Goal: Task Accomplishment & Management: Use online tool/utility

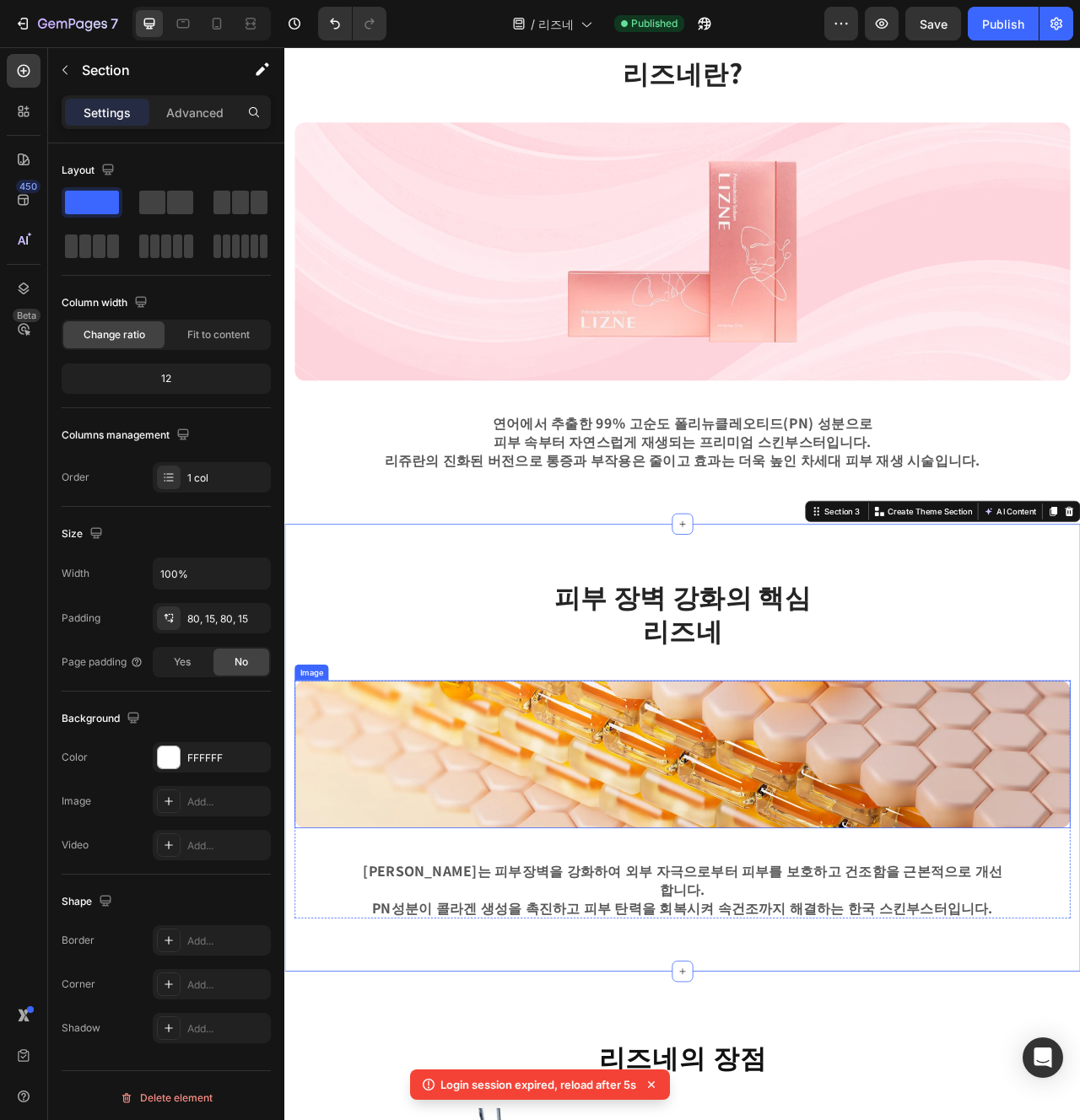
scroll to position [547, 0]
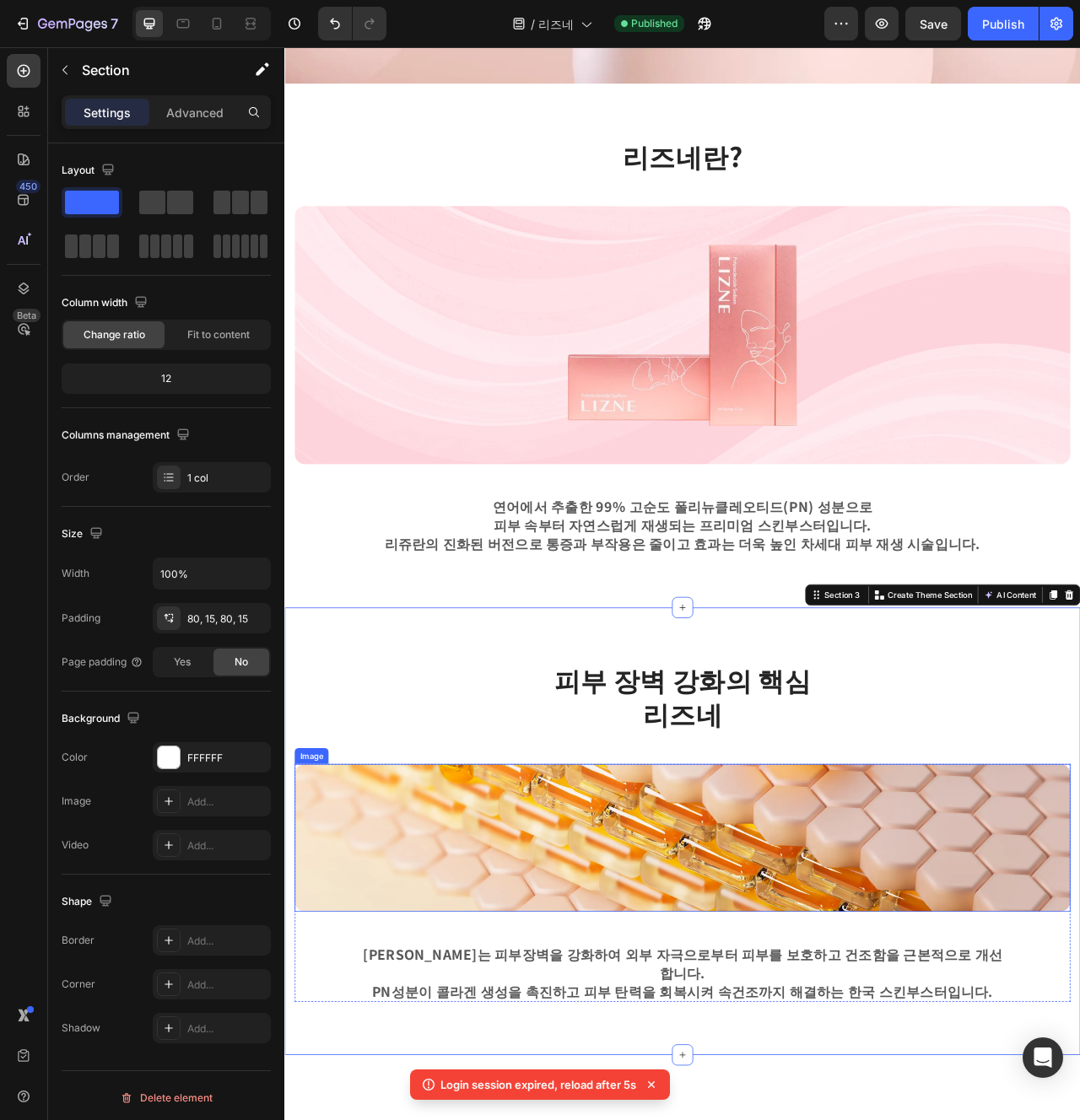
click at [660, 1077] on img at bounding box center [790, 1053] width 987 height 188
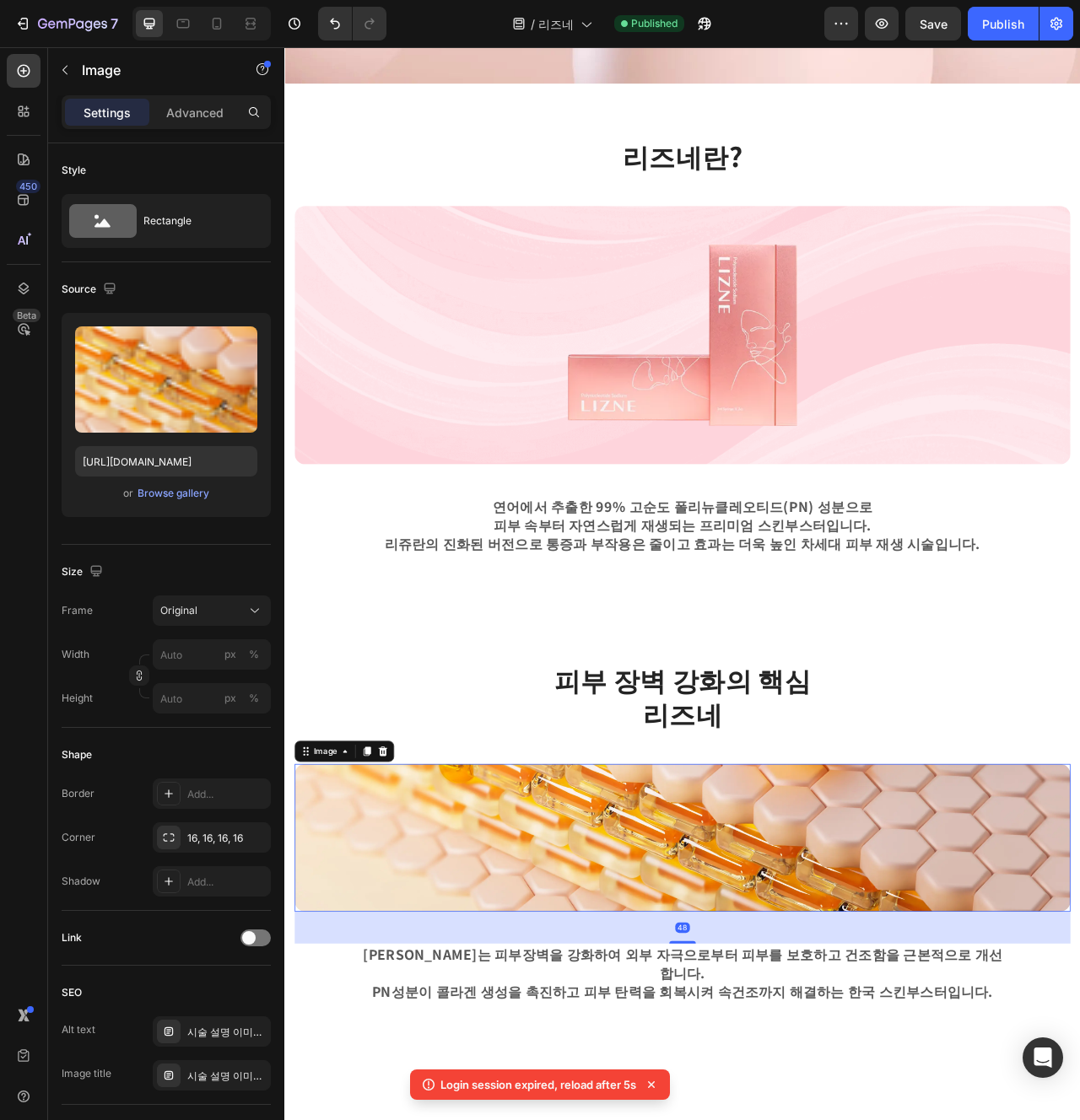
click at [660, 1077] on img at bounding box center [790, 1053] width 987 height 188
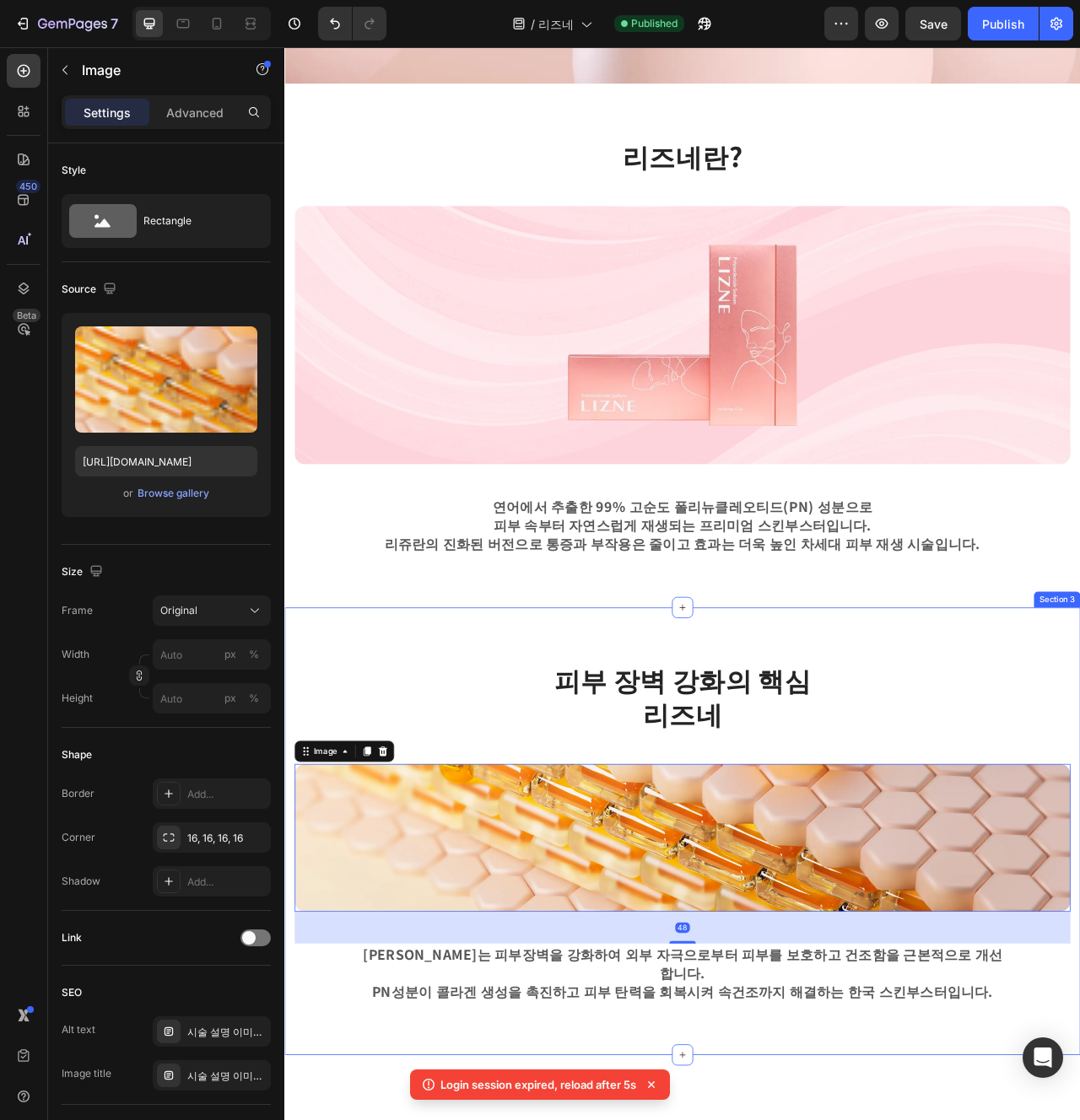
click at [609, 1120] on div "피부 장벽 강화의 핵심 리즈네 Heading Row Image 48 리즈네는 피부장벽을 강화하여 외부 자극으로부터 피부를 보호하고 건조함을 근…" at bounding box center [791, 1045] width 1012 height 569
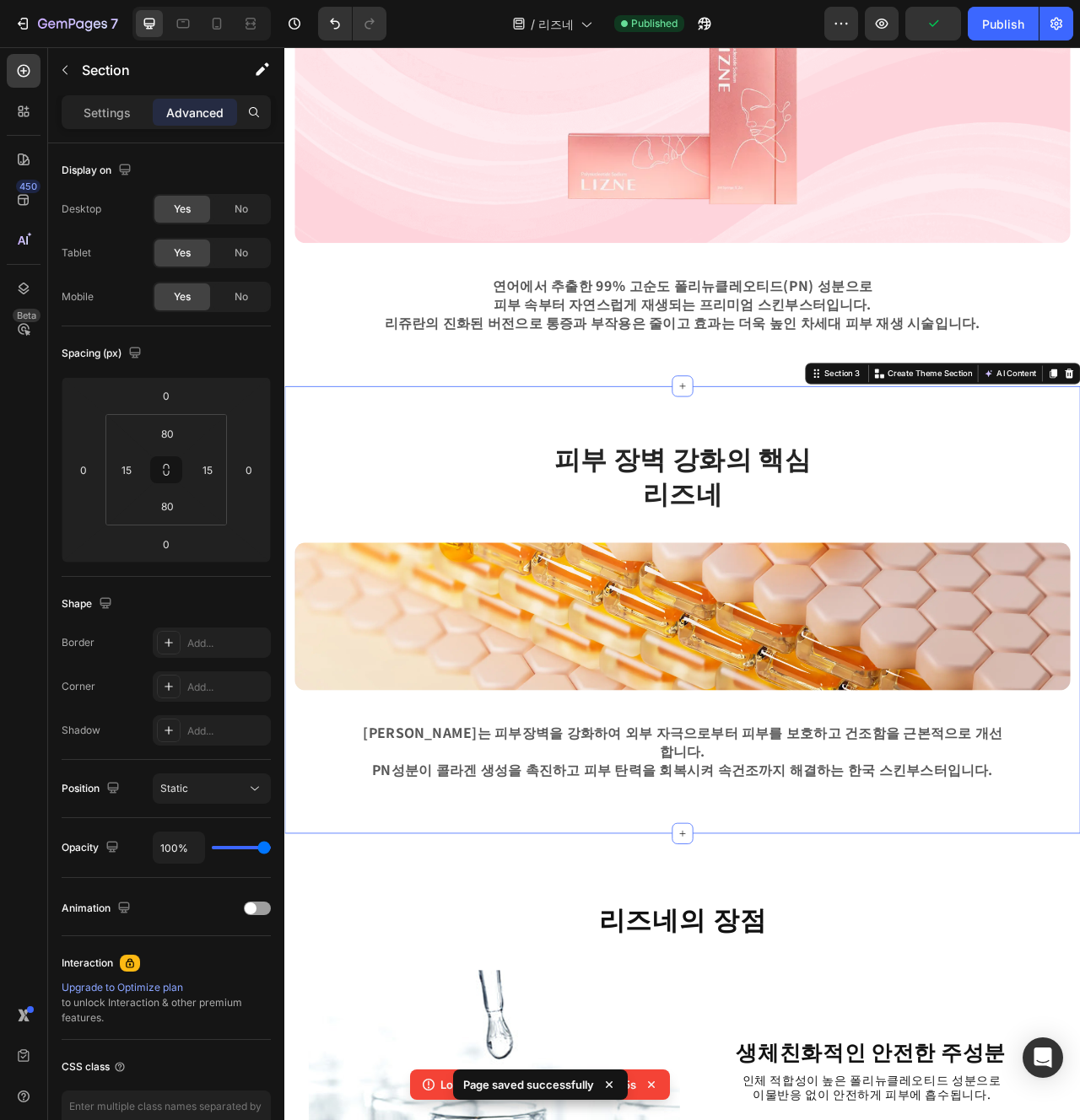
scroll to position [943, 0]
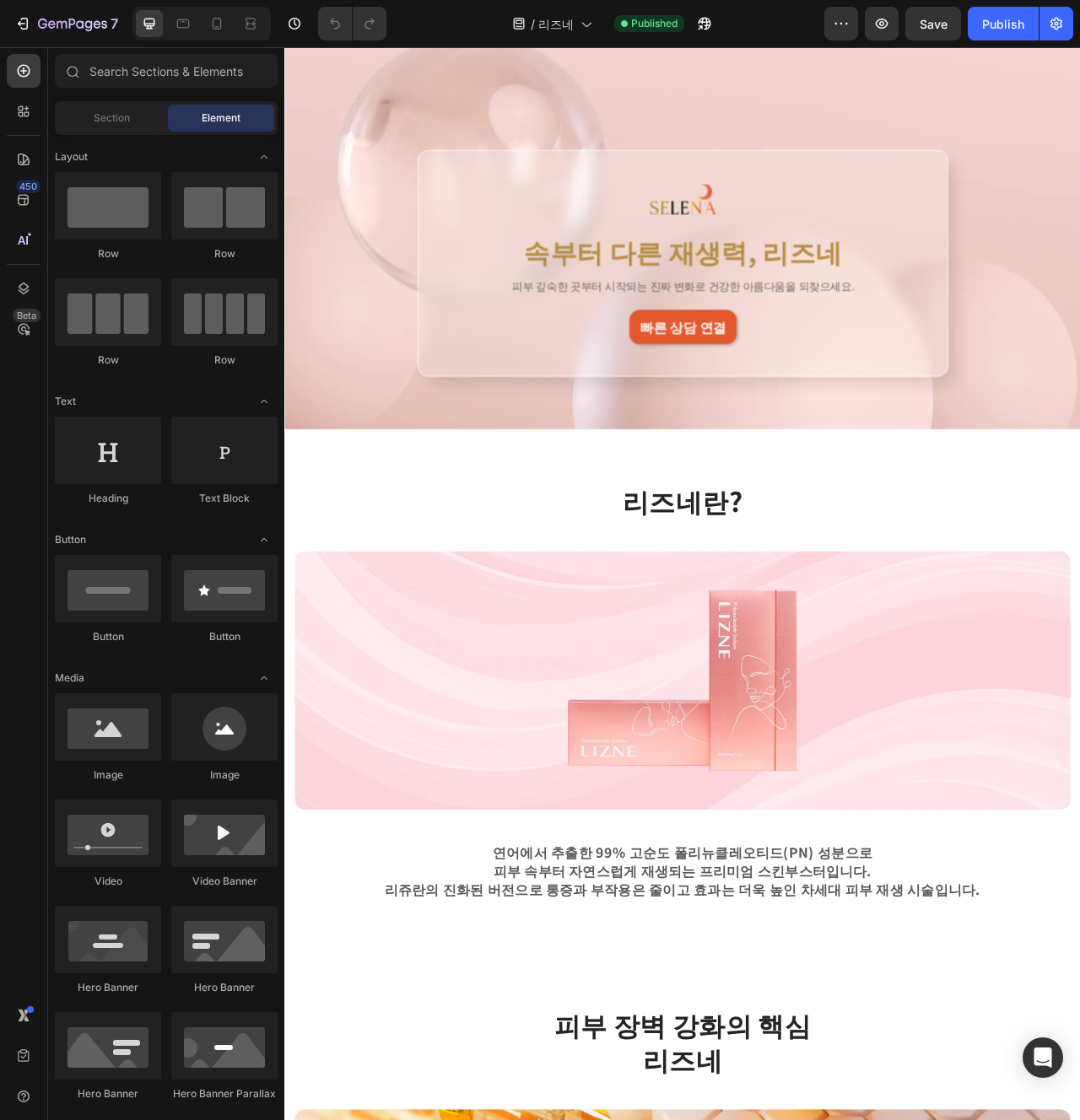
scroll to position [171, 0]
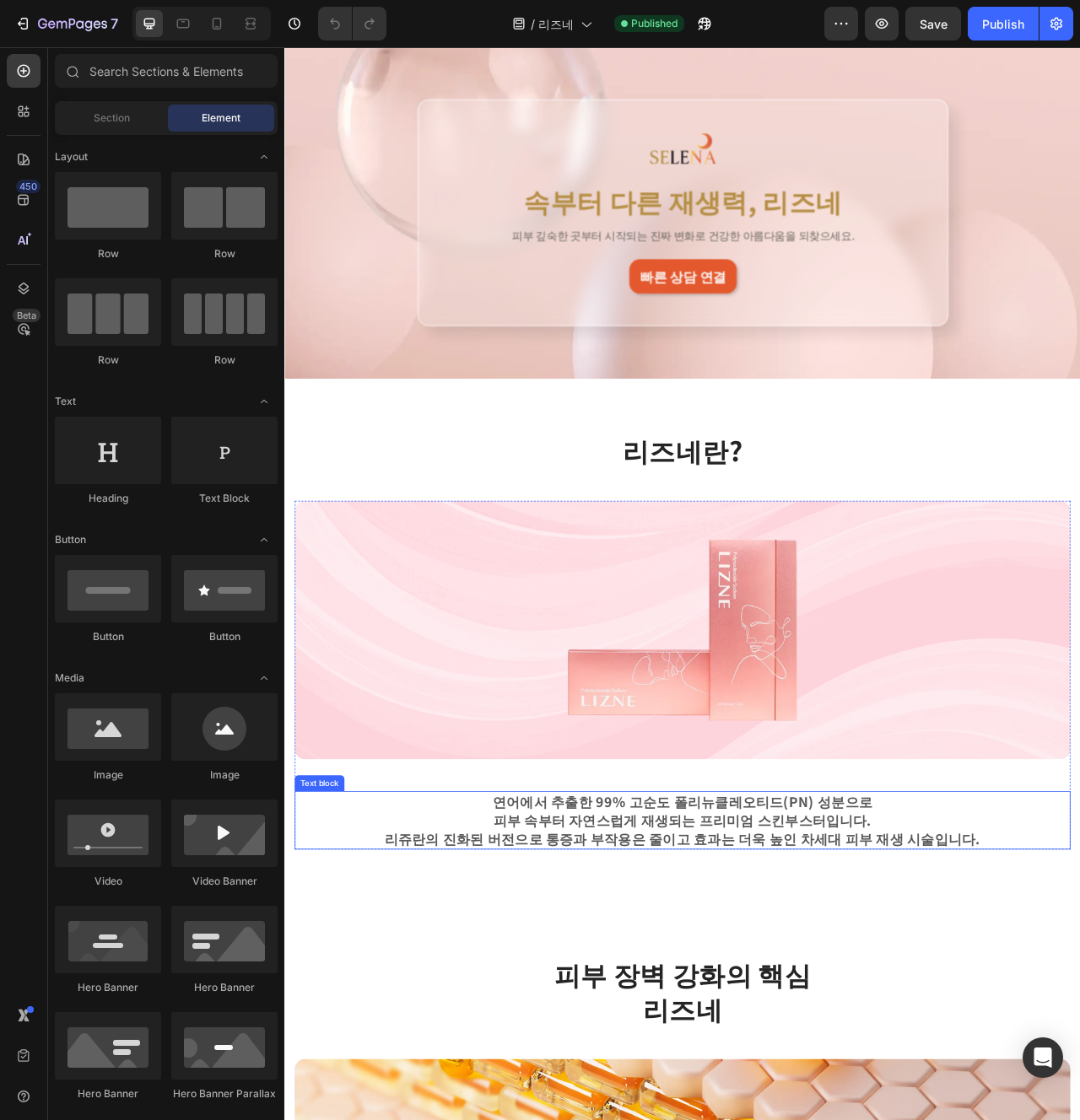
click at [958, 1038] on p "피부 속부터 자연스럽게 재생되는 프리미엄 스킨부스터입니다." at bounding box center [791, 1031] width 815 height 23
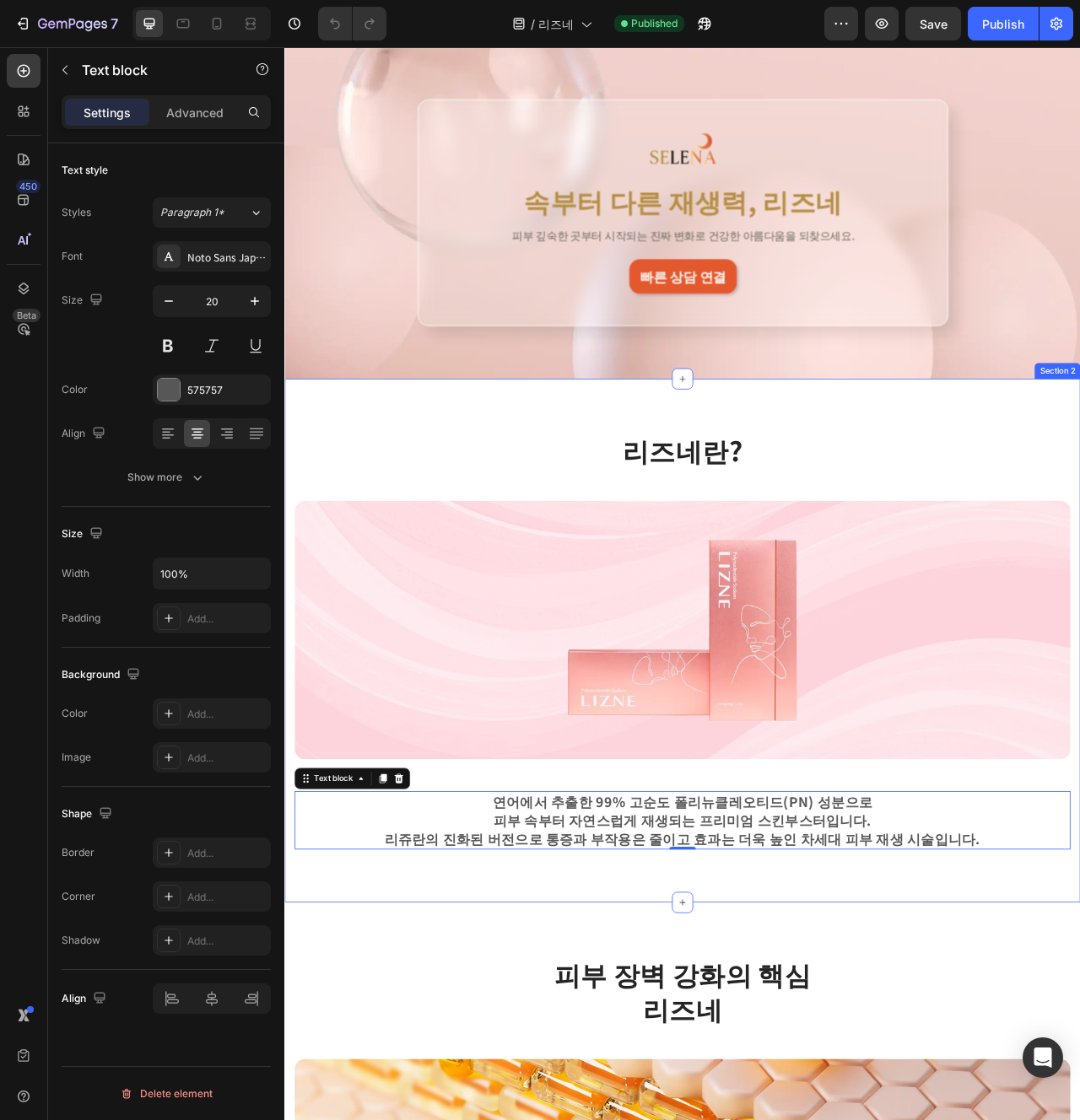
click at [885, 1115] on div "리즈네란? Heading Row Image 연어에서 추출한 99% 고순도 폴리뉴클레오티드(PN) 성분으로 피부 속부터 자연스럽게 재생되는 프리…" at bounding box center [791, 802] width 1012 height 667
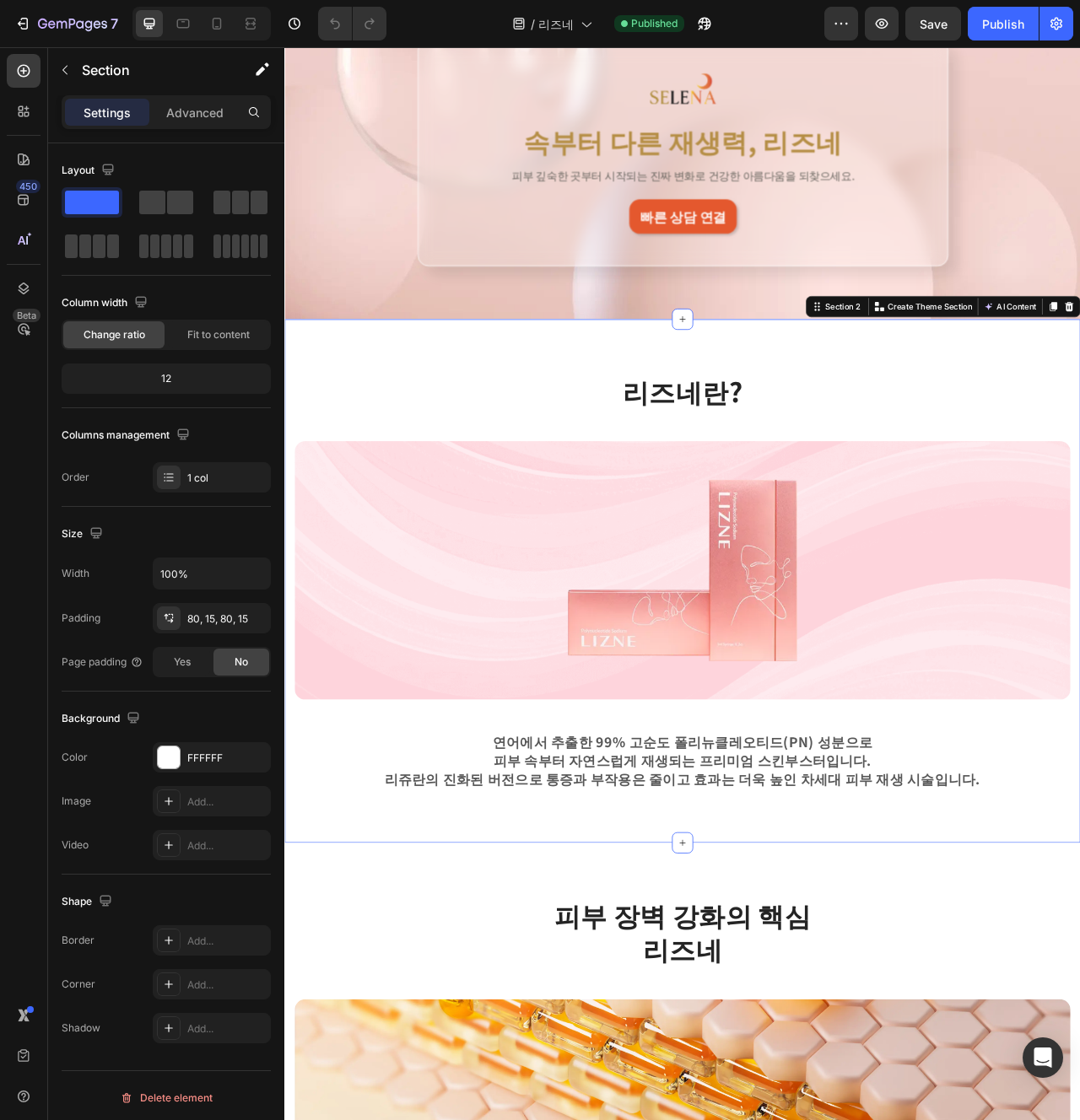
scroll to position [249, 0]
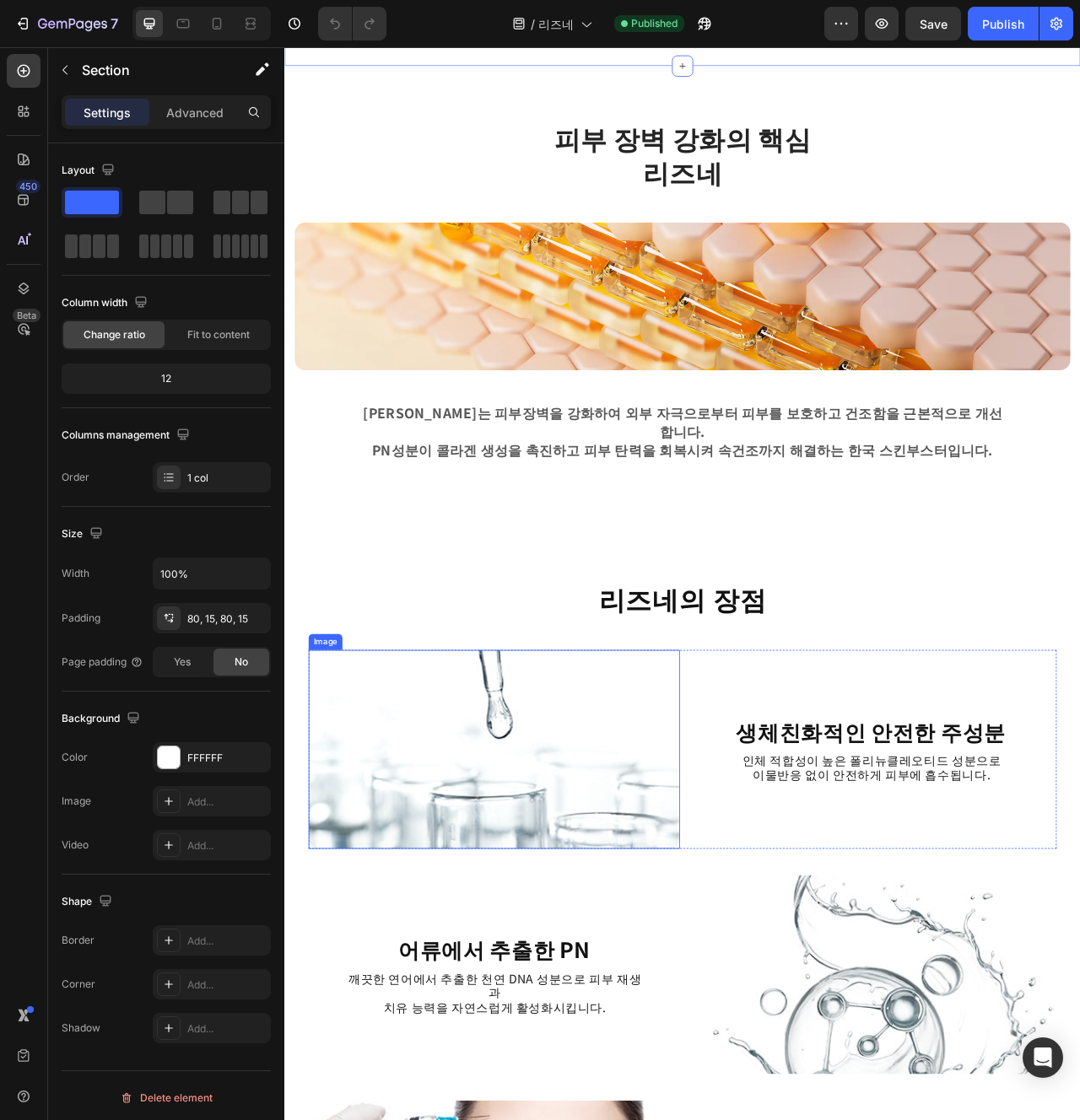
click at [675, 847] on img at bounding box center [551, 940] width 473 height 253
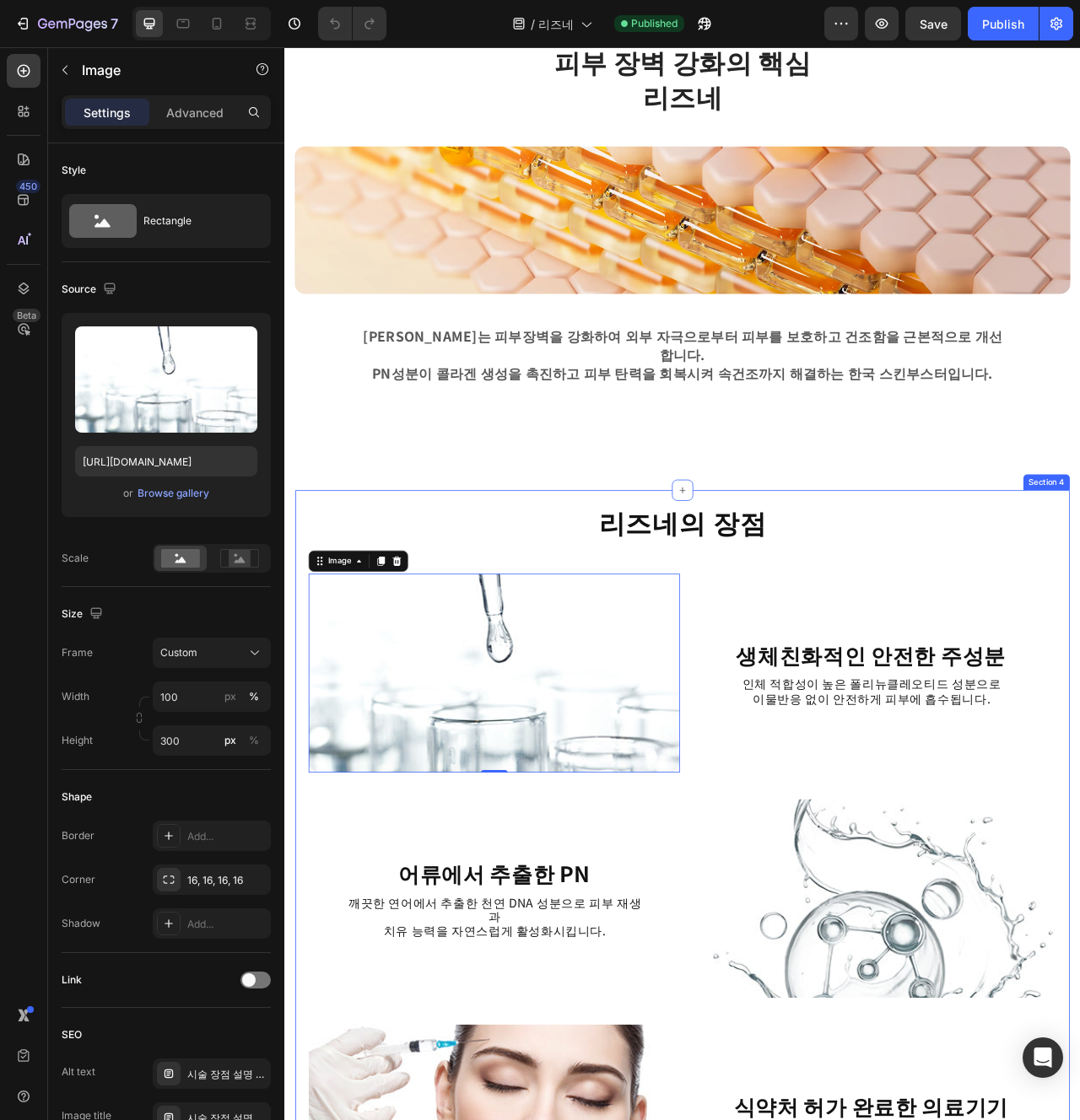
scroll to position [1504, 0]
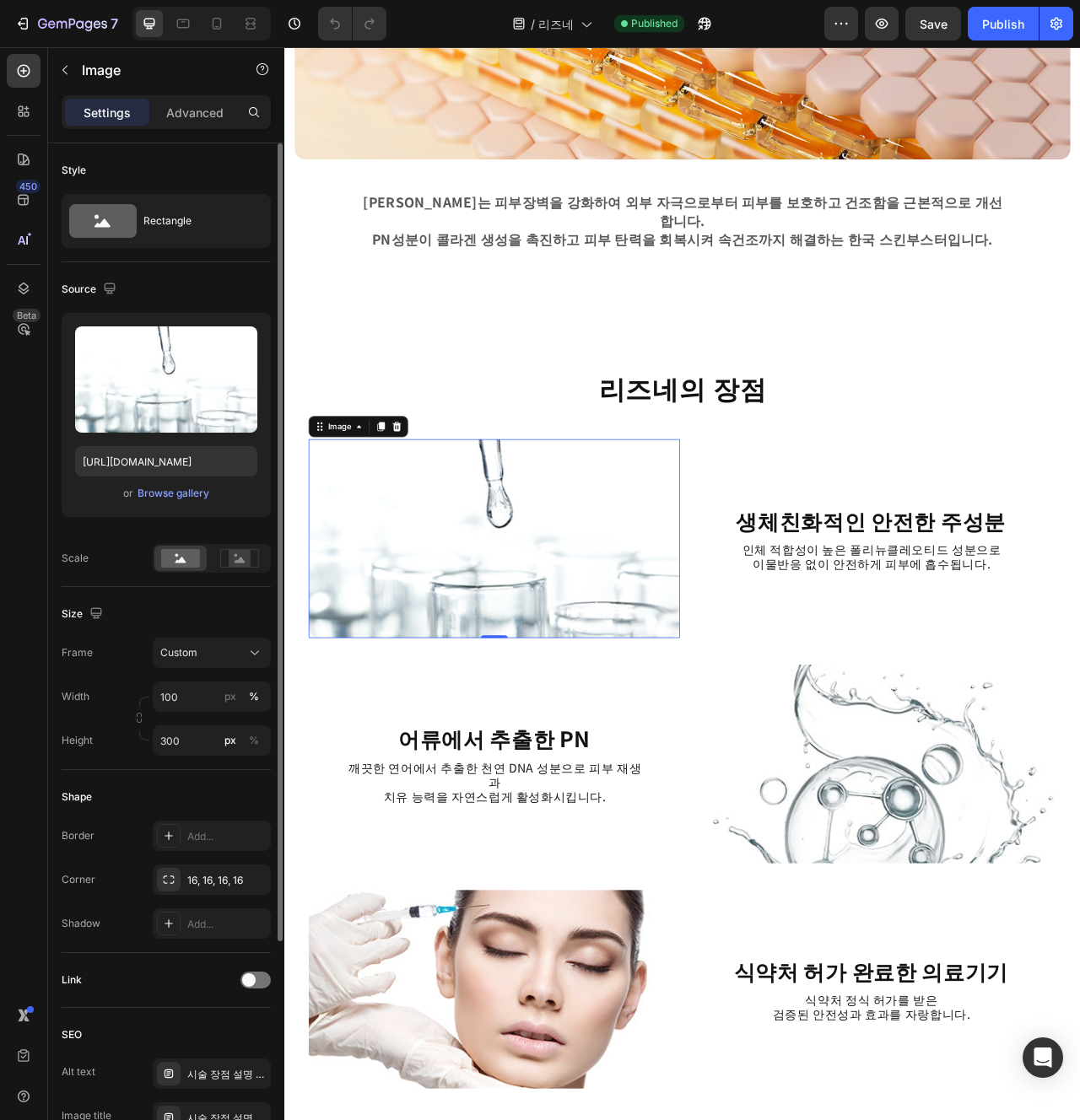
click at [192, 516] on div "Upload Image https://cdn.shopify.com/s/files/1/0956/9894/4132/files/gempages_57…" at bounding box center [166, 414] width 209 height 204
click at [196, 502] on div "or Browse gallery" at bounding box center [167, 494] width 182 height 20
click at [206, 494] on div "Browse gallery" at bounding box center [173, 493] width 72 height 15
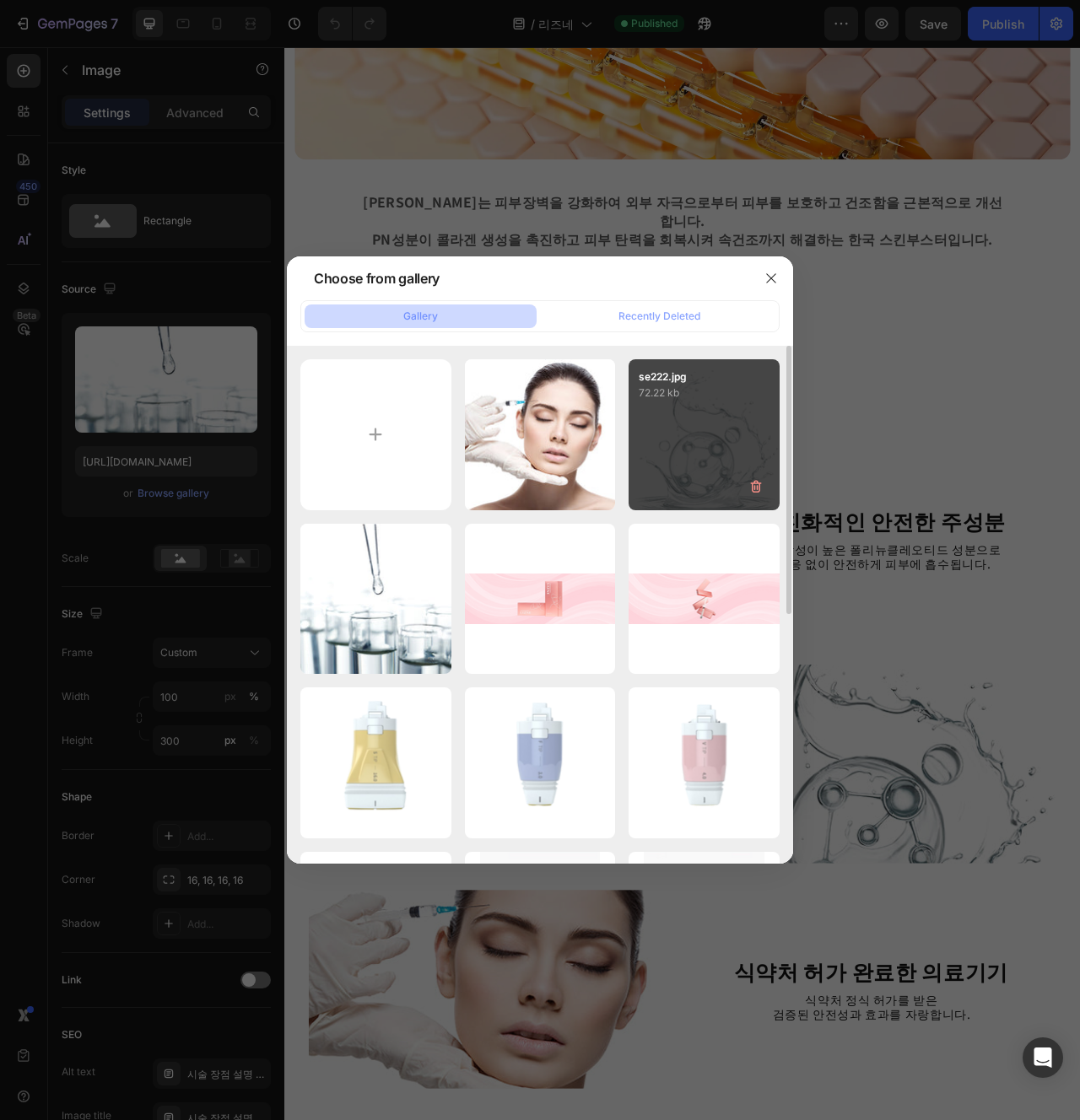
click at [660, 457] on div "se222.jpg 72.22 kb" at bounding box center [704, 434] width 151 height 151
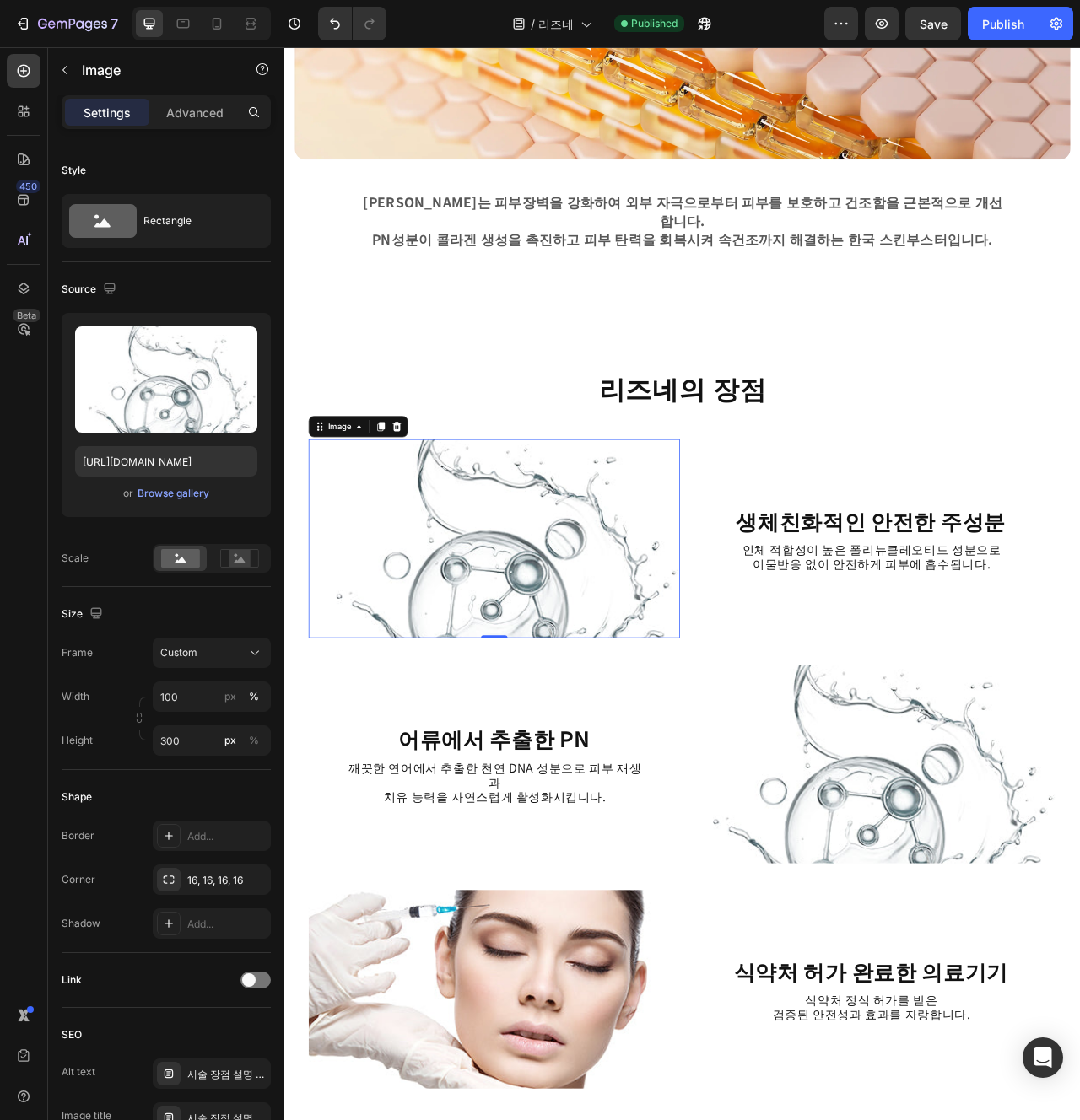
type input "[URL][DOMAIN_NAME]"
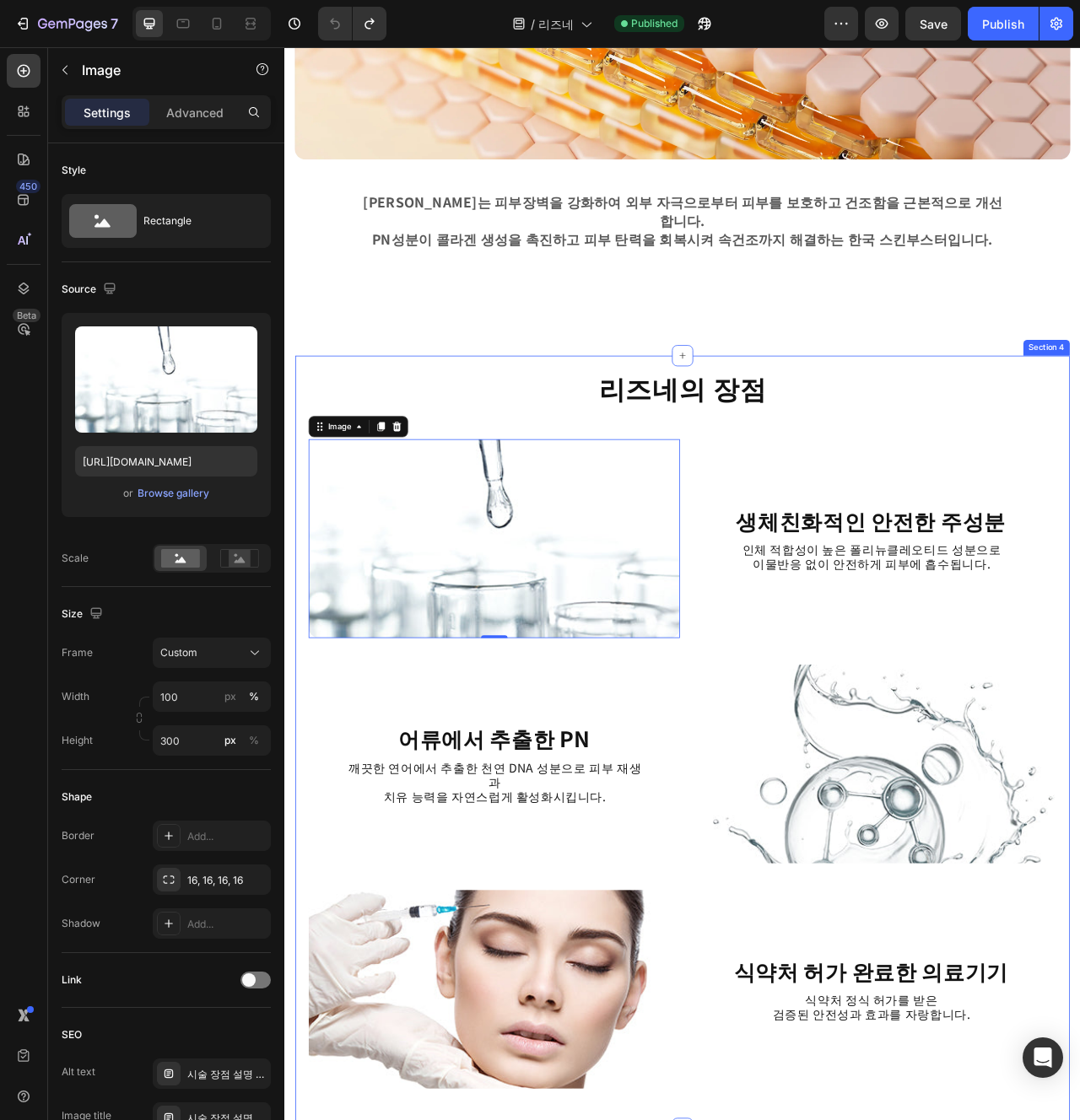
click at [667, 800] on div "리즈네의 장점 Heading Image 0 생체친화적인 안전한 주성분 Heading 인체 적합성이 높은 폴리뉴클레오티드 성분으로 이물반응 없이…" at bounding box center [790, 931] width 952 height 950
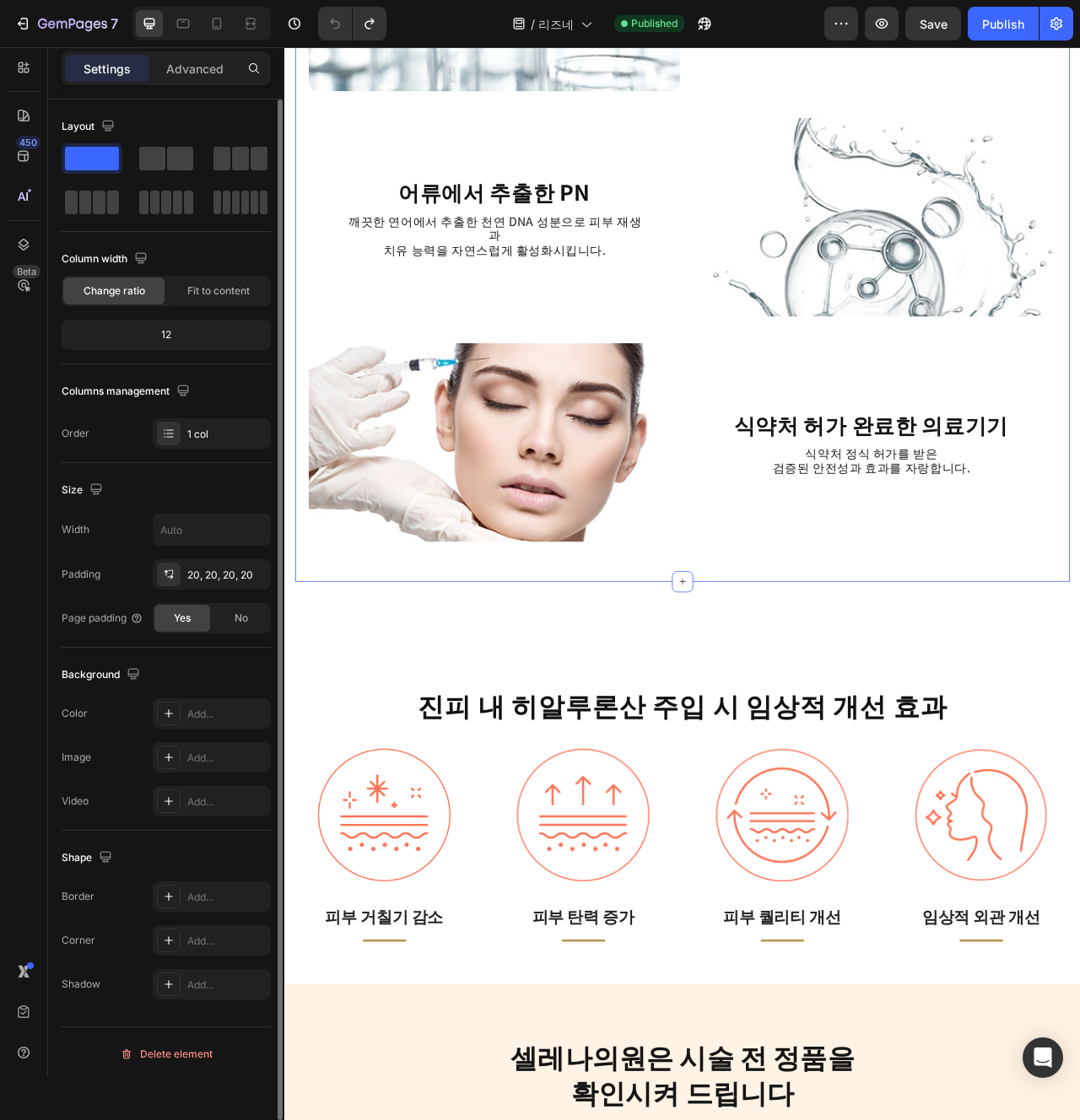
scroll to position [2169, 0]
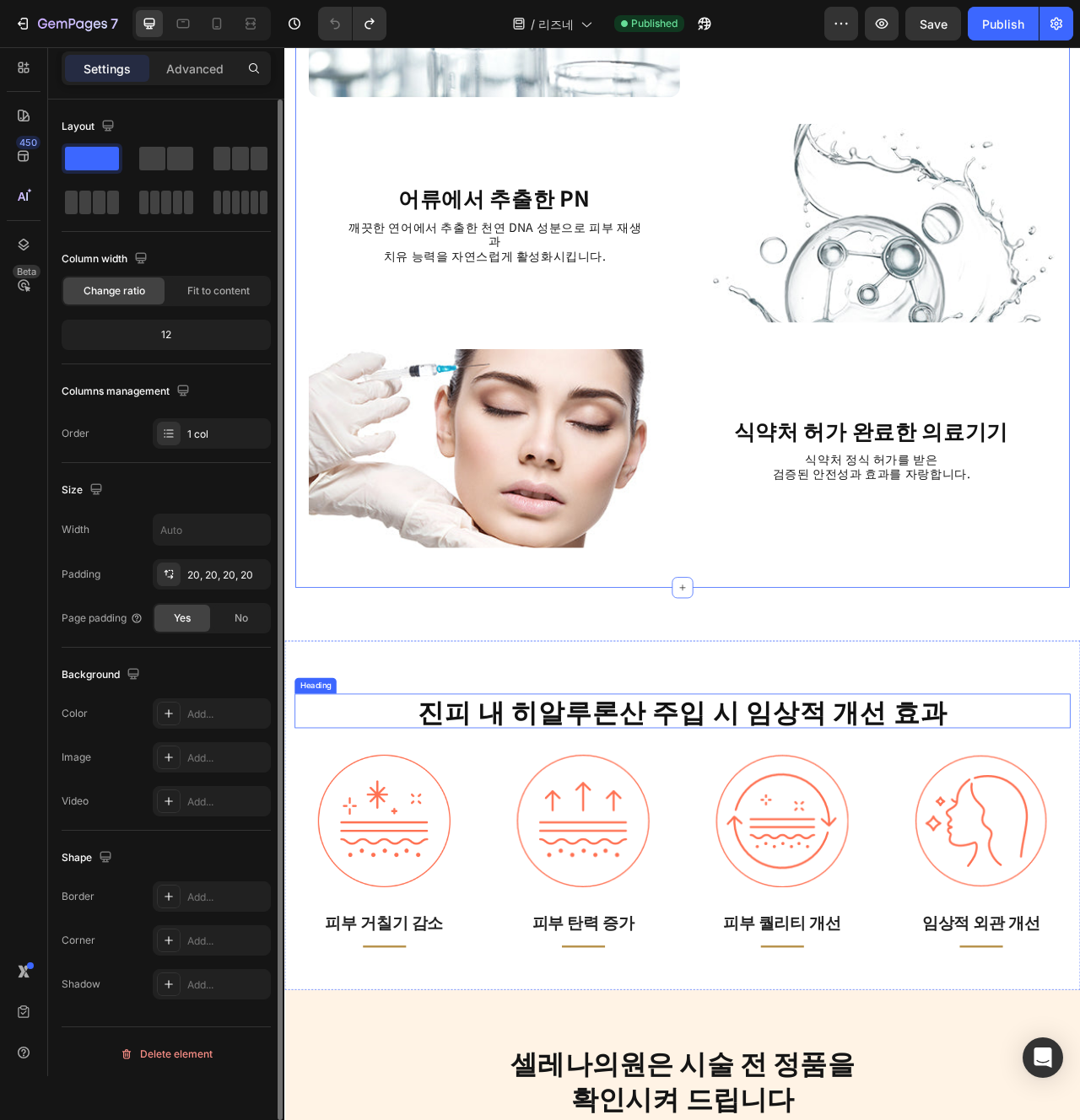
click at [786, 885] on strong "진피 내 히알루론산 주입 시 임상적 개선 효과" at bounding box center [791, 891] width 673 height 49
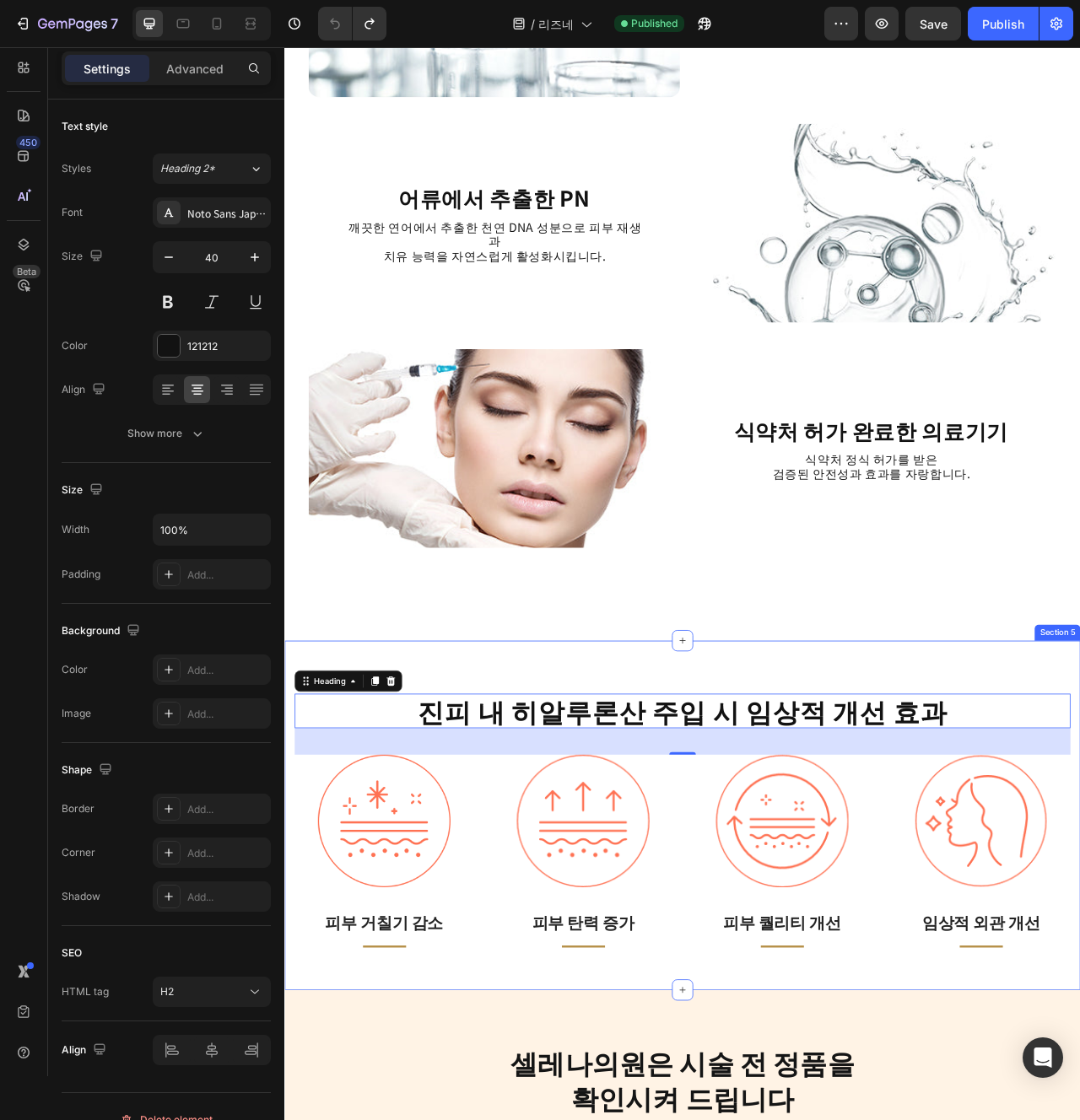
click at [921, 817] on div "진피 내 히알루론산 주입 시 임상적 개선 효과 Heading 40 Image 피부 거칠기 감소 Text block Title Line Row …" at bounding box center [791, 1025] width 1012 height 445
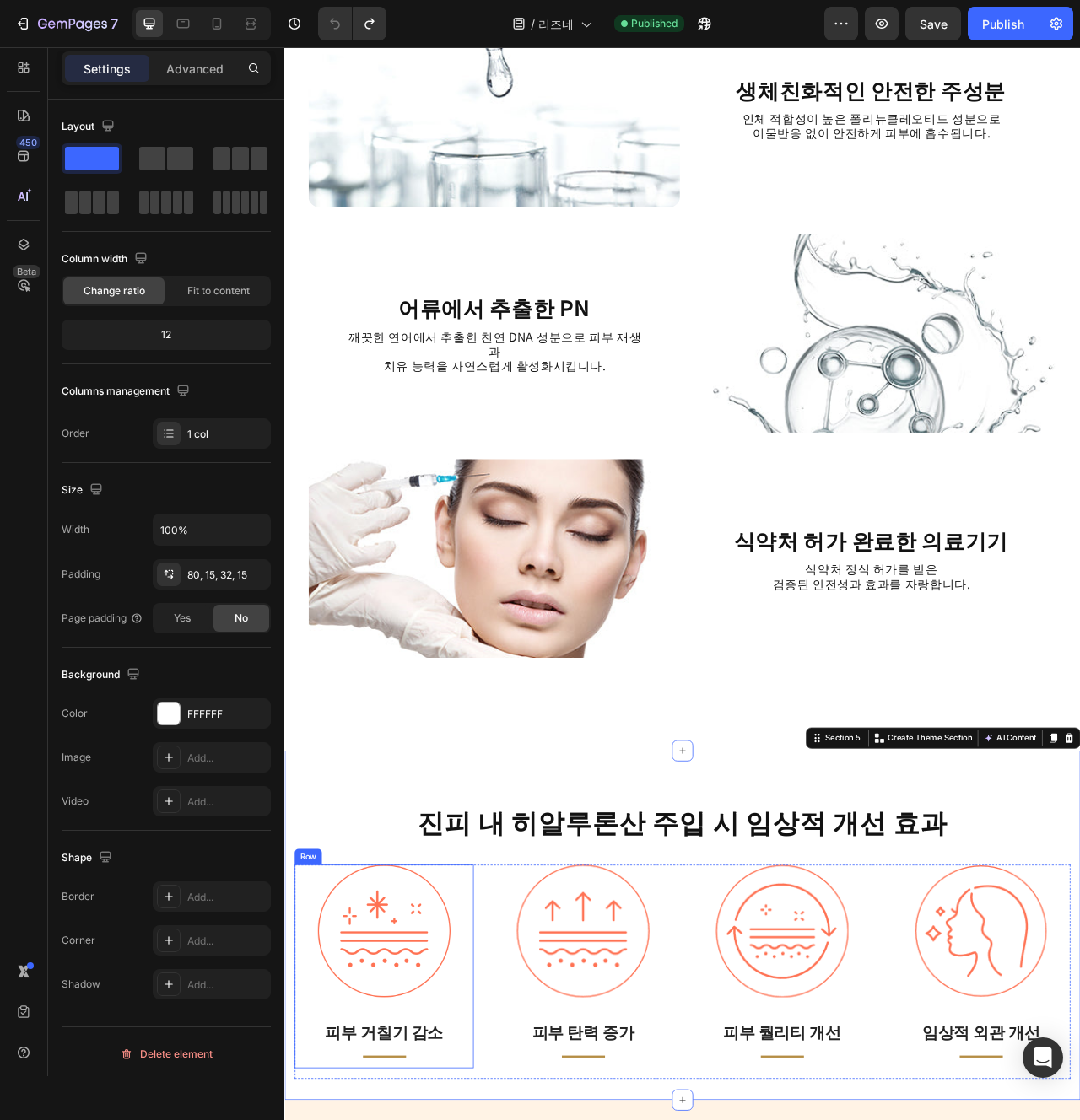
scroll to position [2129, 0]
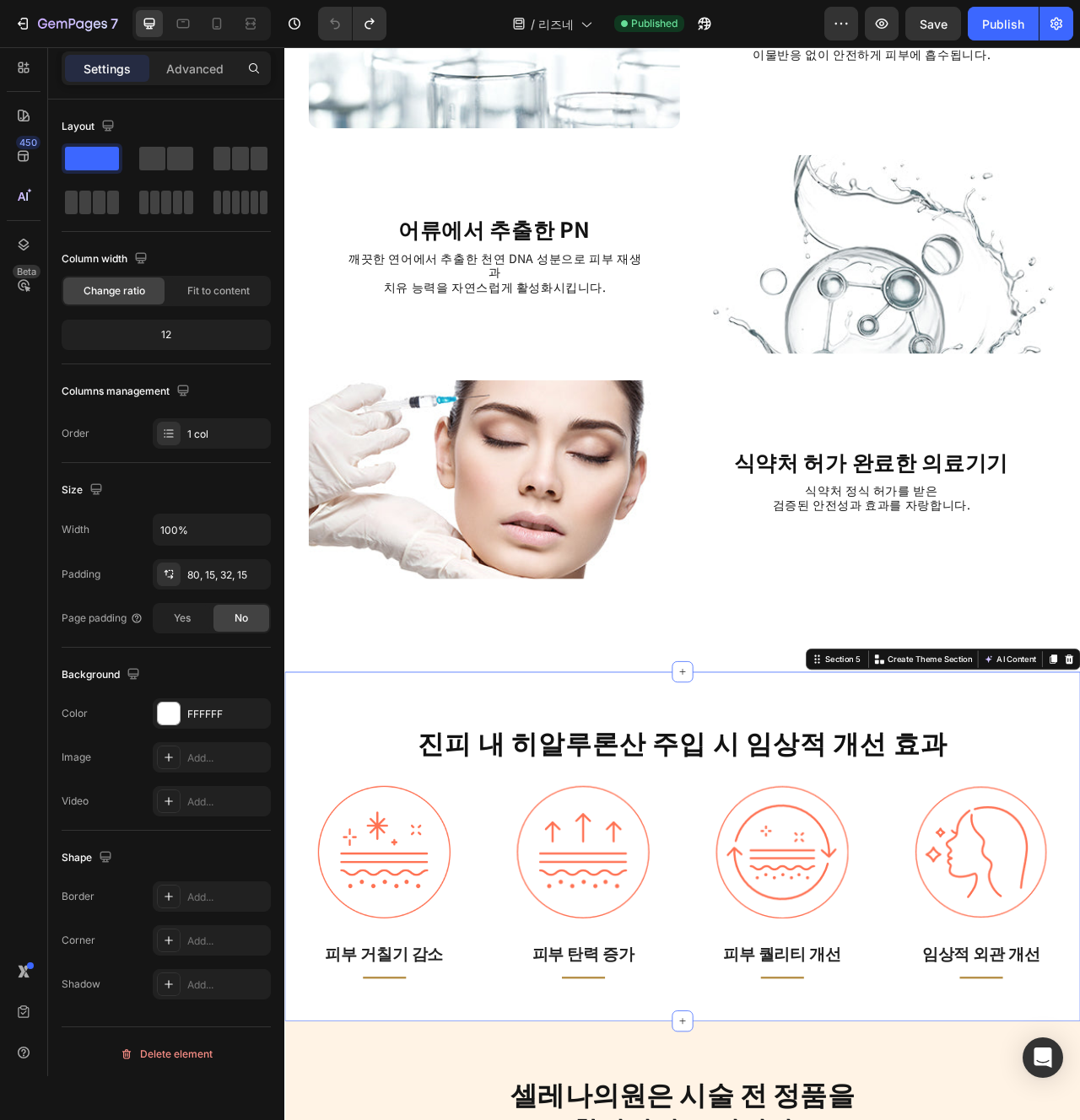
click at [804, 929] on strong "진피 내 히알루론산 주입 시 임상적 개선 효과" at bounding box center [791, 931] width 673 height 49
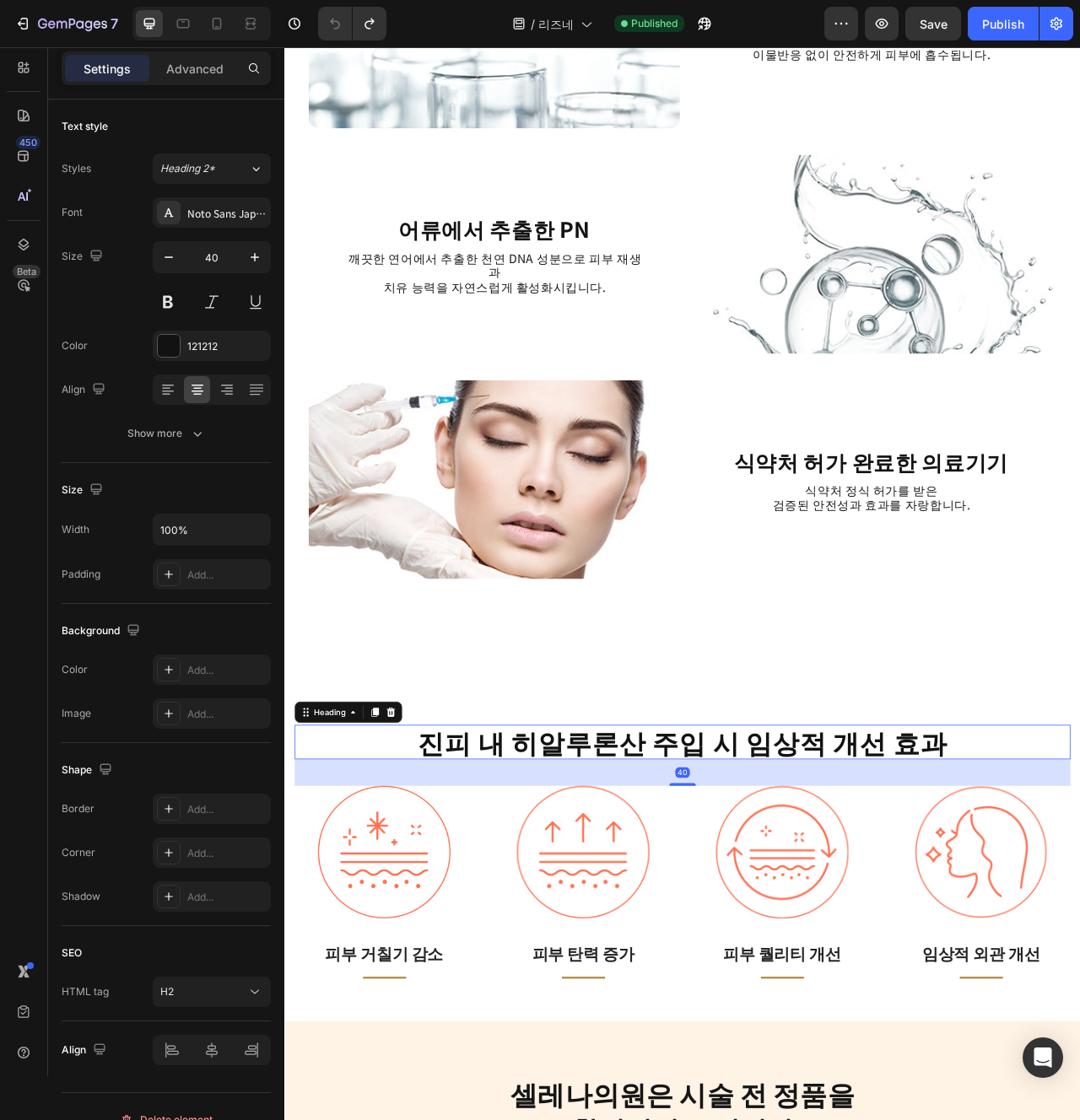
click at [804, 929] on strong "진피 내 히알루론산 주입 시 임상적 개선 효과" at bounding box center [791, 931] width 673 height 49
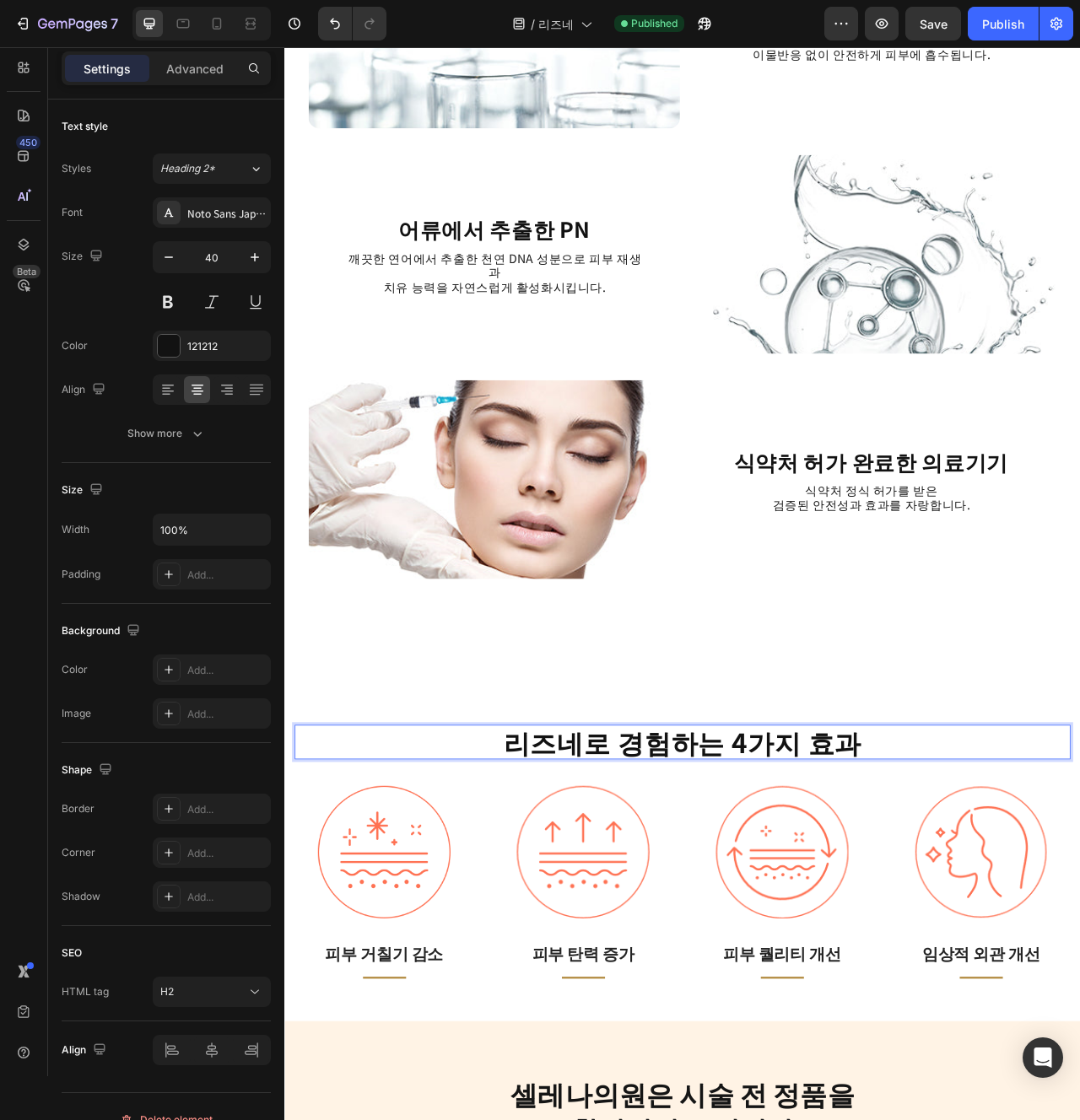
click at [806, 934] on strong "리즈네로 경험하는 4가지 효과" at bounding box center [791, 931] width 457 height 49
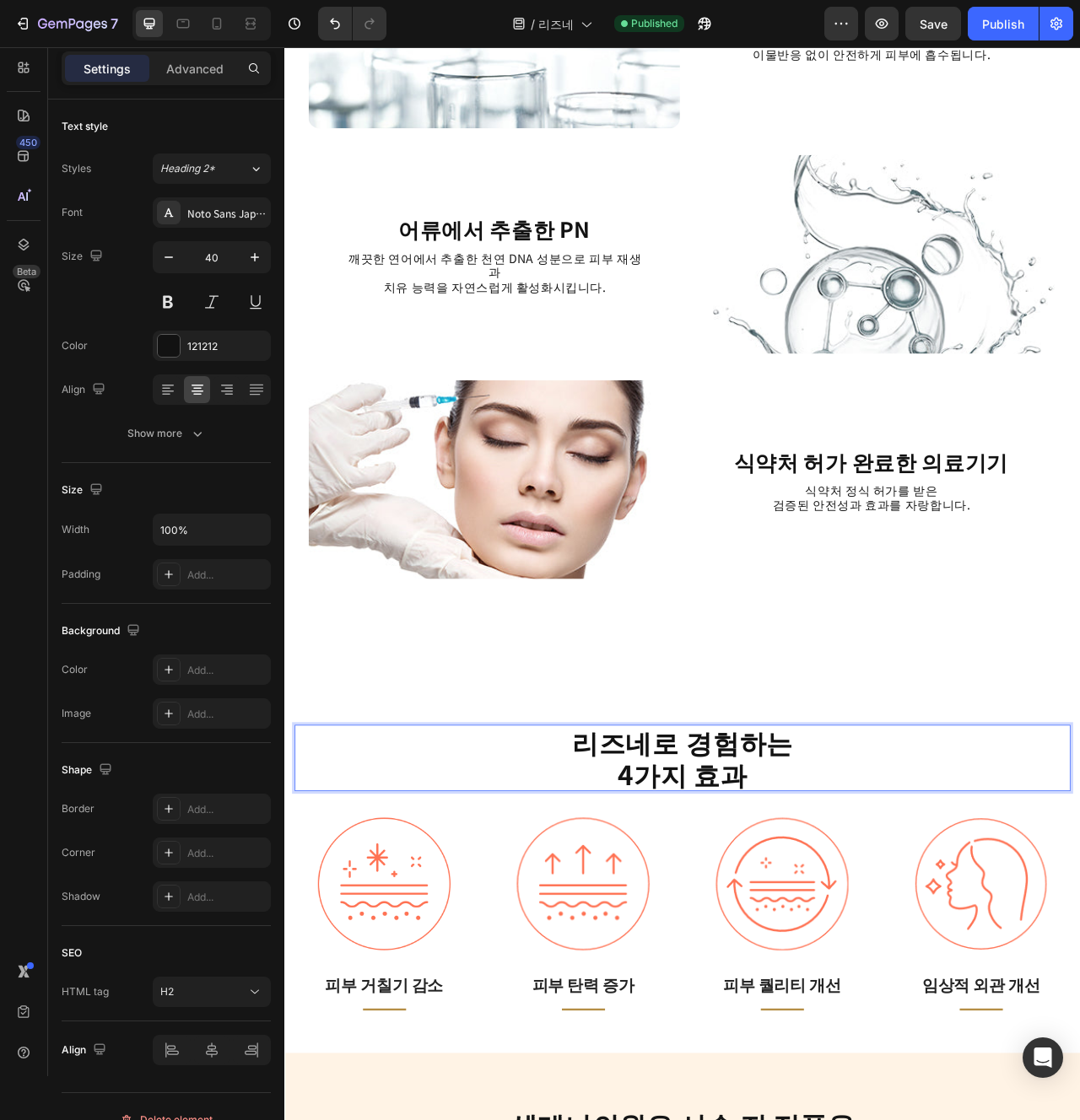
click at [848, 1026] on div "리즈네로 경험하는 4가지 효과 Heading 40 Image 피부 거칠기 감소 Text block Title Line Row Image 피부 …" at bounding box center [790, 1105] width 987 height 391
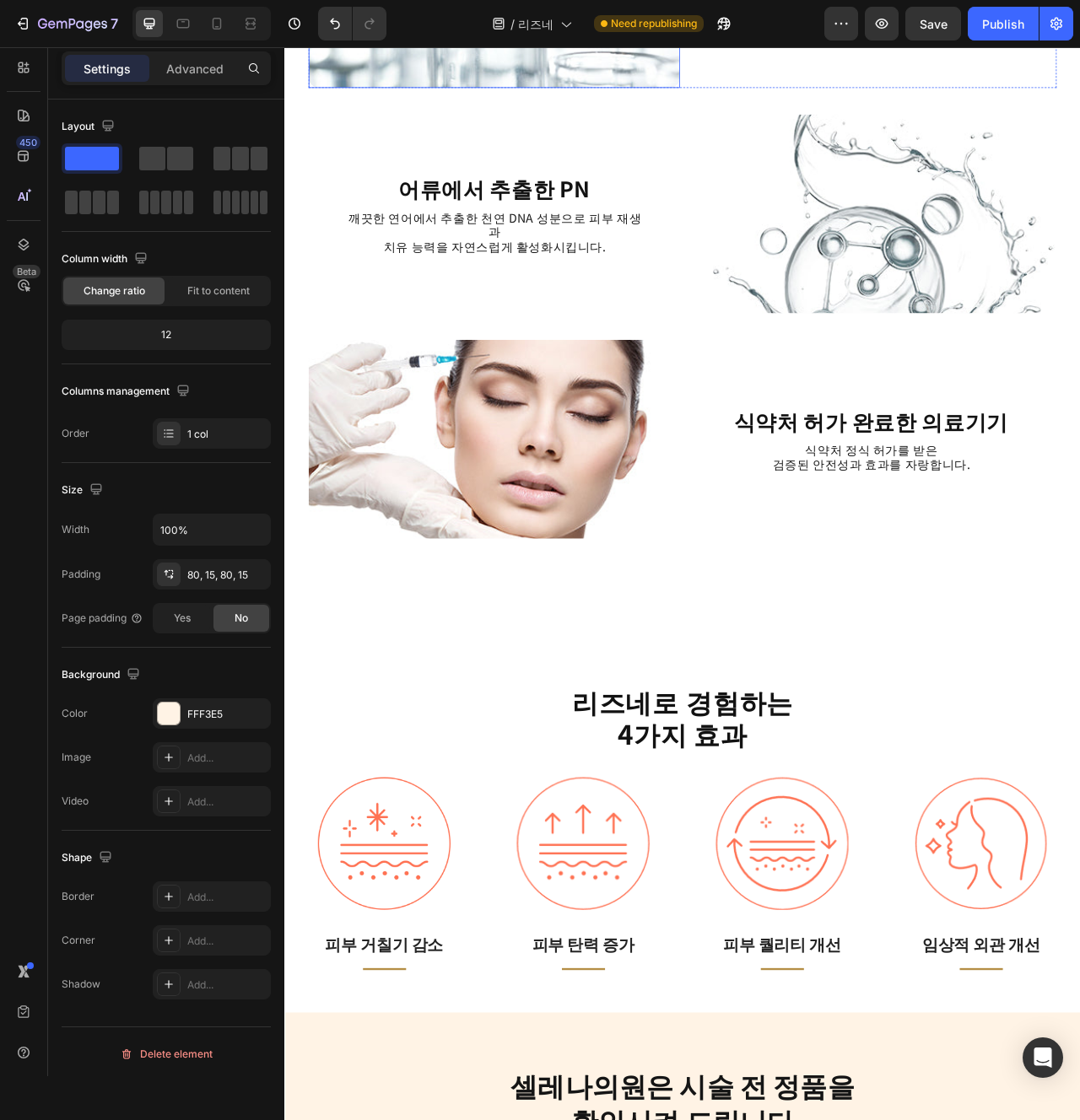
scroll to position [2233, 0]
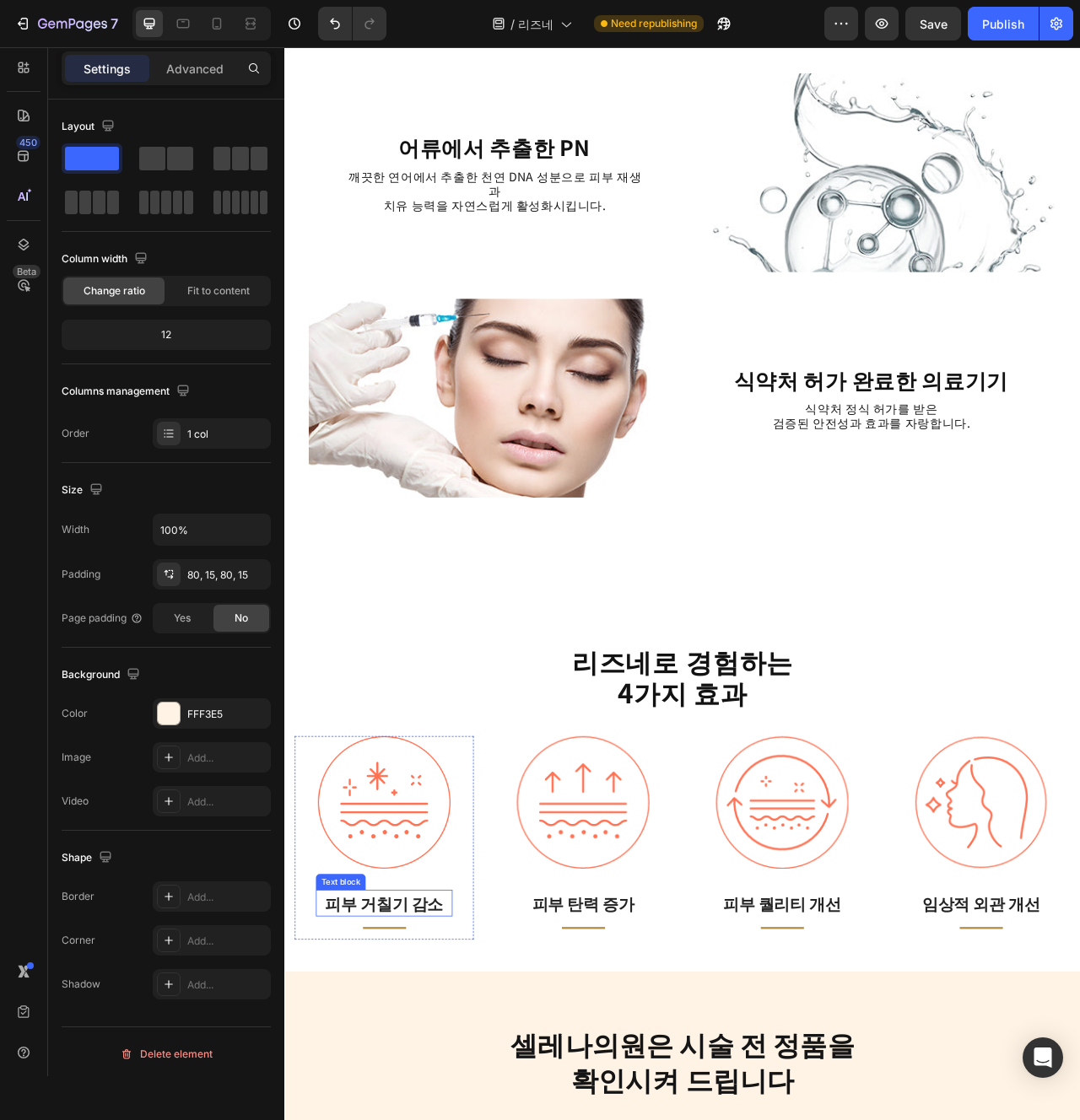
click at [419, 1120] on p "피부 거칠기 감소" at bounding box center [410, 1136] width 170 height 31
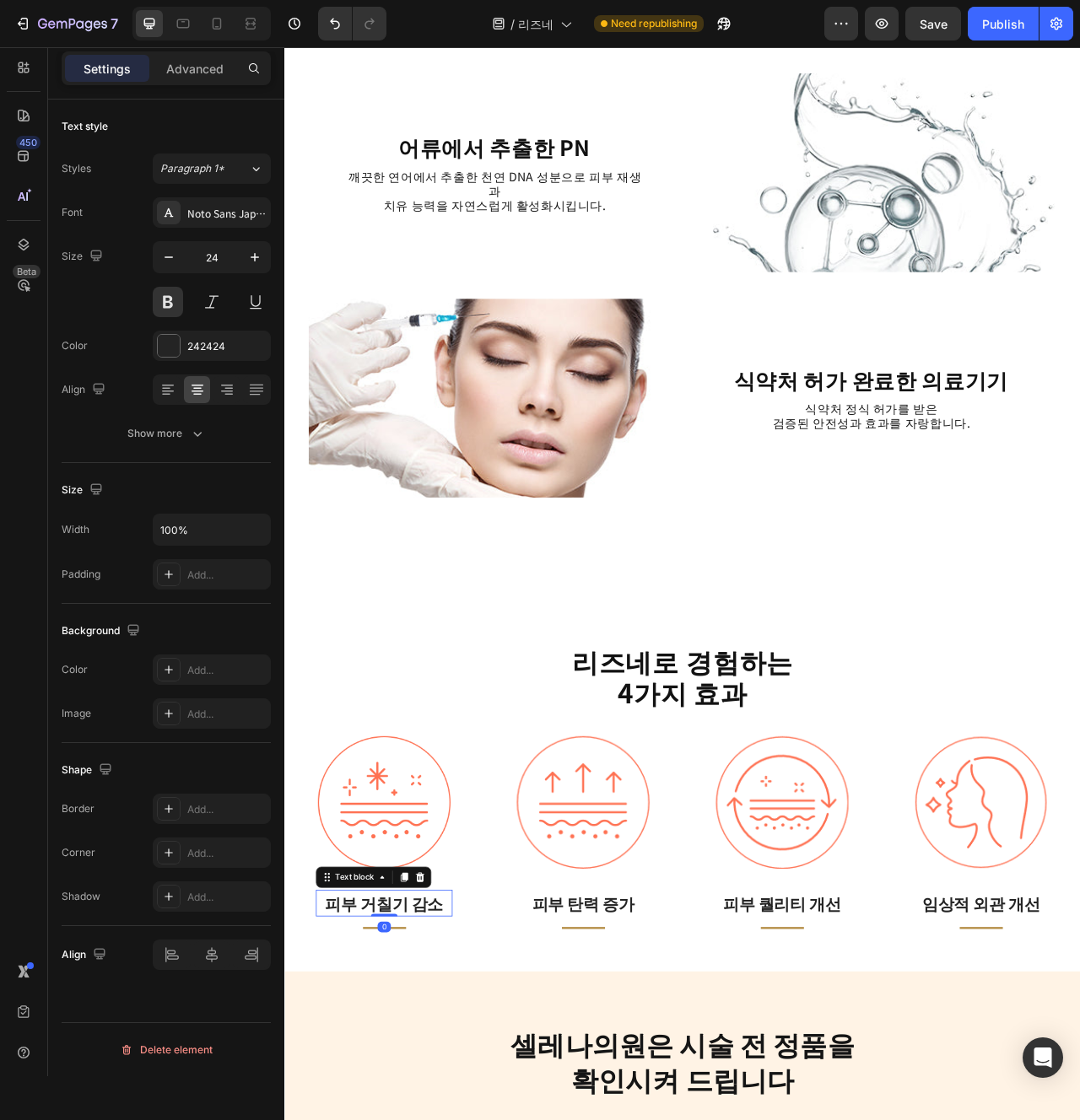
click at [419, 1120] on p "피부 거칠기 감소" at bounding box center [410, 1136] width 170 height 31
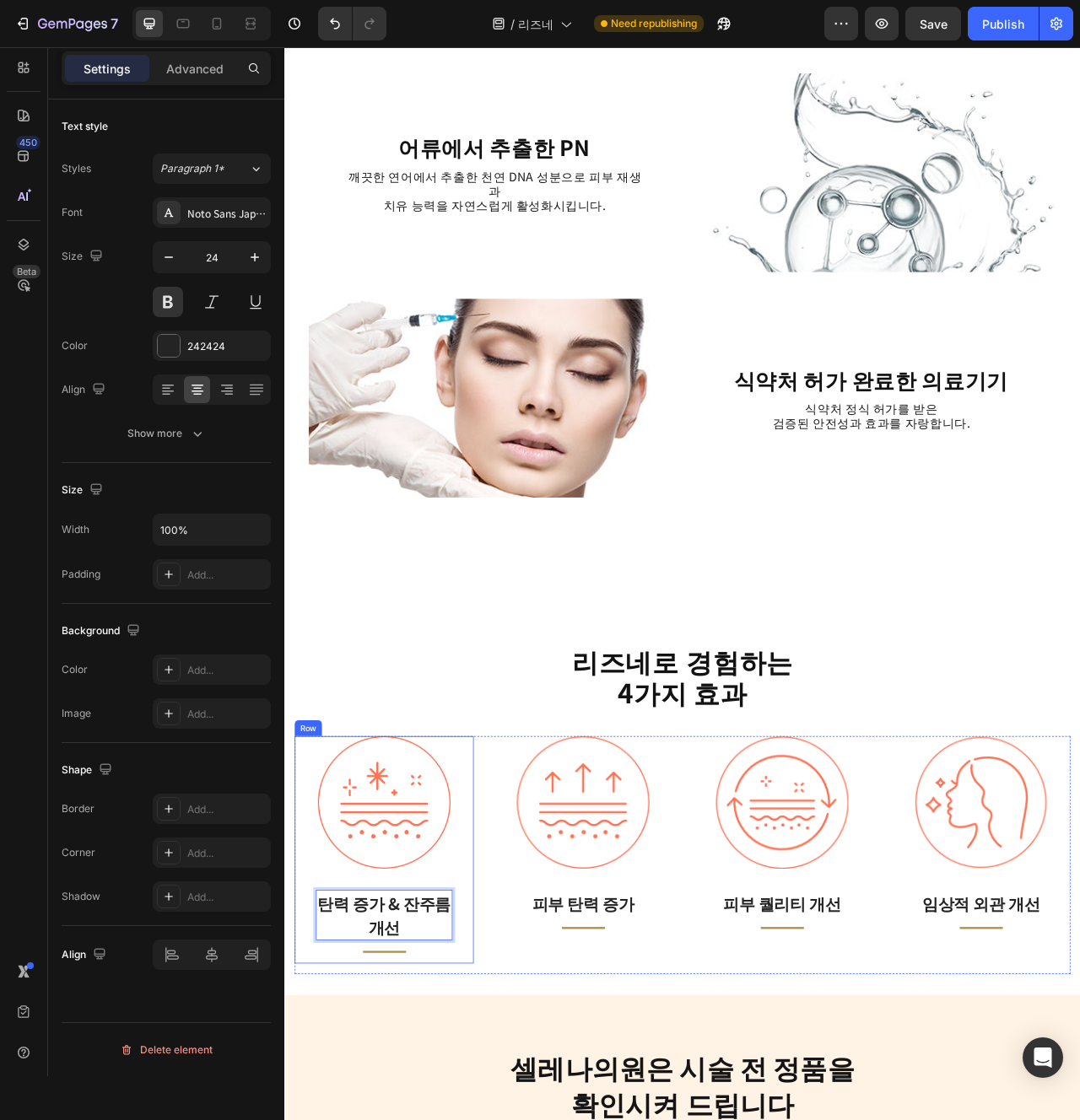
click at [521, 1120] on div "Image 탄력 증가 & 잔주름 개선 Text block 0 Title Line Row" at bounding box center [410, 1068] width 228 height 289
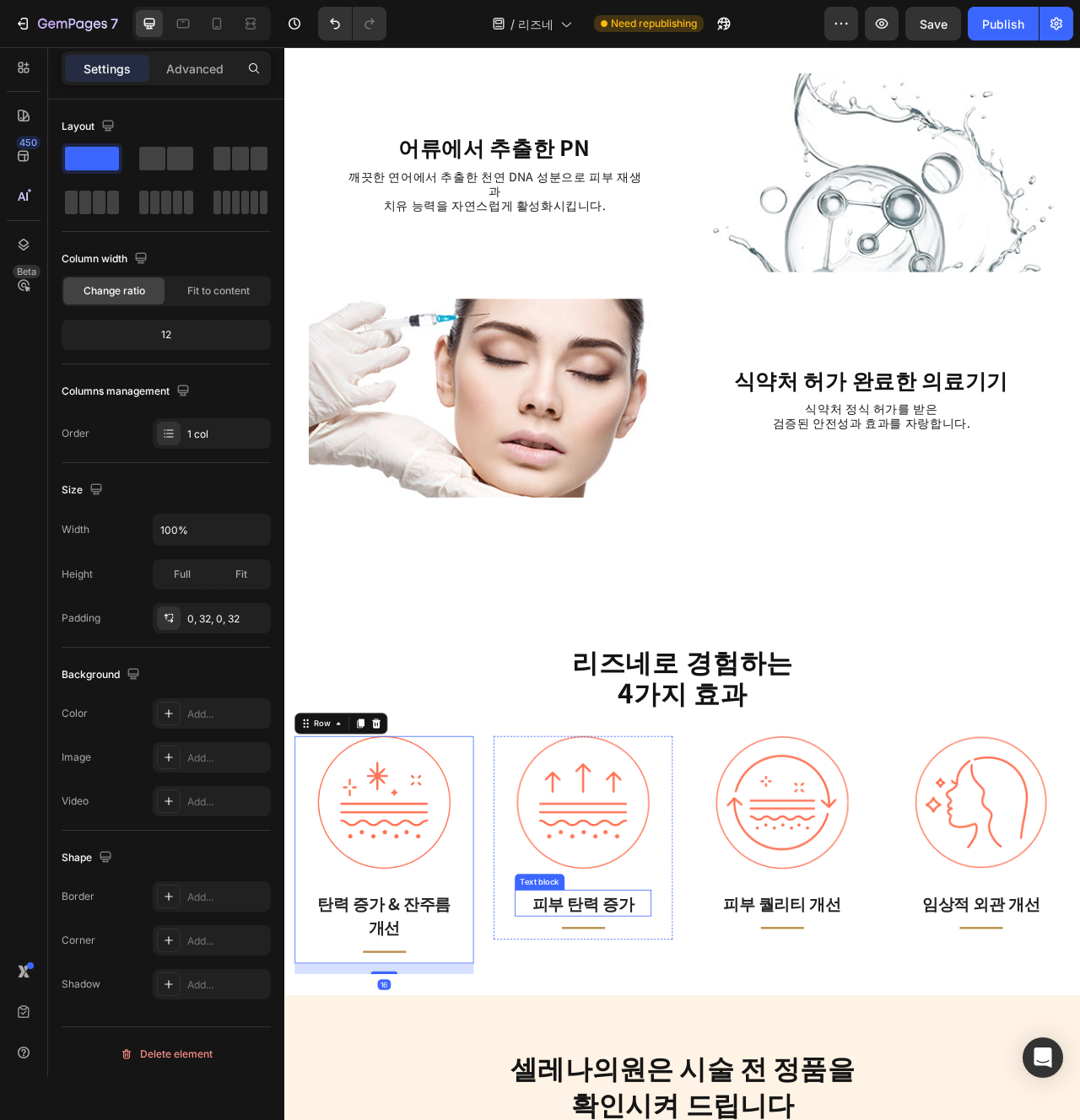
click at [677, 1120] on p "피부 탄력 증가" at bounding box center [663, 1136] width 170 height 31
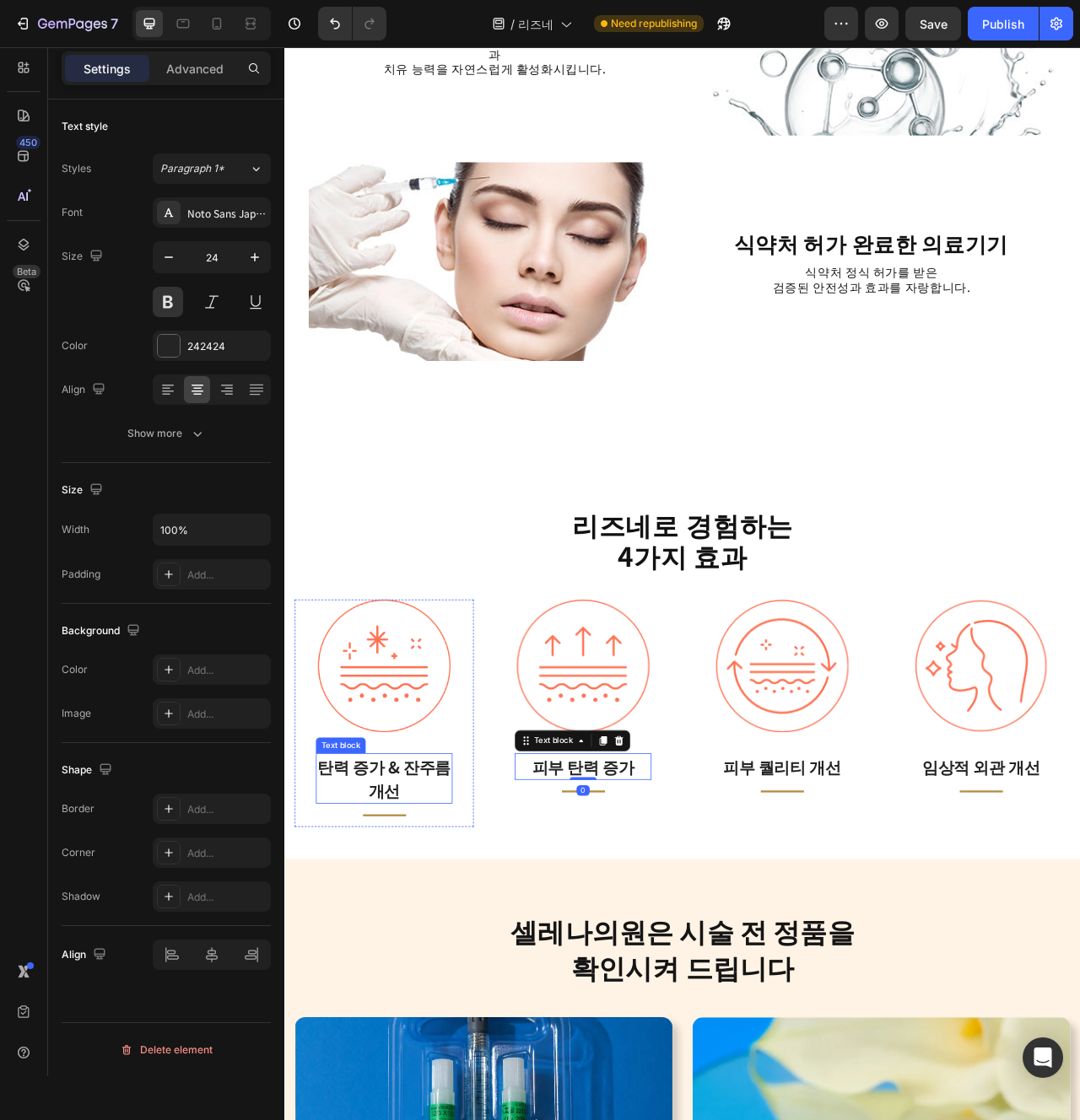
scroll to position [2445, 0]
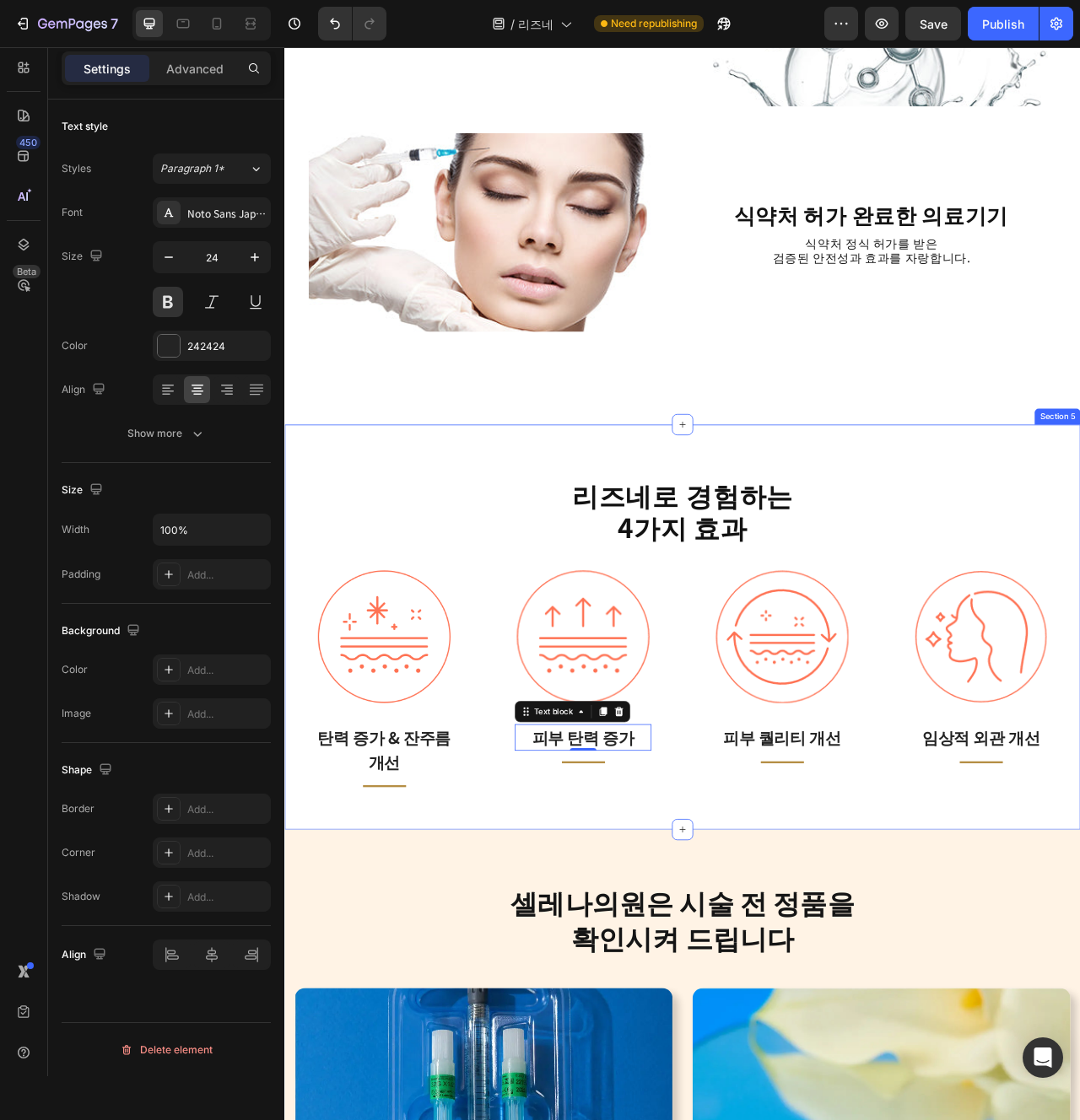
click at [802, 647] on strong "4가지 효과" at bounding box center [791, 657] width 167 height 49
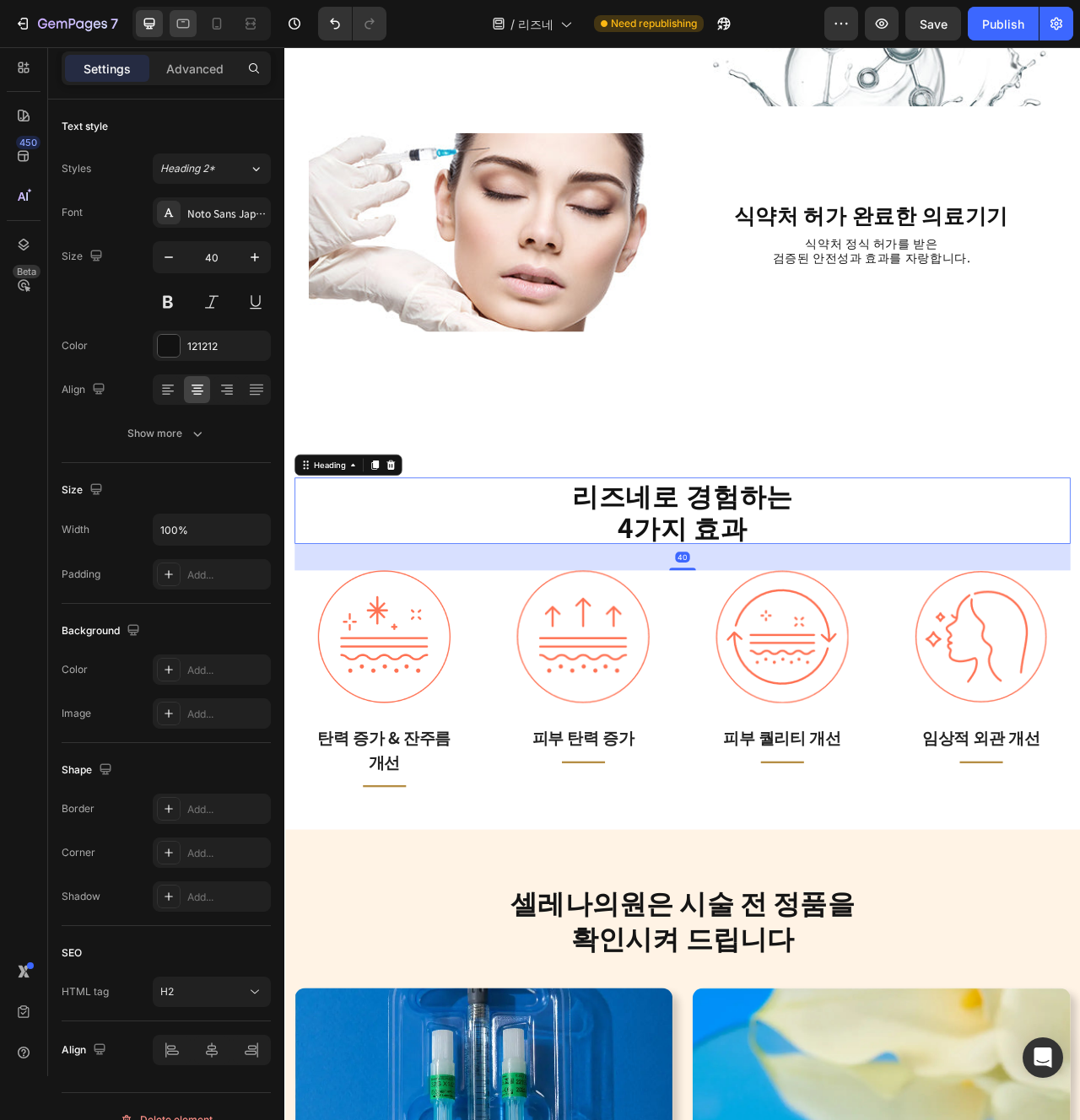
click at [182, 20] on icon at bounding box center [183, 24] width 13 height 9
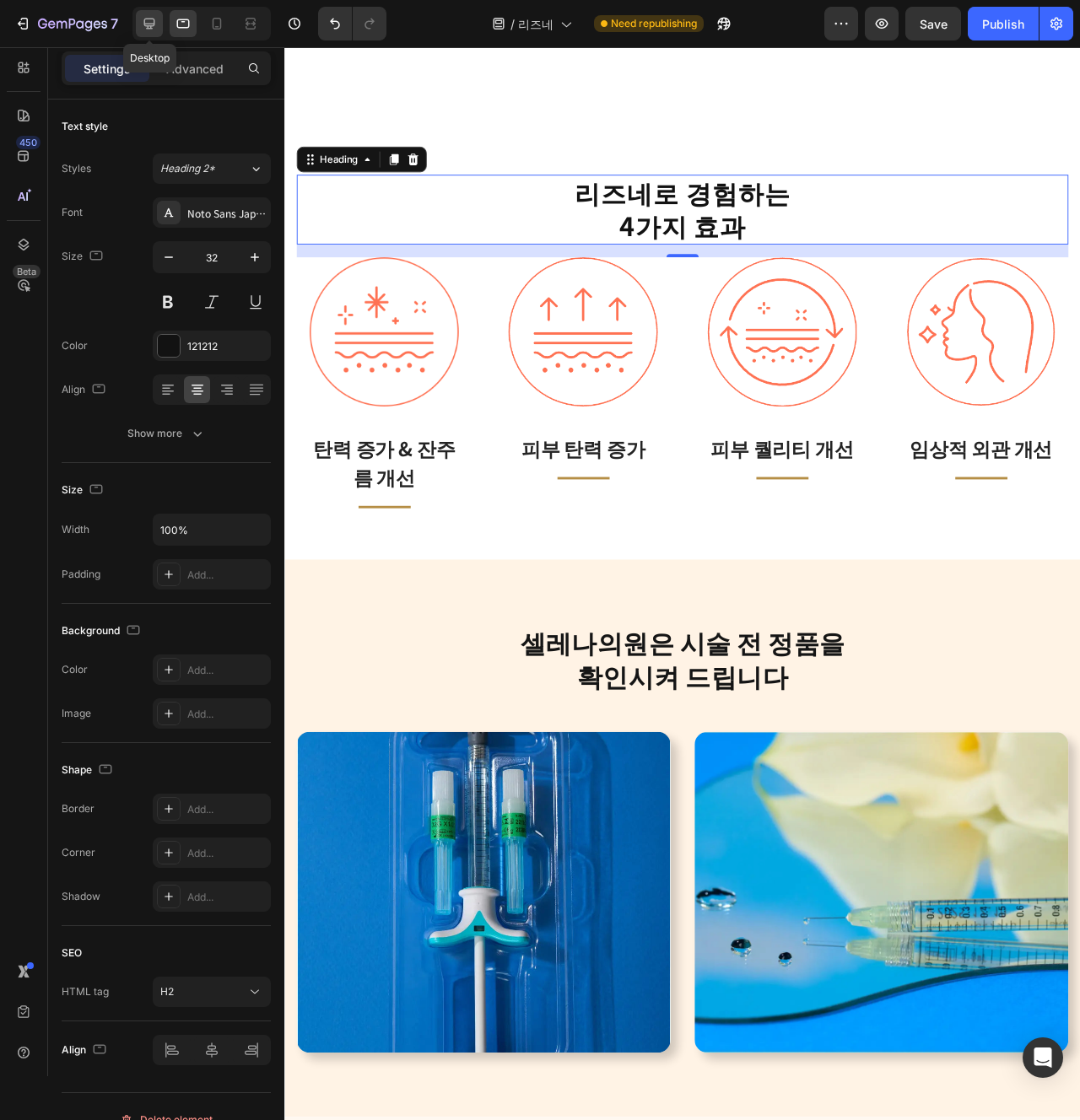
scroll to position [2672, 0]
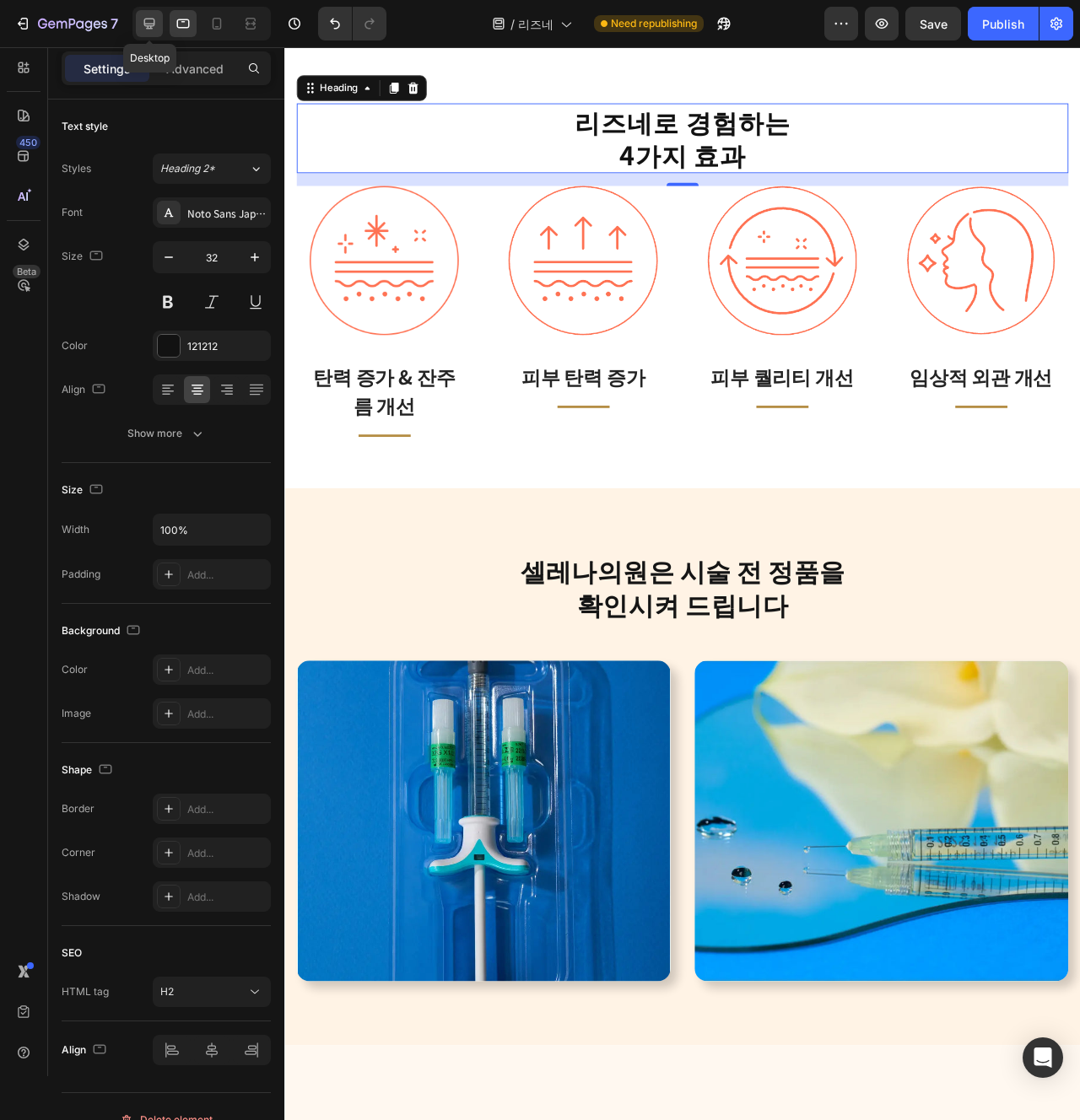
click at [149, 19] on icon at bounding box center [150, 24] width 11 height 11
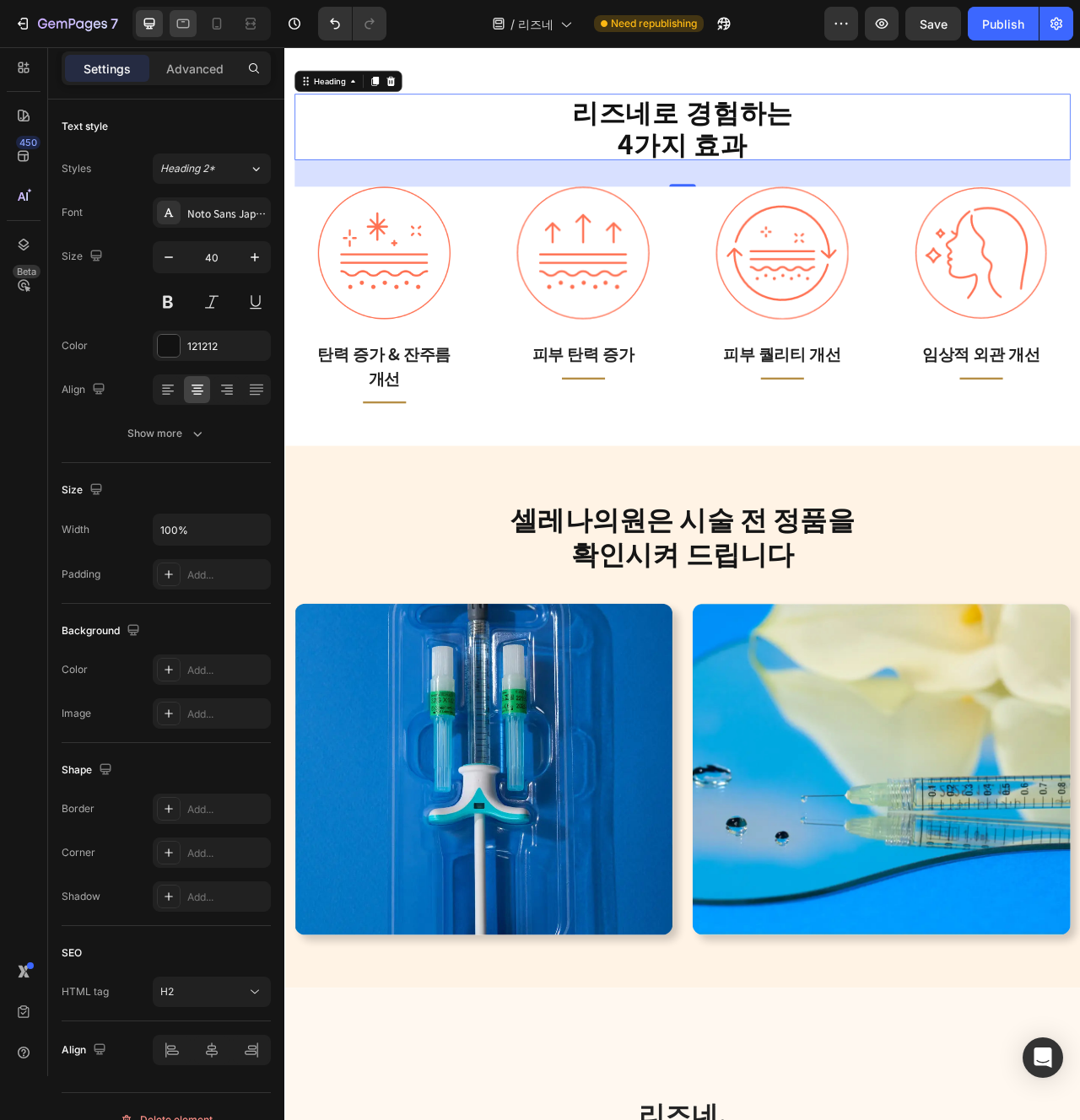
click at [183, 22] on icon at bounding box center [183, 23] width 17 height 17
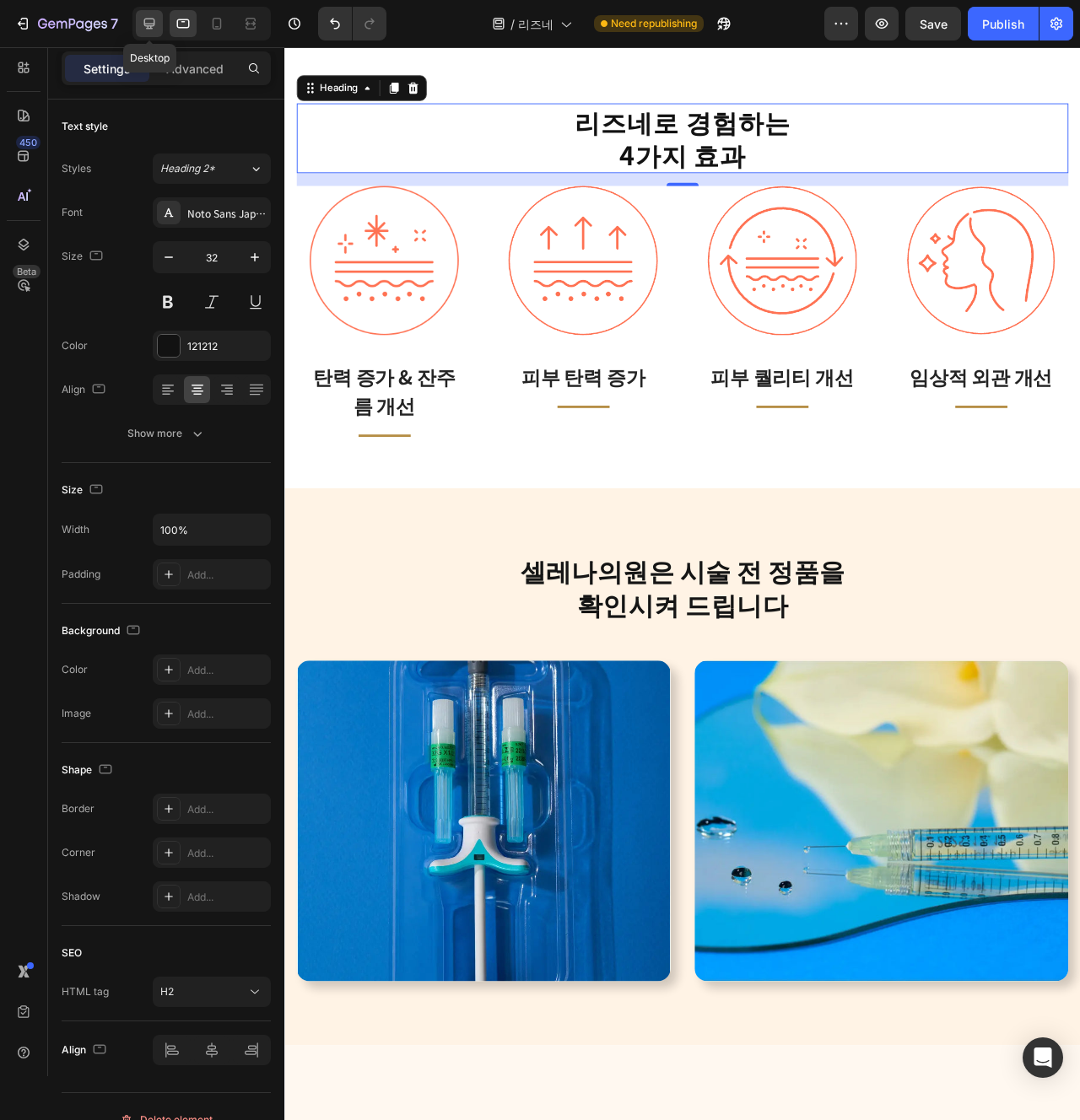
click at [150, 21] on icon at bounding box center [149, 23] width 17 height 17
type input "40"
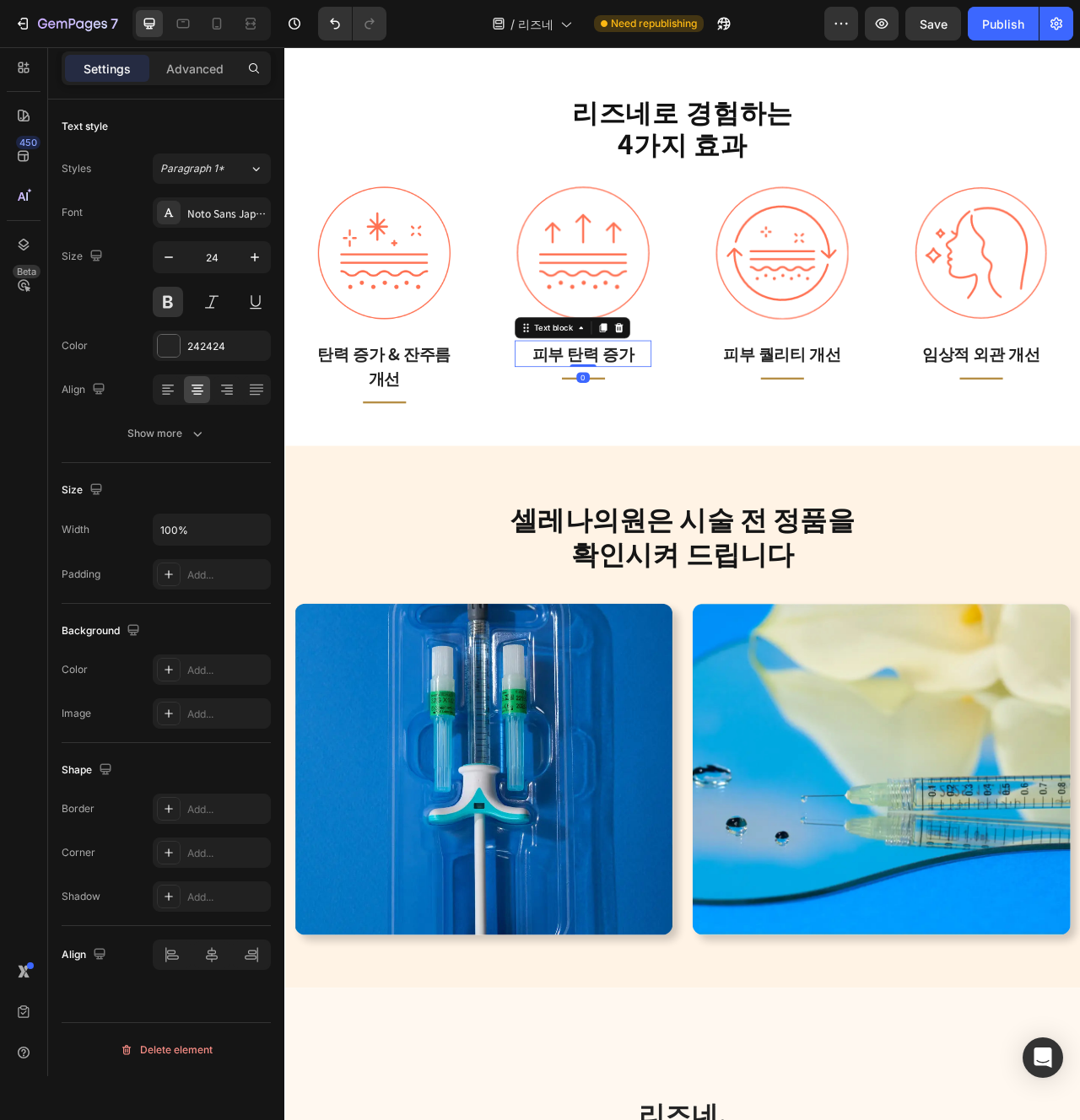
click at [697, 441] on p "피부 탄력 증가" at bounding box center [663, 436] width 170 height 31
click at [599, 522] on div "Image 피부 탄력 증가 Text block 0 Title Line Row" at bounding box center [663, 376] width 228 height 303
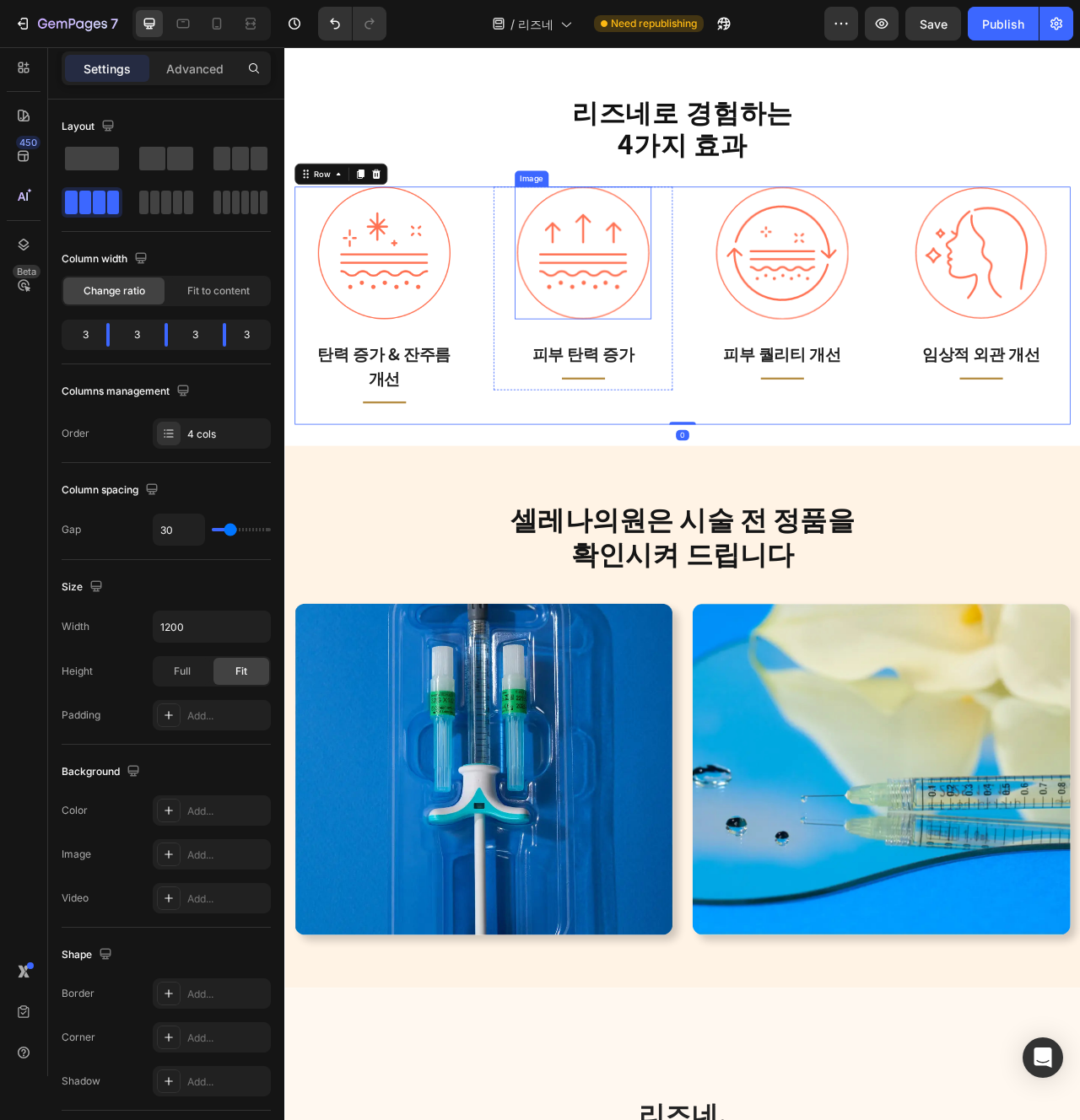
click at [710, 322] on img at bounding box center [663, 308] width 168 height 168
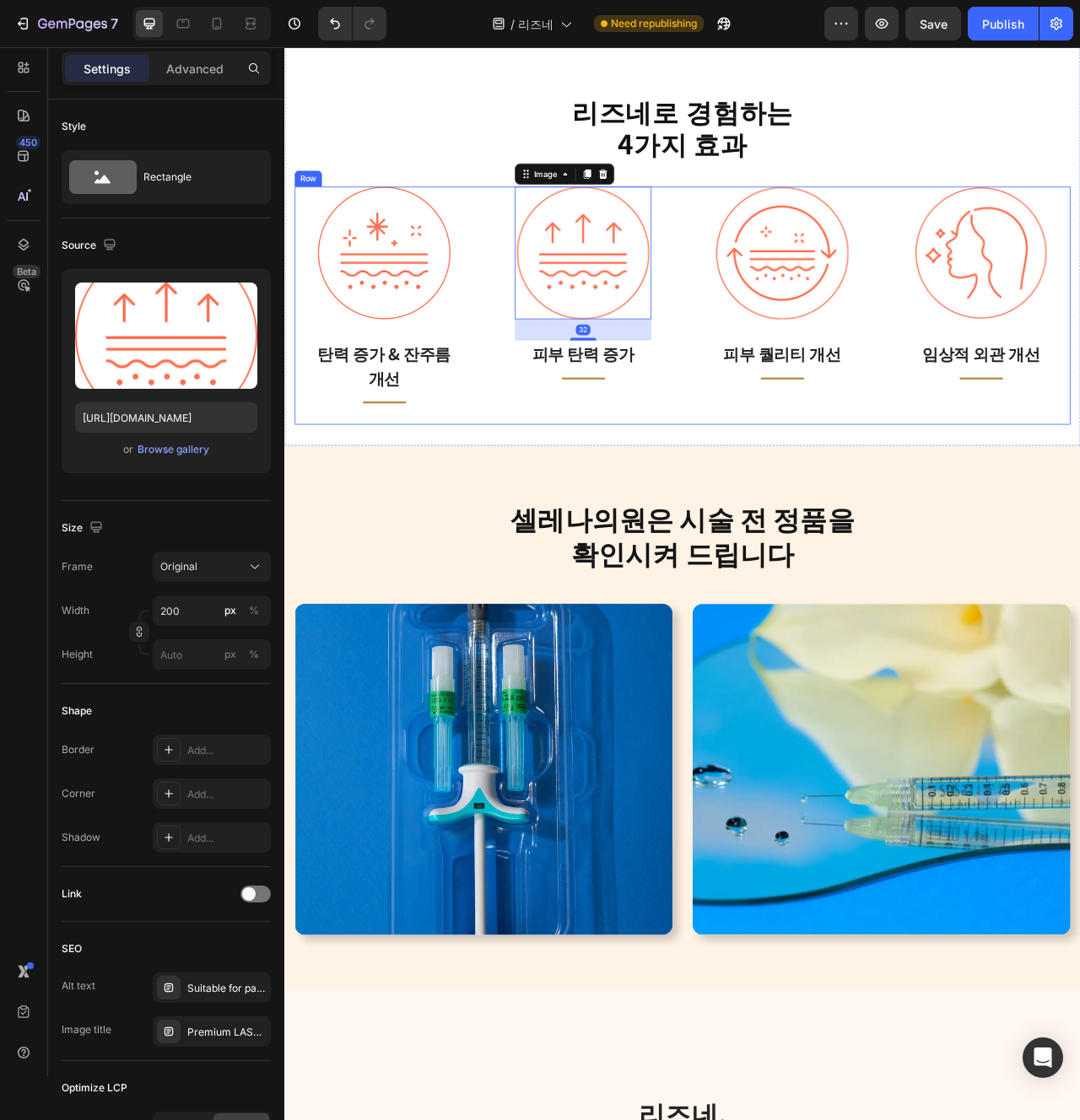
click at [548, 508] on div "Image 탄력 증가 & 잔주름 개선 Text block Title Line Row Image 32 피부 탄력 증가 Text block Tit…" at bounding box center [790, 376] width 987 height 303
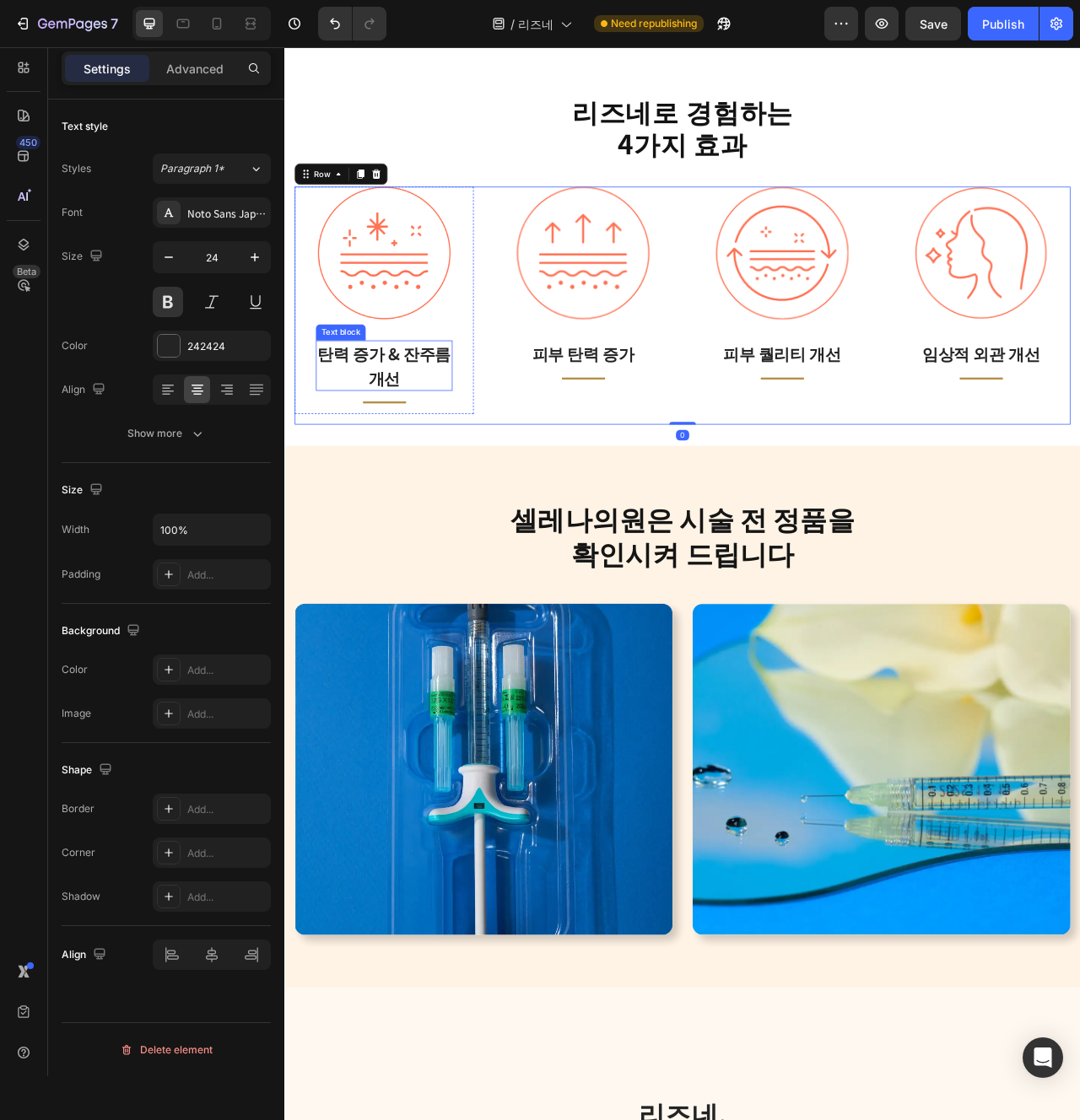
click at [435, 448] on p "탄력 증가 & 잔주름 개선" at bounding box center [410, 451] width 170 height 60
click at [398, 452] on p "탄력 증가 & 잔주름 개선" at bounding box center [410, 451] width 170 height 60
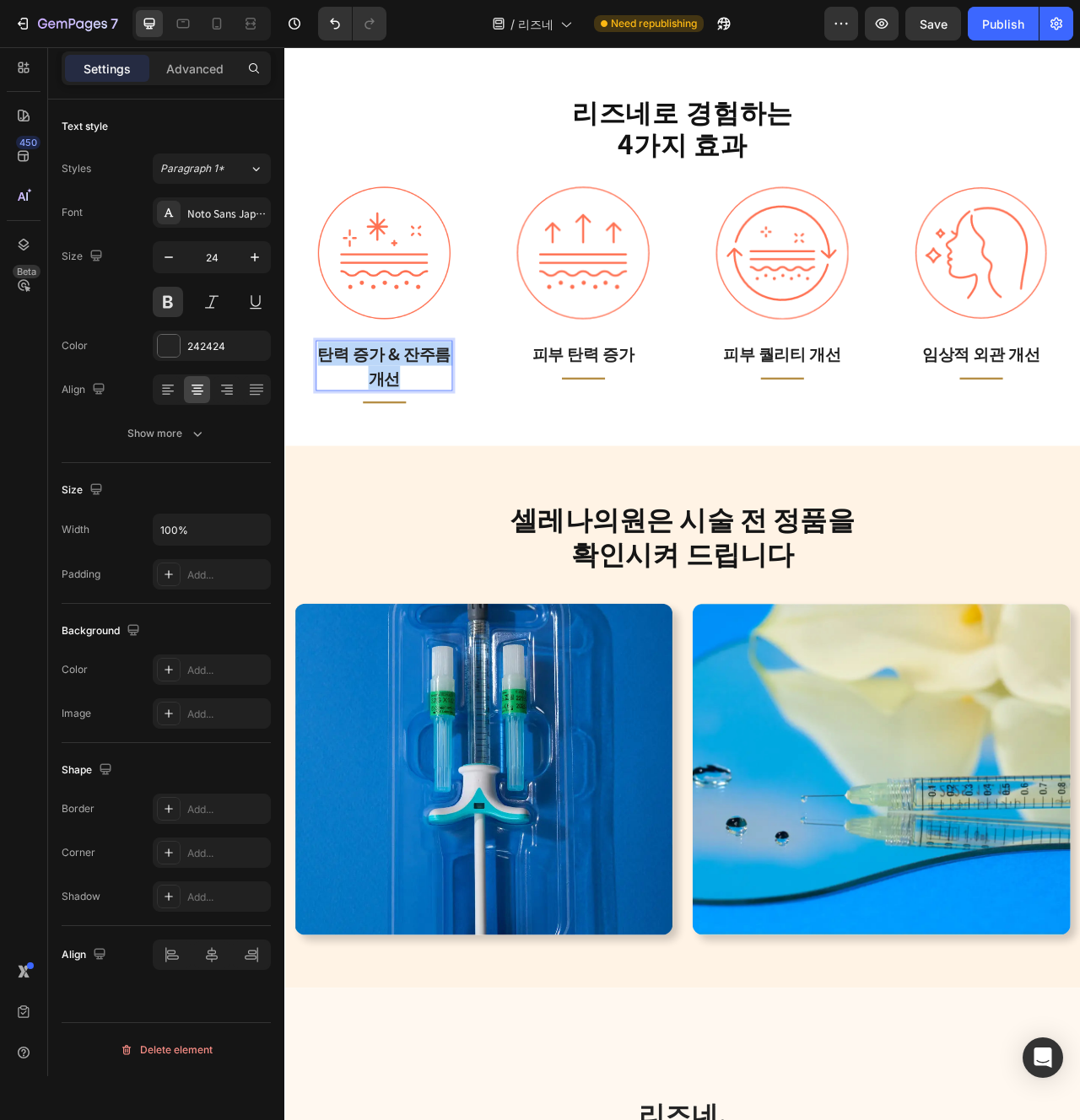
click at [398, 452] on p "탄력 증가 & 잔주름 개선" at bounding box center [410, 451] width 170 height 60
click at [670, 437] on p "피부 탄력 증가" at bounding box center [663, 436] width 170 height 31
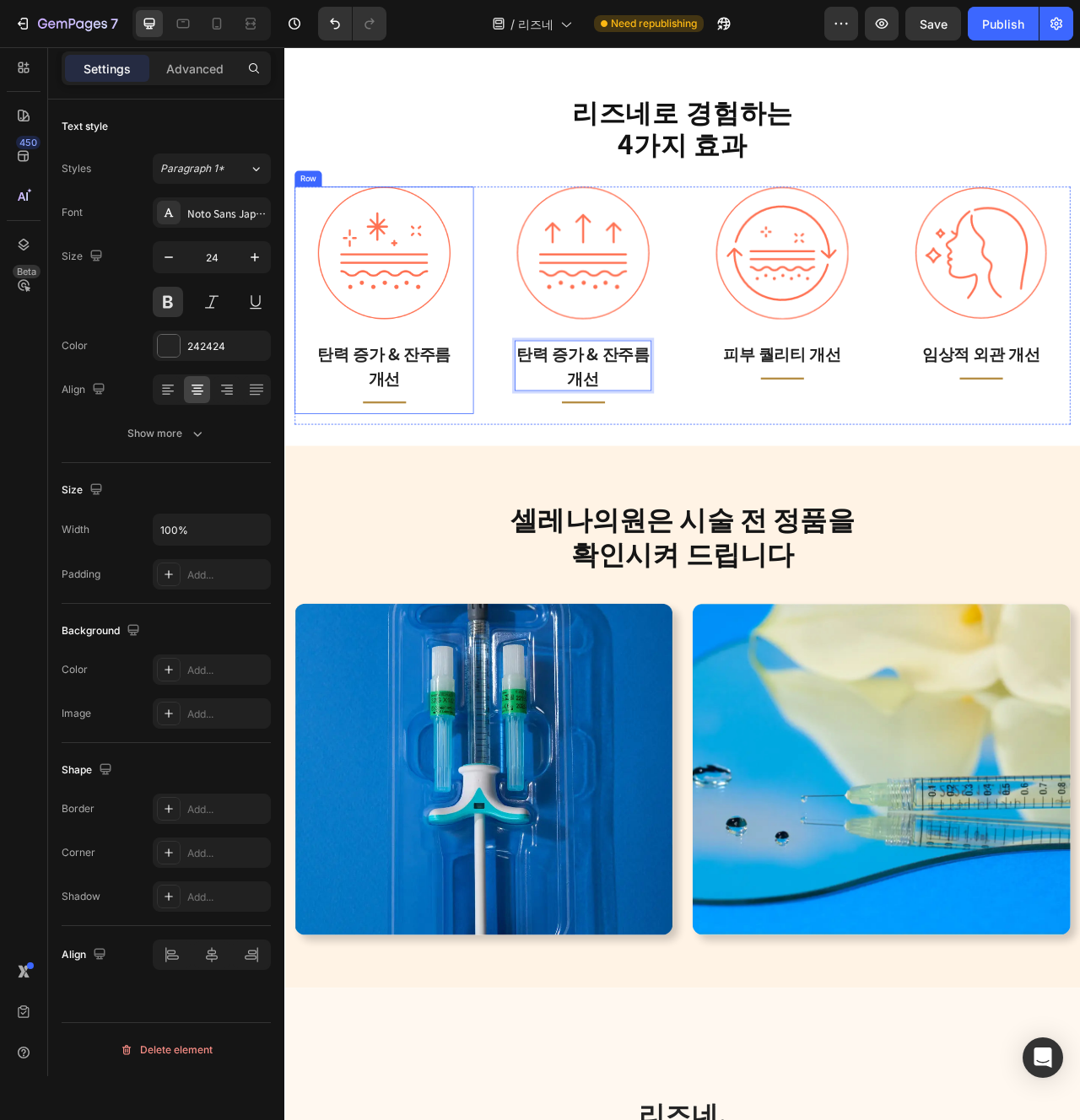
click at [504, 485] on div "Image 탄력 증가 & 잔주름 개선 Text block Title Line Row" at bounding box center [410, 368] width 228 height 289
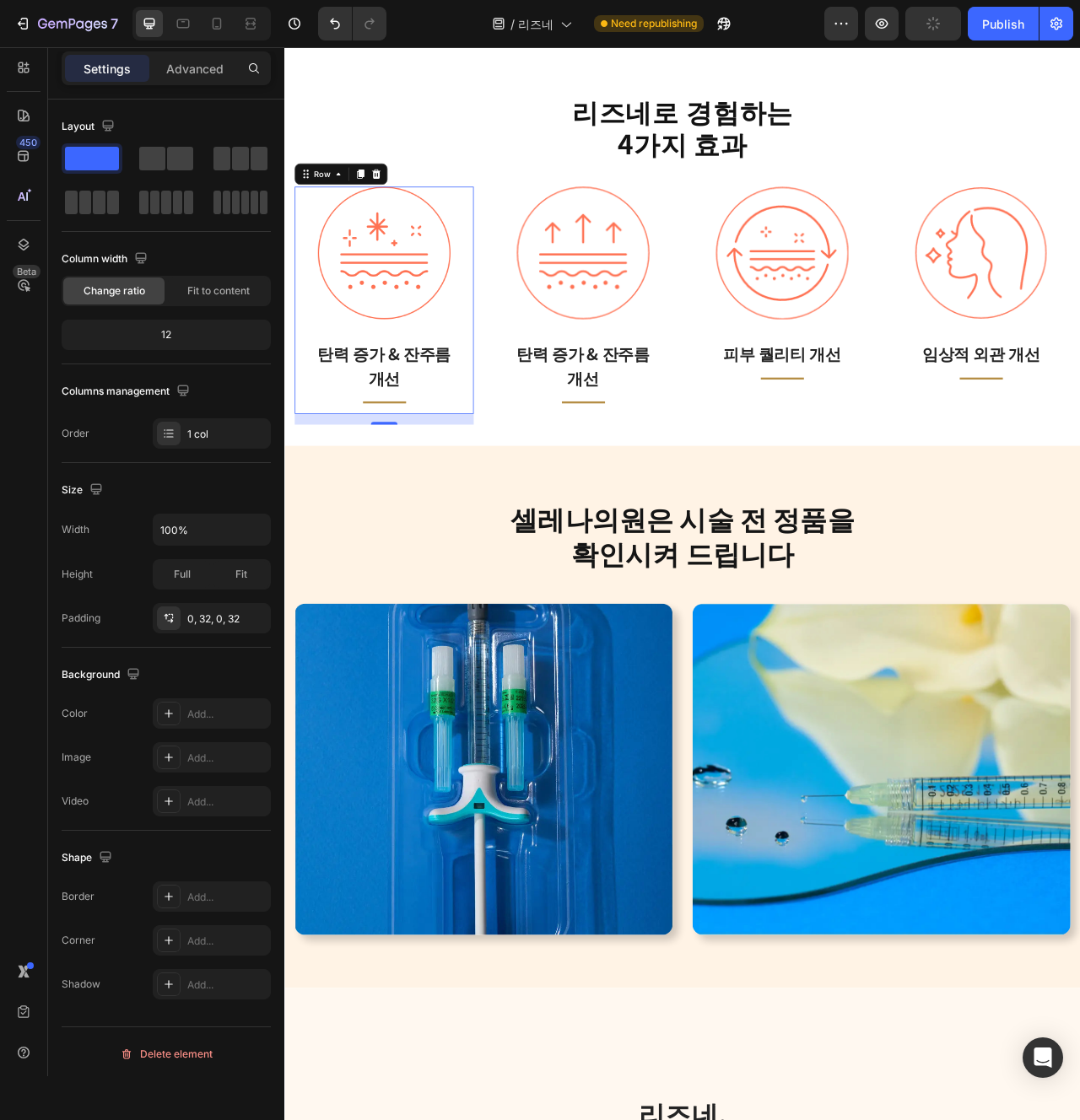
click at [429, 466] on p "탄력 증가 & 잔주름 개선" at bounding box center [410, 451] width 170 height 60
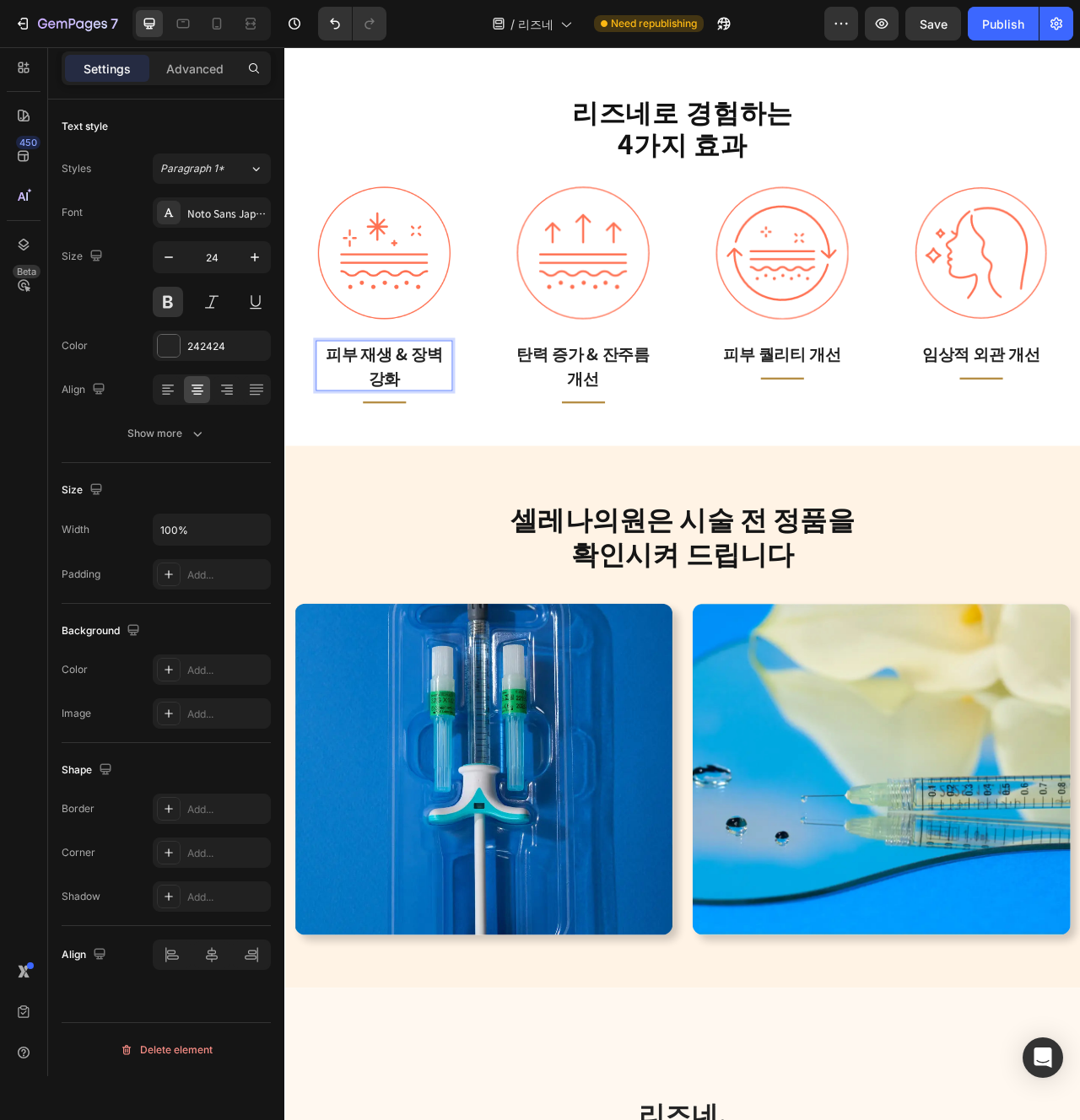
click at [950, 433] on p "피부 퀄리티 개선" at bounding box center [916, 436] width 170 height 31
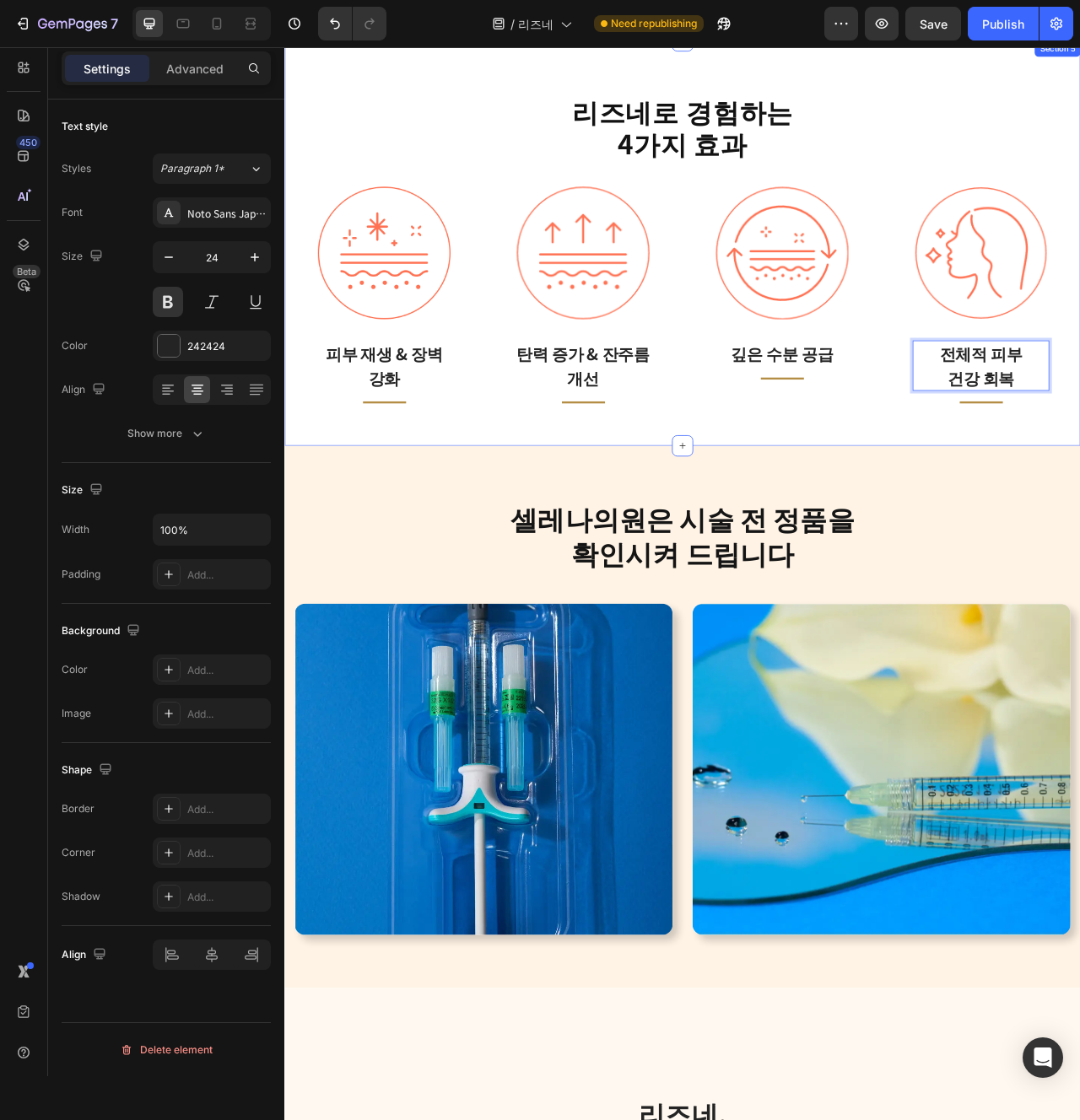
click at [1079, 530] on div "리즈네로 경험하는 4가지 효과 Heading Image 피부 재생 & 장벽 강화 Text block Title Line Row Image 탄력…" at bounding box center [791, 297] width 1012 height 515
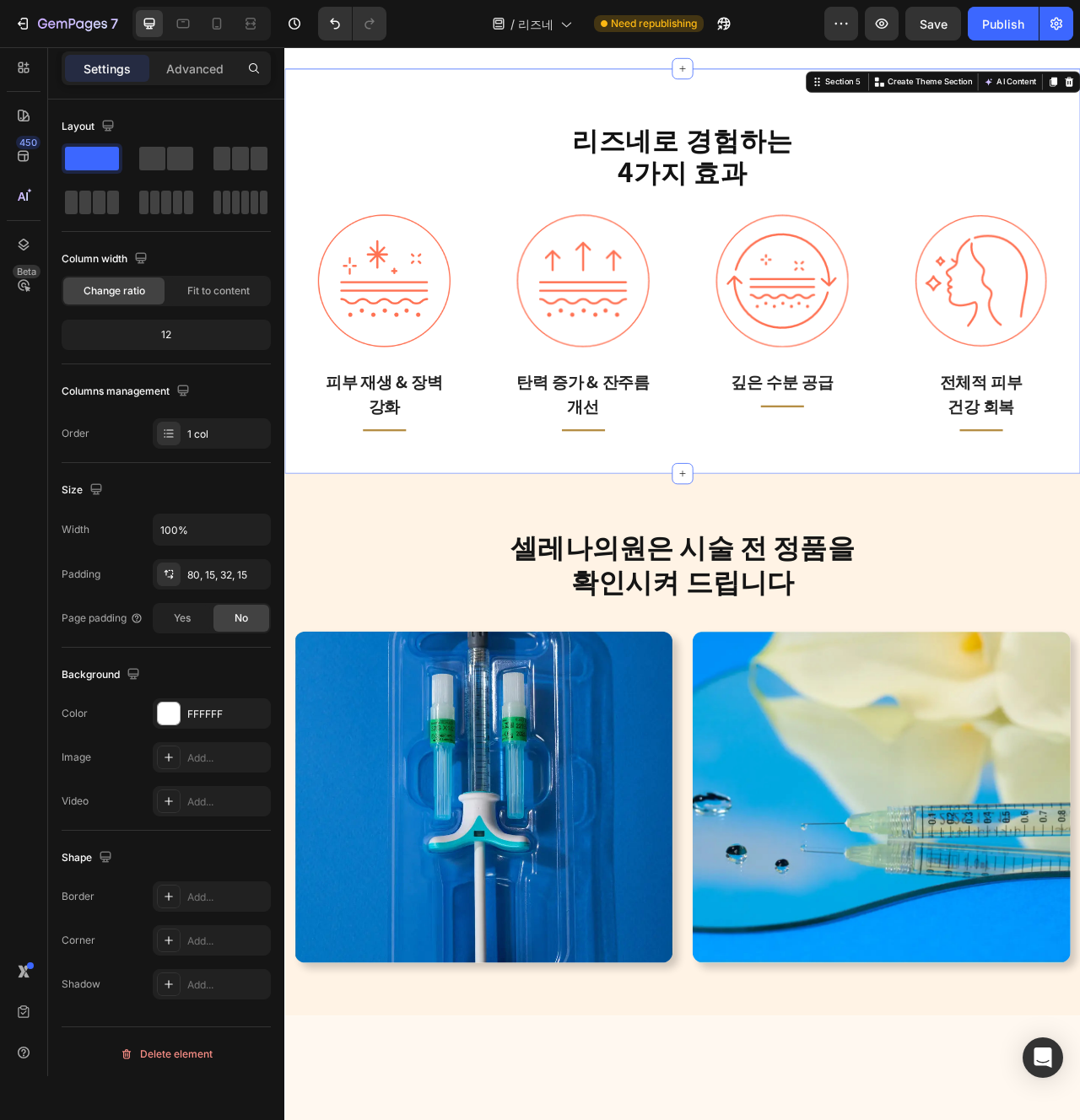
scroll to position [2600, 0]
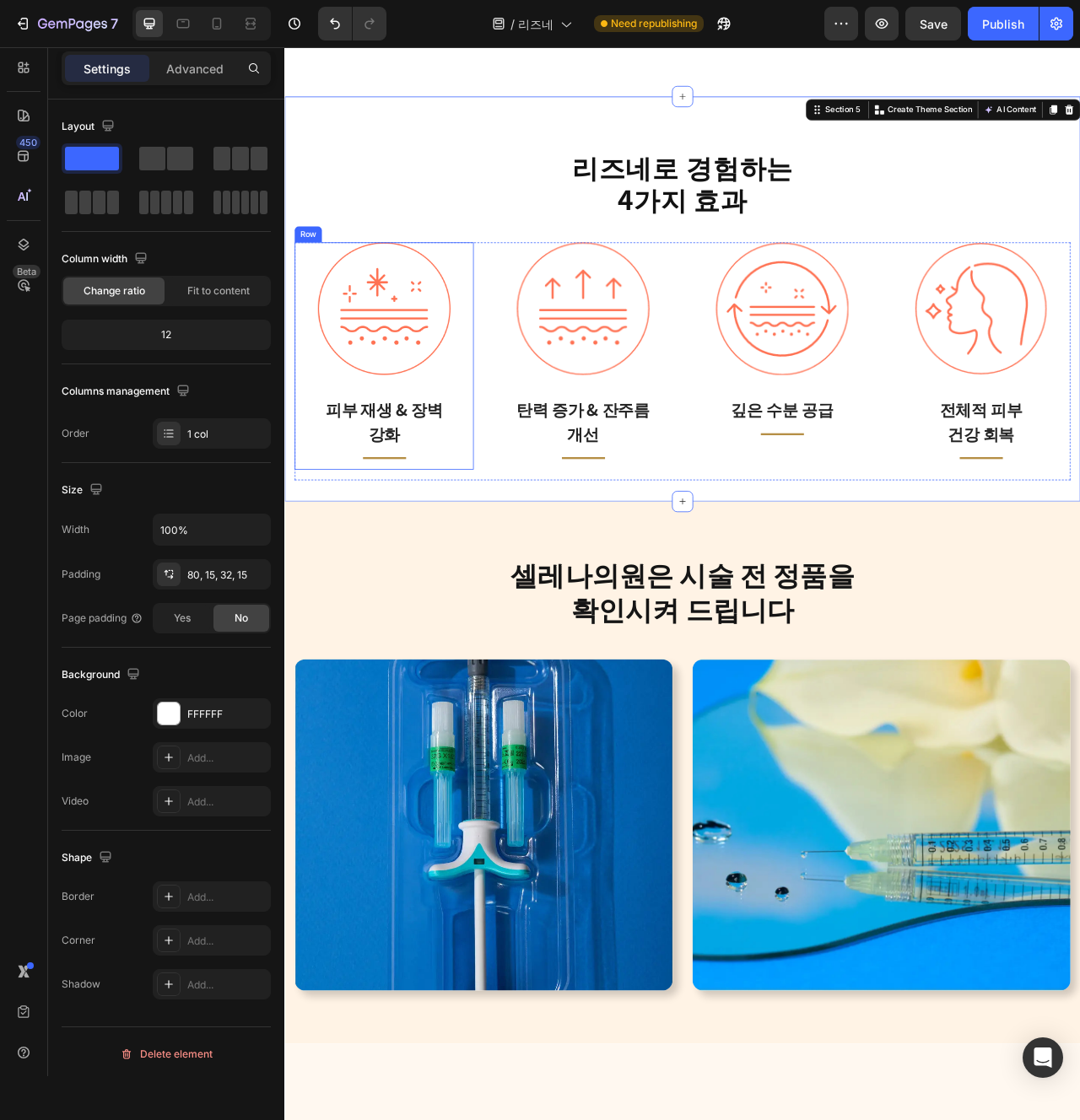
click at [506, 484] on div "Image 피부 재생 & 장벽 강화 Text block Title Line Row" at bounding box center [410, 439] width 228 height 289
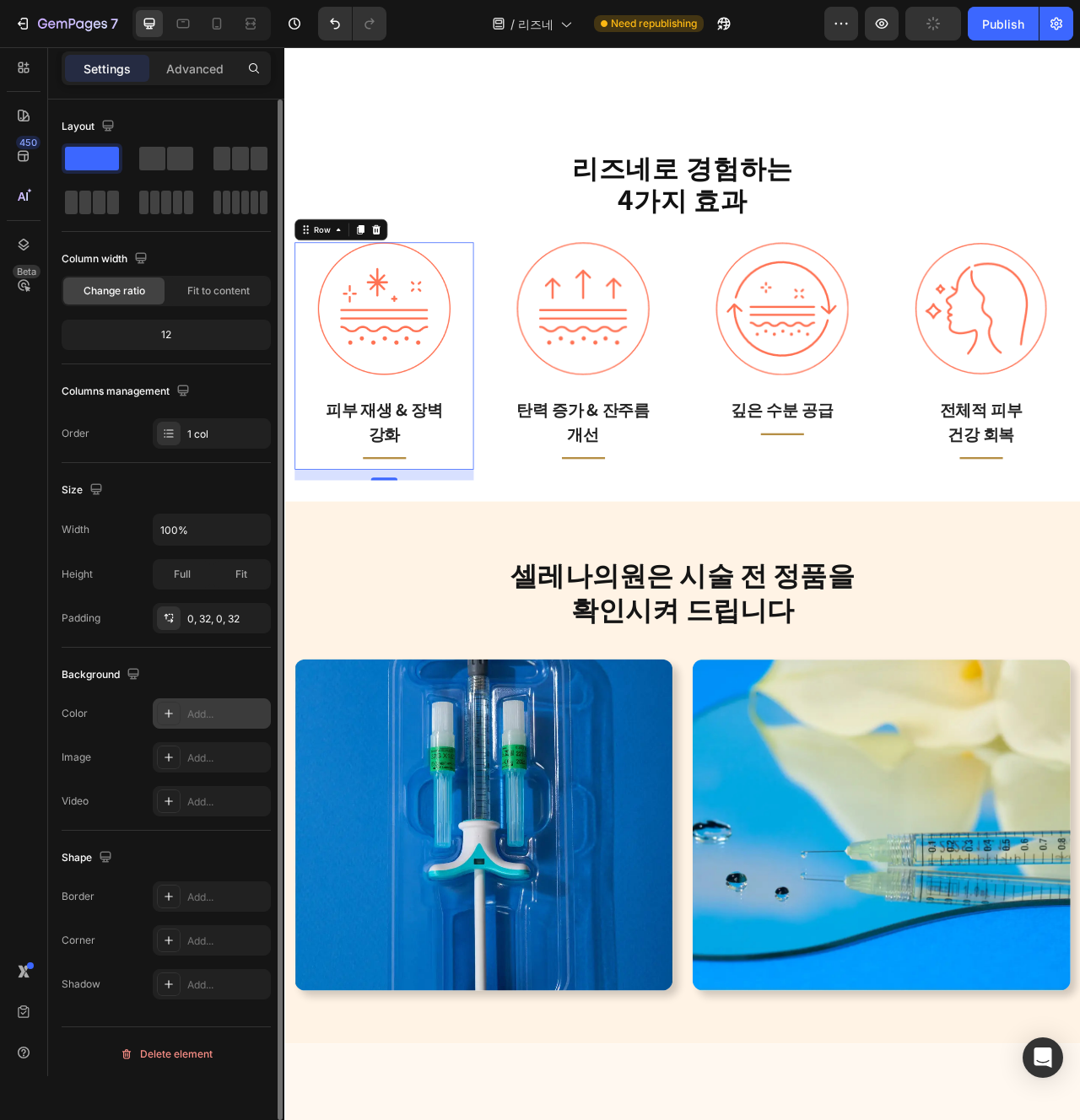
scroll to position [5, 0]
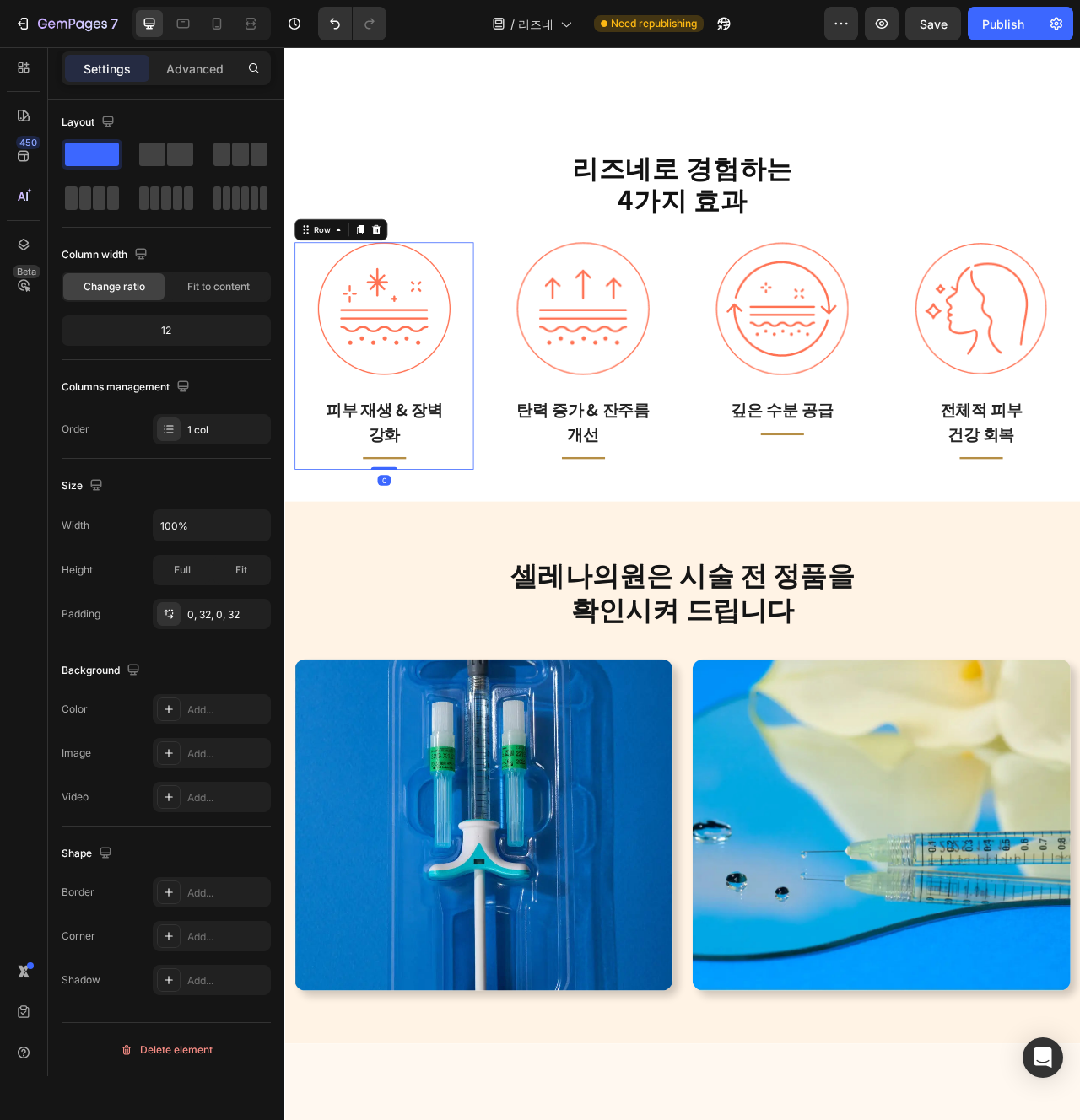
drag, startPoint x: 414, startPoint y: 595, endPoint x: 395, endPoint y: 555, distance: 44.3
click at [395, 555] on div "Image 피부 재생 & 장벽 강화 Text block Title Line Row 0" at bounding box center [410, 439] width 228 height 289
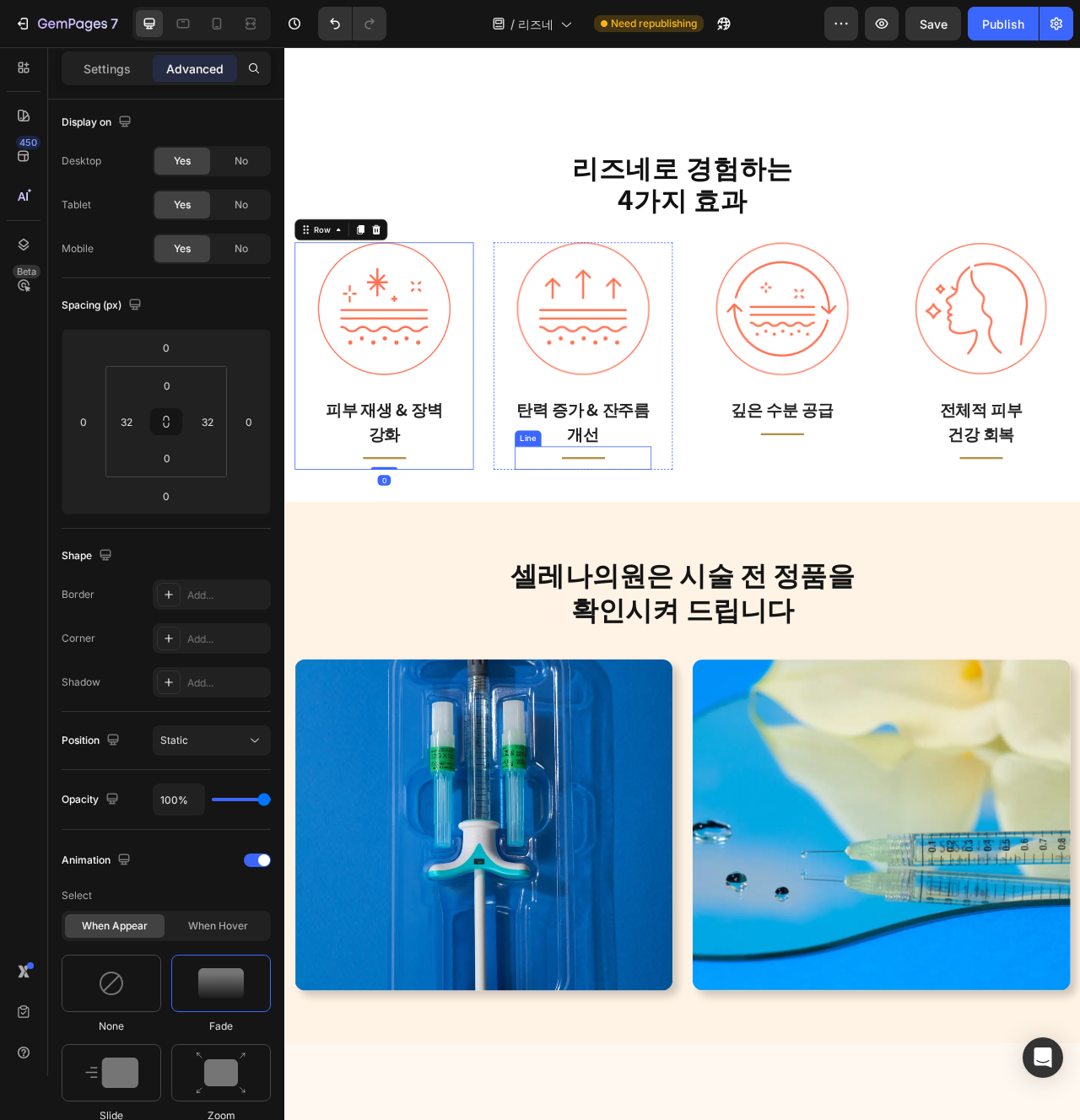
click at [727, 558] on div "Title Line" at bounding box center [663, 570] width 174 height 30
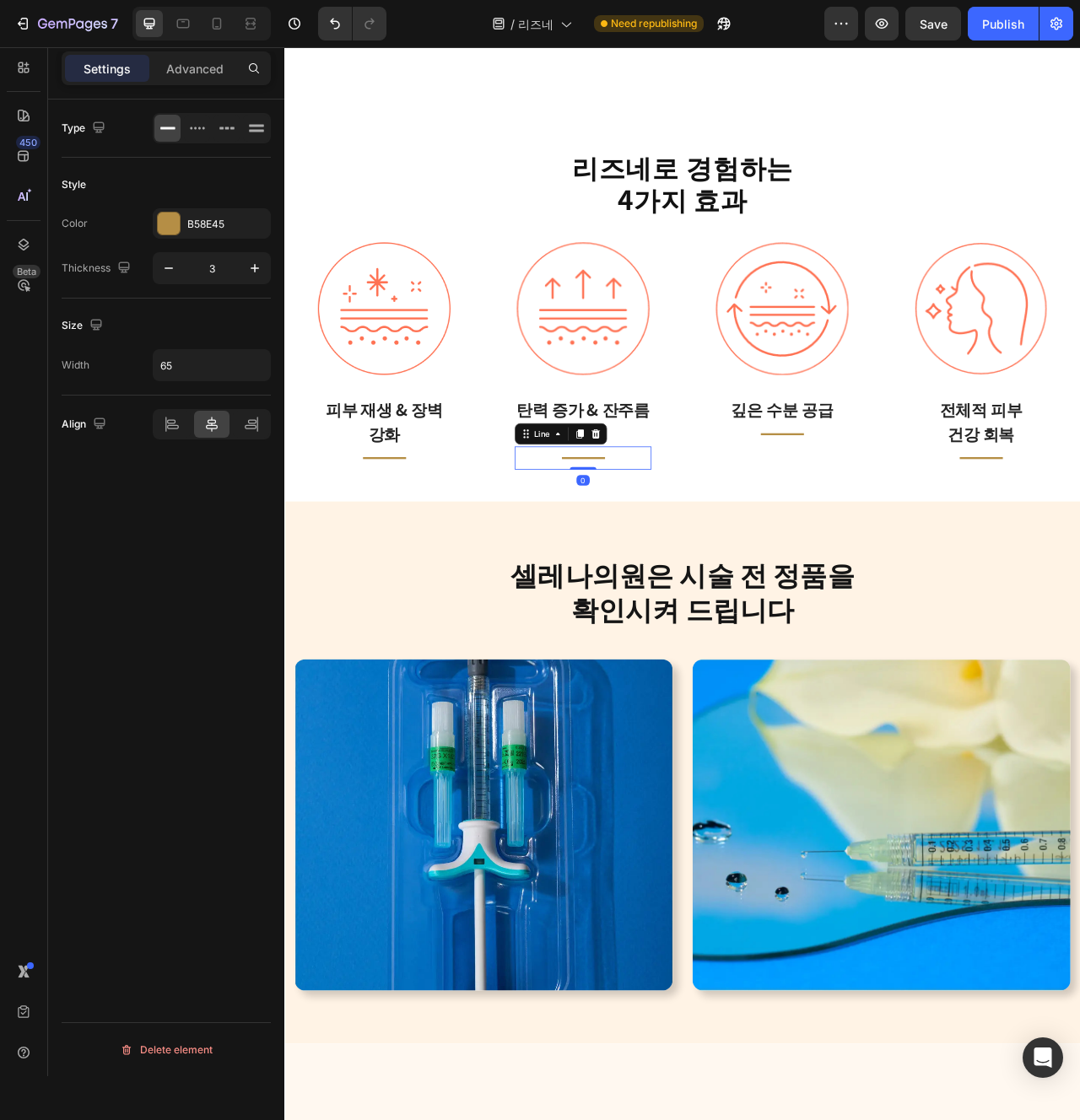
click at [755, 563] on div "Image 탄력 증가 & 잔주름 개선 Text block Title Line 0 Row" at bounding box center [663, 439] width 228 height 289
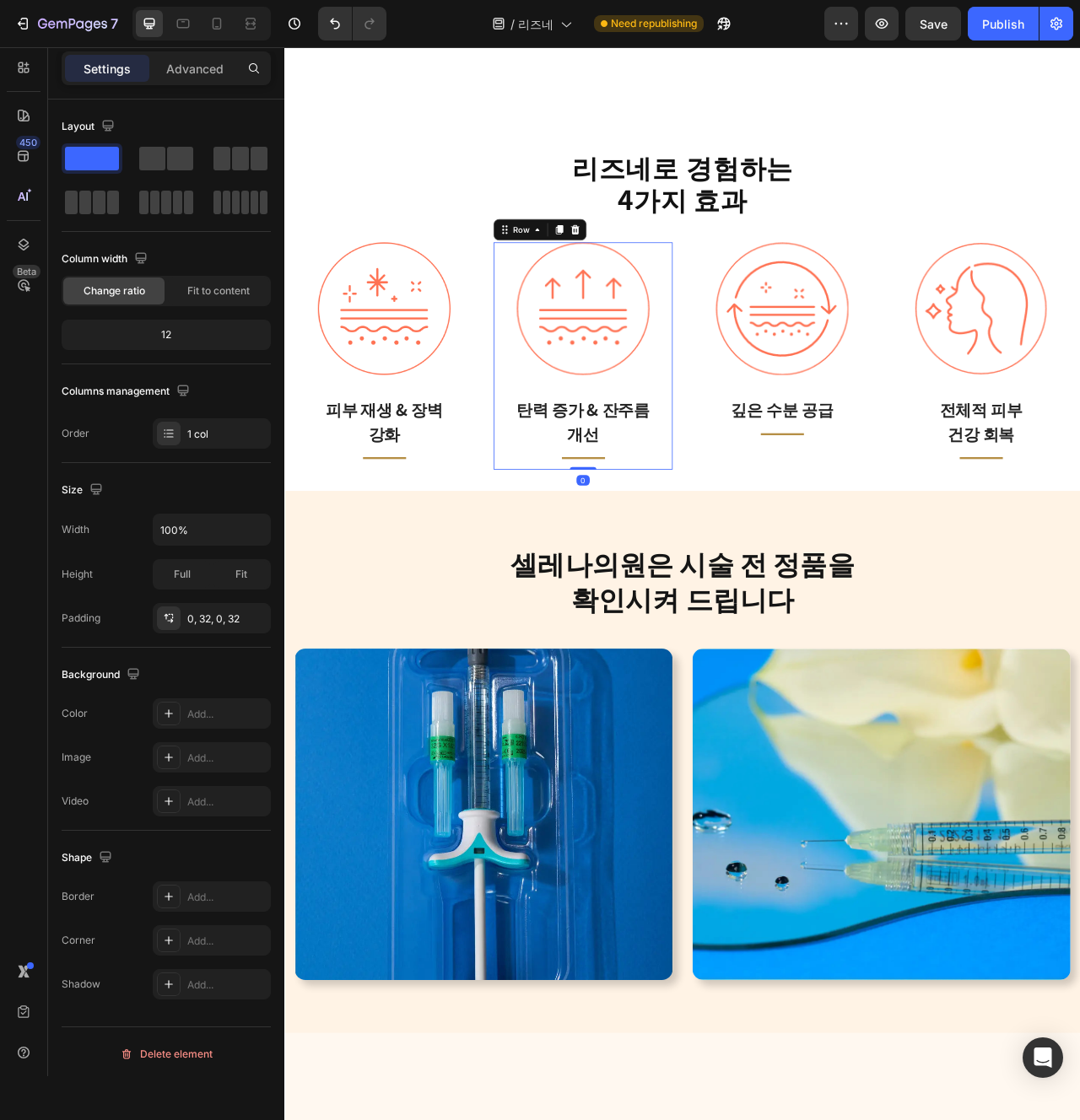
drag, startPoint x: 680, startPoint y: 594, endPoint x: 684, endPoint y: 527, distance: 67.1
click at [684, 527] on div "Image 탄력 증가 & 잔주름 개선 Text block Title Line Row 0" at bounding box center [663, 439] width 228 height 289
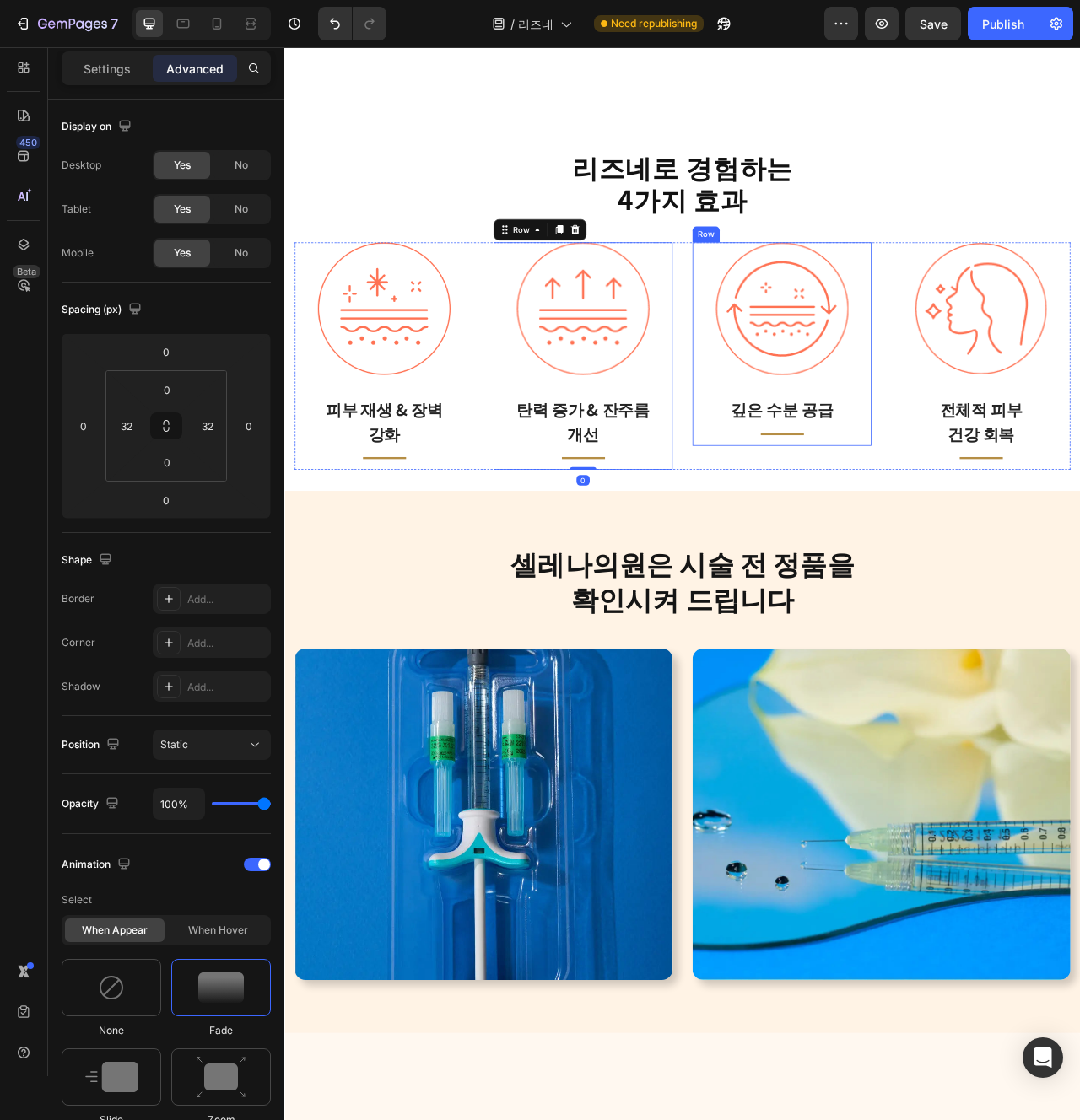
click at [1004, 551] on div "Image 깊은 수분 공급 Text block Title Line Row" at bounding box center [916, 424] width 228 height 259
drag, startPoint x: 921, startPoint y: 567, endPoint x: 1091, endPoint y: 526, distance: 174.9
click at [856, 502] on div "Image 깊은 수분 공급 Text block Title Line Row 0" at bounding box center [916, 424] width 228 height 259
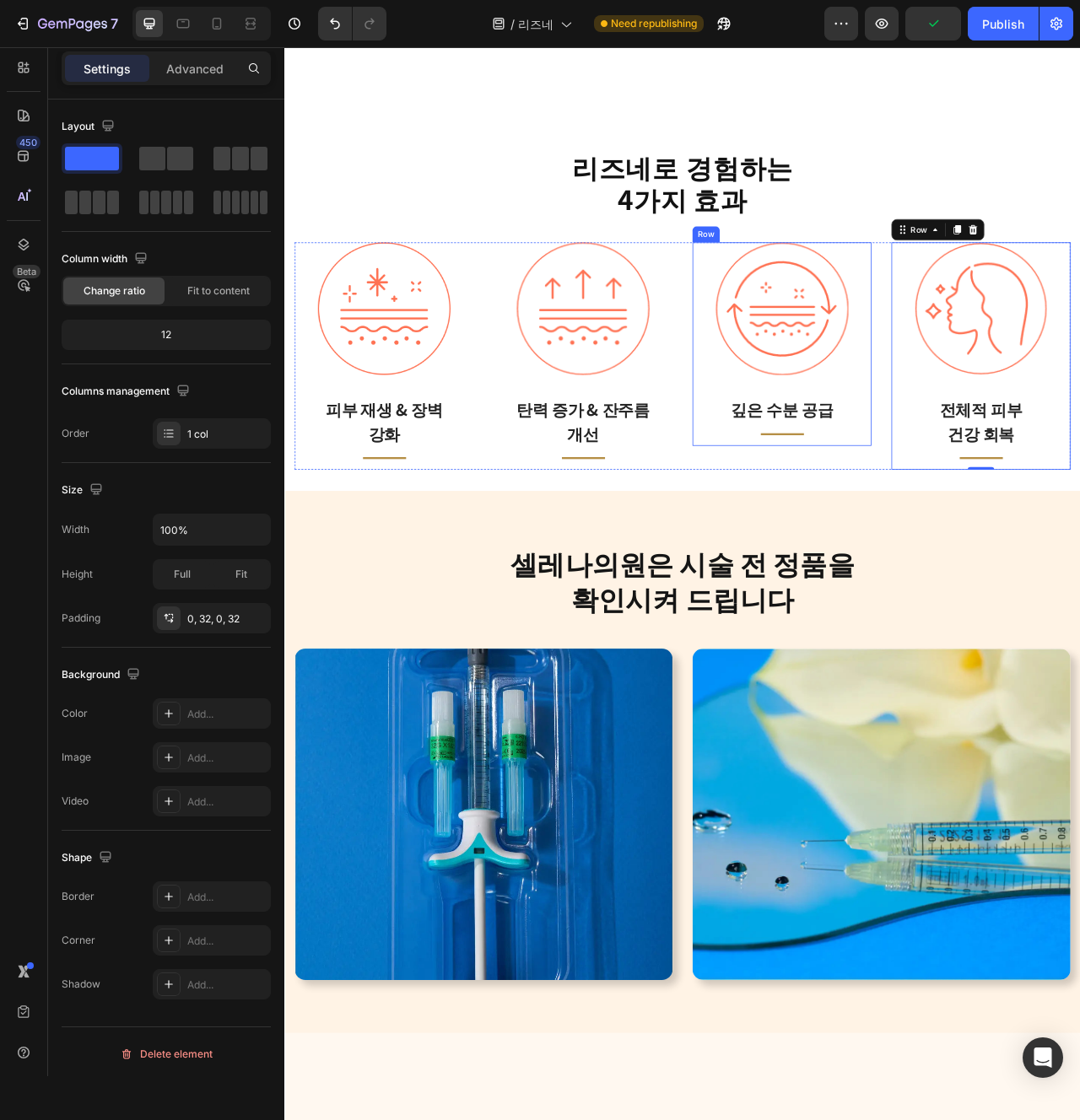
click at [823, 530] on div "Image 깊은 수분 공급 Text block Title Line Row" at bounding box center [916, 424] width 228 height 259
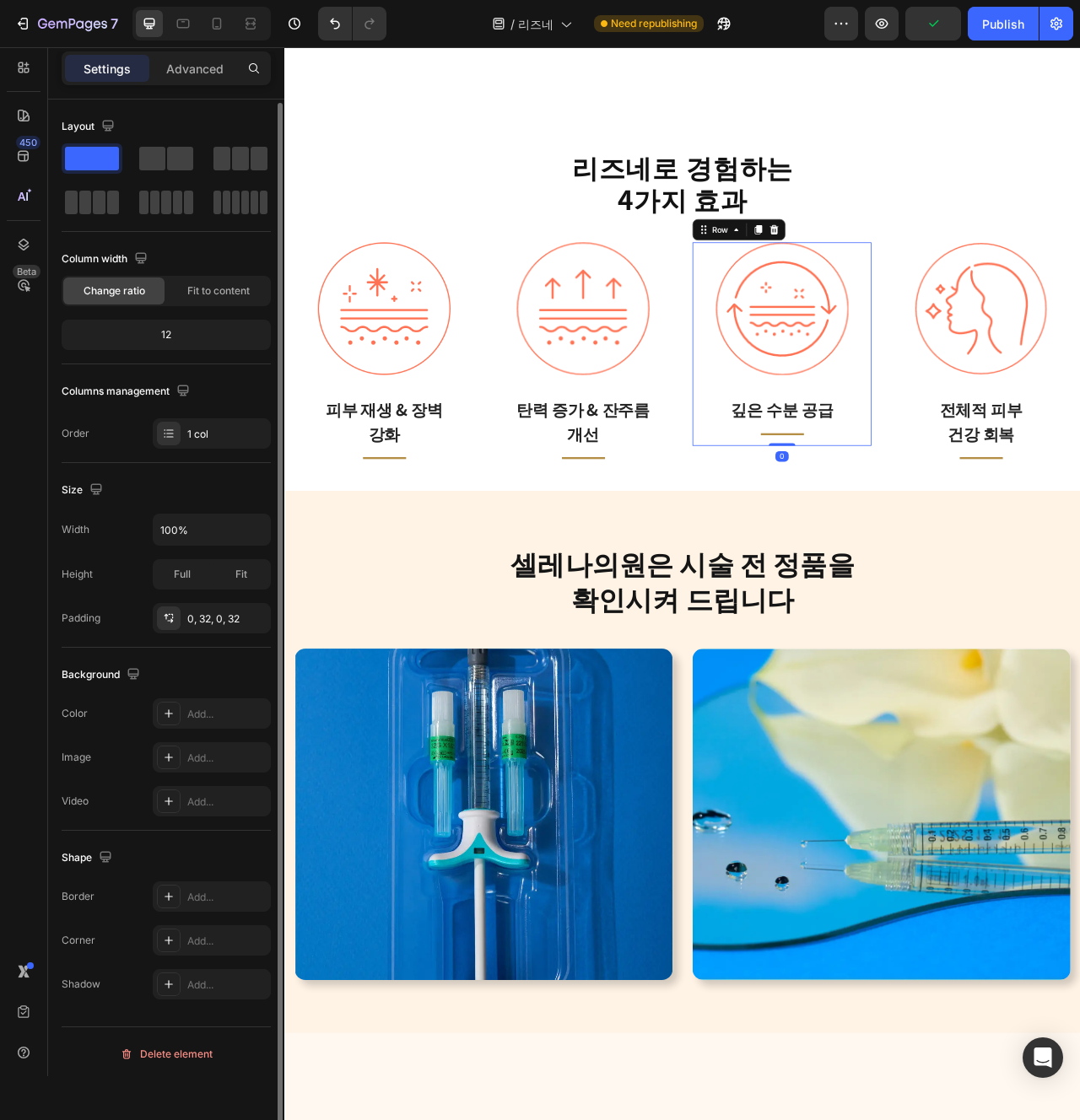
scroll to position [5, 0]
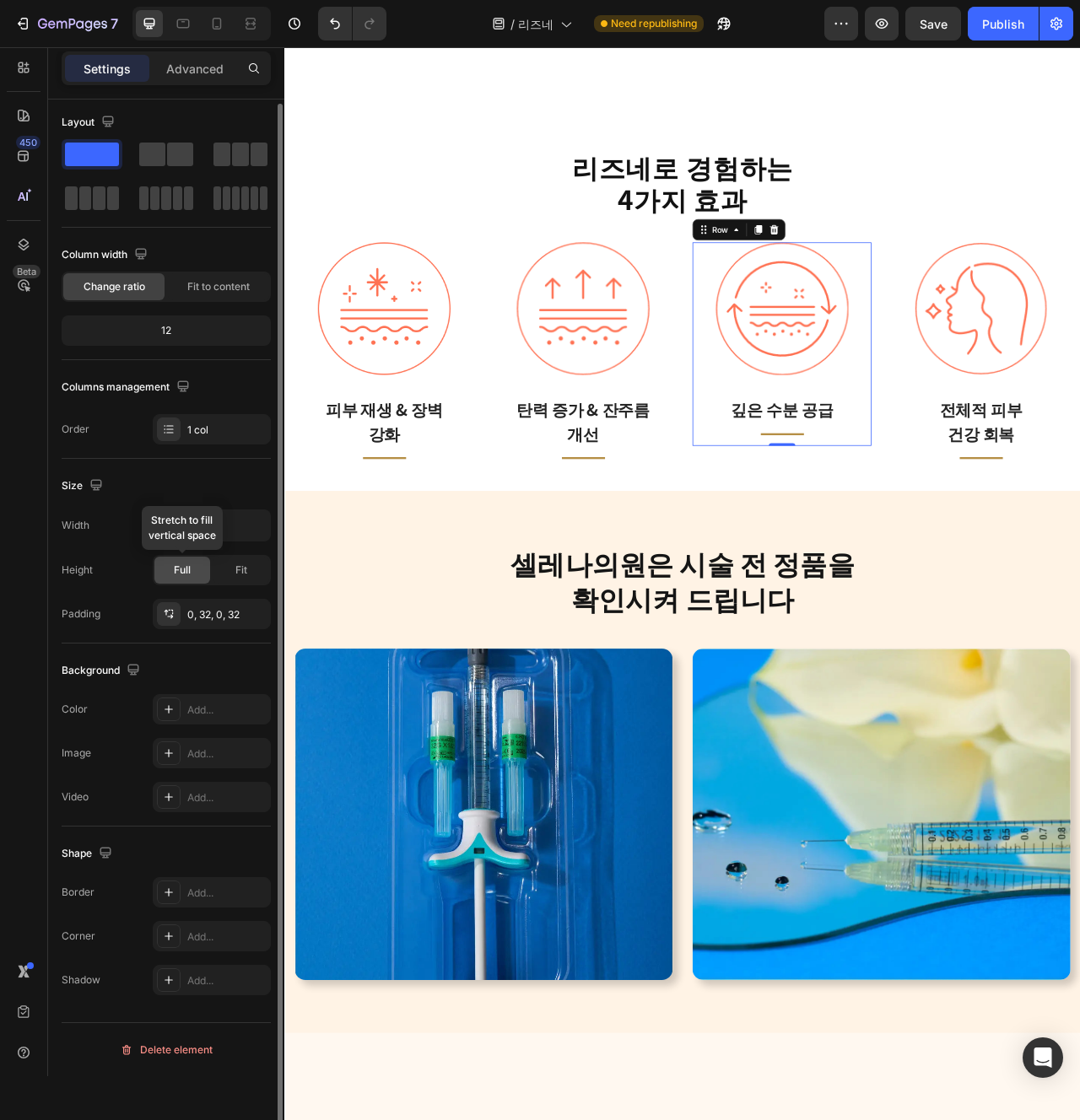
click at [200, 582] on div "Full" at bounding box center [182, 570] width 56 height 27
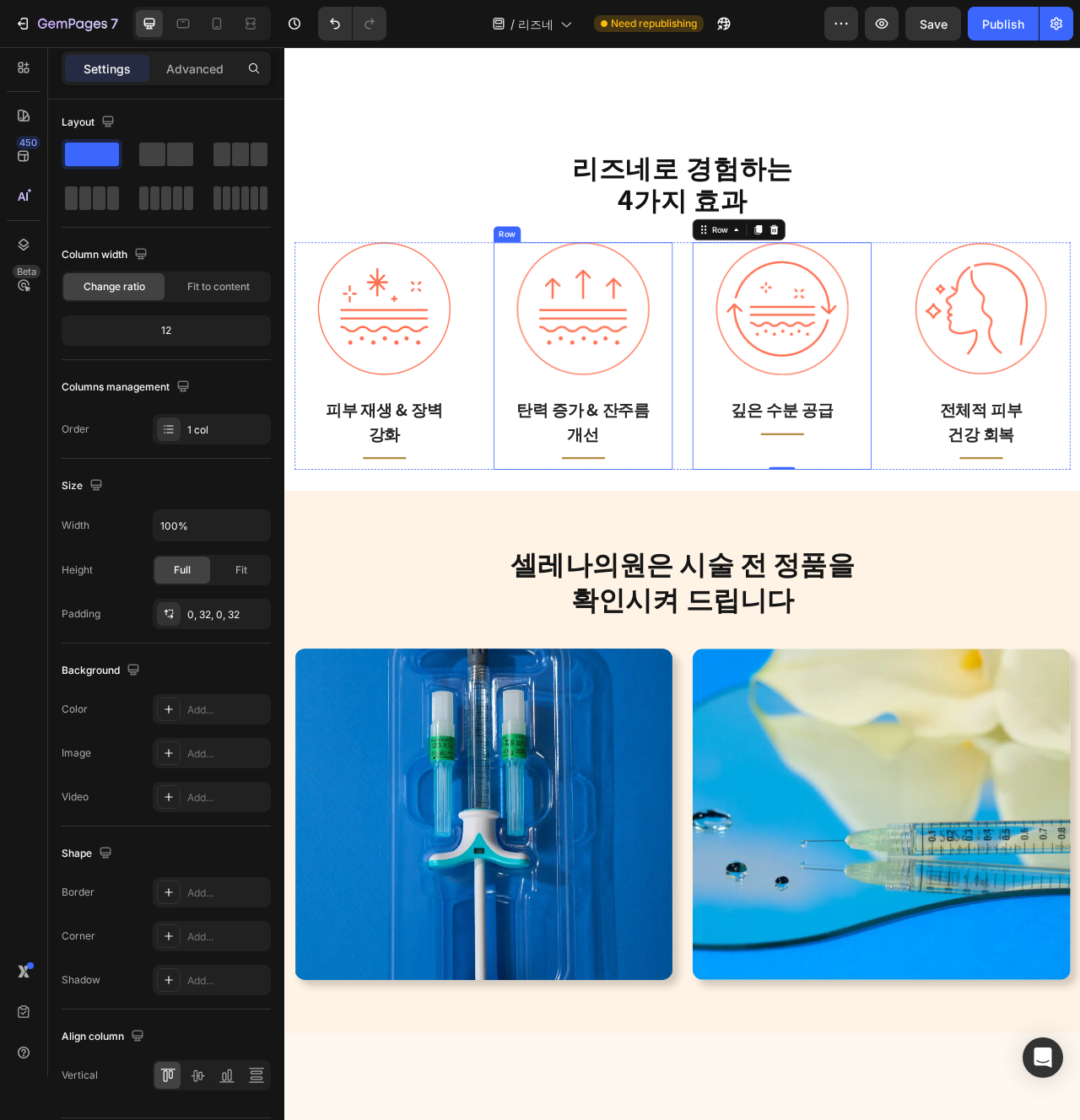
click at [563, 545] on div "Image 탄력 증가 & 잔주름 개선 Text block Title Line Row" at bounding box center [663, 439] width 228 height 289
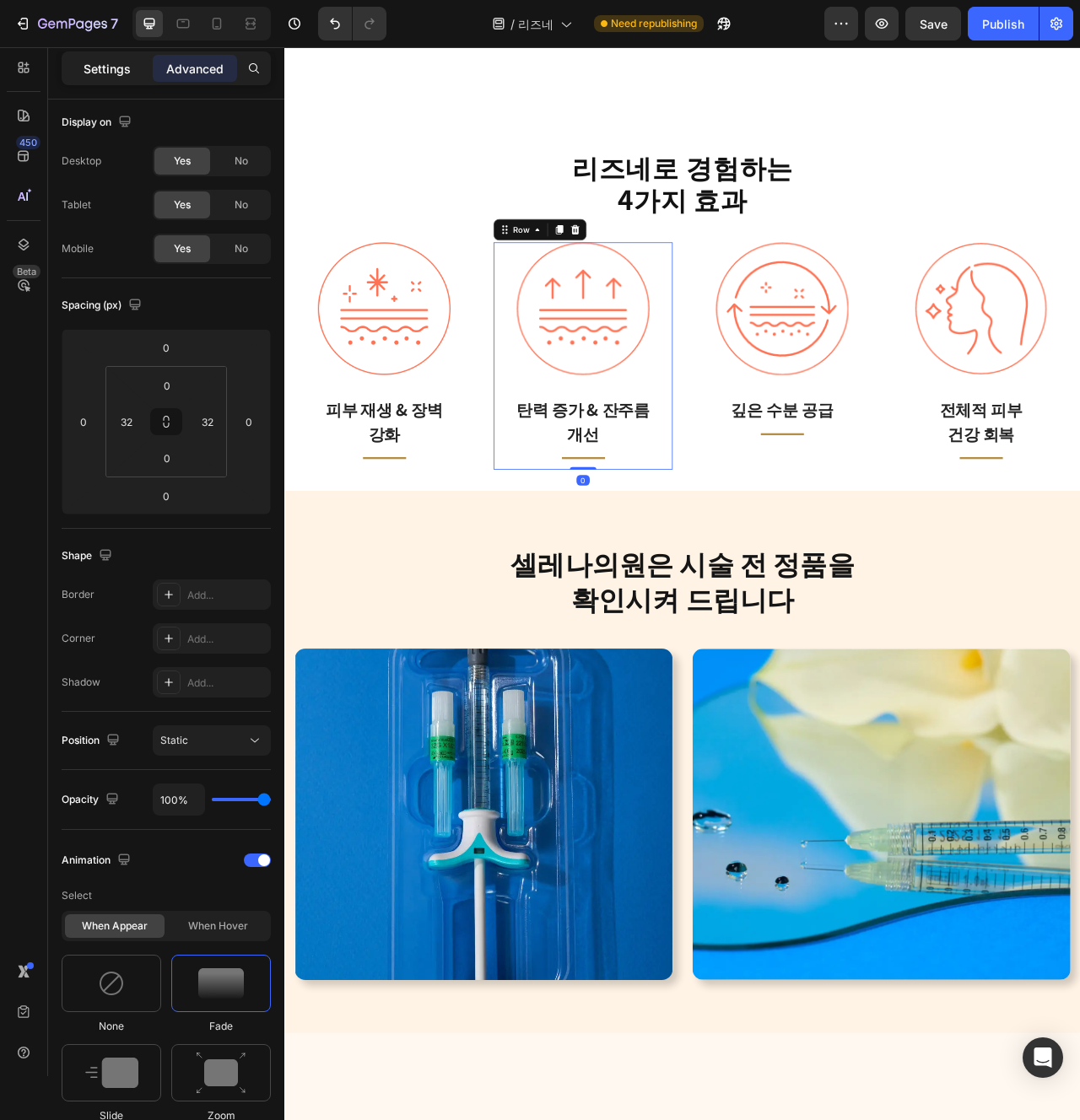
click at [113, 78] on div "Settings" at bounding box center [107, 68] width 85 height 27
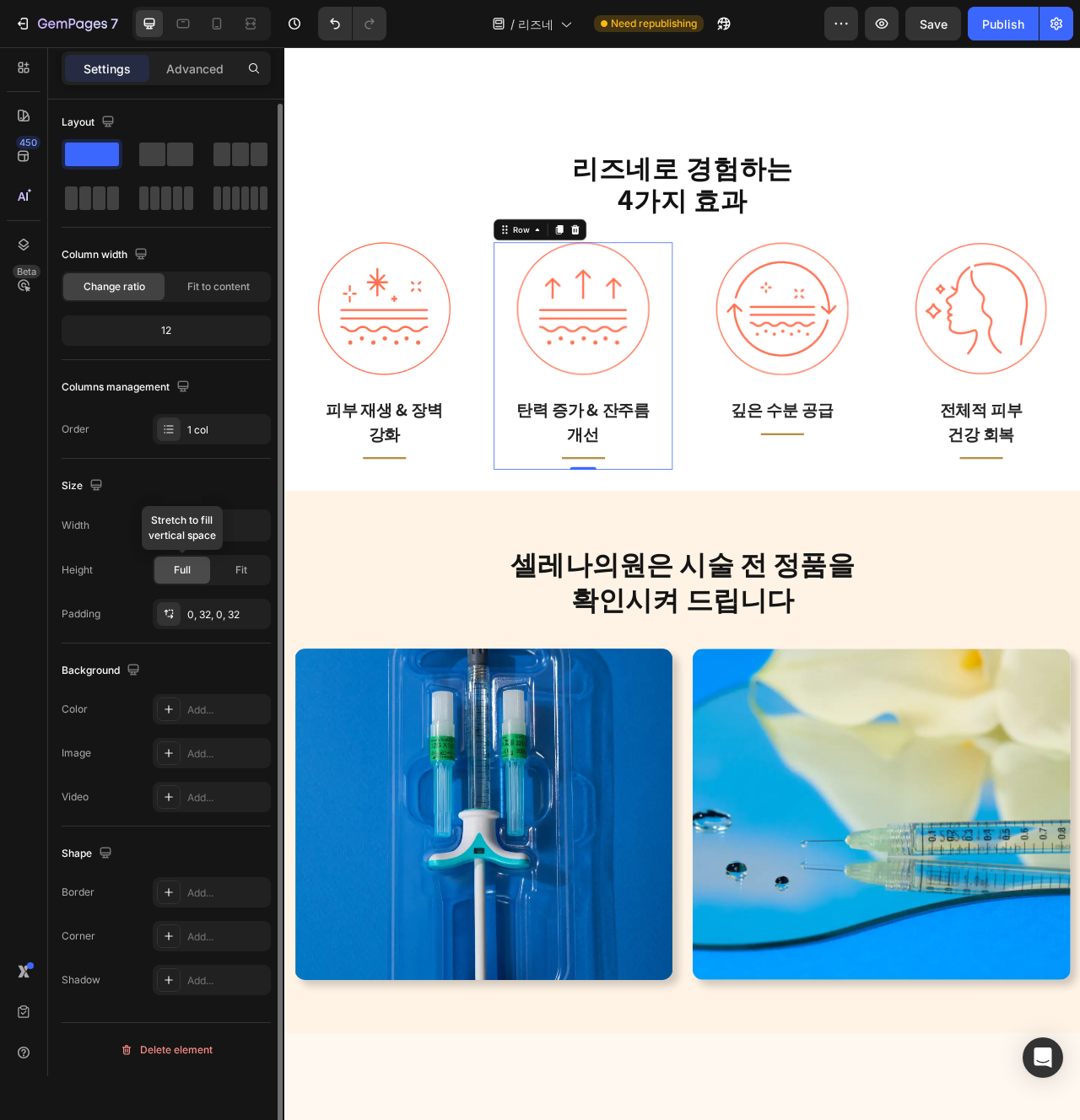
click at [180, 567] on span "Full" at bounding box center [182, 570] width 17 height 15
click at [507, 549] on div "Image 피부 재생 & 장벽 강화 Text block Title Line Row" at bounding box center [410, 439] width 228 height 289
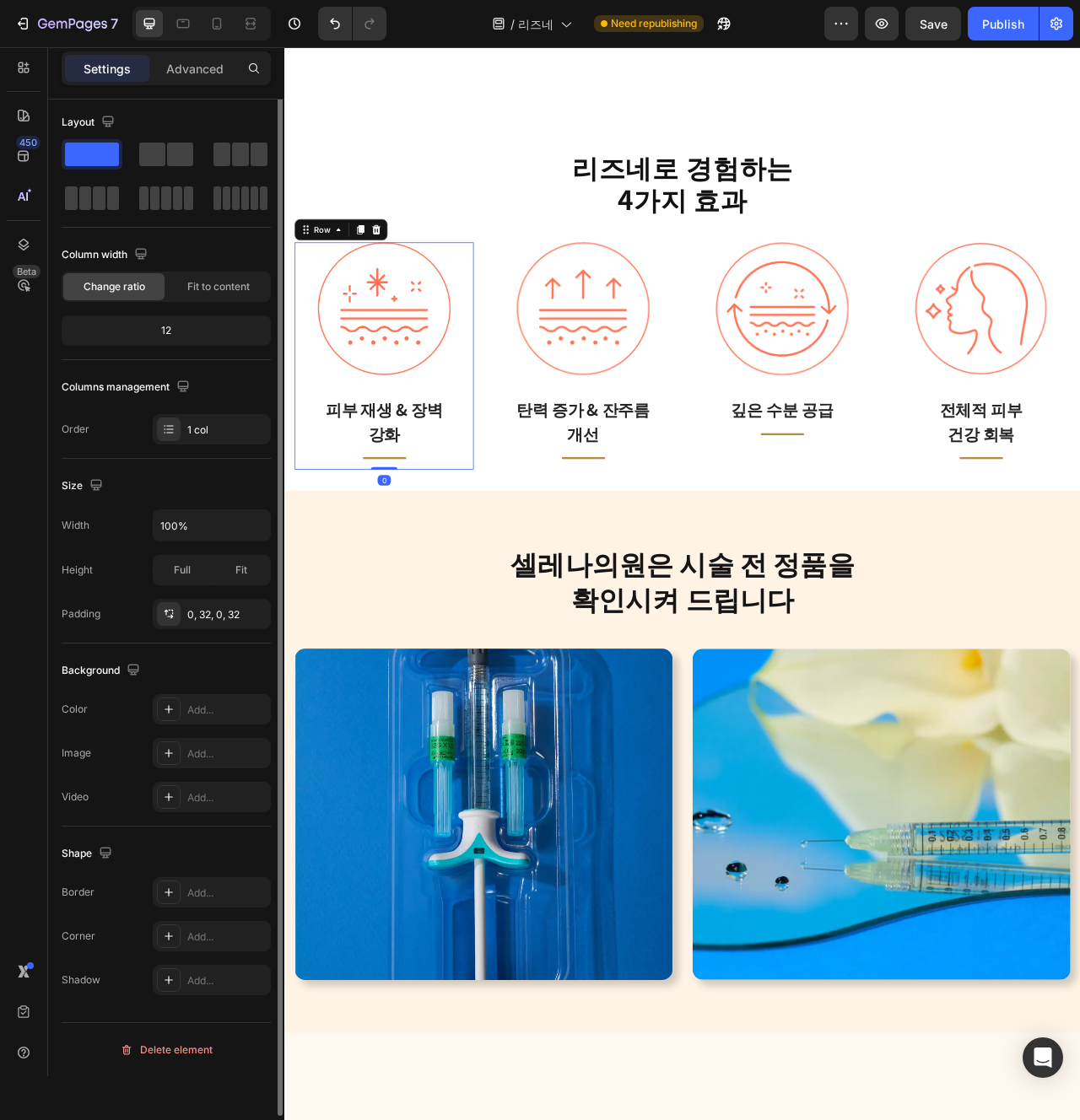
scroll to position [0, 0]
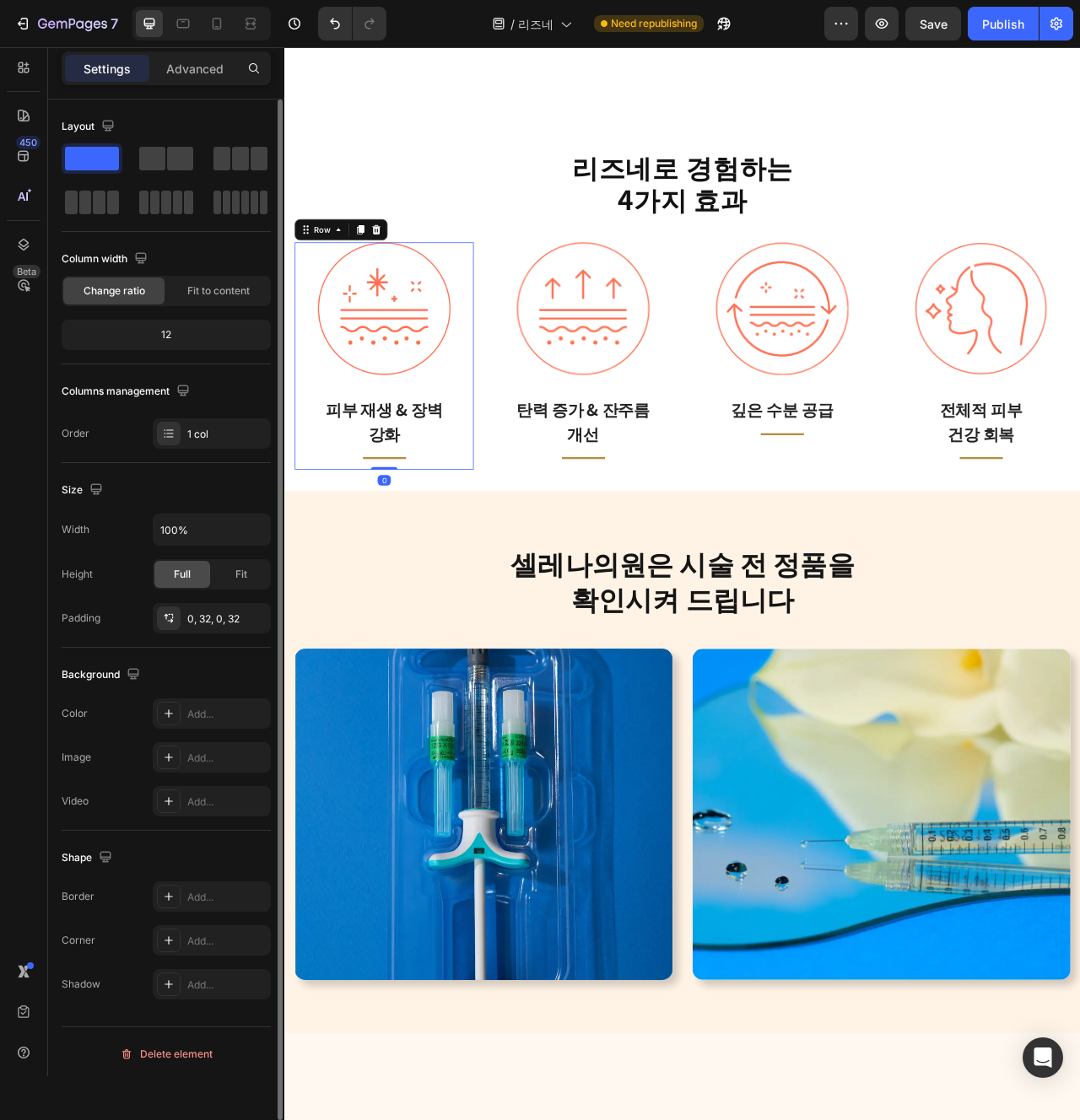
click at [189, 580] on span "Full" at bounding box center [182, 574] width 17 height 15
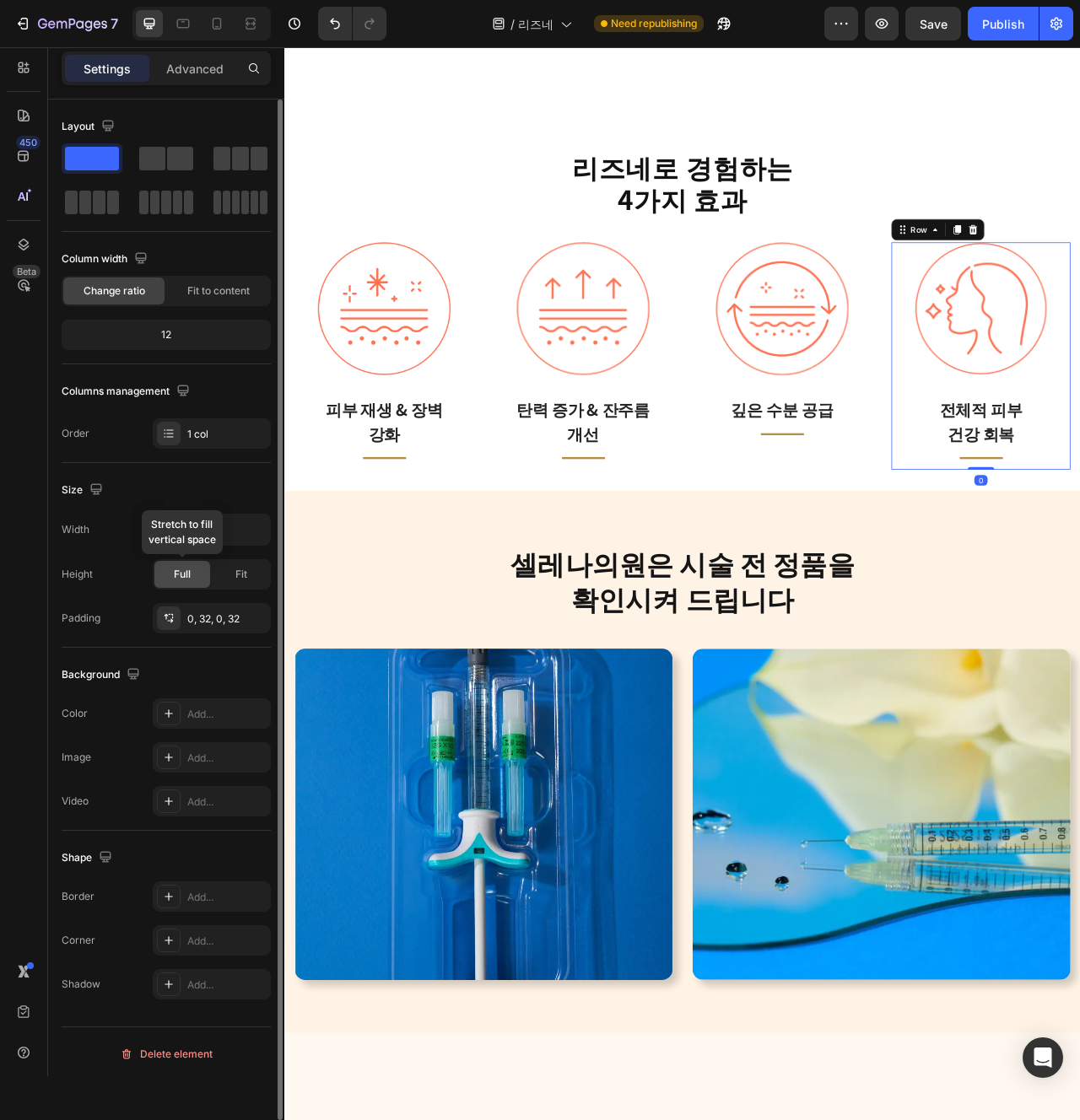
click at [176, 574] on span "Full" at bounding box center [182, 574] width 17 height 15
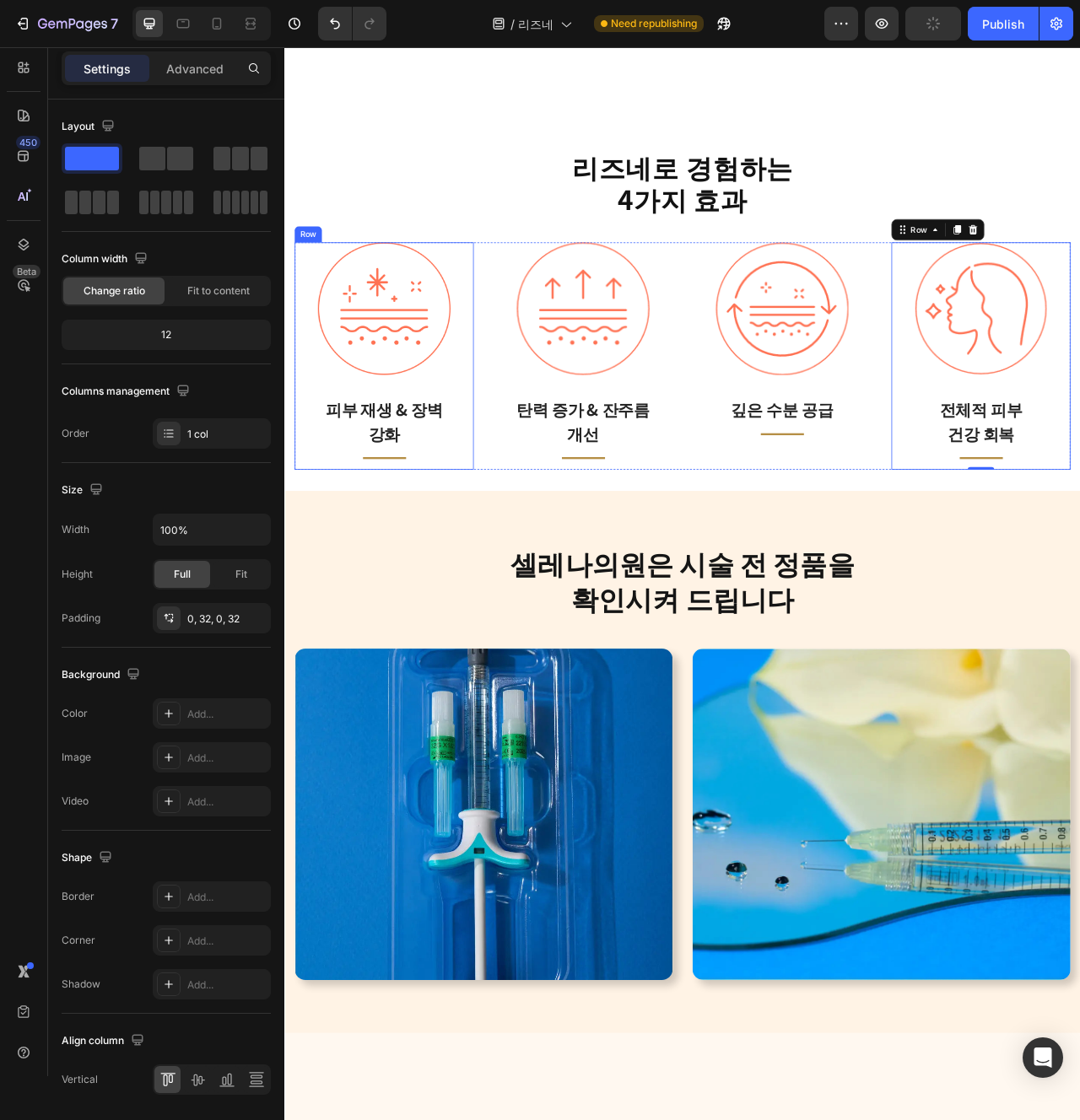
click at [313, 553] on div "Image 피부 재생 & 장벽 강화 Text block Title Line Row" at bounding box center [410, 439] width 228 height 289
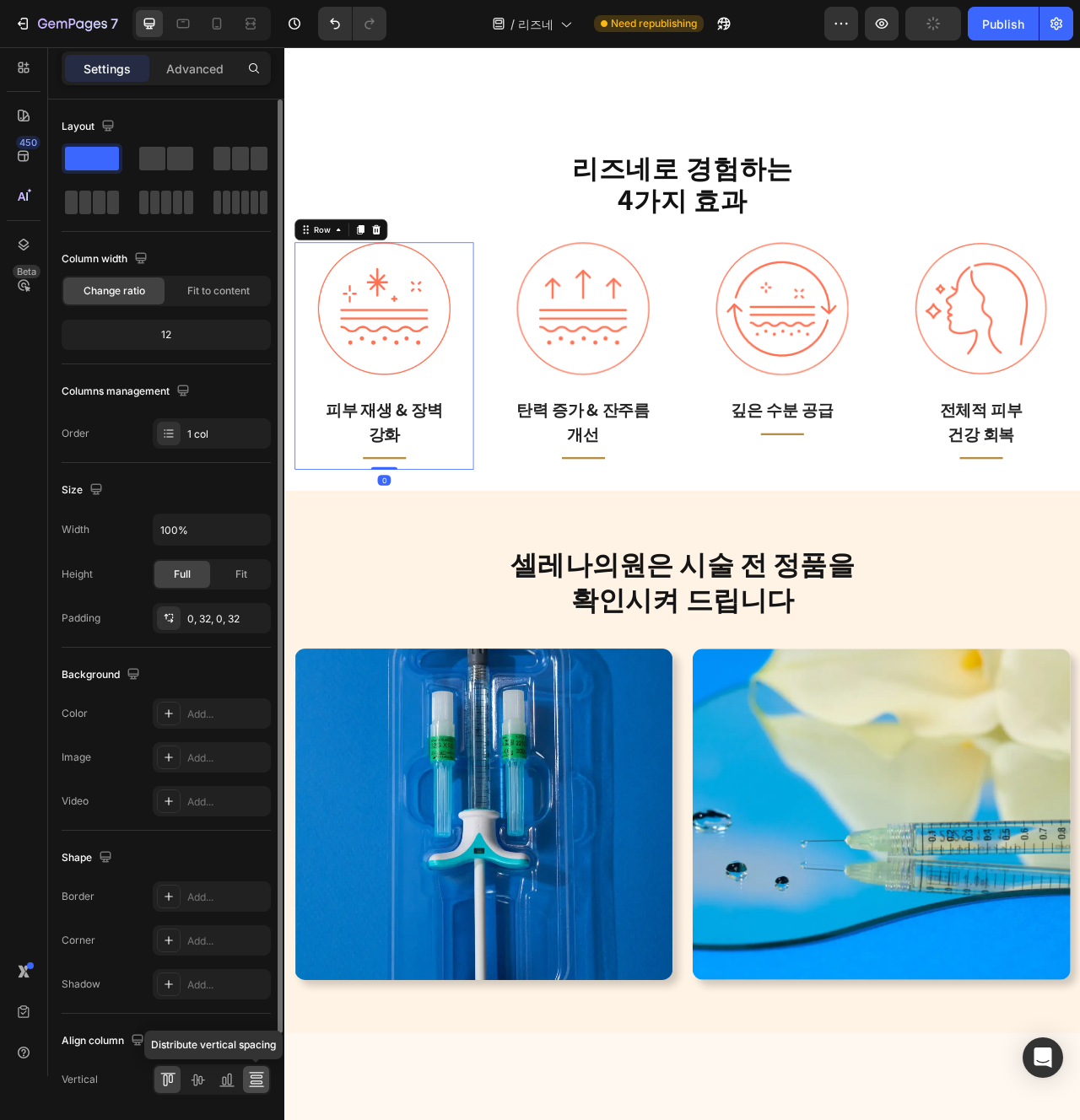
click at [258, 1076] on icon at bounding box center [257, 1080] width 17 height 17
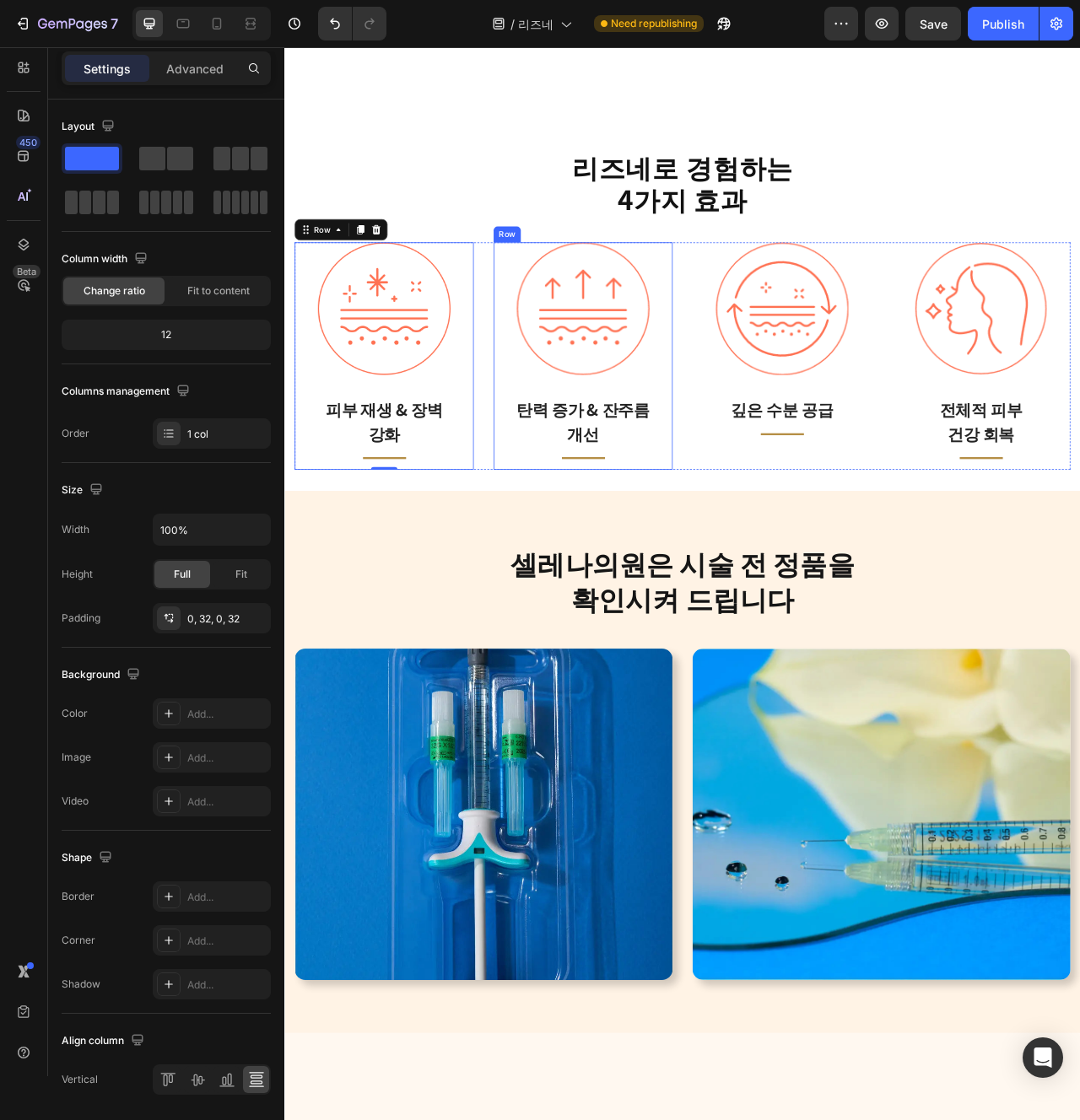
click at [561, 558] on div "Image 탄력 증가 & 잔주름 개선 Text block Title Line Row" at bounding box center [663, 439] width 228 height 289
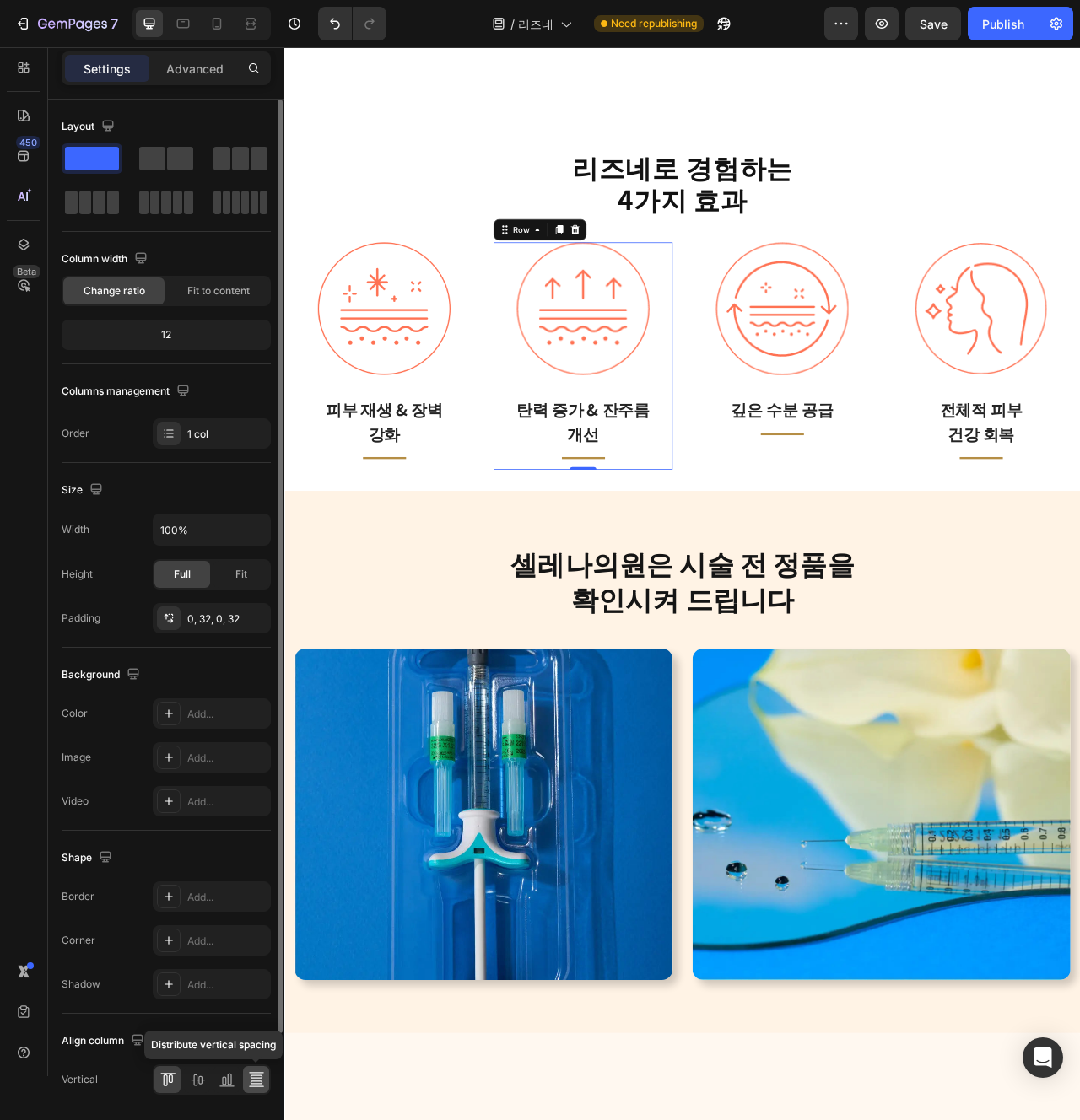
click at [264, 1076] on div at bounding box center [256, 1079] width 26 height 27
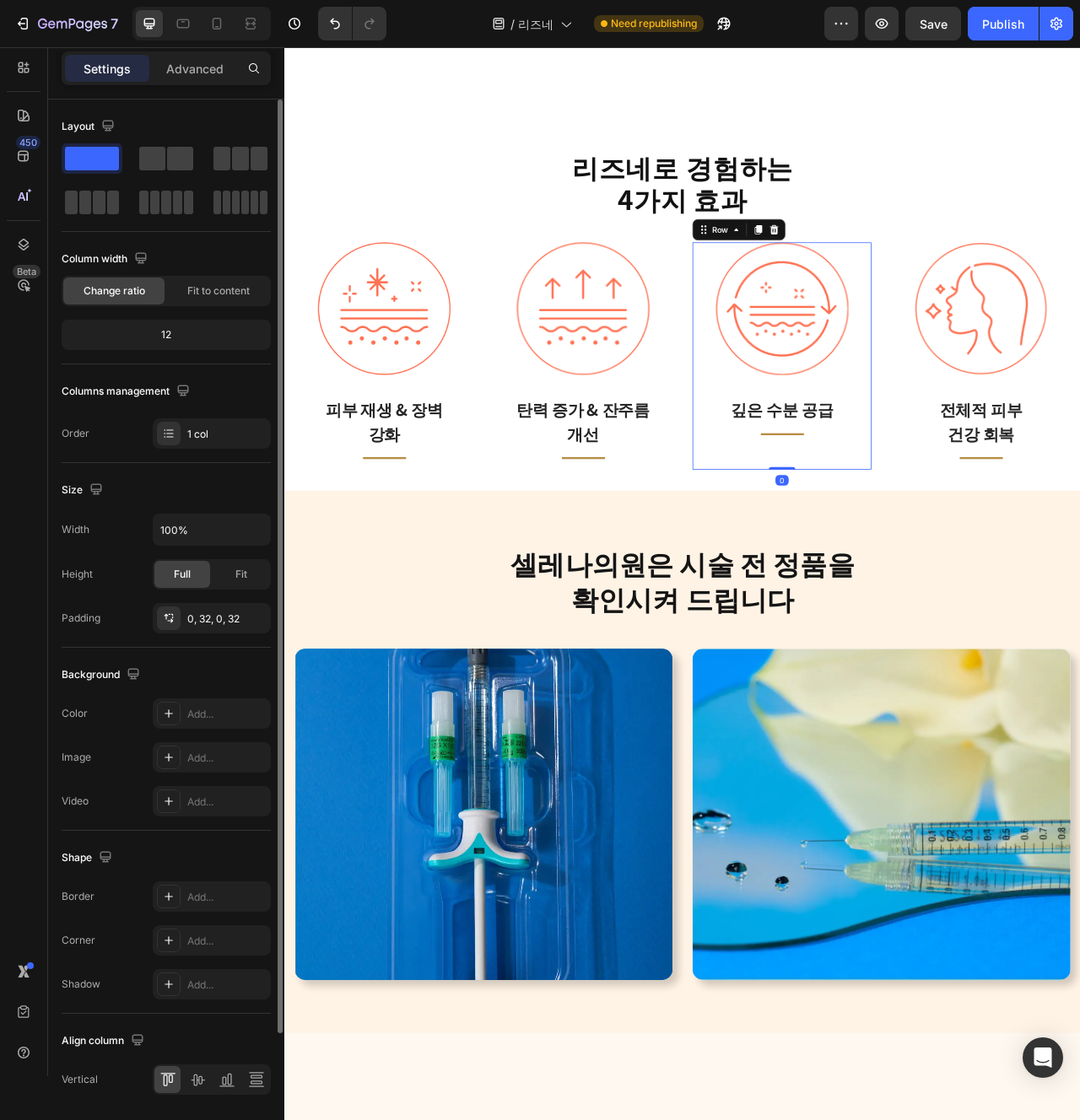
click at [819, 559] on div "Image 깊은 수분 공급 Text block Title Line Row 0" at bounding box center [916, 439] width 228 height 289
click at [255, 1074] on icon at bounding box center [257, 1080] width 17 height 17
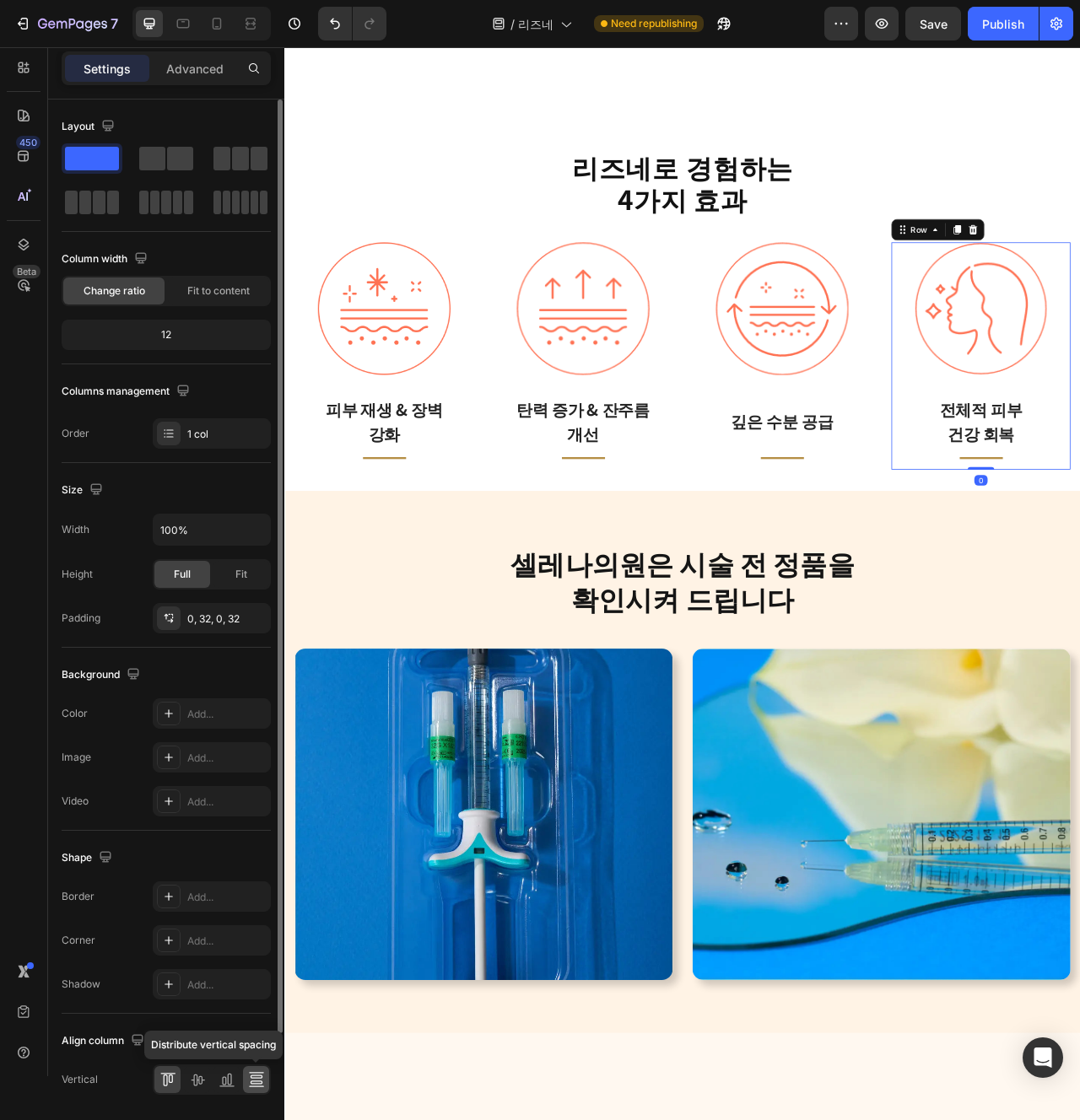
click at [268, 1072] on div at bounding box center [256, 1079] width 26 height 27
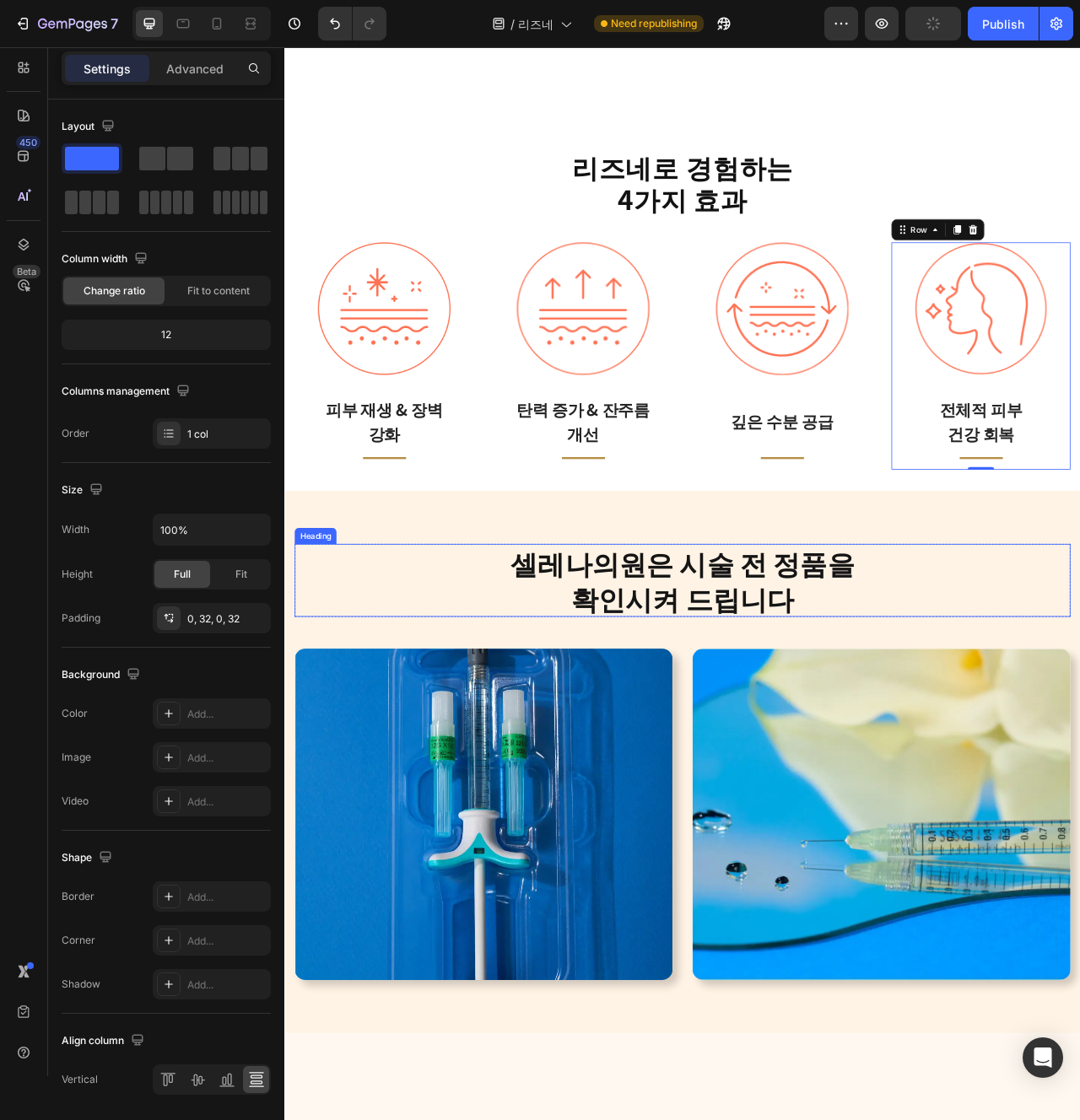
click at [859, 715] on h2 "셀레나의원은 시술 전 정품을 확인시켜 드립니다" at bounding box center [790, 726] width 987 height 94
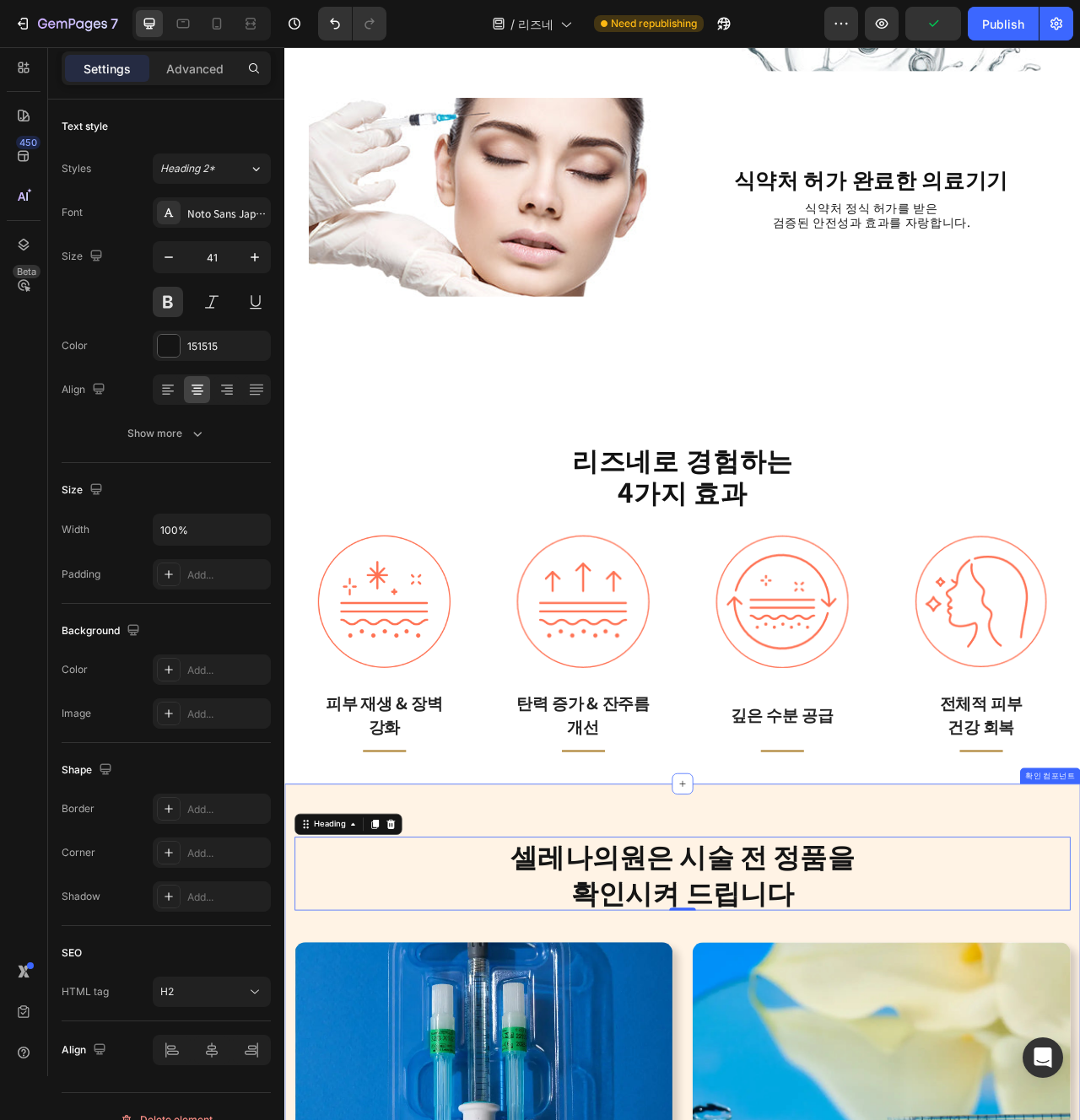
scroll to position [2528, 0]
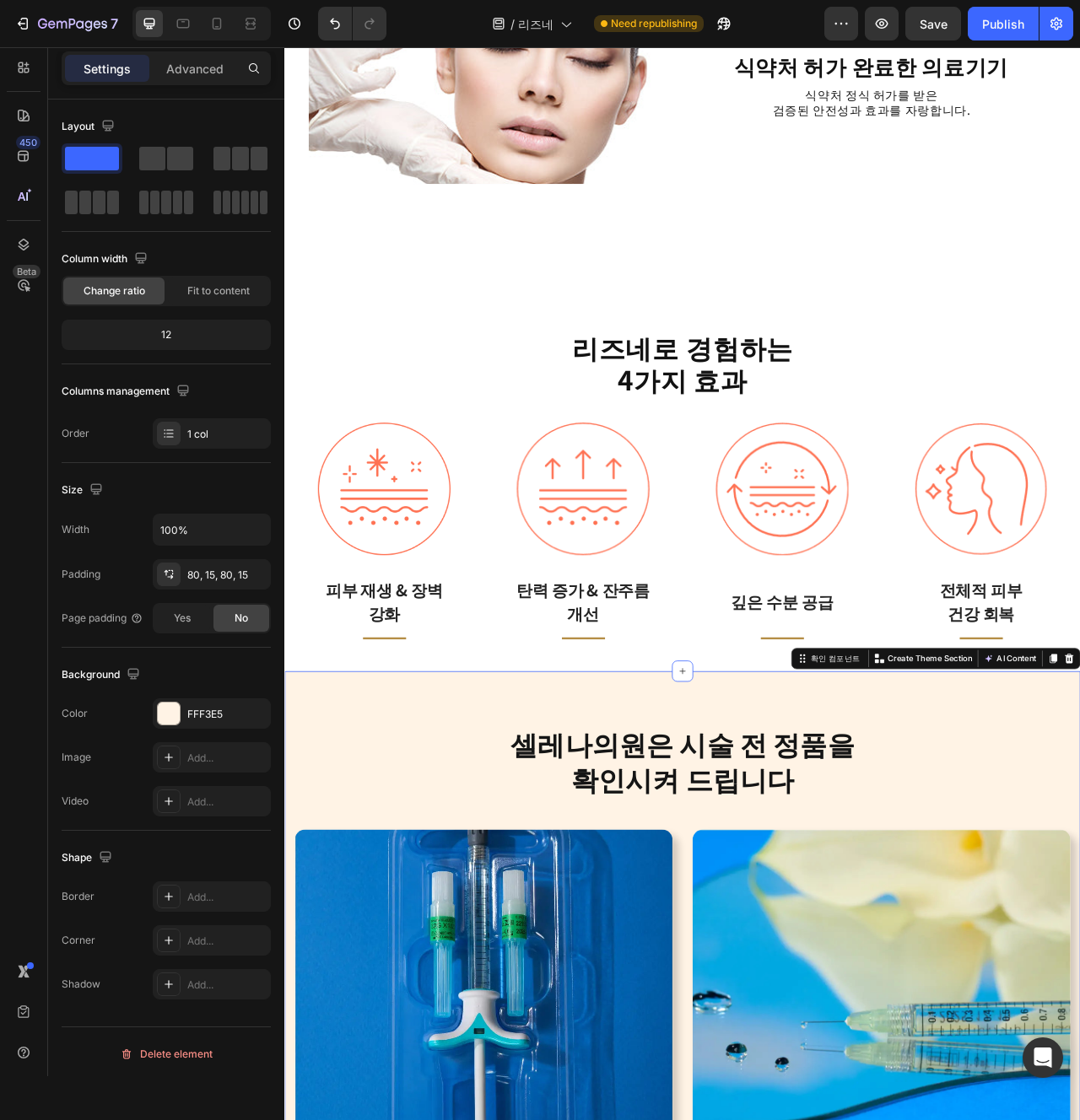
scroll to position [2640, 0]
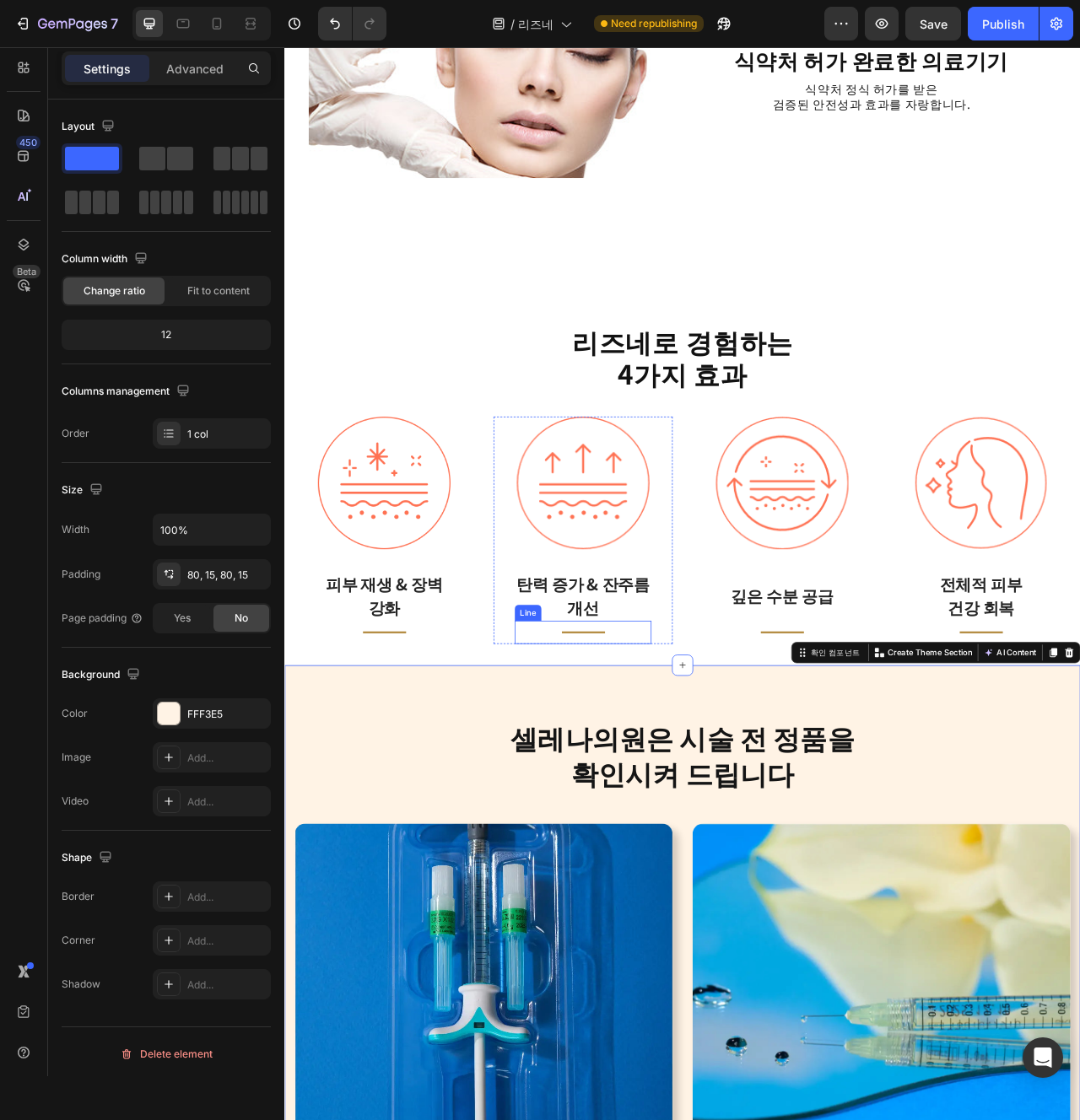
click at [625, 804] on div "Title Line" at bounding box center [663, 792] width 174 height 30
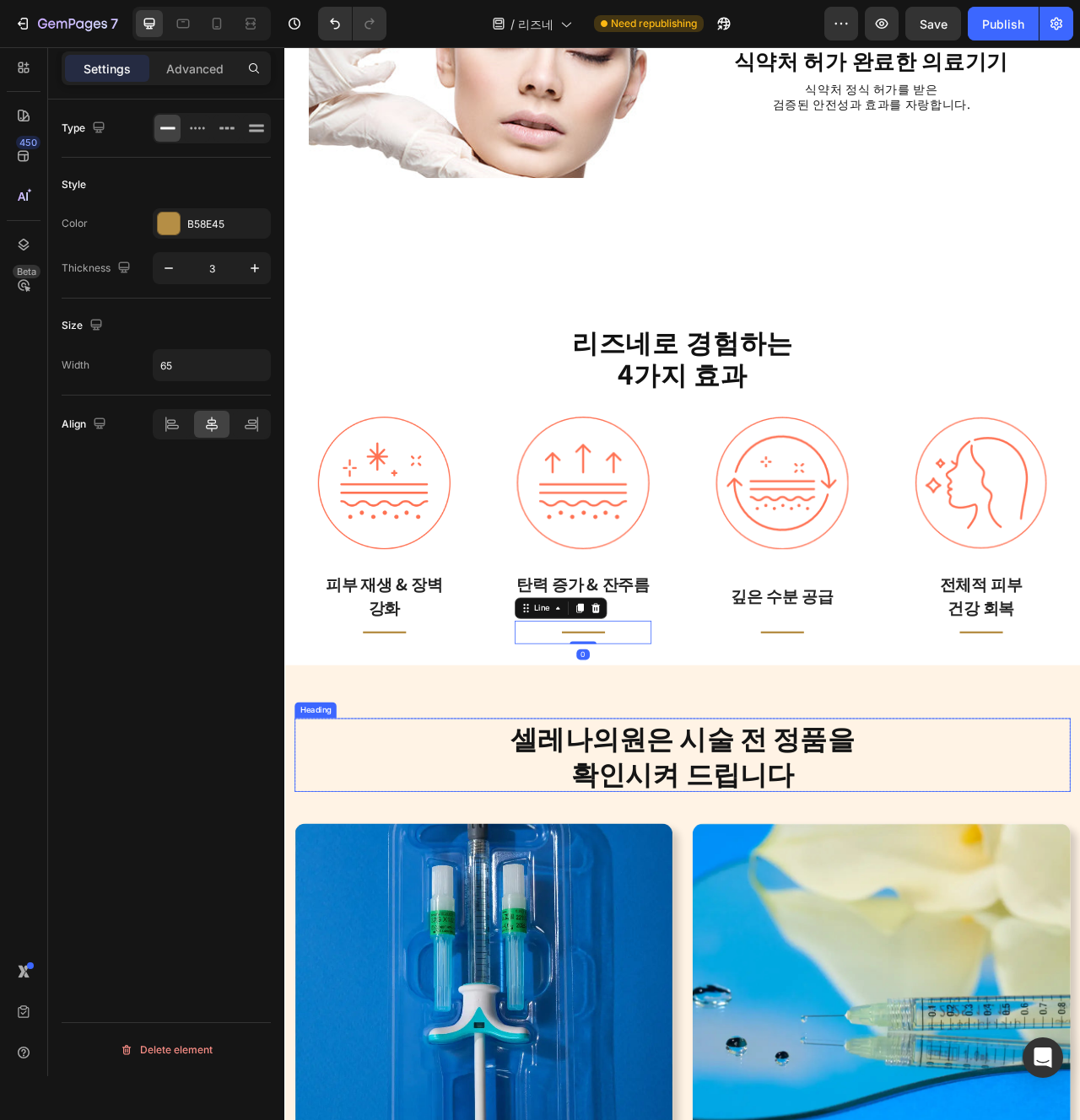
click at [627, 948] on h2 "셀레나의원은 시술 전 정품을 확인시켜 드립니다" at bounding box center [790, 948] width 987 height 94
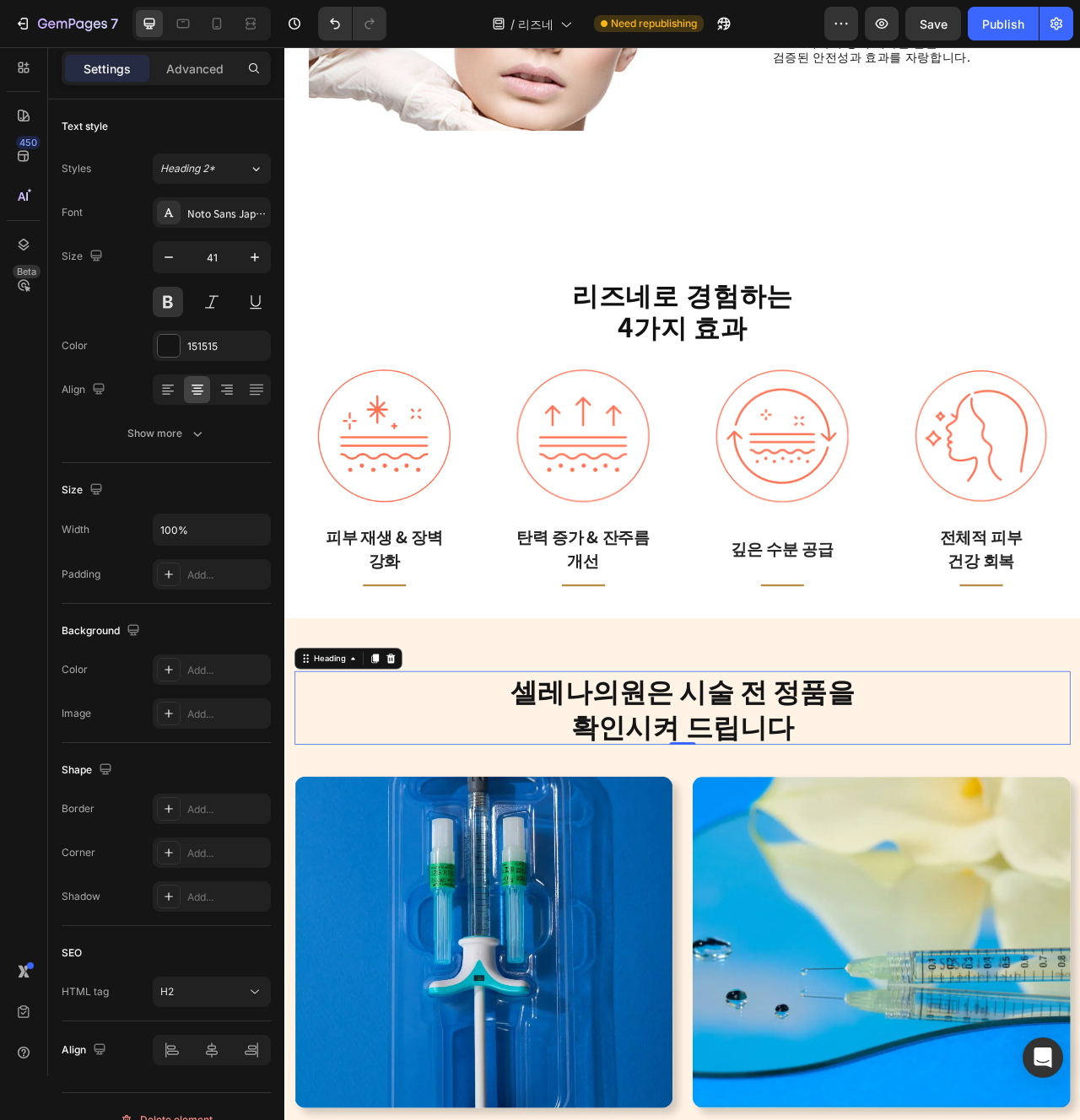
scroll to position [2702, 0]
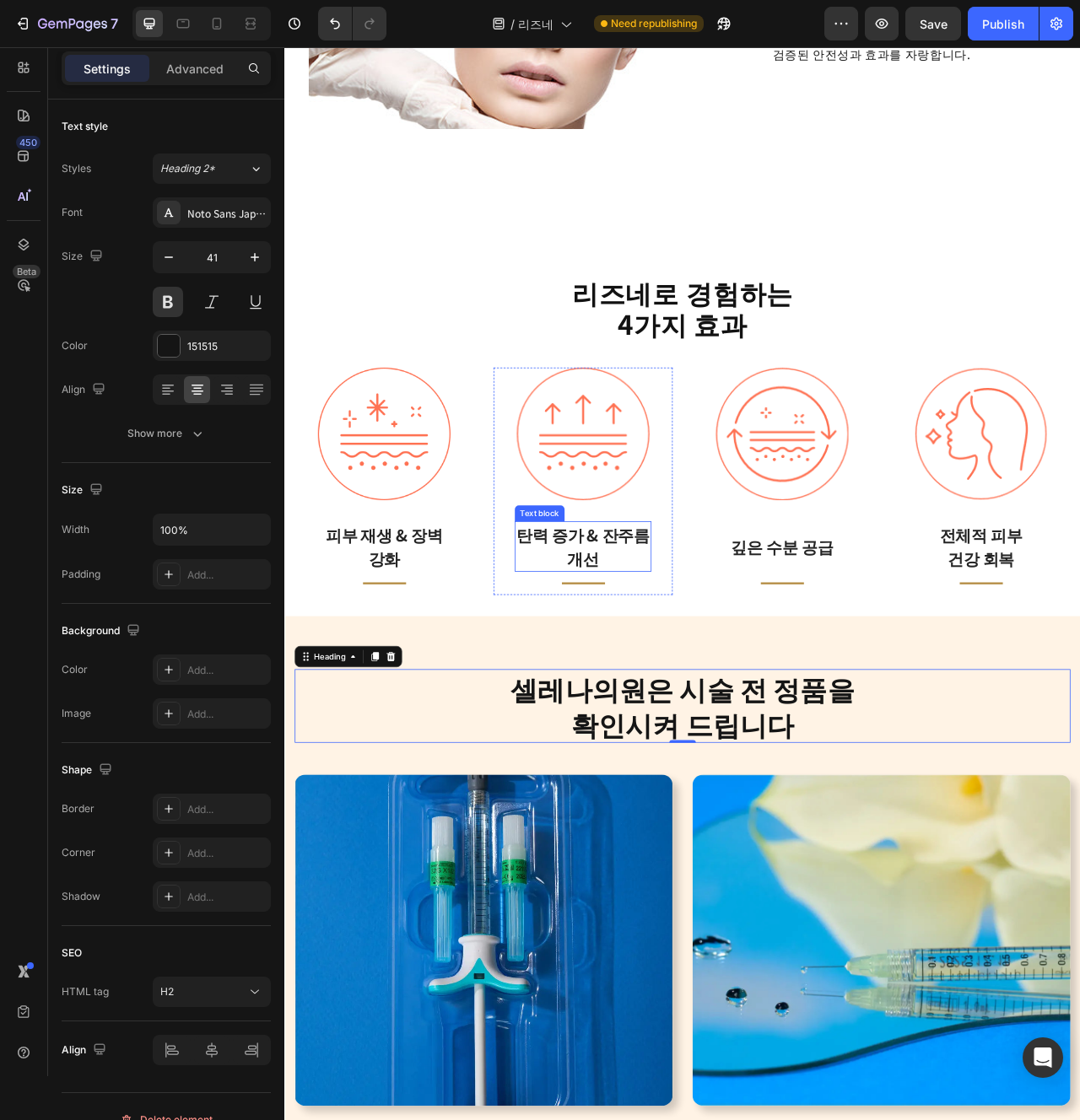
click at [675, 664] on p "탄력 증가 & 잔주름 개선" at bounding box center [663, 682] width 170 height 60
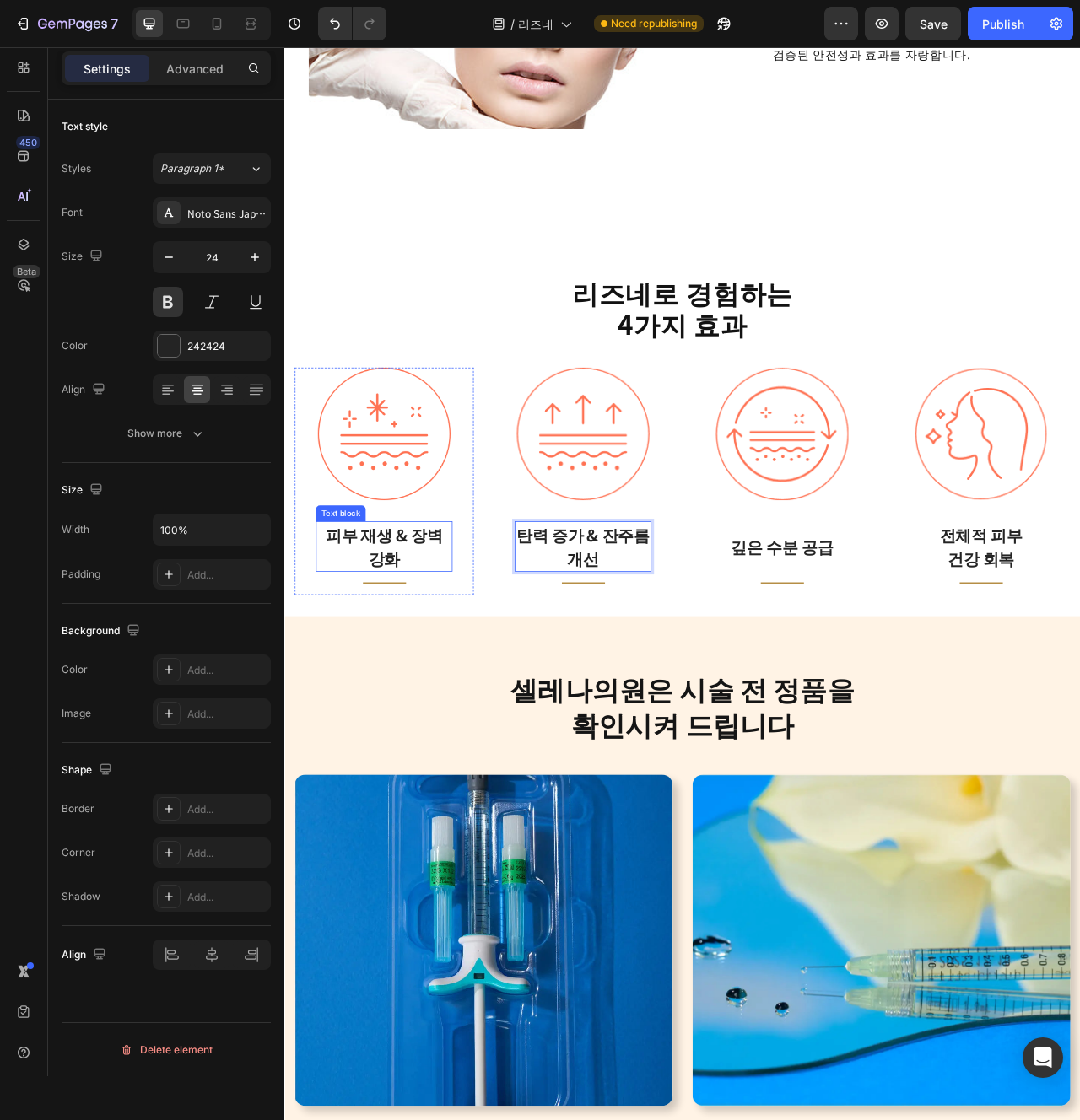
click at [431, 694] on p "피부 재생 & 장벽 강화" at bounding box center [410, 682] width 170 height 60
click at [682, 673] on p "탄력 증가 & 잔주름 개선" at bounding box center [663, 682] width 170 height 60
click at [652, 673] on p "탄력 증가 & 잔주름 개선" at bounding box center [663, 682] width 170 height 60
click at [1079, 750] on div "리즈네로 경험하는 4가지 효과 Heading Image 피부 재생 & 장벽 강화 Text block Title Line Row Image 탄력…" at bounding box center [791, 520] width 1012 height 502
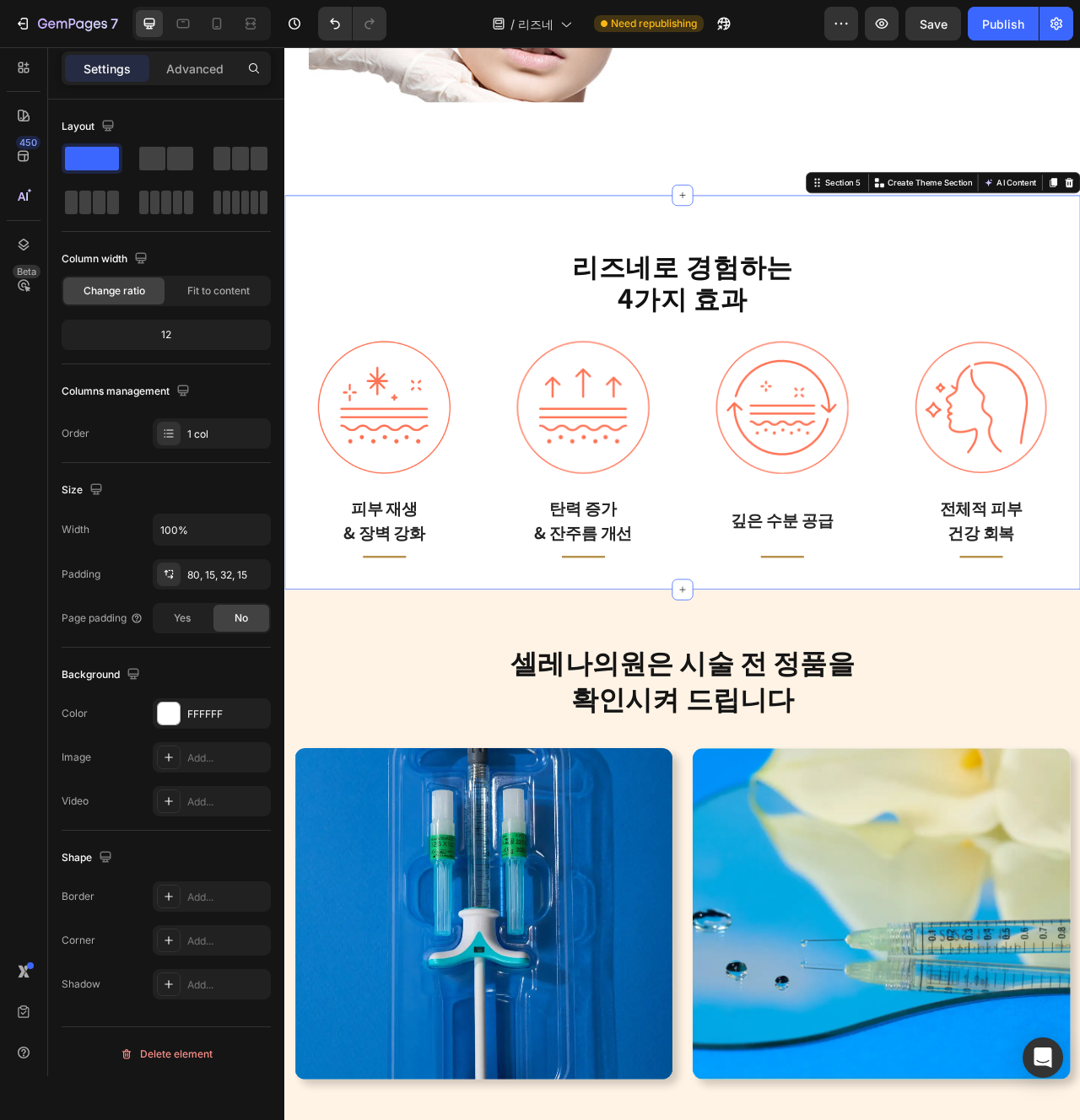
scroll to position [2760, 0]
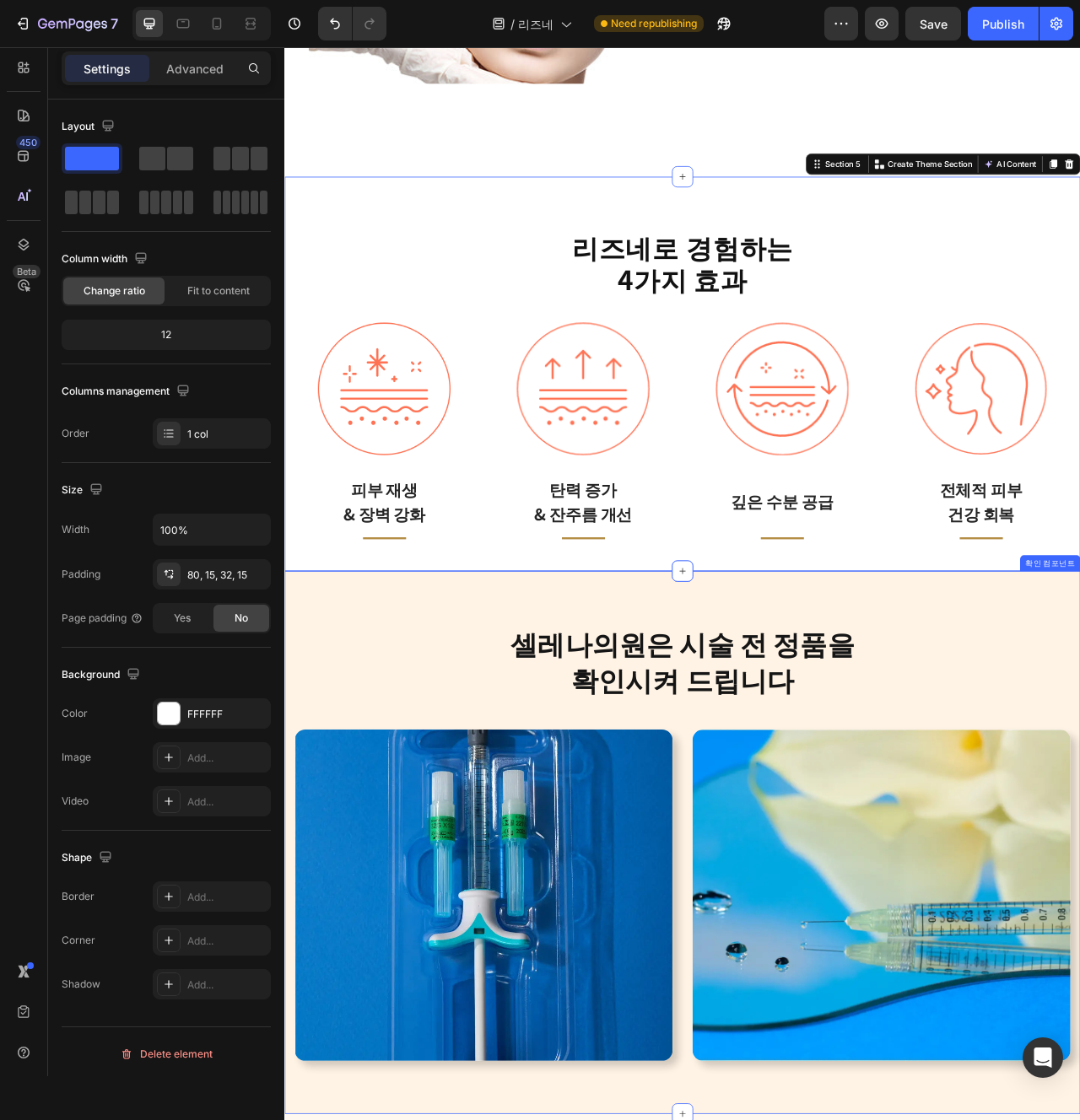
click at [1043, 820] on h2 "셀레나의원은 시술 전 정품을 확인시켜 드립니다" at bounding box center [790, 828] width 987 height 94
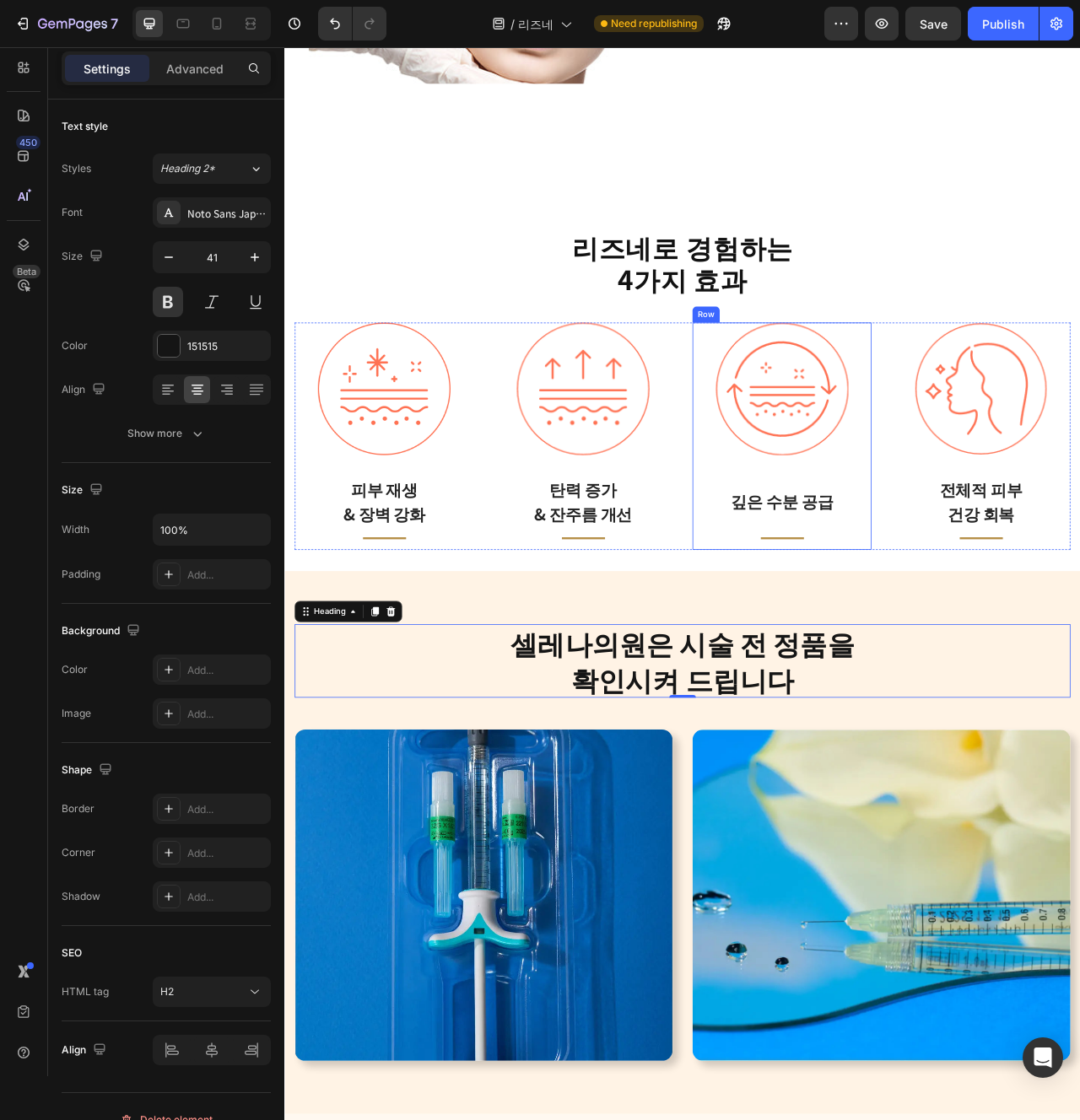
click at [978, 647] on div "Image 깊은 수분 공급 Text block Title Line" at bounding box center [916, 541] width 174 height 289
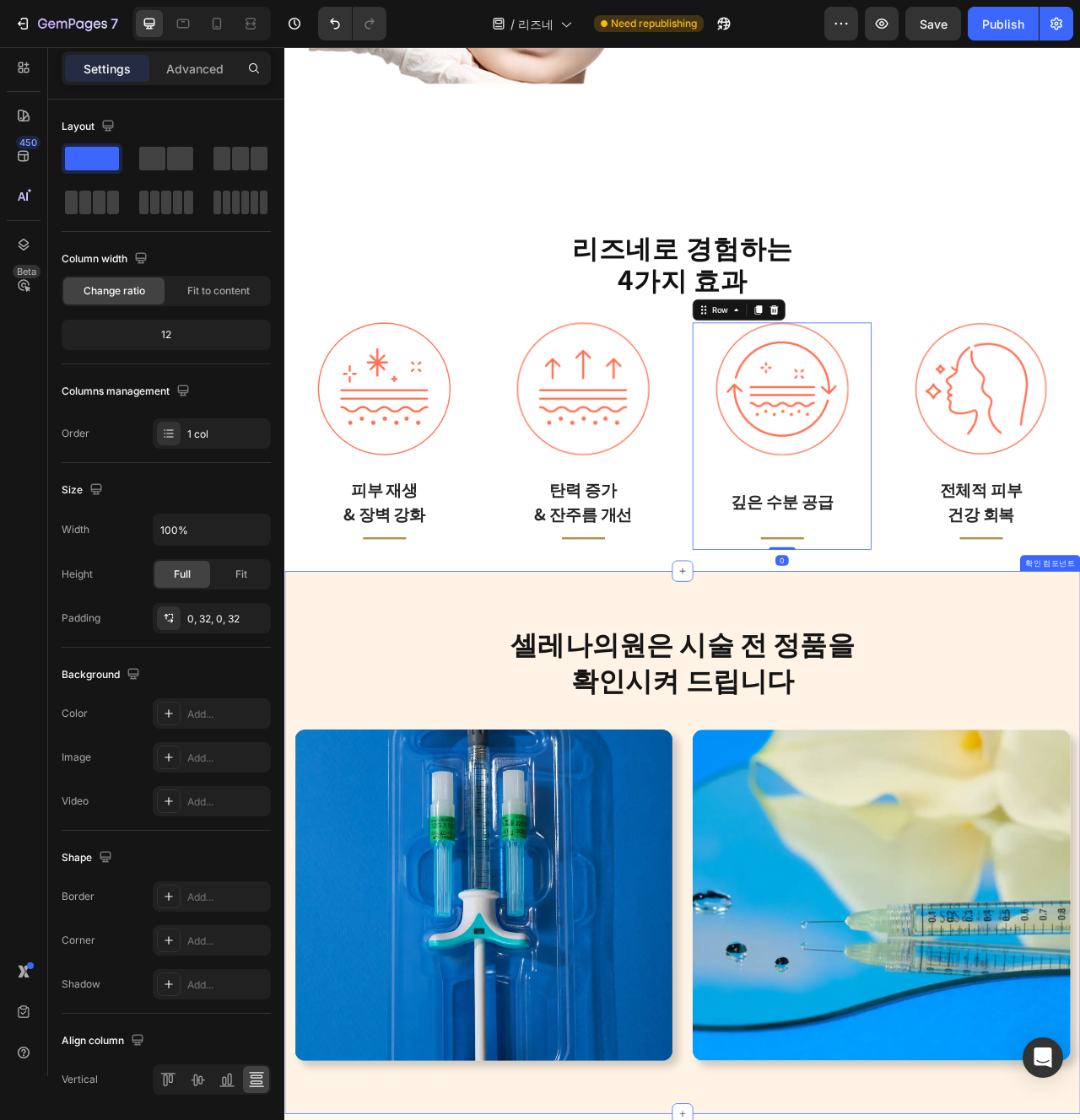
click at [978, 855] on h2 "셀레나의원은 시술 전 정품을 확인시켜 드립니다" at bounding box center [790, 828] width 987 height 94
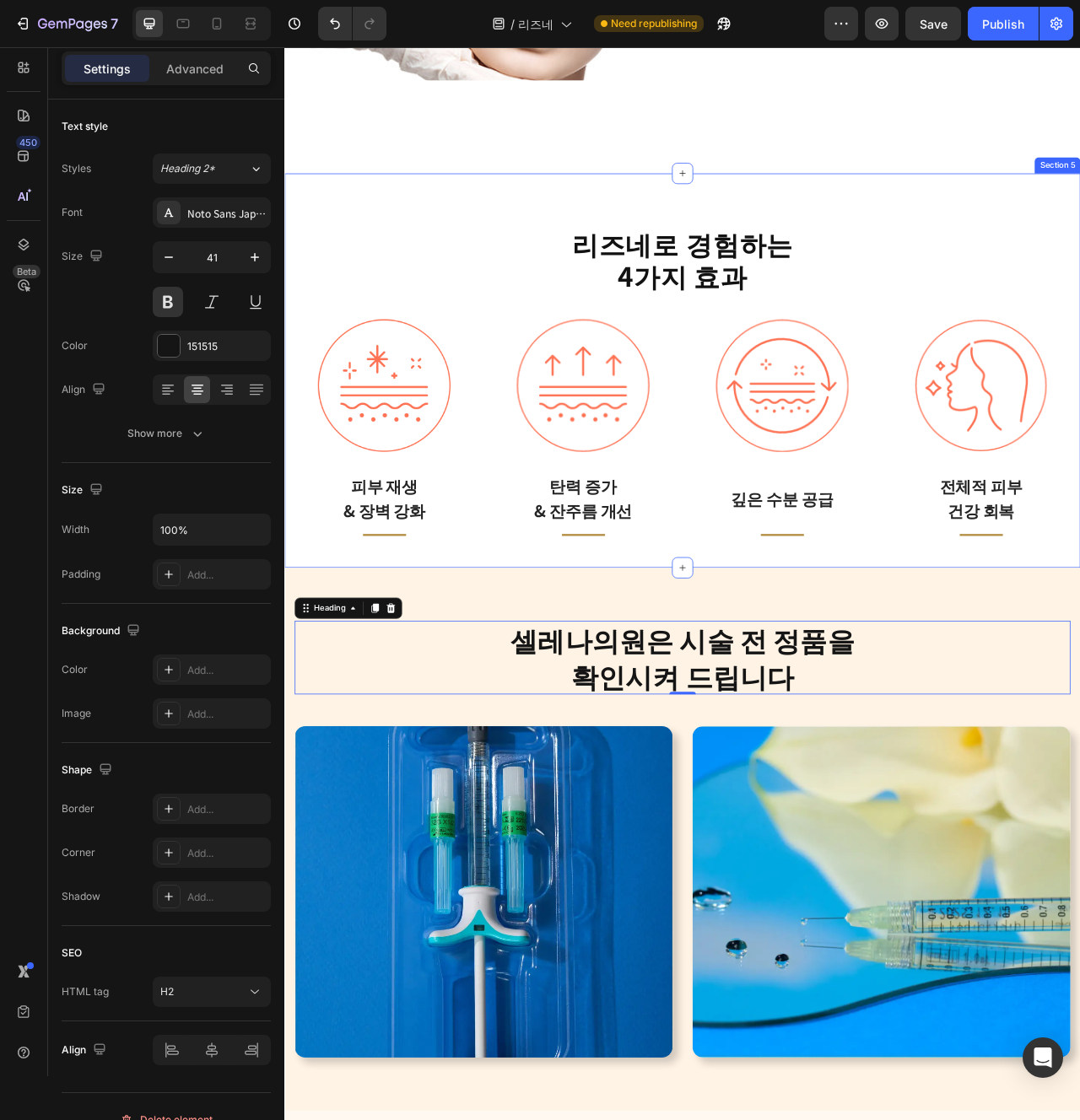
scroll to position [2762, 0]
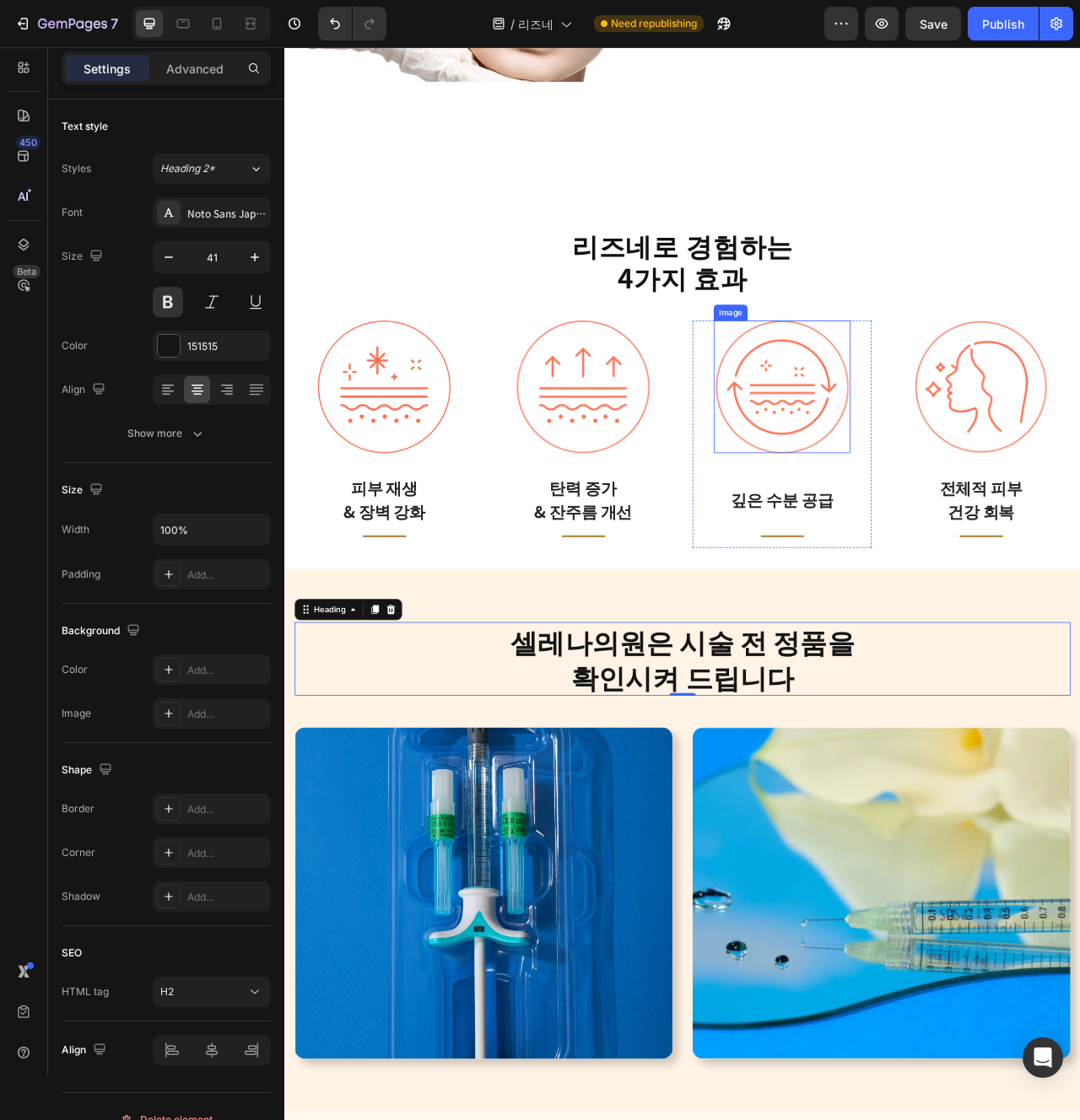
click at [949, 510] on img at bounding box center [916, 478] width 168 height 168
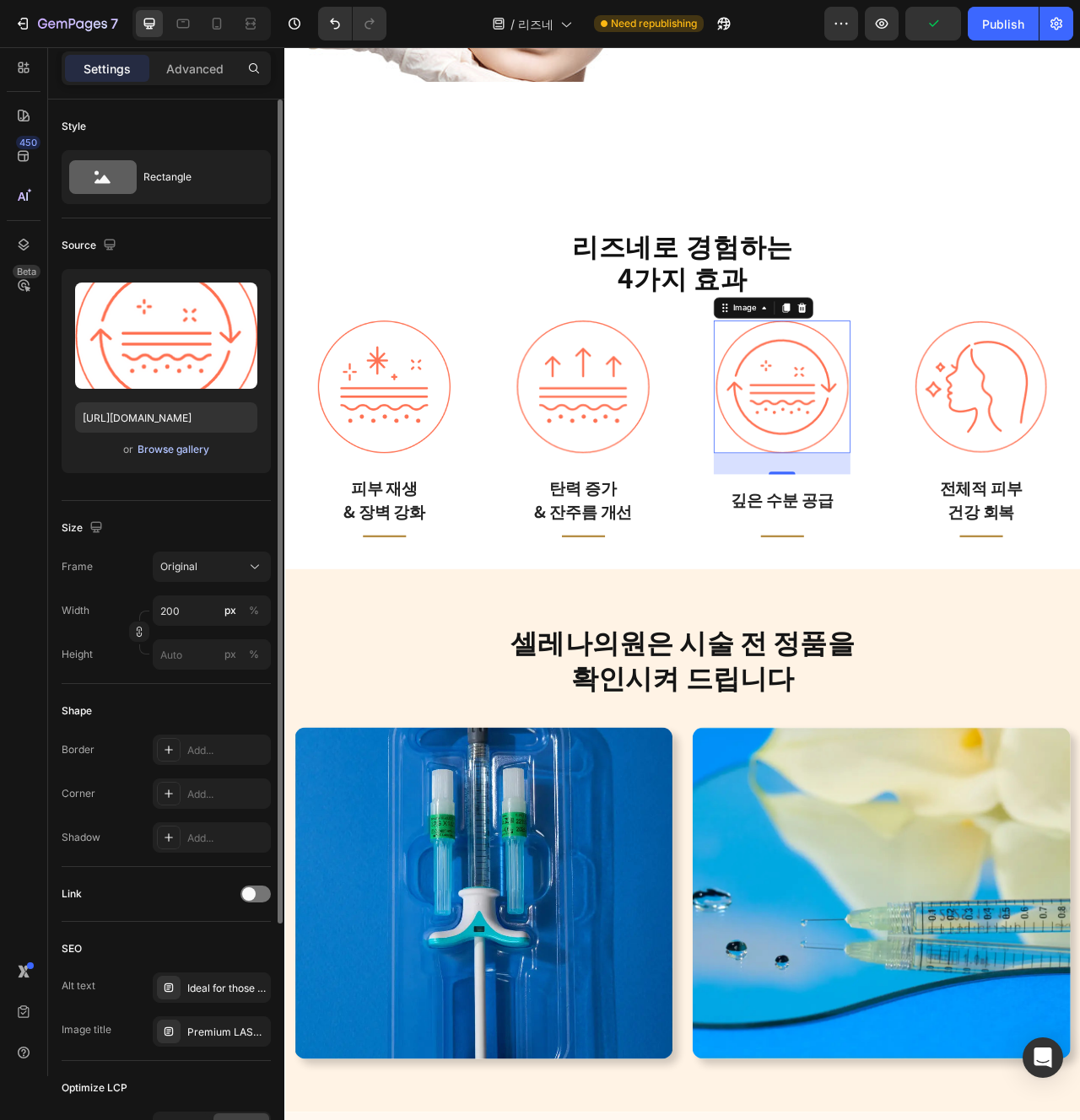
click at [184, 443] on div "Browse gallery" at bounding box center [173, 449] width 72 height 15
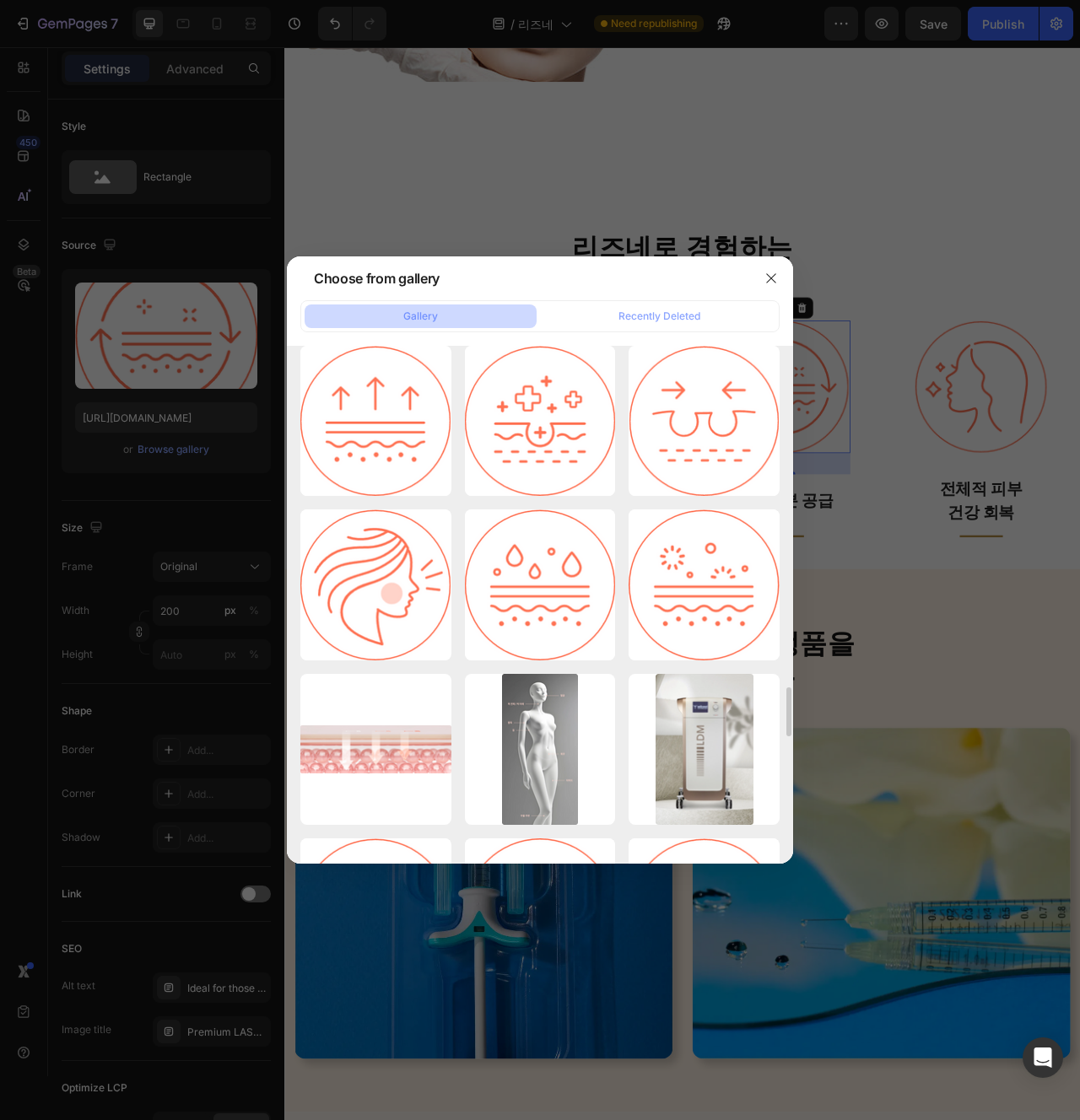
scroll to position [3622, 0]
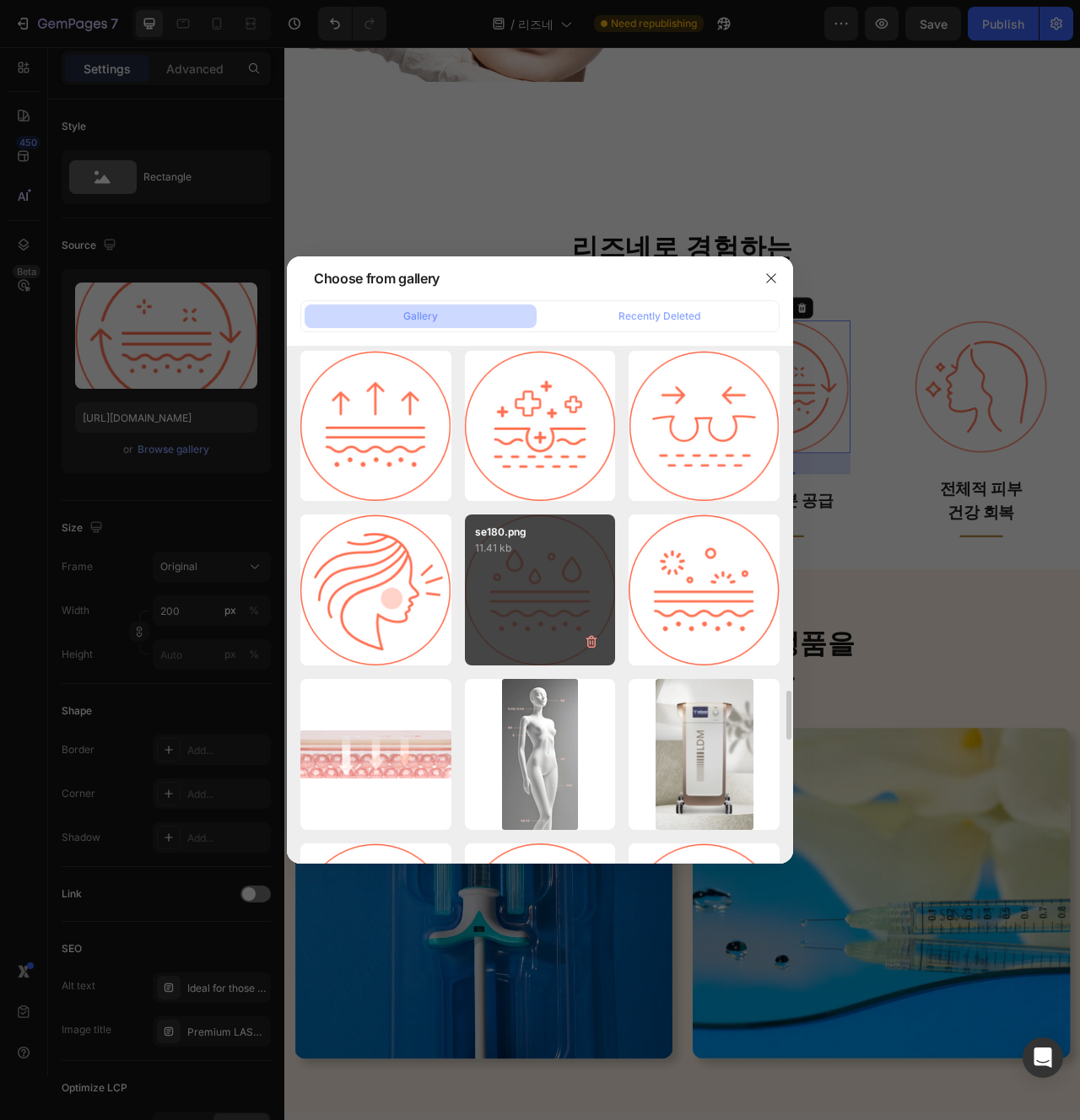
click at [521, 596] on div "se180.png 11.41 kb" at bounding box center [540, 590] width 151 height 151
type input "https://cdn.shopify.com/s/files/1/0956/9894/4132/files/gempages_577415988631306…"
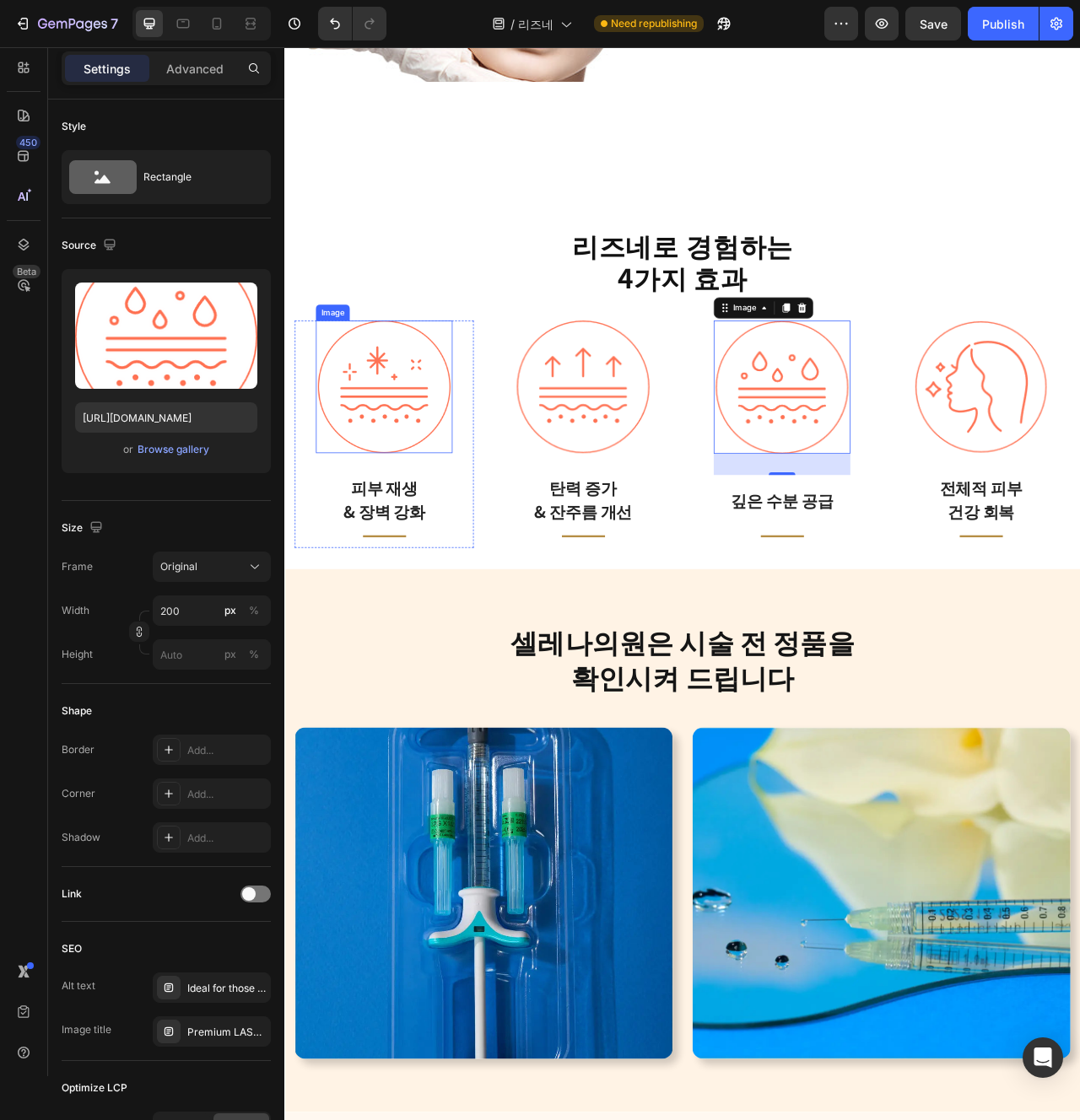
click at [447, 509] on img at bounding box center [410, 478] width 168 height 168
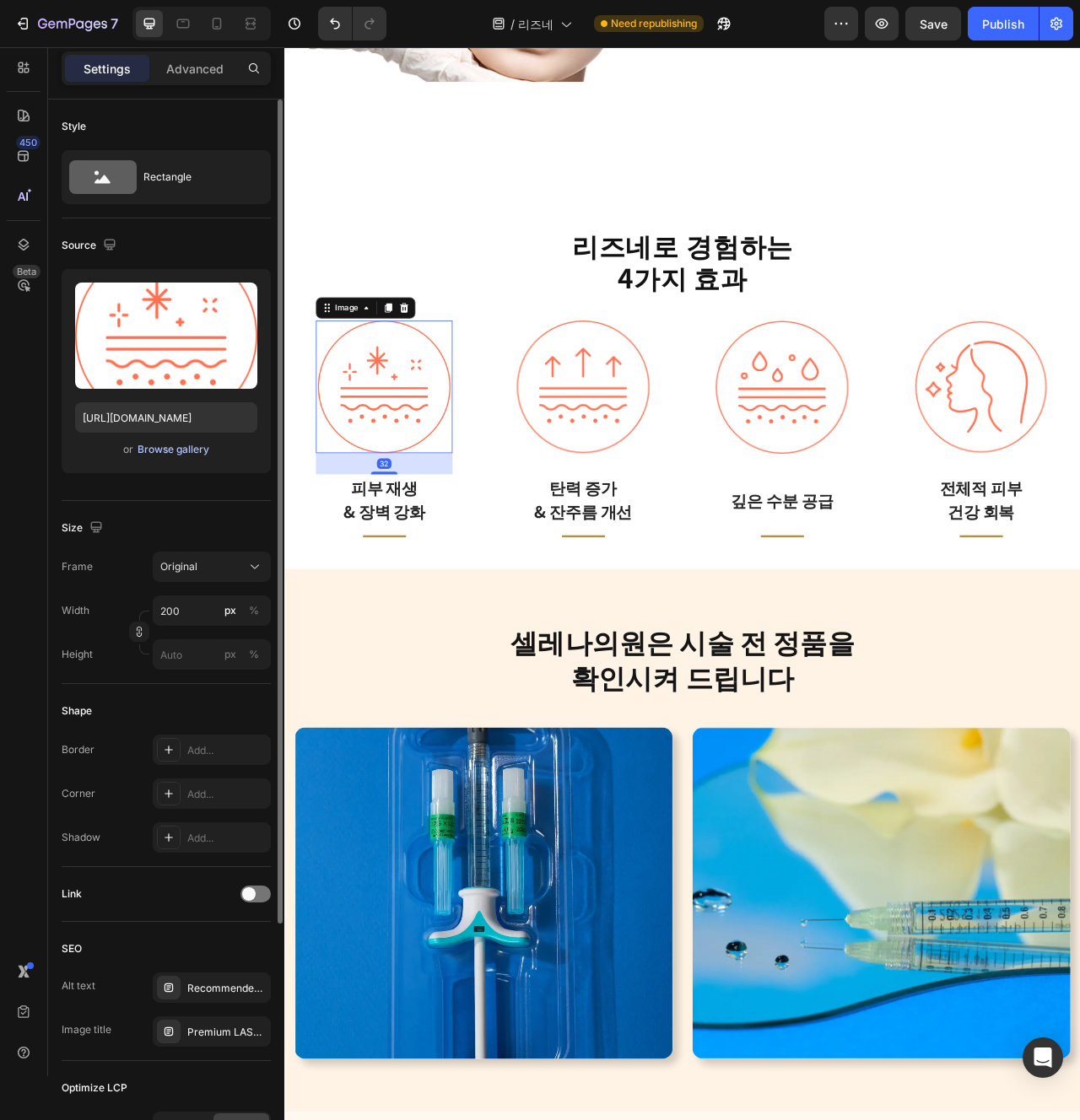
click at [159, 447] on div "Browse gallery" at bounding box center [173, 449] width 72 height 15
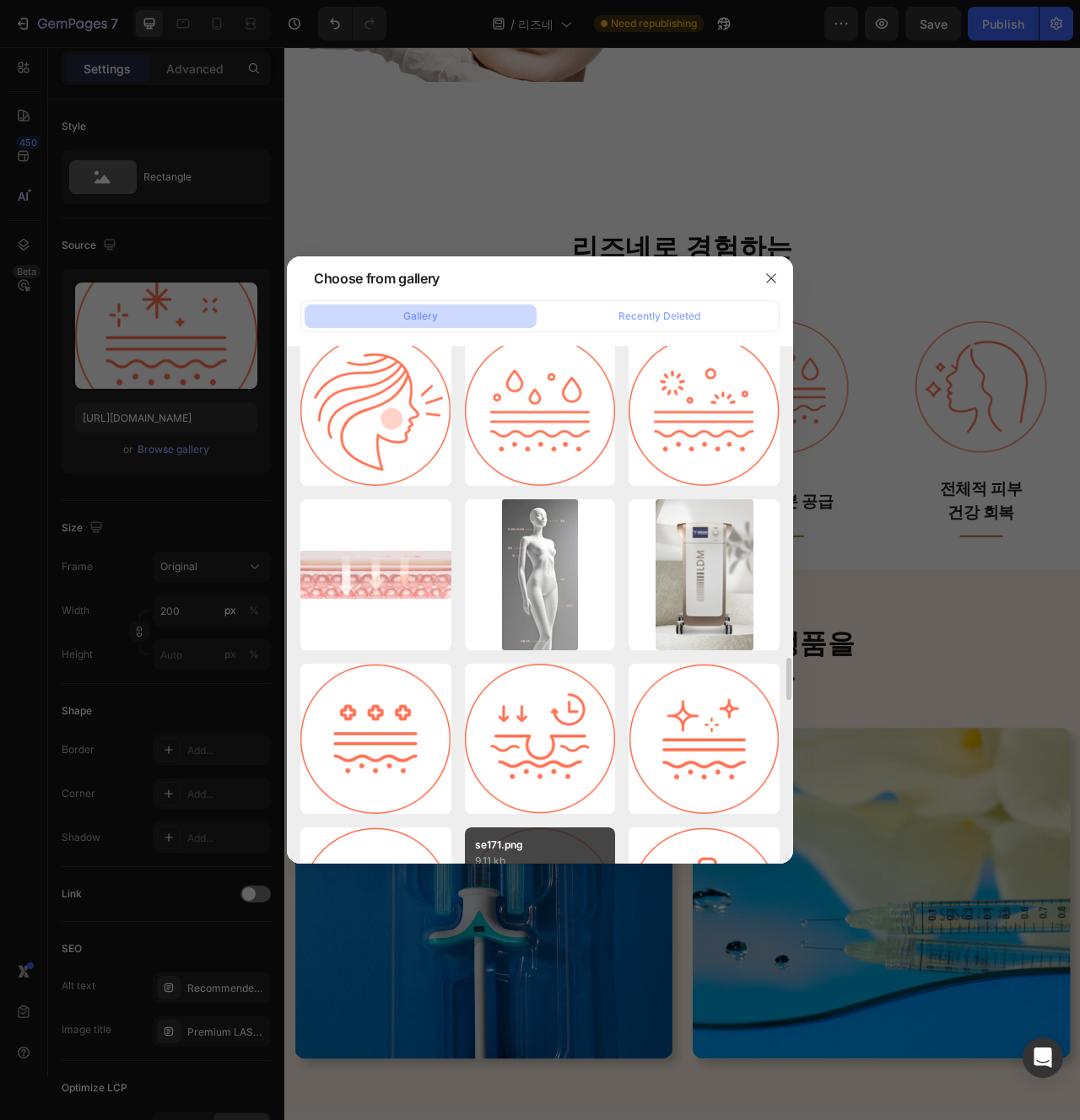
scroll to position [3799, 0]
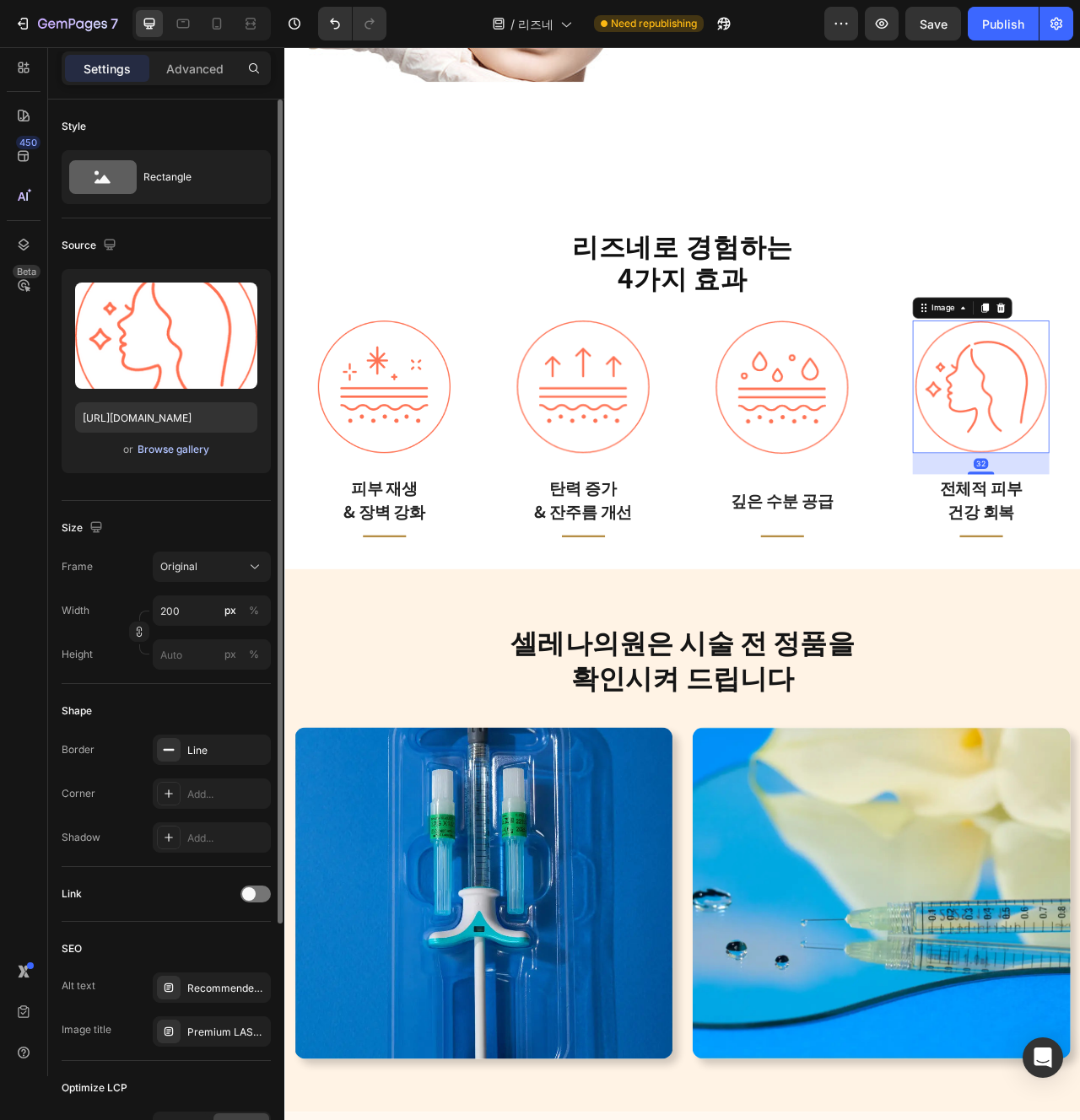
click at [178, 448] on div "Browse gallery" at bounding box center [173, 449] width 72 height 15
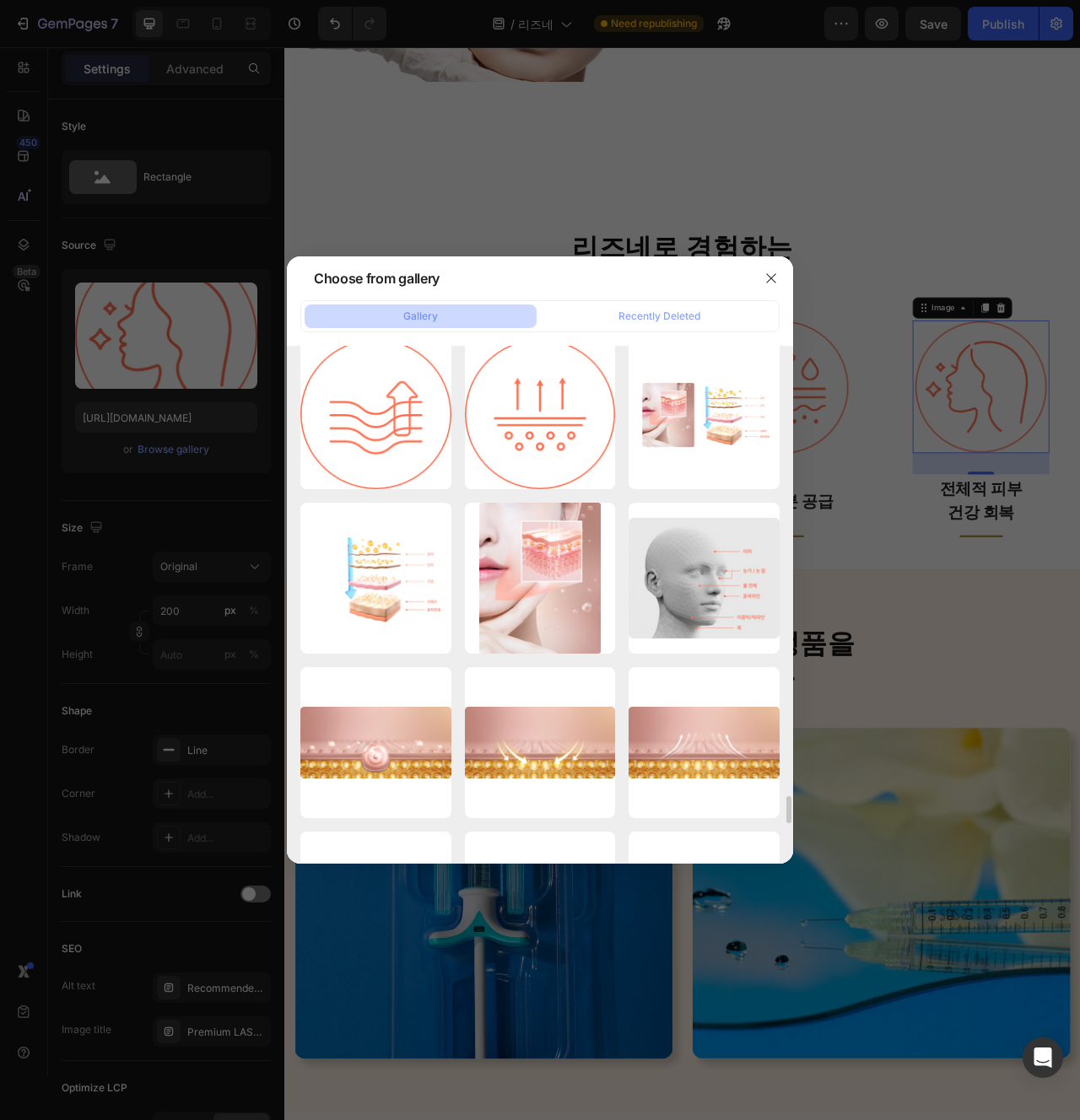
scroll to position [8243, 0]
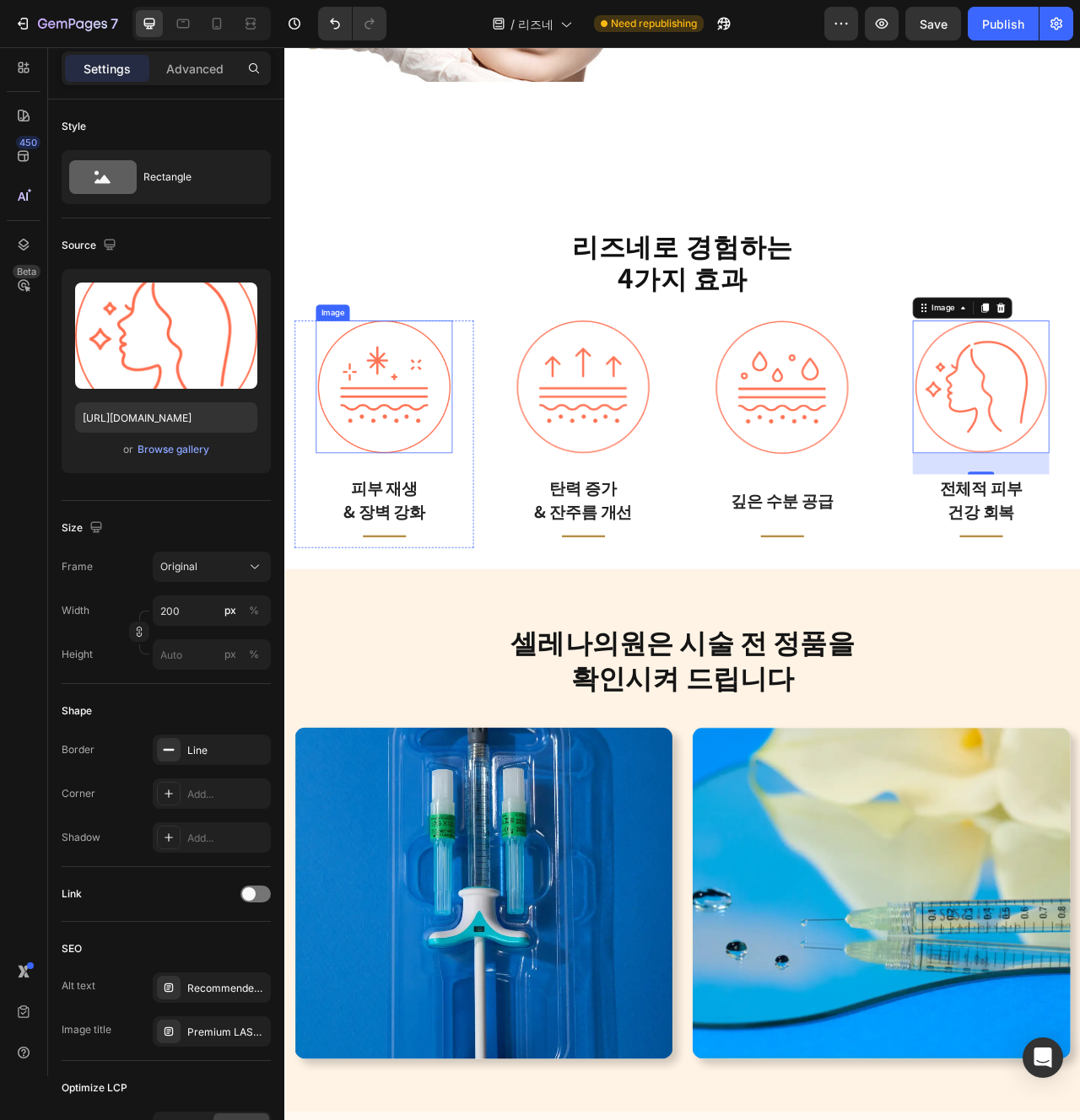
click at [394, 532] on img at bounding box center [410, 478] width 168 height 168
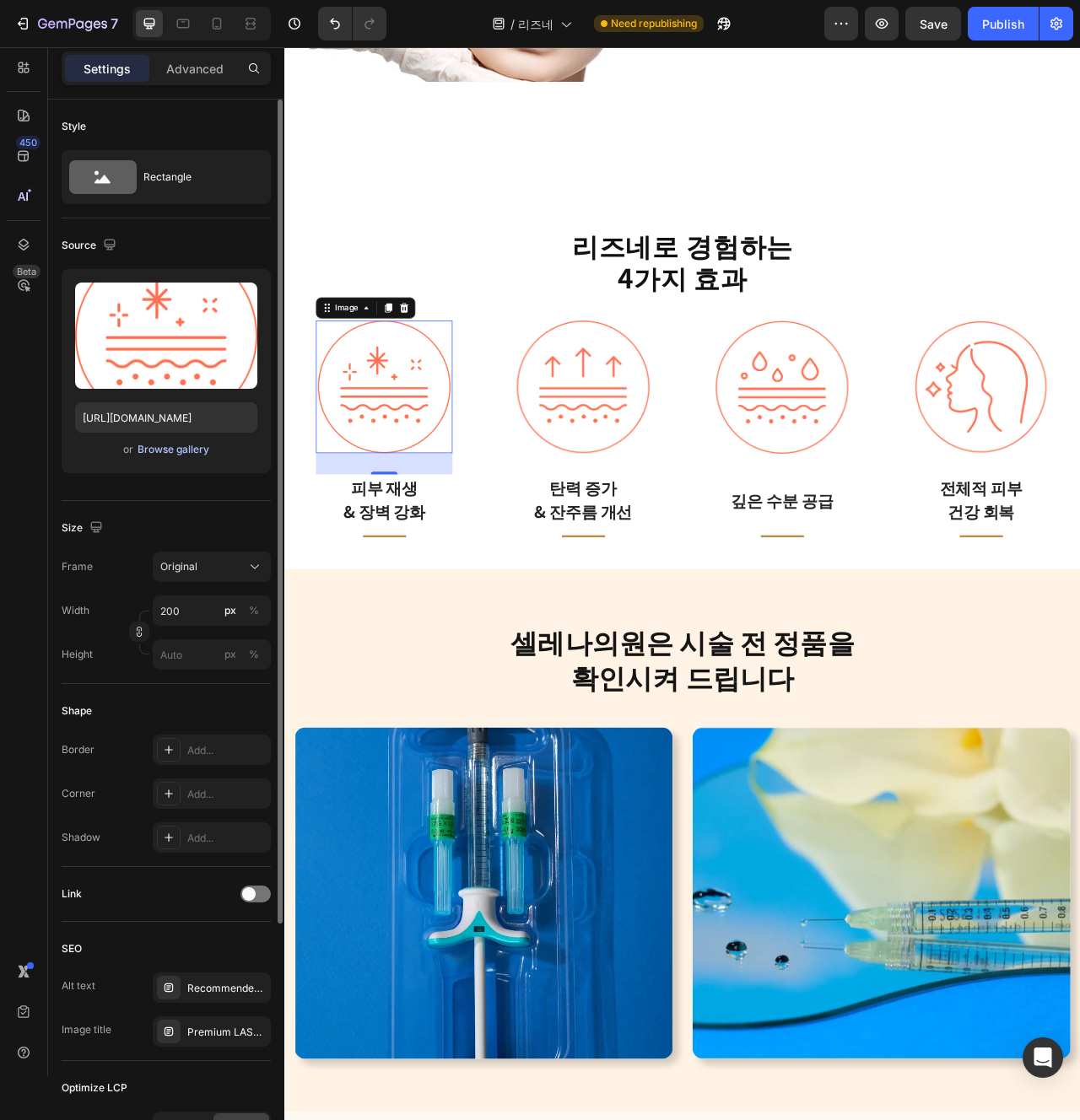
click at [180, 447] on div "Browse gallery" at bounding box center [173, 449] width 72 height 15
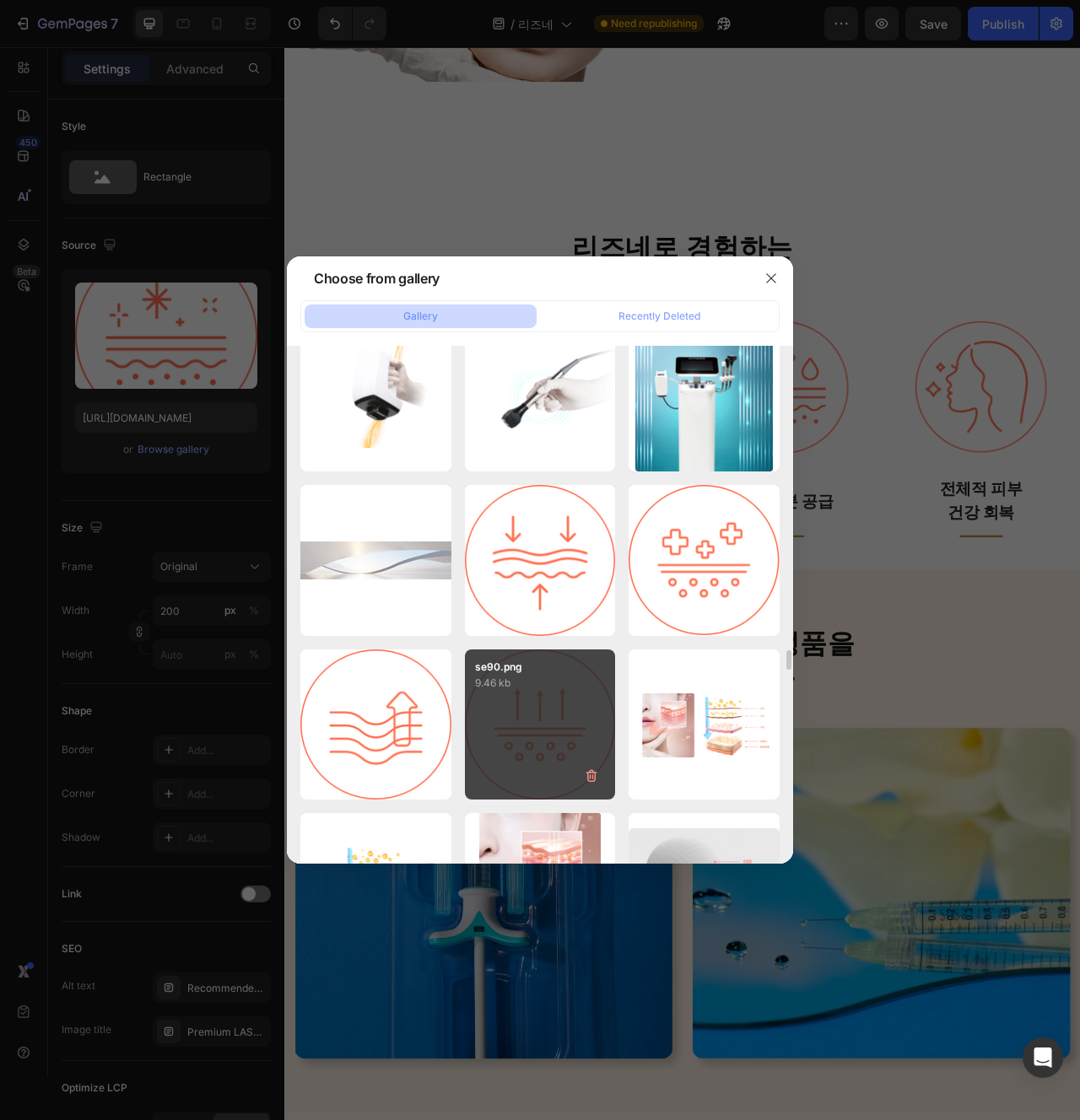
scroll to position [7899, 0]
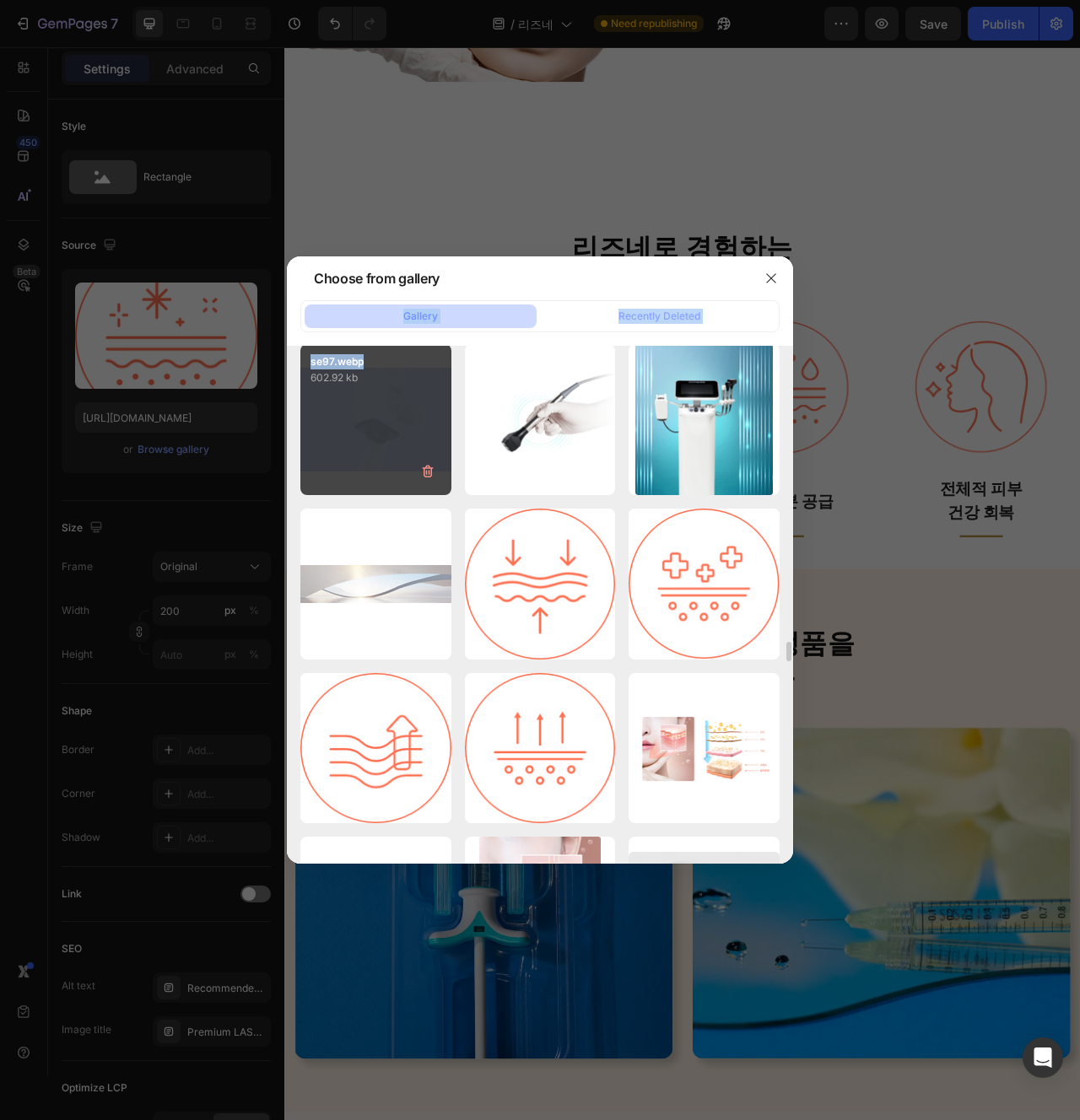
drag, startPoint x: 605, startPoint y: 273, endPoint x: 447, endPoint y: 356, distance: 178.5
click at [447, 356] on div "Choose from gallery Gallery Recently Deleted se224.jpg 97.22 kb se222.jpg 72.22…" at bounding box center [540, 560] width 506 height 607
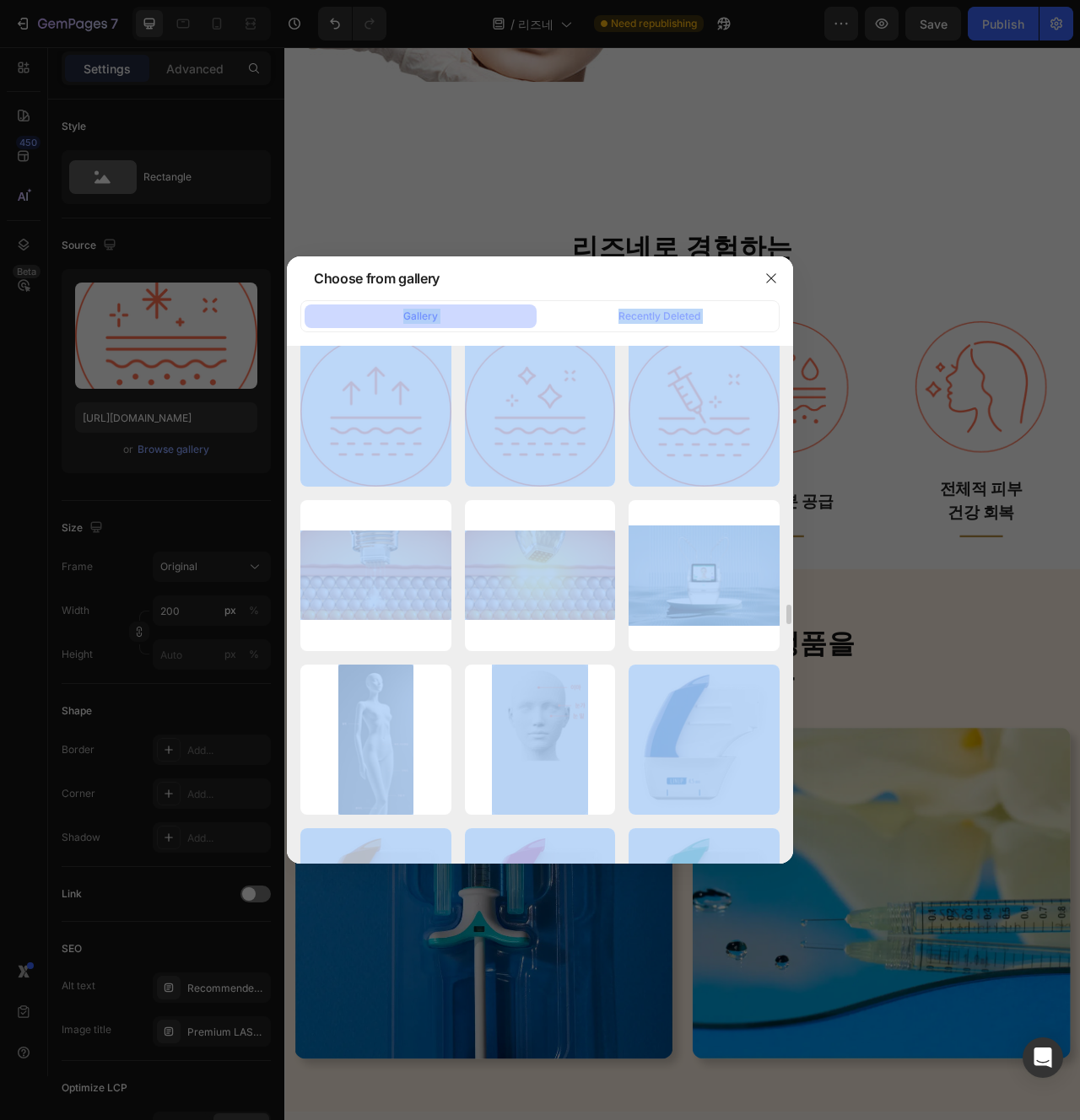
scroll to position [6335, 0]
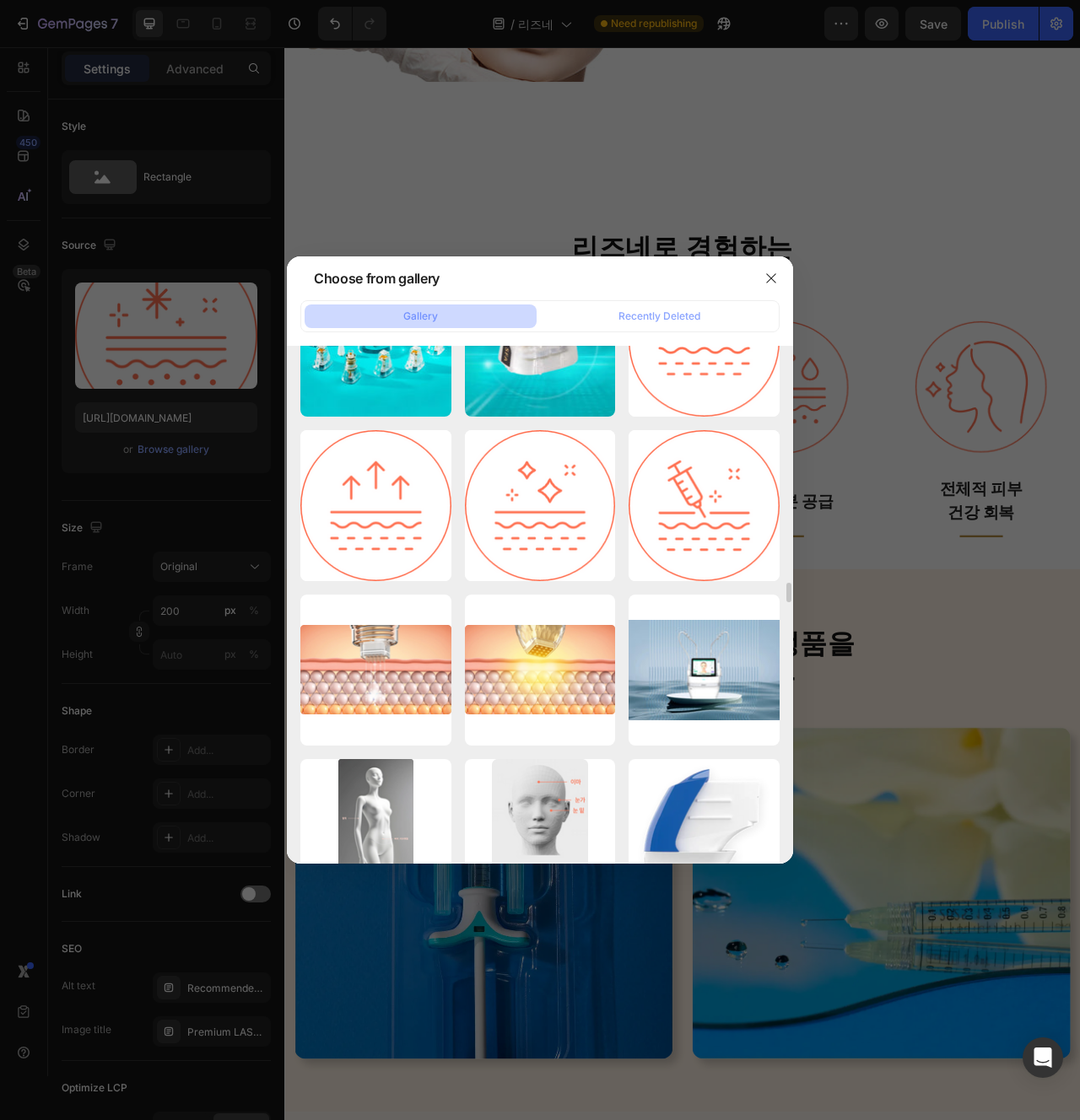
click at [299, 585] on div "se224.jpg 97.22 kb se222.jpg 72.22 kb se221.jpg 60.98 kb 제목을 입력해주세.…" at bounding box center [540, 605] width 506 height 518
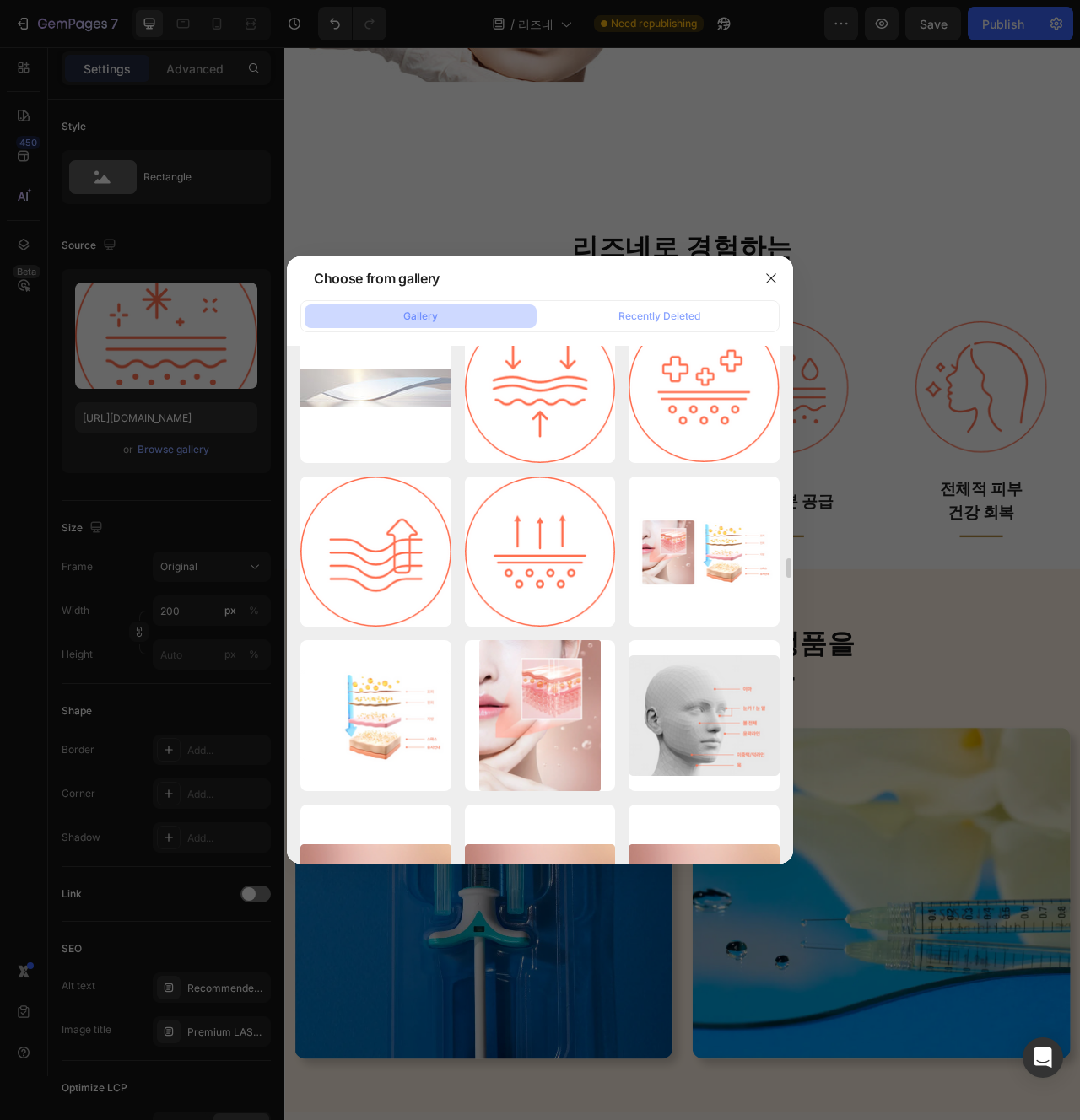
scroll to position [7993, 0]
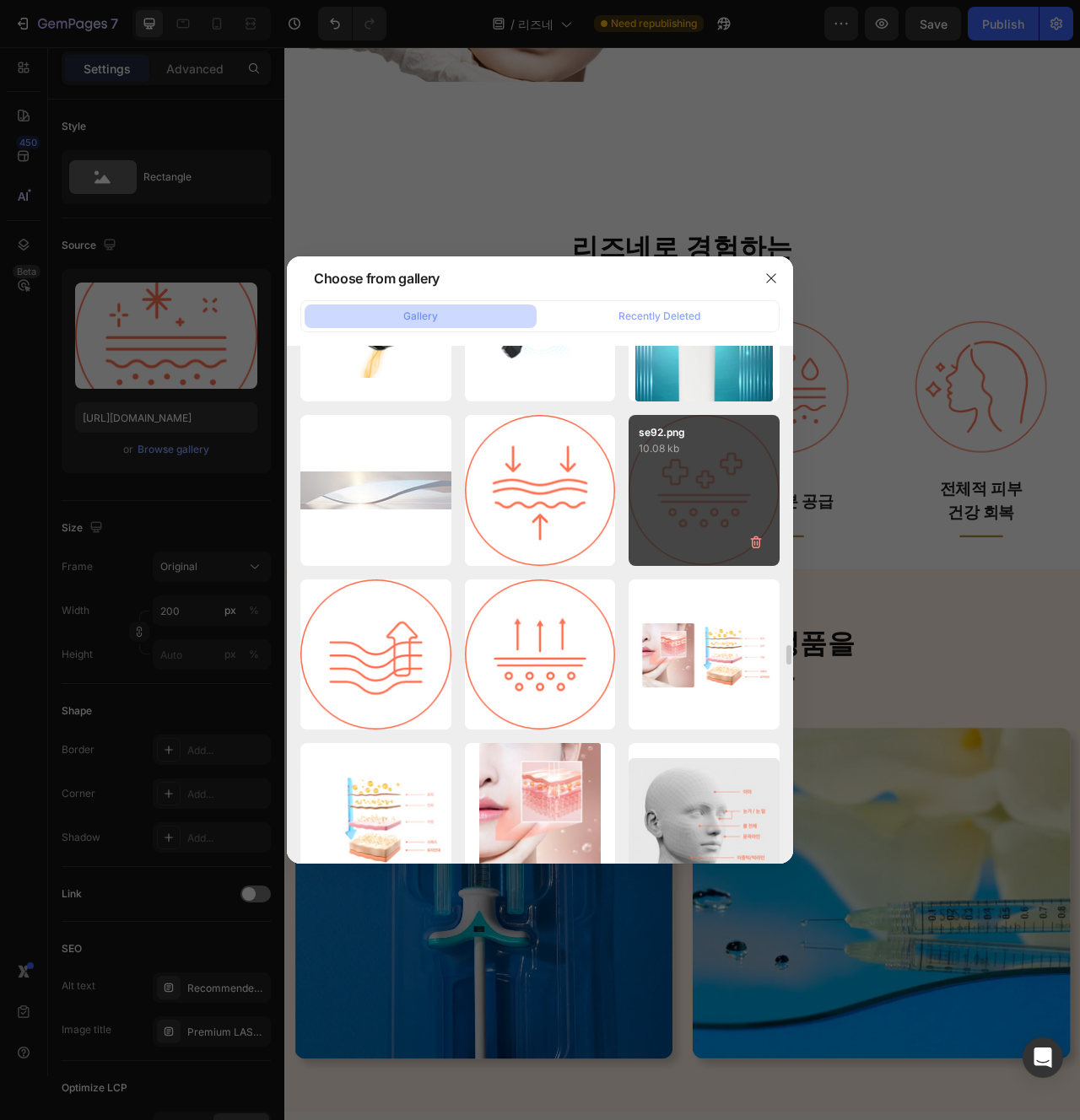
click at [673, 540] on div "se92.png 10.08 kb" at bounding box center [704, 490] width 151 height 151
type input "https://cdn.shopify.com/s/files/1/0956/9894/4132/files/gempages_577415988631306…"
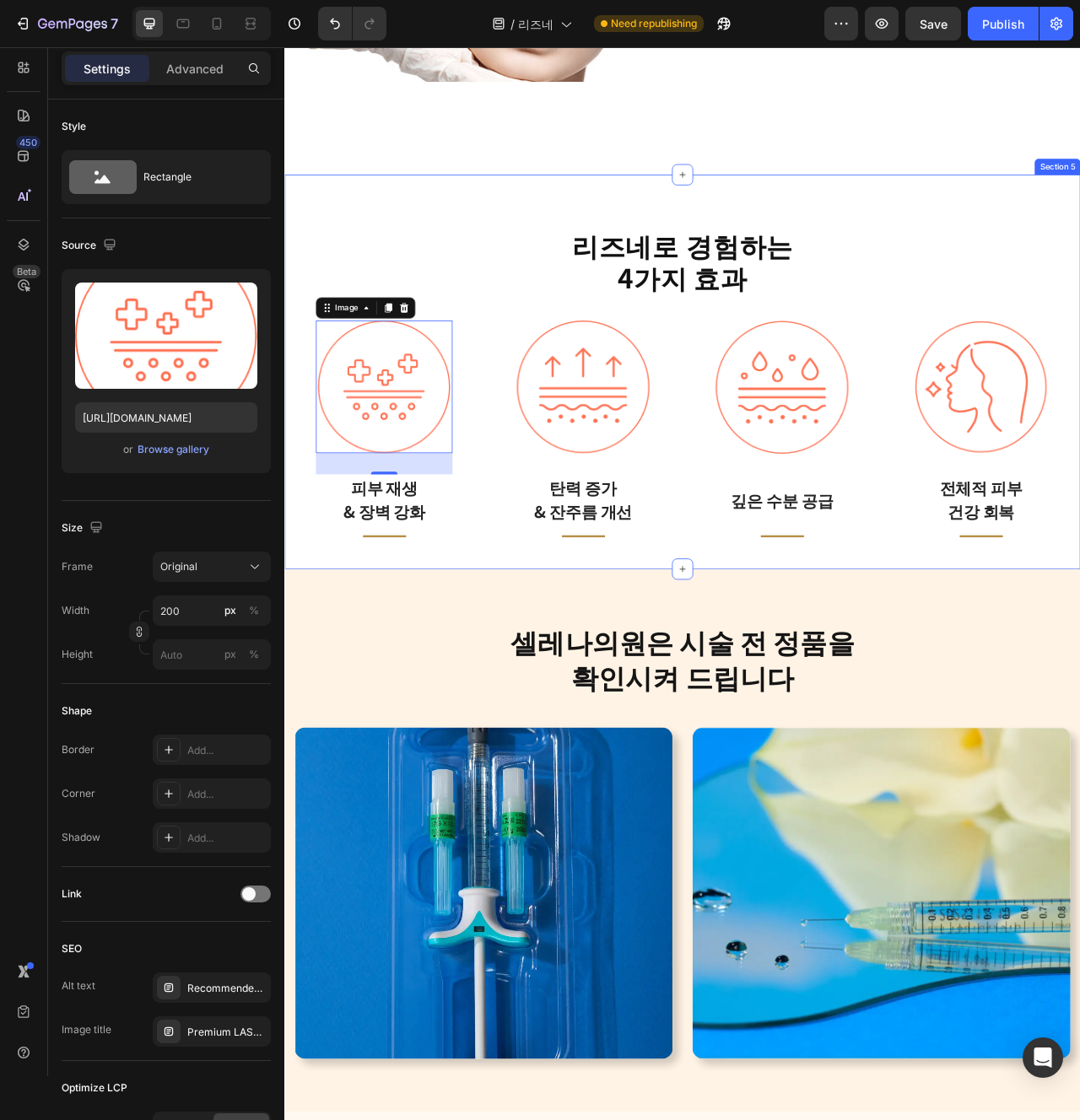
click at [945, 701] on div "리즈네로 경험하는 4가지 효과 Heading Image 32 피부 재생 & 장벽 강화 Text block Title Line Row Image…" at bounding box center [791, 460] width 1012 height 502
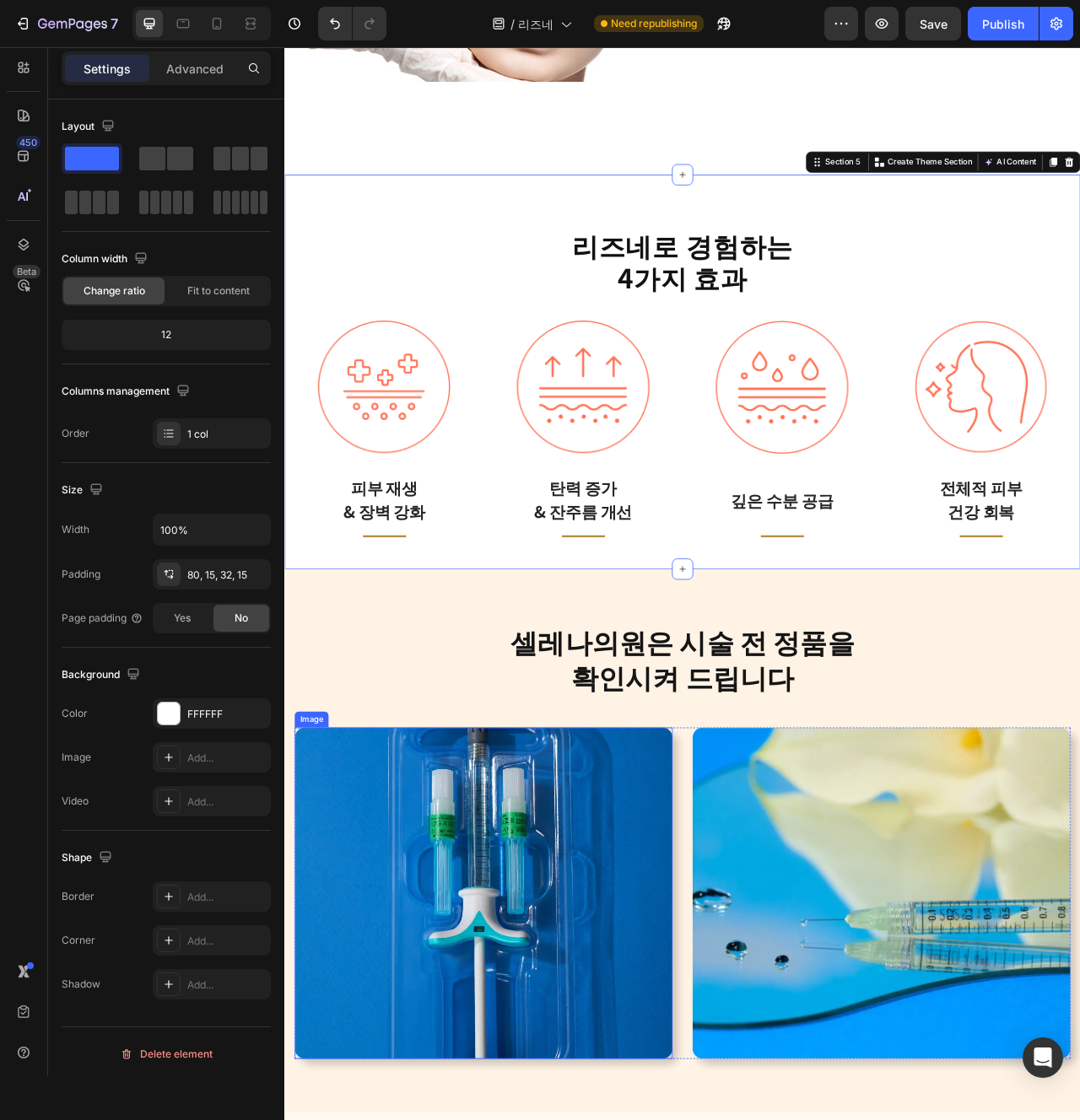
click at [486, 957] on img at bounding box center [537, 1123] width 481 height 421
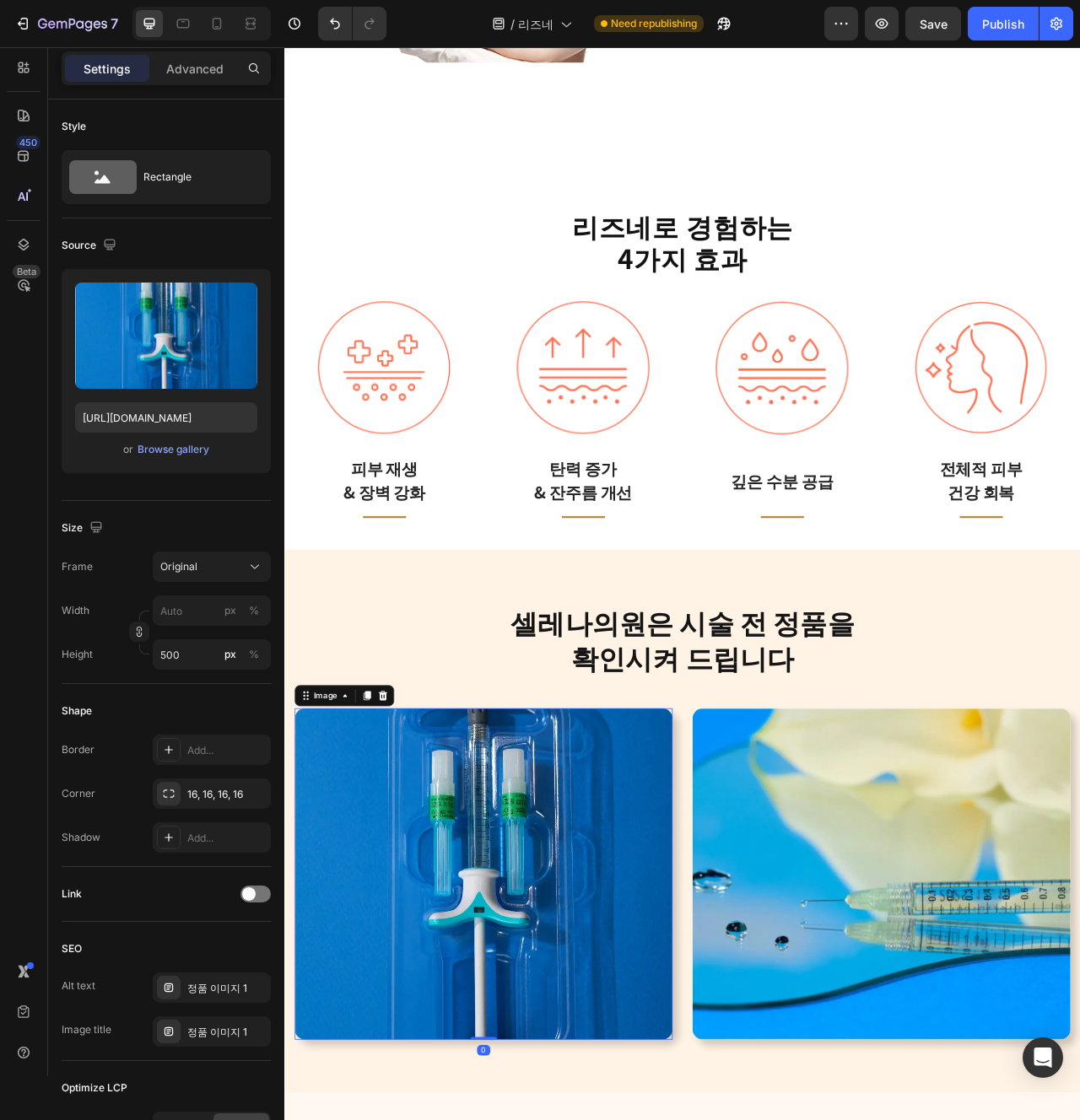
scroll to position [2809, 0]
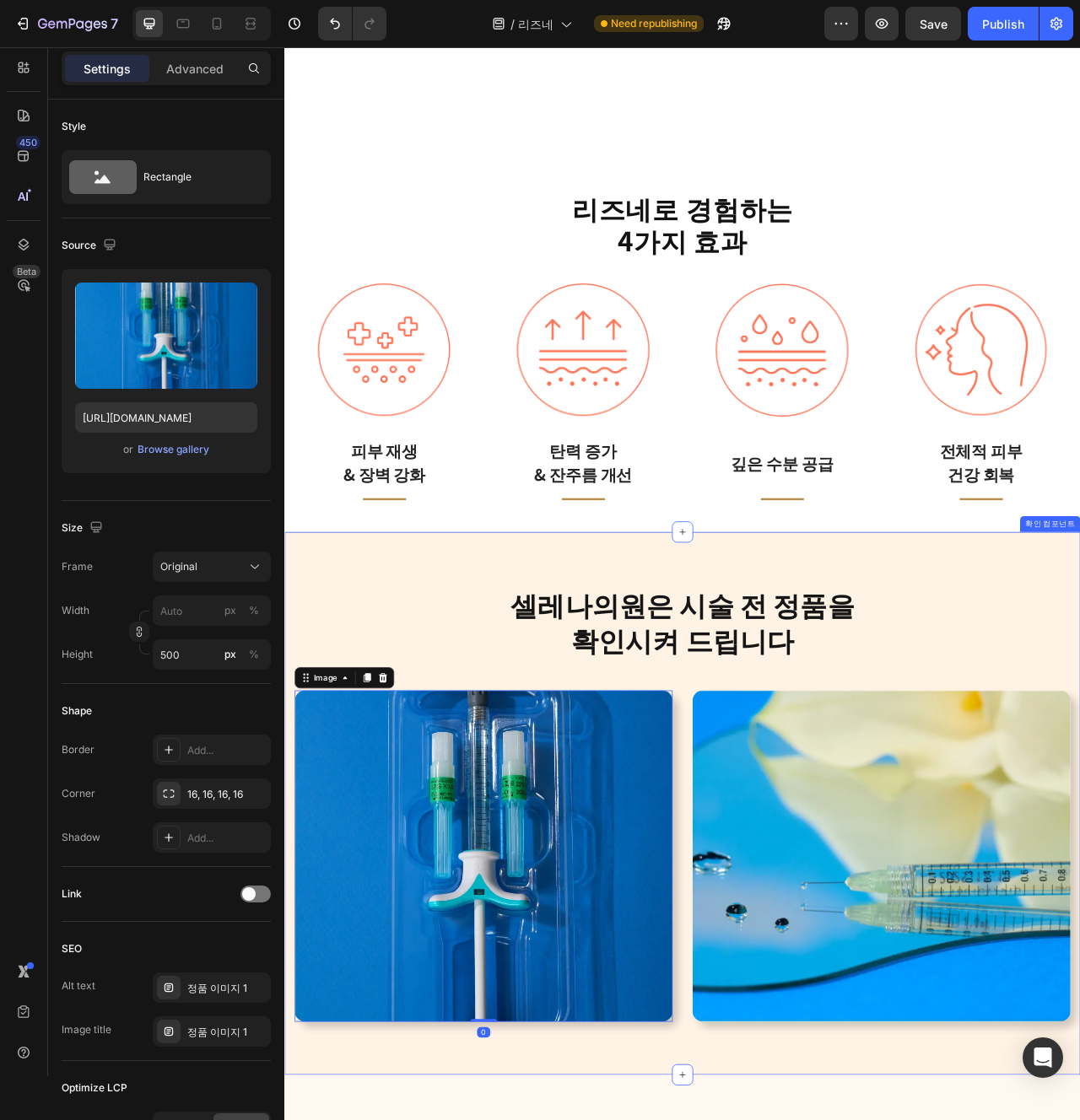
click at [555, 667] on div "[PERSON_NAME]은 [PERSON_NAME] 전 정품을 확인시켜 드립니다 Heading Row Image 0 Image Row 확인 컴…" at bounding box center [791, 1009] width 1012 height 691
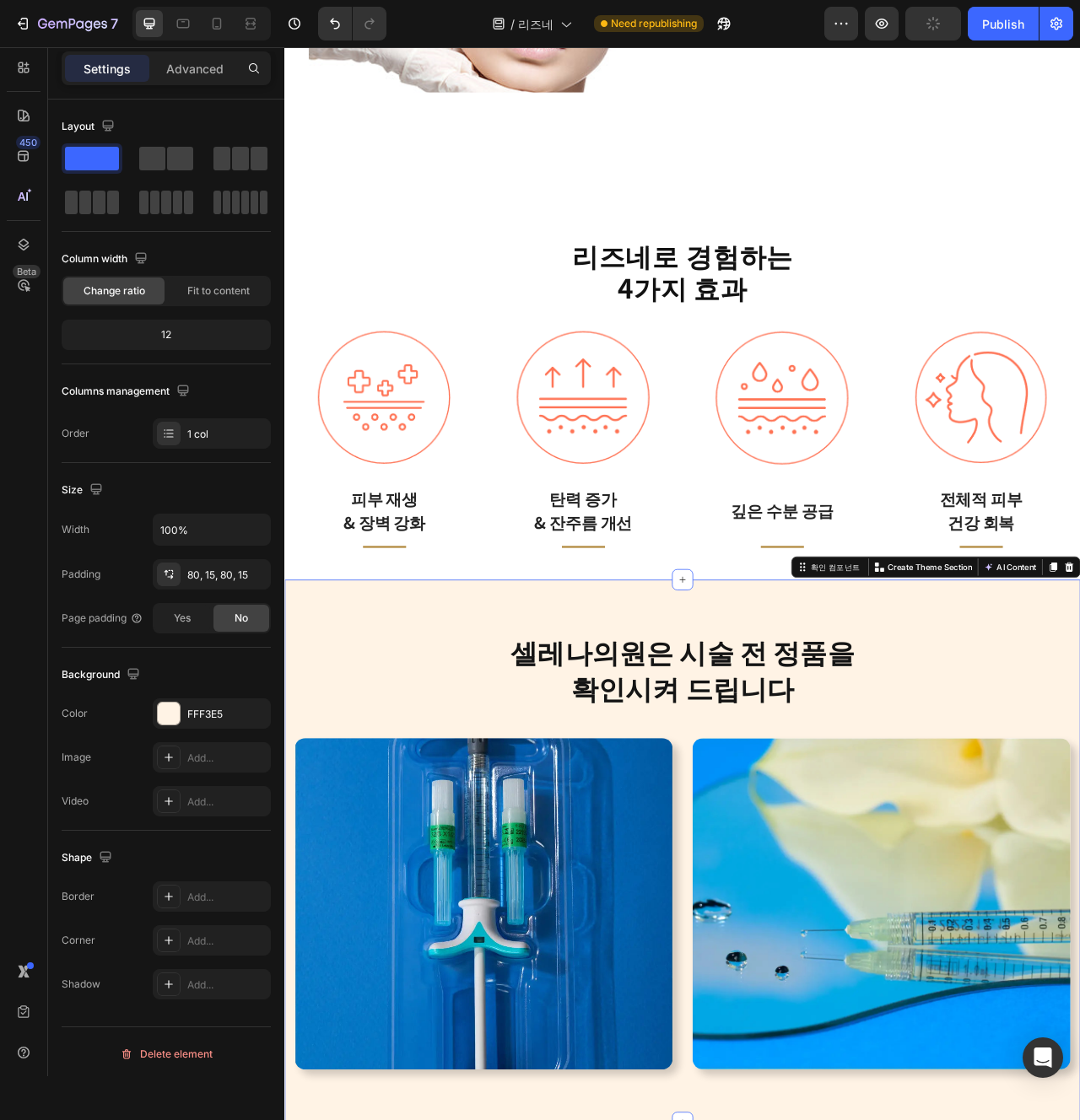
scroll to position [2735, 0]
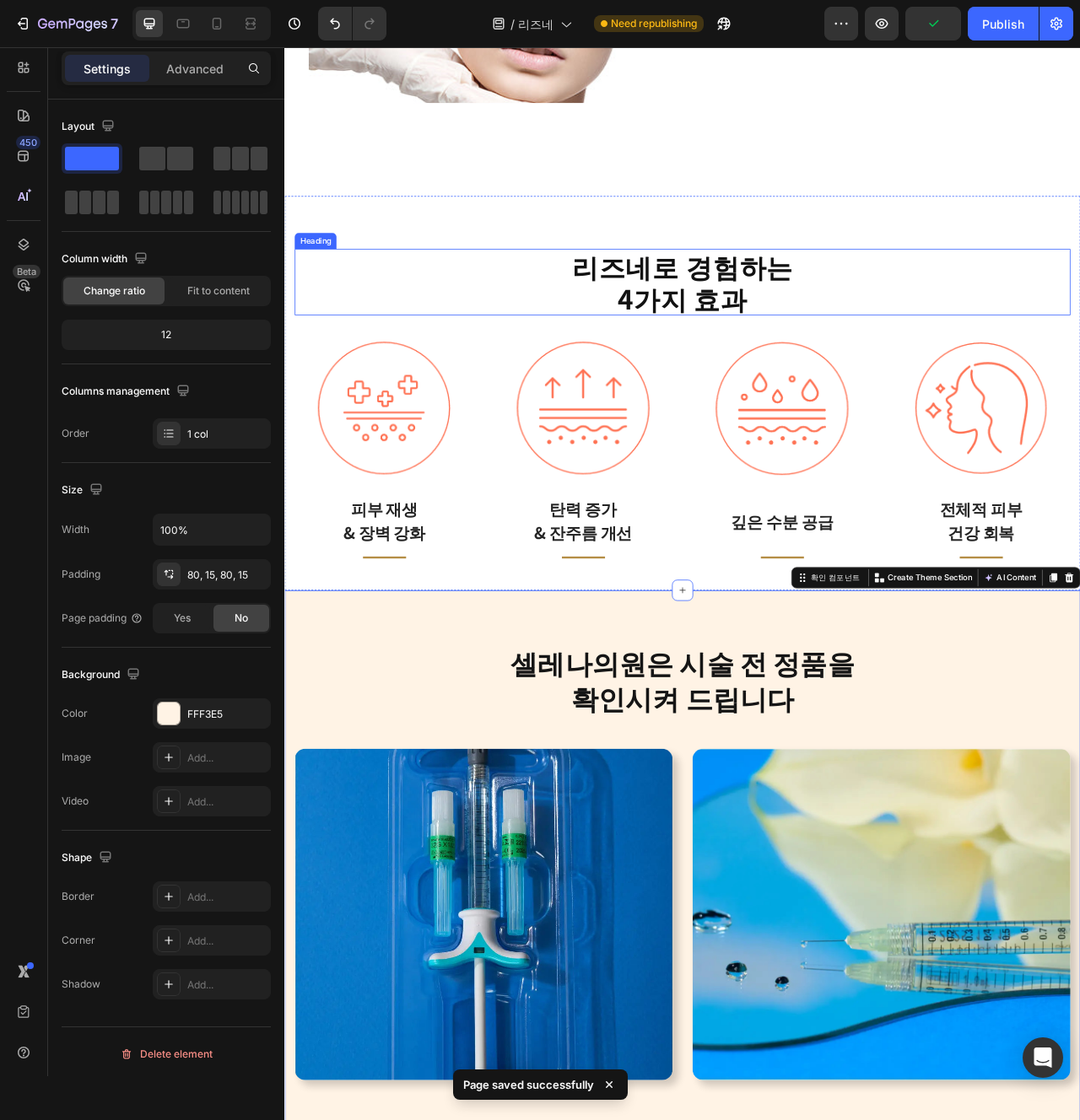
click at [804, 340] on strong "리즈네로 경험하는" at bounding box center [790, 326] width 282 height 49
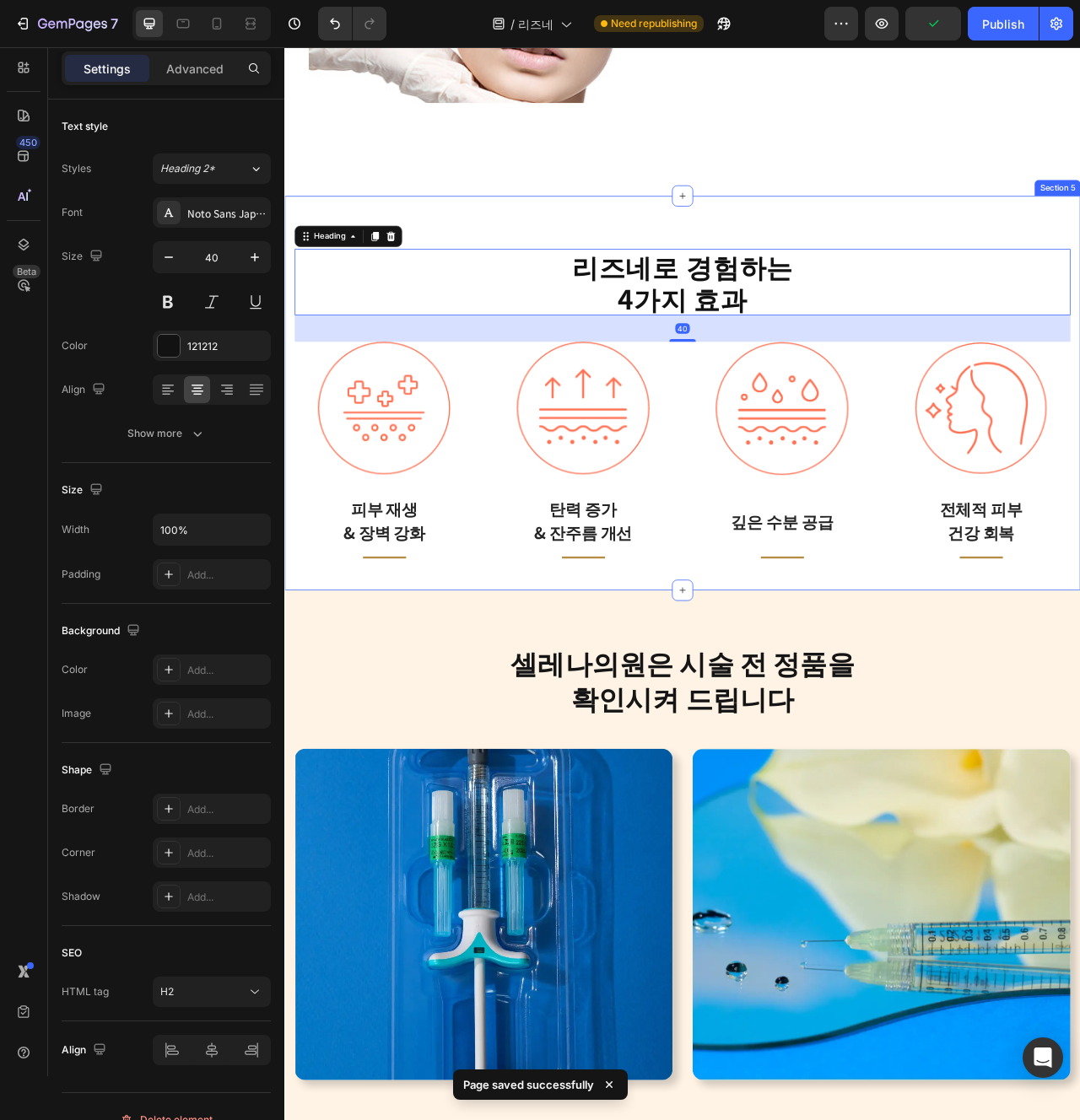
click at [835, 713] on div "리즈네로 경험하는 4가지 효과 Heading 40 Image 피부 재생 & 장벽 강화 Text block Title Line Row Image…" at bounding box center [791, 487] width 1012 height 502
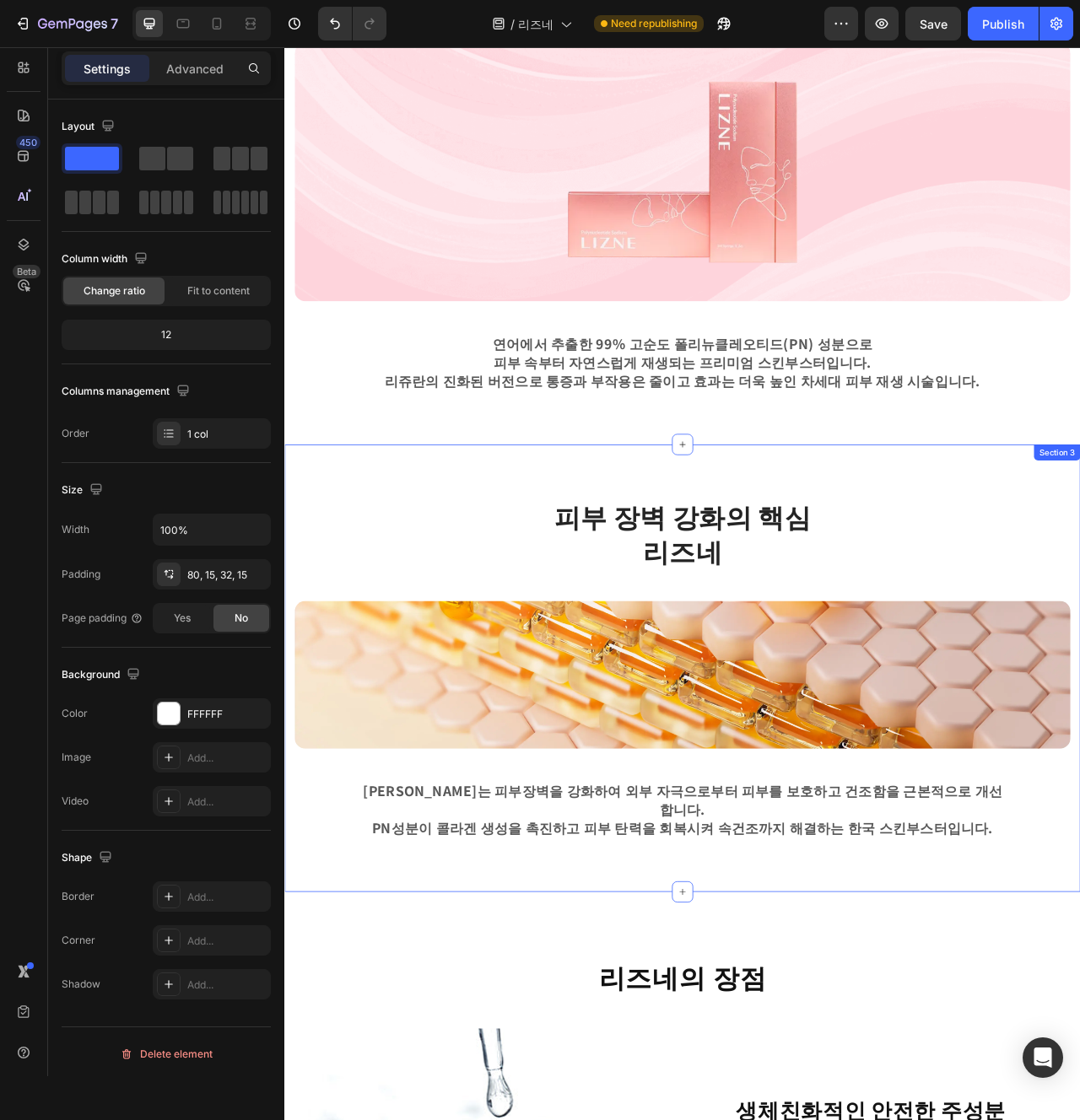
scroll to position [753, 0]
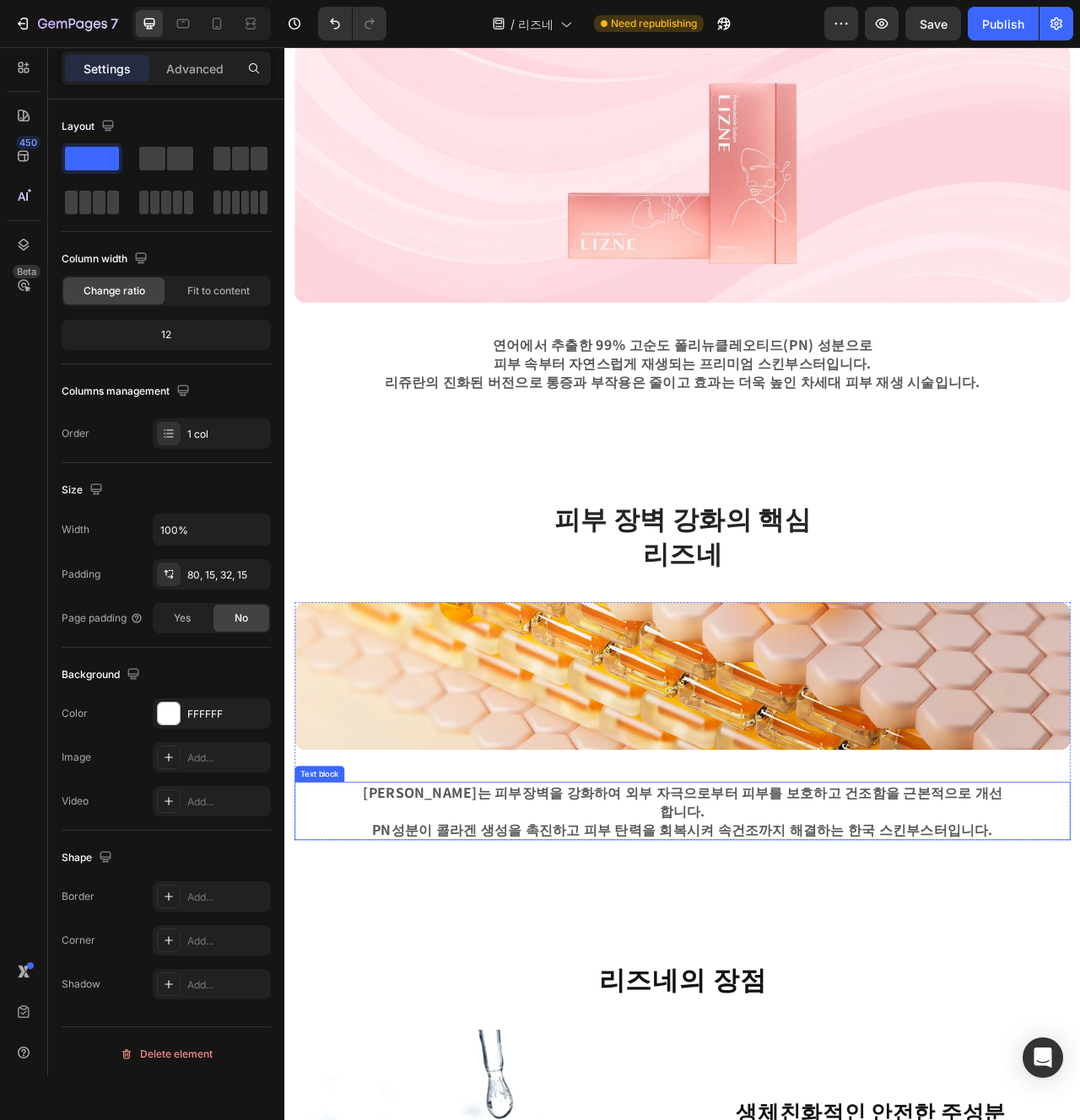
click at [721, 1031] on p "PN성분이 콜라겐 생성을 촉진하고 피부 탄력을 회복시켜 속건조까지 해결하는 한국 스킨부스터입니다." at bounding box center [791, 1042] width 815 height 23
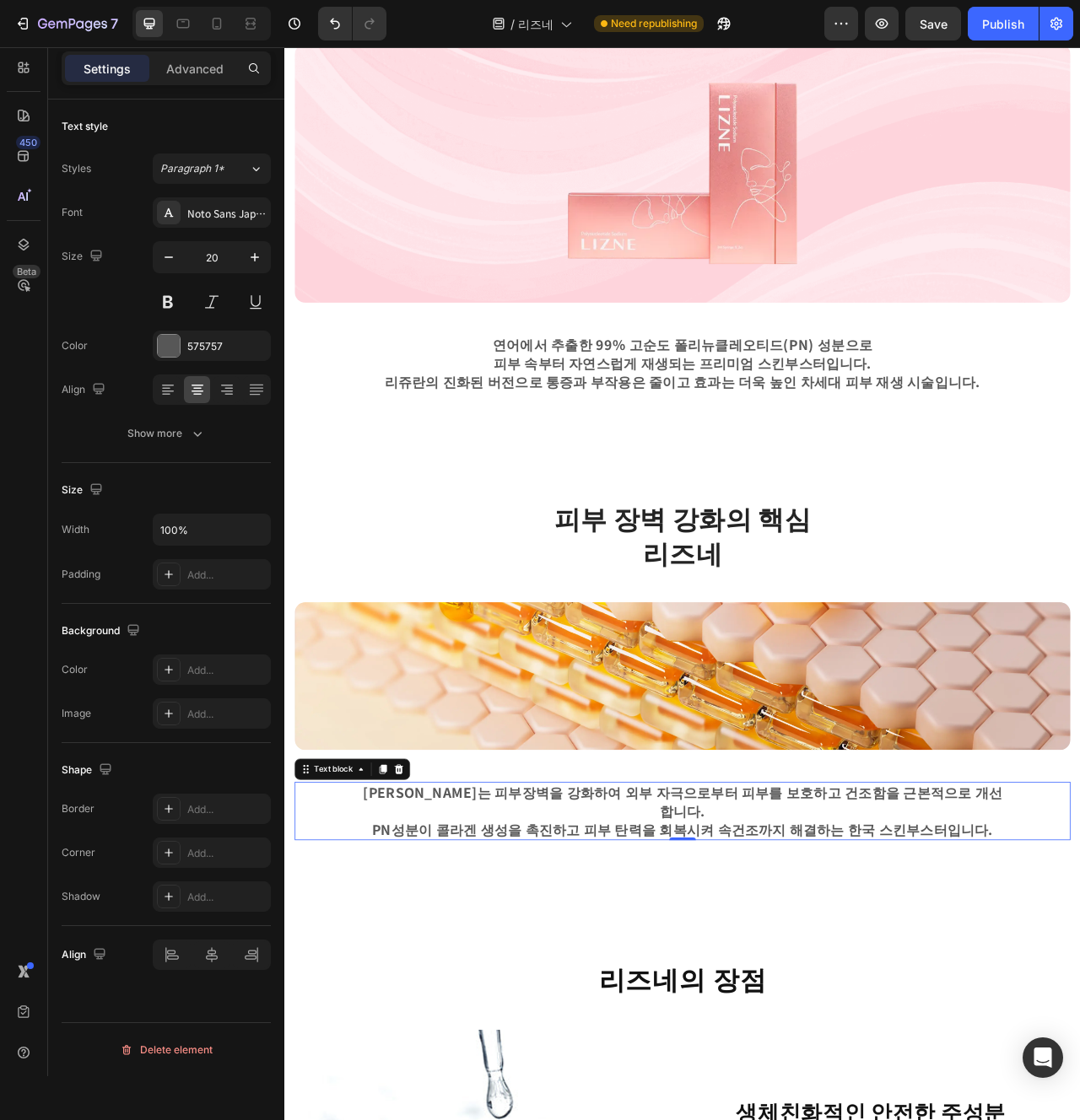
click at [721, 1031] on p "PN성분이 콜라겐 생성을 촉진하고 피부 탄력을 회복시켜 속건조까지 해결하는 한국 스킨부스터입니다." at bounding box center [791, 1042] width 815 height 23
click at [679, 1031] on p "PN성분이 콜라겐 생성을 촉진하고 피부 탄력을 회복시켜 속건조까지 해결하는 한국 스킨부스터입니다." at bounding box center [791, 1042] width 815 height 23
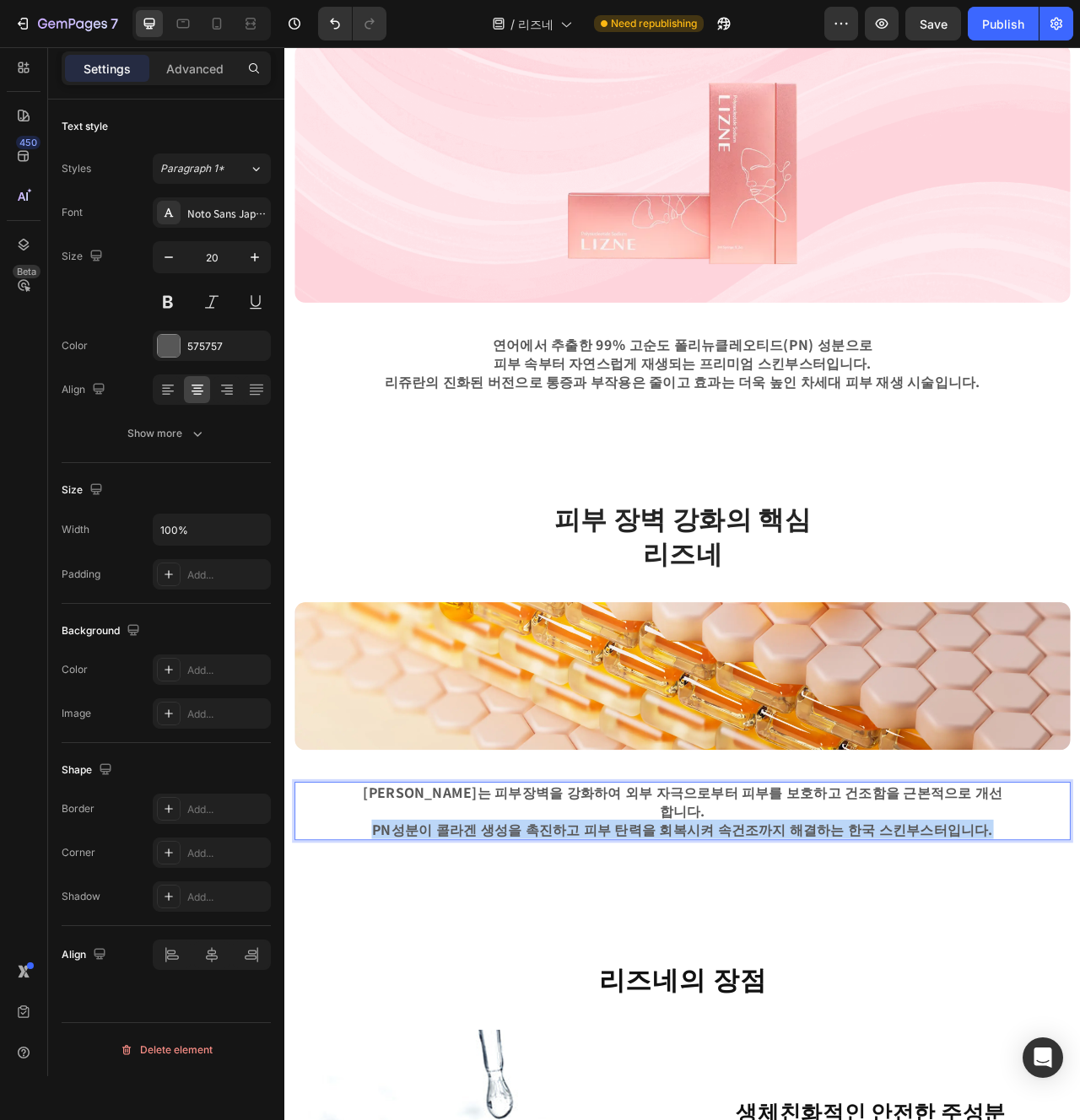
click at [679, 1031] on p "PN성분이 콜라겐 생성을 촉진하고 피부 탄력을 회복시켜 속건조까지 해결하는 한국 스킨부스터입니다." at bounding box center [791, 1042] width 815 height 23
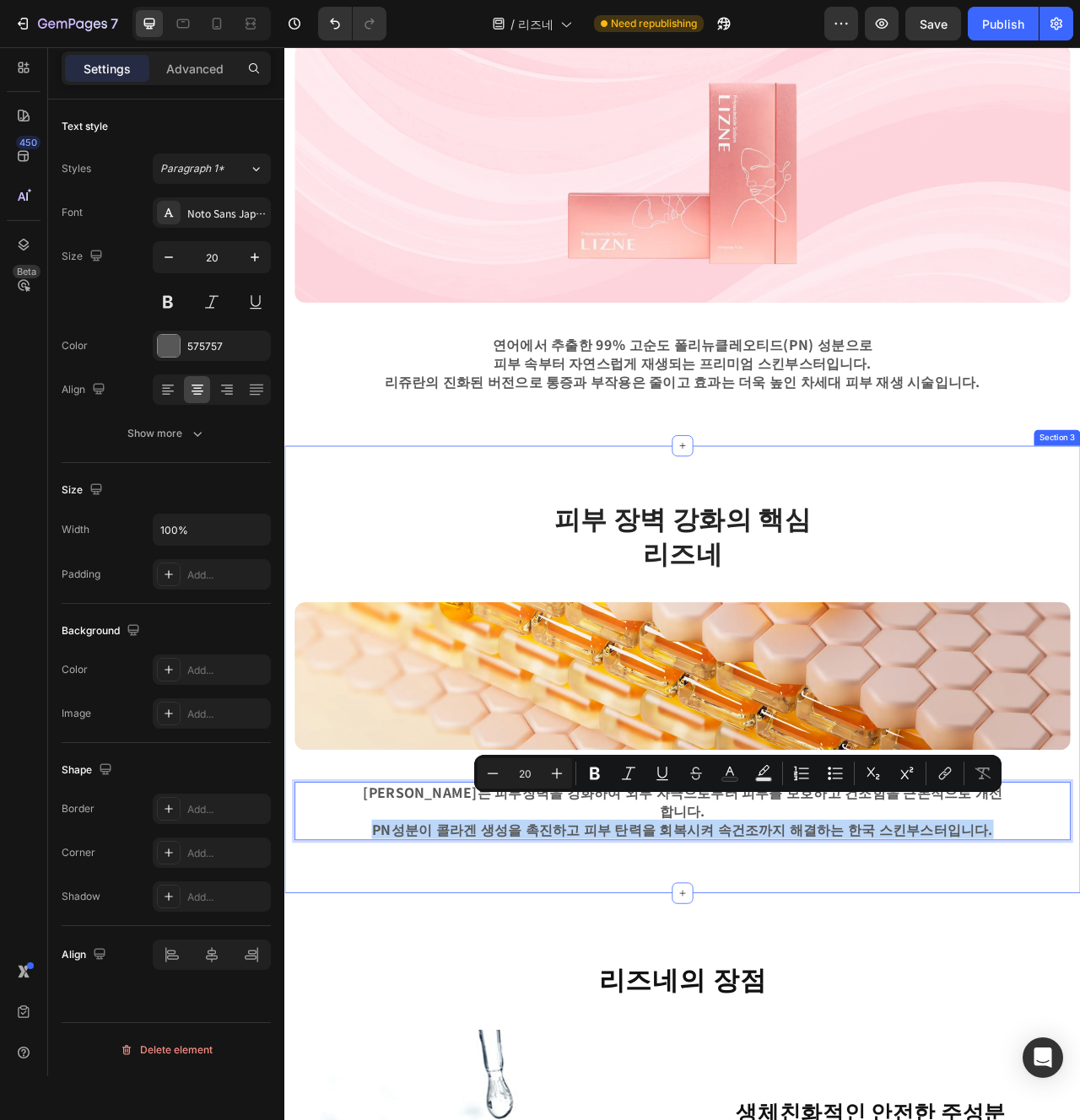
click at [753, 1092] on div "피부 장벽 강화의 핵심 리즈네 Heading Row Image 리즈네는 피부장벽을 강화하여 외부 자극으로부터 피부를 보호하고 건조함을 근본적으…" at bounding box center [791, 839] width 1012 height 569
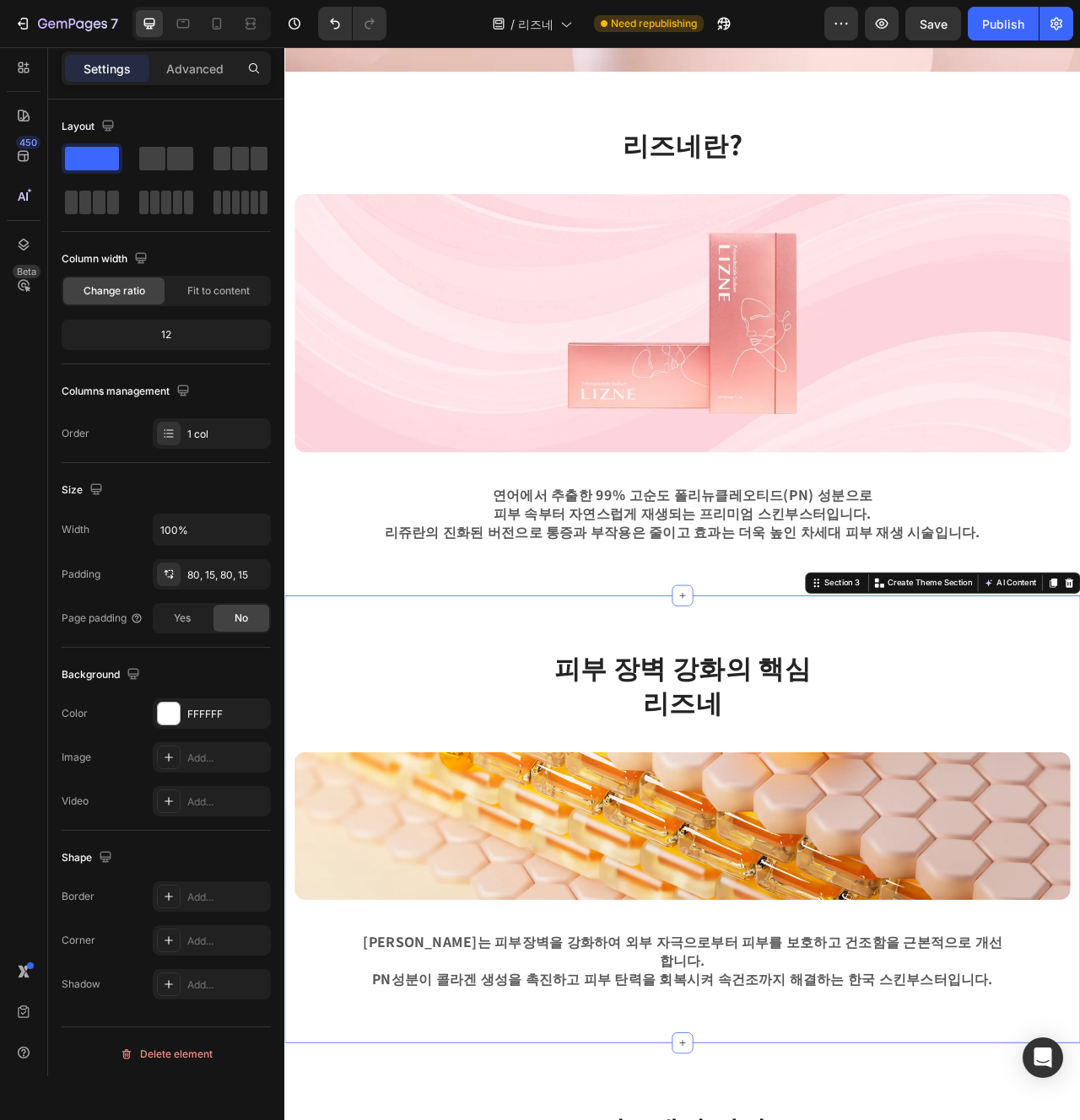
scroll to position [551, 0]
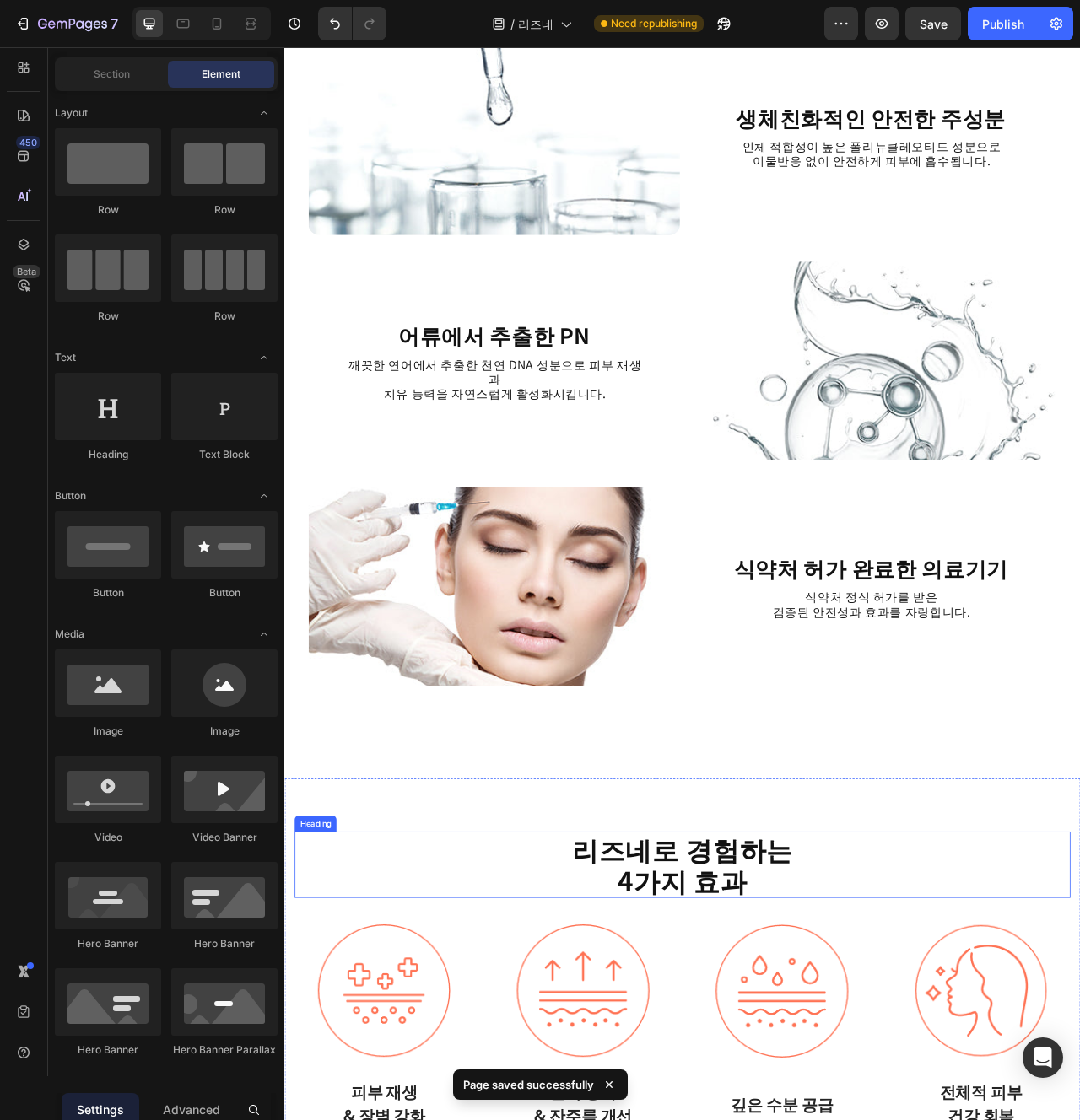
click at [1033, 1049] on h2 "리즈네로 경험하는 4가지 효과" at bounding box center [790, 1087] width 987 height 85
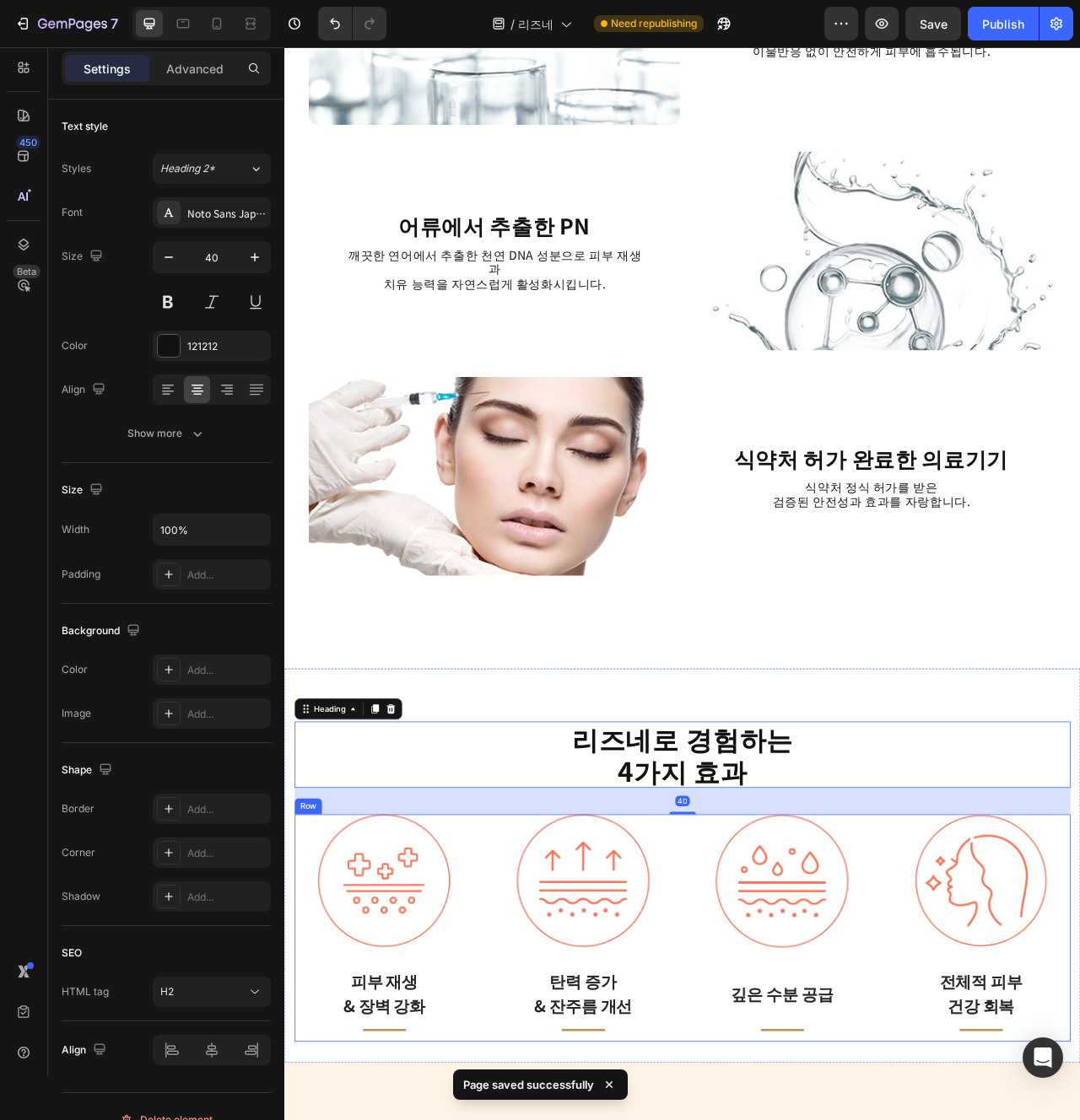
scroll to position [2154, 0]
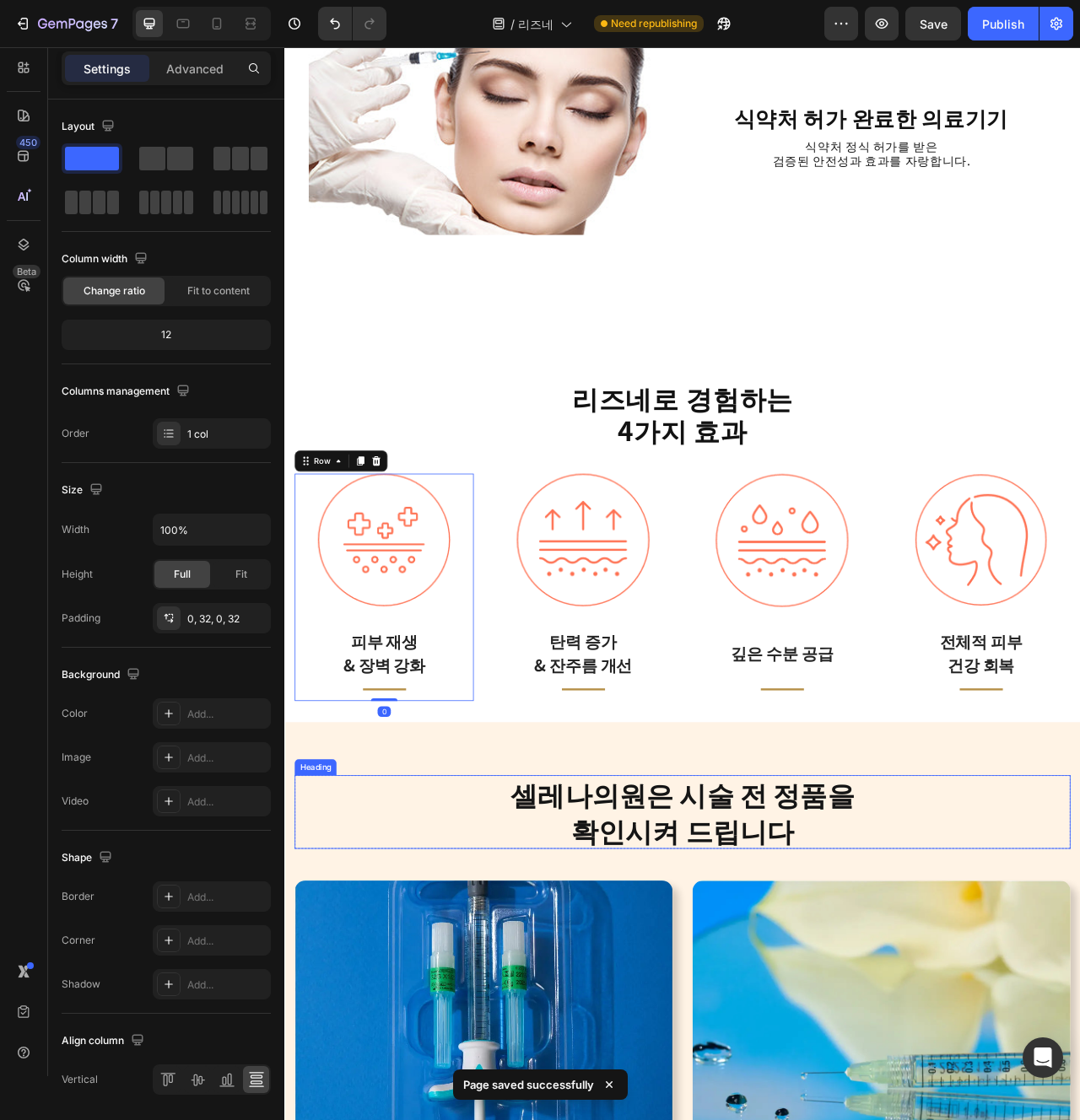
click at [767, 993] on h2 "셀레나의원은 시술 전 정품을 확인시켜 드립니다" at bounding box center [790, 1020] width 987 height 94
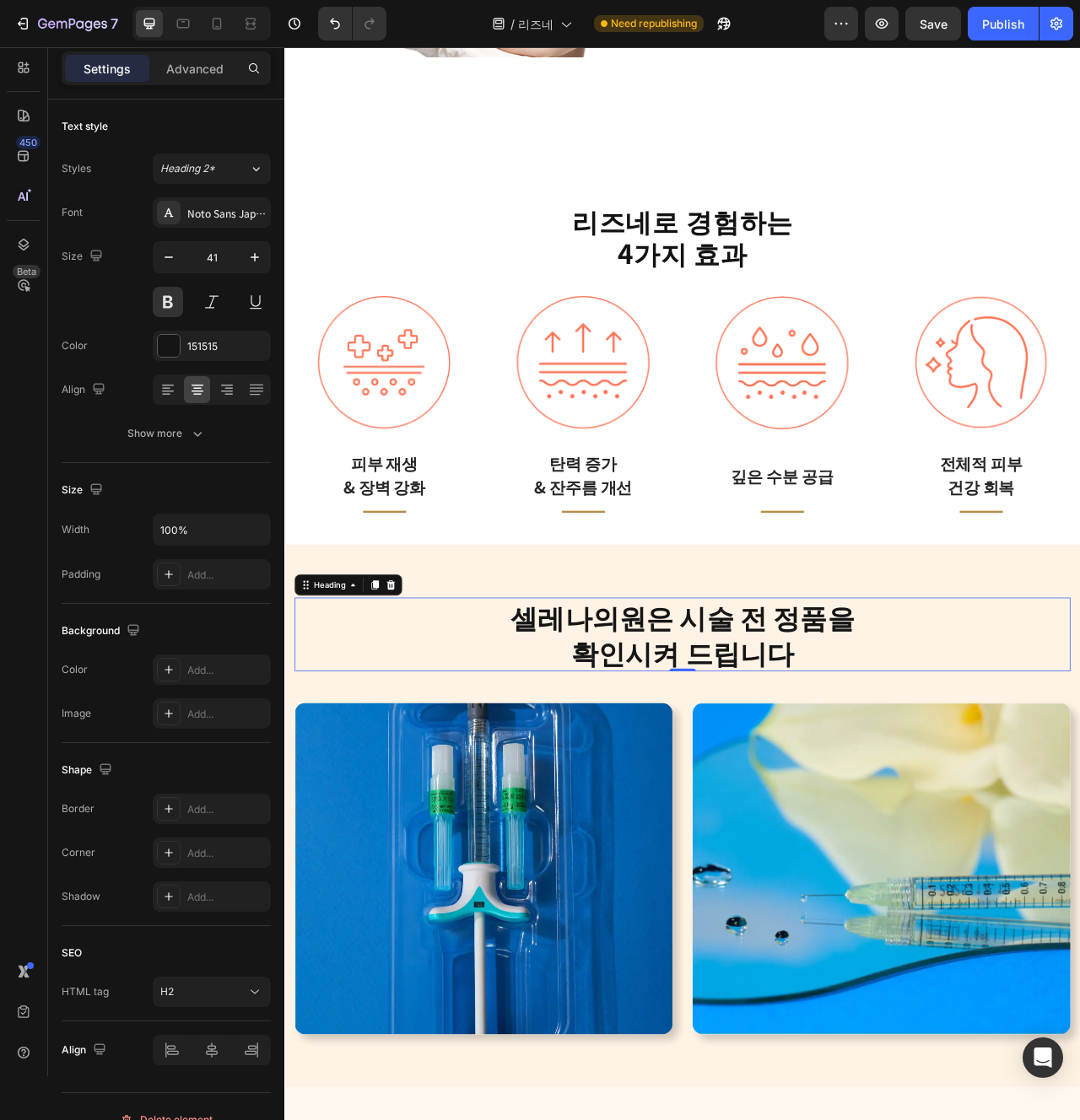
scroll to position [2821, 0]
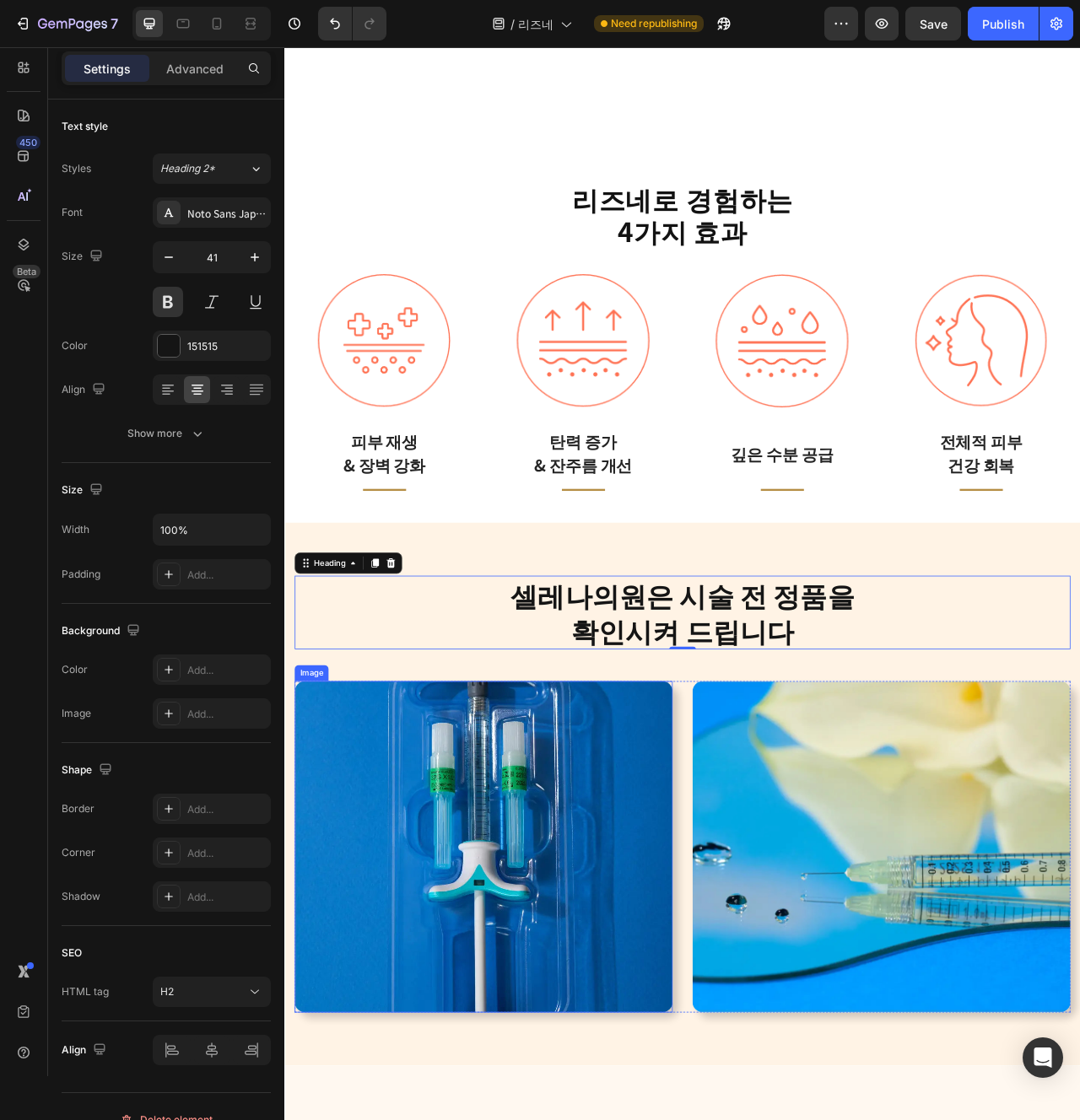
click at [689, 1057] on img at bounding box center [537, 1064] width 481 height 421
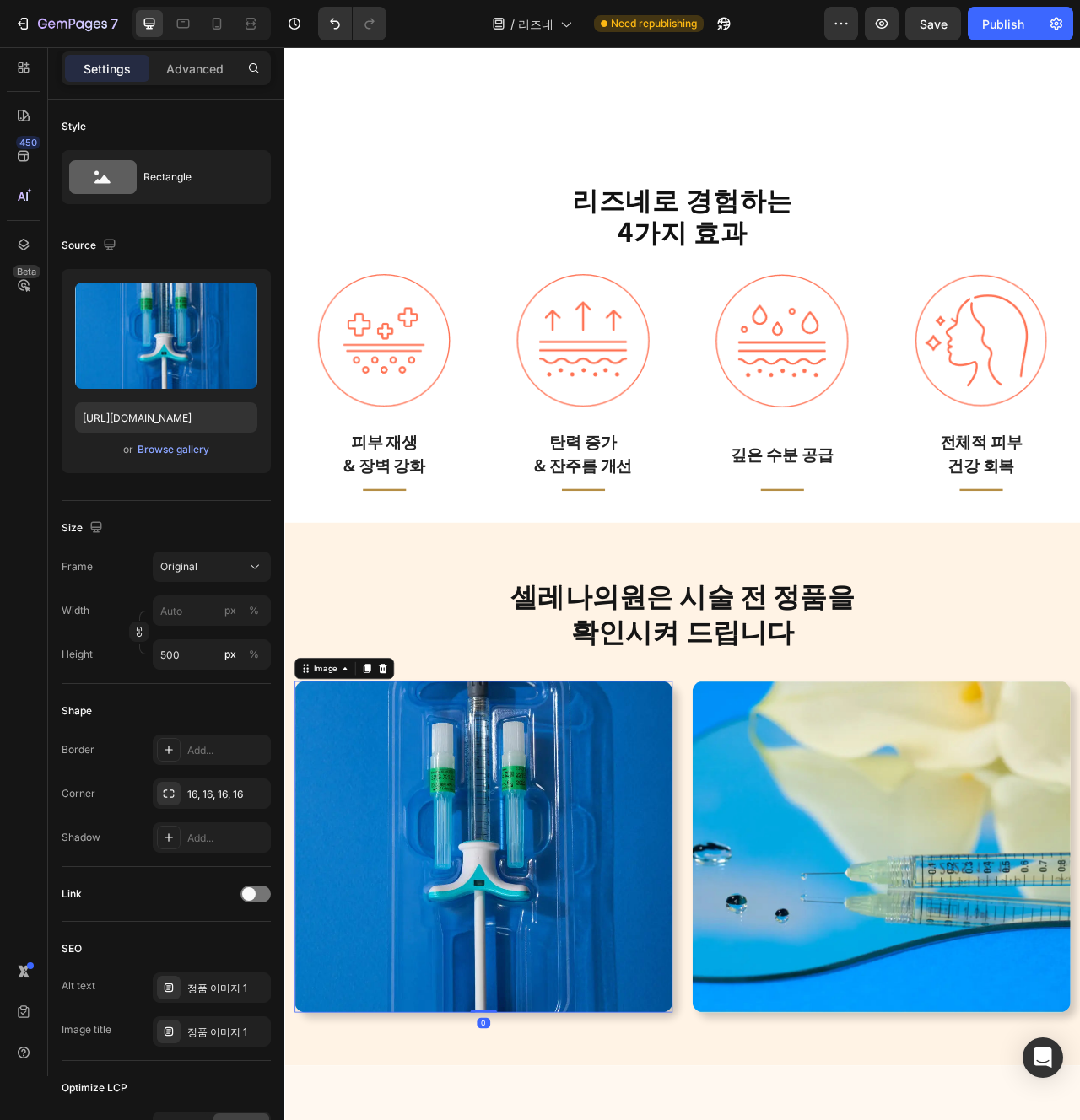
click at [873, 1038] on img at bounding box center [1043, 1064] width 481 height 421
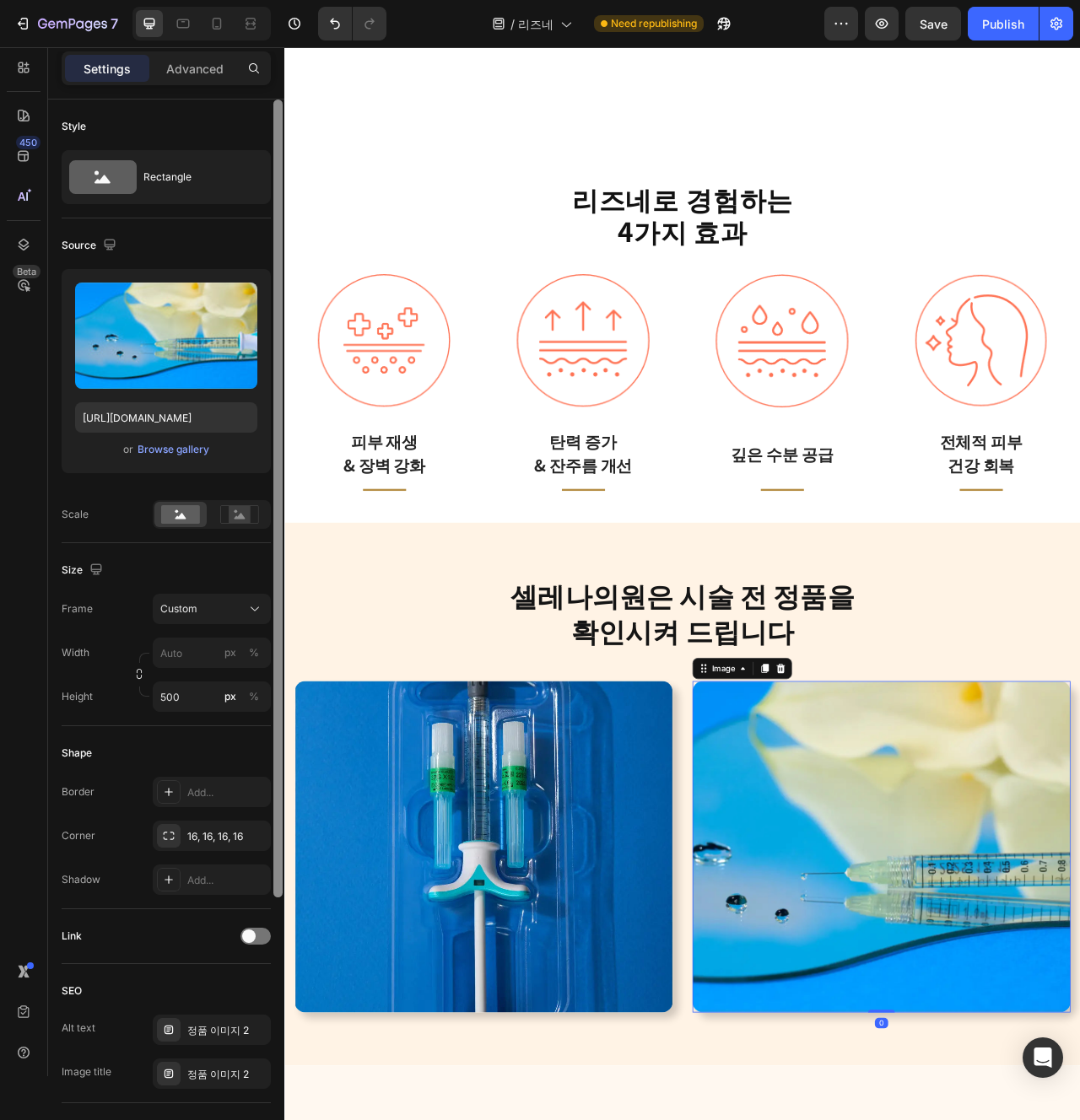
click at [273, 759] on div at bounding box center [278, 499] width 9 height 798
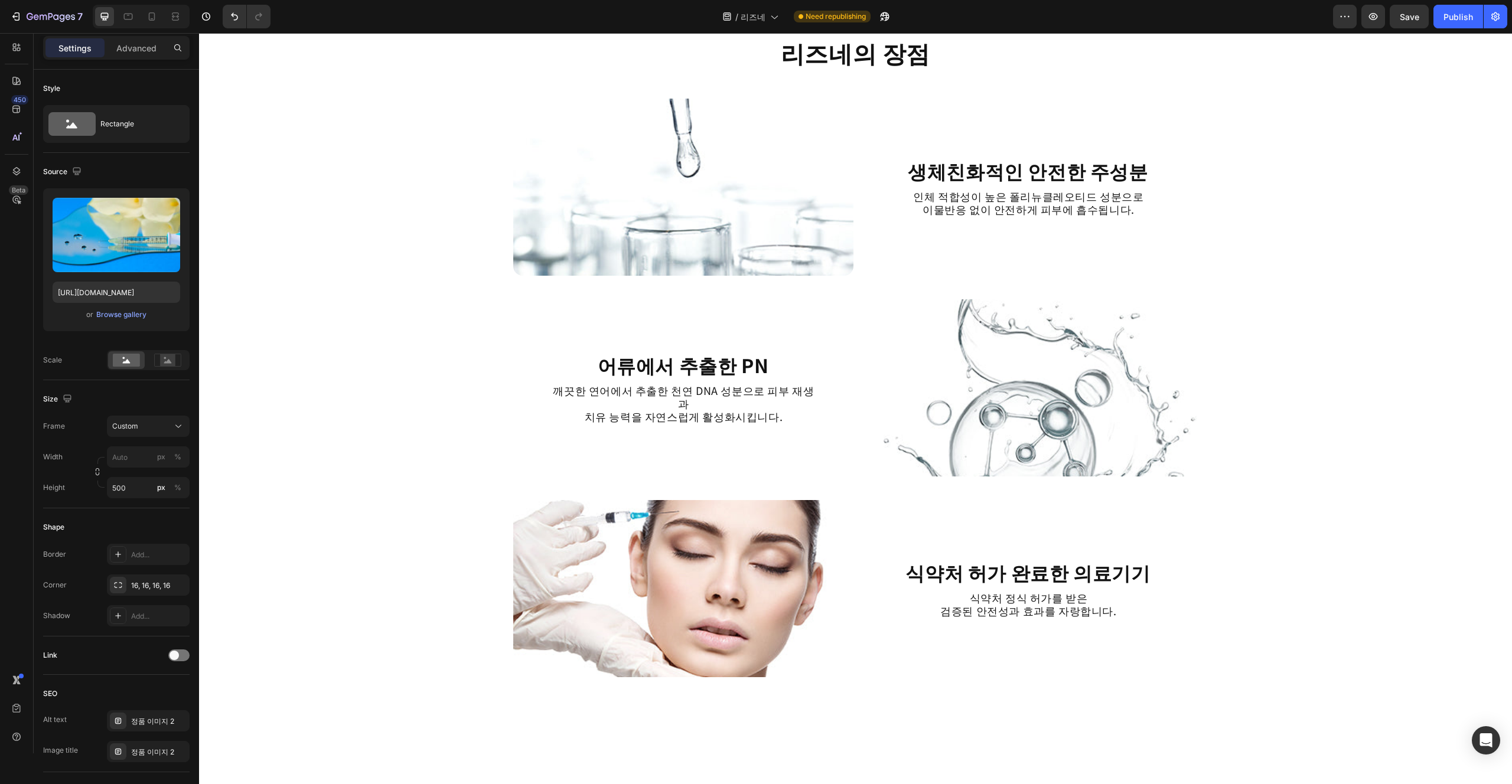
scroll to position [1369, 0]
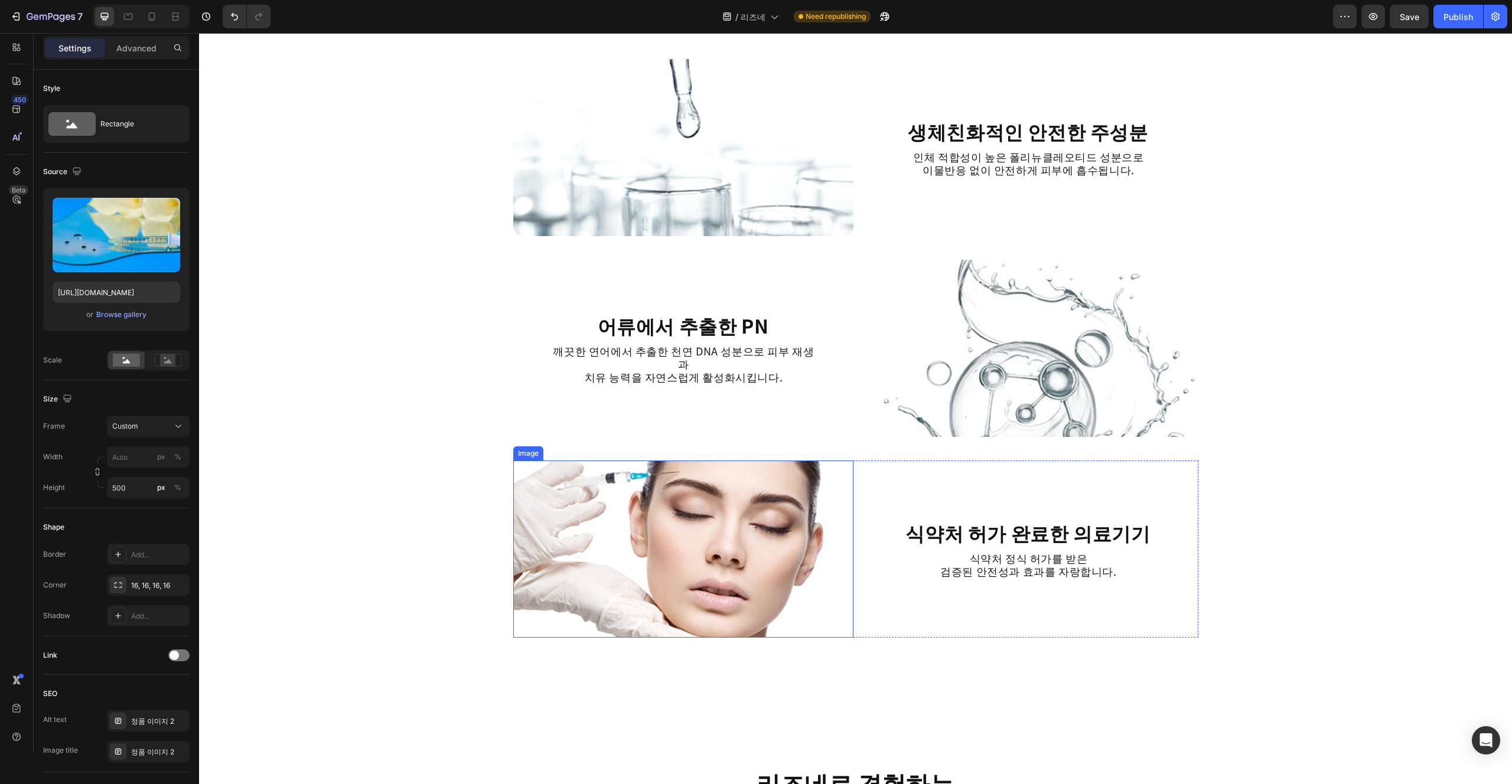
click at [755, 574] on img at bounding box center [683, 549] width 340 height 177
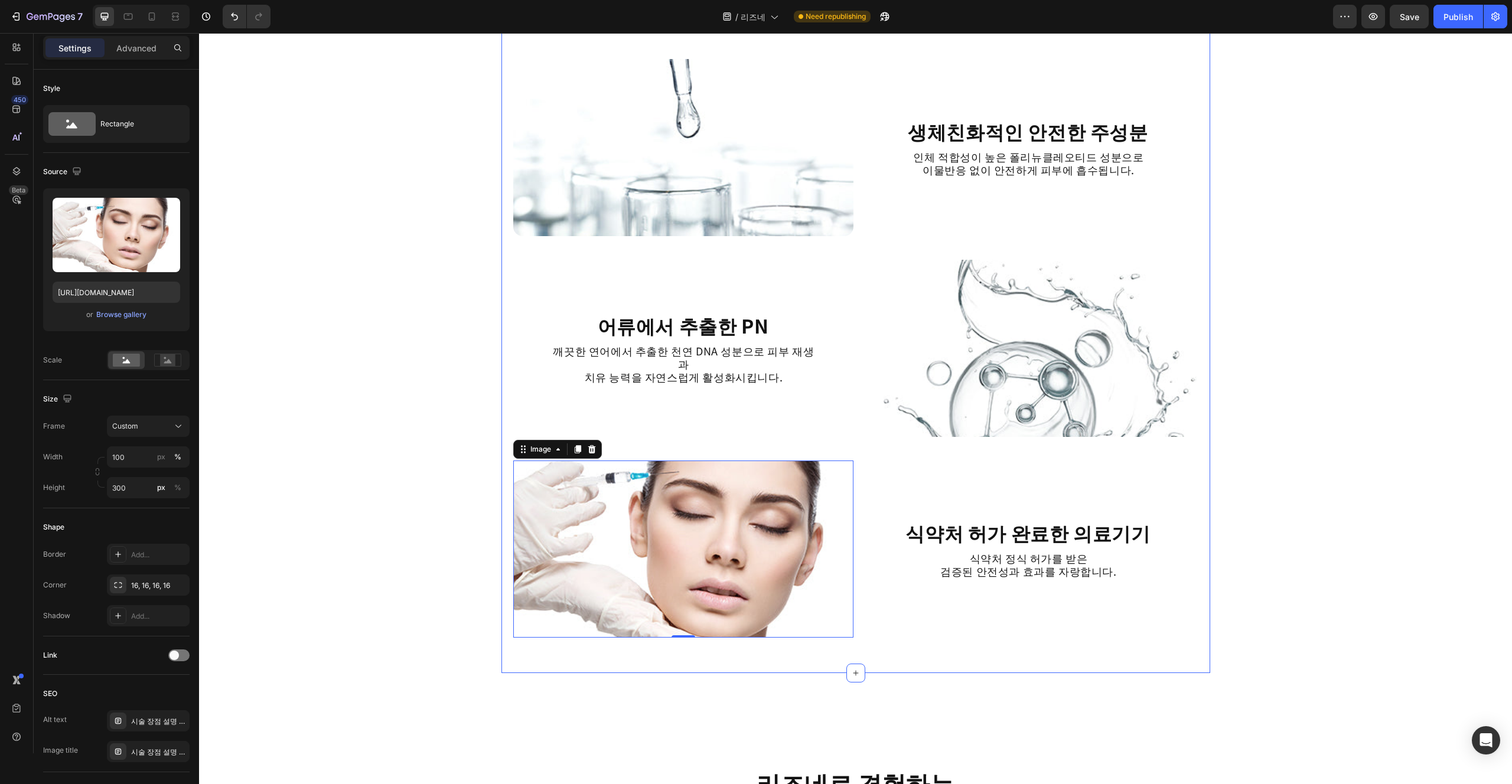
click at [755, 673] on div "리즈네의 장점 Heading Image 생체친화적인 안전한 주성분 Heading 인체 적합성이 높은 폴리뉴클레오티드 성분으로 이물반응 없이 안…" at bounding box center [856, 329] width 708 height 689
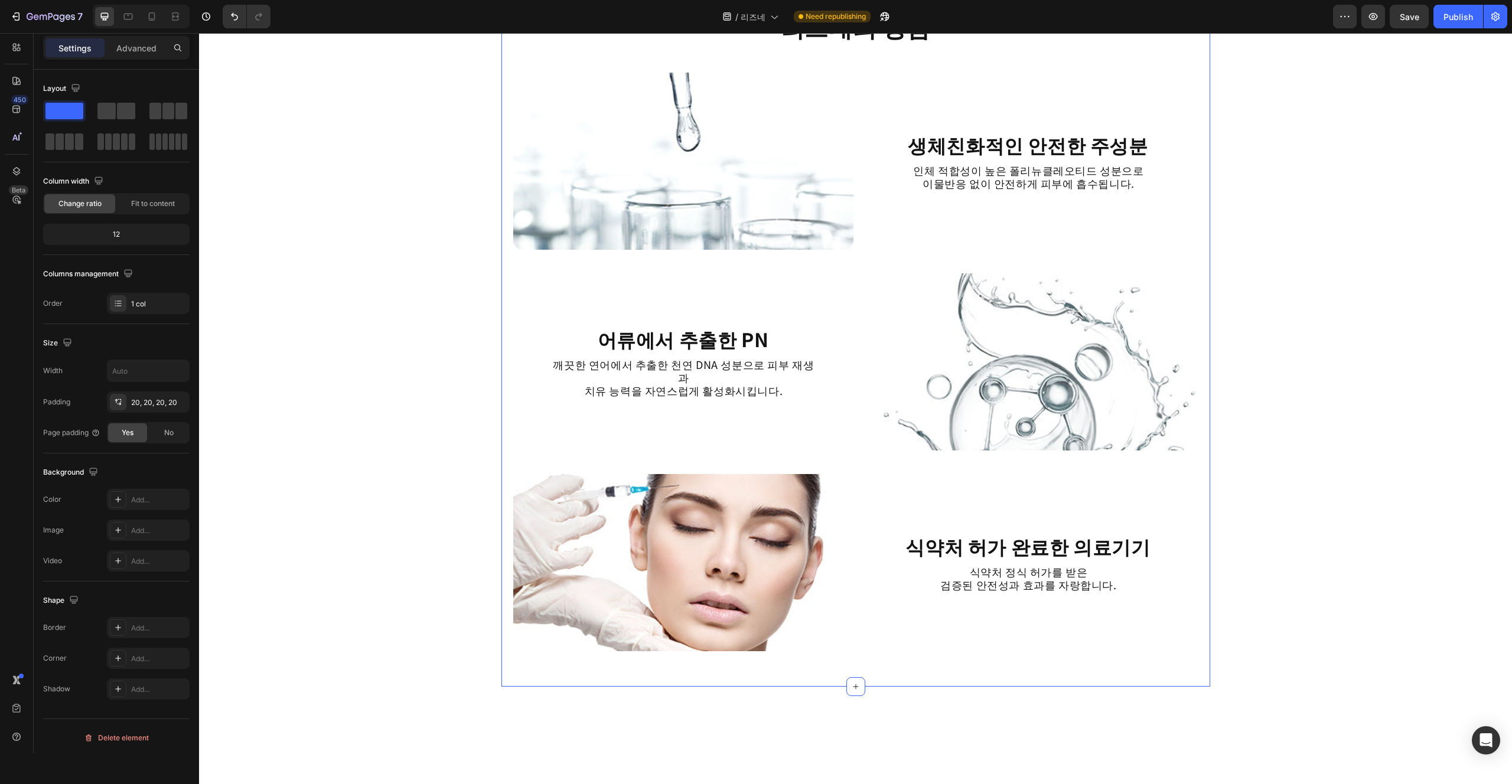
scroll to position [1343, 0]
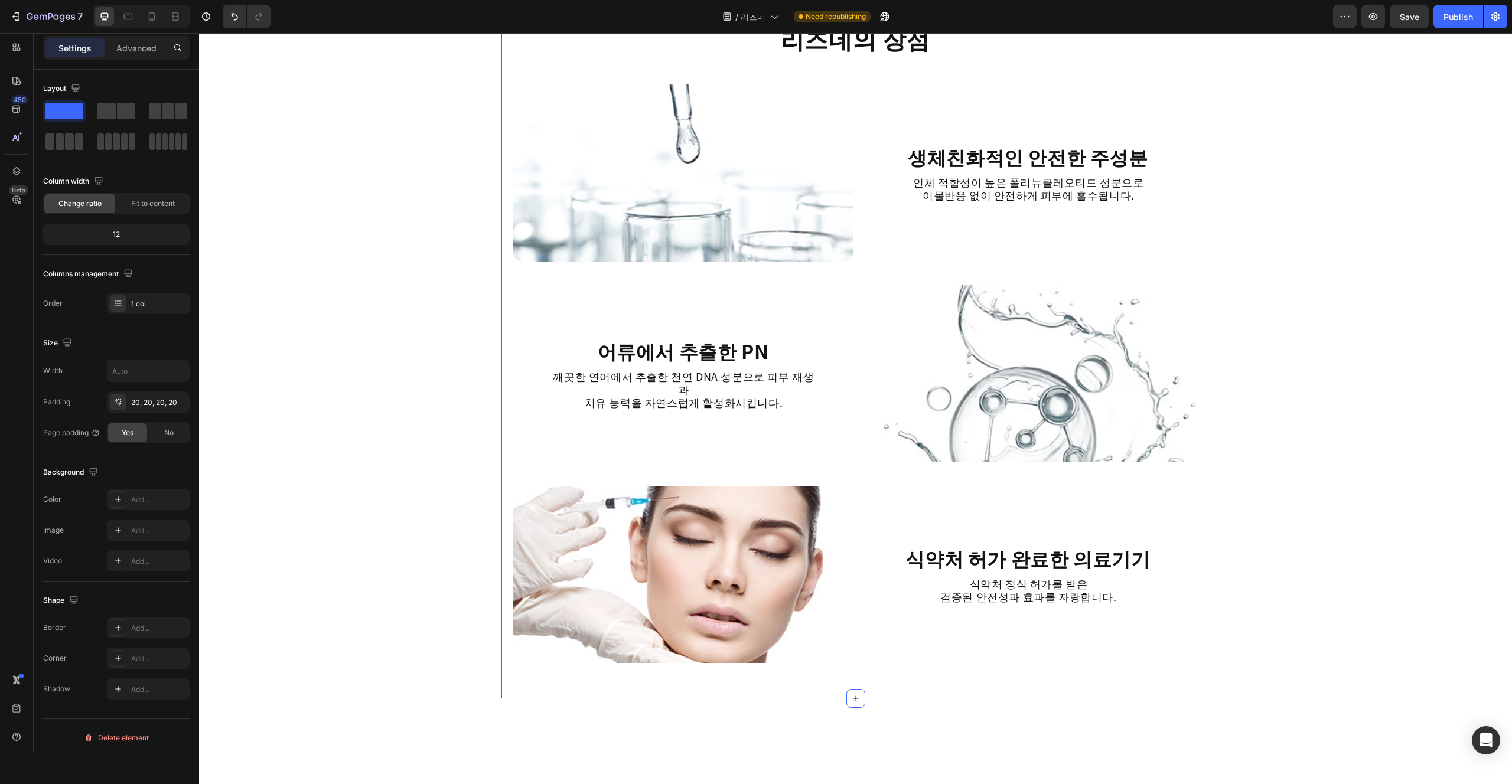
click at [755, 446] on img at bounding box center [1028, 374] width 340 height 177
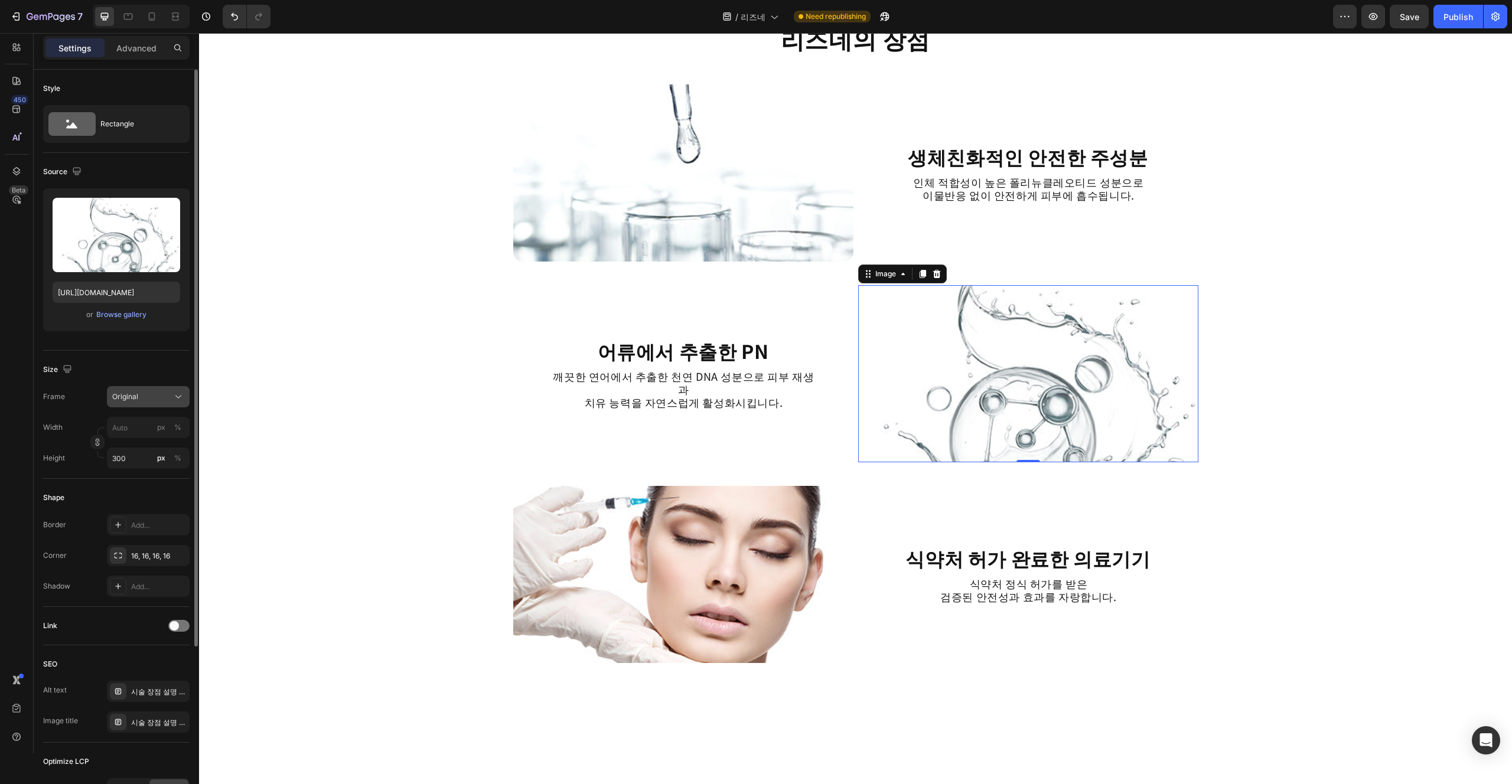
click at [147, 400] on div "Original" at bounding box center [141, 397] width 58 height 10
click at [133, 498] on div "Square Vertical Horizontal Original Custom" at bounding box center [138, 469] width 104 height 110
click at [133, 498] on div "Original" at bounding box center [137, 492] width 94 height 21
click at [133, 498] on div "Shape" at bounding box center [116, 497] width 147 height 19
click at [102, 441] on button "button" at bounding box center [98, 442] width 14 height 14
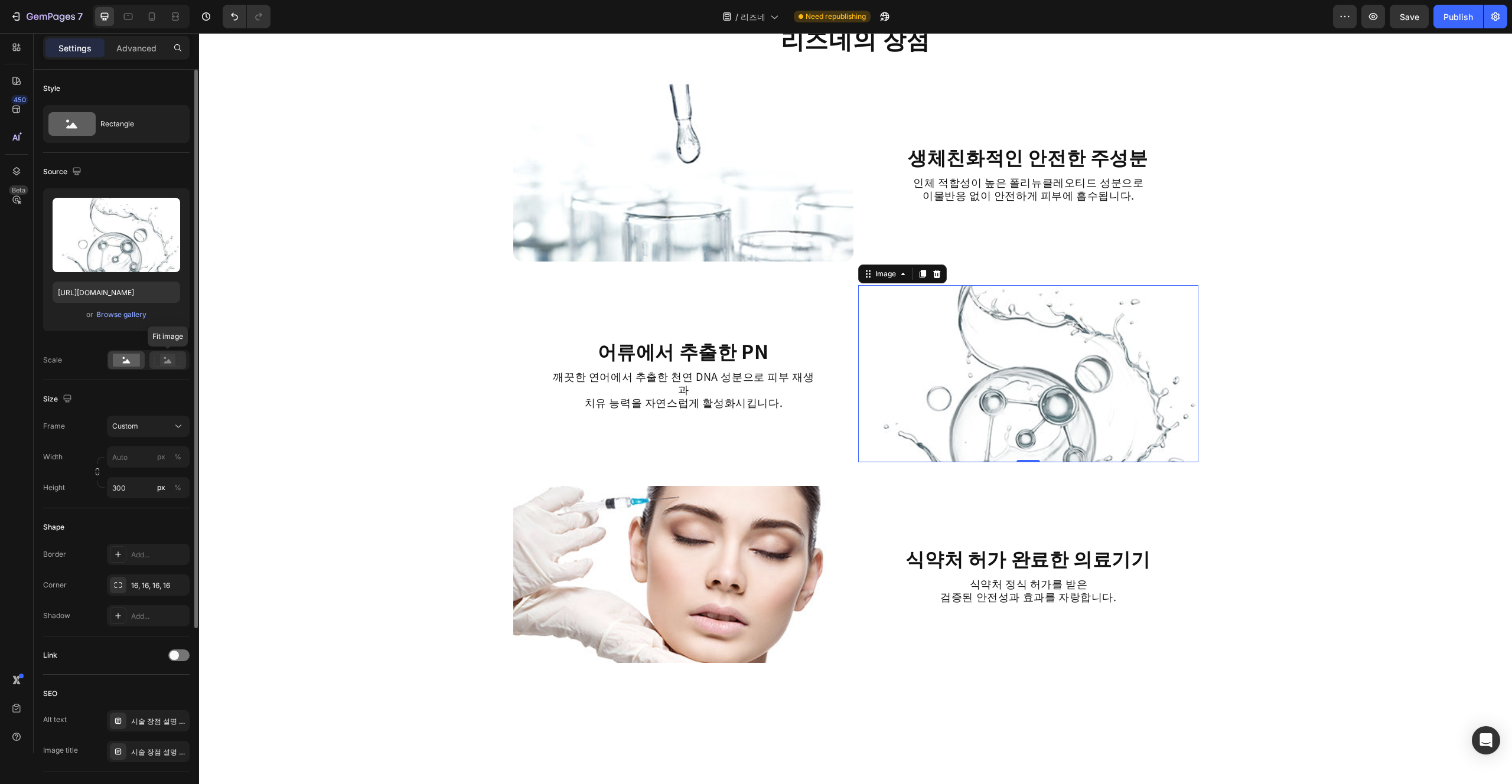
click at [165, 361] on icon at bounding box center [168, 361] width 8 height 4
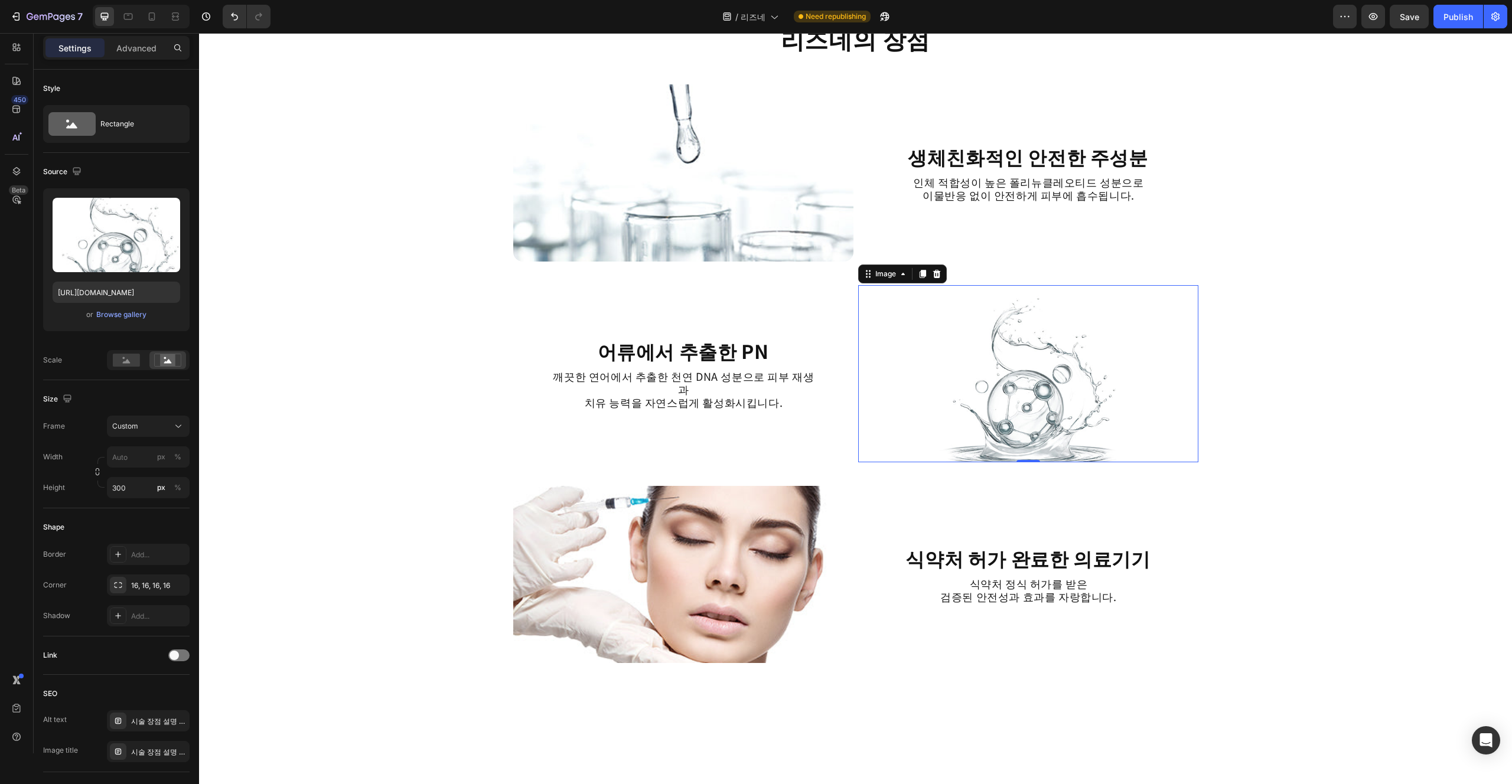
click at [402, 400] on div "리즈네의 장점 Heading Image 생체친화적인 안전한 주성분 Heading 인체 적합성이 높은 폴리뉴클레오티드 성분으로 이물반응 없이 안…" at bounding box center [856, 407] width 1313 height 3387
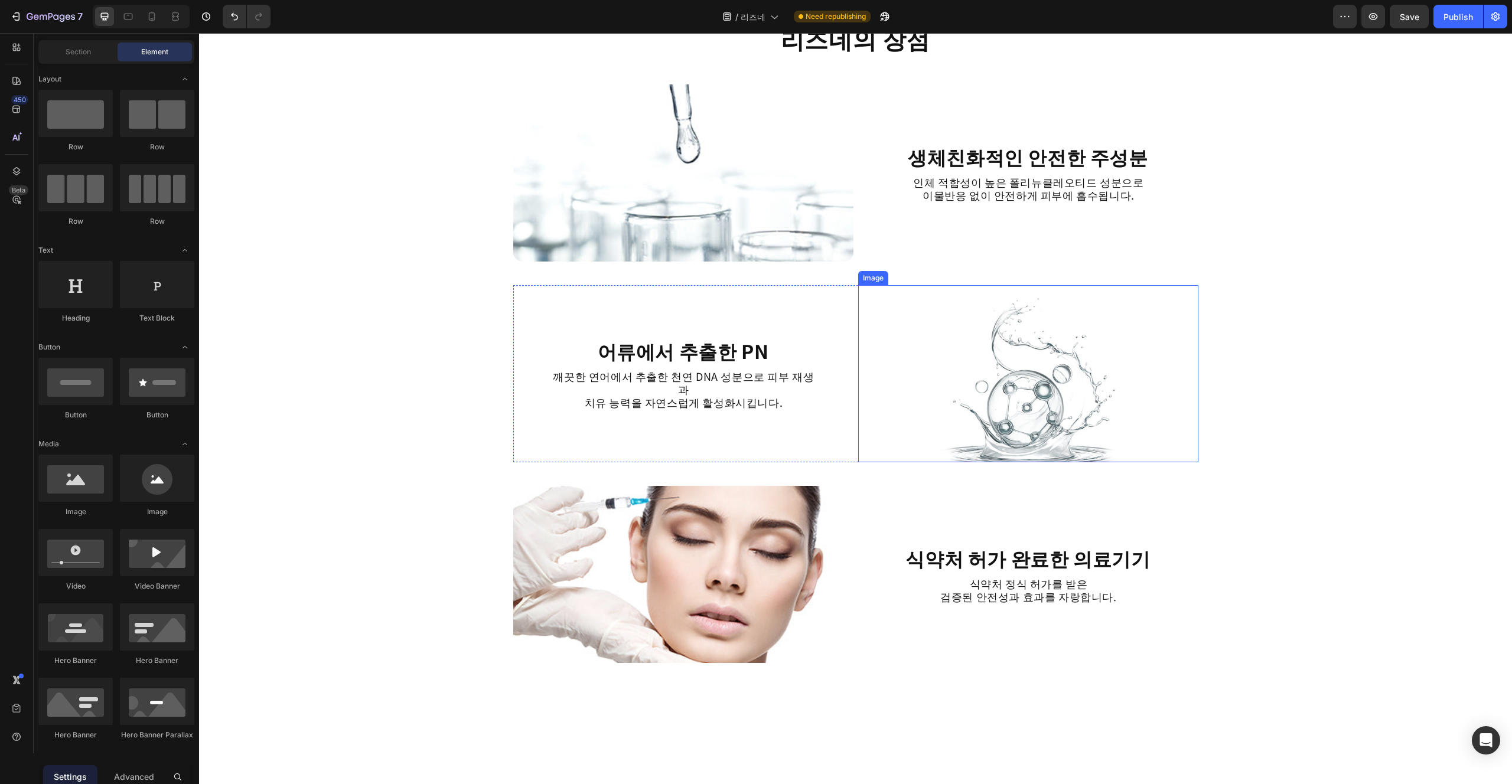
click at [755, 438] on img at bounding box center [1028, 374] width 340 height 177
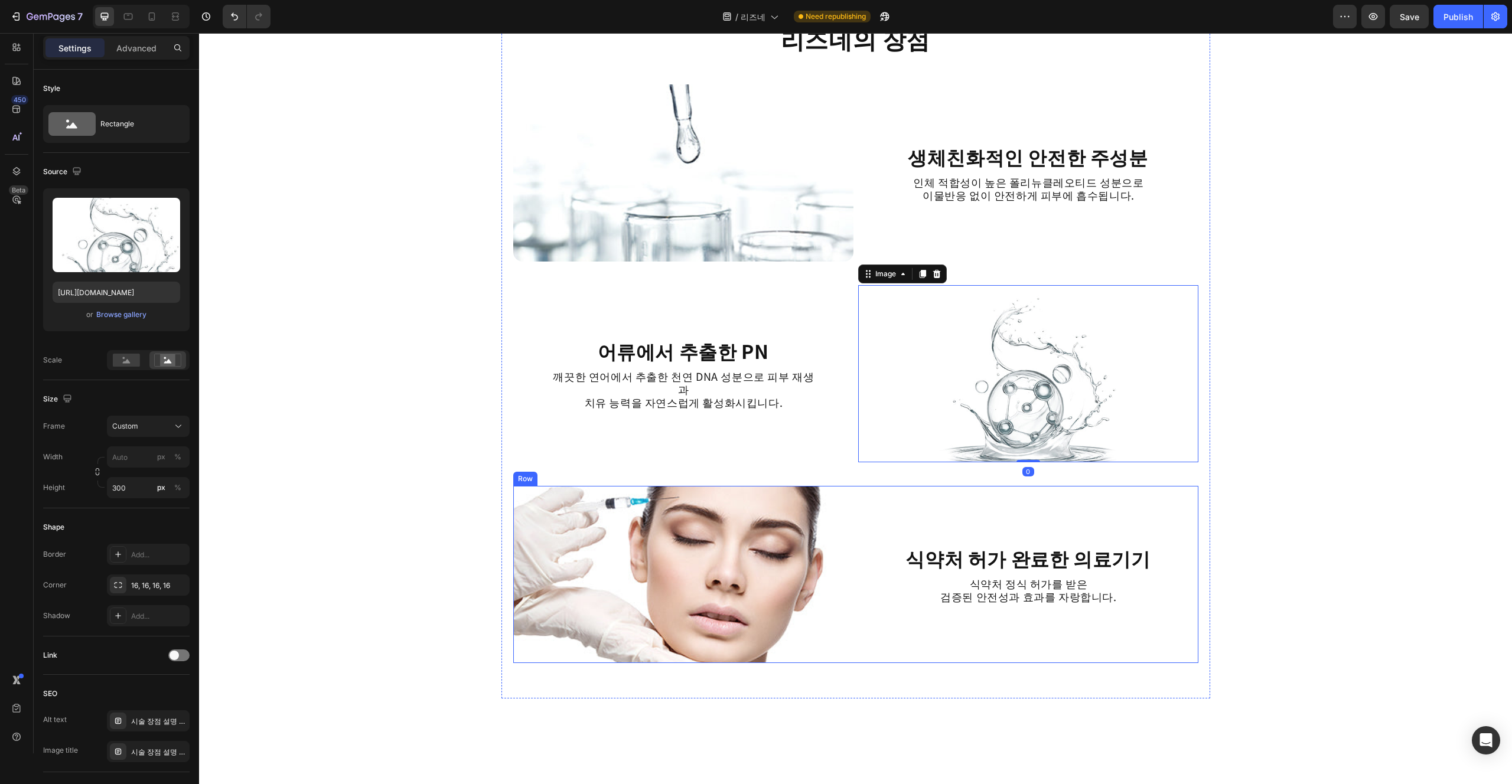
click at [755, 515] on div "식약처 허가 완료한 의료기기 Heading 식약처 정식 허가를 받은 검증된 안전성과 효과를 자랑합니다. Text Block" at bounding box center [1028, 574] width 340 height 177
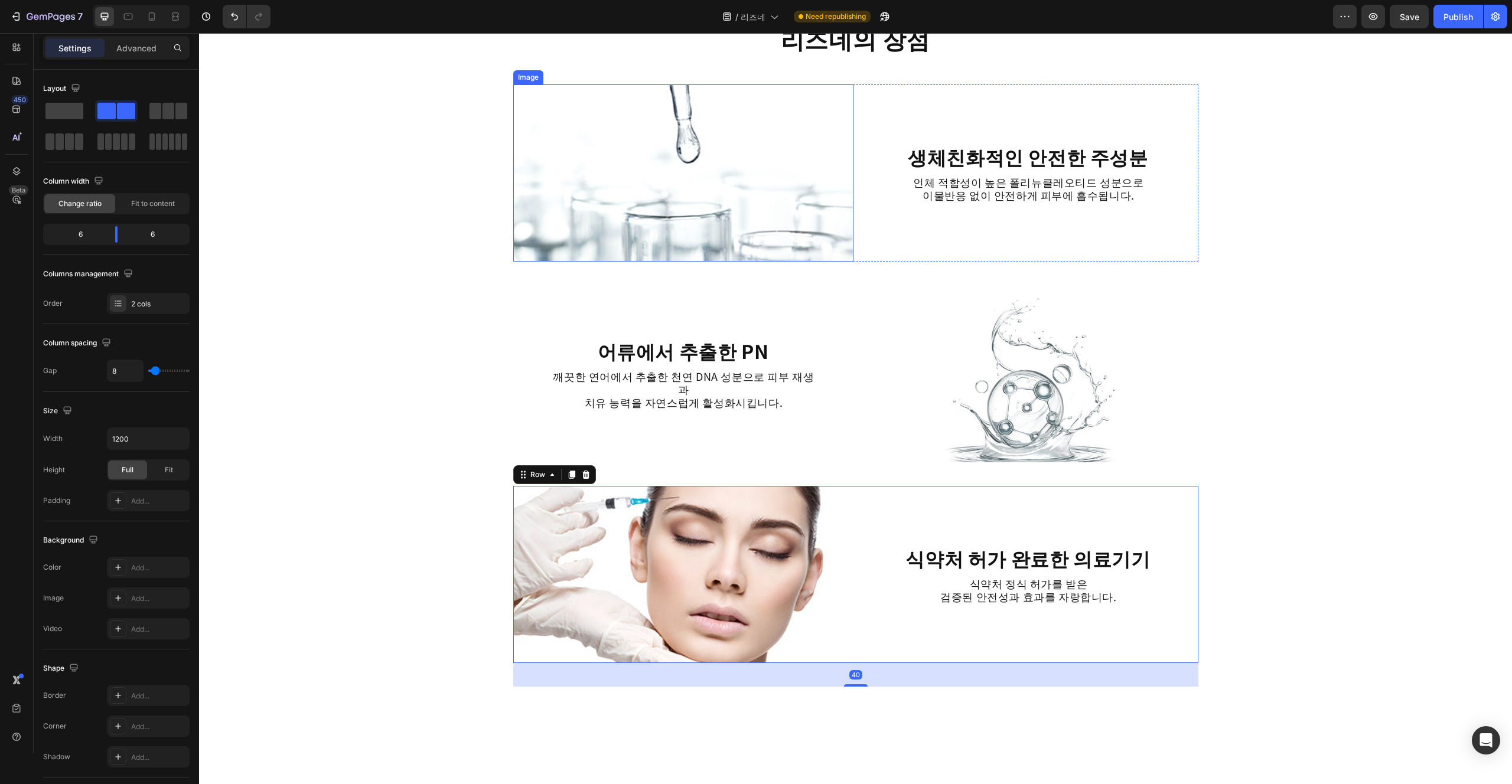
click at [717, 223] on img at bounding box center [683, 173] width 340 height 177
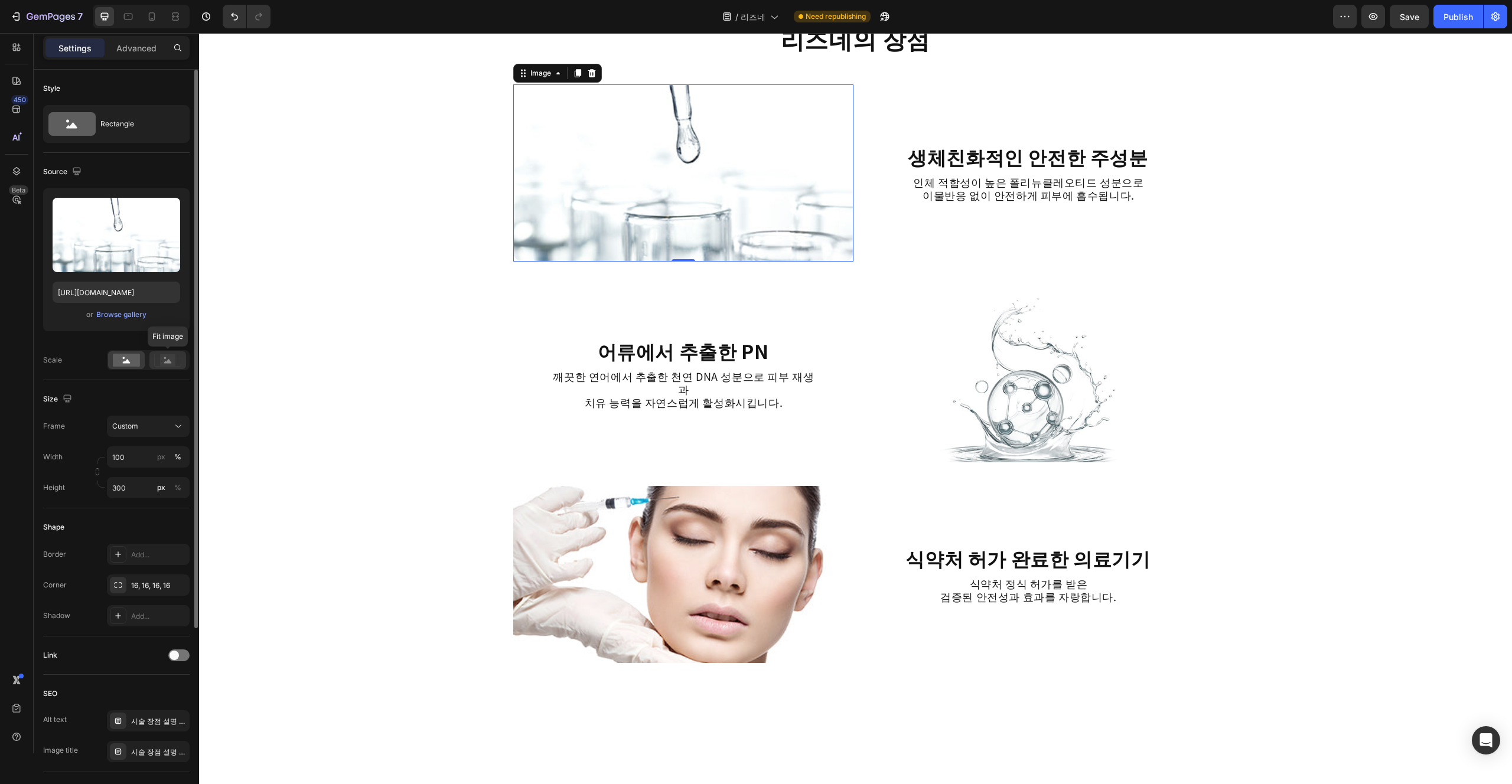
click at [169, 362] on icon at bounding box center [168, 361] width 8 height 4
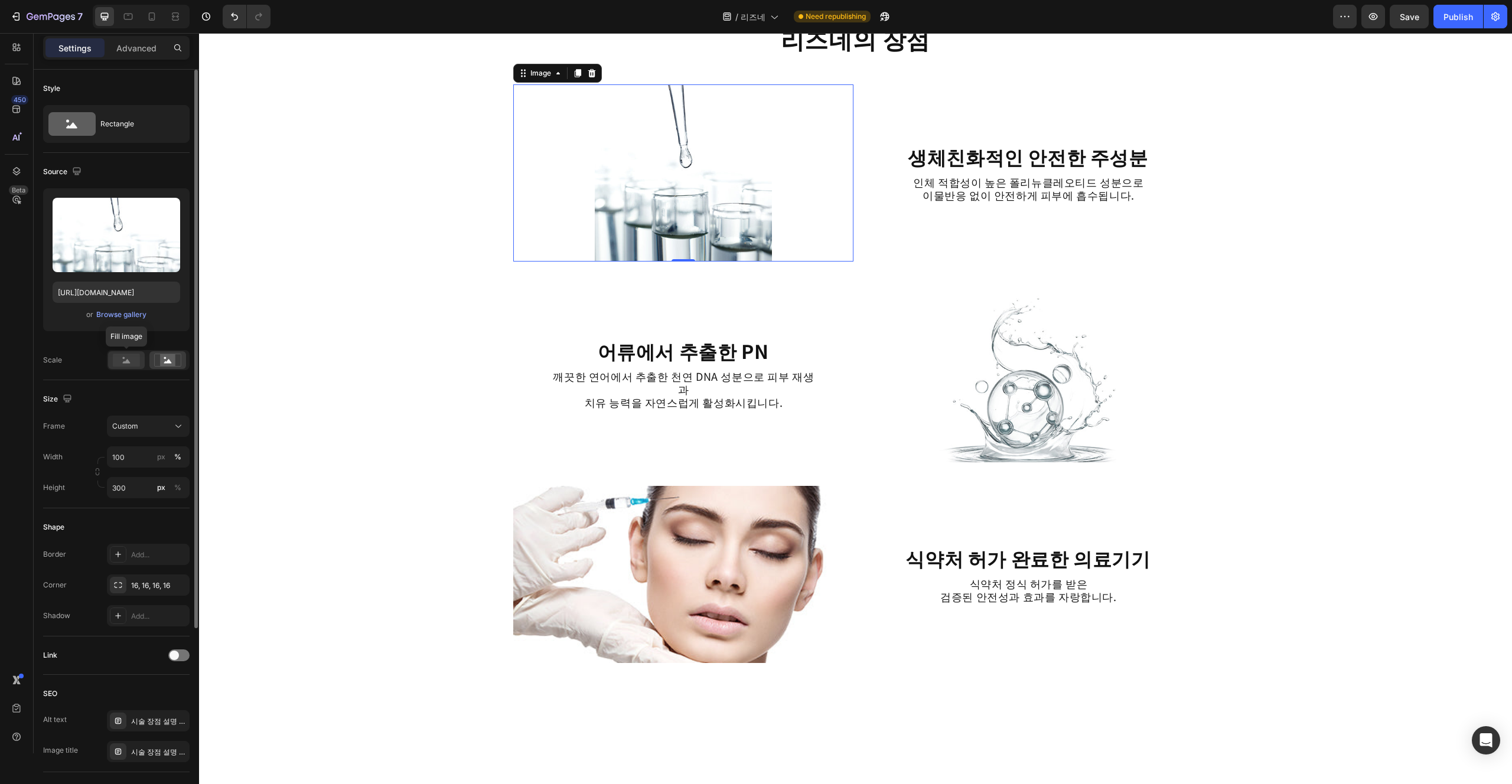
click at [138, 362] on rect at bounding box center [126, 360] width 27 height 13
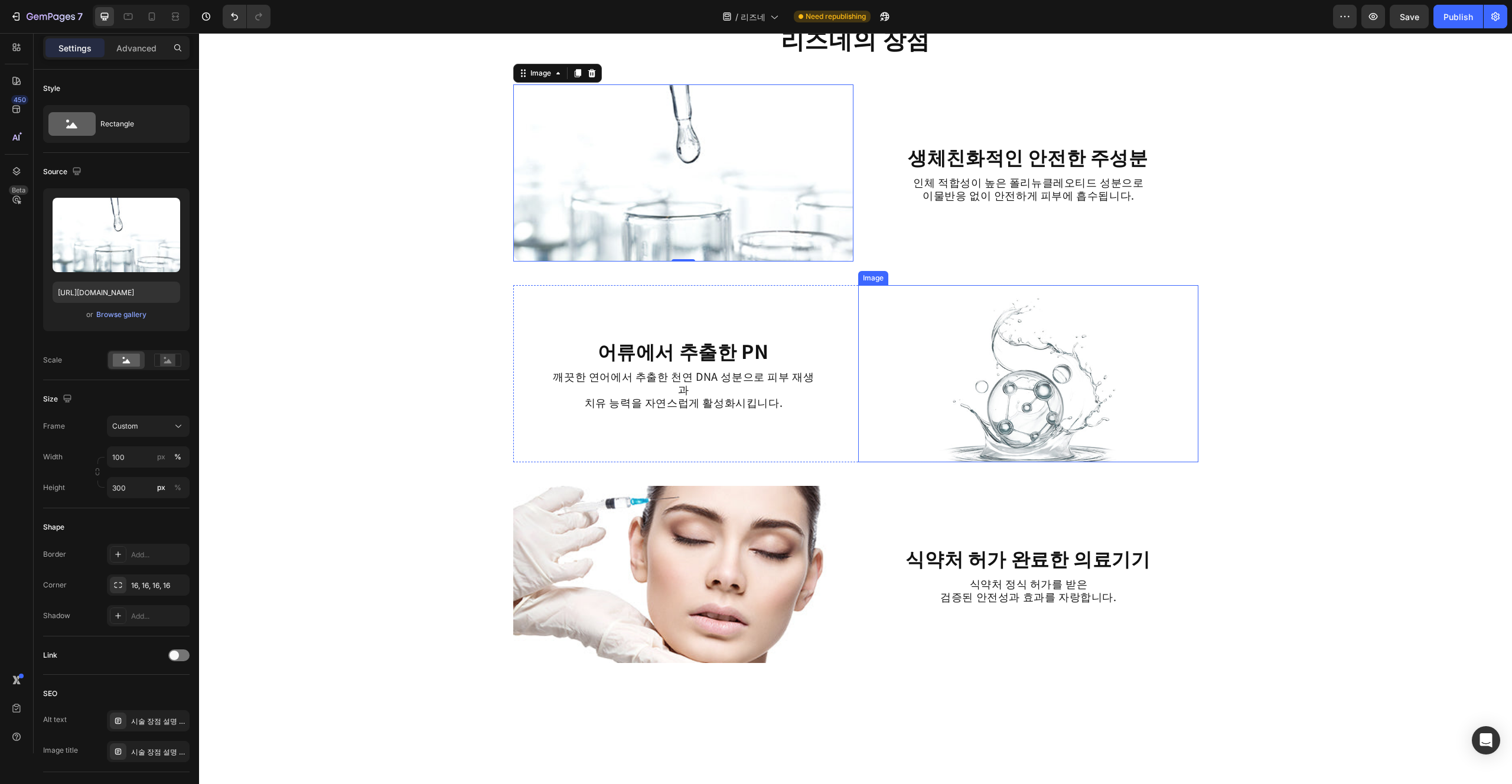
click at [755, 447] on img at bounding box center [1028, 374] width 340 height 177
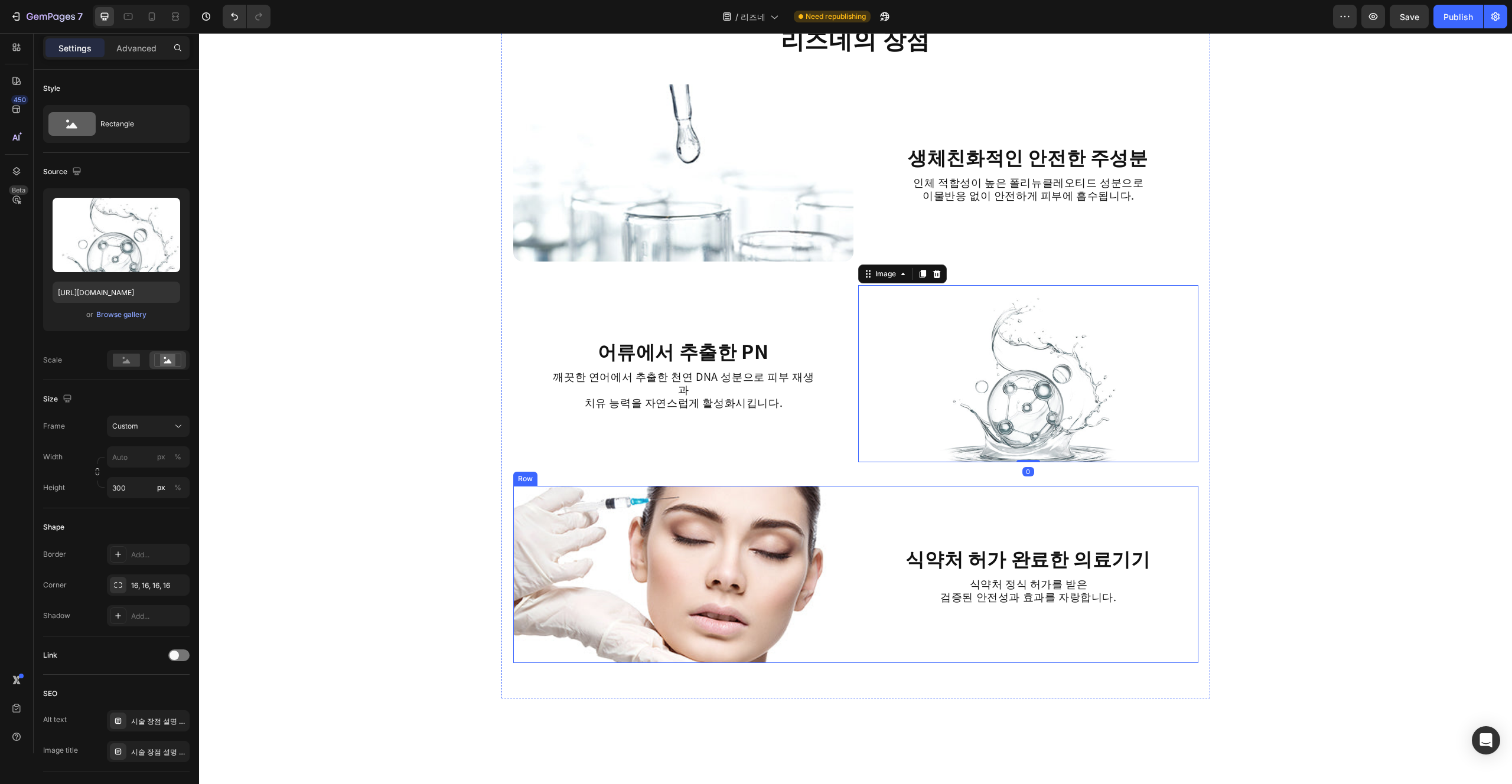
click at [755, 497] on div "식약처 허가 완료한 의료기기 Heading 식약처 정식 허가를 받은 검증된 안전성과 효과를 자랑합니다. Text Block" at bounding box center [1028, 574] width 340 height 177
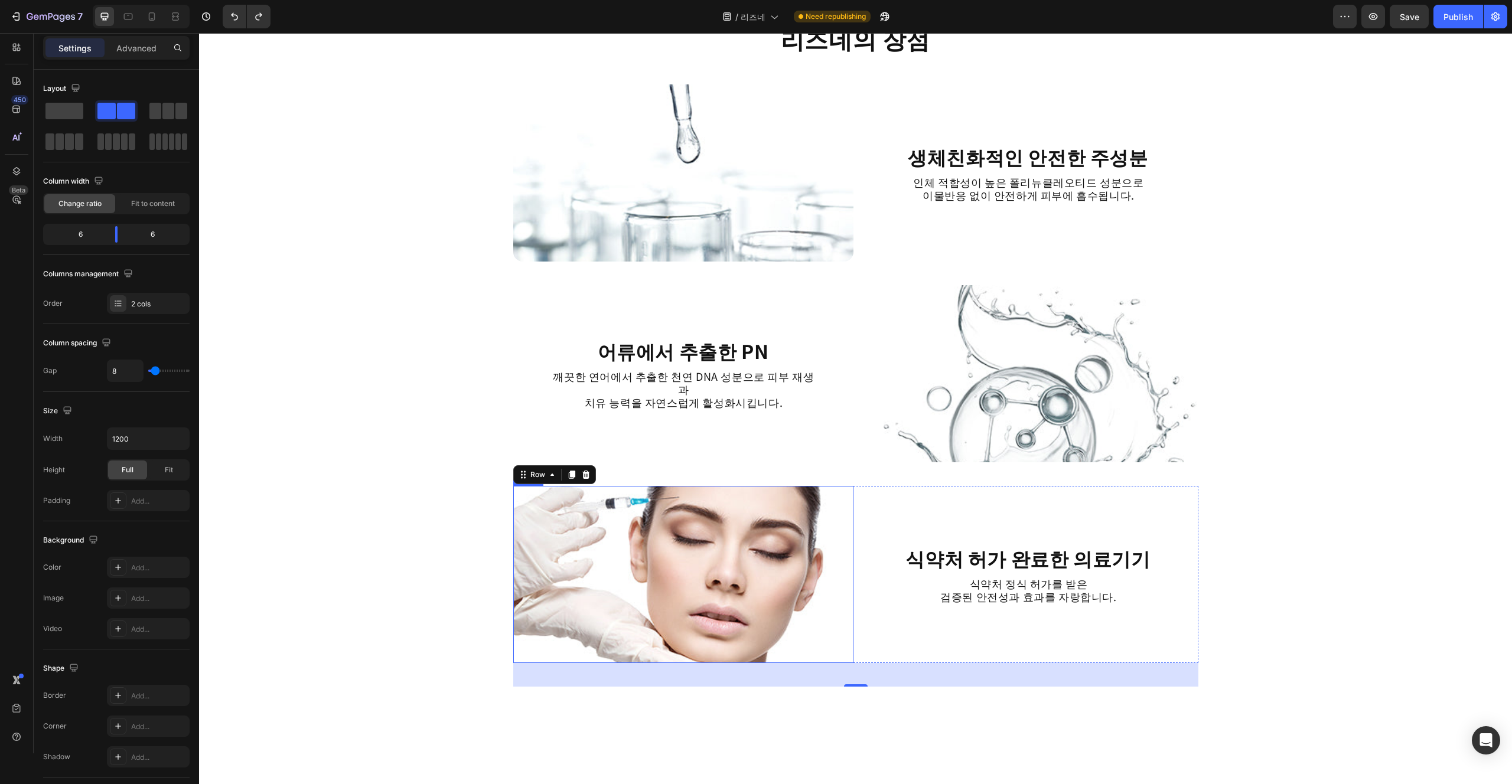
click at [683, 595] on img at bounding box center [683, 574] width 340 height 177
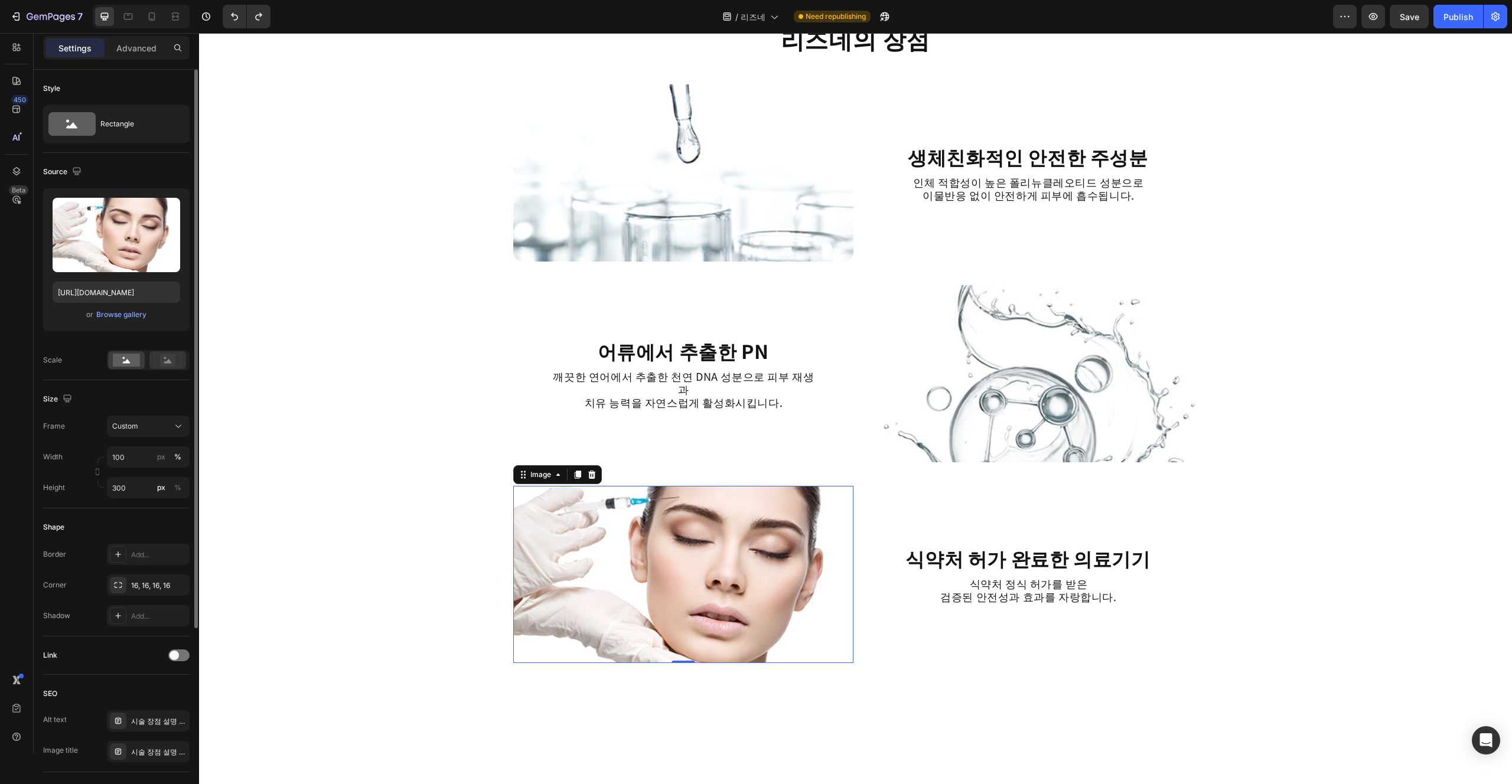
click at [171, 355] on rect at bounding box center [168, 360] width 16 height 12
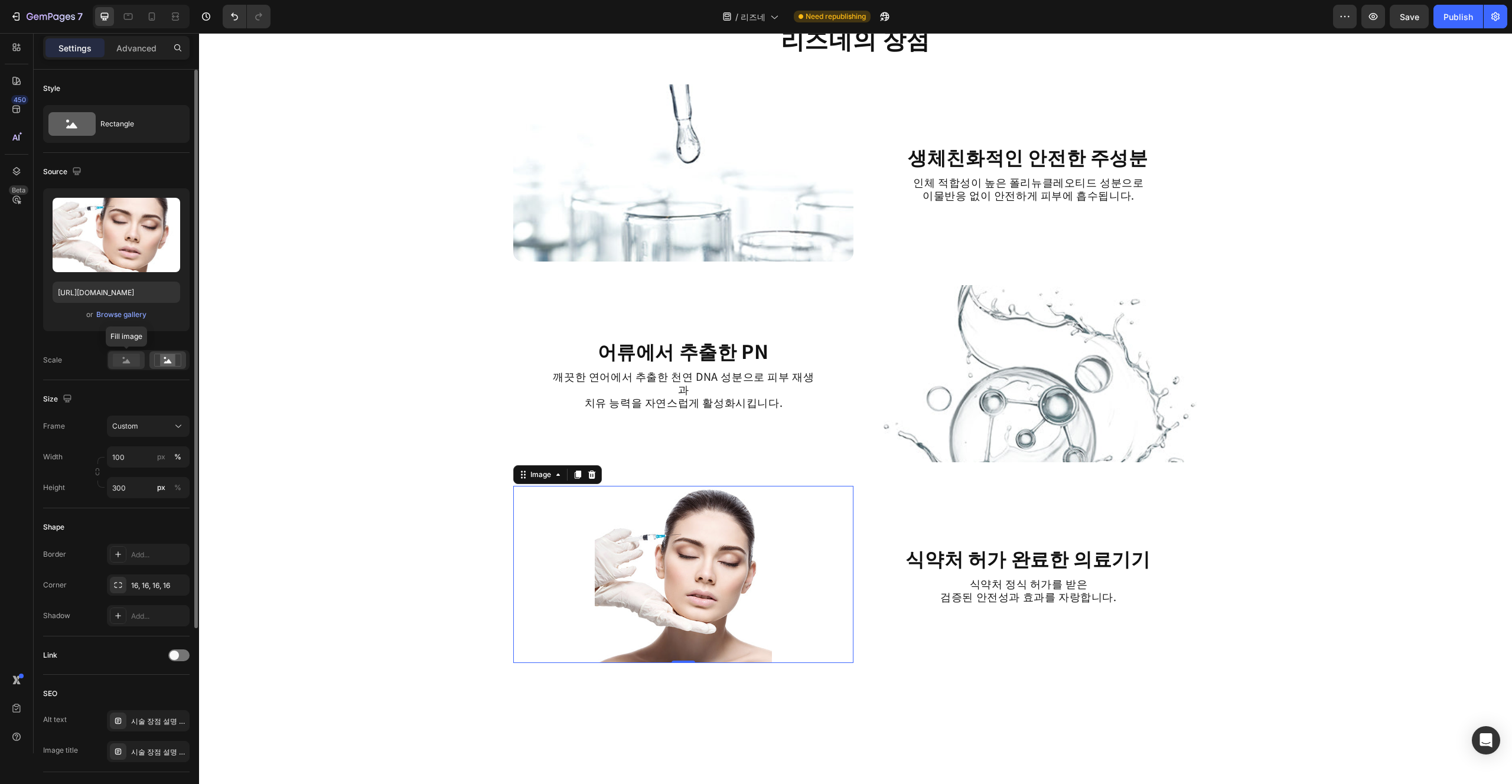
click at [124, 362] on icon at bounding box center [127, 361] width 8 height 4
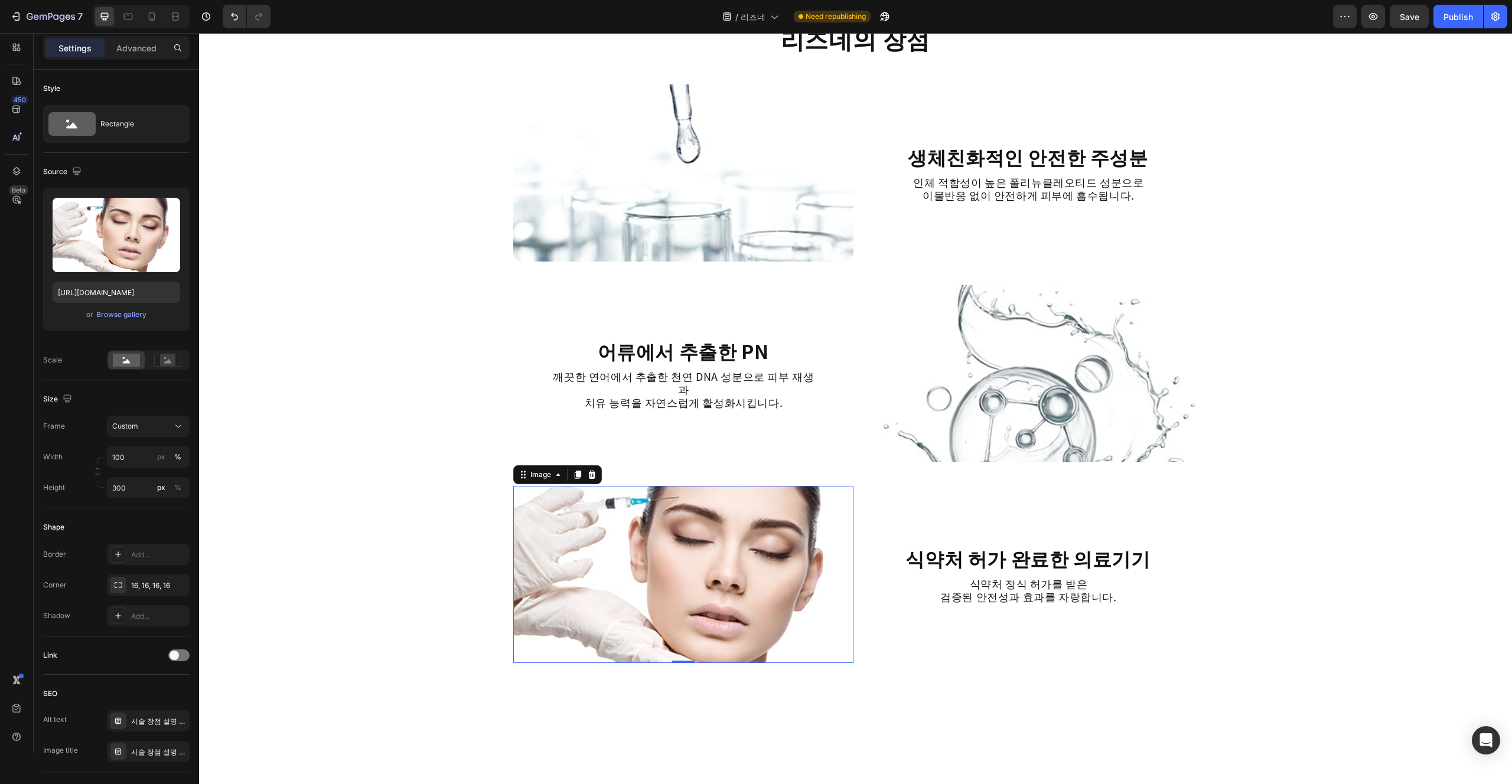
click at [359, 434] on div "리즈네의 장점 Heading Image 생체친화적인 안전한 주성분 Heading 인체 적합성이 높은 폴리뉴클레오티드 성분으로 이물반응 없이 안…" at bounding box center [856, 407] width 1313 height 3387
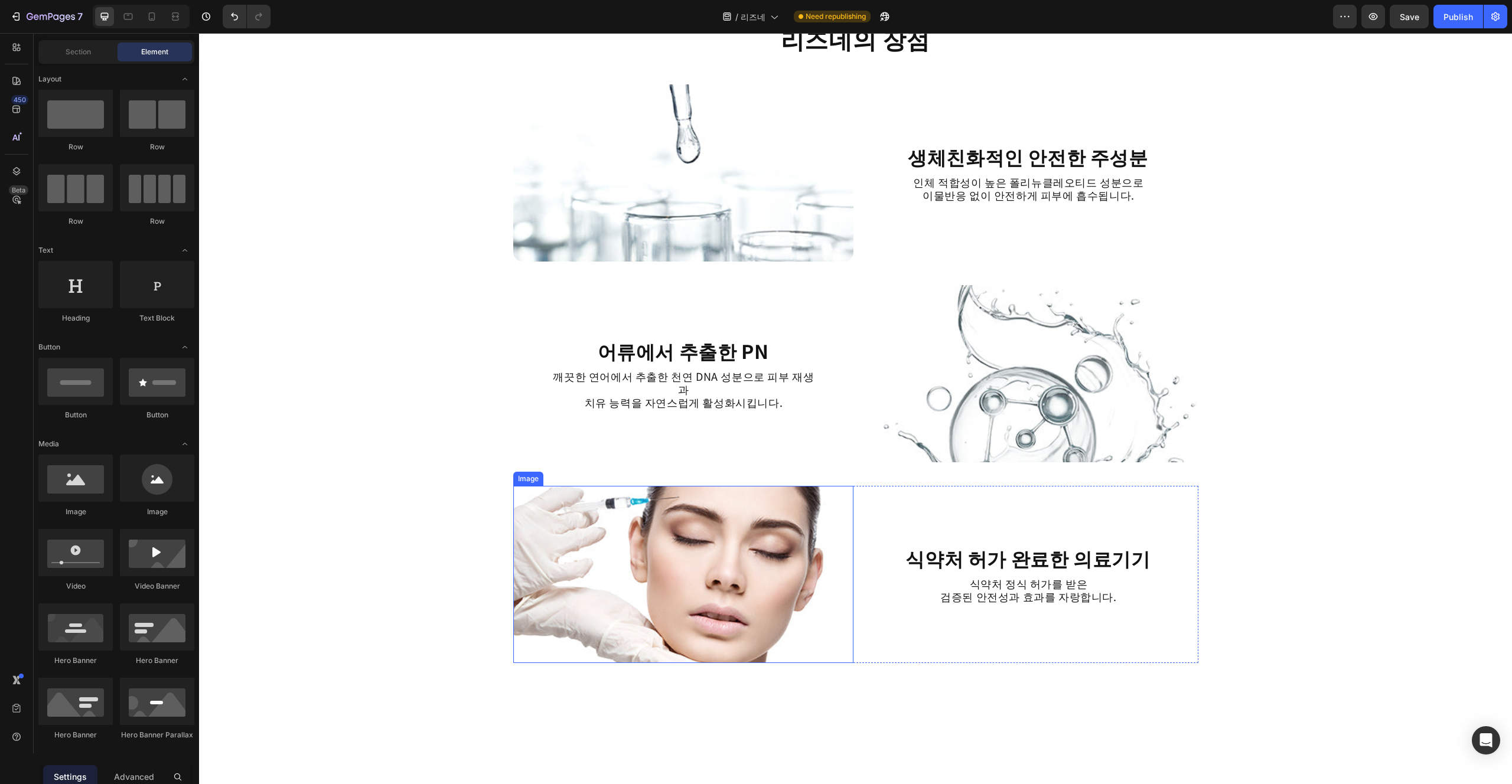
click at [635, 647] on img at bounding box center [683, 574] width 340 height 177
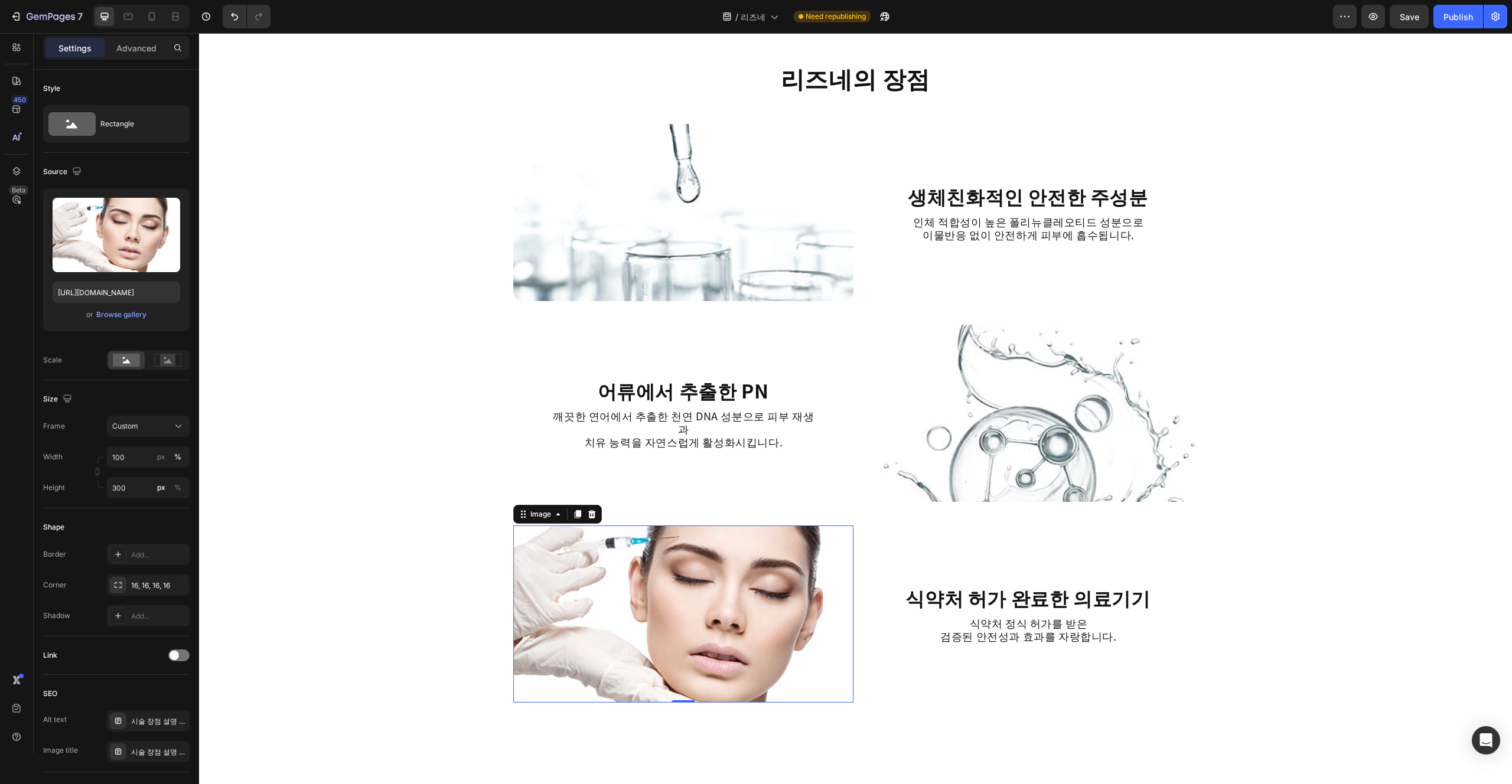
scroll to position [1204, 0]
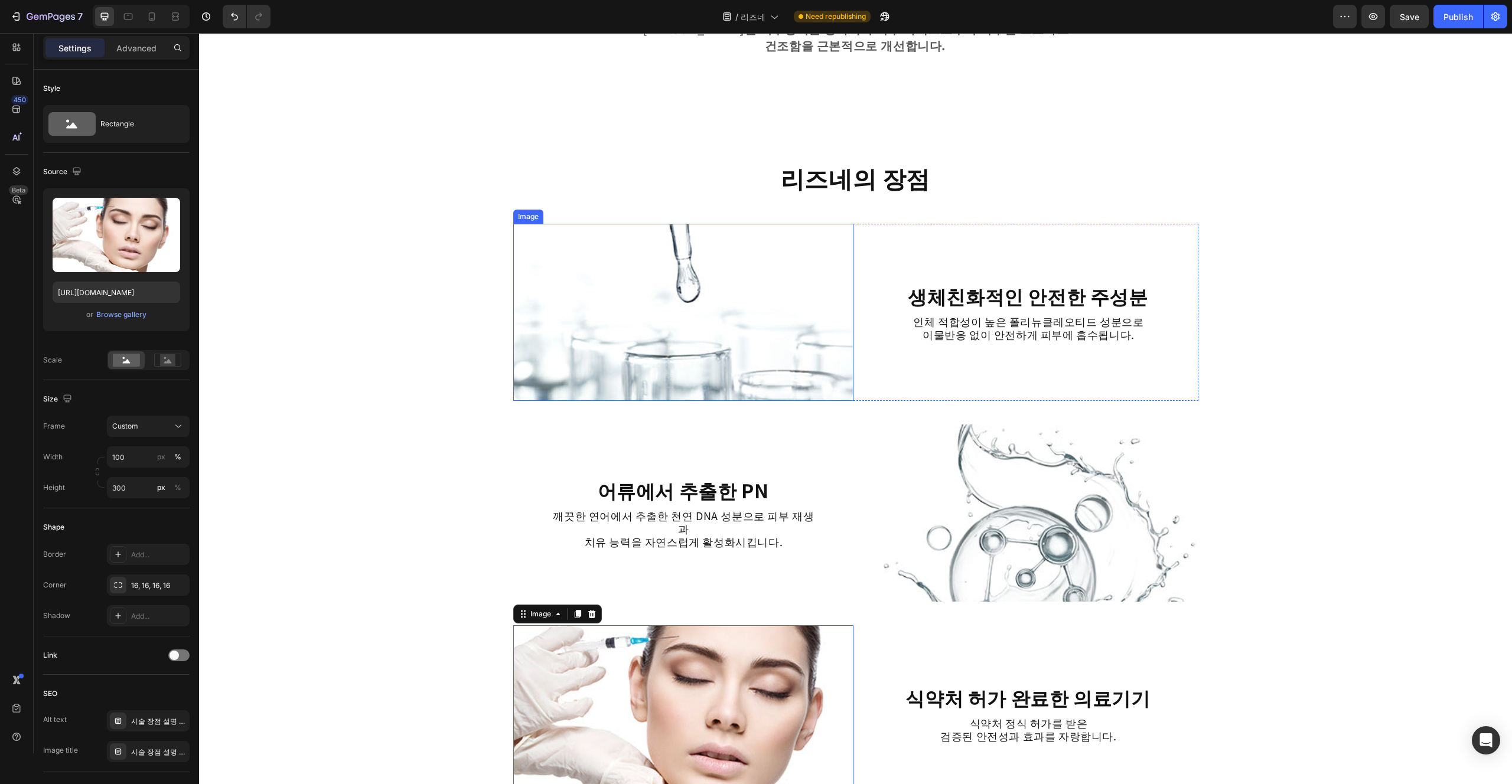
click at [737, 359] on img at bounding box center [683, 313] width 340 height 177
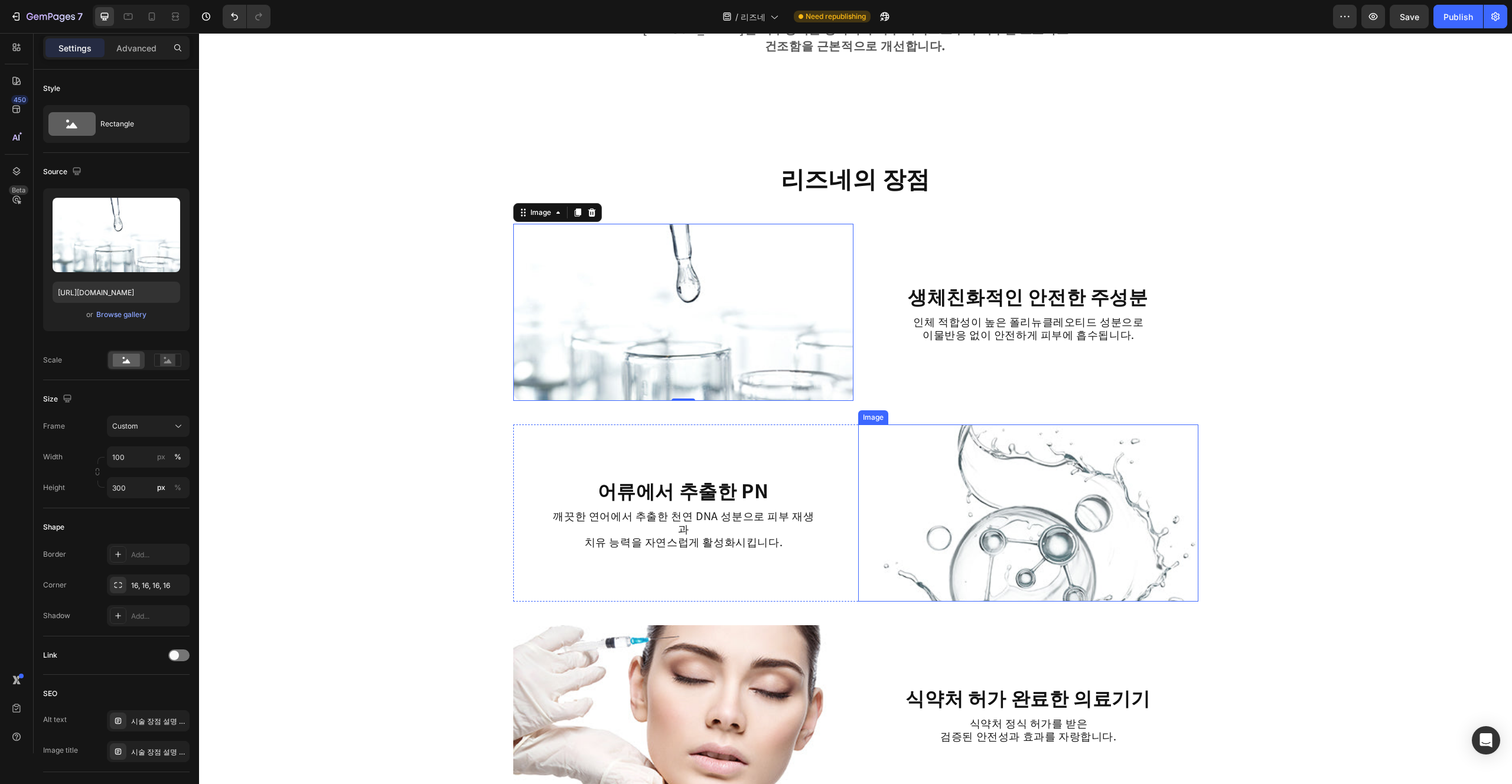
click at [755, 563] on img at bounding box center [1028, 513] width 340 height 177
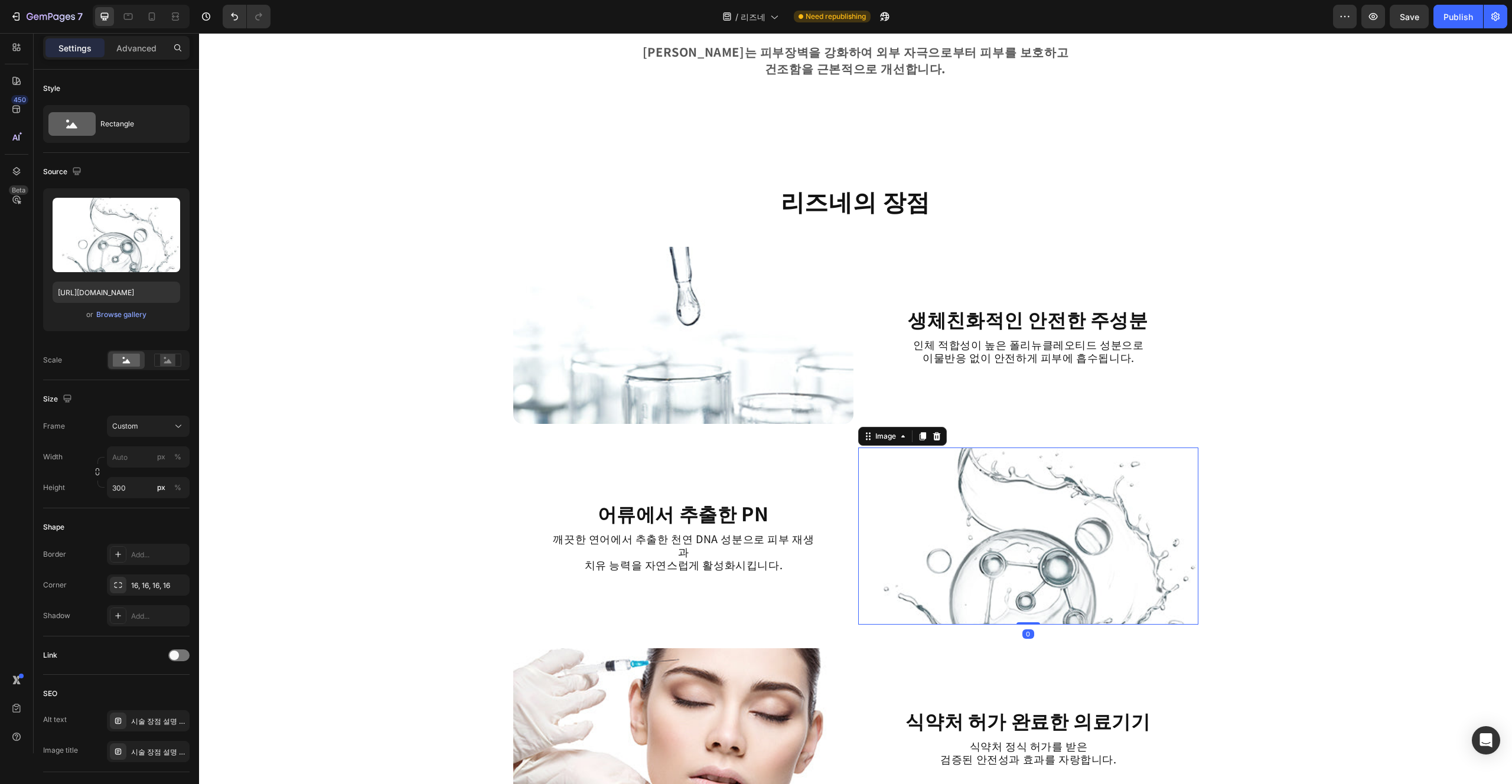
scroll to position [1138, 0]
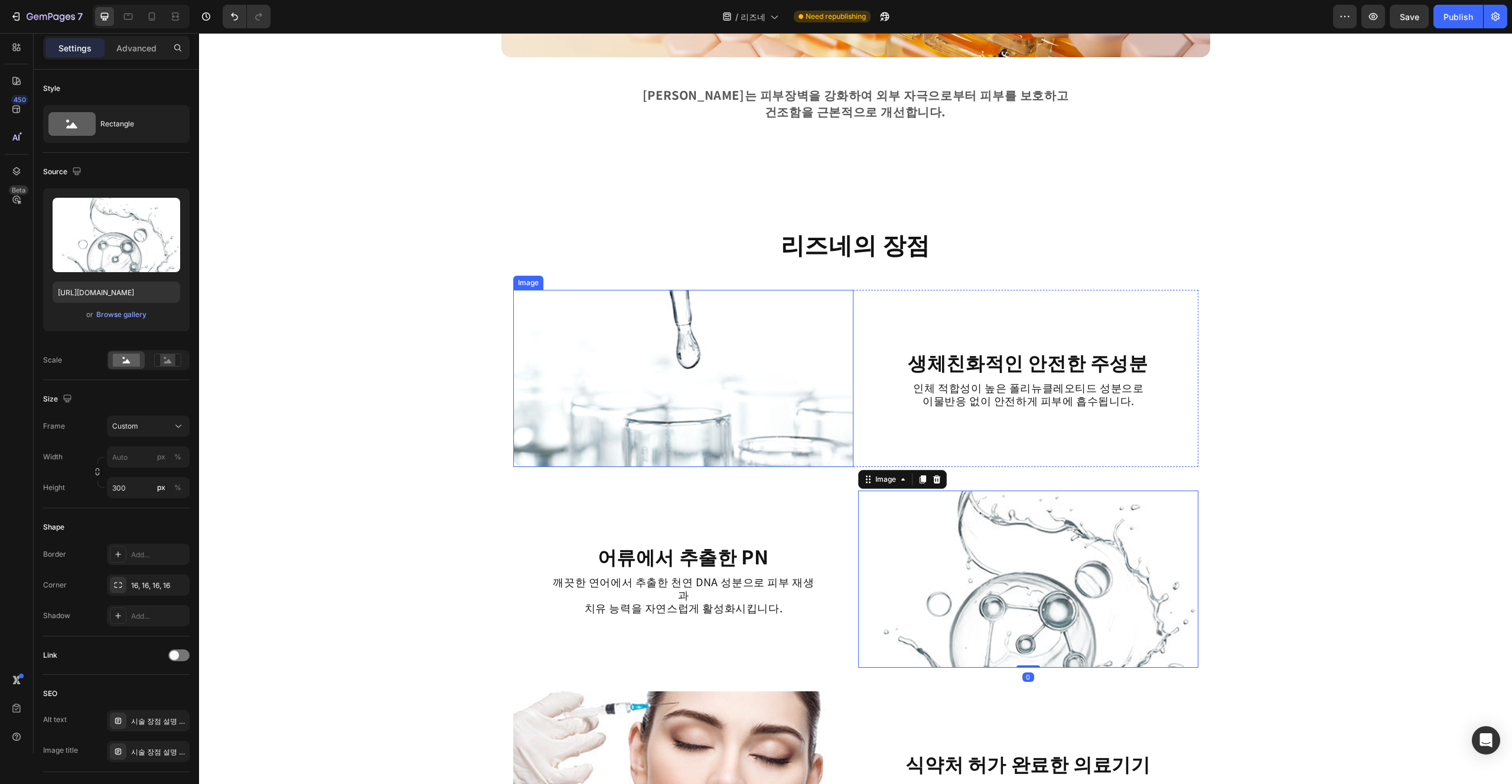
click at [755, 416] on img at bounding box center [683, 378] width 340 height 177
click at [755, 431] on img at bounding box center [683, 378] width 340 height 177
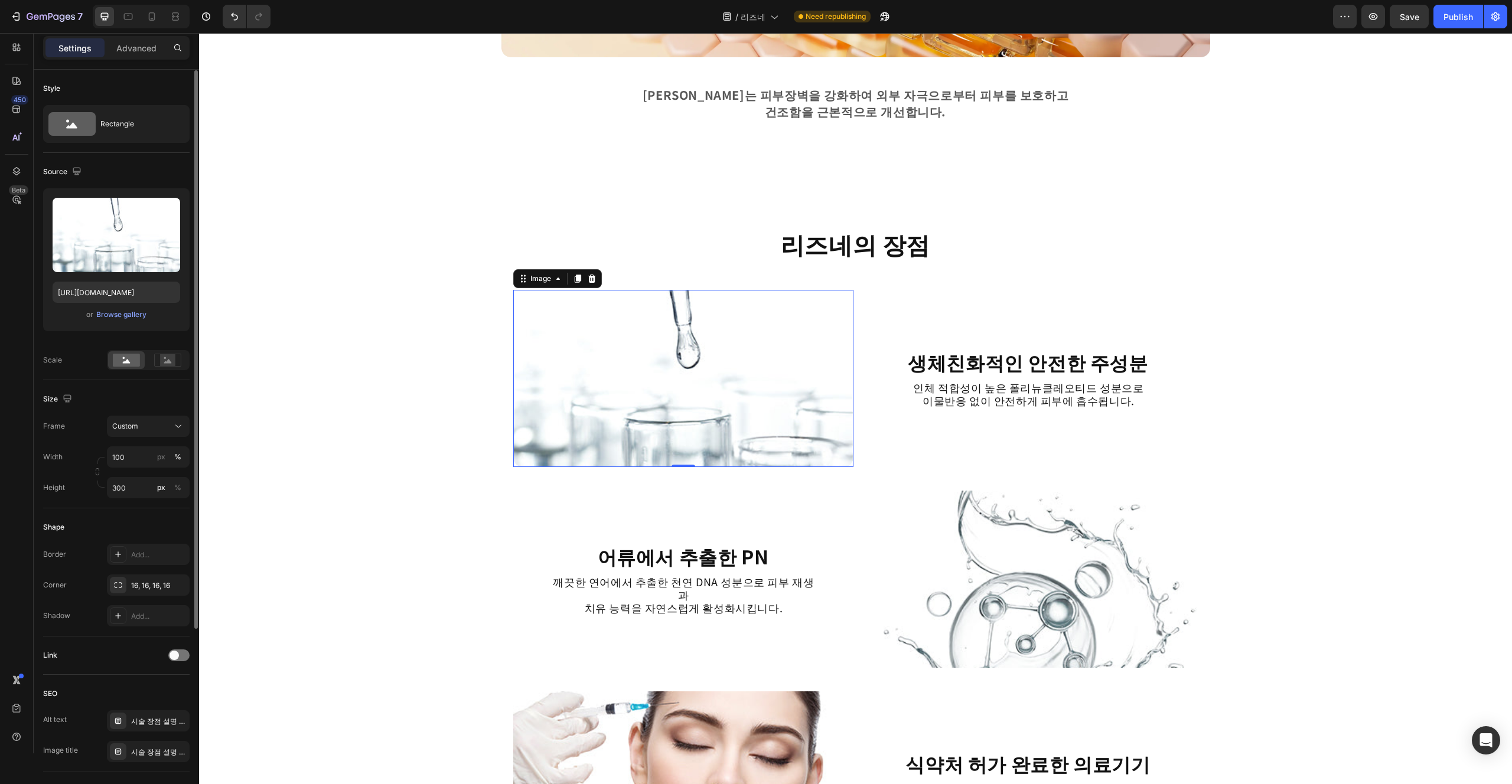
scroll to position [61, 0]
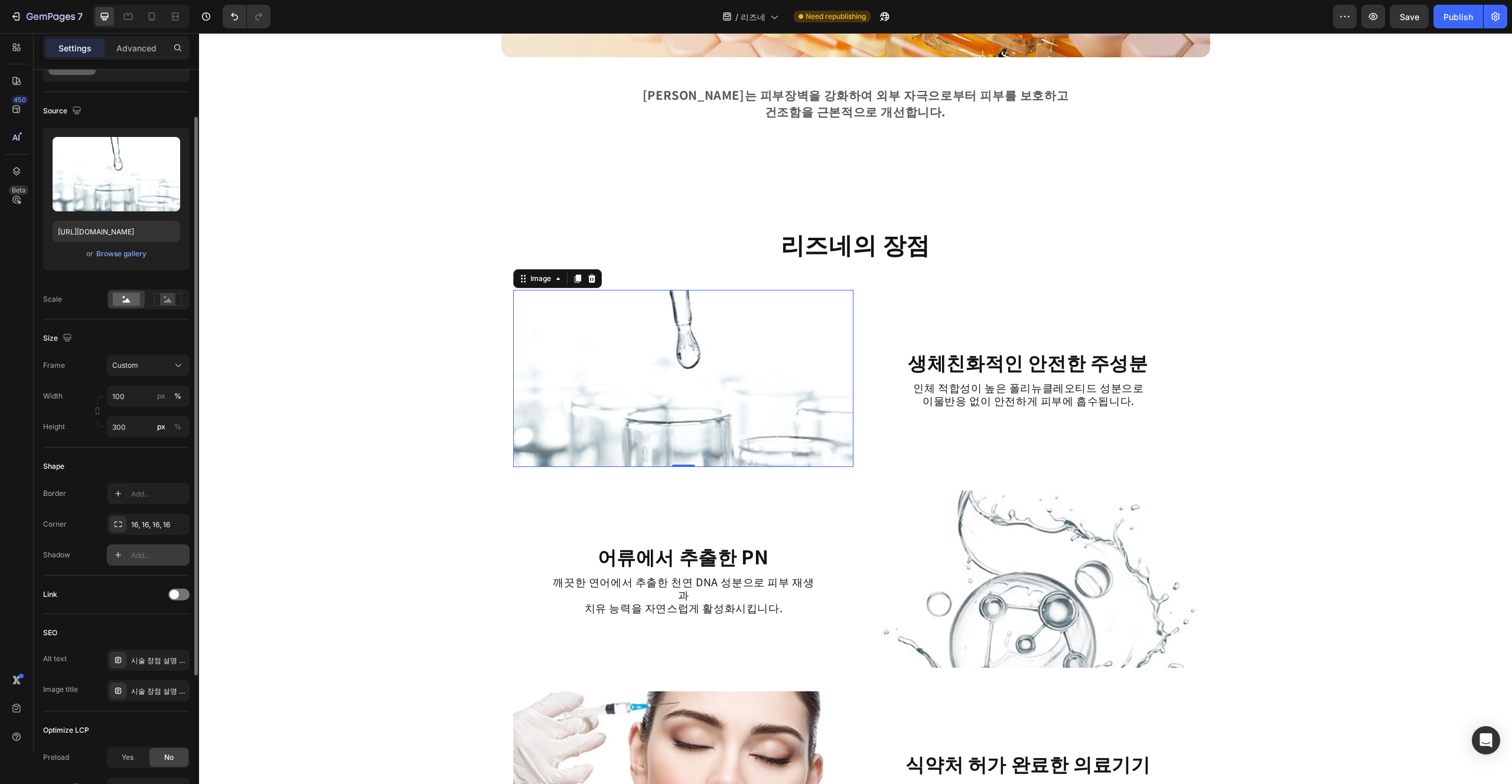
click at [135, 559] on div "Add..." at bounding box center [158, 555] width 55 height 10
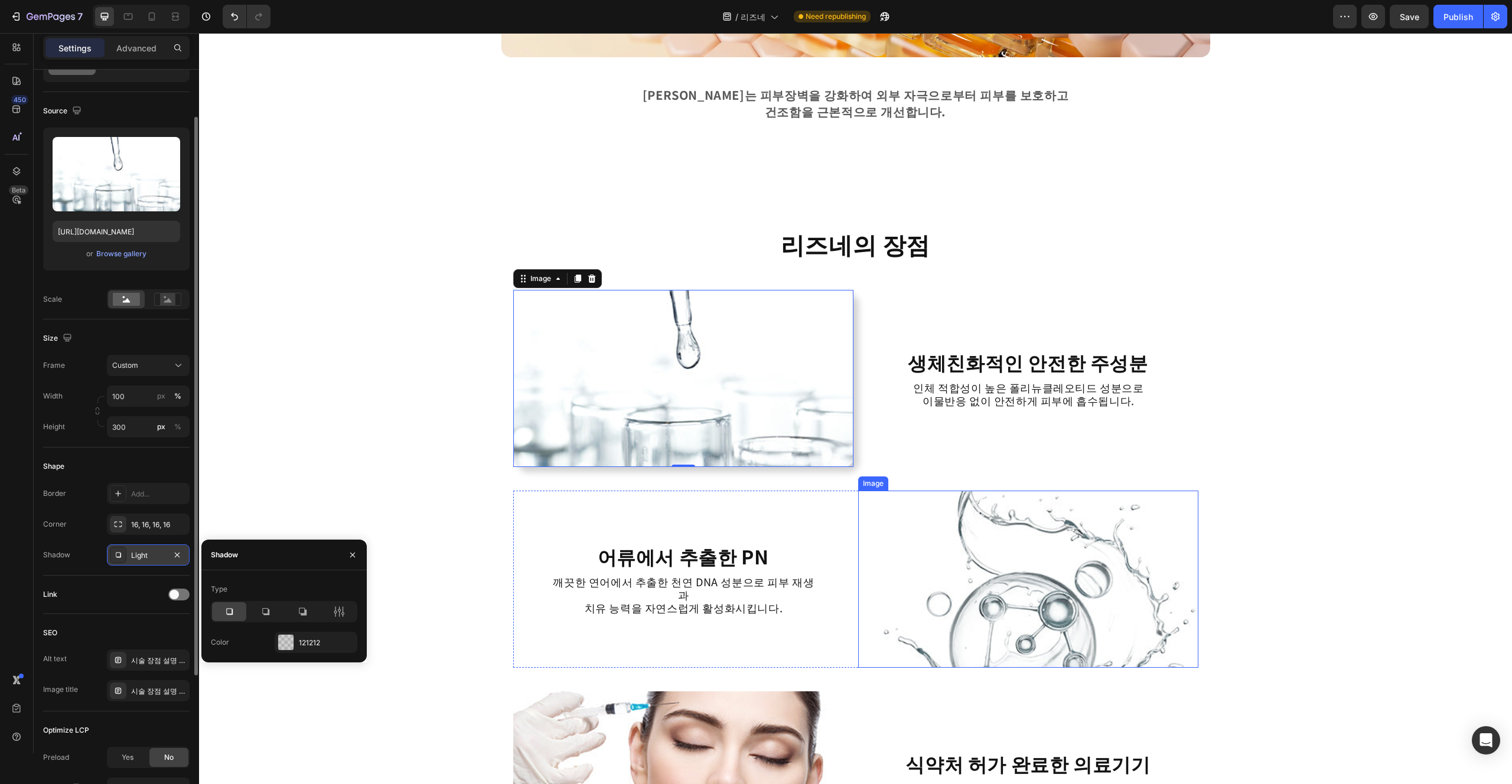
click at [755, 598] on img at bounding box center [1028, 580] width 340 height 177
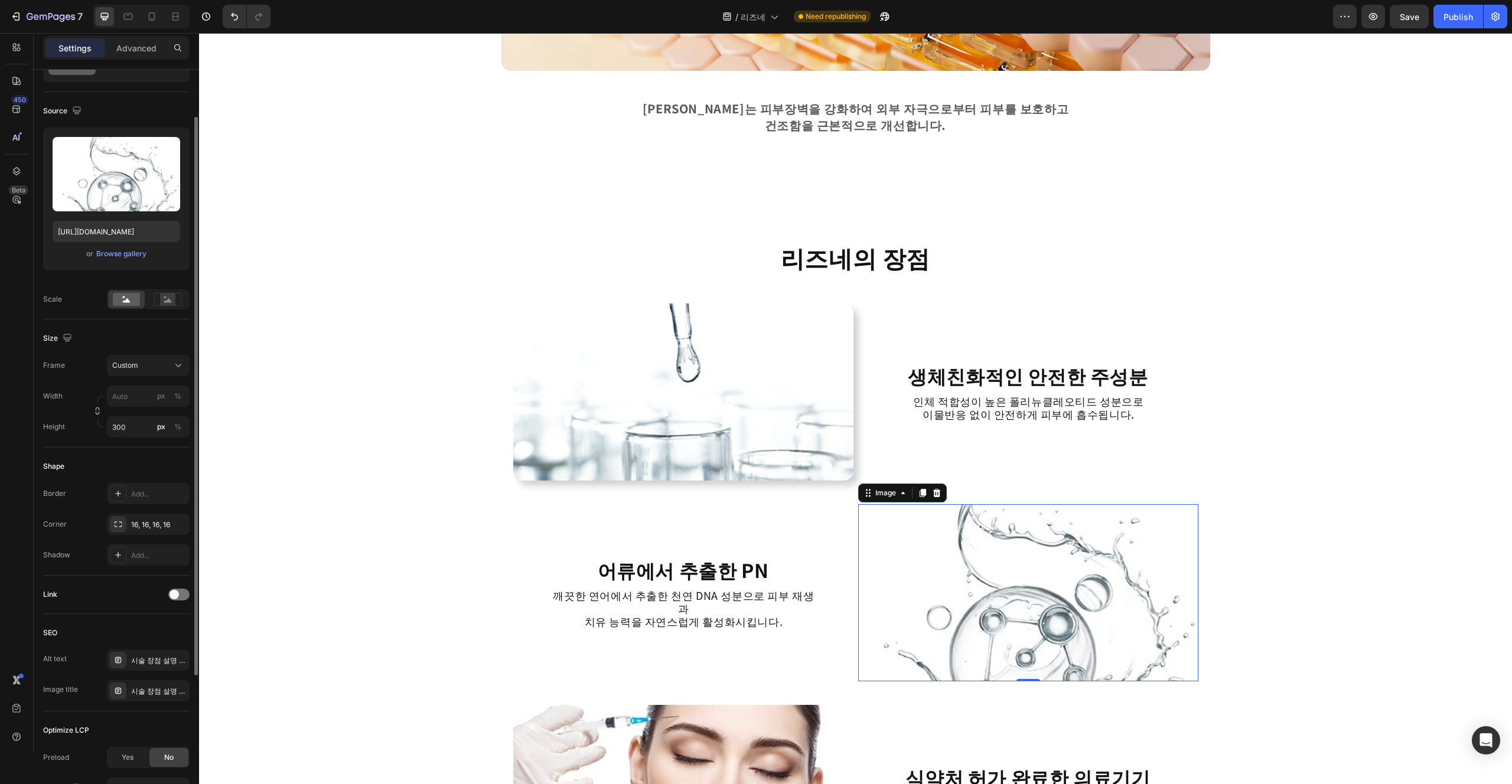
scroll to position [1145, 0]
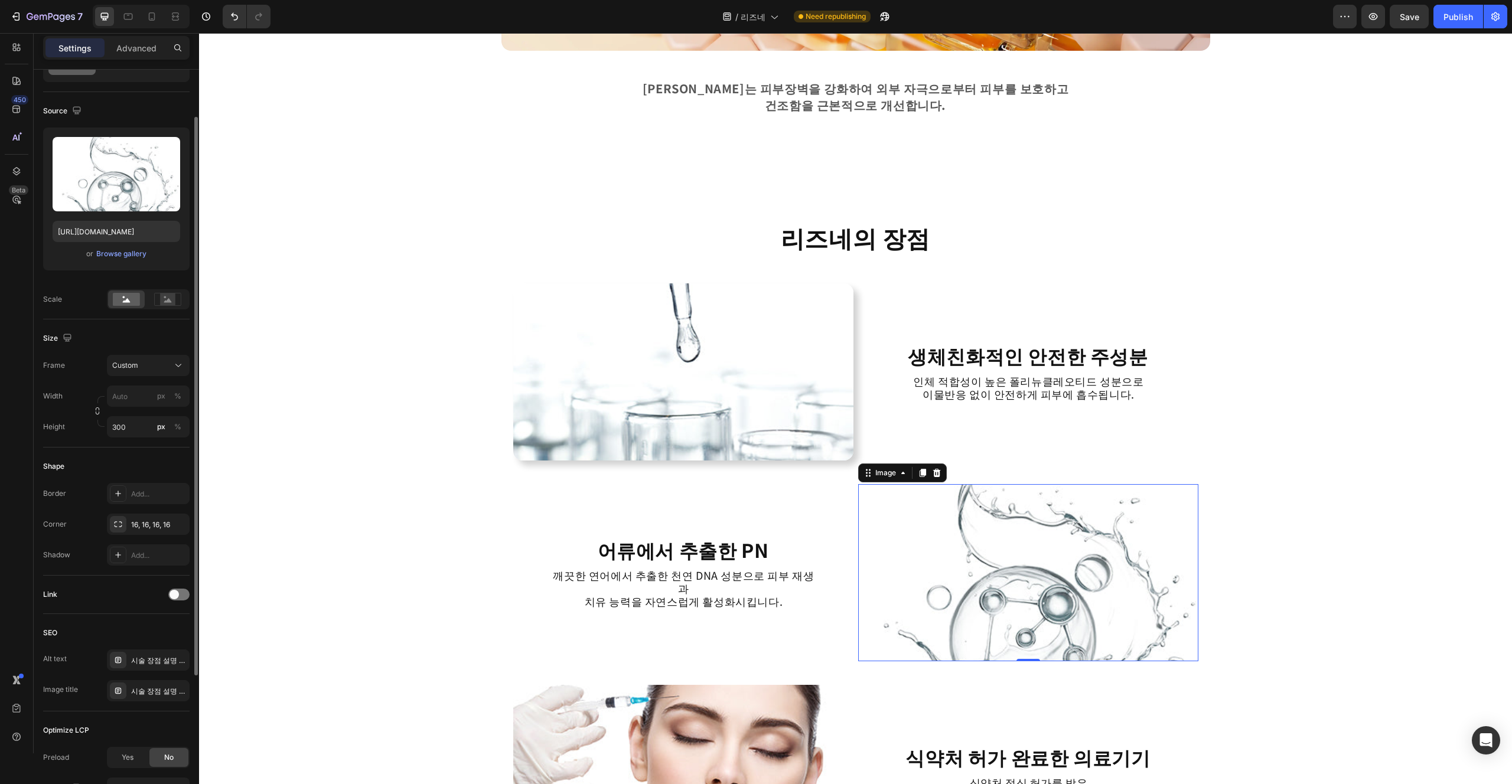
click at [755, 600] on img at bounding box center [1028, 573] width 340 height 177
click at [137, 565] on div "Add..." at bounding box center [148, 555] width 83 height 21
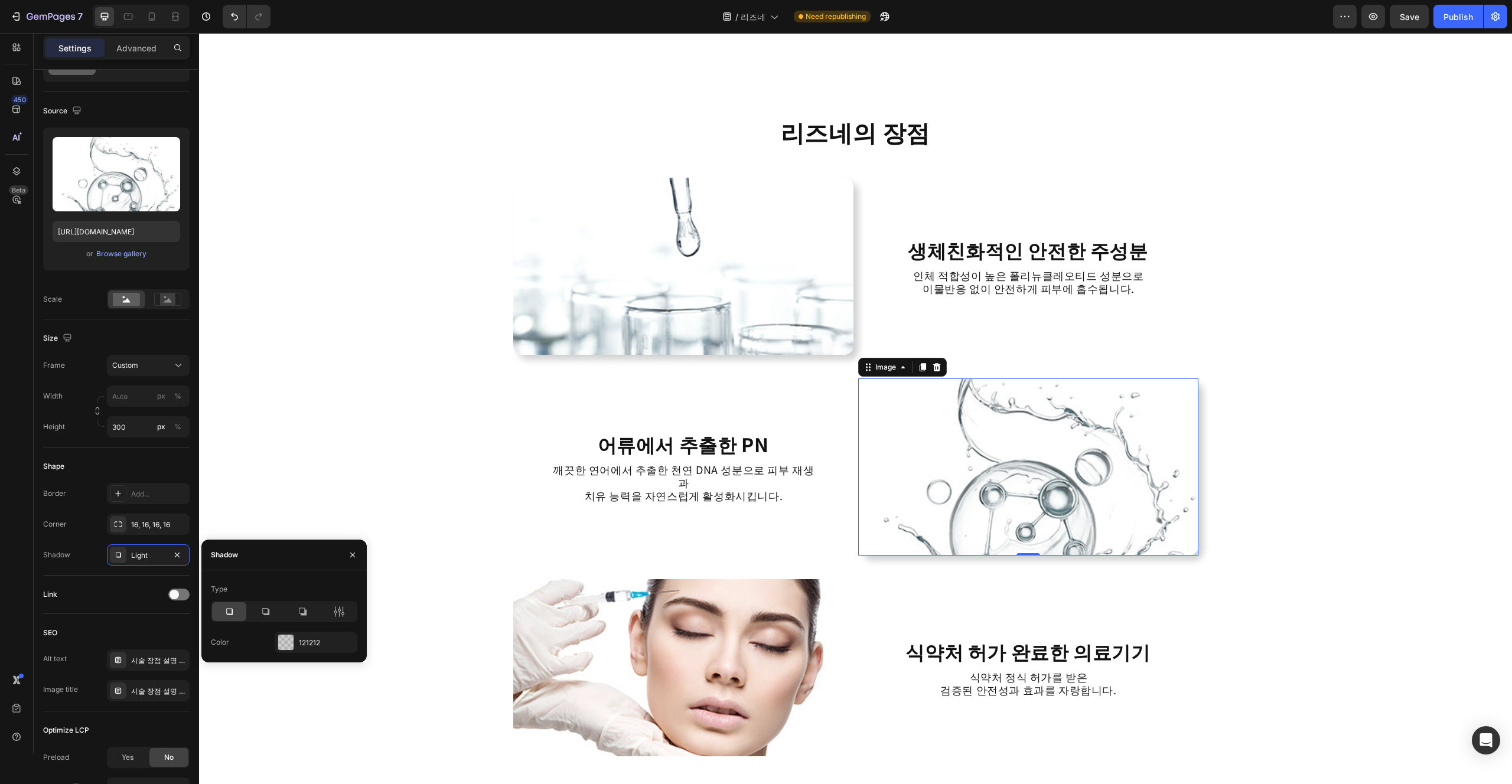
scroll to position [1257, 0]
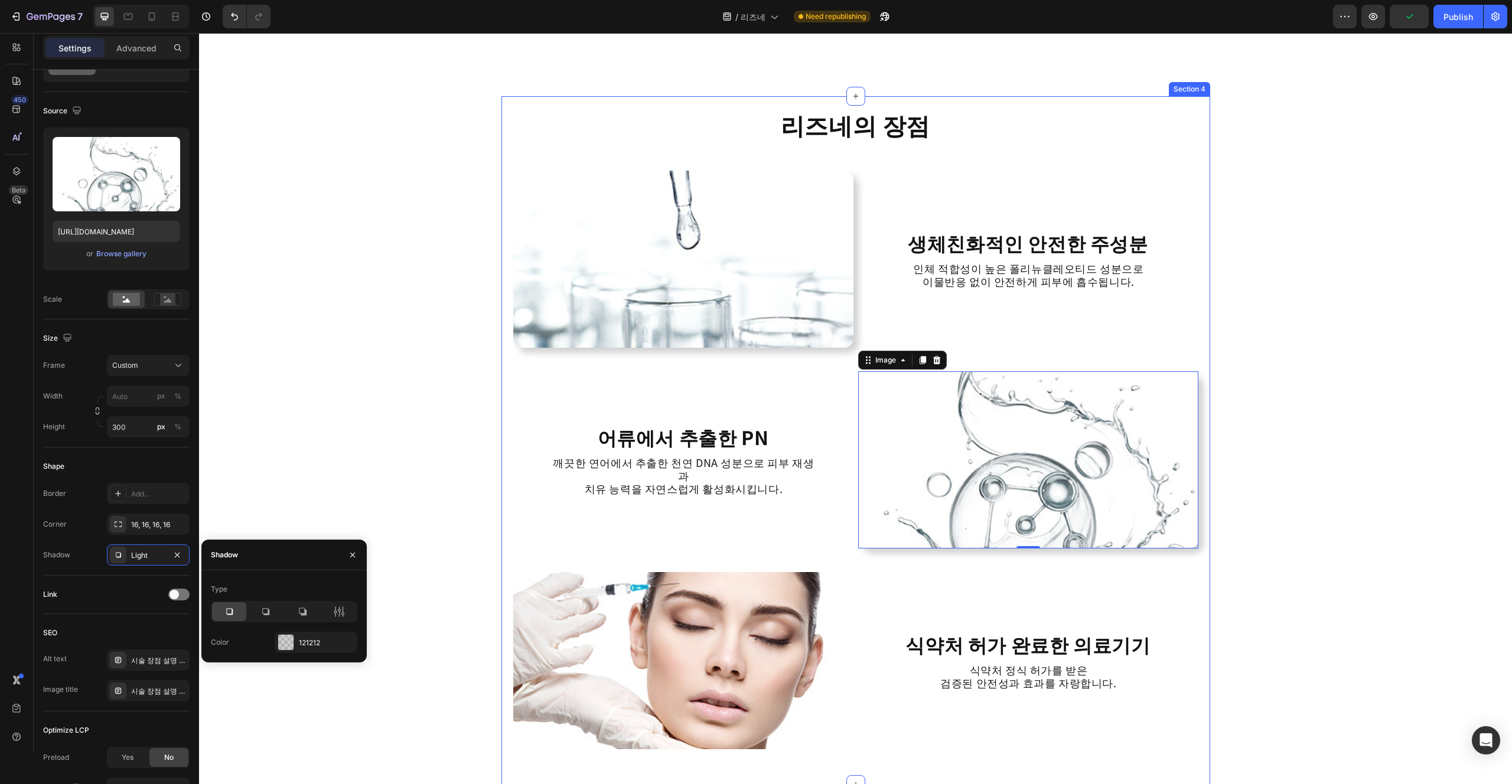
click at [572, 623] on img at bounding box center [683, 661] width 340 height 177
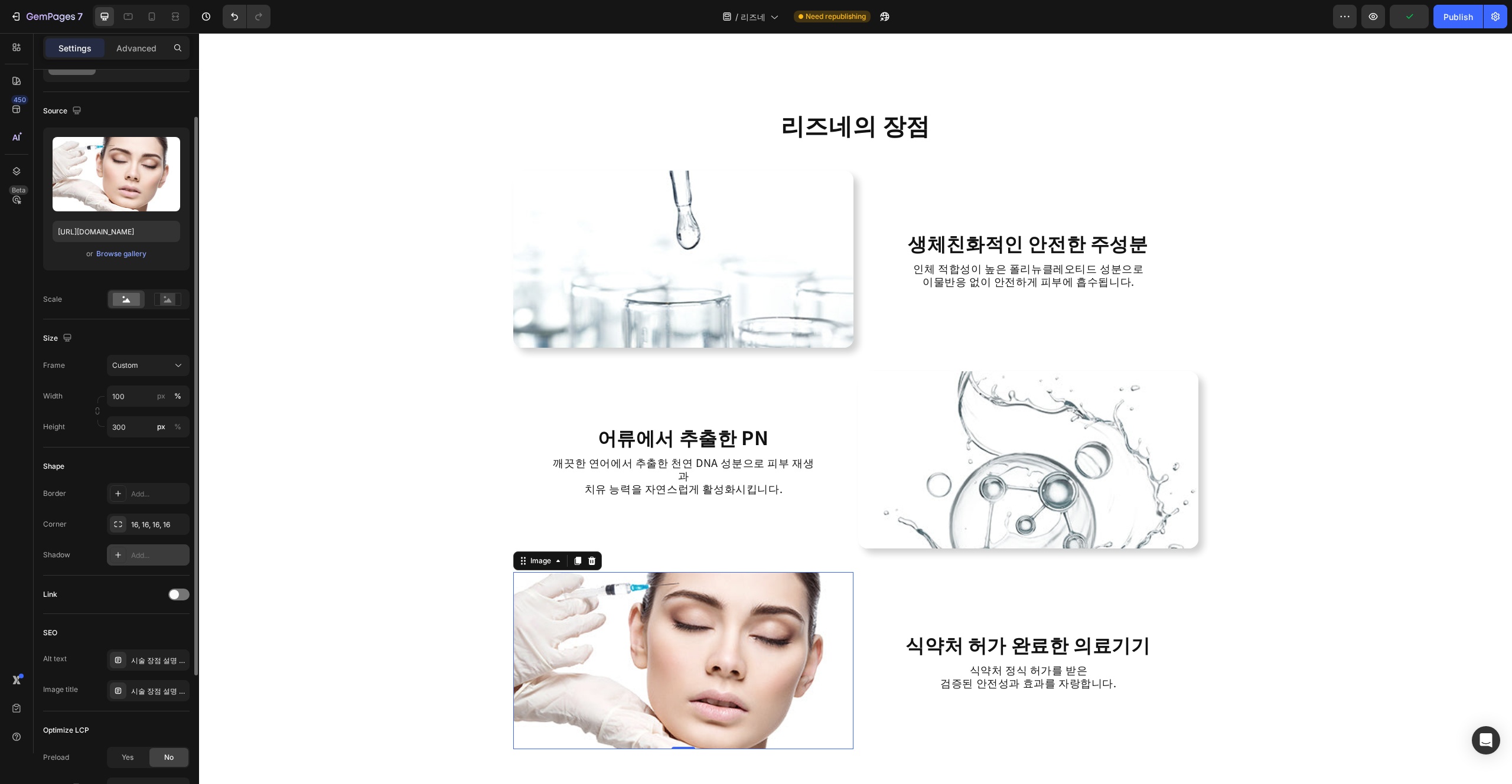
click at [156, 555] on div "Add..." at bounding box center [158, 555] width 55 height 10
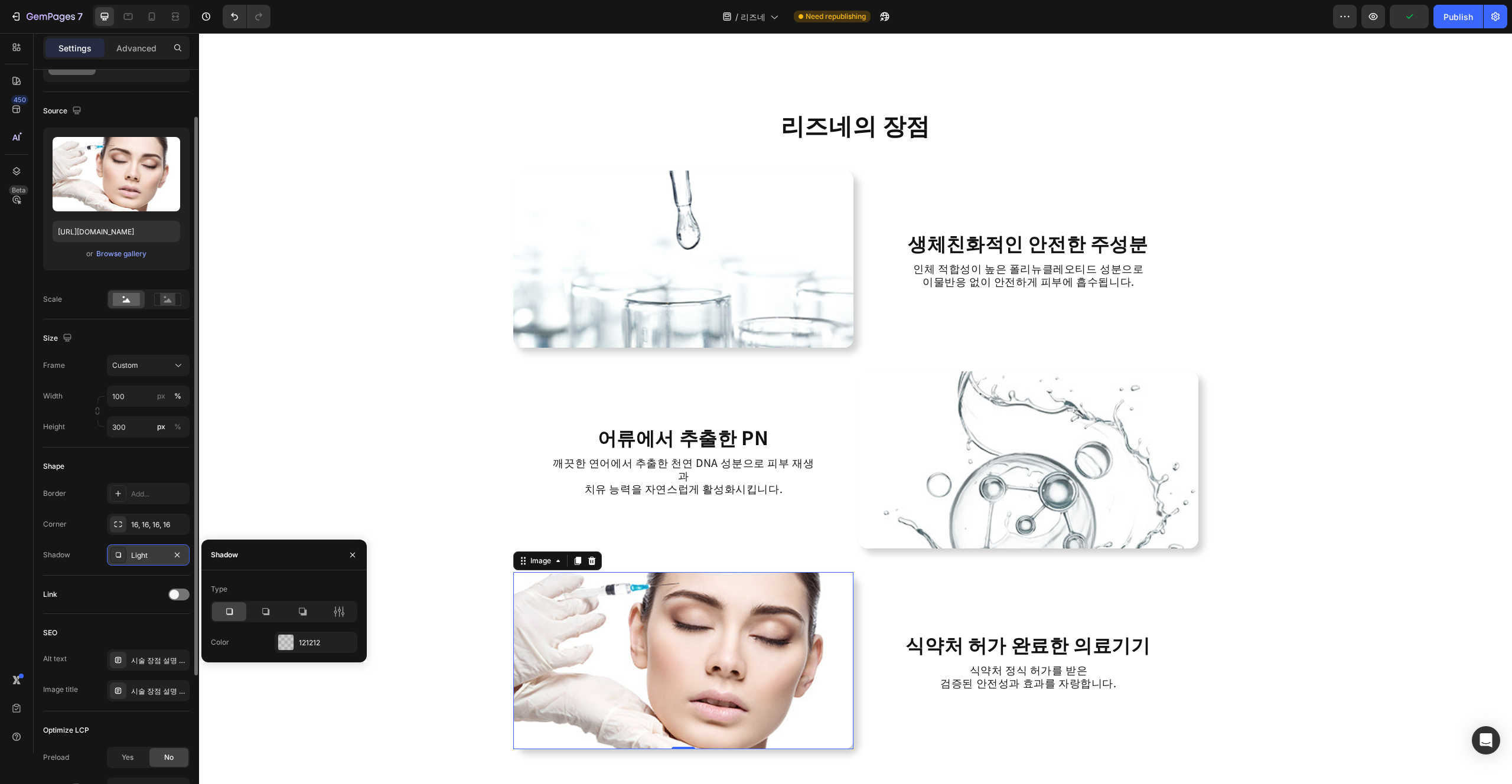
click at [388, 571] on div "피부 장벽 강화의 핵심 리즈네 Heading Row Image 리즈네는 피부장벽을 강화하여 외부 자극으로부터 피부를 보호하고 건조함을 근본적으…" at bounding box center [856, 493] width 1313 height 3387
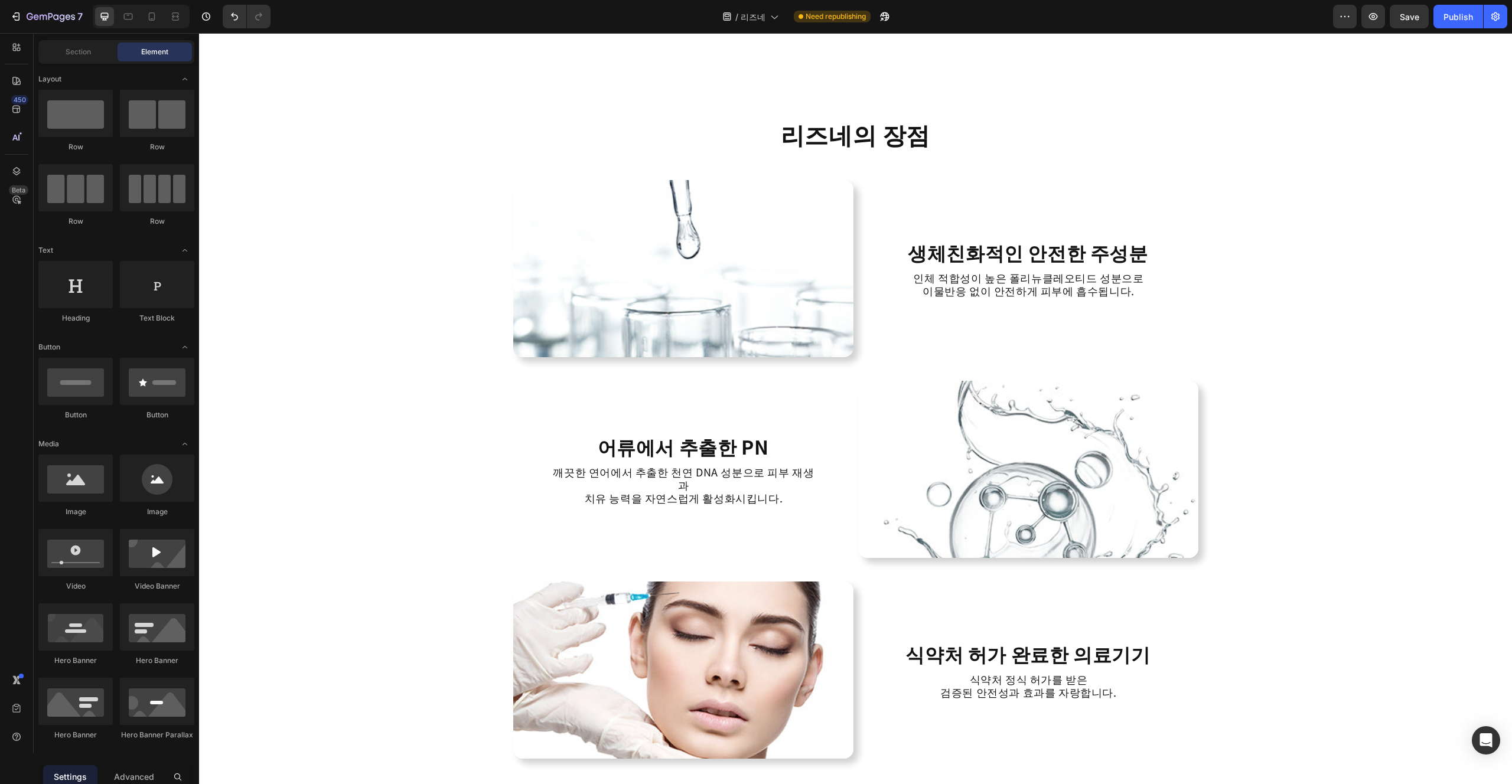
scroll to position [1245, 0]
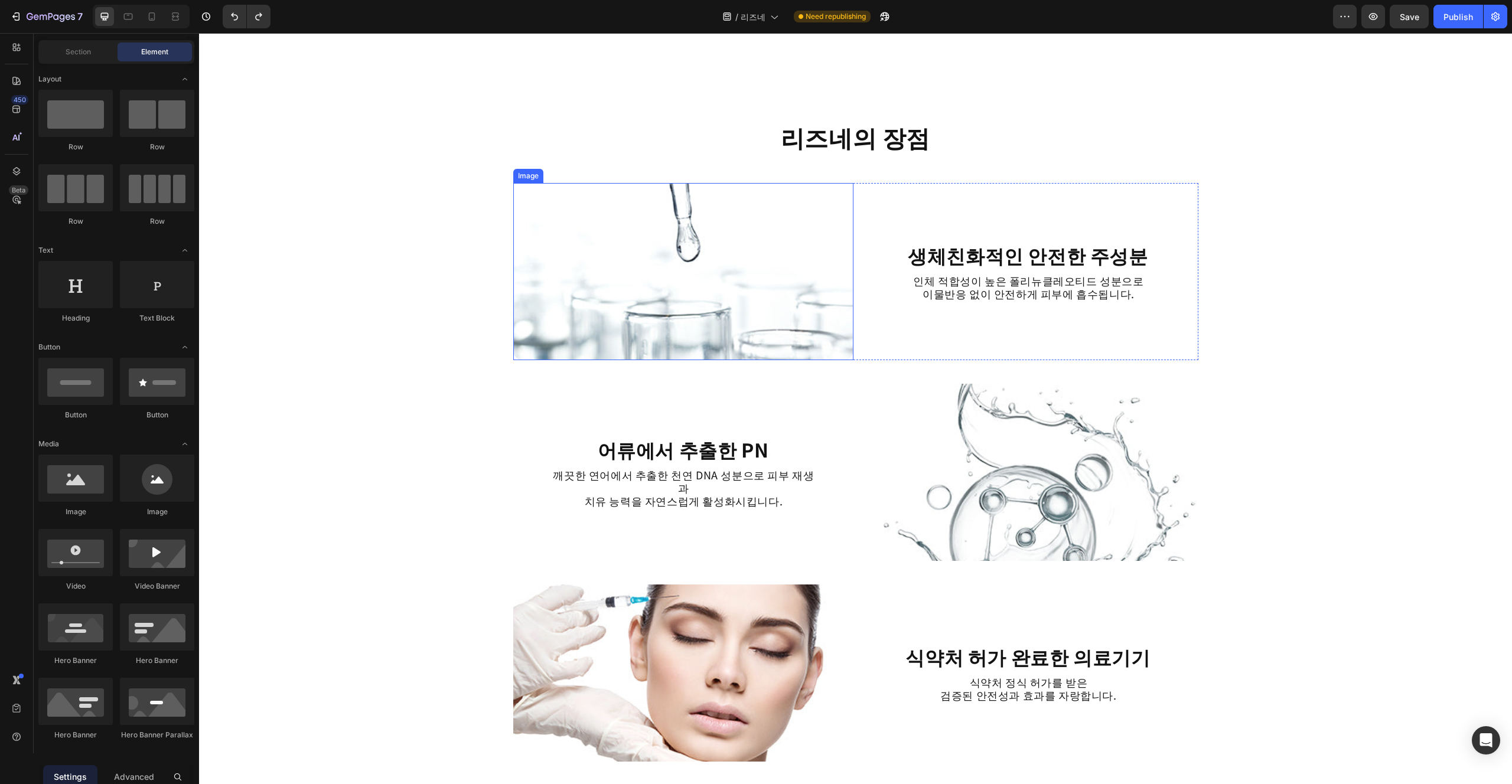
click at [670, 326] on img at bounding box center [683, 272] width 340 height 177
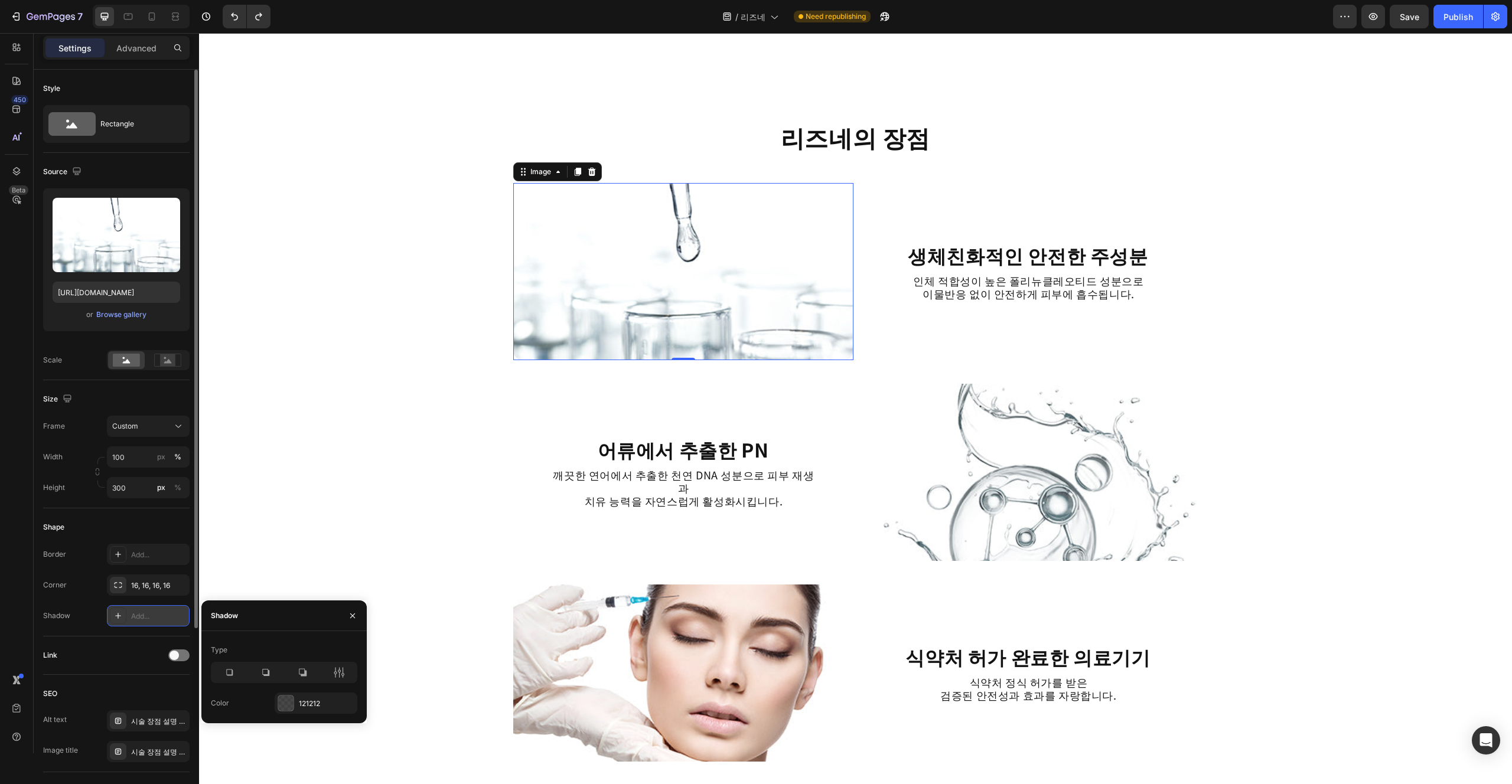
scroll to position [40, 0]
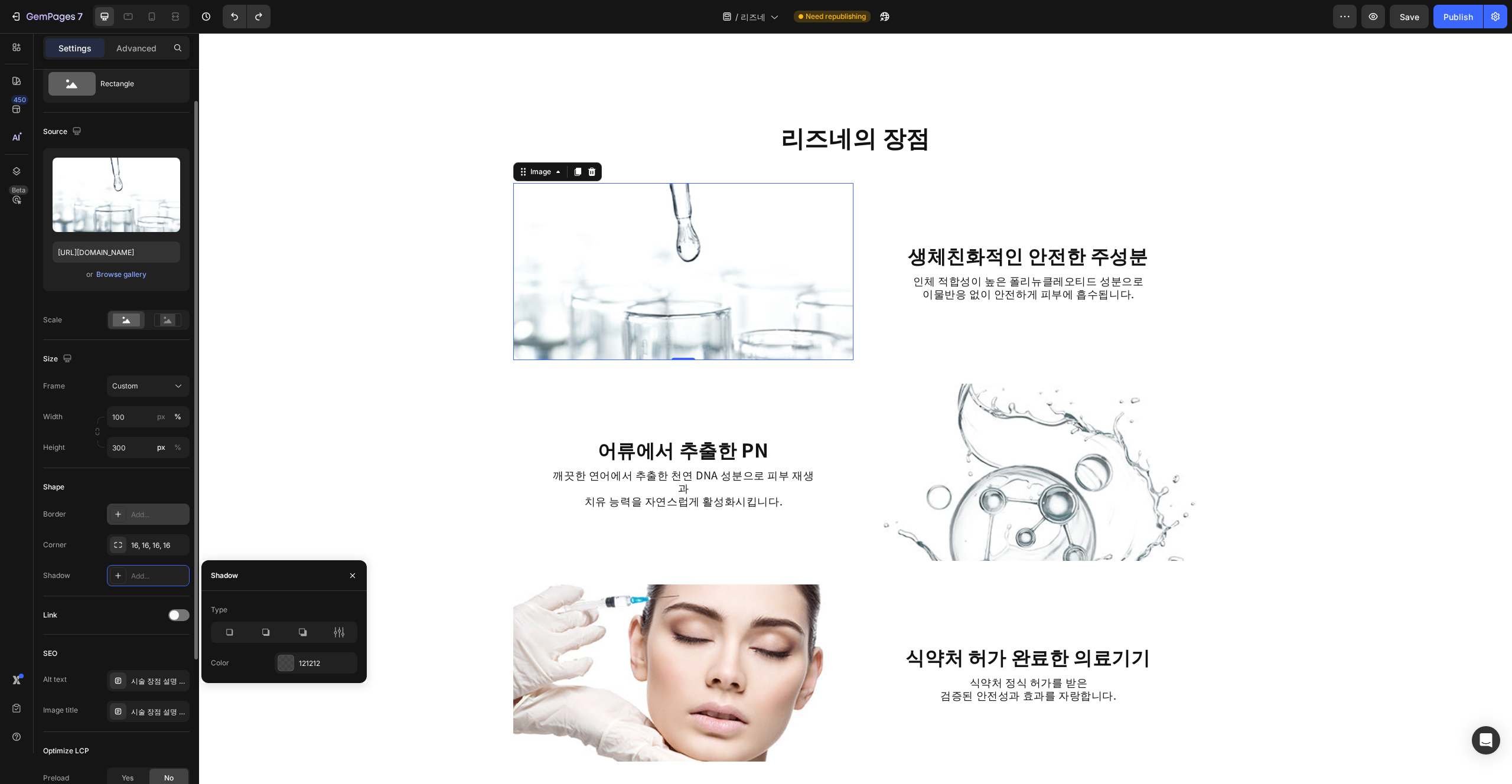
click at [145, 511] on div "Add..." at bounding box center [158, 515] width 55 height 10
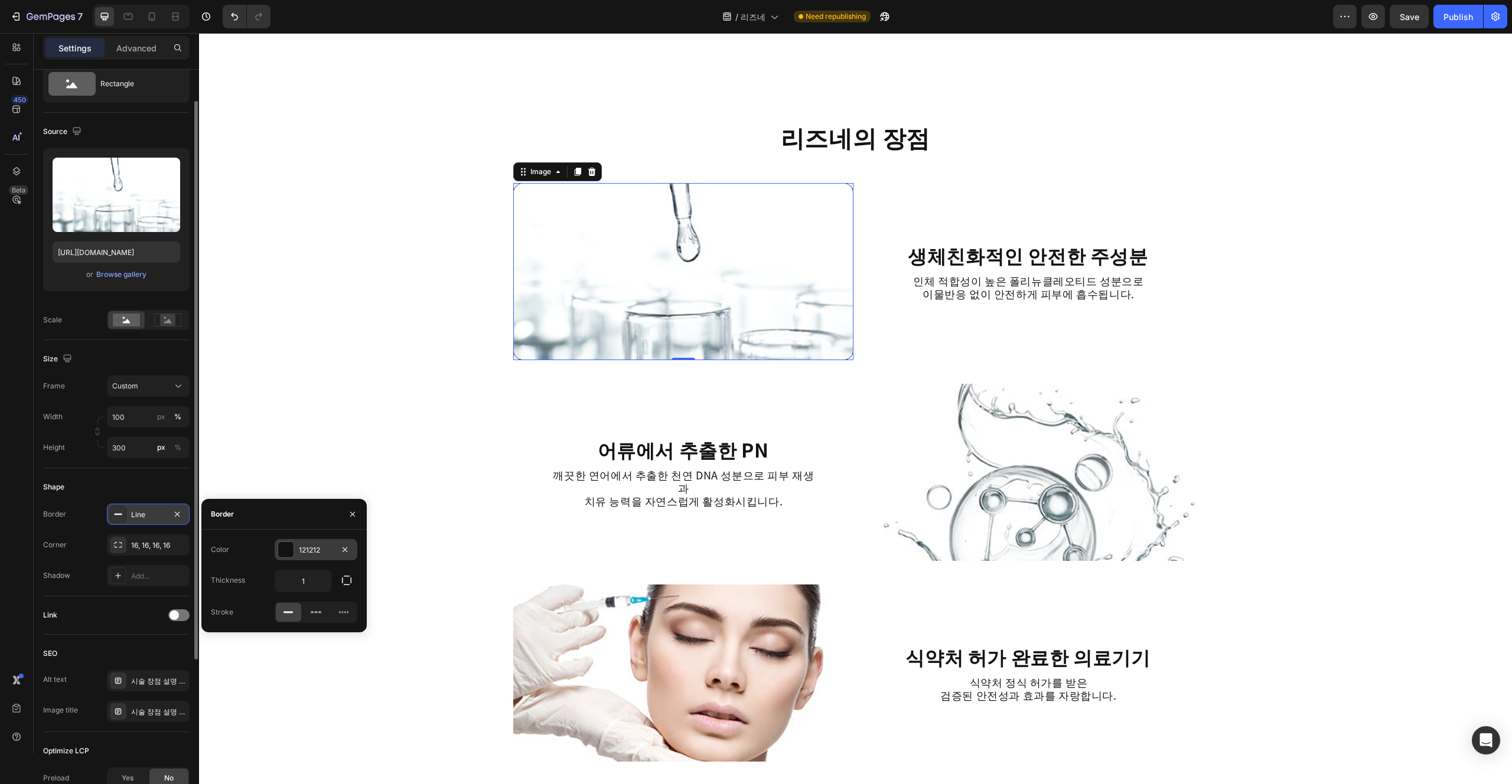
click at [308, 555] on div "121212" at bounding box center [316, 550] width 83 height 21
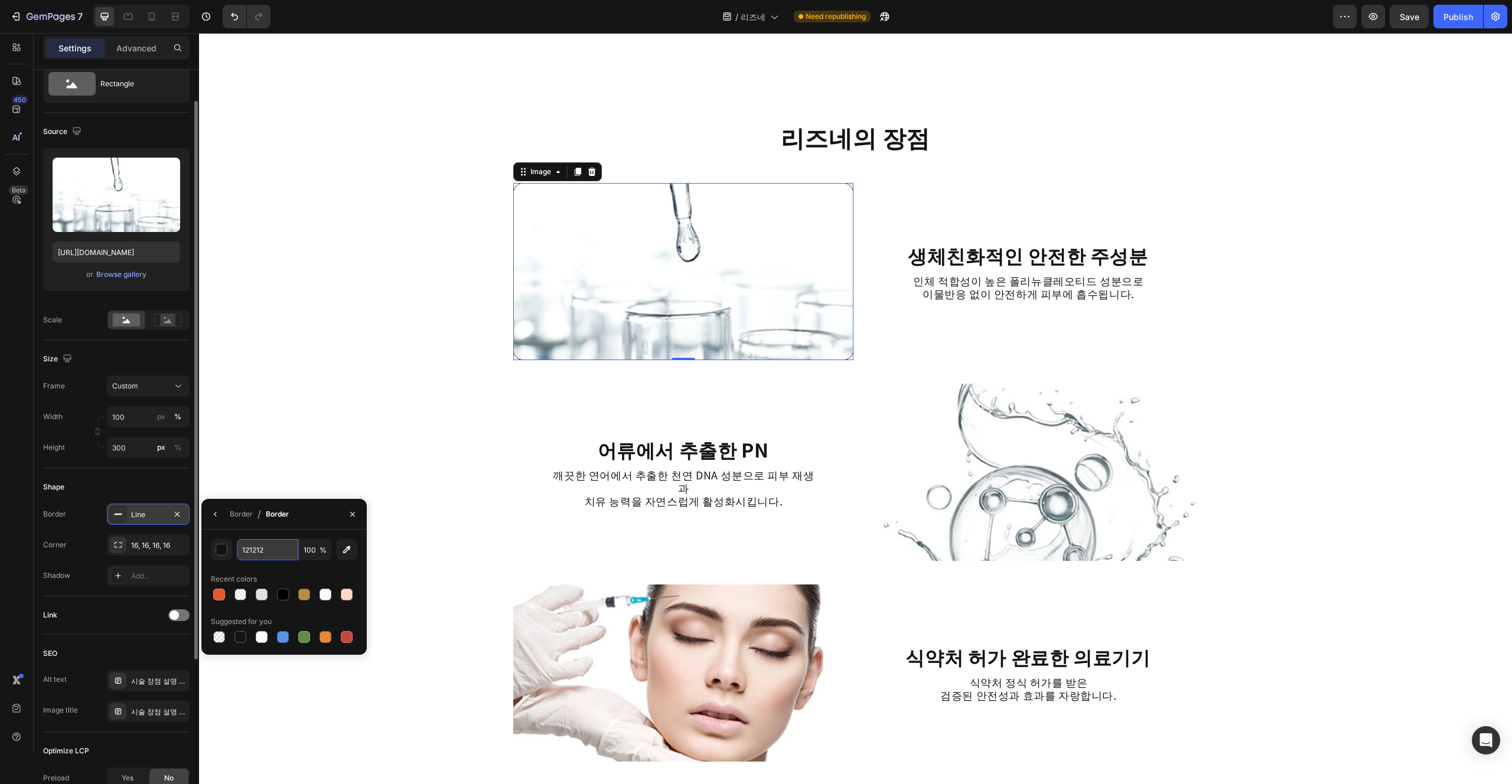
click at [275, 552] on input "121212" at bounding box center [268, 550] width 61 height 21
type input "ㄹ"
type input "FAFAFA"
click at [302, 570] on div "Recent colors" at bounding box center [284, 579] width 147 height 19
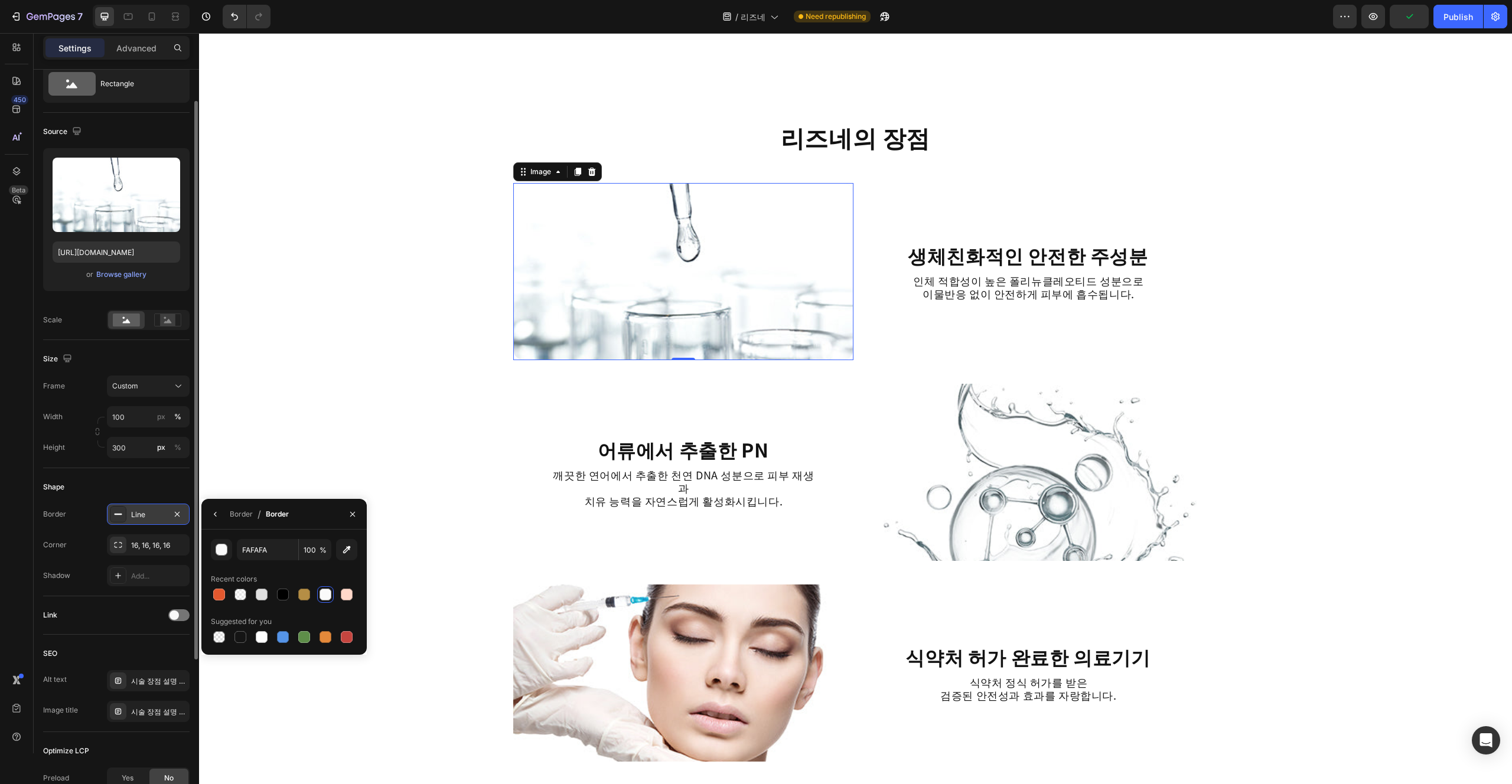
click at [462, 544] on div "피부 장벽 강화의 핵심 리즈네 Heading Row Image 리즈네는 피부장벽을 강화하여 외부 자극으로부터 피부를 보호하고 건조함을 근본적으…" at bounding box center [856, 505] width 1313 height 3387
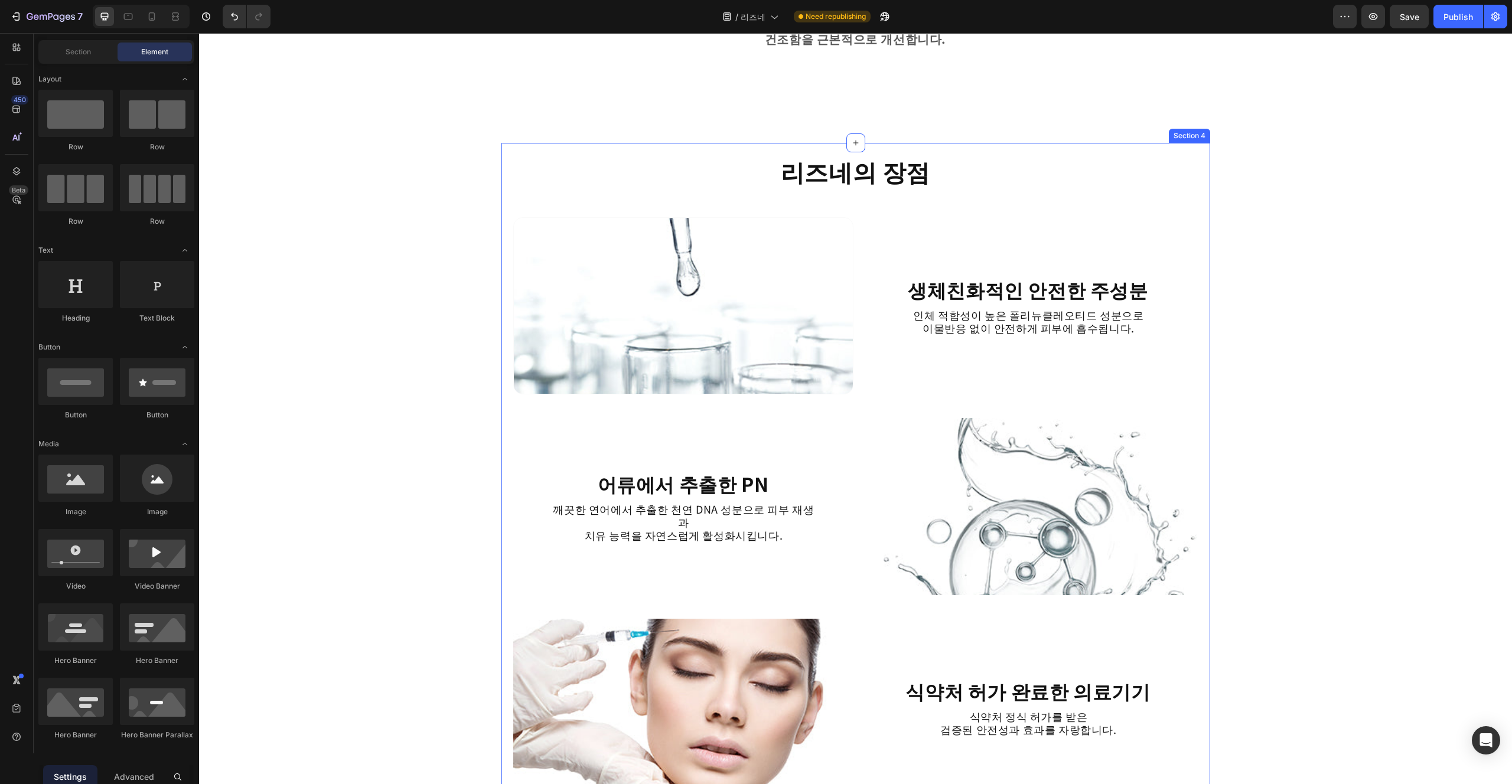
scroll to position [1207, 0]
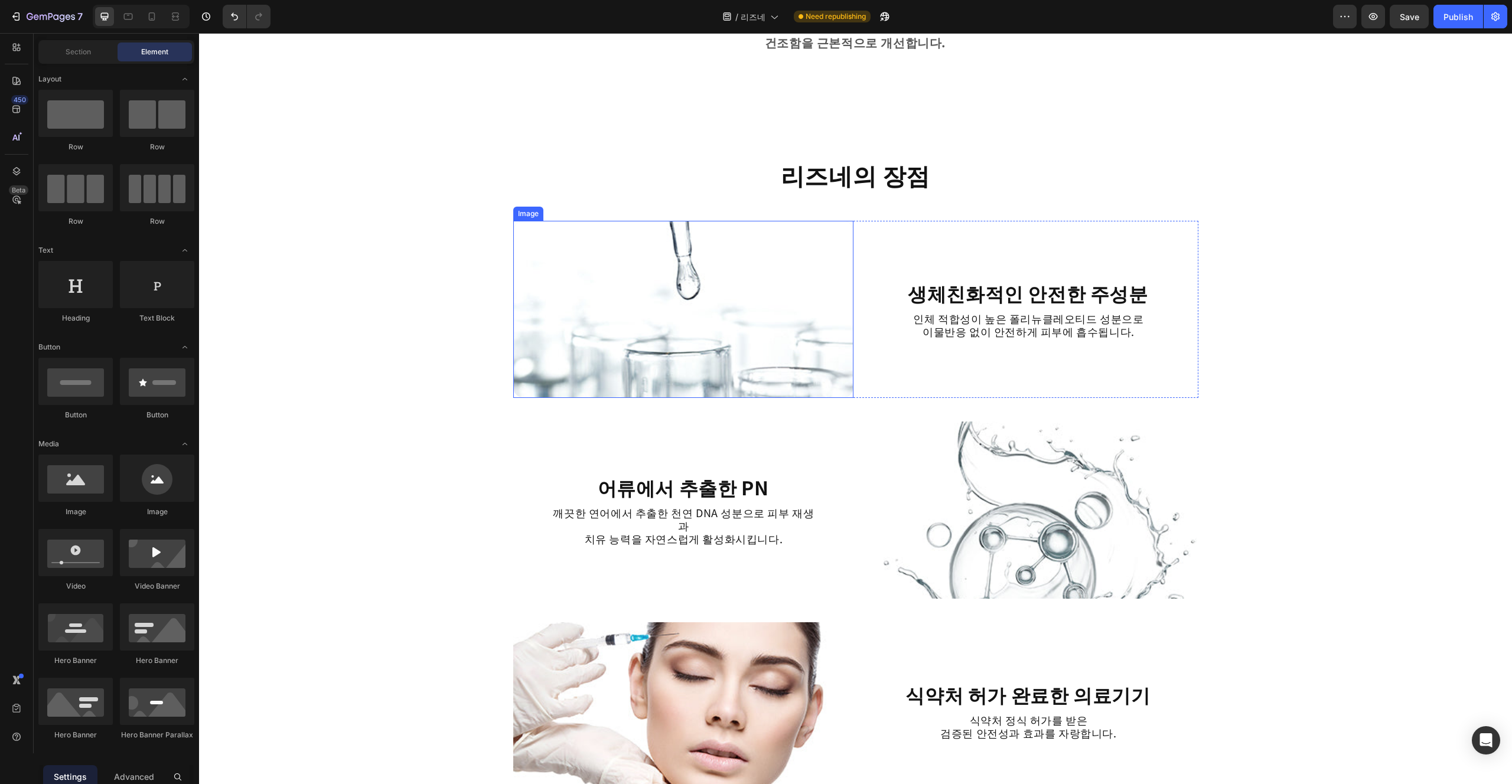
click at [755, 365] on img at bounding box center [683, 309] width 340 height 177
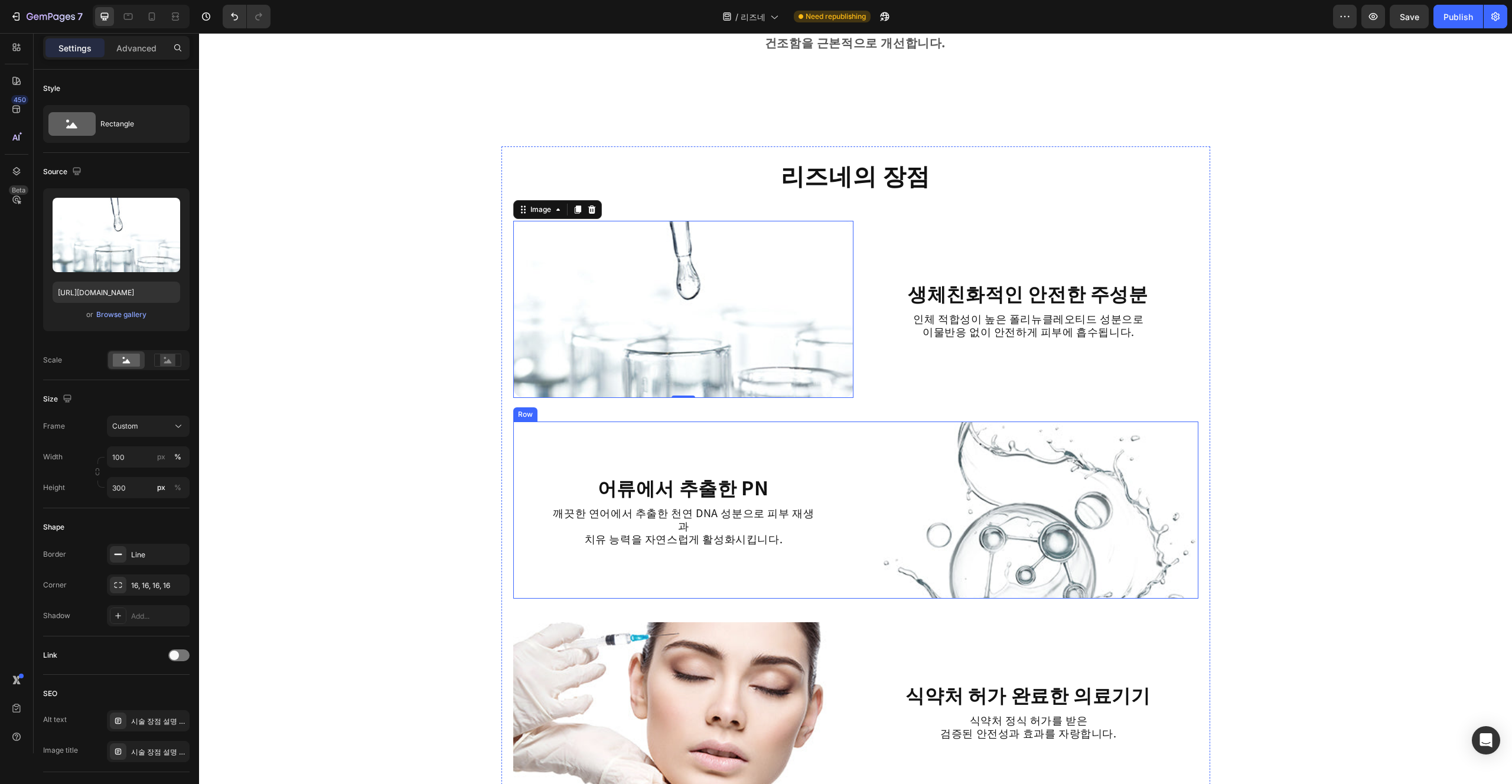
click at [755, 479] on div "어류에서 추출한 PN Heading 깨끗한 연어에서 추출한 천연 DNA 성분으로 피부 재생과 치유 능력을 자연스럽게 활성화시킵니다. Text …" at bounding box center [683, 511] width 340 height 177
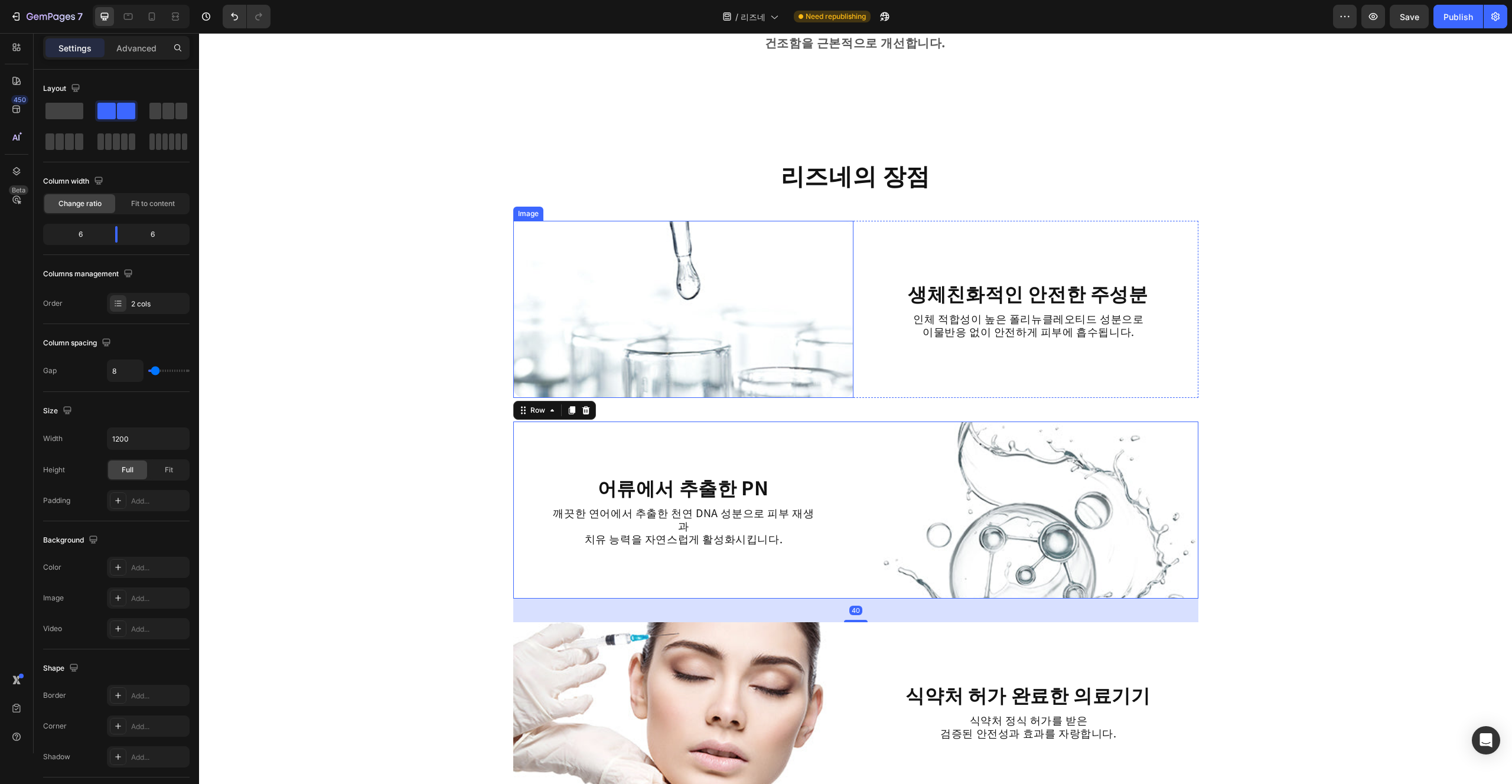
click at [755, 333] on img at bounding box center [683, 309] width 340 height 177
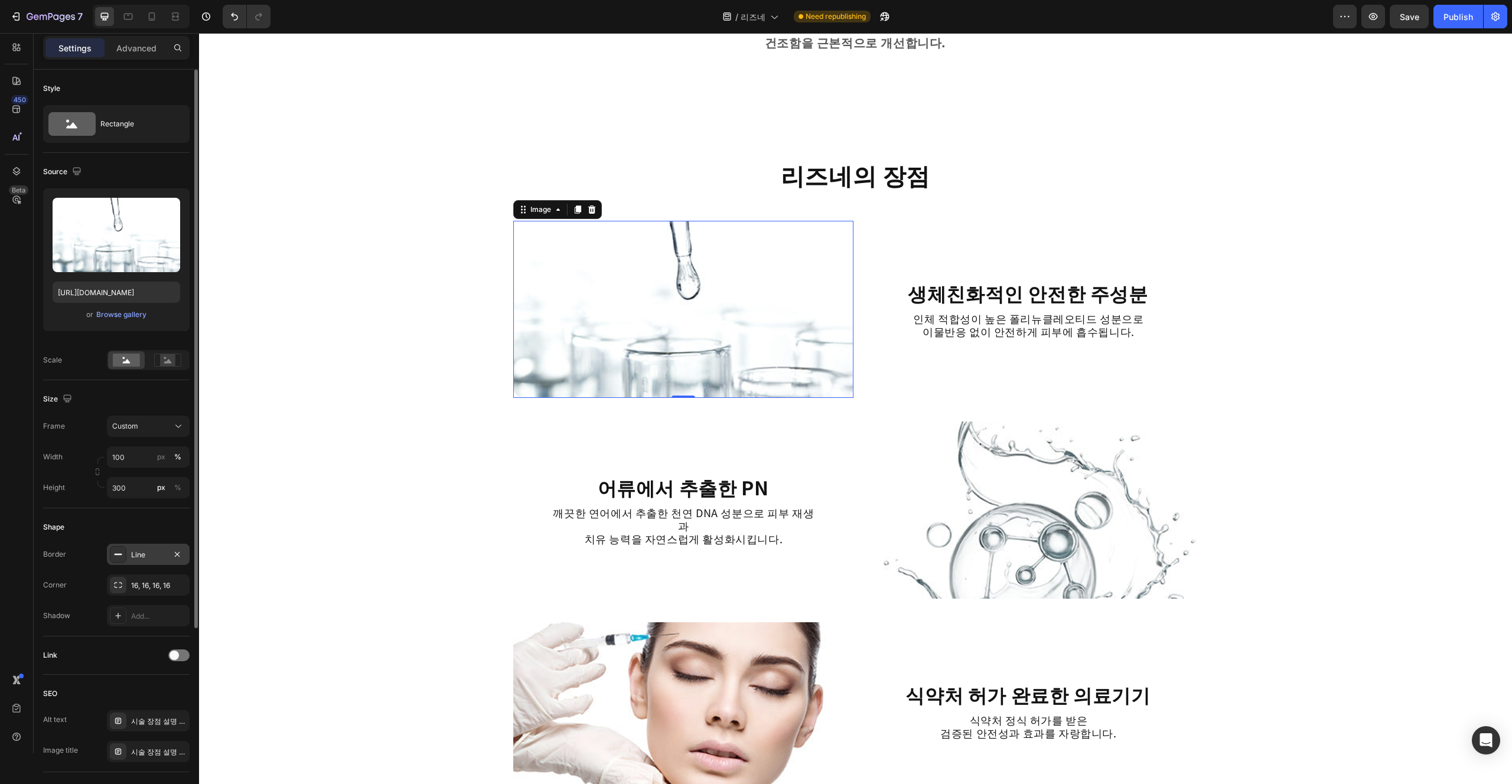
click at [143, 563] on div "Line" at bounding box center [148, 554] width 83 height 21
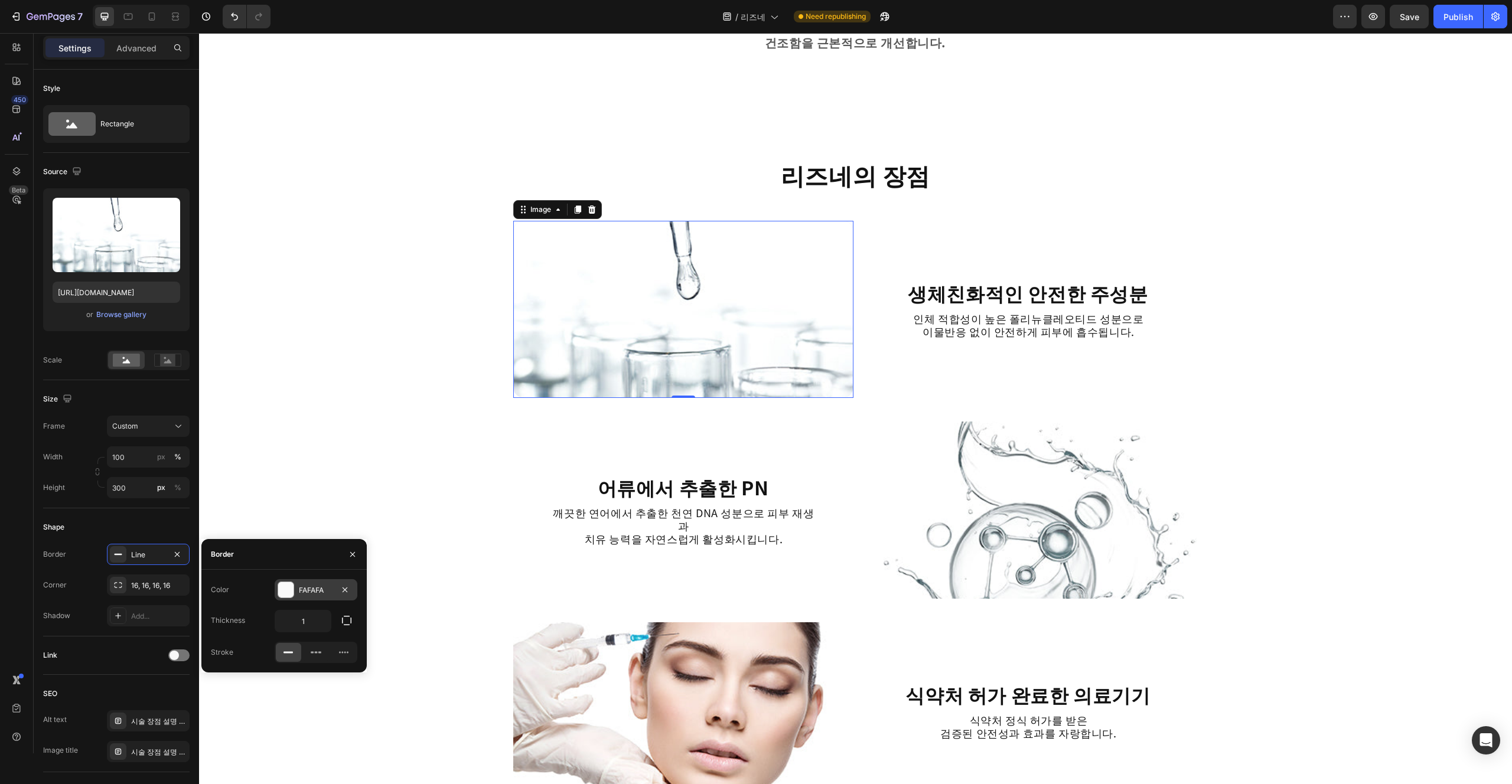
click at [311, 586] on div "FAFAFA" at bounding box center [316, 591] width 35 height 10
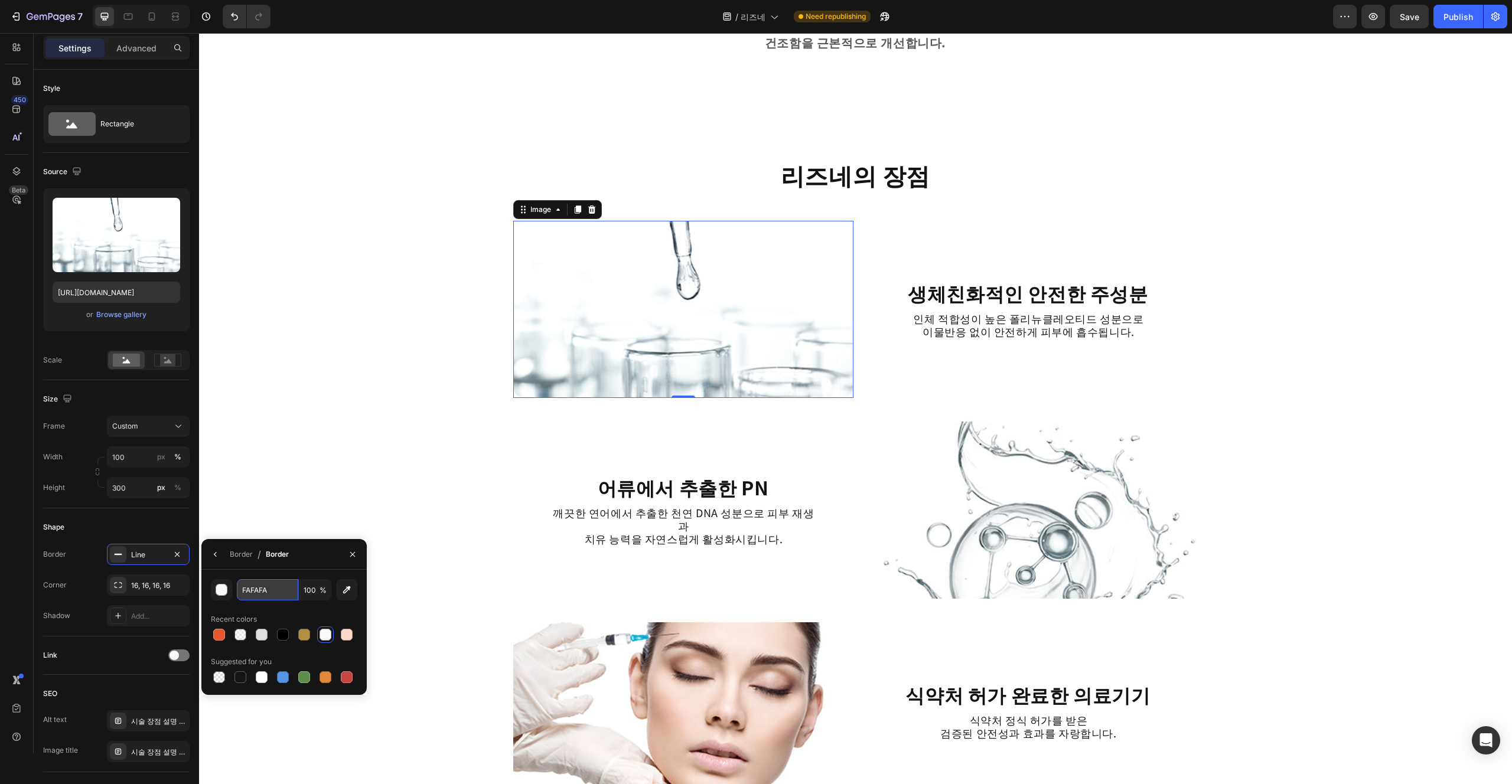
click at [279, 596] on input "FAFAFA" at bounding box center [268, 590] width 61 height 21
paste input "eeebe8"
type input "EEEBE8"
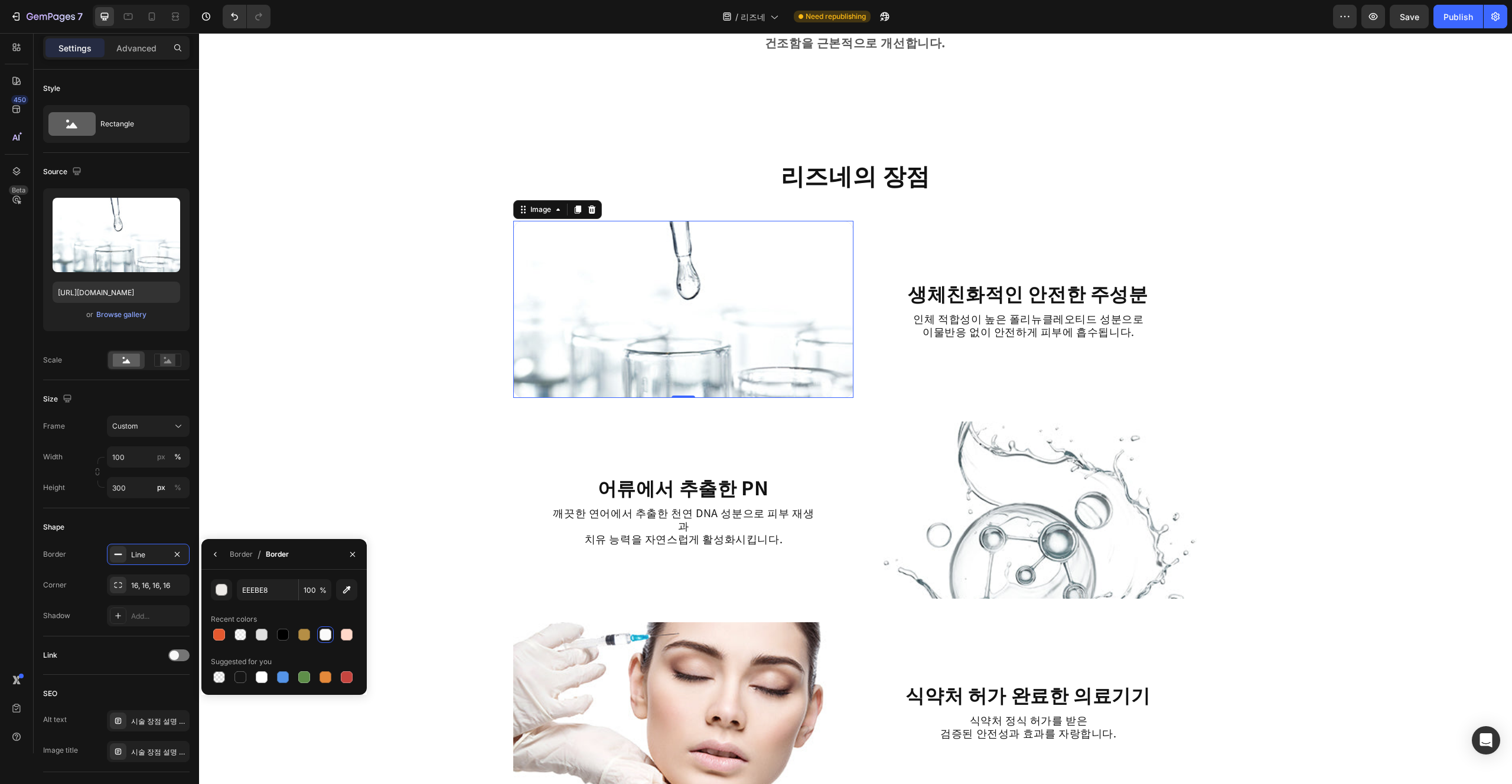
click at [286, 605] on div "EEEBE8 100 % Recent colors Suggested for you" at bounding box center [284, 632] width 147 height 106
click at [454, 558] on div "피부 장벽 강화의 핵심 리즈네 Heading Row Image 리즈네는 피부장벽을 강화하여 외부 자극으로부터 피부를 보호하고 건조함을 근본적으…" at bounding box center [856, 543] width 1313 height 3387
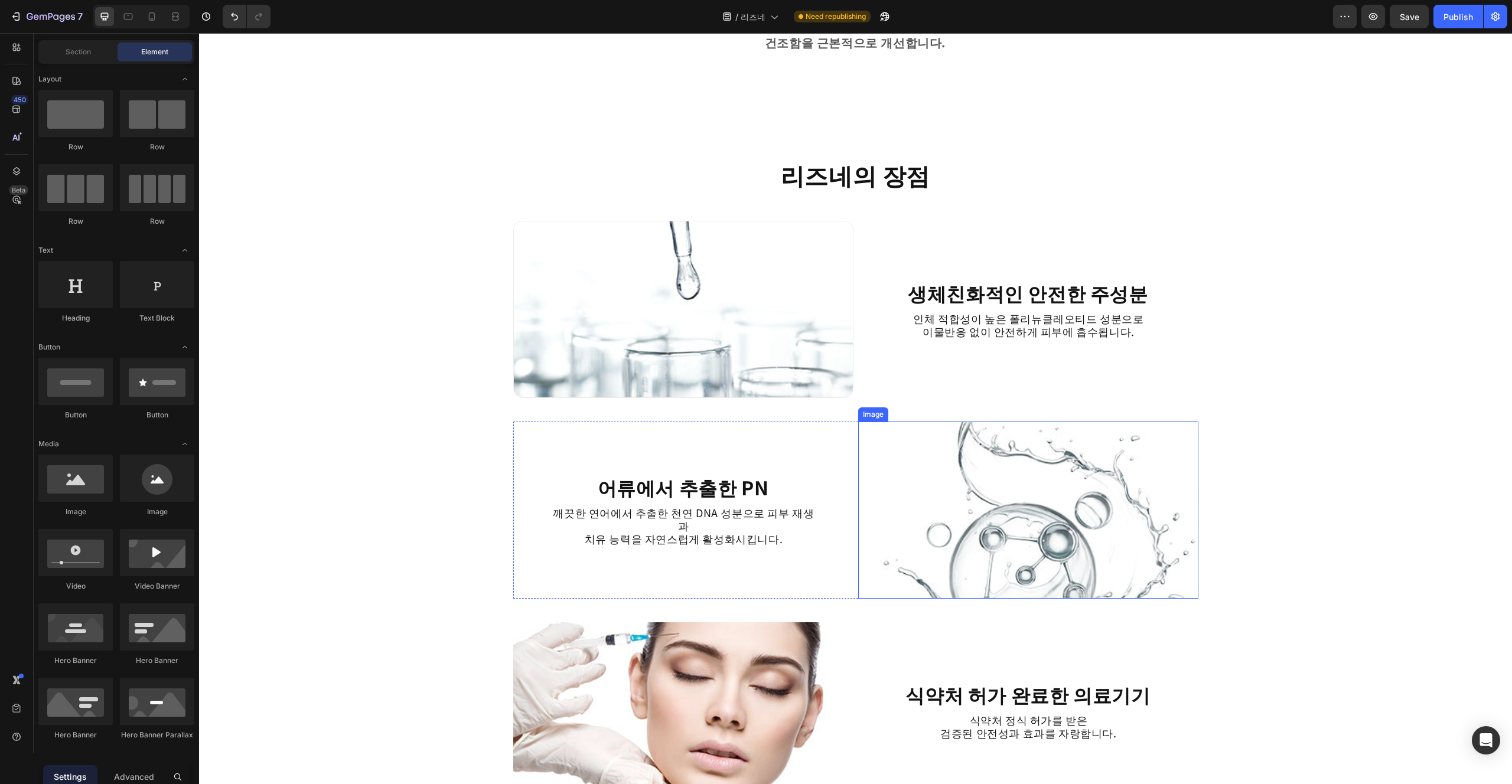
click at [755, 498] on img at bounding box center [1028, 511] width 340 height 177
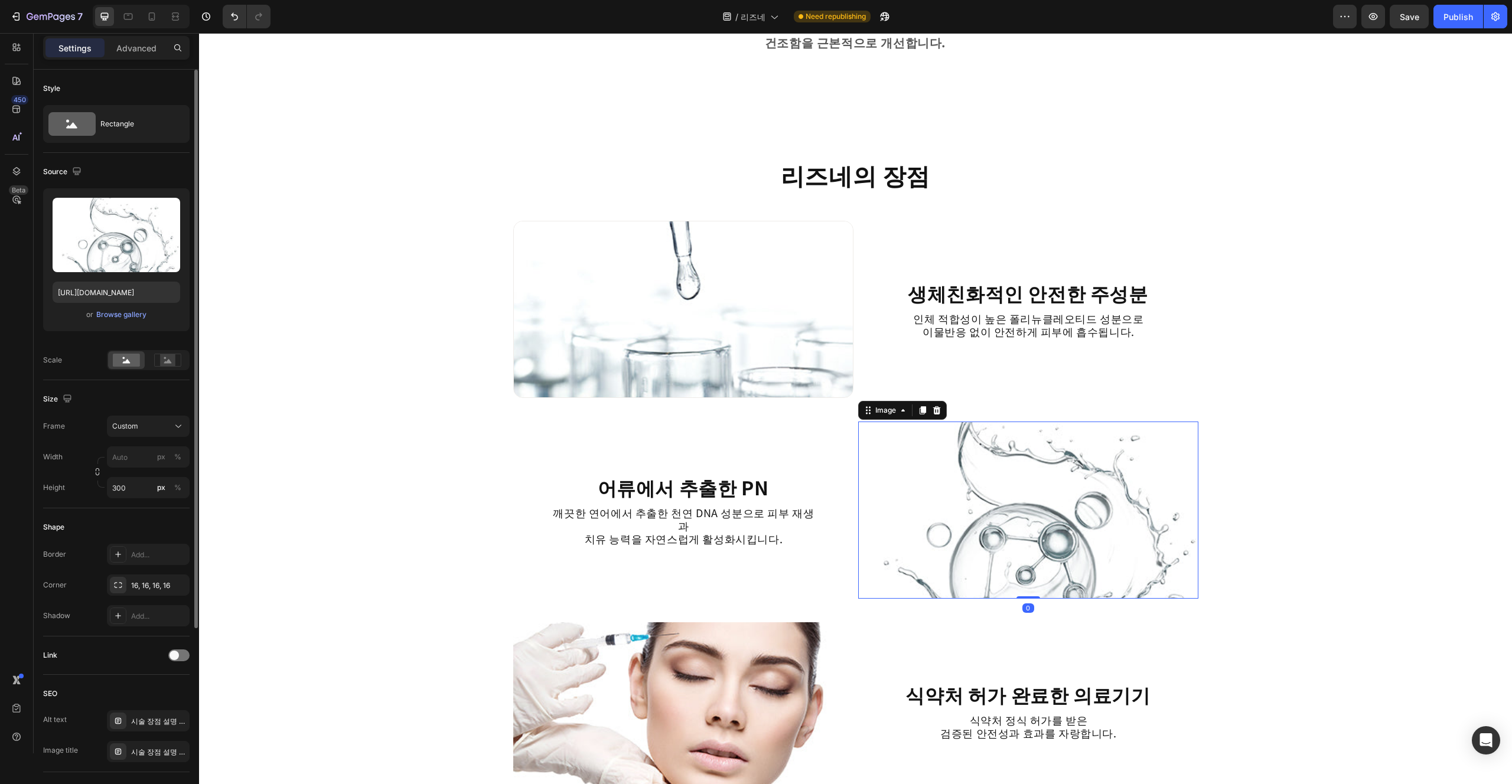
click at [147, 315] on div "or Browse gallery" at bounding box center [117, 315] width 128 height 14
click at [127, 552] on div "Add..." at bounding box center [148, 554] width 83 height 21
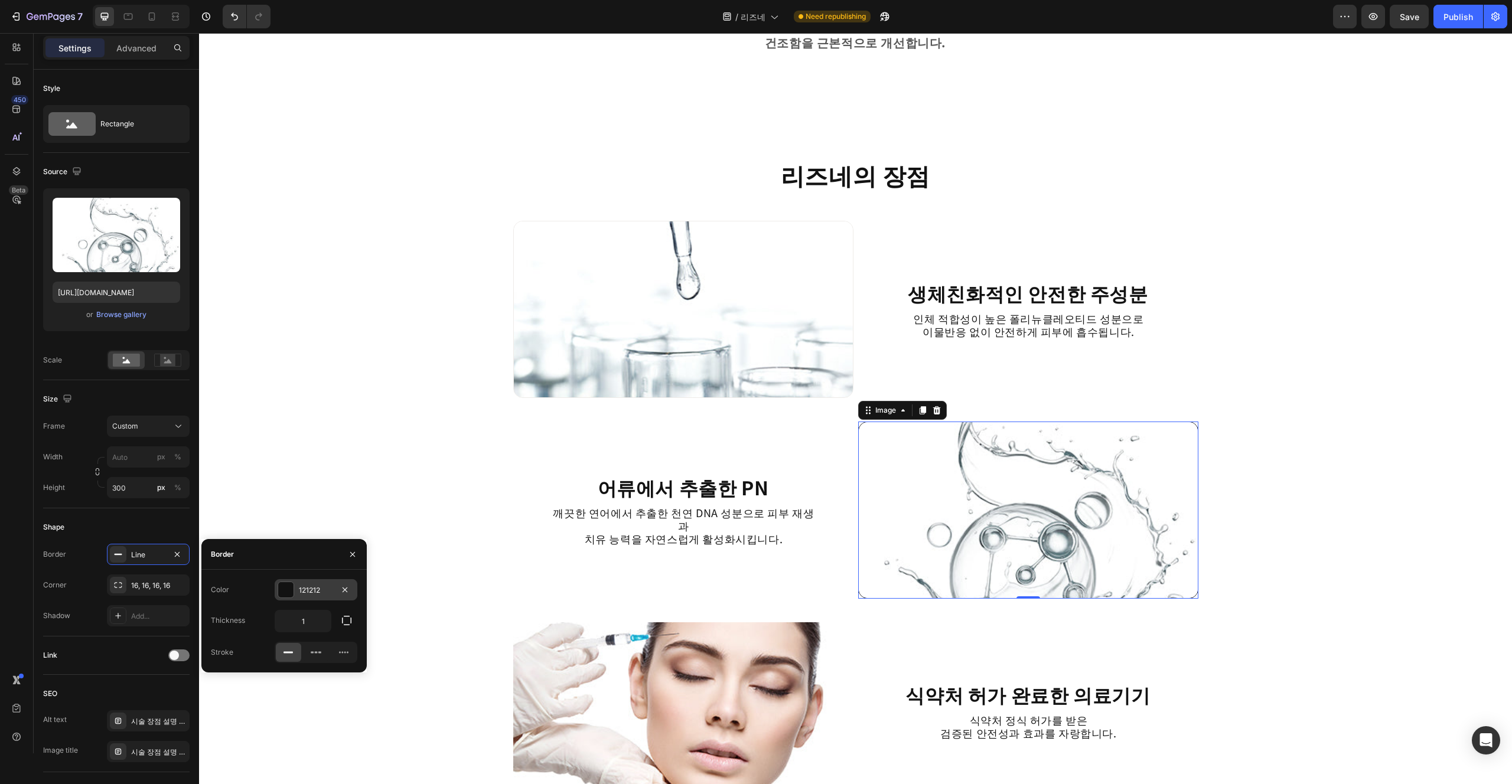
click at [316, 598] on div "121212" at bounding box center [316, 590] width 83 height 21
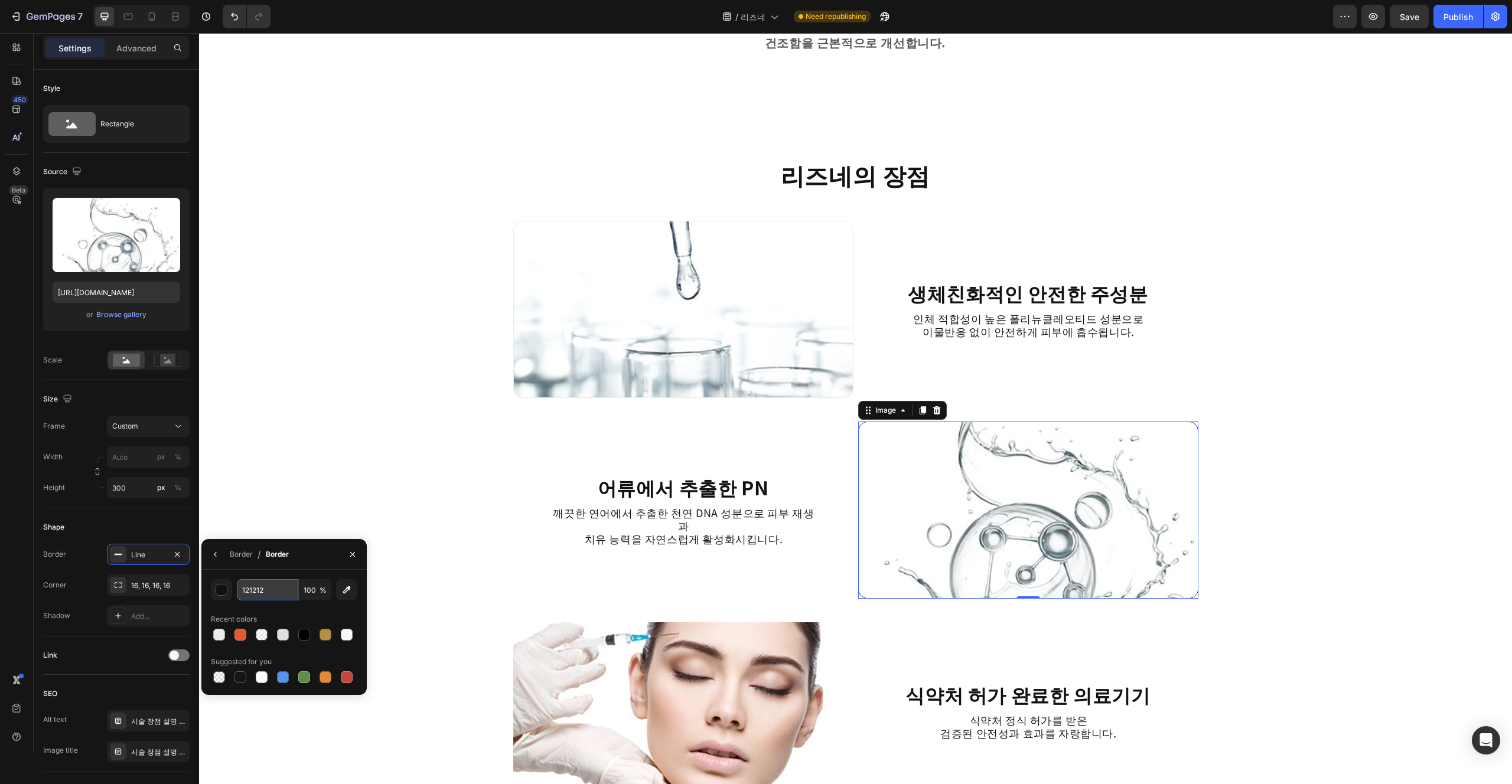
click at [275, 595] on input "121212" at bounding box center [268, 590] width 61 height 21
paste input "eeebe8"
type input "EEEBE8"
click at [287, 607] on div "EEEBE8 100 % Recent colors Suggested for you" at bounding box center [284, 632] width 147 height 106
click at [458, 591] on div "피부 장벽 강화의 핵심 리즈네 Heading Row Image 리즈네는 피부장벽을 강화하여 외부 자극으로부터 피부를 보호하고 건조함을 근본적으…" at bounding box center [856, 543] width 1313 height 3387
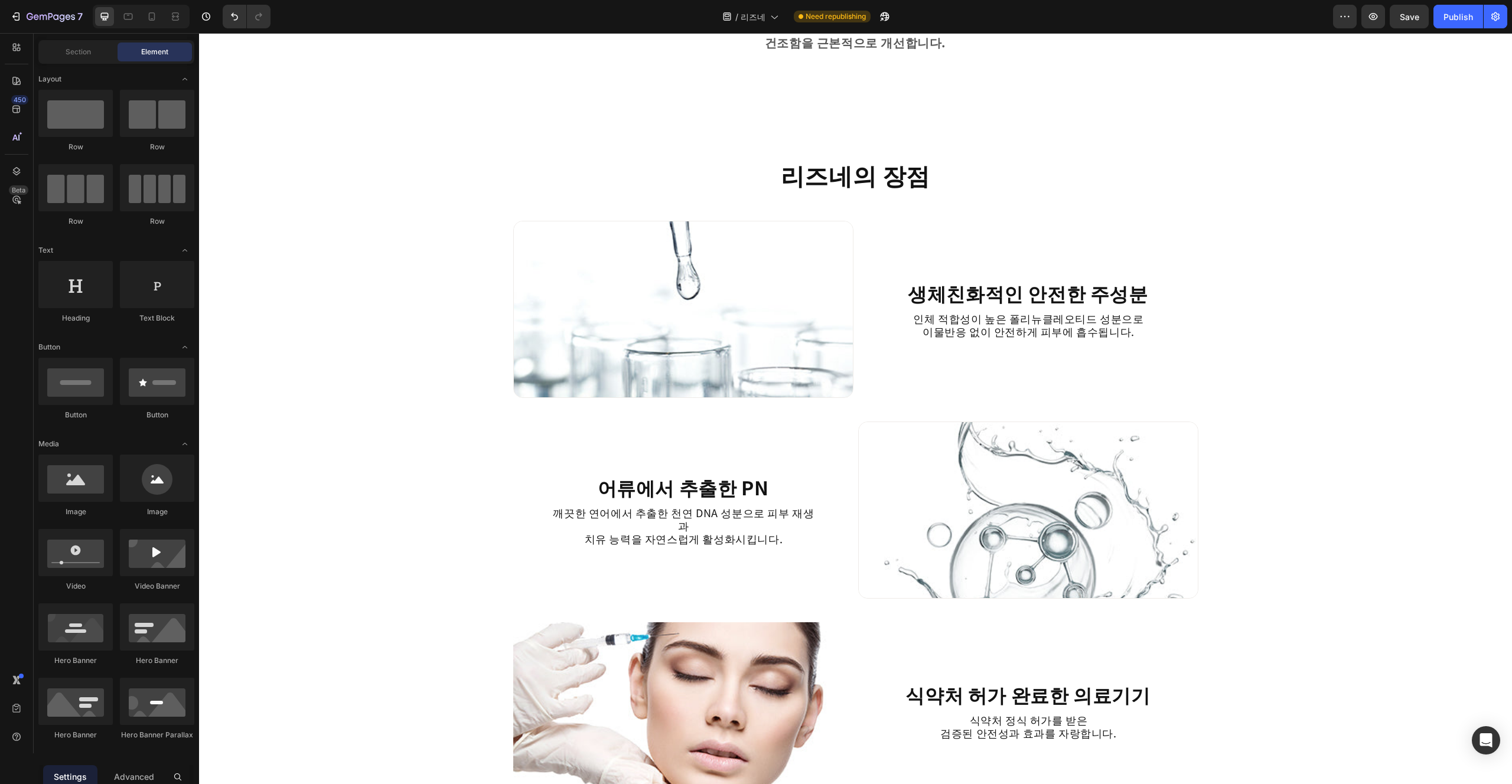
scroll to position [1330, 0]
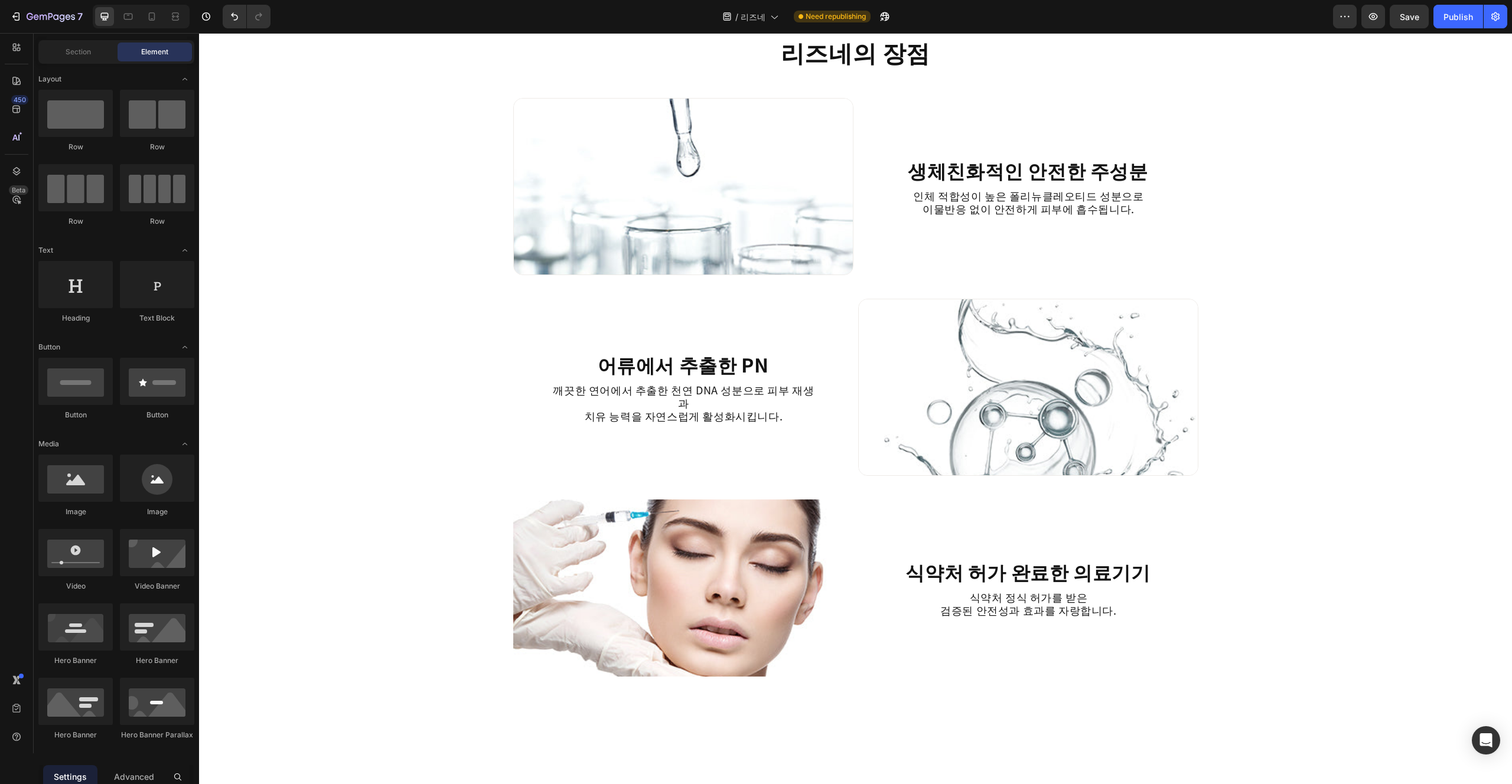
click at [497, 594] on section "리즈네의 장점 Heading Image 생체친화적인 안전한 주성분 Heading 인체 적합성이 높은 폴리뉴클레오티드 성분으로 이물반응 없이 안…" at bounding box center [856, 368] width 727 height 689
click at [546, 583] on img at bounding box center [683, 588] width 340 height 177
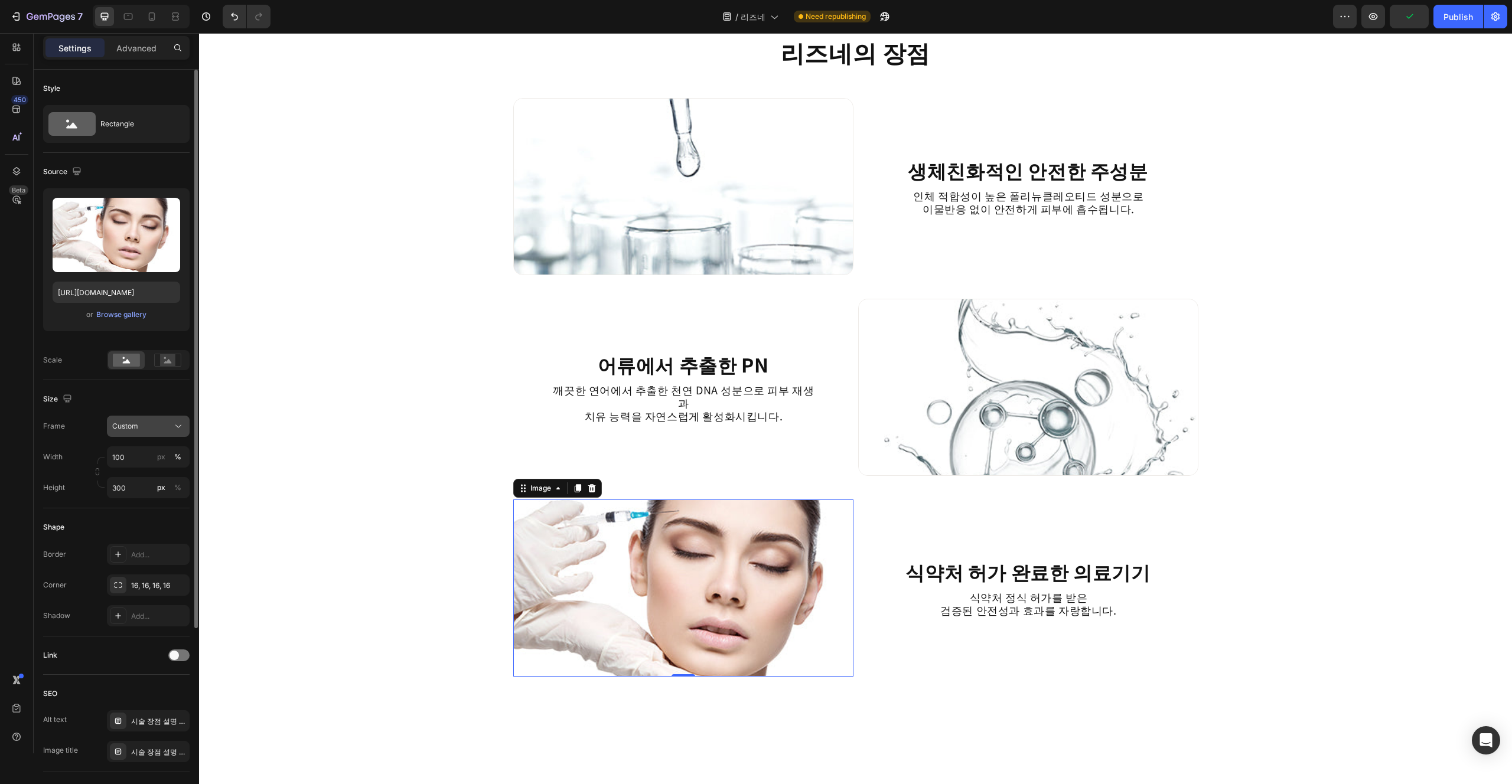
click at [131, 431] on span "Custom" at bounding box center [125, 427] width 26 height 10
click at [135, 550] on div "Add..." at bounding box center [158, 555] width 55 height 10
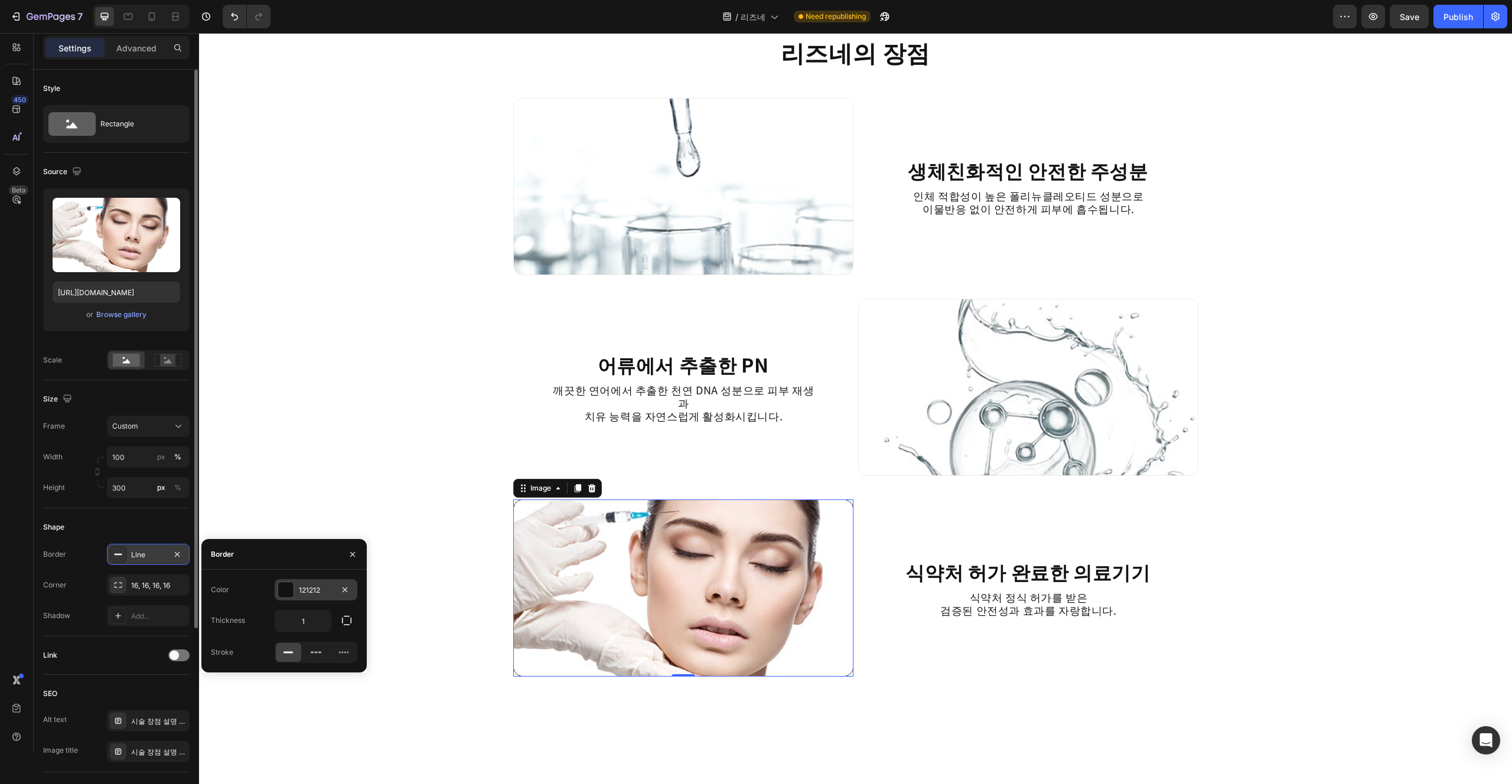
click at [328, 594] on div "121212" at bounding box center [316, 591] width 35 height 10
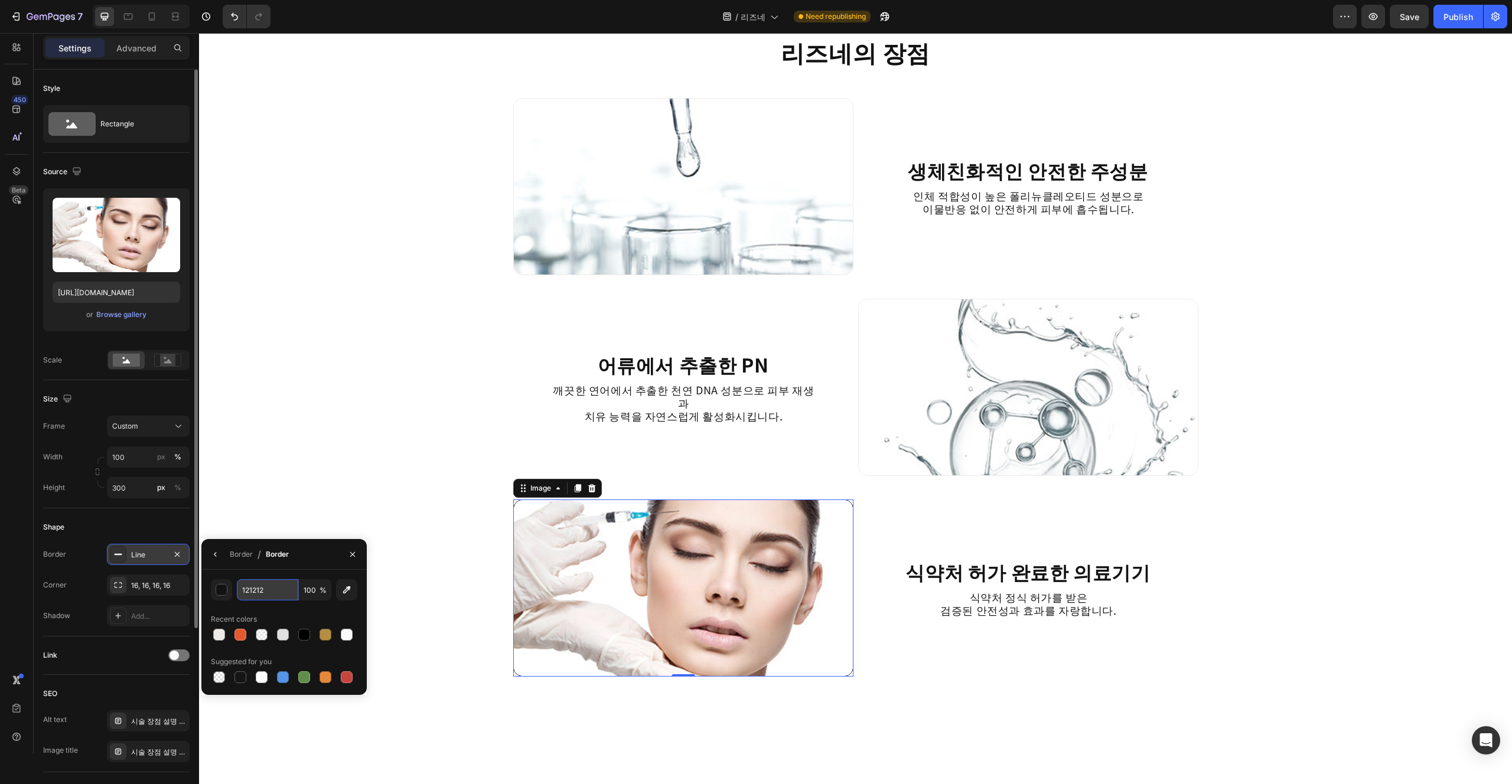
click at [280, 594] on input "121212" at bounding box center [268, 590] width 61 height 21
paste input "eeebe8"
type input "EEEBE8"
click at [289, 576] on div "EEEBE8 100 % Recent colors Suggested for you" at bounding box center [284, 632] width 165 height 125
click at [477, 591] on div "리즈네의 장점 Heading Image 생체친화적인 안전한 주성분 Heading 인체 적합성이 높은 폴리뉴클레오티드 성분으로 이물반응 없이 안…" at bounding box center [856, 420] width 1313 height 3387
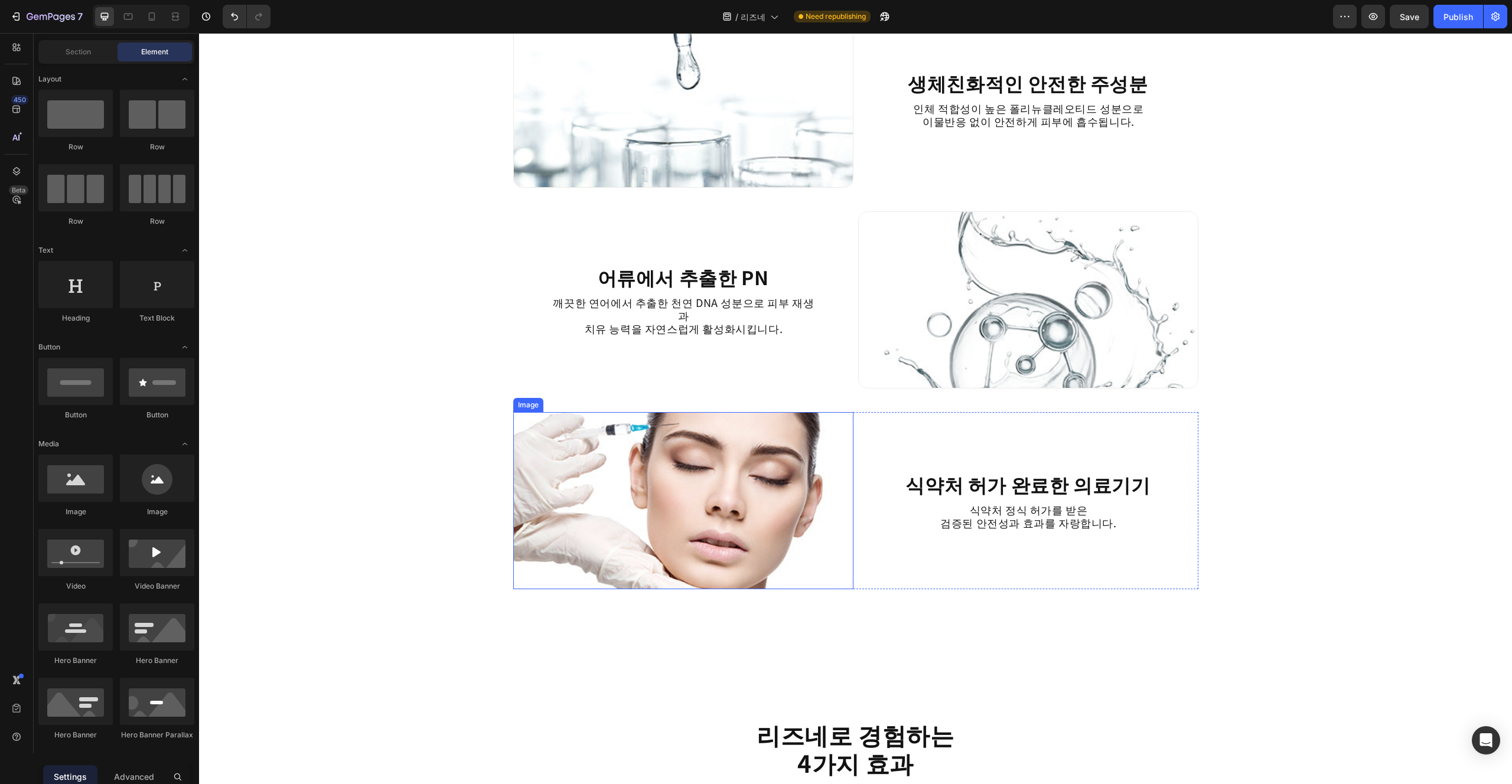
click at [755, 587] on img at bounding box center [683, 501] width 340 height 177
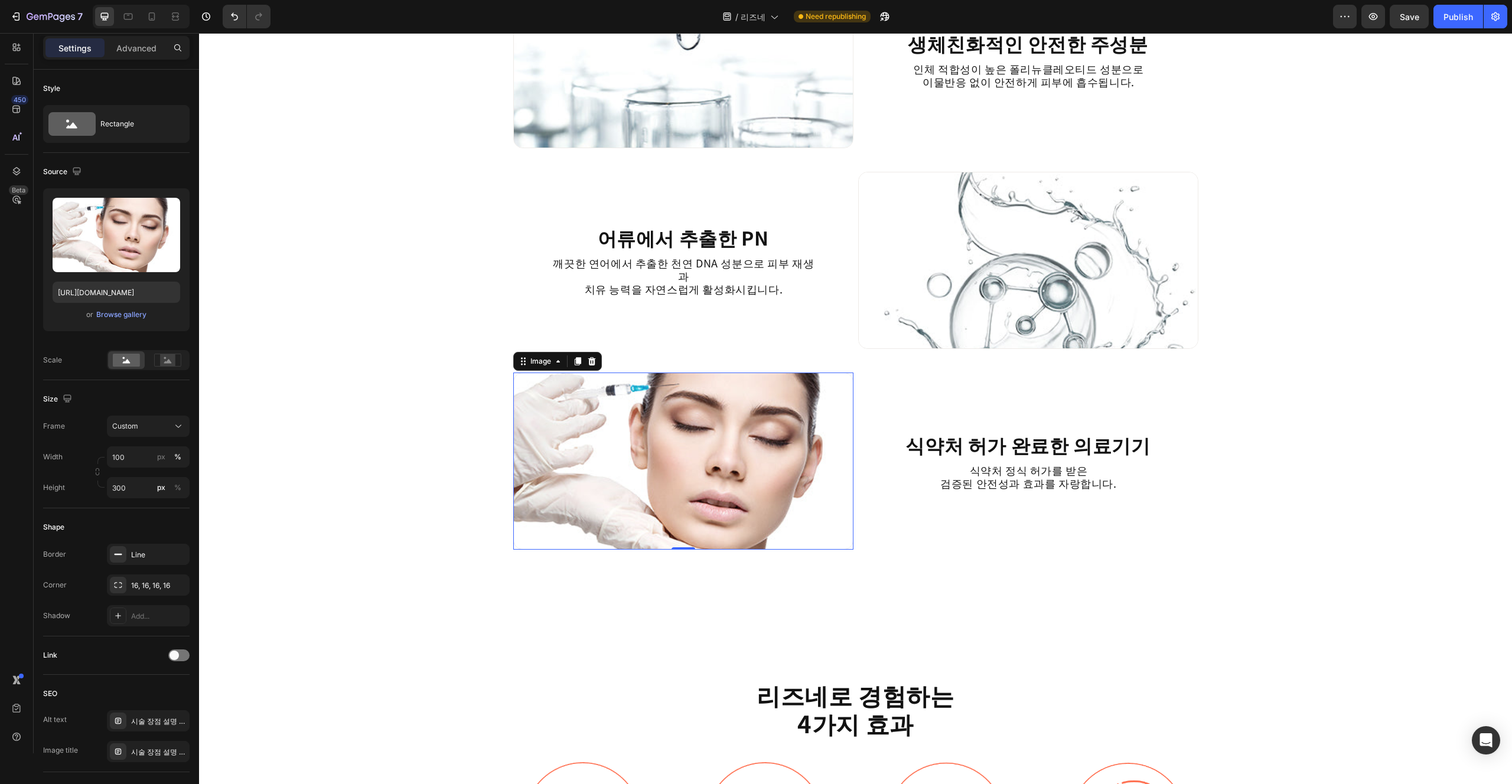
click at [755, 593] on div "리즈네의 장점 Heading Image 생체친화적인 안전한 주성분 Heading 인체 적합성이 높은 폴리뉴클레오티드 성분으로 이물반응 없이 안…" at bounding box center [856, 293] width 1313 height 3387
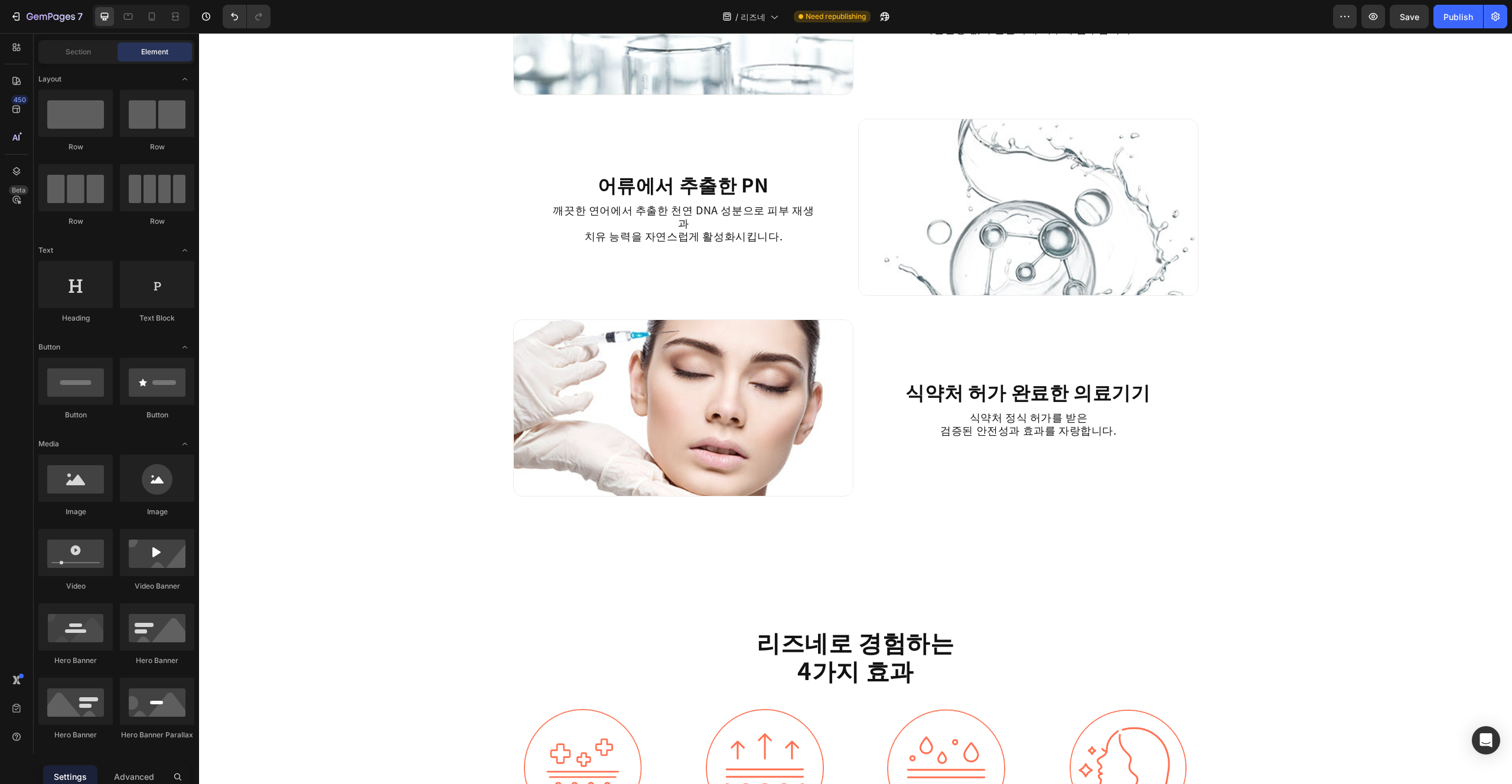
scroll to position [1512, 0]
click at [755, 578] on div "리즈네로 경험하는 4가지 효과 Heading Image 피부 재생 & 장벽 강화 Text block Title Line Row Image 탄력…" at bounding box center [856, 753] width 1313 height 352
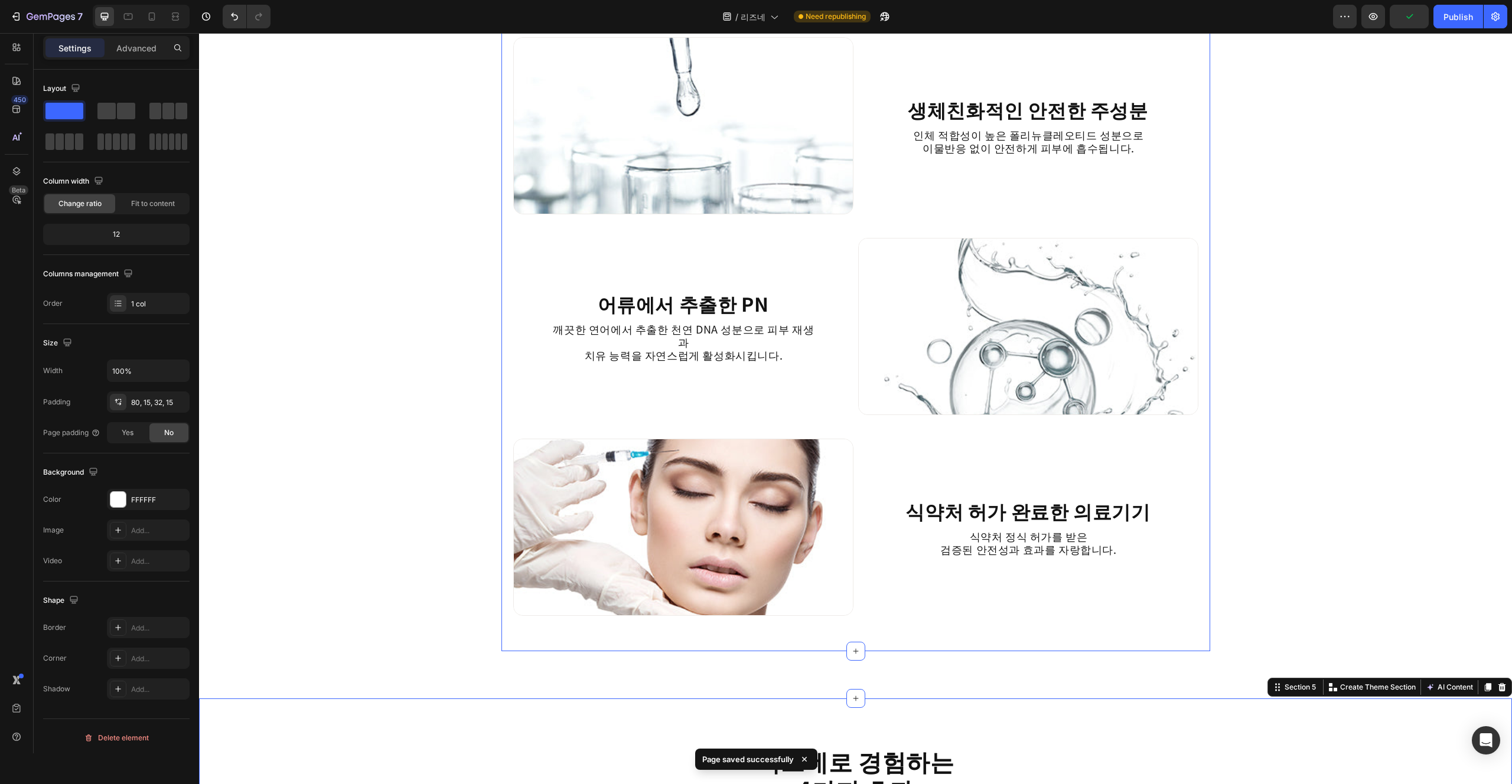
scroll to position [1386, 0]
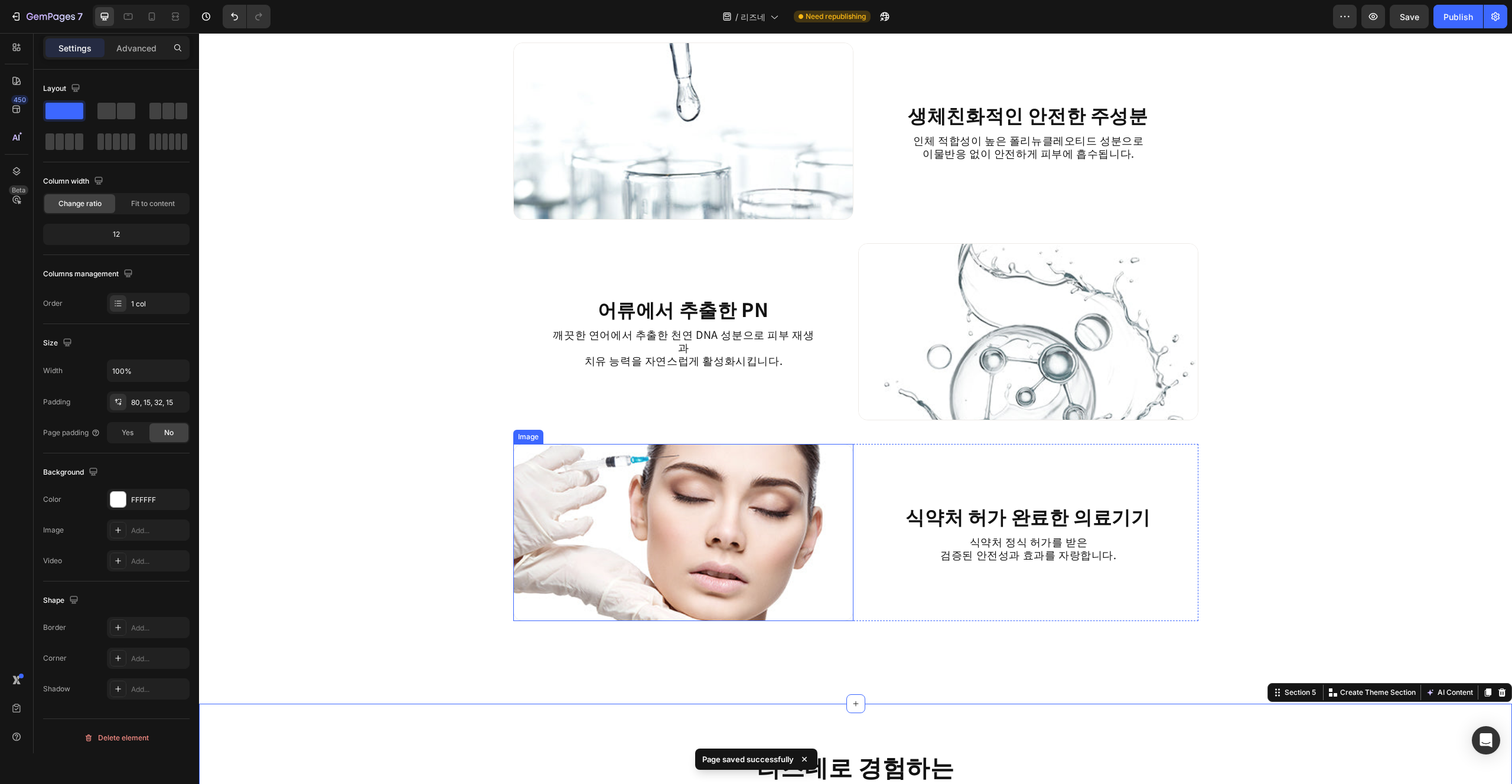
click at [755, 585] on img at bounding box center [683, 533] width 340 height 177
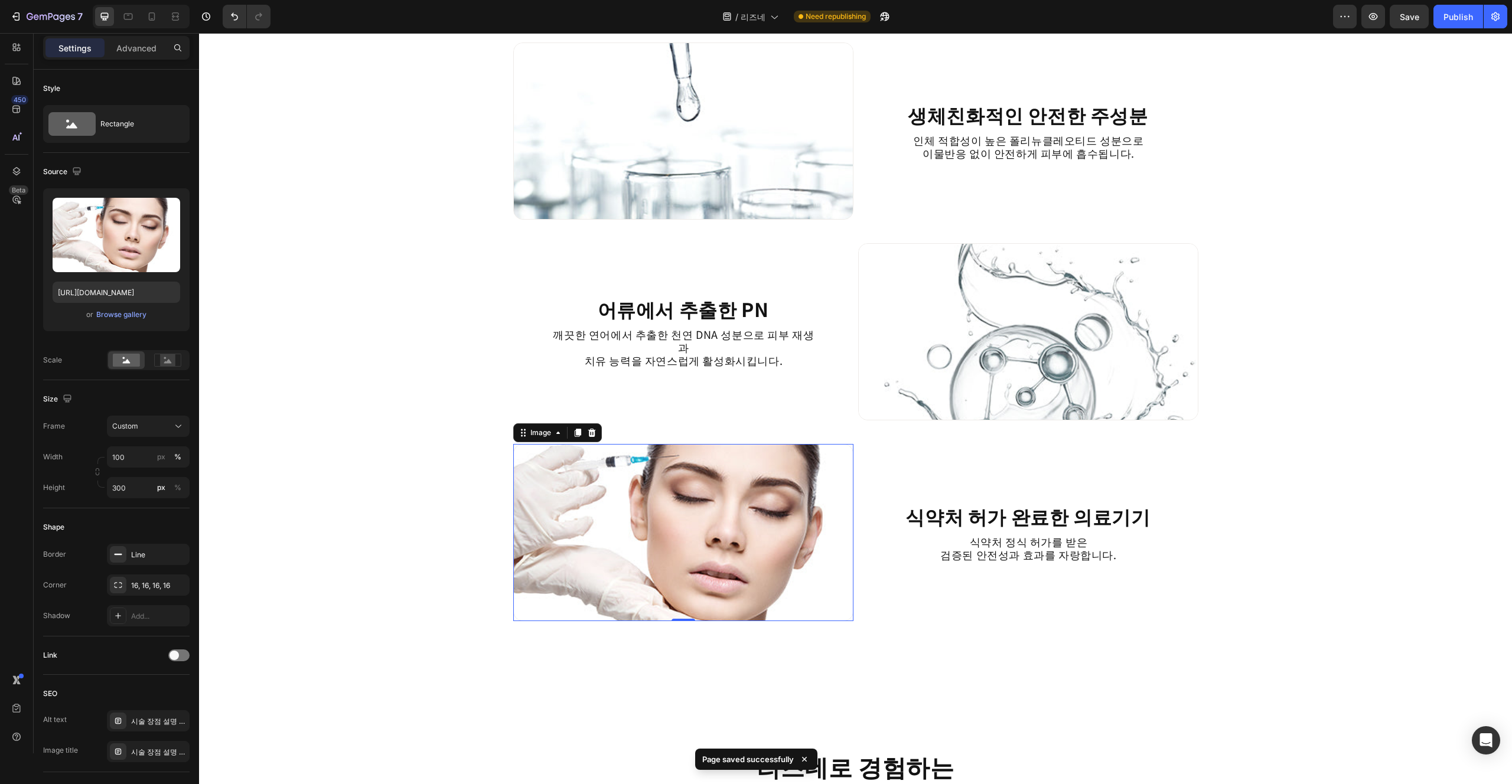
click at [755, 601] on div "리즈네의 장점 Heading Image 생체친화적인 안전한 주성분 Heading 인체 적합성이 높은 폴리뉴클레오티드 성분으로 이물반응 없이 안…" at bounding box center [856, 365] width 1313 height 3387
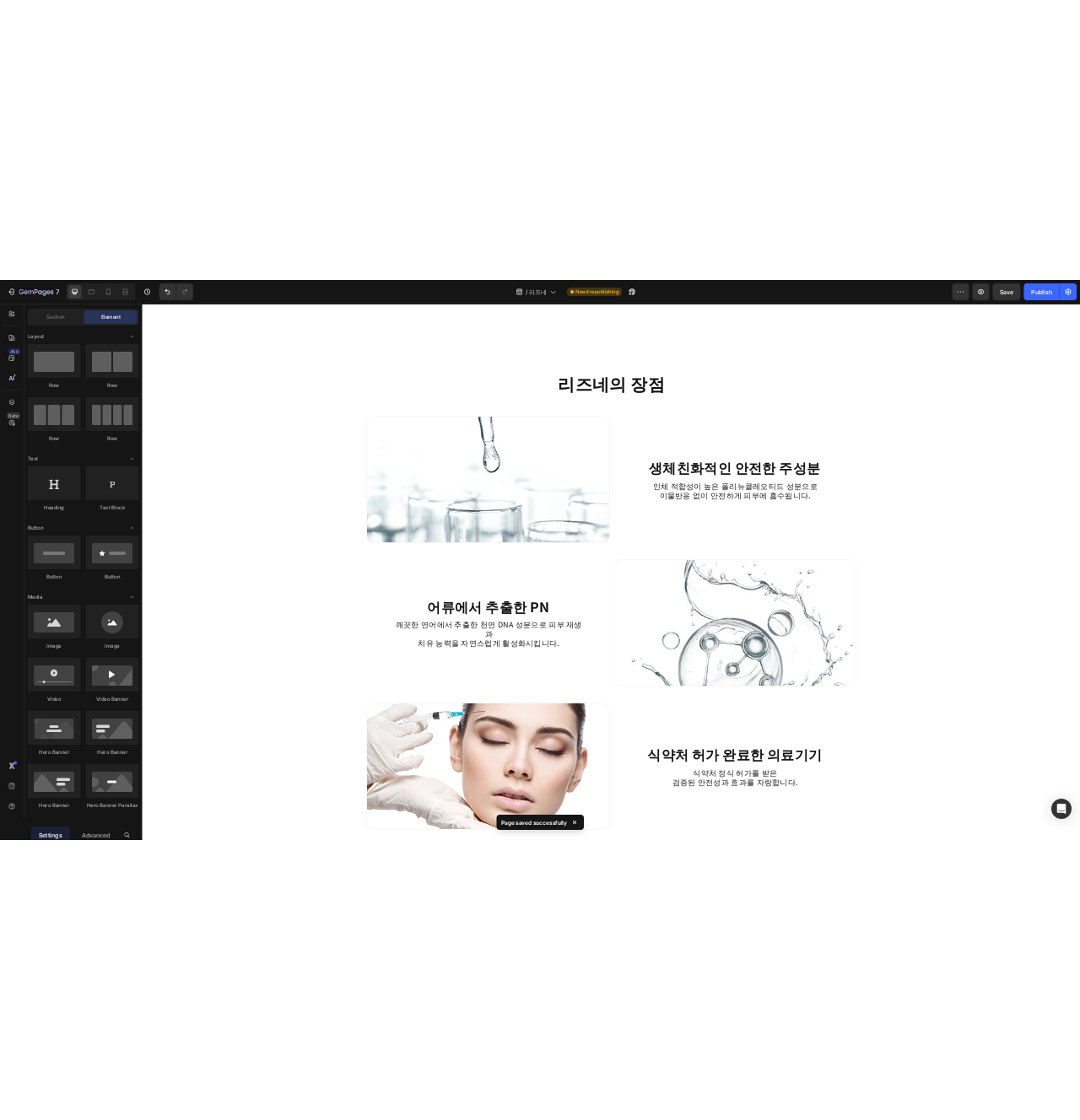
scroll to position [1763, 0]
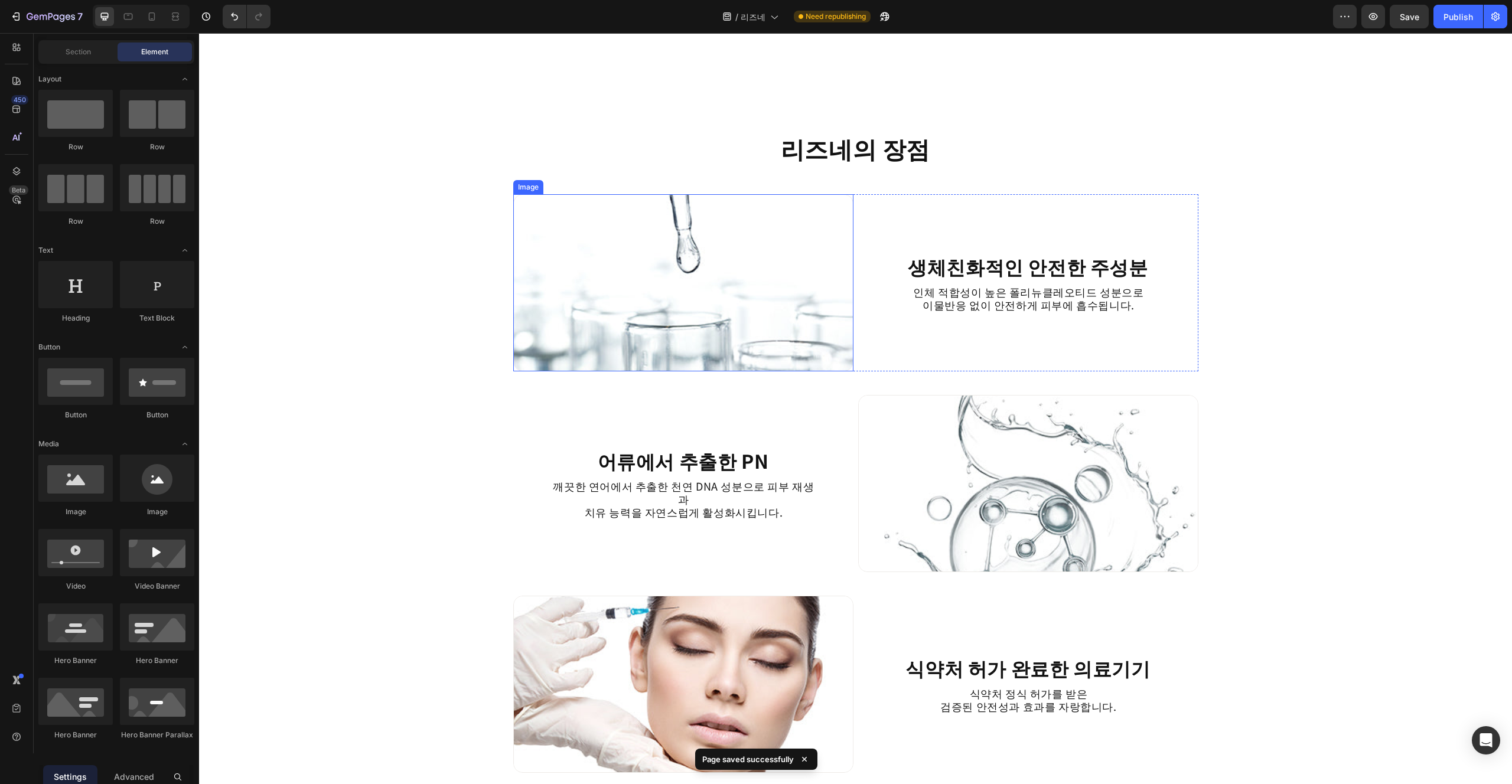
click at [755, 341] on img at bounding box center [683, 283] width 340 height 177
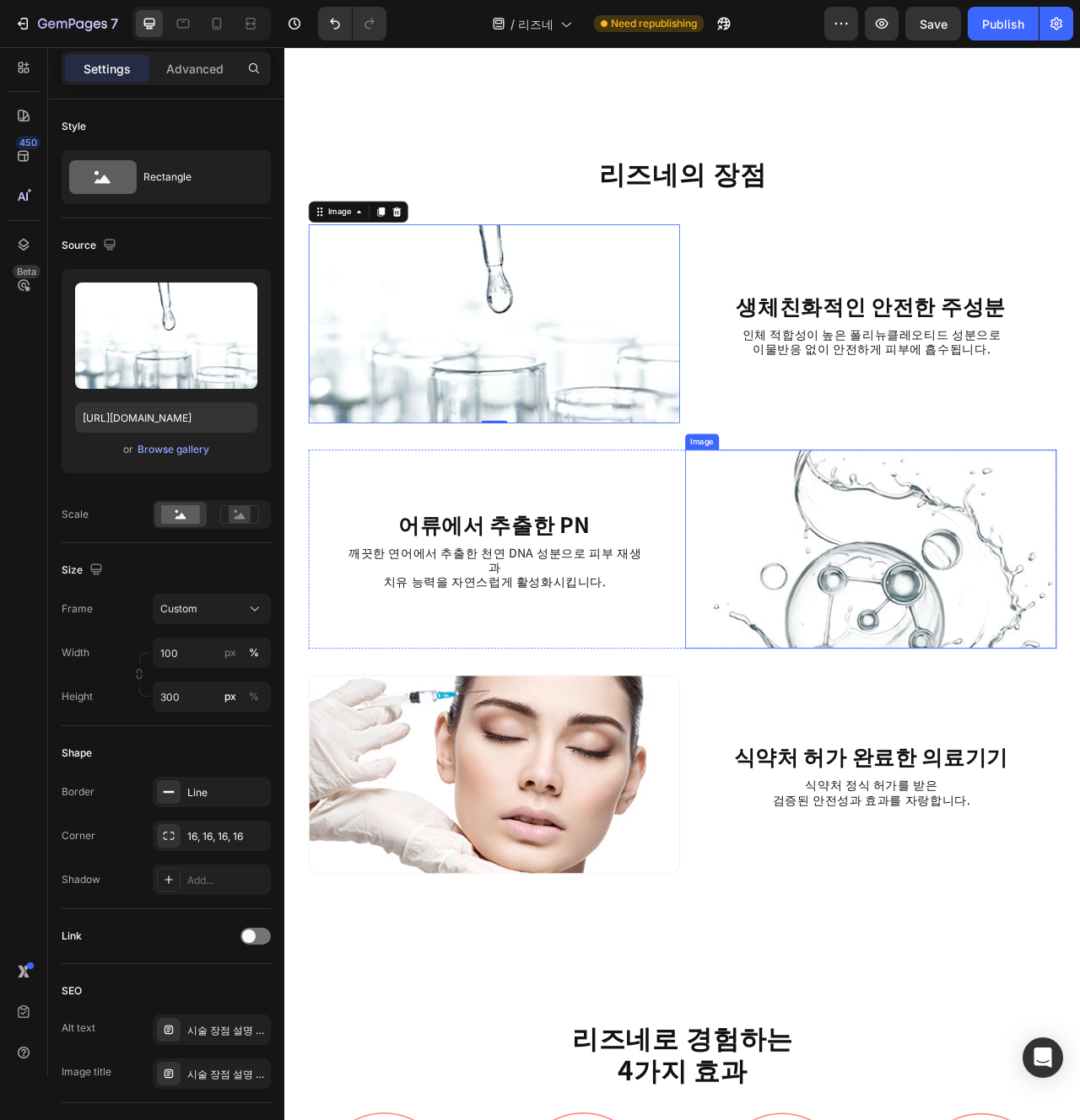
click at [928, 727] on img at bounding box center [1030, 686] width 473 height 253
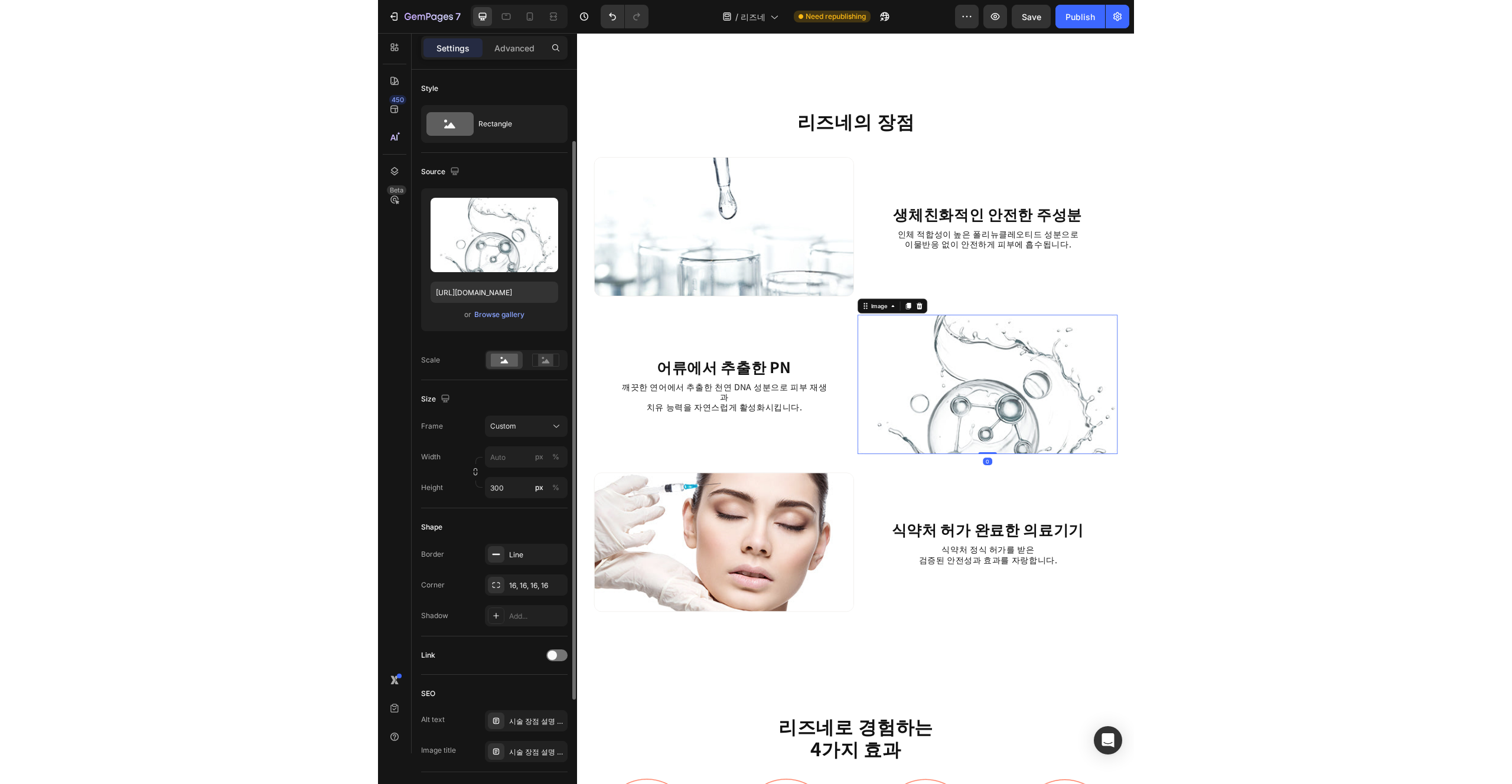
scroll to position [40, 0]
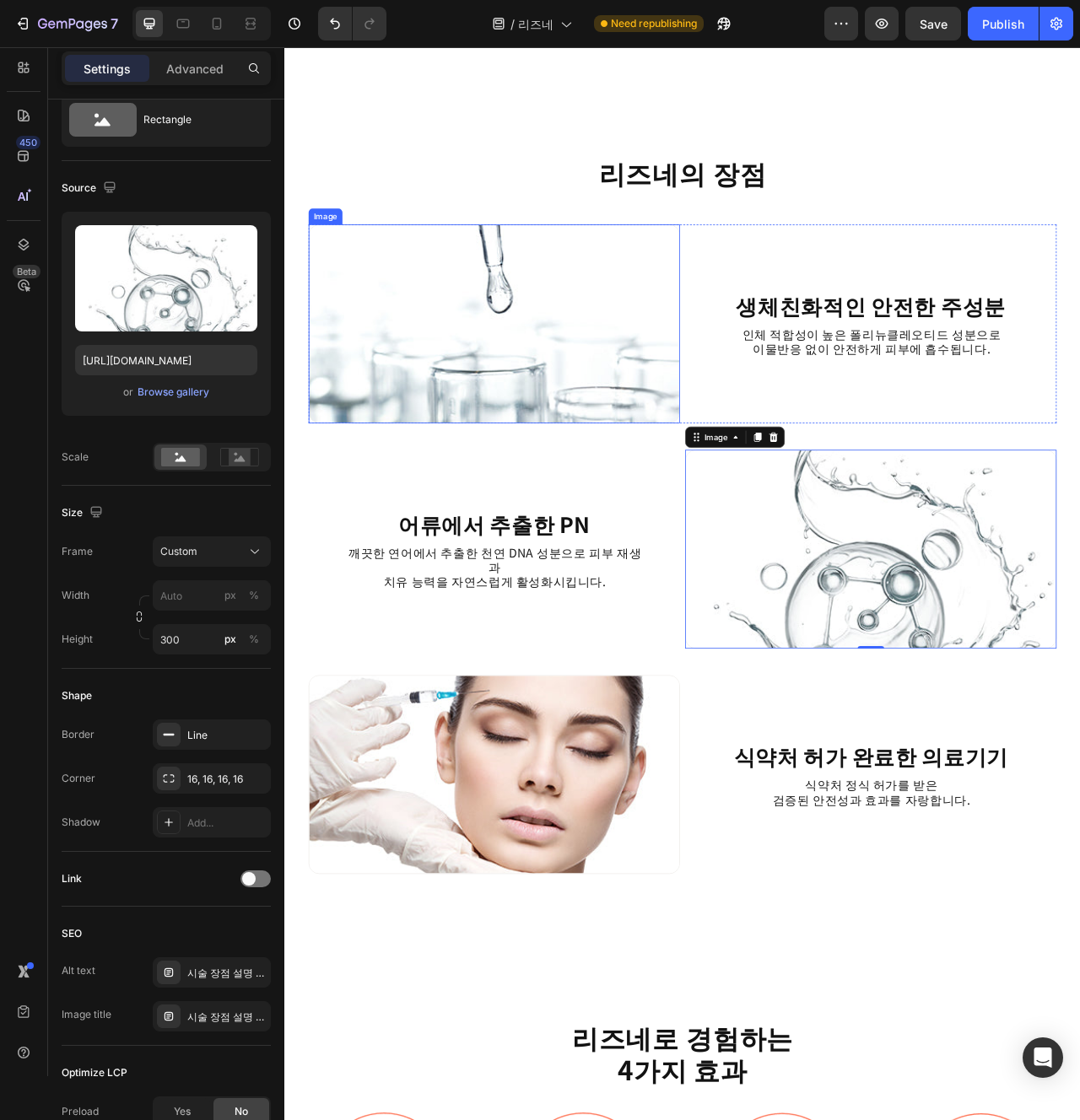
click at [531, 371] on img at bounding box center [551, 399] width 473 height 253
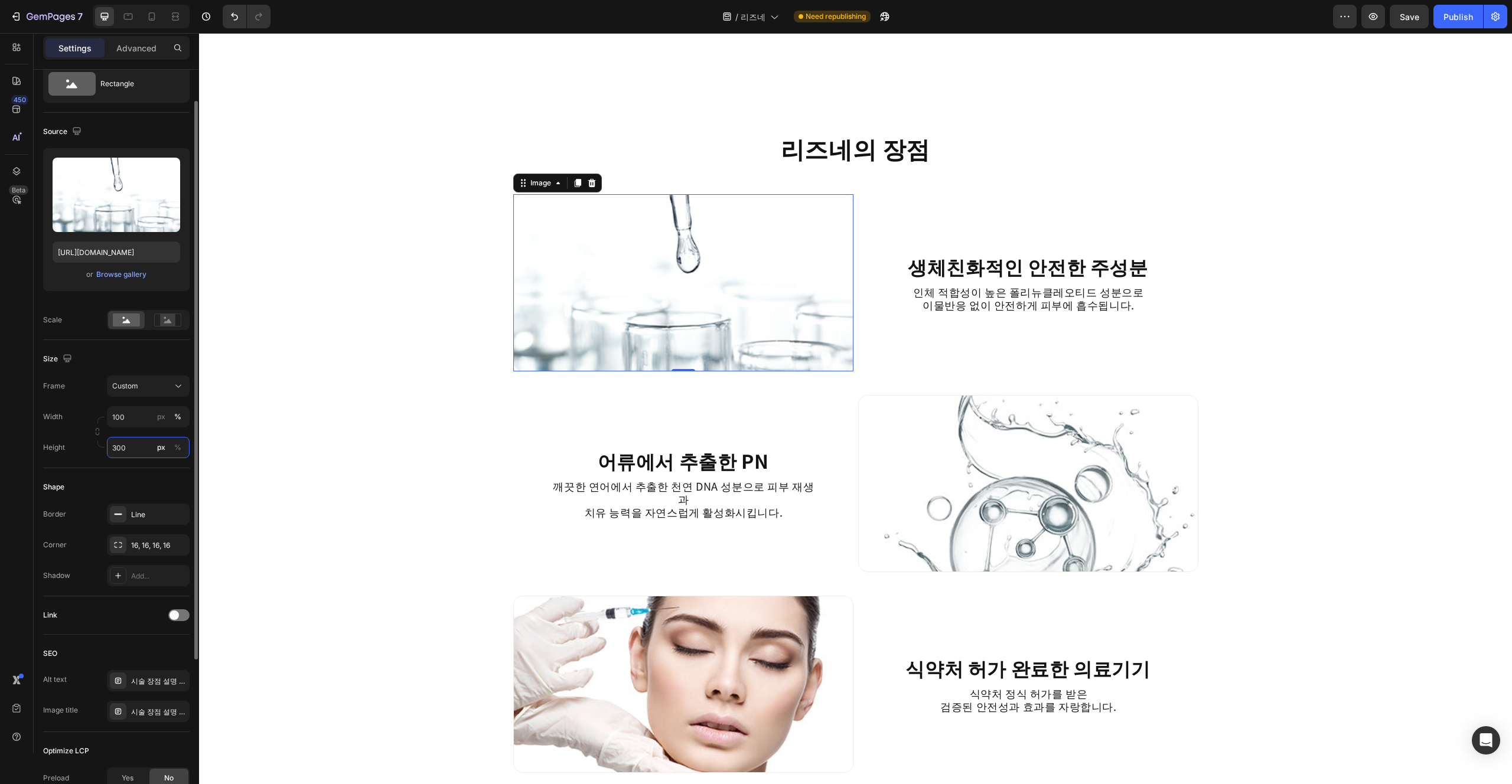
click at [137, 442] on input "300" at bounding box center [148, 447] width 83 height 21
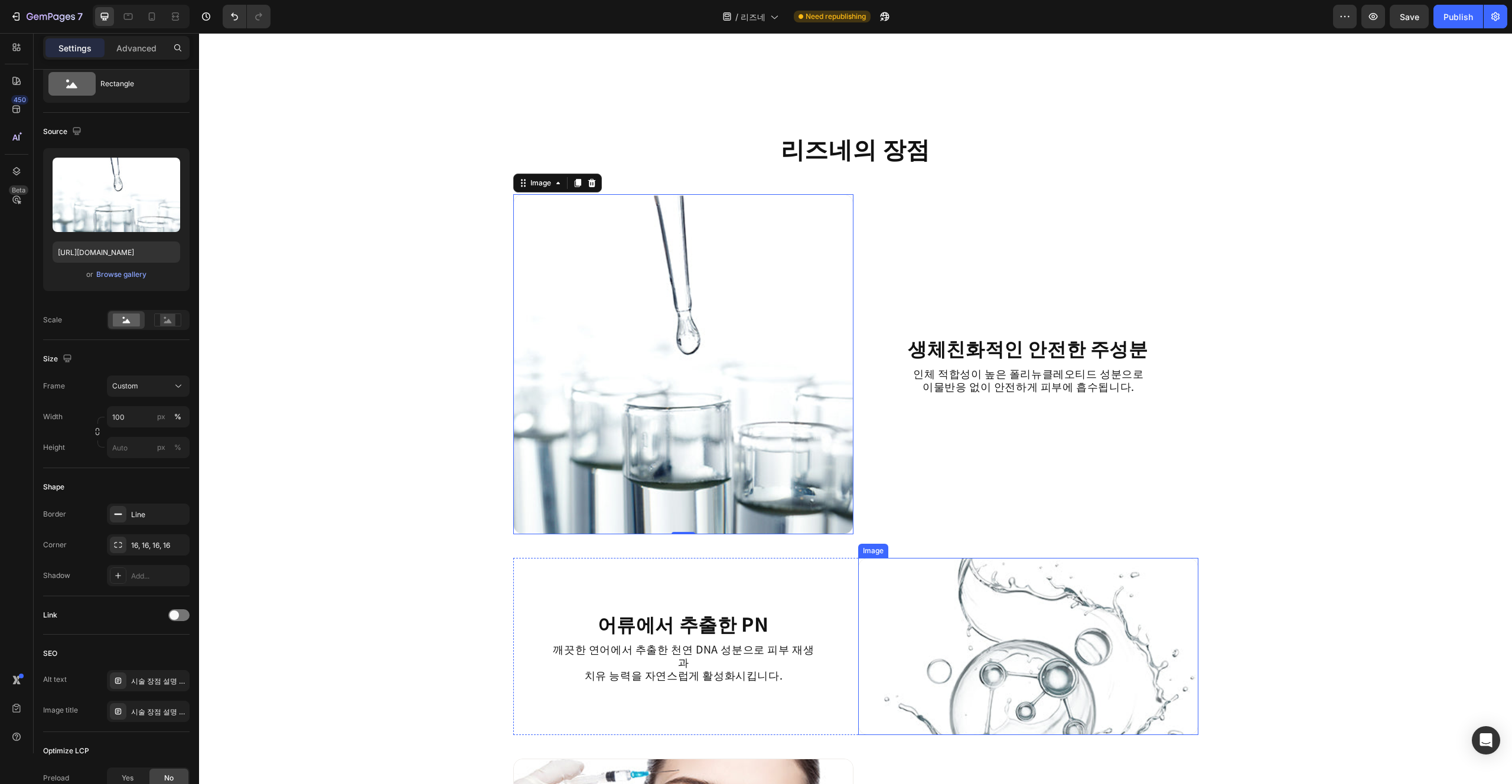
click at [755, 640] on img at bounding box center [1028, 647] width 340 height 177
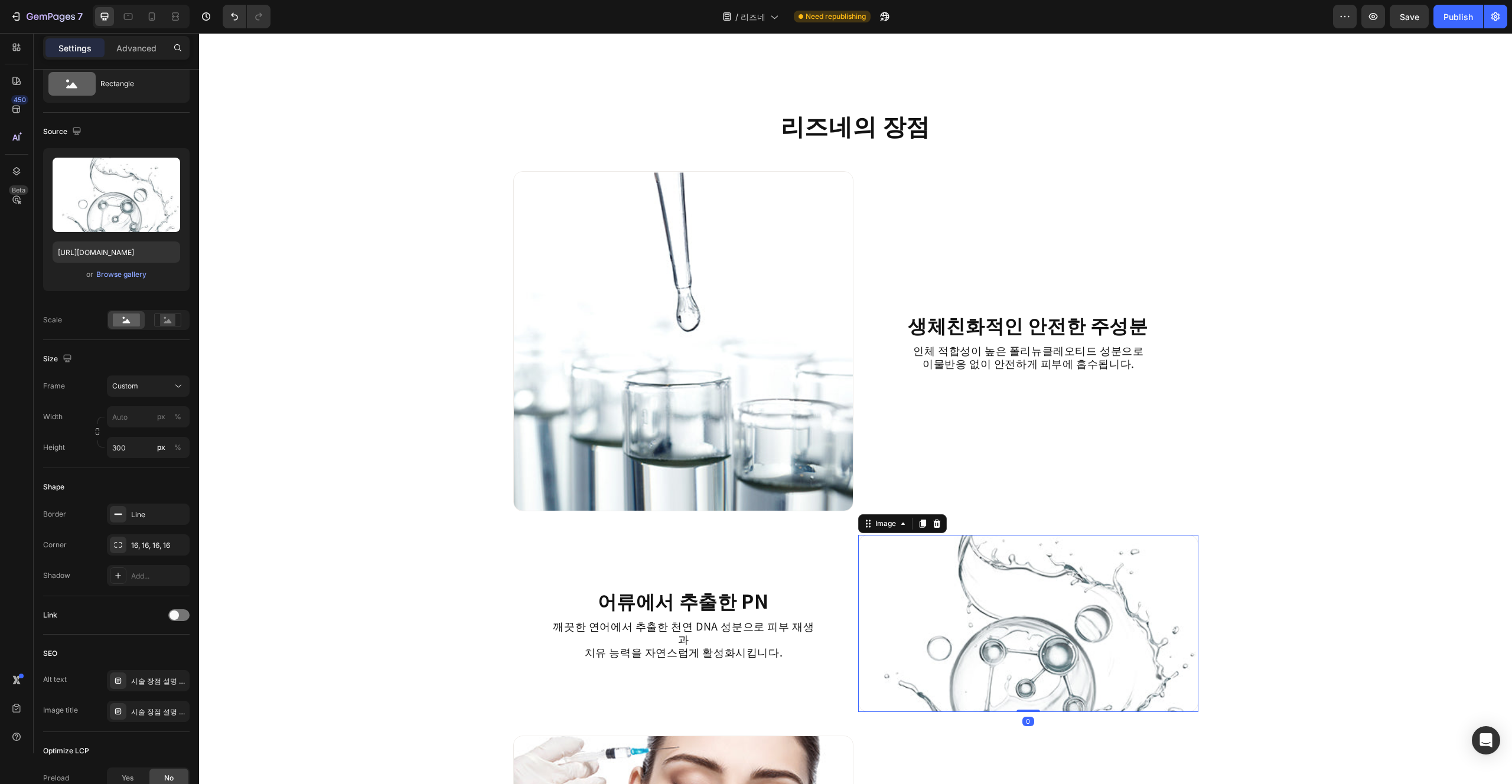
scroll to position [1259, 0]
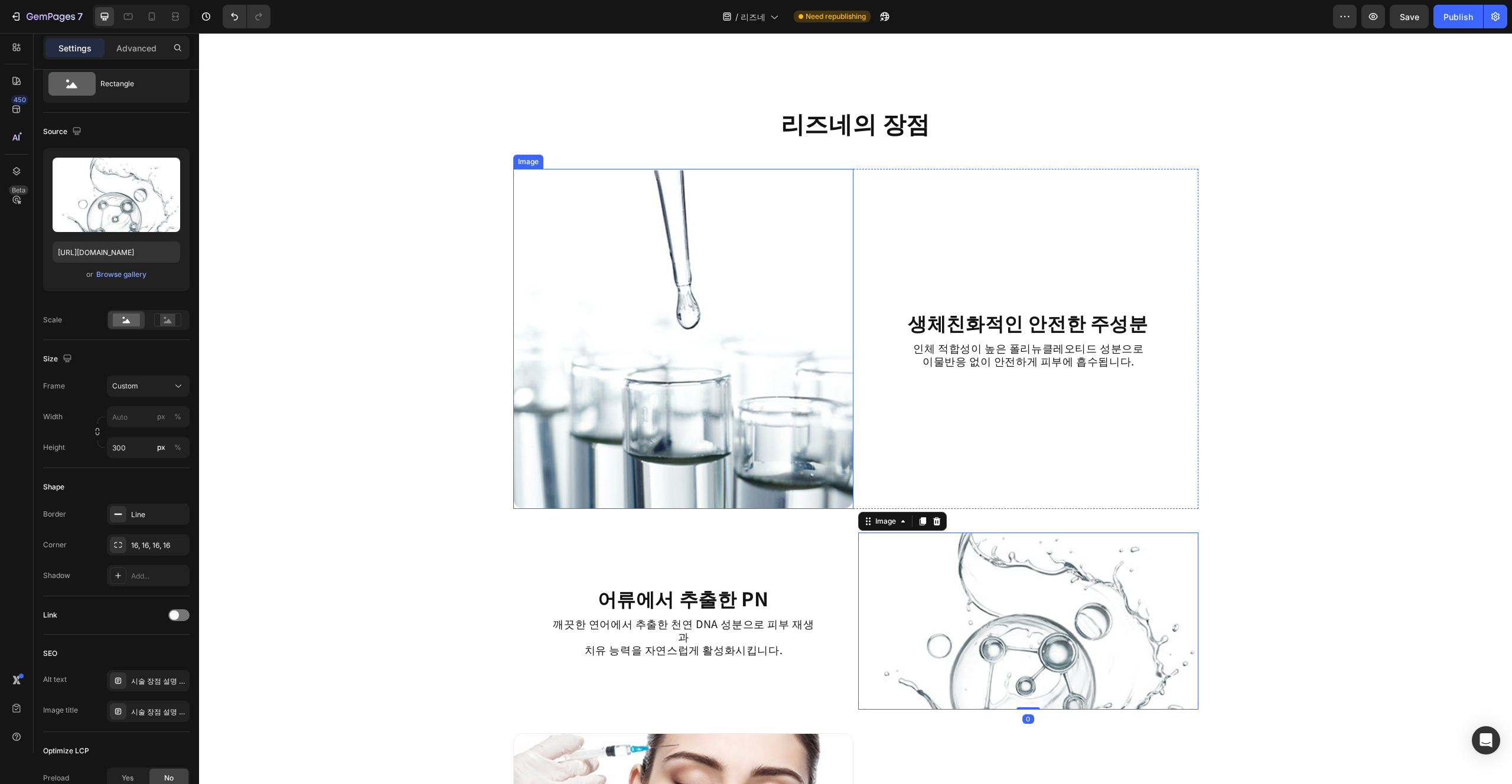
click at [755, 498] on img at bounding box center [683, 339] width 340 height 340
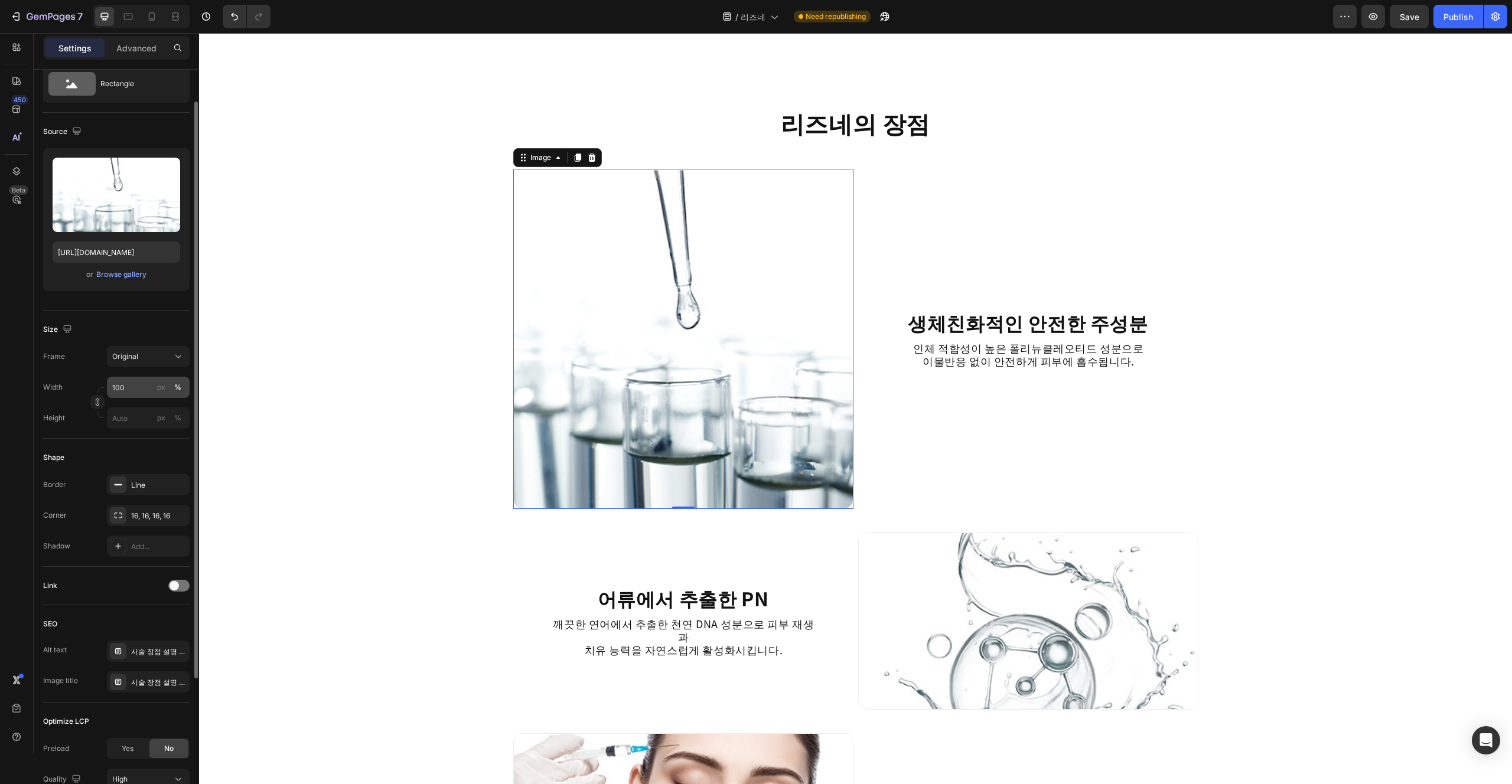
type input "300"
click at [132, 394] on input "100" at bounding box center [148, 387] width 83 height 21
type input "50"
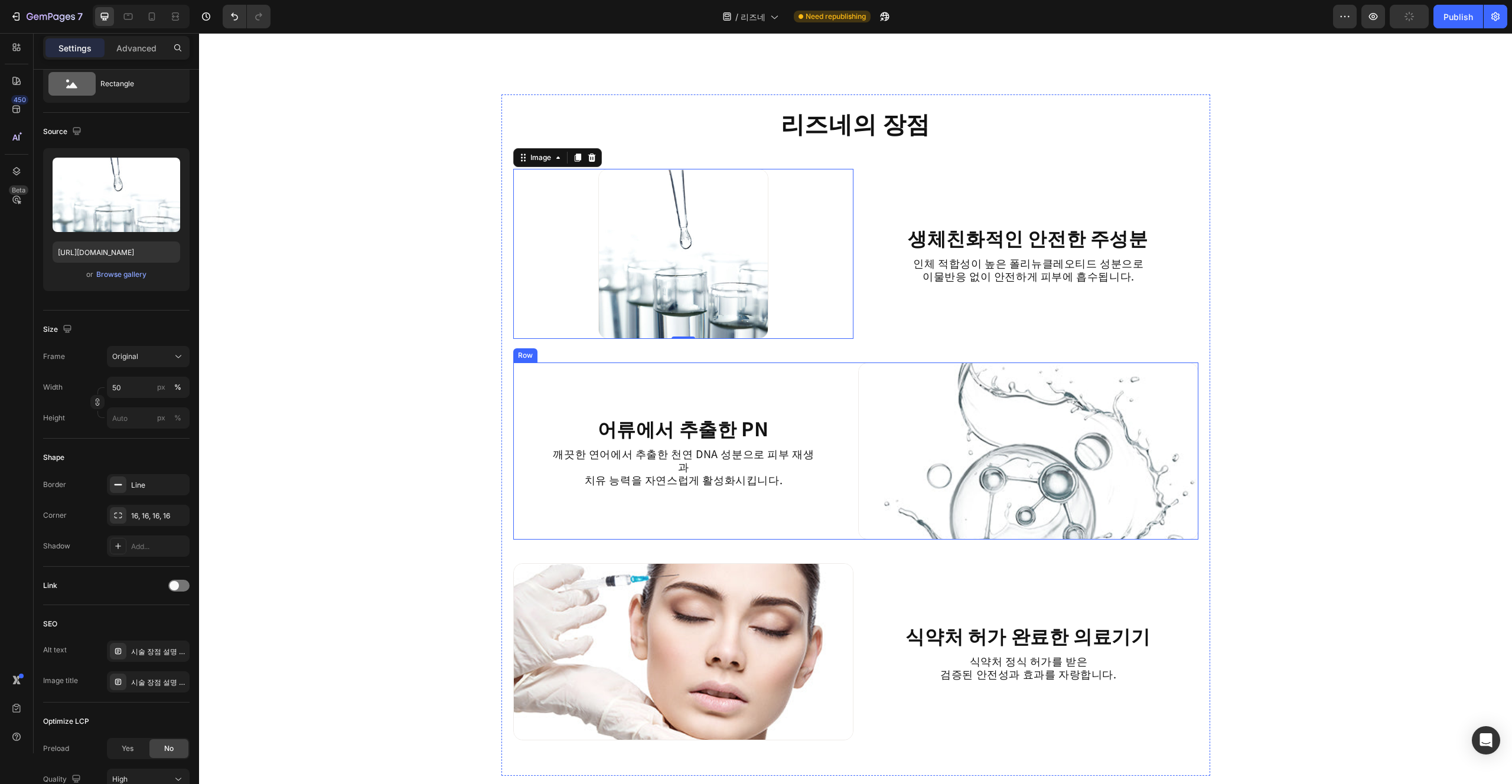
click at [613, 385] on div "어류에서 추출한 PN Heading 깨끗한 연어에서 추출한 천연 DNA 성분으로 피부 재생과 치유 능력을 자연스럽게 활성화시킵니다. Text …" at bounding box center [683, 451] width 340 height 177
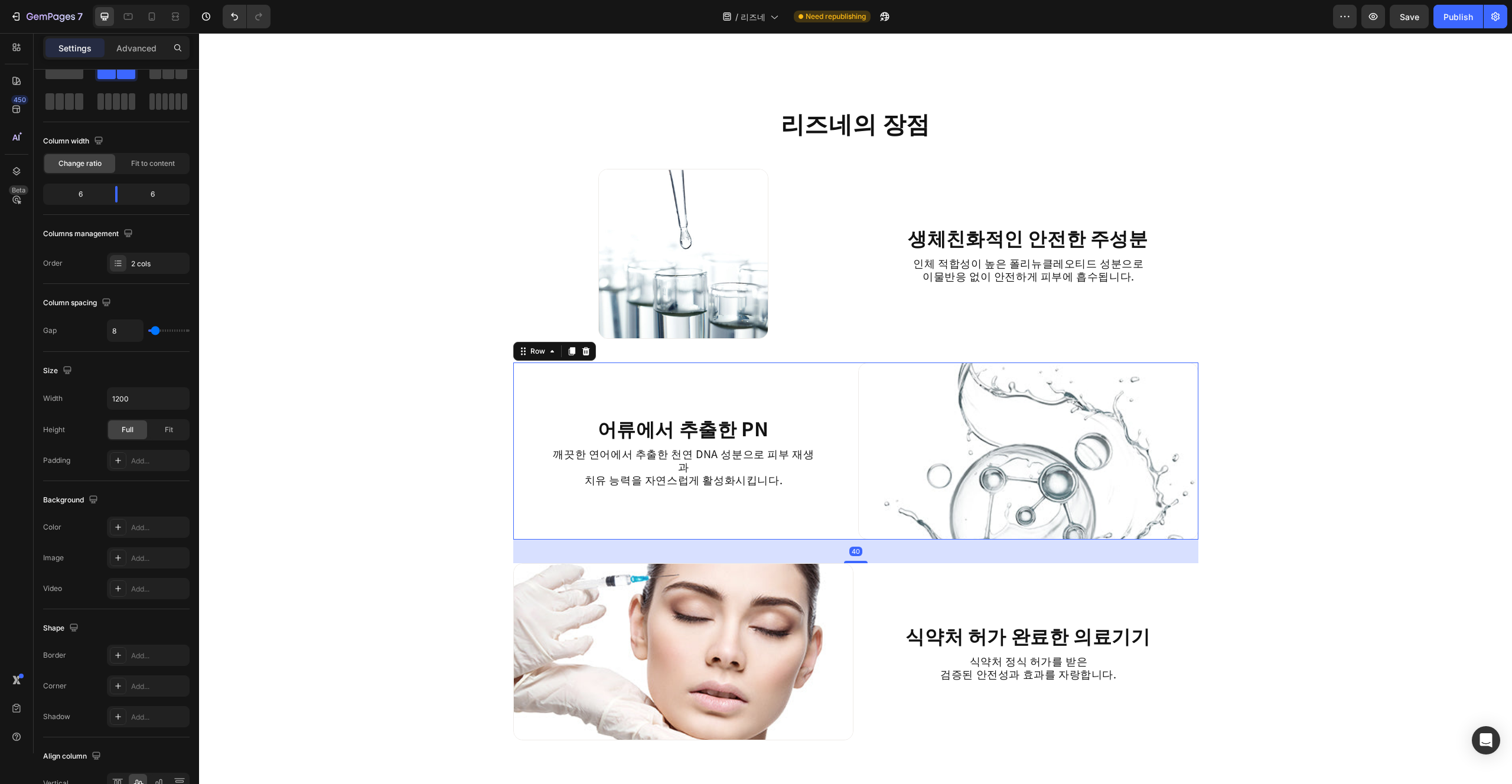
scroll to position [0, 0]
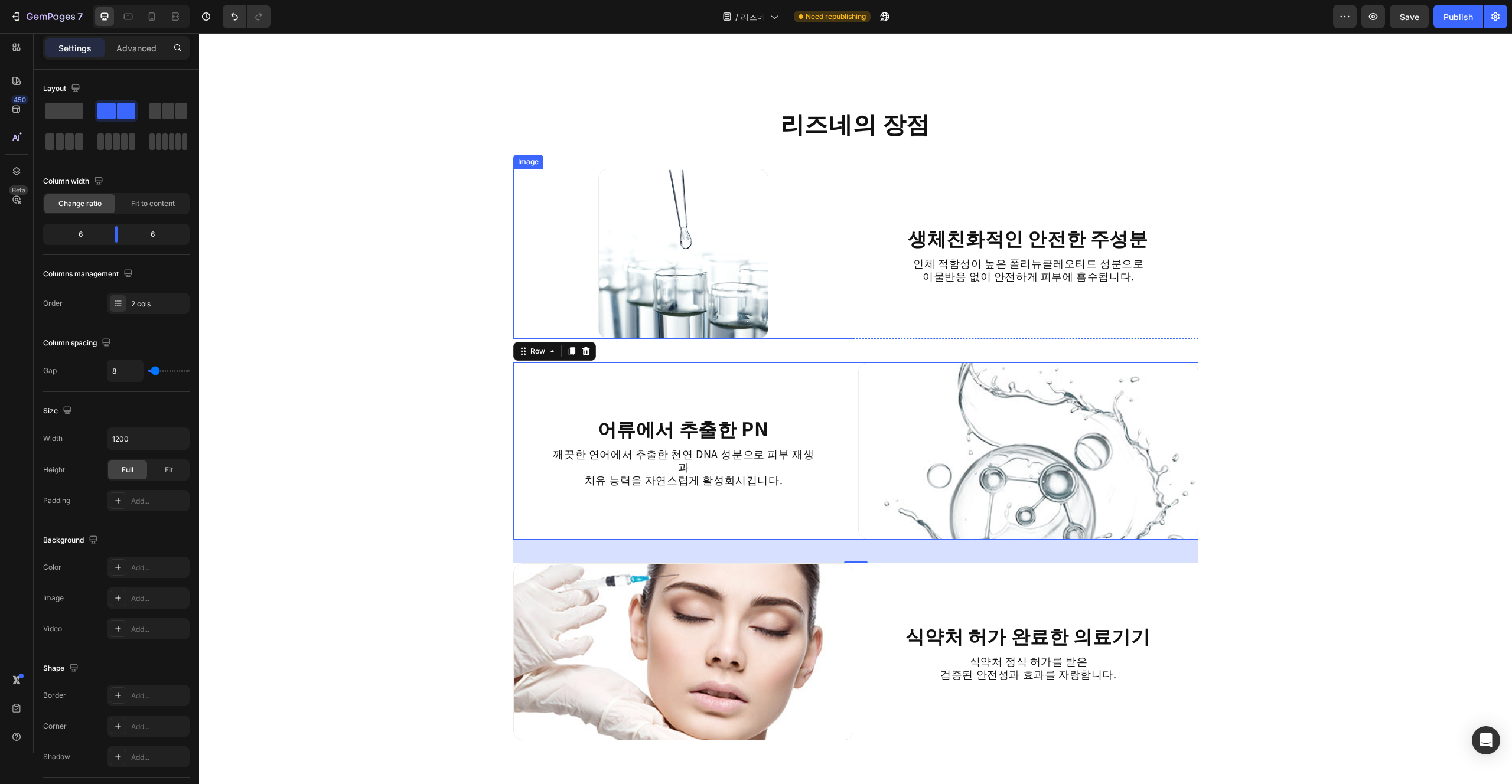
click at [685, 242] on img at bounding box center [683, 253] width 170 height 170
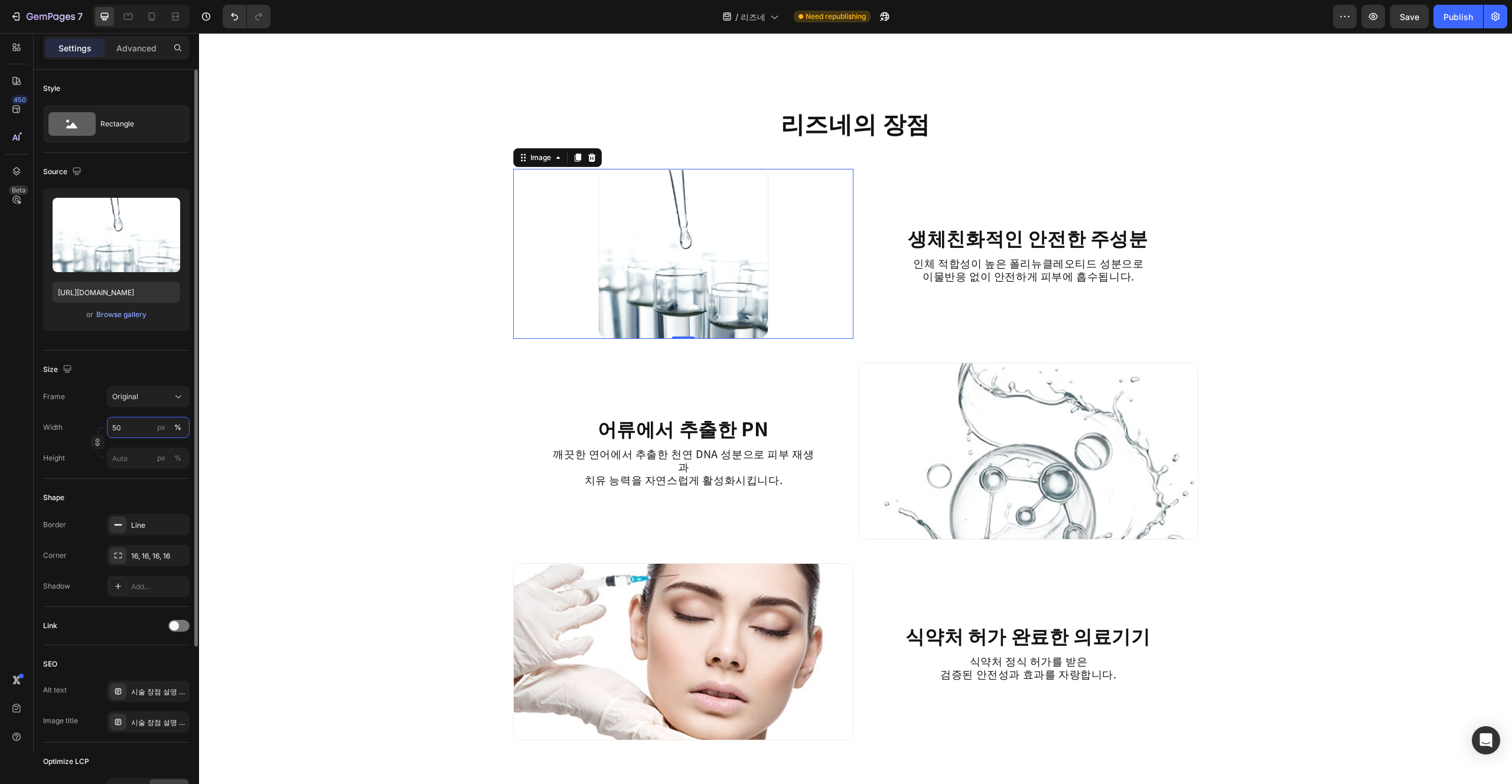
click at [135, 437] on input "50" at bounding box center [148, 427] width 83 height 21
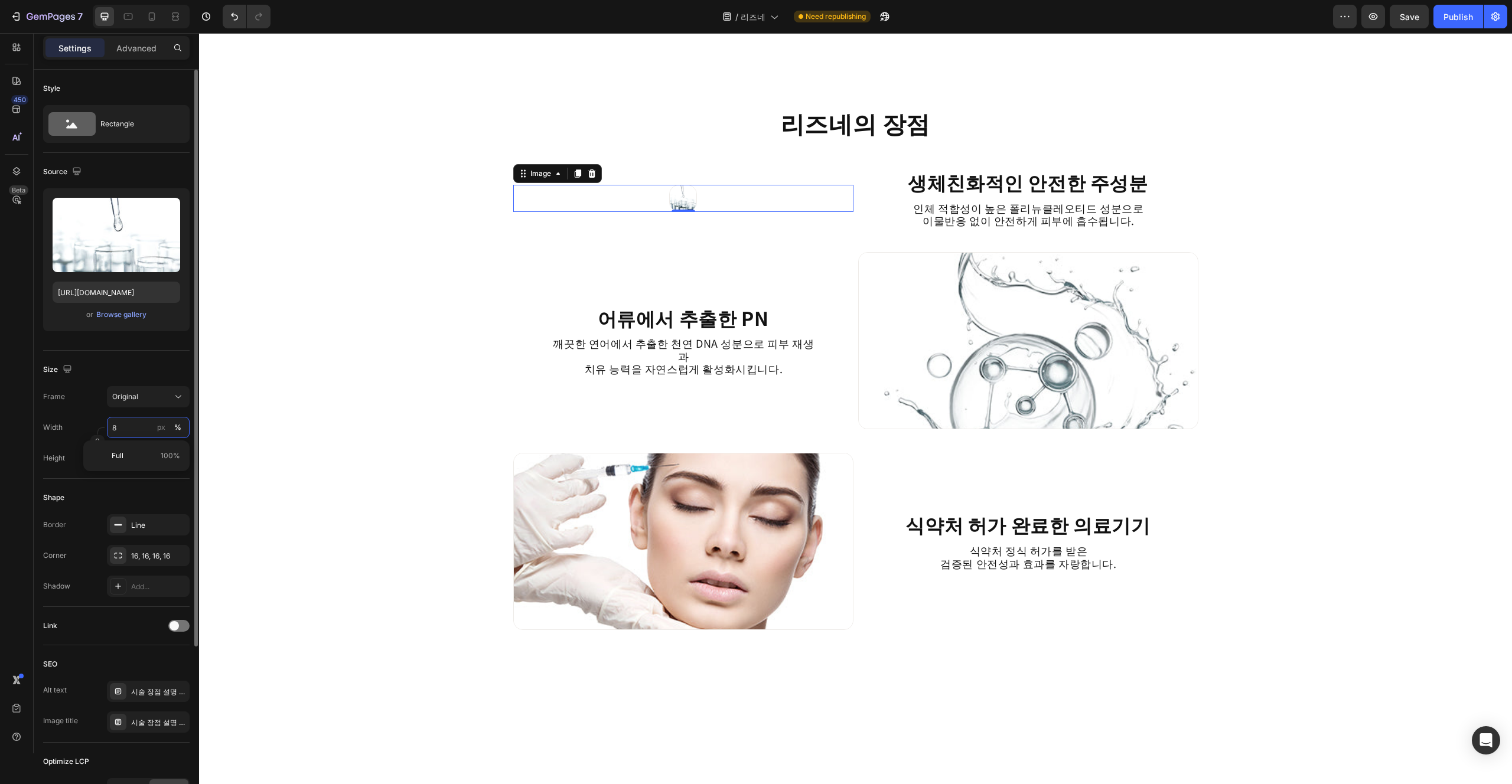
type input "80"
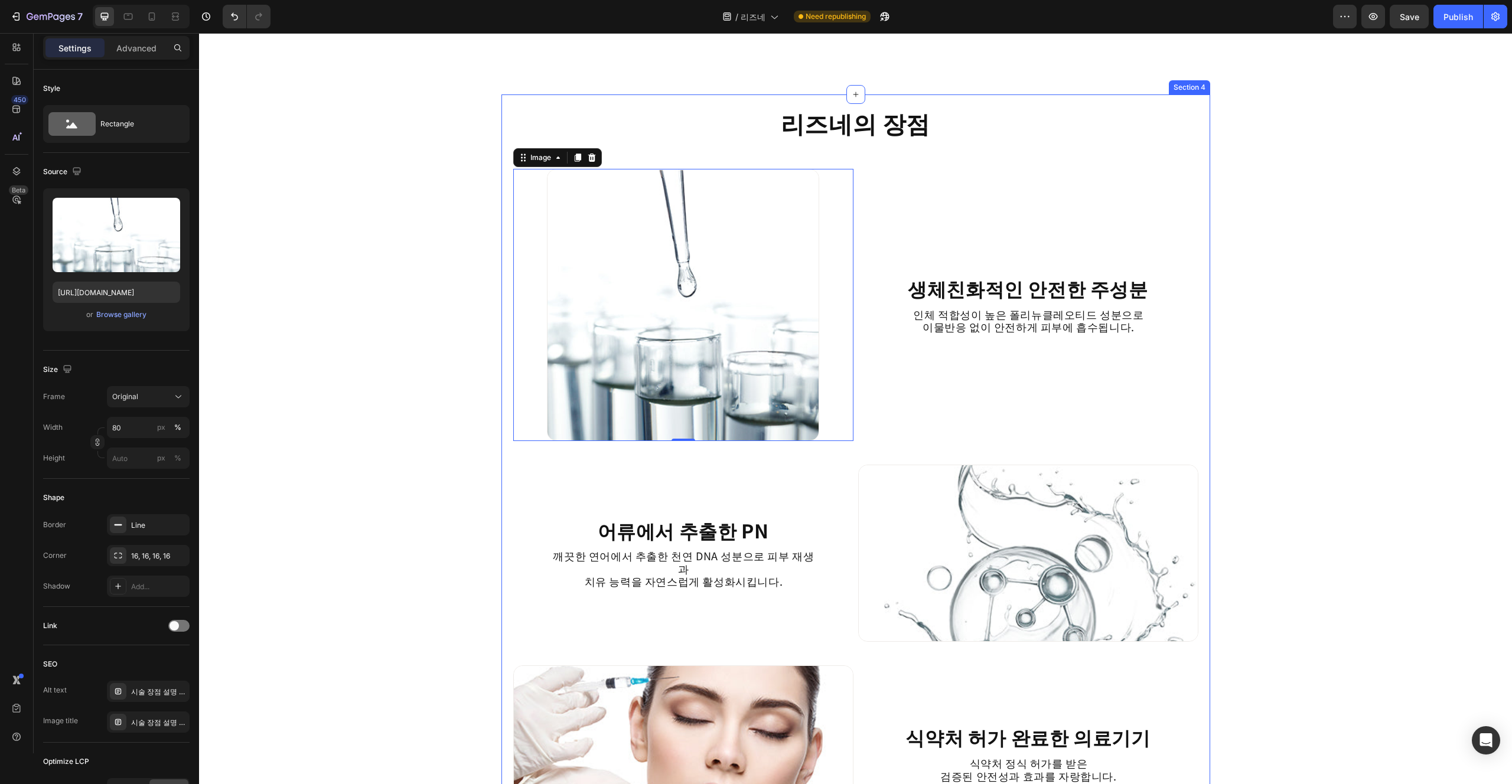
click at [755, 461] on div "리즈네의 장점 Heading Image 0 생체친화적인 안전한 주성분 Heading 인체 적합성이 높은 폴리뉴클레오티드 성분으로 이물반응 없이…" at bounding box center [856, 486] width 685 height 760
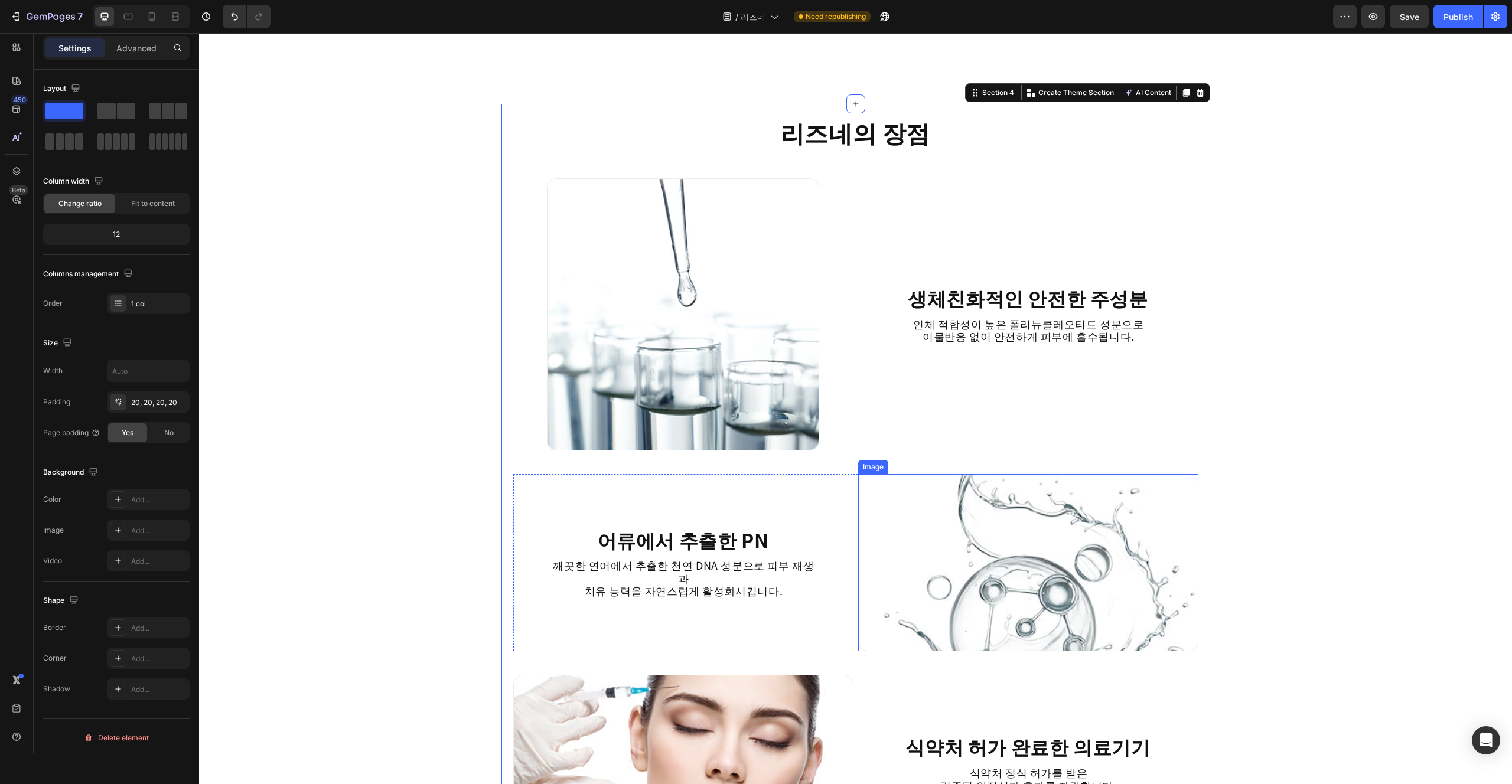
scroll to position [1255, 0]
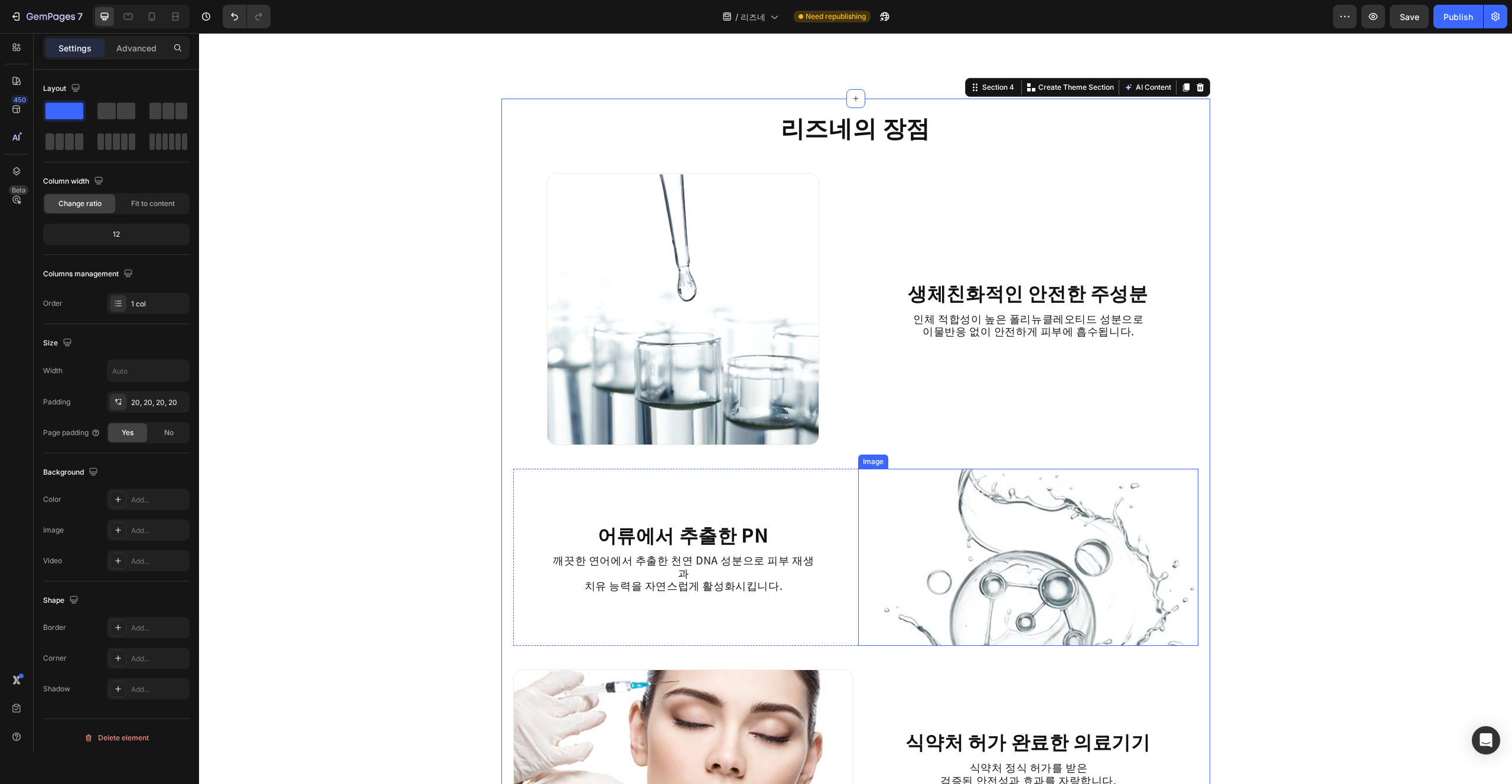
click at [755, 563] on img at bounding box center [1028, 557] width 340 height 177
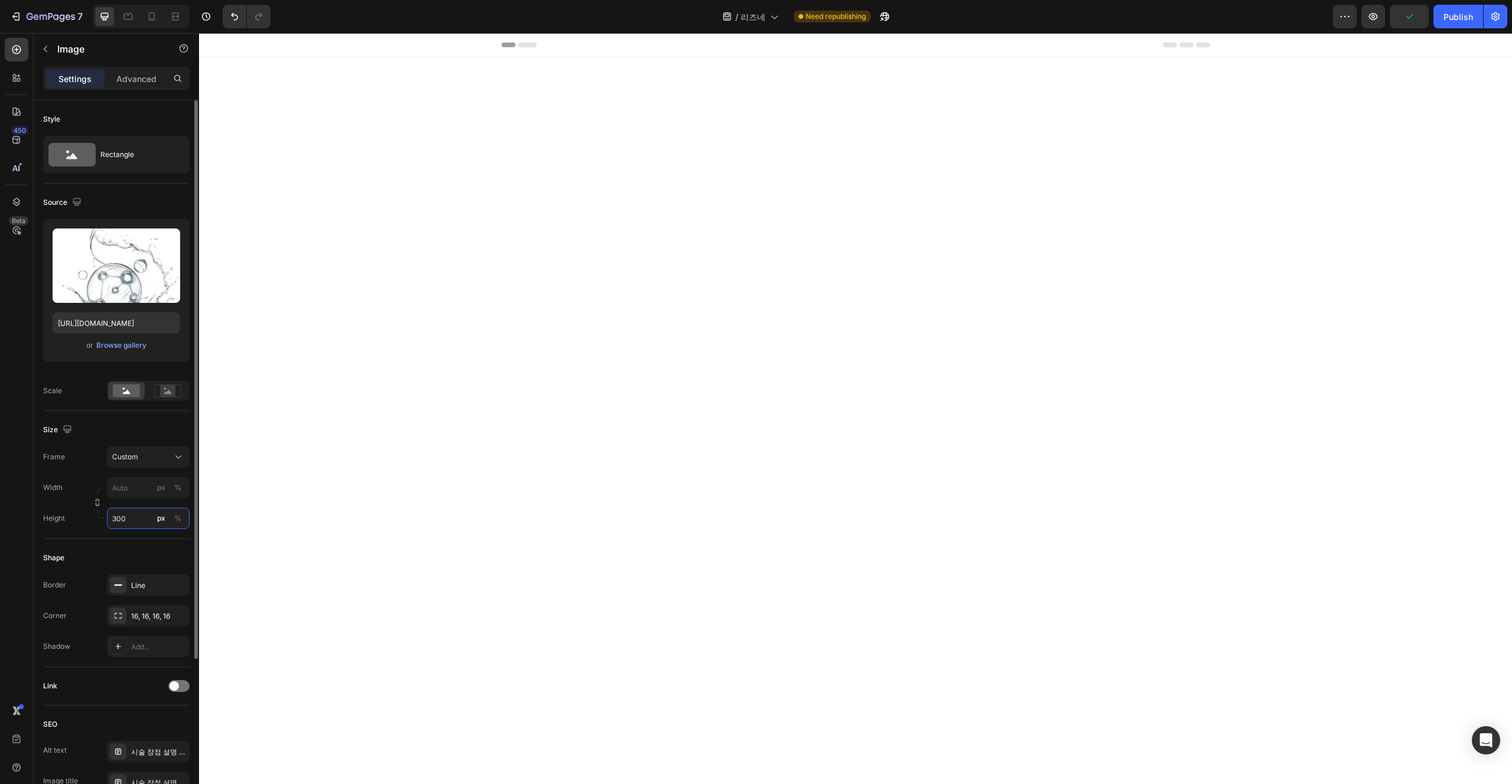
click at [139, 508] on input "300" at bounding box center [148, 518] width 83 height 21
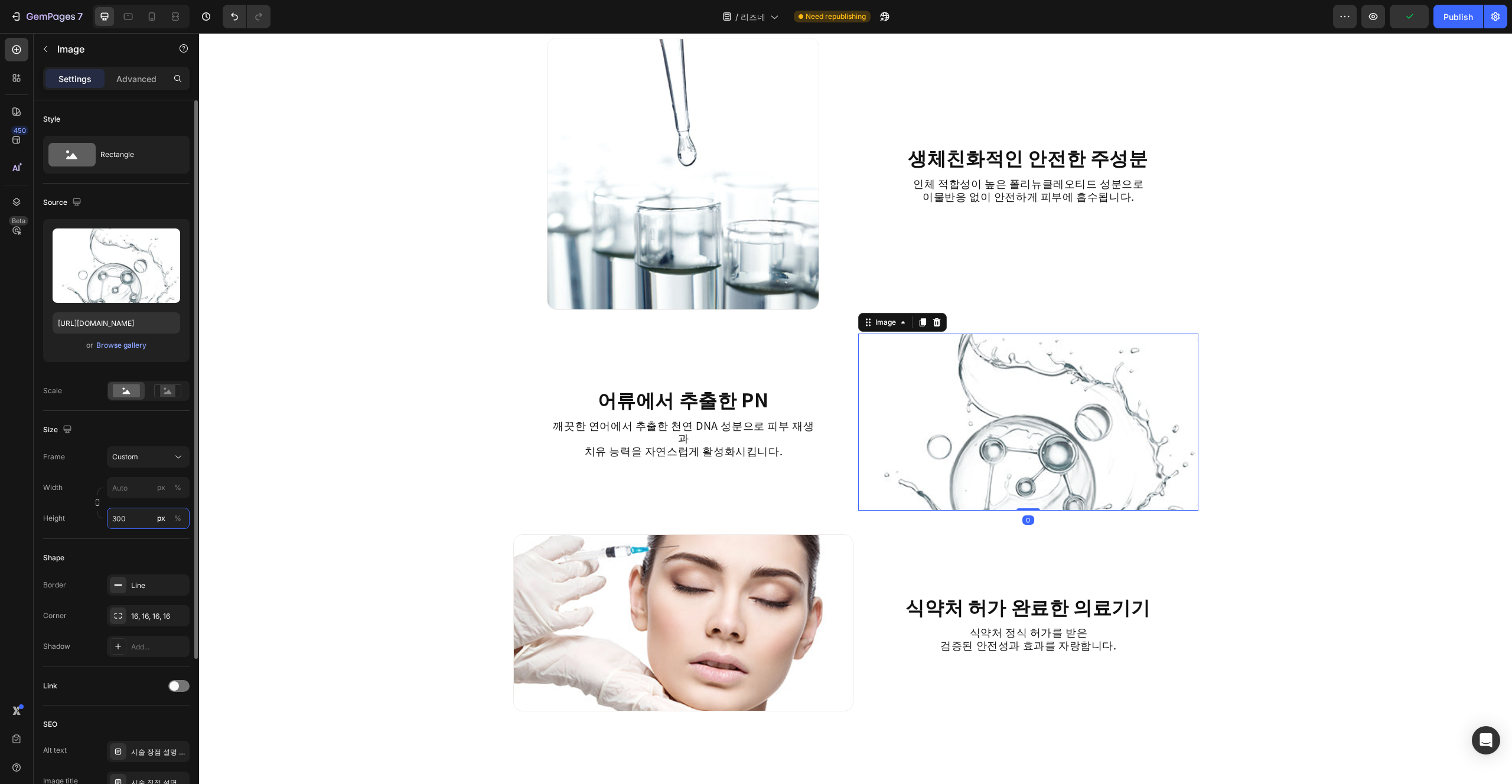
scroll to position [31, 0]
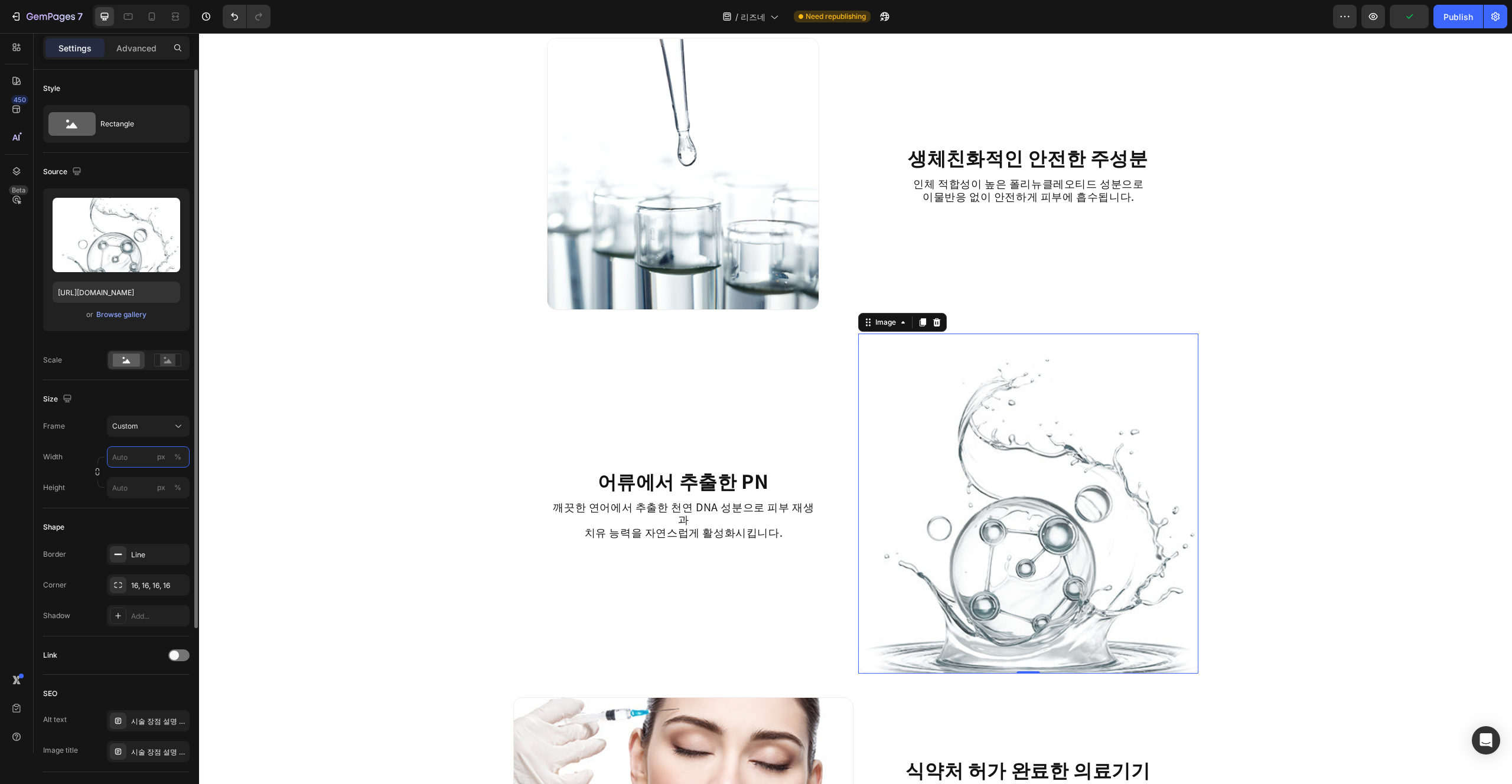
click at [138, 455] on div "Width px % Height px %" at bounding box center [116, 473] width 147 height 52
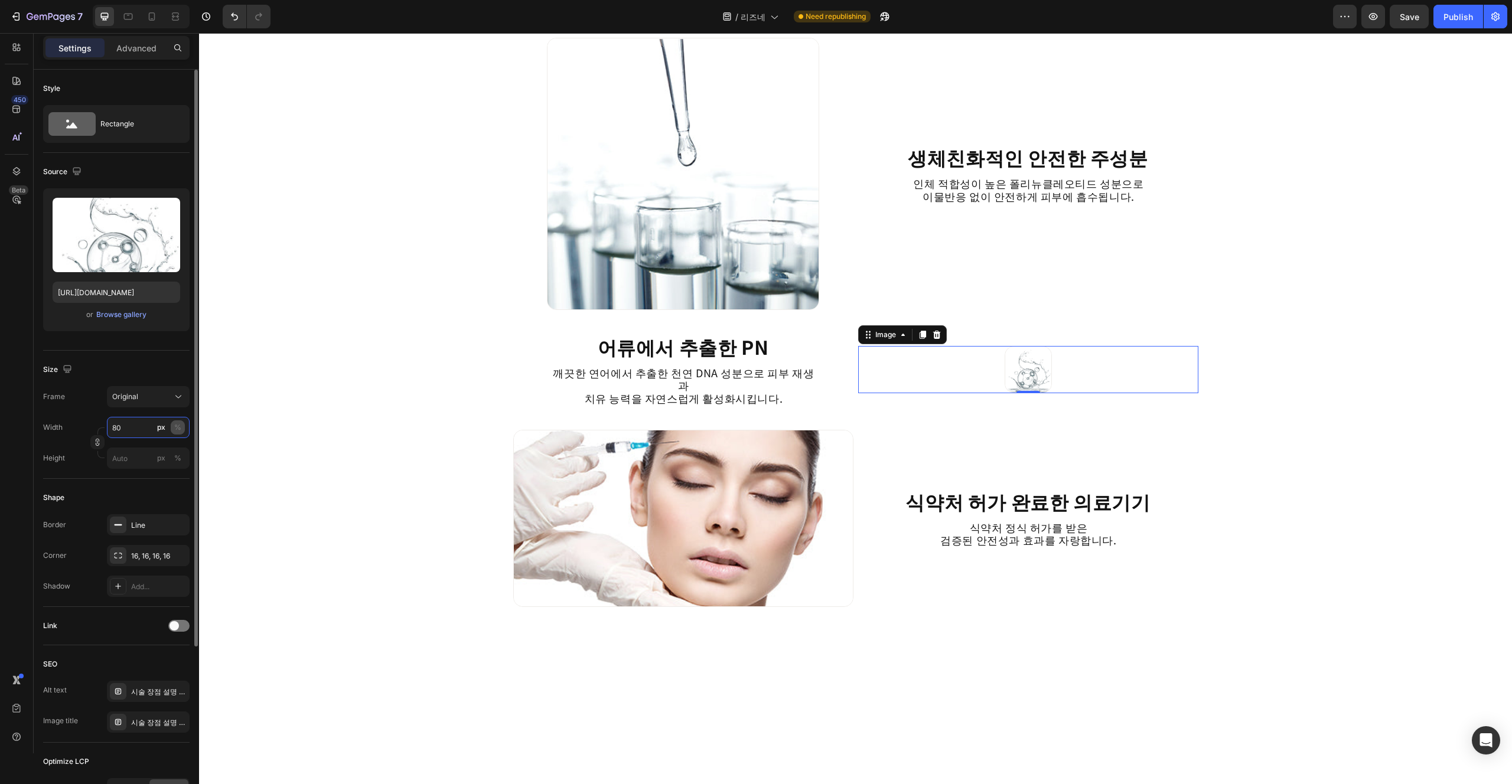
type input "80"
click at [181, 430] on button "%" at bounding box center [178, 428] width 14 height 14
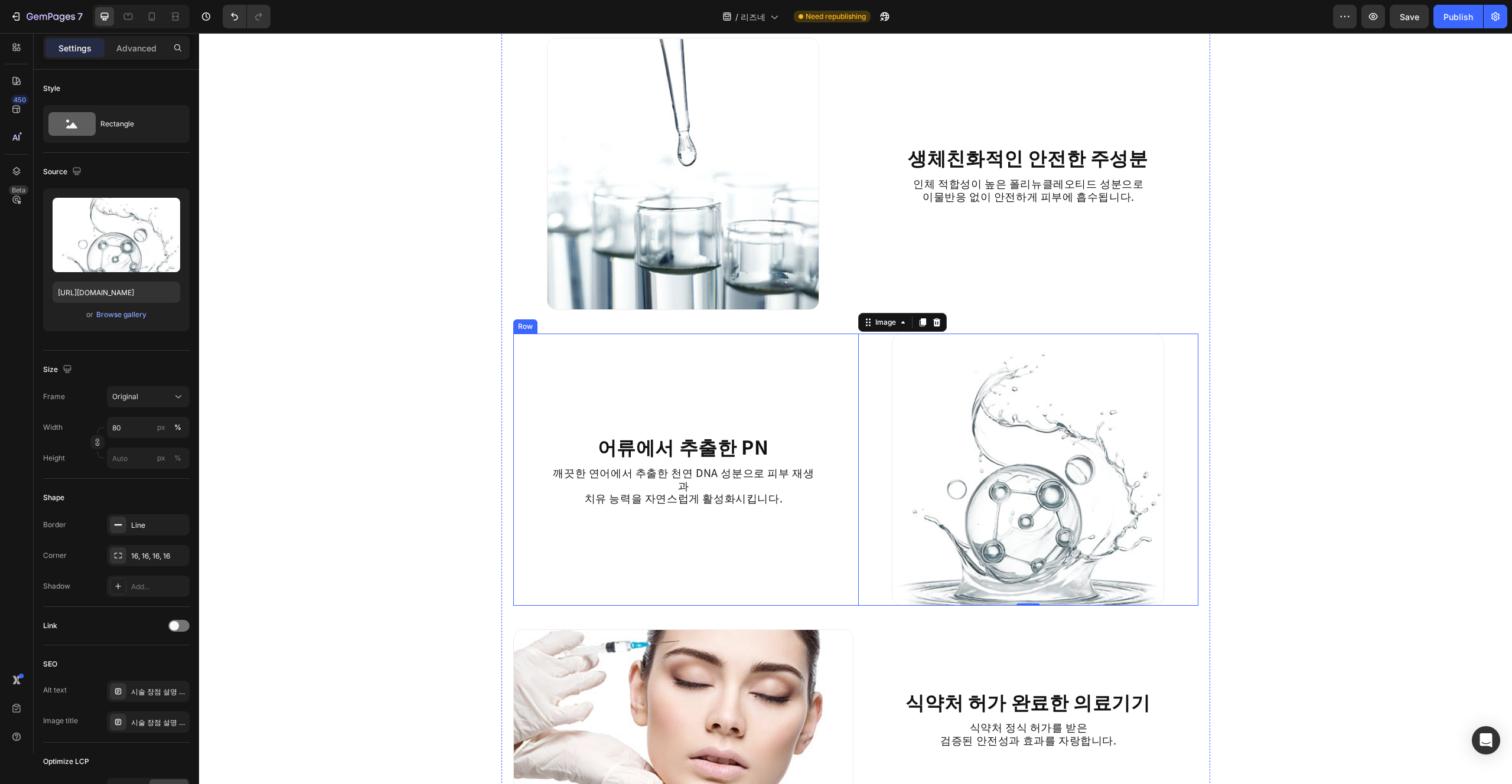
click at [522, 517] on div "어류에서 추출한 PN Heading 깨끗한 연어에서 추출한 천연 DNA 성분으로 피부 재생과 치유 능력을 자연스럽게 활성화시킵니다. Text …" at bounding box center [683, 469] width 340 height 272
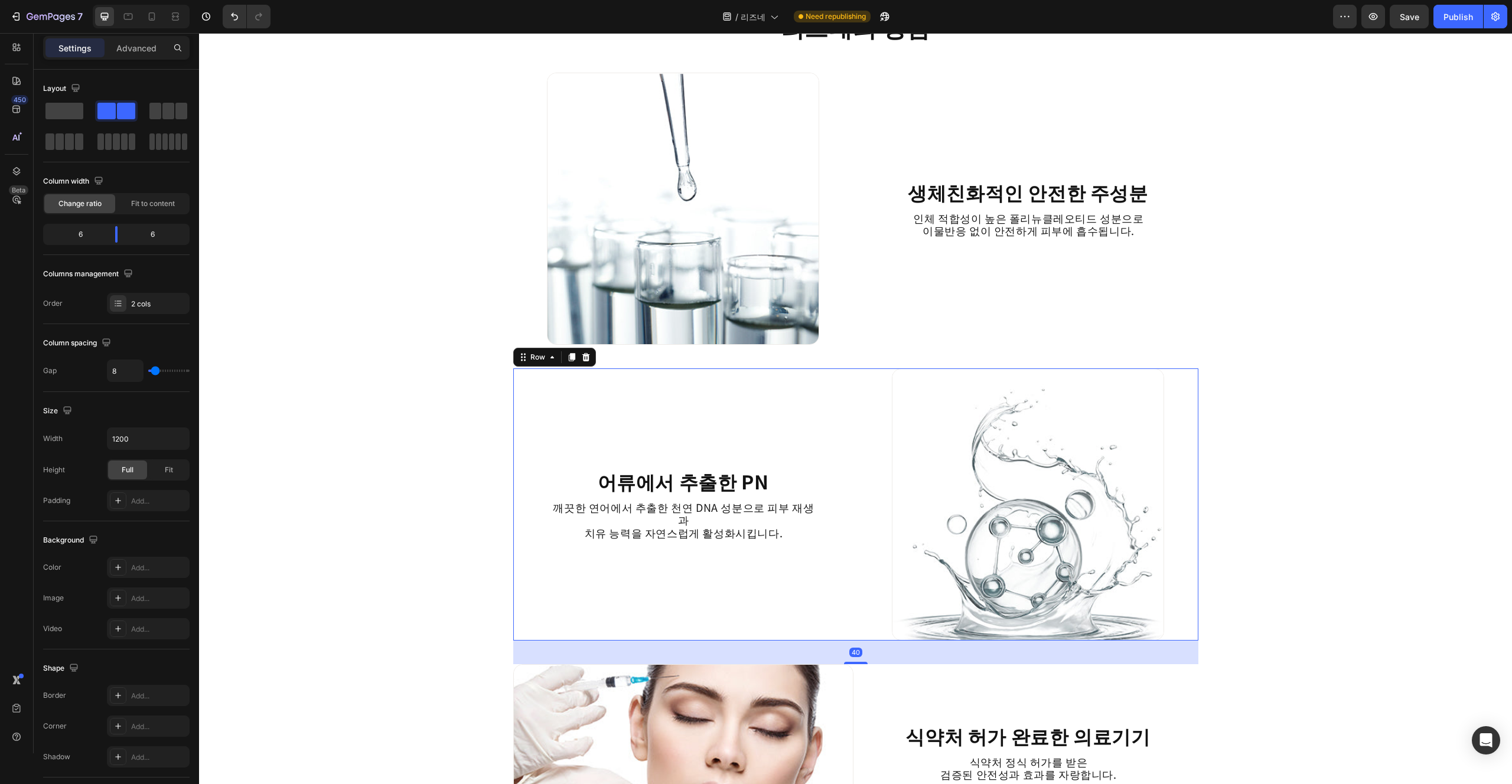
click at [1375, 597] on div "리즈네의 장점 Heading Image 생체친화적인 안전한 주성분 Heading 인체 적합성이 높은 폴리뉴클레오티드 성분으로 이물반응 없이 안…" at bounding box center [856, 490] width 1313 height 3576
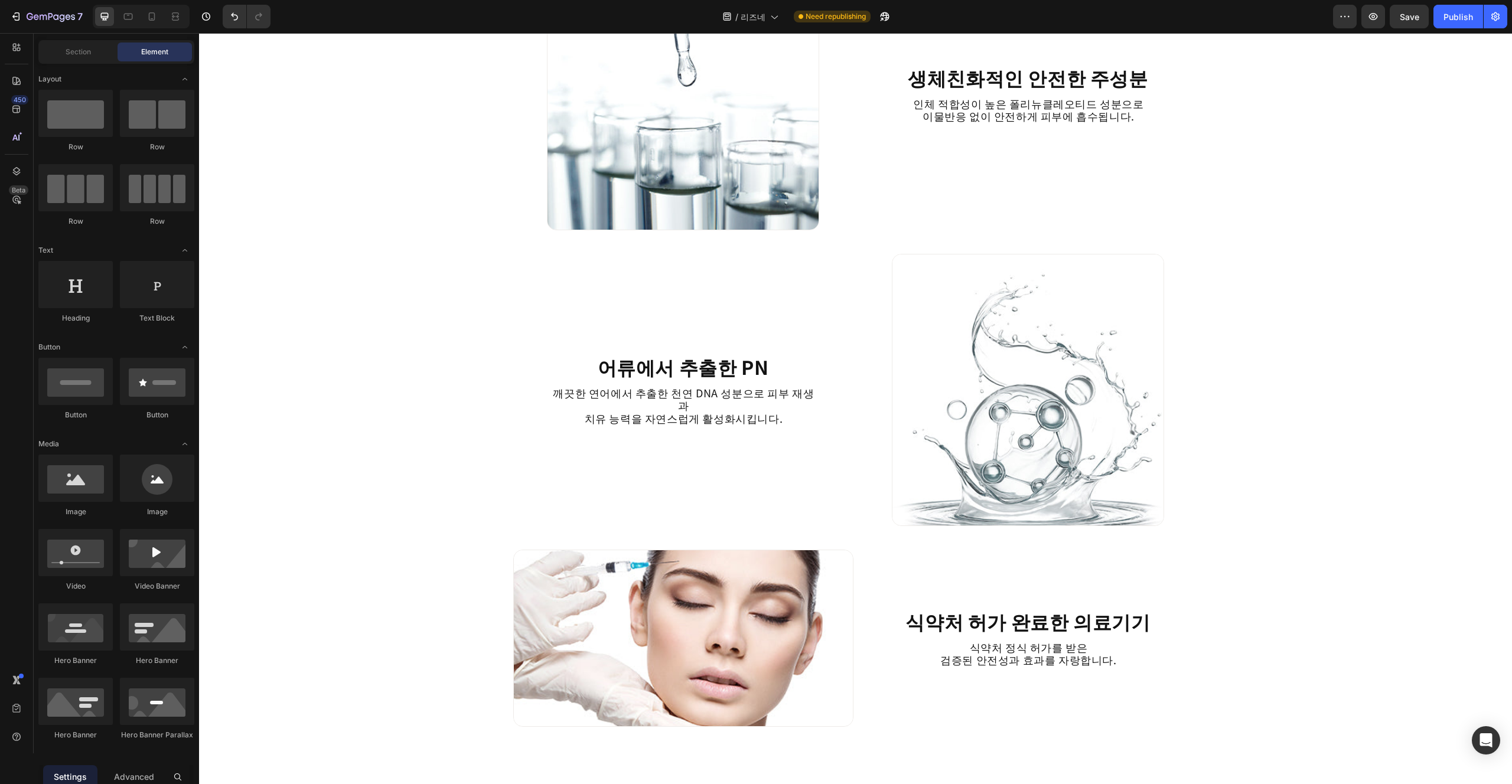
scroll to position [1470, 0]
click at [749, 632] on img at bounding box center [683, 637] width 340 height 177
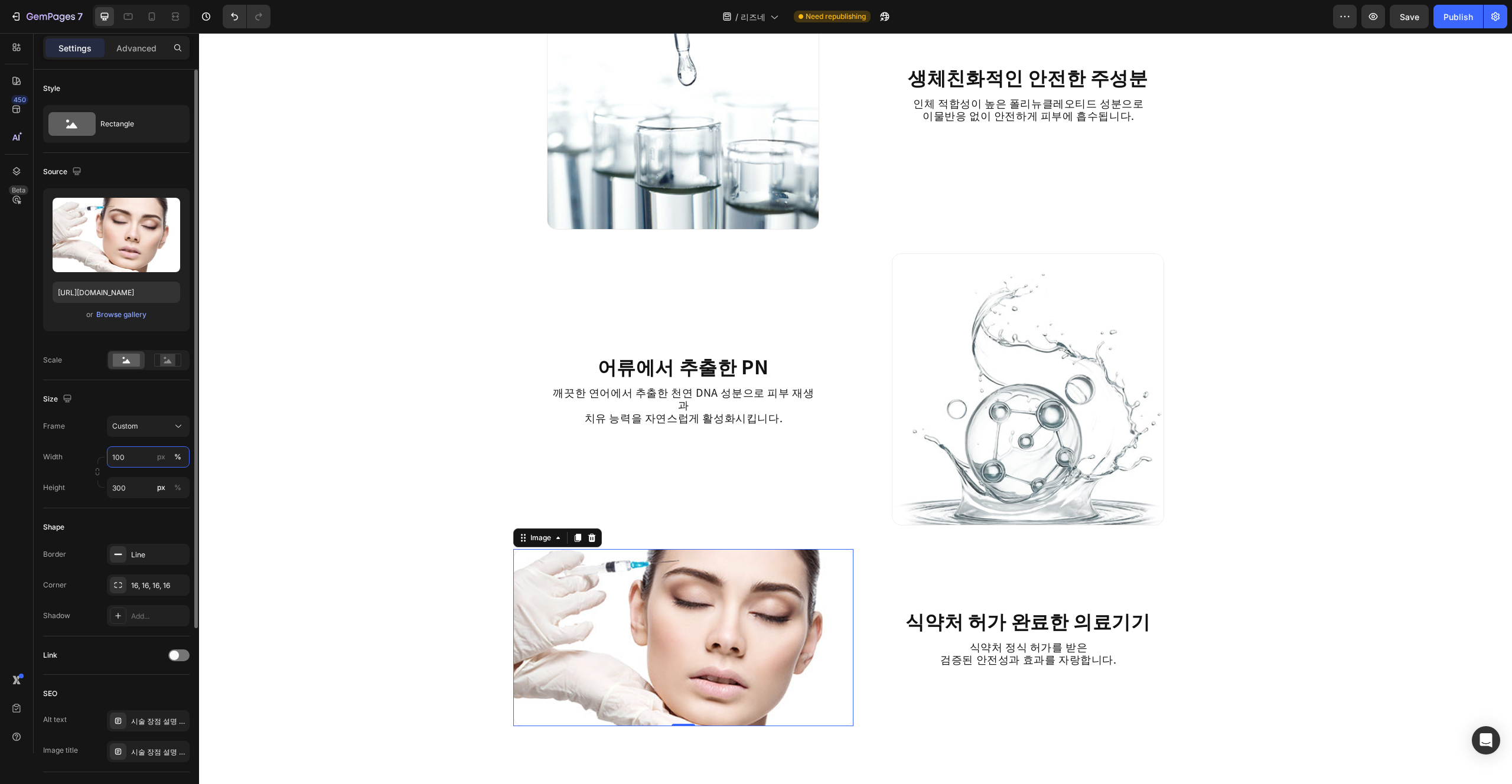
click at [137, 456] on input "100" at bounding box center [148, 457] width 83 height 21
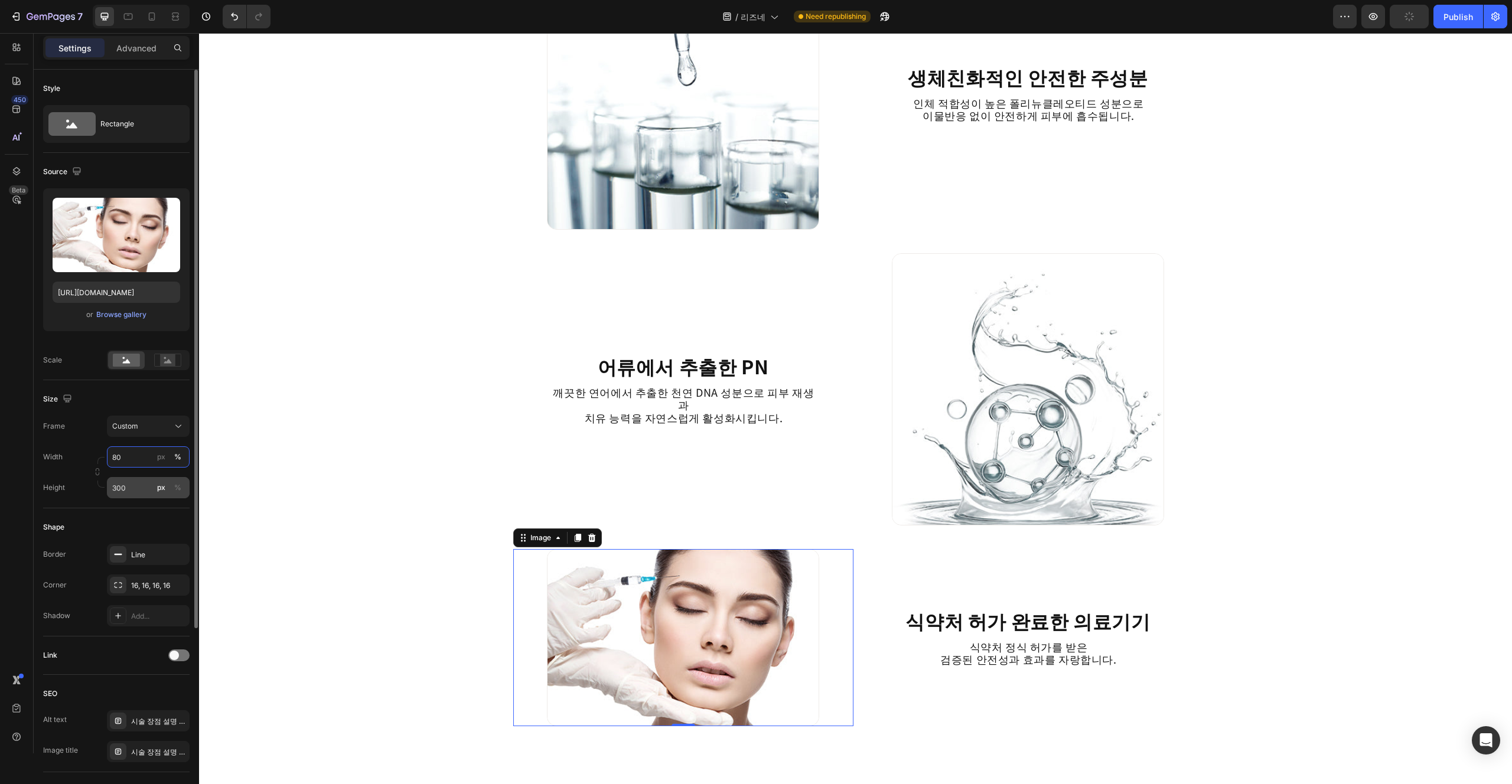
type input "80"
click at [133, 483] on input "300" at bounding box center [148, 488] width 83 height 21
click at [175, 486] on div "%" at bounding box center [178, 488] width 7 height 10
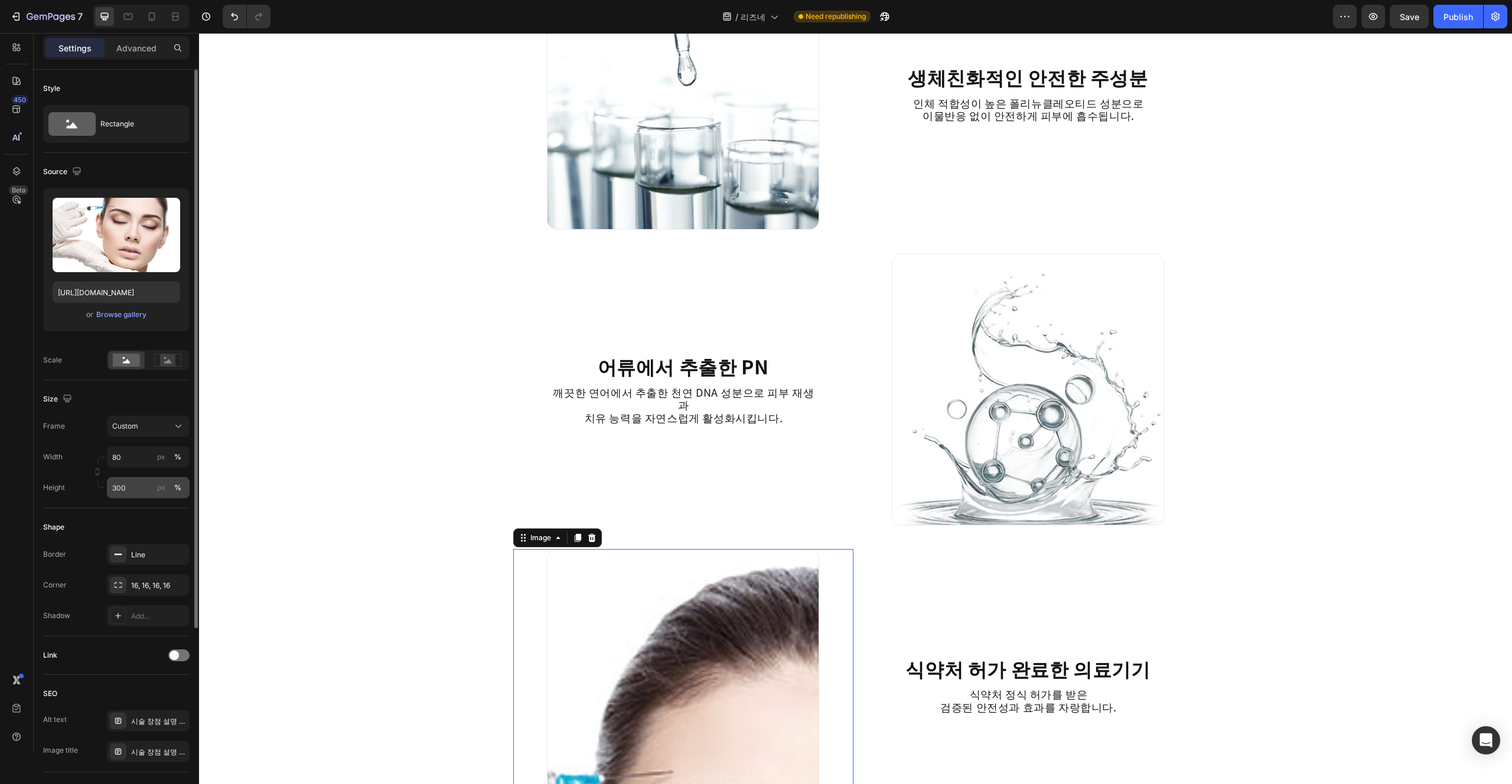
click at [180, 490] on div "%" at bounding box center [178, 488] width 7 height 10
click at [168, 490] on div "px %" at bounding box center [169, 488] width 31 height 21
click at [168, 490] on input "300" at bounding box center [148, 488] width 83 height 21
click at [167, 490] on button "px" at bounding box center [161, 488] width 14 height 14
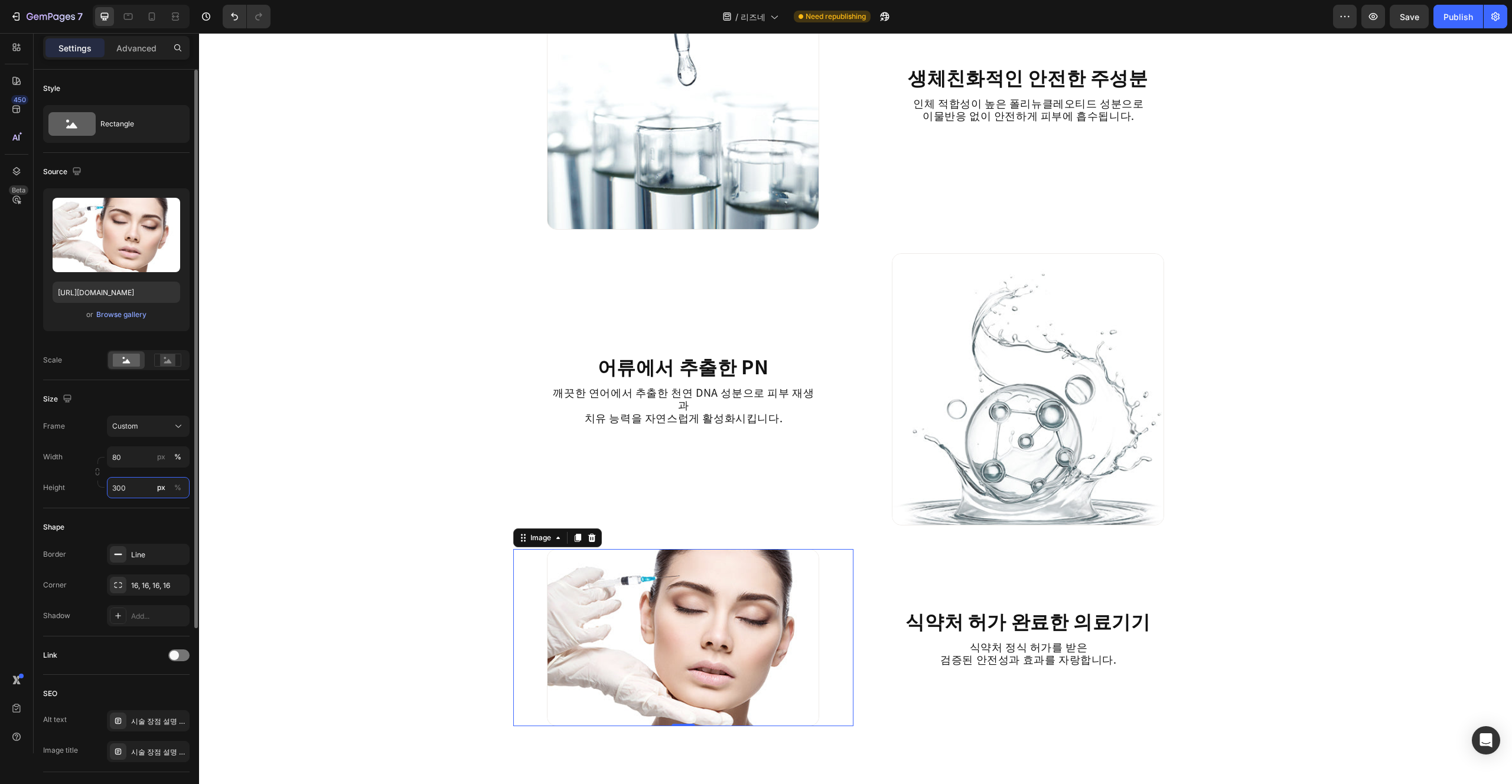
click at [141, 490] on input "300" at bounding box center [148, 488] width 83 height 21
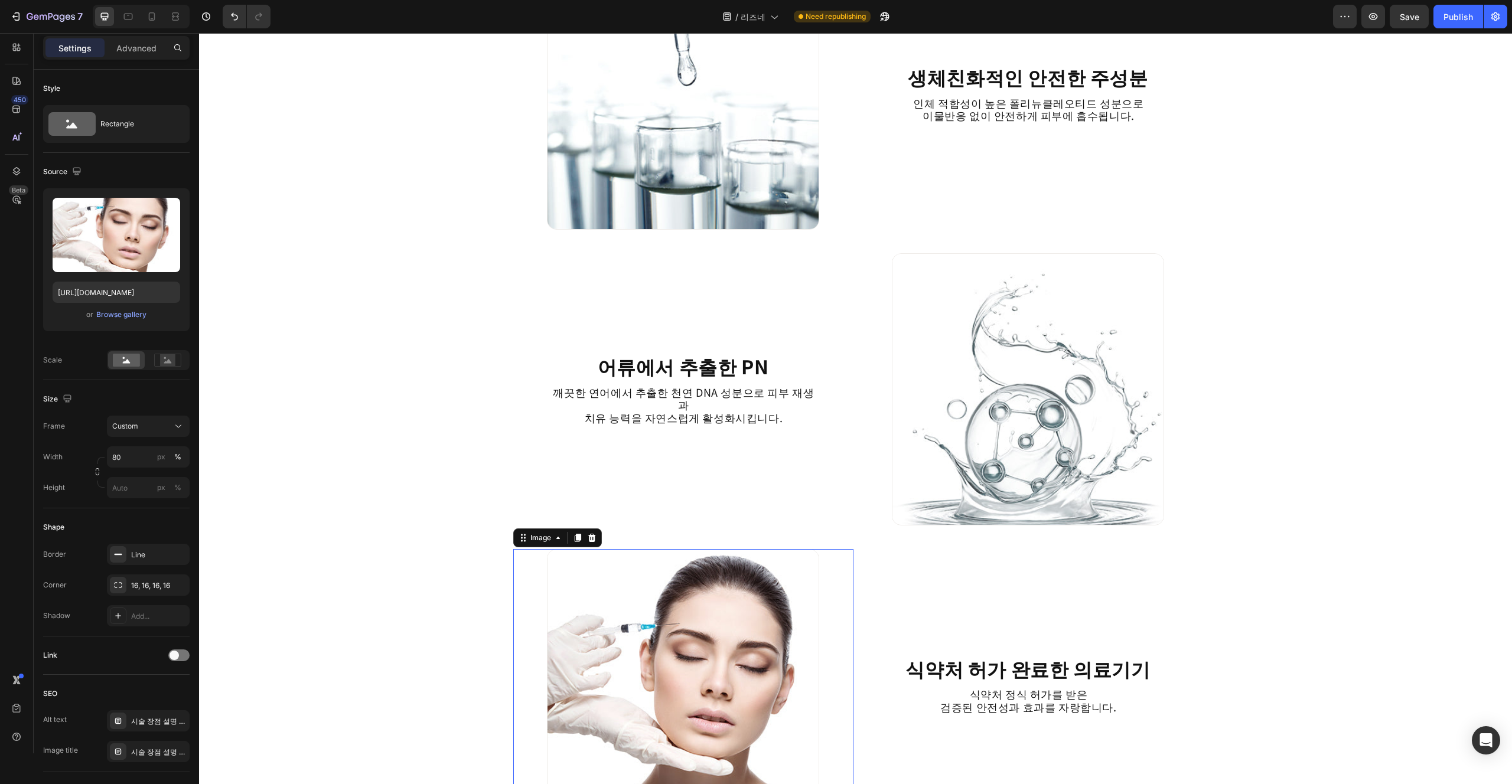
click at [262, 490] on div "리즈네의 장점 Heading Image 생체친화적인 안전한 주성분 Heading 인체 적합성이 높은 폴리뉴클레오티드 성분으로 이물반응 없이 안…" at bounding box center [856, 423] width 1313 height 3671
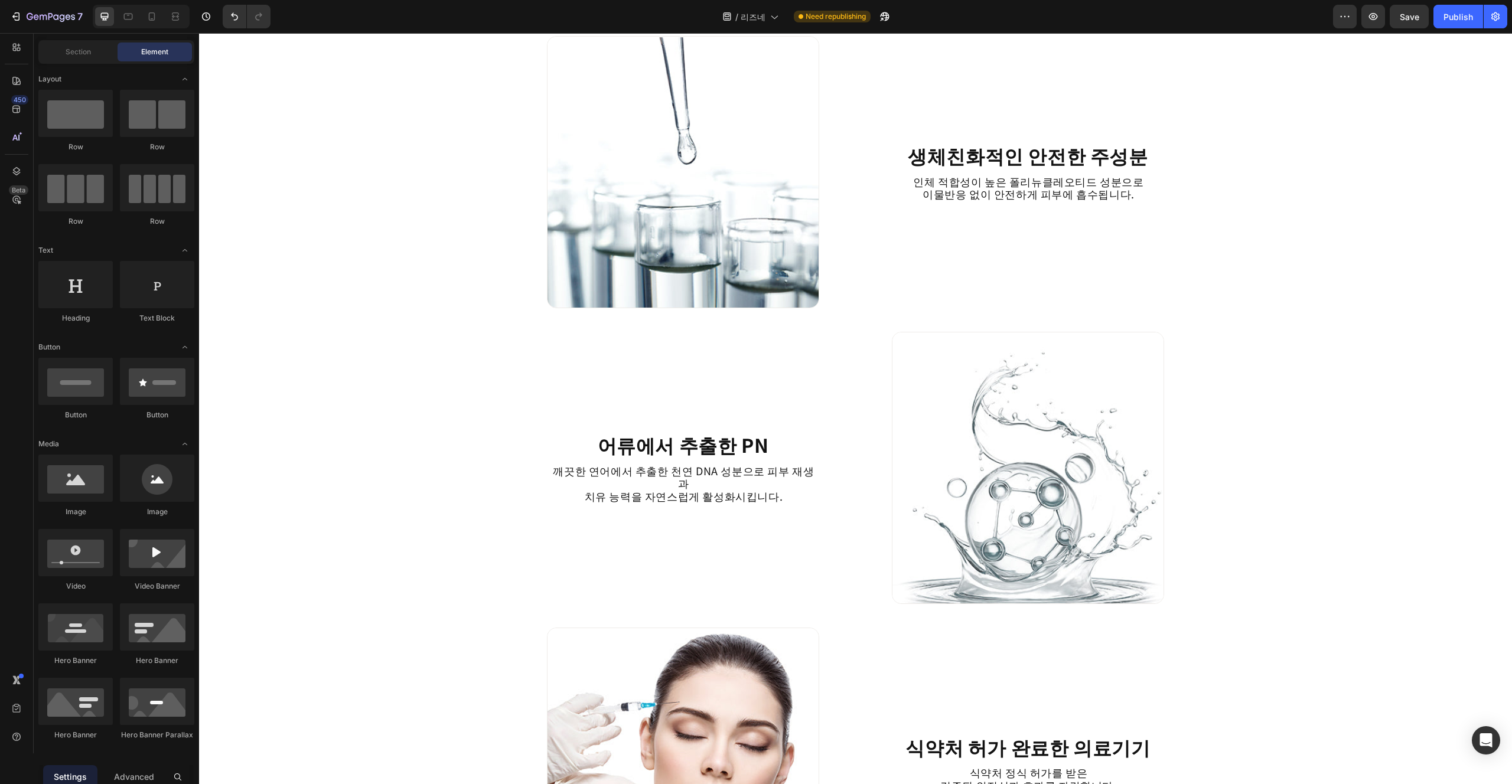
click at [1294, 573] on div "리즈네의 장점 Heading Image 생체친화적인 안전한 주성분 Heading 인체 적합성이 높은 폴리뉴클레오티드 성분으로 이물반응 없이 안…" at bounding box center [856, 501] width 1313 height 3671
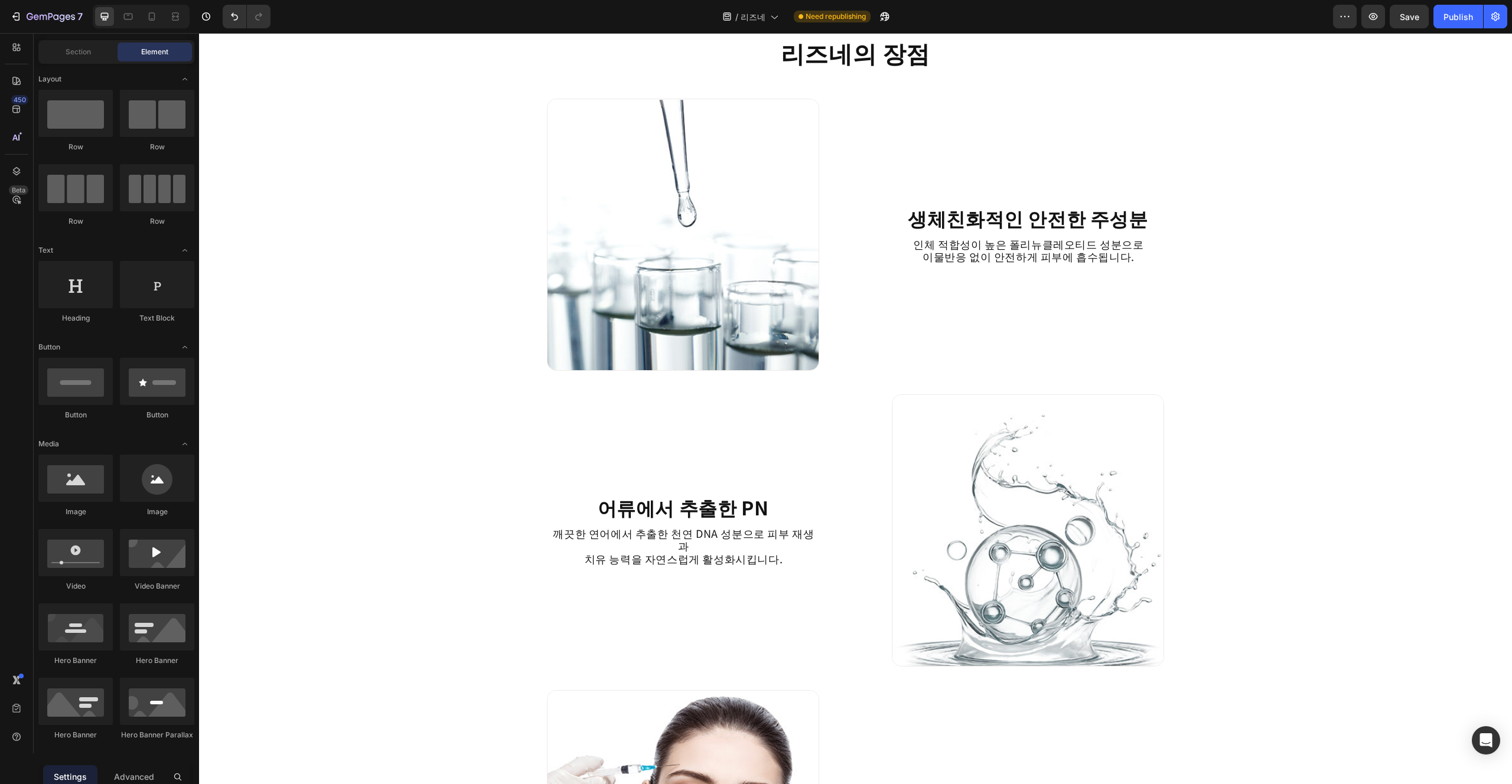
scroll to position [1296, 0]
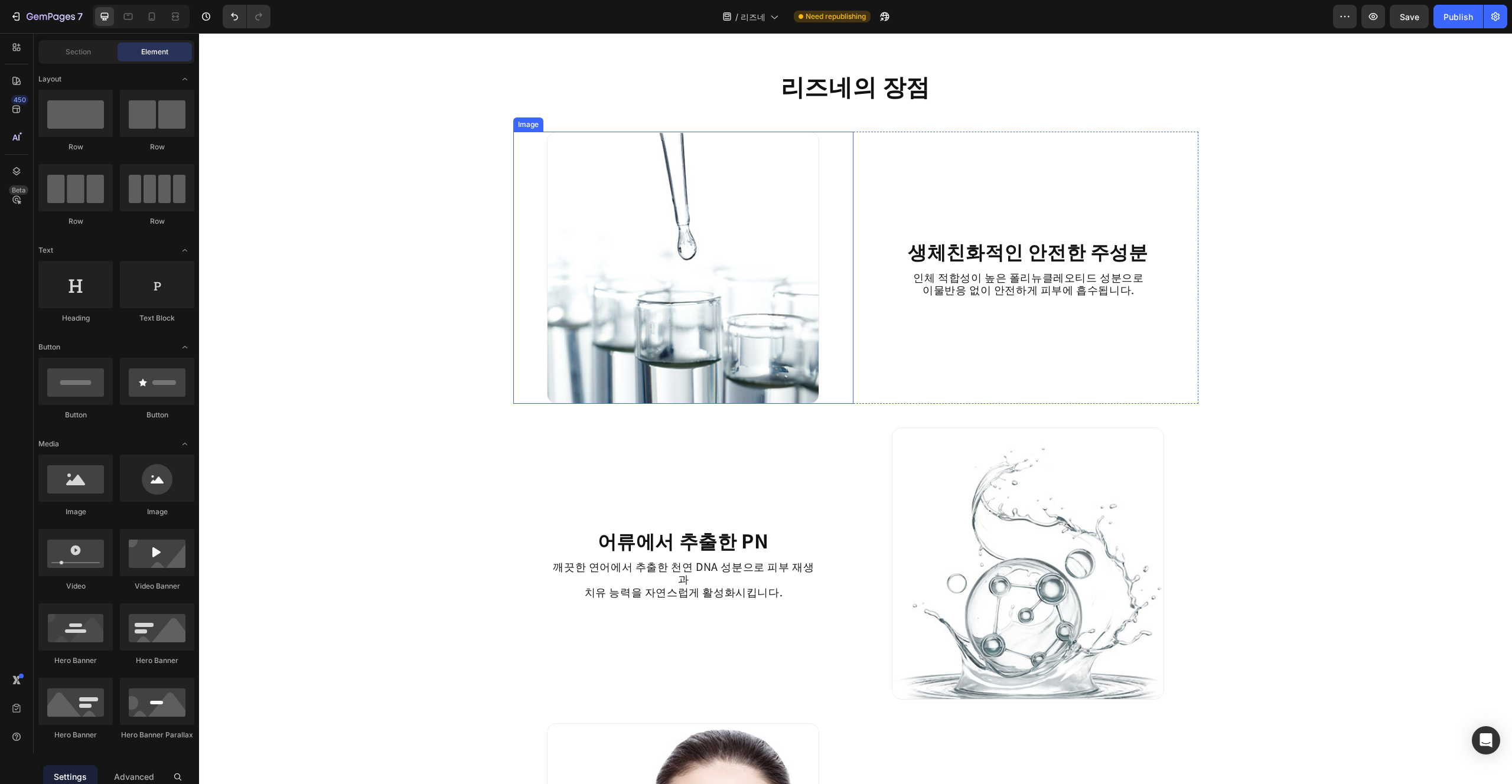
click at [770, 349] on img at bounding box center [683, 268] width 272 height 272
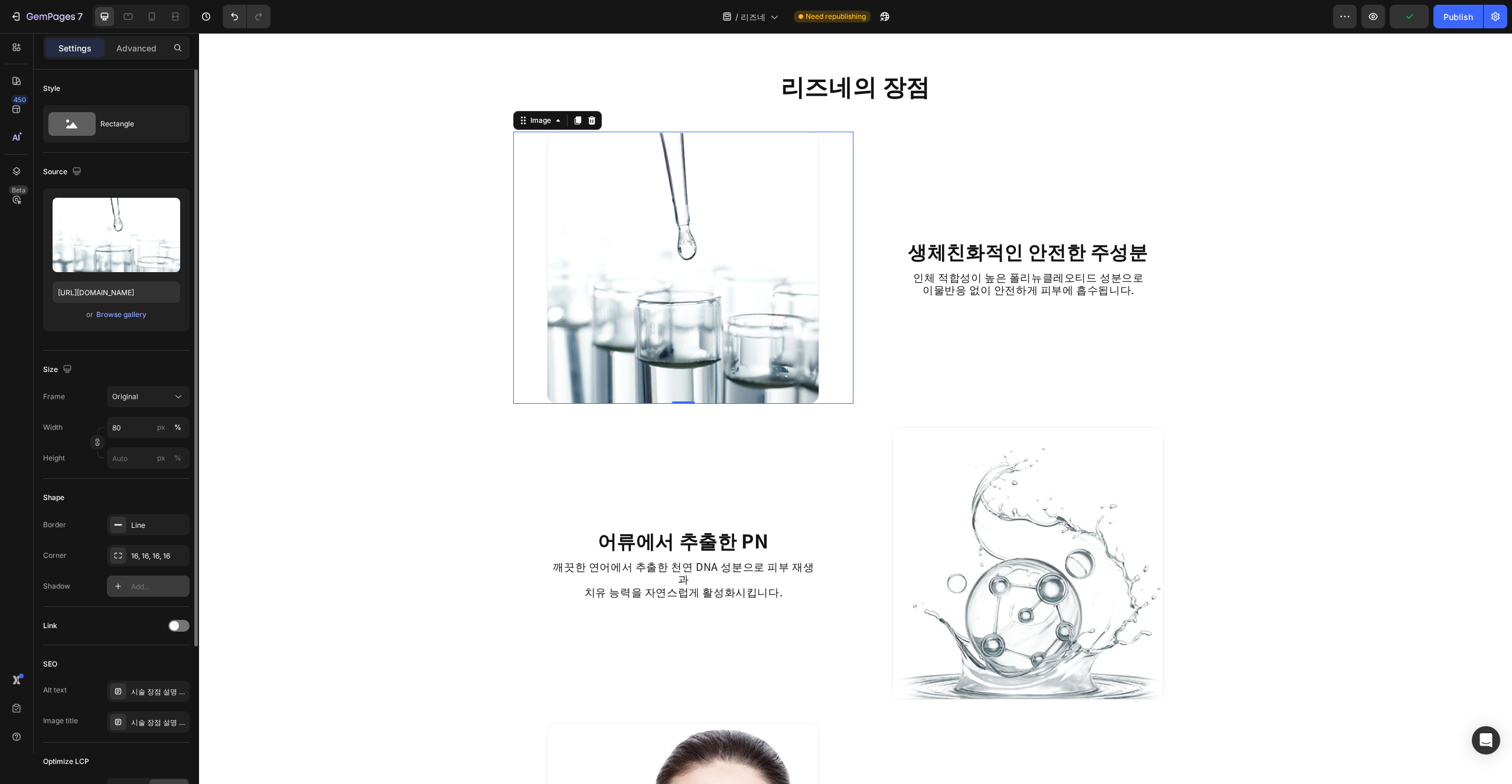
click at [169, 583] on div "Add..." at bounding box center [158, 587] width 55 height 10
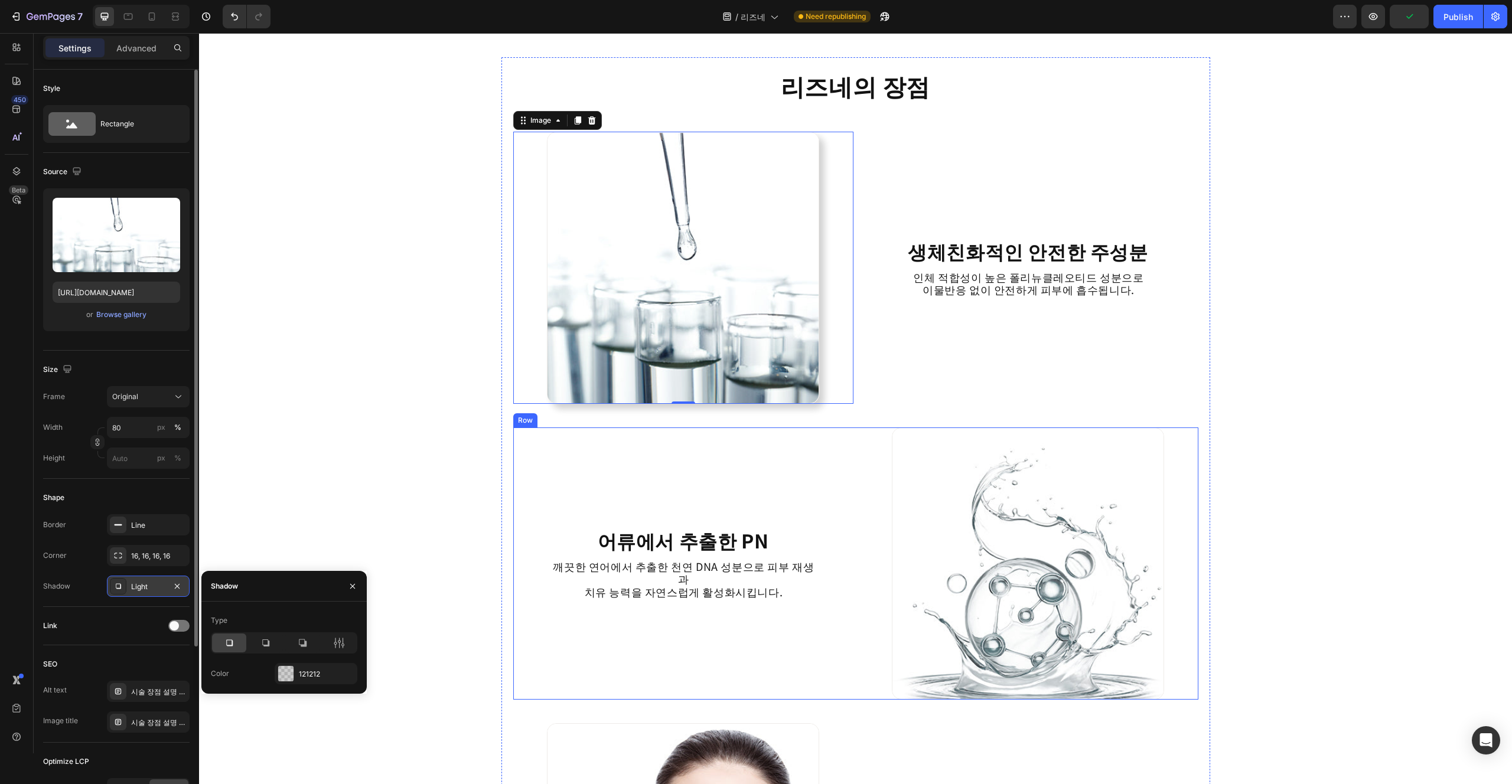
click at [617, 518] on div "어류에서 추출한 PN Heading 깨끗한 연어에서 추출한 천연 DNA 성분으로 피부 재생과 치유 능력을 자연스럽게 활성화시킵니다. Text …" at bounding box center [683, 564] width 340 height 272
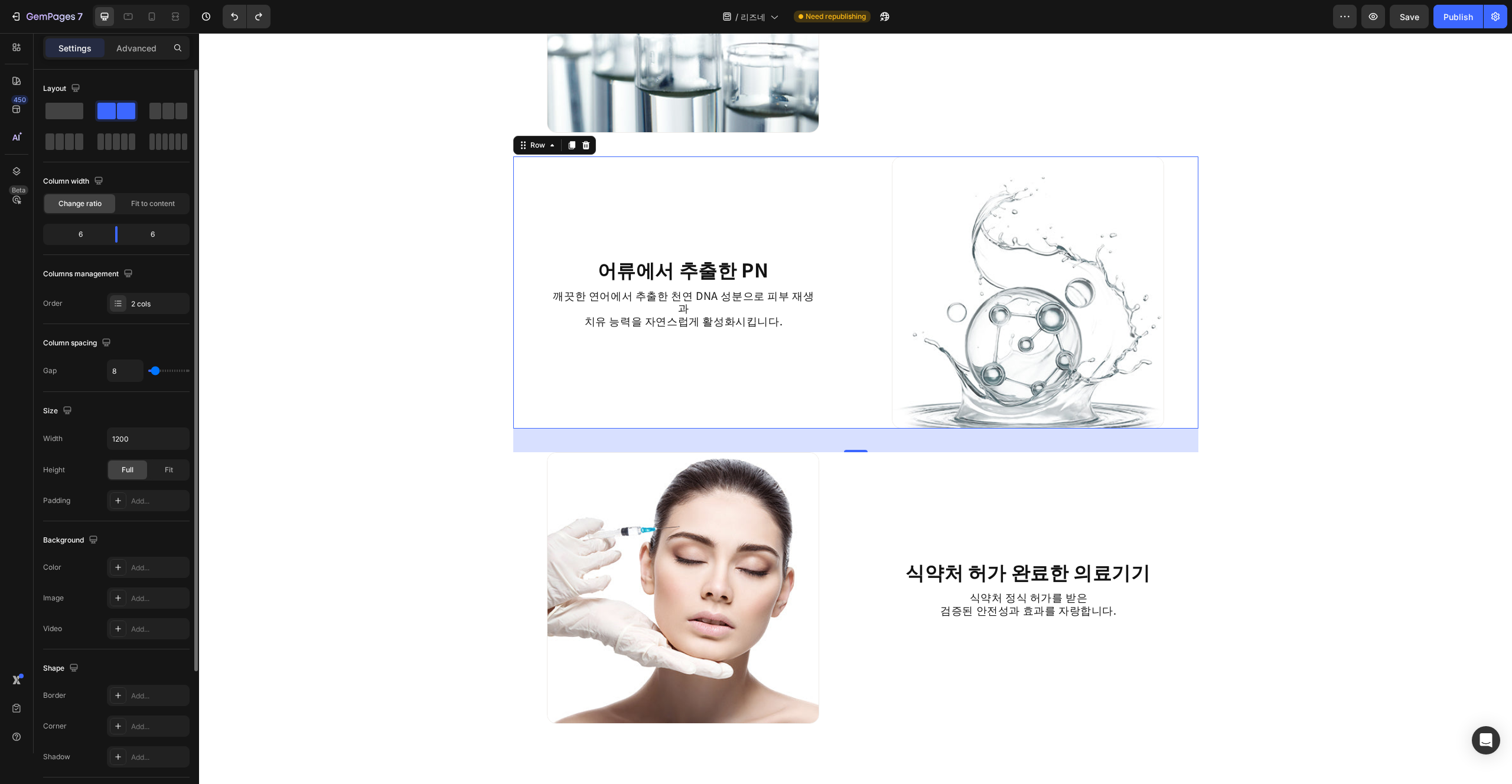
click at [1278, 637] on div "리즈네의 장점 Heading Image 생체친화적인 안전한 주성분 Heading 인체 적합성이 높은 폴리뉴클레오티드 성분으로 이물반응 없이 안…" at bounding box center [856, 326] width 1313 height 3671
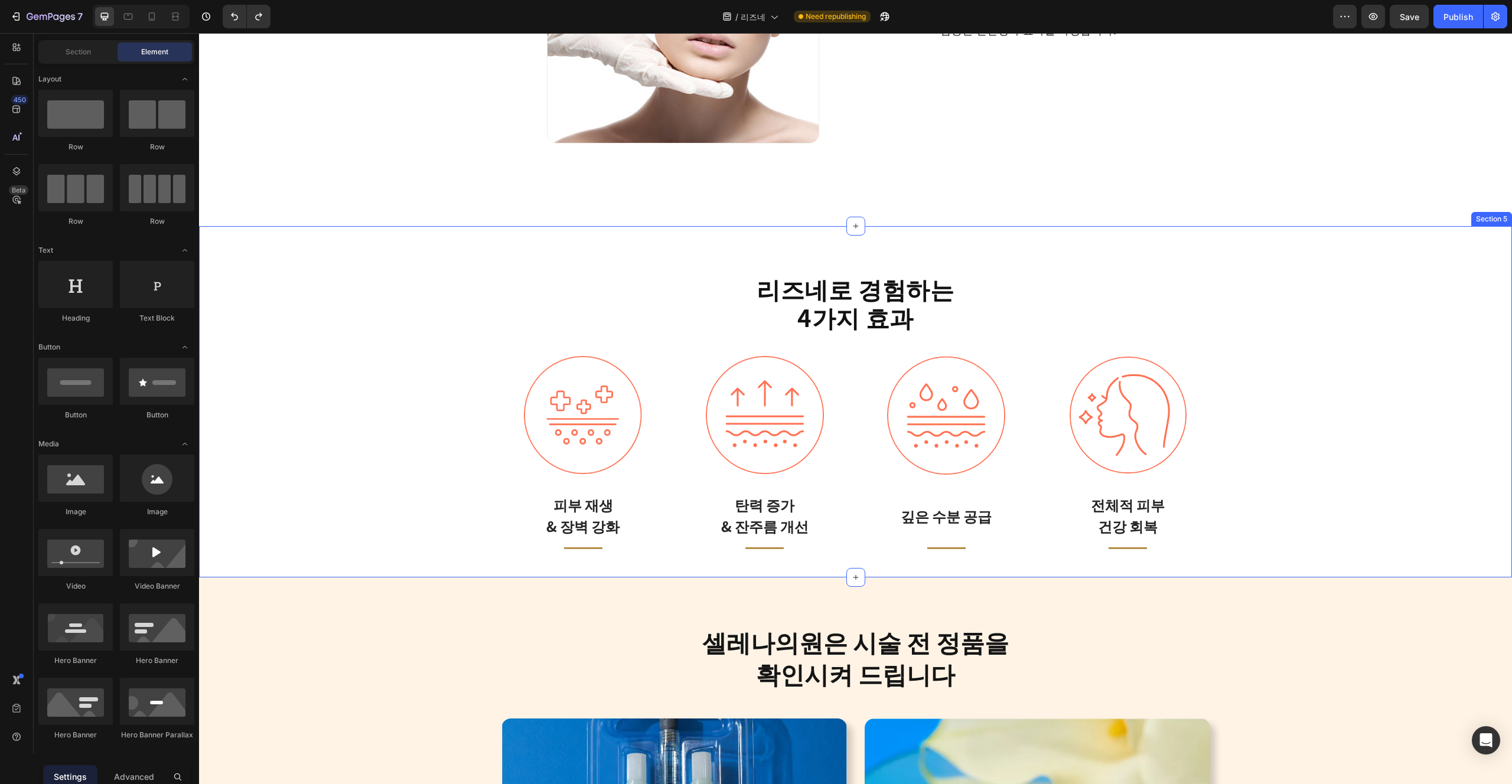
scroll to position [2155, 0]
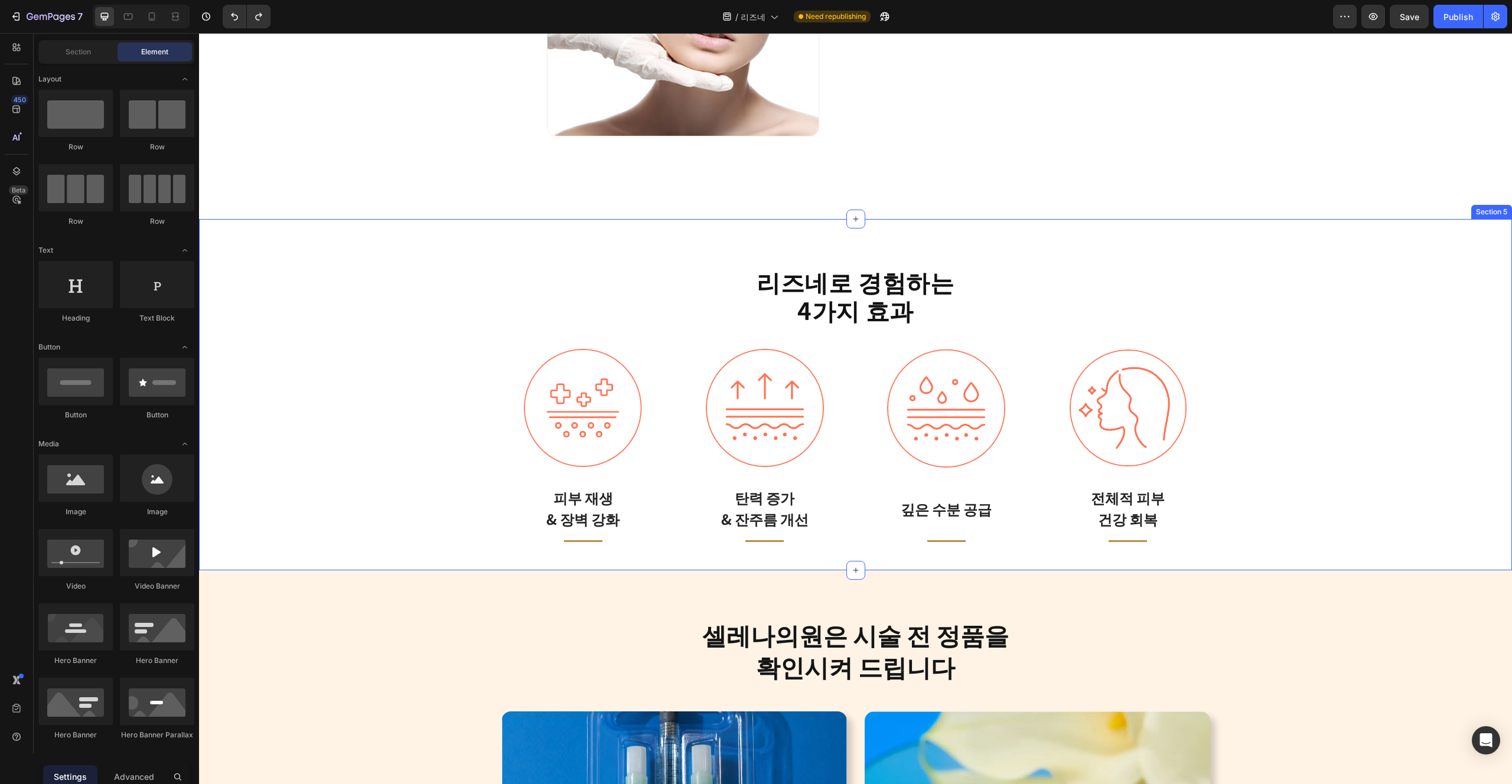
click at [910, 561] on div "리즈네로 경험하는 4가지 효과 Heading Image 피부 재생 & 장벽 강화 Text block Title Line Row Image 탄력…" at bounding box center [856, 395] width 1313 height 352
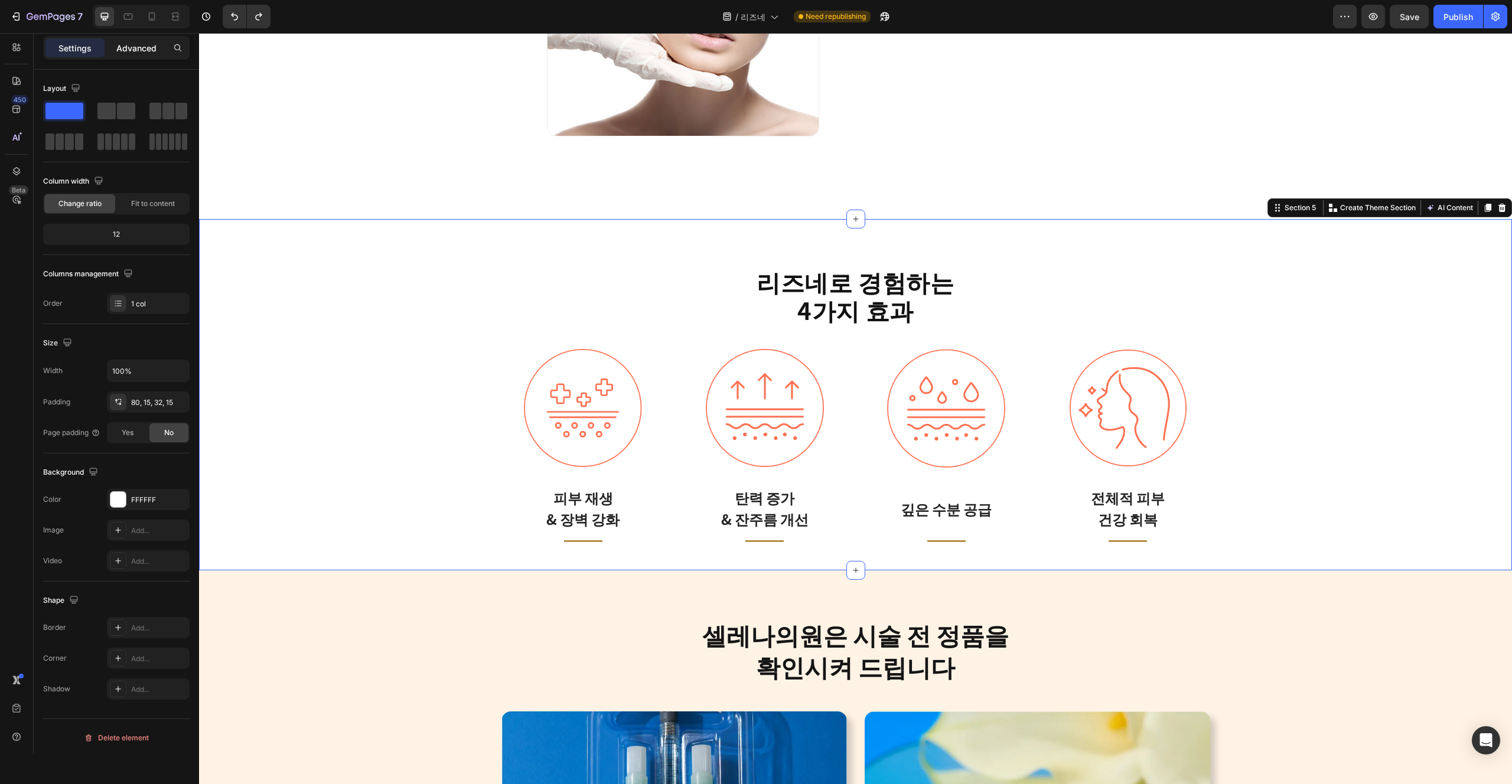
click at [148, 46] on p "Advanced" at bounding box center [137, 48] width 40 height 12
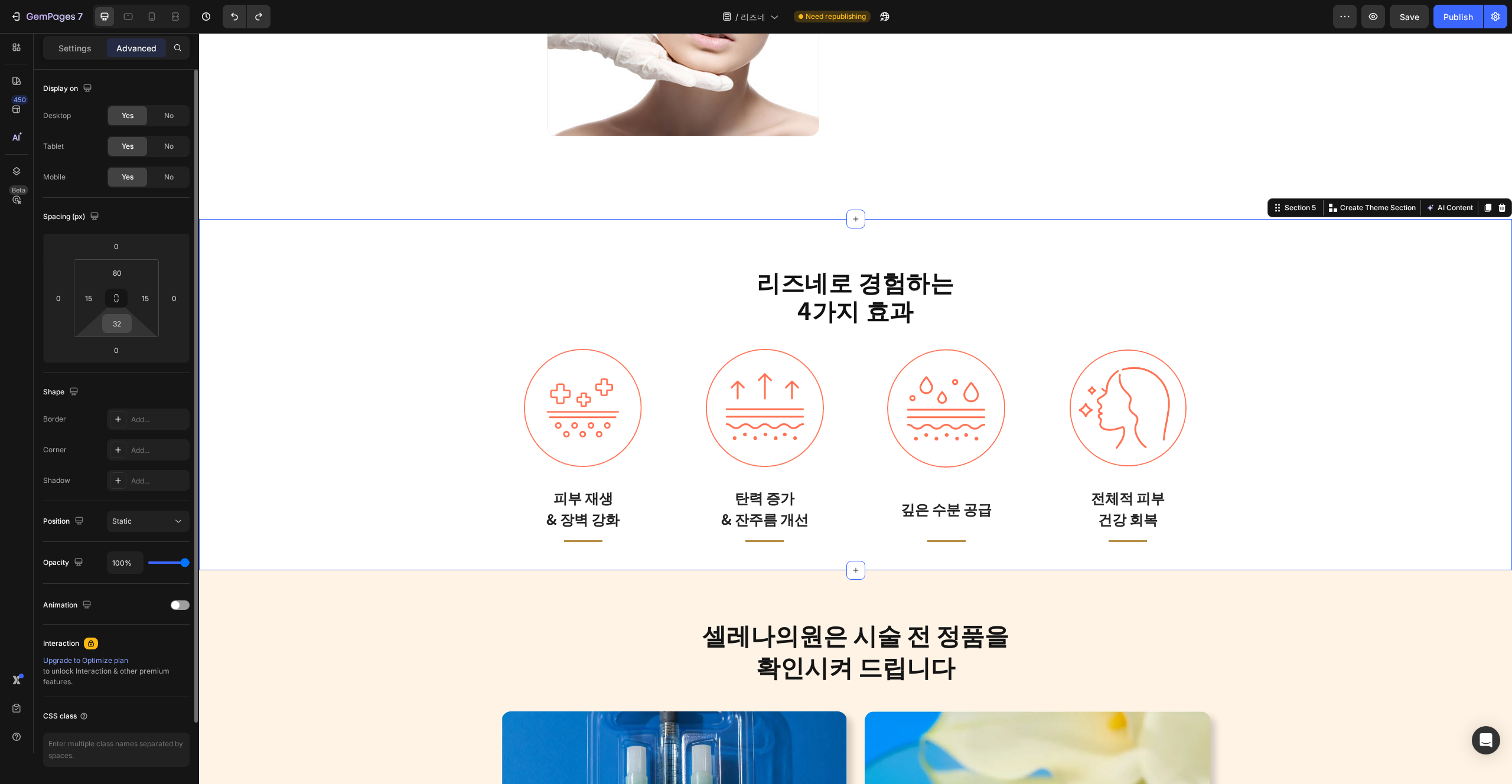
click at [116, 324] on input "32" at bounding box center [117, 323] width 23 height 18
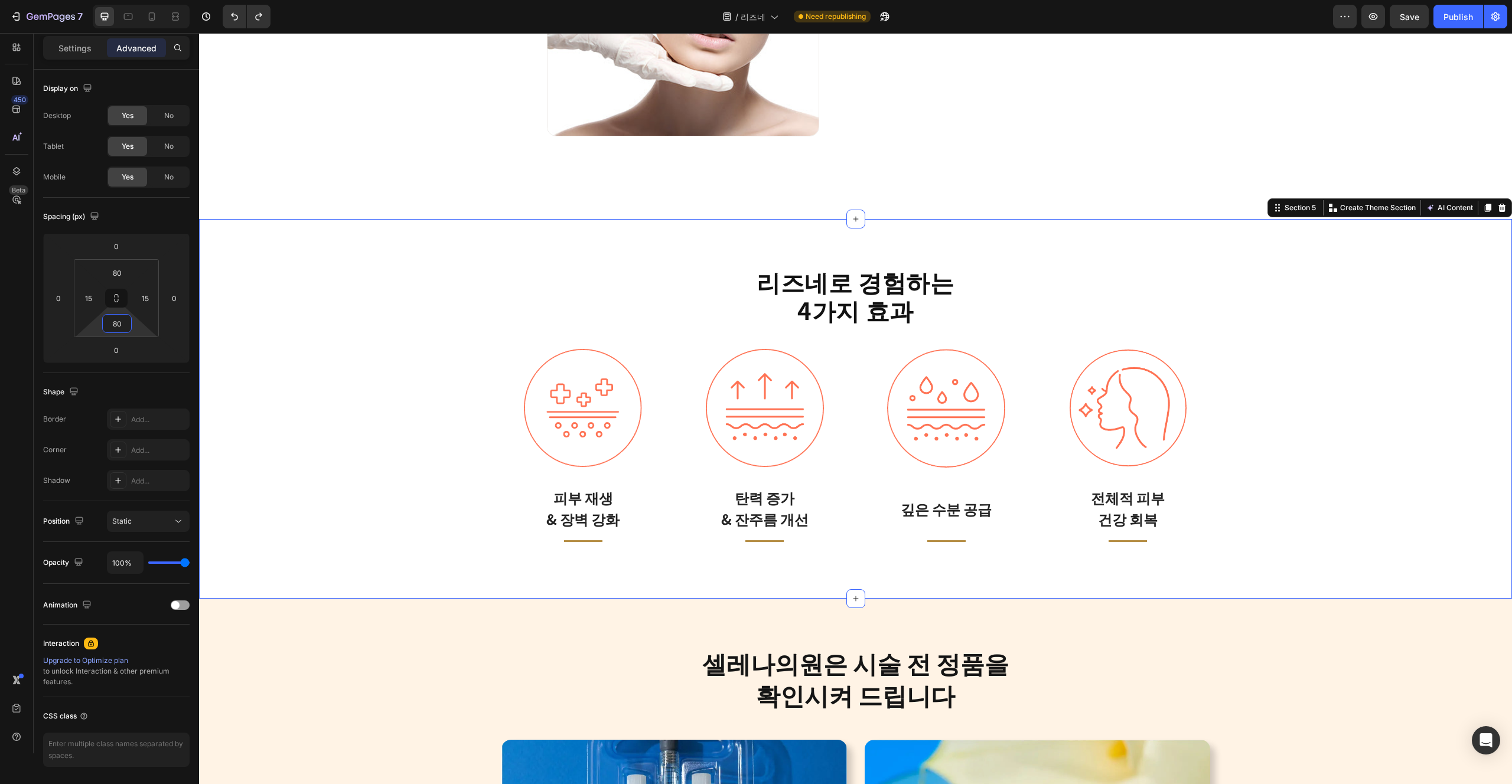
type input "80"
click at [523, 594] on div "리즈네로 경험하는 4가지 효과 Heading Image 피부 재생 & 장벽 강화 Text block Title Line Row Image 탄력…" at bounding box center [856, 408] width 1313 height 380
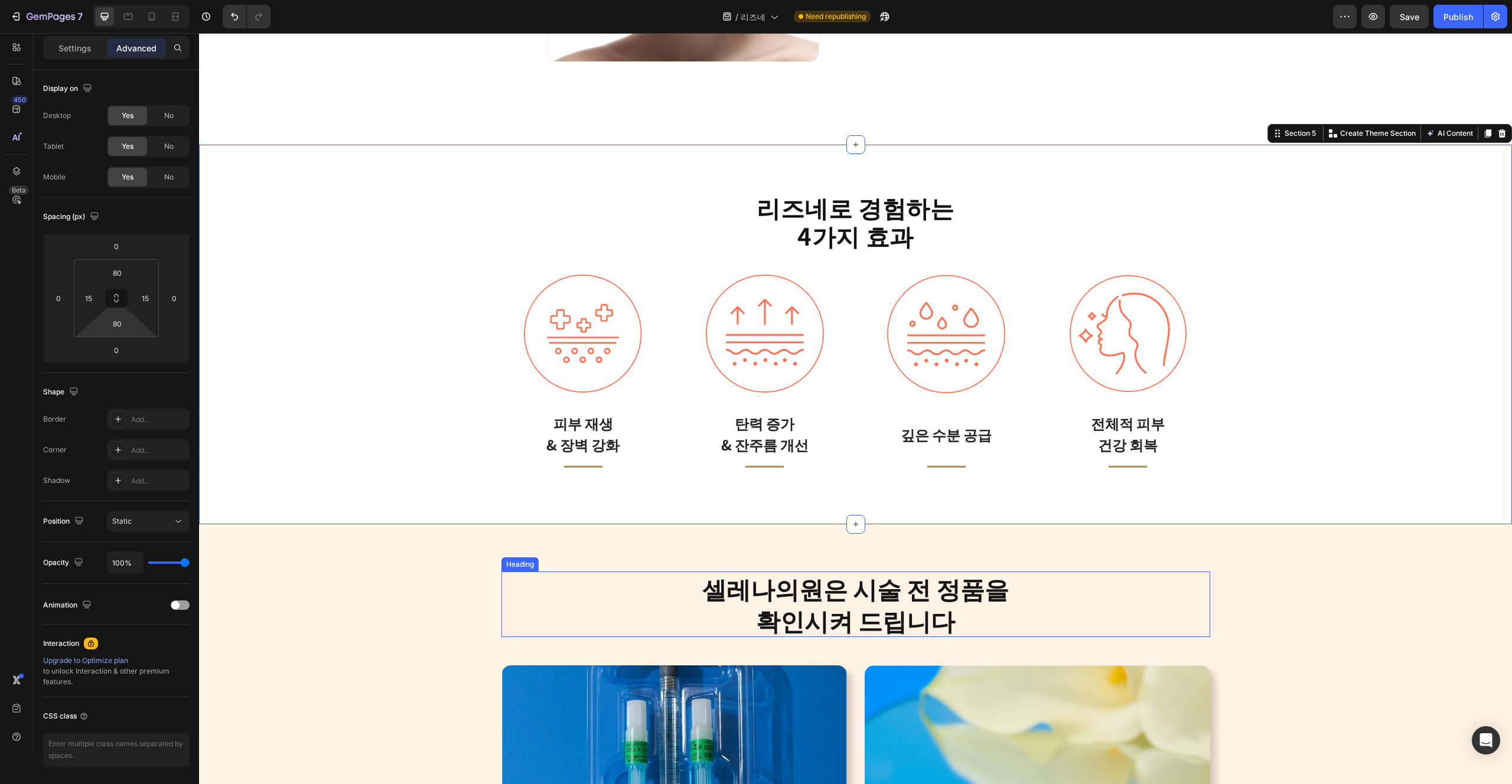
click at [535, 616] on h2 "셀레나의원은 시술 전 정품을 확인시켜 드립니다" at bounding box center [856, 604] width 708 height 66
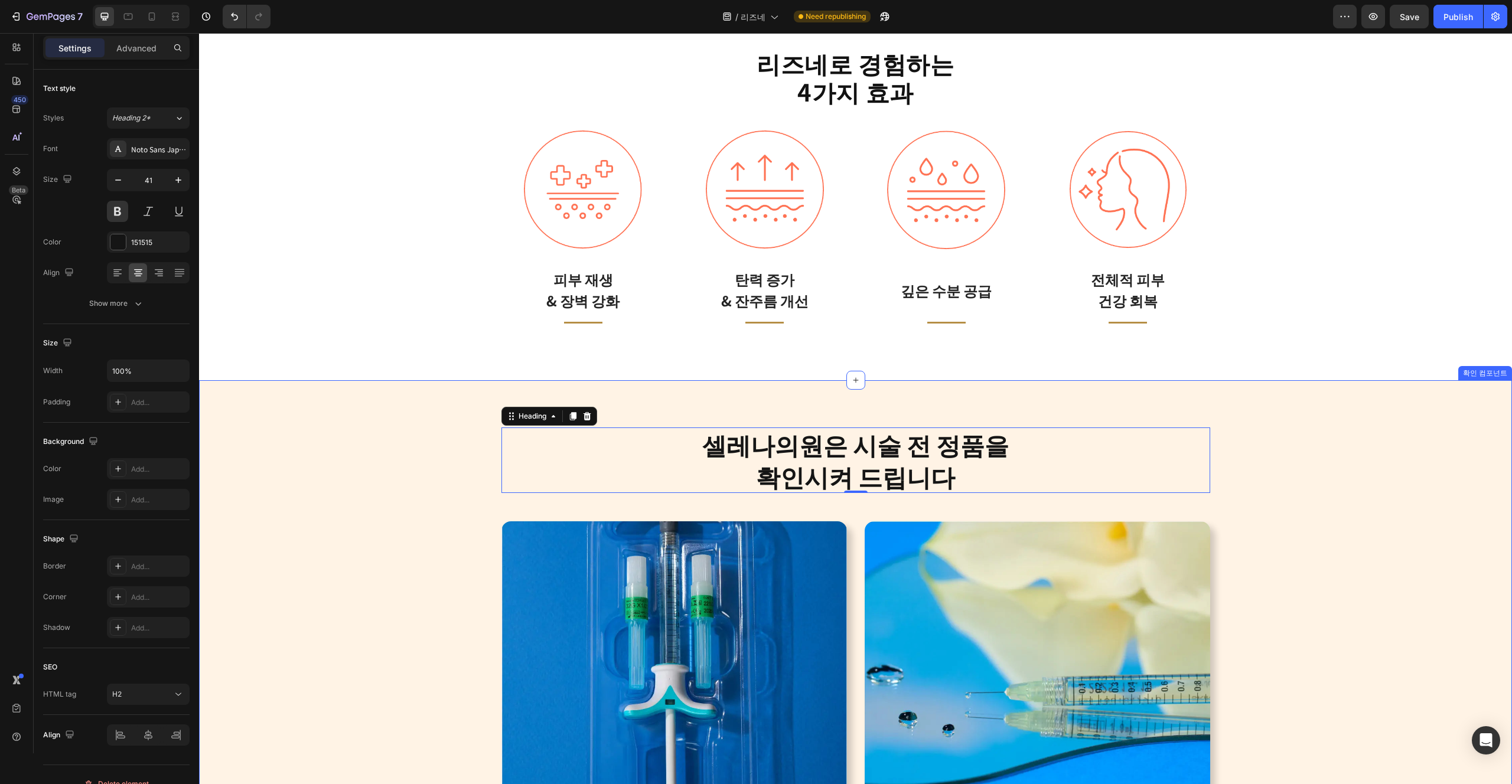
click at [1208, 512] on div "셀레나의원은 시술 전 정품을 확인시켜 드립니다 Heading 0 Row Image Image Row" at bounding box center [855, 623] width 1295 height 389
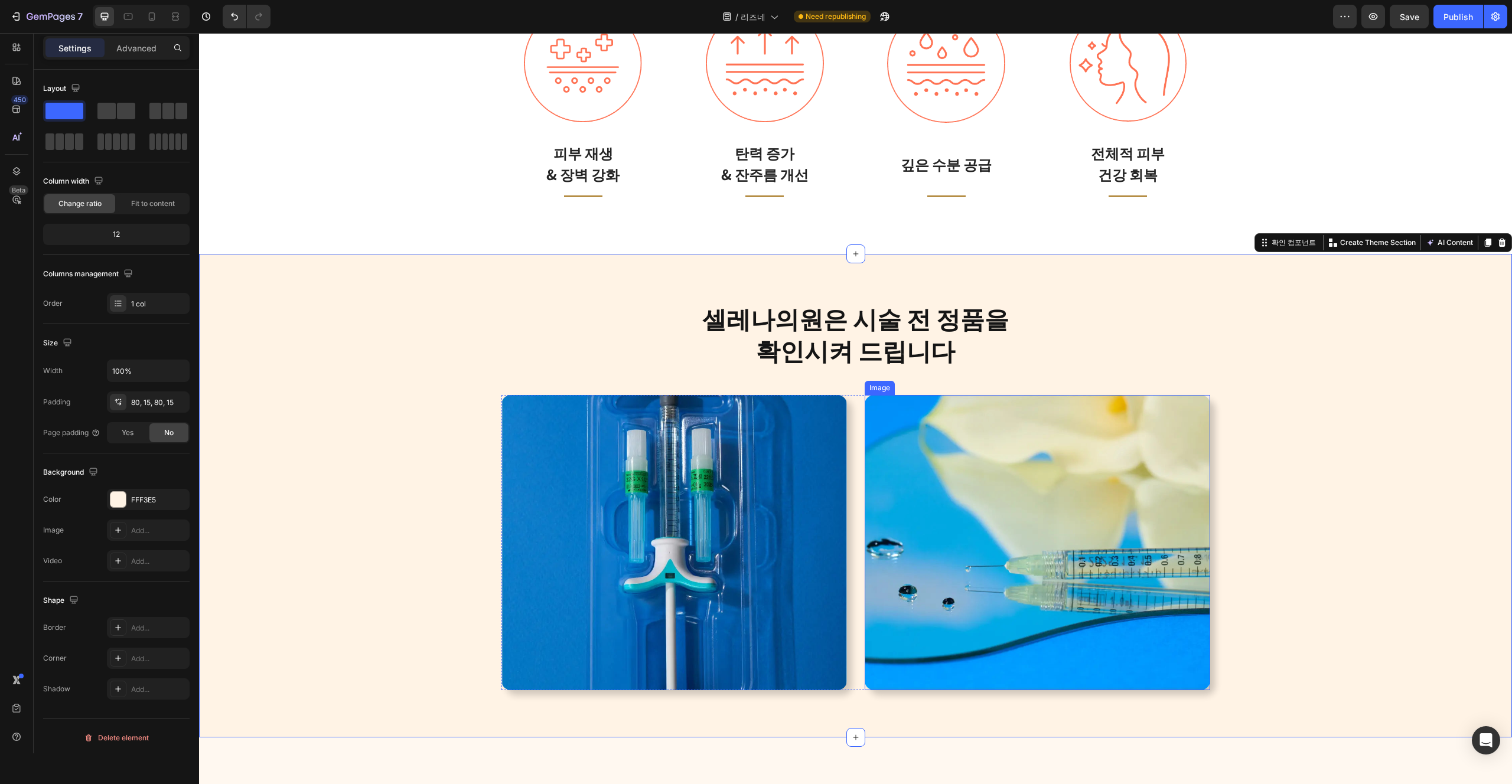
scroll to position [2562, 0]
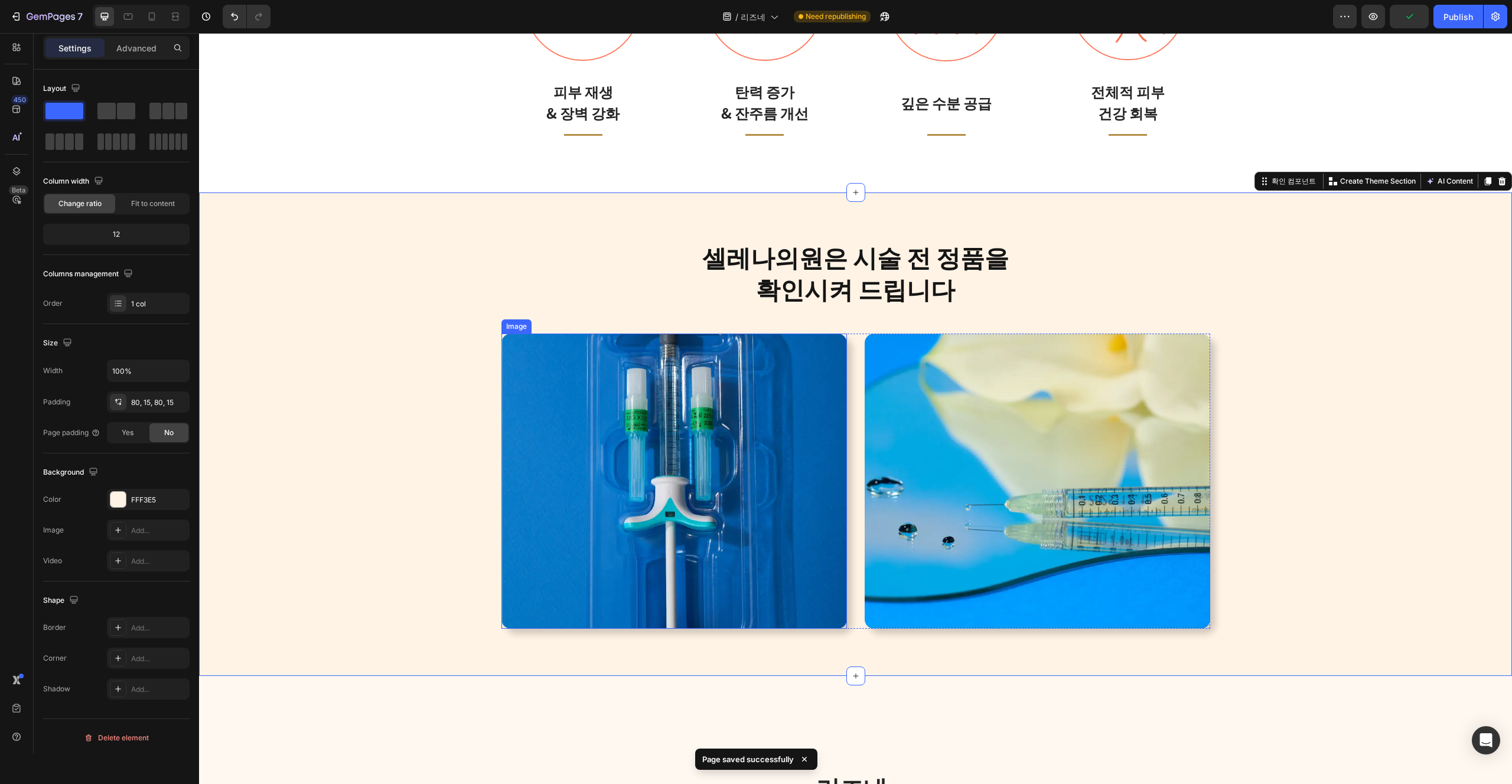
click at [766, 462] on img at bounding box center [674, 481] width 346 height 295
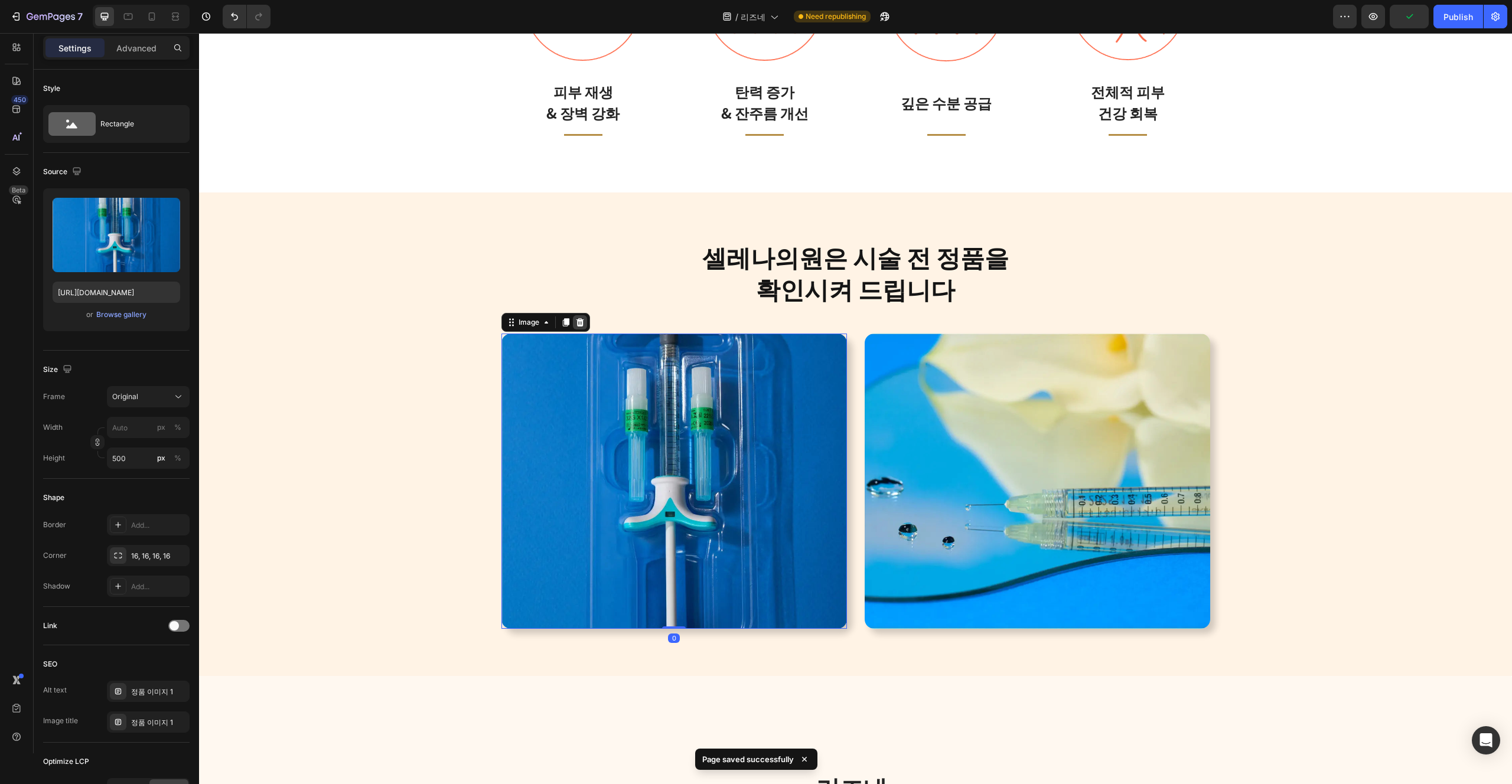
click at [577, 326] on icon at bounding box center [580, 322] width 10 height 10
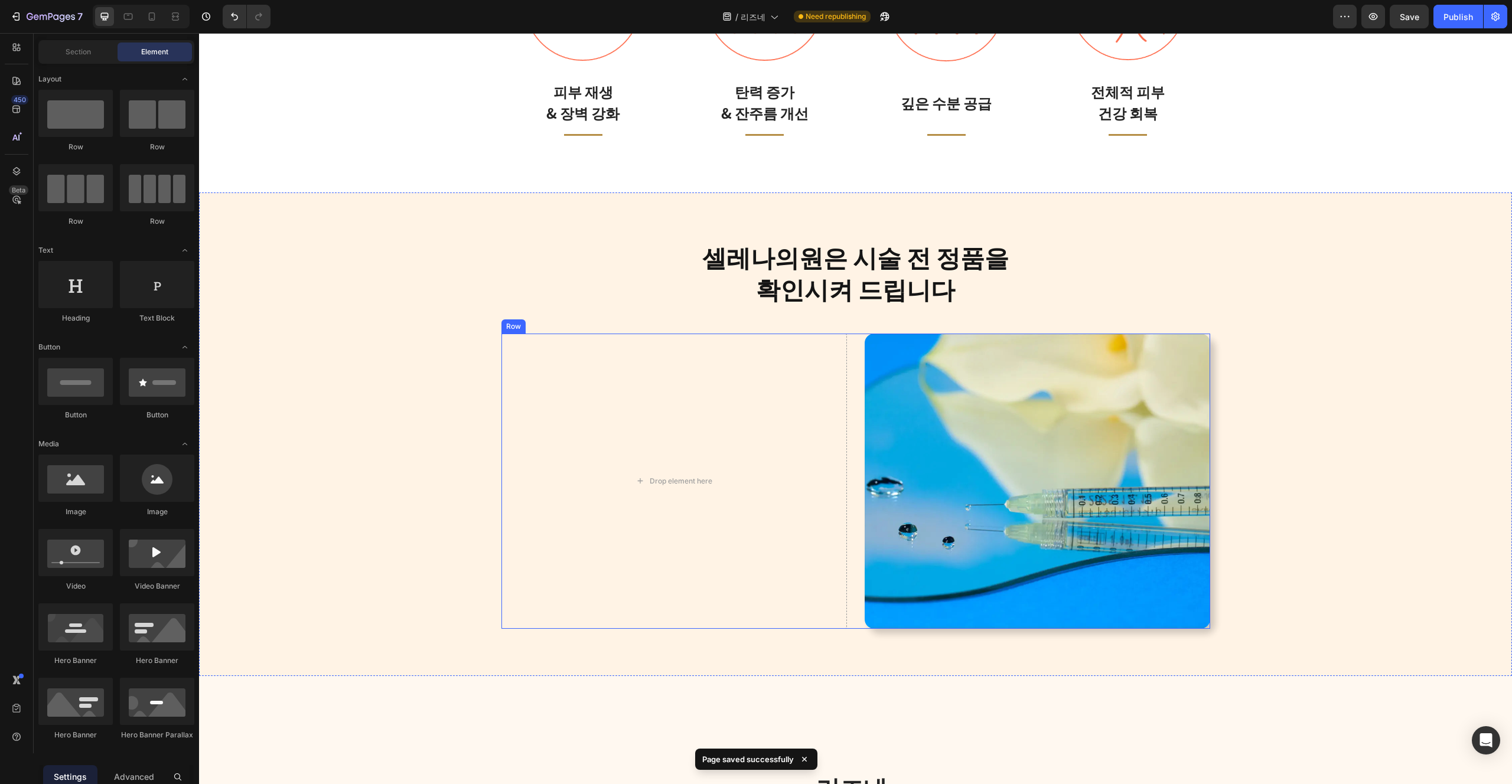
click at [852, 517] on div "Drop element here Image Row" at bounding box center [856, 481] width 708 height 295
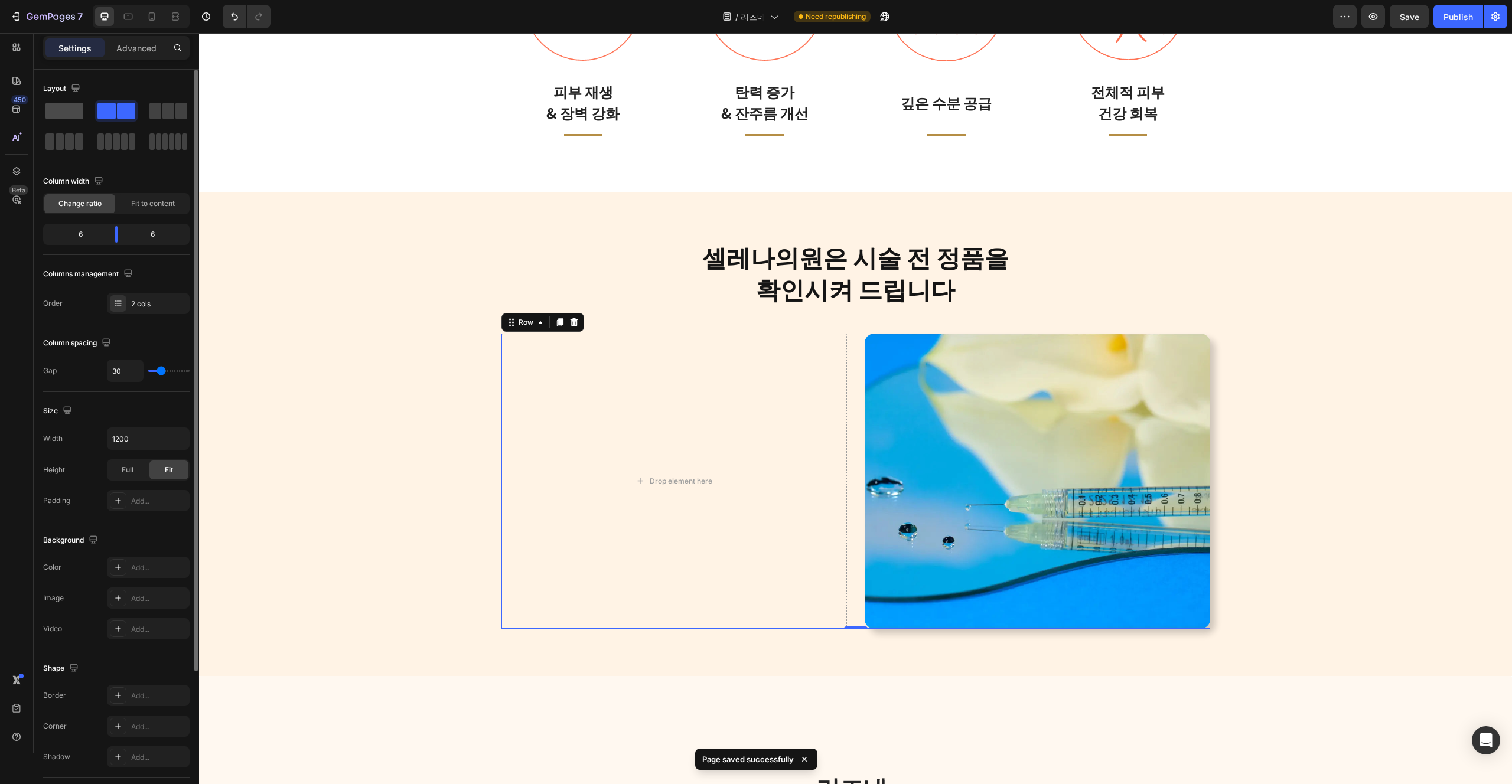
click at [55, 116] on span at bounding box center [64, 111] width 38 height 16
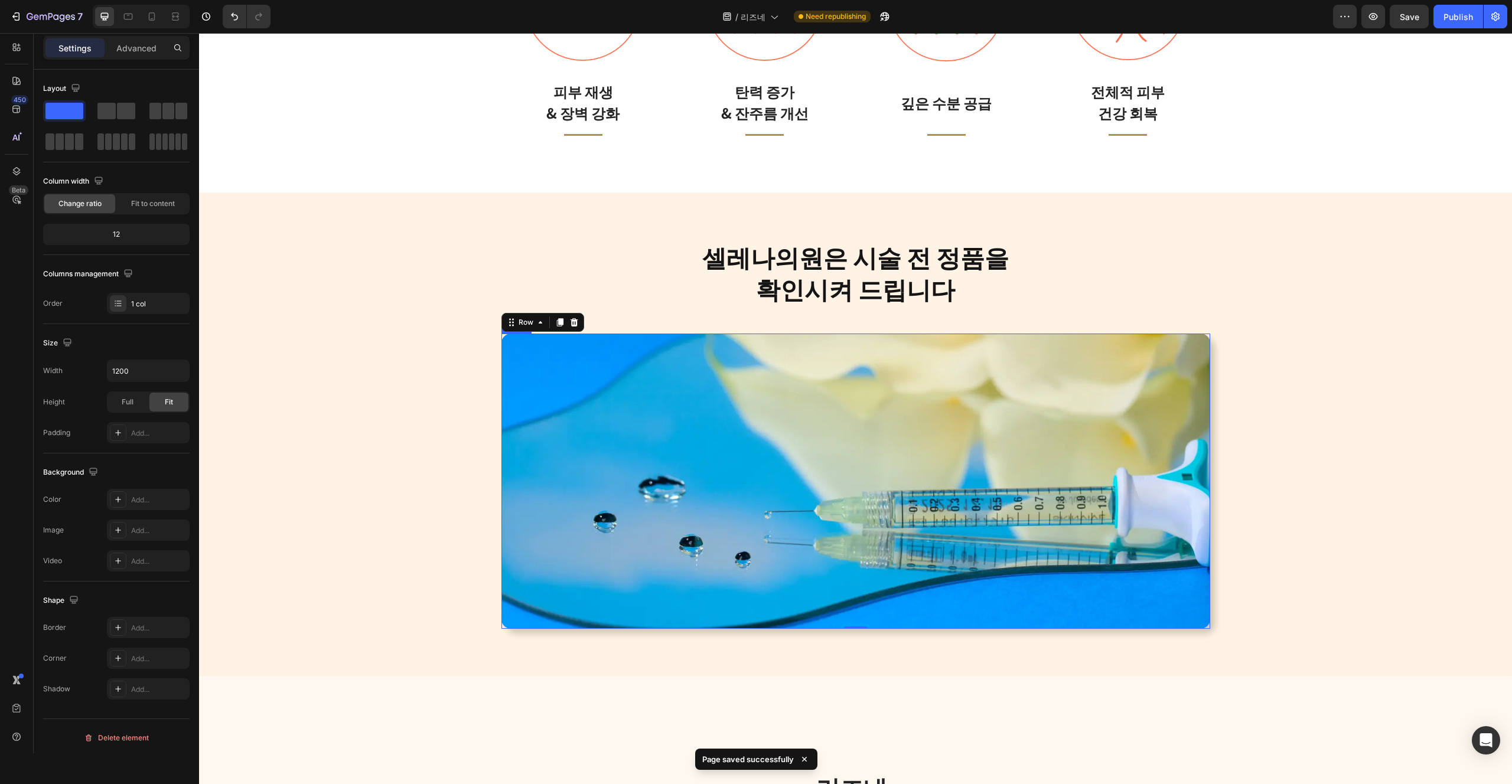
click at [930, 487] on img at bounding box center [856, 481] width 708 height 295
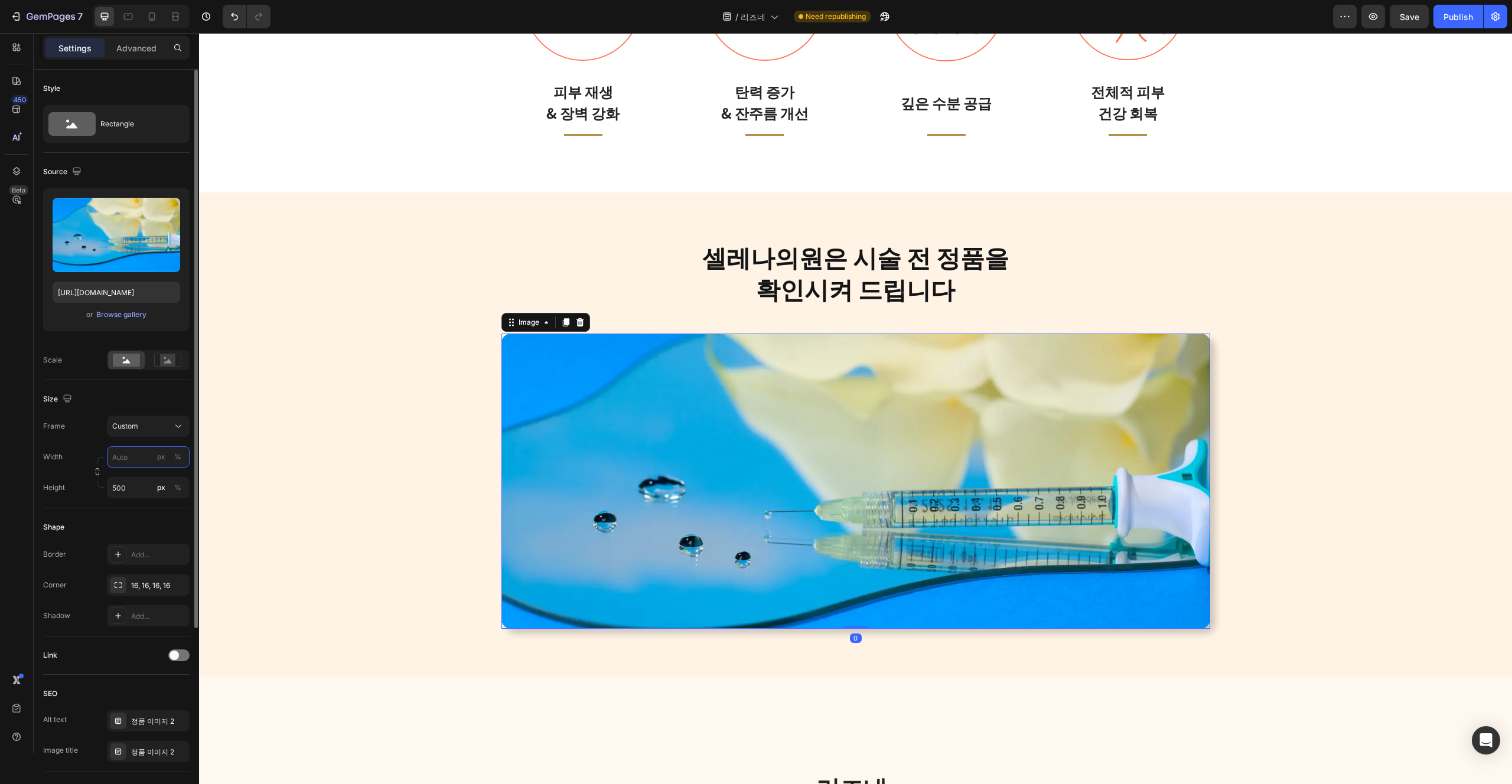
click at [137, 465] on input "px %" at bounding box center [148, 457] width 83 height 21
type input "50"
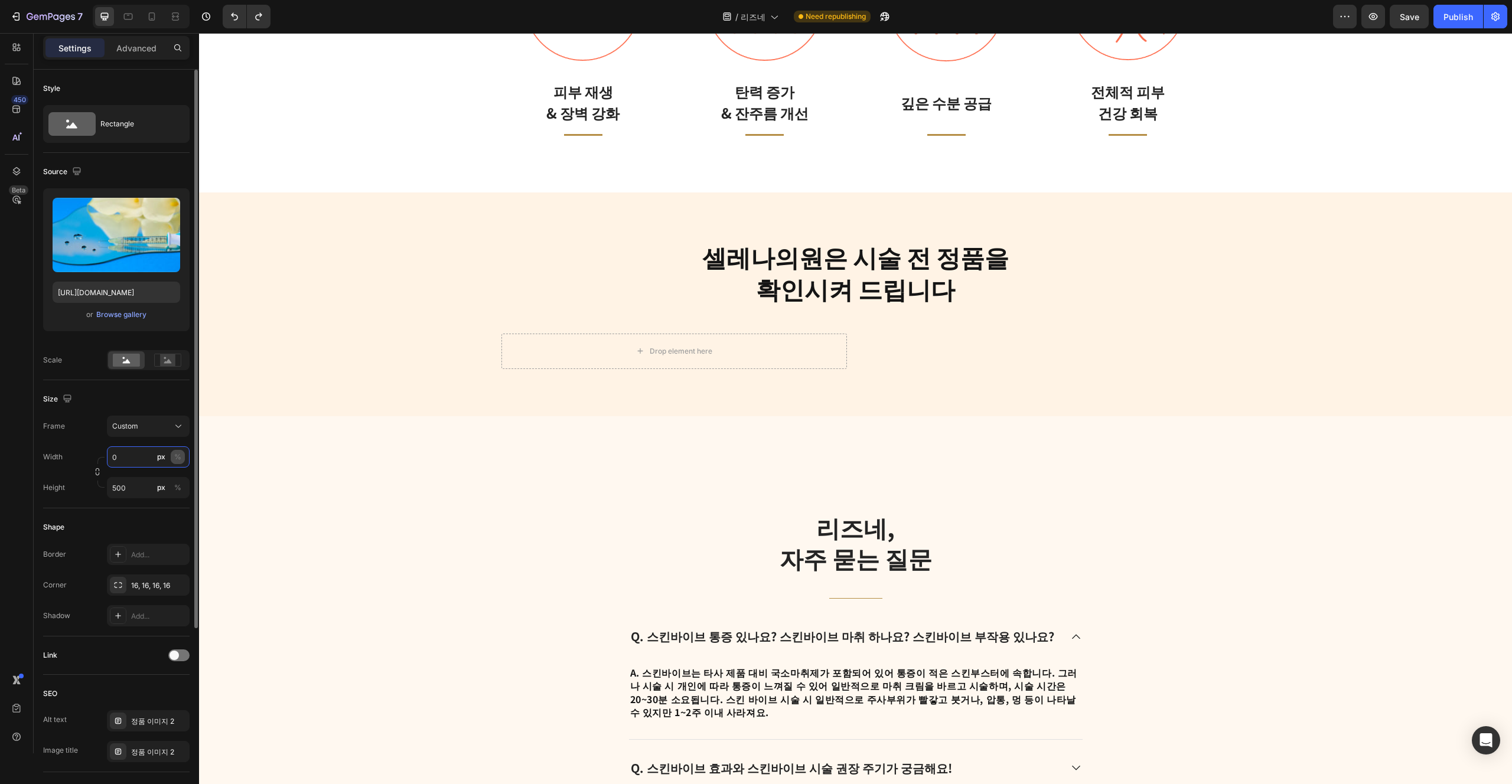
type input "0"
click at [180, 456] on div "%" at bounding box center [178, 457] width 7 height 10
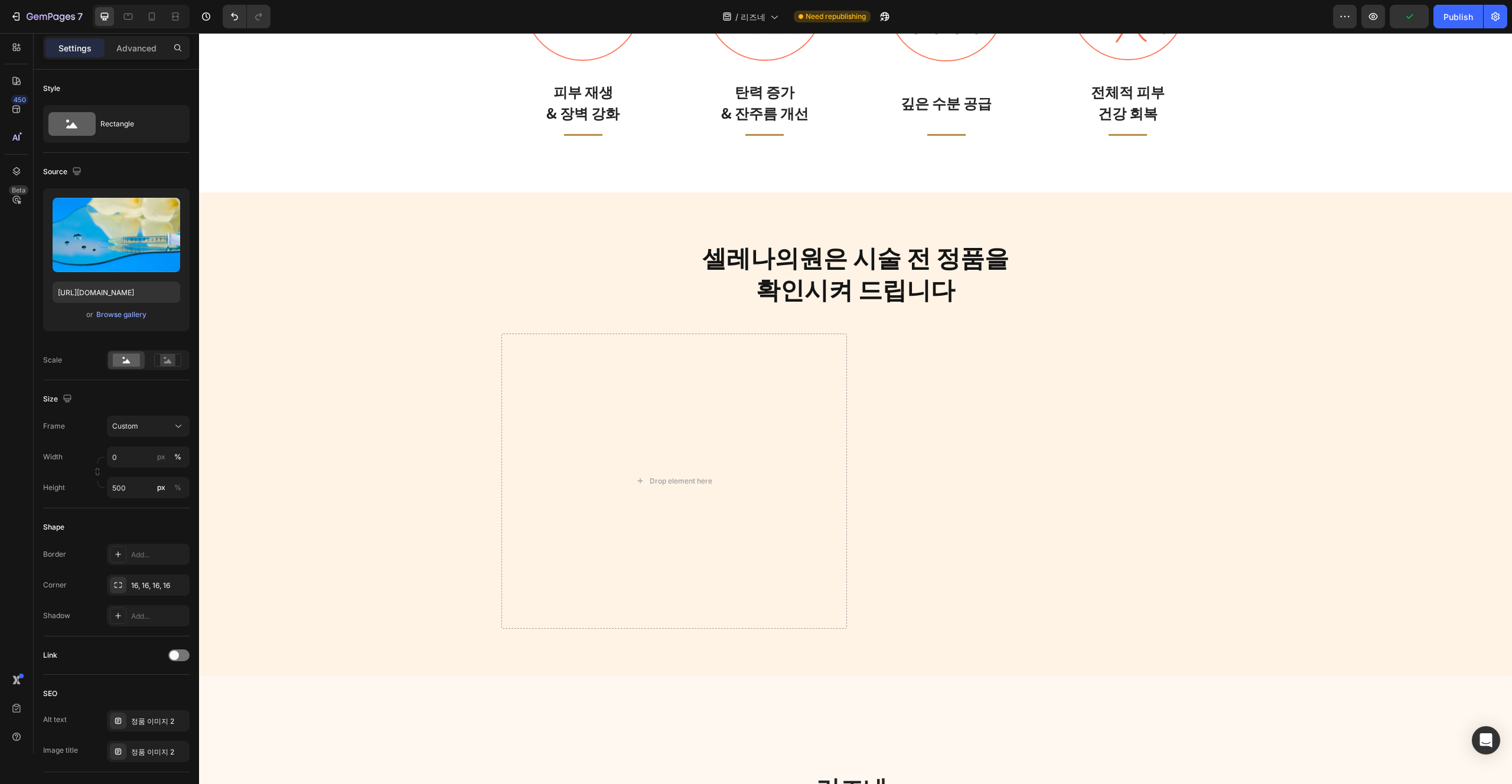
click at [874, 503] on div at bounding box center [1037, 481] width 346 height 295
click at [981, 550] on div at bounding box center [1037, 481] width 346 height 295
click at [998, 605] on div at bounding box center [1037, 481] width 346 height 295
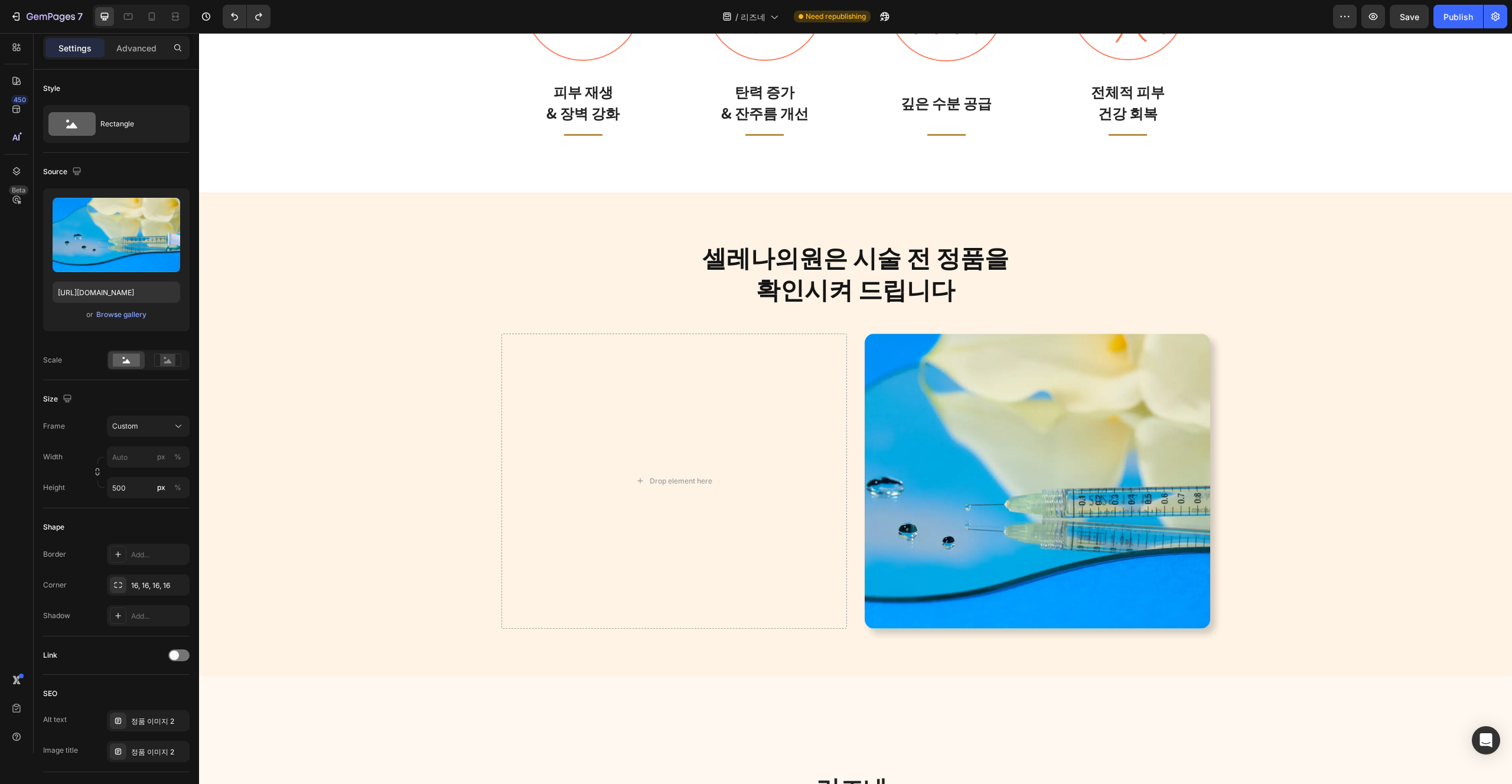
type input "0"
click at [884, 505] on img at bounding box center [1037, 481] width 346 height 295
click at [849, 501] on div "Drop element here Image Row" at bounding box center [856, 481] width 708 height 295
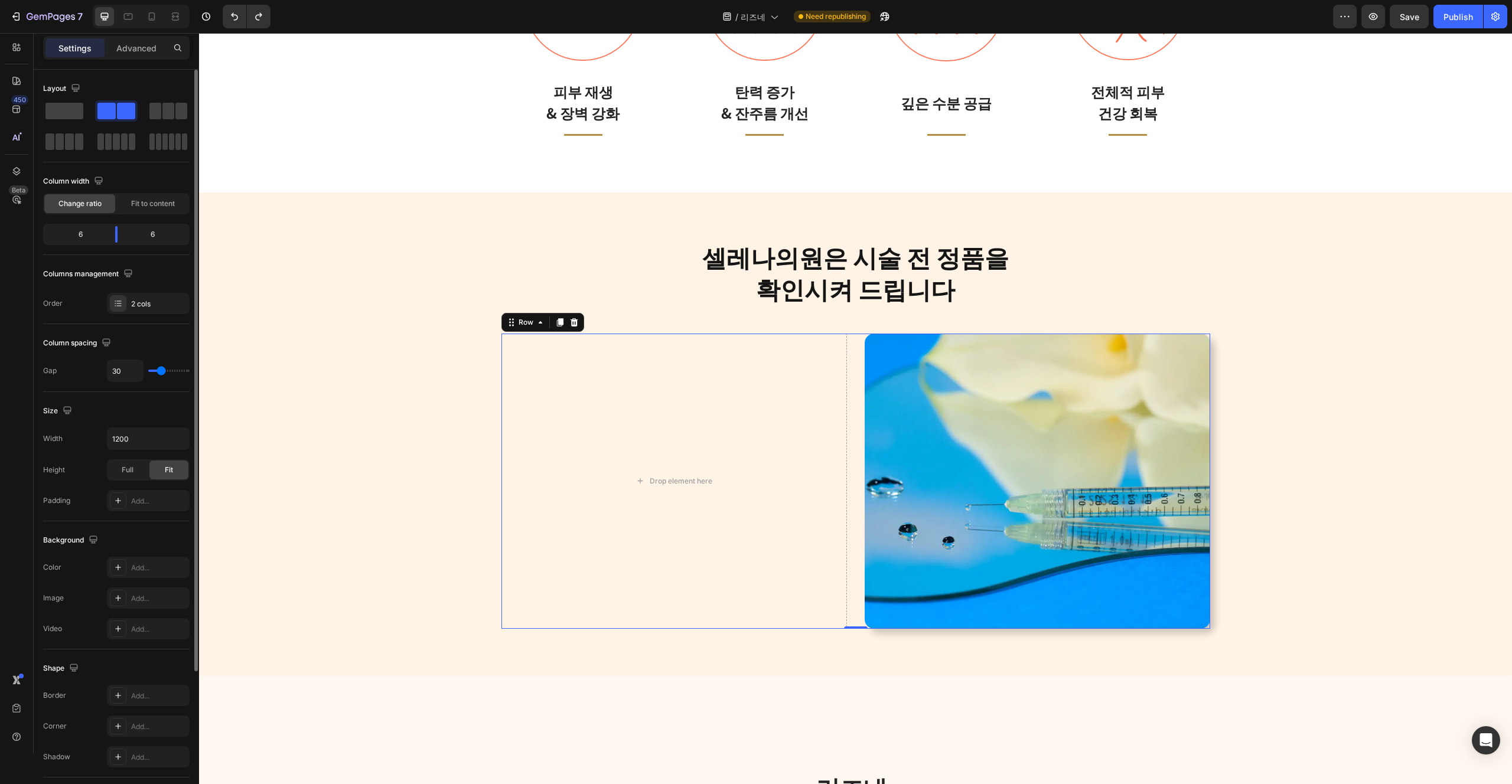
click at [86, 105] on div at bounding box center [116, 126] width 147 height 52
click at [70, 113] on span at bounding box center [64, 111] width 38 height 16
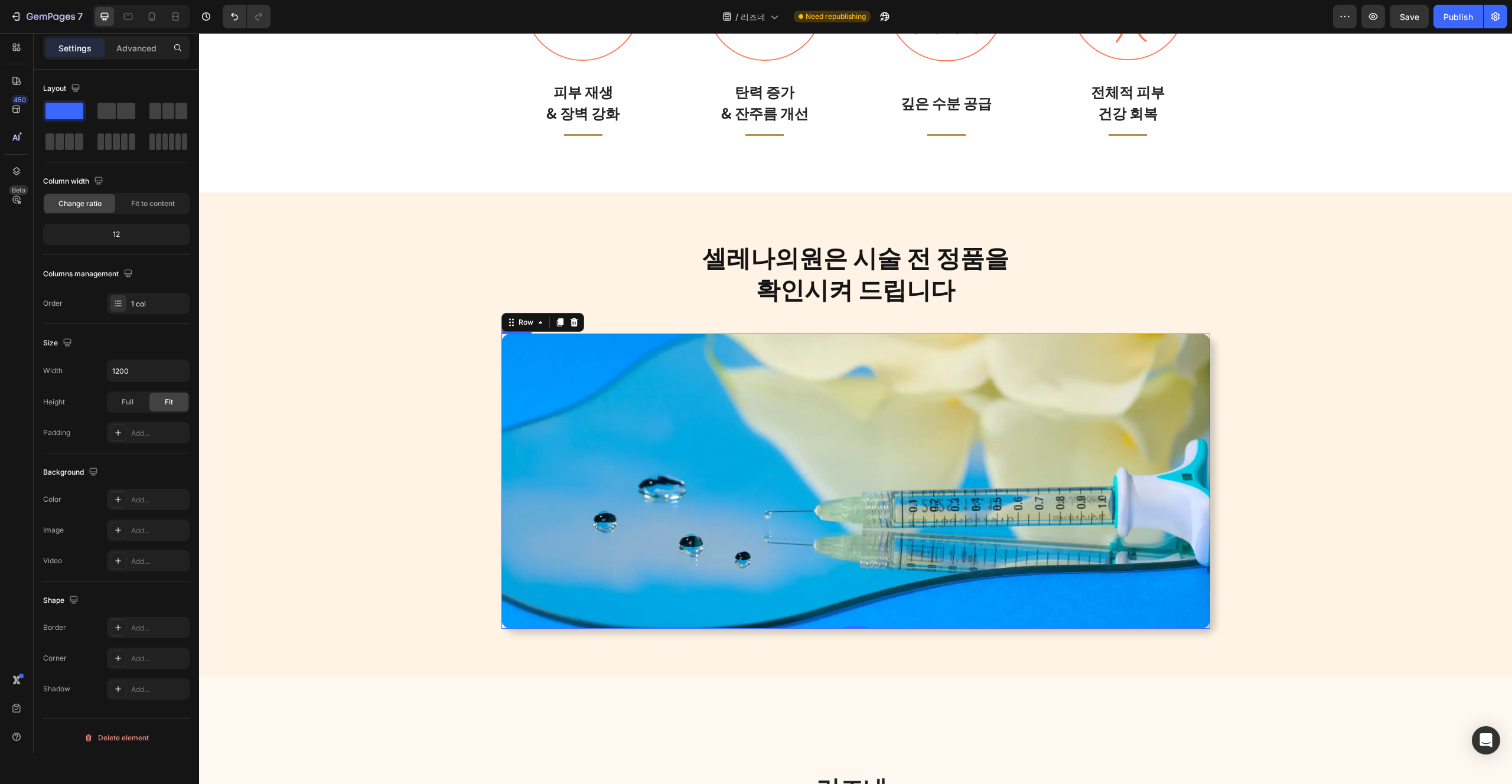
click at [767, 478] on img at bounding box center [856, 481] width 708 height 295
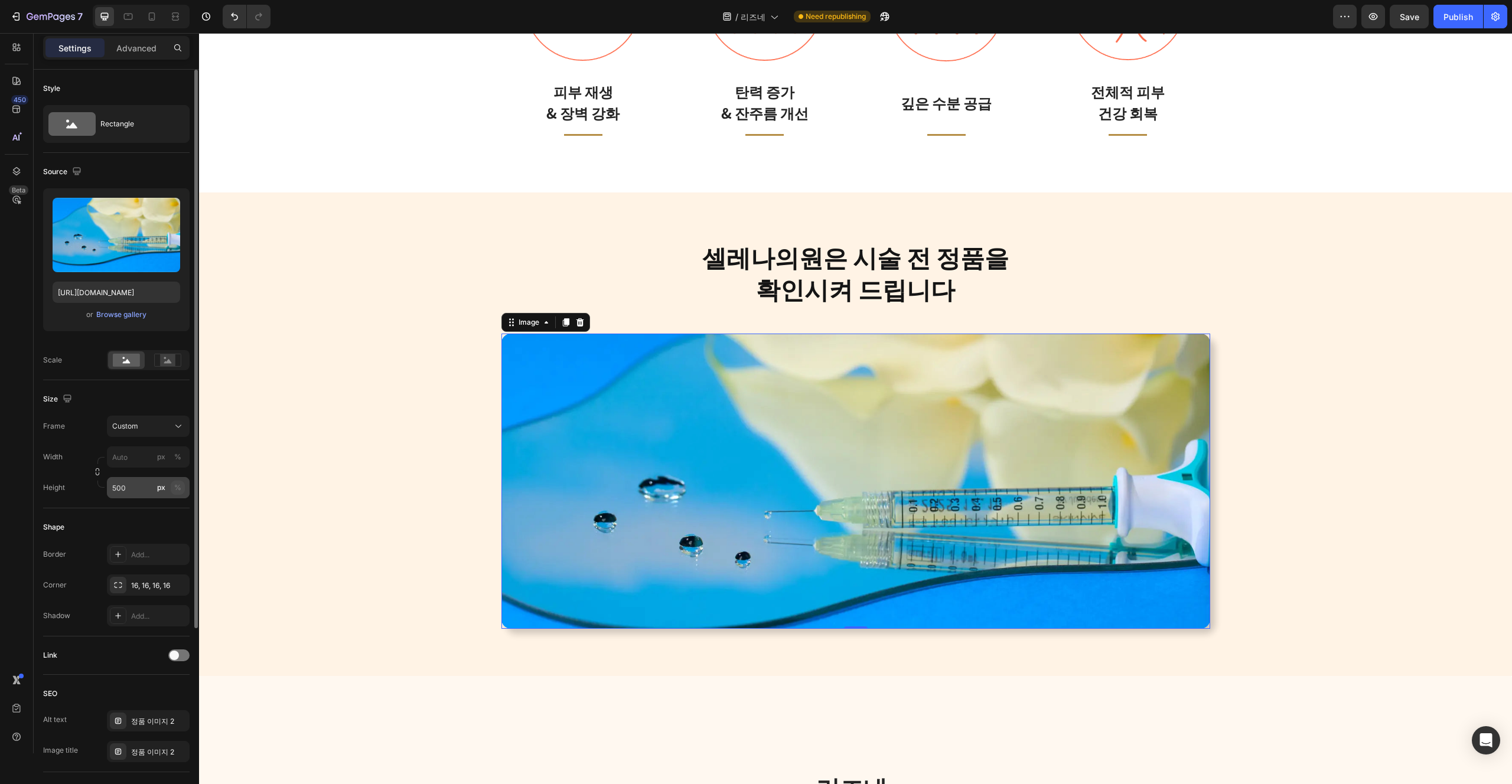
click at [175, 488] on div "%" at bounding box center [178, 488] width 7 height 10
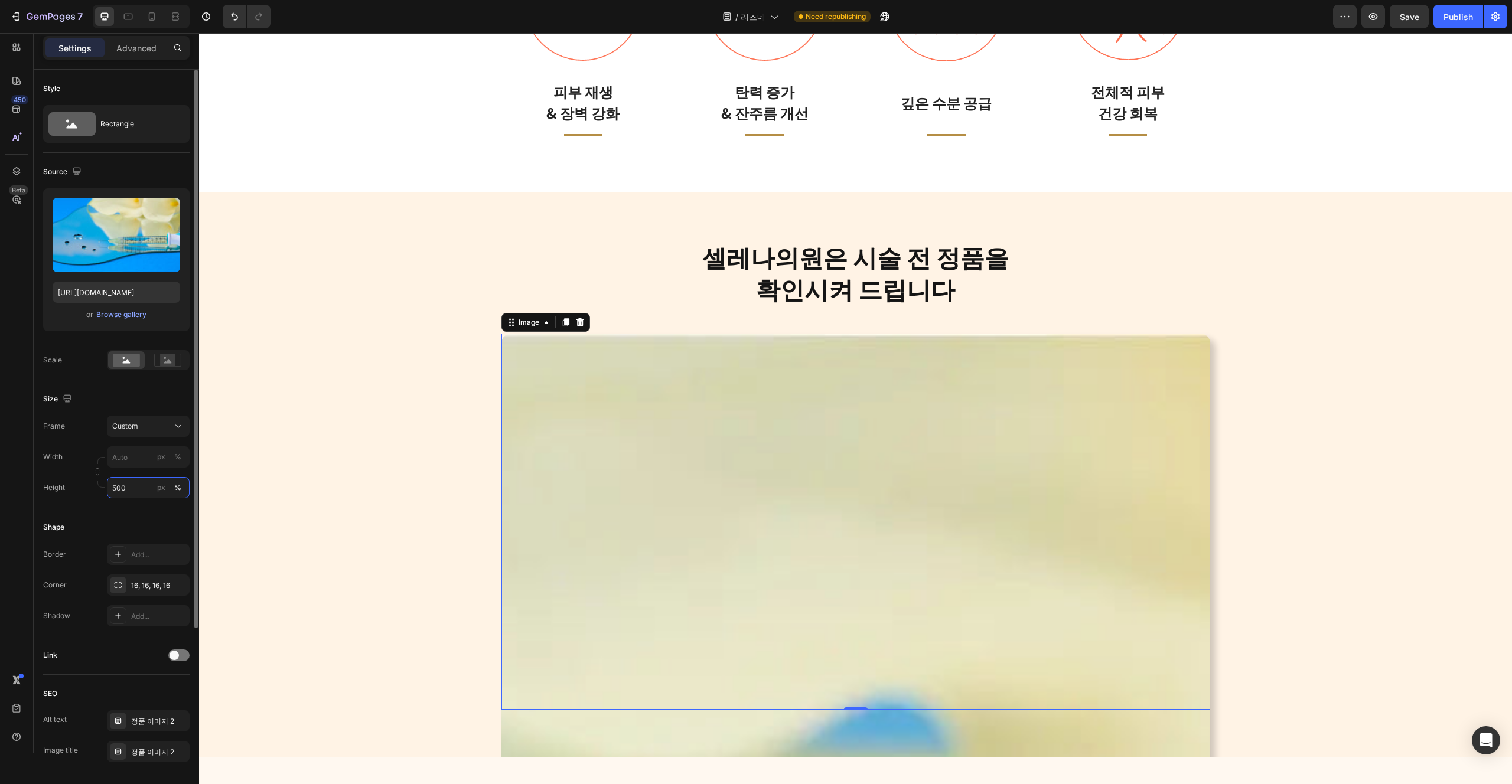
click at [143, 489] on input "500" at bounding box center [148, 488] width 83 height 21
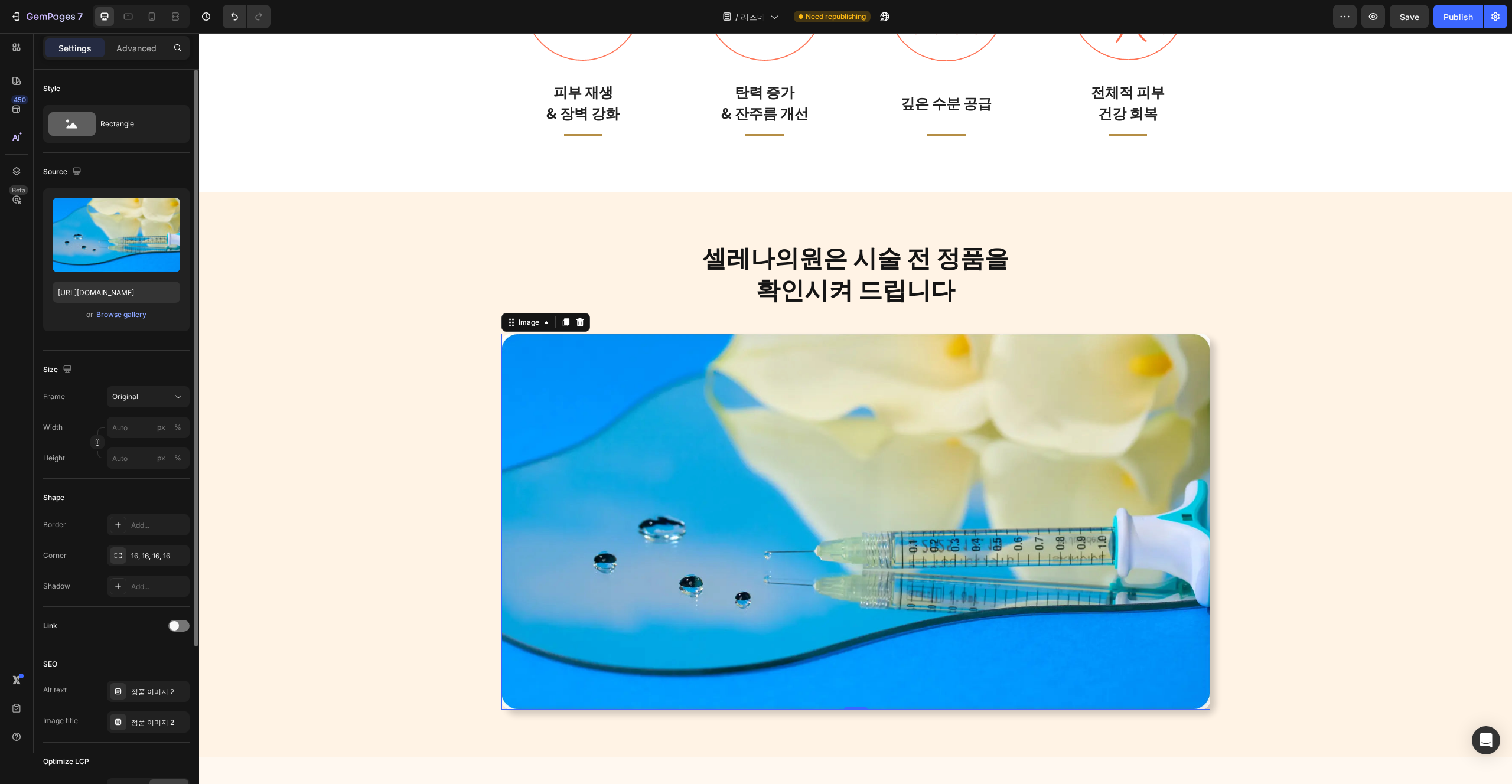
click at [136, 475] on div "Size Frame Original Width px % Height px %" at bounding box center [116, 415] width 147 height 128
click at [136, 464] on input "px %" at bounding box center [148, 458] width 83 height 21
click at [136, 425] on input "px %" at bounding box center [148, 427] width 83 height 21
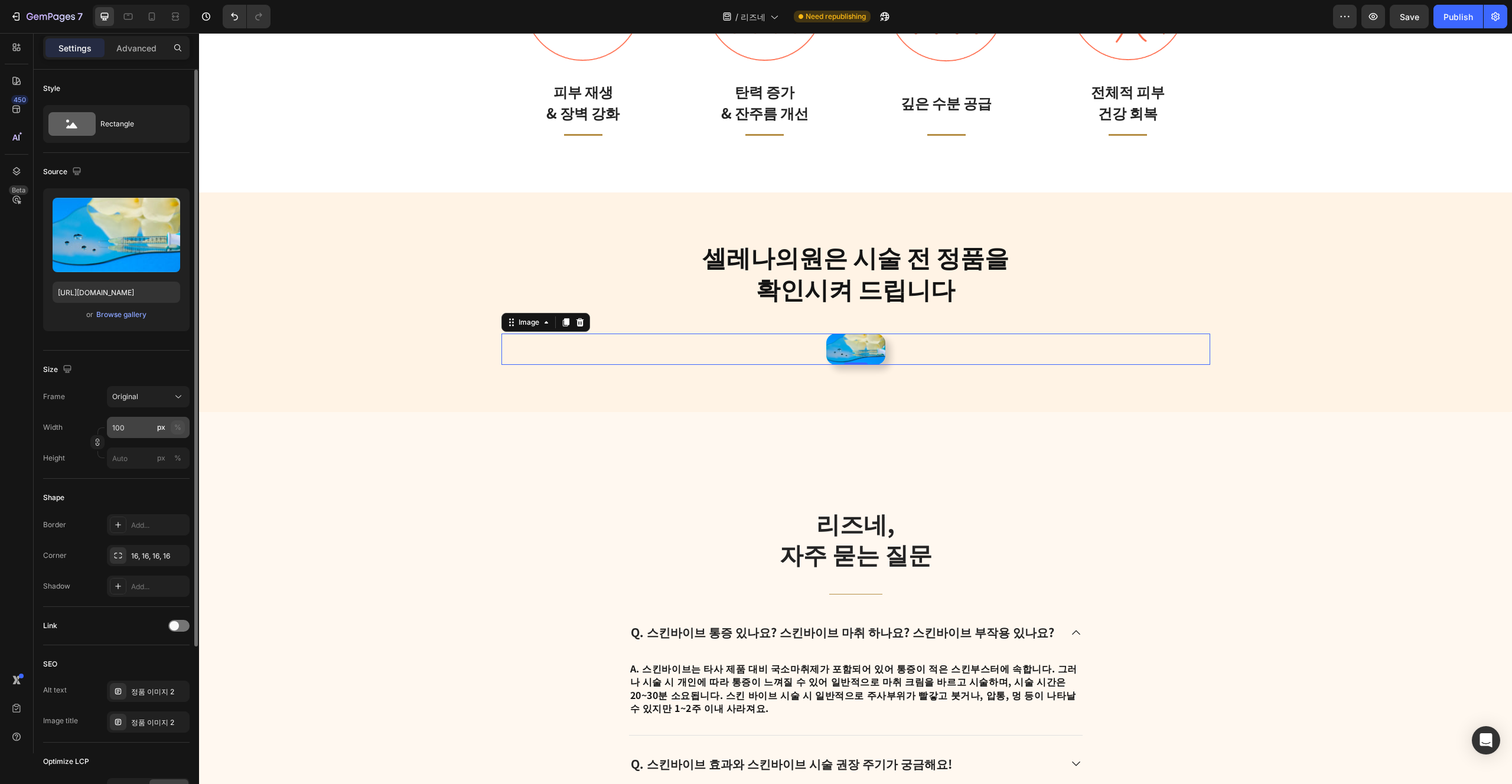
click at [180, 427] on div "%" at bounding box center [178, 427] width 7 height 10
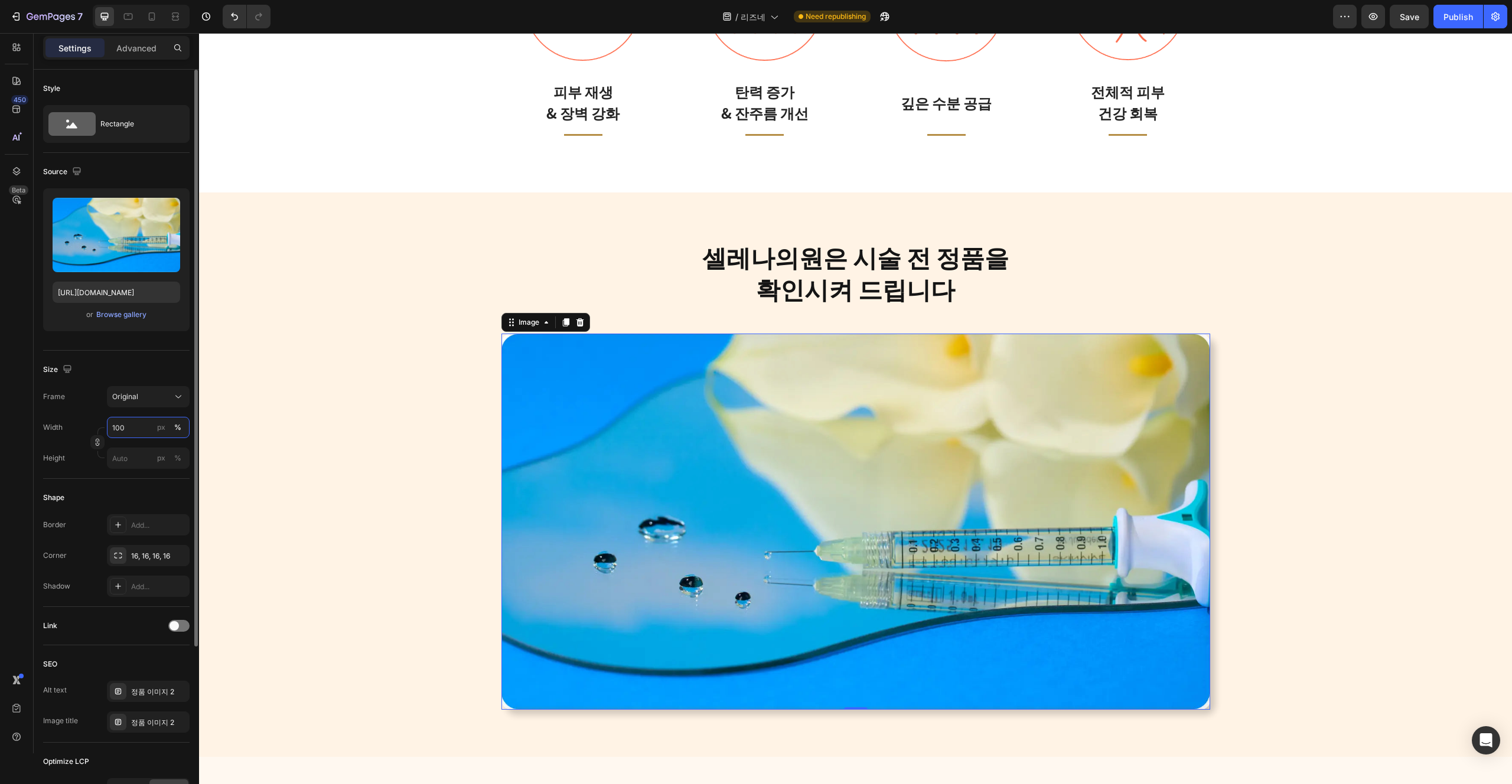
click at [132, 432] on input "100" at bounding box center [148, 427] width 83 height 21
type input "50"
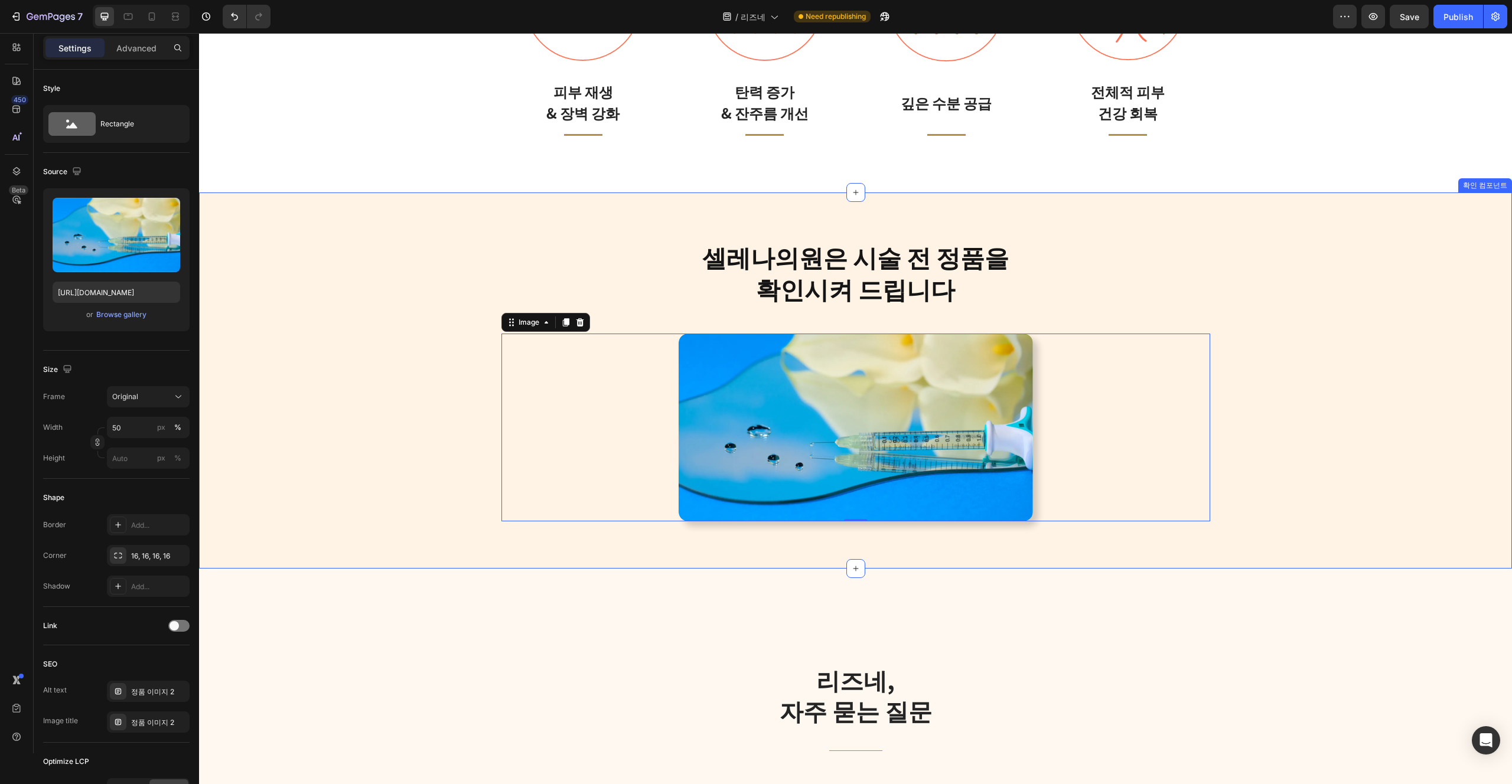
click at [570, 529] on div "셀레나의원은 시술 전 정품을 확인시켜 드립니다 Heading Row Image 0 Row 확인 컴포넌트" at bounding box center [856, 381] width 1313 height 376
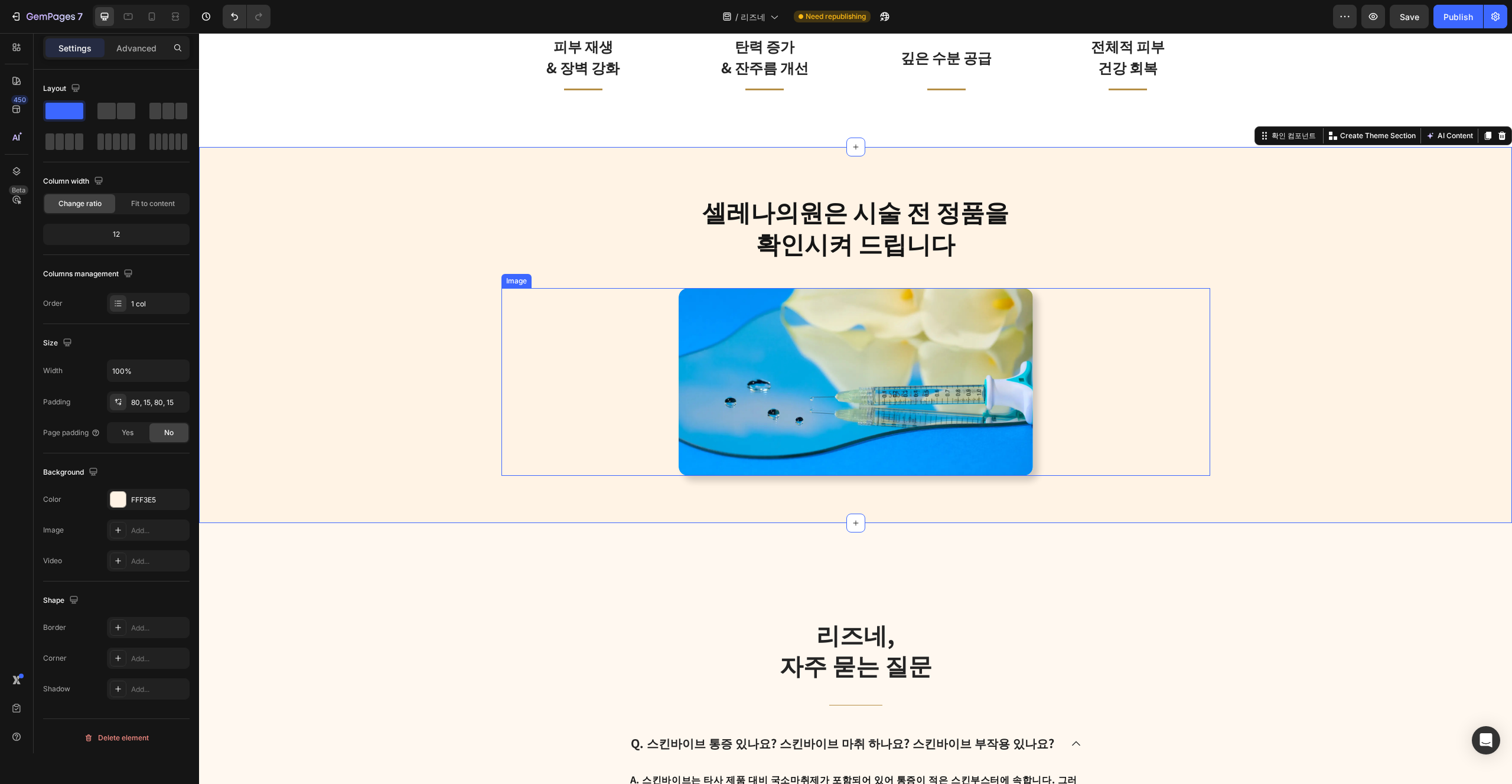
click at [841, 444] on img at bounding box center [856, 382] width 354 height 188
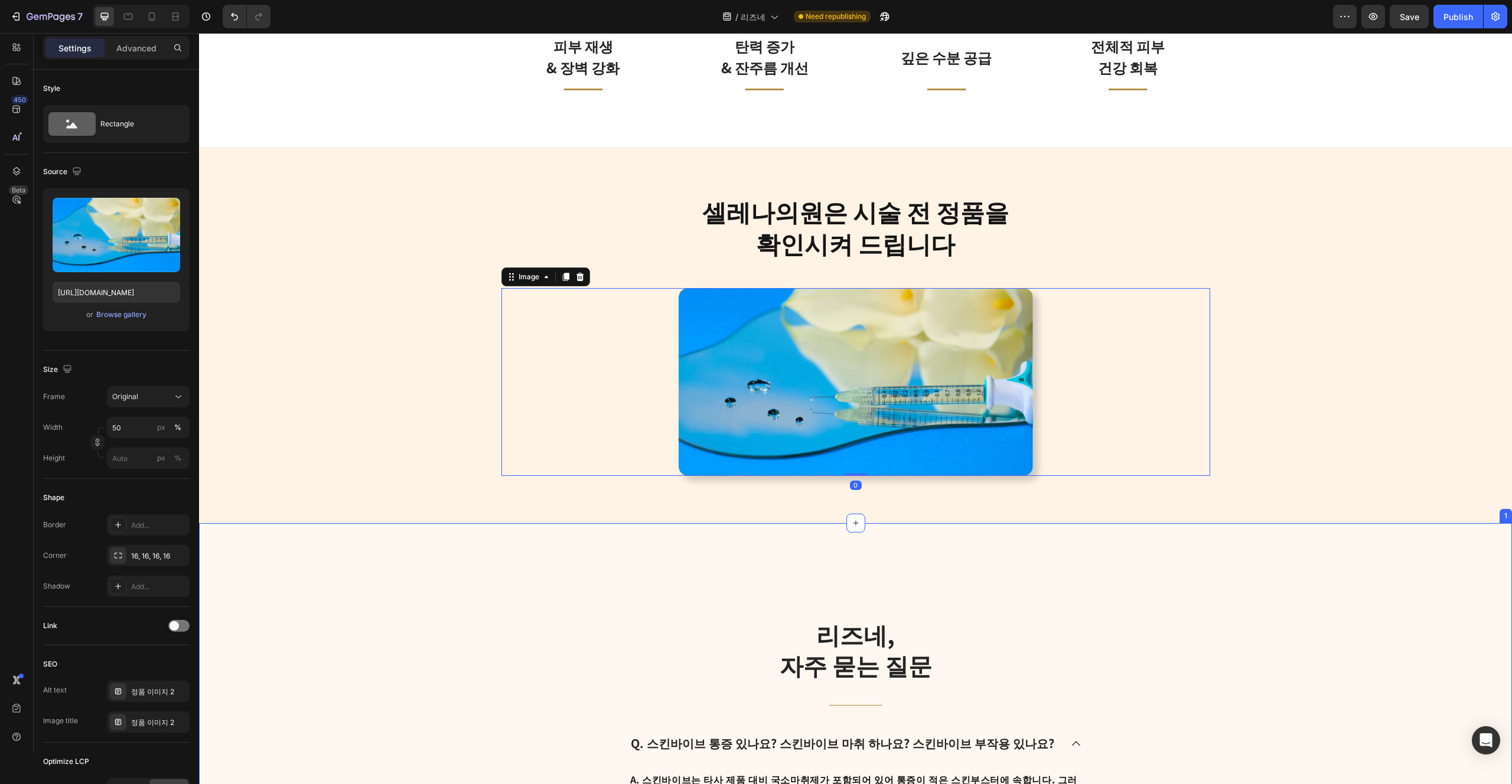
click at [806, 576] on div "리즈네, 자주 묻는 질문 Heading Title Line Q. 스킨바이브 통증 있나요? 스킨바이브 마취 하나요? 스킨바이브 부작용 있나요? …" at bounding box center [856, 790] width 1313 height 533
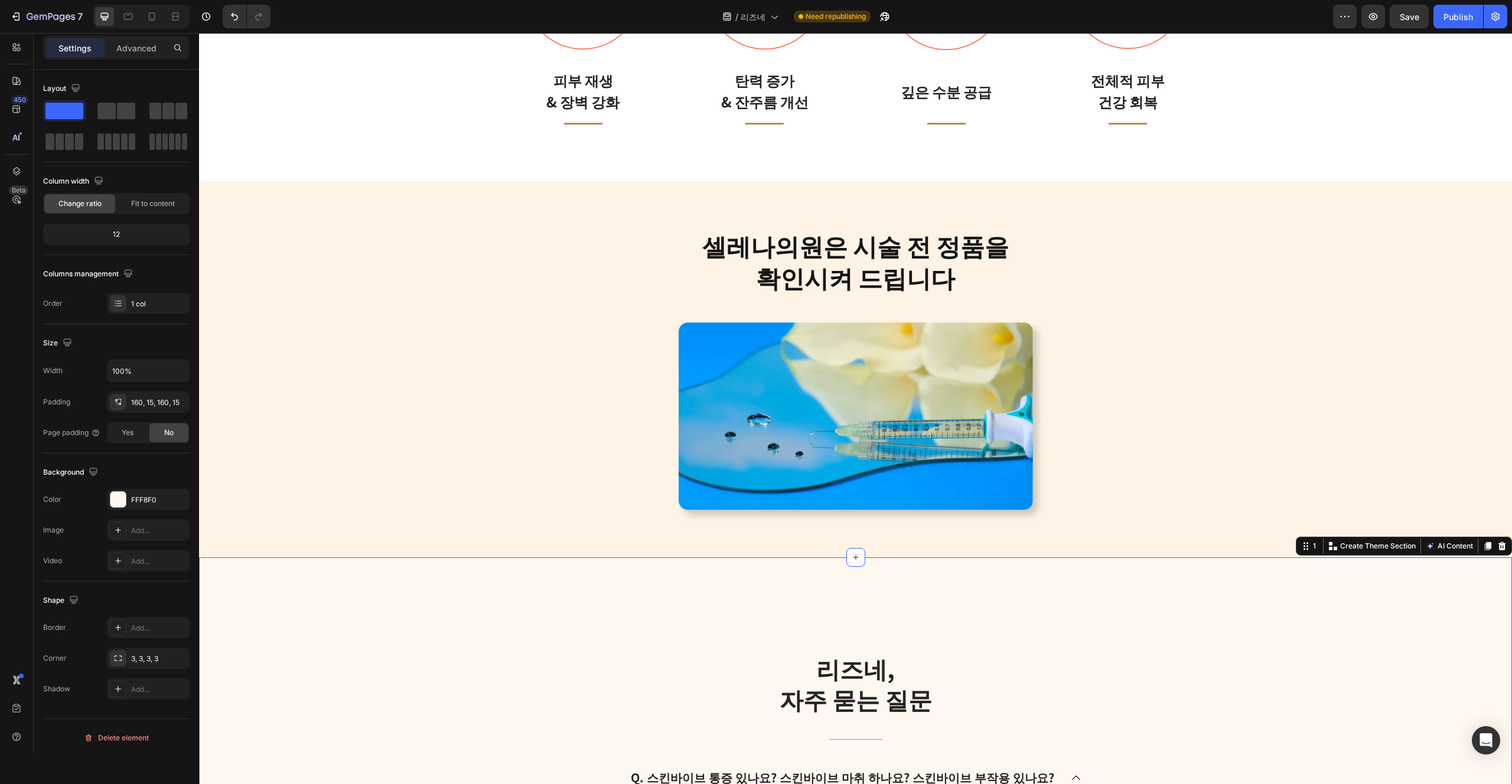
scroll to position [2521, 0]
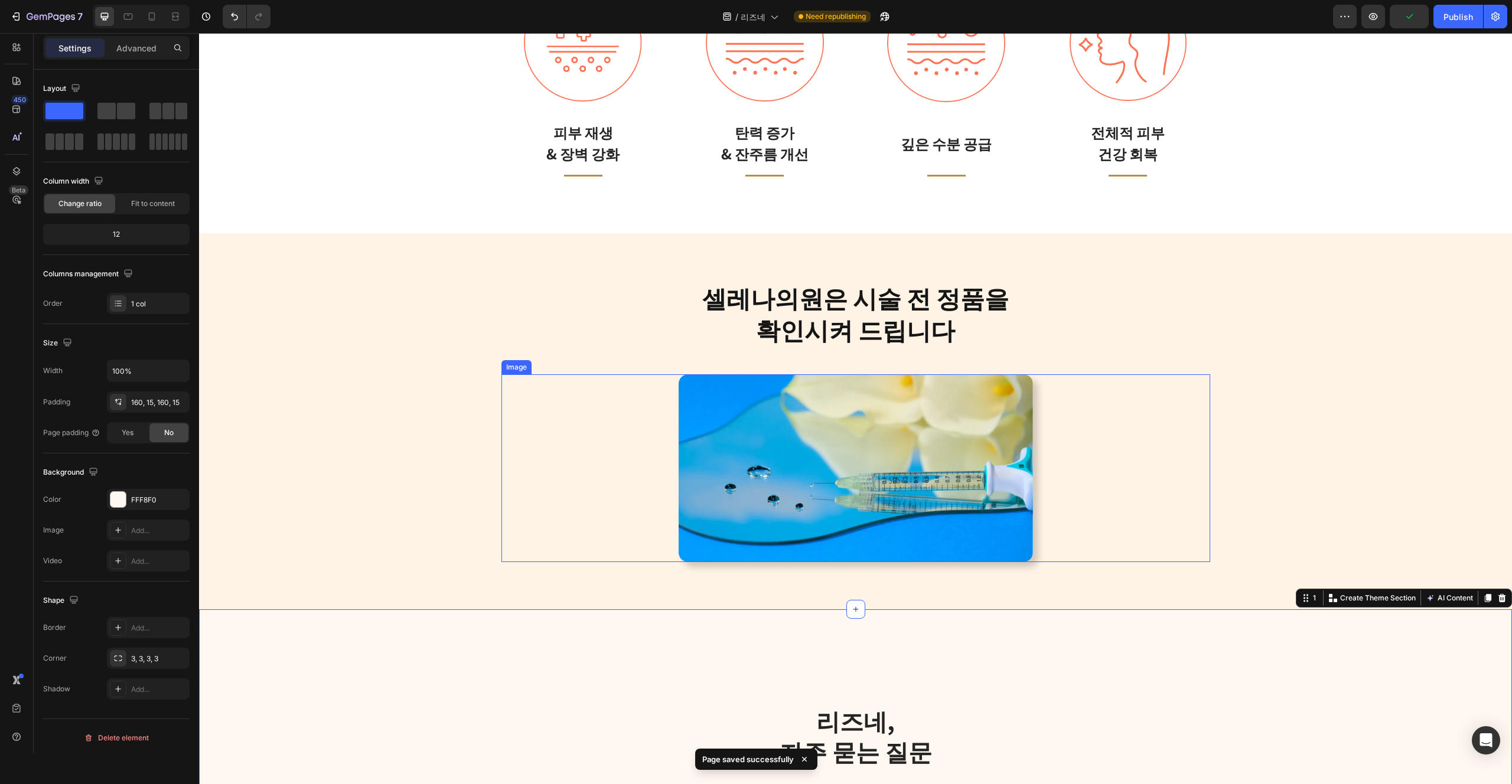
click at [1057, 490] on div at bounding box center [856, 468] width 708 height 188
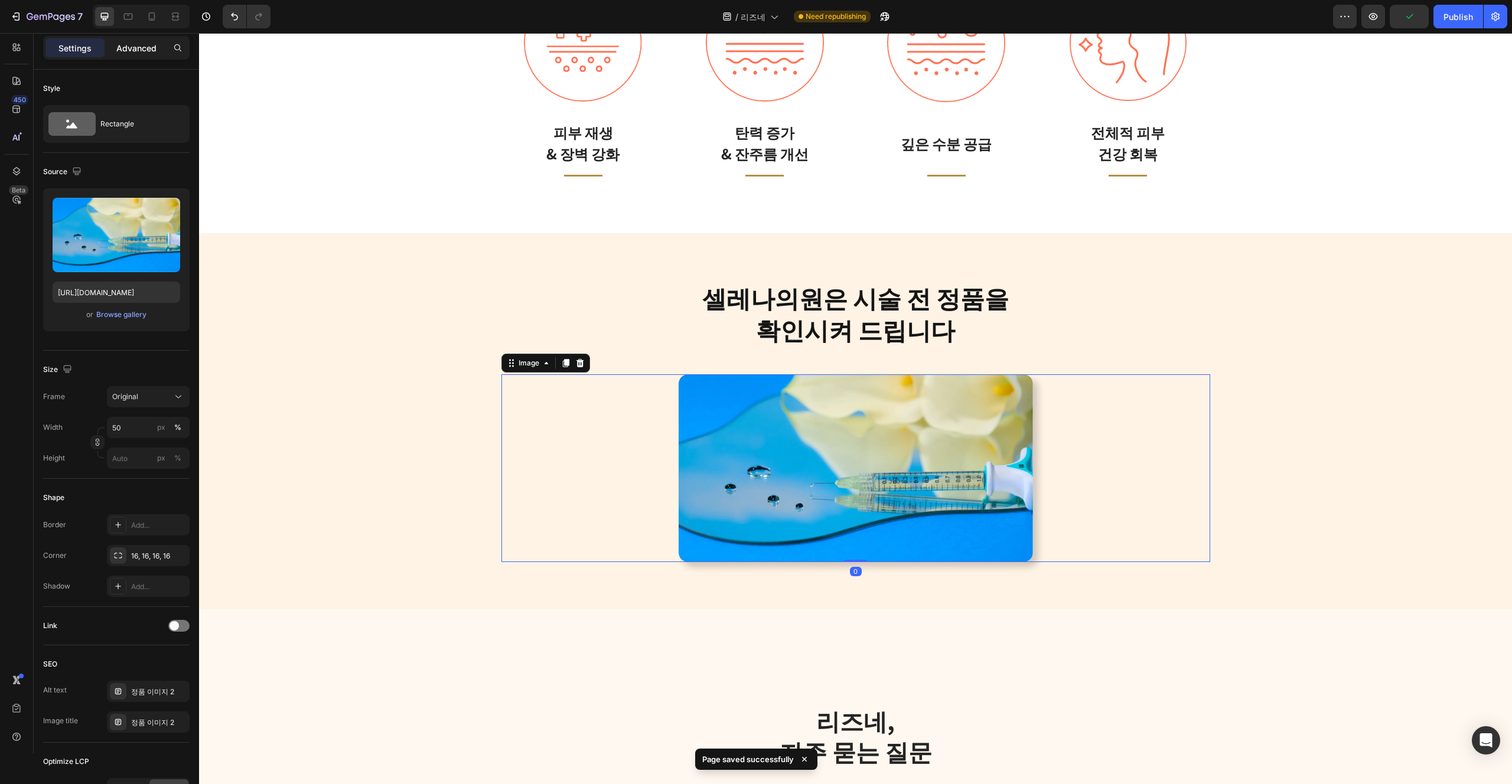
click at [139, 56] on div "Advanced" at bounding box center [136, 48] width 59 height 19
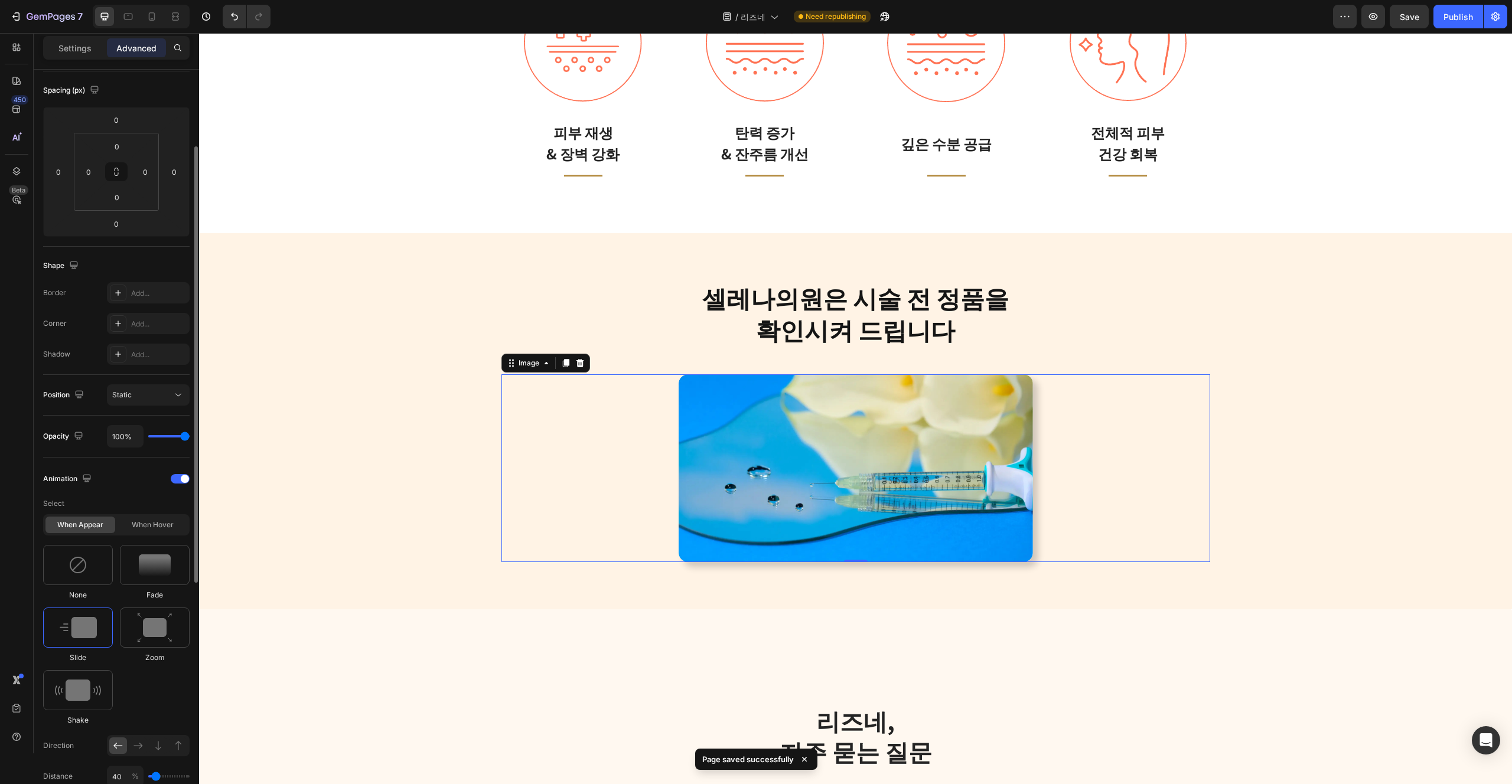
scroll to position [130, 0]
click at [181, 742] on icon at bounding box center [178, 743] width 12 height 12
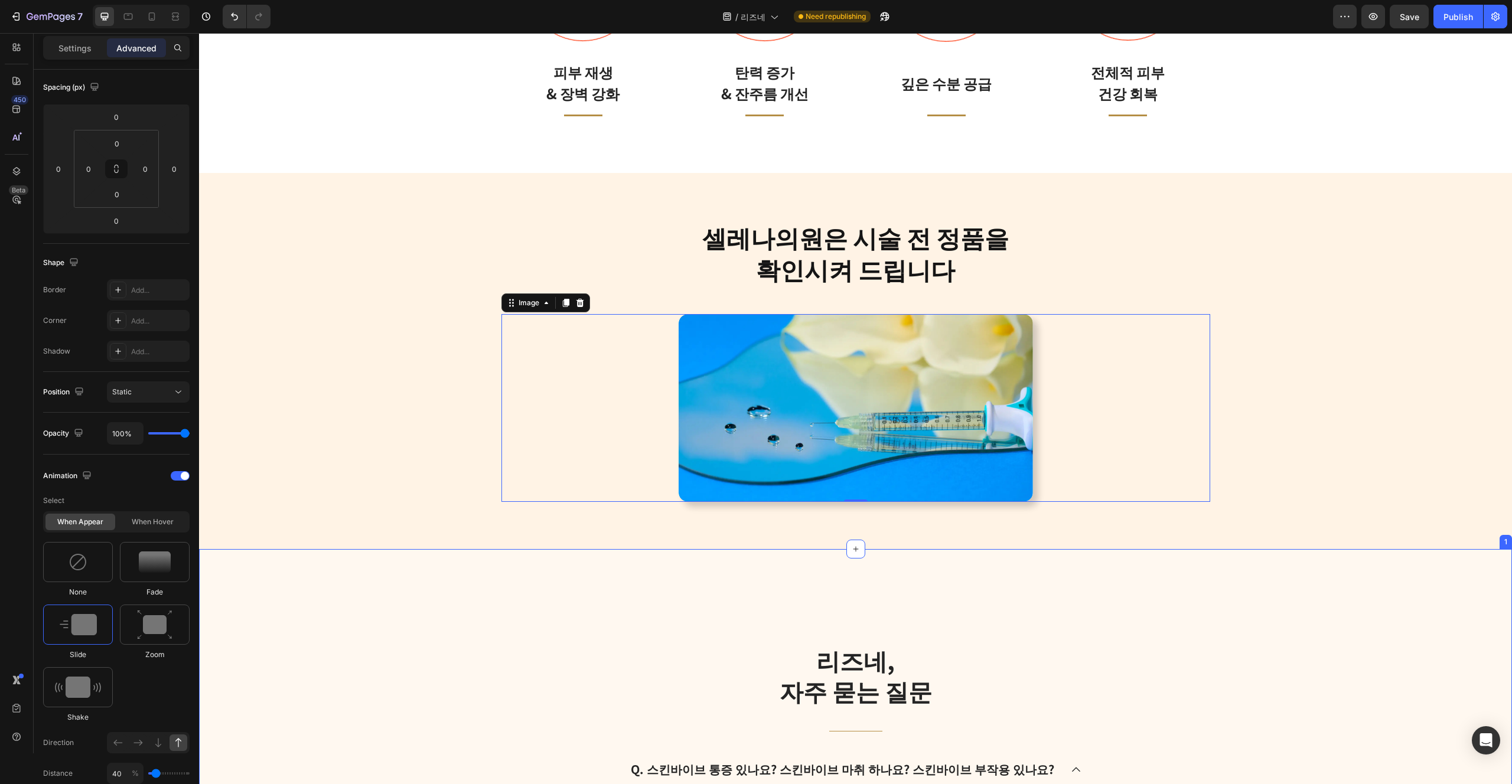
scroll to position [2590, 0]
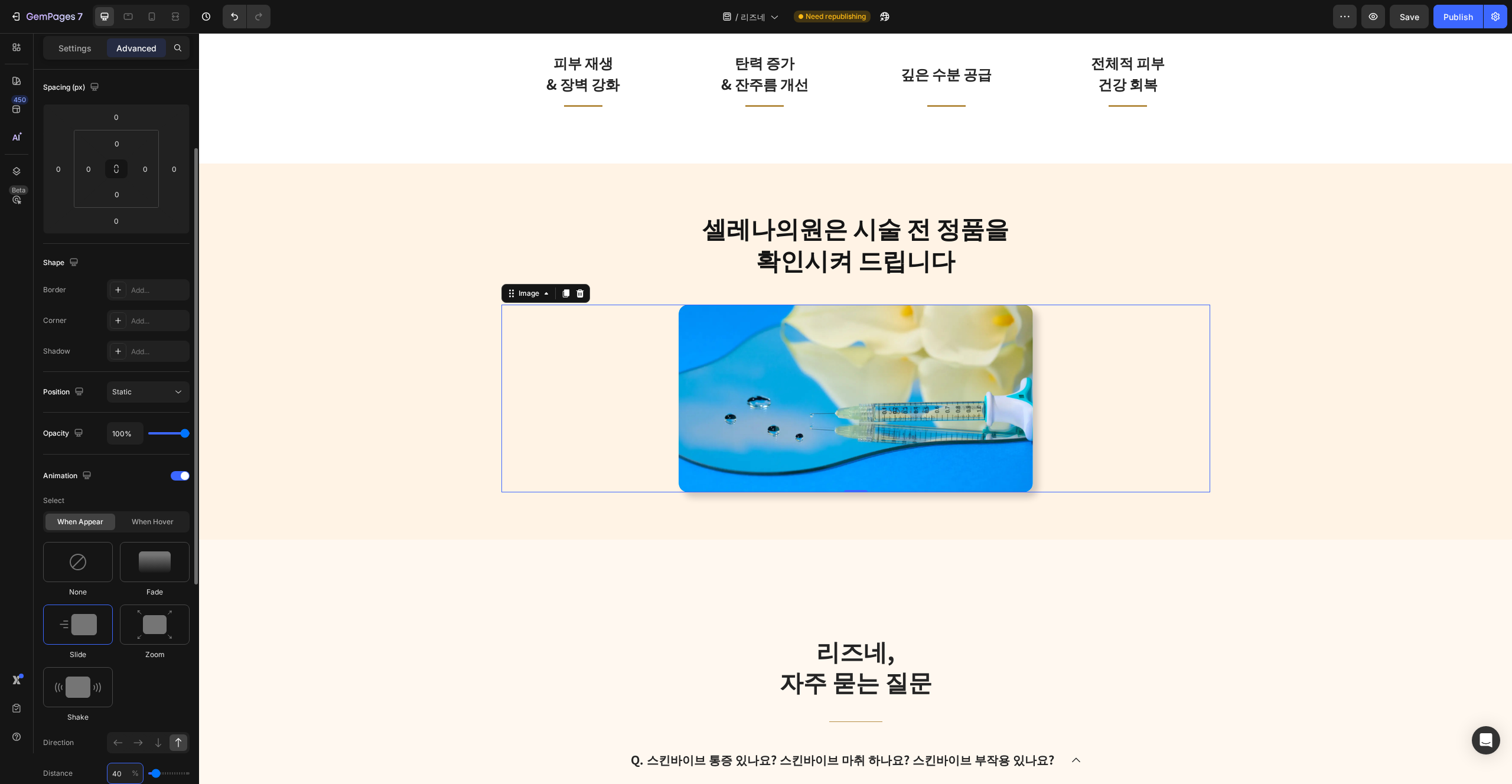
click at [122, 769] on input "40" at bounding box center [125, 774] width 36 height 21
type input "80"
type input "100"
type input "80"
click at [145, 713] on div "None Fade Slide Zoom Shake" at bounding box center [116, 633] width 147 height 181
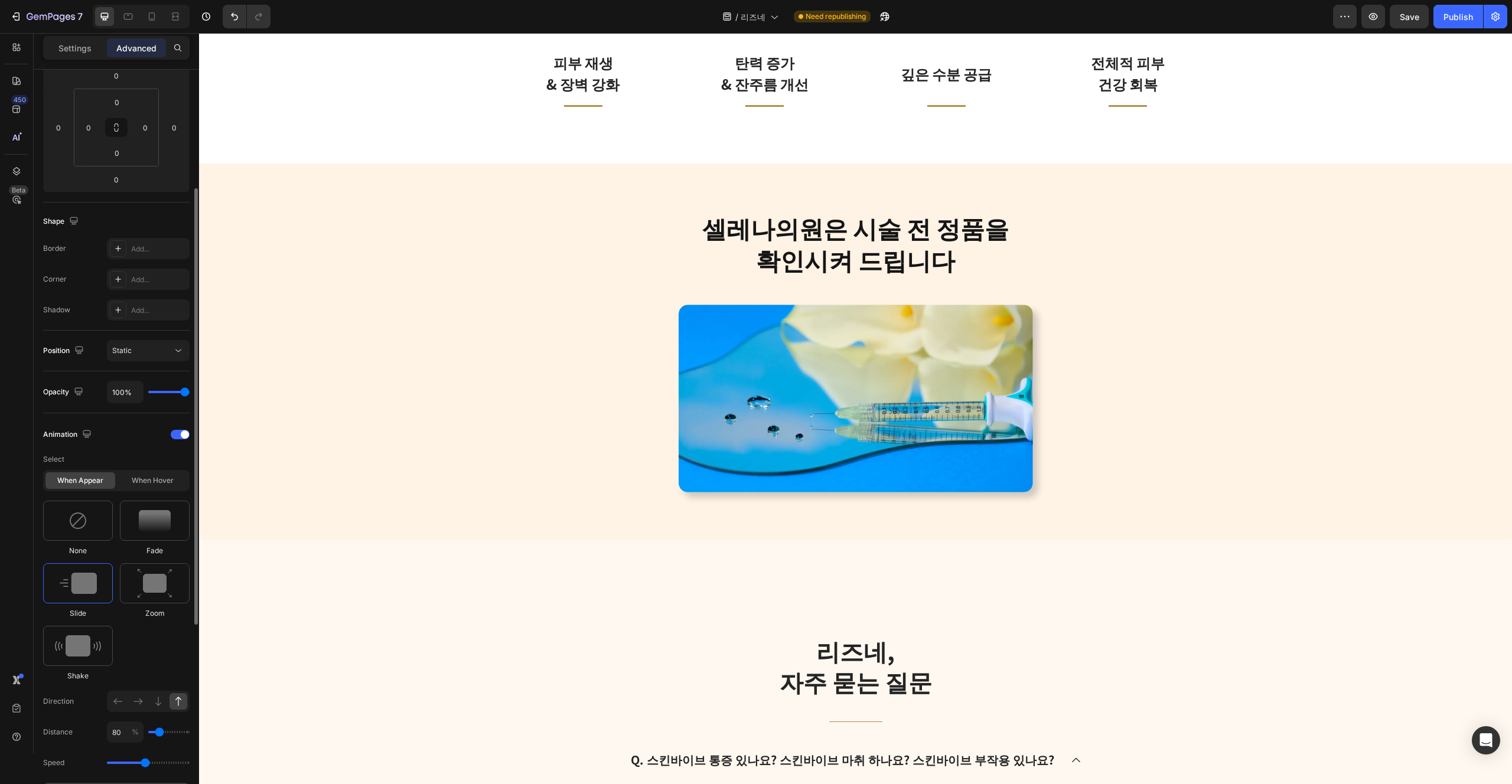
scroll to position [199, 0]
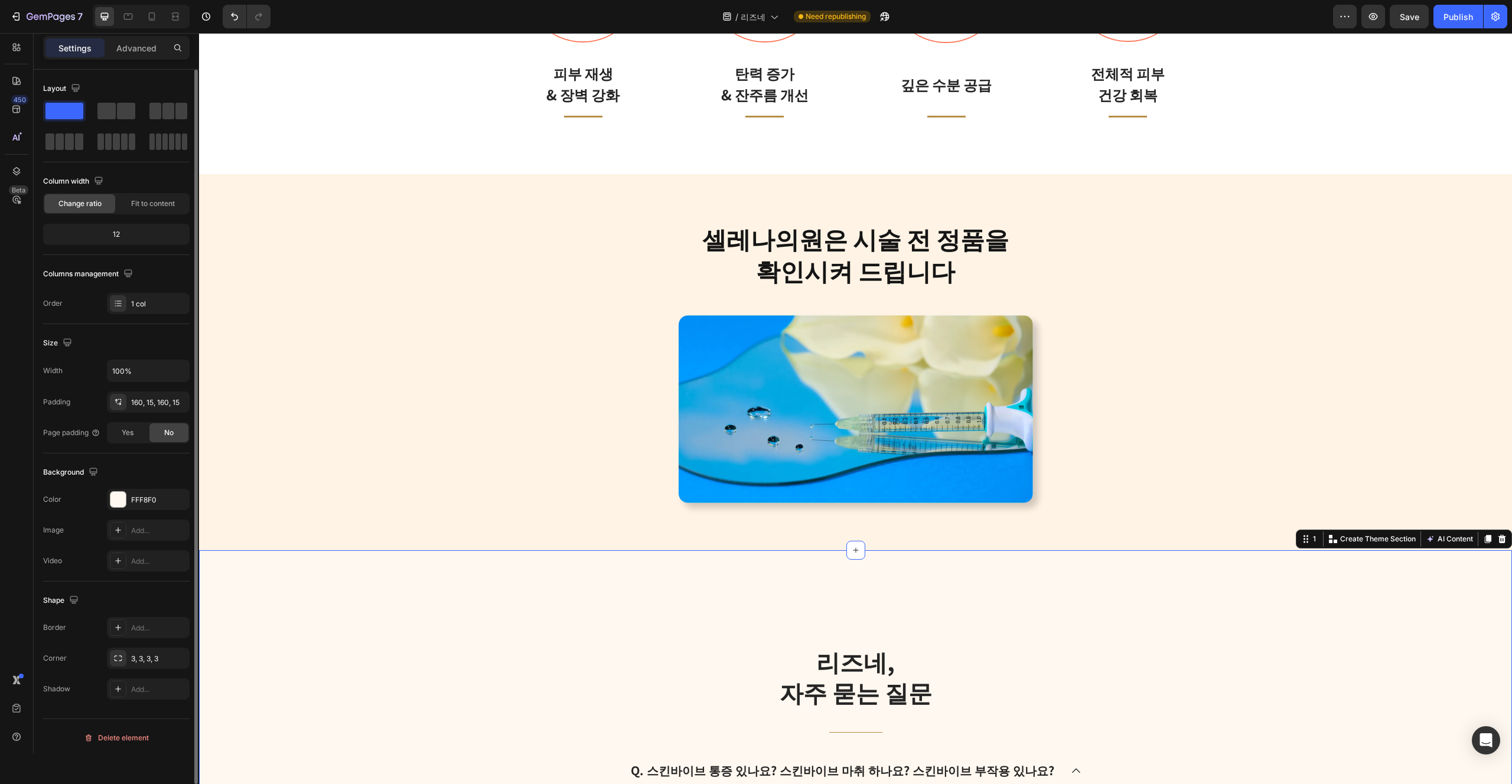
scroll to position [2575, 0]
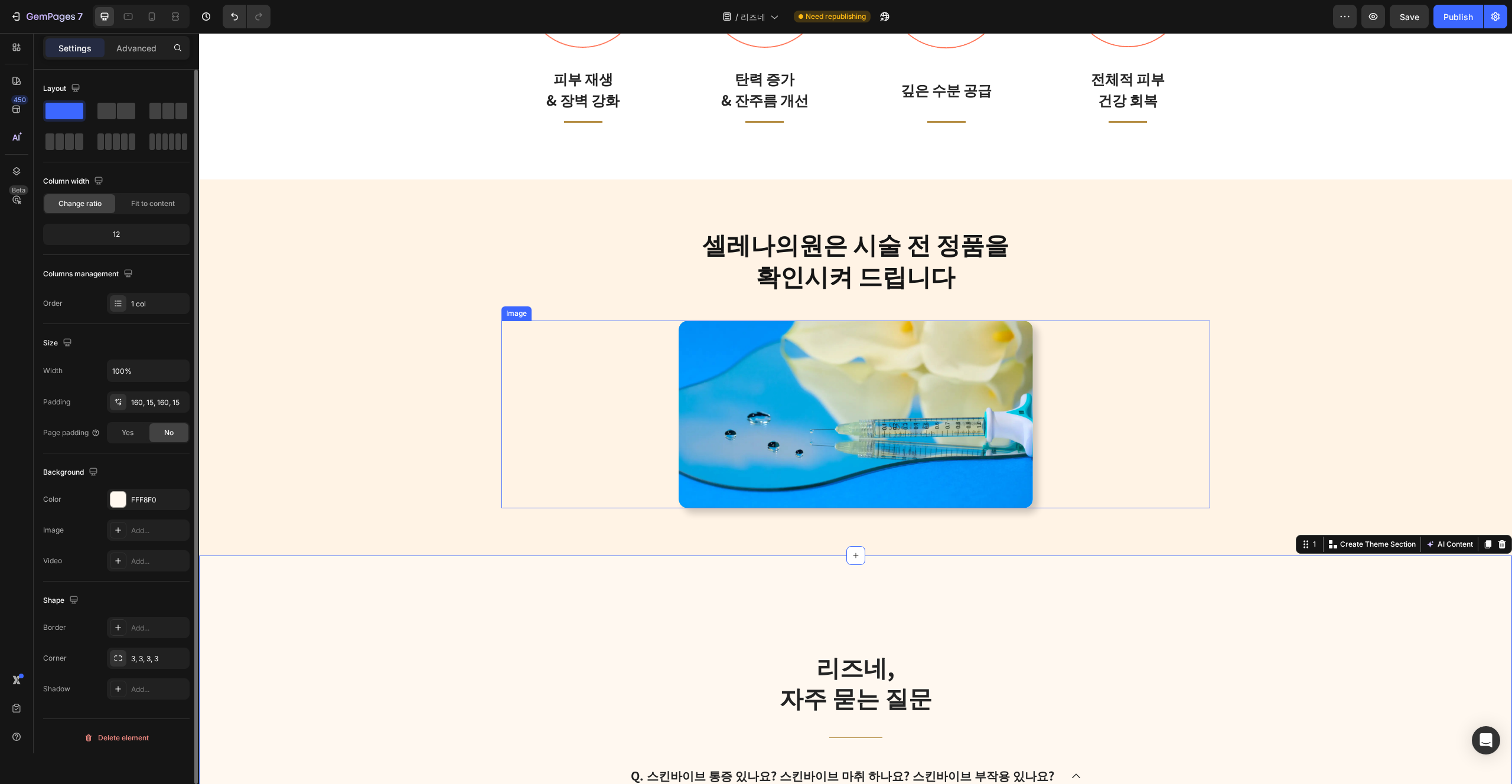
click at [751, 451] on img at bounding box center [856, 414] width 354 height 188
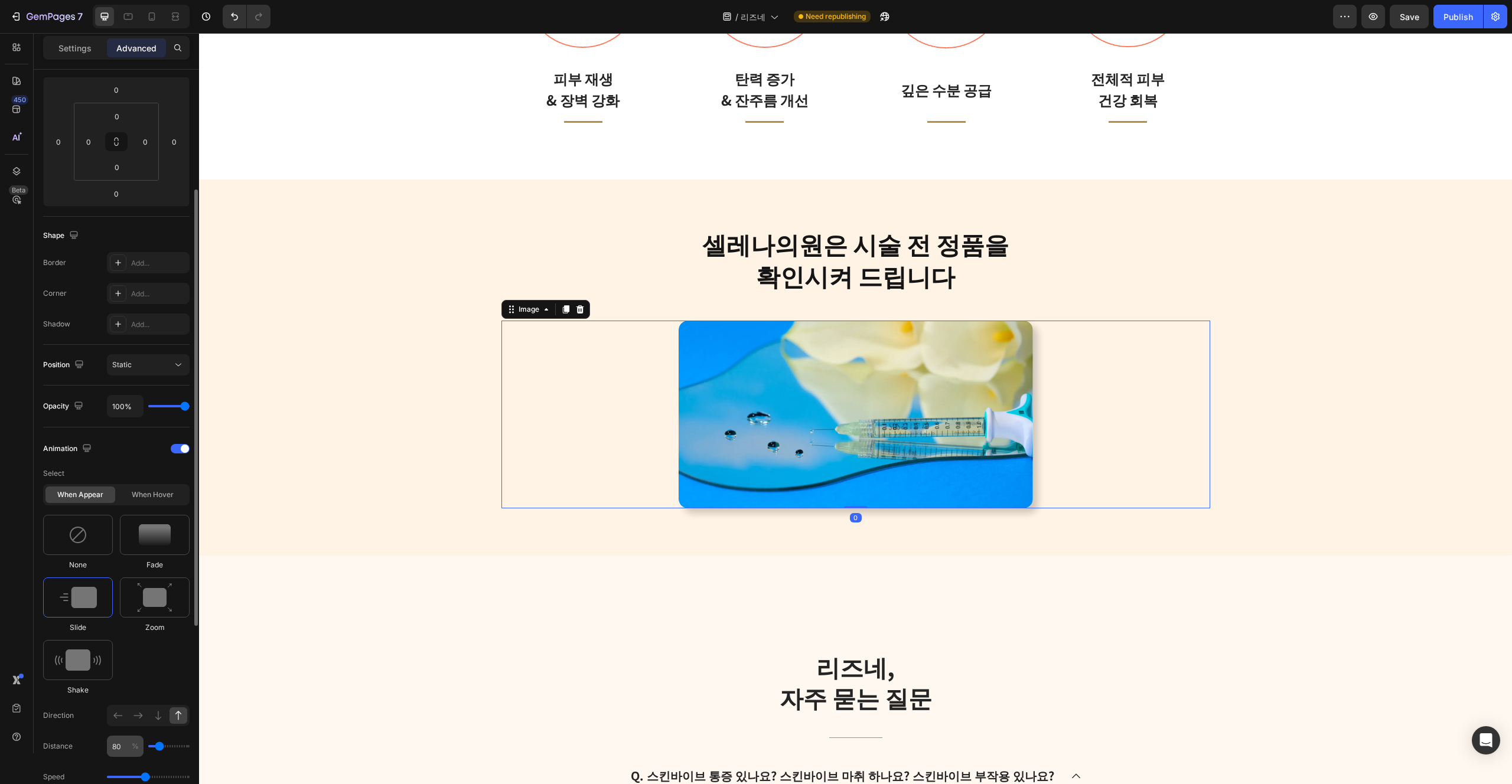
scroll to position [172, 0]
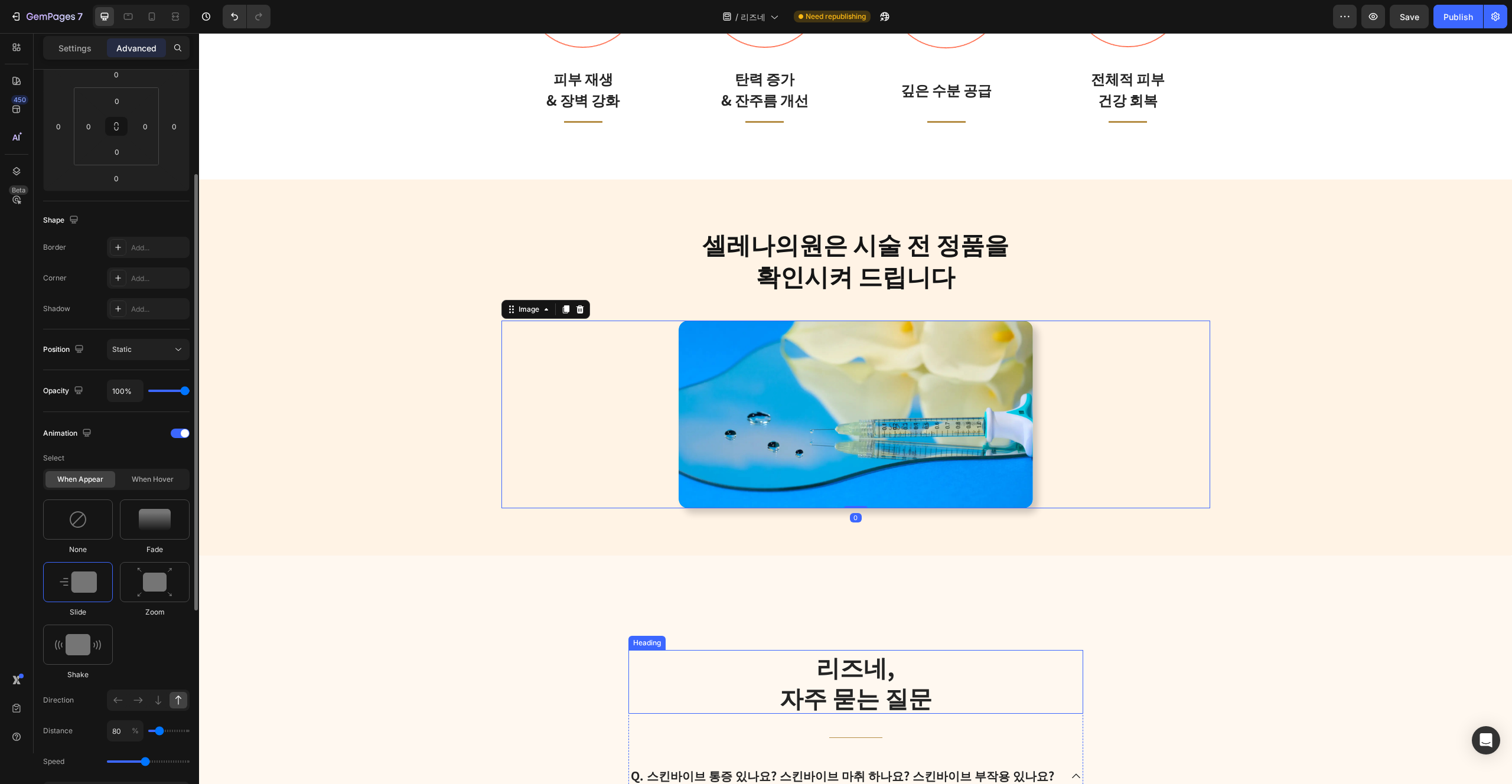
click at [710, 679] on h2 "리즈네, 자주 묻는 질문" at bounding box center [856, 682] width 455 height 64
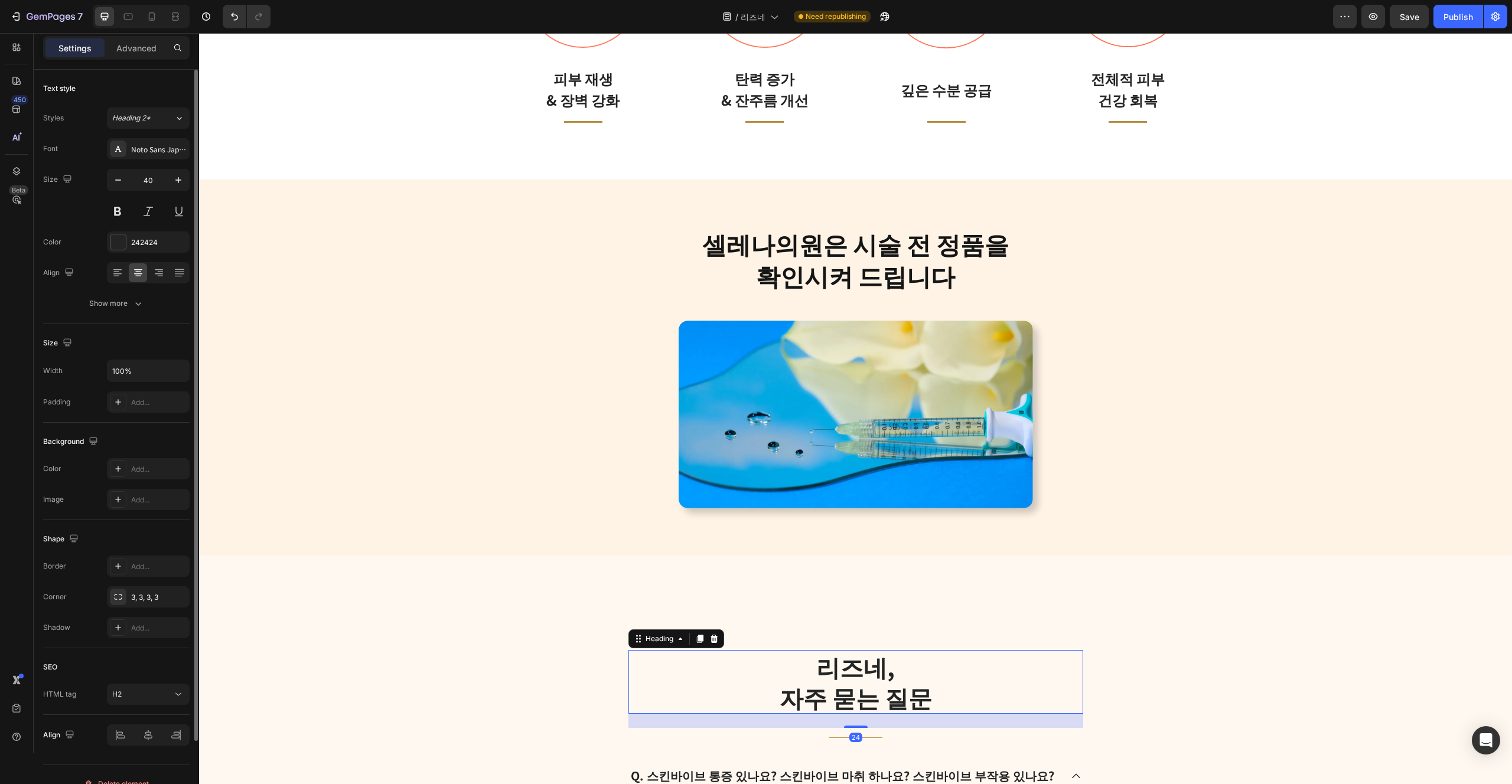
scroll to position [2511, 0]
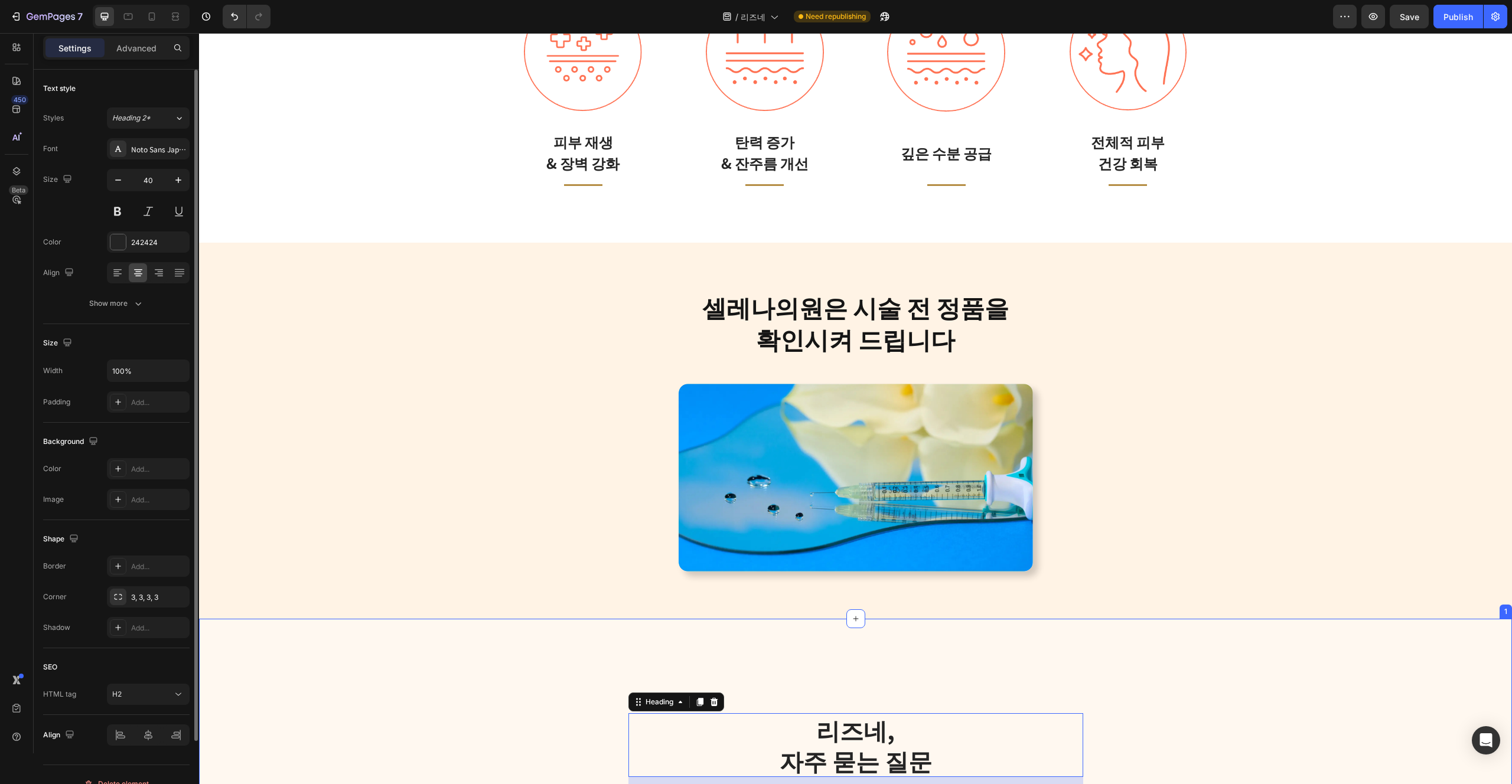
click at [892, 549] on img at bounding box center [856, 478] width 354 height 188
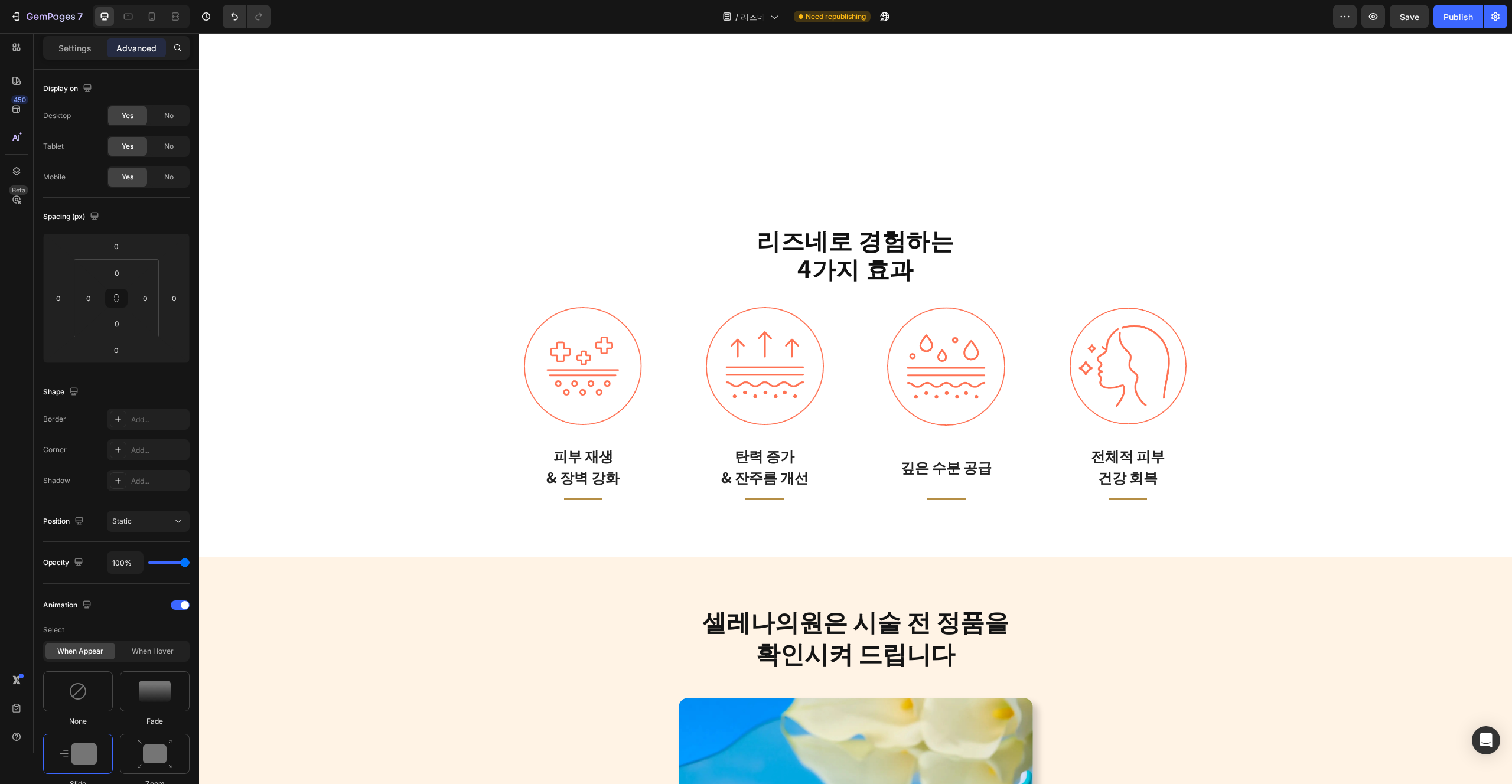
scroll to position [2447, 0]
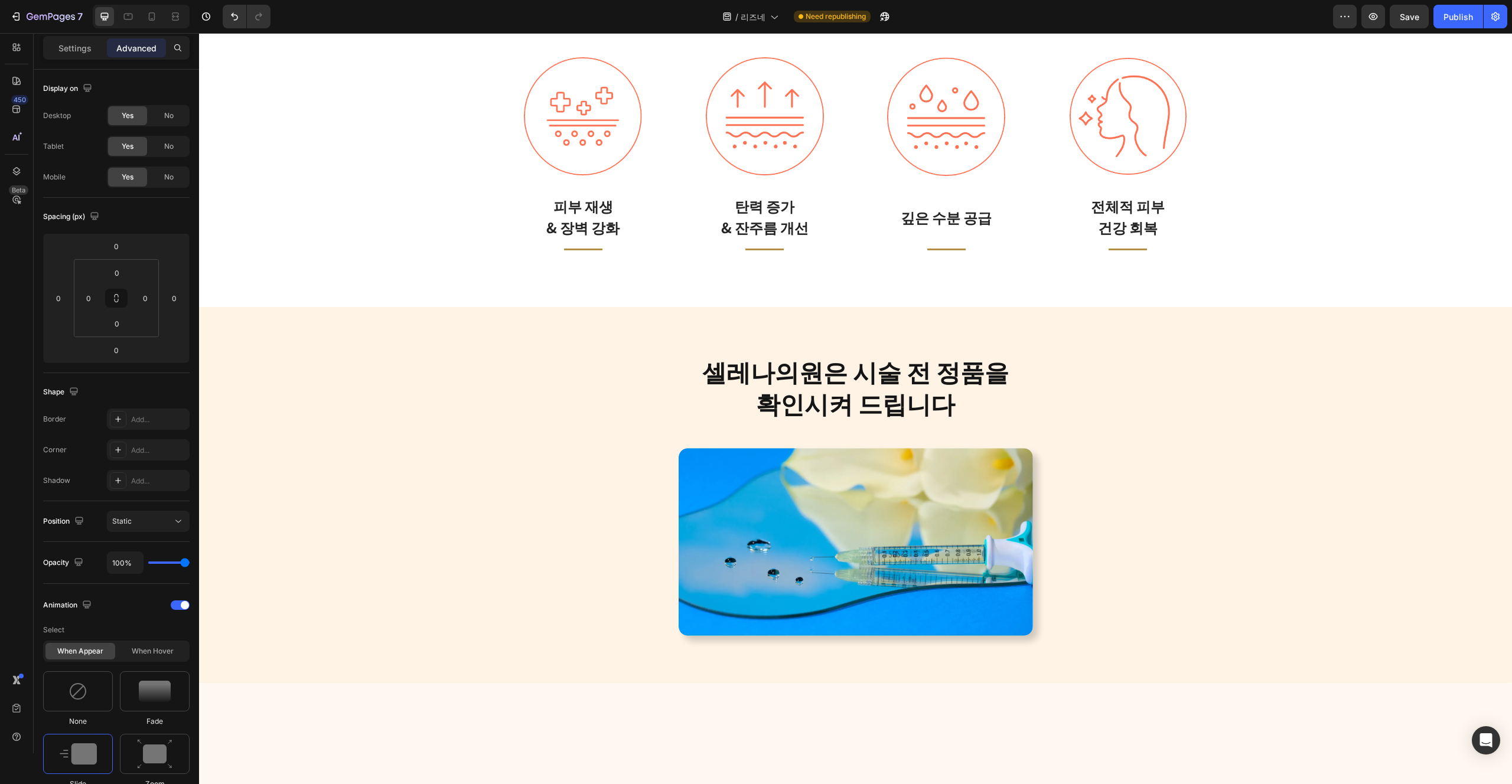
click at [873, 509] on img at bounding box center [856, 542] width 354 height 188
click at [884, 559] on img at bounding box center [856, 542] width 354 height 188
click at [885, 594] on img at bounding box center [856, 542] width 354 height 188
click at [382, 606] on div "셀레나의원은 시술 전 정품을 확인시켜 드립니다 Heading Row Image Row" at bounding box center [855, 495] width 1295 height 282
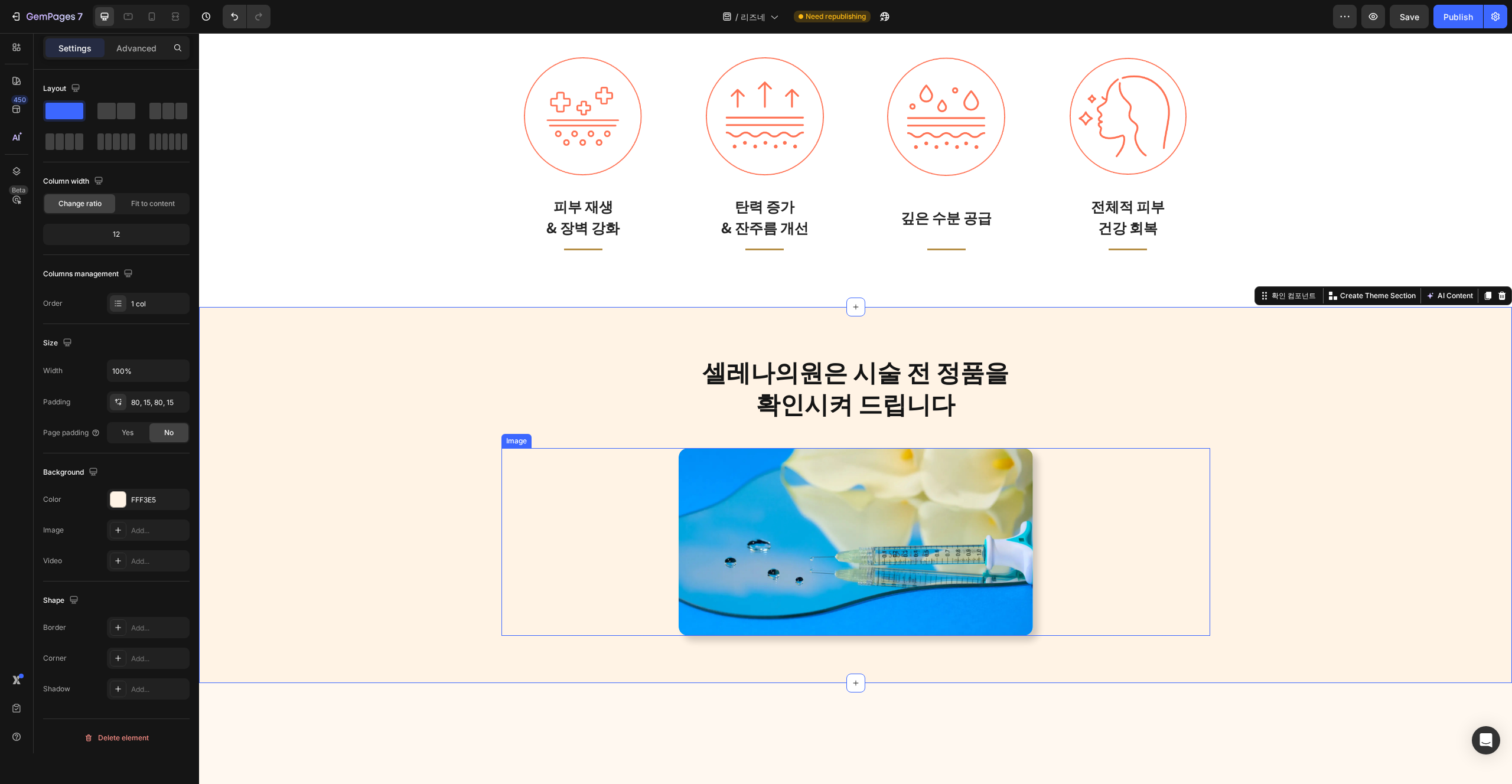
click at [867, 606] on img at bounding box center [856, 542] width 354 height 188
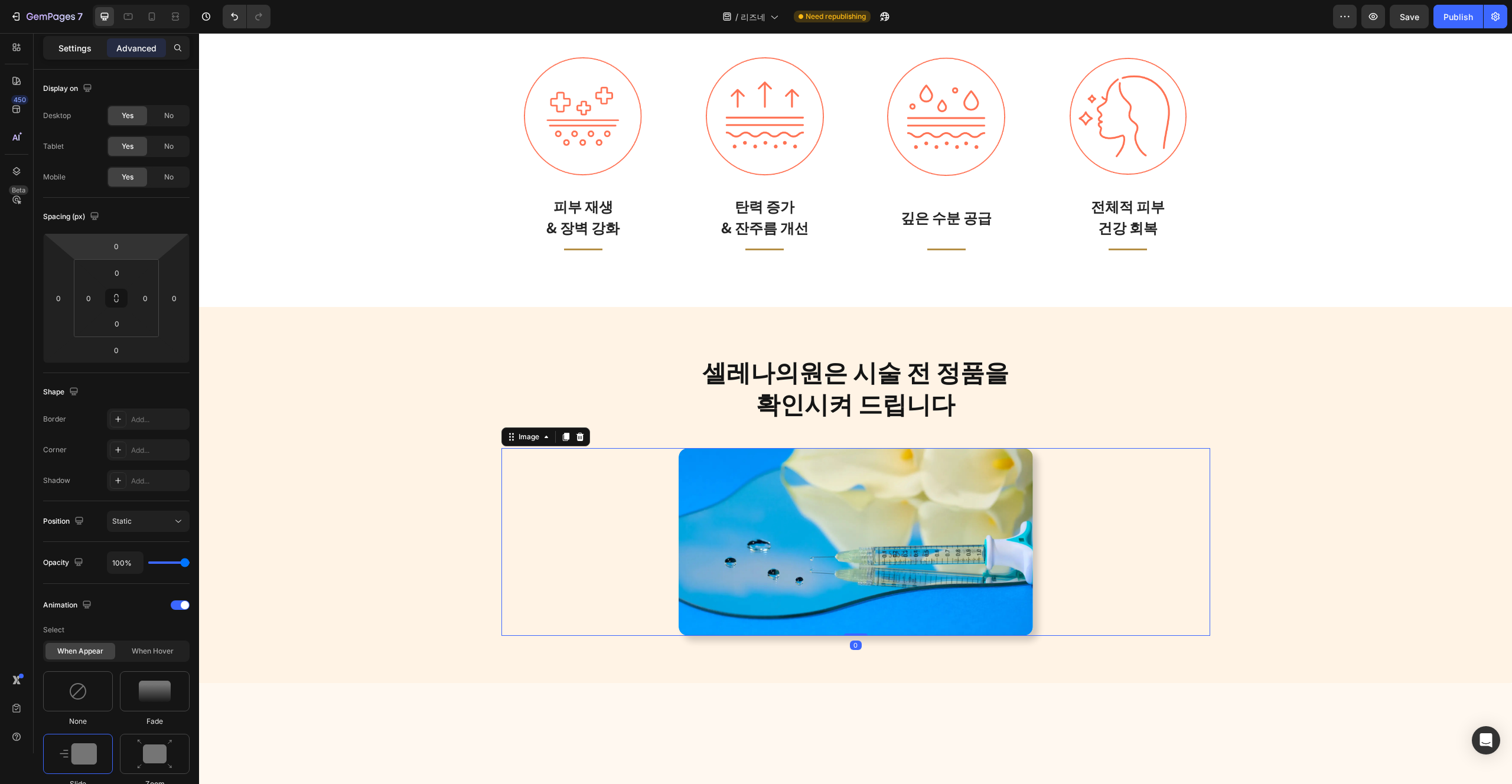
click at [67, 51] on p "Settings" at bounding box center [75, 48] width 33 height 12
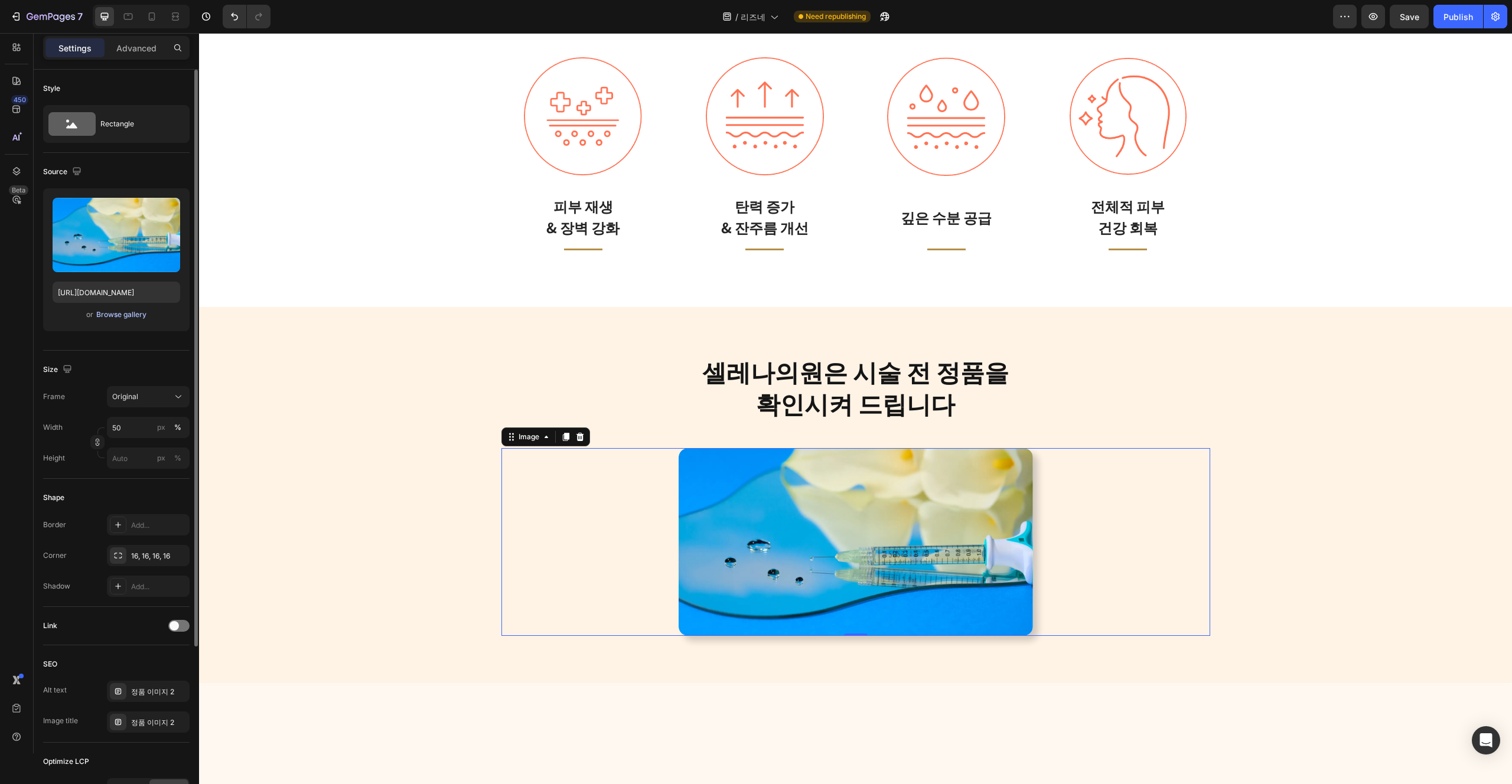
click at [130, 311] on div "Browse gallery" at bounding box center [121, 315] width 50 height 10
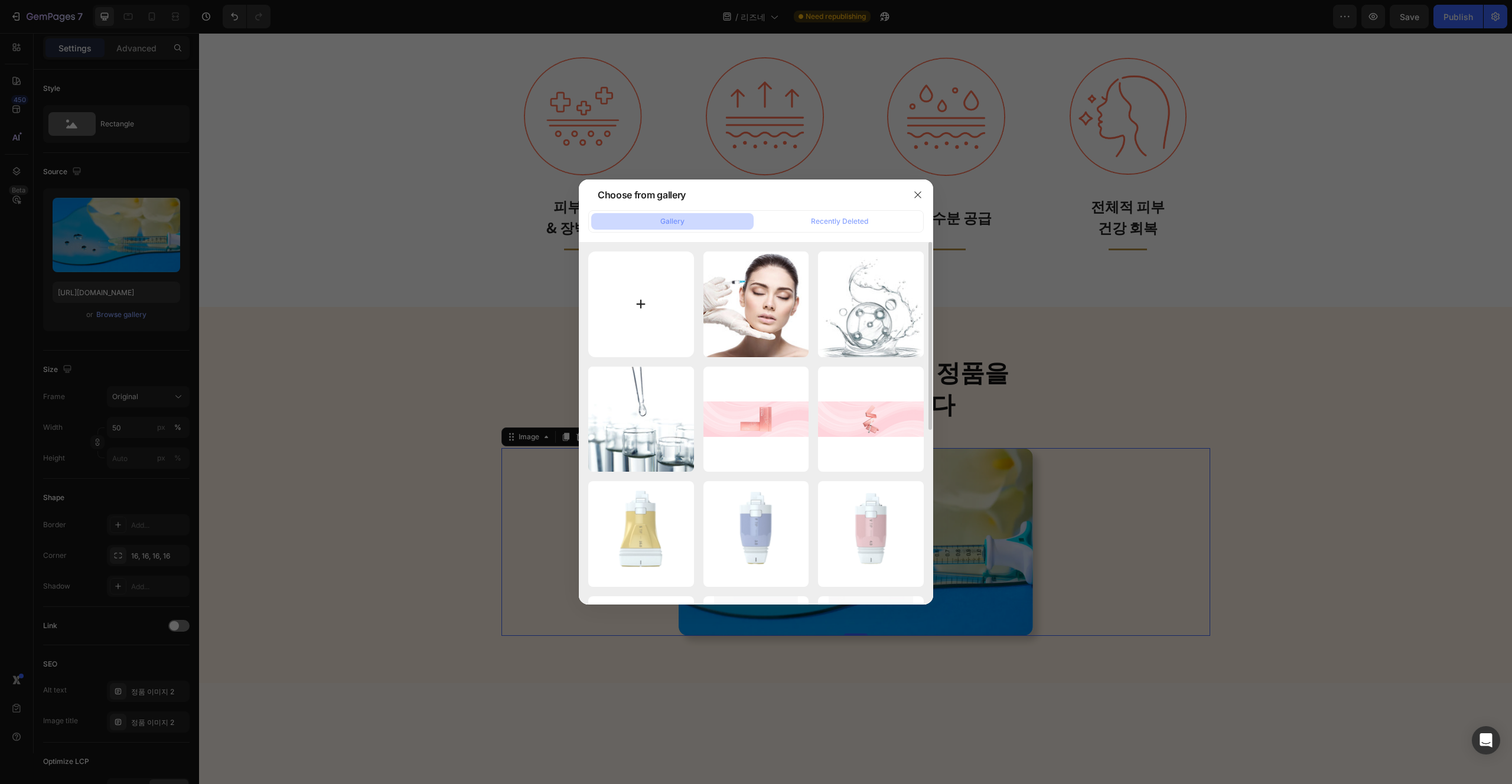
click at [667, 339] on input "file" at bounding box center [641, 304] width 105 height 105
type input "C:\fakepath\제목을 입력해주세요. (2).png"
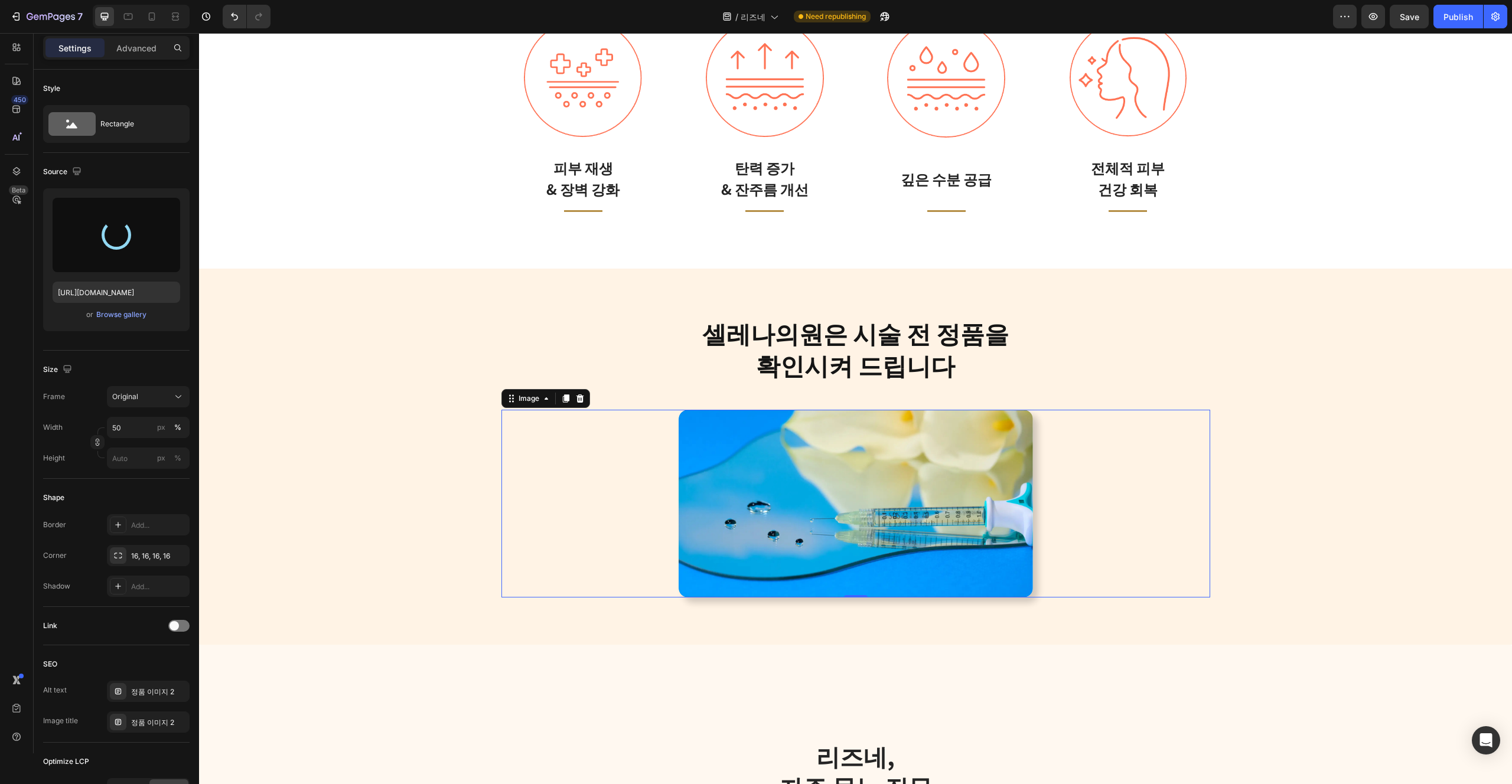
scroll to position [2487, 0]
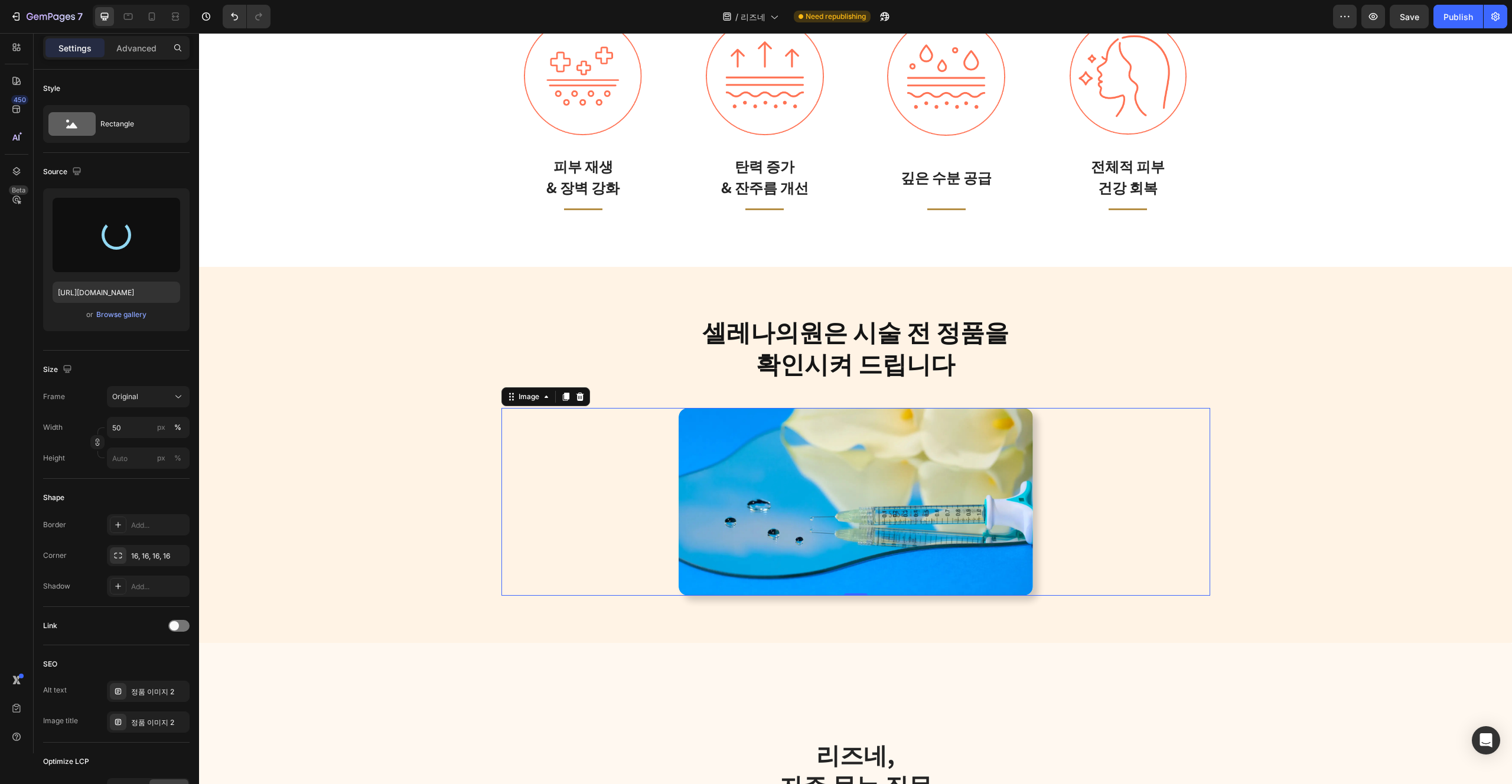
type input "[URL][DOMAIN_NAME]"
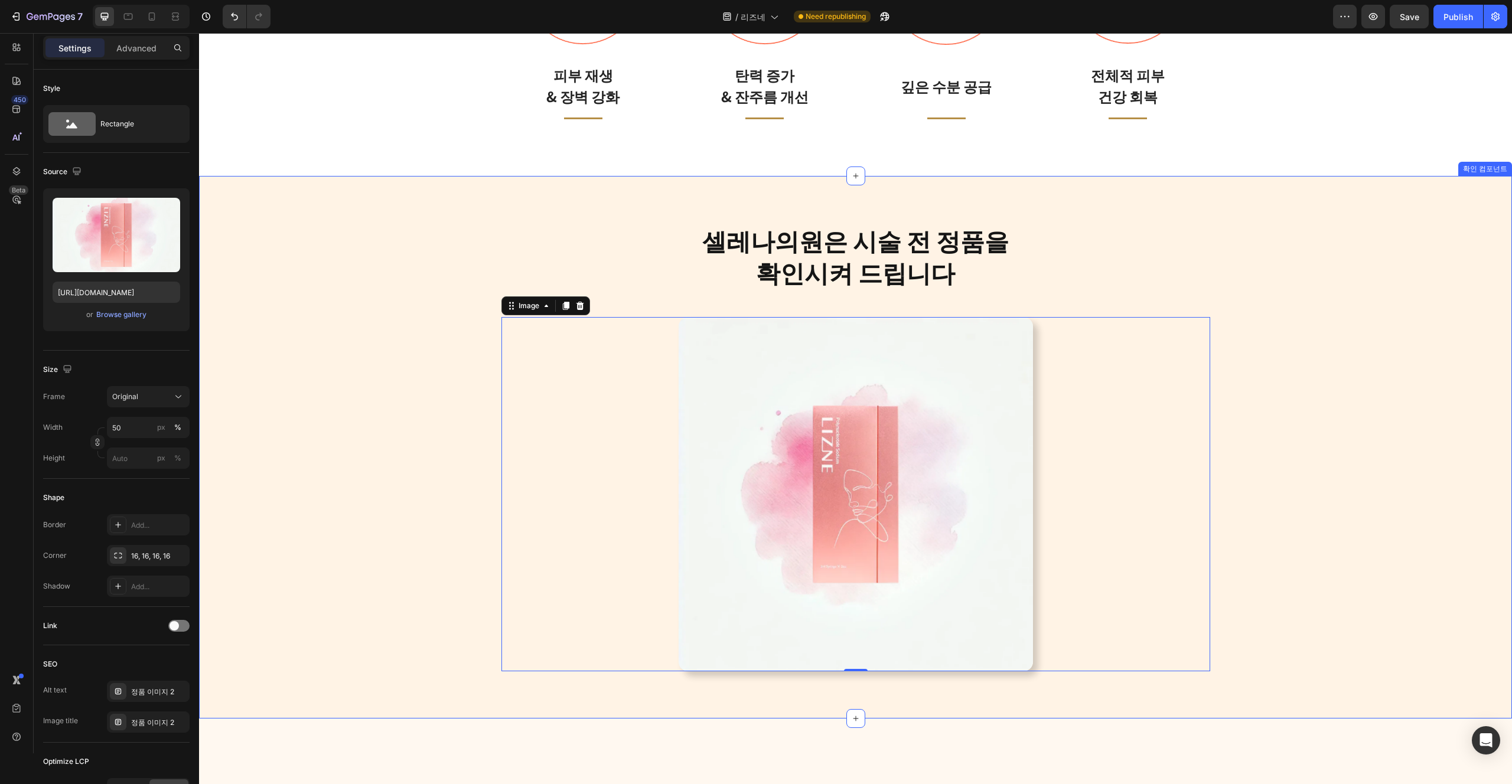
click at [1178, 698] on div "셀레나의원은 시술 전 정품을 확인시켜 드립니다 Heading Row Image 0 Row 확인 컴포넌트" at bounding box center [856, 447] width 1313 height 543
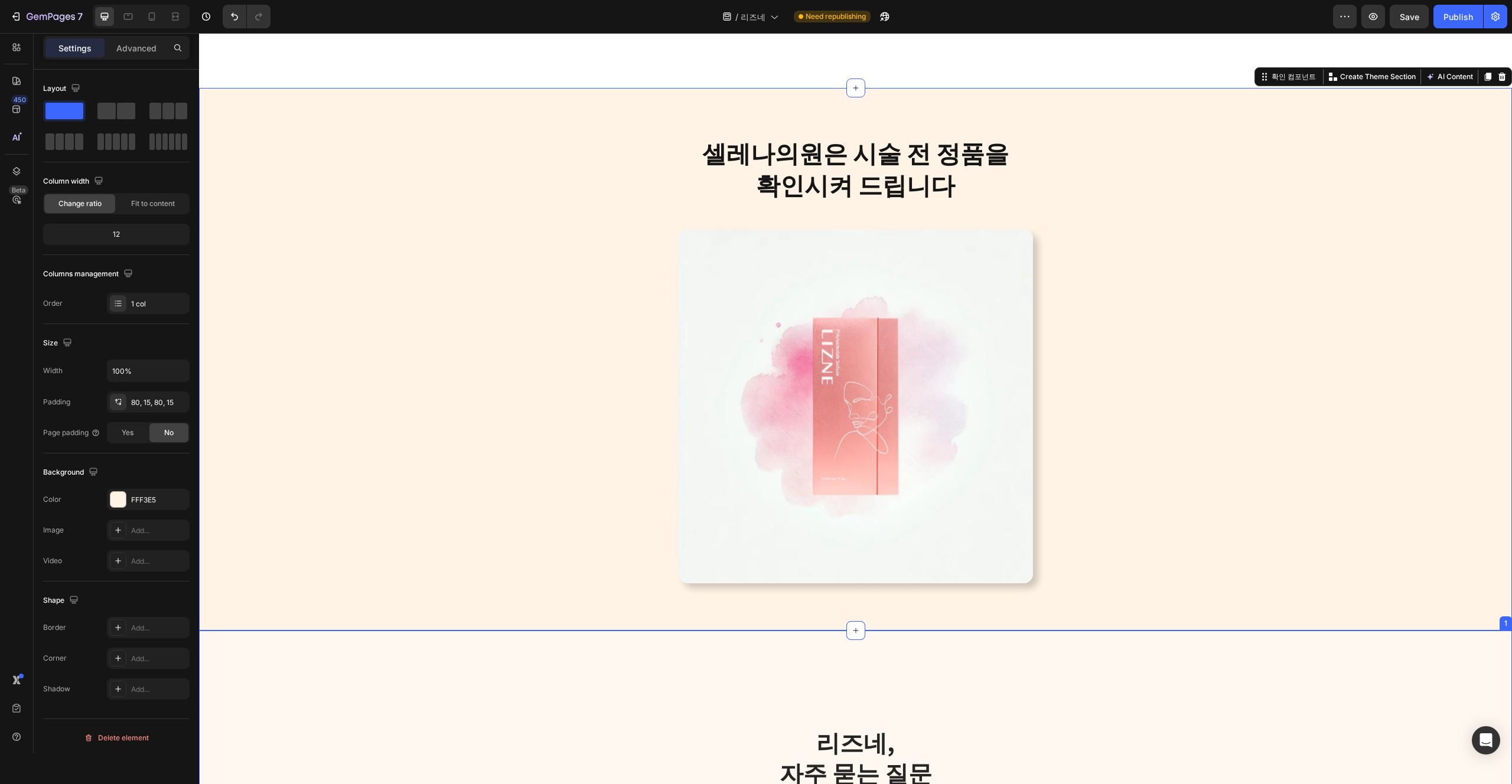
scroll to position [2663, 0]
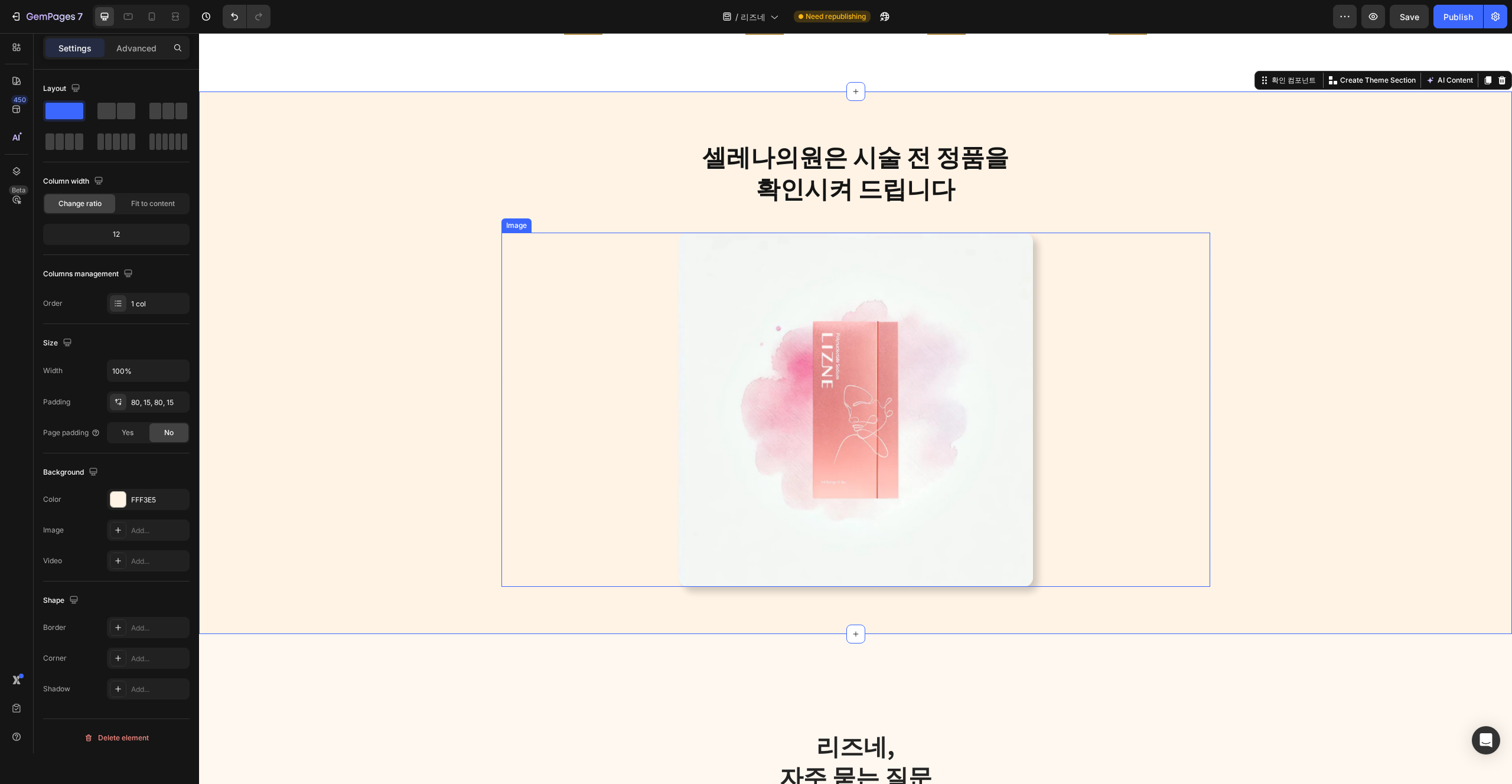
click at [932, 472] on img at bounding box center [856, 410] width 354 height 354
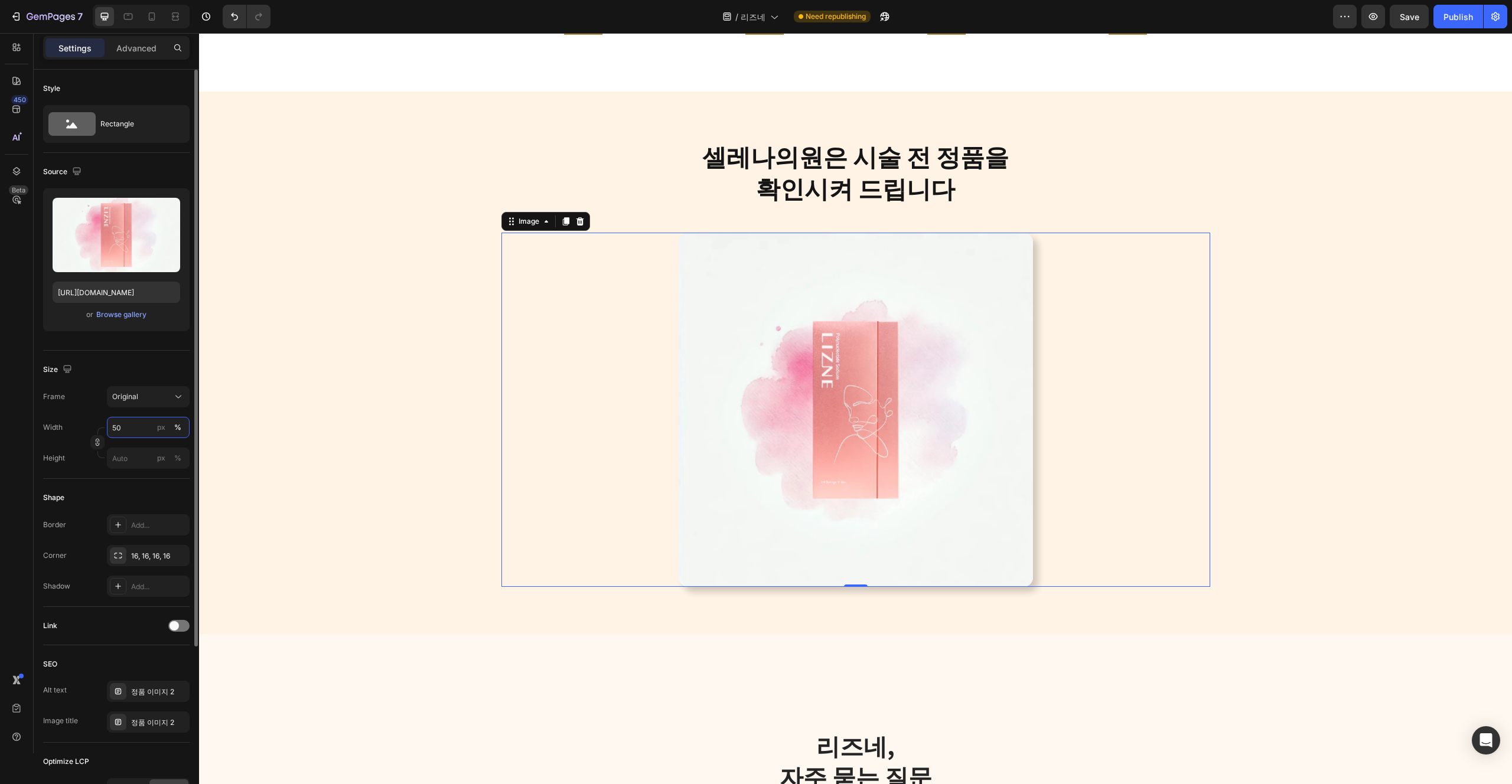
click at [137, 434] on input "50" at bounding box center [148, 427] width 83 height 21
type input "40"
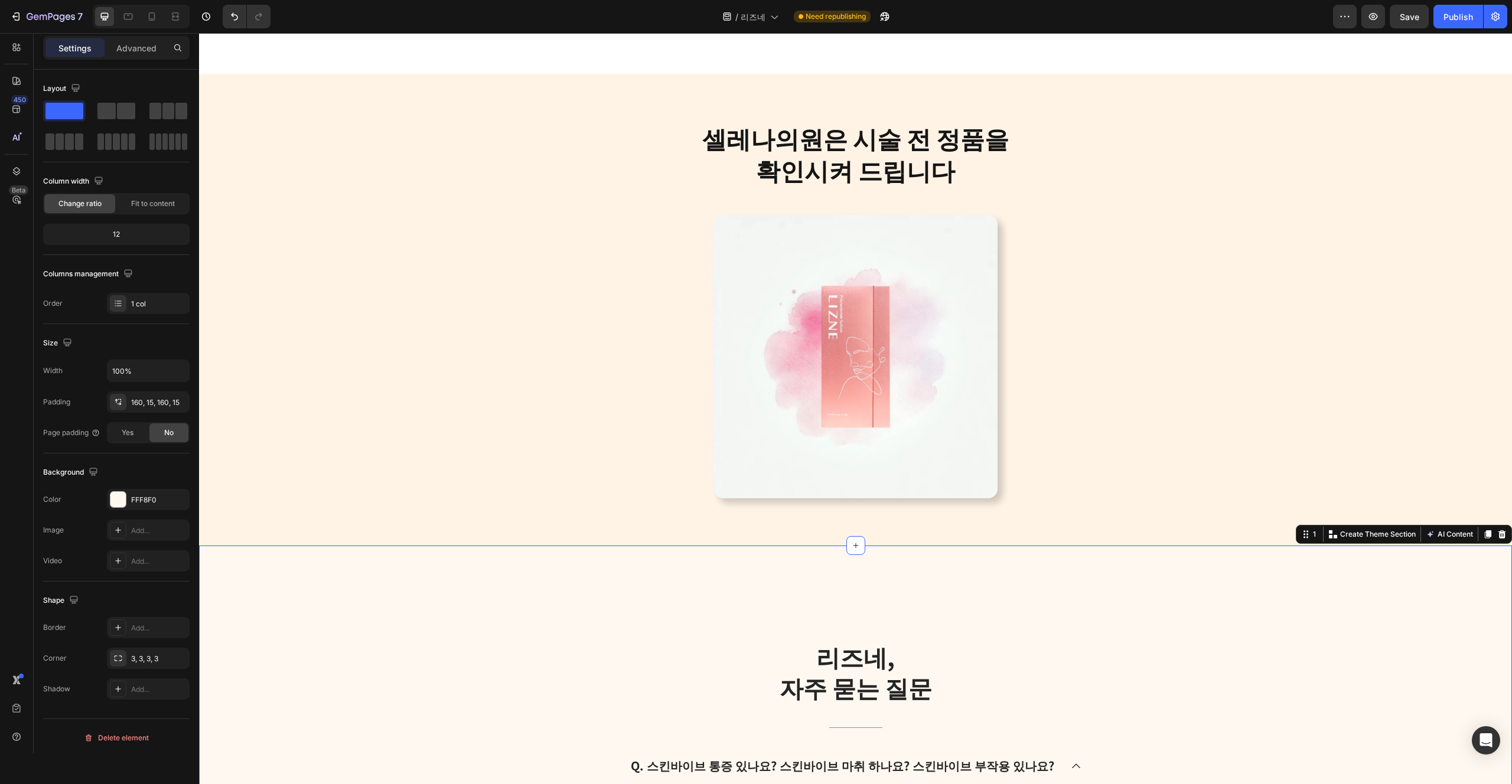
scroll to position [2650, 0]
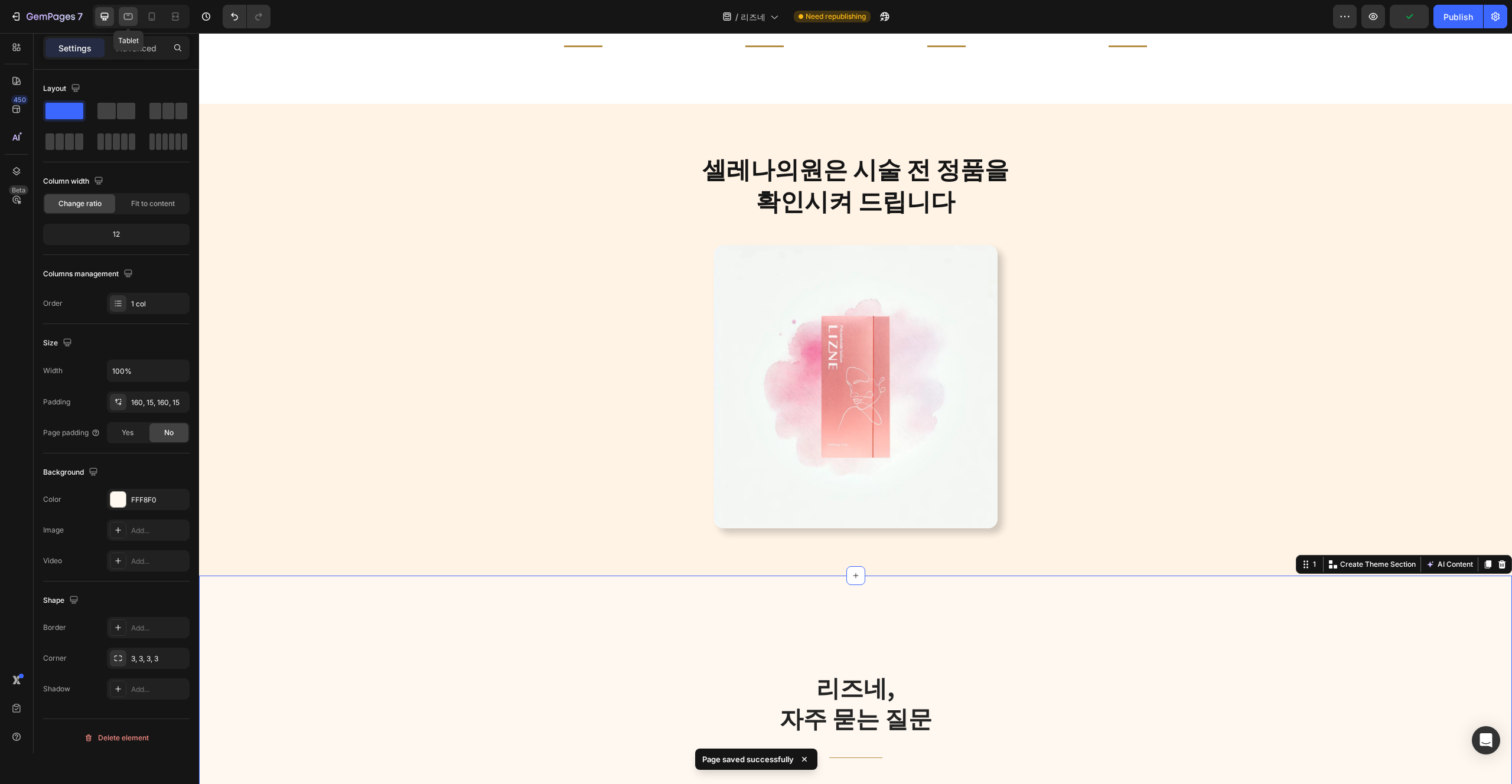
click at [133, 21] on icon at bounding box center [128, 16] width 12 height 12
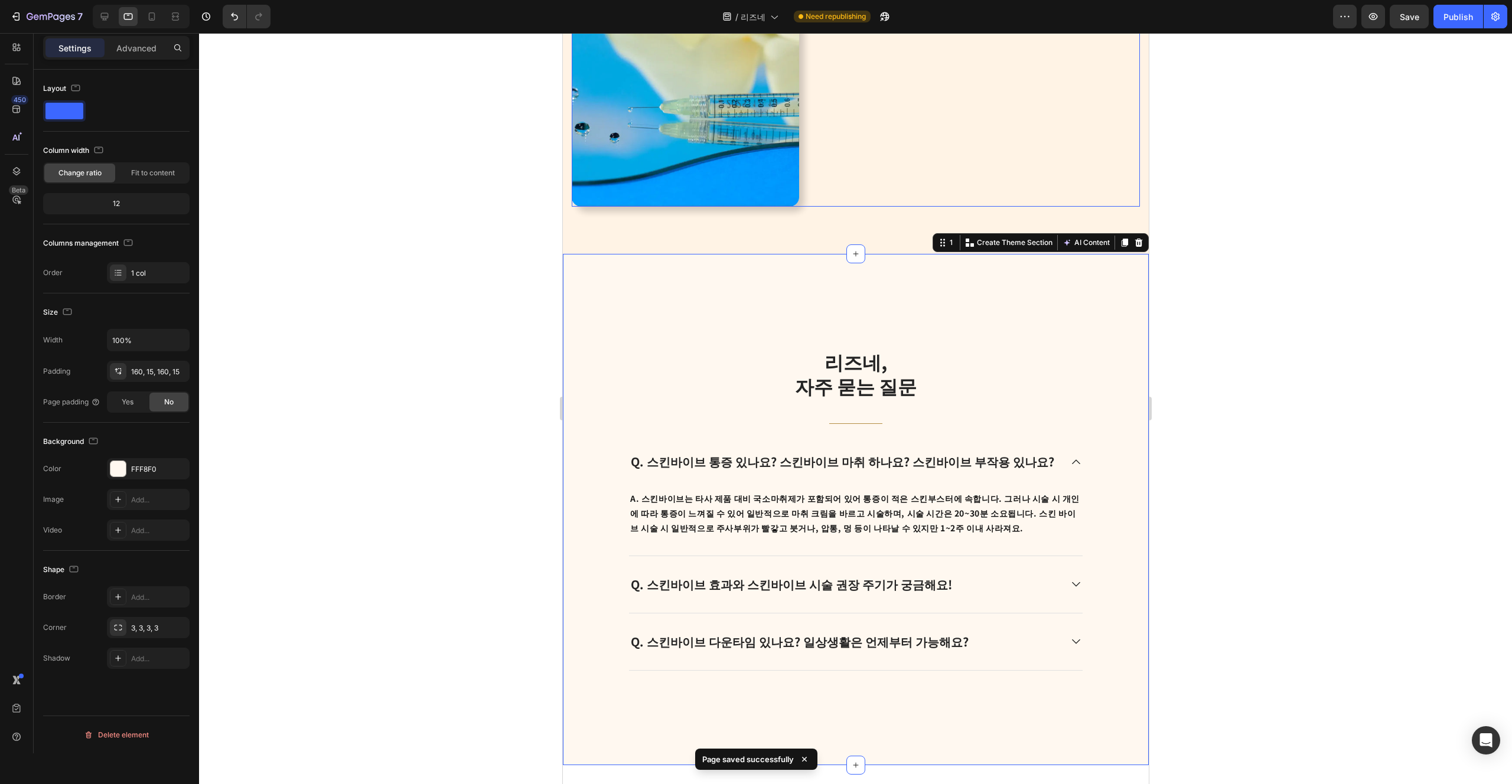
click at [946, 172] on div at bounding box center [855, 89] width 568 height 236
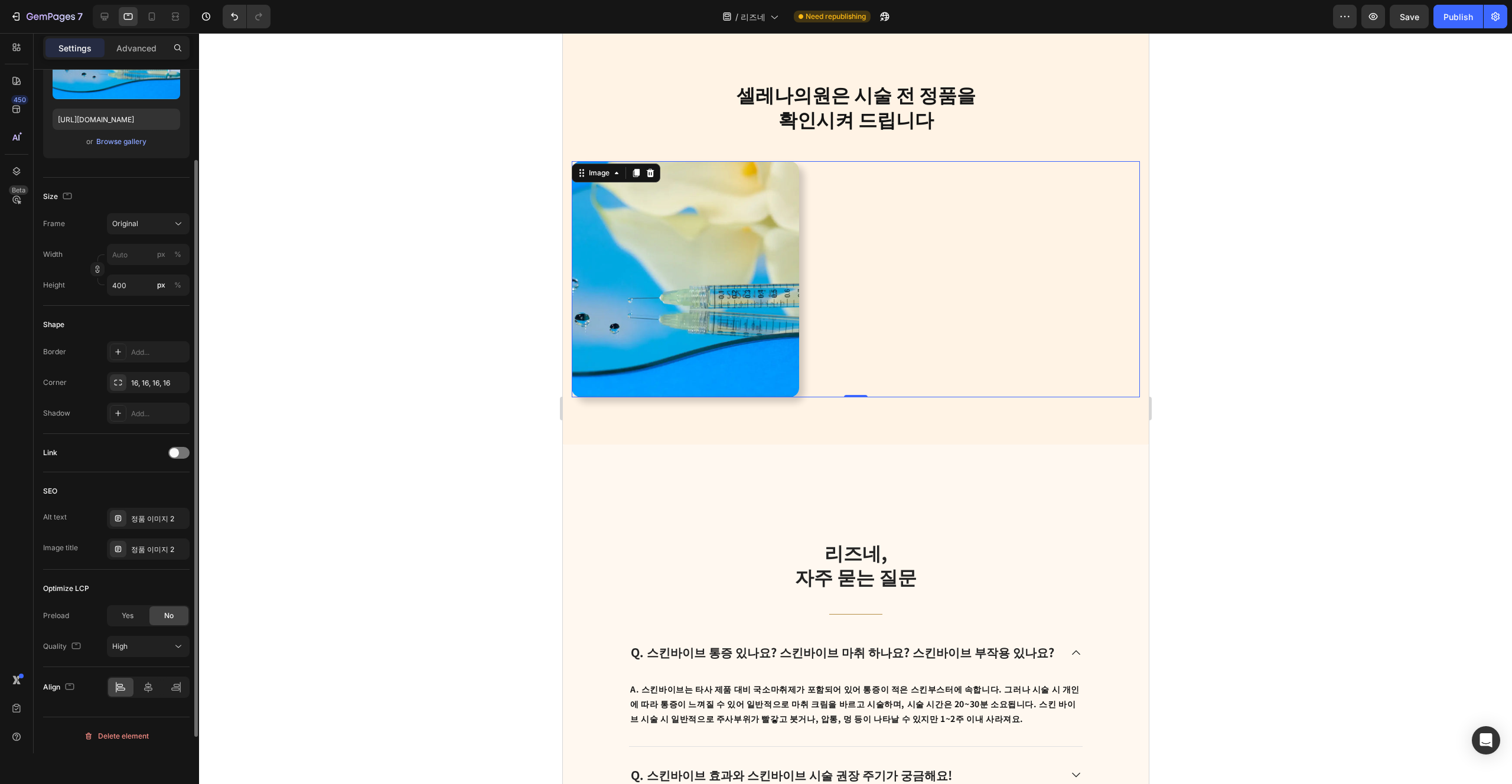
scroll to position [175, 0]
click at [156, 685] on div at bounding box center [148, 686] width 25 height 19
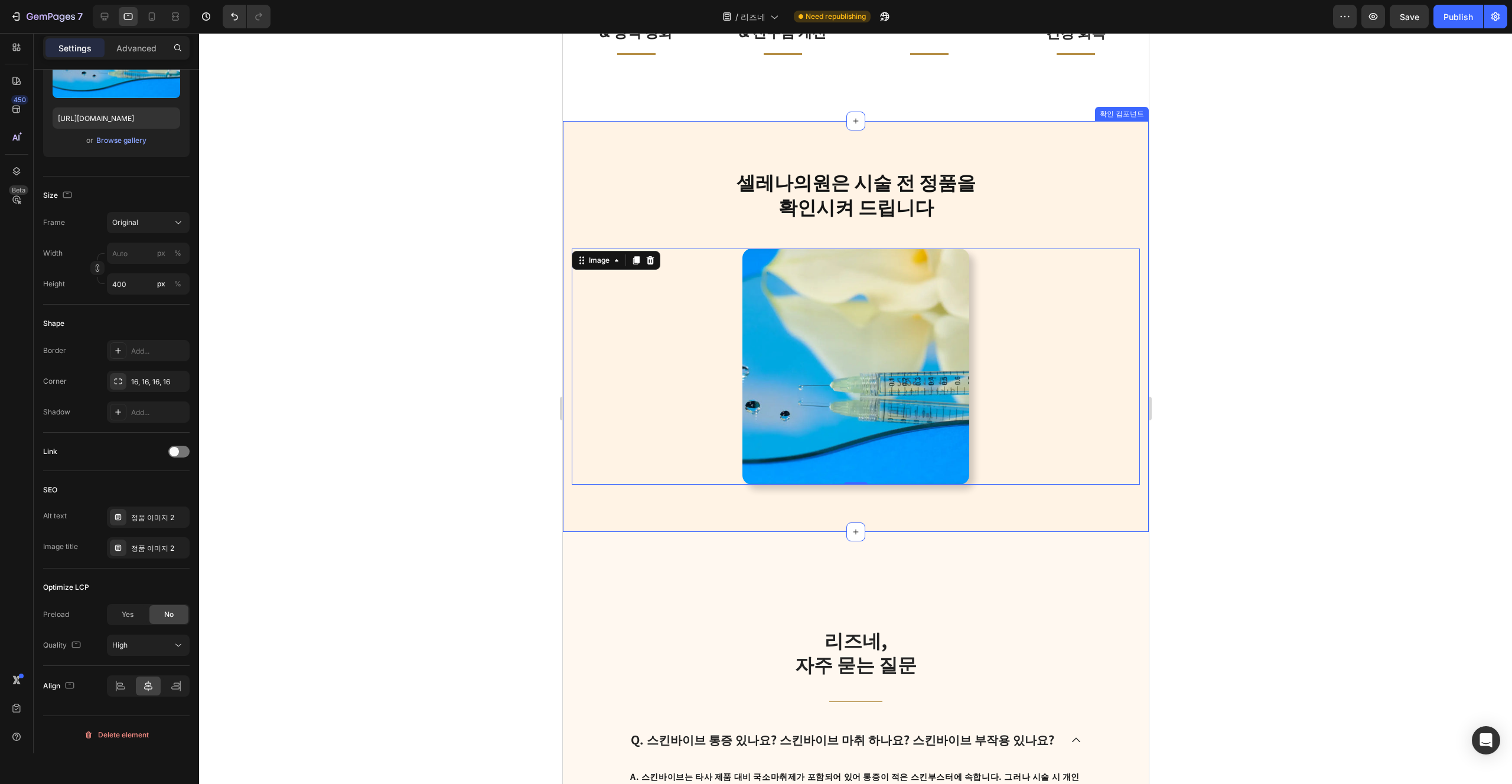
scroll to position [2364, 0]
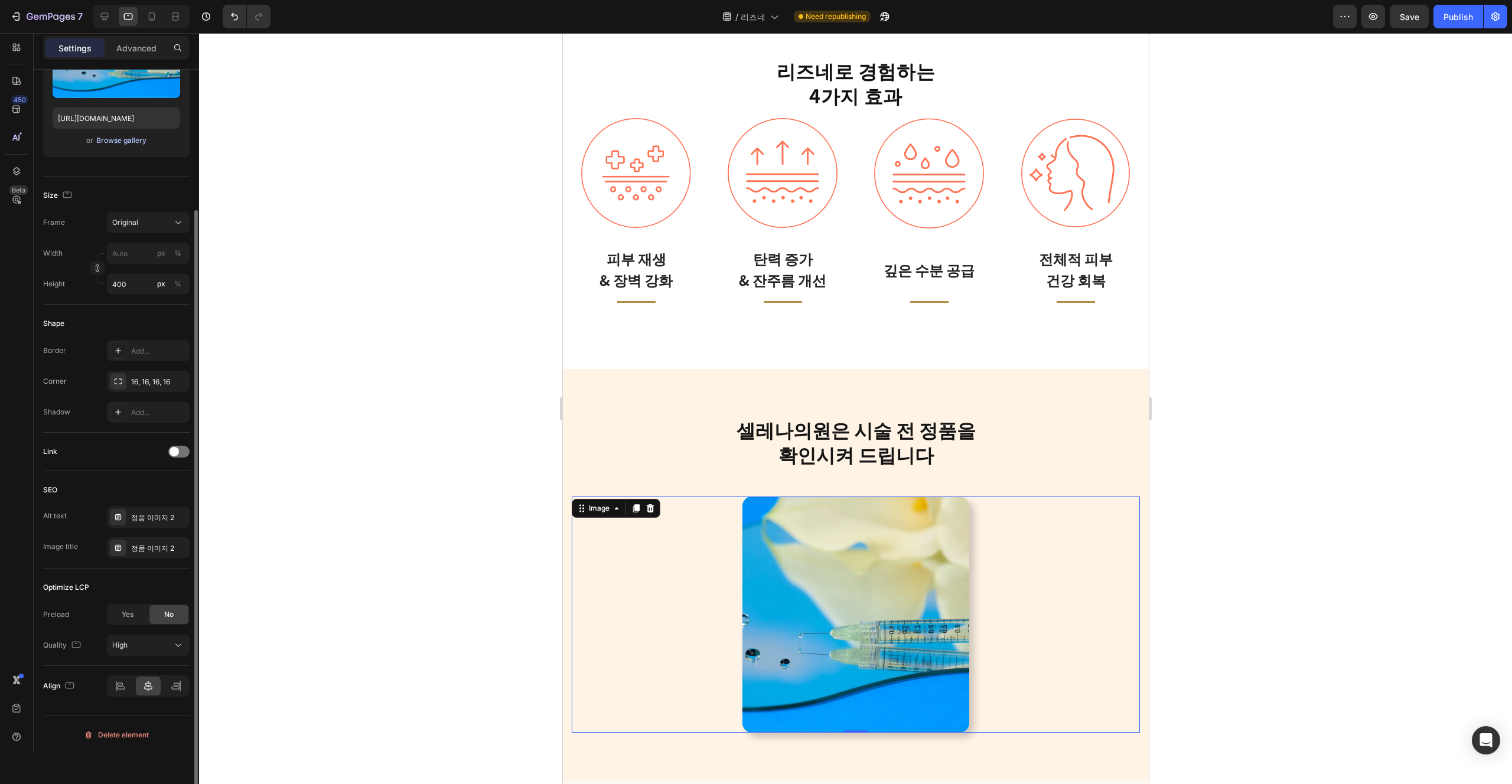
click at [135, 137] on div "Browse gallery" at bounding box center [121, 141] width 50 height 10
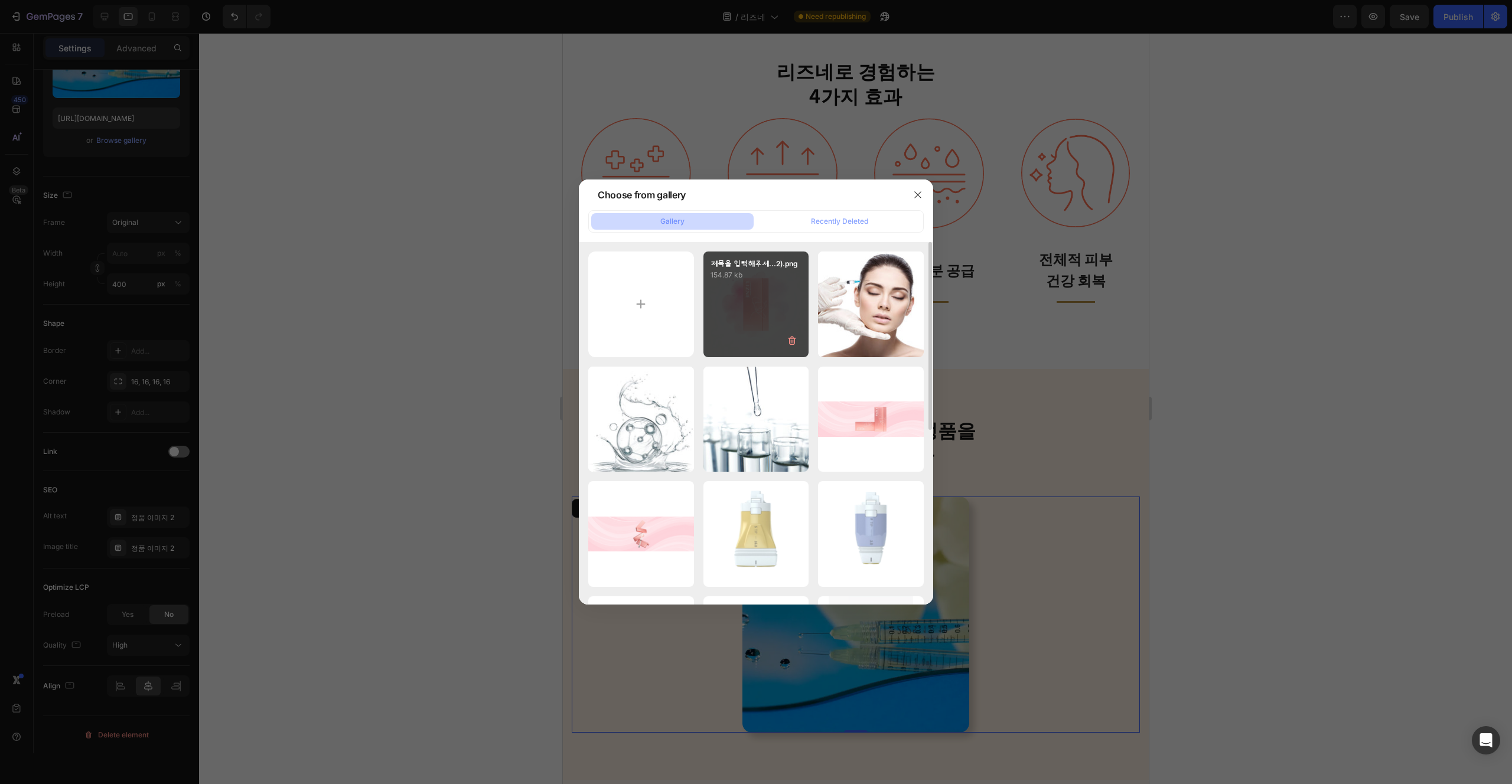
click at [776, 303] on div "제목을 입력해주세...2).png 154.87 kb" at bounding box center [756, 304] width 105 height 105
type input "[URL][DOMAIN_NAME]"
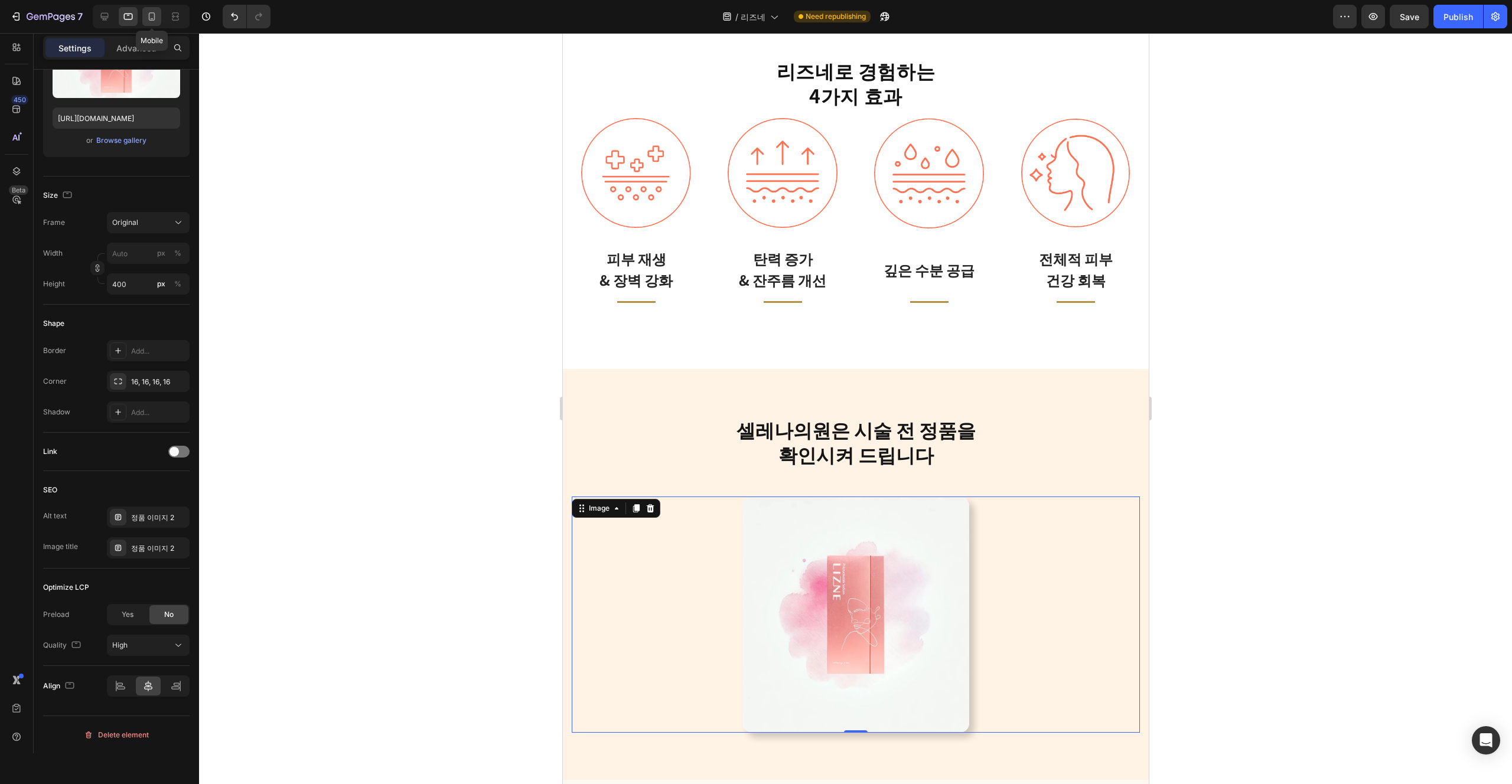
click at [153, 21] on icon at bounding box center [152, 16] width 12 height 12
type input "200"
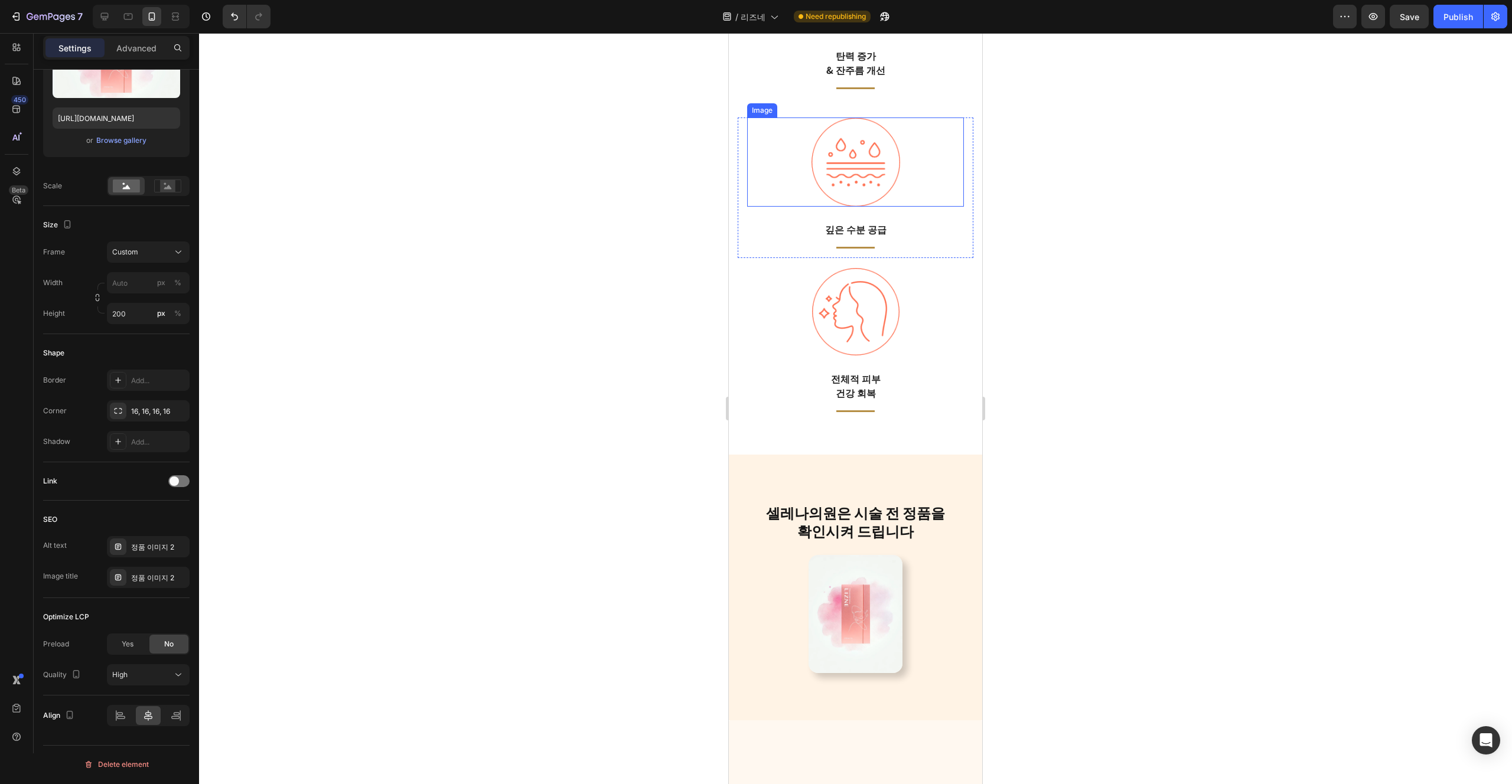
scroll to position [2091, 0]
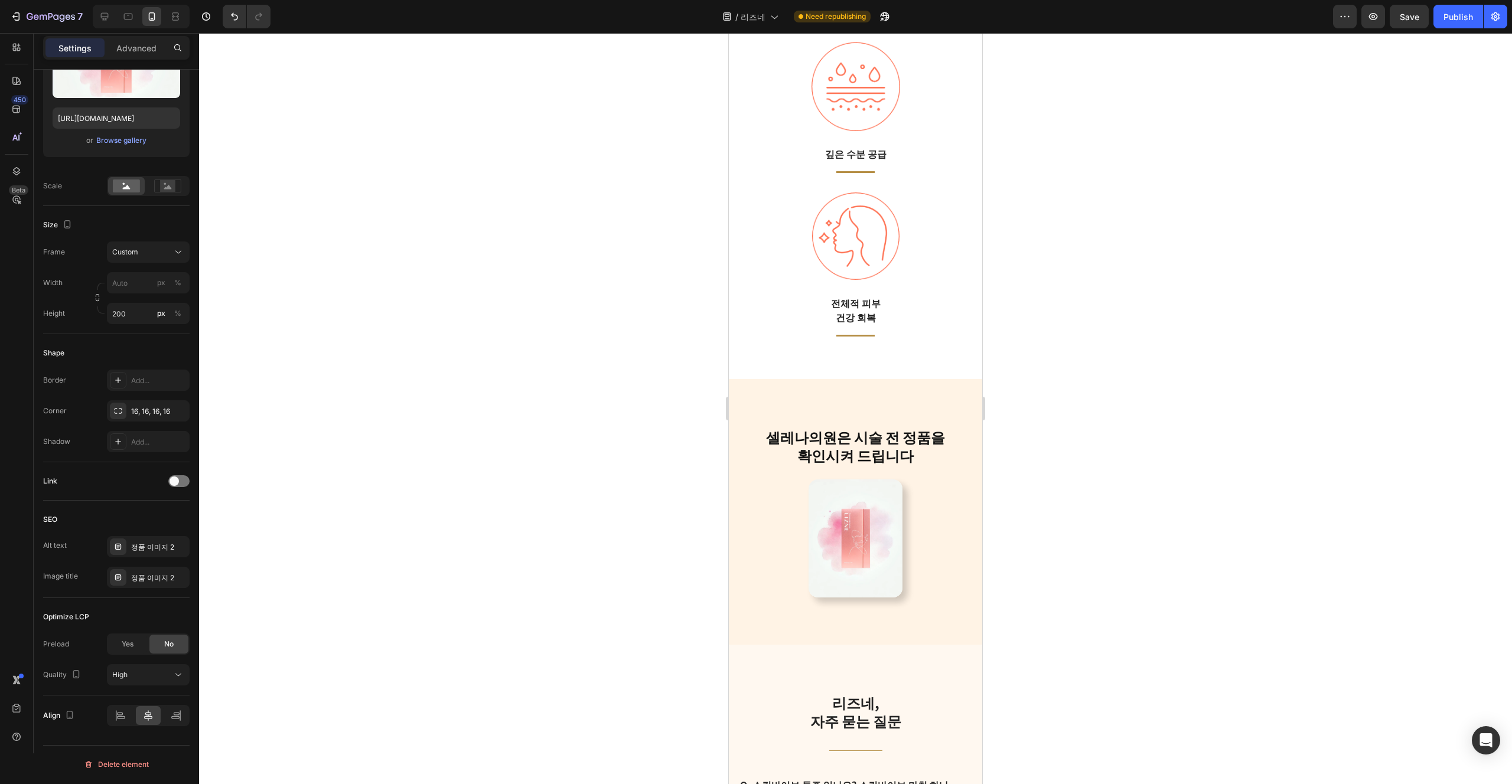
click at [869, 584] on img at bounding box center [856, 538] width 94 height 118
click at [899, 568] on img at bounding box center [856, 538] width 94 height 118
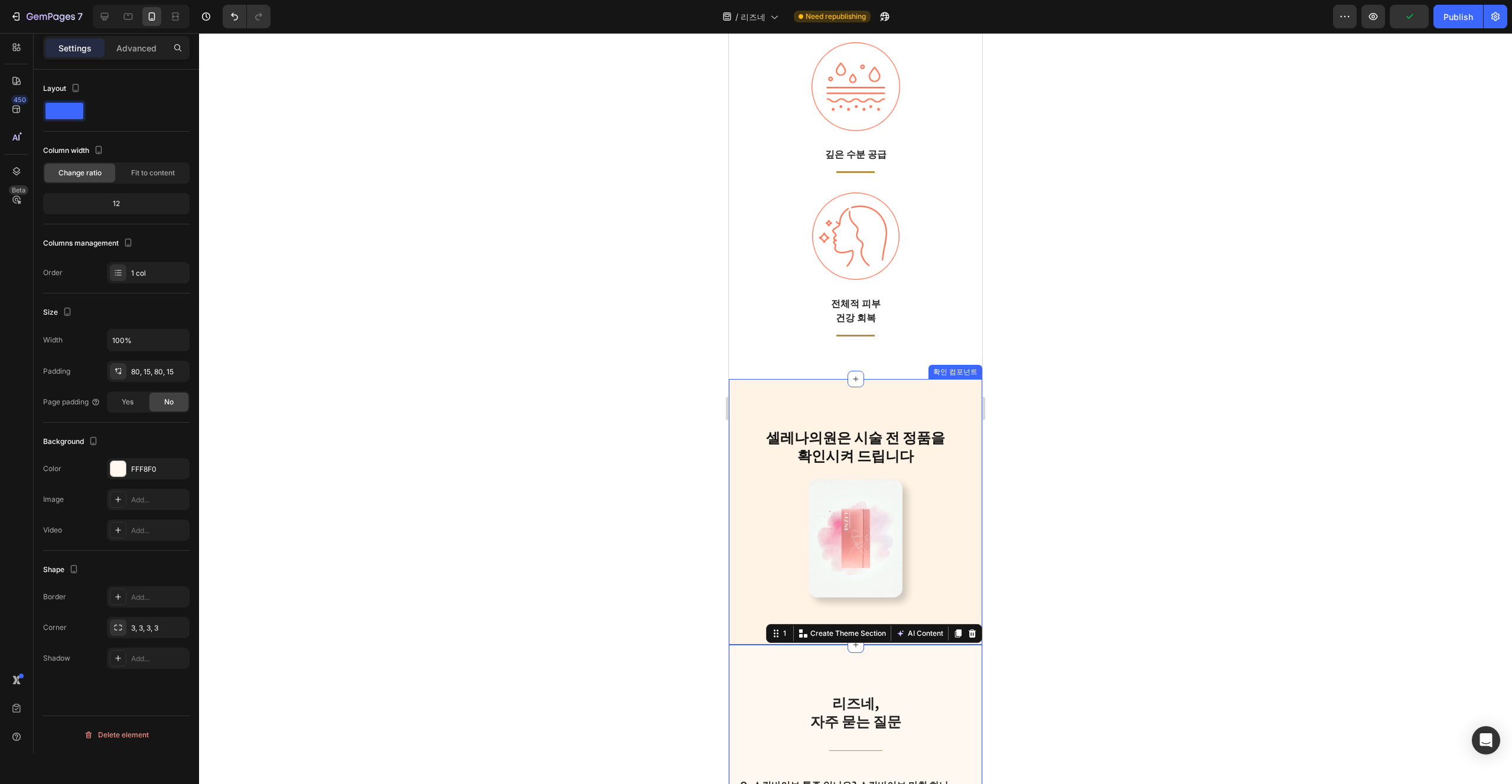
click at [870, 574] on img at bounding box center [856, 538] width 94 height 118
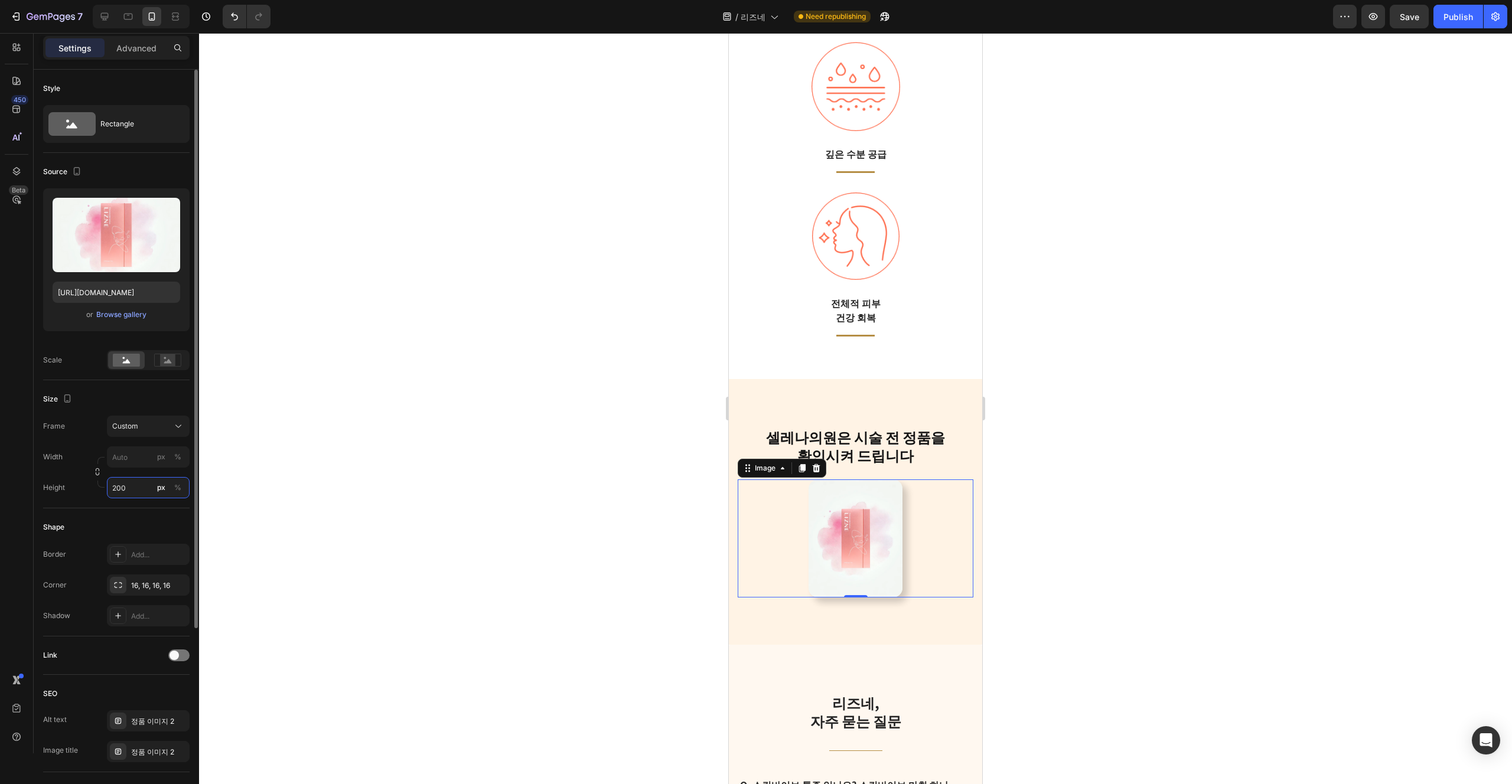
click at [148, 490] on input "200" at bounding box center [148, 488] width 83 height 21
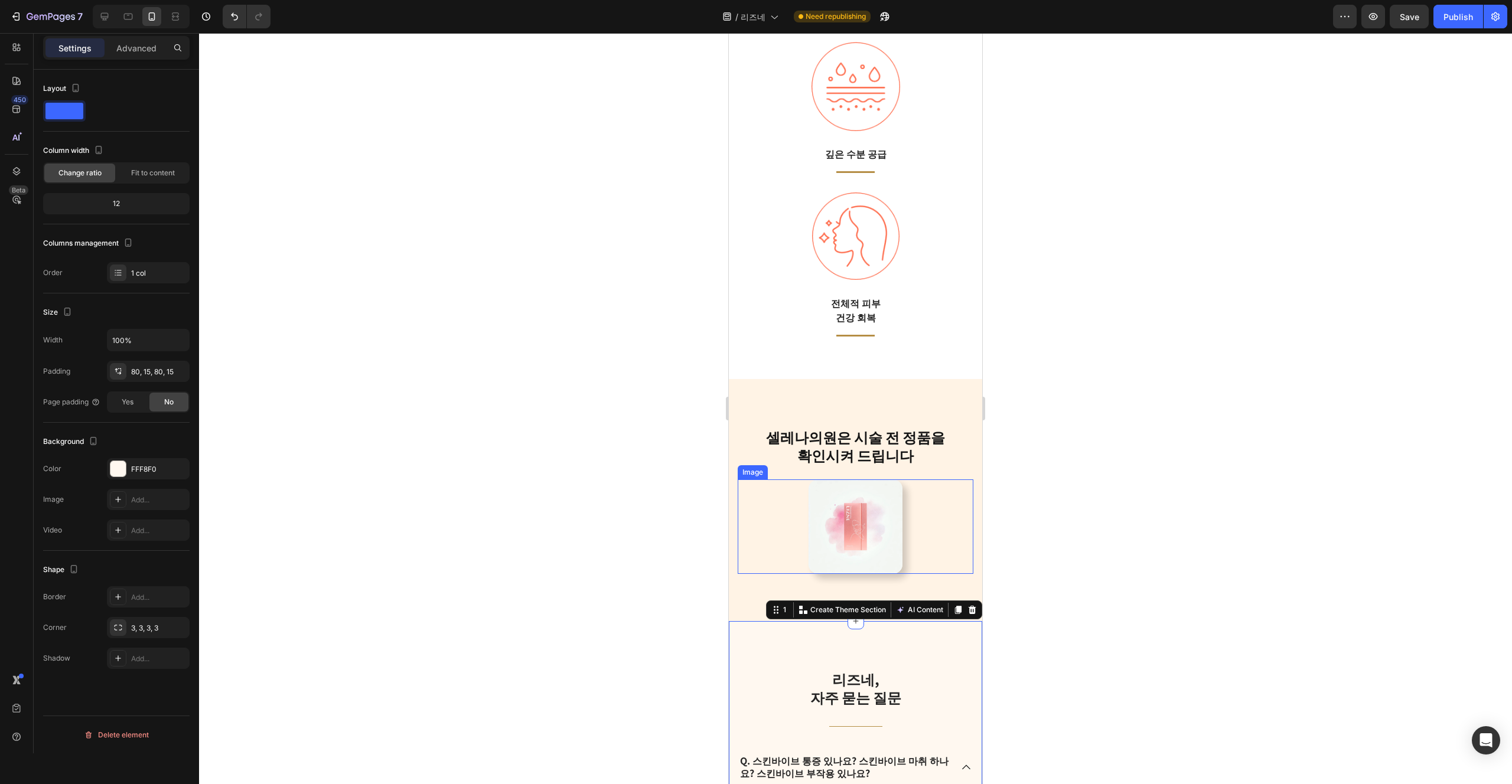
click at [885, 563] on img at bounding box center [856, 526] width 94 height 94
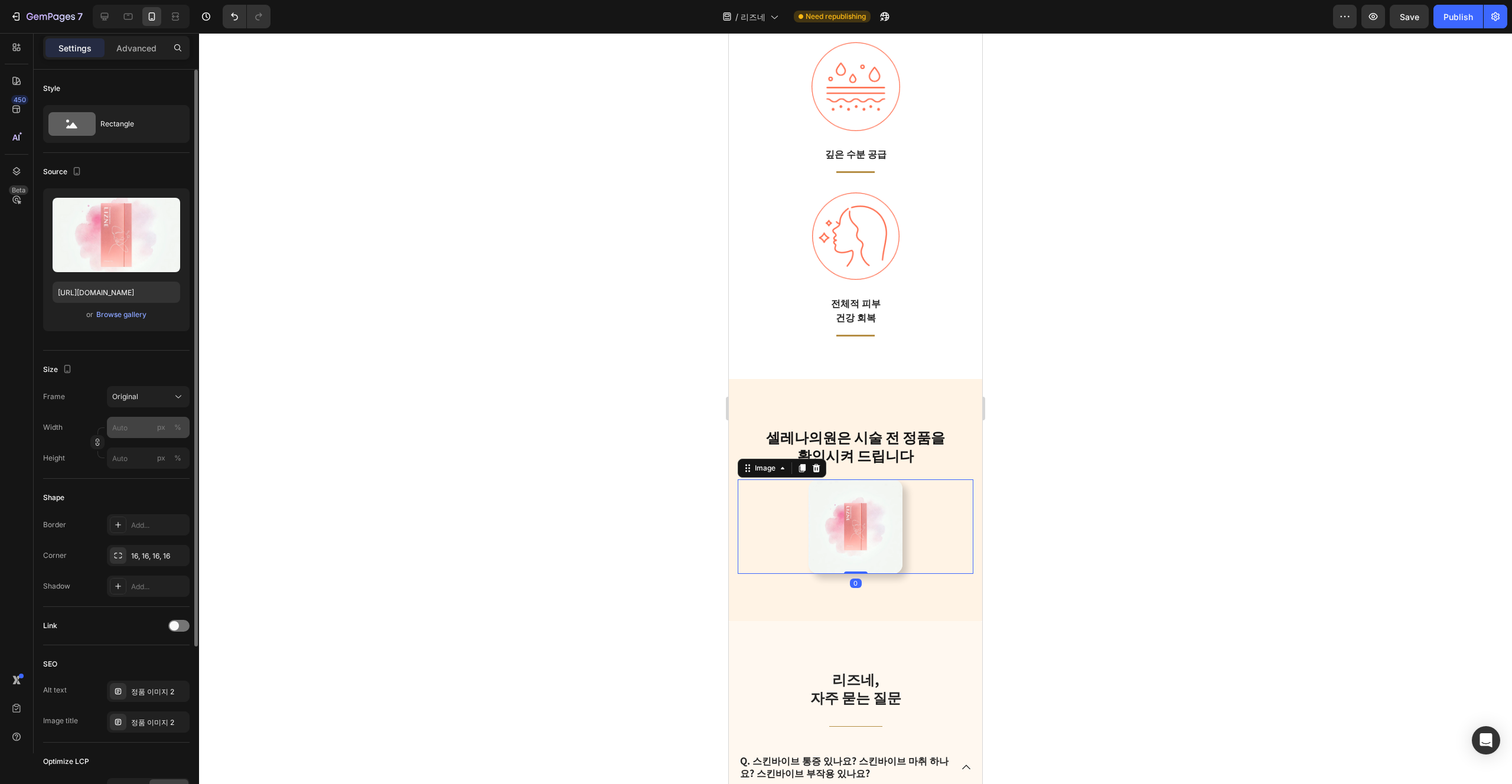
click at [169, 430] on div "px %" at bounding box center [169, 427] width 31 height 21
click at [169, 430] on input "px %" at bounding box center [148, 427] width 83 height 21
click at [176, 430] on div "%" at bounding box center [178, 427] width 7 height 10
click at [140, 430] on input "px %" at bounding box center [148, 427] width 83 height 21
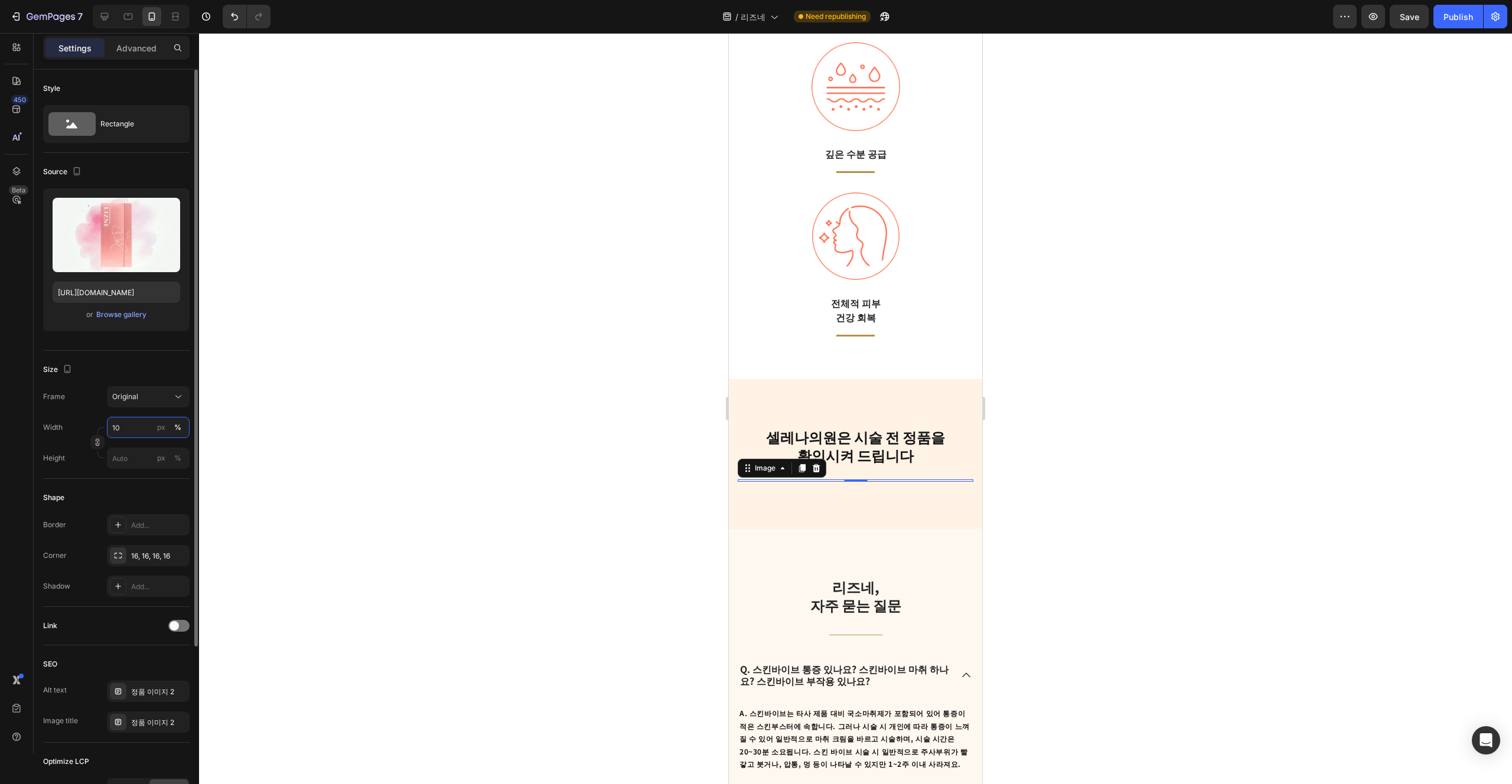
type input "100"
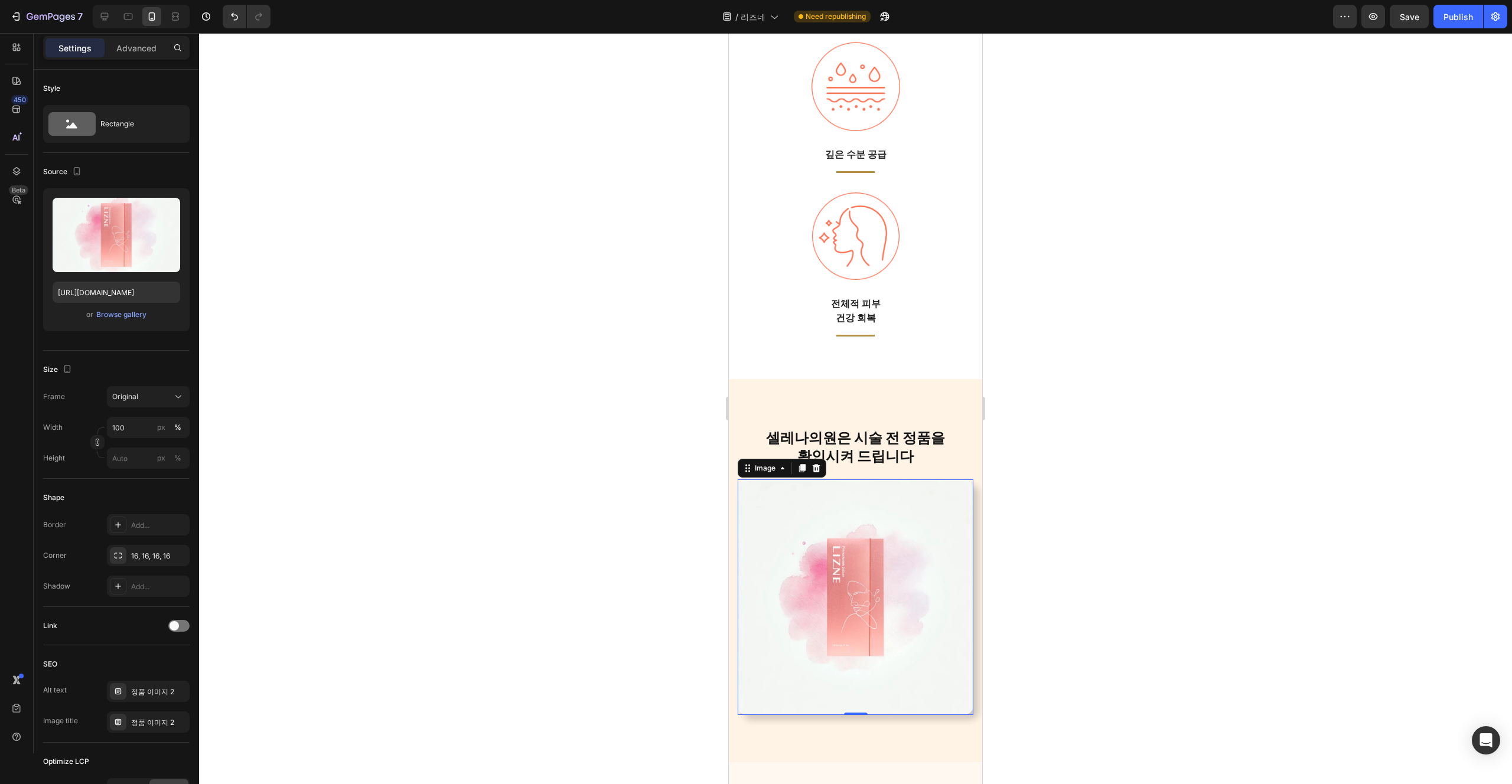
click at [897, 716] on div "셀레나의원은 시술 전 정품을 확인시켜 드립니다 Heading Row Image 0 Row 확인 컴포넌트" at bounding box center [855, 570] width 253 height 384
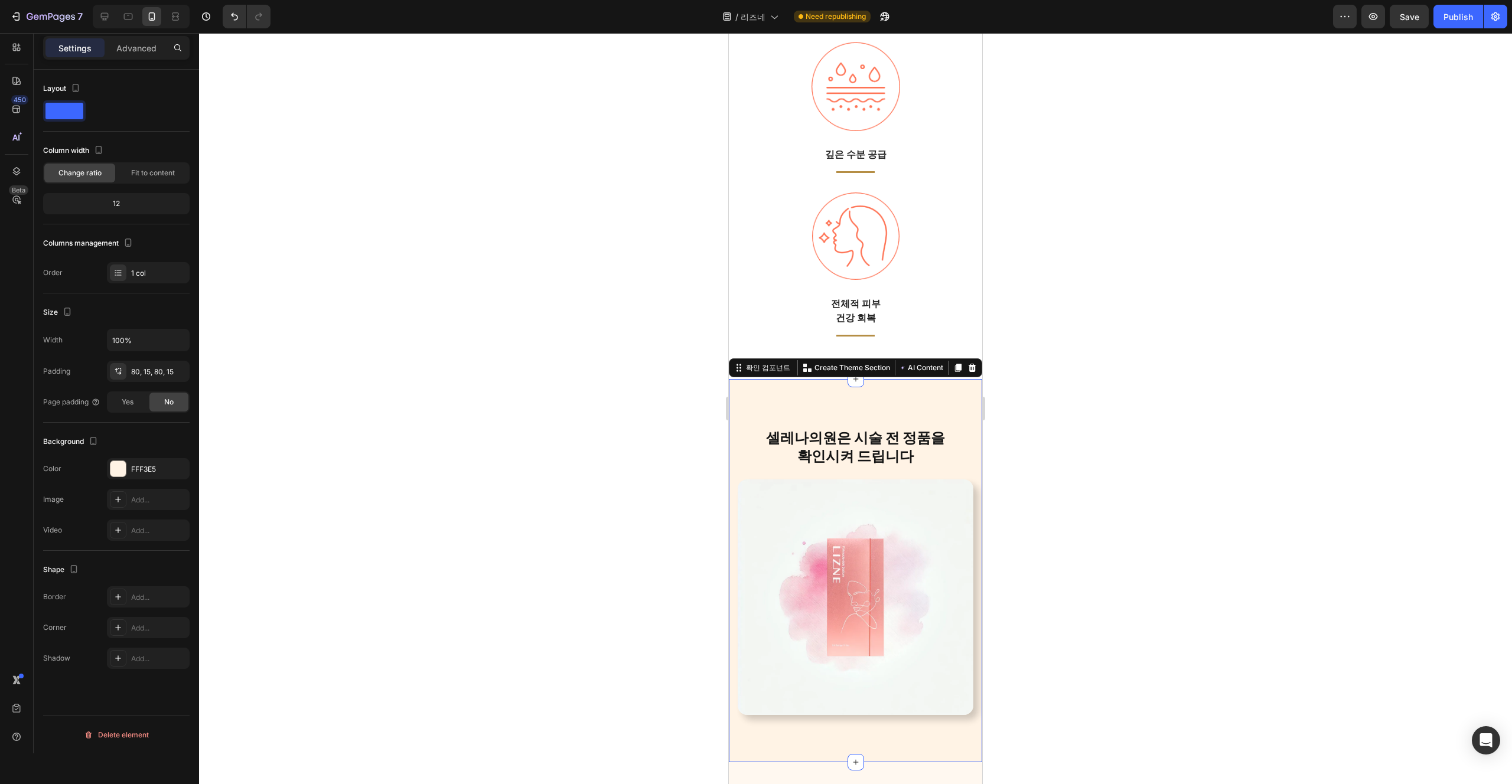
scroll to position [2170, 0]
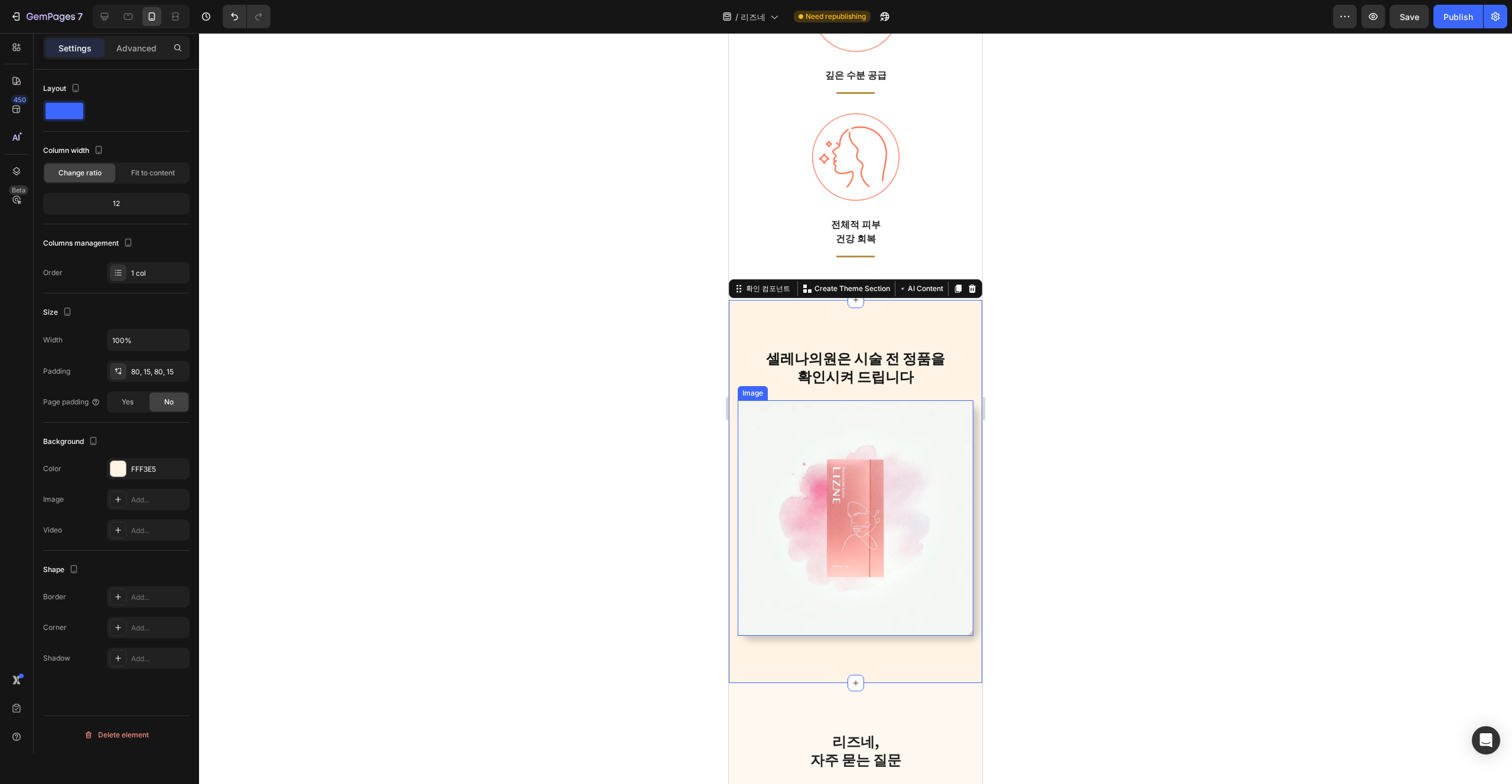
click at [959, 524] on img at bounding box center [856, 518] width 236 height 236
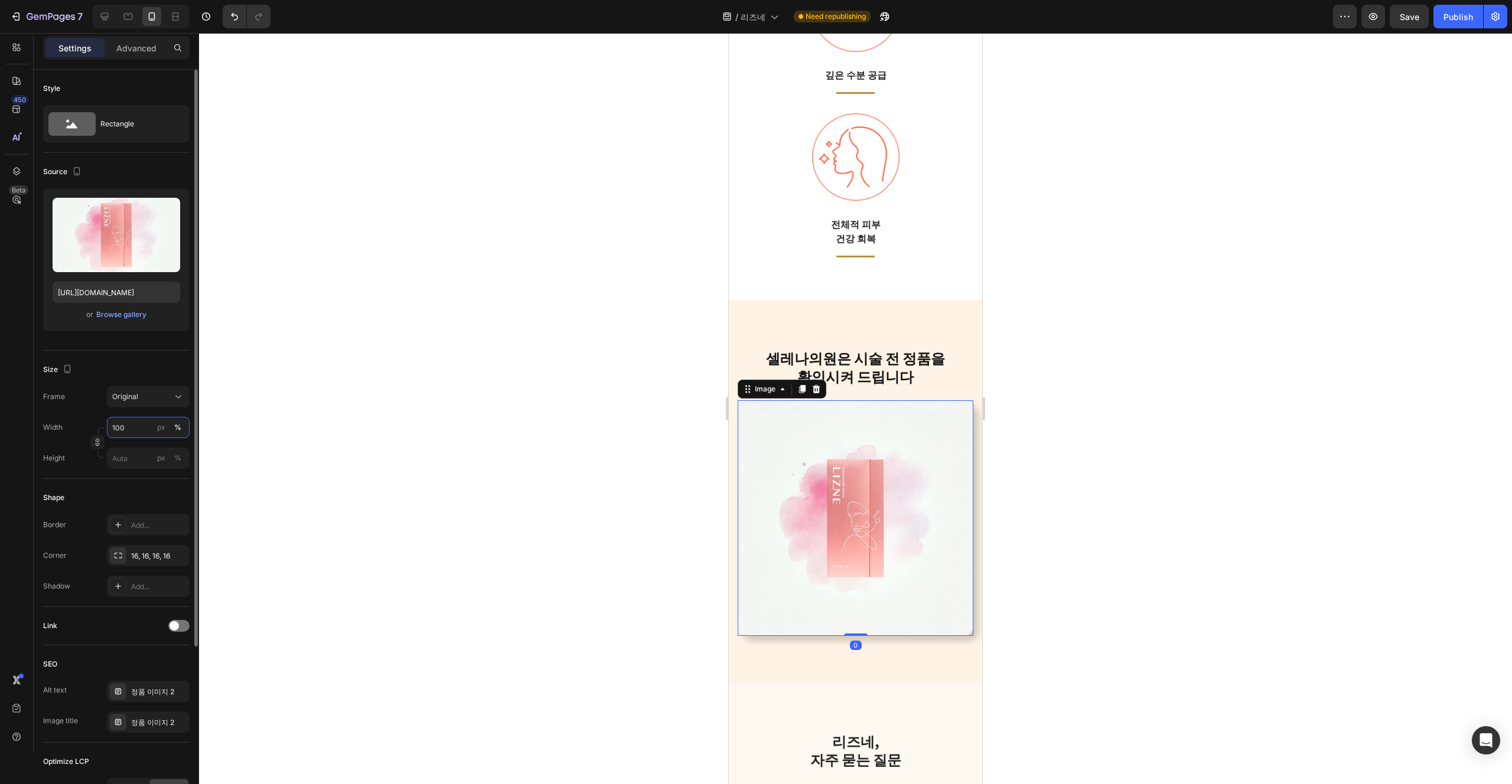
click at [129, 429] on input "100" at bounding box center [148, 427] width 83 height 21
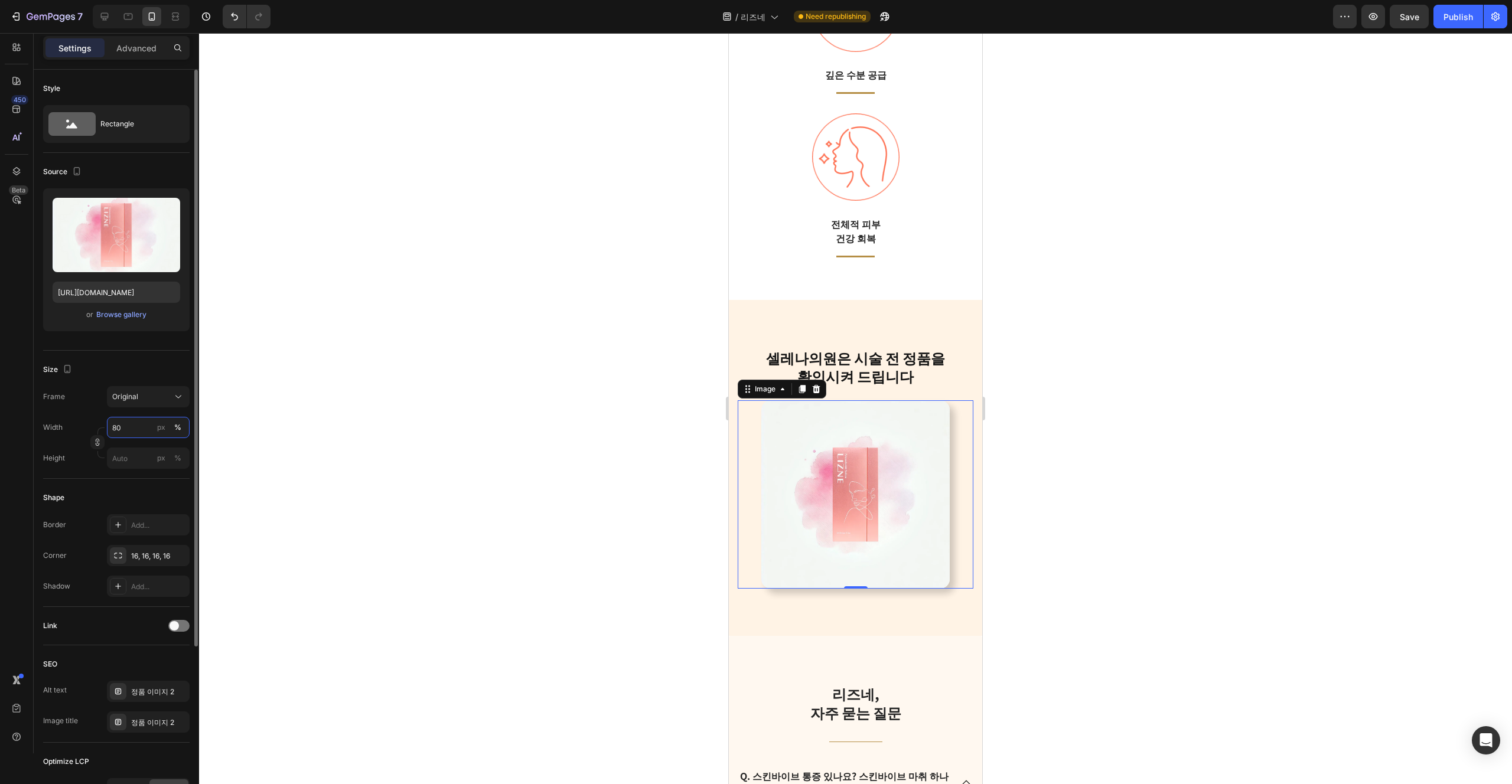
type input "80"
click at [133, 367] on div "Size" at bounding box center [116, 369] width 147 height 19
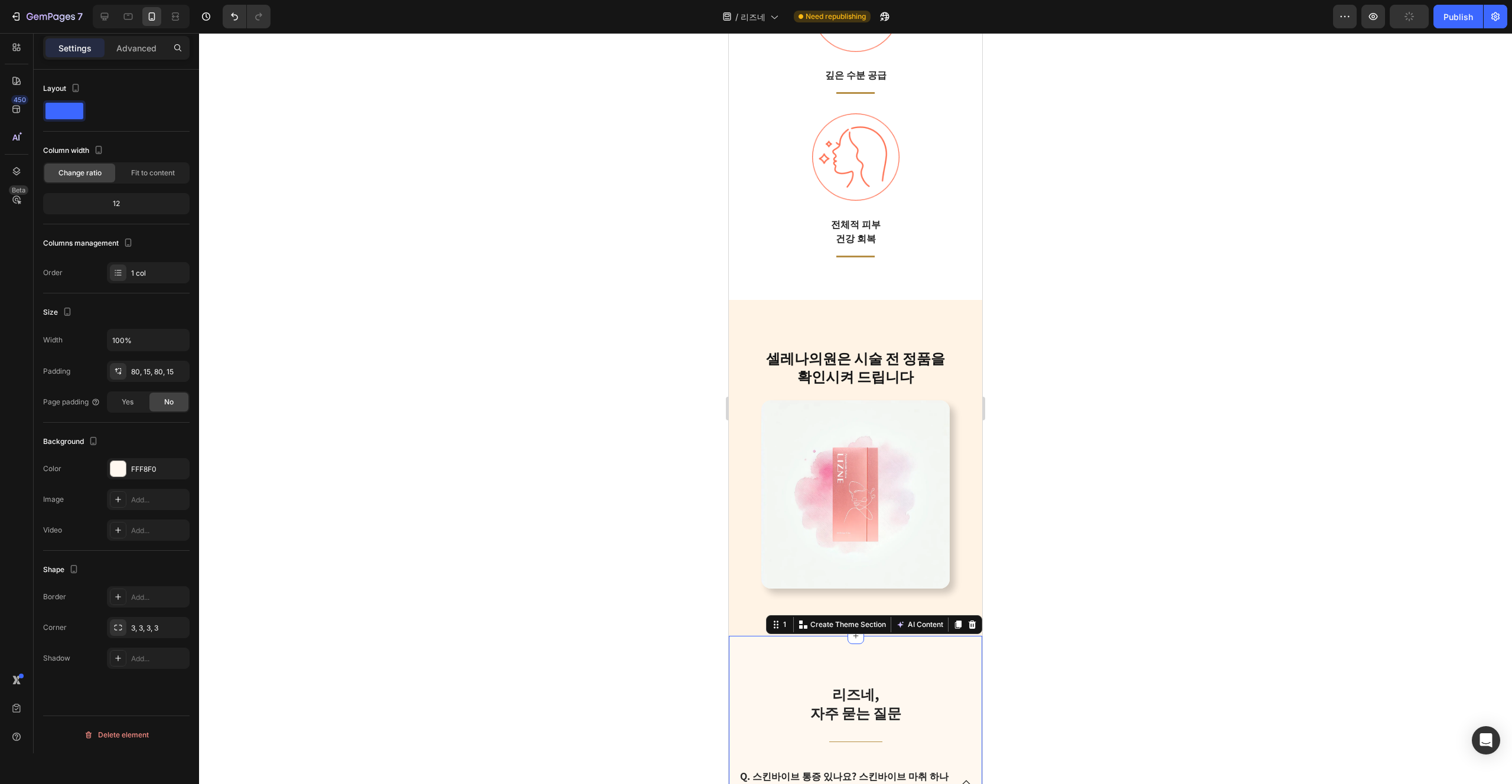
scroll to position [2218, 0]
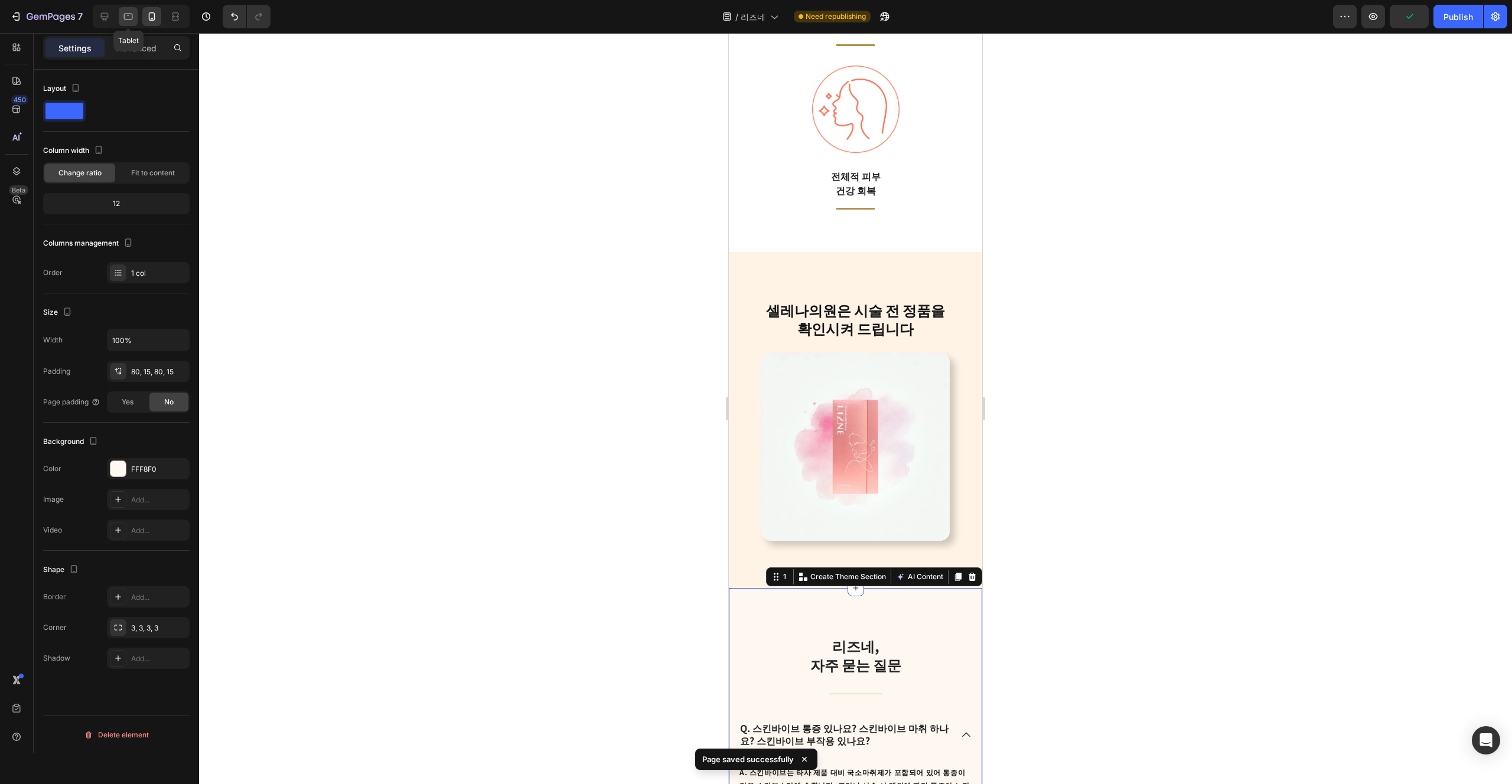
click at [126, 20] on icon at bounding box center [128, 17] width 9 height 7
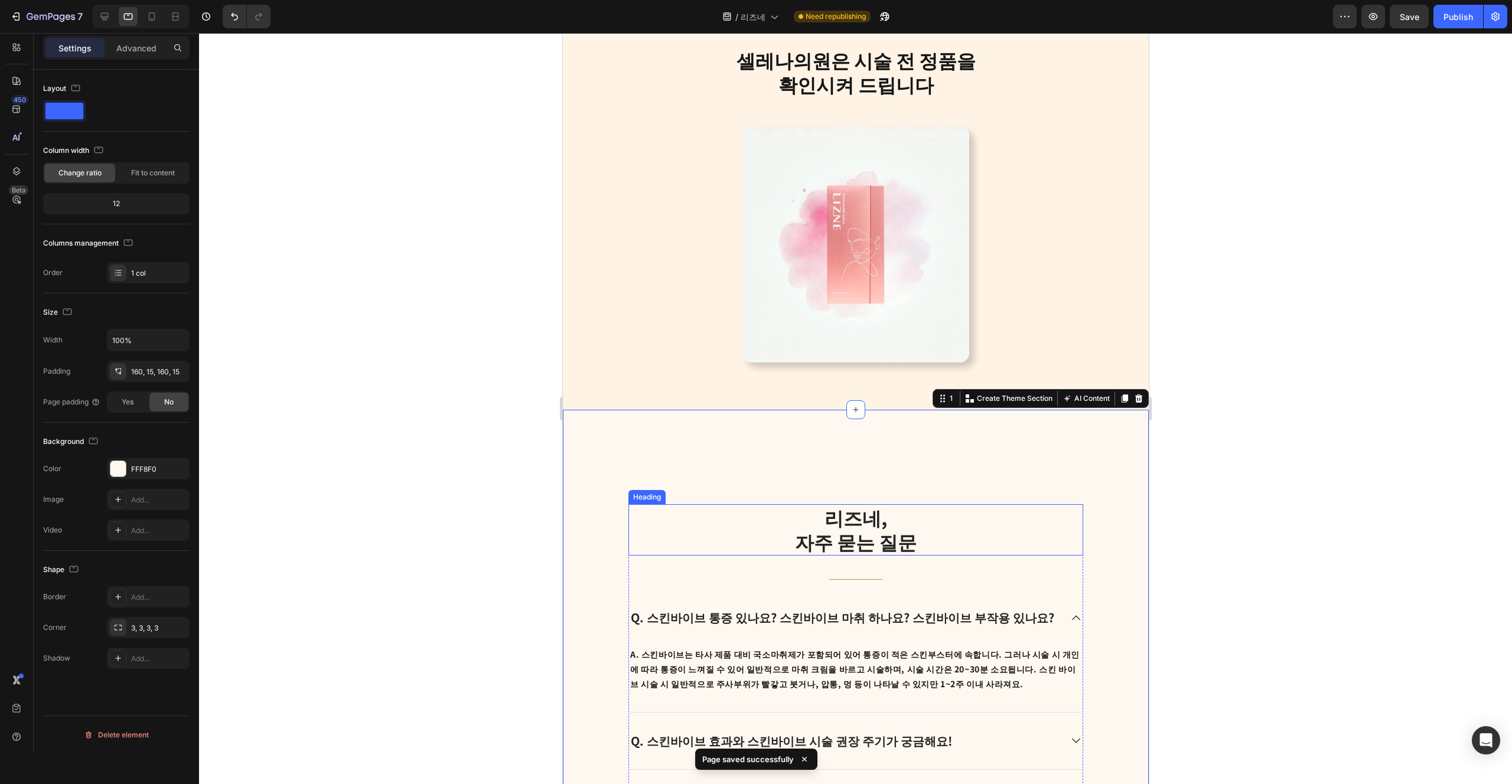
scroll to position [1855, 0]
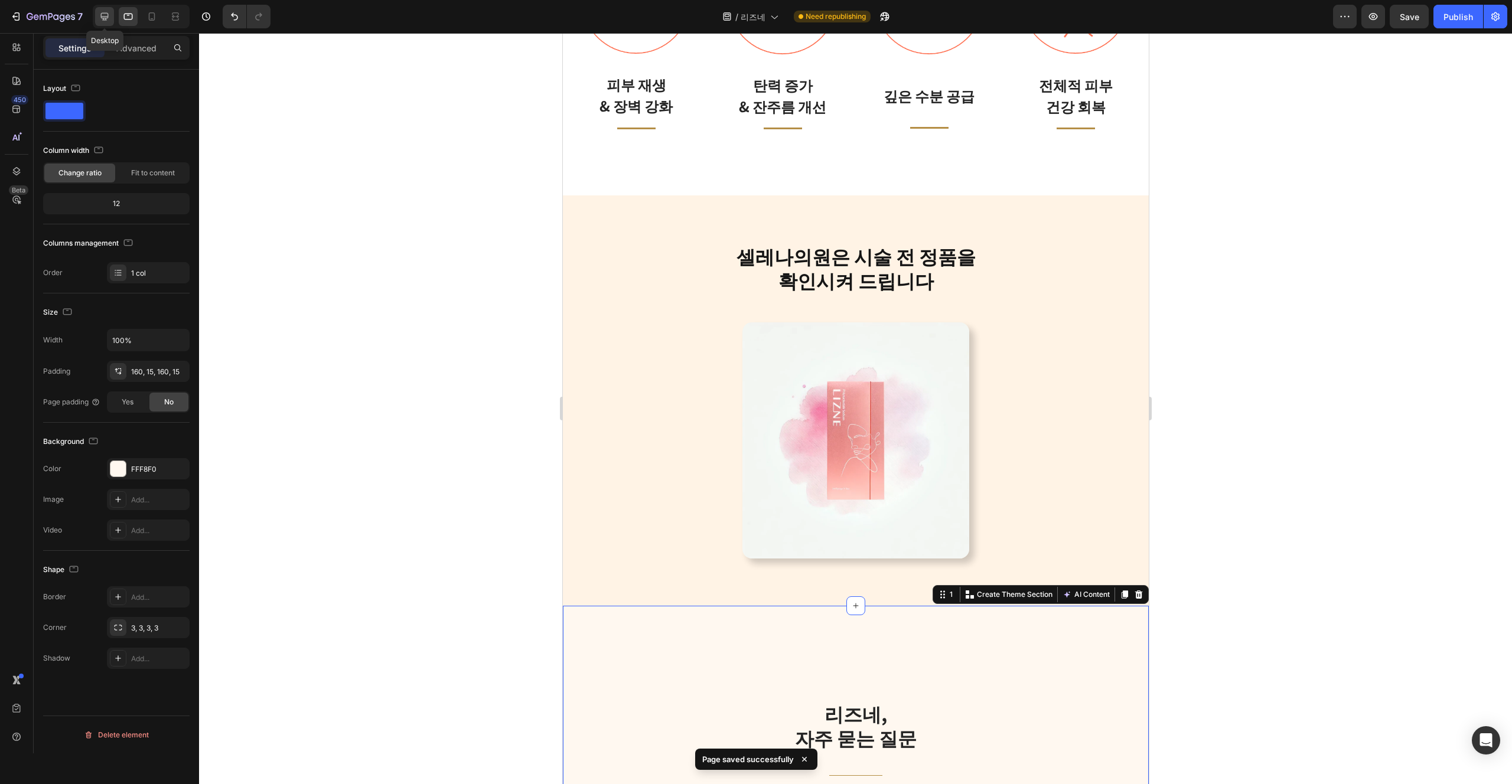
click at [100, 14] on icon at bounding box center [104, 16] width 12 height 12
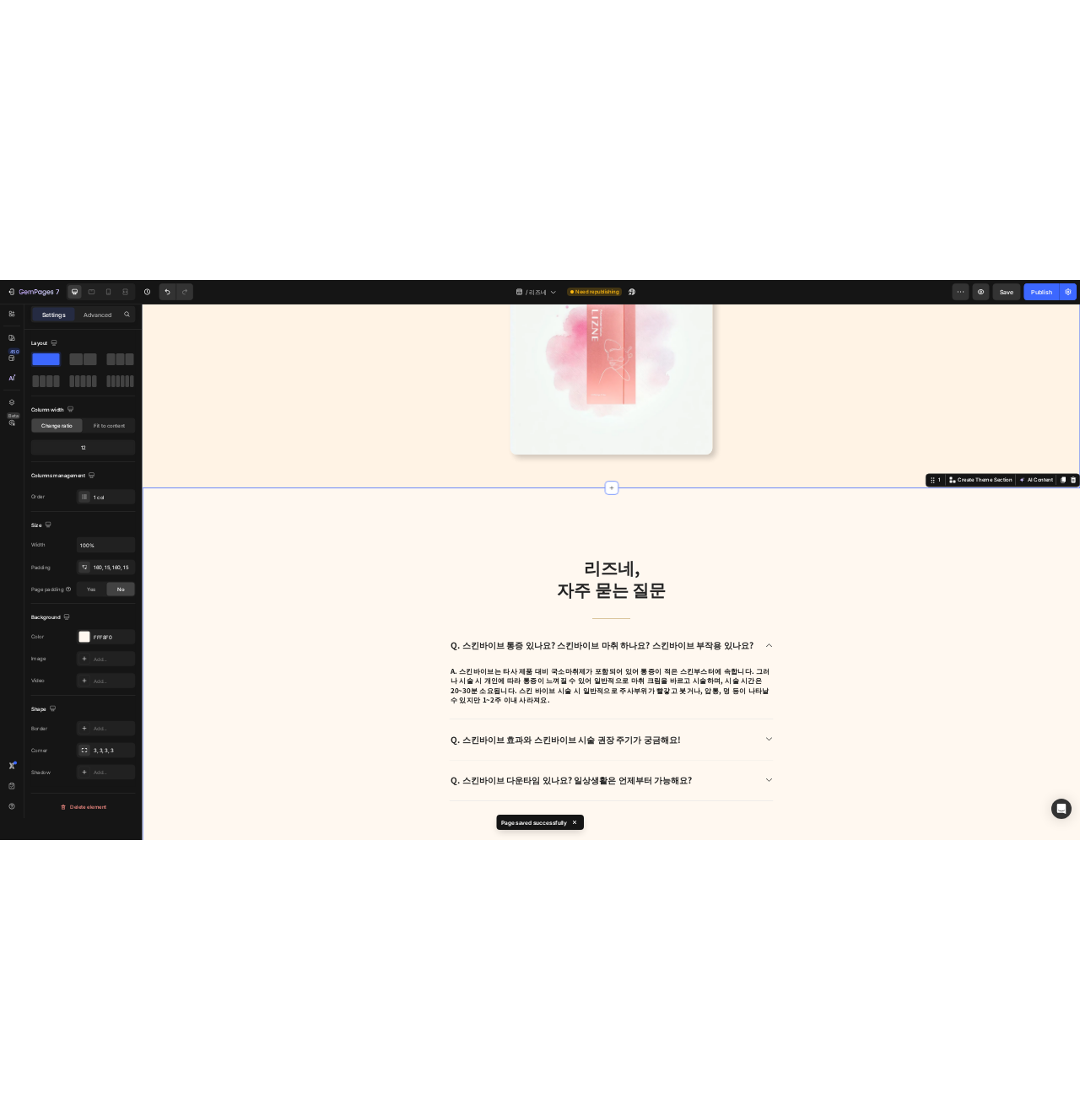
scroll to position [2925, 0]
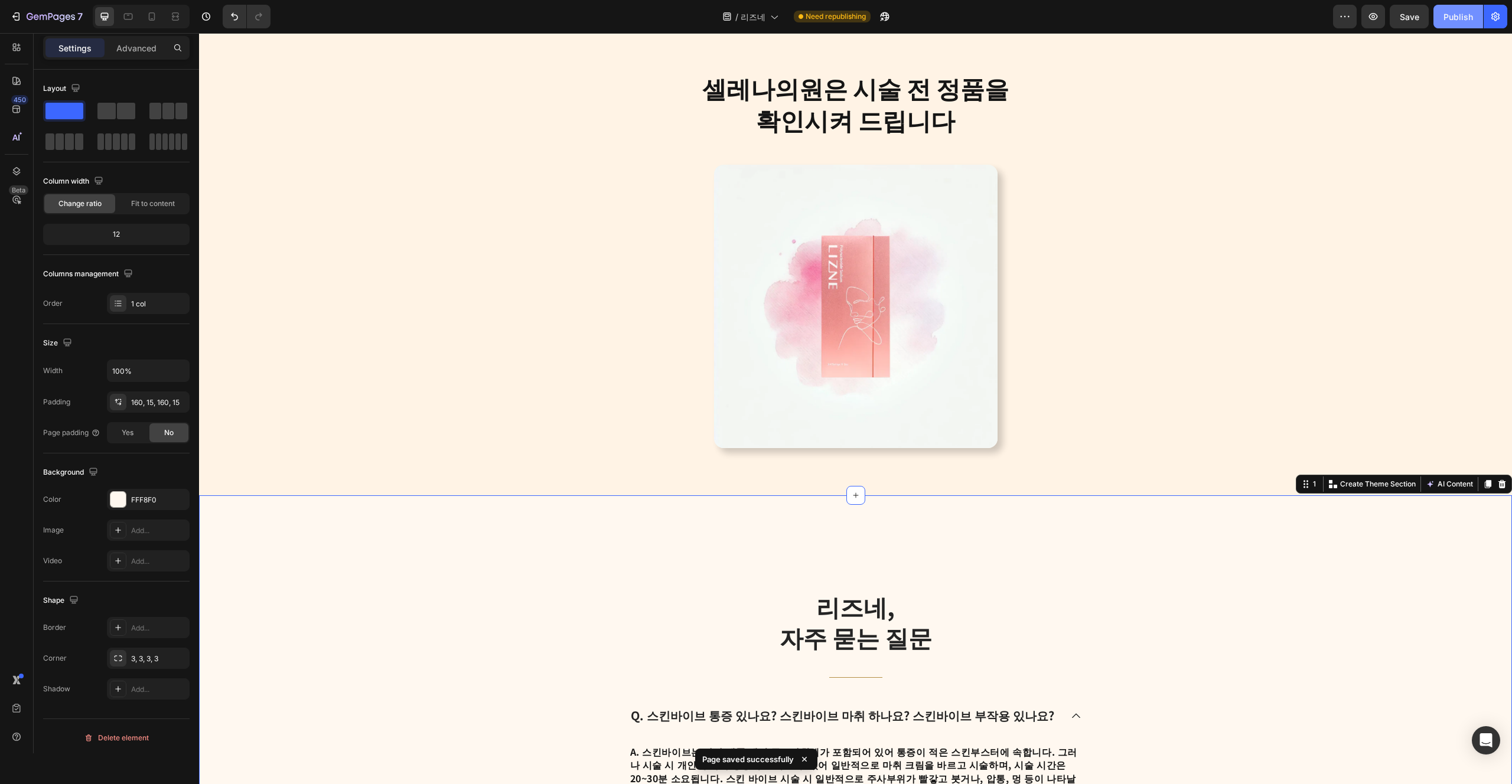
click at [1466, 10] on div "Publish" at bounding box center [1458, 16] width 29 height 12
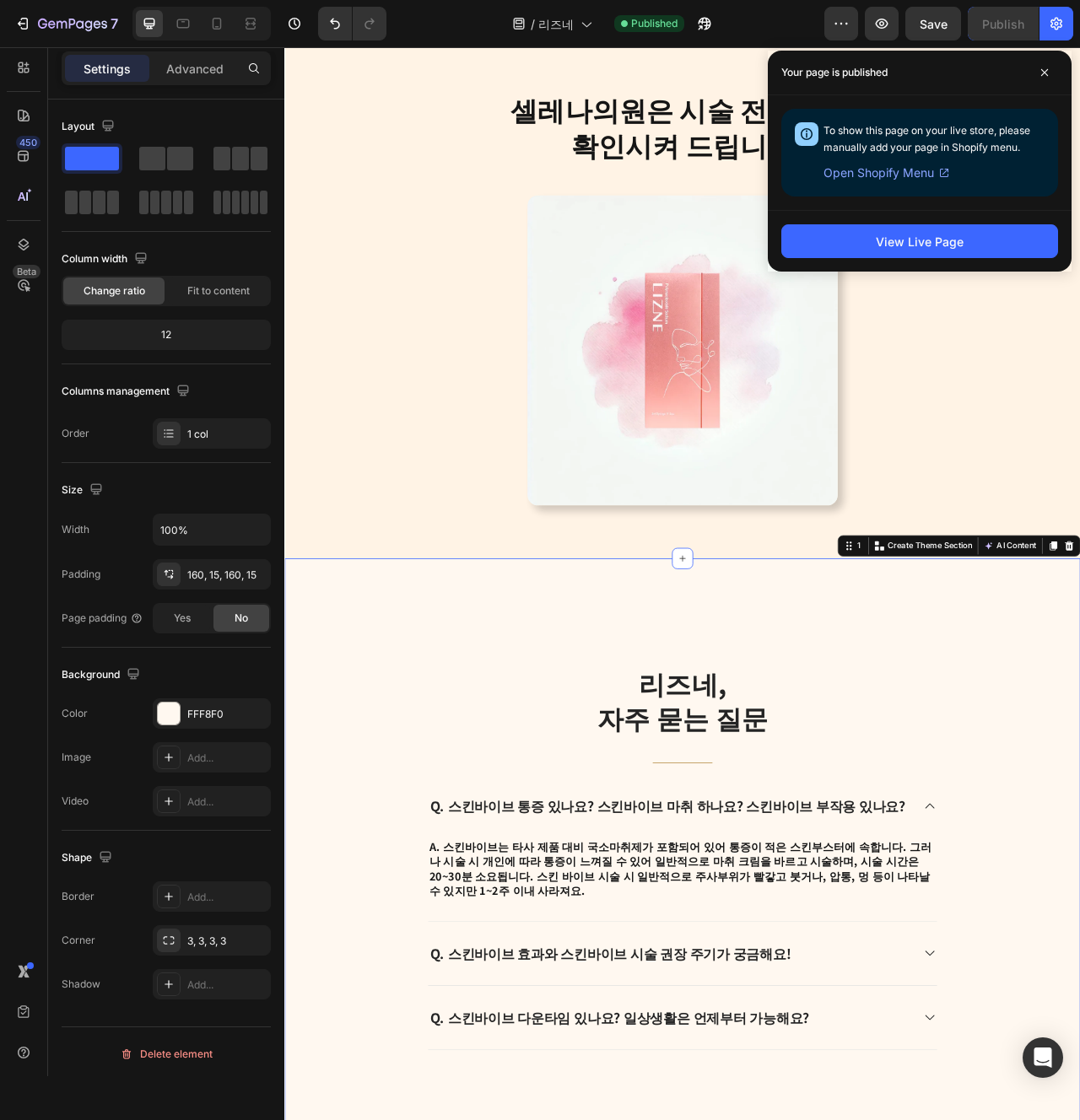
click at [674, 775] on div "리즈네, 자주 묻는 질문 Heading Title Line Q. 스킨바이브 통증 있나요? 스킨바이브 마취 하나요? 스킨바이브 부작용 있나요? …" at bounding box center [791, 1078] width 1012 height 761
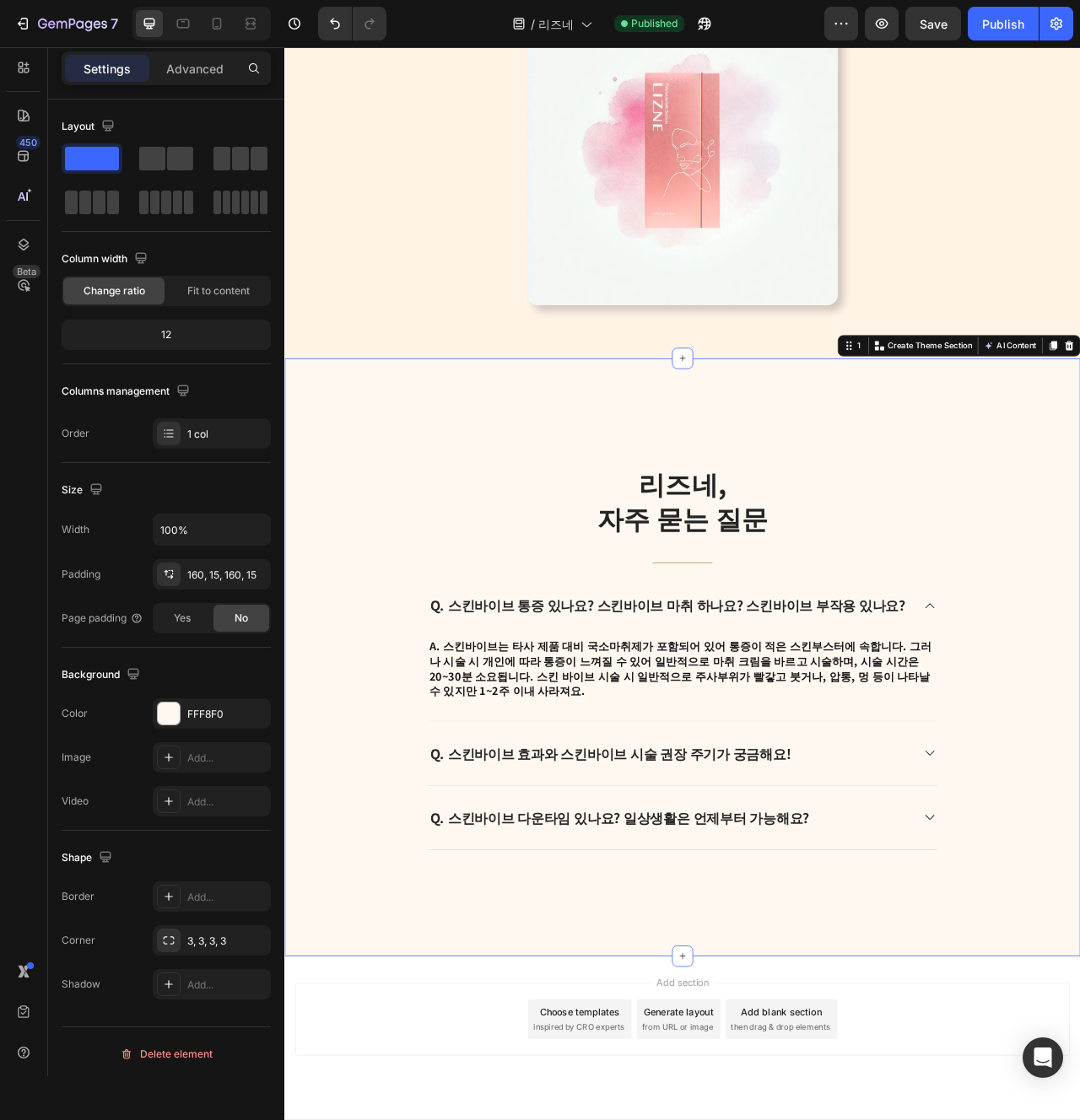
scroll to position [3193, 0]
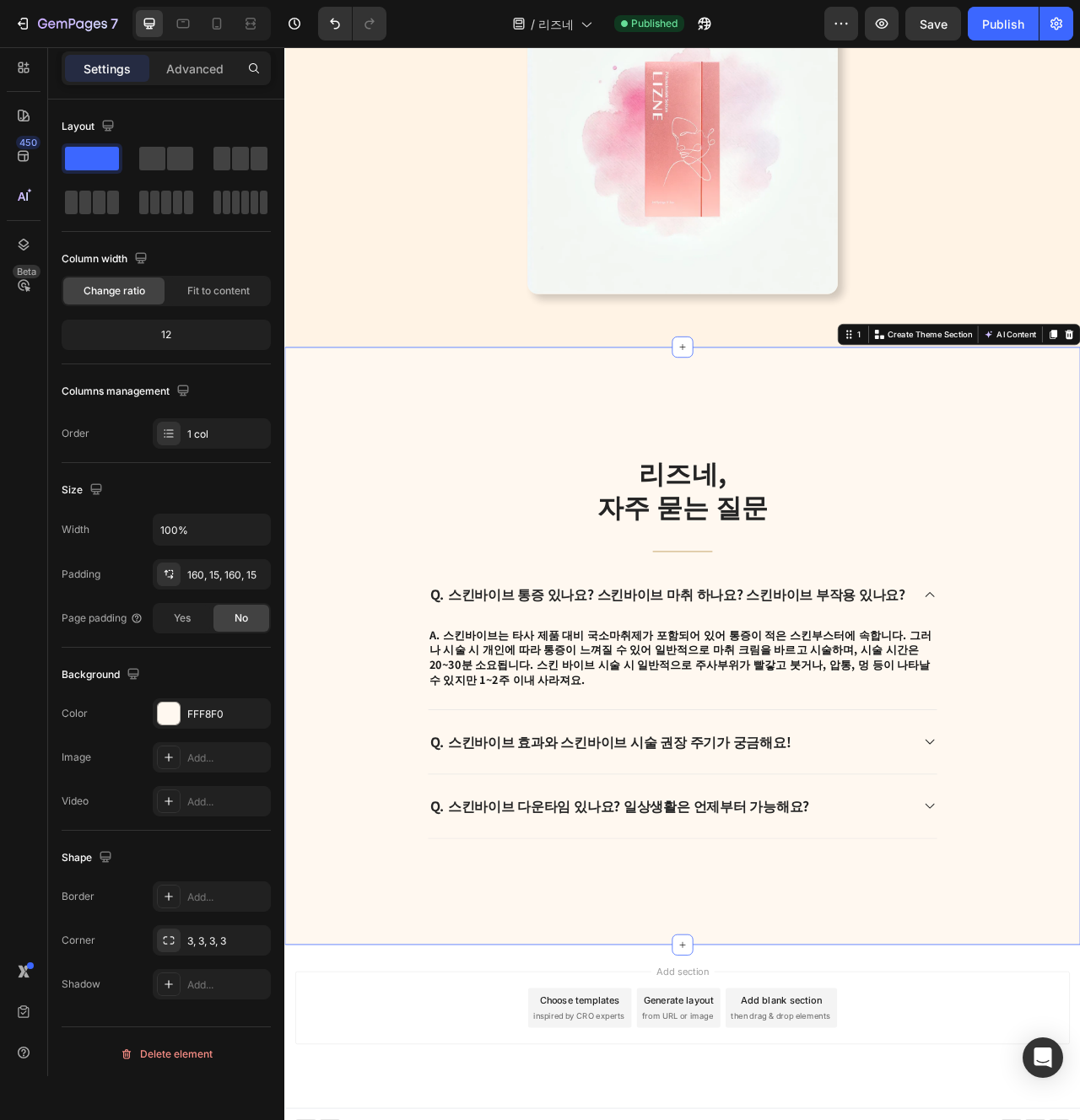
click at [672, 919] on strong "Q. 스킨바이브 효과와 스킨바이브 시술 권장 주기가 궁금해요!" at bounding box center [698, 931] width 459 height 24
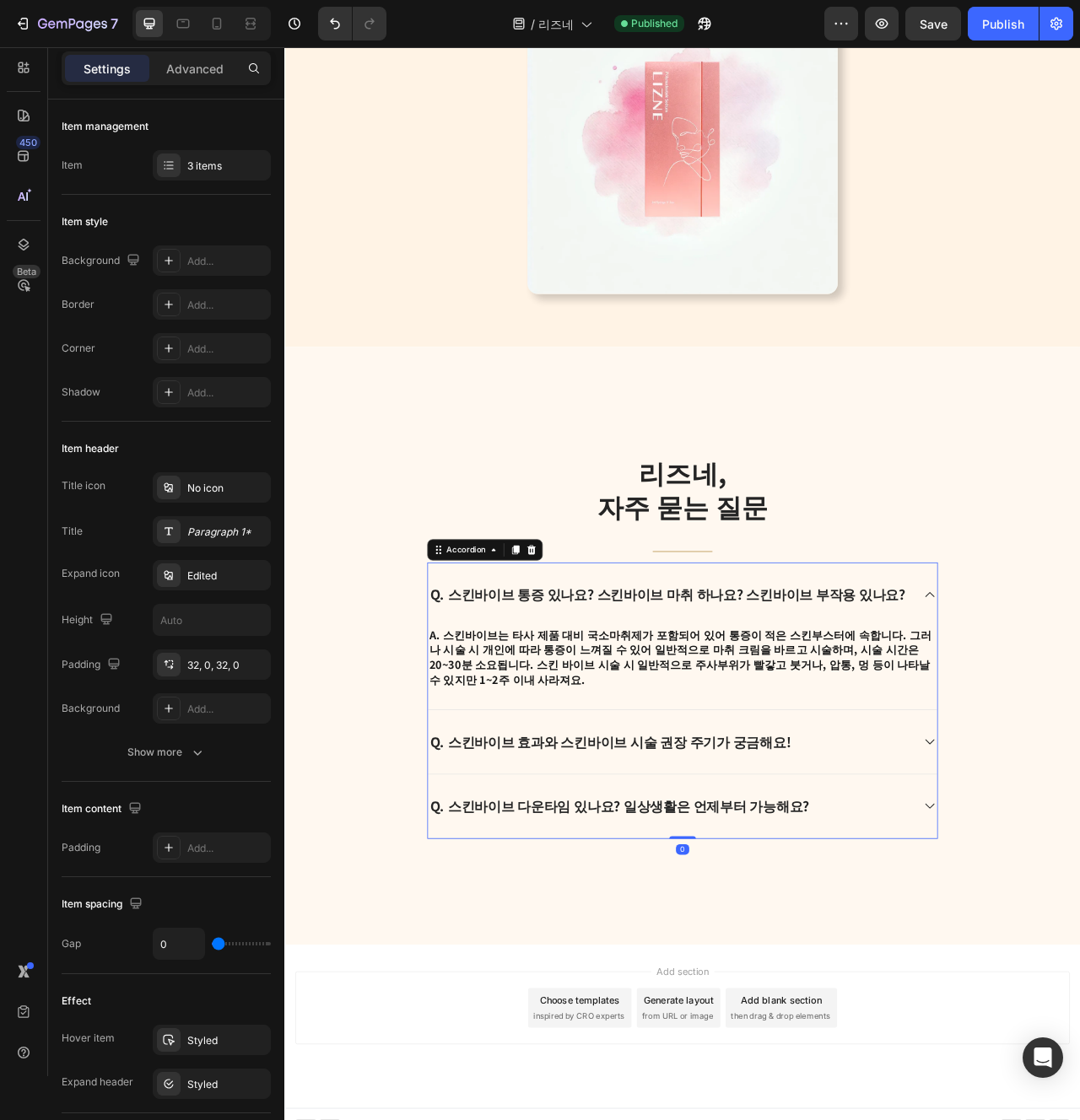
click at [685, 734] on p "Q. 스킨바이브 통증 있나요? 스킨바이브 마취 하나요? 스킨바이브 부작용 있나요?" at bounding box center [771, 743] width 605 height 22
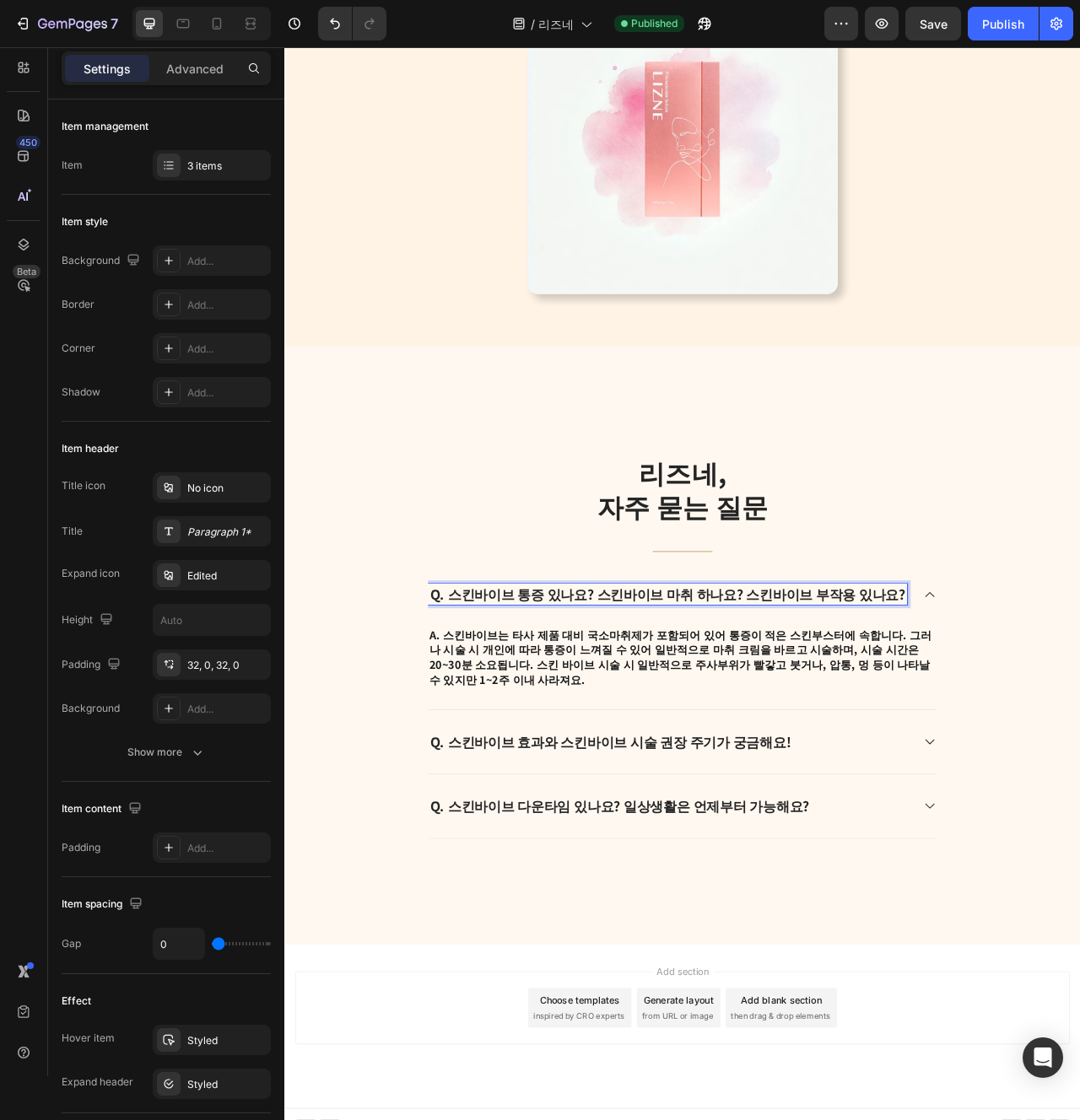
click at [734, 748] on p "Q. 스킨바이브 통증 있나요? 스킨바이브 마취 하나요? 스킨바이브 부작용 있나요?" at bounding box center [771, 743] width 605 height 22
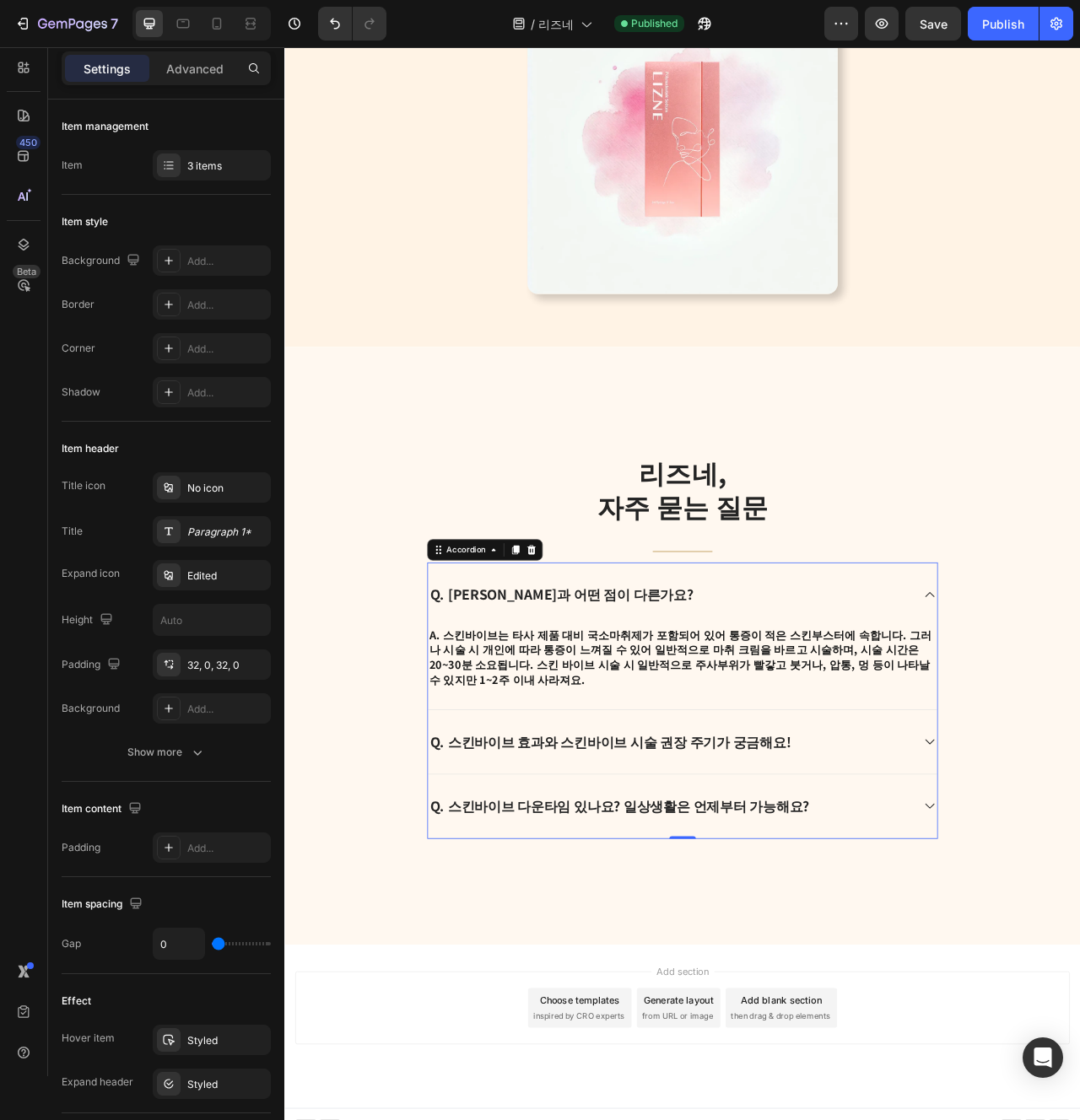
click at [821, 793] on p "A. 스킨바이브는 타사 제품 대비 국소마취제가 포함되어 있어 통증이 적은 스킨부스터에 속합니다. 그러나 시술 시 개인에 따라 통증이 느껴질 수…" at bounding box center [790, 823] width 645 height 76
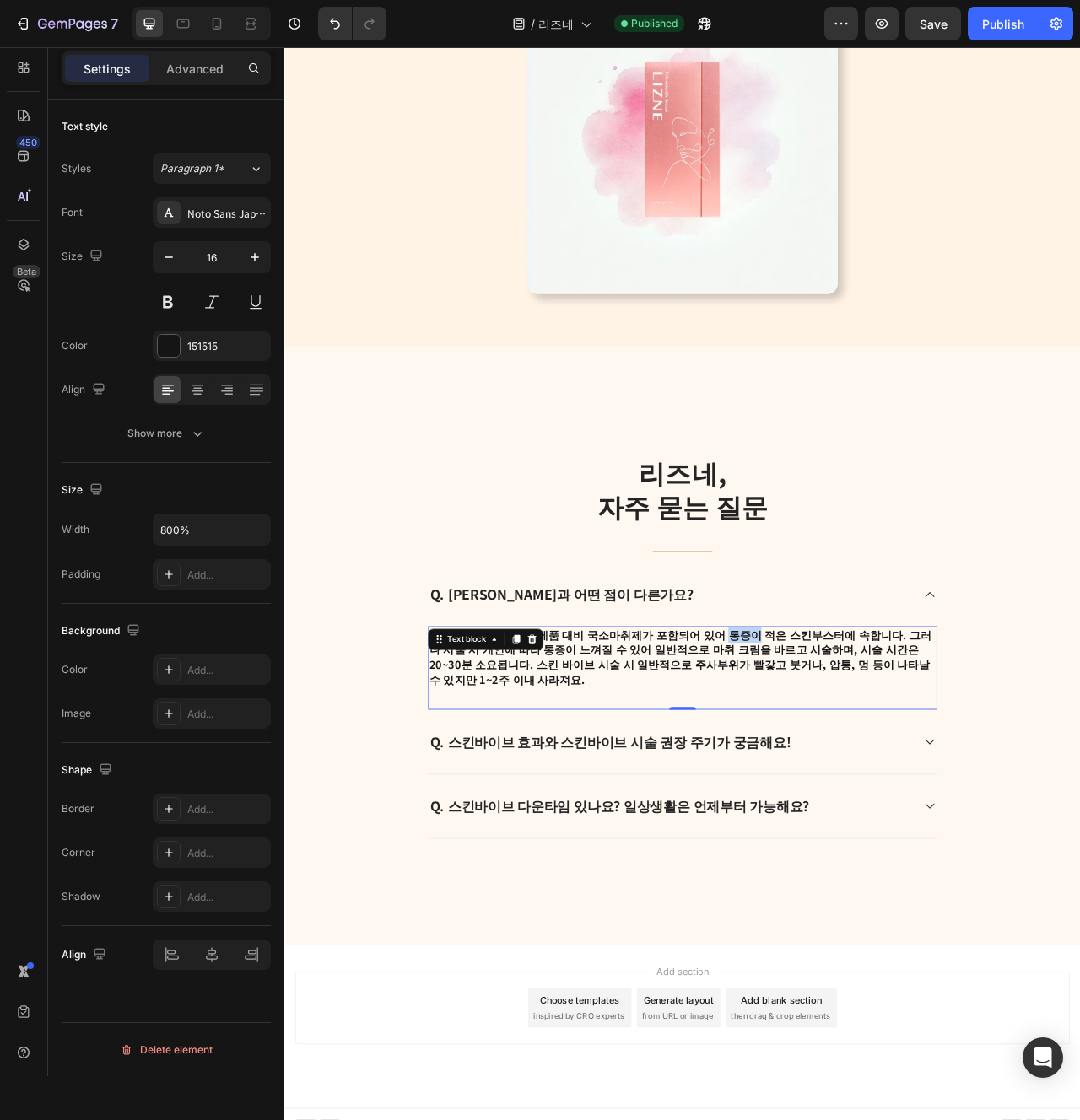
click at [821, 793] on p "A. 스킨바이브는 타사 제품 대비 국소마취제가 포함되어 있어 통증이 적은 스킨부스터에 속합니다. 그러나 시술 시 개인에 따라 통증이 느껴질 수…" at bounding box center [790, 823] width 645 height 76
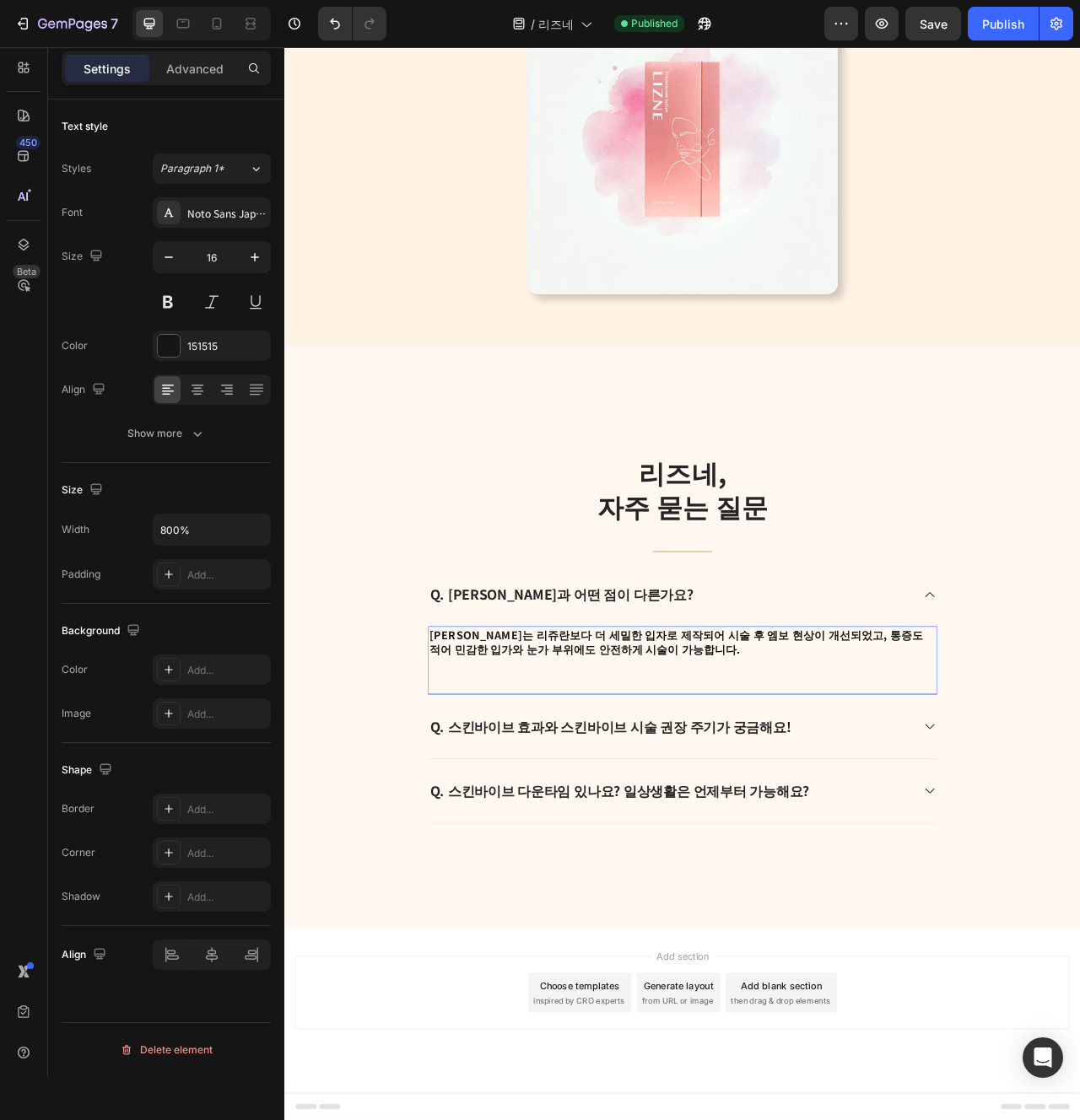
scroll to position [3175, 0]
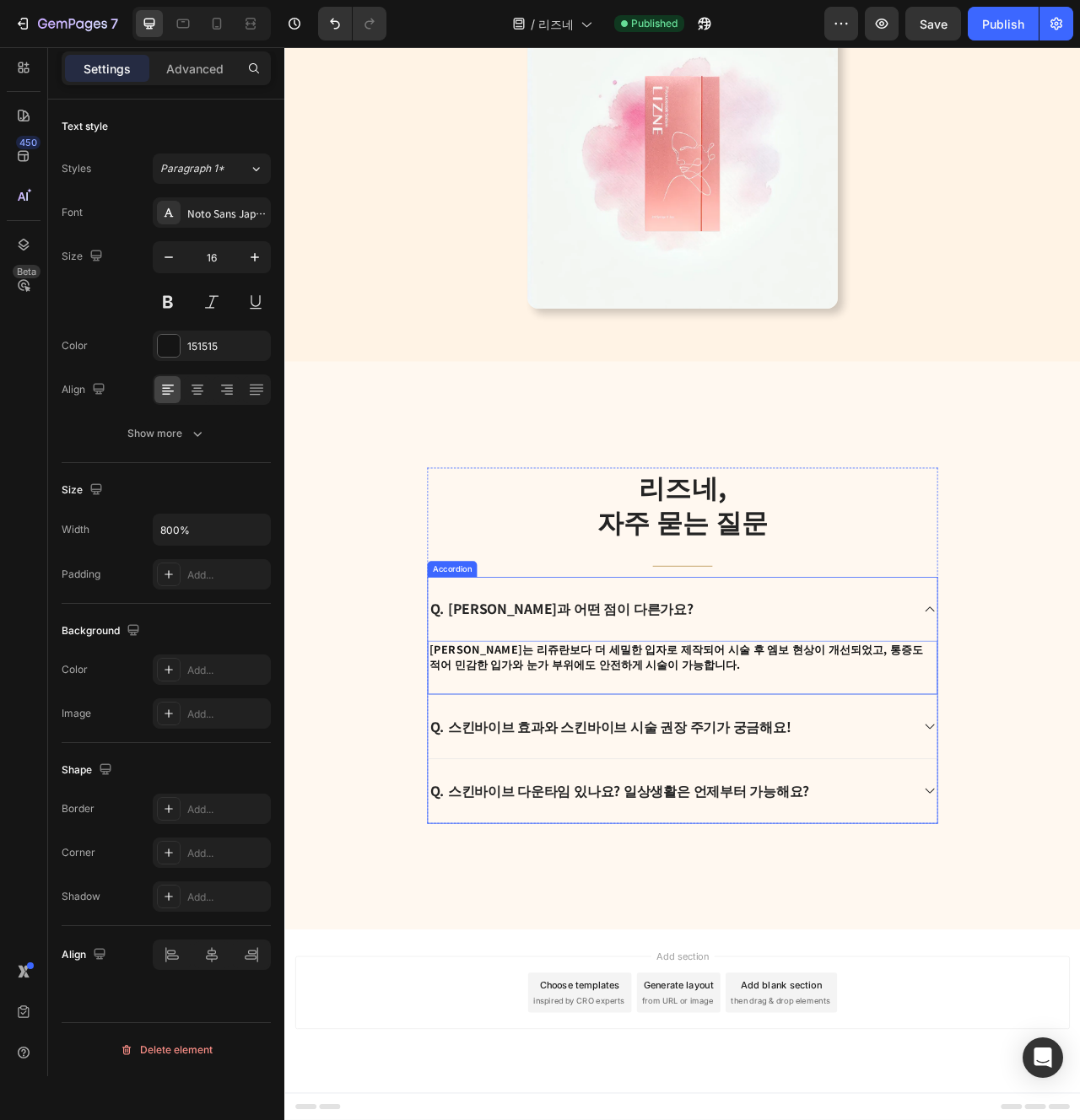
click at [938, 917] on div "Q. 스킨바이브 효과와 스킨바이브 시술 권장 주기가 궁금해요!" at bounding box center [775, 912] width 616 height 27
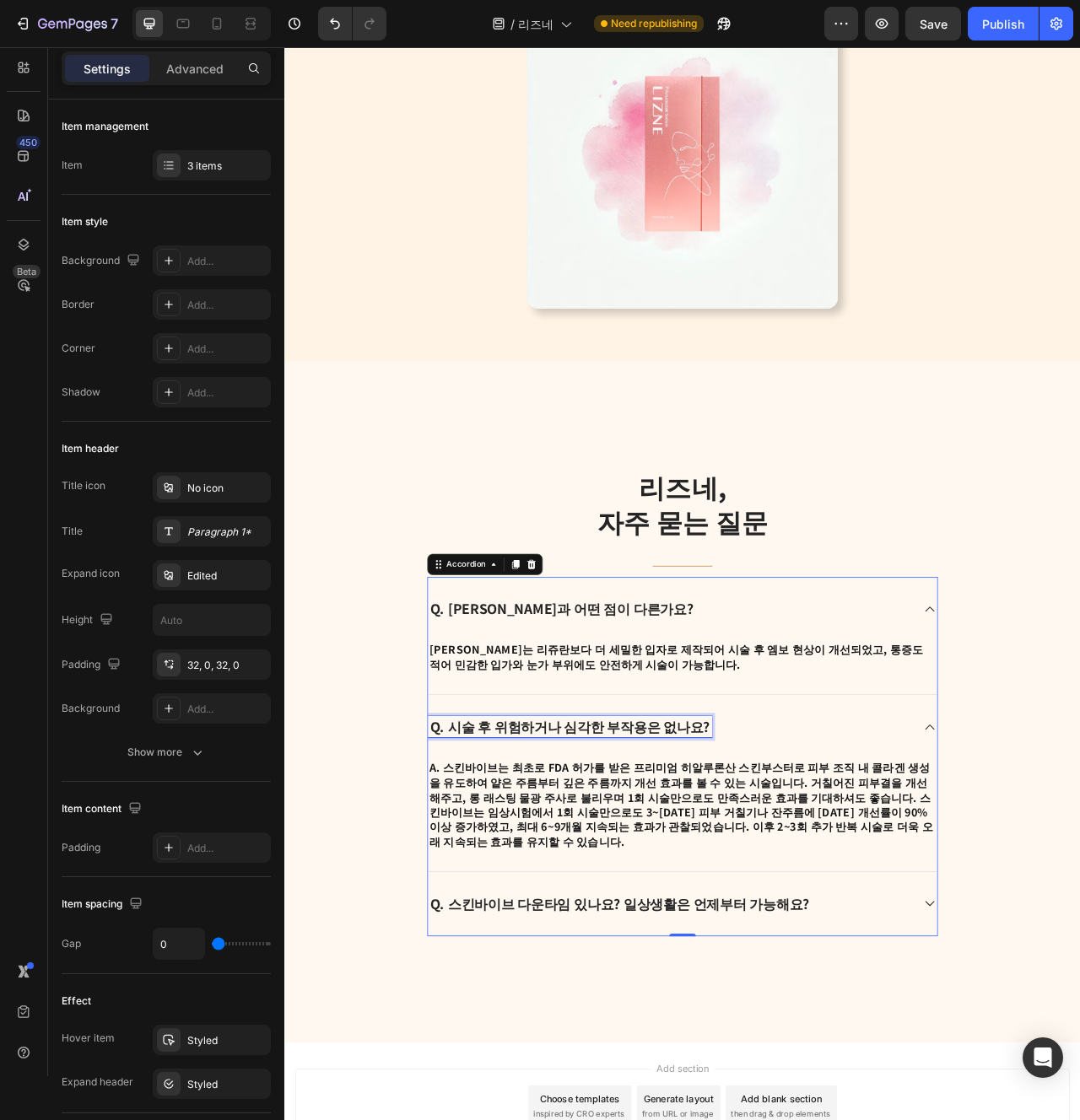
click at [844, 985] on strong "A. 스킨바이브는 최초로 FDA 허가를 받은 프리미엄 히알루론산 스킨부스터로 피부 조직 내 콜라겐 생성을 유도하여 얕은 주름부터 깊은 주름까지…" at bounding box center [788, 1010] width 640 height 114
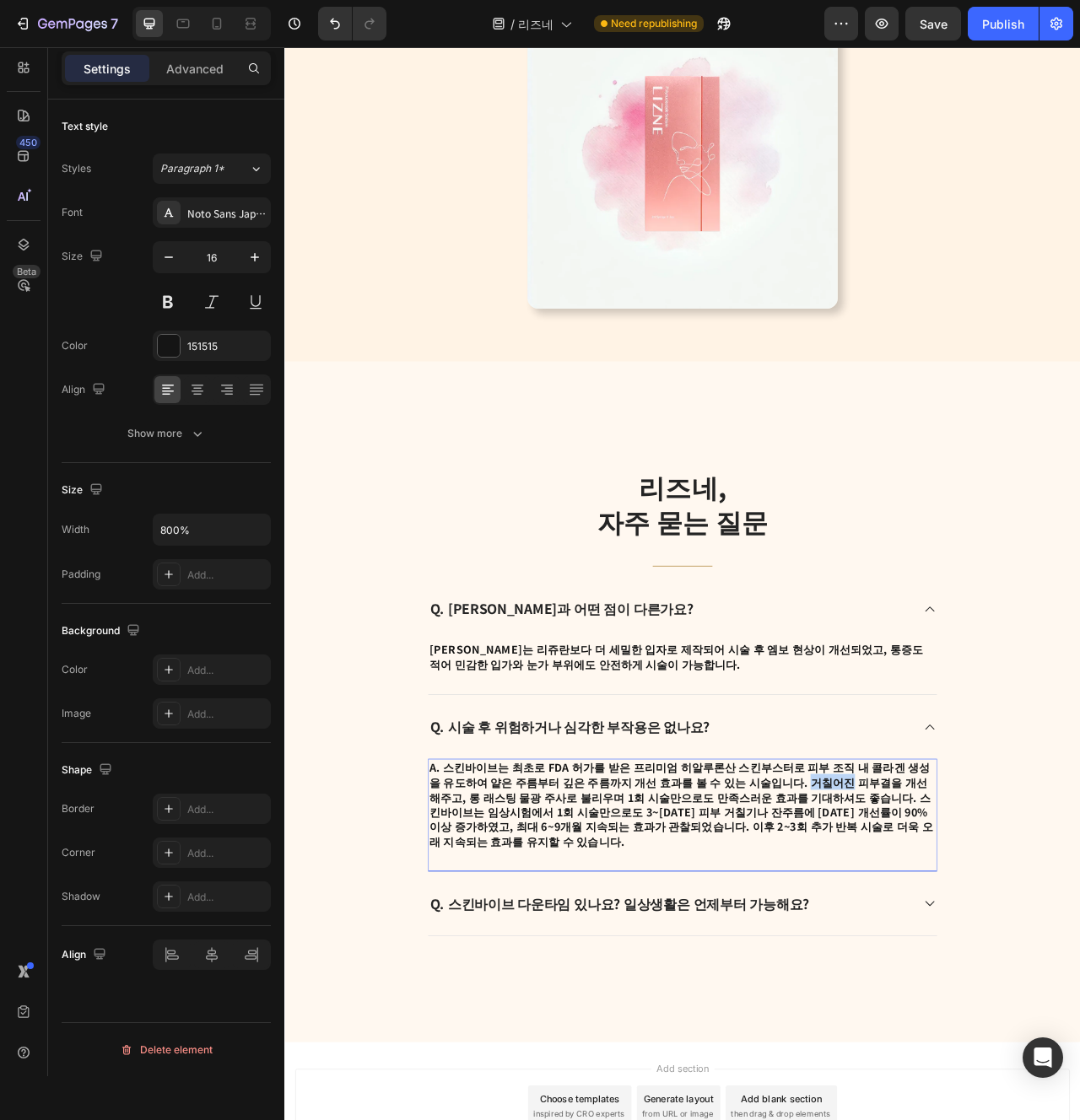
click at [844, 985] on strong "A. 스킨바이브는 최초로 FDA 허가를 받은 프리미엄 히알루론산 스킨부스터로 피부 조직 내 콜라겐 생성을 유도하여 얕은 주름부터 깊은 주름까지…" at bounding box center [788, 1010] width 640 height 114
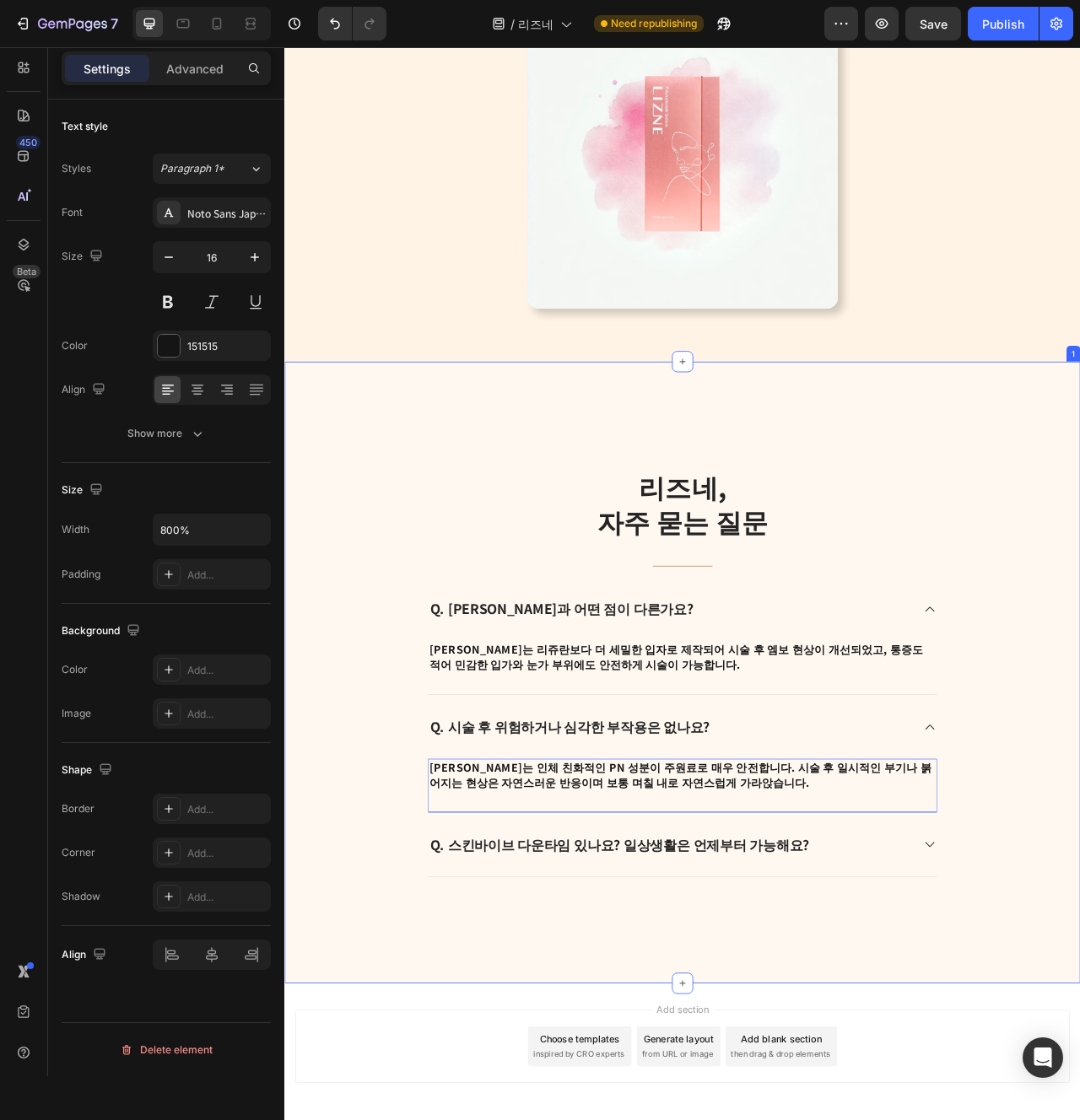
click at [793, 1120] on div "리즈네, 자주 묻는 질문 Heading Title Line Q. 리쥬란과 어떤 점이 다른가요? A. 리즈네는 리쥬란보다 더 세밀한 입자로 제작…" at bounding box center [791, 843] width 1012 height 792
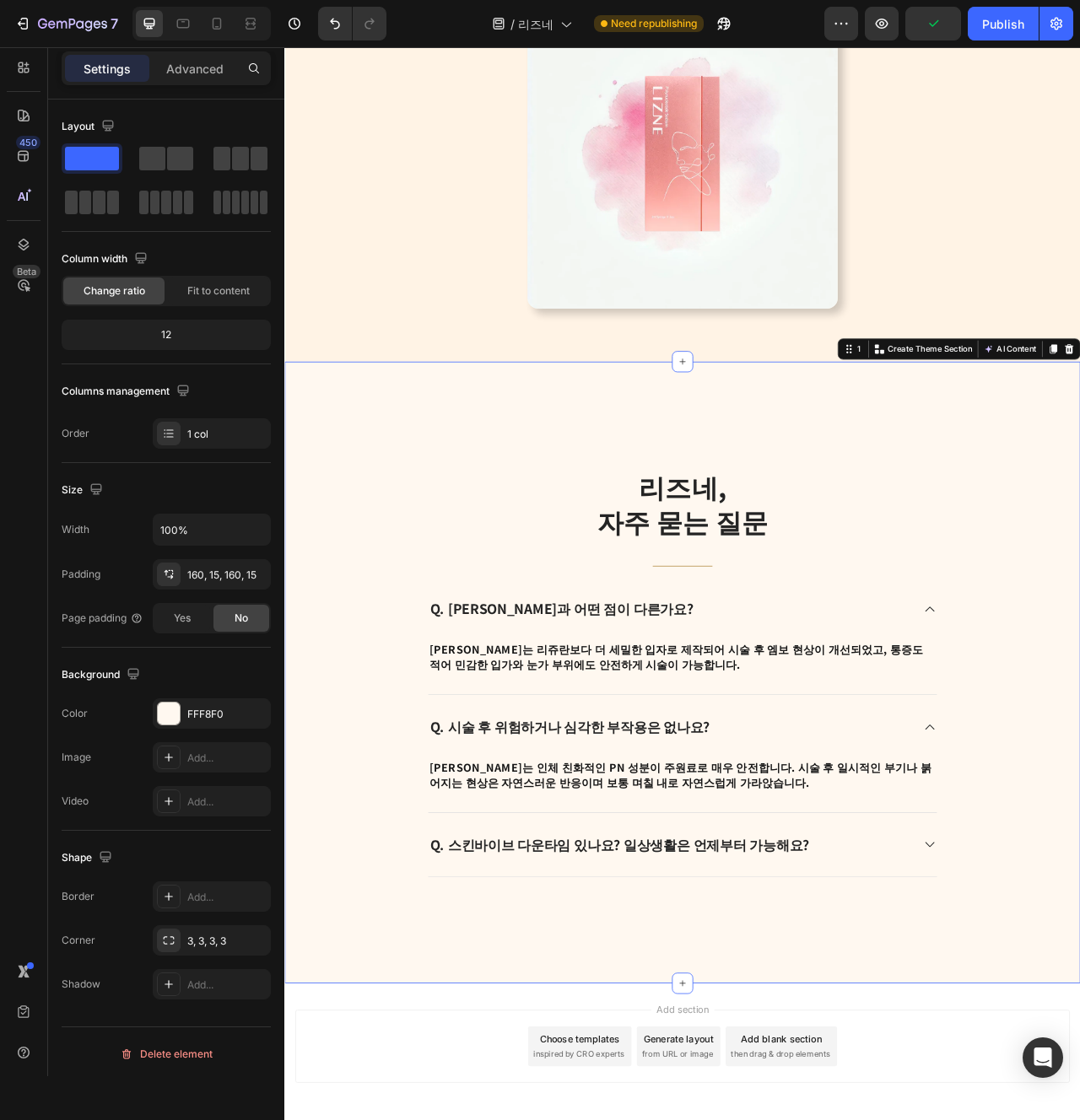
click at [667, 1060] on p "Q. 스킨바이브 다운타임 있나요? 일상생활은 언제부터 가능해요?" at bounding box center [710, 1062] width 483 height 22
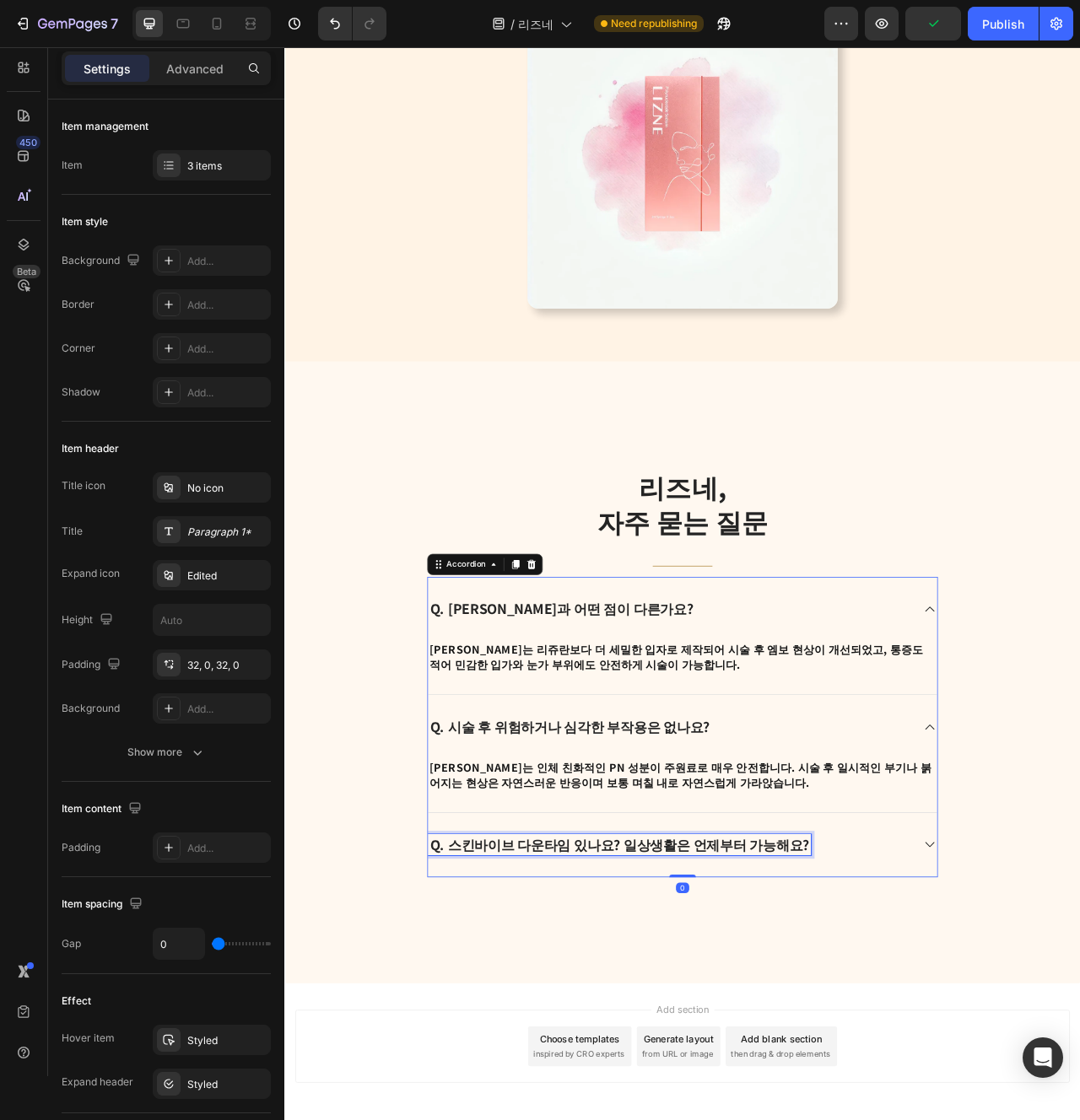
click at [667, 1060] on p "Q. 스킨바이브 다운타임 있나요? 일상생활은 언제부터 가능해요?" at bounding box center [710, 1062] width 483 height 22
click at [981, 1050] on div "Q. 시술 주기 및 권장 횟수는 어떻게 되나요?" at bounding box center [775, 1061] width 616 height 27
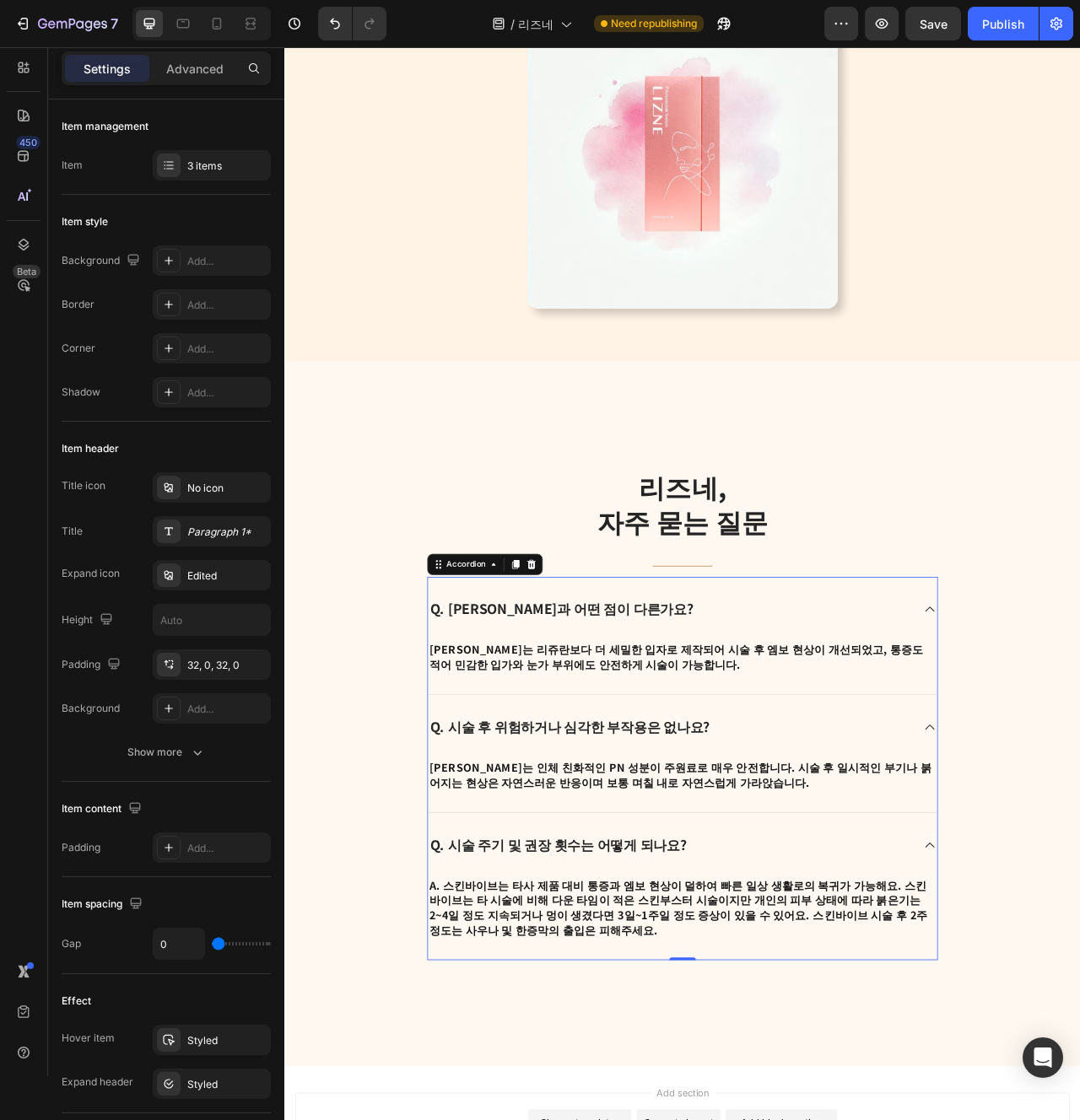
click at [755, 1120] on strong "A. 스킨바이브는 타사 제품 대비 통증과 엠보 현상이 덜하여 빠른 일상 생활로의 복귀가 가능해요. 스킨바이브는 타 시술에 비해 다운 타임이 적…" at bounding box center [784, 1141] width 633 height 77
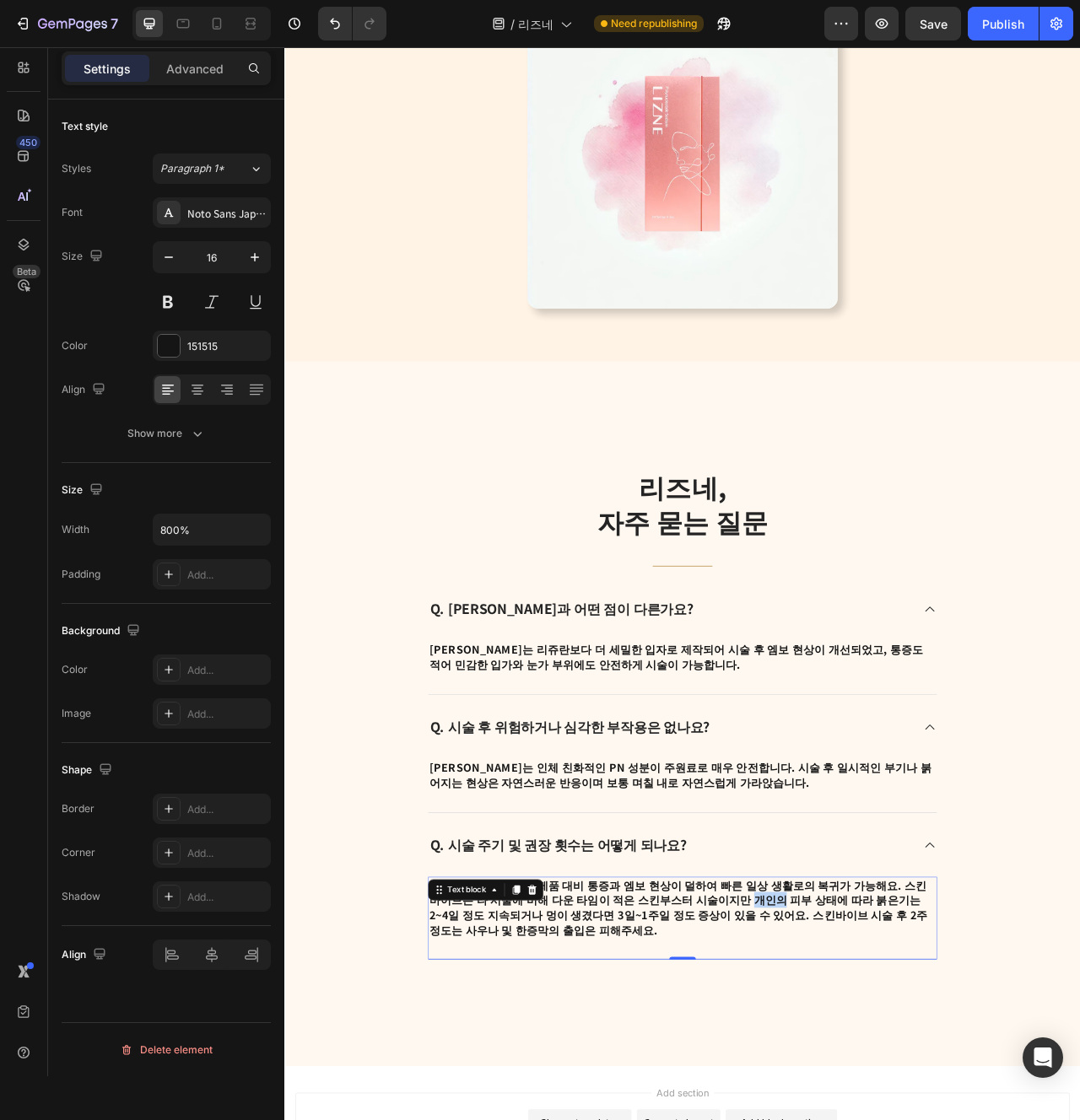
click at [755, 1120] on strong "A. 스킨바이브는 타사 제품 대비 통증과 엠보 현상이 덜하여 빠른 일상 생활로의 복귀가 가능해요. 스킨바이브는 타 시술에 비해 다운 타임이 적…" at bounding box center [784, 1141] width 633 height 77
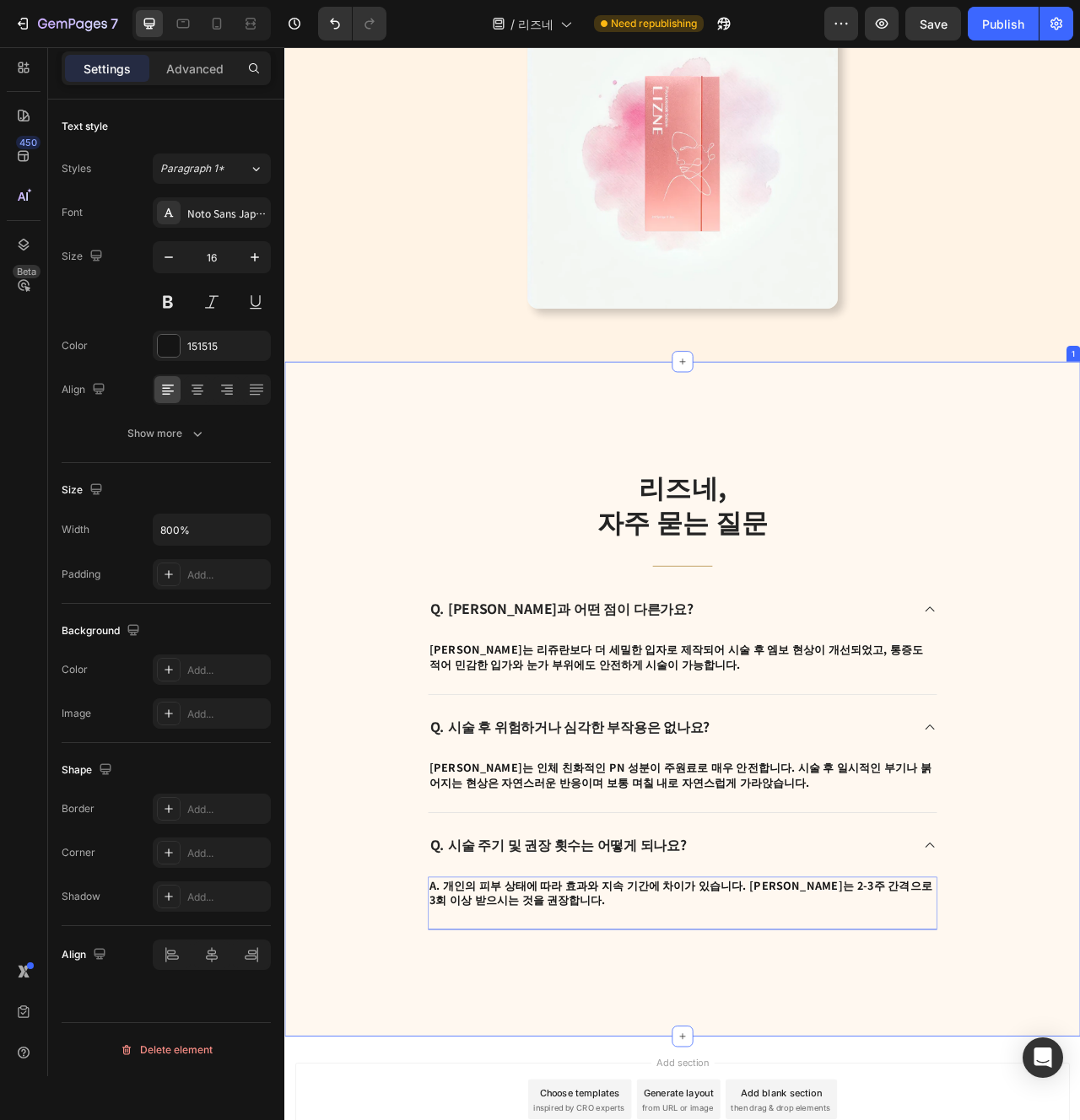
click at [530, 1120] on div "리즈네, 자주 묻는 질문 Heading Title Line Q. 리쥬란과 어떤 점이 다른가요? A. 리즈네는 리쥬란보다 더 세밀한 입자로 제작…" at bounding box center [791, 876] width 1012 height 859
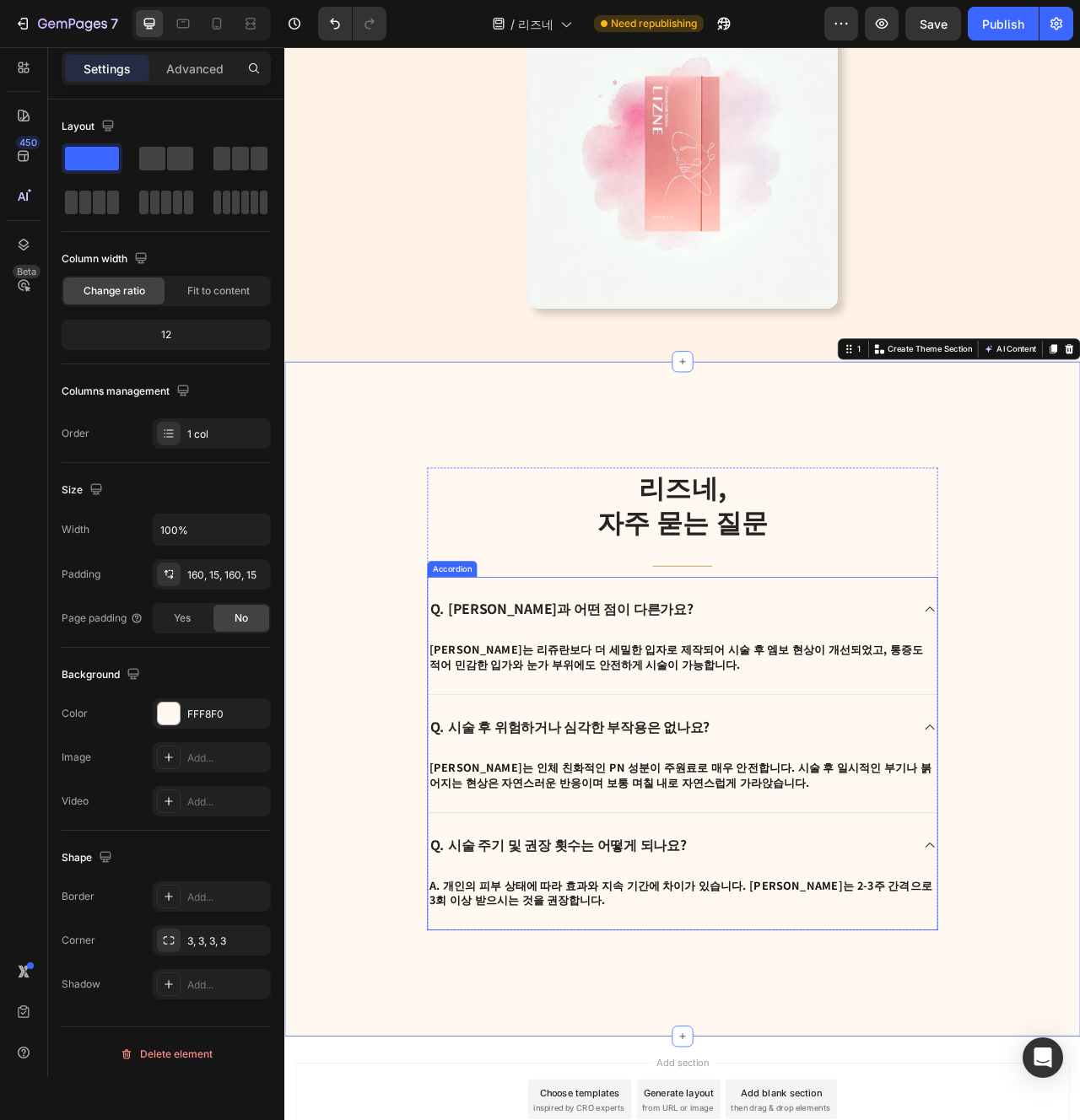
click at [552, 1035] on div "Q. 시술 주기 및 권장 횟수는 어떻게 되나요?" at bounding box center [791, 1061] width 648 height 81
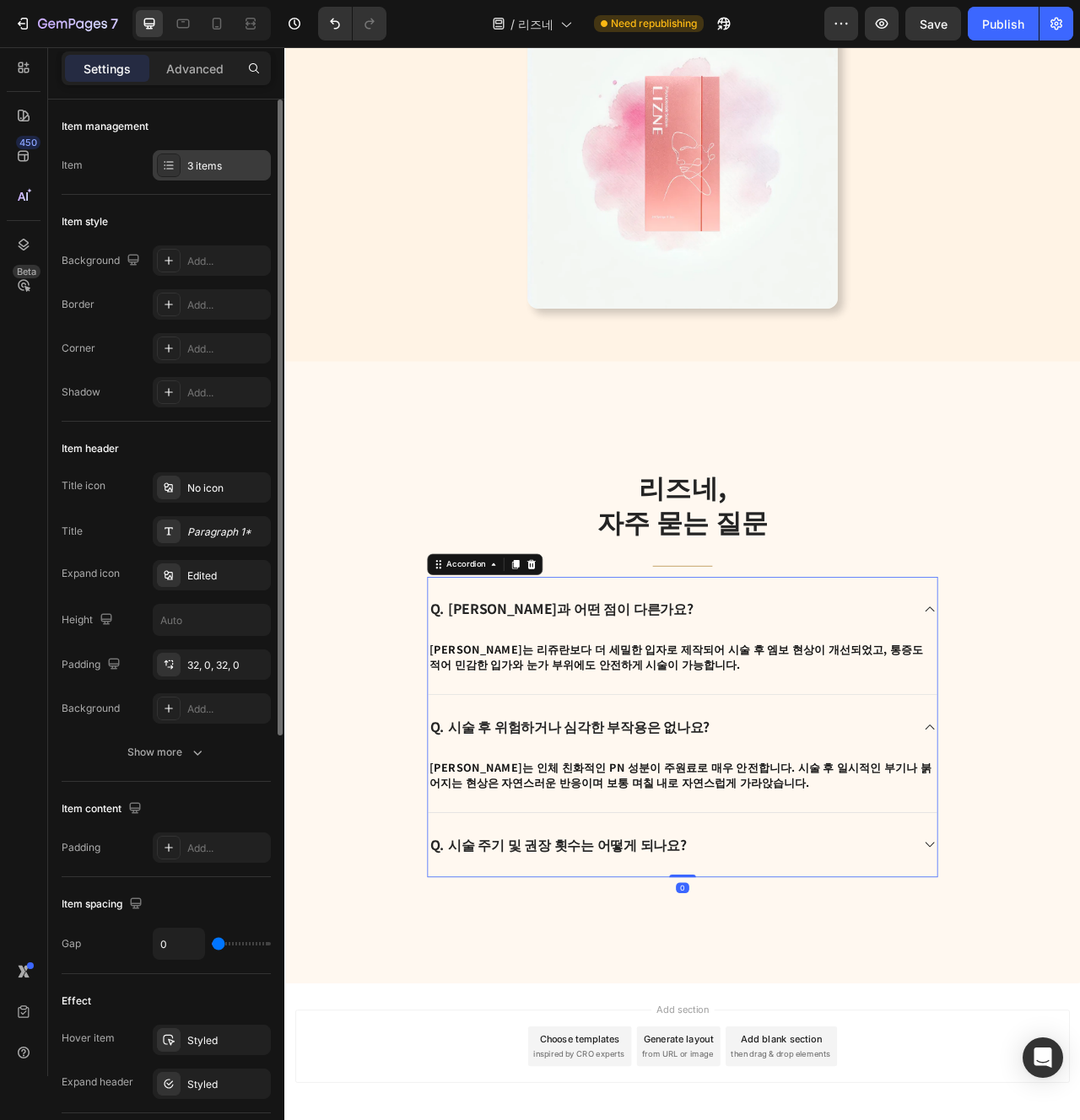
click at [197, 172] on div "3 items" at bounding box center [226, 167] width 79 height 15
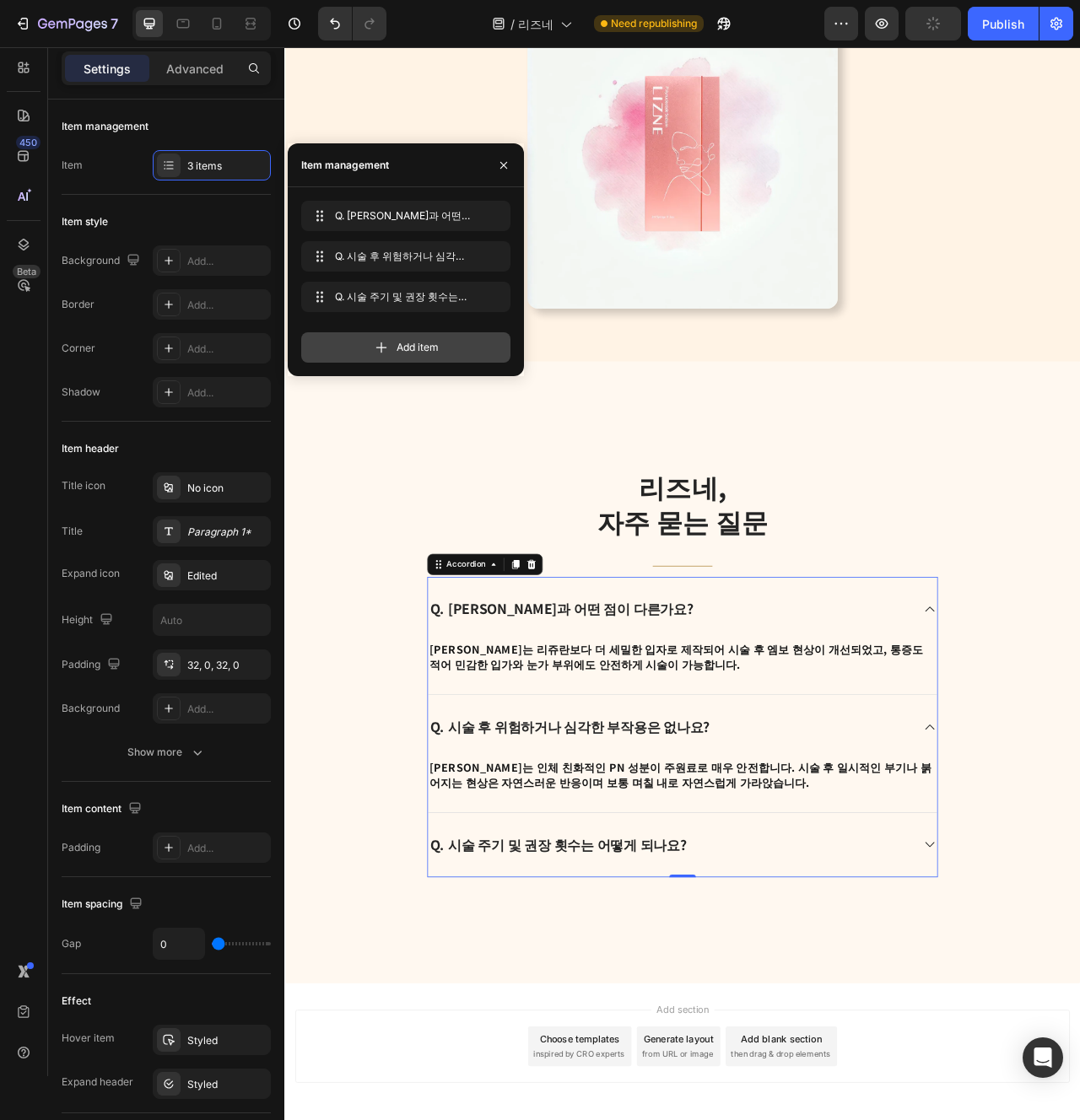
click at [442, 355] on div "Add item" at bounding box center [406, 347] width 209 height 31
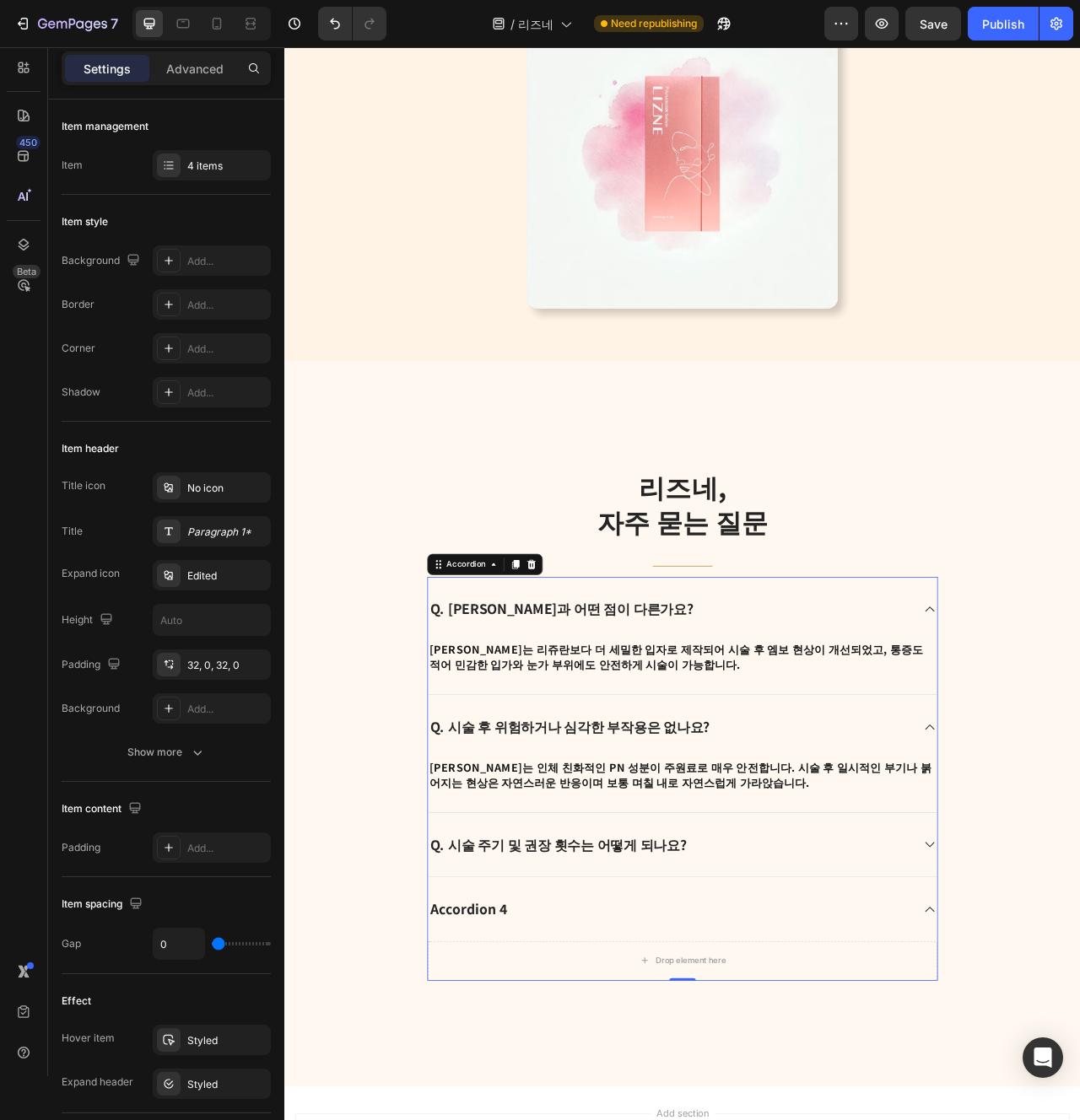
click at [841, 1045] on div "Q. 시술 주기 및 권장 횟수는 어떻게 되나요?" at bounding box center [791, 1062] width 648 height 82
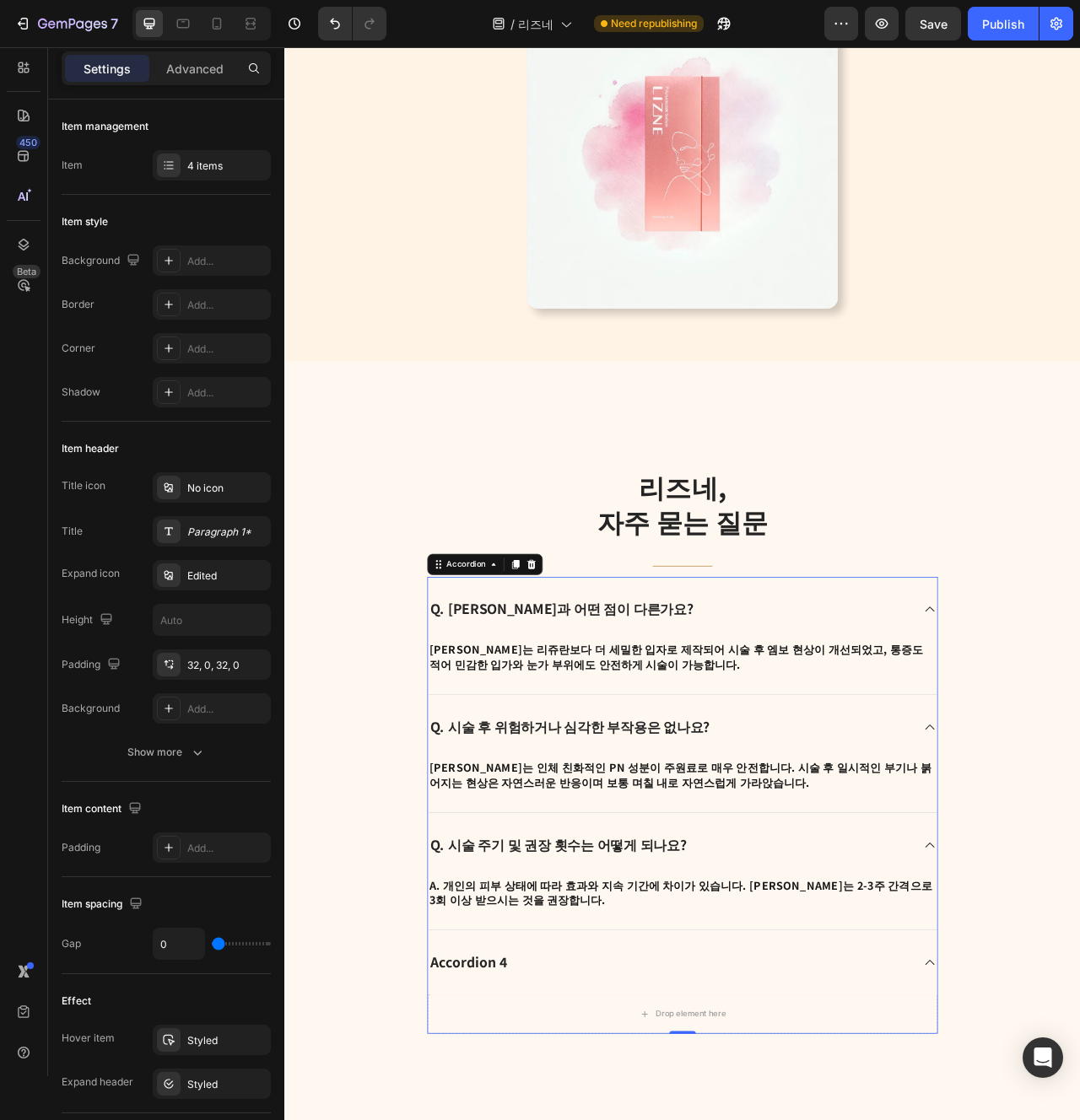
click at [731, 1096] on div "Q. 시술 주기 및 권장 횟수는 어떻게 되나요?" at bounding box center [791, 1061] width 648 height 81
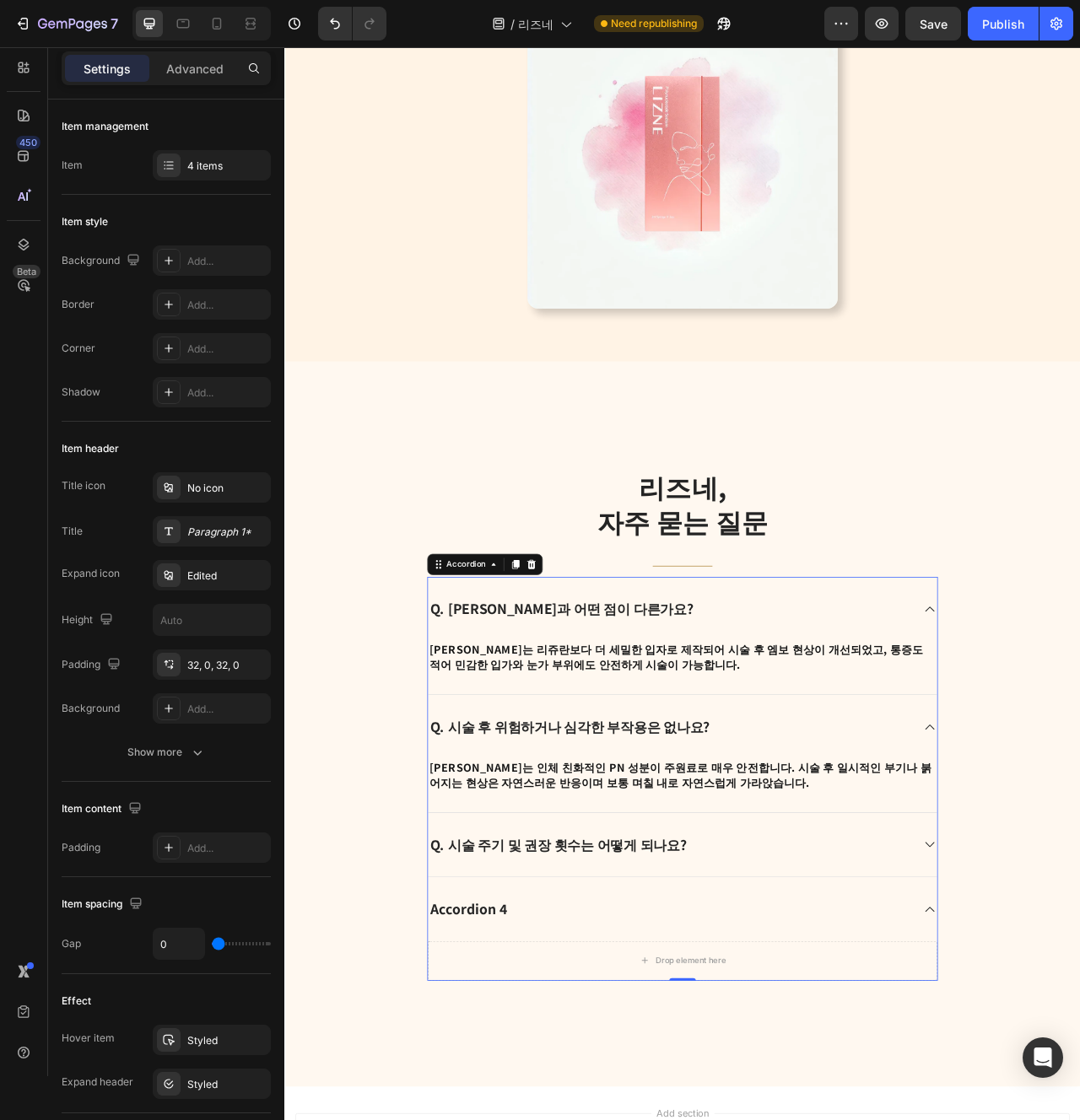
click at [792, 1067] on div "Q. 시술 주기 및 권장 횟수는 어떻게 되나요?" at bounding box center [775, 1061] width 616 height 27
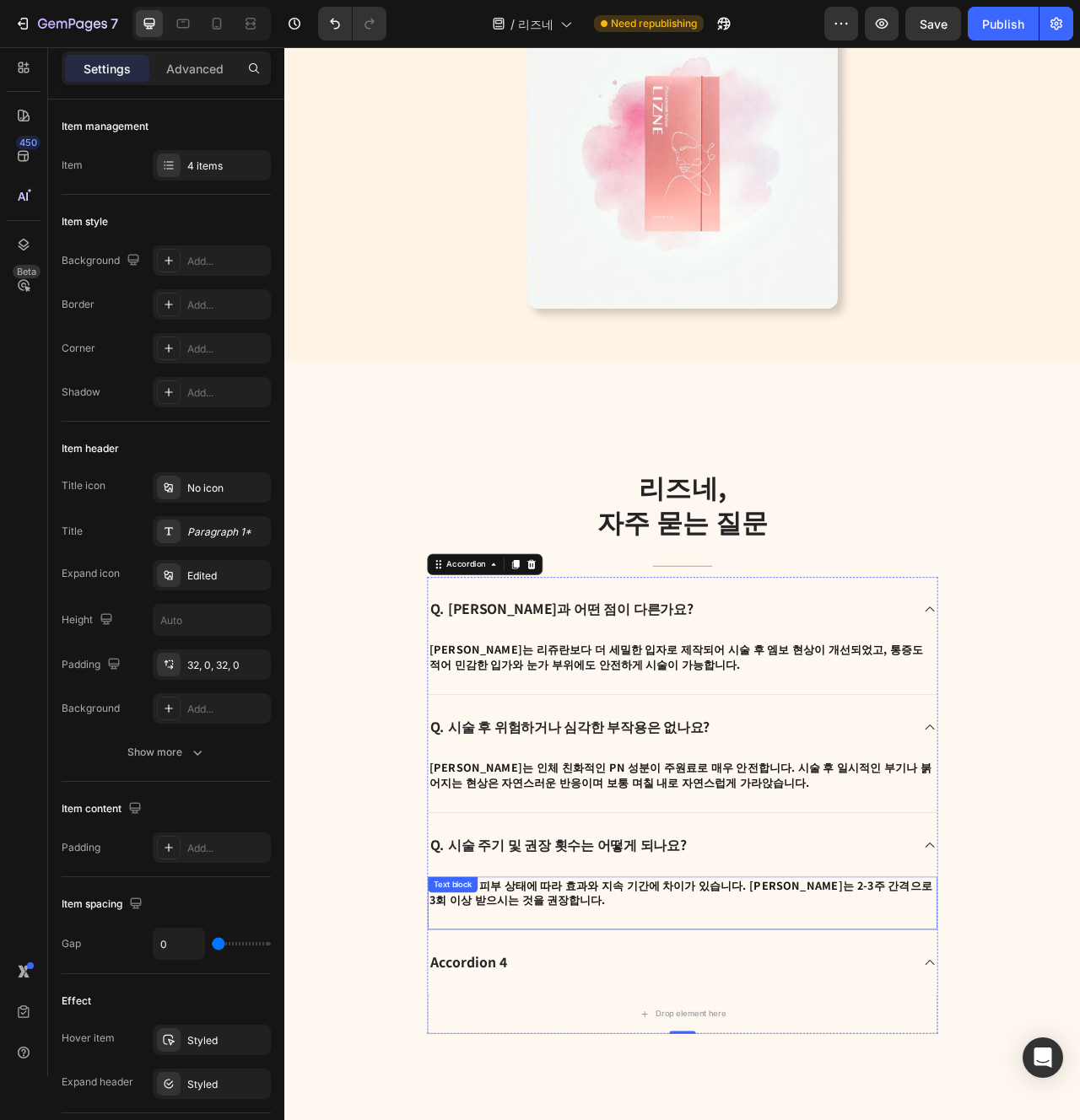
click at [741, 1110] on strong "A. 개인의 피부 상태에 따라 효과와 지속 기간에 차이가 있습니다. 리즈네는 2-3주 간격으로 3회 이상 받으시는 것을 권장합니다." at bounding box center [787, 1123] width 639 height 39
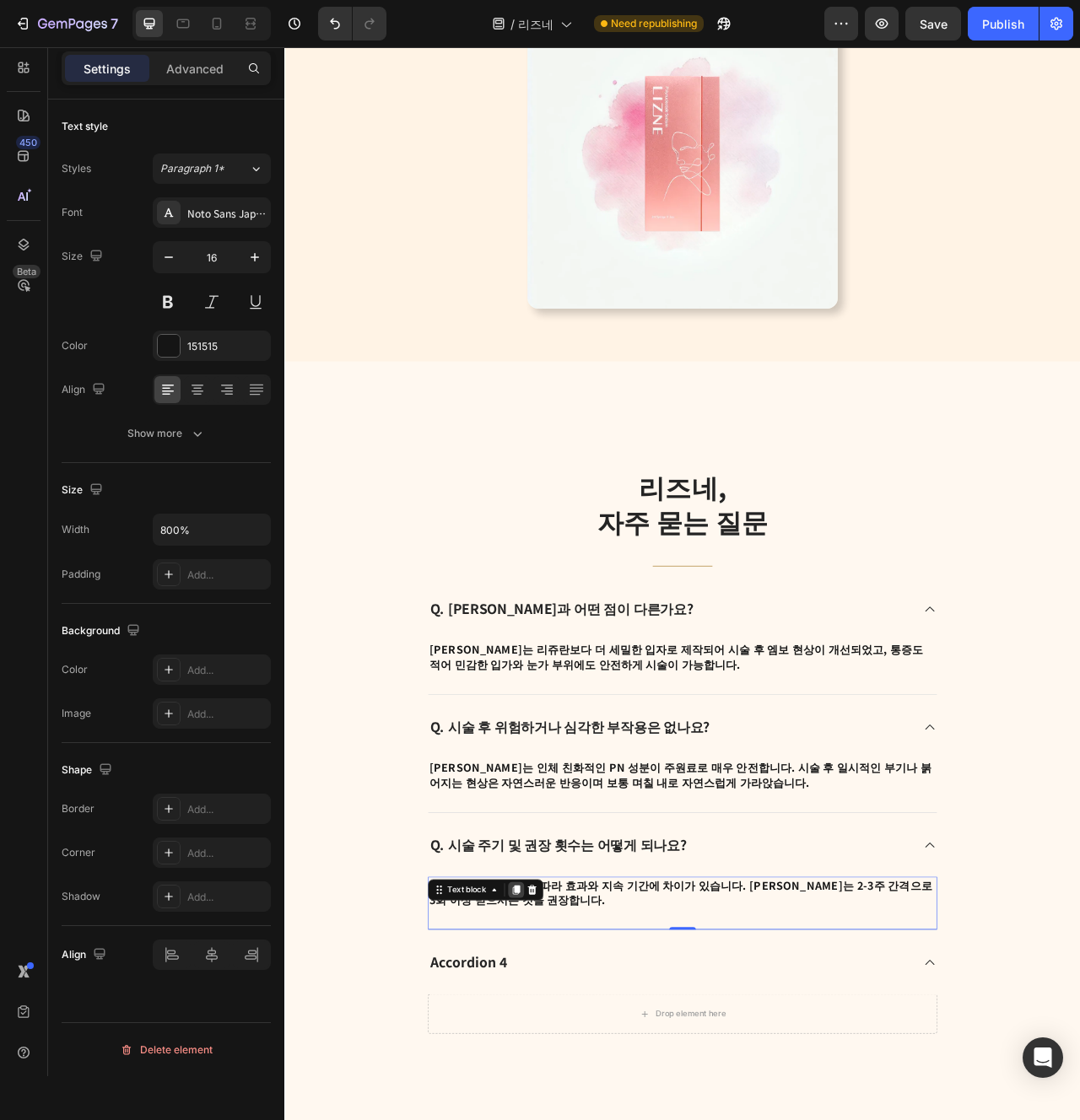
click at [580, 1113] on icon at bounding box center [579, 1119] width 14 height 14
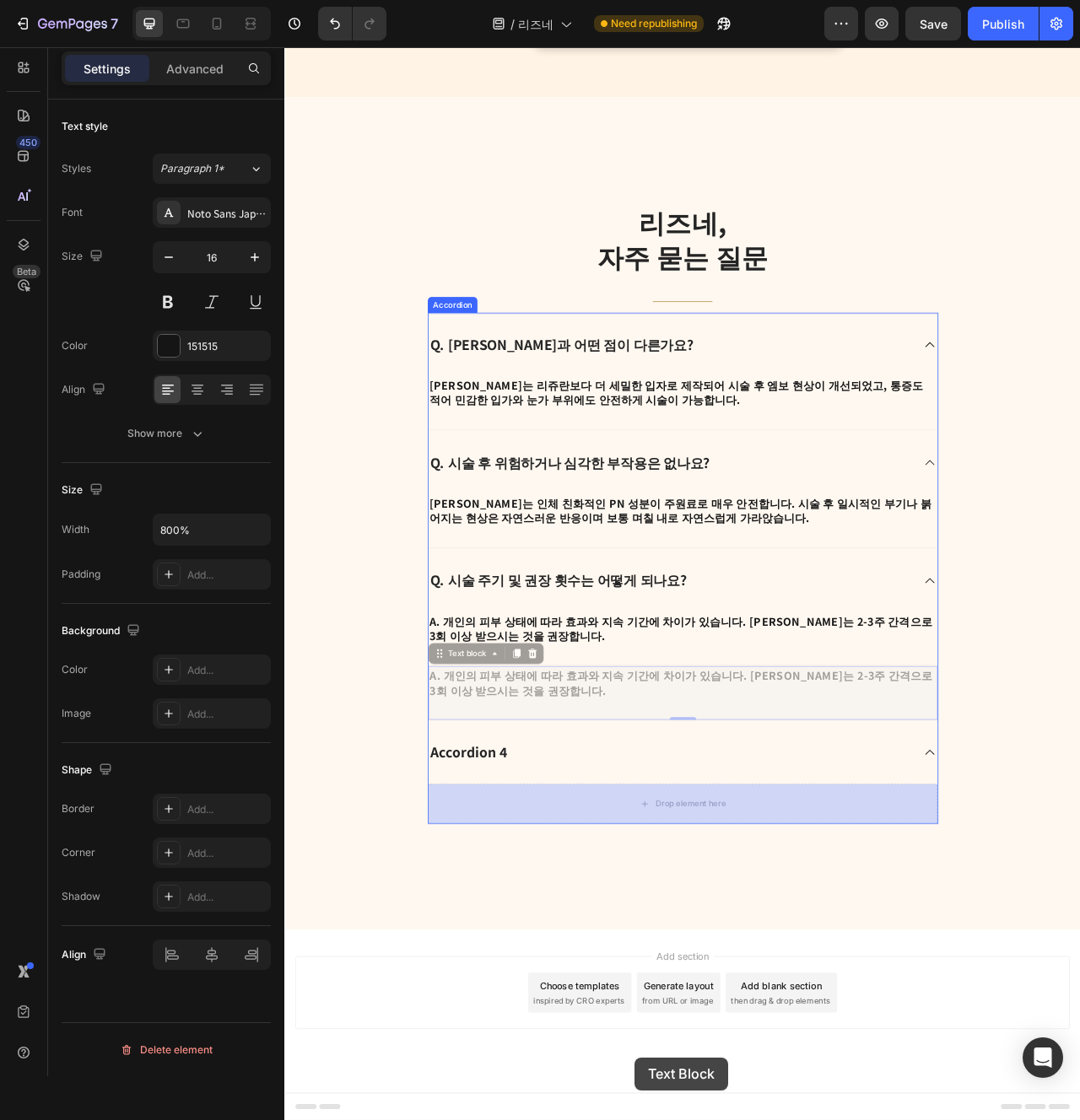
drag, startPoint x: 540, startPoint y: 1155, endPoint x: 730, endPoint y: 1333, distance: 260.4
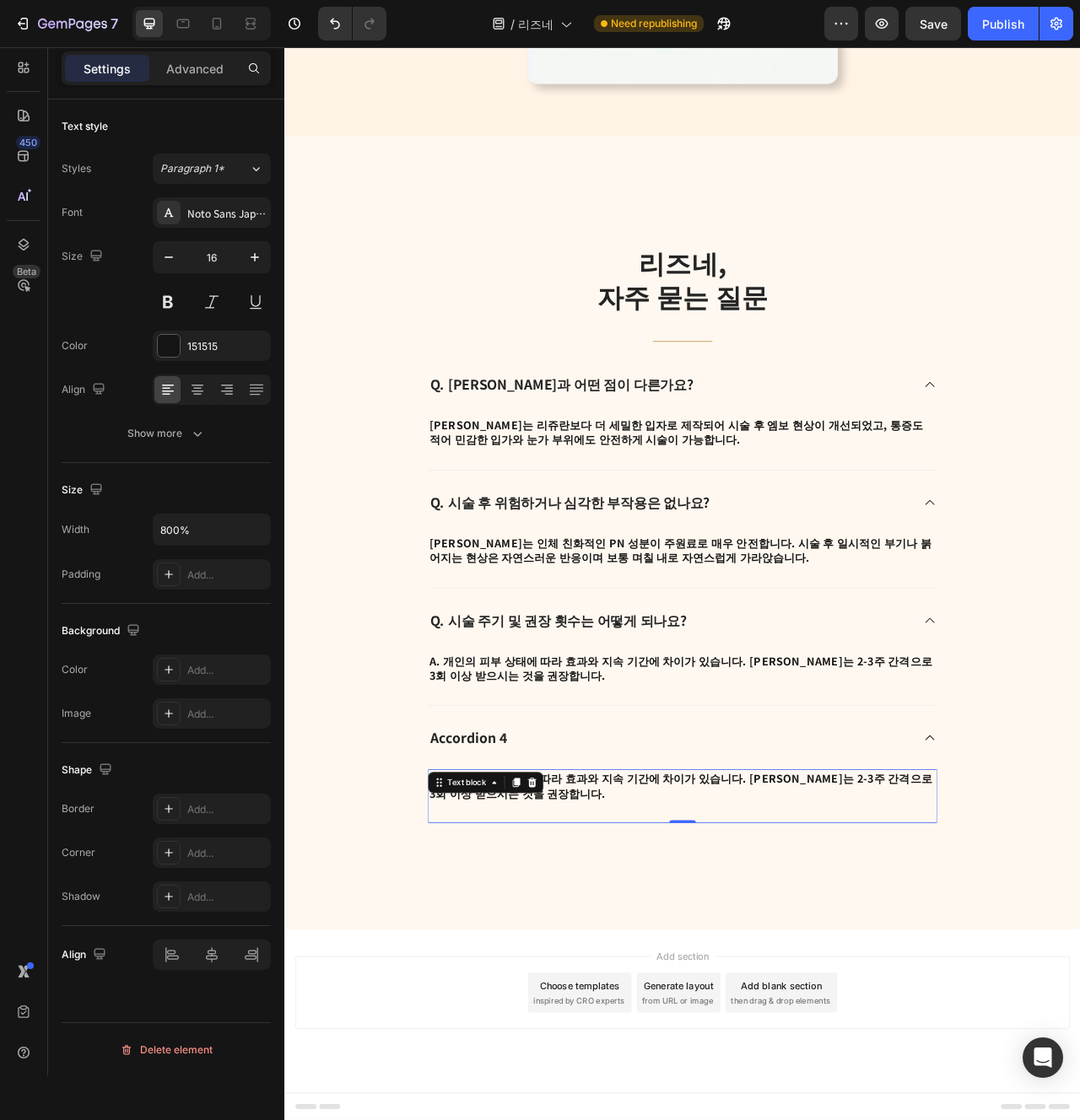
scroll to position [3460, 0]
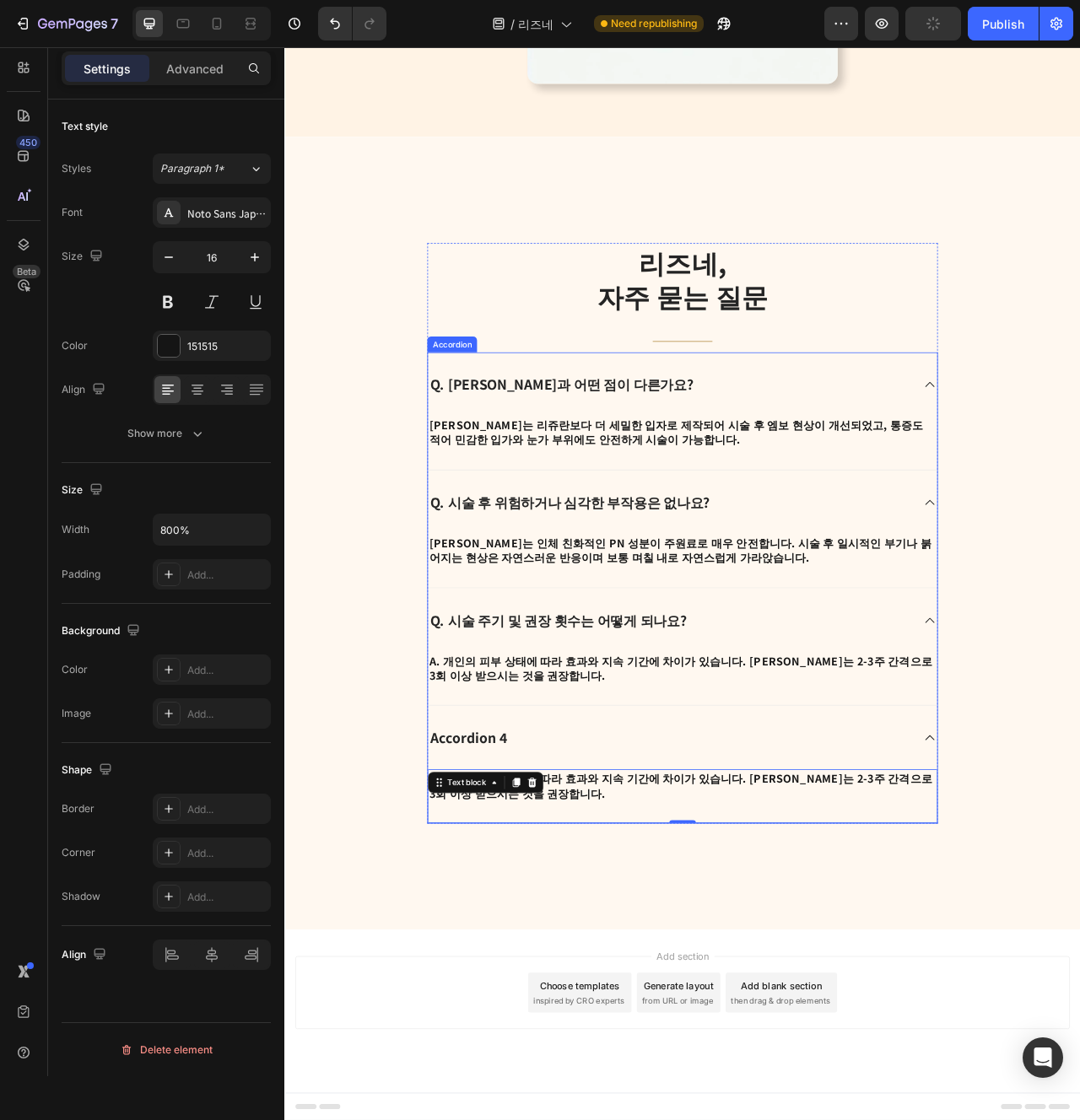
click at [699, 913] on div "Accordion 4" at bounding box center [775, 925] width 616 height 27
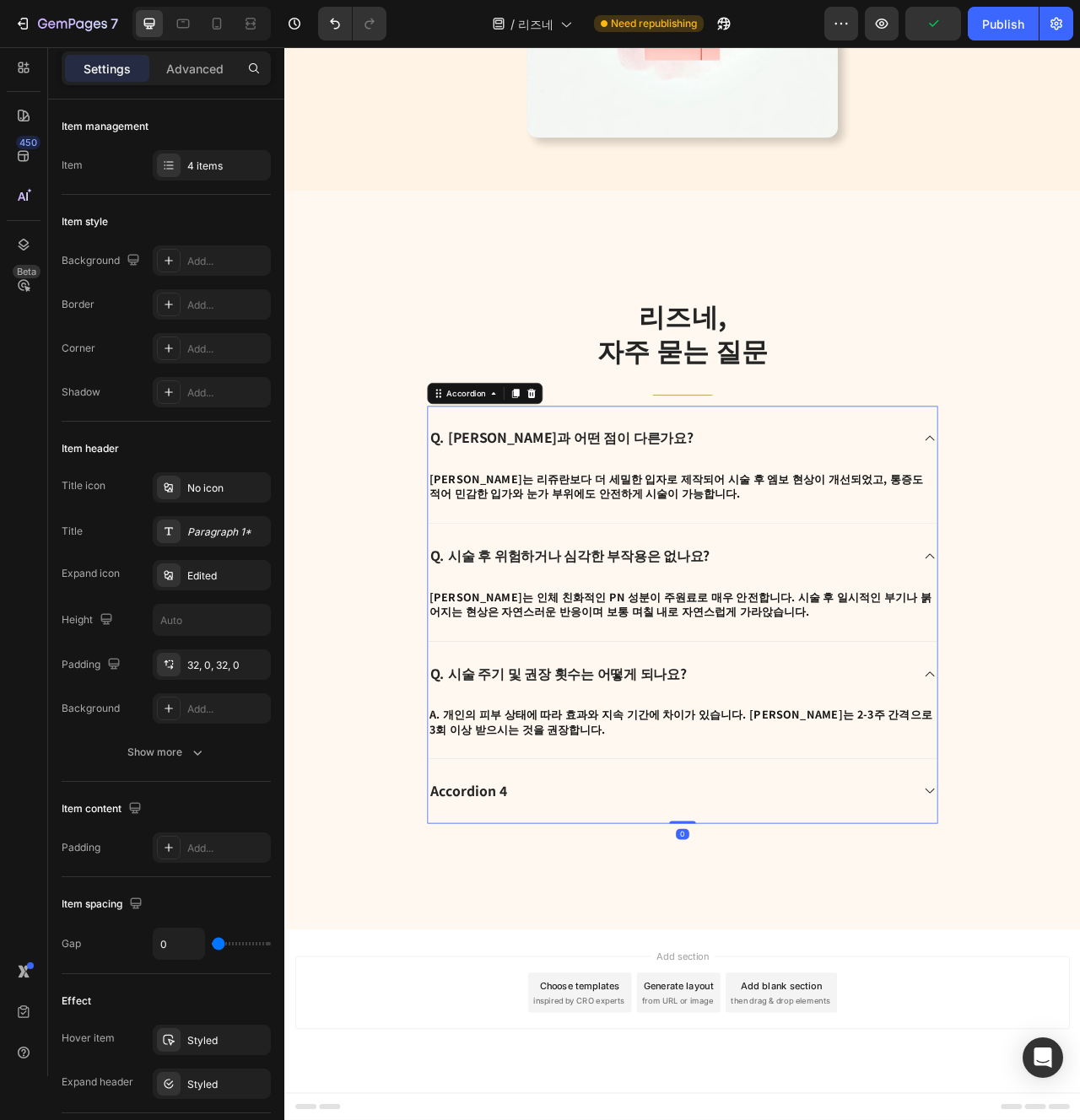
click at [747, 983] on div "Accordion 4" at bounding box center [775, 993] width 616 height 27
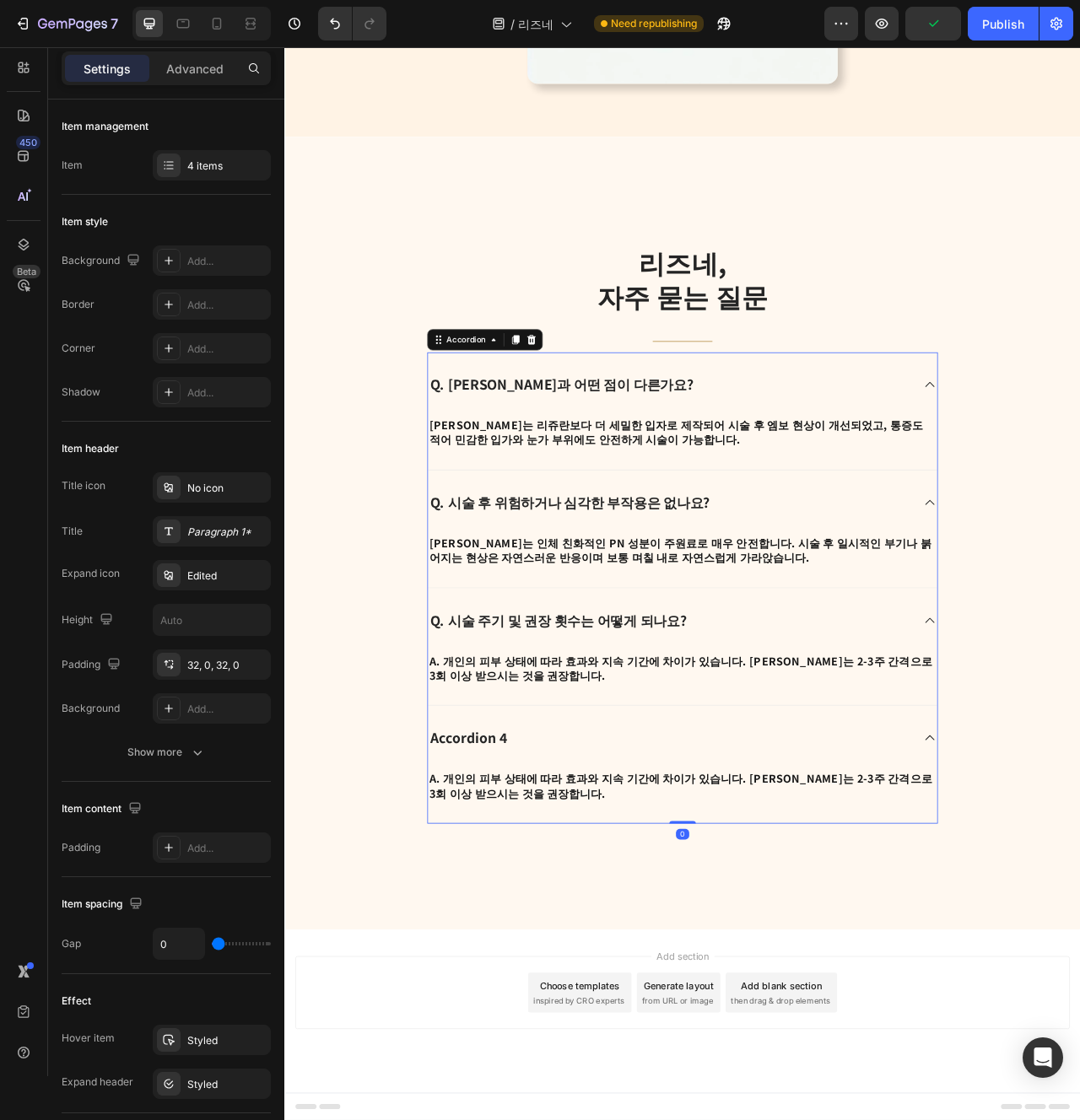
click at [585, 939] on div "Accordion 4" at bounding box center [791, 925] width 648 height 81
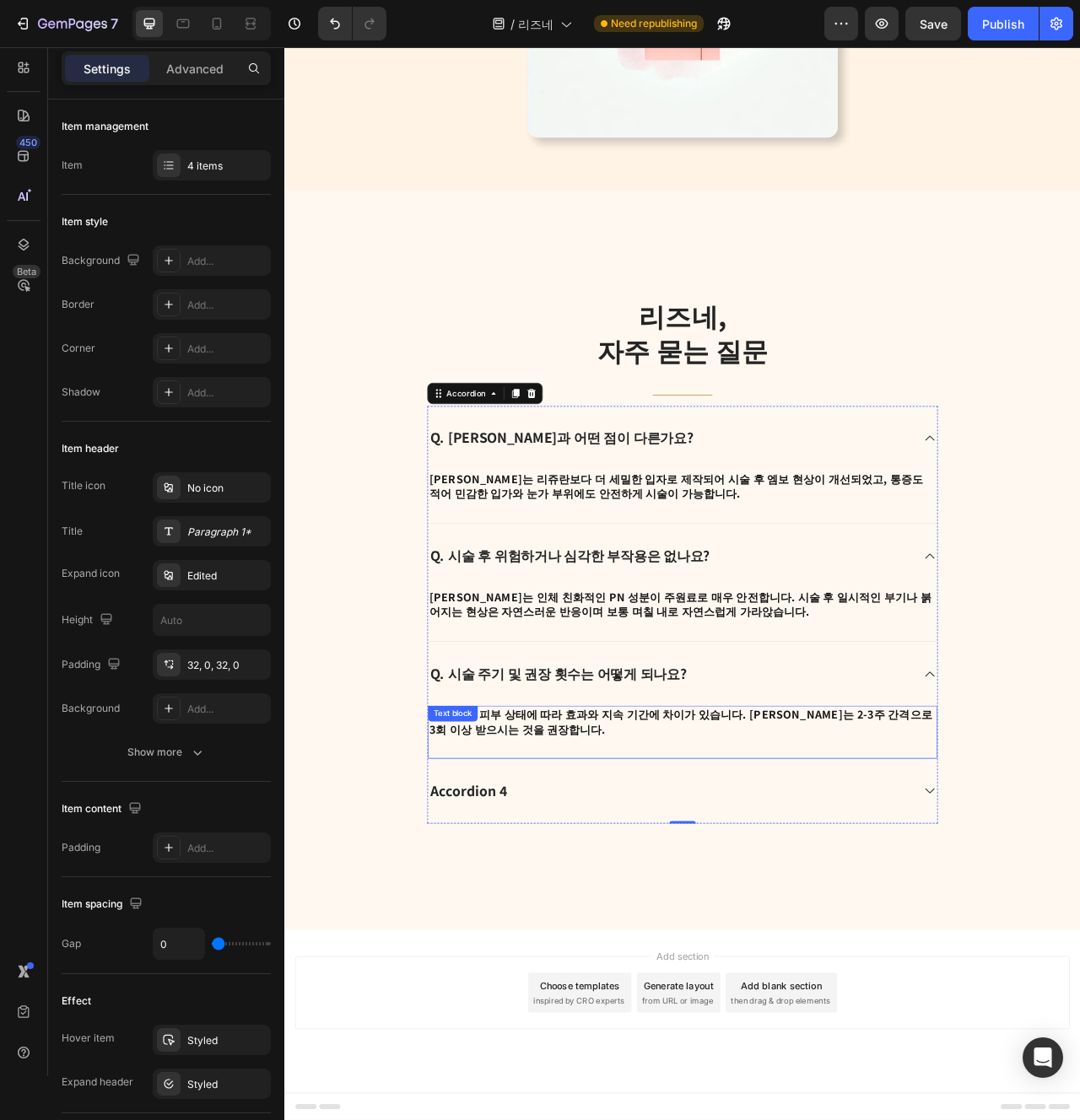
scroll to position [3393, 0]
click at [629, 994] on div "Accordion 4" at bounding box center [775, 993] width 616 height 27
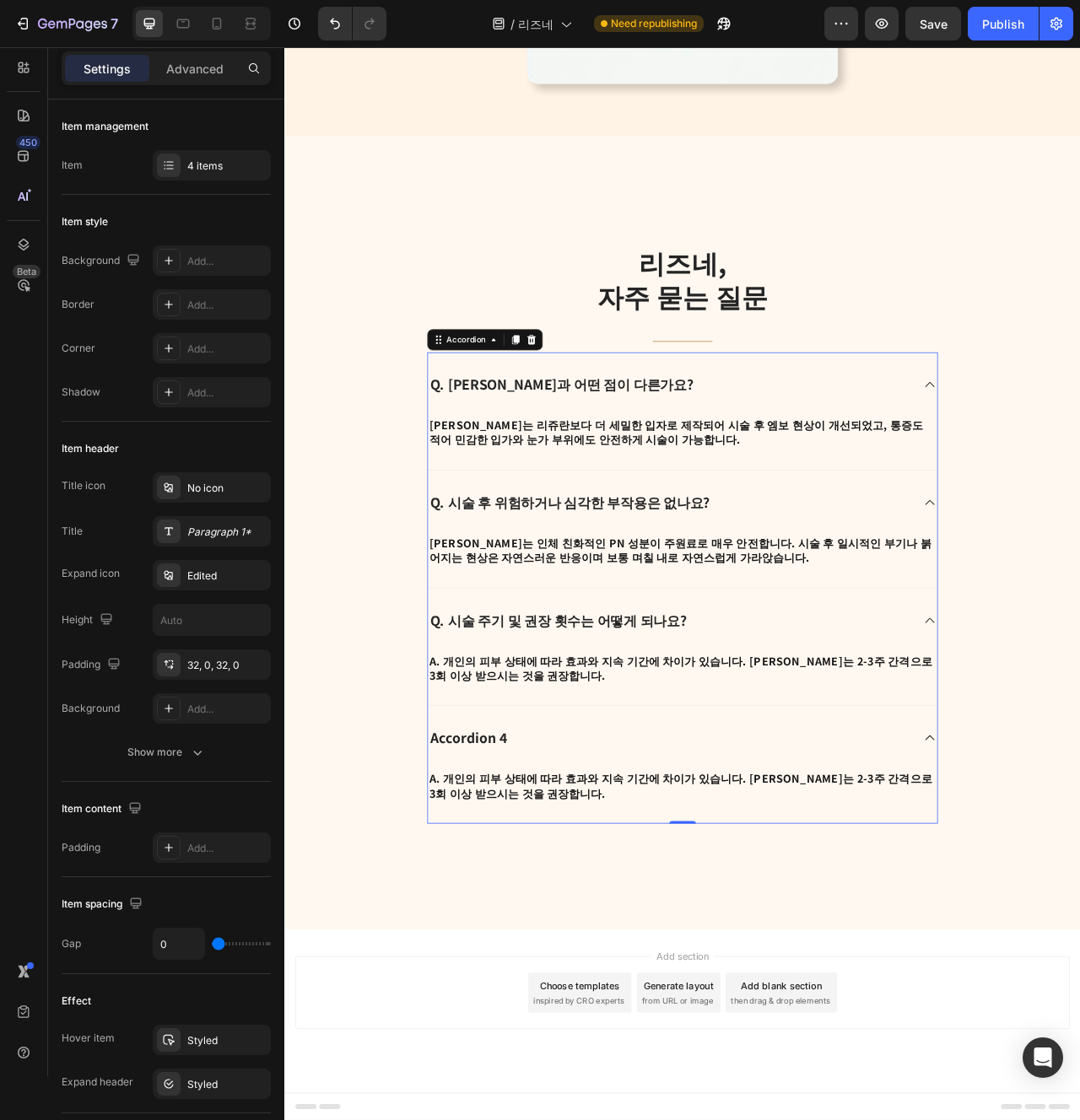
scroll to position [3460, 0]
click at [537, 927] on div "Accordion 4" at bounding box center [519, 925] width 104 height 27
click at [537, 927] on p "Accordion 4" at bounding box center [518, 926] width 99 height 22
click at [636, 972] on strong "A. 개인의 피부 상태에 따라 효과와 지속 기간에 차이가 있습니다. 리즈네는 2-3주 간격으로 3회 이상 받으시는 것을 권장합니다." at bounding box center [787, 986] width 639 height 39
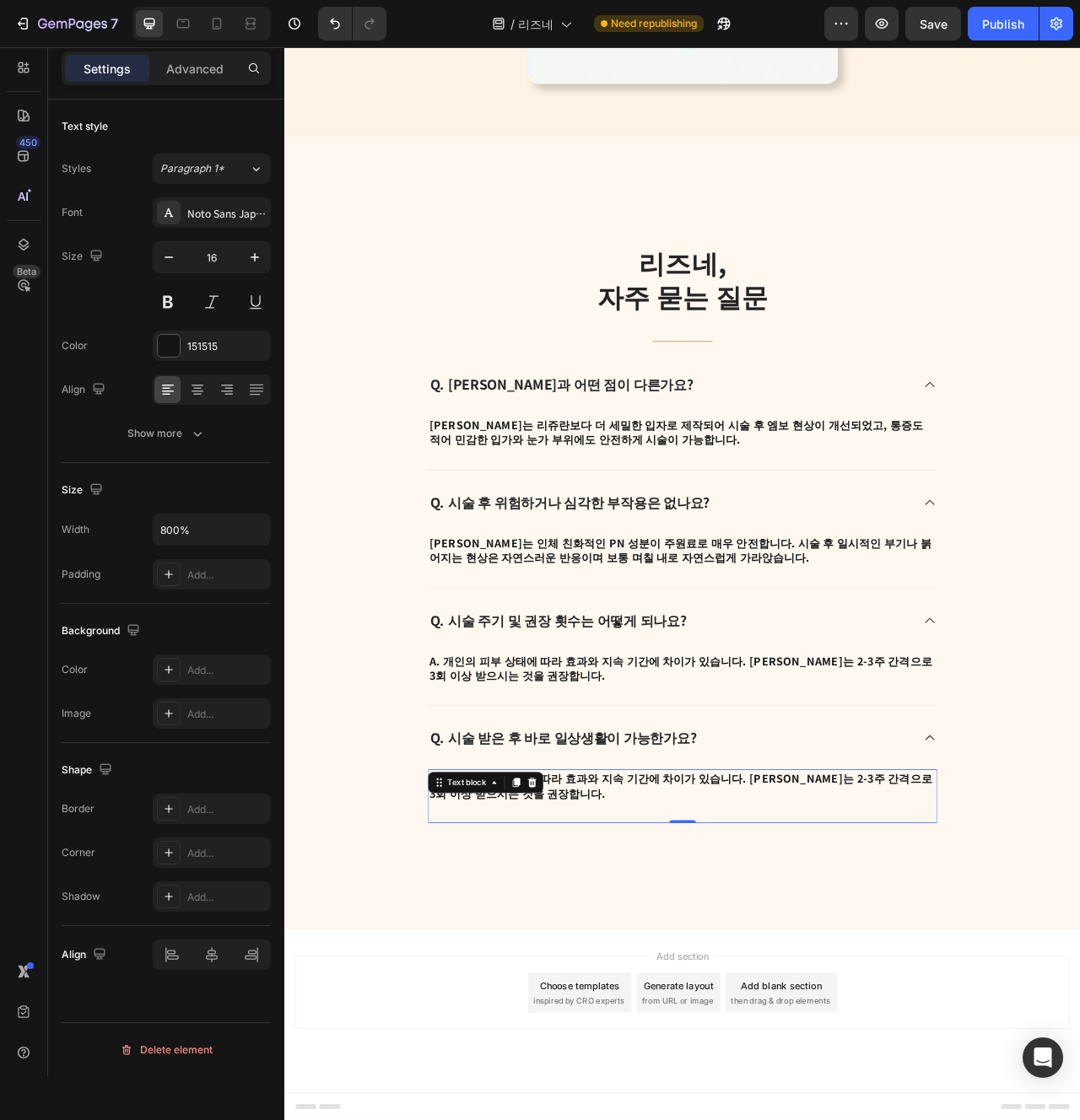
click at [867, 993] on p "A. 개인의 피부 상태에 따라 효과와 지속 기간에 차이가 있습니다. 리즈네는 2-3주 간격으로 3회 이상 받으시는 것을 권장합니다." at bounding box center [790, 986] width 645 height 38
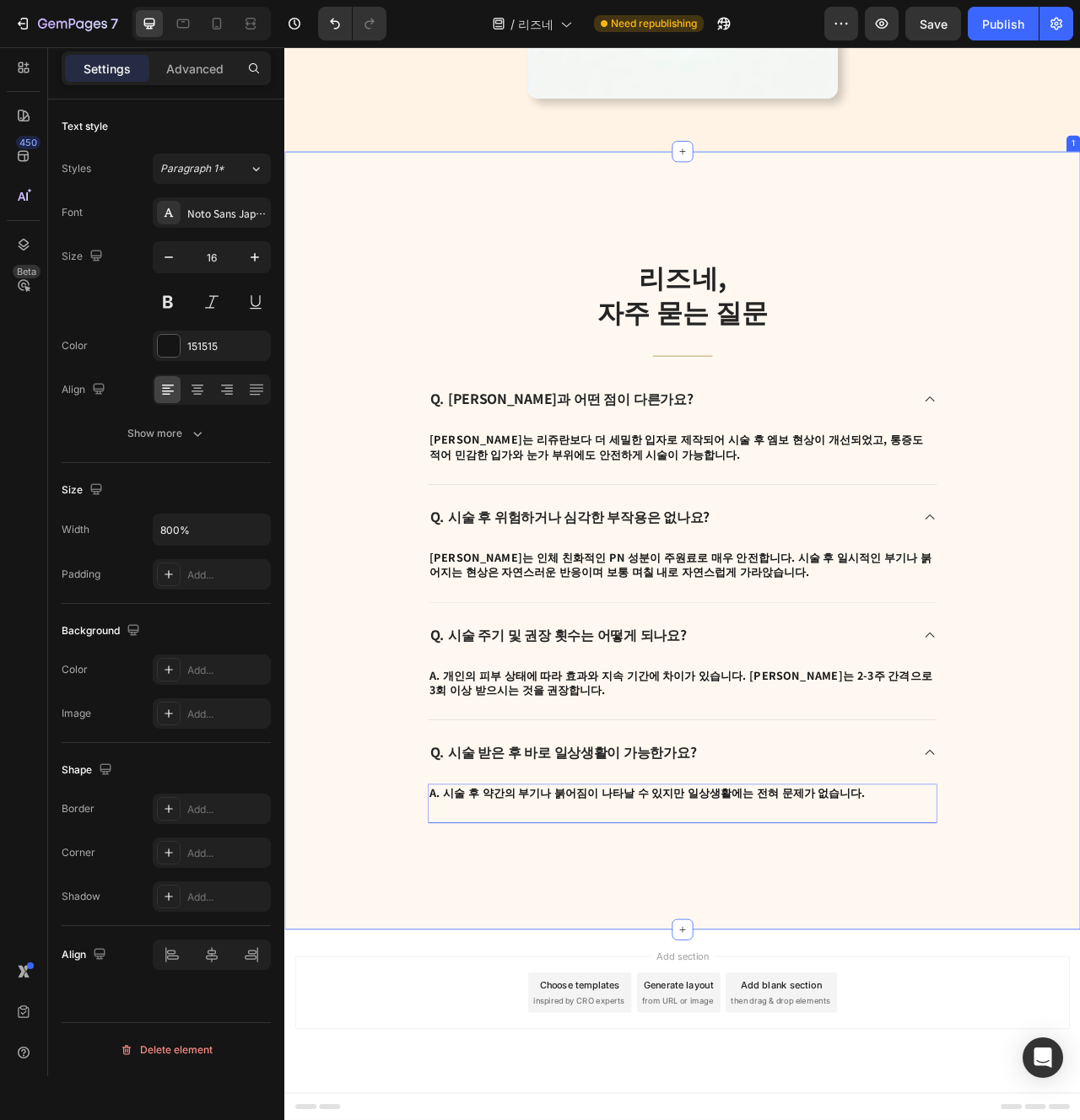
click at [836, 1061] on div "리즈네, 자주 묻는 질문 Heading Title Line Q. 리쥬란과 어떤 점이 다른가요? A. 리즈네는 리쥬란보다 더 세밀한 입자로 제작…" at bounding box center [791, 674] width 1012 height 991
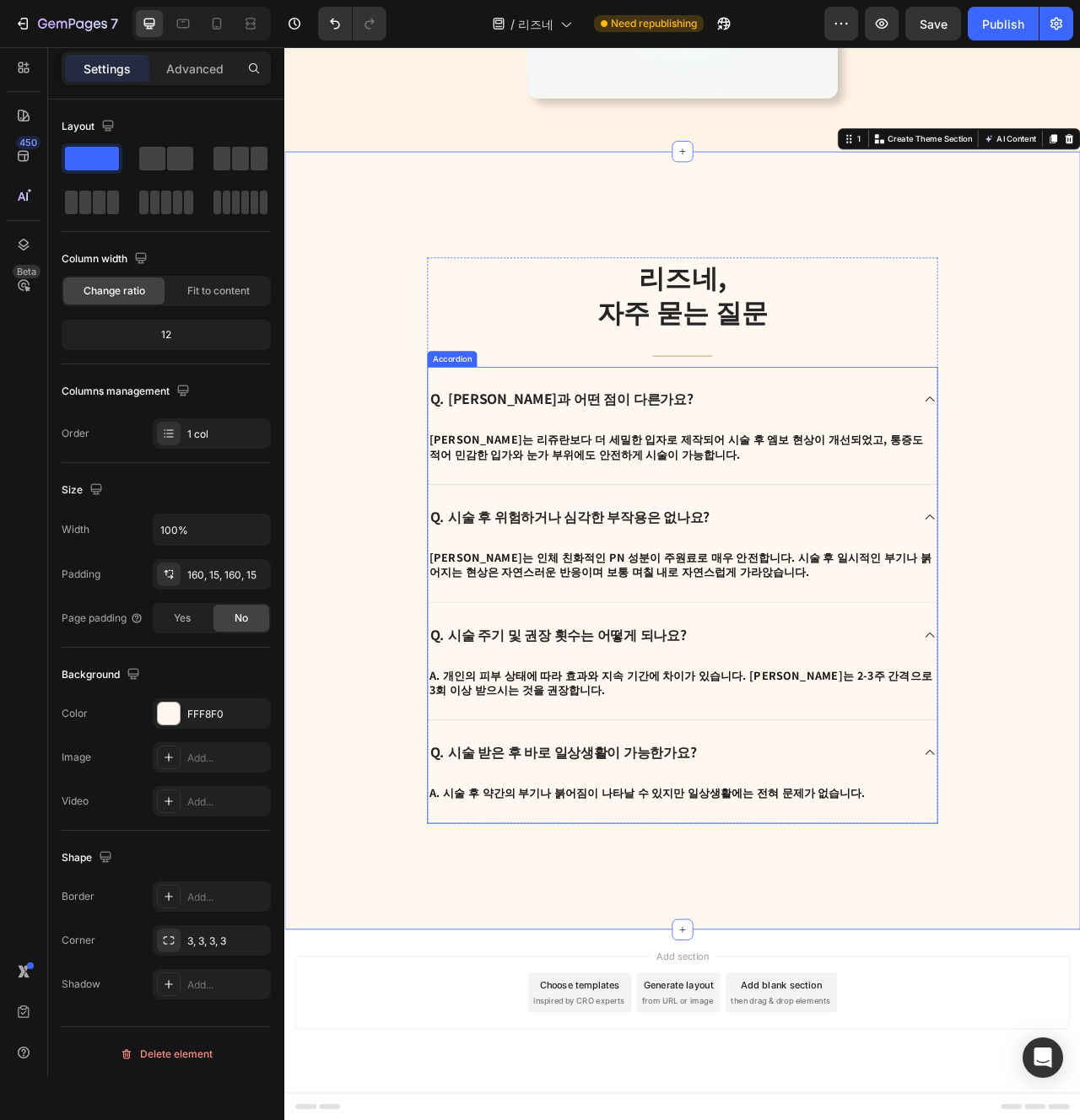
click at [509, 913] on div "Q. 시술 받은 후 바로 일상생활이 가능한가요?" at bounding box center [791, 943] width 648 height 81
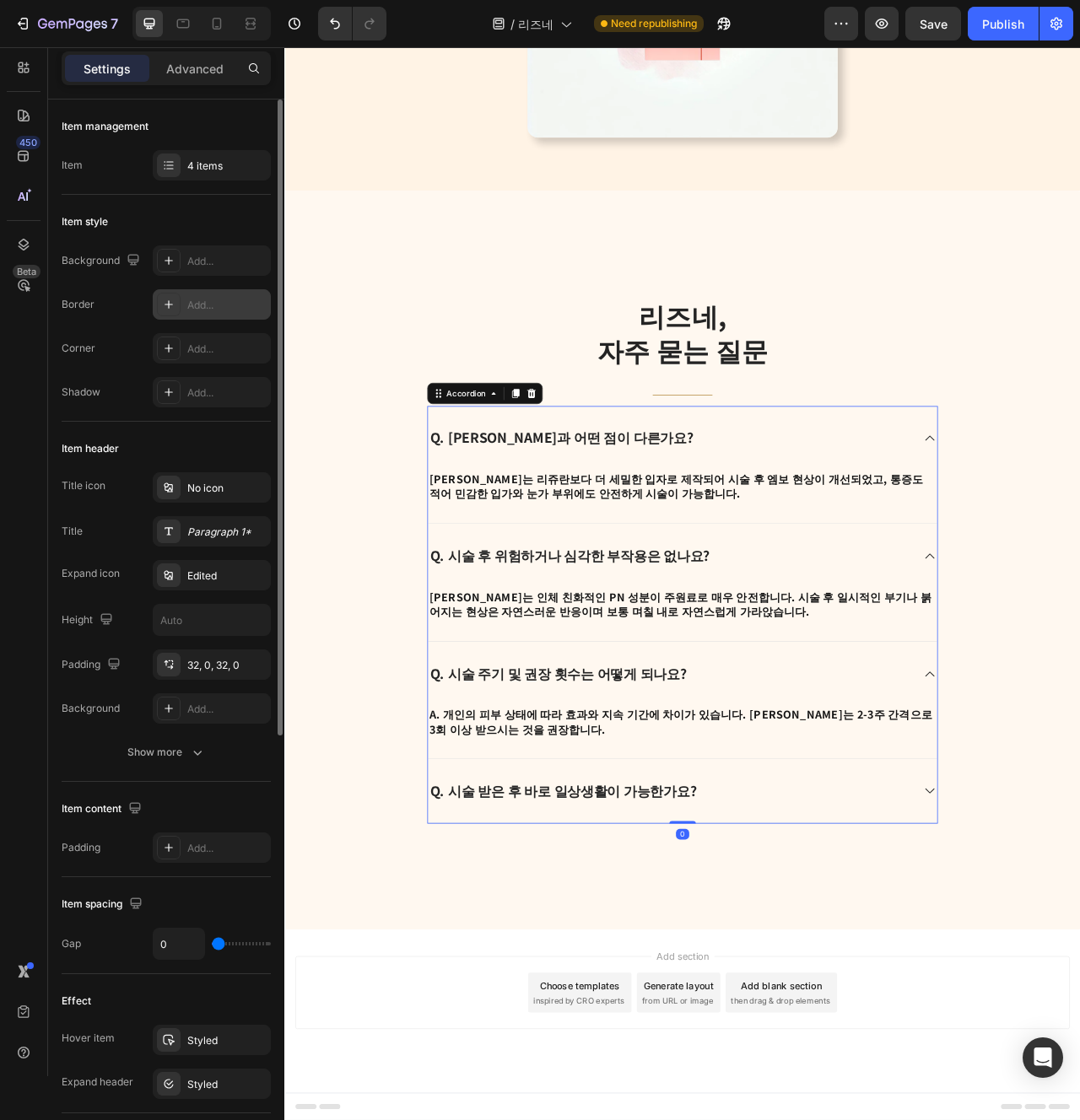
scroll to position [3393, 0]
click at [206, 175] on div "4 items" at bounding box center [211, 165] width 118 height 31
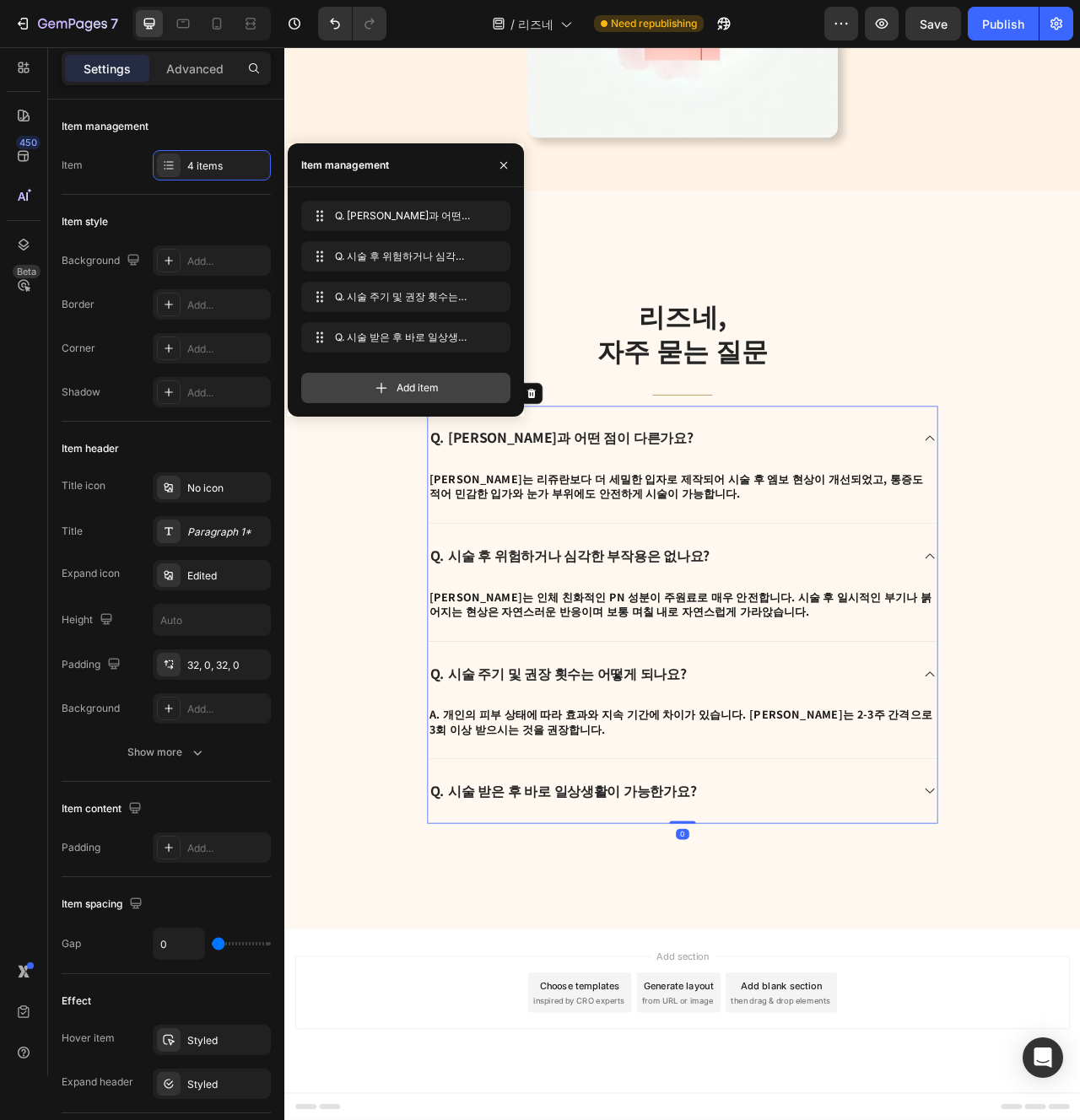
click at [390, 387] on div "Add item" at bounding box center [406, 388] width 209 height 31
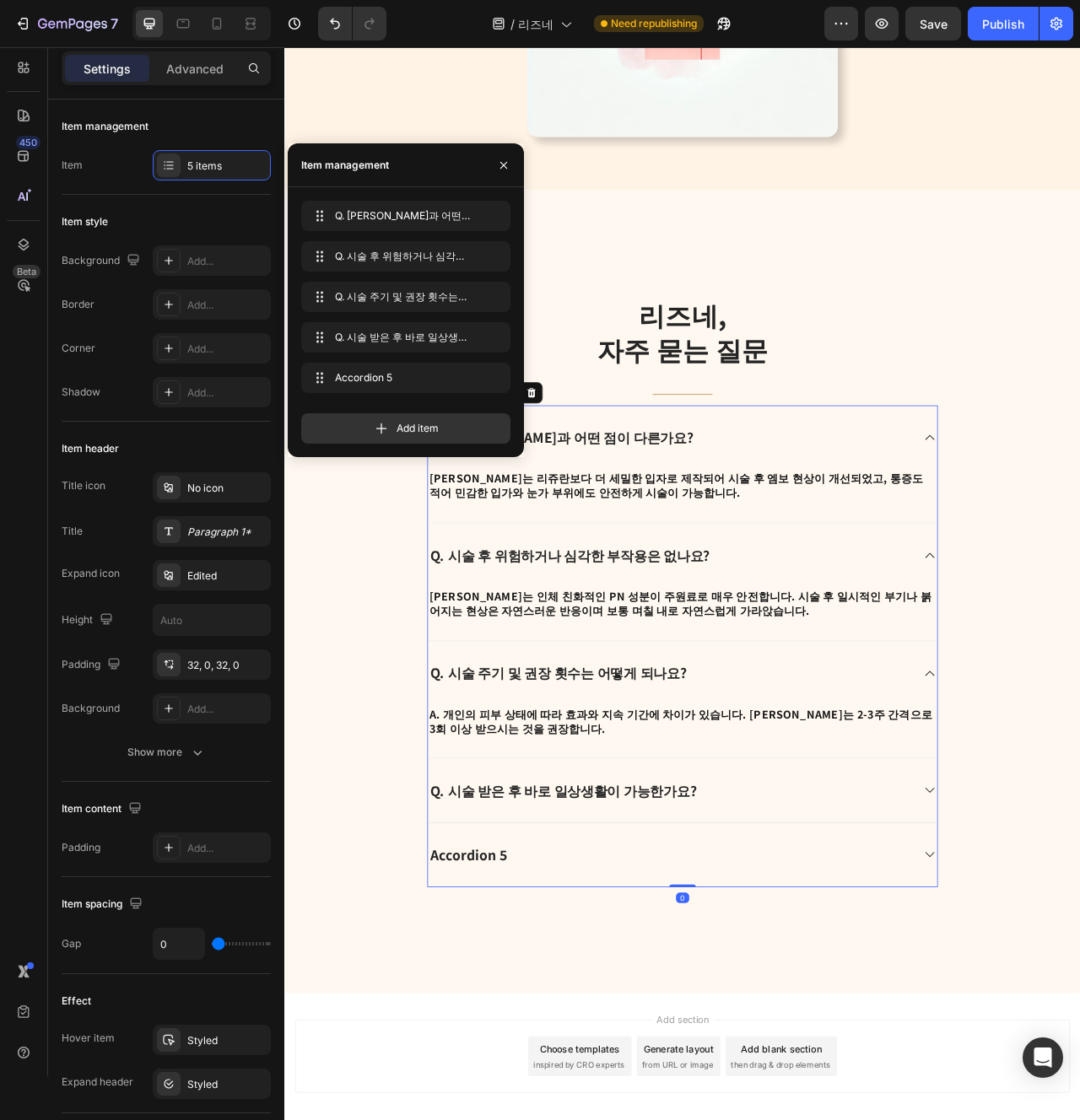
scroll to position [3442, 0]
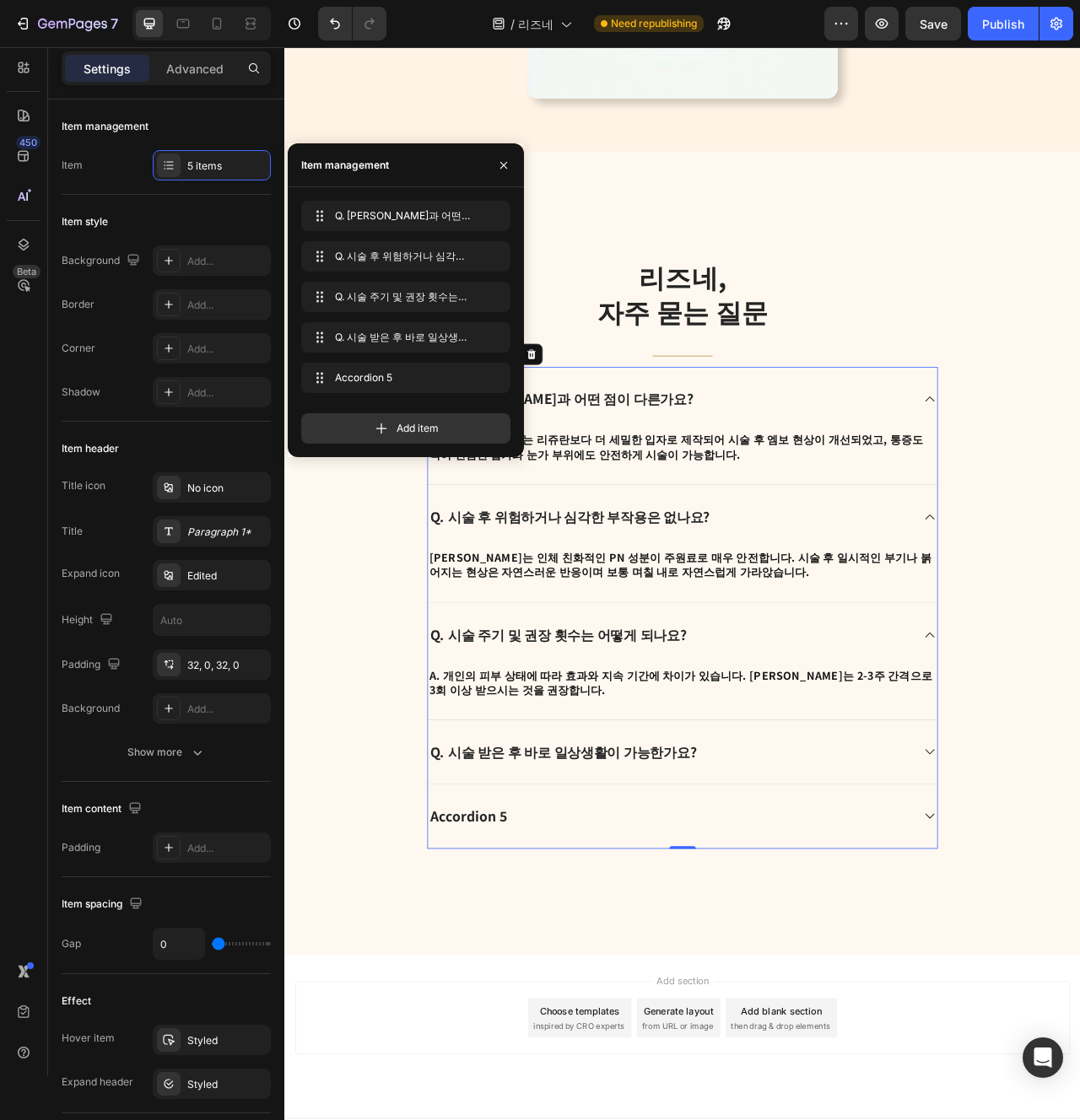
click at [543, 1021] on div "Accordion 5" at bounding box center [519, 1025] width 104 height 27
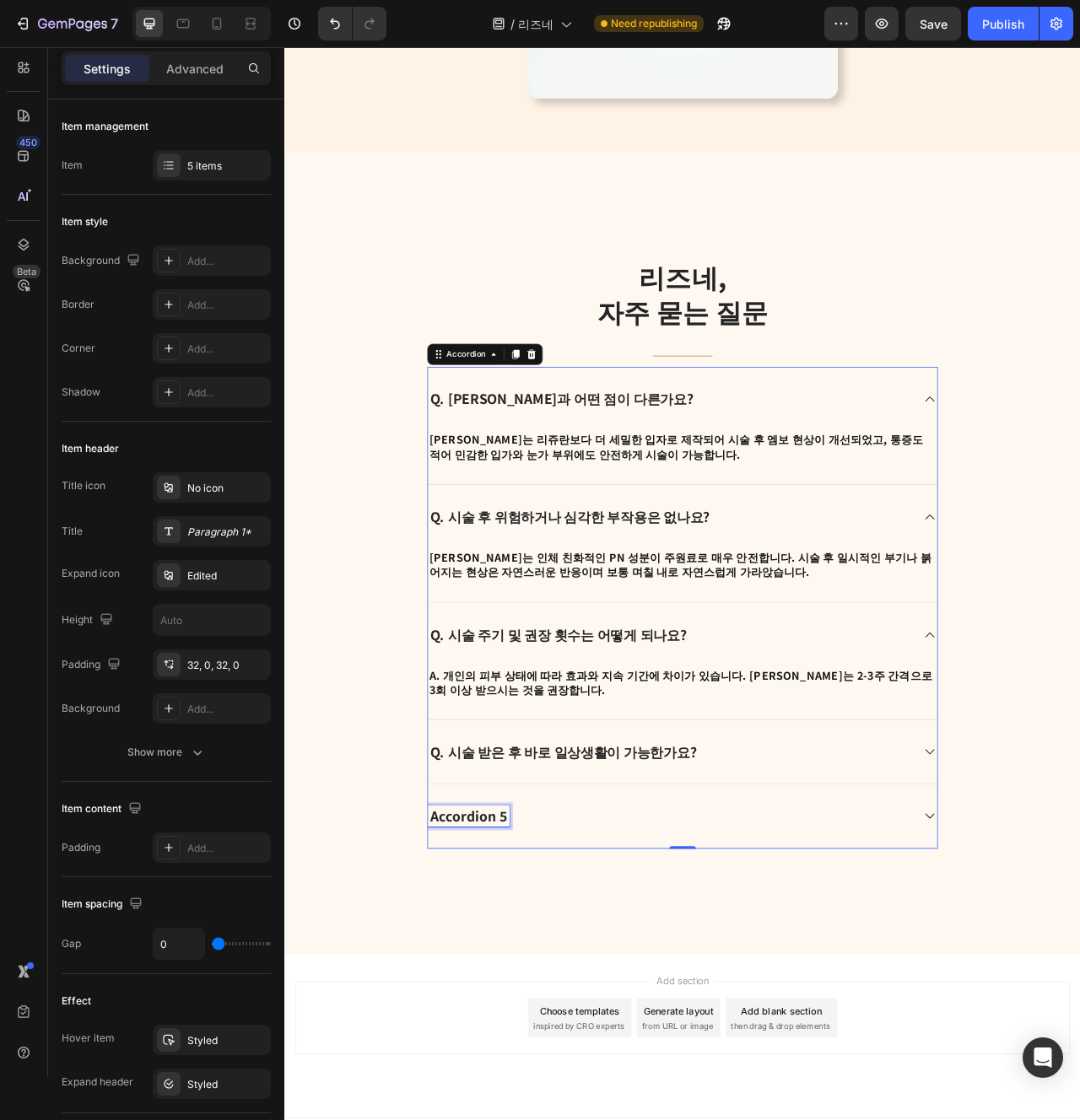
click at [543, 1021] on p "Accordion 5" at bounding box center [518, 1026] width 99 height 22
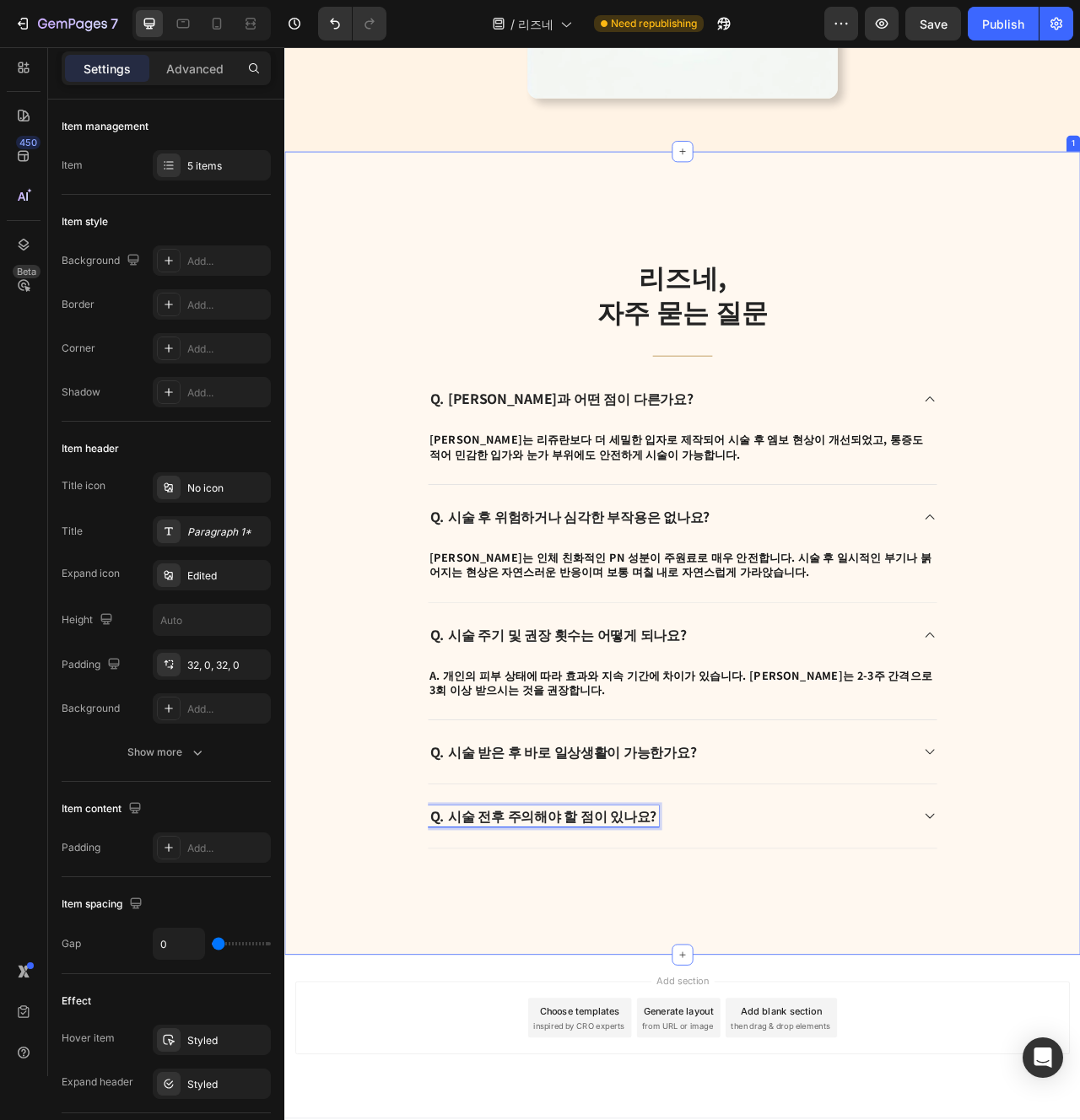
click at [651, 1085] on div "리즈네, 자주 묻는 질문 Heading Title Line Q. 리쥬란과 어떤 점이 다른가요? A. 리즈네는 리쥬란보다 더 세밀한 입자로 제작…" at bounding box center [791, 690] width 1012 height 1022
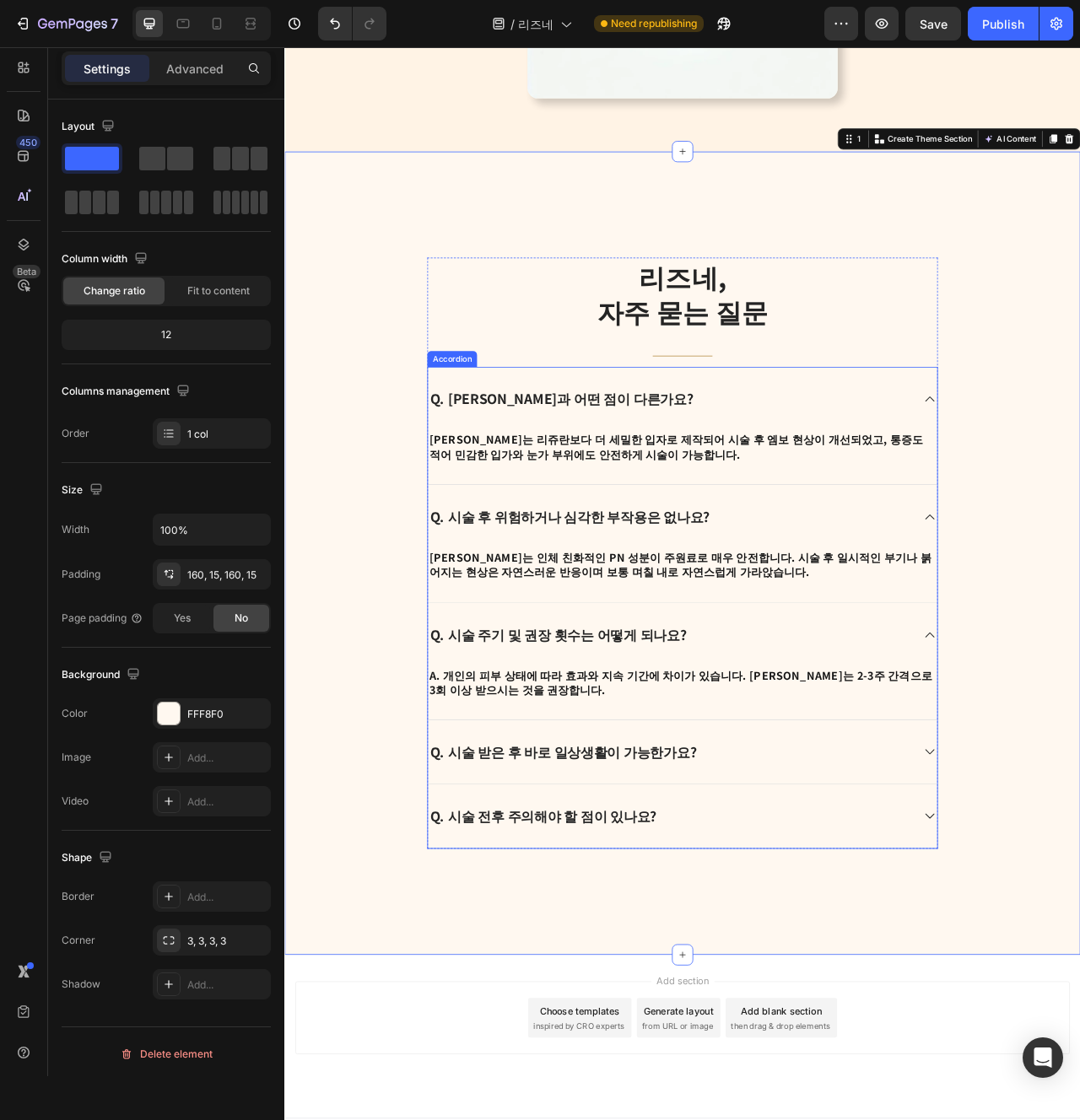
click at [796, 1034] on div "Q. 시술 전후 주의해야 할 점이 있나요?" at bounding box center [775, 1025] width 616 height 27
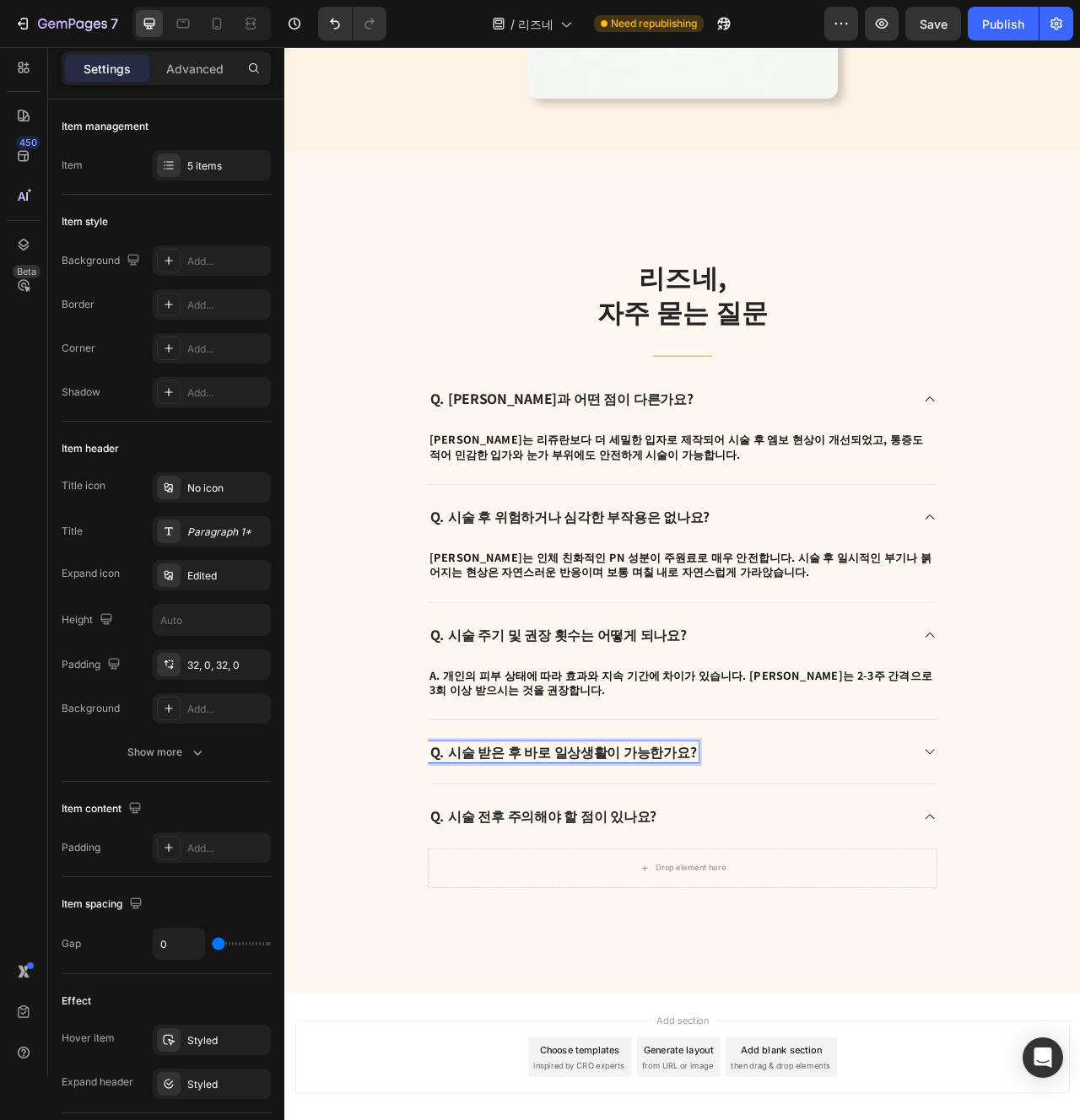
click at [848, 950] on div "Q. 시술 받은 후 바로 일상생활이 가능한가요?" at bounding box center [775, 943] width 616 height 27
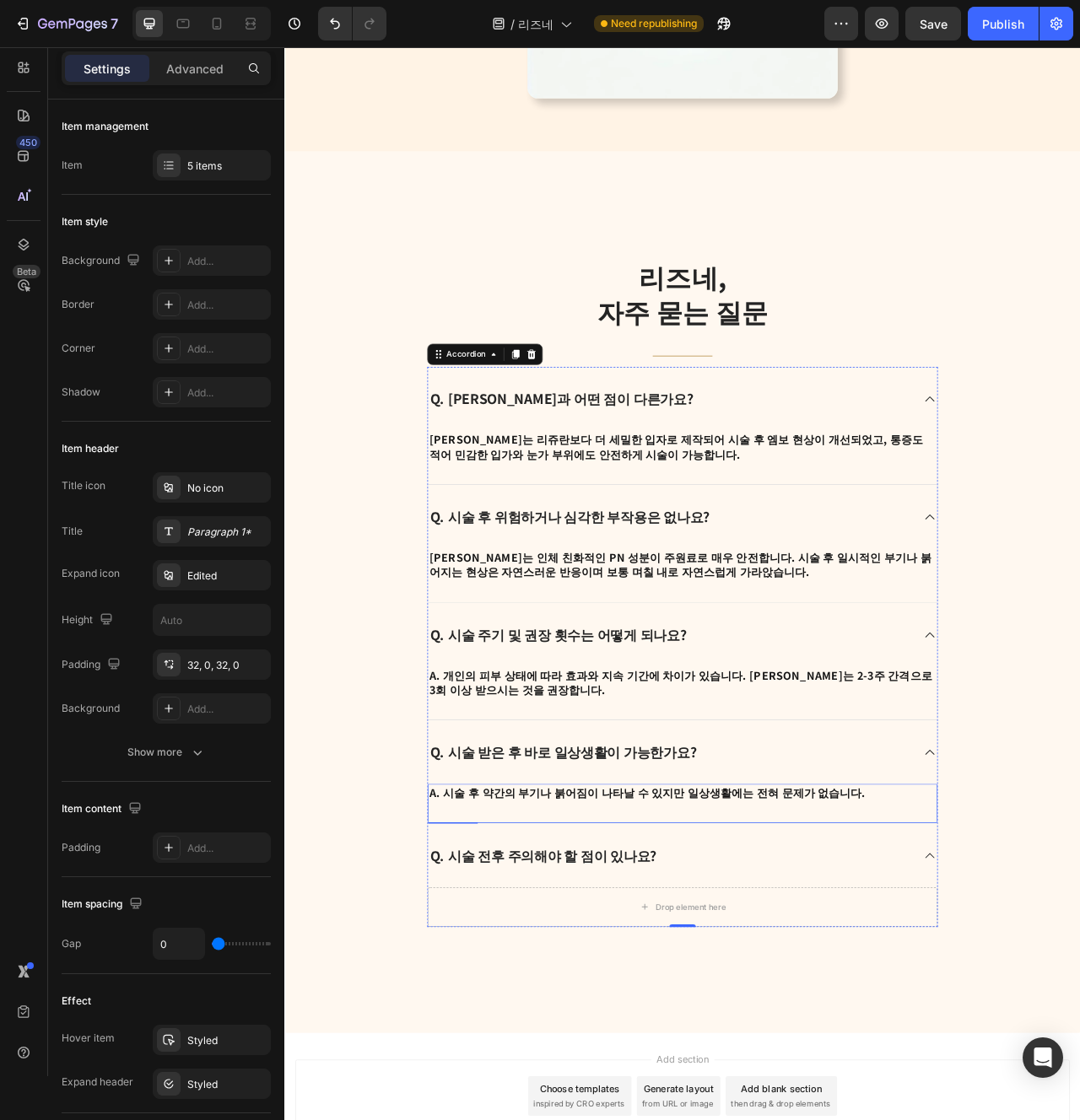
click at [907, 993] on strong "A. 시술 후 약간의 부기나 붉어짐이 나타날 수 있지만 일상생활에는 전혀 문제가 없습니다." at bounding box center [745, 995] width 555 height 20
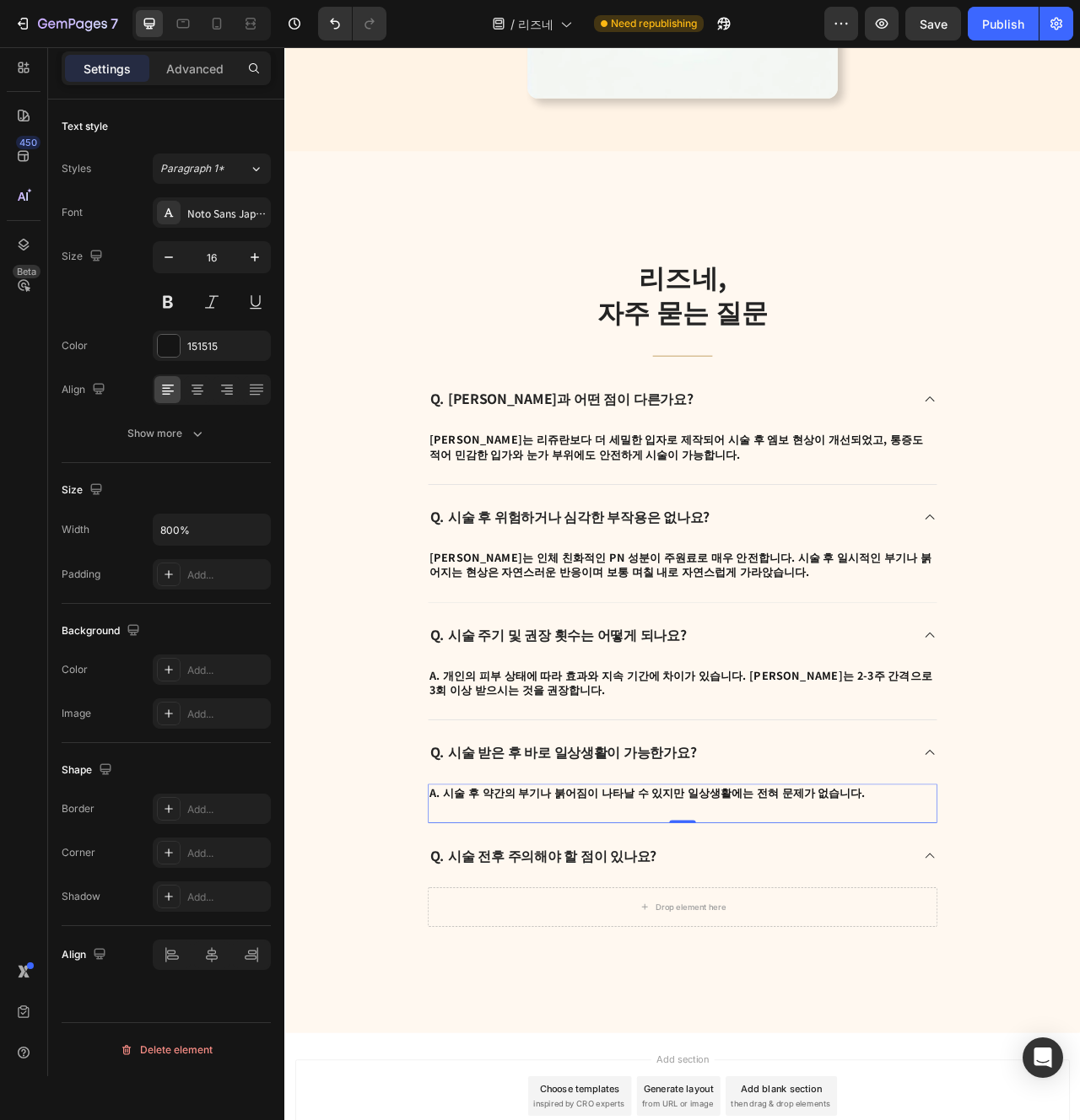
click at [860, 1026] on div "A. 시술 후 약간의 부기나 붉어짐이 나타날 수 있지만 일상생활에는 전혀 문제가 없습니다. Text block 0" at bounding box center [791, 1009] width 648 height 50
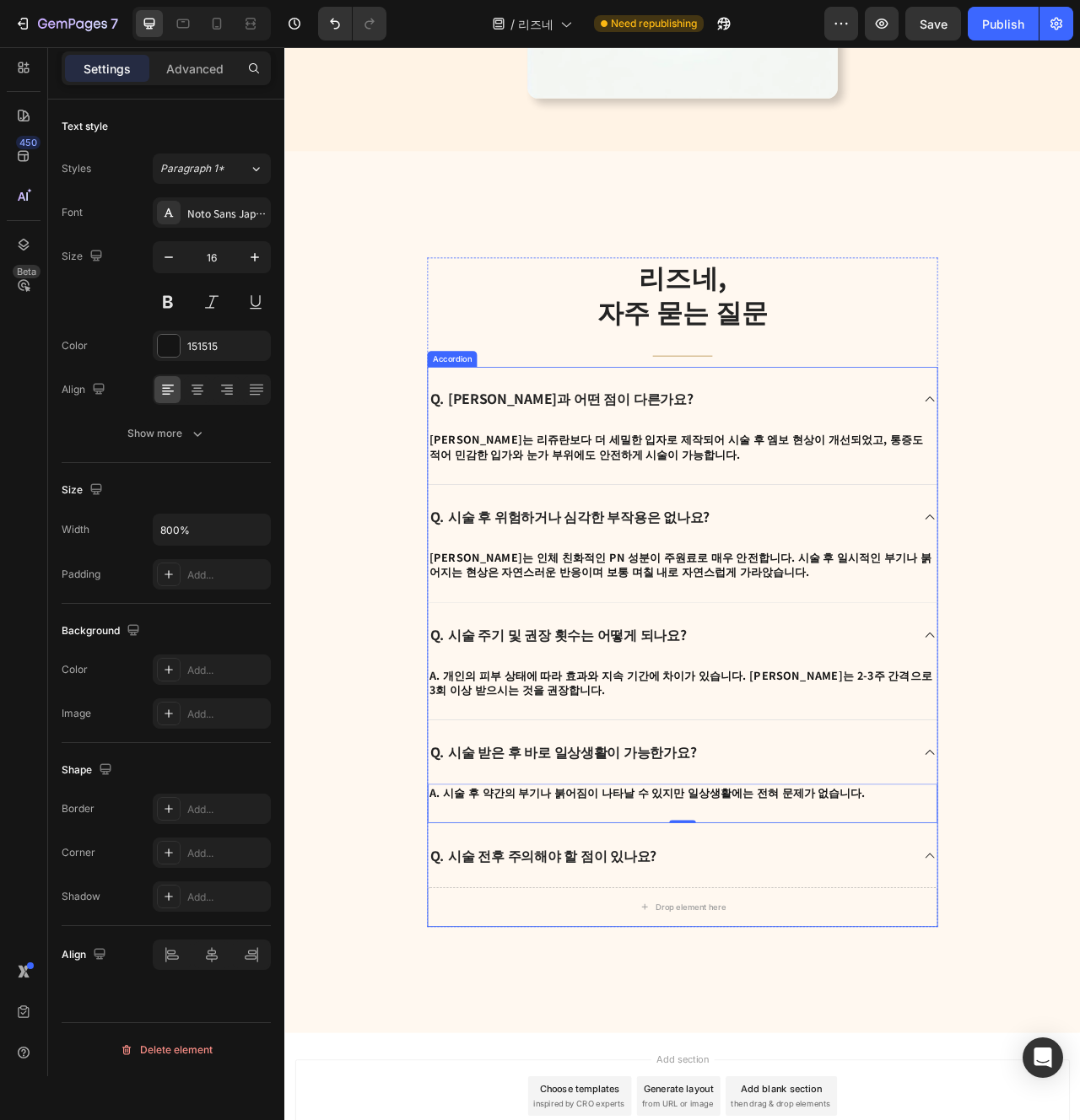
click at [871, 1048] on div "Q. 시술 전후 주의해야 할 점이 있나요?" at bounding box center [791, 1075] width 648 height 81
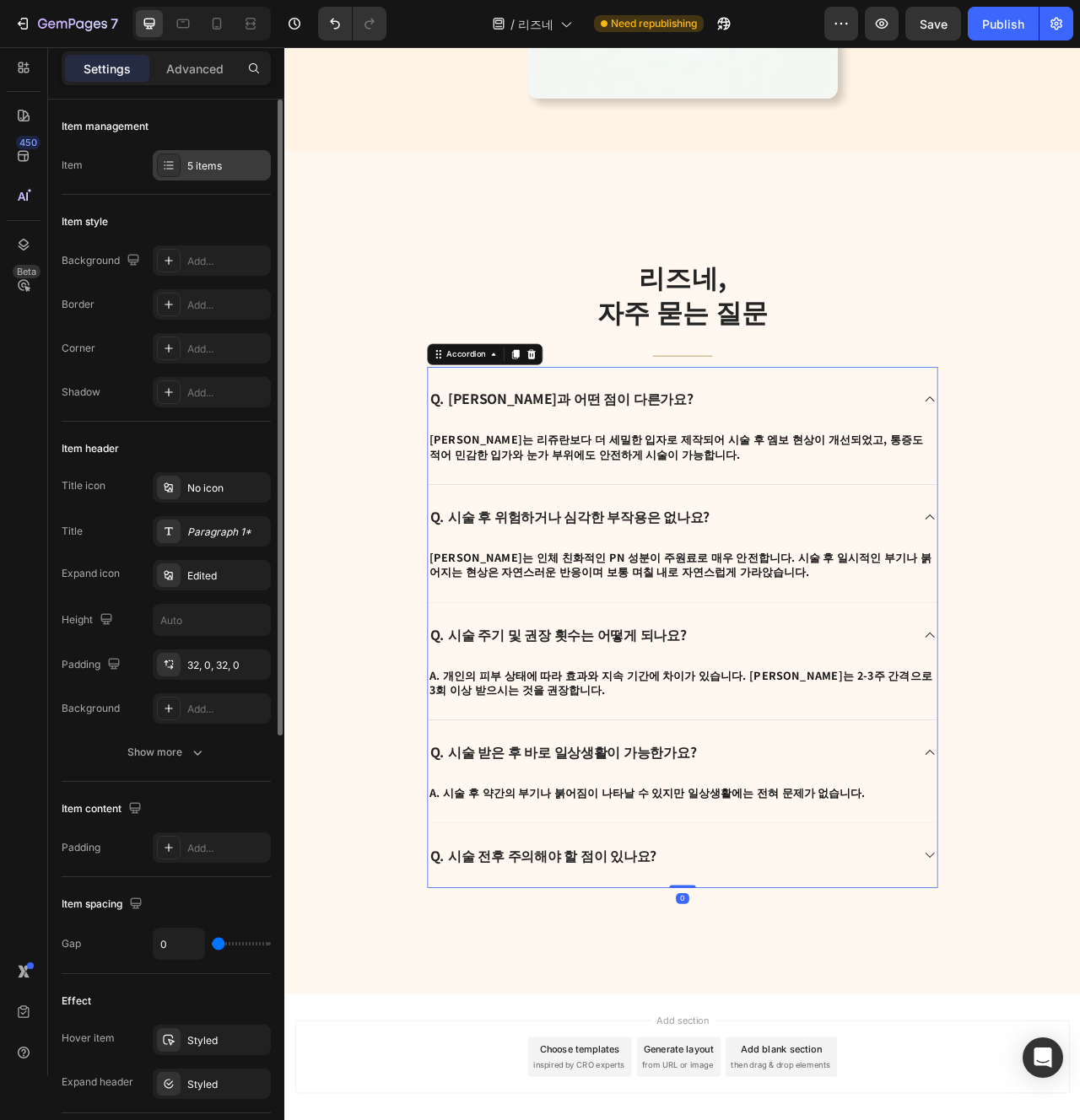
click at [211, 180] on div "5 items" at bounding box center [211, 165] width 118 height 31
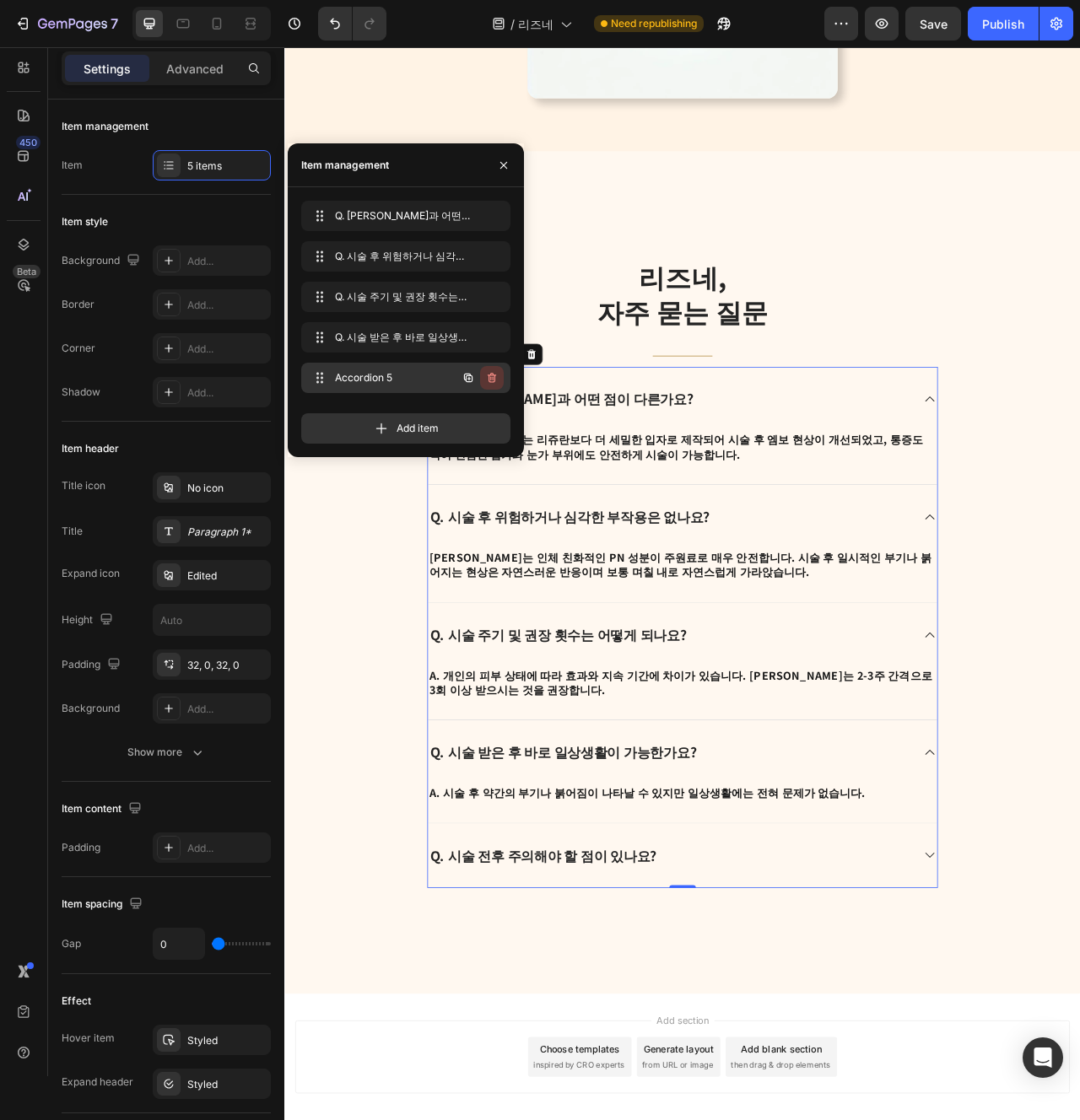
click at [490, 373] on icon "button" at bounding box center [491, 378] width 8 height 10
click at [490, 373] on div "Delete" at bounding box center [481, 378] width 32 height 15
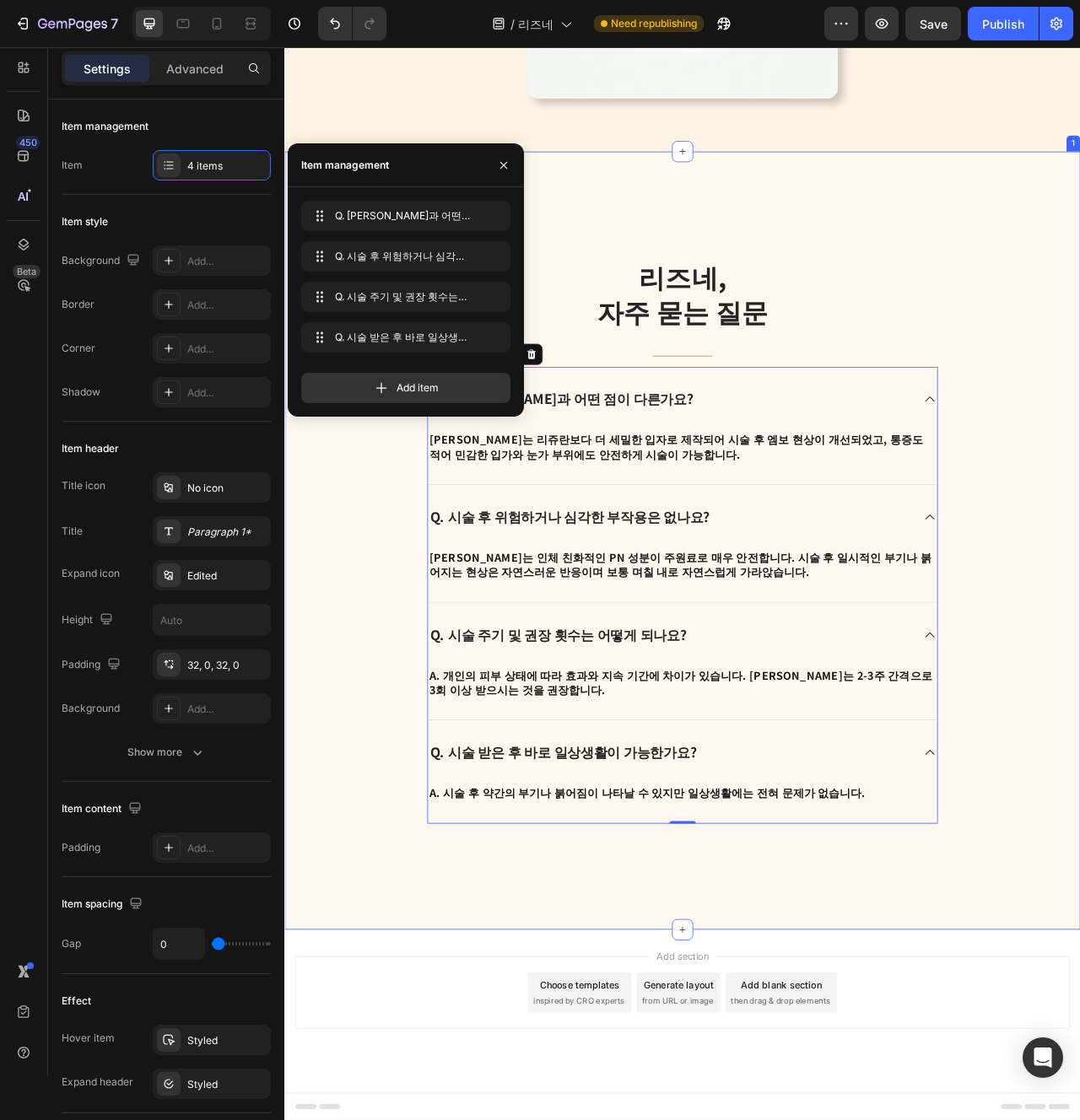
click at [870, 1081] on div "리즈네, 자주 묻는 질문 Heading Title Line Q. 리쥬란과 어떤 점이 다른가요? A. 리즈네는 리쥬란보다 더 세밀한 입자로 제작…" at bounding box center [791, 674] width 1012 height 991
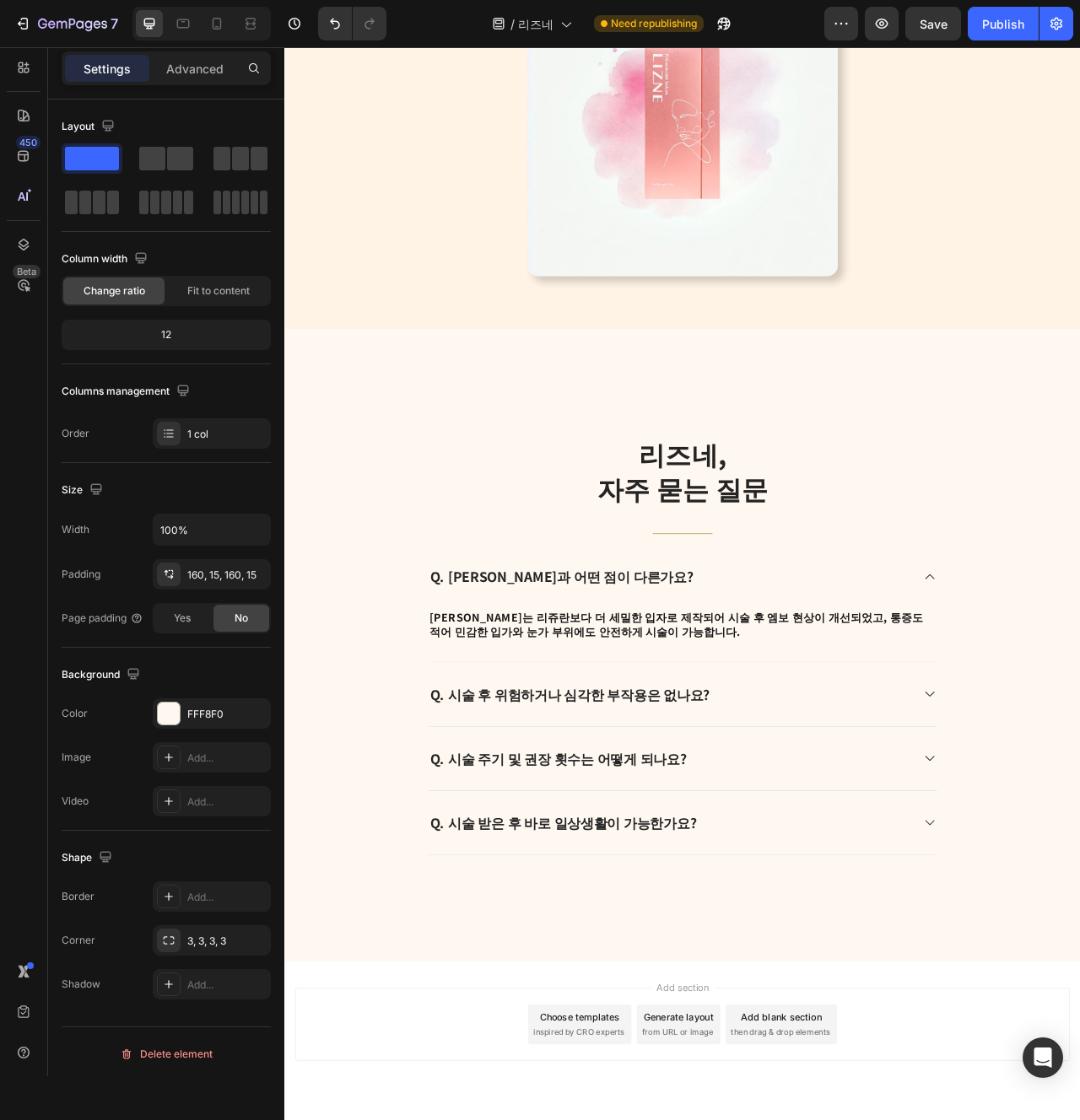
scroll to position [4140, 0]
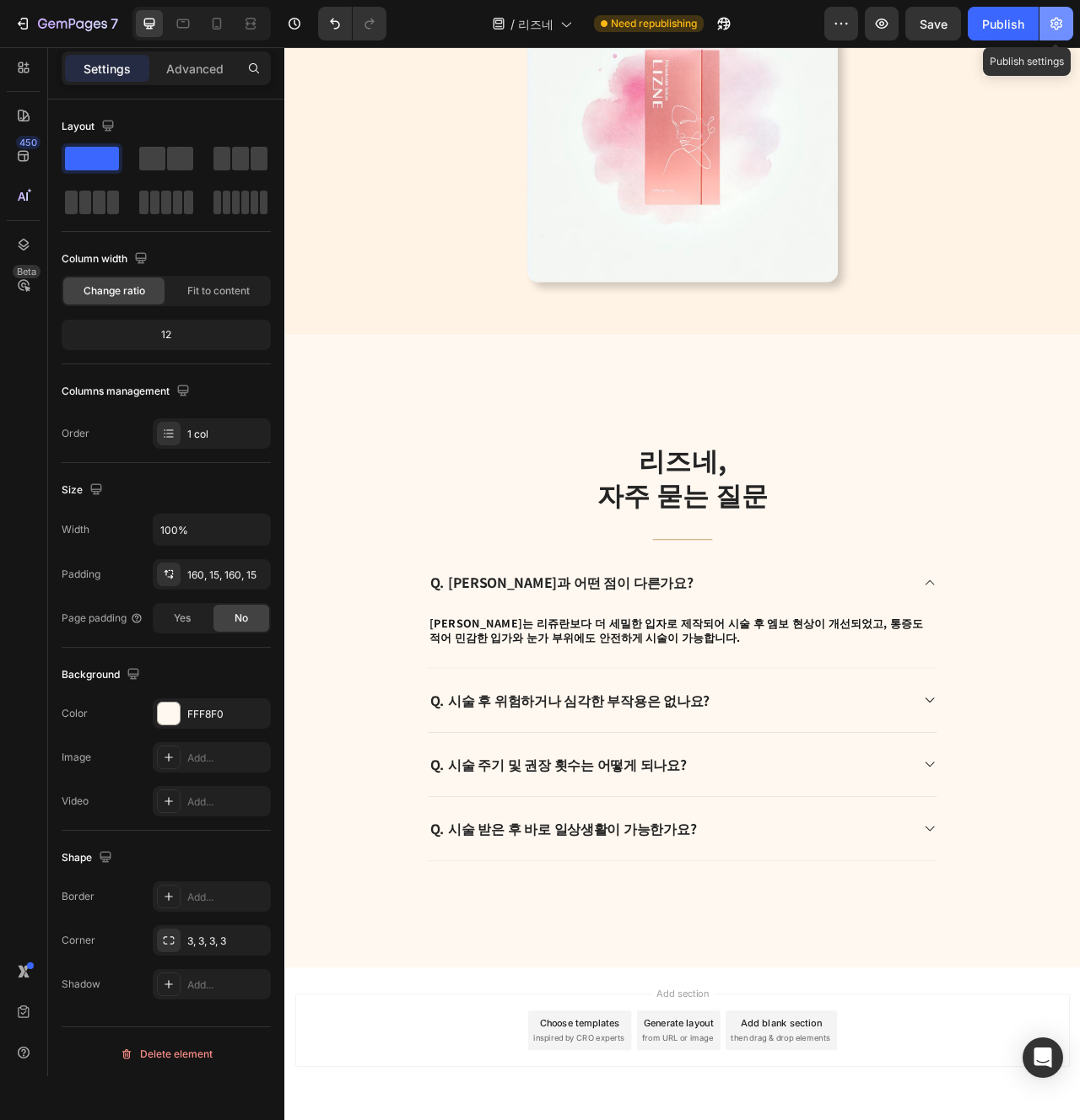
click at [1062, 18] on icon "button" at bounding box center [1056, 23] width 17 height 17
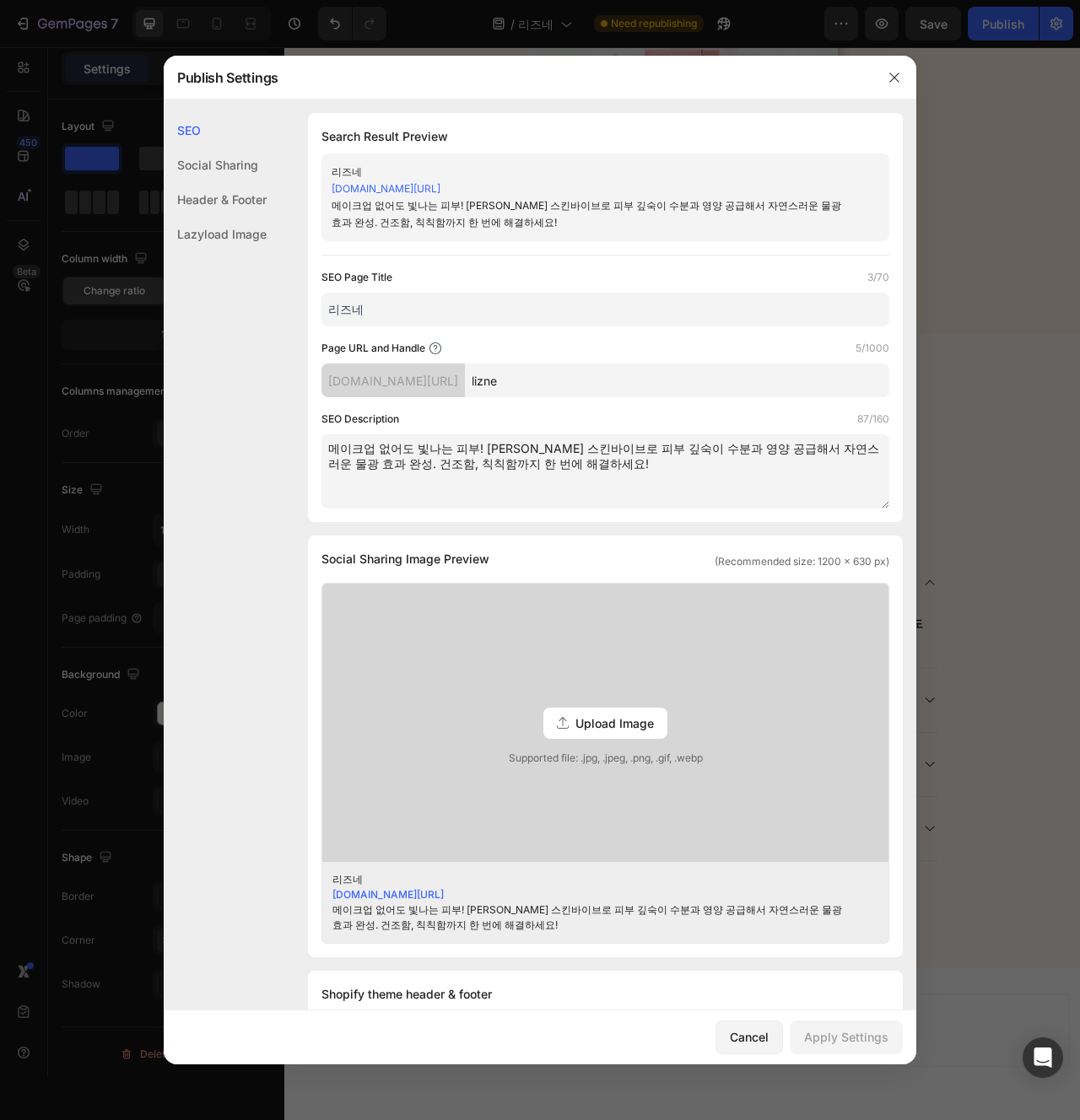
click at [525, 479] on textarea "메이크업 없어도 빛나는 피부! 셀레나의원 스킨바이브로 피부 깊숙이 수분과 영양 공급해서 자연스러운 물광 효과 완성. 건조함, 칙칙함까지 한 번…" at bounding box center [606, 472] width 567 height 74
paste textarea "피부가 스스로 건강해지는 힘을 키워주는 리즈네! 셀레나의원에서 피부 본연의 재생력을 깨워서 자연스럽게 개선되는 건강한 피부를 경험하세요. 속부…"
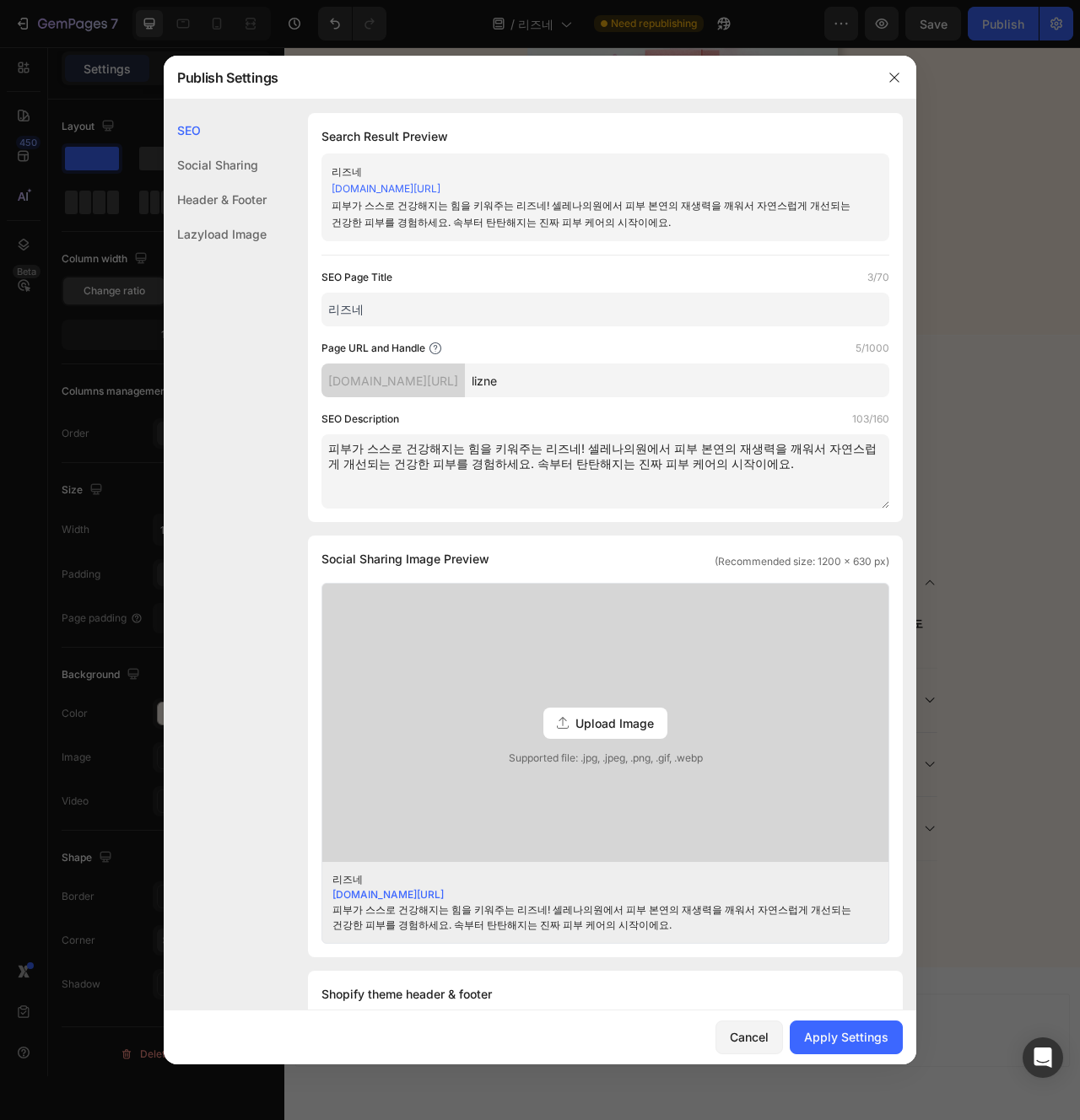
type textarea "피부가 스스로 건강해지는 힘을 키워주는 리즈네! 셀레나의원에서 피부 본연의 재생력을 깨워서 자연스럽게 개선되는 건강한 피부를 경험하세요. 속부…"
click at [511, 527] on div "SEO Search Result Preview 리즈네 utk1ya-gu.myshopify.com/pages/lizne 피부가 스스로 건강해지는…" at bounding box center [540, 801] width 753 height 1376
click at [814, 1034] on div "Apply Settings" at bounding box center [846, 1037] width 85 height 18
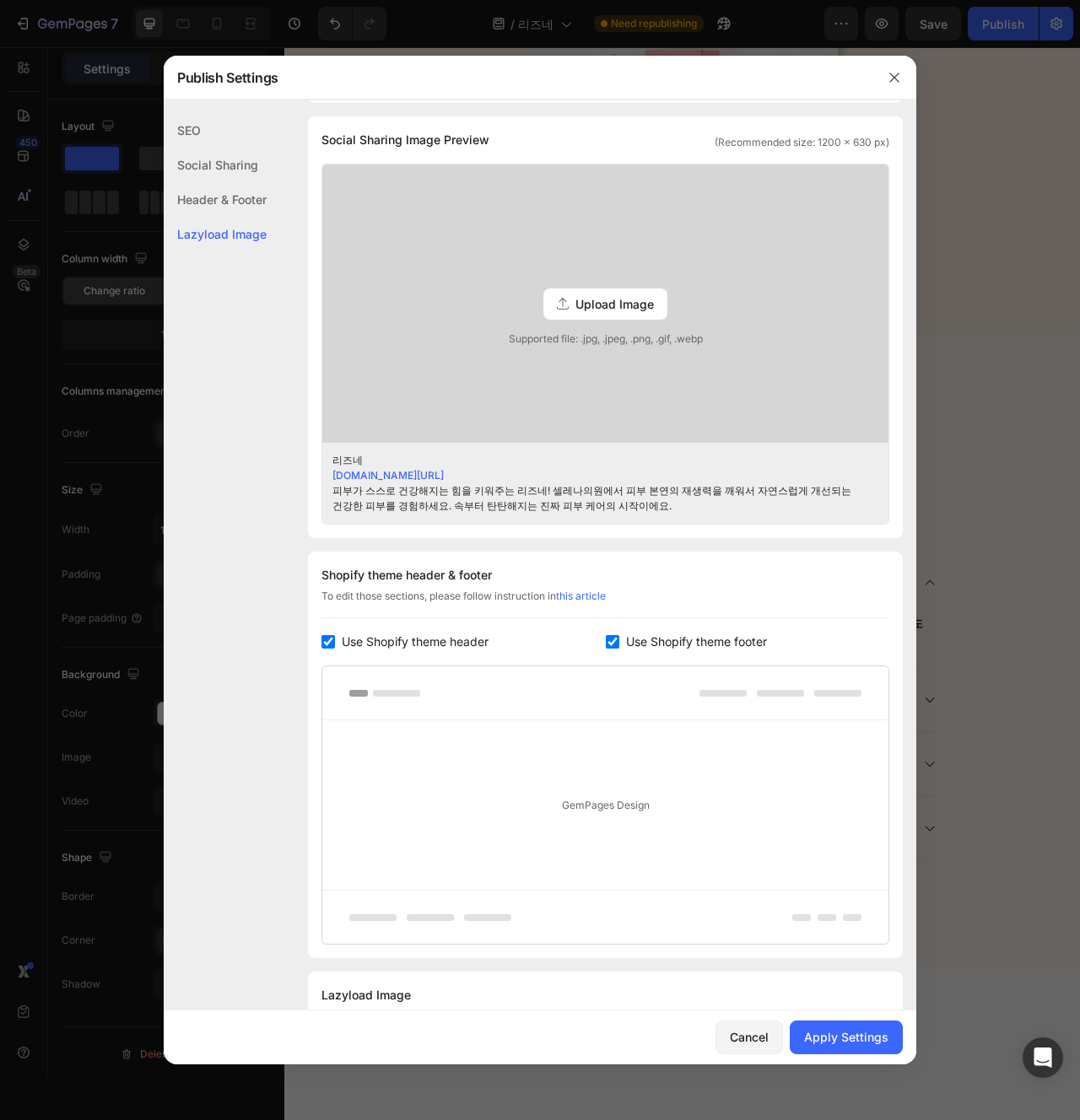
scroll to position [493, 0]
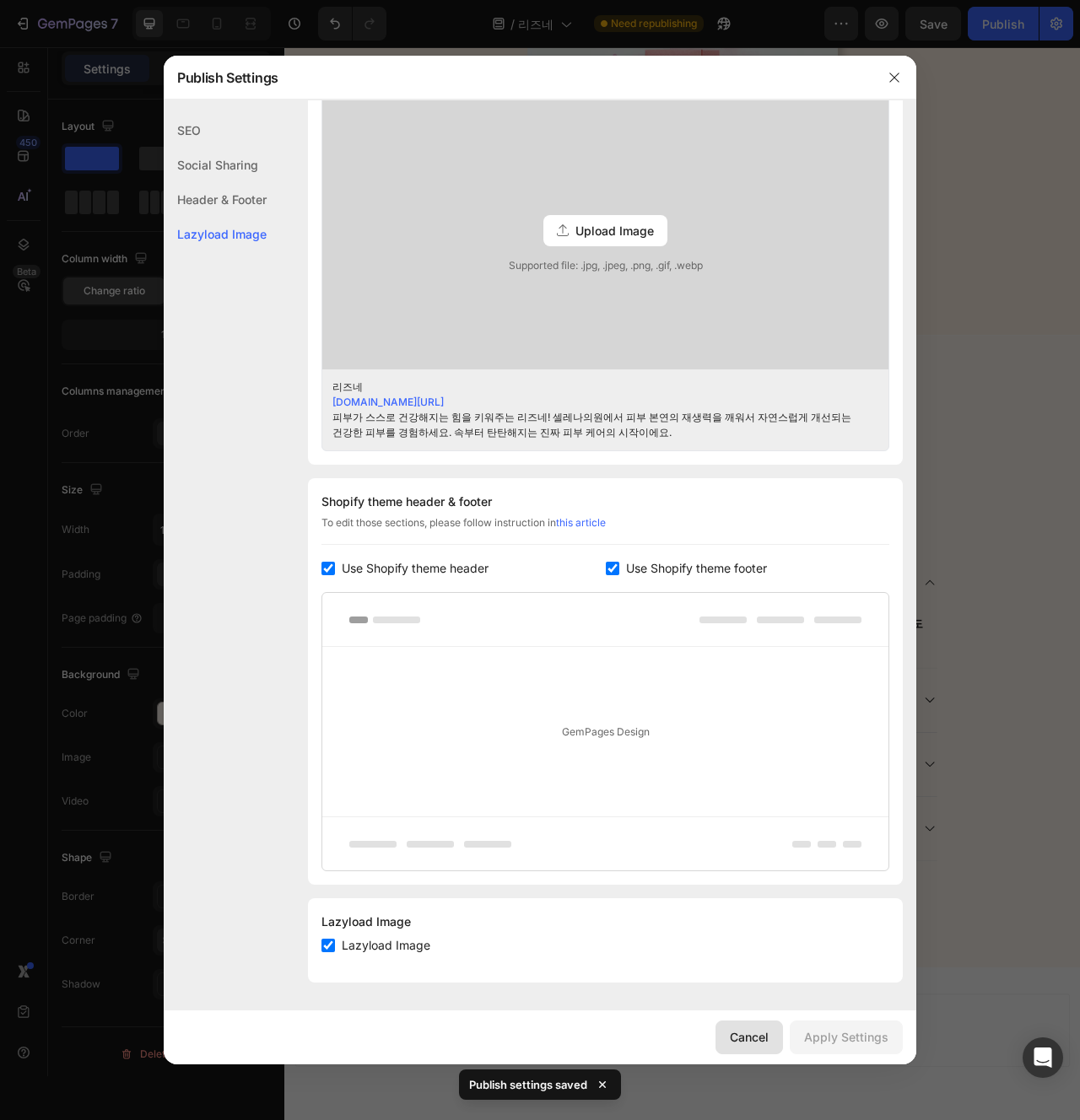
click at [757, 1045] on div "Cancel" at bounding box center [750, 1037] width 39 height 18
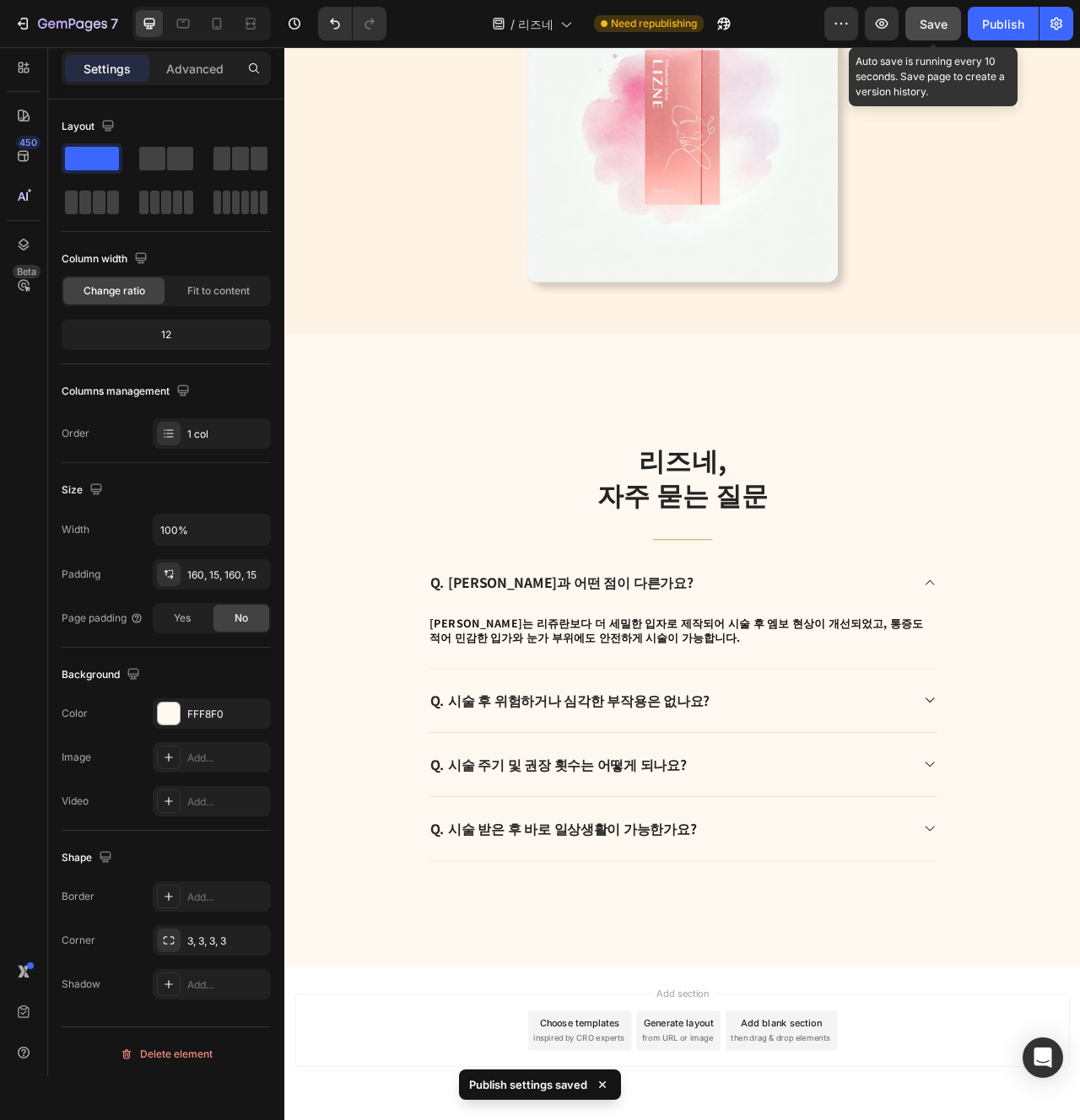
click at [934, 35] on button "Save" at bounding box center [933, 23] width 56 height 33
click at [993, 35] on button "Publish" at bounding box center [1003, 23] width 71 height 33
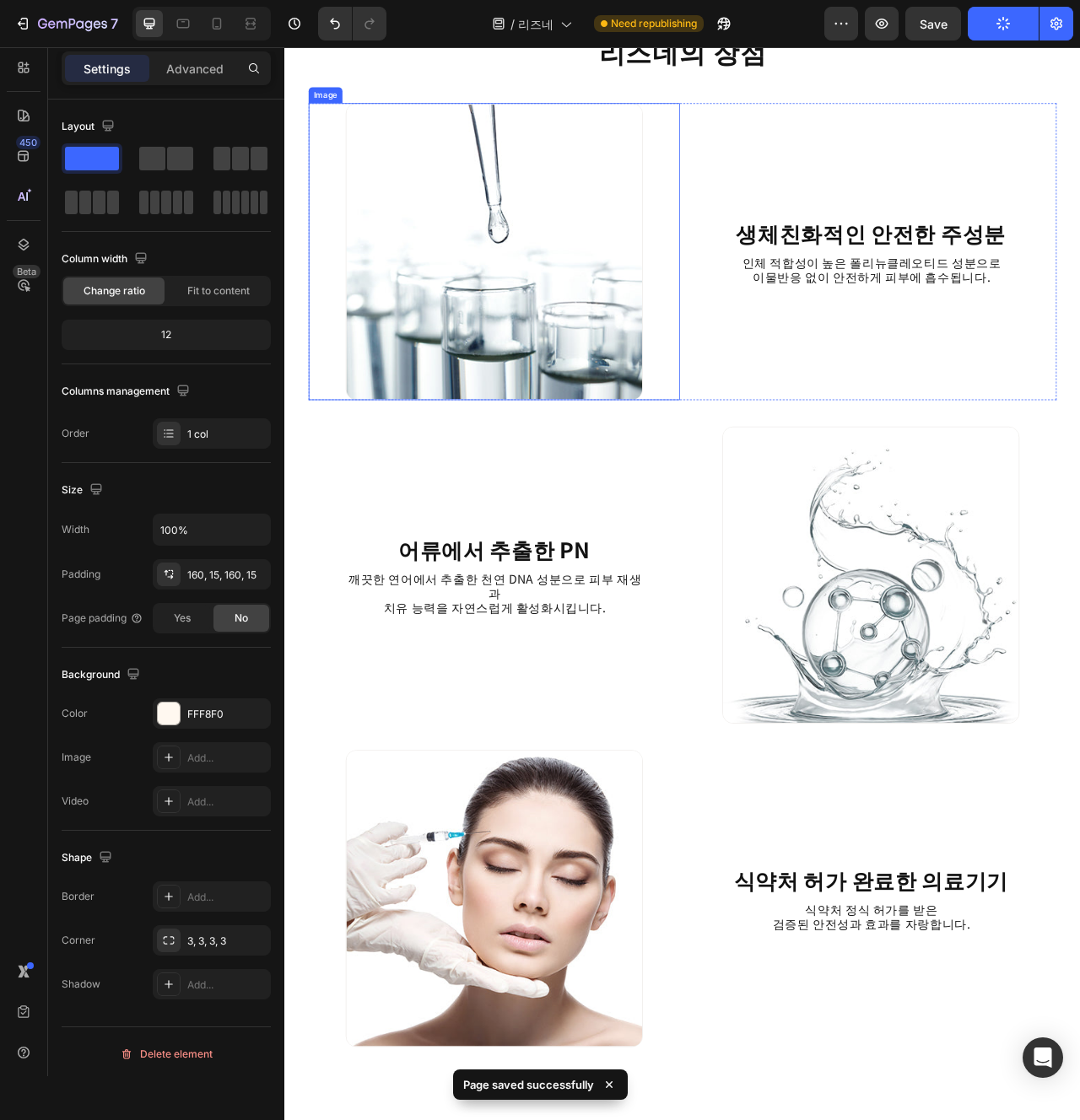
scroll to position [1073, 0]
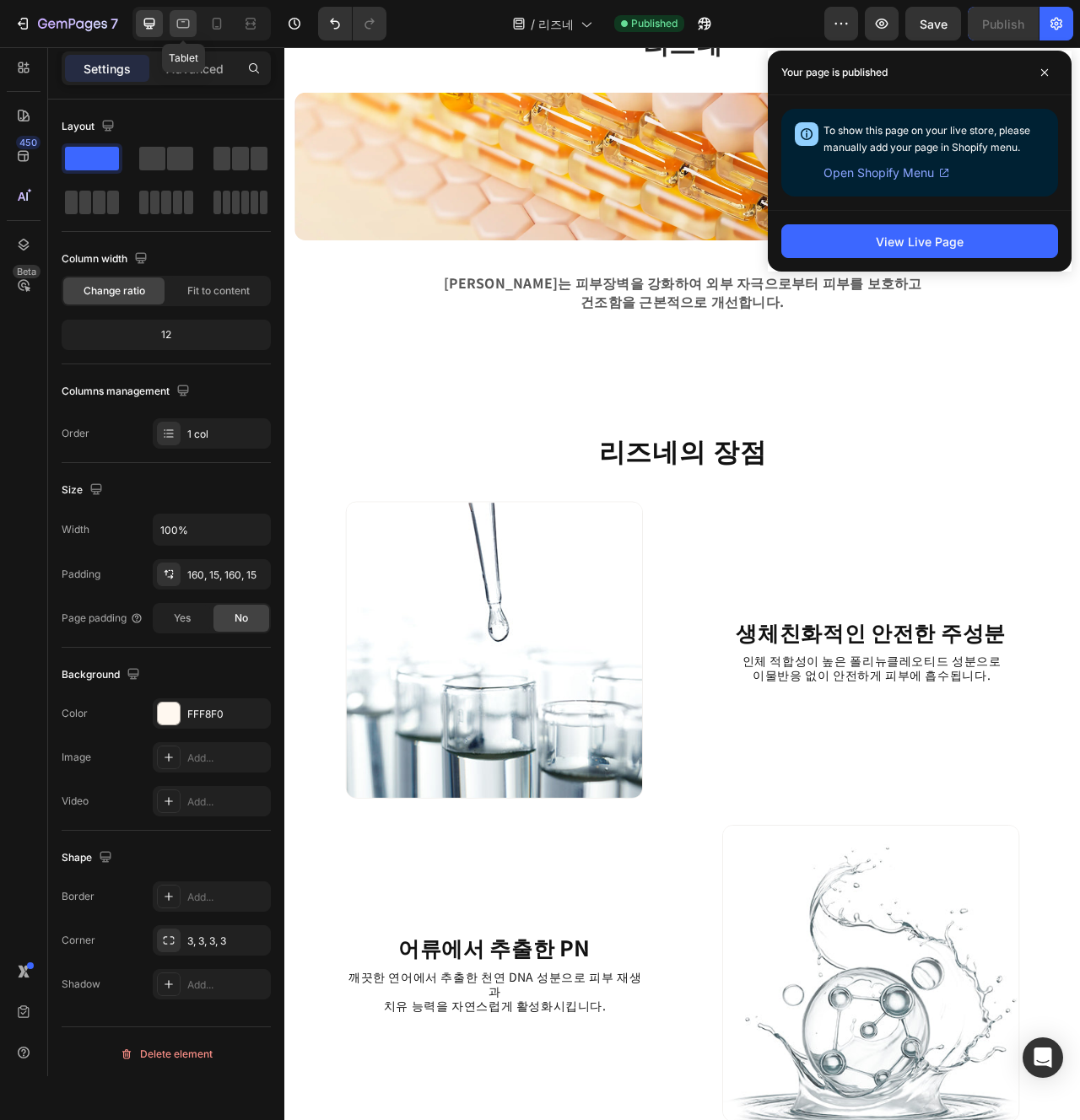
click at [187, 27] on icon at bounding box center [183, 24] width 13 height 9
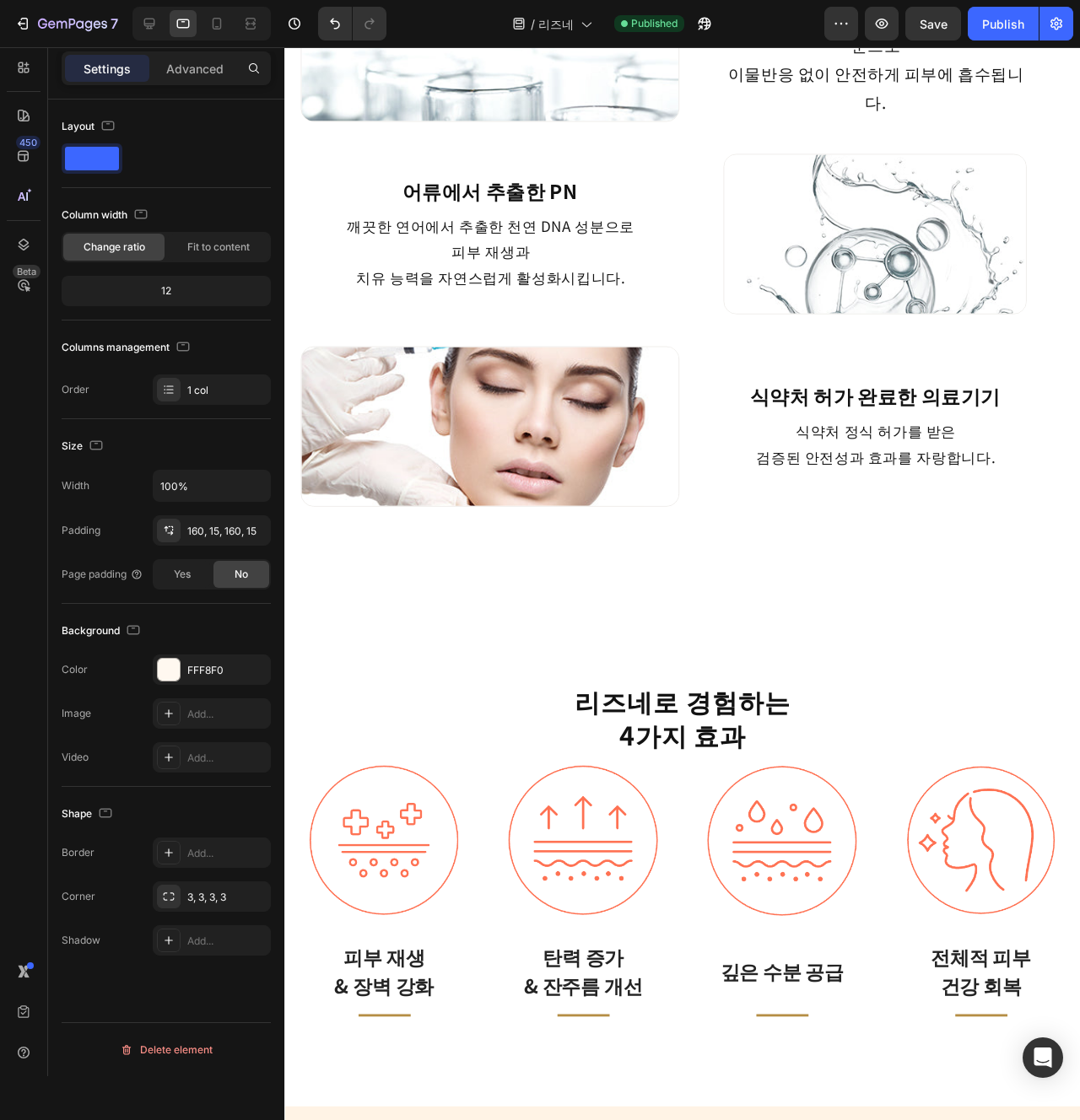
scroll to position [1166, 0]
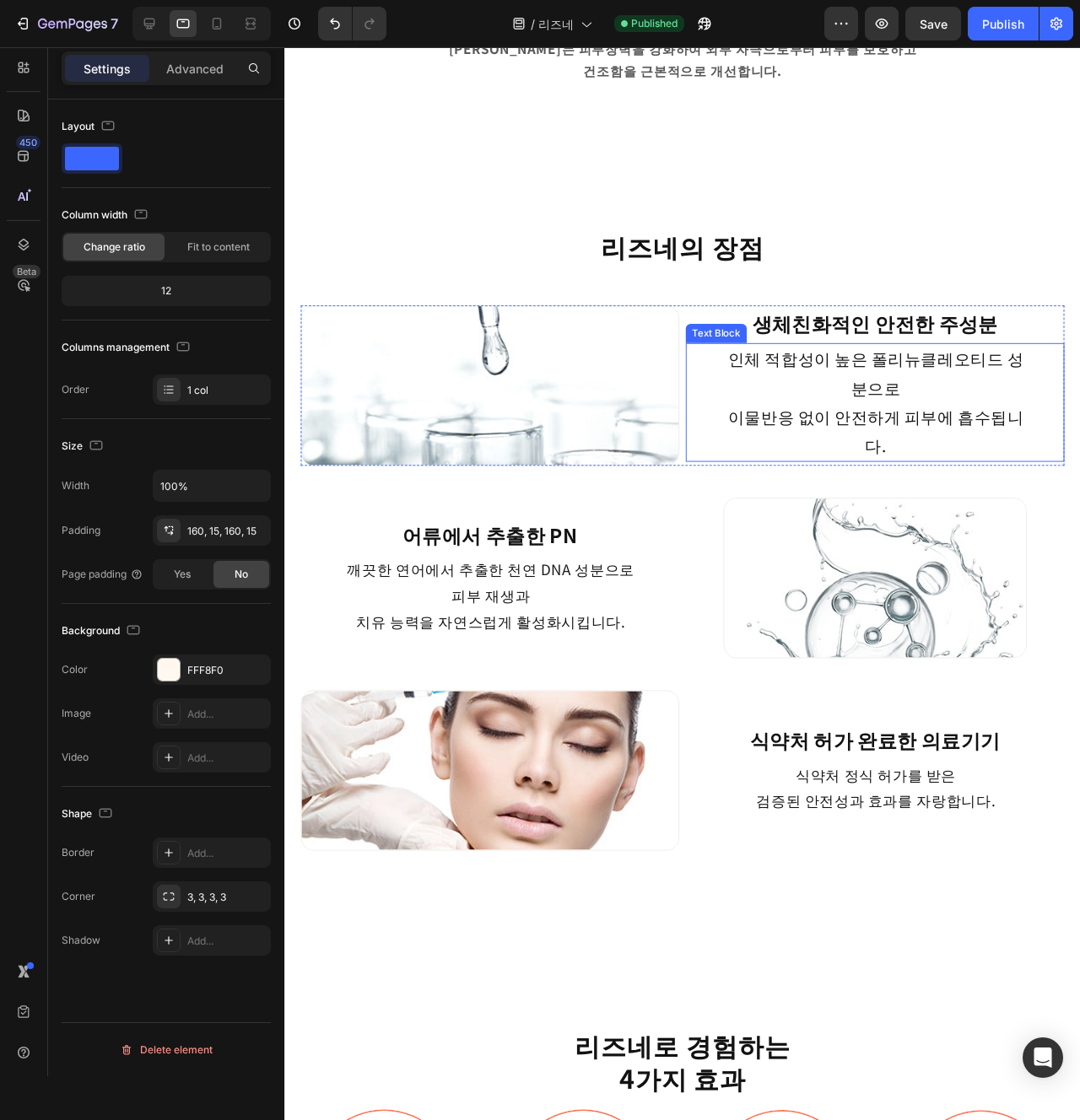
click at [907, 482] on p "이물반응 없이 안전하게 피부에 흡수됩니다." at bounding box center [906, 451] width 317 height 60
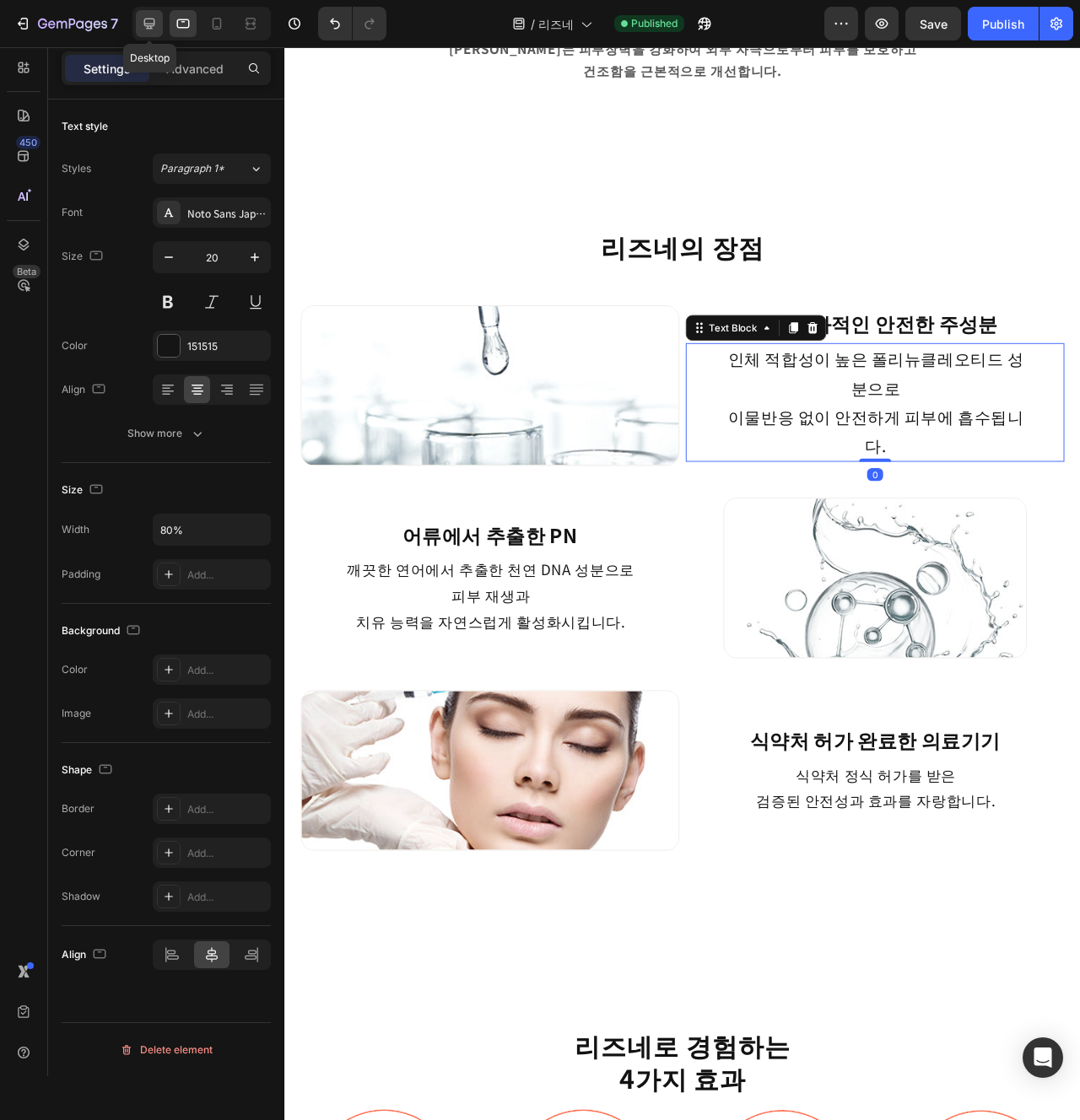
click at [153, 26] on icon at bounding box center [149, 23] width 17 height 17
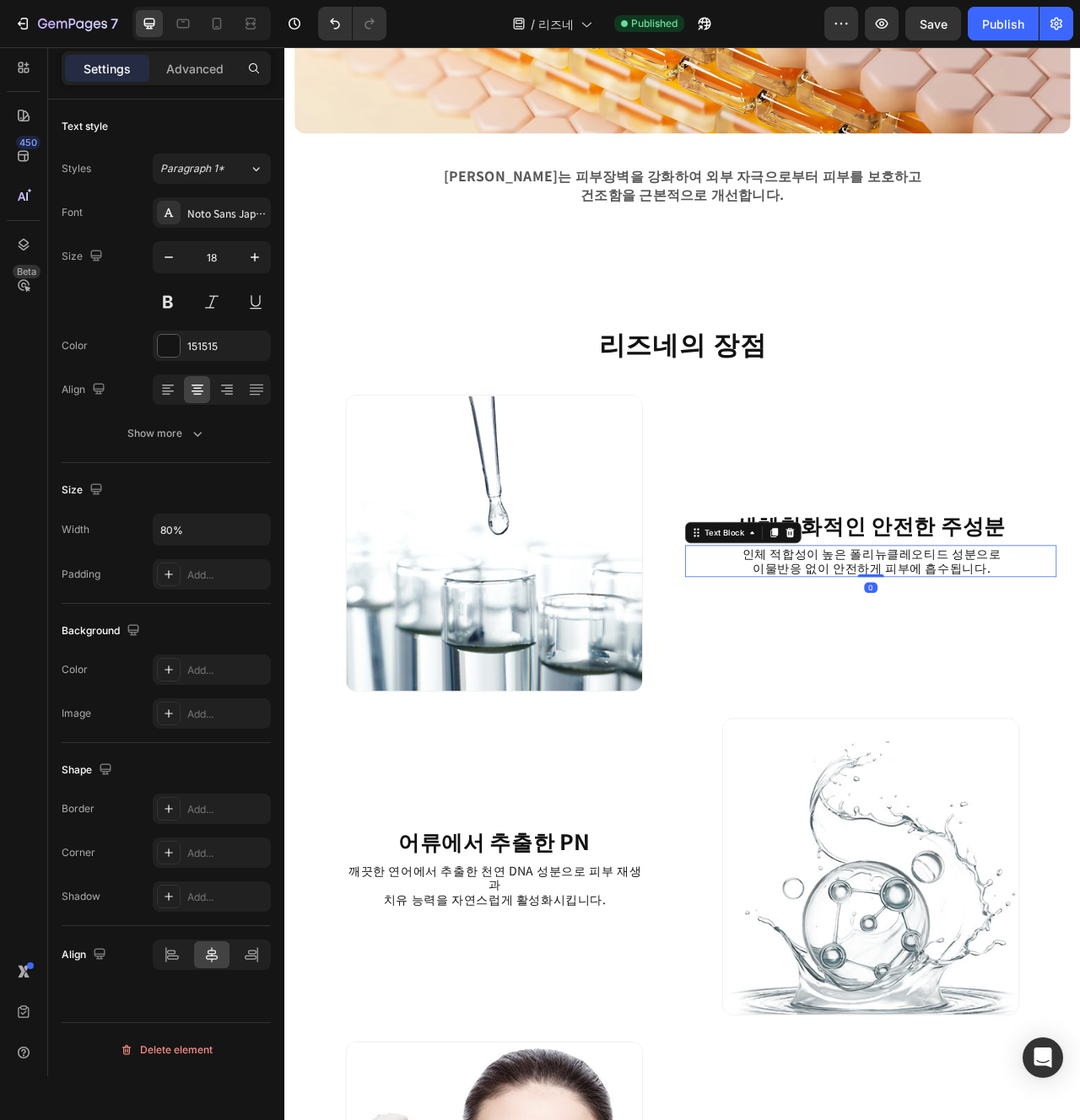
click at [167, 26] on div at bounding box center [201, 23] width 139 height 33
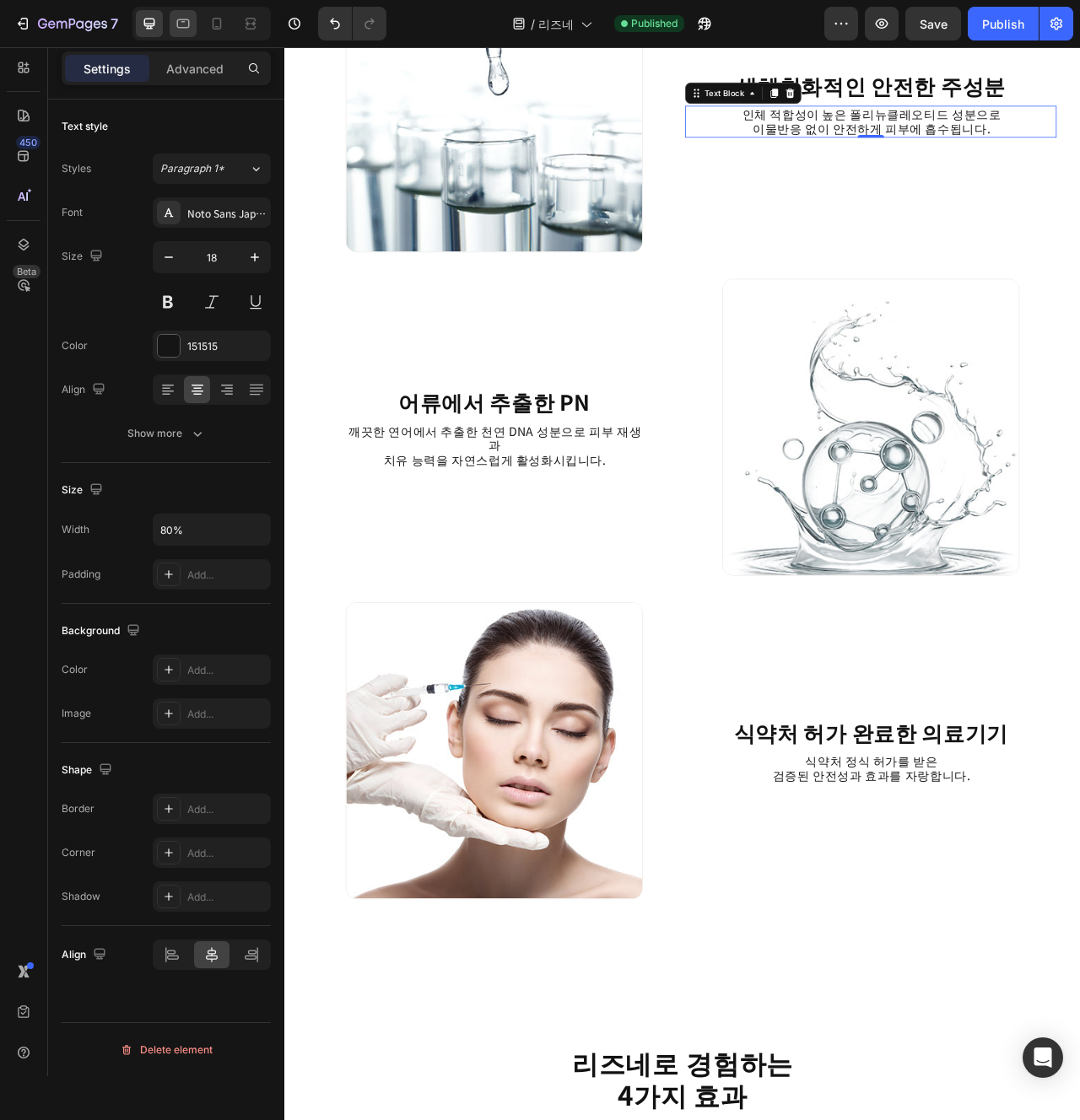
scroll to position [1782, 0]
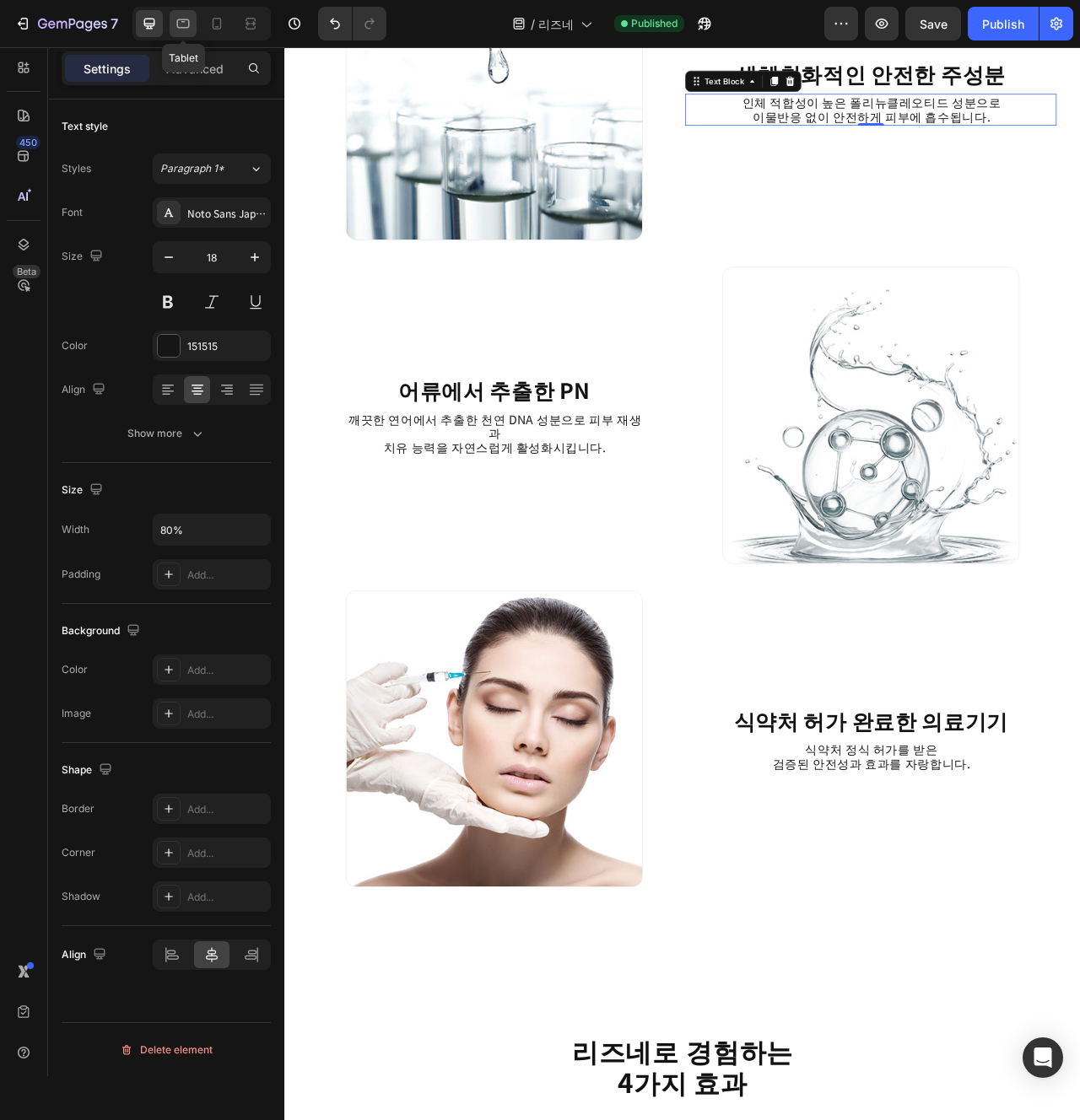
click at [186, 28] on icon at bounding box center [183, 24] width 13 height 9
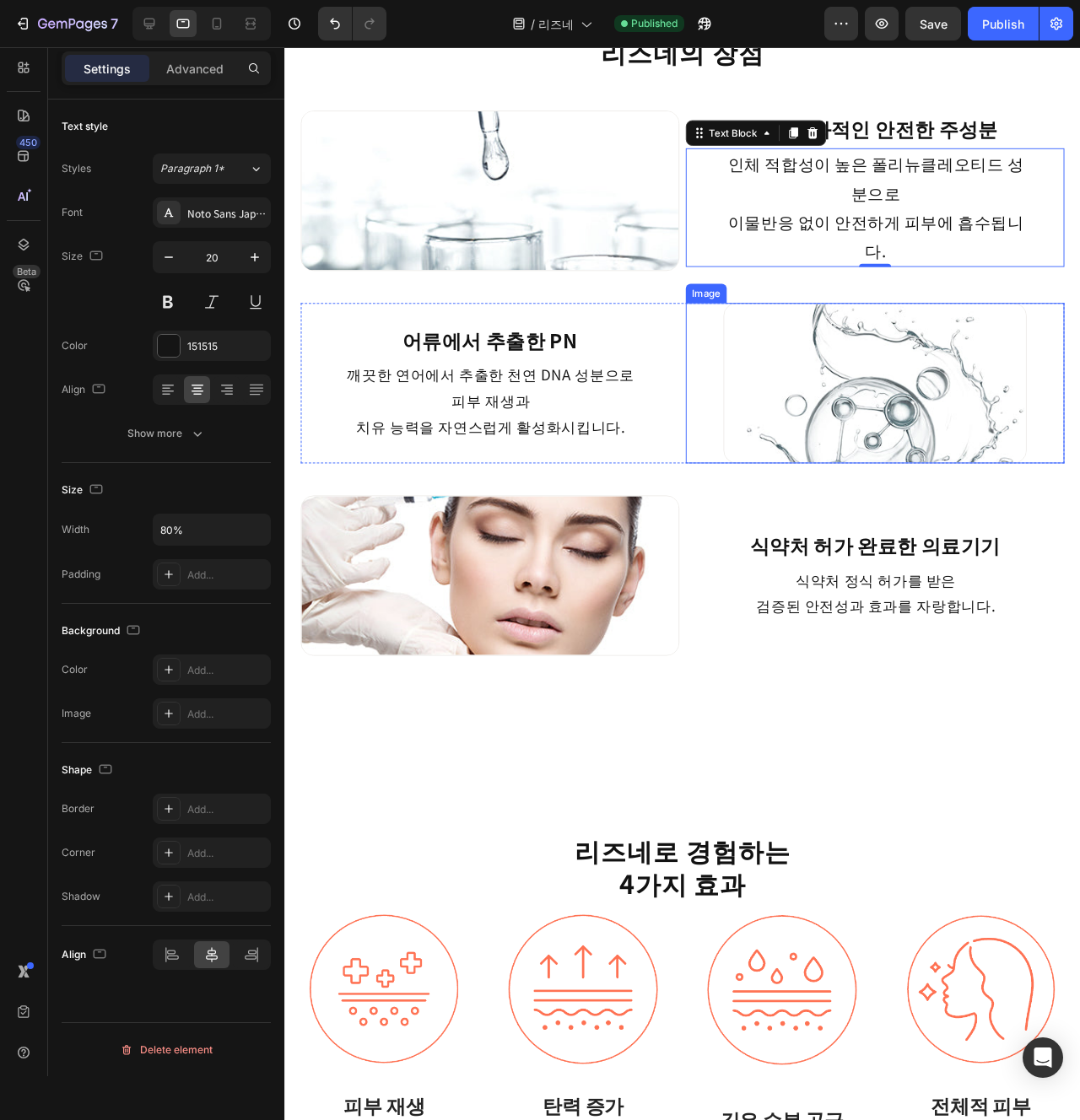
scroll to position [1477, 0]
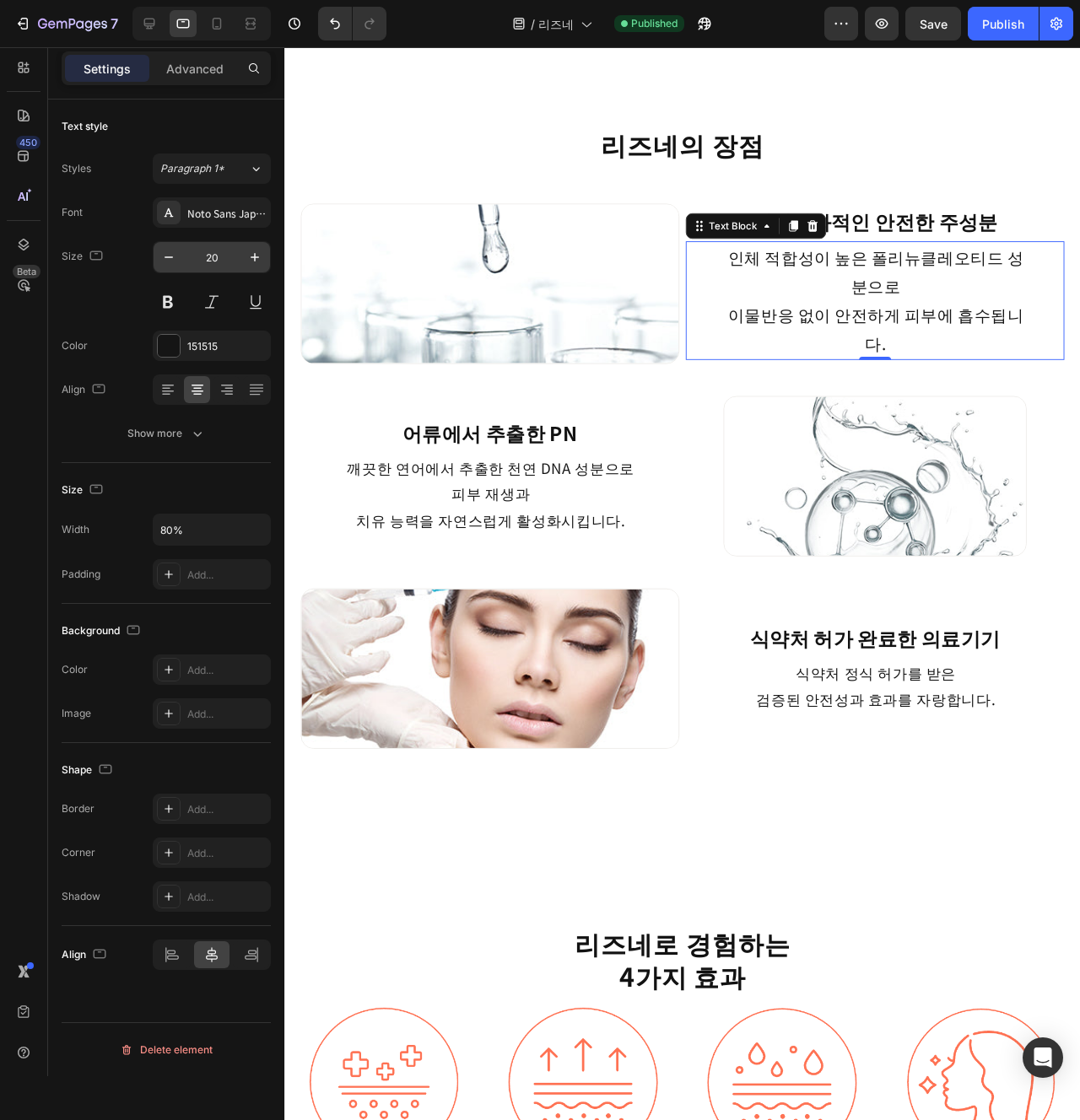
click at [198, 267] on input "20" at bounding box center [212, 257] width 56 height 31
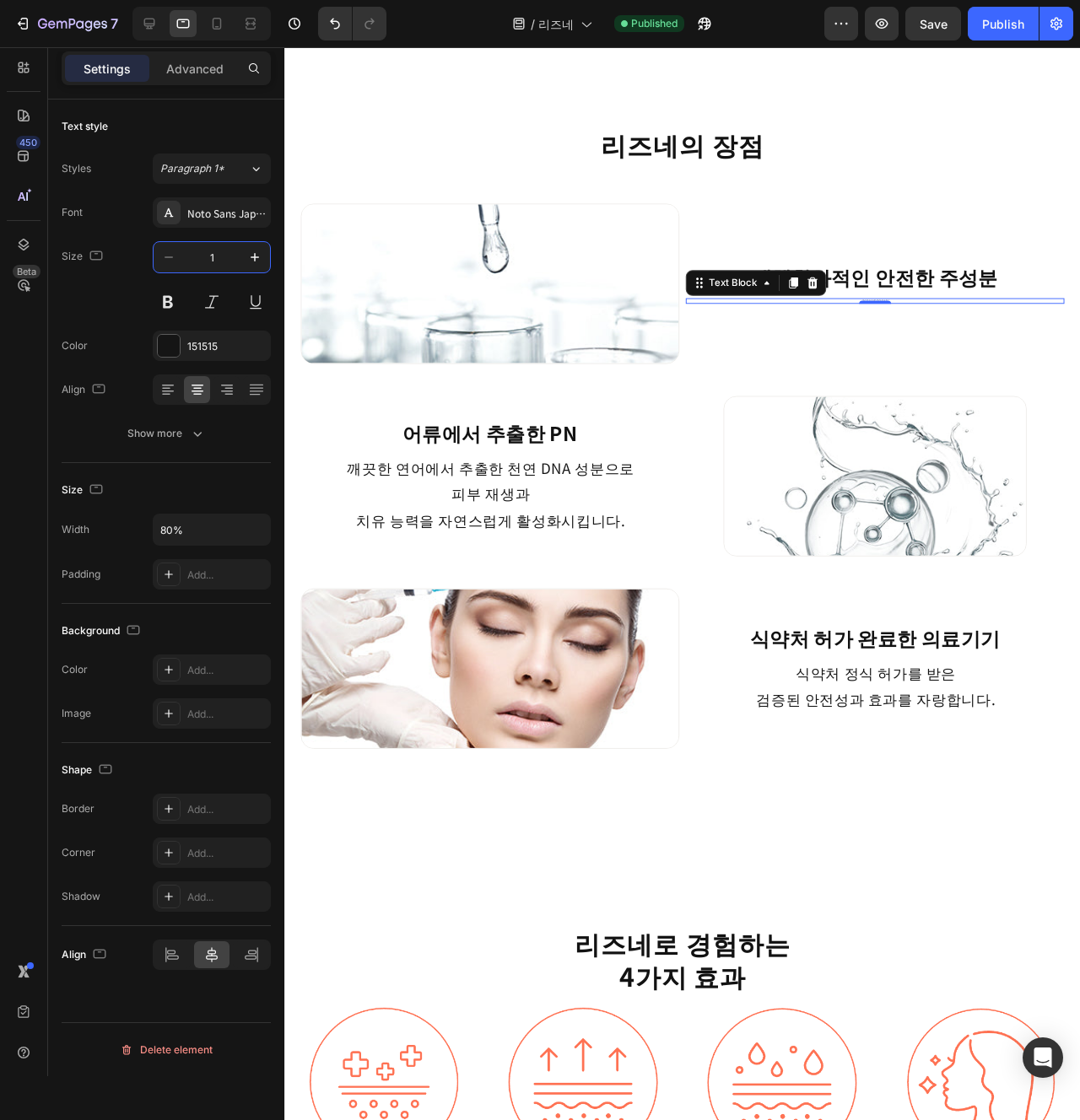
type input "16"
click at [198, 267] on input "16" at bounding box center [212, 257] width 56 height 31
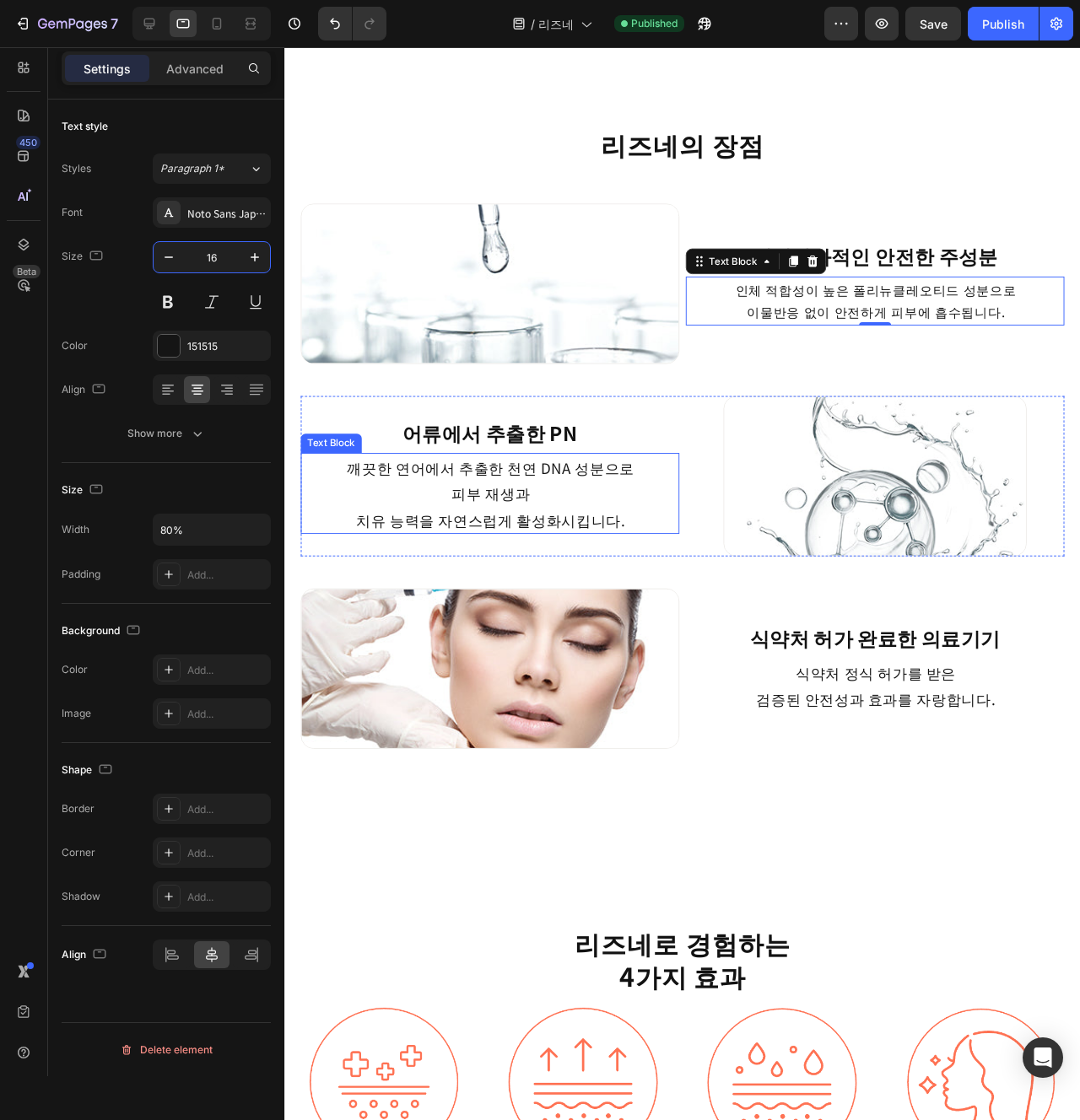
click at [547, 539] on p "치유 능력을 자연스럽게 활성화시킵니다." at bounding box center [500, 543] width 317 height 27
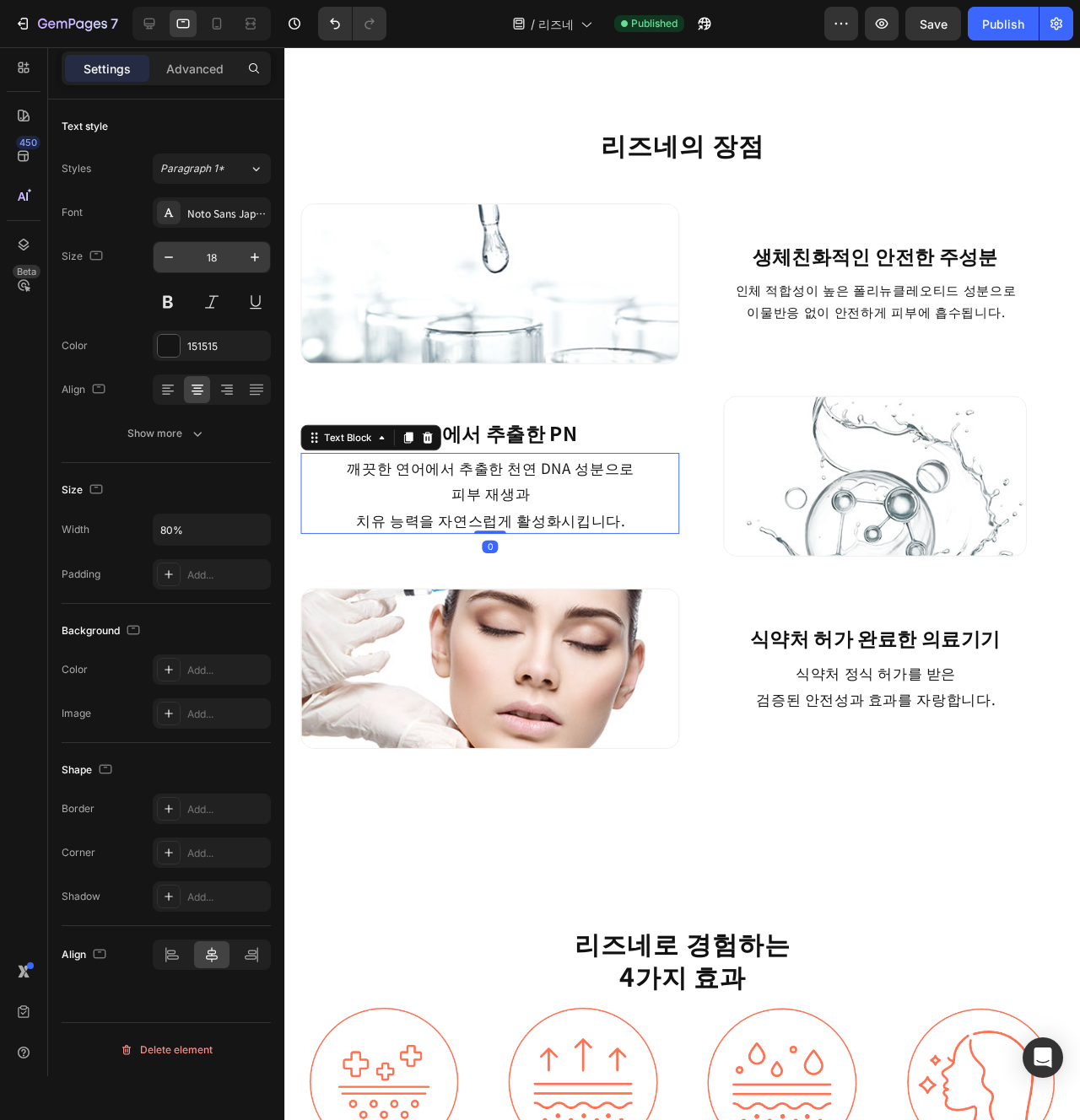
click at [211, 264] on input "18" at bounding box center [212, 257] width 56 height 31
type input "16"
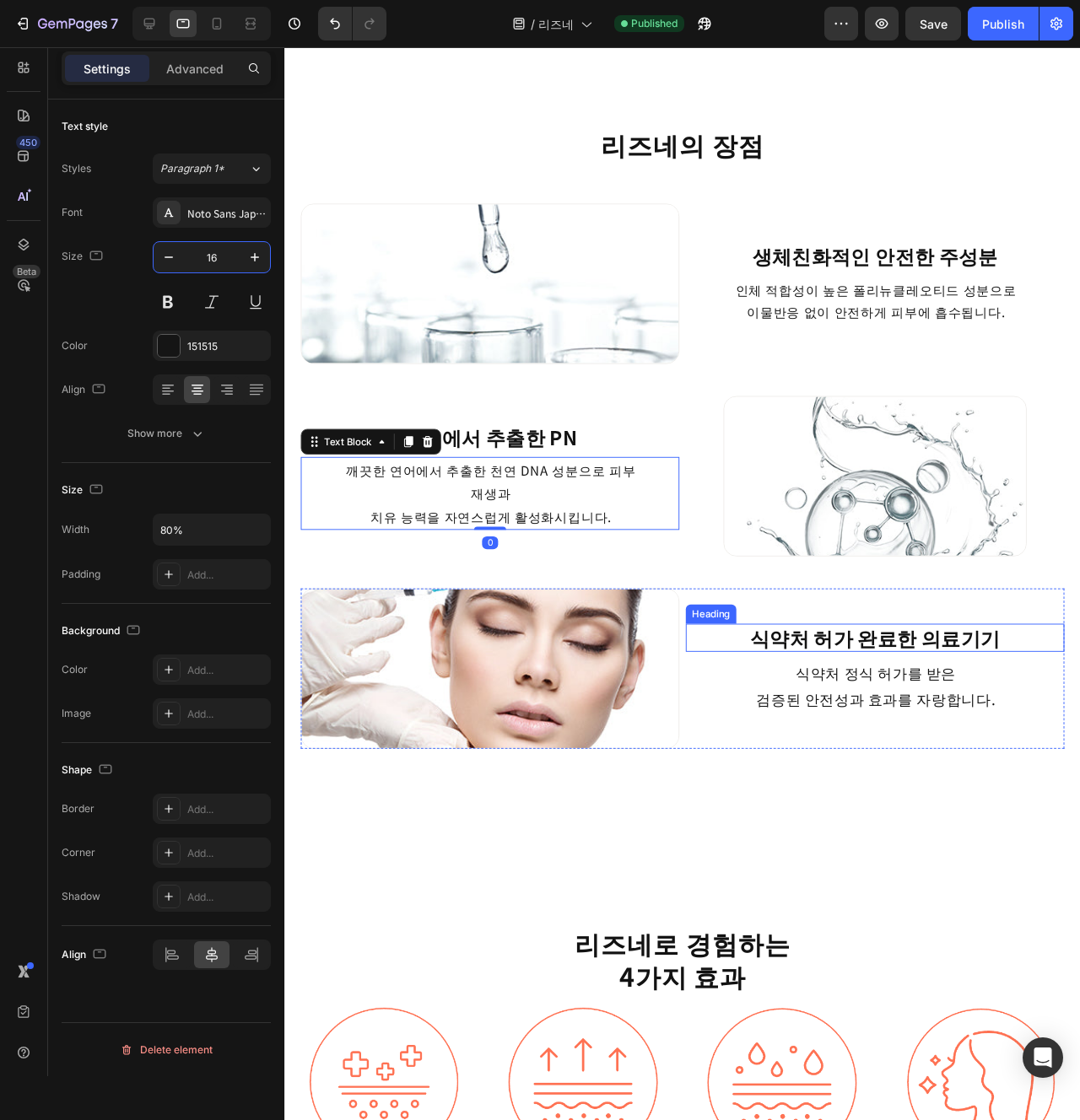
click at [764, 677] on h3 "식약처 허가 완료한 의료기기" at bounding box center [905, 669] width 319 height 30
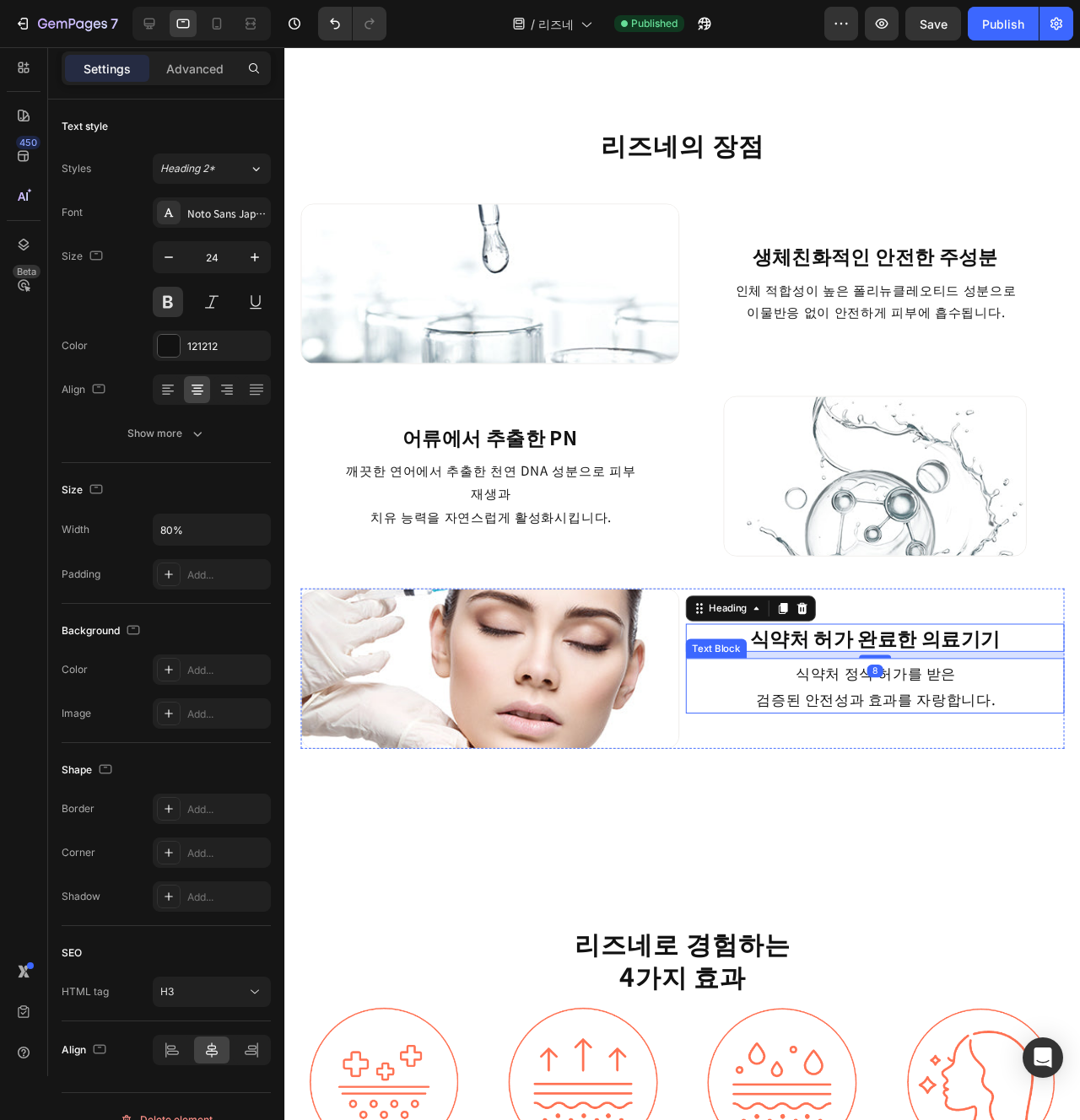
click at [803, 708] on p "식약처 정식 허가를 받은" at bounding box center [906, 705] width 317 height 27
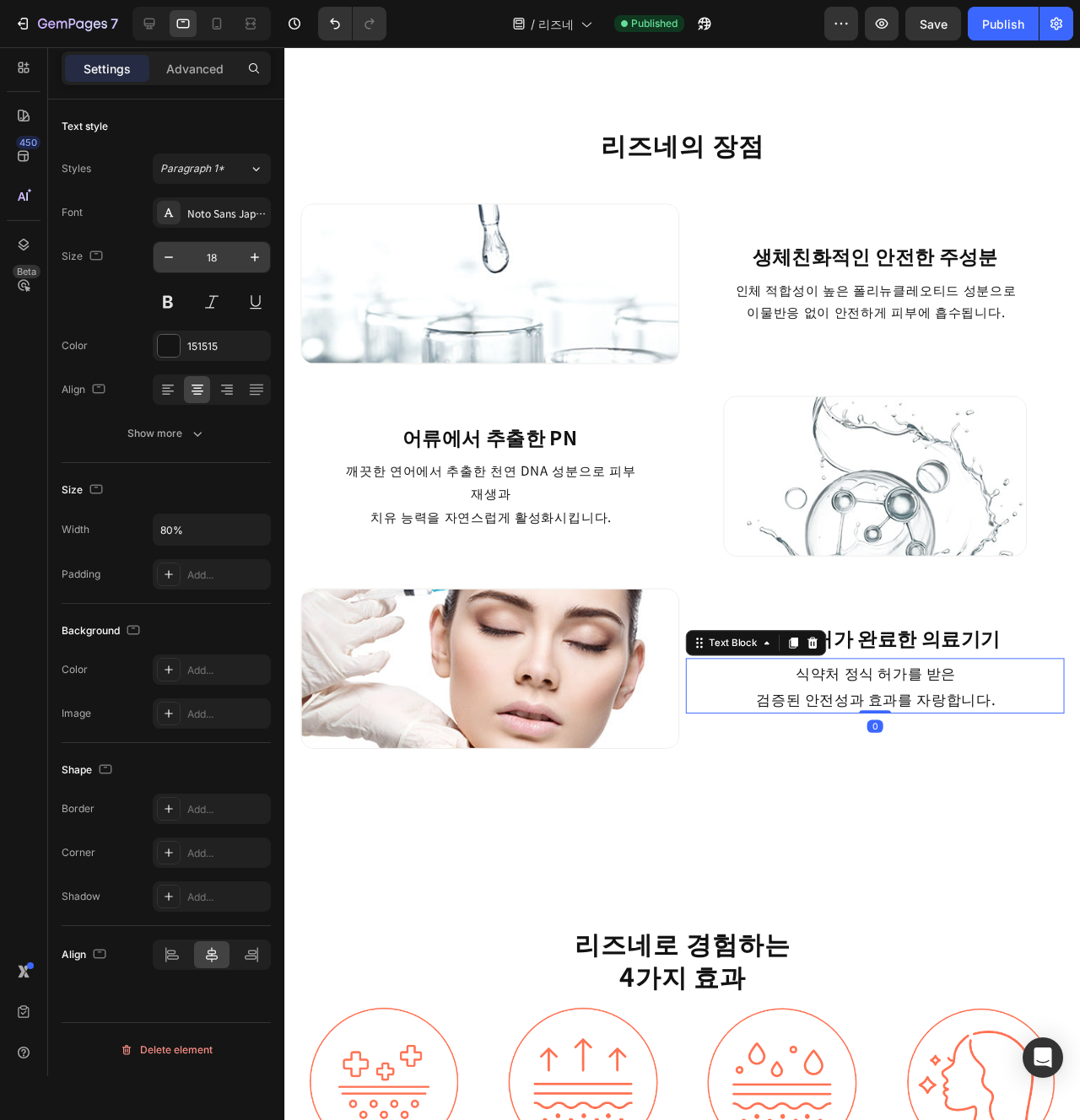
click at [207, 261] on input "18" at bounding box center [212, 257] width 56 height 31
type input "16"
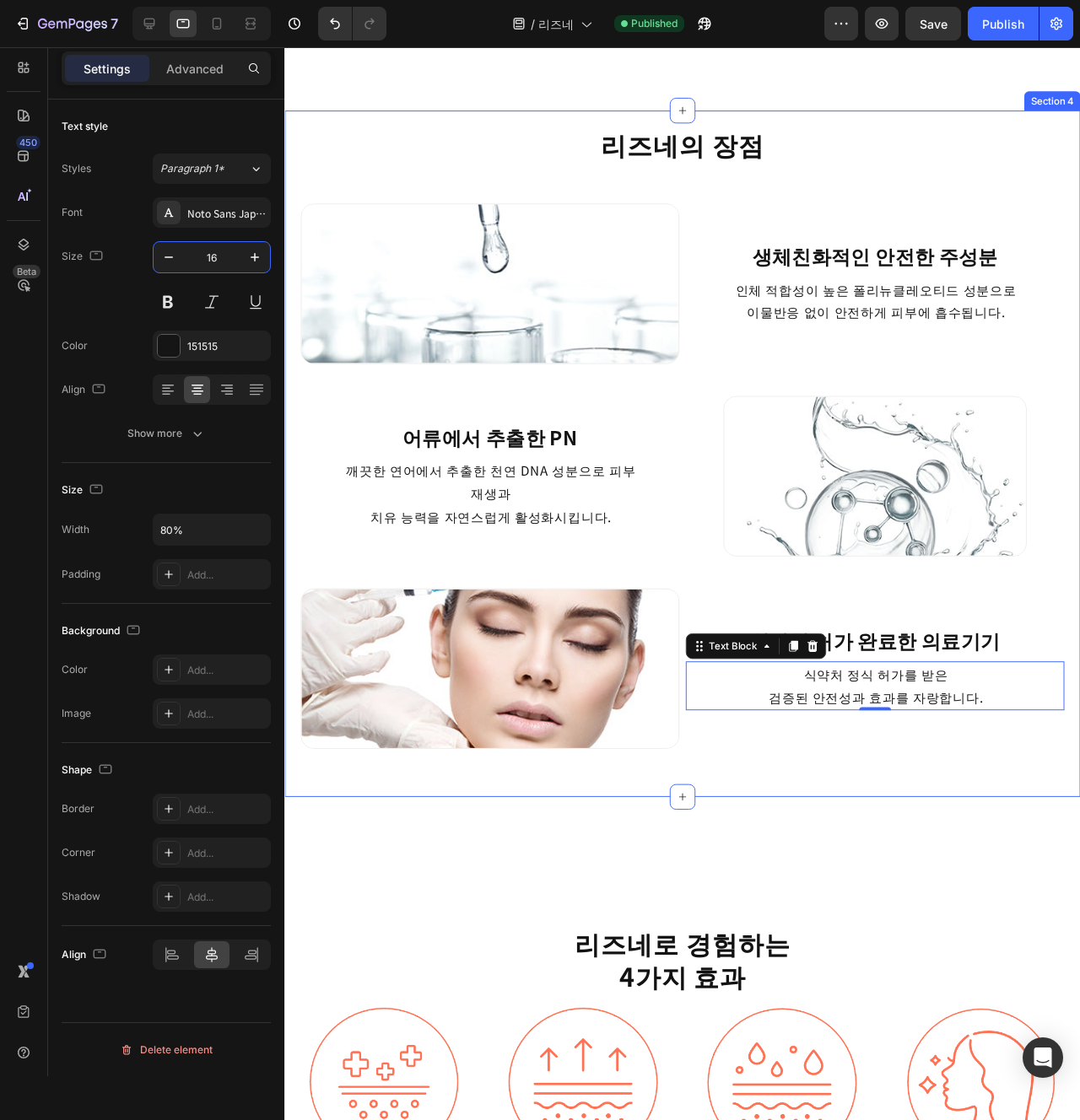
click at [769, 827] on div "리즈네의 장점 Heading Image 생체친화적인 안전한 주성분 Heading 인체 적합성이 높은 폴리뉴클레오티드 성분으로 이물반응 없이 안…" at bounding box center [703, 474] width 837 height 722
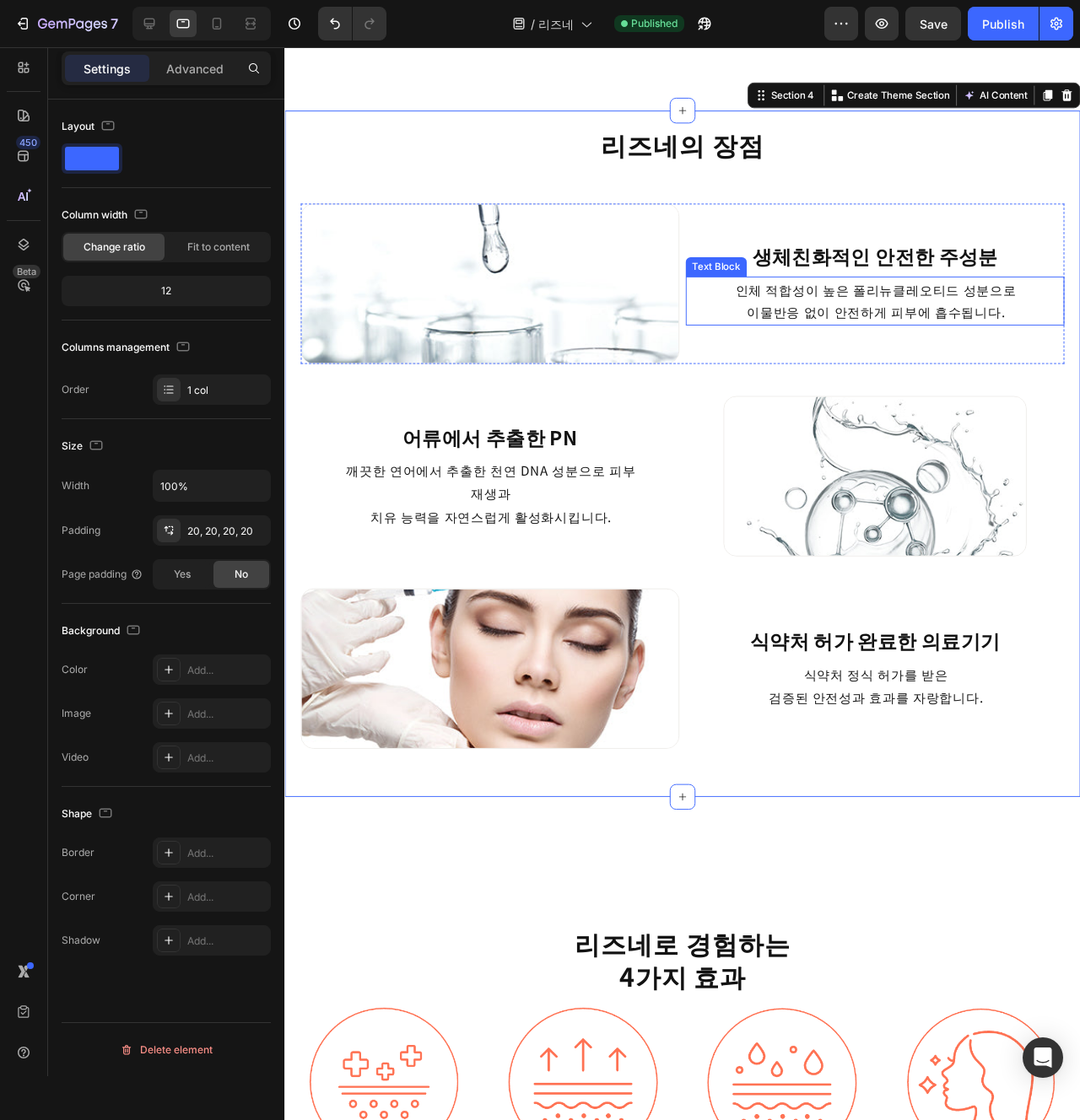
click at [884, 339] on div "인체 적합성이 높은 폴리뉴클레오티드 성분으로 이물반응 없이 안전하게 피부에 흡수됩니다." at bounding box center [905, 314] width 319 height 52
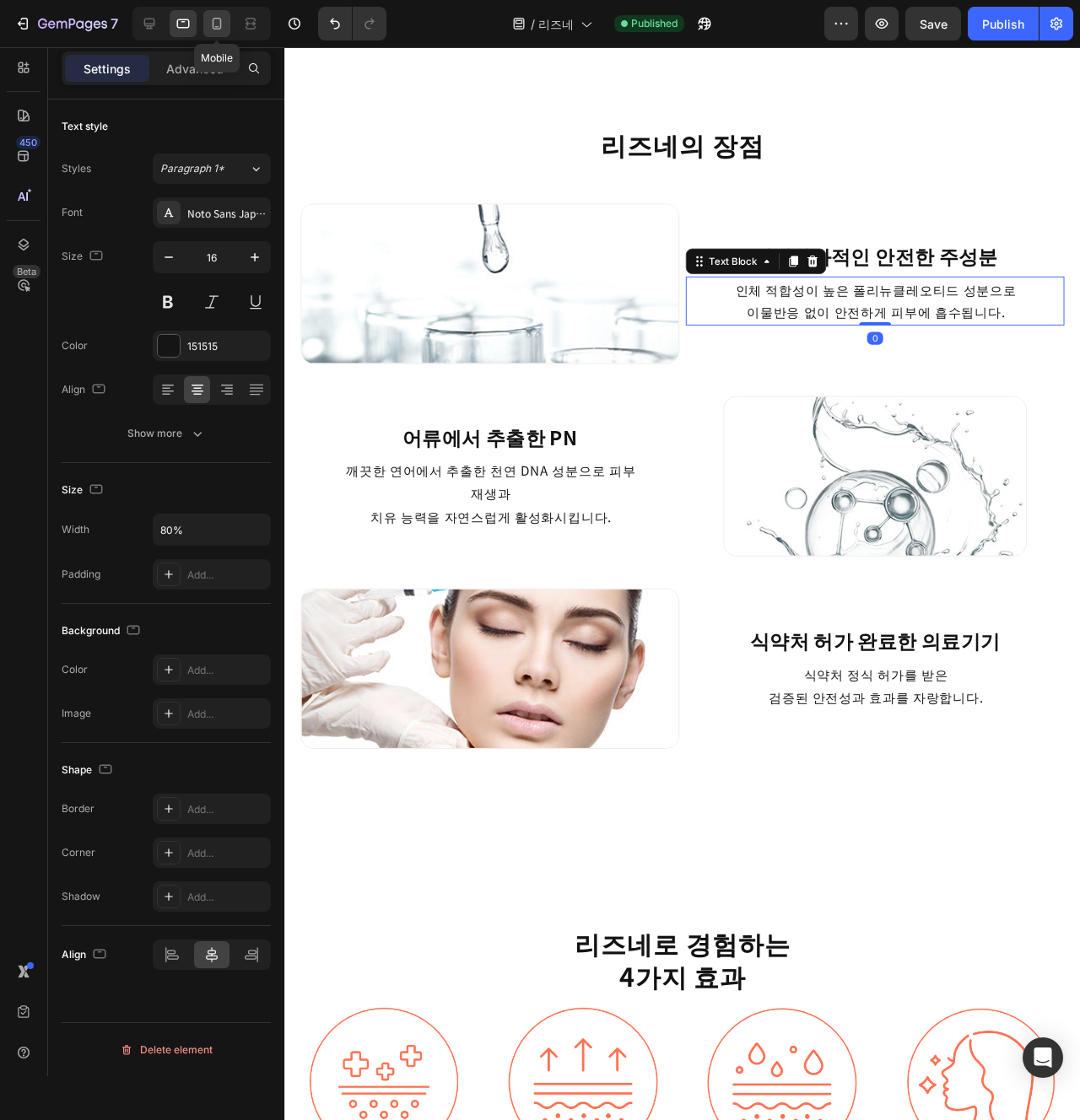
click at [207, 27] on div at bounding box center [217, 23] width 27 height 27
type input "12"
type input "100%"
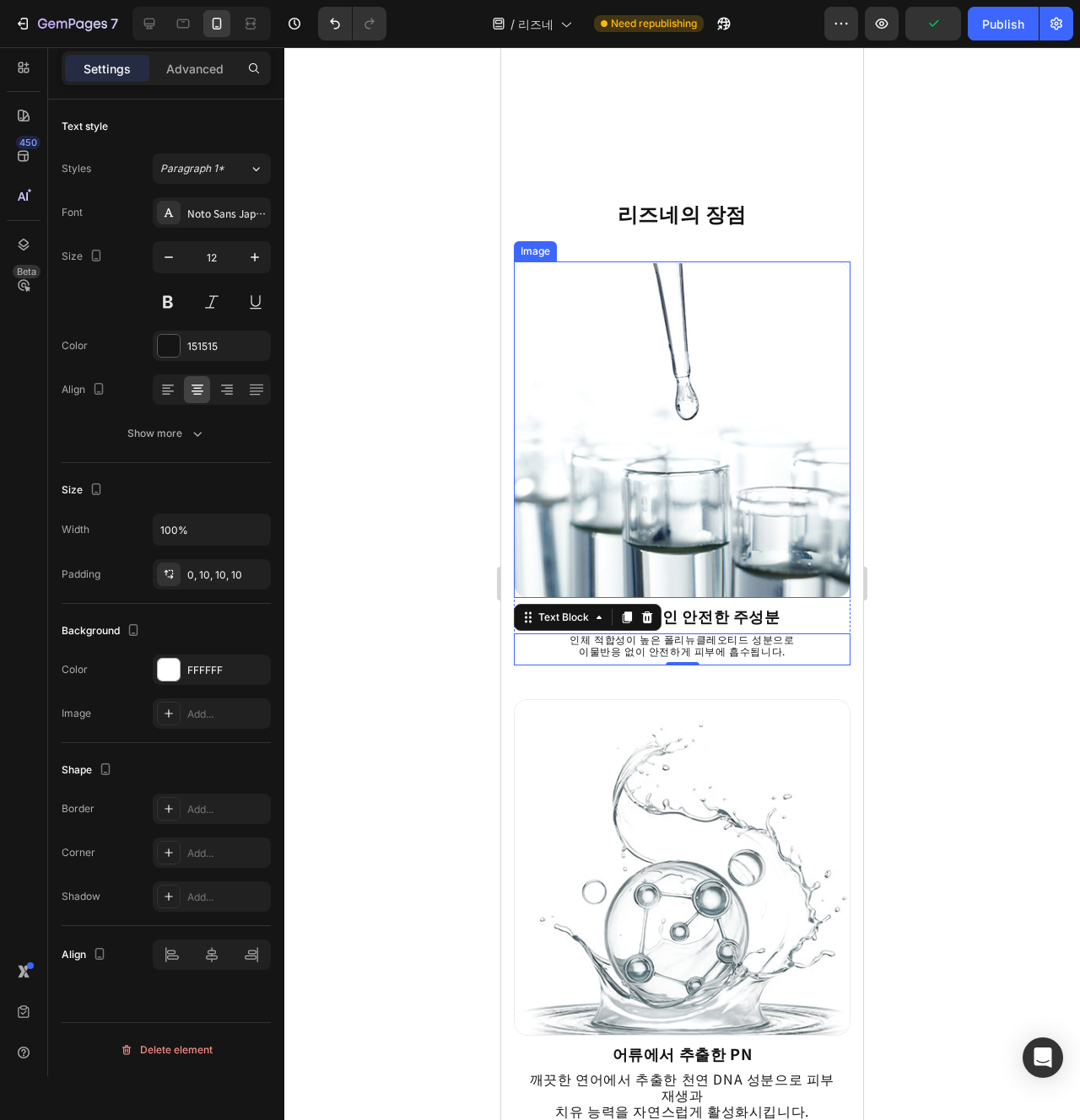
scroll to position [1628, 0]
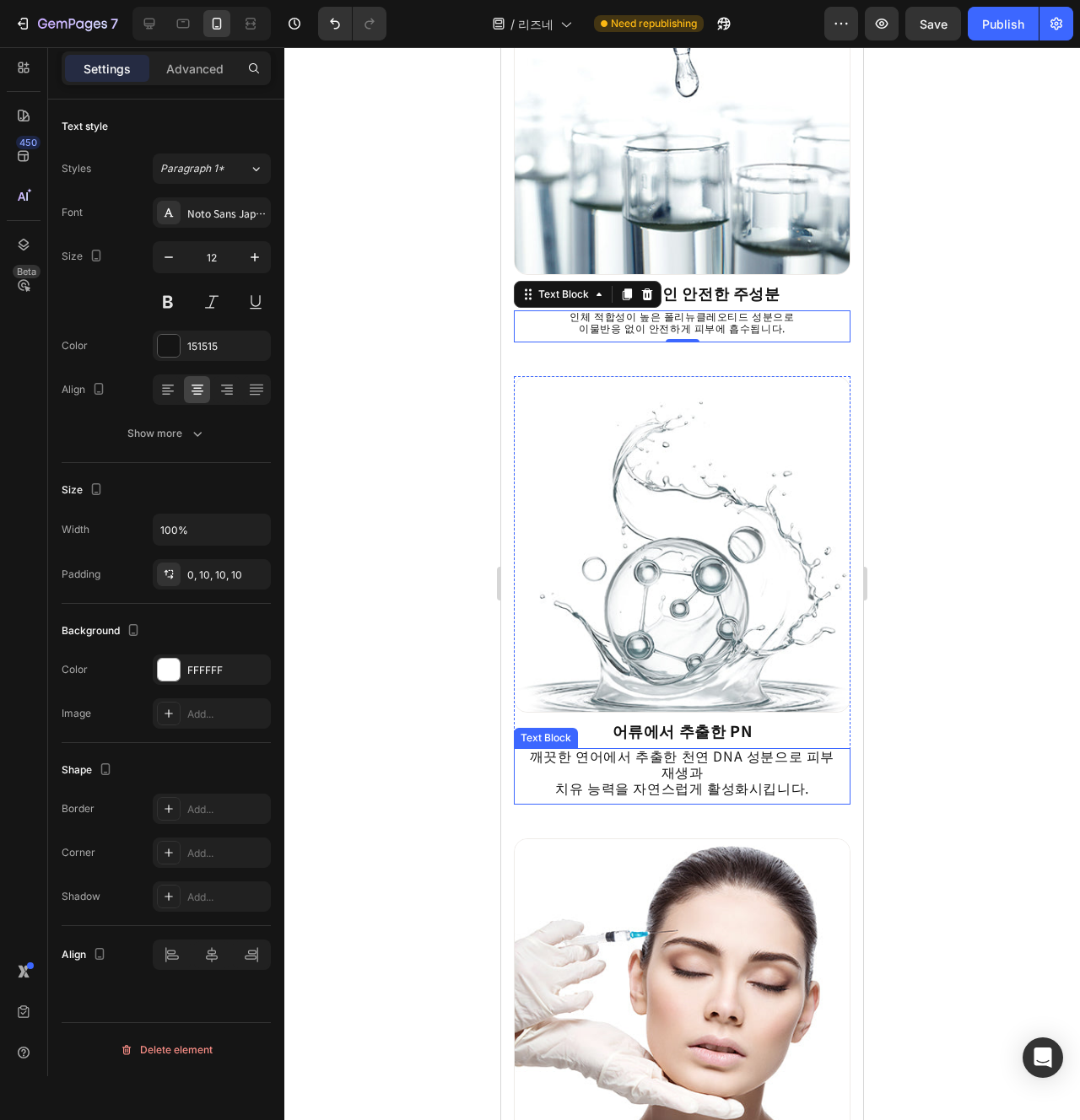
click at [686, 780] on p "치유 능력을 자연스럽게 활성화시킵니다." at bounding box center [682, 788] width 320 height 16
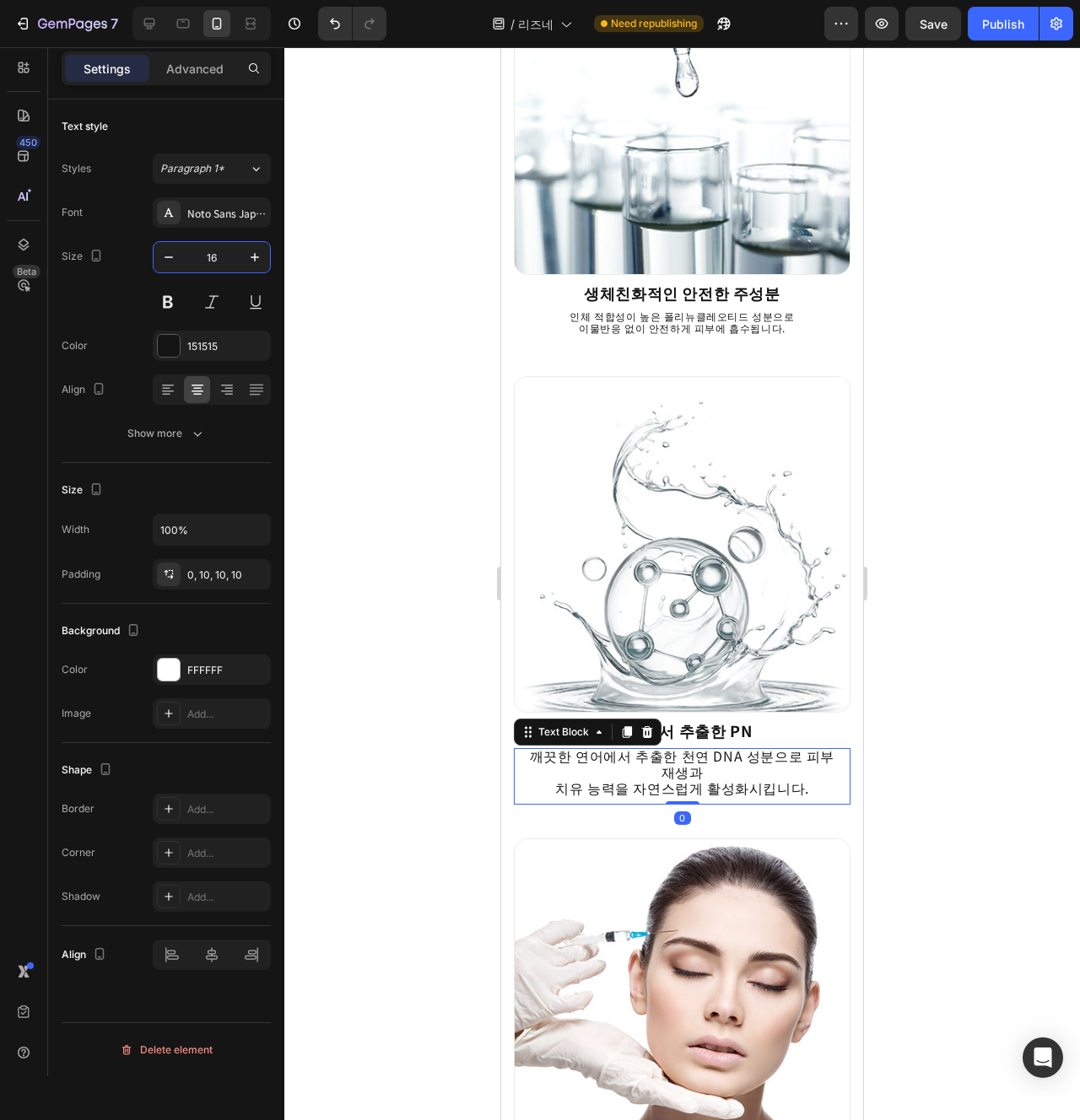
click at [212, 263] on input "16" at bounding box center [212, 257] width 56 height 31
type input "12"
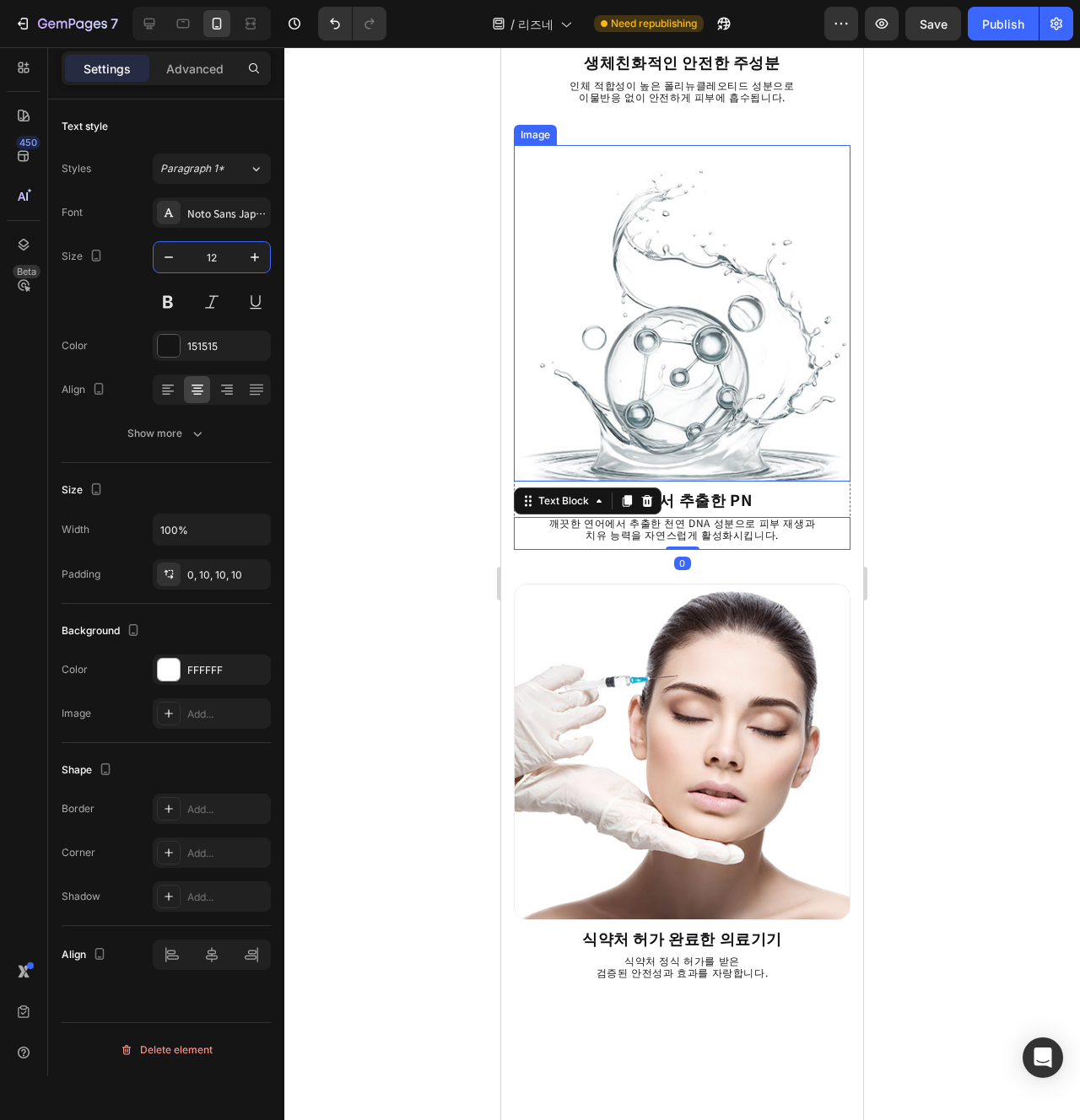
scroll to position [2008, 0]
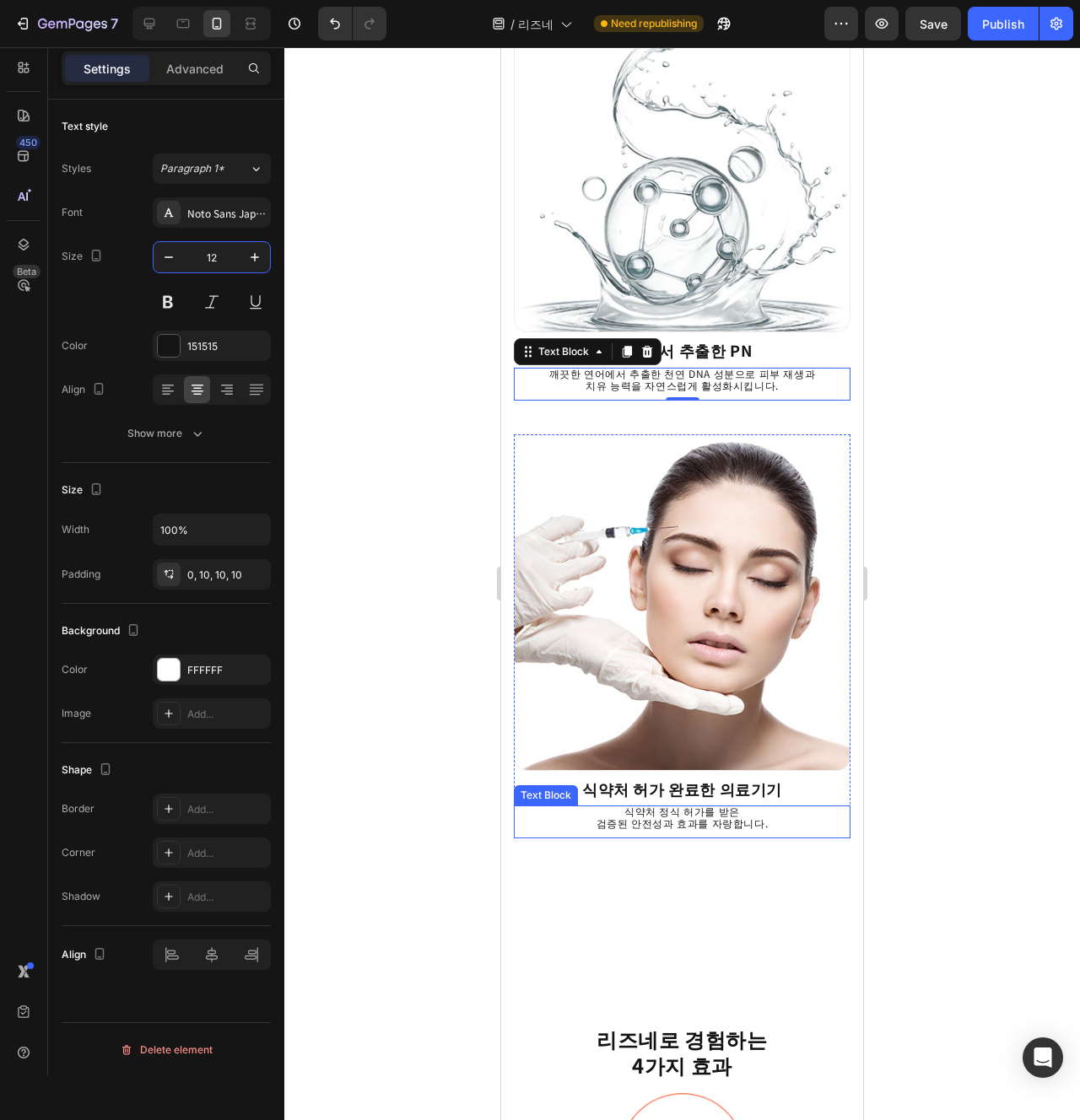
click at [706, 825] on p "검증된 안전성과 효과를 자랑합니다." at bounding box center [682, 823] width 320 height 12
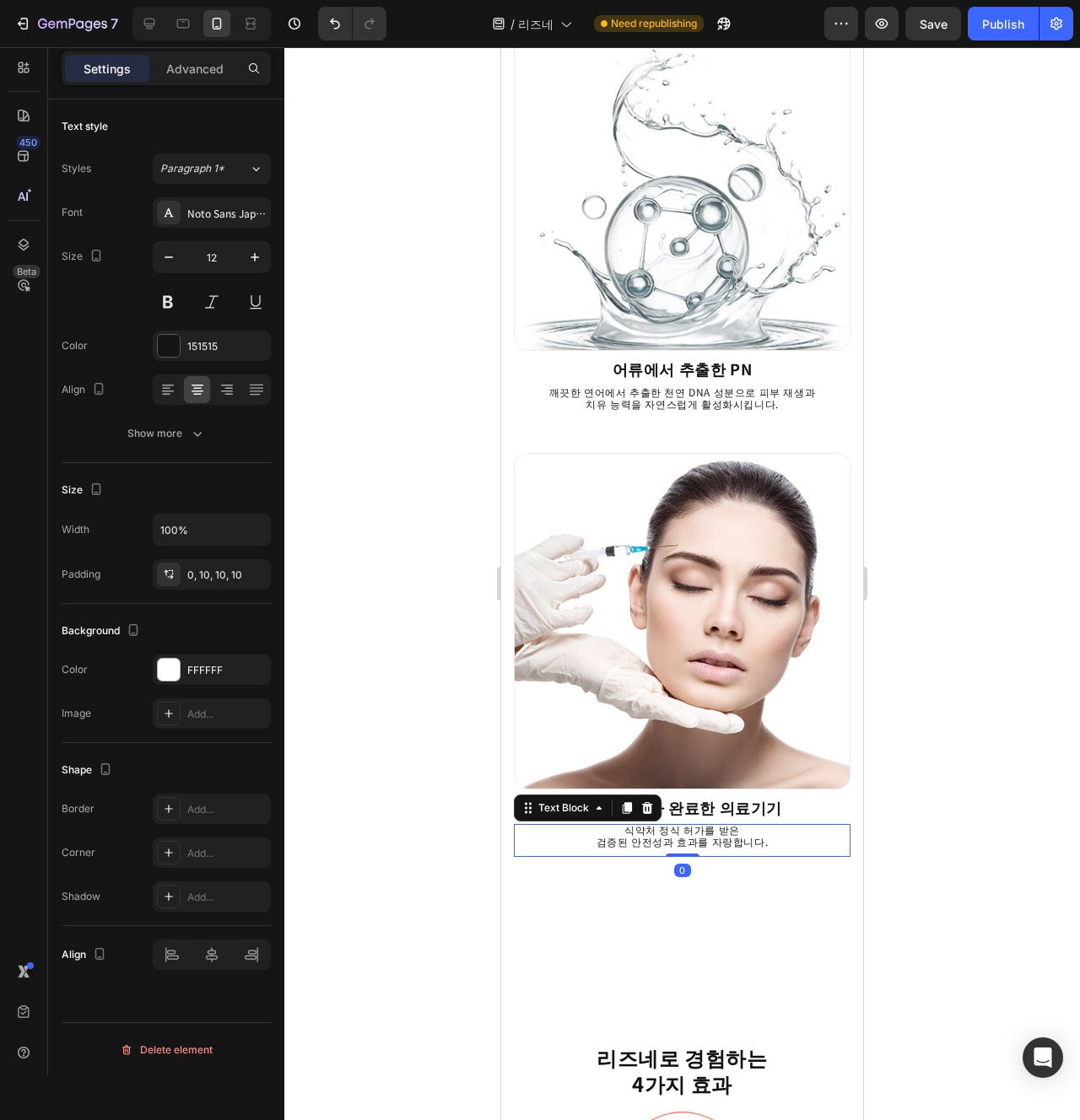
scroll to position [1891, 0]
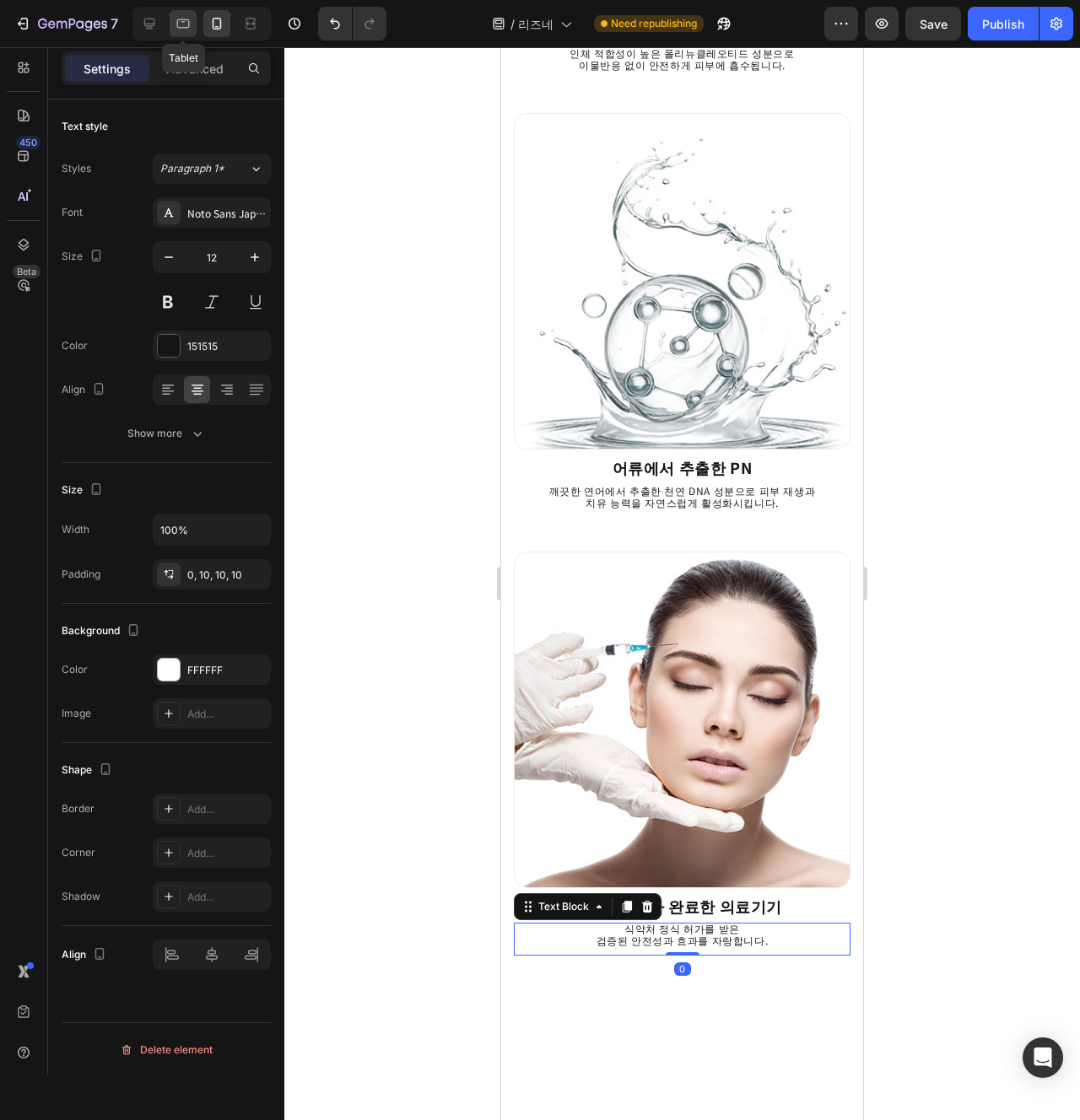
click at [193, 32] on div at bounding box center [182, 23] width 27 height 27
type input "16"
type input "80%"
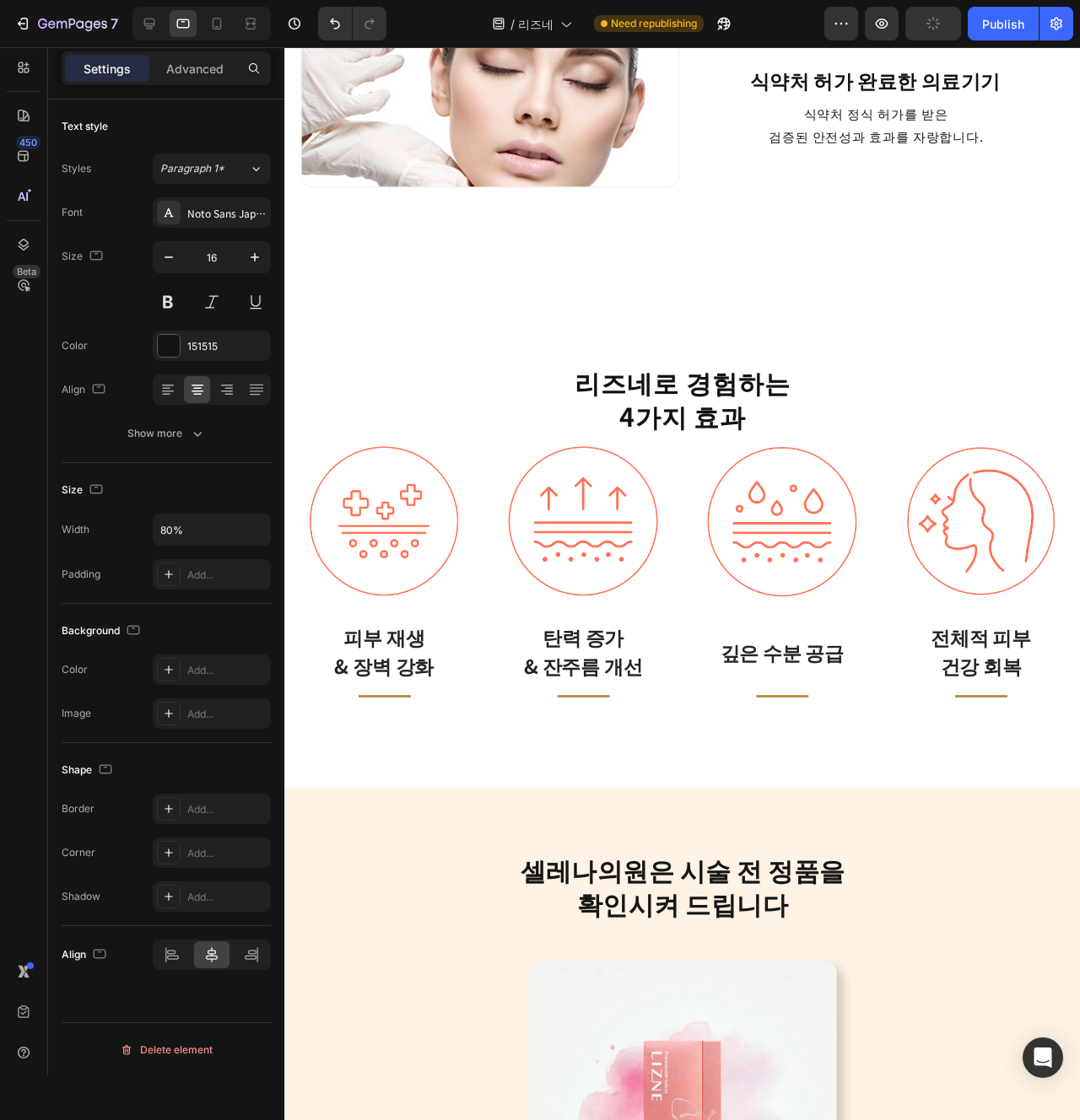
scroll to position [2287, 0]
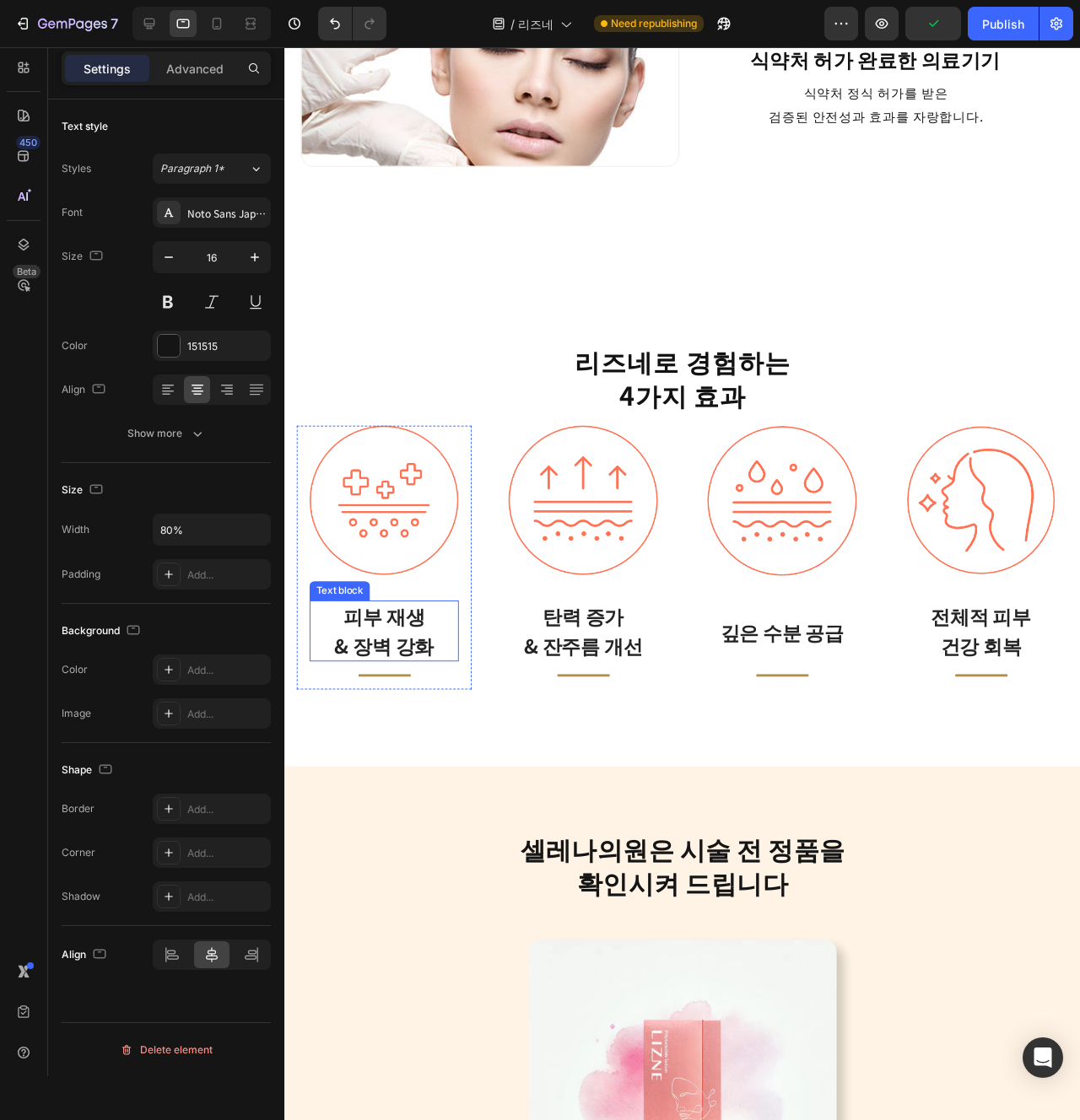
click at [407, 660] on p "피부 재생 & 장벽 강화" at bounding box center [389, 660] width 153 height 60
click at [219, 263] on input "24" at bounding box center [212, 257] width 56 height 31
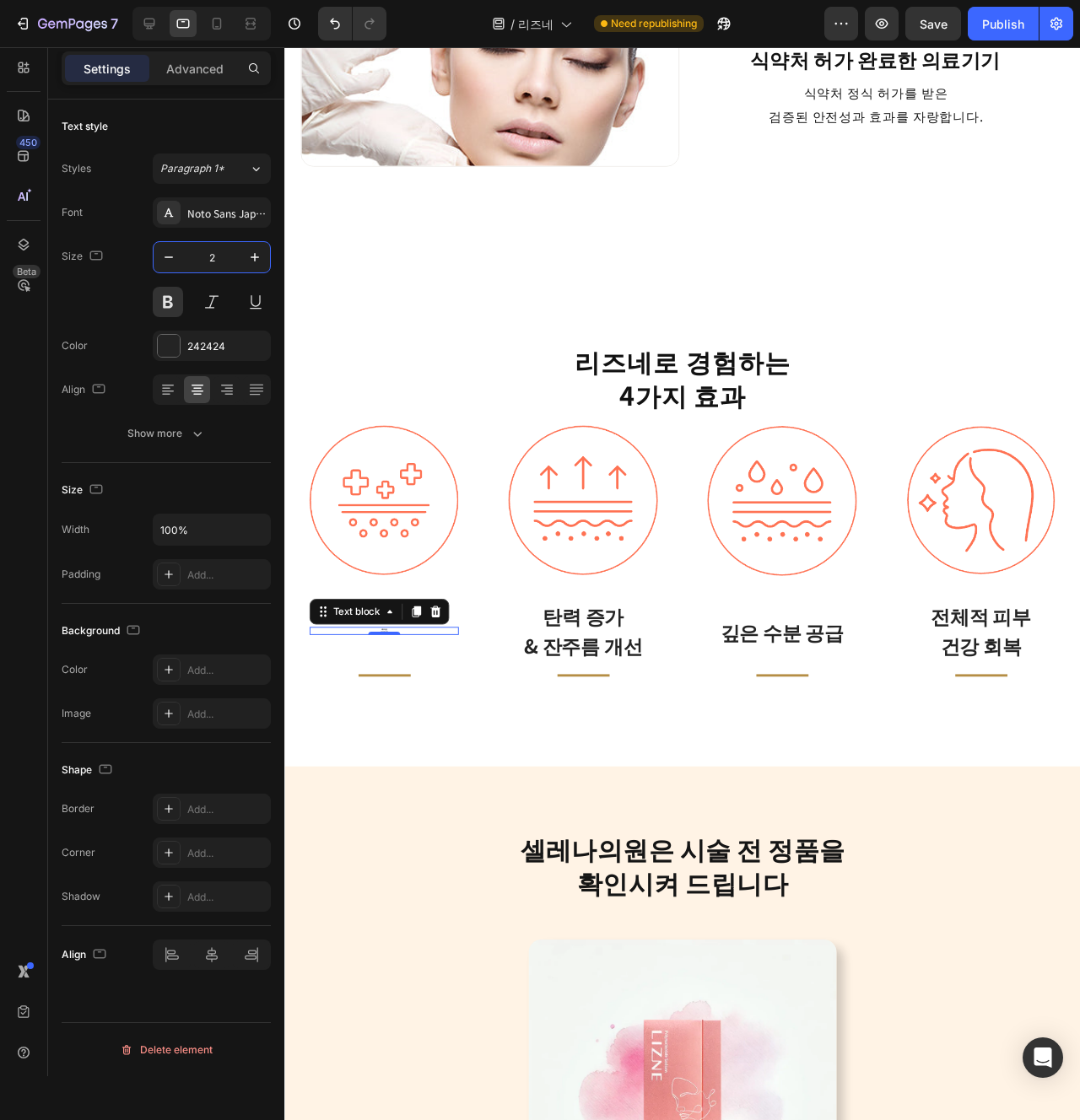
type input "20"
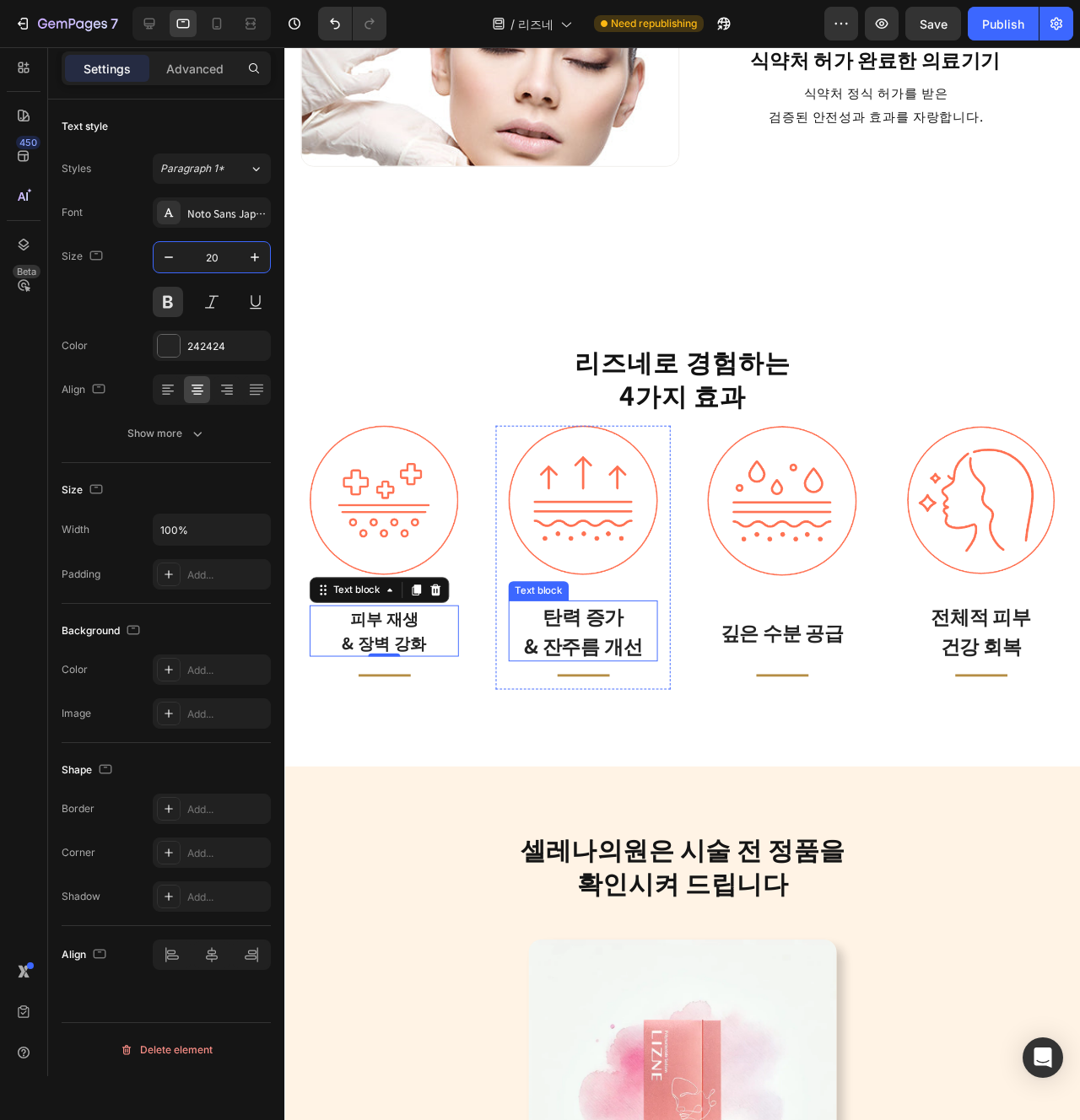
click at [580, 641] on p "탄력 증가" at bounding box center [598, 646] width 153 height 31
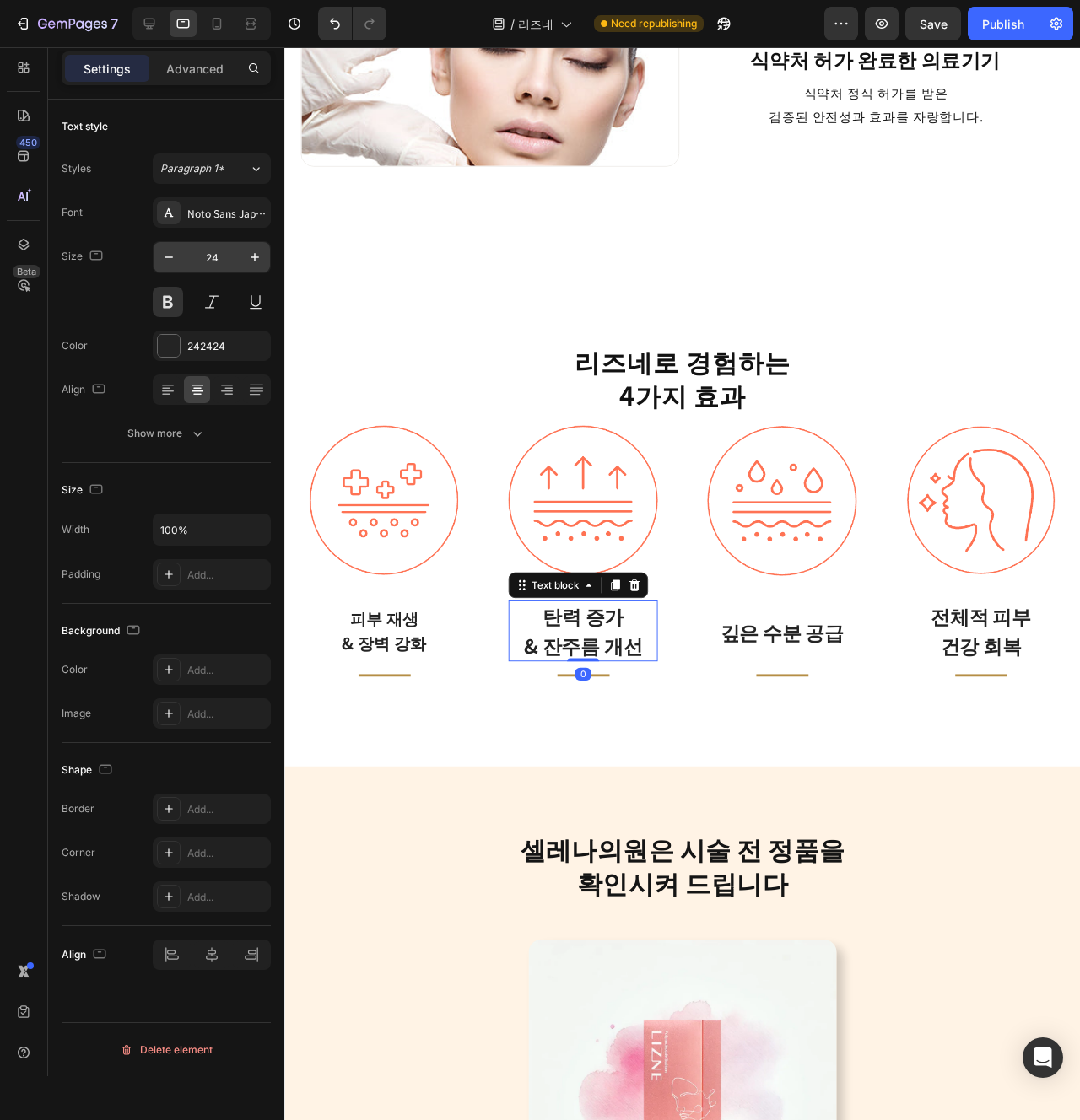
click at [214, 260] on input "24" at bounding box center [212, 257] width 56 height 31
paste input "0"
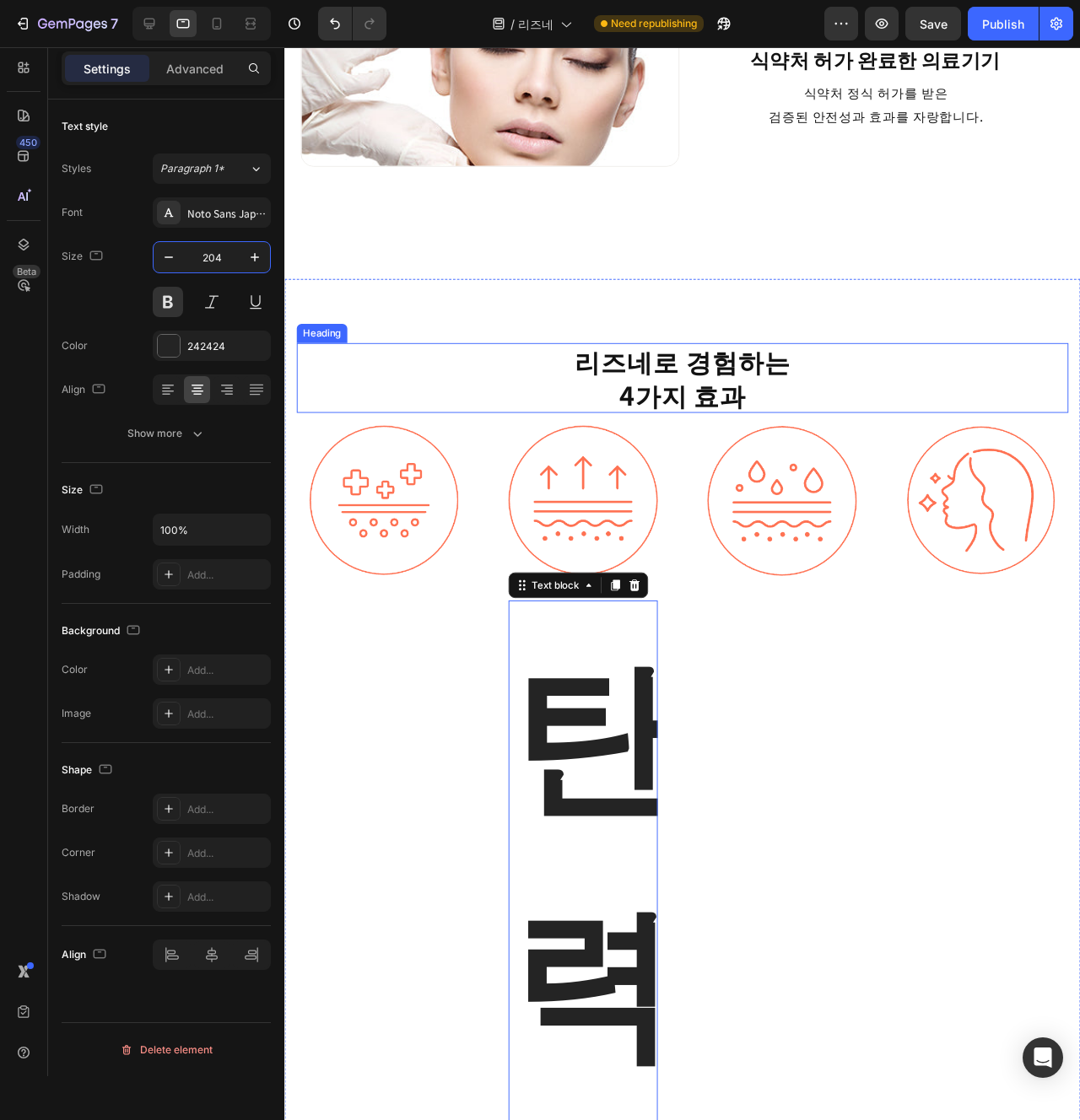
paste input "text"
type input "20"
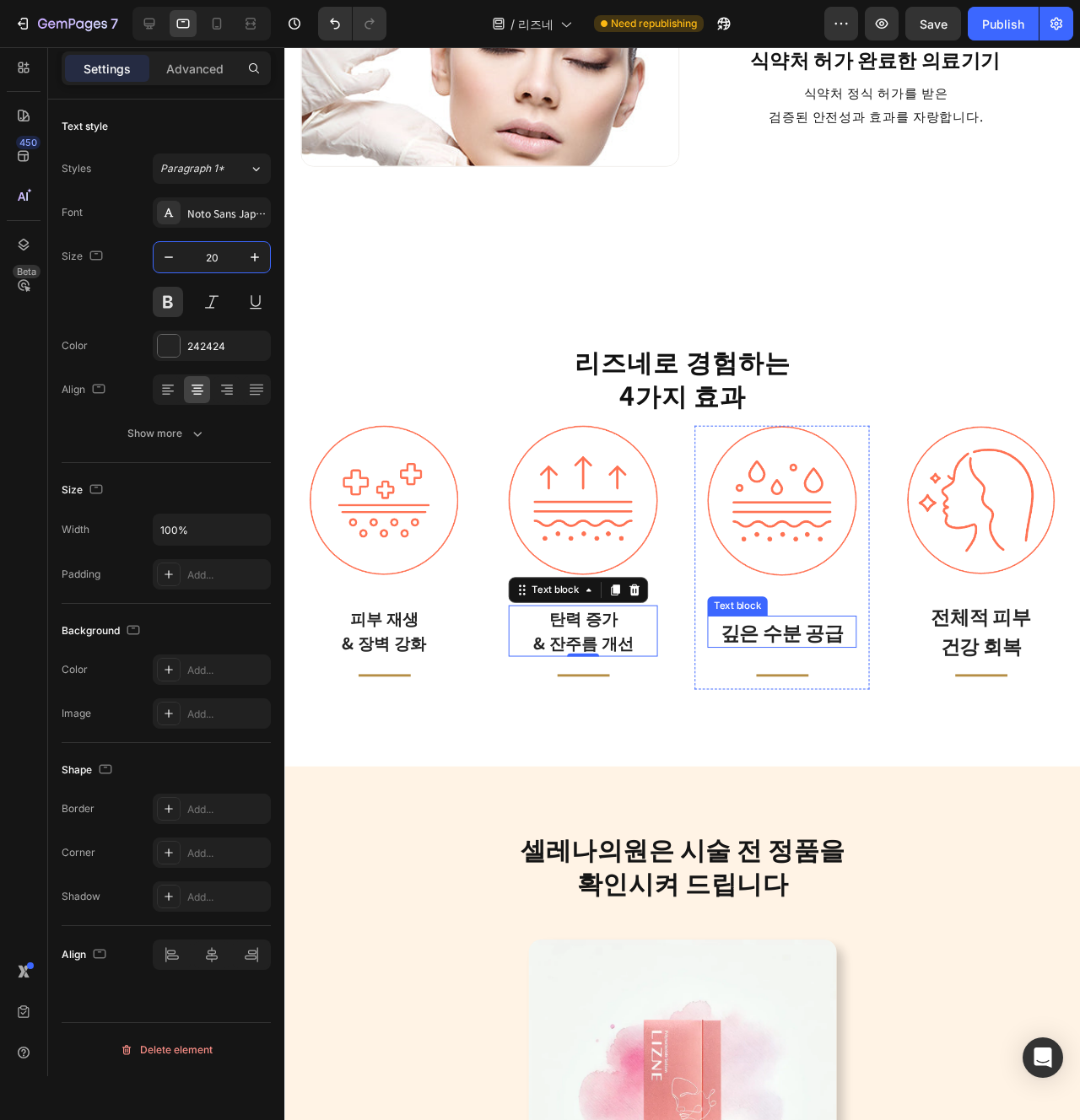
click at [789, 667] on p "깊은 수분 공급" at bounding box center [807, 662] width 153 height 31
click at [220, 260] on input "24" at bounding box center [212, 257] width 56 height 31
paste input "0"
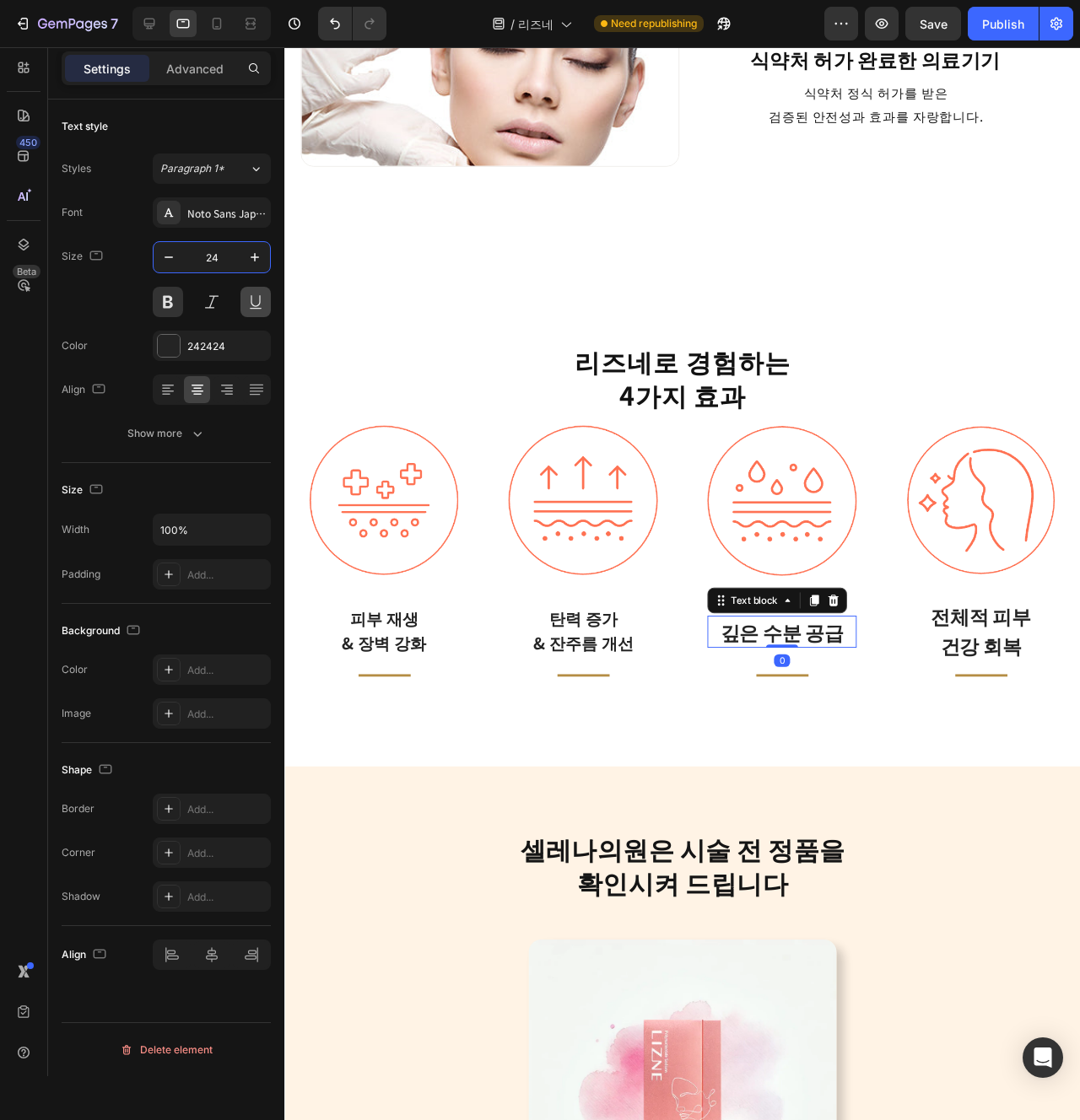
type input "20"
click at [1046, 673] on p "건강 회복" at bounding box center [1016, 676] width 153 height 31
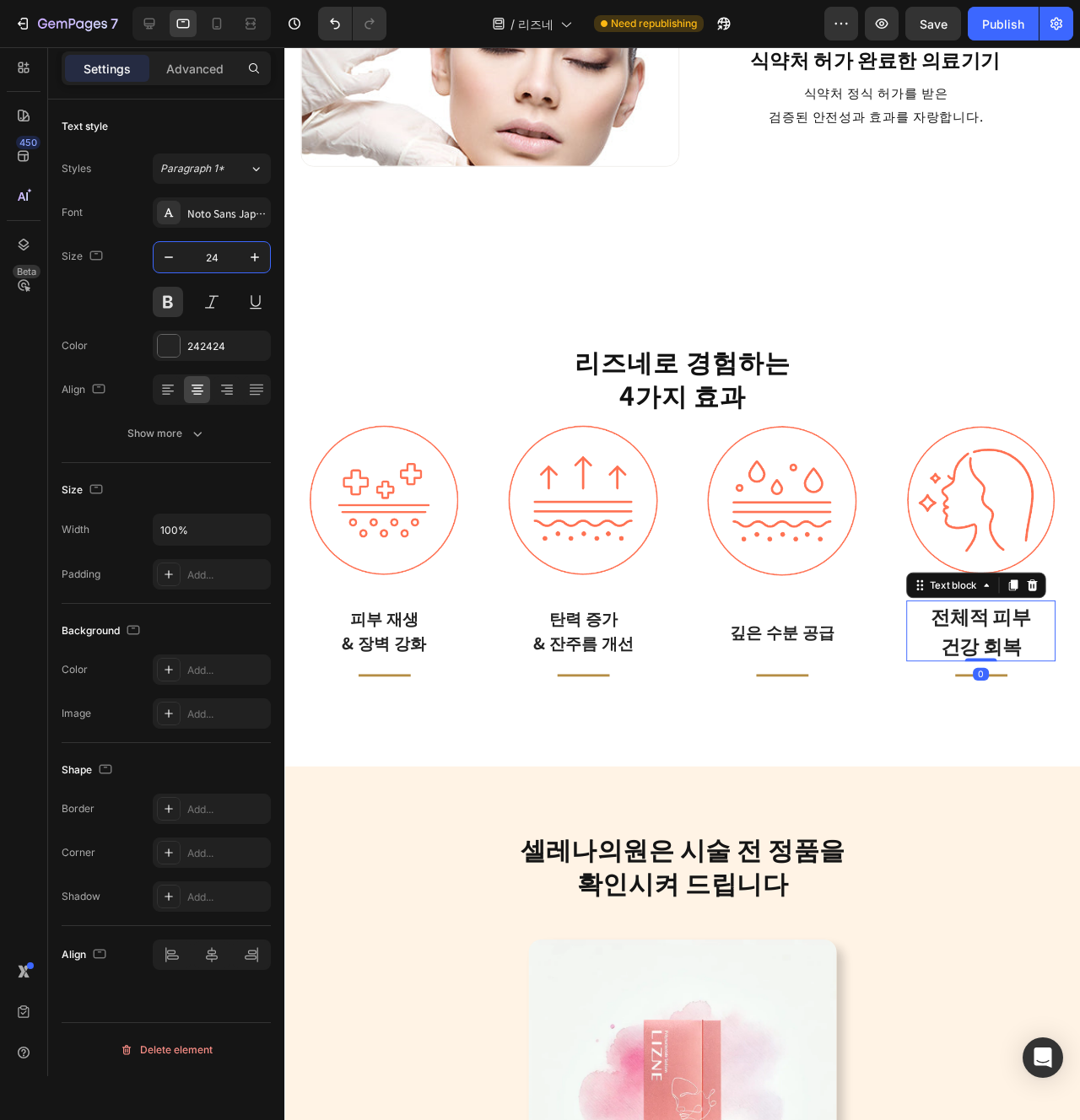
click at [211, 260] on input "24" at bounding box center [212, 257] width 56 height 31
paste input "0"
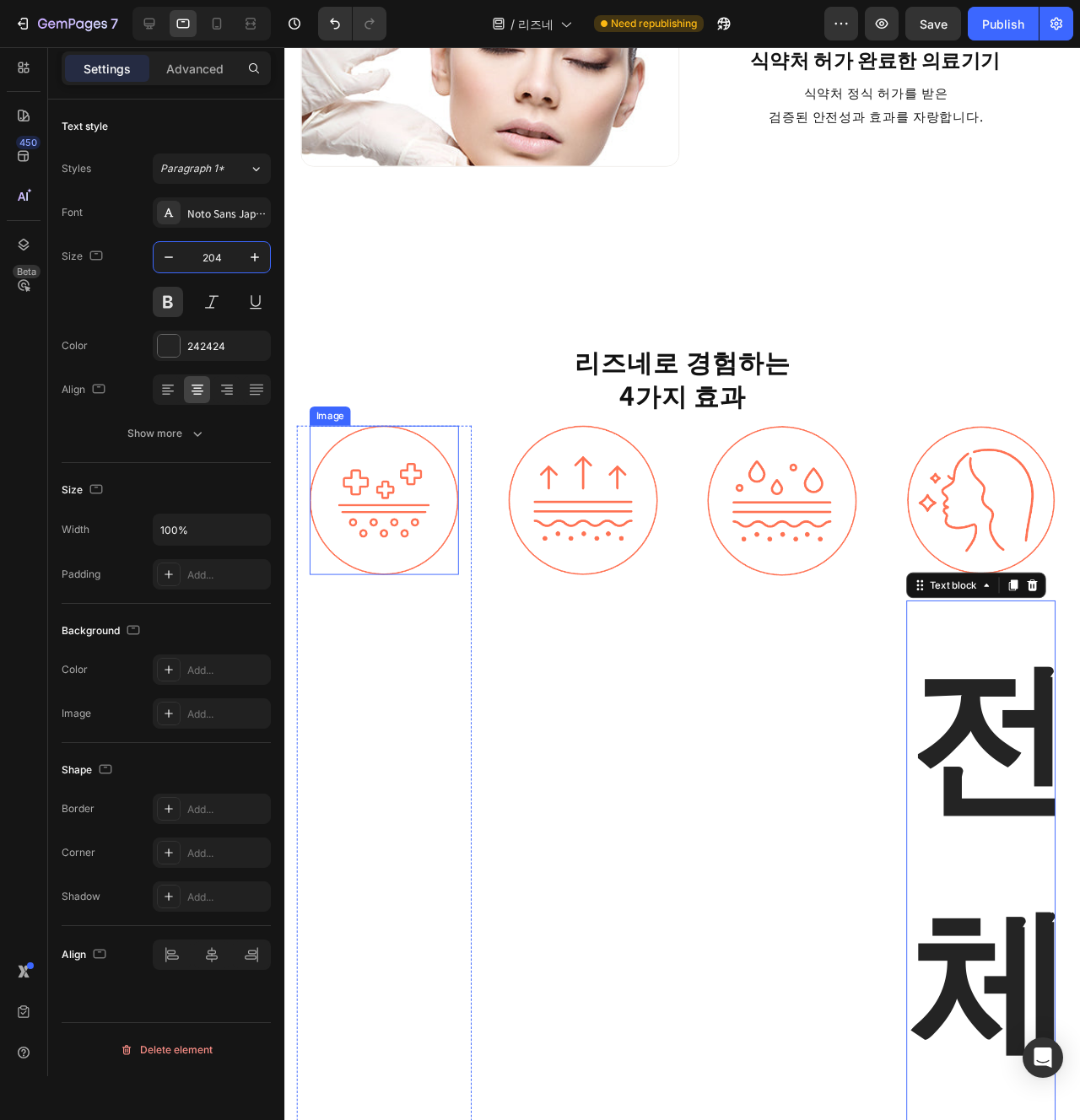
paste input "text"
type input "20"
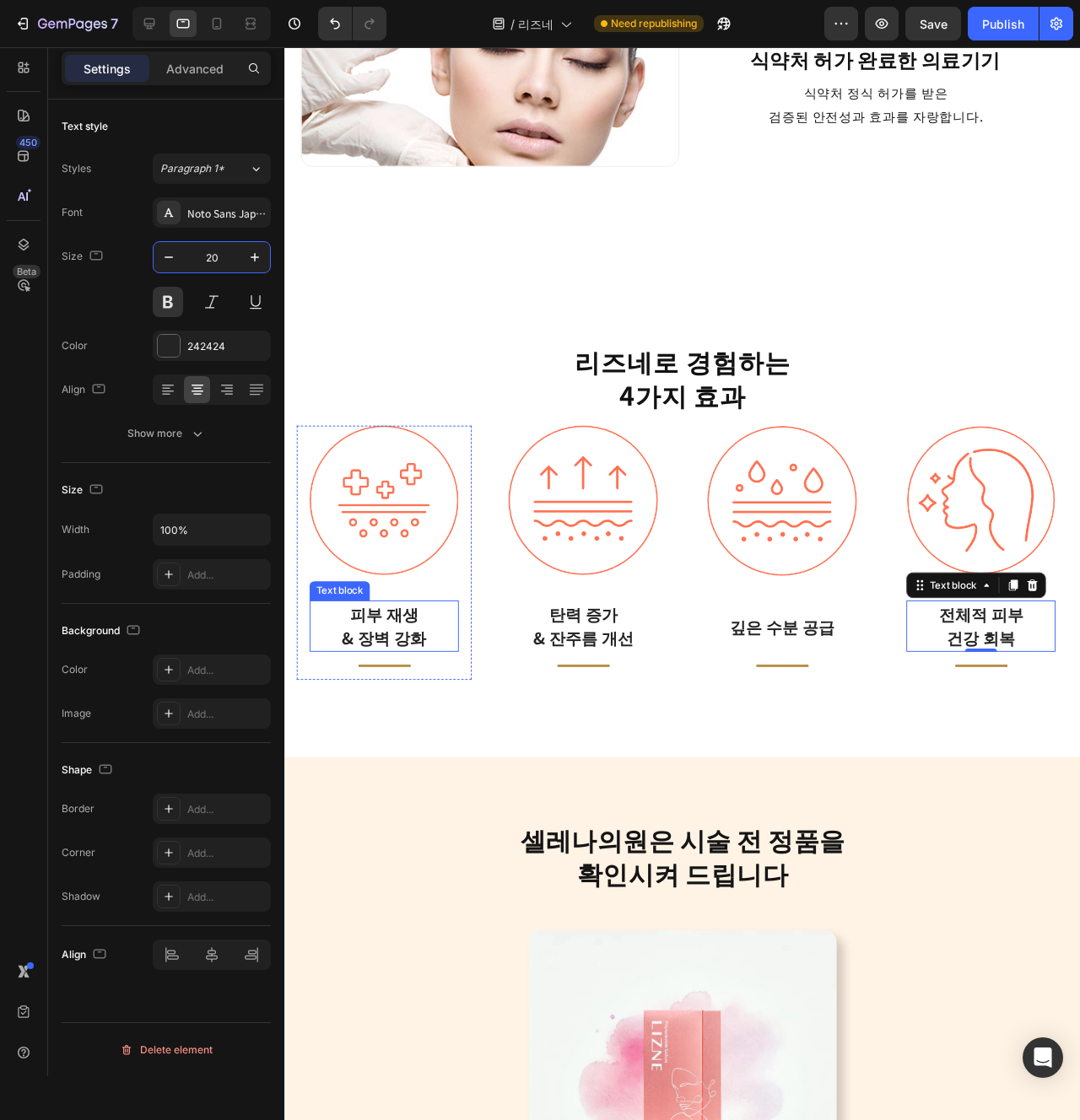
click at [409, 668] on p "피부 재생 & 장벽 강화" at bounding box center [389, 656] width 153 height 50
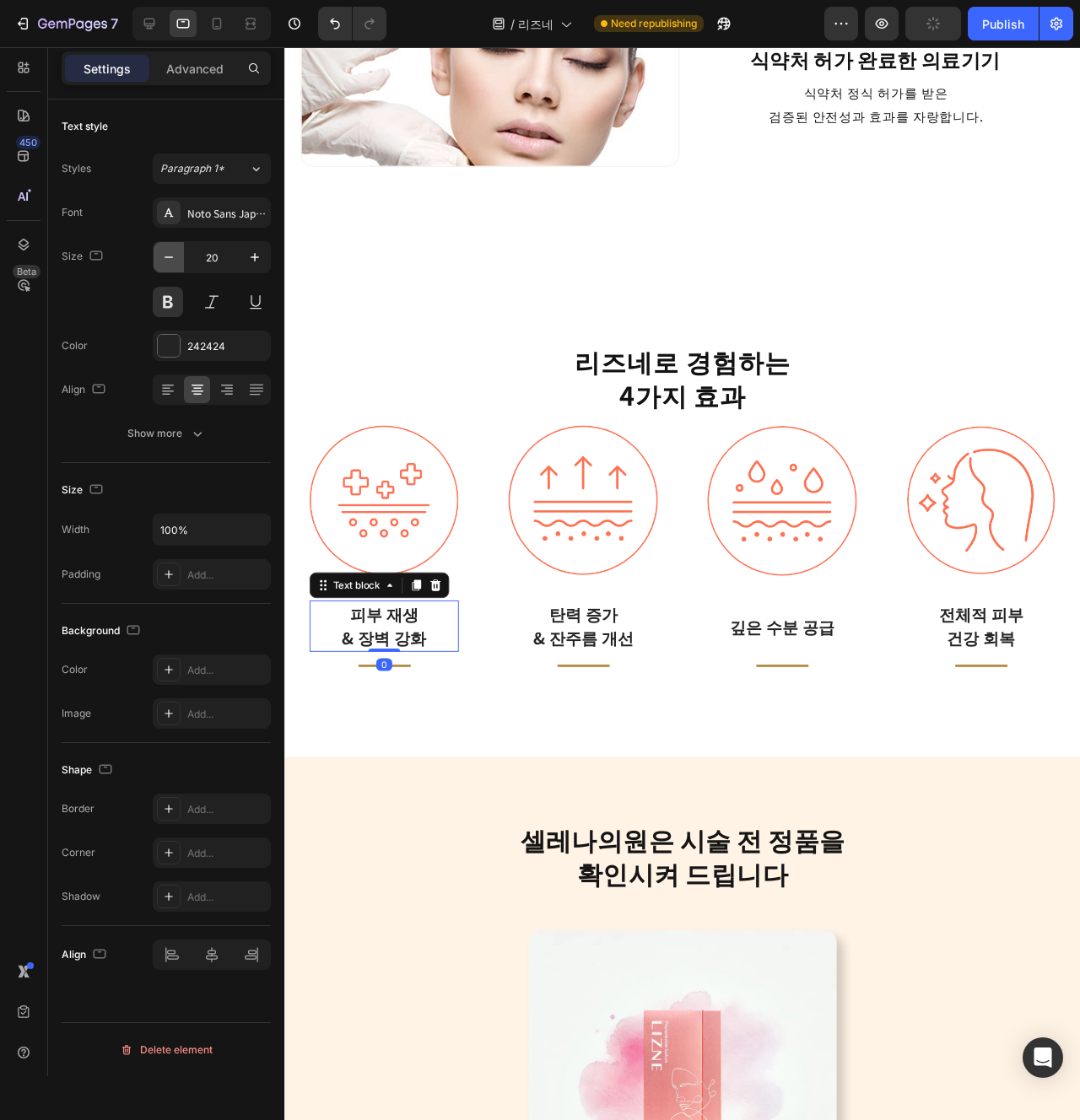
click at [166, 250] on icon "button" at bounding box center [168, 258] width 17 height 17
type input "18"
click at [394, 658] on p "피부 재생 & 장벽 강화" at bounding box center [389, 656] width 153 height 46
click at [210, 260] on input "18" at bounding box center [212, 257] width 56 height 31
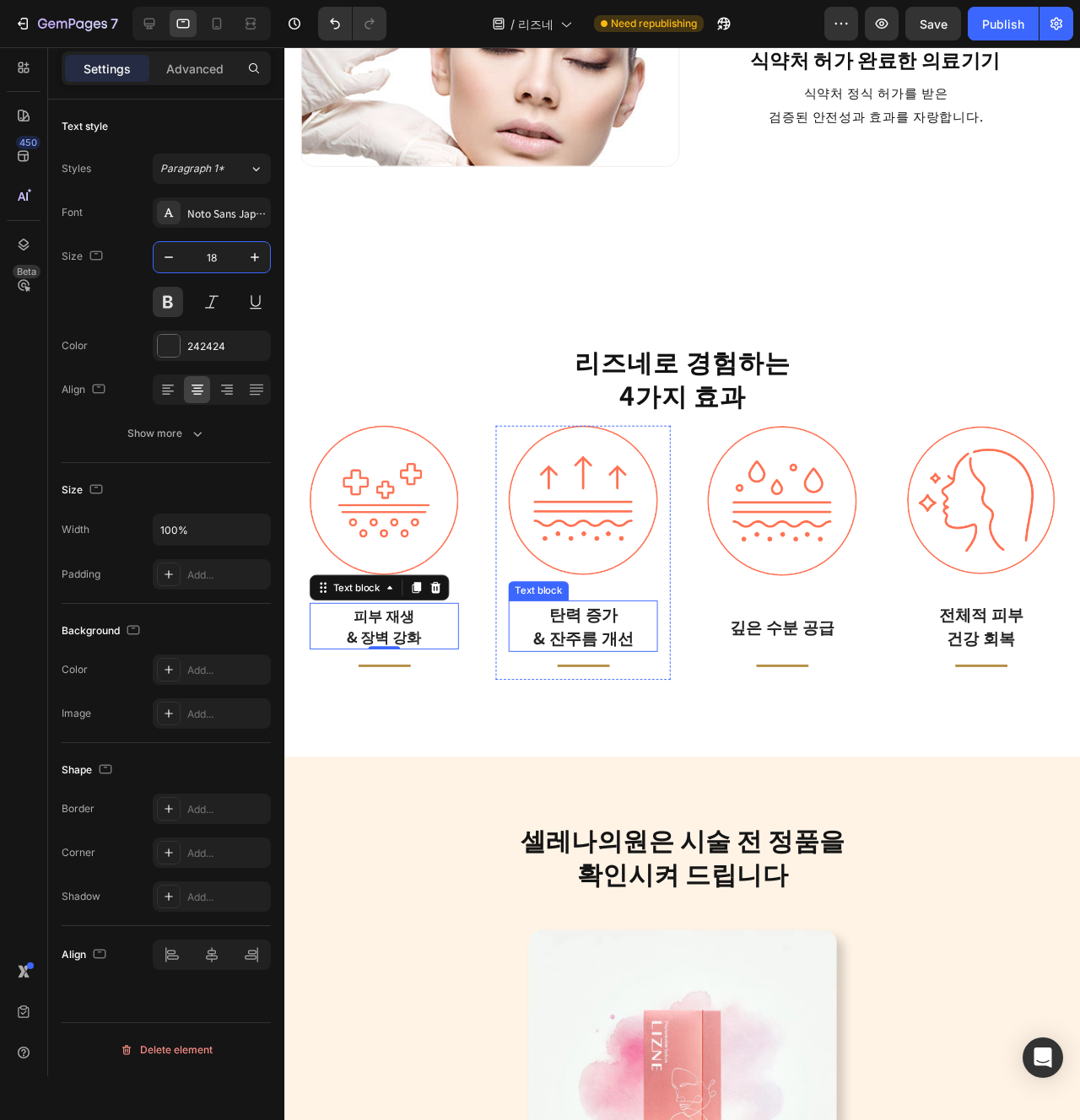
click at [579, 675] on p "& 잔주름 개선" at bounding box center [598, 669] width 153 height 25
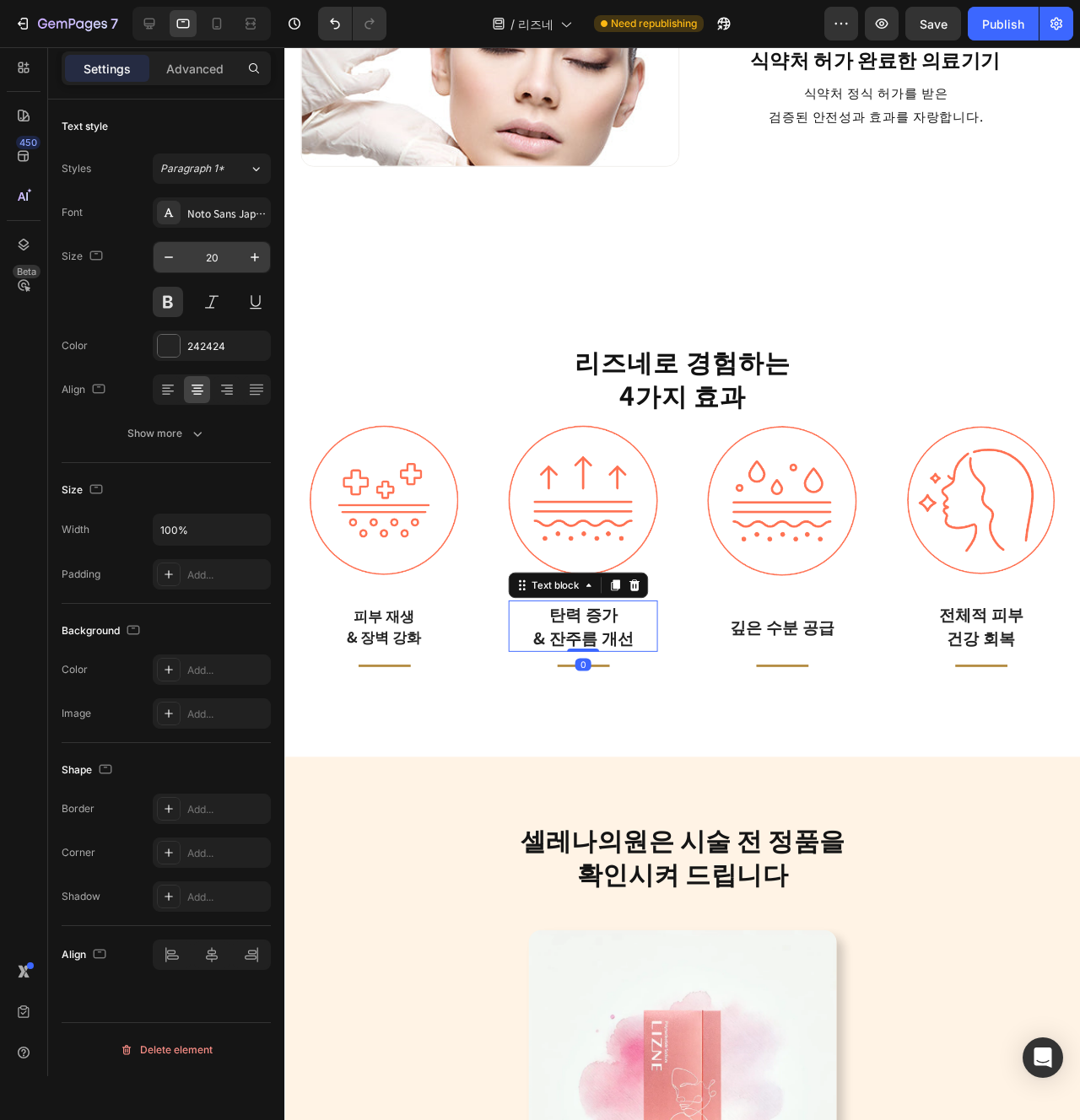
click at [207, 268] on input "20" at bounding box center [212, 257] width 56 height 31
paste input "18"
type input "18"
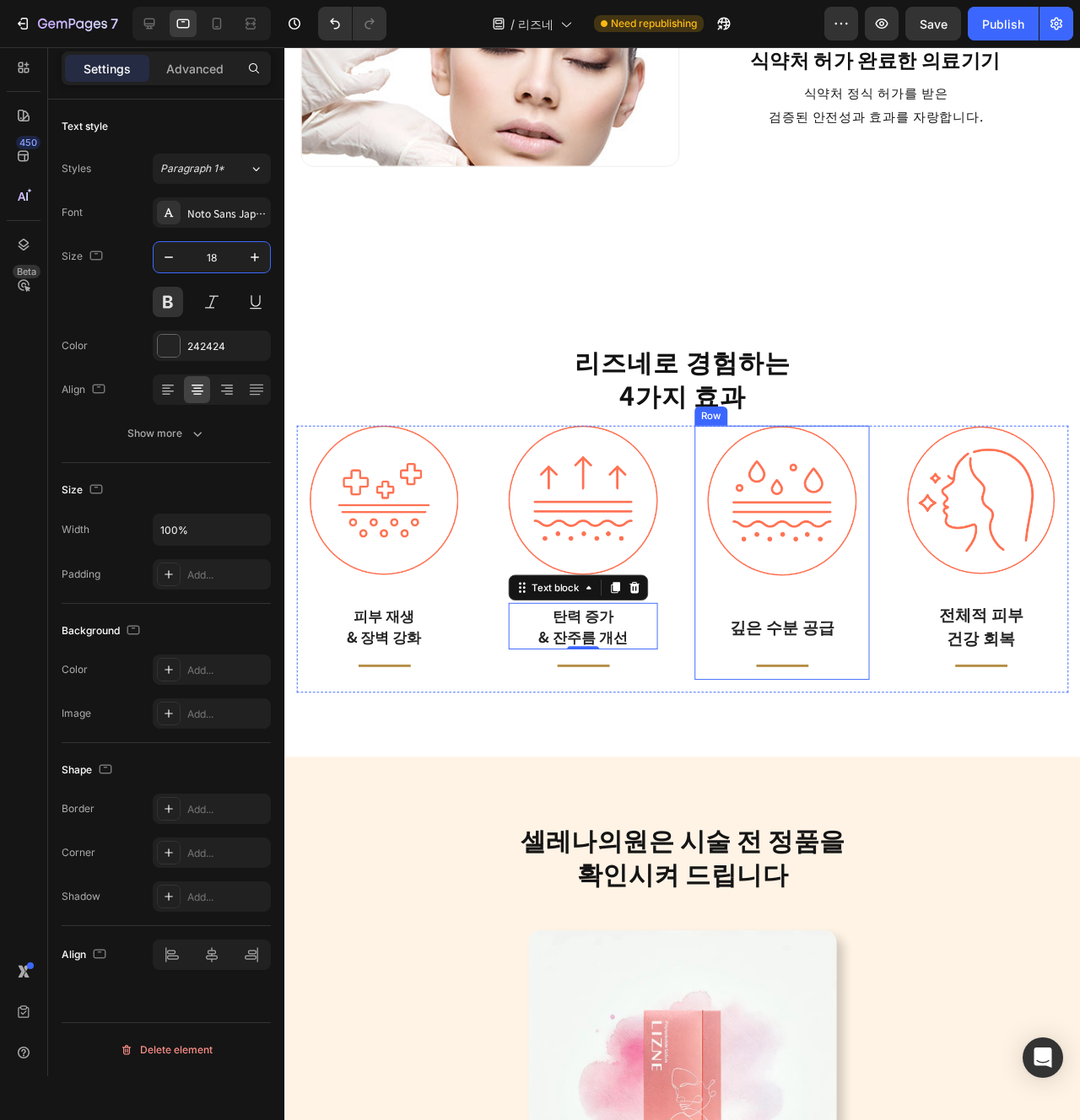
click at [781, 672] on div "Image 깊은 수분 공급 Text block Title Line" at bounding box center [807, 580] width 157 height 268
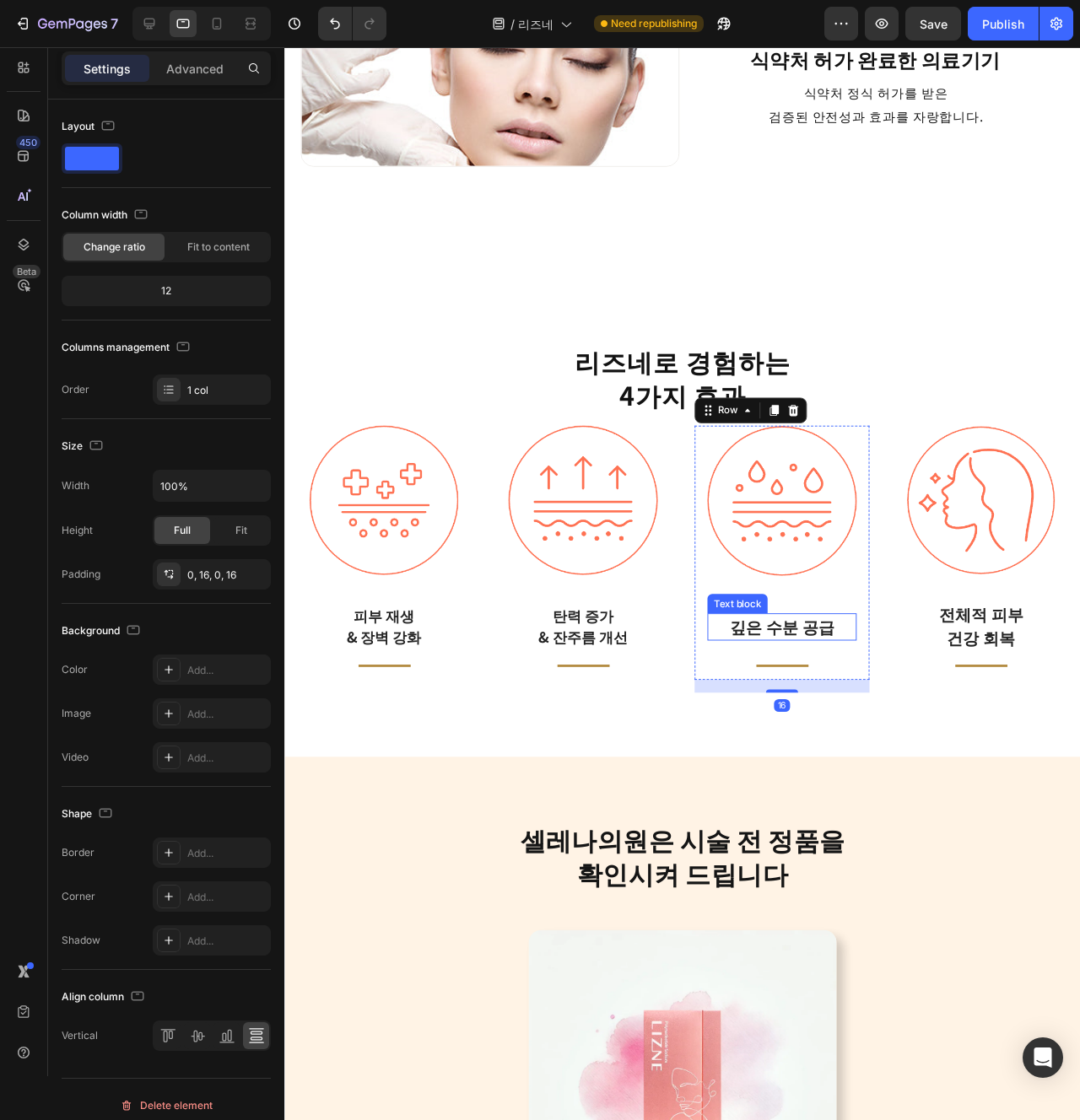
click at [787, 662] on p "깊은 수분 공급" at bounding box center [807, 657] width 153 height 25
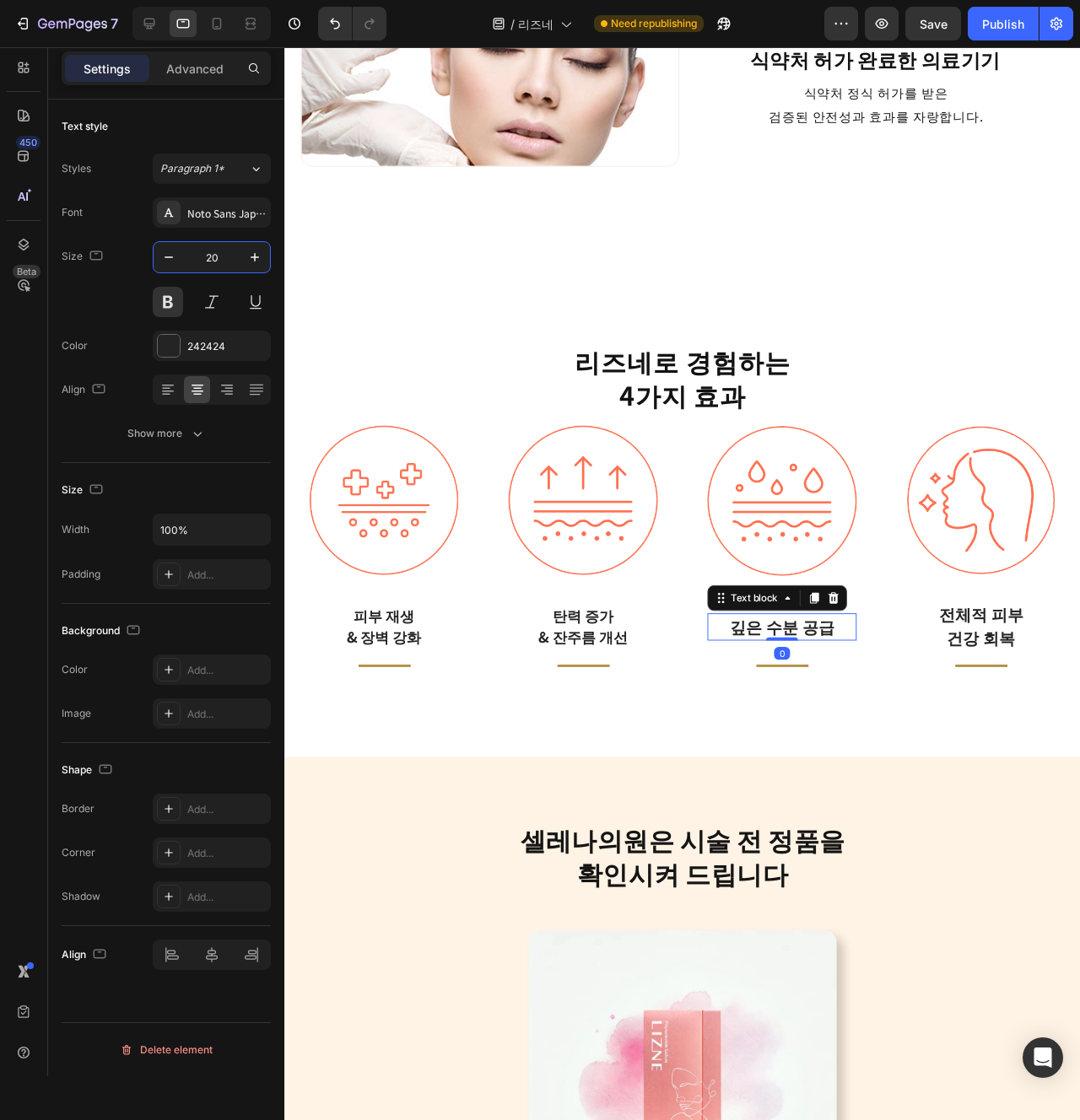
click at [222, 261] on input "20" at bounding box center [212, 257] width 56 height 31
paste input "18"
type input "18"
click at [1023, 665] on p "건강 회복" at bounding box center [1016, 669] width 153 height 25
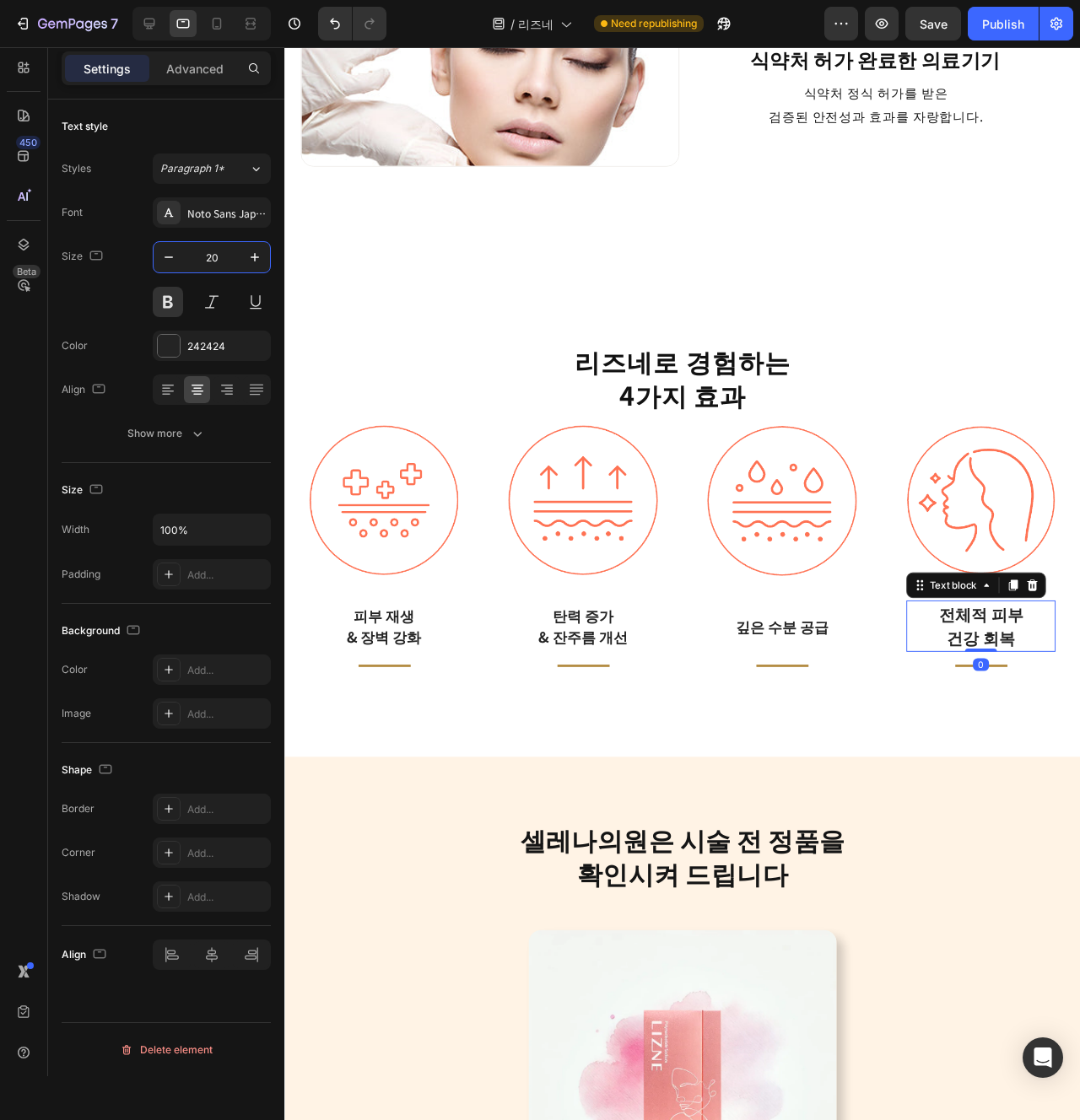
click at [214, 263] on input "20" at bounding box center [212, 257] width 56 height 31
paste input "18"
type input "18"
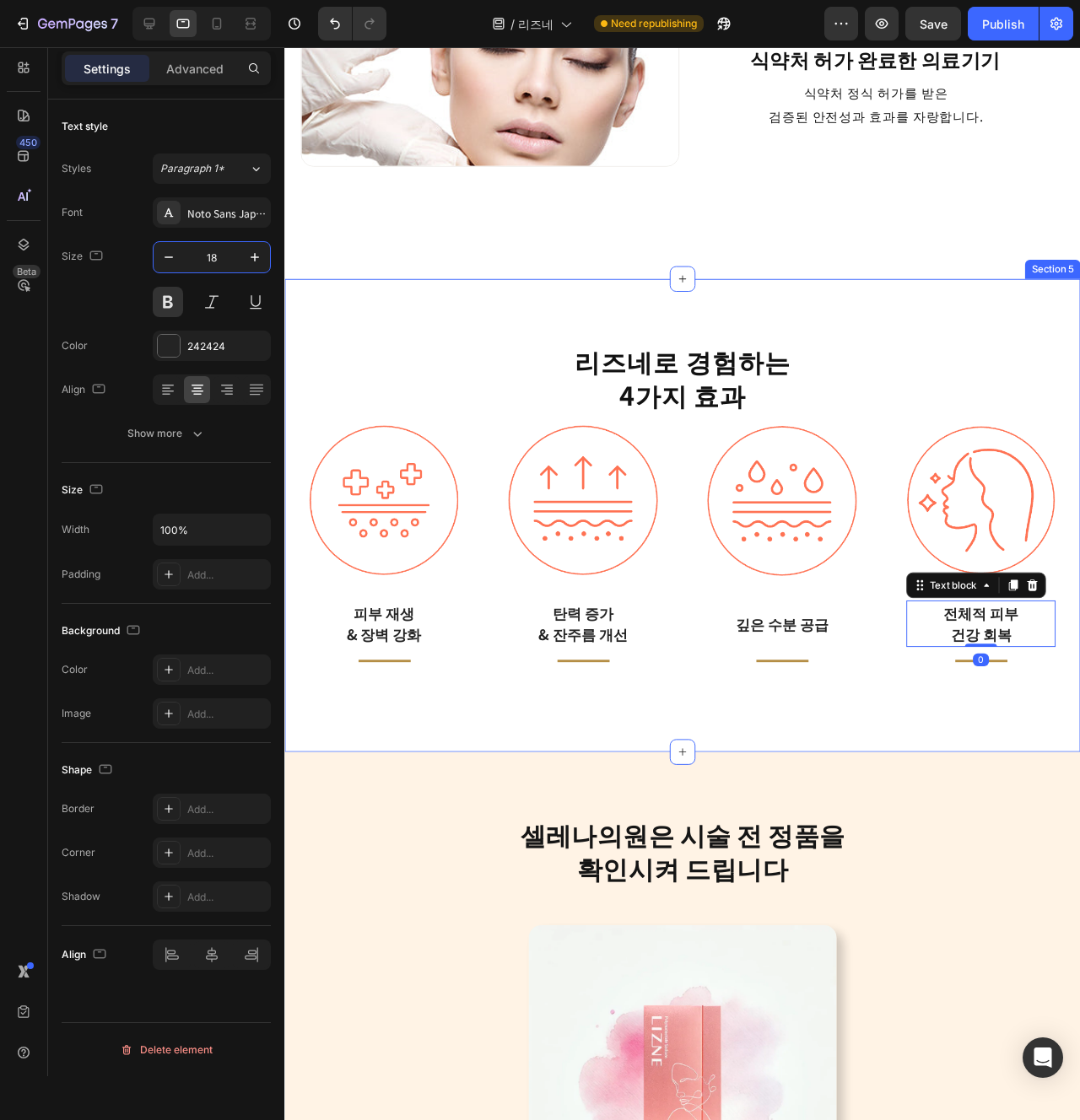
click at [764, 740] on div "리즈네로 경험하는 4가지 효과 Heading Image 피부 재생 & 장벽 강화 Text block Title Line Row Image 탄력…" at bounding box center [703, 540] width 837 height 498
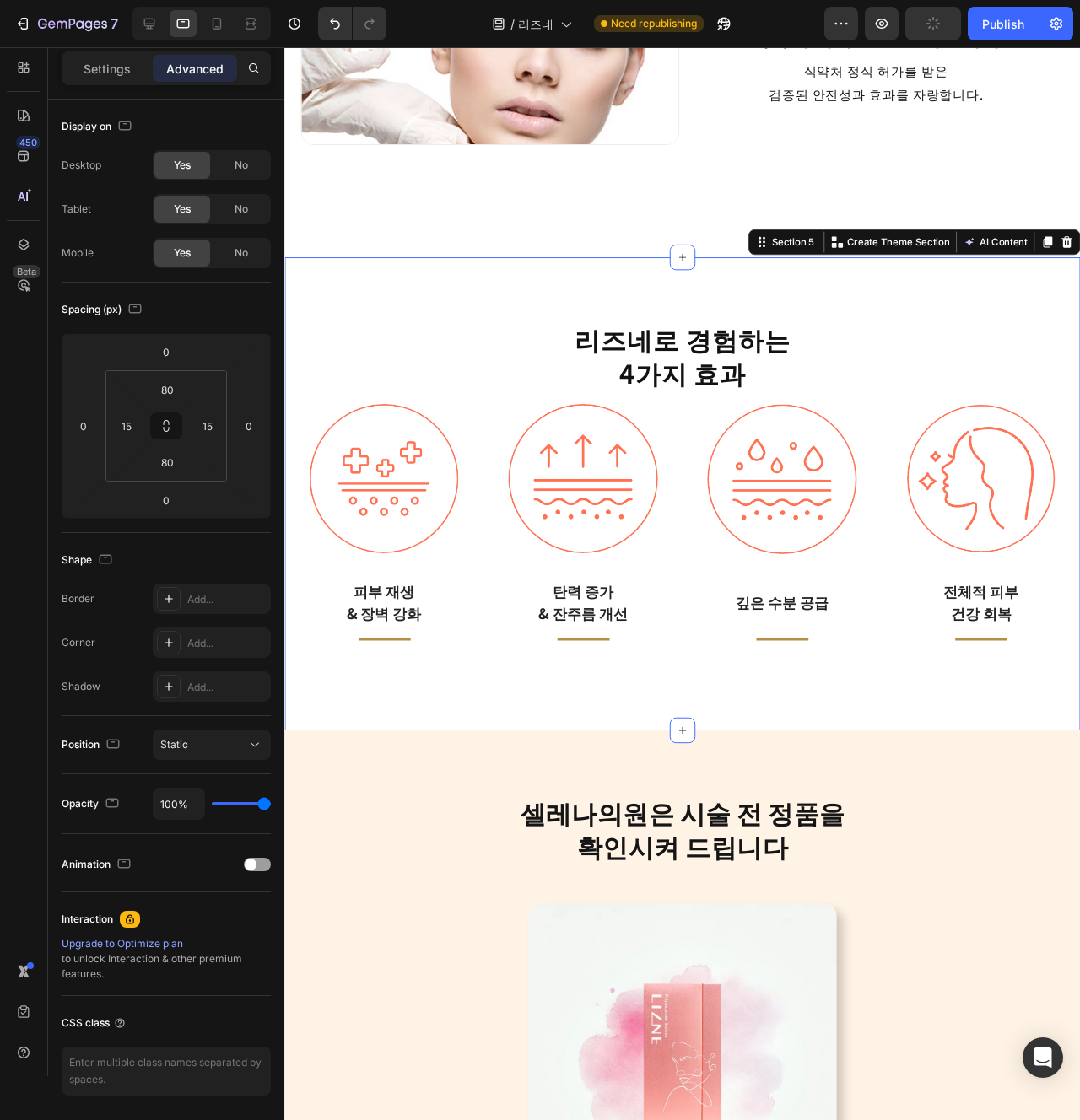
scroll to position [2324, 0]
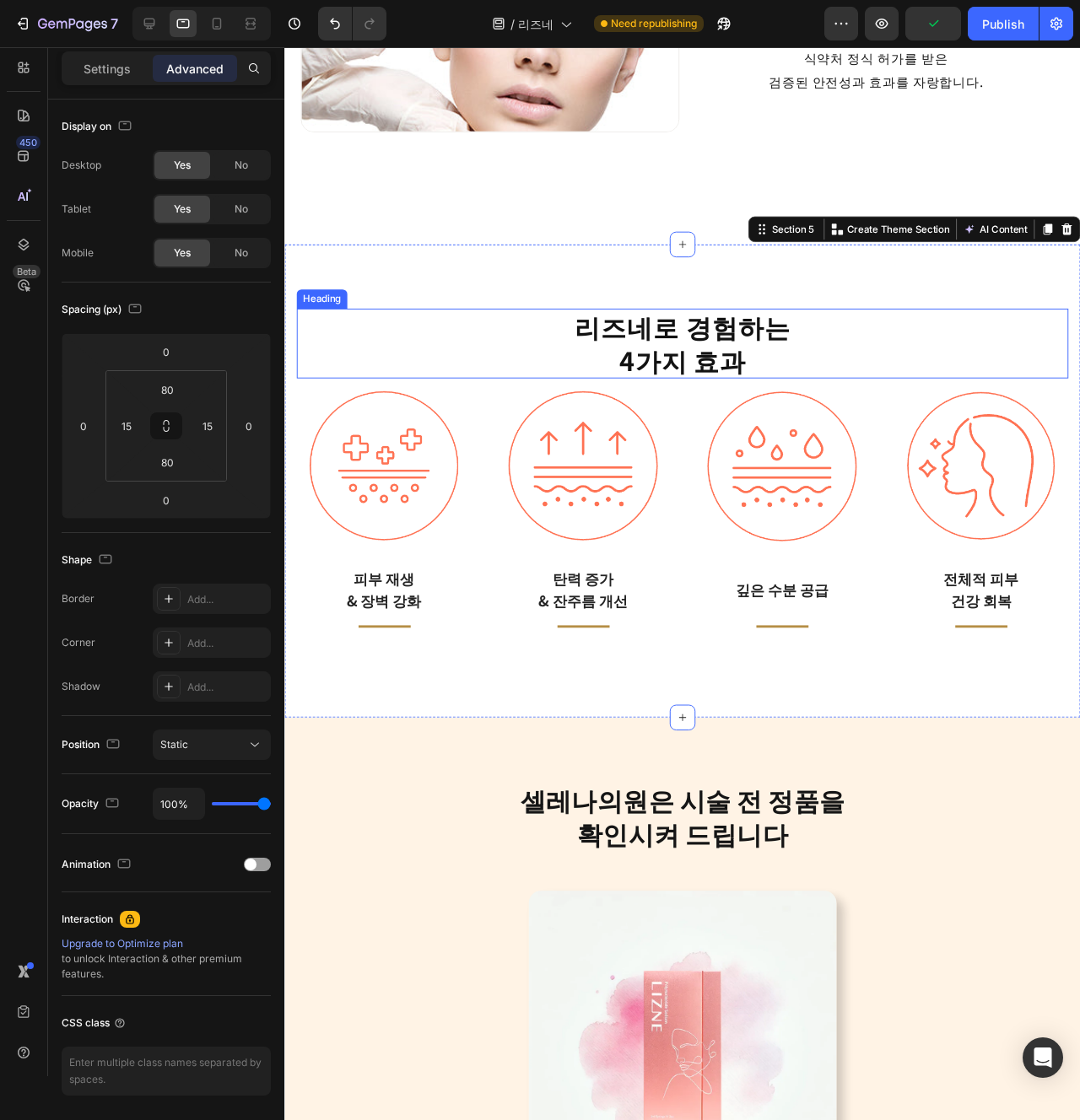
click at [687, 330] on strong "리즈네로 경험하는" at bounding box center [702, 341] width 226 height 39
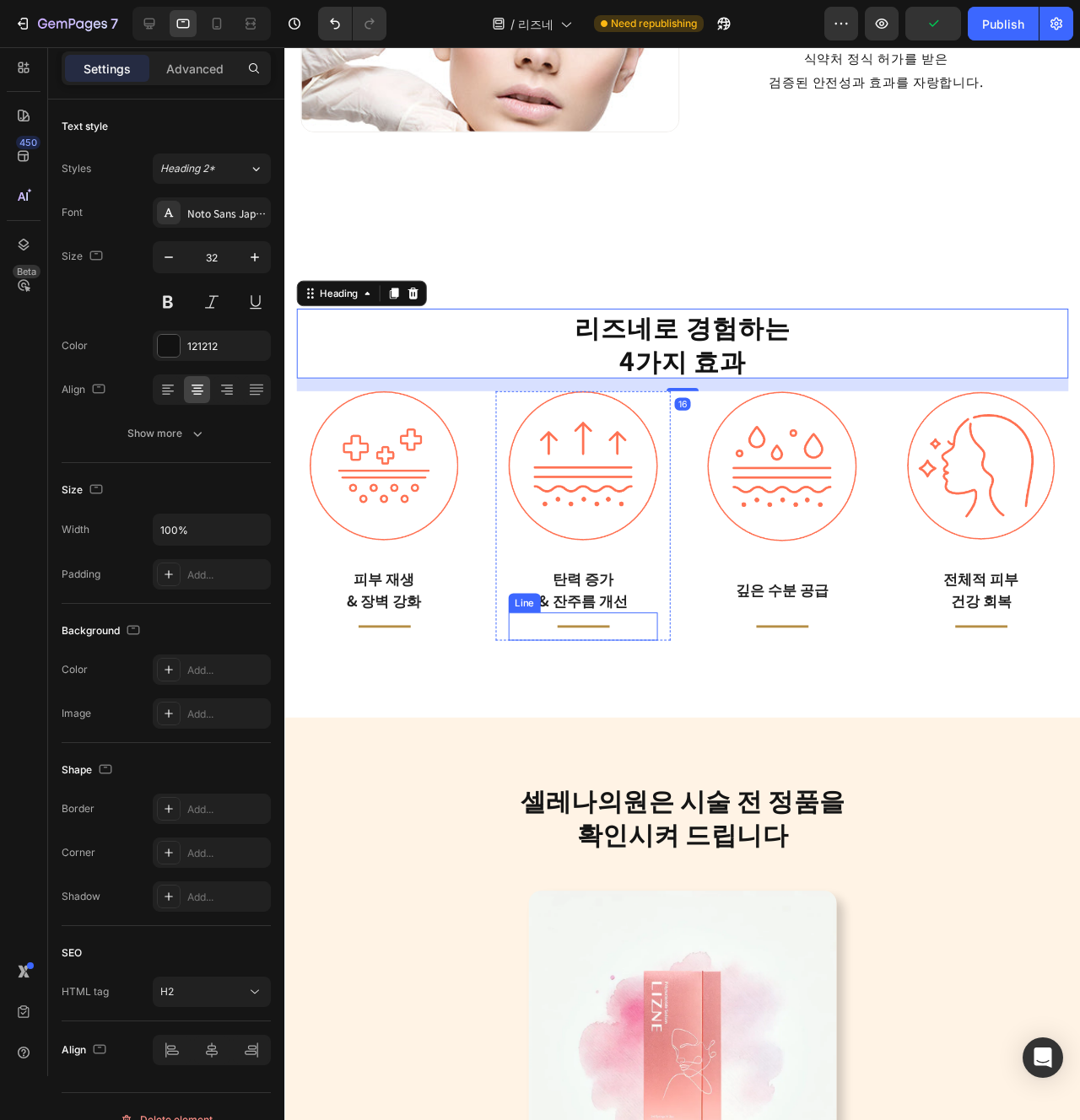
click at [673, 649] on div "Title Line" at bounding box center [598, 657] width 157 height 30
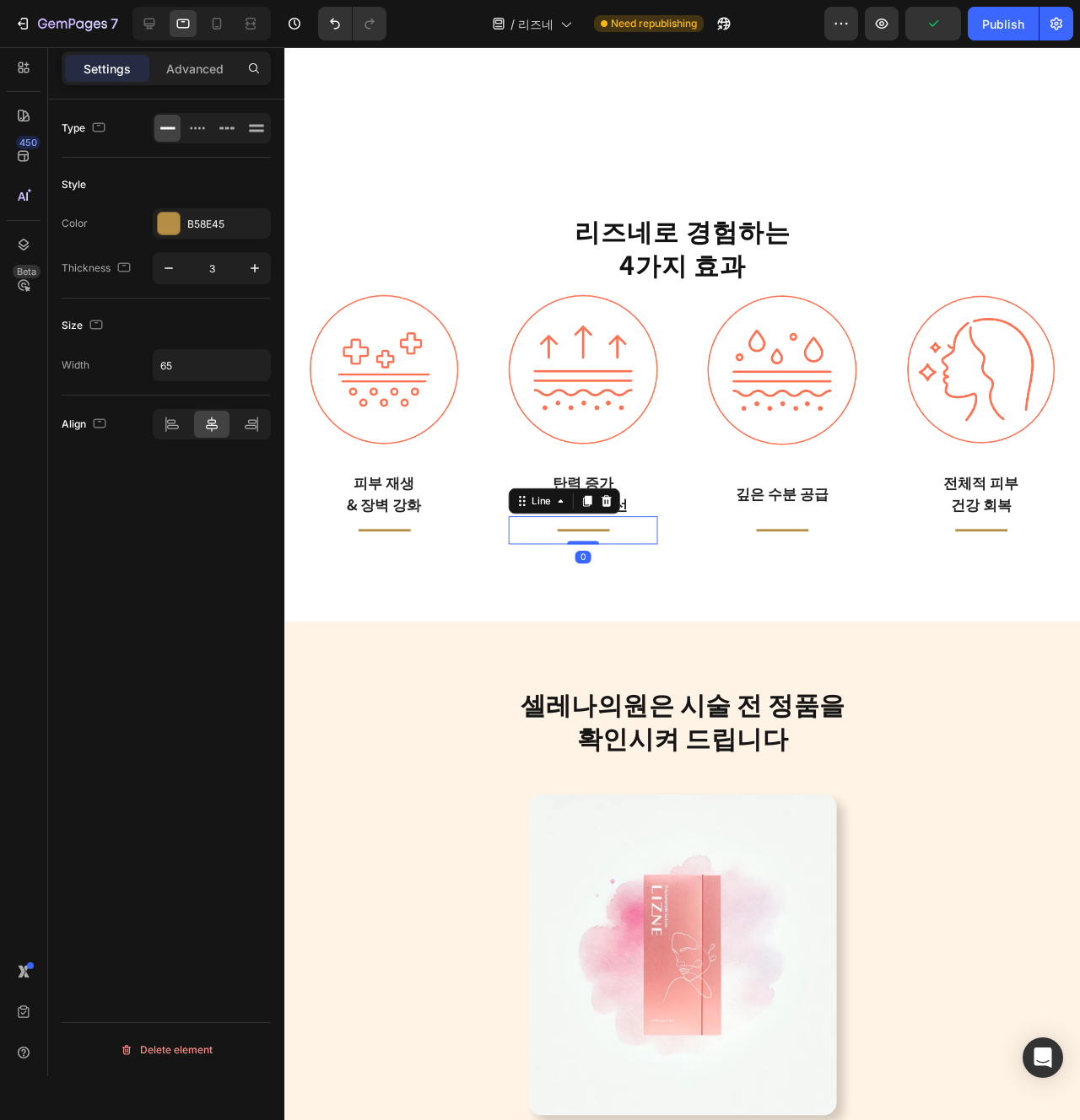
scroll to position [2558, 0]
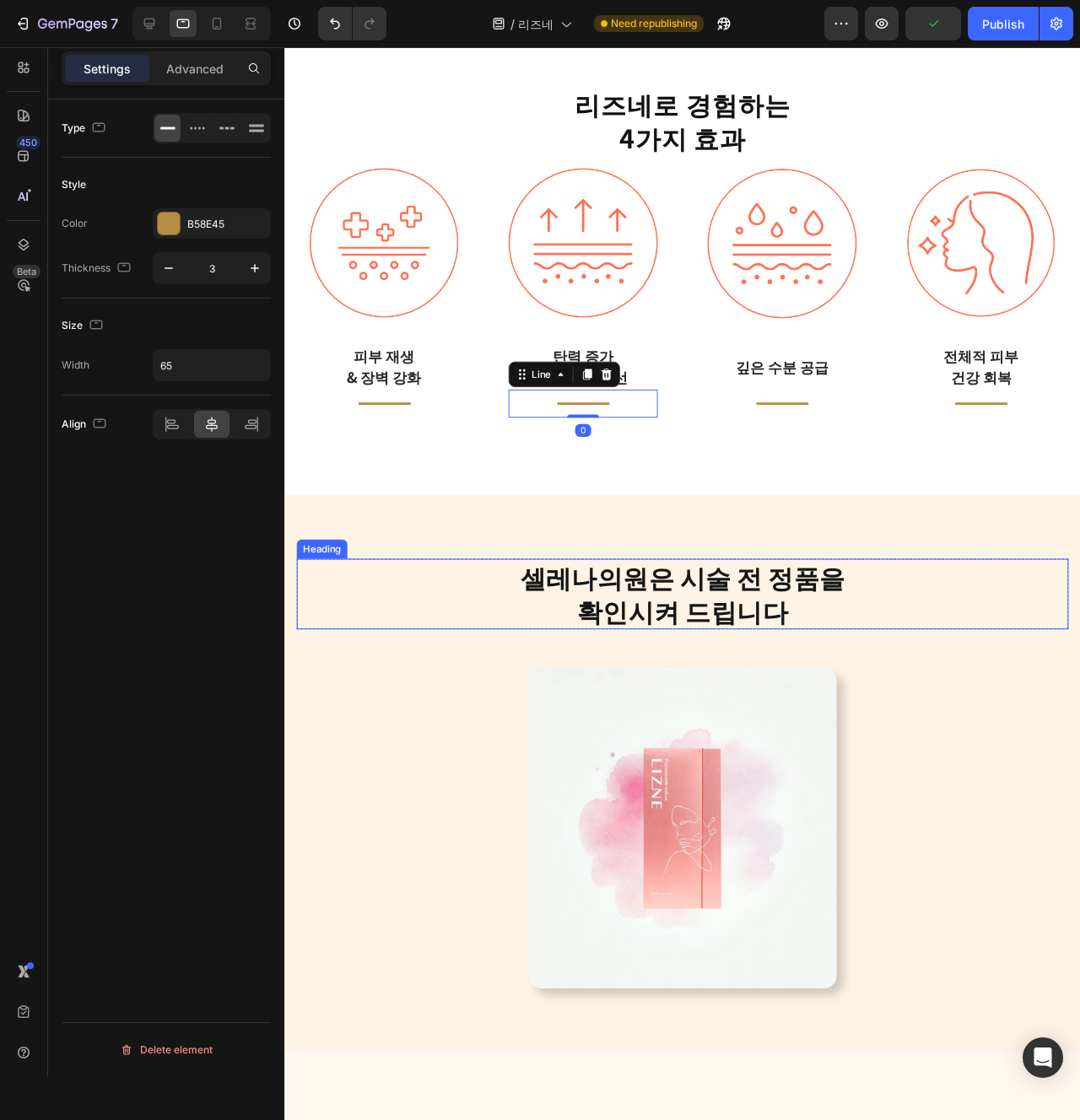
click at [775, 632] on h2 "셀레나의원은 시술 전 정품을 확인시켜 드립니다" at bounding box center [702, 621] width 812 height 73
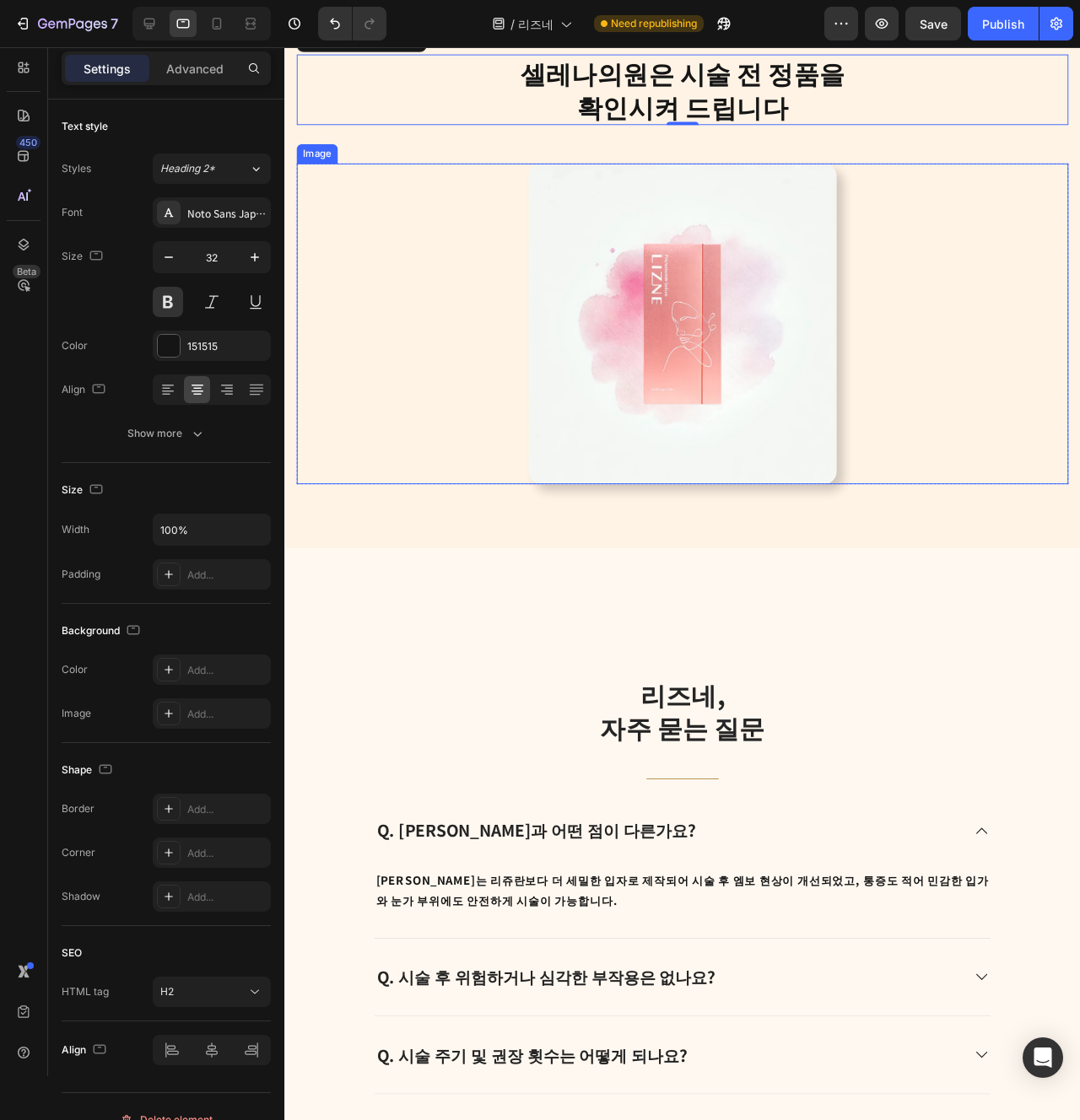
scroll to position [3135, 0]
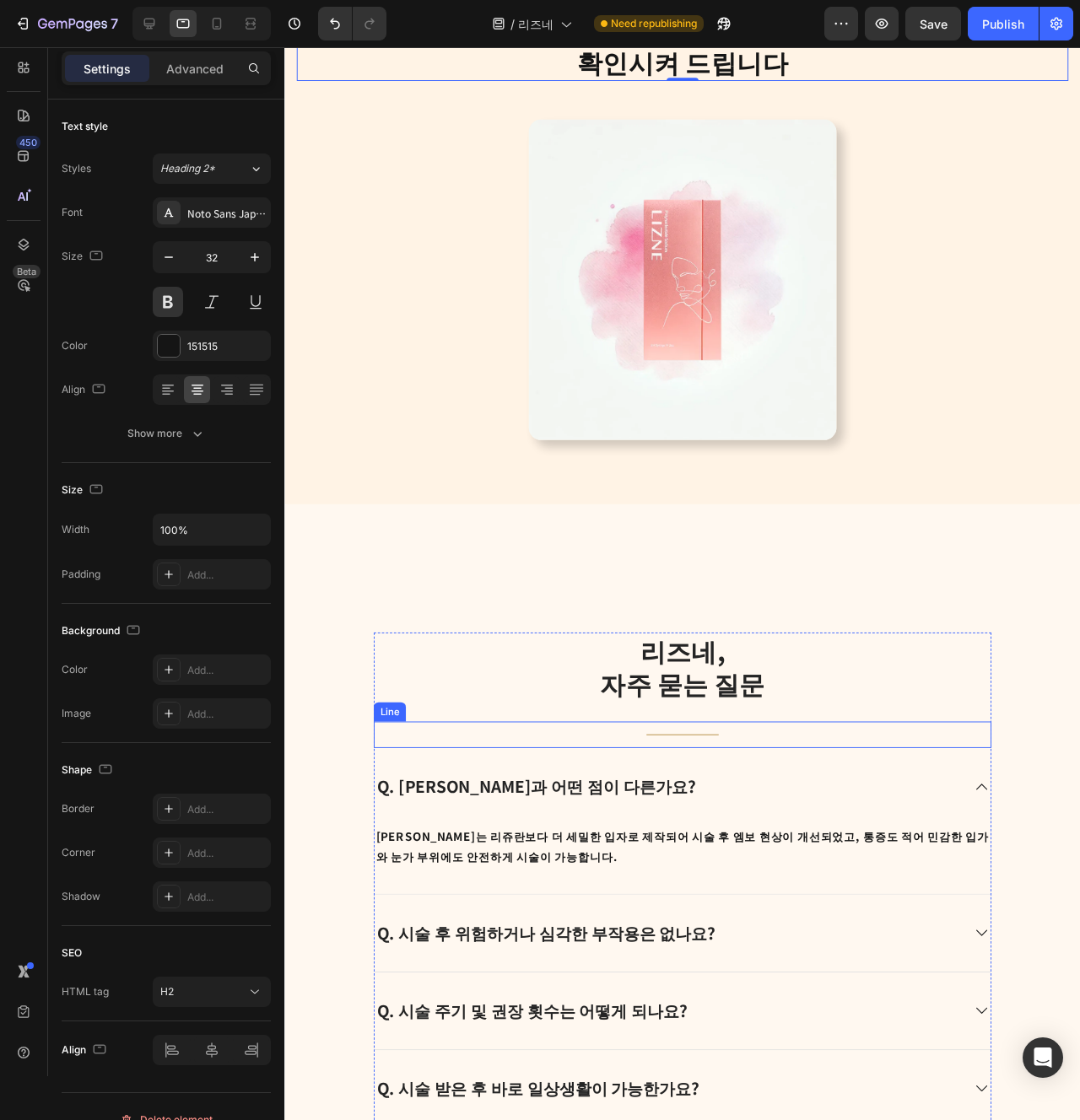
click at [930, 776] on div "Title Line" at bounding box center [702, 771] width 649 height 28
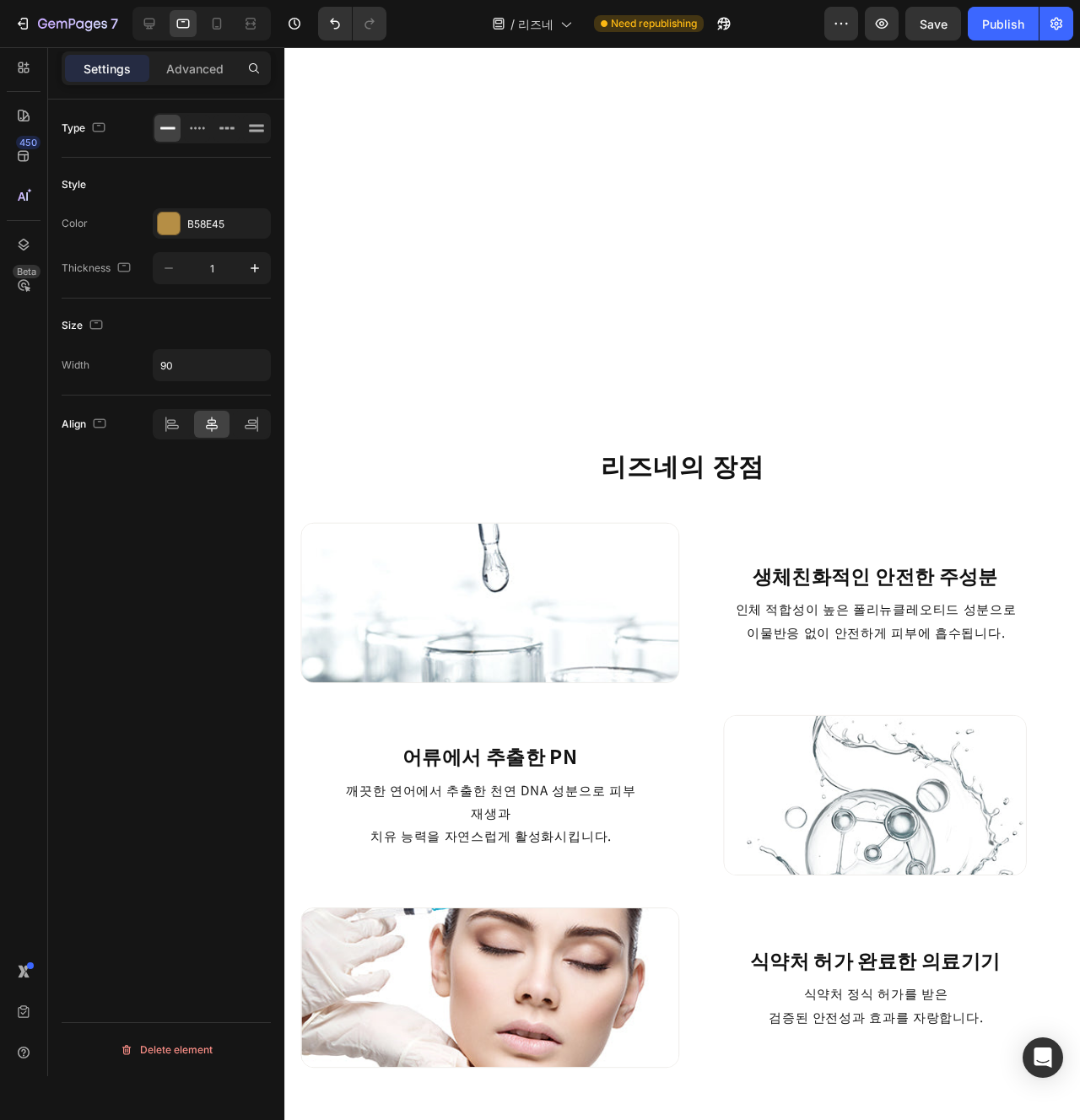
scroll to position [1232, 0]
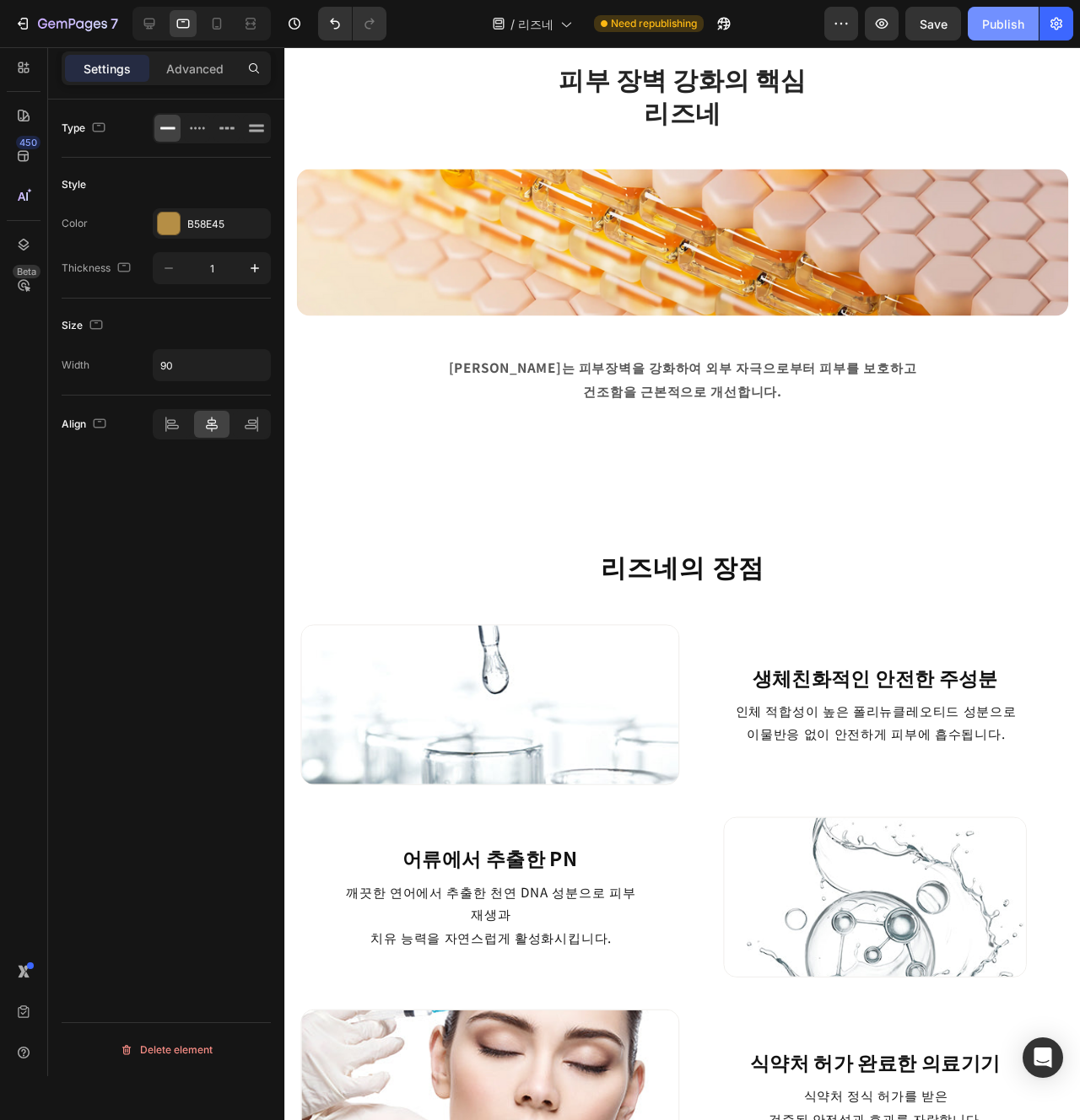
click at [1020, 19] on div "Publish" at bounding box center [1003, 23] width 42 height 18
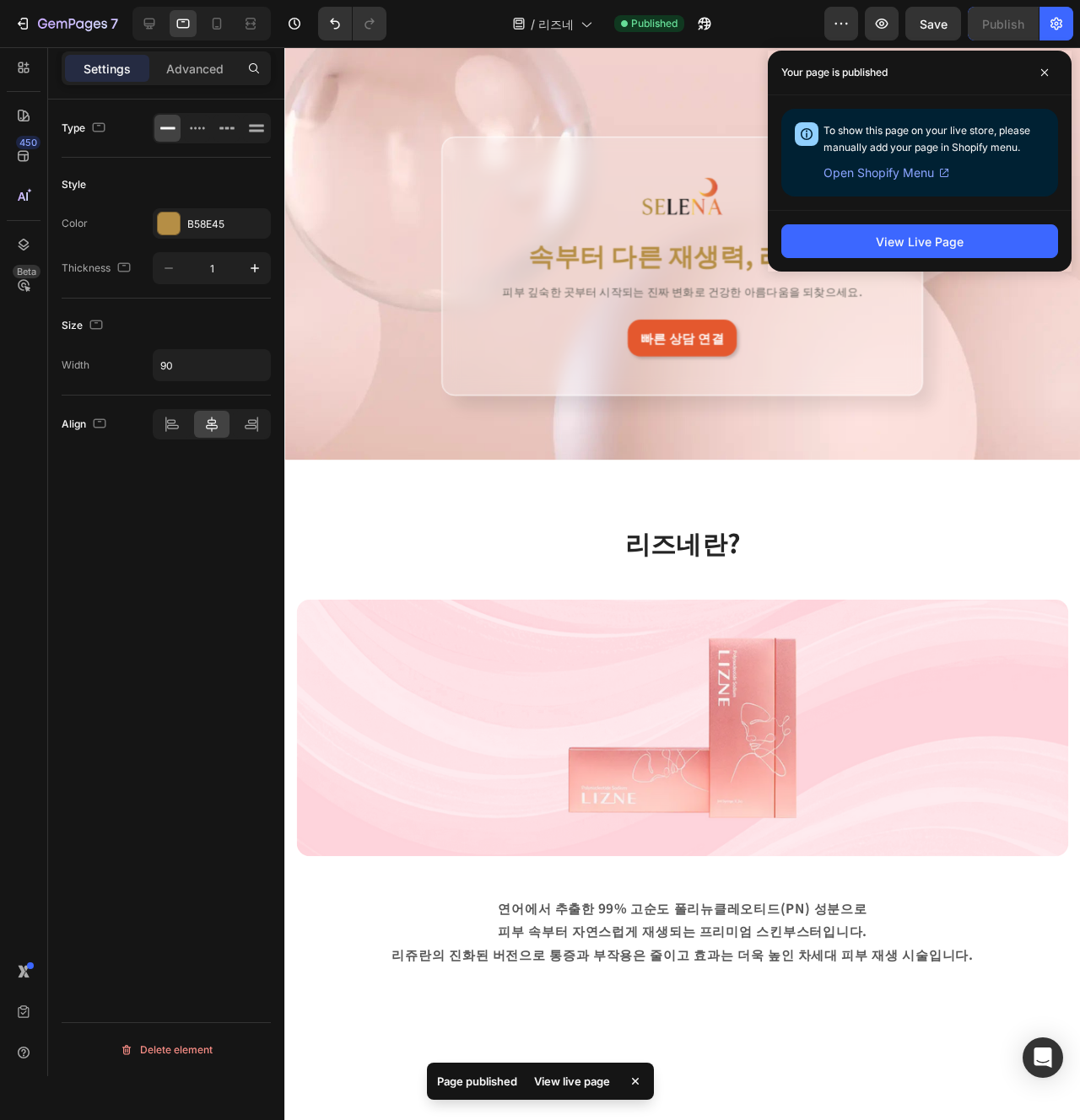
scroll to position [0, 0]
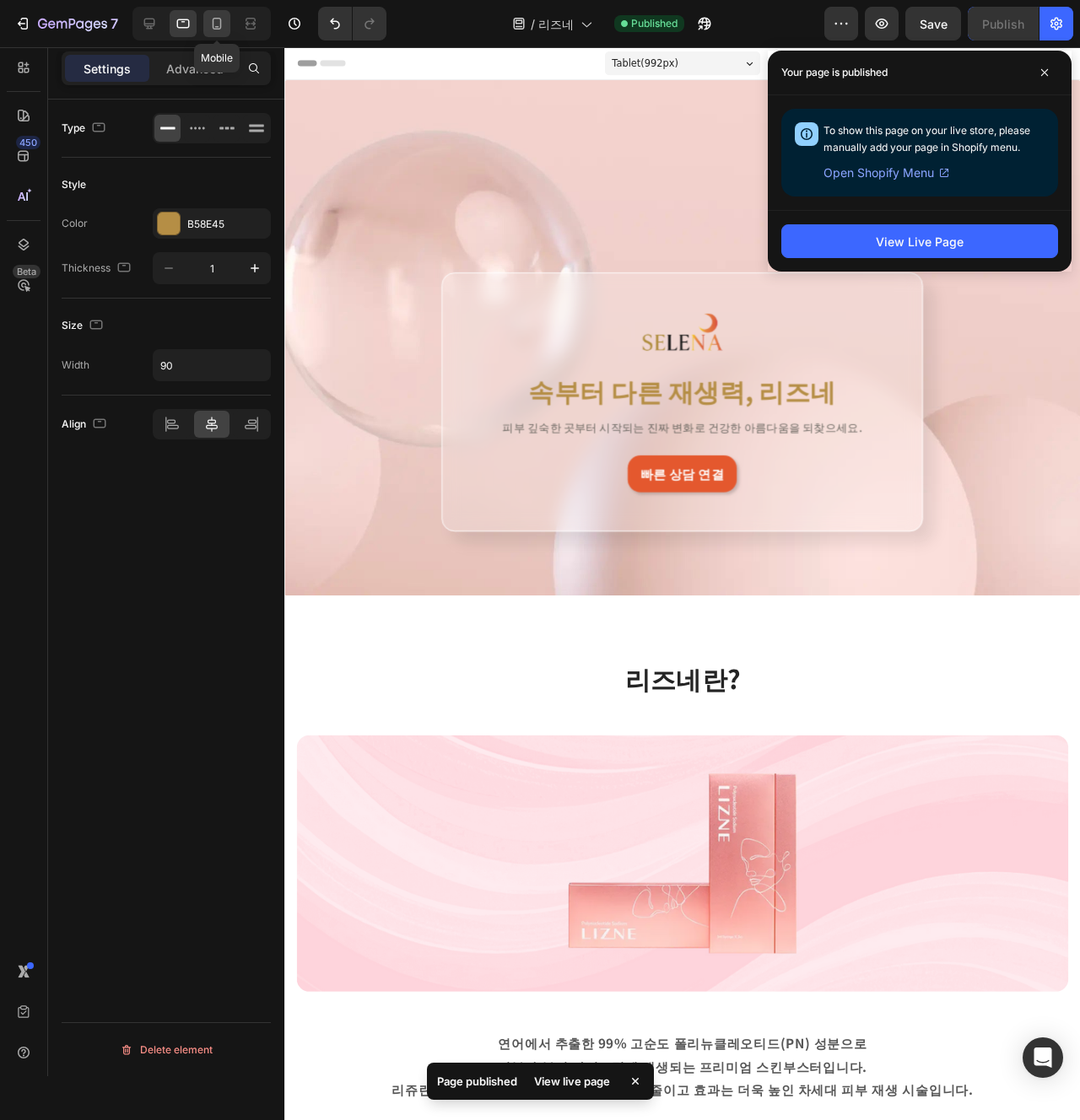
click at [212, 26] on icon at bounding box center [217, 23] width 17 height 17
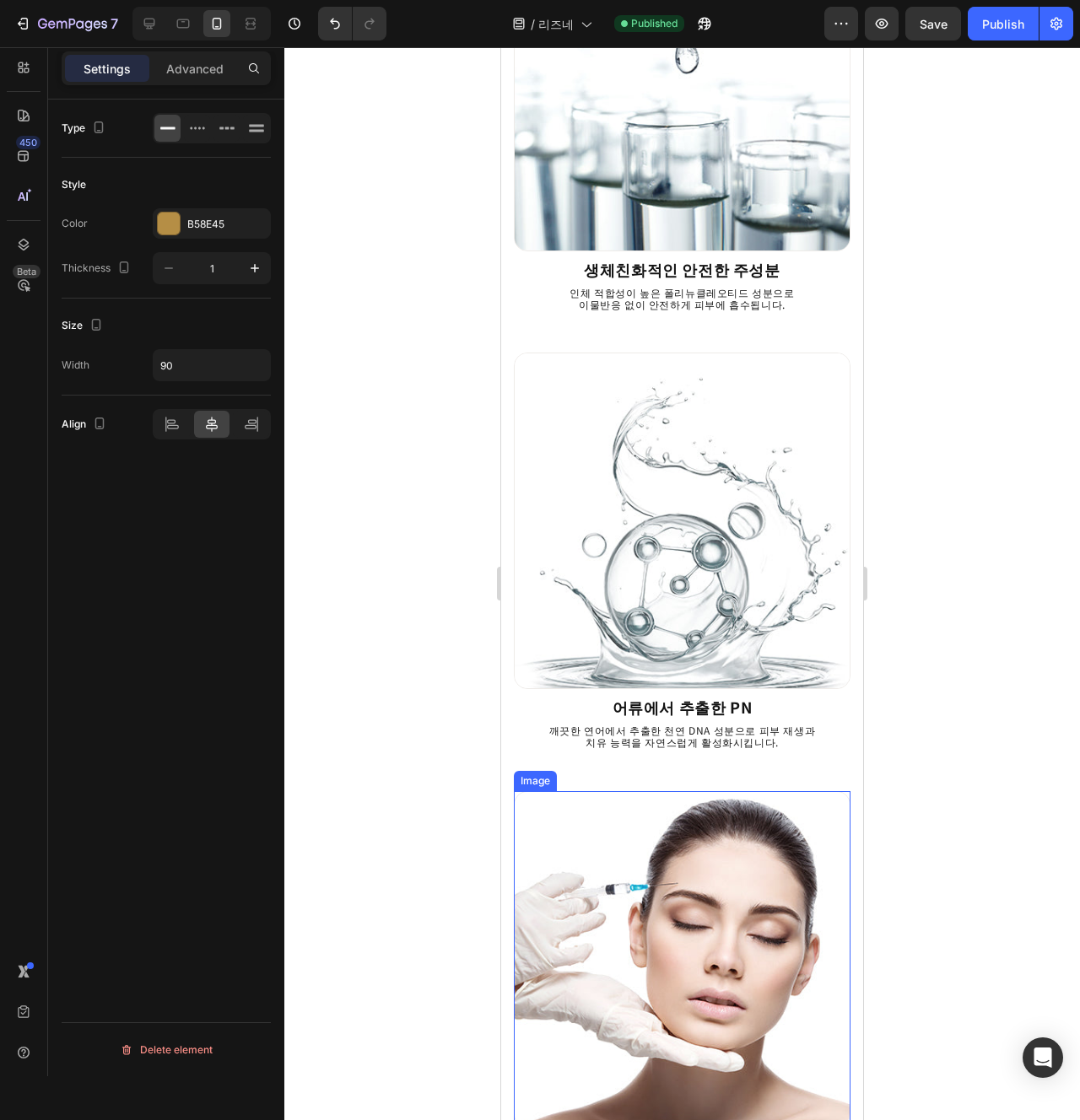
scroll to position [1139, 0]
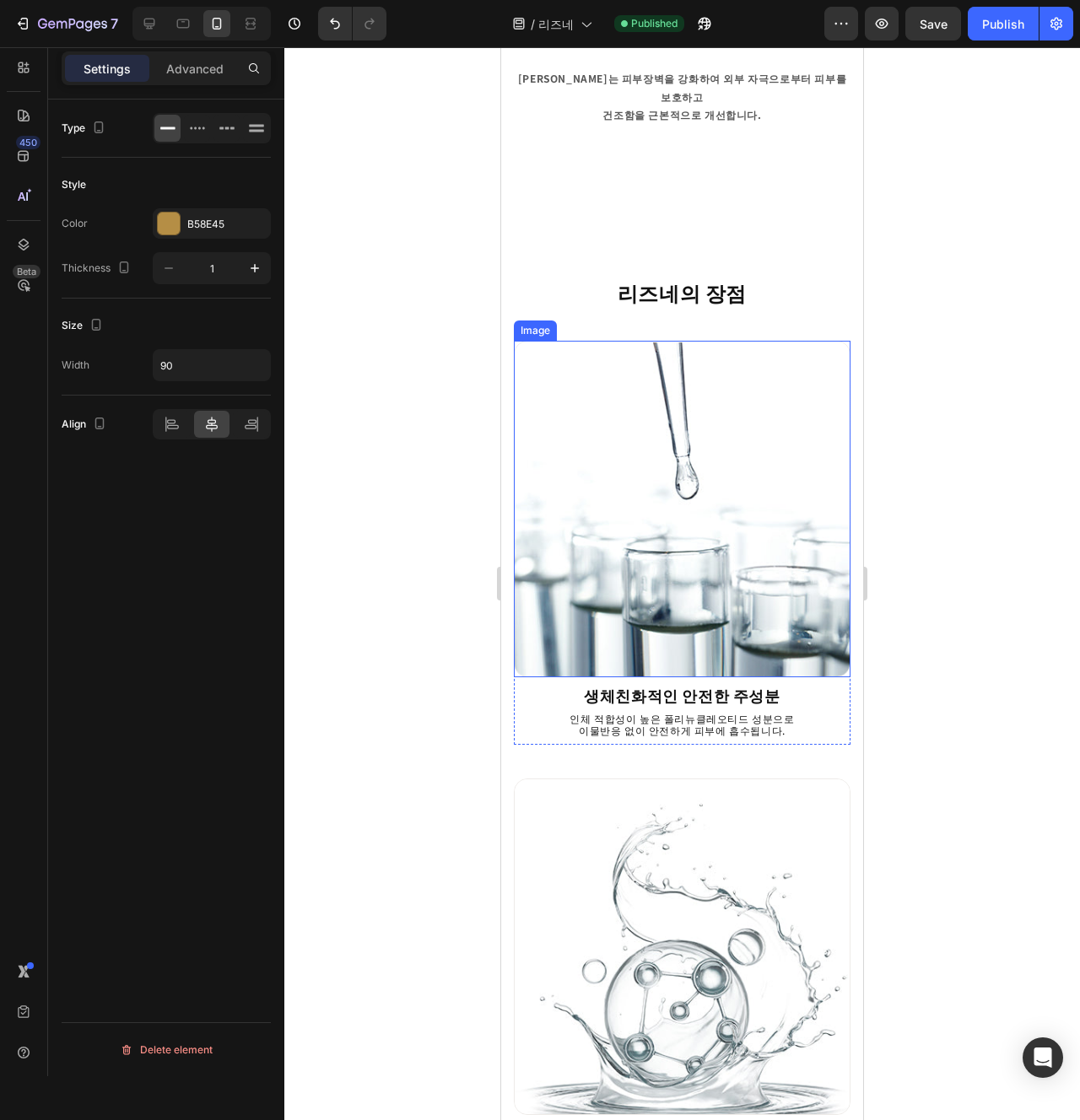
click at [710, 522] on img at bounding box center [682, 509] width 337 height 337
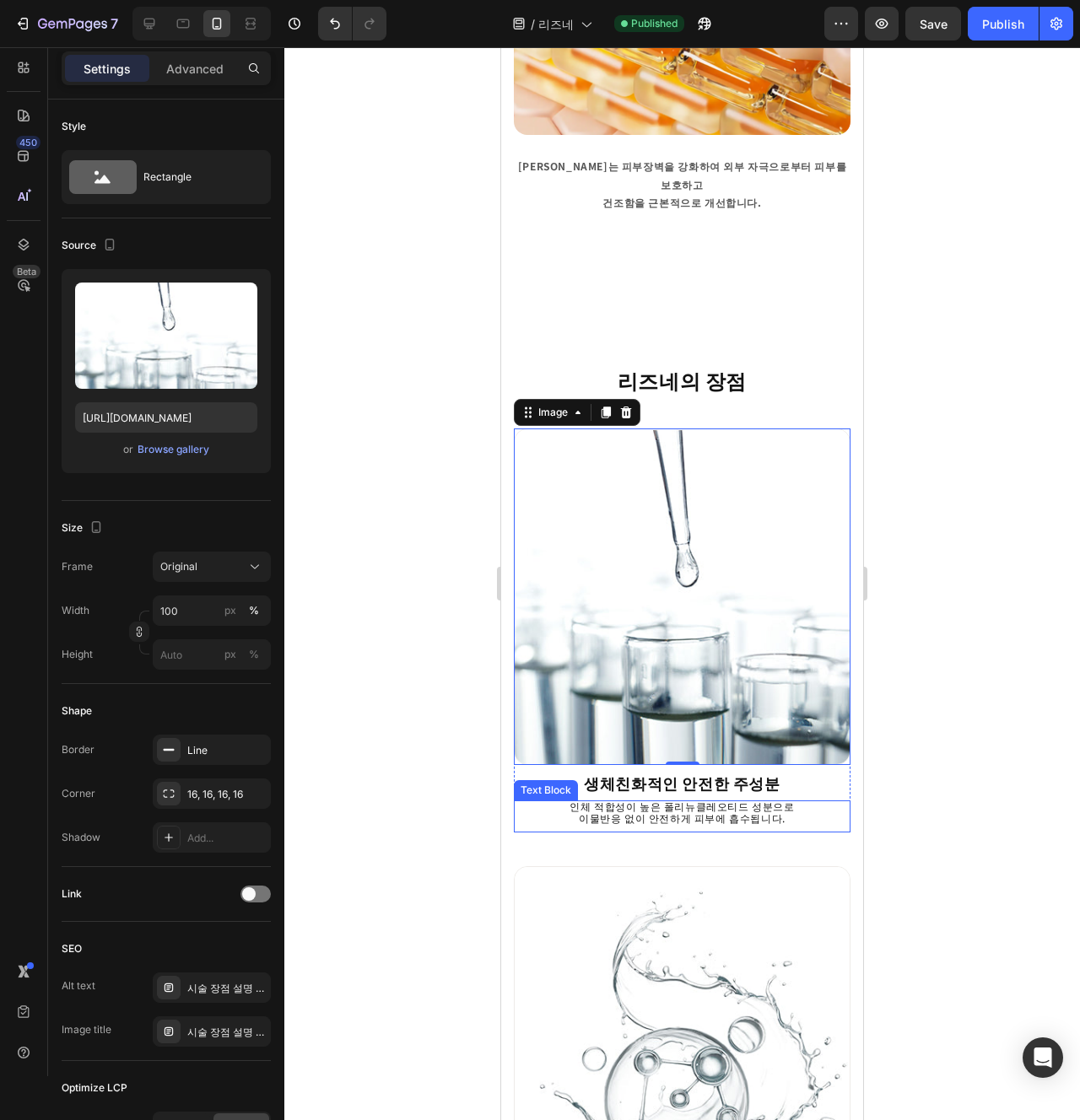
scroll to position [1044, 0]
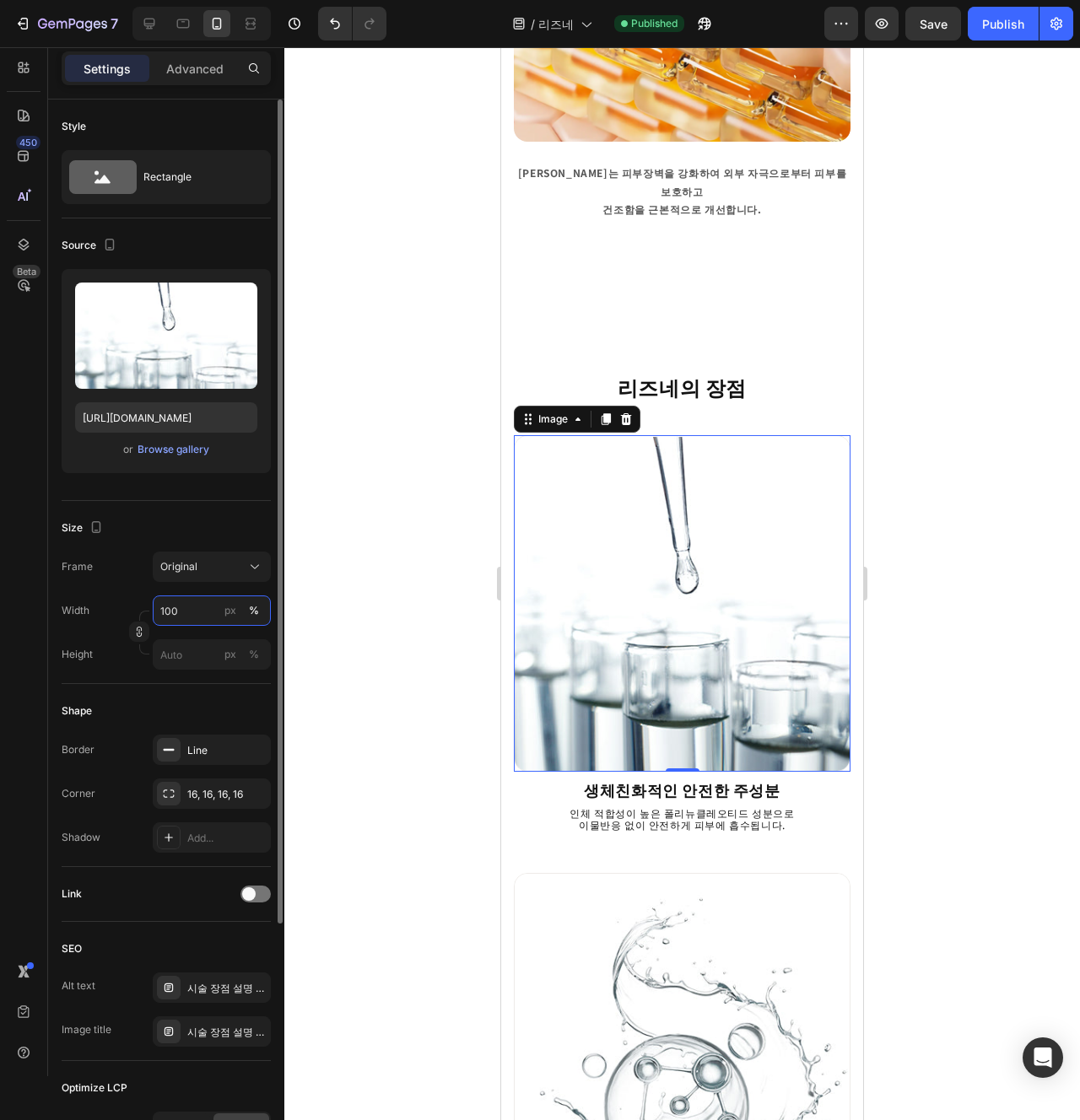
click at [193, 613] on input "100" at bounding box center [211, 610] width 118 height 31
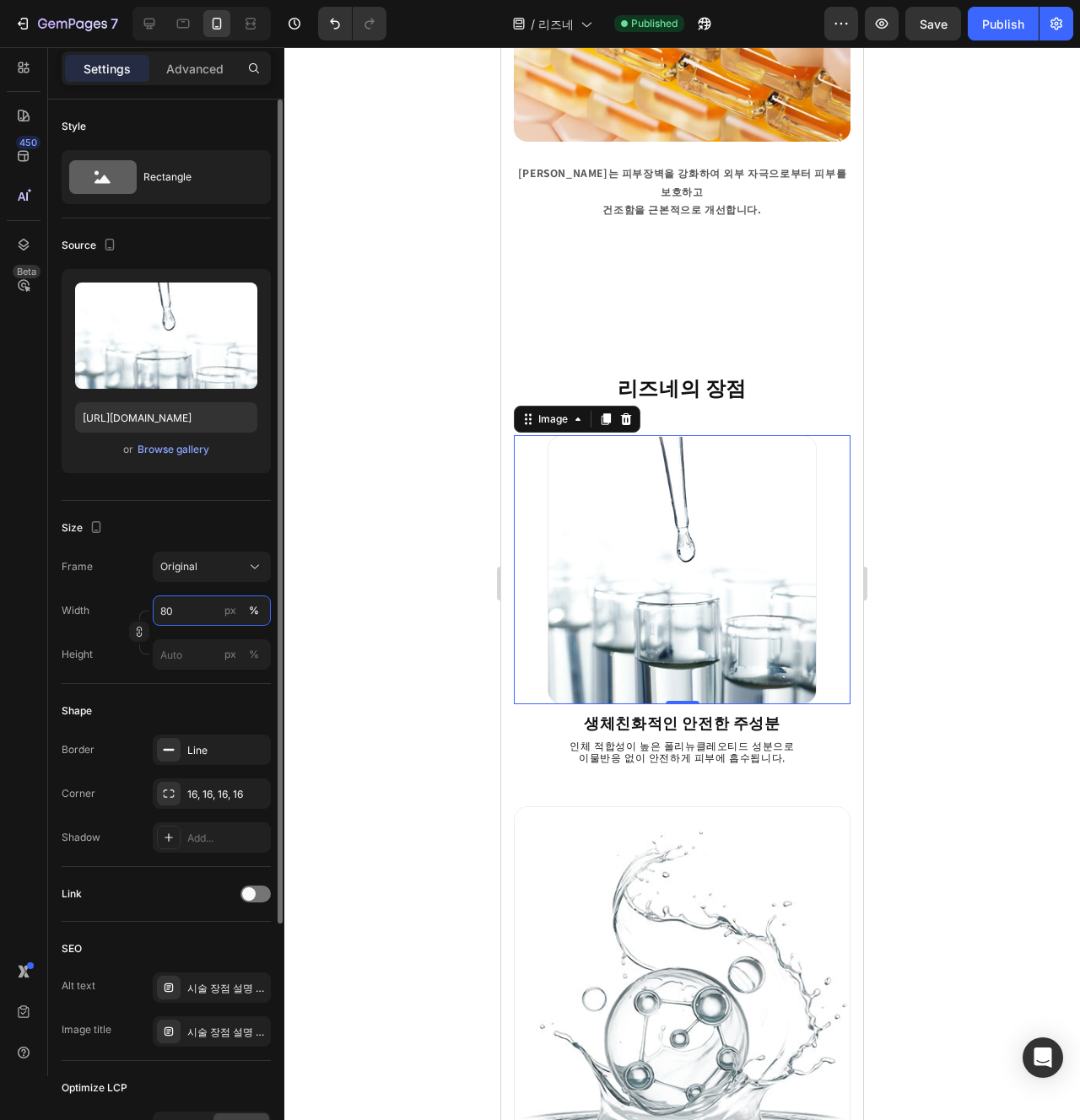
type input "8"
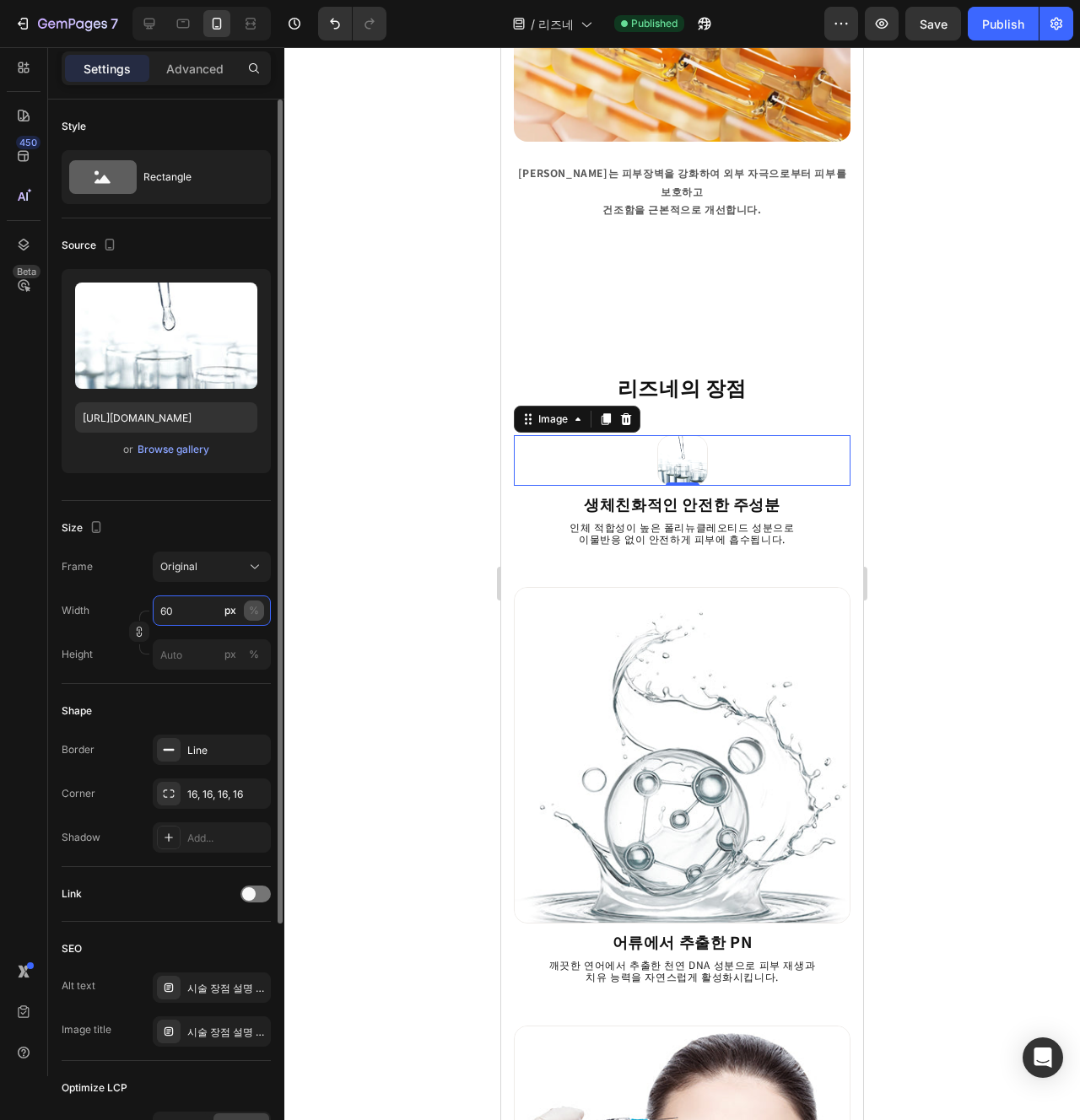
type input "60"
click at [260, 612] on button "%" at bounding box center [254, 611] width 20 height 20
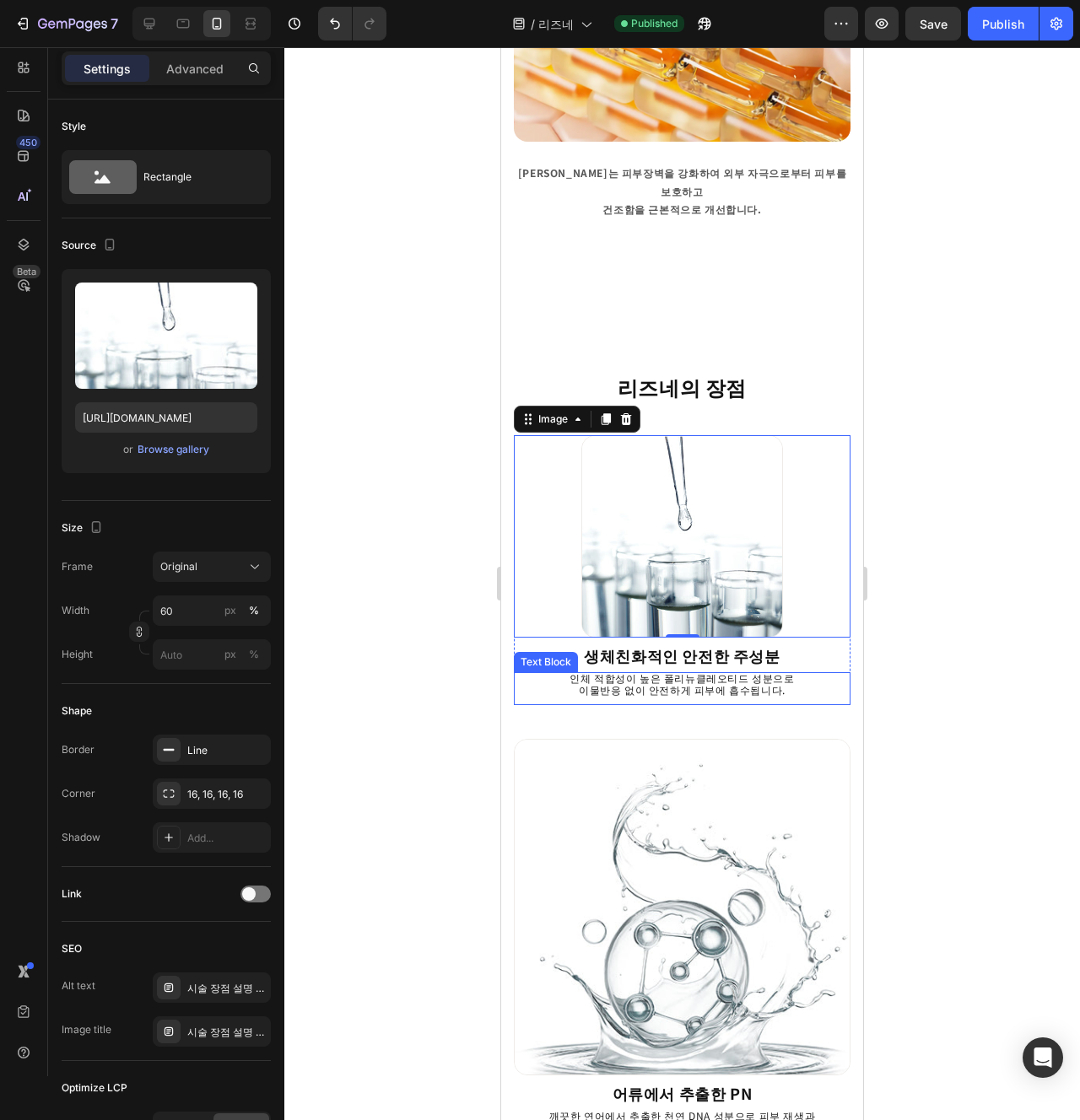
click at [749, 685] on p "이물반응 없이 안전하게 피부에 흡수됩니다." at bounding box center [682, 690] width 320 height 12
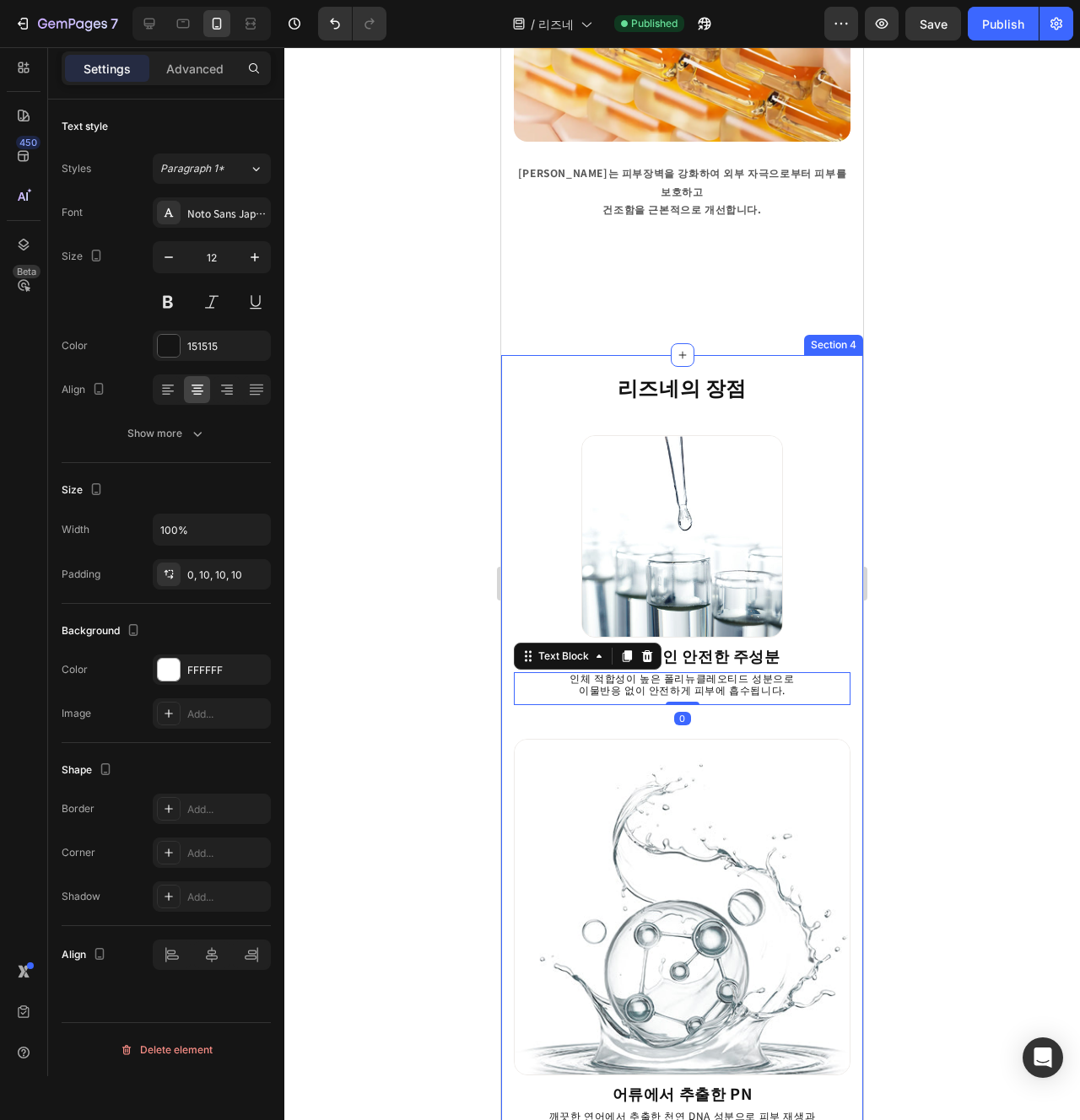
click at [743, 796] on img at bounding box center [682, 908] width 337 height 337
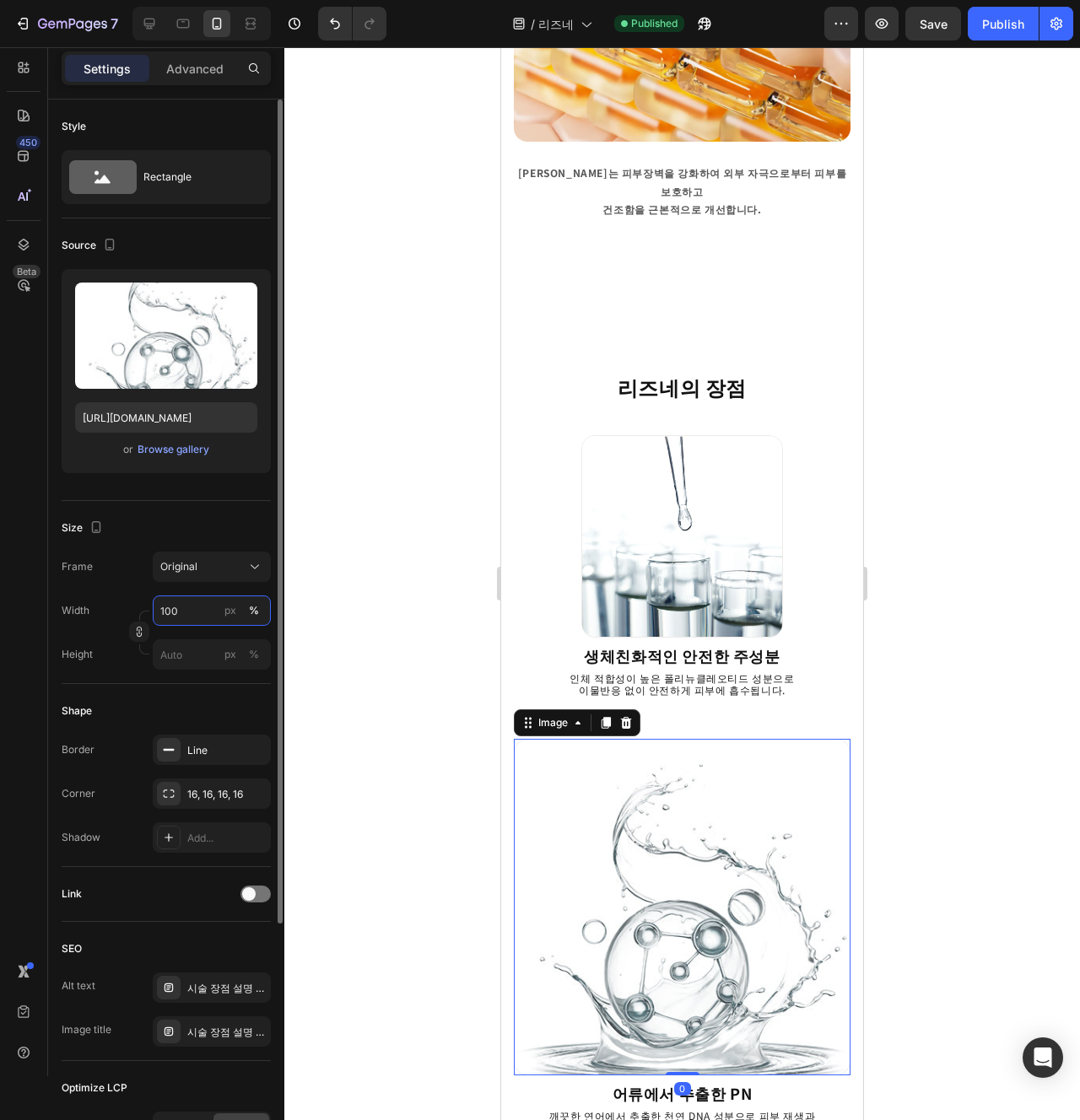
click at [181, 625] on input "100" at bounding box center [211, 610] width 118 height 31
paste input "8"
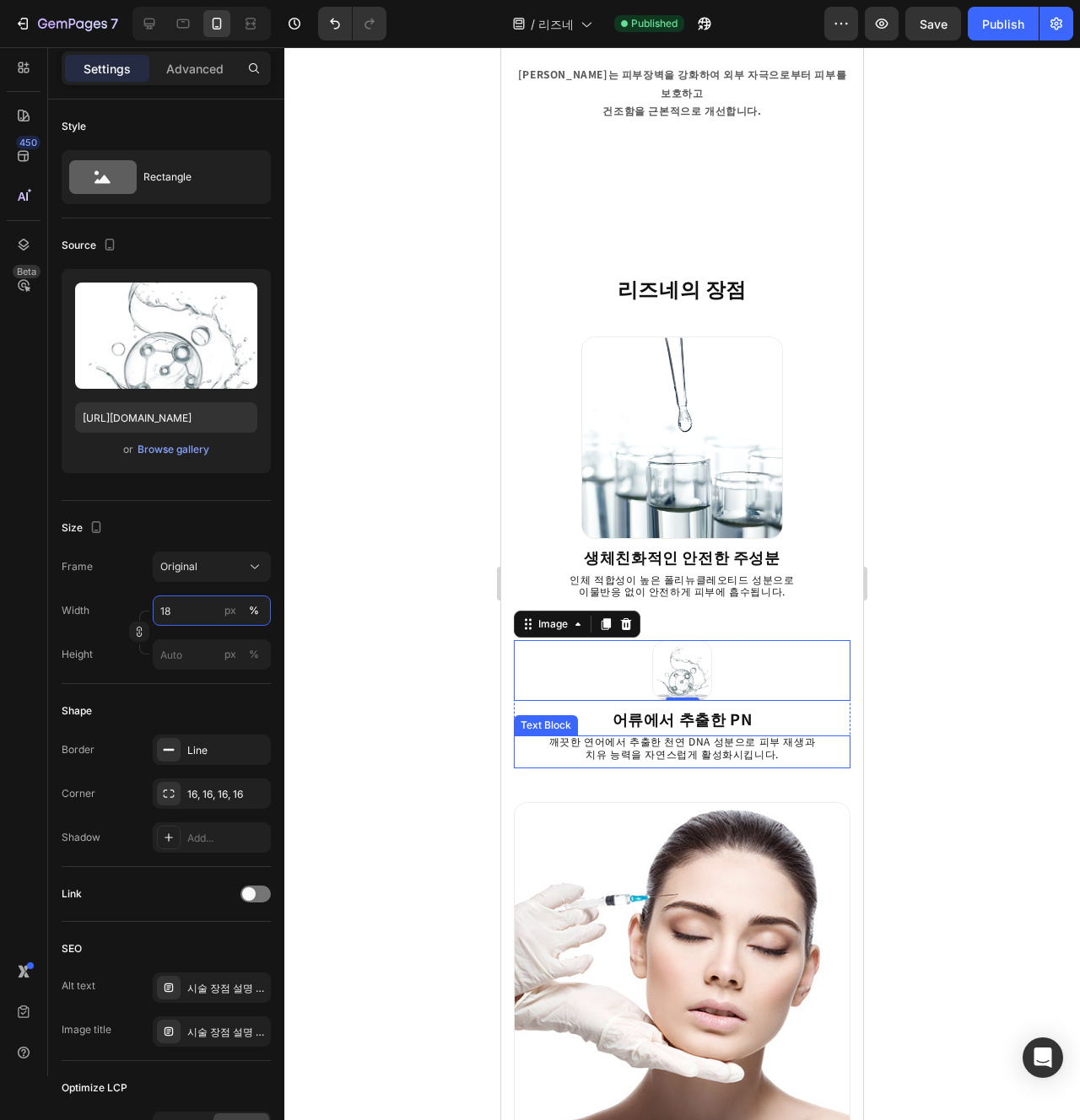
scroll to position [1207, 0]
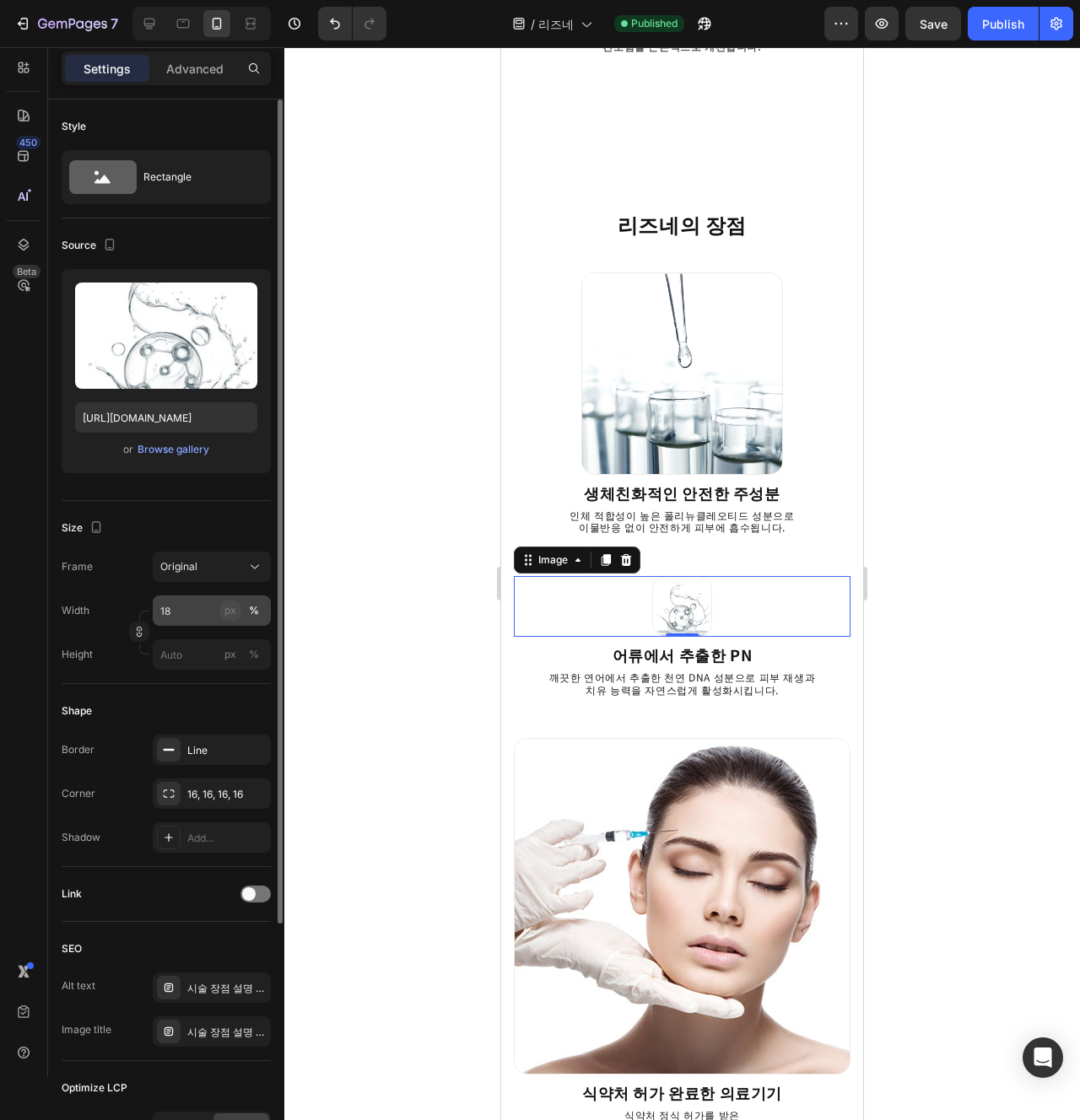
click at [244, 645] on button "px" at bounding box center [254, 655] width 20 height 20
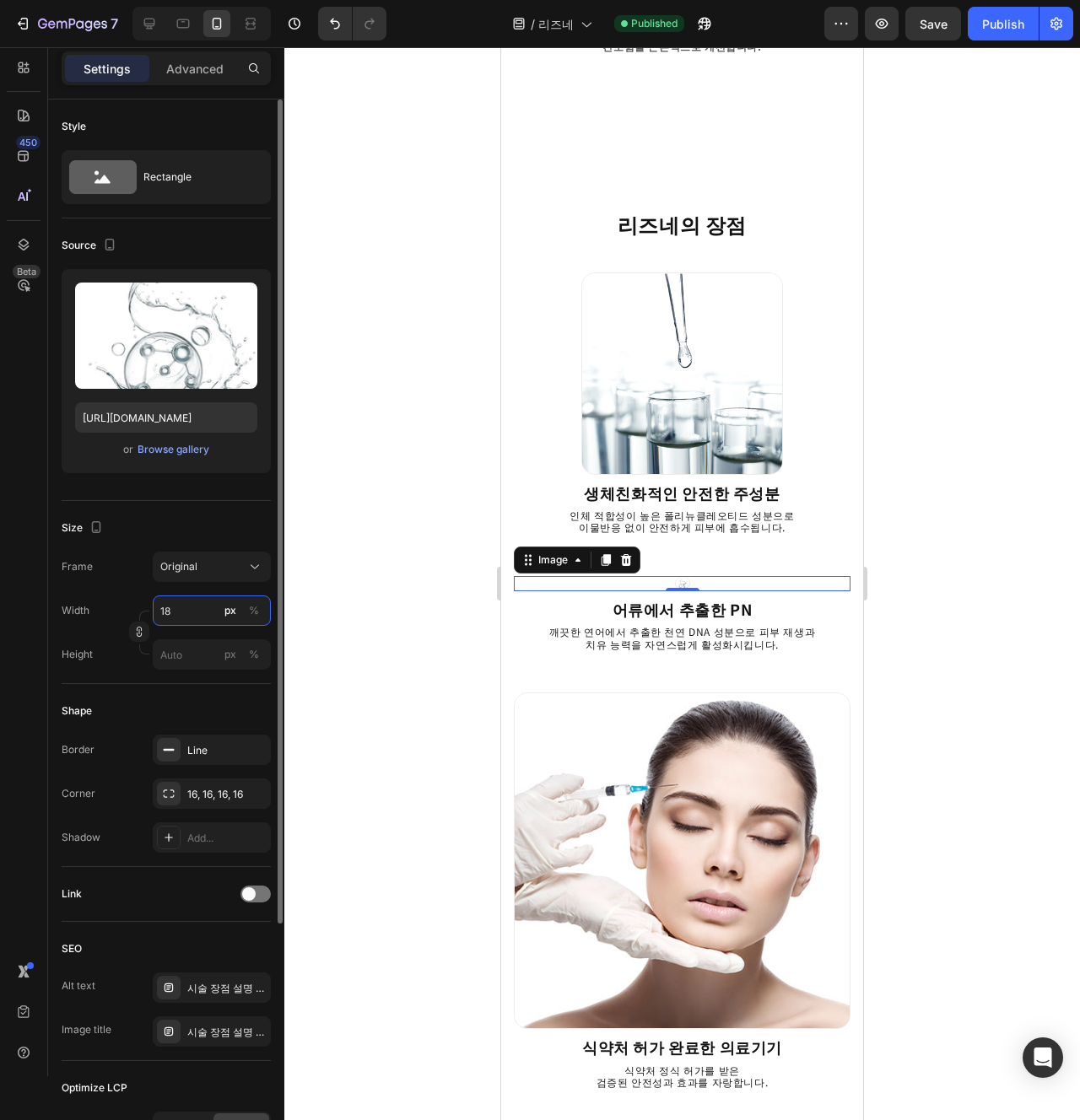
type input "1"
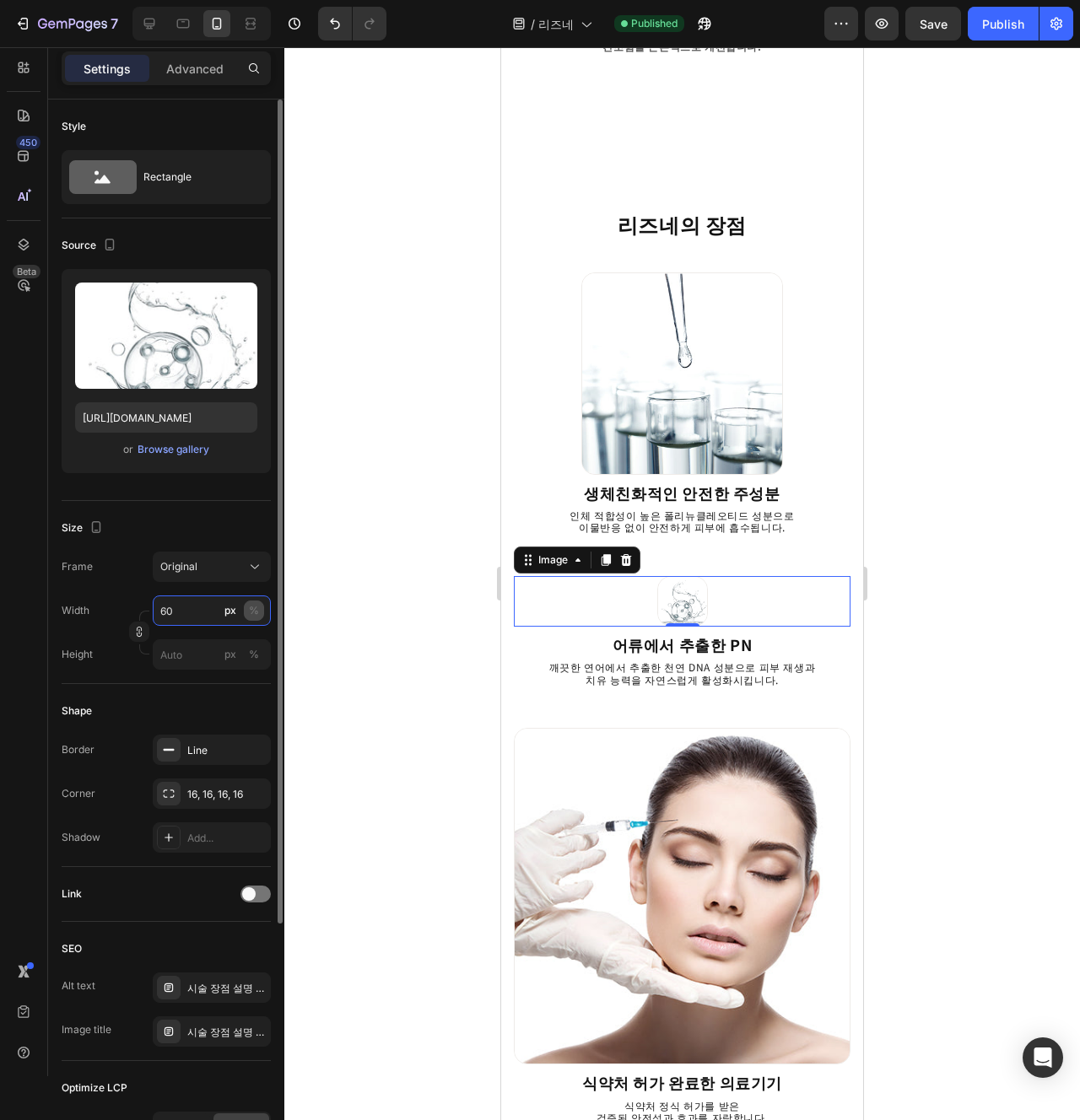
type input "60"
click at [253, 614] on div "%" at bounding box center [254, 610] width 10 height 15
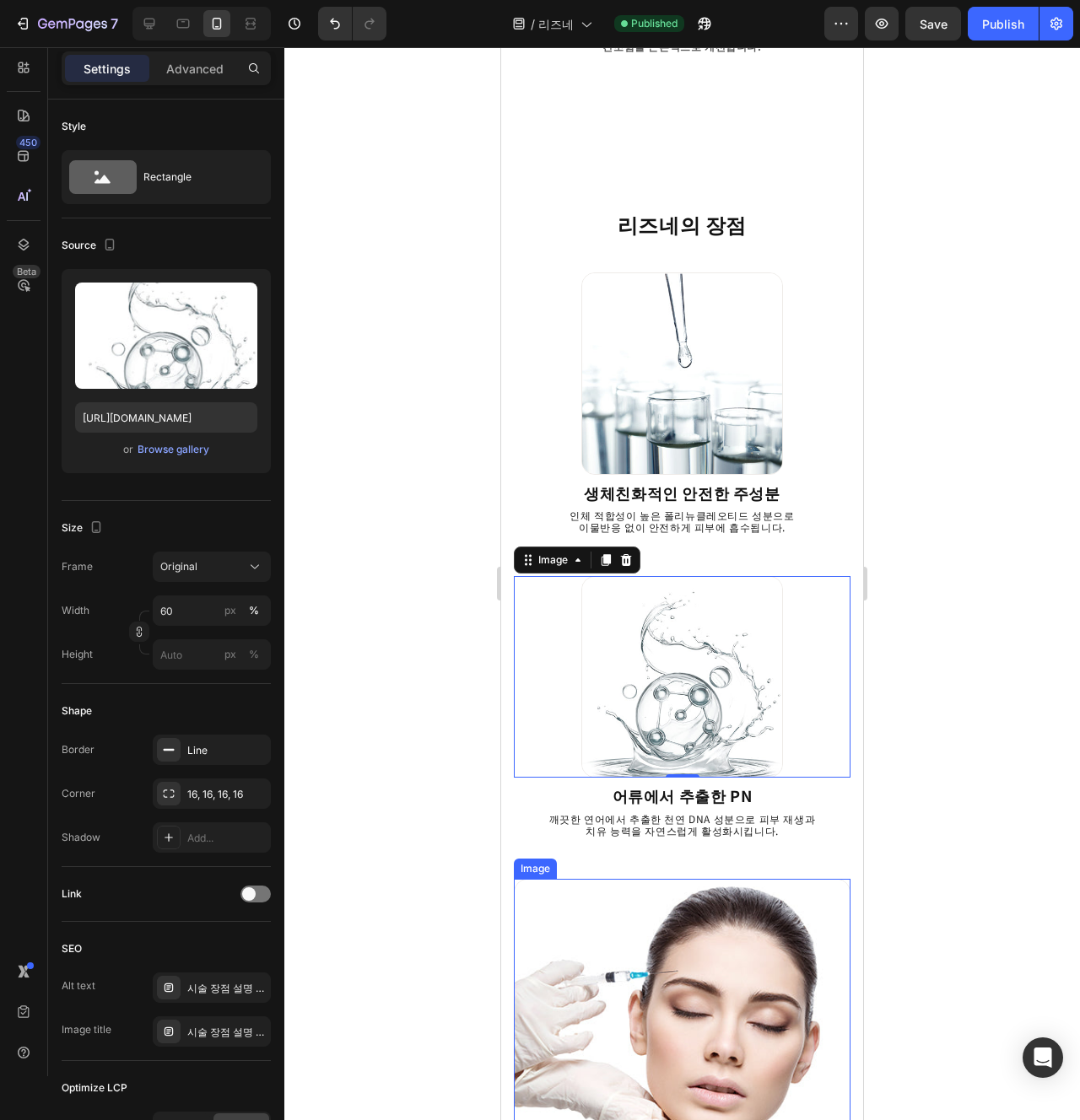
click at [815, 880] on img at bounding box center [682, 1047] width 337 height 337
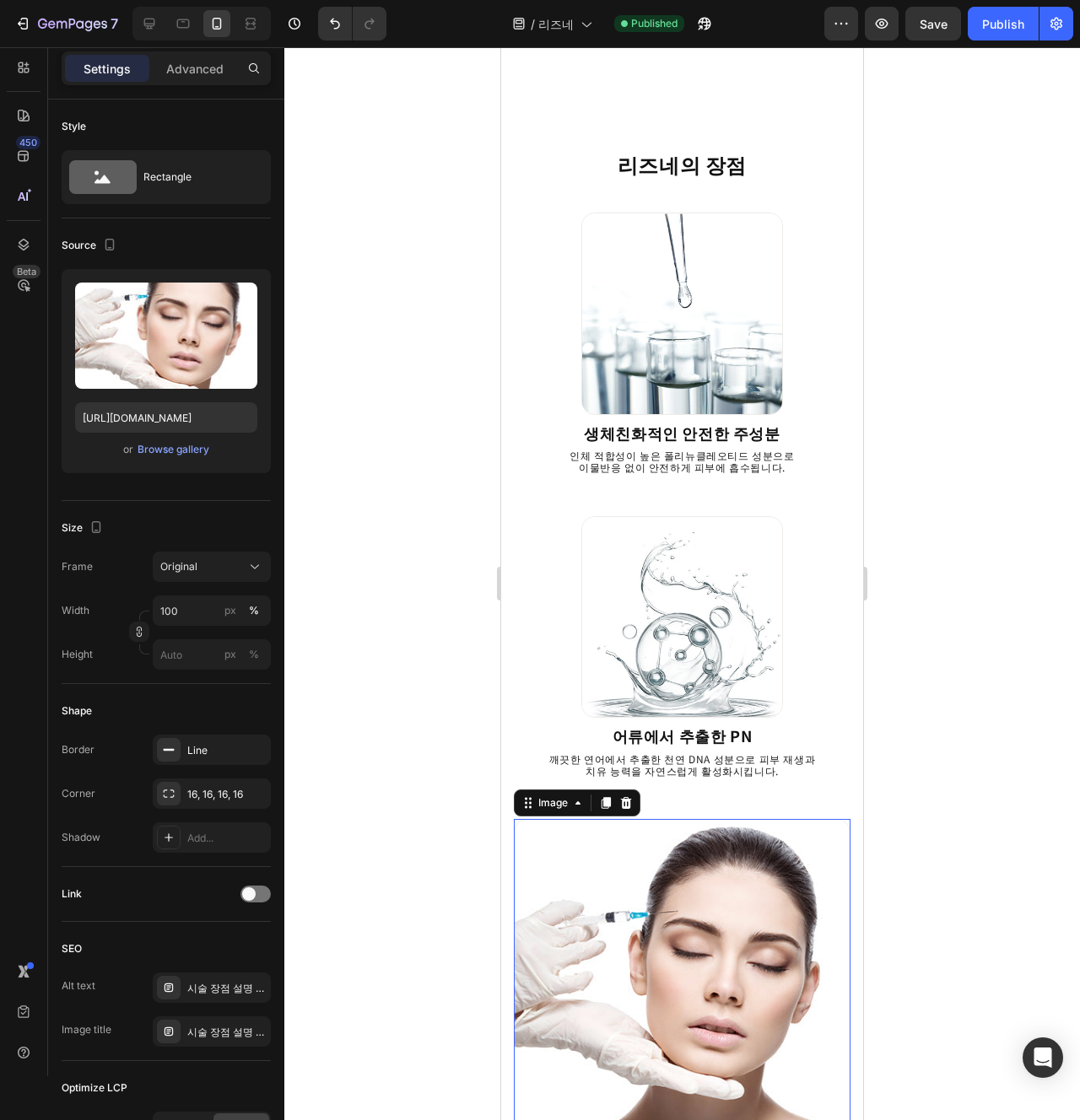
scroll to position [1273, 0]
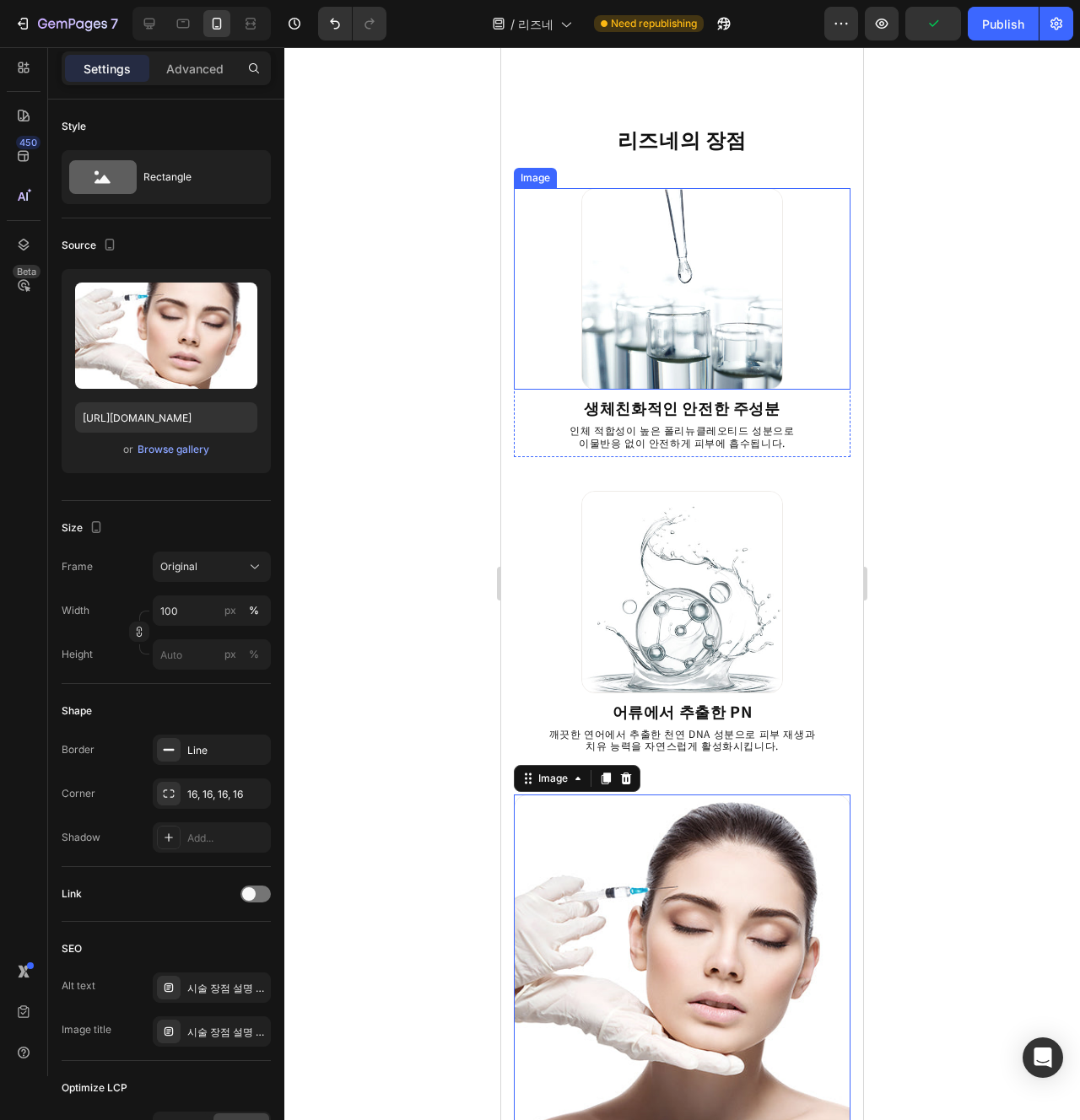
click at [737, 338] on img at bounding box center [682, 288] width 202 height 202
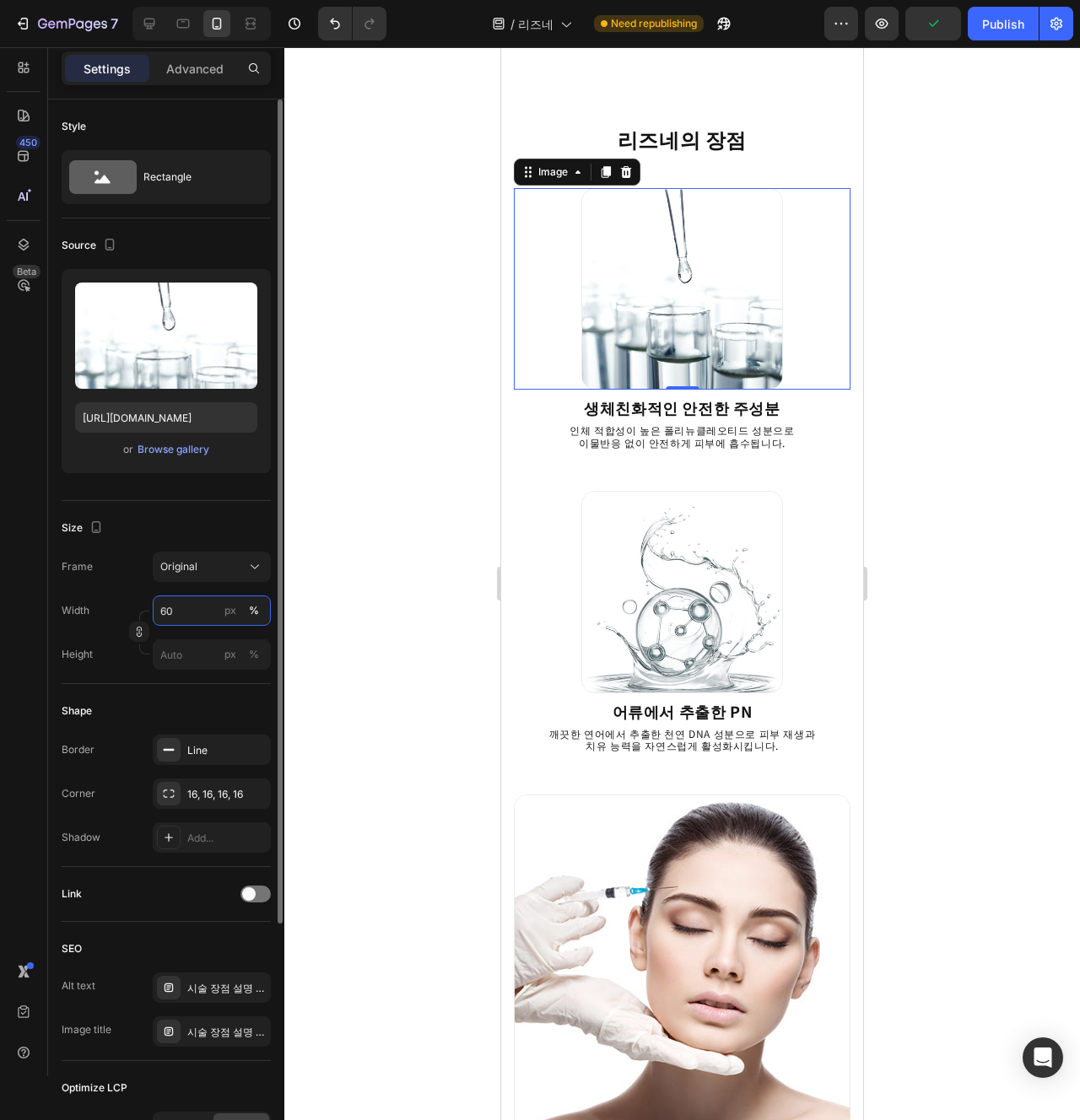
click at [185, 621] on input "60" at bounding box center [211, 610] width 118 height 31
type input "80"
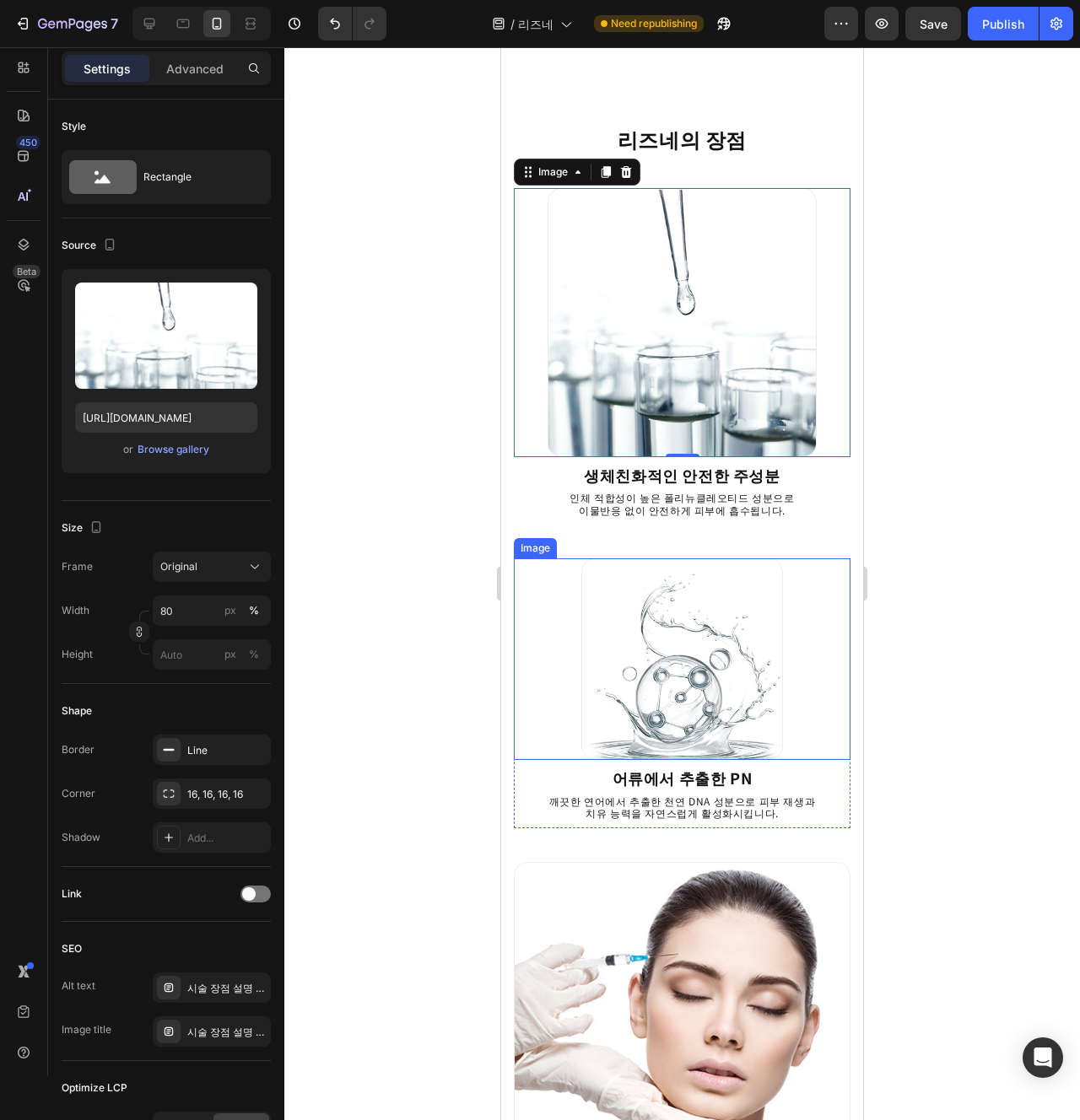
click at [665, 661] on img at bounding box center [682, 659] width 202 height 202
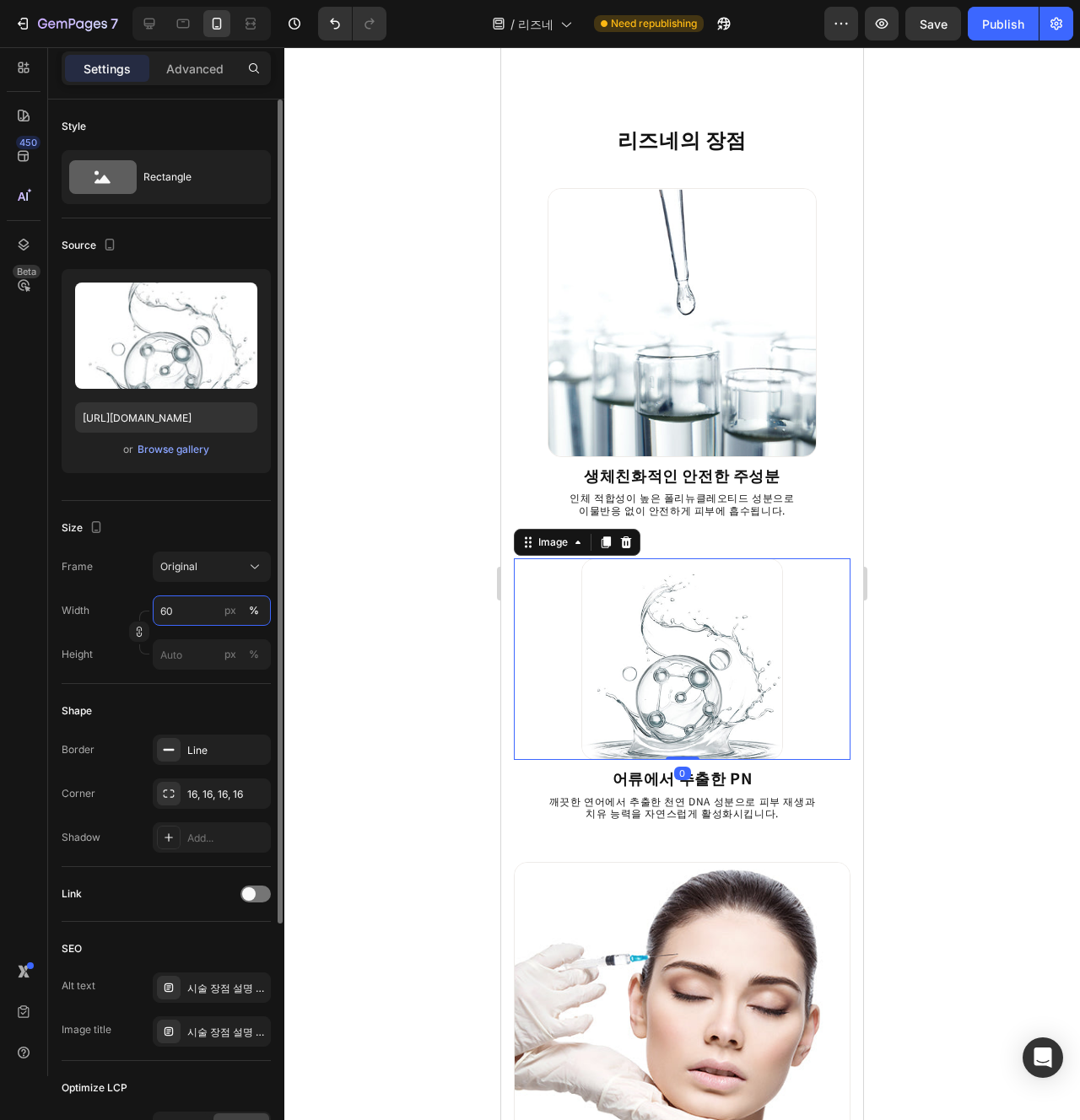
click at [193, 620] on input "60" at bounding box center [211, 610] width 118 height 31
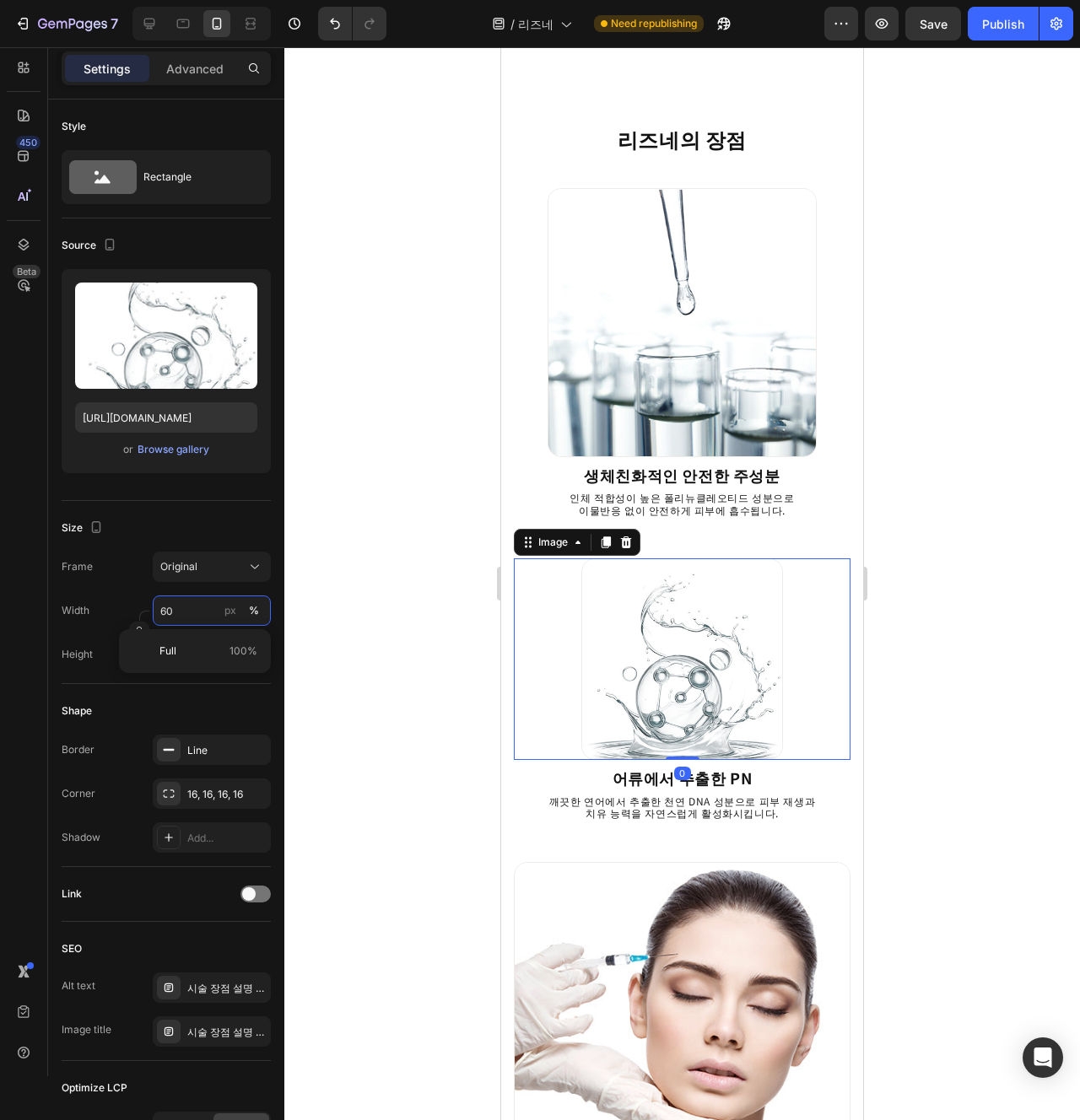
paste input "8"
type input "80"
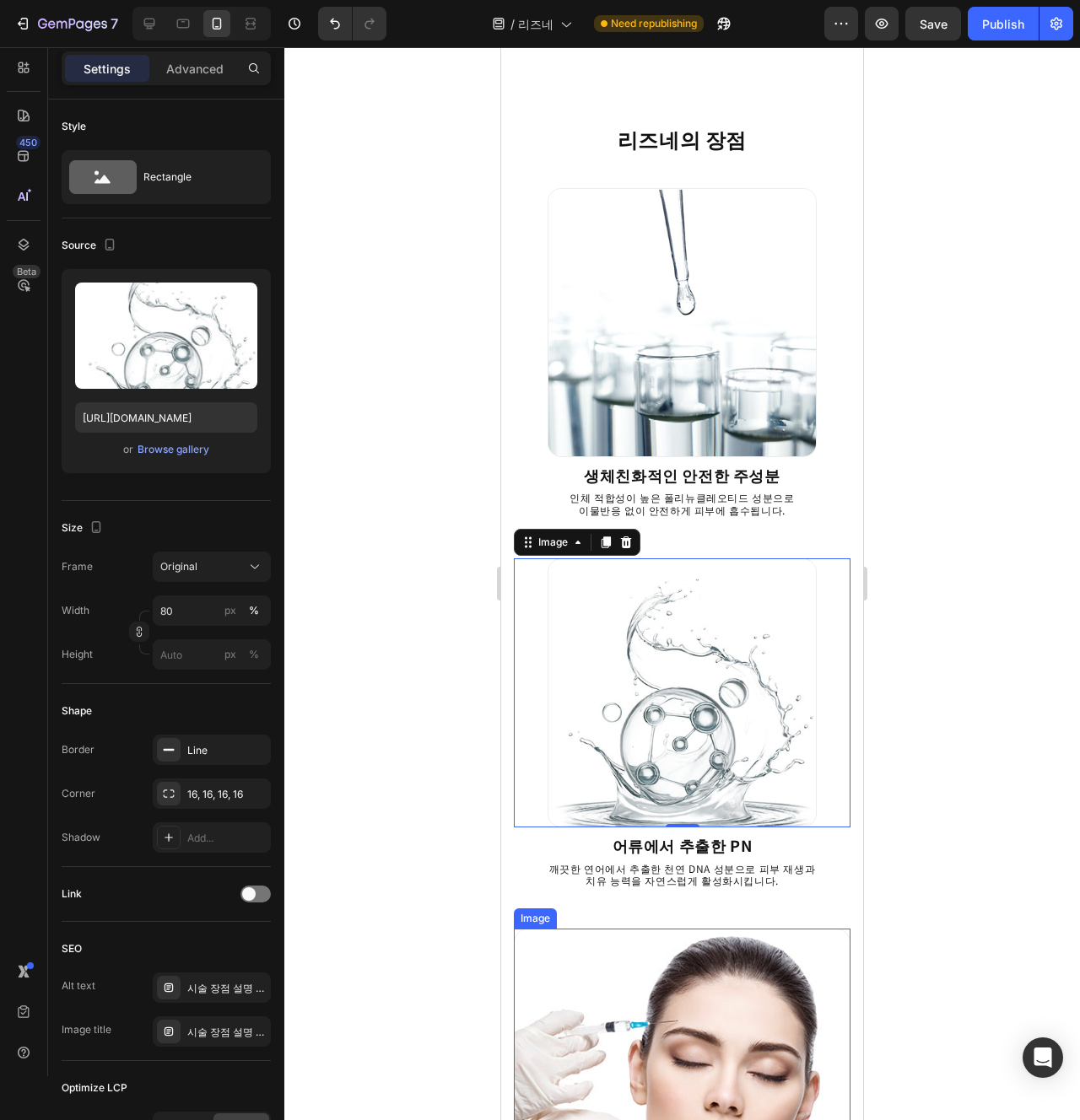
click at [712, 980] on img at bounding box center [682, 1098] width 337 height 337
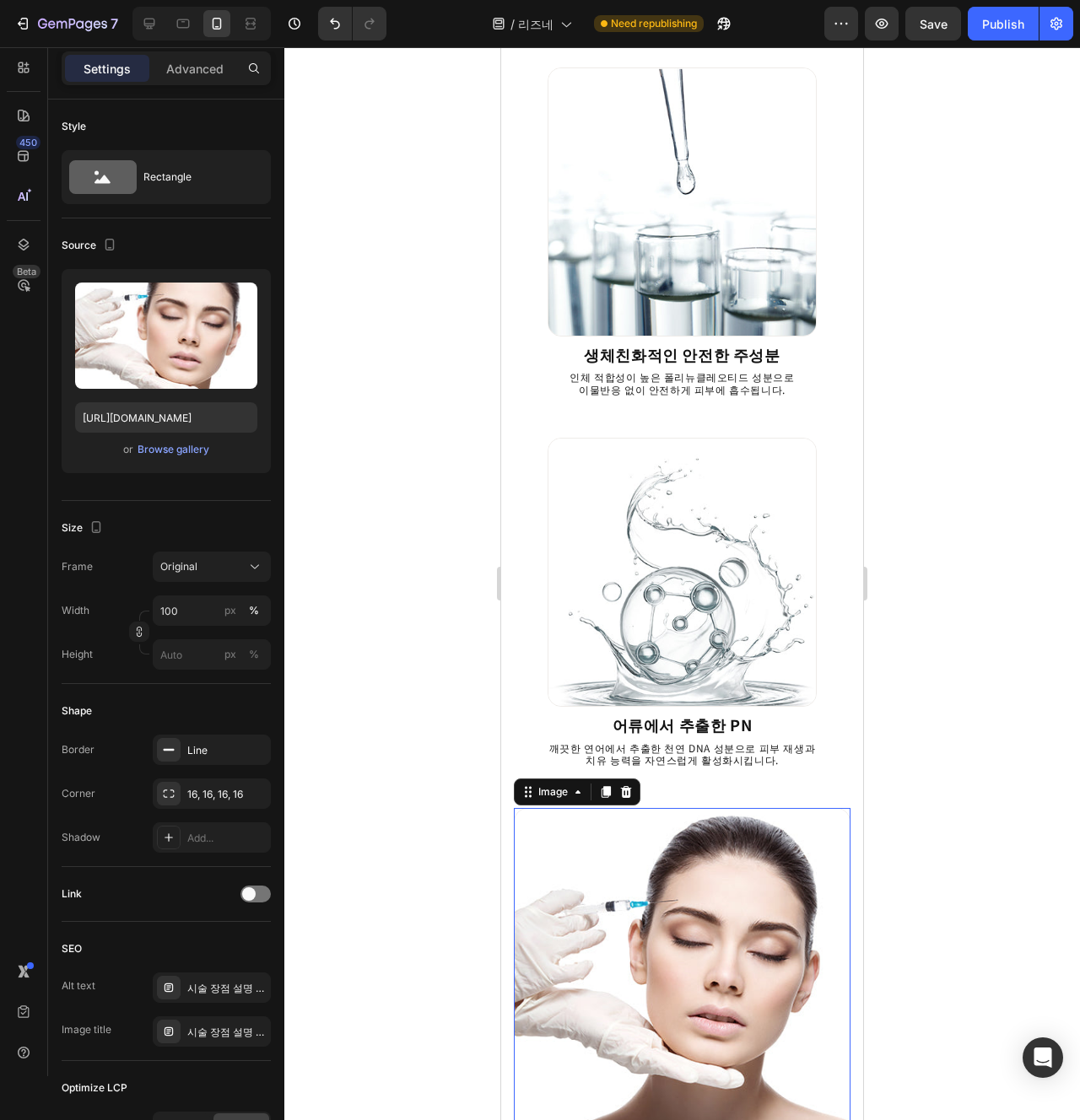
scroll to position [1457, 0]
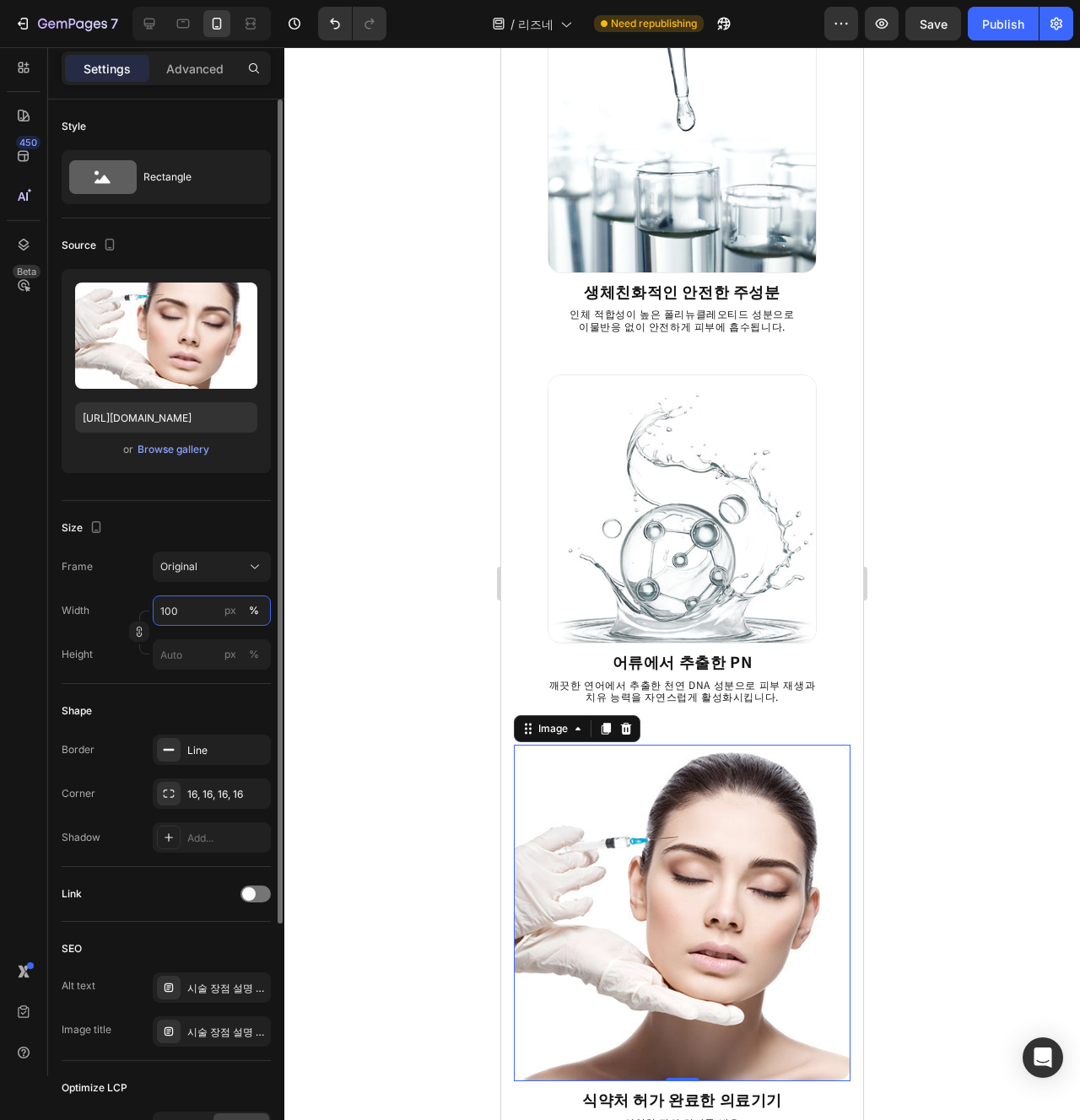
click at [194, 611] on input "100" at bounding box center [211, 610] width 118 height 31
paste input "8"
type input "80"
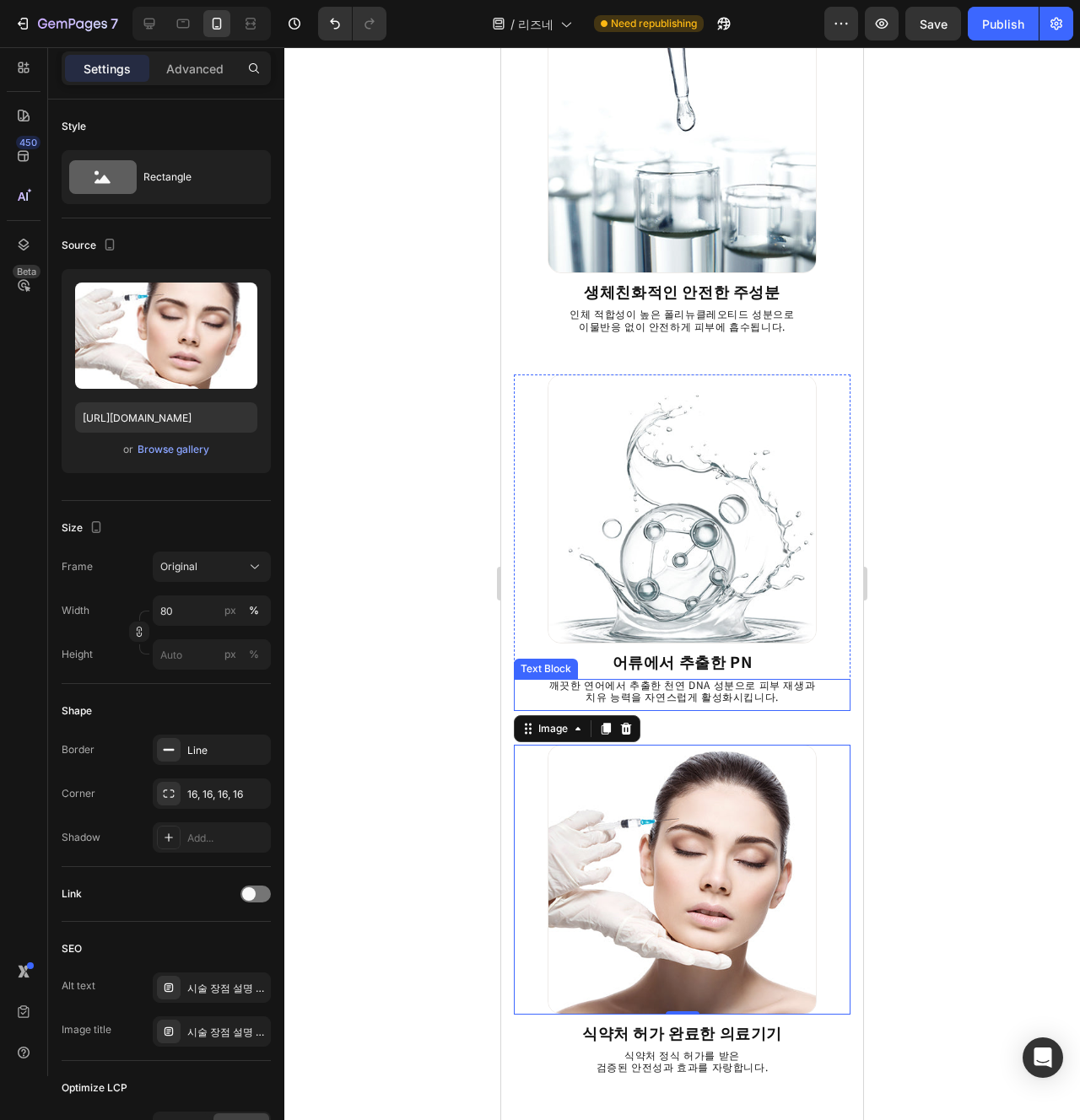
click at [707, 696] on p "치유 능력을 자연스럽게 활성화시킵니다." at bounding box center [682, 697] width 320 height 12
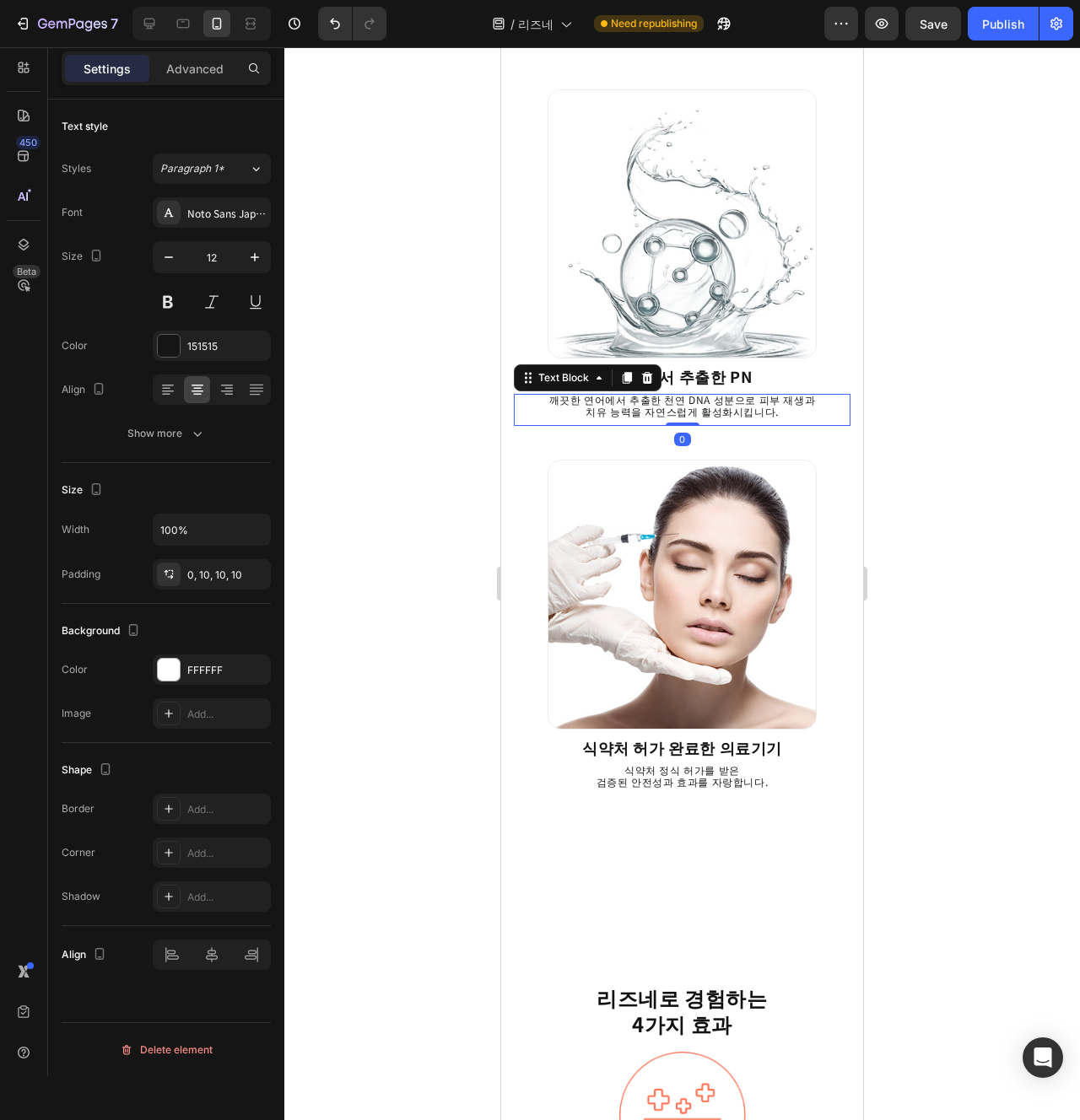
click at [699, 888] on div "리즈네의 장점 Heading Image 생체친화적인 안전한 주성분 Heading 인체 적합성이 높은 폴리뉴클레오티드 성분으로 이물반응 없이 안…" at bounding box center [682, 805] width 362 height 4931
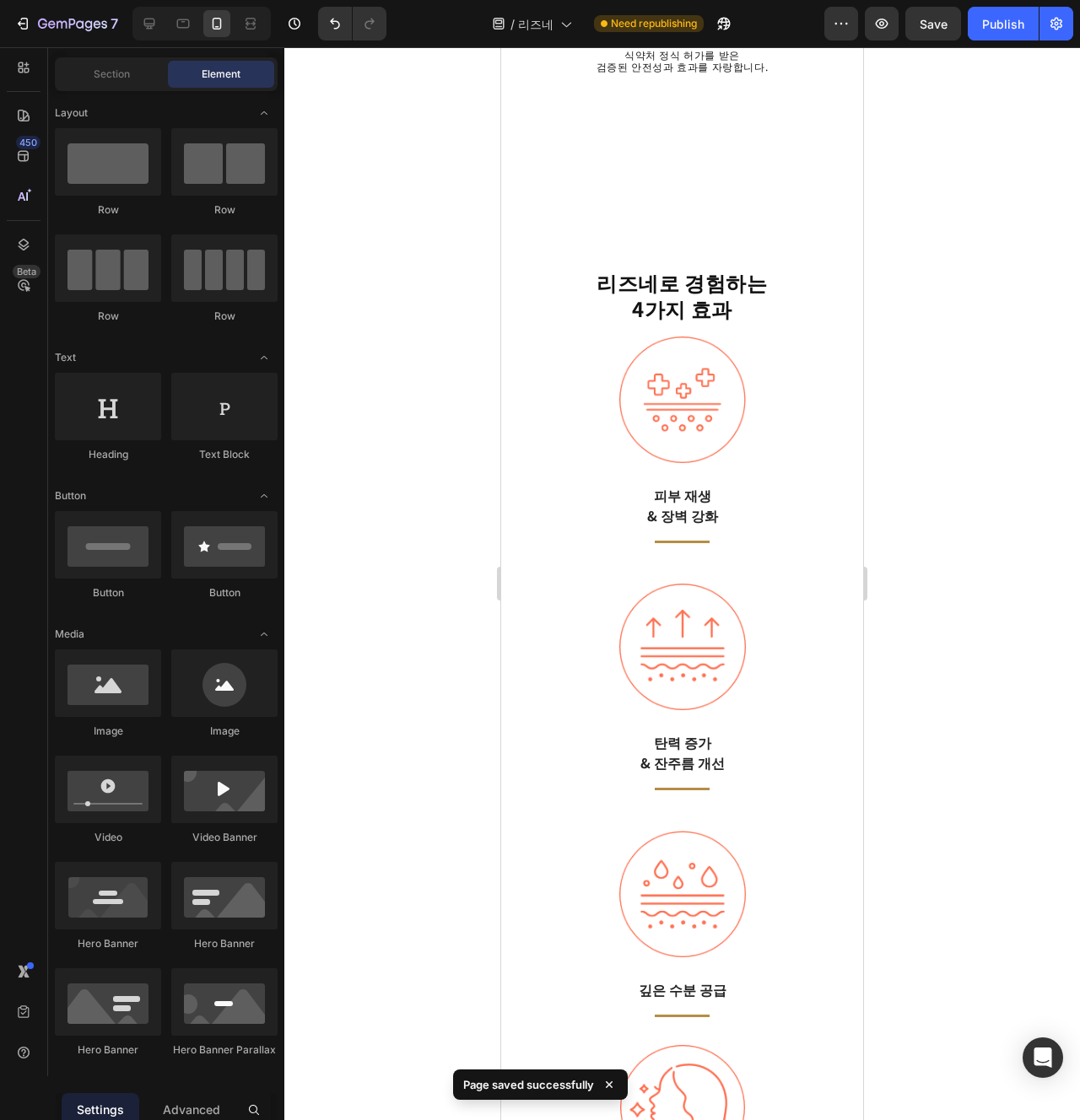
scroll to position [2463, 0]
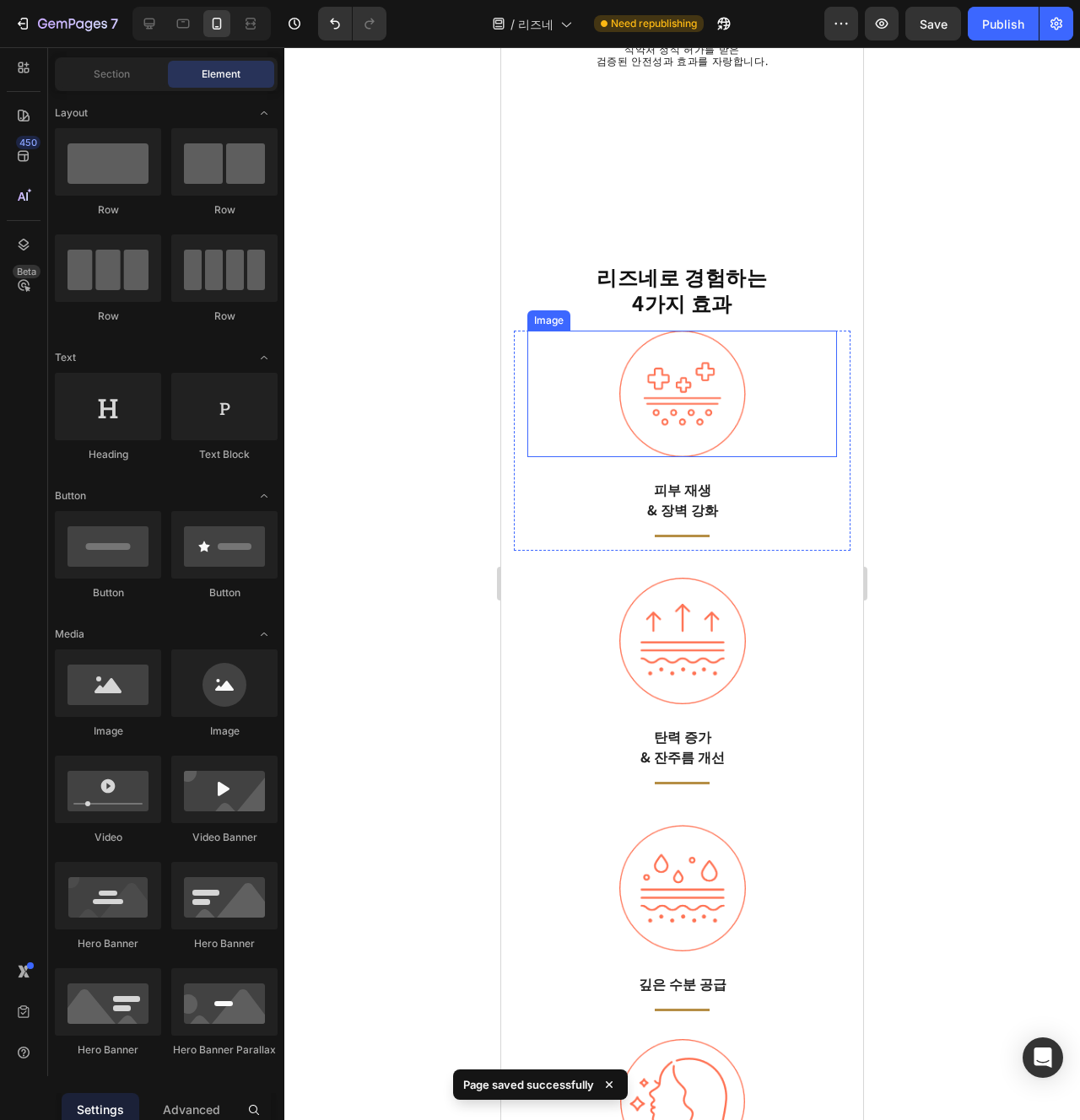
click at [743, 448] on img at bounding box center [683, 394] width 127 height 127
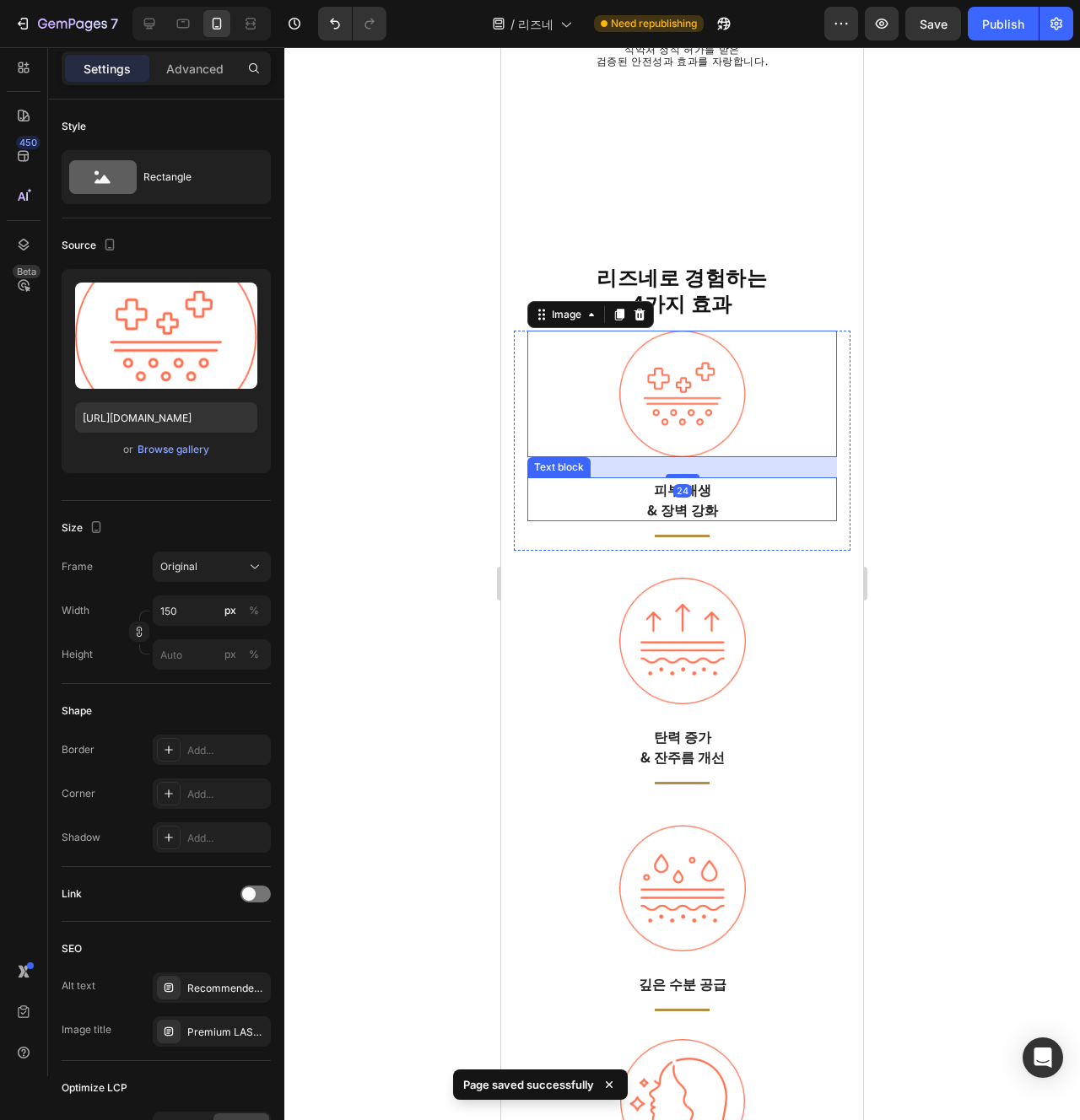
click at [799, 520] on div "피부 재생 & 장벽 강화" at bounding box center [682, 499] width 310 height 44
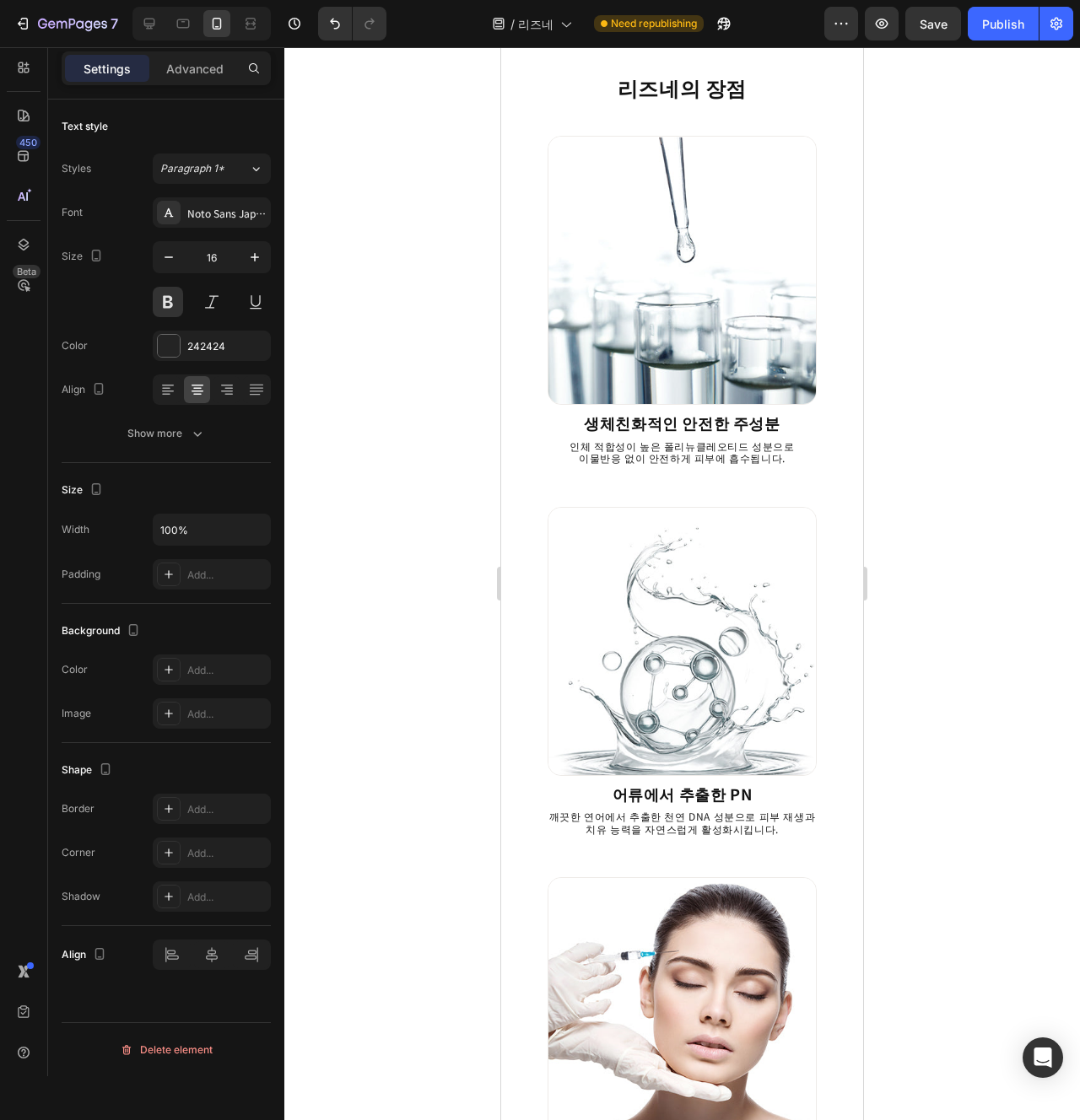
scroll to position [0, 0]
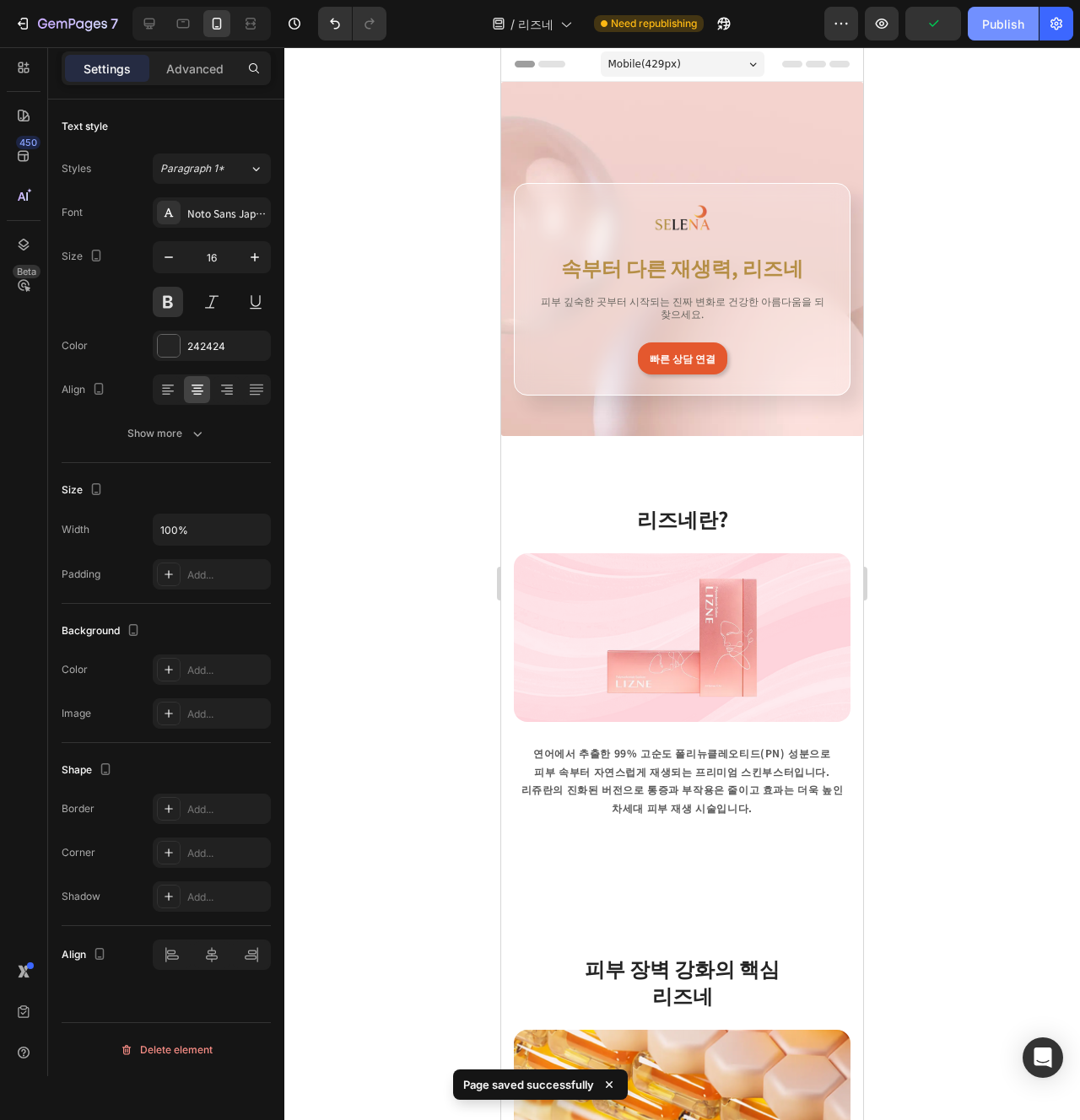
click at [1018, 33] on button "Publish" at bounding box center [1003, 23] width 71 height 33
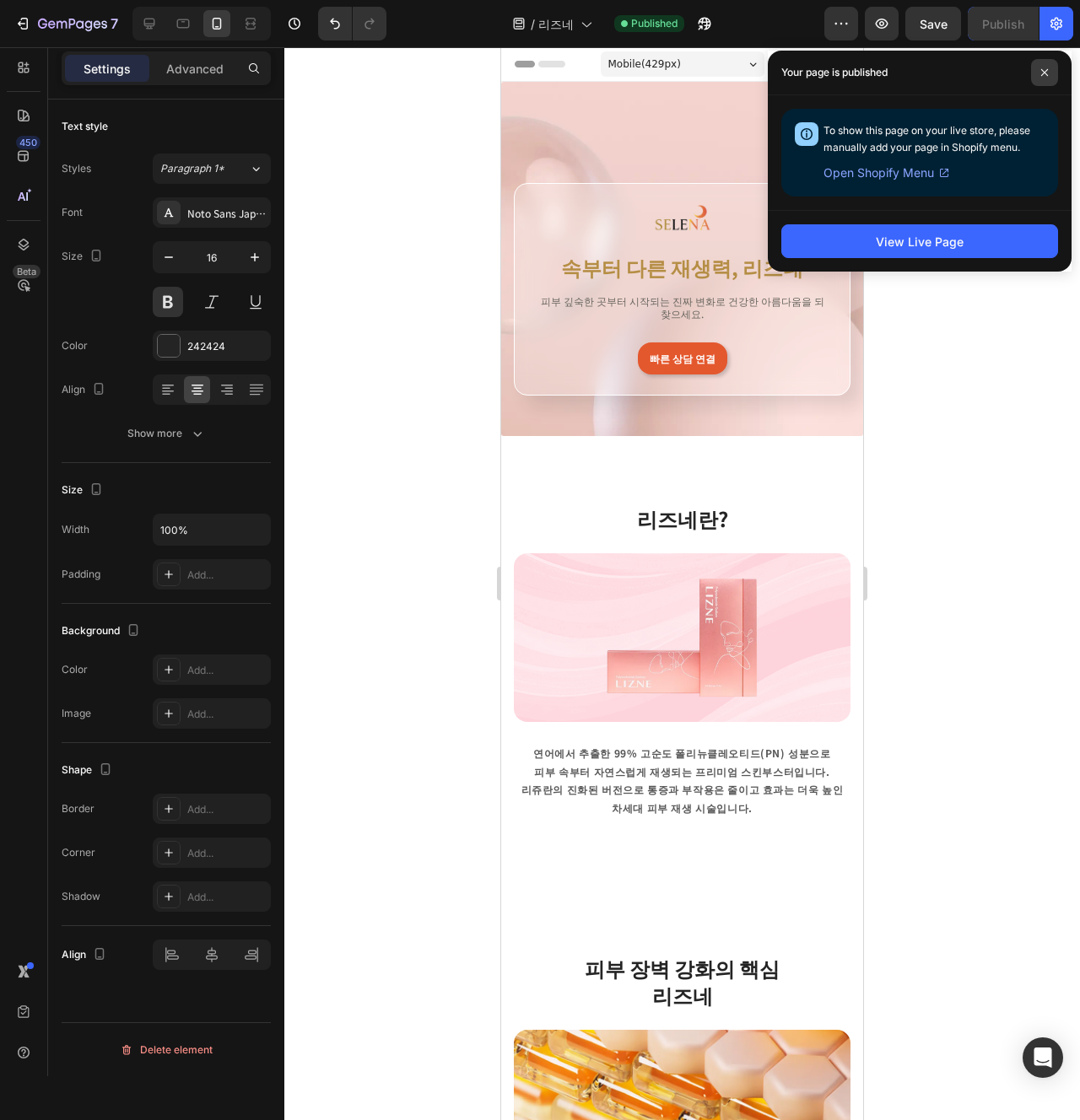
click at [1052, 78] on span at bounding box center [1044, 72] width 27 height 27
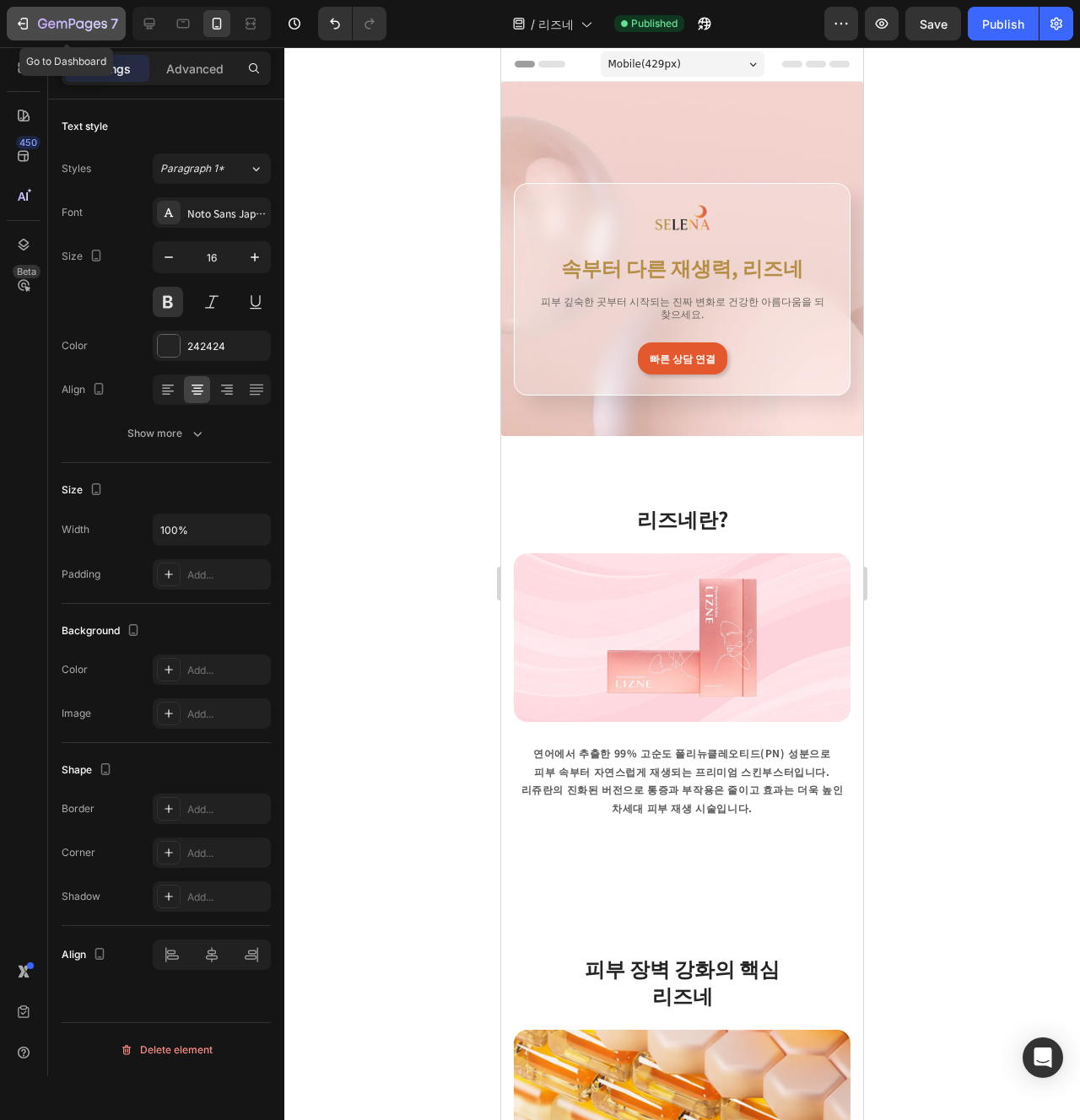
click at [70, 34] on button "7" at bounding box center [66, 23] width 119 height 33
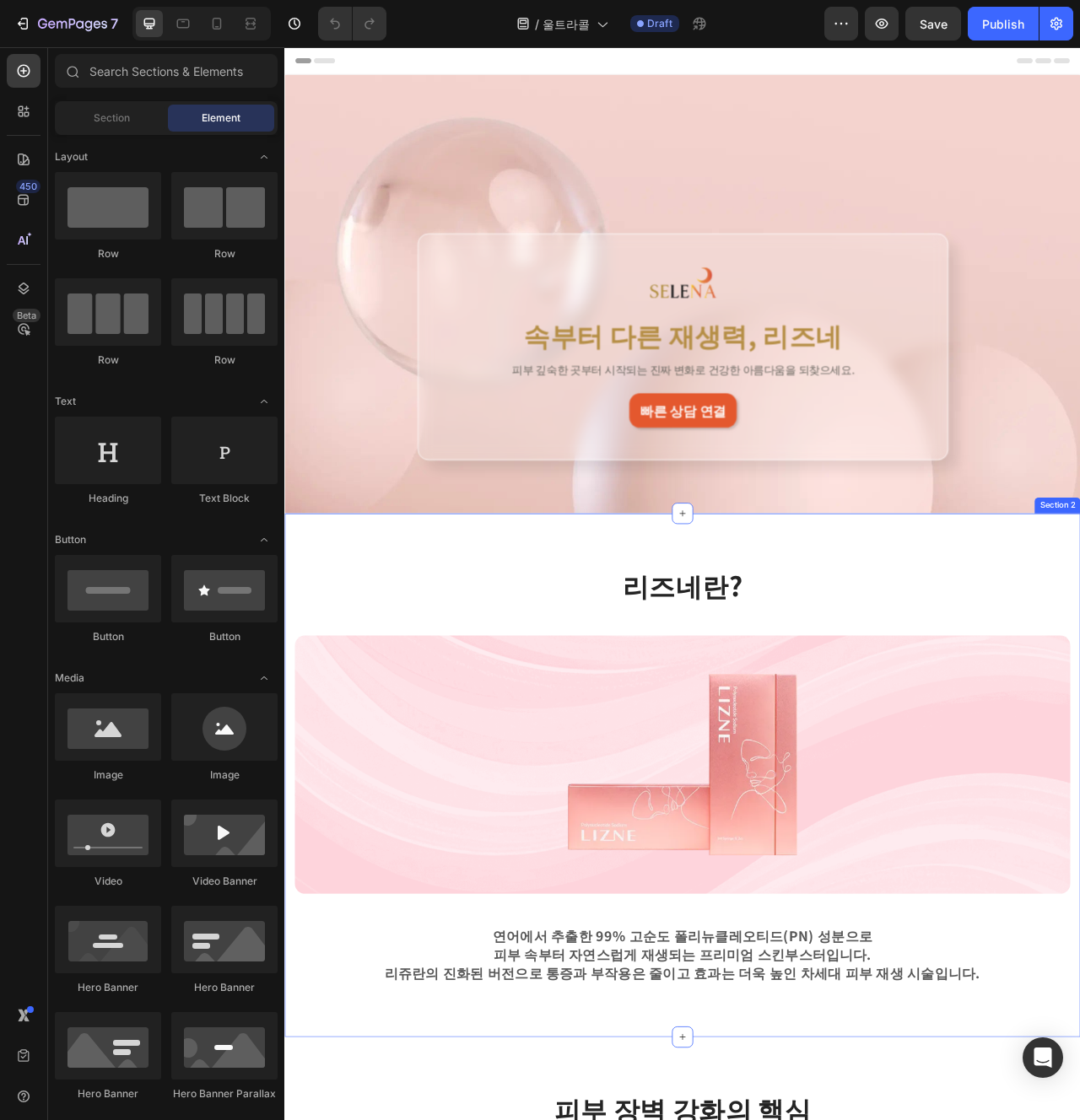
click at [624, 792] on div "[PERSON_NAME]? Heading Row Image 연어에서 추출한 99% 고순도 폴리뉴클레오티드(PN) 성분으로 피부 속부터 자연스럽…" at bounding box center [790, 973] width 987 height 531
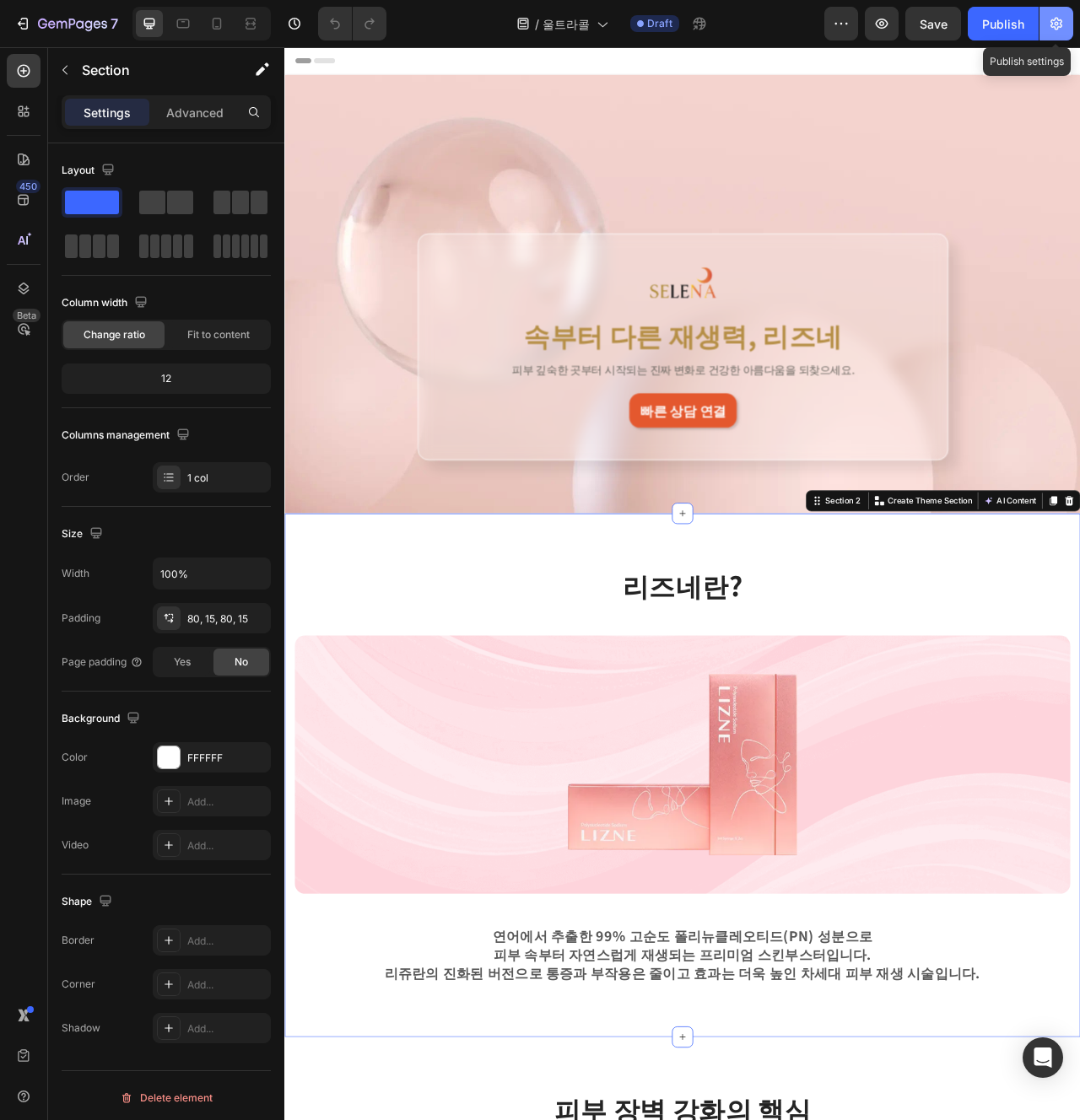
click at [1062, 30] on icon "button" at bounding box center [1056, 23] width 17 height 17
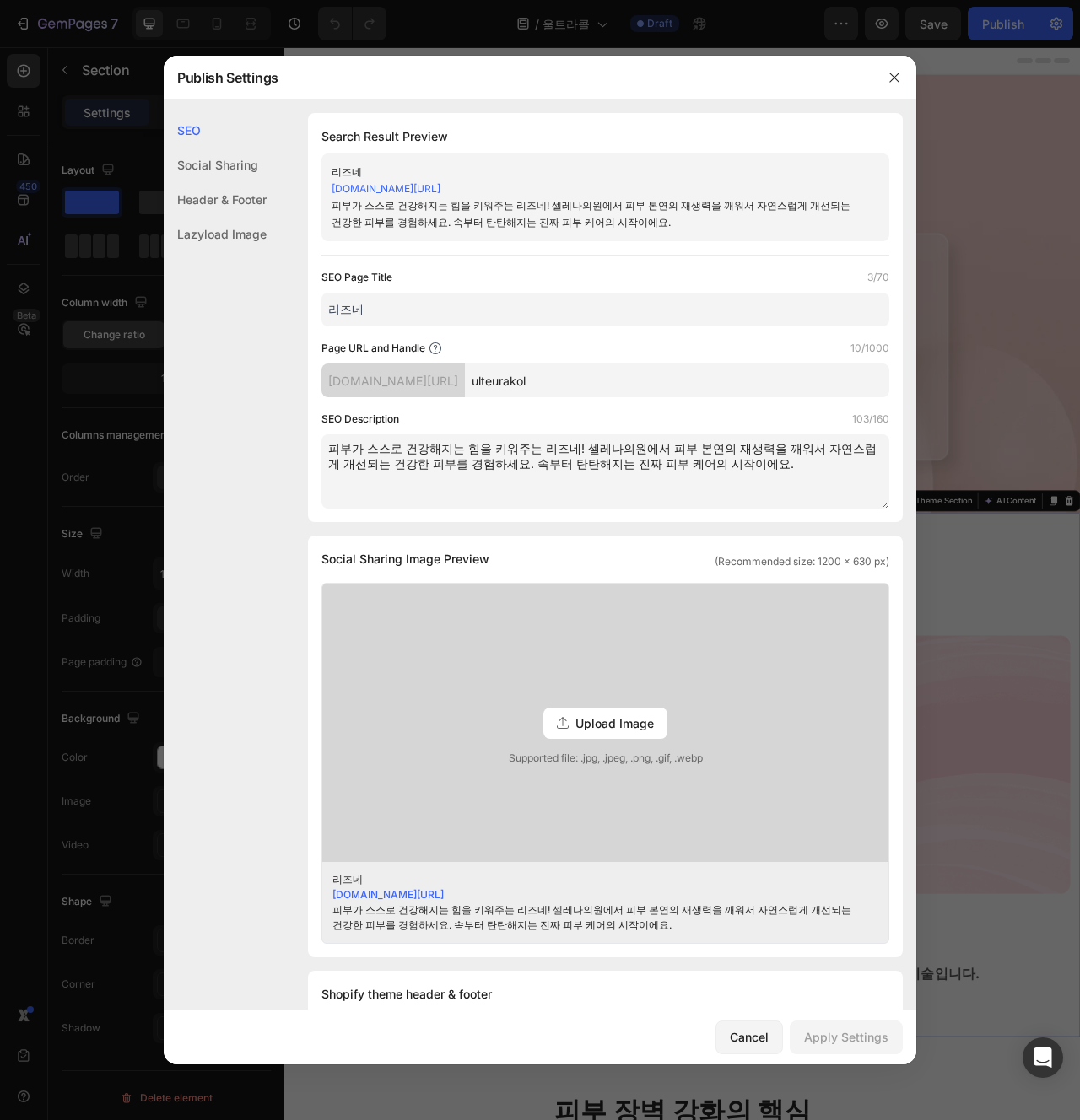
click at [486, 326] on input "리즈네" at bounding box center [606, 310] width 567 height 33
type input "ㅇ"
type input "울트라콜"
click at [553, 382] on input "ulteurakol" at bounding box center [677, 380] width 424 height 33
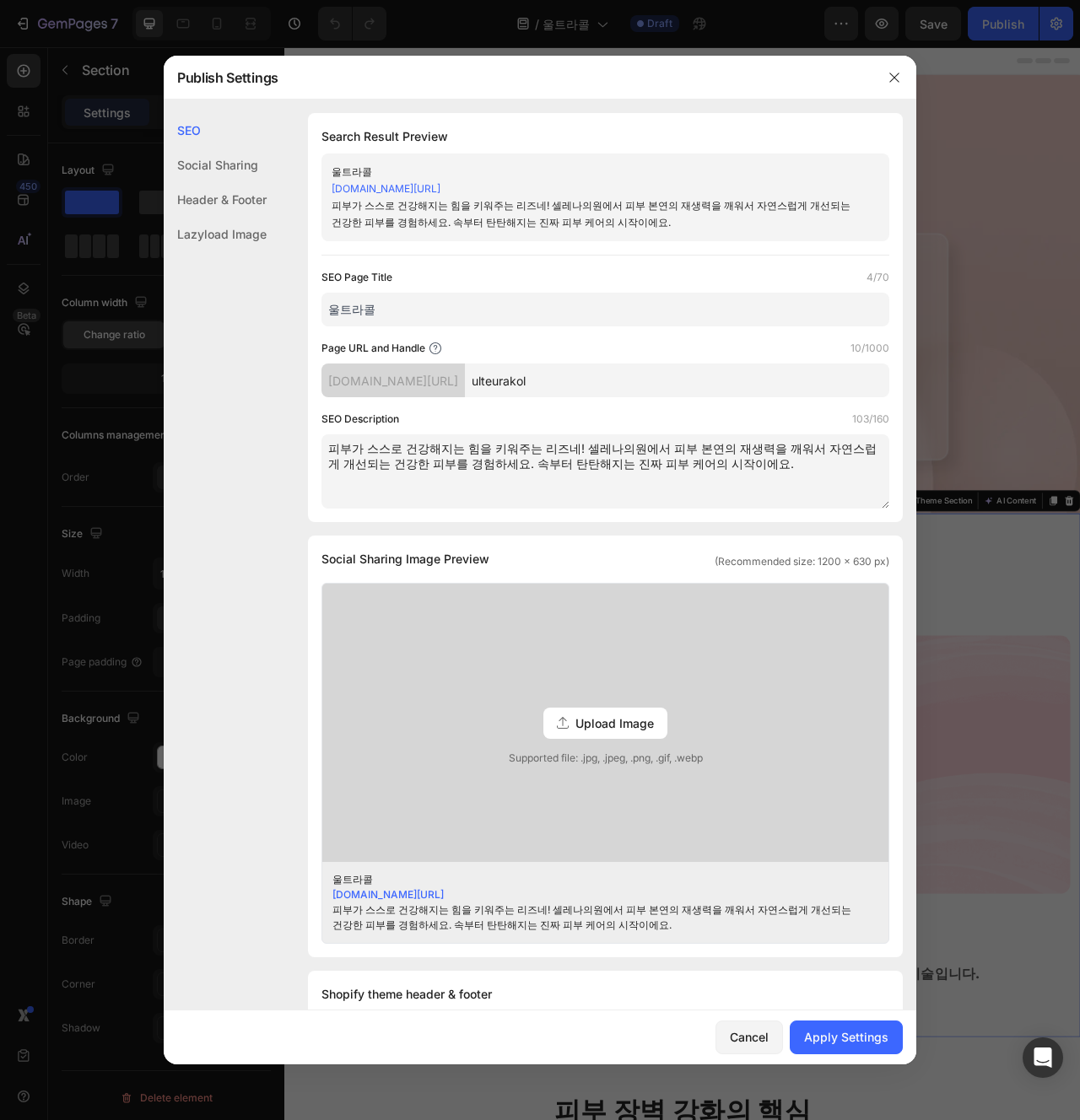
click at [515, 415] on div "SEO Description 103/160" at bounding box center [606, 420] width 567 height 17
click at [696, 382] on input "ulteurakol" at bounding box center [677, 380] width 424 height 33
paste input "rac"
type input "ultracol"
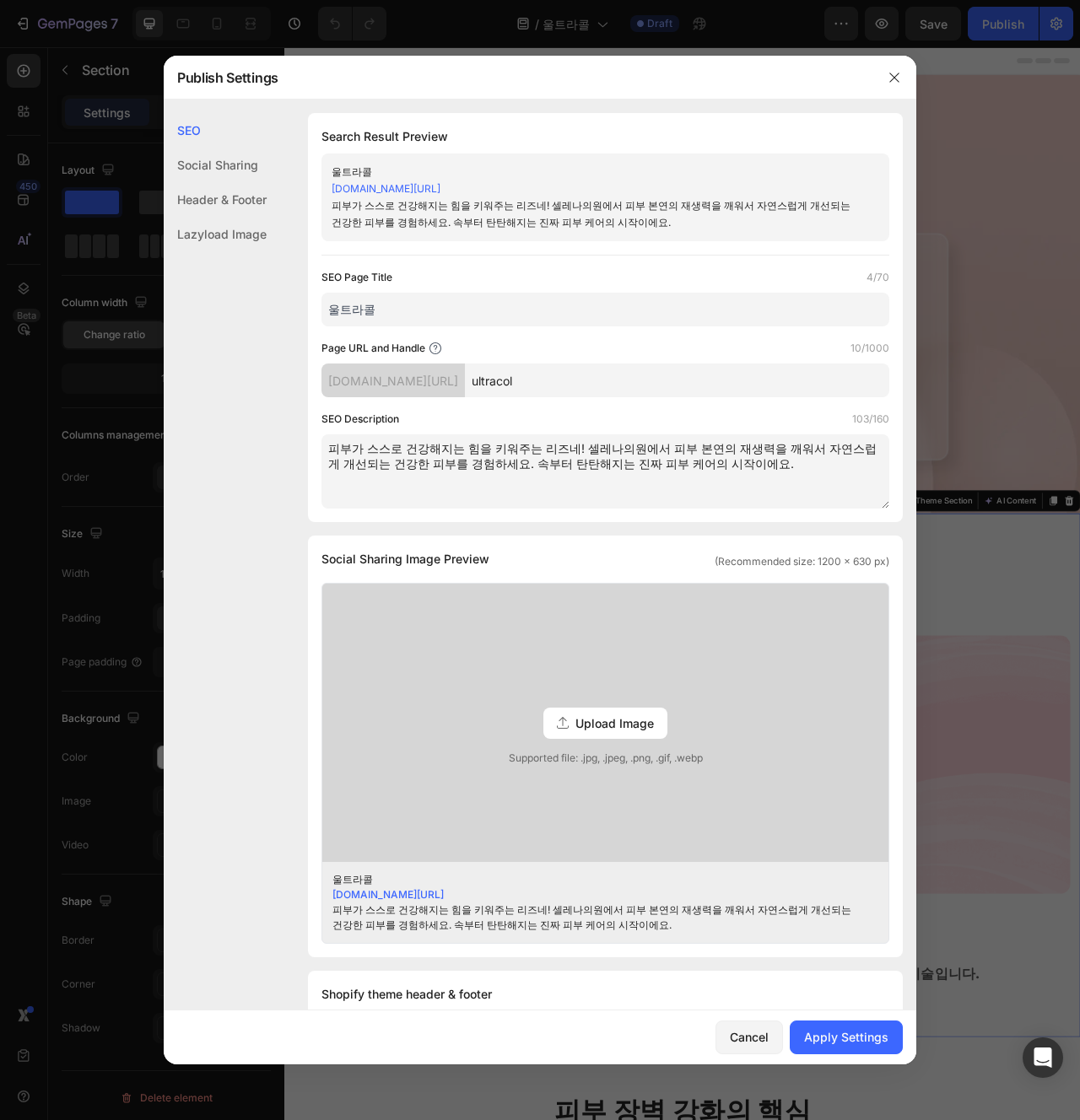
click at [550, 484] on textarea "피부가 스스로 건강해지는 힘을 키워주는 리즈네! 셀레나의원에서 피부 본연의 재생력을 깨워서 자연스럽게 개선되는 건강한 피부를 경험하세요. 속부…" at bounding box center [606, 472] width 567 height 74
click at [514, 442] on textarea "피부가 스스로 건강해지는 힘을 키워주는 리즈네! 셀레나의원에서 피부 본연의 재생력을 깨워서 자연스럽게 개선되는 건강한 피부를 경험하세요. 속부…" at bounding box center [606, 472] width 567 height 74
paste textarea "셀레나의원 울트라콜로 콜라겐 부스터 효과를 경험하세요. 피부 깊숙이 콜라겐 재생을 촉진해서 탄력과 볼륨을 동시에 개선. 자연스럽게 차오르는 건…"
type textarea "셀레나의원 울트라콜로 콜라겐 부스터 효과를 경험하세요. 피부 깊숙이 콜라겐 재생을 촉진해서 탄력과 볼륨을 동시에 개선. 자연스럽게 차오르는 건…"
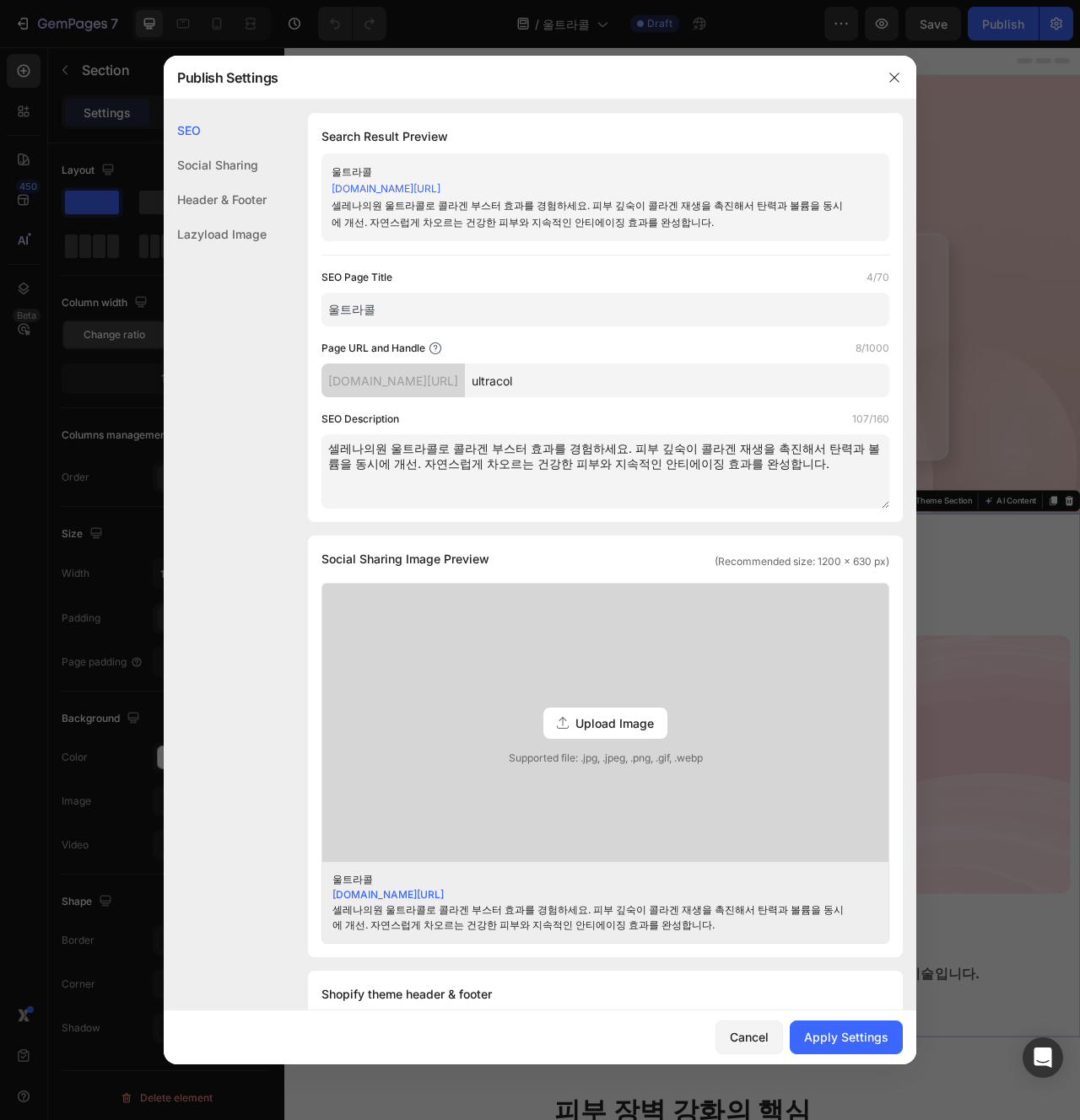
click at [673, 539] on div "Social Sharing Image Preview (Recommended size: 1200 x 630 px) Upload Image Sup…" at bounding box center [605, 746] width 594 height 421
click at [865, 1038] on div "Apply Settings" at bounding box center [846, 1037] width 85 height 18
drag, startPoint x: 755, startPoint y: 1037, endPoint x: 599, endPoint y: 1260, distance: 272.1
click at [755, 1037] on div "Cancel" at bounding box center [750, 1037] width 39 height 18
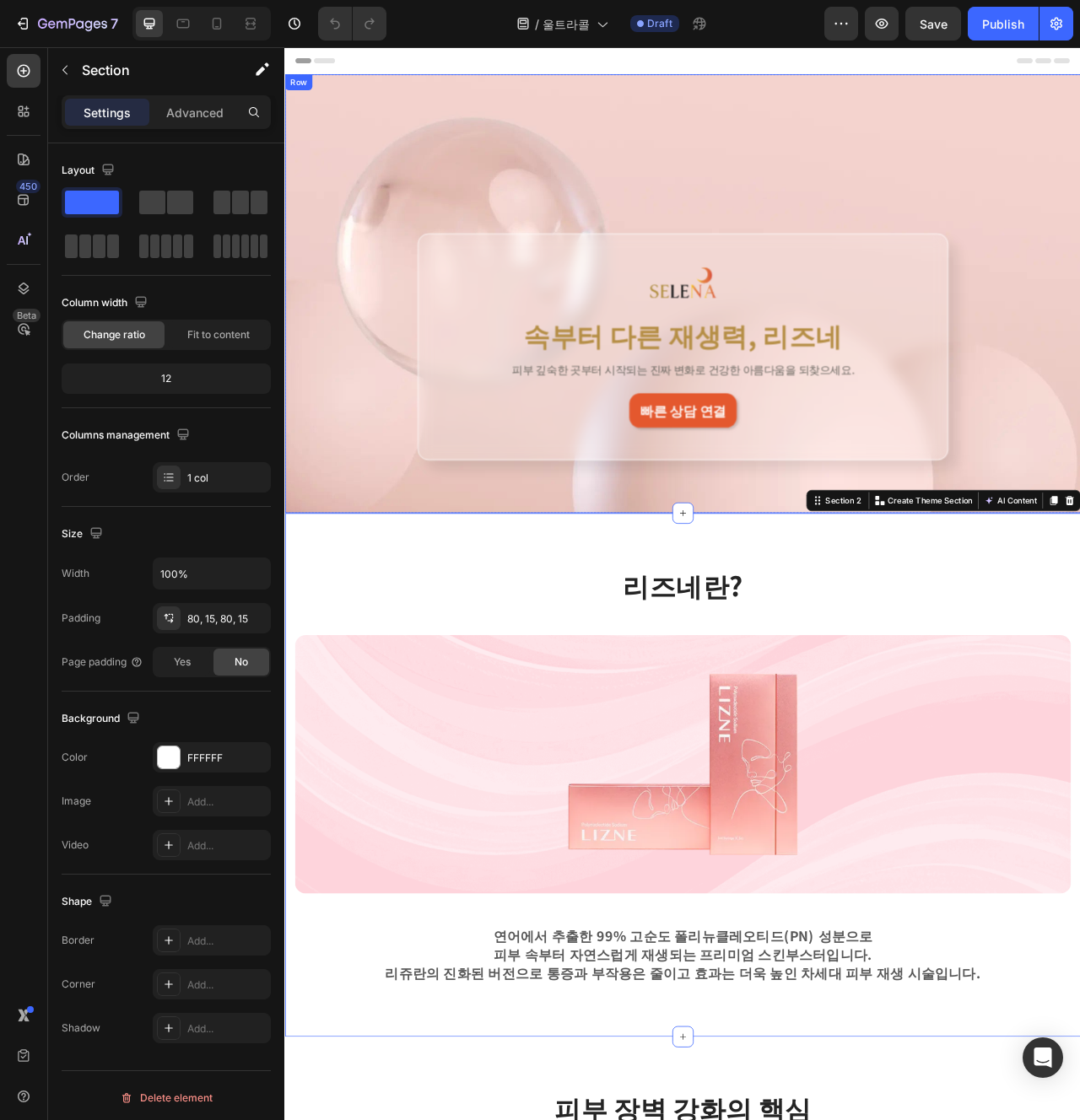
click at [920, 188] on div "Image 속부터 다른 재생력, 리즈네 Heading 피부 깊숙한 곳부터 시작되는 진짜 변화로 건강한 아름다움을 되찾으세요. Text Bloc…" at bounding box center [791, 361] width 1012 height 558
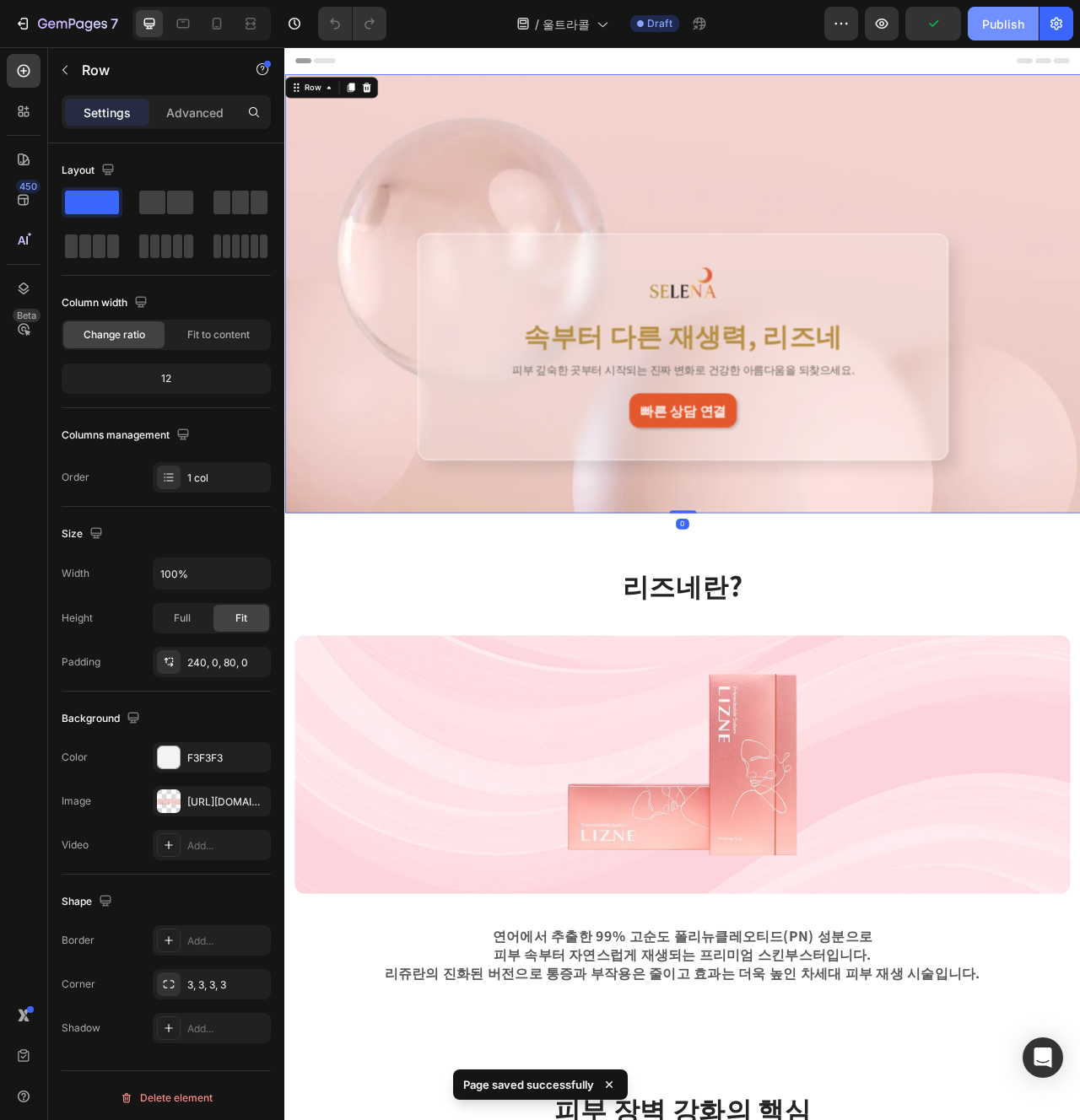
click at [990, 20] on div "Publish" at bounding box center [1003, 23] width 42 height 18
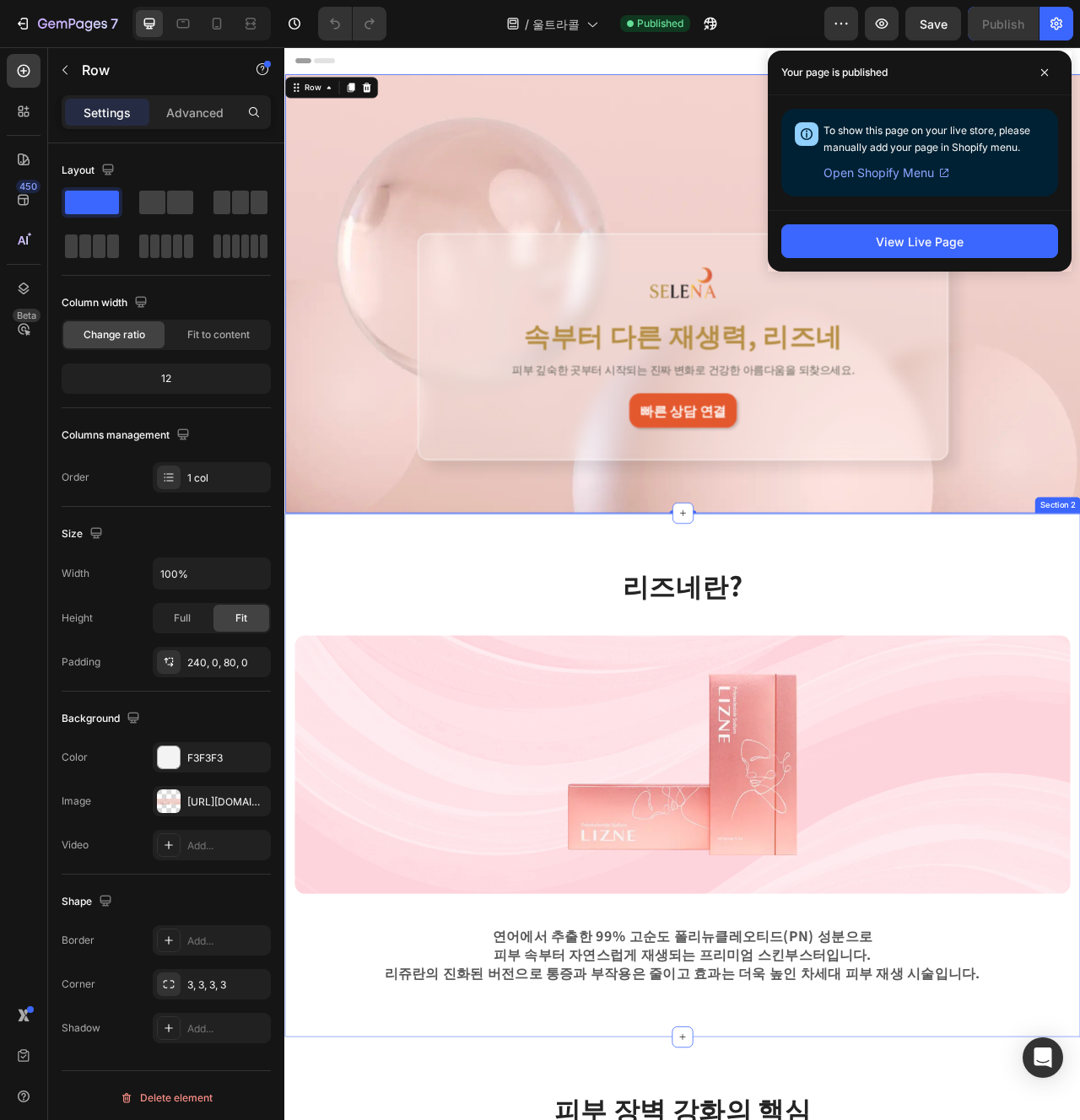
click at [1079, 767] on div "리즈네란? Heading Row Image 연어에서 추출한 99% 고순도 폴리뉴클레오티드(PN) 성분으로 피부 속부터 자연스럽게 재생되는 프리…" at bounding box center [790, 973] width 987 height 531
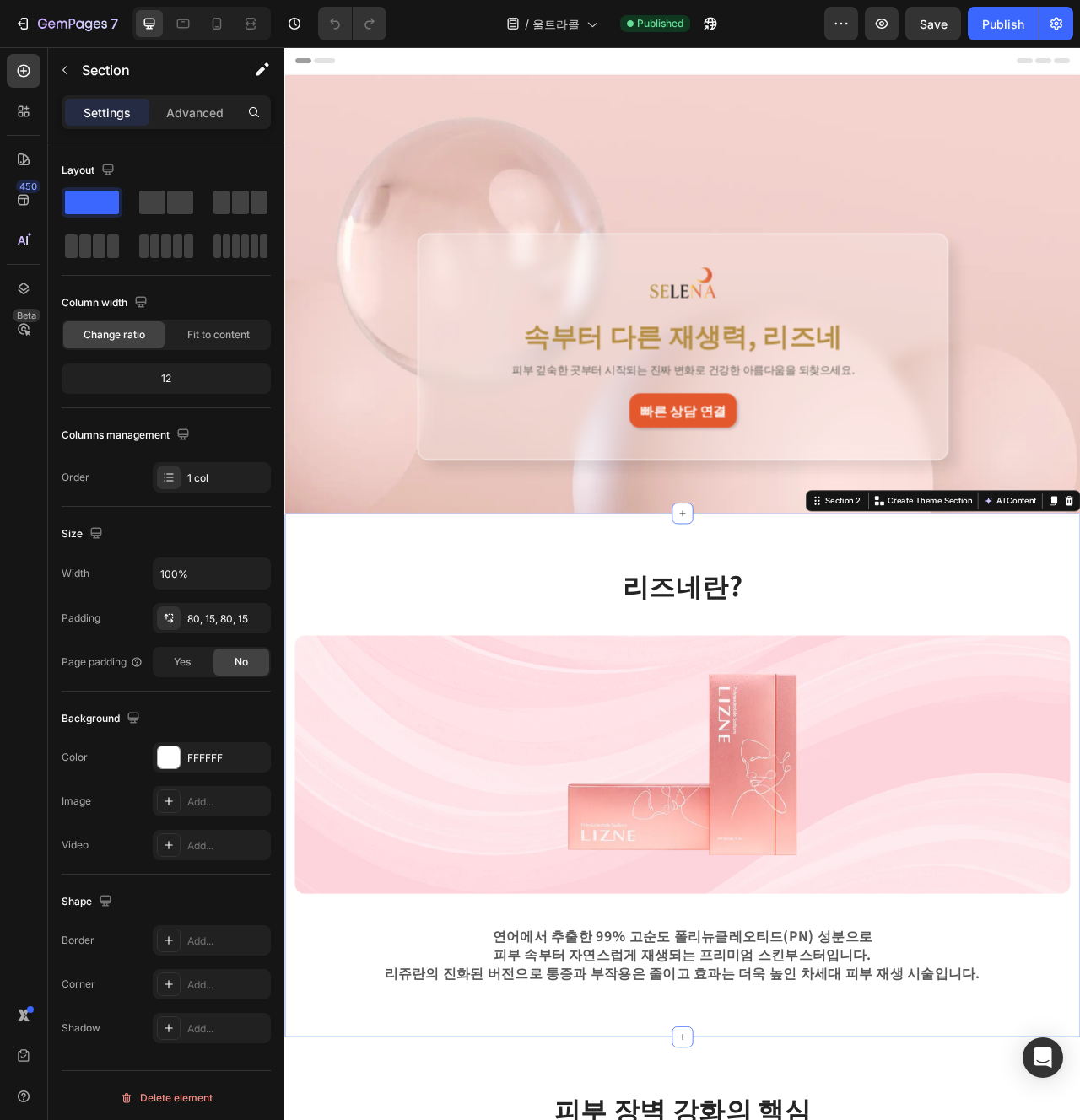
click at [873, 414] on h2 "속부터 다른 재생력, 리즈네" at bounding box center [790, 413] width 593 height 47
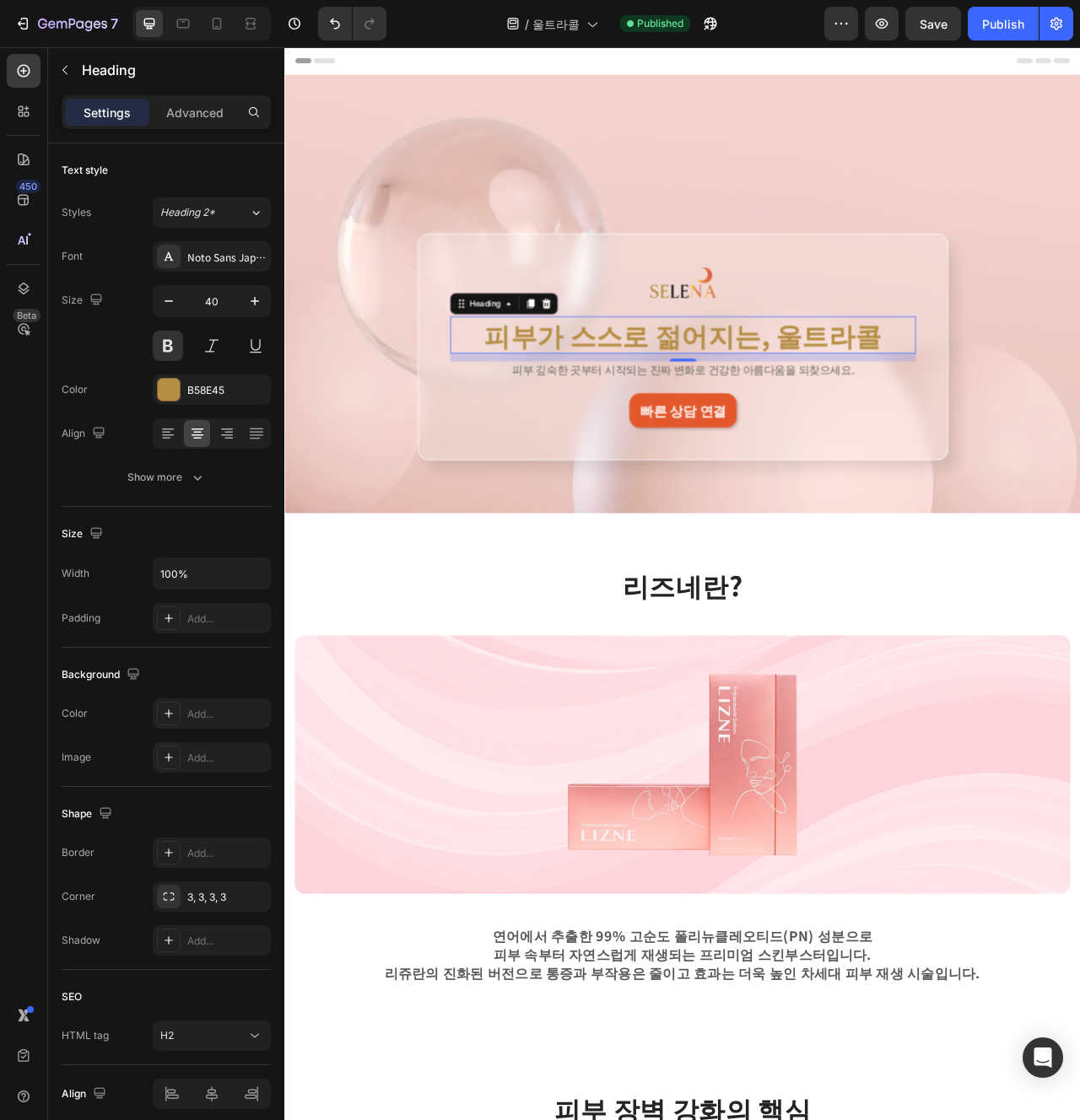
click at [904, 459] on p "피부 깊숙한 곳부터 시작되는 진짜 변화로 건강한 아름다움을 되찾으세요." at bounding box center [790, 458] width 589 height 18
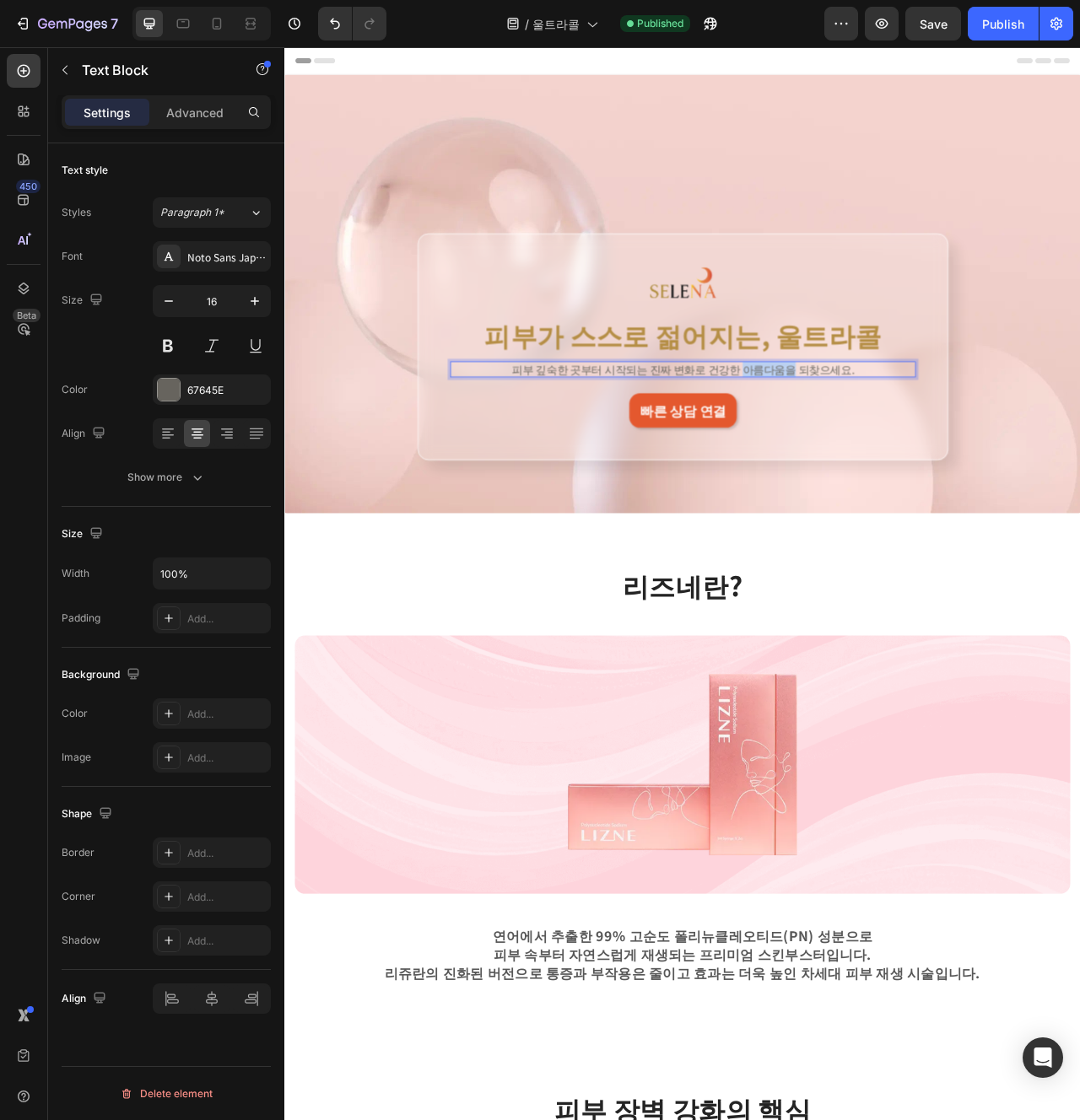
click at [904, 459] on p "피부 깊숙한 곳부터 시작되는 진짜 변화로 건강한 아름다움을 되찾으세요." at bounding box center [790, 458] width 589 height 18
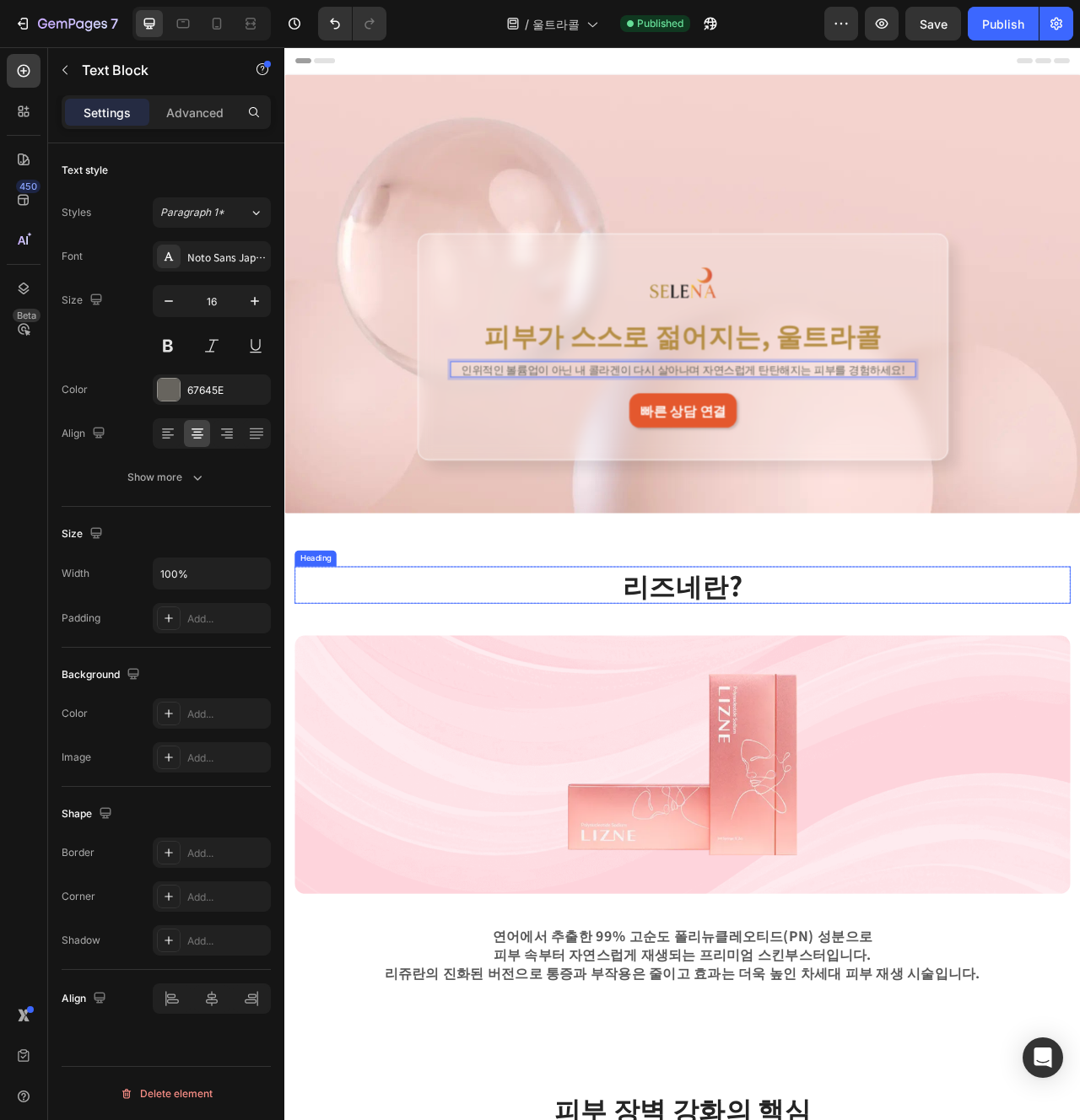
click at [975, 753] on h2 "리즈네란?" at bounding box center [790, 731] width 987 height 47
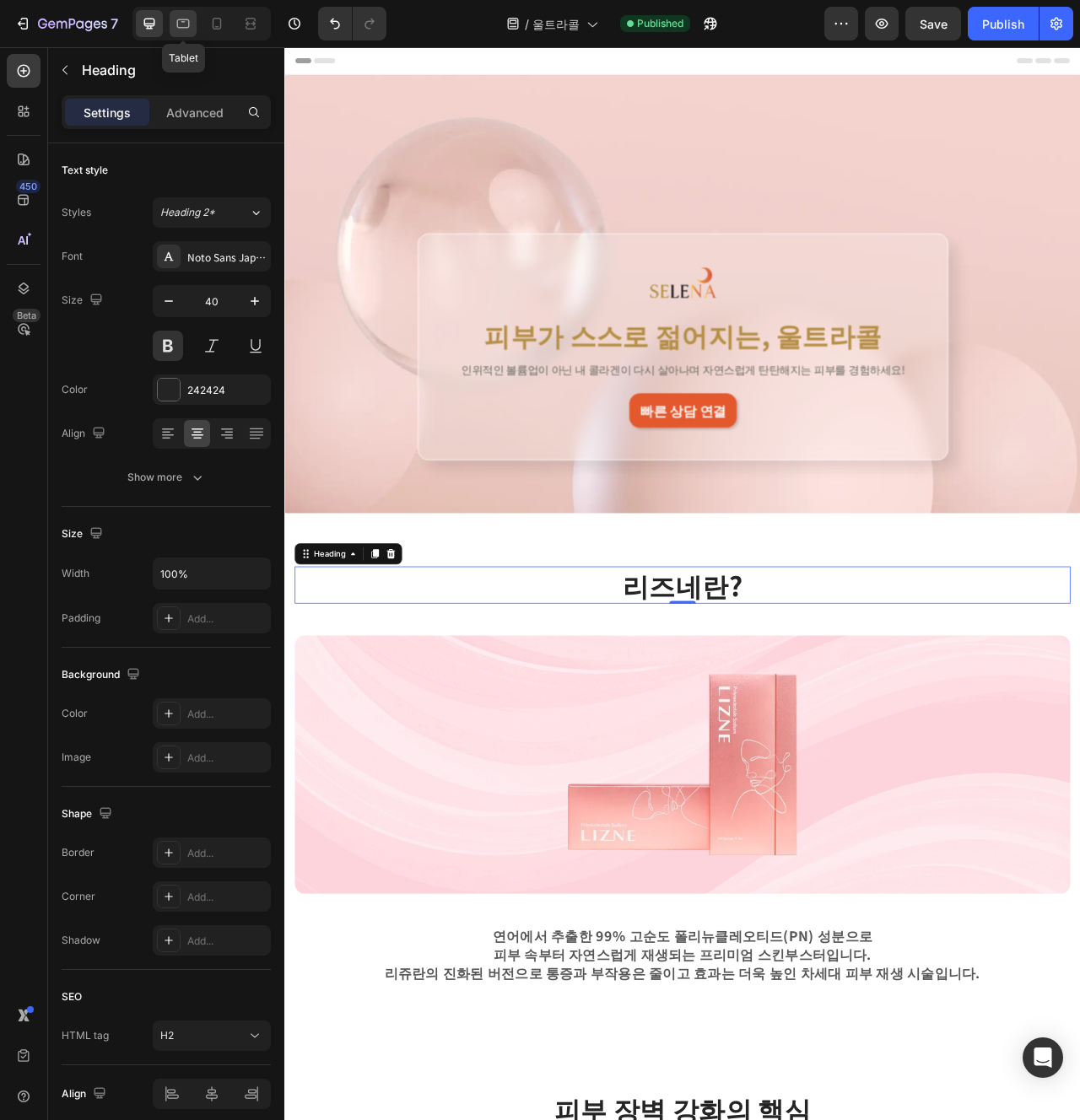
click at [180, 22] on icon at bounding box center [183, 23] width 17 height 17
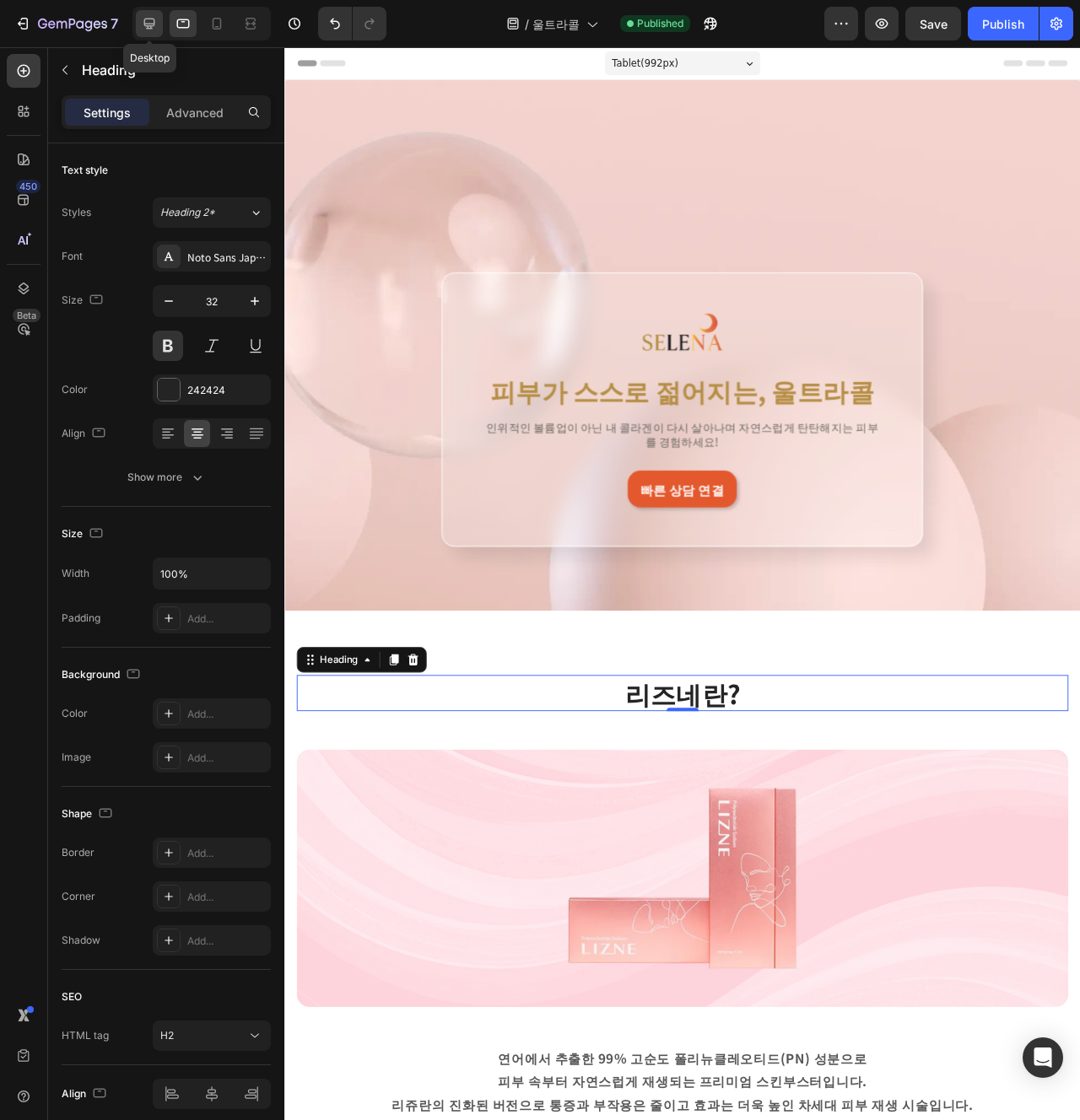
click at [150, 22] on icon at bounding box center [149, 23] width 17 height 17
type input "40"
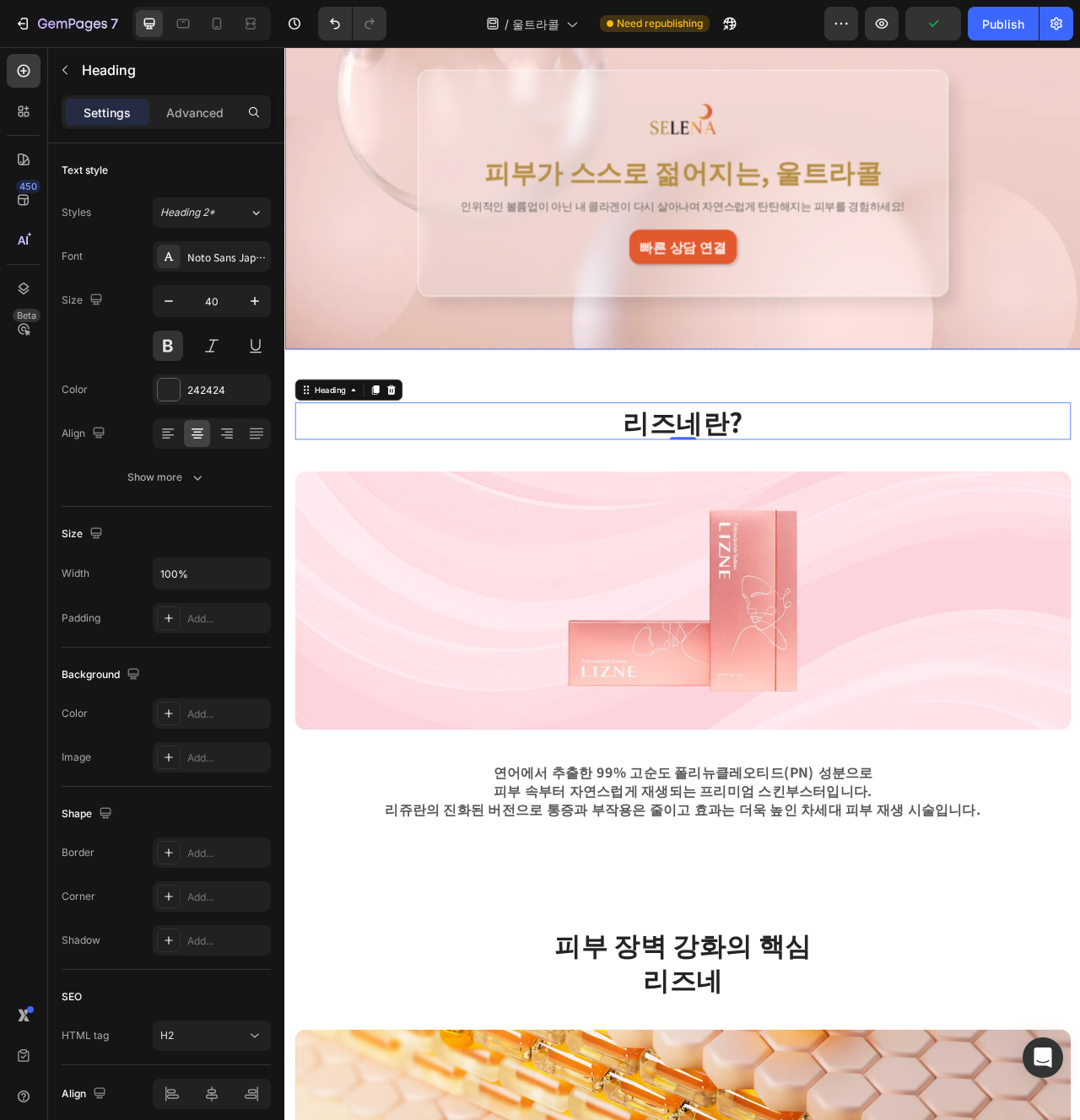
scroll to position [141, 0]
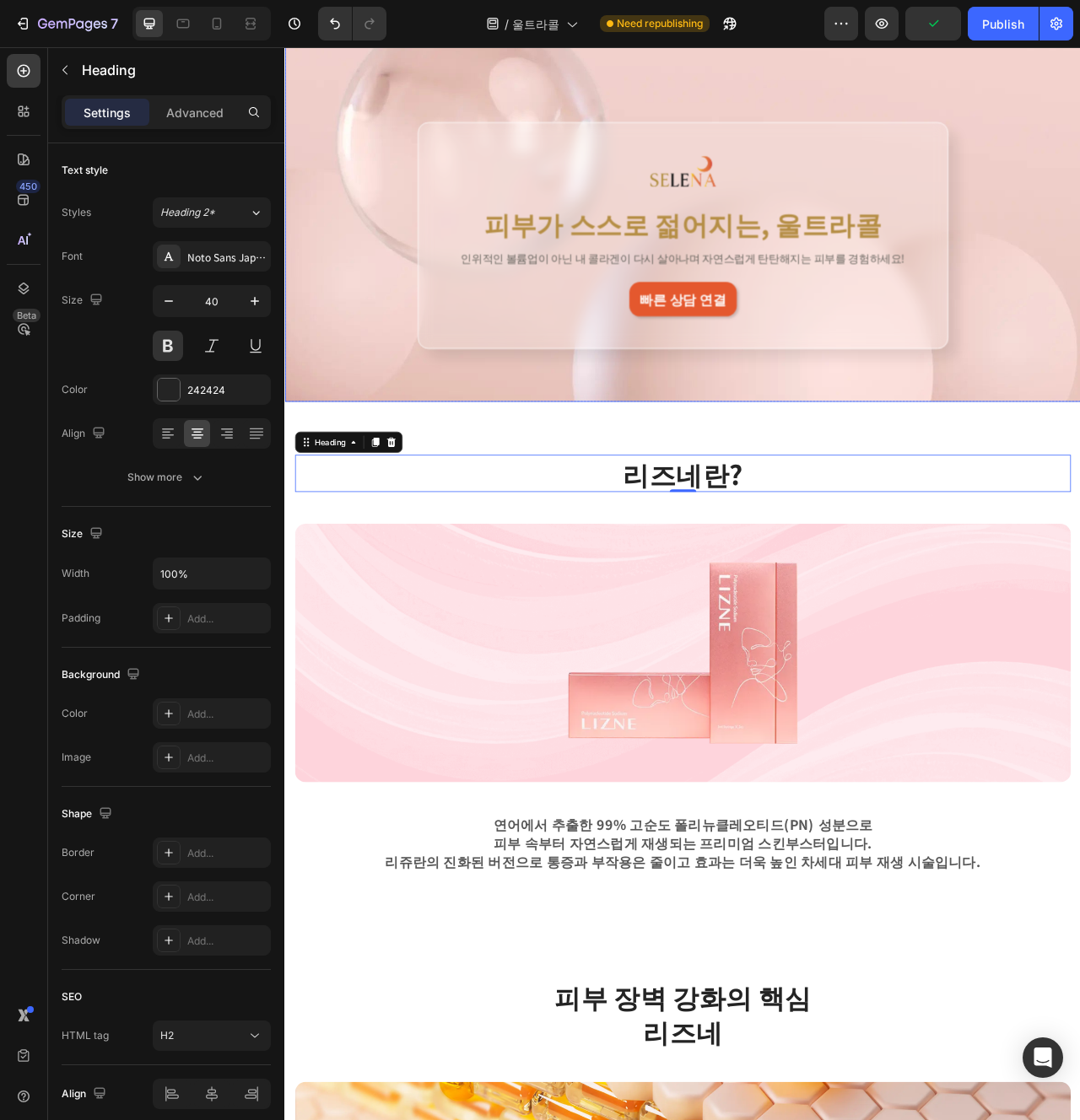
click at [961, 477] on div "Image 피부가 스스로 젊어지는, 울트라콜 Heading 인위적인 볼륨업이 아닌 내 콜라겐이 다시 살아나며 자연스럽게 탄탄해지는 피부를 경험…" at bounding box center [791, 220] width 1012 height 558
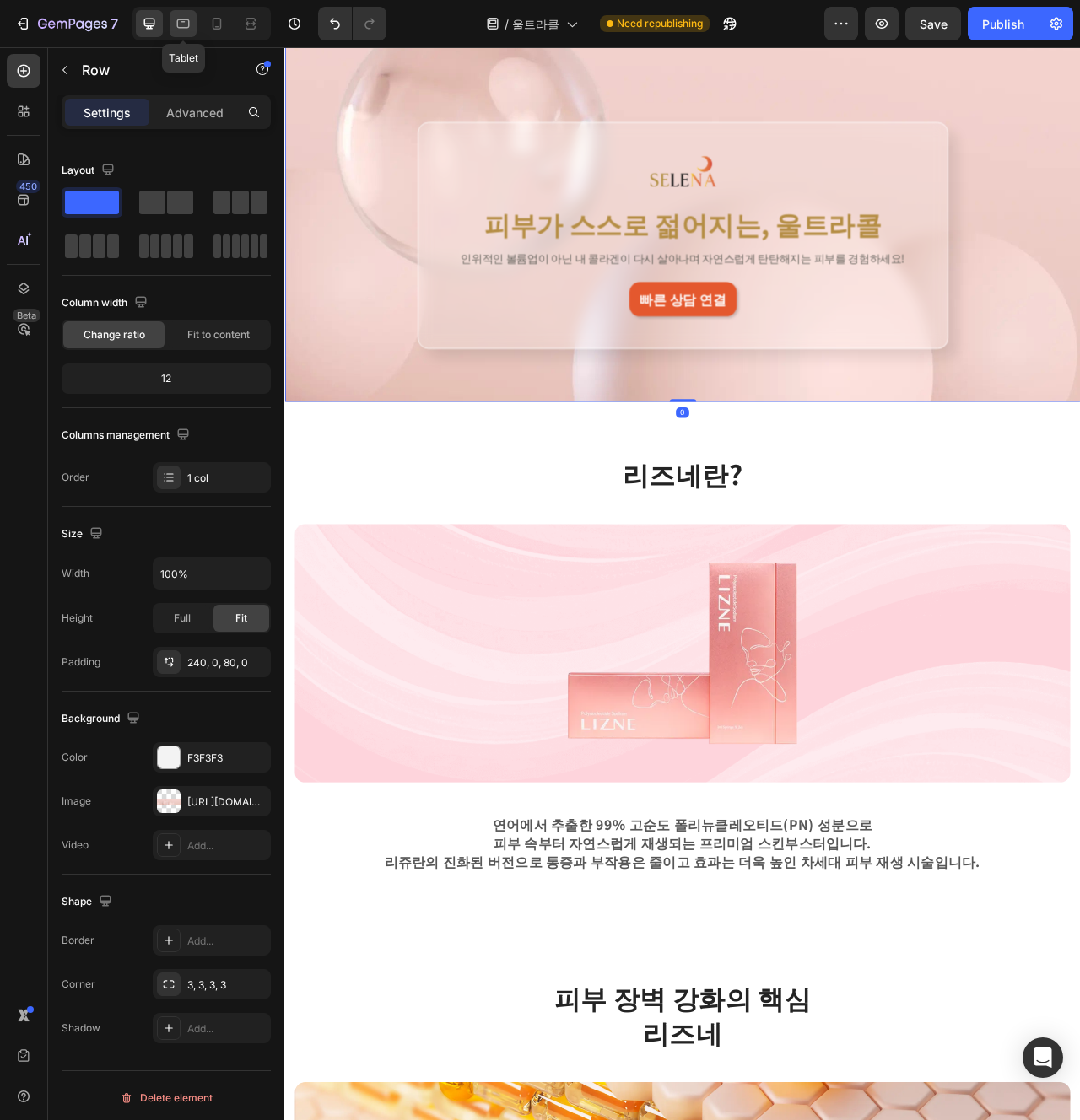
click at [186, 20] on icon at bounding box center [183, 23] width 17 height 17
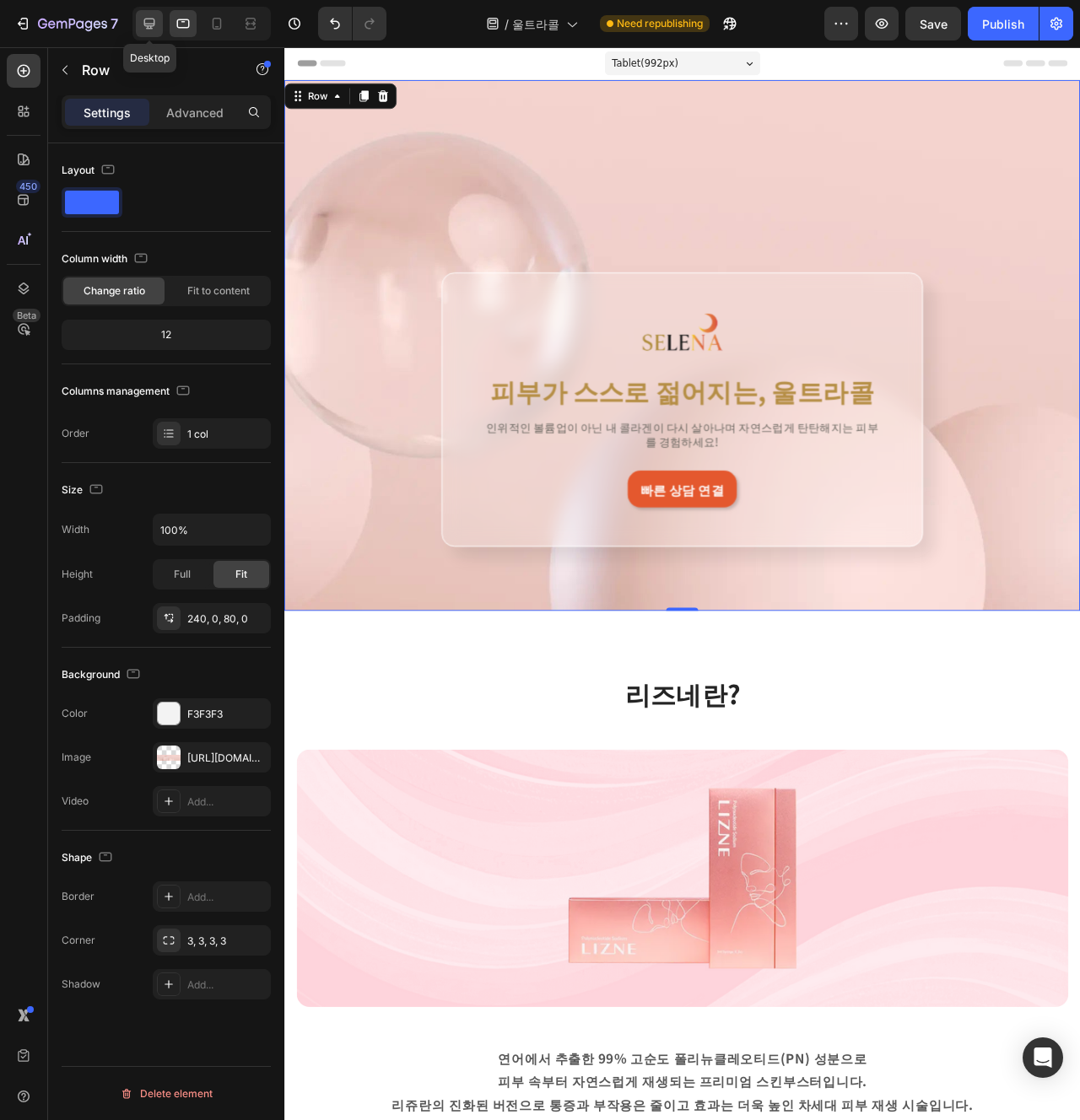
click at [156, 23] on icon at bounding box center [149, 23] width 17 height 17
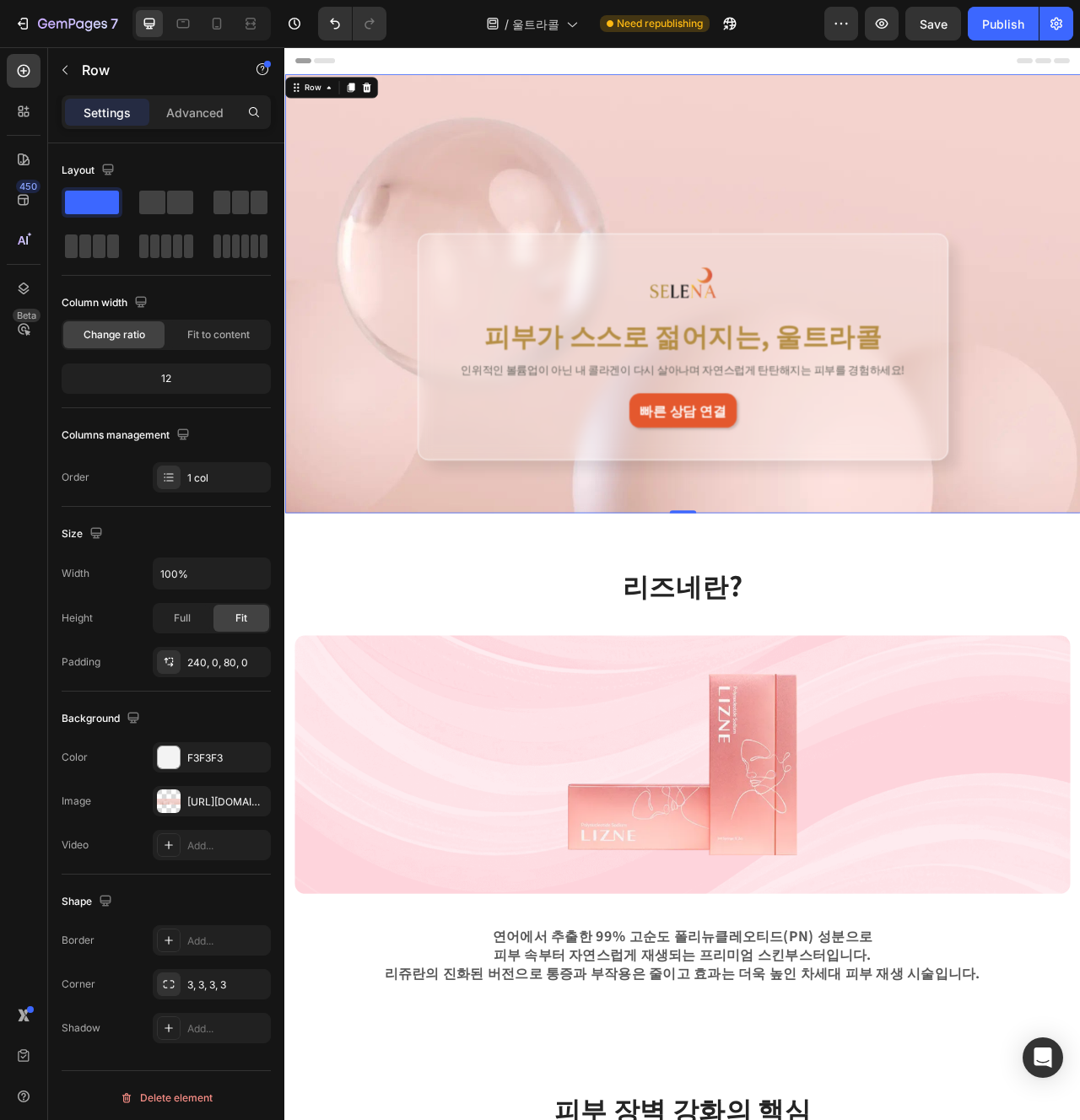
click at [675, 460] on p "인위적인 볼륨업이 아닌 내 콜라겐이 다시 살아나며 자연스럽게 탄탄해지는 피부를 경험하세요!" at bounding box center [790, 458] width 589 height 18
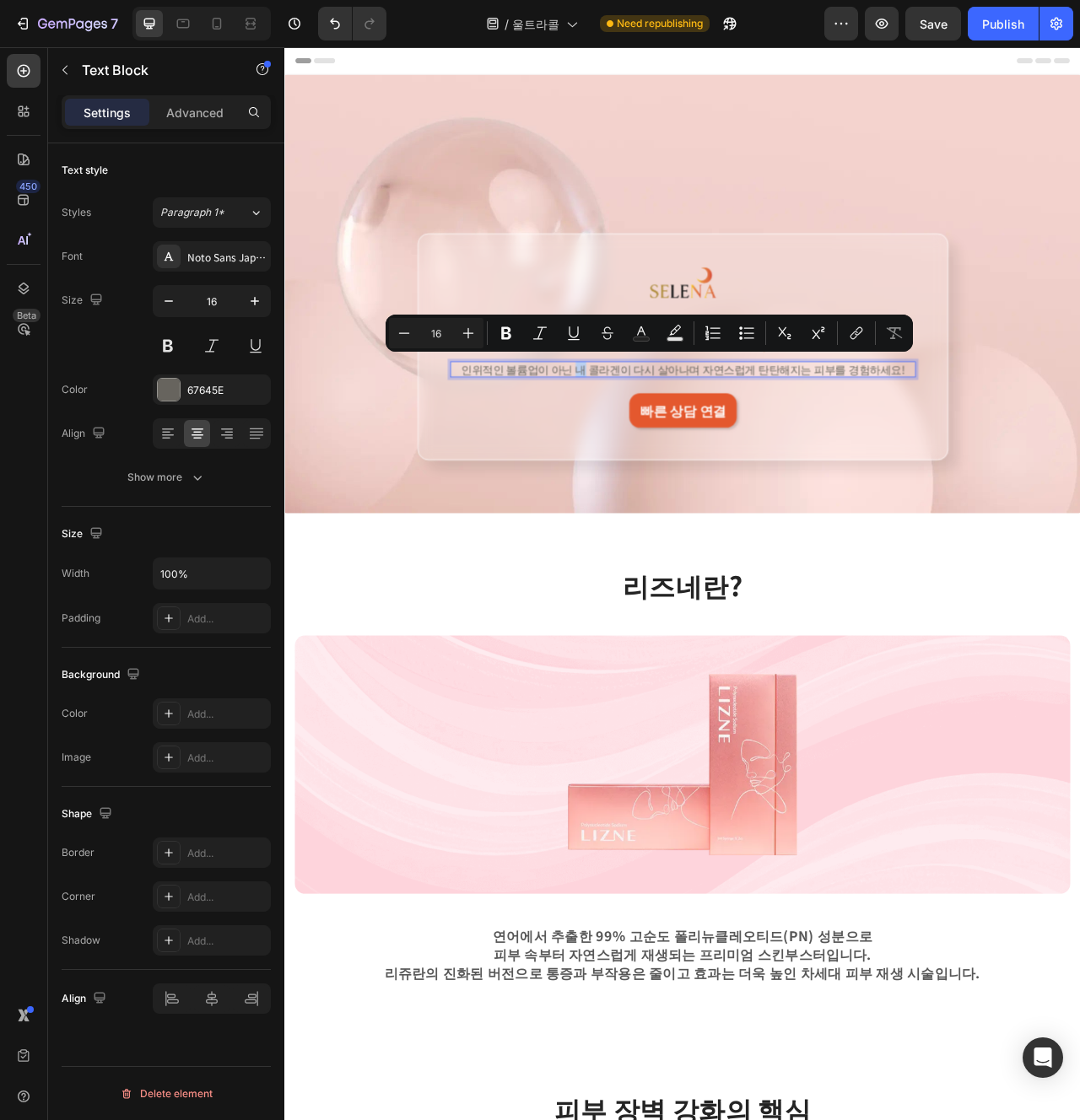
click at [684, 453] on p "인위적인 볼륨업이 아닌 내 콜라겐이 다시 살아나며 자연스럽게 탄탄해지는 피부를 경험하세요!" at bounding box center [790, 458] width 589 height 18
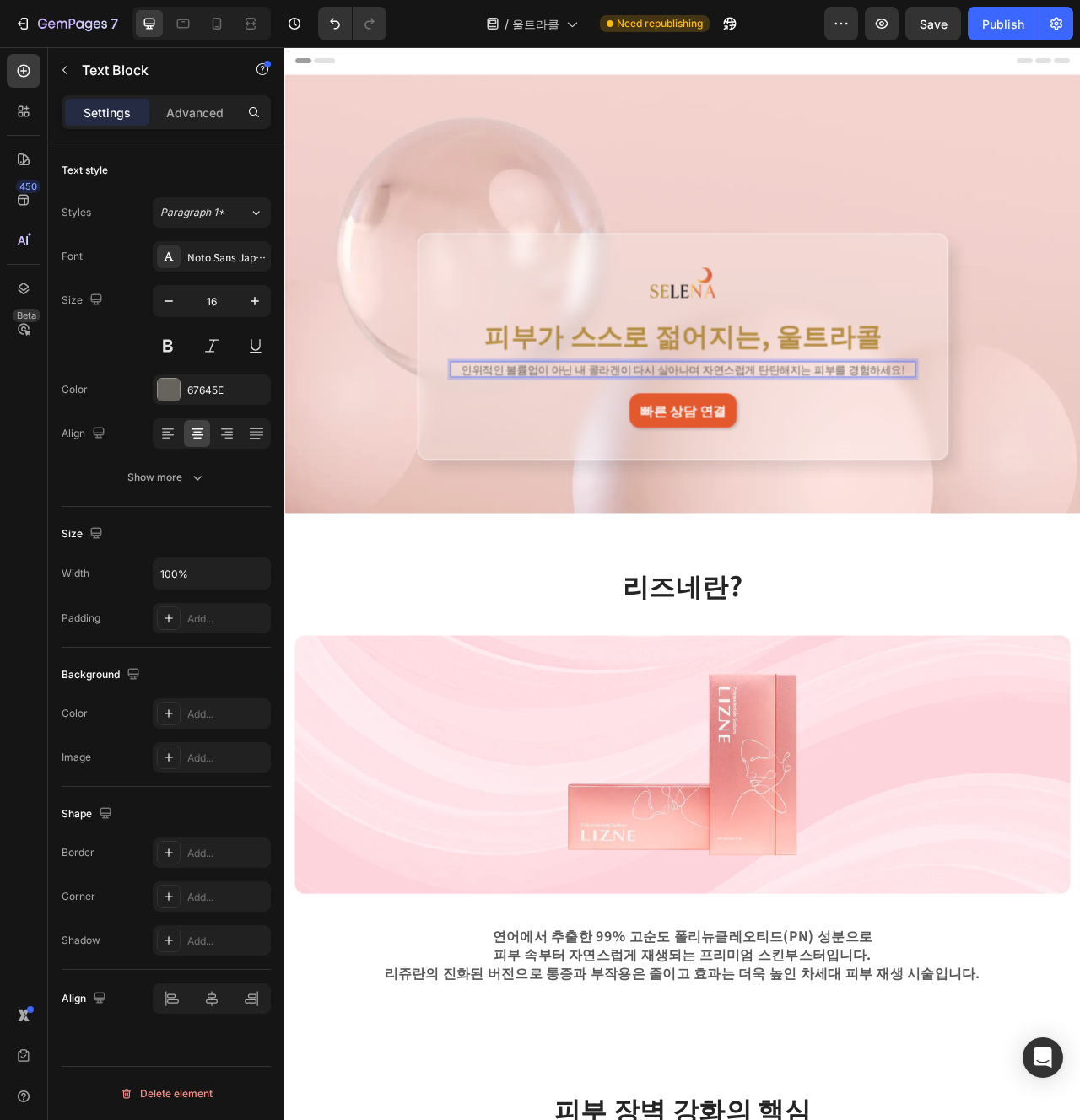
click at [686, 454] on p "인위적인 볼륨업이 아닌 내 콜라겐이 다시 살아나며 자연스럽게 탄탄해지는 피부를 경험하세요!" at bounding box center [790, 458] width 589 height 18
click at [779, 669] on div "리즈네란? Heading Row Image 연어에서 추출한 99% 고순도 폴리뉴클레오티드(PN) 성분으로 피부 속부터 자연스럽게 재생되는 프리…" at bounding box center [791, 973] width 1012 height 667
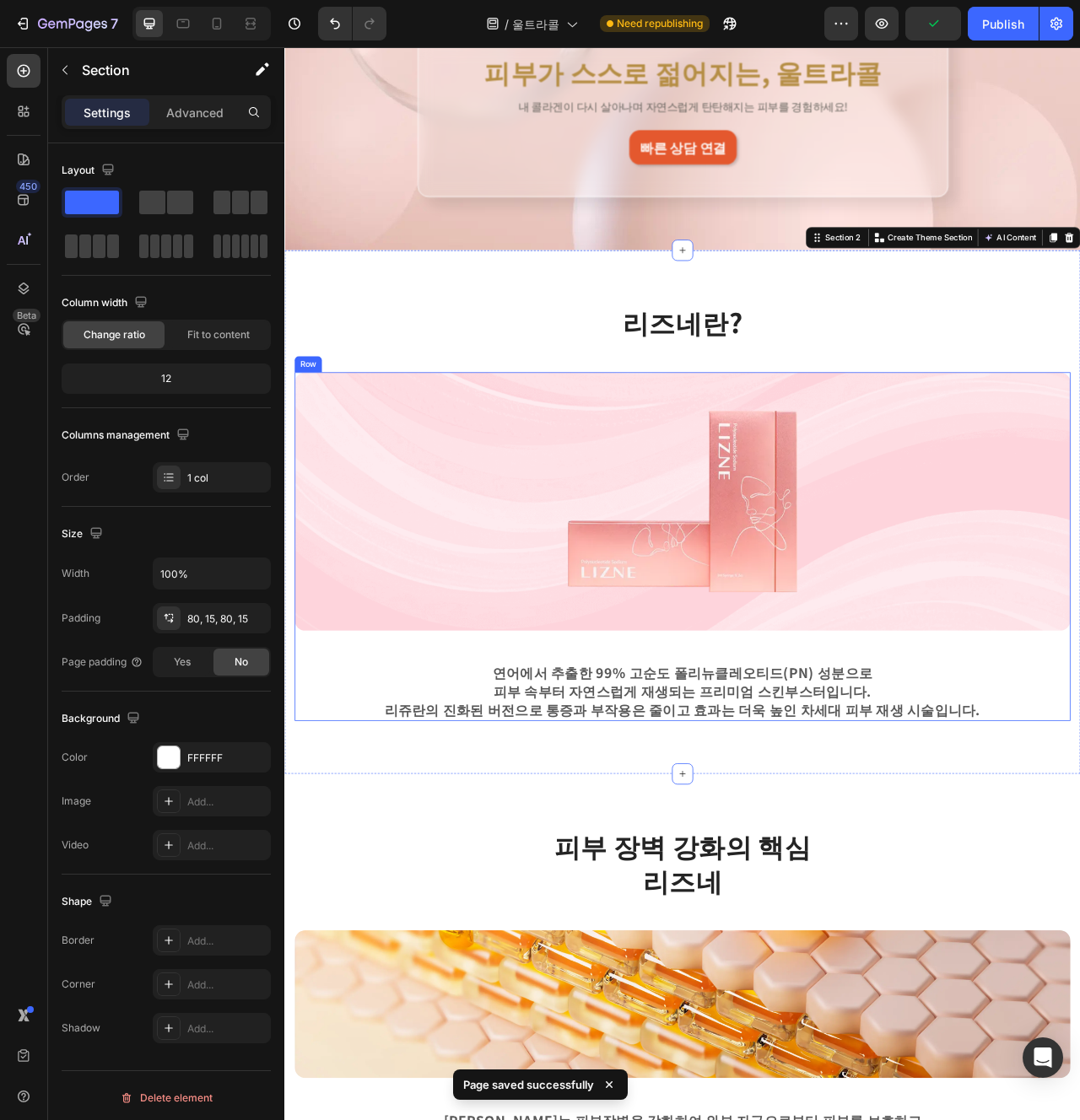
scroll to position [483, 0]
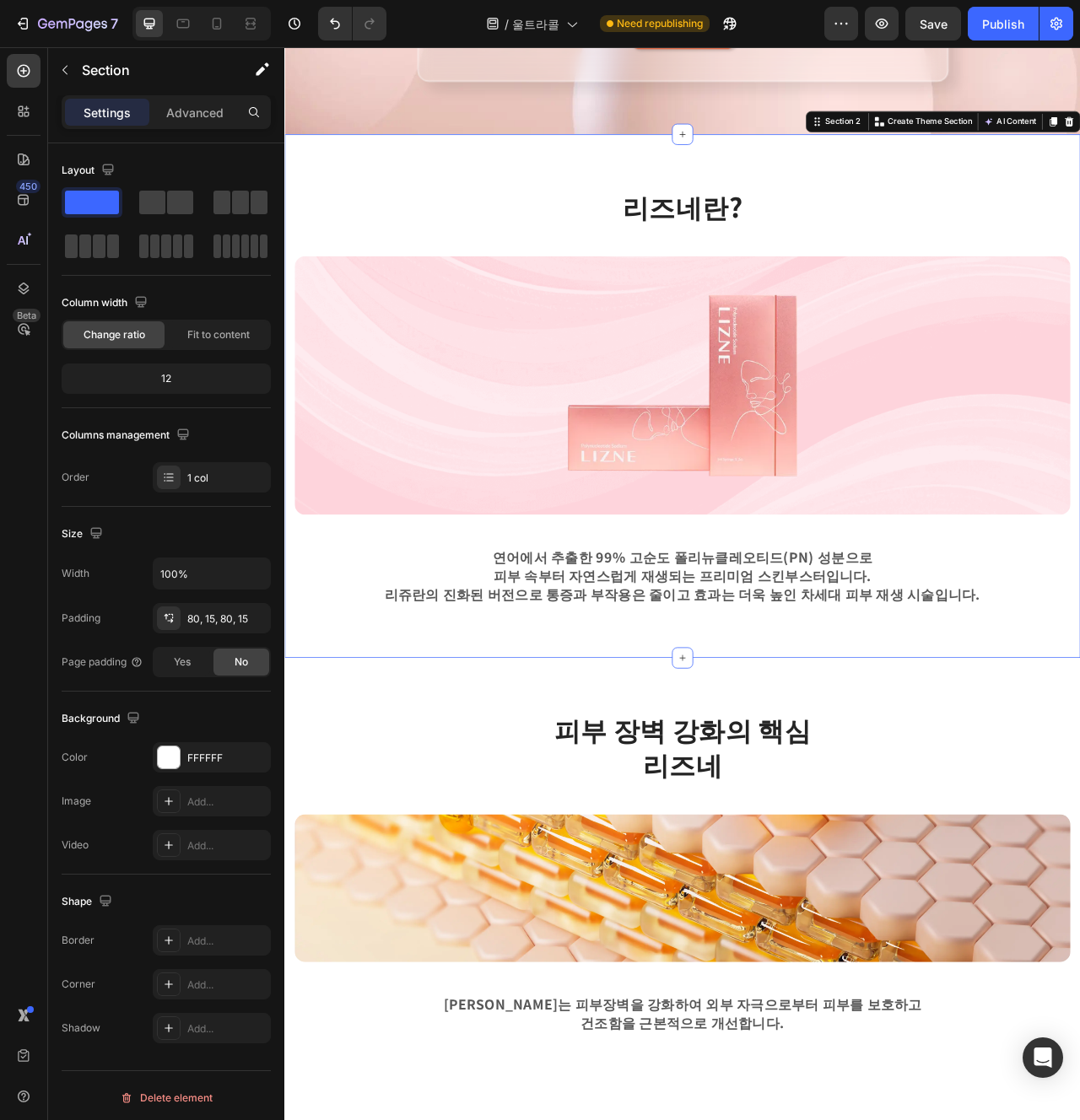
click at [1079, 993] on div "피부 장벽 강화의 핵심 리즈네 Heading Row Image 리즈네는 피부장벽을 강화하여 외부 자극으로부터 피부를 보호하고 건조함을 근본적으…" at bounding box center [790, 1098] width 987 height 411
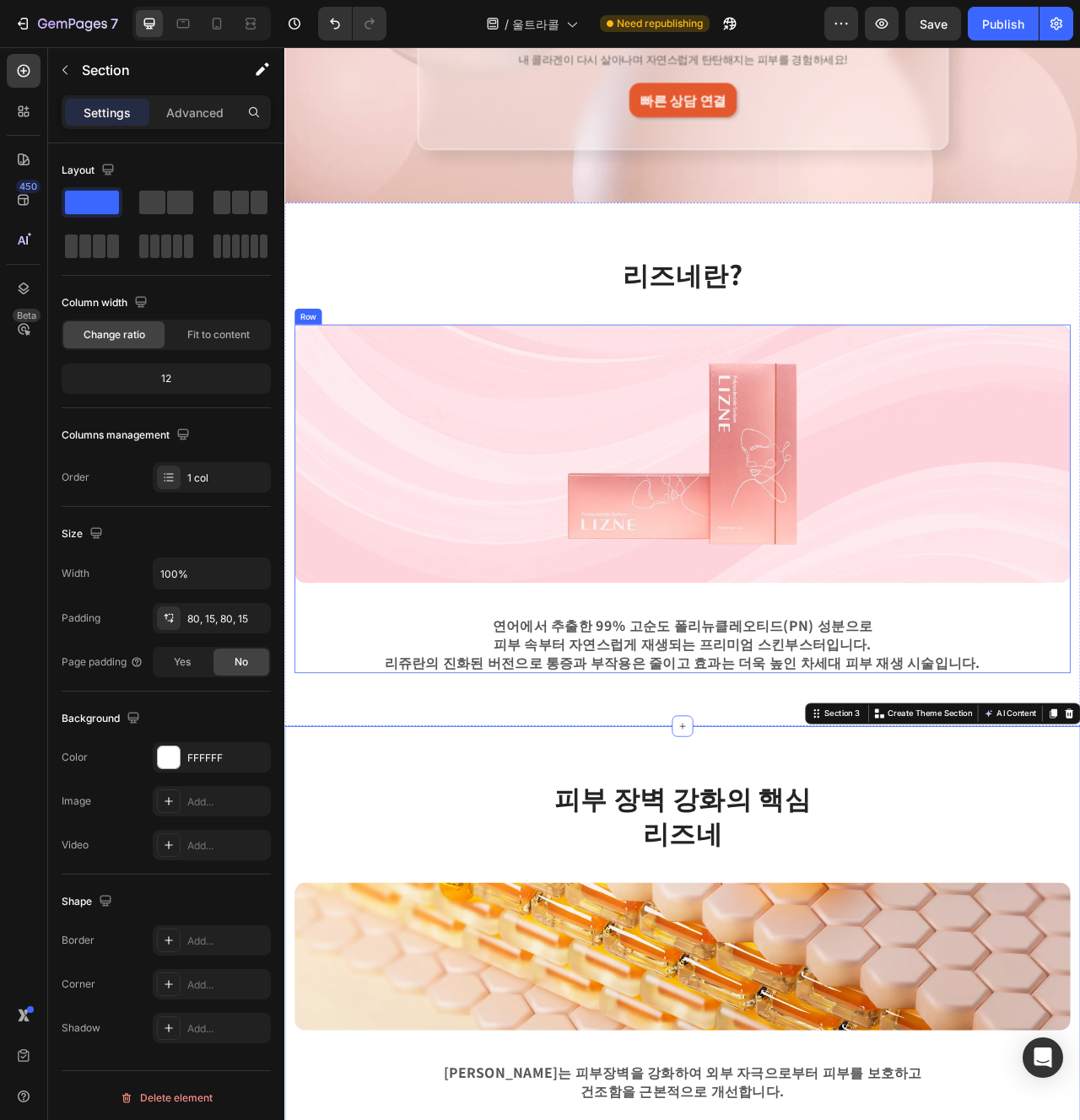
click at [1002, 742] on div "Image 연어에서 추출한 99% 고순도 폴리뉴클레오티드(PN) 성분으로 피부 속부터 자연스럽게 재생되는 프리미엄 스킨부스터입니다. 리쥬란의 …" at bounding box center [790, 621] width 987 height 444
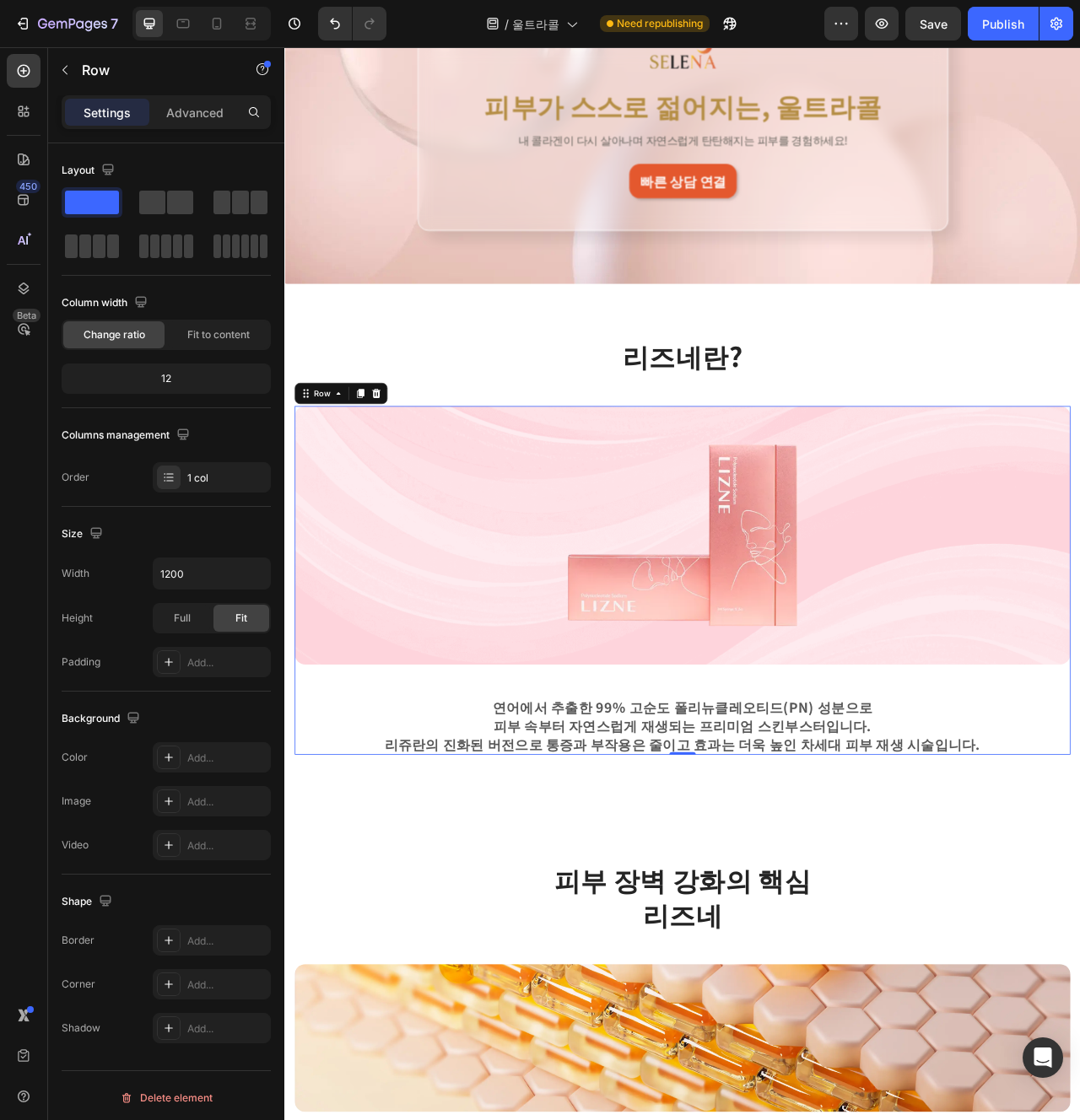
scroll to position [286, 0]
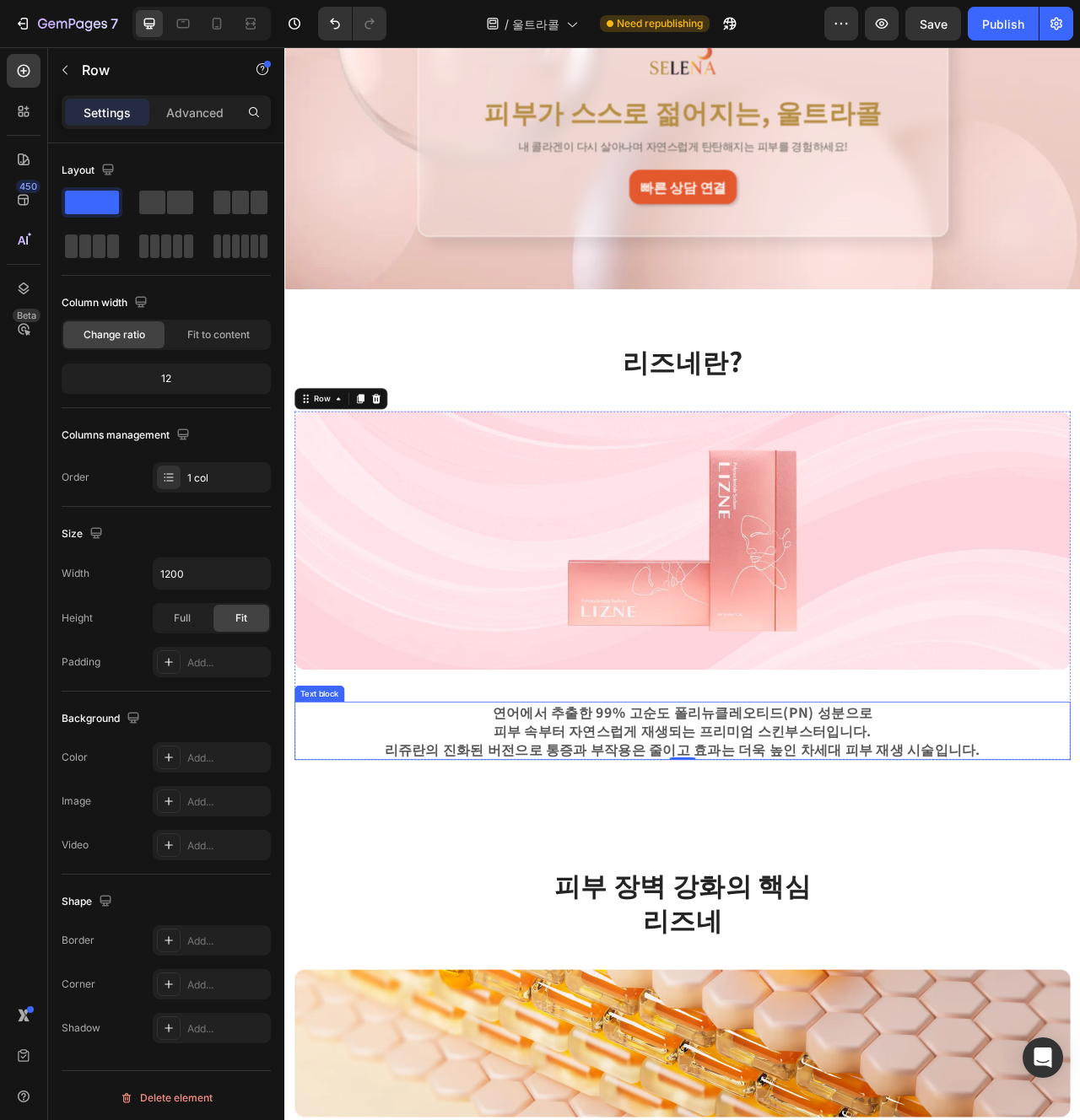
click at [997, 945] on p "리쥬란의 진화된 버전으로 통증과 부작용은 줄이고 효과는 더욱 높인 차세대 피부 재생 시술입니다." at bounding box center [791, 940] width 815 height 23
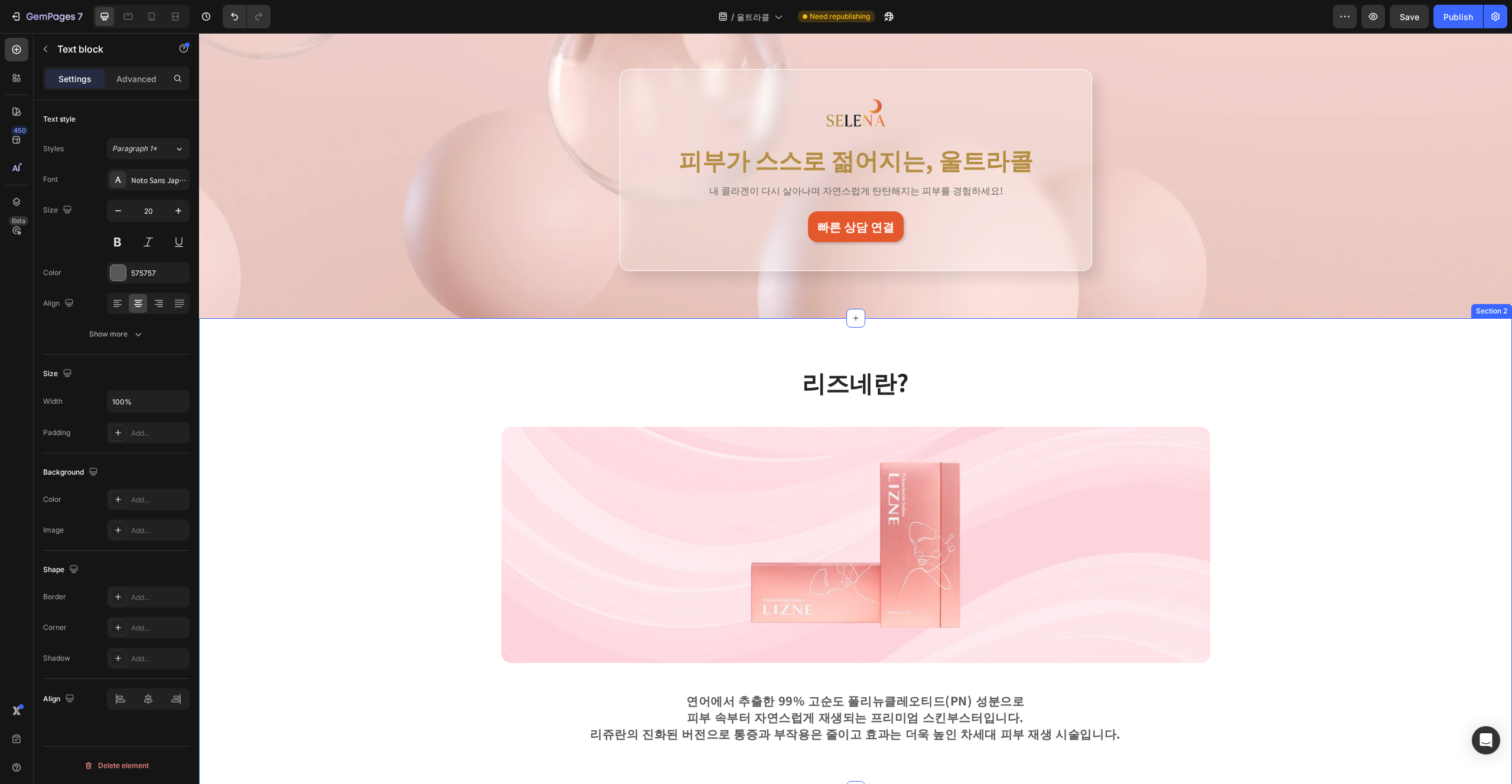
scroll to position [169, 0]
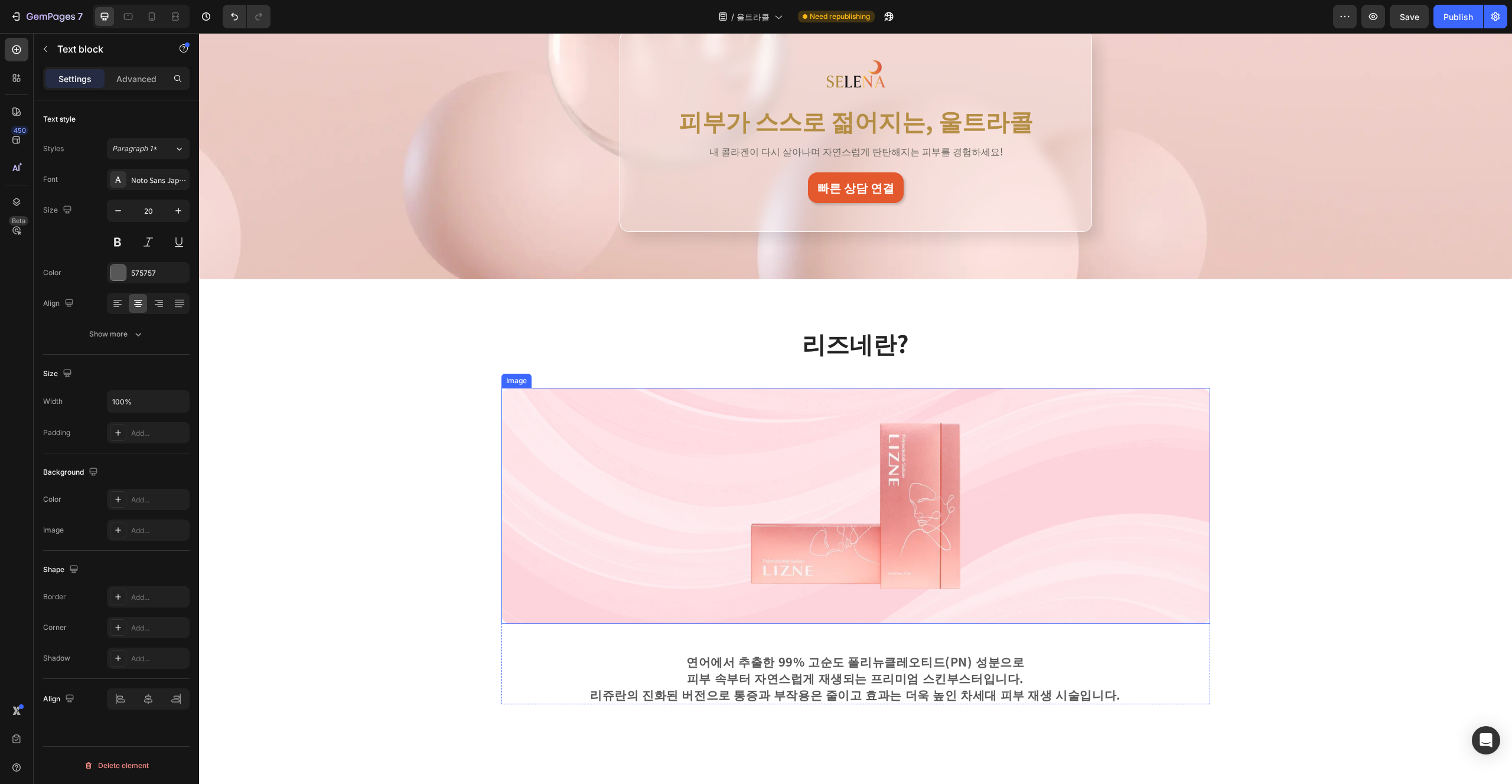
click at [755, 529] on img at bounding box center [856, 506] width 708 height 236
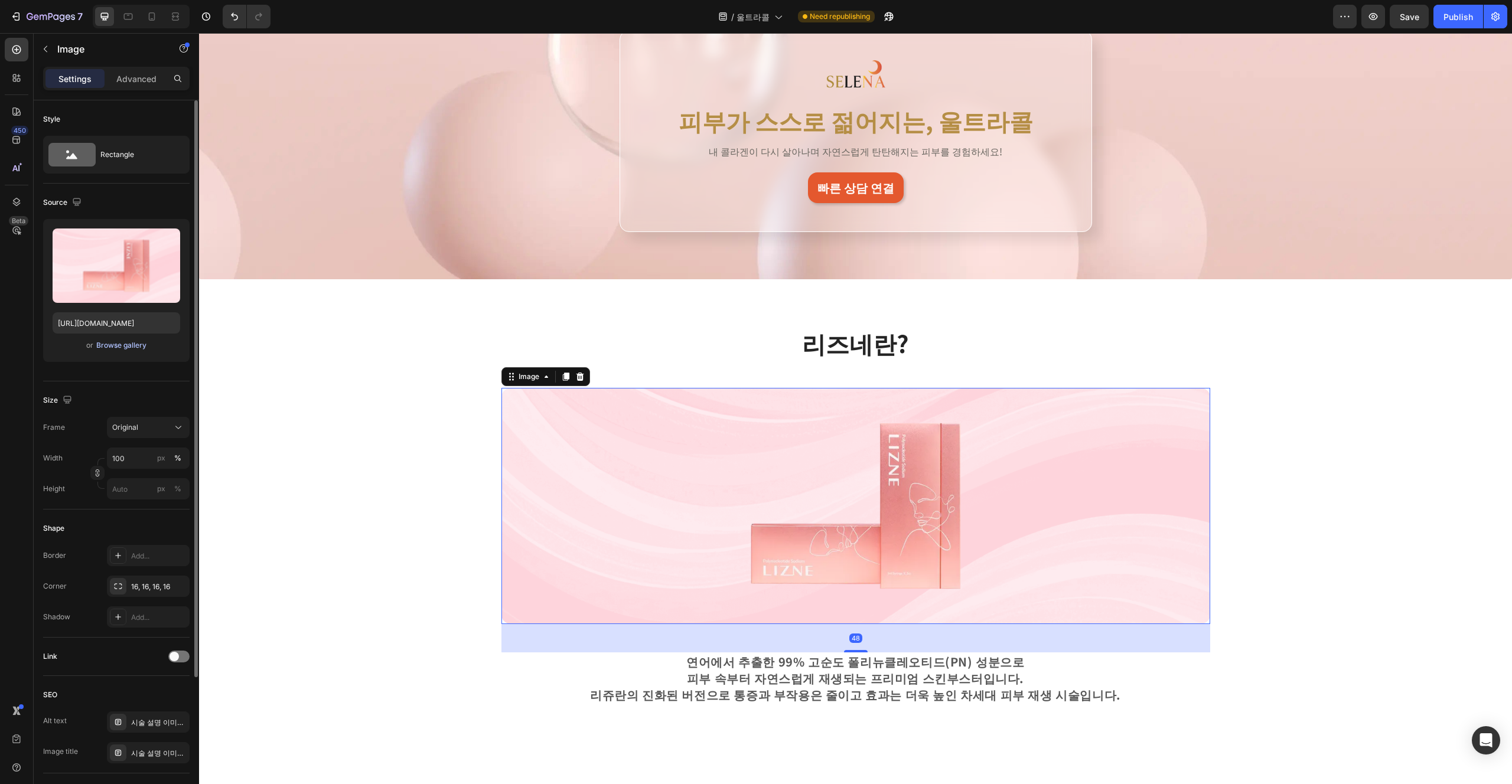
click at [134, 348] on div "Browse gallery" at bounding box center [121, 345] width 50 height 10
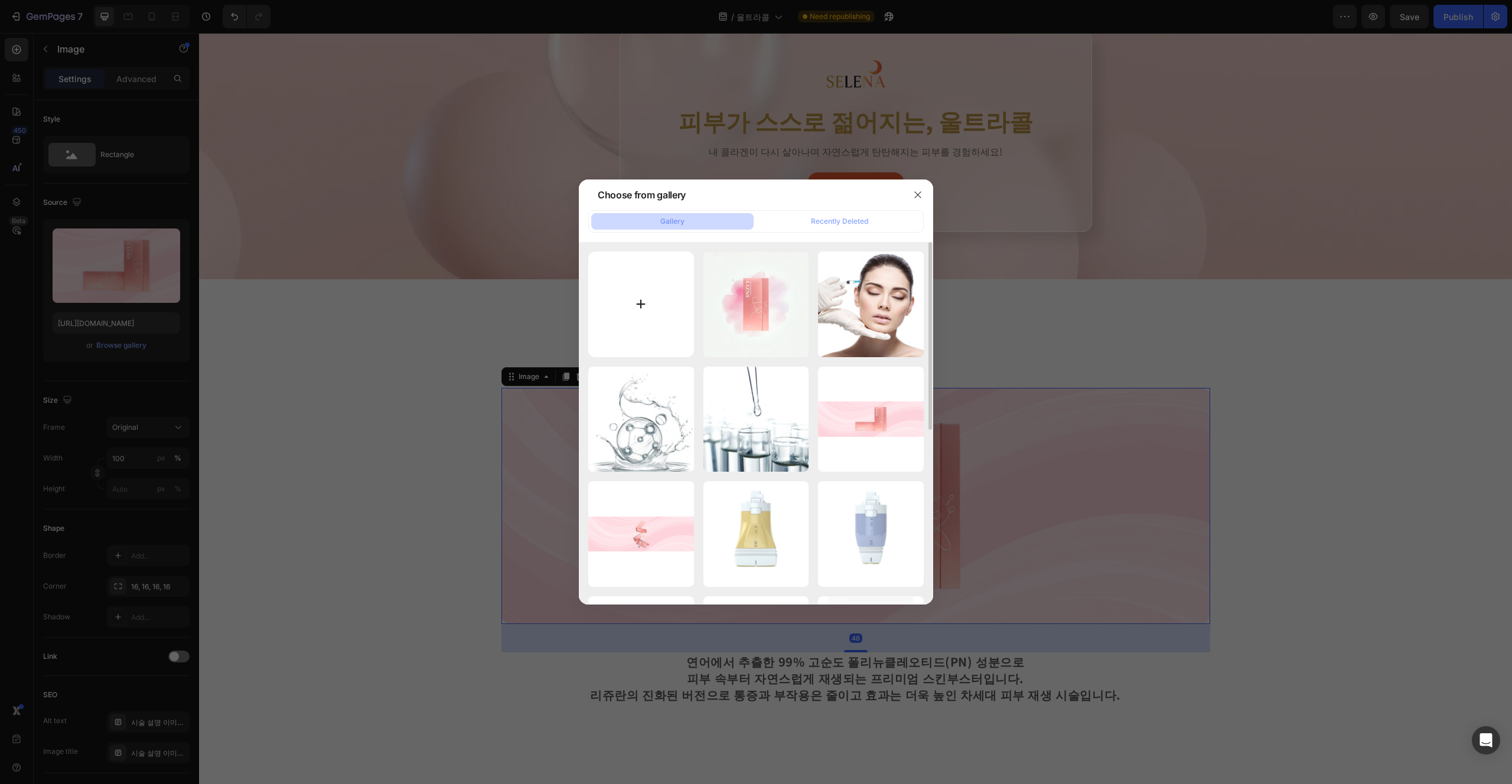
click at [624, 333] on input "file" at bounding box center [641, 304] width 105 height 105
type input "C:\fakepath\제목을 입력해주세요. (3).png"
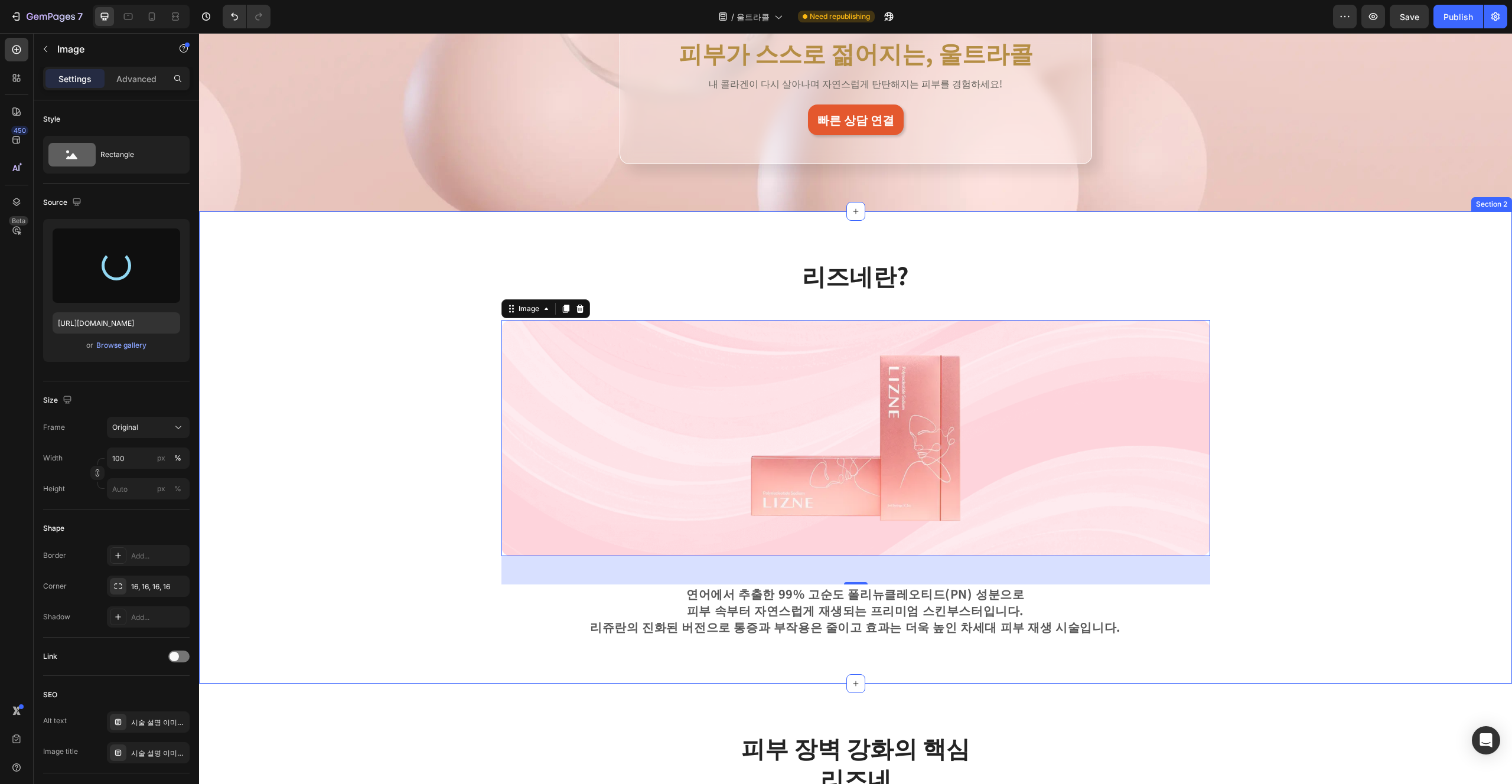
scroll to position [245, 0]
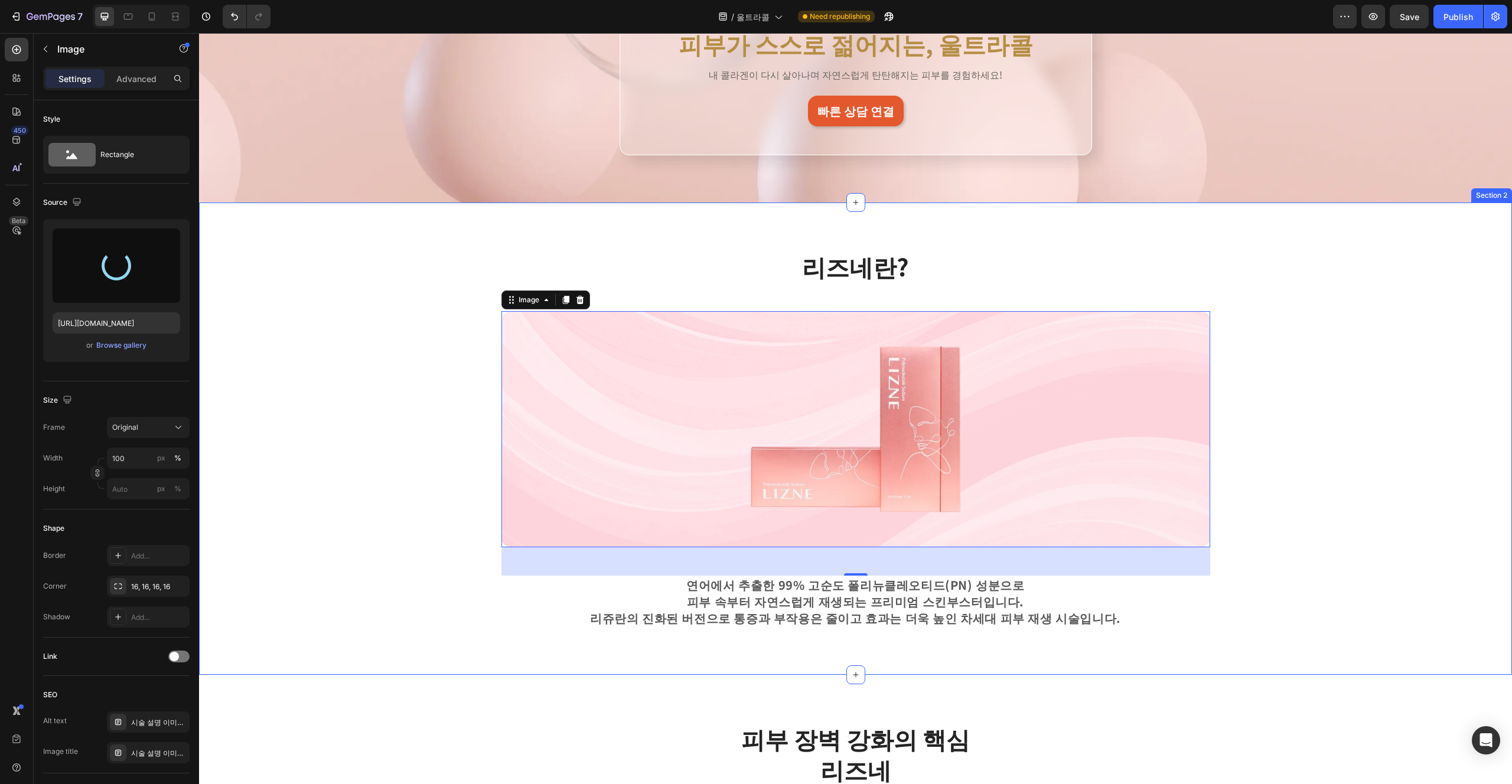
type input "https://cdn.shopify.com/s/files/1/0956/9894/4132/files/gempages_577415988631306…"
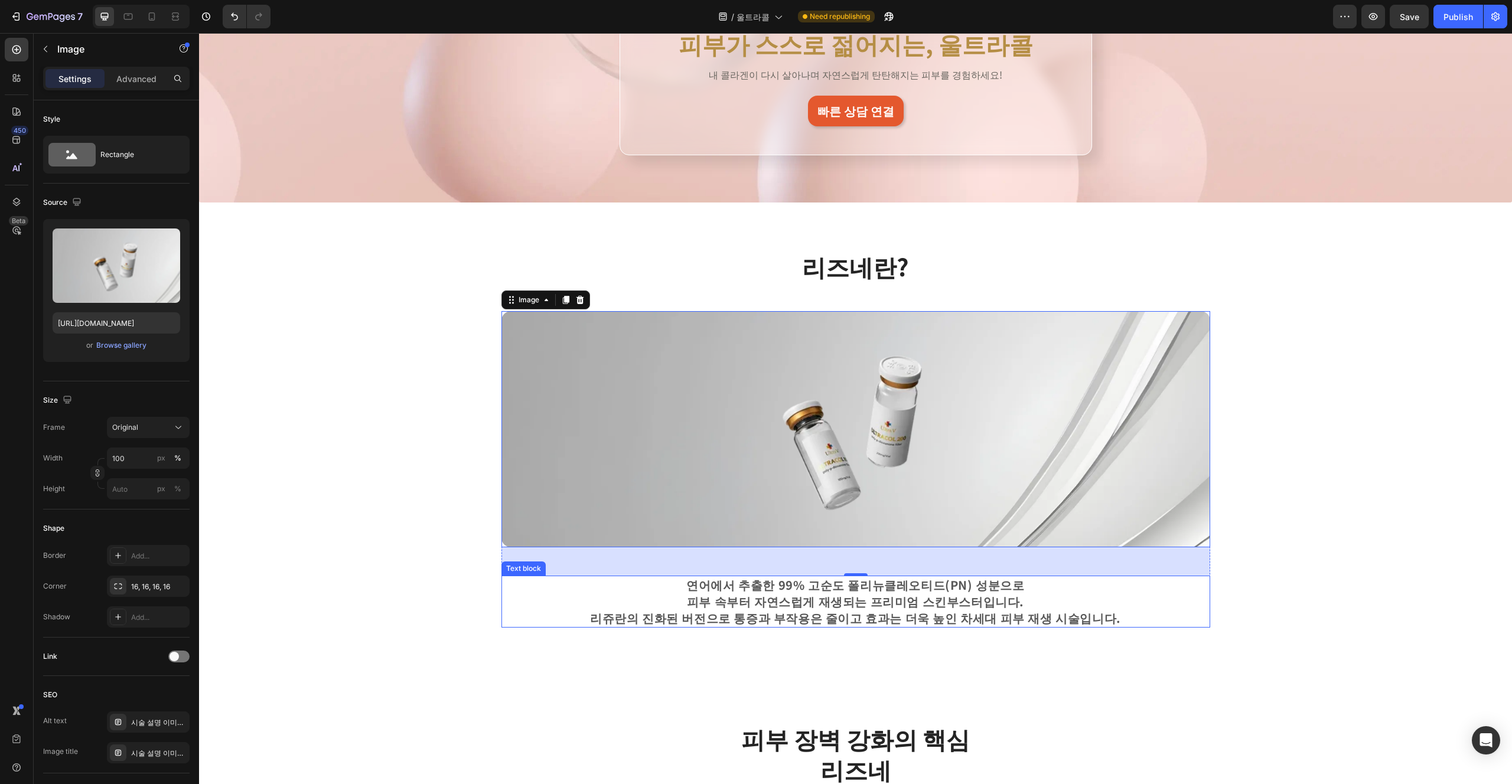
click at [755, 587] on div "연어에서 추출한 99% 고순도 폴리뉴클레오티드(PN) 성분으로 피부 속부터 자연스럽게 재생되는 프리미엄 스킨부스터입니다. 리쥬란의 진화된 버전…" at bounding box center [856, 602] width 708 height 52
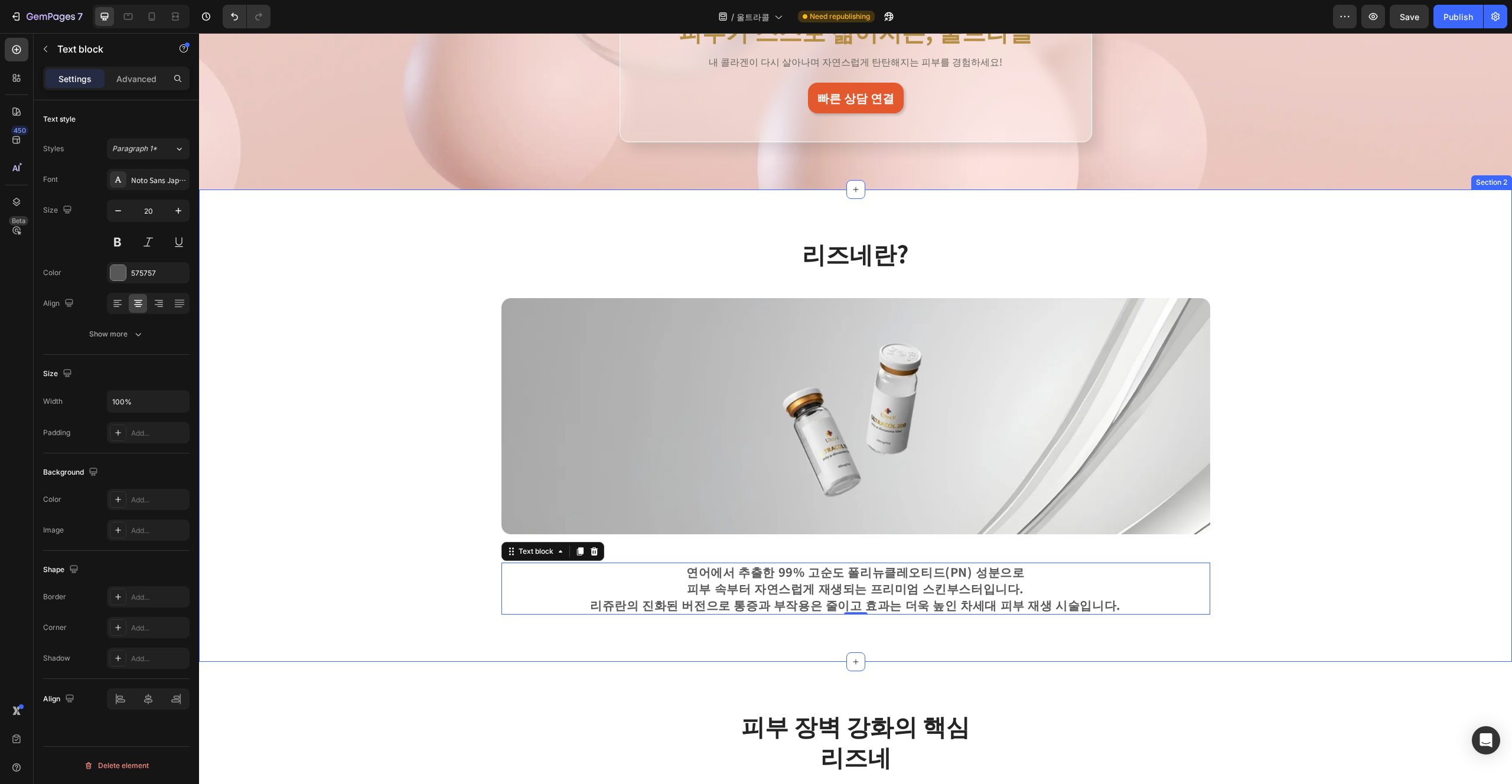
click at [755, 576] on div "리즈네란? Heading Row Image 연어에서 추출한 99% 고순도 폴리뉴클레오티드(PN) 성분으로 피부 속부터 자연스럽게 재생되는 프리…" at bounding box center [855, 426] width 1295 height 378
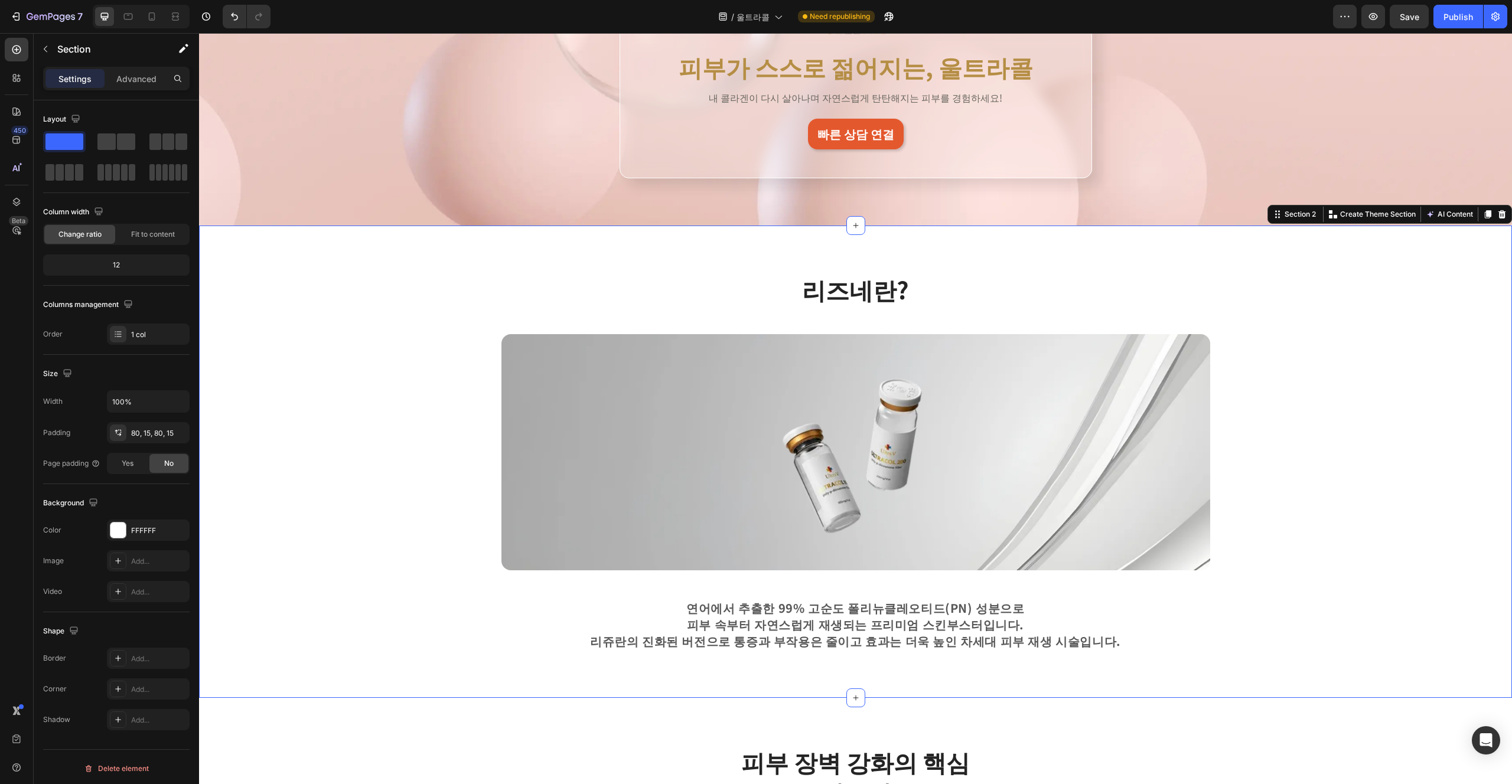
scroll to position [214, 0]
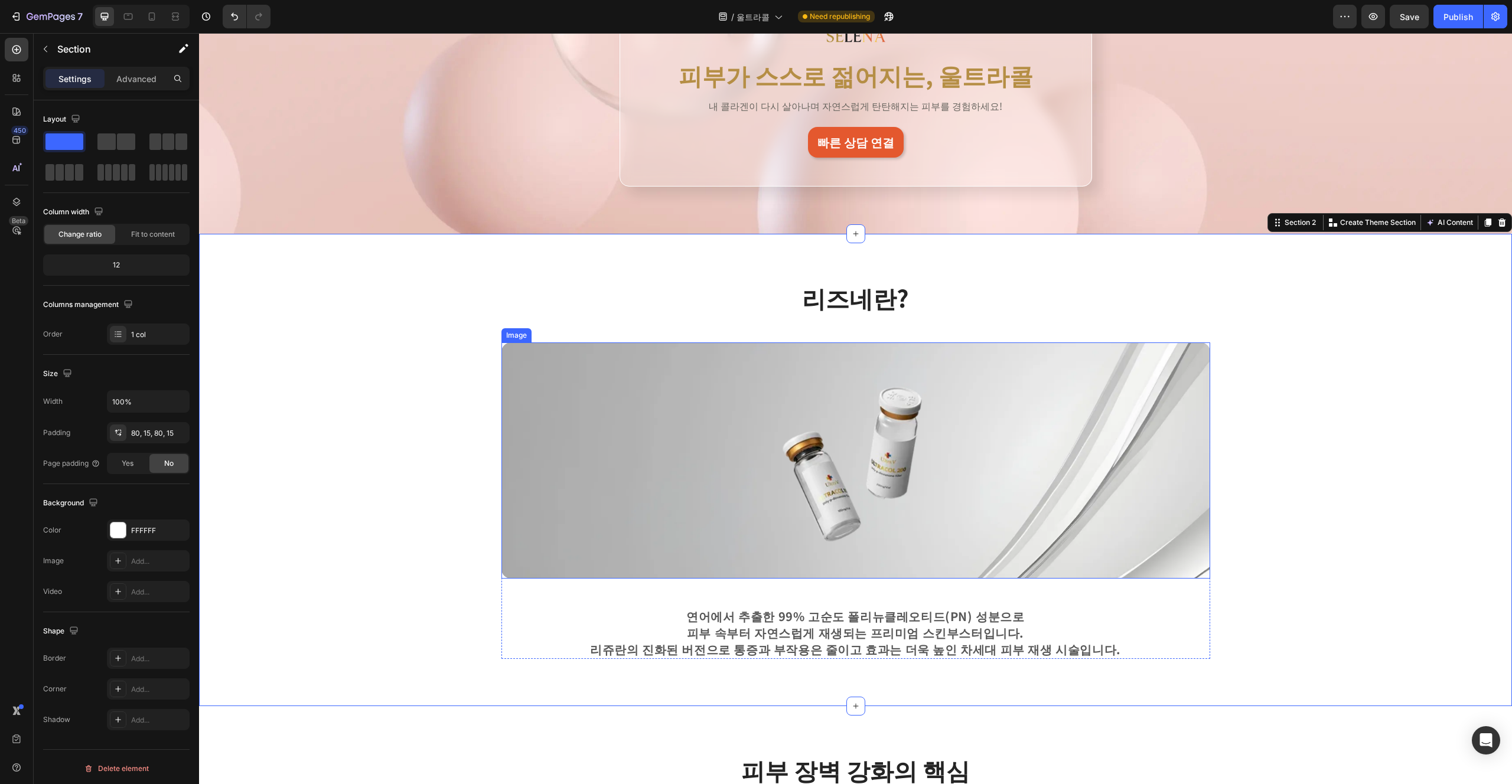
click at [755, 465] on img at bounding box center [856, 460] width 708 height 236
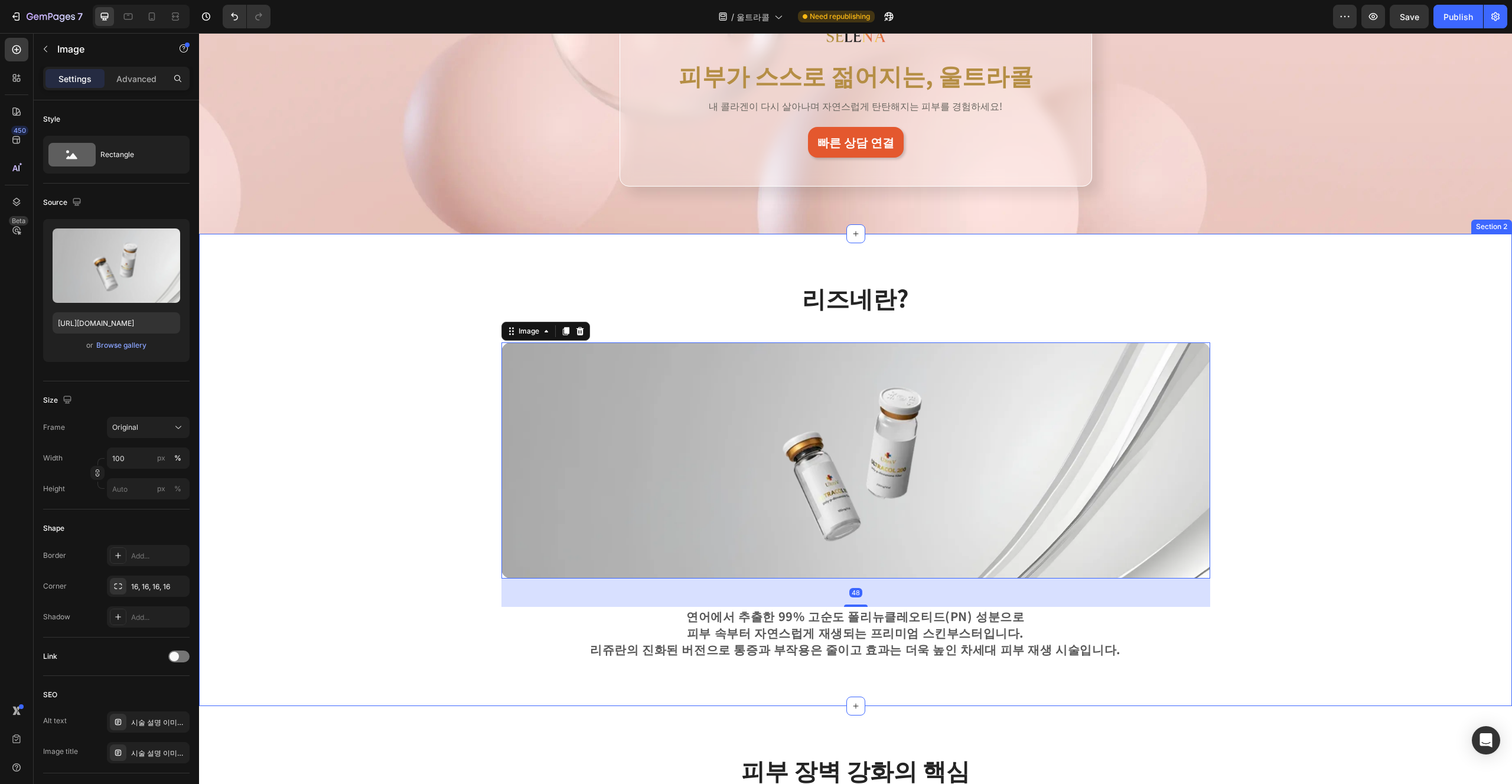
click at [755, 568] on div "리즈네란? Heading Row Image 48 연어에서 추출한 99% 고순도 폴리뉴클레오티드(PN) 성분으로 피부 속부터 자연스럽게 재생되는…" at bounding box center [855, 470] width 1295 height 378
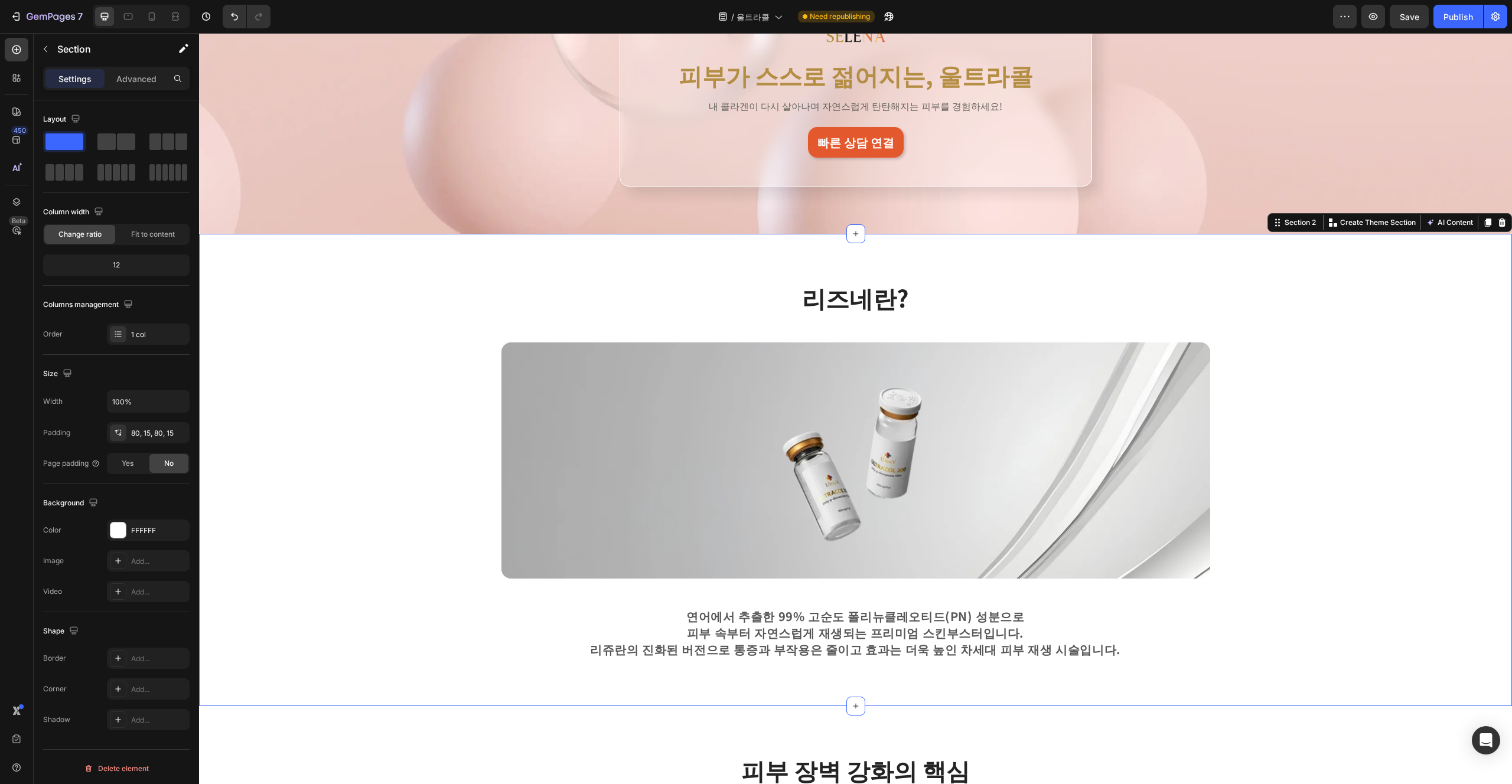
click at [755, 581] on div "리즈네란? Heading Row Image 연어에서 추출한 99% 고순도 폴리뉴클레오티드(PN) 성분으로 피부 속부터 자연스럽게 재생되는 프리…" at bounding box center [855, 470] width 1295 height 378
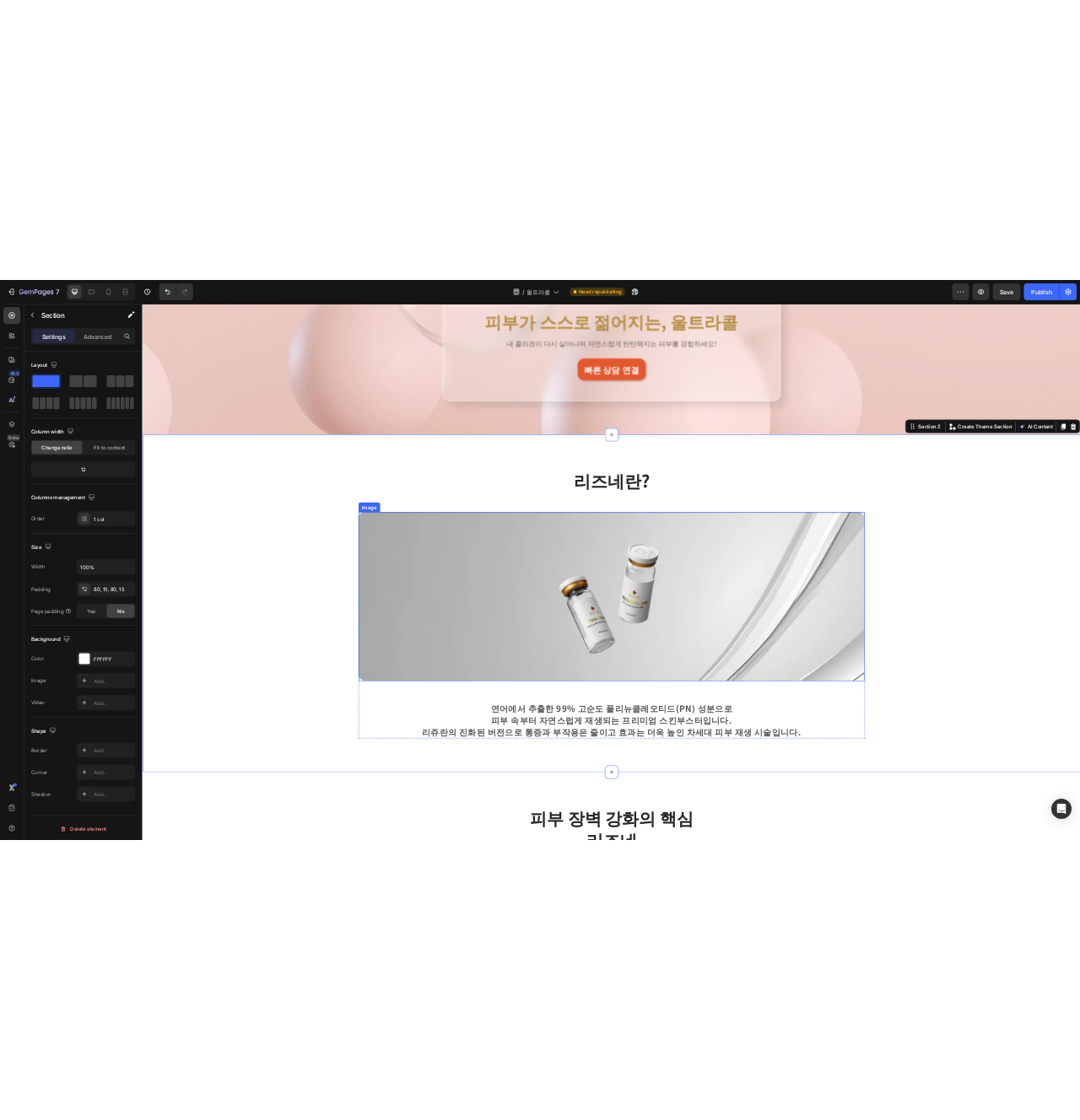
scroll to position [368, 0]
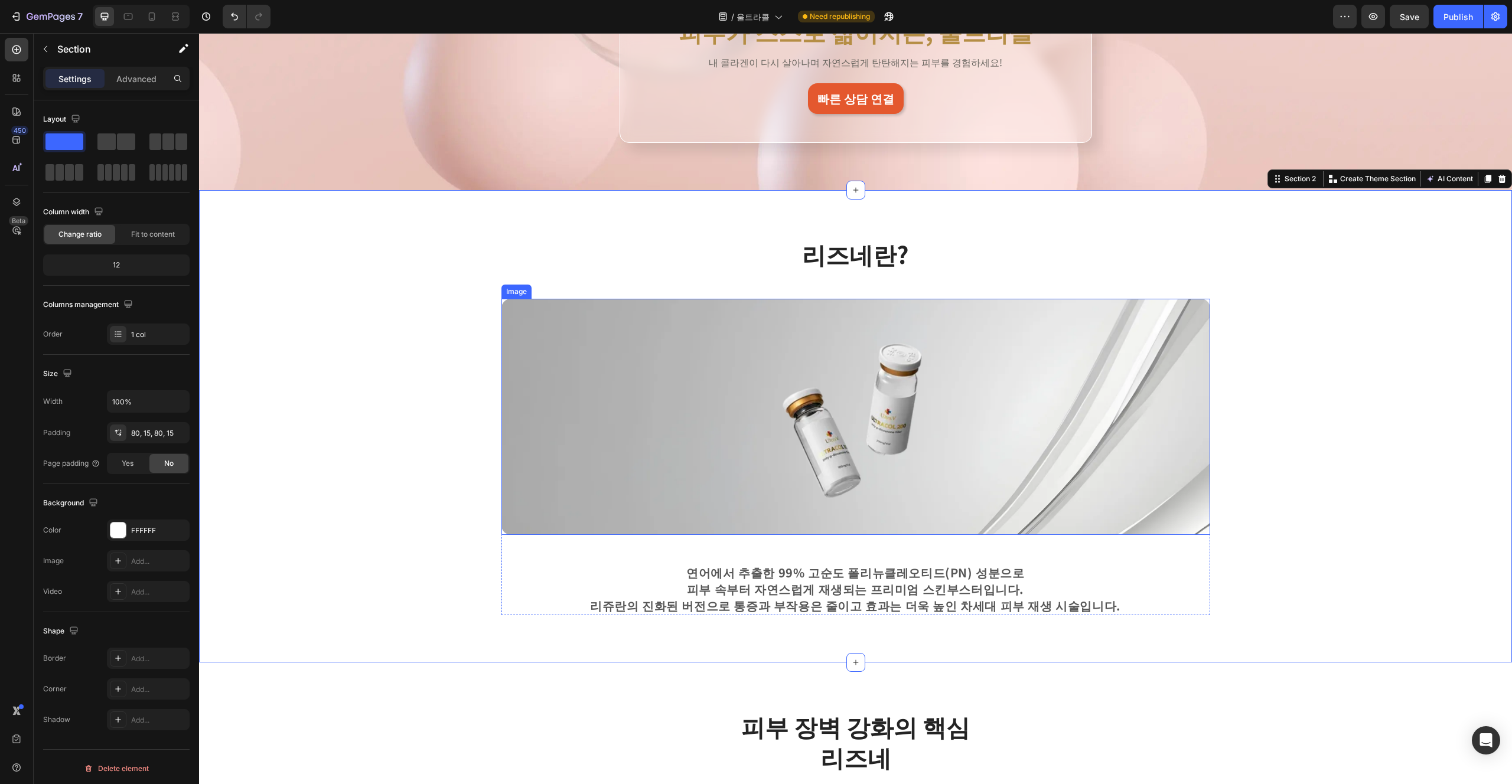
click at [755, 453] on img at bounding box center [856, 417] width 708 height 236
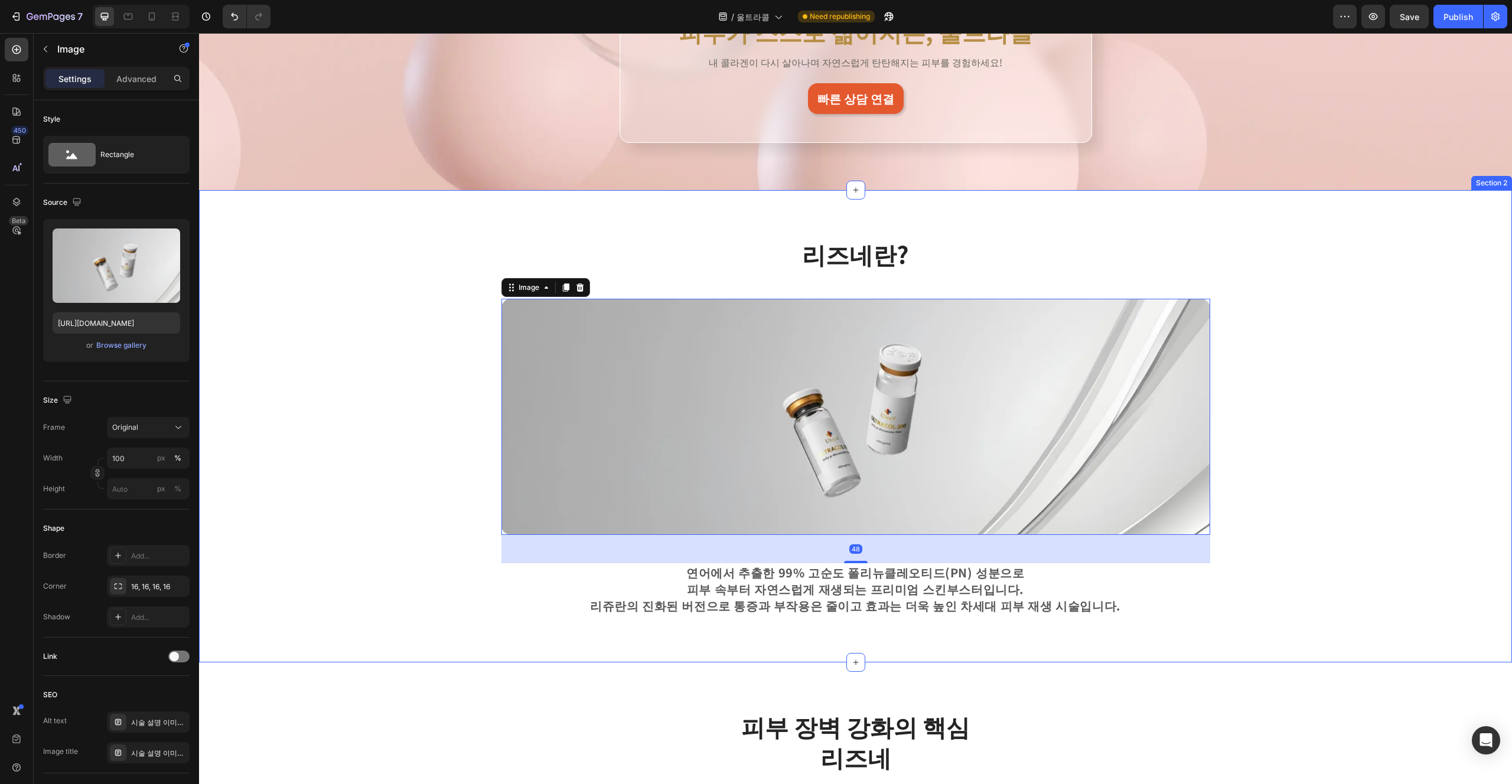
click at [531, 642] on div "리즈네란? Heading Row Image 48 연어에서 추출한 99% 고순도 폴리뉴클레오티드(PN) 성분으로 피부 속부터 자연스럽게 재생되는…" at bounding box center [856, 427] width 1313 height 473
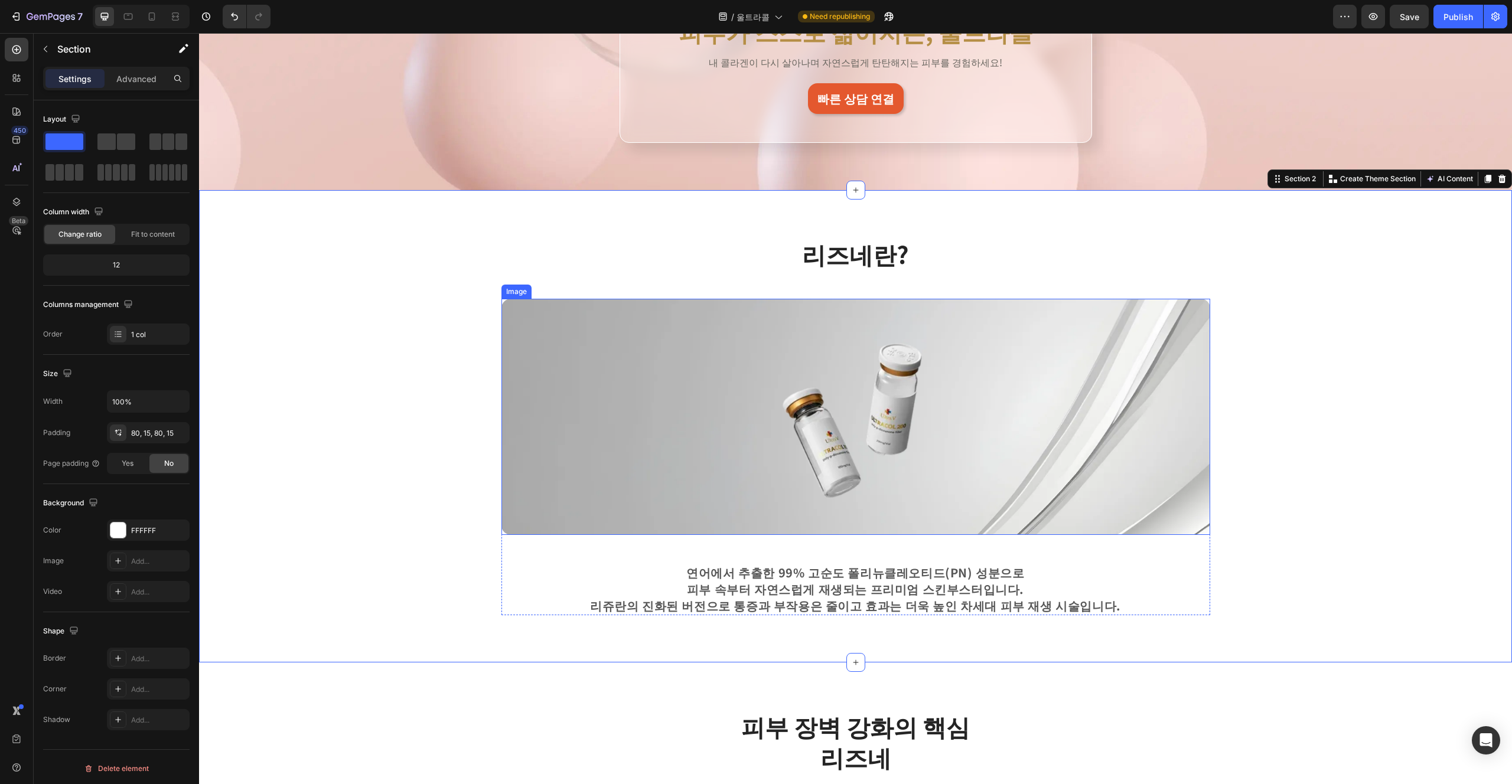
click at [575, 516] on img at bounding box center [856, 417] width 708 height 236
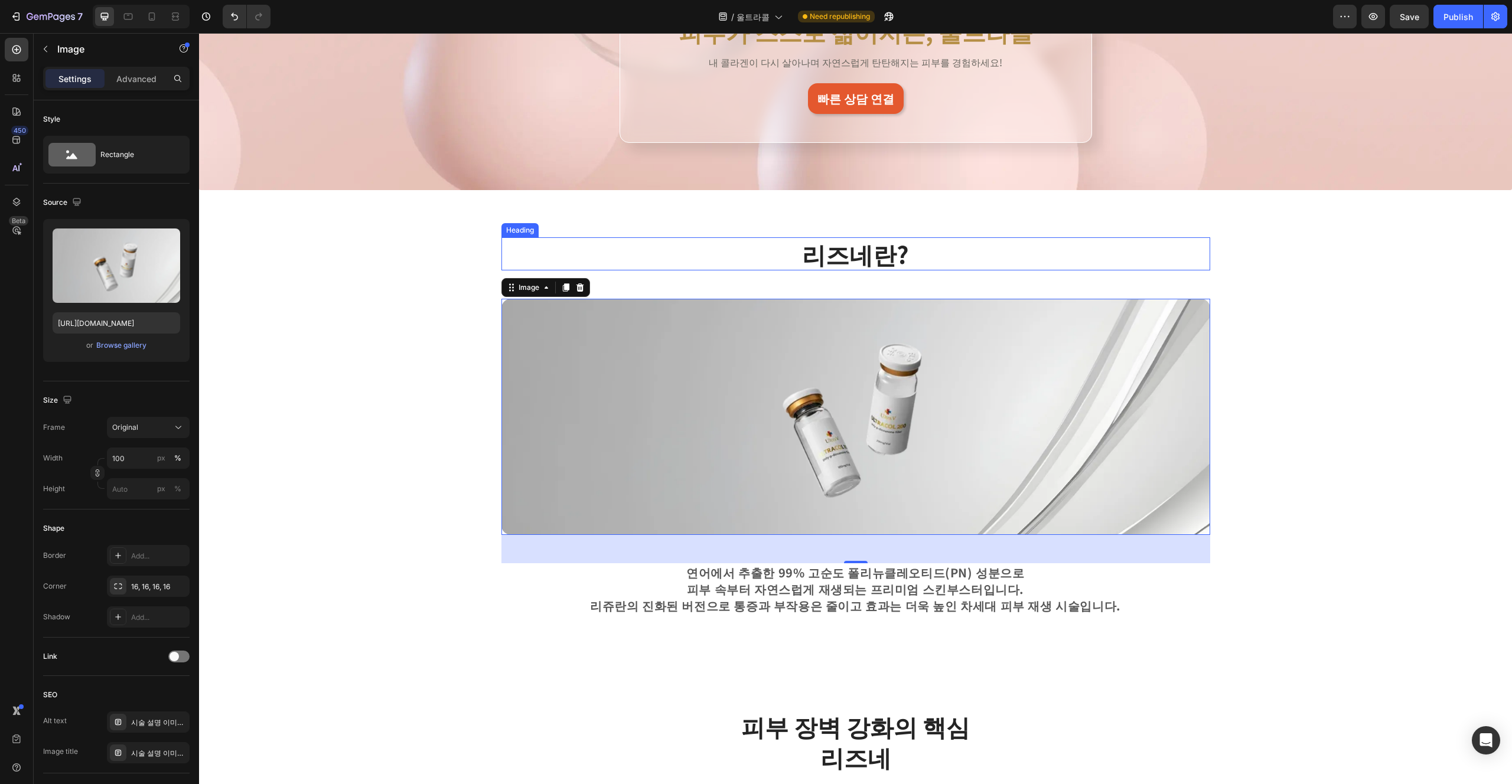
click at [731, 264] on h2 "리즈네란?" at bounding box center [856, 254] width 708 height 33
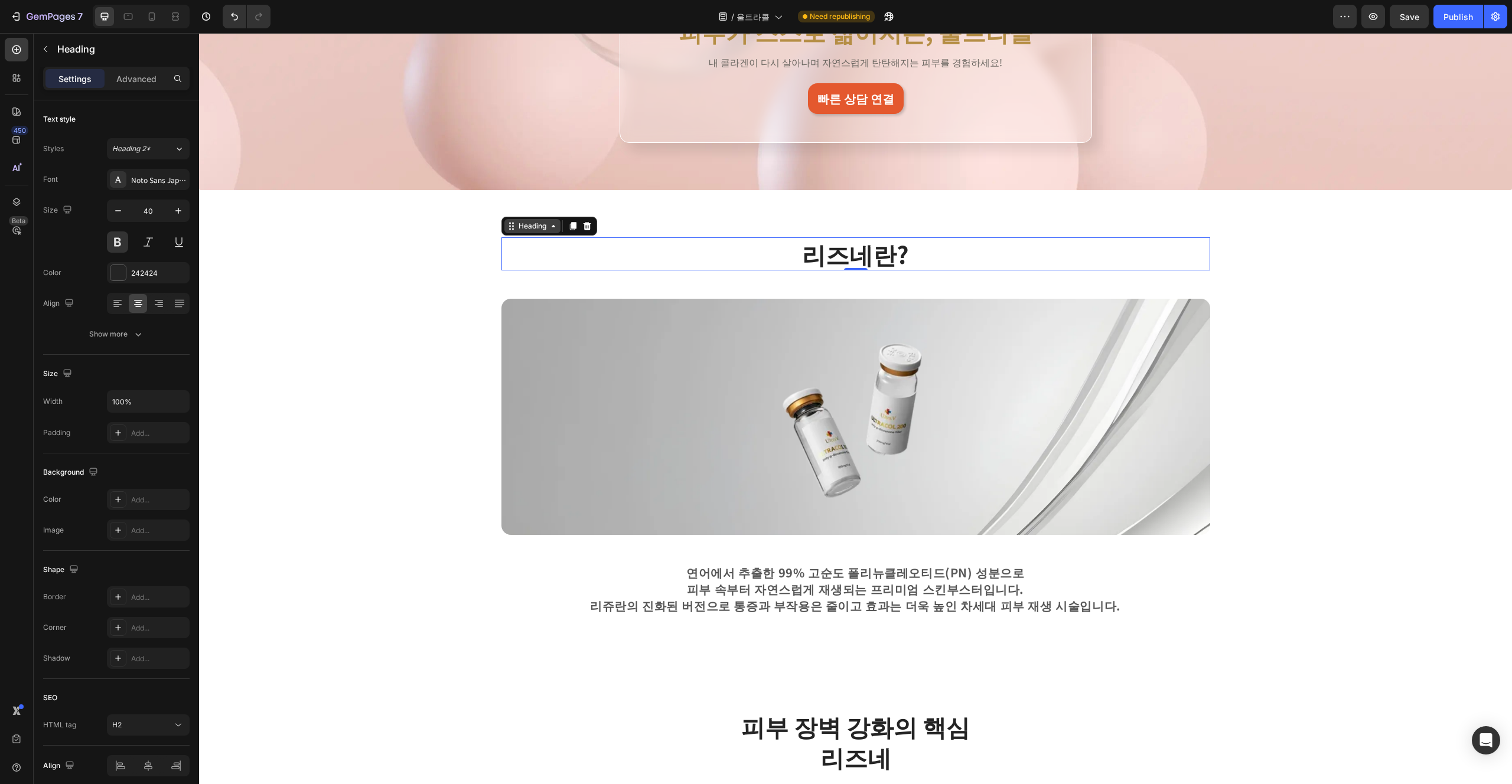
click at [539, 232] on div "Heading" at bounding box center [533, 226] width 56 height 14
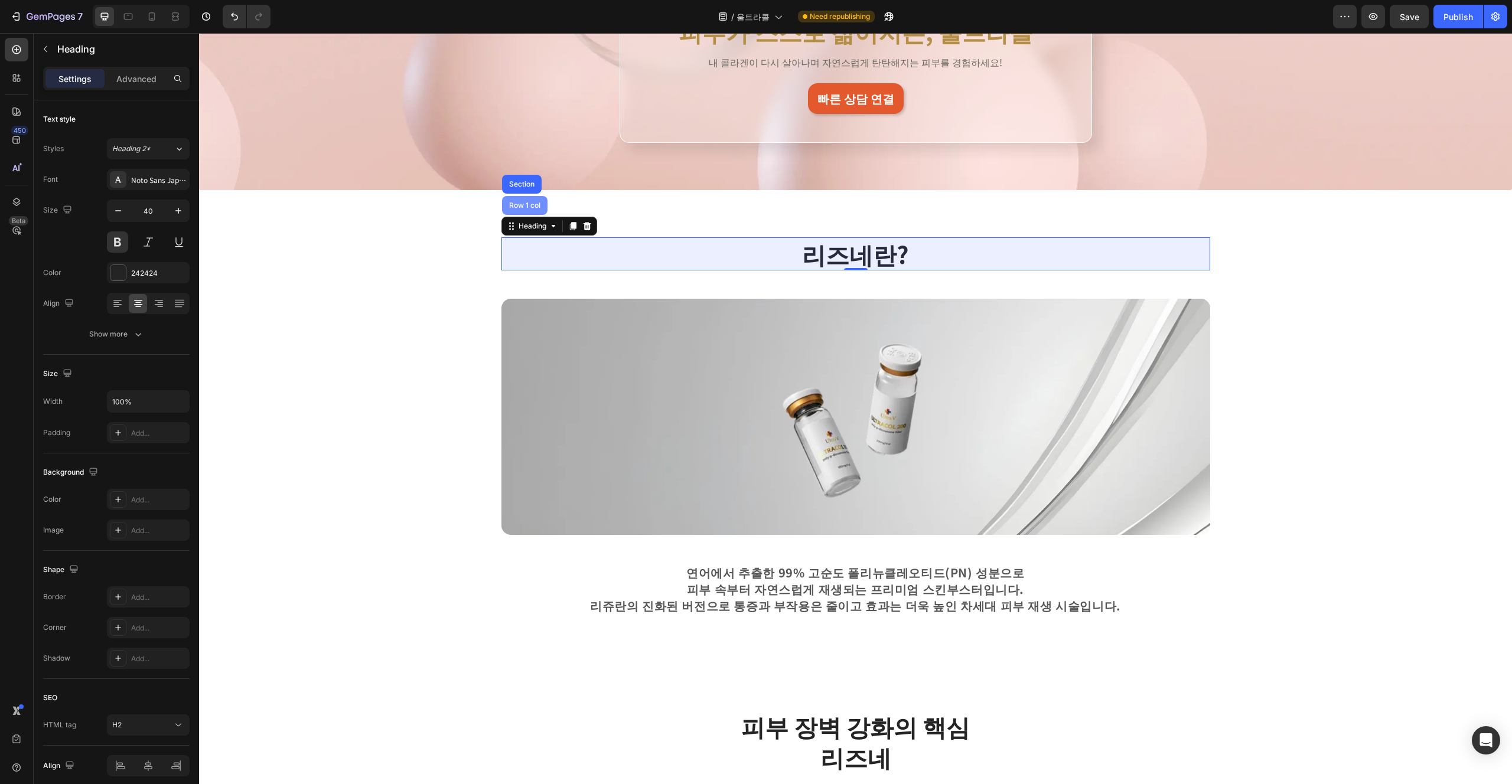
click at [522, 212] on div "Row 1 col" at bounding box center [525, 205] width 46 height 19
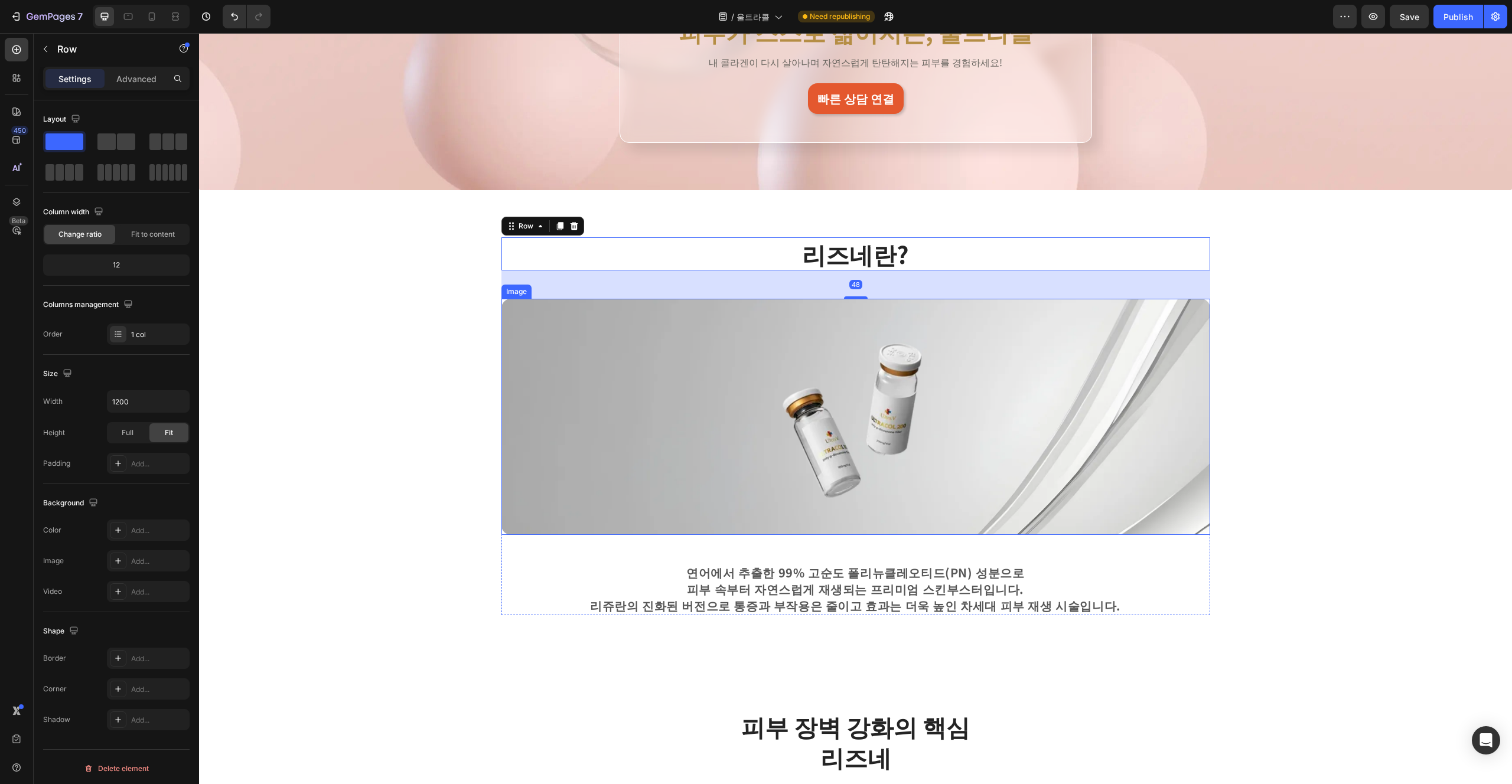
click at [539, 384] on img at bounding box center [856, 417] width 708 height 236
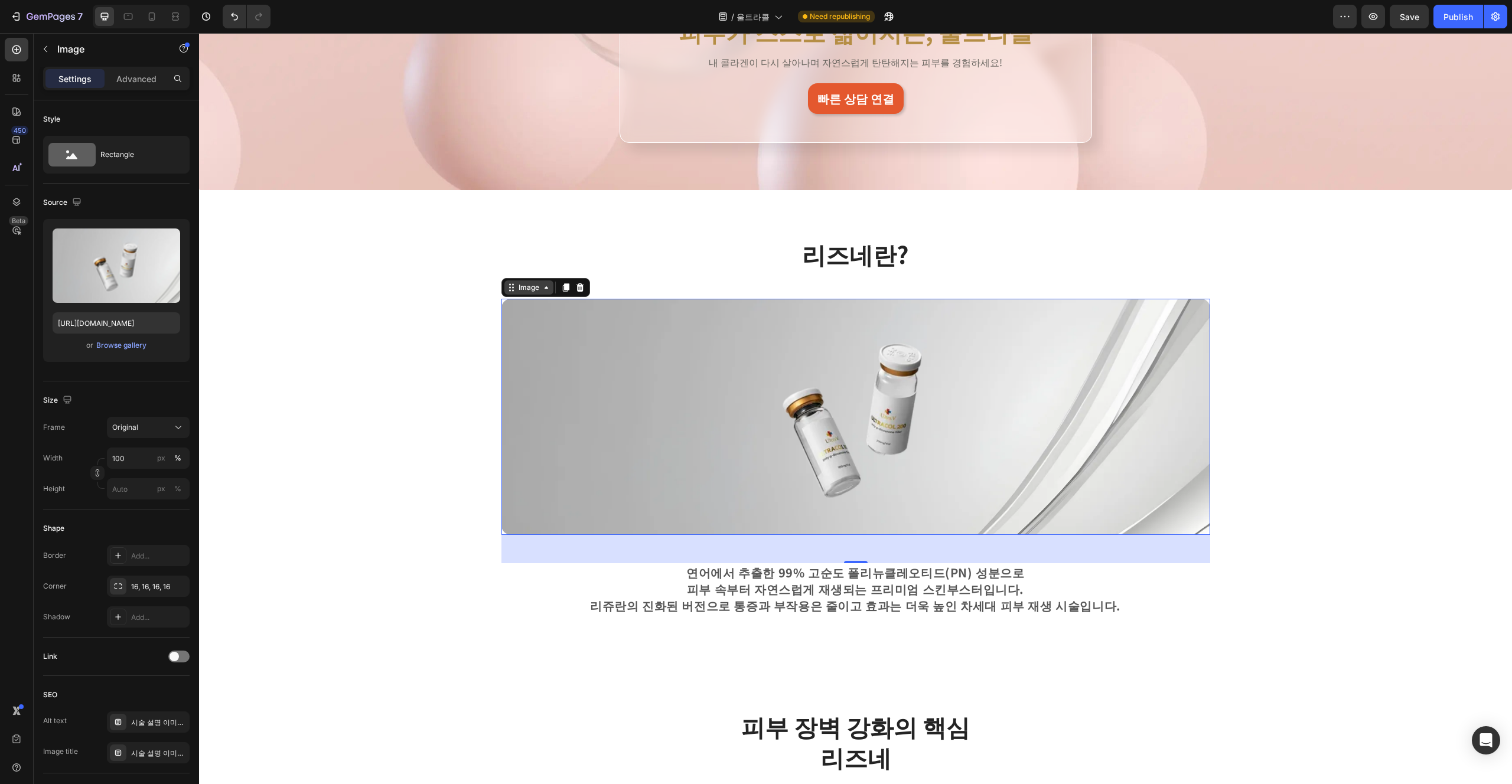
click at [544, 289] on icon at bounding box center [546, 287] width 10 height 10
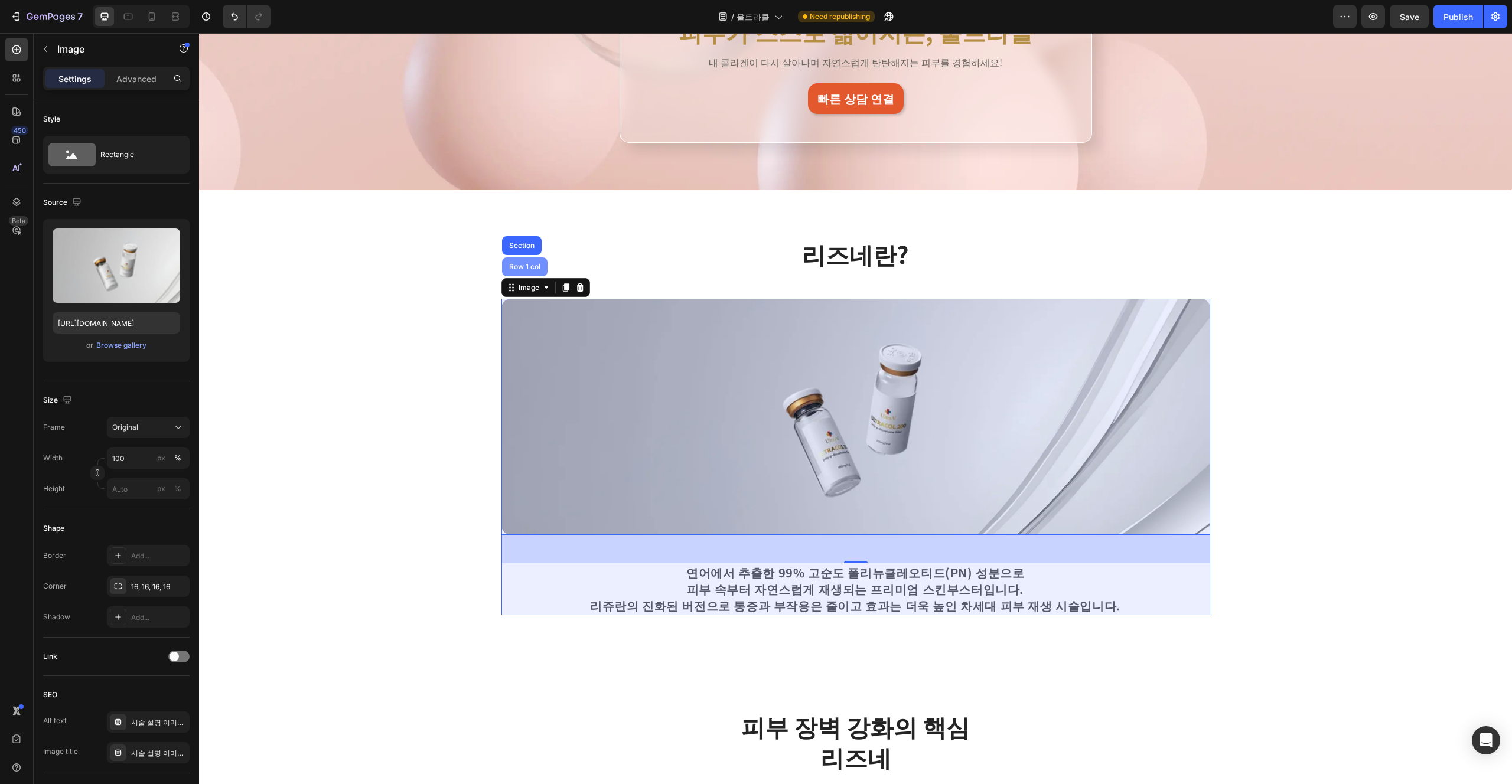
click at [533, 270] on div "Row 1 col" at bounding box center [524, 267] width 36 height 7
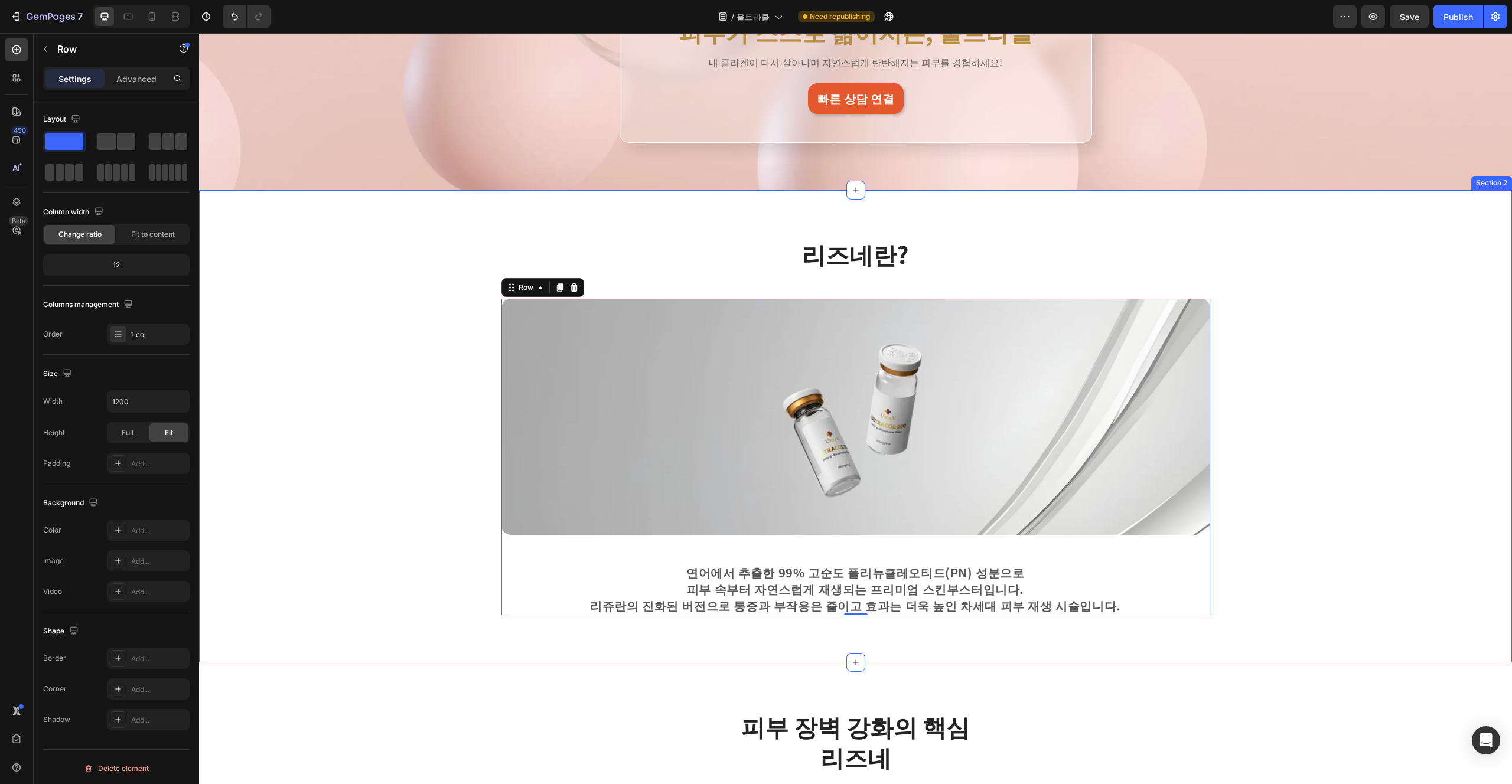
click at [755, 445] on div "리즈네란? Heading Row Image 연어에서 추출한 99% 고순도 폴리뉴클레오티드(PN) 성분으로 피부 속부터 자연스럽게 재생되는 프리…" at bounding box center [855, 427] width 1295 height 378
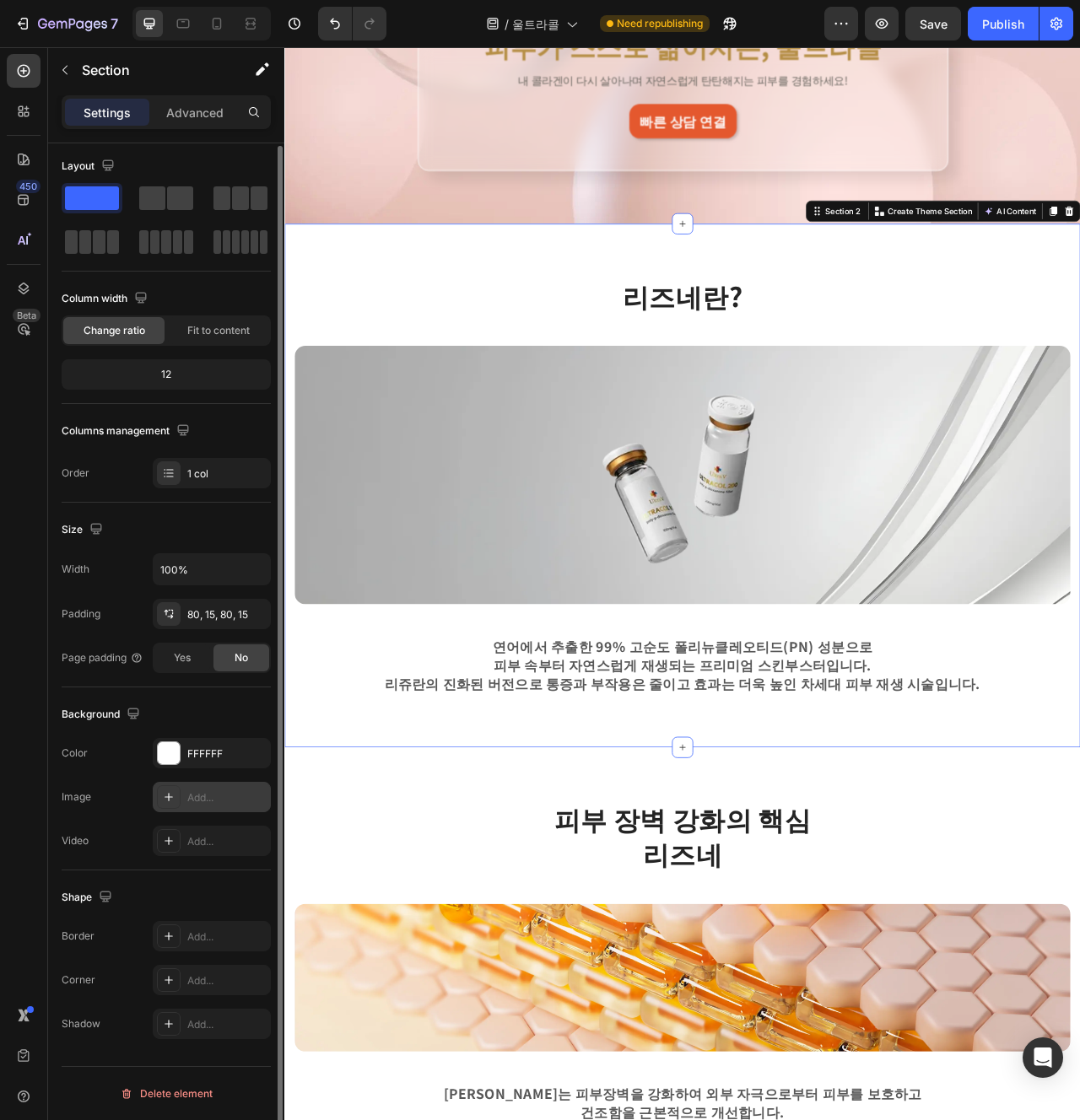
scroll to position [0, 0]
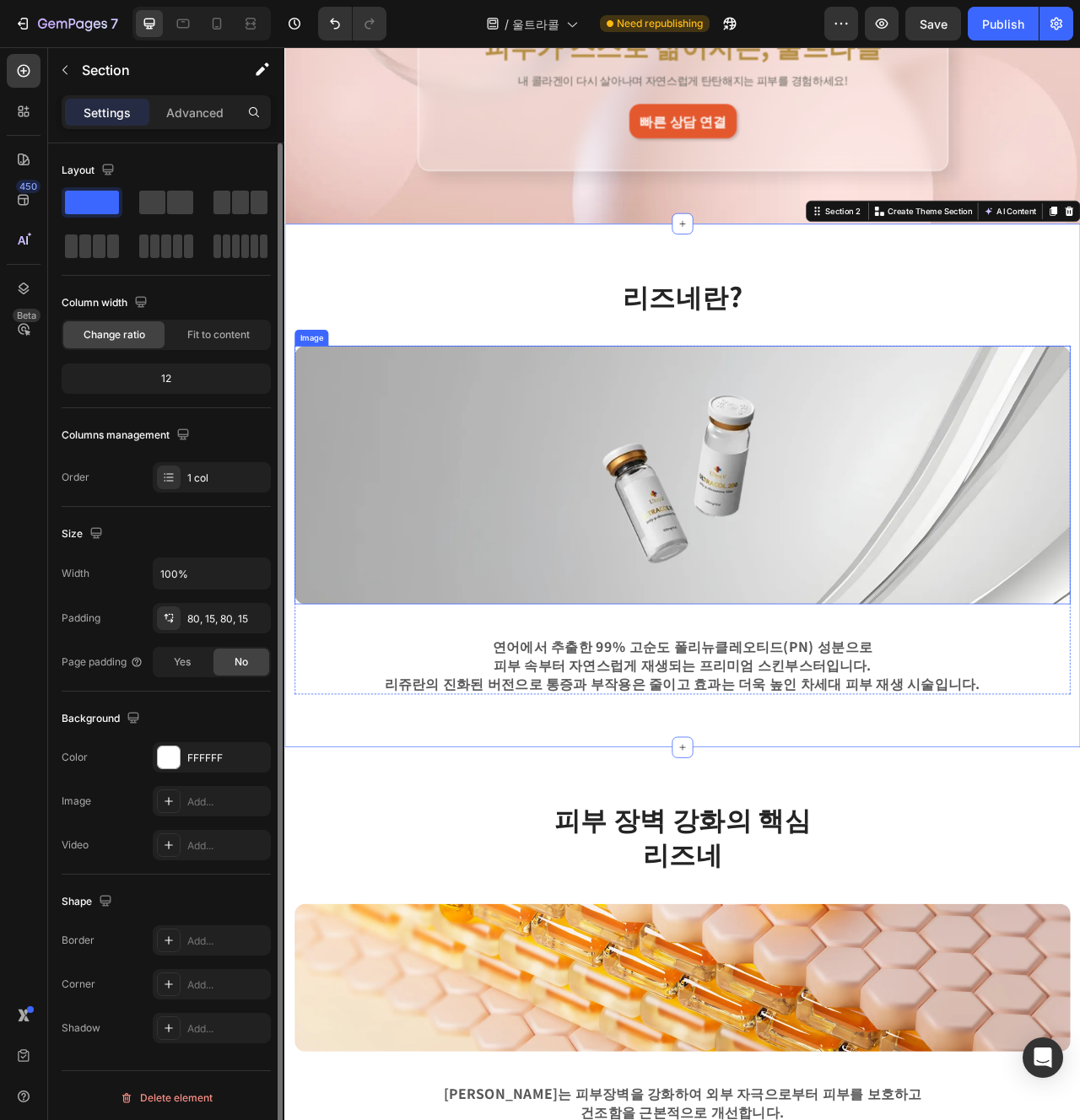
click at [419, 515] on img at bounding box center [790, 592] width 987 height 329
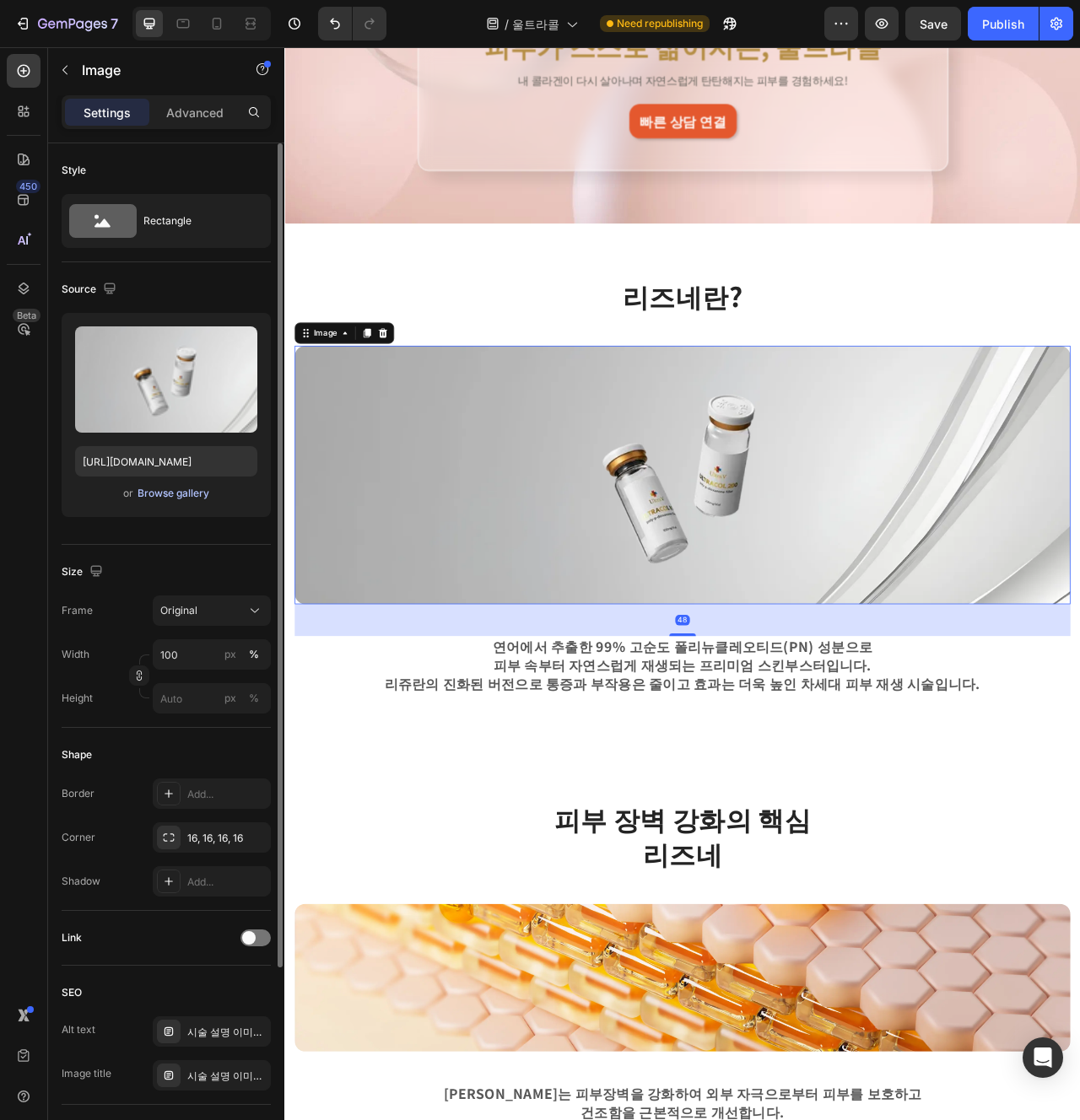
click at [176, 487] on div "Browse gallery" at bounding box center [173, 493] width 72 height 15
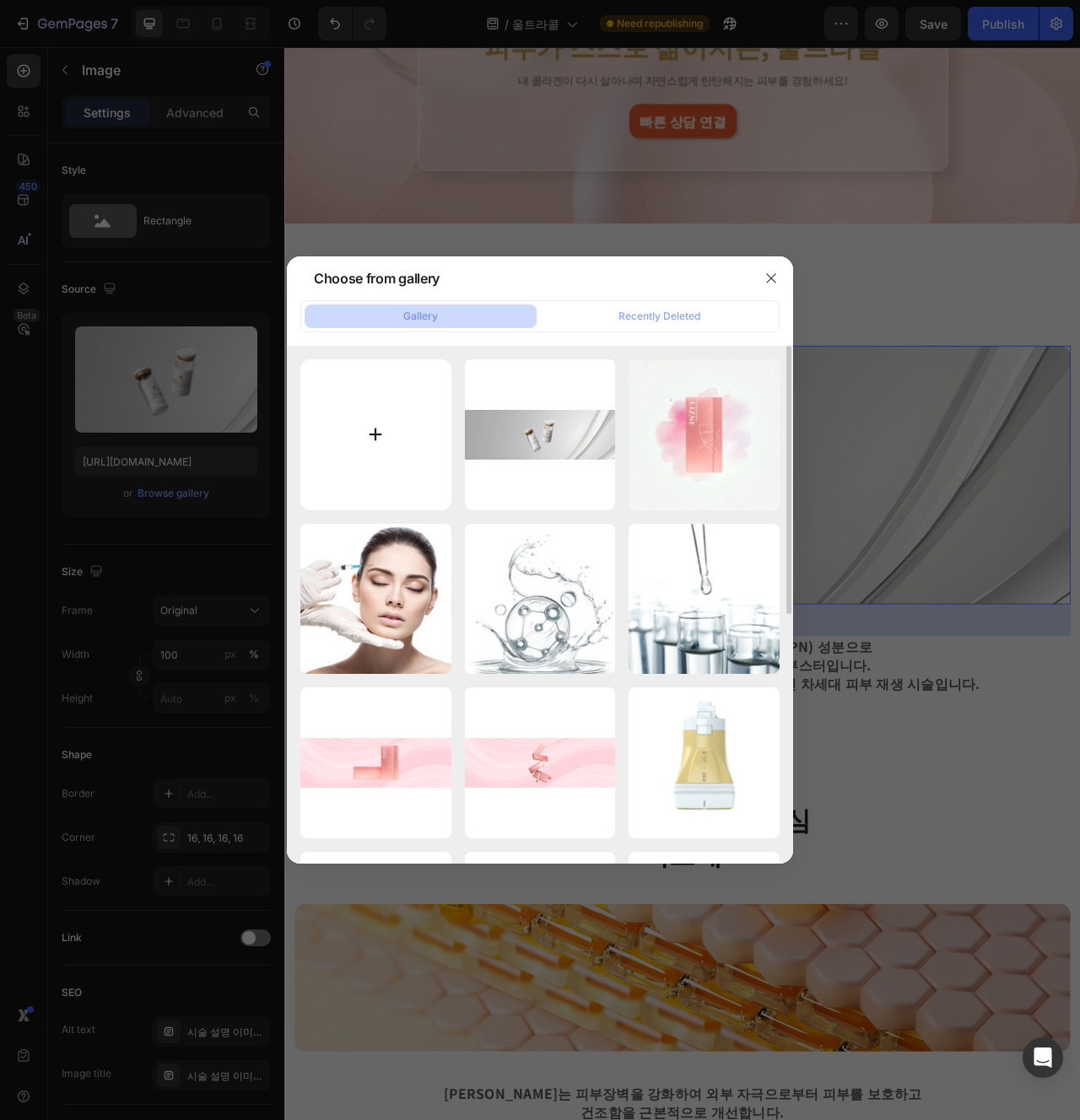
click at [399, 382] on input "file" at bounding box center [376, 434] width 151 height 151
type input "C:\fakepath\제목을 입력해주세요. (4).png"
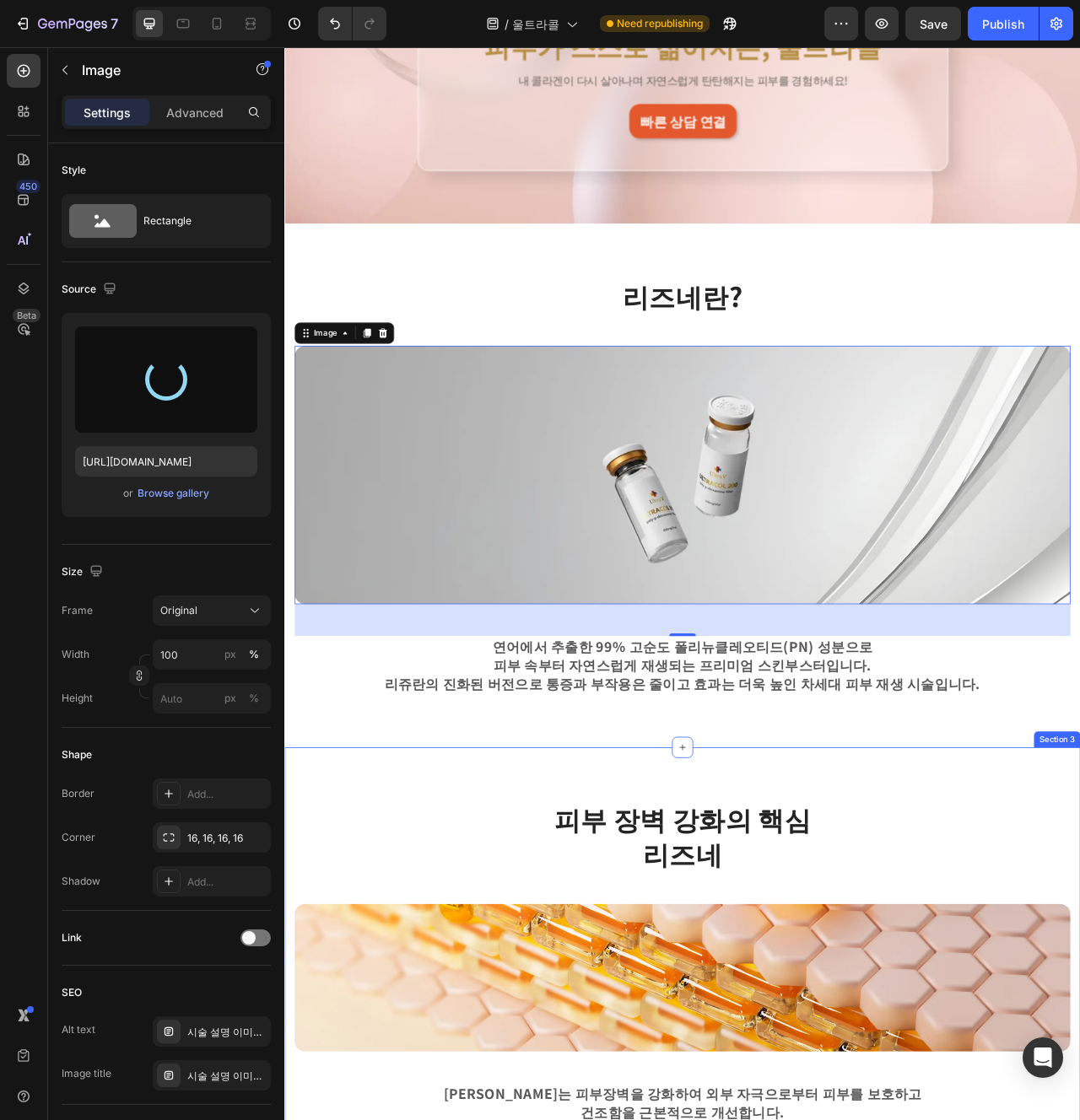
type input "https://cdn.shopify.com/s/files/1/0956/9894/4132/files/gempages_577415988631306…"
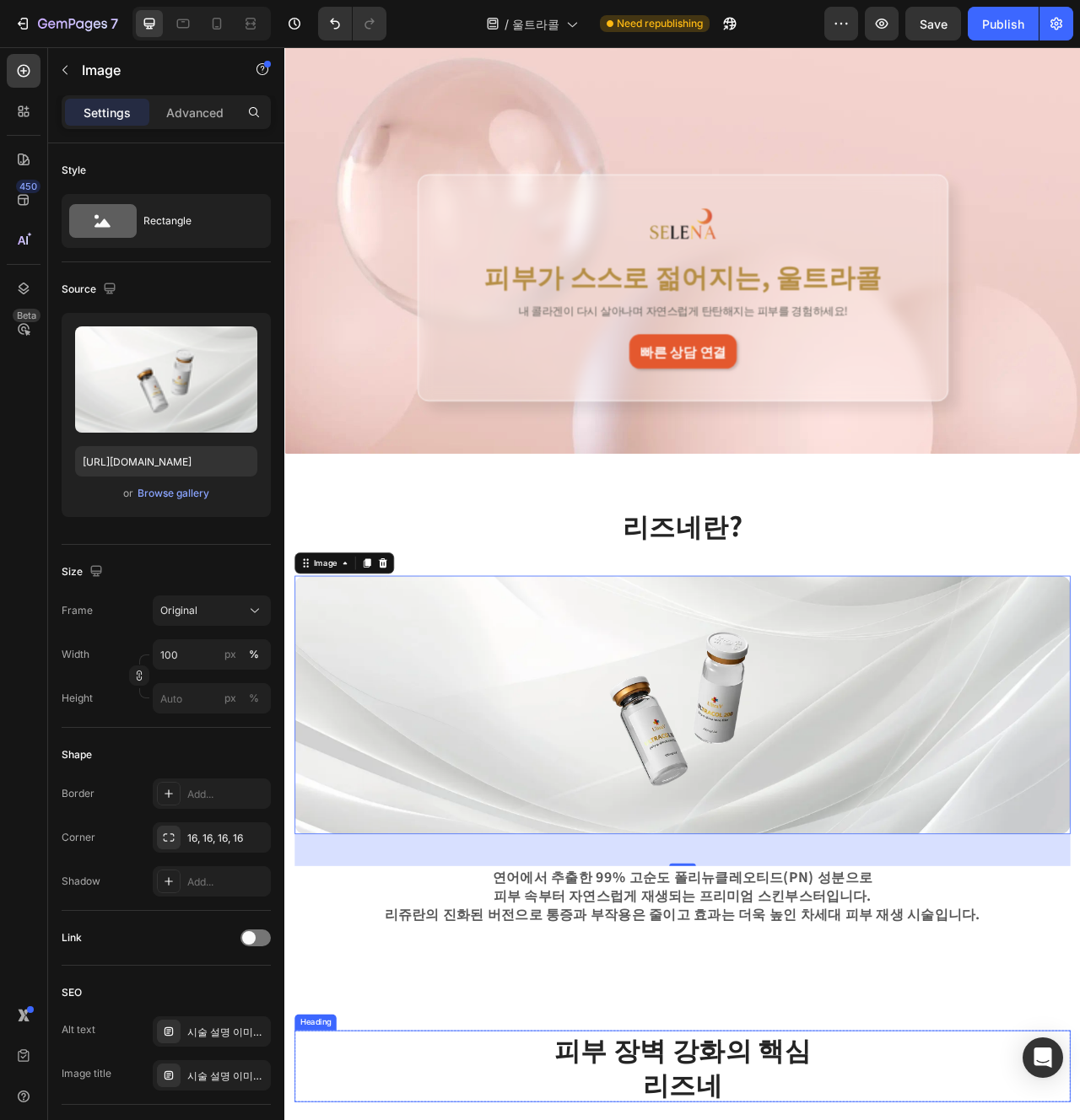
scroll to position [69, 0]
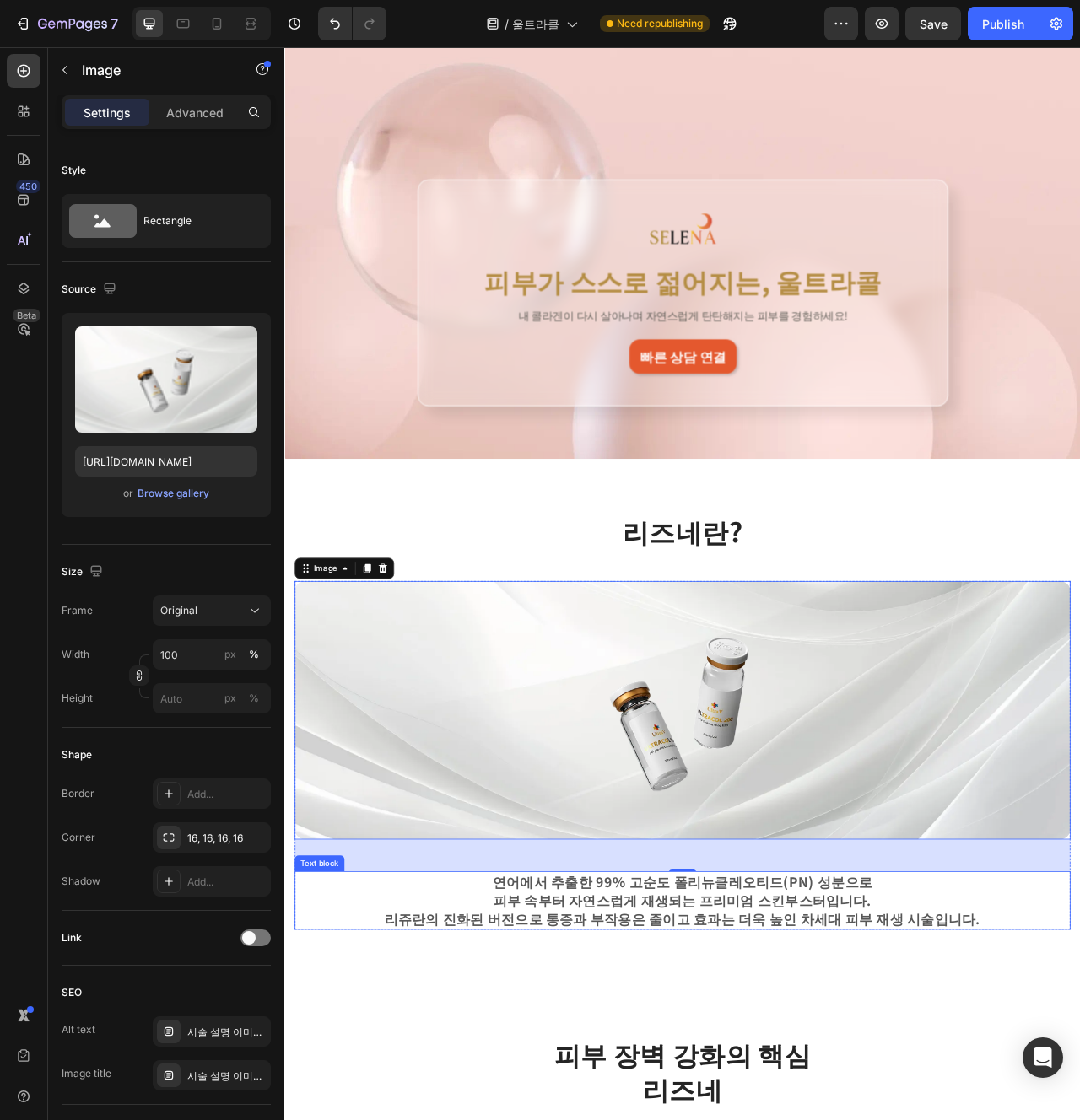
click at [881, 1120] on div "리즈네란? Heading Row Image 48 연어에서 추출한 99% 고순도 폴리뉴클레오티드(PN) 성분으로 피부 속부터 자연스럽게 재생되는…" at bounding box center [791, 904] width 1012 height 667
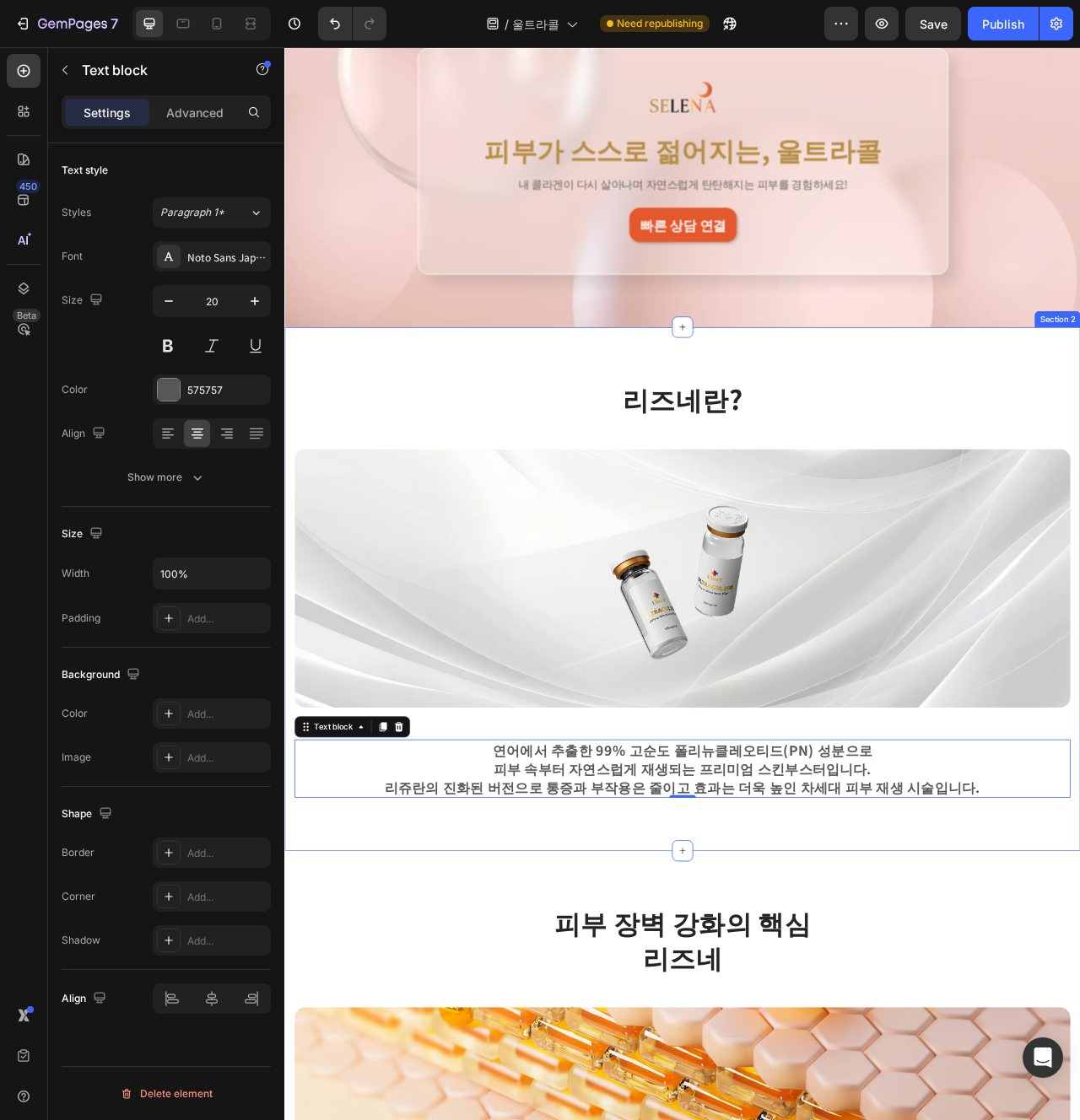
scroll to position [276, 0]
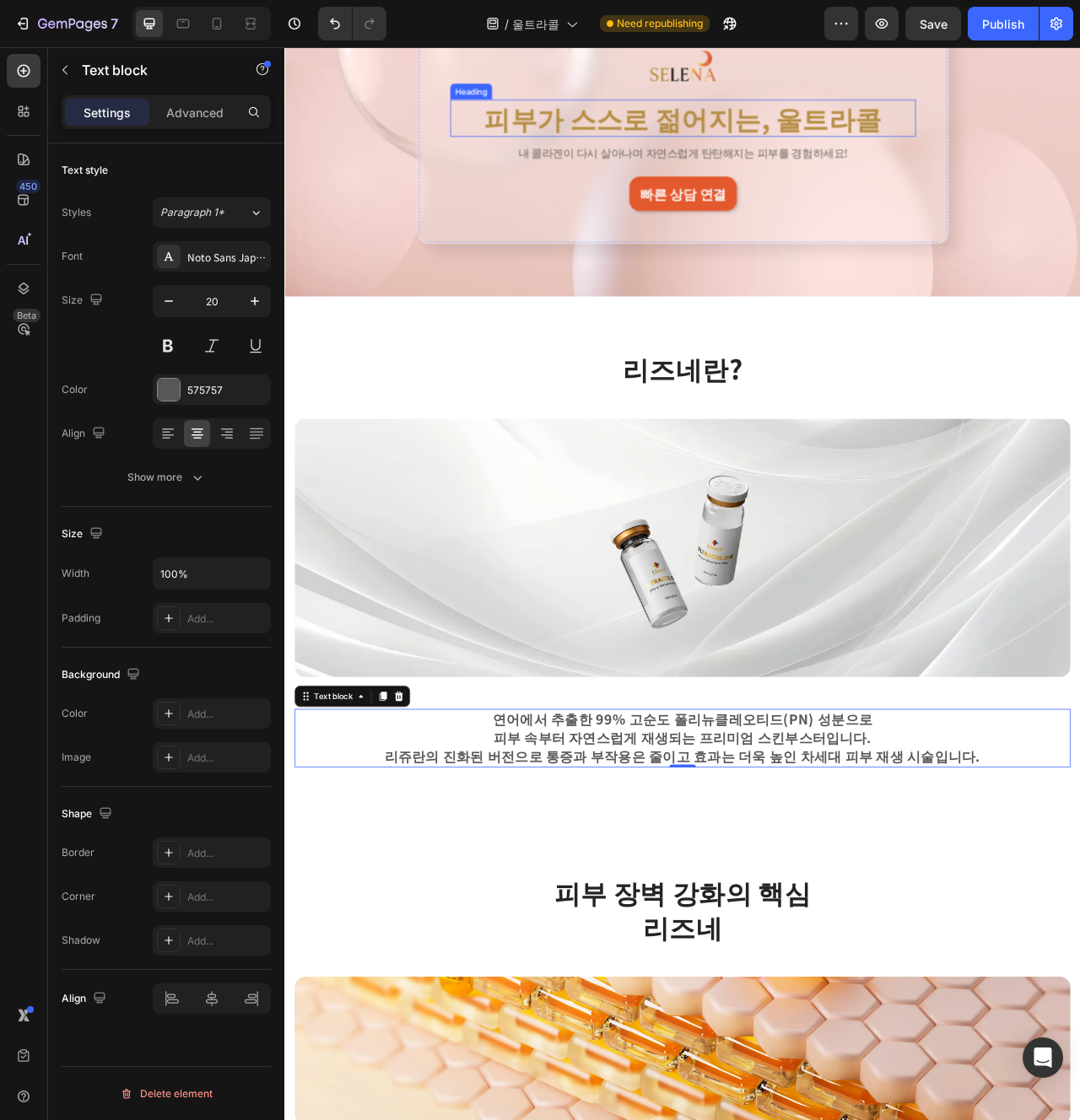
click at [988, 157] on h2 "피부가 스스로 젊어지는, 울트라콜" at bounding box center [790, 137] width 593 height 47
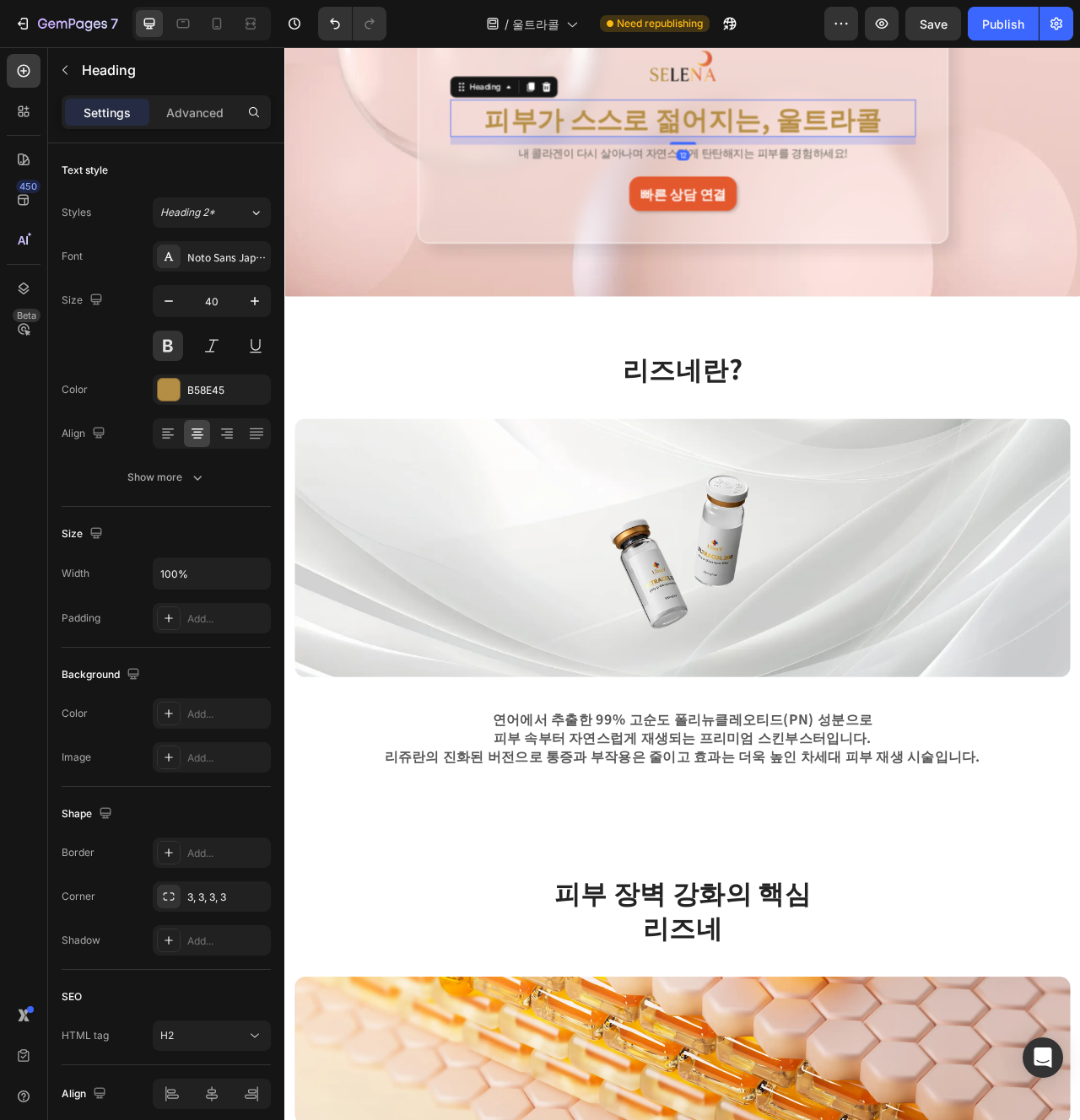
click at [988, 157] on h2 "피부가 스스로 젊어지는, 울트라콜" at bounding box center [790, 137] width 593 height 47
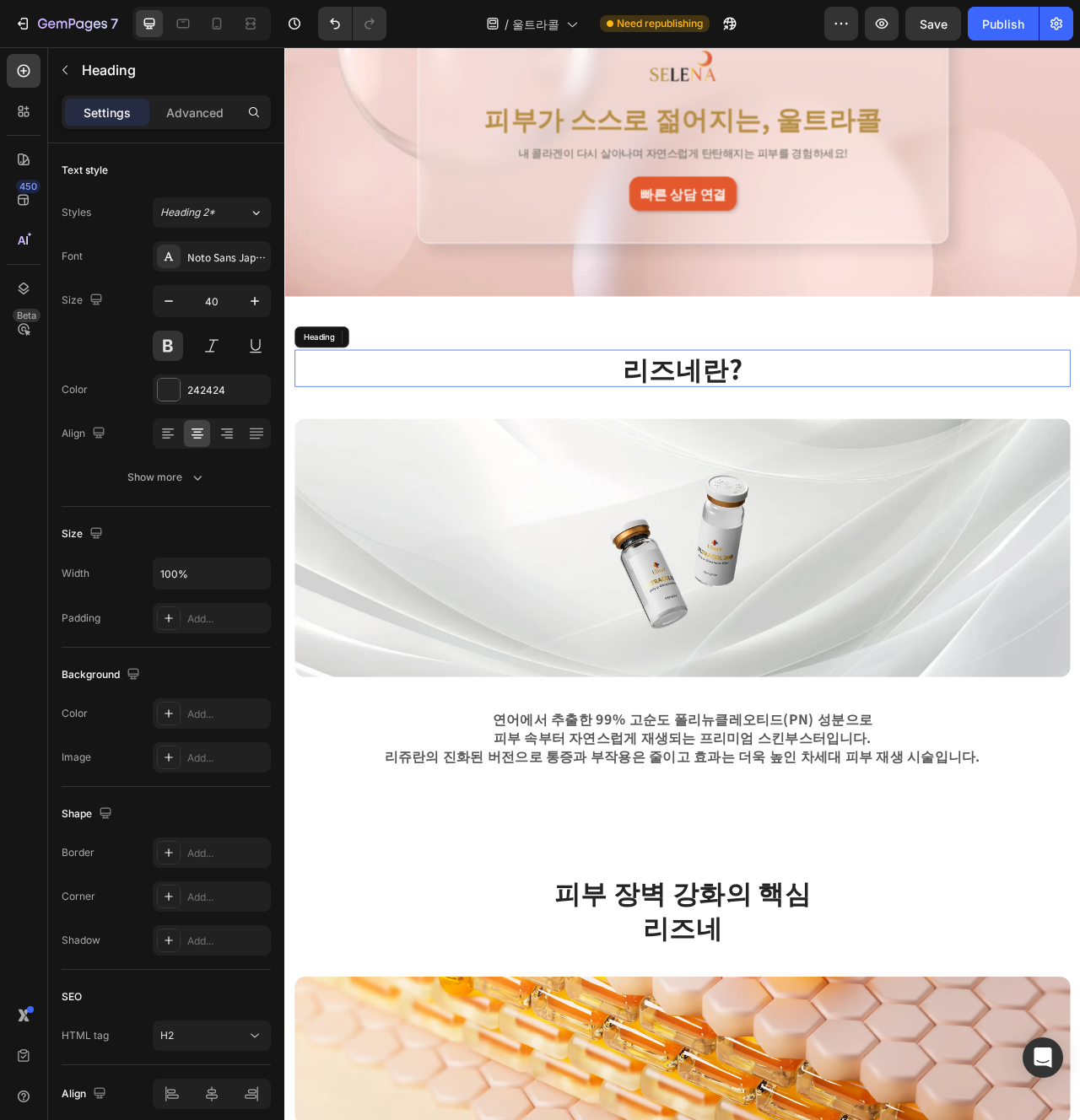
click at [813, 444] on h2 "리즈네란?" at bounding box center [790, 455] width 987 height 47
click at [813, 467] on h2 "리즈네란?" at bounding box center [790, 455] width 987 height 47
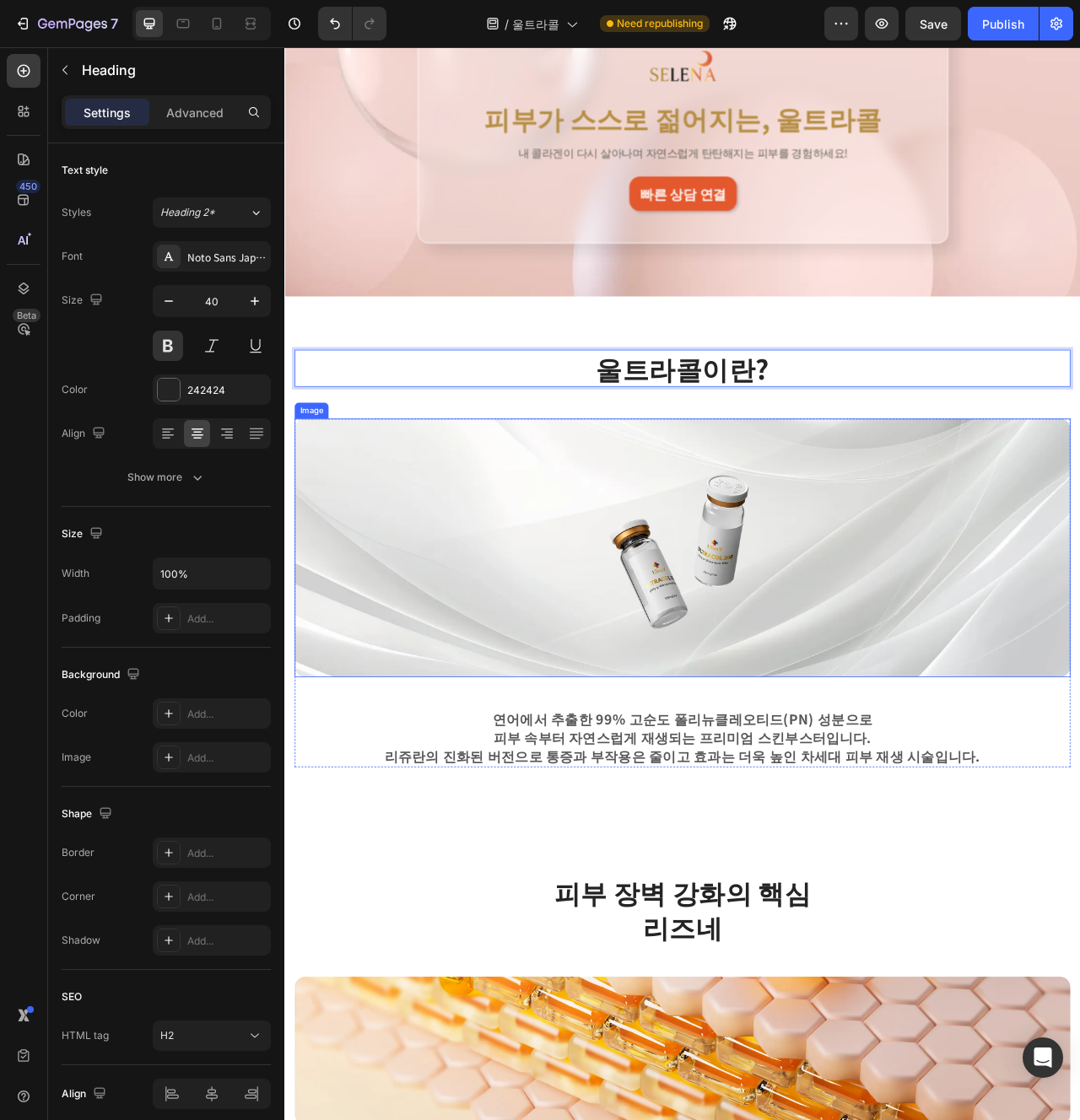
click at [975, 546] on img at bounding box center [790, 685] width 987 height 329
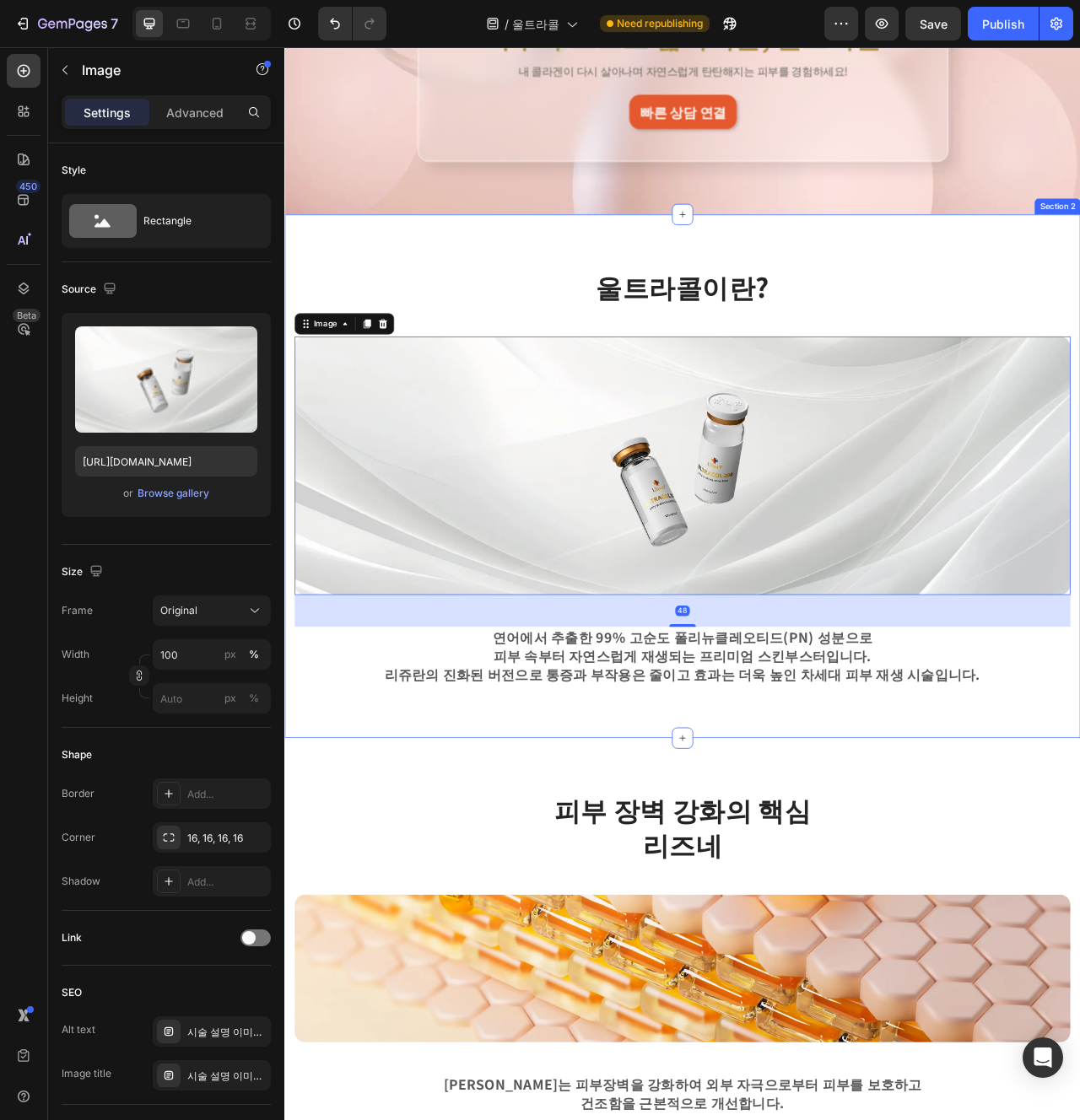
click at [940, 922] on div "울트라콜이란? Heading Row Image 48 연어에서 추출한 99% 고순도 폴리뉴클레오티드(PN) 성분으로 피부 속부터 자연스럽게 재생…" at bounding box center [791, 593] width 1012 height 667
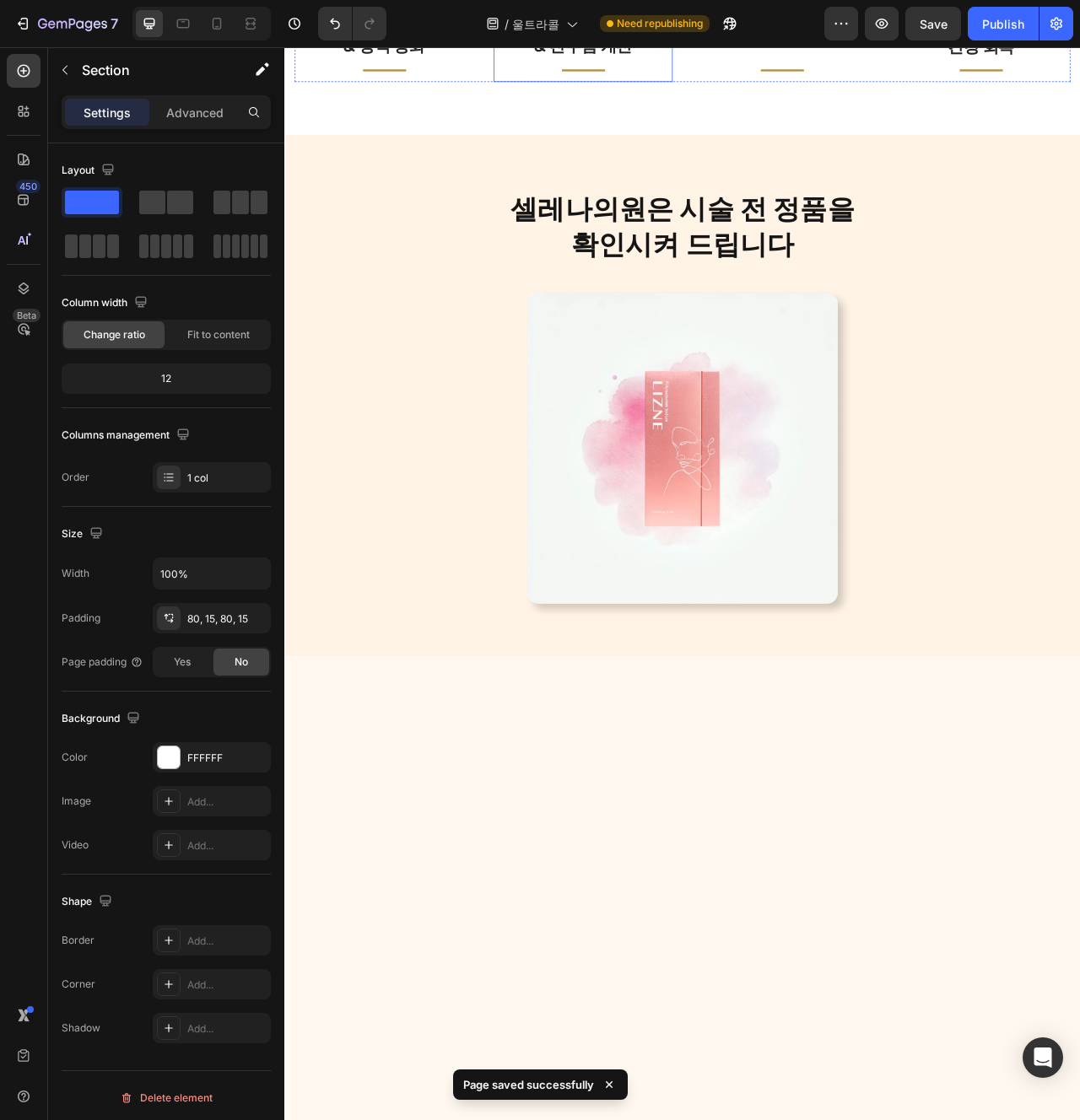
scroll to position [2770, 0]
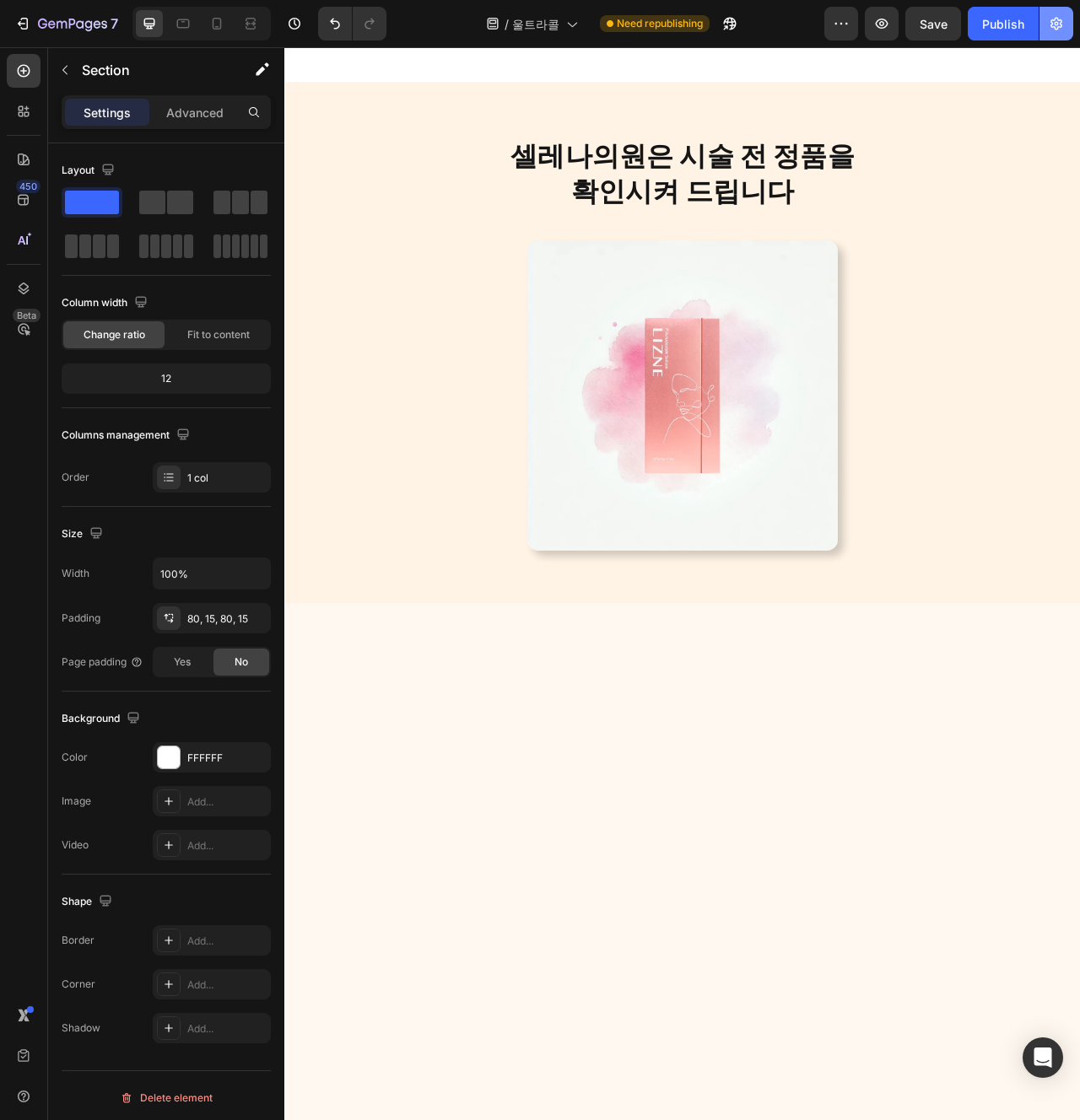
click at [1060, 15] on icon "button" at bounding box center [1056, 23] width 17 height 17
click at [1057, 20] on icon "button" at bounding box center [1056, 23] width 17 height 17
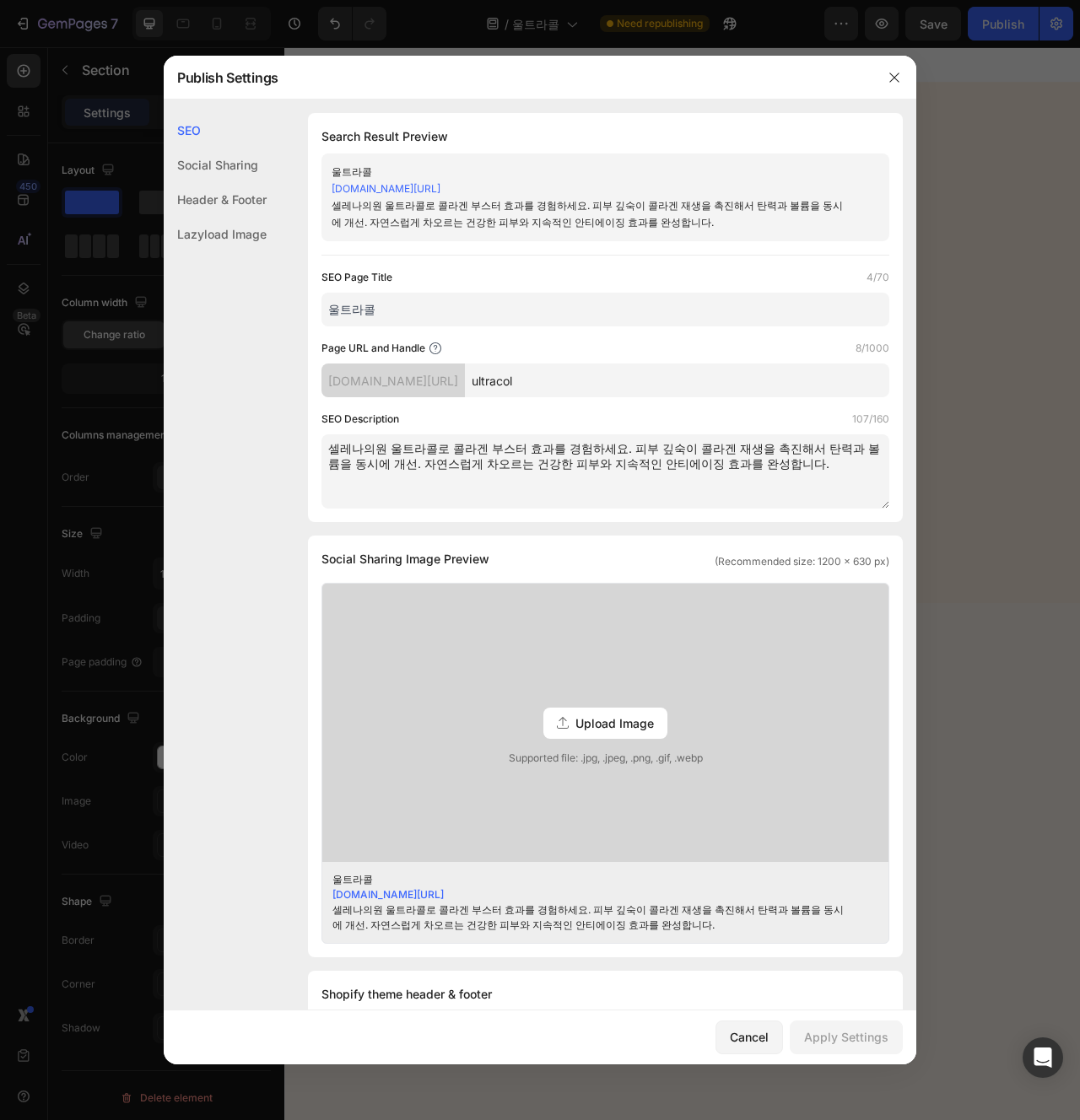
click at [752, 1019] on div "Cancel Apply Settings" at bounding box center [540, 1038] width 753 height 54
click at [750, 1020] on button "Cancel" at bounding box center [749, 1037] width 68 height 33
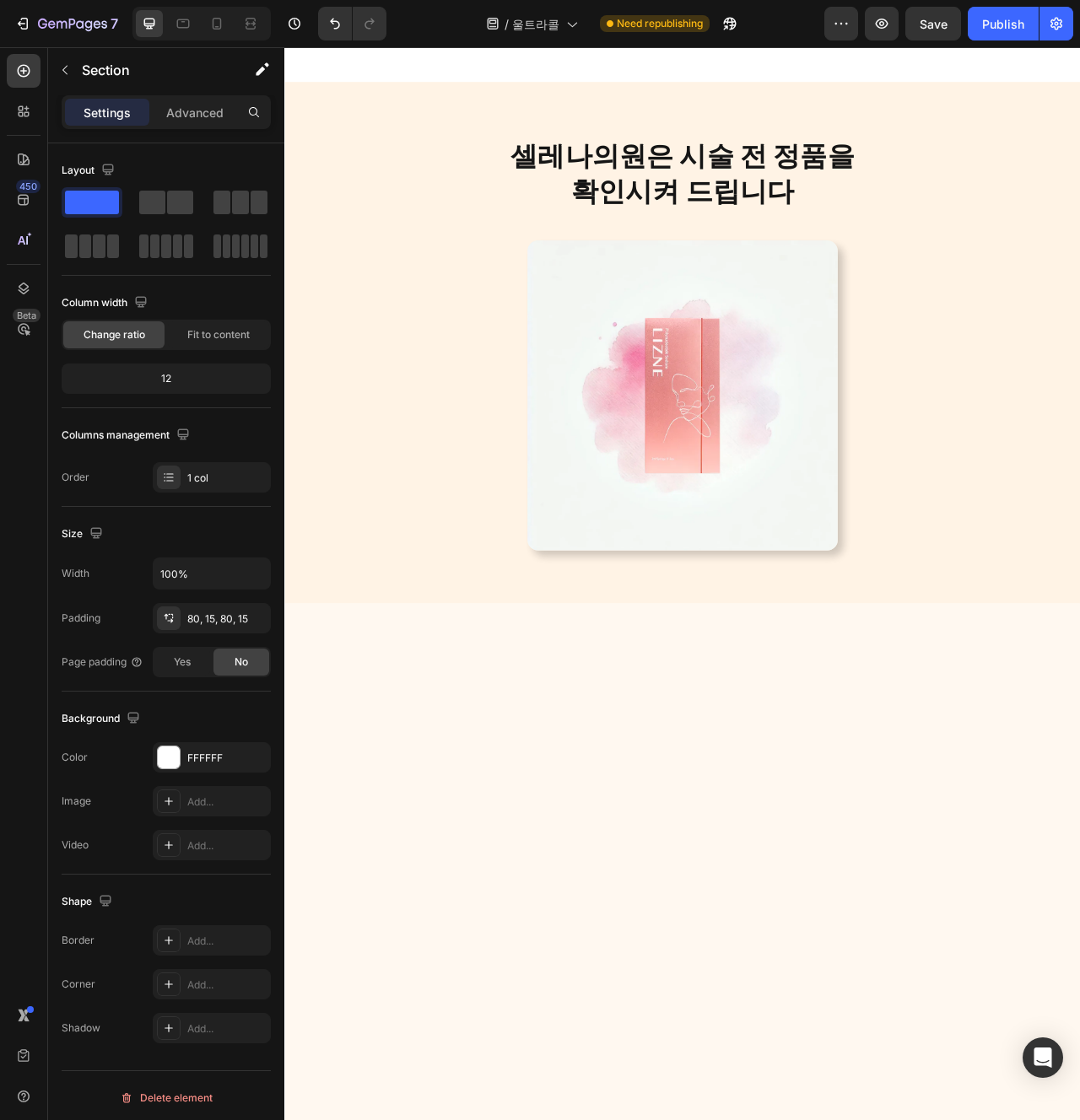
click at [876, 687] on div "셀레나의원은 시술 전 정품을 확인시켜 드립니다 Heading Row Image Row" at bounding box center [790, 423] width 987 height 529
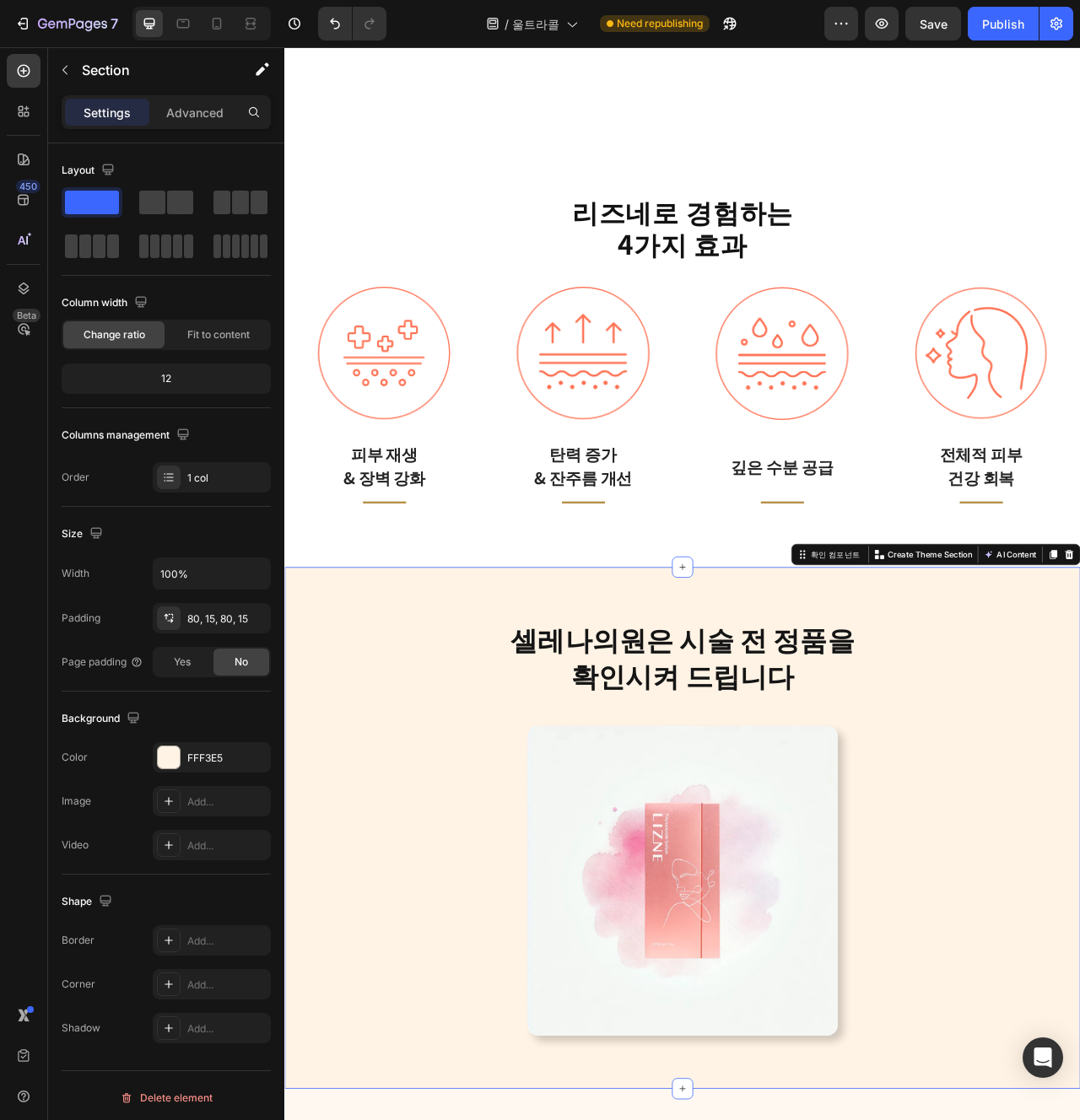
scroll to position [3342, 0]
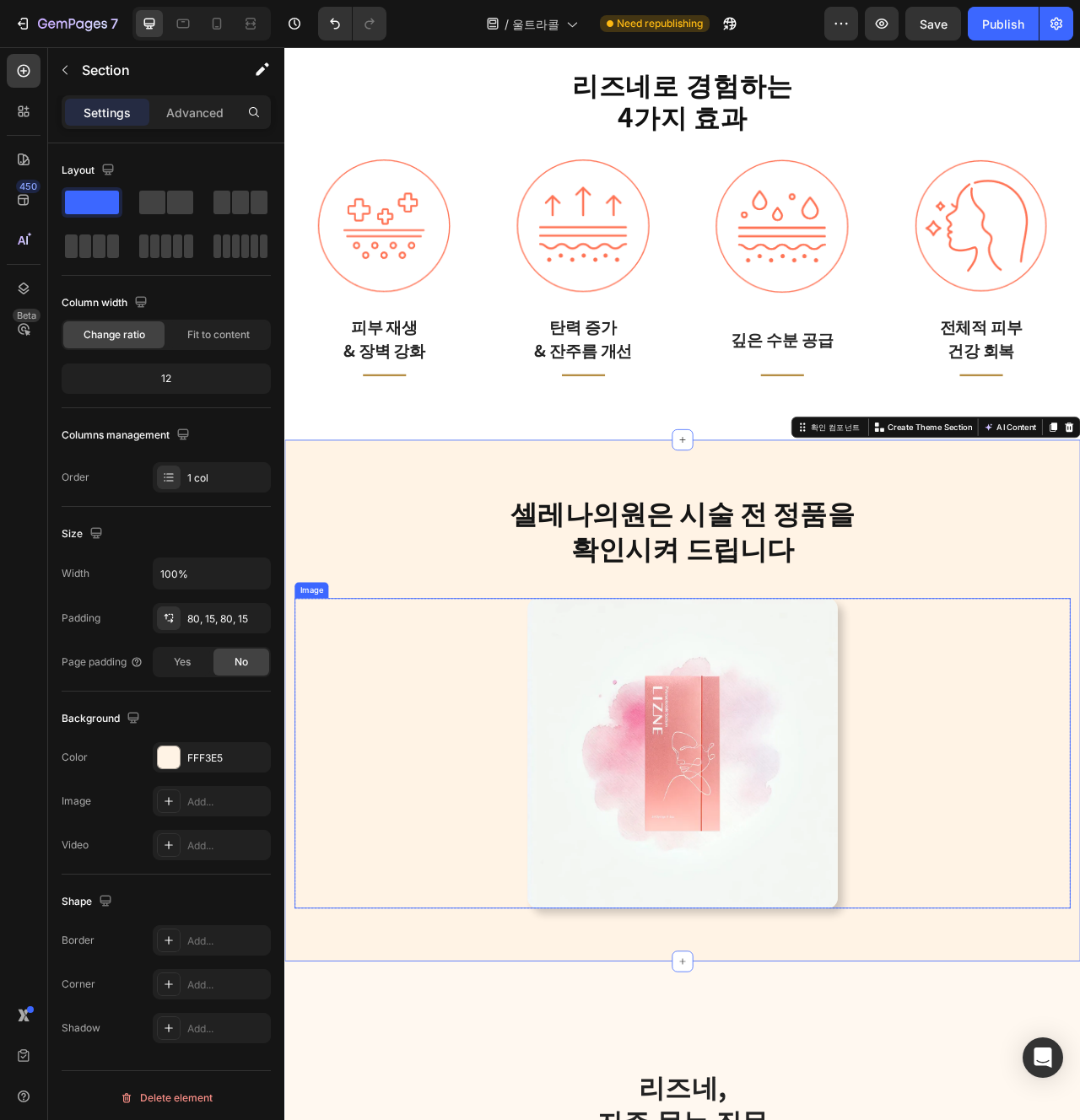
click at [1015, 1074] on div at bounding box center [790, 945] width 987 height 394
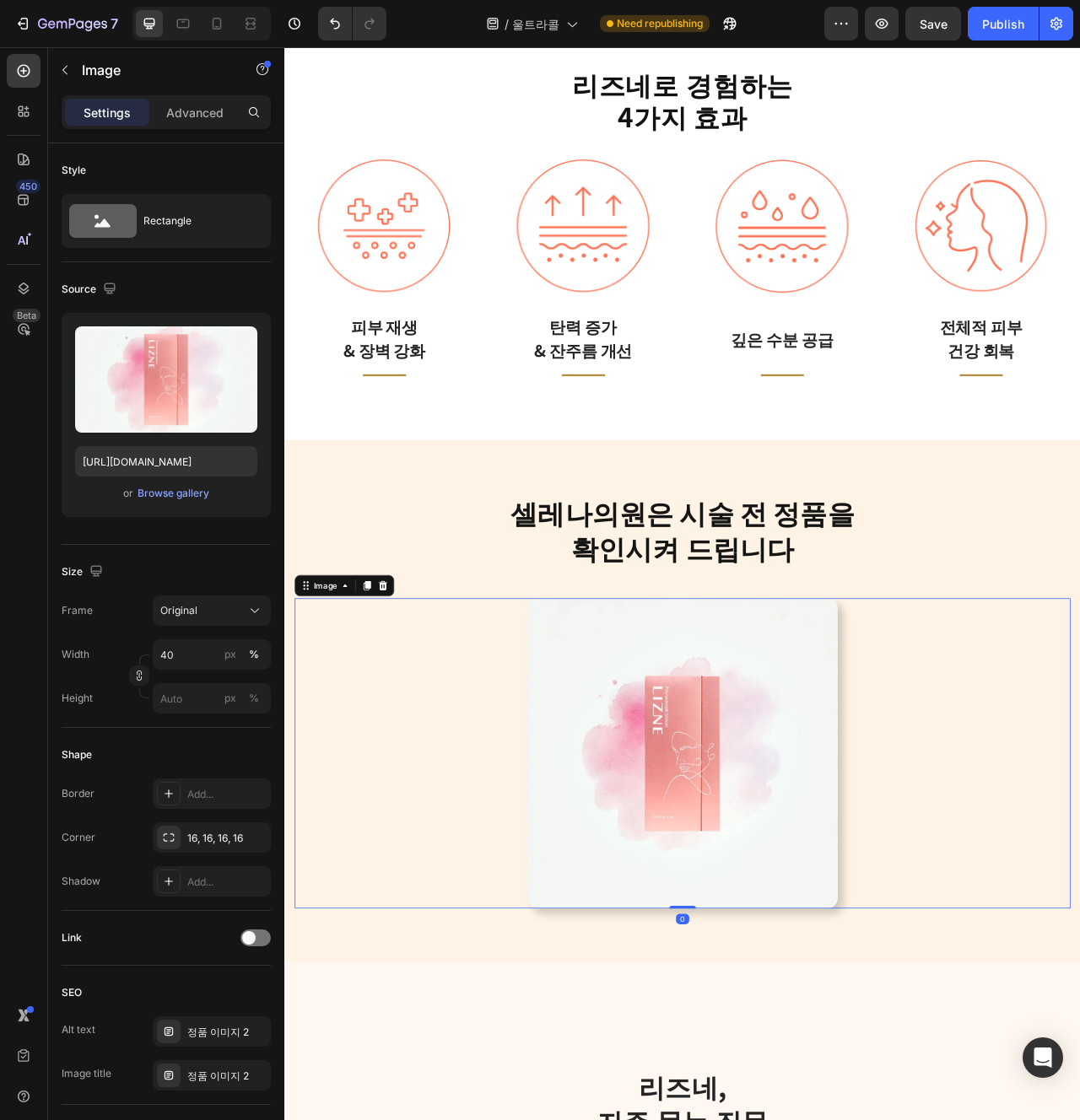
click at [969, 998] on img at bounding box center [791, 945] width 394 height 394
click at [997, 1120] on div "셀레나의원은 시술 전 정품을 확인시켜 드립니다 Heading Row Image 0 Row 확인 컴포넌트" at bounding box center [791, 879] width 1012 height 664
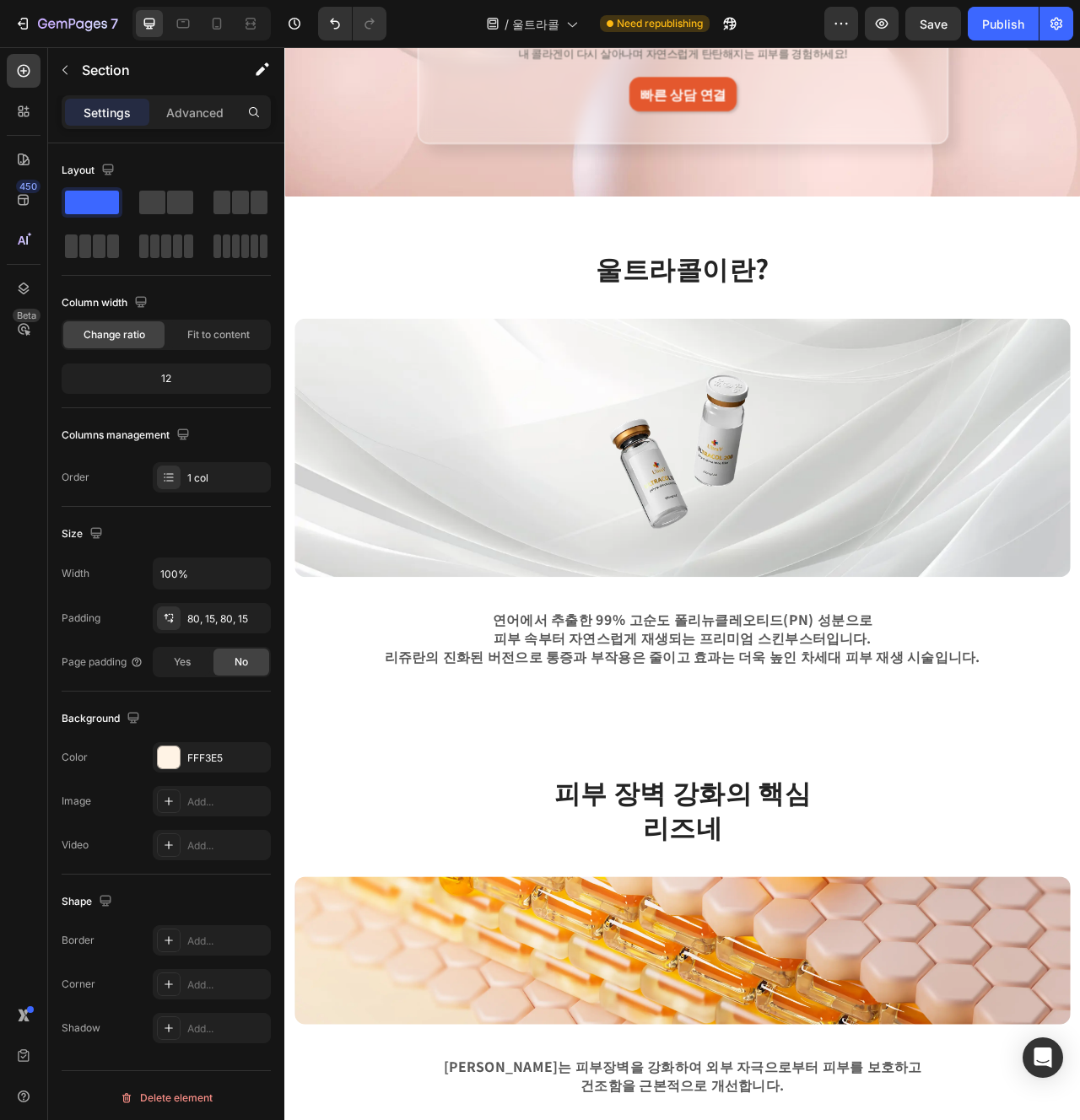
scroll to position [314, 0]
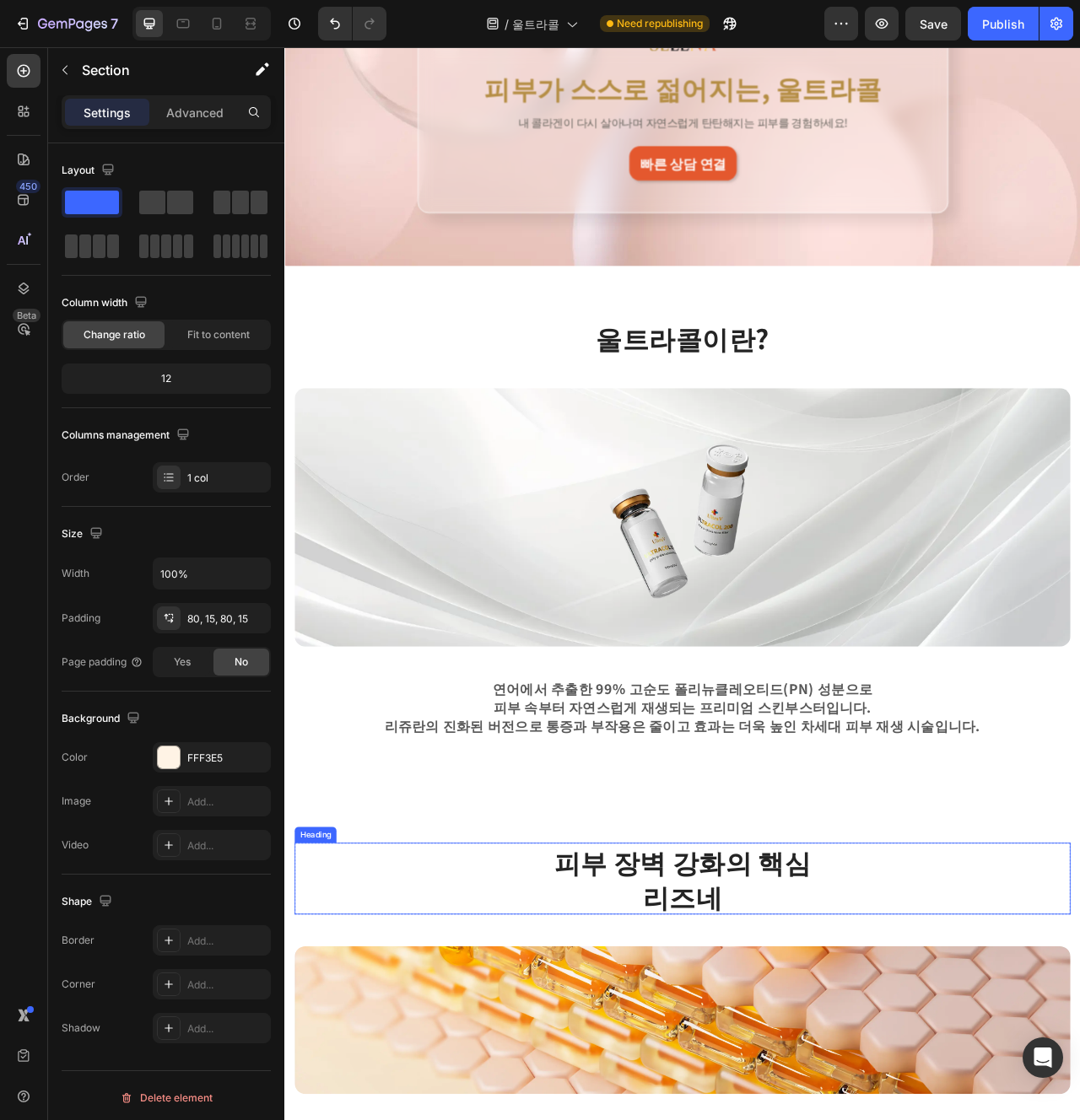
click at [935, 1107] on h2 "피부 장벽 강화의 핵심 리즈네" at bounding box center [790, 1105] width 987 height 91
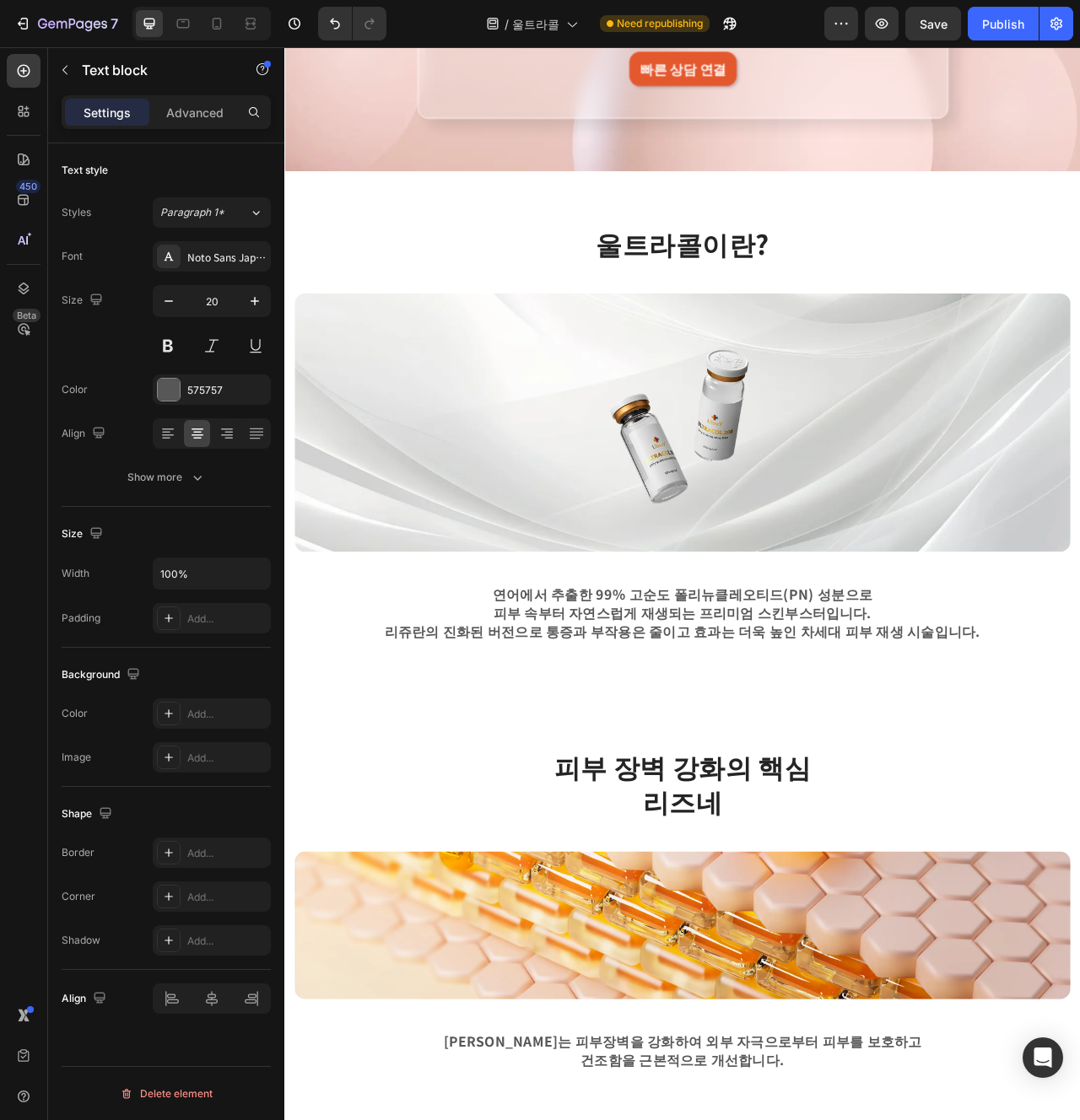
scroll to position [377, 0]
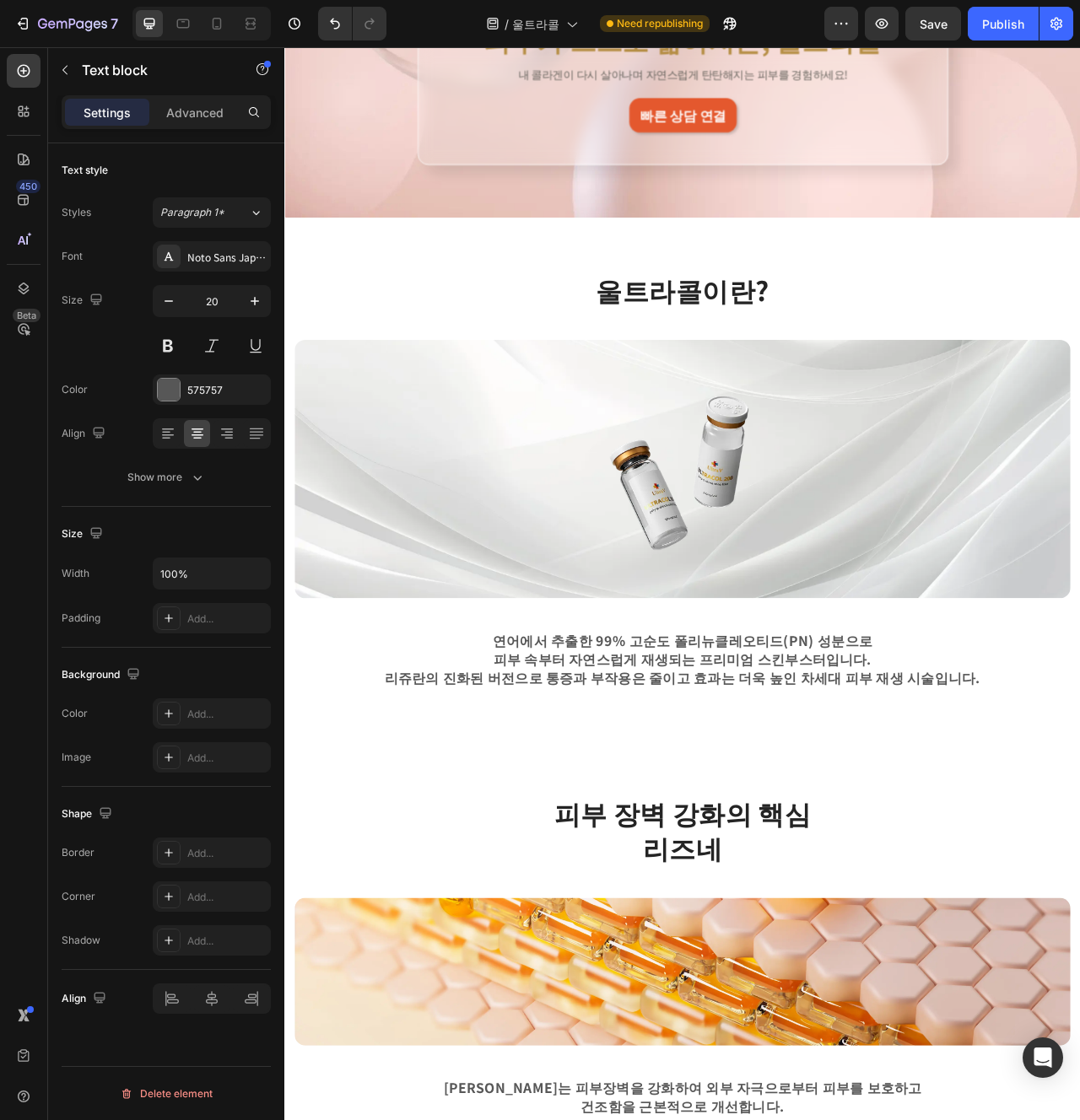
click at [888, 833] on p "피부 속부터 자연스럽게 재생되는 프리미엄 스킨부스터입니다." at bounding box center [791, 825] width 815 height 23
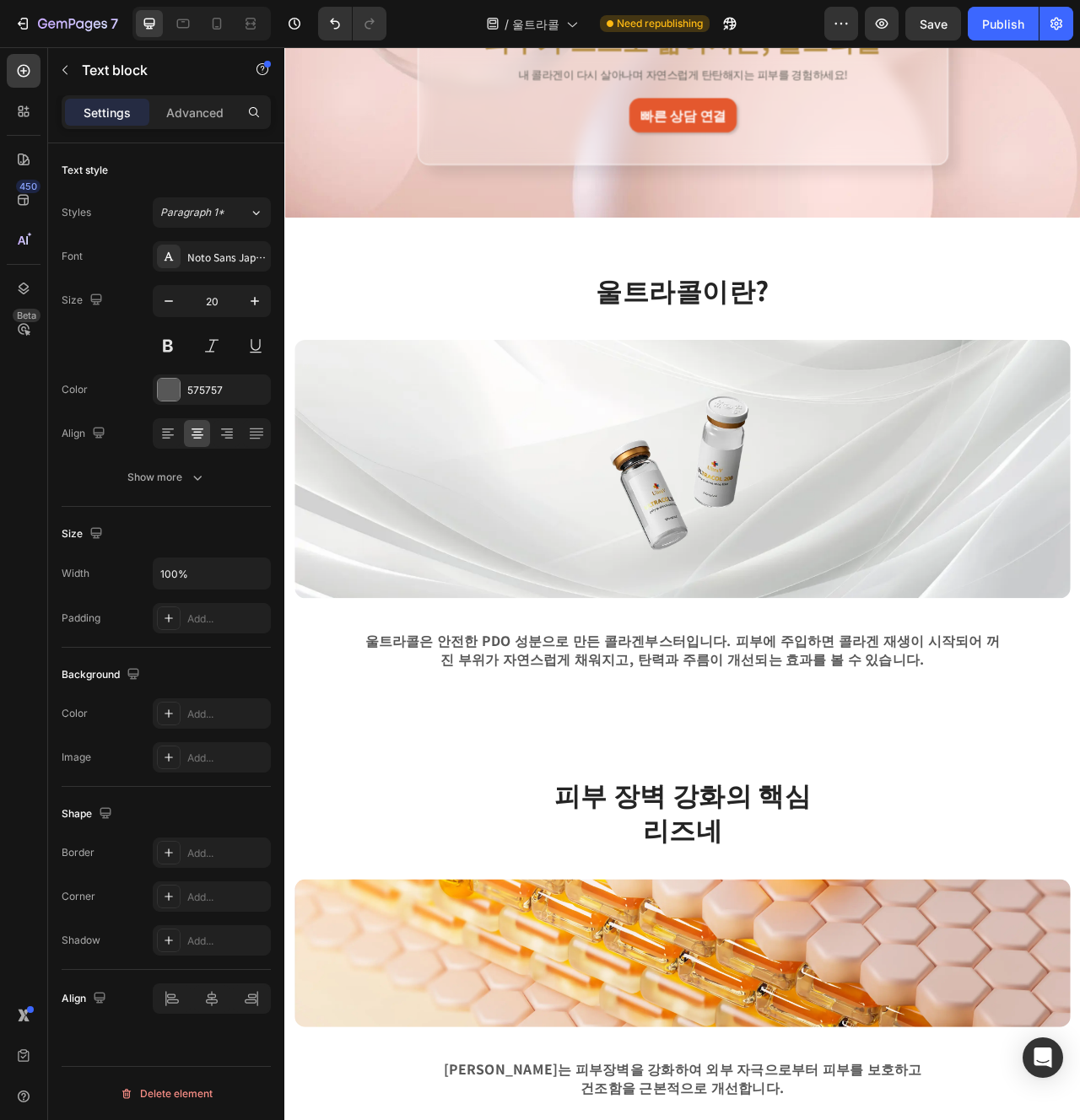
click at [811, 809] on p "울트라콜은 안전한 PDO 성분으로 만든 콜라겐부스터입니다. 피부에 주입하면 콜라겐 재생이 시작되어 꺼진 부위가 자연스럽게 채워지고, 탄력과 주…" at bounding box center [791, 814] width 815 height 47
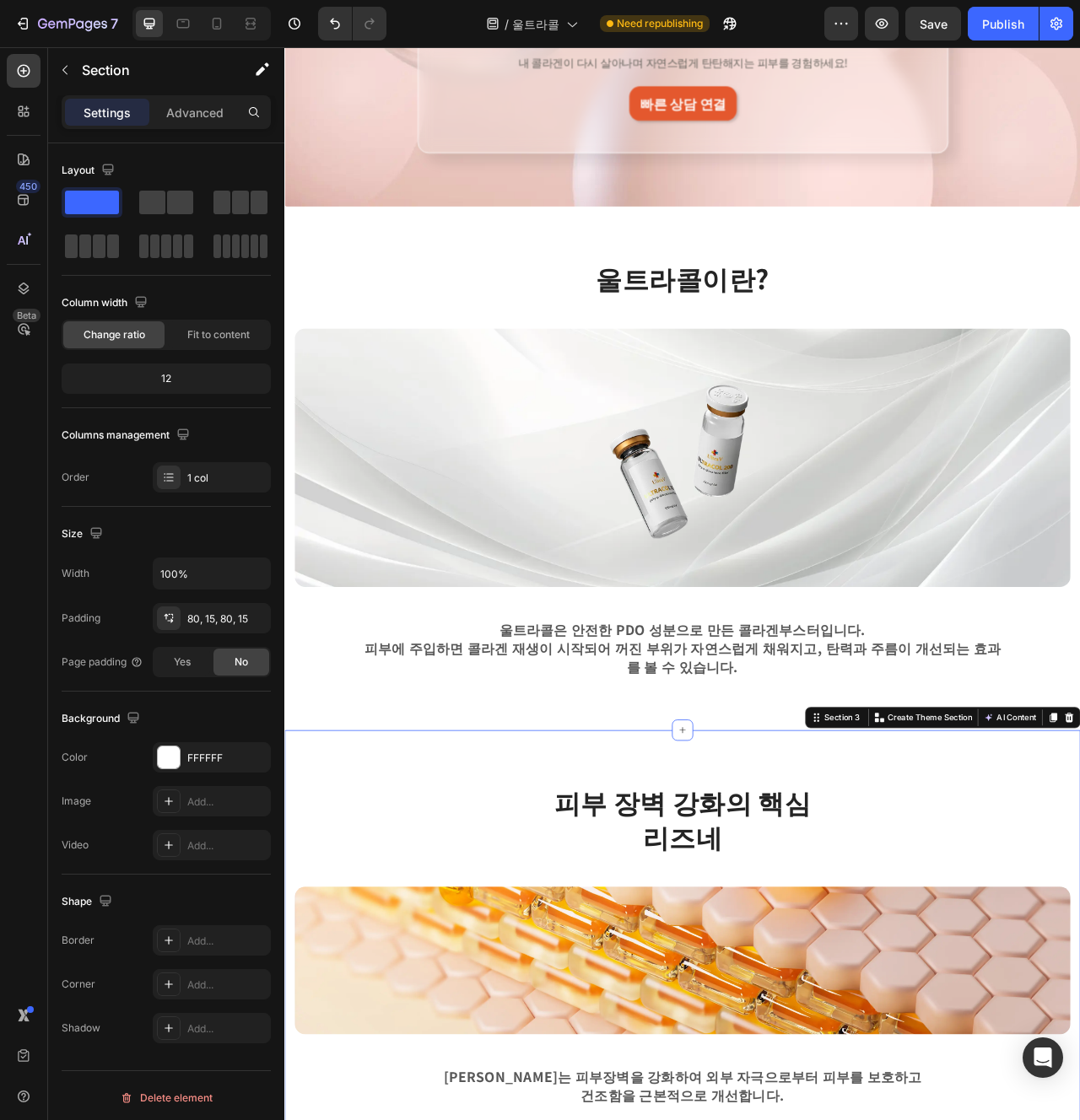
scroll to position [403, 0]
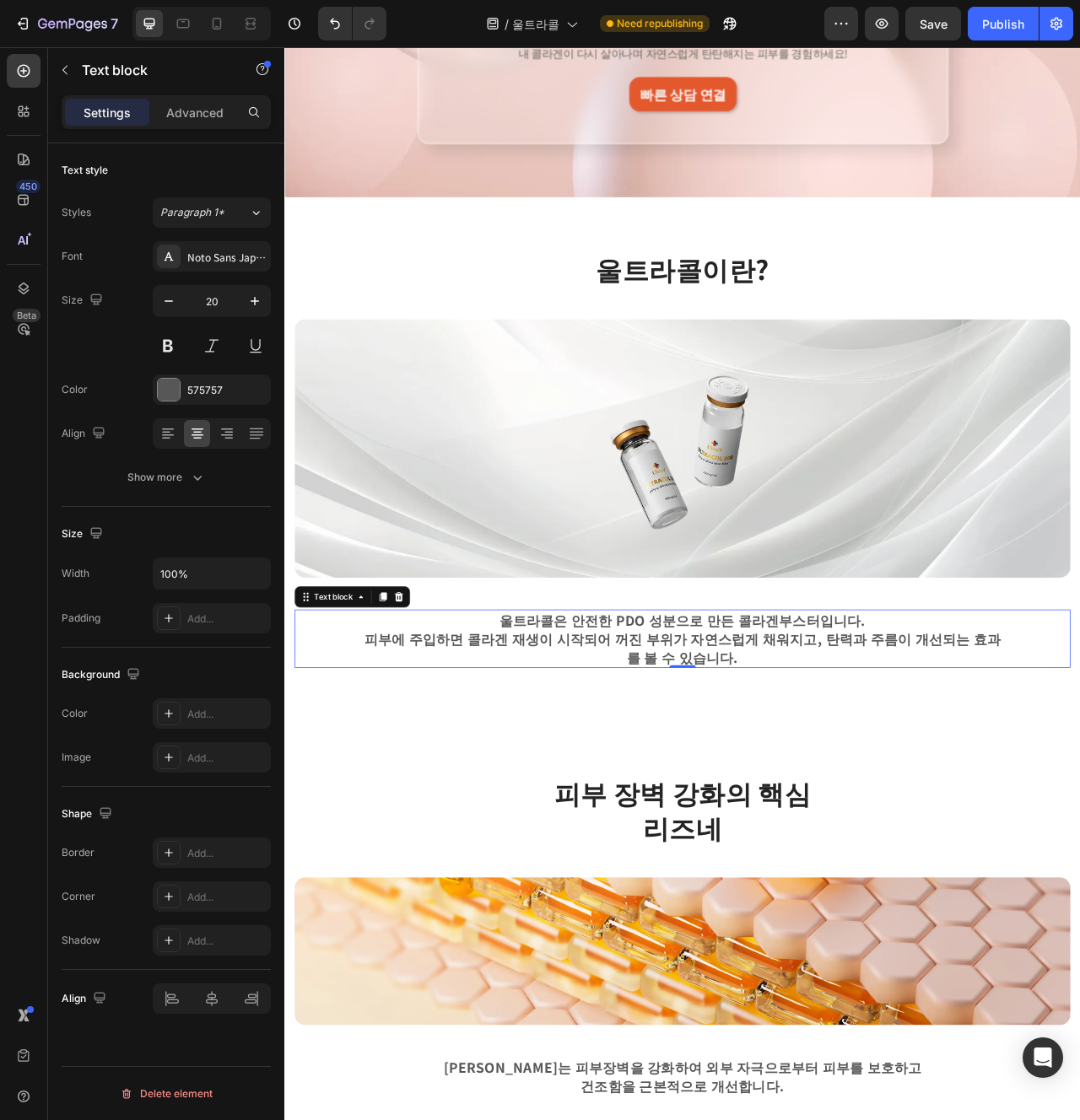
click at [912, 802] on p "피부에 주입하면 콜라겐 재생이 시작되어 꺼진 부위가 자연스럽게 채워지고, 탄력과 주름이 개선되는 효과를 볼 수 있습니다." at bounding box center [791, 811] width 815 height 47
click at [908, 800] on p "피부에 주입하면 콜라겐 재생이 시작되어 꺼진 부위가 자연스럽게 채워지고, 탄력과 주름이 개선되는 효과를 볼 수 있습니다." at bounding box center [791, 811] width 815 height 47
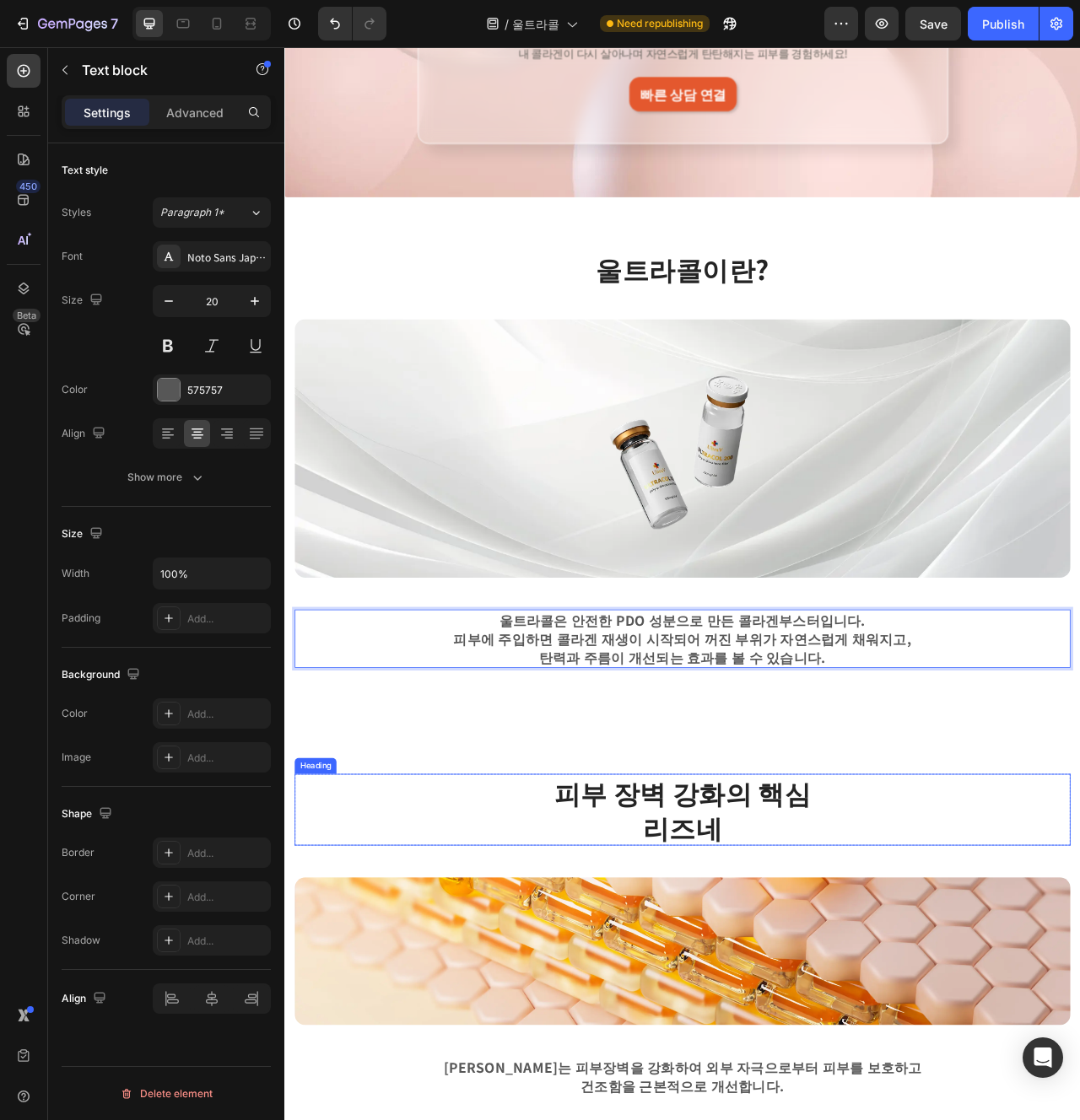
click at [865, 973] on h2 "피부 장벽 강화의 핵심 리즈네" at bounding box center [790, 1018] width 987 height 91
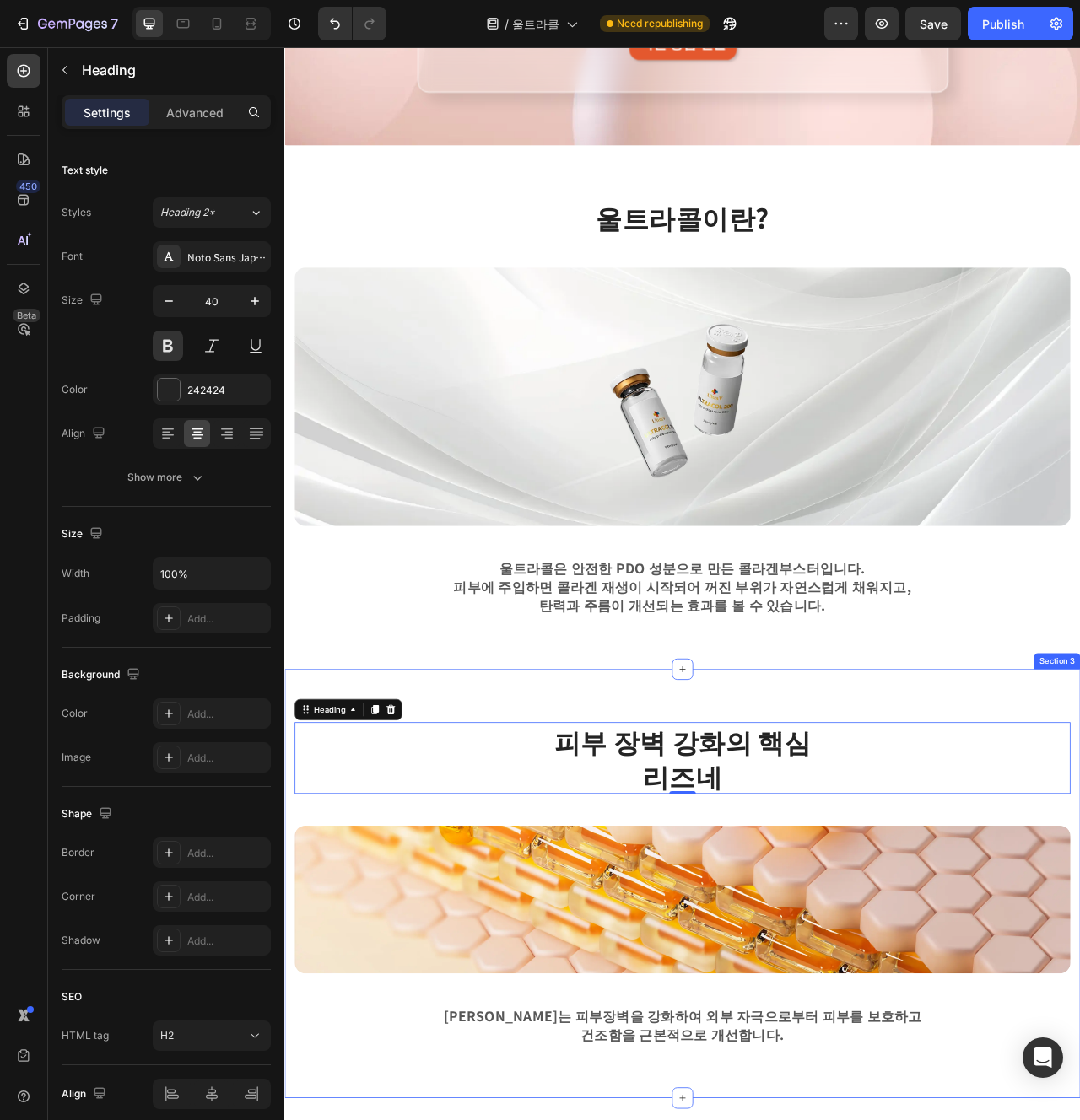
click at [972, 885] on div "피부 장벽 강화의 핵심 리즈네 Heading 0 Row Image 리즈네는 피부장벽을 강화하여 외부 자극으로부터 피부를 보호하고 건조함을 근본…" at bounding box center [791, 1112] width 1012 height 546
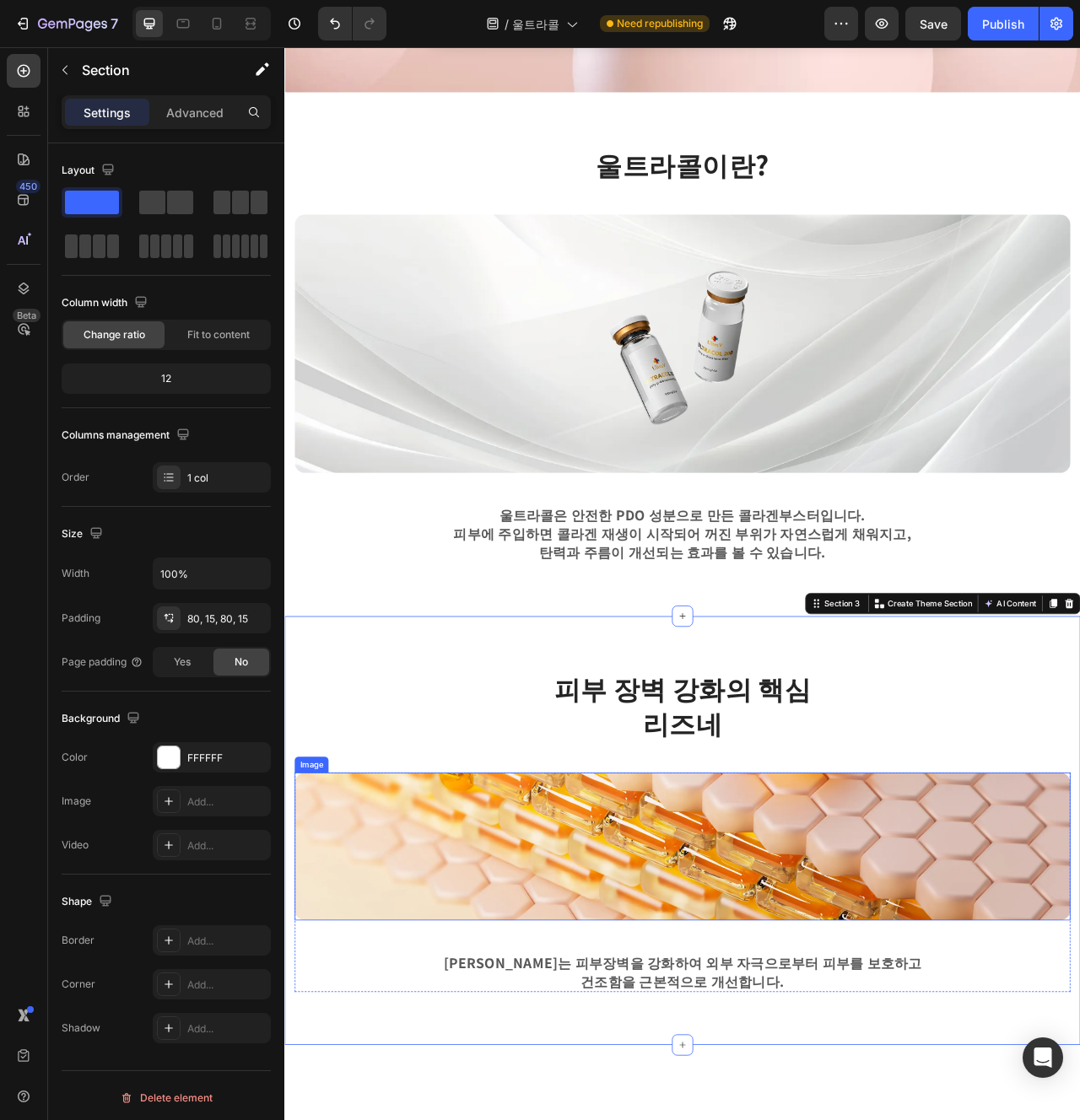
click at [990, 1064] on img at bounding box center [790, 1064] width 987 height 188
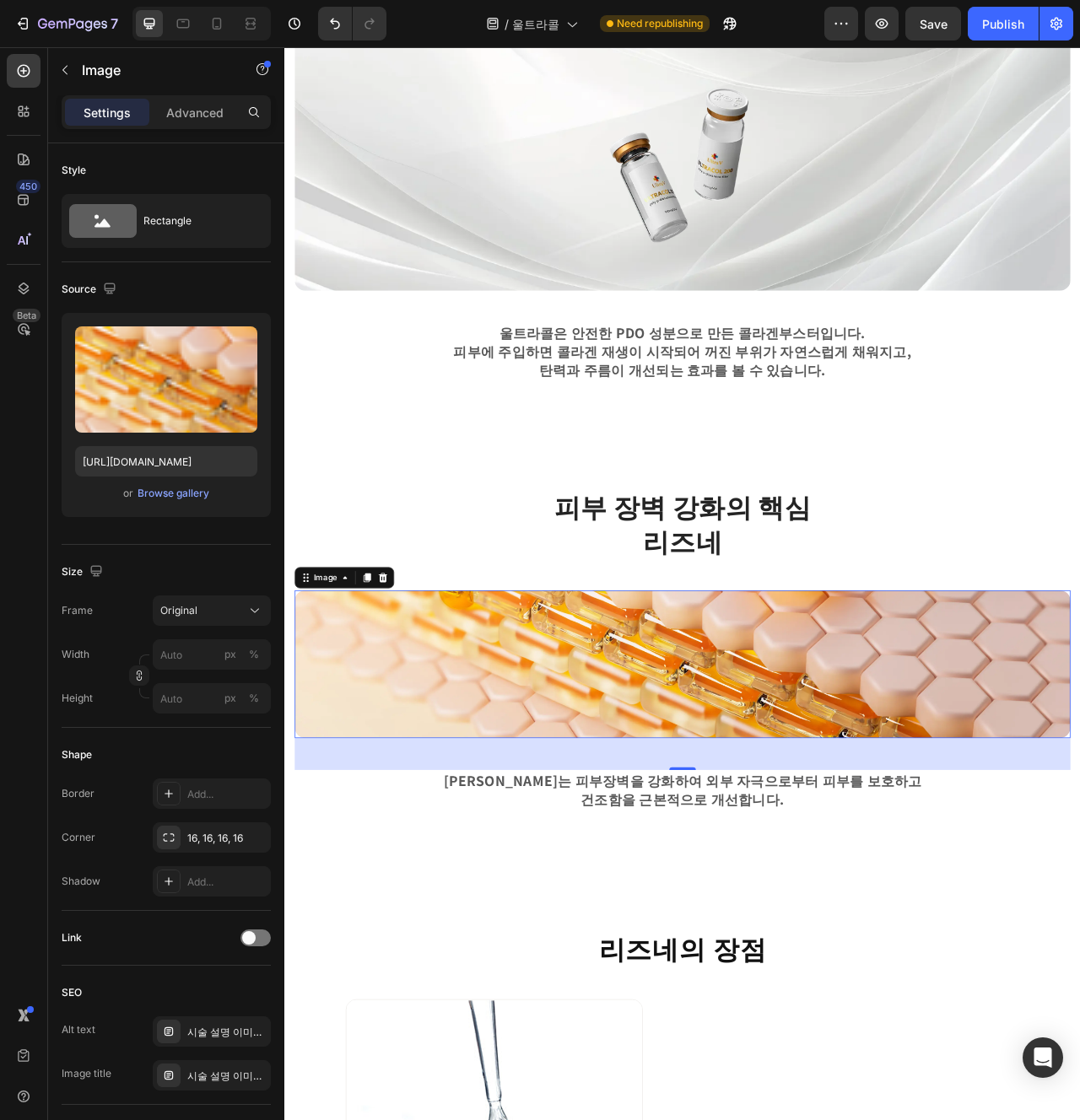
scroll to position [774, 0]
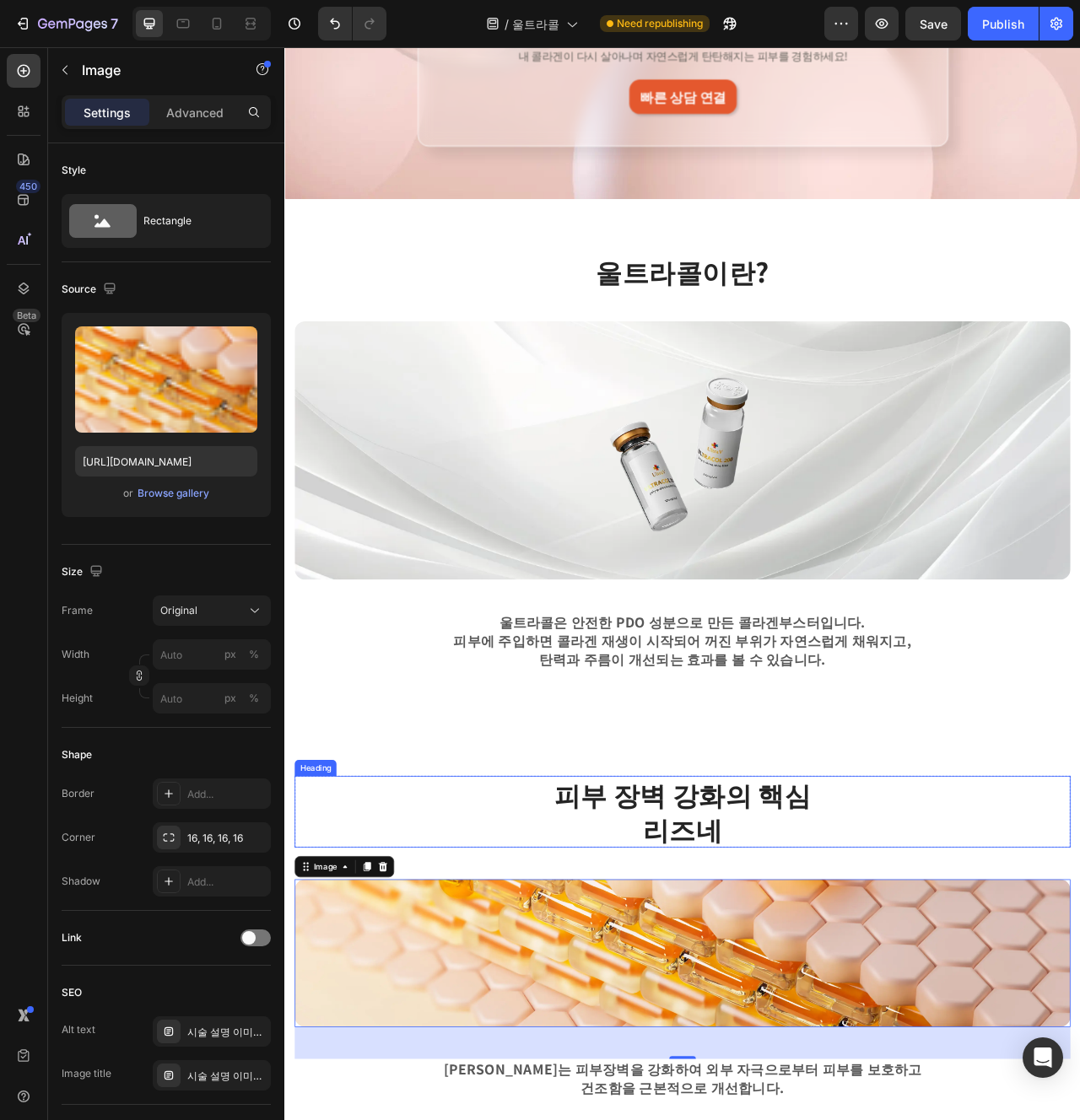
click at [1079, 1015] on h2 "피부 장벽 강화의 핵심 리즈네" at bounding box center [790, 1020] width 987 height 91
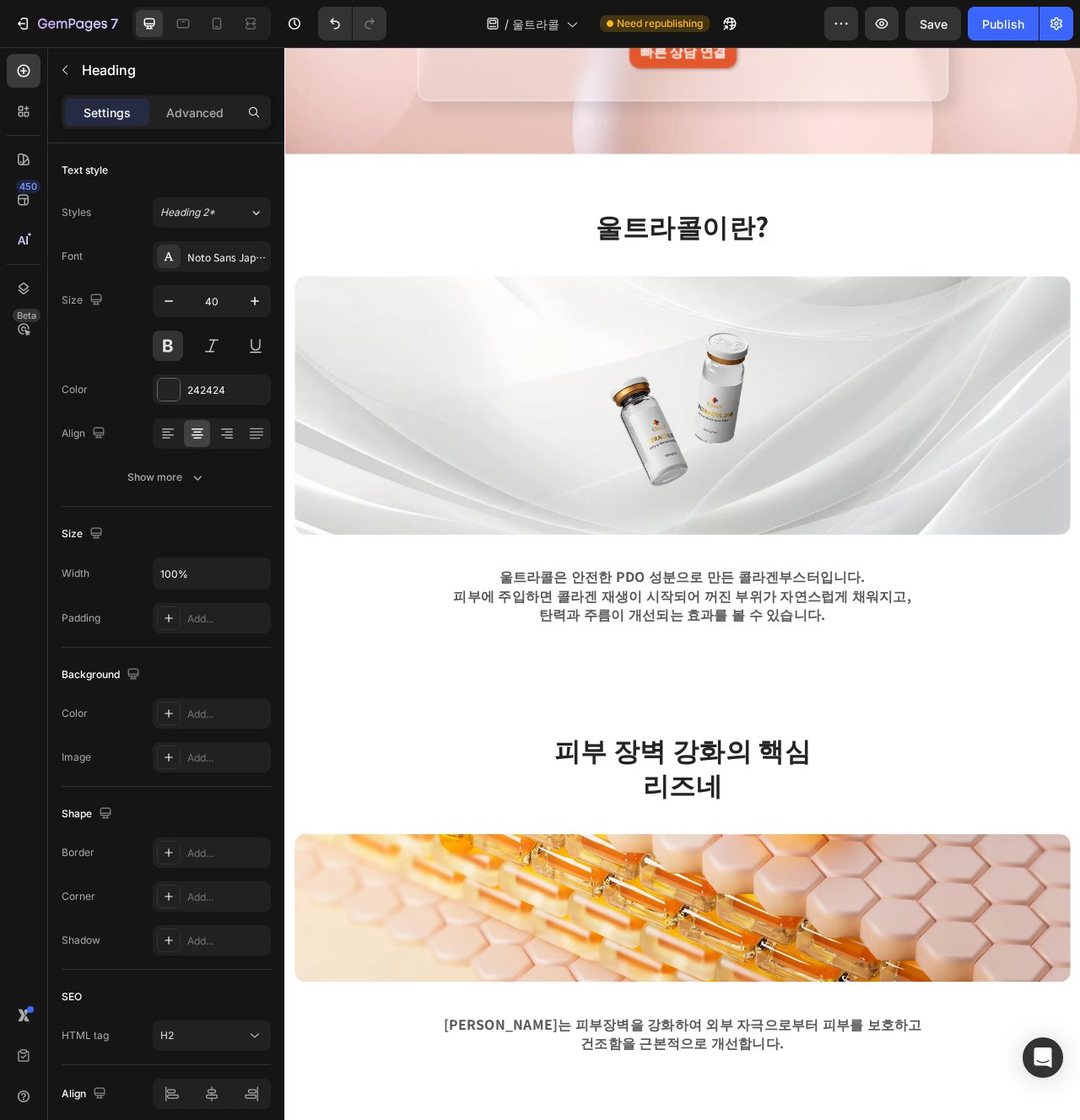
scroll to position [380, 0]
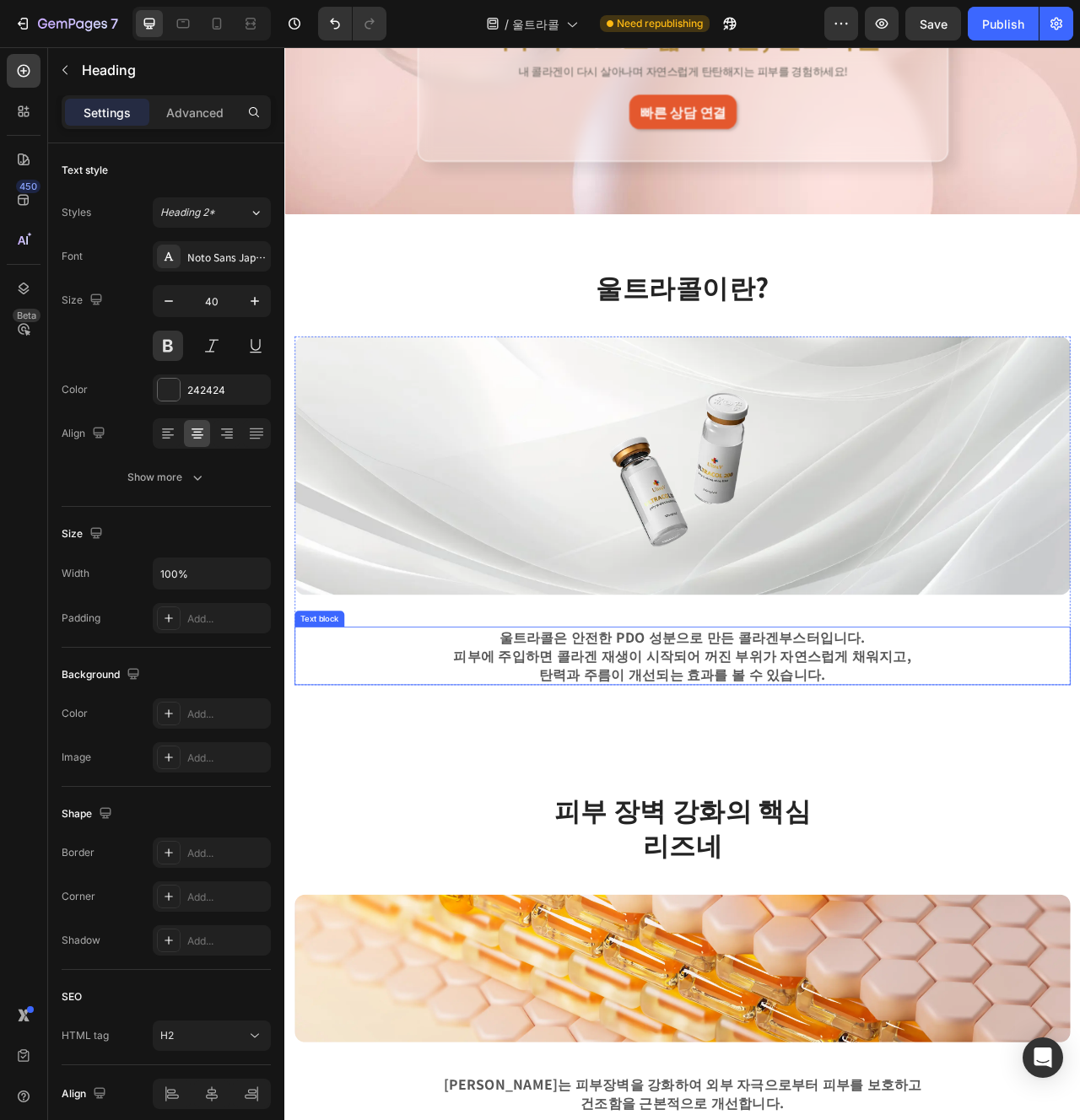
click at [808, 847] on p "탄력과 주름이 개선되는 효과를 볼 수 있습니다." at bounding box center [791, 845] width 815 height 23
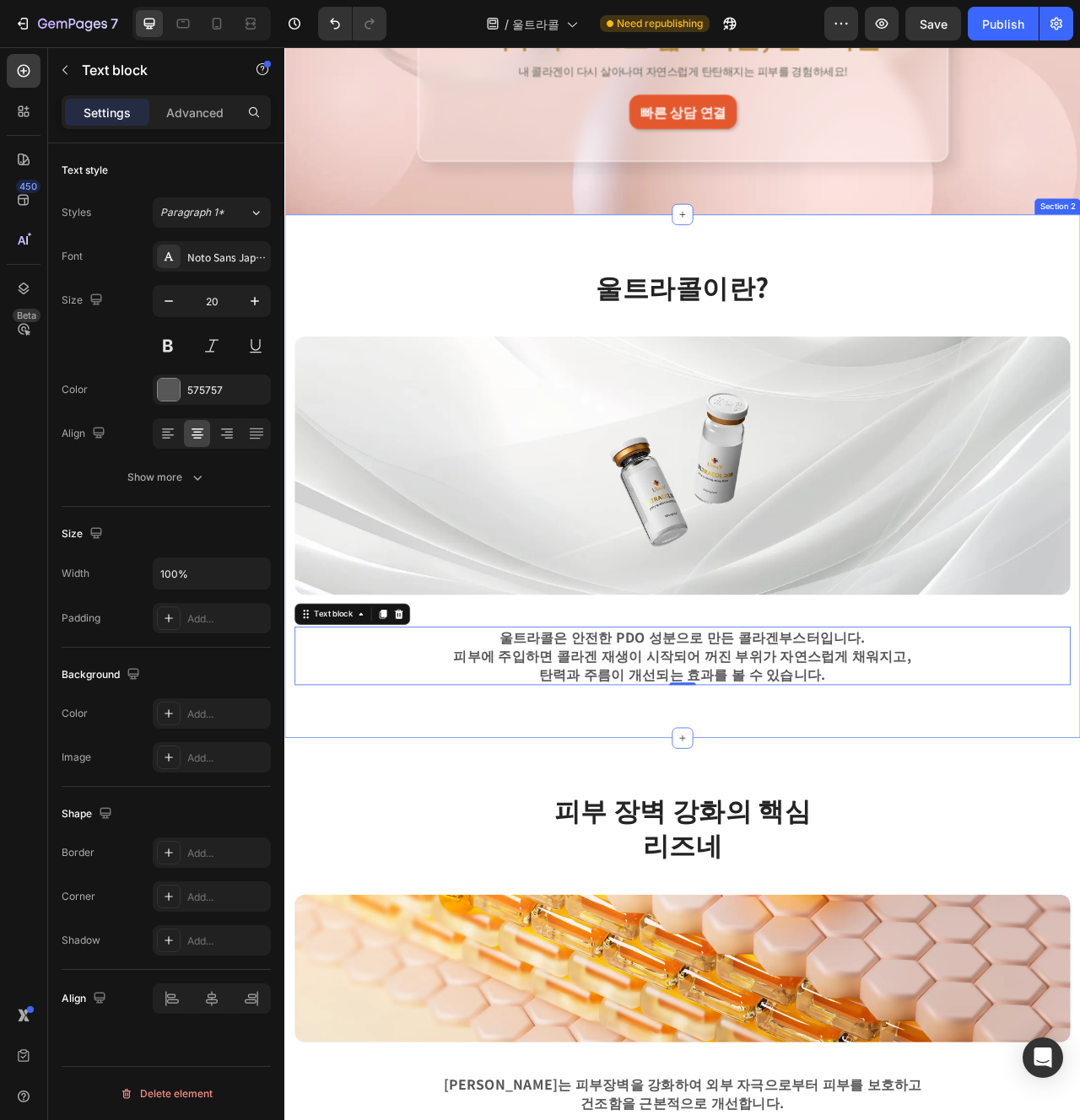
click at [802, 907] on div "울트라콜이란? Heading Row Image 울트라콜은 안전한 PDO 성분으로 만든 콜라겐부스터입니다. 피부에 주입하면 콜라겐 재생이 시작되…" at bounding box center [791, 593] width 1012 height 667
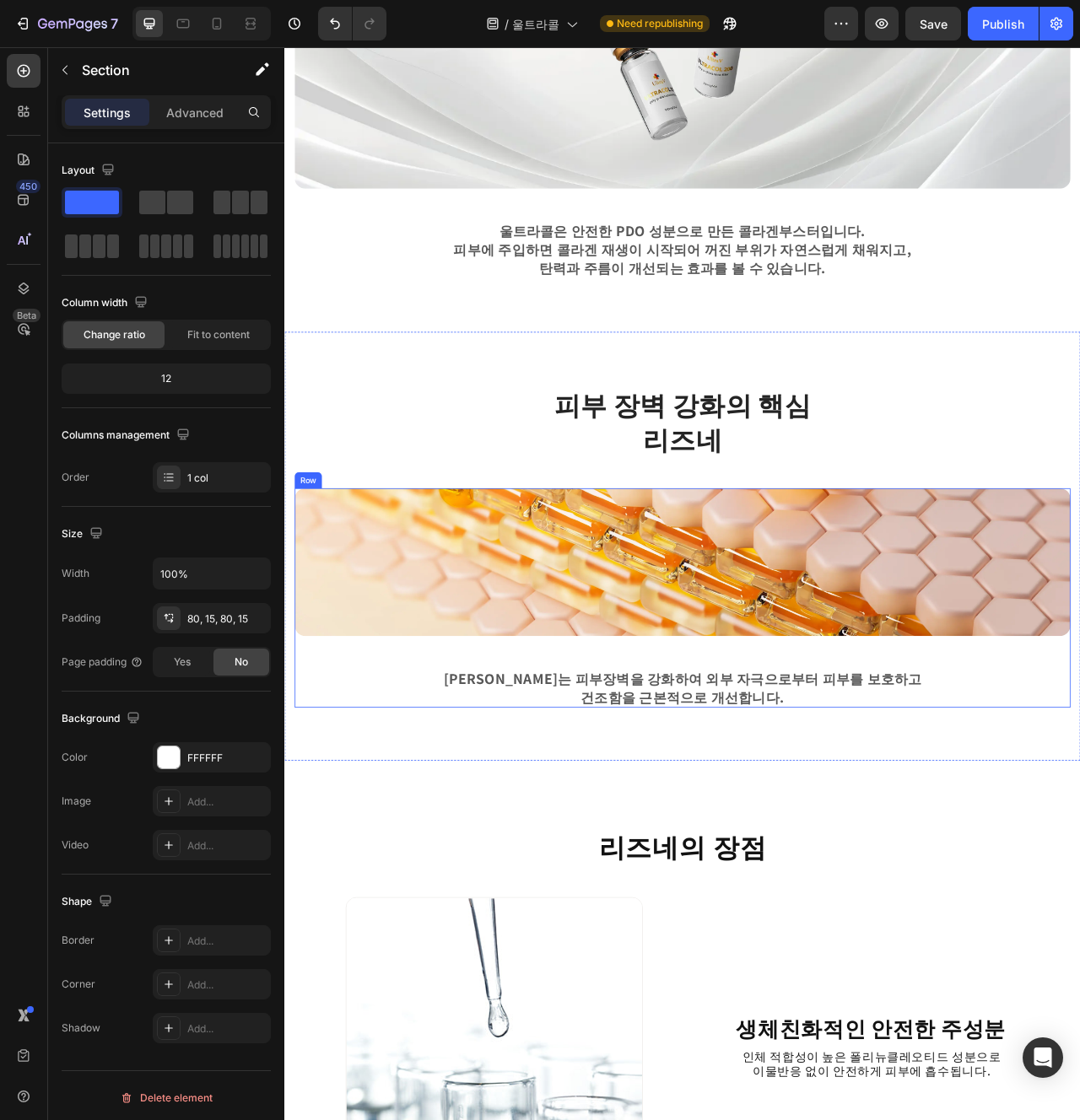
scroll to position [814, 0]
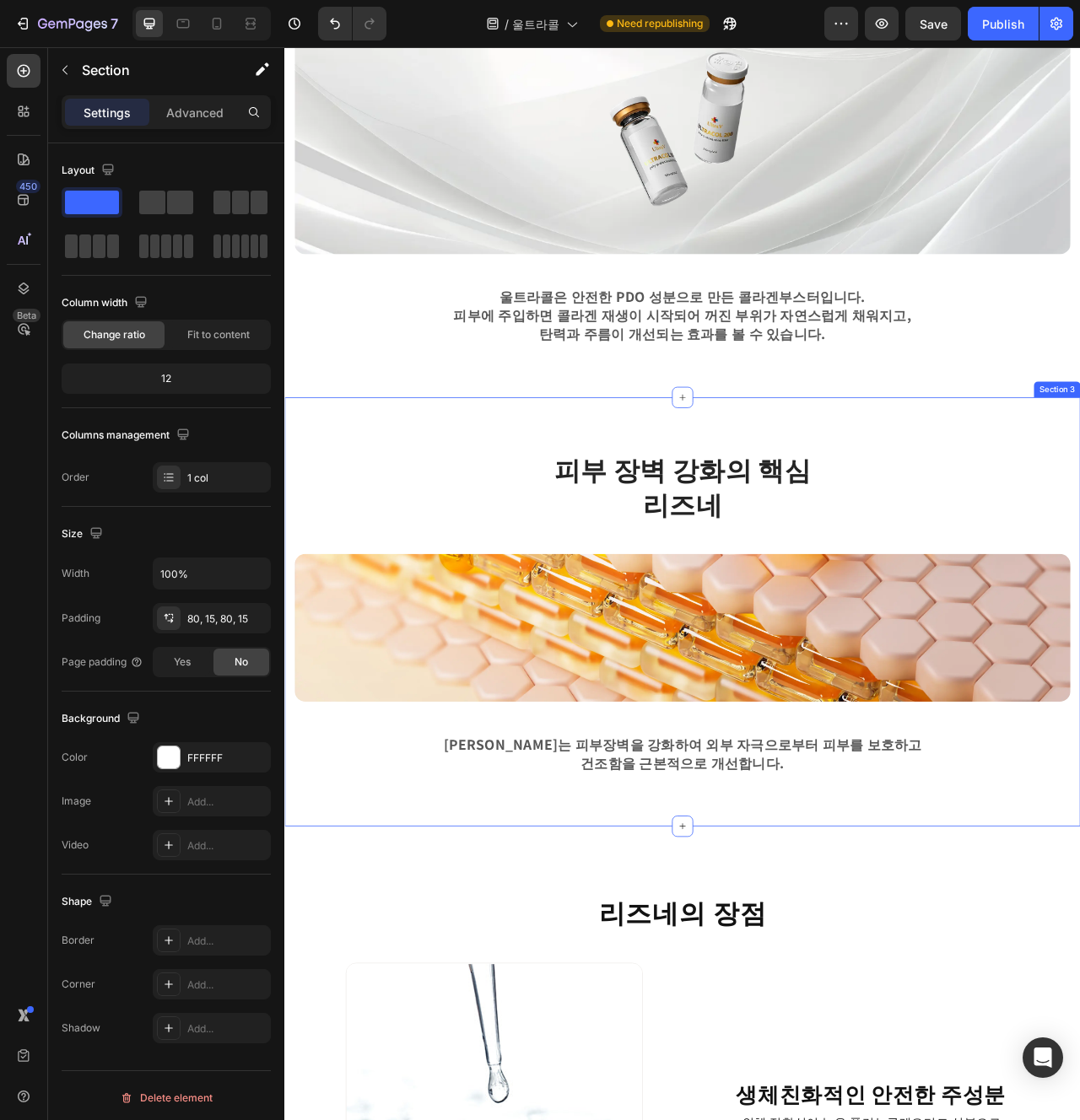
click at [513, 507] on div "피부 장벽 강화의 핵심 리즈네 Heading Row Image 리즈네는 피부장벽을 강화하여 외부 자극으로부터 피부를 보호하고 건조함을 근본적으…" at bounding box center [791, 766] width 1012 height 546
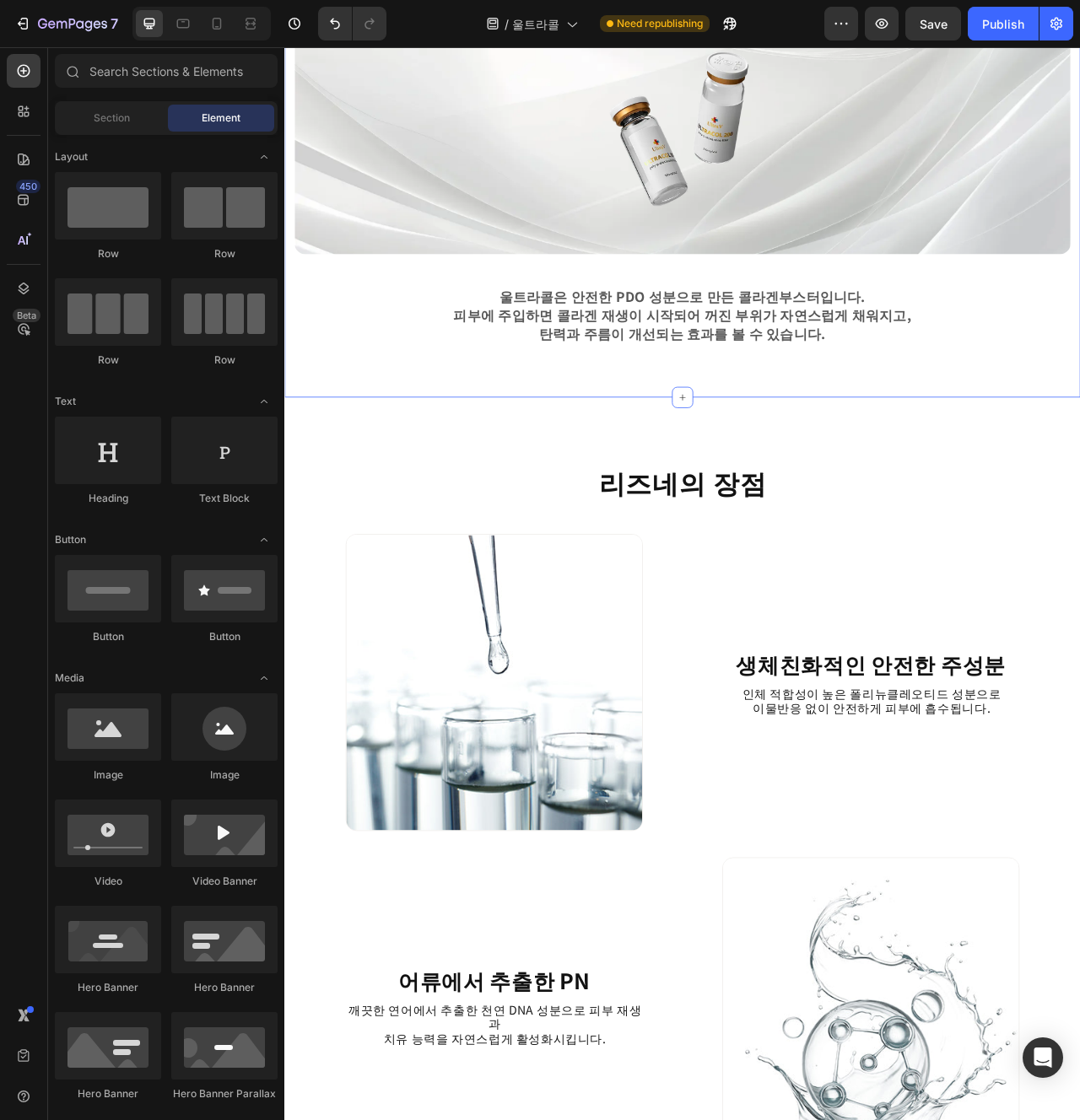
click at [934, 451] on div "울트라콜이란? Heading Row Image 울트라콜은 안전한 PDO 성분으로 만든 콜라겐부스터입니다. 피부에 주입하면 콜라겐 재생이 시작되…" at bounding box center [791, 159] width 1012 height 667
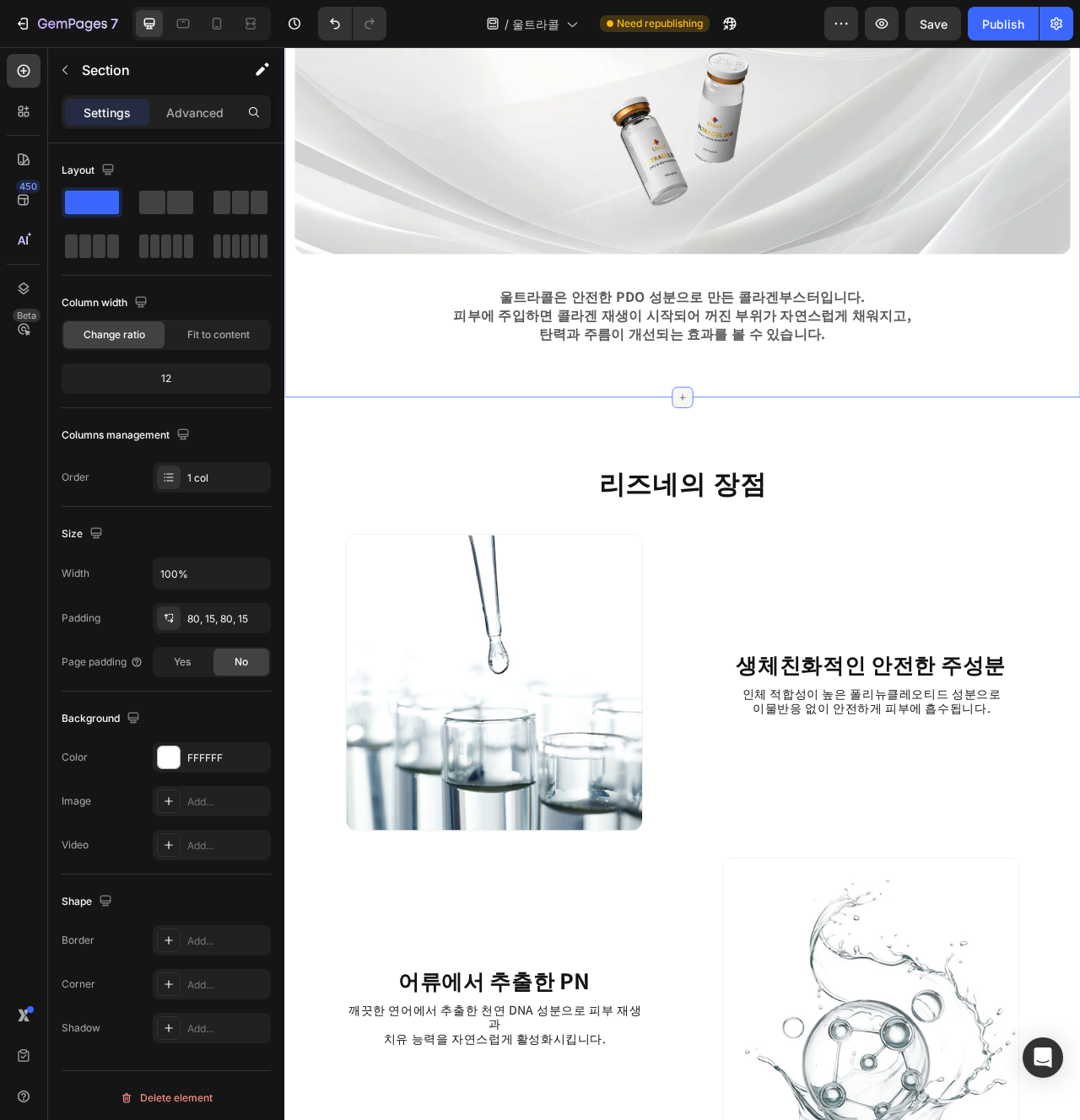
click at [793, 492] on icon at bounding box center [791, 492] width 14 height 14
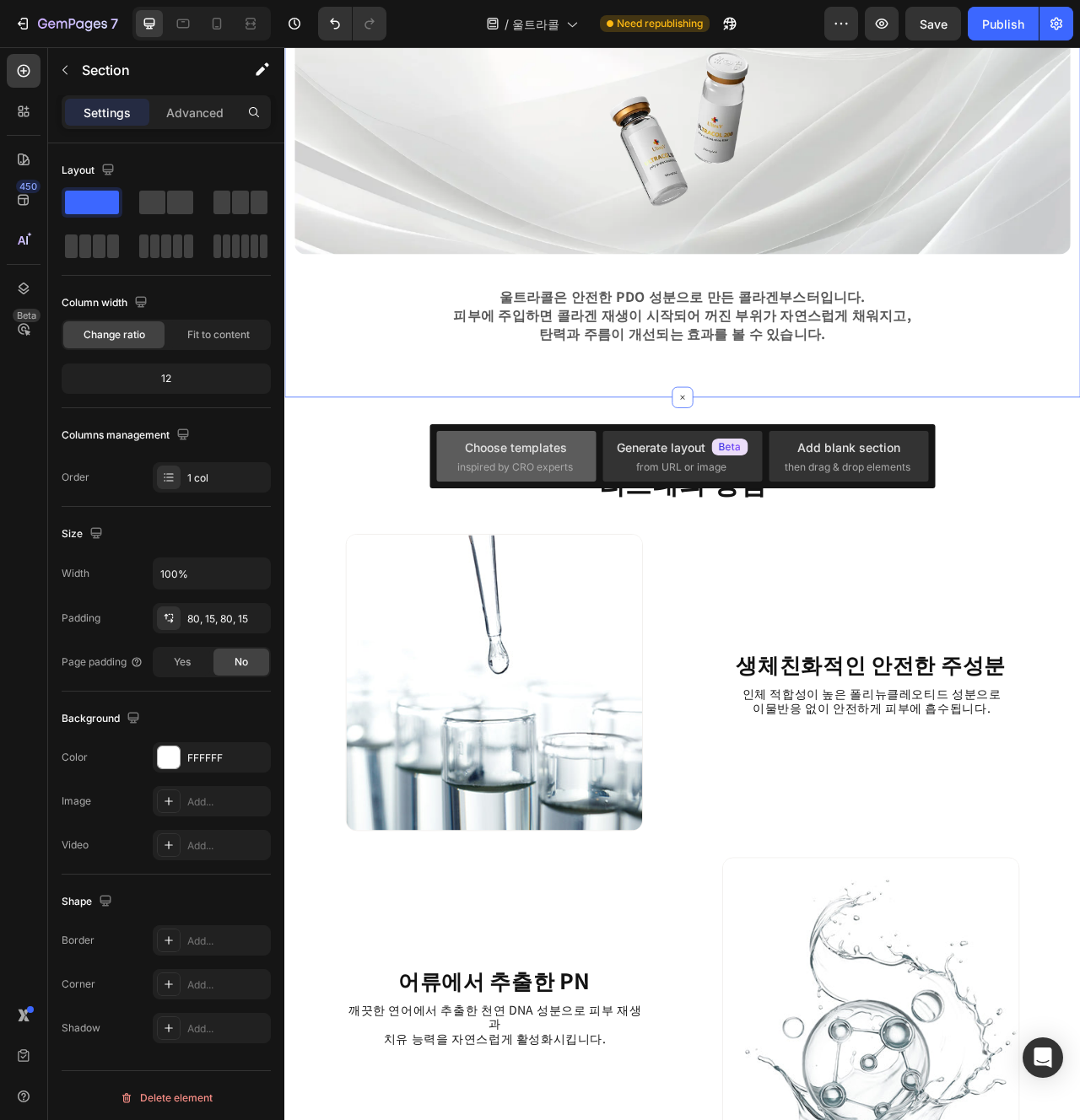
click at [528, 446] on div "Choose templates" at bounding box center [516, 447] width 102 height 18
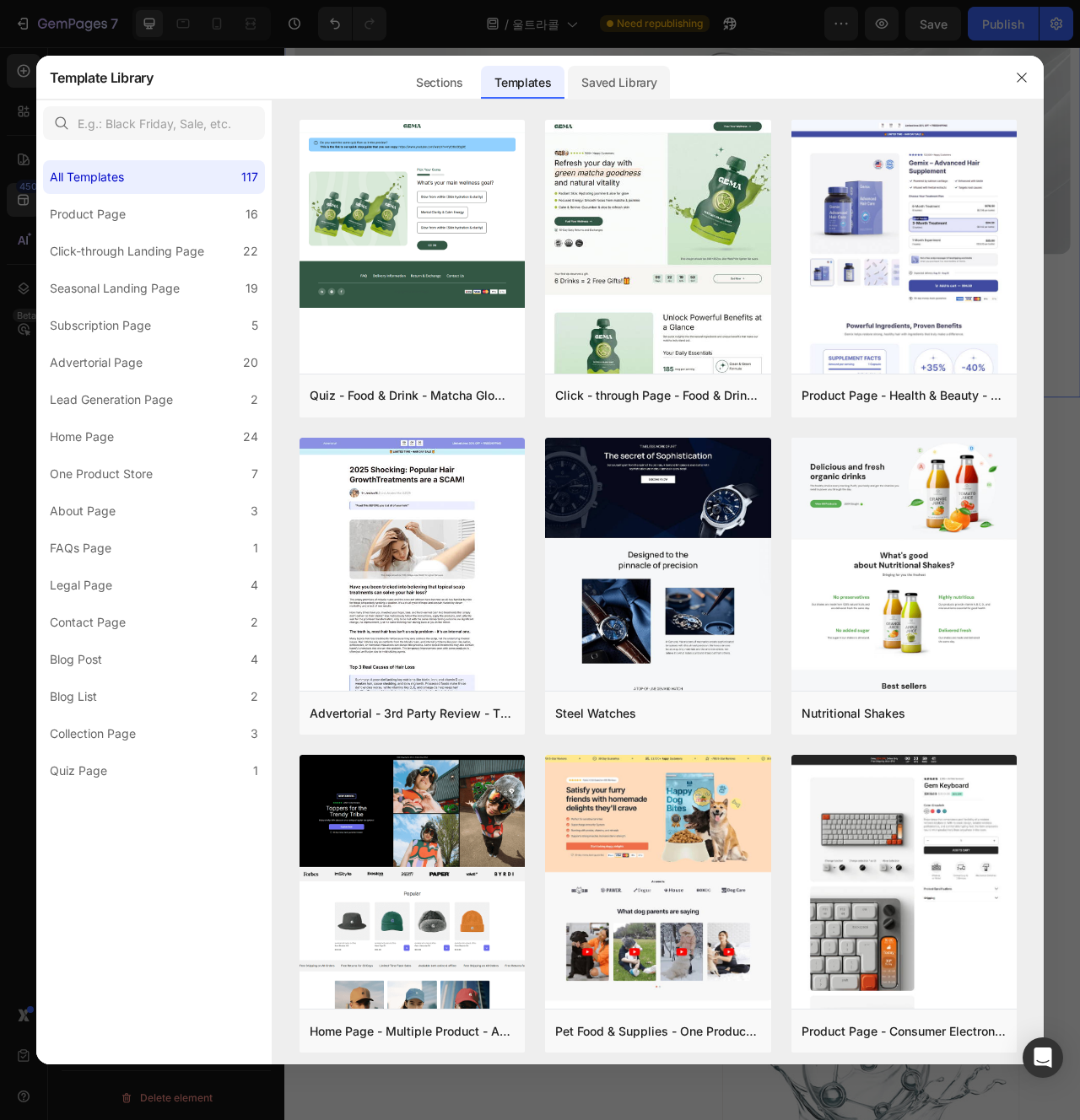
click at [636, 77] on div "Saved Library" at bounding box center [619, 83] width 102 height 33
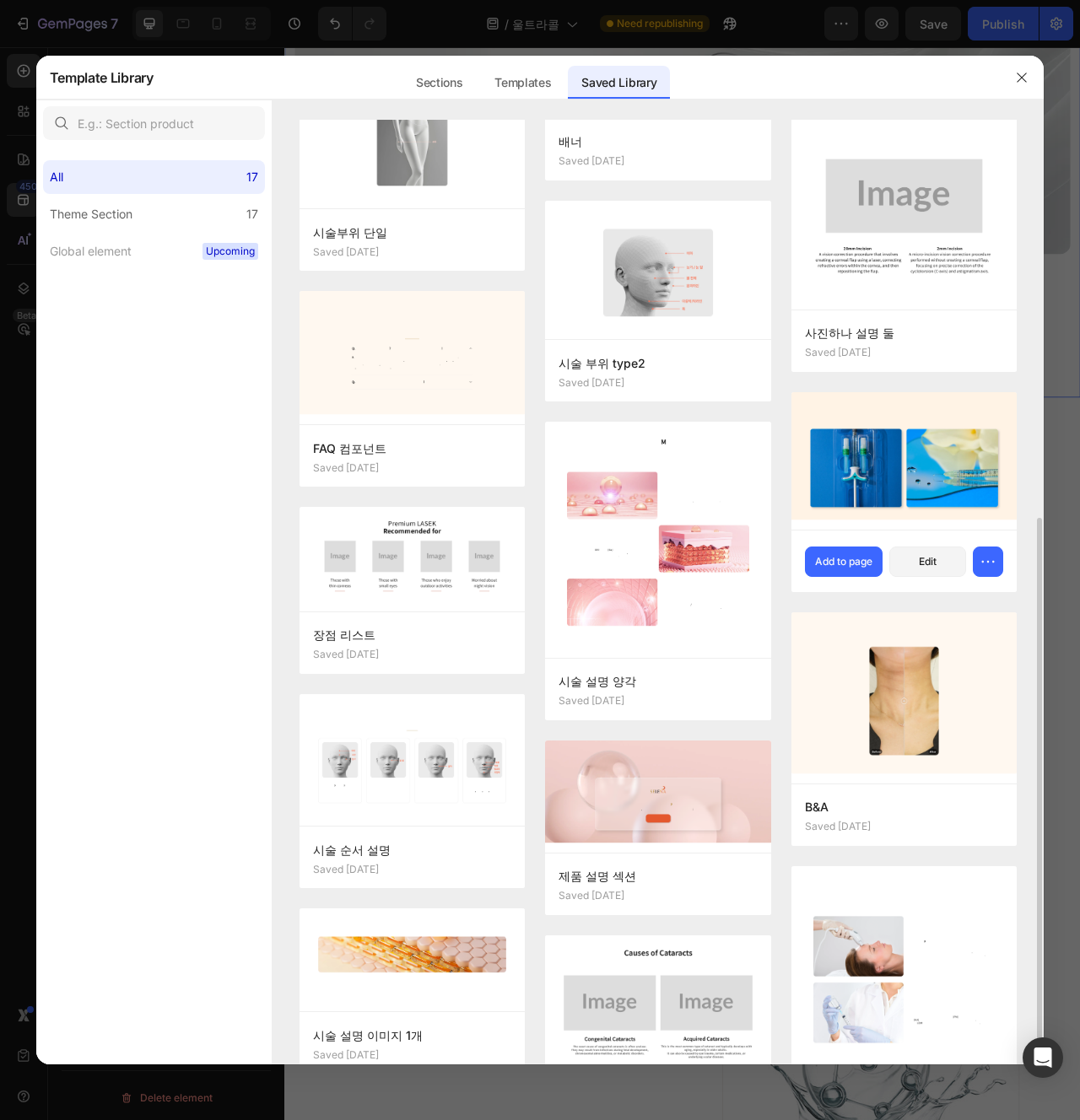
scroll to position [435, 0]
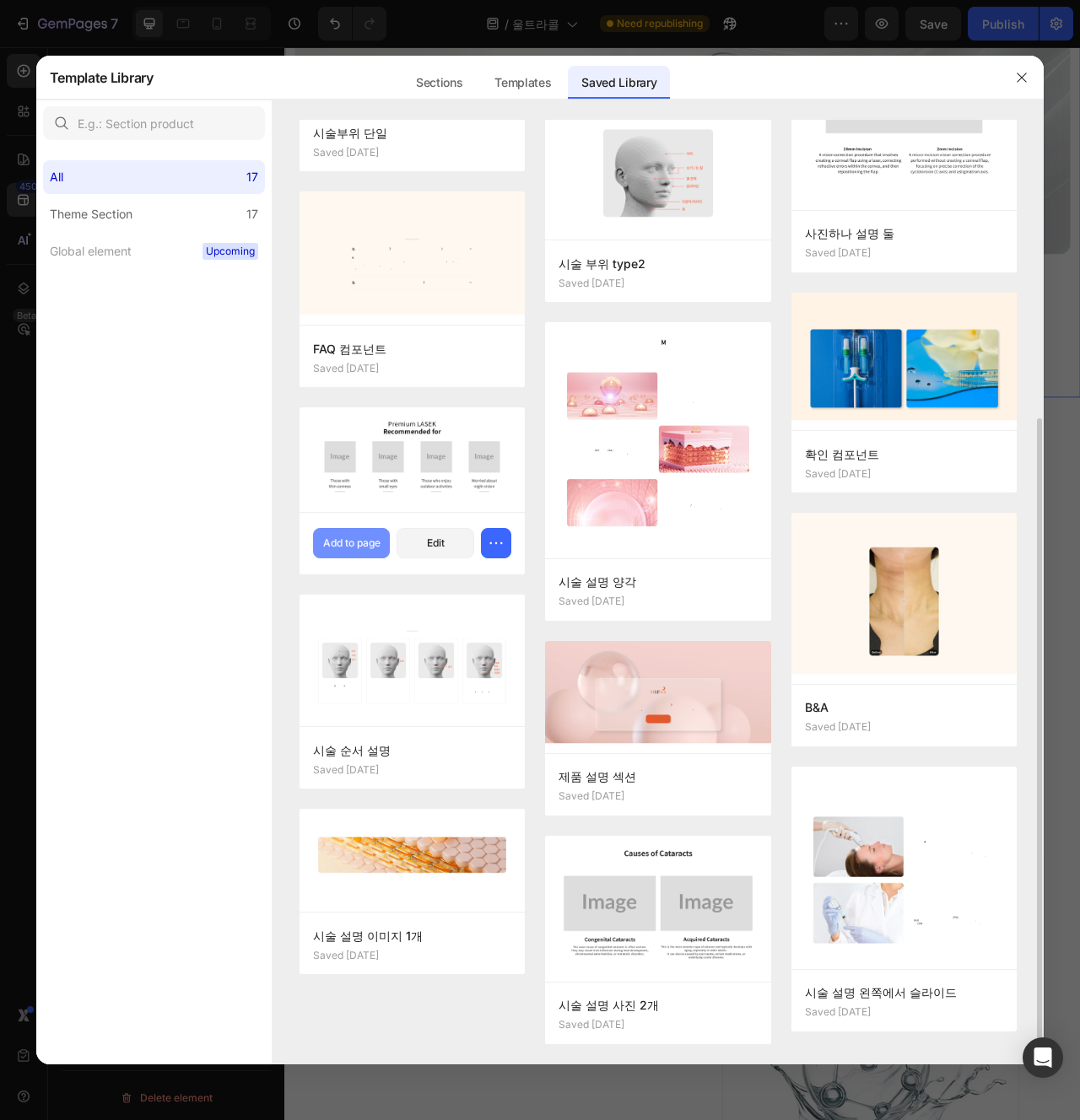
click at [358, 545] on div "Add to page" at bounding box center [352, 543] width 58 height 15
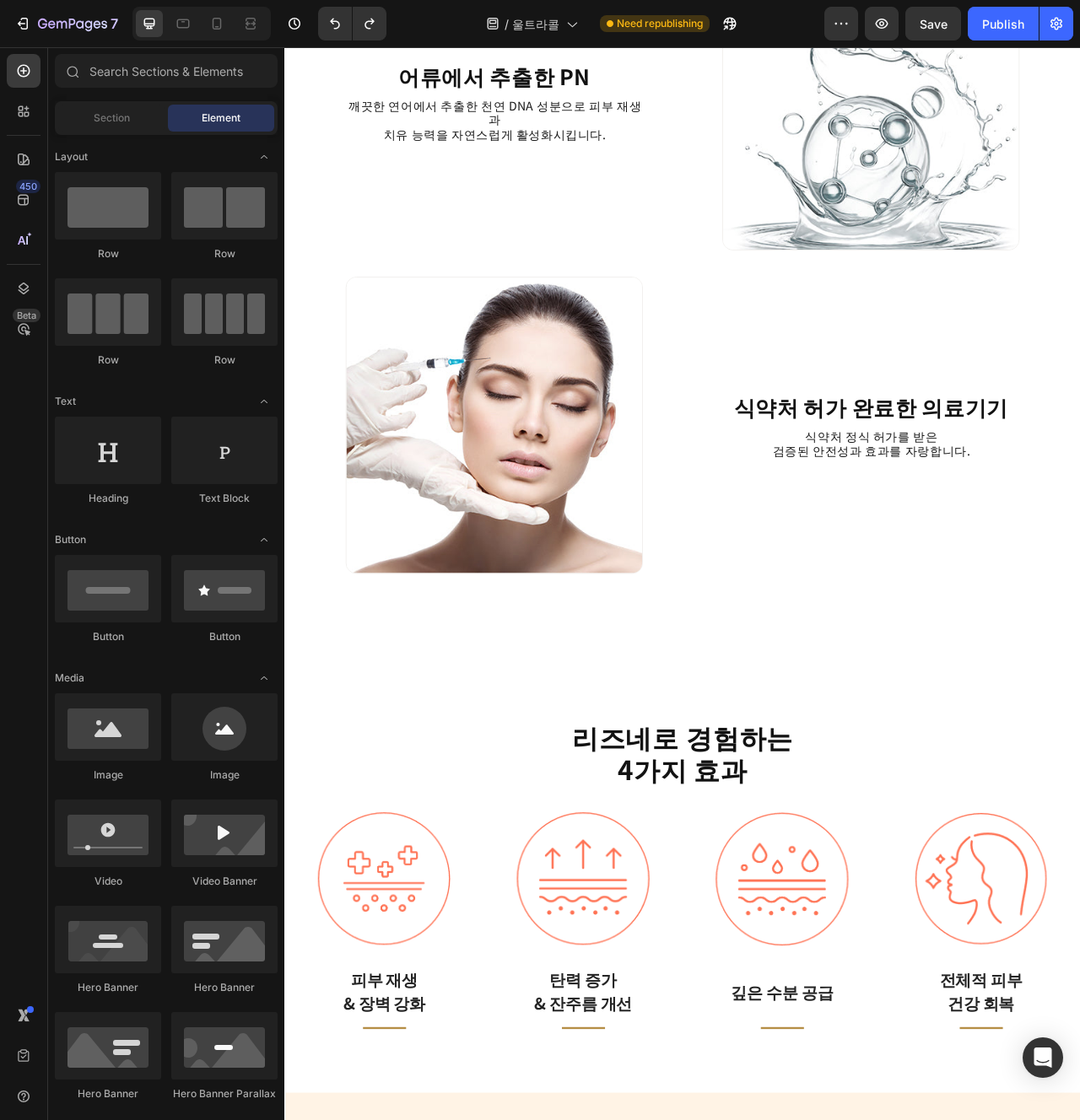
scroll to position [2001, 0]
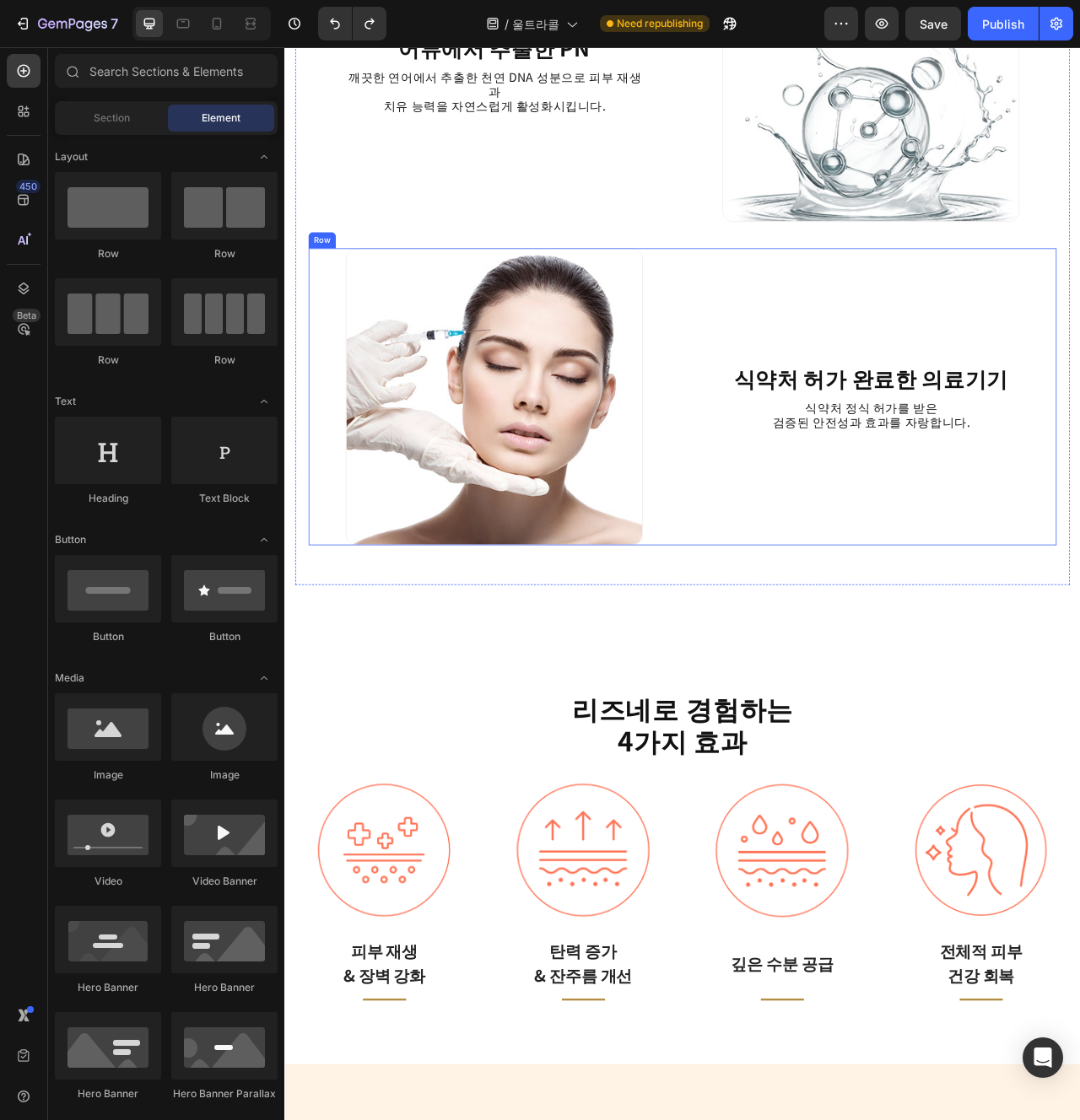
click at [845, 672] on div "식약처 허가 완료한 의료기기 Heading 식약처 정식 허가를 받은 검증된 안전성과 효과를 자랑합니다. Text Block" at bounding box center [1030, 492] width 473 height 378
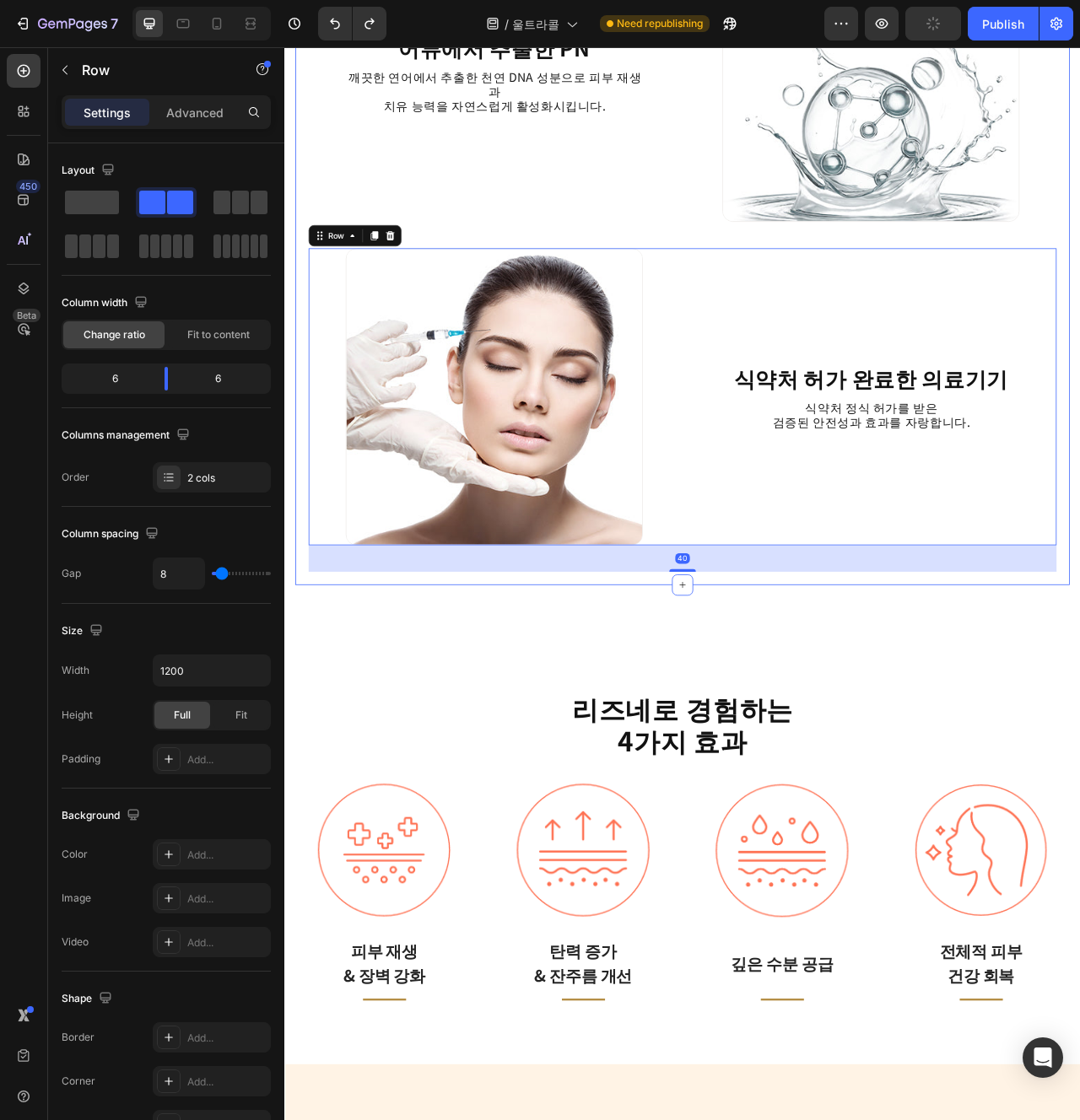
click at [852, 721] on div "리즈네의 장점 Heading Image 생체친화적인 안전한 주성분 Heading 인체 적합성이 높은 폴리뉴클레오티드 성분으로 이물반응 없이 안…" at bounding box center [790, 52] width 985 height 1358
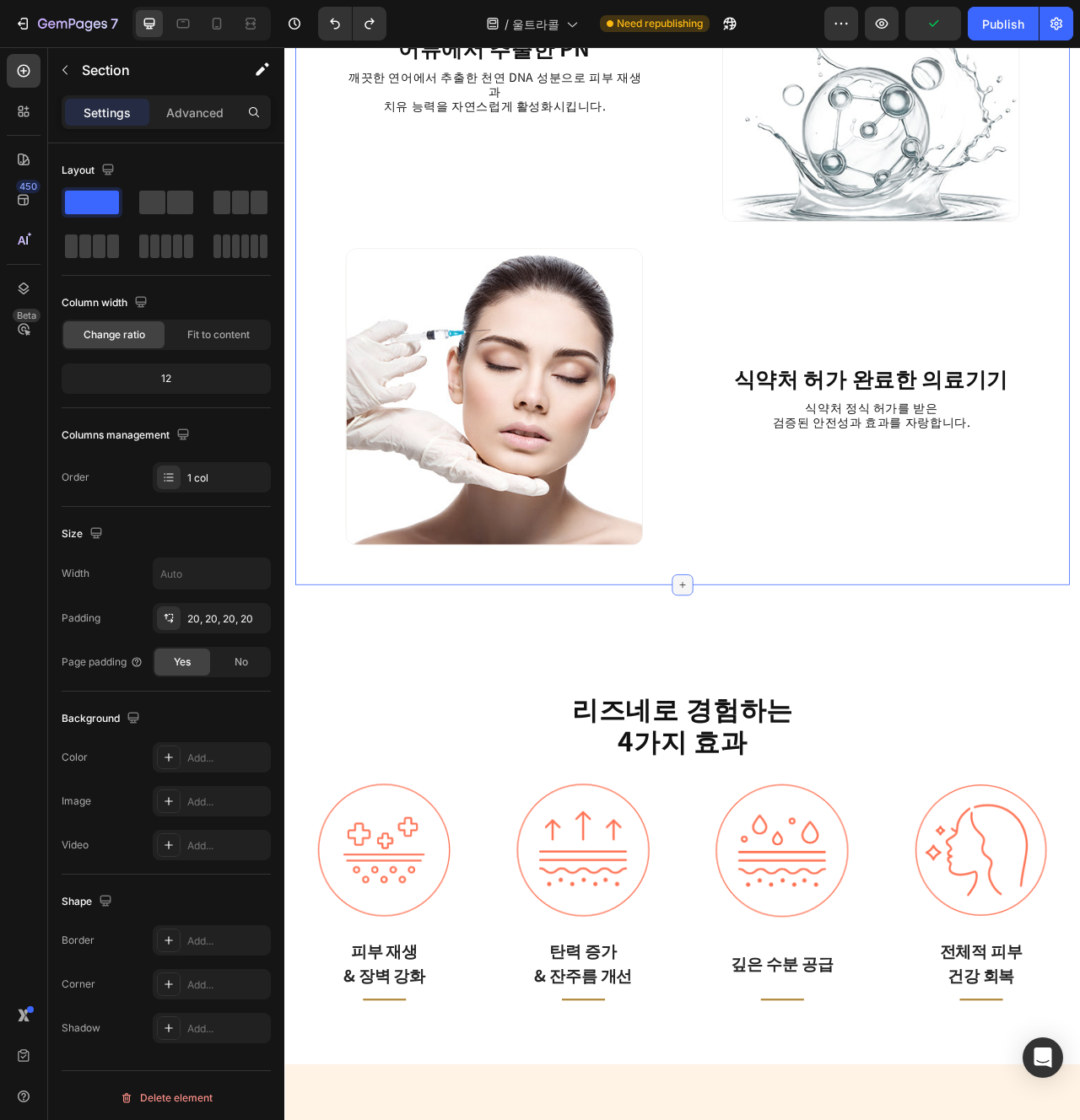
click at [784, 731] on icon at bounding box center [791, 731] width 14 height 14
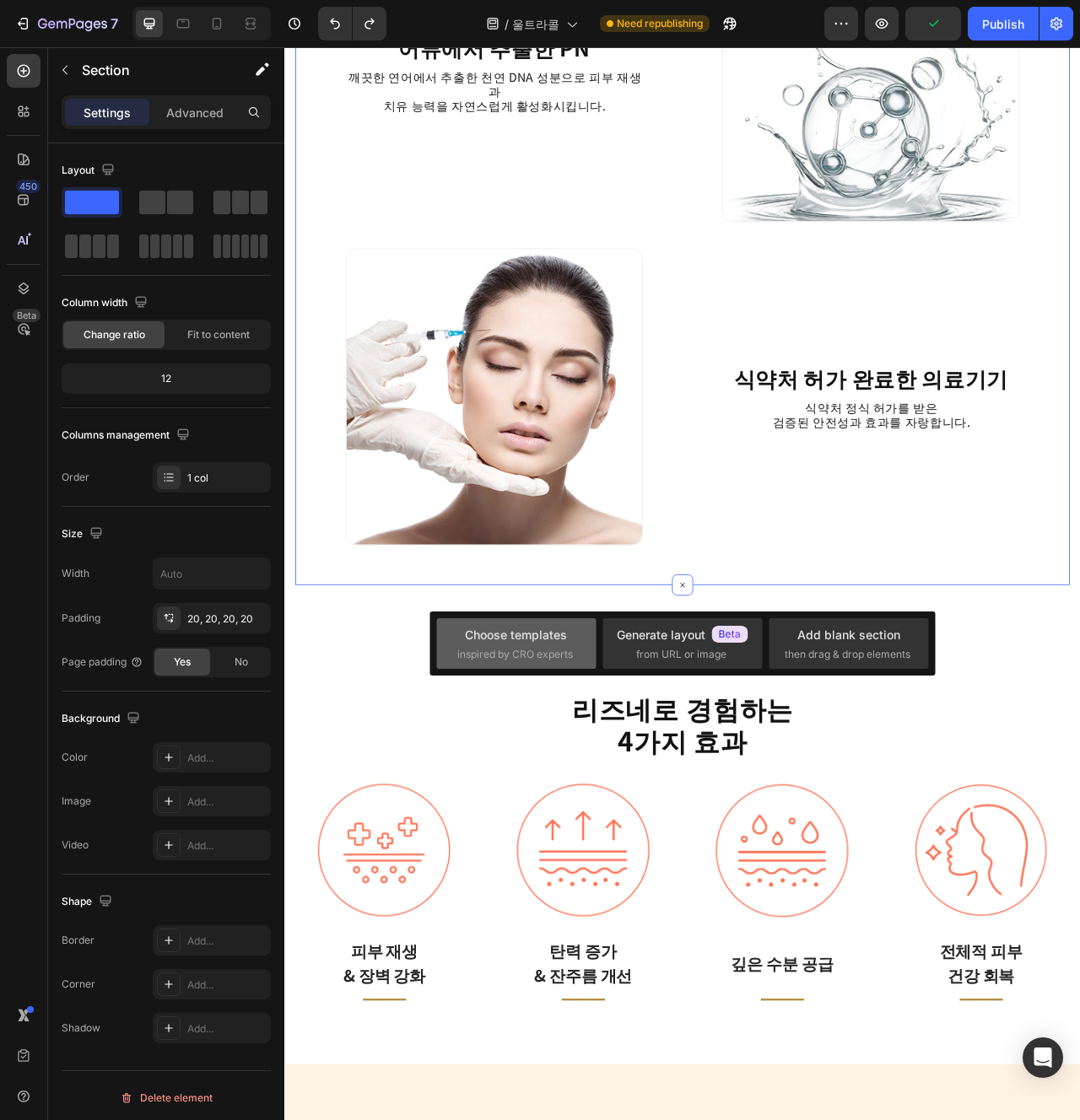
click at [525, 638] on div "Choose templates" at bounding box center [516, 634] width 102 height 18
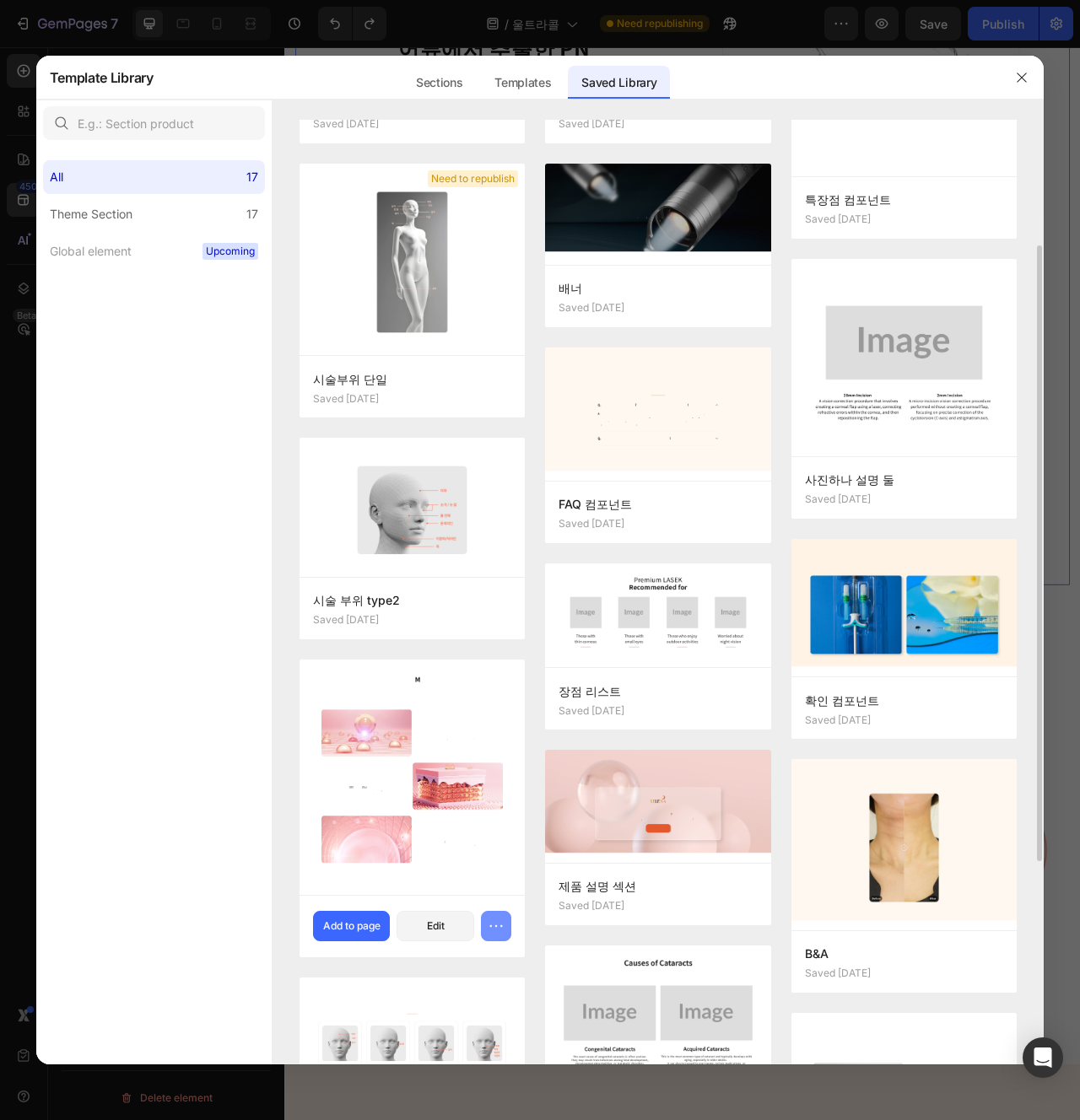
scroll to position [503, 0]
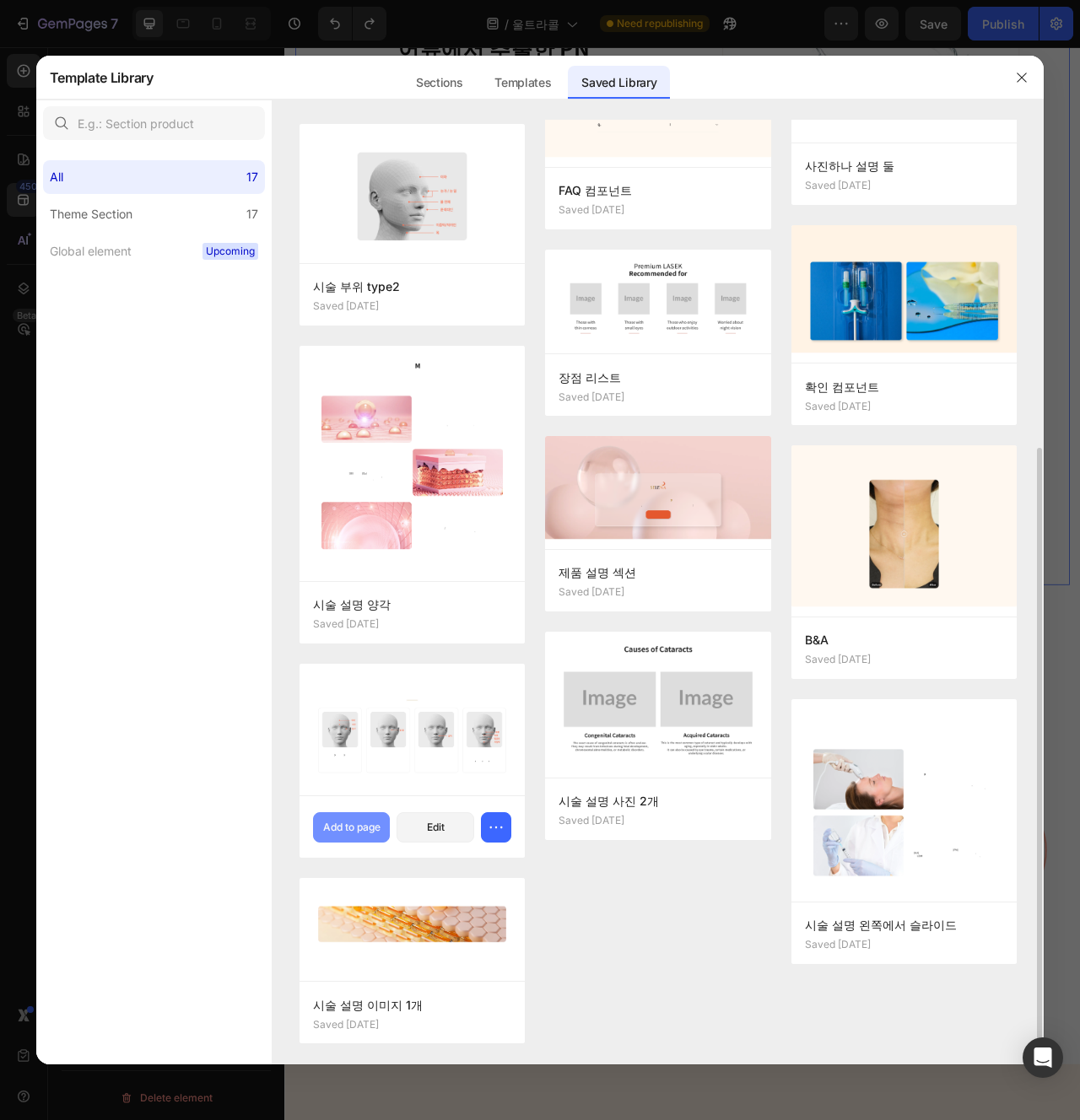
click at [365, 836] on button "Add to page" at bounding box center [351, 827] width 77 height 31
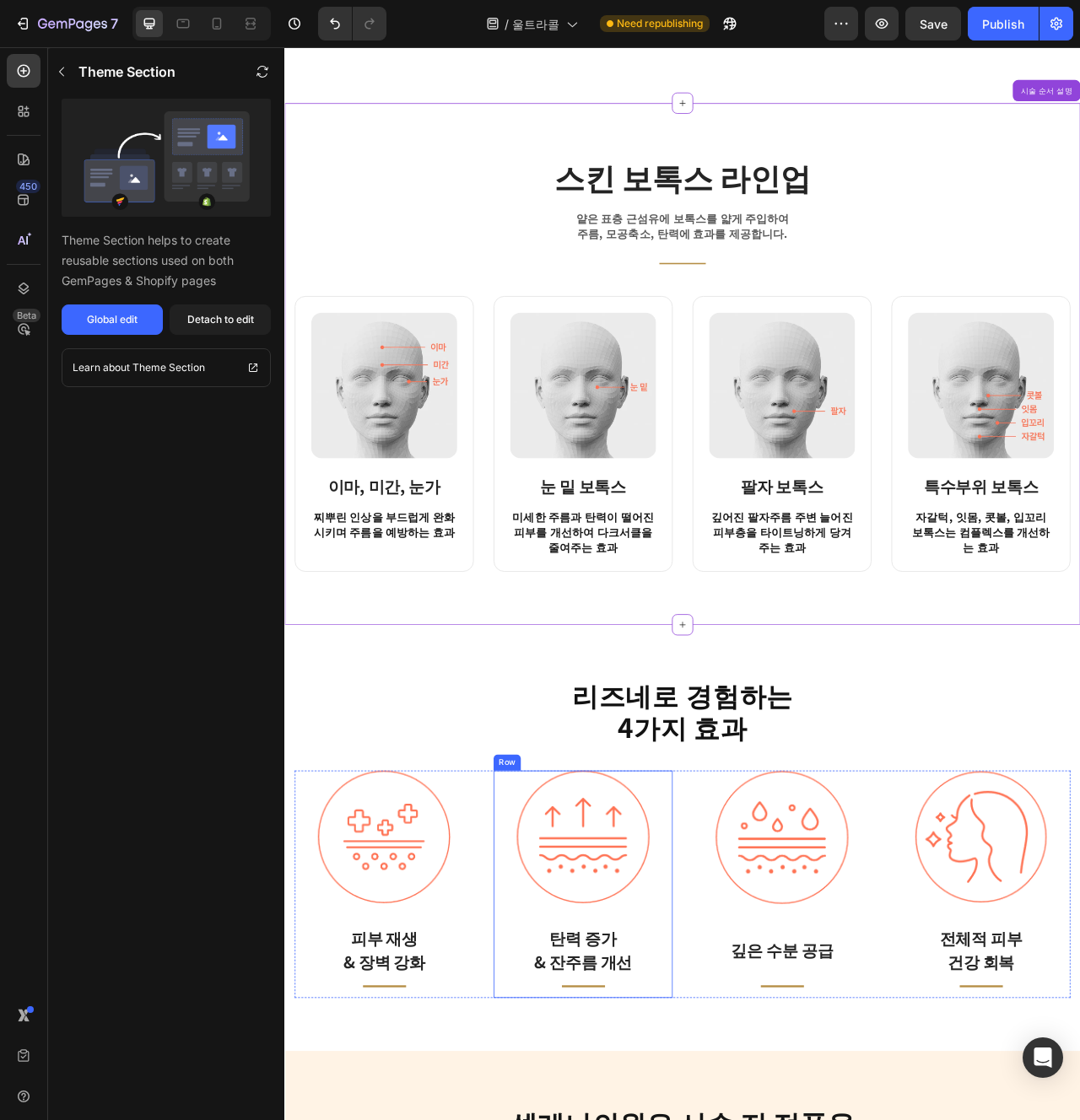
scroll to position [2753, 0]
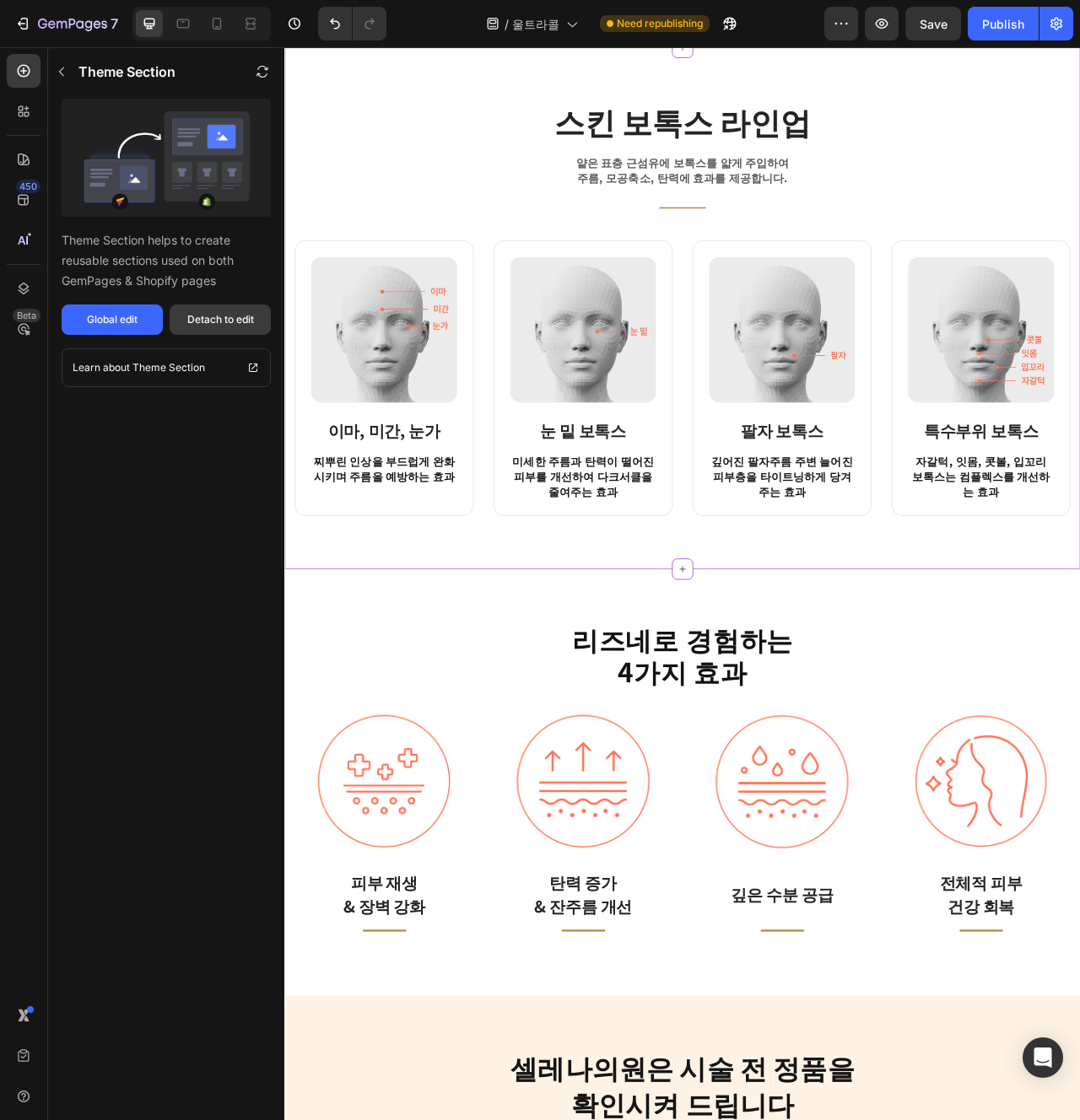
click at [211, 333] on button "Detach to edit" at bounding box center [220, 319] width 101 height 31
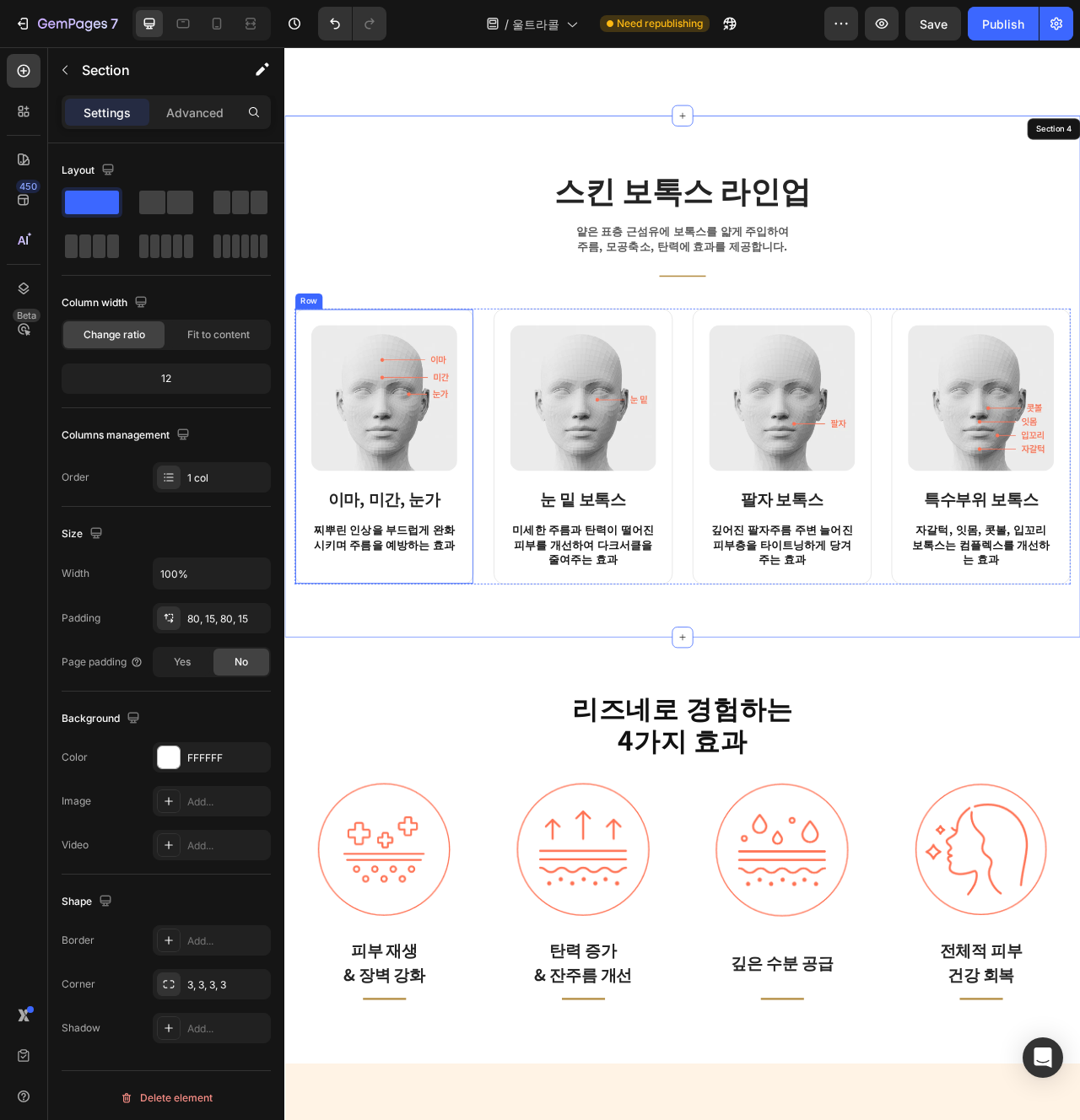
scroll to position [2569, 0]
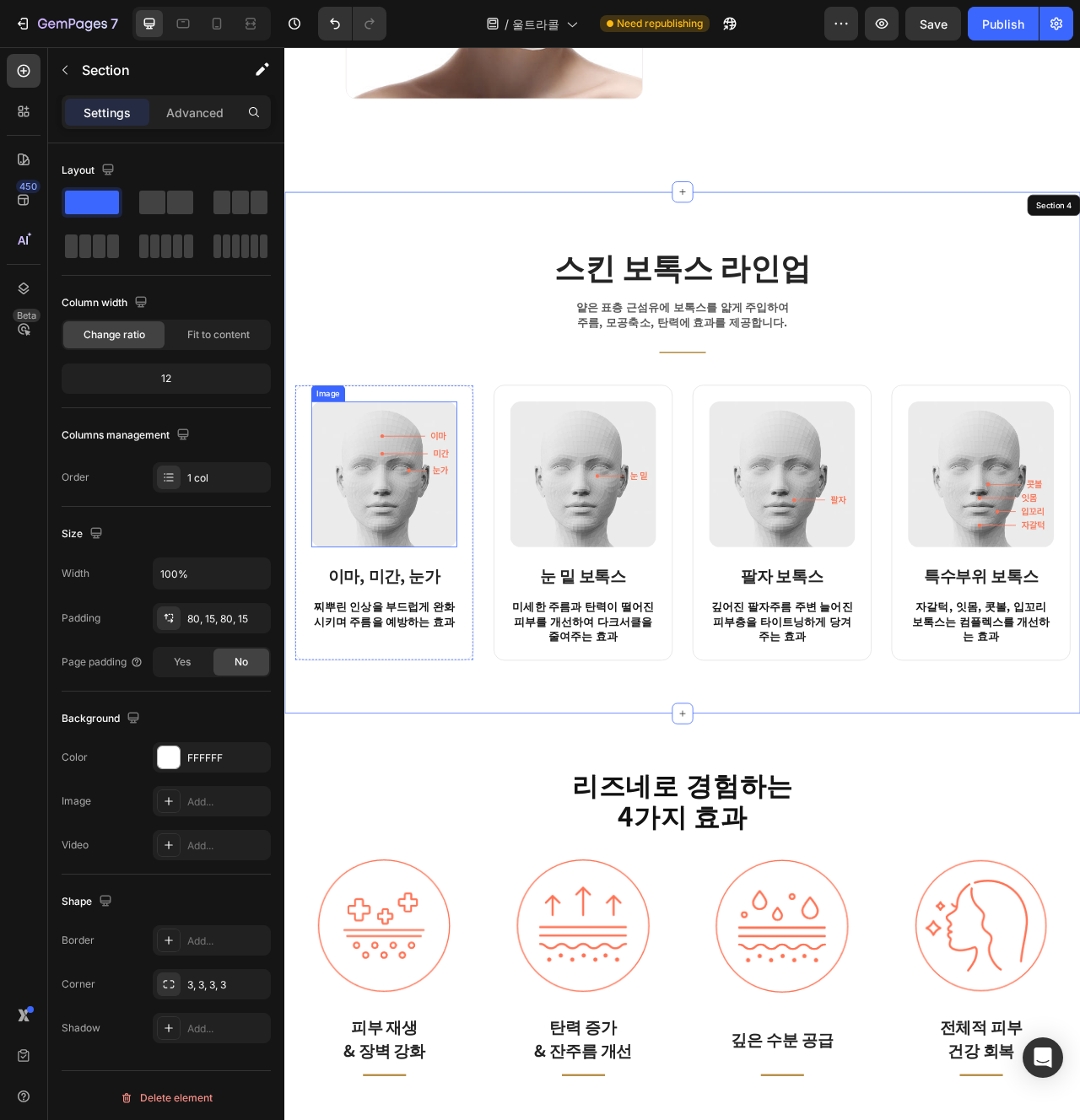
click at [418, 658] on img at bounding box center [411, 591] width 186 height 186
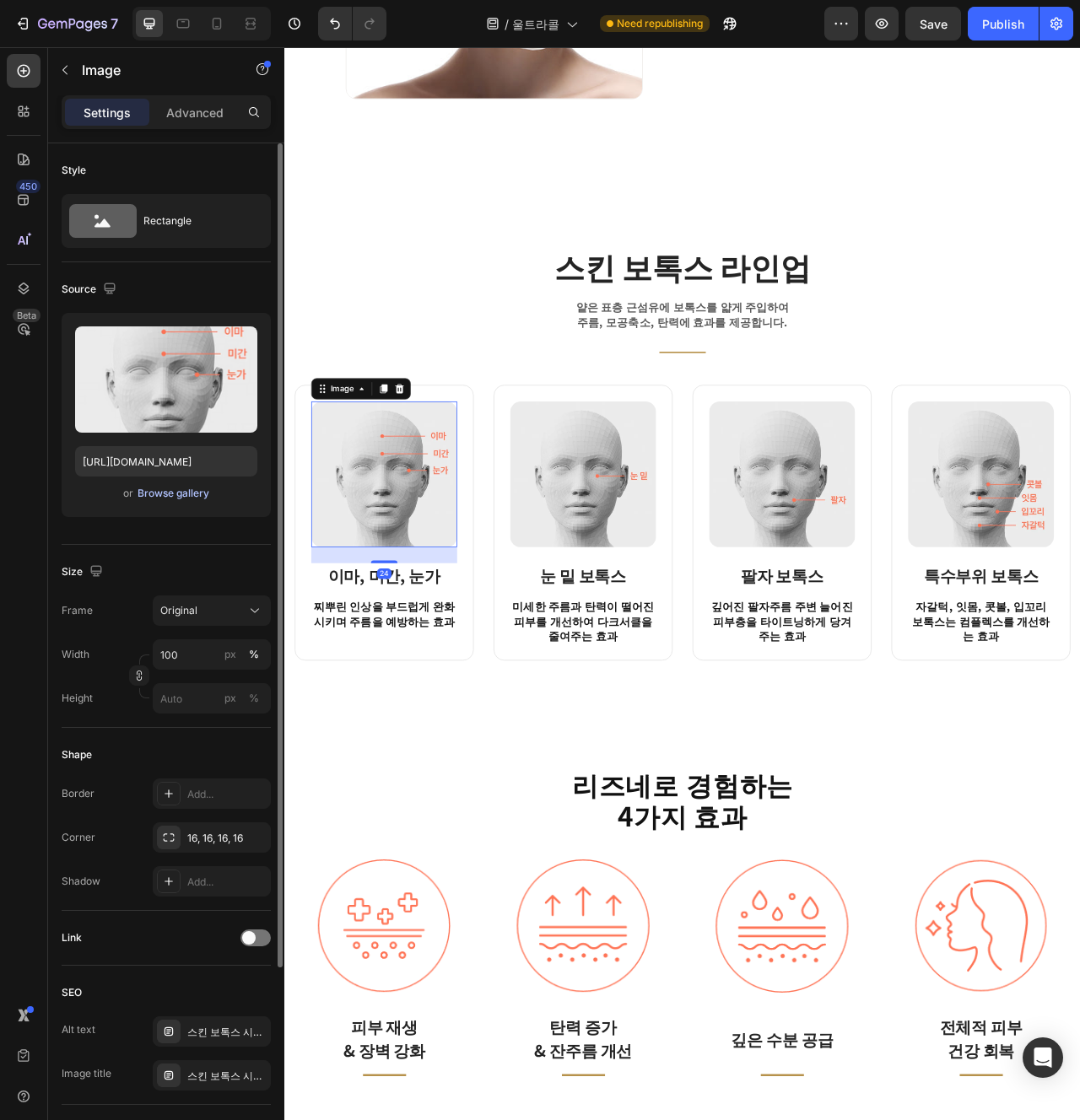
click at [189, 494] on div "Browse gallery" at bounding box center [173, 493] width 72 height 15
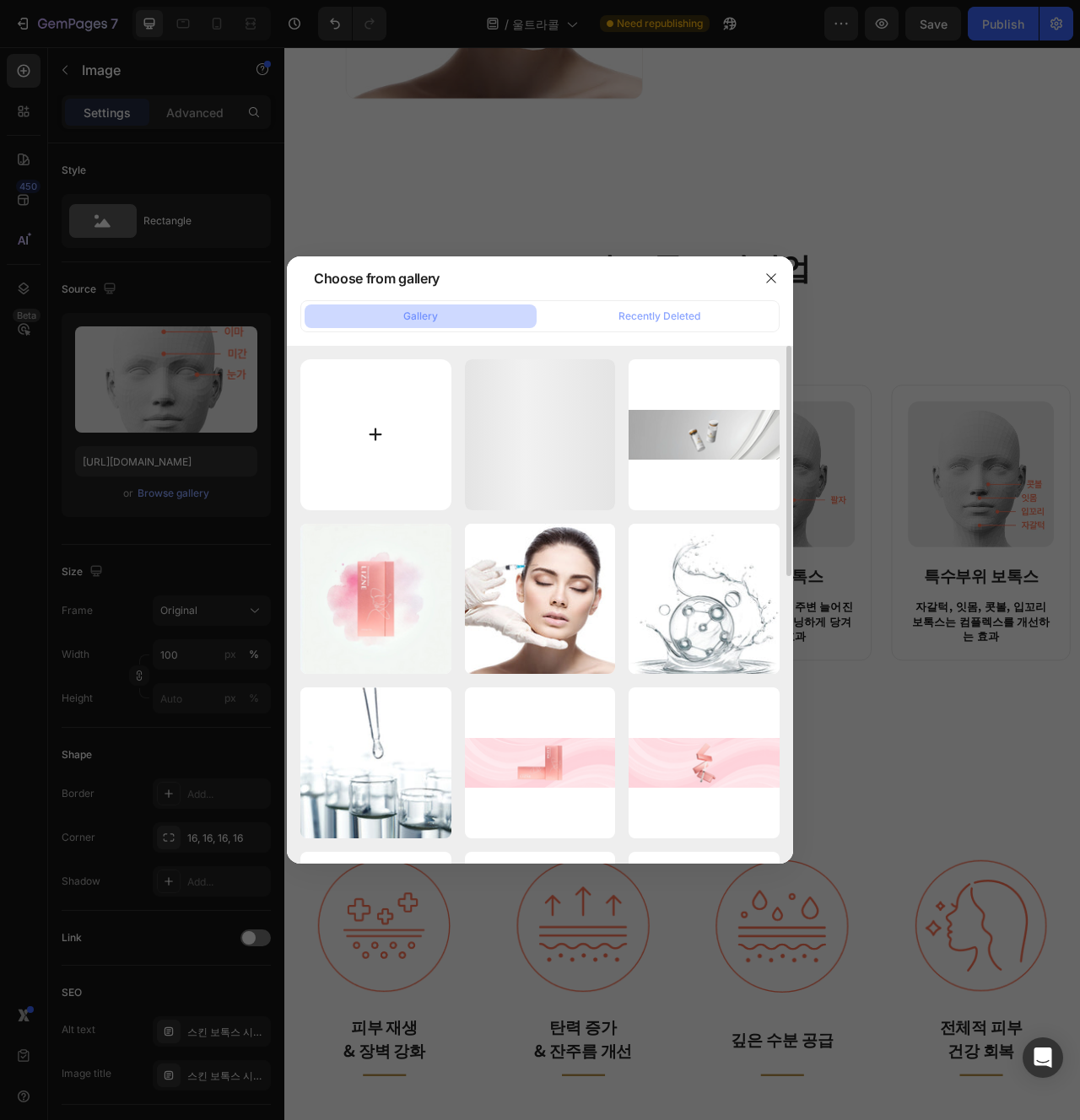
click at [390, 386] on input "file" at bounding box center [376, 434] width 151 height 151
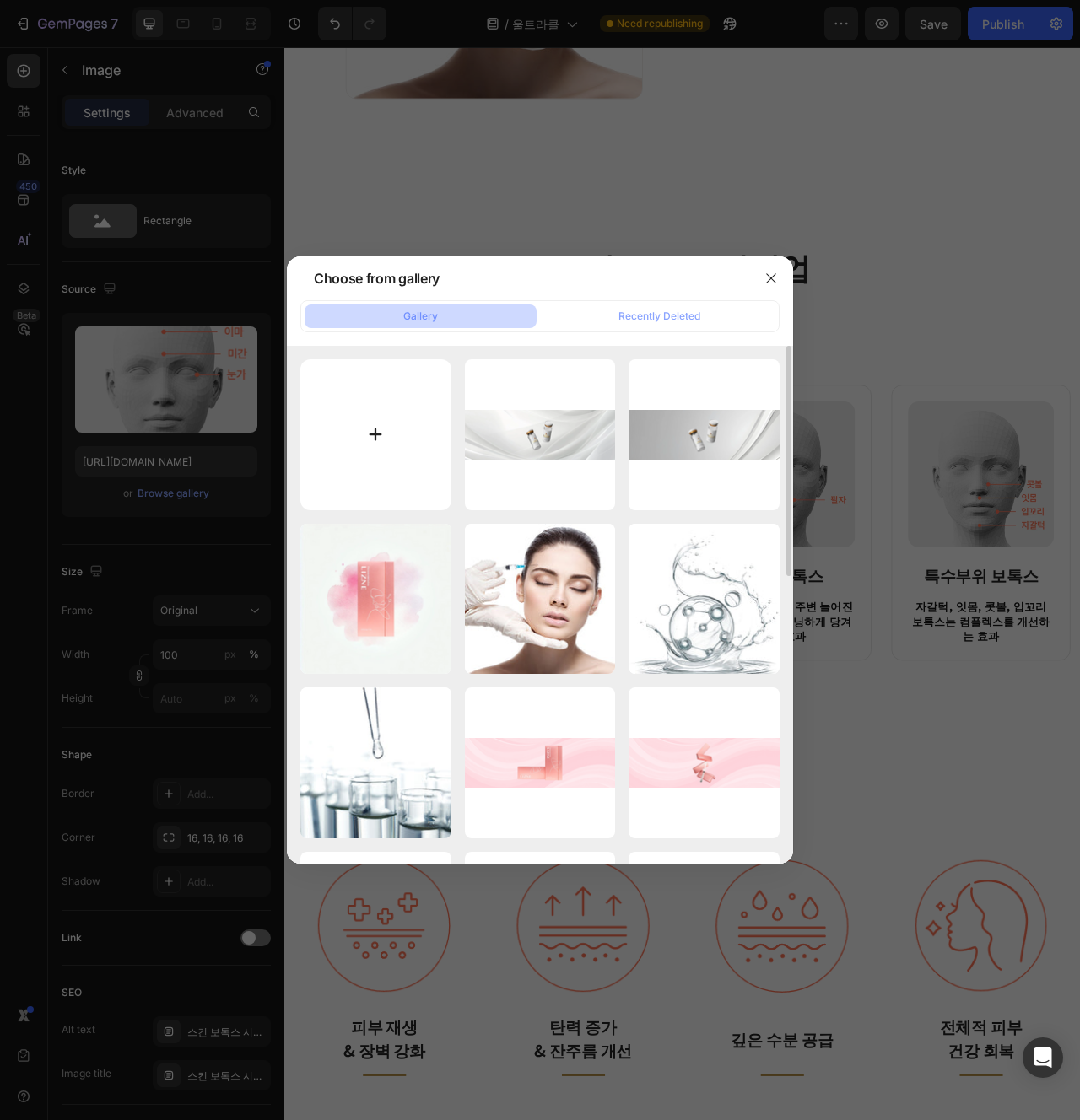
type input "C:\fakepath\se226.jpg"
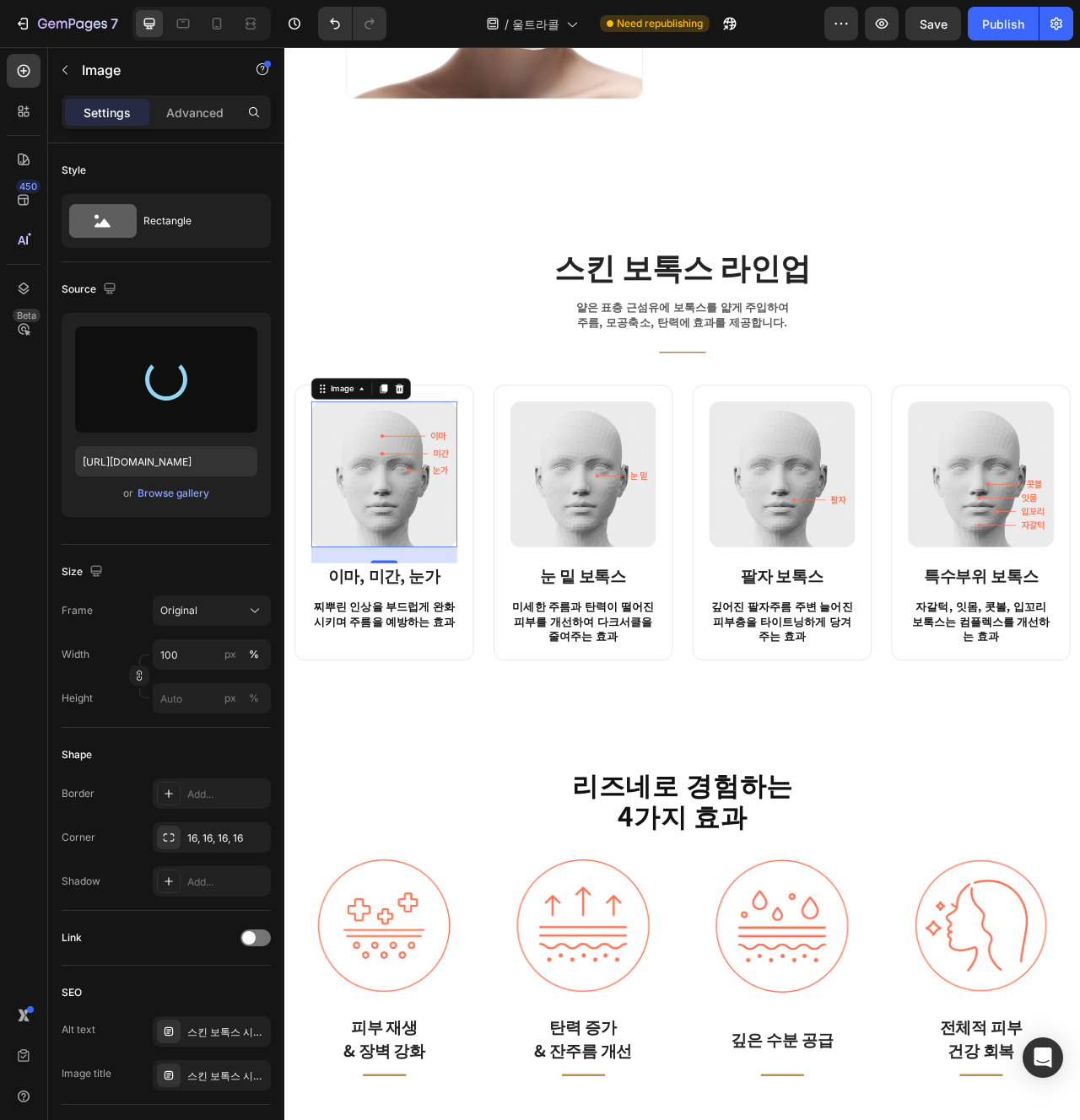
type input "https://cdn.shopify.com/s/files/1/0956/9894/4132/files/gempages_577415988631306…"
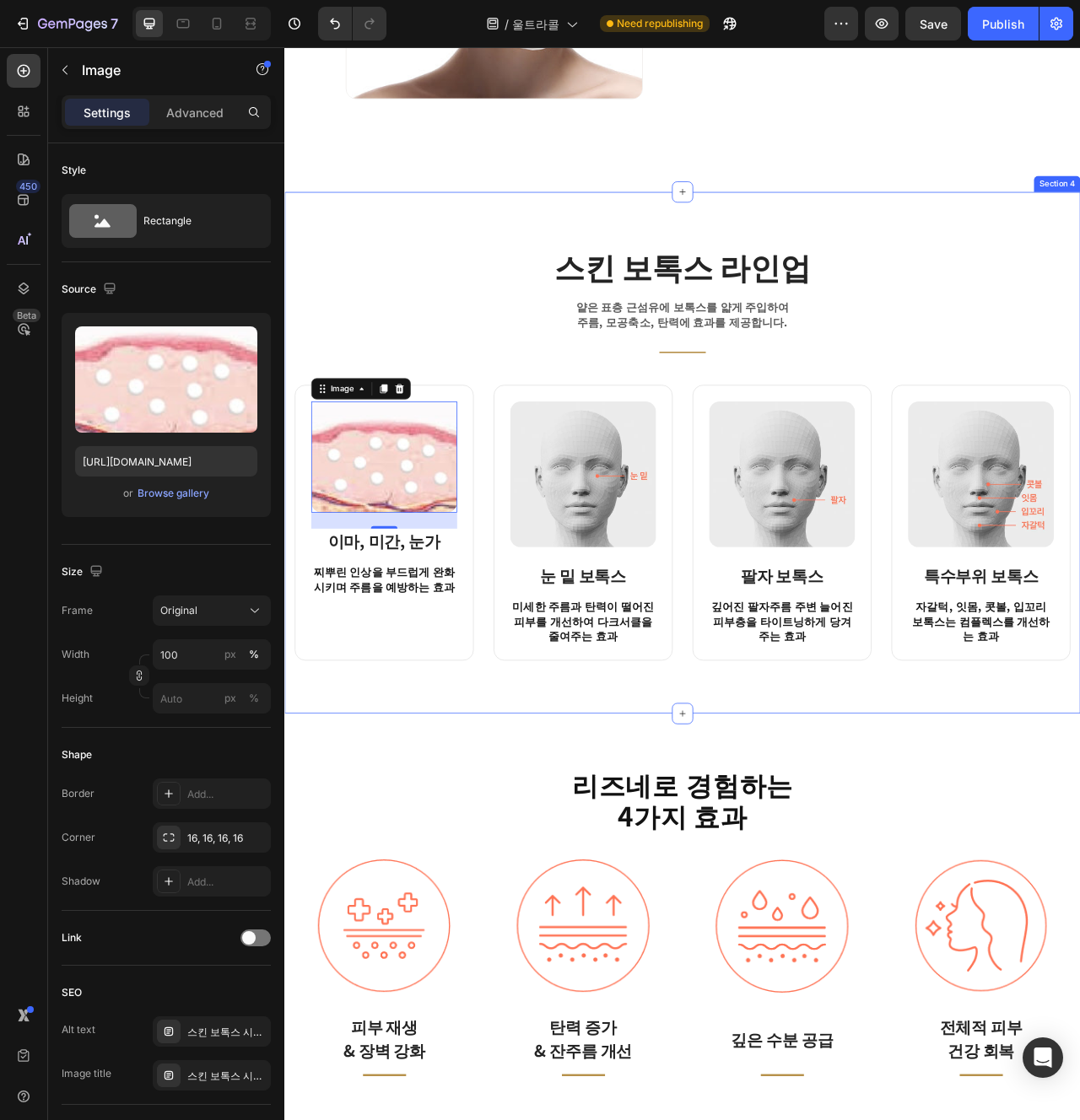
click at [596, 891] on div "스킨 보톡스 라인업 Heading 얕은 표층 근섬유에 보톡스를 얇게 주입하여 주름, 모공축소, 탄력에 효과를 제공합니다. Text block …" at bounding box center [791, 564] width 1012 height 664
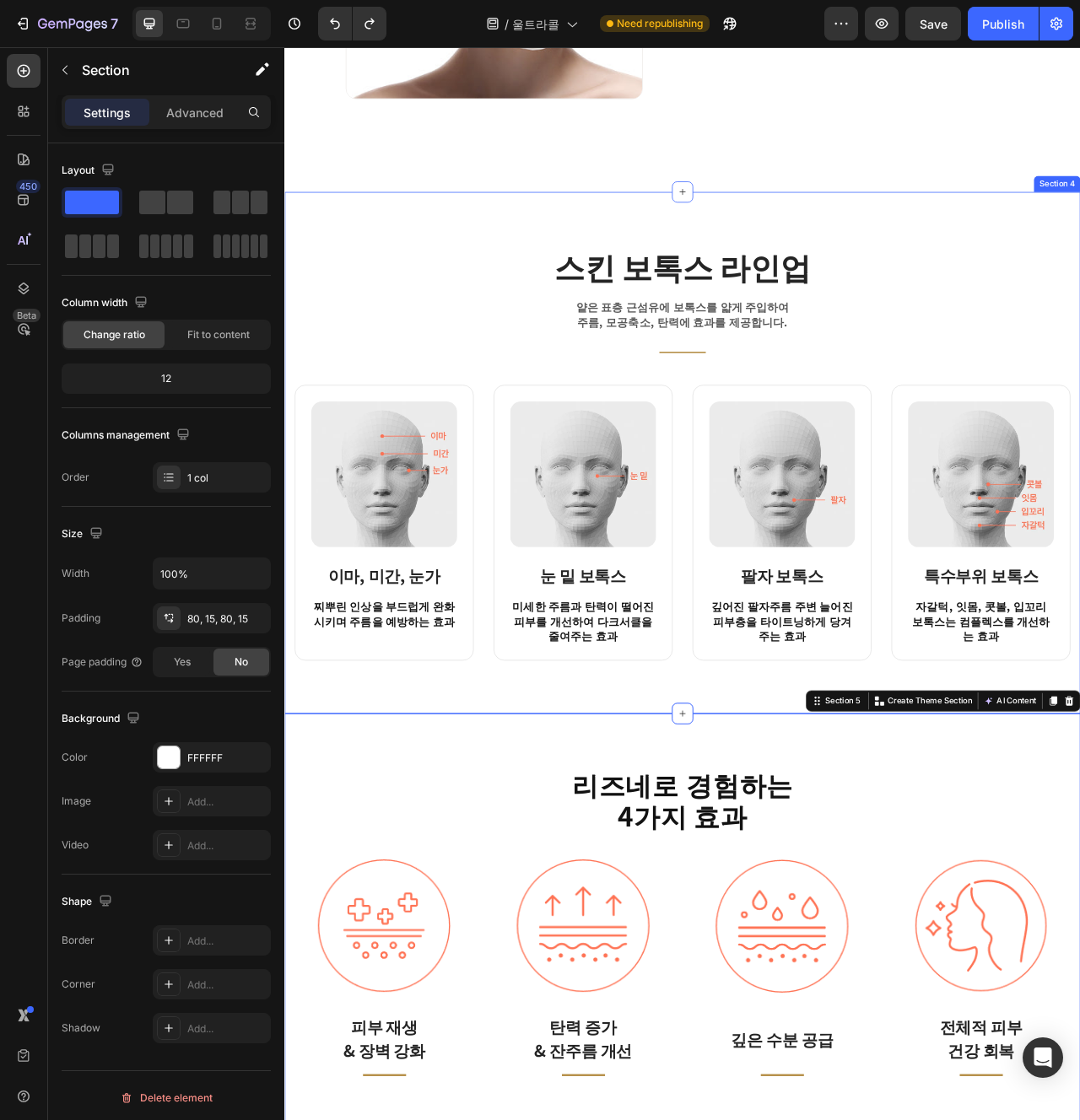
click at [636, 848] on div "스킨 보톡스 라인업 Heading 얕은 표층 근섬유에 보톡스를 얇게 주입하여 주름, 모공축소, 탄력에 효과를 제공합니다. Text block …" at bounding box center [791, 564] width 1012 height 664
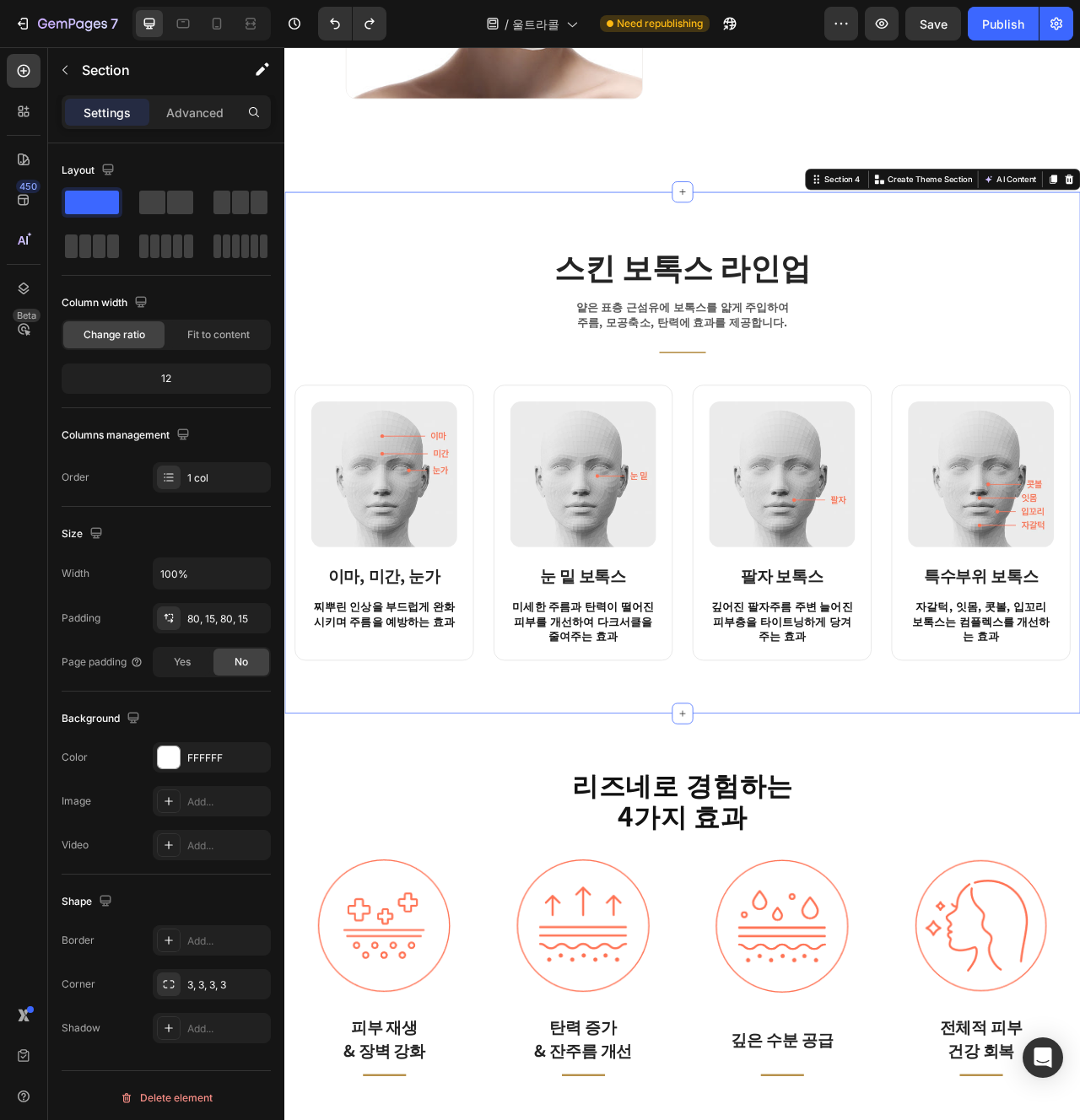
scroll to position [2563, 0]
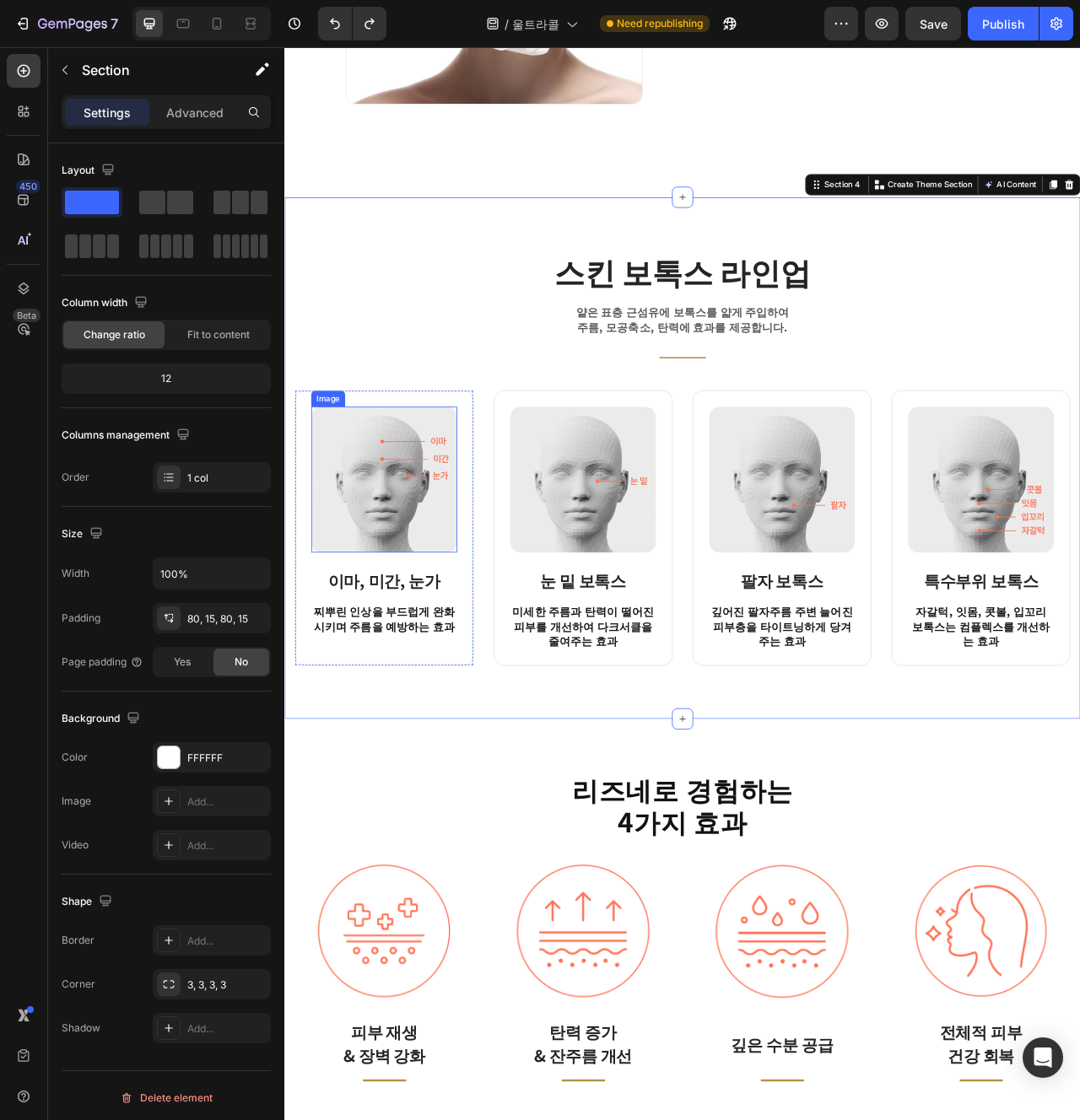
click at [419, 595] on img at bounding box center [411, 597] width 186 height 186
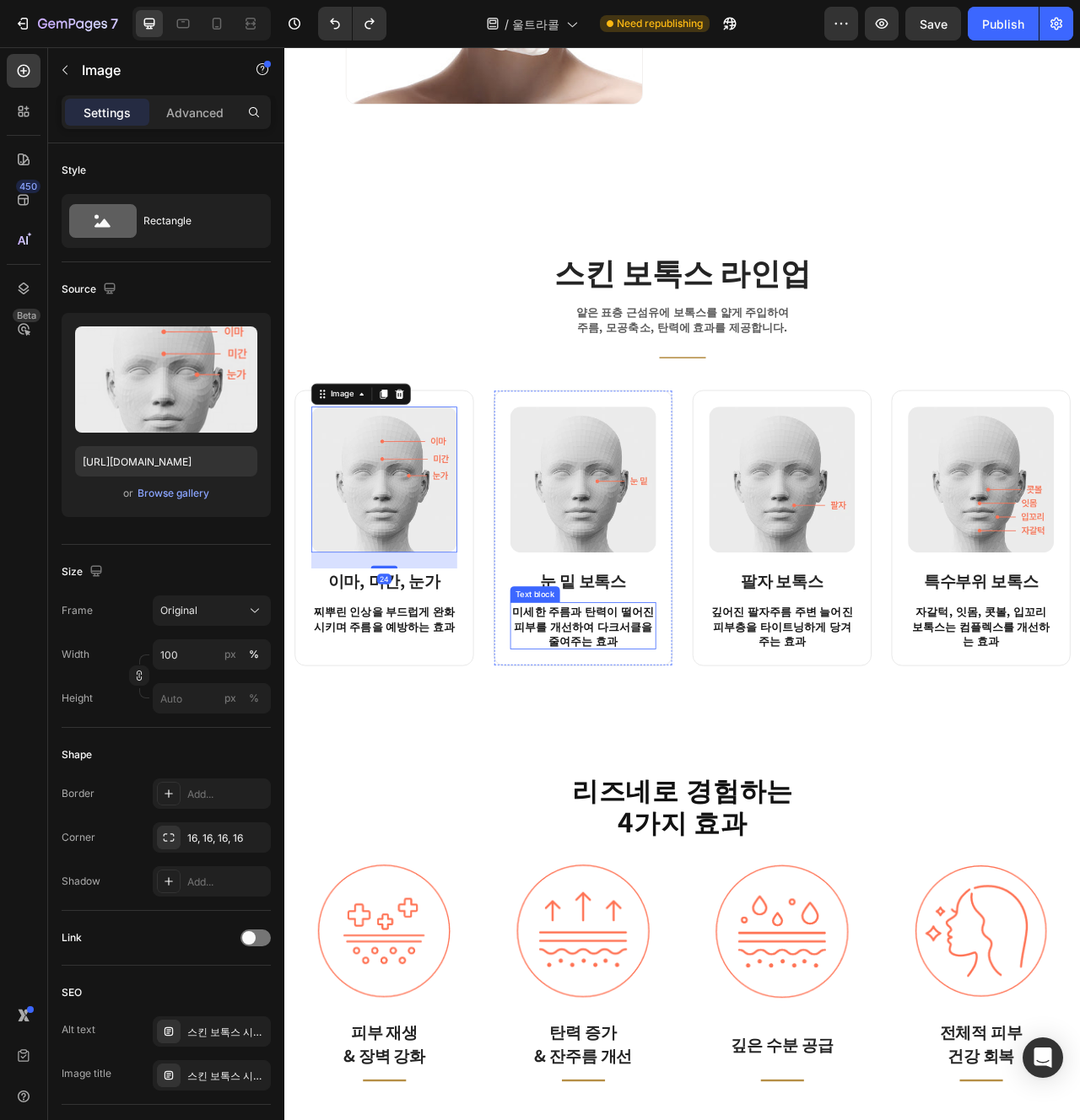
click at [703, 793] on p "미세한 주름과 탄력이 떨어진 피부를 개선하여 다크서클을 줄여주는 효과" at bounding box center [664, 783] width 182 height 57
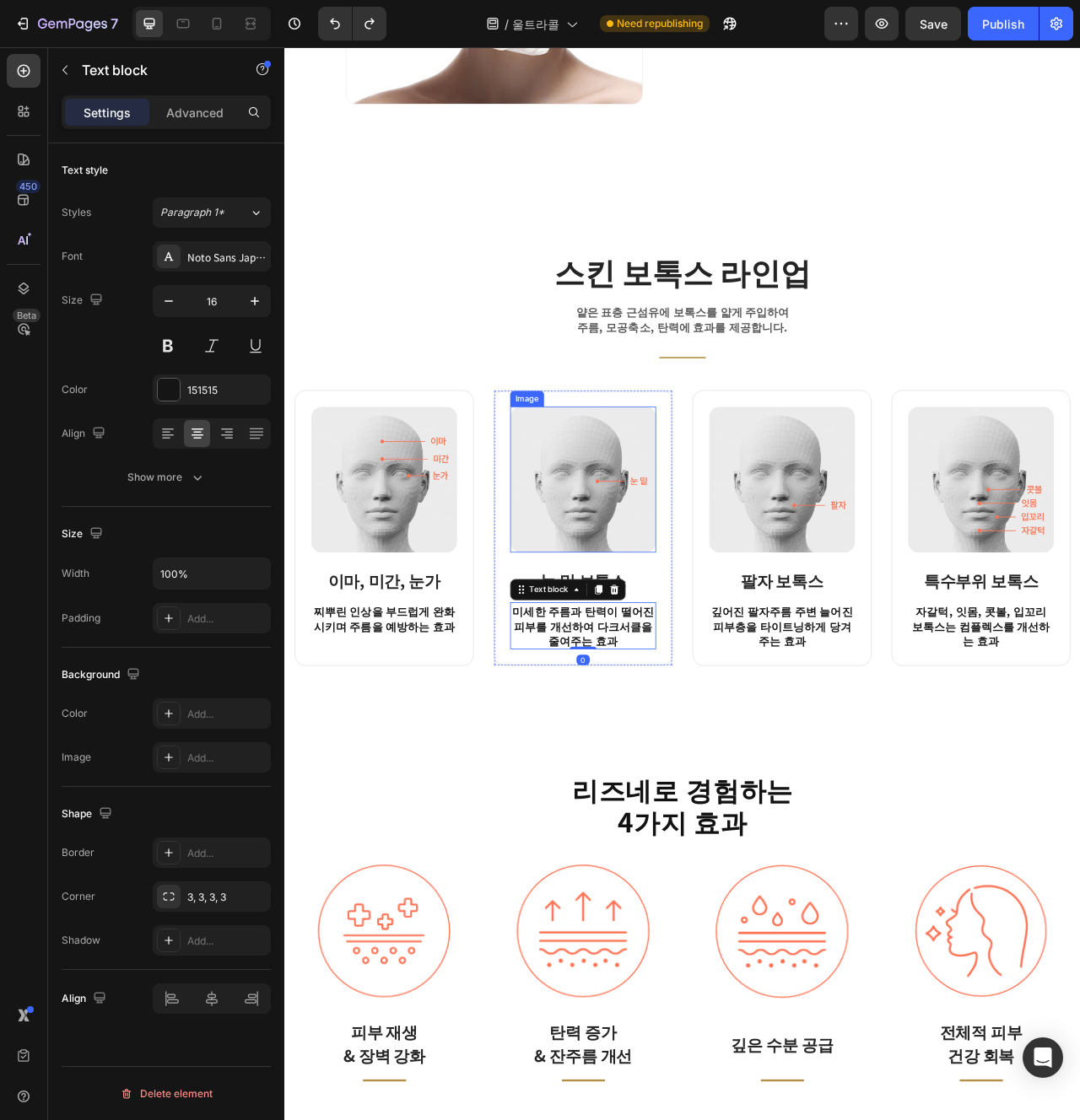
click at [658, 587] on img at bounding box center [664, 597] width 186 height 186
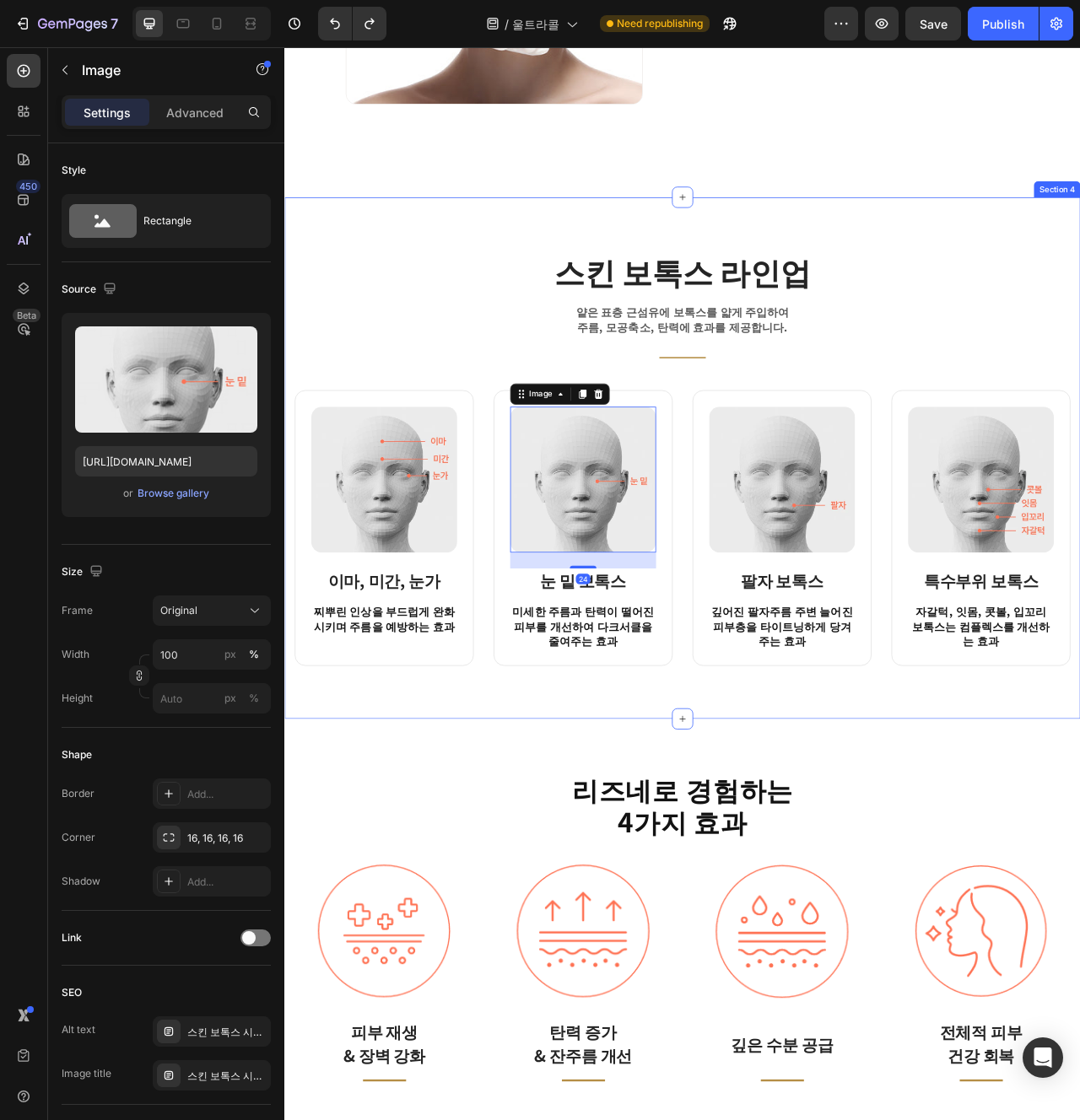
click at [723, 860] on div "스킨 보톡스 라인업 Heading 얕은 표층 근섬유에 보톡스를 얇게 주입하여 주름, 모공축소, 탄력에 효과를 제공합니다. Text block …" at bounding box center [791, 570] width 1012 height 664
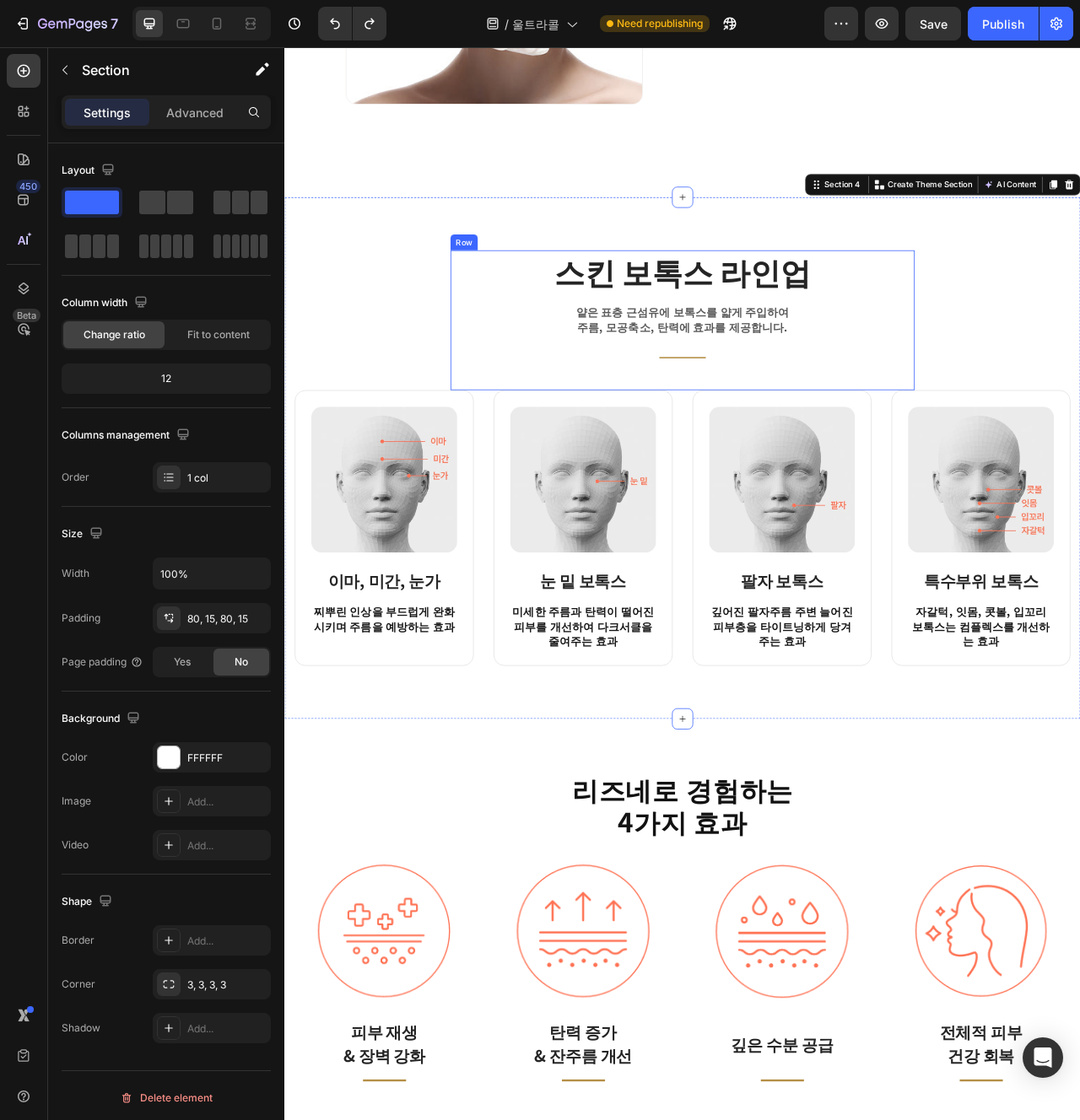
scroll to position [2478, 0]
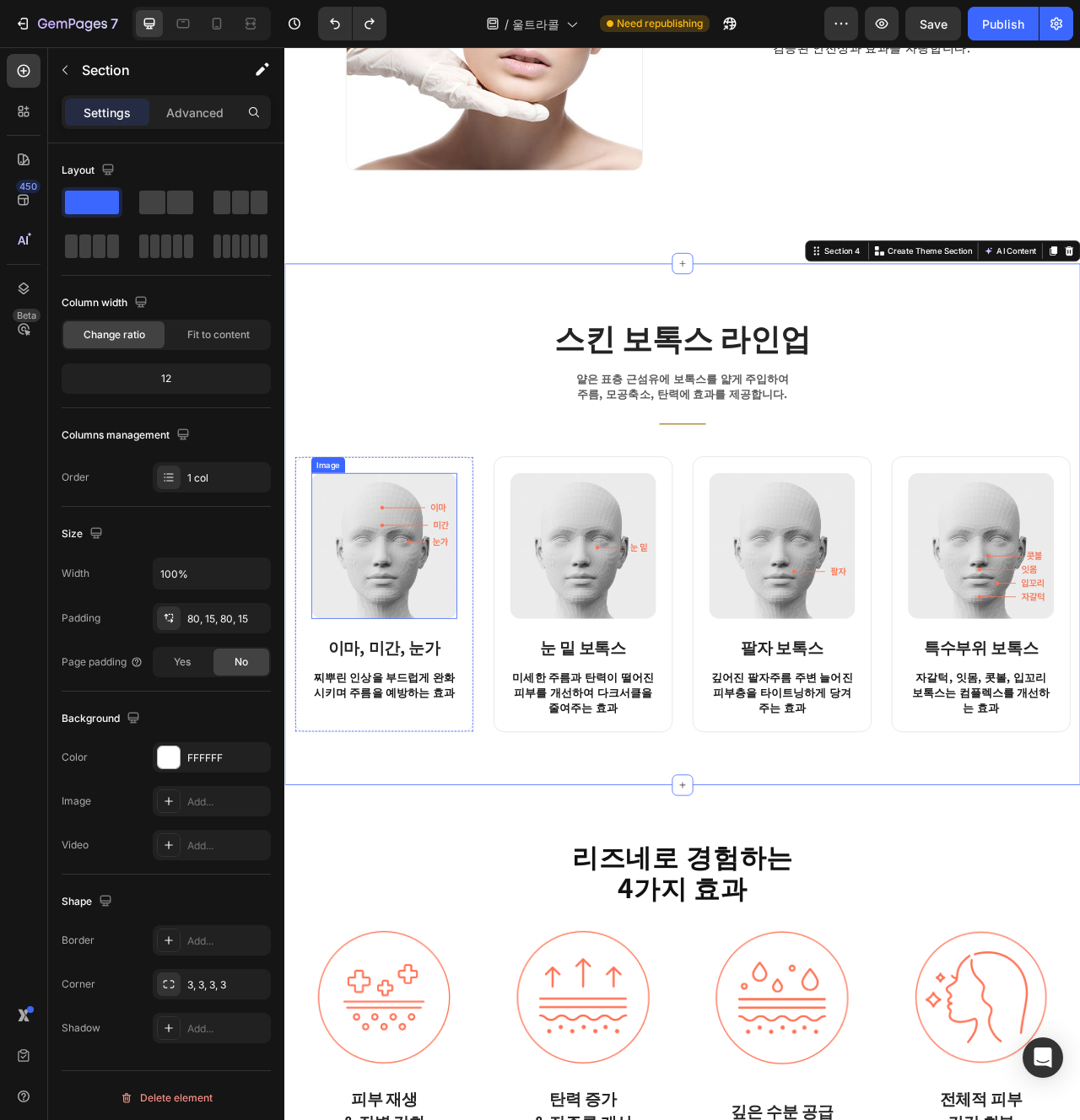
click at [340, 715] on img at bounding box center [411, 682] width 186 height 186
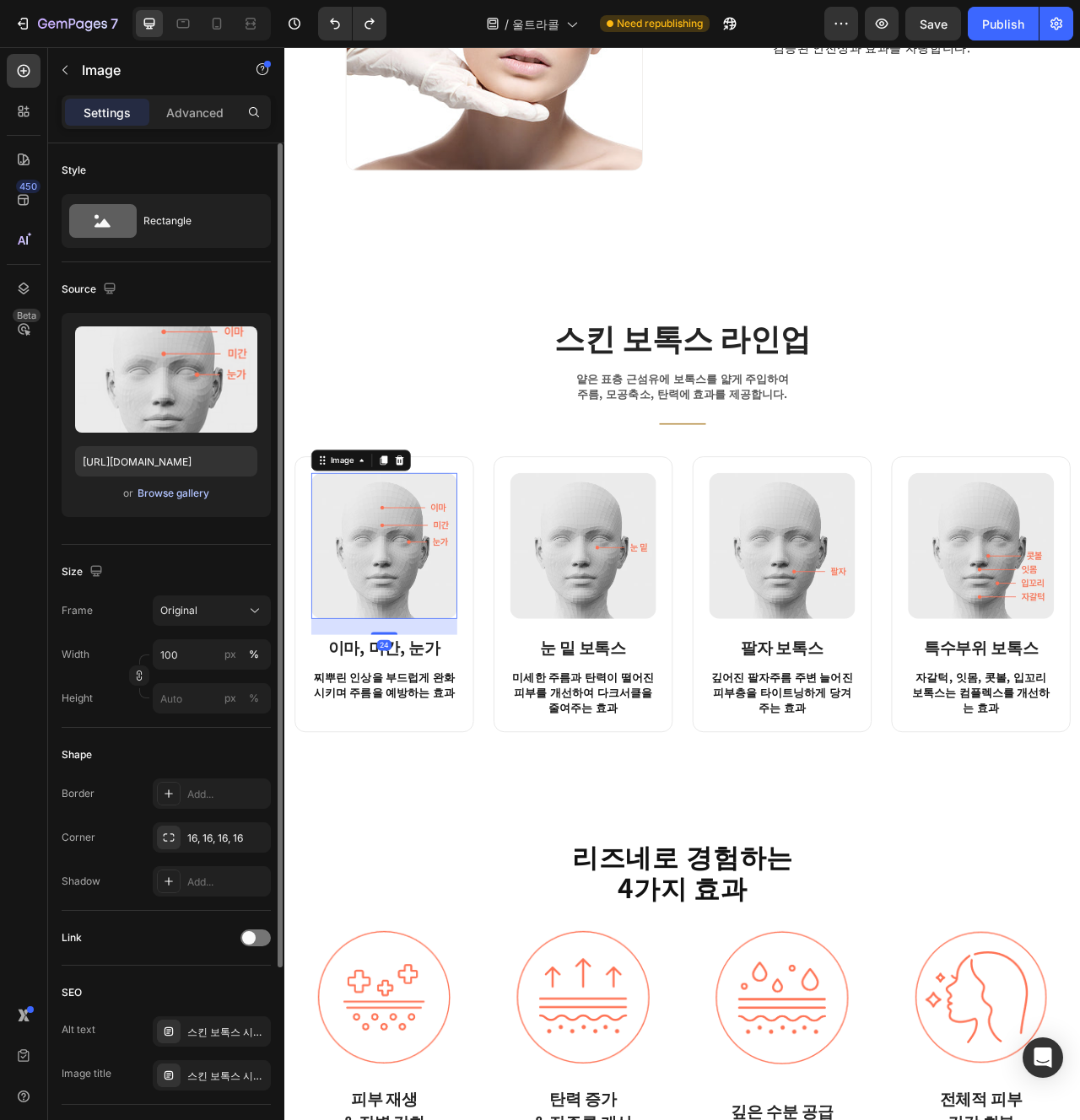
click at [178, 486] on div "Browse gallery" at bounding box center [173, 493] width 72 height 15
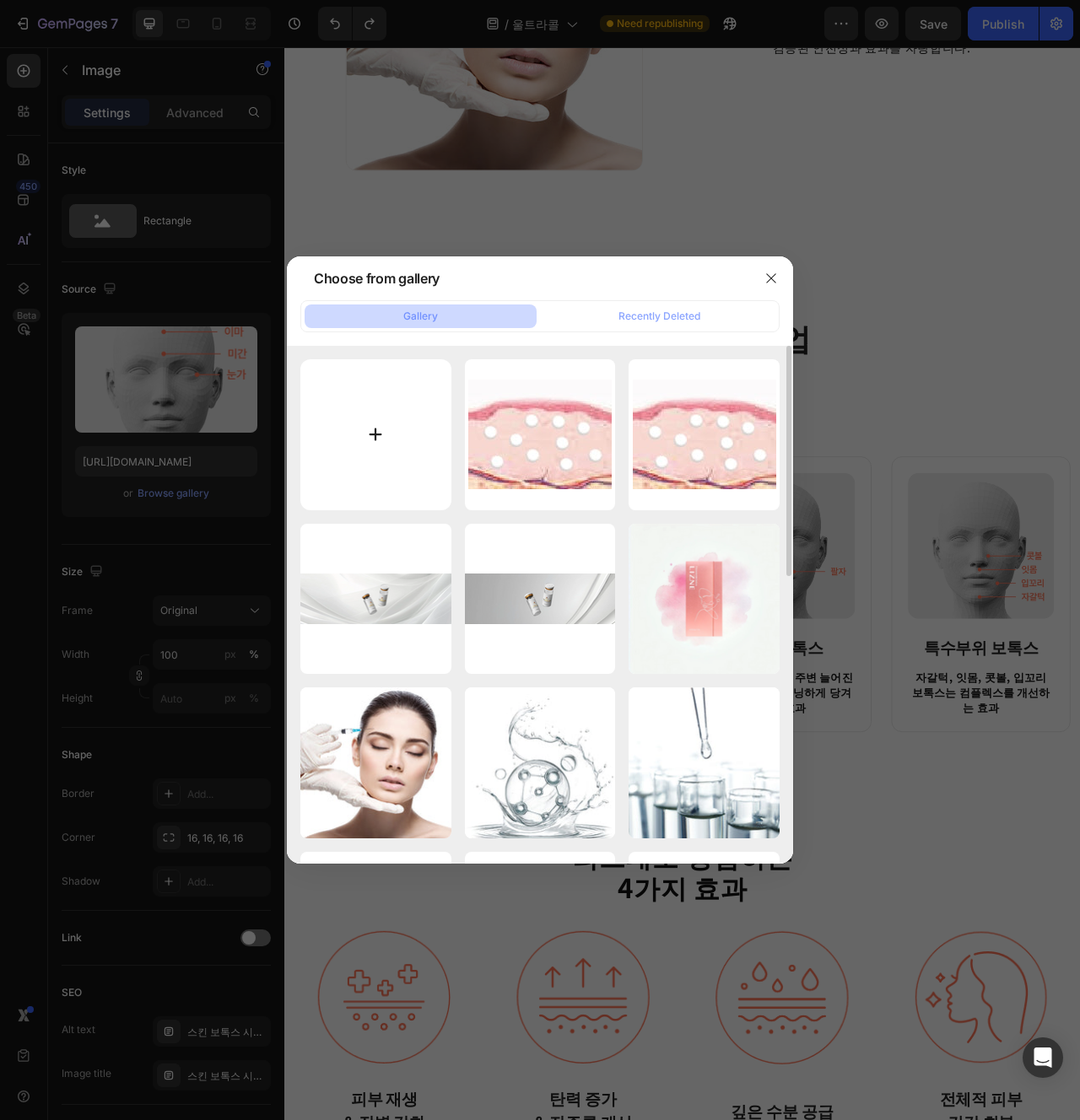
click at [412, 460] on input "file" at bounding box center [376, 434] width 151 height 151
type input "C:\fakepath\se230.png"
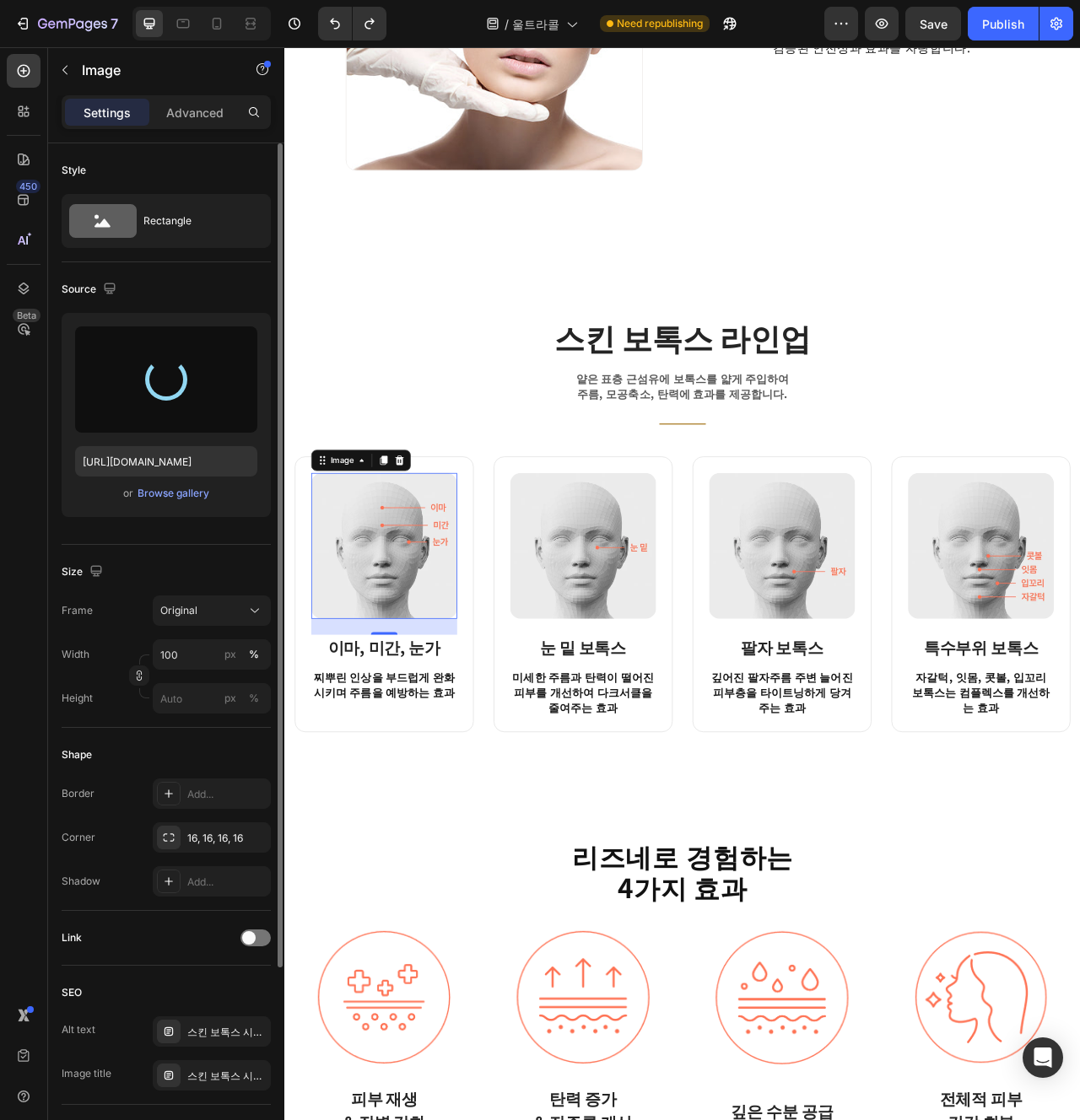
type input "https://cdn.shopify.com/s/files/1/0956/9894/4132/files/gempages_577415988631306…"
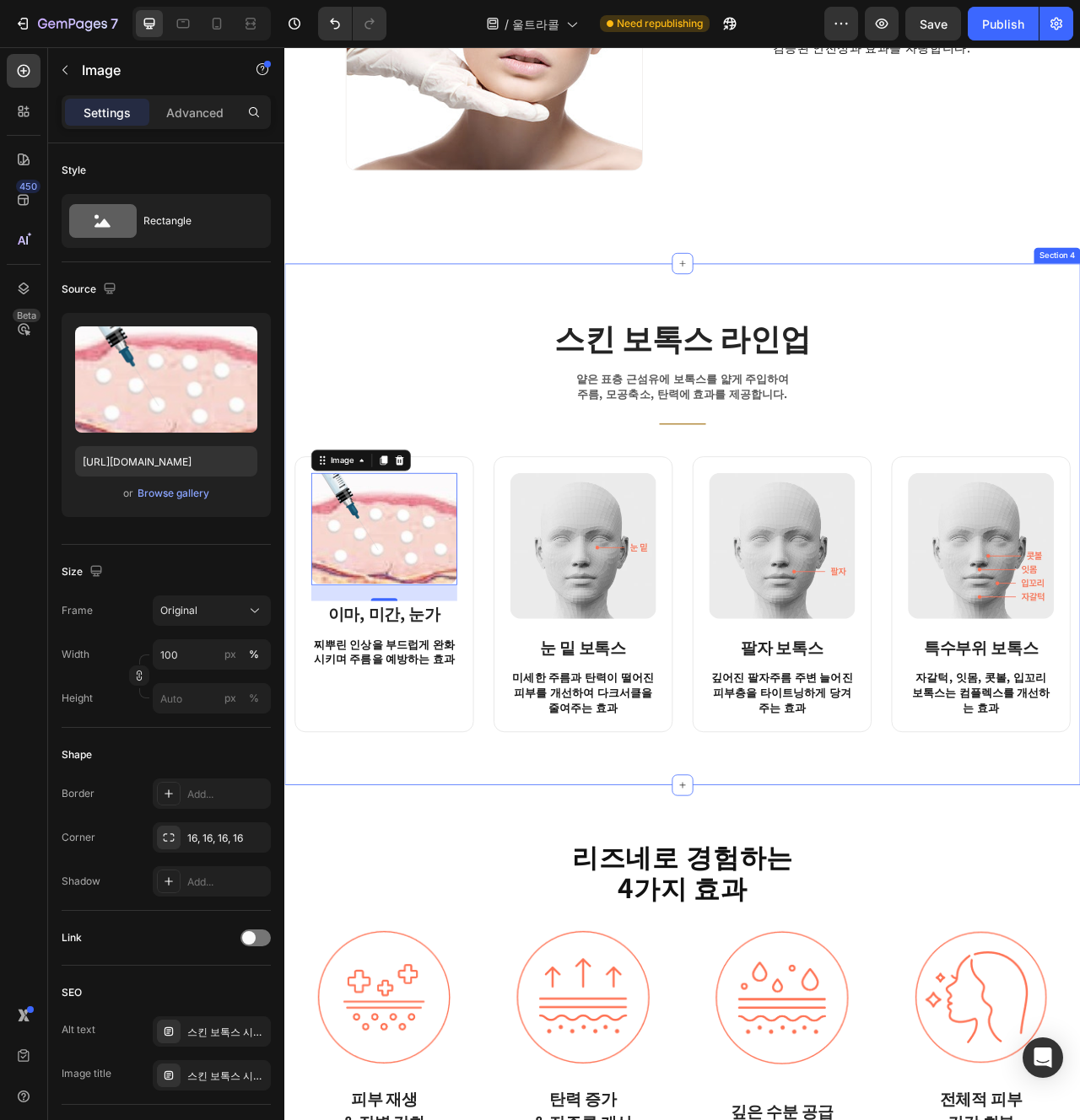
click at [804, 920] on div "스킨 보톡스 라인업 Heading 얕은 표층 근섬유에 보톡스를 얇게 주입하여 주름, 모공축소, 탄력에 효과를 제공합니다. Text block …" at bounding box center [791, 654] width 1012 height 664
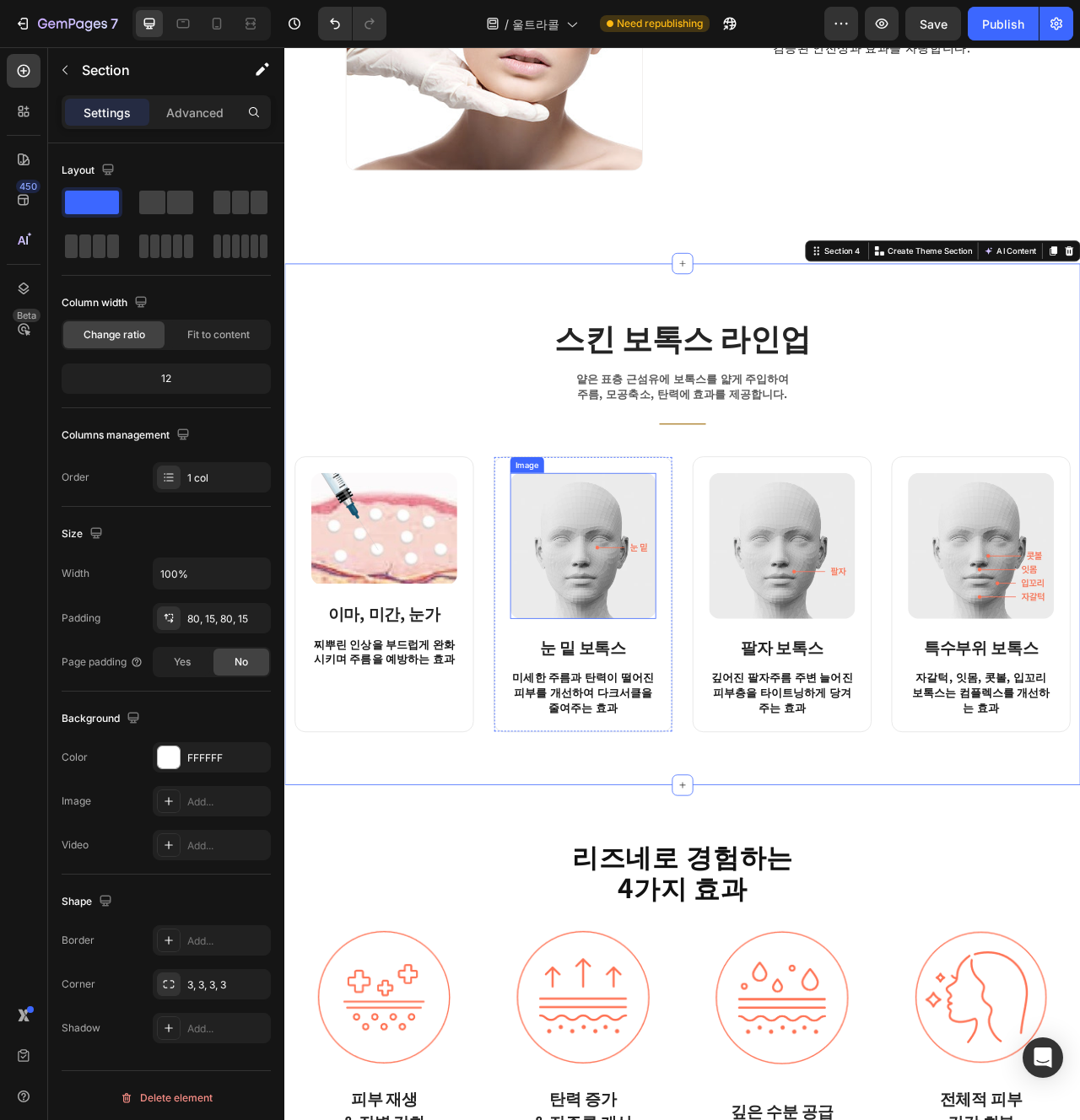
click at [638, 686] on img at bounding box center [664, 682] width 186 height 186
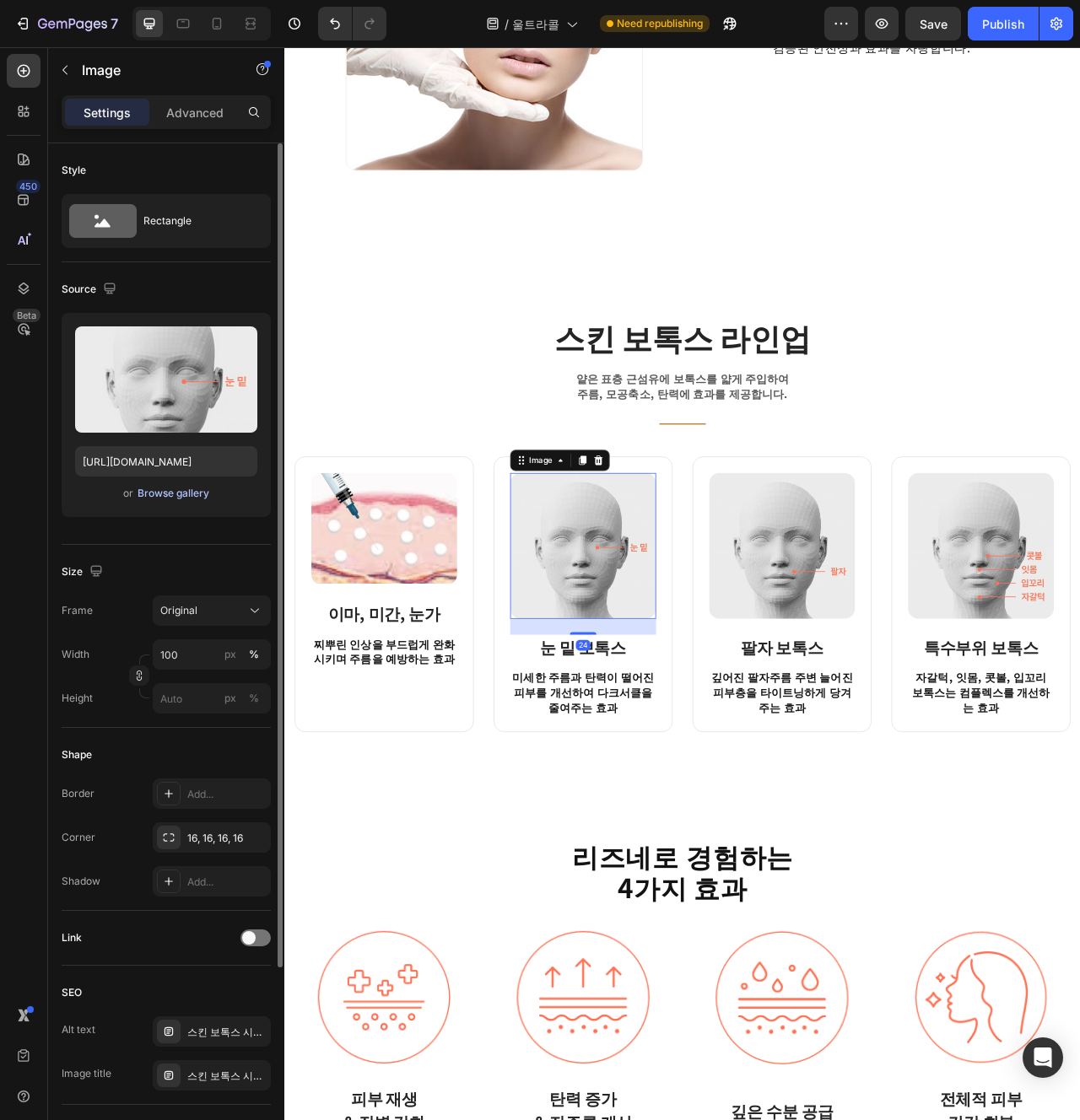
click at [156, 497] on div "Browse gallery" at bounding box center [173, 493] width 72 height 15
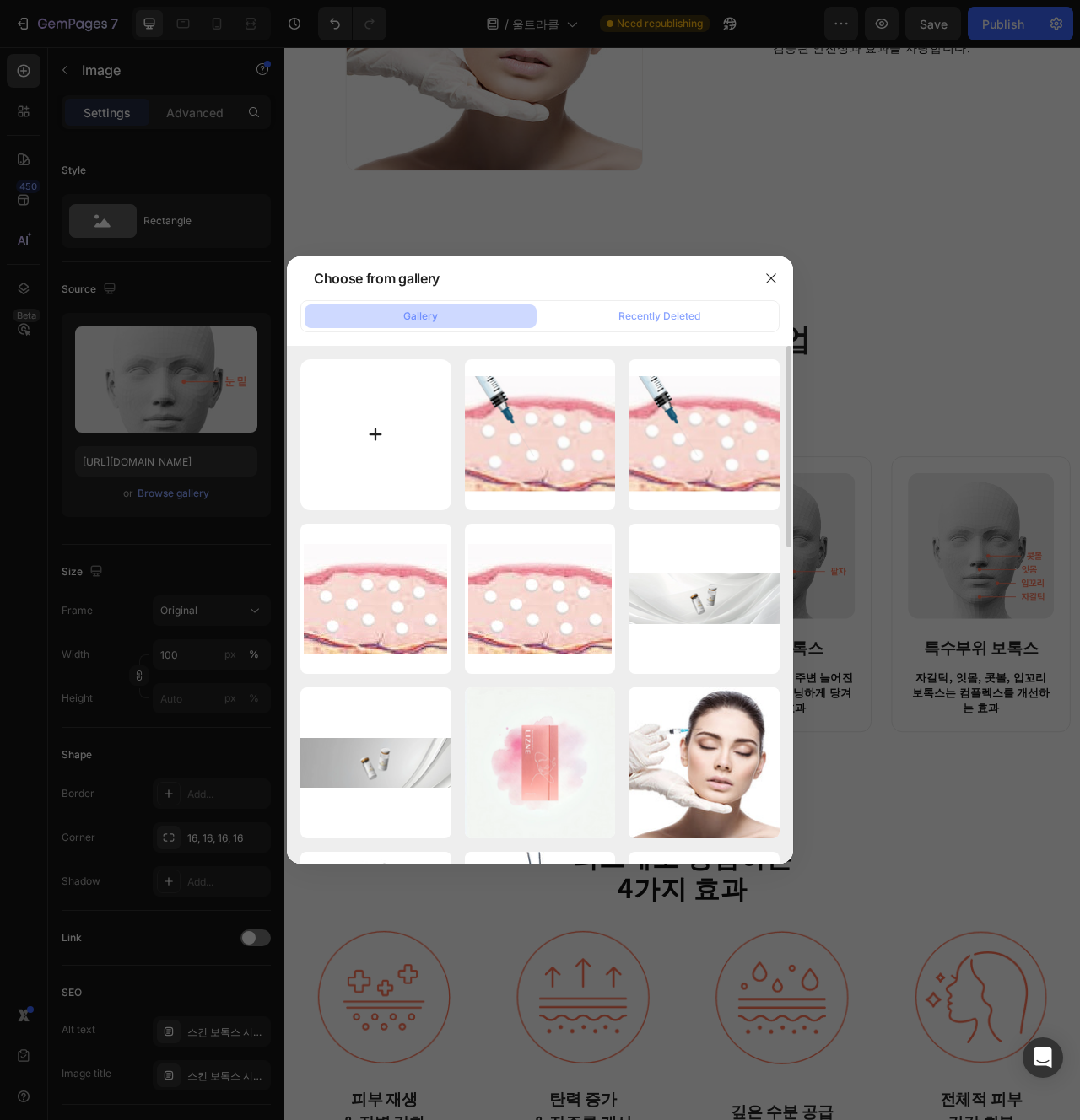
click at [404, 451] on input "file" at bounding box center [376, 434] width 151 height 151
type input "C:\fakepath\se227.jpg"
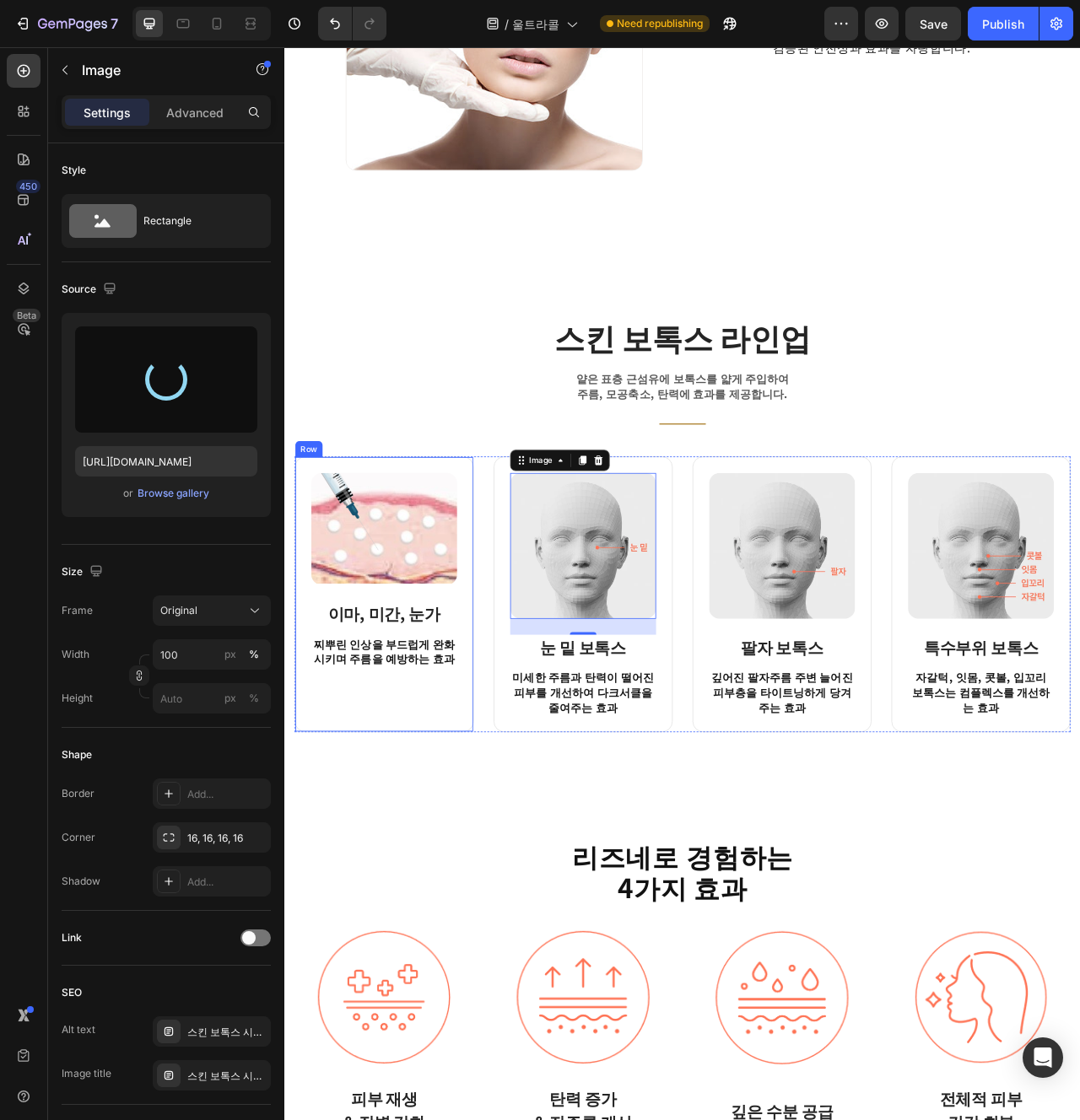
type input "https://cdn.shopify.com/s/files/1/0956/9894/4132/files/gempages_577415988631306…"
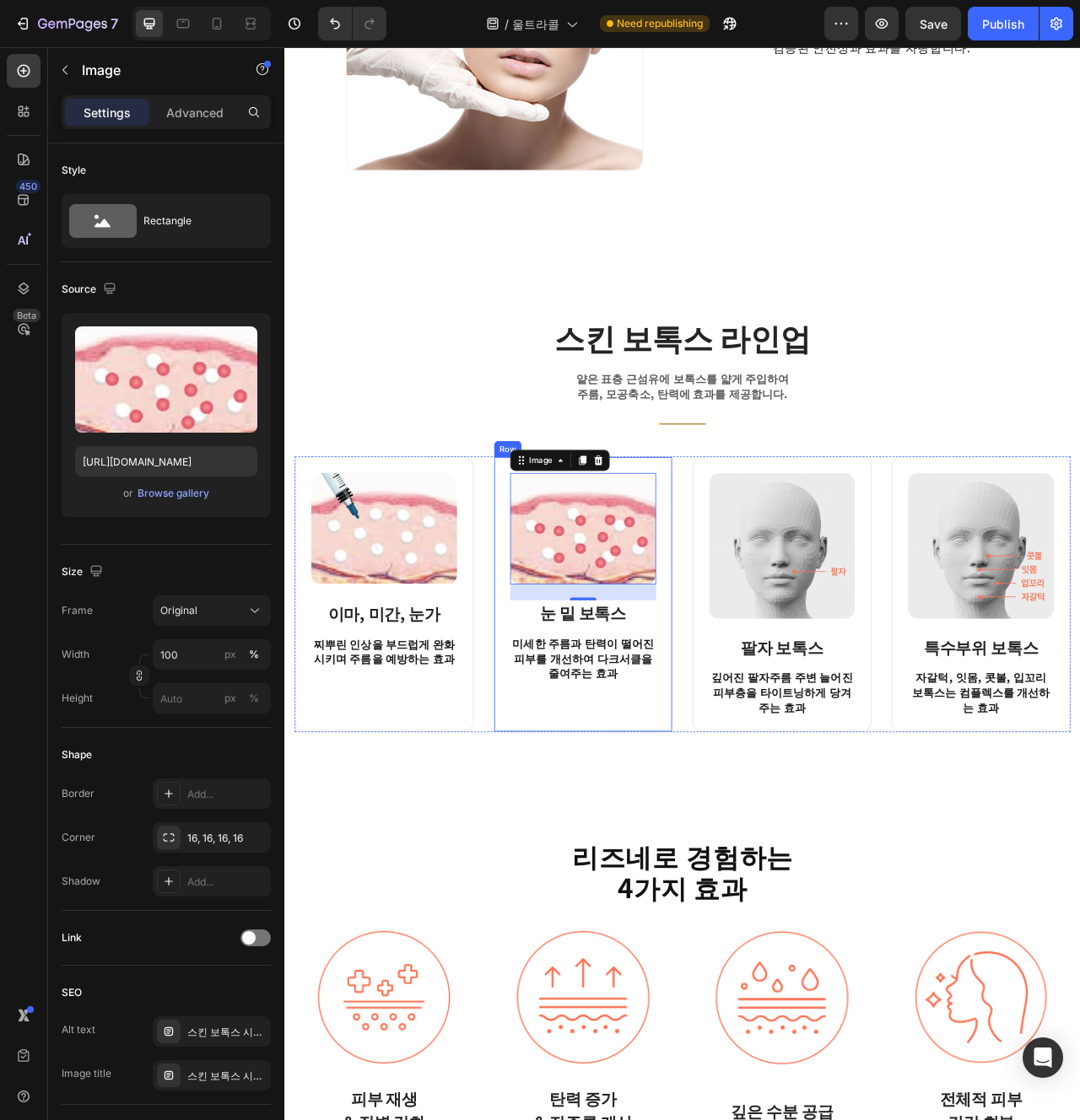
click at [736, 879] on div "Image 24 눈 밑 보톡스 Heading 미세한 주름과 탄력이 떨어진 피부를 개선하여 다크서클을 줄여주는 효과 Text block" at bounding box center [664, 743] width 186 height 309
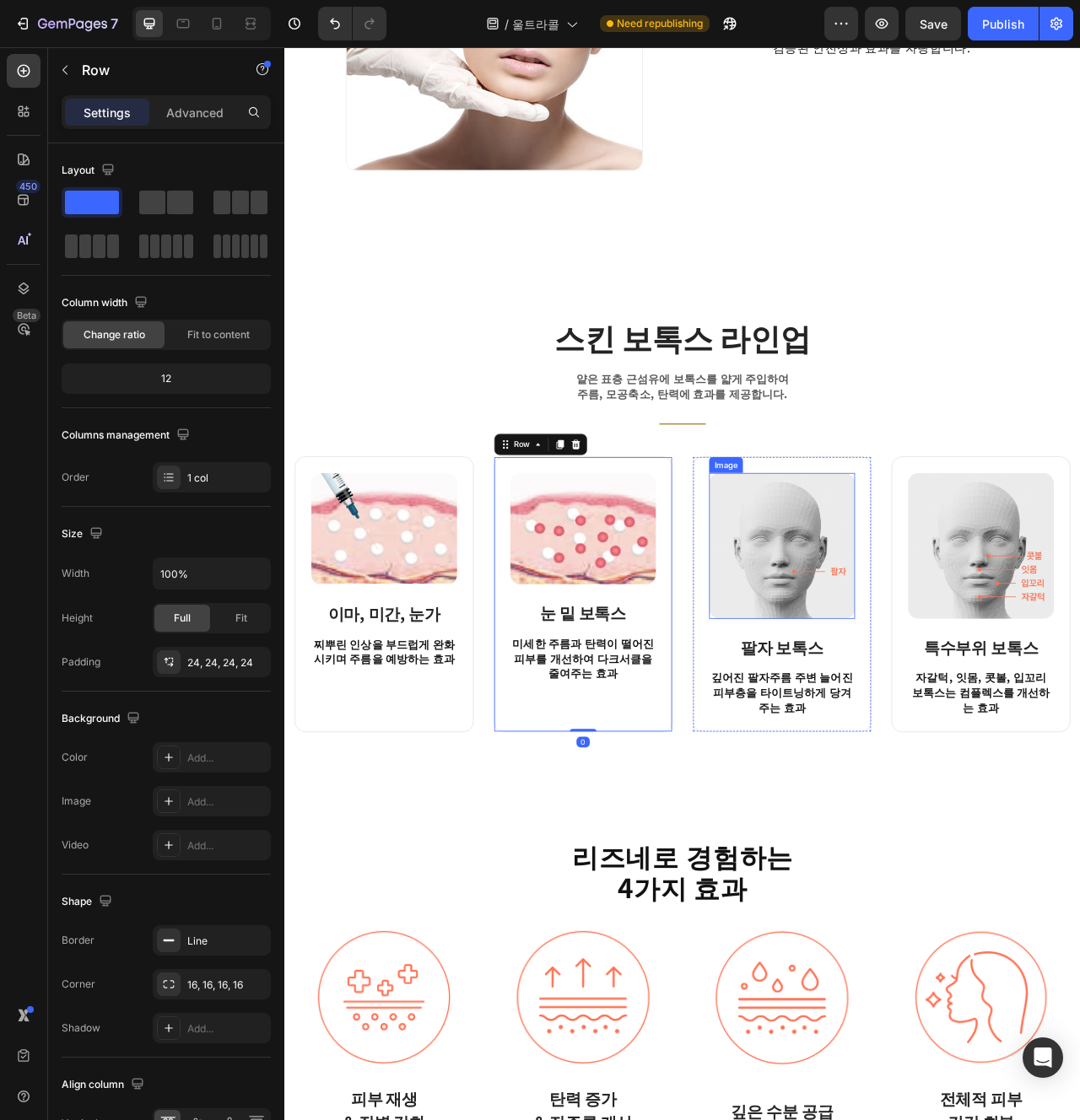
click at [955, 748] on img at bounding box center [917, 682] width 186 height 186
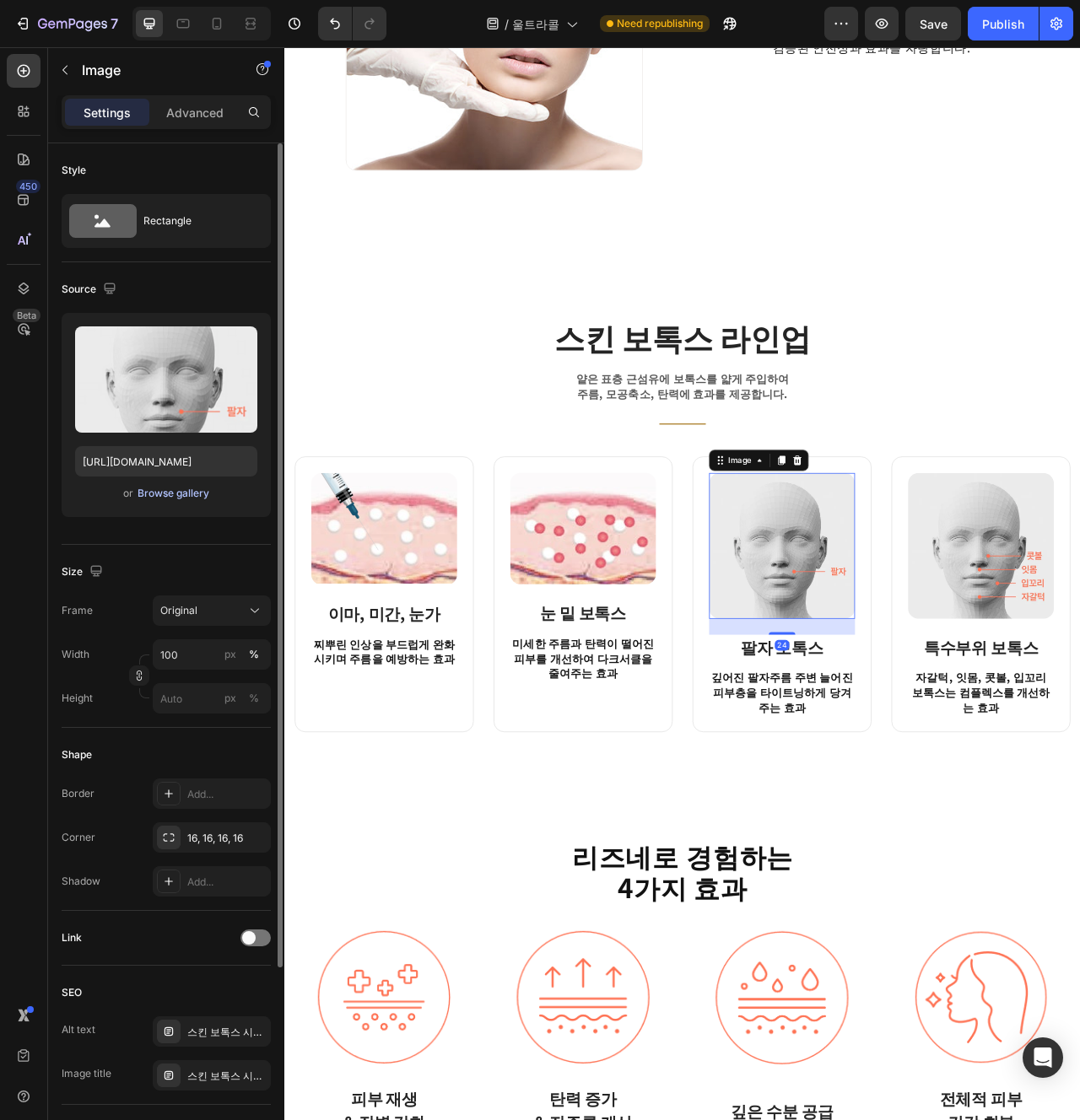
click at [190, 494] on div "Browse gallery" at bounding box center [173, 493] width 72 height 15
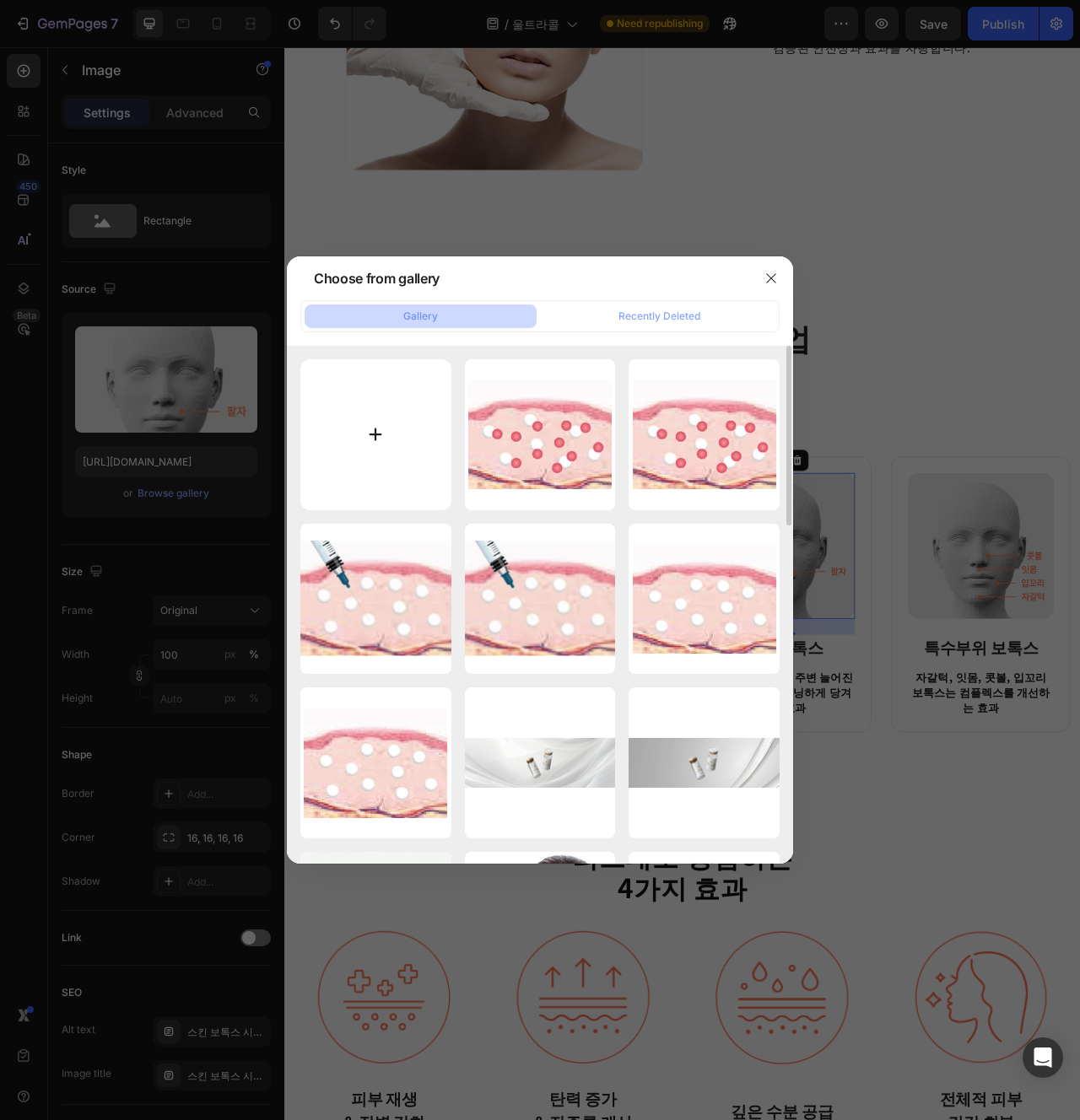
click at [395, 455] on input "file" at bounding box center [376, 434] width 151 height 151
type input "C:\fakepath\se228.jpg"
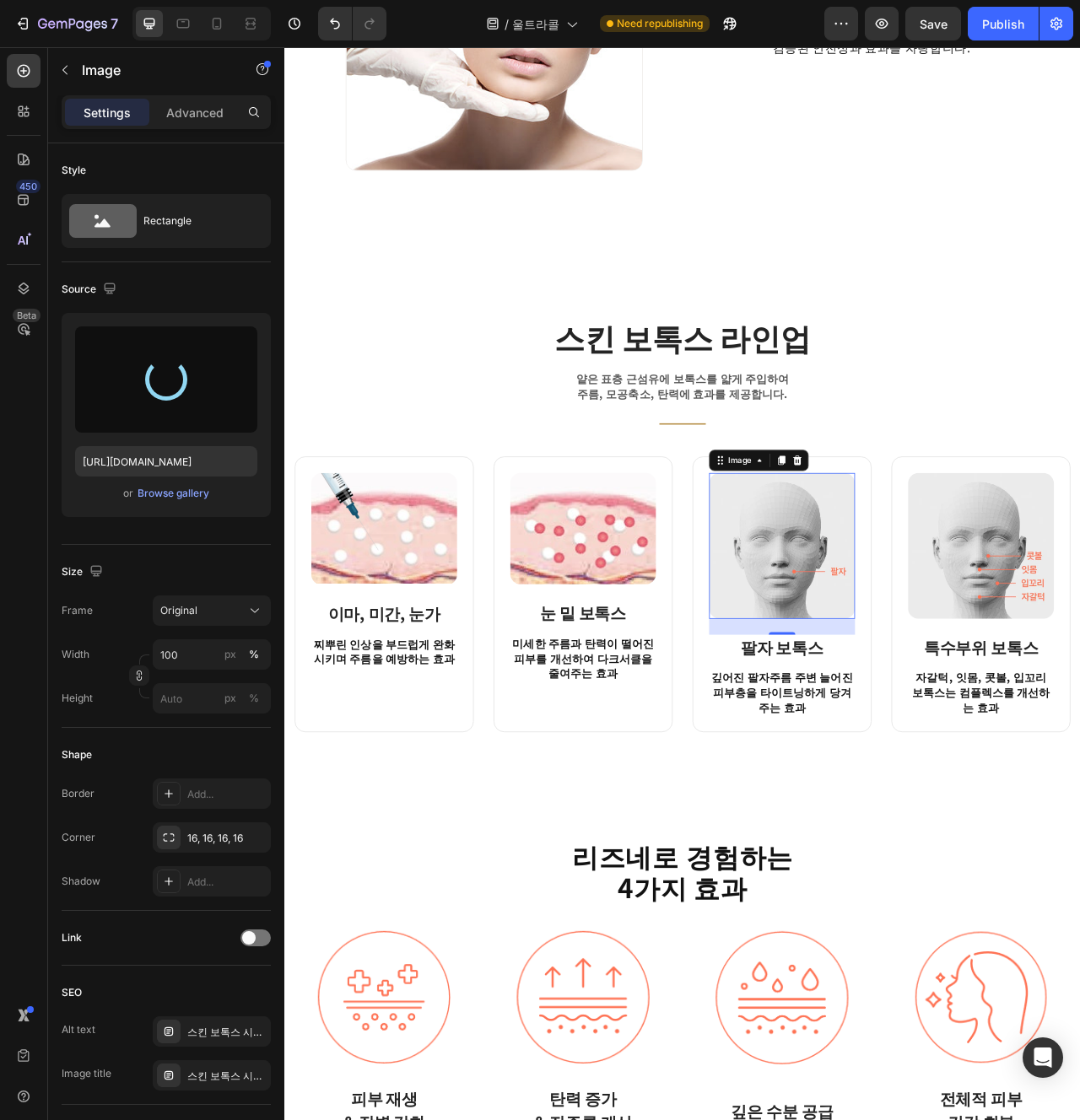
type input "https://cdn.shopify.com/s/files/1/0956/9894/4132/files/gempages_577415988631306…"
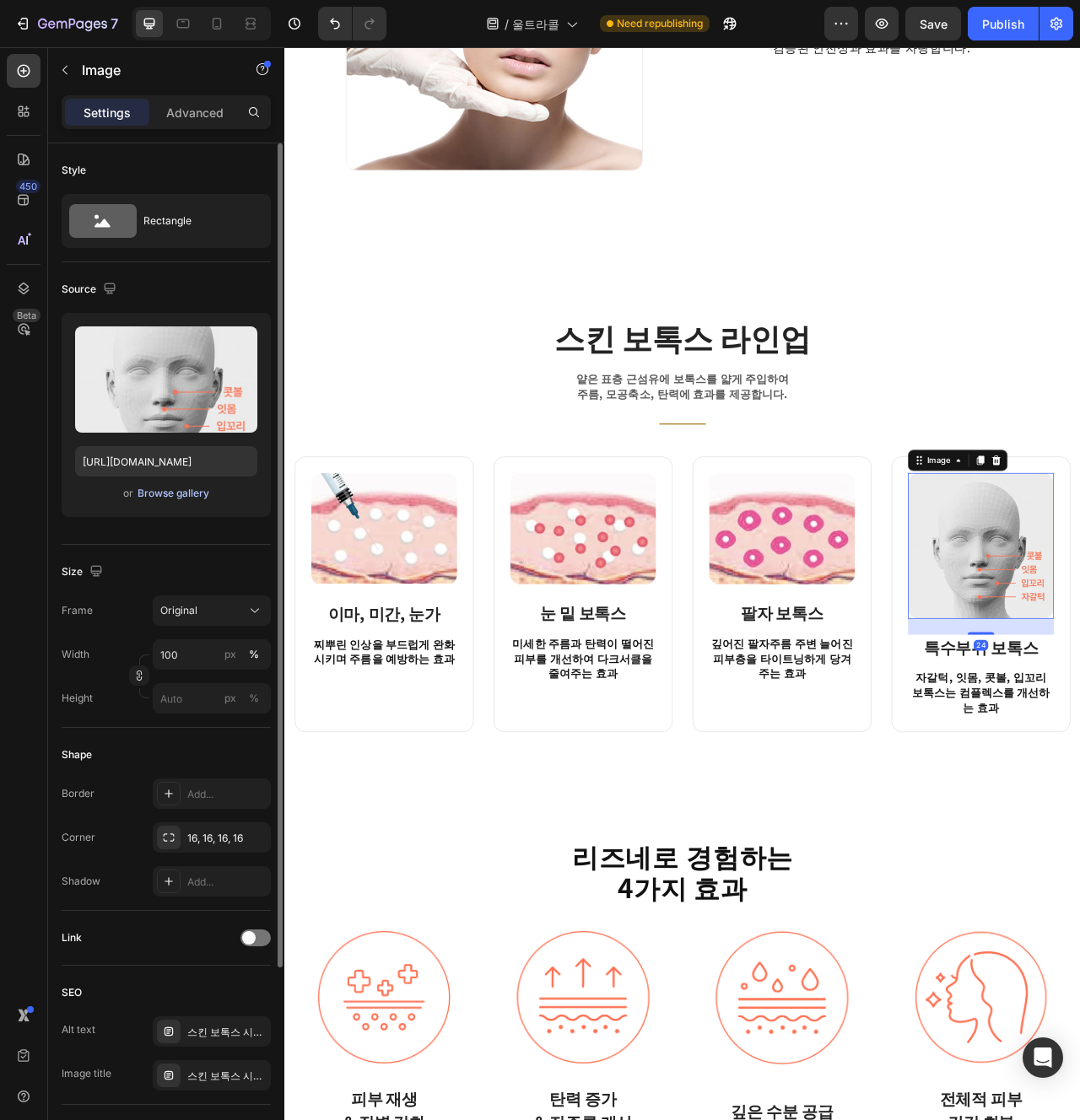
click at [186, 497] on div "Browse gallery" at bounding box center [173, 493] width 72 height 15
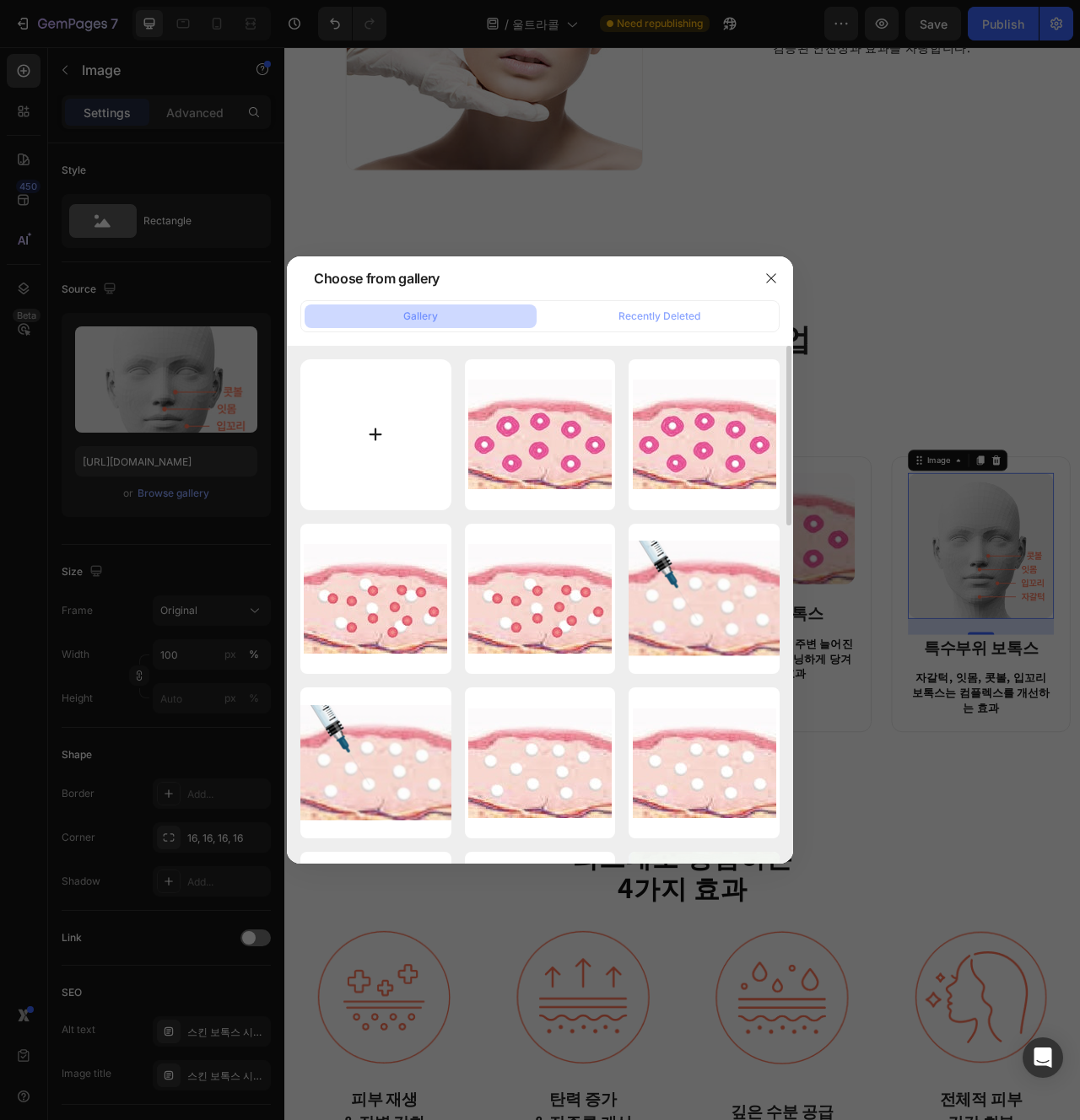
click at [393, 433] on input "file" at bounding box center [376, 434] width 151 height 151
type input "C:\fakepath\se229.jpg"
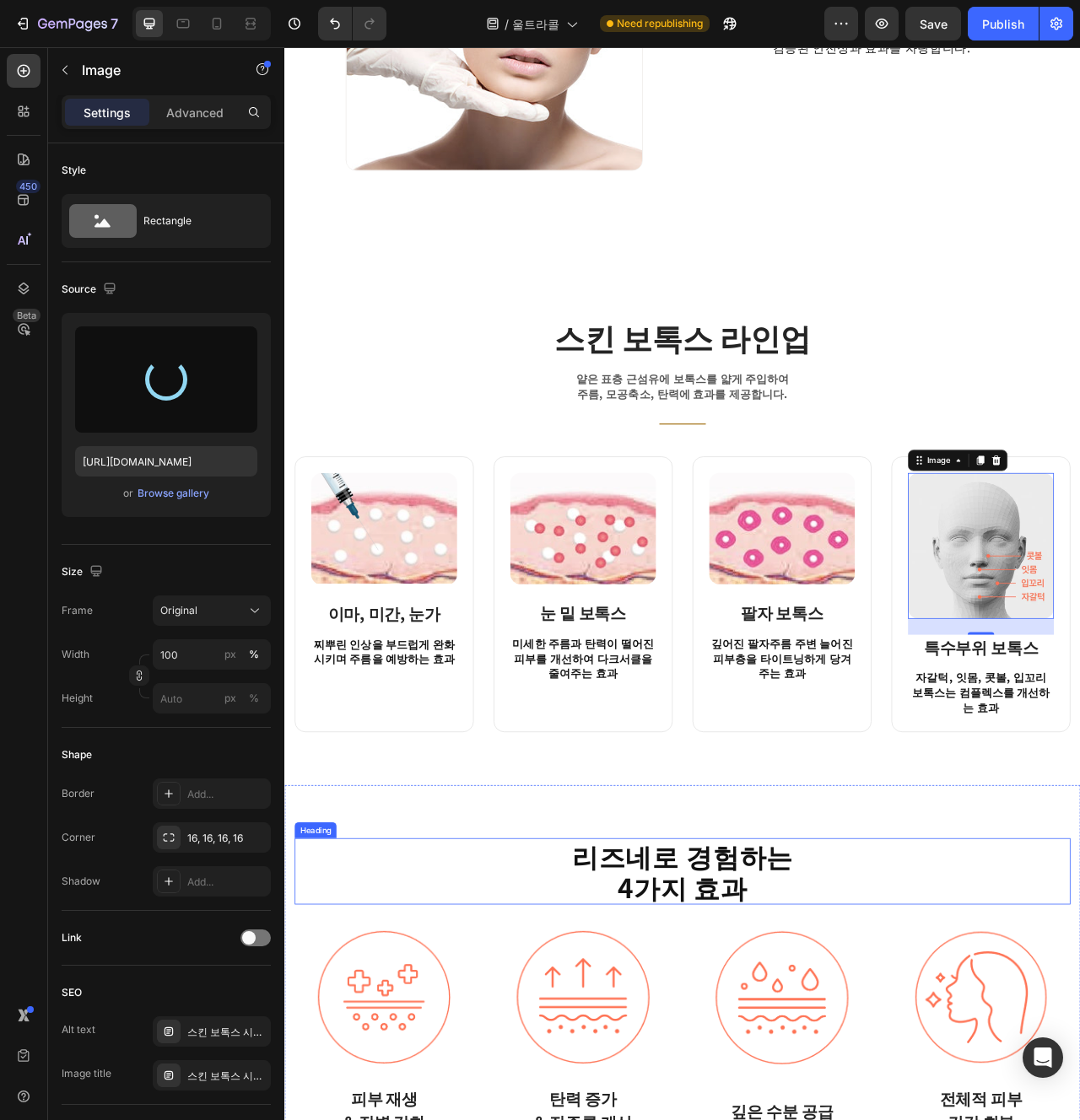
scroll to position [2479, 0]
type input "https://cdn.shopify.com/s/files/1/0956/9894/4132/files/gempages_577415988631306…"
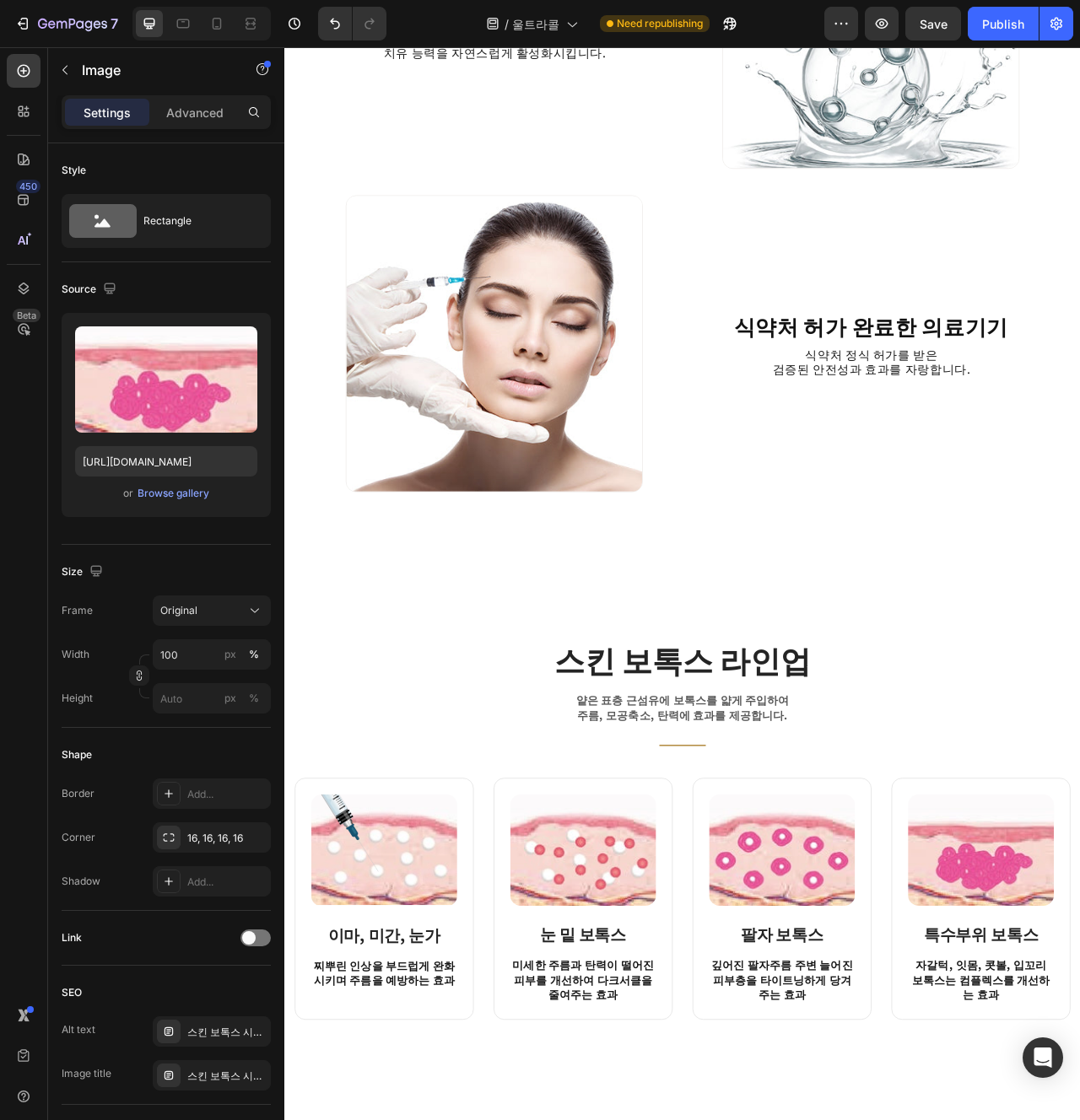
scroll to position [2130, 0]
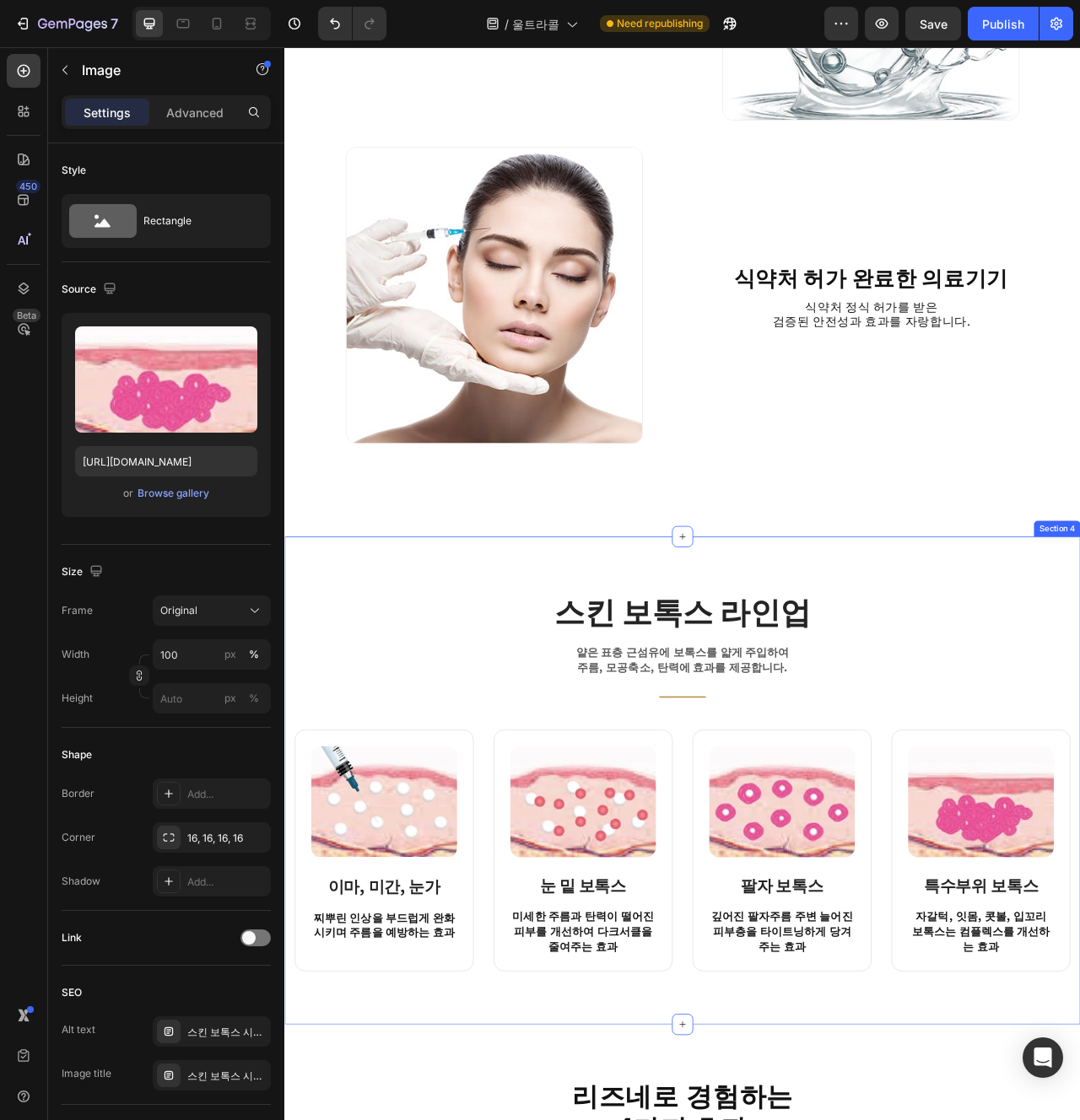
click at [1030, 776] on h2 "스킨 보톡스 라인업" at bounding box center [790, 765] width 591 height 54
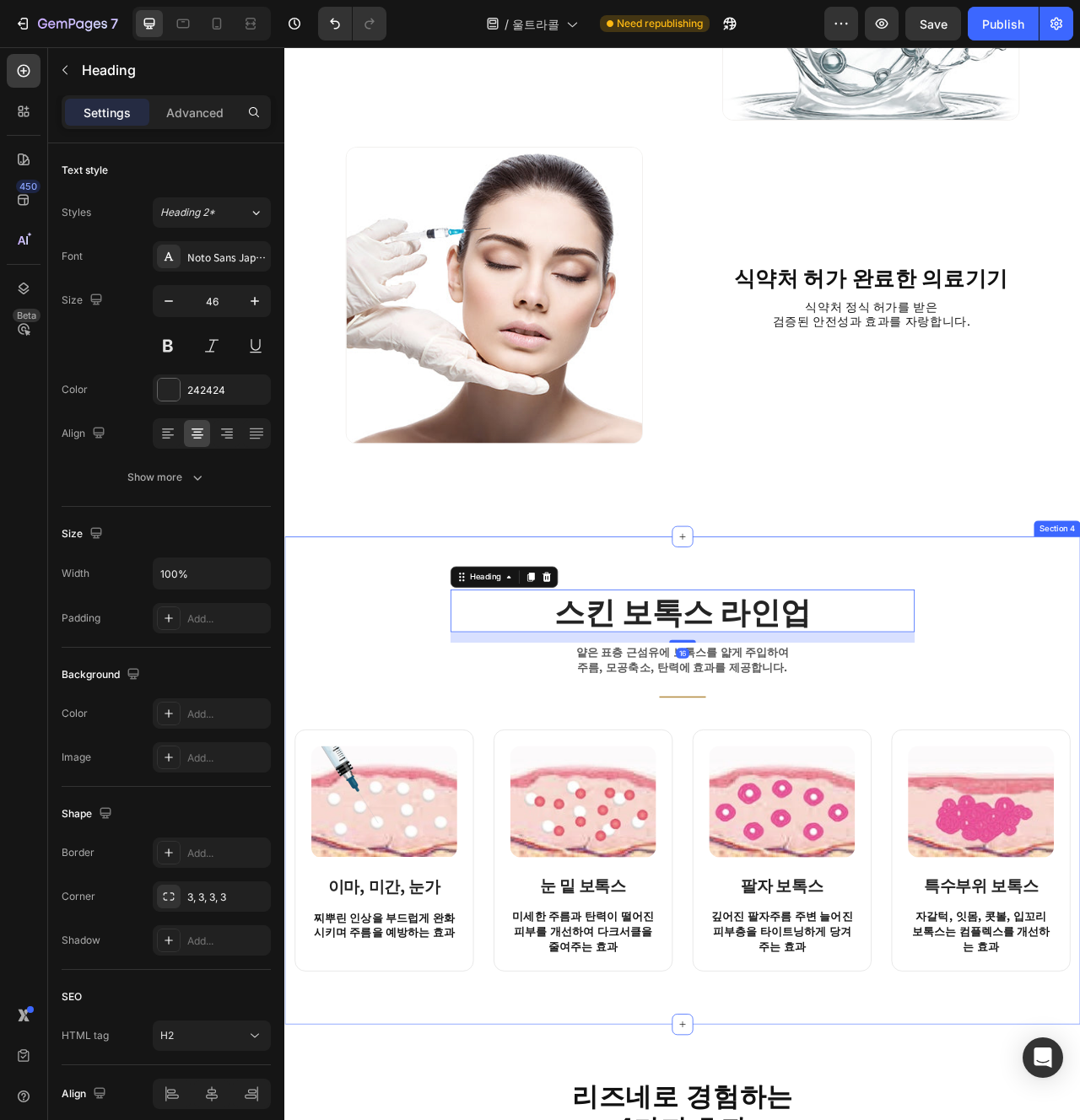
click at [383, 816] on div "스킨 보톡스 라인업 Heading 16 얕은 표층 근섬유에 보톡스를 얇게 주입하여 주름, 모공축소, 탄력에 효과를 제공합니다. Text blo…" at bounding box center [790, 980] width 987 height 486
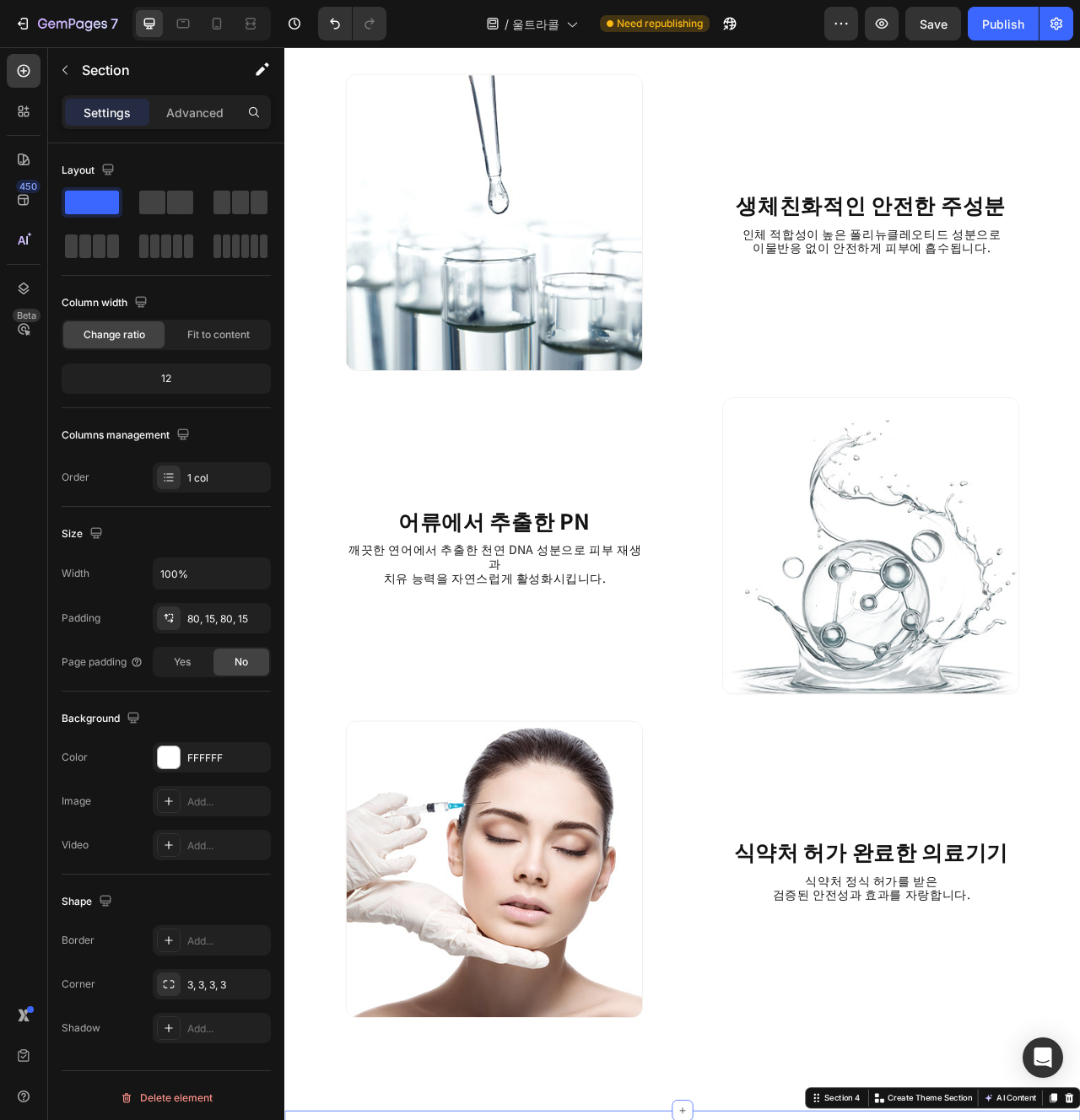
scroll to position [1401, 0]
drag, startPoint x: 970, startPoint y: 1382, endPoint x: 773, endPoint y: 199, distance: 1199.3
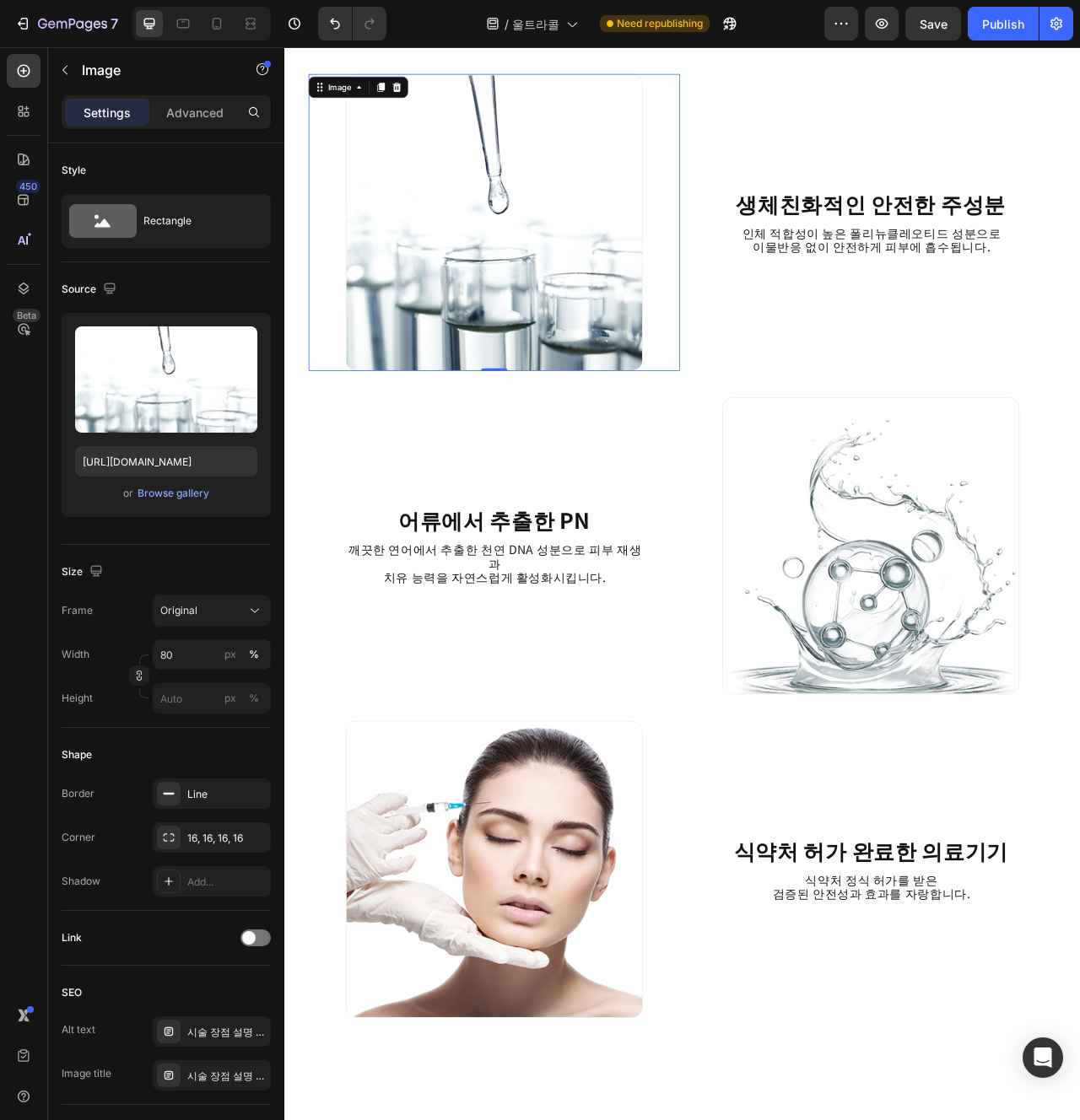
click at [779, 87] on div at bounding box center [551, 270] width 473 height 378
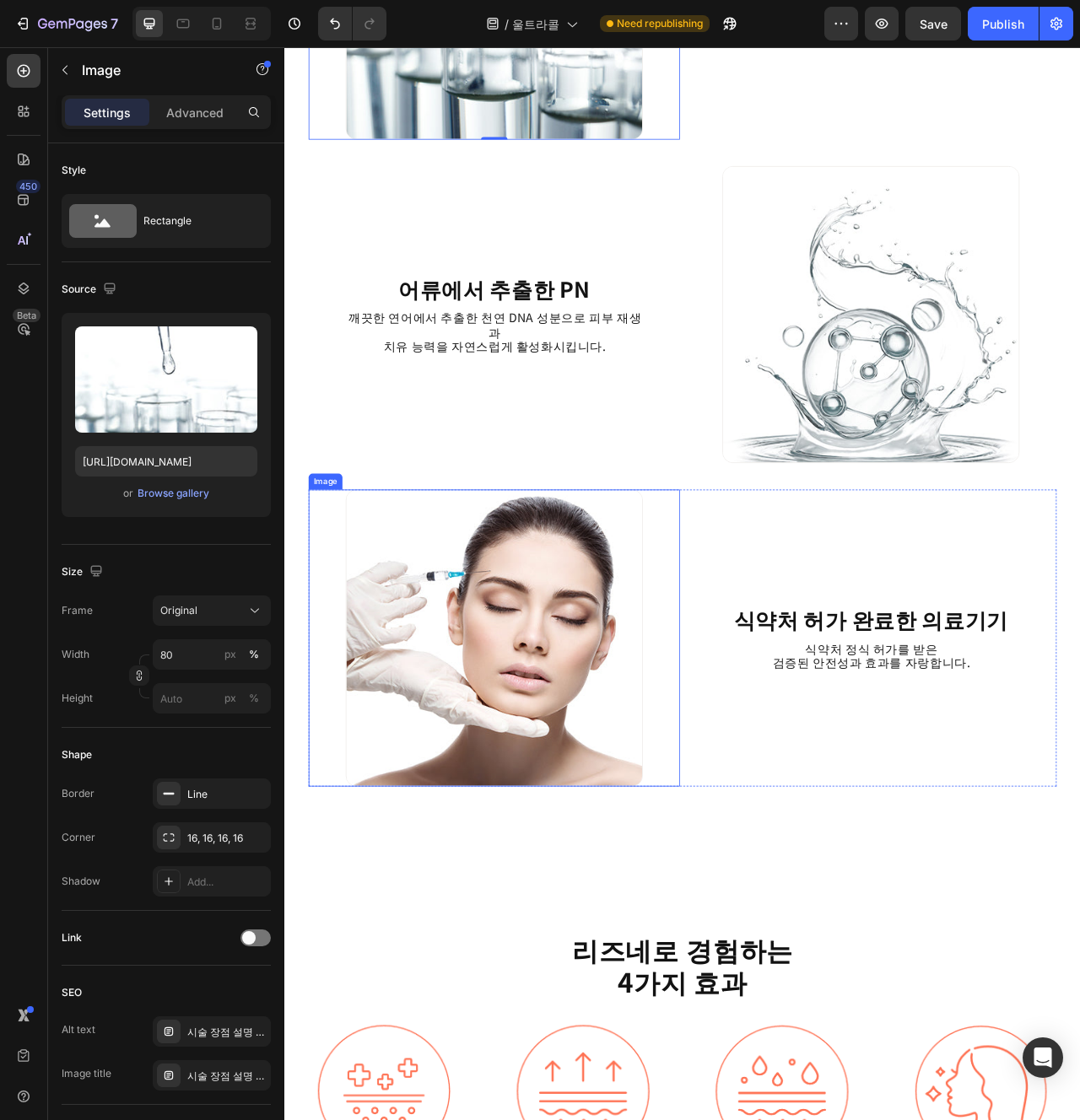
click at [771, 926] on div at bounding box center [551, 799] width 473 height 378
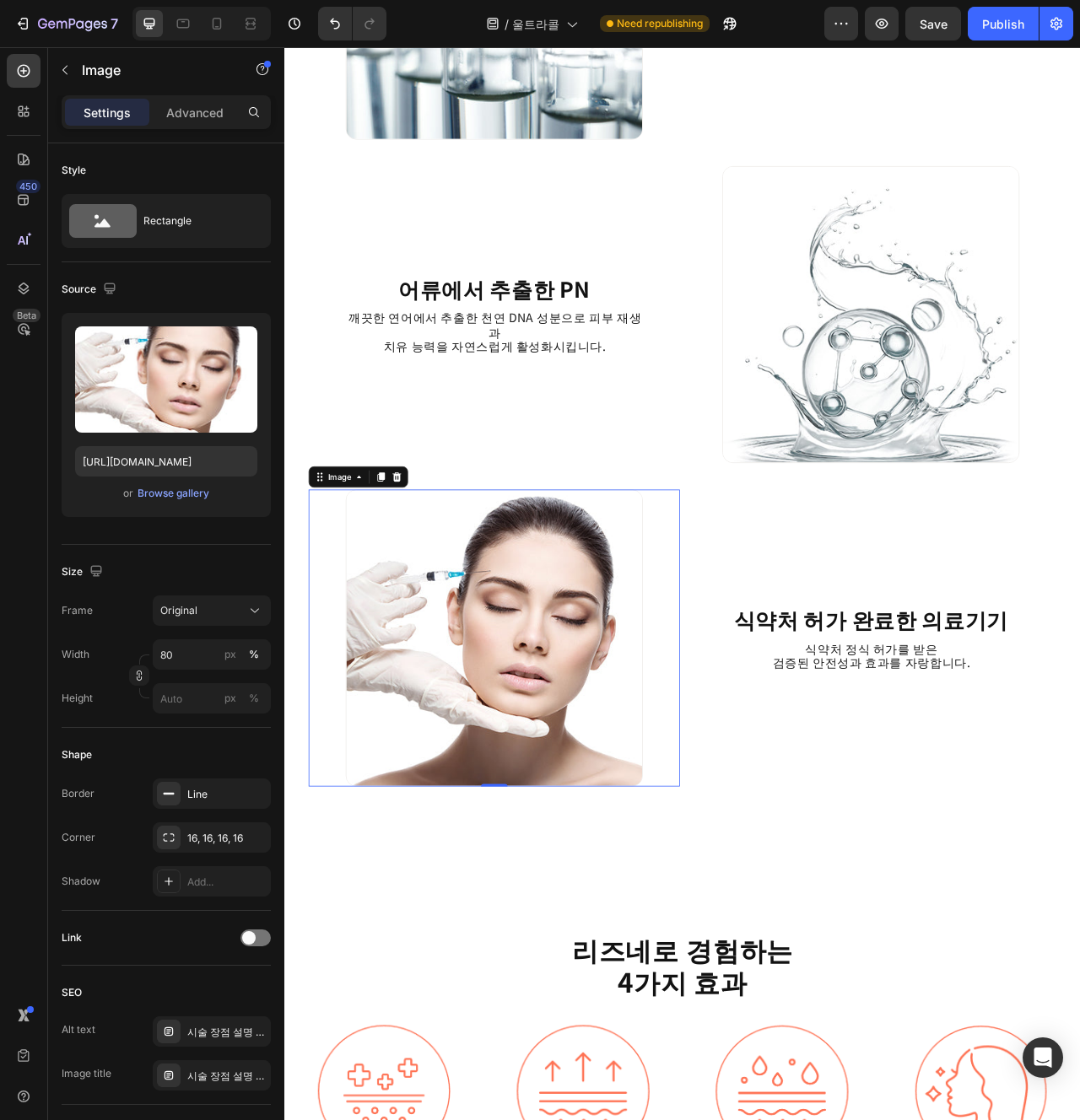
scroll to position [1695, 0]
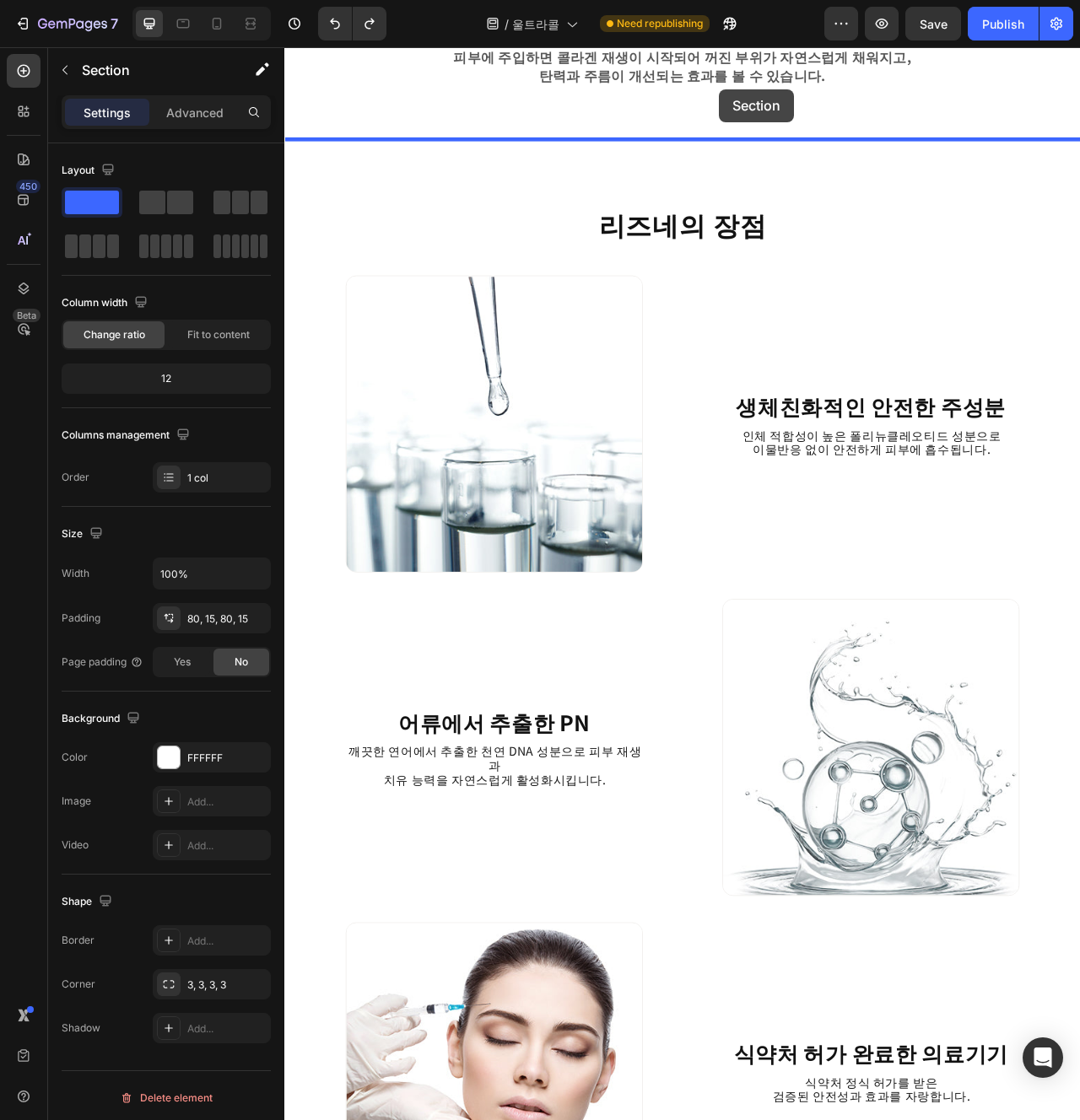
scroll to position [1116, 0]
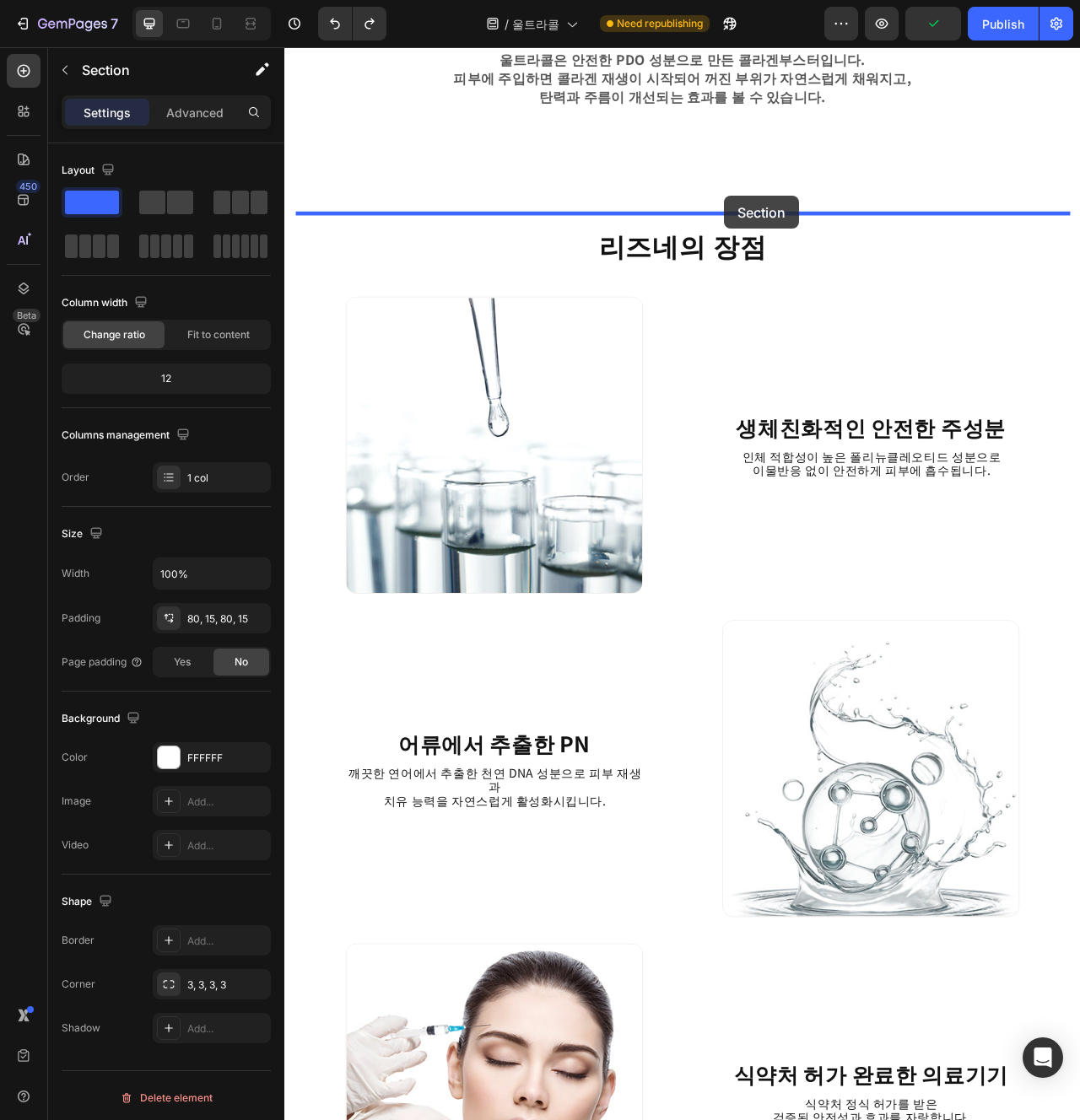
drag, startPoint x: 1008, startPoint y: 1327, endPoint x: 844, endPoint y: 236, distance: 1103.3
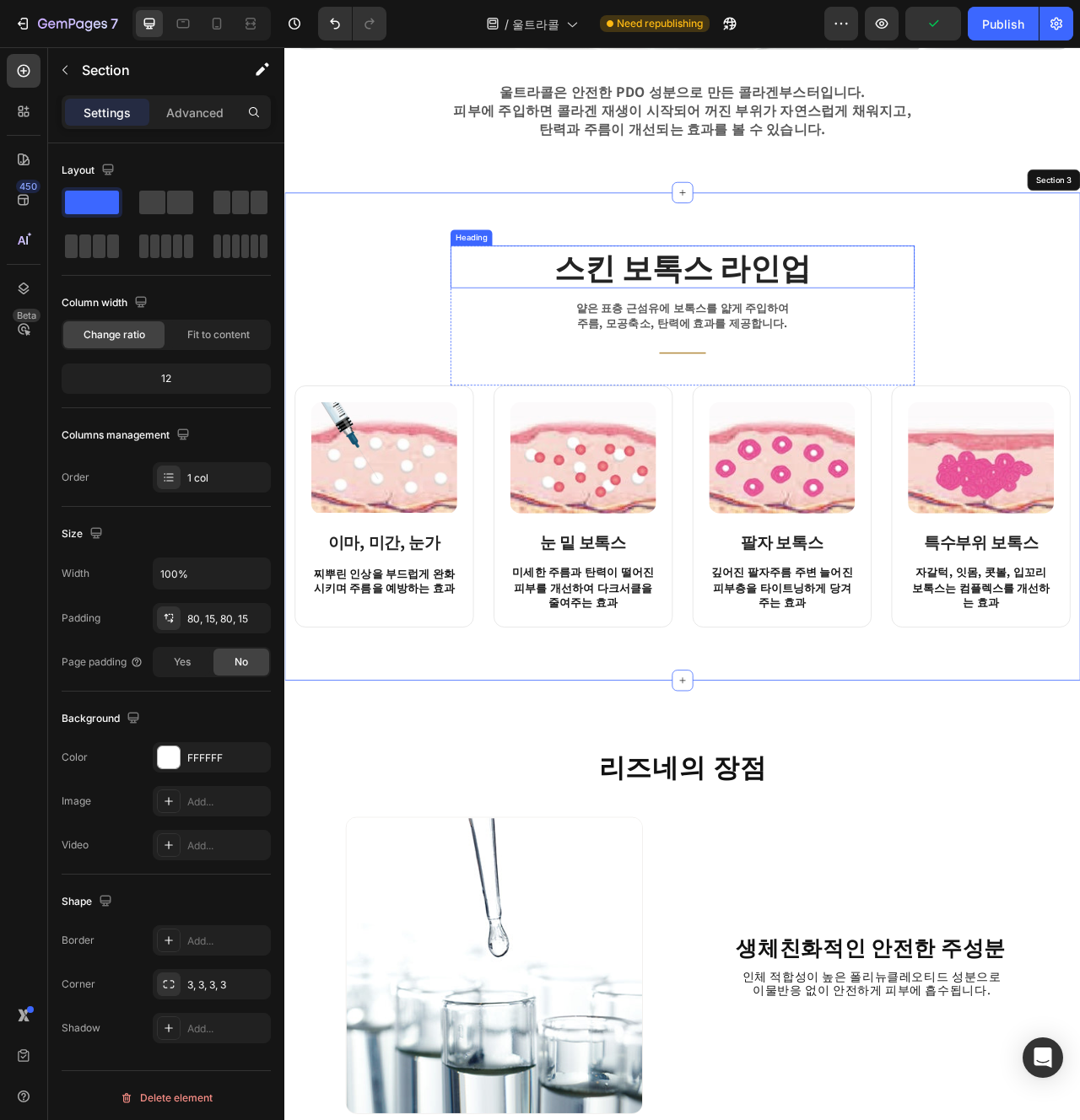
scroll to position [1034, 0]
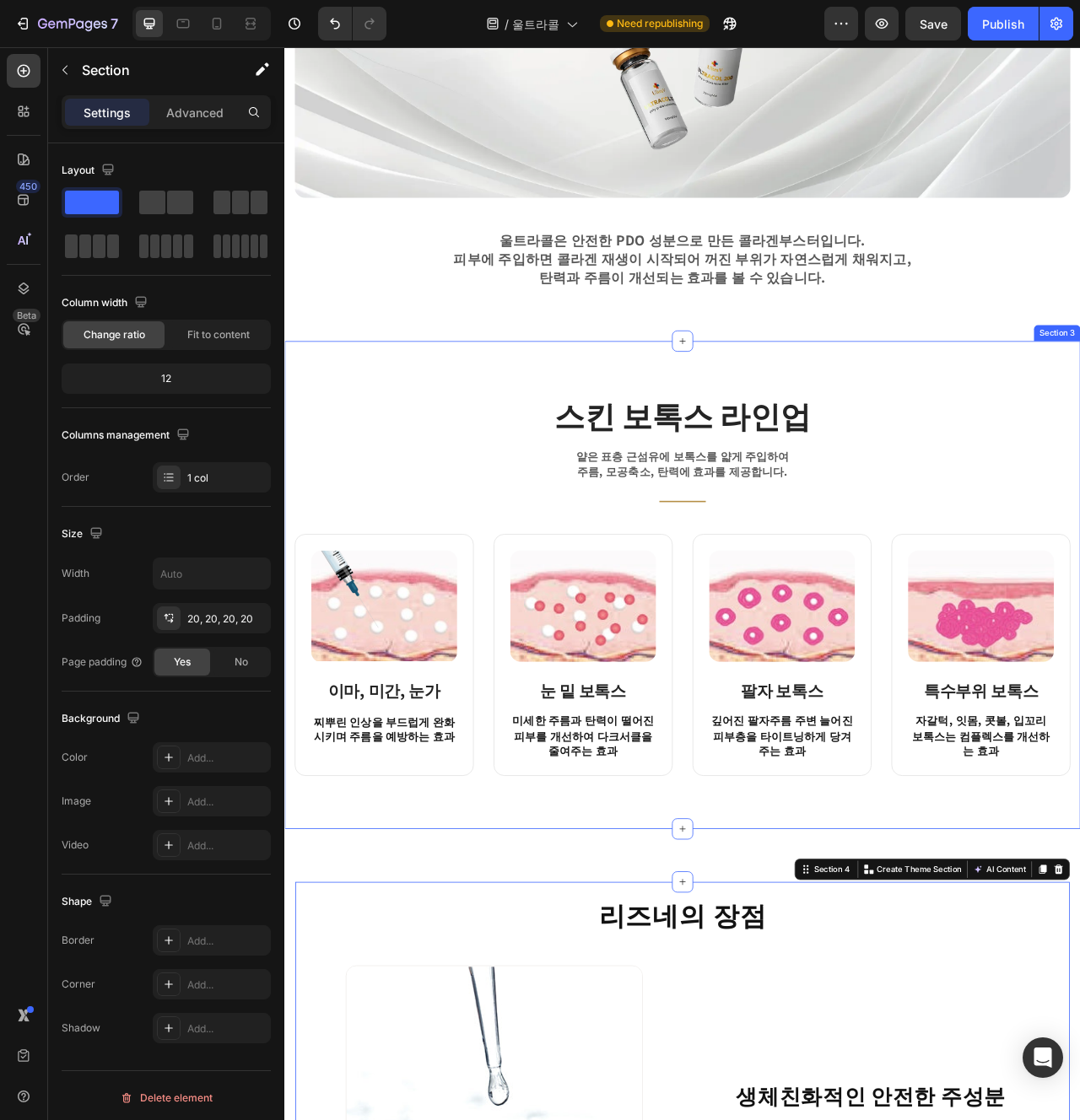
scroll to position [732, 0]
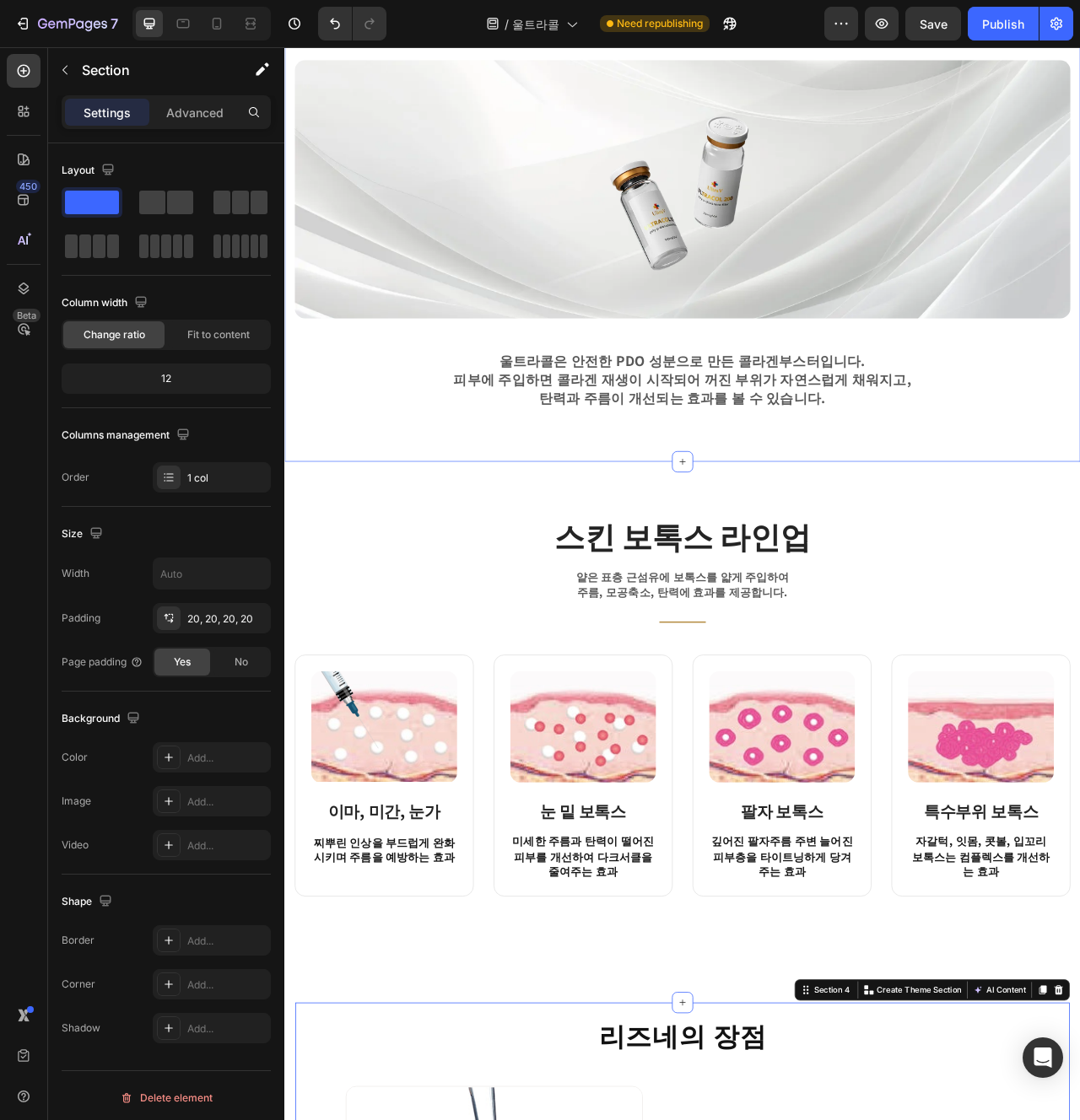
click at [584, 560] on div "울트라콜이란? Heading Row Image 울트라콜은 안전한 PDO 성분으로 만든 콜라겐부스터입니다. 피부에 주입하면 콜라겐 재생이 시작되…" at bounding box center [791, 241] width 1012 height 667
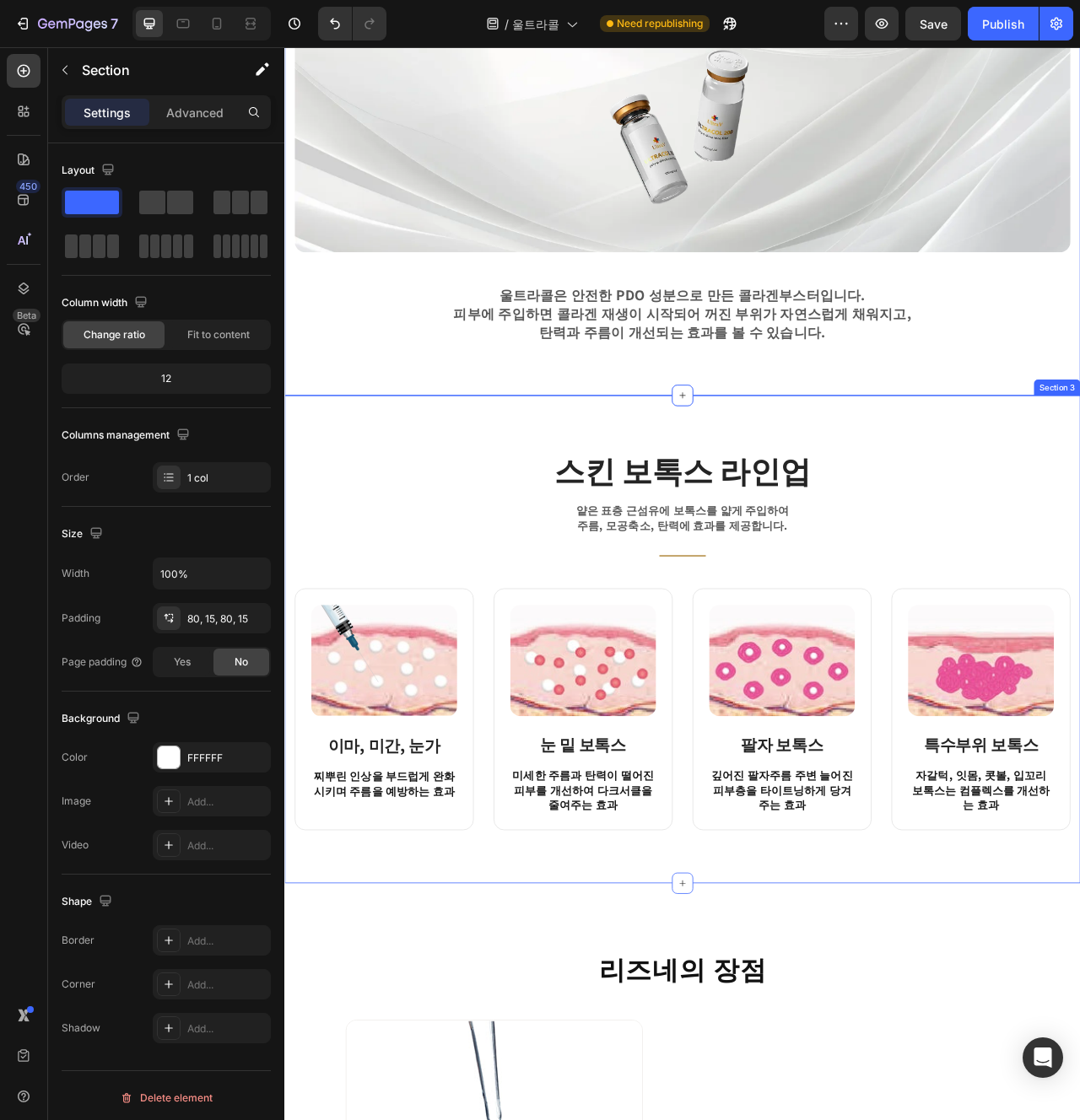
click at [590, 1101] on div "스킨 보톡스 라인업 Heading 얕은 표층 근섬유에 보톡스를 얇게 주입하여 주름, 모공축소, 탄력에 효과를 제공합니다. Text block …" at bounding box center [791, 800] width 1012 height 620
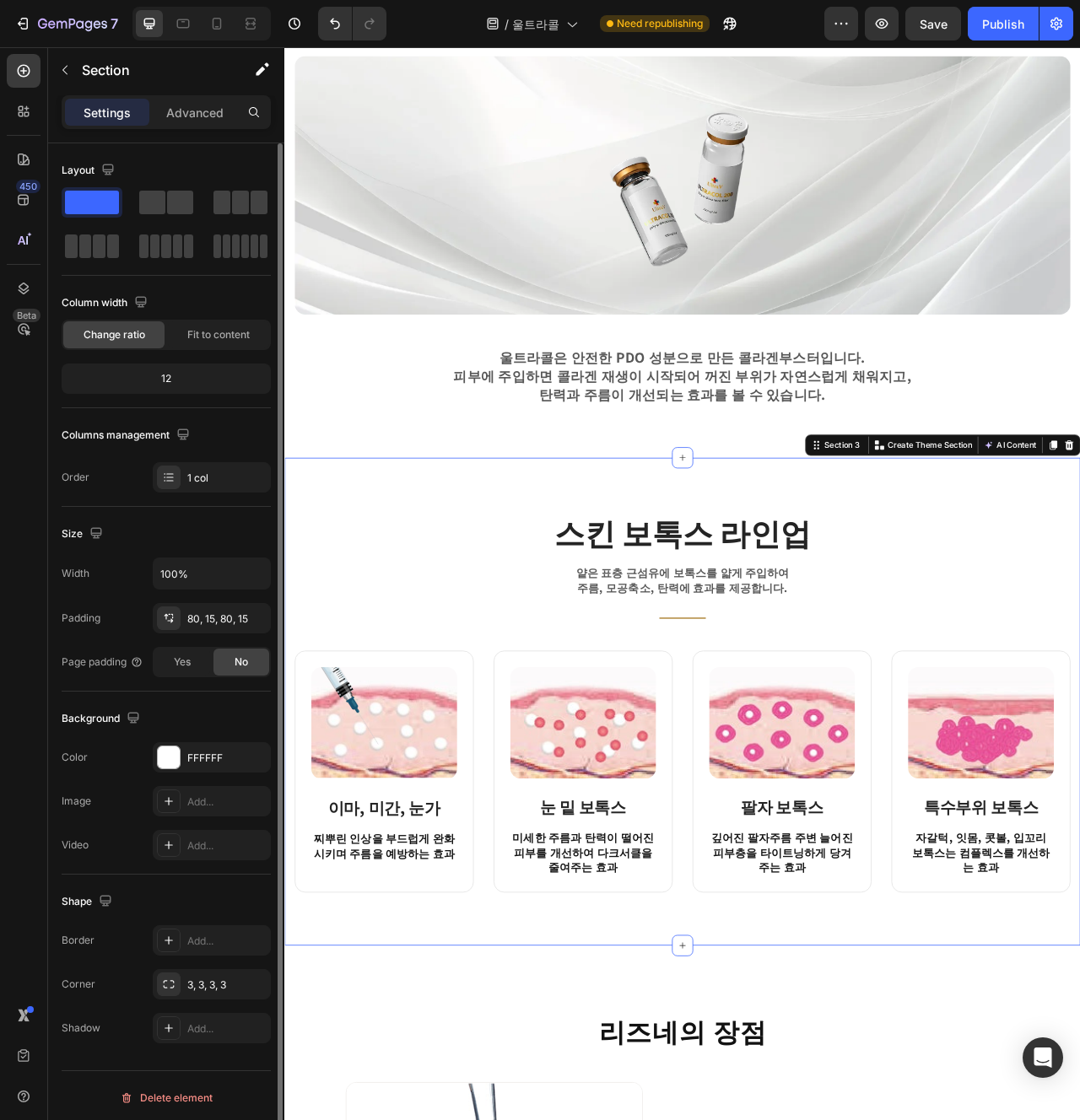
scroll to position [698, 0]
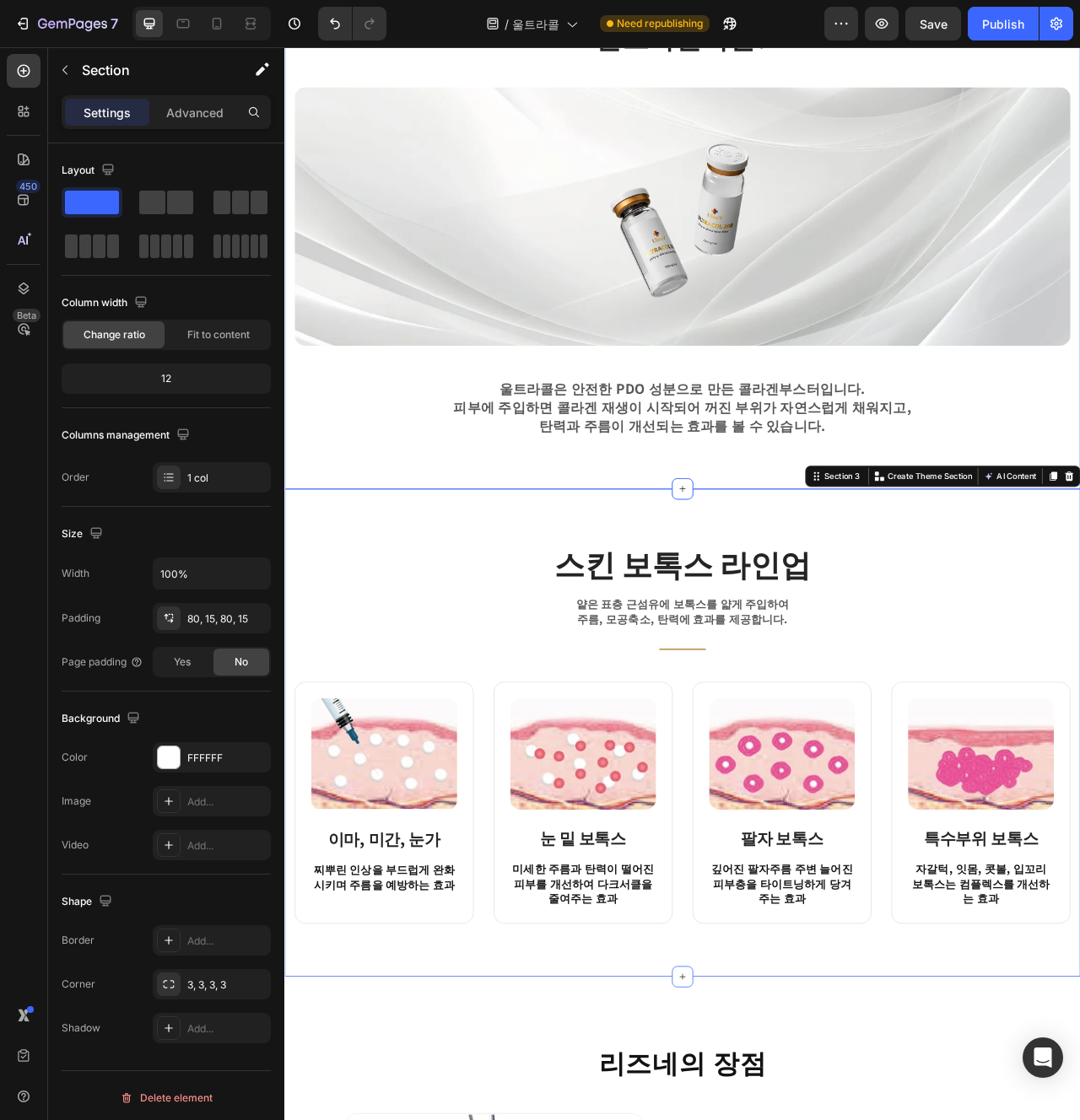
click at [475, 549] on div "울트라콜이란? Heading Row Image 울트라콜은 안전한 PDO 성분으로 만든 콜라겐부스터입니다. 피부에 주입하면 콜라겐 재생이 시작되…" at bounding box center [791, 275] width 1012 height 667
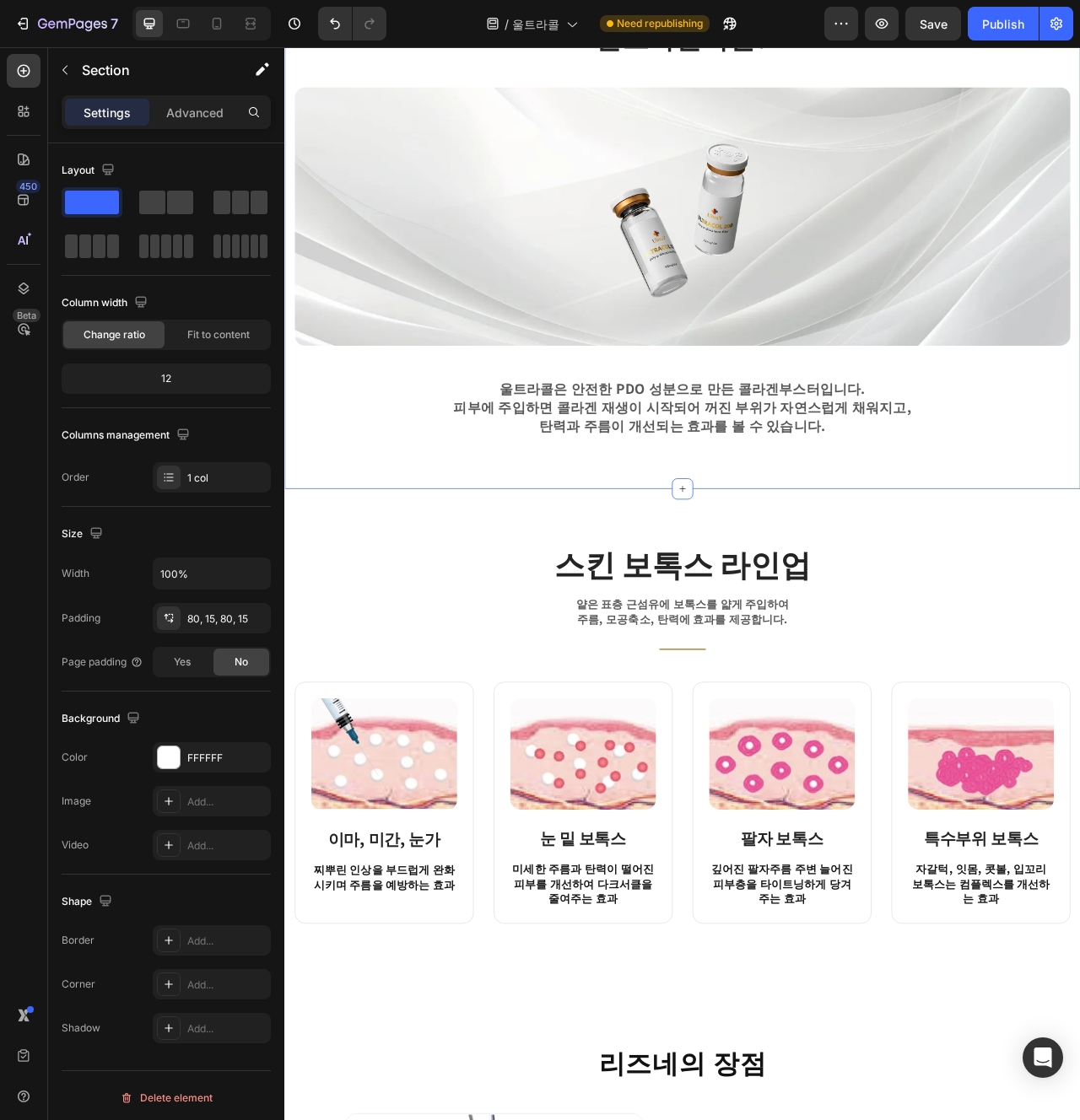
click at [803, 730] on h2 "스킨 보톡스 라인업" at bounding box center [790, 703] width 591 height 54
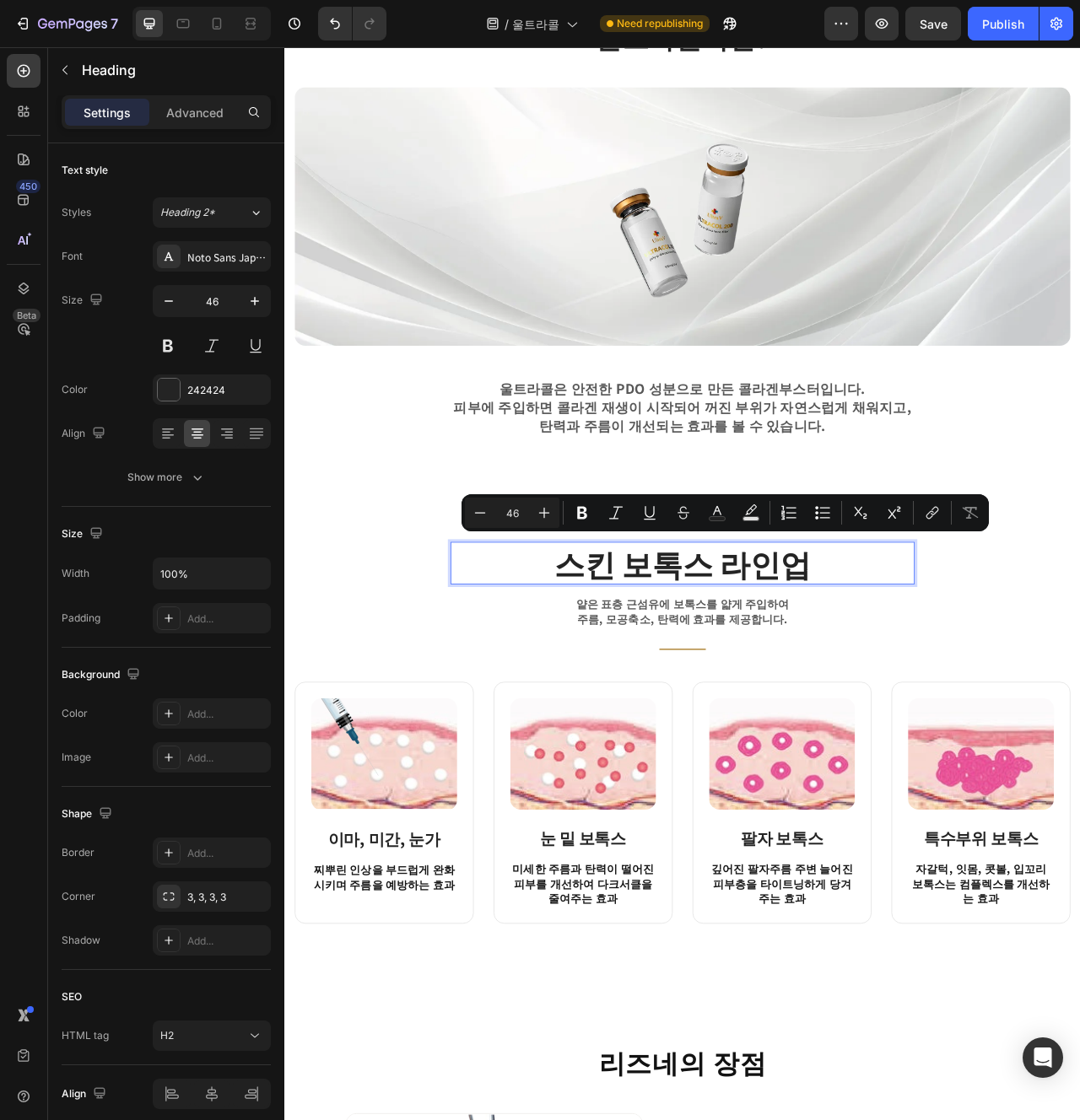
click at [785, 716] on p "스킨 보톡스 라인업" at bounding box center [790, 703] width 587 height 50
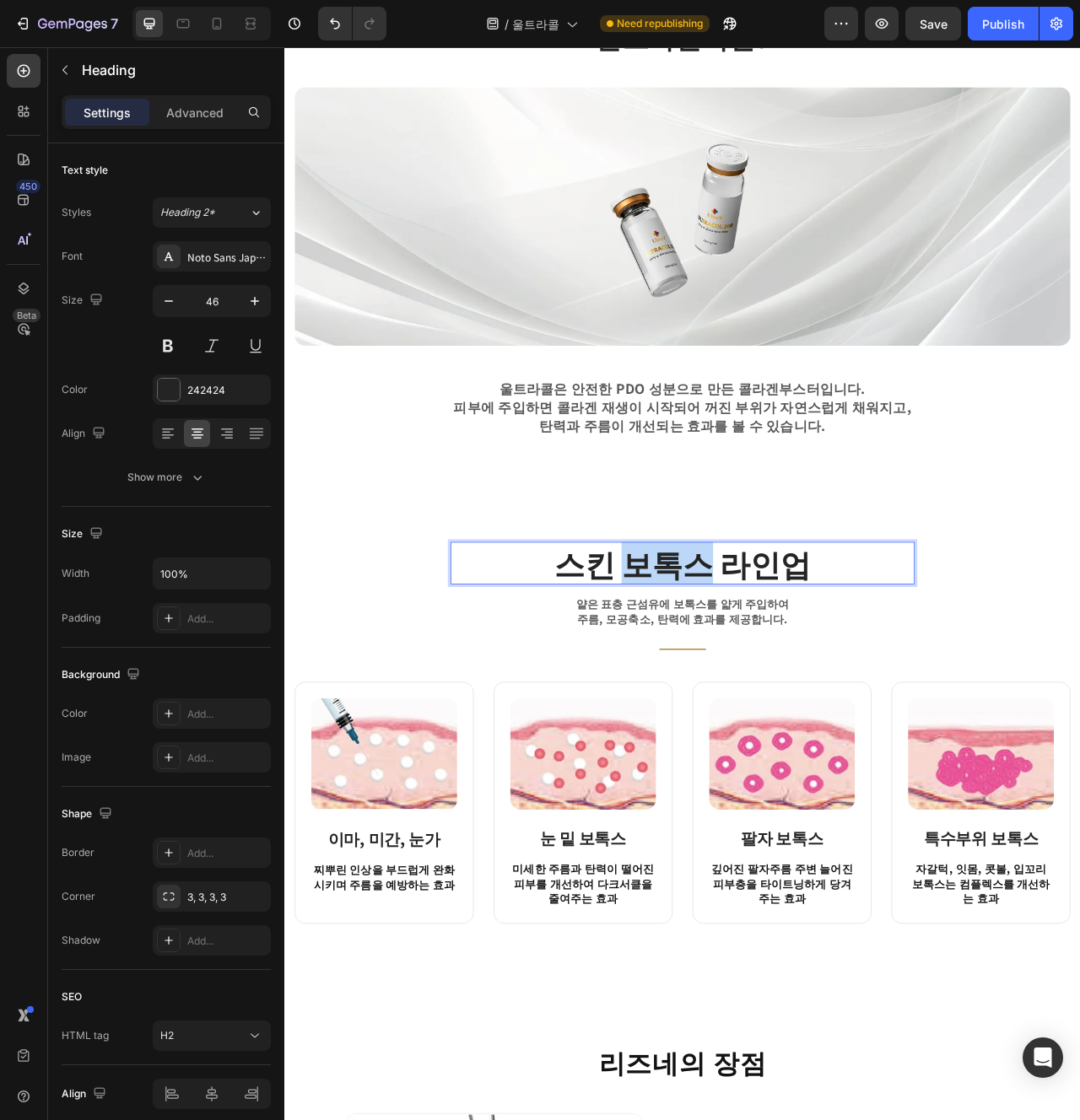
click at [785, 716] on p "스킨 보톡스 라인업" at bounding box center [790, 703] width 587 height 50
click at [793, 710] on p "울트라콜의 시술 원리" at bounding box center [790, 703] width 587 height 50
click at [839, 783] on p "얕은 표층 근섬유에 보톡스를 얇게 주입하여 주름, 모공축소, 탄력에 효과를 제공합니다." at bounding box center [790, 765] width 587 height 38
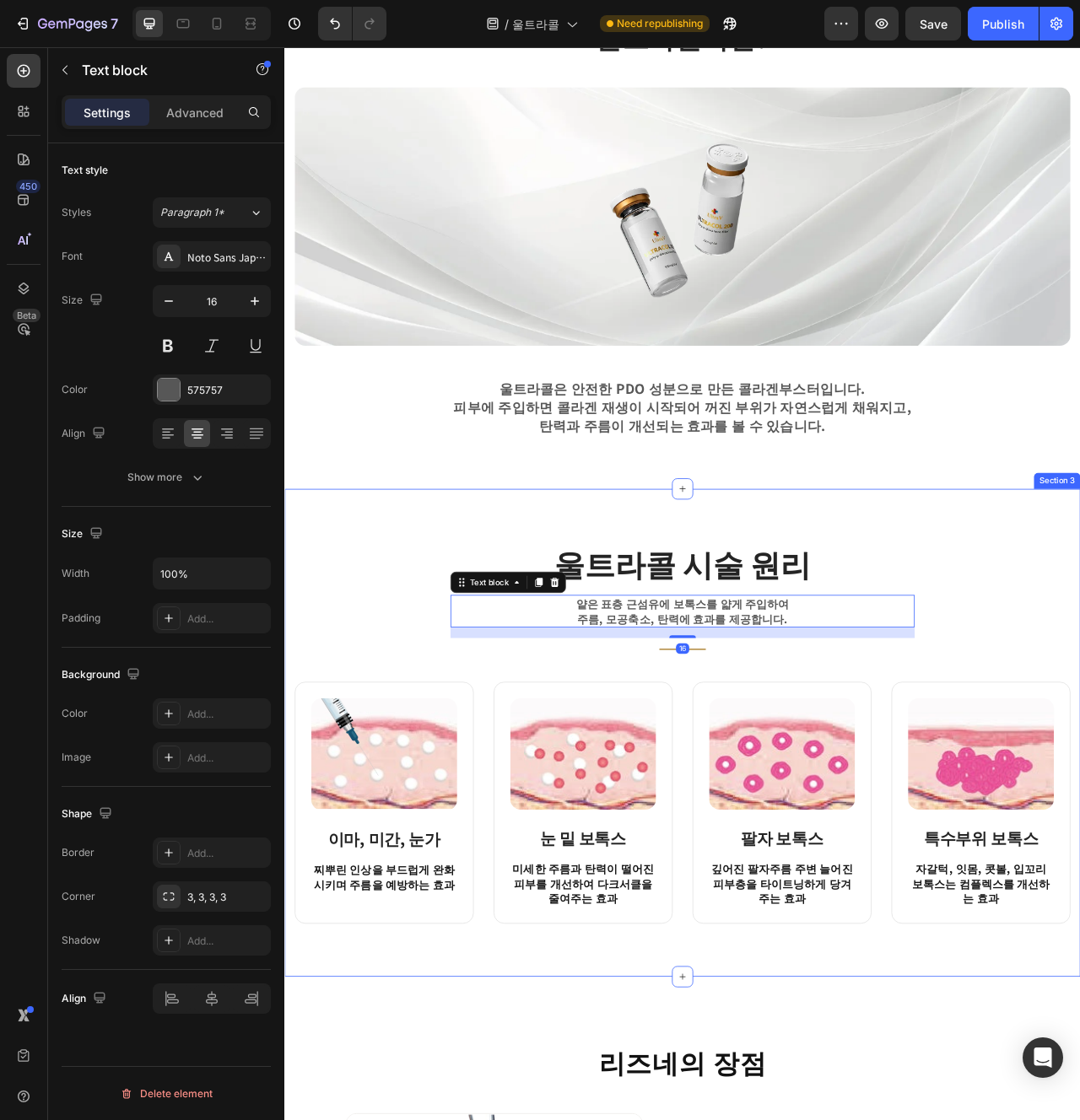
click at [662, 1120] on div "울트라콜 시술 원리 Heading 얕은 표층 근섬유에 보톡스를 얇게 주입하여 주름, 모공축소, 탄력에 효과를 제공합니다. Text block …" at bounding box center [791, 919] width 1012 height 620
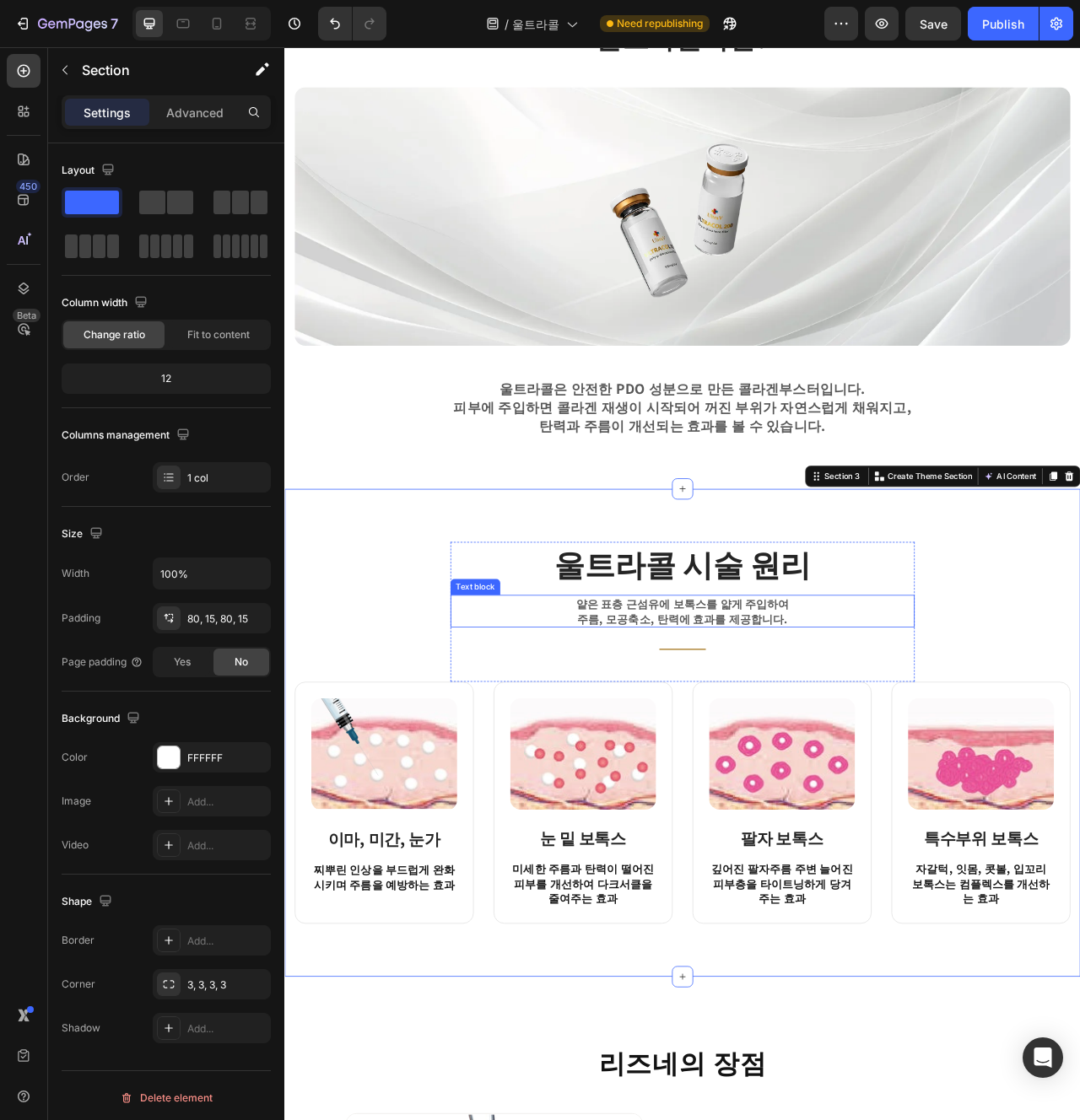
click at [788, 780] on p "얕은 표층 근섬유에 보톡스를 얇게 주입하여 주름, 모공축소, 탄력에 효과를 제공합니다." at bounding box center [790, 765] width 587 height 38
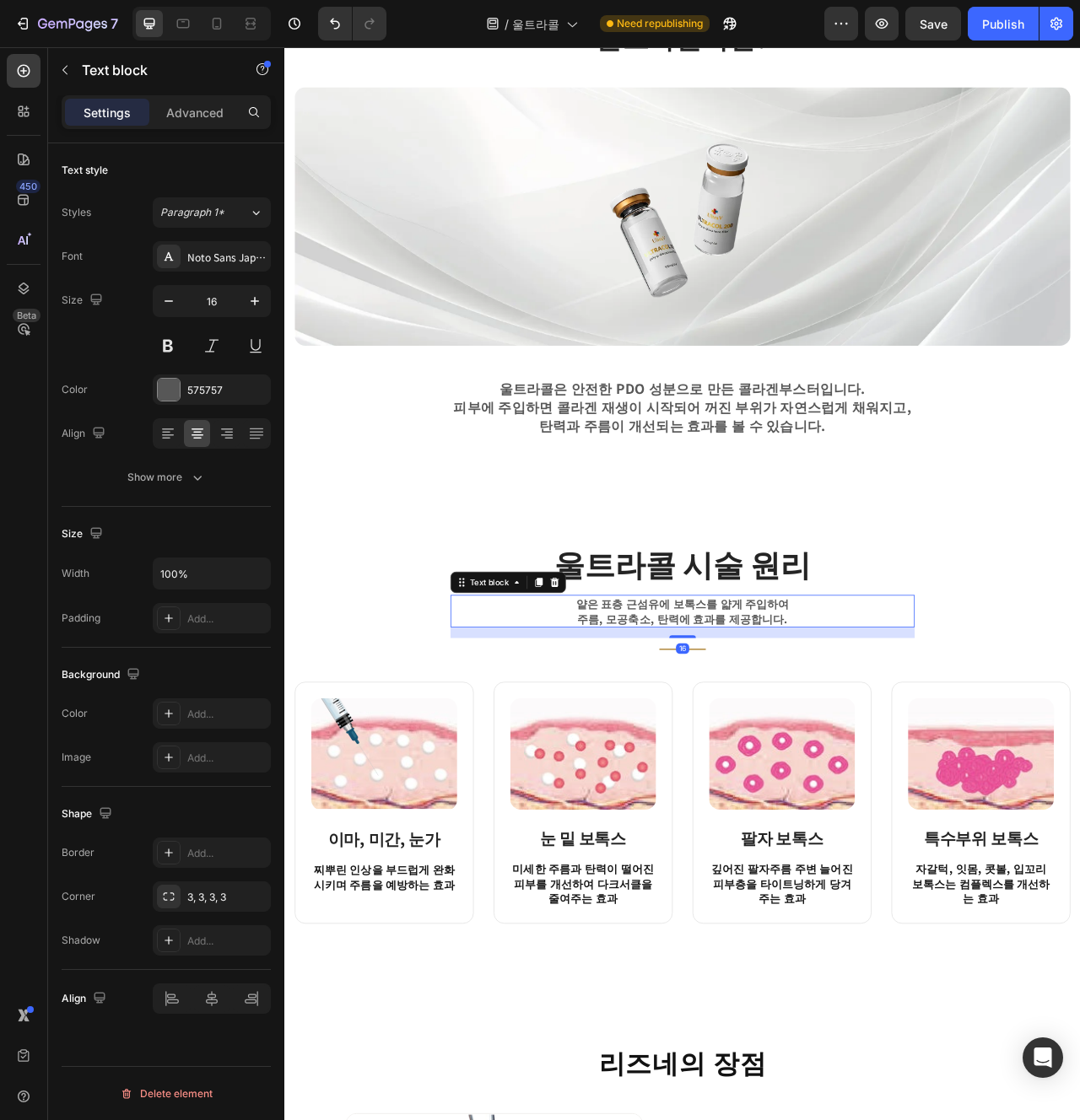
click at [788, 780] on p "얕은 표층 근섬유에 보톡스를 얇게 주입하여 주름, 모공축소, 탄력에 효과를 제공합니다." at bounding box center [790, 765] width 587 height 38
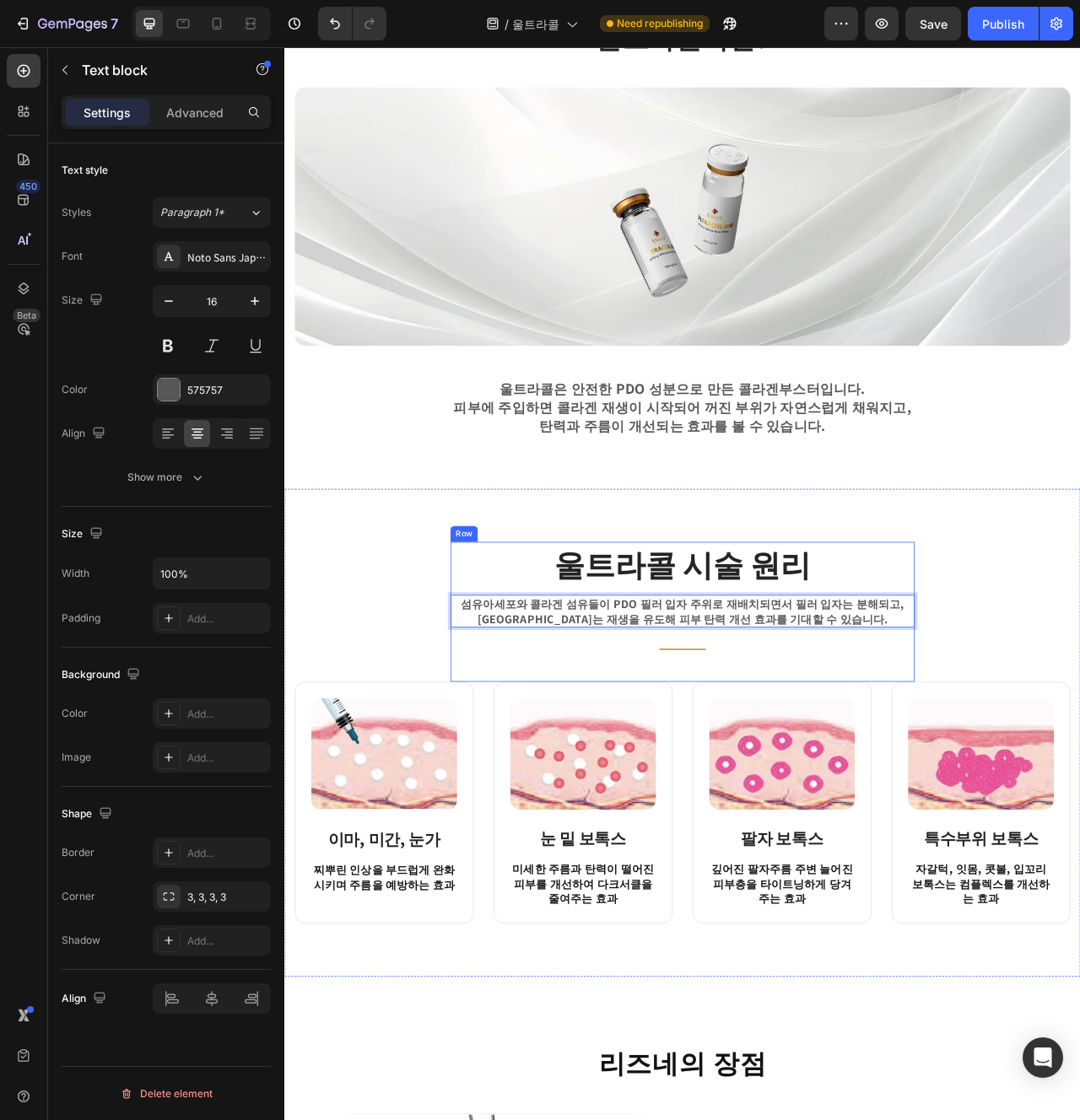
click at [999, 830] on div "울트라콜 시술 원리 Heading 섬유아세포와 콜라겐 섬유들이 PDO 필러 입자 주위로 재배치되면서 필러 입자는 분해되고,콜라겐 섬유는 재생을…" at bounding box center [790, 765] width 591 height 178
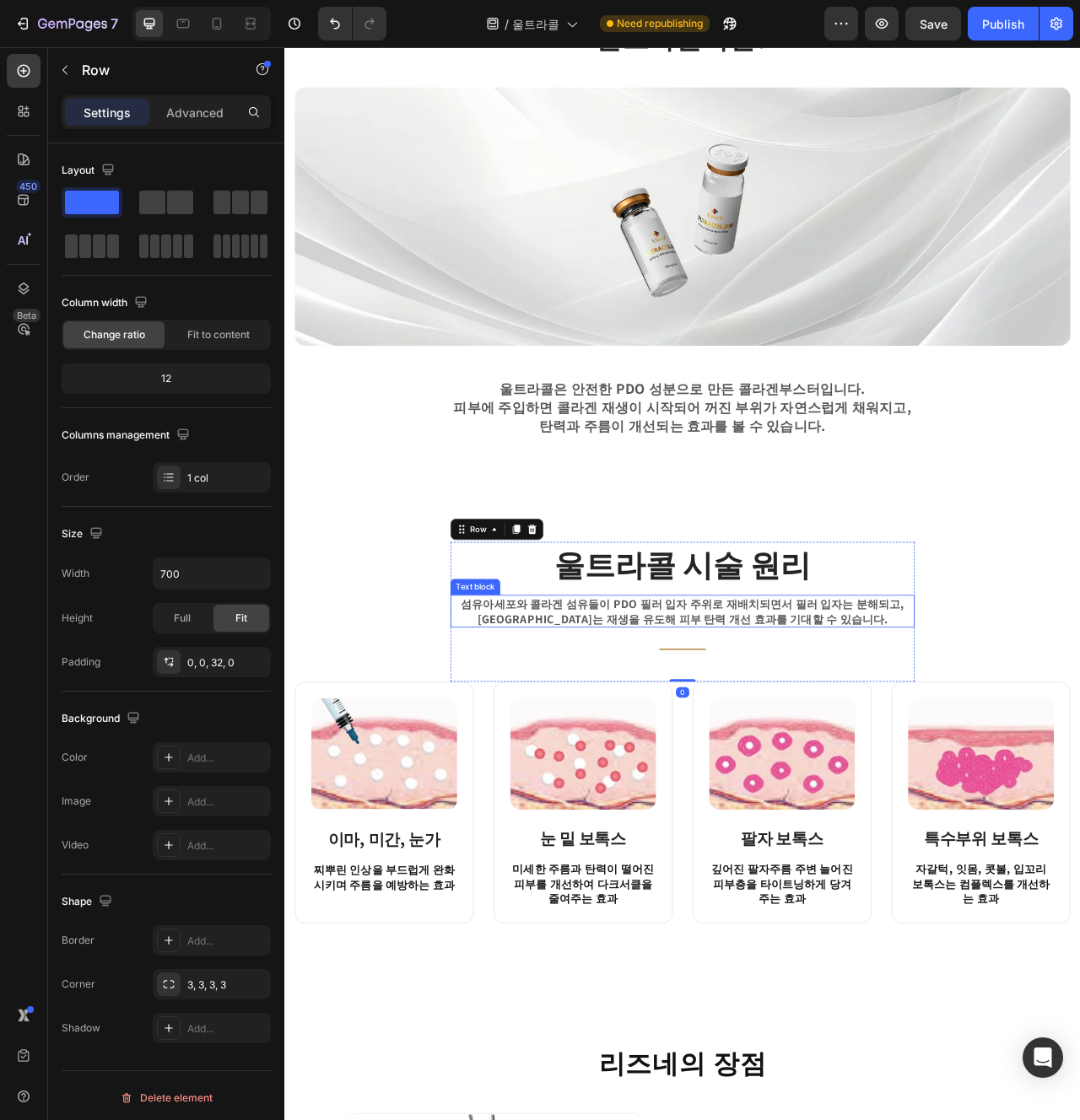
click at [998, 759] on p "섬유아세포와 콜라겐 섬유들이 PDO 필러 입자 주위로 재배치되면서 필러 입자는 분해되고,콜라겐 섬유는 재생을 유도해 피부 탄력 개선 효과를 기…" at bounding box center [790, 765] width 587 height 38
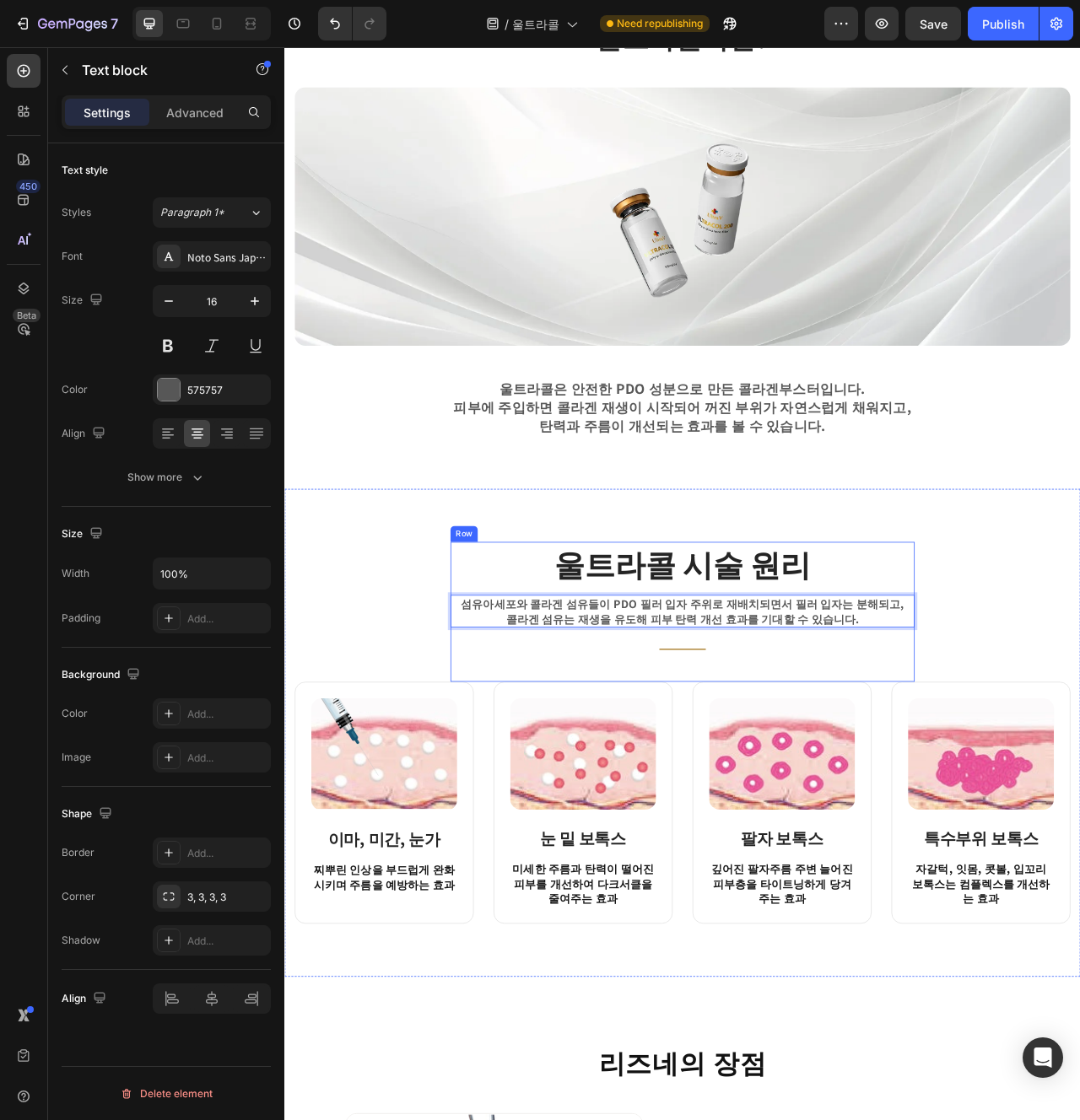
click at [988, 856] on div "Image 팔자 보톡스 Heading 깊어진 팔자주름 주변 늘어진 피부층을 타이트닝하게 당겨주는 효과 Text block Row" at bounding box center [916, 1008] width 228 height 308
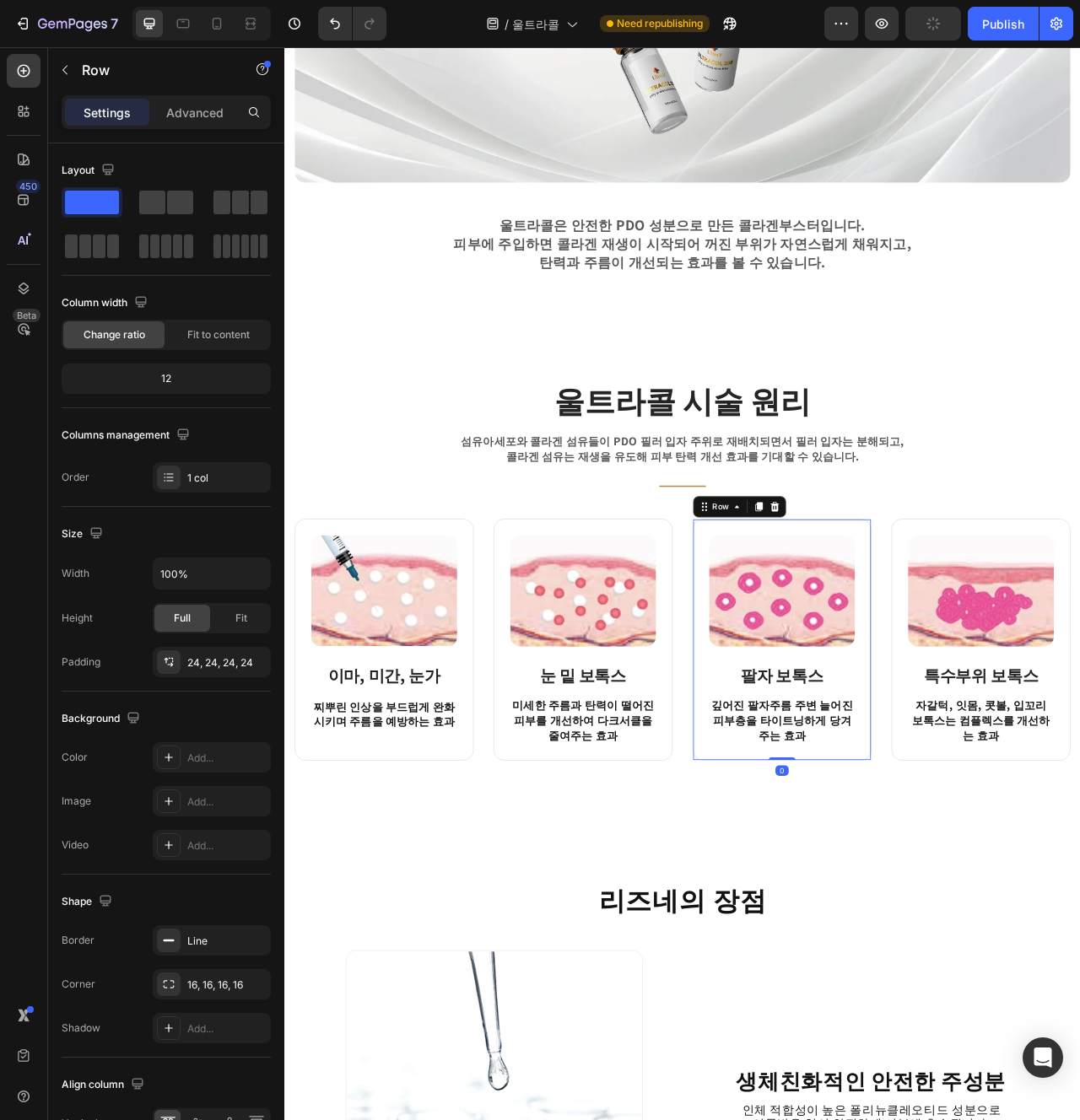
scroll to position [908, 0]
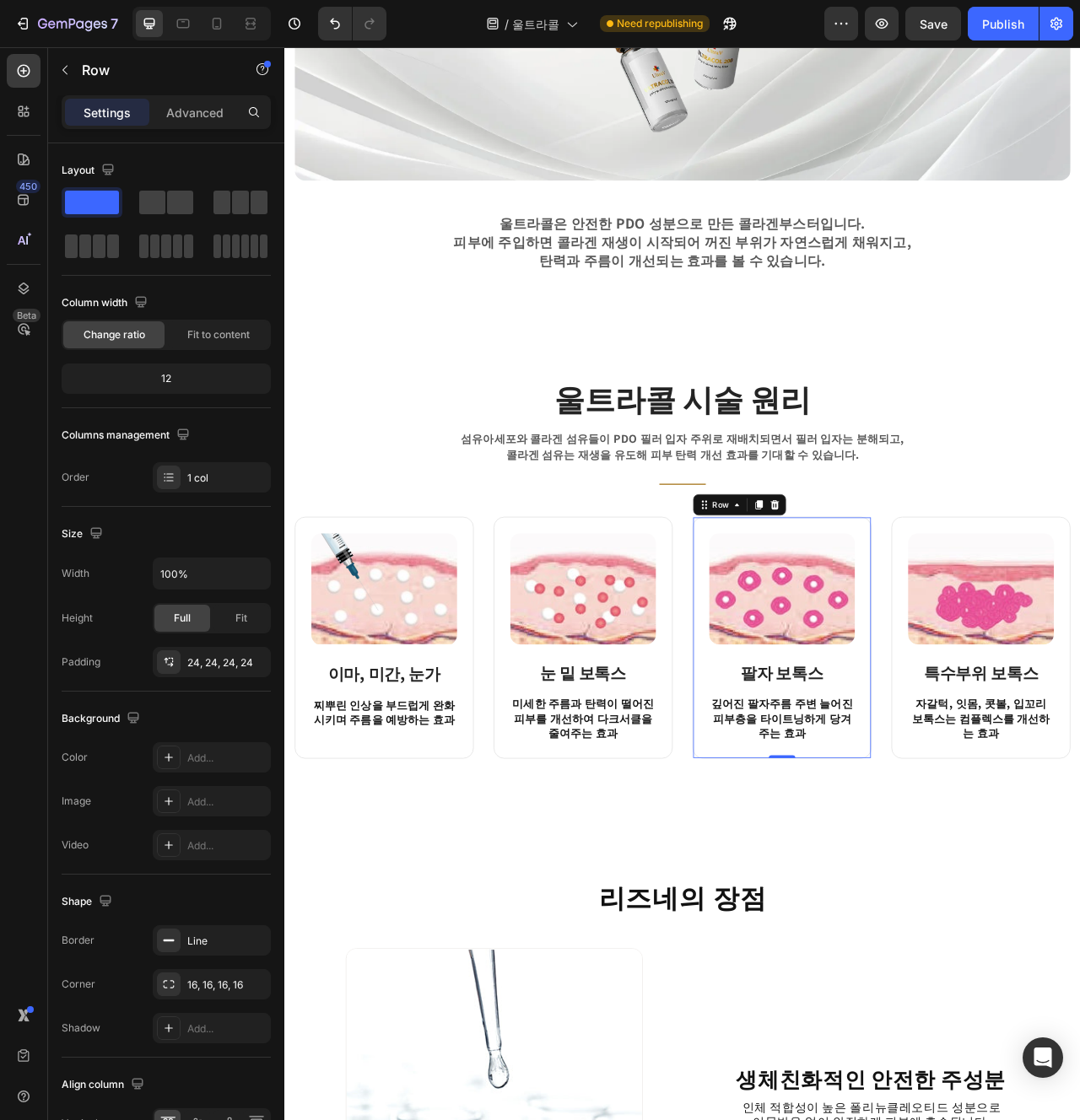
click at [385, 837] on strong "이마, 미간, 눈가" at bounding box center [411, 844] width 143 height 30
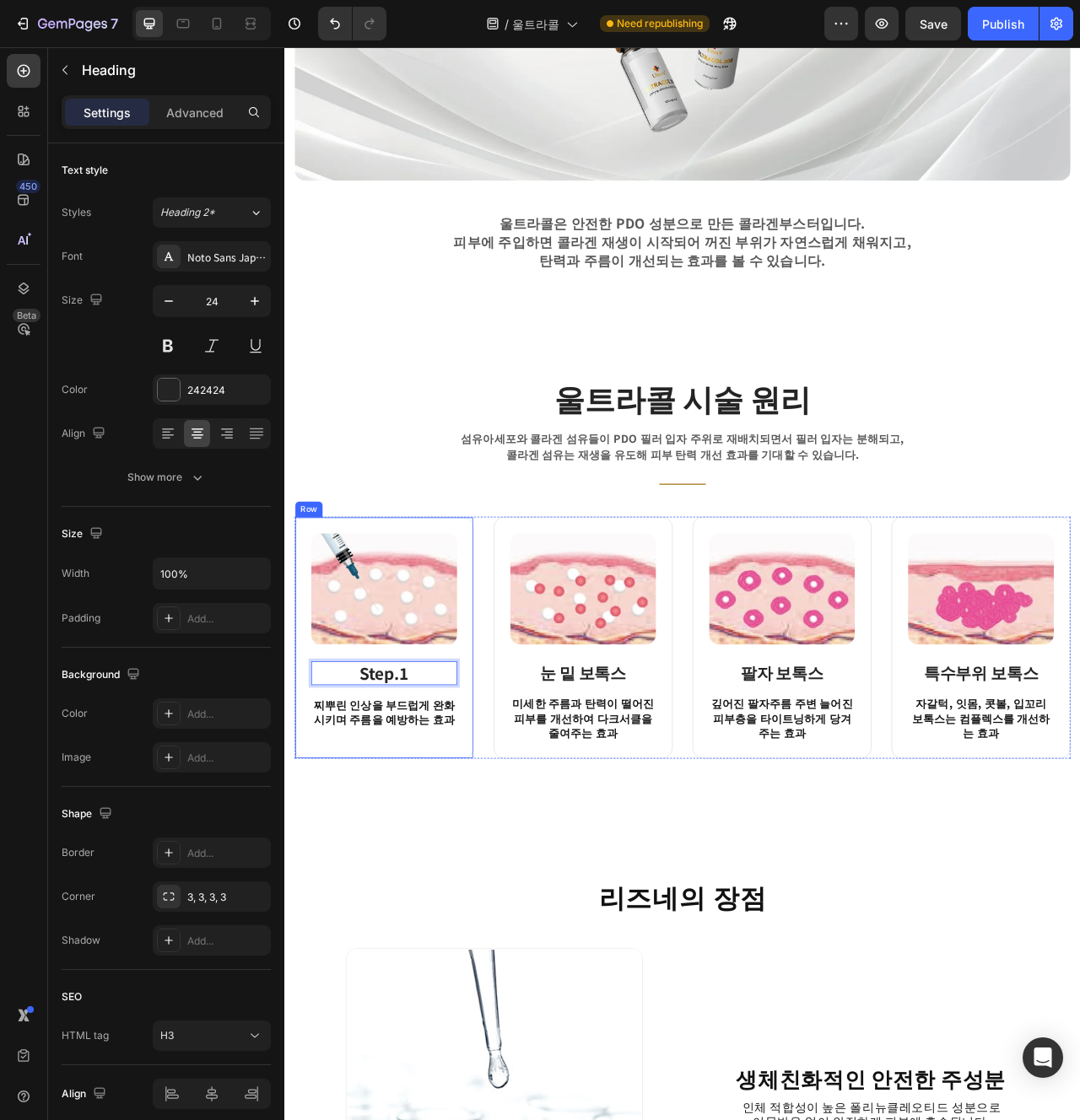
click at [500, 913] on div "Image Step.1 Heading 16 찌뿌린 인상을 부드럽게 완화시키며 주름을 예방하는 효과 Text block" at bounding box center [411, 799] width 186 height 266
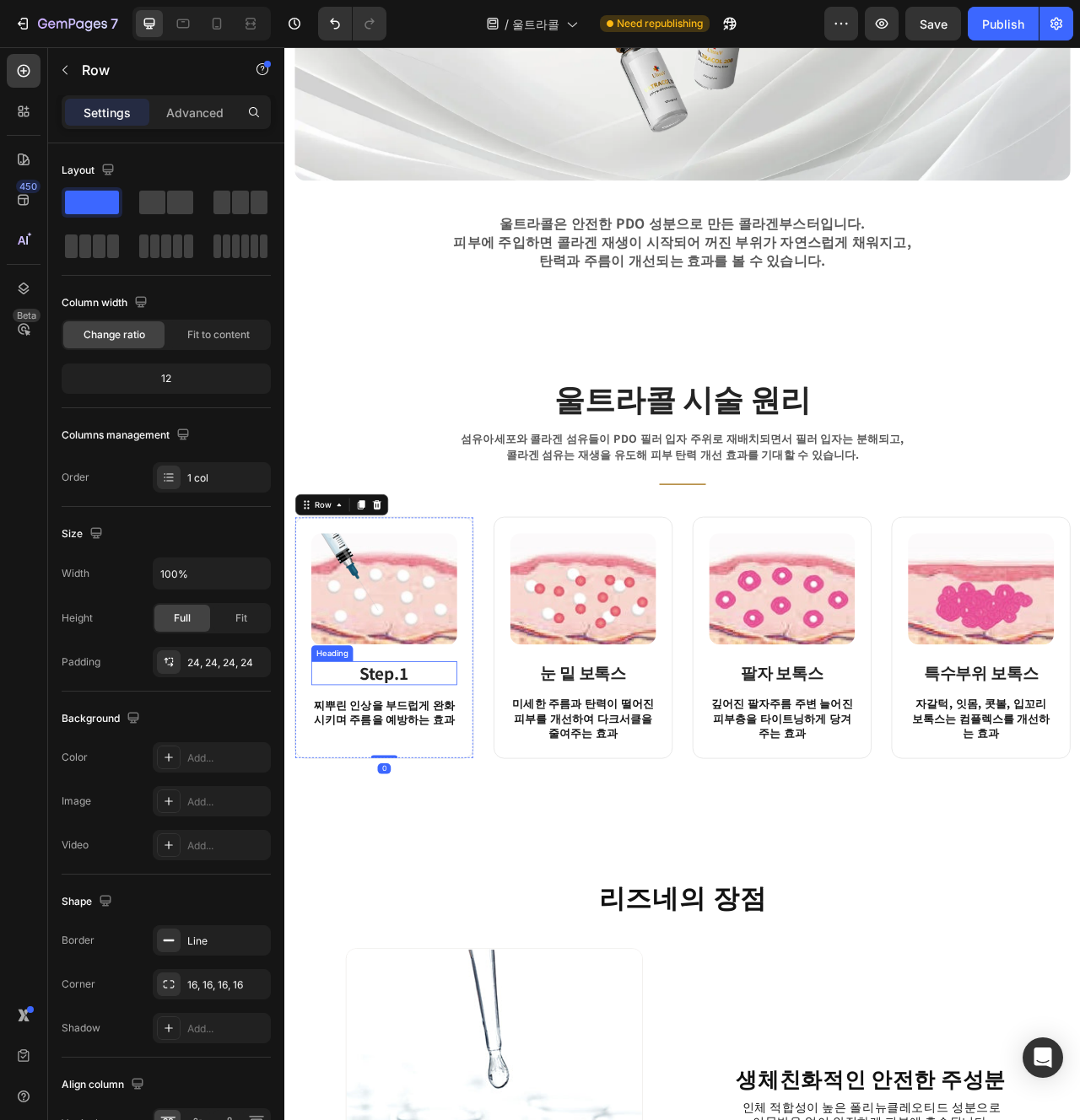
click at [426, 852] on strong "Step.1" at bounding box center [410, 844] width 62 height 30
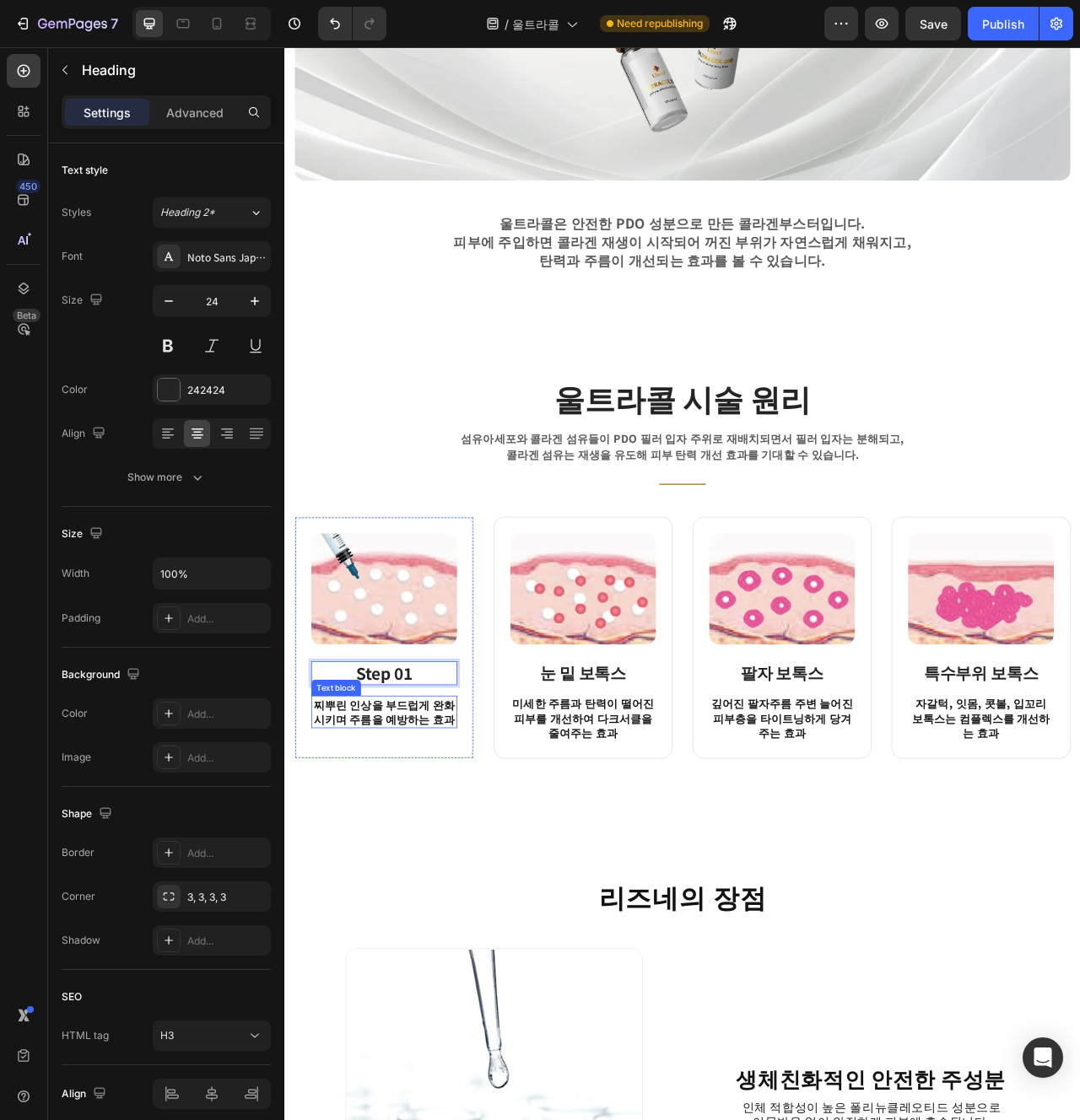
click at [416, 890] on p "찌뿌린 인상을 부드럽게 완화시키며 주름을 예방하는 효과" at bounding box center [411, 893] width 182 height 38
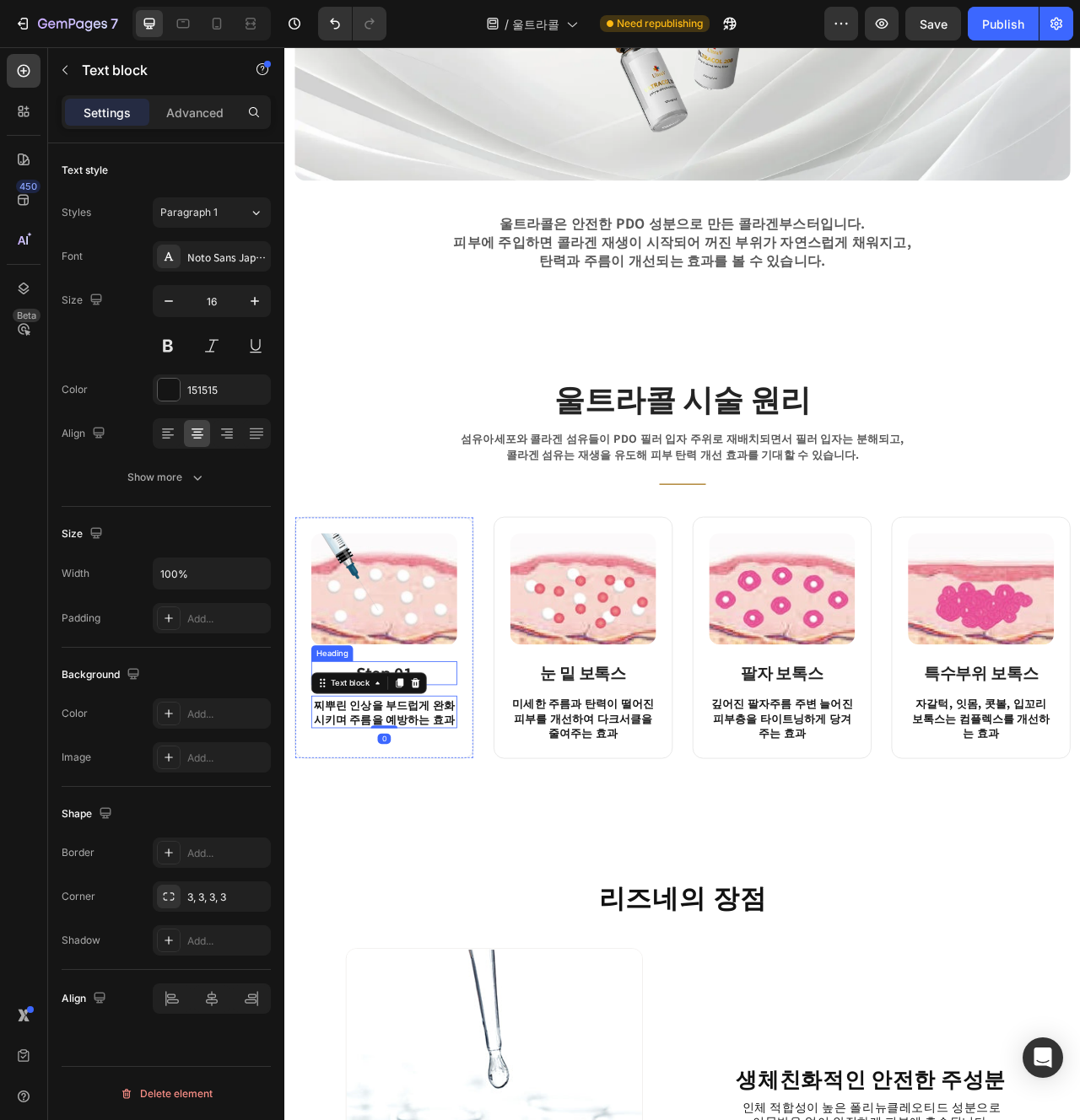
click at [484, 843] on p "⁠⁠⁠⁠⁠⁠⁠ Step 01" at bounding box center [411, 843] width 182 height 26
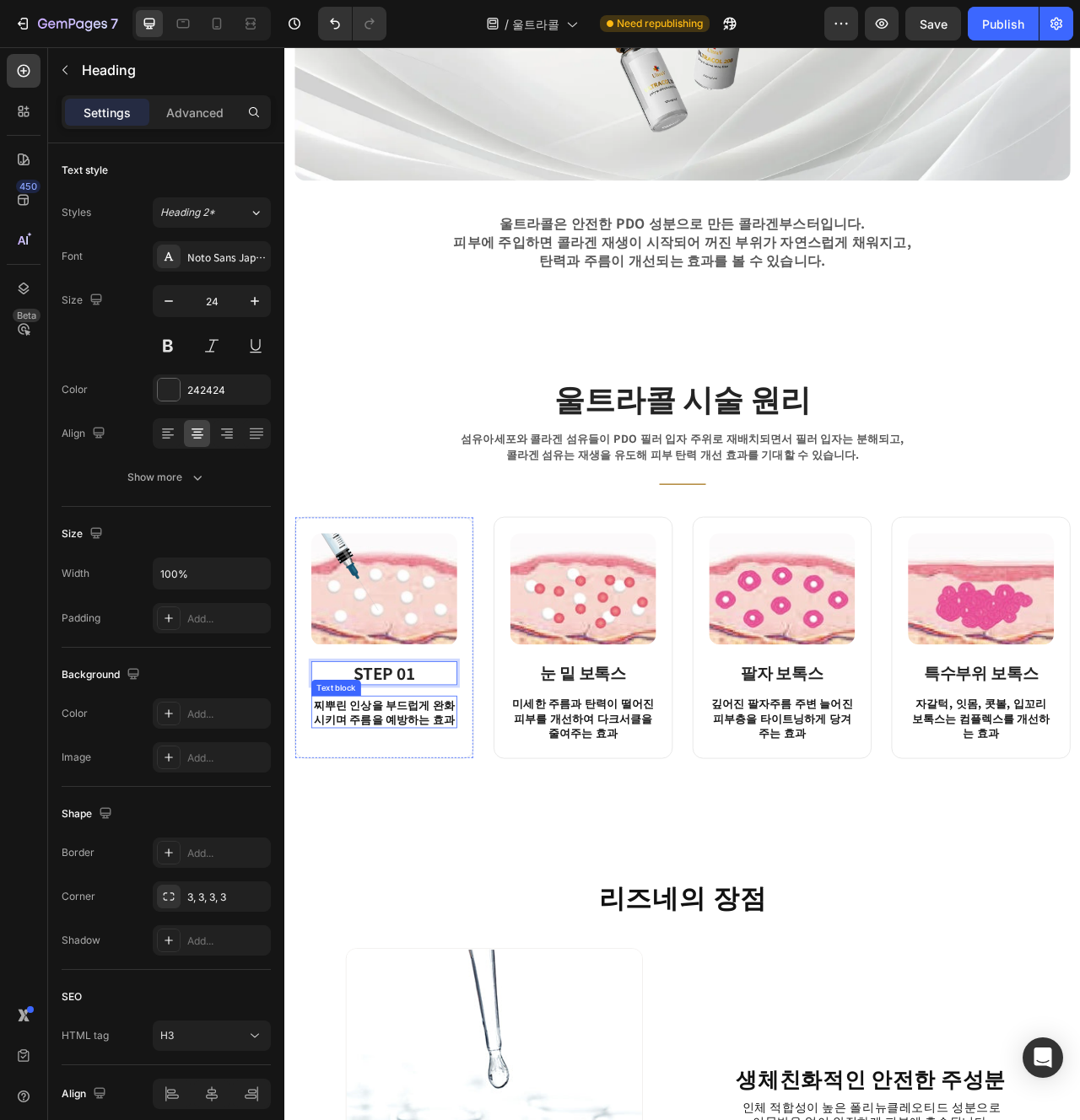
click at [394, 887] on p "찌뿌린 인상을 부드럽게 완화시키며 주름을 예방하는 효과" at bounding box center [411, 893] width 182 height 38
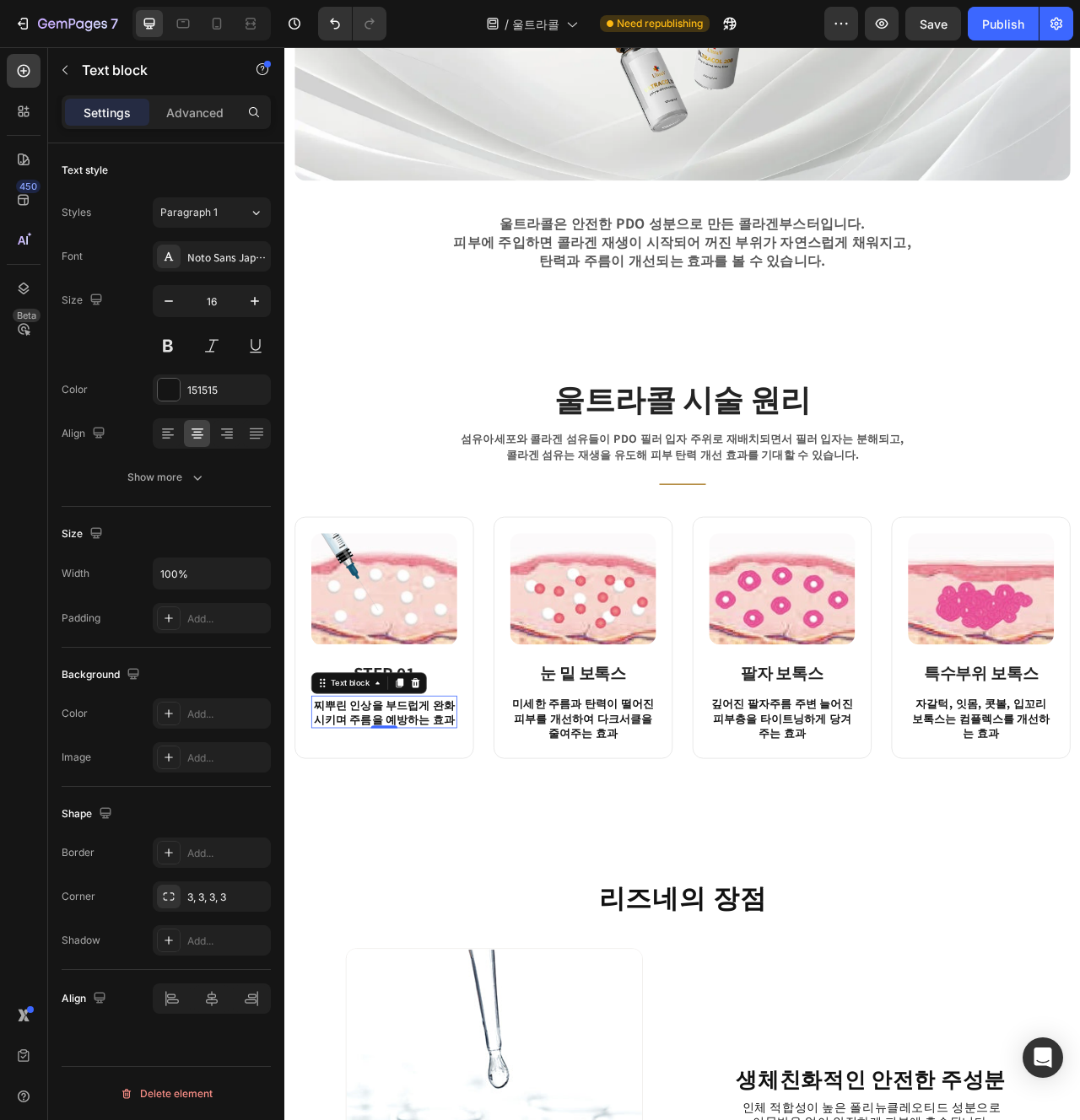
click at [446, 892] on p "찌뿌린 인상을 부드럽게 완화시키며 주름을 예방하는 효과" at bounding box center [411, 893] width 182 height 38
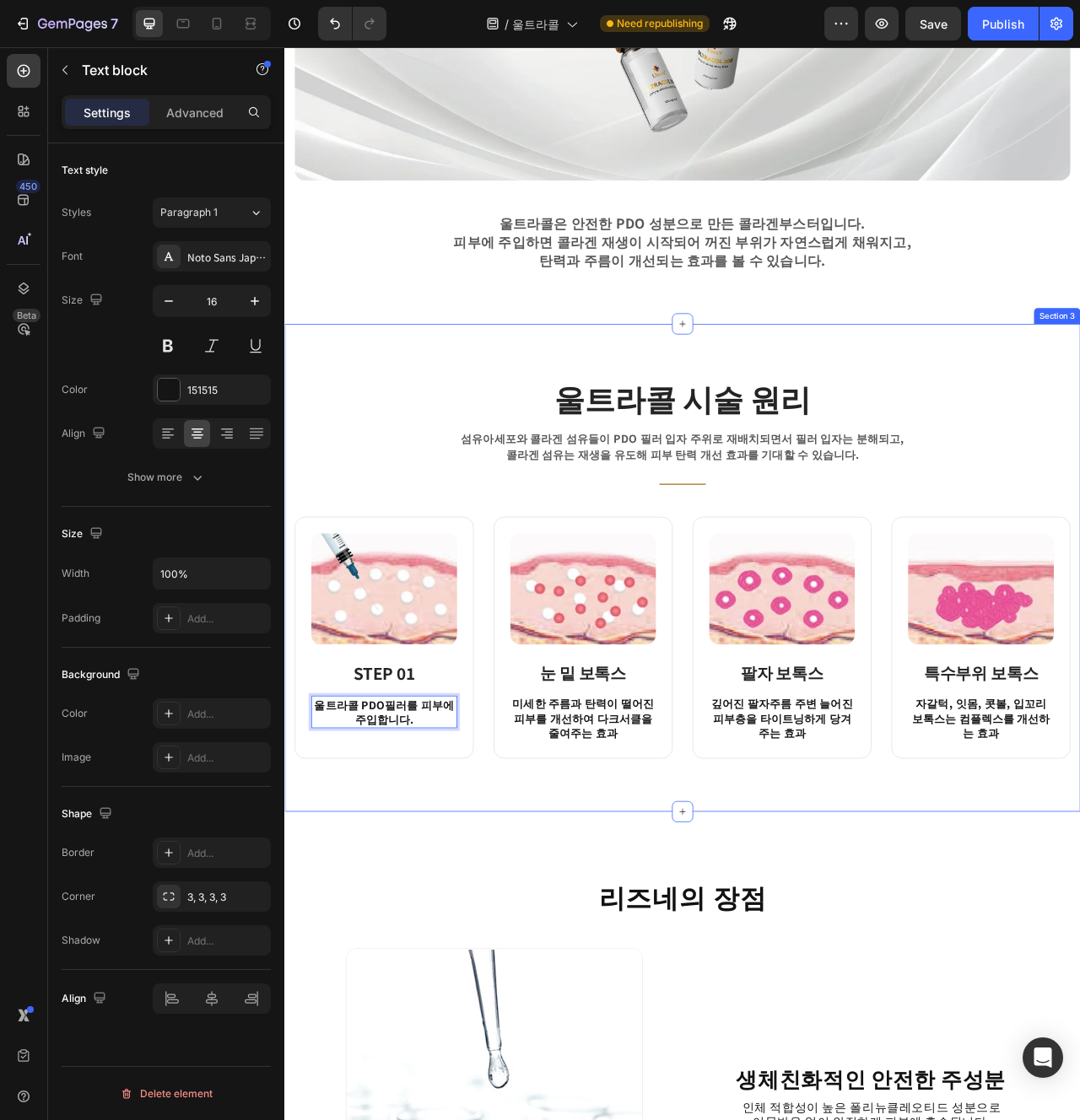
click at [553, 990] on div "울트라콜 시술 원리 Heading 섬유아세포와 콜라겐 섬유들이 PDO 필러 입자 주위로 재배치되면서 필러 입자는 분해되고, 콜라겐 섬유는 재생…" at bounding box center [791, 709] width 1012 height 620
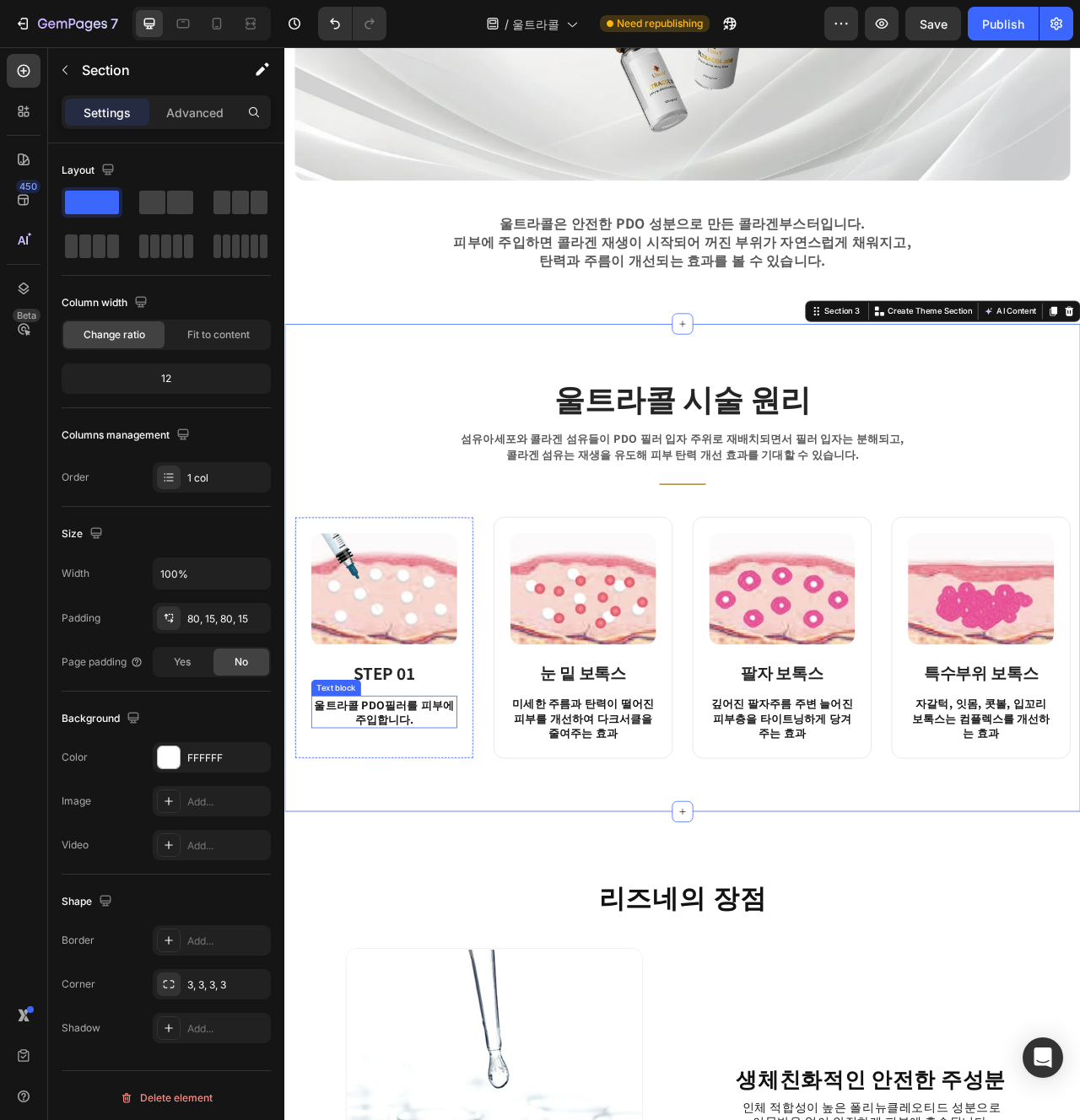
click at [440, 890] on p "울트라콜 PDO필러를 피부에 주입합니다." at bounding box center [411, 893] width 182 height 38
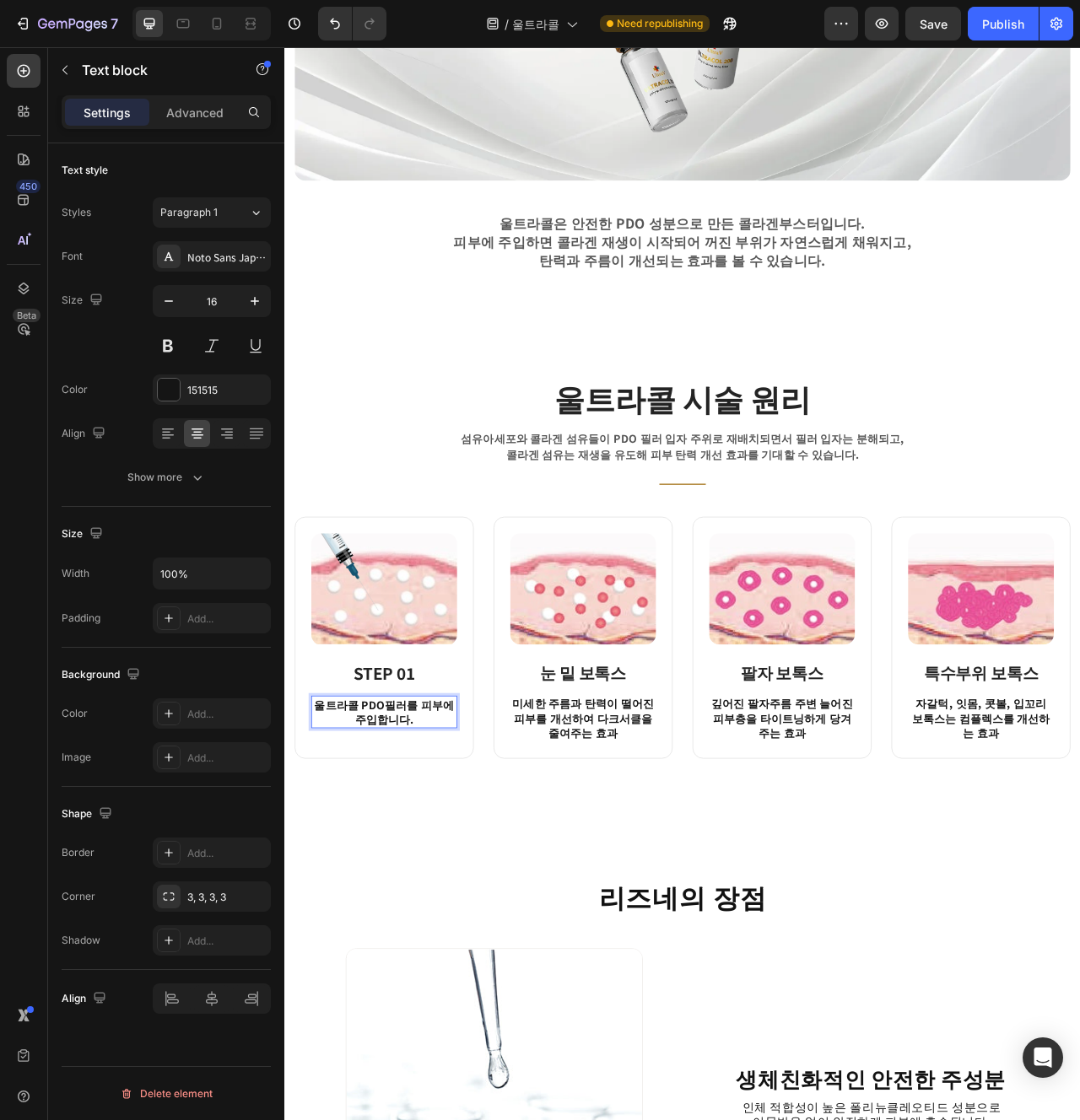
click at [456, 881] on p "울트라콜 PDO필러를 피부에 주입합니다." at bounding box center [411, 893] width 182 height 38
click at [467, 966] on div "울트라콜 시술 원리 Heading 섬유아세포와 콜라겐 섬유들이 PDO 필러 입자 주위로 재배치되면서 필러 입자는 분해되고, 콜라겐 섬유는 재생…" at bounding box center [791, 709] width 1012 height 620
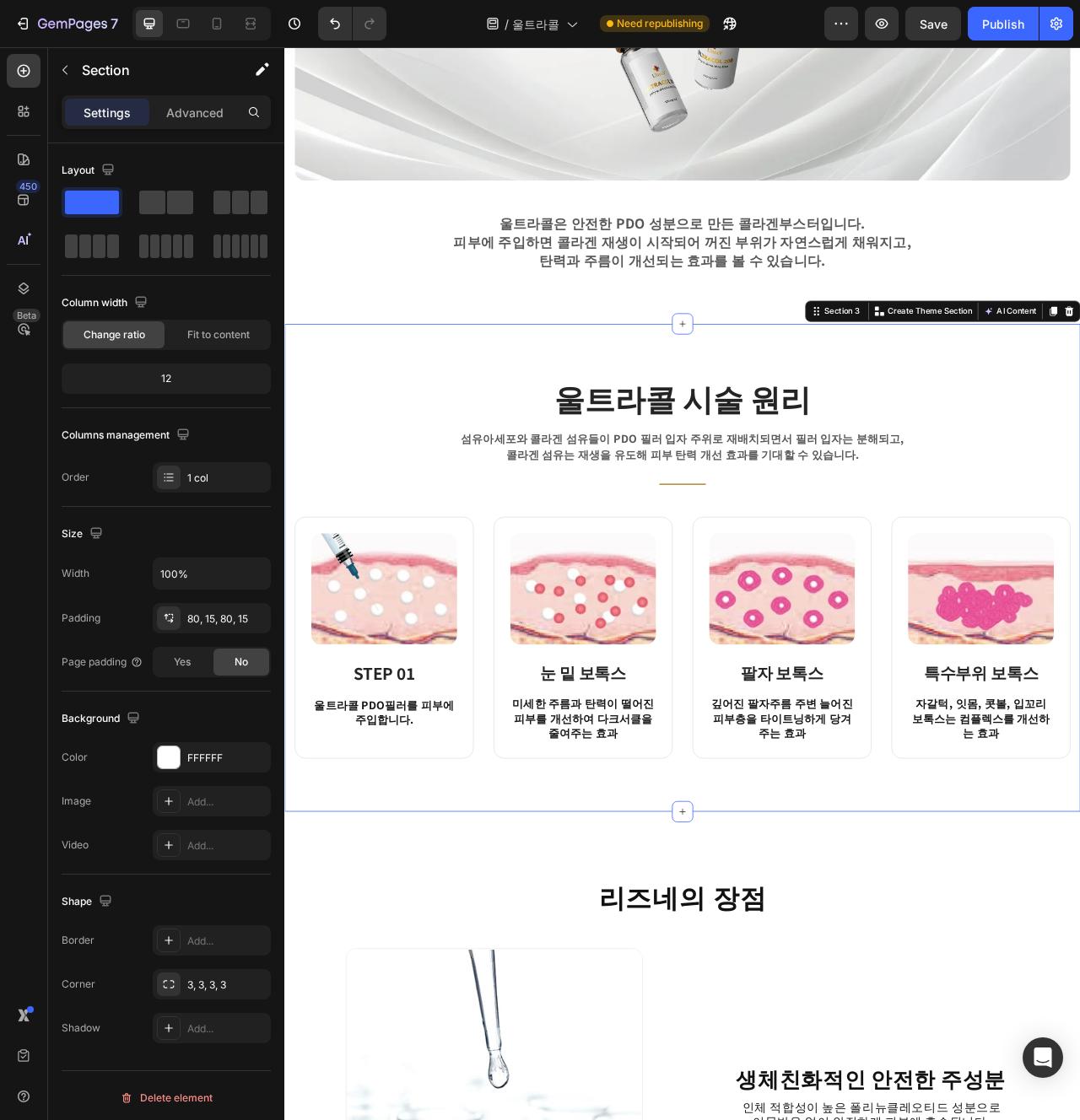
scroll to position [1007, 0]
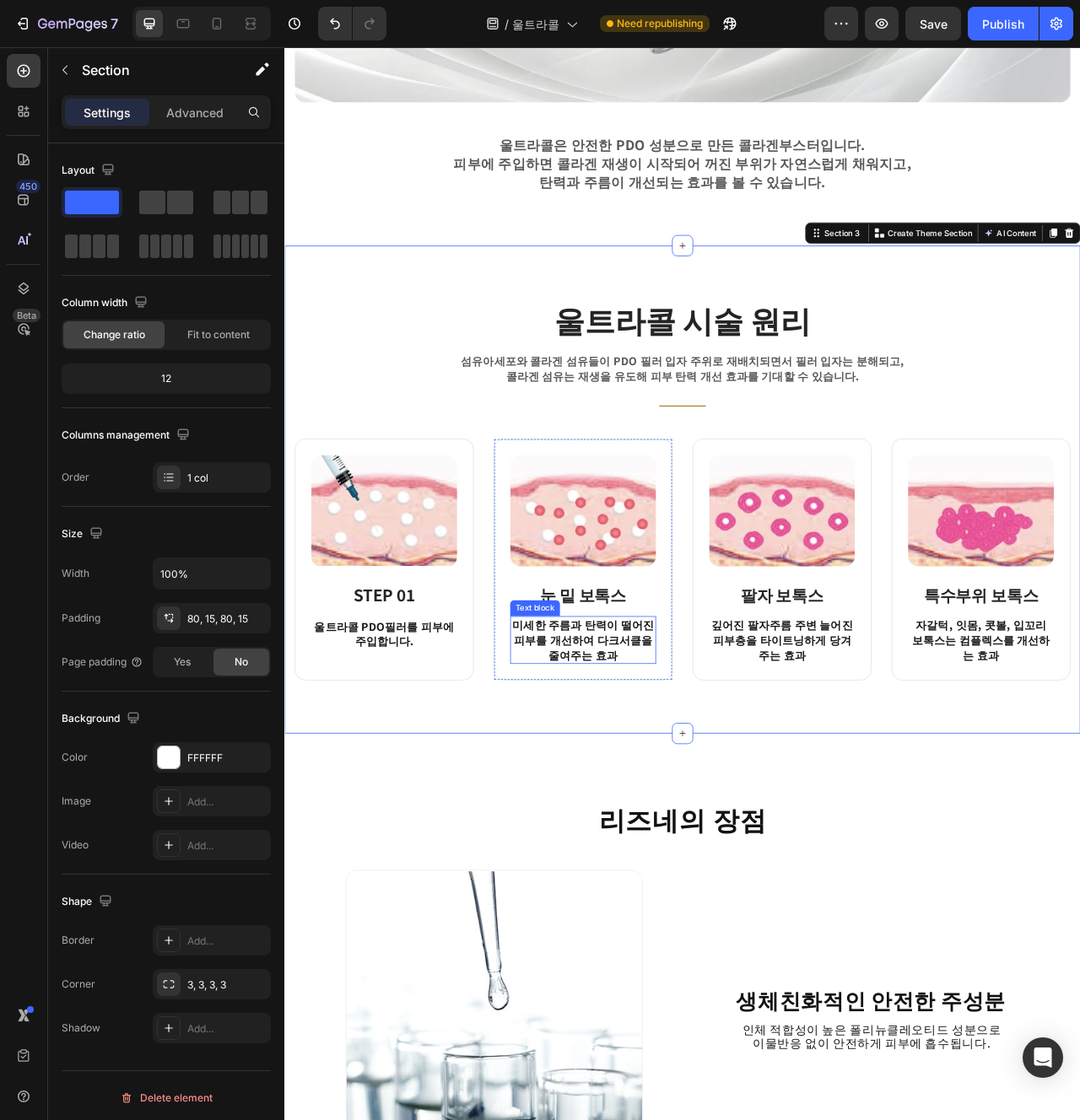
click at [639, 802] on p "미세한 주름과 탄력이 떨어진 피부를 개선하여 다크서클을 줄여주는 효과" at bounding box center [664, 801] width 182 height 57
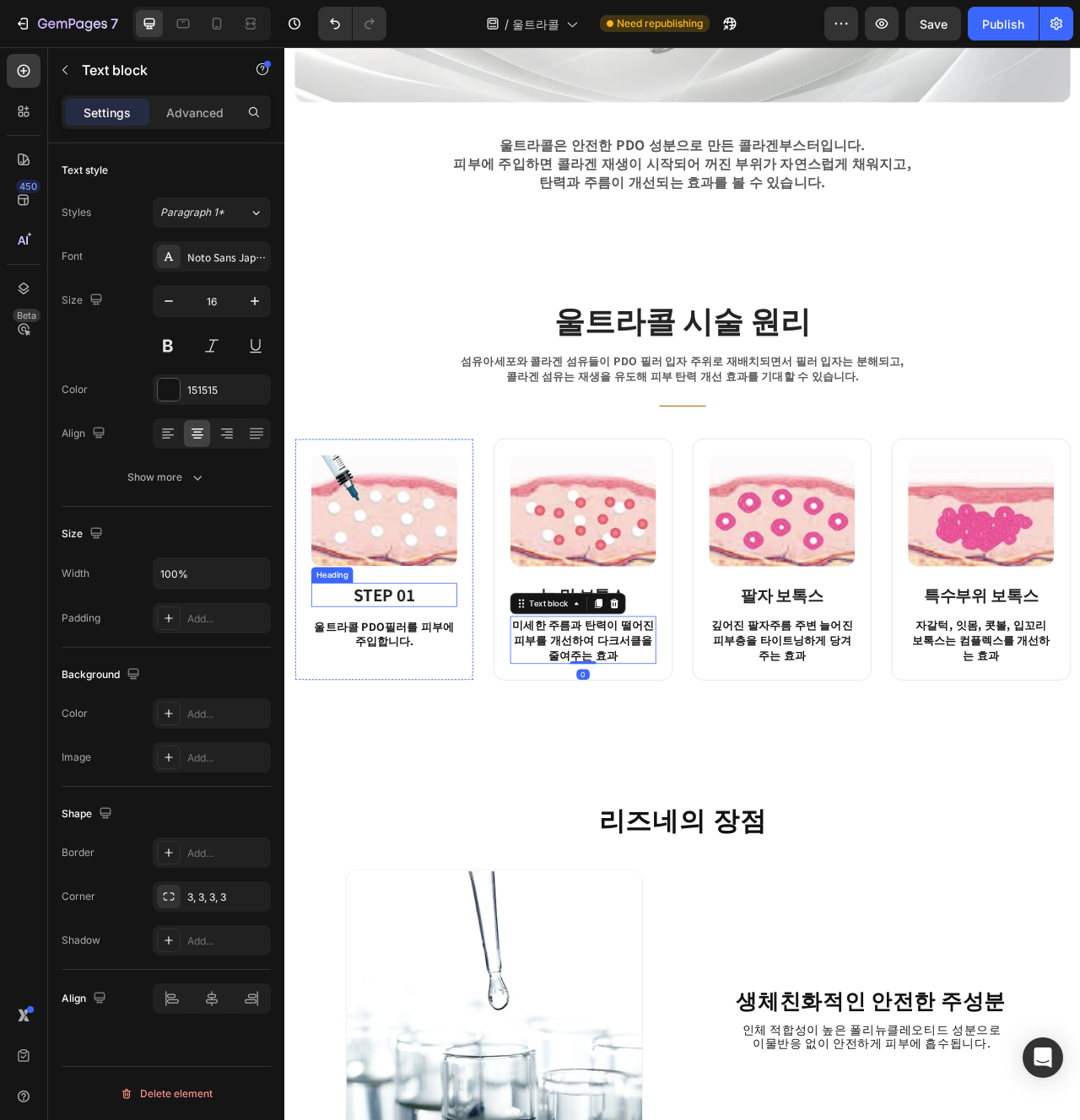
click at [382, 738] on strong "STEP 01" at bounding box center [411, 744] width 78 height 30
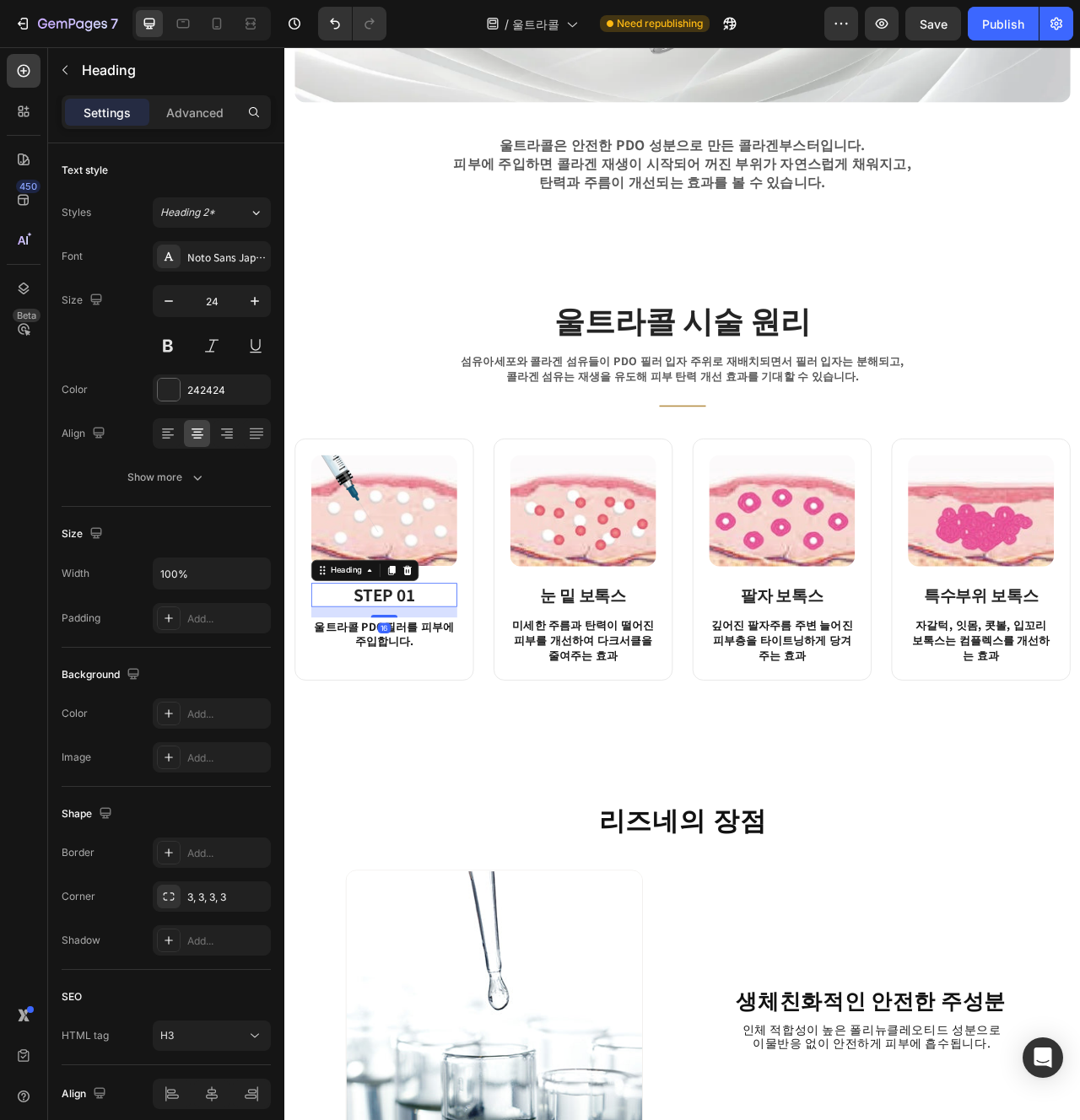
click at [382, 738] on strong "STEP 01" at bounding box center [411, 744] width 78 height 30
copy strong "STEP 01"
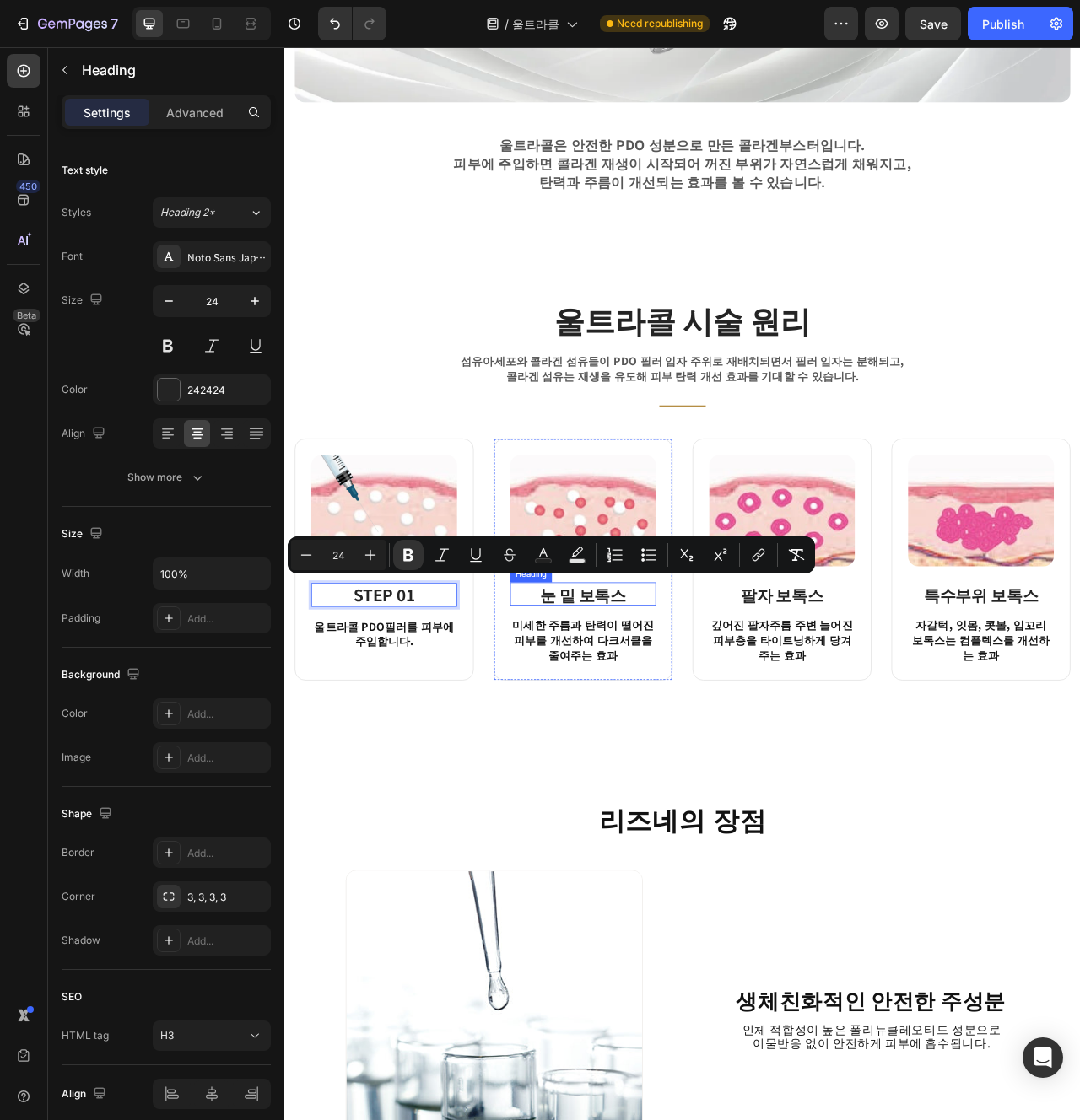
click at [675, 747] on strong "눈 밑 보톡스" at bounding box center [664, 743] width 110 height 30
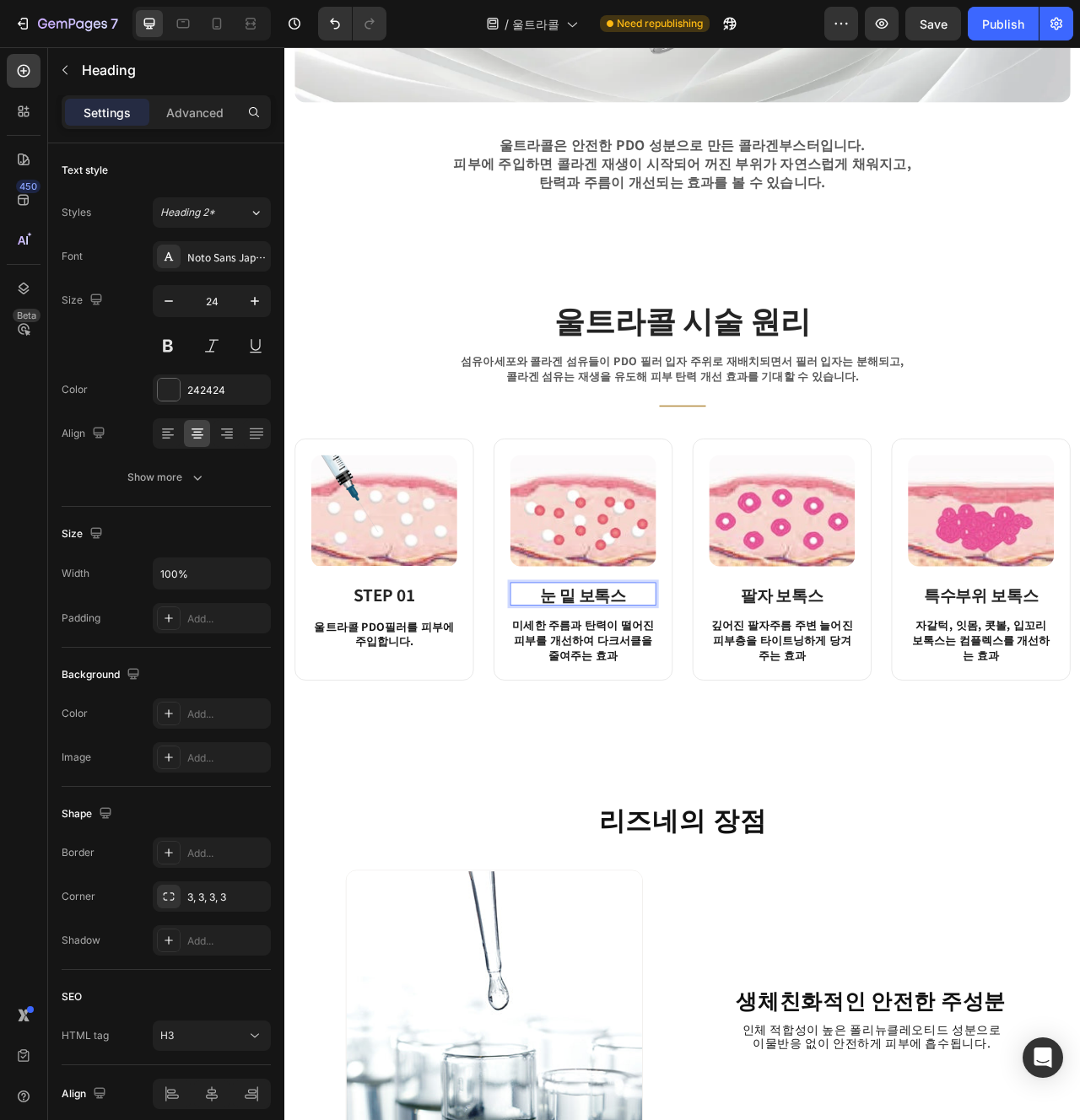
click at [675, 747] on strong "눈 밑 보톡스" at bounding box center [664, 743] width 110 height 30
click at [445, 745] on strong "STEP 01" at bounding box center [411, 744] width 78 height 30
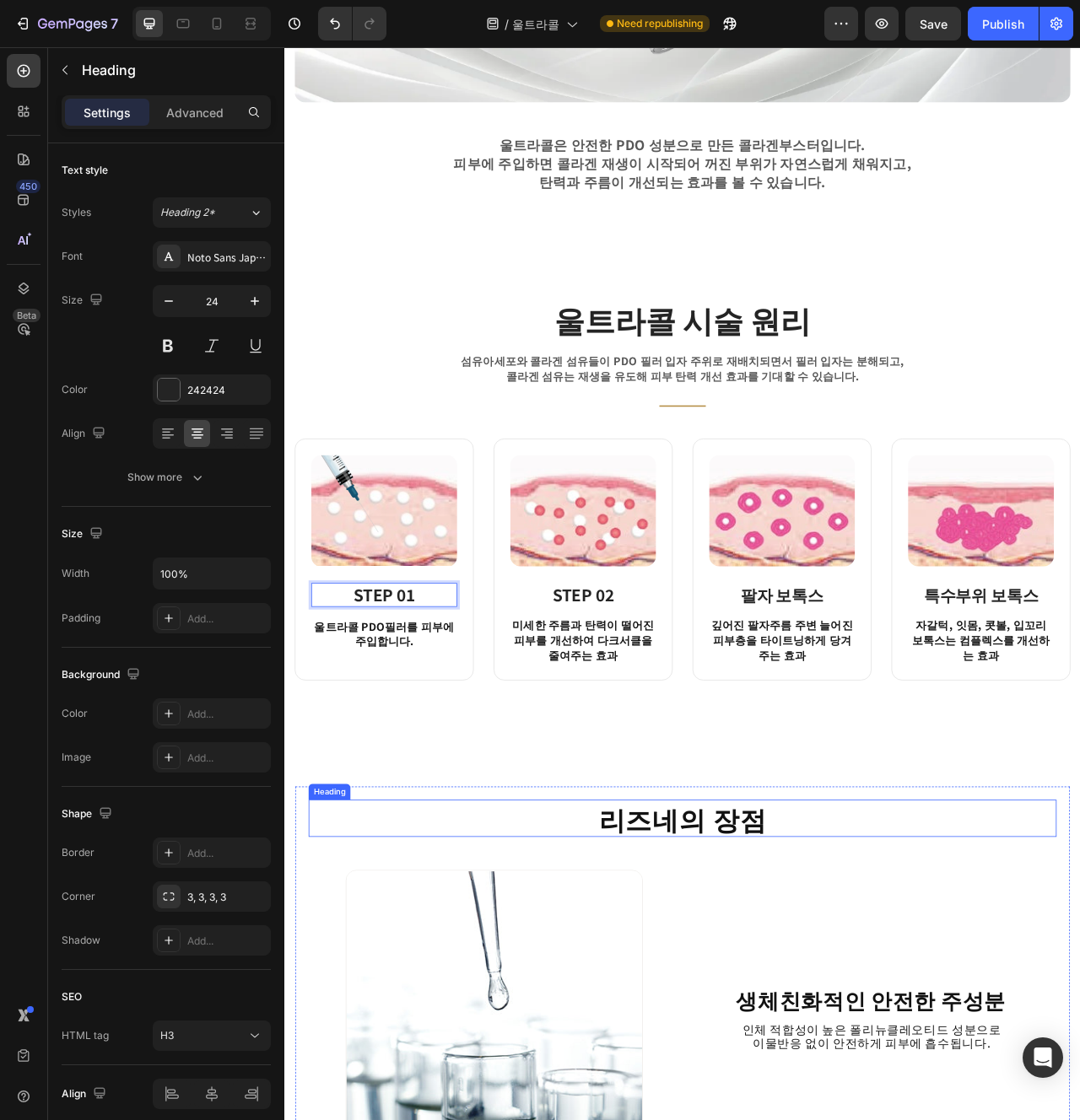
click at [1079, 1009] on h2 "리즈네의 장점" at bounding box center [790, 1028] width 952 height 47
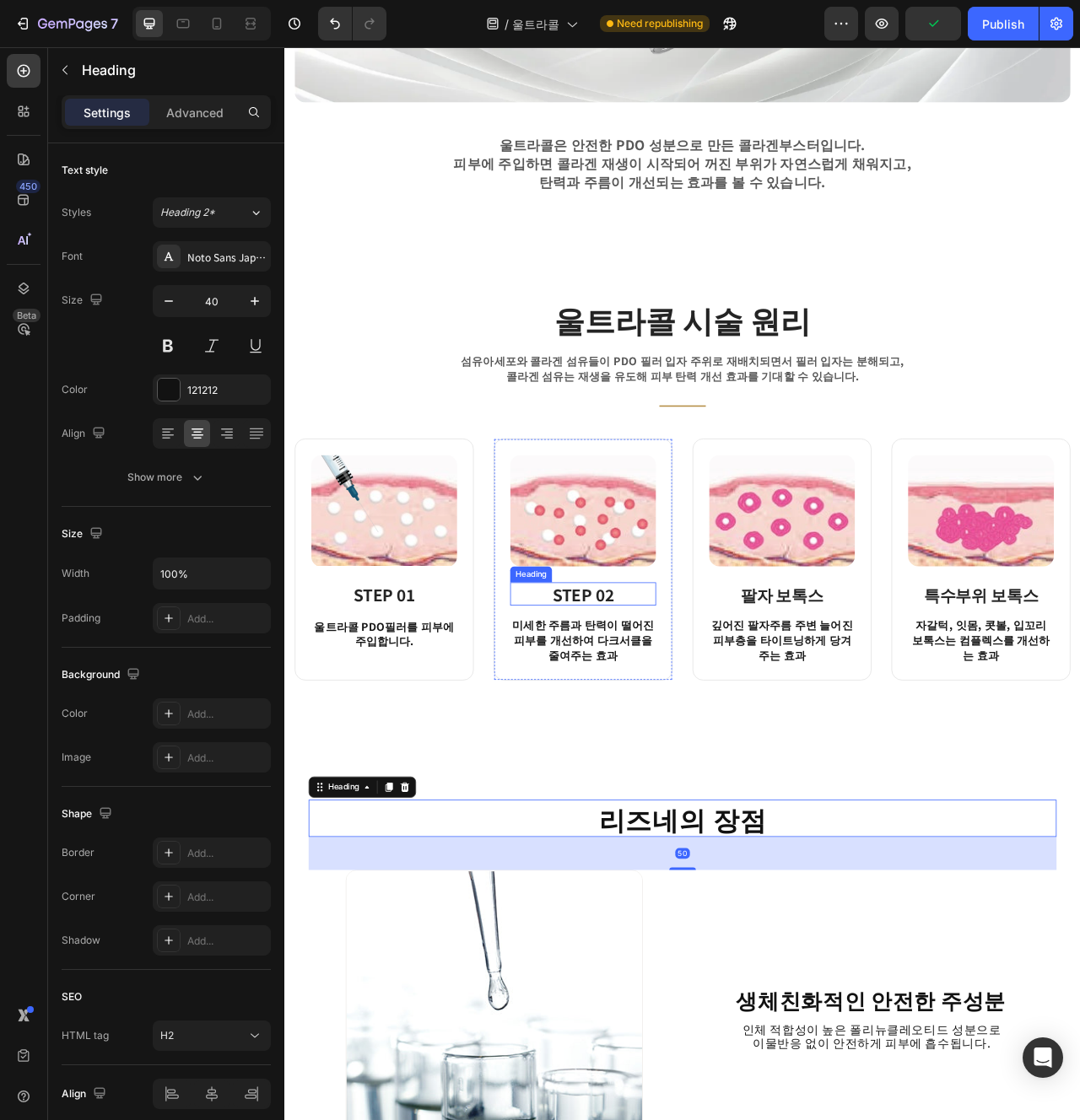
click at [695, 743] on strong "STEP 02" at bounding box center [664, 743] width 78 height 30
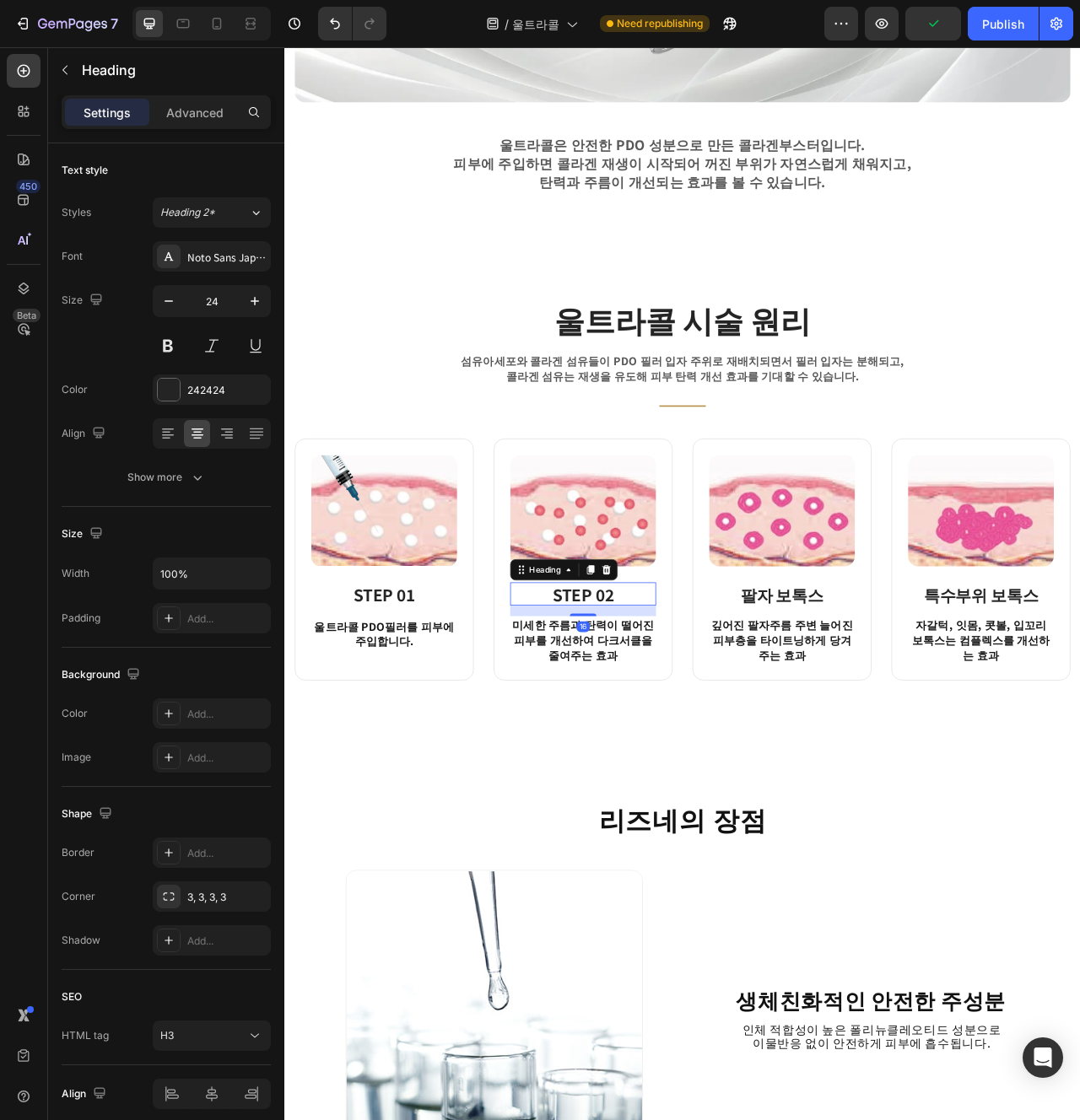
click at [695, 743] on strong "STEP 02" at bounding box center [664, 743] width 78 height 30
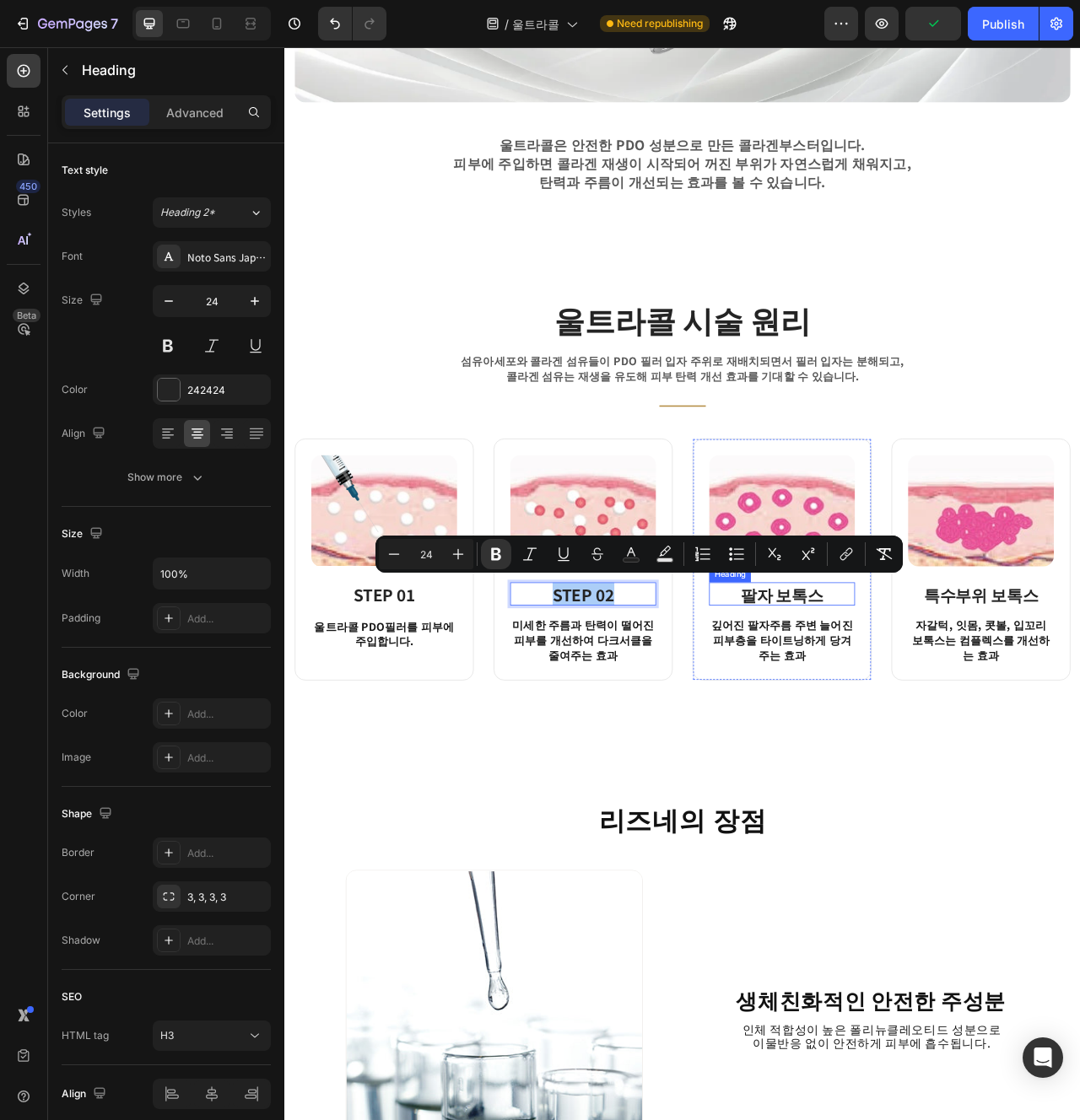
click at [926, 744] on strong "팔자 보톡스" at bounding box center [917, 743] width 105 height 30
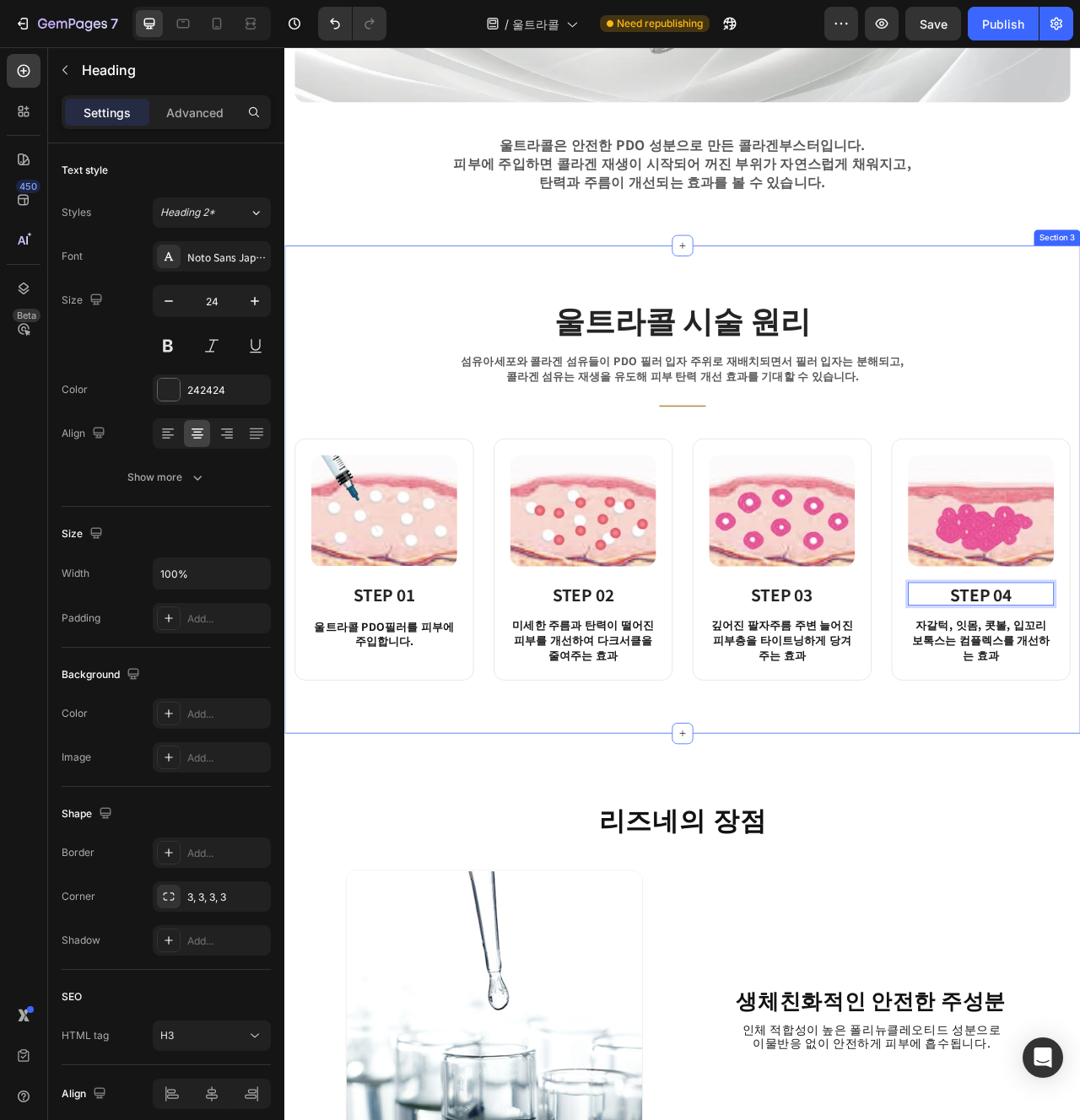
click at [1079, 877] on div "울트라콜 시술 원리 Heading 섬유아세포와 콜라겐 섬유들이 PDO 필러 입자 주위로 재배치되면서 필러 입자는 분해되고, 콜라겐 섬유는 재생…" at bounding box center [791, 609] width 1012 height 620
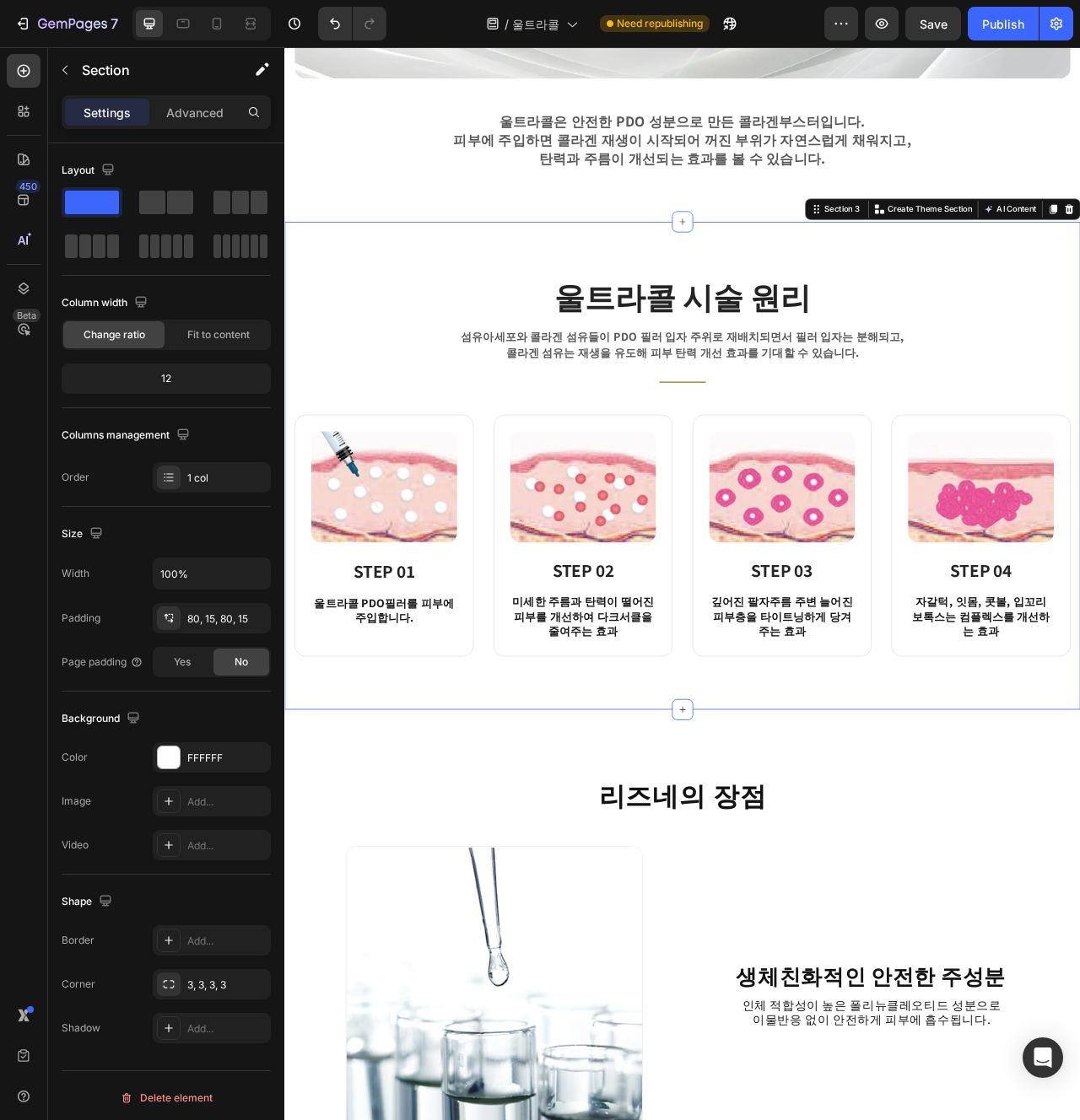
scroll to position [1050, 0]
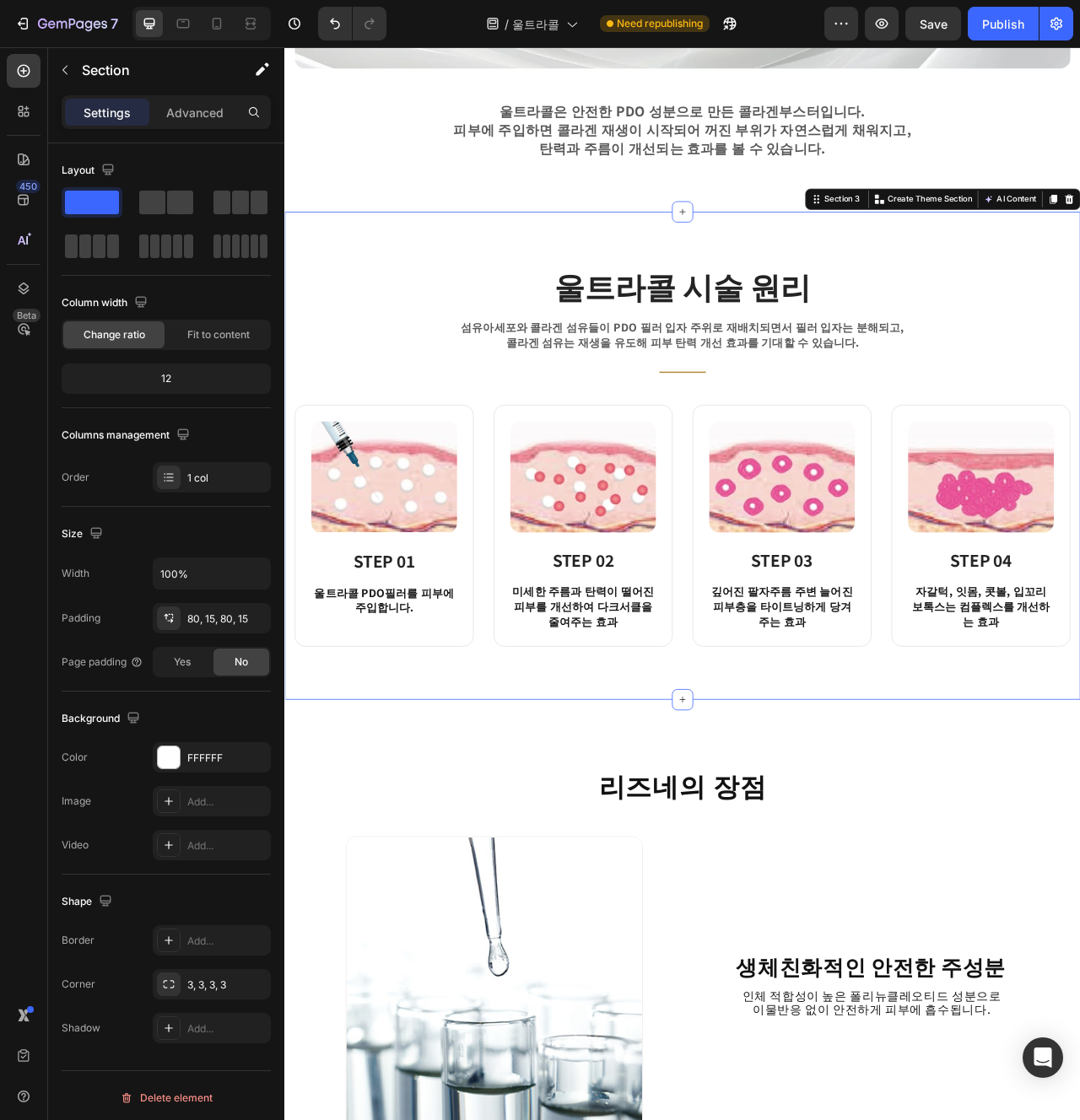
click at [675, 768] on p "미세한 주름과 탄력이 떨어진 피부를 개선하여 다크서클을 줄여주는 효과" at bounding box center [664, 758] width 182 height 57
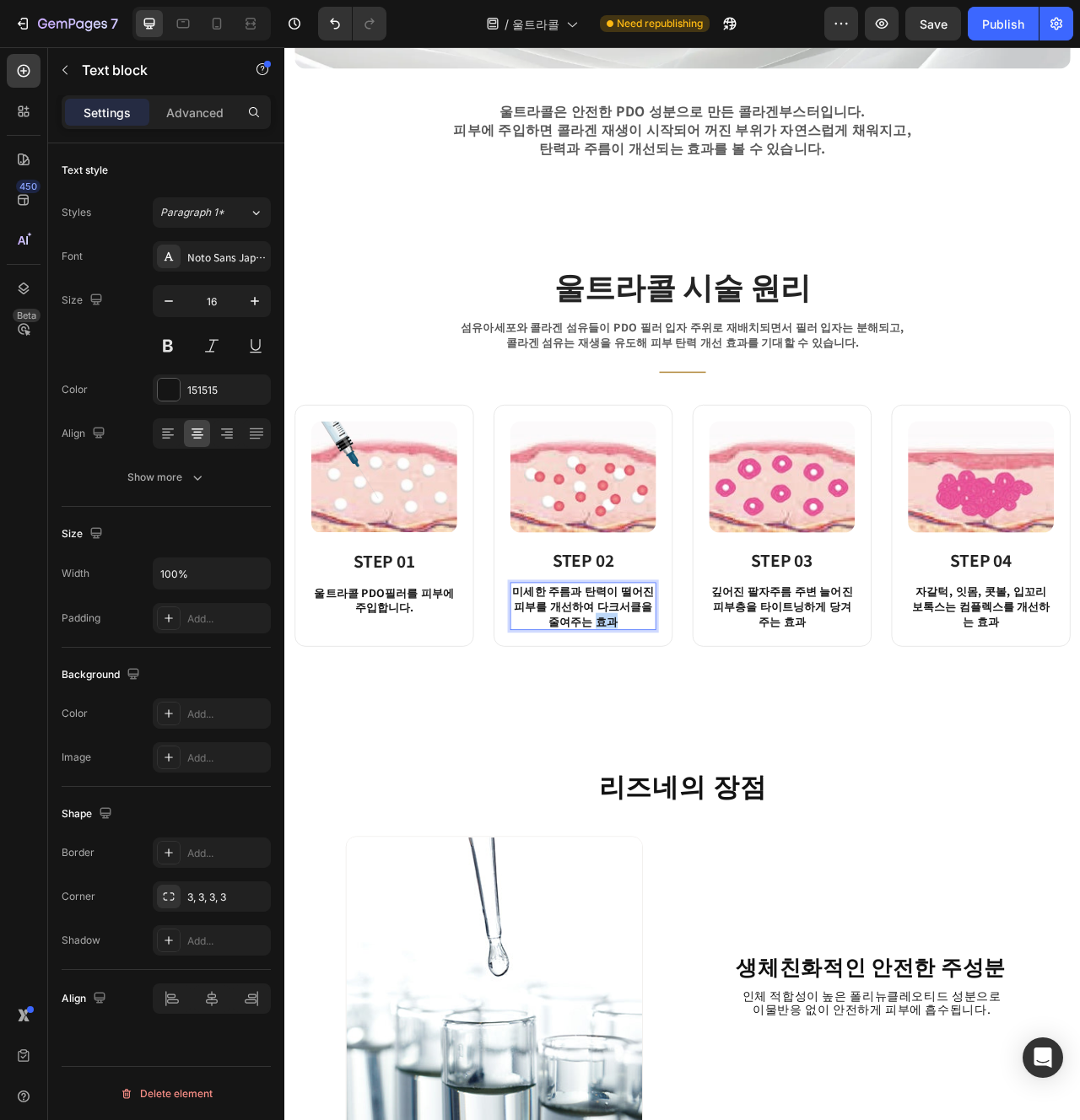
click at [675, 768] on p "미세한 주름과 탄력이 떨어진 피부를 개선하여 다크서클을 줄여주는 효과" at bounding box center [664, 758] width 182 height 57
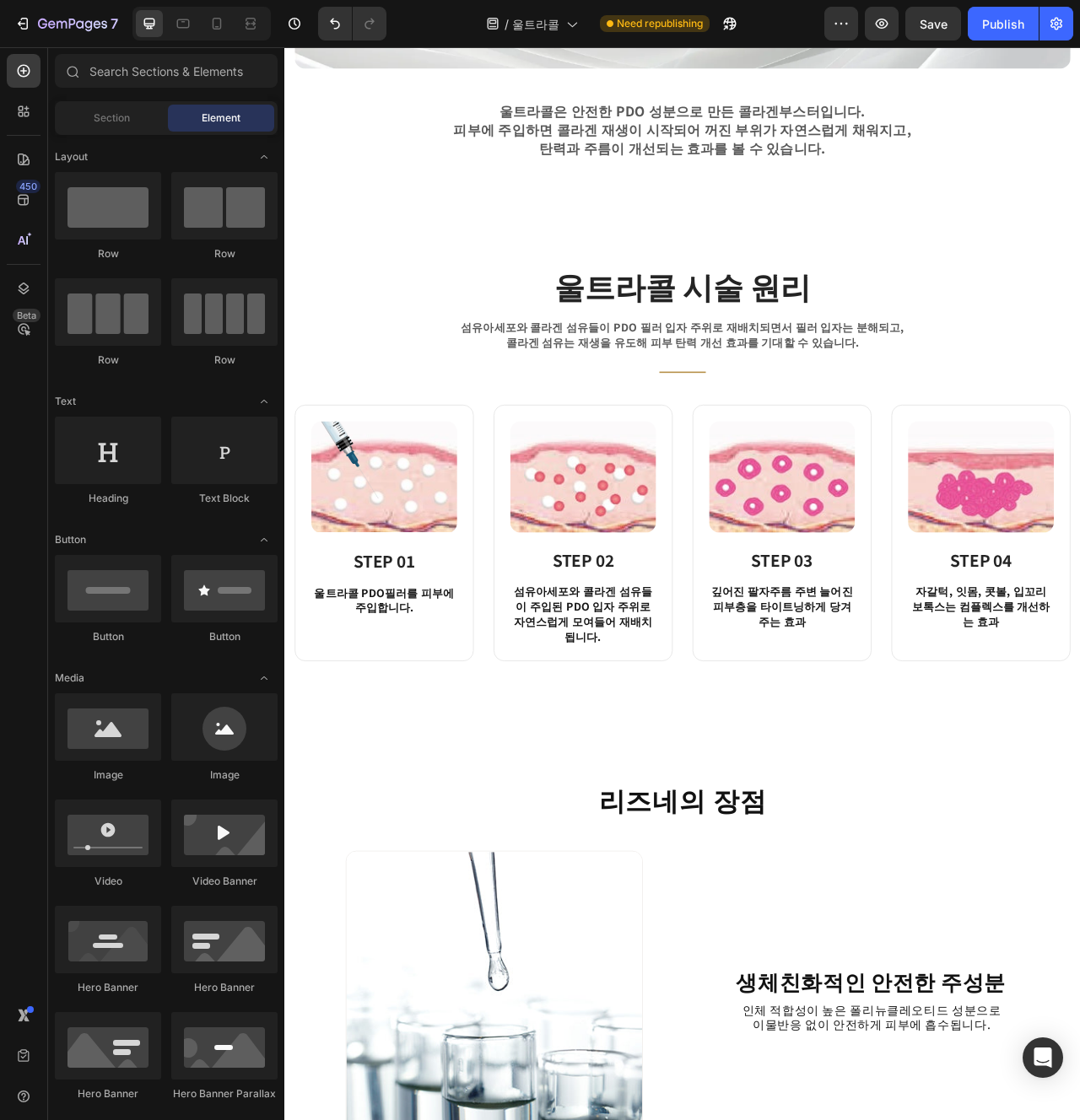
click at [942, 776] on p "깊어진 팔자주름 주변 늘어진 피부층을 타이트닝하게 당겨주는 효과" at bounding box center [917, 758] width 182 height 57
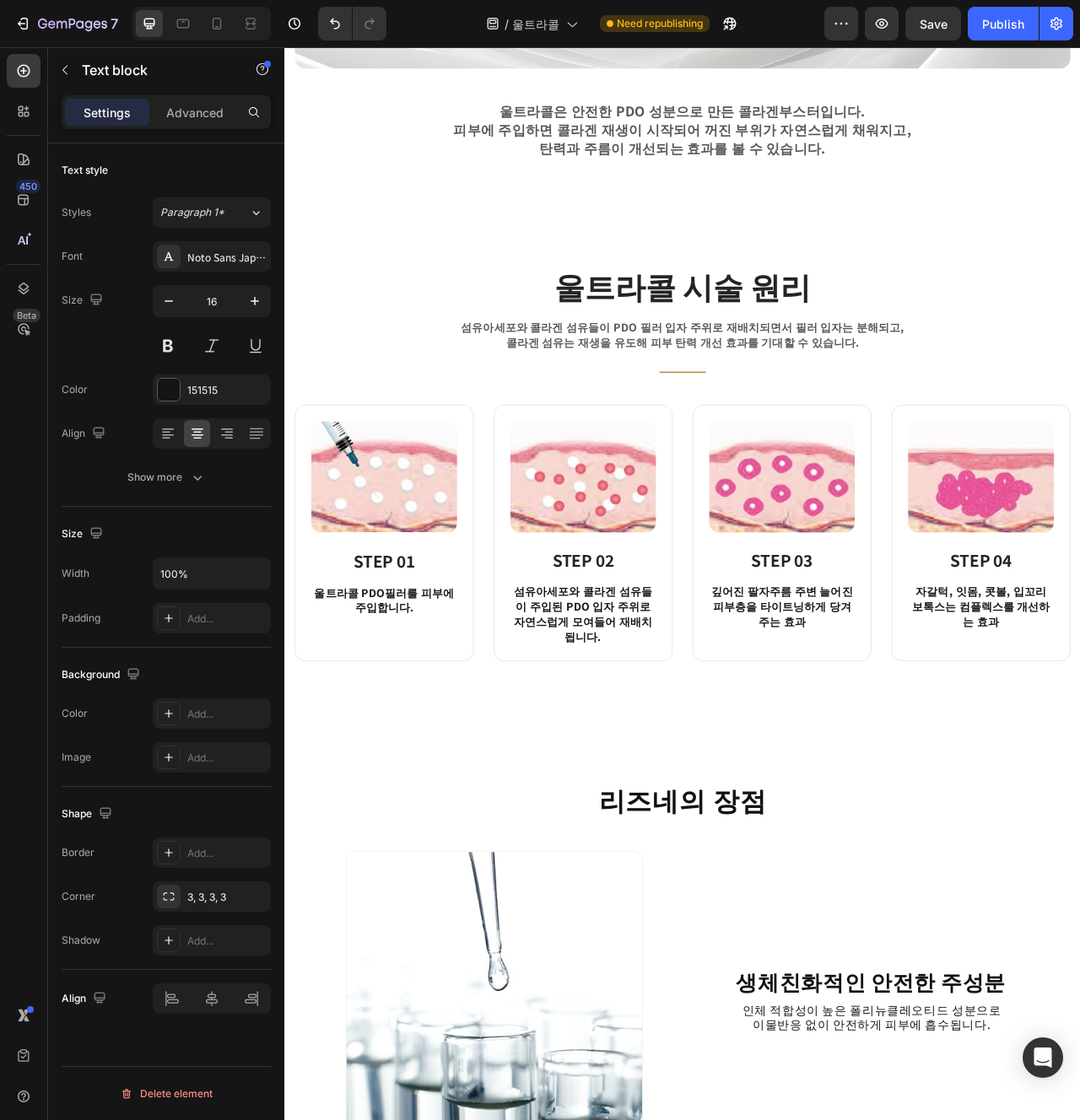
click at [942, 776] on p "깊어진 팔자주름 주변 늘어진 피부층을 타이트닝하게 당겨주는 효과" at bounding box center [917, 758] width 182 height 57
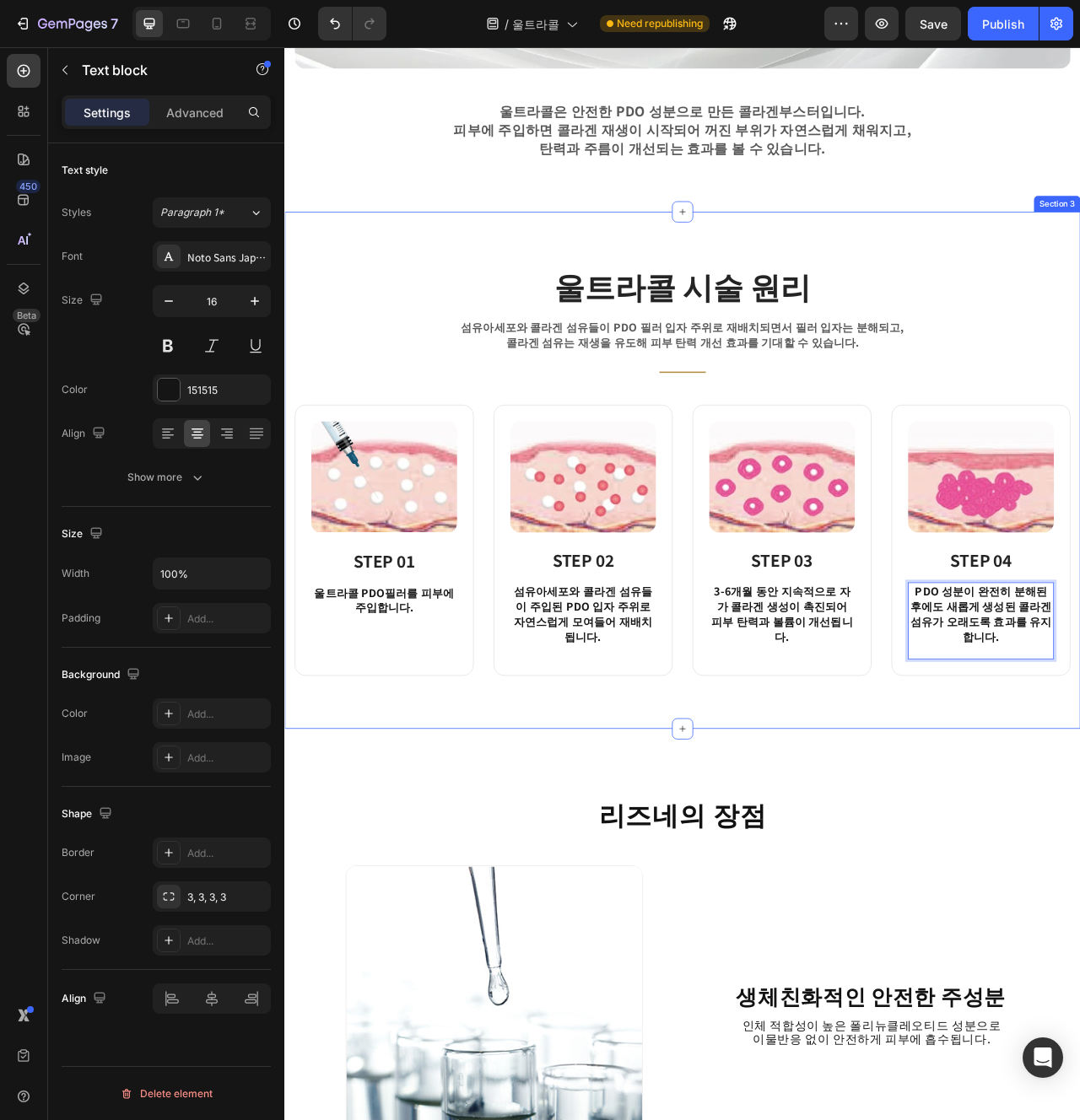
click at [1079, 884] on div "울트라콜 시술 원리 Heading 섬유아세포와 콜라겐 섬유들이 PDO 필러 입자 주위로 재배치되면서 필러 입자는 분해되고, 콜라겐 섬유는 재생…" at bounding box center [791, 585] width 1012 height 658
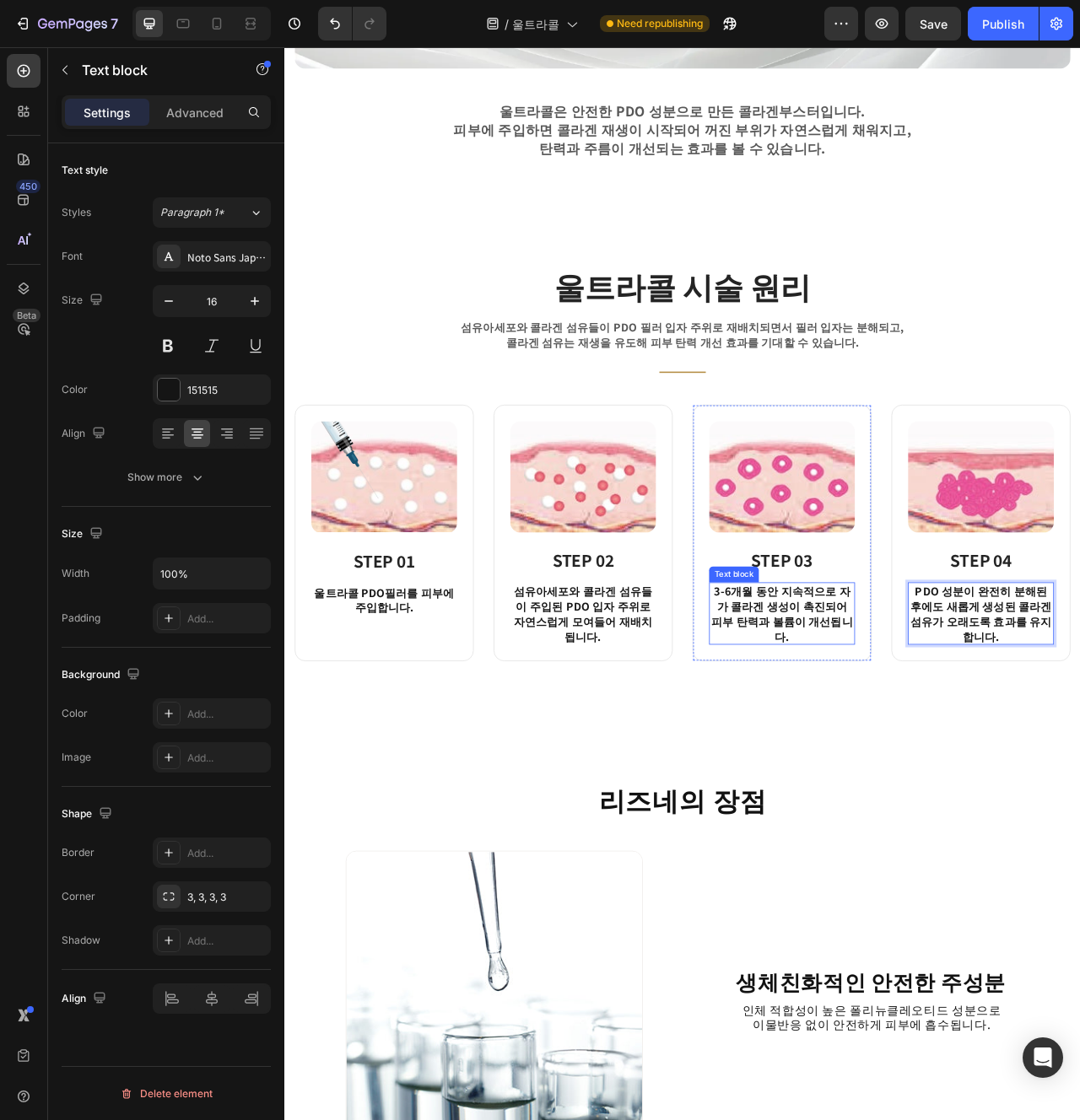
click at [930, 784] on p "3-6개월 동안 지속적으로 자가 콜라겐 생성이 촉진되어 피부 탄력과 볼륨이 개선됩니다." at bounding box center [917, 768] width 182 height 76
click at [409, 761] on p "울트라콜 PDO필러를 피부에 주입합니다." at bounding box center [411, 750] width 182 height 38
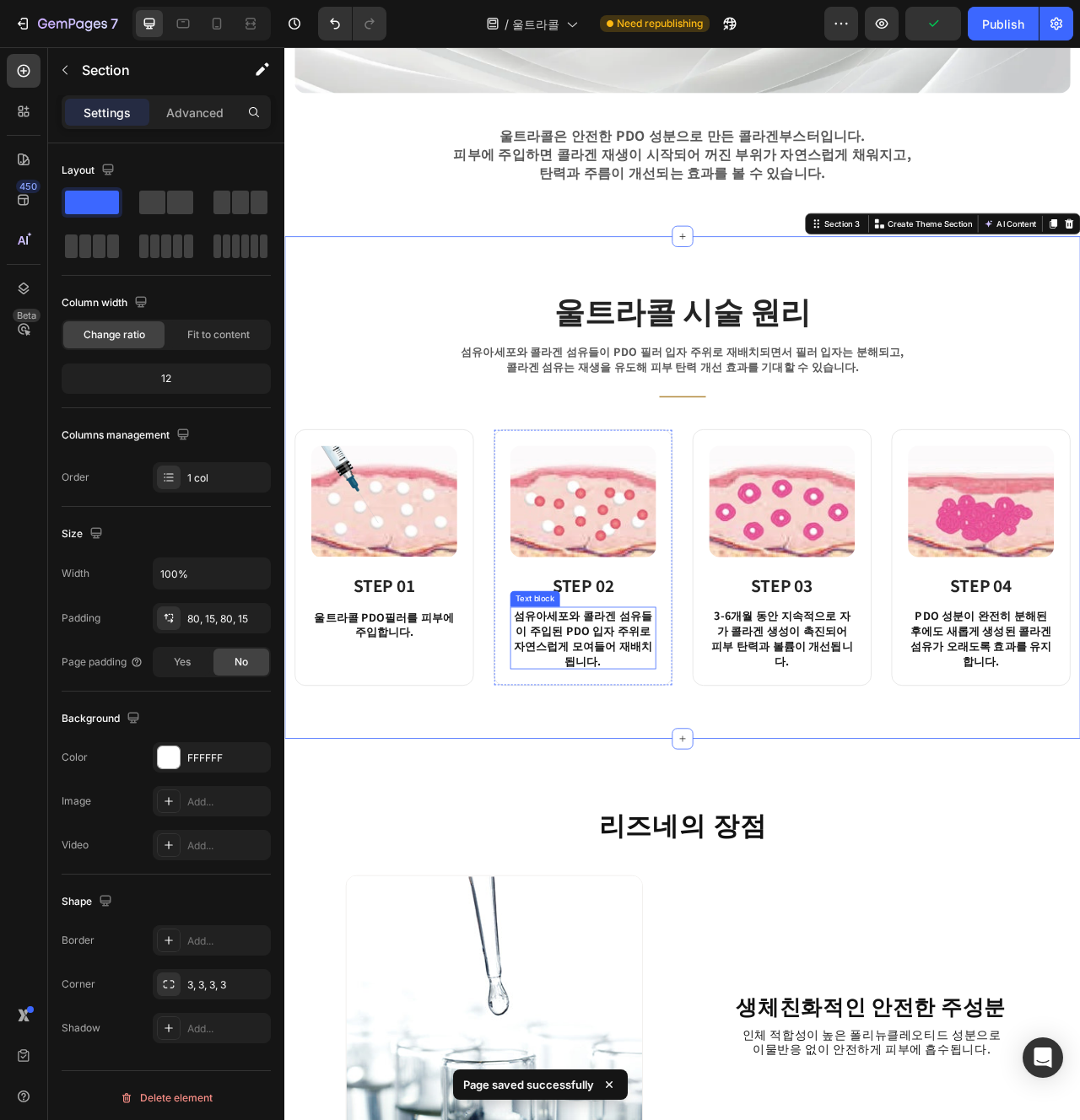
scroll to position [1014, 0]
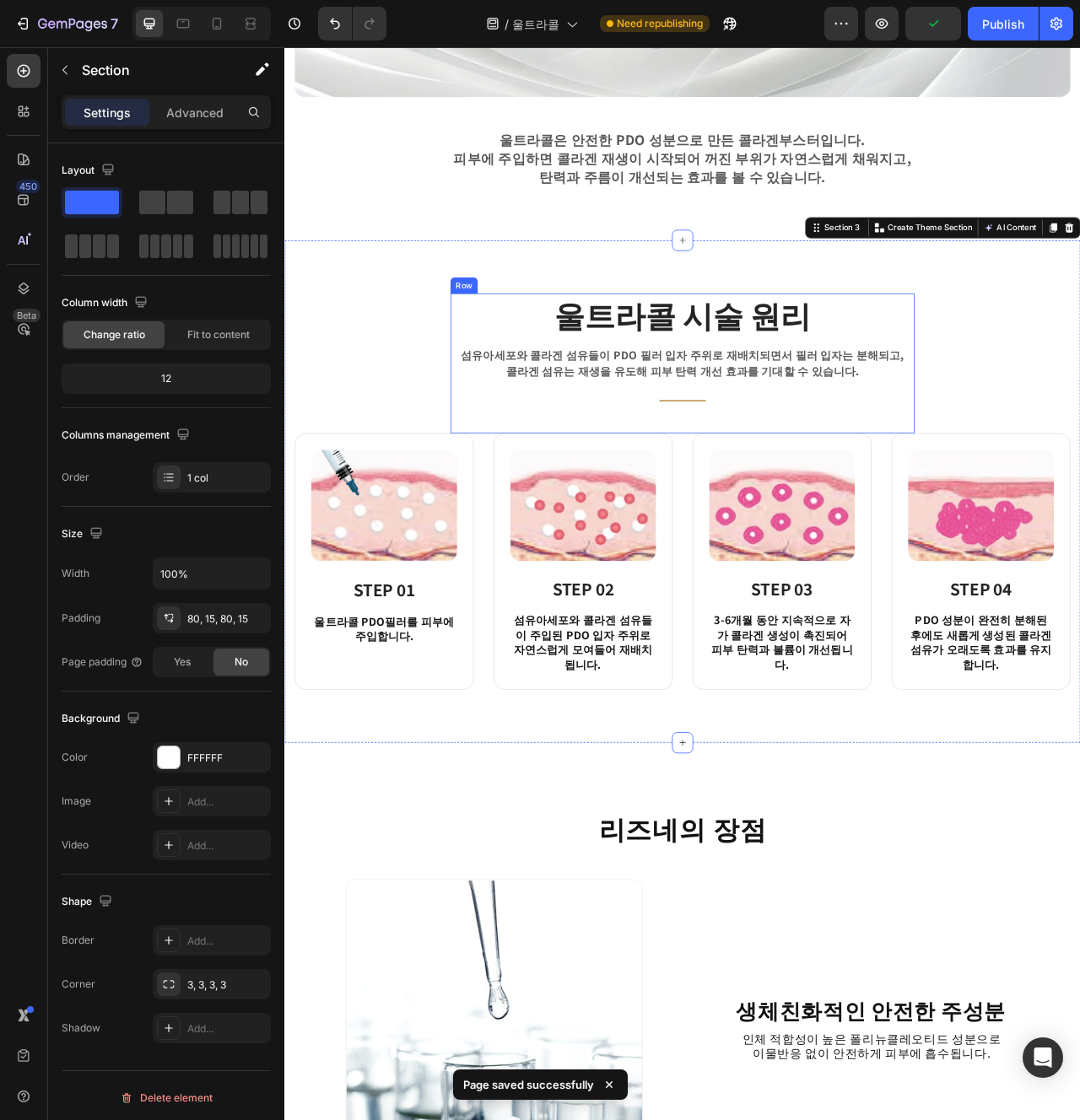
click at [824, 512] on div "울트라콜 시술 원리 Heading 섬유아세포와 [GEOGRAPHIC_DATA]이 PDO 필러 입자 주위로 재배치되면서 필러 입자는 분해되고, …" at bounding box center [790, 448] width 591 height 178
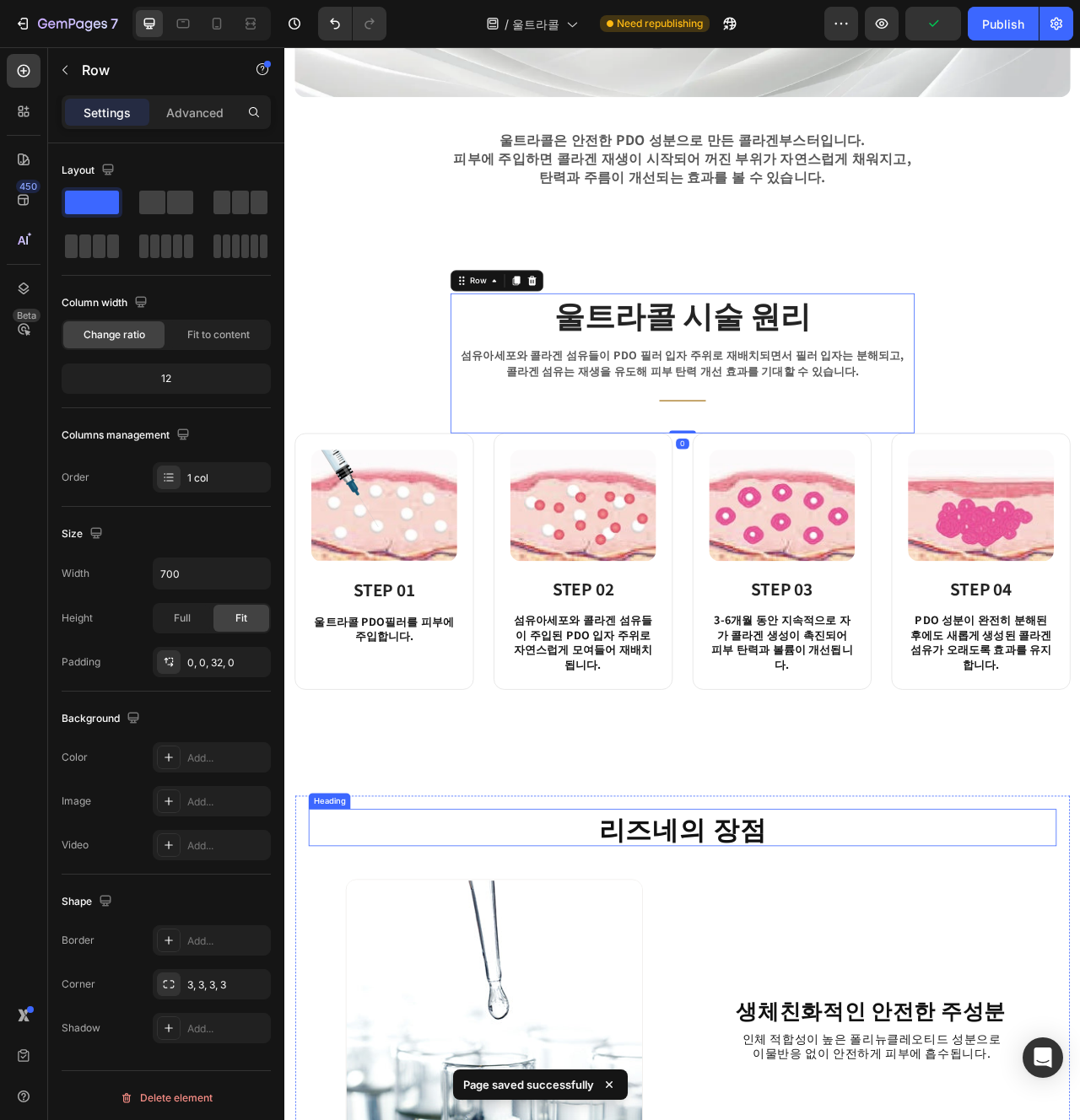
click at [893, 1017] on h2 "리즈네의 장점" at bounding box center [790, 1040] width 952 height 47
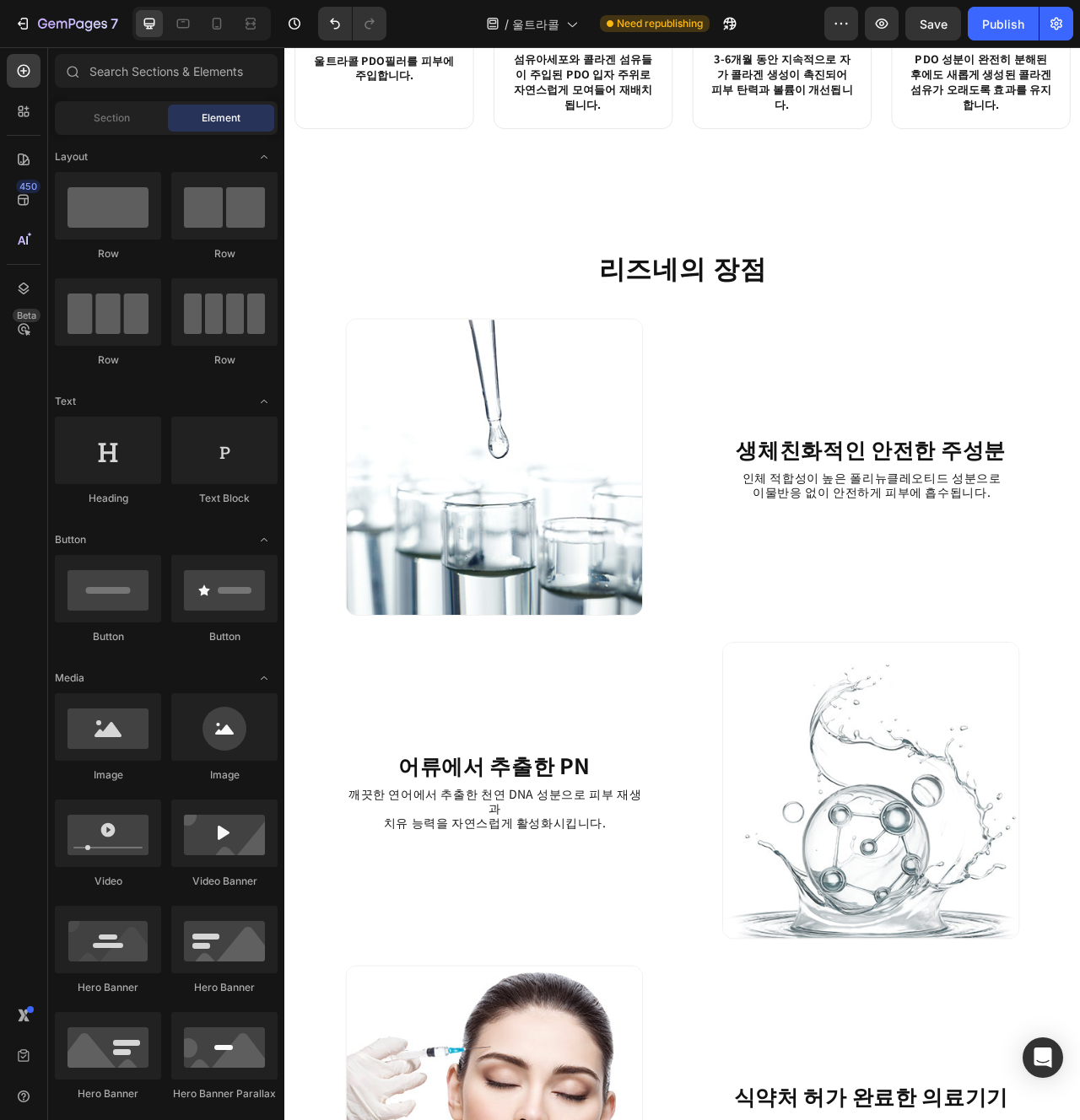
scroll to position [1652, 0]
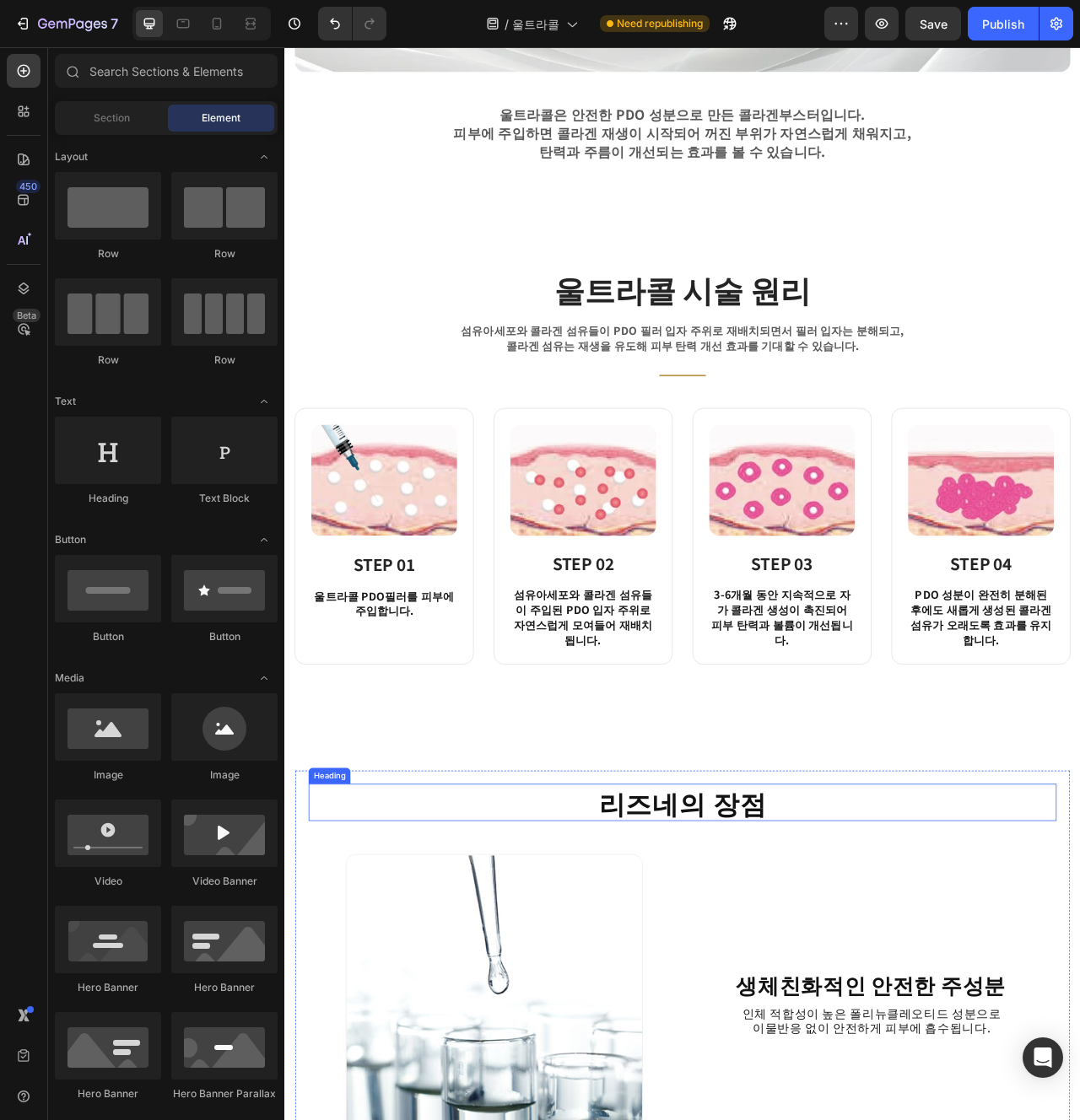
click at [1042, 984] on h2 "리즈네의 장점" at bounding box center [790, 1007] width 952 height 47
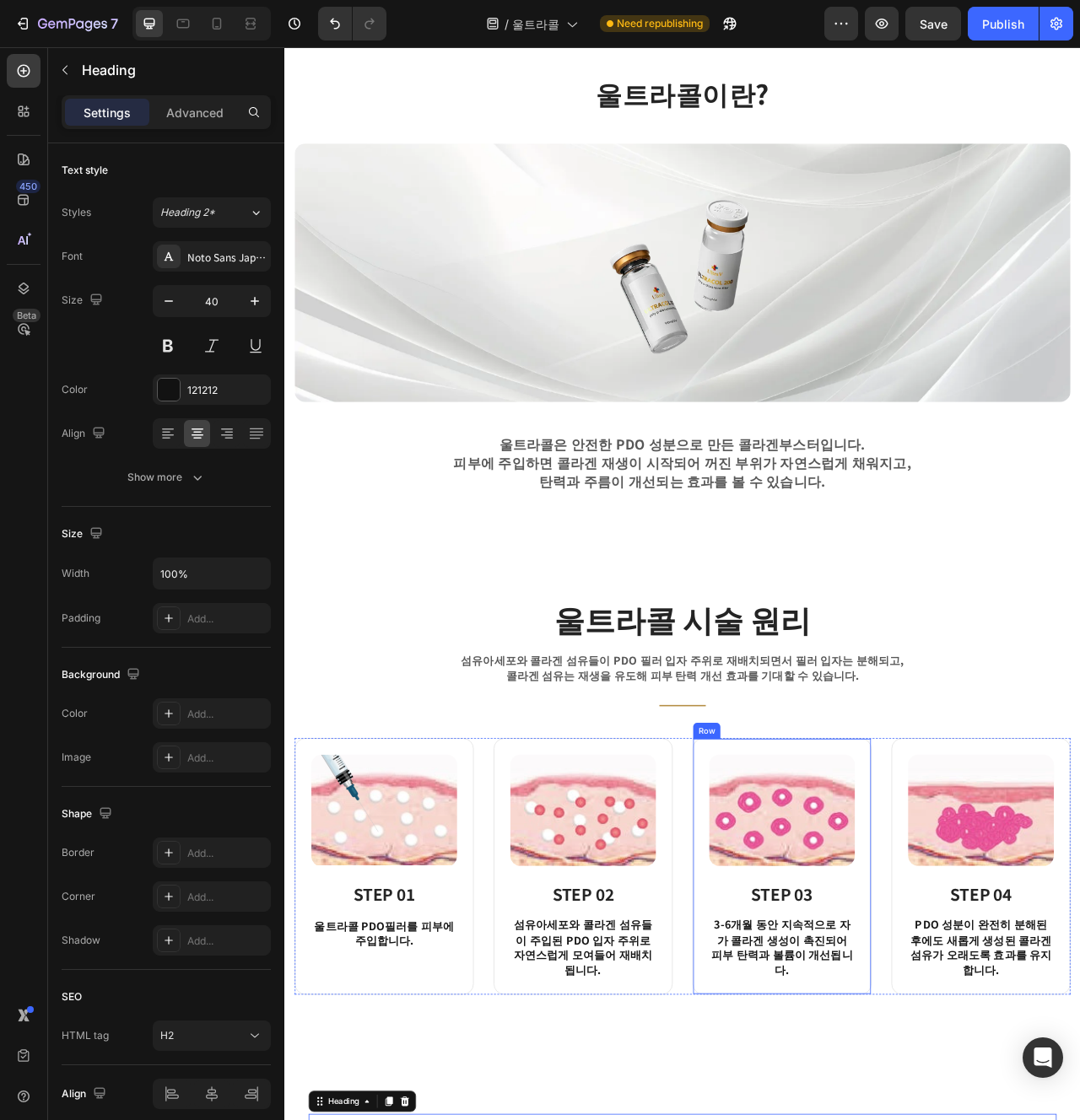
scroll to position [459, 0]
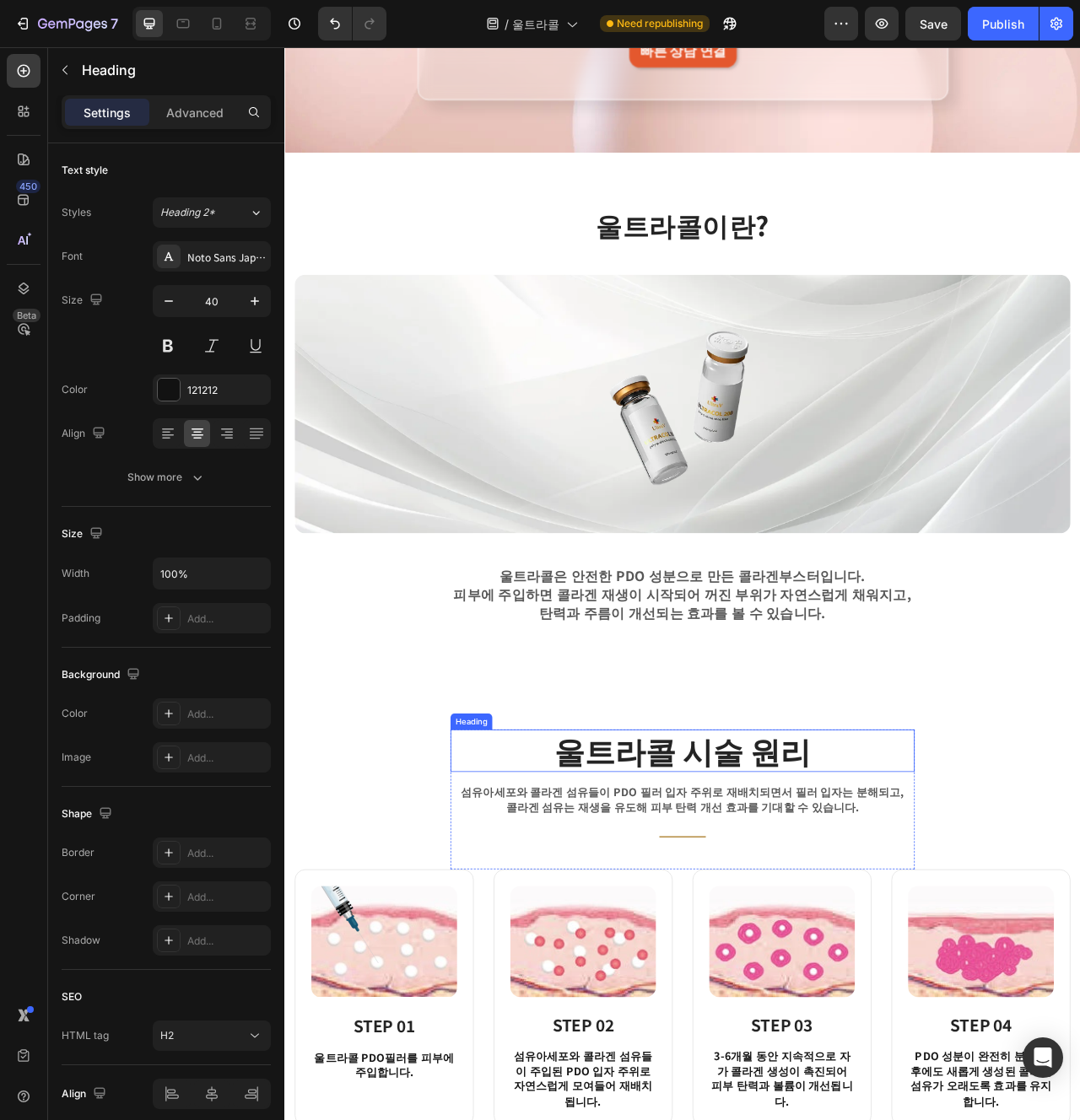
click at [812, 964] on h2 "울트라콜 시술 원리" at bounding box center [790, 942] width 591 height 54
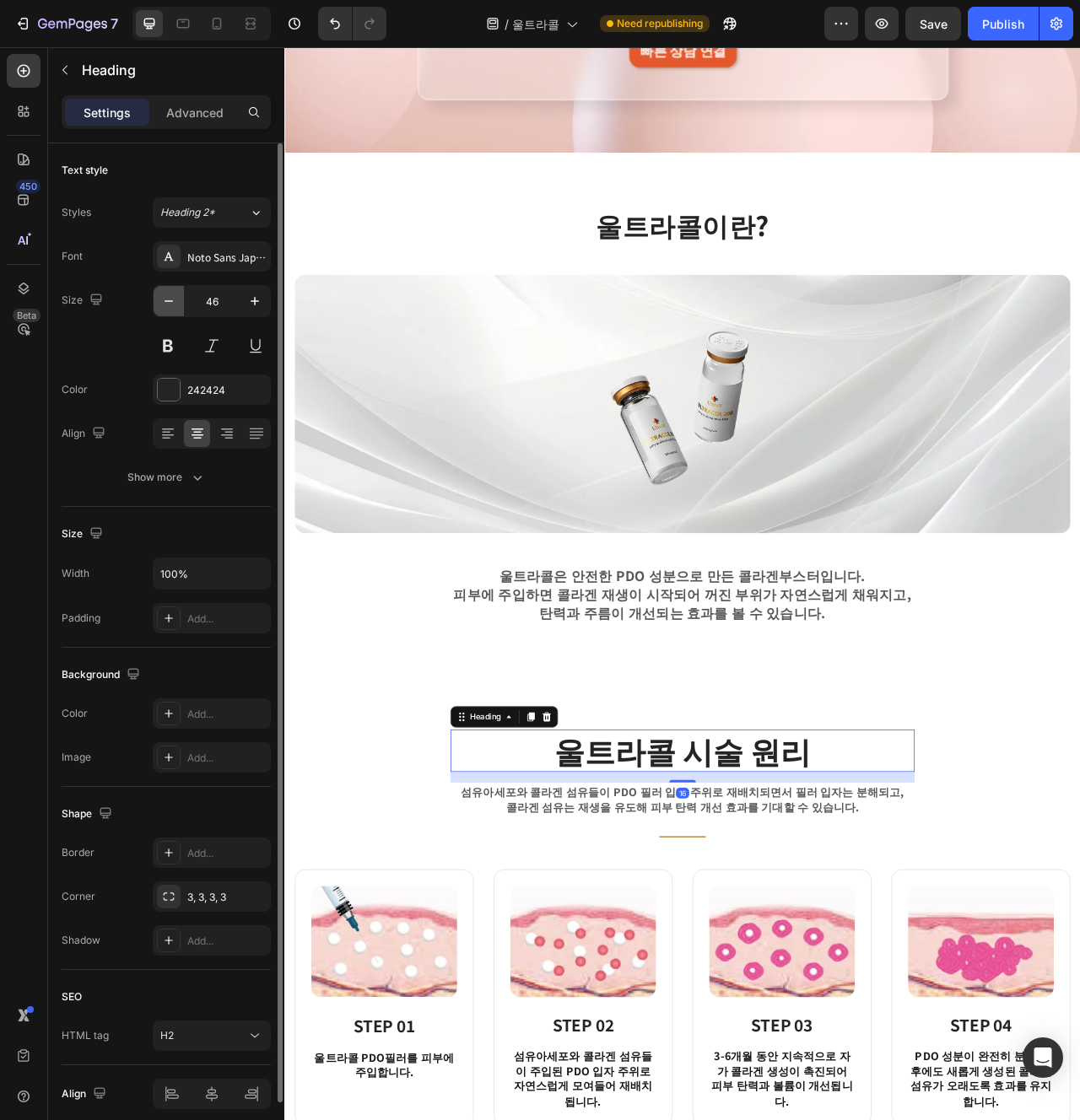
click at [169, 301] on icon "button" at bounding box center [168, 301] width 8 height 2
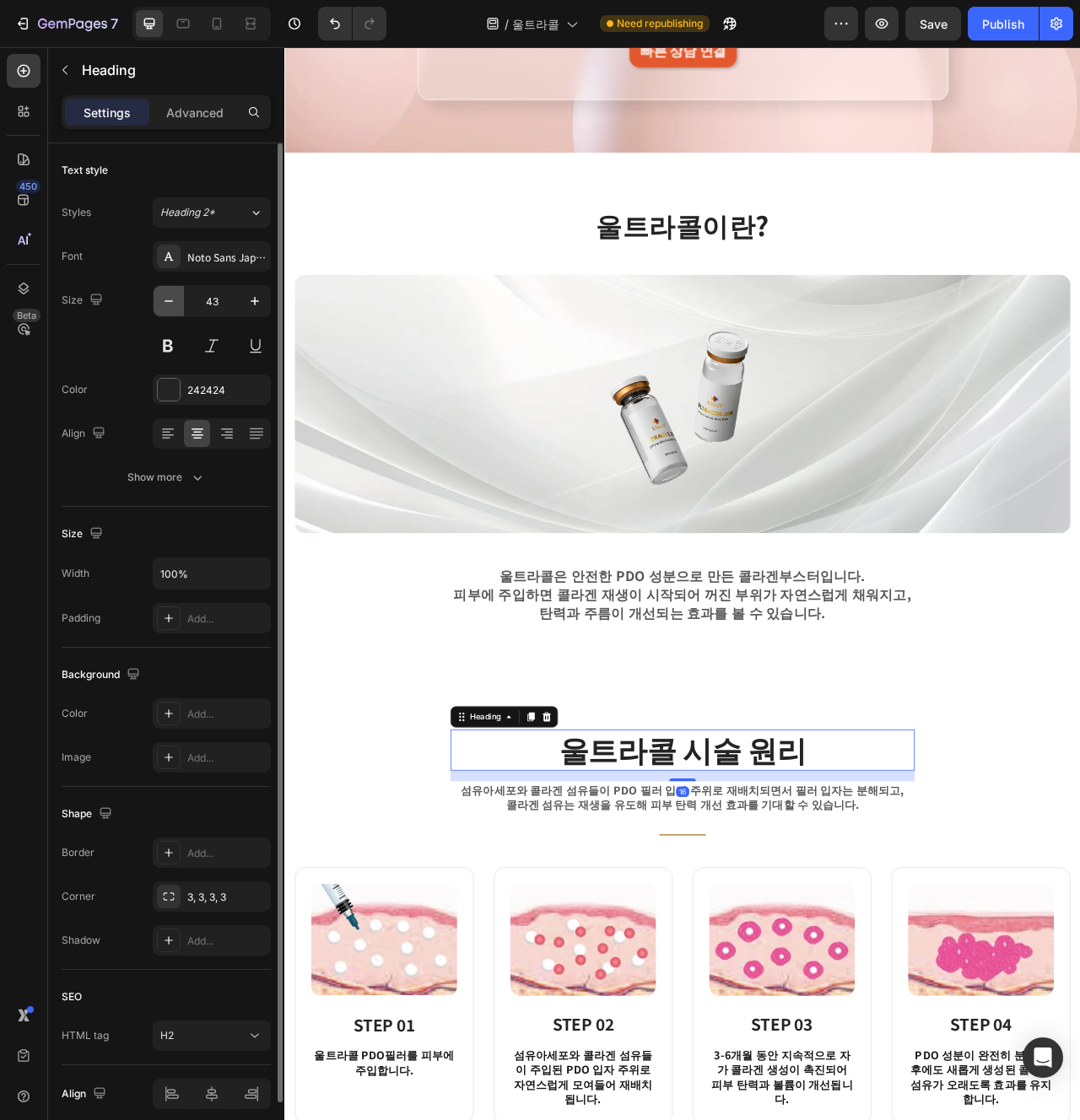
click at [169, 301] on icon "button" at bounding box center [168, 301] width 8 height 2
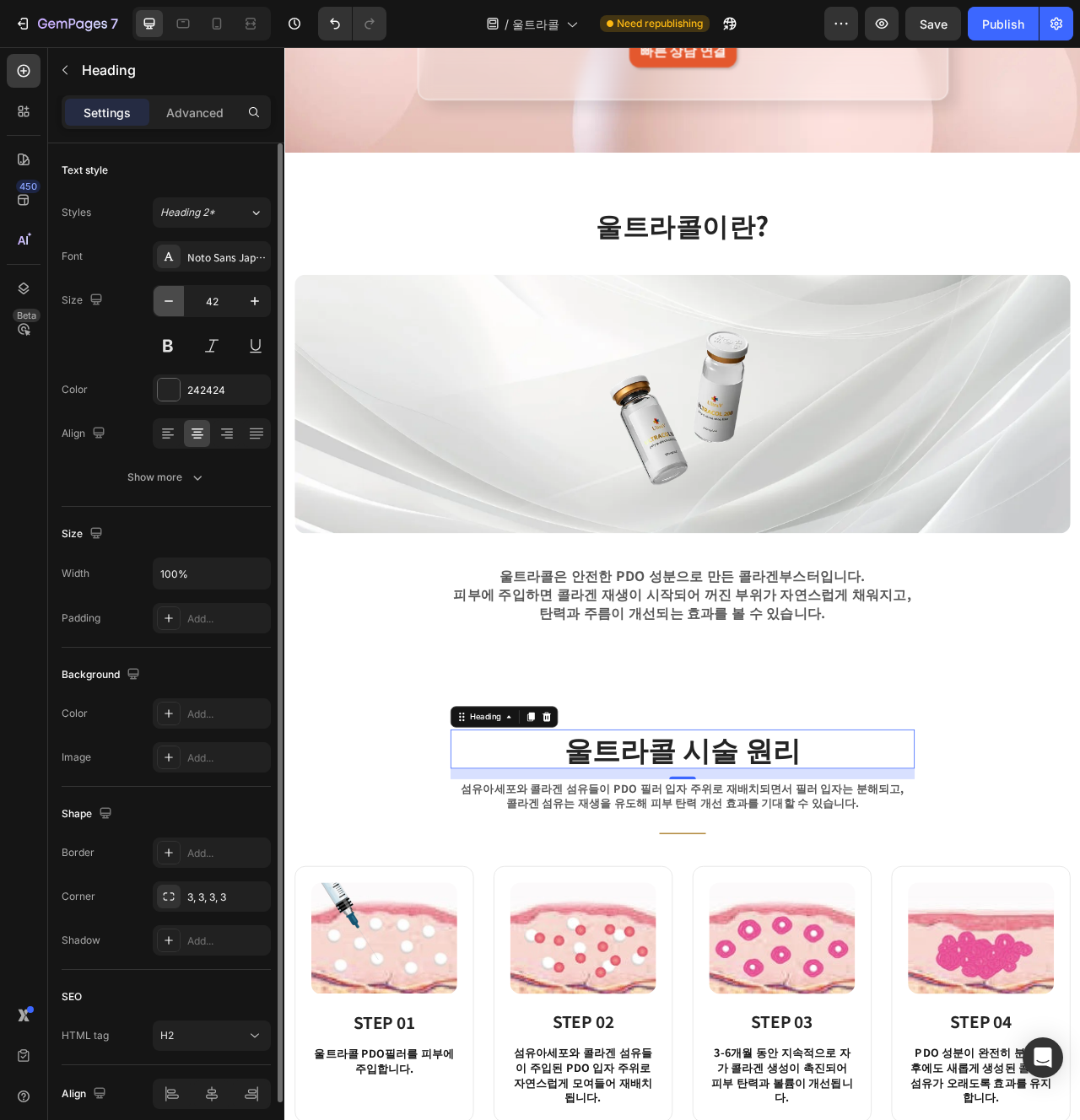
click at [169, 301] on icon "button" at bounding box center [168, 301] width 8 height 2
type input "40"
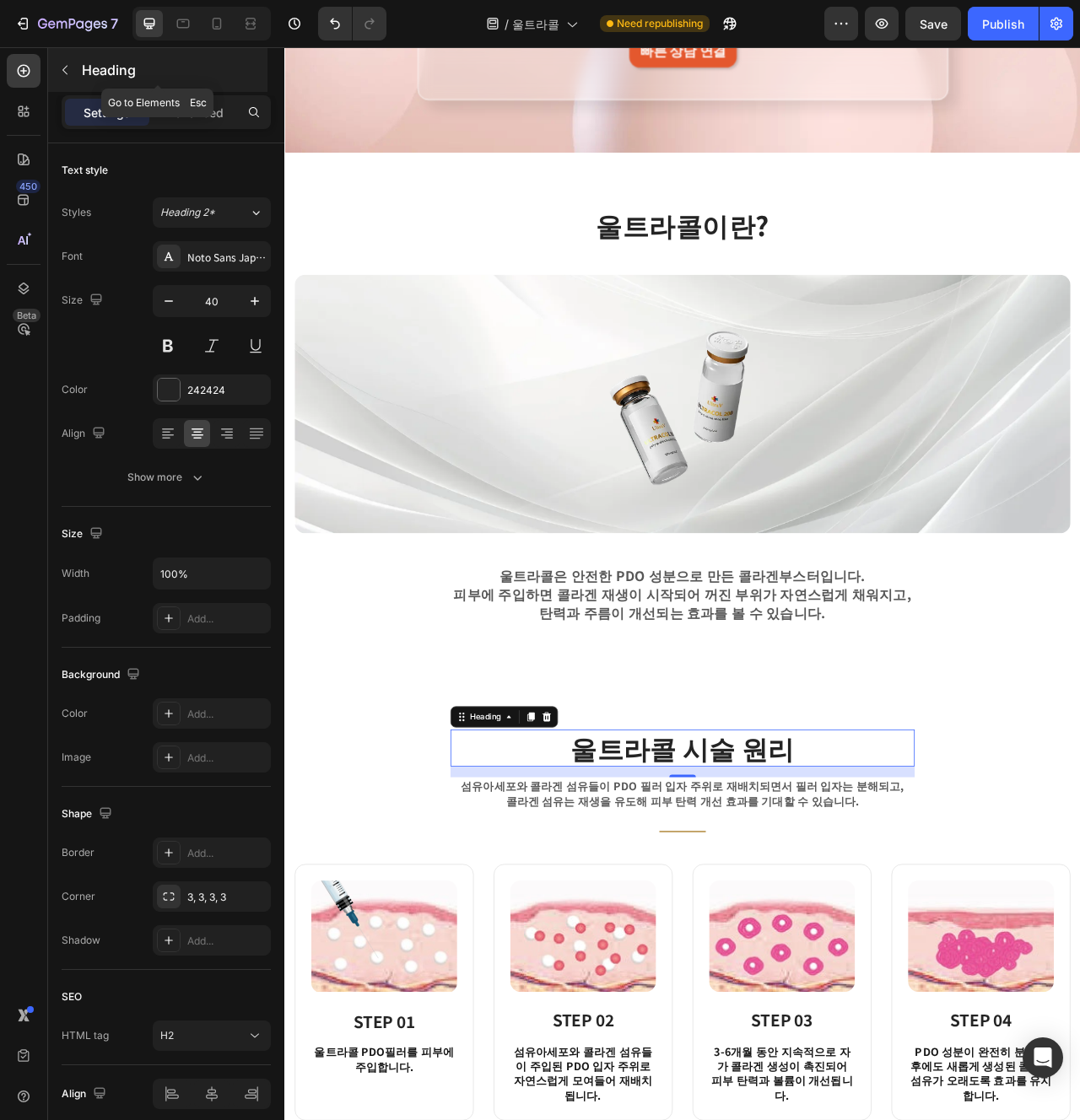
click at [204, 50] on div "Heading" at bounding box center [158, 70] width 220 height 44
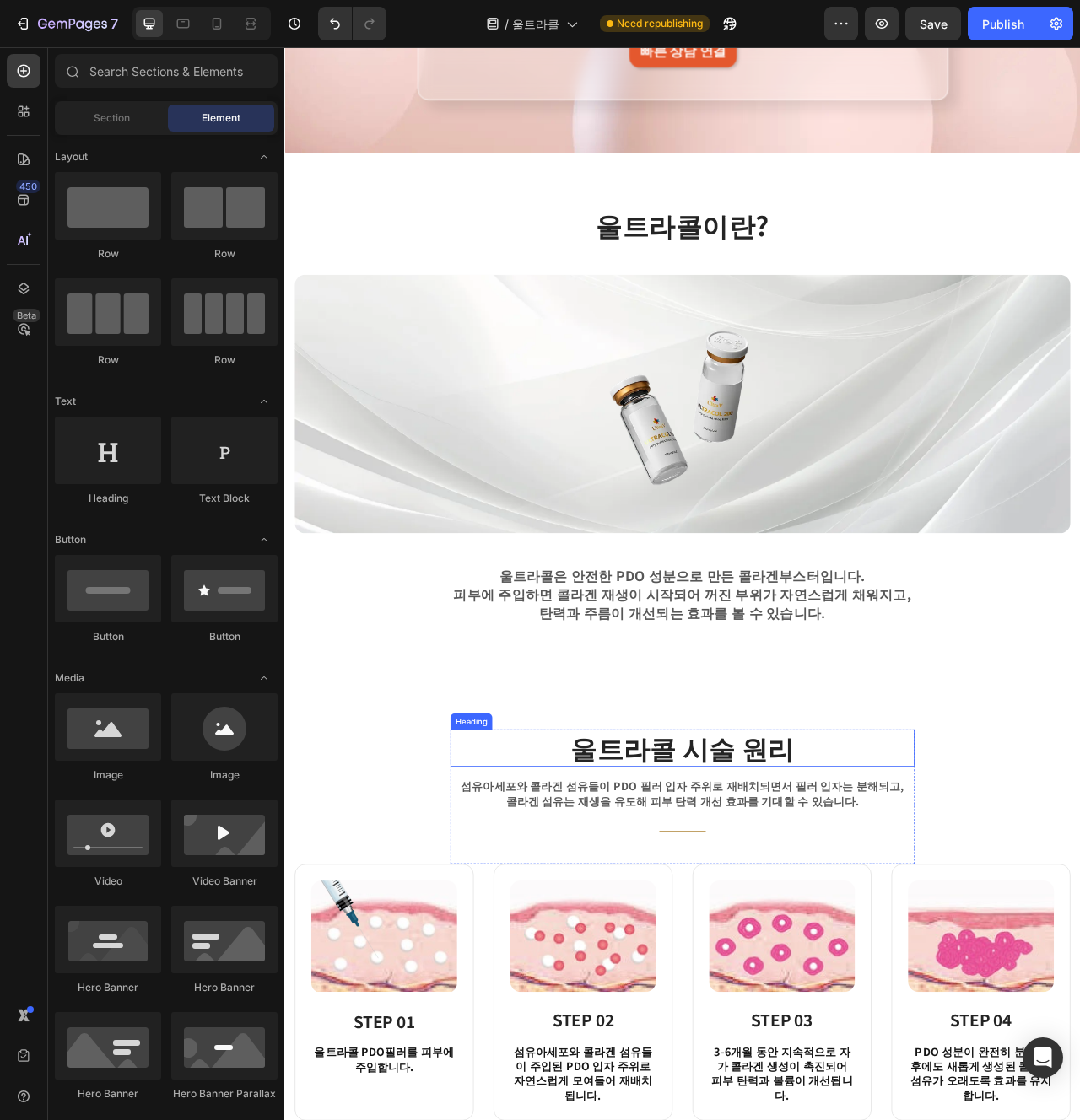
click at [857, 939] on h2 "울트라콜 시술 원리" at bounding box center [790, 939] width 591 height 47
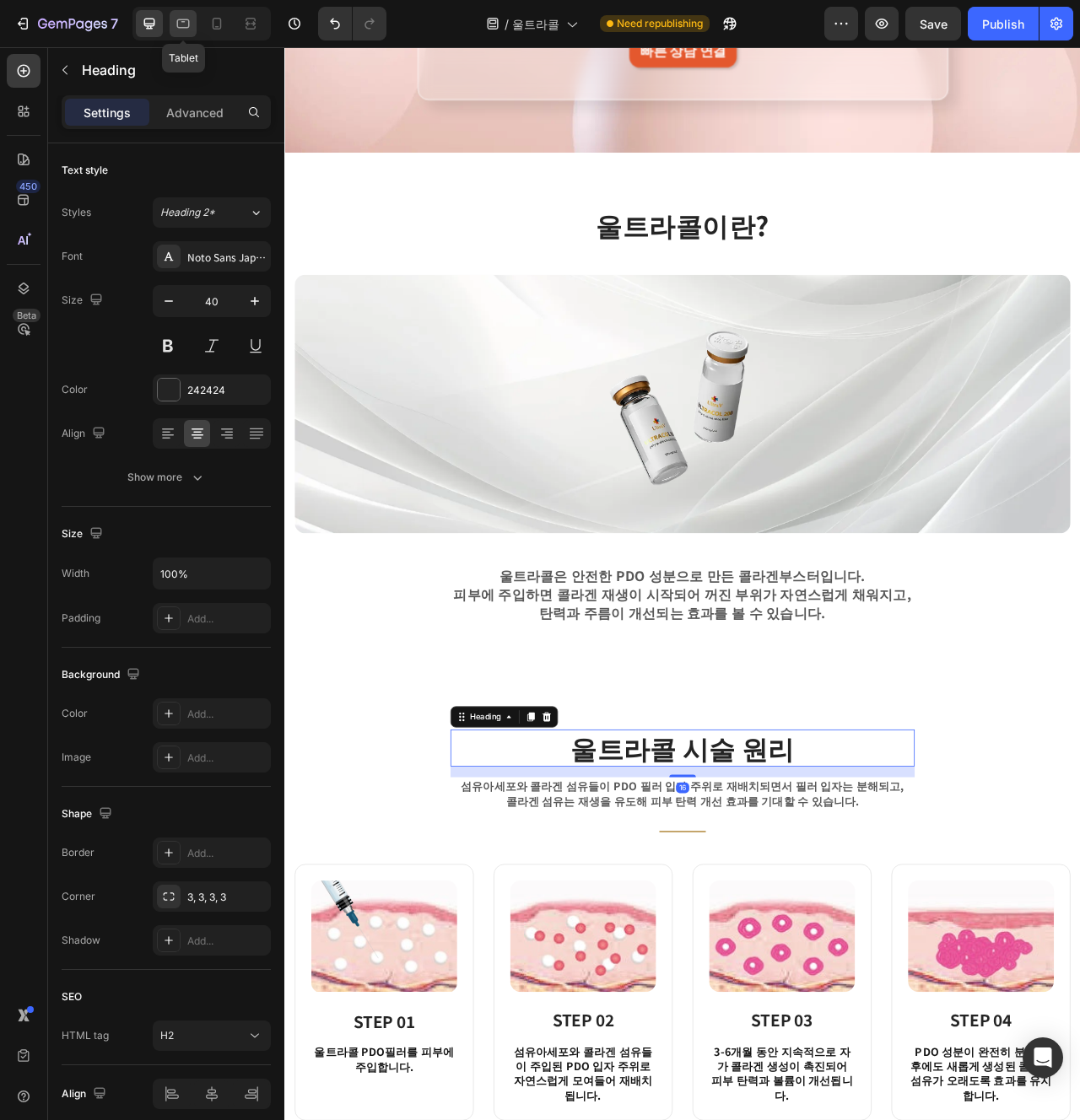
click at [192, 25] on div at bounding box center [182, 23] width 27 height 27
type input "32"
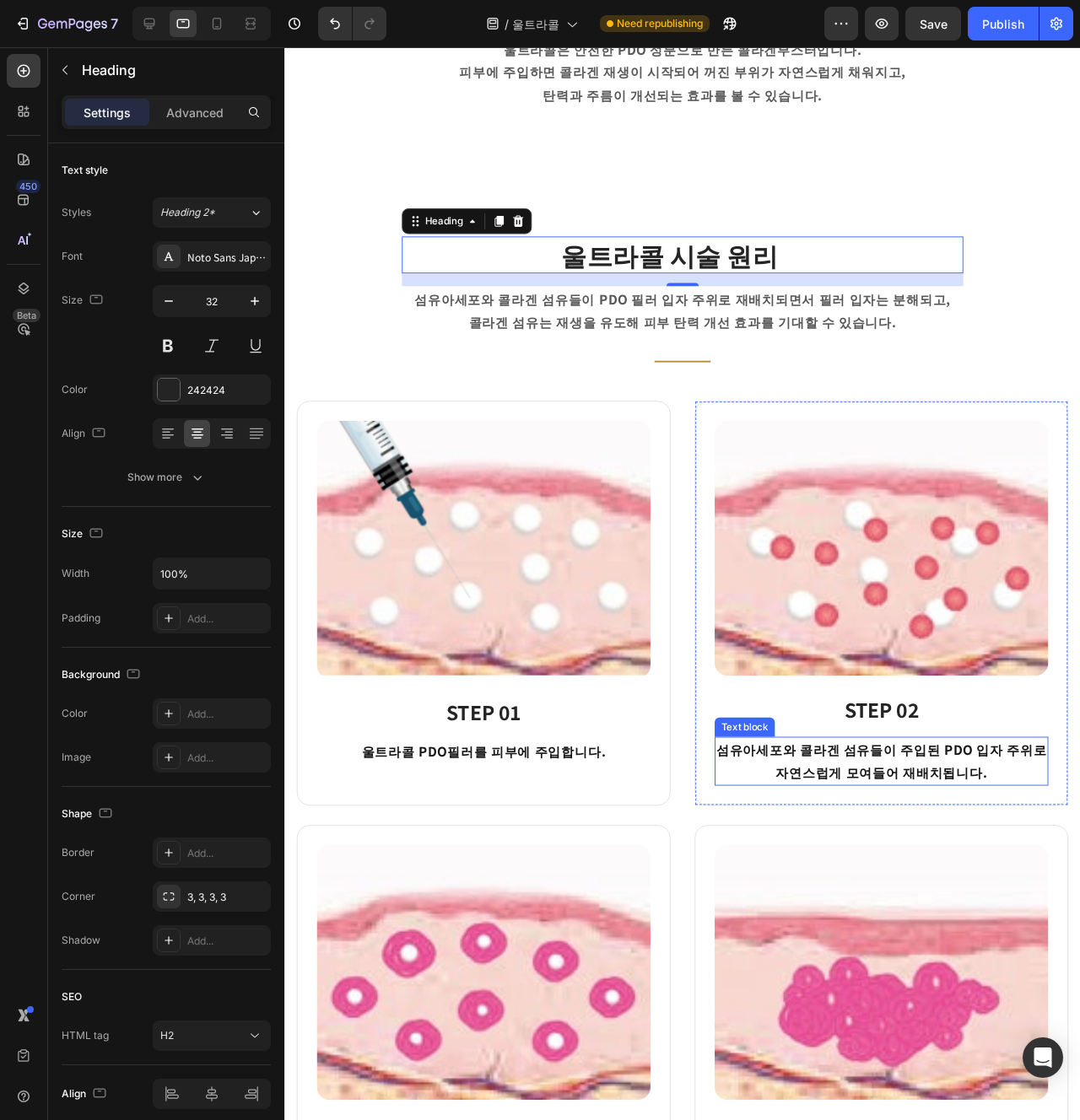
scroll to position [1024, 0]
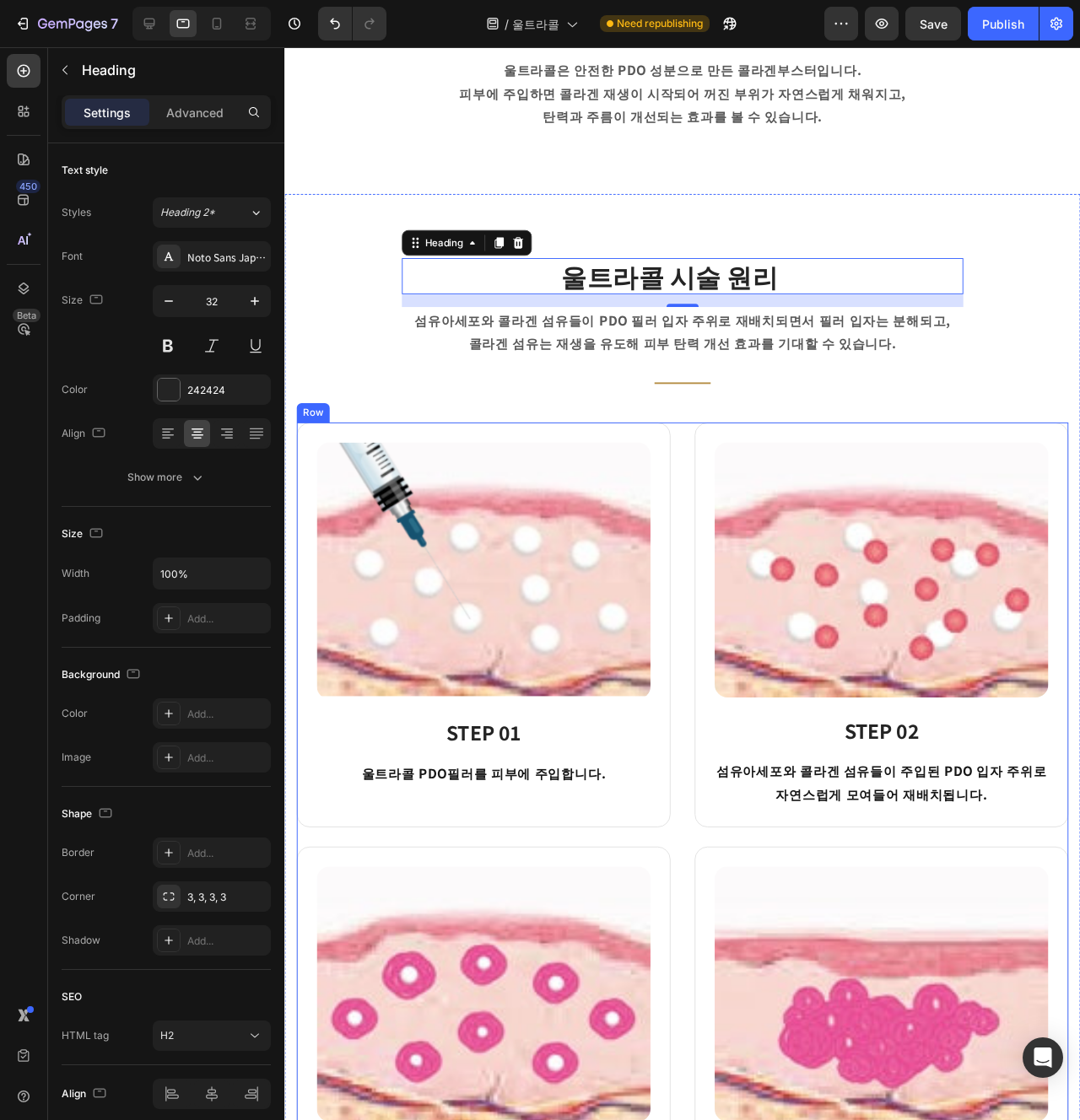
click at [703, 726] on div "Image STEP 01 Heading 울트라콜 PDO필러를 피부에 주입합니다. Text block Row Image STEP 02 Headi…" at bounding box center [702, 888] width 812 height 893
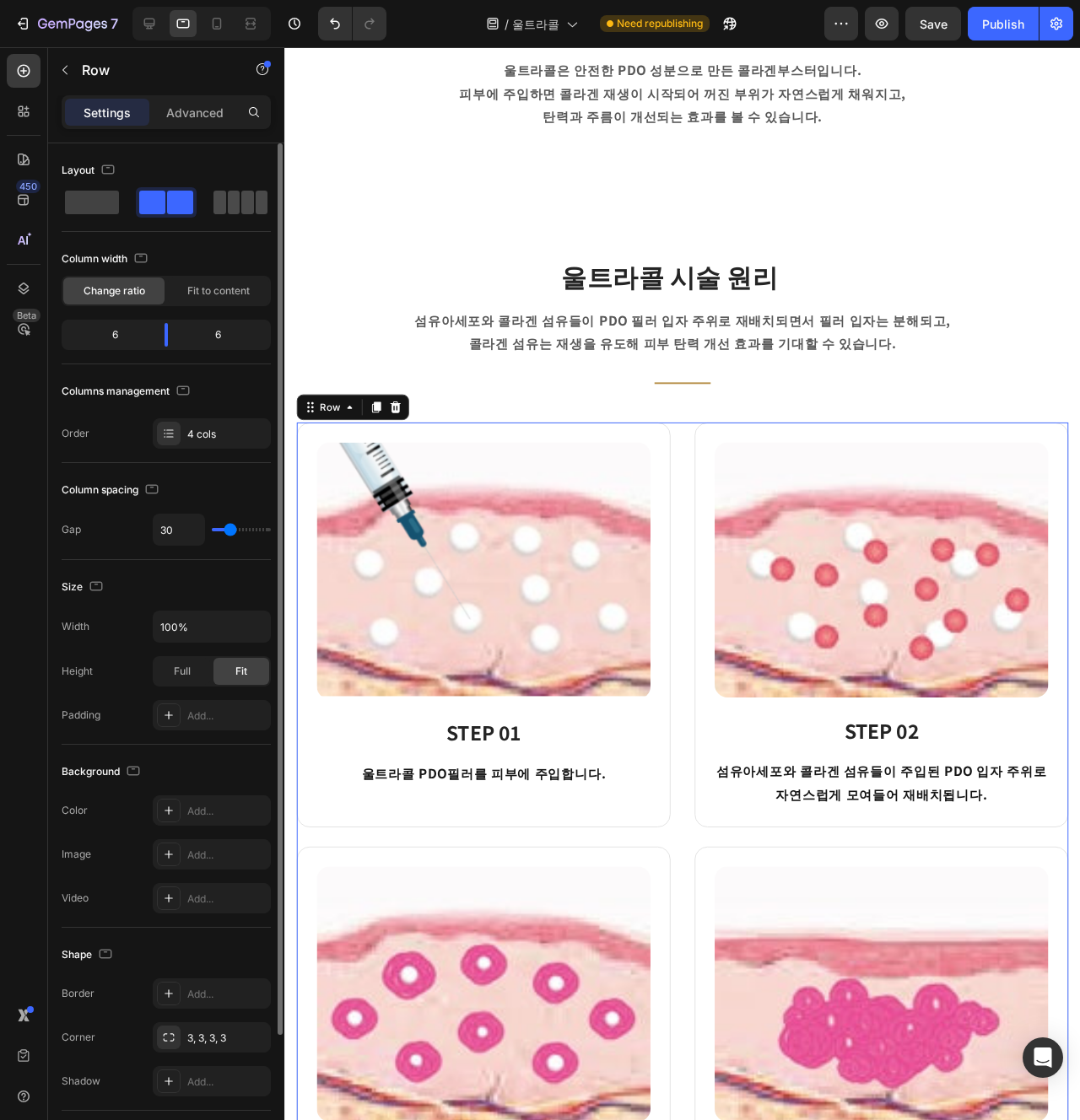
click at [256, 205] on span at bounding box center [262, 202] width 13 height 23
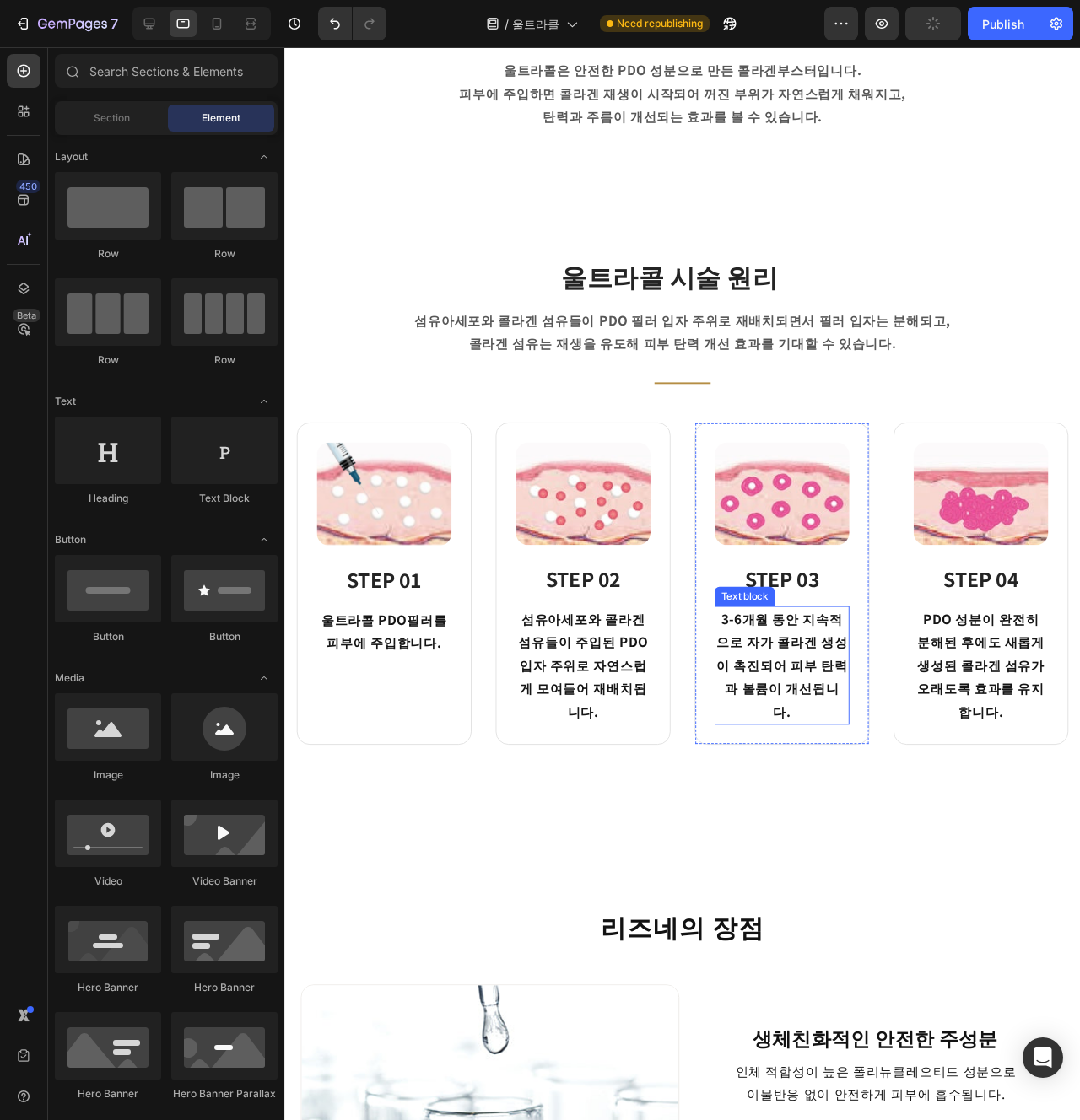
scroll to position [961, 0]
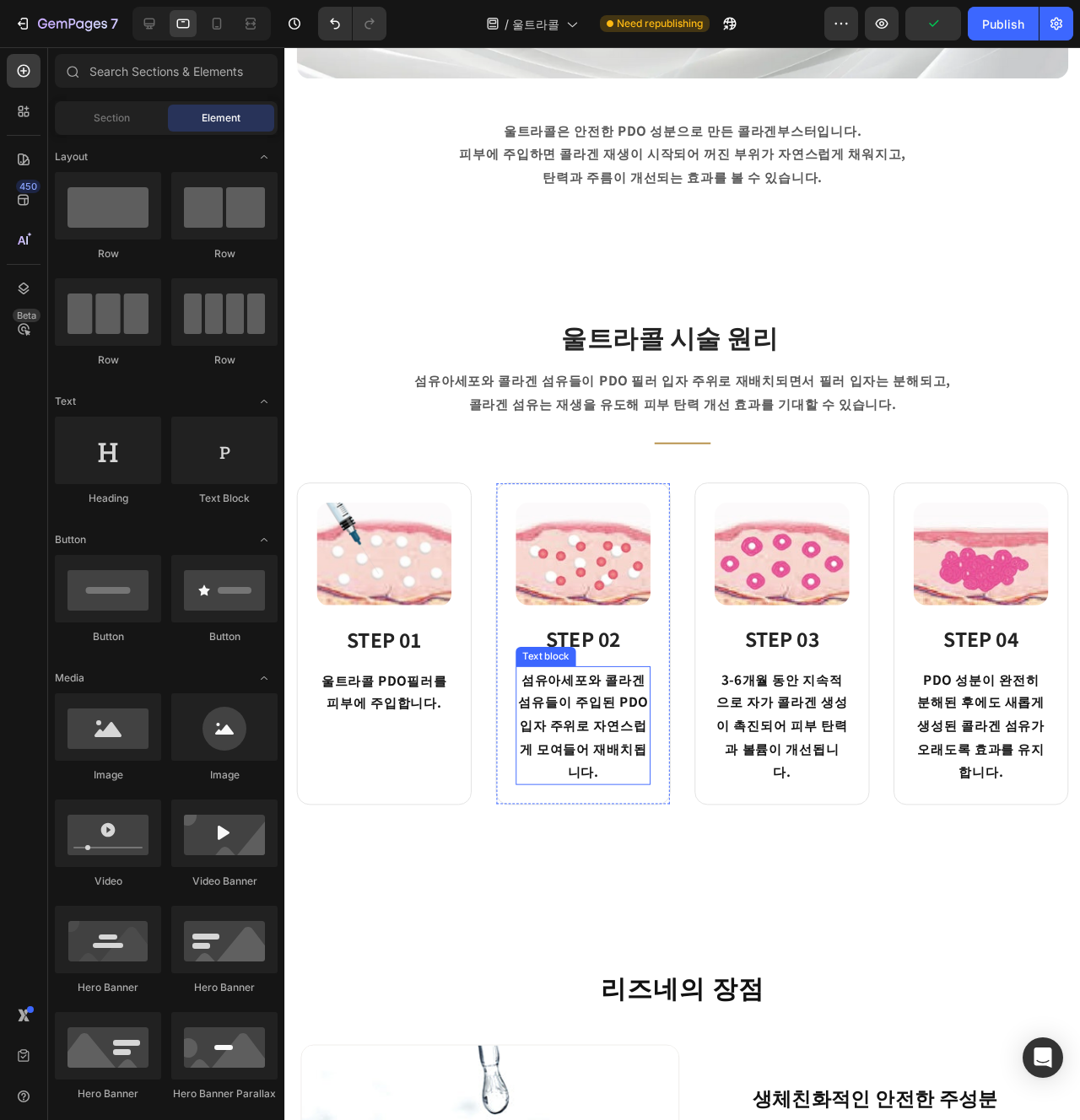
click at [559, 728] on p "섬유아세포와 콜라겐 섬유들이 주입된 PDO 입자 주위로 자연스럽게 모여들어 재배치됩니다." at bounding box center [598, 761] width 139 height 122
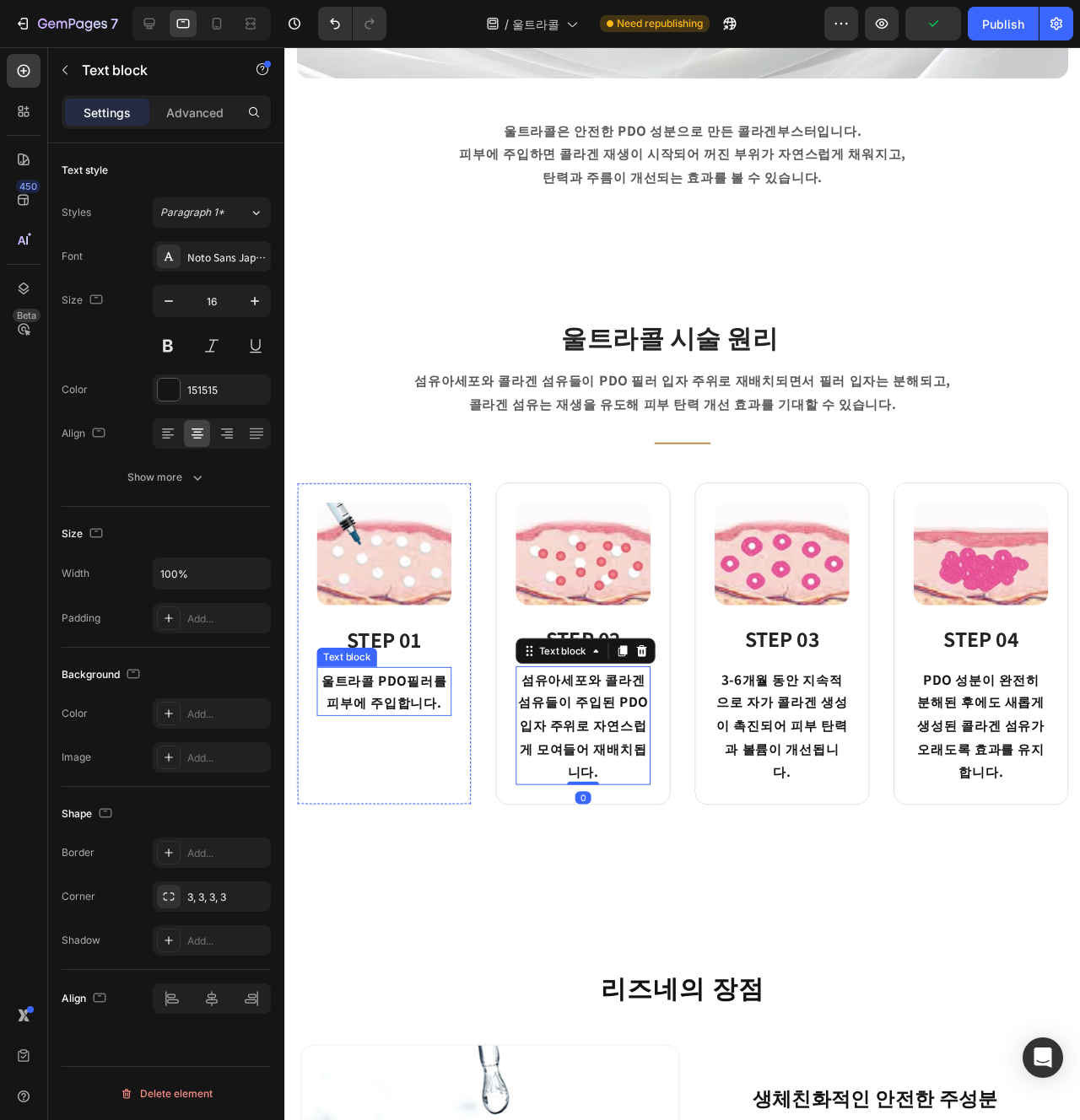
click at [376, 725] on p "울트라콜 PDO필러를 피부에 주입합니다." at bounding box center [389, 726] width 139 height 49
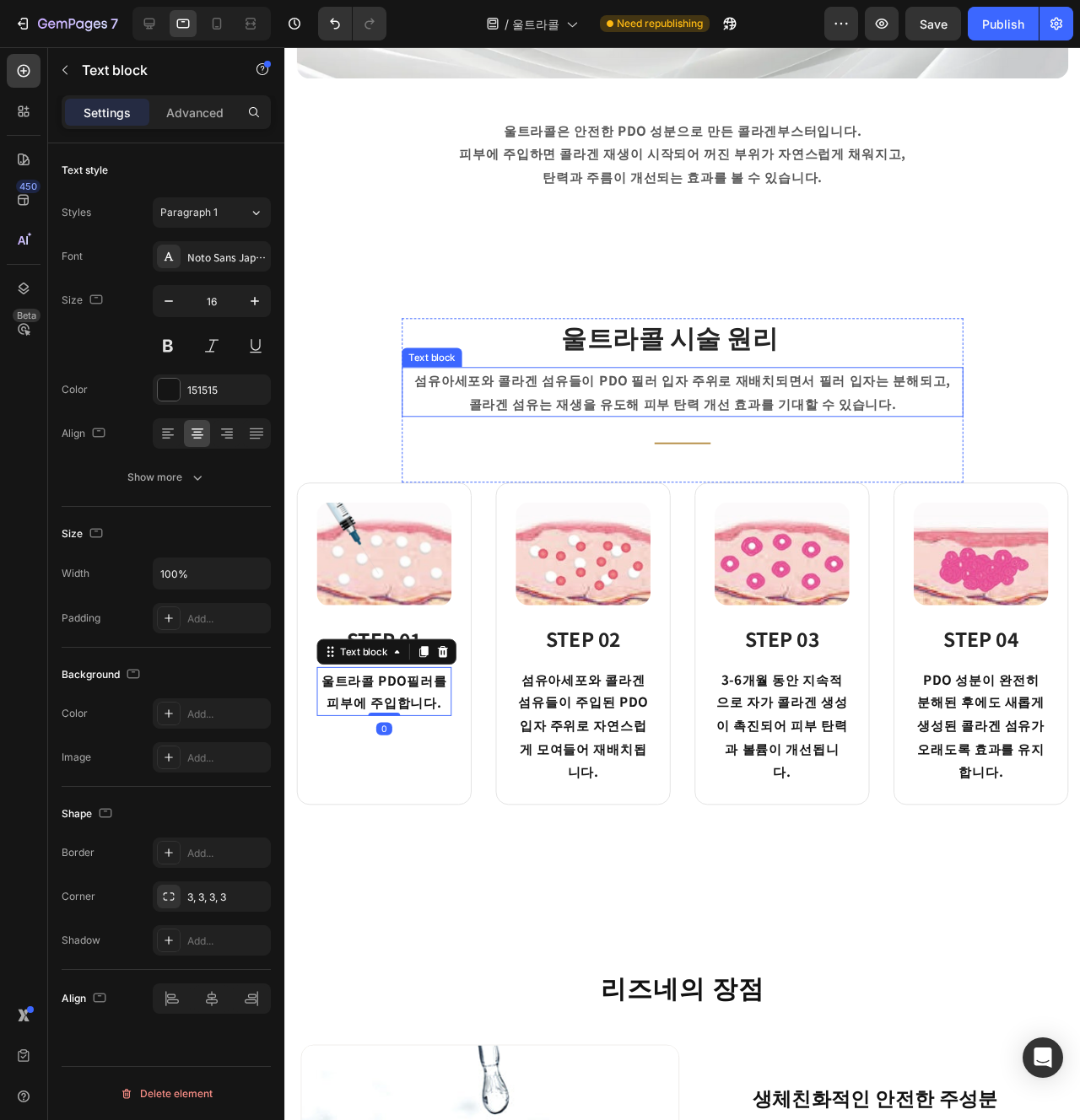
click at [721, 411] on p "콜라겐 섬유는 재생을 유도해 피부 탄력 개선 효과를 기대할 수 있습니다." at bounding box center [702, 422] width 587 height 24
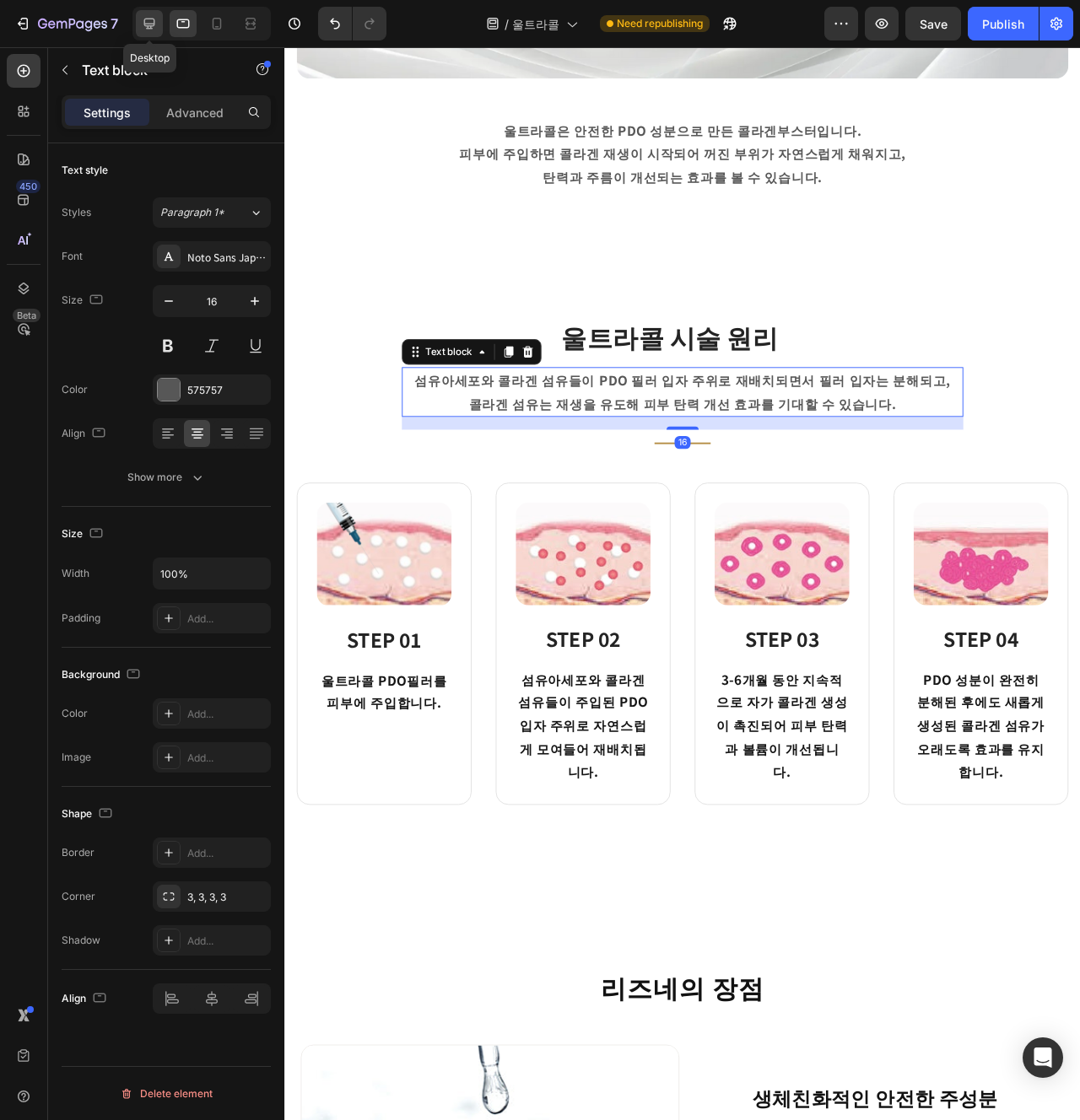
click at [158, 32] on div at bounding box center [149, 23] width 27 height 27
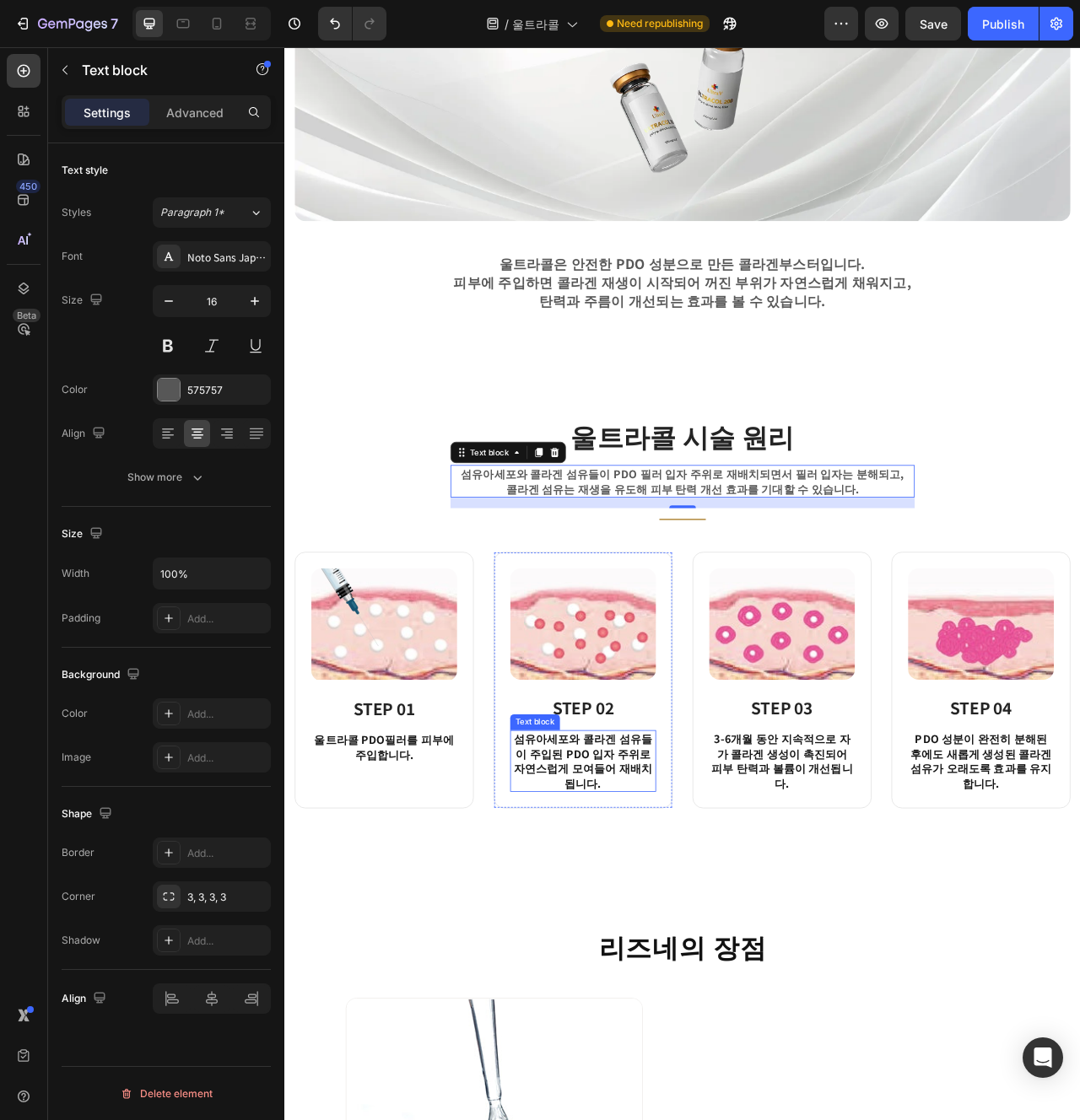
scroll to position [816, 0]
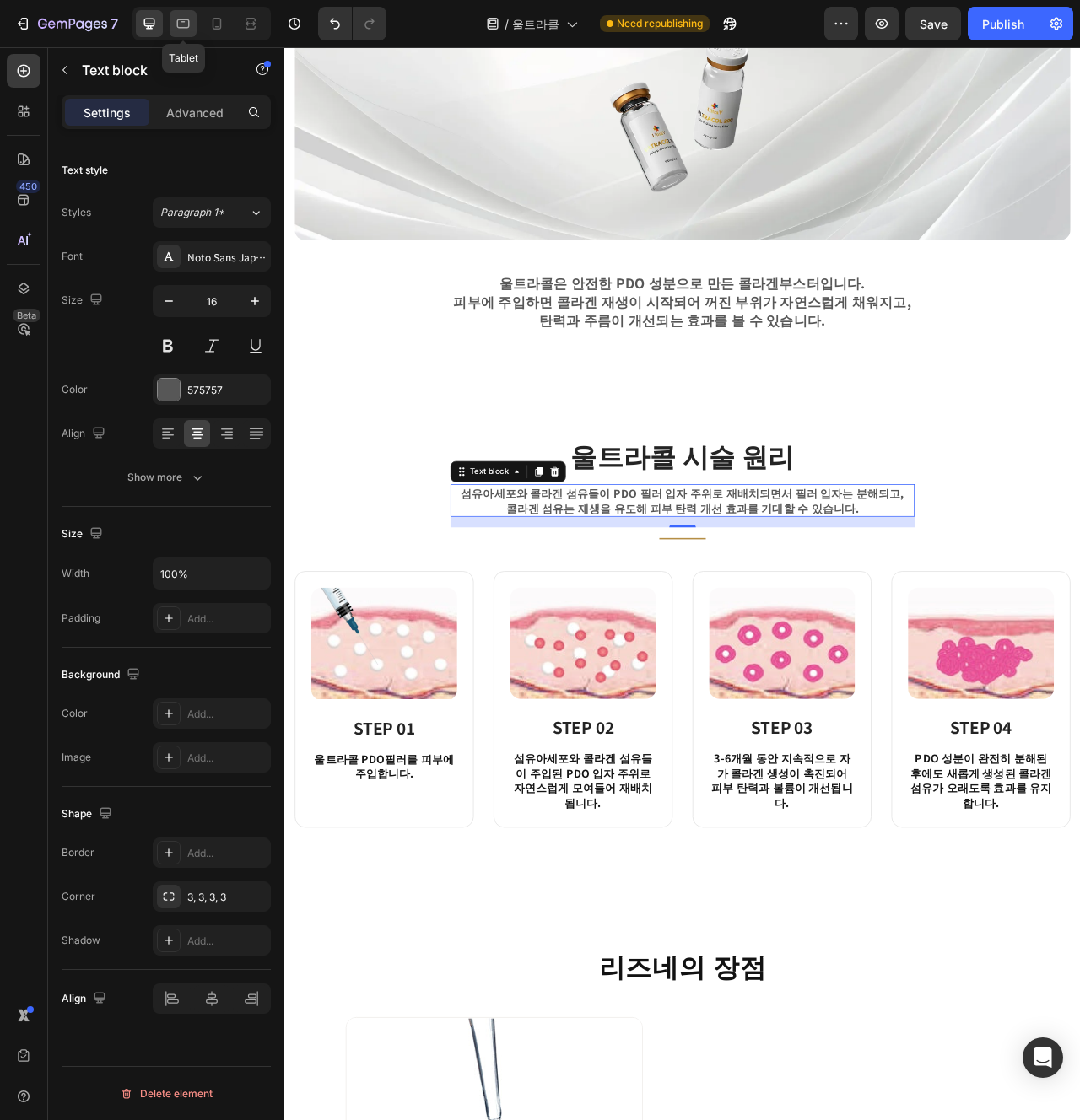
click at [188, 34] on div at bounding box center [182, 23] width 27 height 27
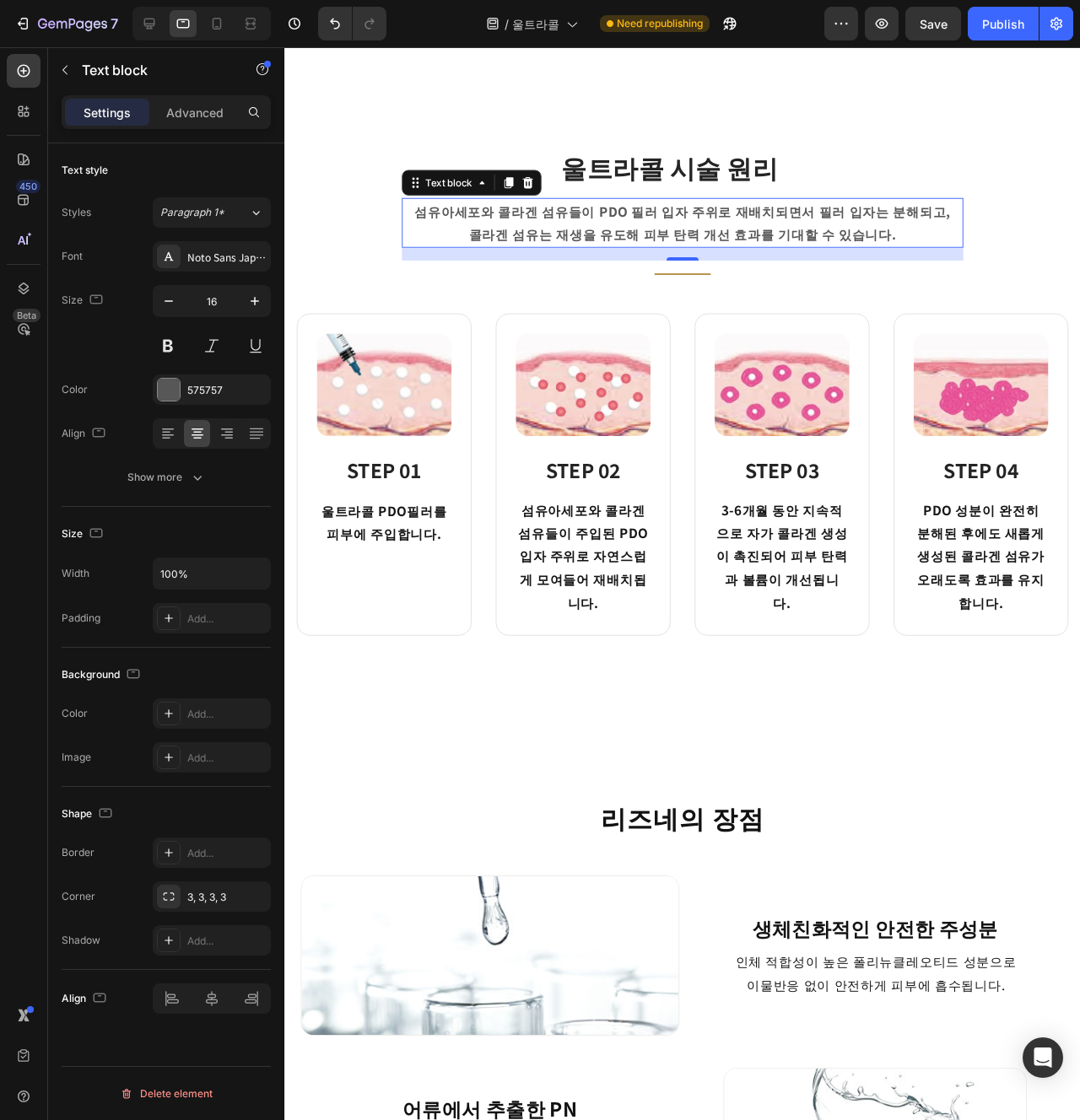
scroll to position [1238, 0]
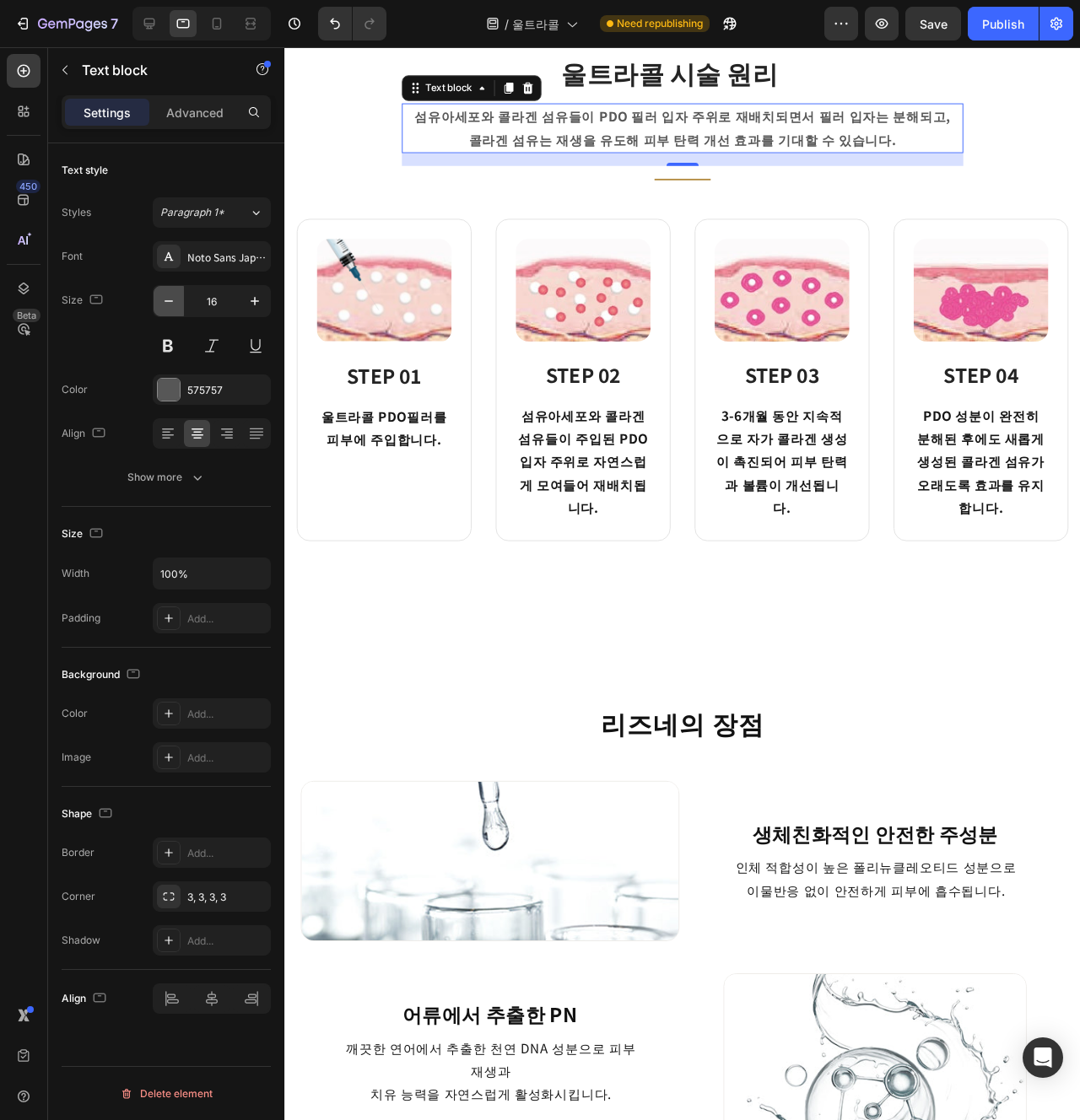
click at [167, 303] on icon "button" at bounding box center [168, 301] width 17 height 17
type input "14"
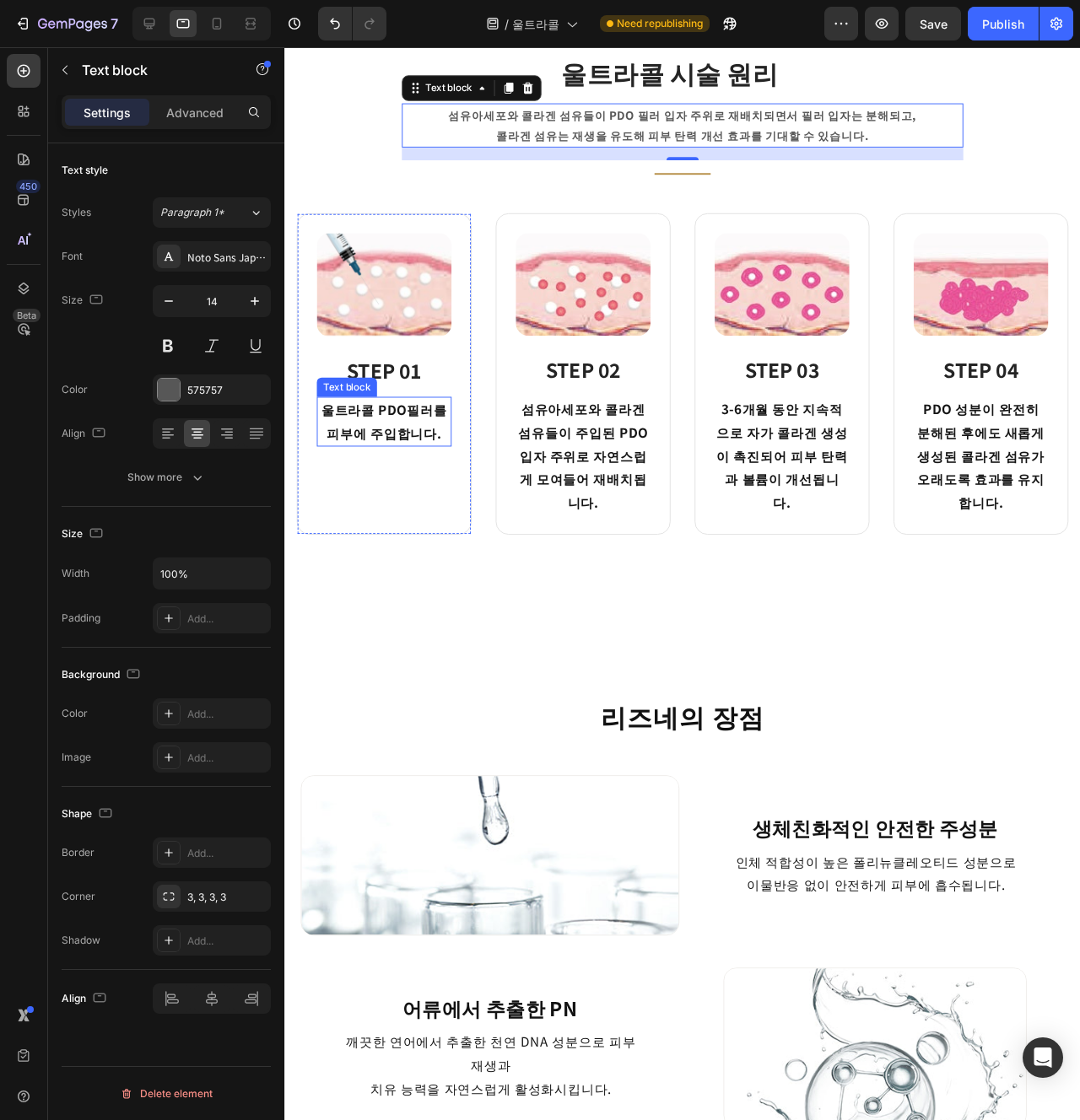
click at [385, 457] on p "울트라콜 PDO필러를 피부에 주입합니다." at bounding box center [389, 441] width 139 height 49
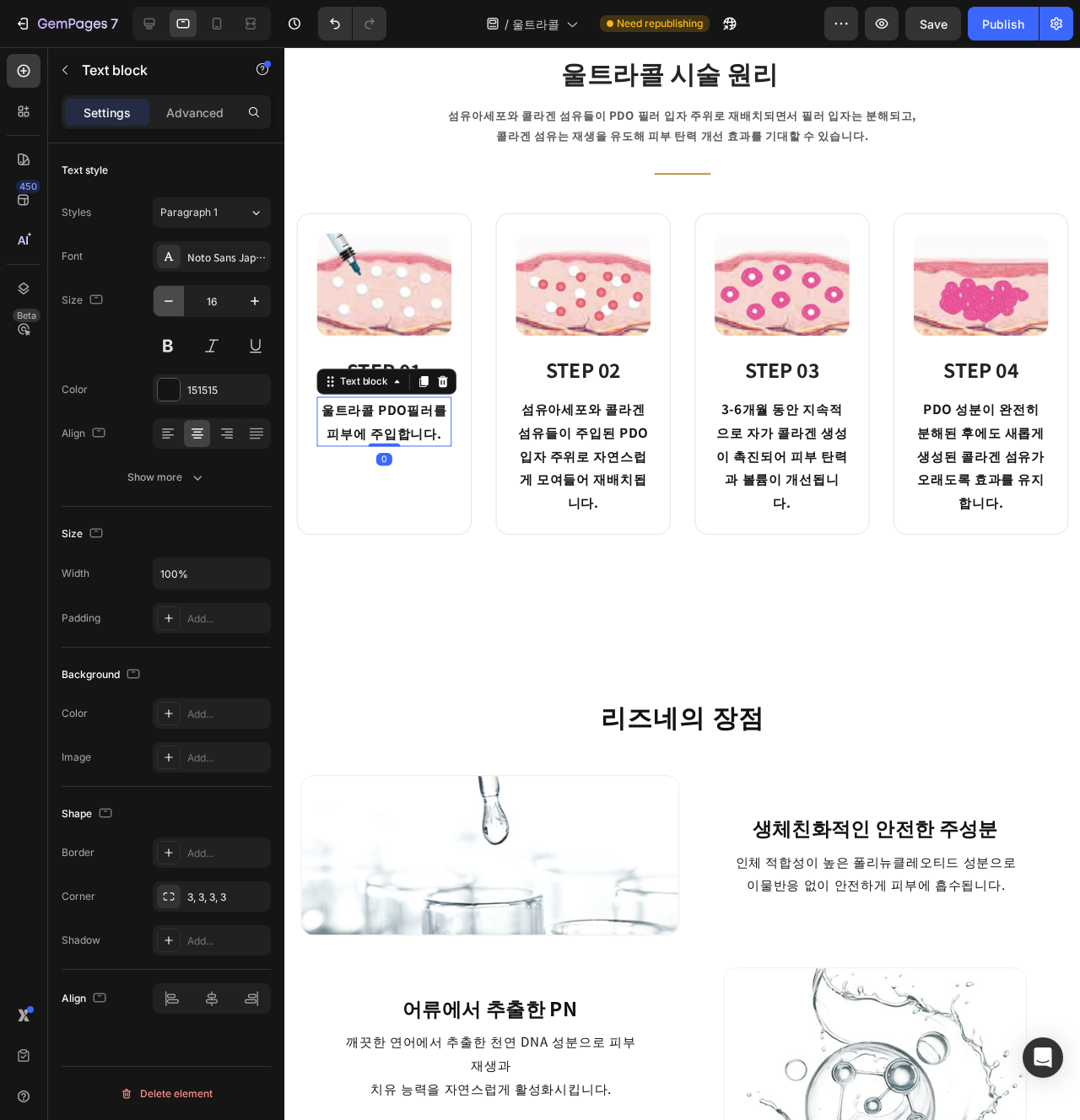
click at [160, 309] on icon "button" at bounding box center [168, 301] width 17 height 17
type input "14"
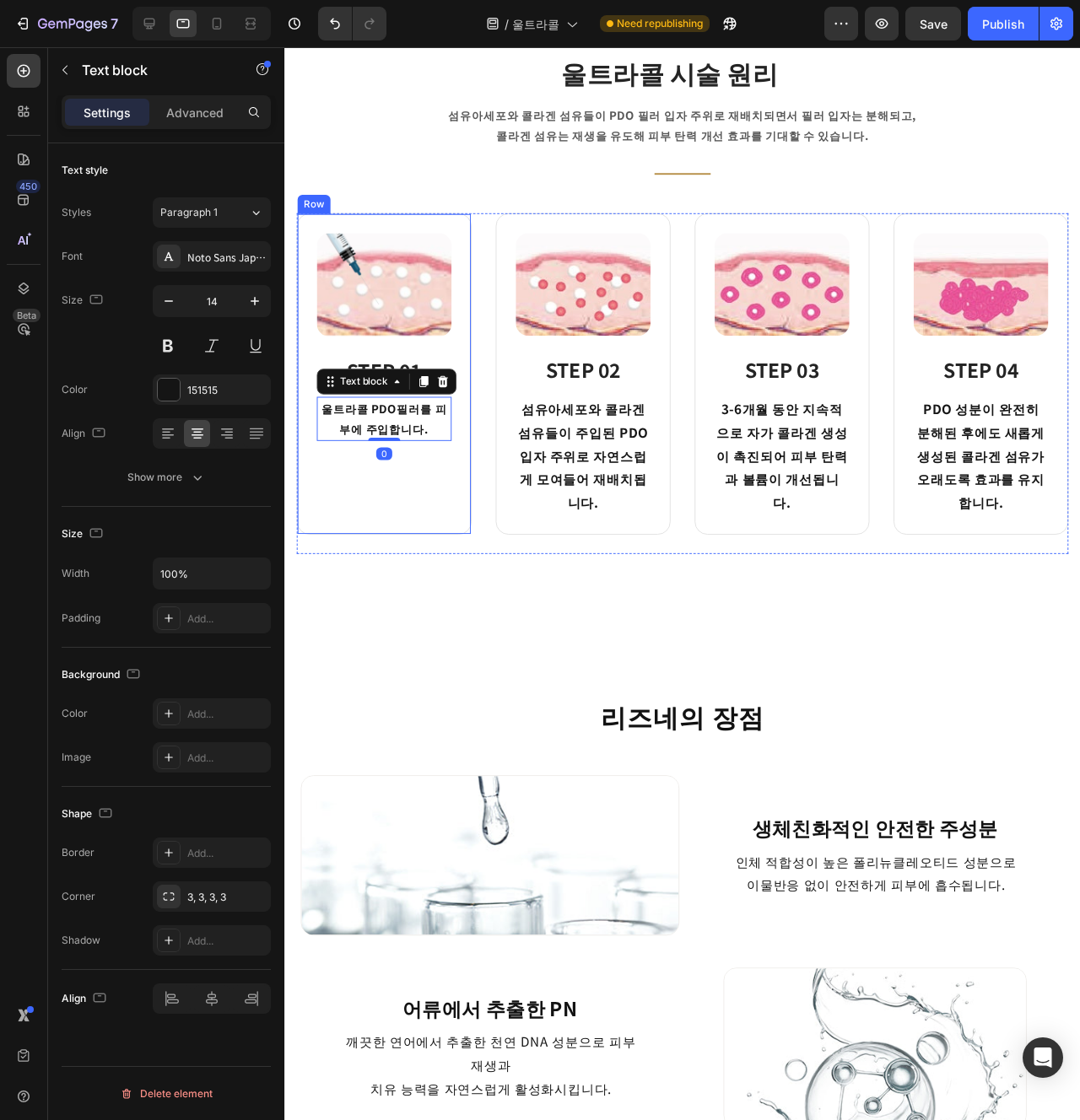
click at [614, 434] on p "섬유아세포와 콜라겐 섬유들이 주입된 PDO 입자 주위로 자연스럽게 모여들어 재배치됩니다." at bounding box center [598, 476] width 139 height 122
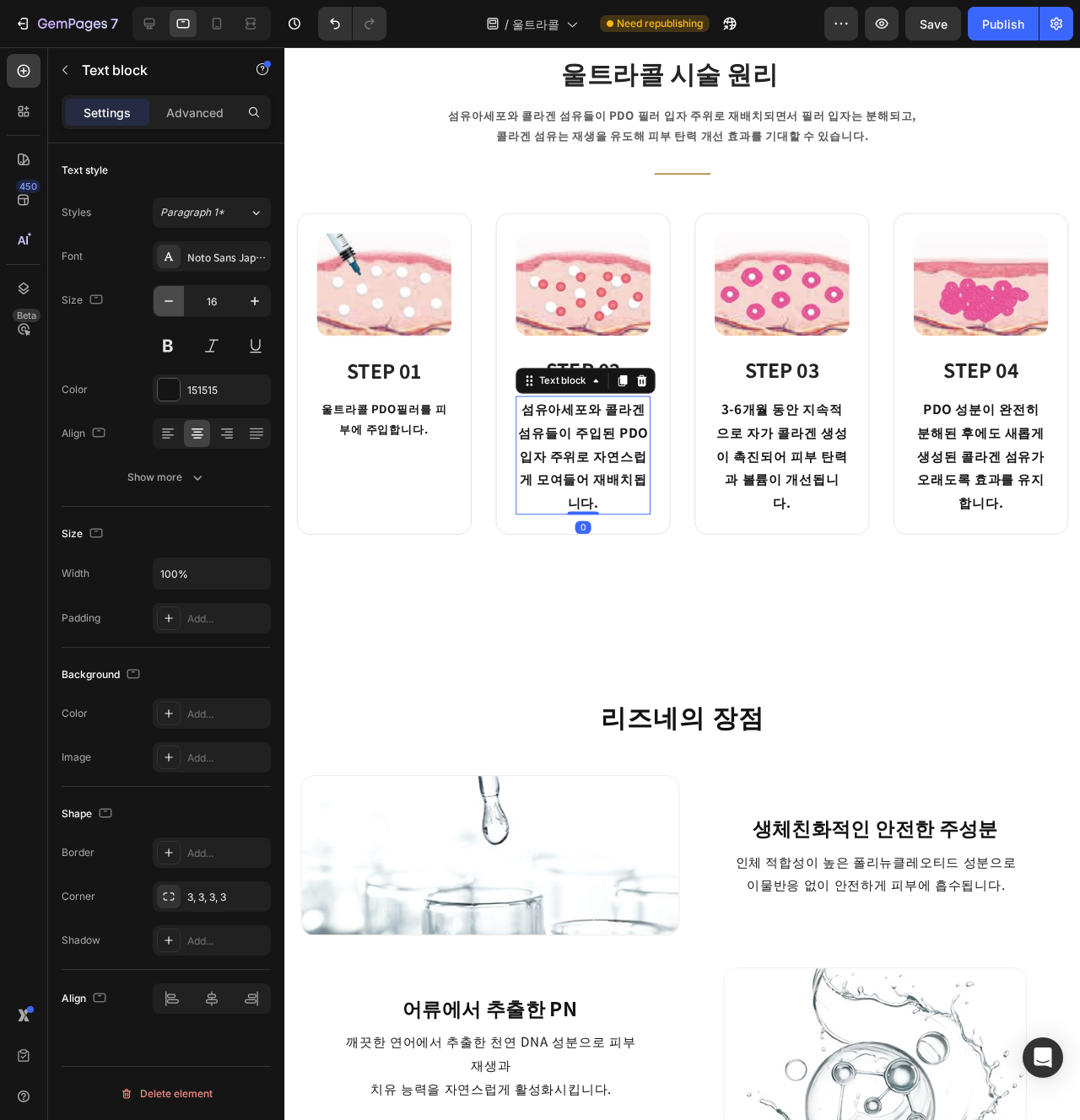
click at [156, 303] on button "button" at bounding box center [168, 300] width 31 height 31
type input "14"
click at [796, 467] on p "3-6개월 동안 지속적으로 자가 콜라겐 생성이 촉진되어 피부 탄력과 볼륨이 개선됩니다." at bounding box center [807, 476] width 139 height 122
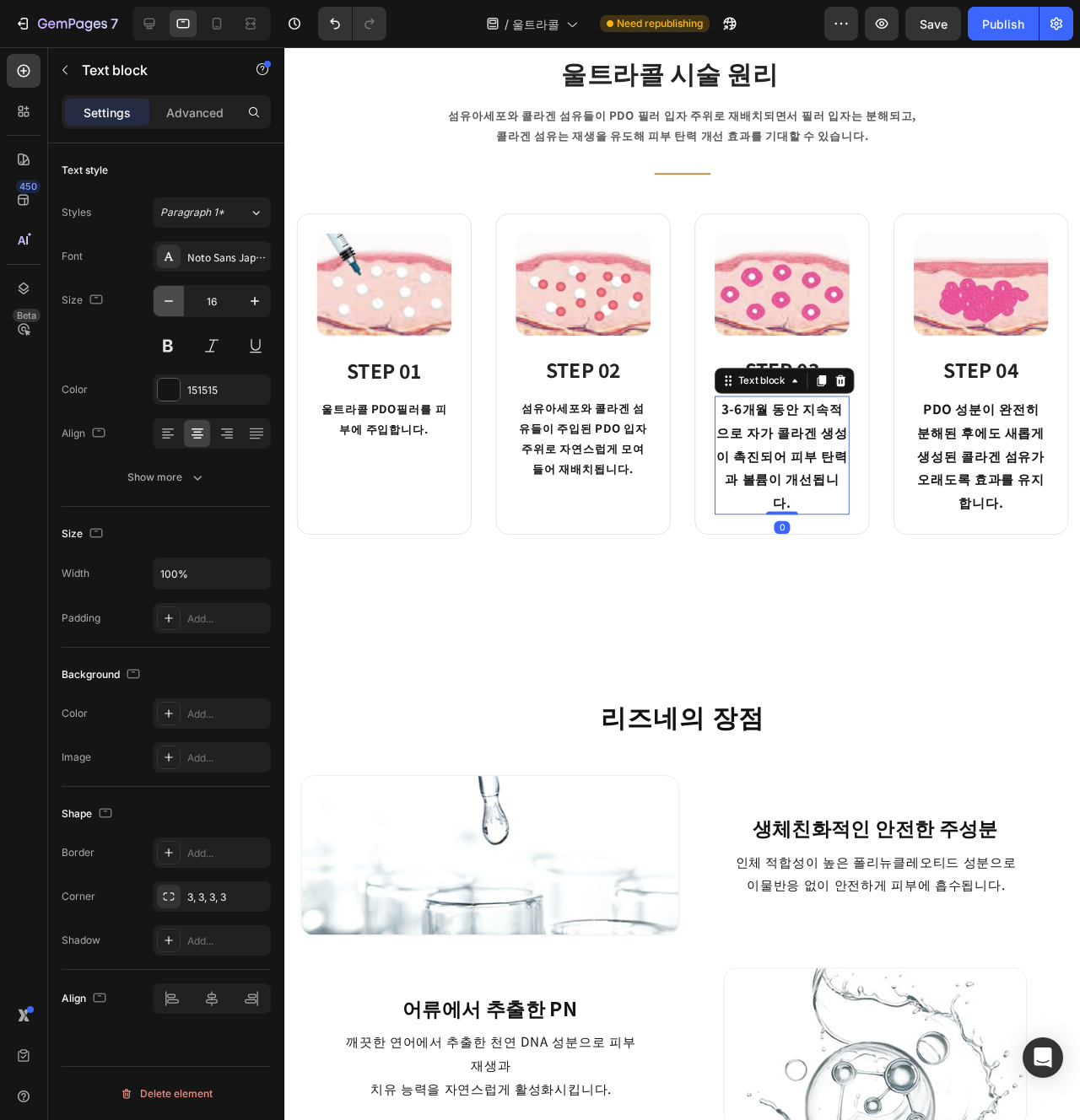
click at [176, 307] on icon "button" at bounding box center [168, 301] width 17 height 17
type input "14"
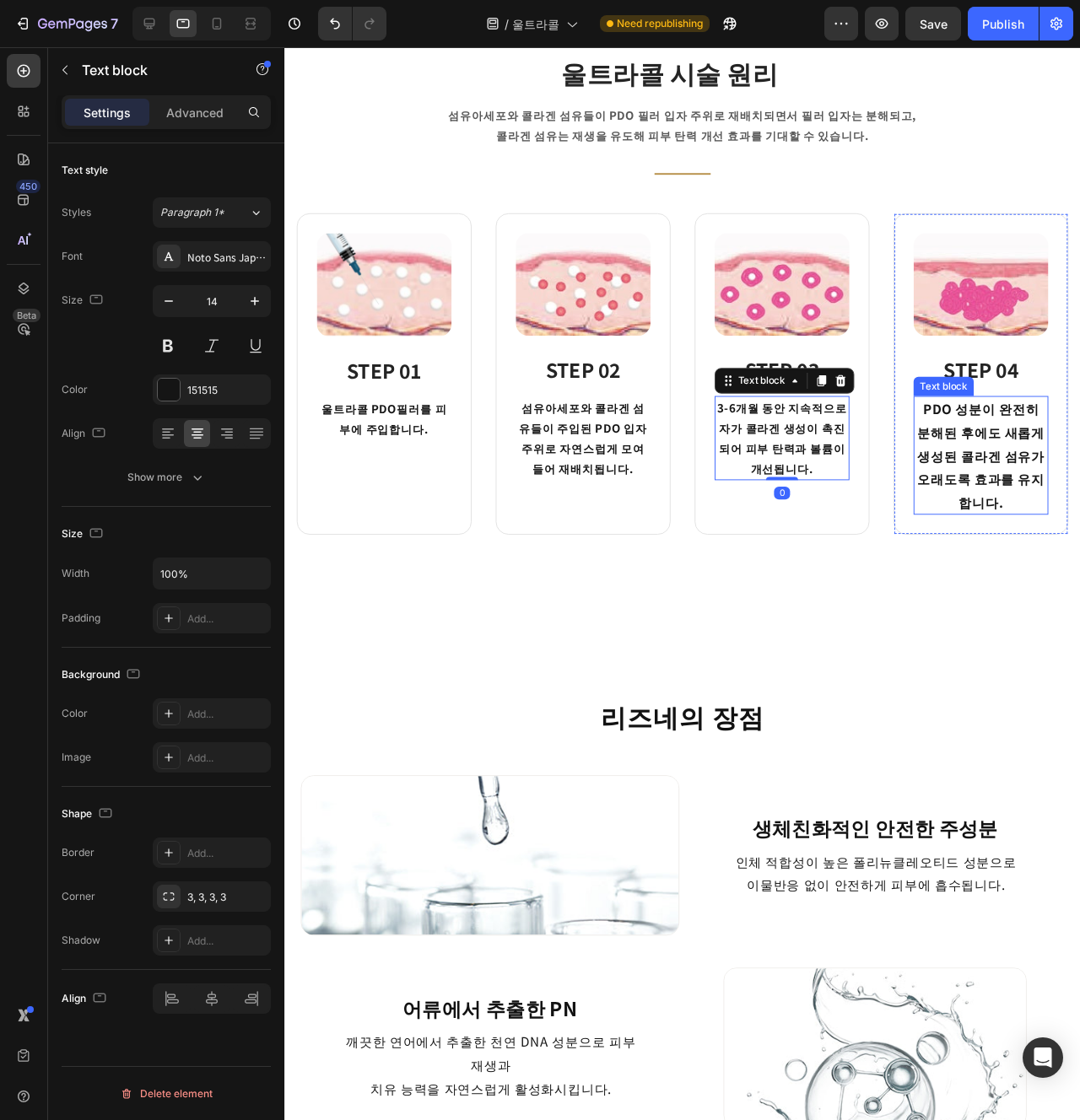
click at [1037, 484] on p "PDO 성분이 완전히 분해된 후에도 새롭게 생성된 콜라겐 섬유가 오래도록 효과를 유지합니다." at bounding box center [1017, 476] width 139 height 122
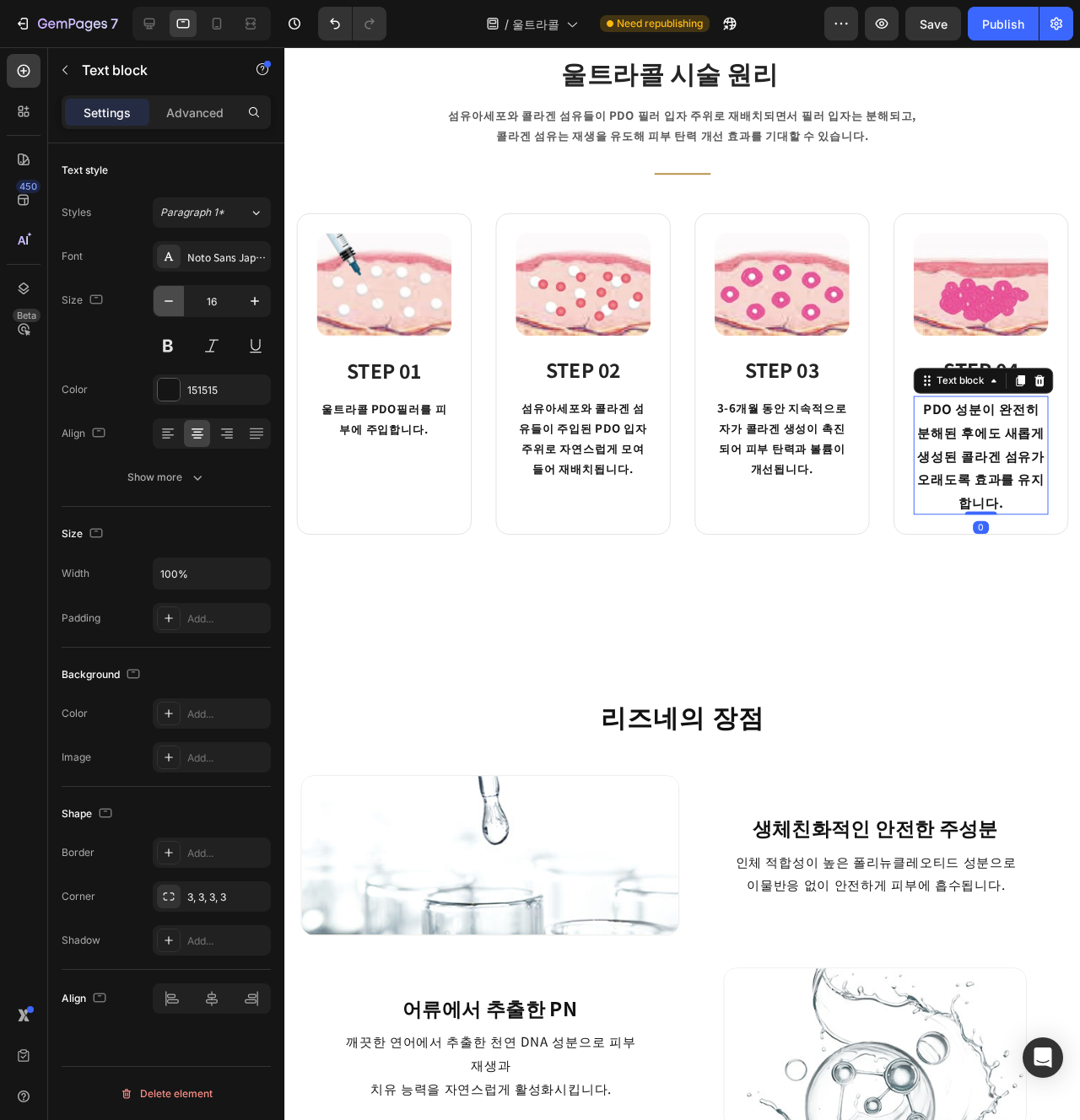
click at [169, 303] on icon "button" at bounding box center [168, 301] width 17 height 17
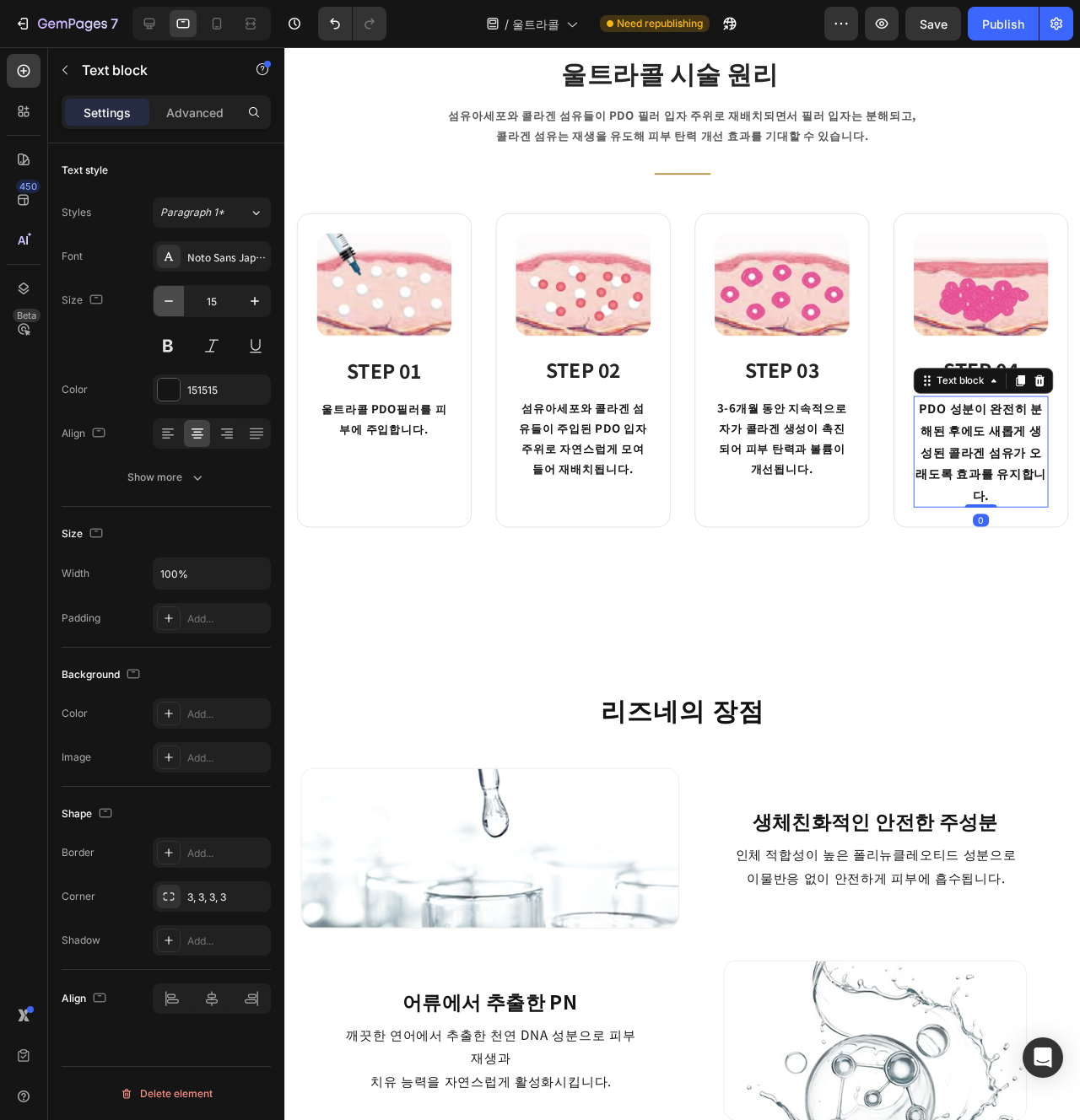
type input "14"
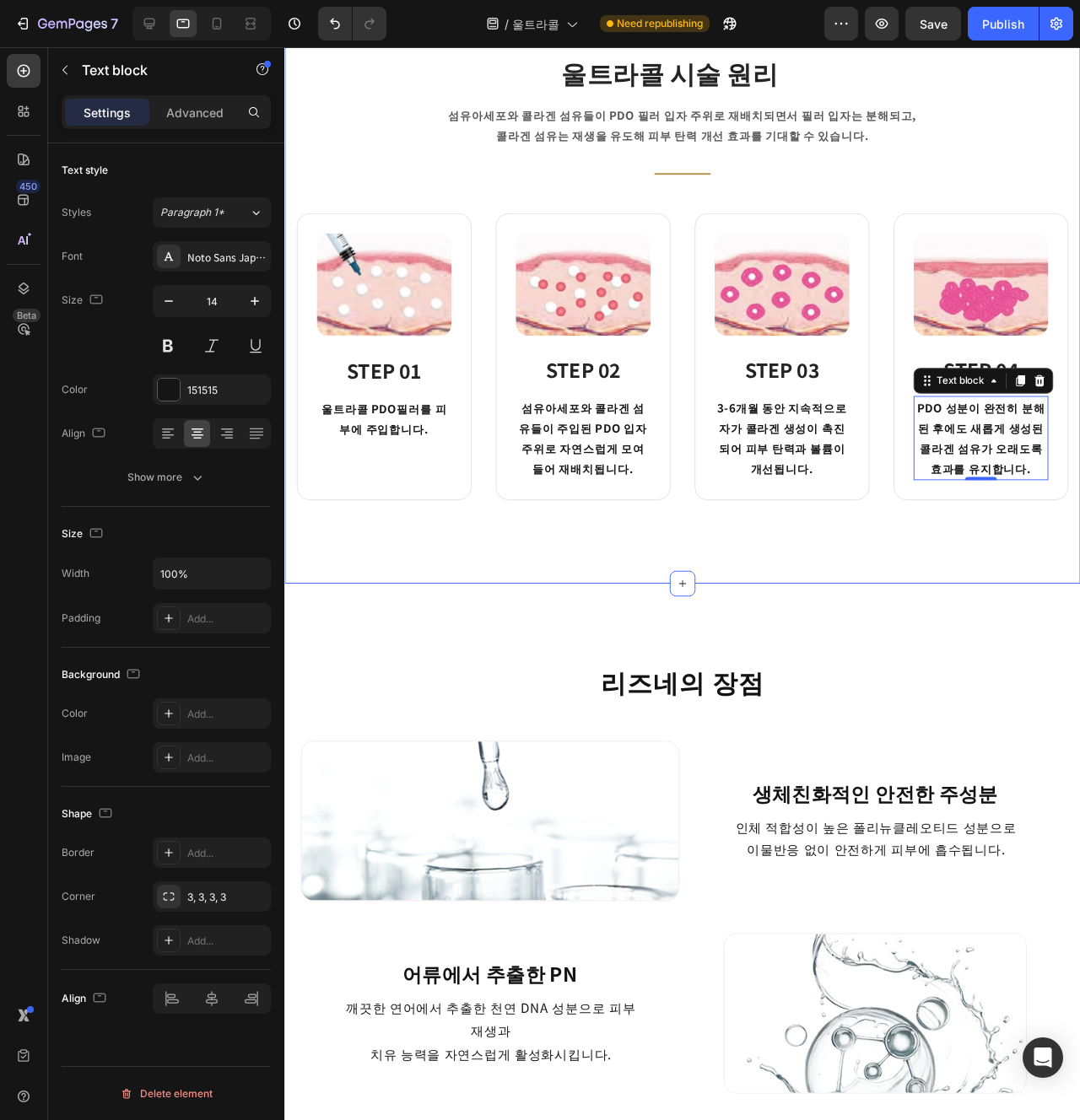
click at [502, 607] on div "울트라콜 시술 원리 Heading 섬유아세포와 [GEOGRAPHIC_DATA]이 PDO 필러 입자 주위로 재배치되면서 필러 입자는 분해되고, …" at bounding box center [703, 299] width 837 height 624
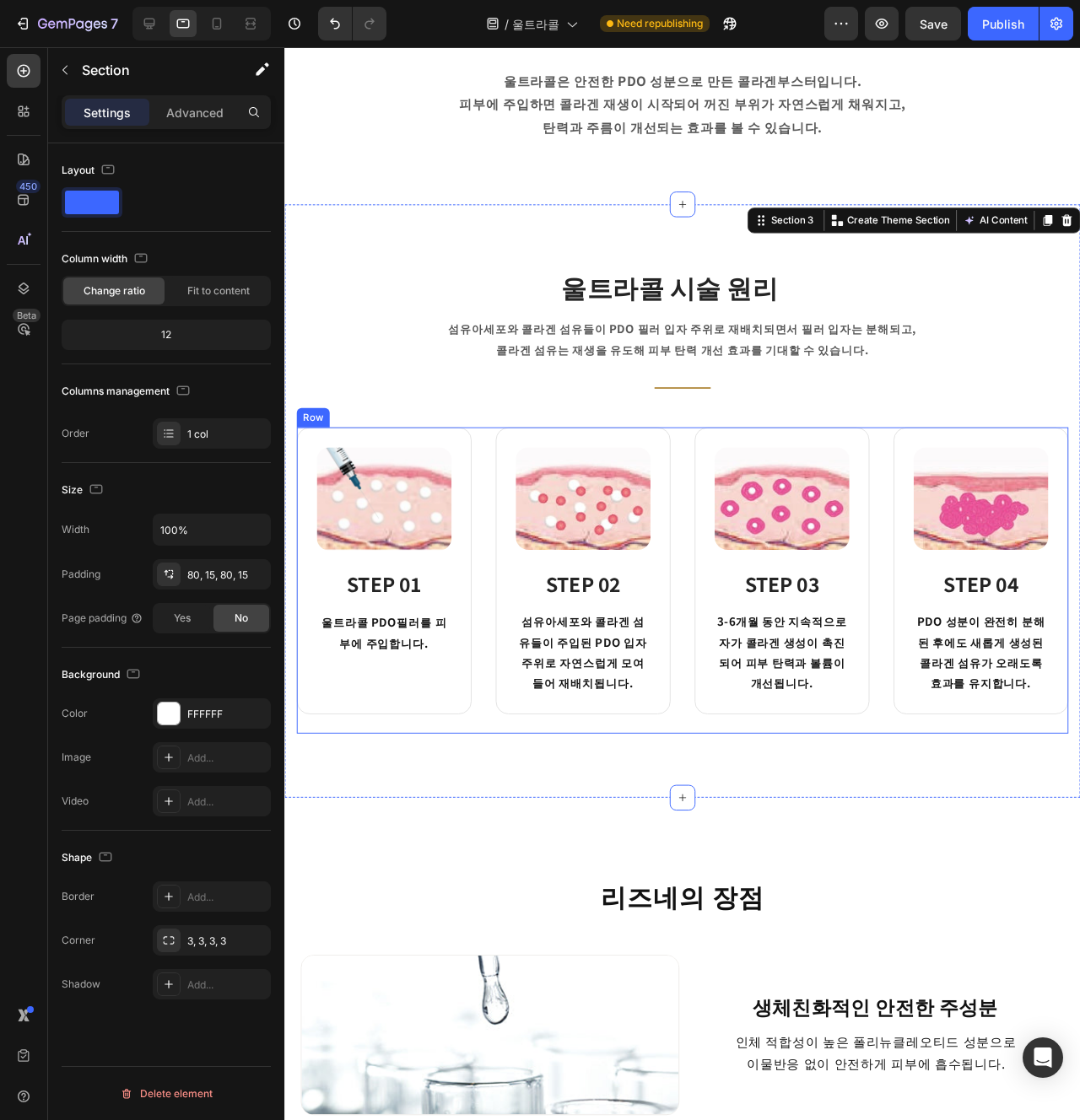
scroll to position [966, 0]
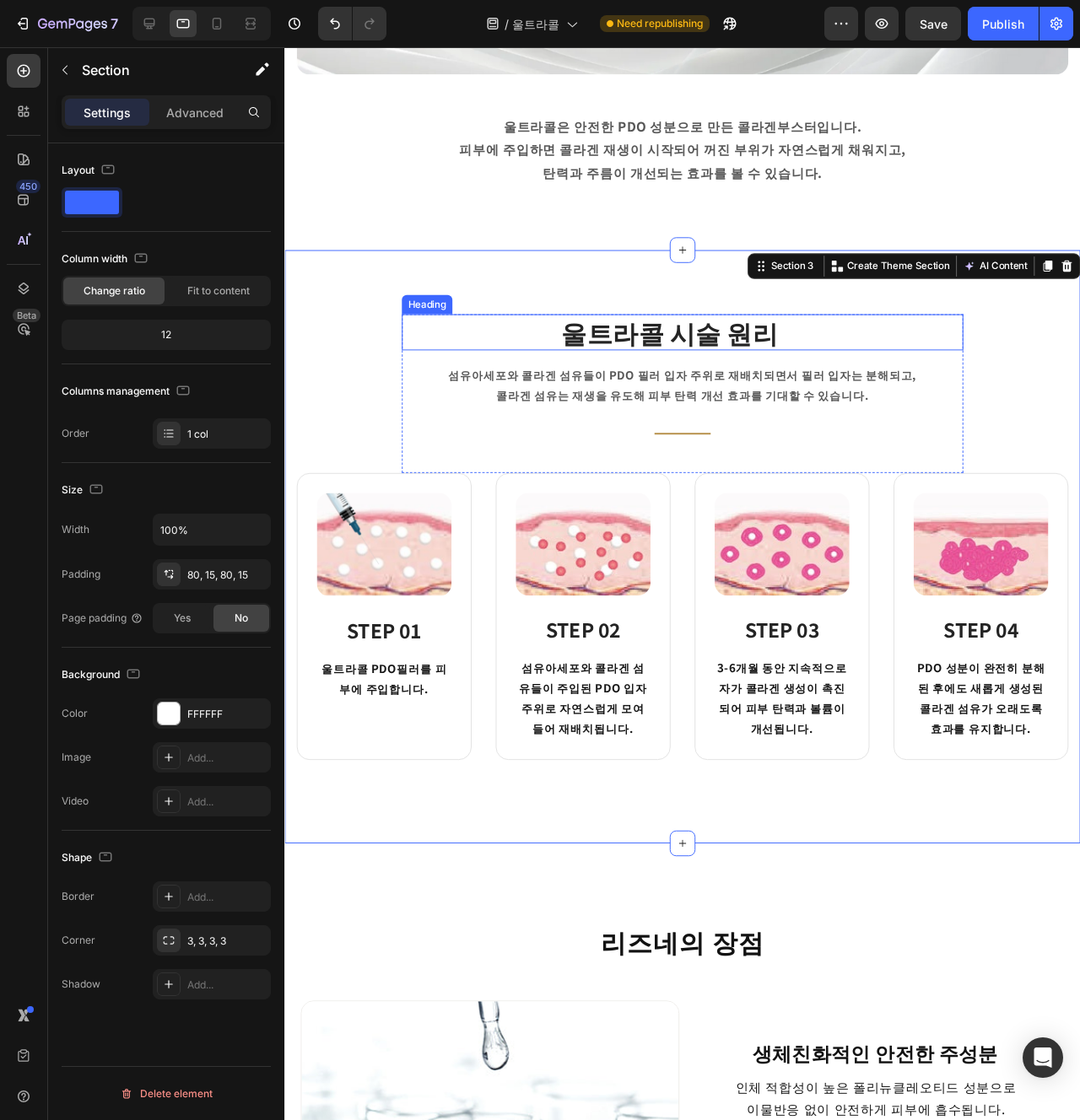
click at [751, 382] on p "섬유아세포와 콜라겐 섬유들이 PDO 필러 입자 주위로 재배치되면서 필러 입자는 분해되고," at bounding box center [702, 392] width 587 height 21
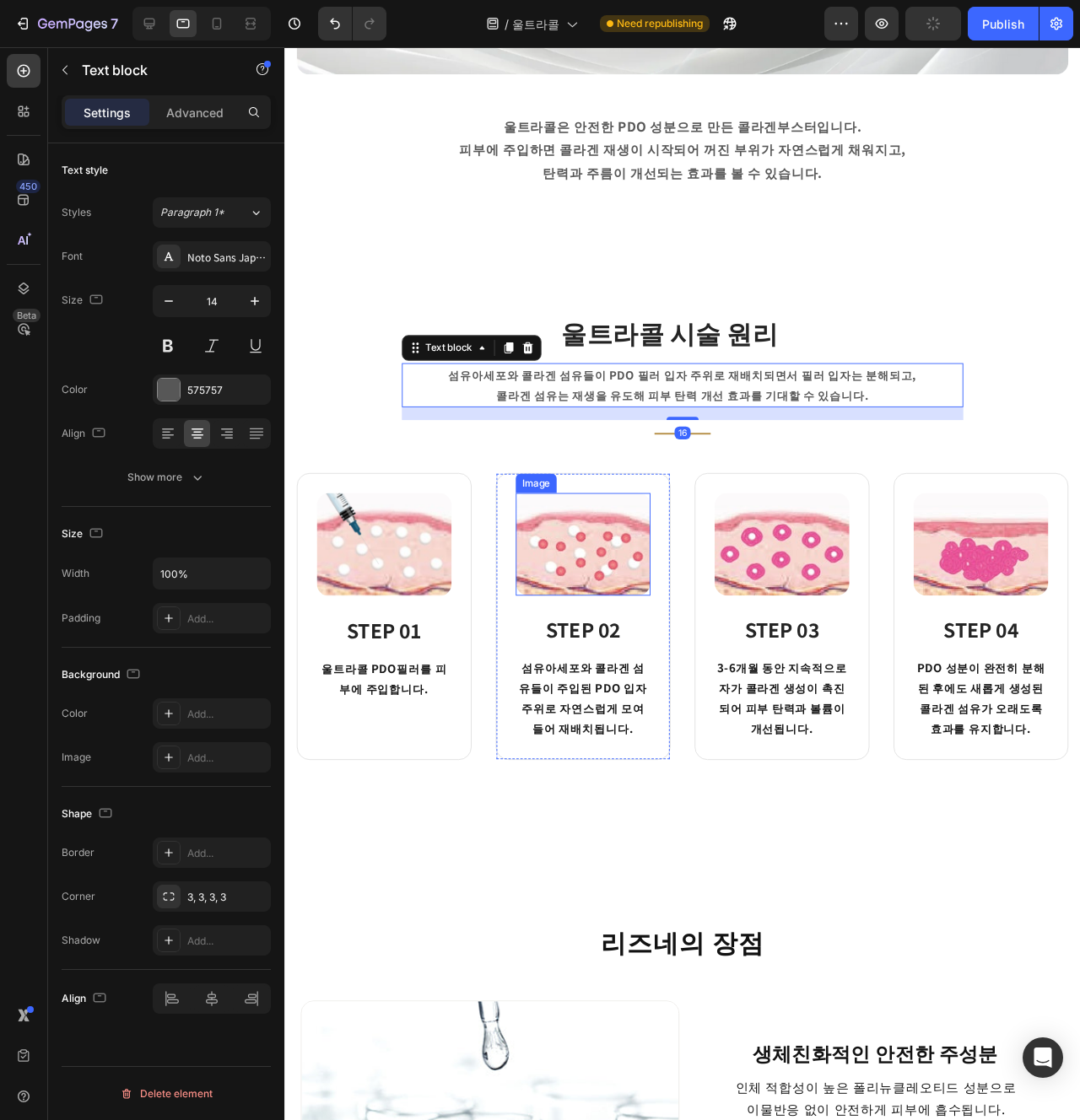
click at [559, 575] on img at bounding box center [598, 570] width 141 height 108
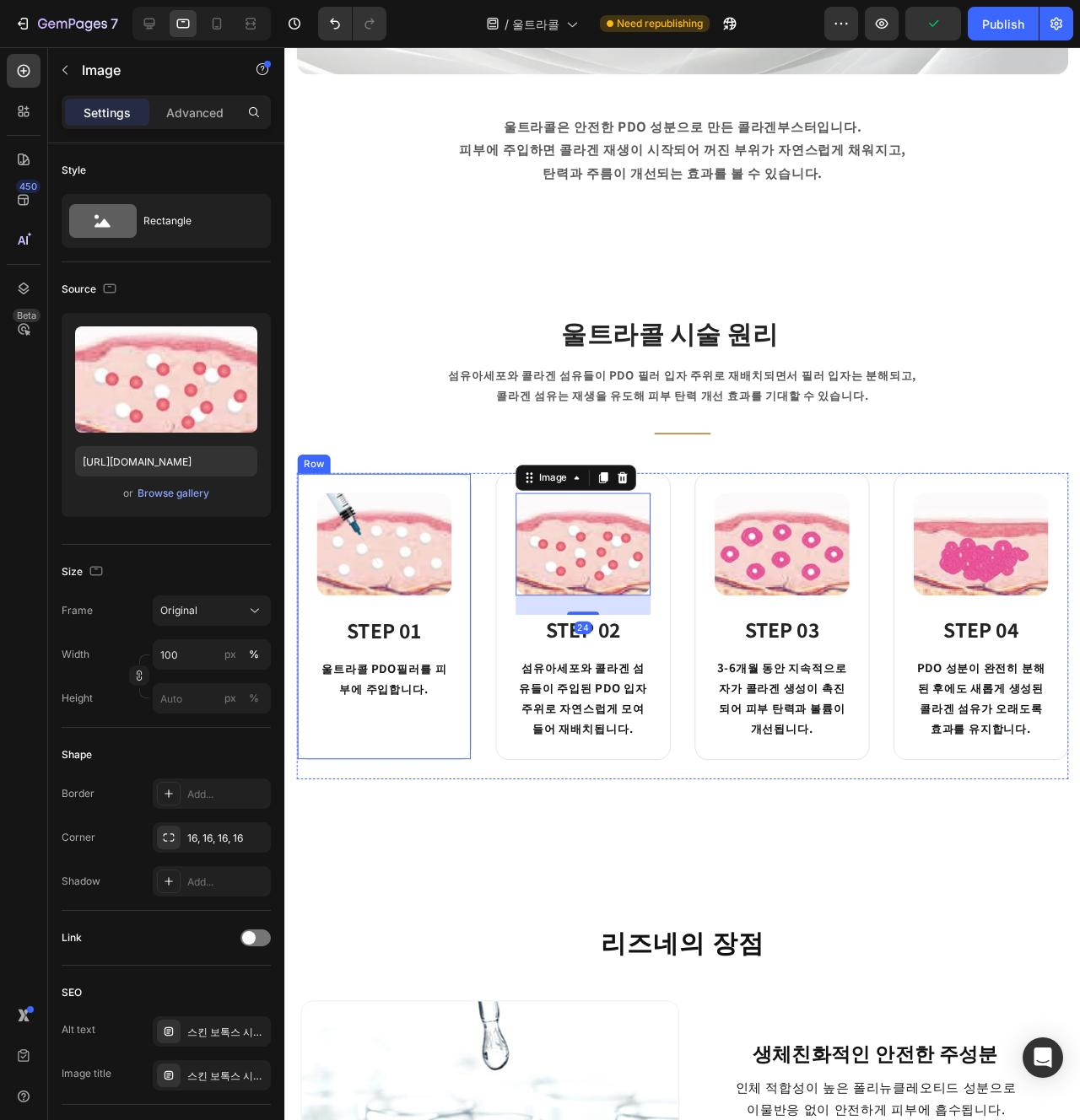
click at [470, 605] on div "Image STEP 01 Heading 울트라콜 PDO필러를 피부에 주입합니다. Text block Row" at bounding box center [389, 646] width 184 height 302
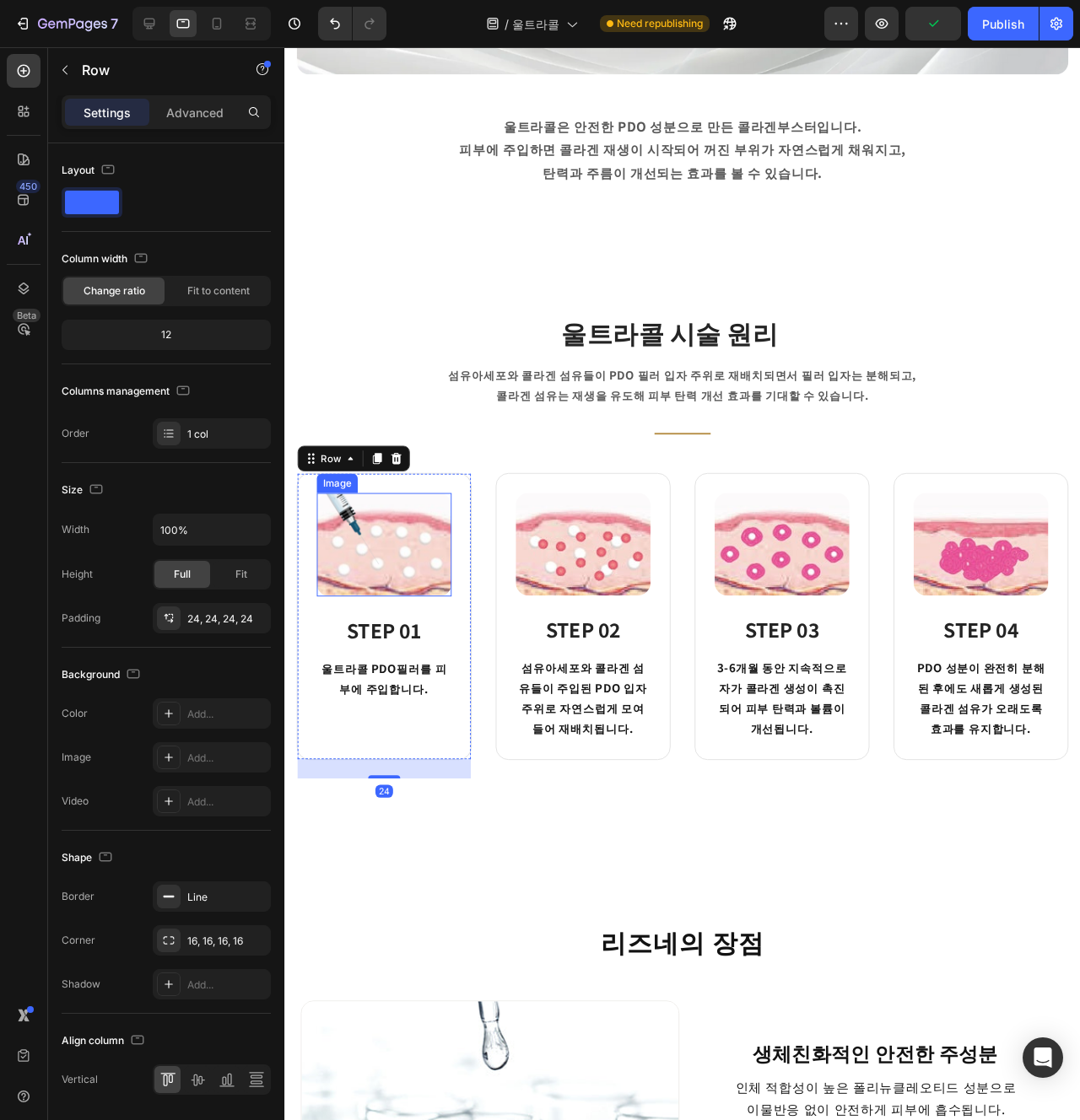
click at [405, 618] on img at bounding box center [389, 570] width 141 height 109
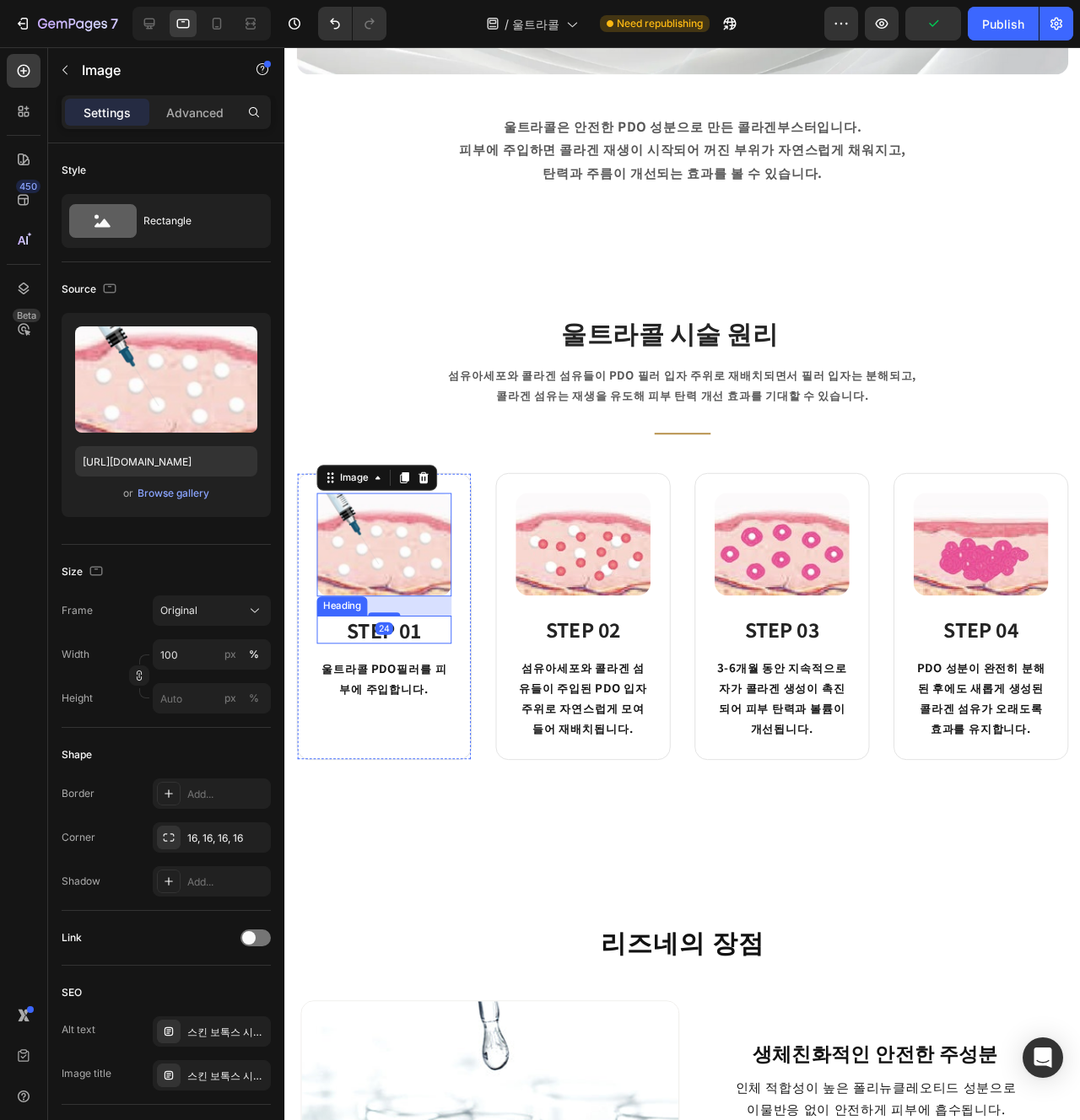
click at [458, 668] on h3 "STEP 01" at bounding box center [389, 660] width 141 height 30
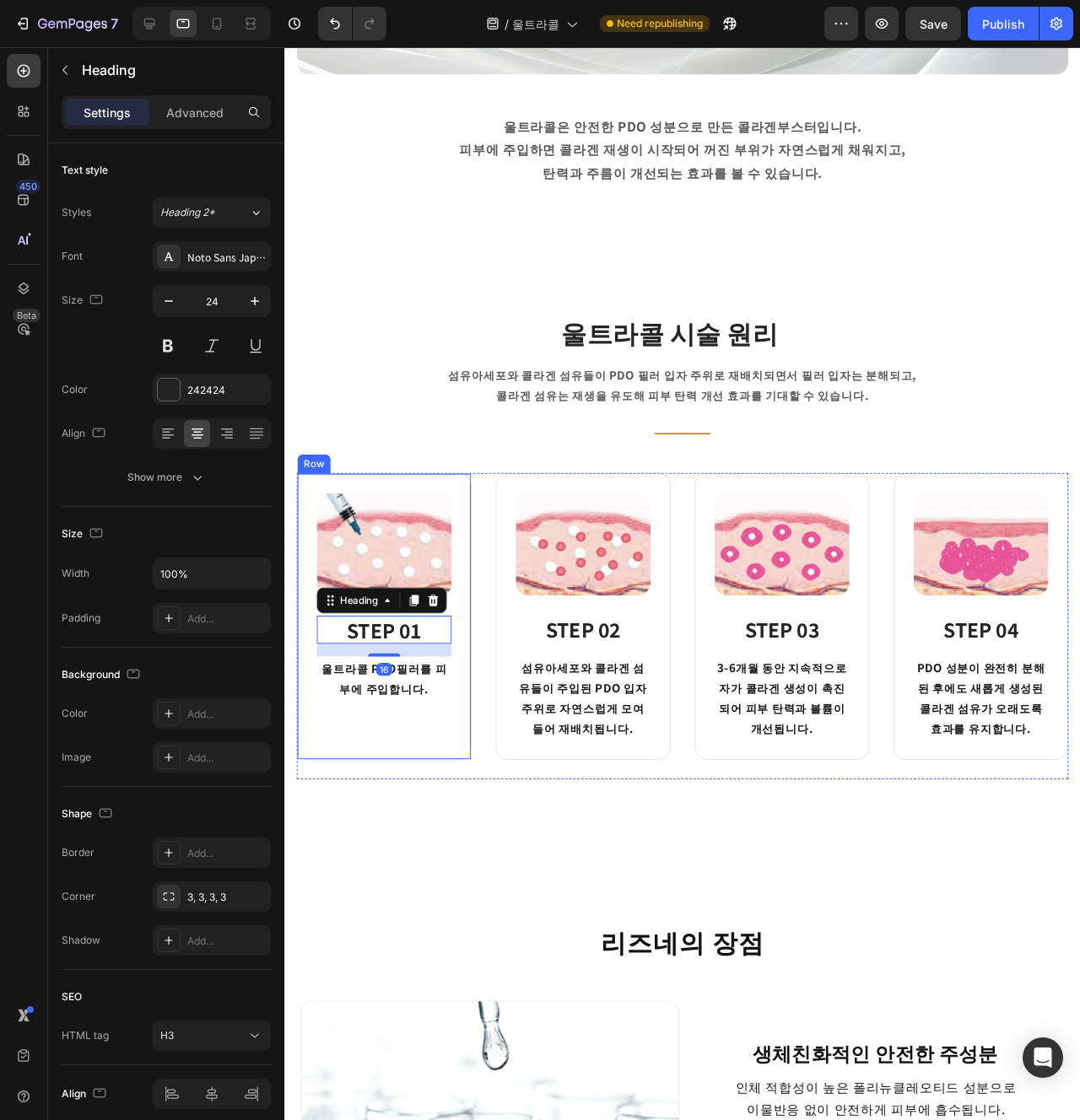
click at [452, 775] on div "Image STEP 01 Heading 16 울트라콜 PDO필러를 피부에 주입합니다. Text block" at bounding box center [389, 646] width 141 height 260
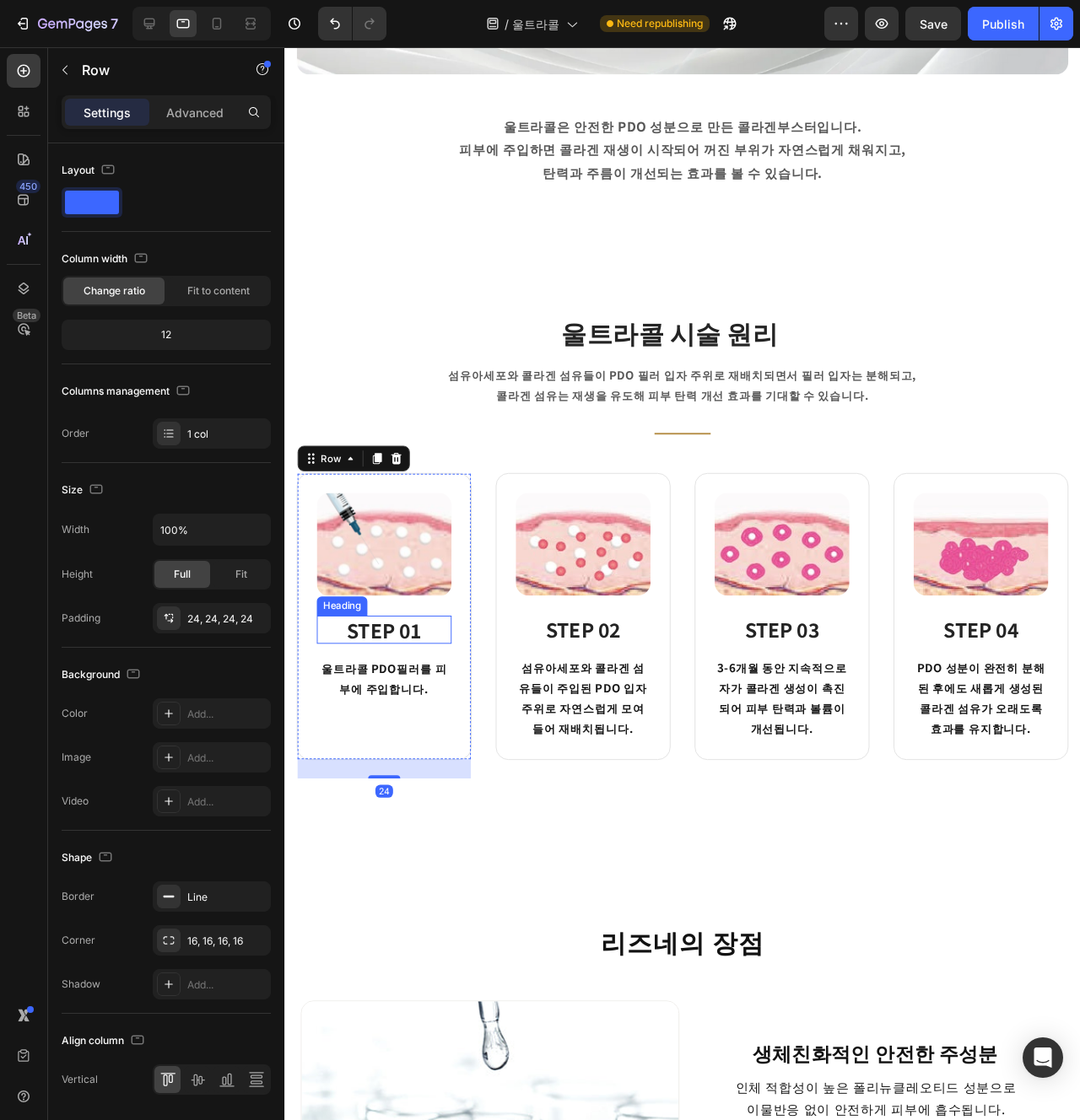
click at [408, 649] on strong "STEP 01" at bounding box center [389, 660] width 78 height 30
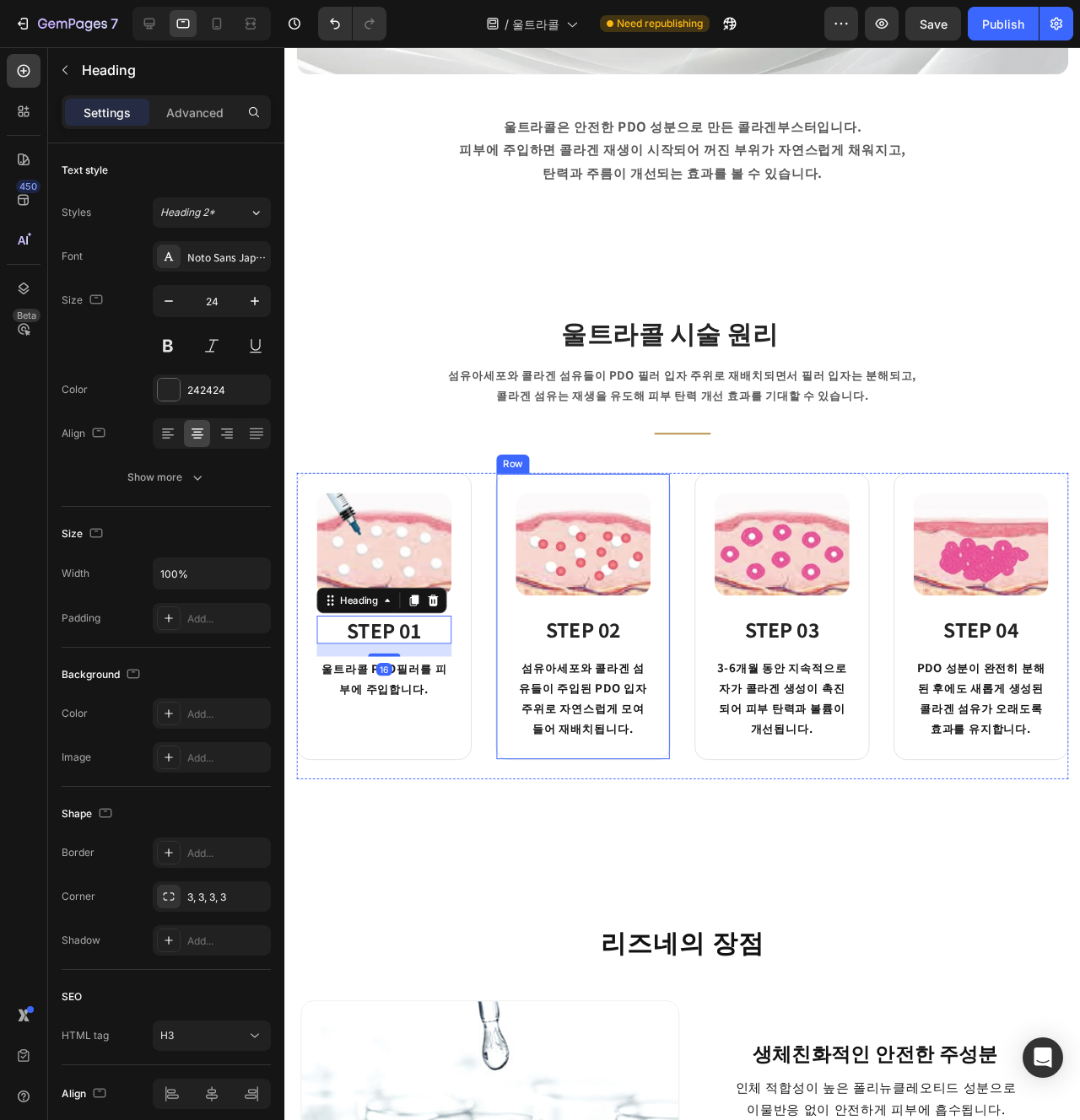
click at [586, 635] on div "Image STEP 02 Heading 섬유아세포와 [GEOGRAPHIC_DATA]이 주입된 PDO 입자 주위로 자연스럽게 모여들어 재배치됩니…" at bounding box center [598, 646] width 141 height 260
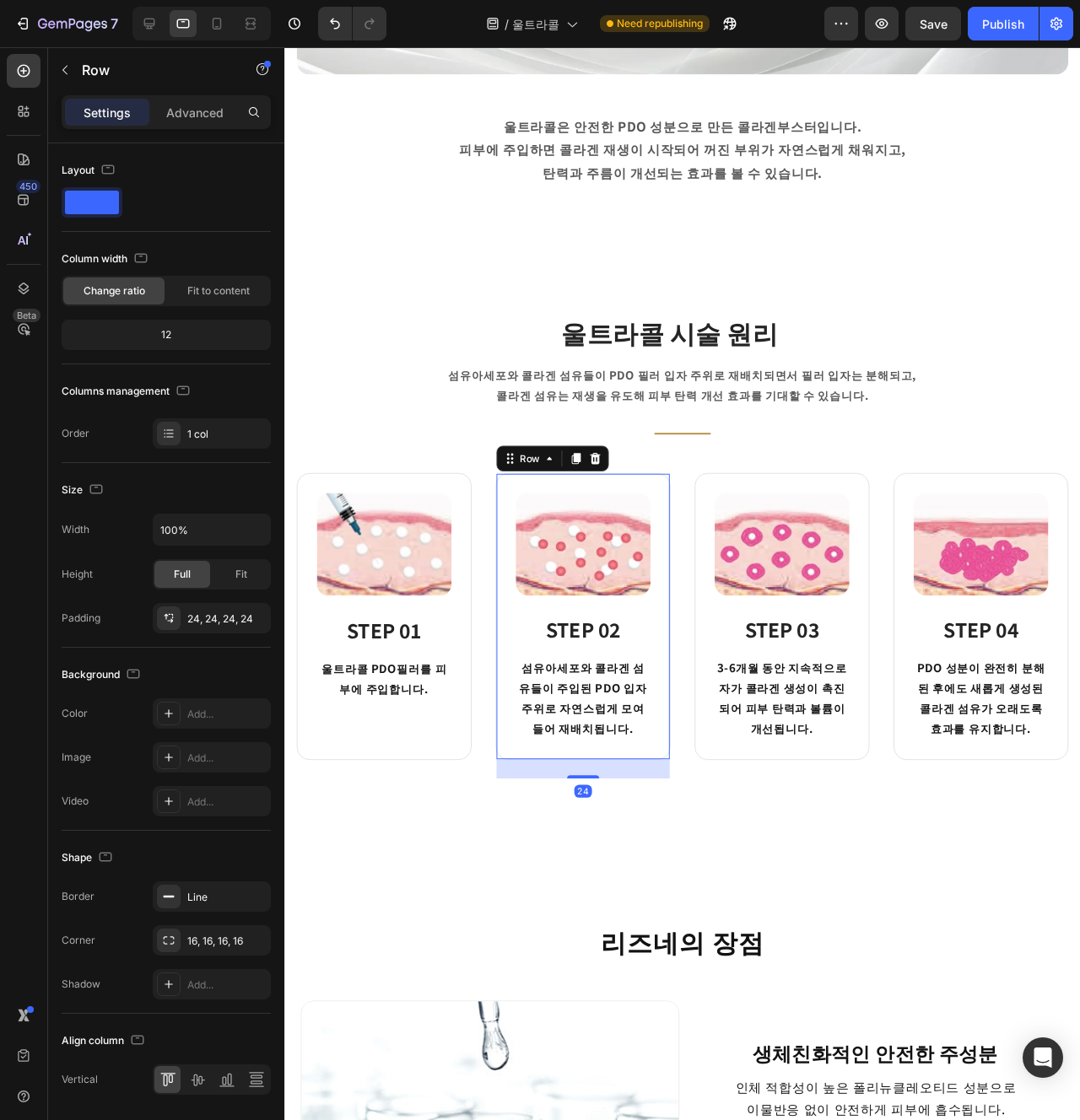
click at [675, 784] on div "Image STEP 02 Heading 섬유아세포와 [GEOGRAPHIC_DATA]이 주입된 PDO 입자 주위로 자연스럽게 모여들어 재배치됩니…" at bounding box center [598, 646] width 184 height 302
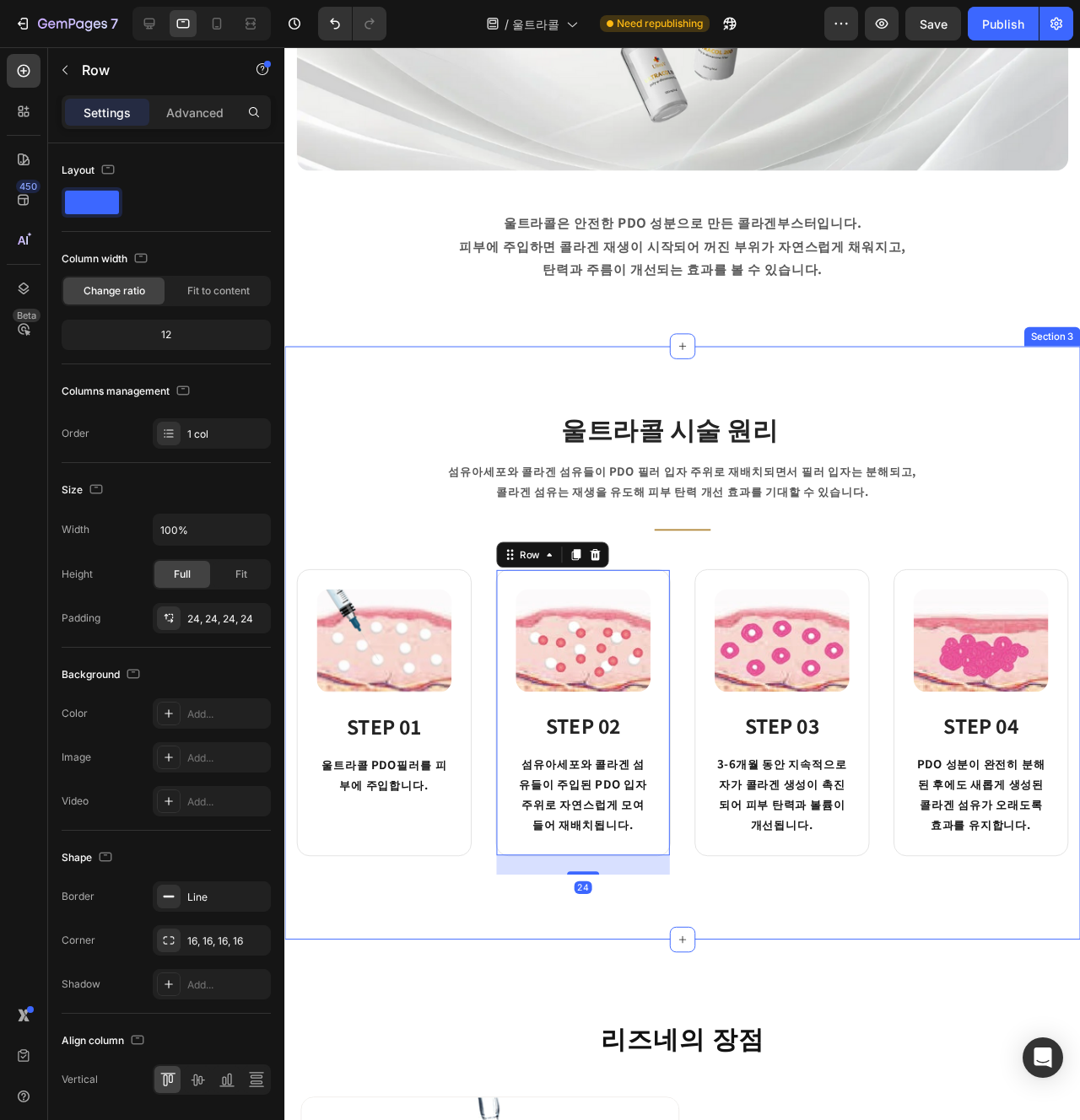
click at [521, 945] on div "울트라콜 시술 원리 Heading 섬유아세포와 [GEOGRAPHIC_DATA]이 PDO 필러 입자 주위로 재배치되면서 필러 입자는 분해되고, …" at bounding box center [703, 673] width 837 height 624
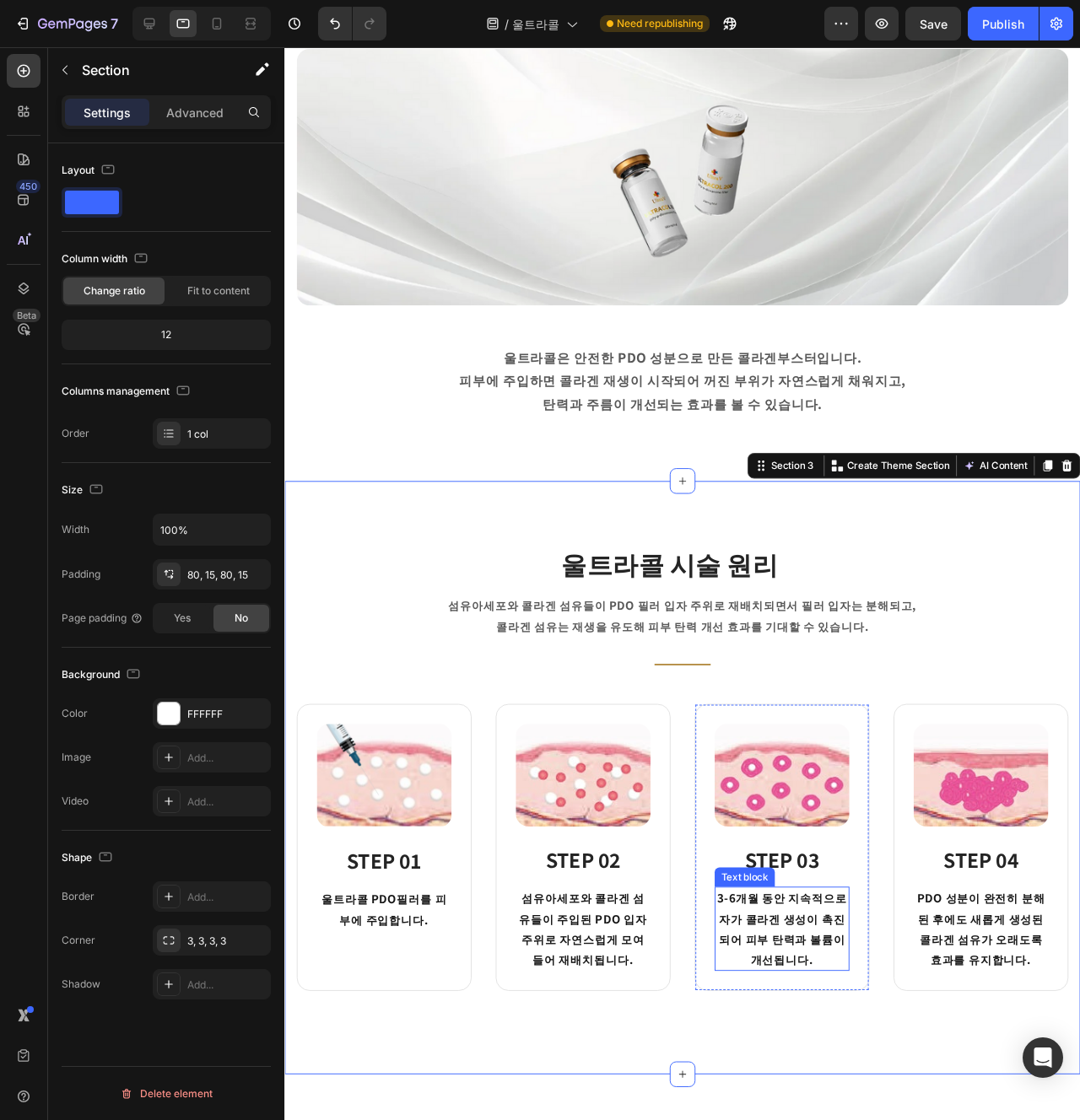
scroll to position [693, 0]
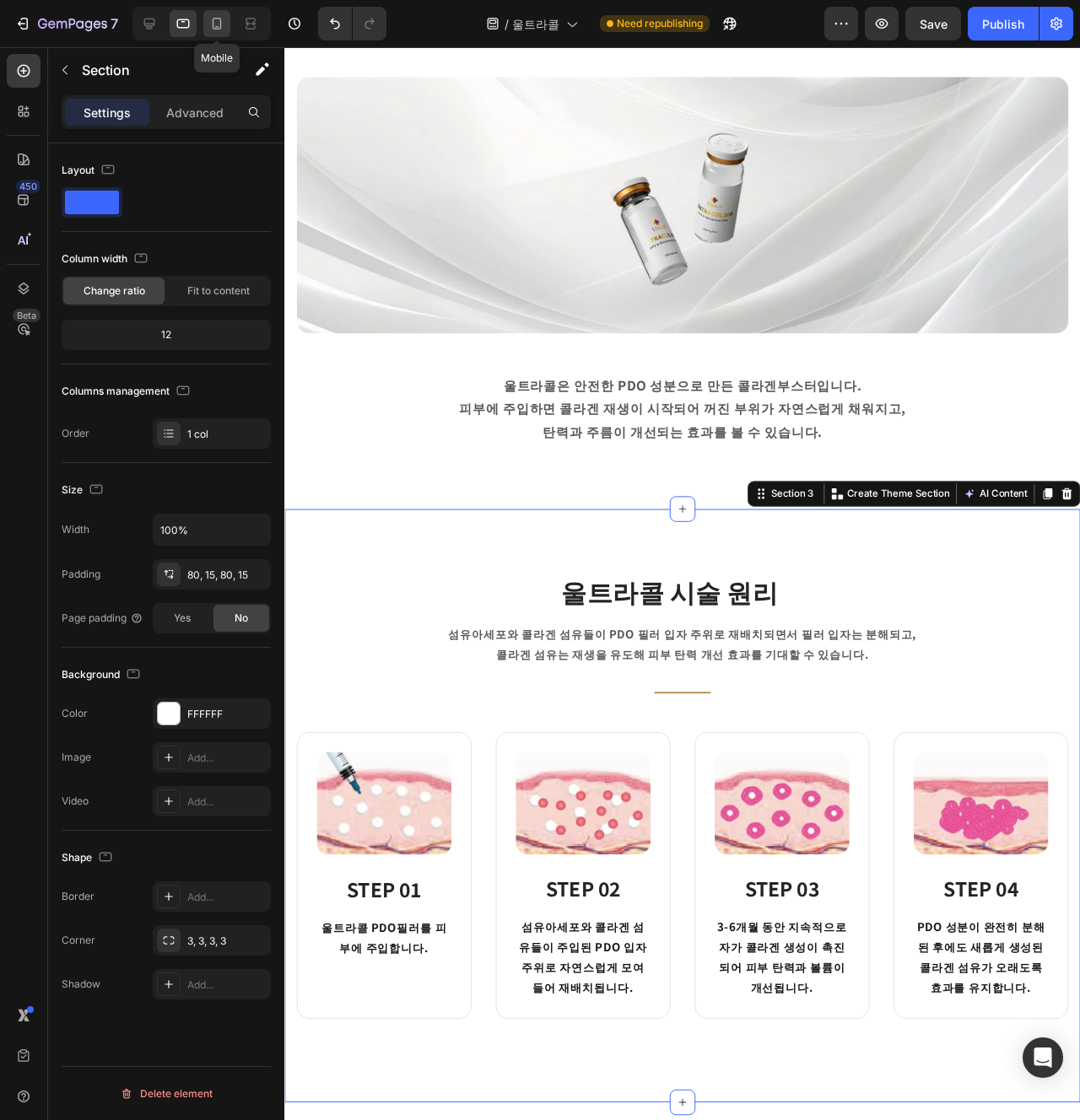
click at [227, 33] on div at bounding box center [217, 23] width 27 height 27
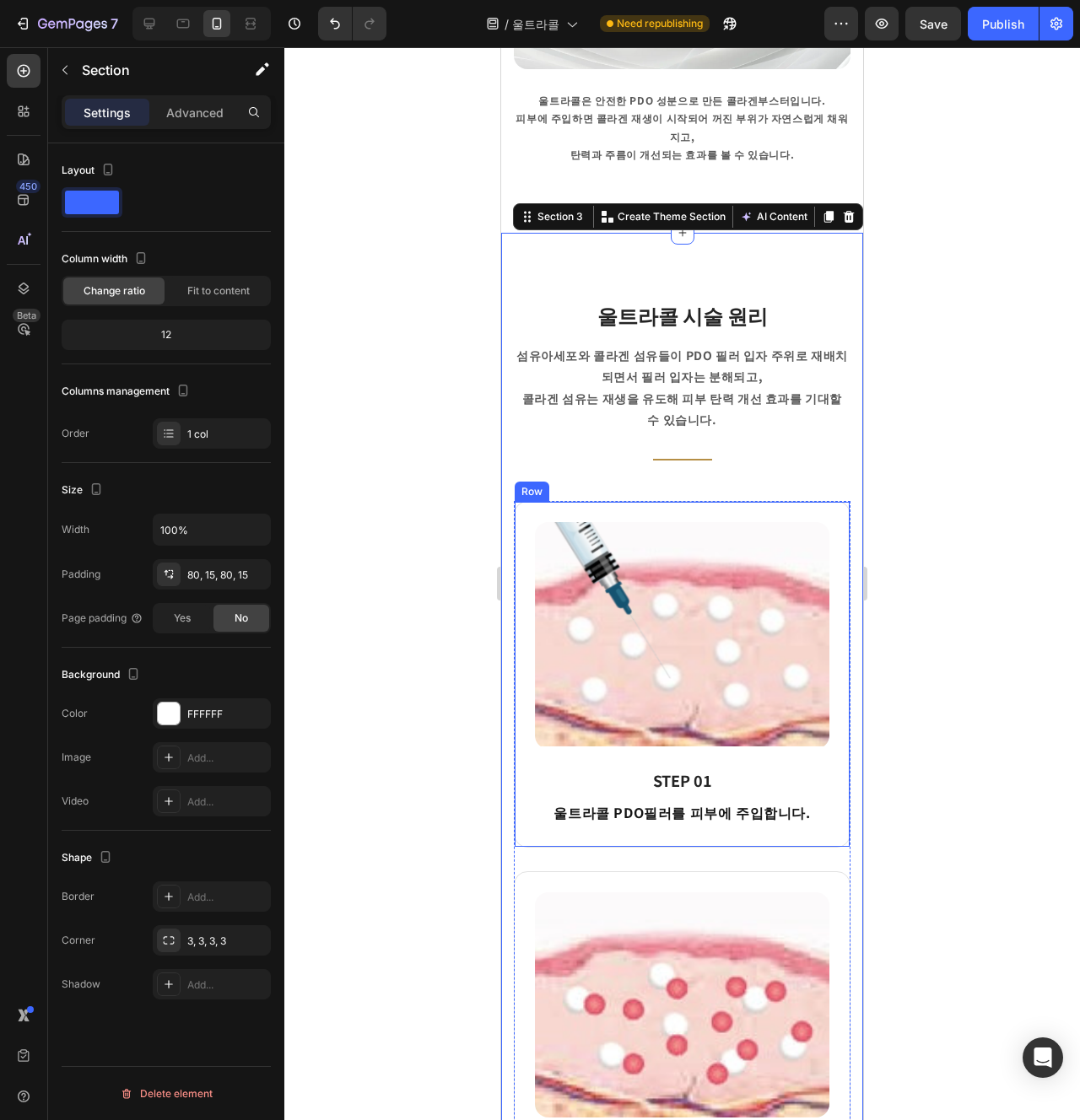
scroll to position [811, 0]
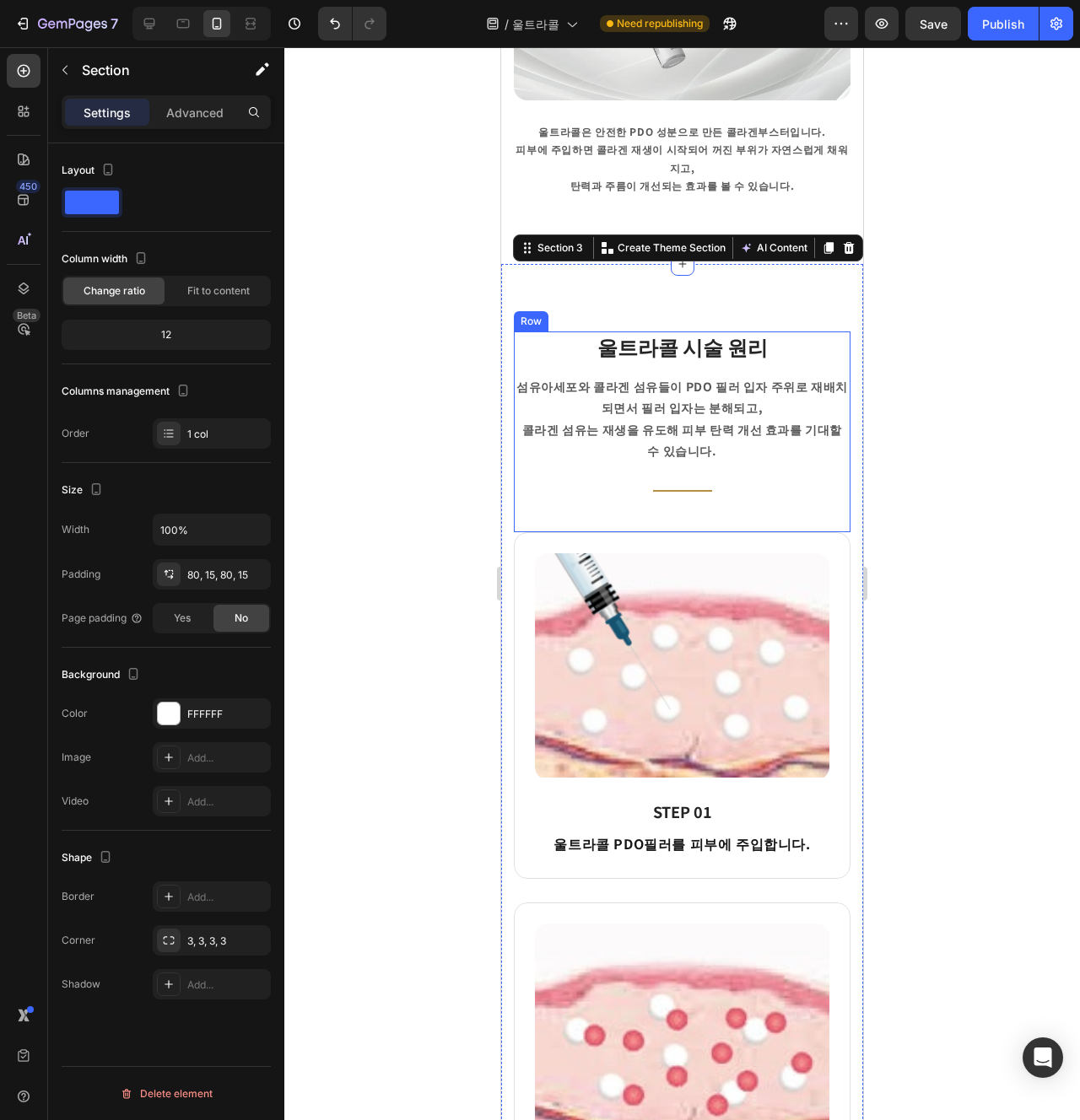
click at [687, 458] on div "울트라콜 시술 원리 Heading 섬유아세포와 [GEOGRAPHIC_DATA]이 PDO 필러 입자 주위로 재배치되면서 필러 입자는 분해되고, …" at bounding box center [682, 418] width 337 height 174
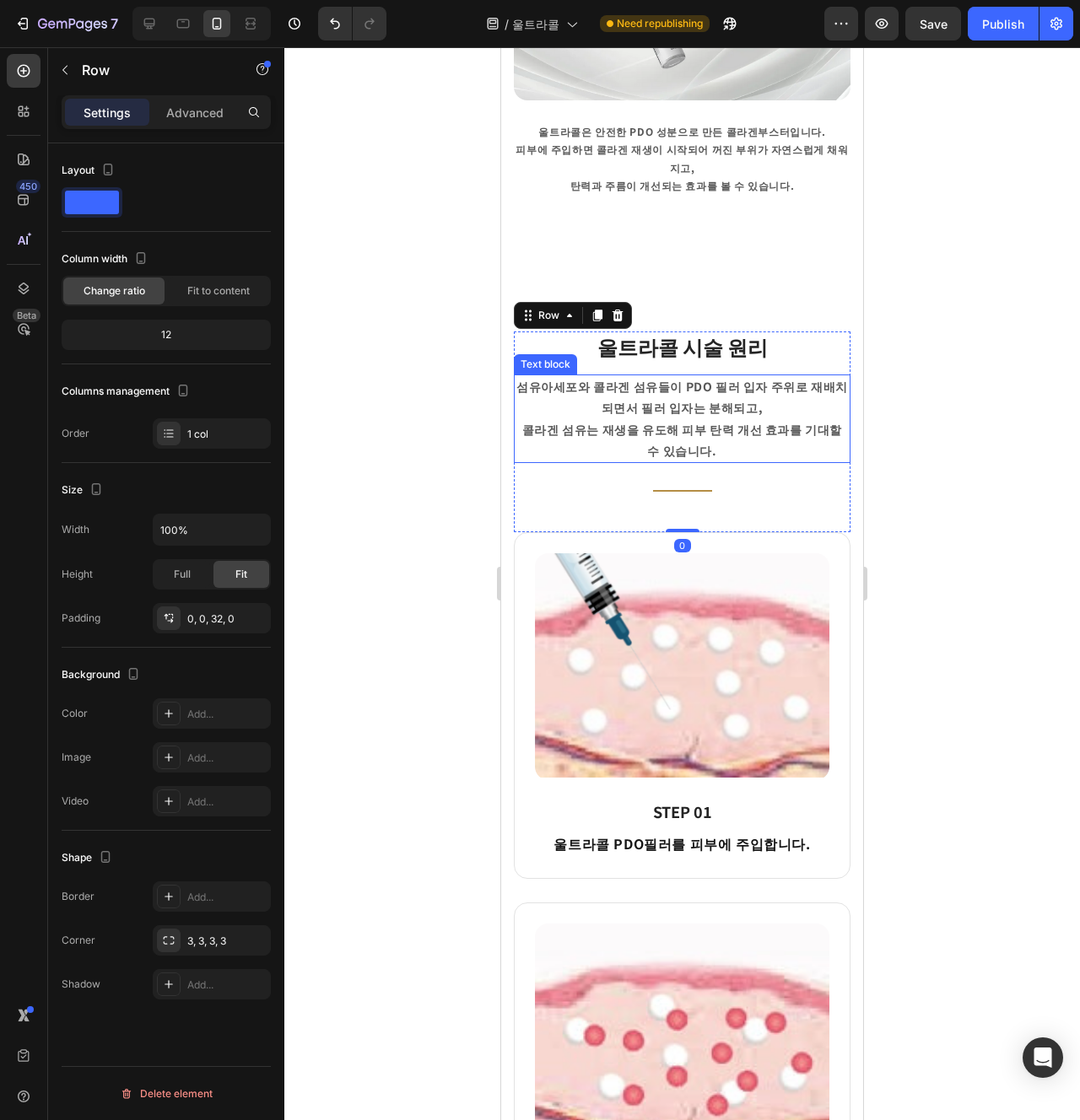
click at [820, 391] on p "섬유아세포와 콜라겐 섬유들이 PDO 필러 입자 주위로 재배치되면서 필러 입자는 분해되고," at bounding box center [682, 397] width 333 height 42
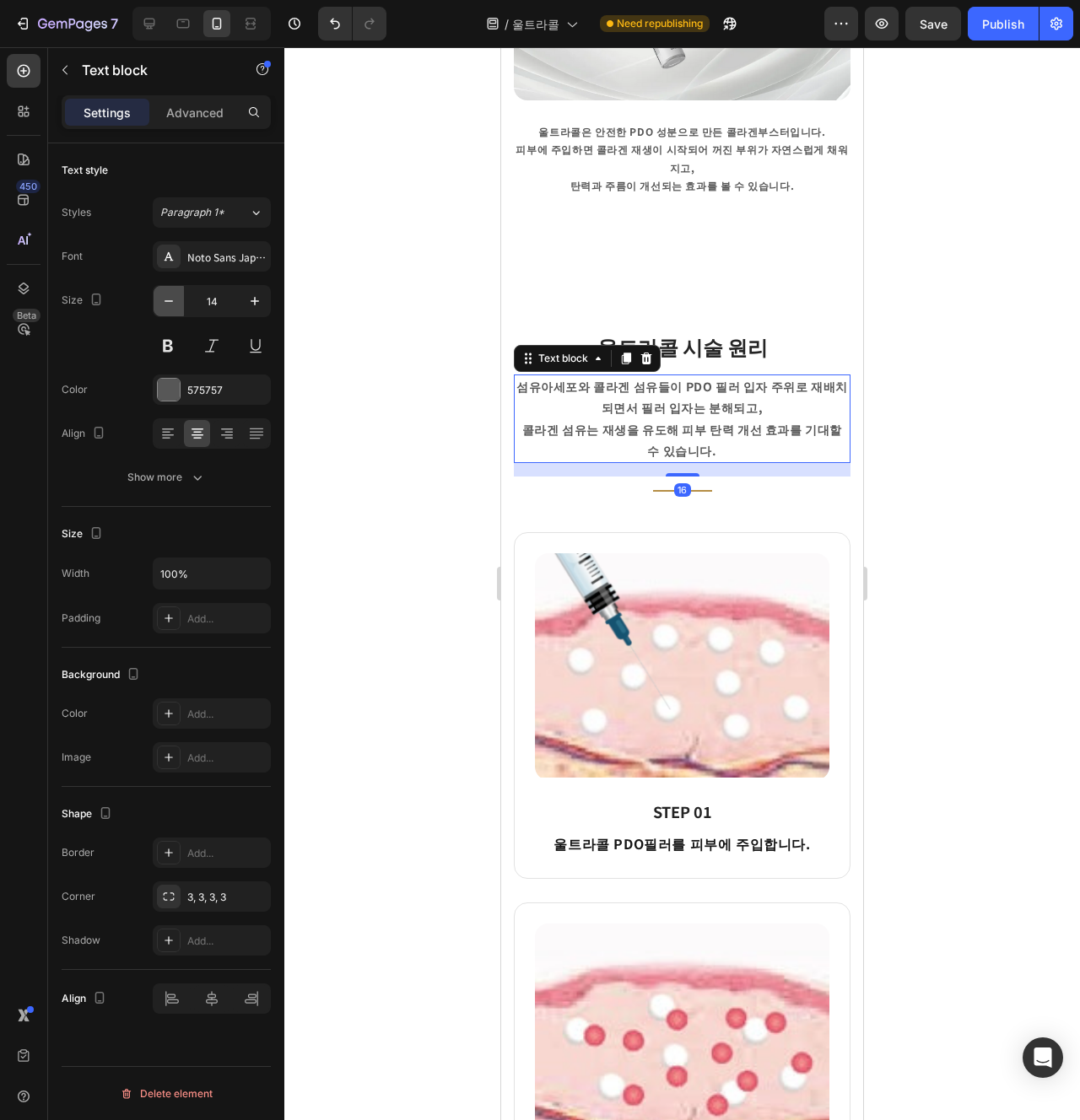
click at [170, 304] on icon "button" at bounding box center [168, 301] width 17 height 17
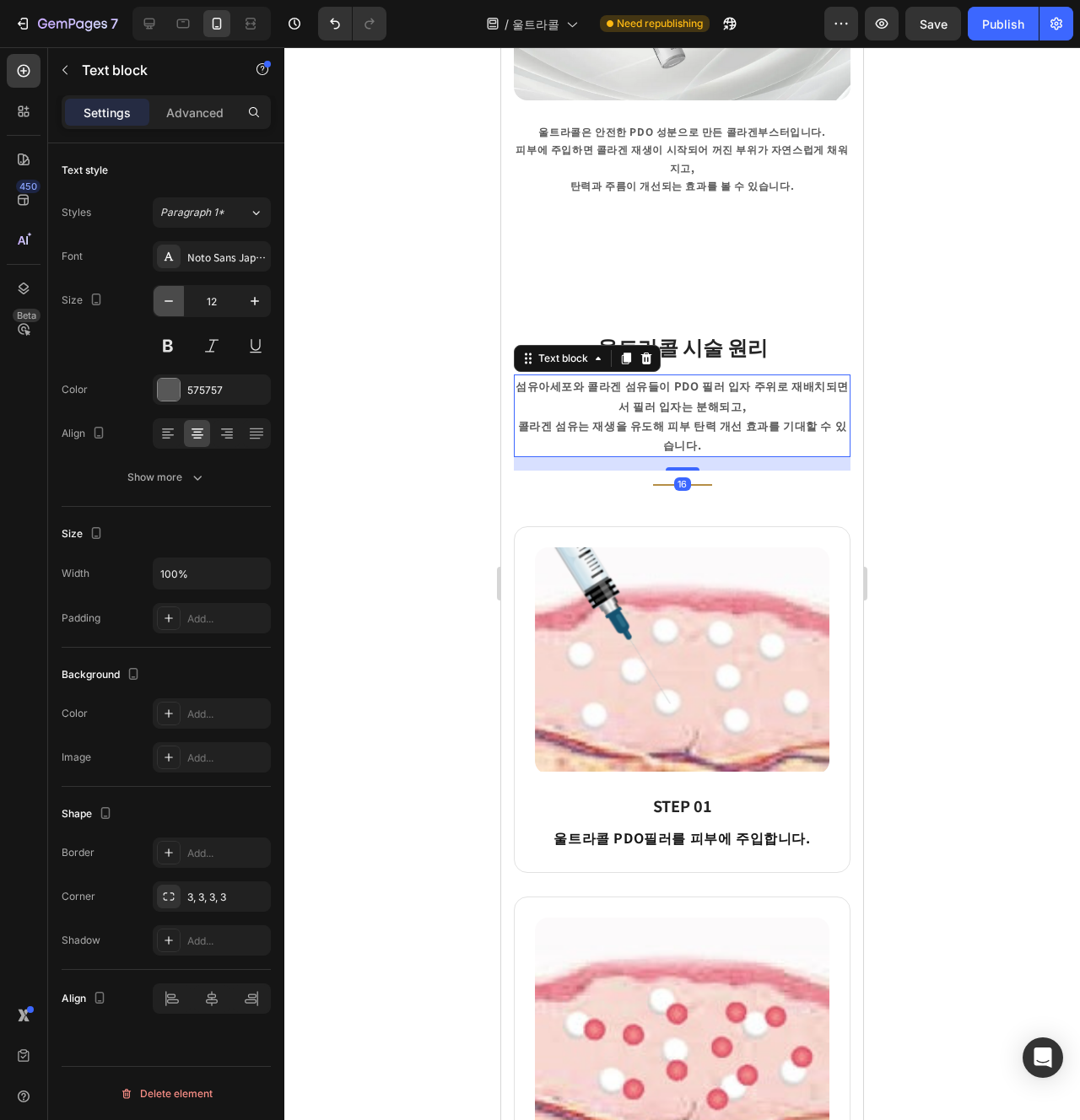
click at [170, 304] on icon "button" at bounding box center [168, 301] width 17 height 17
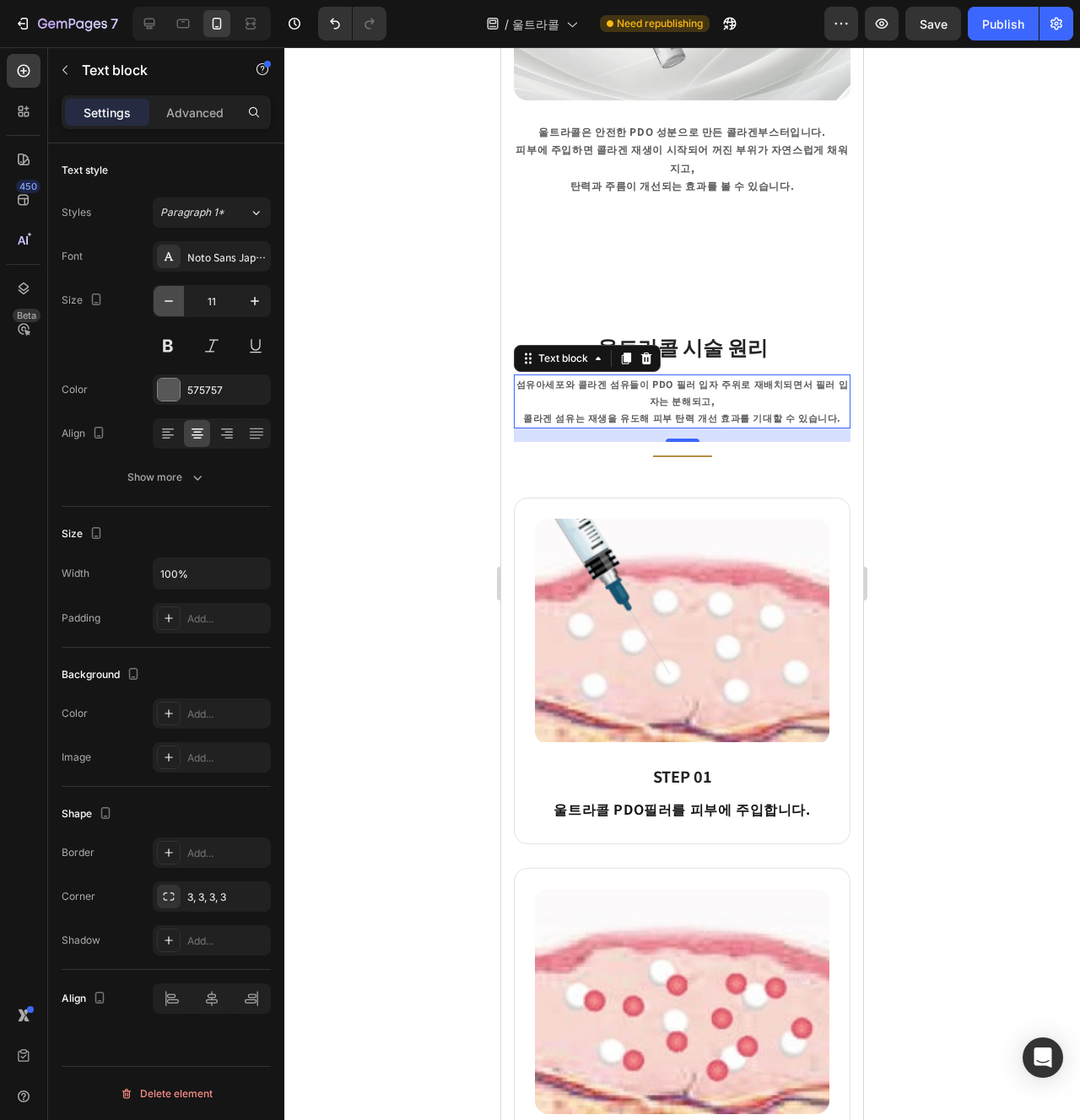
click at [170, 304] on icon "button" at bounding box center [168, 301] width 17 height 17
type input "10"
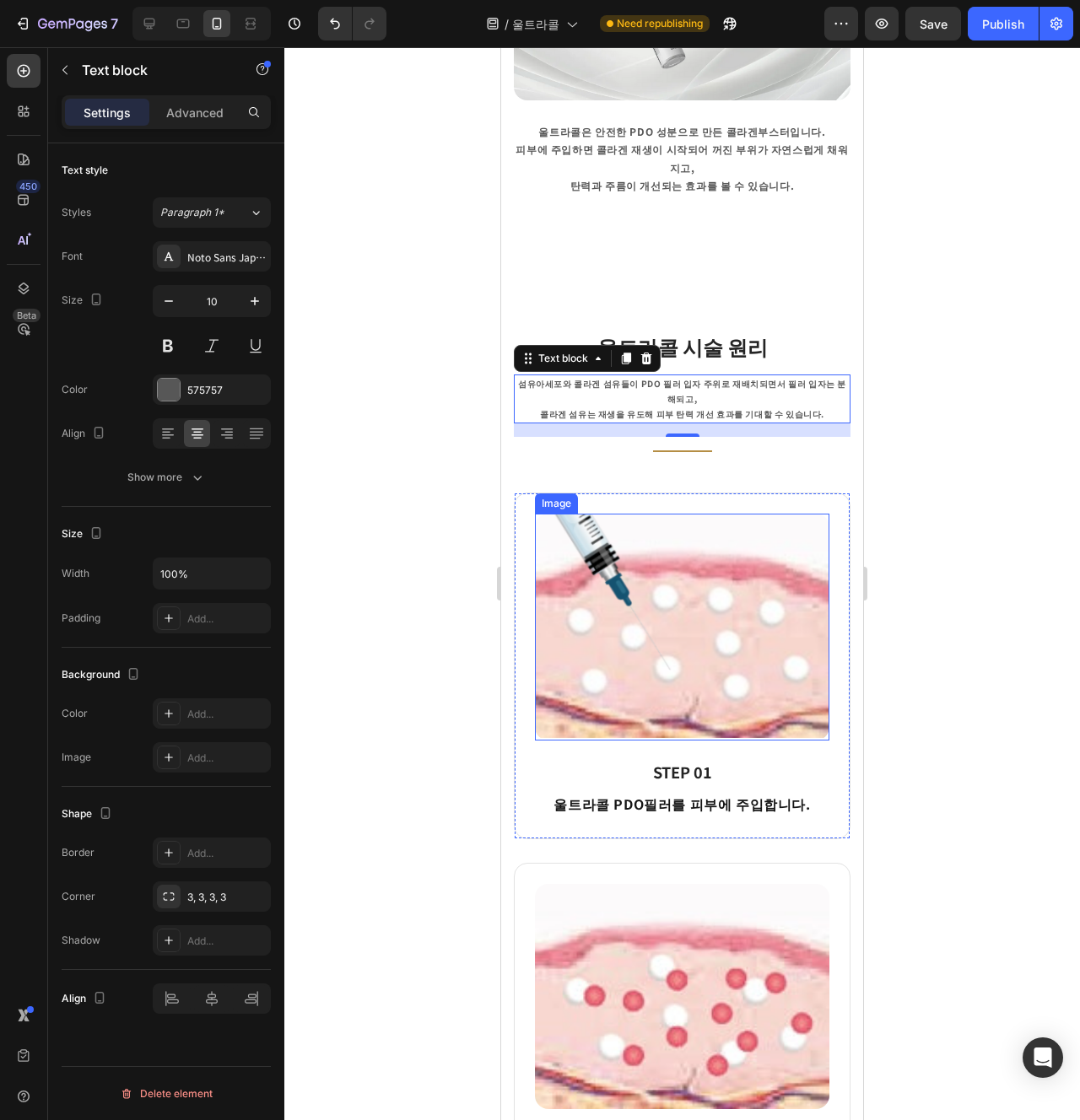
click at [812, 513] on img at bounding box center [682, 627] width 295 height 227
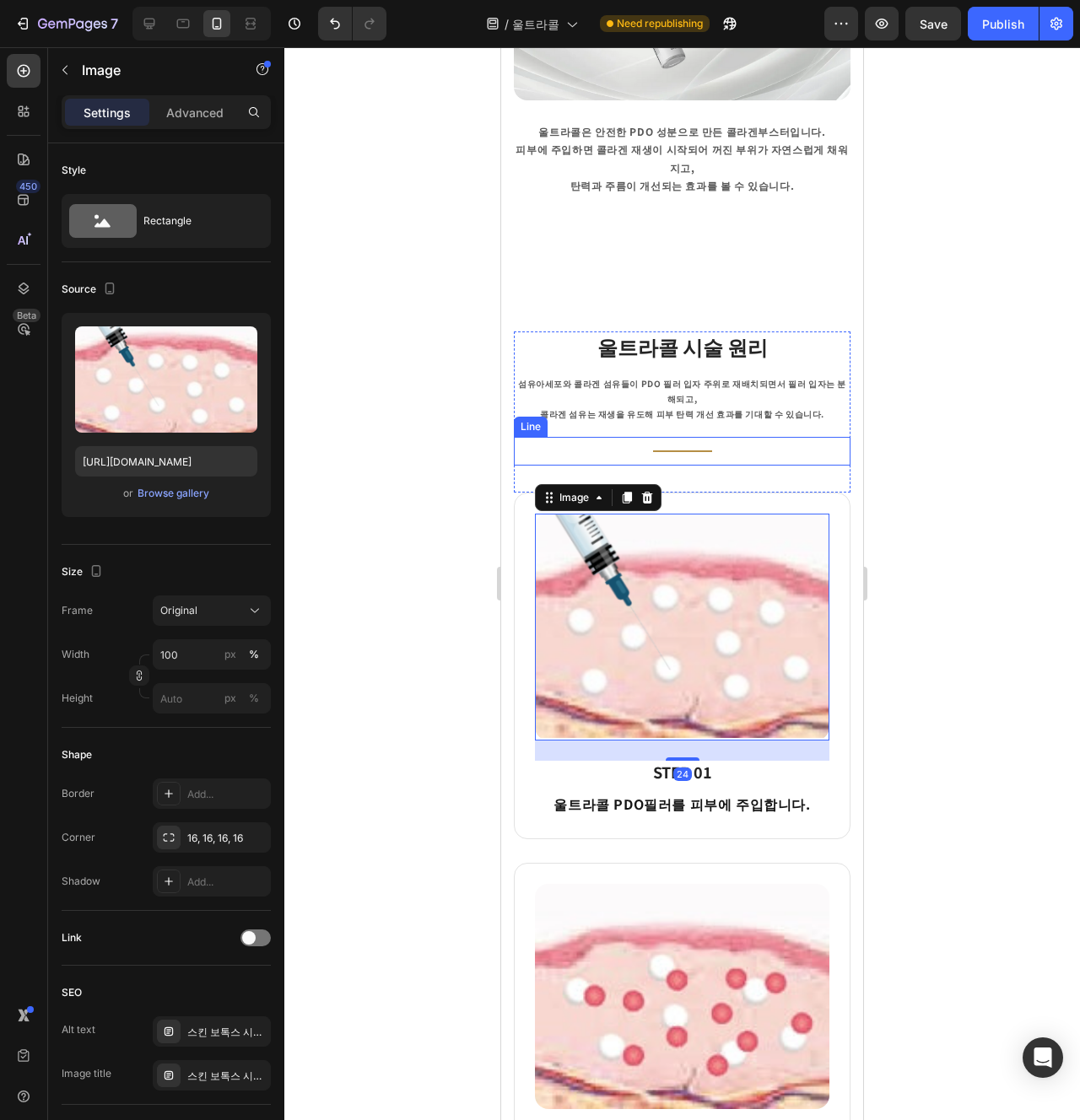
click at [723, 437] on div "Title Line" at bounding box center [682, 451] width 337 height 29
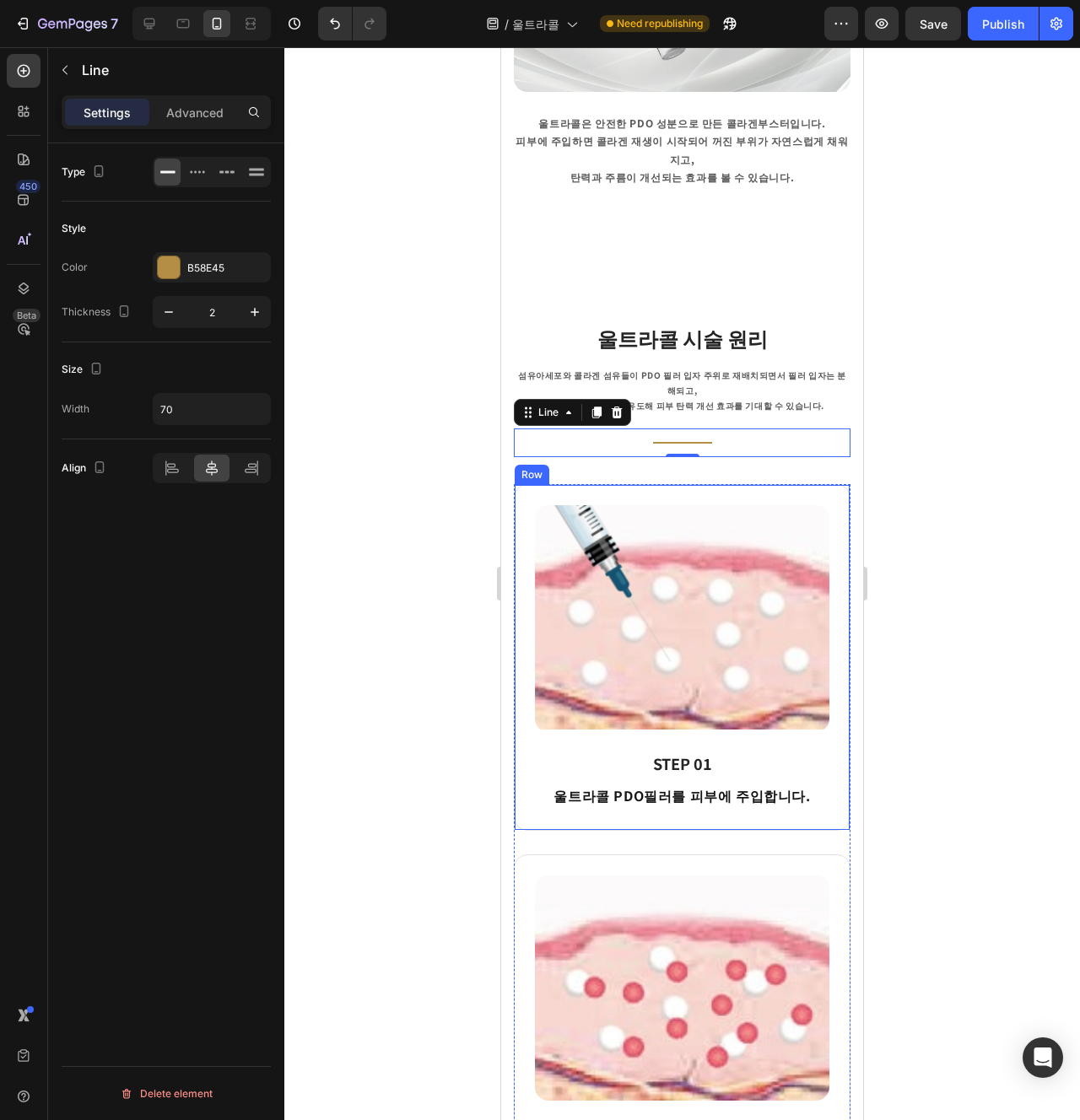
click at [831, 485] on div "Image STEP 01 Heading 울트라콜 PDO필러를 피부에 주입합니다. Text block Row" at bounding box center [682, 658] width 337 height 347
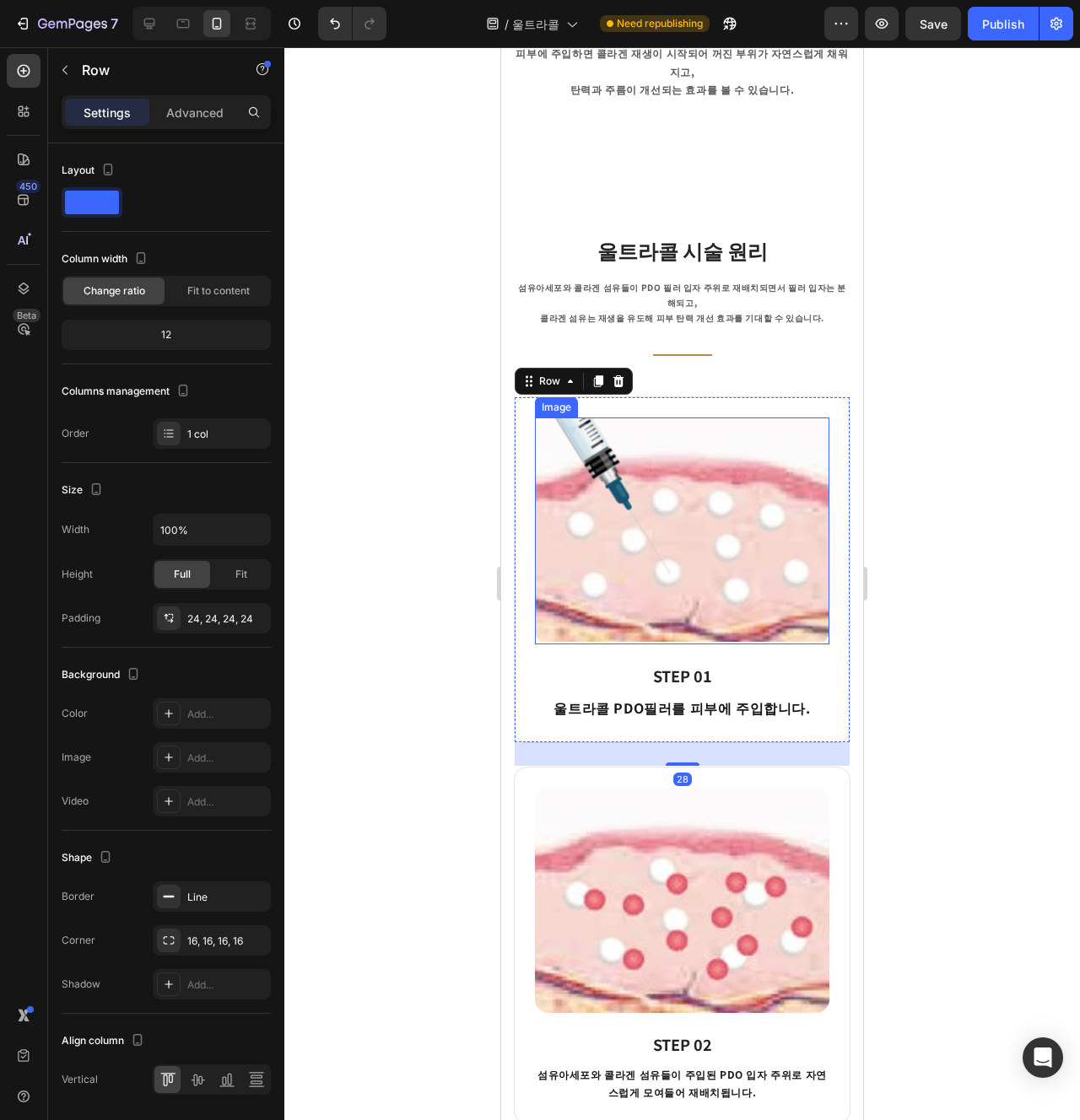
scroll to position [985, 0]
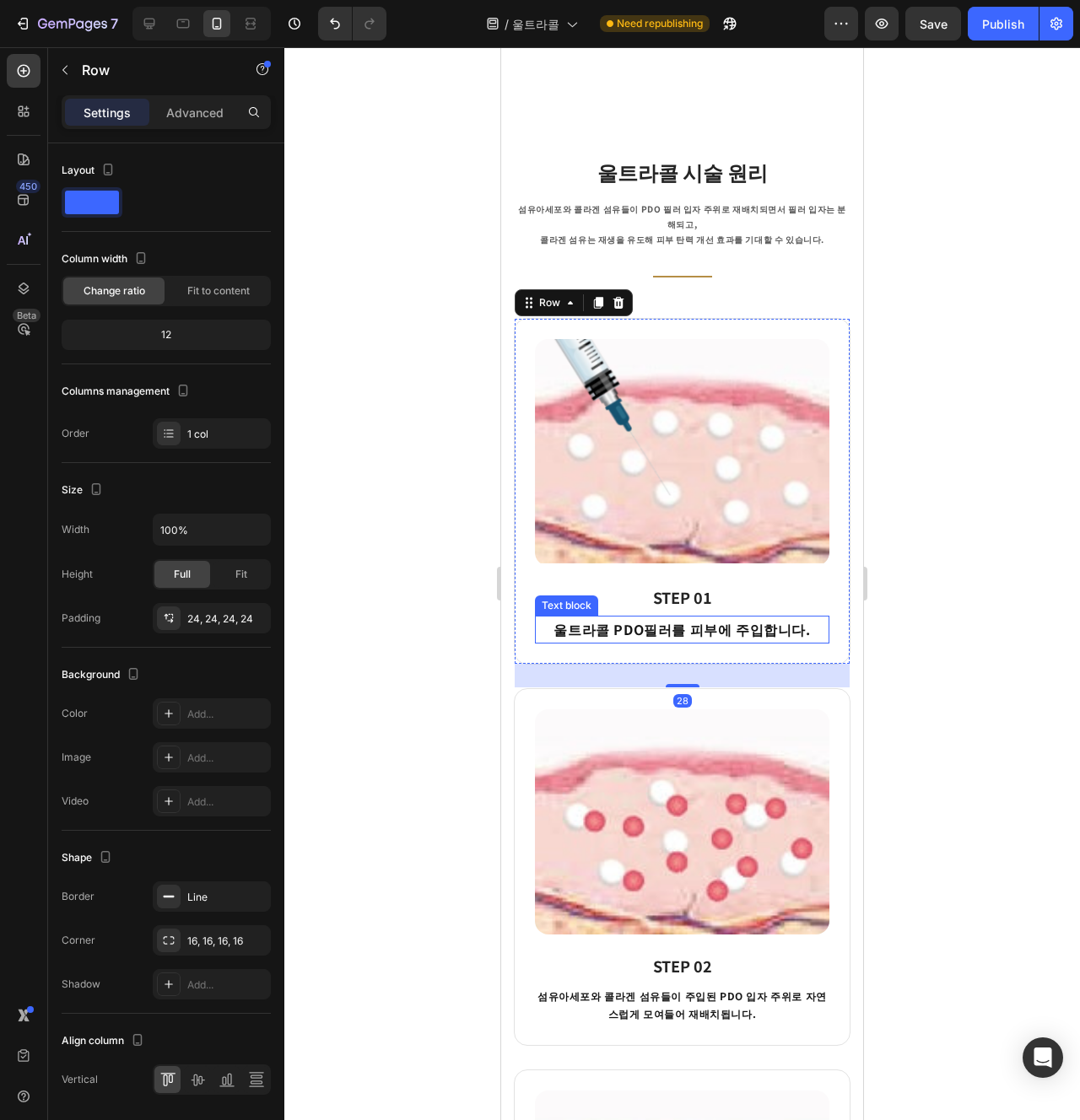
click at [719, 618] on p "울트라콜 PDO필러를 피부에 주입합니다." at bounding box center [682, 630] width 291 height 24
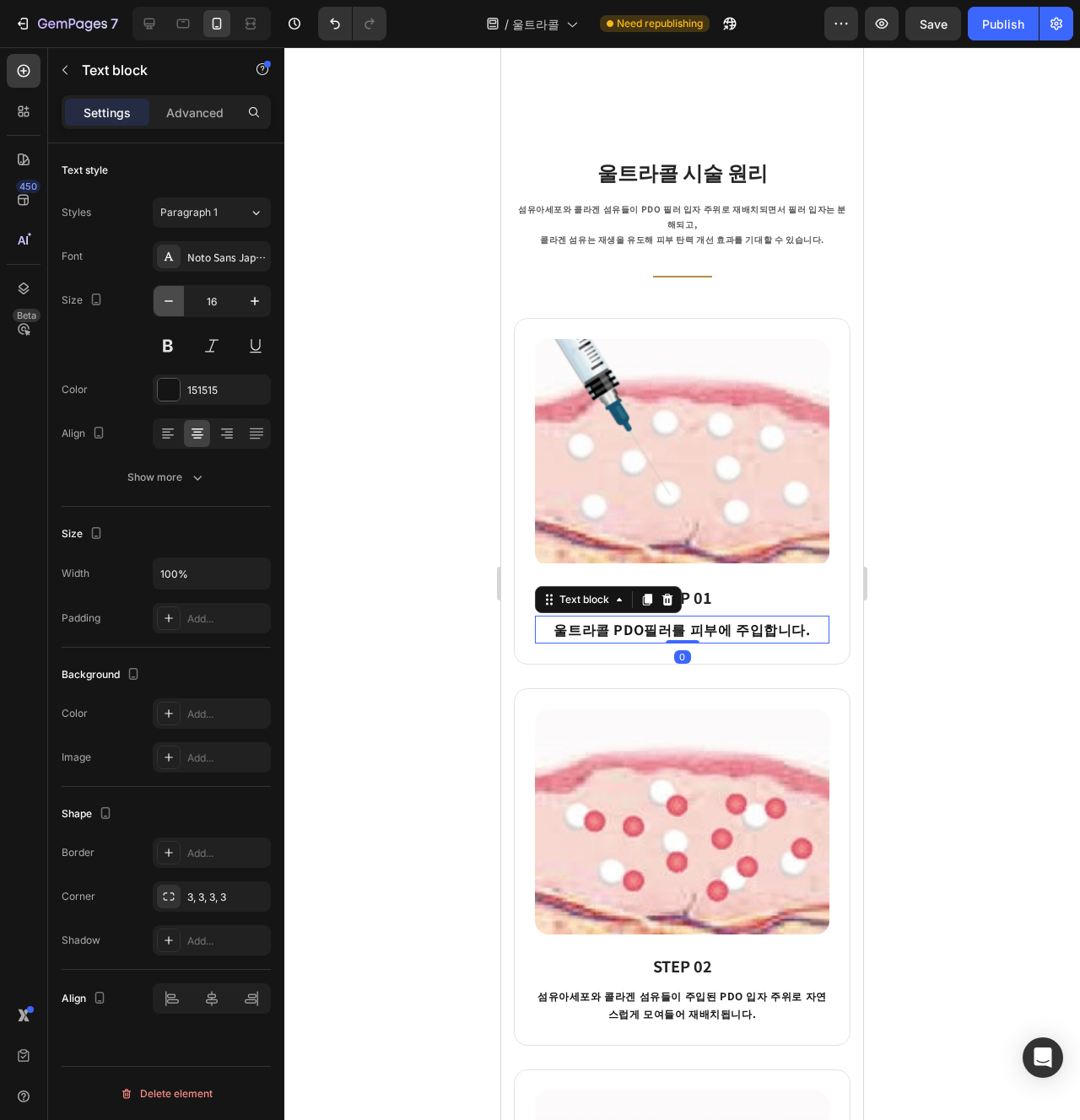
click at [177, 308] on icon "button" at bounding box center [168, 301] width 17 height 17
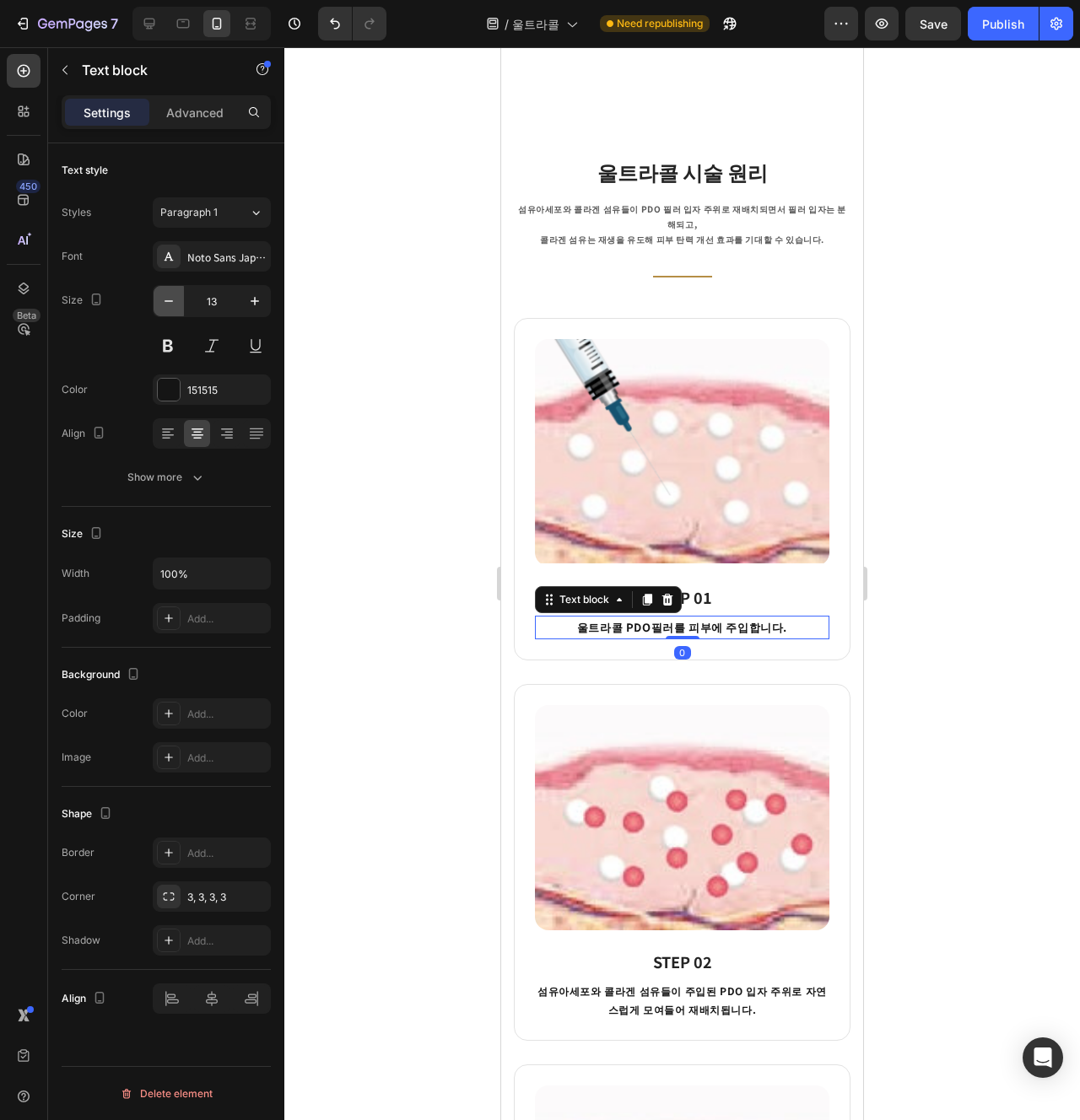
click at [177, 308] on icon "button" at bounding box center [168, 301] width 17 height 17
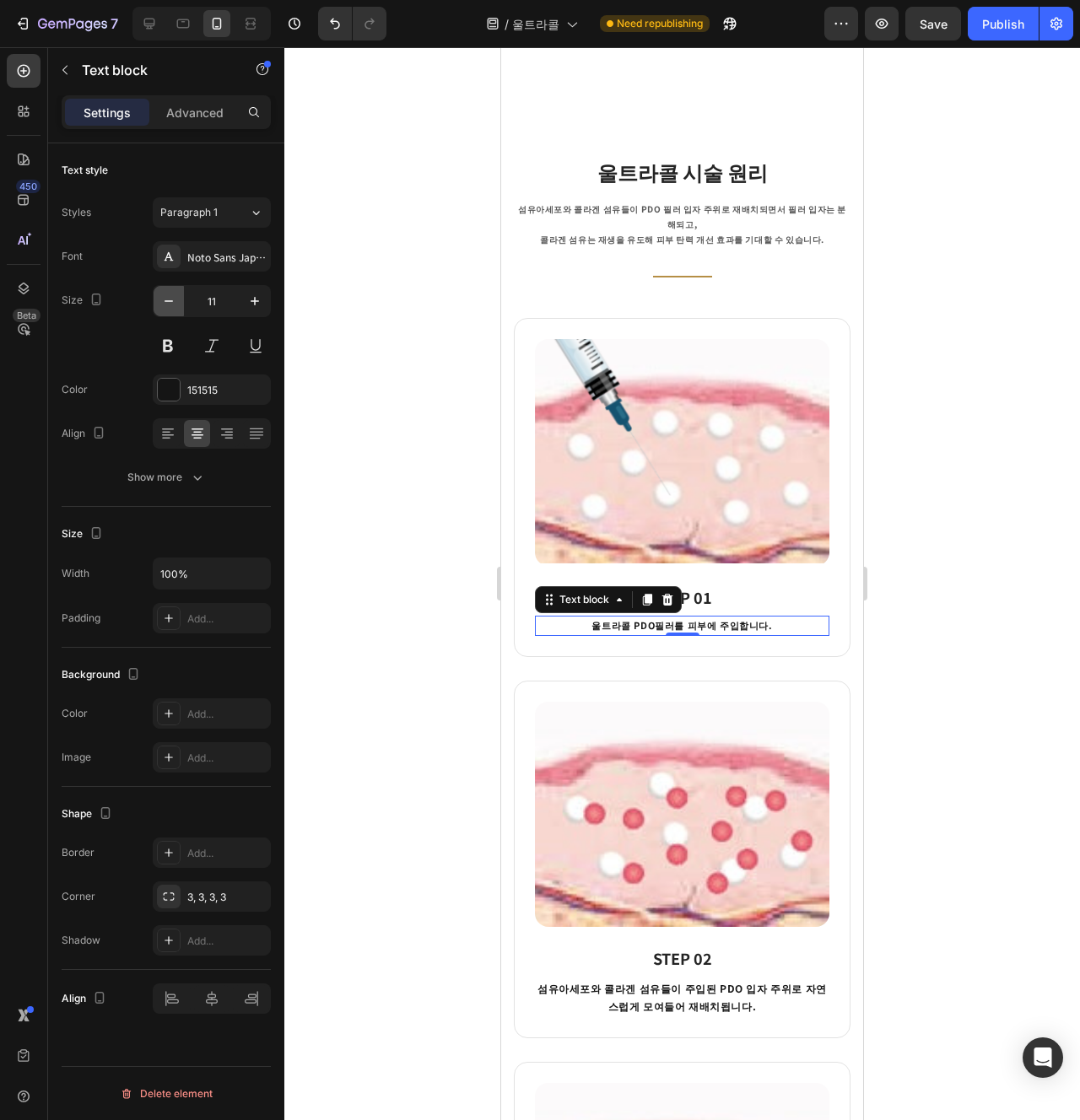
click at [159, 298] on button "button" at bounding box center [168, 300] width 31 height 31
type input "10"
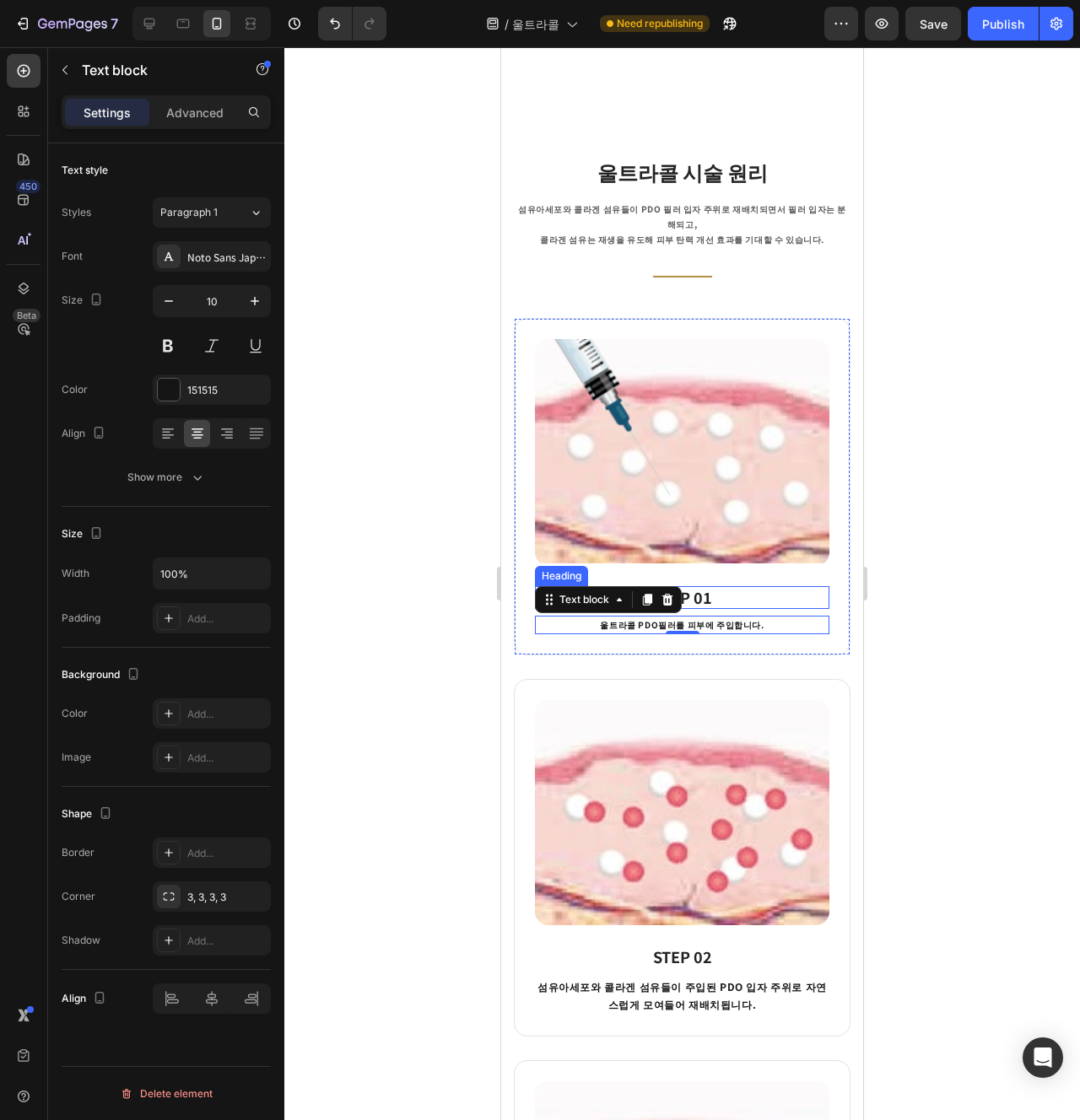
click at [769, 586] on h3 "STEP 01" at bounding box center [682, 597] width 295 height 22
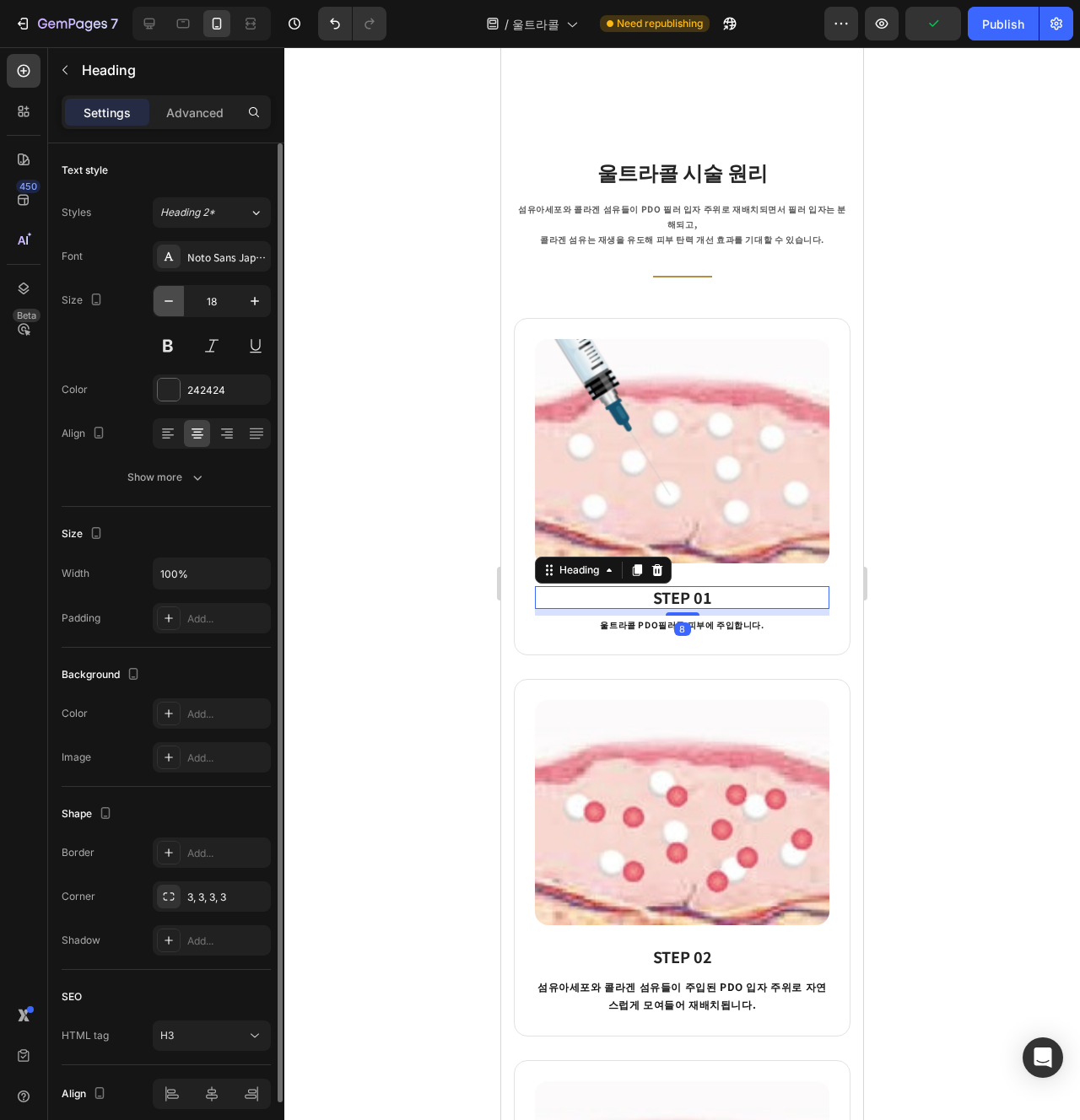
click at [180, 298] on button "button" at bounding box center [168, 300] width 31 height 31
click at [180, 298] on button "button" at bounding box center [168, 300] width 31 height 31
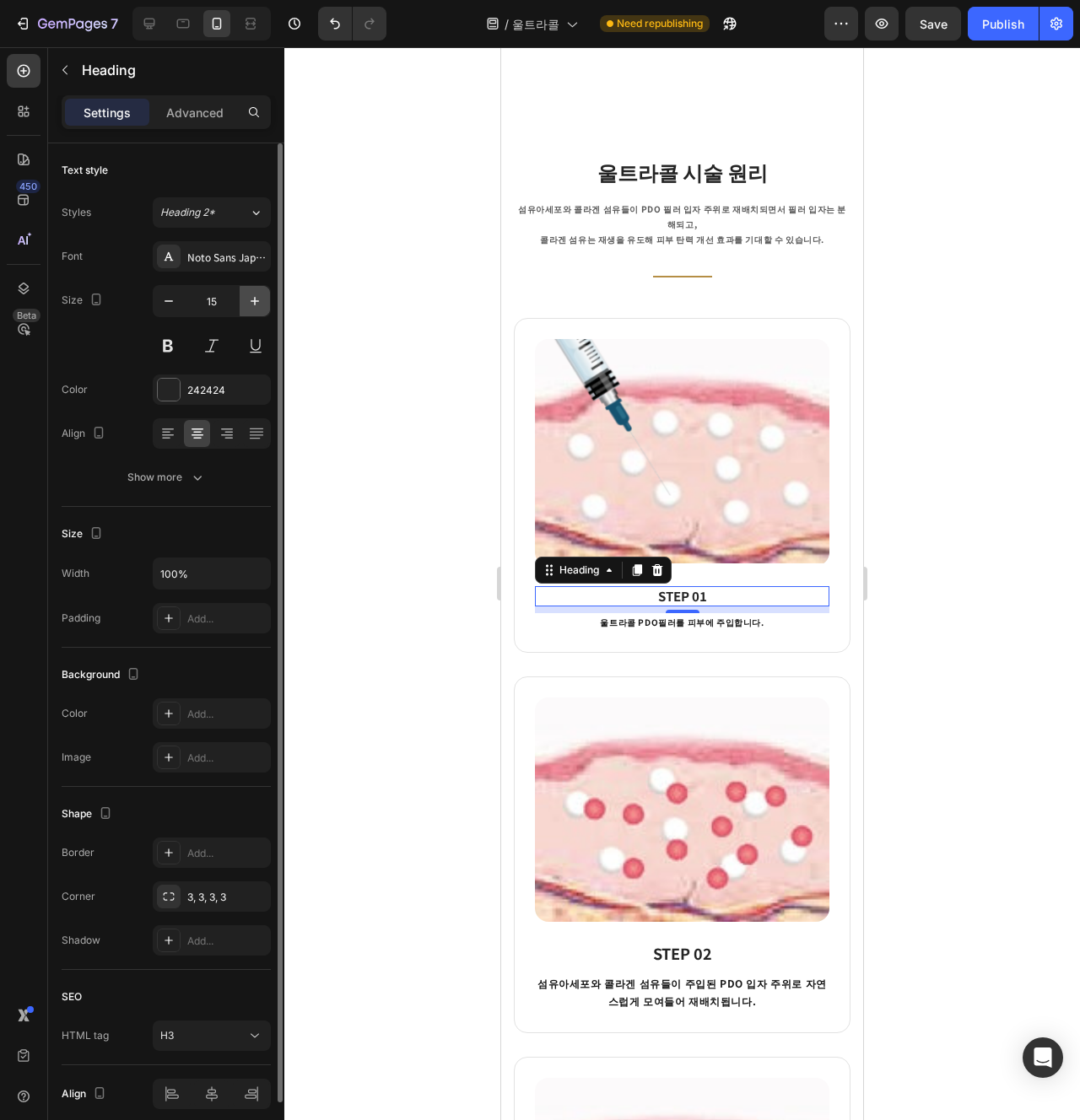
click at [252, 301] on icon "button" at bounding box center [255, 301] width 17 height 17
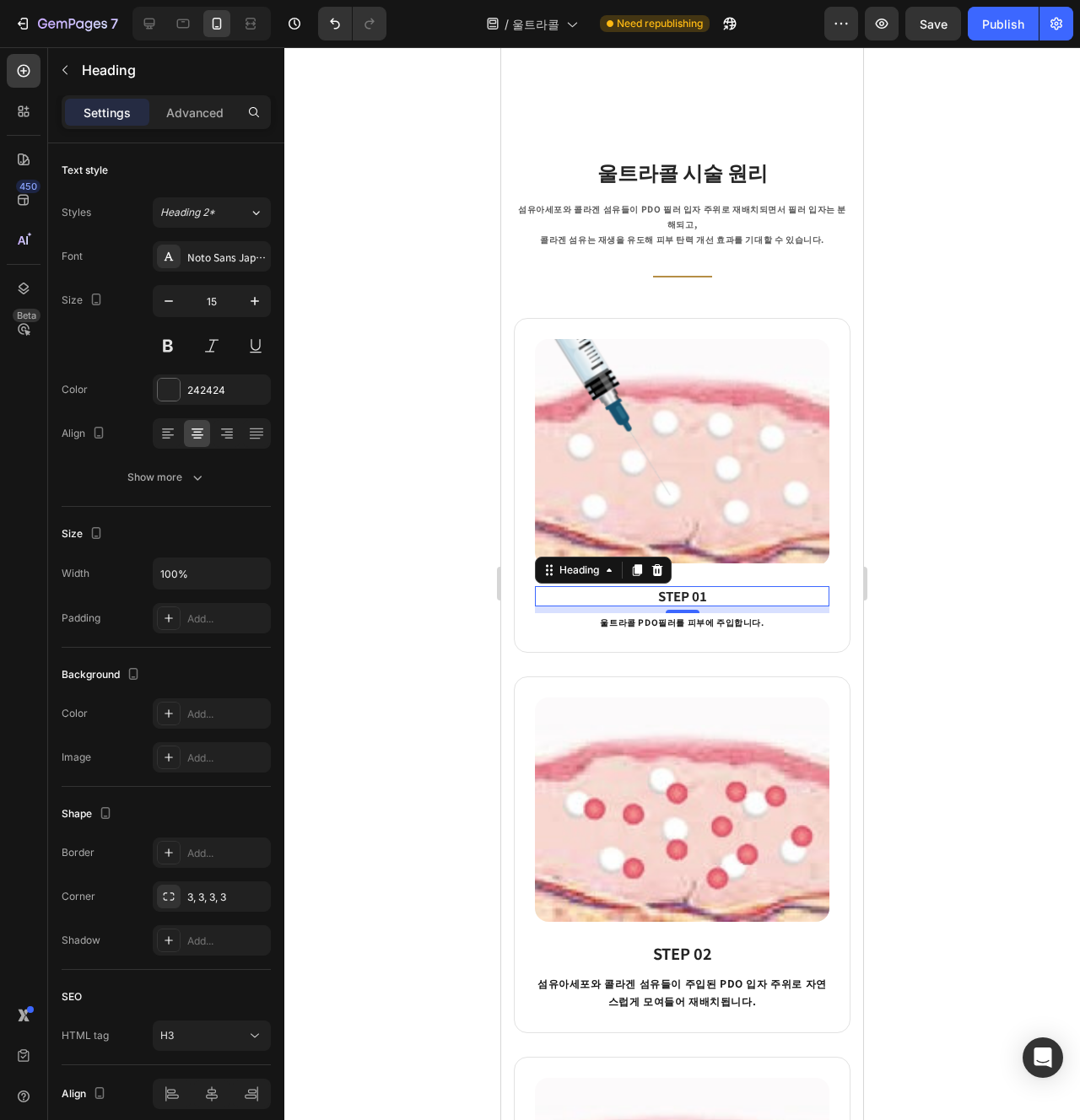
type input "16"
click at [698, 817] on img at bounding box center [682, 811] width 295 height 225
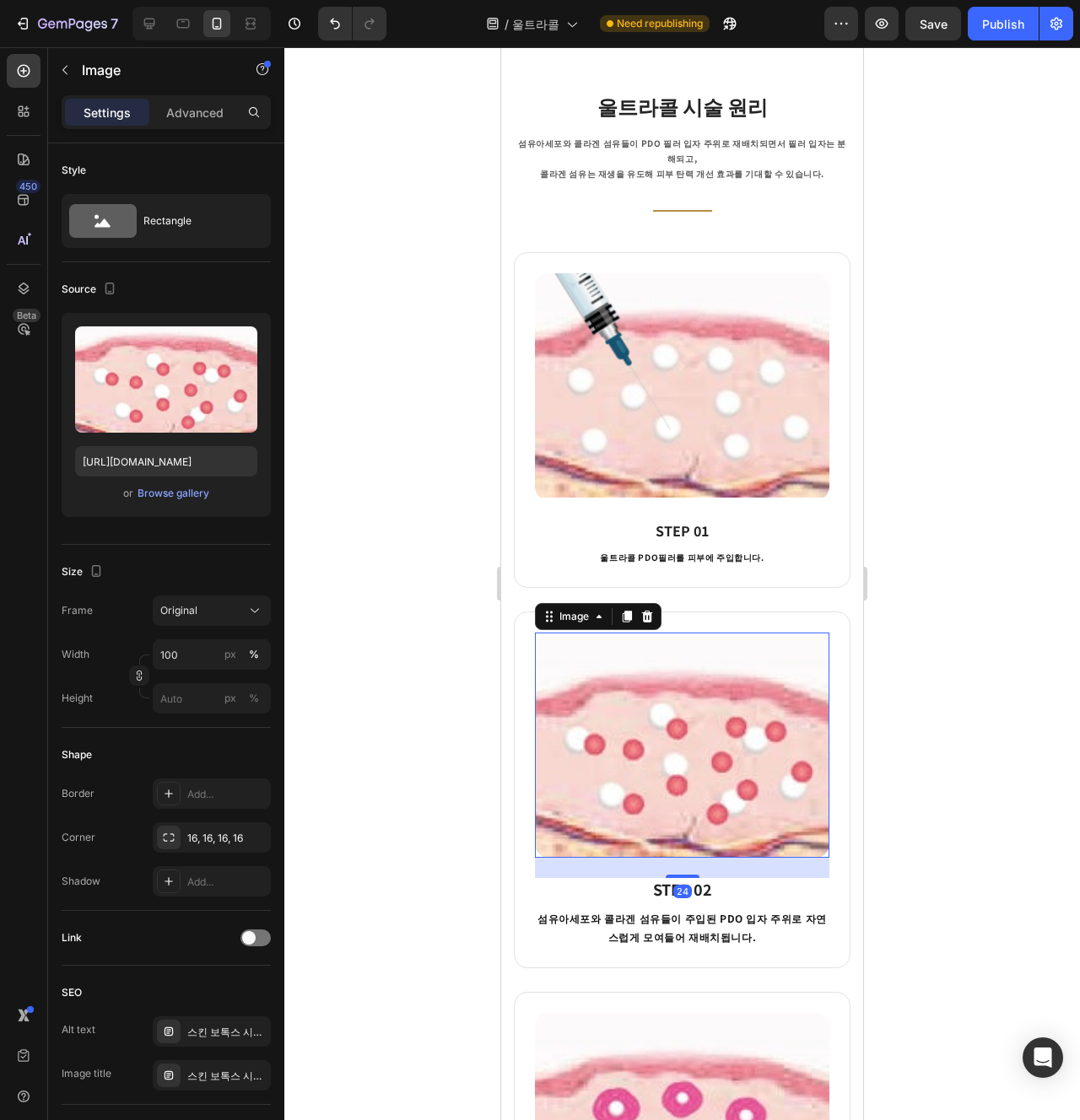
scroll to position [1126, 0]
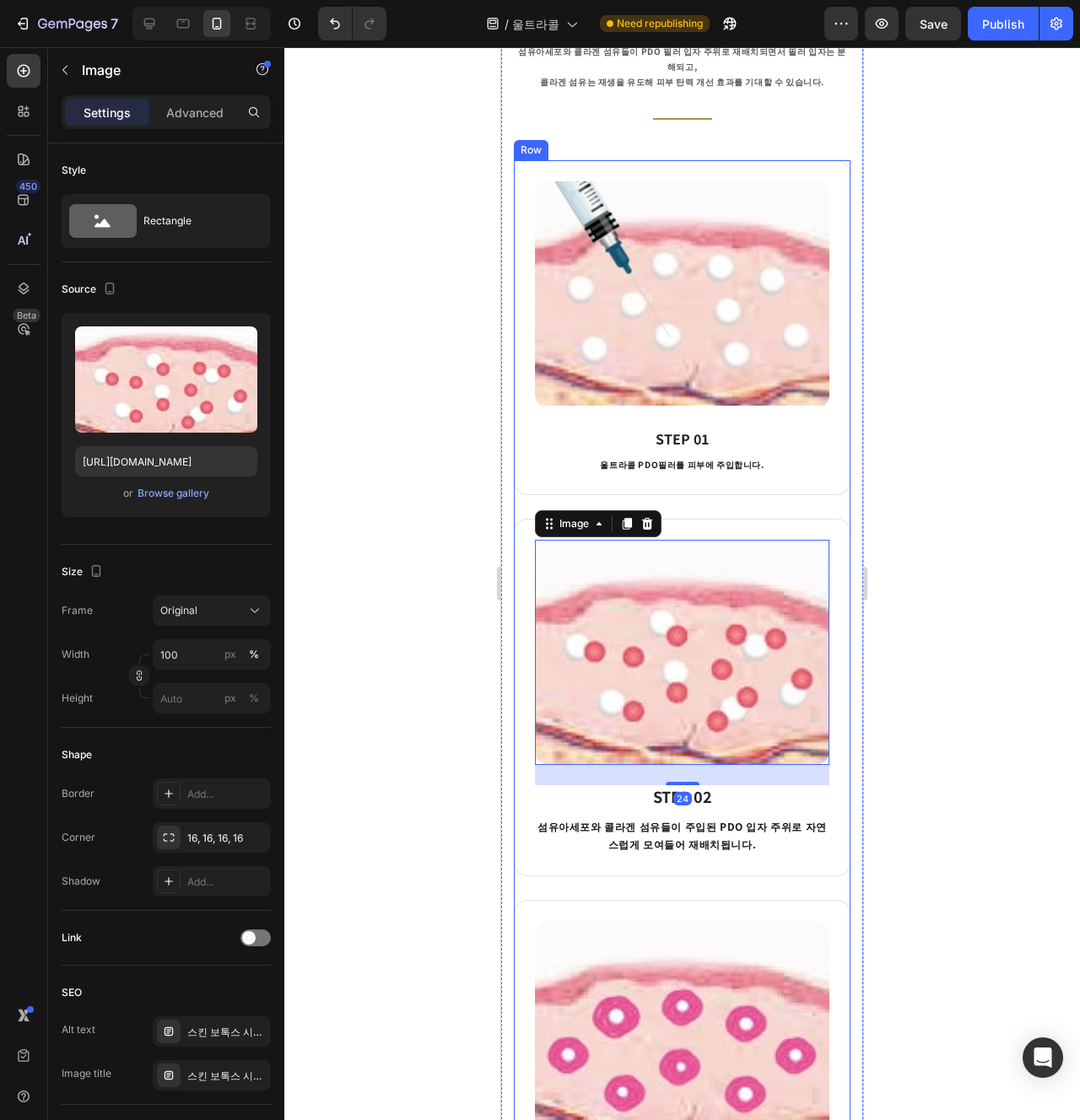
click at [740, 878] on div "Image 24 STEP 02 Heading 섬유아세포와 콜라겐 섬유들이 주입된 PDO 입자 주위로 자연스럽게 모여들어 재배치됩니다. Text…" at bounding box center [682, 709] width 337 height 380
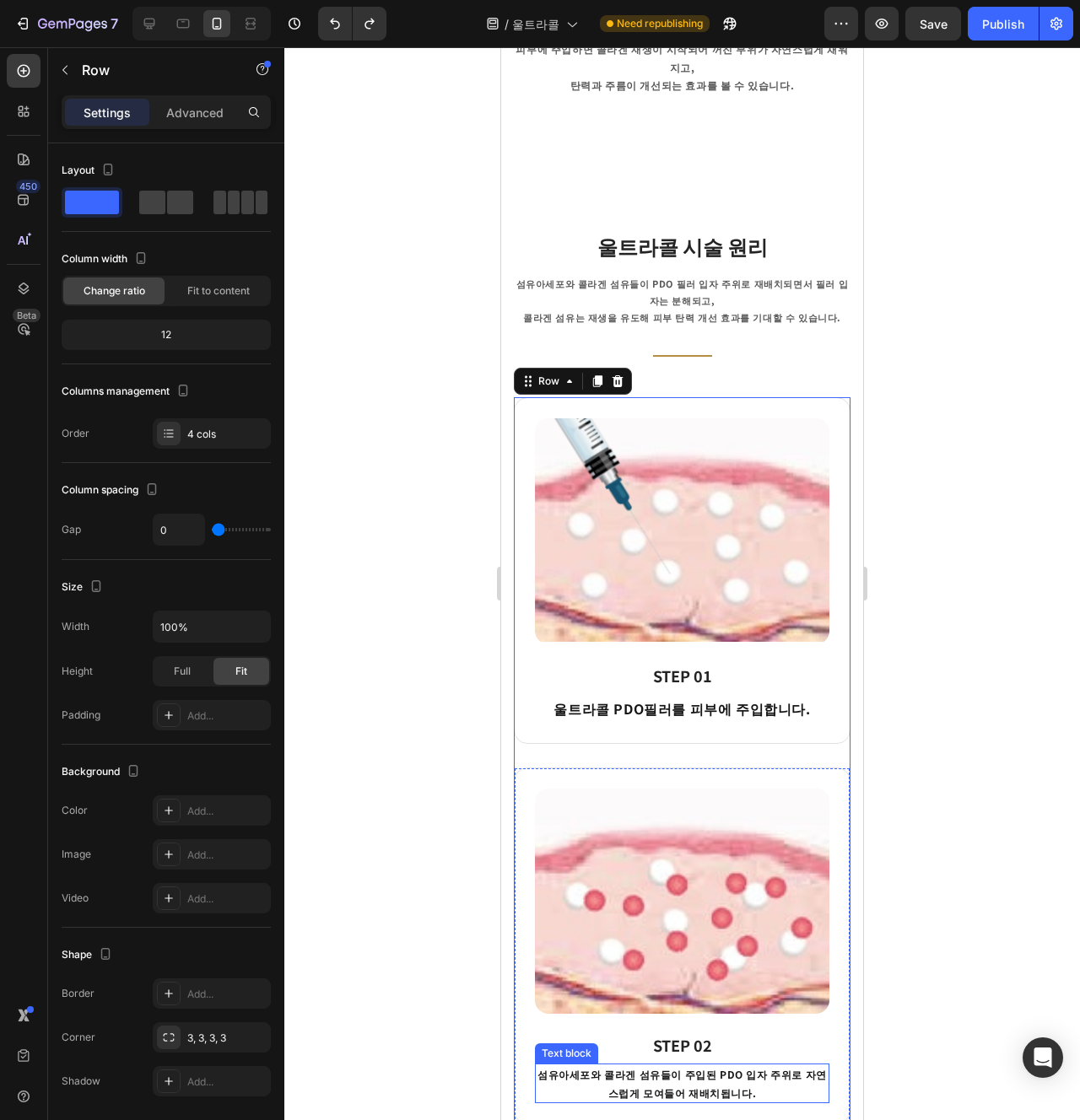
scroll to position [911, 0]
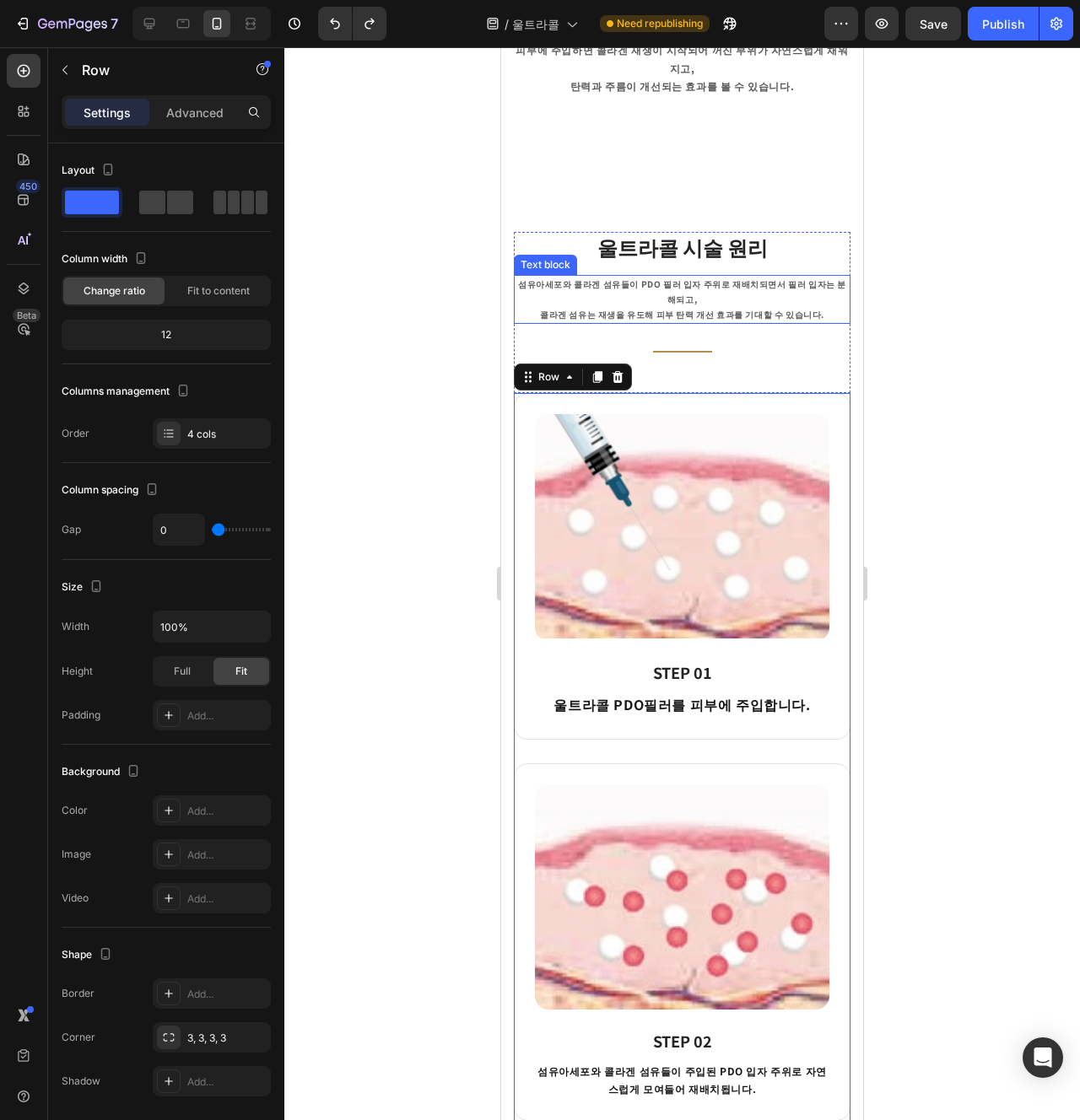
click at [712, 276] on p "섬유아세포와 콜라겐 섬유들이 PDO 필러 입자 주위로 재배치되면서 필러 입자는 분해되고," at bounding box center [682, 291] width 333 height 31
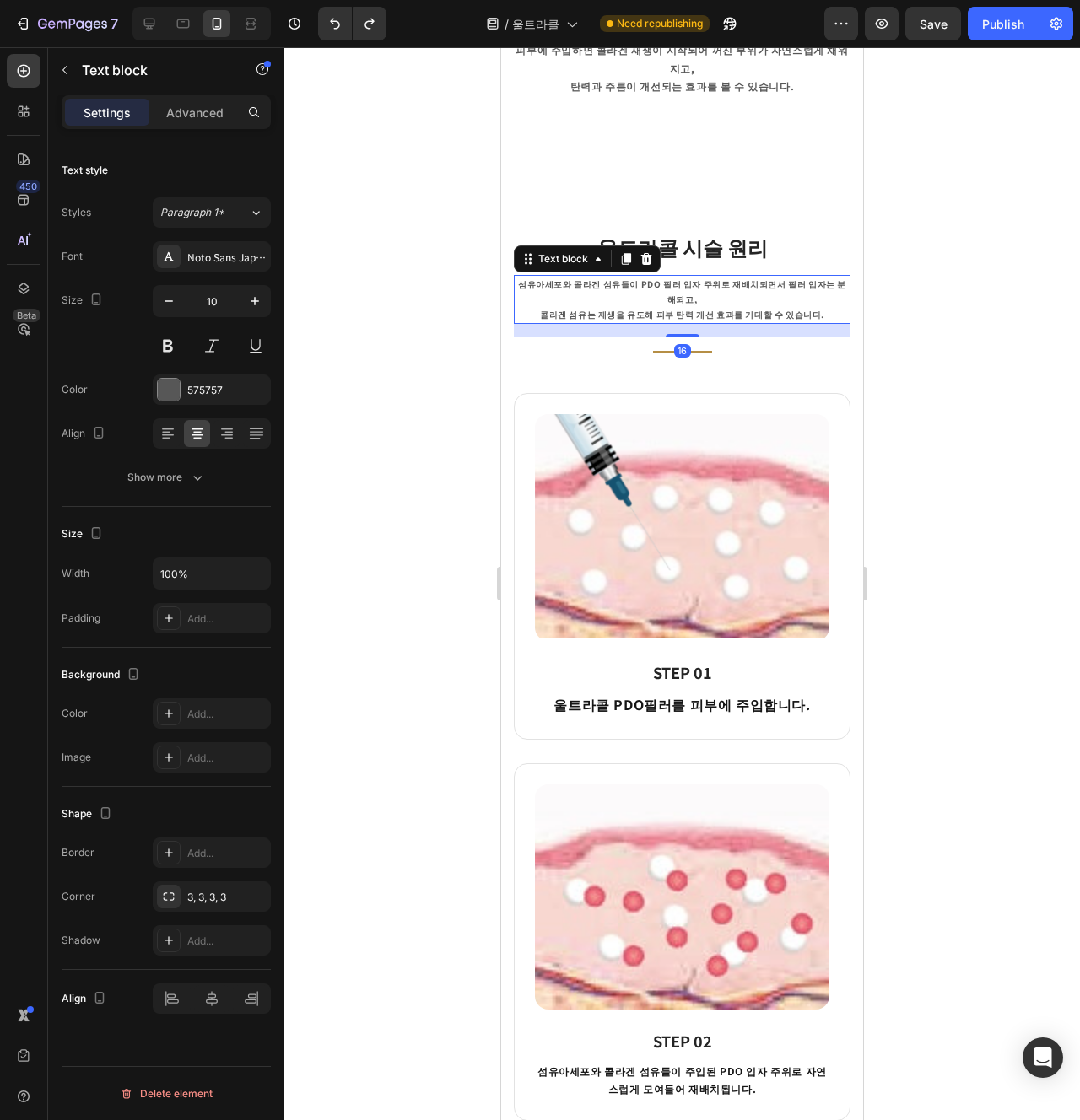
click at [754, 393] on div "Image STEP 01 Heading 울트라콜 PDO필러를 피부에 주입합니다. Text block Row" at bounding box center [682, 567] width 337 height 347
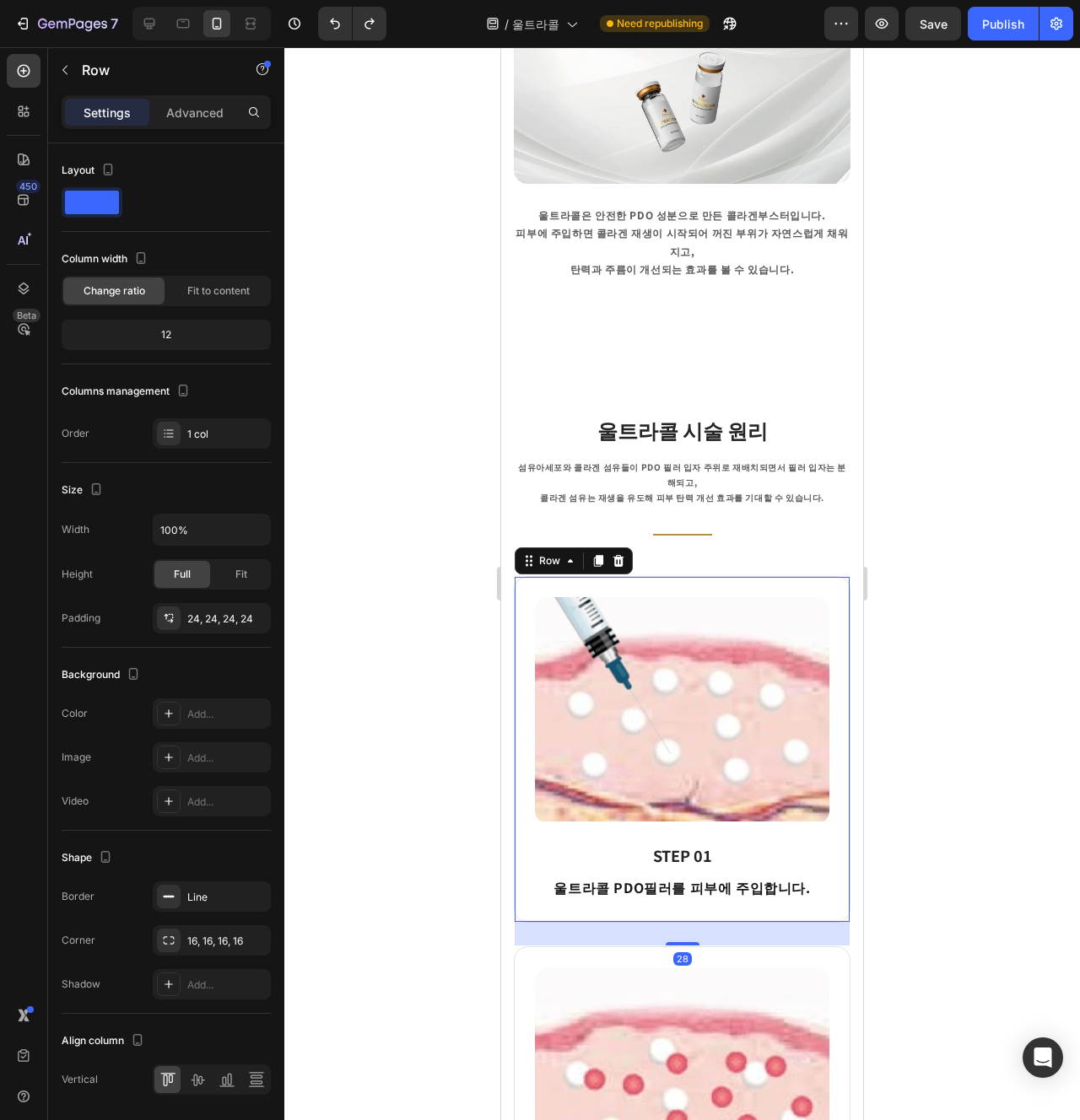
scroll to position [677, 0]
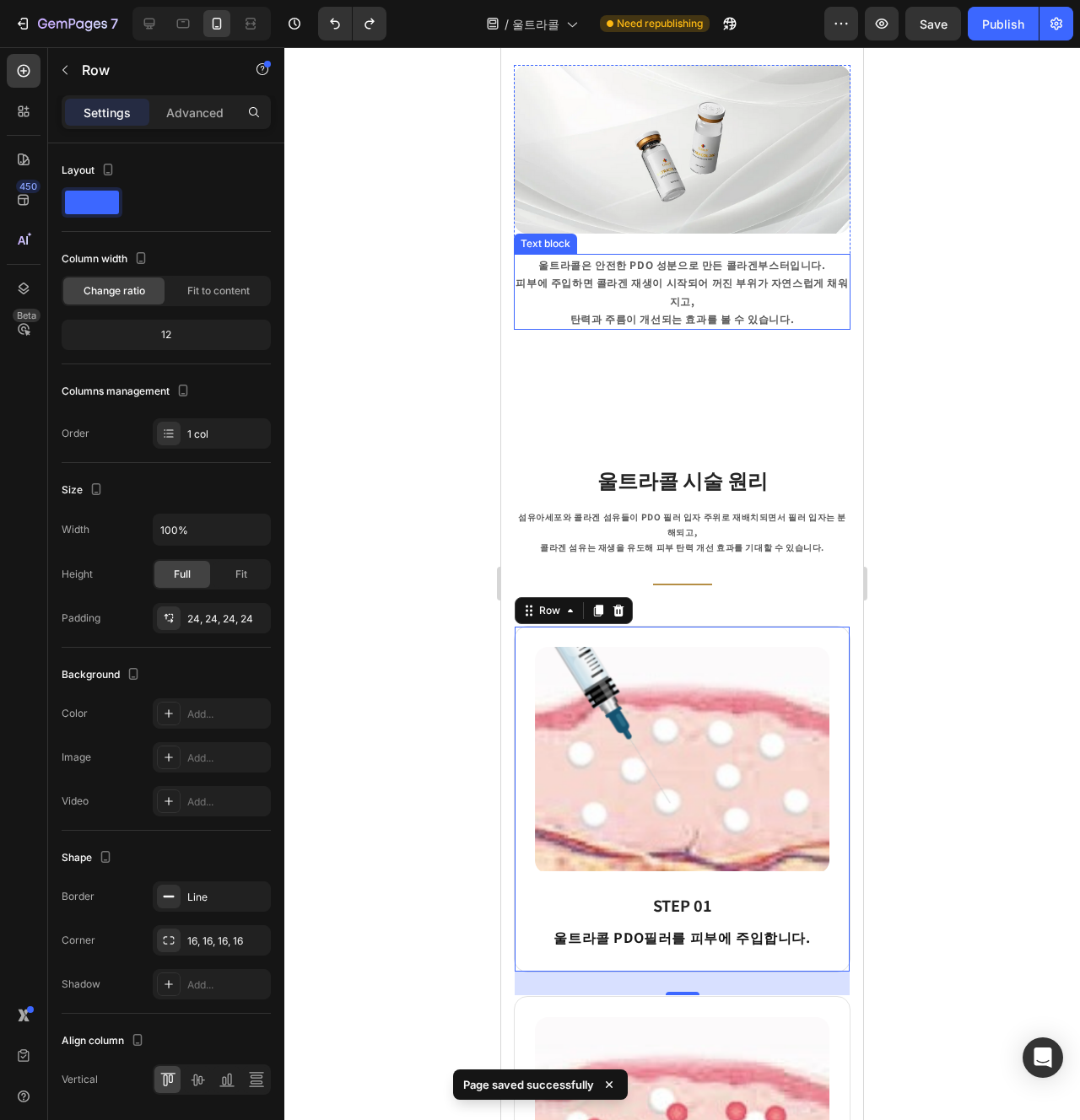
click at [737, 310] on p "탄력과 주름이 개선되는 효과를 볼 수 있습니다." at bounding box center [682, 319] width 333 height 19
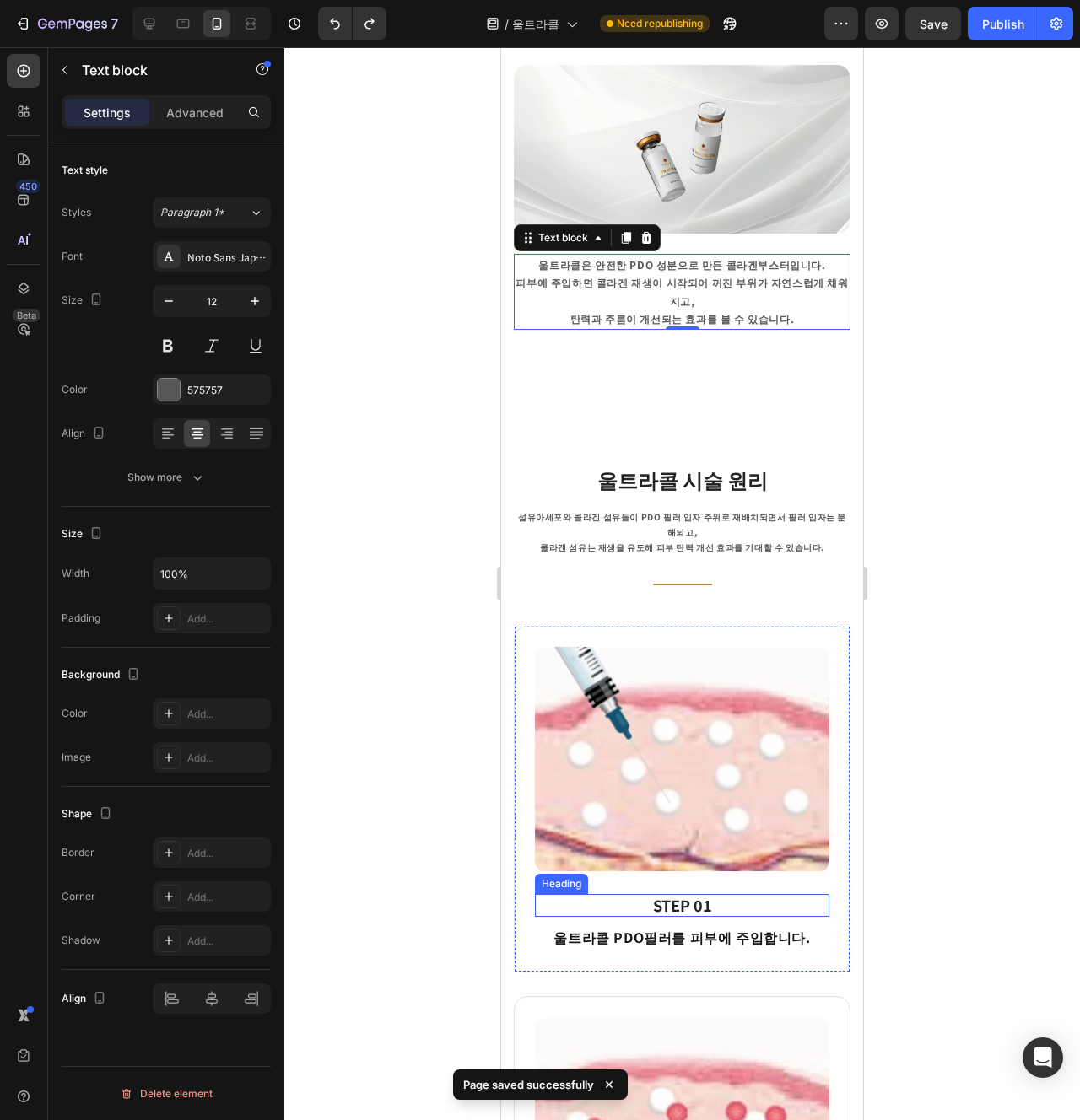
click at [696, 894] on strong "STEP 01" at bounding box center [682, 905] width 59 height 22
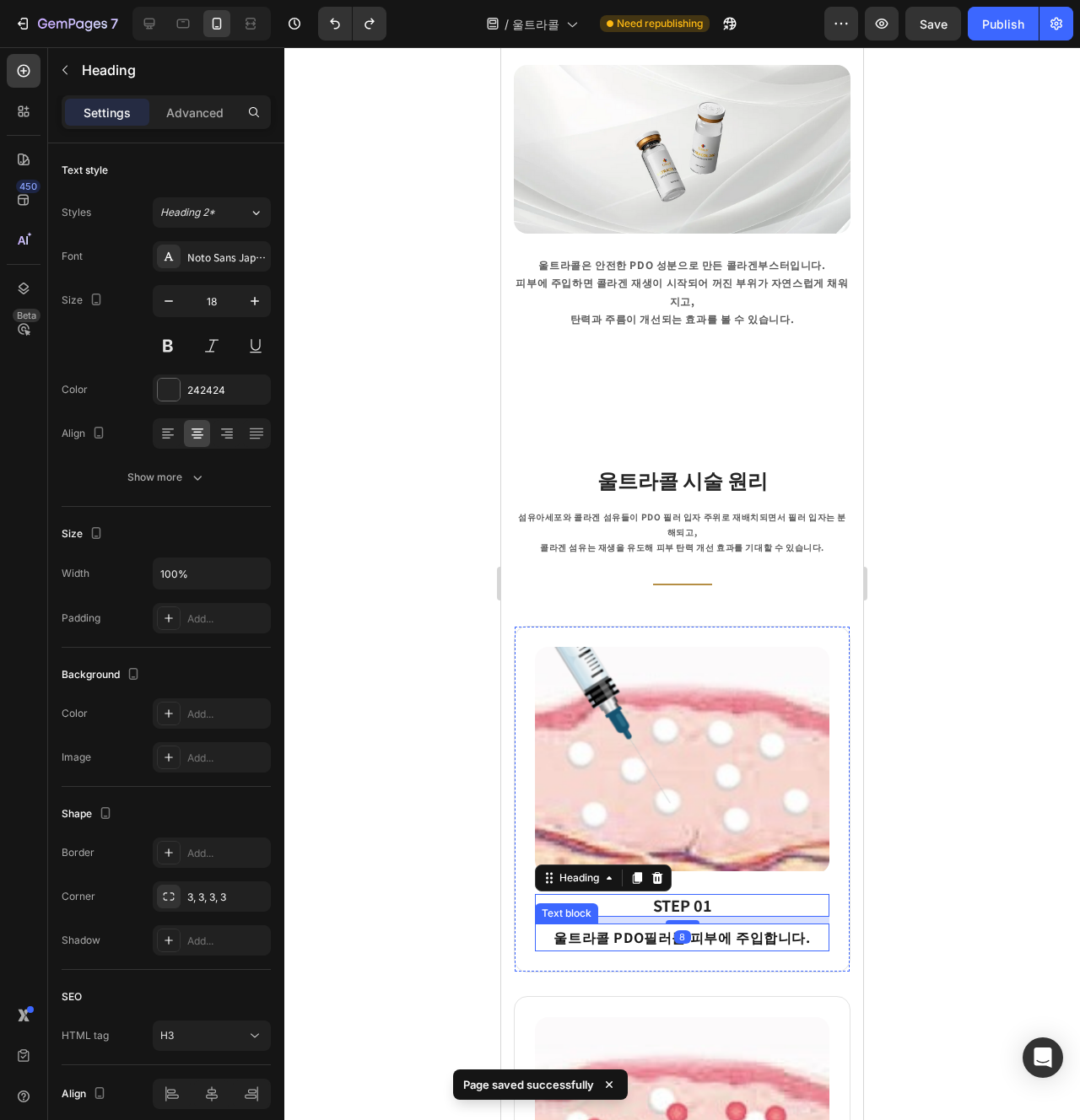
click at [689, 926] on p "울트라콜 PDO필러를 피부에 주입합니다." at bounding box center [682, 938] width 291 height 24
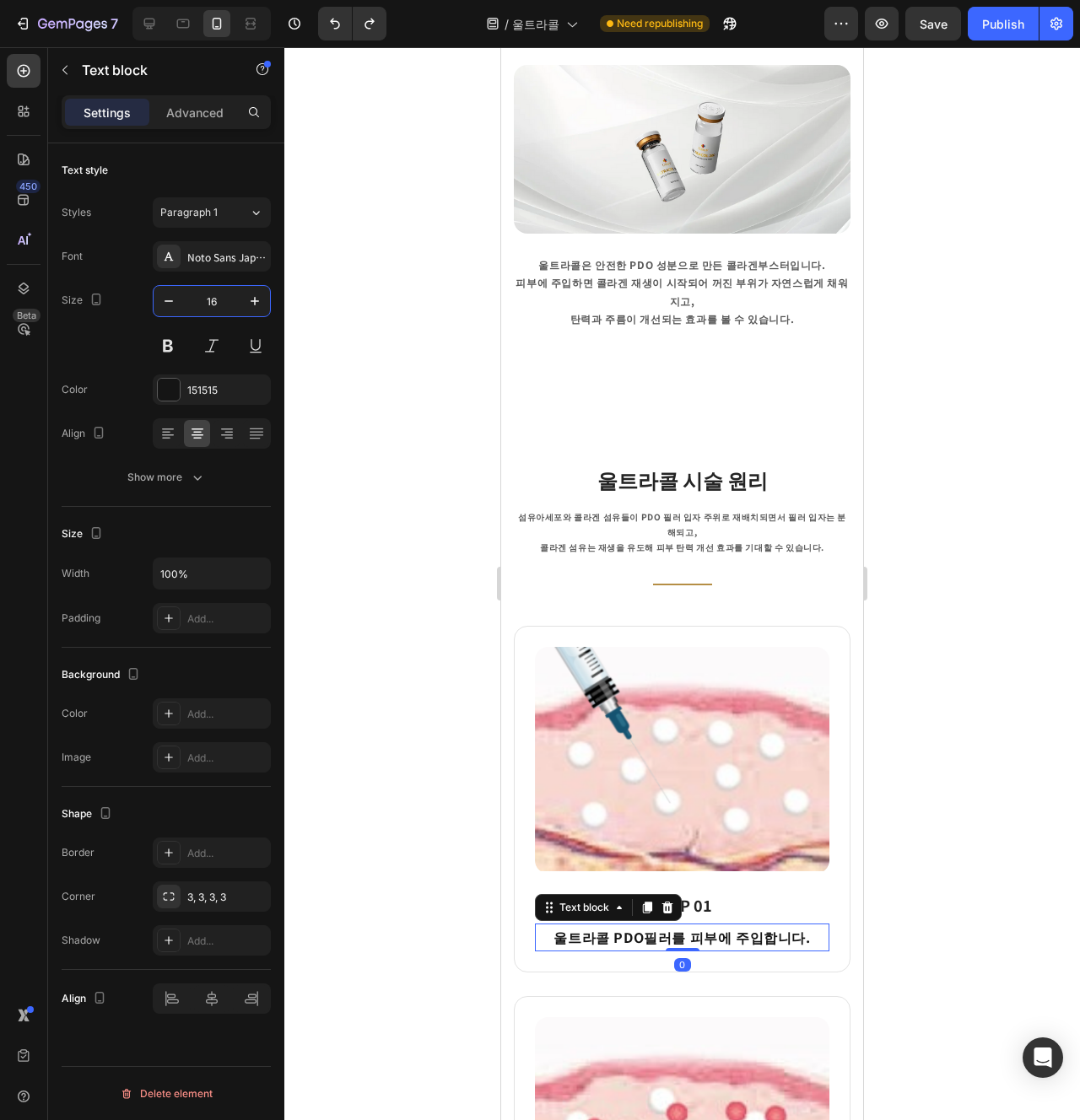
click at [222, 298] on input "16" at bounding box center [212, 300] width 56 height 31
type input "12"
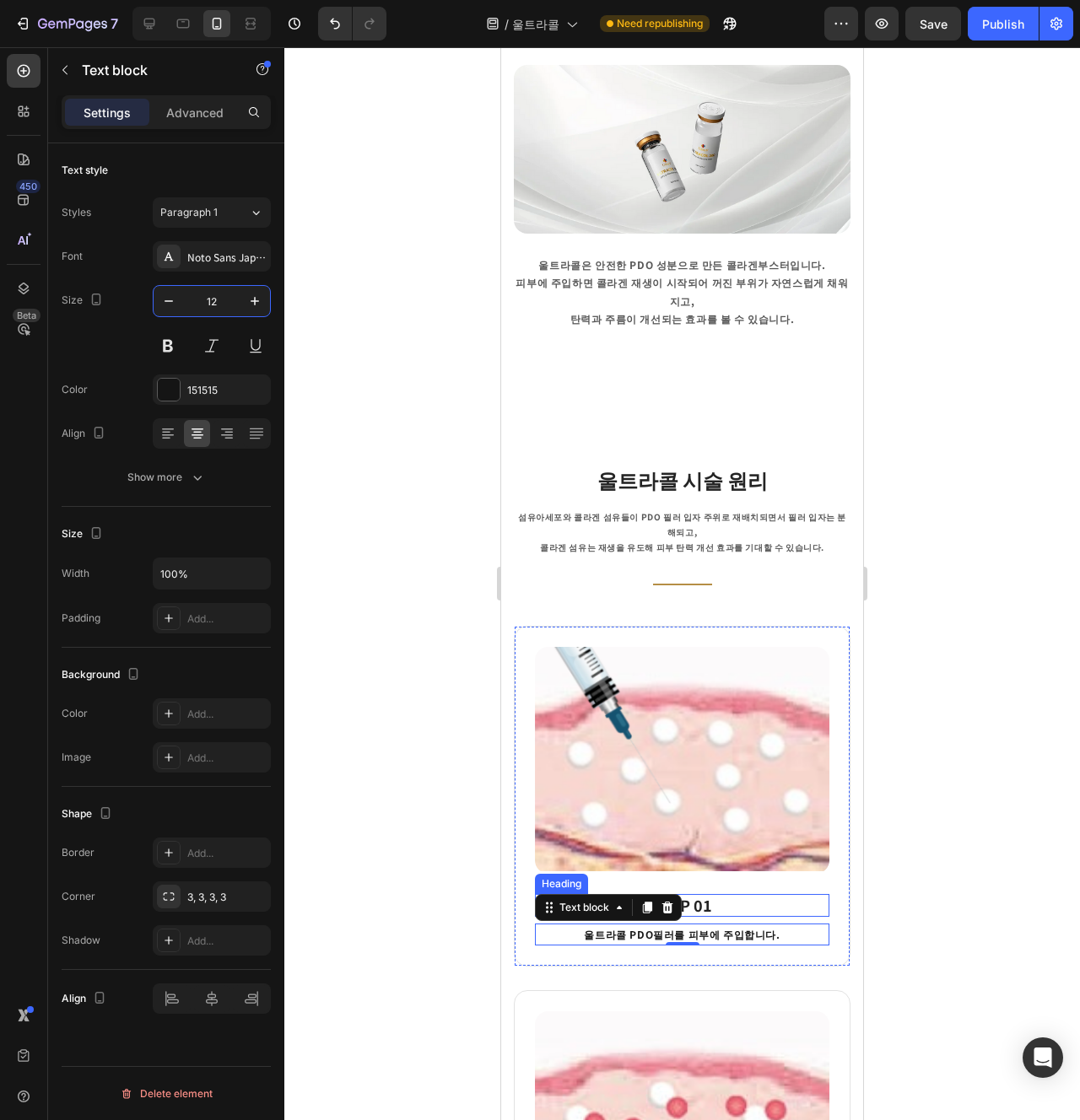
click at [740, 894] on h3 "STEP 01" at bounding box center [682, 905] width 295 height 22
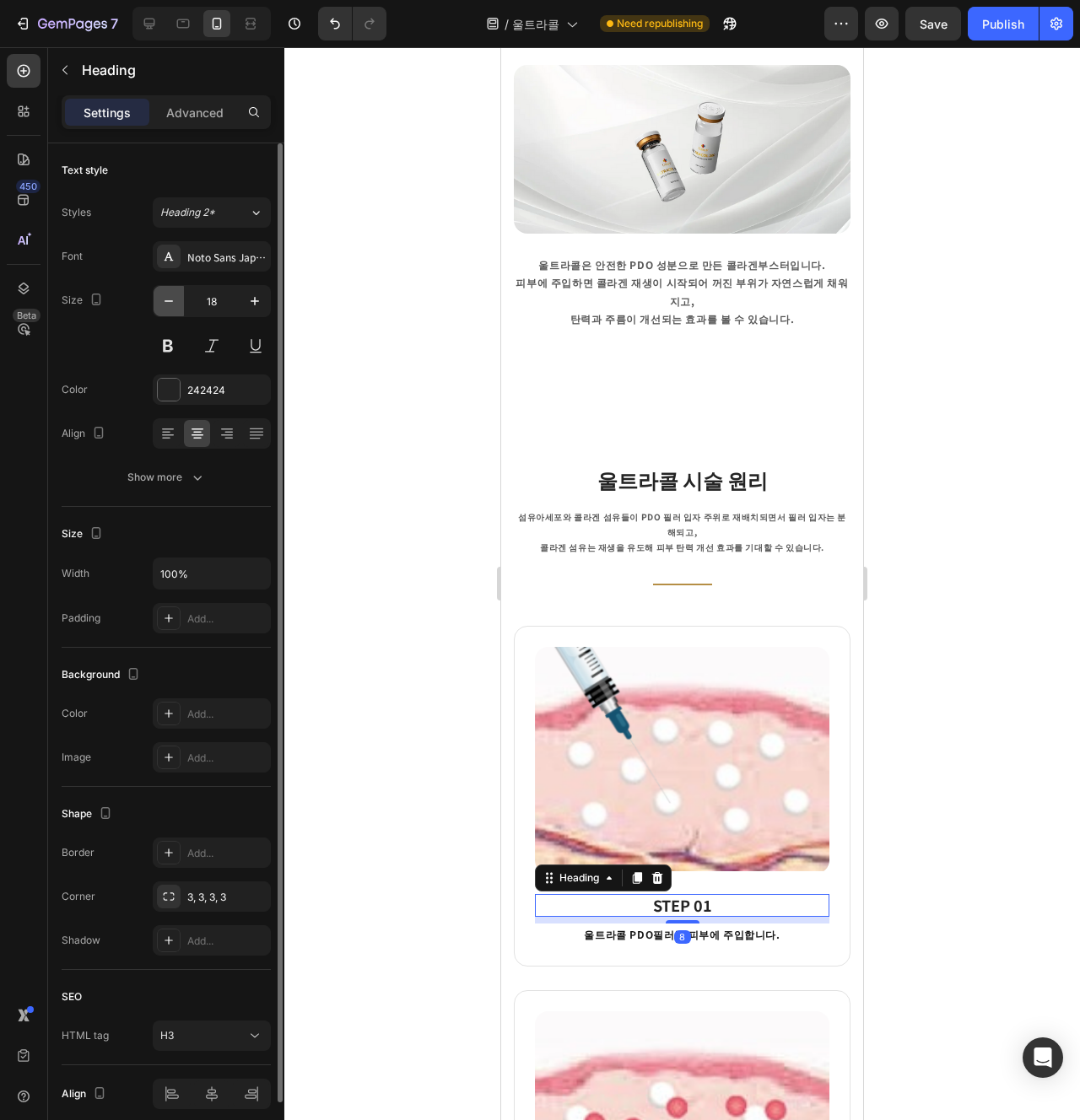
click at [170, 309] on icon "button" at bounding box center [168, 301] width 17 height 17
type input "16"
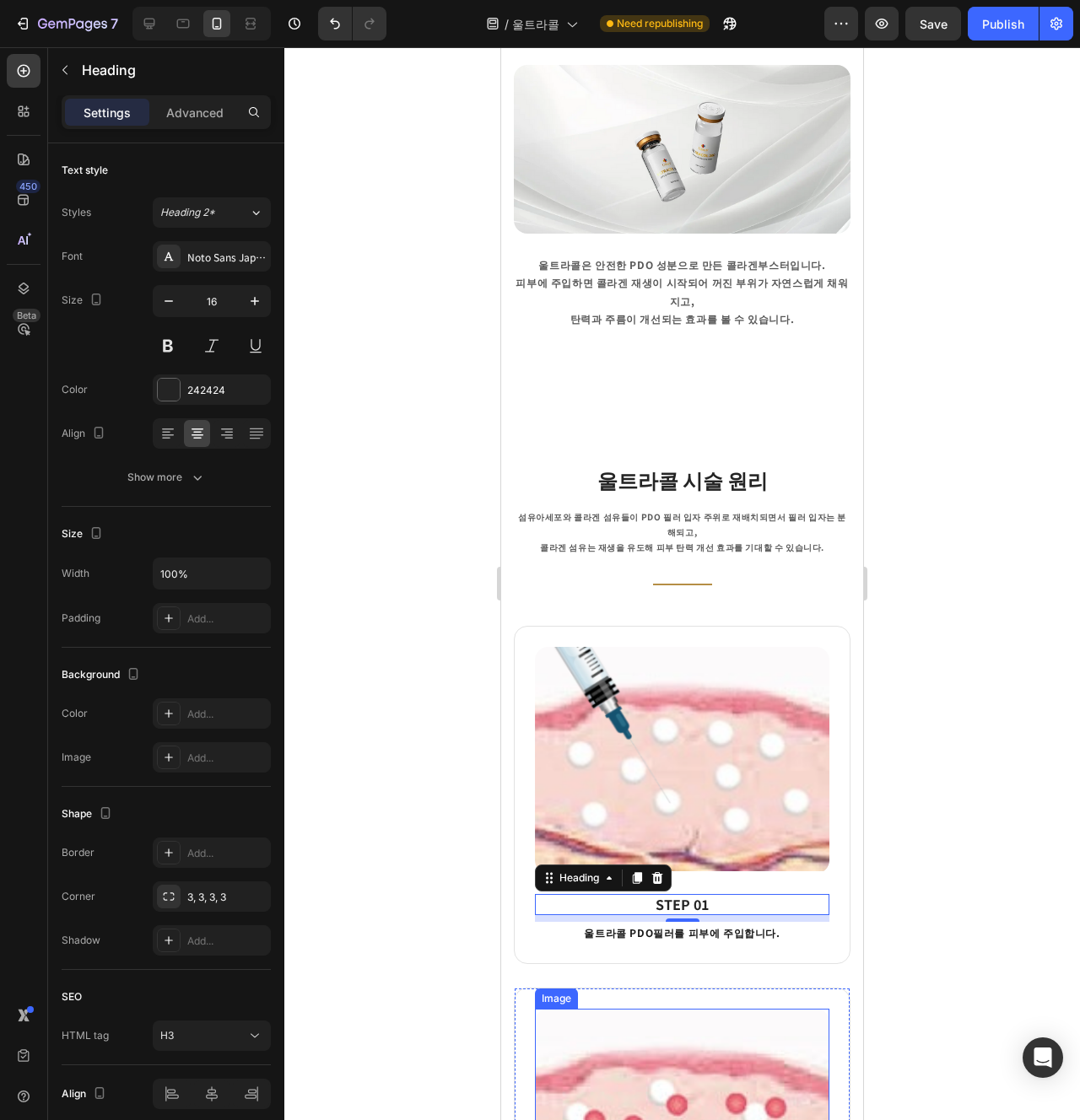
click at [667, 1009] on img at bounding box center [682, 1122] width 295 height 225
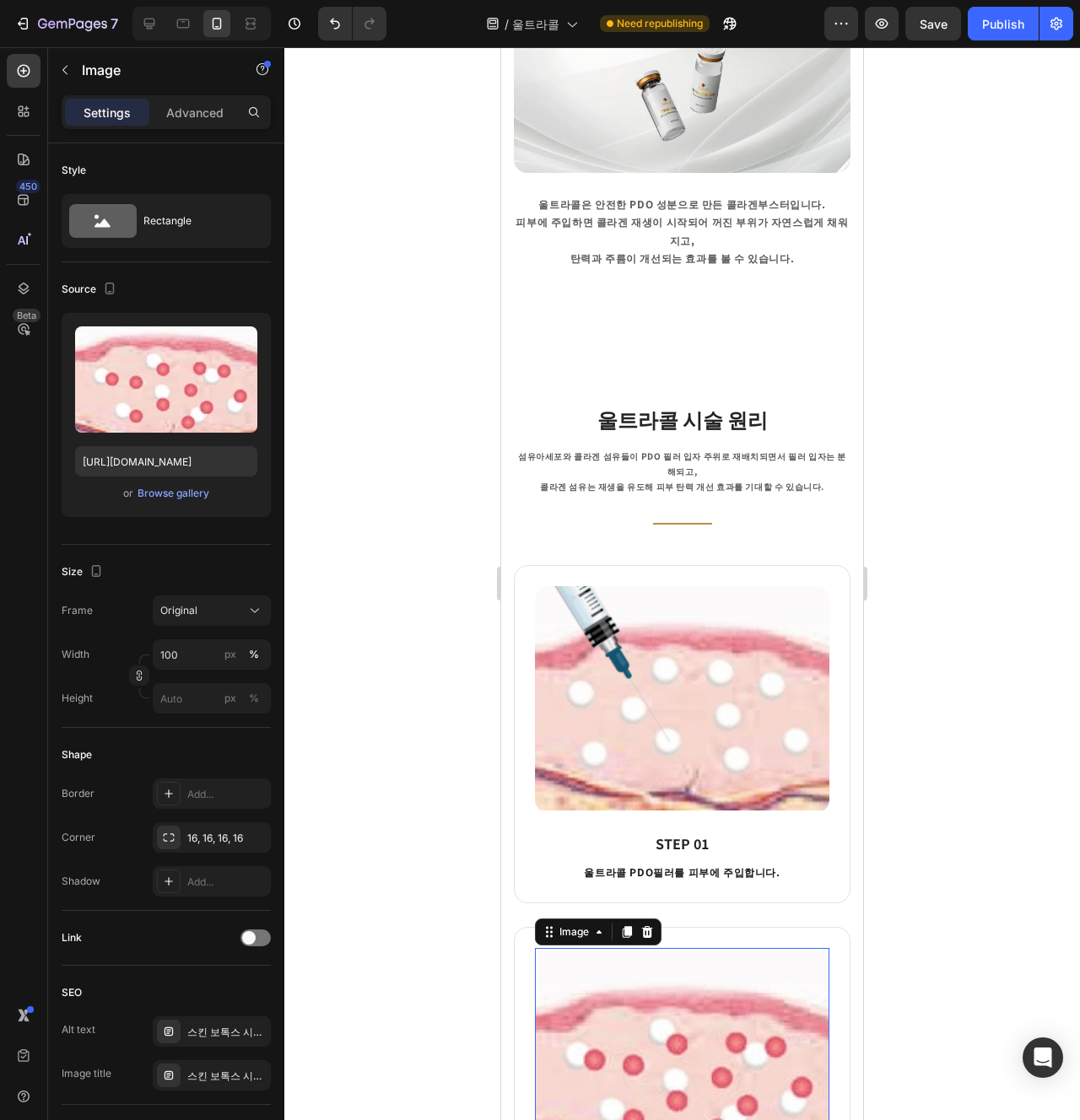
scroll to position [830, 0]
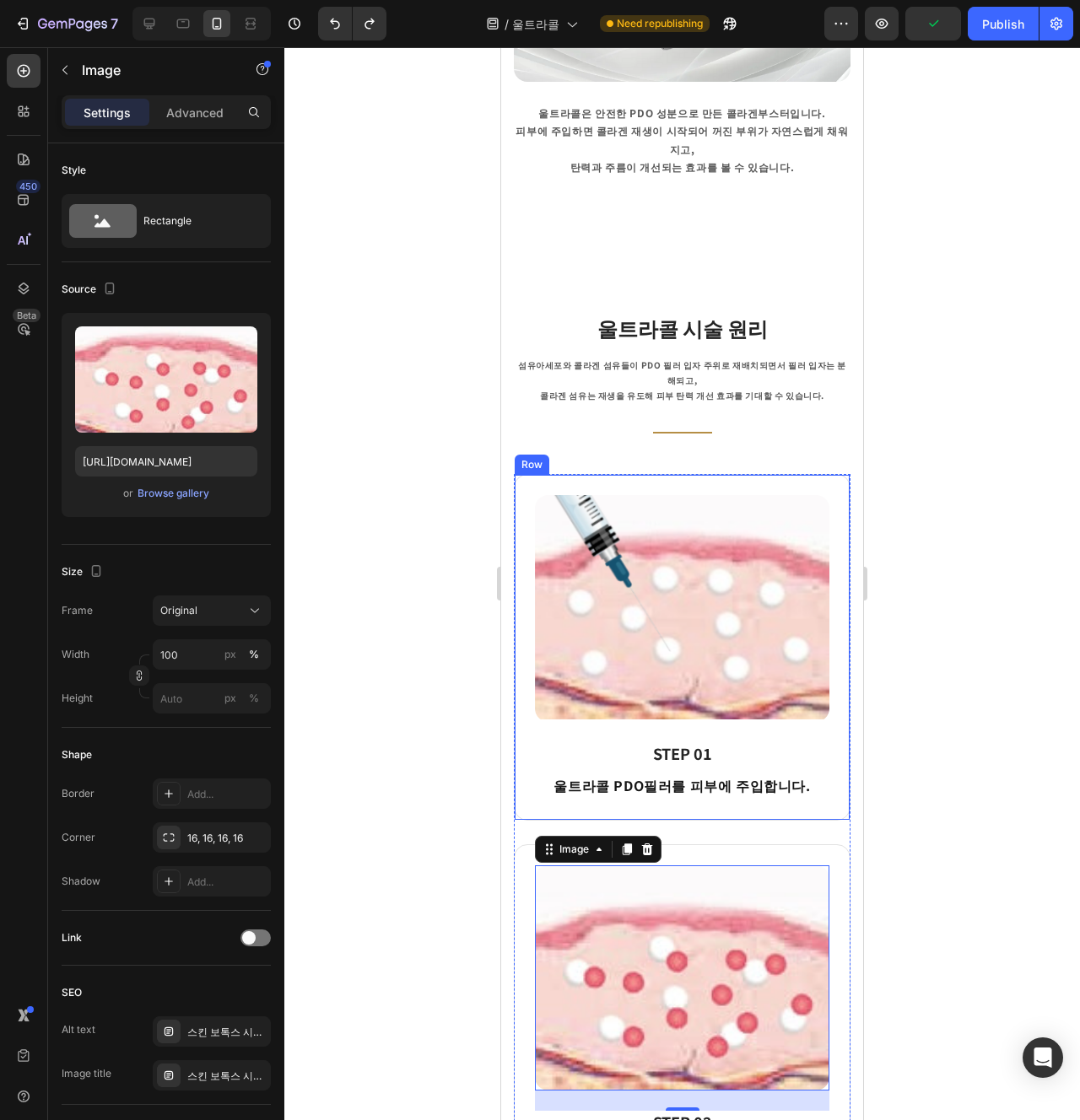
click at [919, 458] on div at bounding box center [682, 584] width 795 height 1073
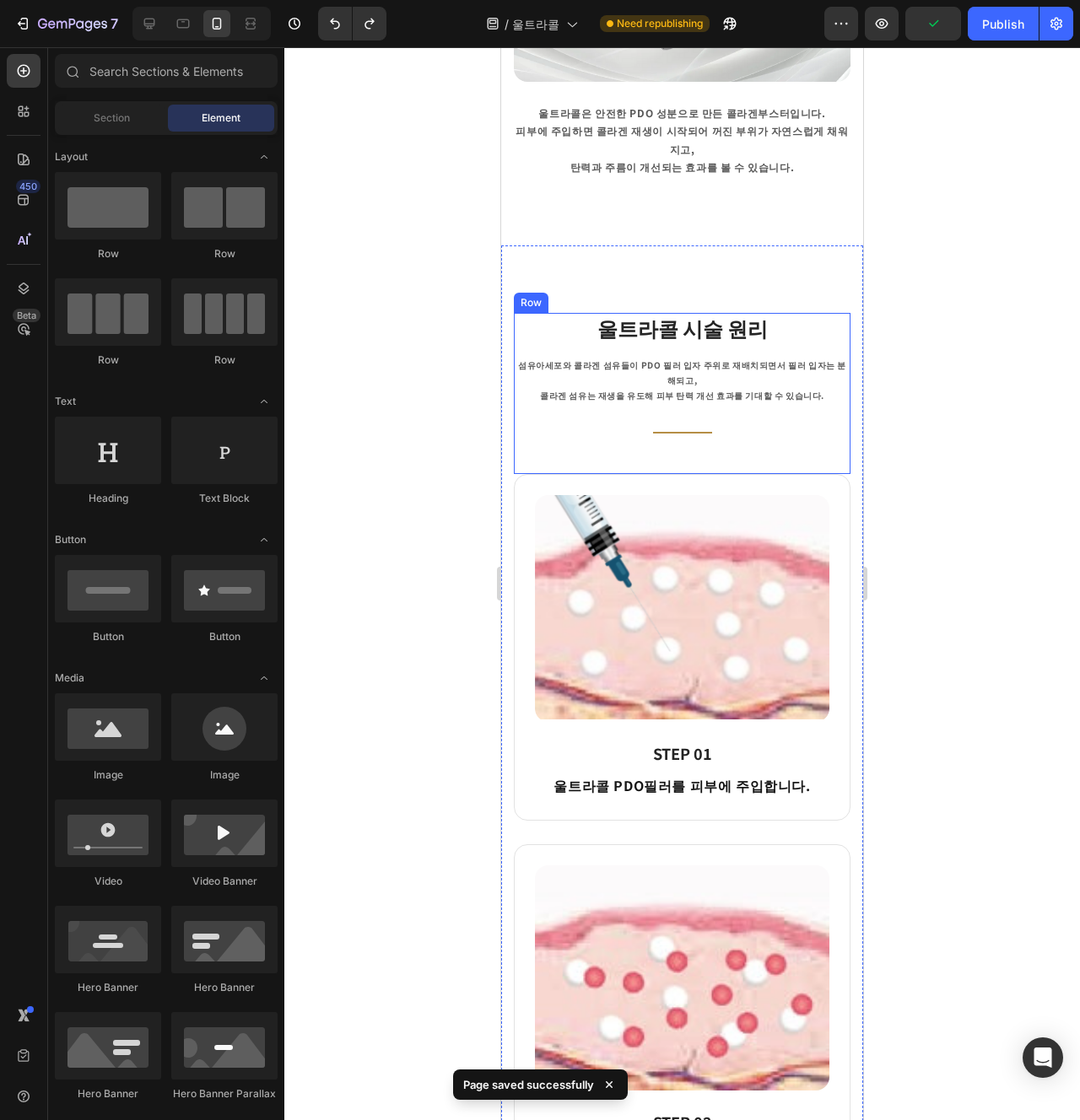
click at [700, 383] on div "울트라콜 시술 원리 Heading 섬유아세포와 [GEOGRAPHIC_DATA]이 PDO 필러 입자 주위로 재배치되면서 필러 입자는 분해되고, …" at bounding box center [682, 380] width 337 height 134
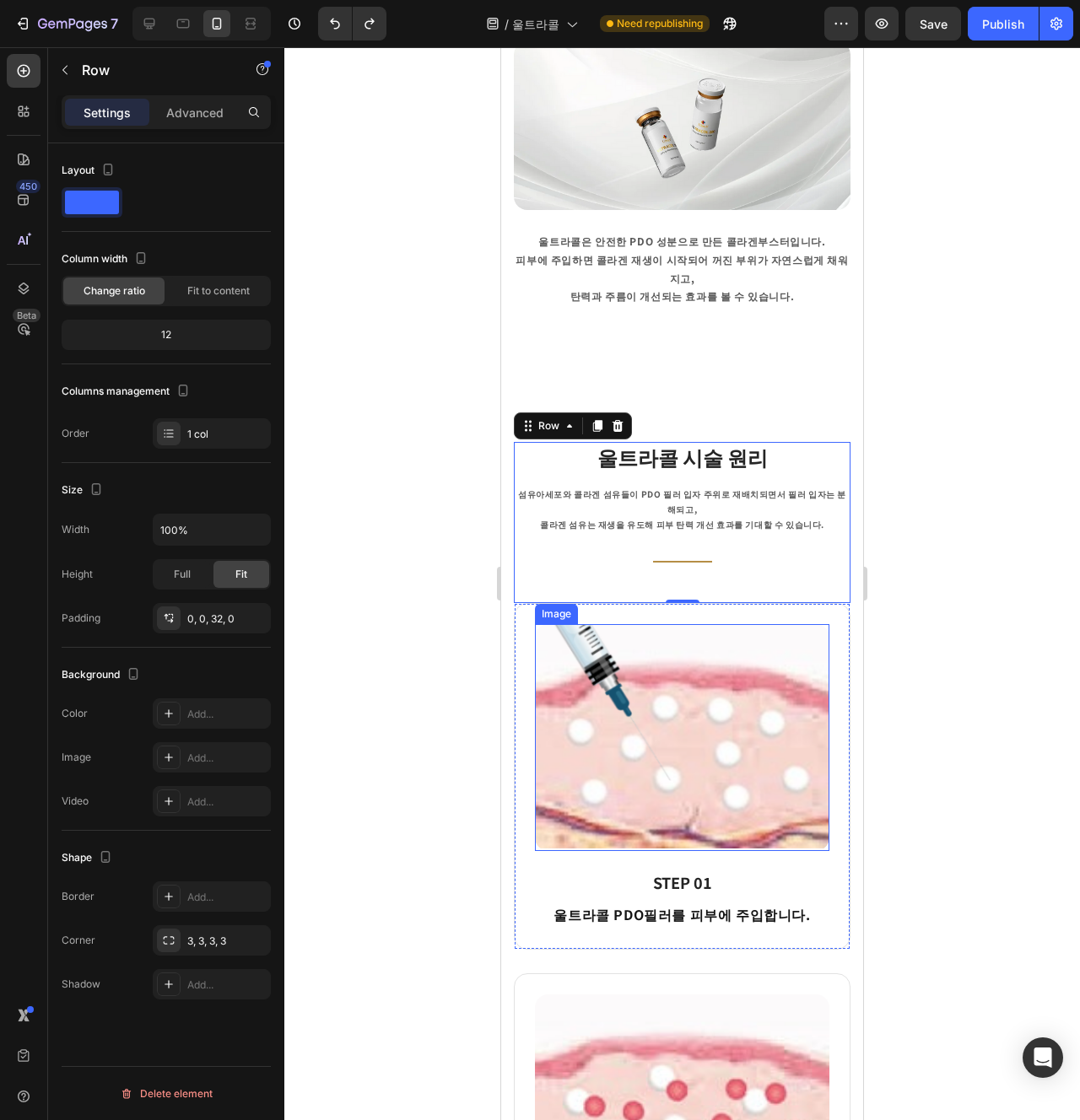
scroll to position [487, 0]
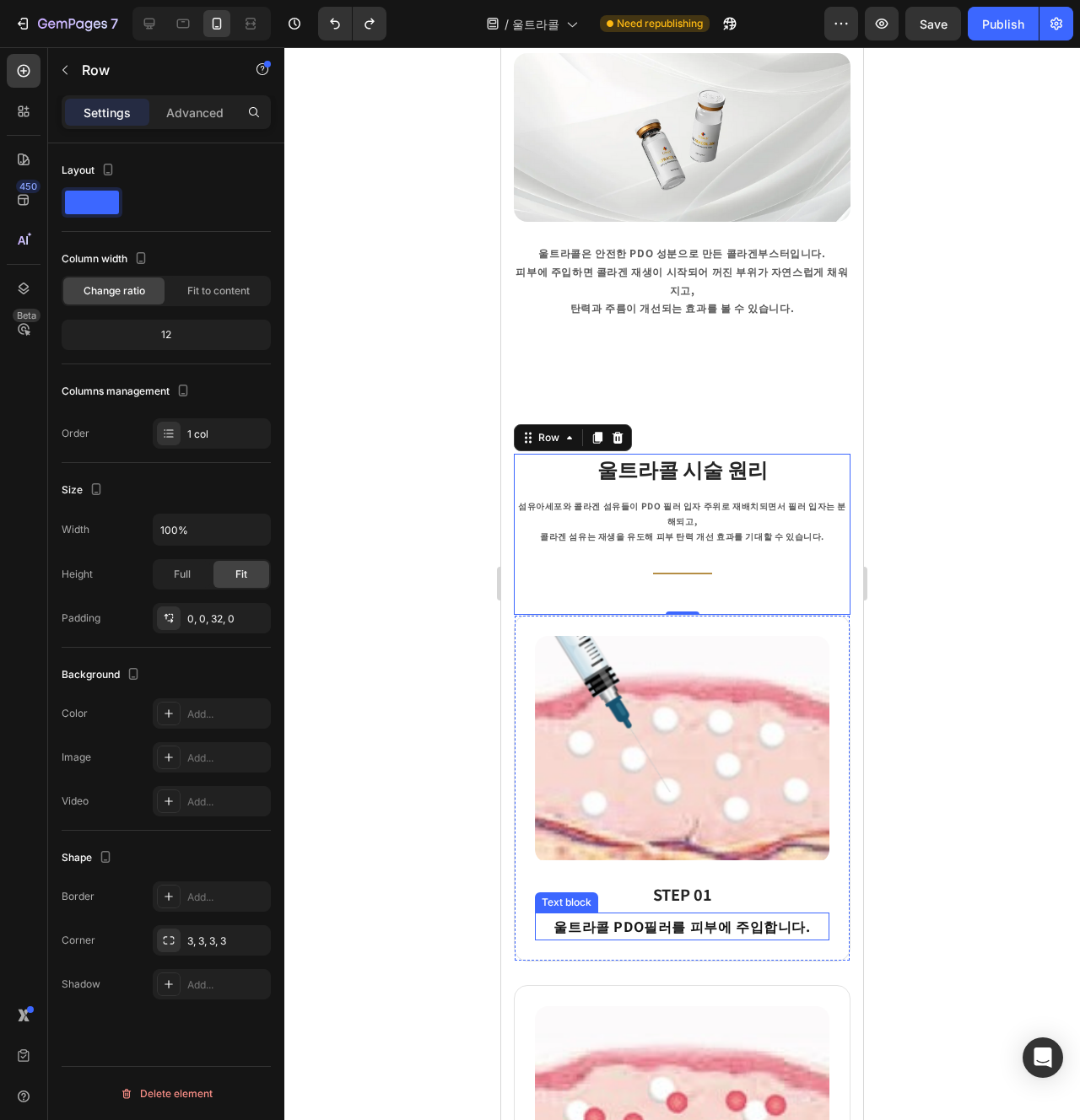
click at [687, 914] on p "울트라콜 PDO필러를 피부에 주입합니다." at bounding box center [682, 927] width 291 height 24
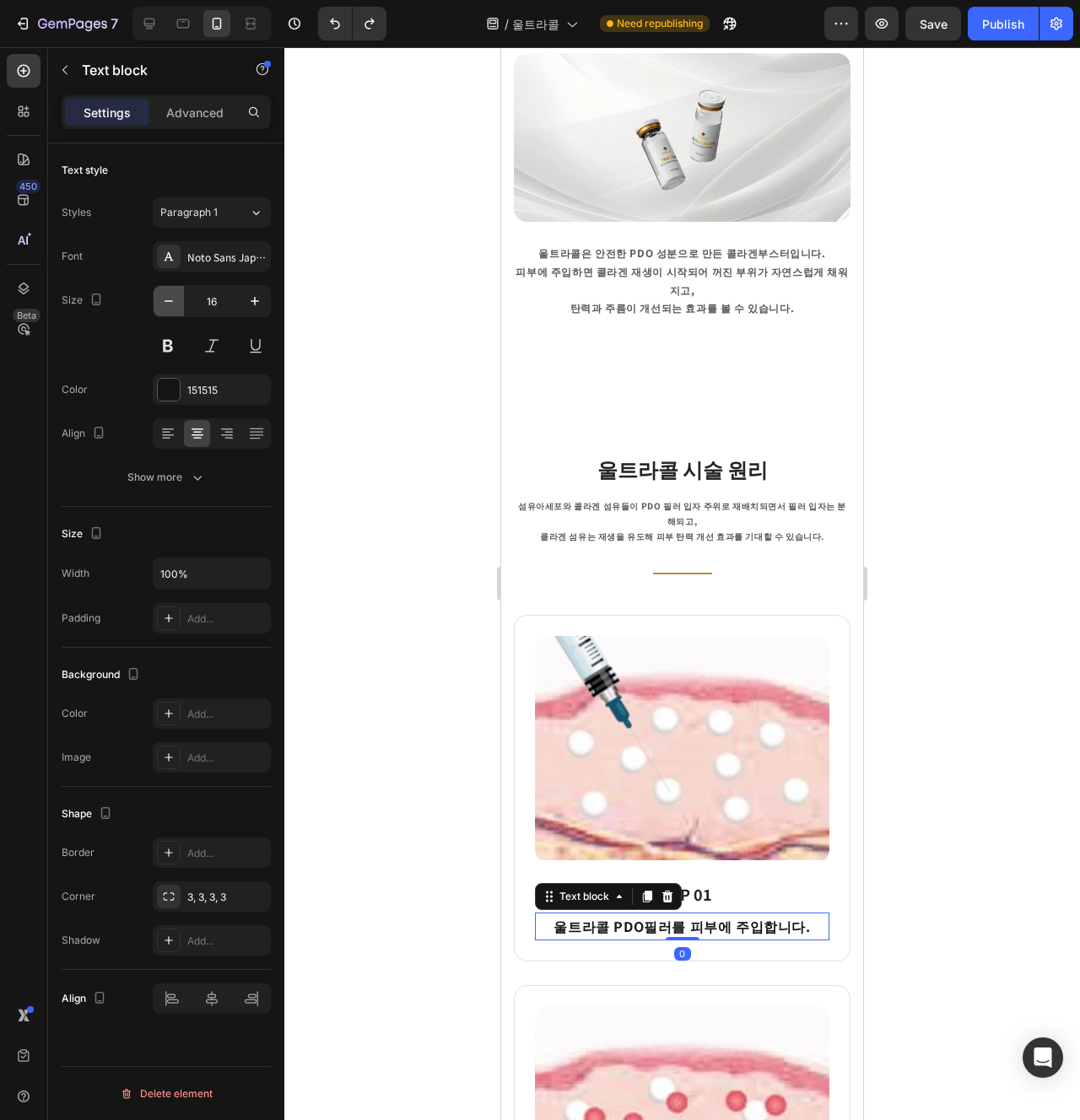
click at [167, 307] on icon "button" at bounding box center [168, 301] width 17 height 17
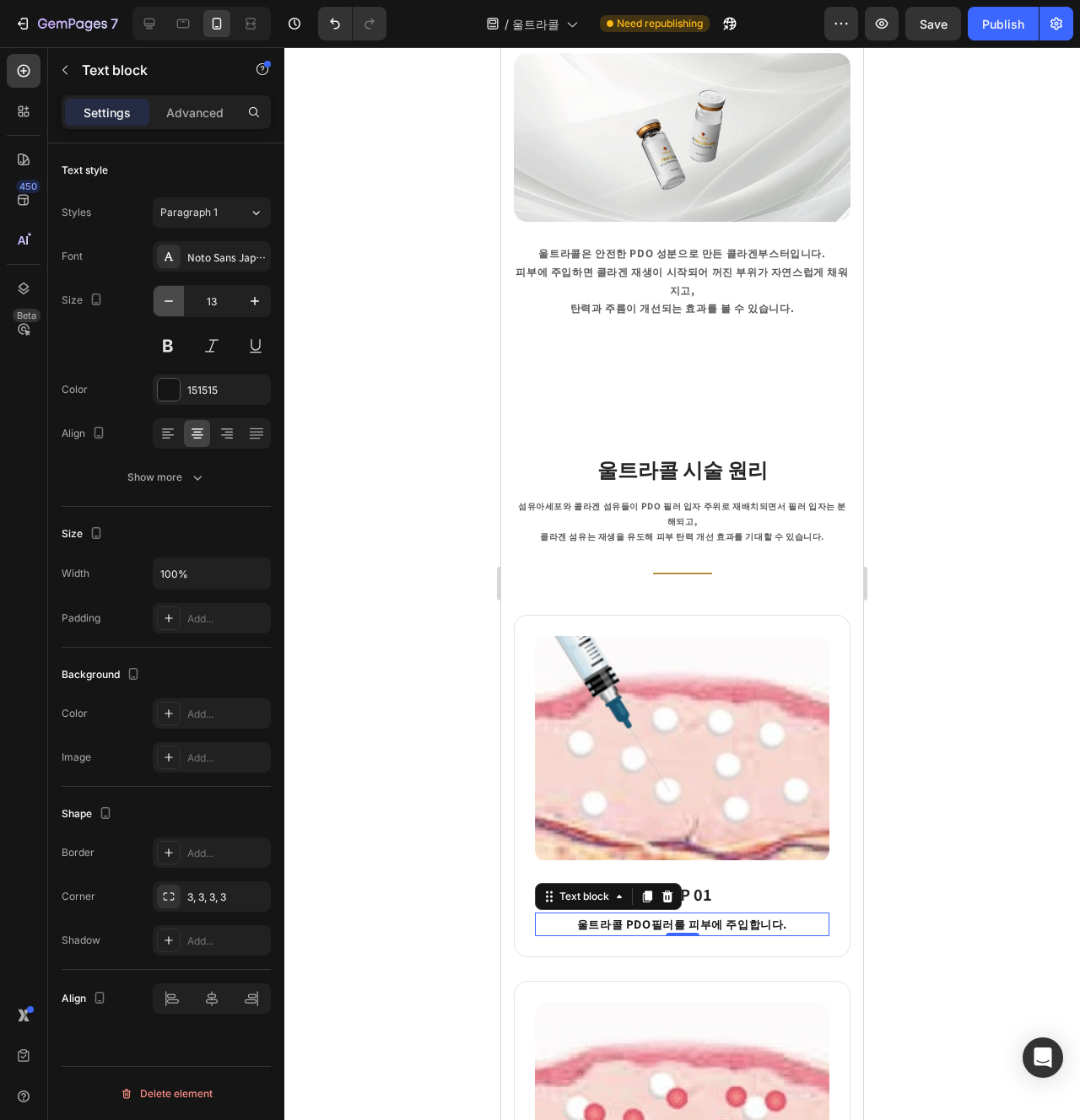
click at [167, 307] on icon "button" at bounding box center [168, 301] width 17 height 17
type input "12"
click at [714, 884] on h3 "STEP 01" at bounding box center [682, 895] width 295 height 22
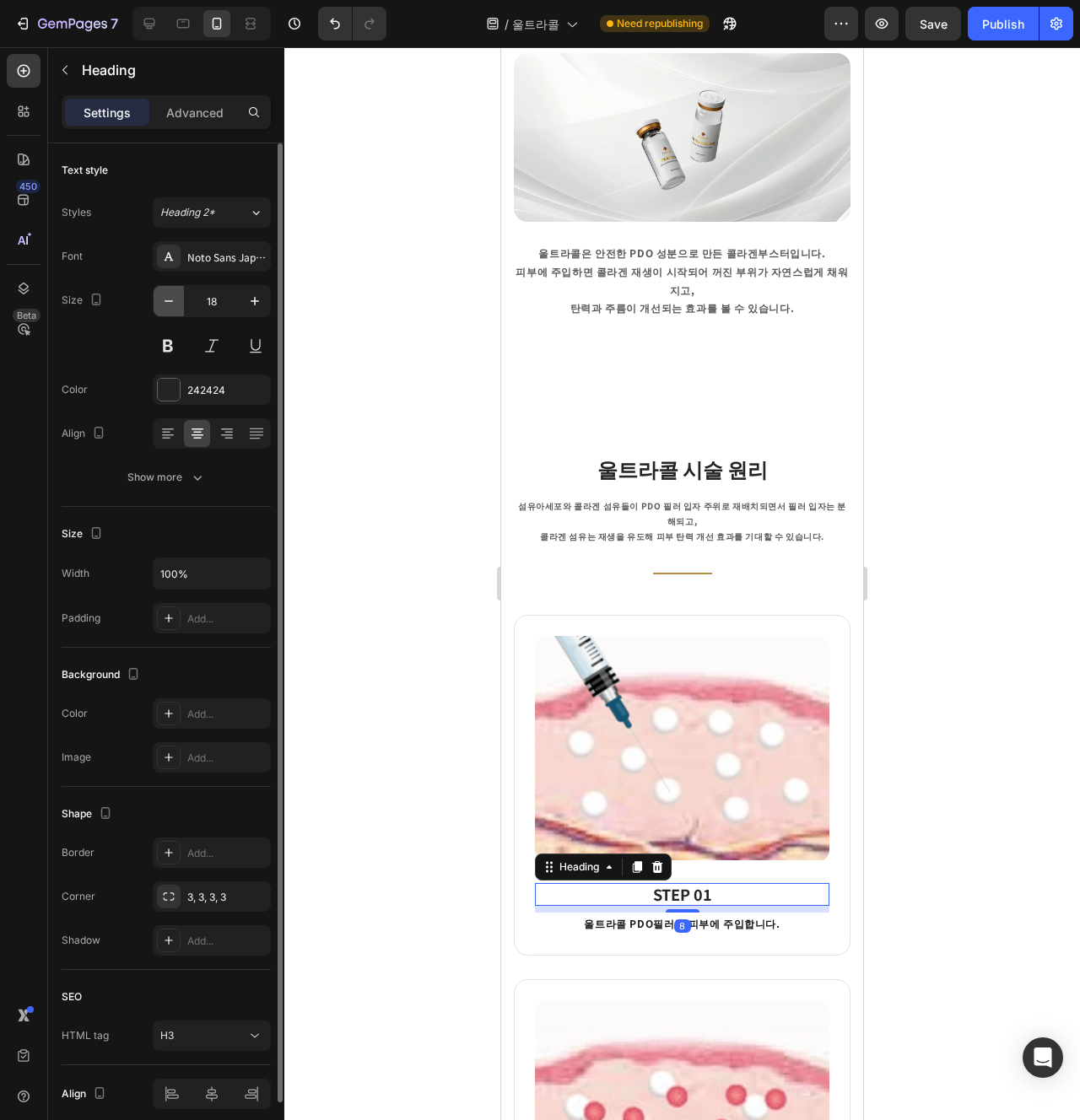
click at [168, 305] on icon "button" at bounding box center [168, 301] width 17 height 17
type input "16"
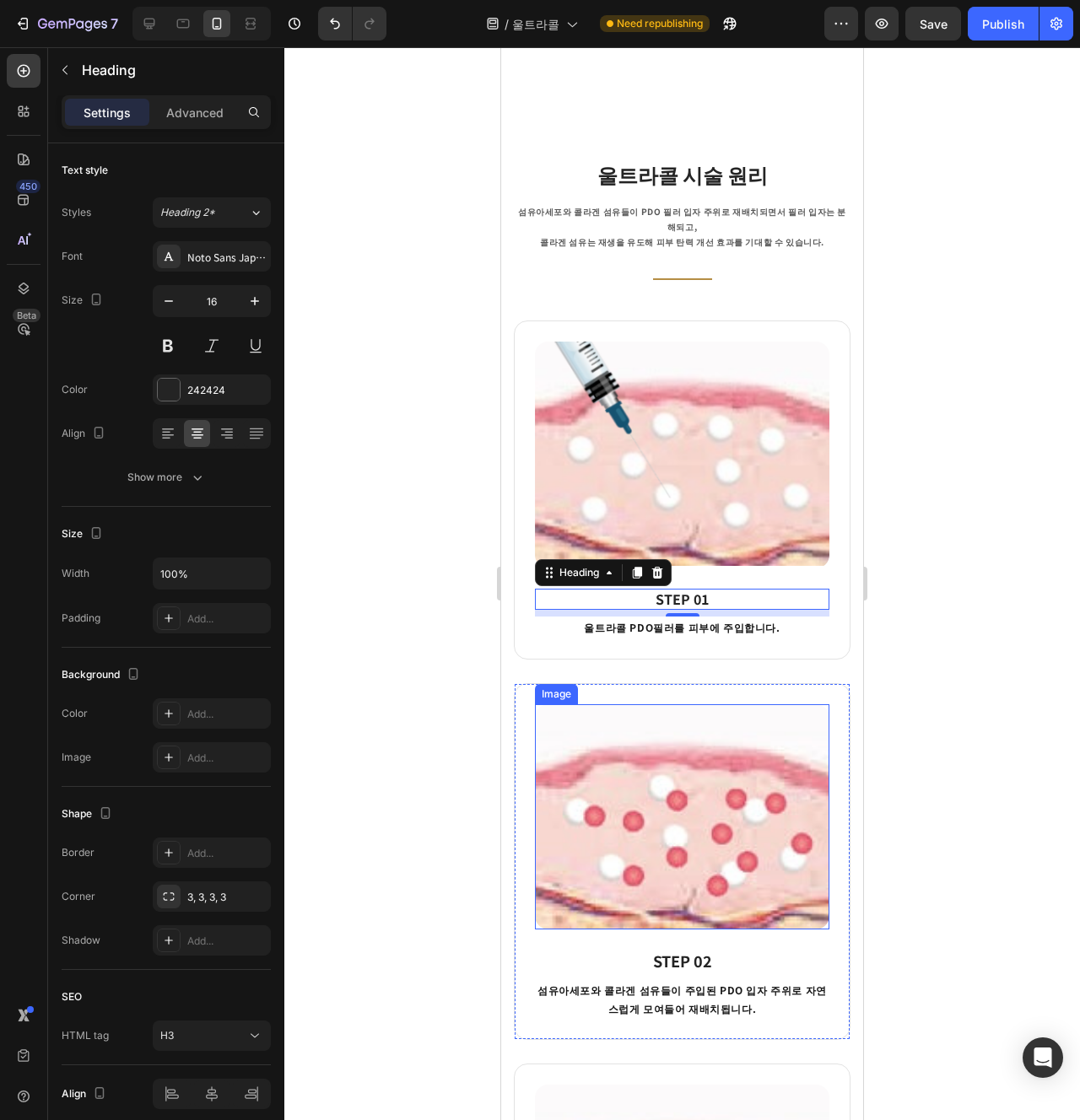
scroll to position [913, 0]
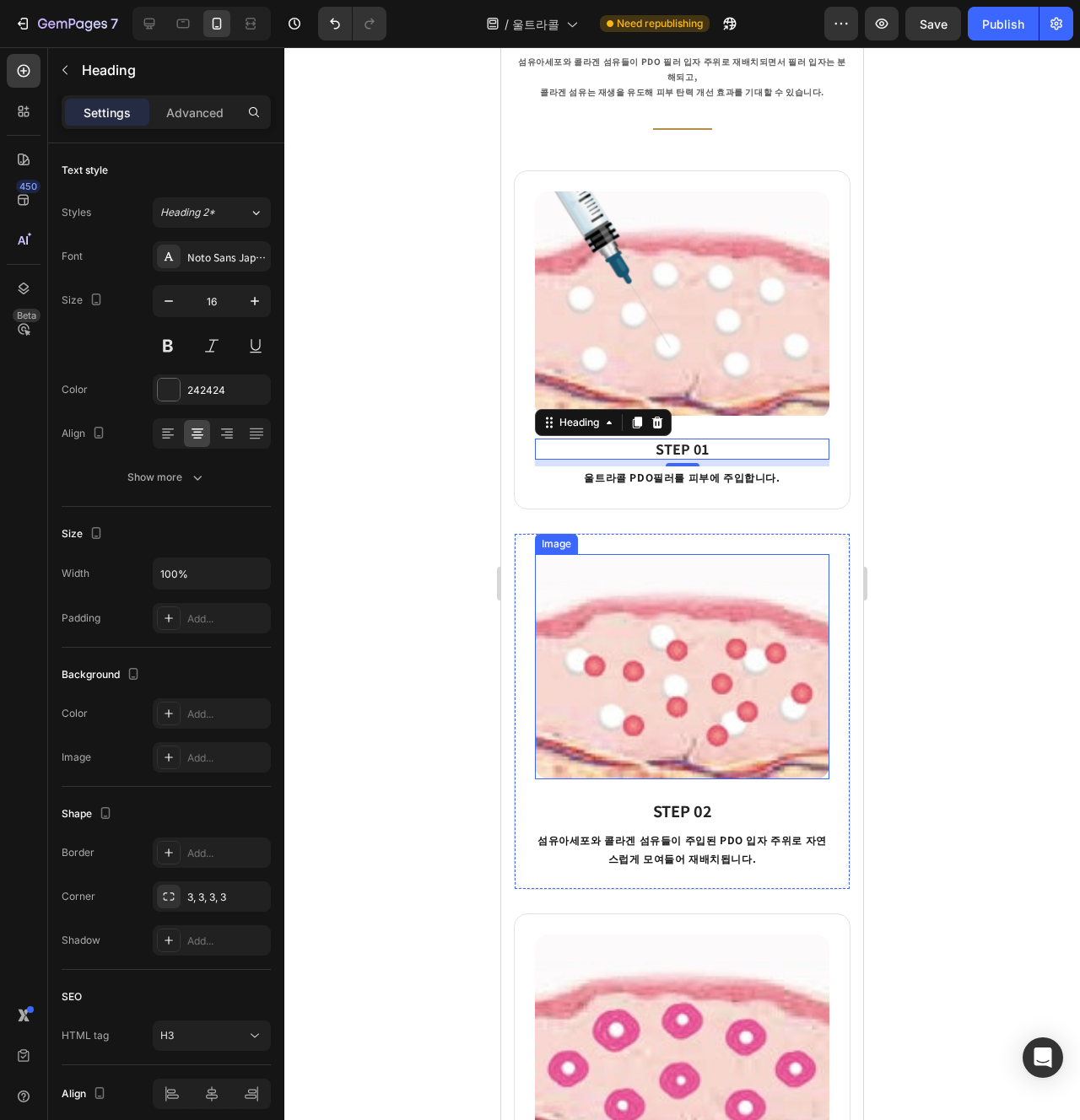
click at [700, 632] on img at bounding box center [682, 667] width 295 height 225
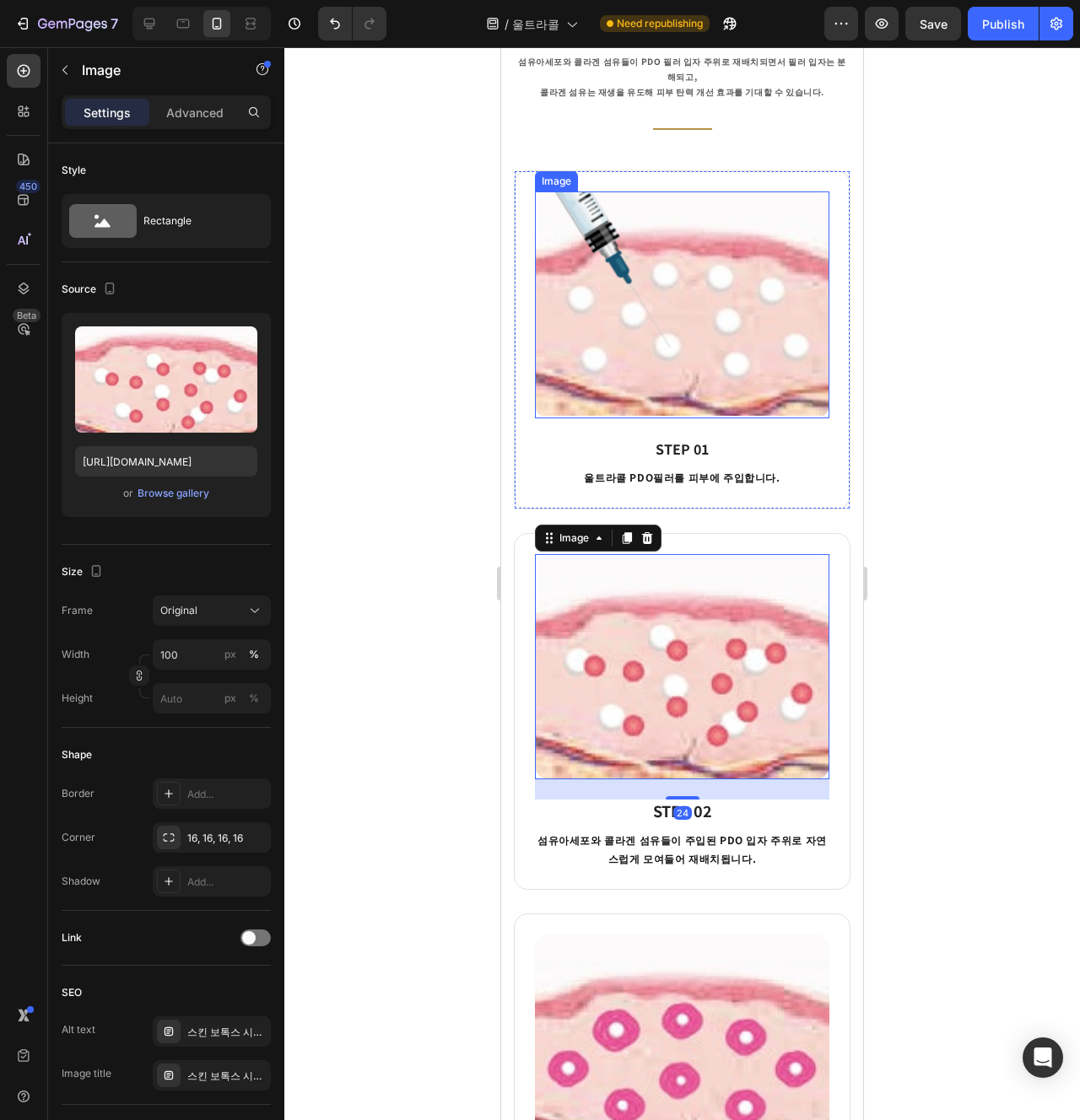
click at [700, 251] on img at bounding box center [682, 305] width 295 height 227
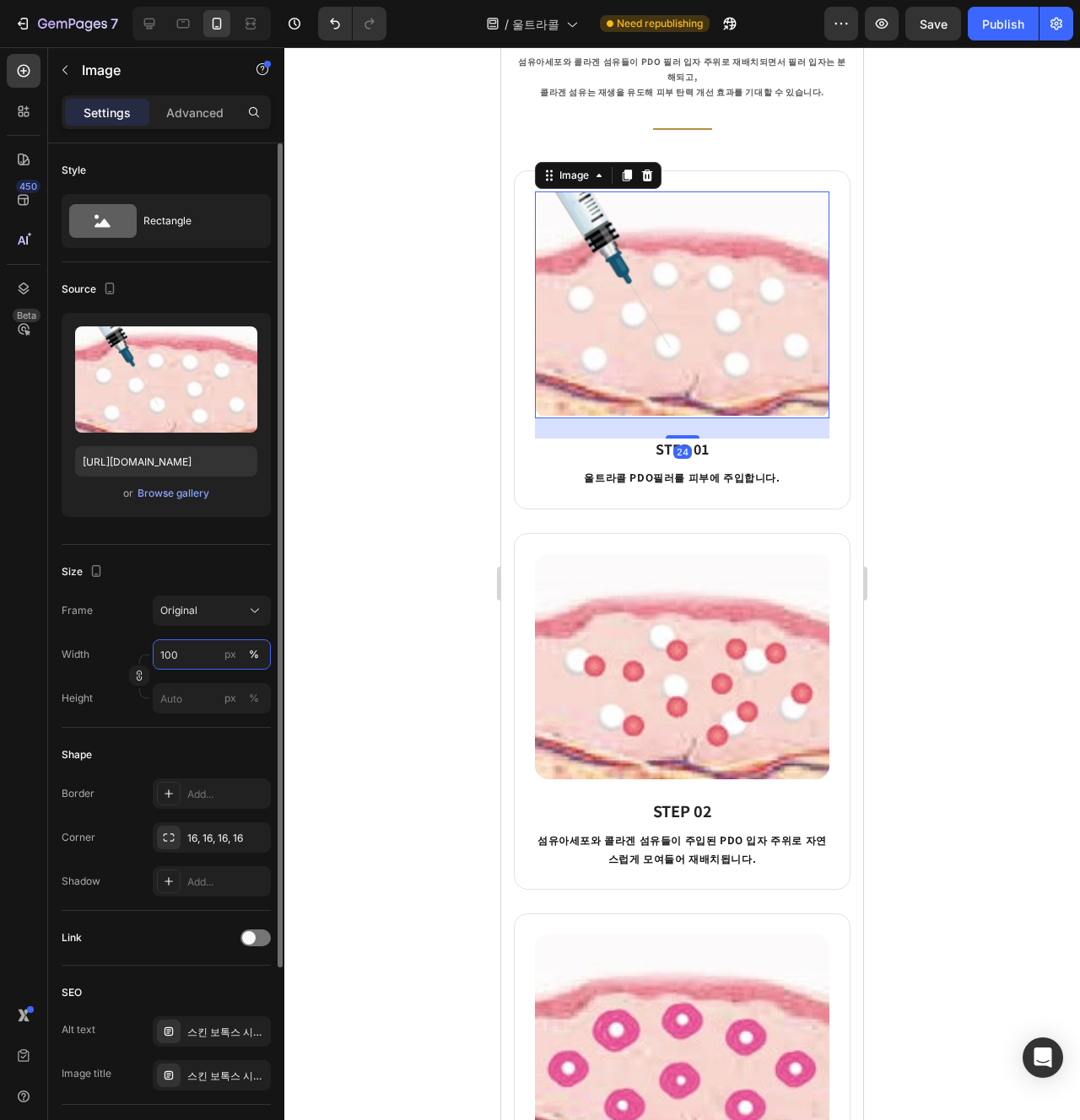
click at [195, 657] on input "100" at bounding box center [211, 654] width 118 height 31
type input "80"
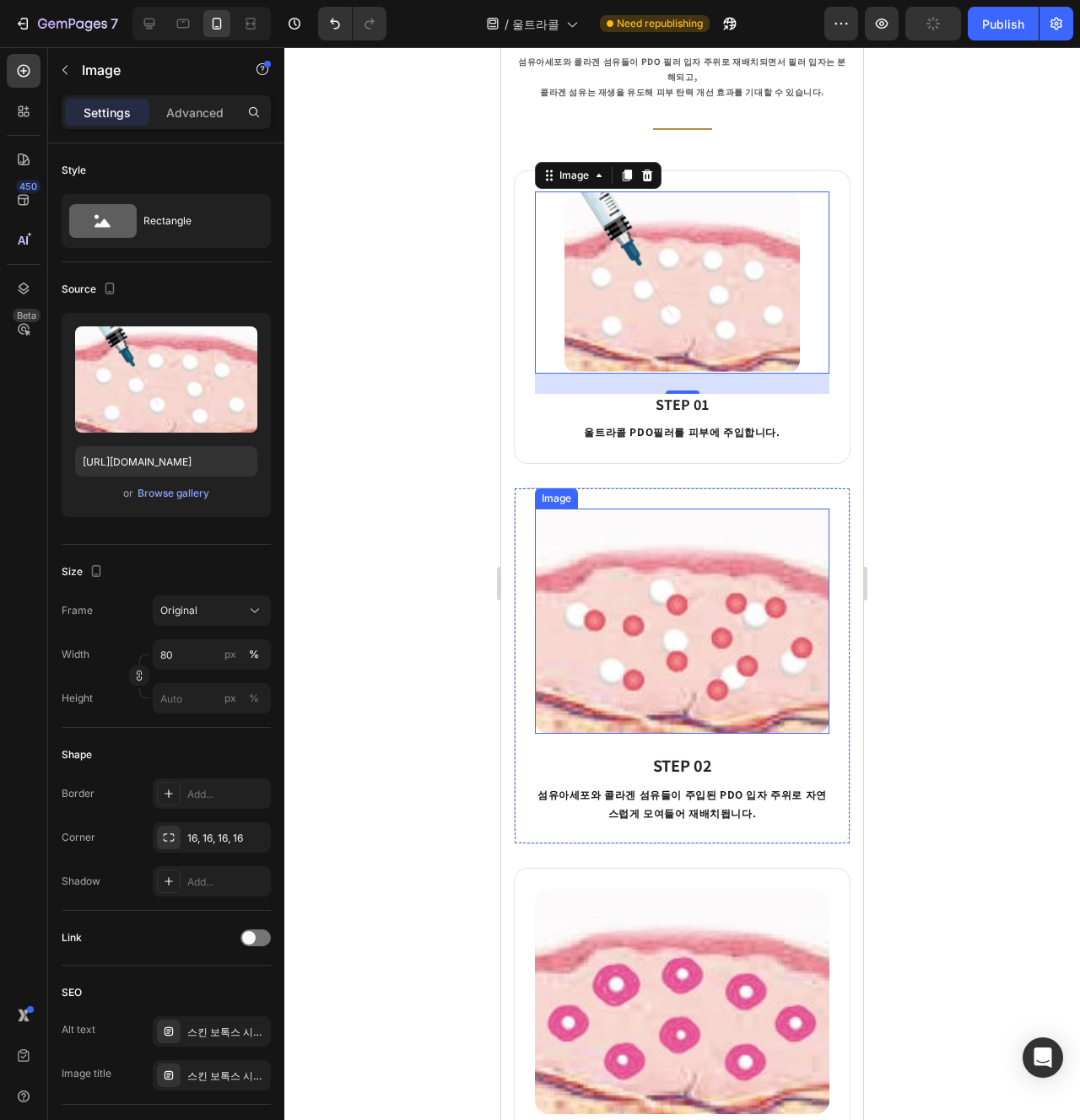
click at [657, 606] on img at bounding box center [682, 621] width 295 height 225
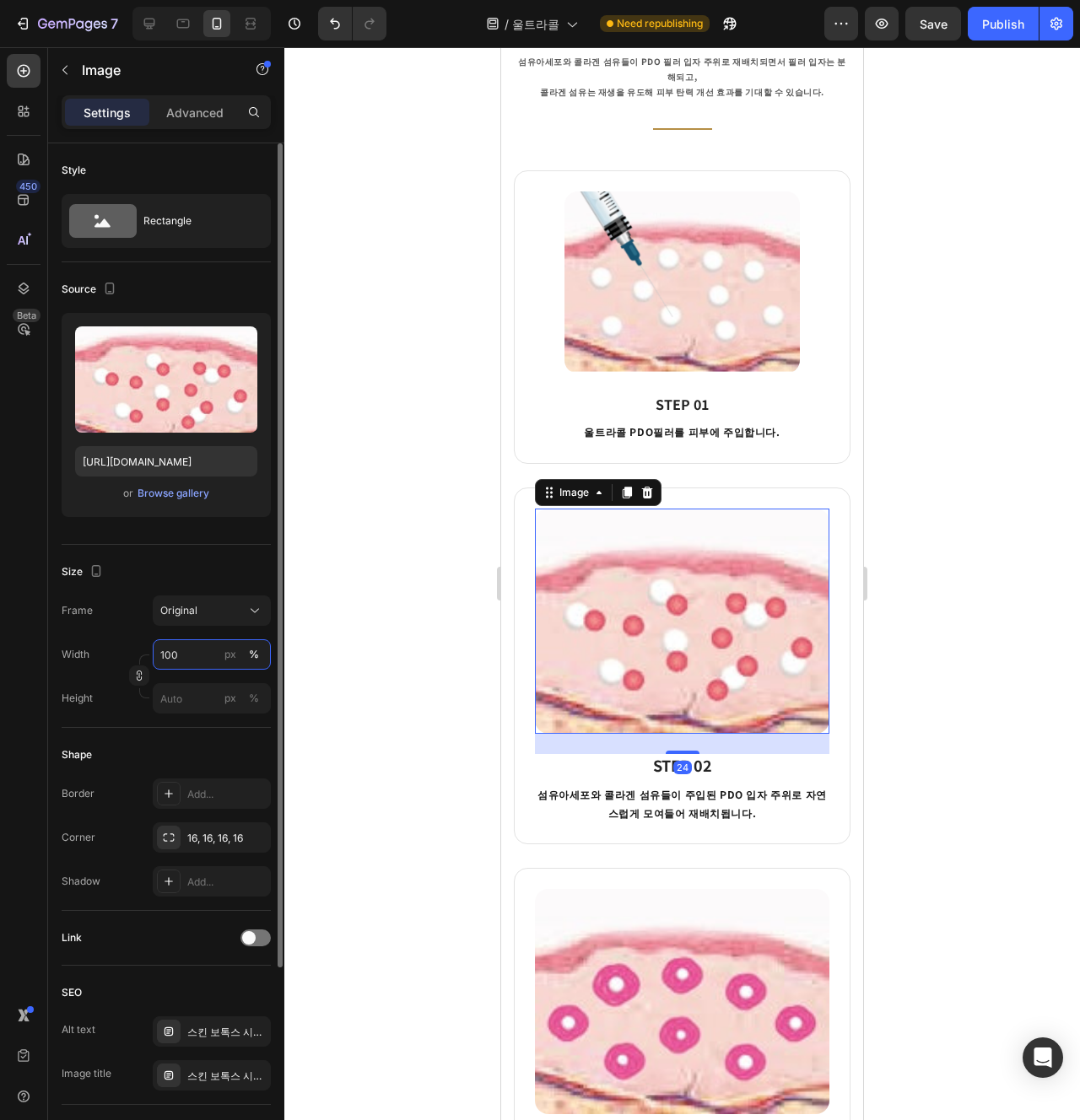
click at [200, 660] on input "100" at bounding box center [211, 654] width 118 height 31
type input "80"
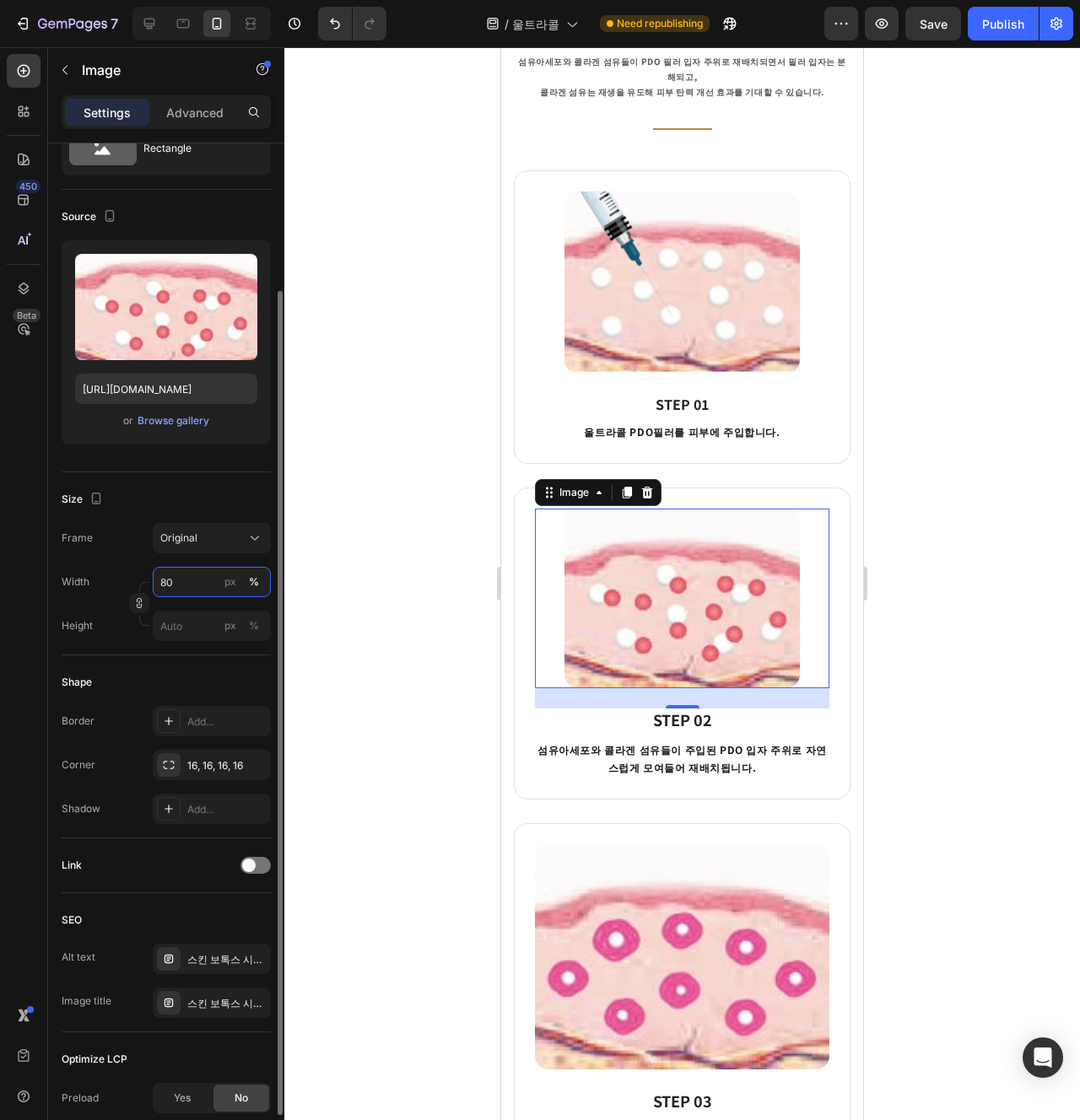
scroll to position [169, 0]
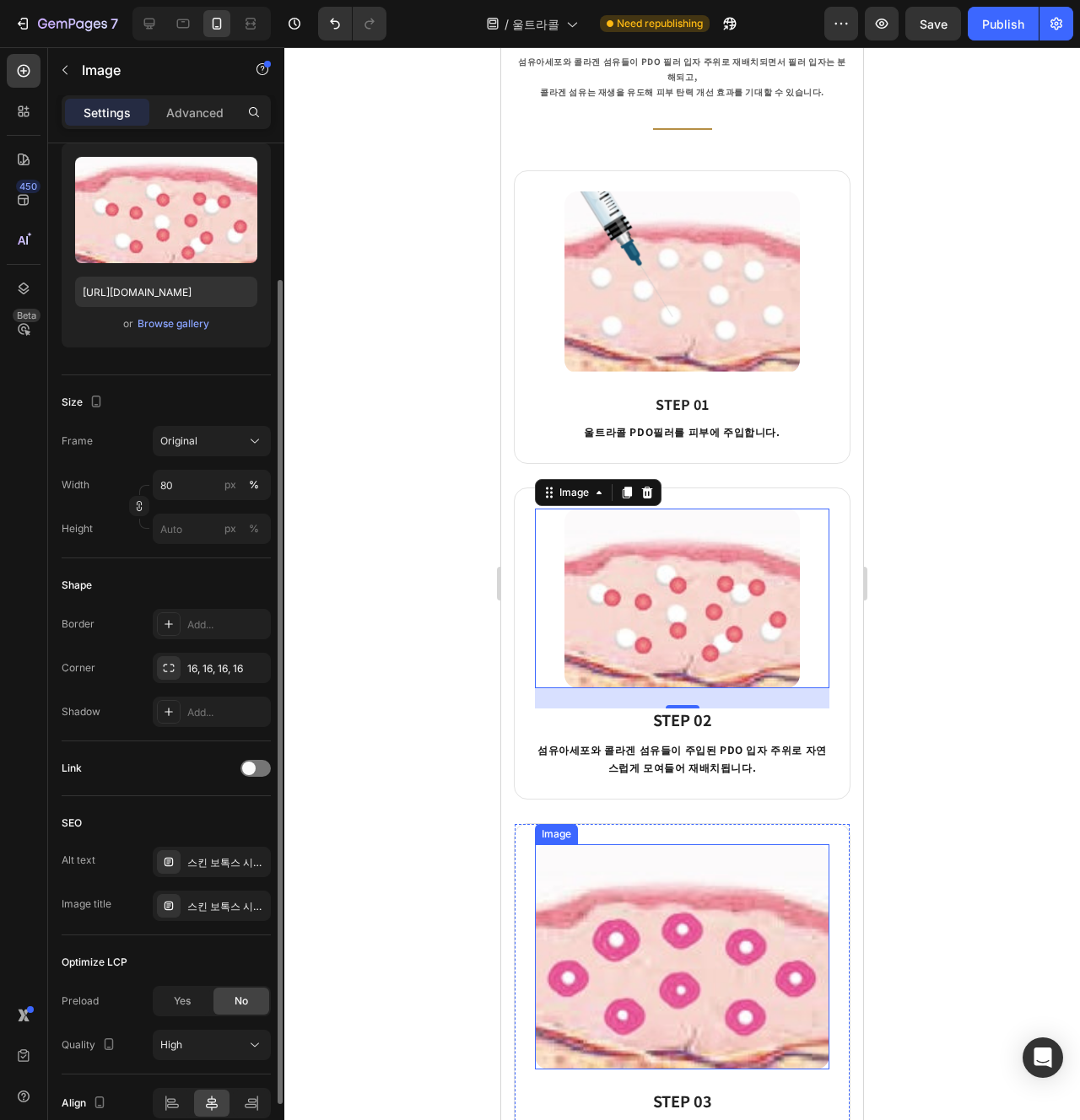
click at [710, 954] on img at bounding box center [682, 957] width 295 height 225
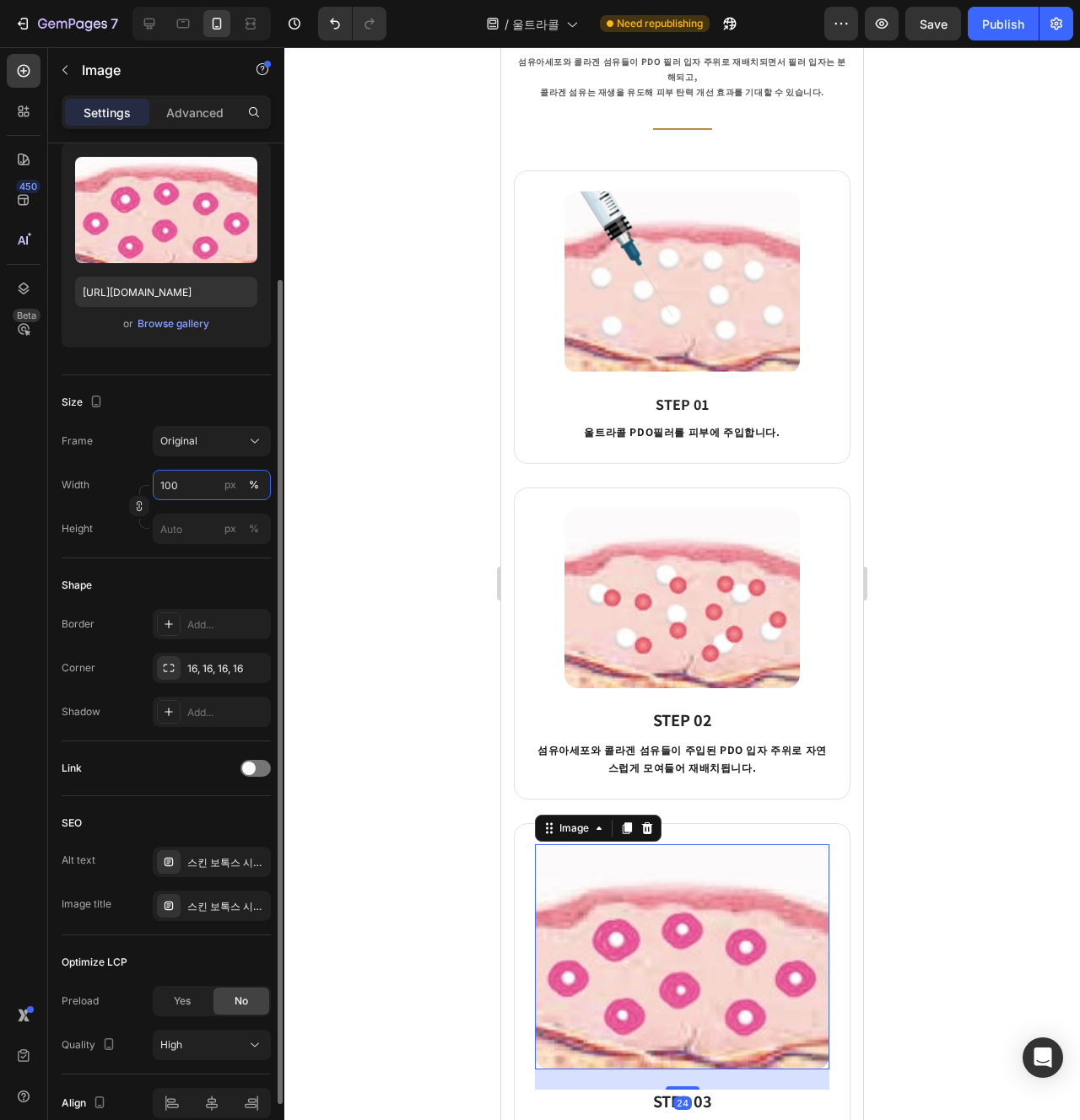
click at [201, 479] on input "100" at bounding box center [211, 485] width 118 height 31
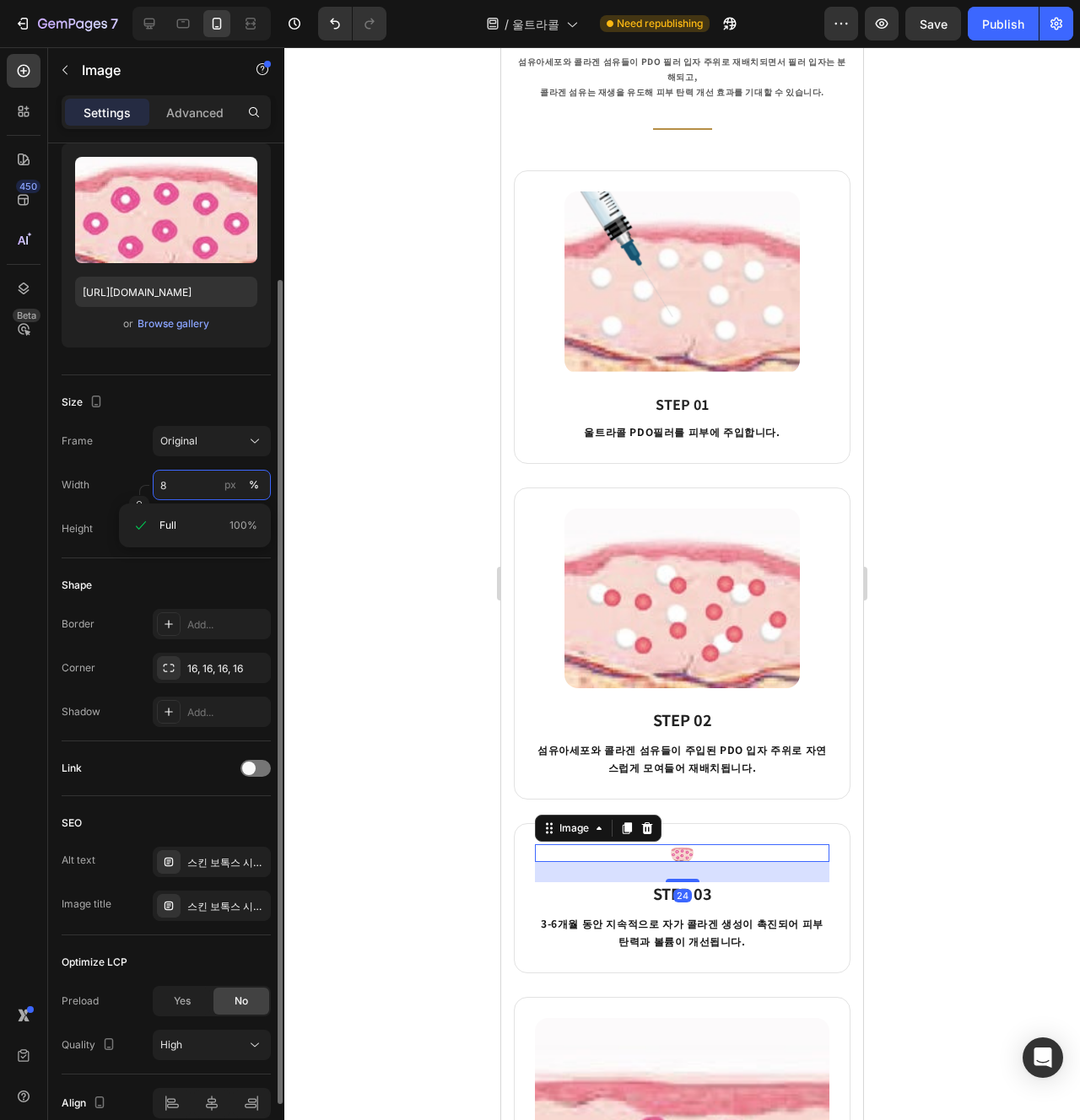
type input "80"
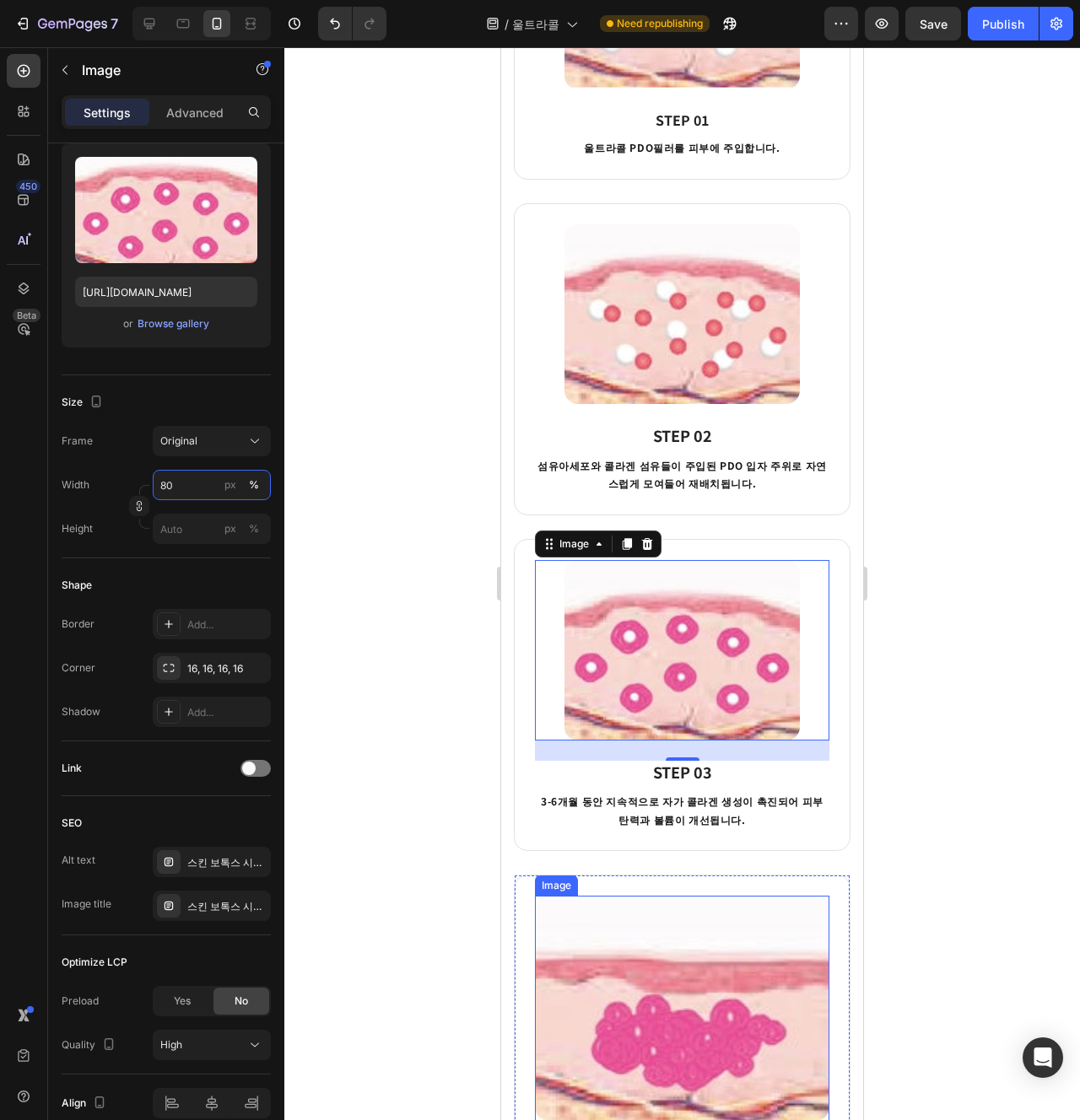
scroll to position [1229, 0]
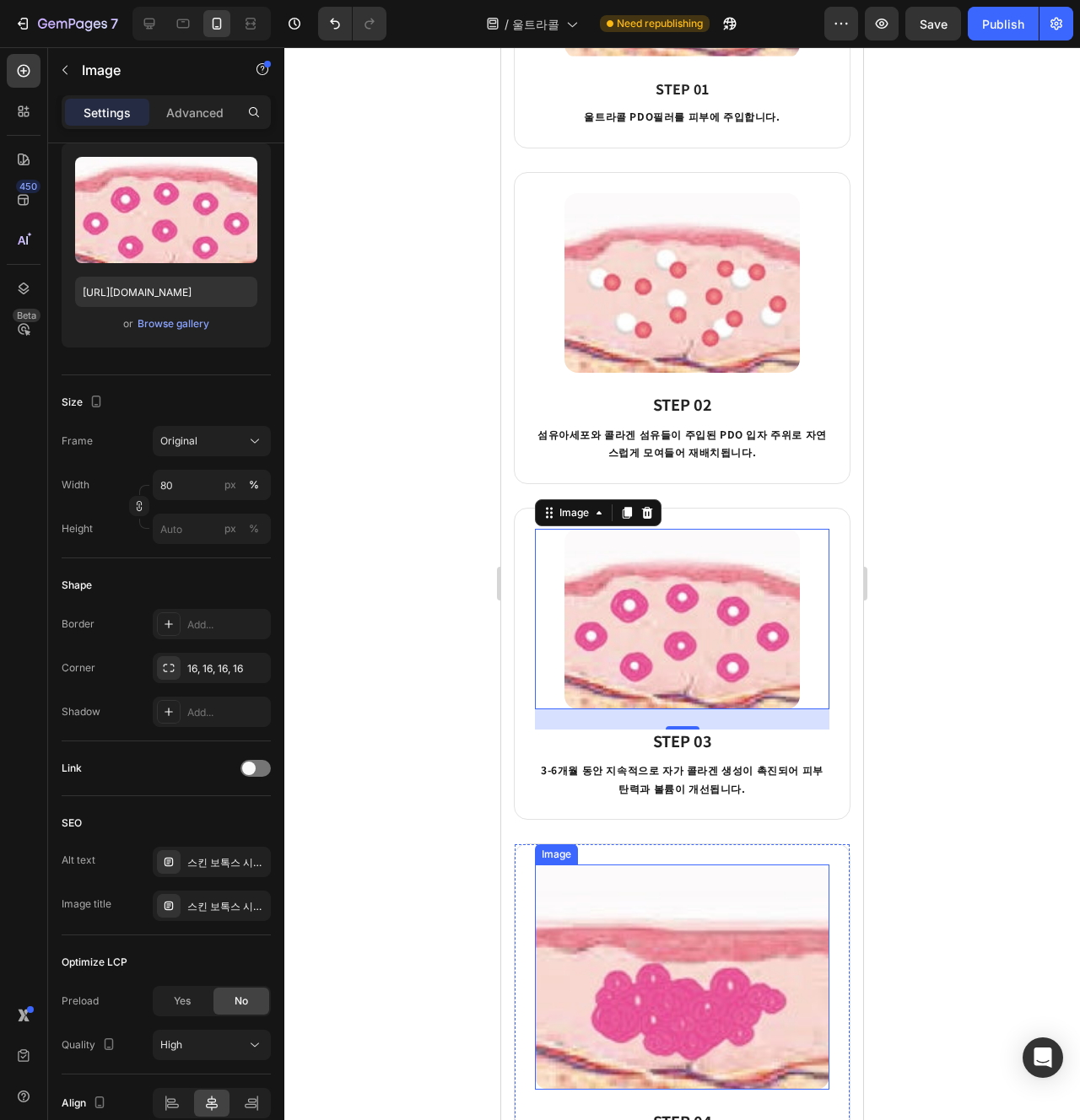
click at [700, 921] on img at bounding box center [682, 978] width 295 height 225
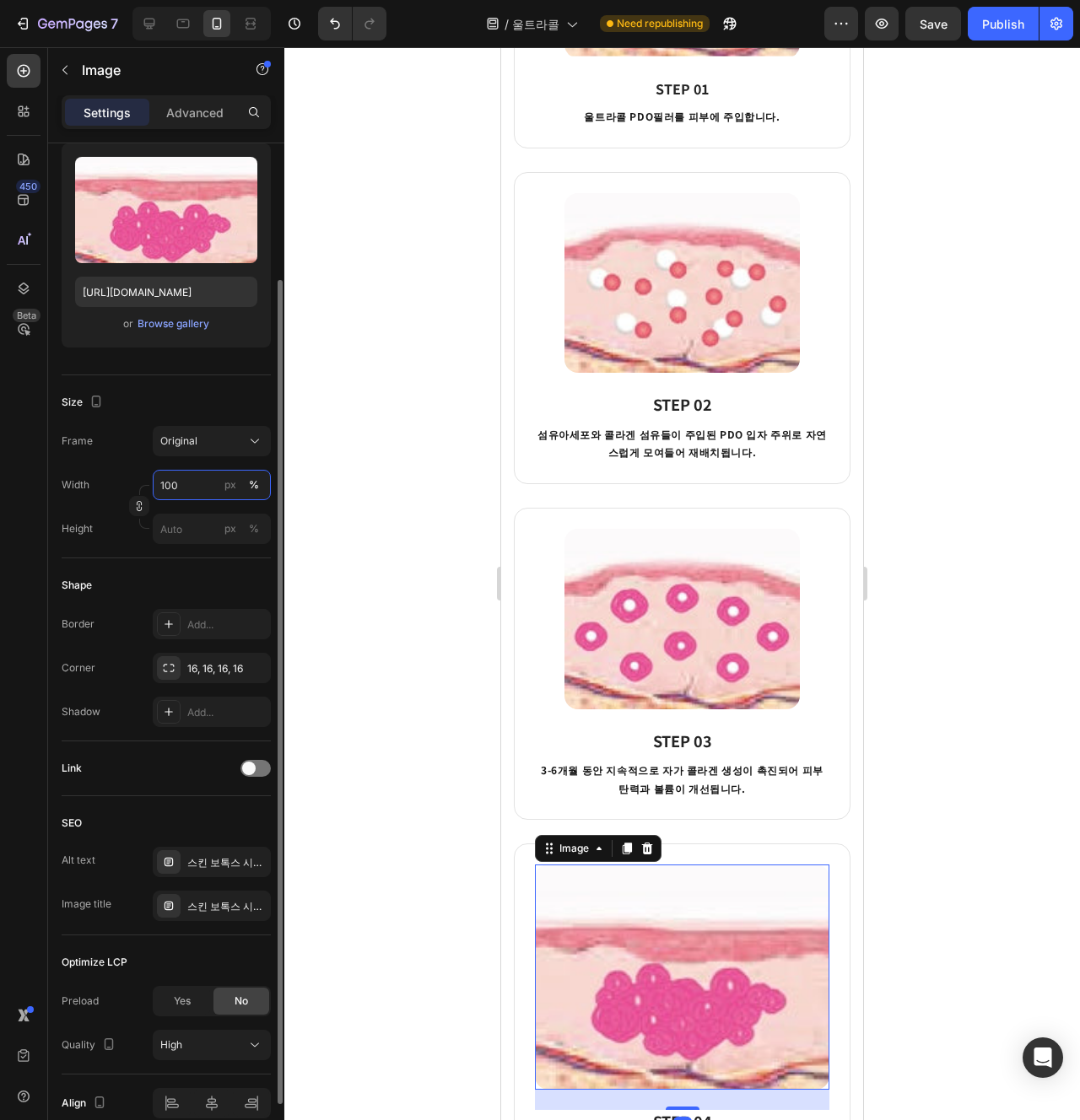
click at [207, 477] on input "100" at bounding box center [211, 485] width 118 height 31
type input "80"
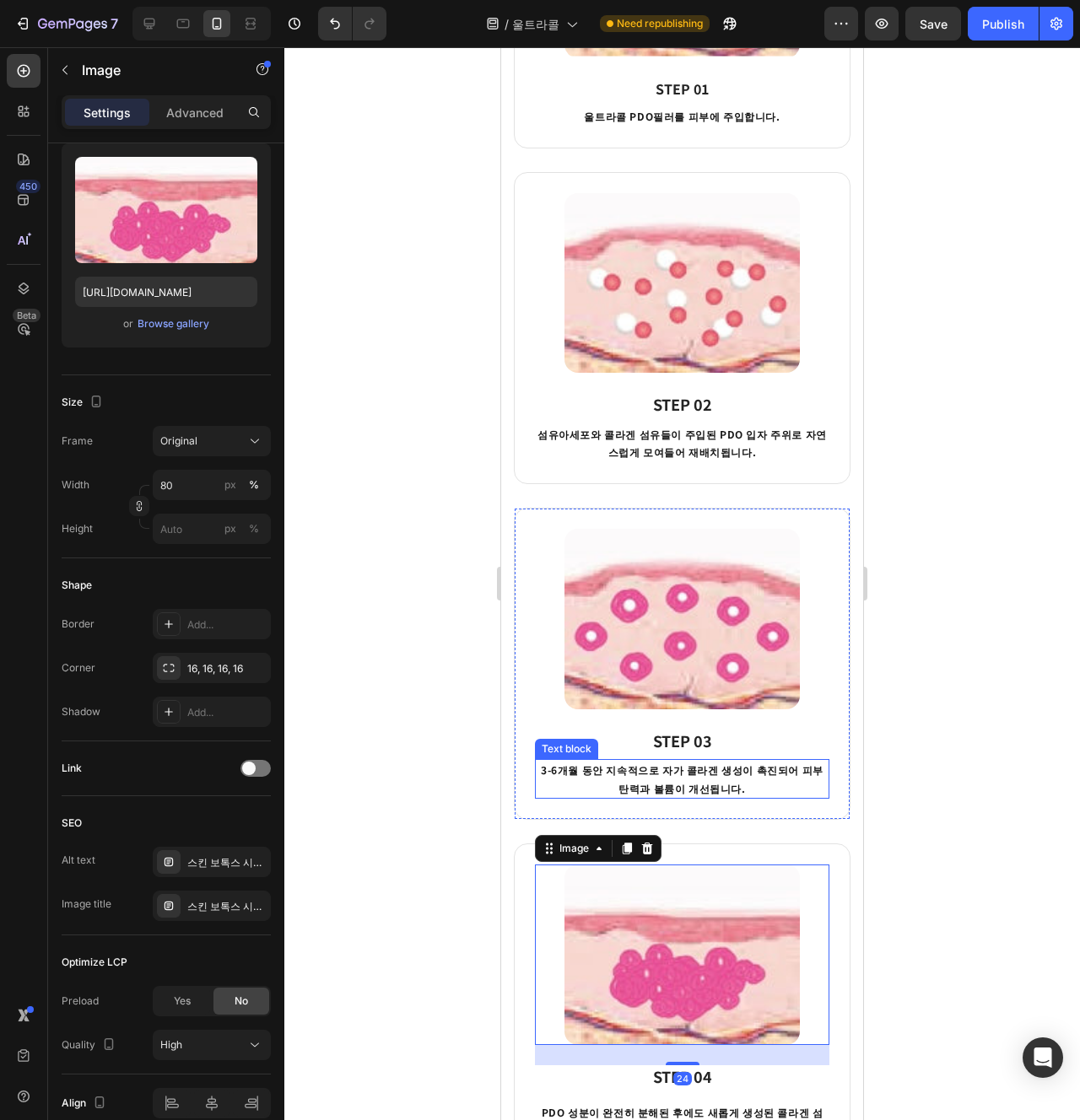
click at [728, 782] on div "3-6개월 동안 지속적으로 자가 콜라겐 생성이 촉진되어 피부 탄력과 볼륨이 개선됩니다." at bounding box center [682, 779] width 295 height 40
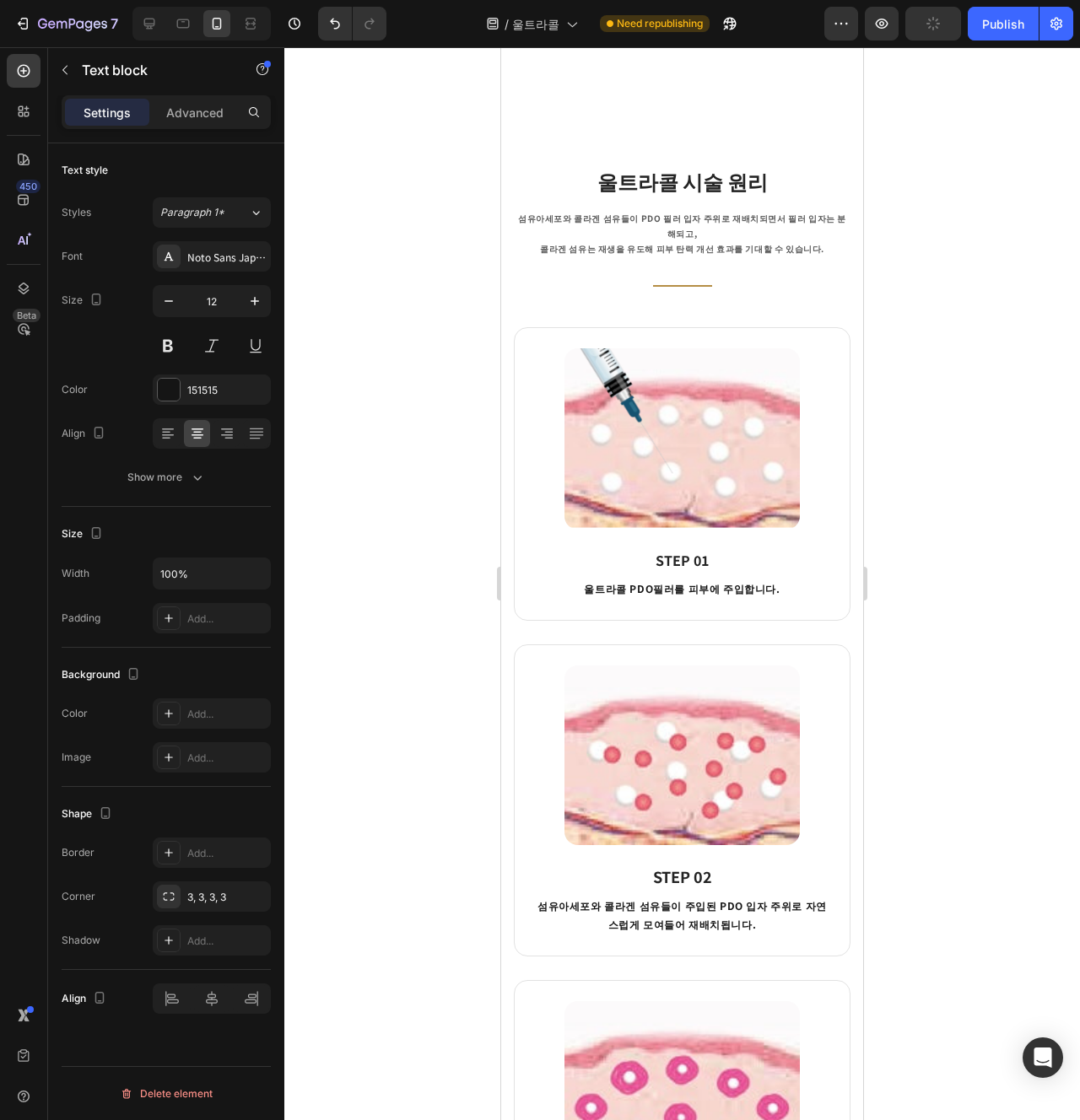
scroll to position [647, 0]
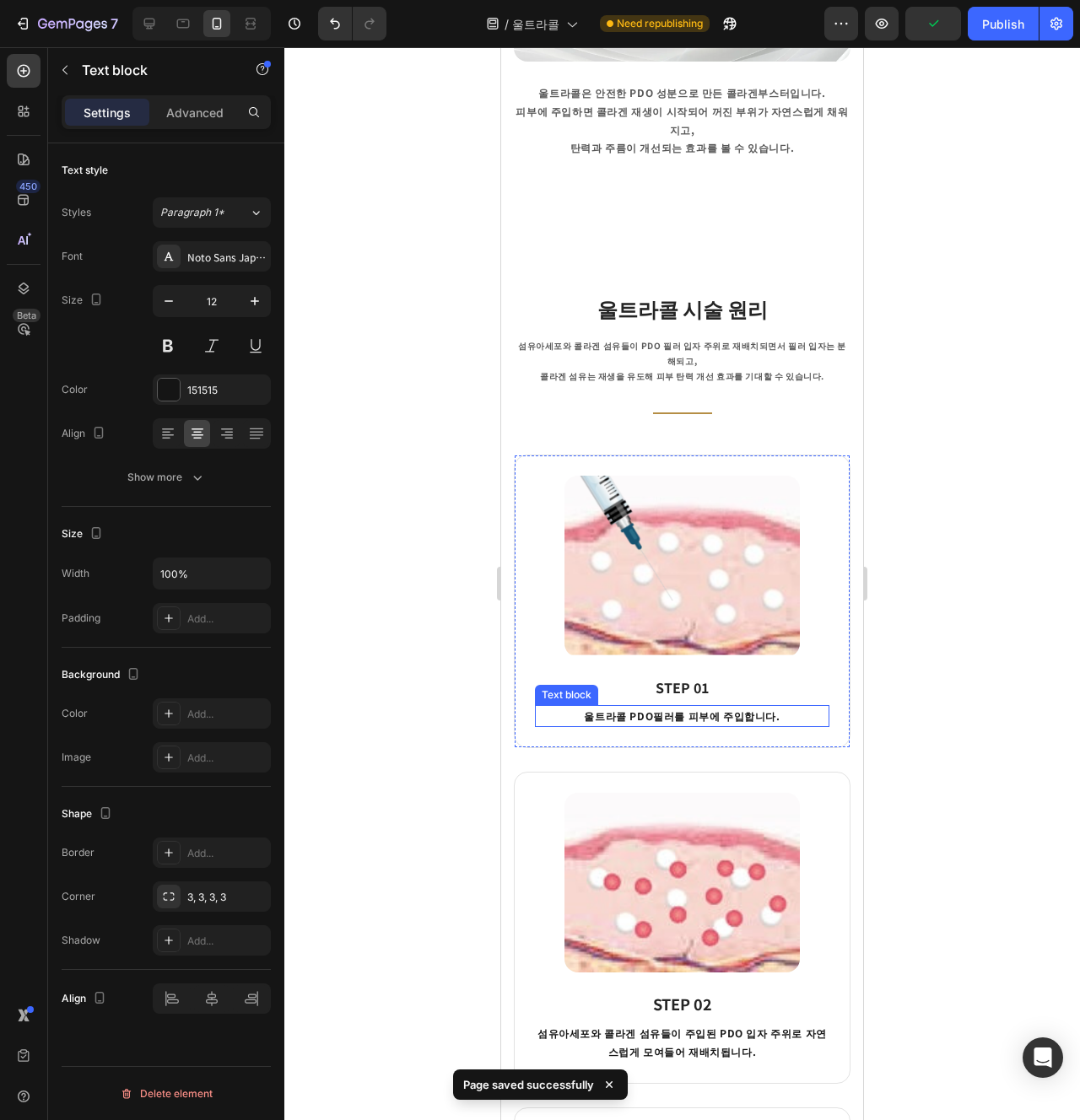
click at [701, 705] on div "울트라콜 PDO필러를 피부에 주입합니다." at bounding box center [682, 716] width 295 height 22
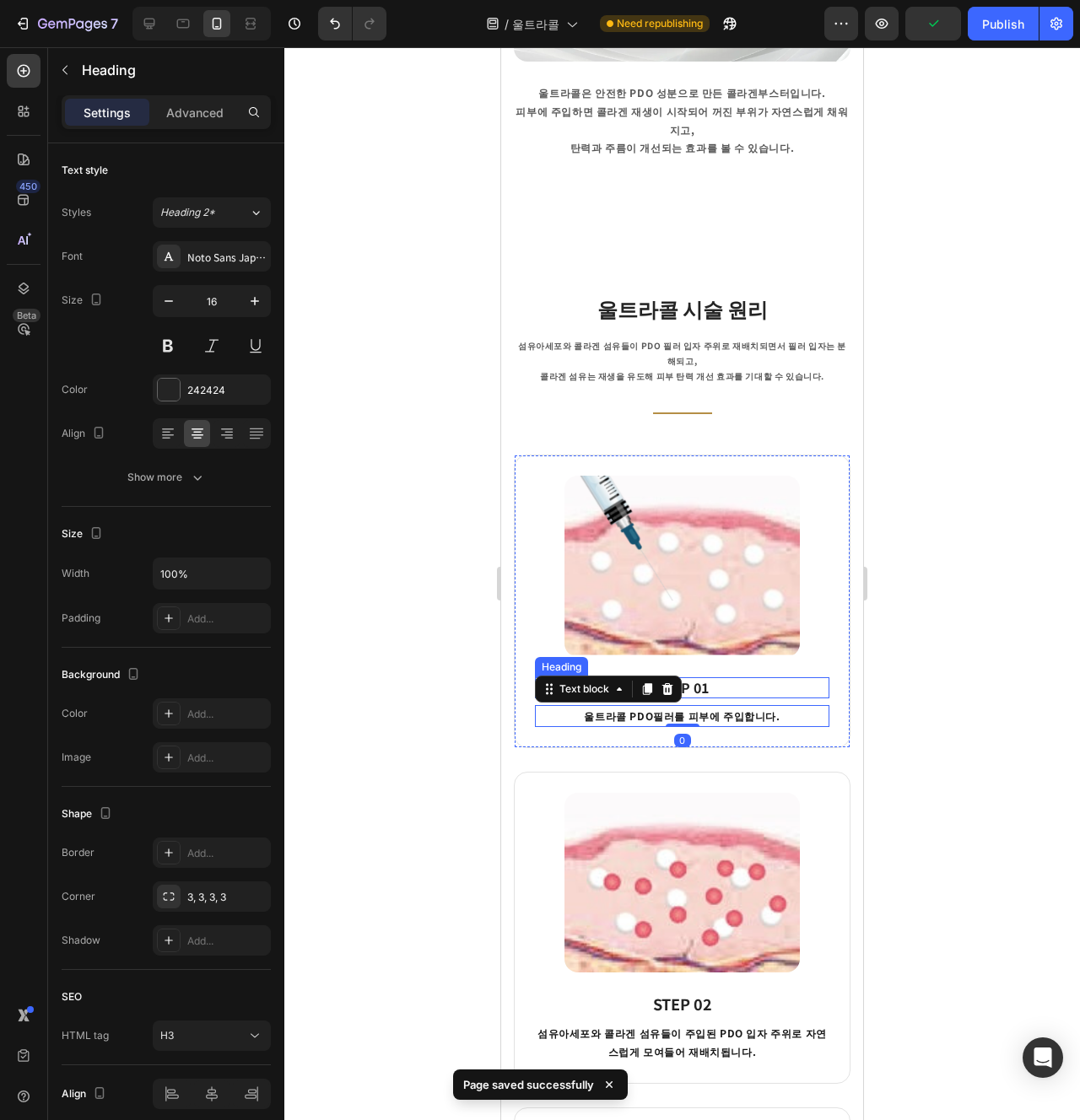
click at [687, 677] on strong "STEP 01" at bounding box center [682, 687] width 53 height 20
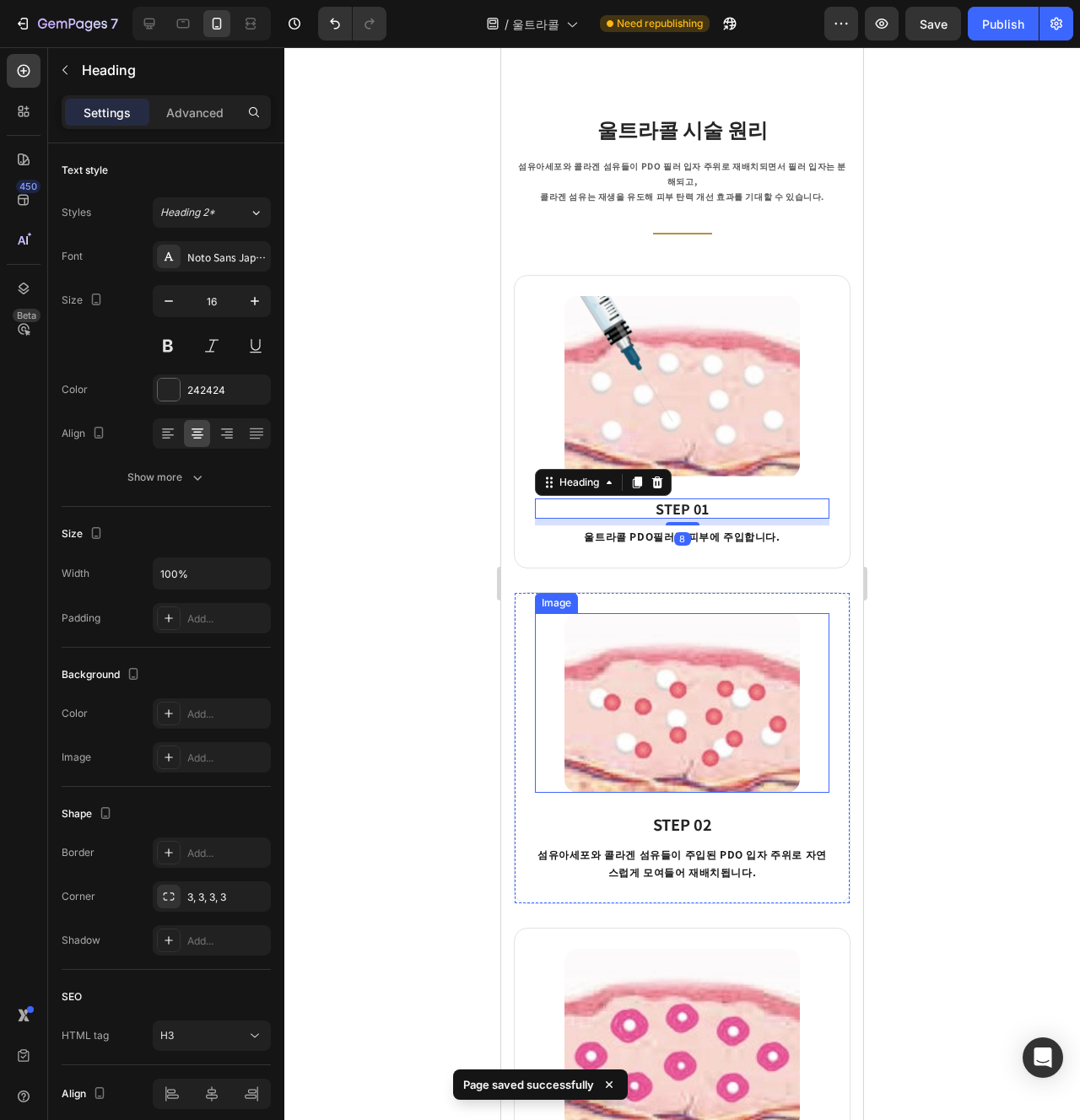
scroll to position [834, 0]
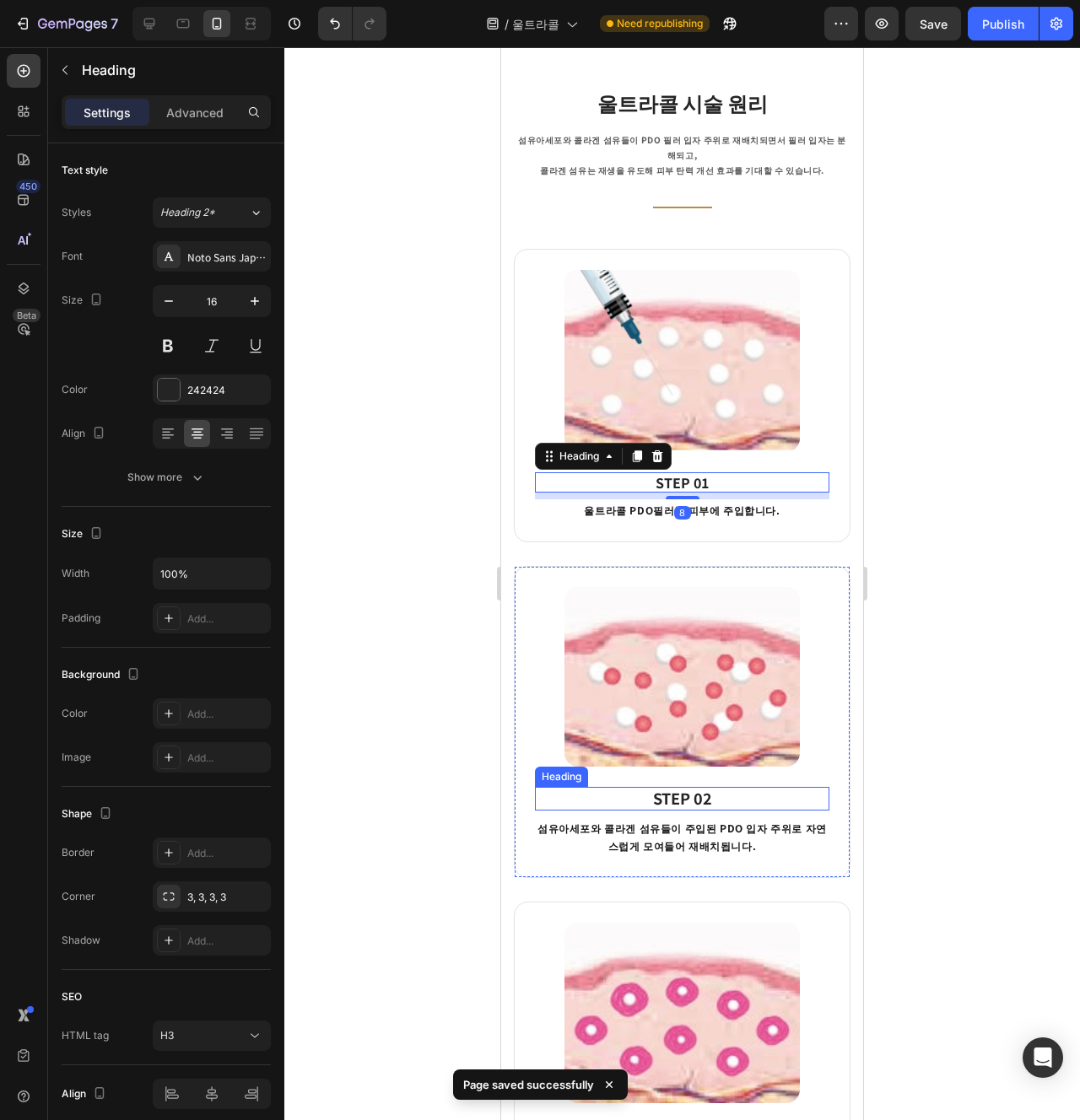
click at [705, 787] on strong "STEP 02" at bounding box center [682, 798] width 59 height 22
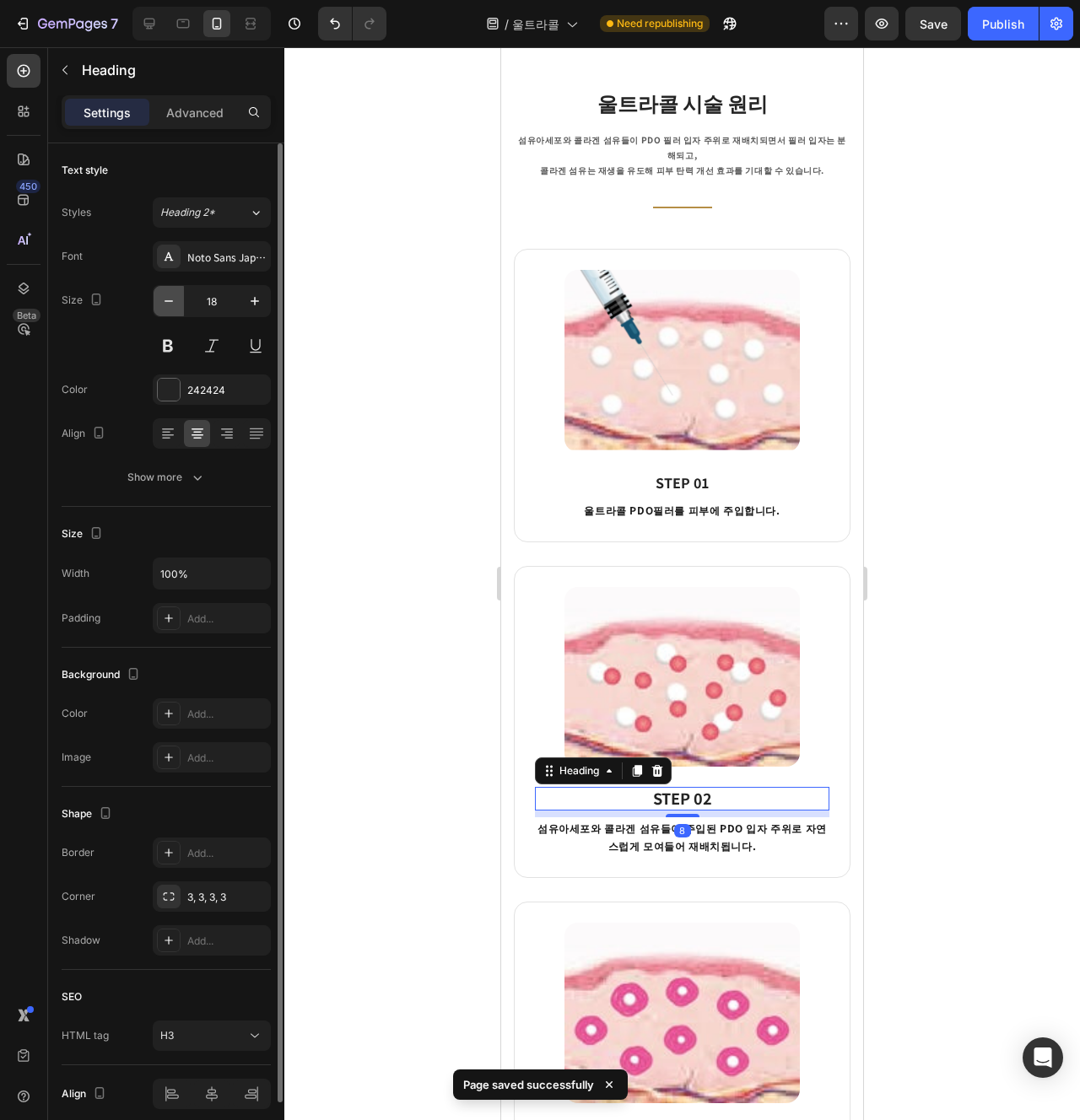
click at [173, 308] on icon "button" at bounding box center [168, 301] width 17 height 17
type input "16"
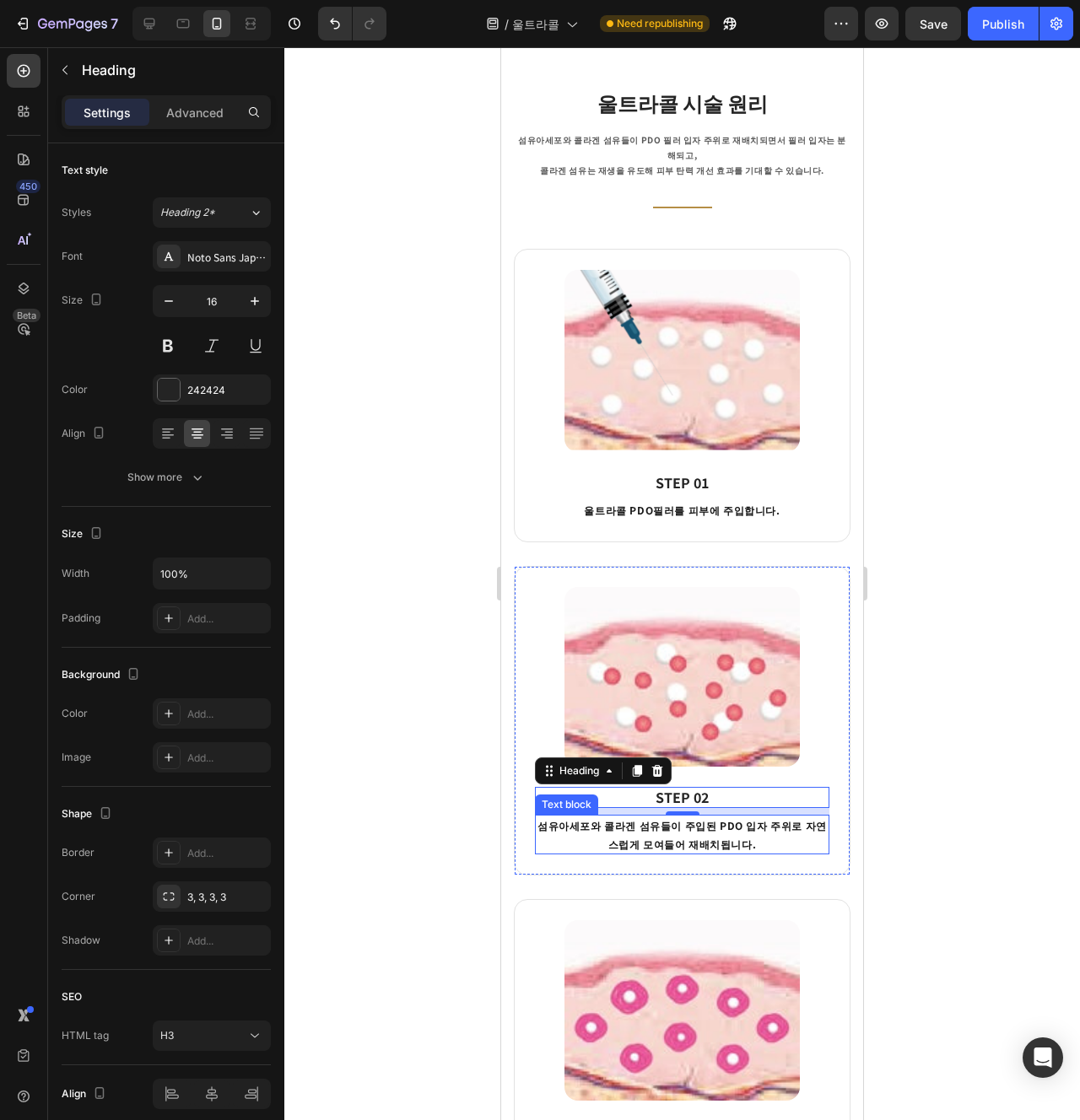
click at [751, 817] on p "섬유아세포와 콜라겐 섬유들이 주입된 PDO 입자 주위로 자연스럽게 모여들어 재배치됩니다." at bounding box center [682, 834] width 291 height 36
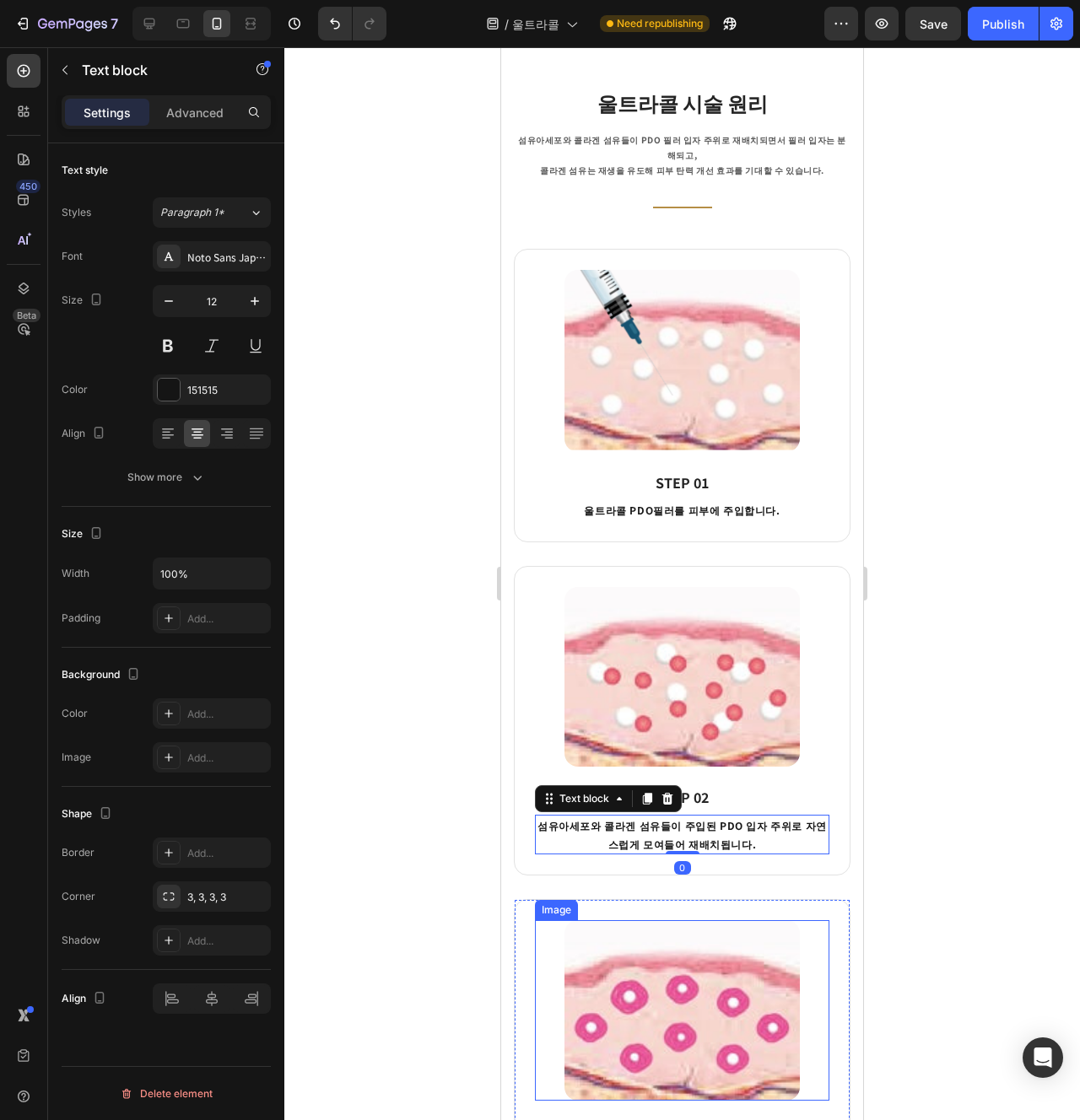
scroll to position [1113, 0]
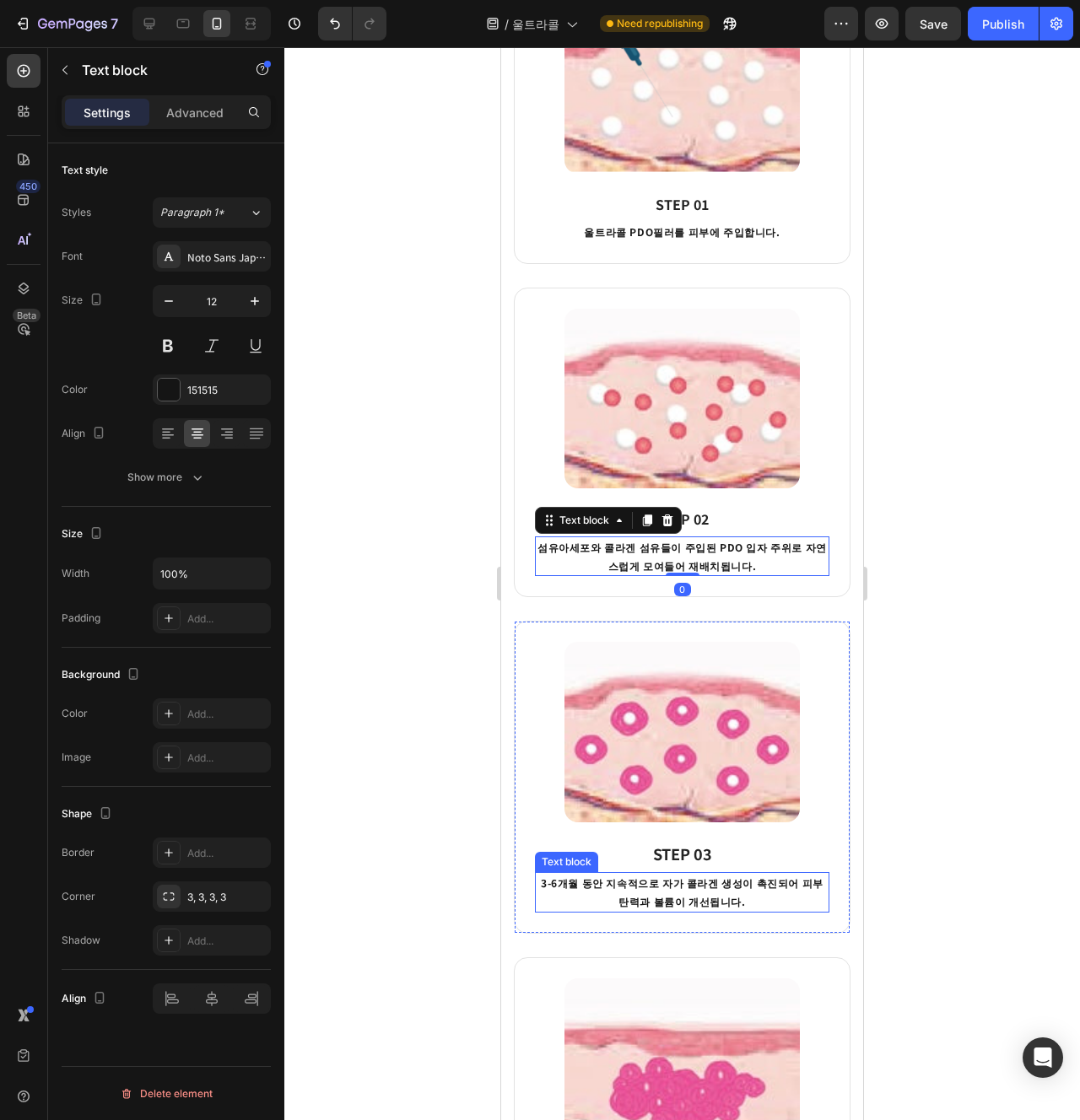
click at [702, 889] on p "3-6개월 동안 지속적으로 자가 콜라겐 생성이 촉진되어 피부 탄력과 볼륨이 개선됩니다." at bounding box center [682, 892] width 291 height 36
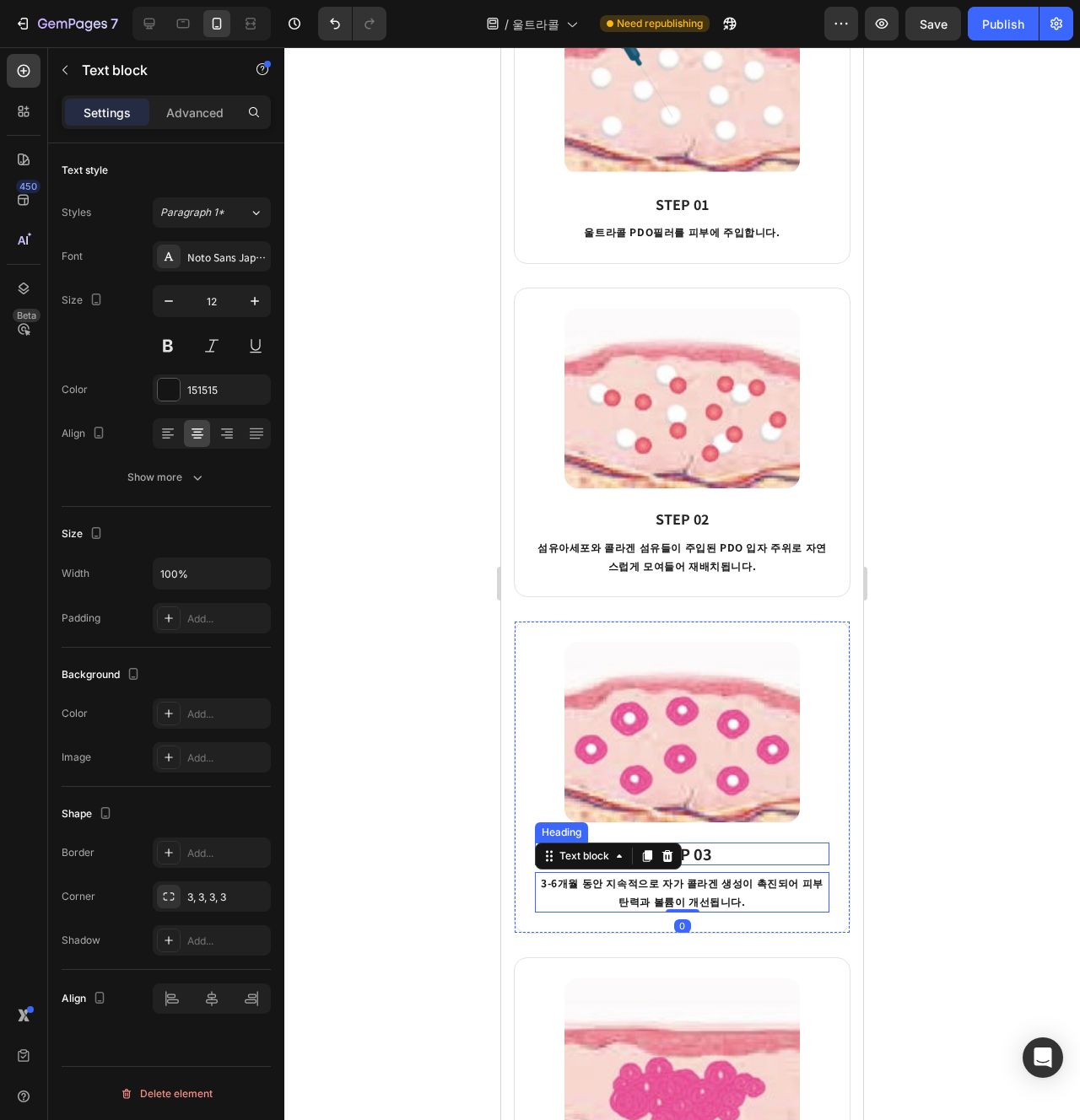
click at [696, 843] on strong "STEP 03" at bounding box center [682, 854] width 59 height 22
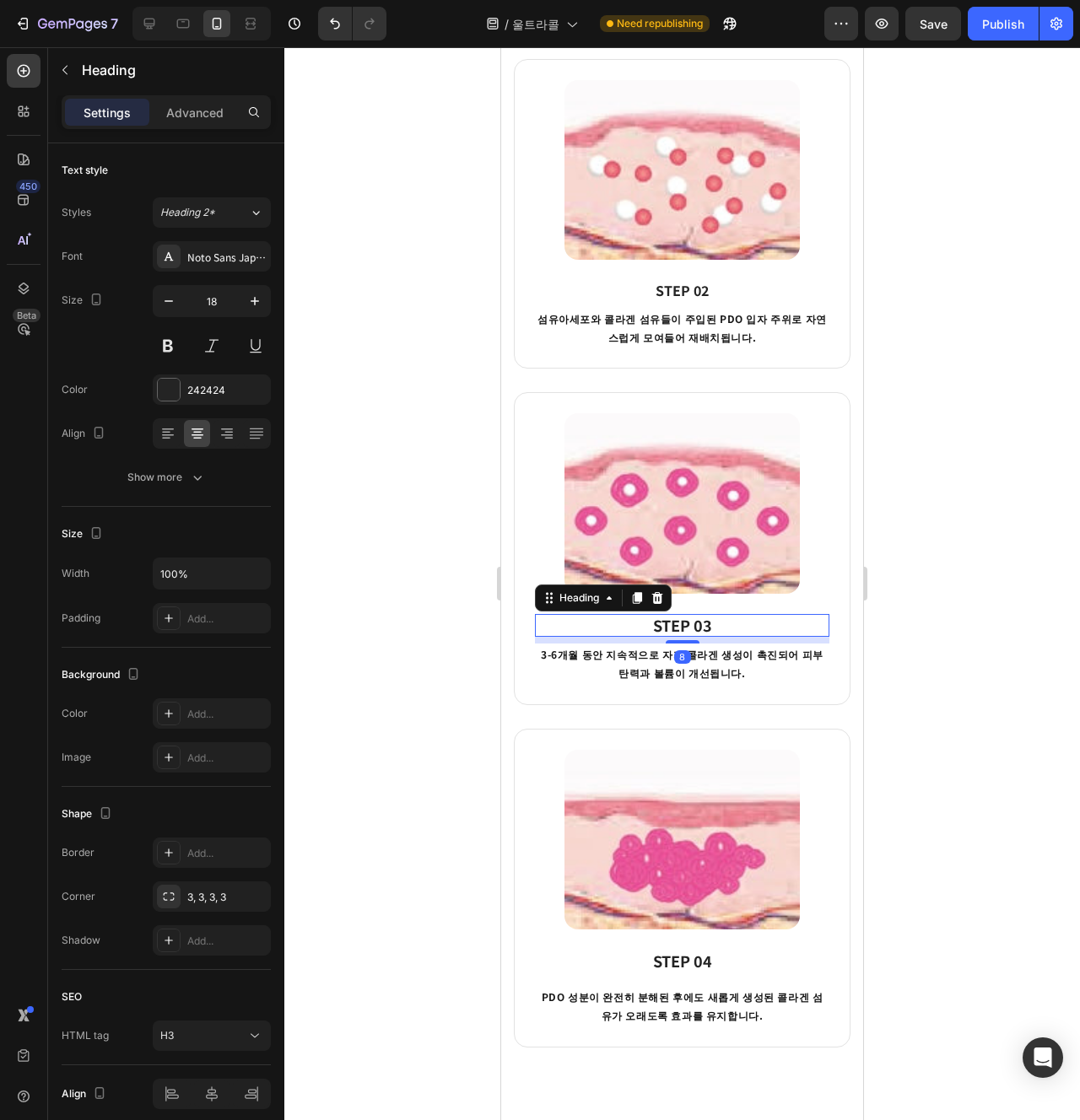
scroll to position [1361, 0]
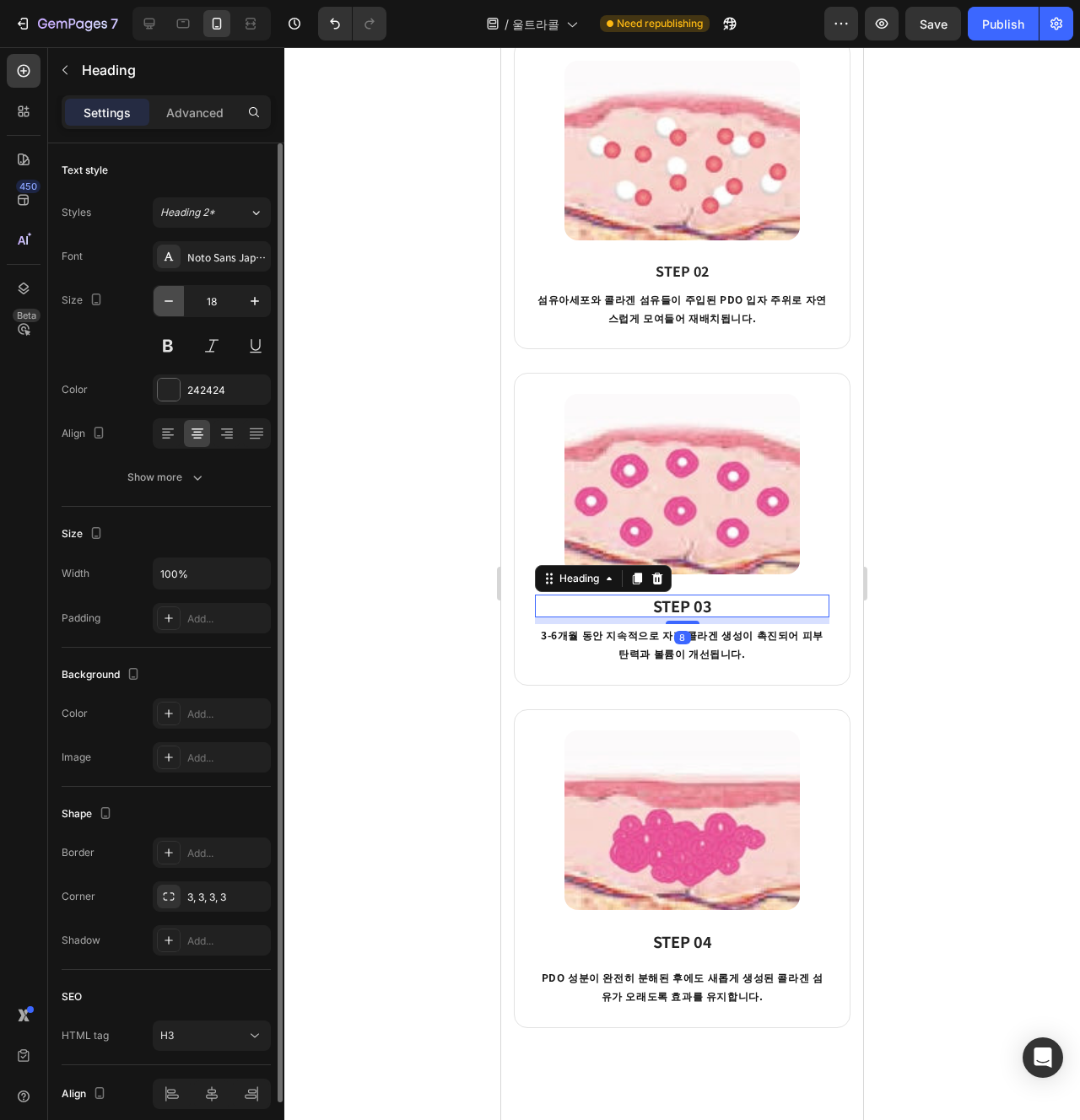
click at [173, 309] on icon "button" at bounding box center [168, 301] width 17 height 17
type input "16"
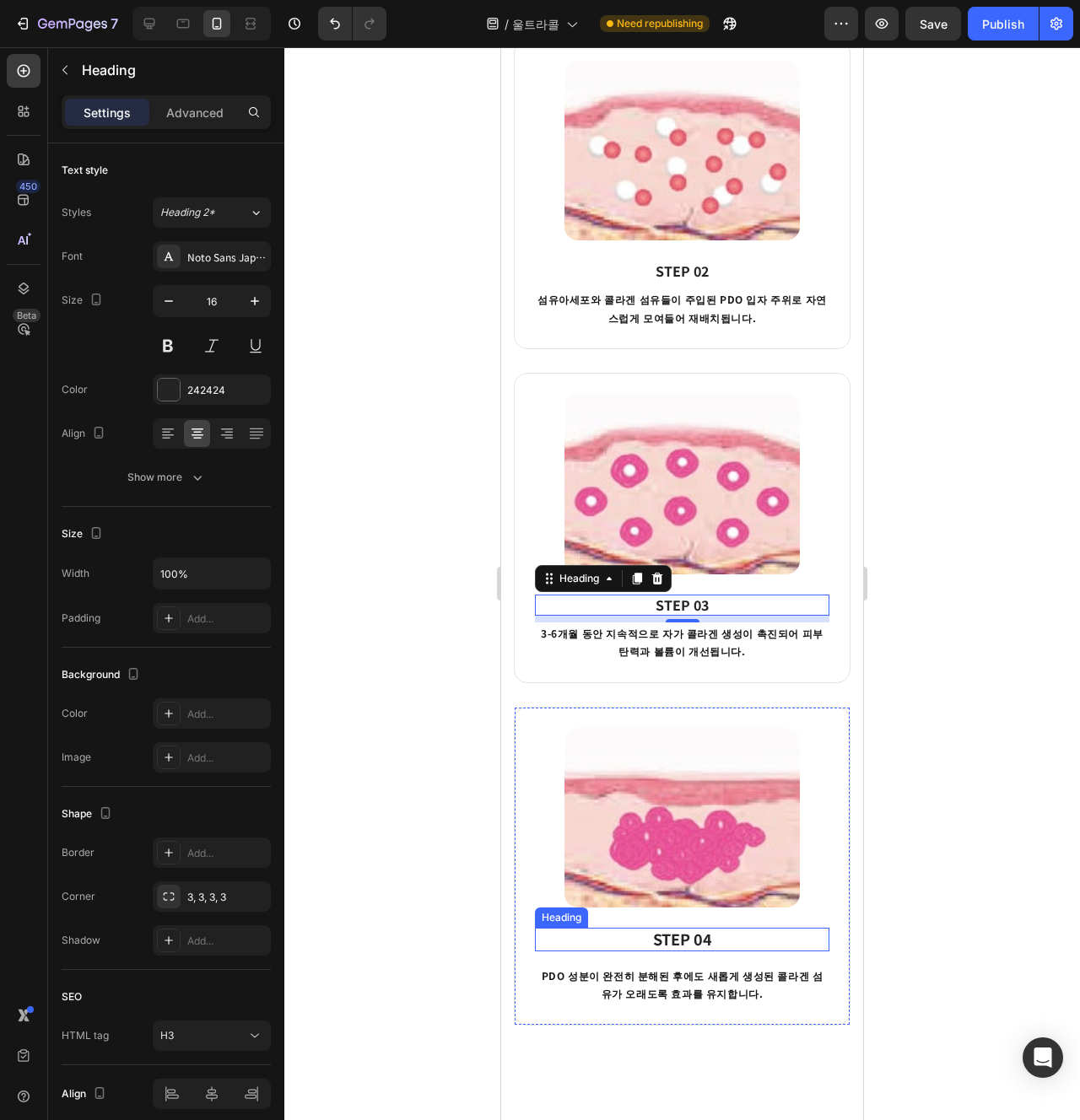
click at [673, 935] on strong "STEP 04" at bounding box center [682, 940] width 59 height 22
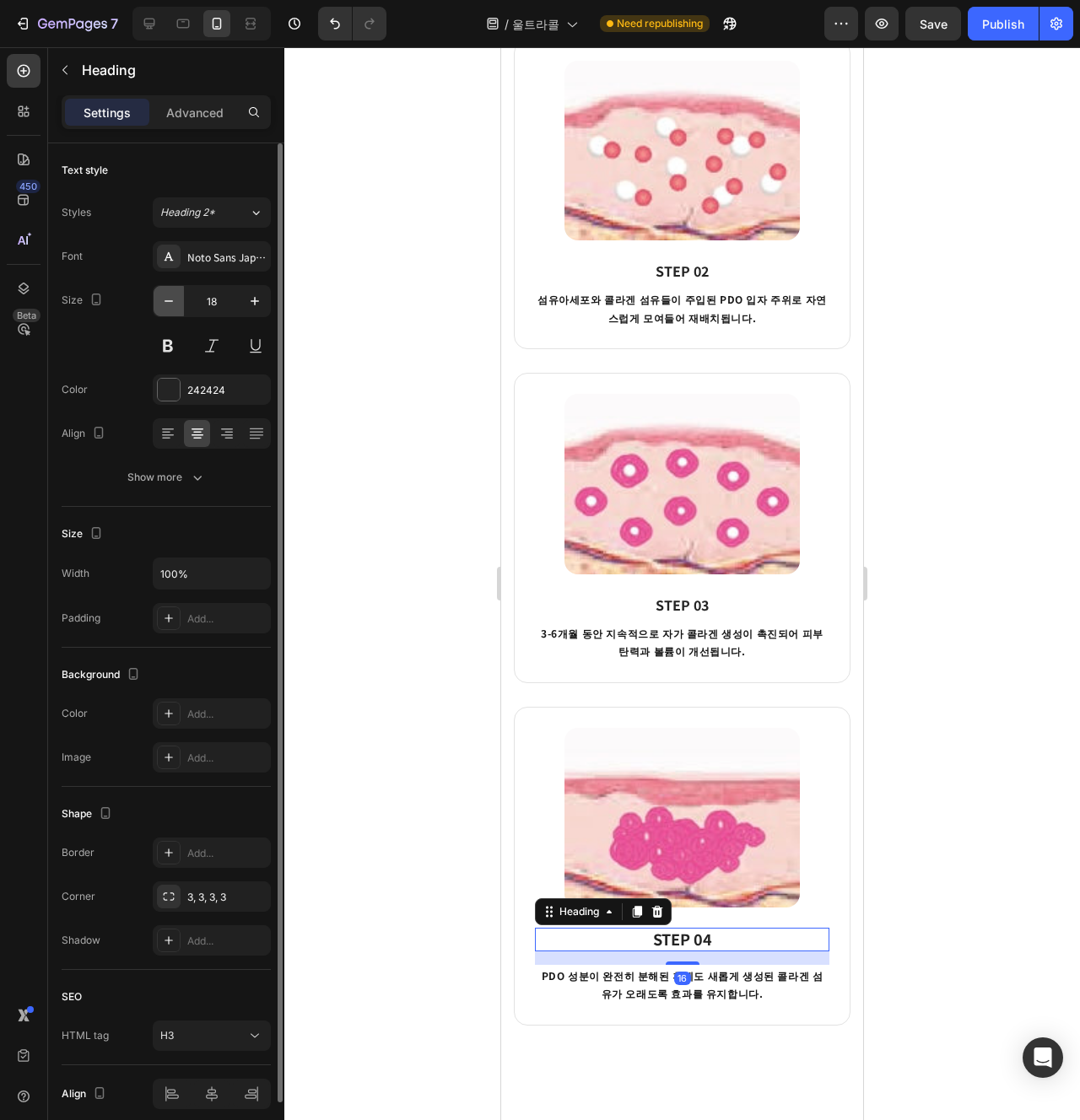
click at [180, 309] on button "button" at bounding box center [168, 300] width 31 height 31
type input "16"
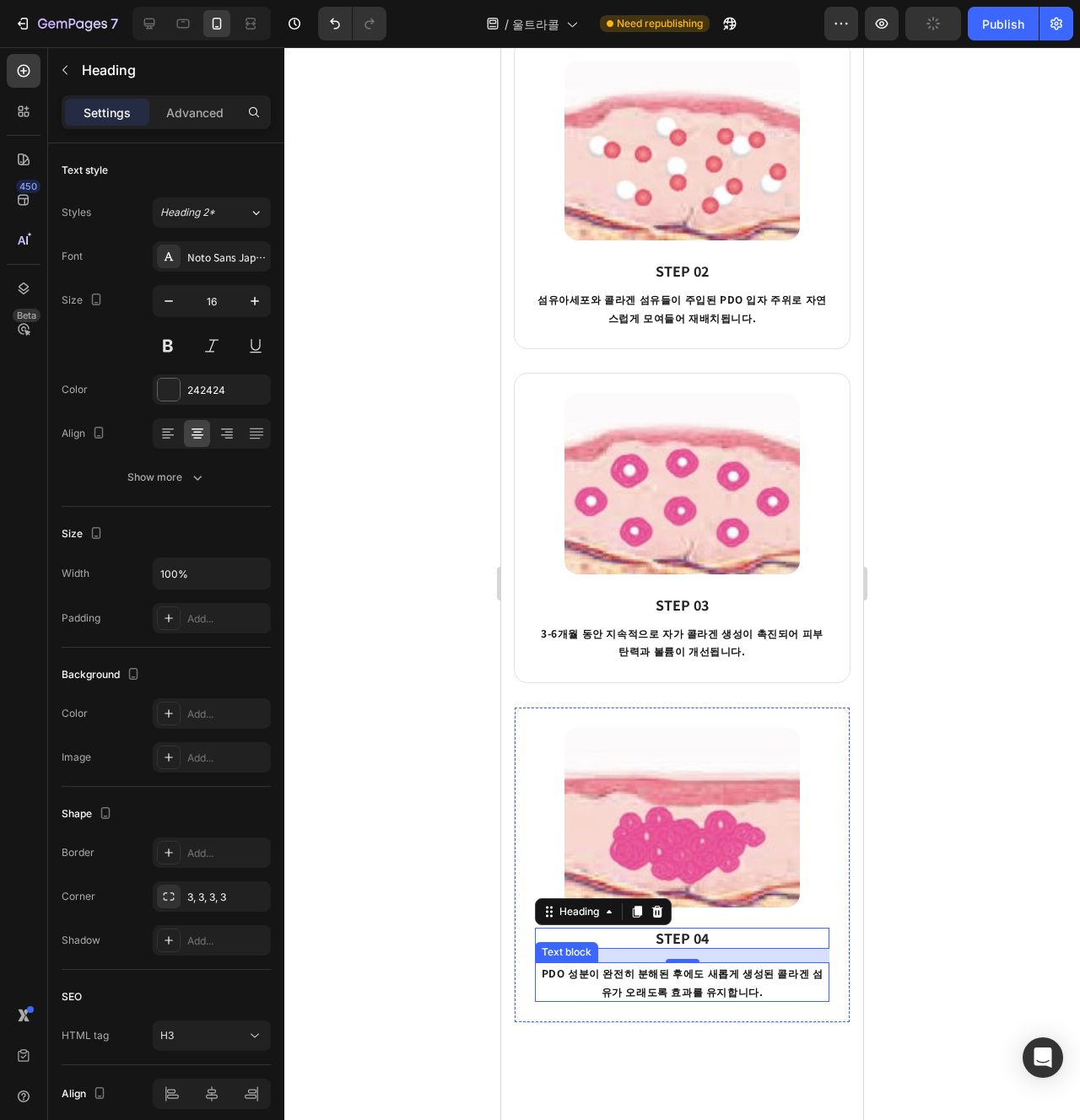
click at [687, 967] on p "PDO 성분이 완전히 분해된 후에도 새롭게 생성된 콜라겐 섬유가 오래도록 효과를 유지합니다." at bounding box center [682, 982] width 291 height 36
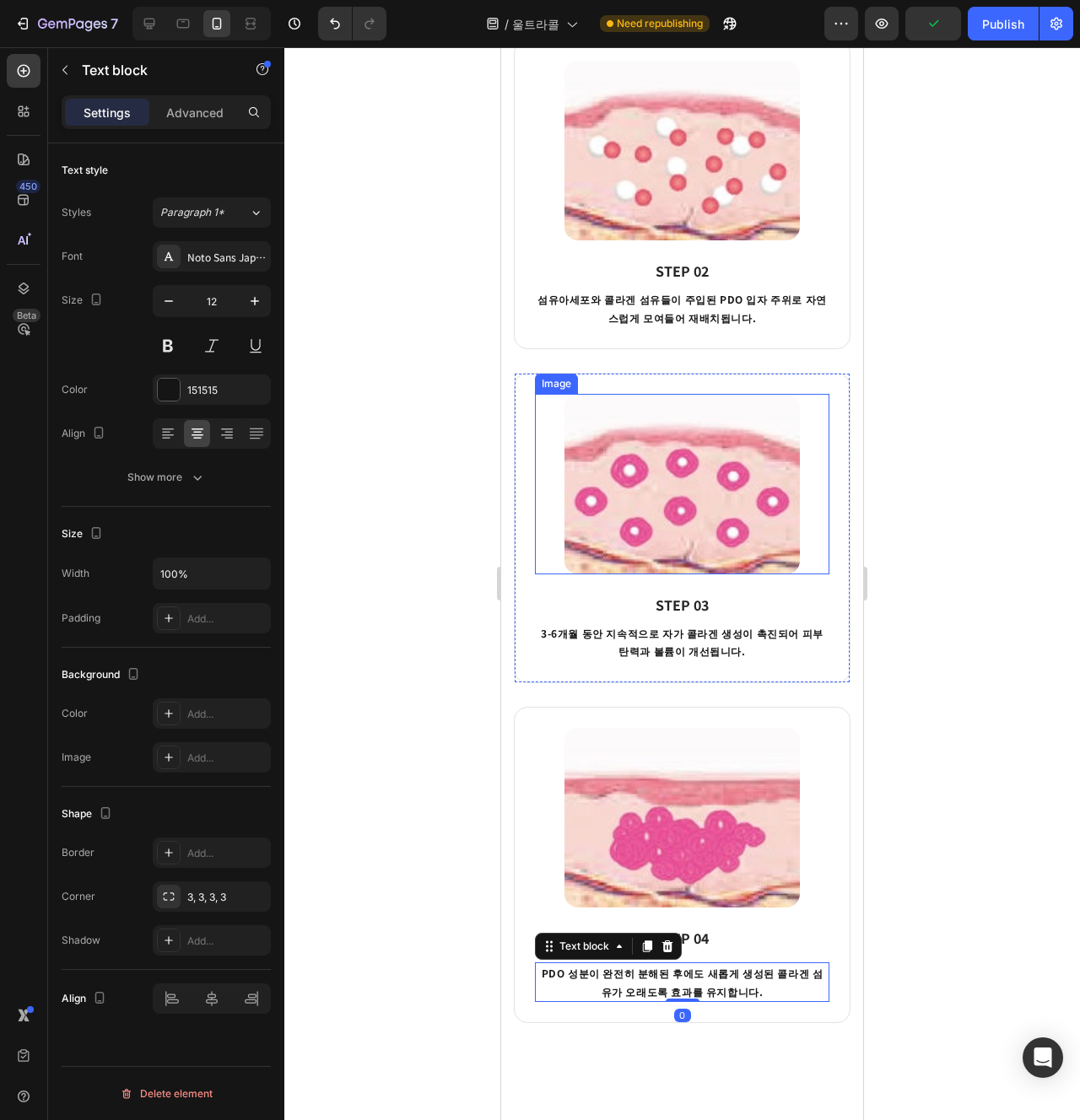
click at [621, 474] on img at bounding box center [682, 484] width 235 height 180
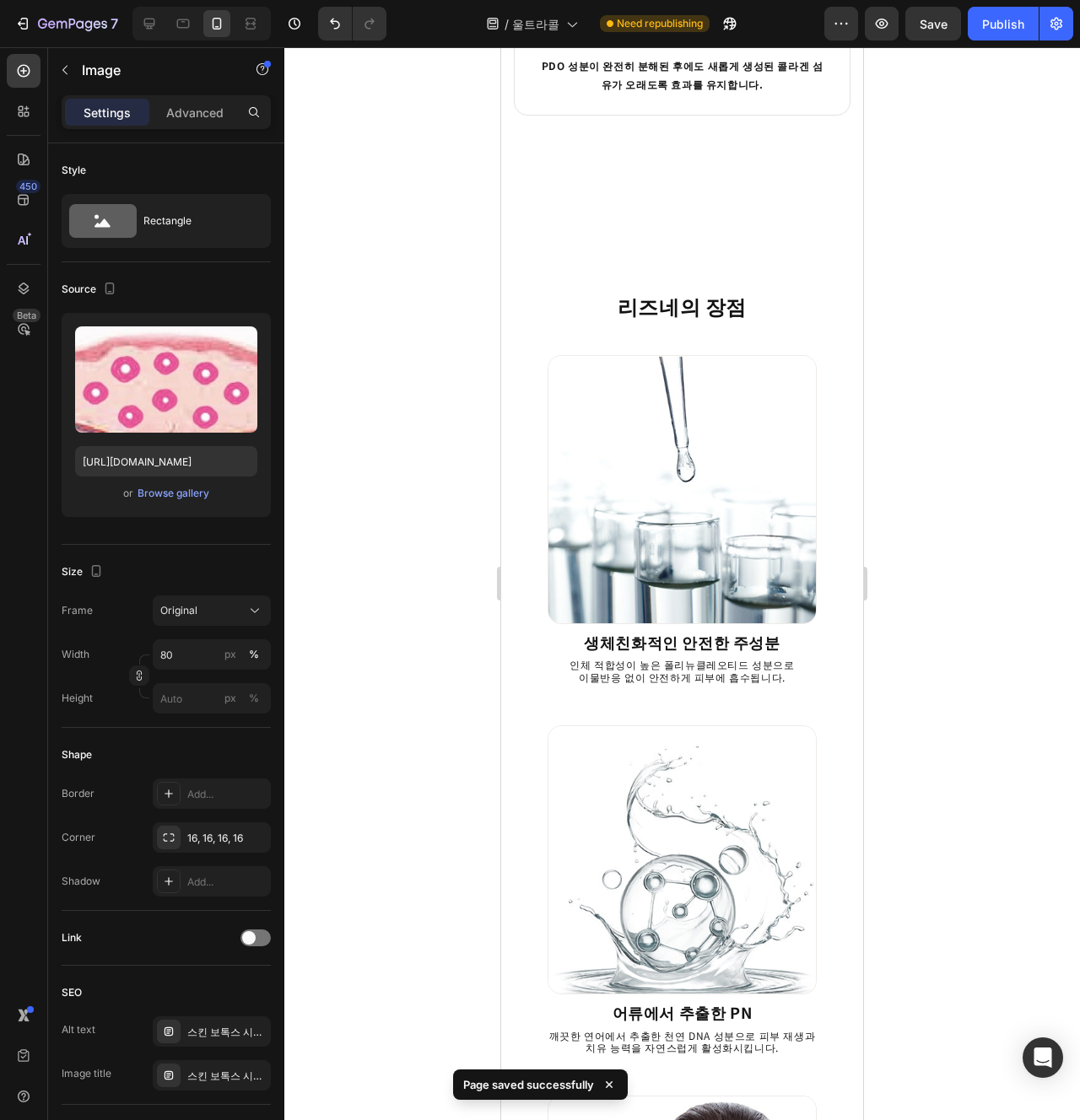
scroll to position [2043, 0]
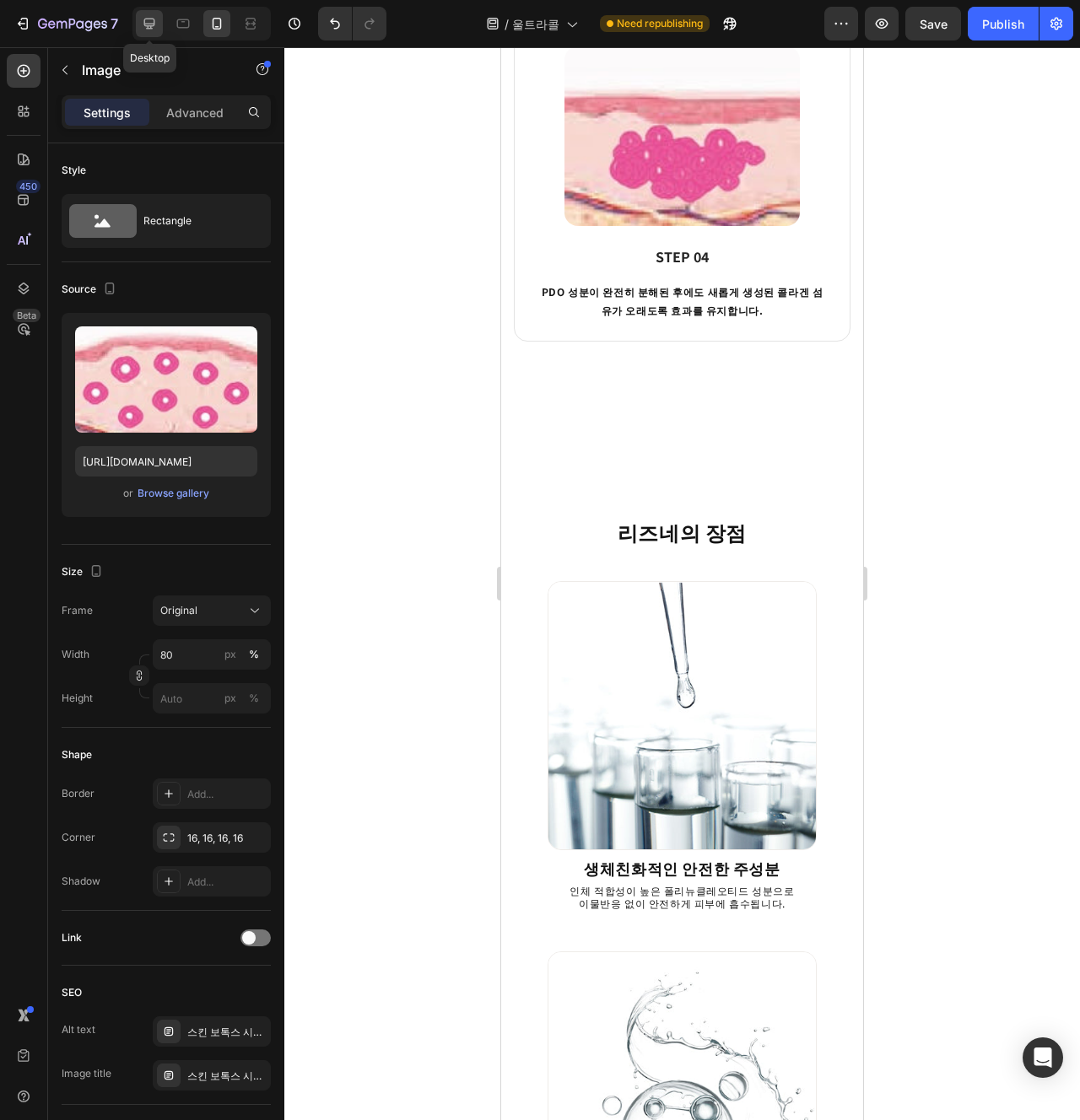
click at [146, 25] on icon at bounding box center [150, 24] width 11 height 11
type input "100"
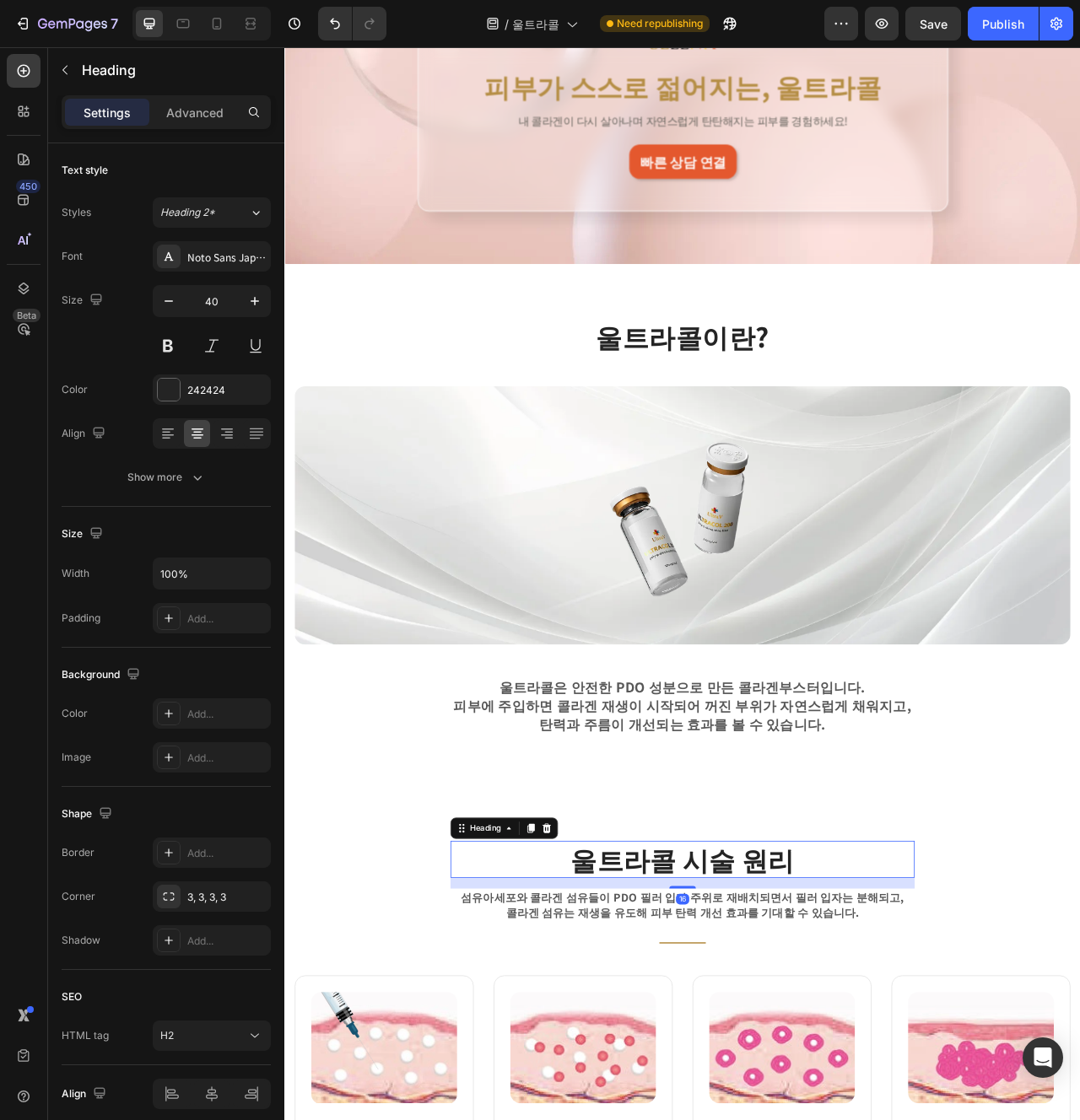
scroll to position [419, 0]
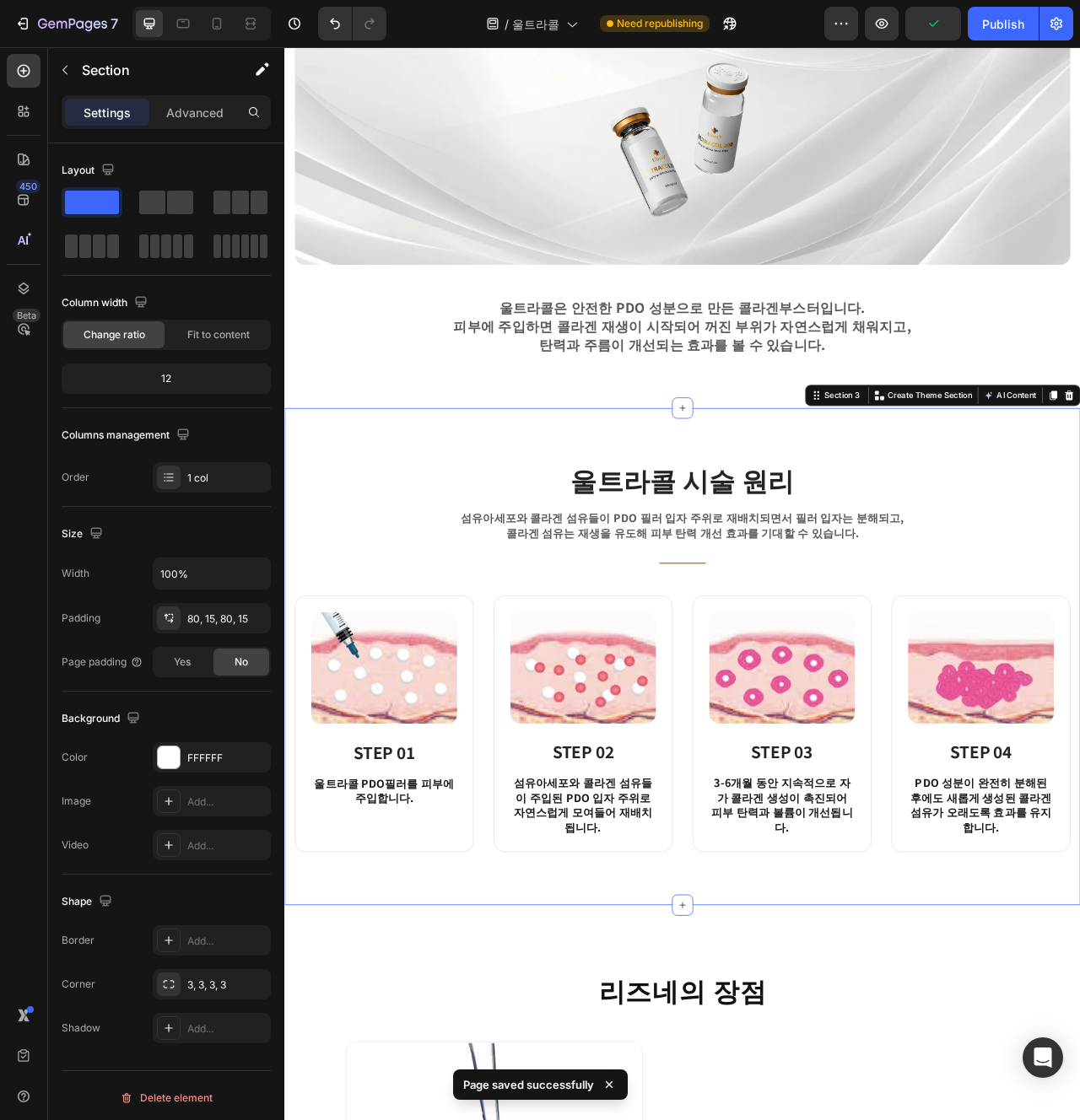
click at [838, 1093] on div "울트라콜 시술 원리 Heading 섬유아세포와 [GEOGRAPHIC_DATA]이 PDO 필러 입자 주위로 재배치되면서 필러 입자는 분해되고, …" at bounding box center [791, 822] width 1012 height 633
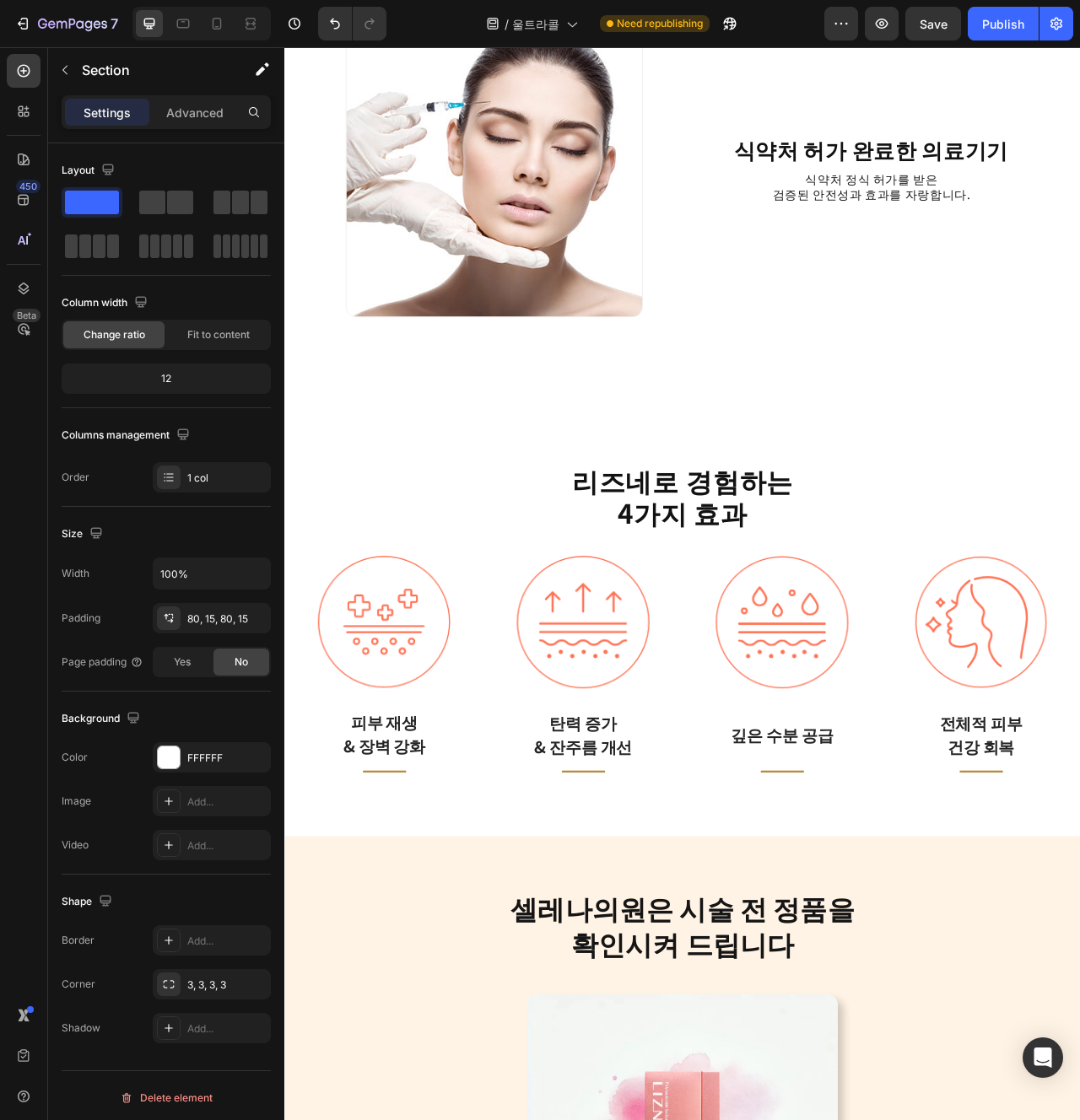
scroll to position [2931, 0]
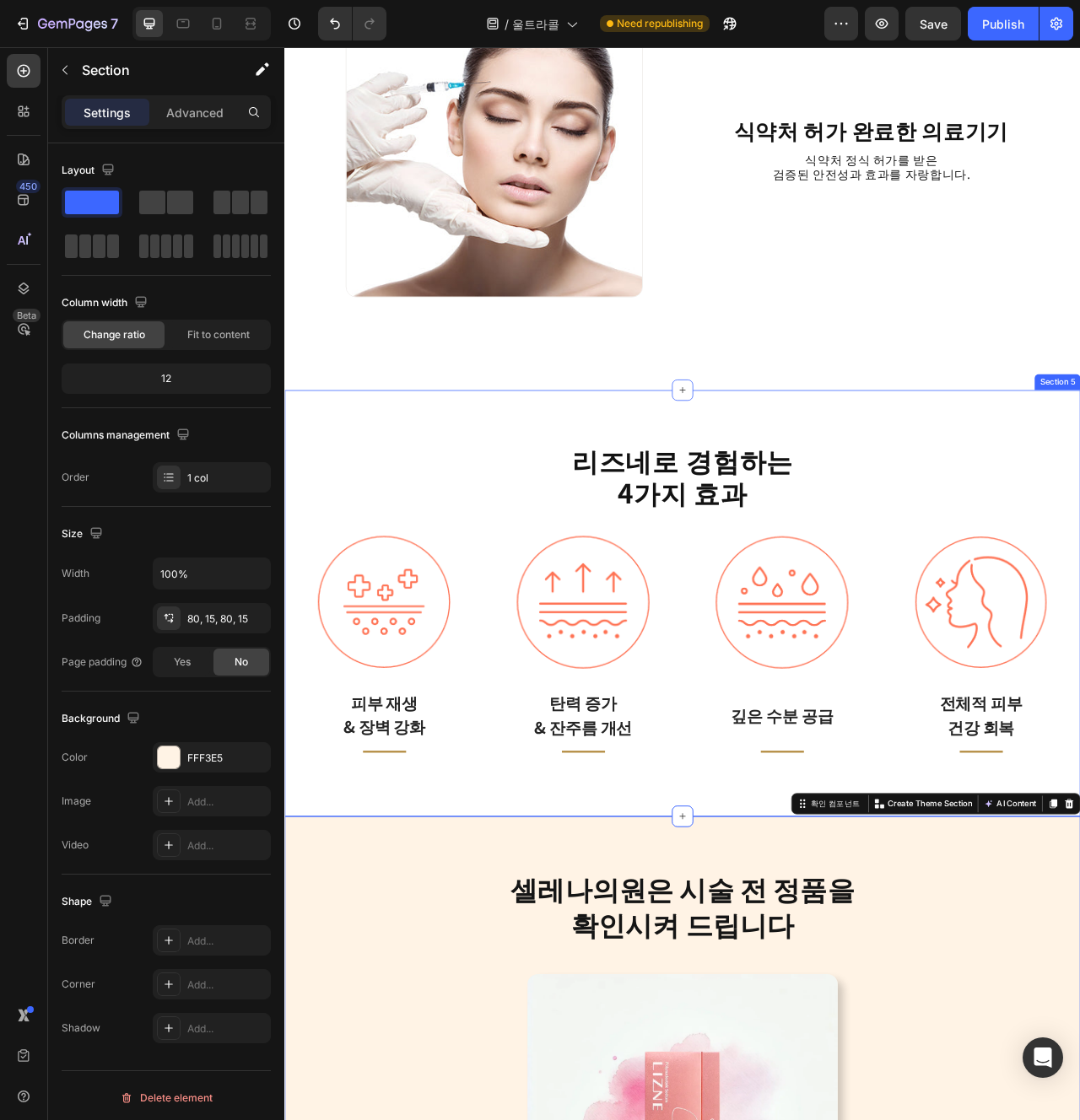
click at [585, 937] on div "Title Line" at bounding box center [663, 944] width 174 height 30
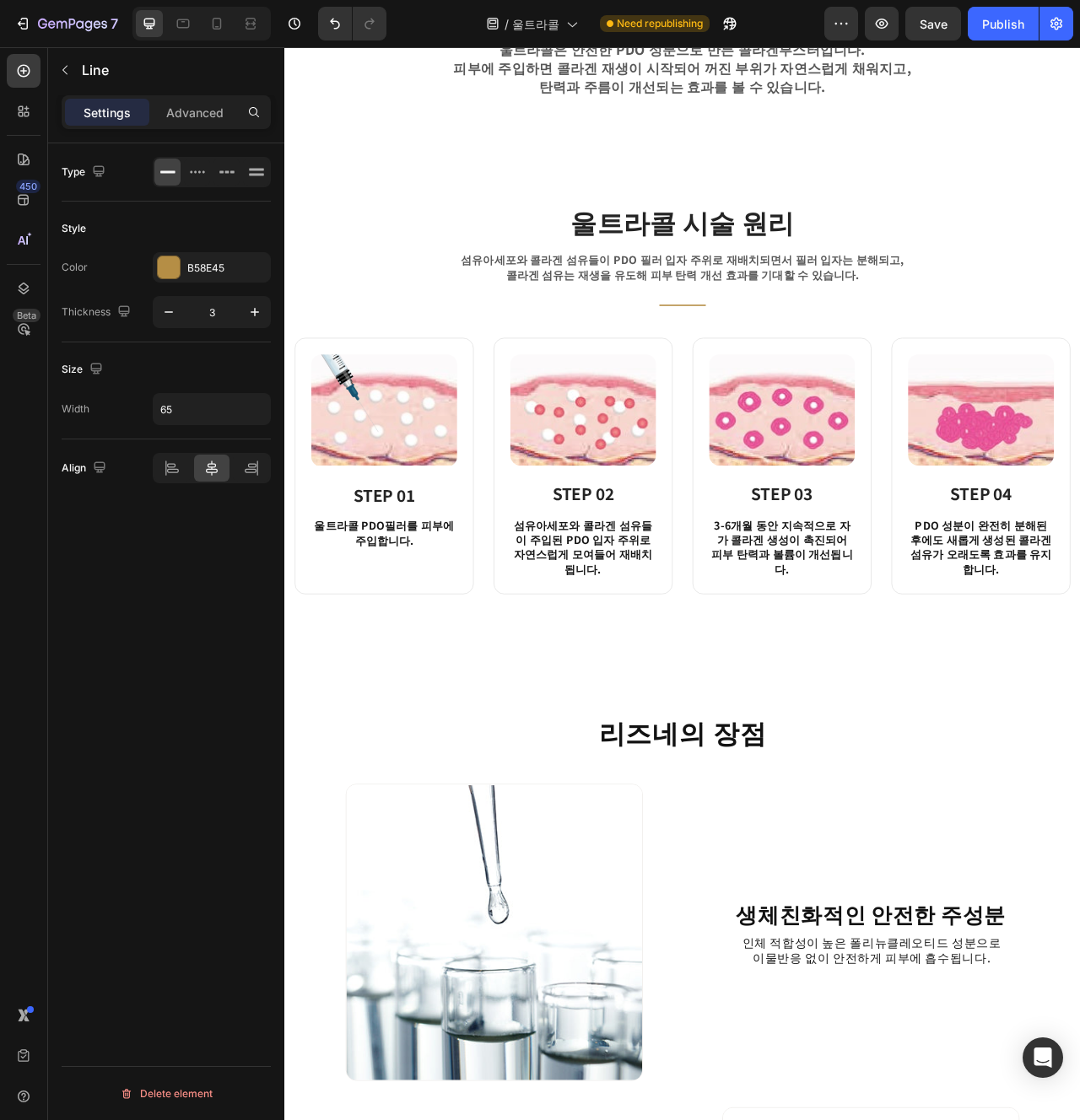
scroll to position [1129, 0]
click at [789, 742] on div "울트라콜 시술 원리 Heading 섬유아세포와 [GEOGRAPHIC_DATA]이 PDO 필러 입자 주위로 재배치되면서 필러 입자는 분해되고, …" at bounding box center [791, 493] width 1012 height 633
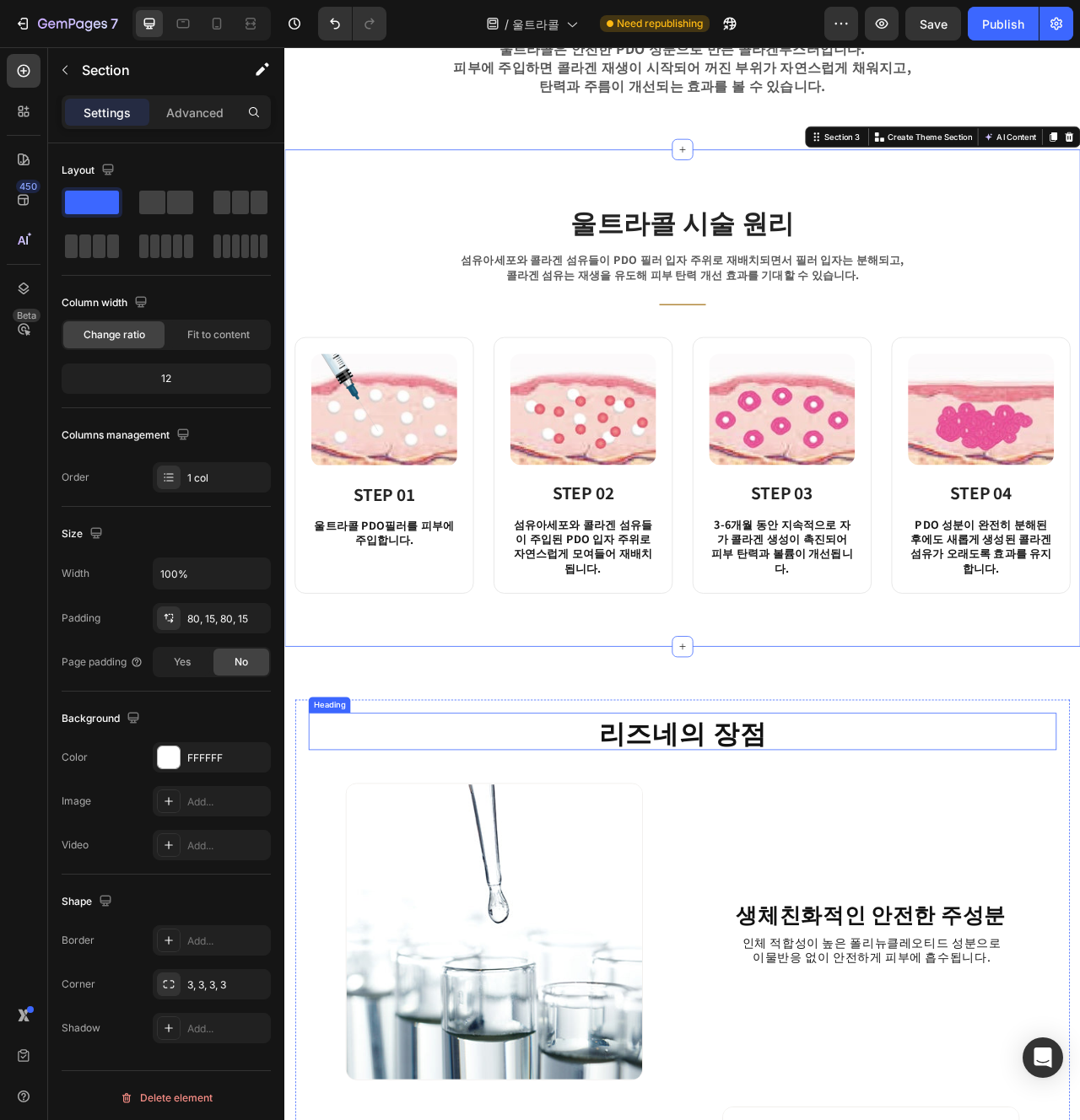
click at [931, 894] on h2 "리즈네의 장점" at bounding box center [790, 917] width 952 height 47
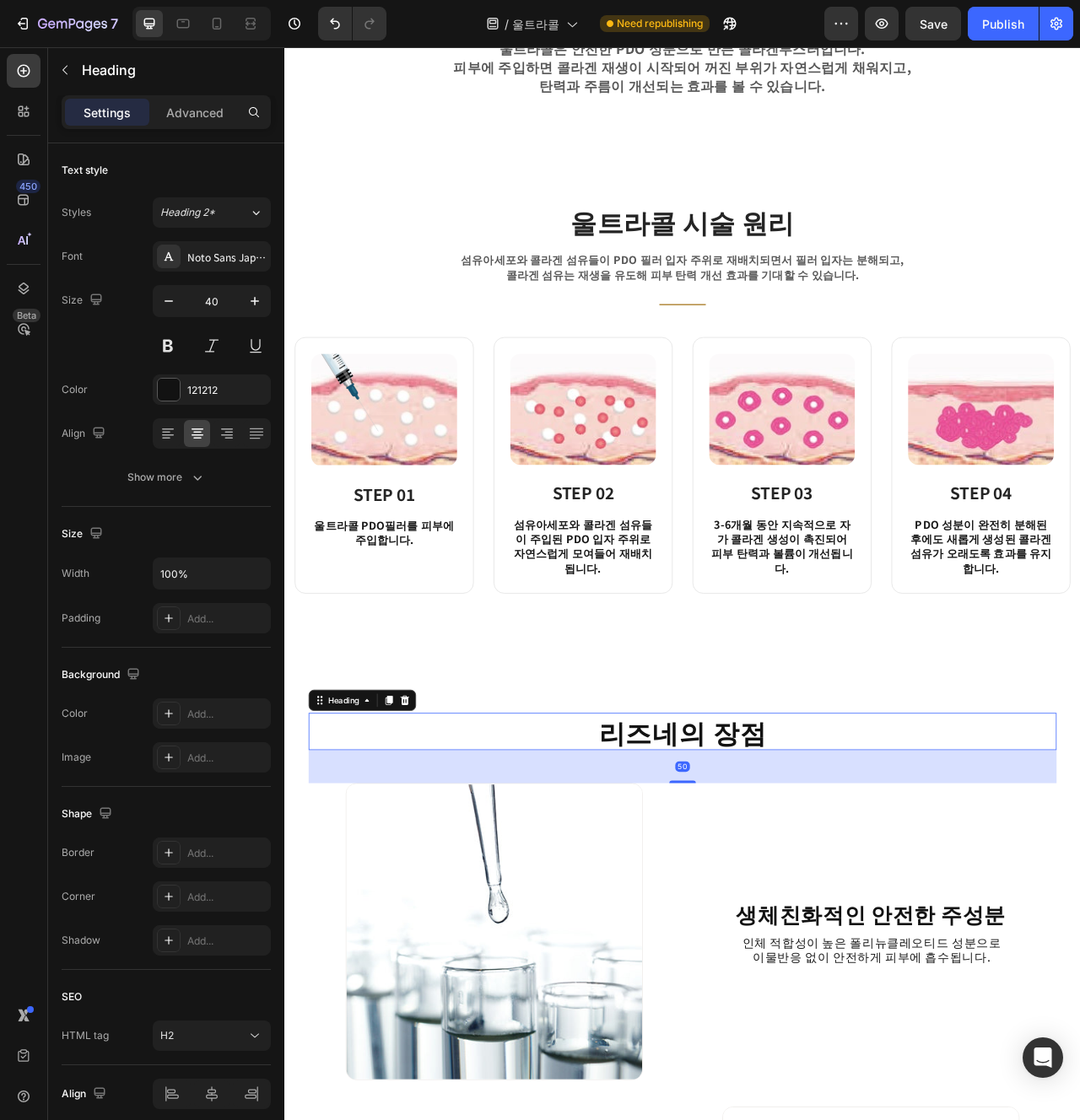
scroll to position [1120, 0]
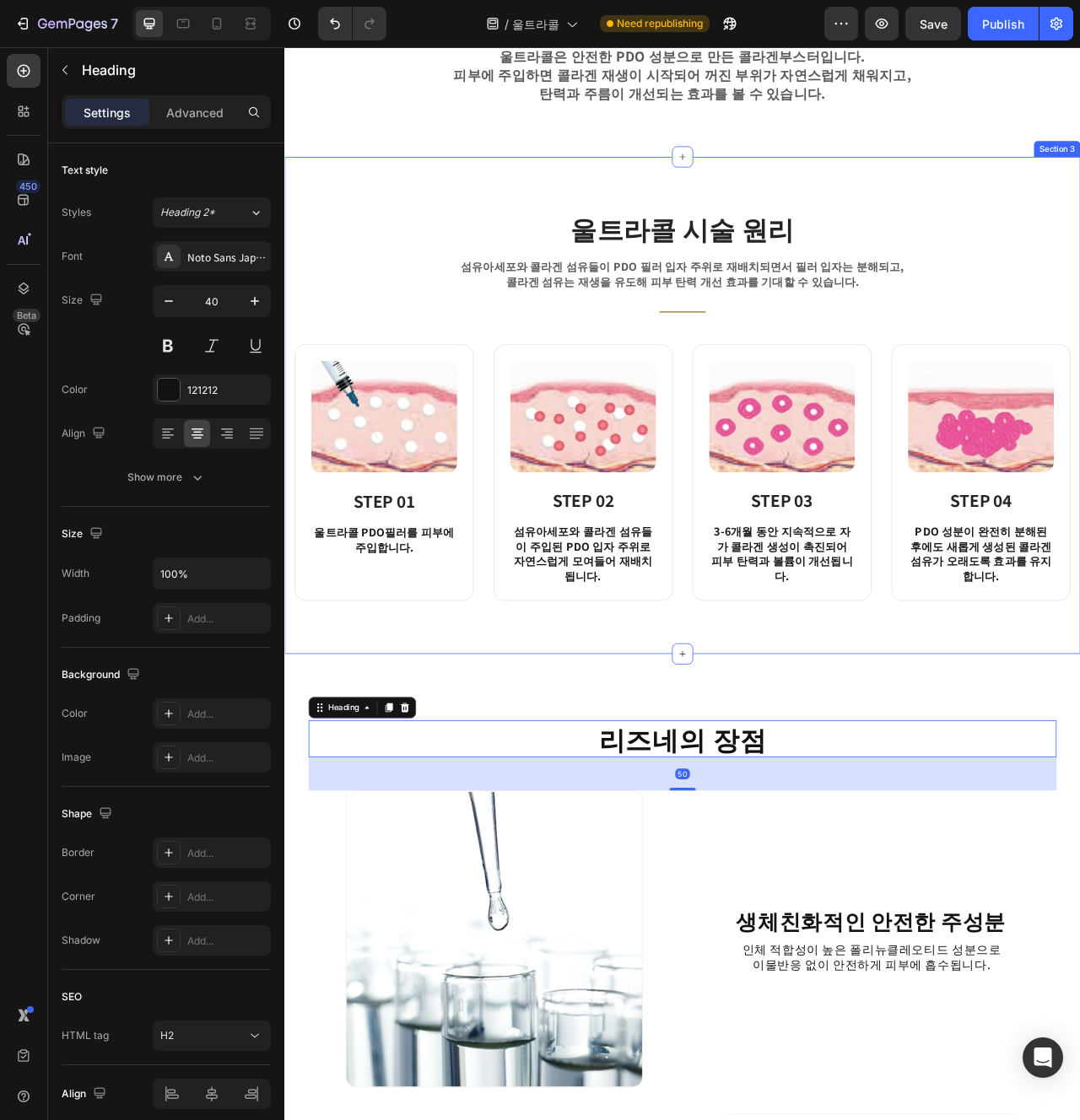
click at [763, 772] on div "울트라콜 시술 원리 Heading 섬유아세포와 [GEOGRAPHIC_DATA]이 PDO 필러 입자 주위로 재배치되면서 필러 입자는 분해되고, …" at bounding box center [791, 502] width 1012 height 633
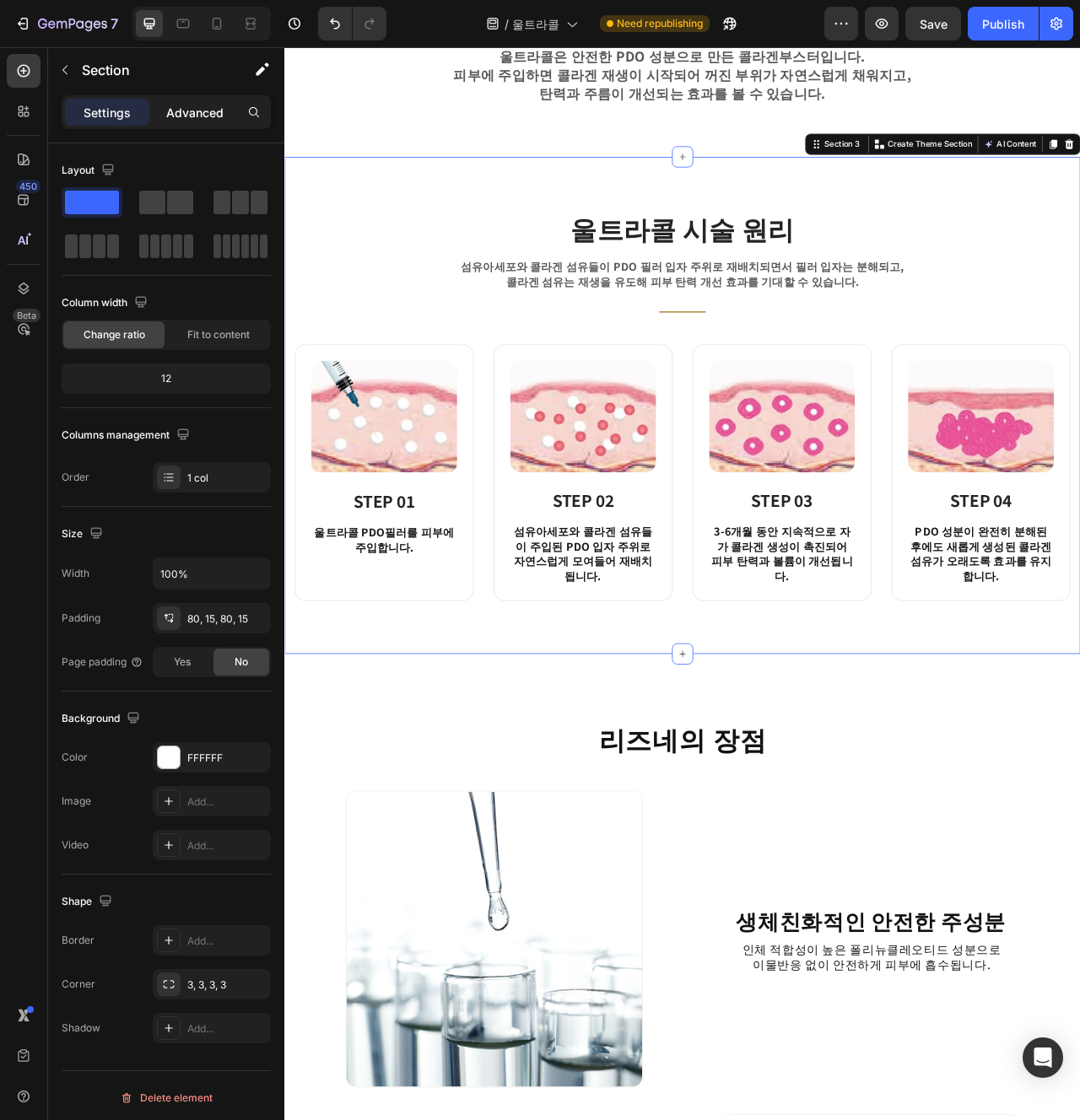
click at [164, 105] on div "Advanced" at bounding box center [194, 112] width 85 height 27
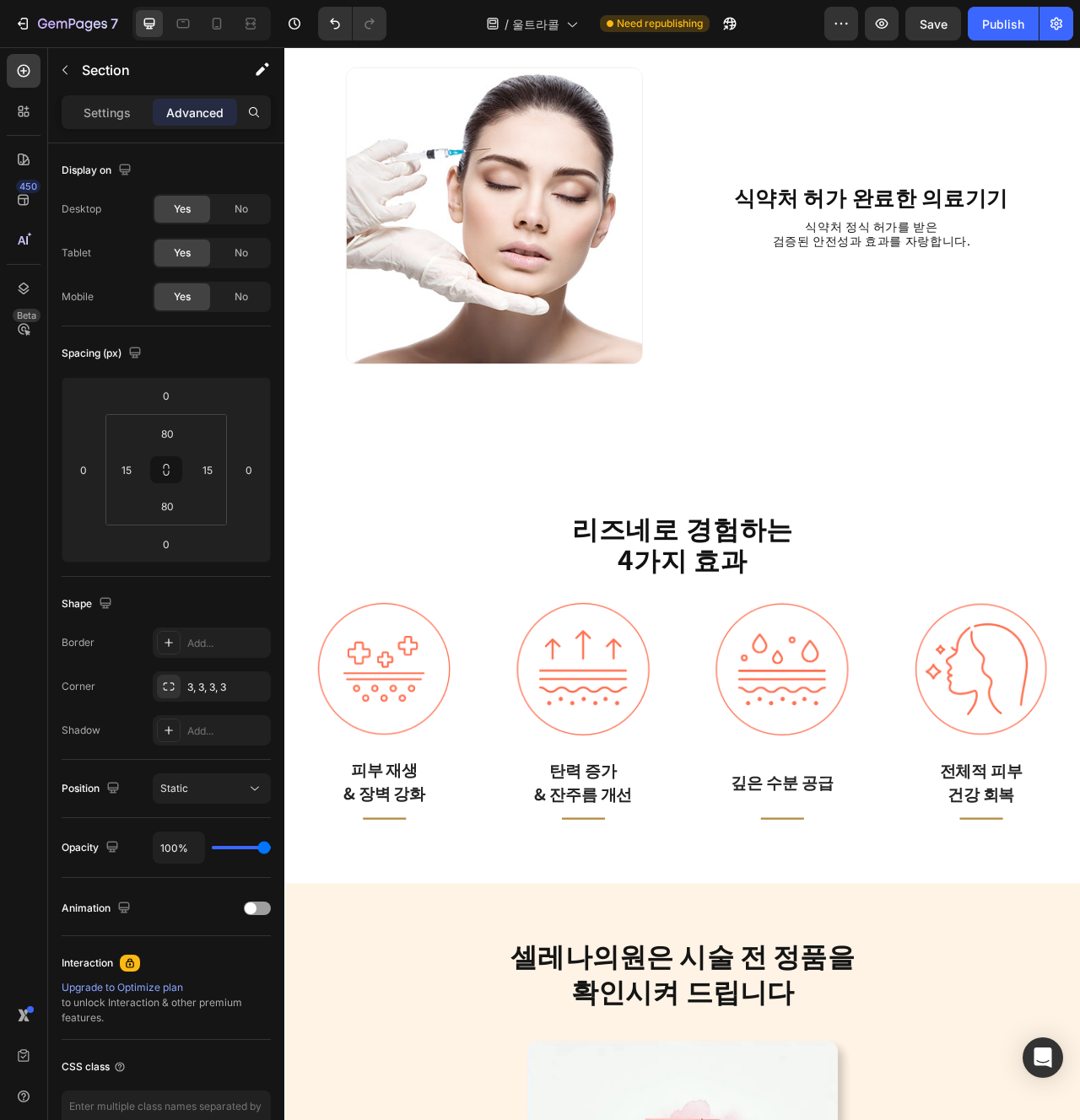
scroll to position [3288, 0]
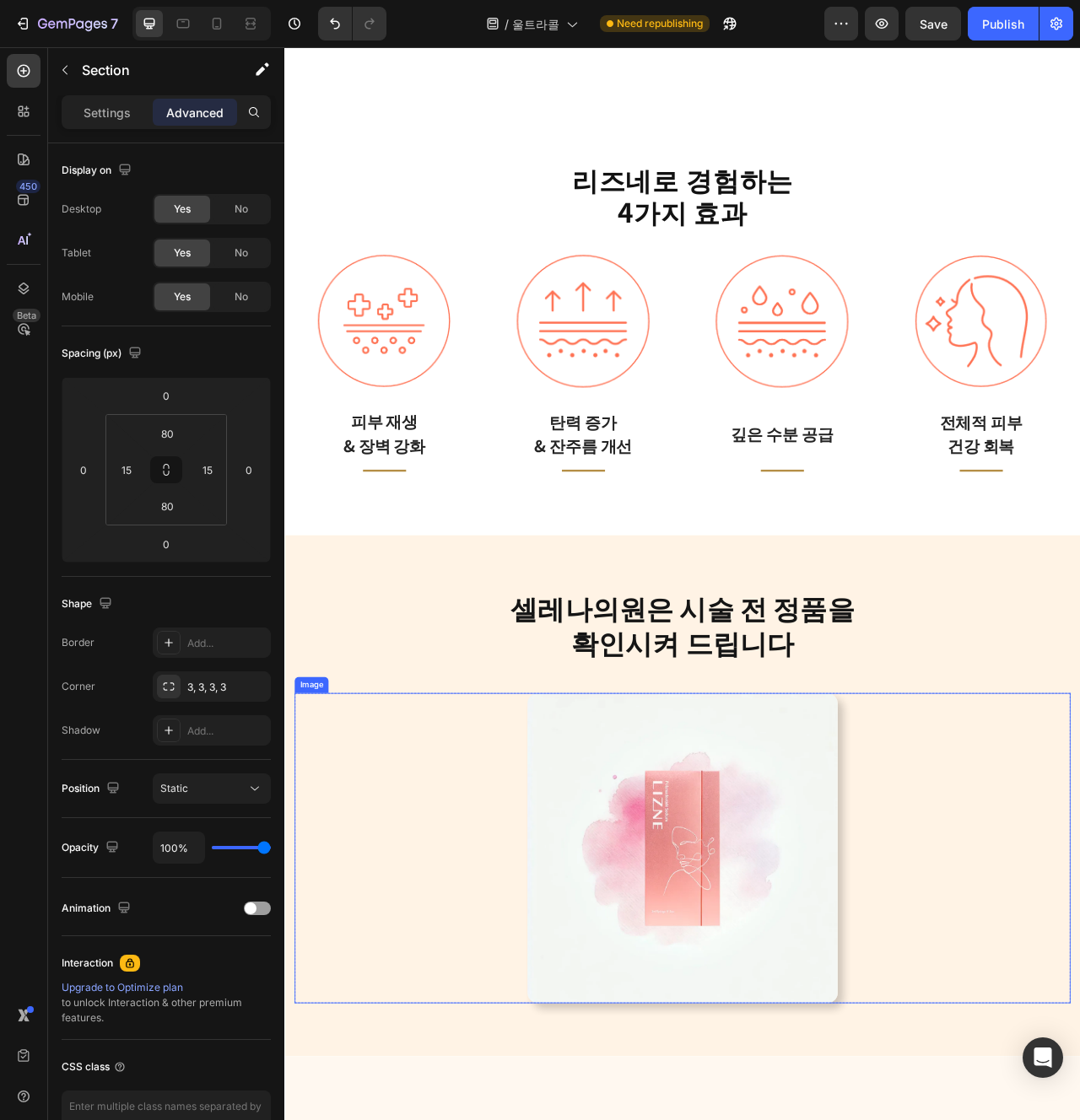
click at [649, 1023] on img at bounding box center [791, 1066] width 394 height 394
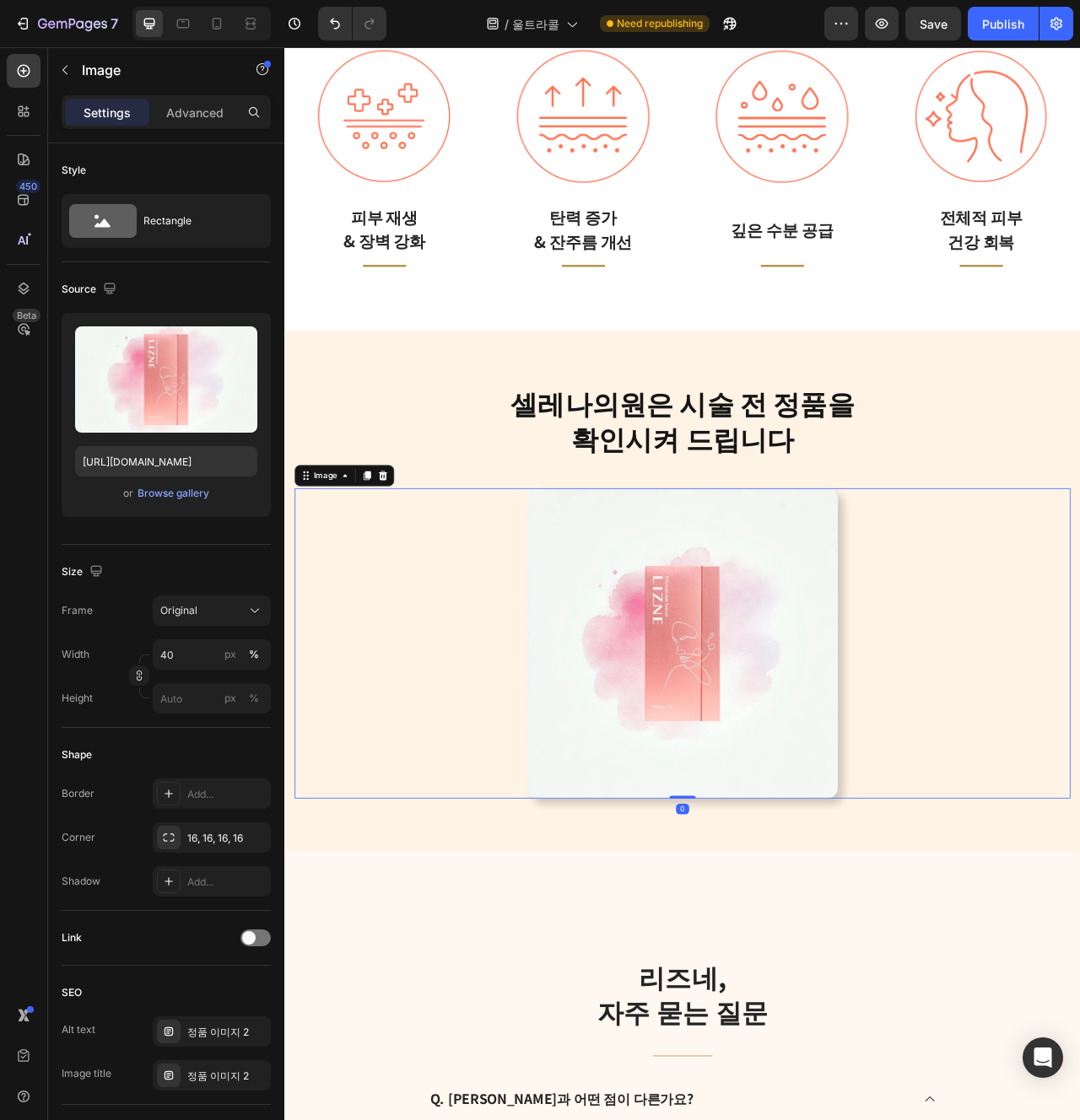
scroll to position [3587, 0]
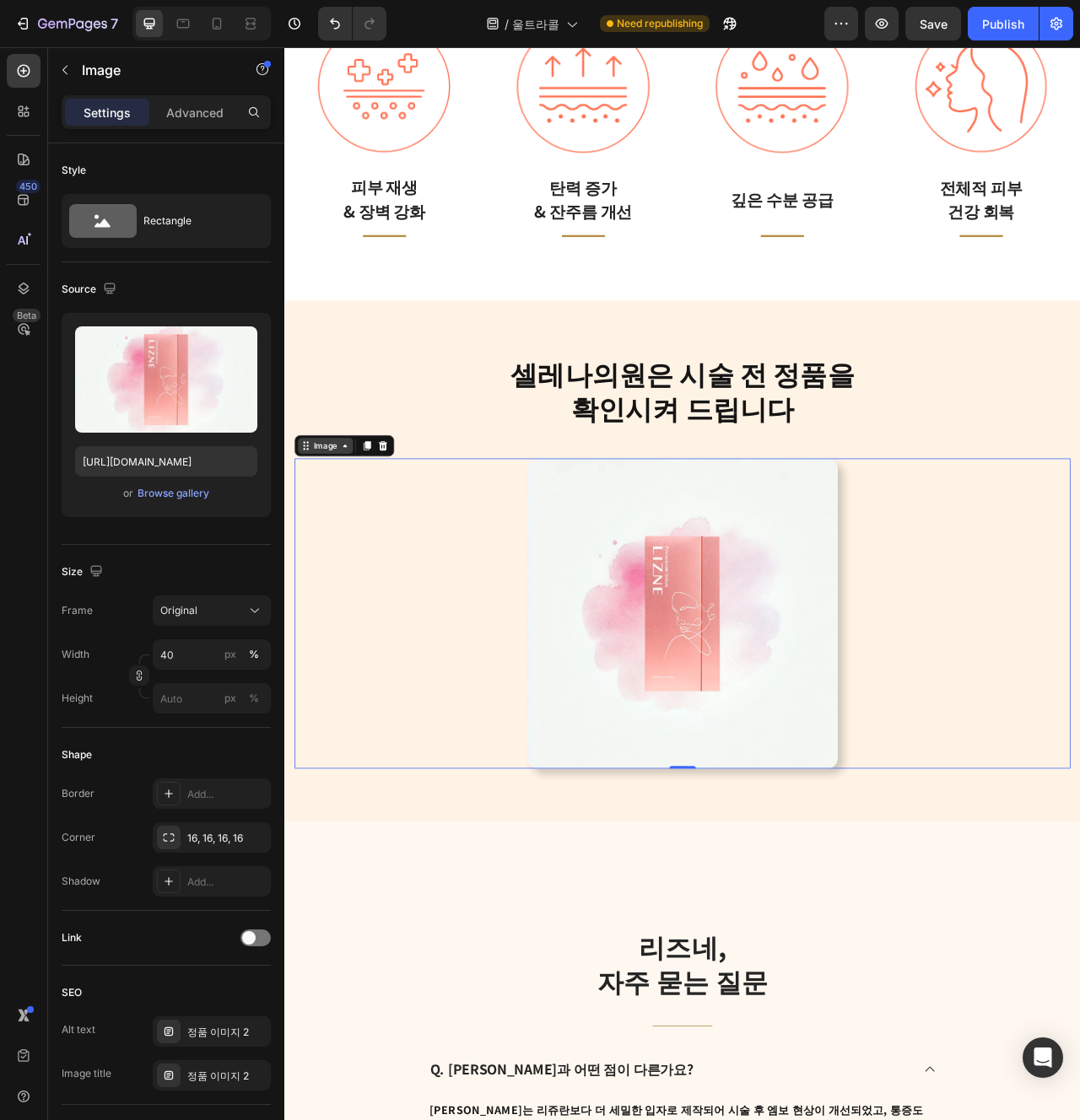
click at [340, 550] on div "Image" at bounding box center [336, 554] width 36 height 15
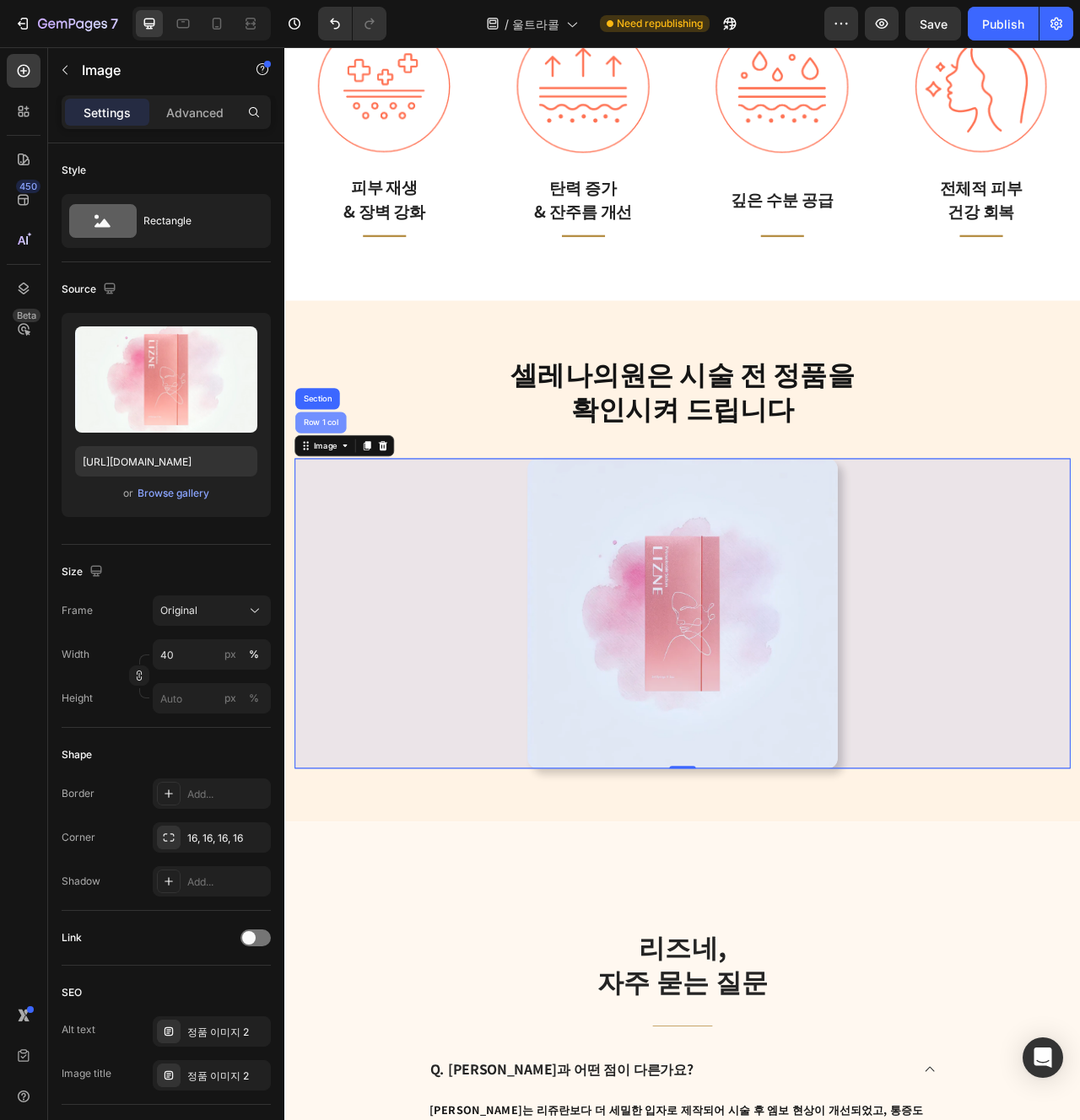
click at [340, 527] on div "Row 1 col" at bounding box center [329, 525] width 51 height 10
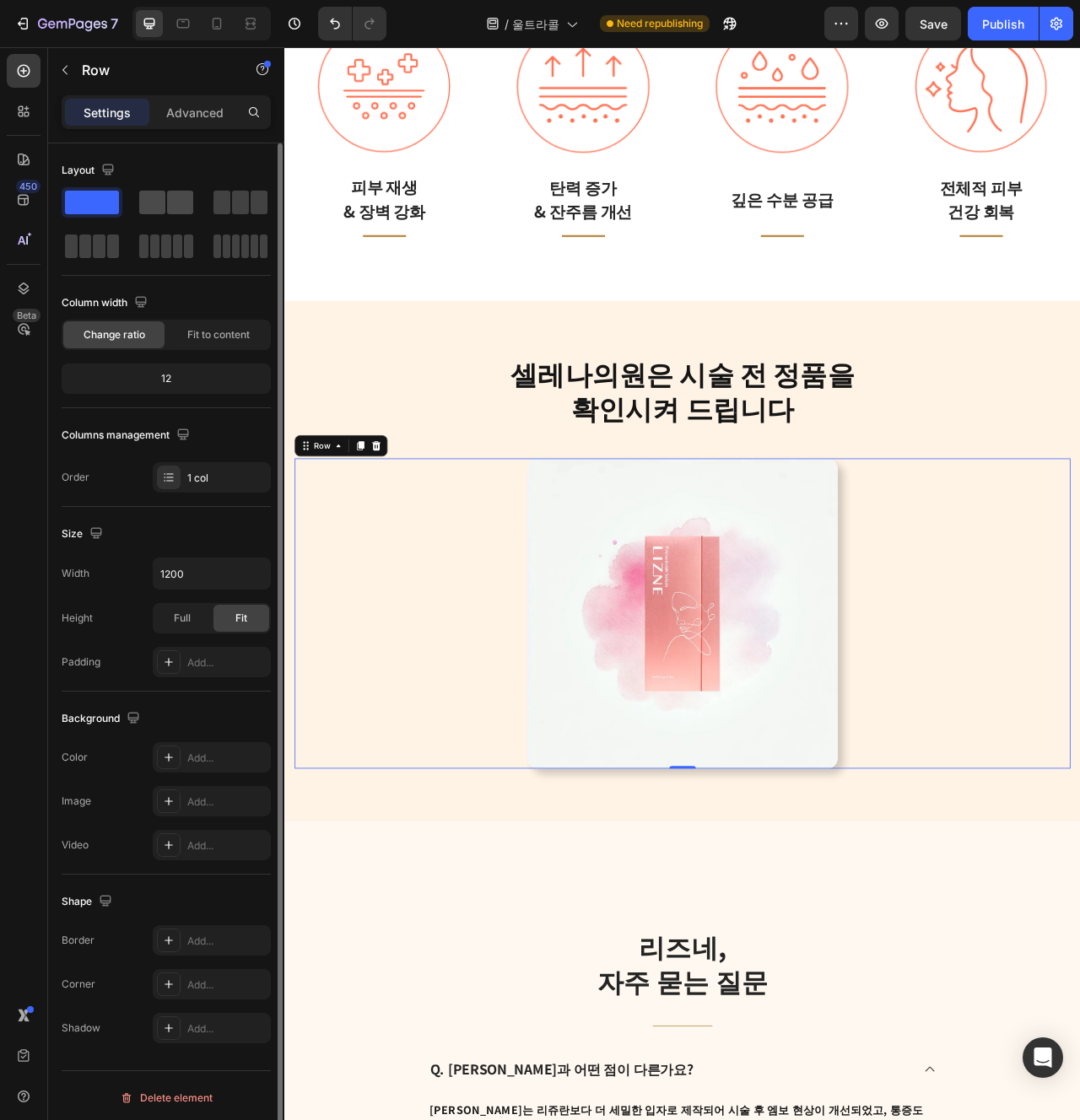
click at [152, 201] on span at bounding box center [153, 202] width 26 height 23
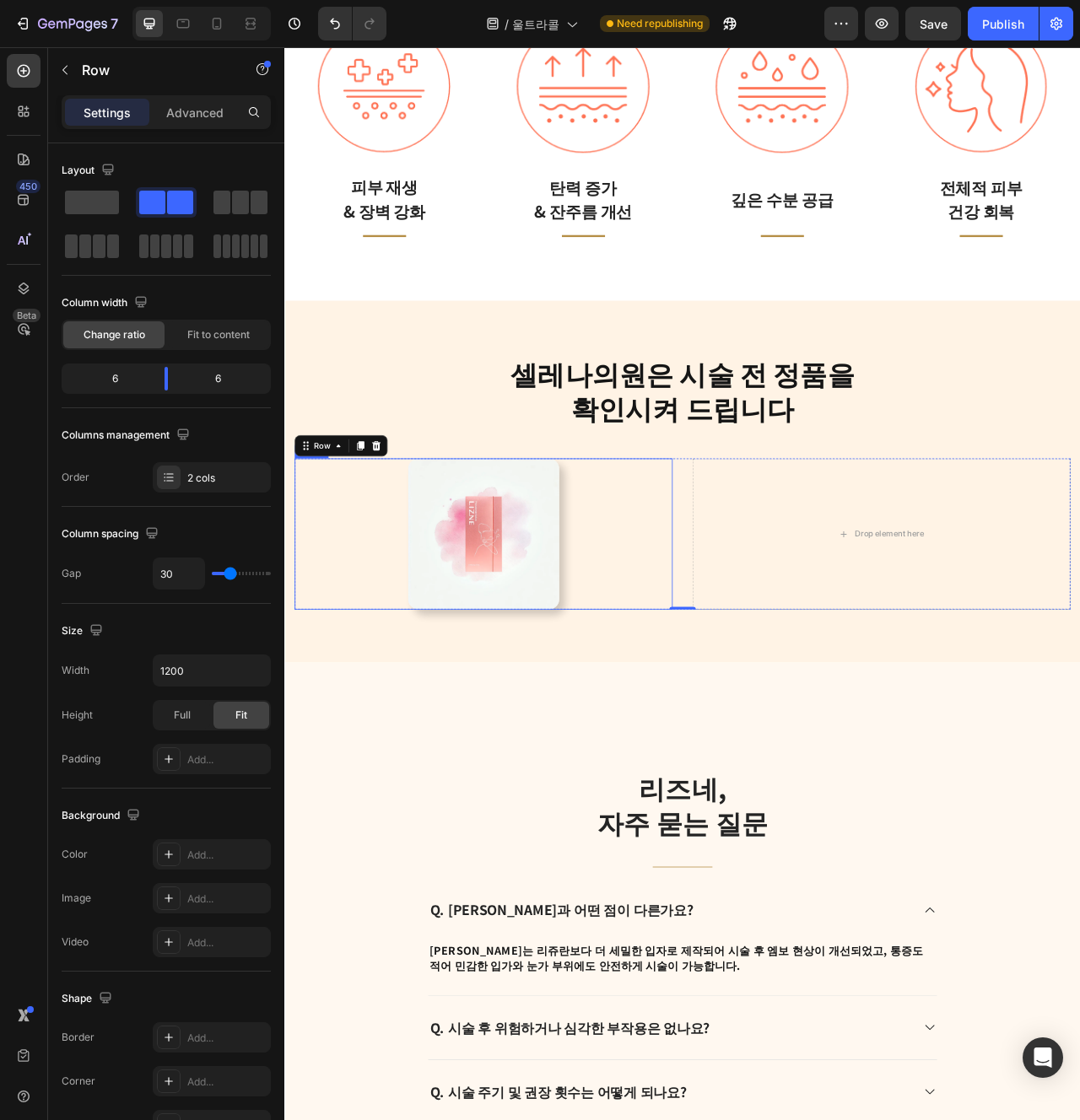
click at [612, 716] on img at bounding box center [537, 666] width 193 height 193
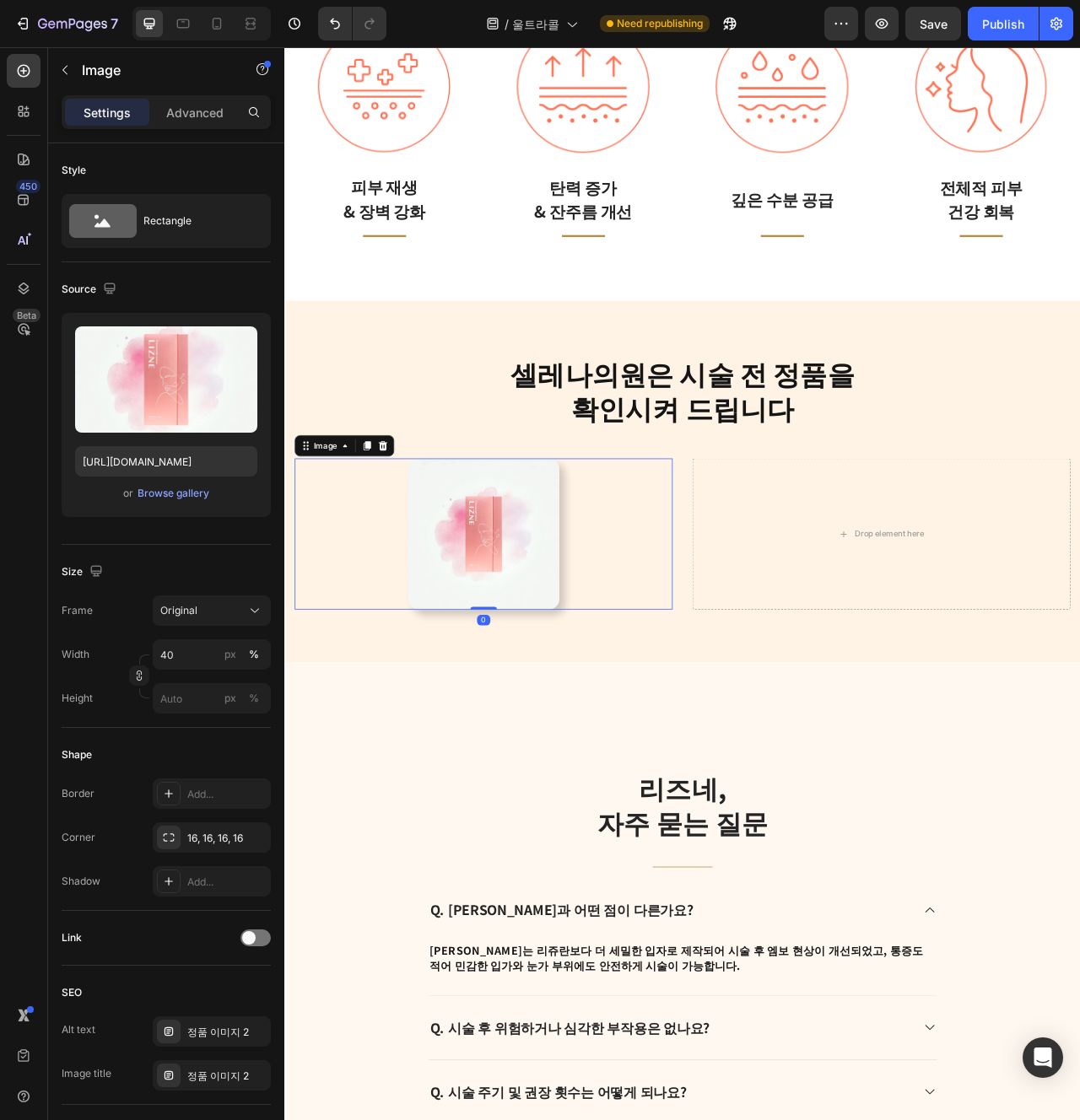
click at [760, 716] on div at bounding box center [537, 666] width 481 height 193
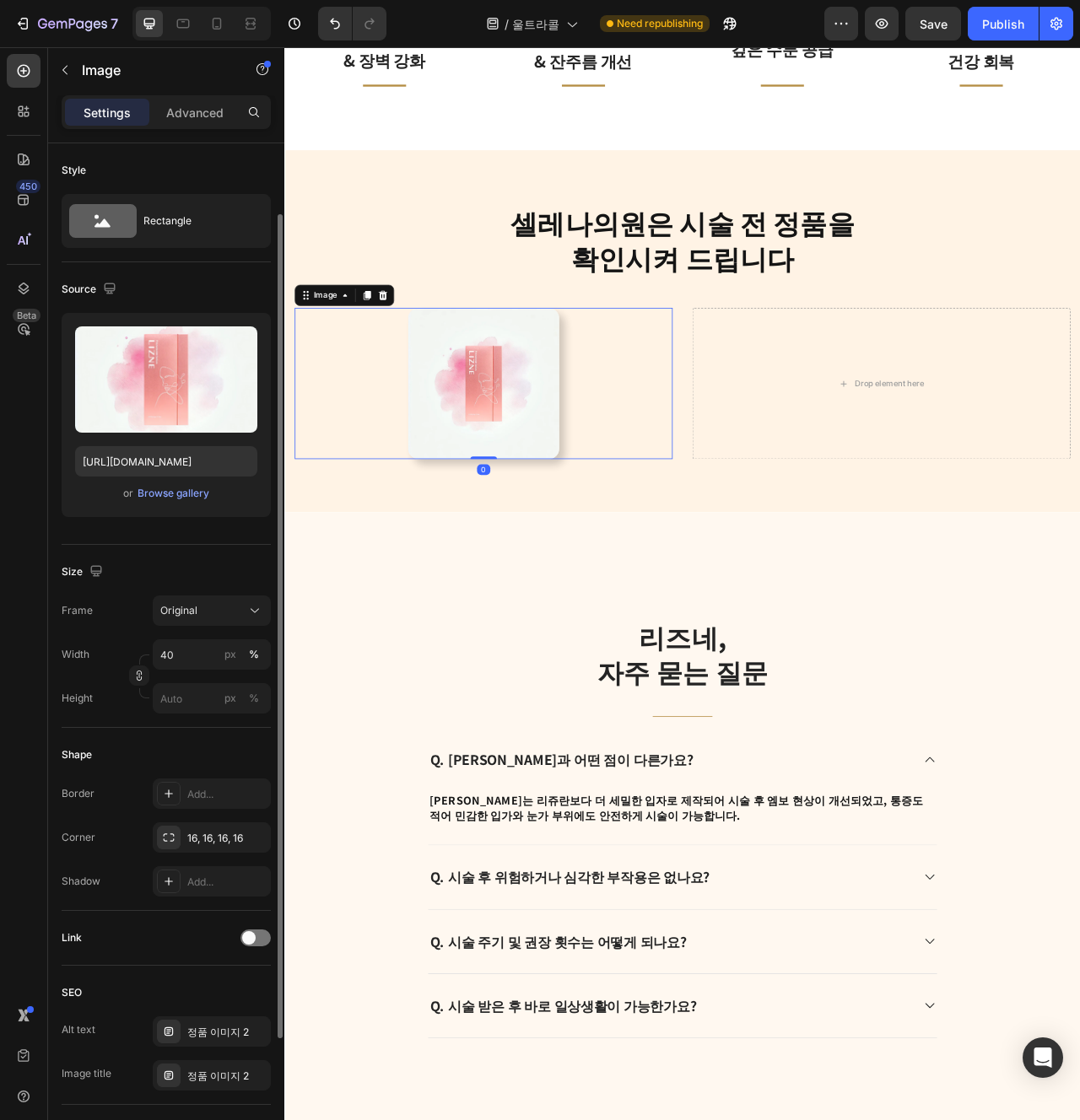
scroll to position [249, 0]
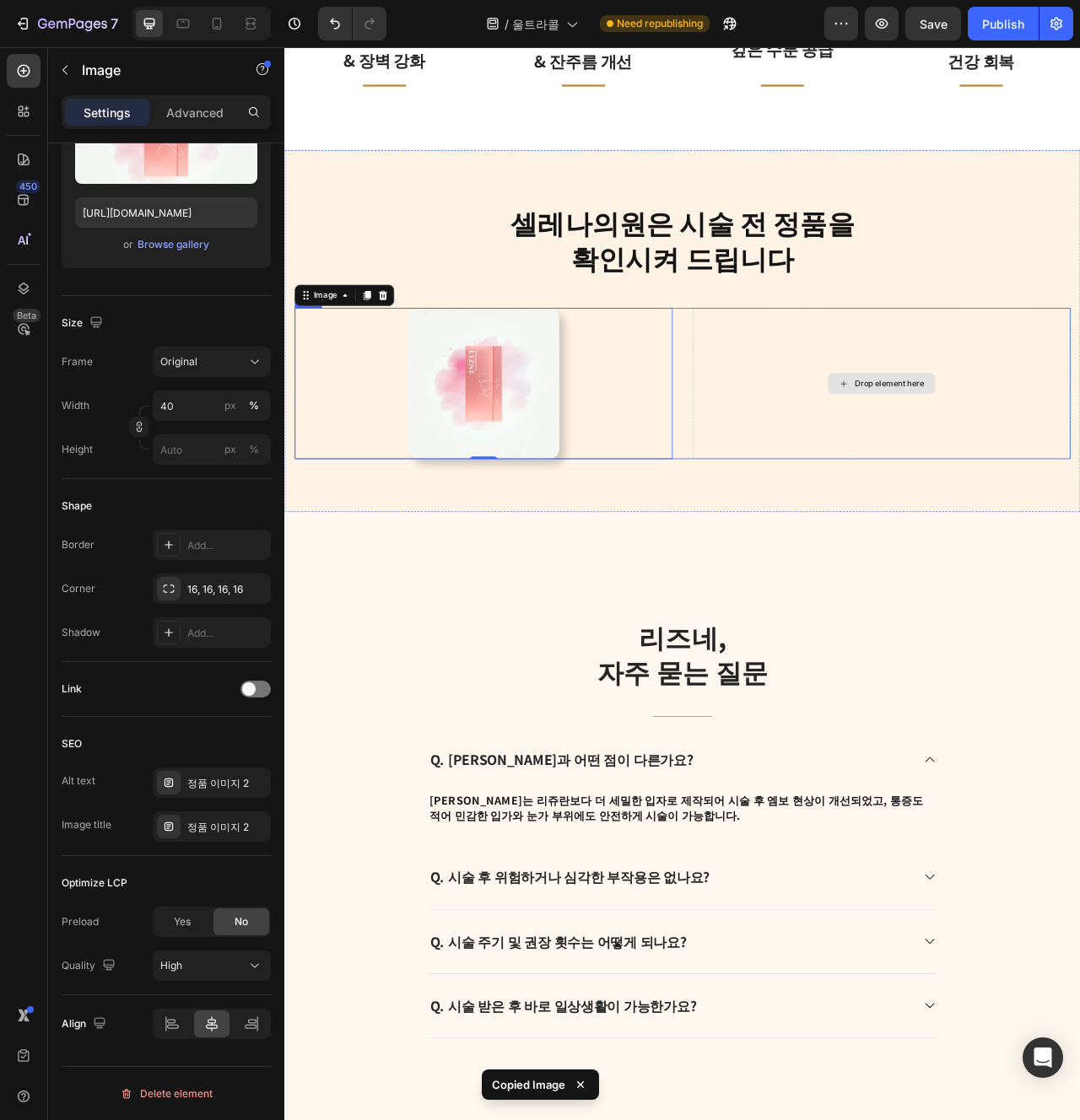
click at [915, 489] on div "Drop element here" at bounding box center [1043, 474] width 481 height 193
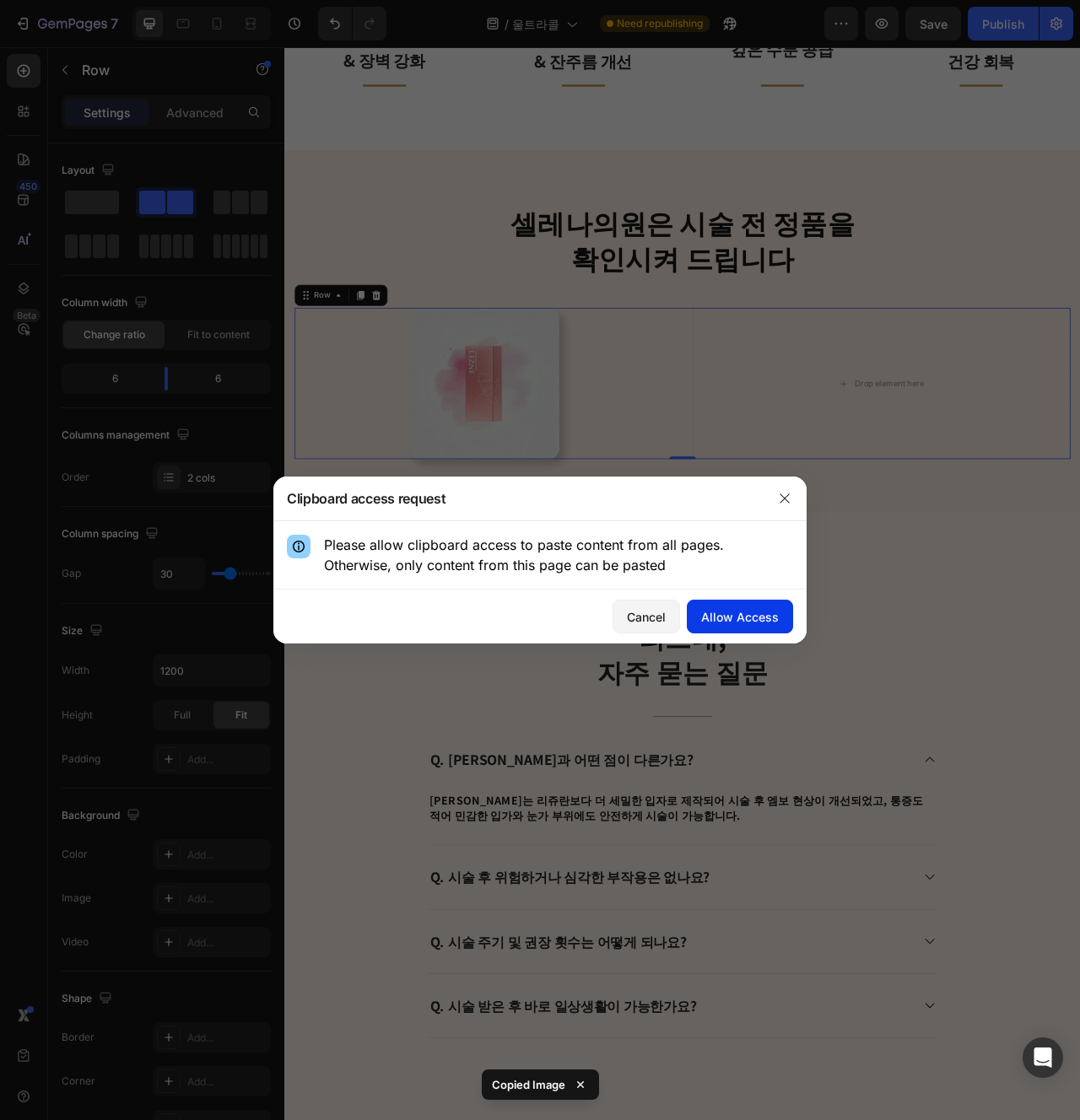
click at [725, 632] on button "Allow Access" at bounding box center [740, 617] width 106 height 33
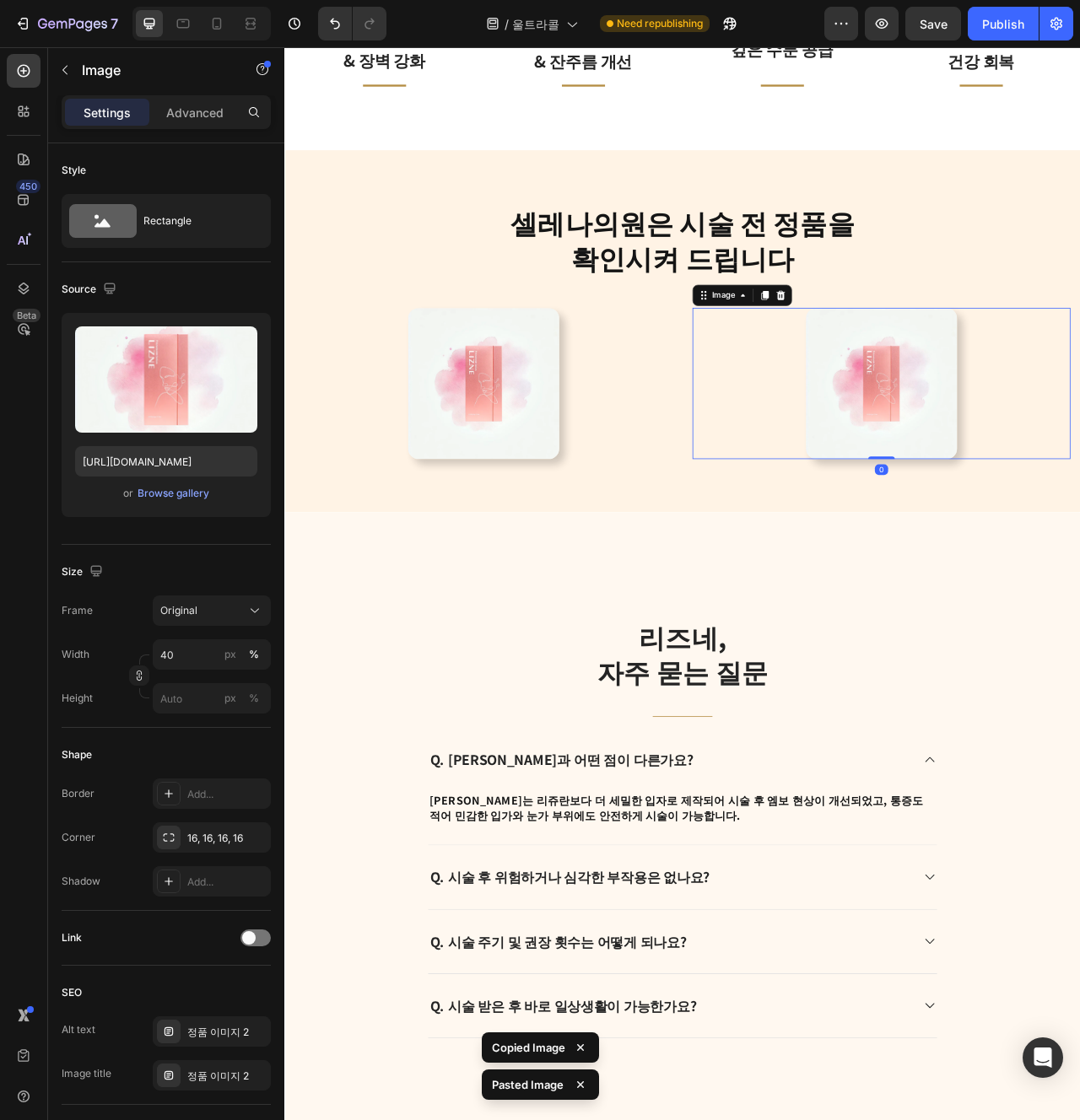
click at [731, 562] on div at bounding box center [537, 474] width 481 height 193
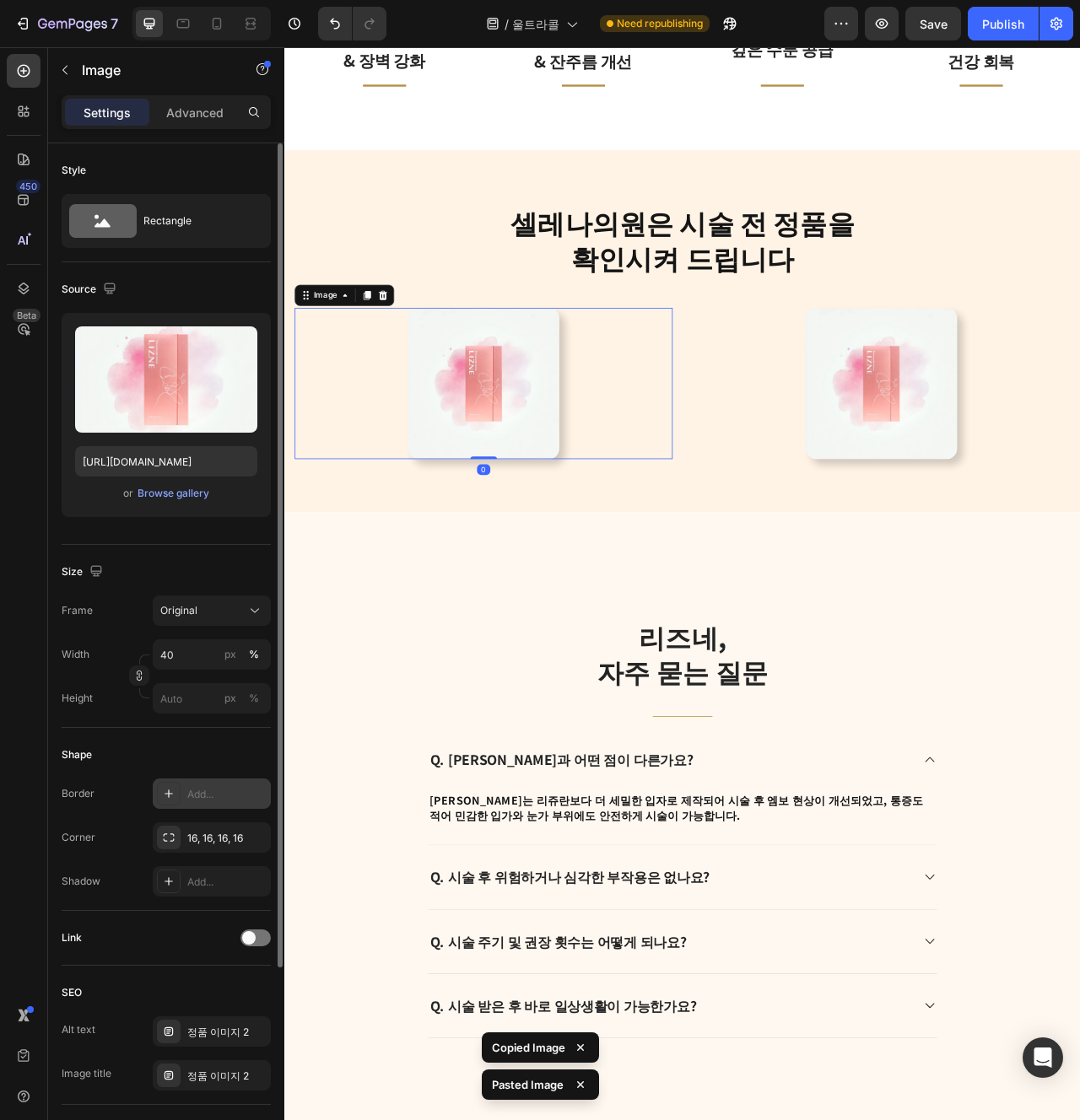
scroll to position [249, 0]
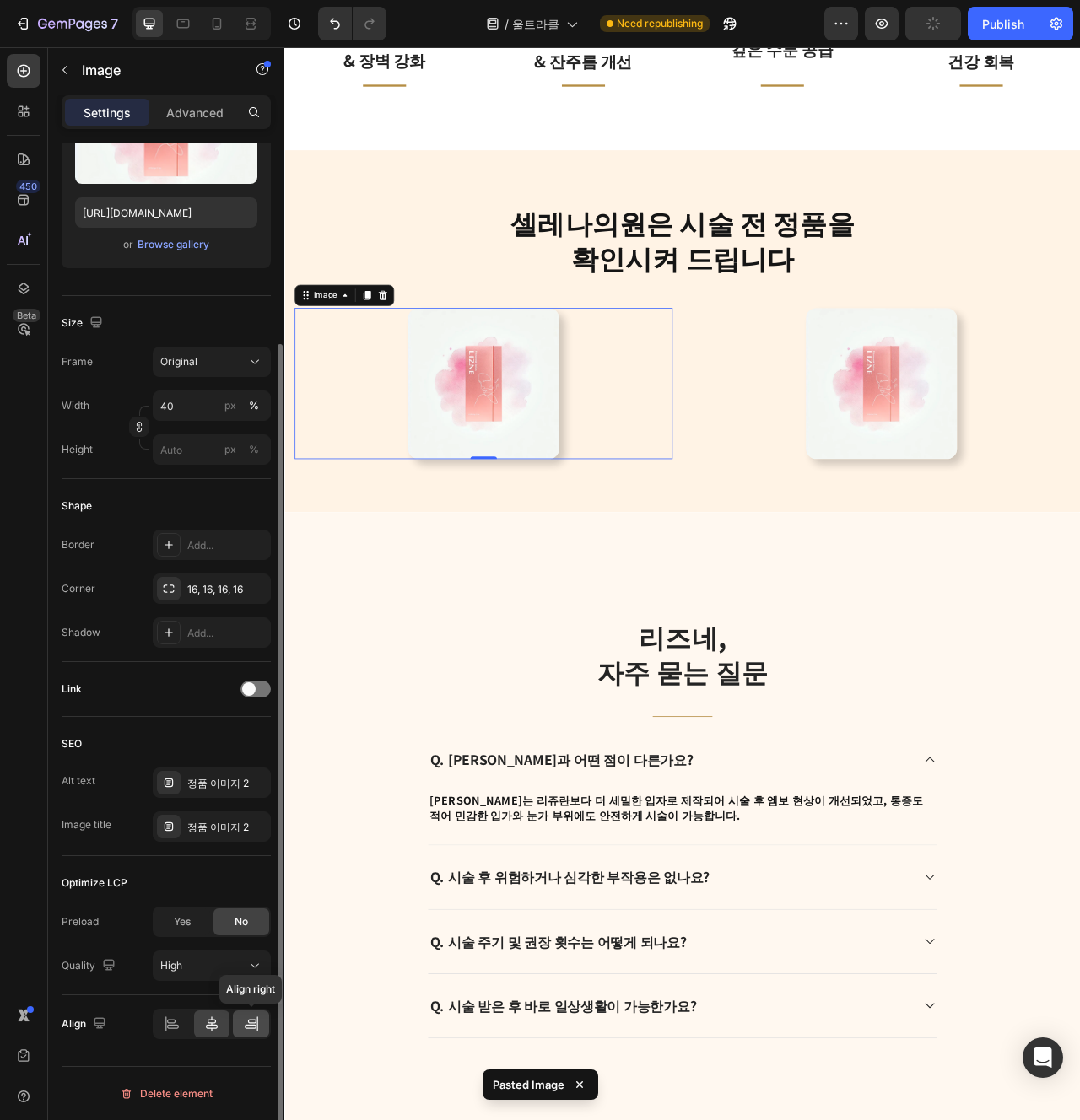
click at [246, 1018] on icon at bounding box center [251, 1024] width 17 height 17
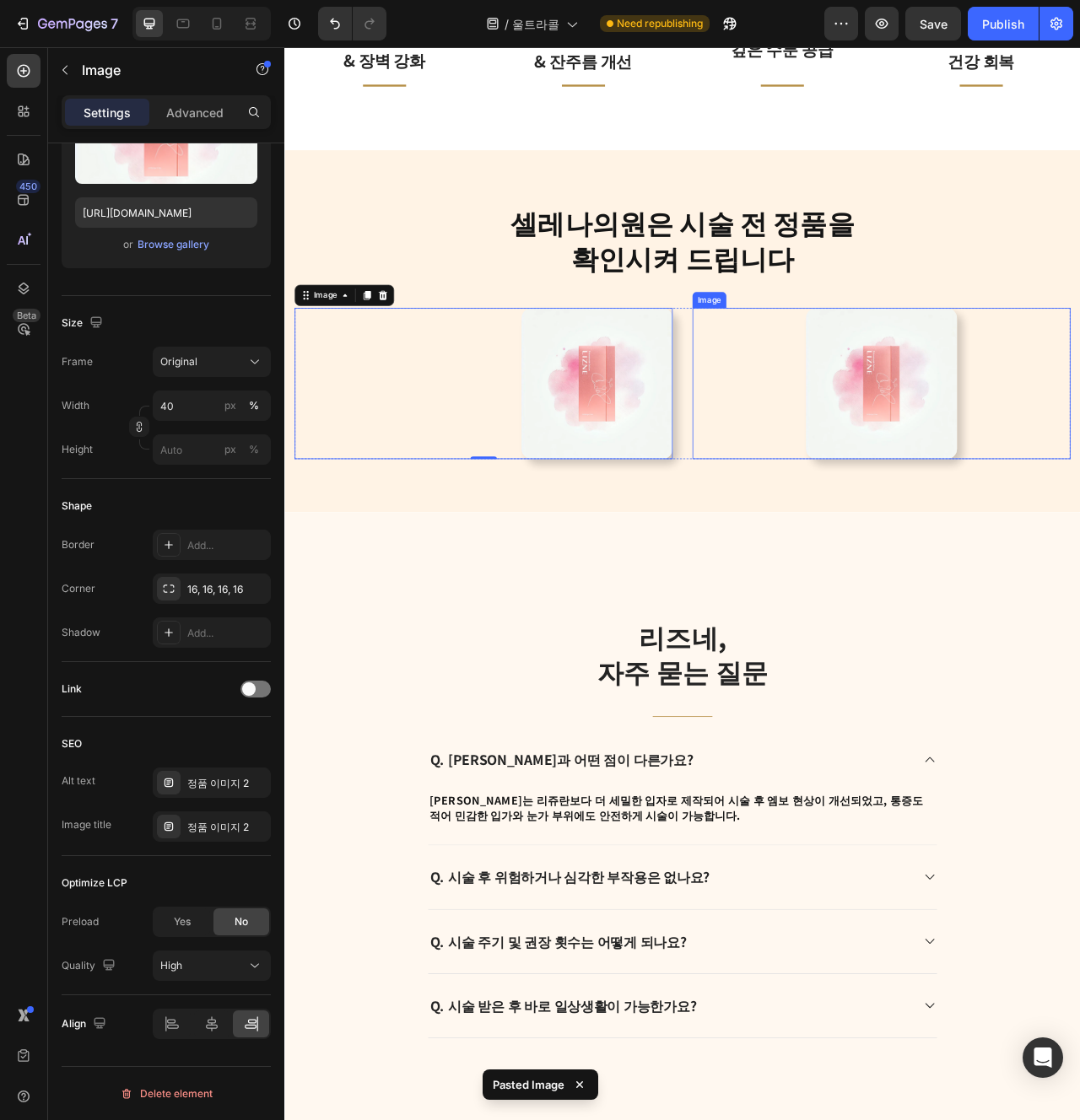
click at [915, 440] on div at bounding box center [1043, 474] width 481 height 193
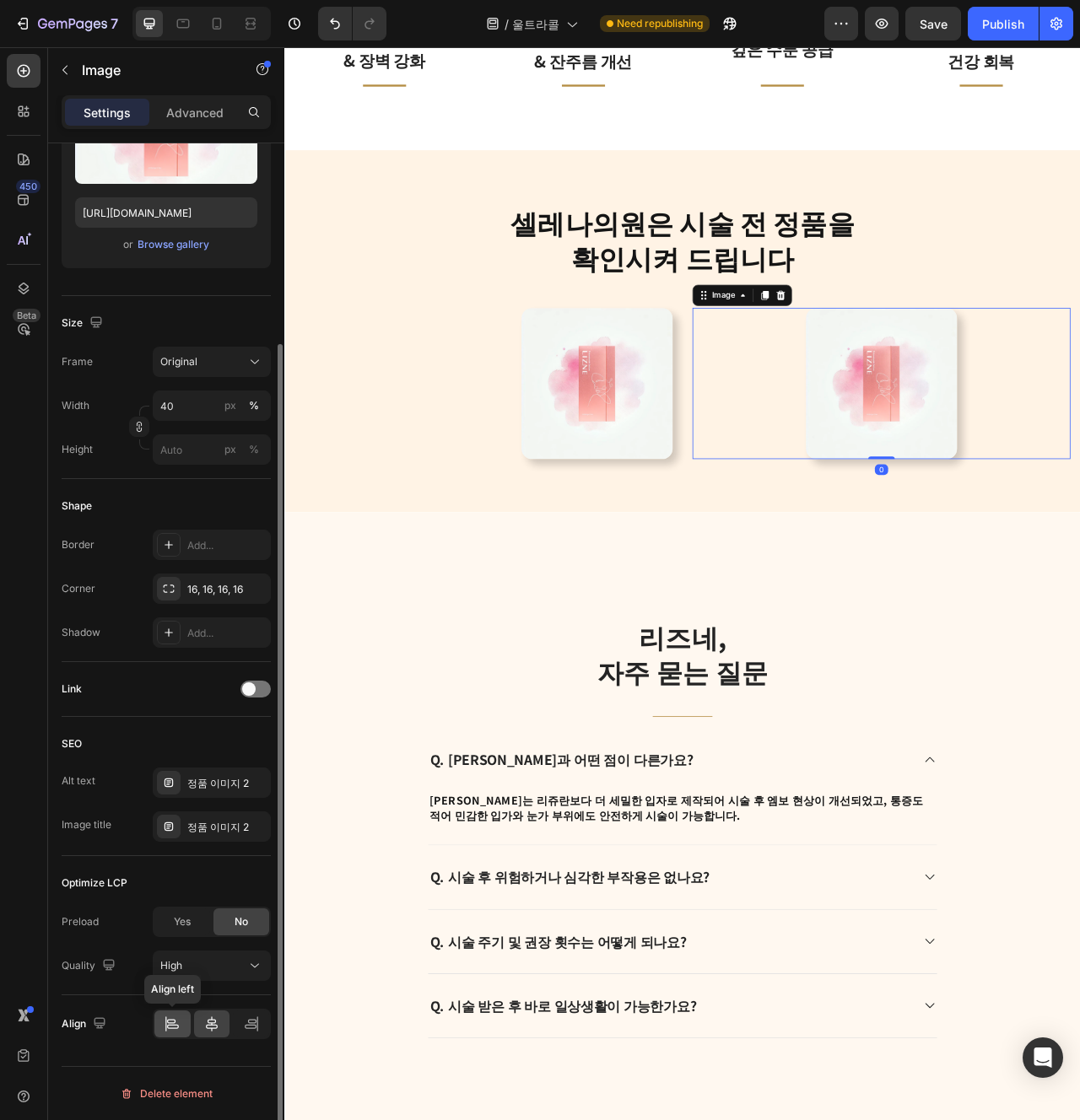
click at [167, 1029] on icon at bounding box center [172, 1024] width 17 height 17
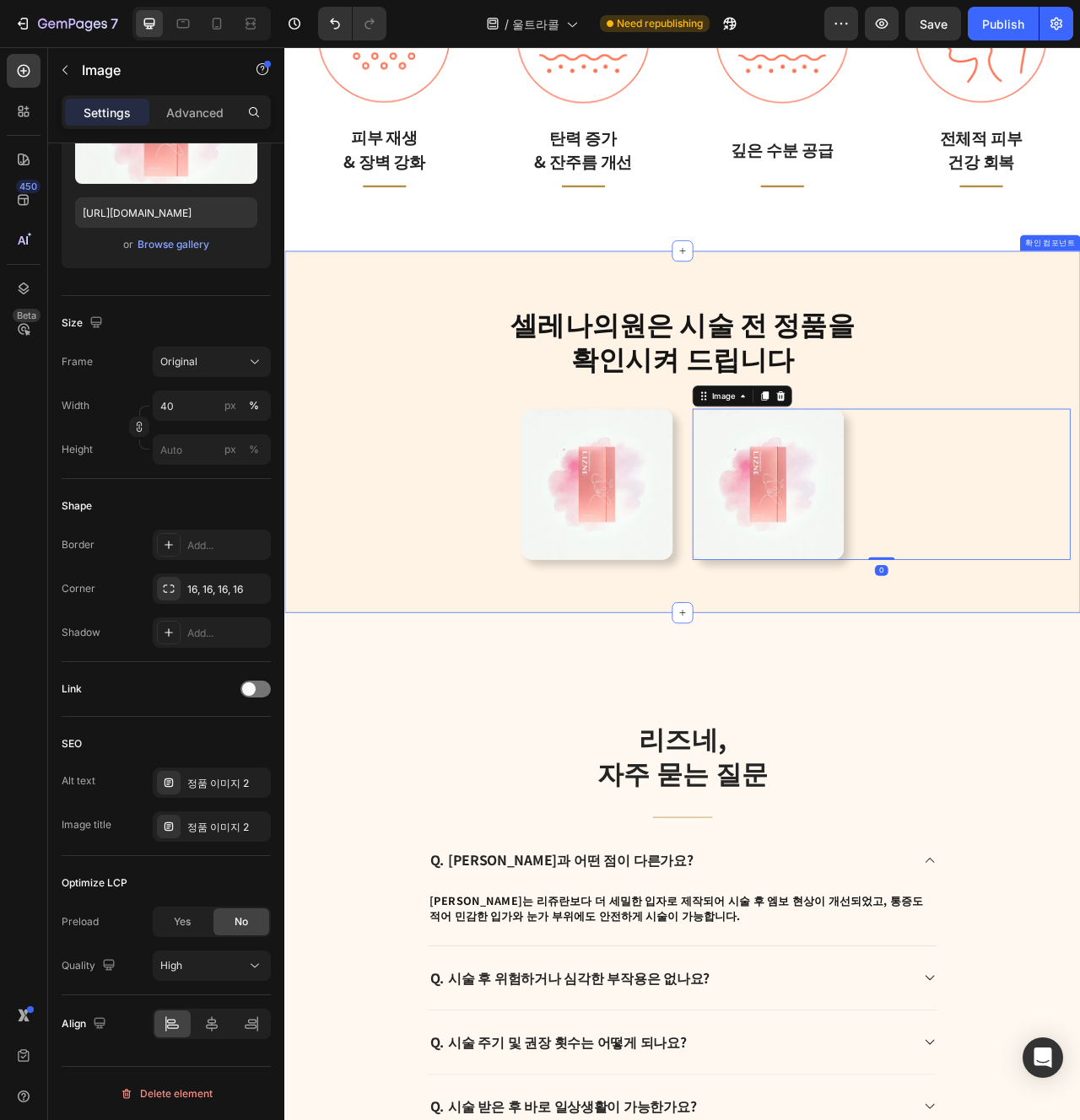
scroll to position [3559, 0]
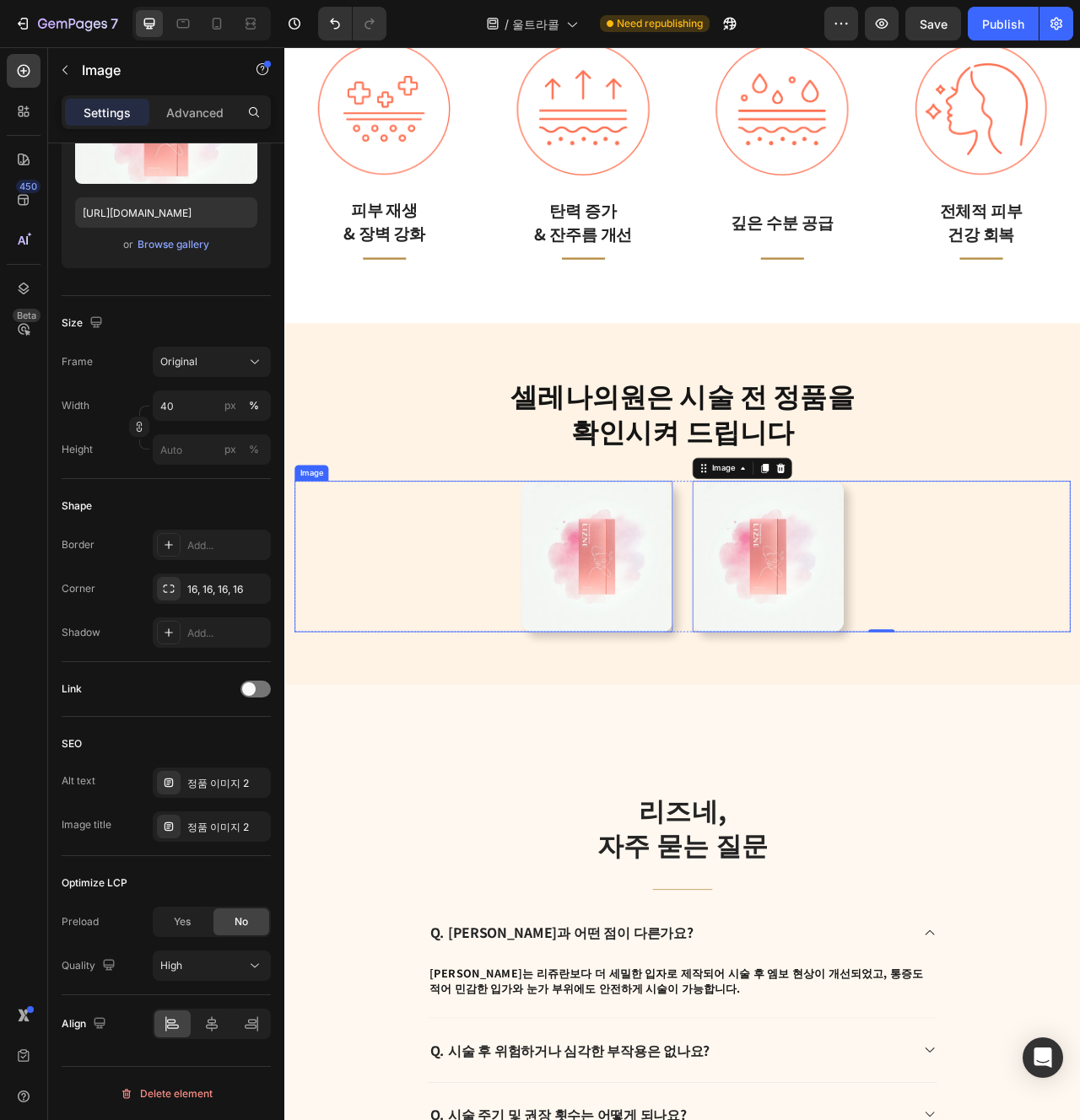
click at [698, 711] on img at bounding box center [681, 695] width 193 height 193
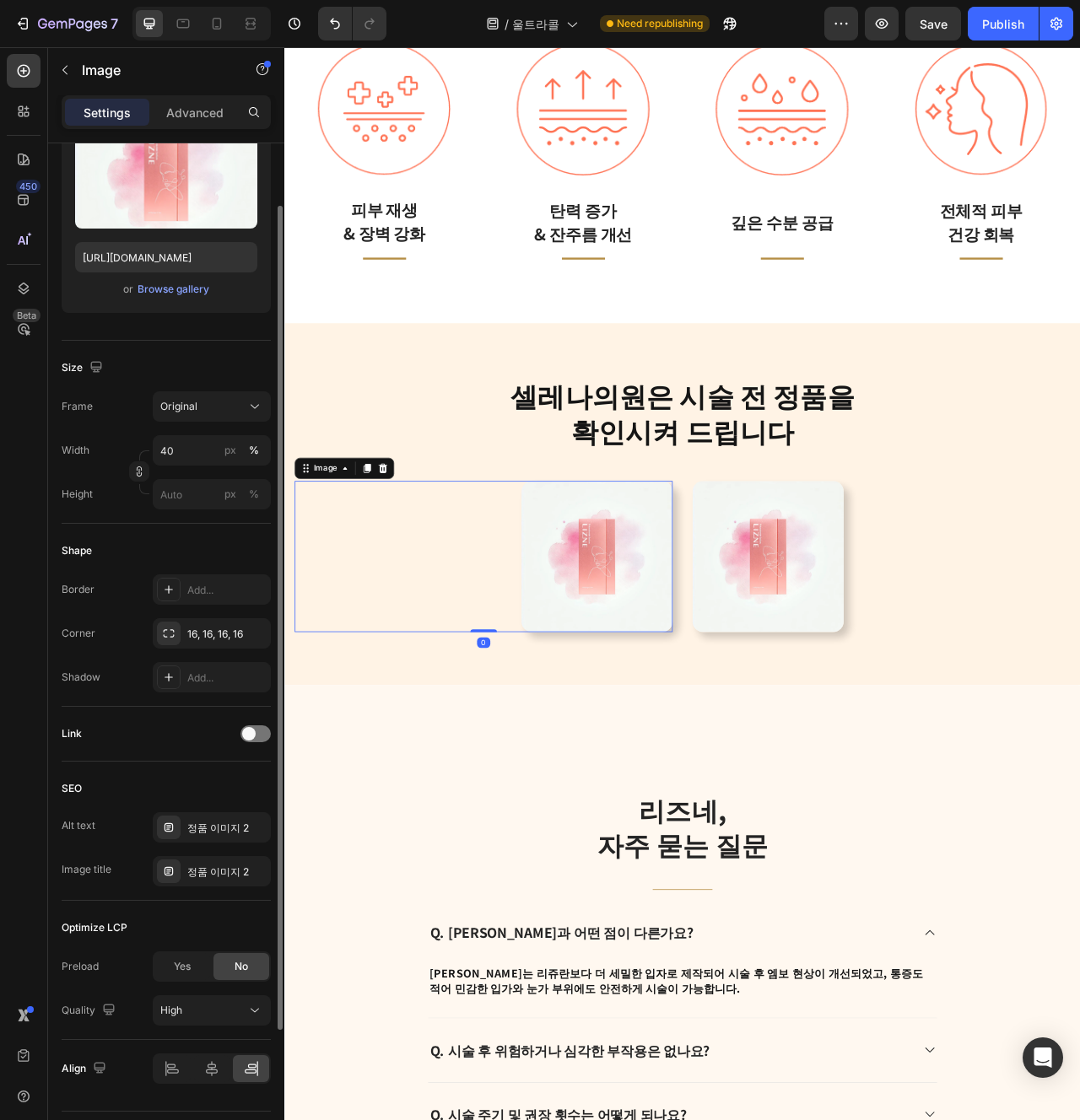
scroll to position [118, 0]
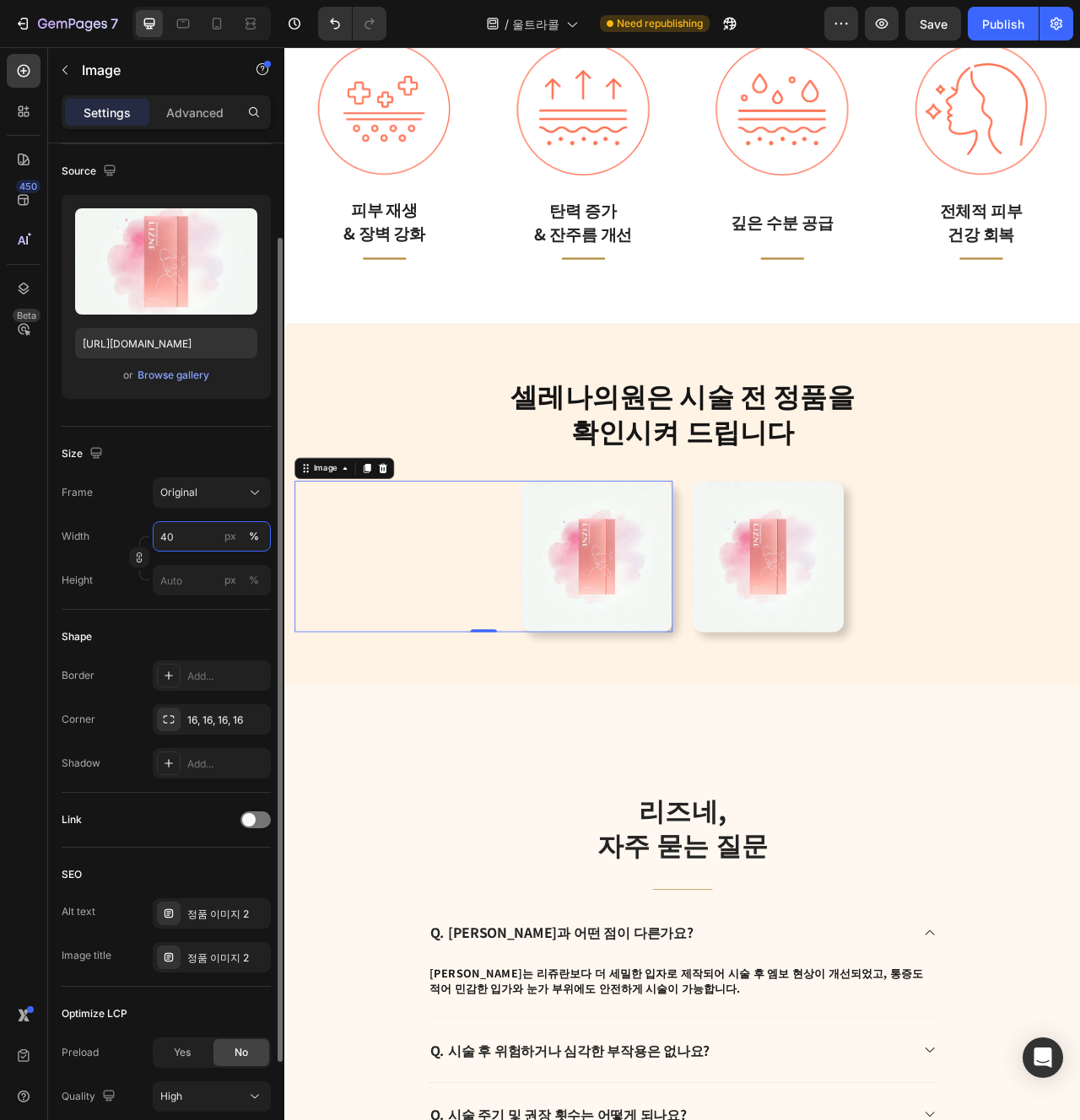
click at [202, 535] on input "40" at bounding box center [211, 537] width 118 height 31
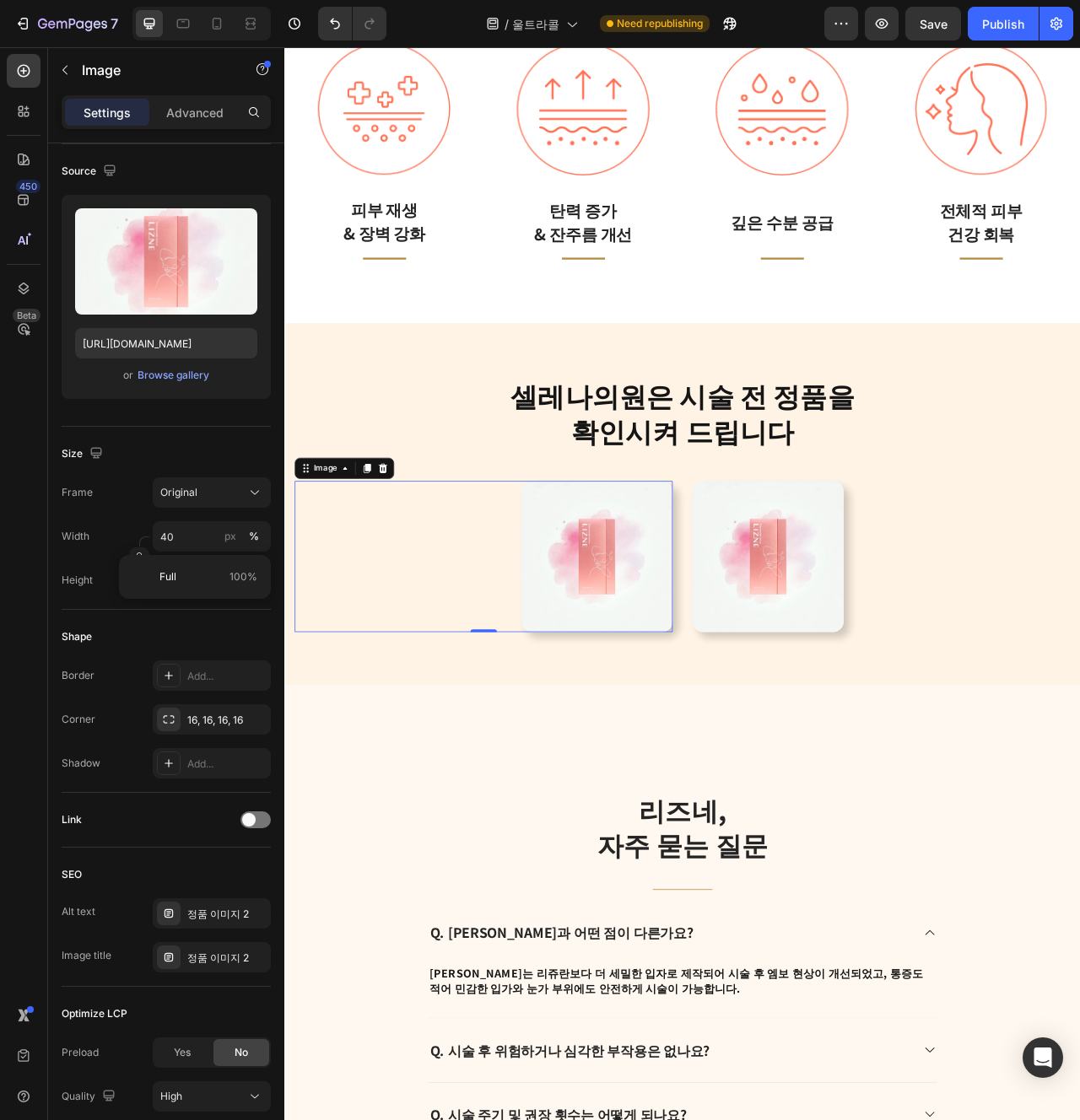
click at [649, 648] on img at bounding box center [681, 695] width 193 height 193
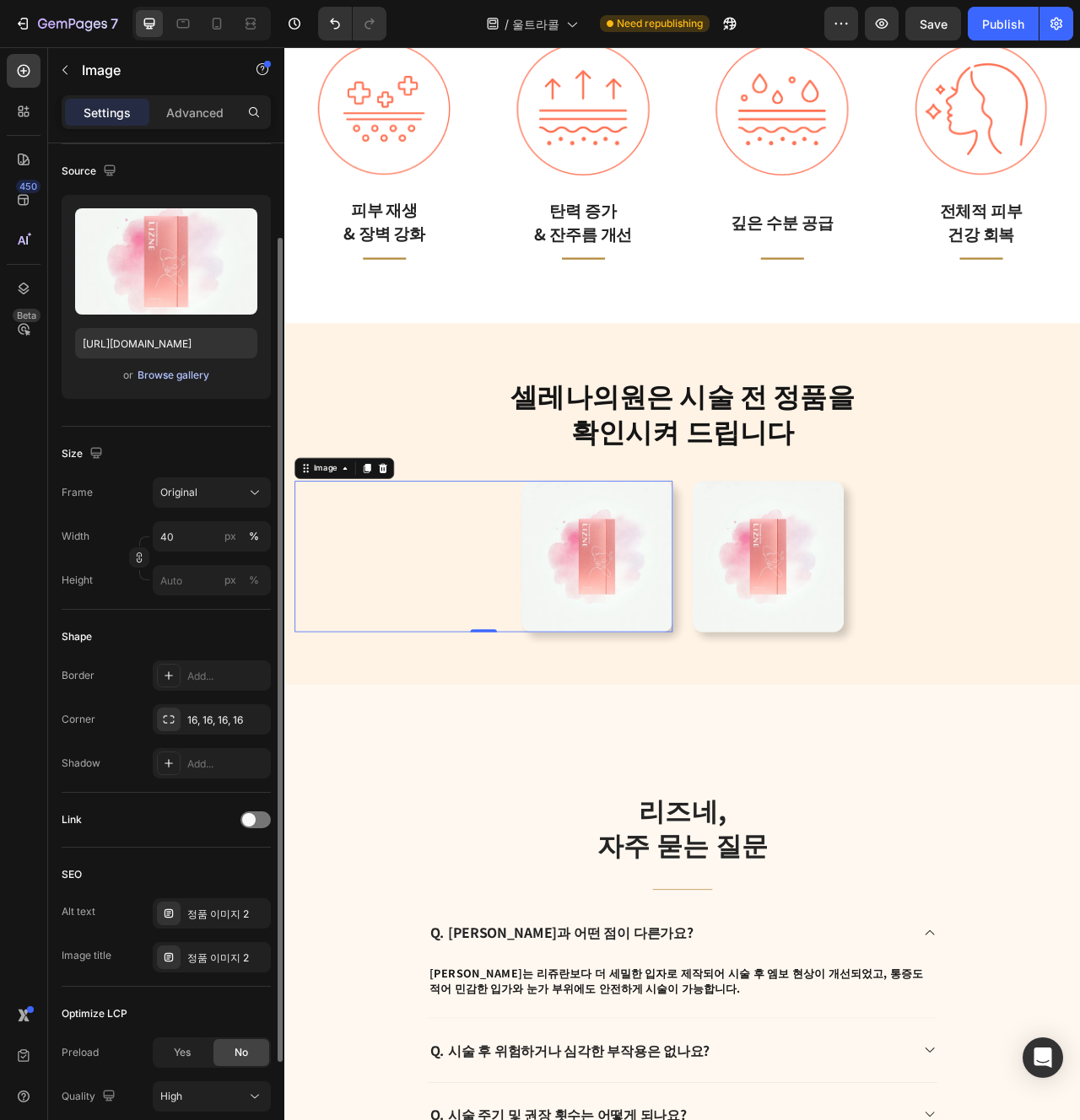
click at [161, 371] on div "Browse gallery" at bounding box center [173, 375] width 72 height 15
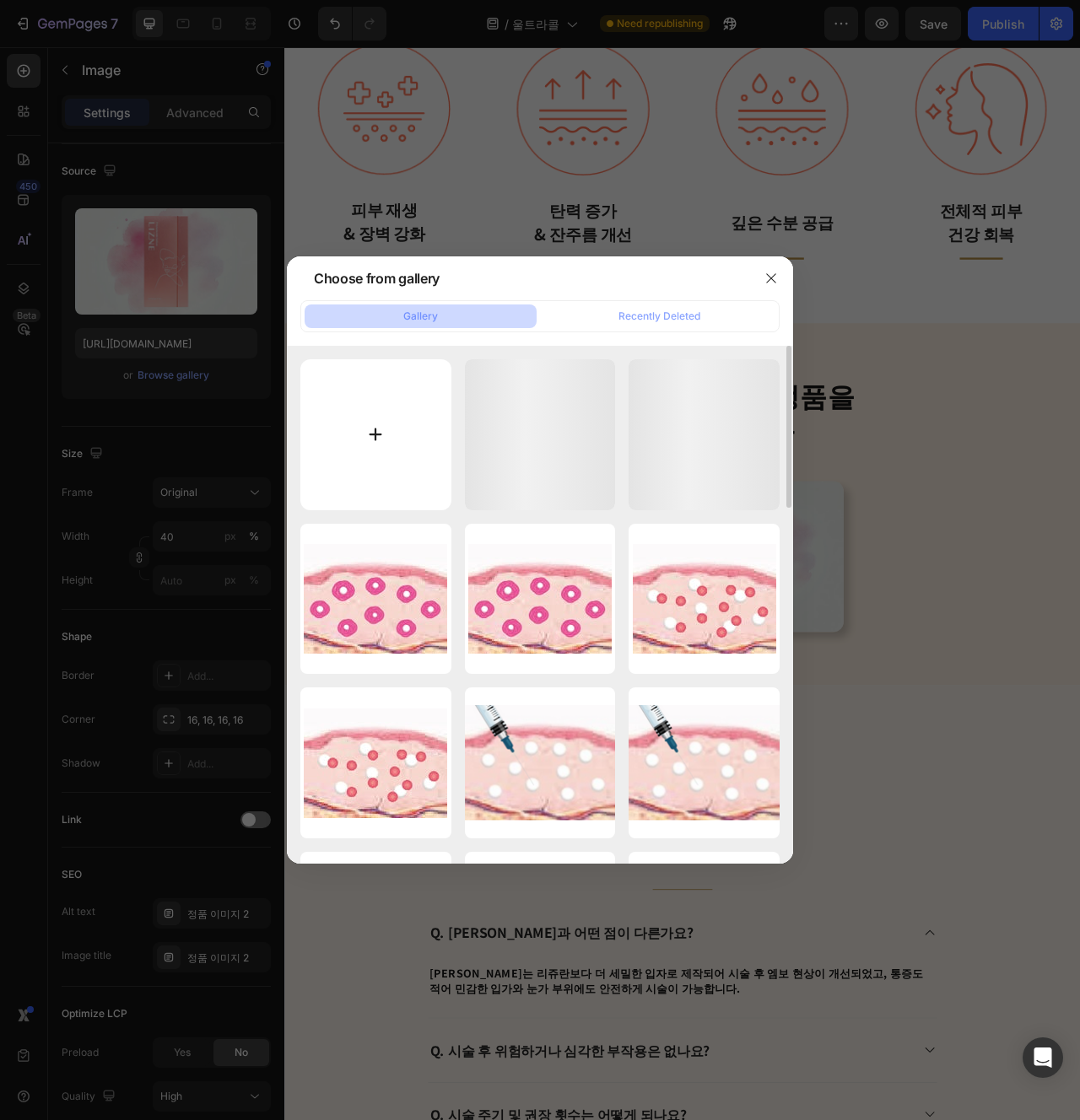
click at [367, 472] on input "file" at bounding box center [376, 434] width 151 height 151
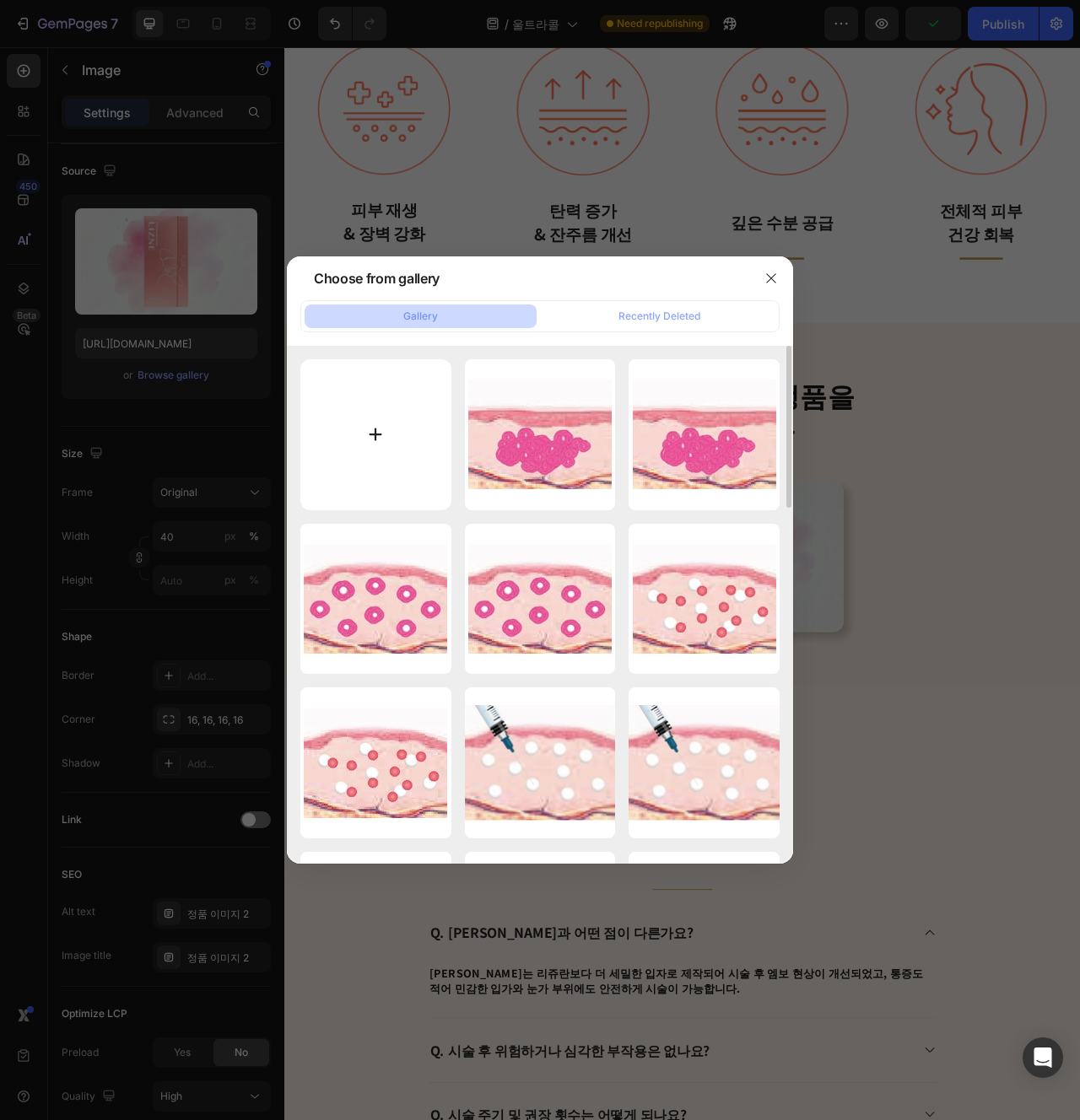
type input "C:\fakepath\울콜2.jpg"
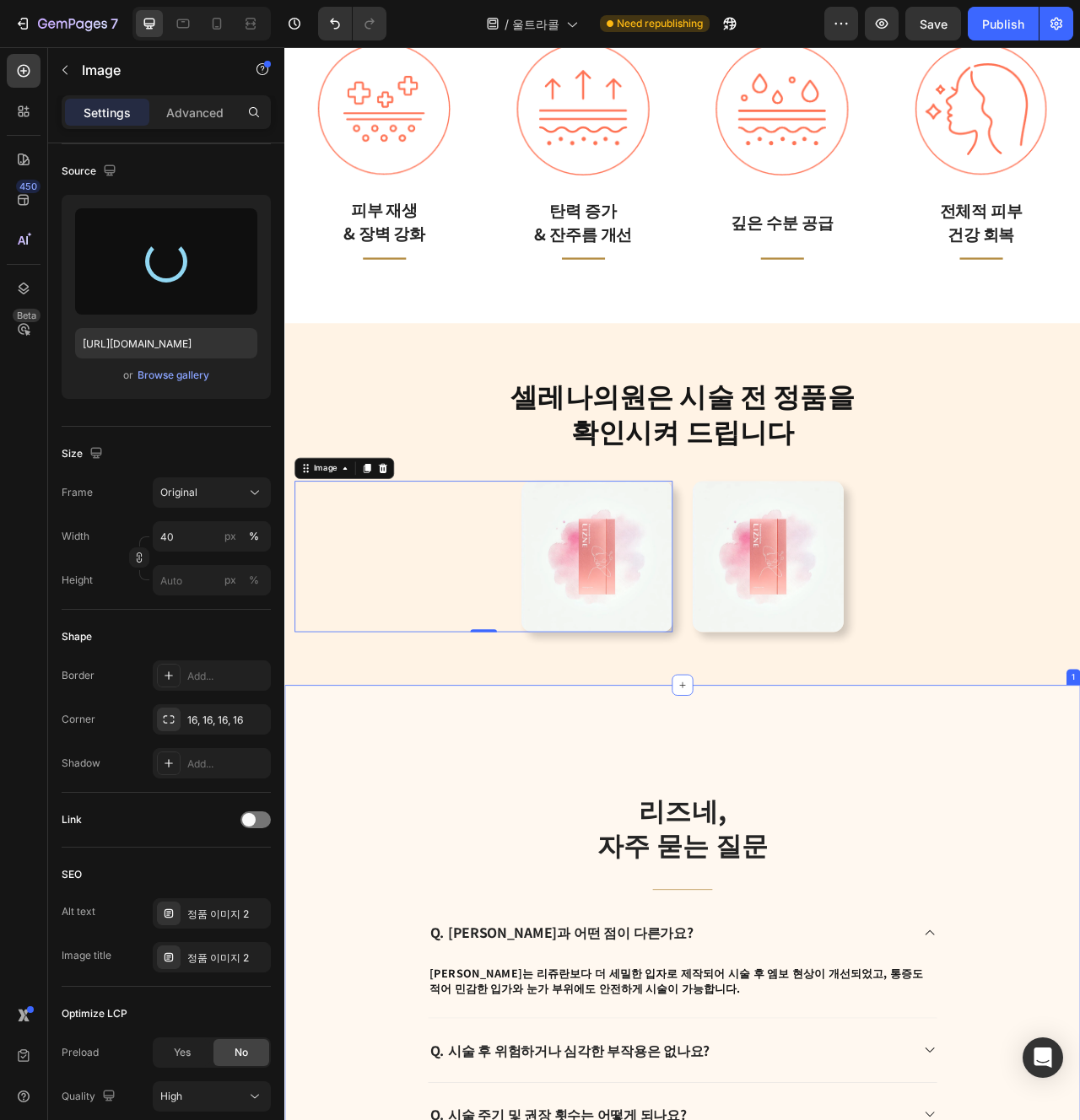
type input "[URL][DOMAIN_NAME]"
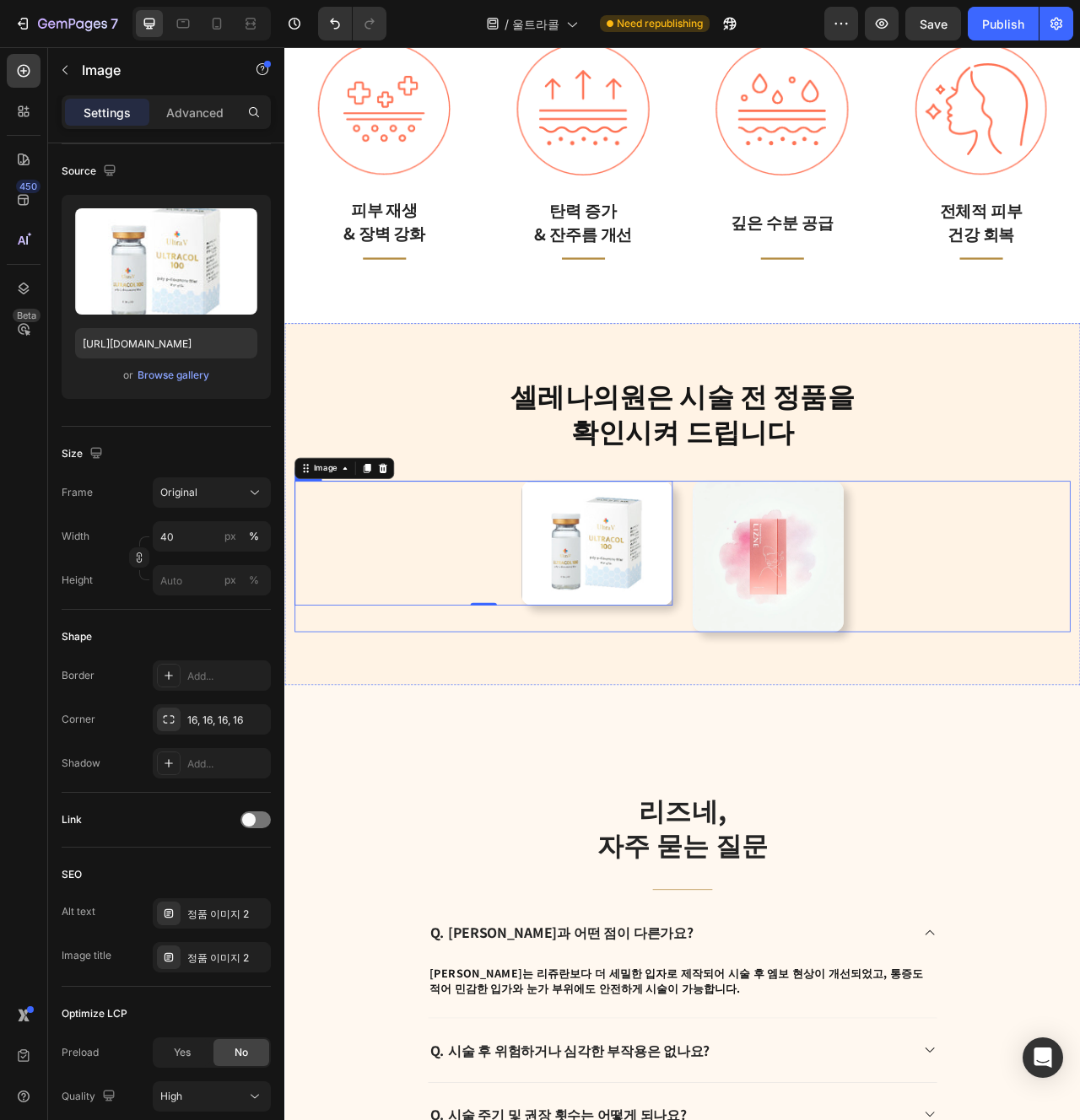
click at [721, 685] on img at bounding box center [681, 678] width 193 height 158
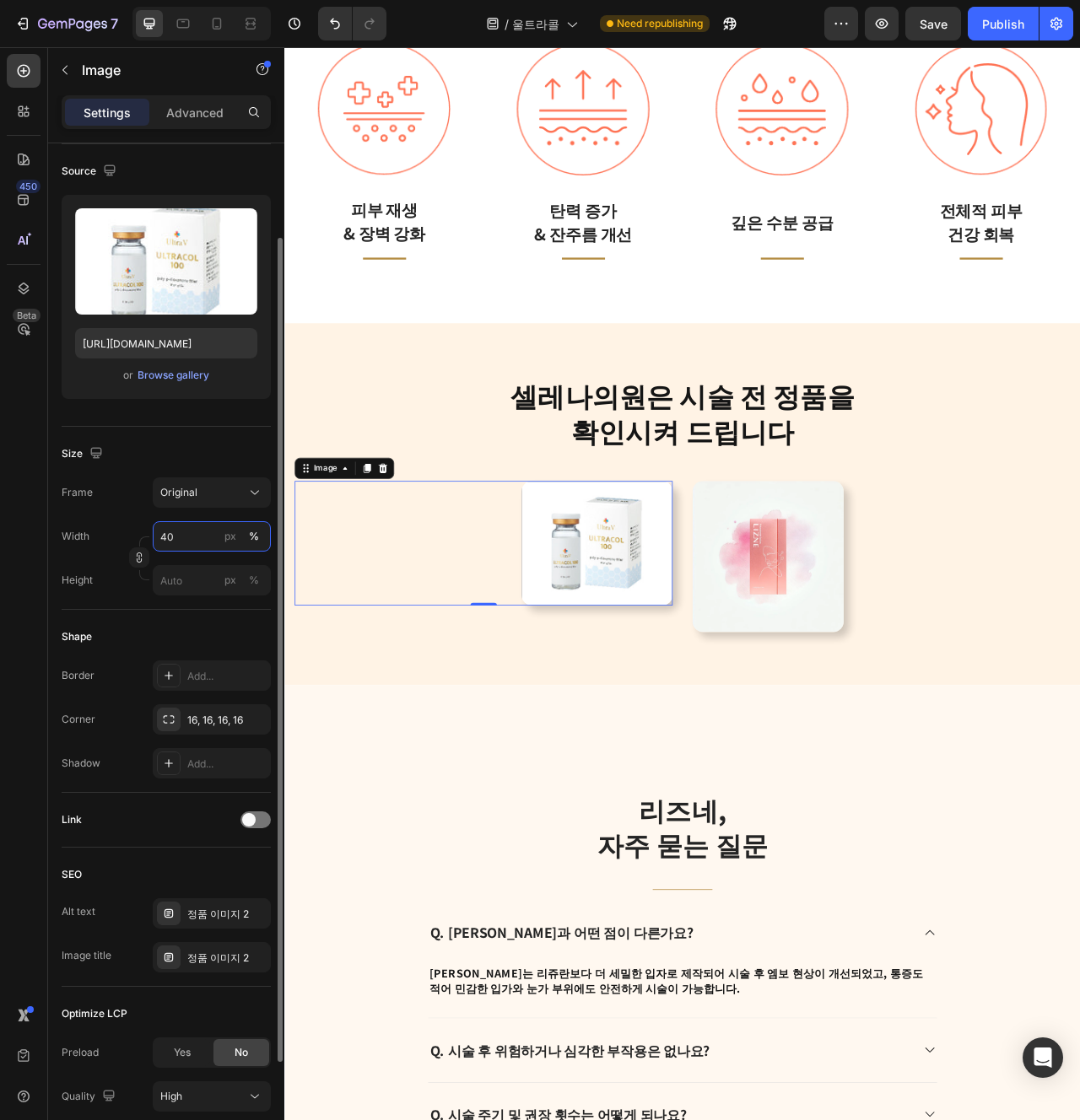
click at [205, 548] on input "40" at bounding box center [211, 537] width 118 height 31
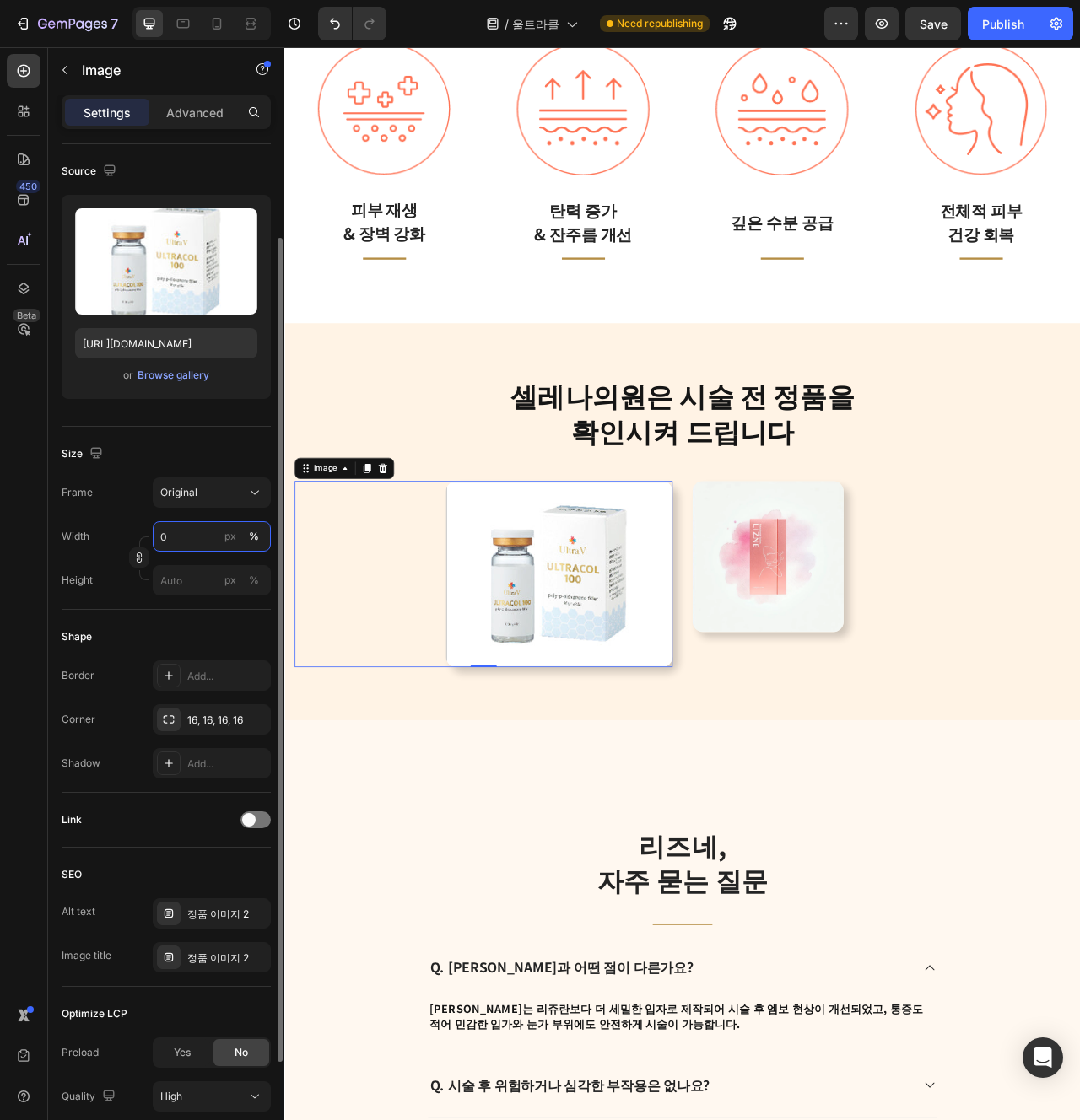
type input "70"
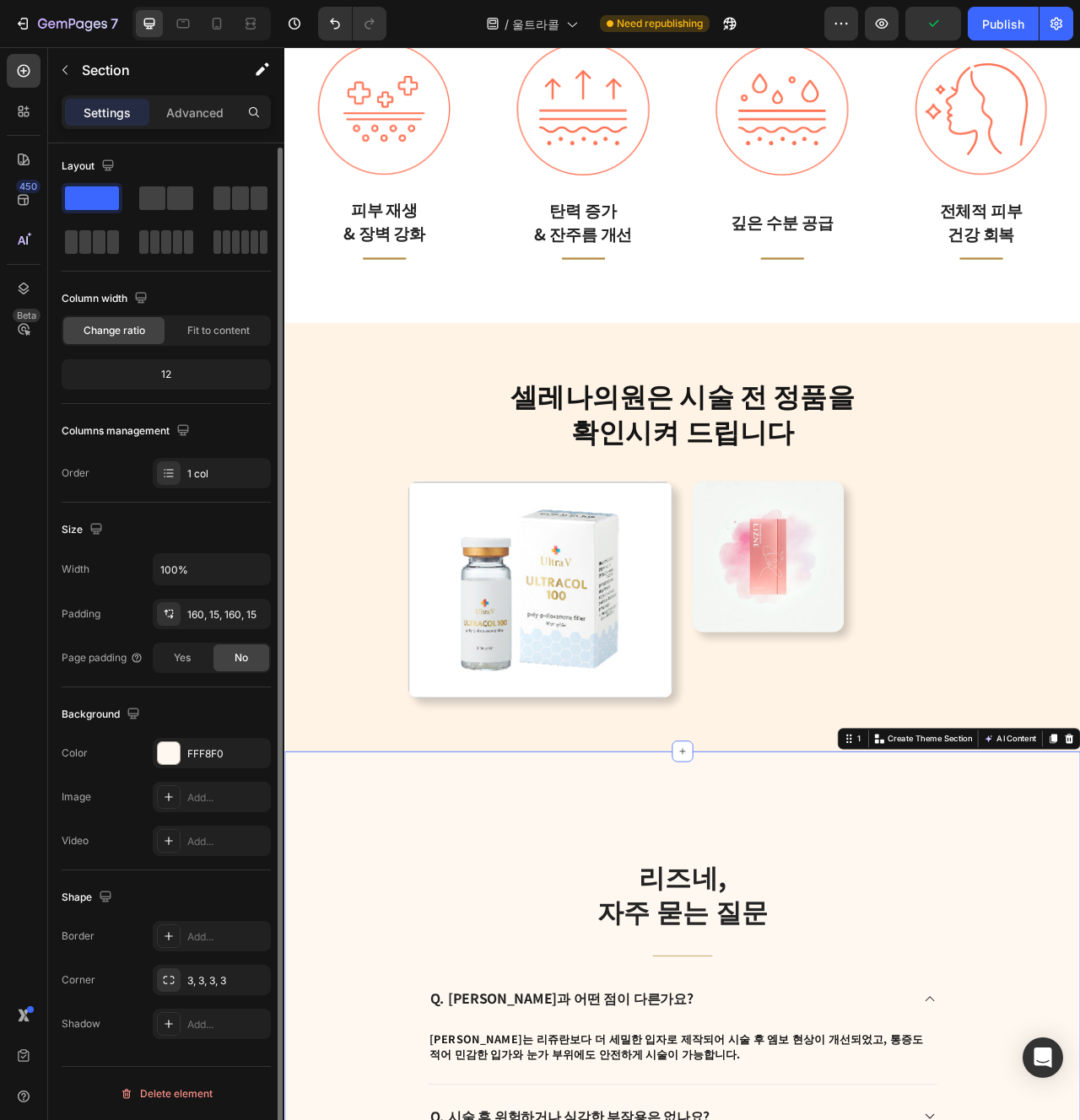
scroll to position [0, 0]
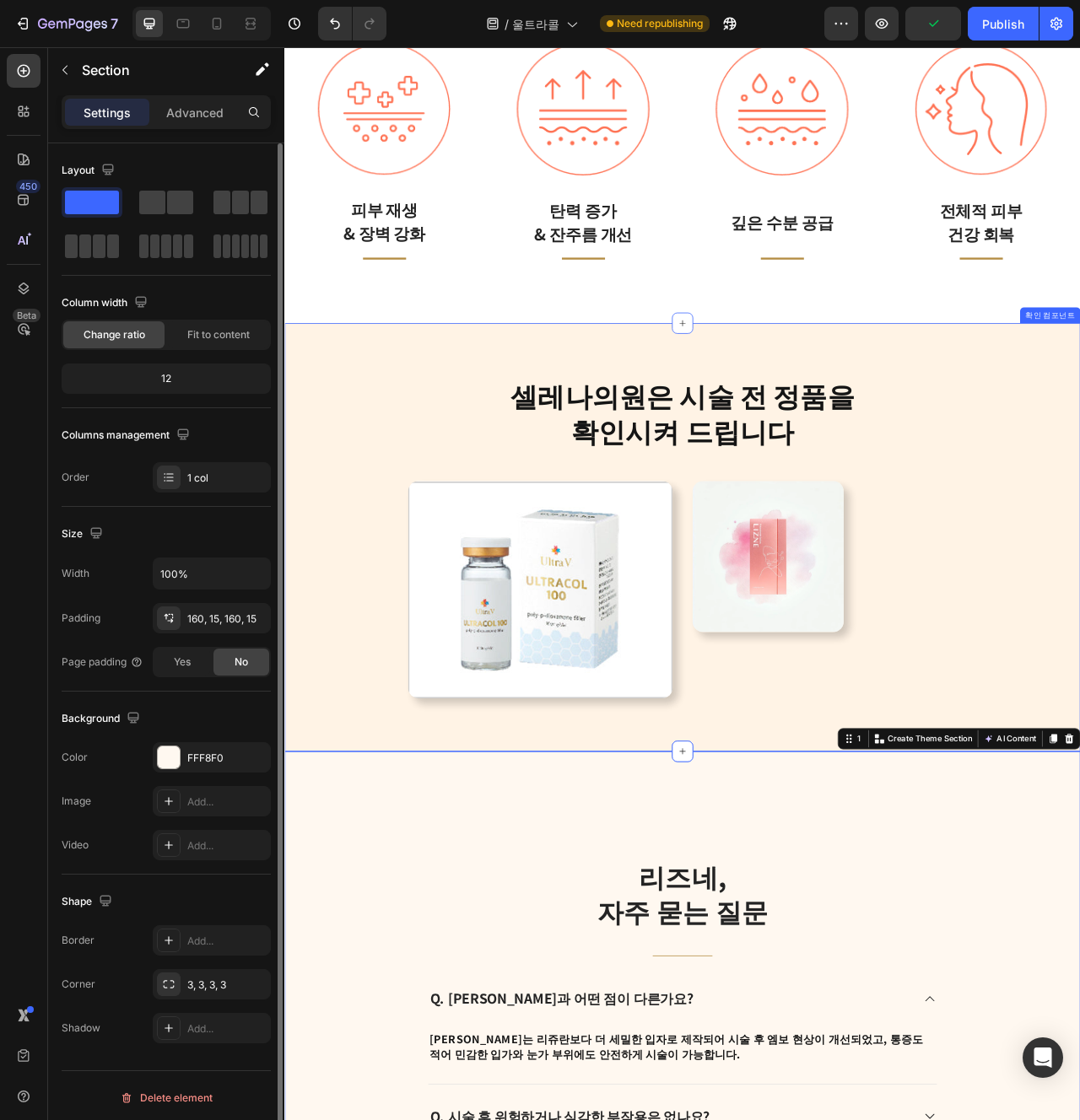
click at [827, 926] on div "셀레나의원은 시술 전 정품을 확인시켜 드립니다 Heading Row Image Image Row 확인 컴포넌트" at bounding box center [791, 671] width 1012 height 545
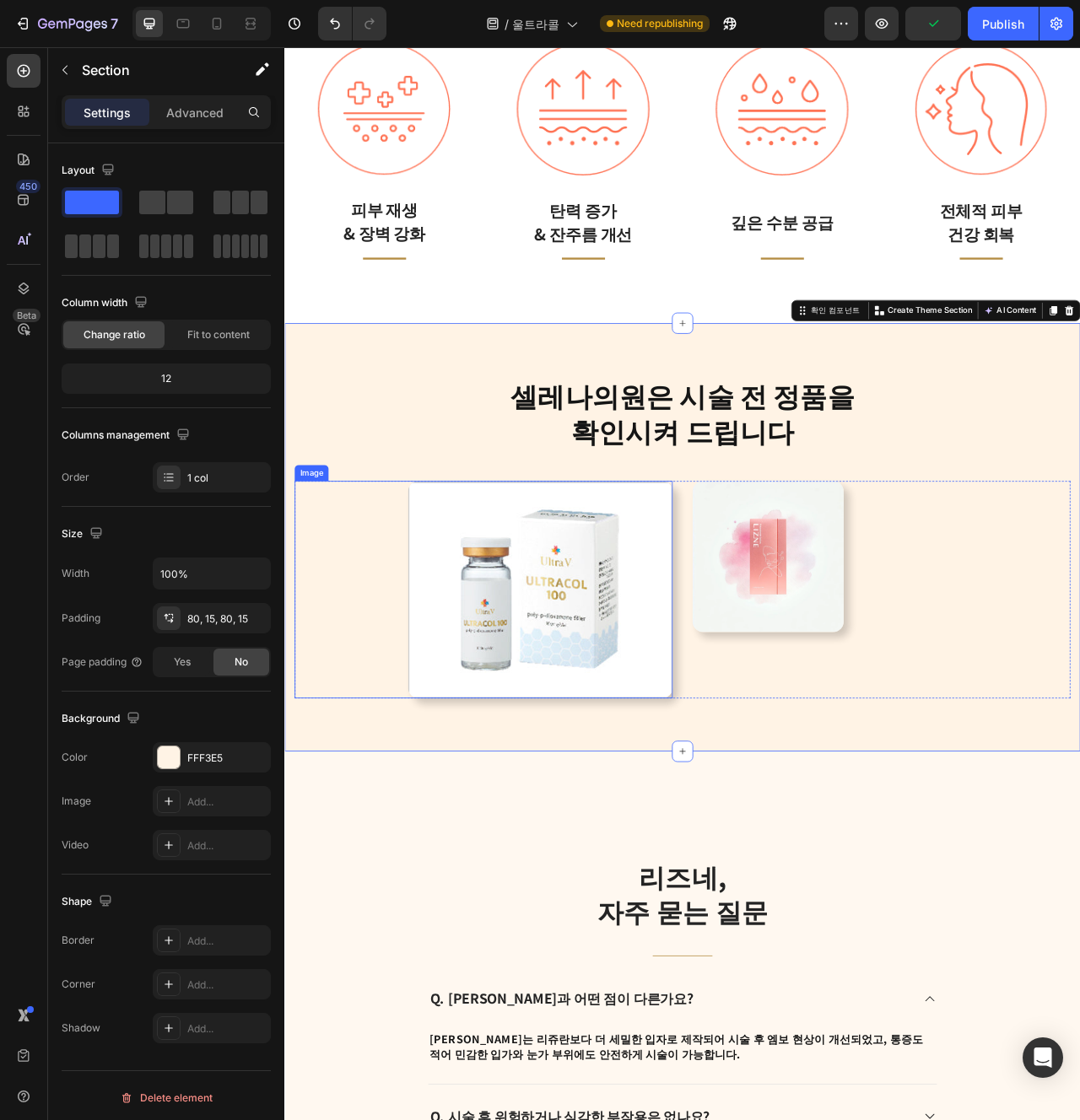
click at [697, 793] on img at bounding box center [609, 737] width 337 height 276
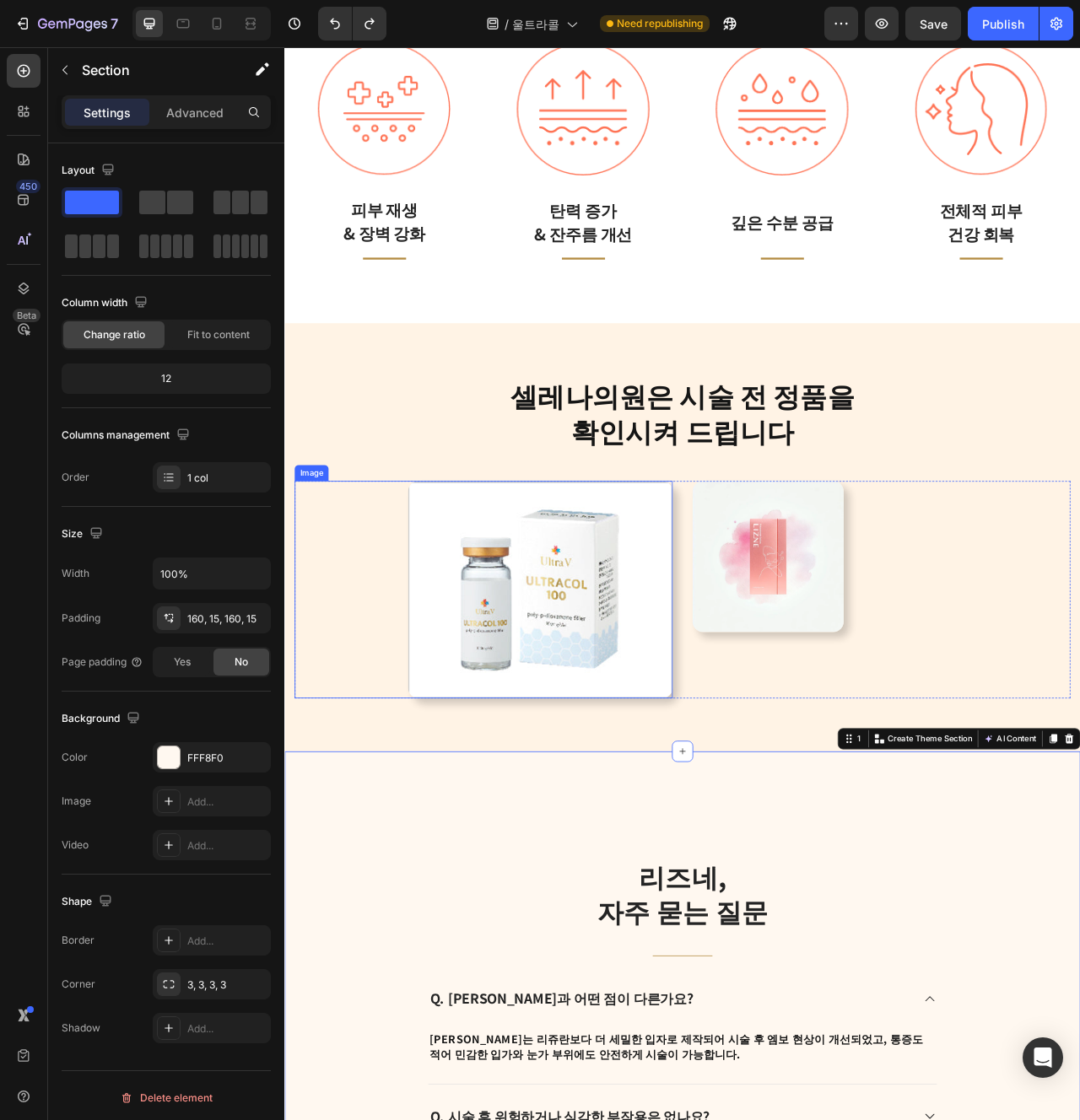
click at [671, 810] on img at bounding box center [609, 737] width 337 height 276
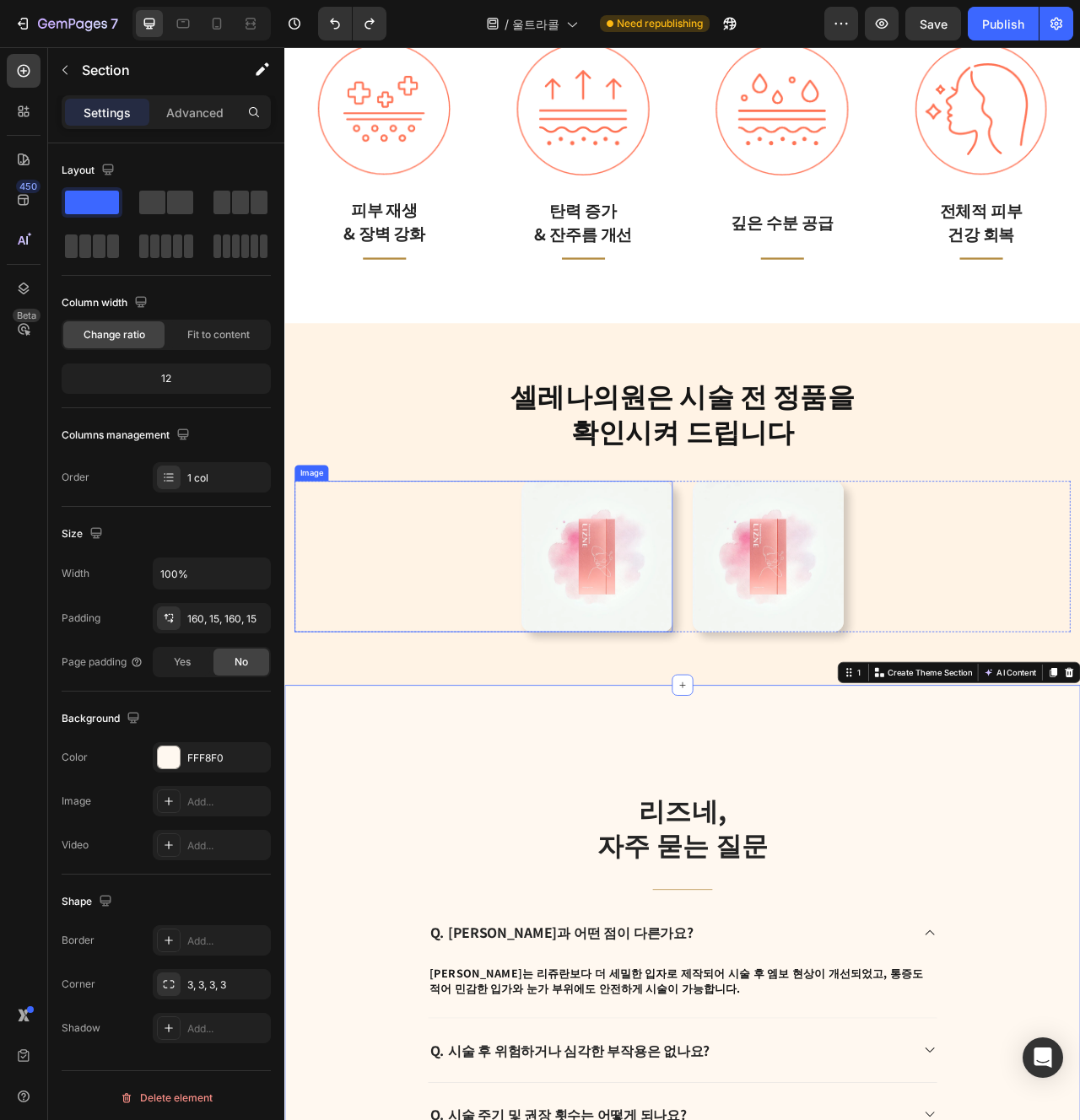
click at [703, 726] on img at bounding box center [681, 695] width 193 height 193
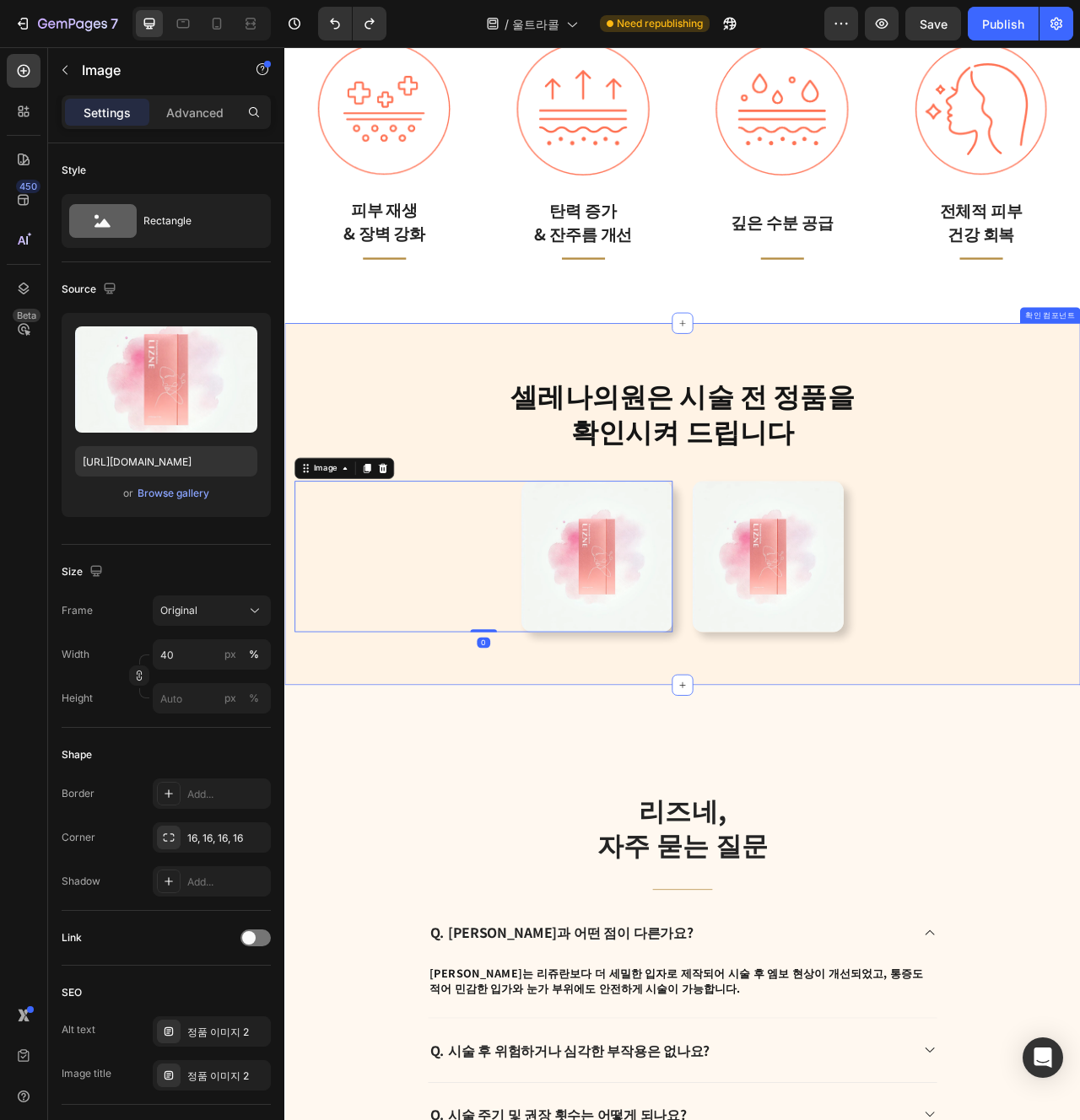
click at [597, 812] on div "[PERSON_NAME]은 [PERSON_NAME] 전 정품을 확인시켜 드립니다 Heading Row Image 0 Image Row 확인 컴…" at bounding box center [791, 629] width 1012 height 461
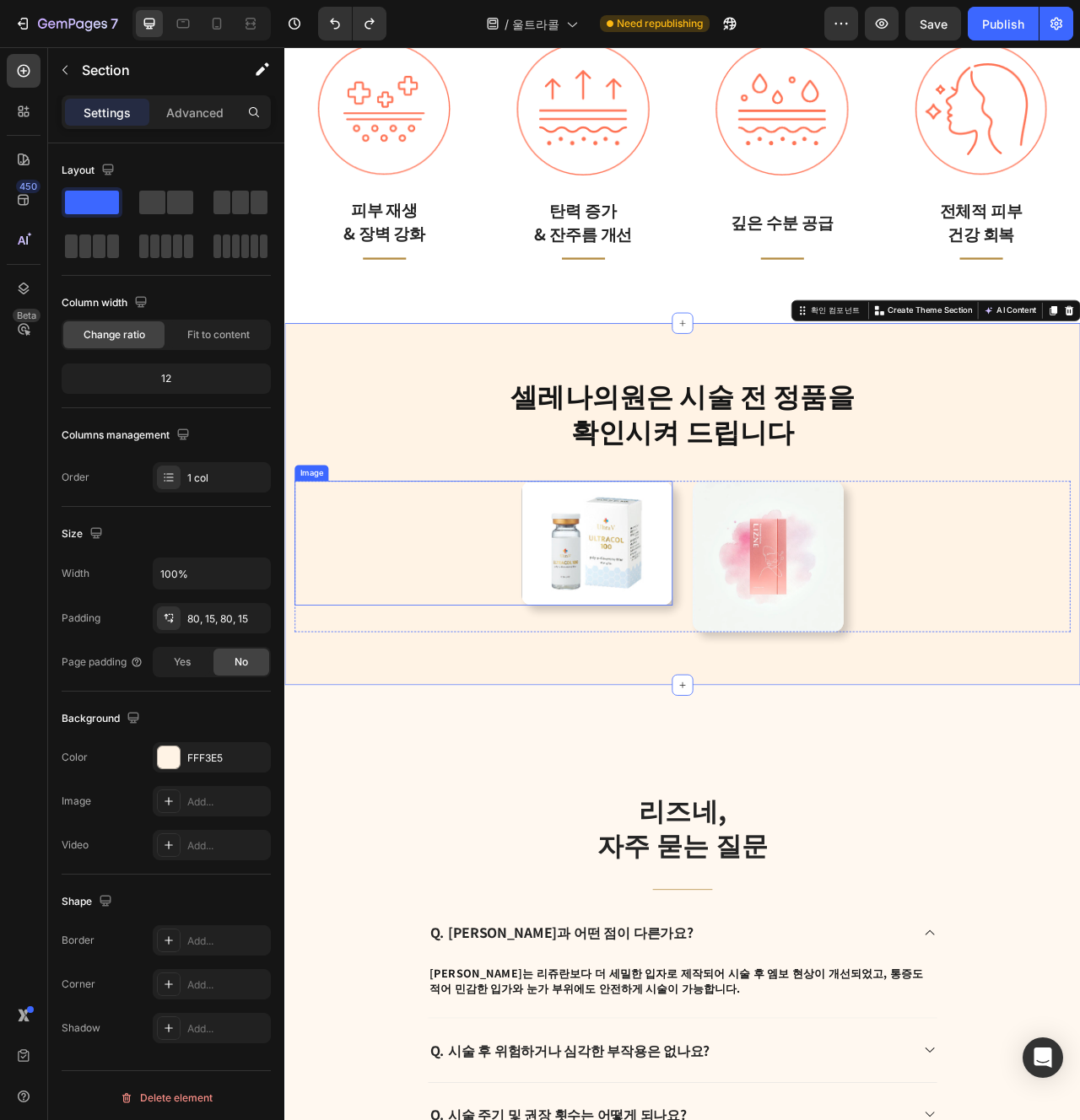
click at [675, 716] on img at bounding box center [681, 678] width 193 height 158
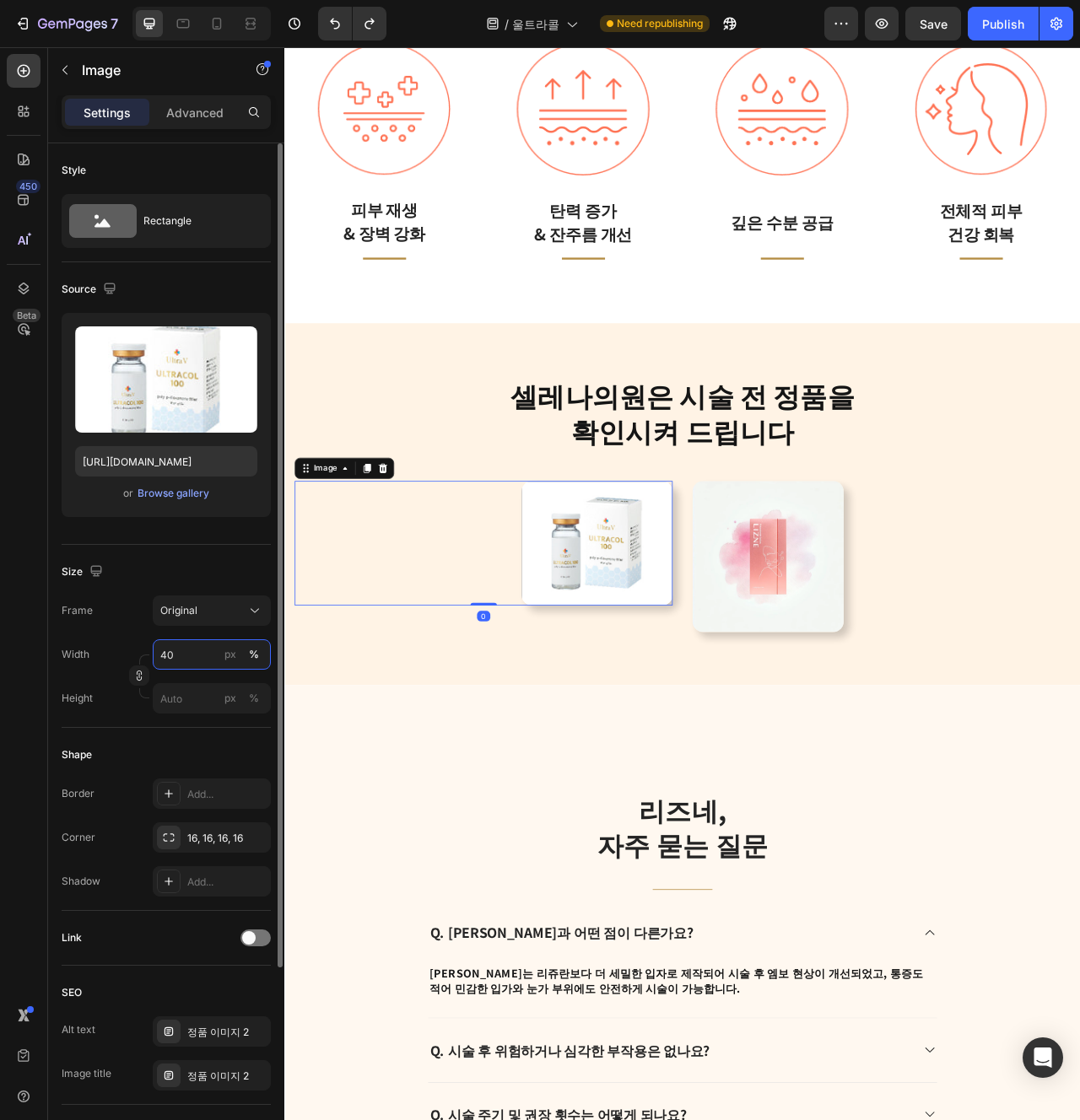
click at [179, 661] on input "40" at bounding box center [211, 654] width 118 height 31
type input "89"
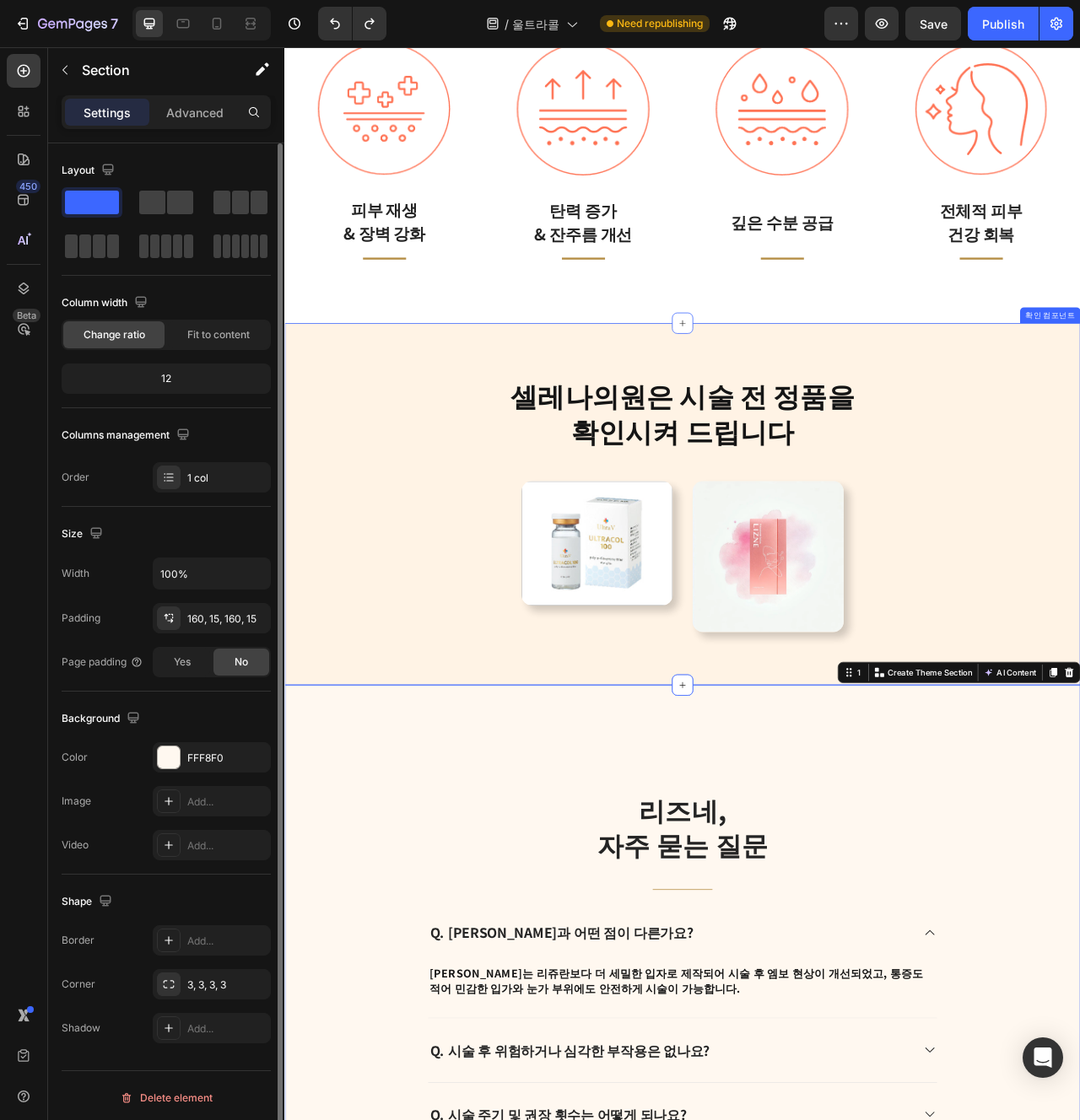
click at [751, 807] on div "셀레나의원은 시술 전 정품을 확인시켜 드립니다 Heading Row Image Image Row 확인 컴포넌트" at bounding box center [791, 629] width 1012 height 461
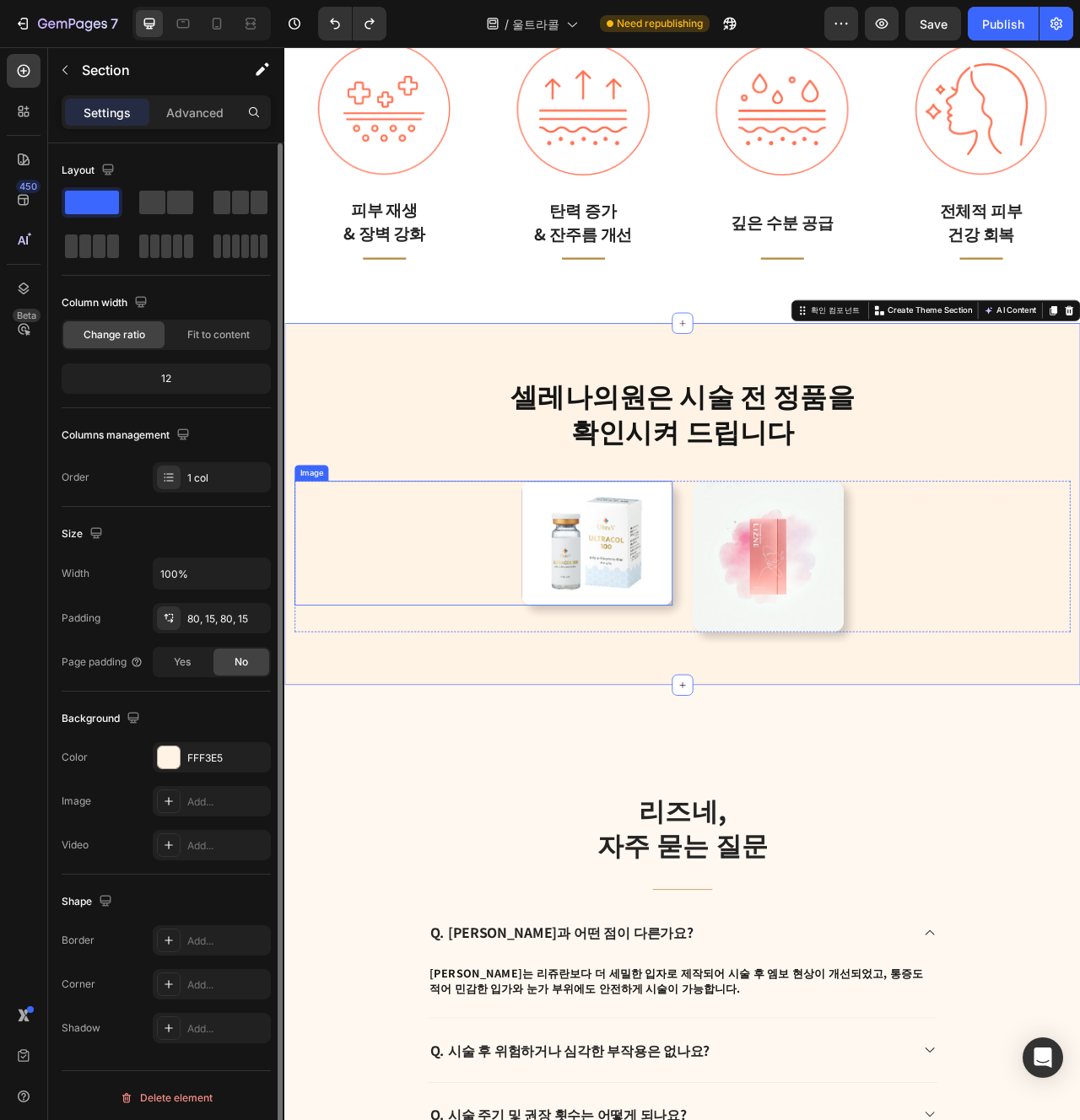
click at [696, 715] on img at bounding box center [681, 678] width 193 height 158
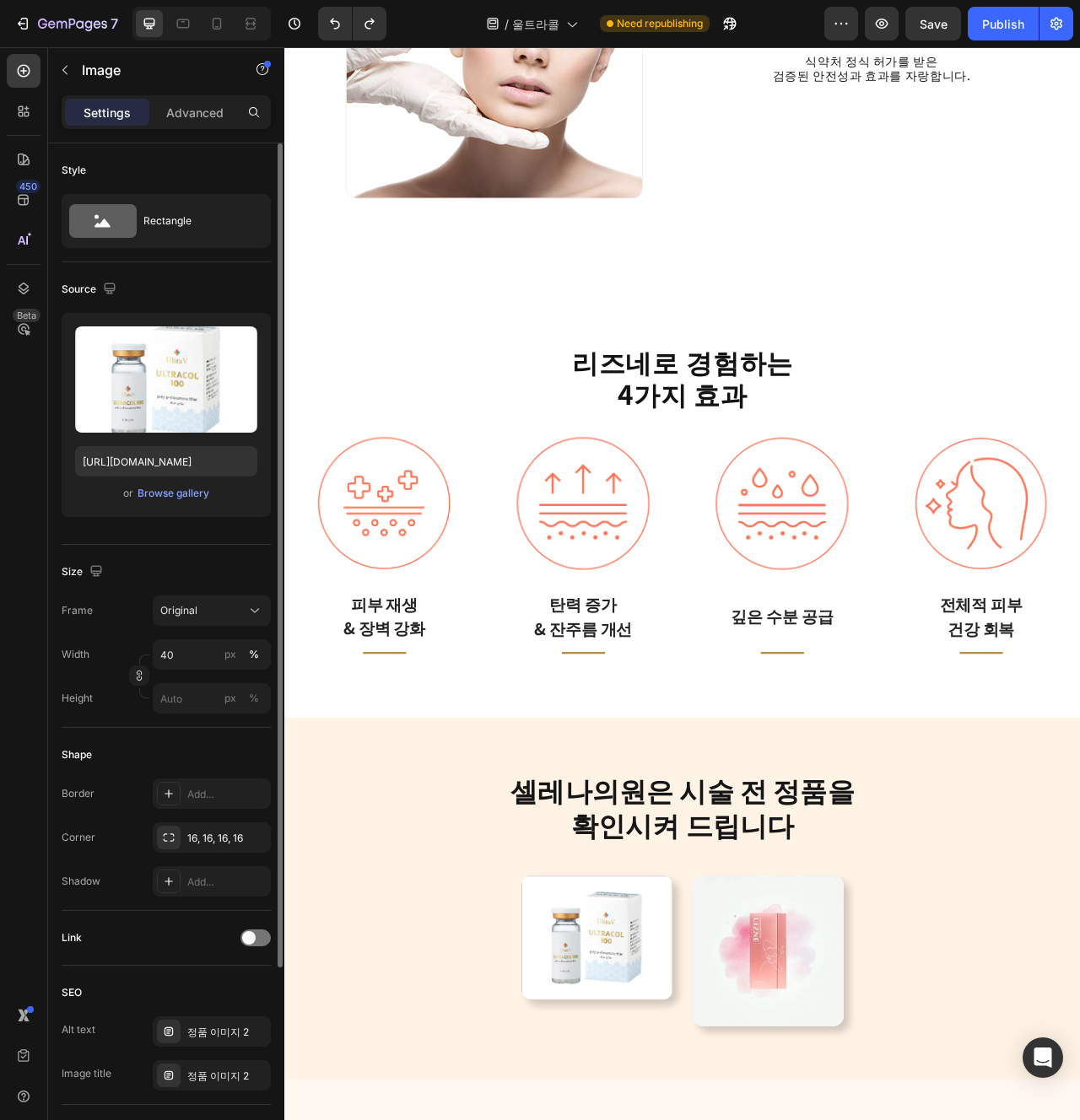
scroll to position [3099, 0]
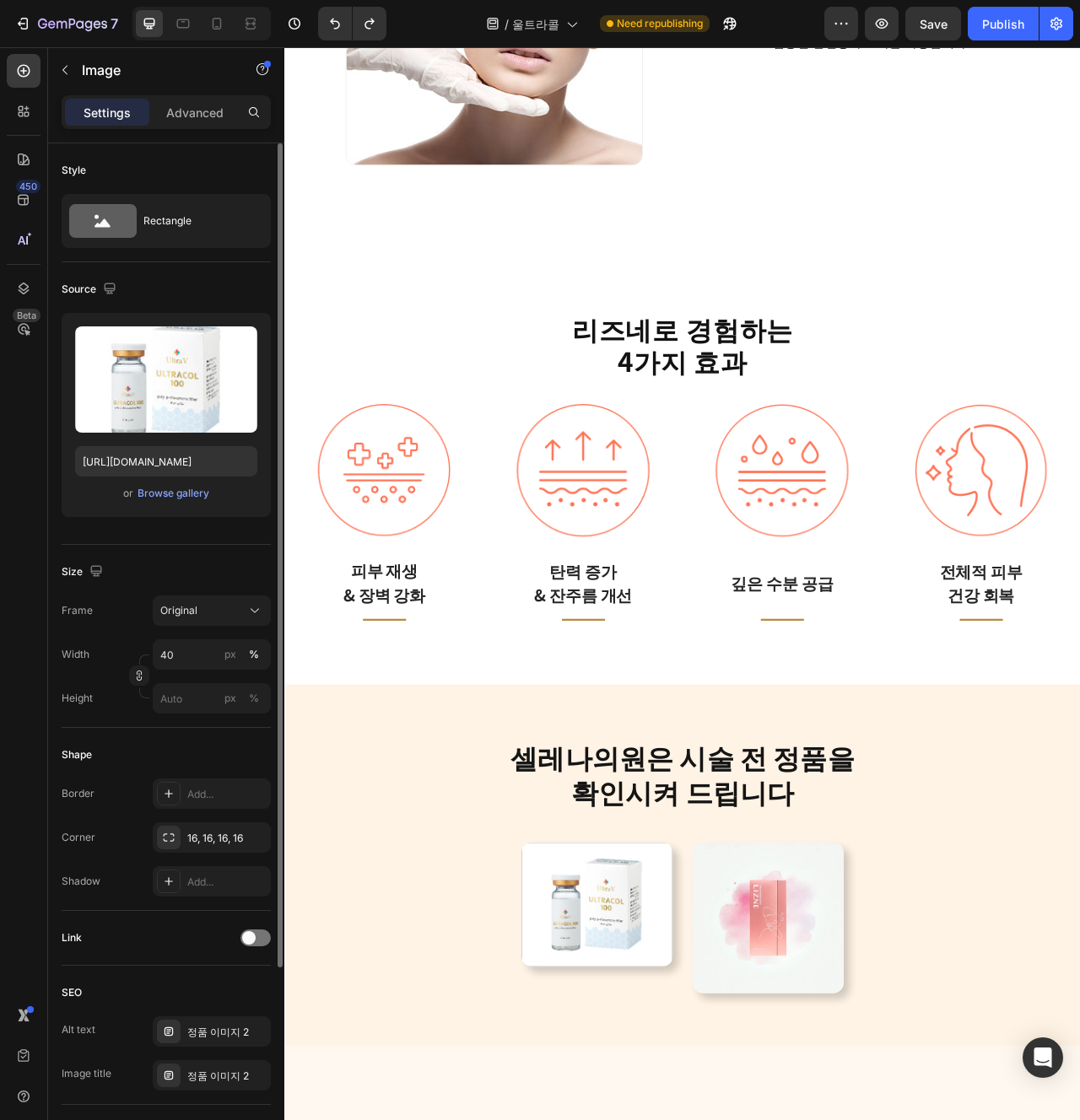
click at [647, 1120] on img at bounding box center [681, 1138] width 193 height 158
click at [620, 1120] on div "셀레나의원은 시술 전 정품을 확인시켜 드립니다 Heading Row Image Image Row 확인 컴포넌트" at bounding box center [791, 1088] width 1012 height 461
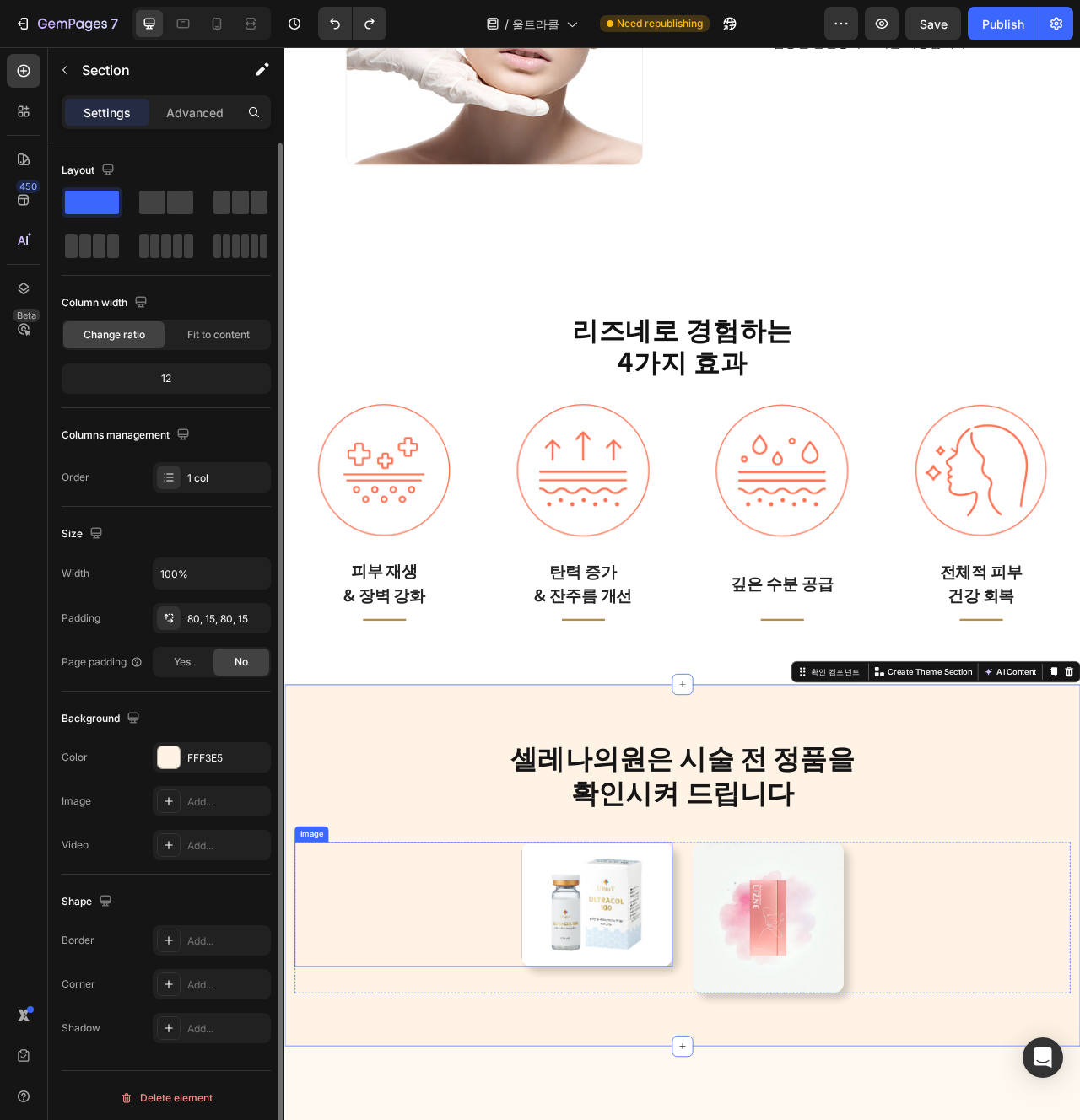
click at [693, 1120] on img at bounding box center [681, 1138] width 193 height 158
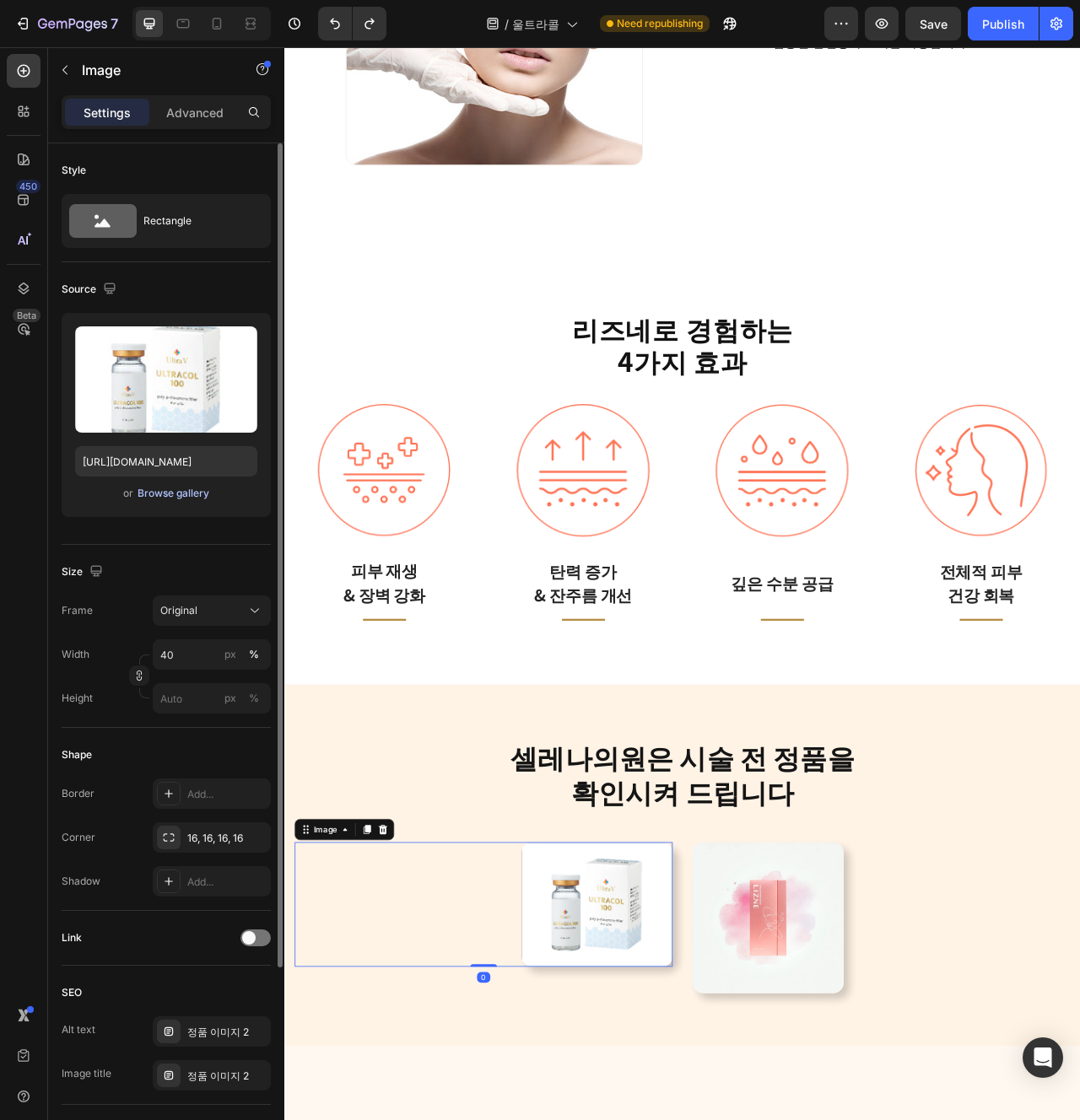
click at [177, 494] on div "Browse gallery" at bounding box center [173, 493] width 72 height 15
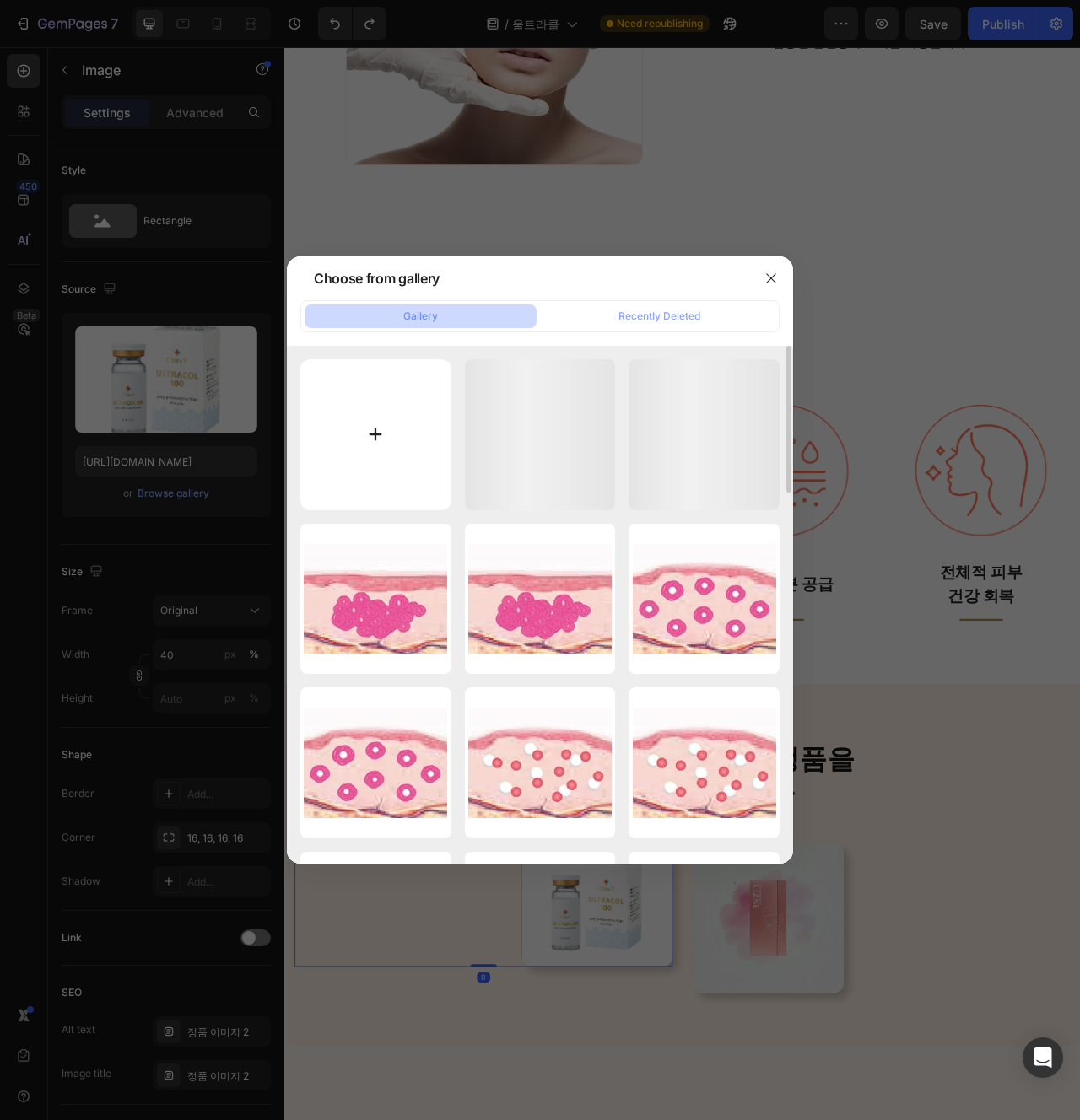
click at [413, 428] on input "file" at bounding box center [376, 434] width 151 height 151
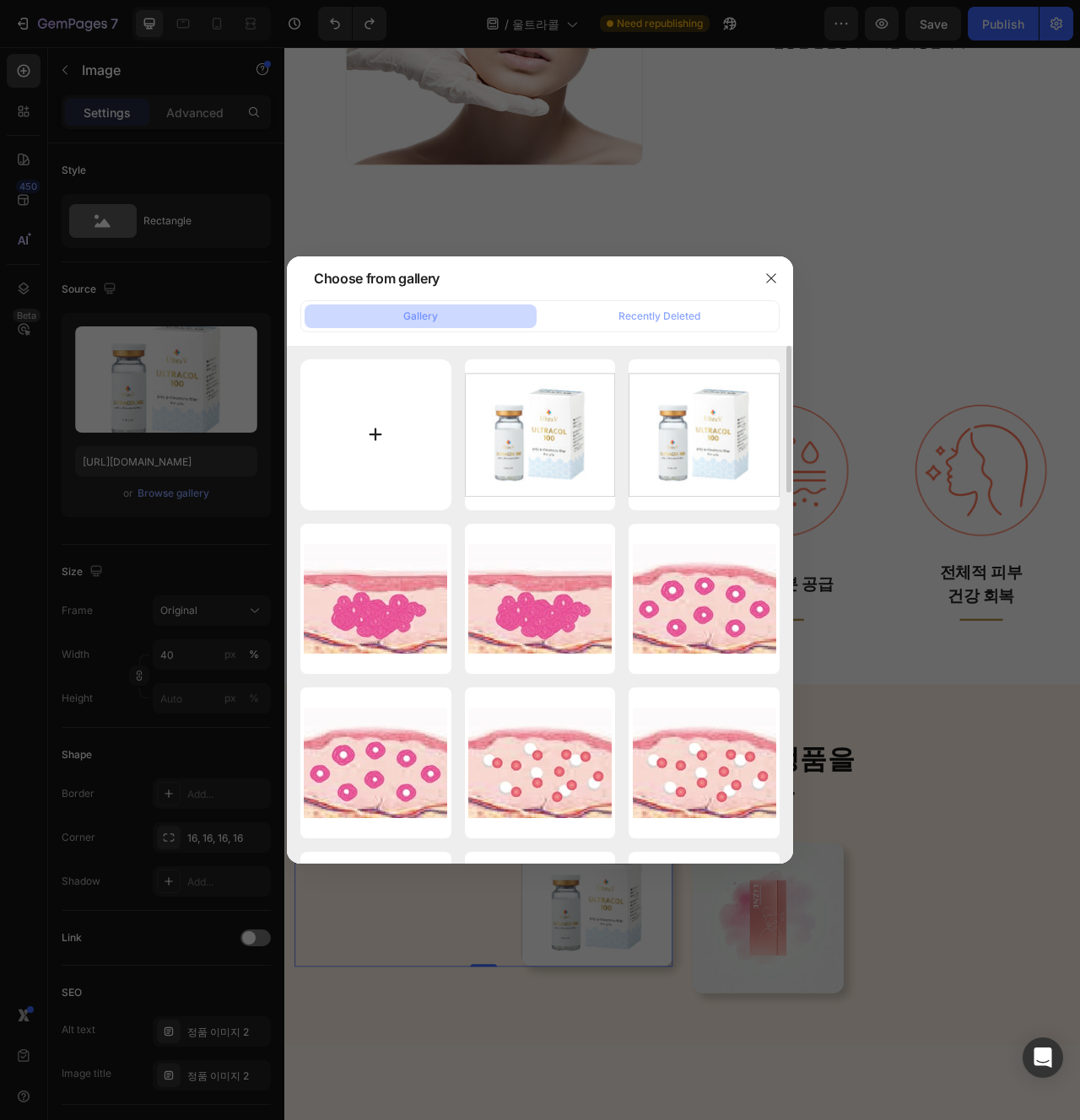
type input "C:\fakepath\울콜2.jpg"
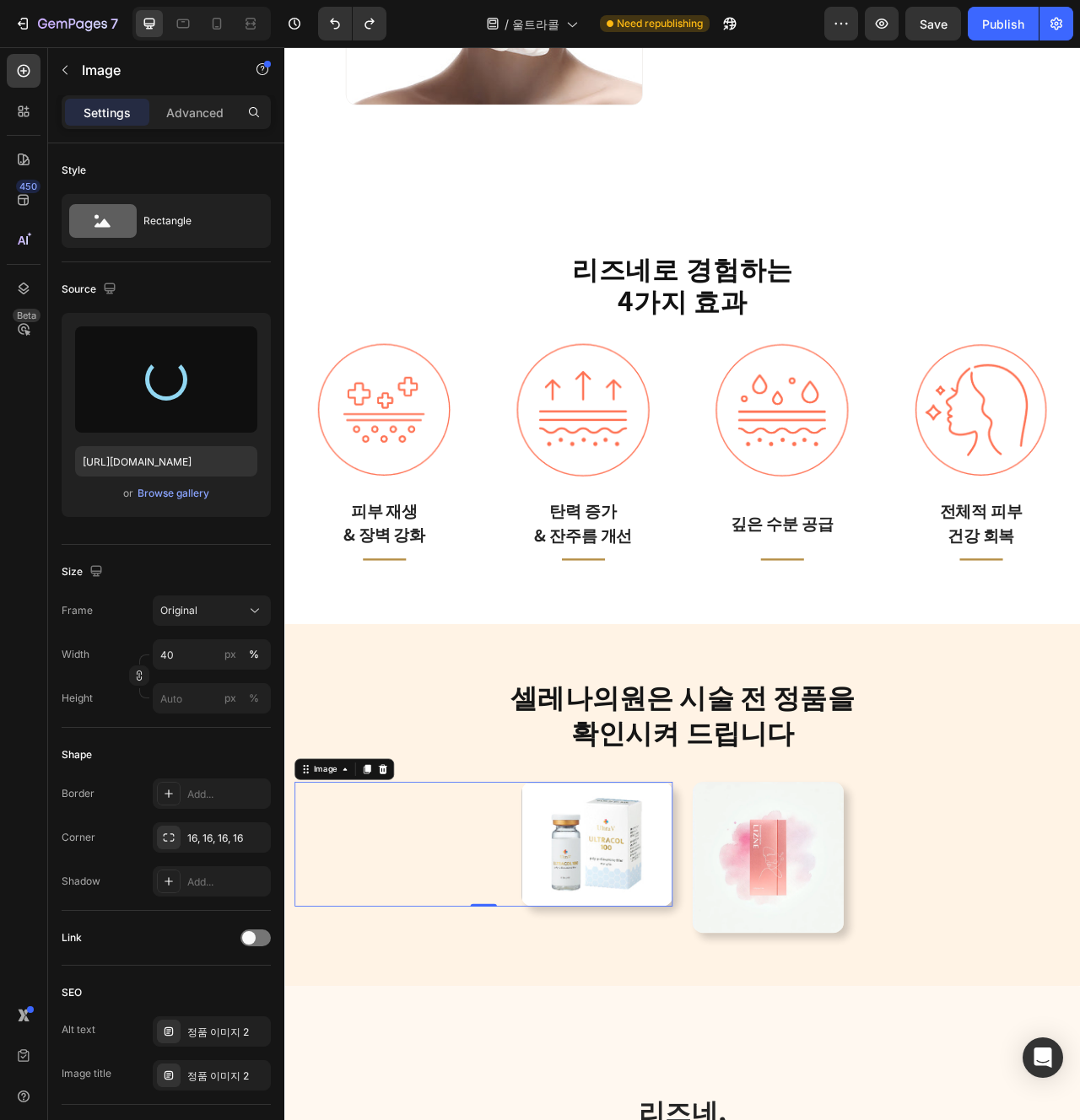
scroll to position [3238, 0]
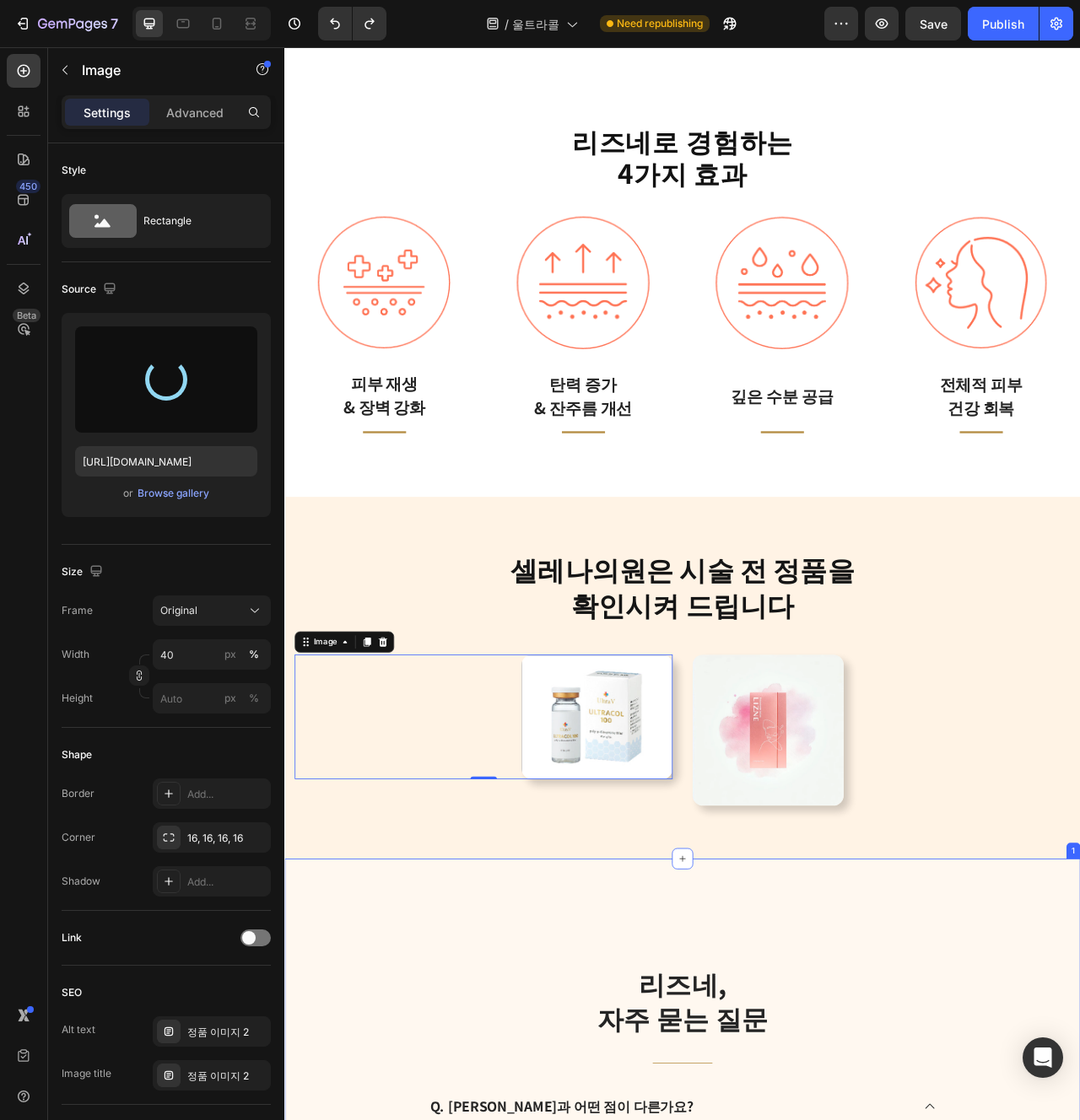
type input "[URL][DOMAIN_NAME]"
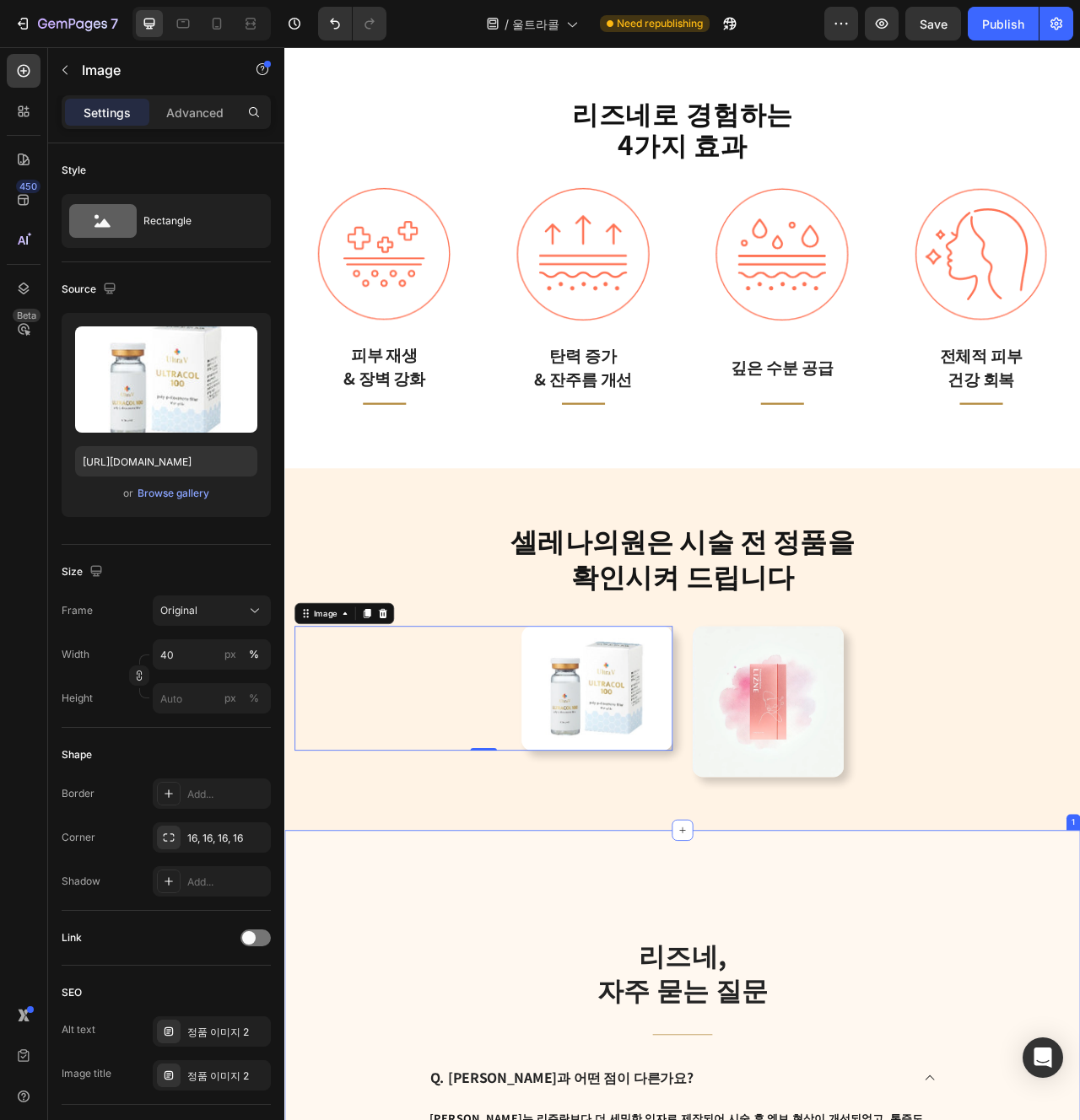
scroll to position [3409, 0]
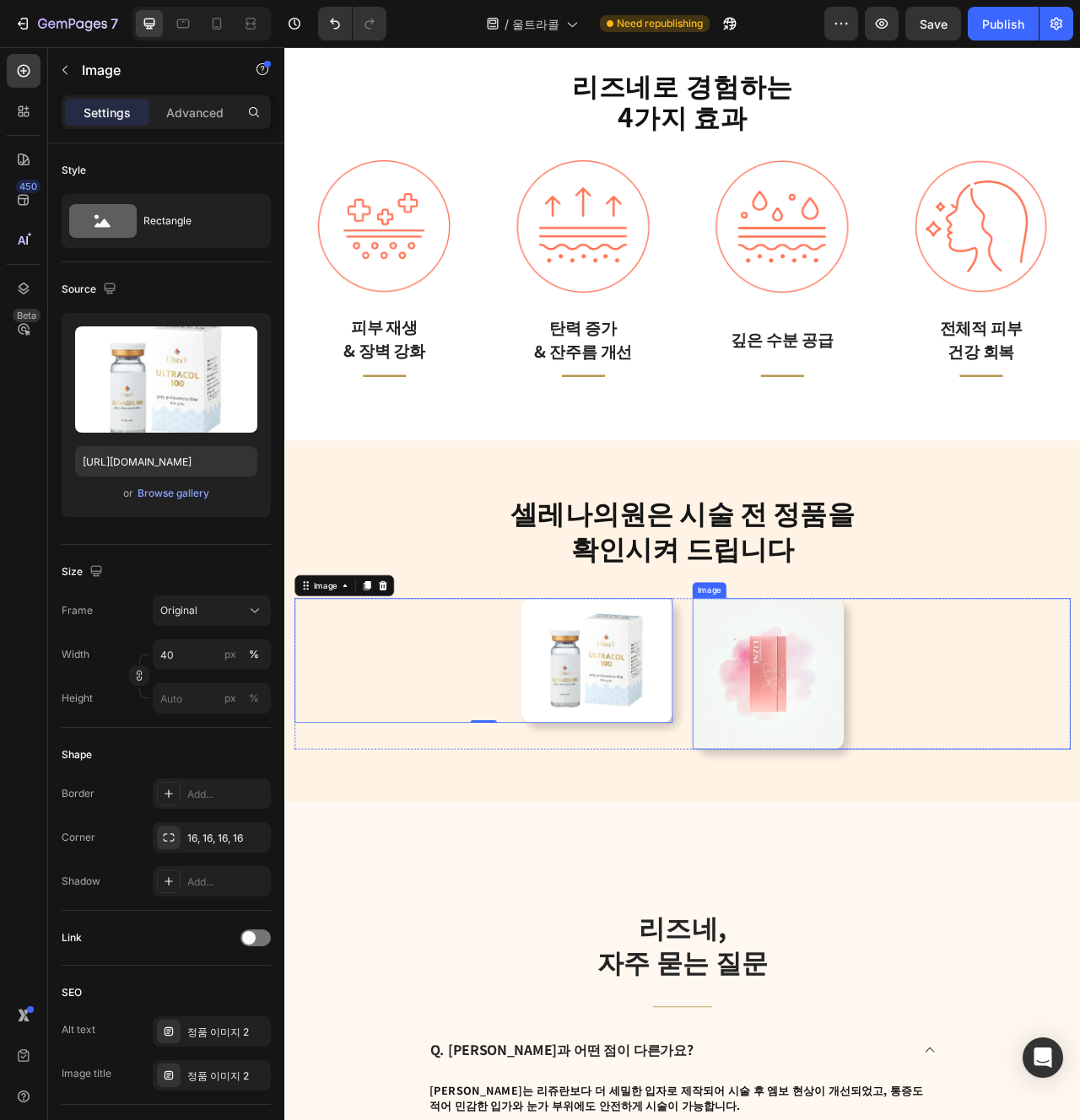
click at [957, 880] on img at bounding box center [899, 844] width 193 height 193
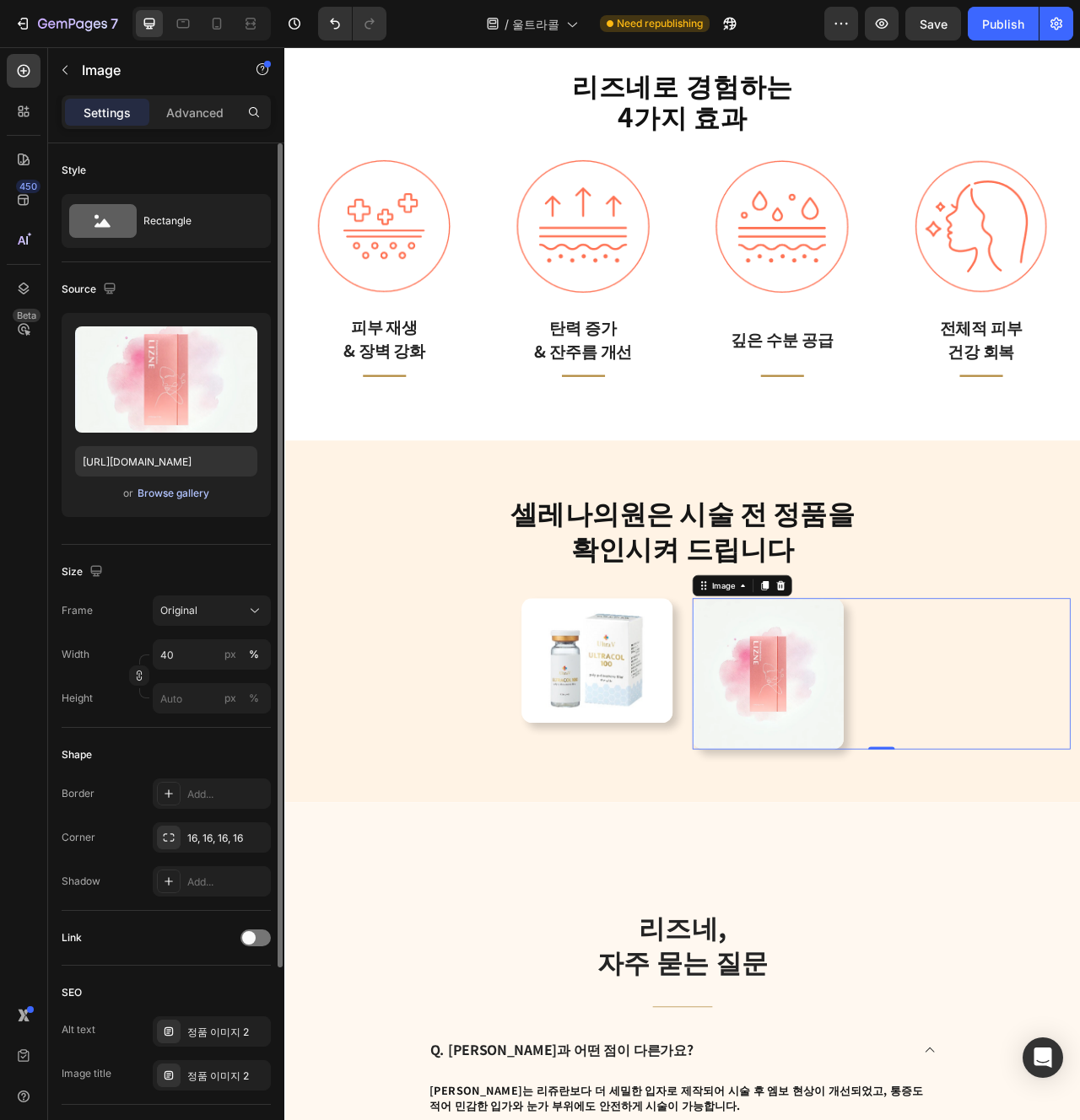
click at [190, 492] on div "Browse gallery" at bounding box center [173, 493] width 72 height 15
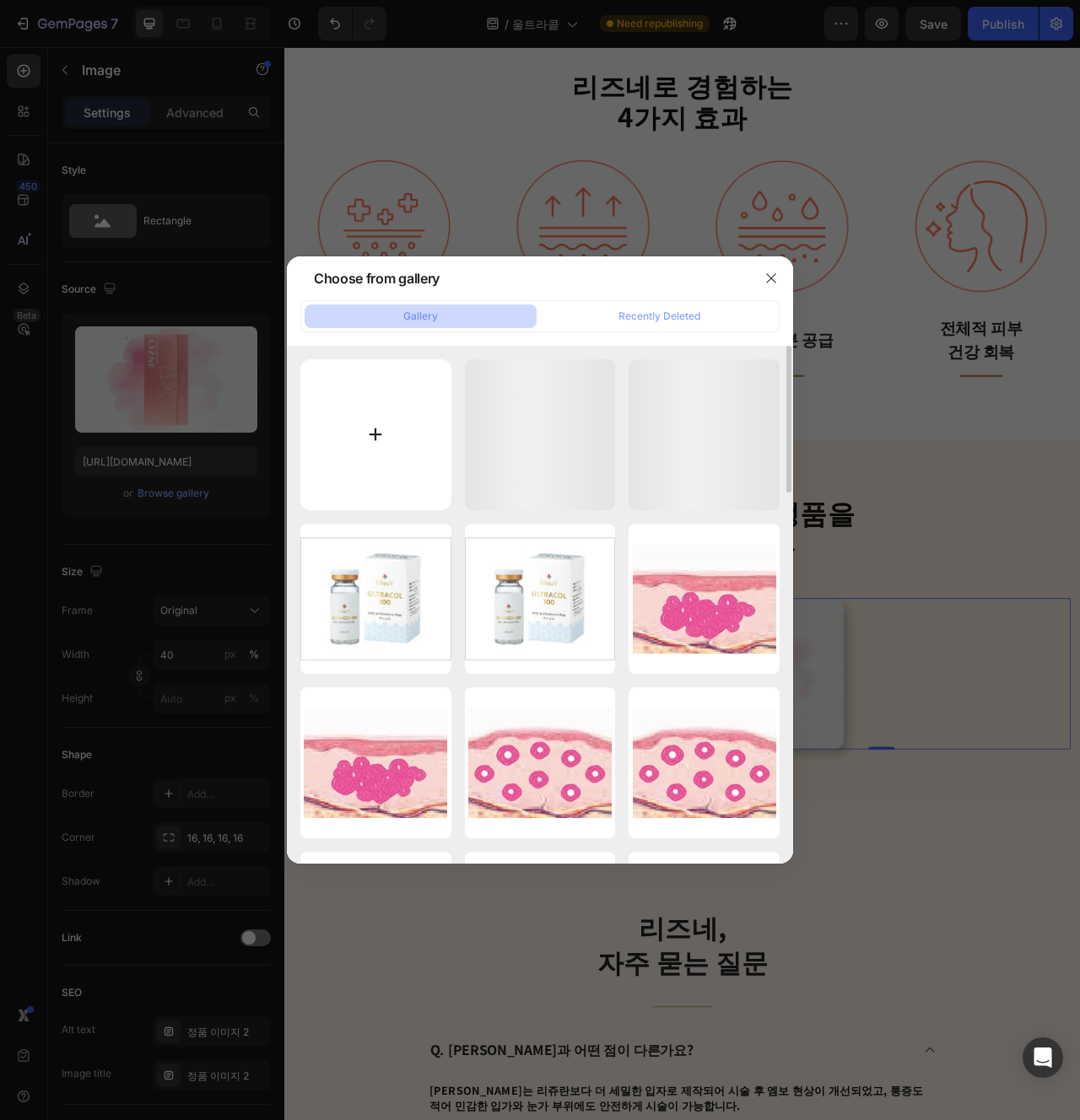
click at [414, 413] on input "file" at bounding box center [376, 434] width 151 height 151
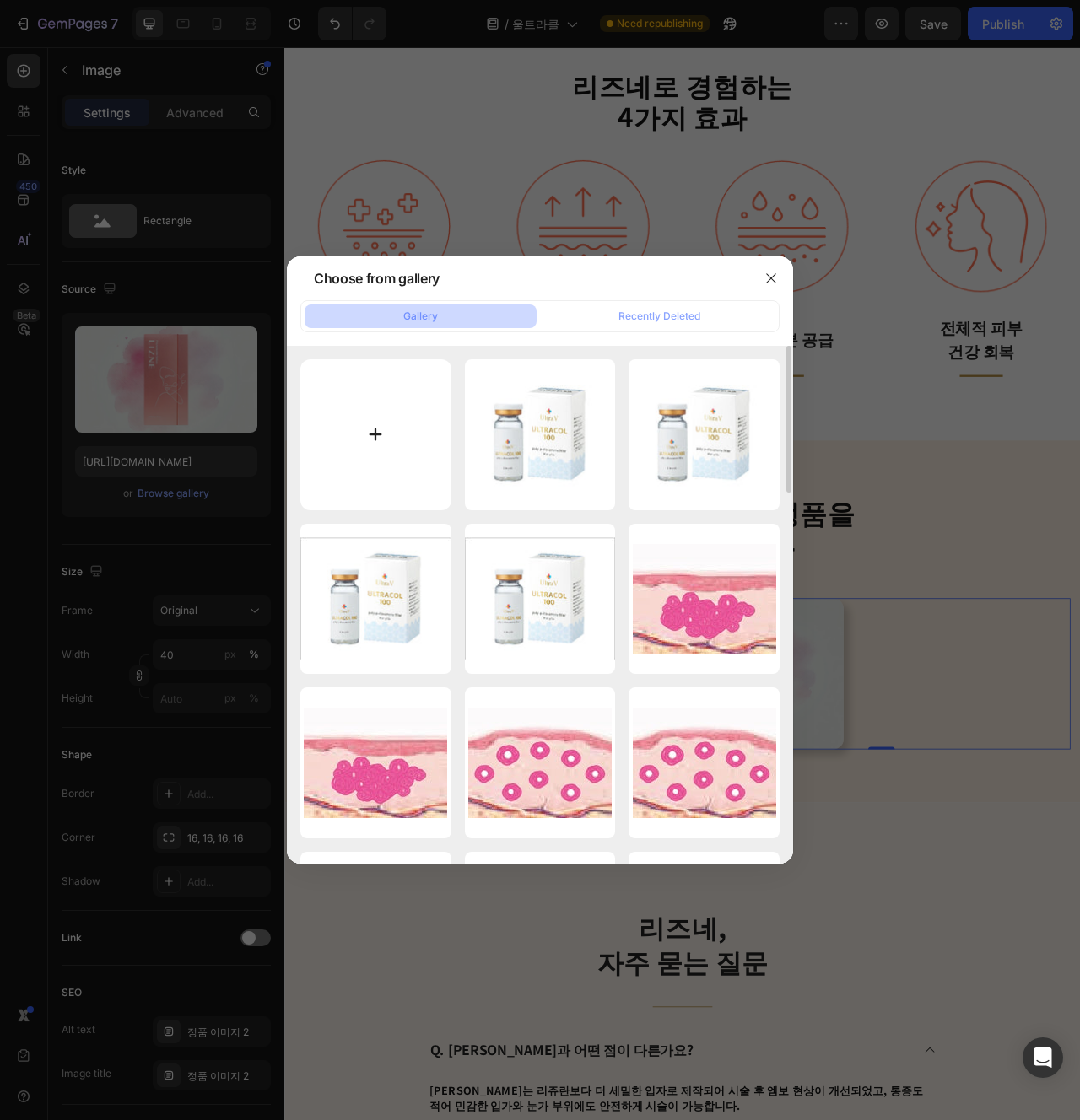
type input "C:\fakepath\울콜3.jpg"
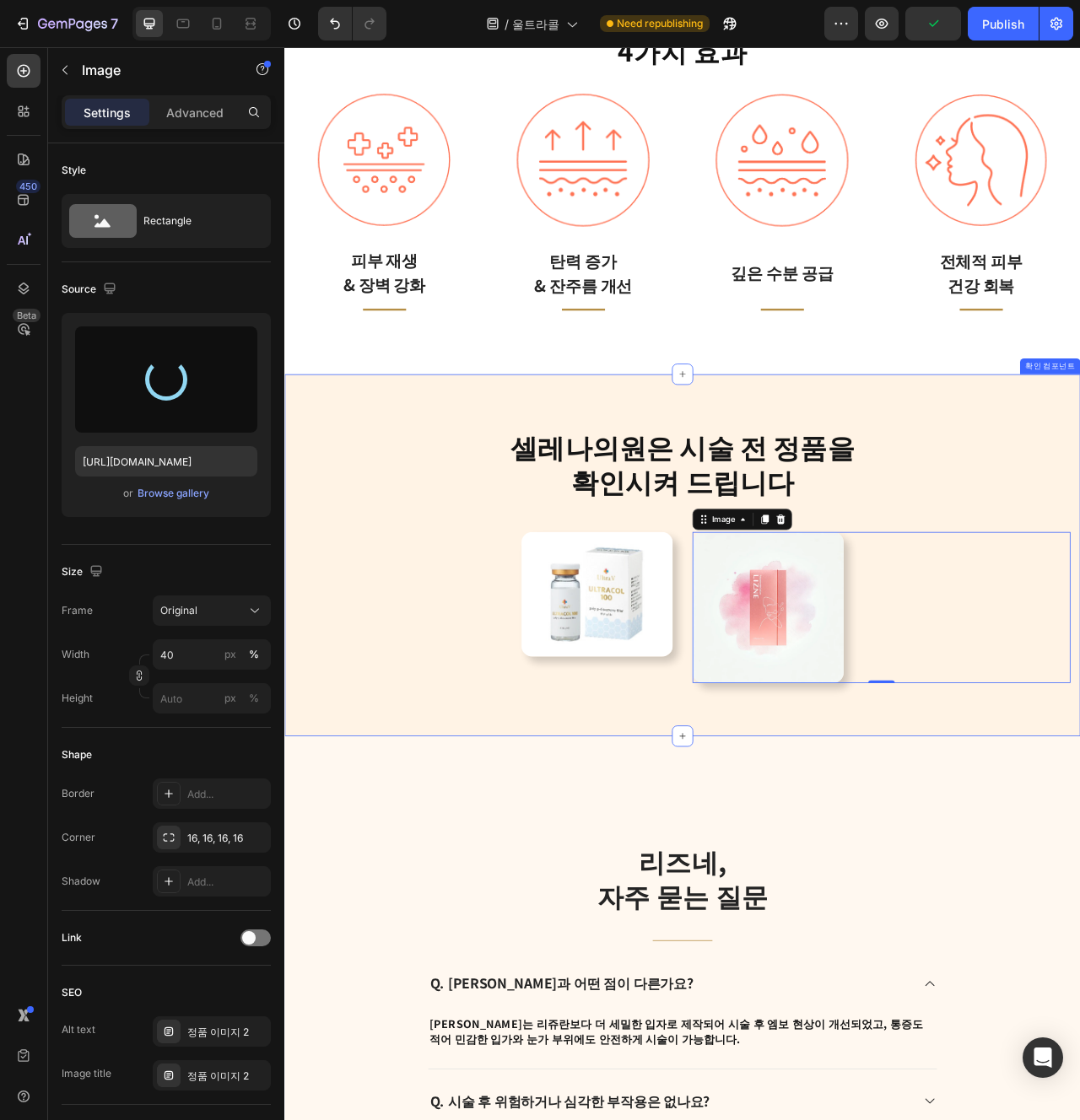
scroll to position [3501, 0]
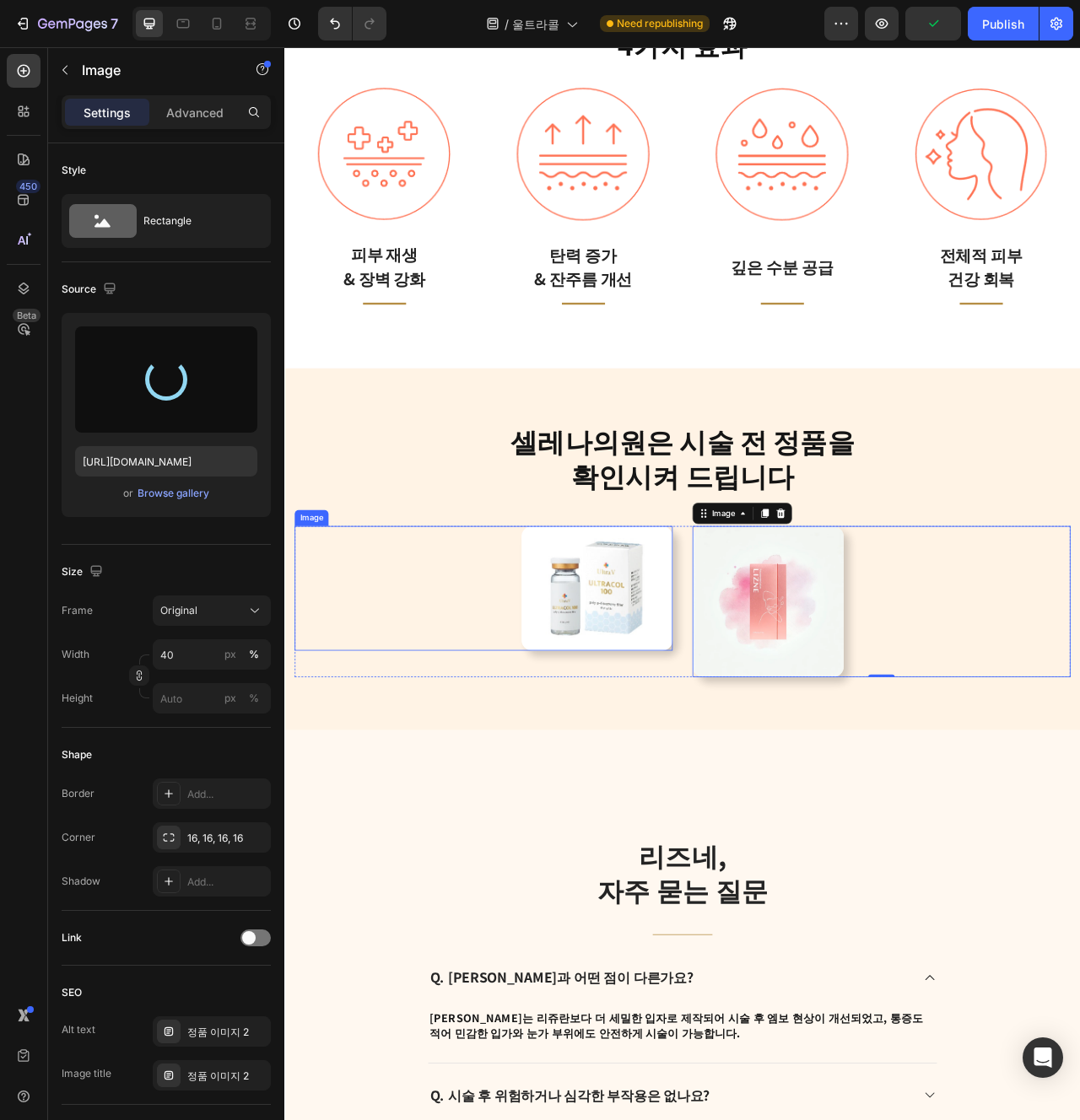
type input "[URL][DOMAIN_NAME]"
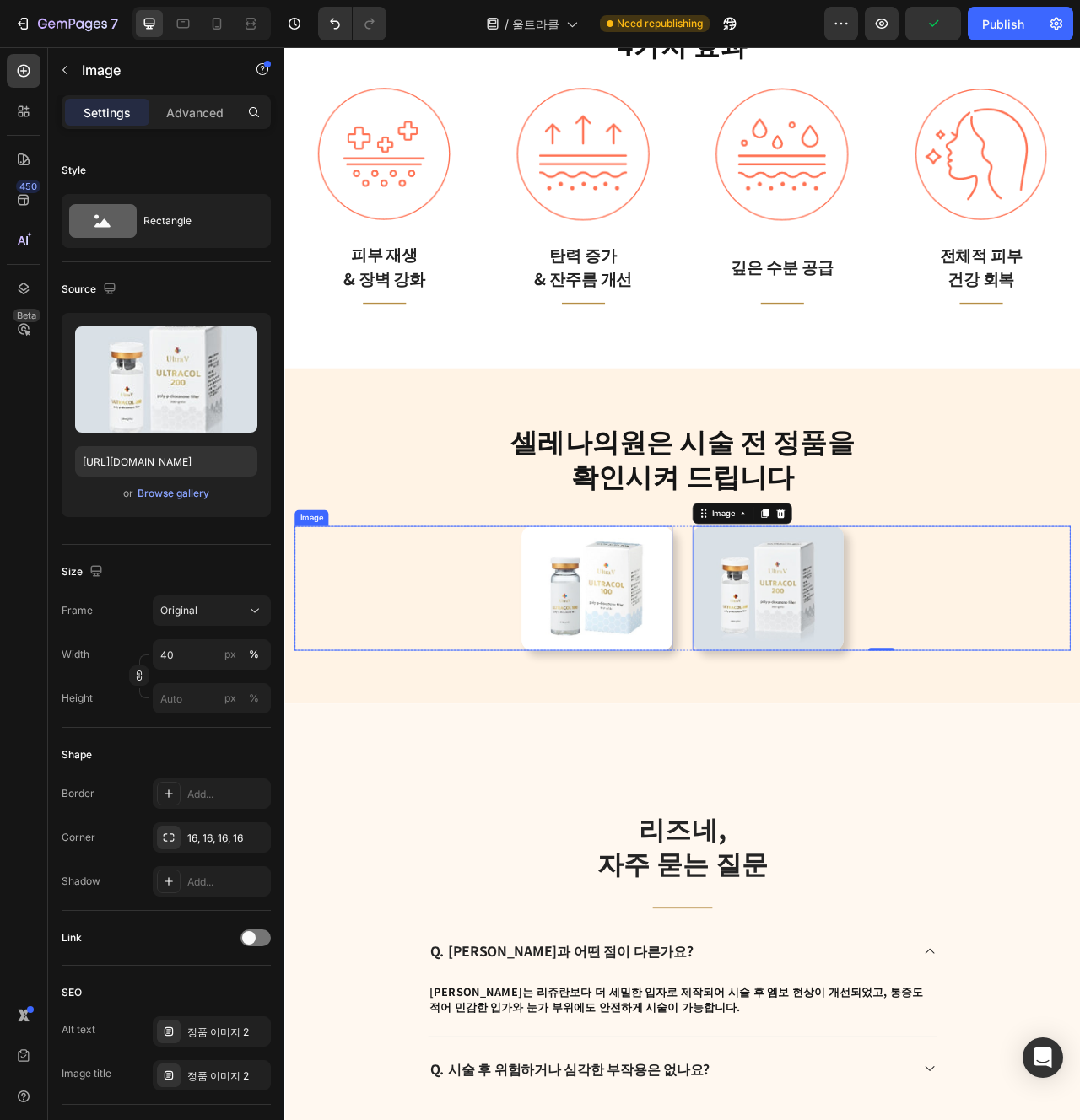
click at [685, 758] on img at bounding box center [681, 736] width 193 height 159
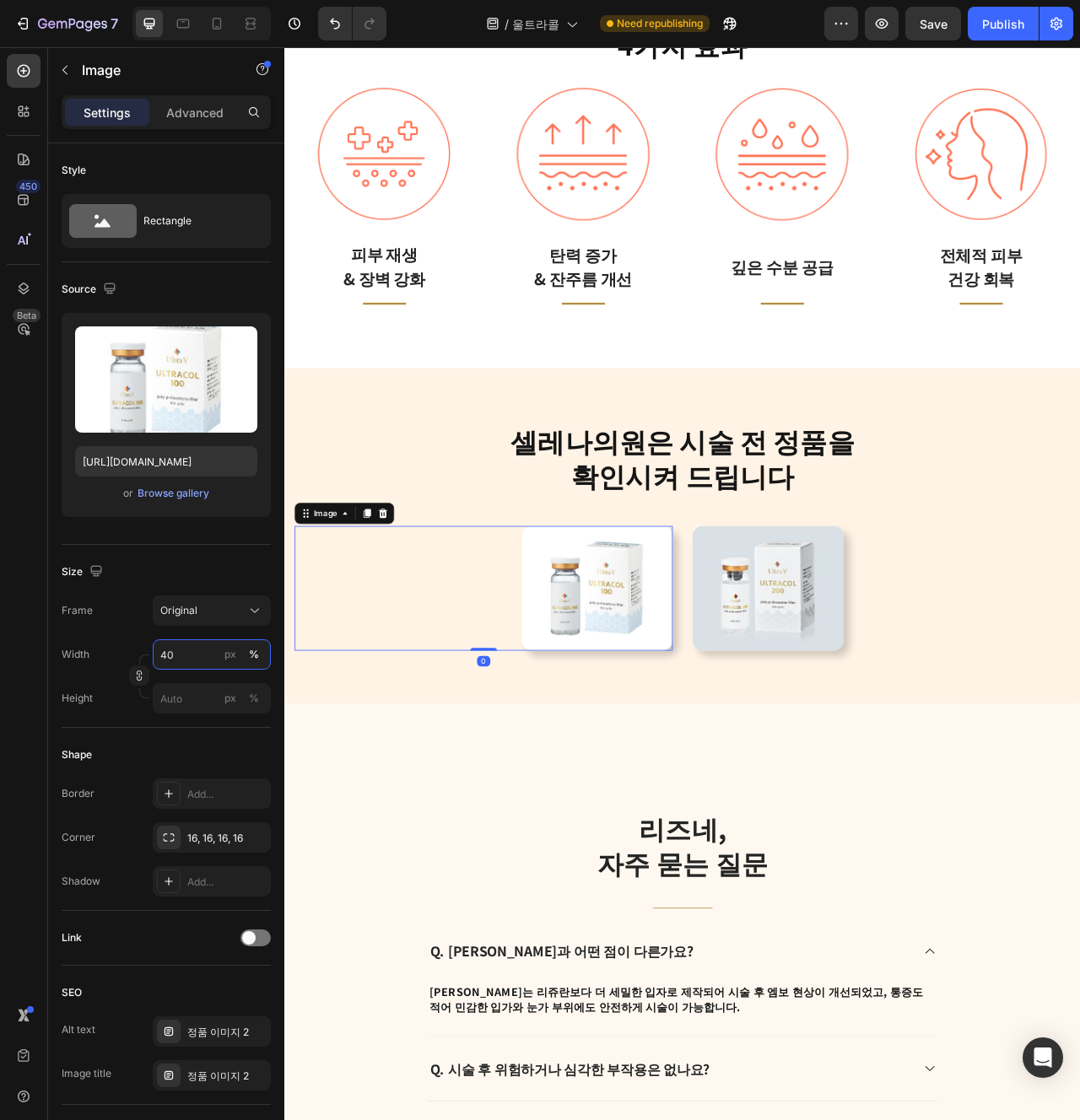
click at [198, 661] on input "40" at bounding box center [211, 654] width 118 height 31
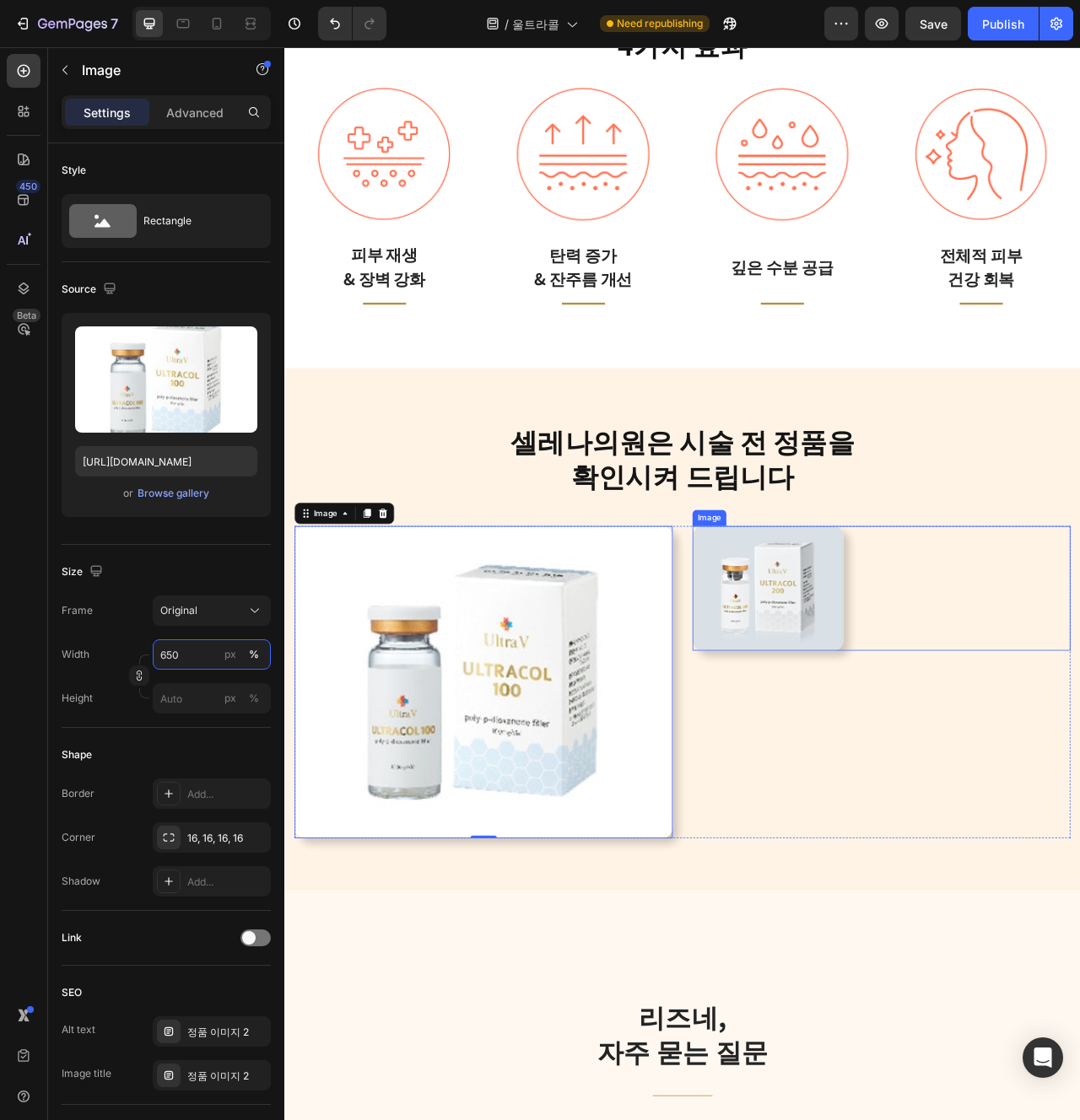
type input "60"
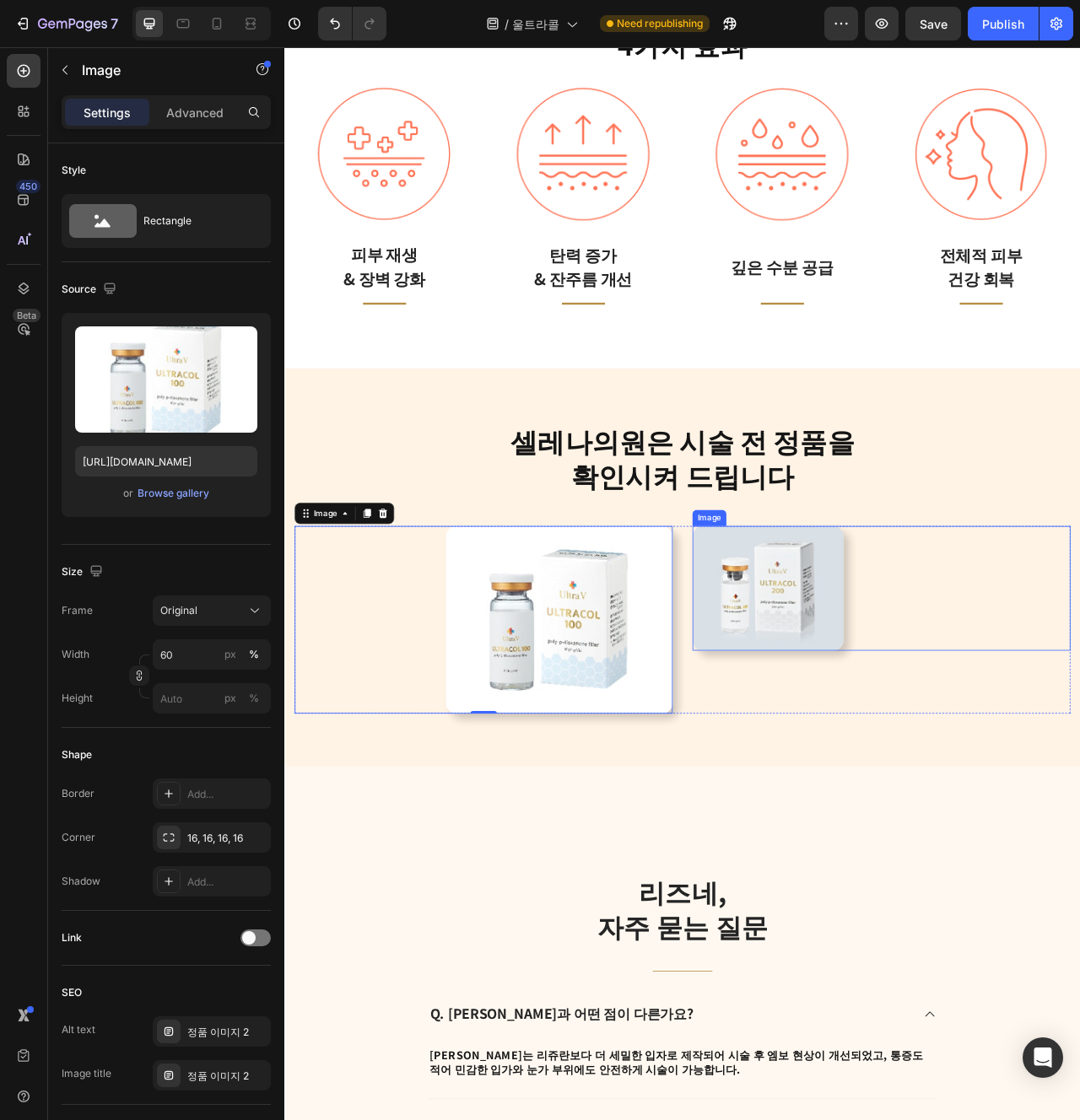
click at [927, 752] on img at bounding box center [899, 736] width 193 height 159
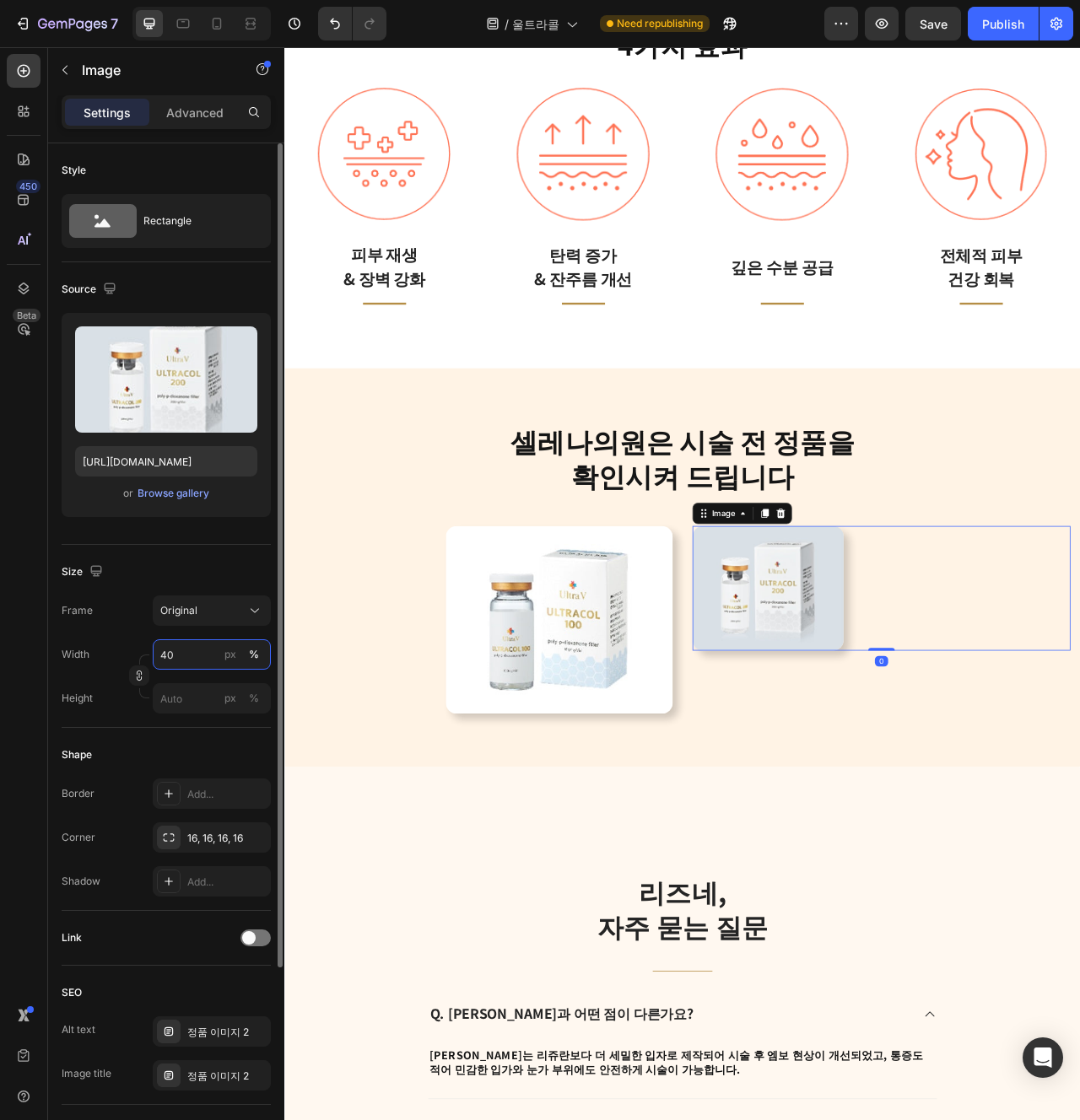
click at [192, 660] on input "40" at bounding box center [211, 654] width 118 height 31
type input "60"
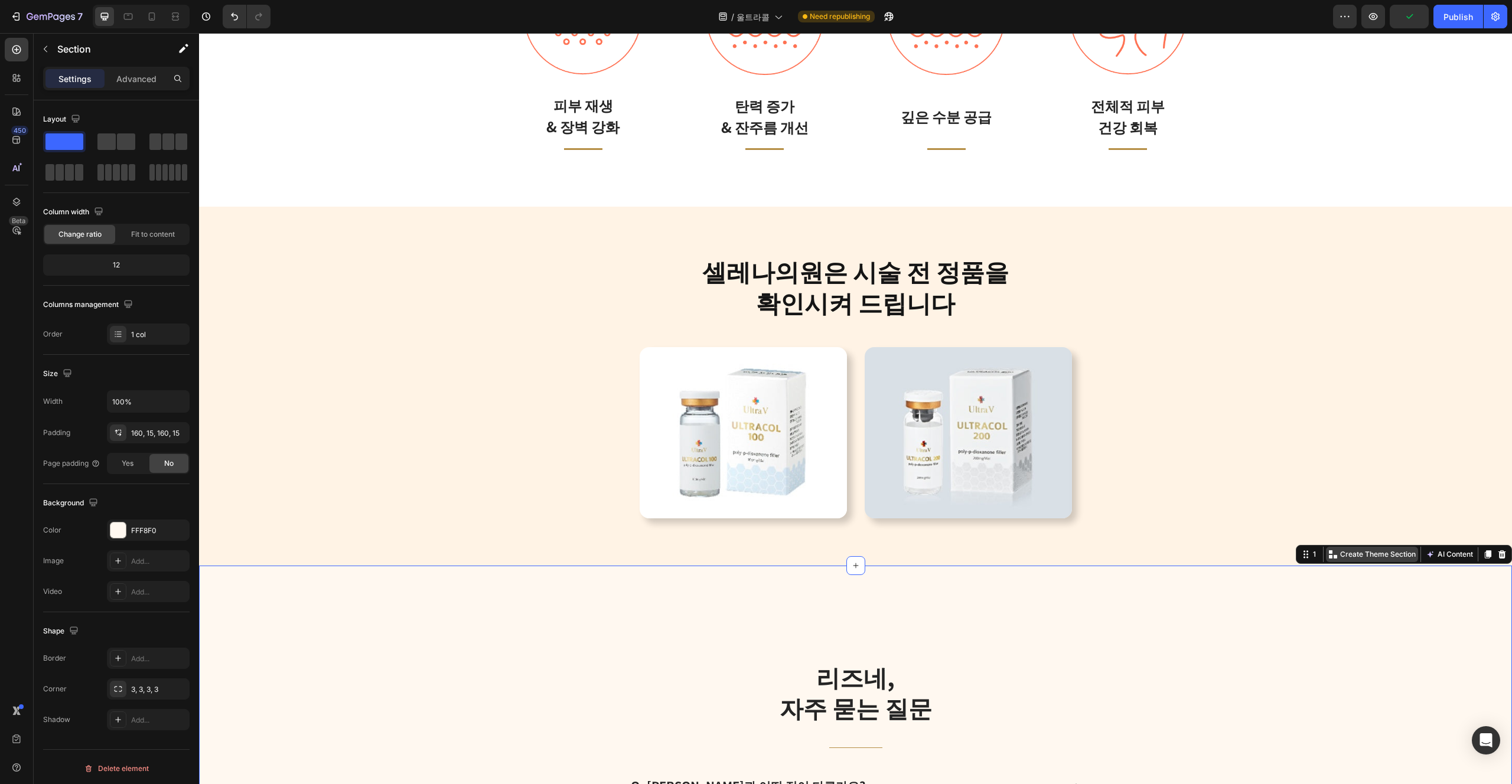
scroll to position [2566, 0]
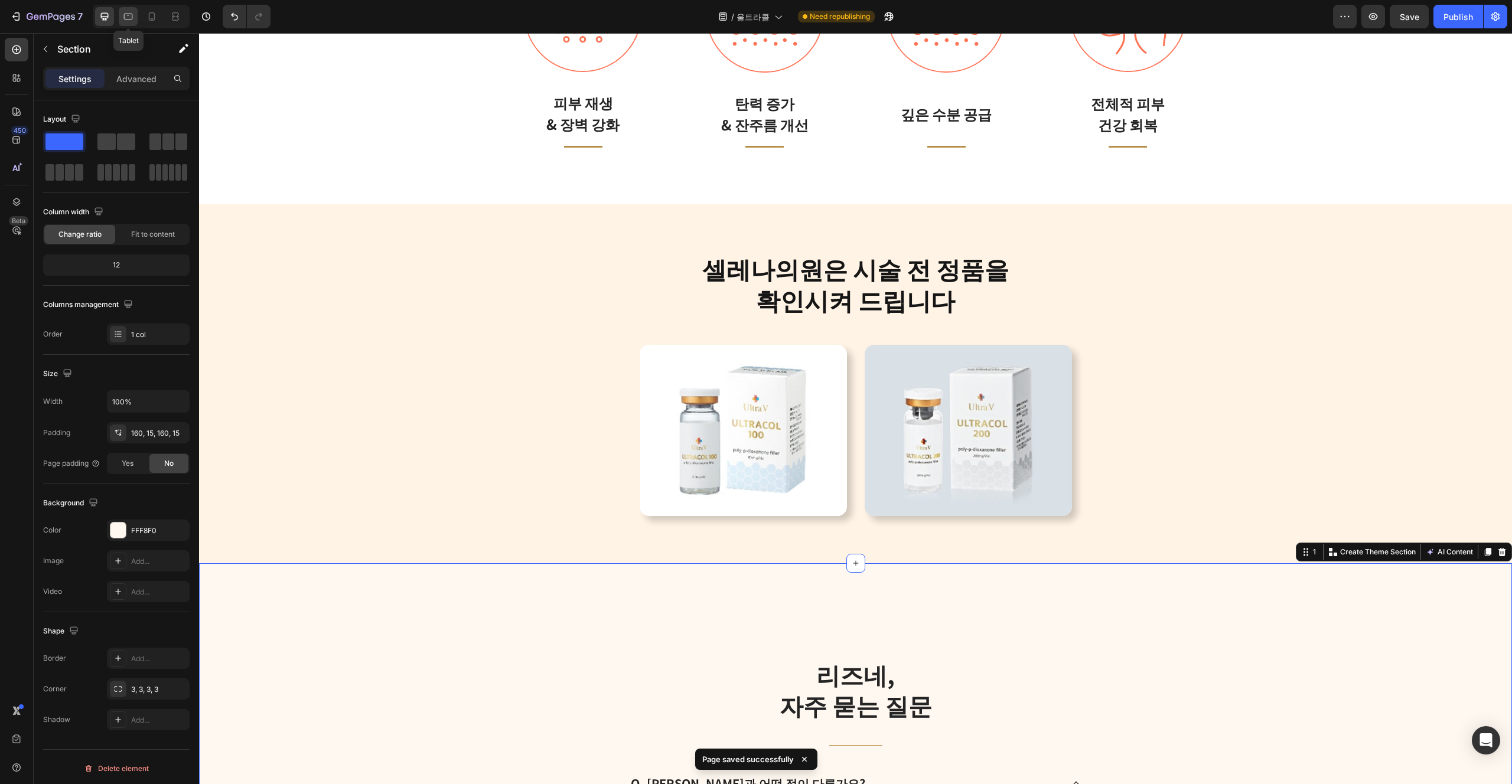
click at [130, 16] on icon at bounding box center [128, 16] width 12 height 12
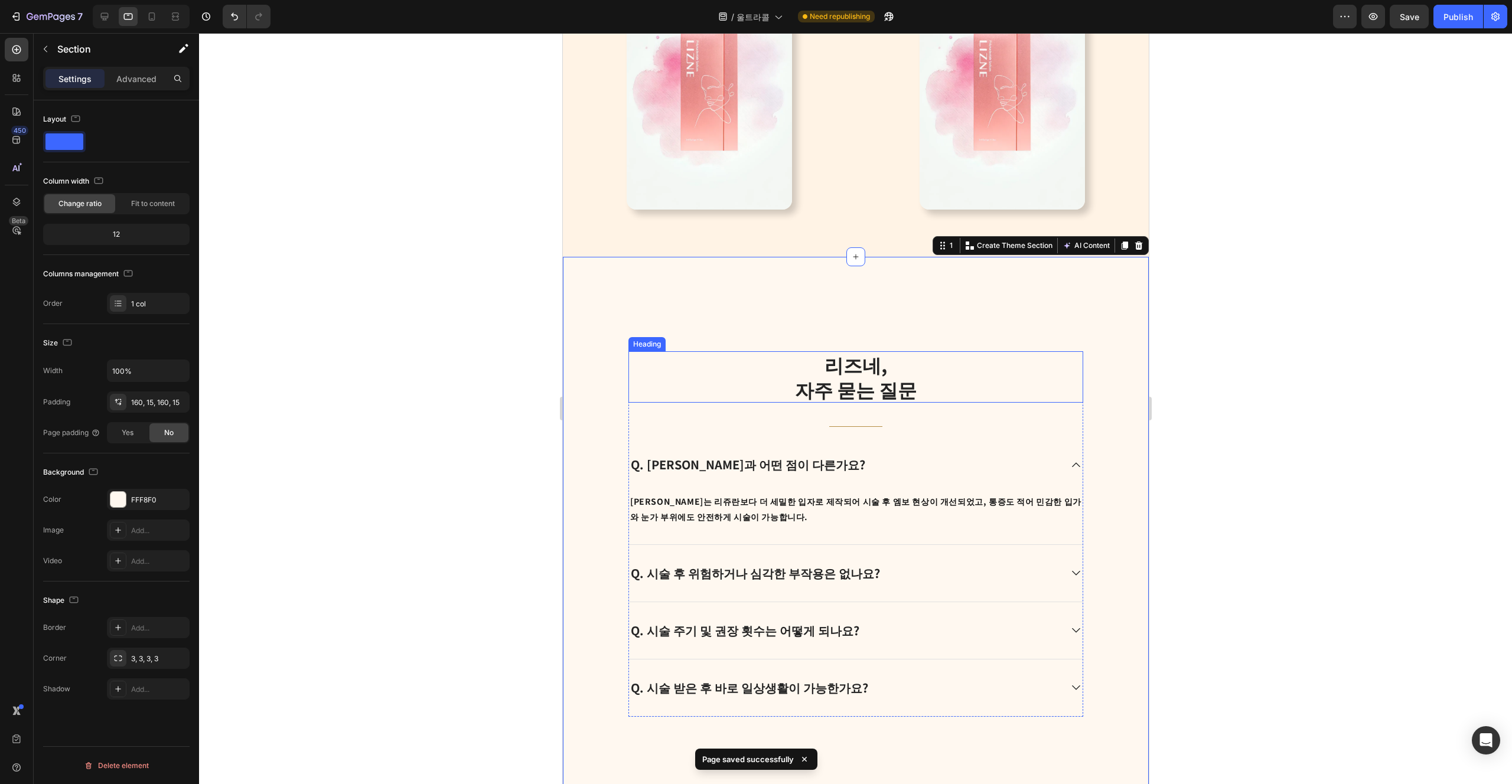
scroll to position [2848, 0]
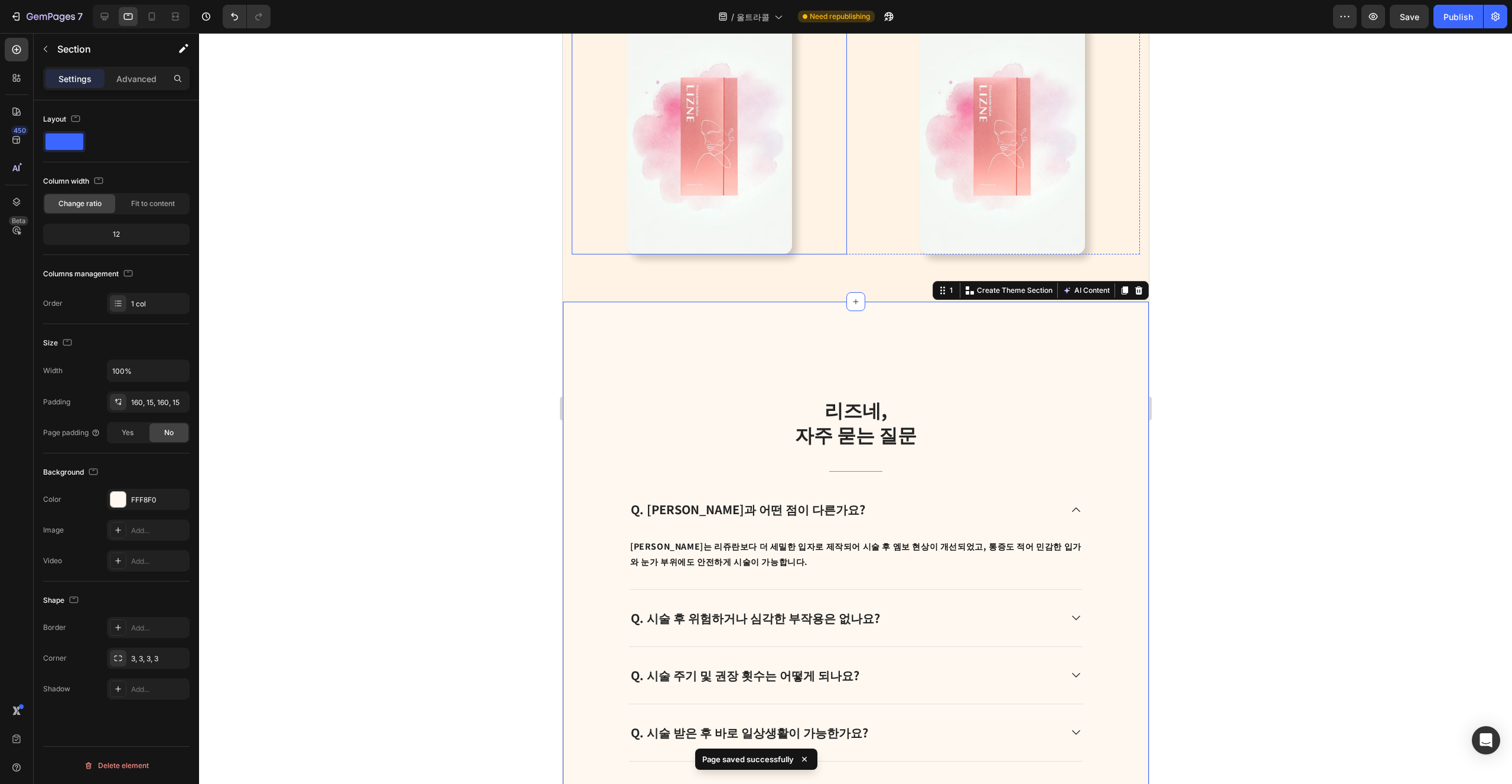
click at [755, 156] on div at bounding box center [708, 136] width 275 height 236
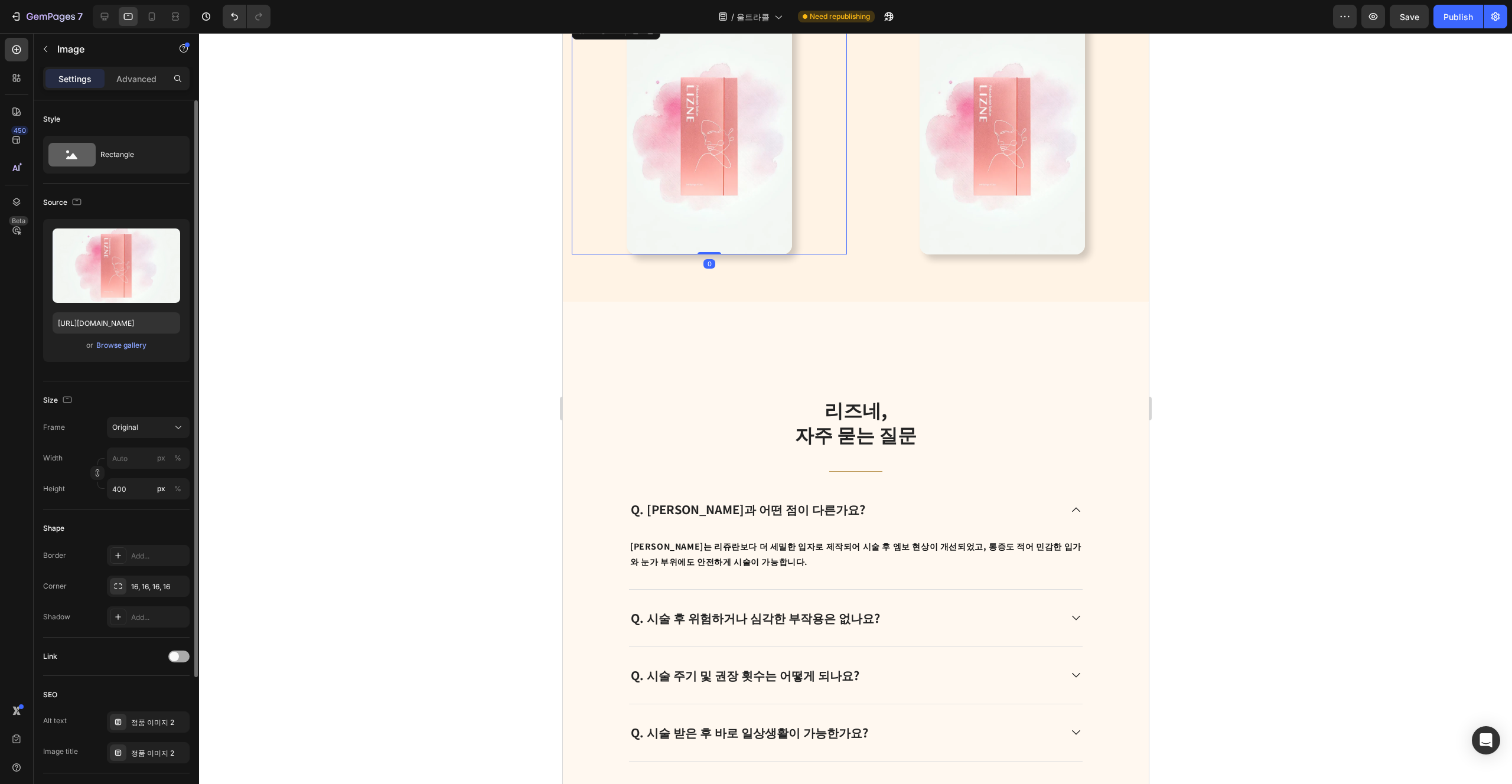
scroll to position [175, 0]
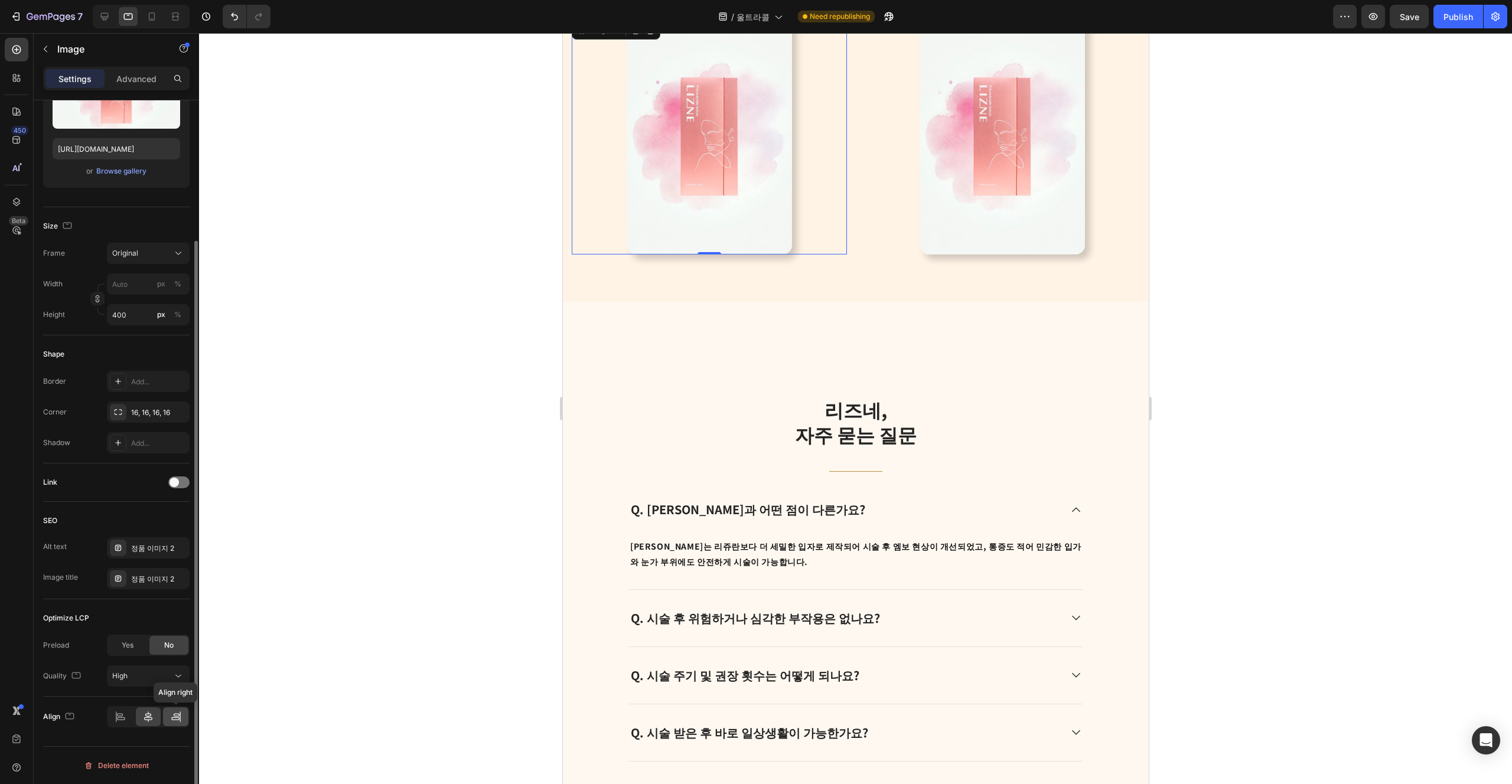
click at [180, 713] on icon at bounding box center [180, 717] width 1 height 10
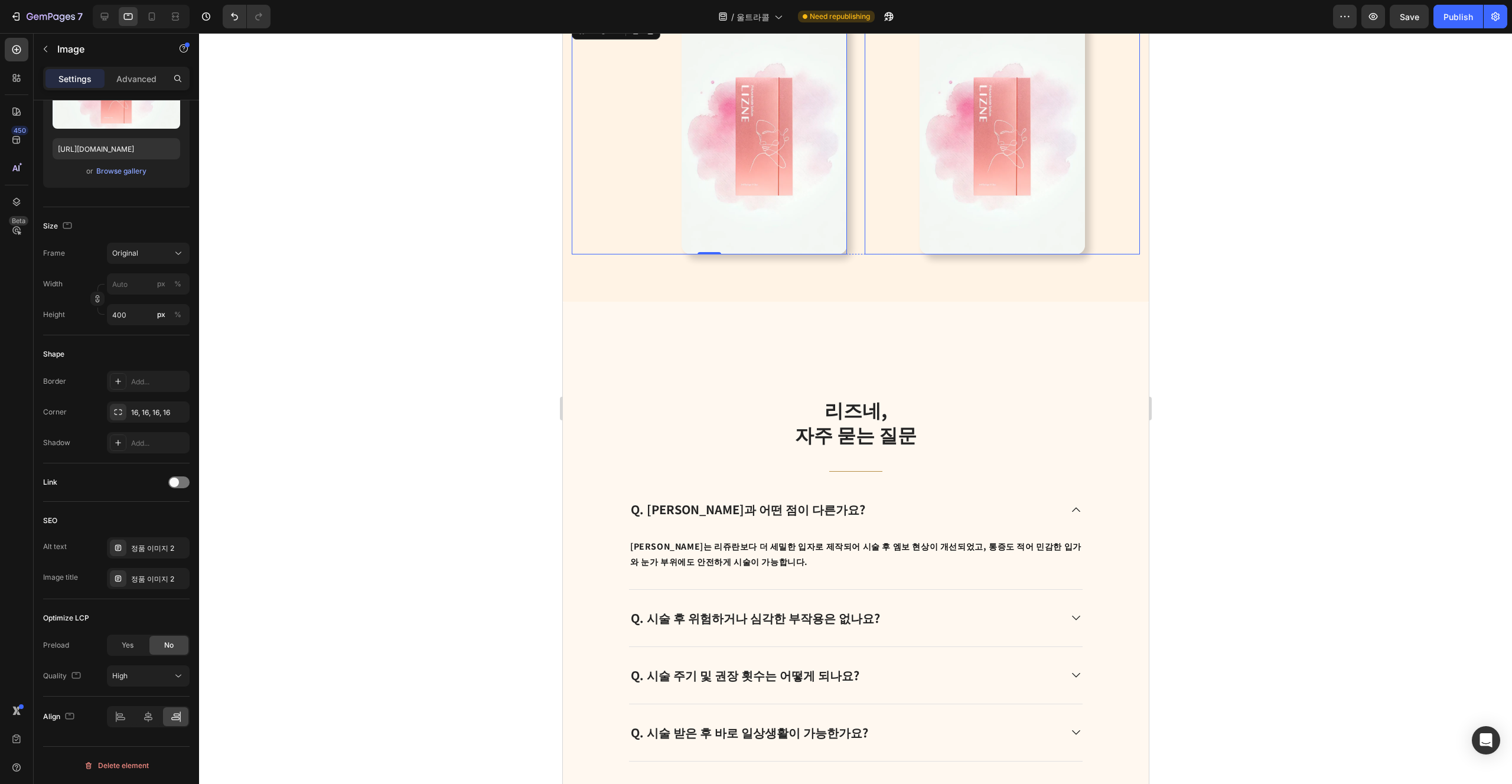
click at [755, 177] on div at bounding box center [1001, 136] width 275 height 236
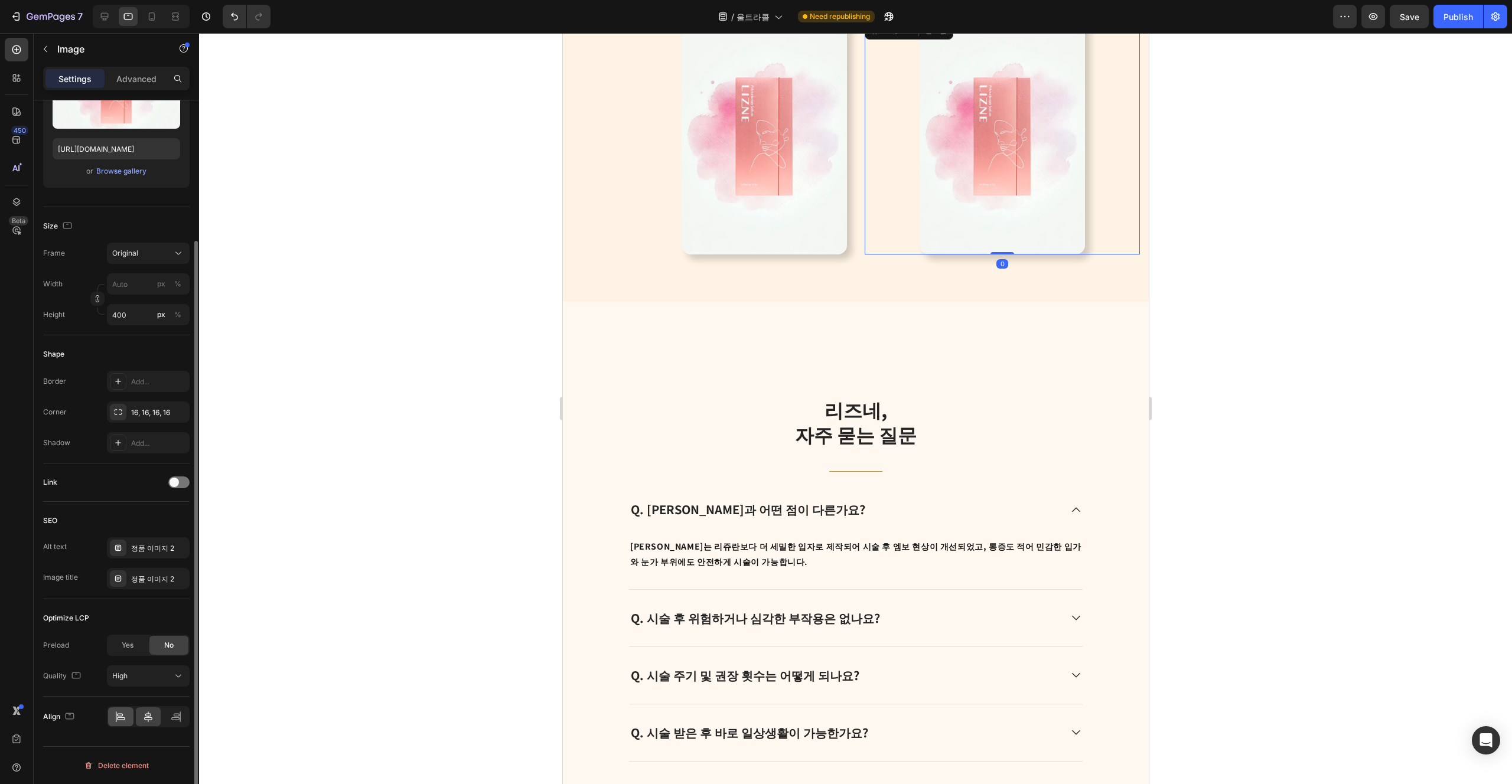
click at [133, 710] on div at bounding box center [120, 717] width 25 height 19
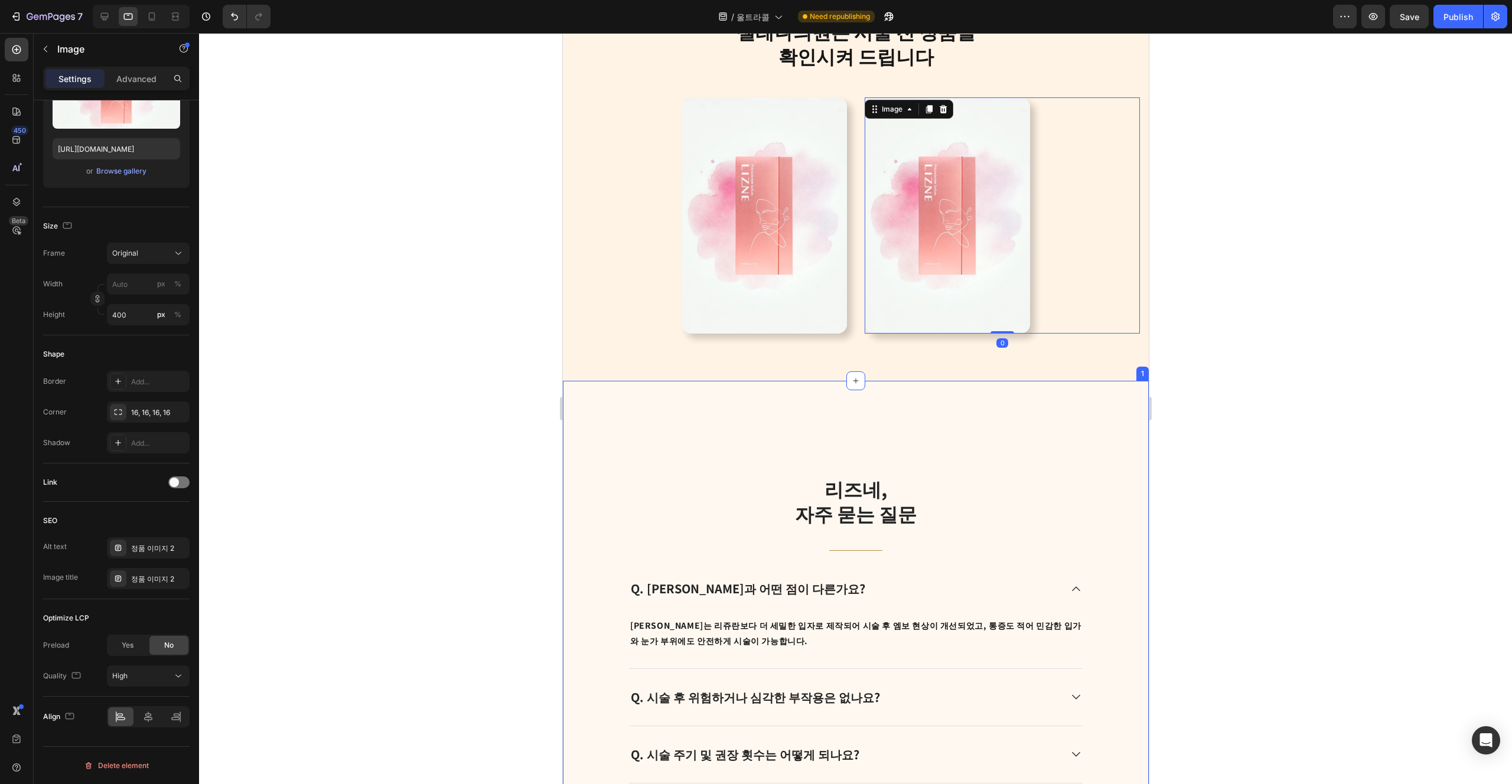
scroll to position [2644, 0]
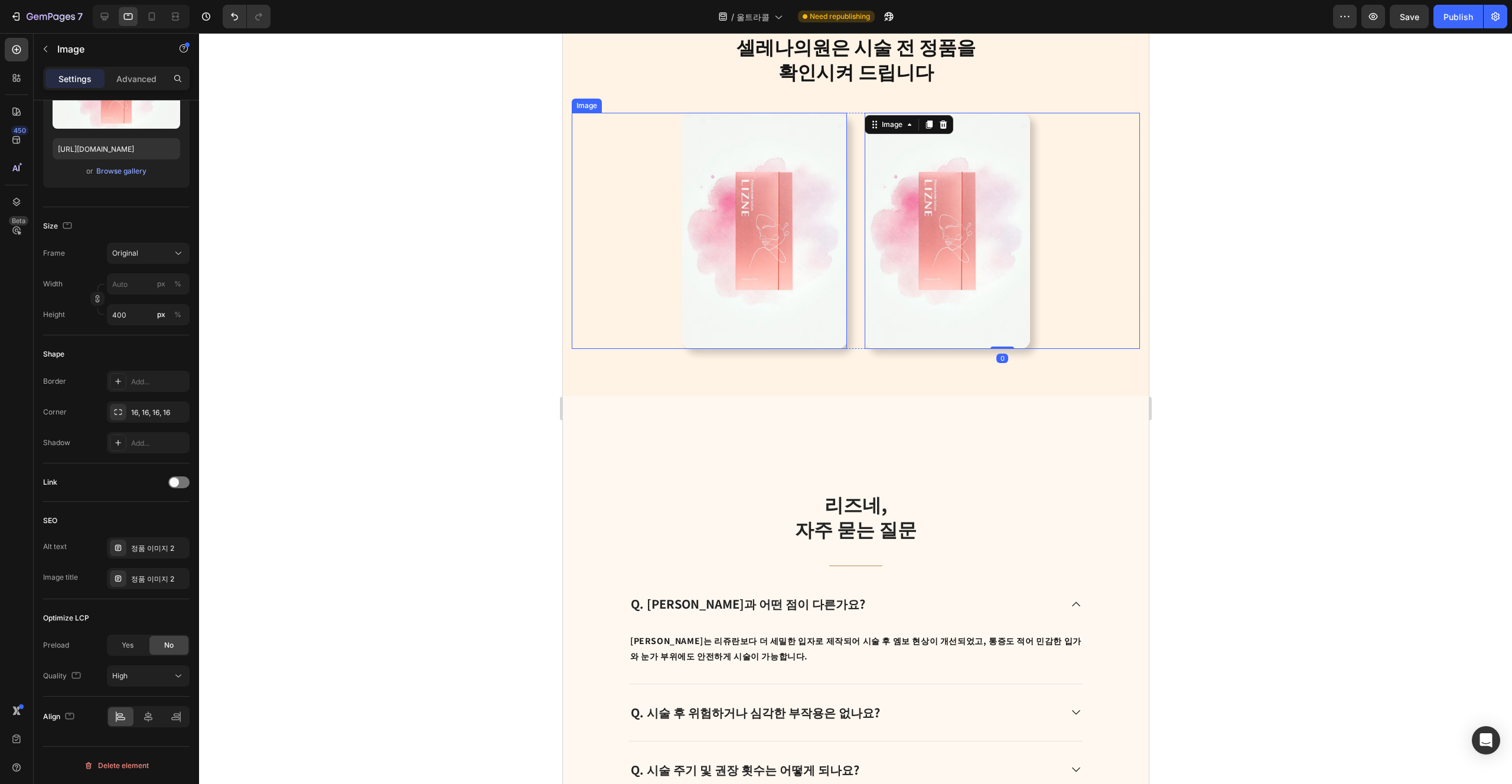
click at [755, 333] on img at bounding box center [764, 231] width 165 height 236
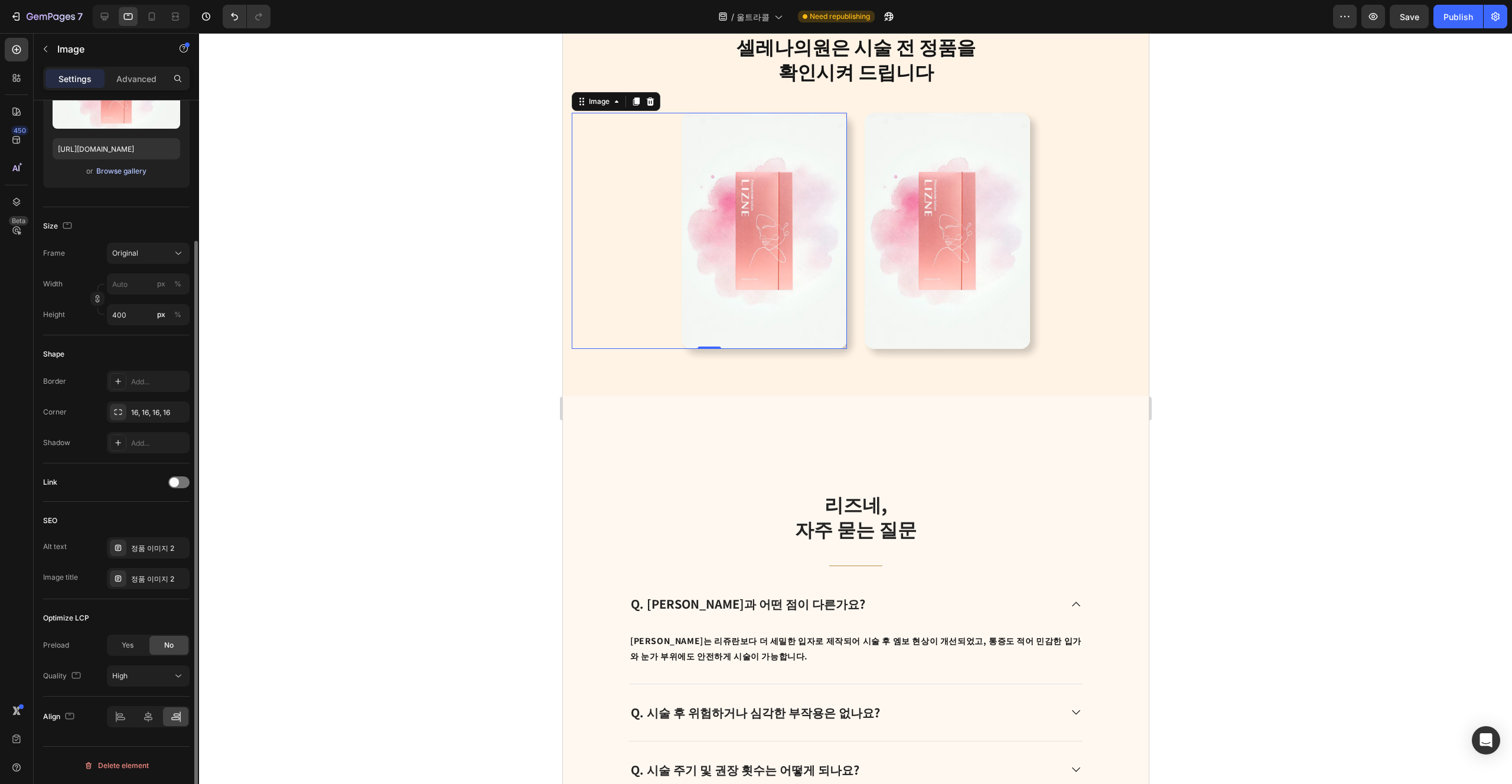
click at [131, 173] on div "Browse gallery" at bounding box center [121, 171] width 50 height 10
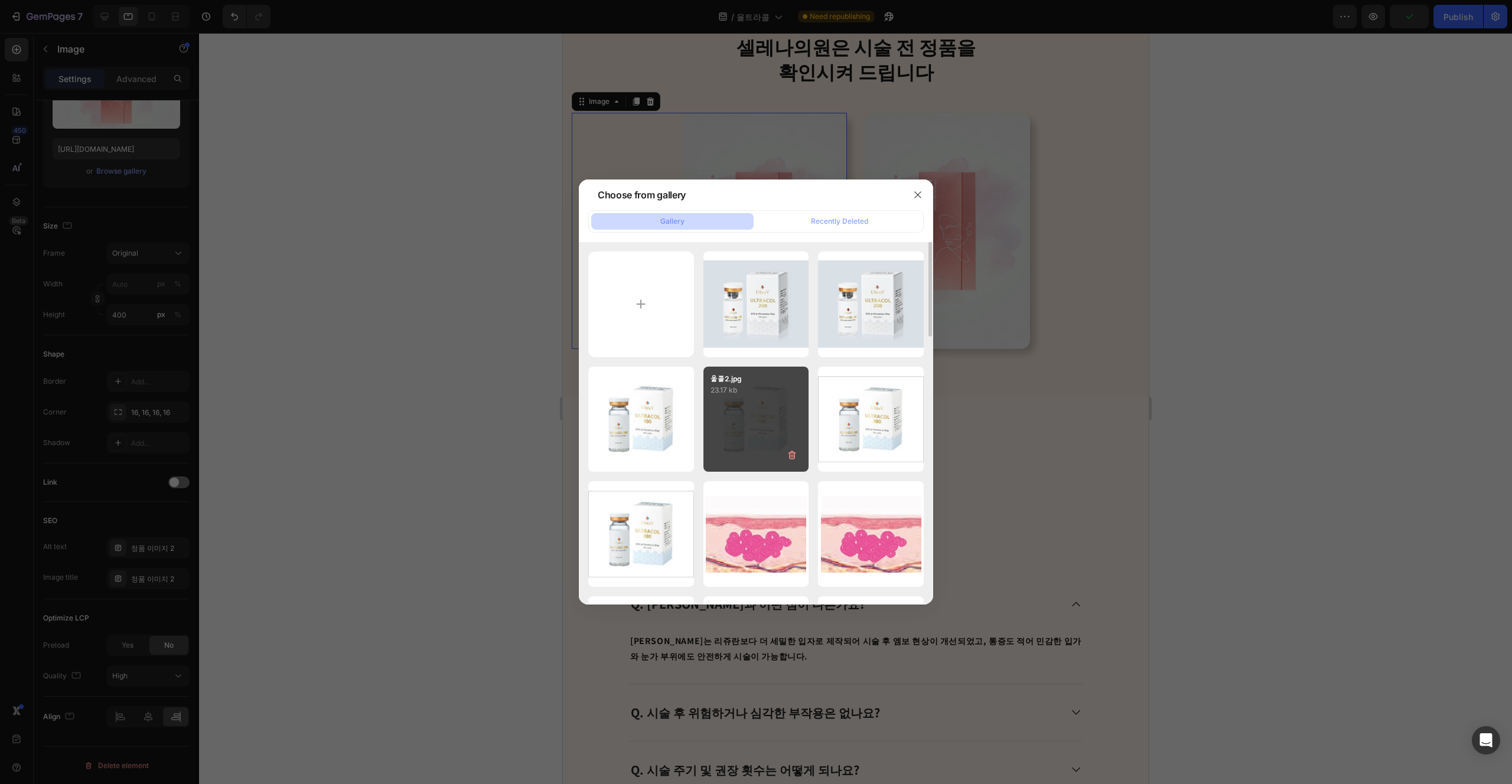
click at [755, 432] on div "울콜2.jpg 23.17 kb" at bounding box center [756, 419] width 105 height 105
type input "[URL][DOMAIN_NAME]"
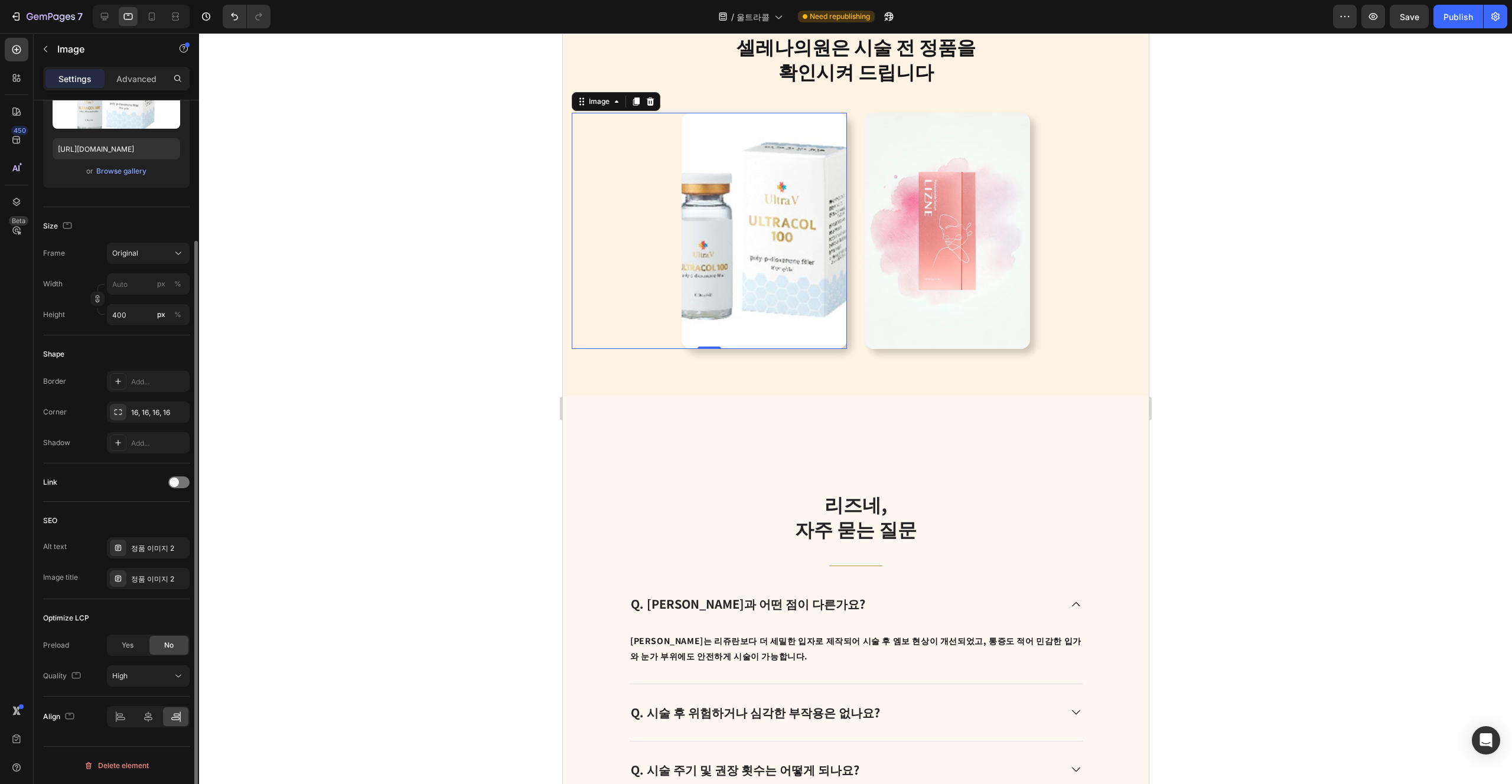
scroll to position [0, 0]
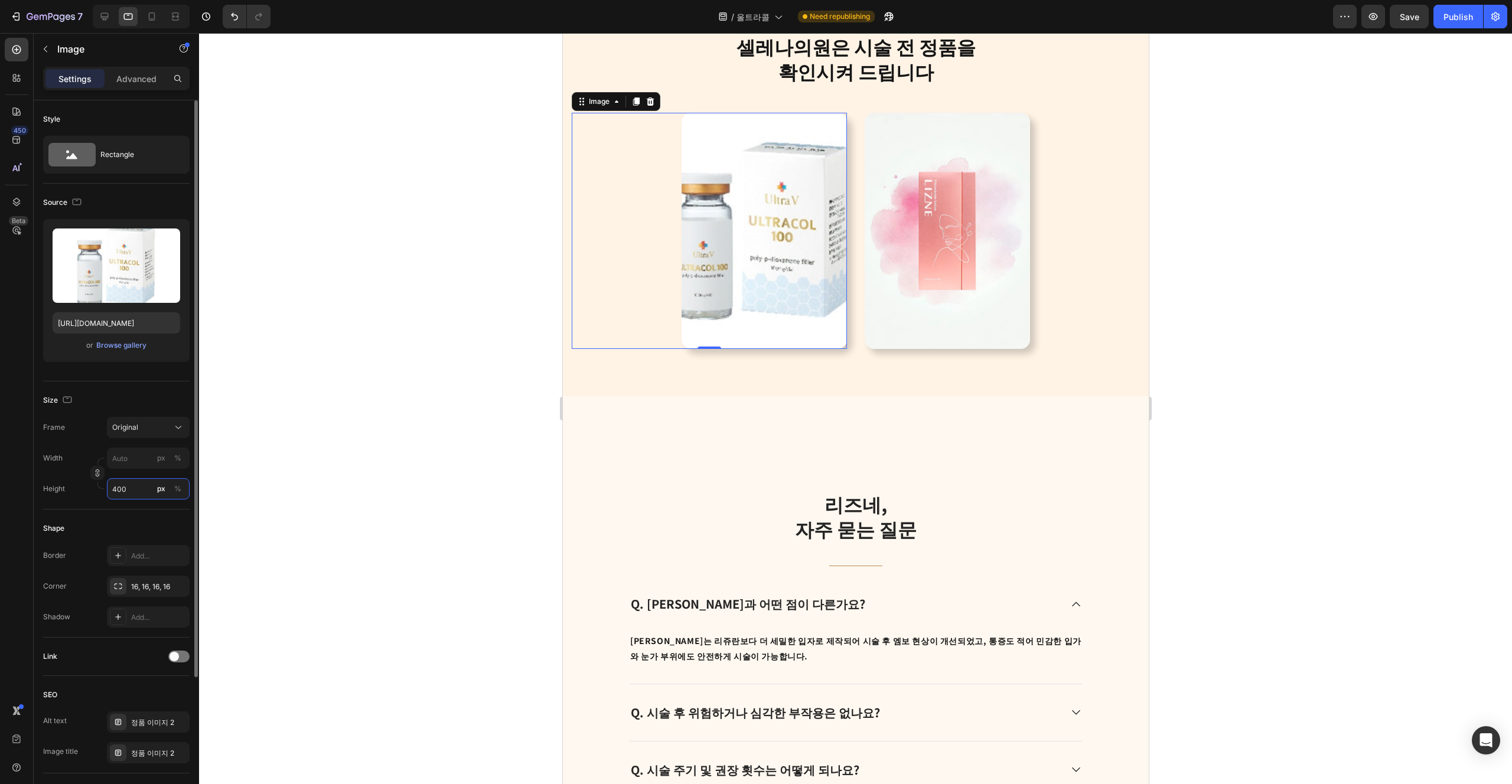
click at [145, 489] on input "400" at bounding box center [148, 489] width 83 height 21
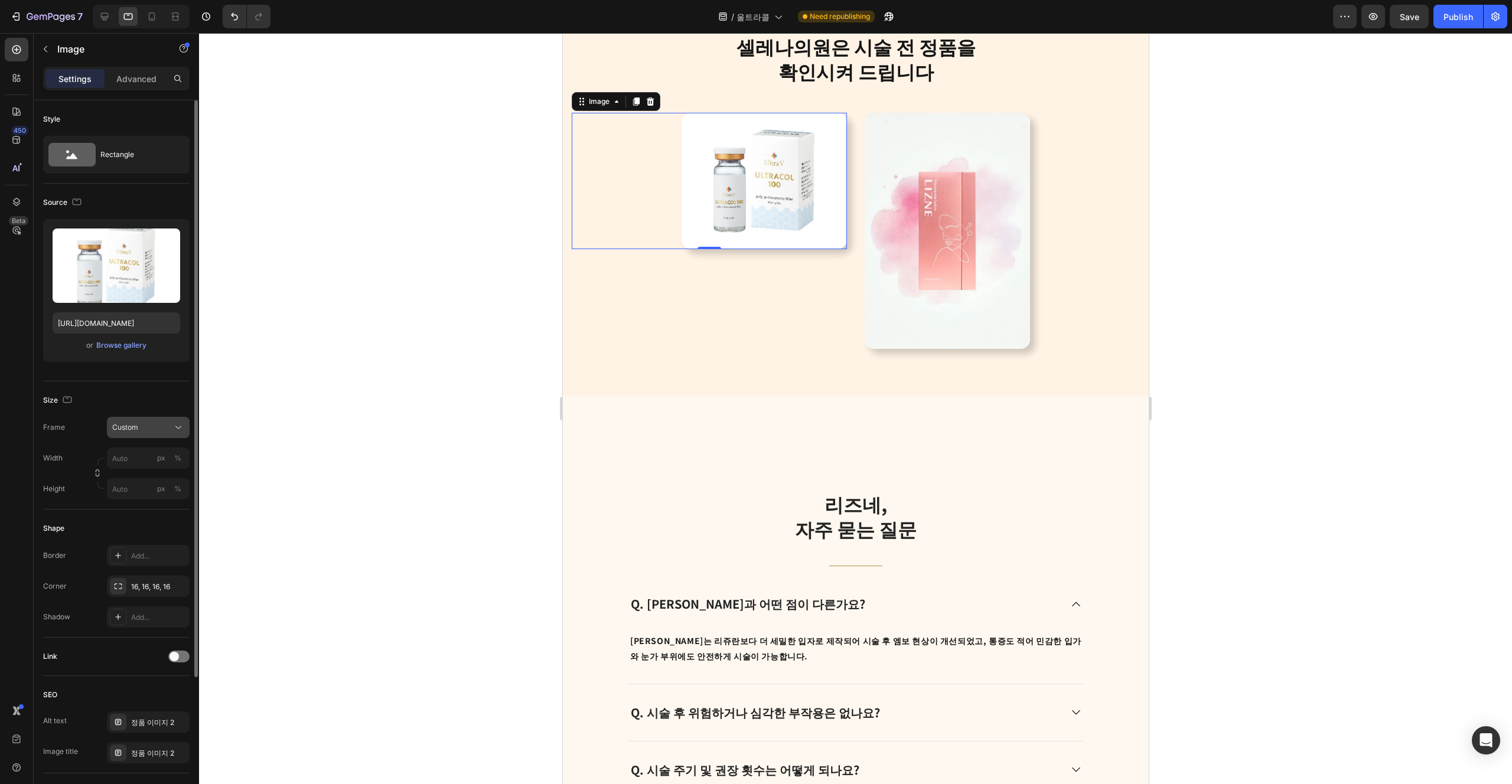
click at [163, 427] on div "Custom" at bounding box center [141, 427] width 58 height 10
click at [171, 425] on div "Original" at bounding box center [148, 428] width 72 height 12
click at [165, 403] on div "Size" at bounding box center [116, 400] width 147 height 19
click at [755, 349] on img at bounding box center [947, 231] width 165 height 236
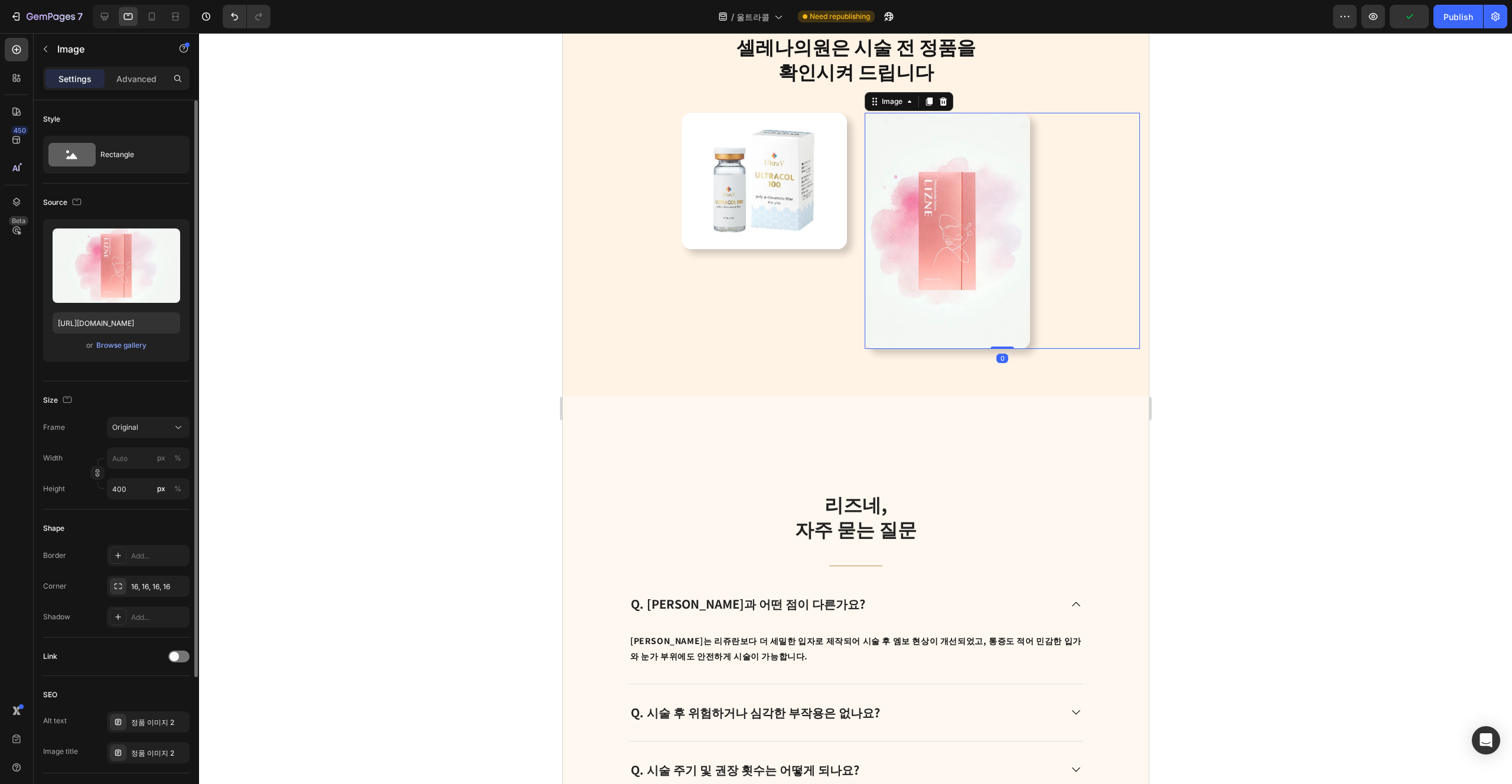
click at [130, 352] on div "or Browse gallery" at bounding box center [117, 346] width 128 height 14
click at [135, 350] on div "Browse gallery" at bounding box center [121, 345] width 50 height 10
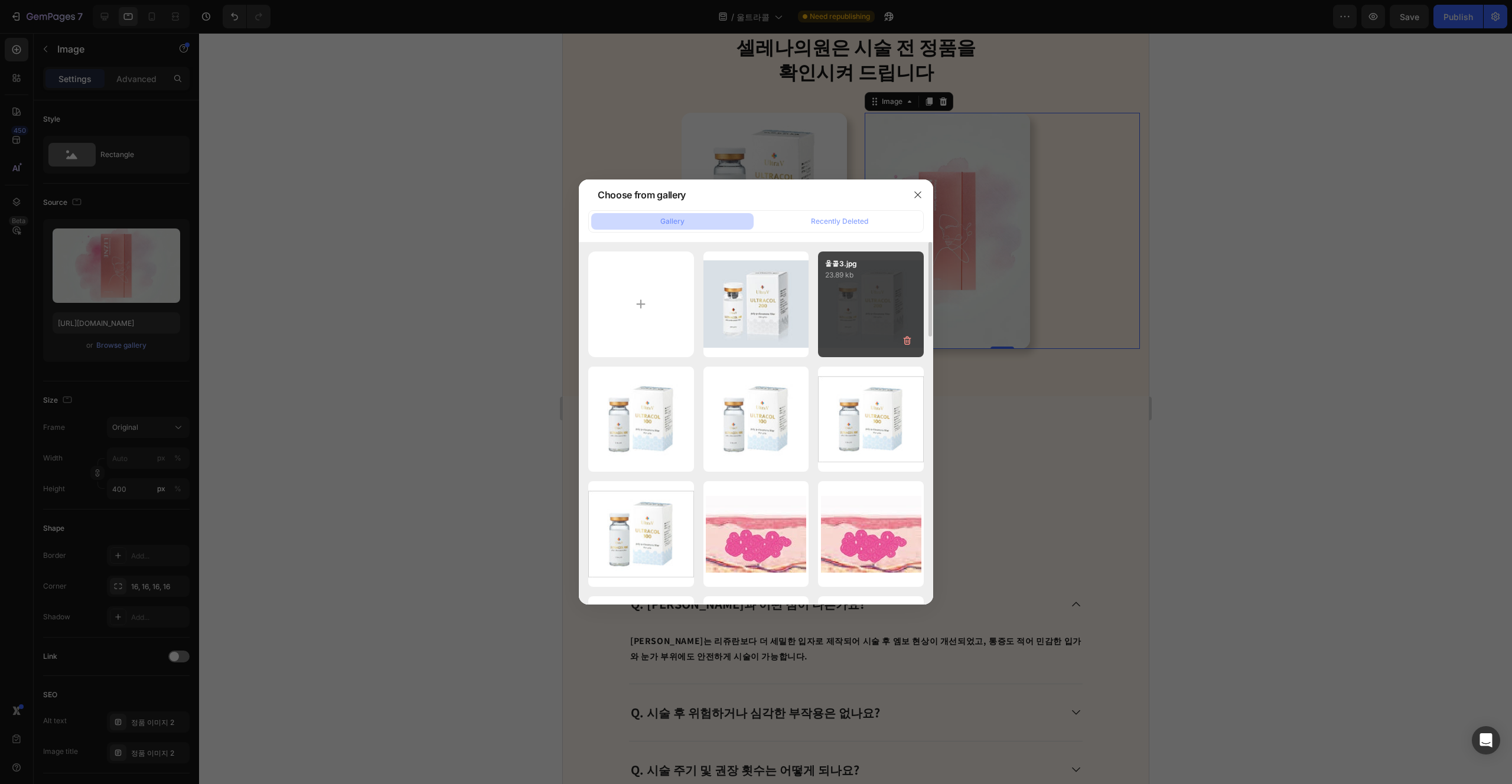
click at [755, 345] on div "울콜3.jpg 23.89 kb" at bounding box center [871, 304] width 105 height 105
type input "[URL][DOMAIN_NAME]"
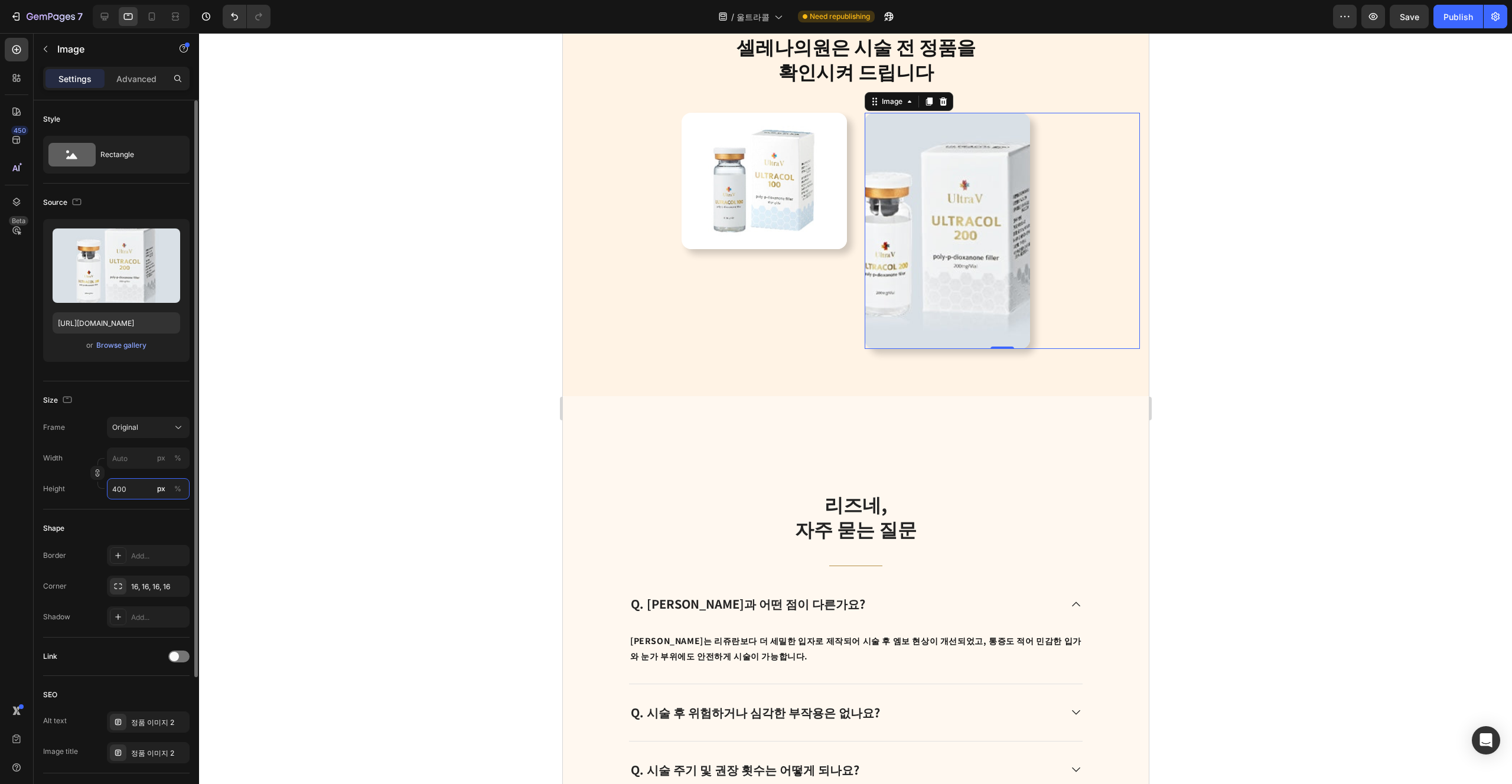
click at [116, 494] on input "400" at bounding box center [148, 489] width 83 height 21
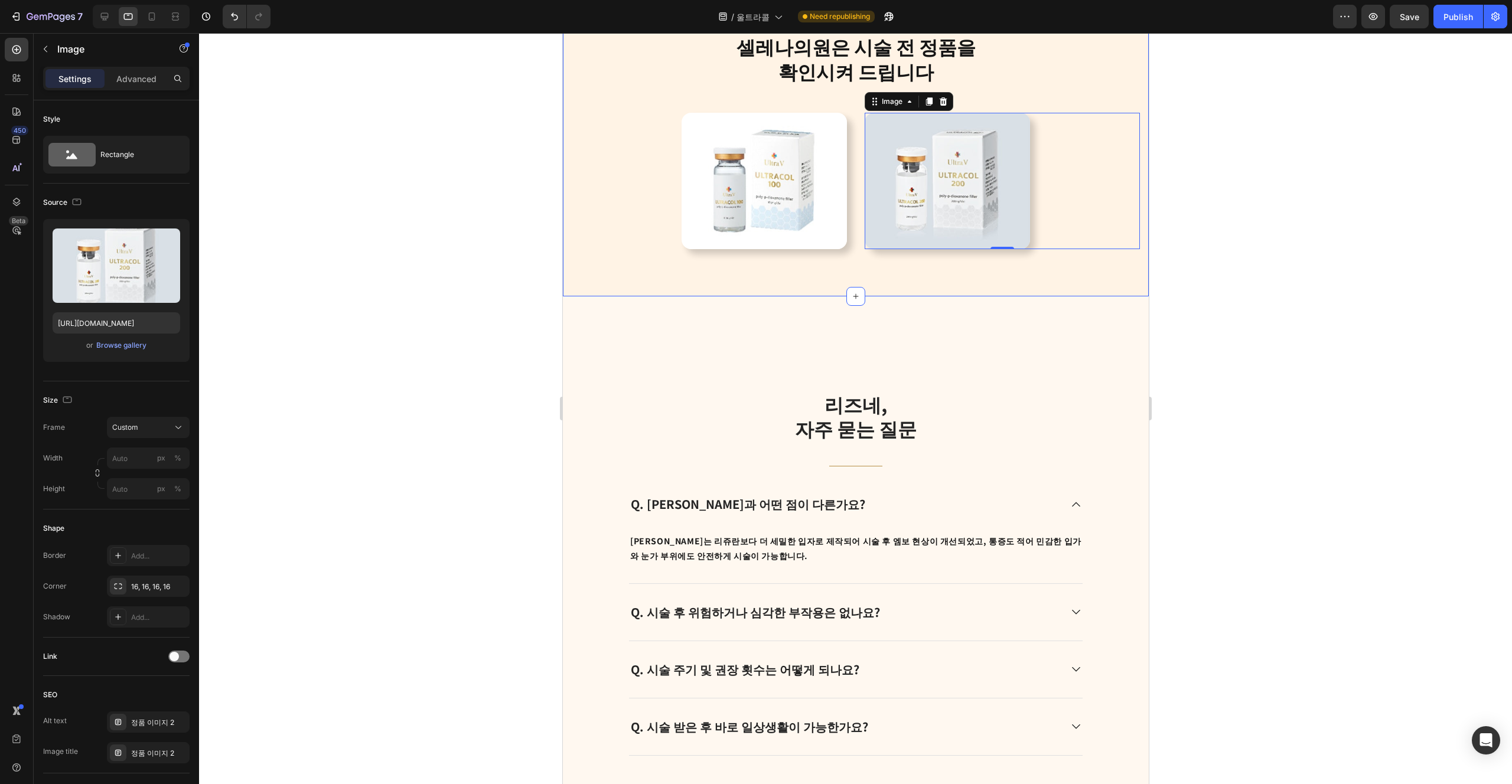
click at [755, 296] on div "셀레나의원은 시술 전 정품을 확인시켜 드립니다 Heading Row Image Image 0 Row 확인 컴포넌트" at bounding box center [855, 141] width 586 height 311
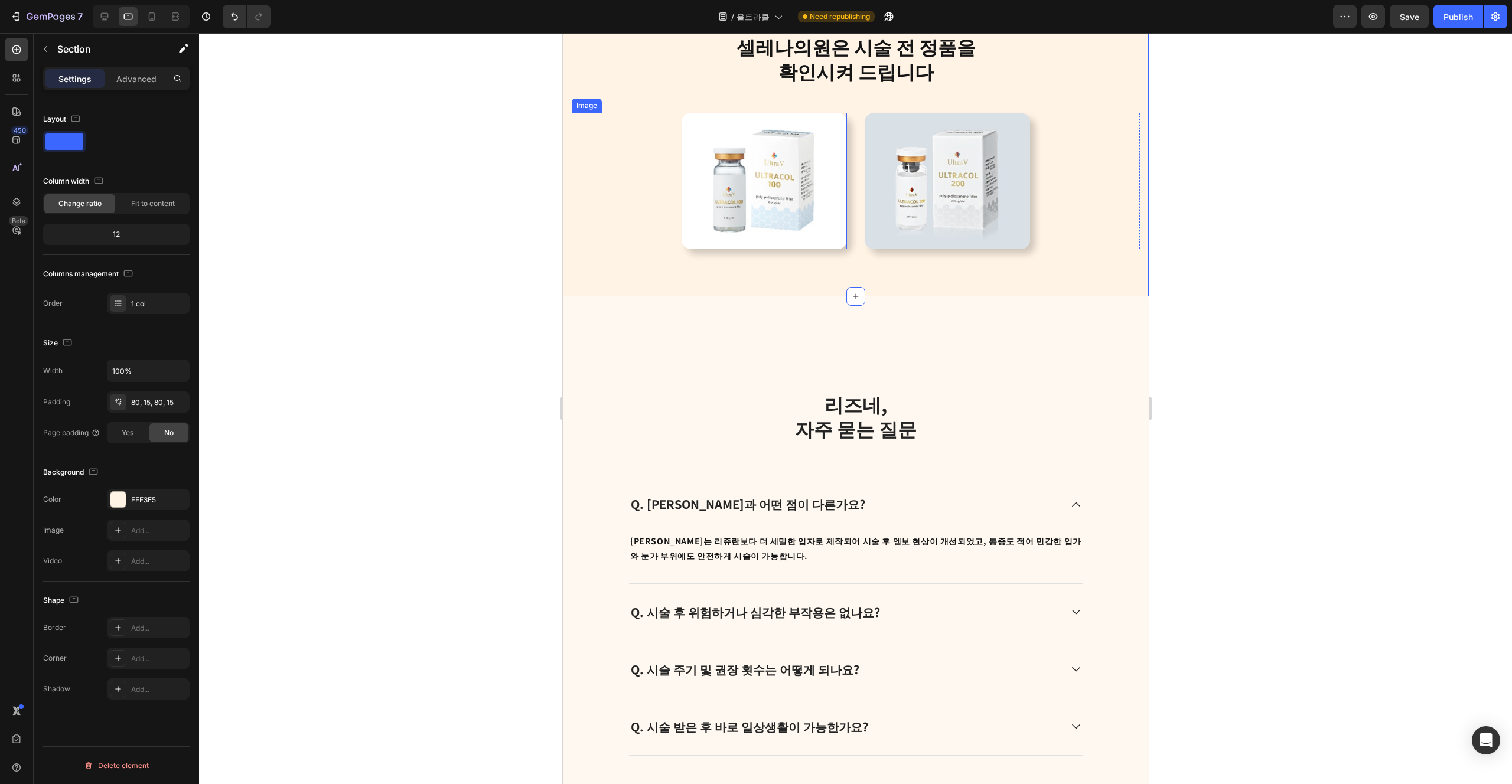
click at [755, 249] on img at bounding box center [764, 181] width 165 height 137
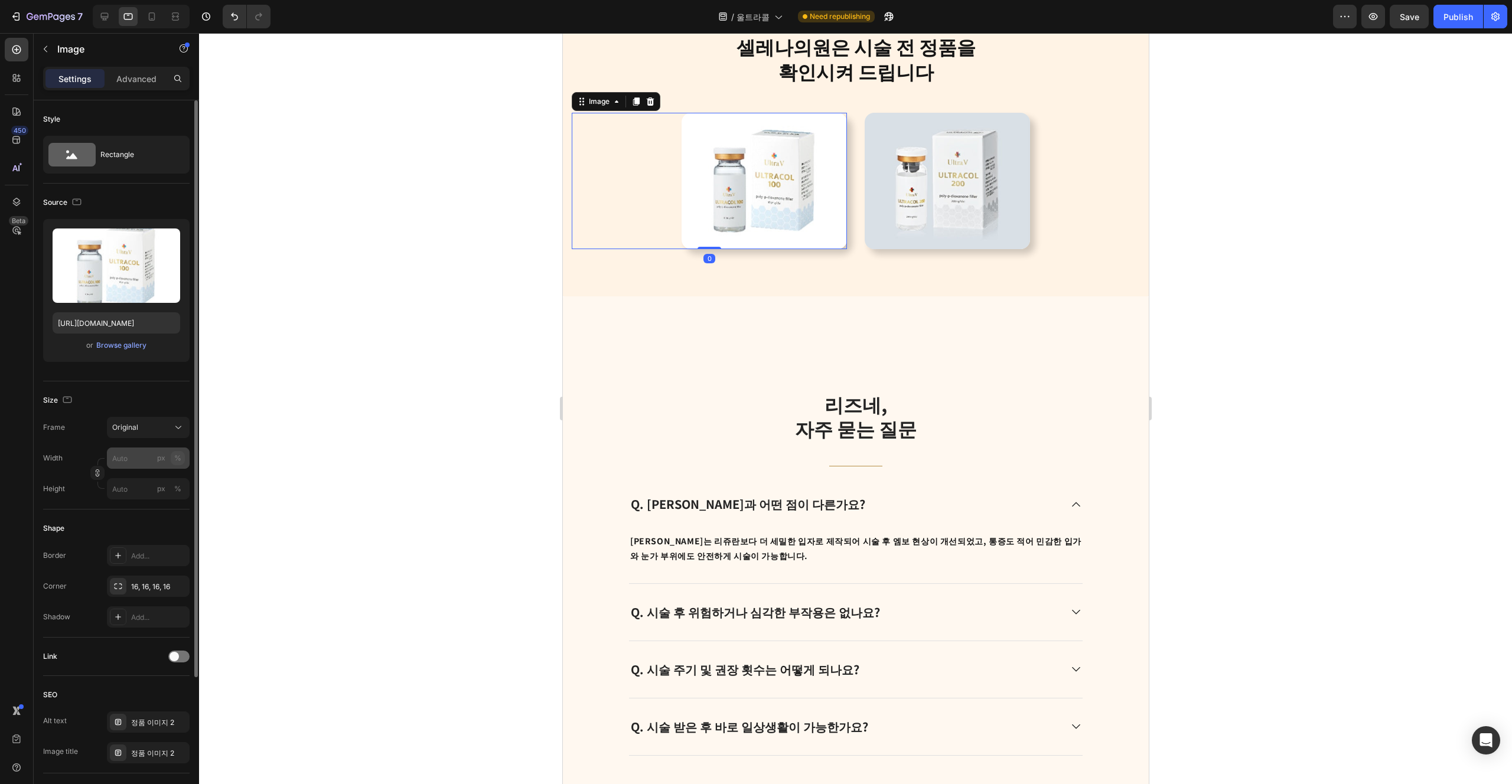
click at [181, 458] on button "%" at bounding box center [178, 458] width 14 height 14
click at [127, 460] on input "px %" at bounding box center [148, 458] width 83 height 21
click at [143, 484] on p "Full 100%" at bounding box center [145, 486] width 68 height 10
type input "100"
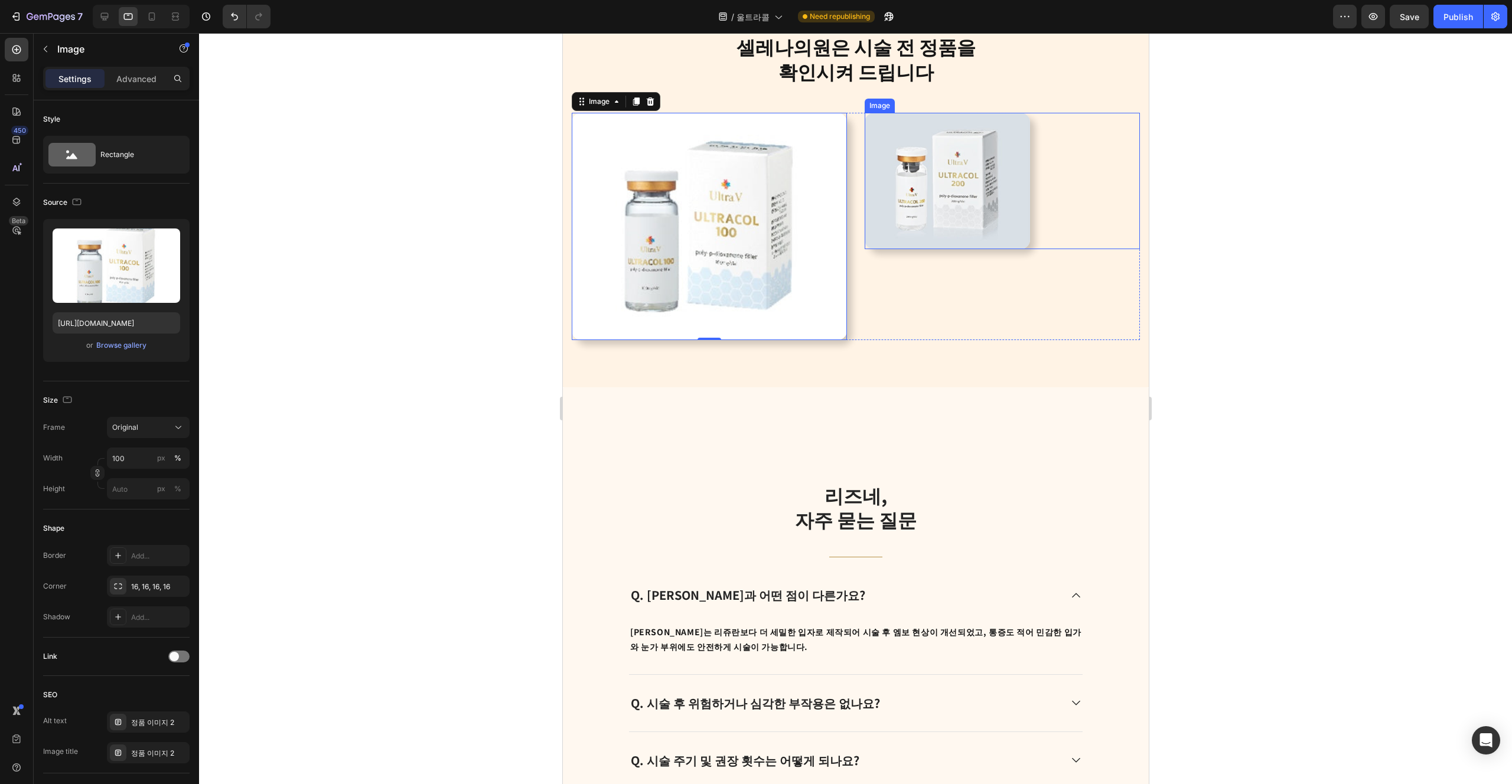
click at [755, 249] on img at bounding box center [947, 181] width 165 height 137
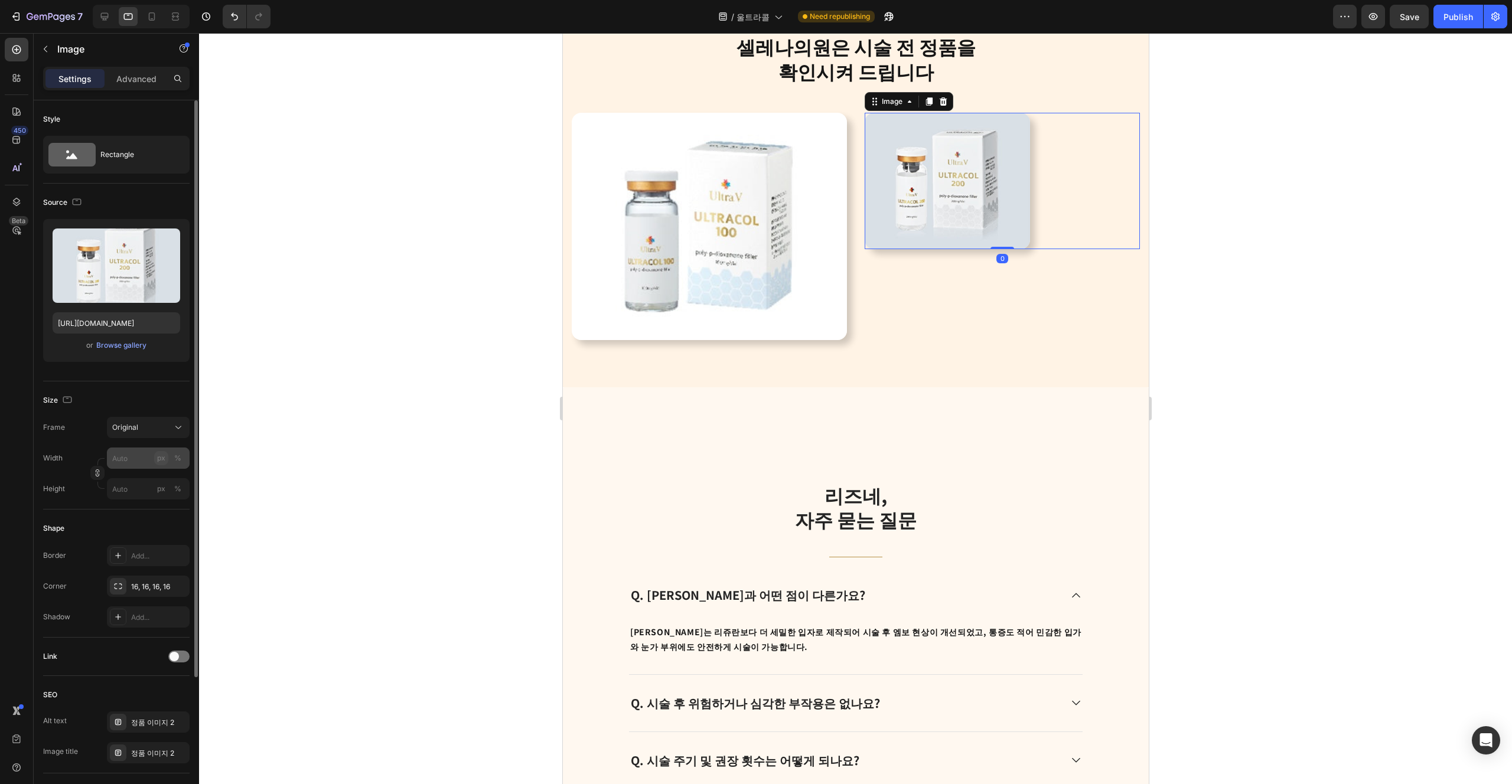
click at [161, 457] on div "px" at bounding box center [161, 458] width 8 height 10
click at [180, 462] on div "%" at bounding box center [178, 458] width 7 height 10
click at [140, 458] on input "px %" at bounding box center [148, 458] width 83 height 21
click at [133, 487] on p "Full 100%" at bounding box center [145, 486] width 68 height 10
type input "100"
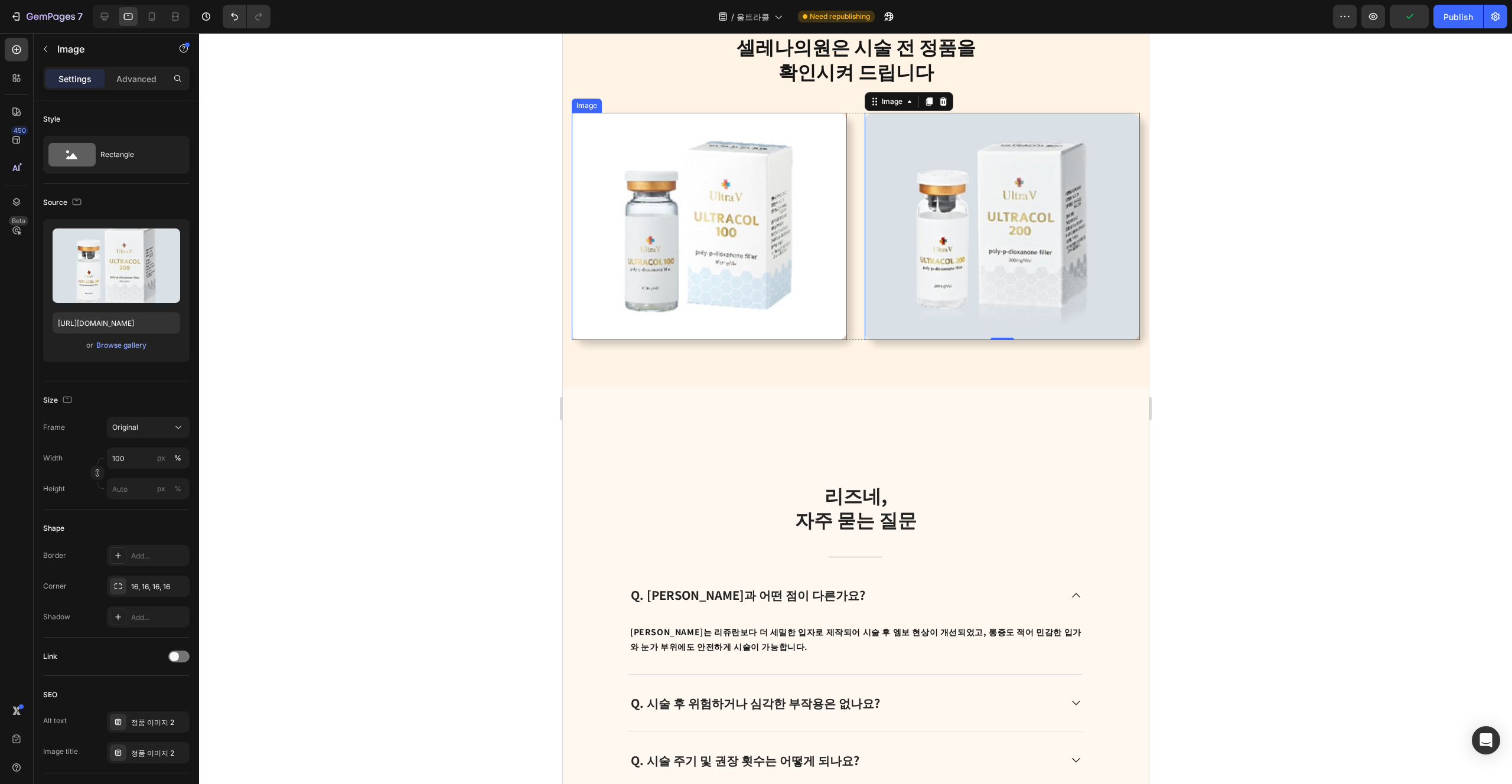
click at [755, 340] on img at bounding box center [708, 226] width 275 height 227
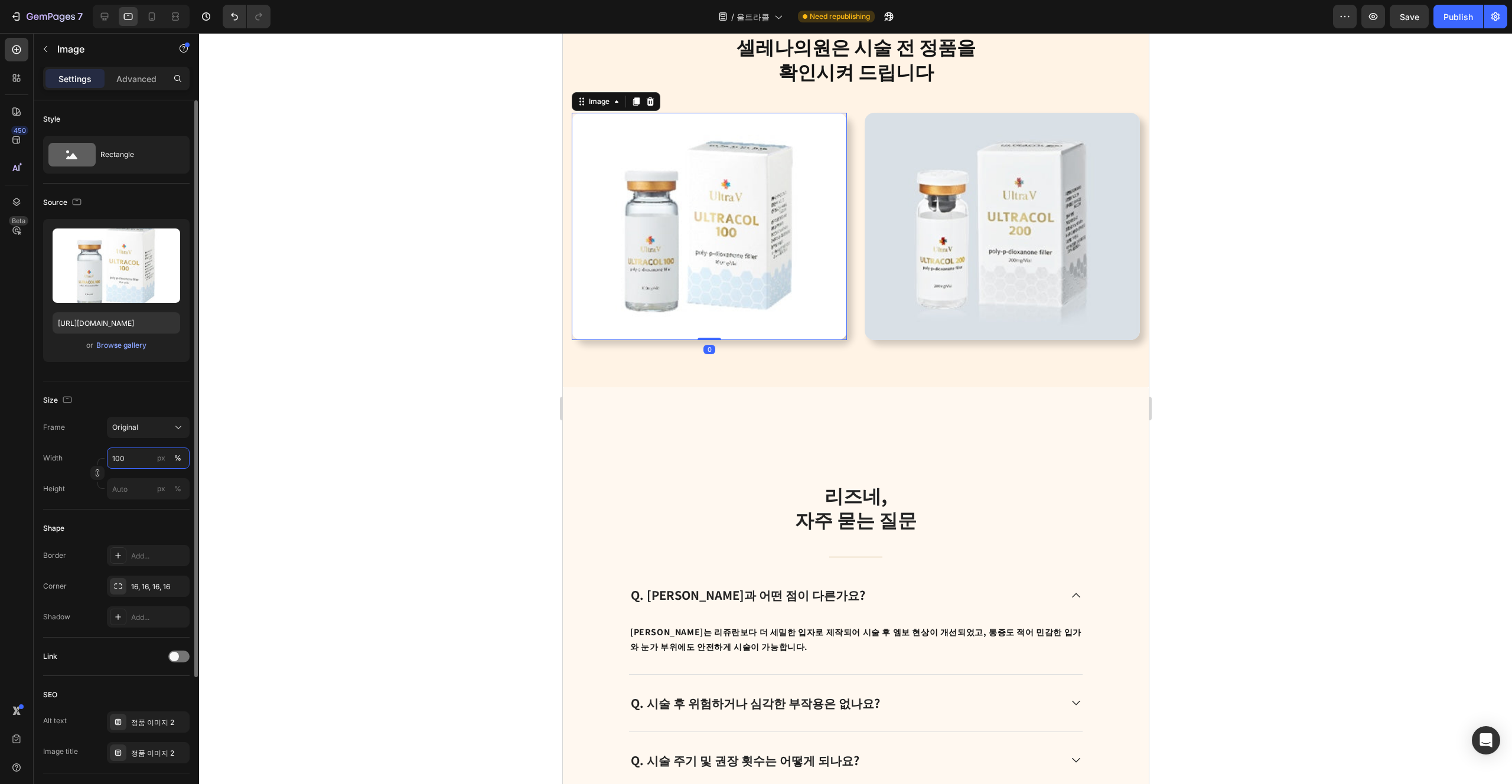
click at [135, 457] on input "100" at bounding box center [148, 458] width 83 height 21
type input "70"
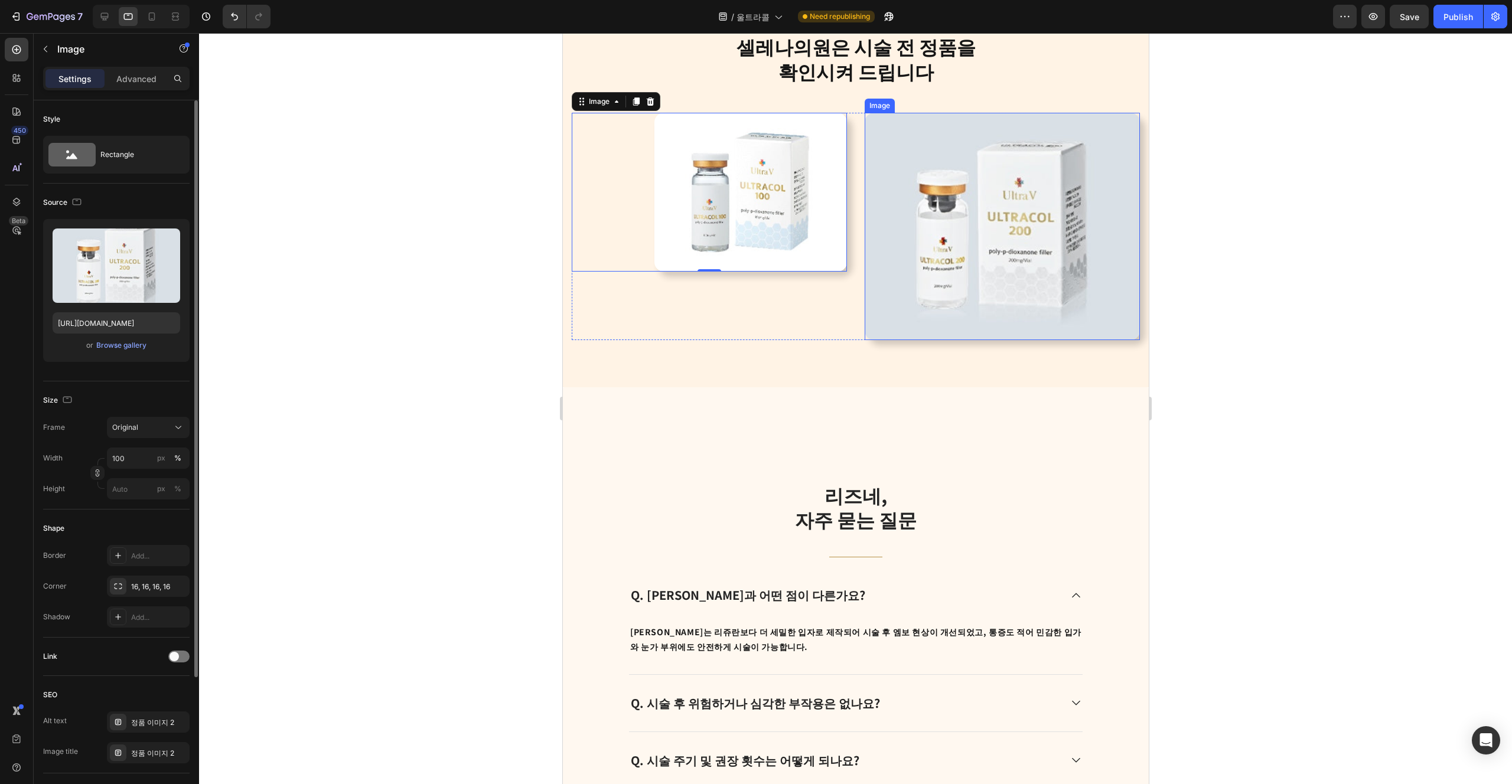
click at [755, 331] on img at bounding box center [1001, 226] width 275 height 227
click at [134, 464] on input "100" at bounding box center [148, 458] width 83 height 21
type input "70"
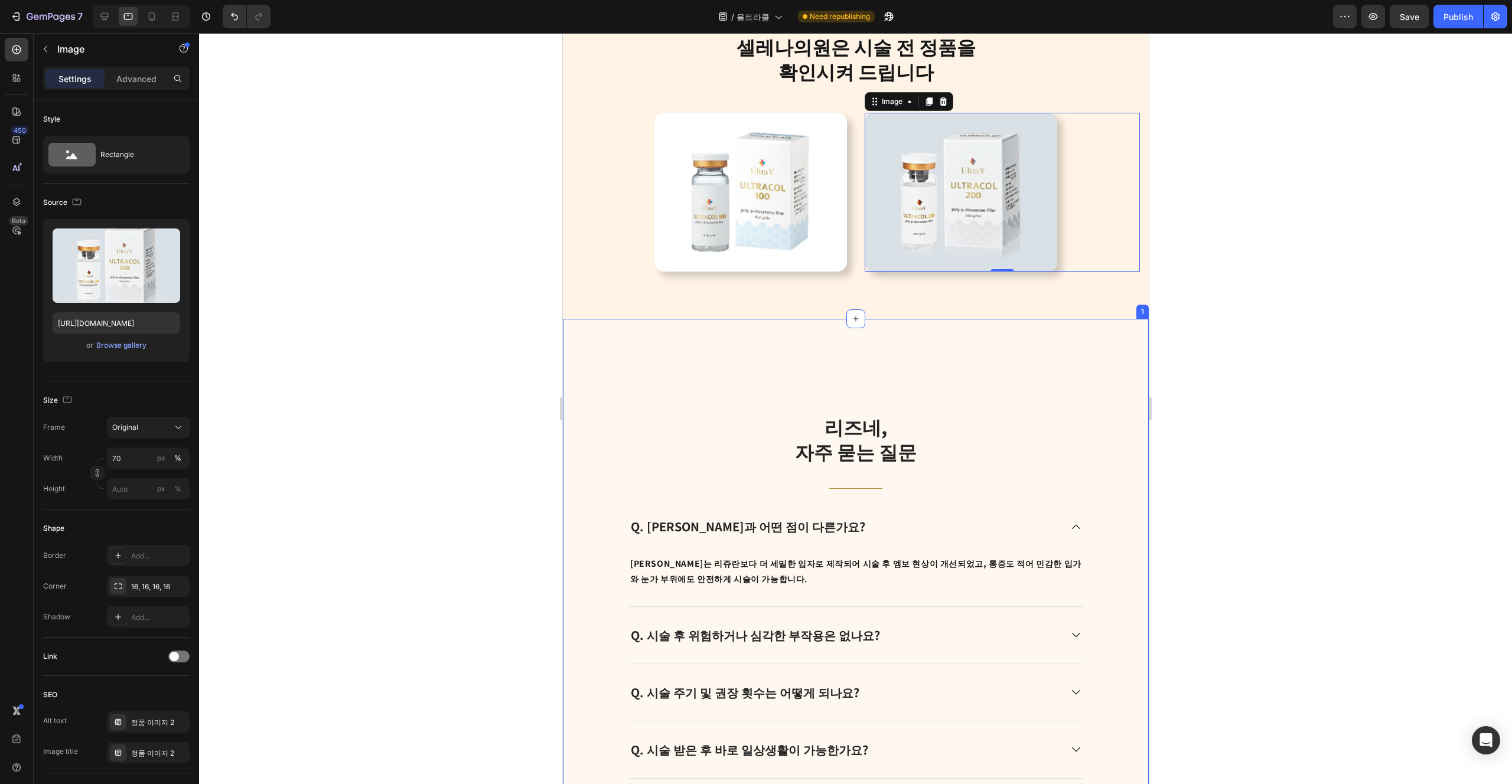
click at [740, 466] on div "리즈네, 자주 묻는 질문 Heading Title Line Q. [PERSON_NAME]과 어떤 점이 다른가요? [PERSON_NAME]는 리…" at bounding box center [855, 596] width 586 height 555
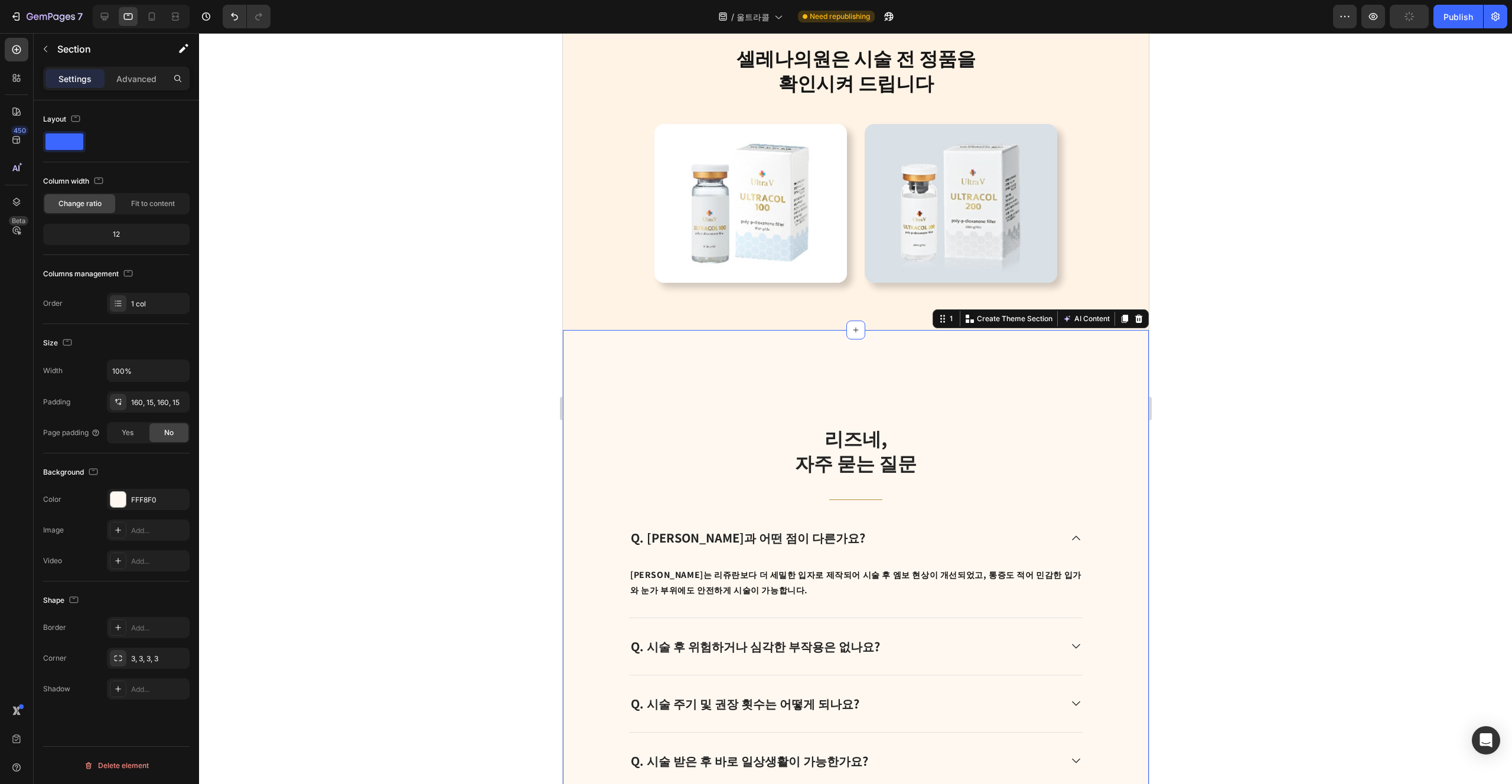
scroll to position [2633, 0]
click at [153, 16] on icon at bounding box center [152, 16] width 12 height 12
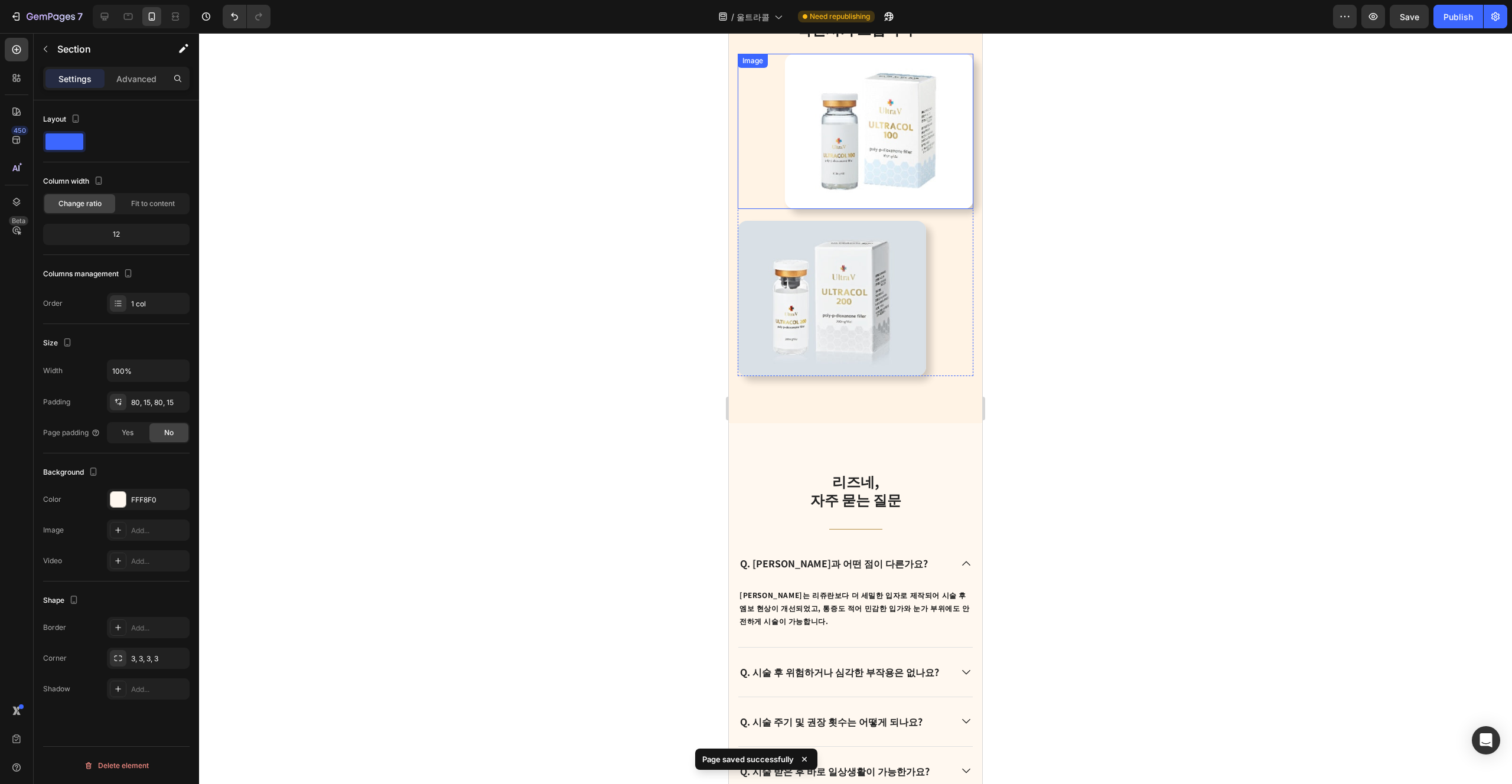
click at [755, 184] on img at bounding box center [878, 132] width 188 height 156
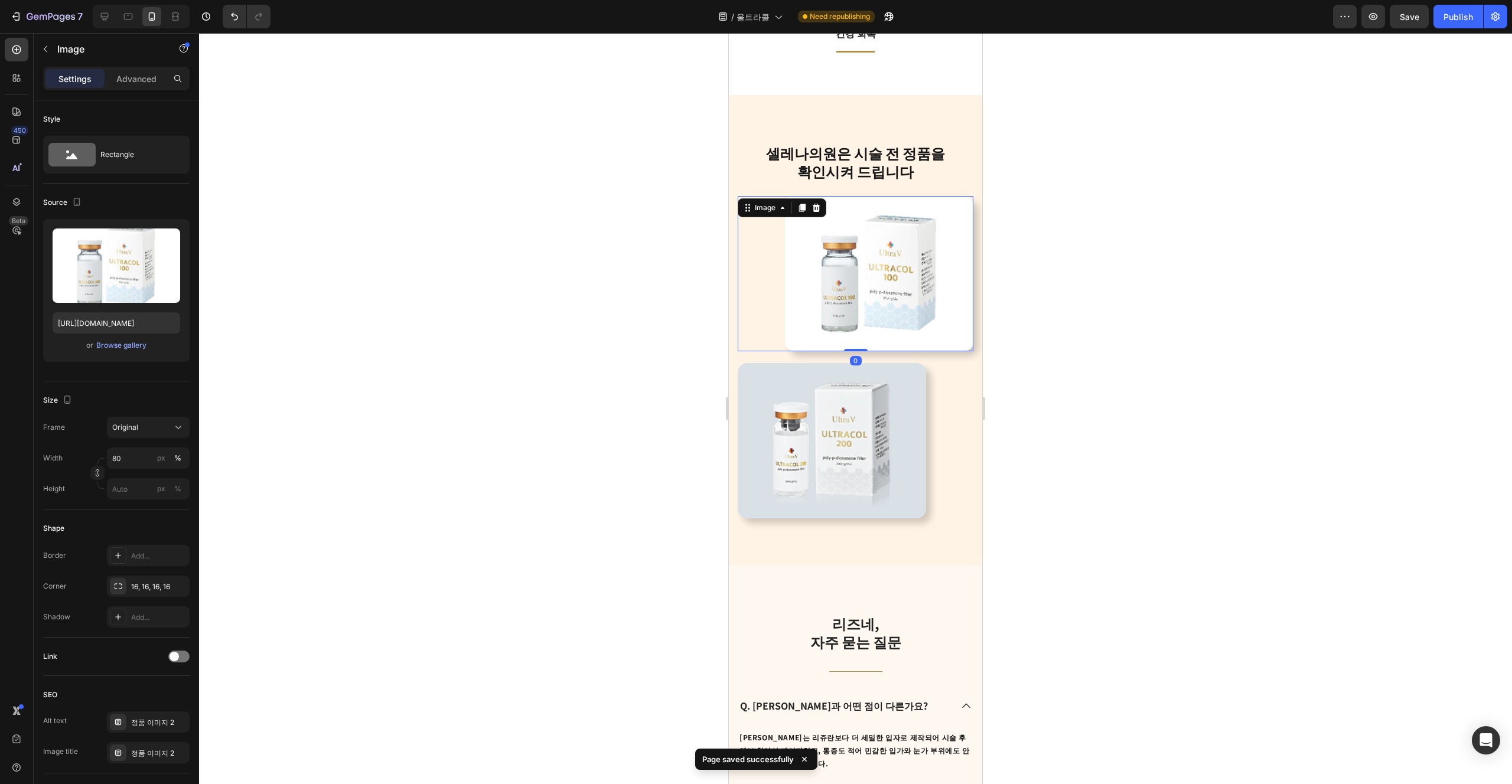
scroll to position [3047, 0]
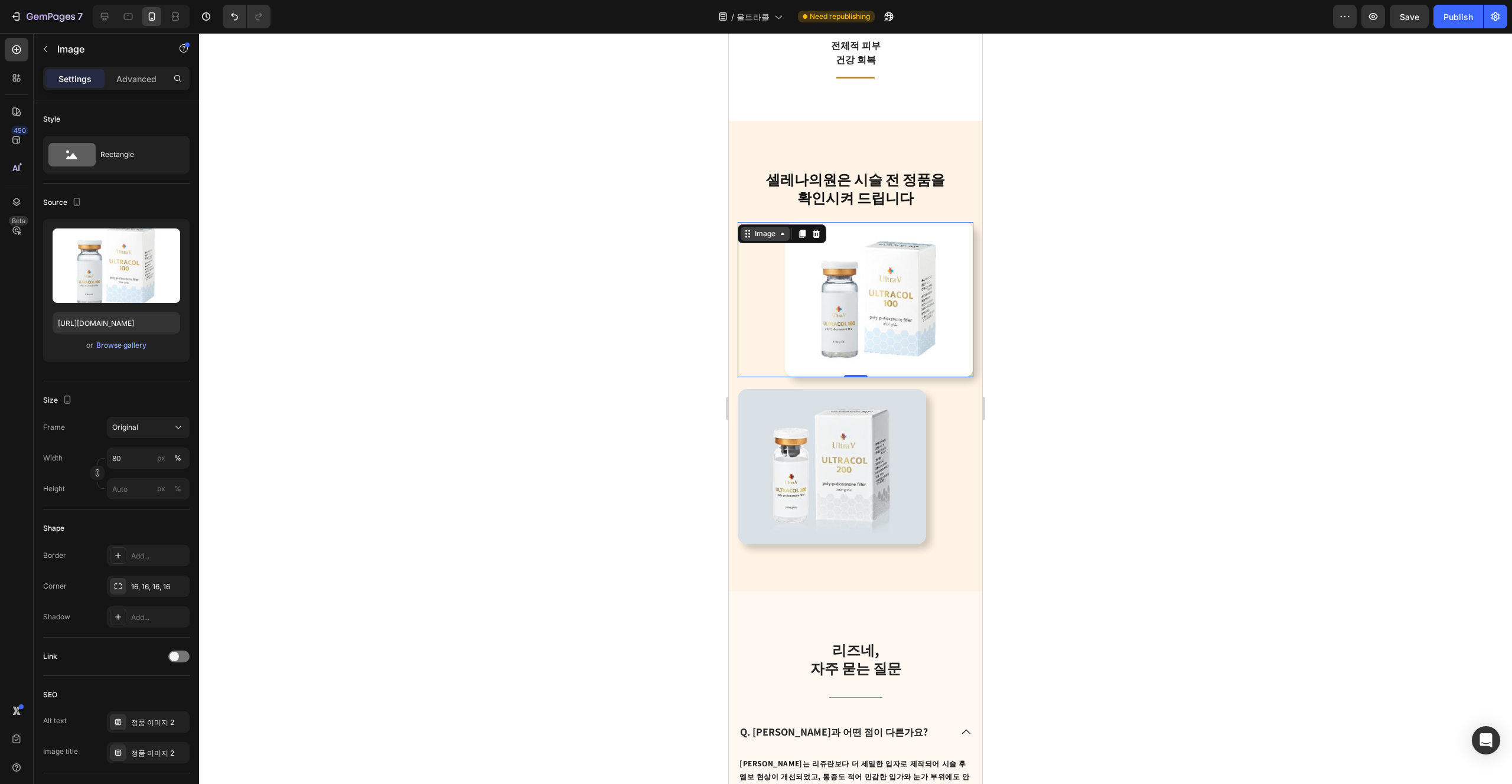
click at [755, 230] on div "Image" at bounding box center [764, 234] width 25 height 10
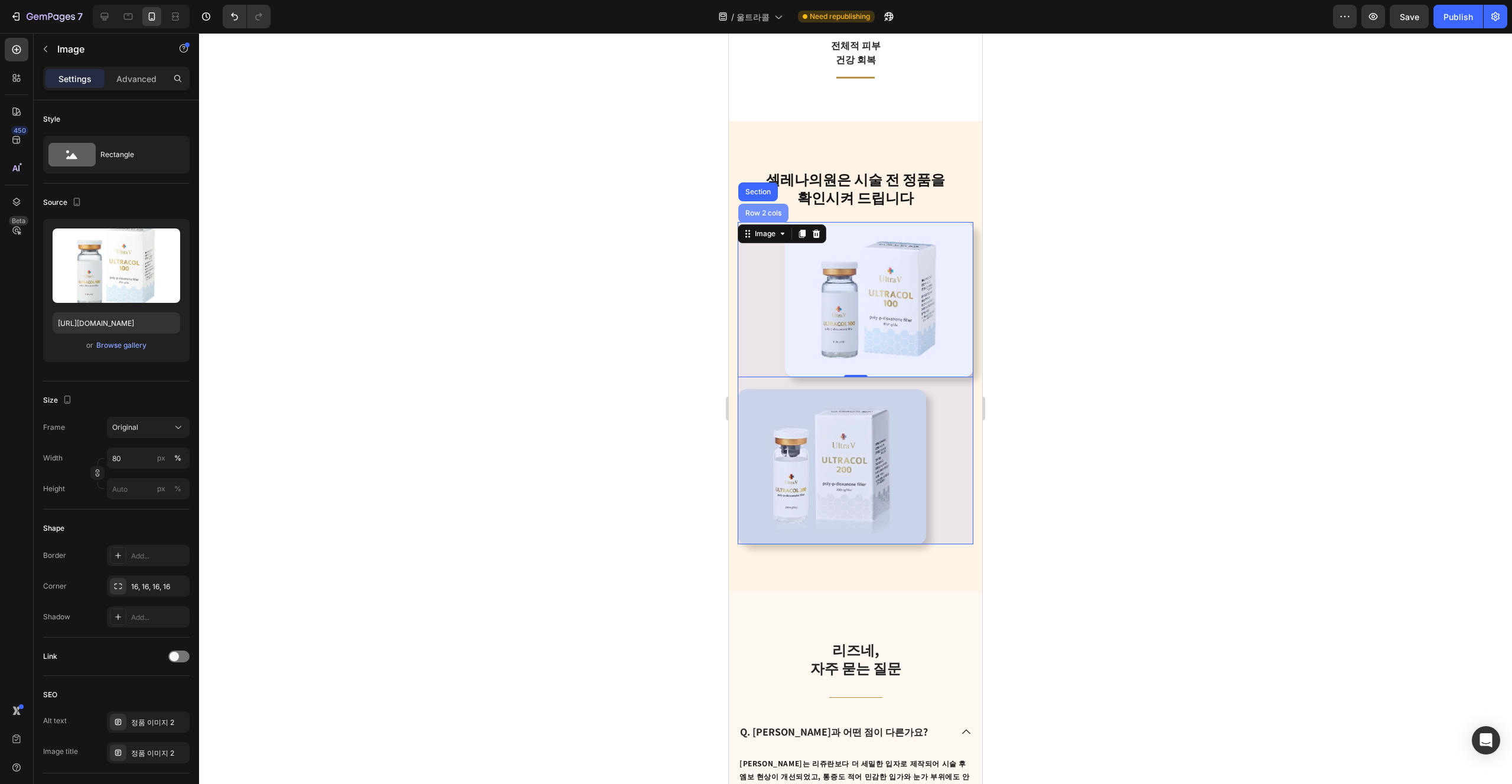
click at [755, 219] on div "Row 2 cols" at bounding box center [763, 213] width 50 height 19
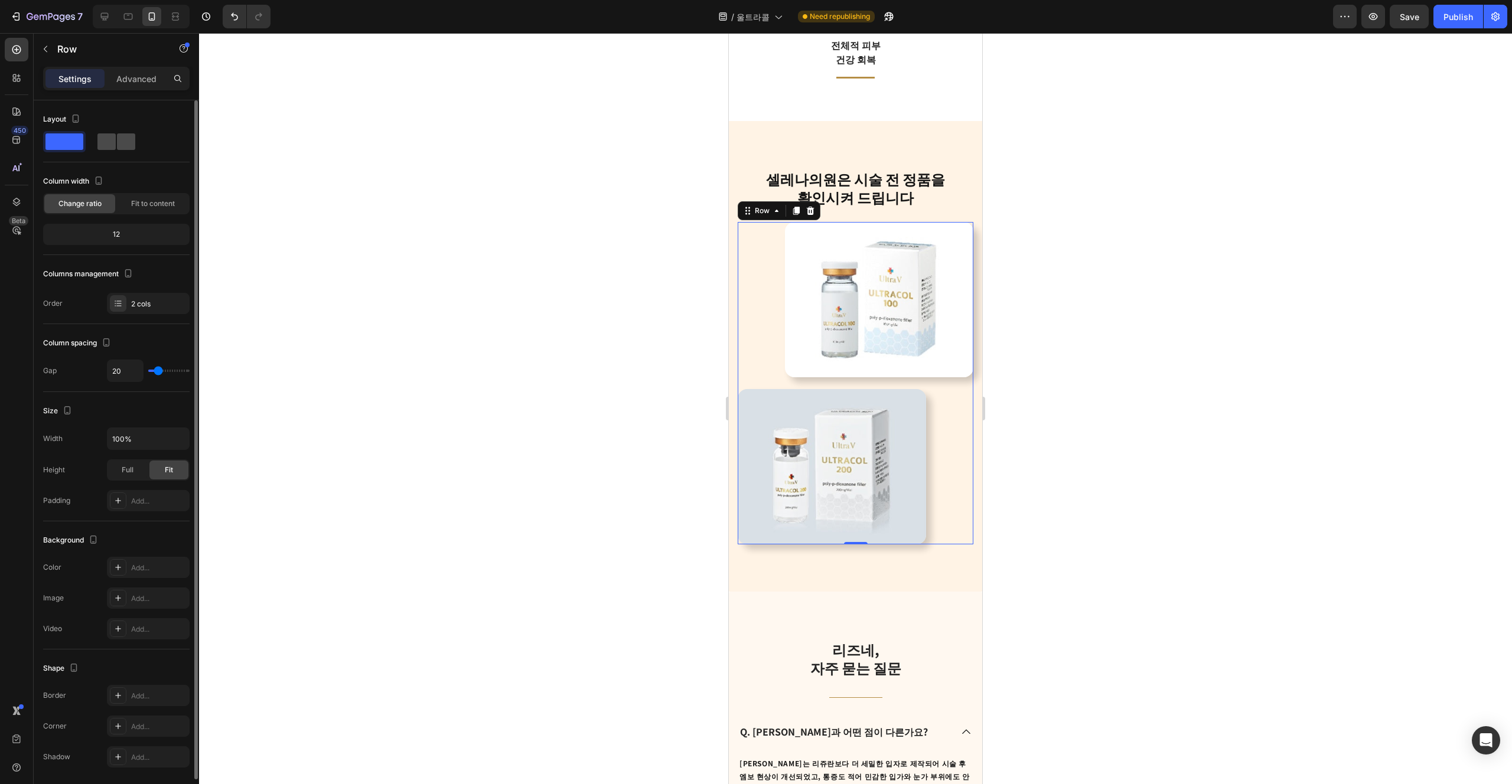
click at [120, 139] on span at bounding box center [126, 141] width 18 height 16
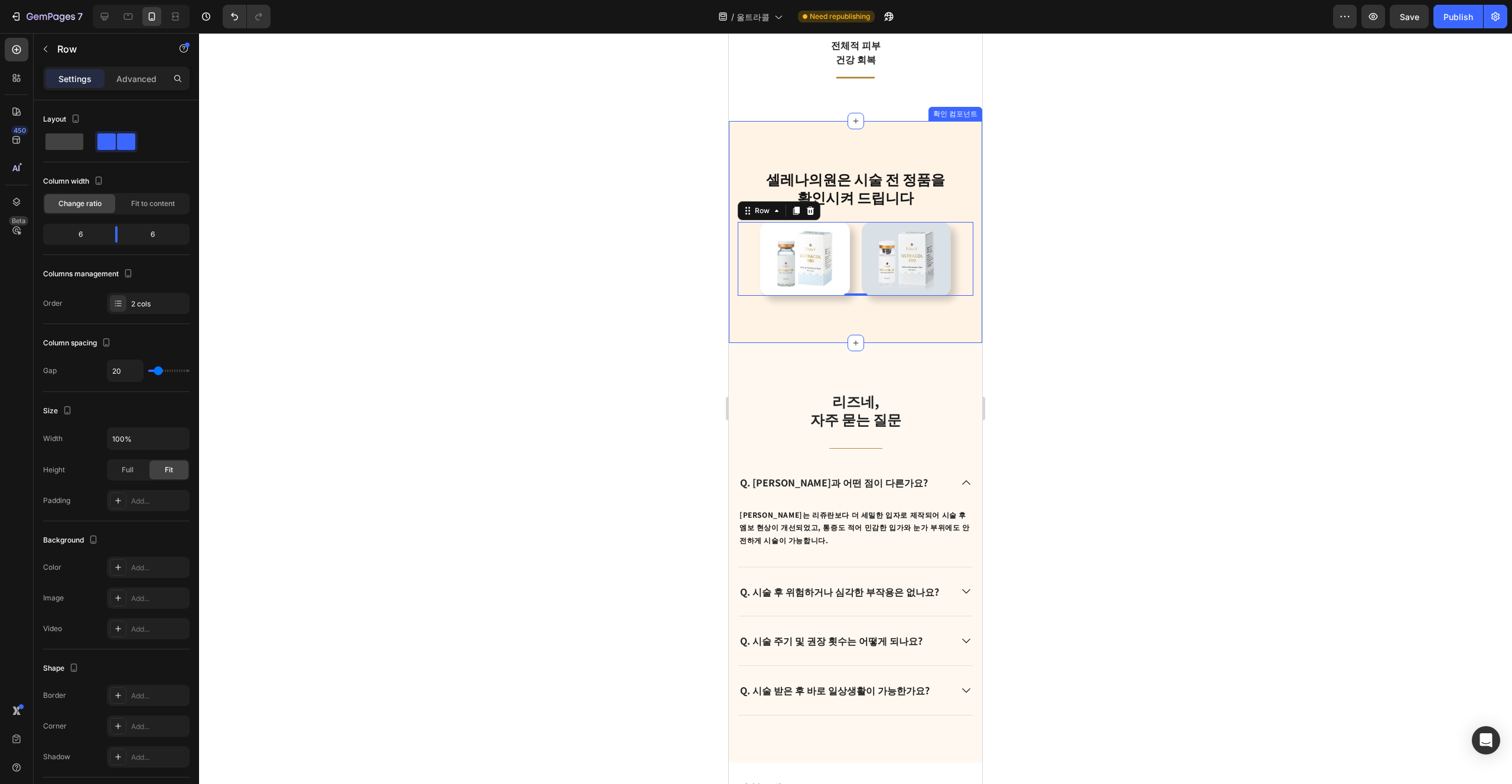
click at [755, 329] on div "[PERSON_NAME]은 [PERSON_NAME] 전 정품을 확인시켜 드립니다 Heading Row Image Image Row 0 확인 컴…" at bounding box center [855, 232] width 253 height 221
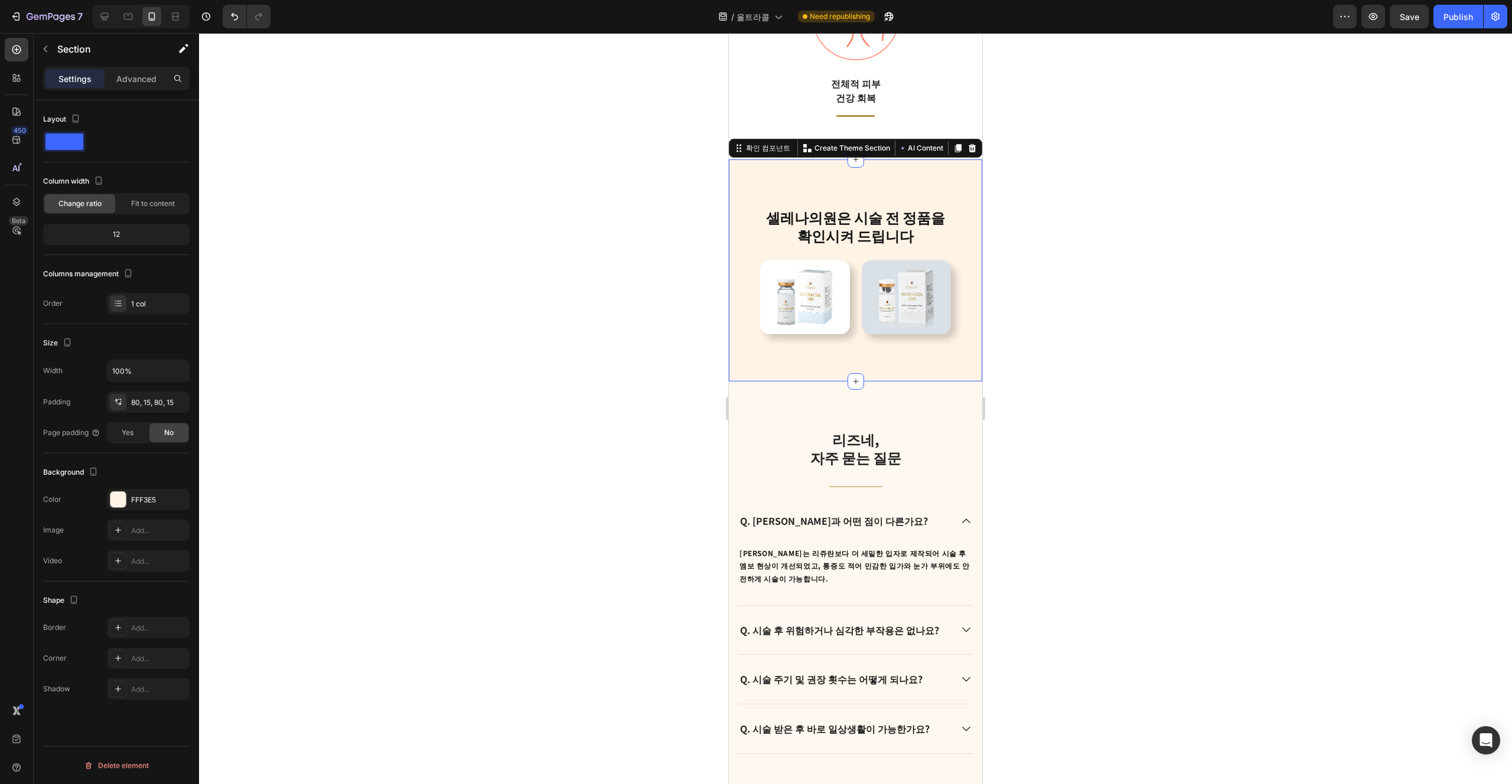
scroll to position [2958, 0]
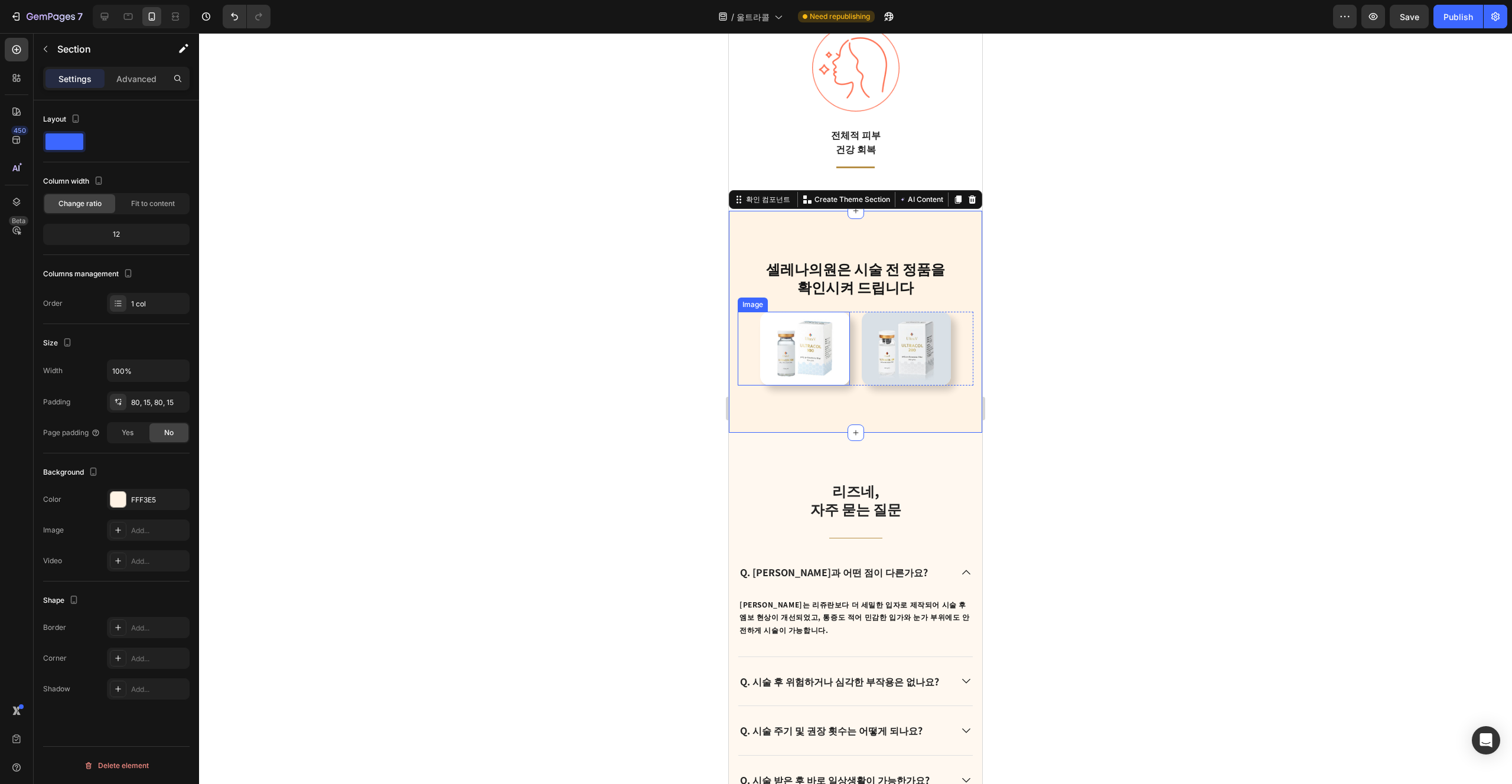
click at [755, 341] on img at bounding box center [805, 348] width 90 height 74
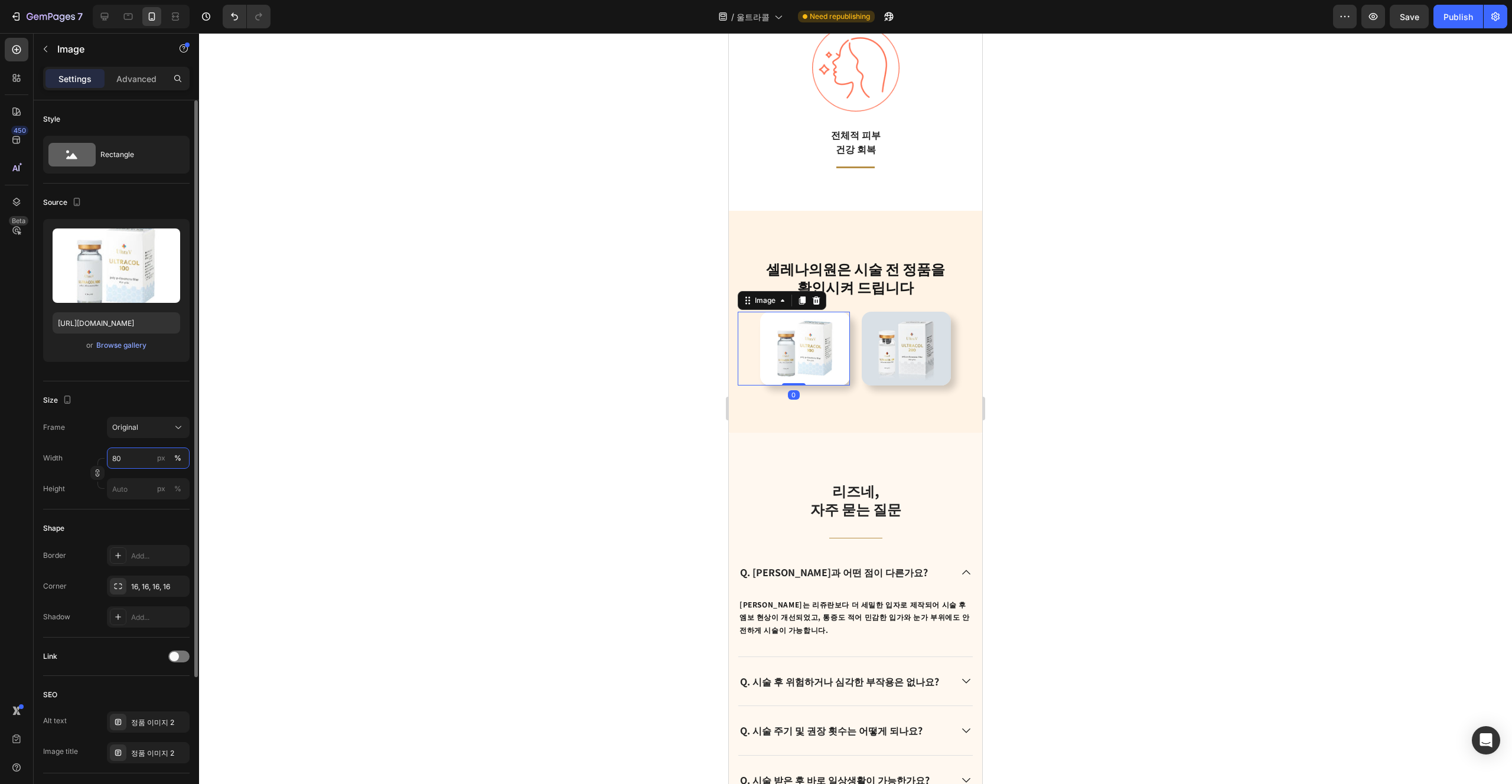
click at [137, 455] on input "80" at bounding box center [148, 458] width 83 height 21
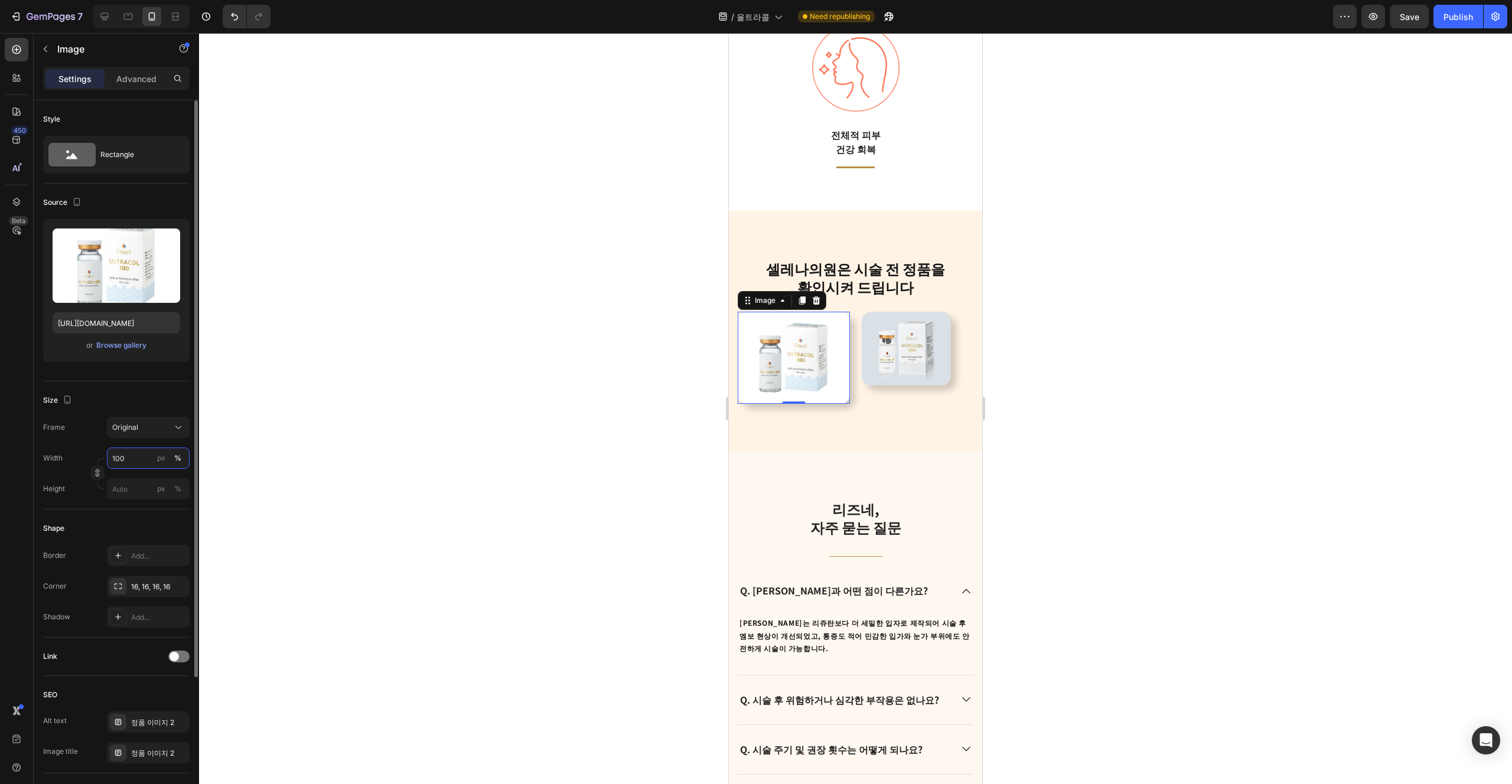
type input "100"
click at [755, 359] on img at bounding box center [906, 348] width 90 height 74
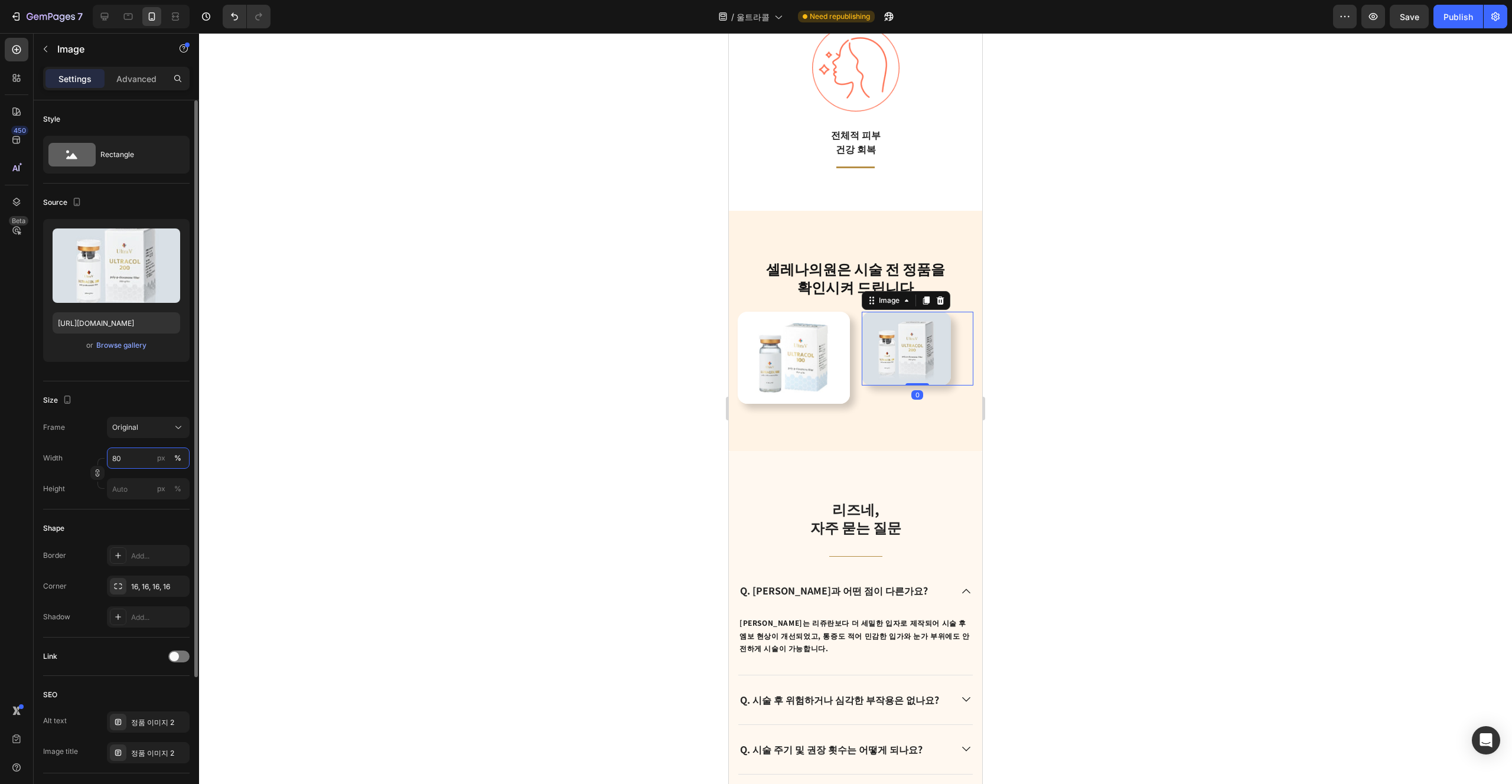
click at [138, 467] on input "80" at bounding box center [148, 458] width 83 height 21
type input "100"
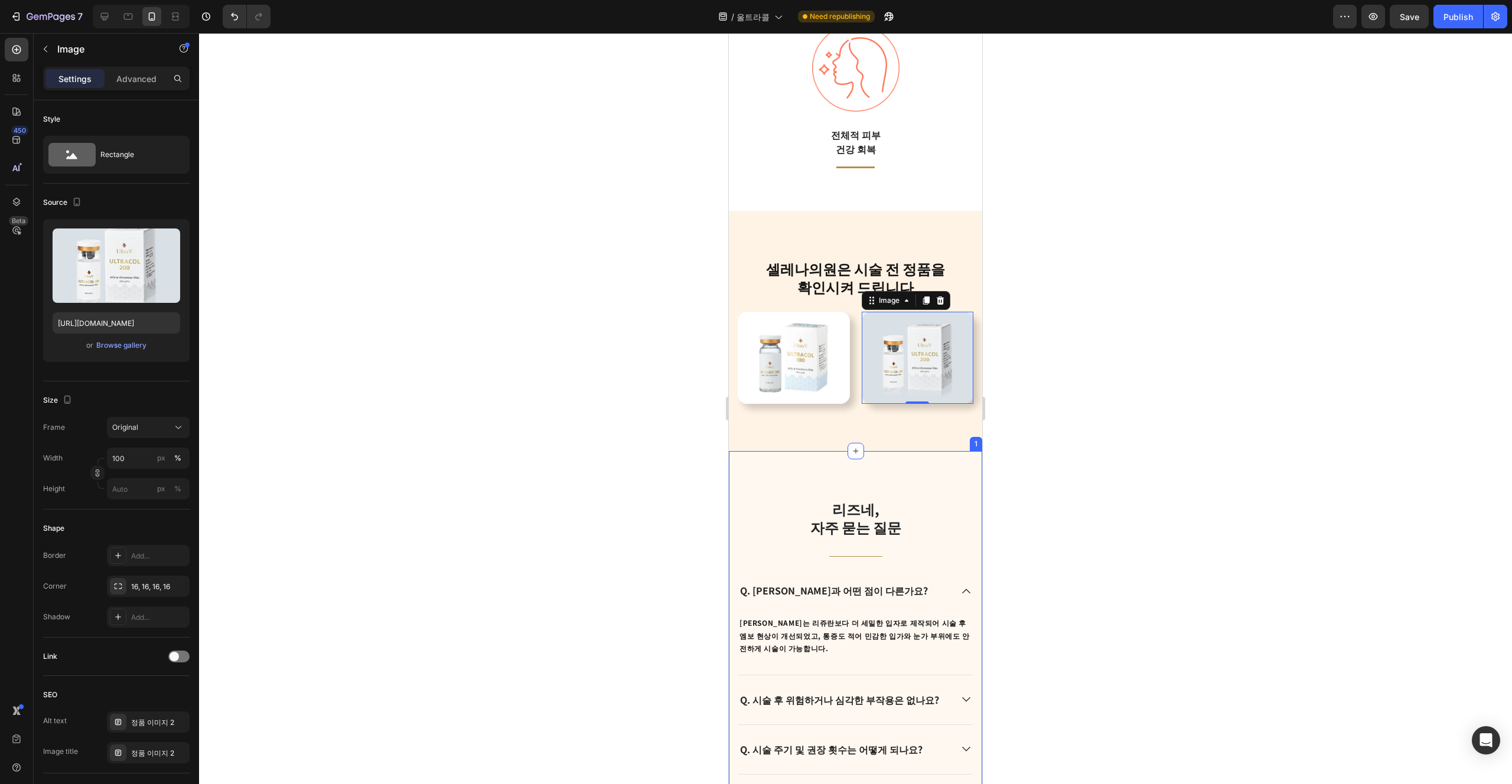
click at [755, 466] on div "리즈네, 자주 묻는 질문 Heading Title Line Q. [PERSON_NAME]과 어떤 점이 다른가요? [PERSON_NAME]는 리…" at bounding box center [855, 661] width 253 height 420
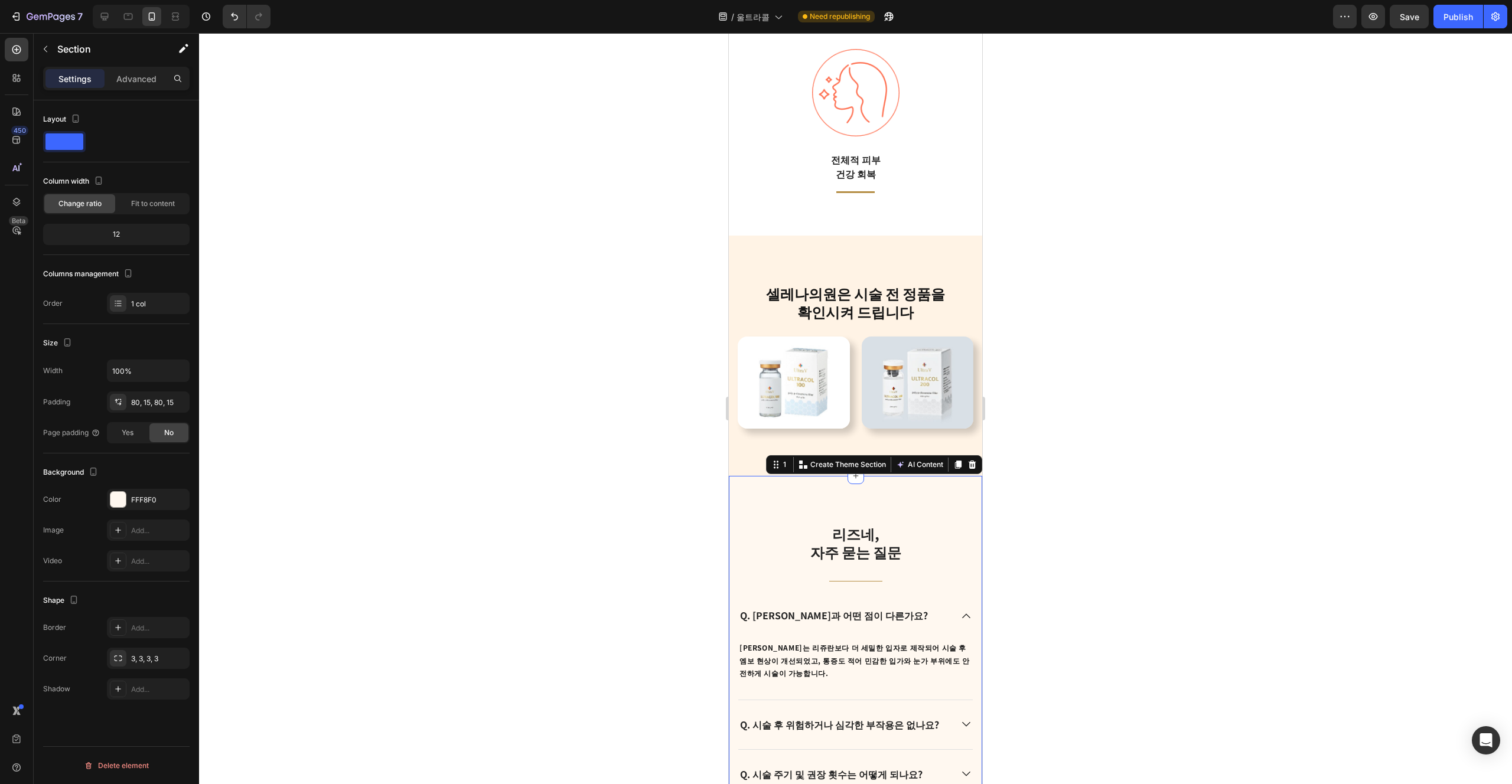
scroll to position [2911, 0]
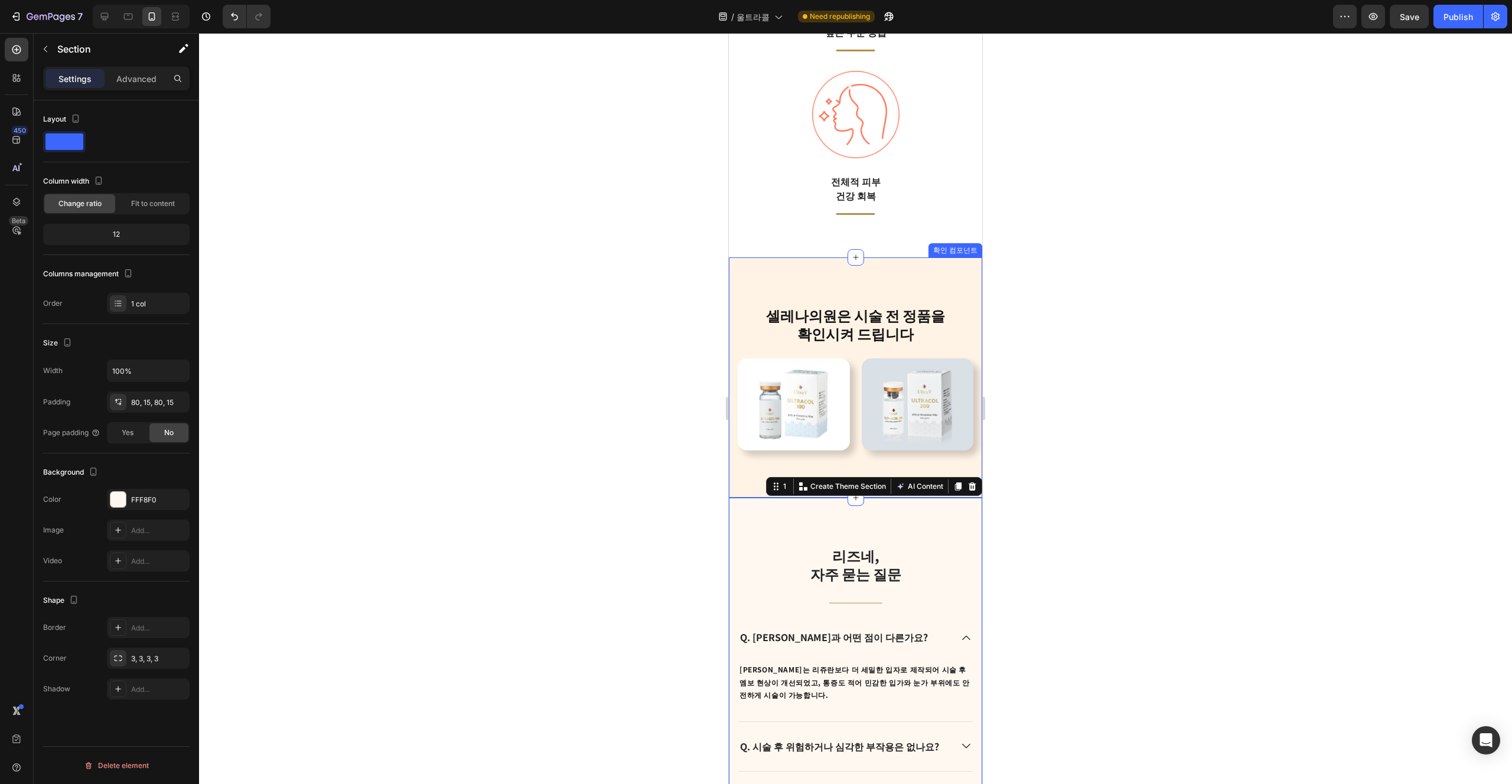
click at [755, 357] on div "[PERSON_NAME]은 [PERSON_NAME] 전 정품을 확인시켜 드립니다 Heading Row Image Image Row" at bounding box center [856, 378] width 236 height 146
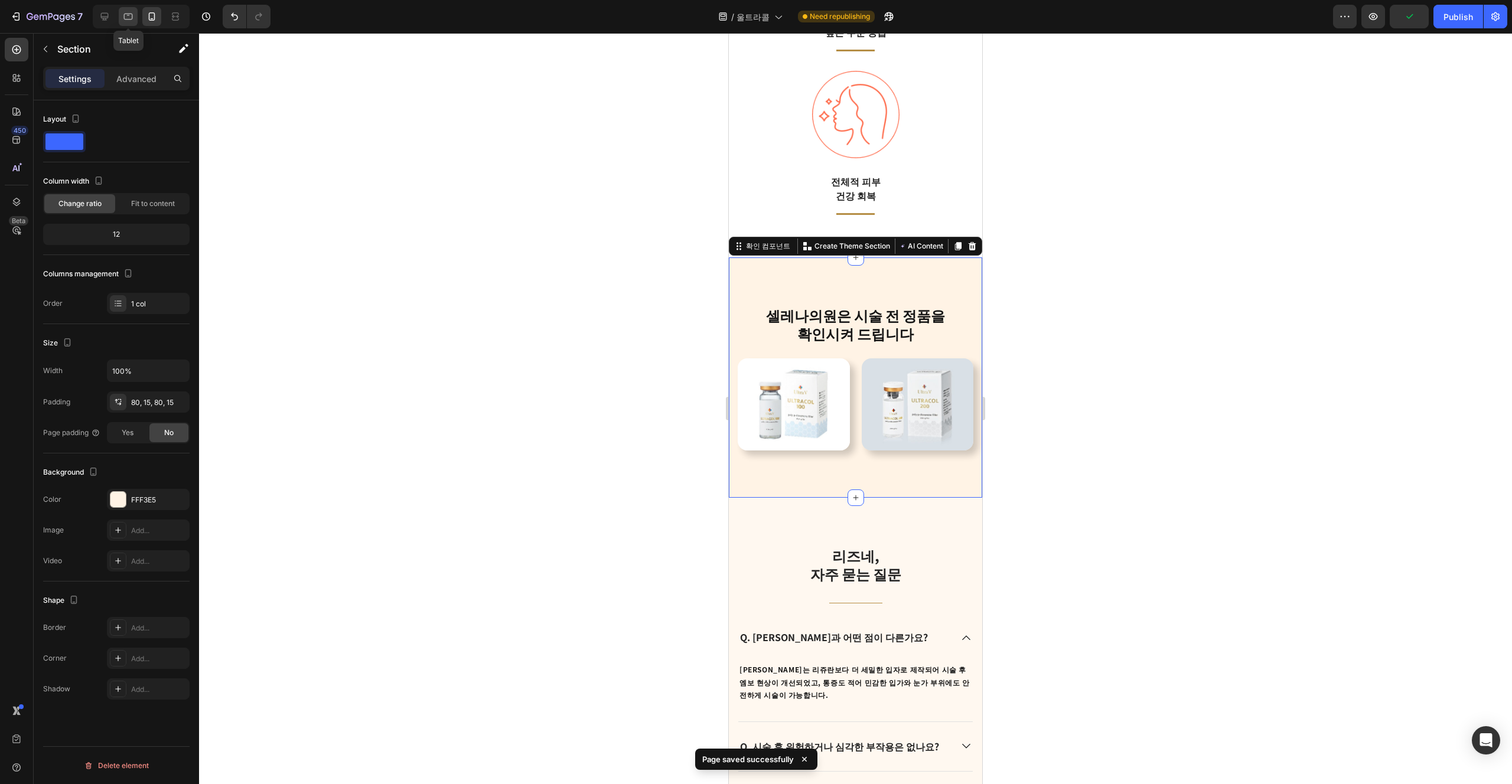
click at [135, 13] on div at bounding box center [128, 16] width 19 height 19
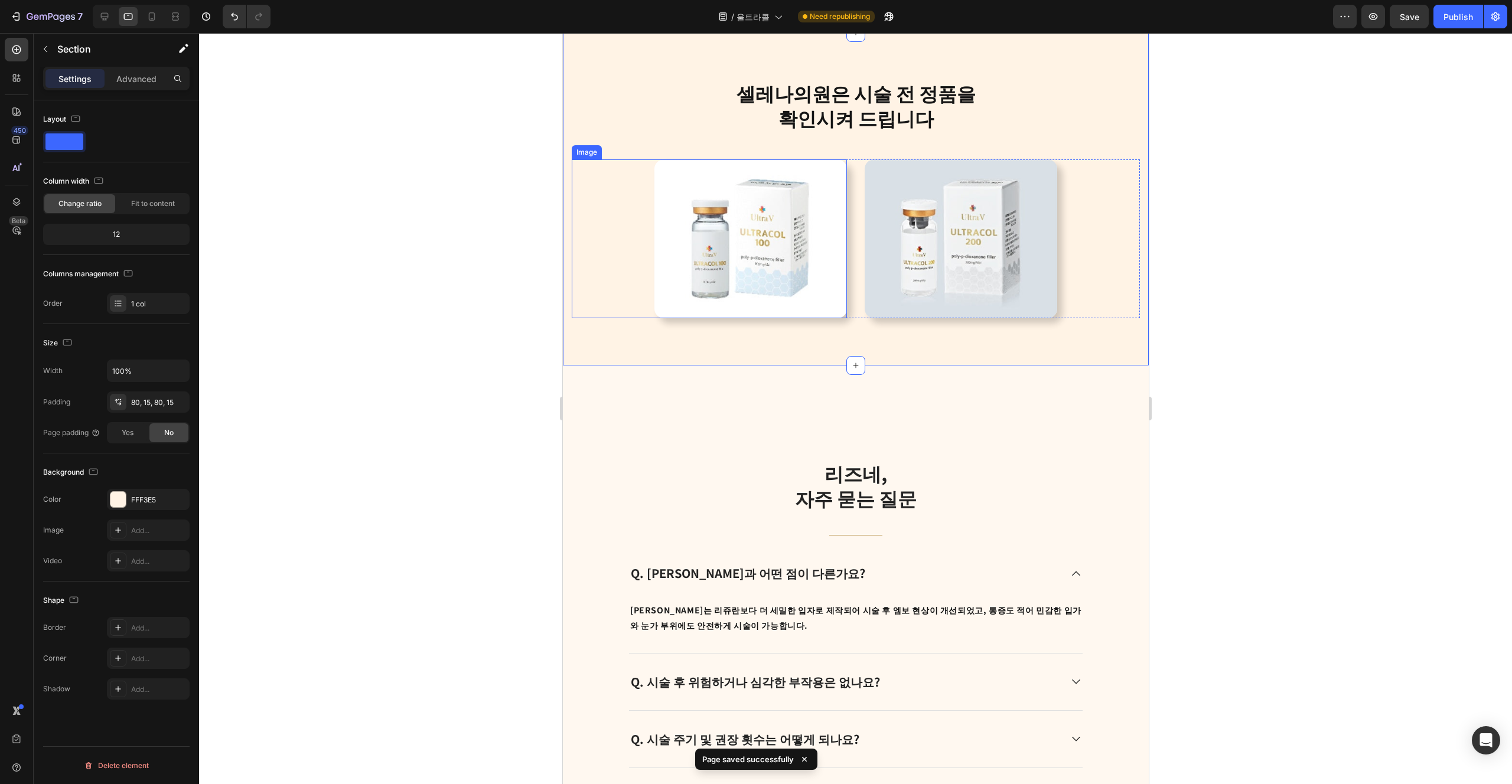
scroll to position [2592, 0]
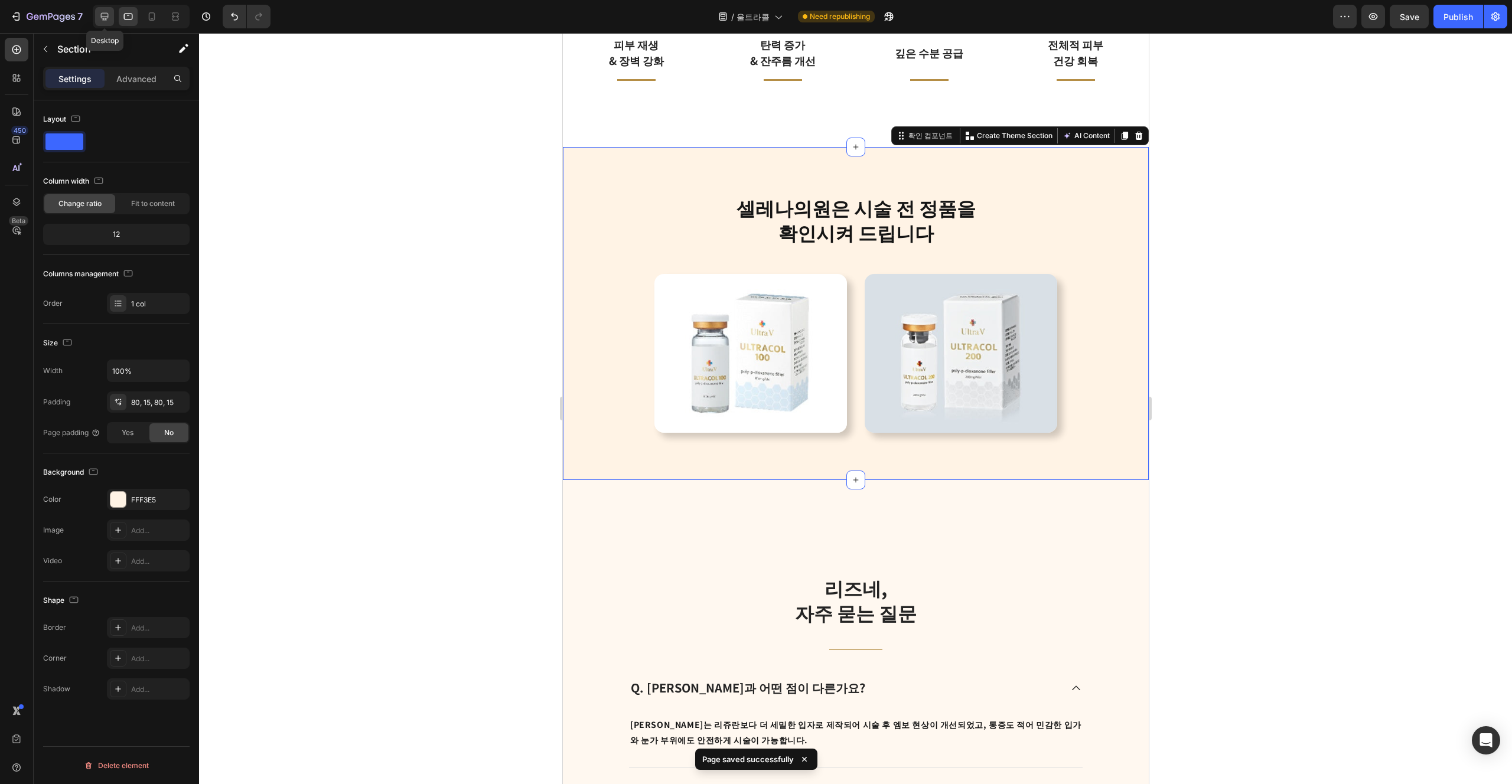
click at [96, 20] on div at bounding box center [104, 16] width 19 height 19
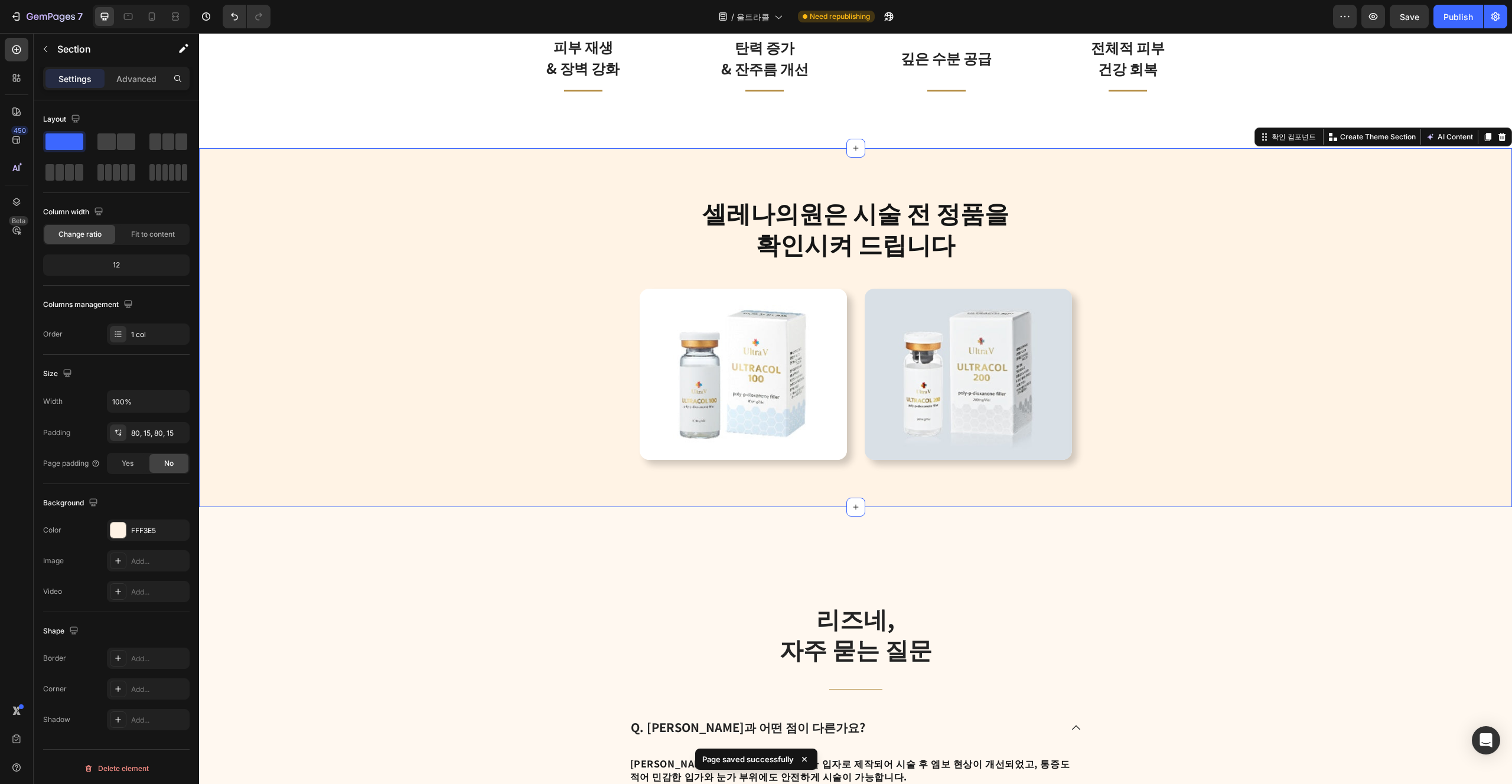
scroll to position [2695, 0]
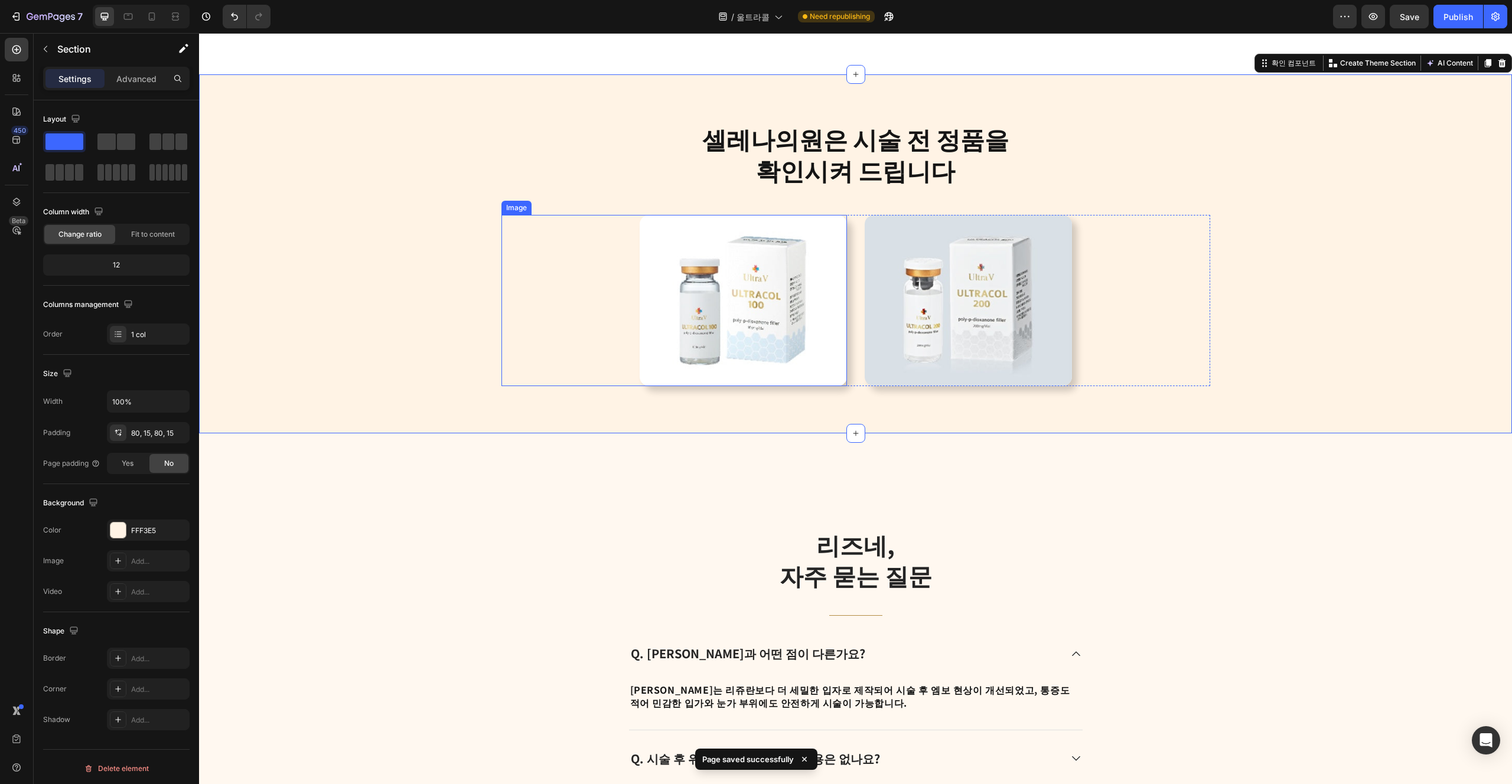
click at [755, 341] on img at bounding box center [743, 300] width 207 height 171
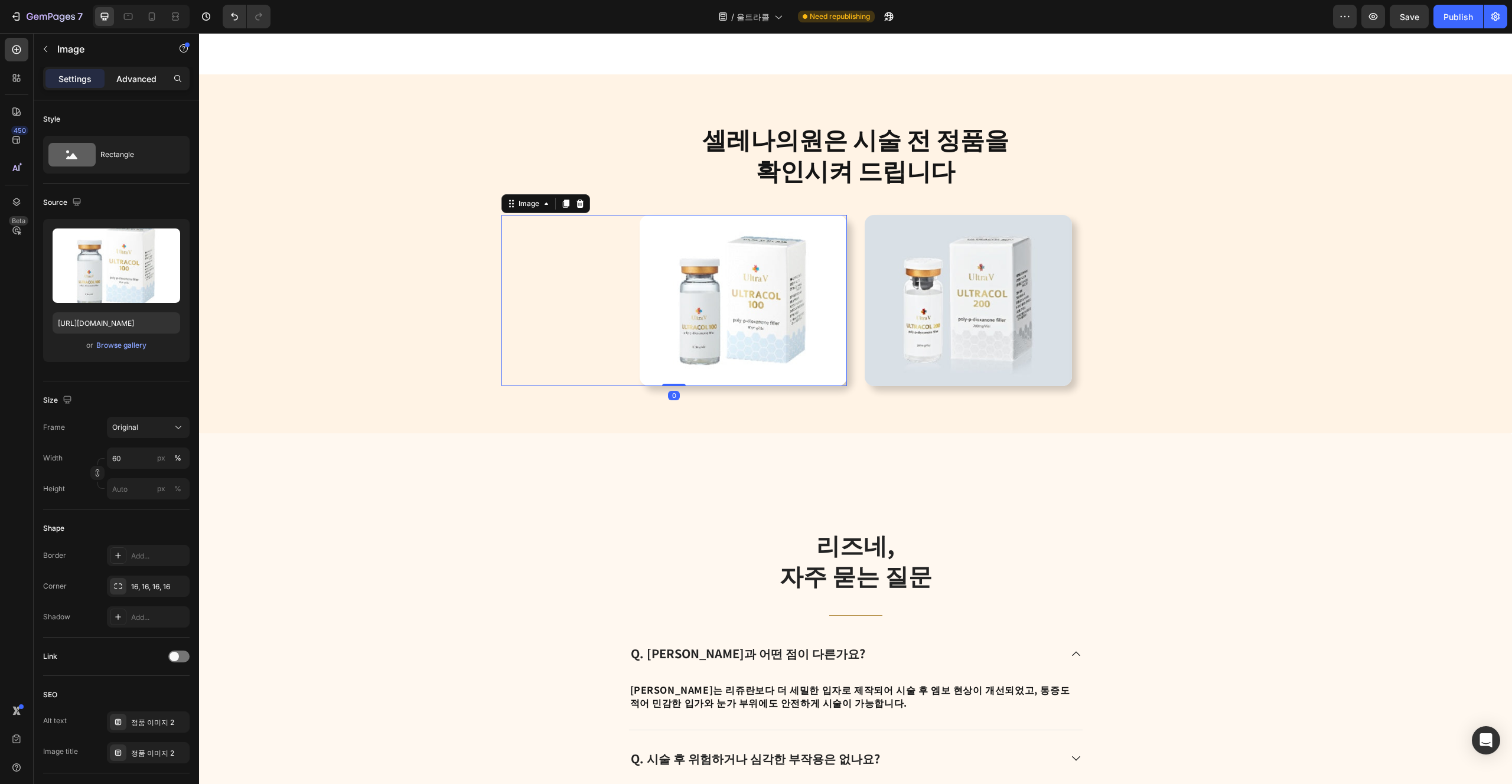
click at [147, 81] on p "Advanced" at bounding box center [137, 79] width 40 height 12
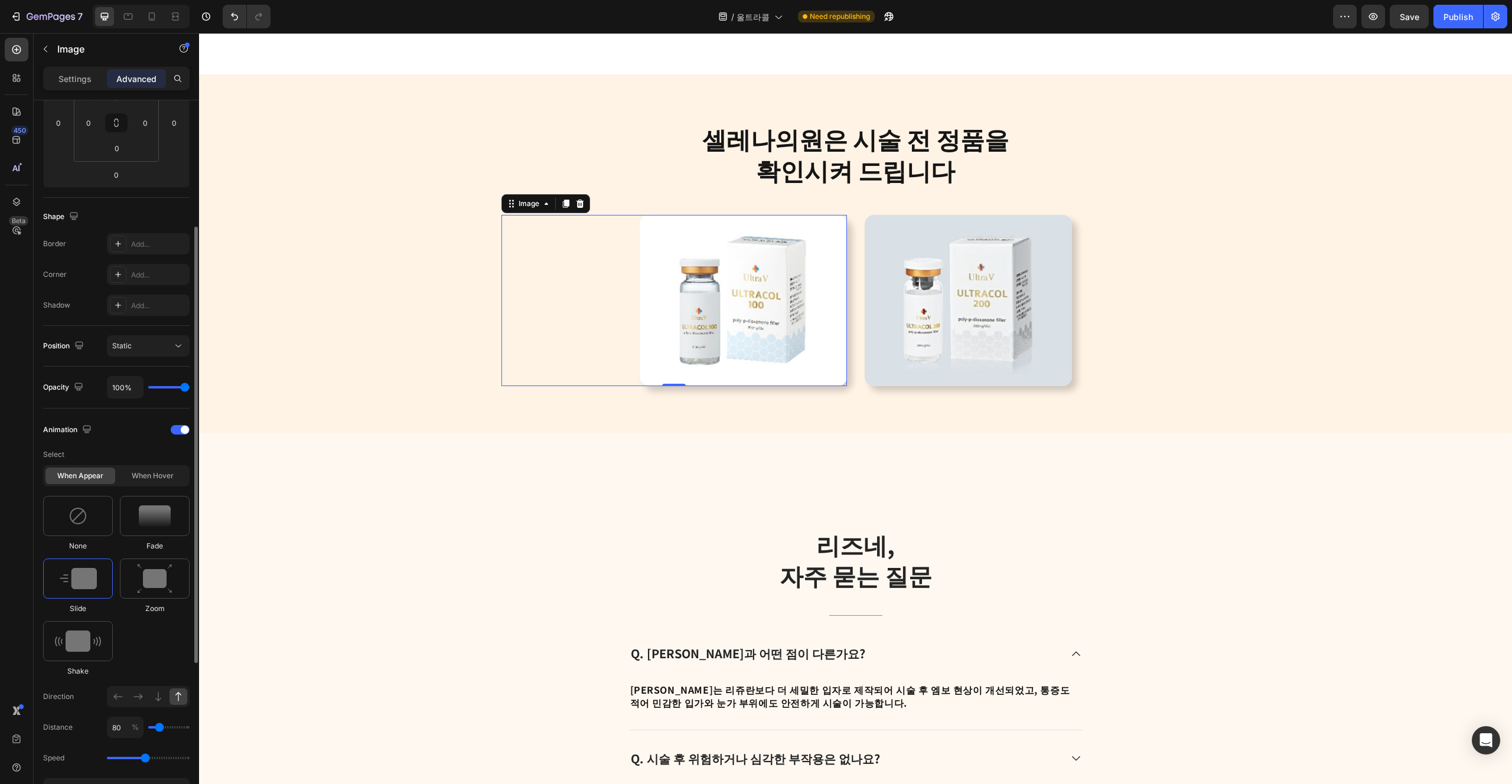
scroll to position [395, 0]
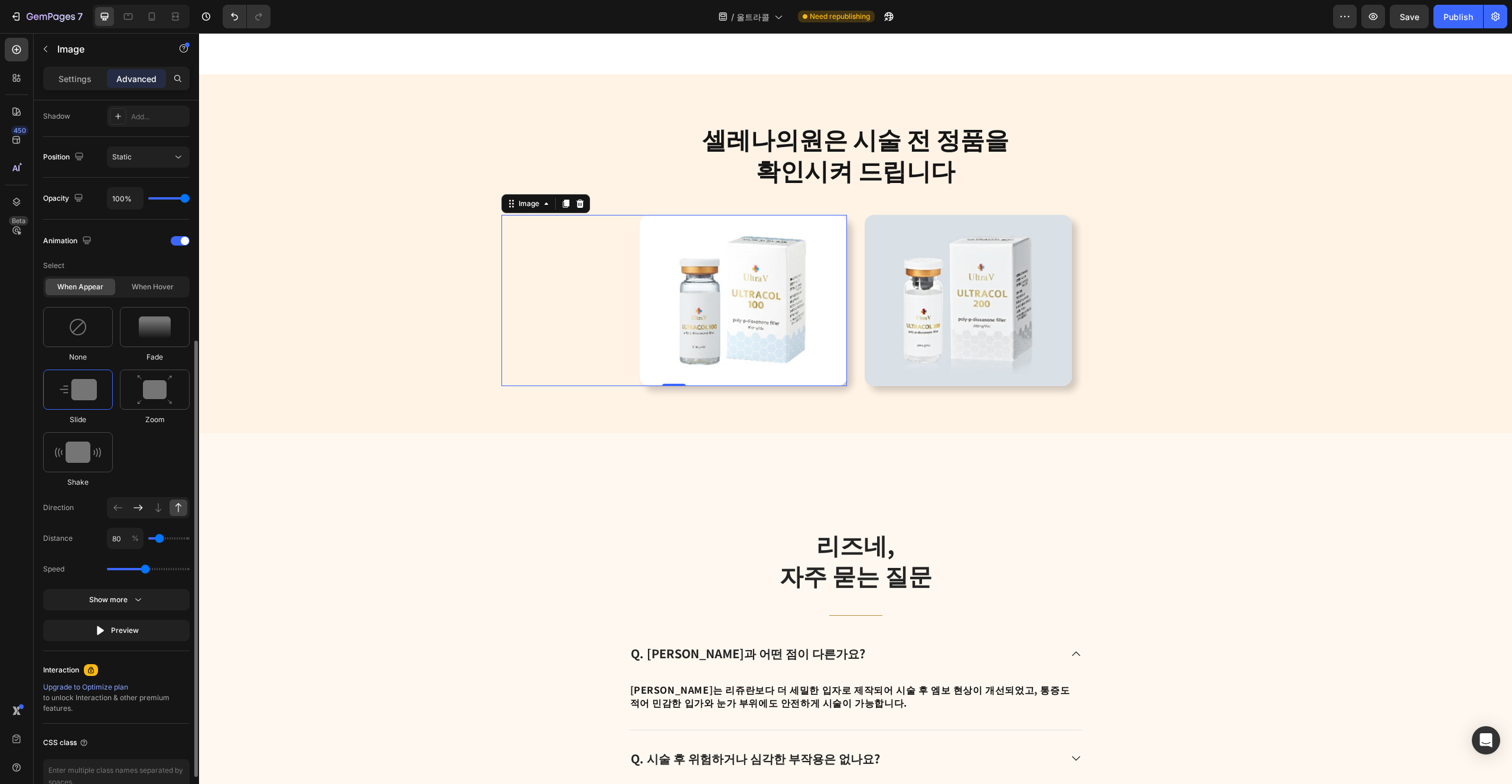
click at [140, 512] on icon at bounding box center [138, 508] width 12 height 12
click at [755, 317] on img at bounding box center [968, 300] width 207 height 171
click at [112, 509] on icon at bounding box center [118, 508] width 12 height 12
click at [117, 540] on input "80" at bounding box center [125, 539] width 36 height 21
type input "40"
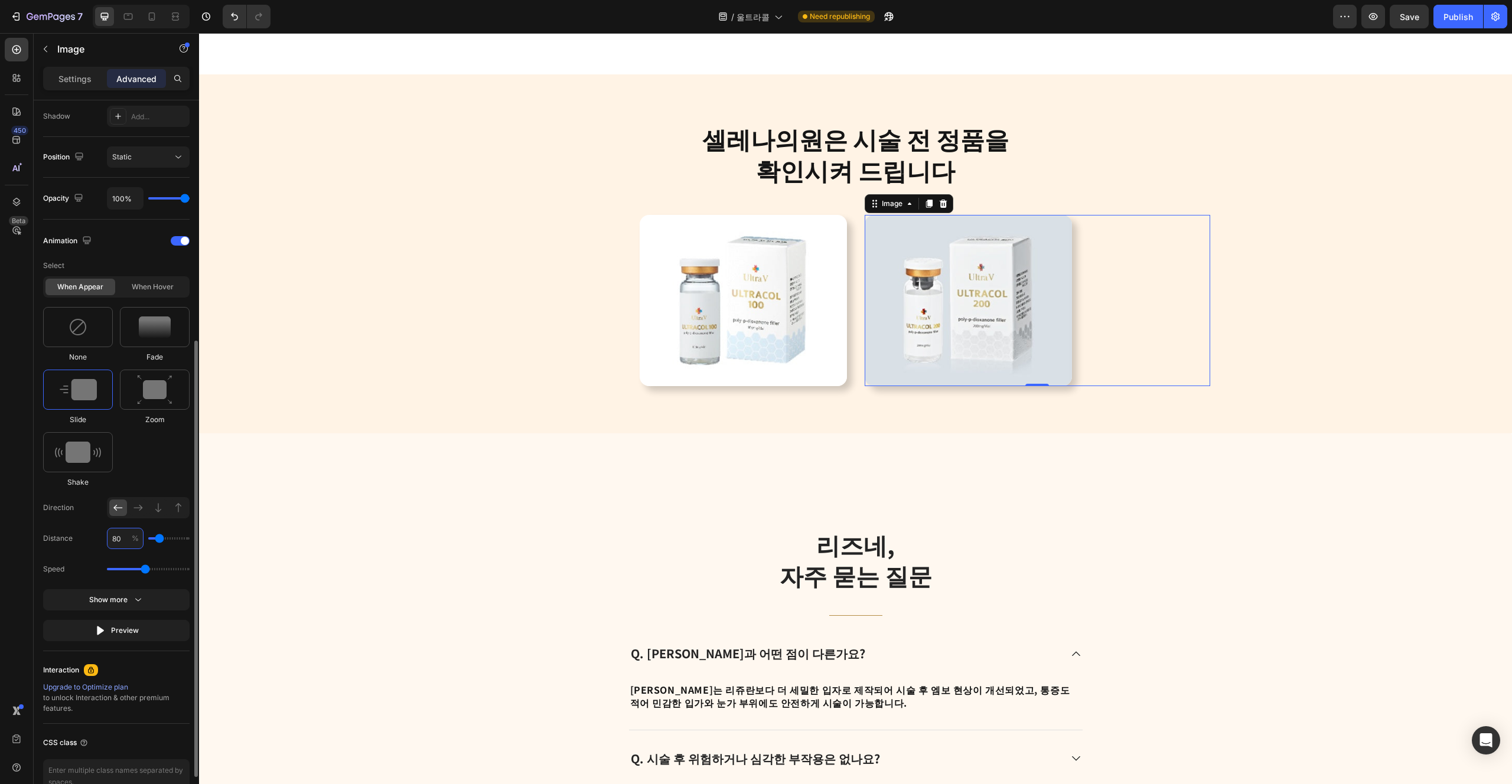
type input "50"
type input "40"
click at [162, 471] on div "None Fade Slide Zoom Shake" at bounding box center [116, 398] width 147 height 181
click at [155, 335] on img at bounding box center [154, 327] width 32 height 21
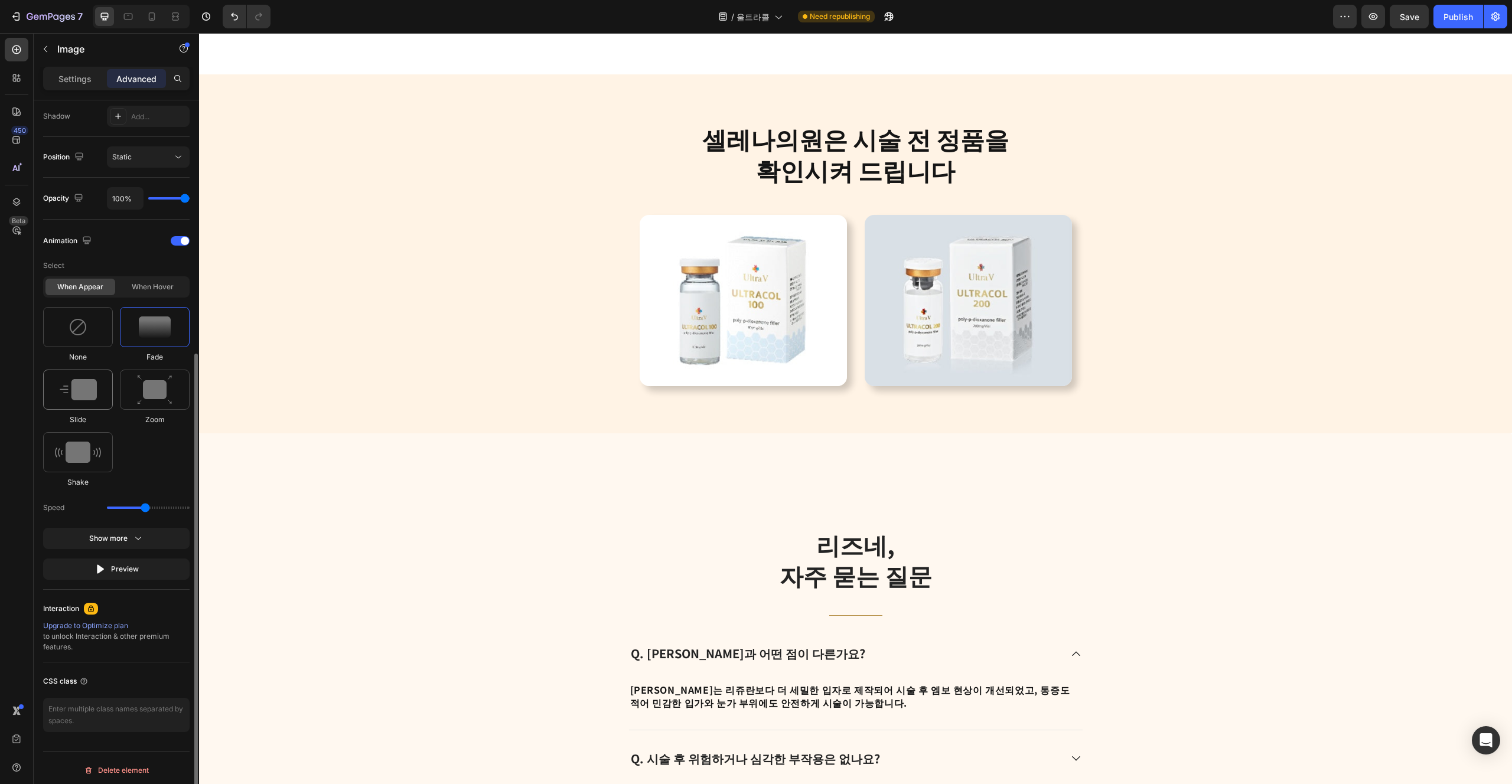
click at [98, 384] on div at bounding box center [77, 390] width 70 height 40
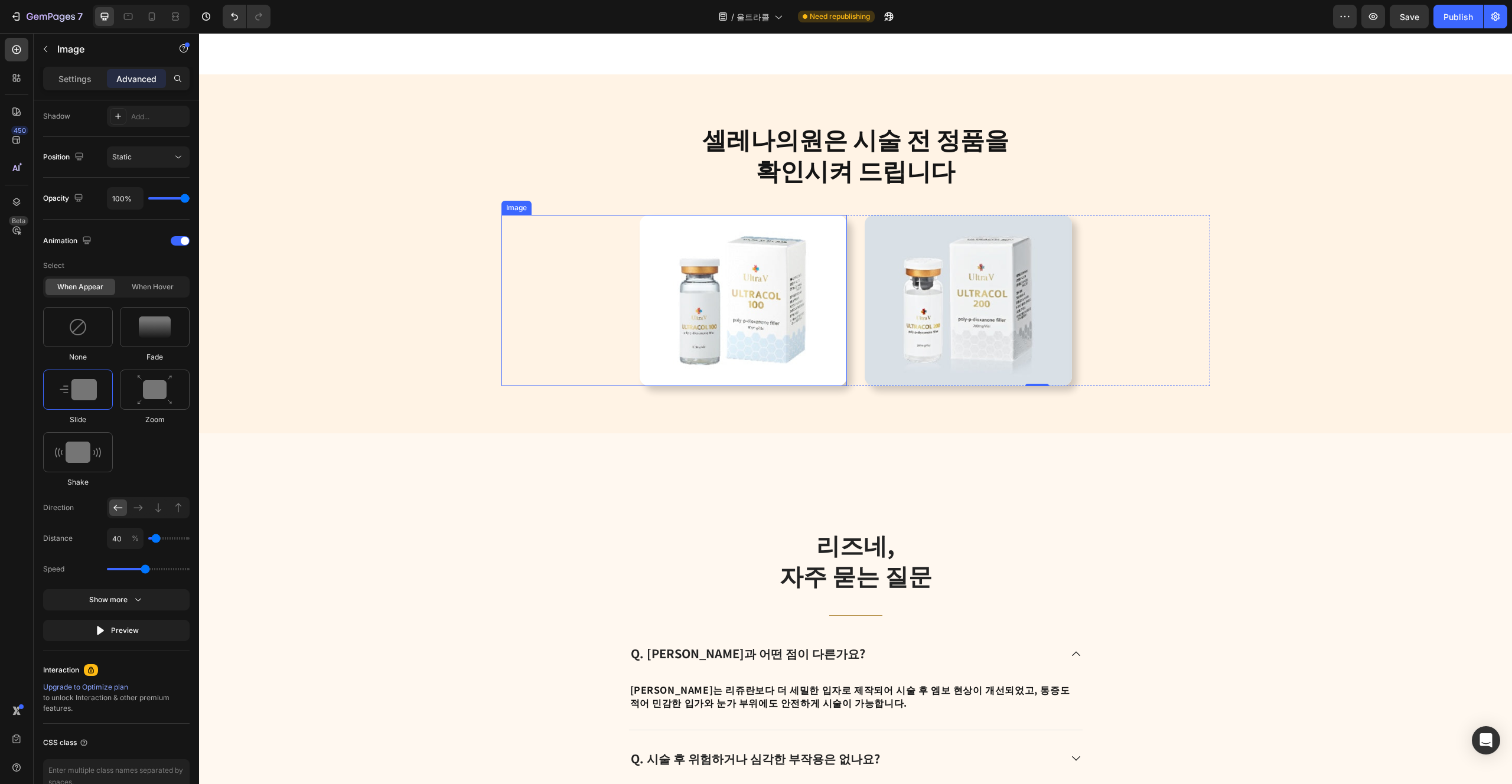
click at [662, 325] on img at bounding box center [743, 300] width 207 height 171
click at [148, 343] on div at bounding box center [154, 328] width 70 height 40
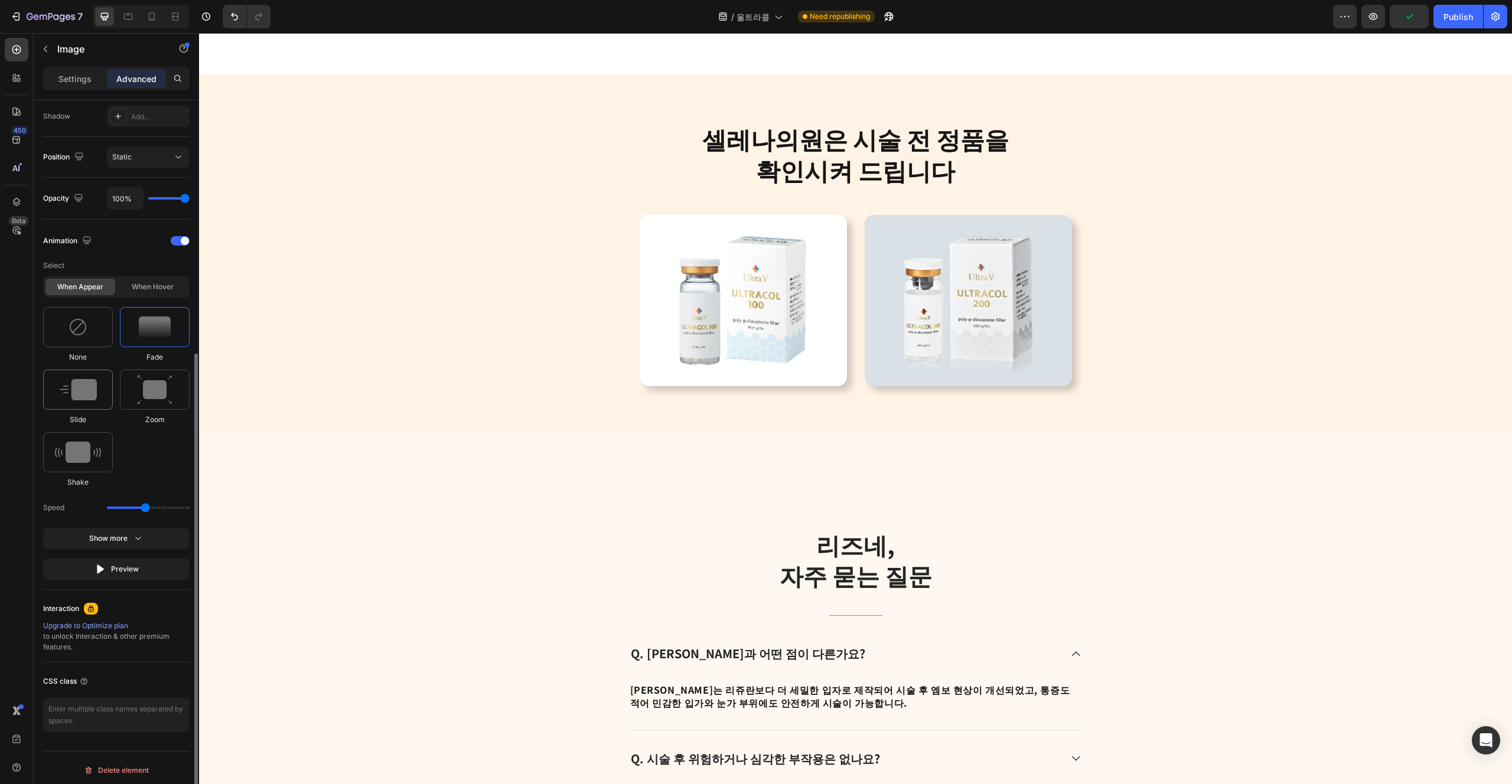
click at [99, 389] on div at bounding box center [77, 390] width 70 height 40
click at [117, 546] on input "80" at bounding box center [125, 539] width 36 height 21
type input "40"
type input "50"
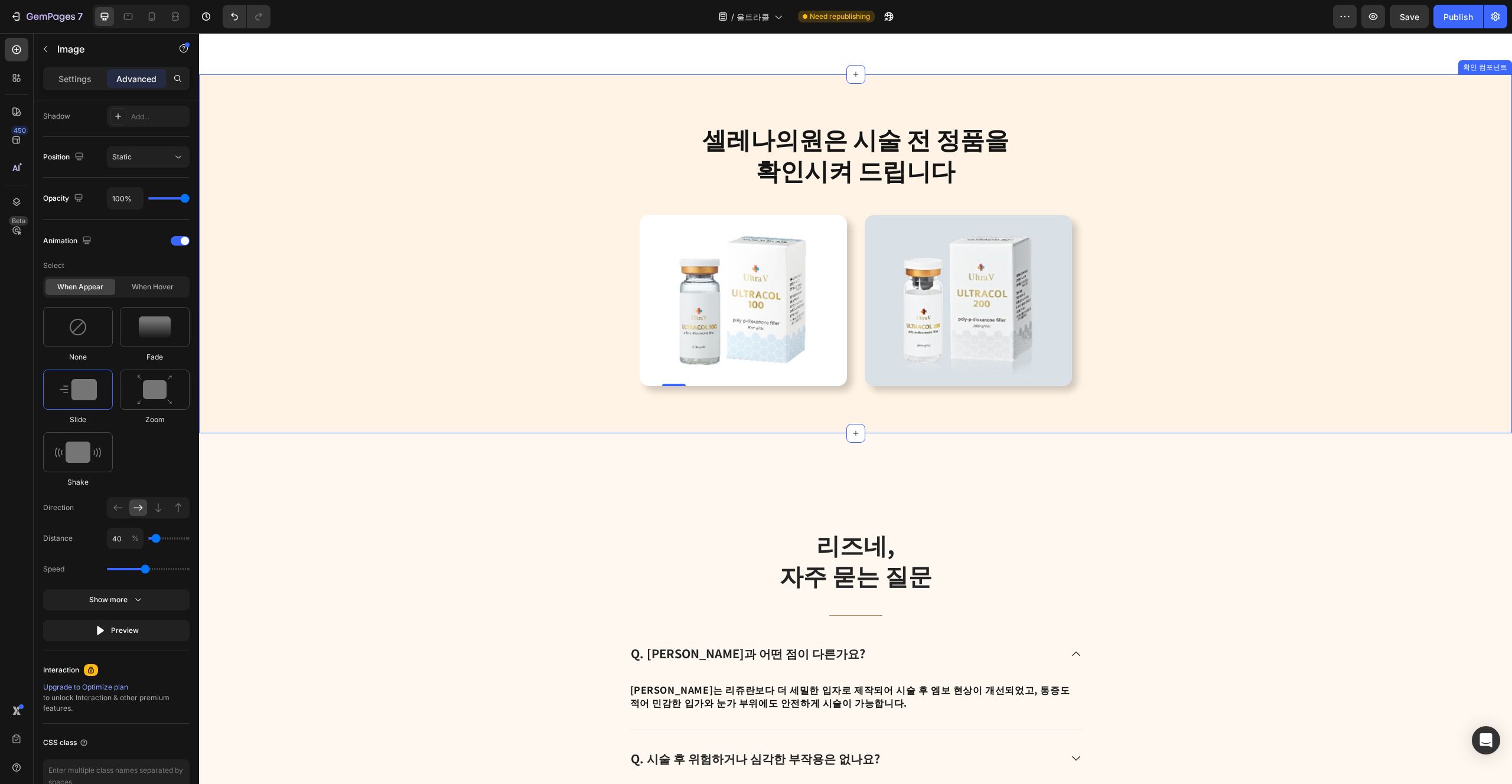
click at [591, 418] on div "[PERSON_NAME]은 [PERSON_NAME] 전 정품을 확인시켜 드립니다 Heading Row Image 0 Image Row 확인 컴…" at bounding box center [856, 253] width 1313 height 359
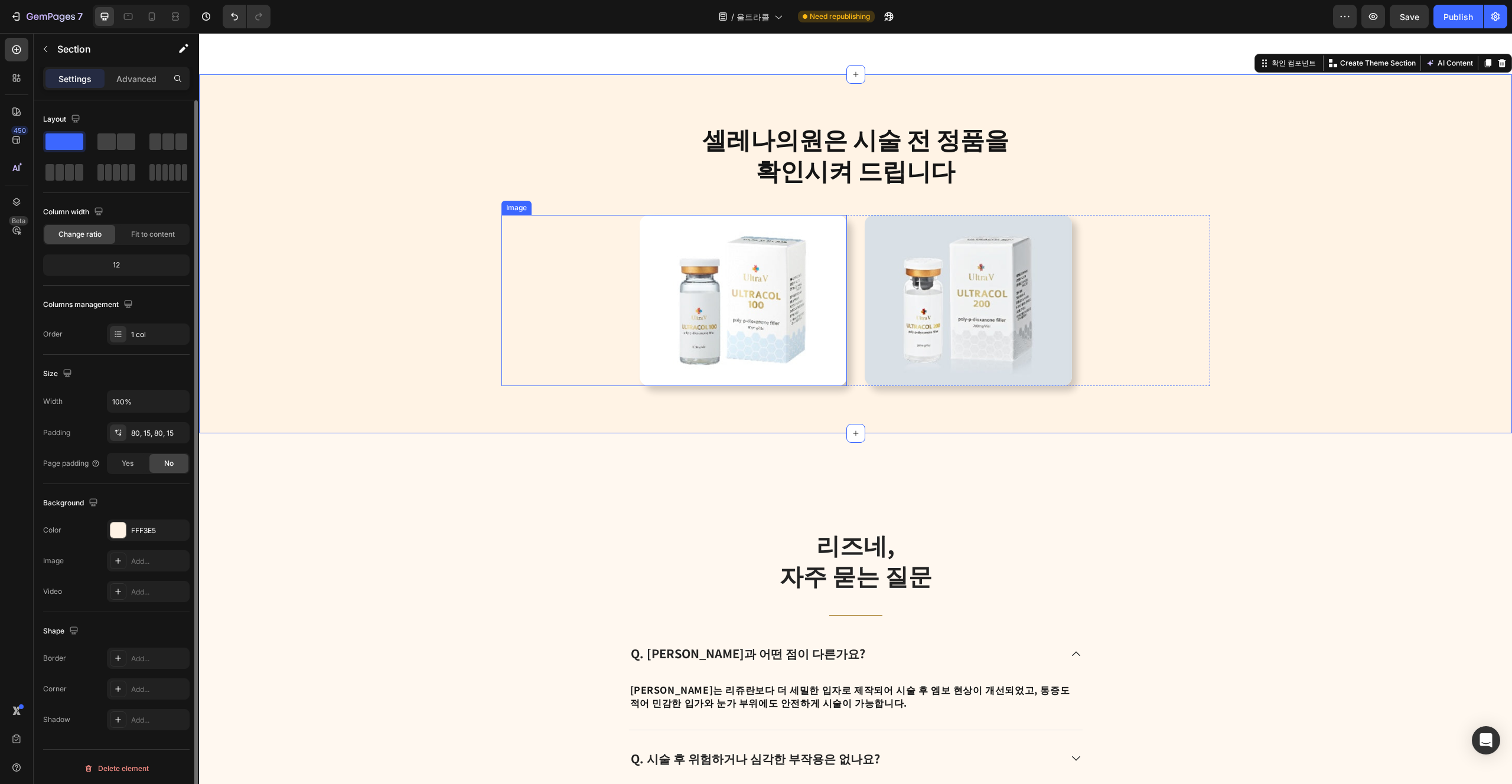
click at [701, 365] on img at bounding box center [743, 300] width 207 height 171
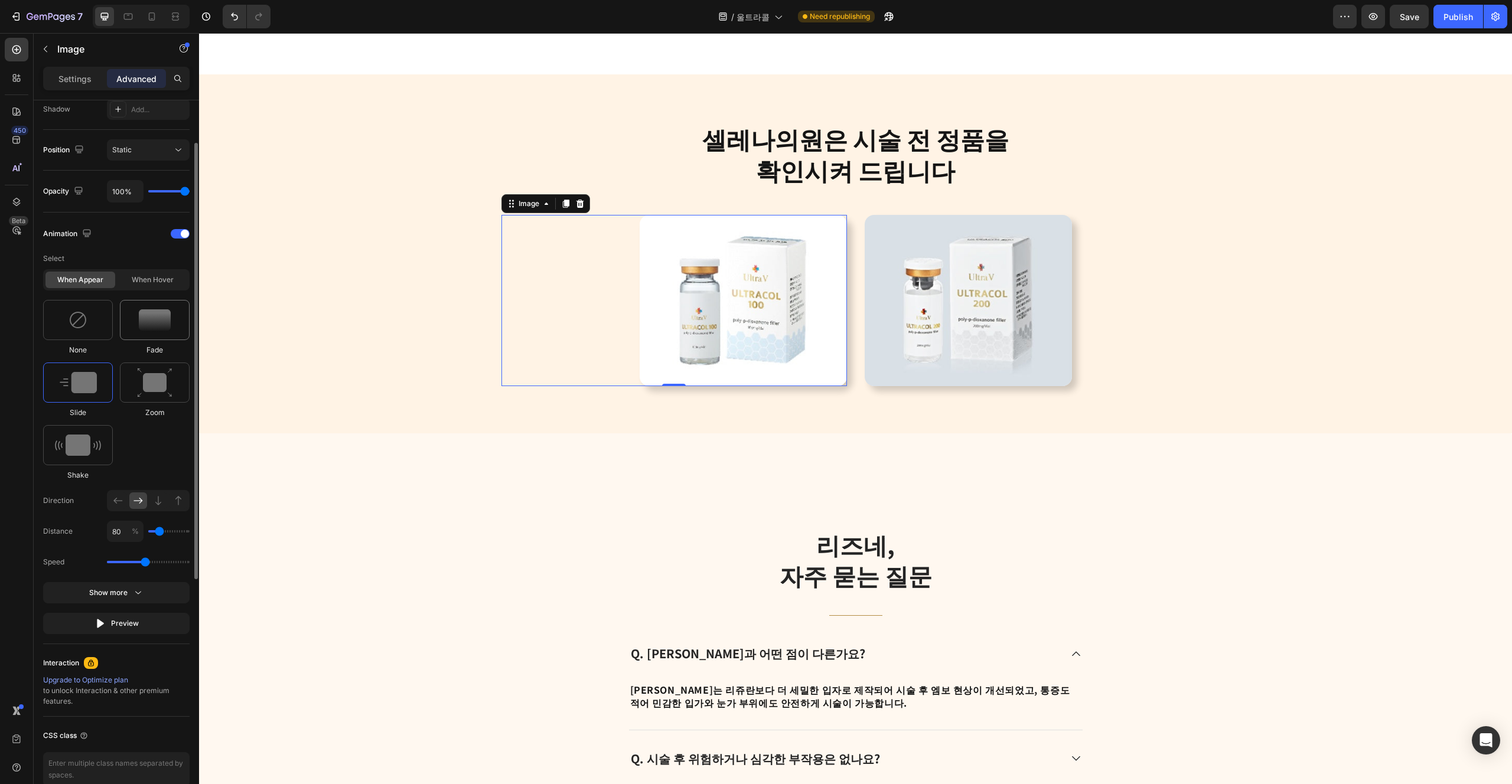
scroll to position [461, 0]
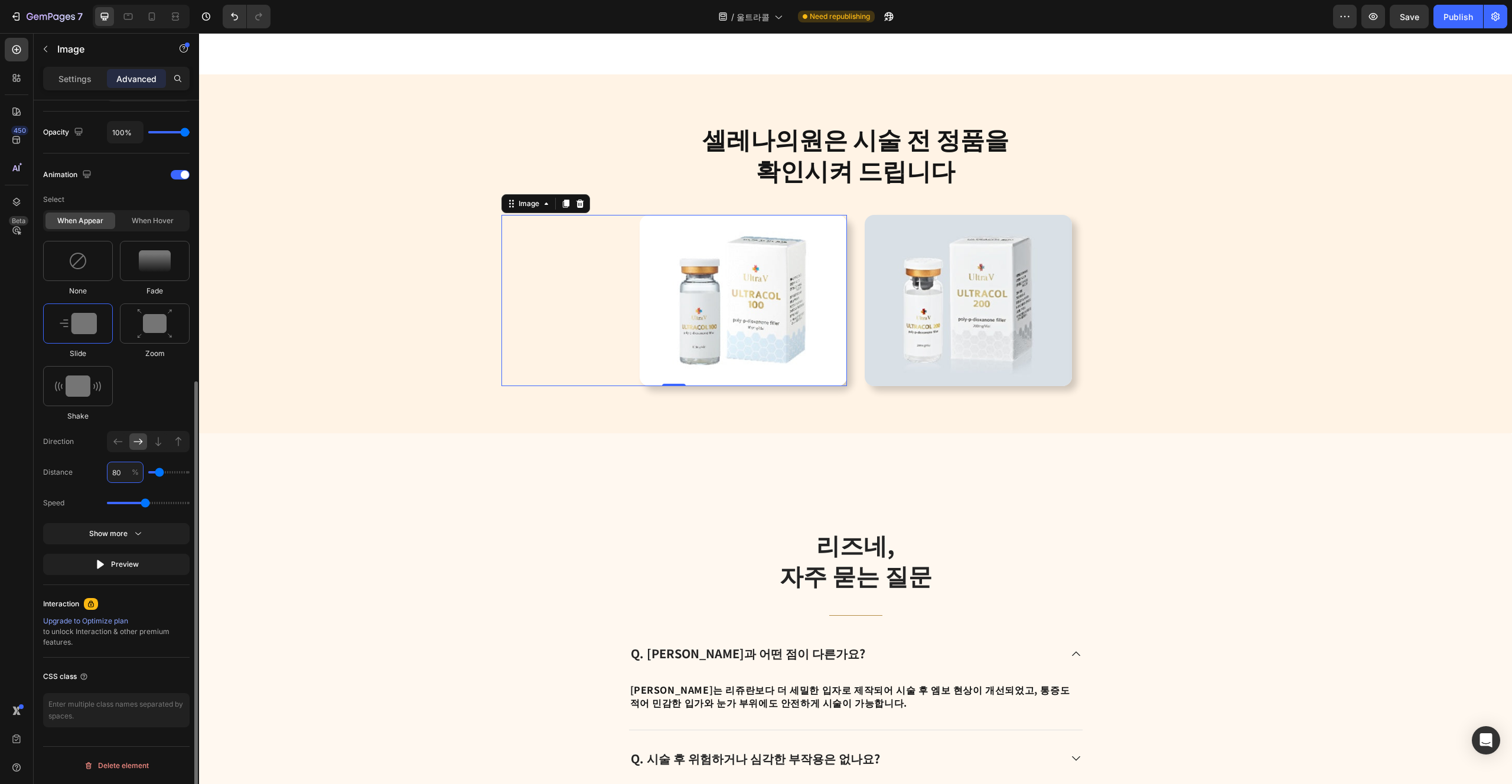
click at [117, 477] on input "80" at bounding box center [125, 472] width 36 height 21
type input "5"
type input "0"
type input "50"
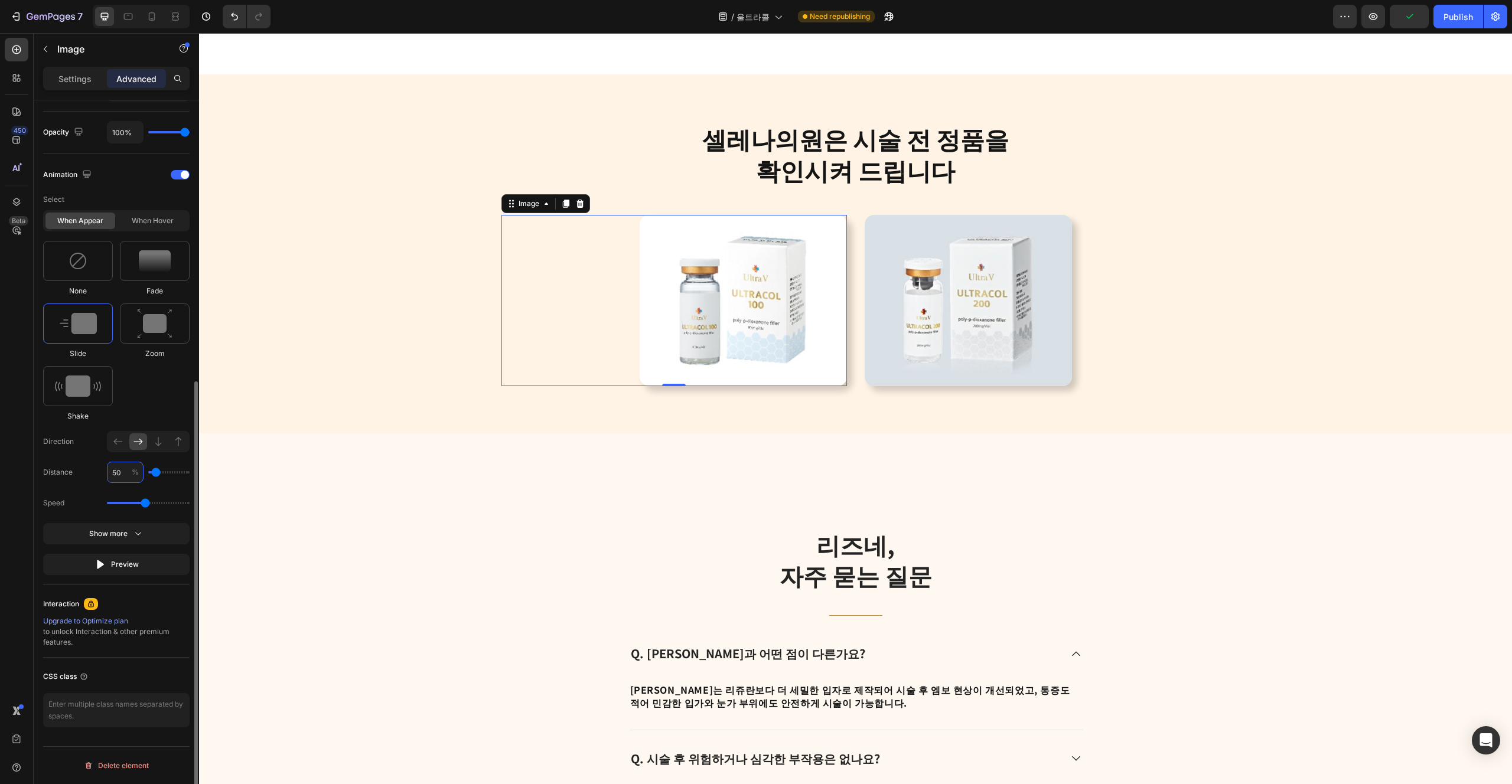
type input "50"
click at [85, 491] on div "Select When appear When hover None Fade Slide Zoom Shake Direction Distance 50 …" at bounding box center [116, 382] width 147 height 386
click at [755, 293] on img at bounding box center [968, 300] width 207 height 171
click at [117, 477] on input "40" at bounding box center [125, 472] width 36 height 21
type input "5"
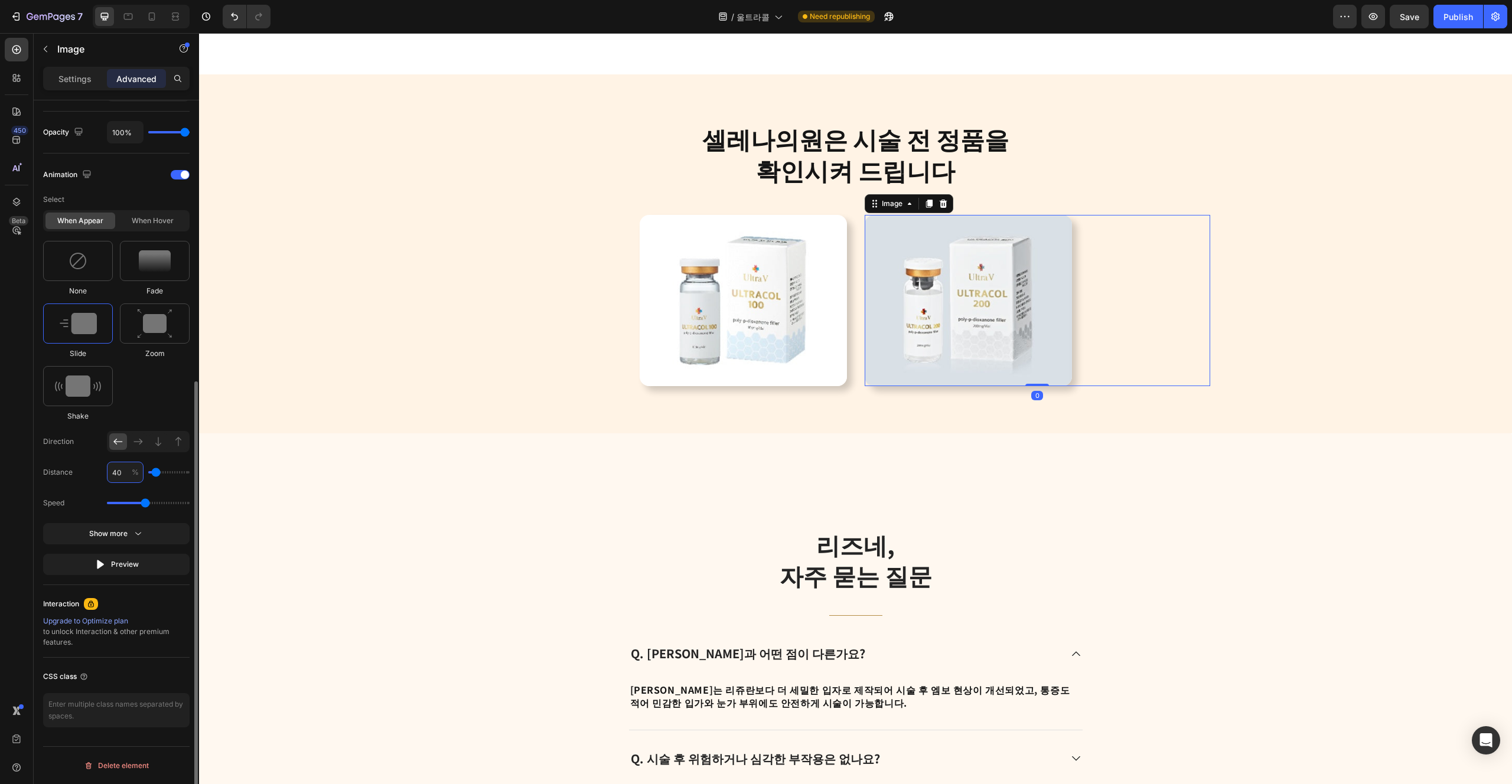
type input "0"
type input "50"
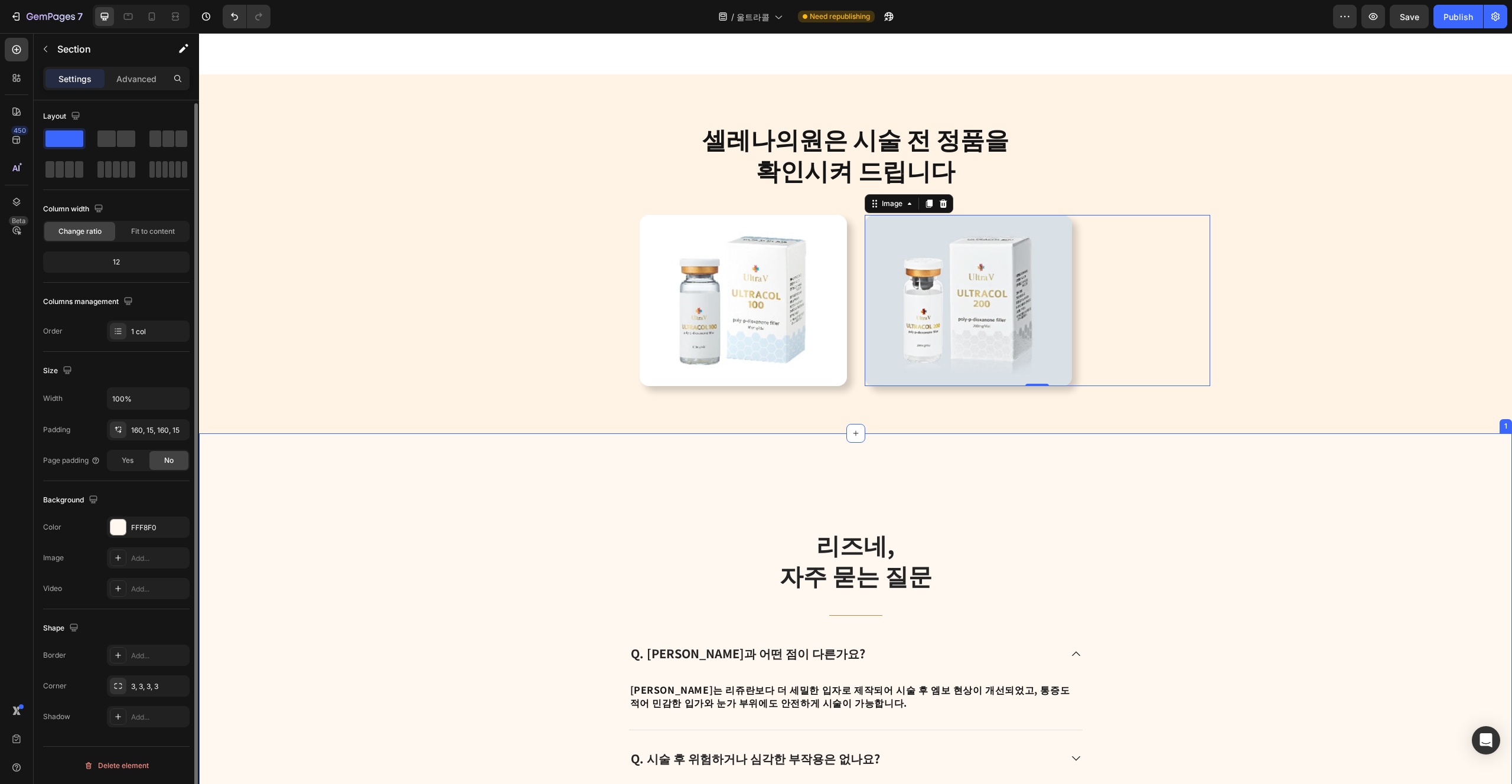
click at [400, 474] on div "리즈네, 자주 묻는 질문 Heading Title Line Q. 리쥬란과 어떤 점이 다른가요? A. 리즈네는 리쥬란보다 더 세밀한 입자로 제작…" at bounding box center [856, 715] width 1313 height 563
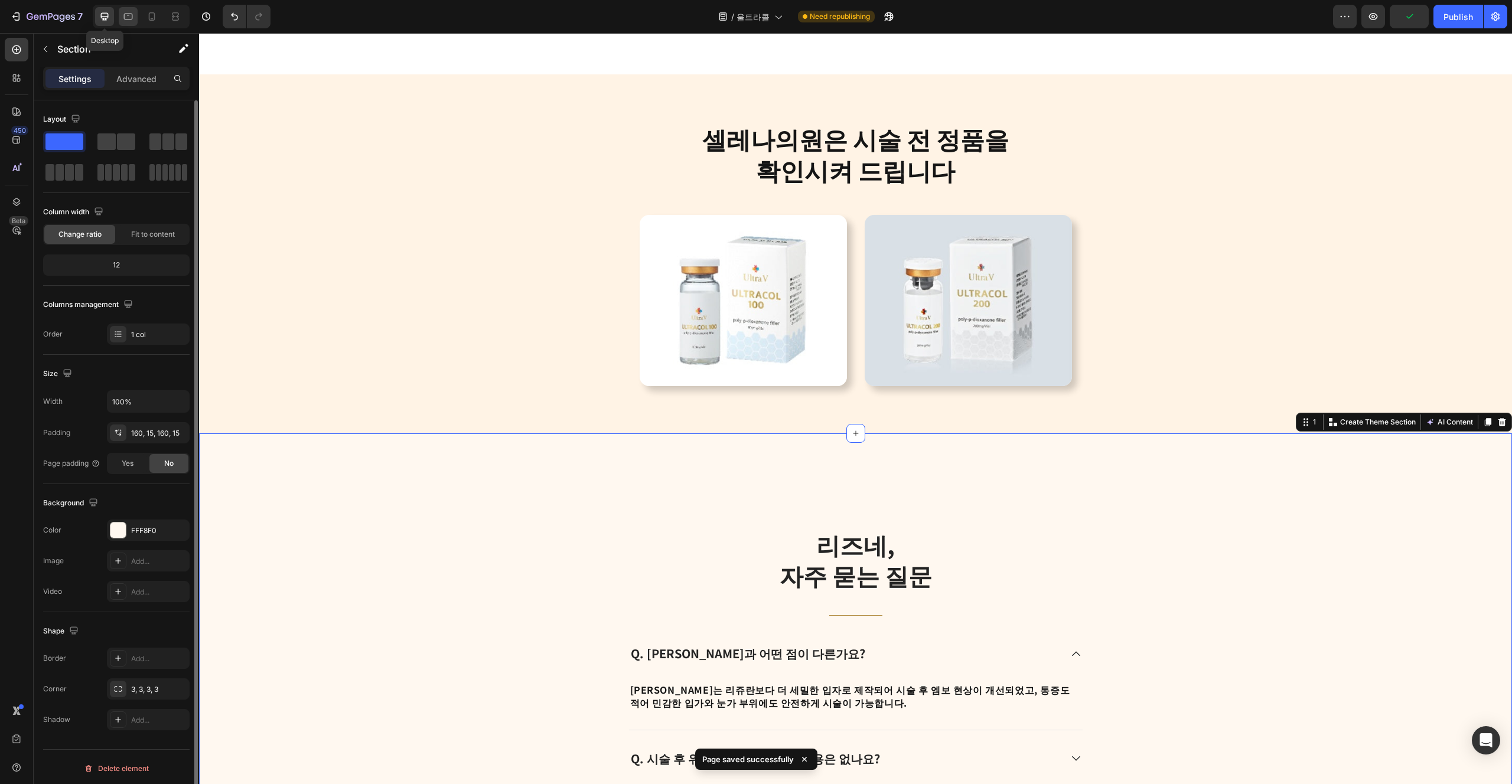
click at [119, 13] on div at bounding box center [128, 16] width 19 height 19
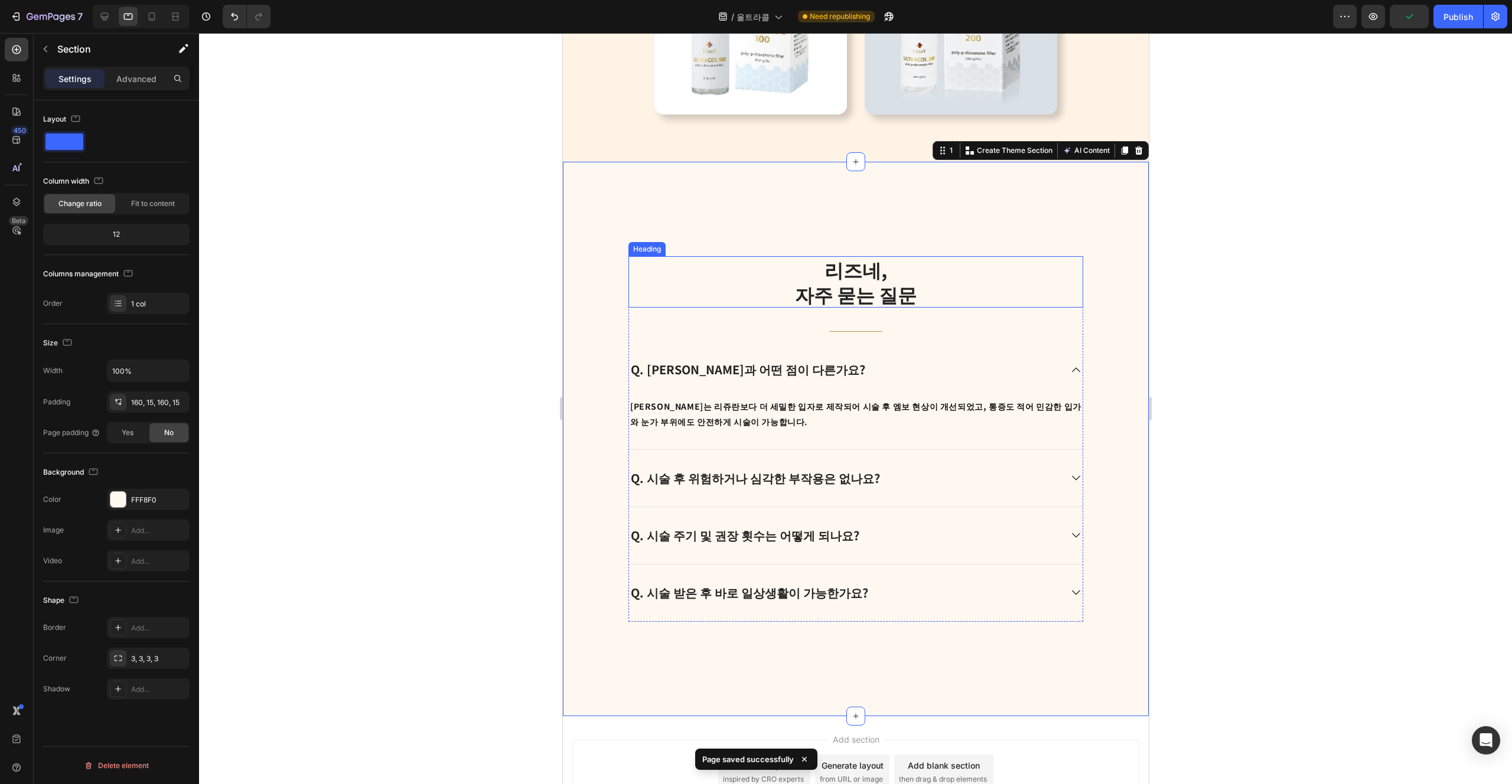
scroll to position [2845, 0]
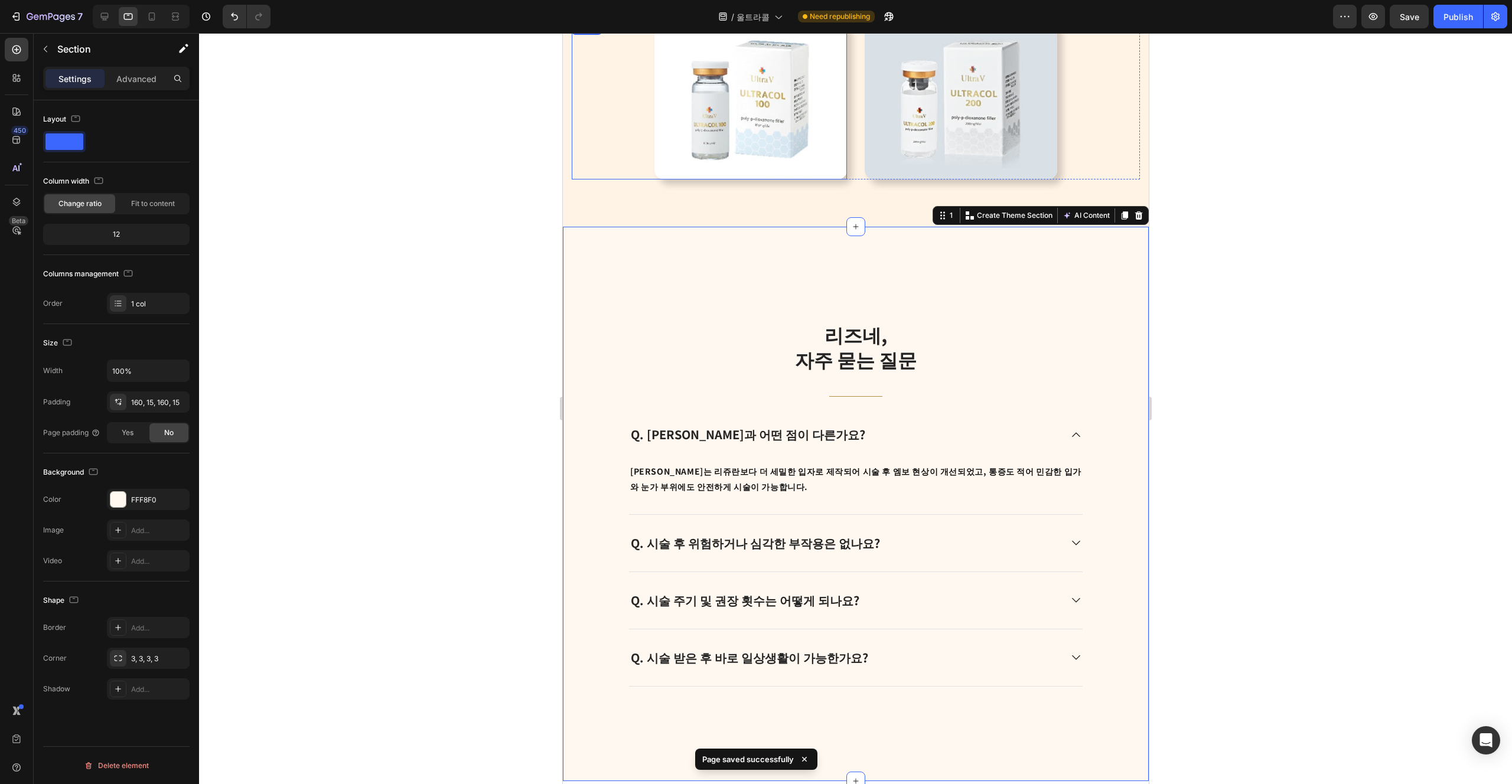
click at [755, 115] on img at bounding box center [750, 100] width 193 height 159
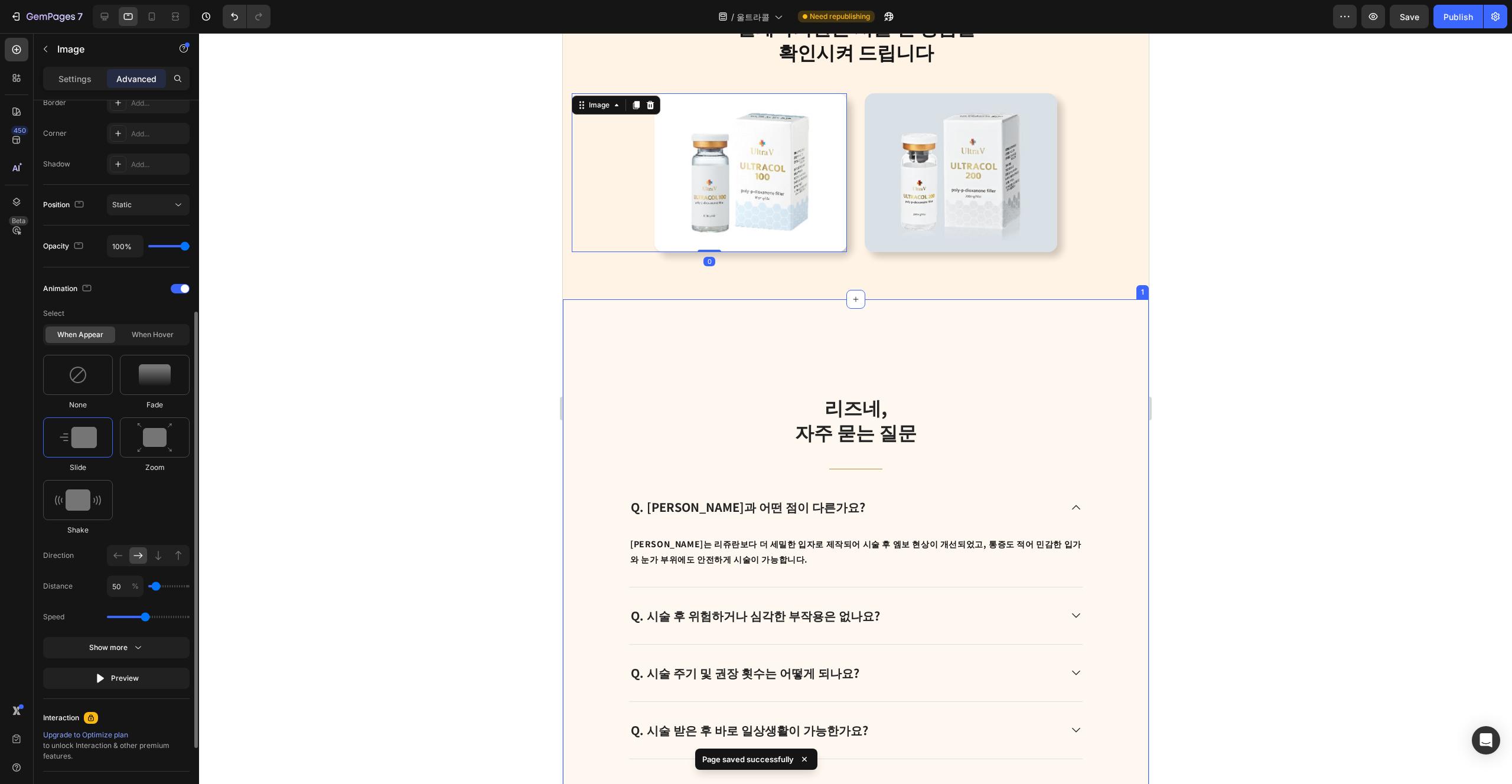
scroll to position [2714, 0]
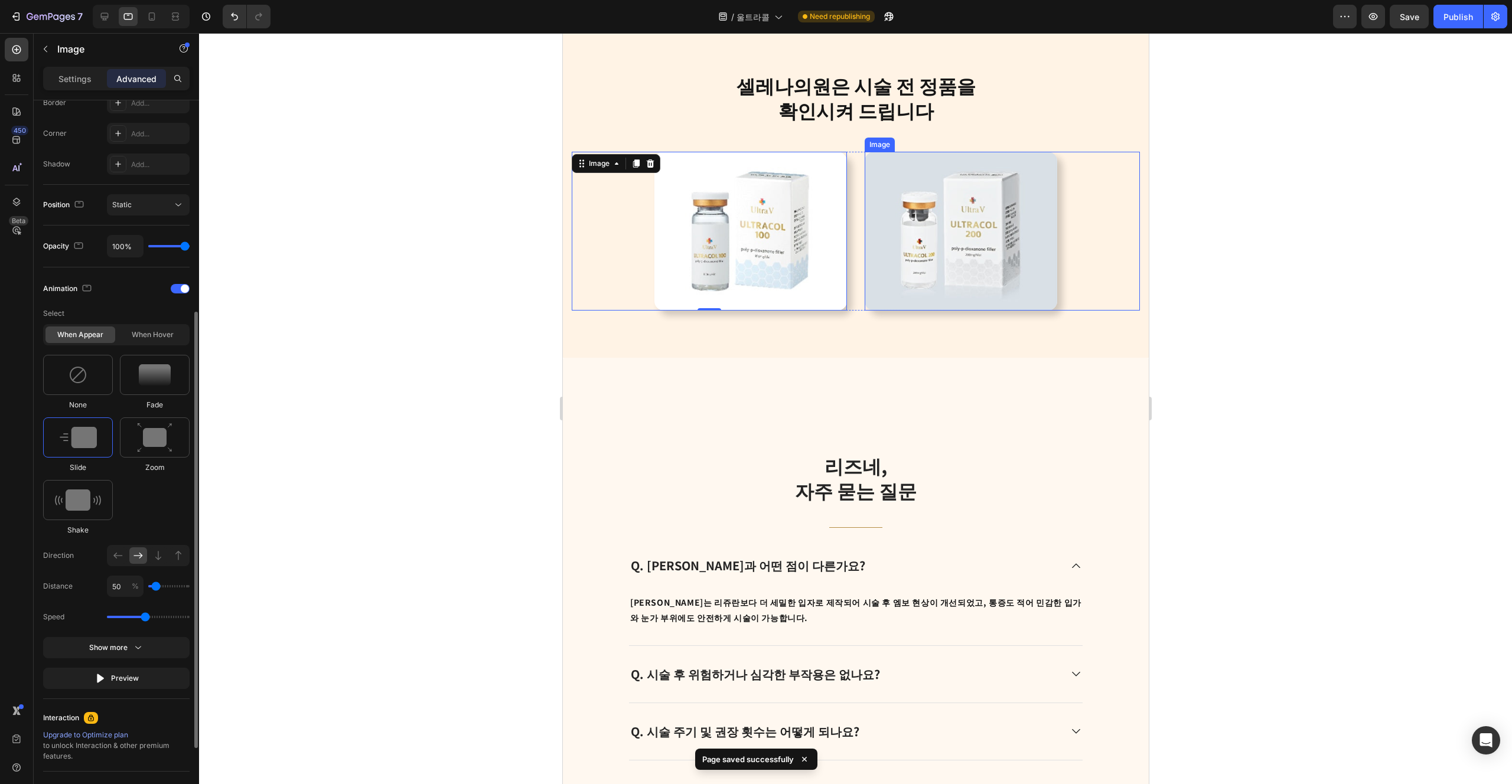
click at [755, 185] on img at bounding box center [960, 231] width 193 height 159
click at [114, 584] on input "40" at bounding box center [125, 586] width 36 height 21
type input "5"
type input "0"
type input "50"
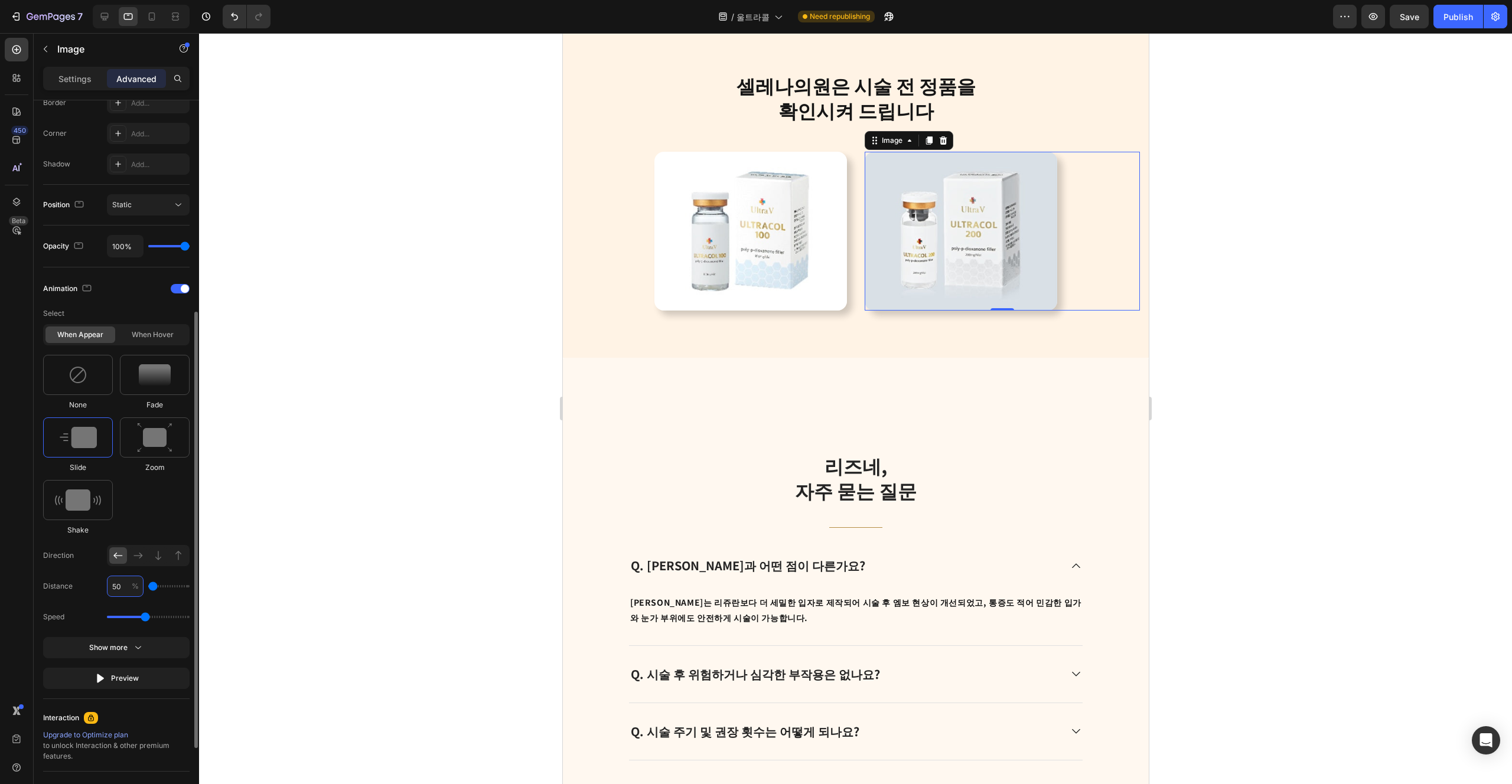
type input "50"
click at [154, 512] on div "None Fade Slide Zoom Shake" at bounding box center [116, 445] width 147 height 181
click at [111, 21] on div at bounding box center [104, 16] width 19 height 19
type input "40"
type input "50"
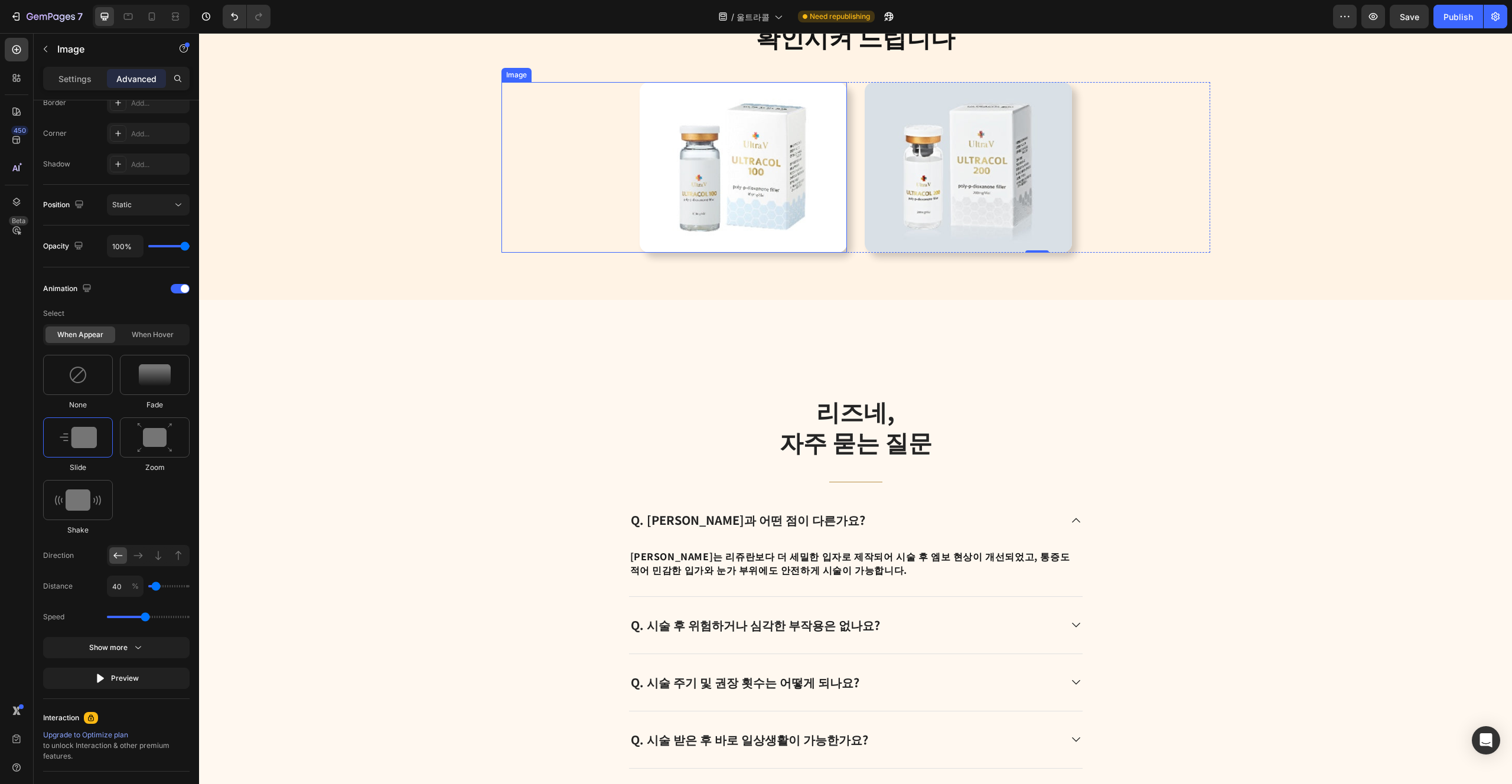
scroll to position [2805, 0]
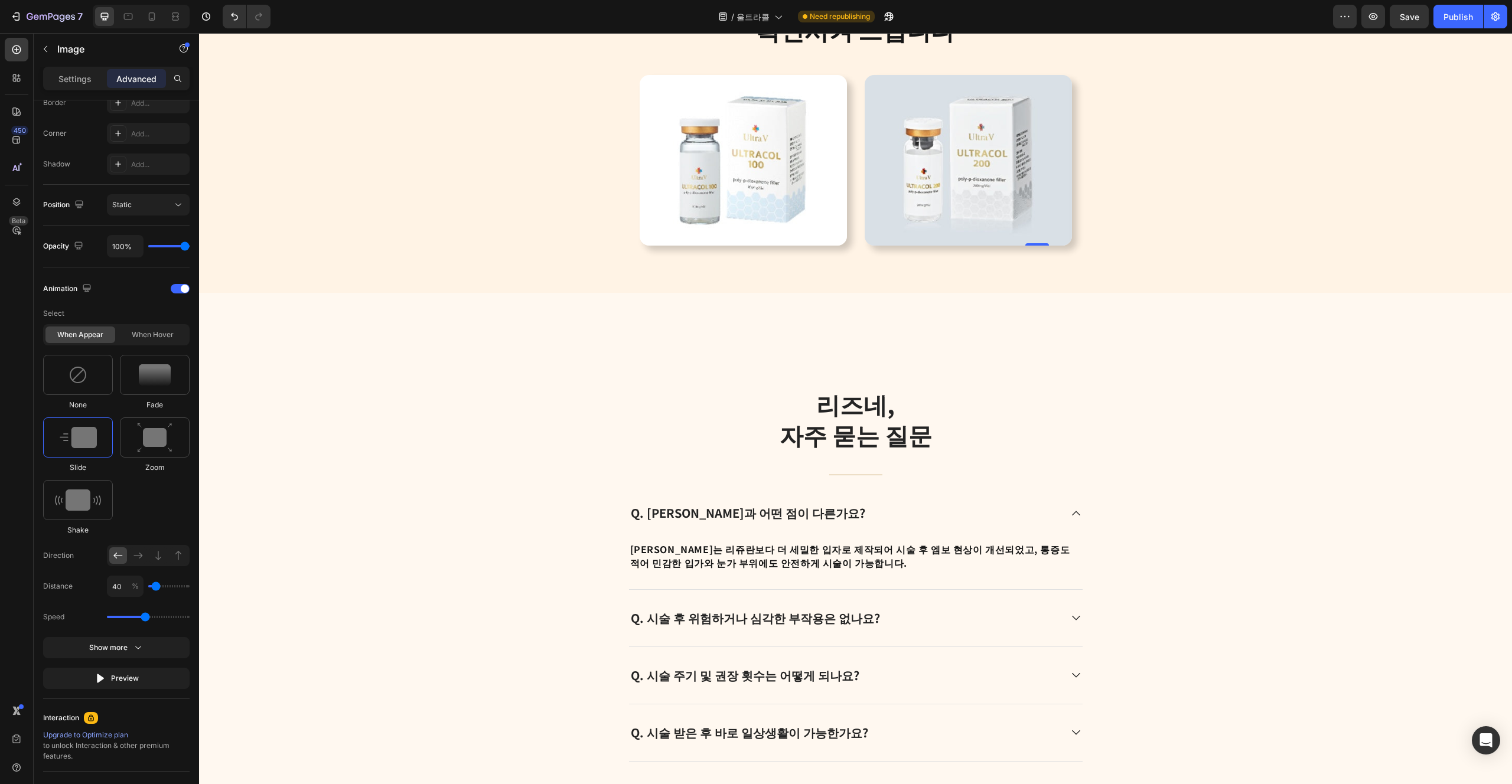
click at [755, 162] on img at bounding box center [968, 160] width 207 height 171
click at [120, 587] on input "40" at bounding box center [125, 586] width 36 height 21
type input "5"
type input "0"
type input "50"
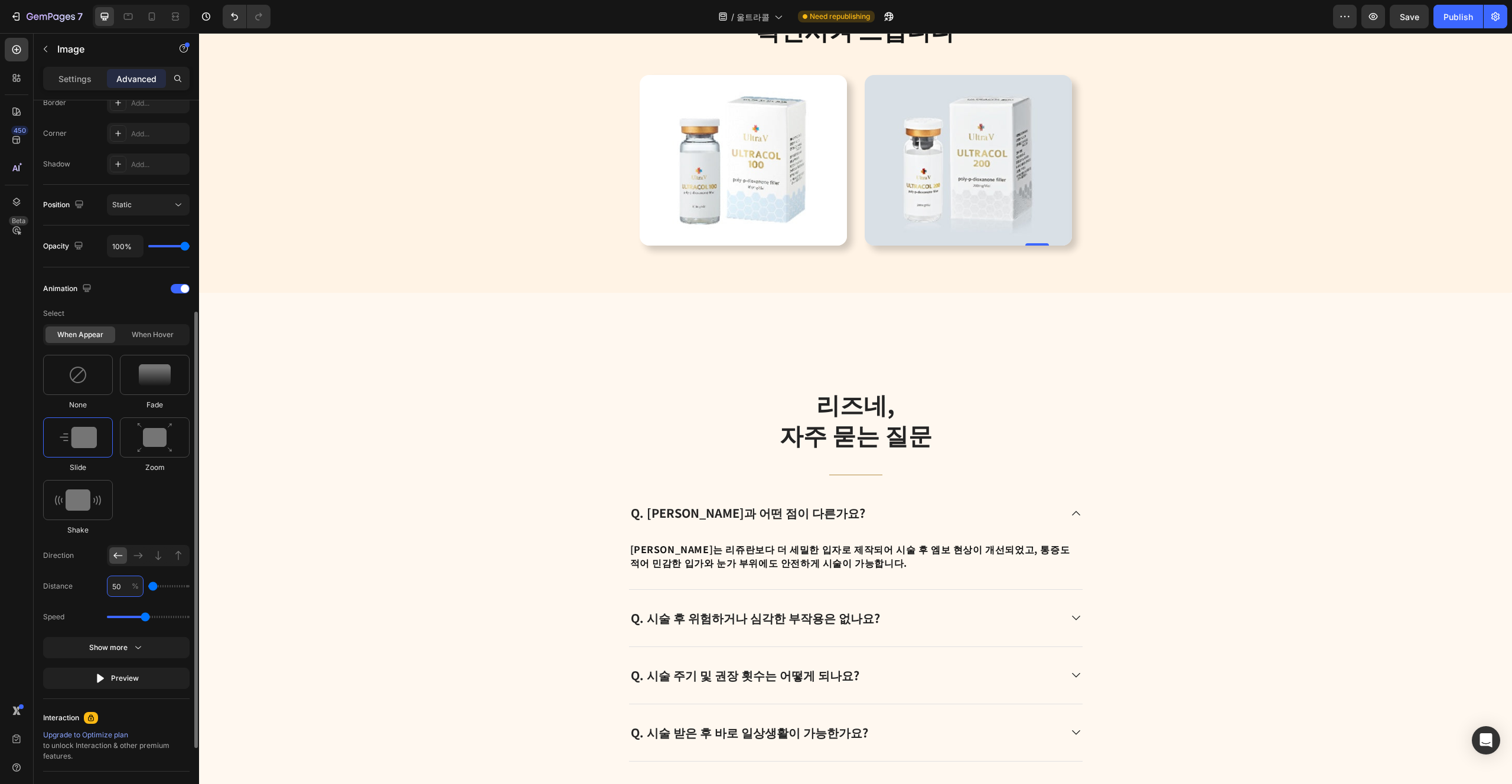
type input "50"
type input "509"
type input "500"
type input "50"
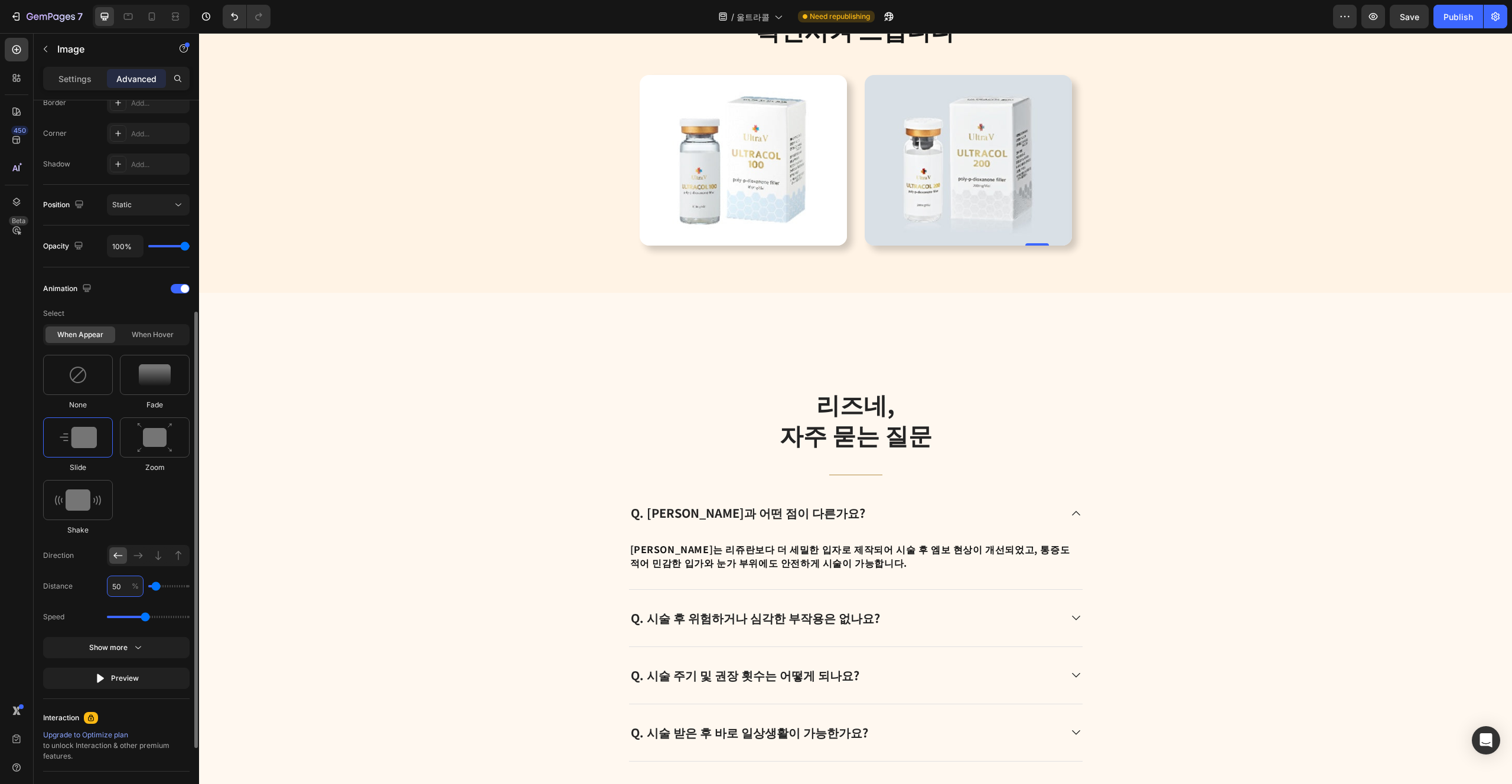
type input "50"
click at [125, 601] on div "Select When appear When hover None Fade Slide Zoom Shake Direction Distance 50 …" at bounding box center [116, 496] width 147 height 386
click at [131, 22] on icon at bounding box center [128, 16] width 12 height 12
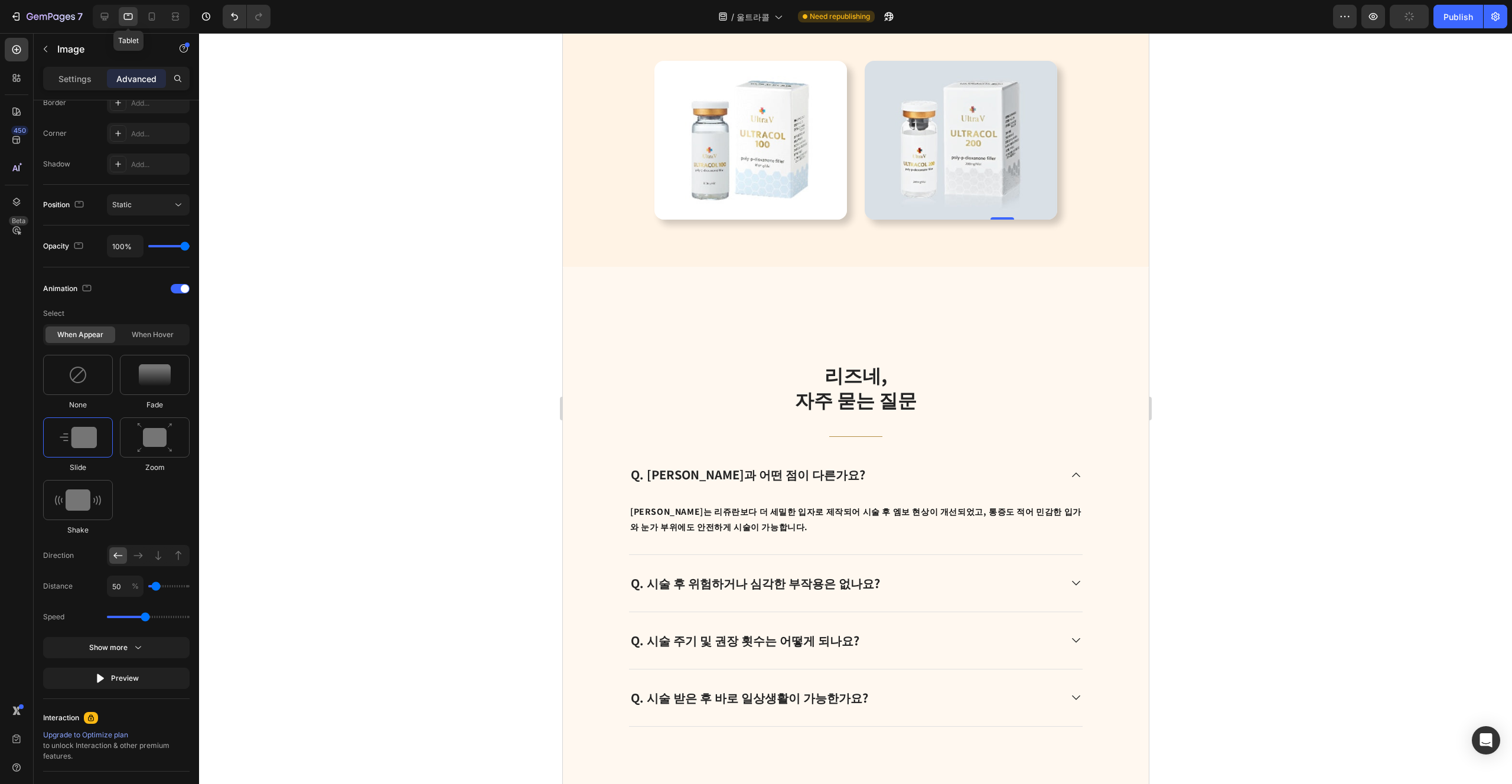
scroll to position [2791, 0]
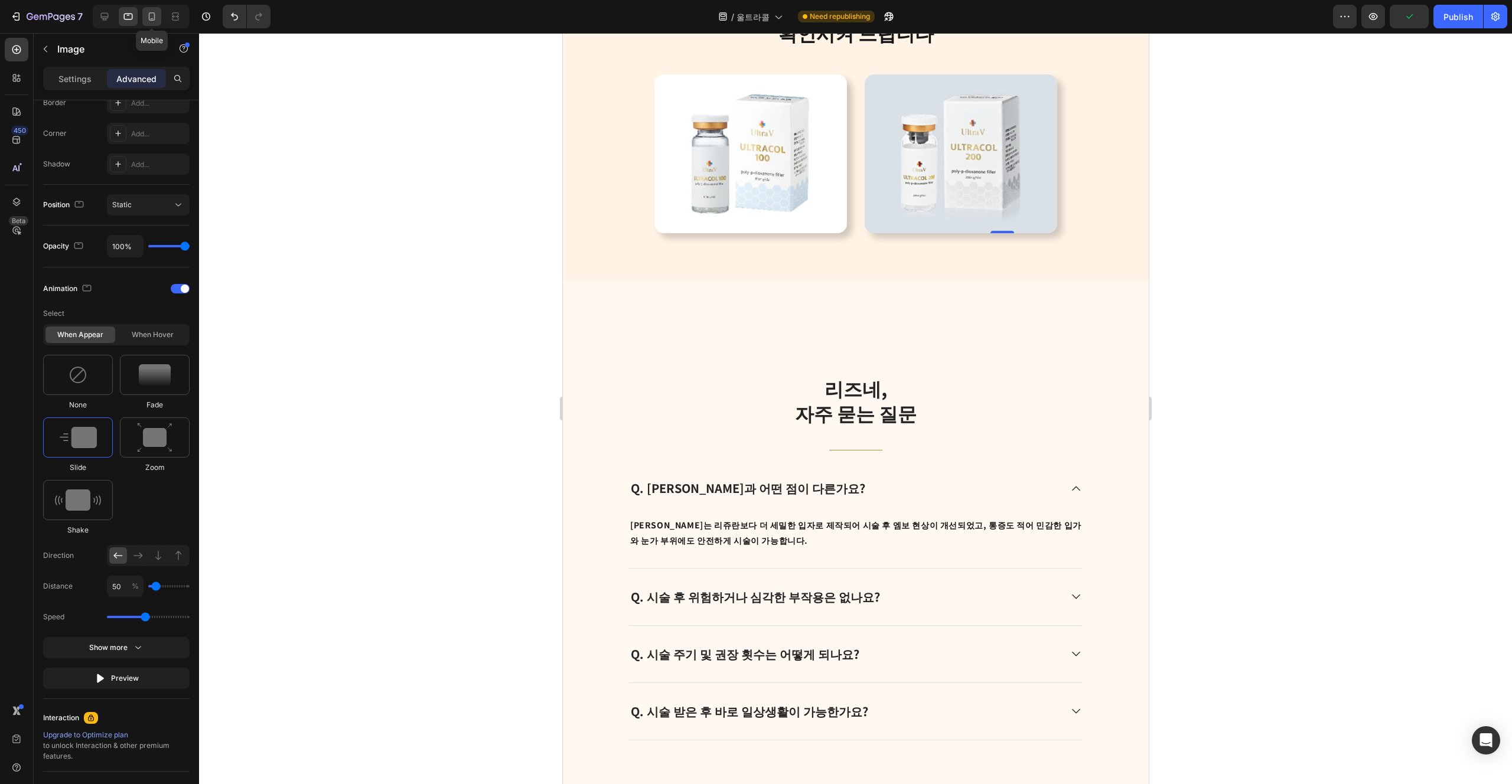
click at [147, 20] on icon at bounding box center [152, 16] width 12 height 12
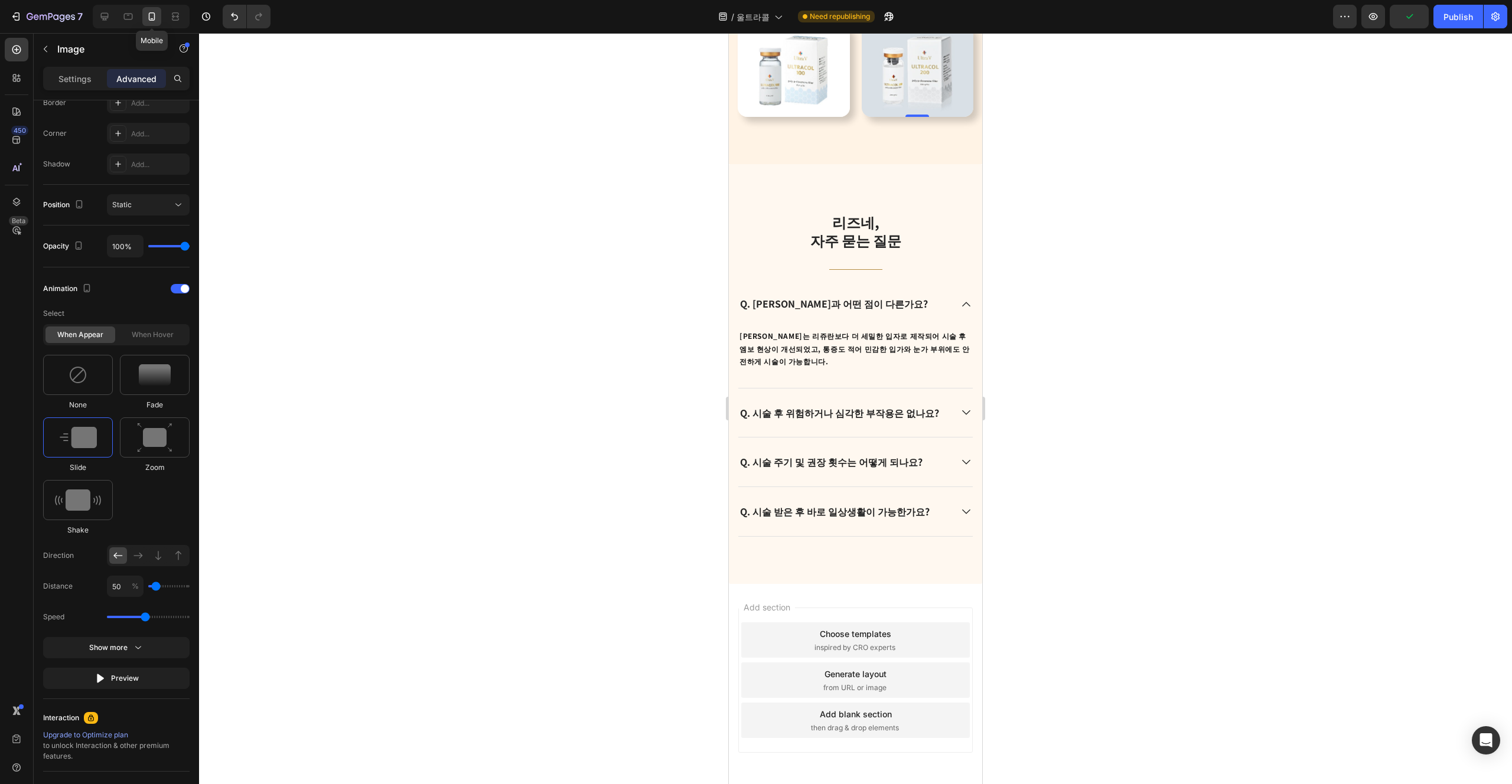
scroll to position [2741, 0]
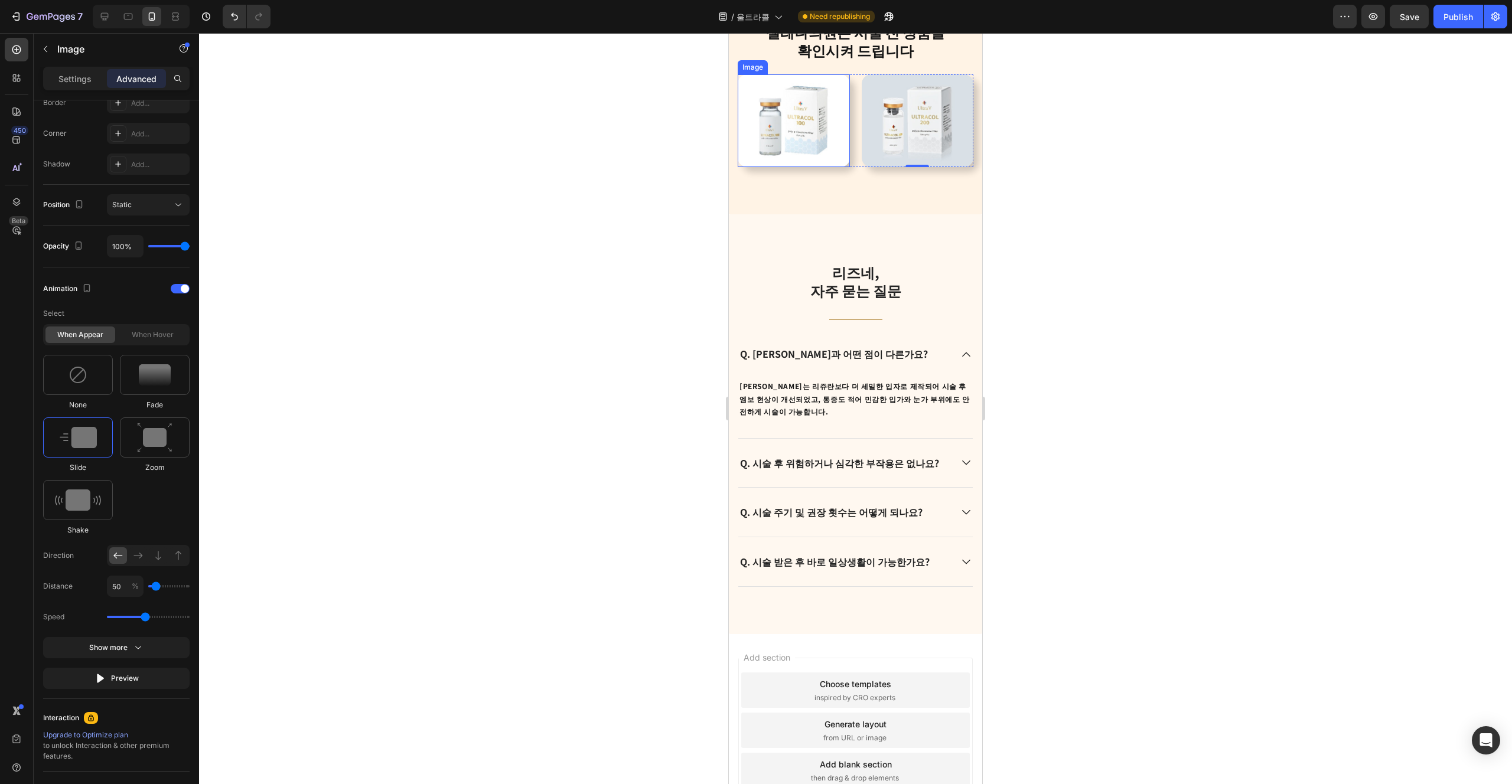
click at [755, 113] on img at bounding box center [794, 120] width 112 height 92
click at [755, 118] on img at bounding box center [917, 120] width 112 height 92
click at [755, 119] on img at bounding box center [794, 120] width 112 height 92
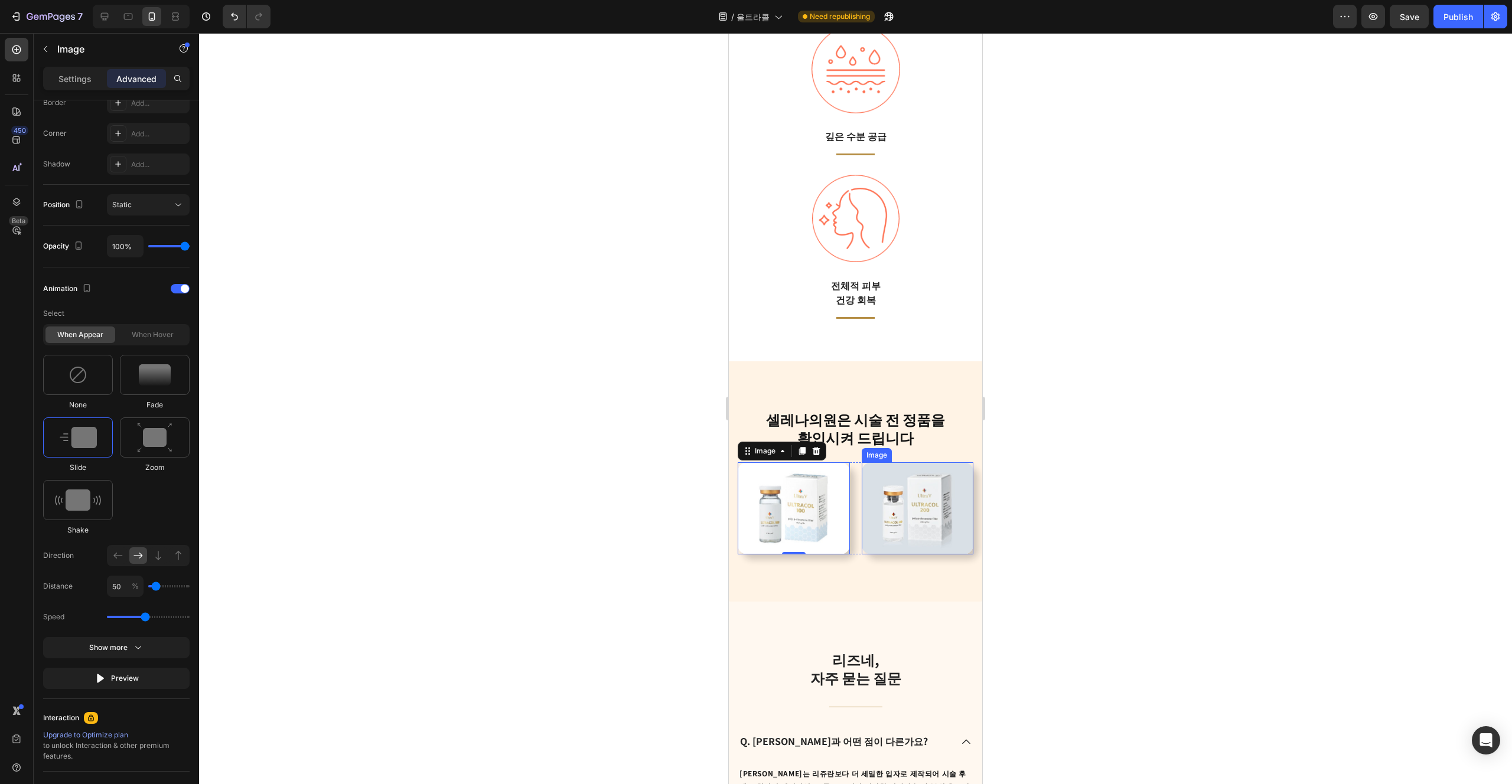
scroll to position [2735, 0]
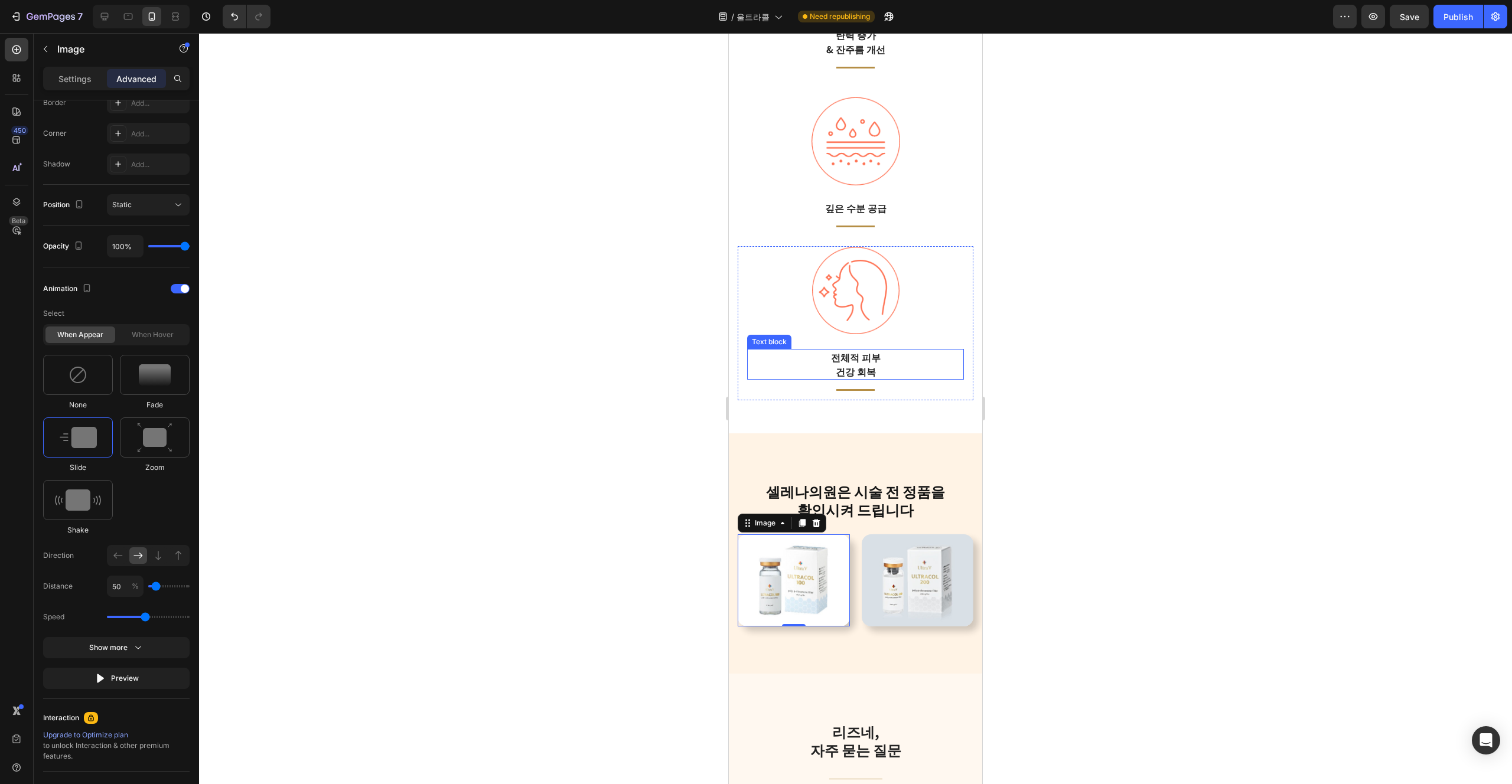
click at [755, 365] on p "건강 회복" at bounding box center [855, 372] width 214 height 14
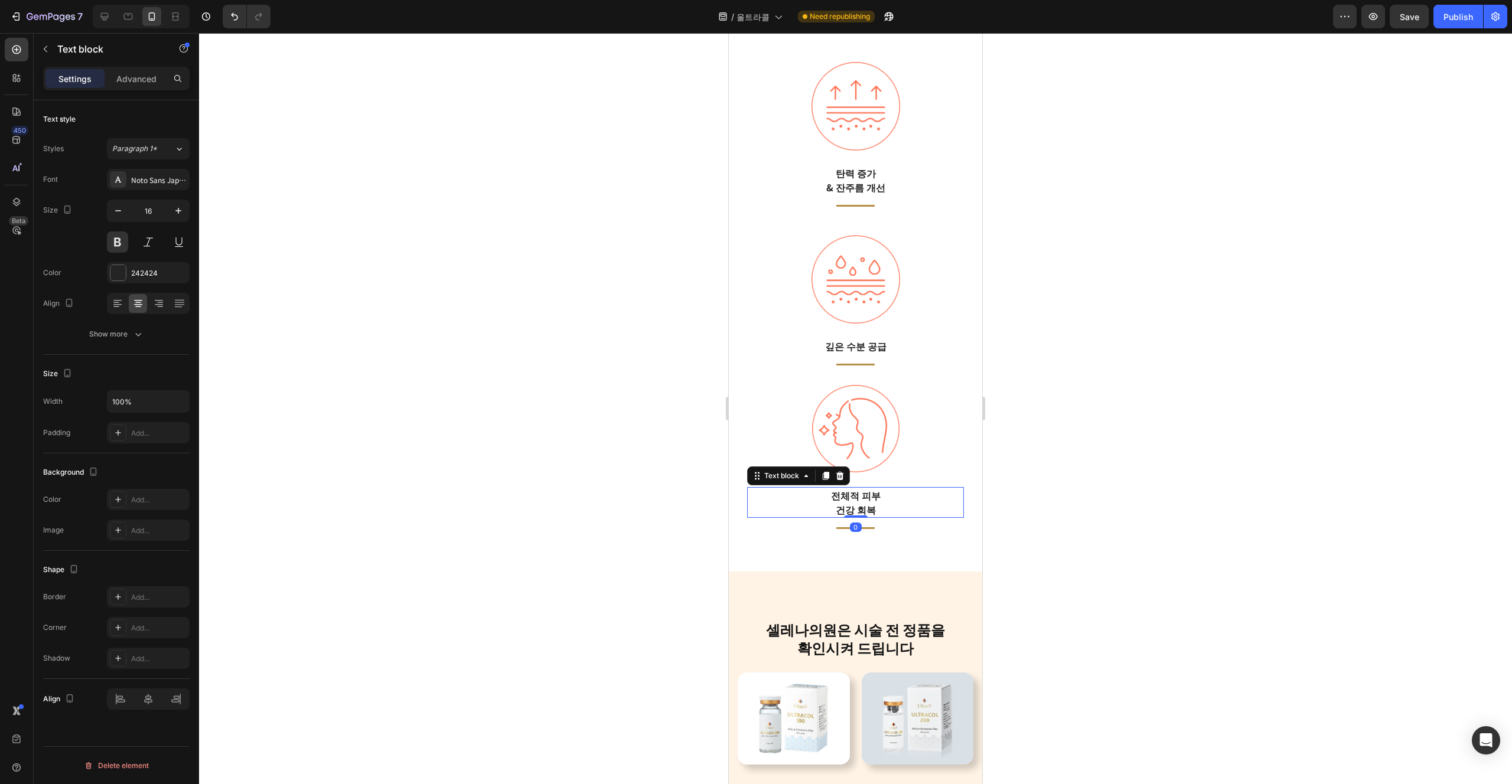
scroll to position [2568, 0]
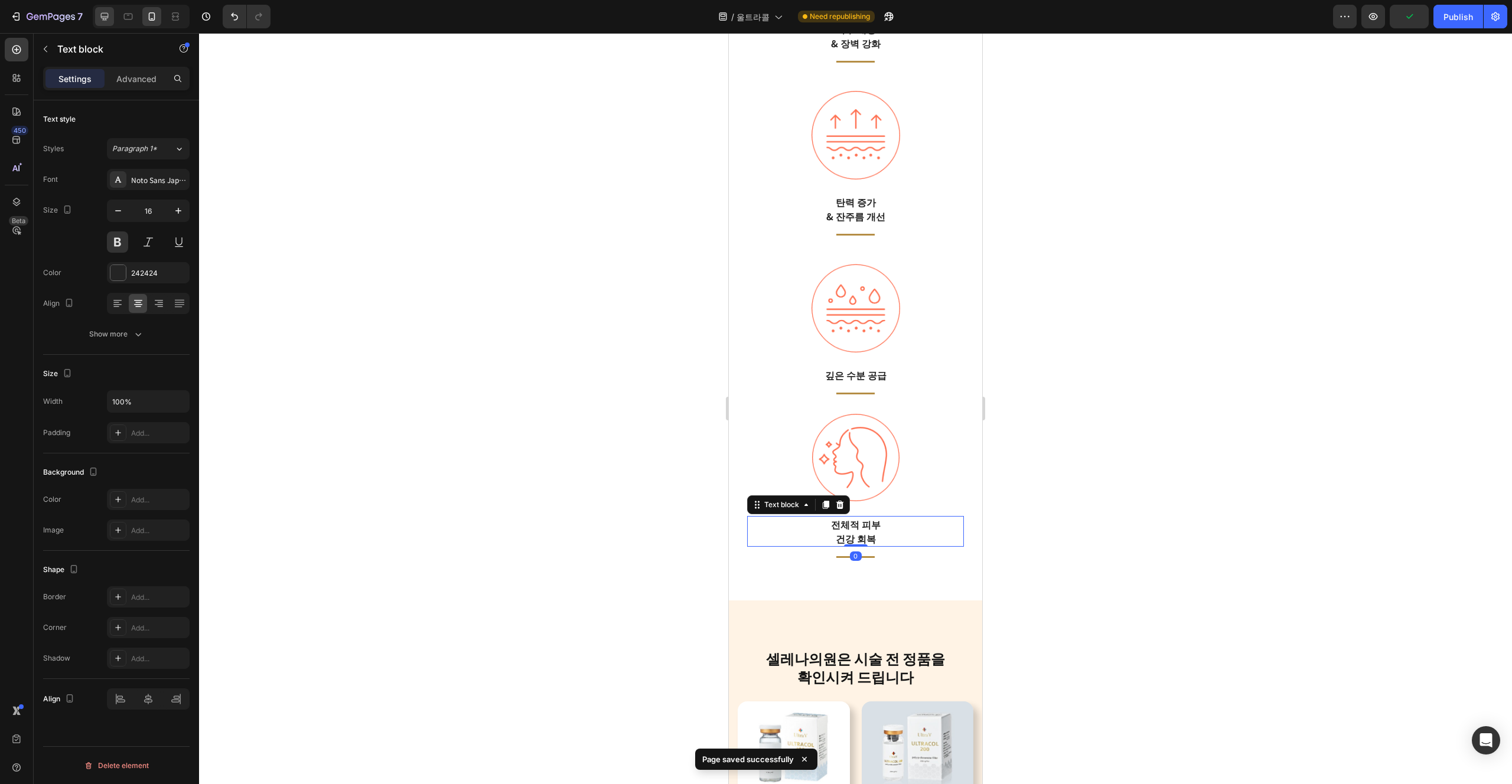
click at [112, 14] on div at bounding box center [104, 16] width 19 height 19
type input "24"
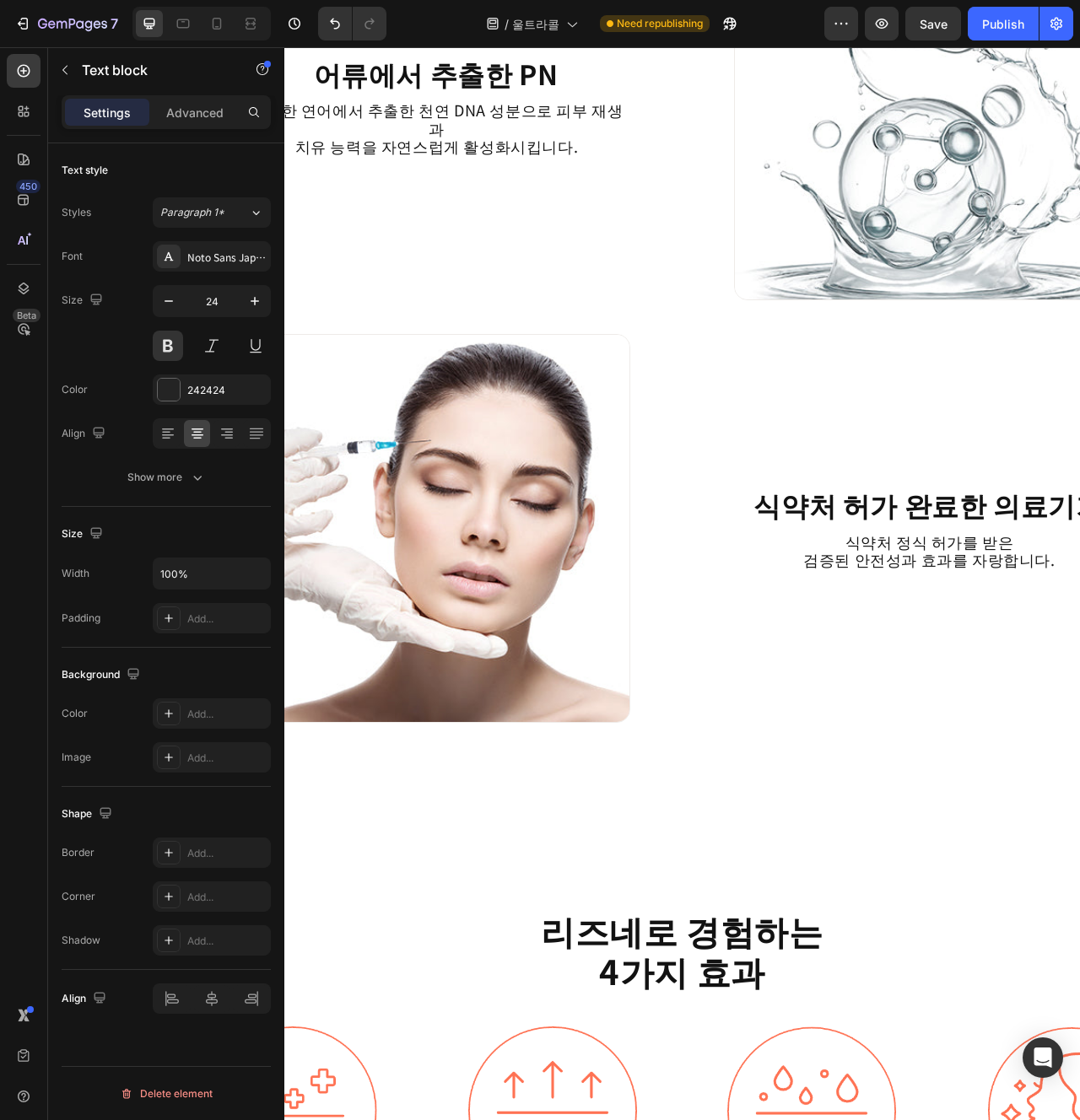
scroll to position [2602, 0]
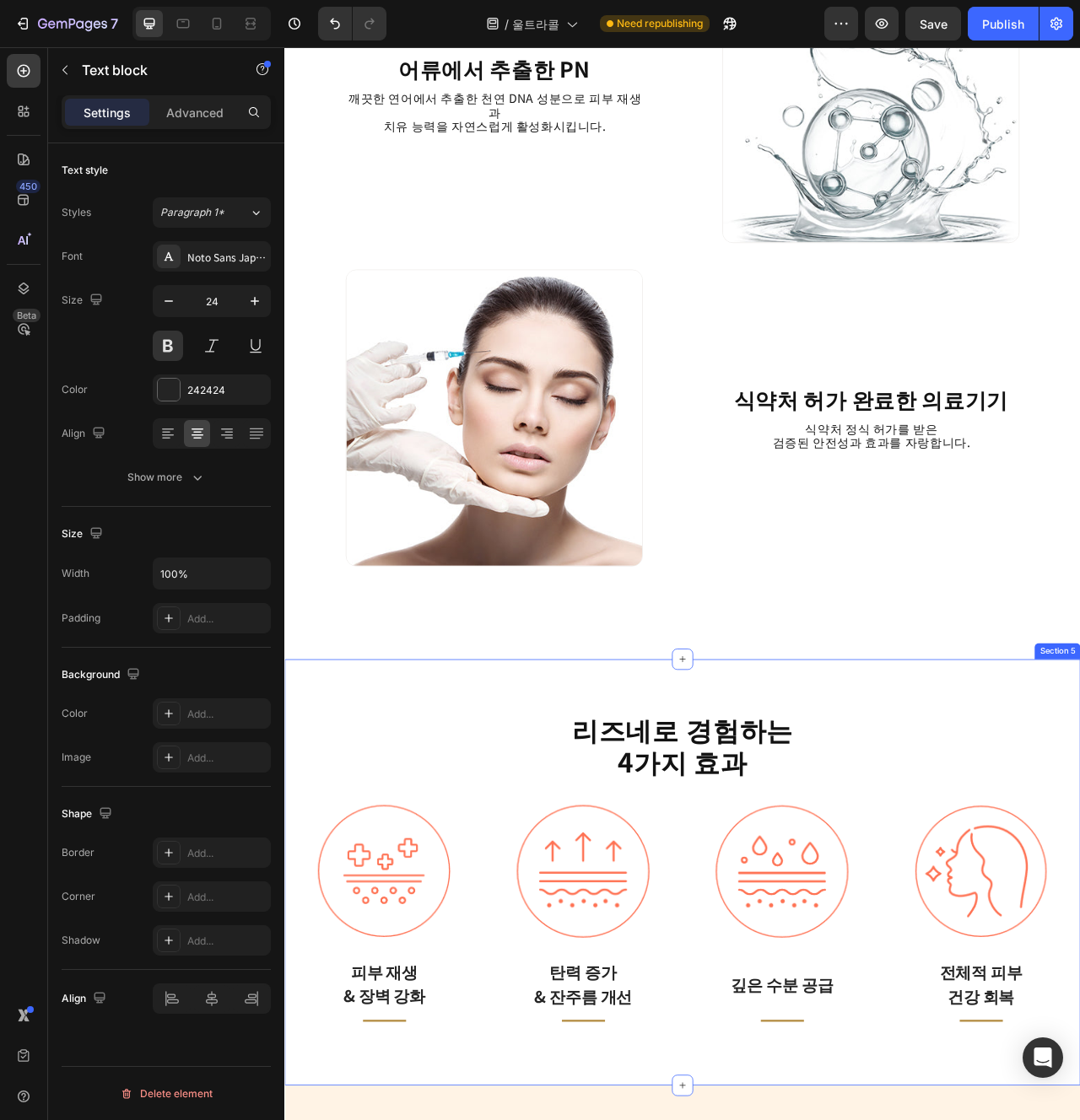
click at [667, 832] on div "리즈네로 경험하는 4가지 효과 Heading Image 피부 재생 & 장벽 강화 Text block Title Line Row Image 탄력…" at bounding box center [791, 1097] width 1012 height 542
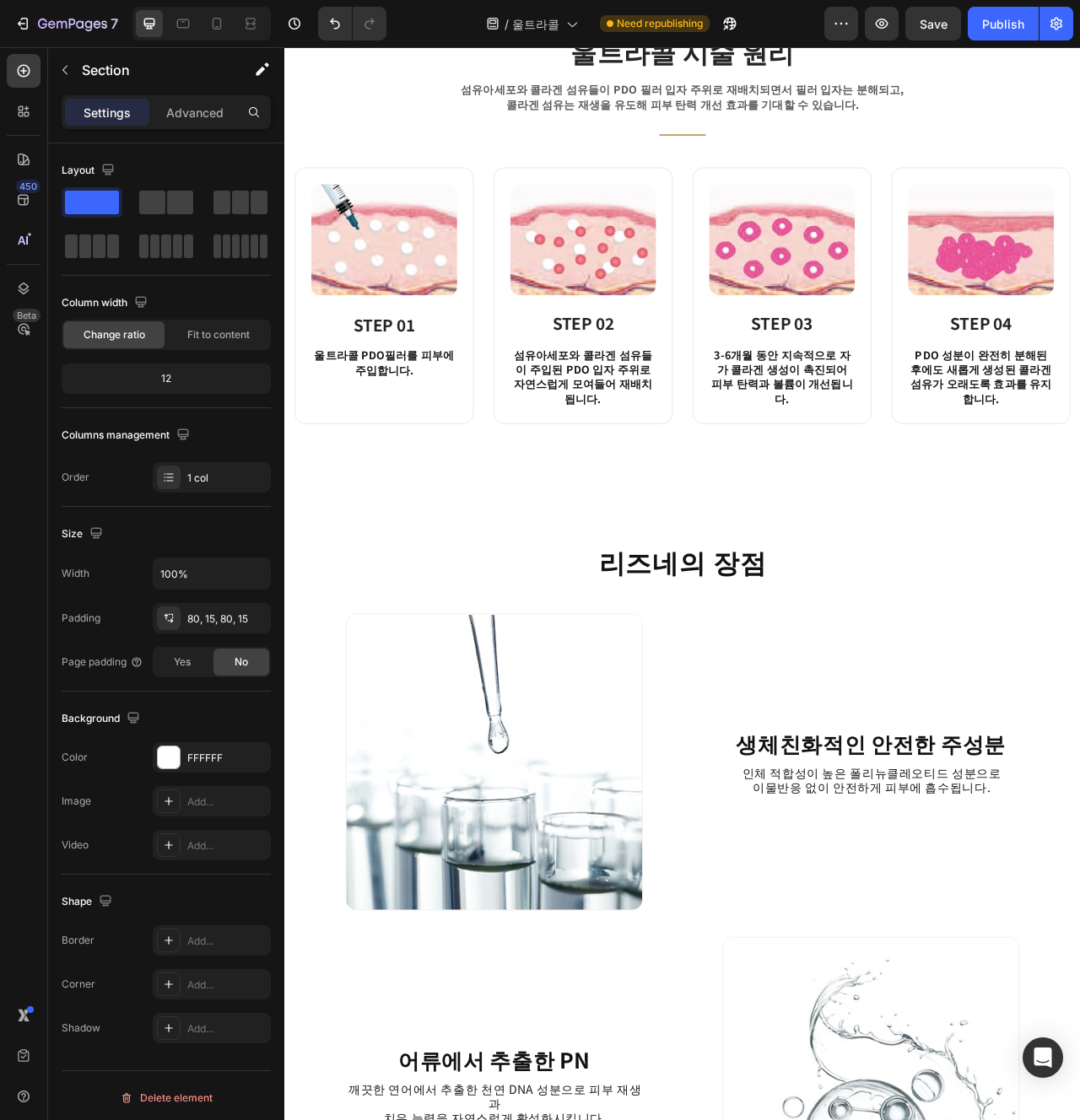
scroll to position [1598, 0]
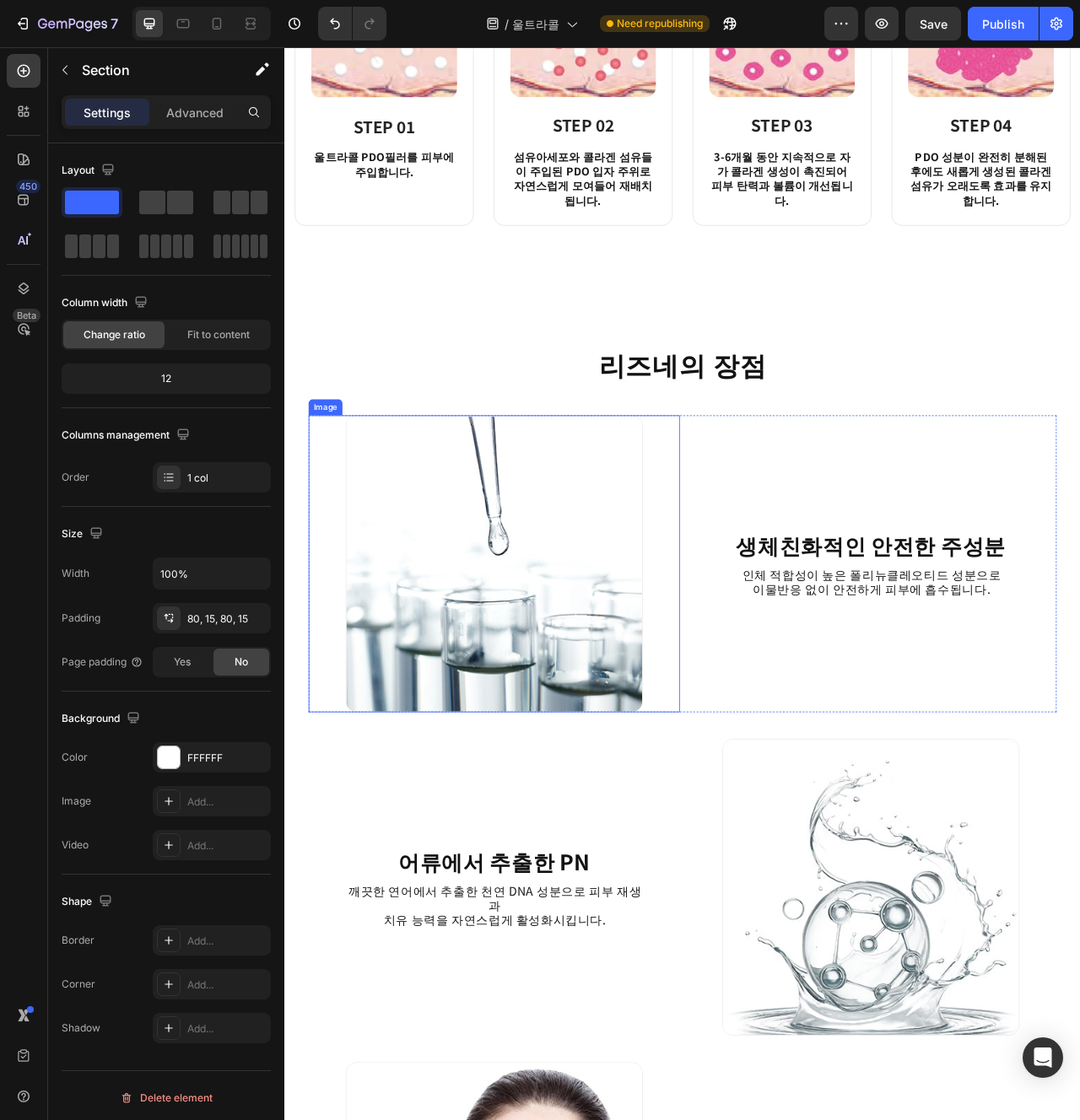
click at [686, 569] on img at bounding box center [551, 704] width 378 height 378
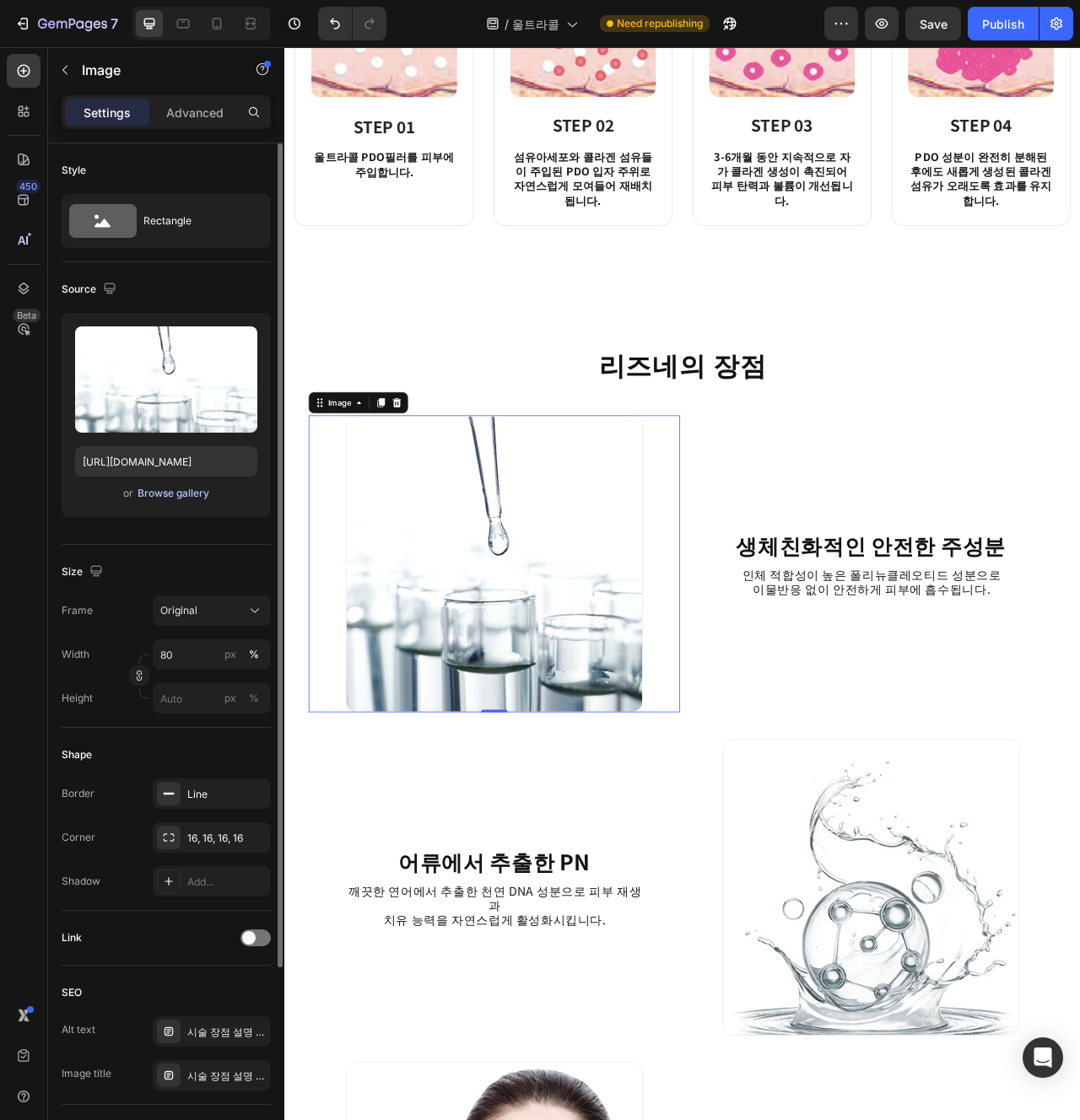
click at [194, 488] on div "Browse gallery" at bounding box center [173, 493] width 72 height 15
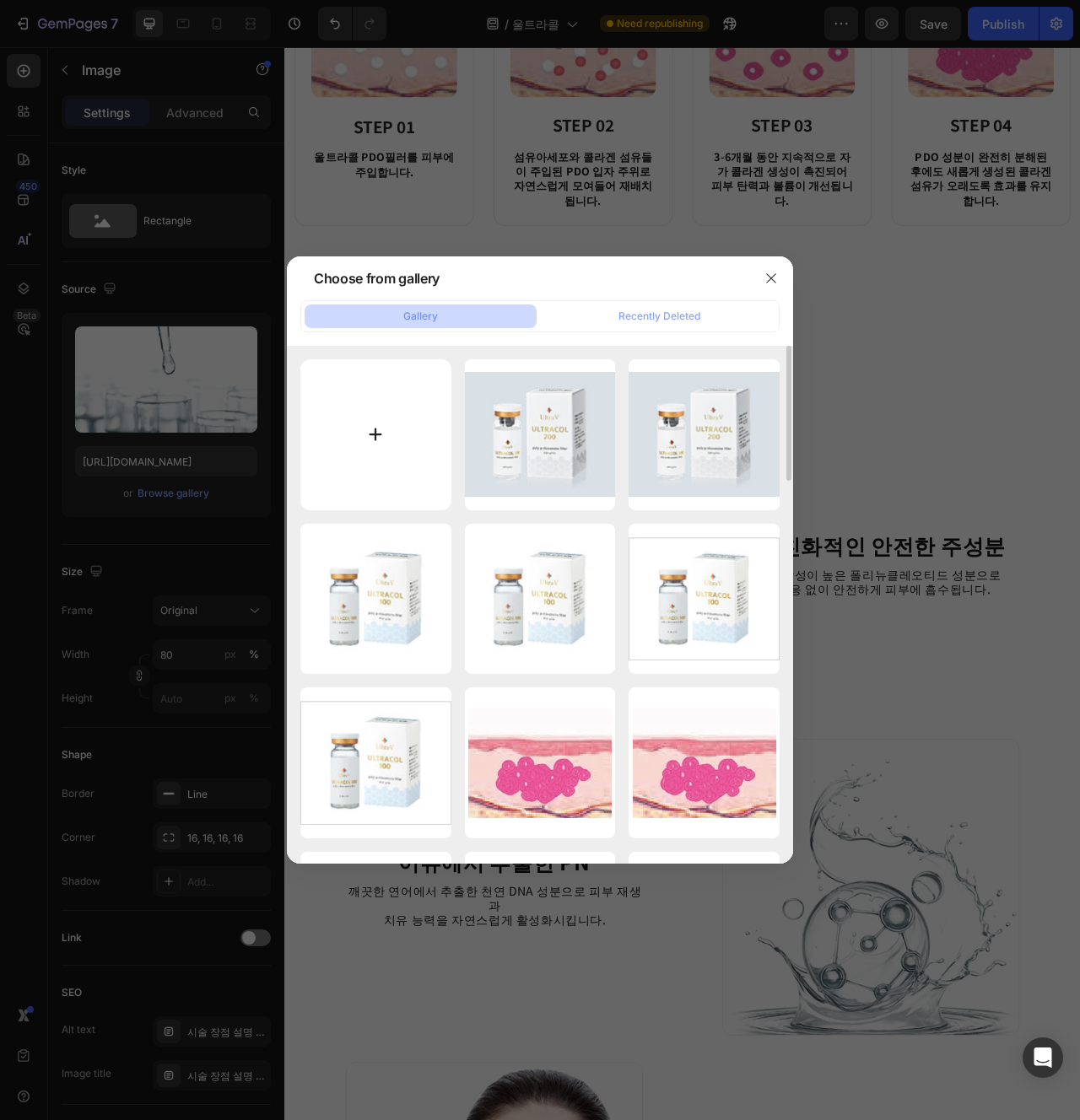
click at [368, 385] on input "file" at bounding box center [376, 434] width 151 height 151
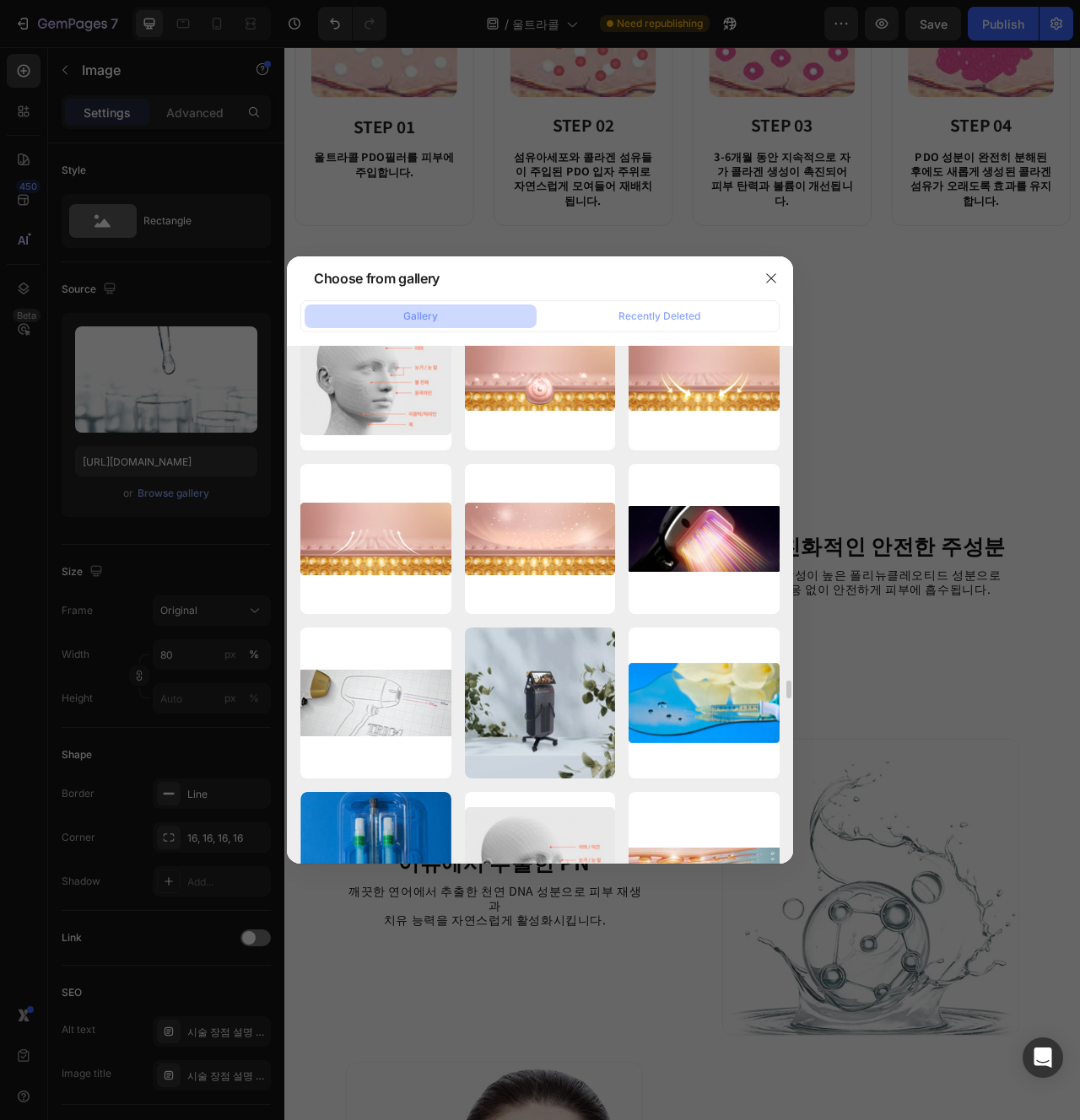
scroll to position [9585, 0]
click at [770, 282] on icon "button" at bounding box center [771, 278] width 14 height 14
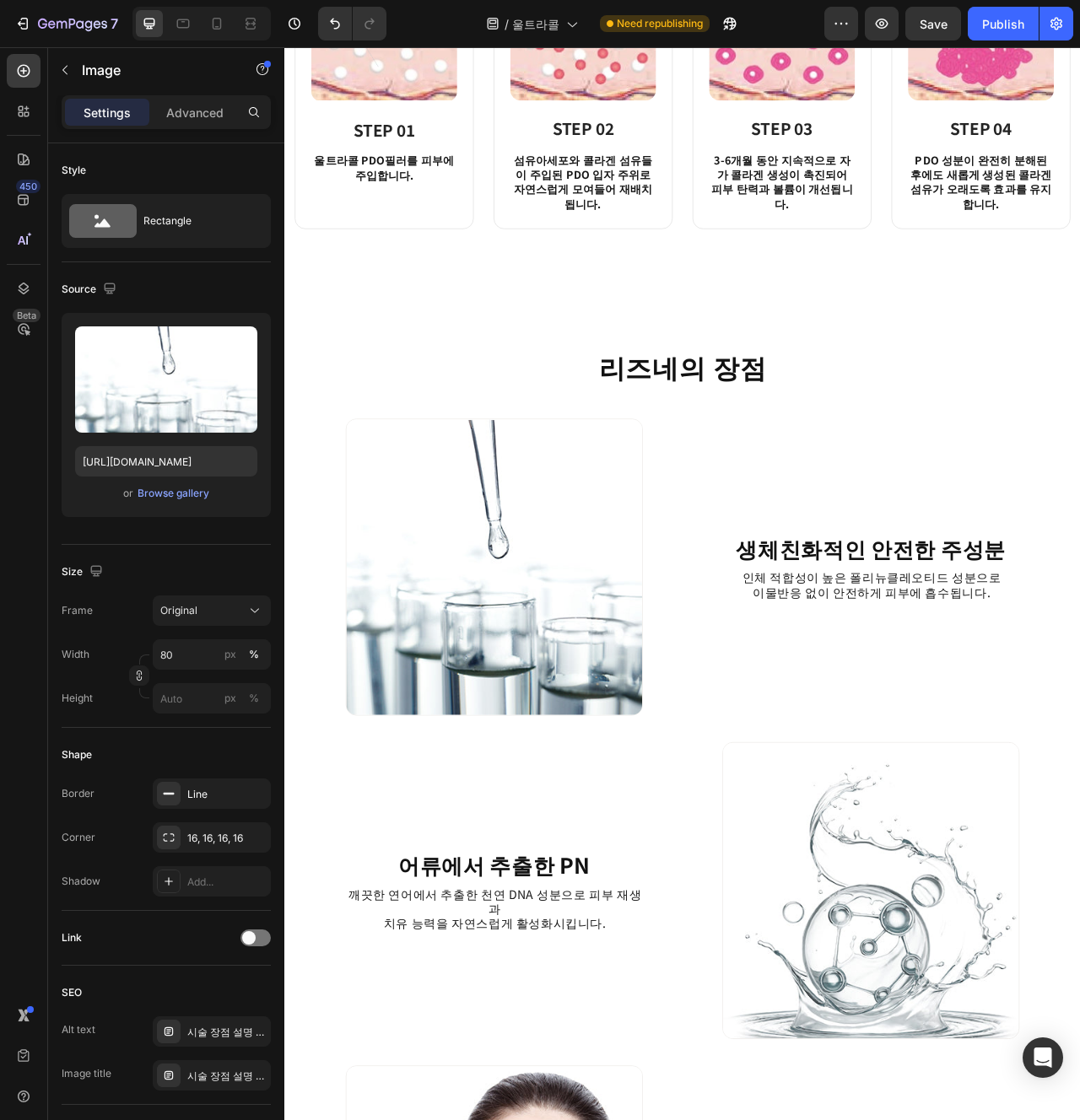
scroll to position [1499, 0]
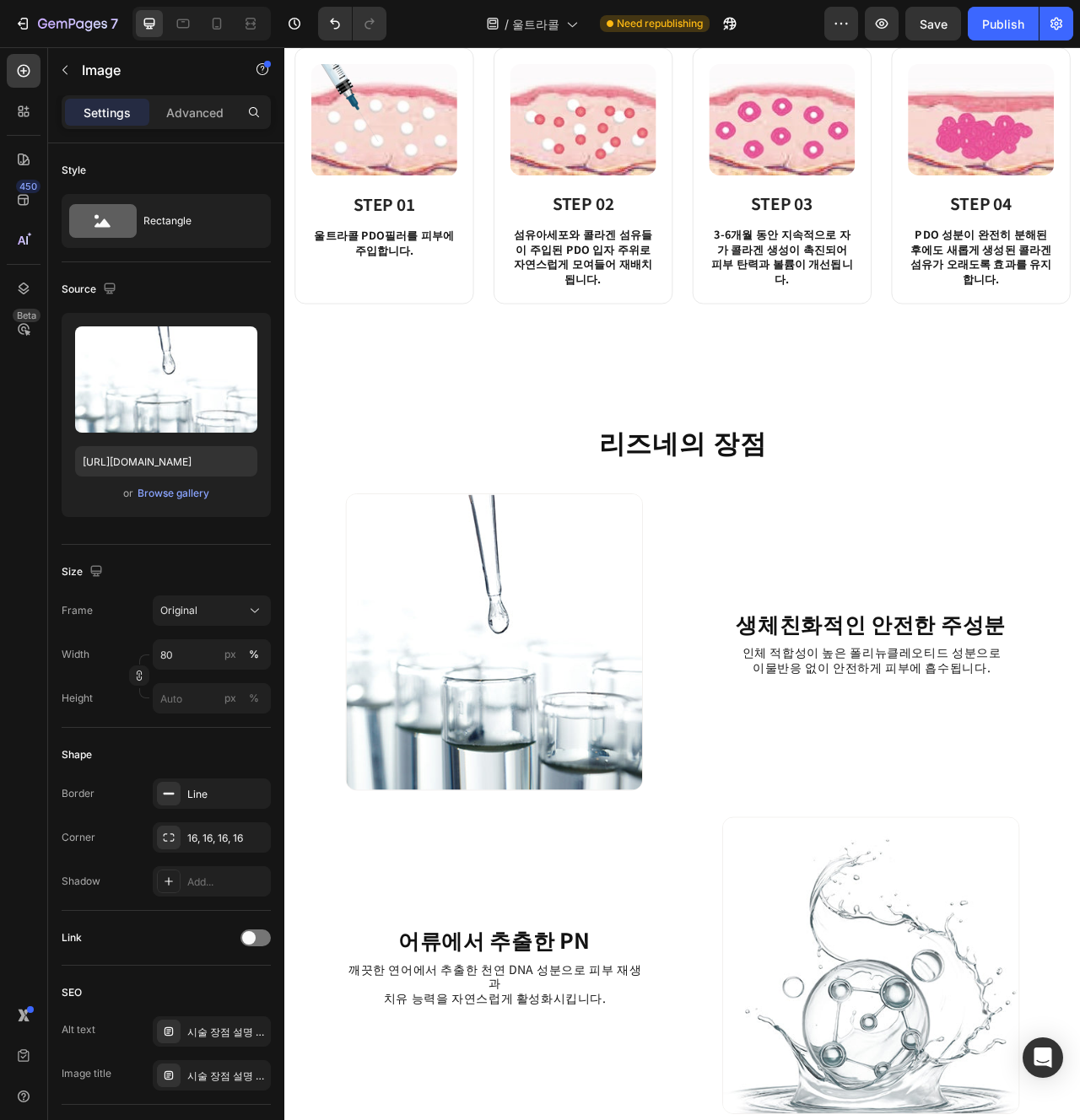
click at [529, 766] on img at bounding box center [551, 804] width 378 height 378
click at [580, 753] on img at bounding box center [551, 804] width 378 height 378
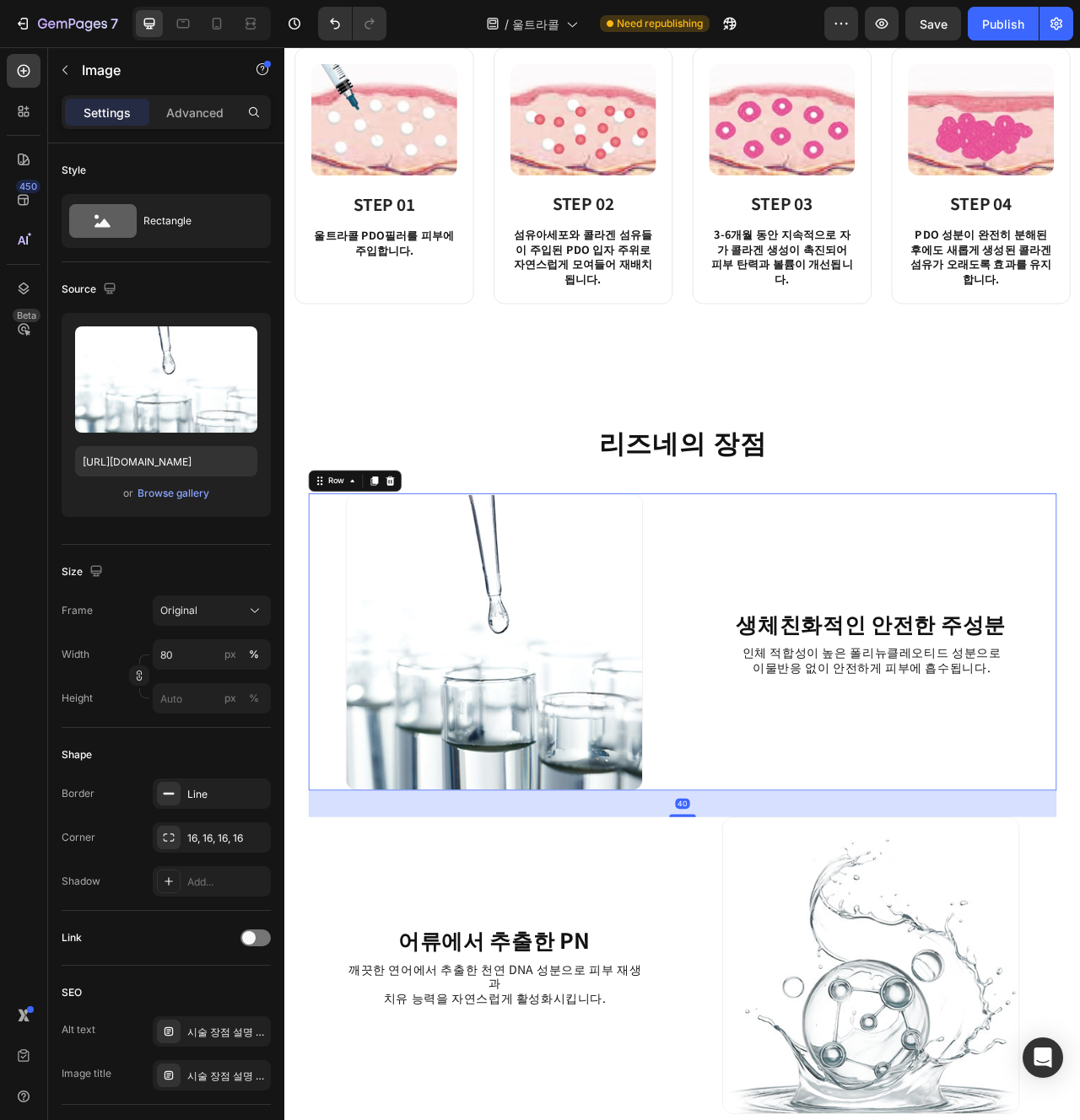
click at [1079, 729] on div "생체친화적인 안전한 주성분 Heading 인체 적합성이 높은 폴리뉴클레오티드 성분으로 이물반응 없이 안전하게 피부에 흡수됩니다. Text Bl…" at bounding box center [1030, 804] width 473 height 378
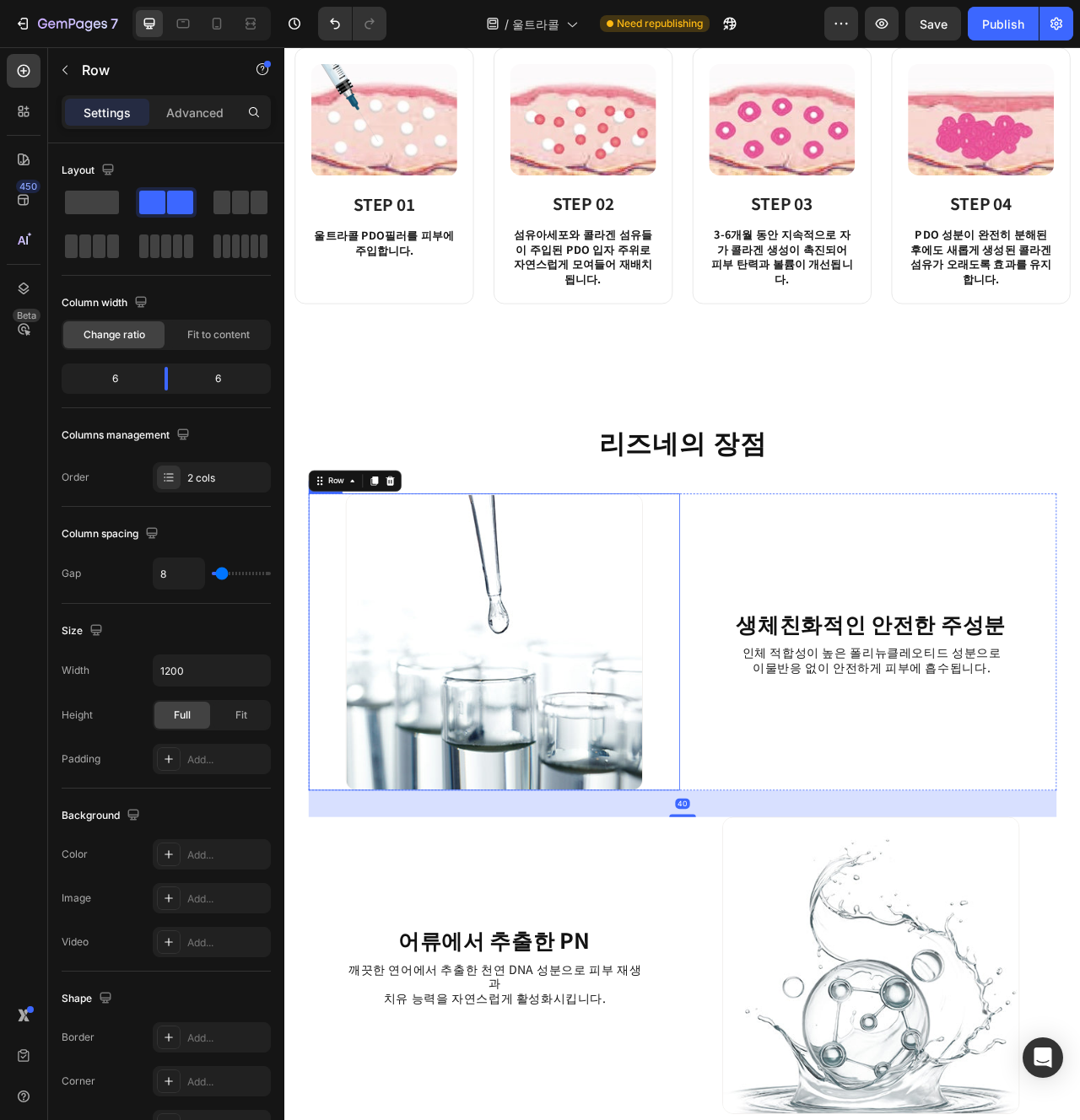
click at [658, 838] on img at bounding box center [551, 804] width 378 height 378
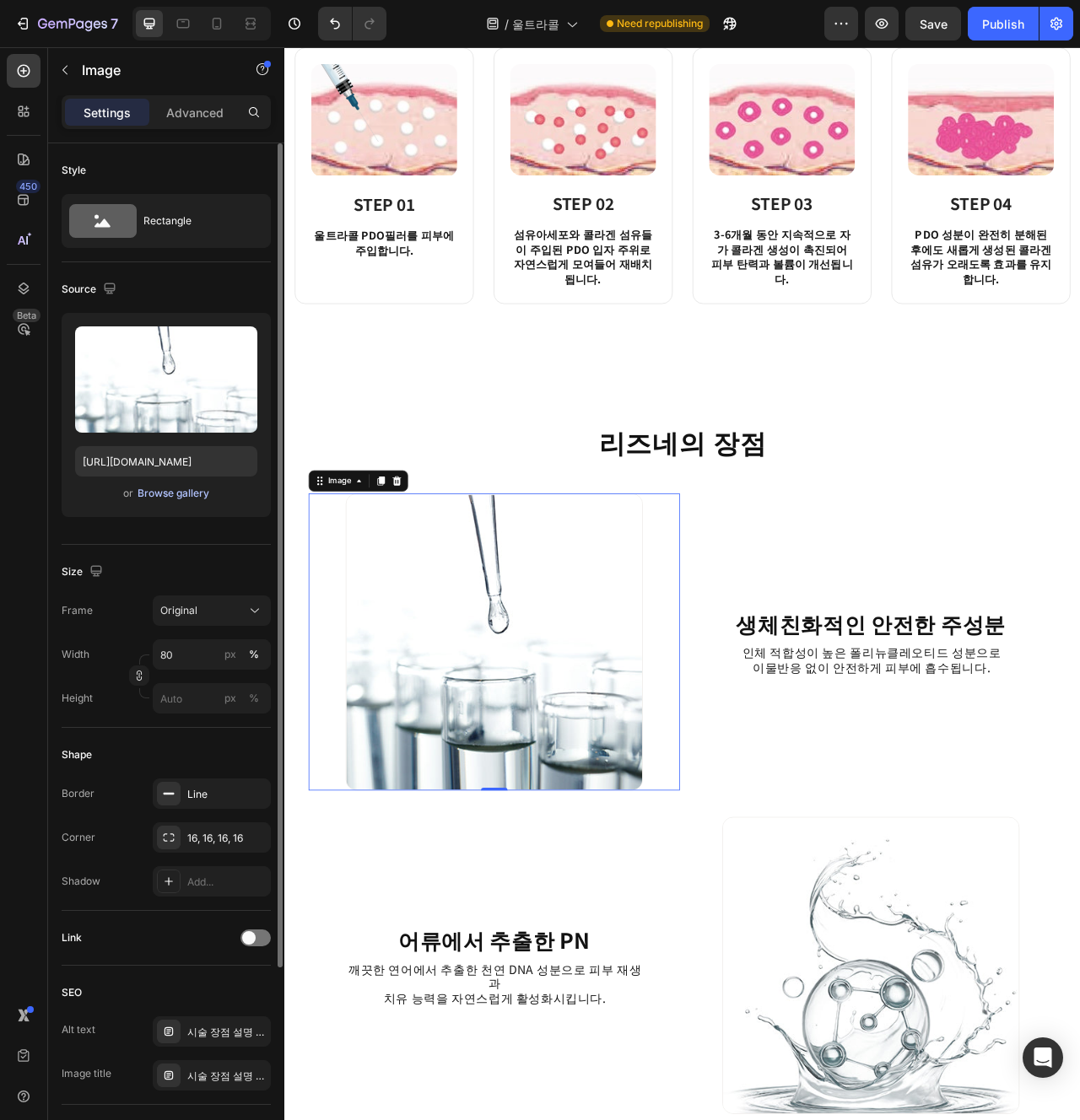
click at [187, 495] on div "Browse gallery" at bounding box center [173, 493] width 72 height 15
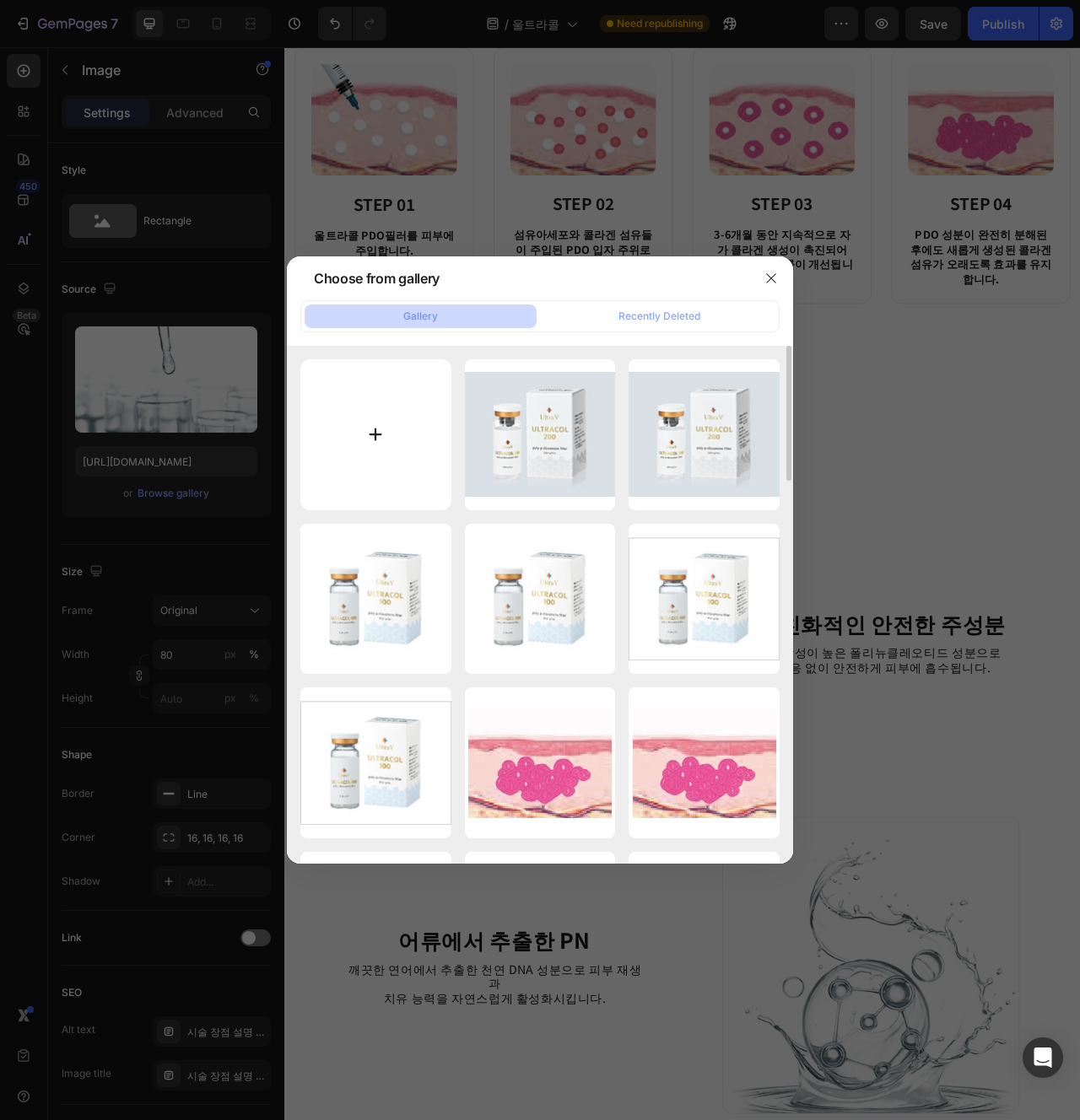
click at [329, 447] on input "file" at bounding box center [376, 434] width 151 height 151
type input "C:\fakepath\se231.png"
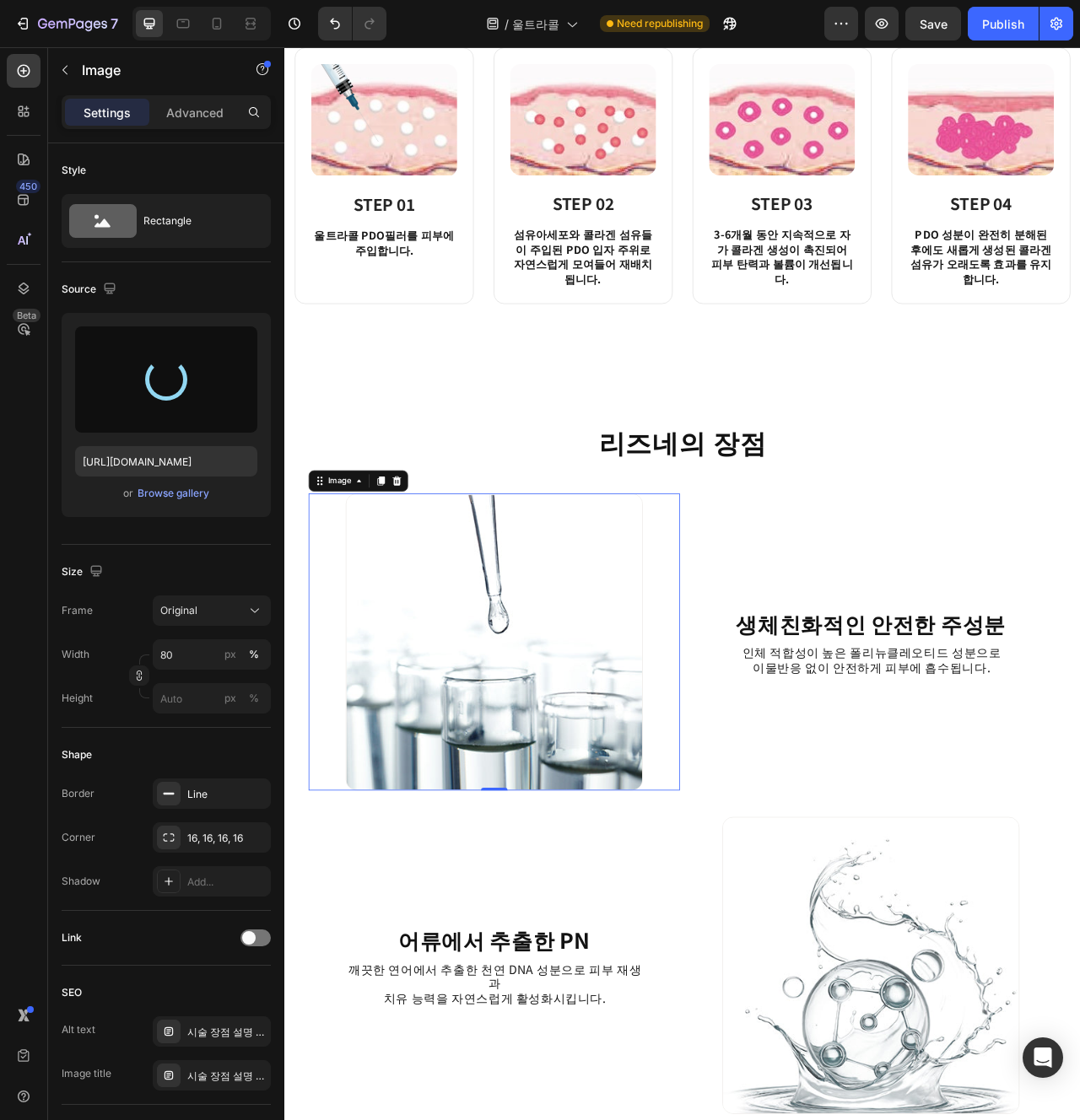
type input "https://cdn.shopify.com/s/files/1/0956/9894/4132/files/gempages_577415988631306…"
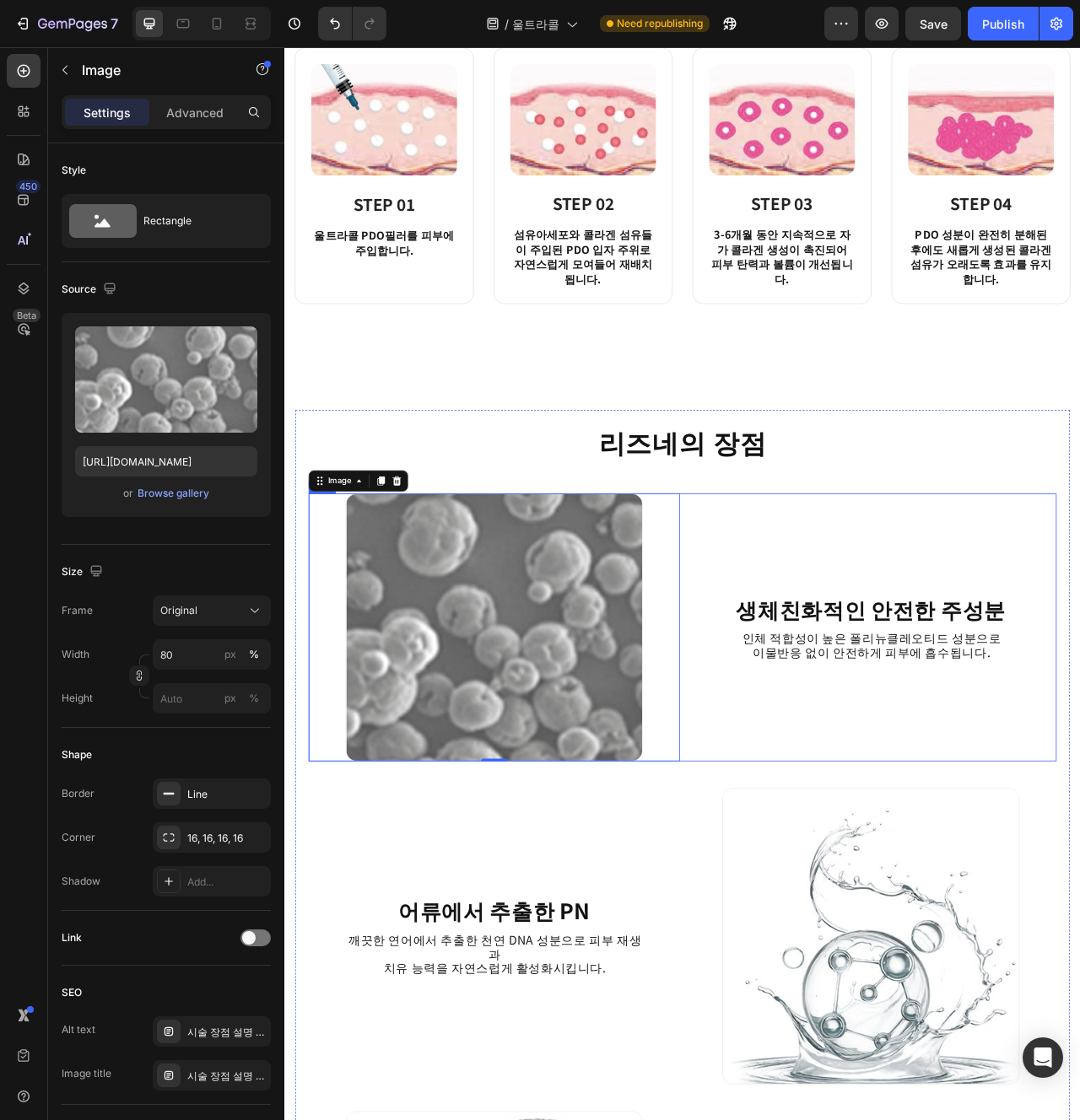
click at [853, 856] on div "생체친화적인 안전한 주성분 Heading 인체 적합성이 높은 폴리뉴클레오티드 성분으로 이물반응 없이 안전하게 피부에 흡수됩니다. Text Bl…" at bounding box center [1030, 785] width 473 height 340
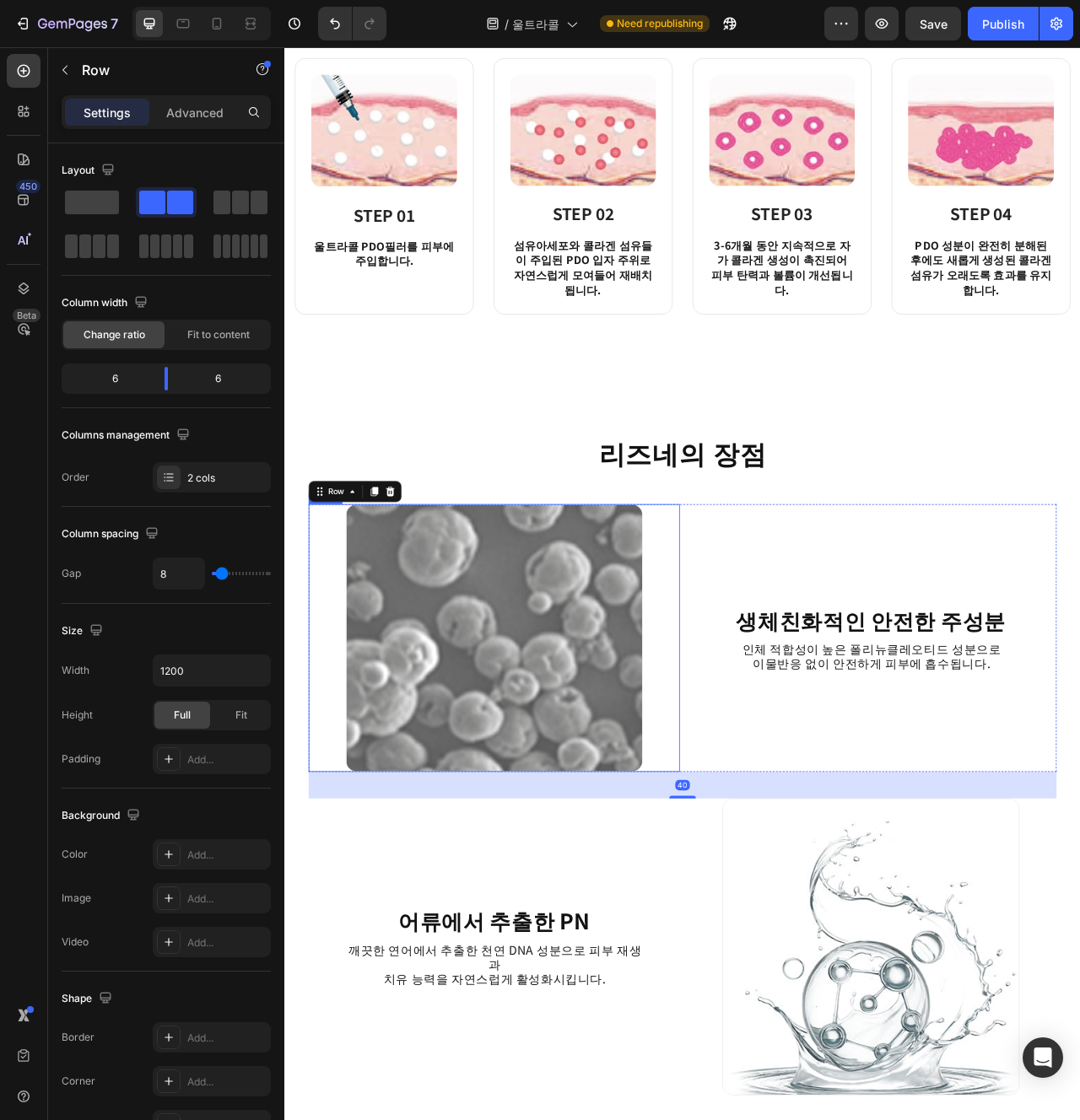
click at [664, 856] on img at bounding box center [551, 799] width 378 height 340
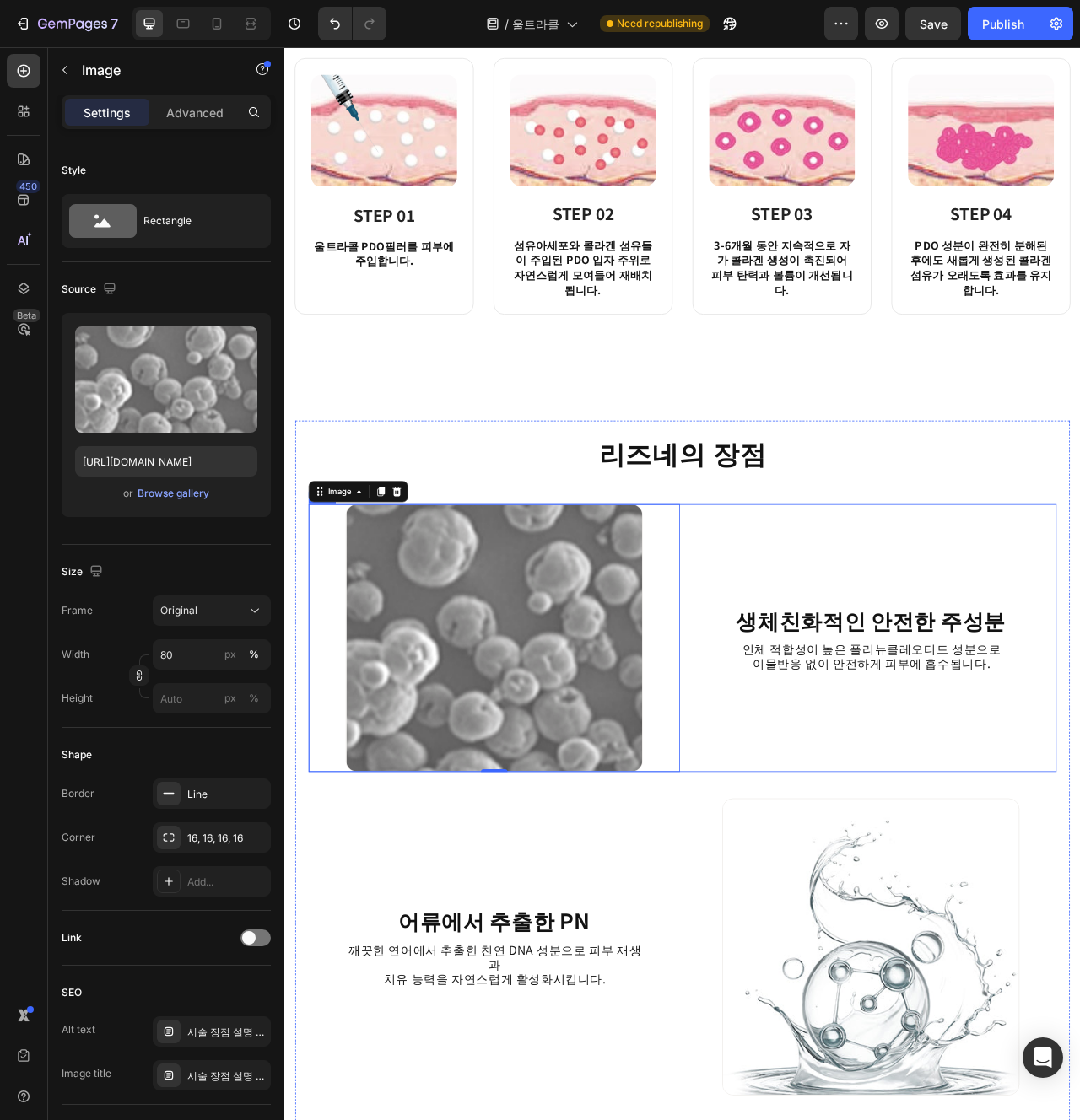
click at [865, 900] on div "생체친화적인 안전한 주성분 Heading 인체 적합성이 높은 폴리뉴클레오티드 성분으로 이물반응 없이 안전하게 피부에 흡수됩니다. Text Bl…" at bounding box center [1030, 799] width 473 height 340
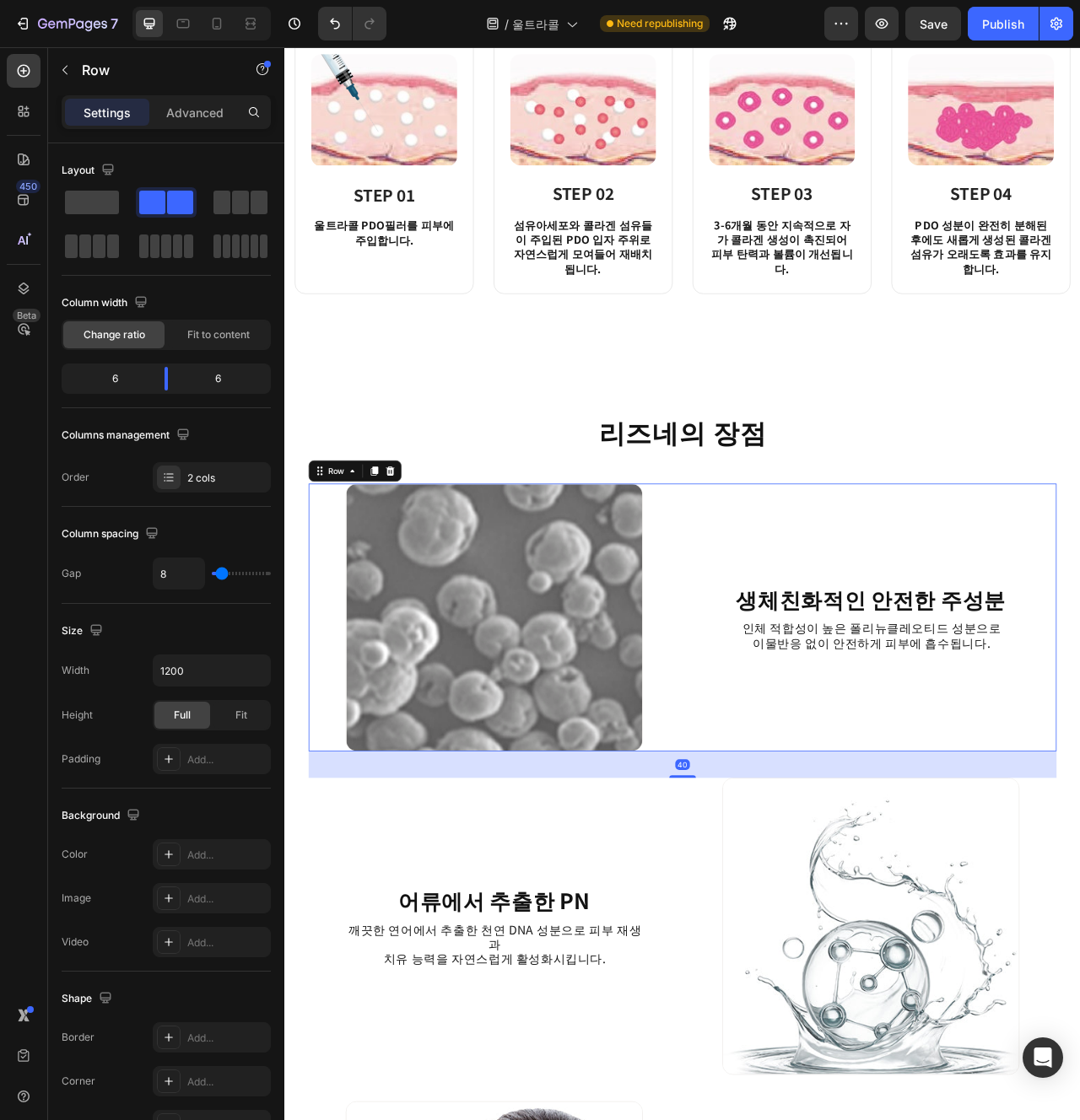
scroll to position [1515, 0]
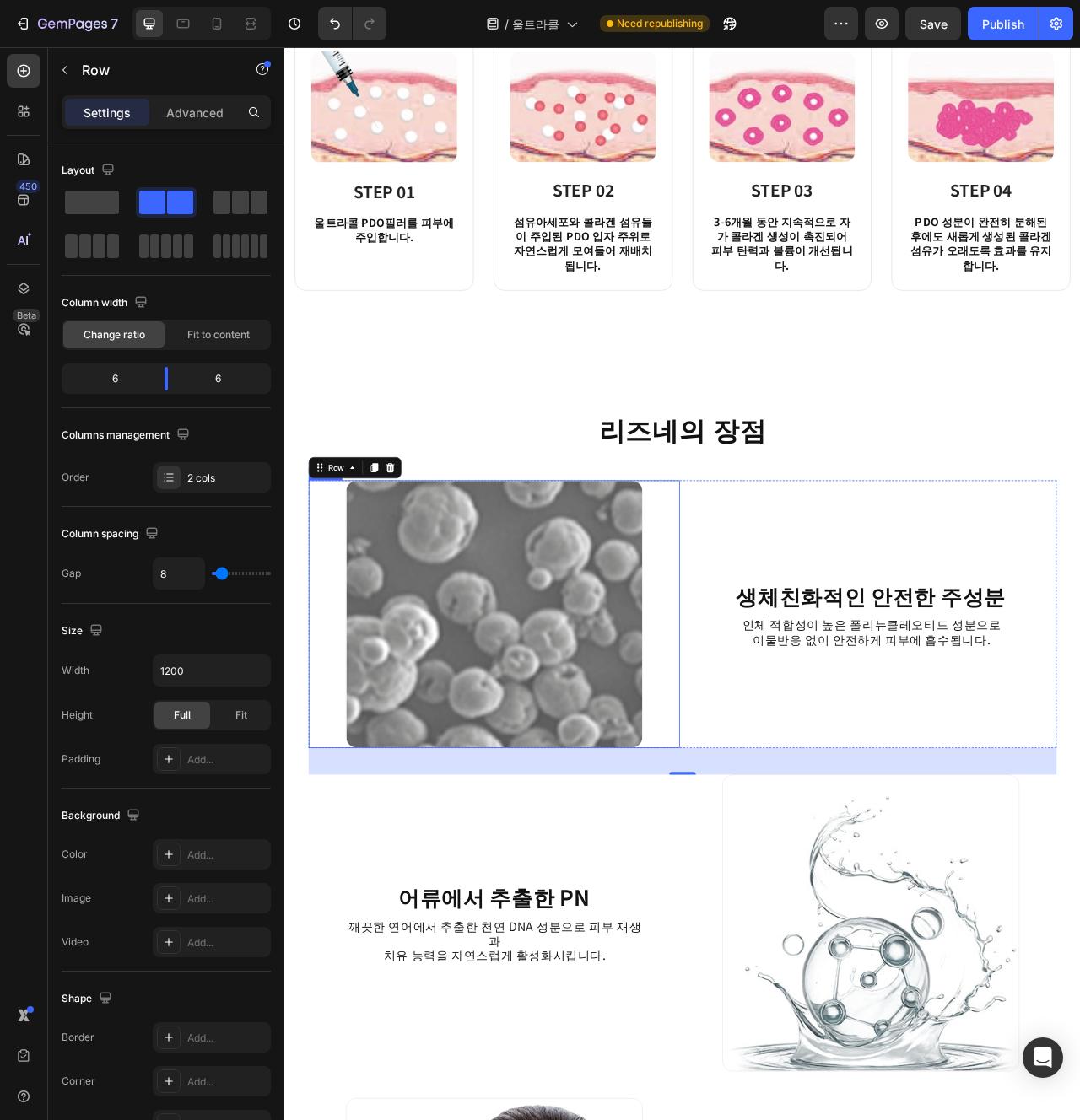
click at [460, 738] on img at bounding box center [551, 768] width 378 height 340
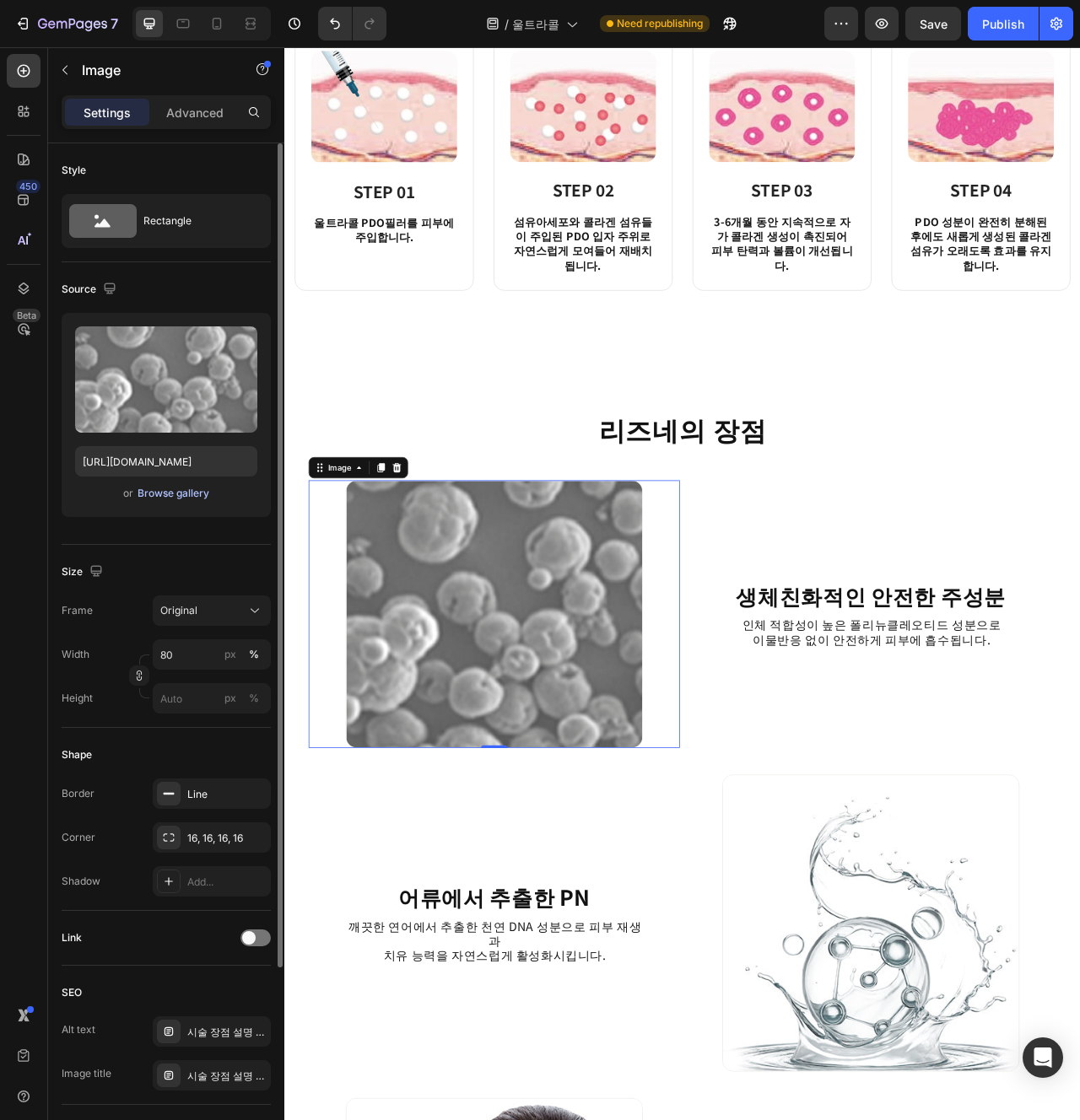
click at [187, 489] on div "Browse gallery" at bounding box center [173, 493] width 72 height 15
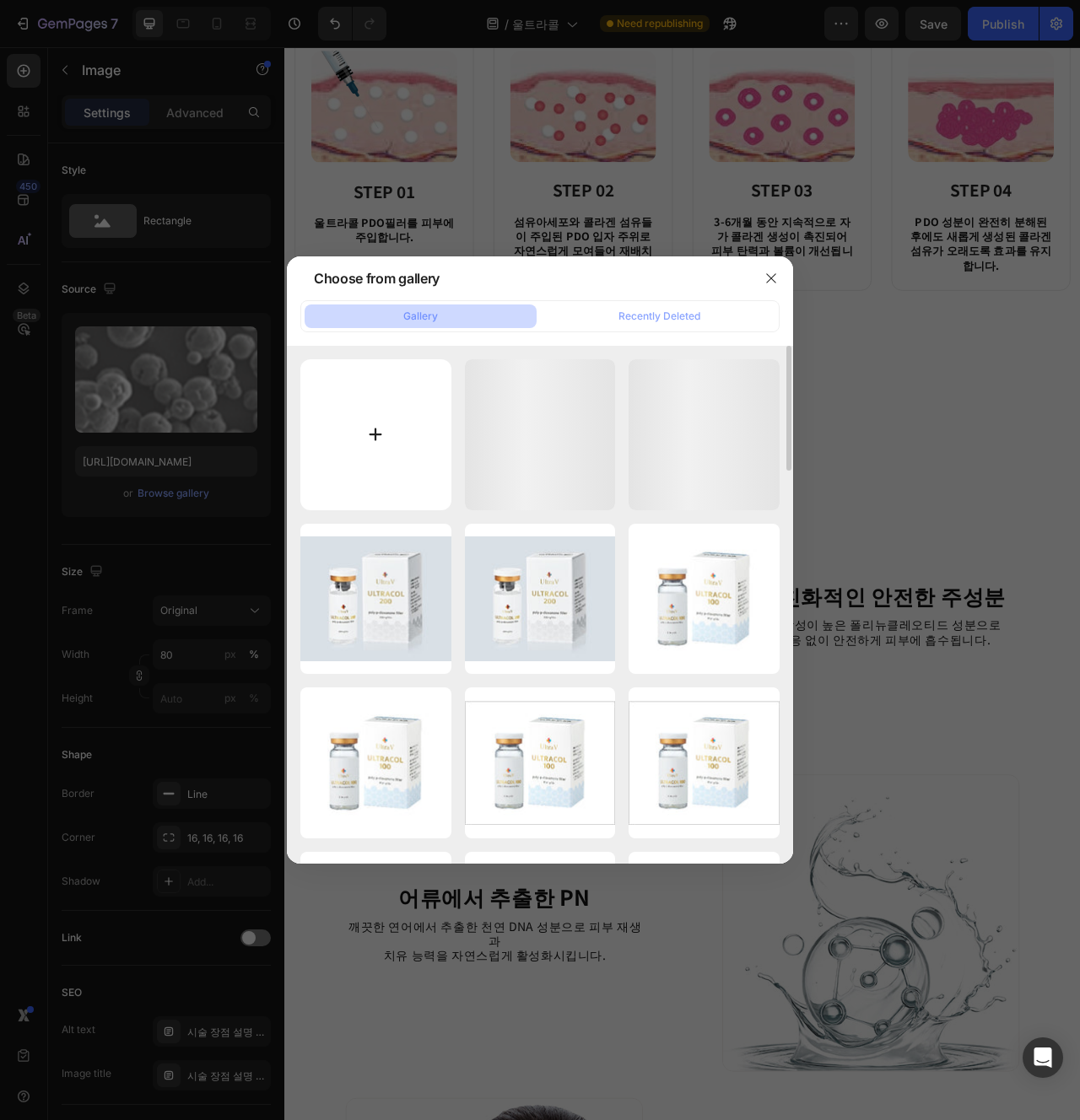
click at [382, 447] on input "file" at bounding box center [376, 434] width 151 height 151
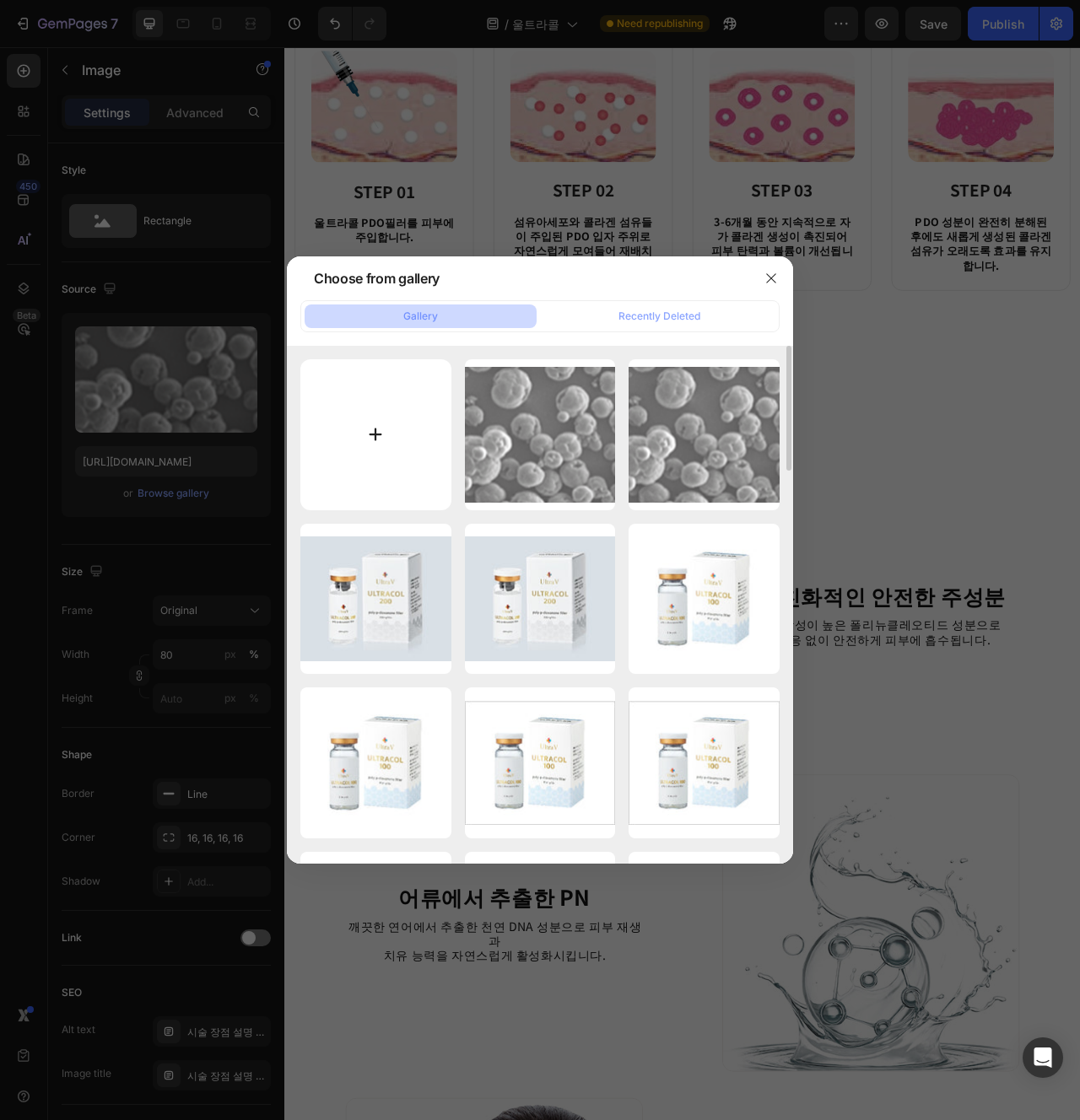
type input "C:\fakepath\se232.png"
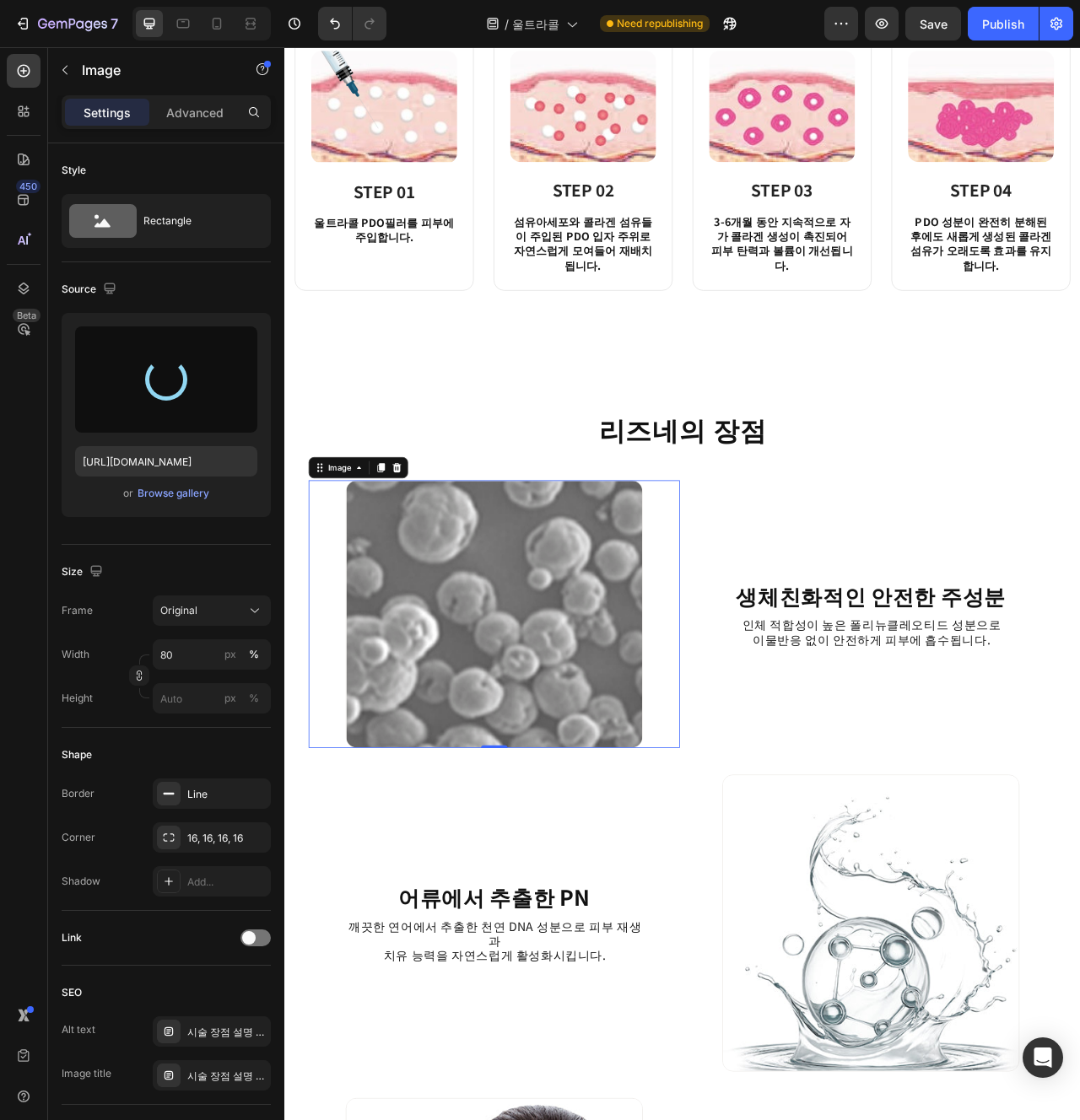
type input "[URL][DOMAIN_NAME]"
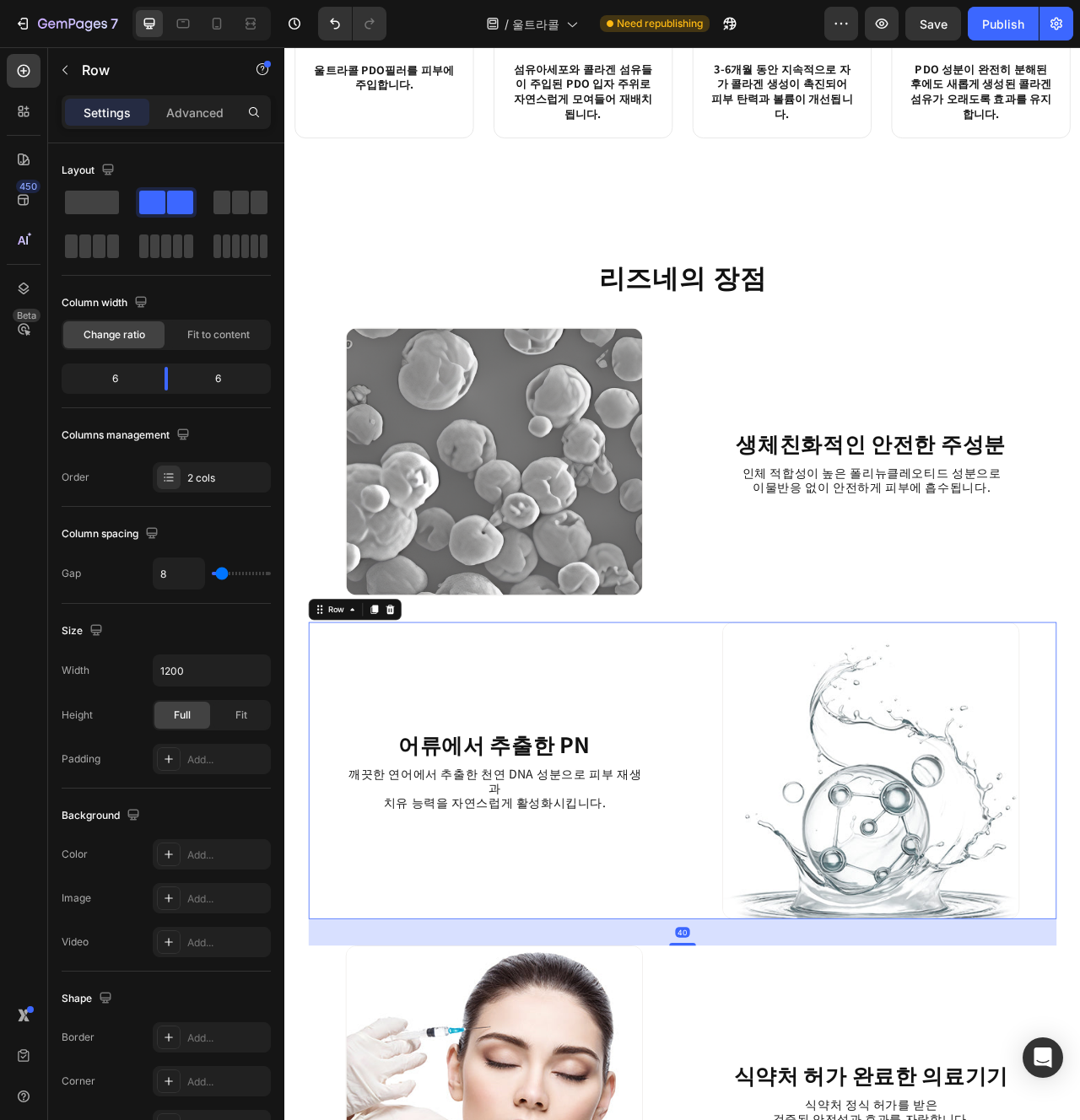
scroll to position [1719, 0]
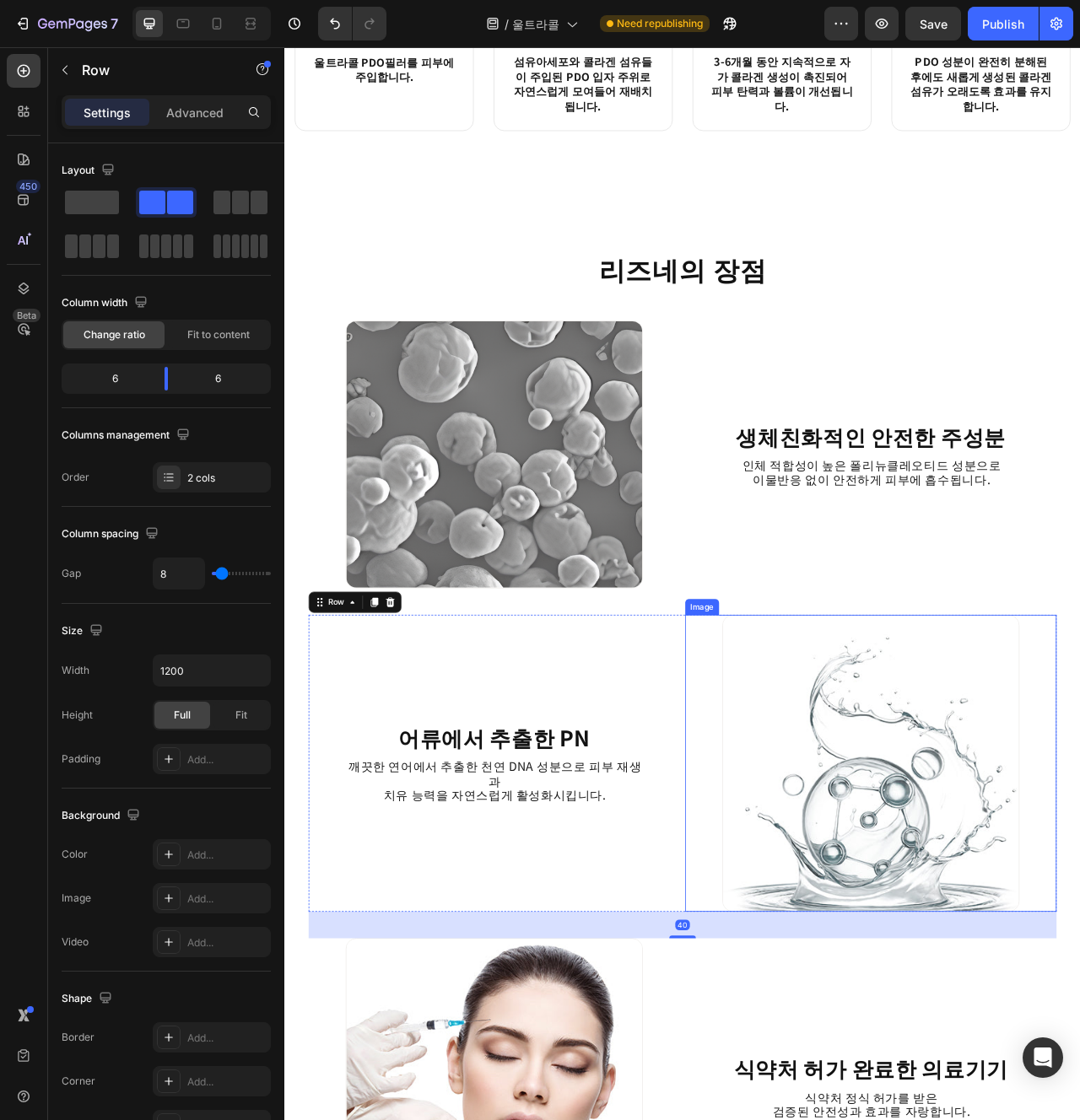
click at [1046, 989] on img at bounding box center [1030, 958] width 378 height 378
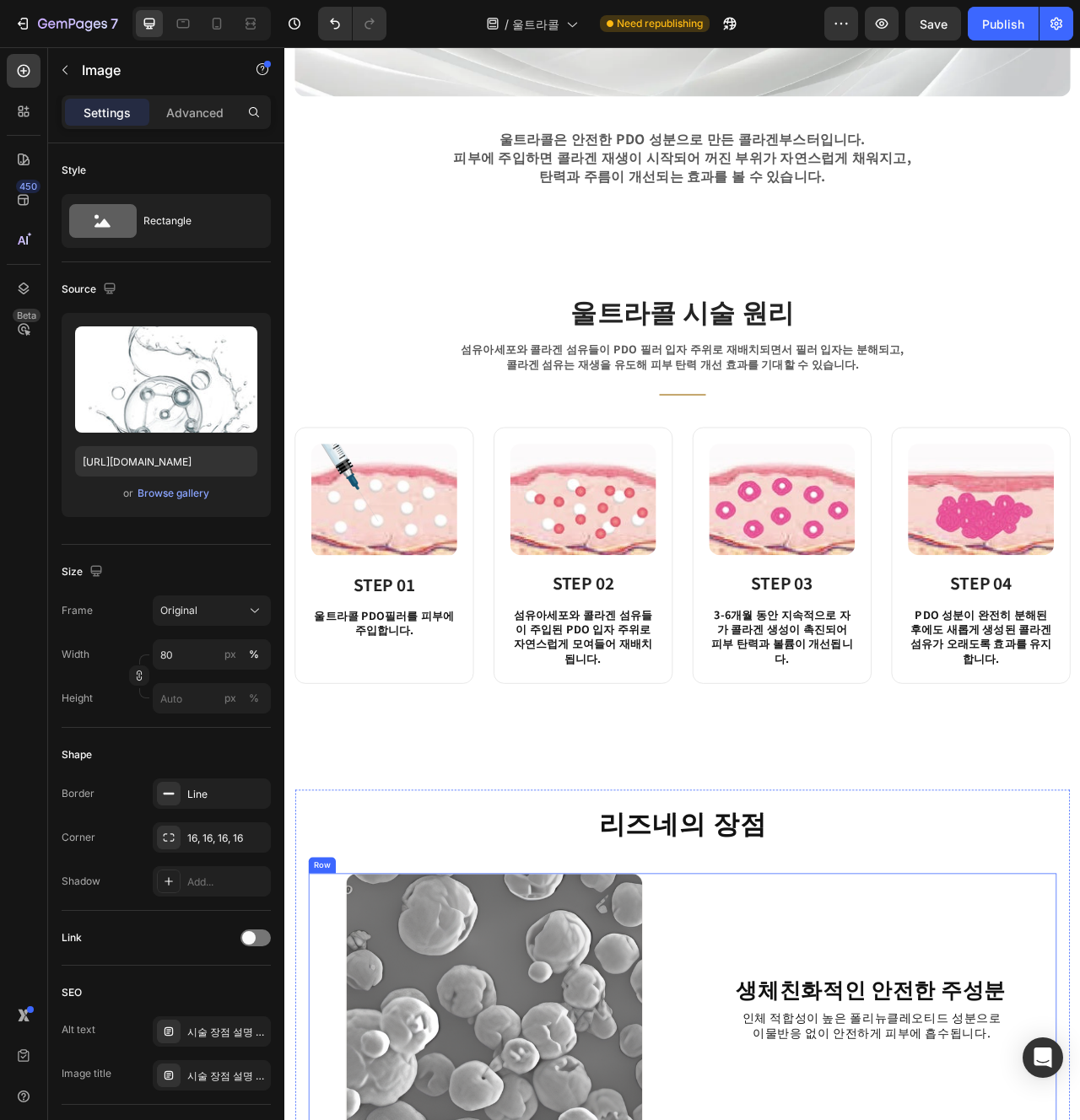
scroll to position [877, 0]
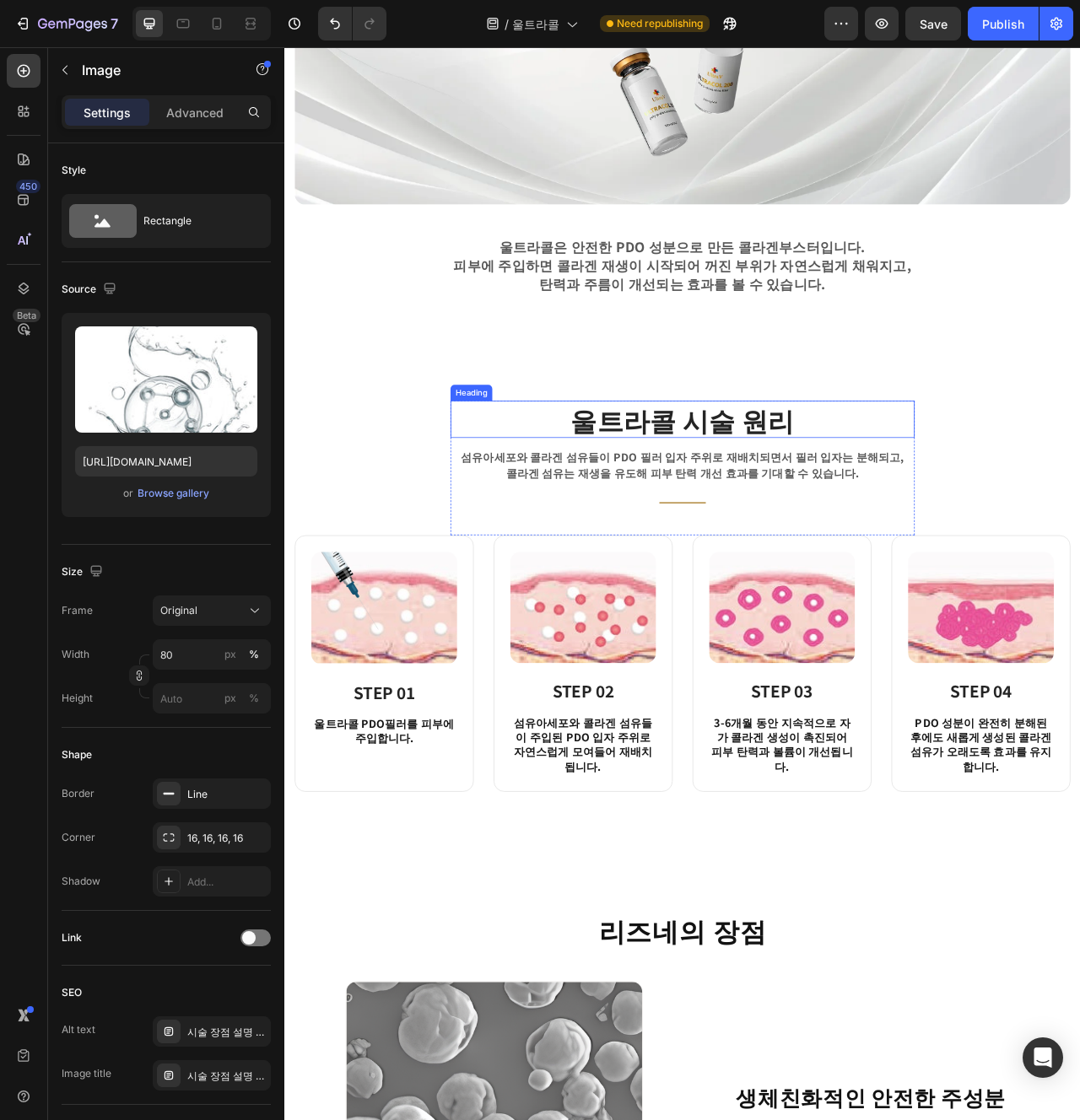
click at [738, 539] on h2 "울트라콜 시술 원리" at bounding box center [790, 520] width 591 height 47
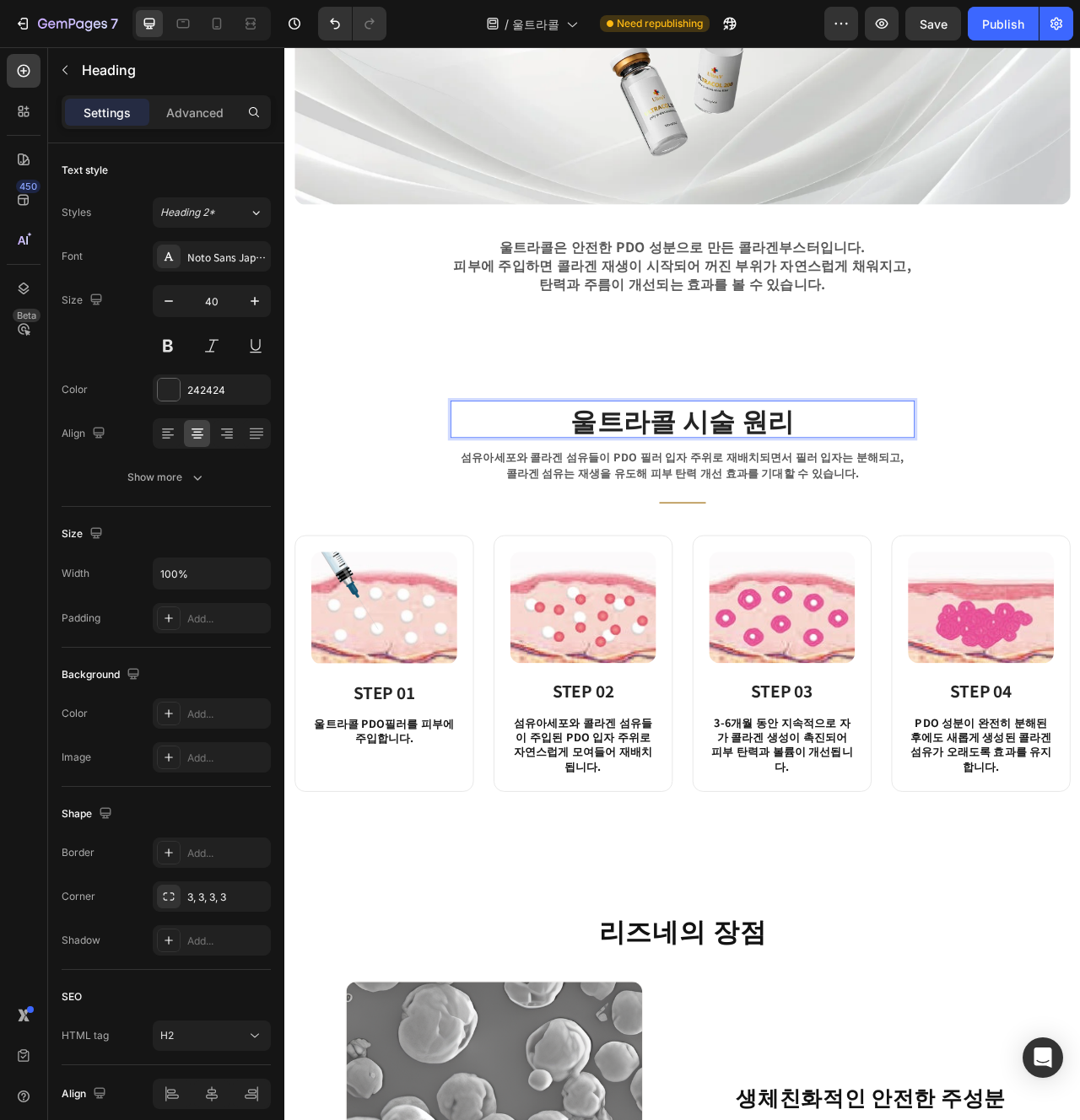
click at [767, 527] on h2 "울트라콜 시술 원리" at bounding box center [790, 520] width 591 height 47
click at [767, 527] on p "울트라콜 시술 원리" at bounding box center [790, 520] width 587 height 44
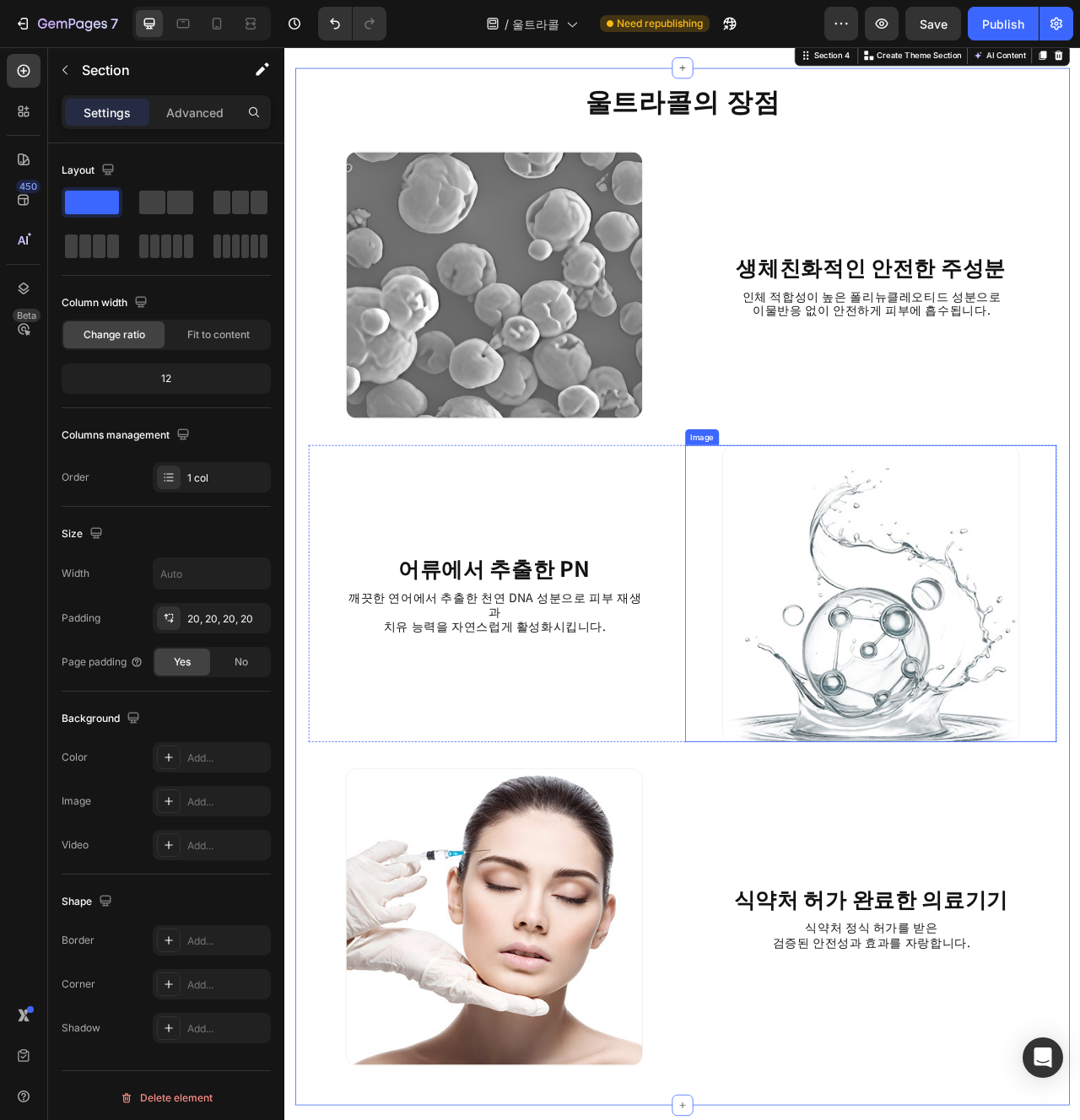
scroll to position [2150, 0]
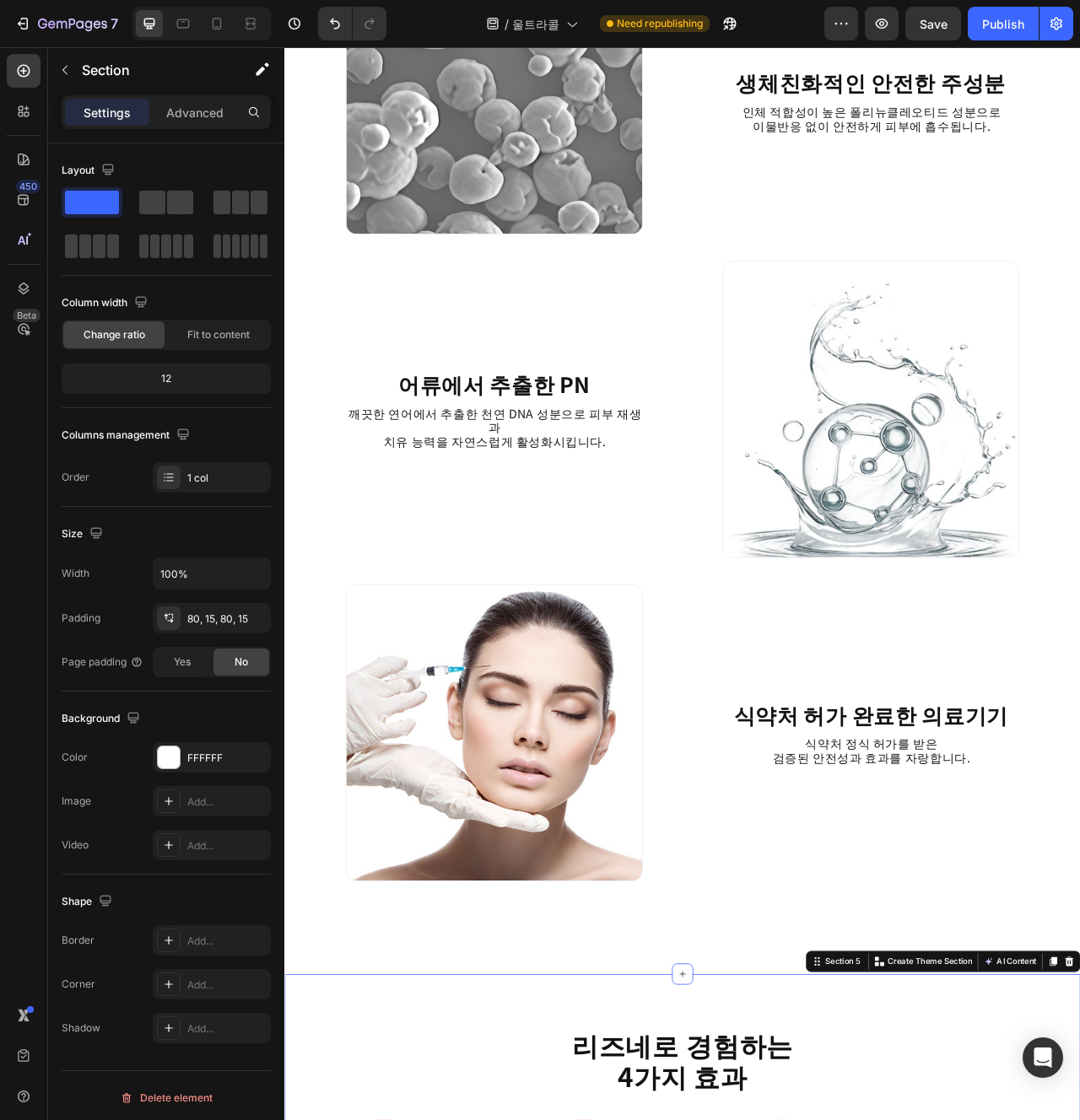
scroll to position [1910, 0]
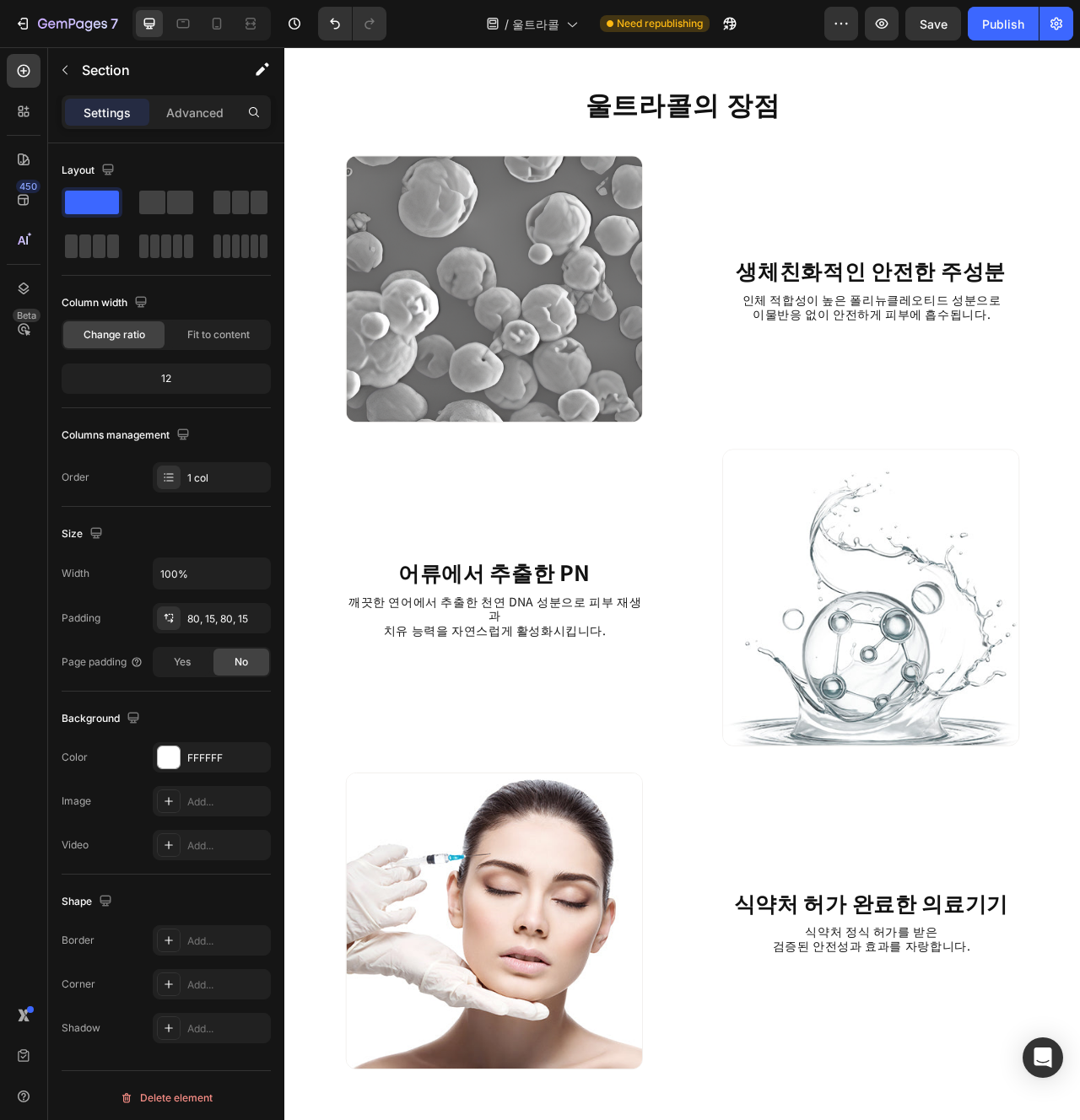
click at [1079, 319] on strong "생체친화적인 안전한 주성분" at bounding box center [1030, 331] width 342 height 39
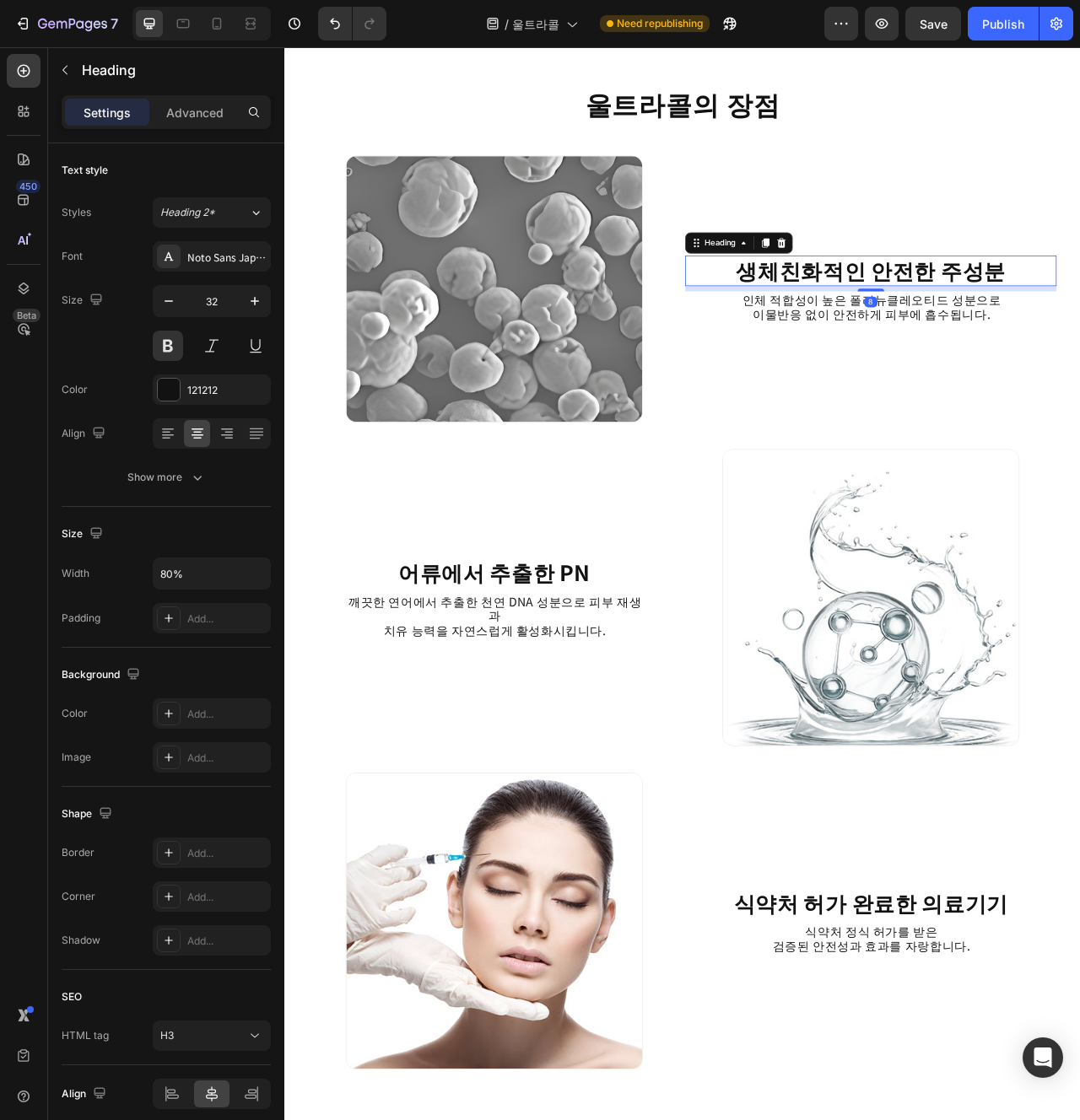
click at [1079, 319] on strong "생체친화적인 안전한 주성분" at bounding box center [1030, 331] width 342 height 39
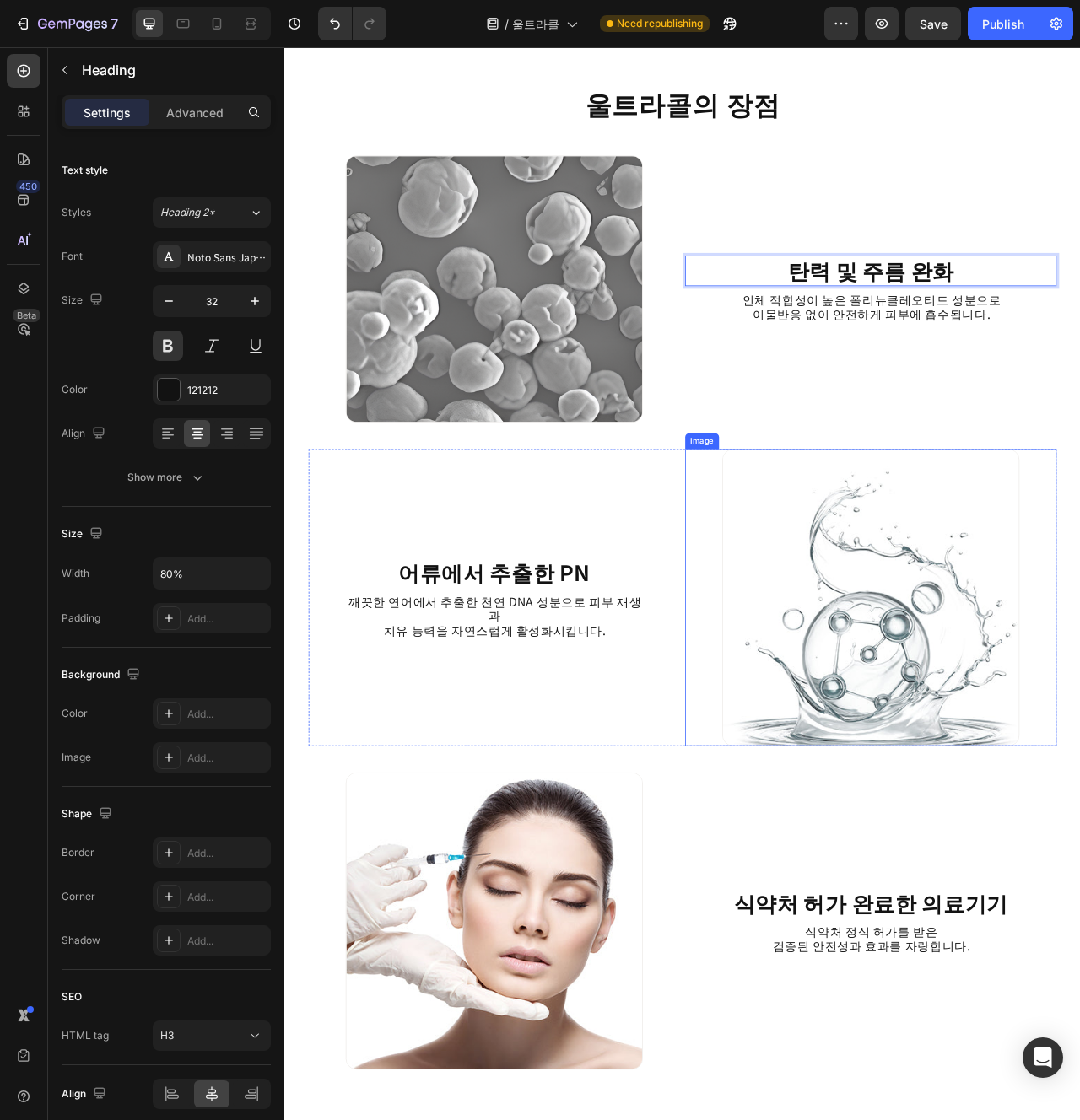
click at [823, 580] on div at bounding box center [1030, 747] width 473 height 378
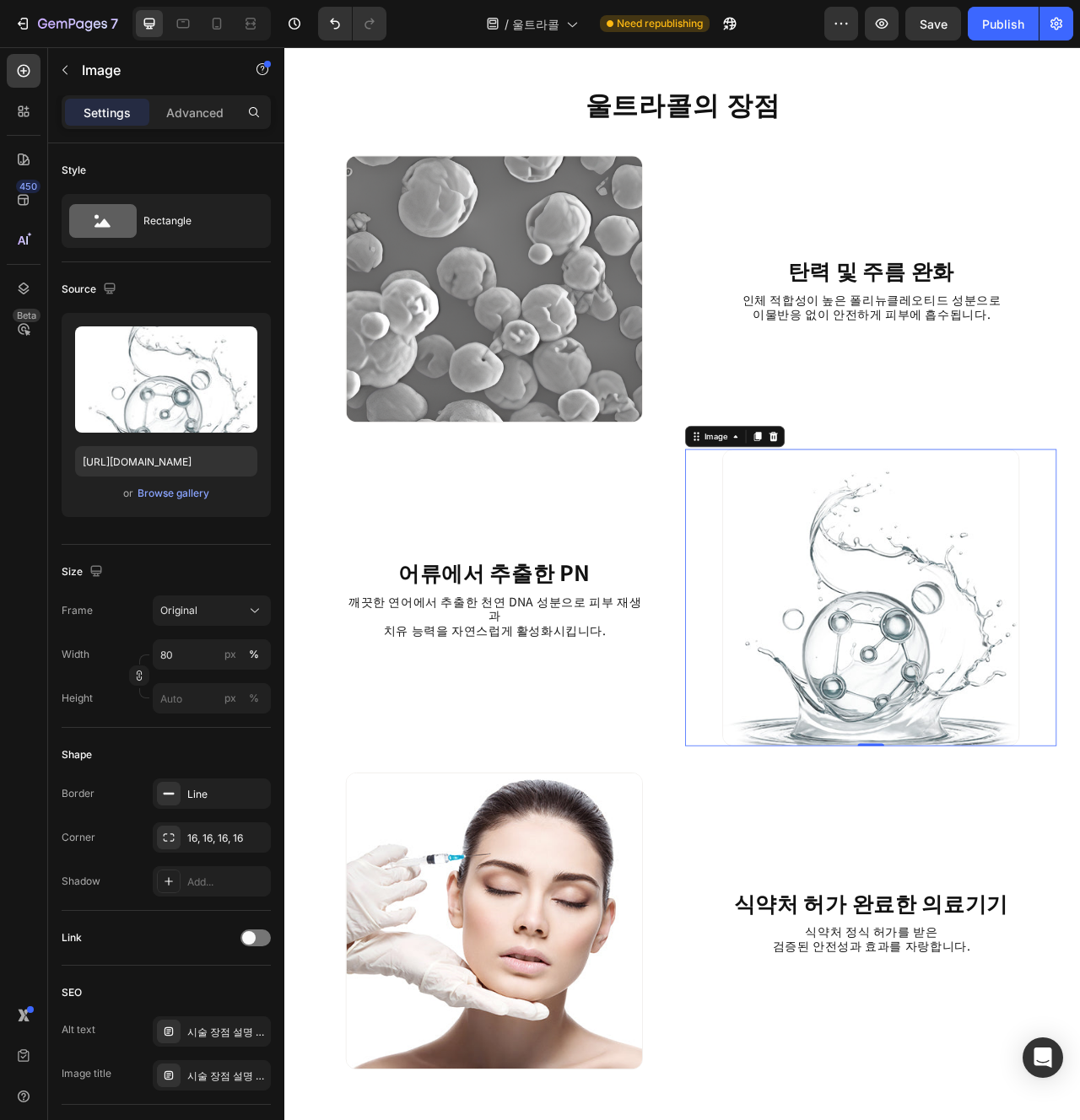
click at [952, 399] on div "⁠⁠⁠⁠⁠⁠⁠ 탄력 및 주름 완화 Heading 인체 적합성이 높은 폴리뉴클레오티드 성분으로 이물반응 없이 안전하게 피부에 흡수됩니다. Tex…" at bounding box center [1030, 355] width 473 height 340
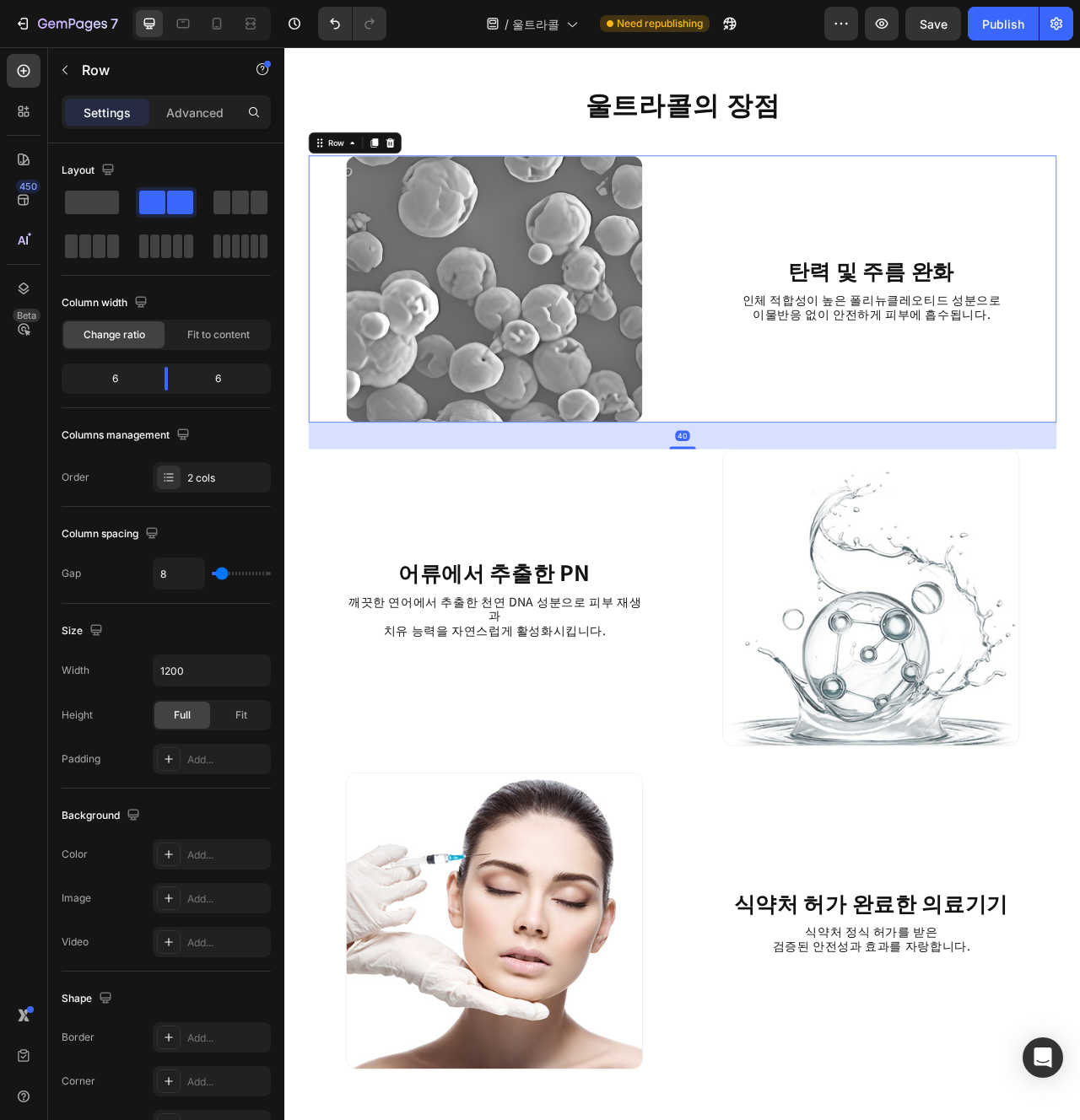
click at [1055, 367] on p "인체 적합성이 높은 폴리뉴클레오티드 성분으로" at bounding box center [1031, 368] width 377 height 19
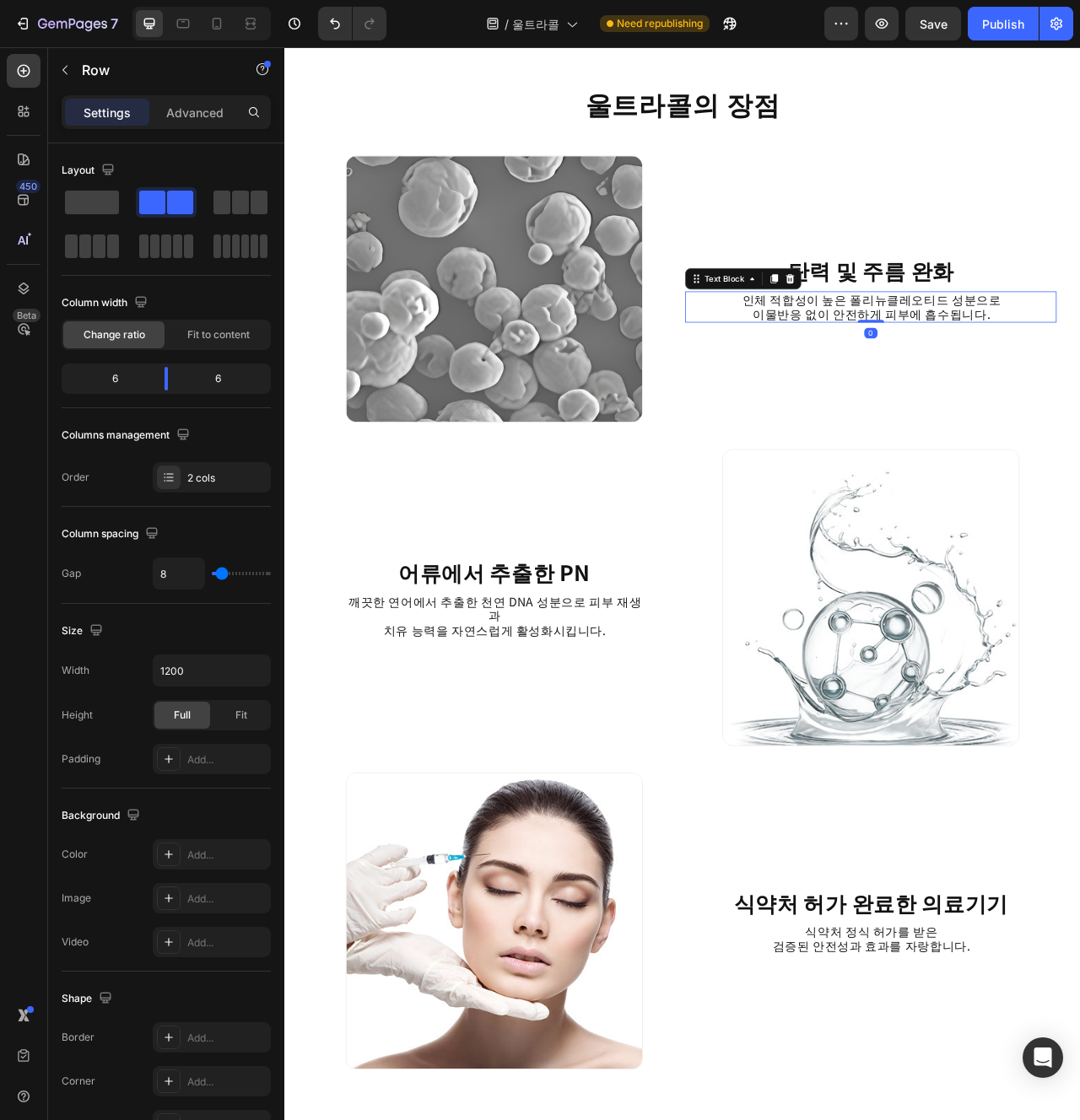
click at [1055, 367] on p "인체 적합성이 높은 폴리뉴클레오티드 성분으로" at bounding box center [1031, 368] width 377 height 19
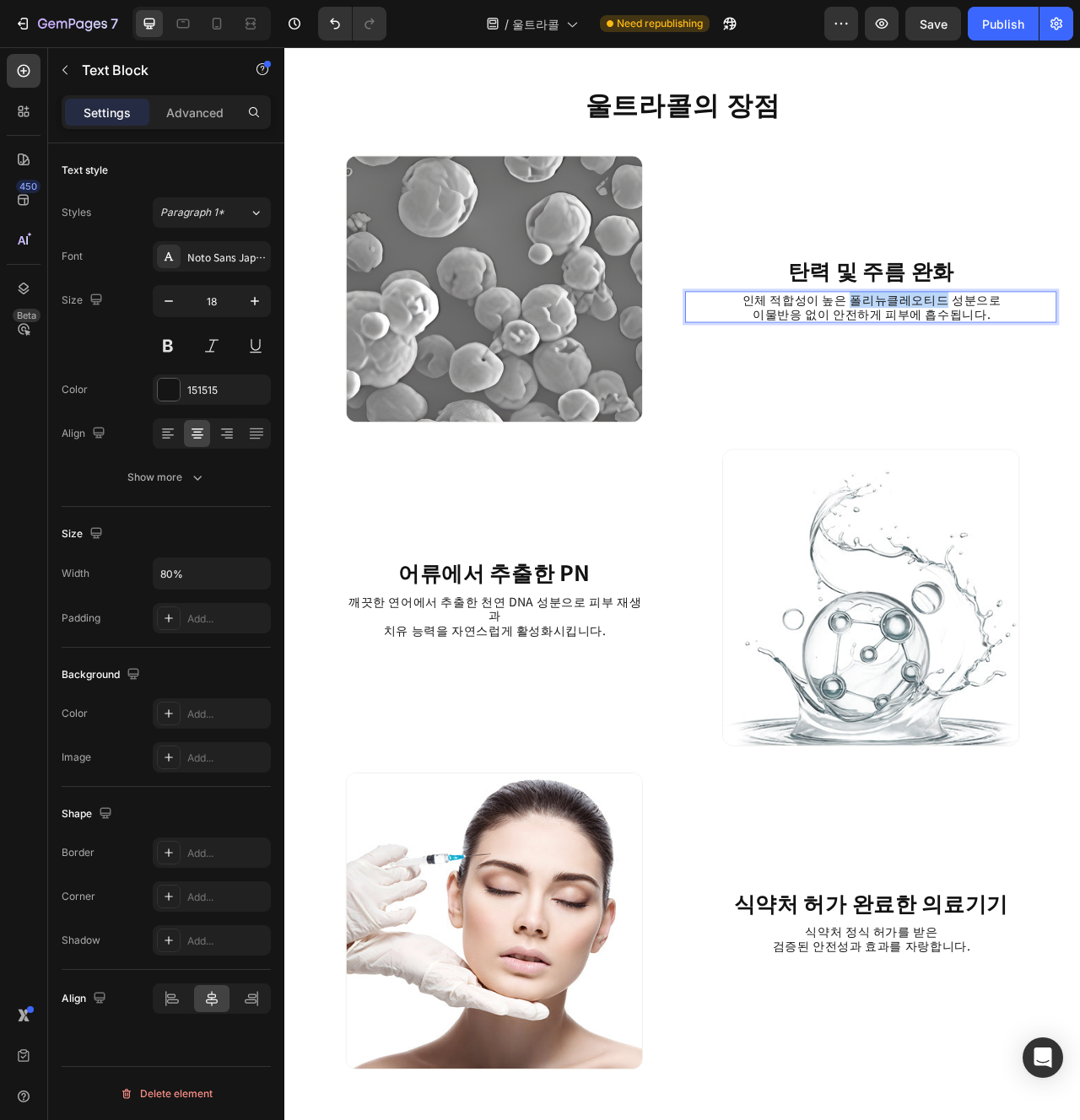
click at [1055, 367] on p "인체 적합성이 높은 폴리뉴클레오티드 성분으로" at bounding box center [1031, 368] width 377 height 19
click at [1079, 370] on p "피부 재생 능력을 활성화시켜 주름을 완화하고 탄력 있는 건강한 피부로 개선해줍니다." at bounding box center [1031, 377] width 377 height 36
click at [1079, 433] on div "⁠⁠⁠⁠⁠⁠⁠ 탄력 및 주름 완화 Heading 피부 재생 능력을 활성화시켜 주름을 완화하고 탄력 있는 건강한 피부로 개선해줍니다. Text …" at bounding box center [1030, 355] width 473 height 340
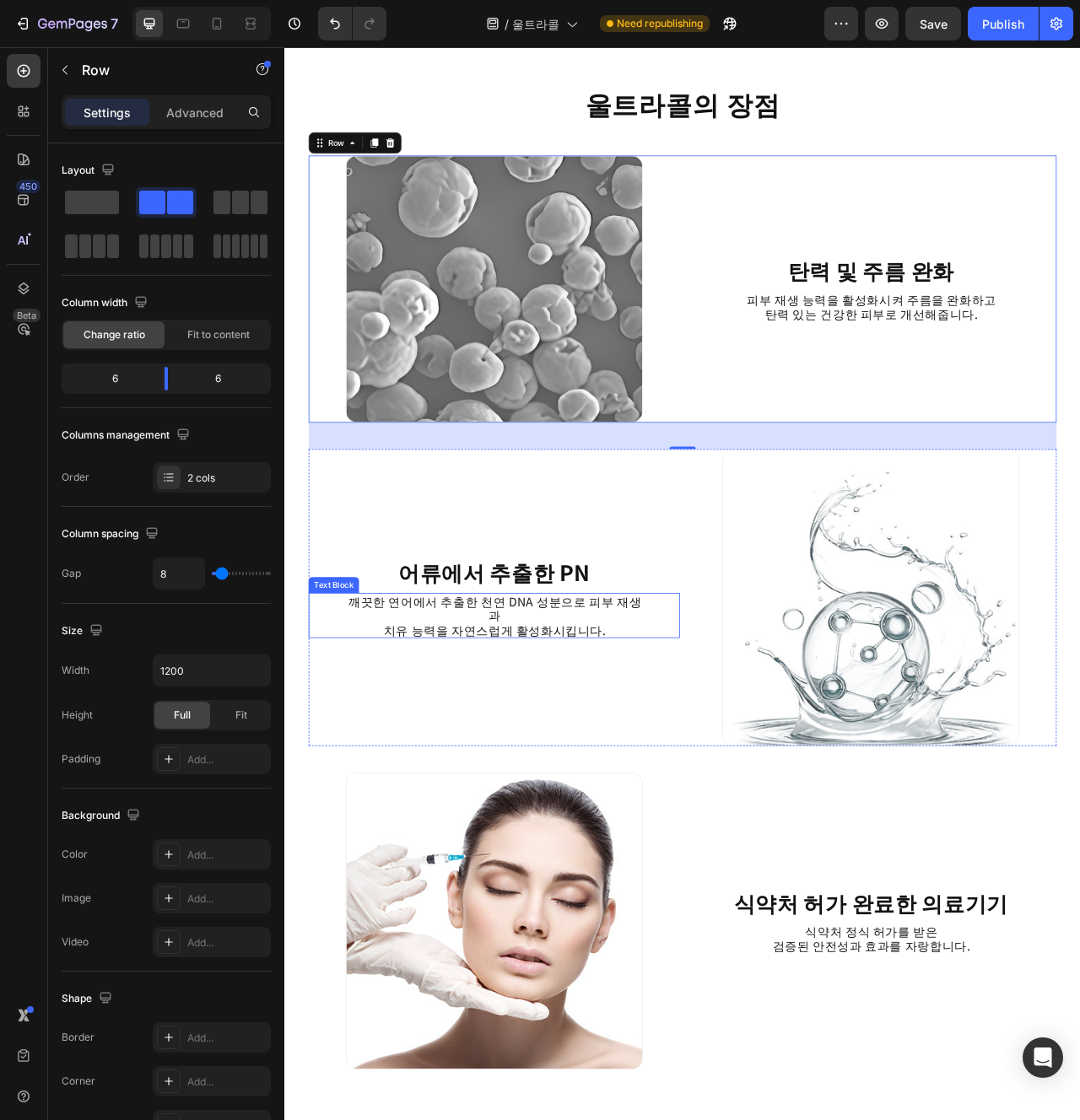
click at [592, 780] on p "치유 능력을 자연스럽게 활성화시킵니다." at bounding box center [552, 789] width 377 height 19
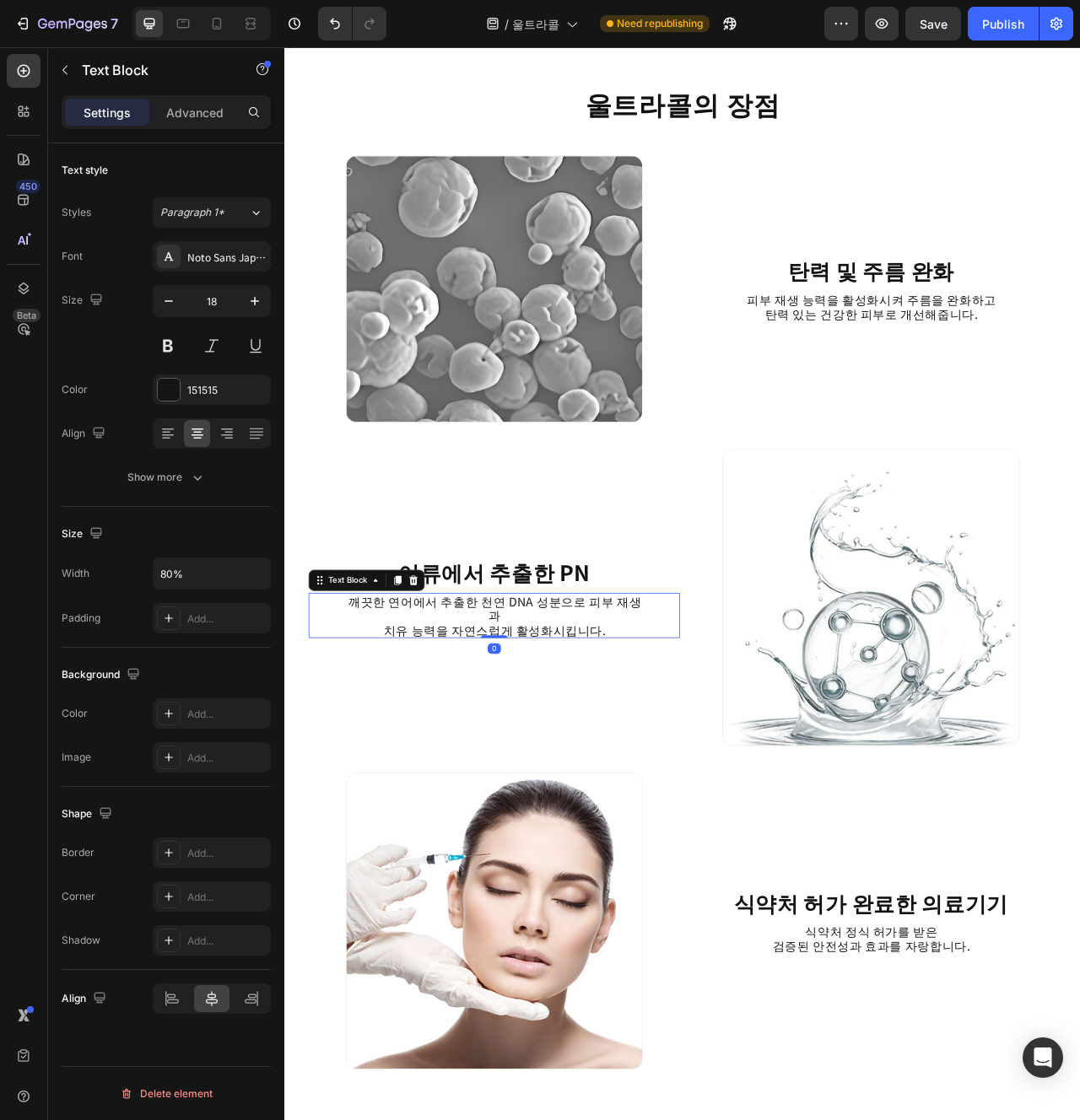
click at [592, 780] on p "치유 능력을 자연스럽게 활성화시킵니다." at bounding box center [552, 789] width 377 height 19
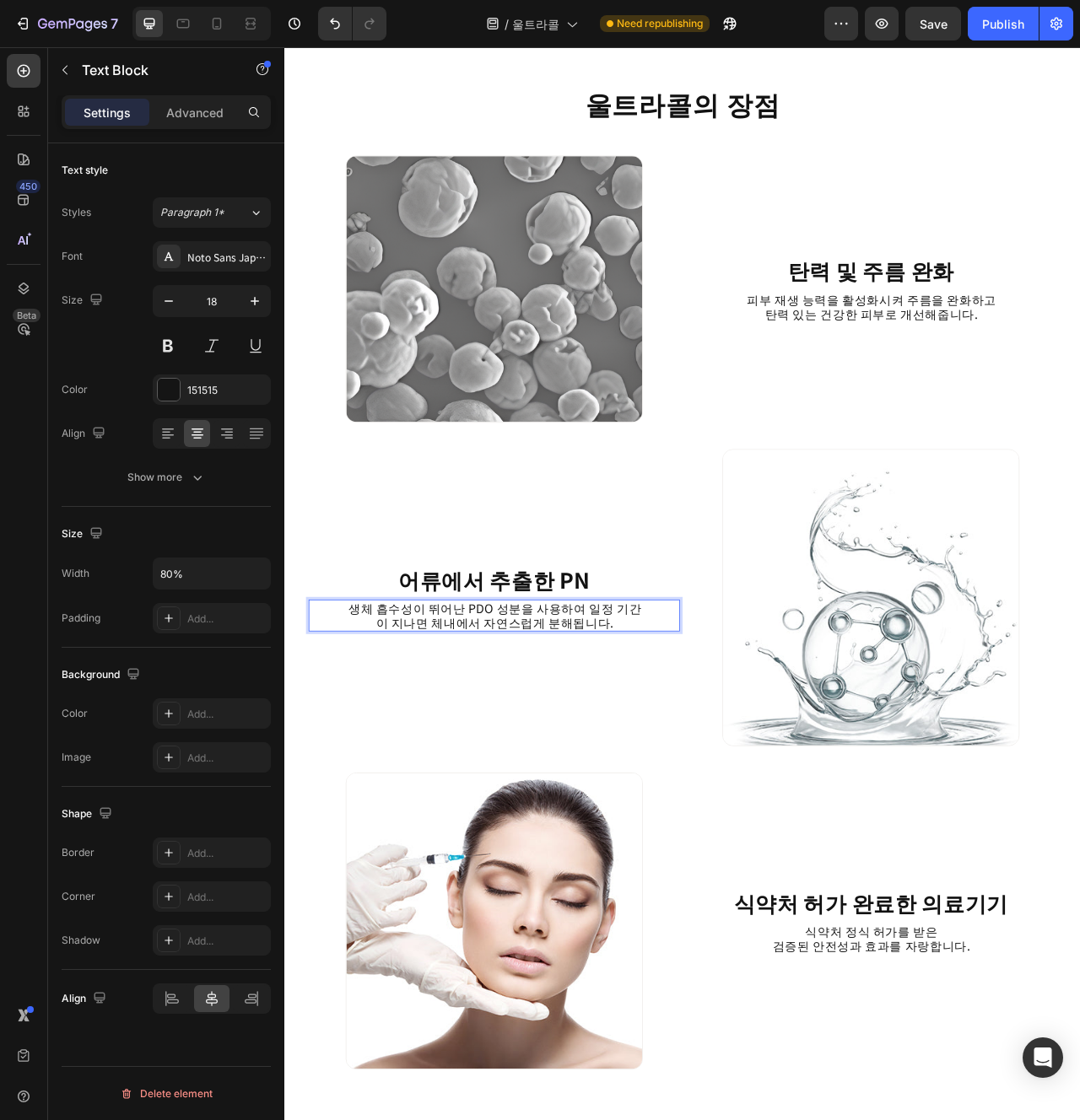
click at [639, 767] on p "생체 흡수성이 뛰어난 PDO 성분을 사용하여 일정 기간이 지나면 체내에서 자연스럽게 분해됩니다." at bounding box center [552, 769] width 377 height 36
click at [620, 739] on h3 "어류에서 추출한 PN" at bounding box center [551, 725] width 378 height 39
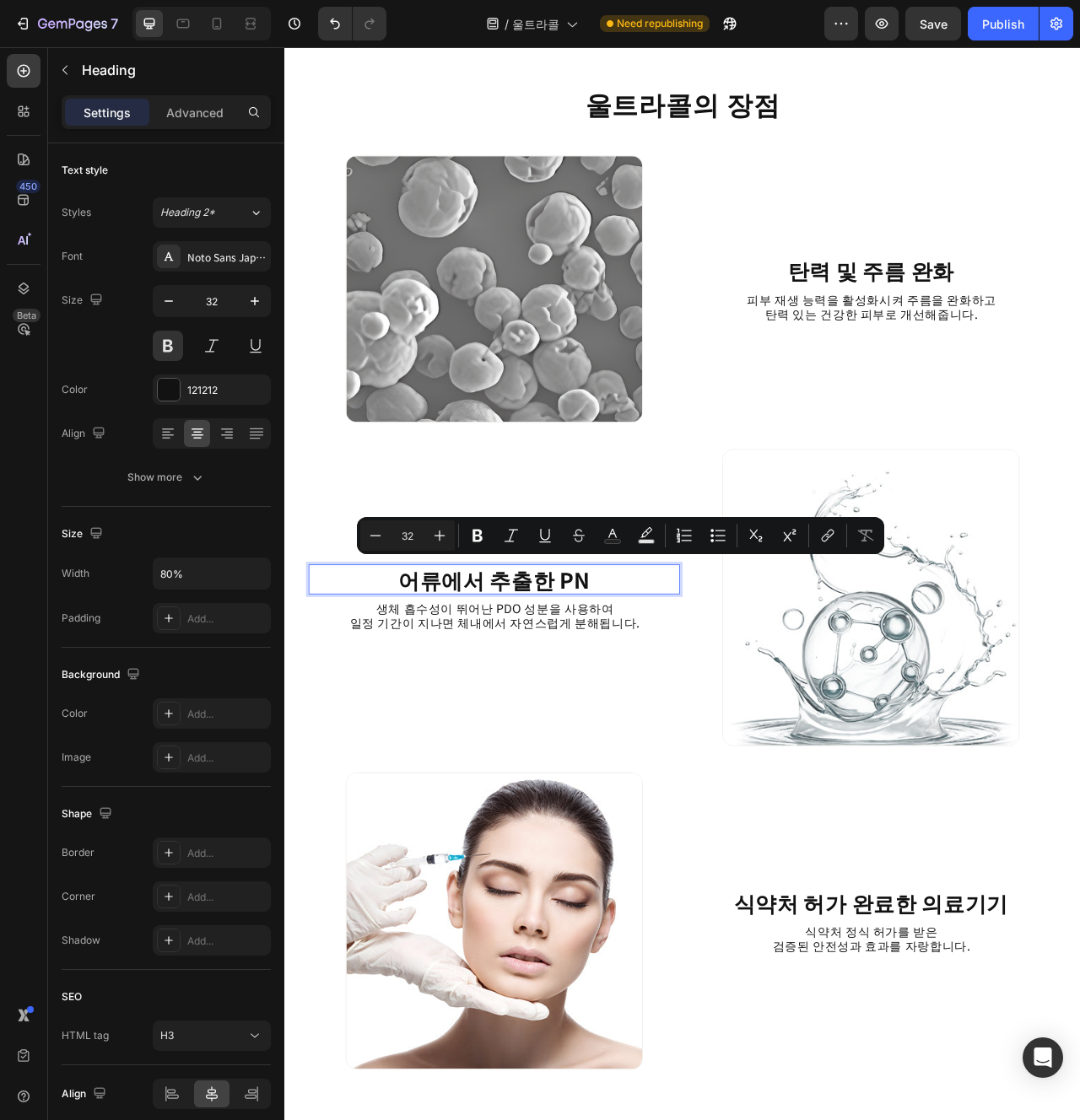
click at [643, 730] on p "어류에서 추출한 PN" at bounding box center [551, 725] width 375 height 35
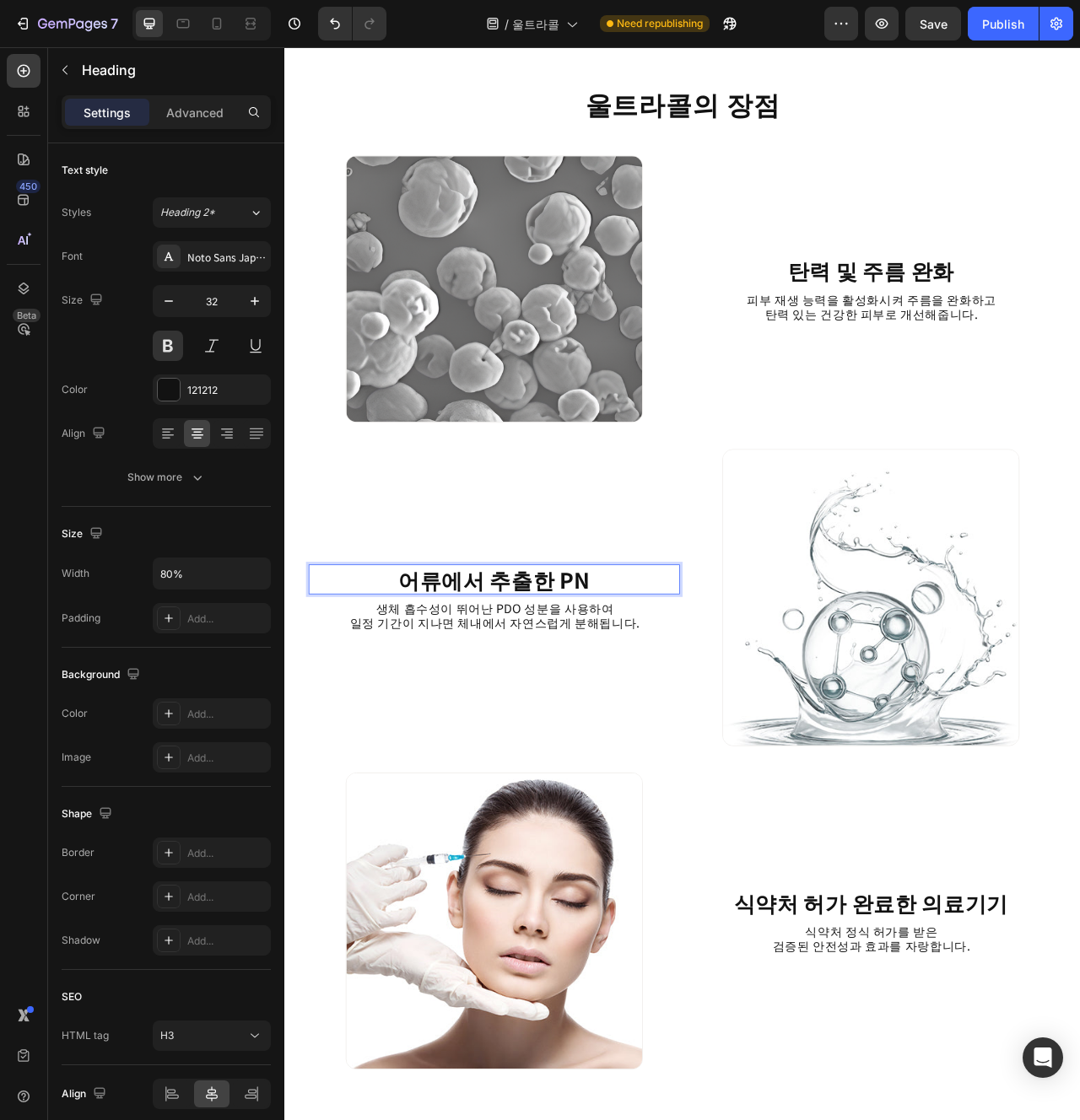
click at [643, 730] on p "어류에서 추출한 PN" at bounding box center [551, 725] width 375 height 35
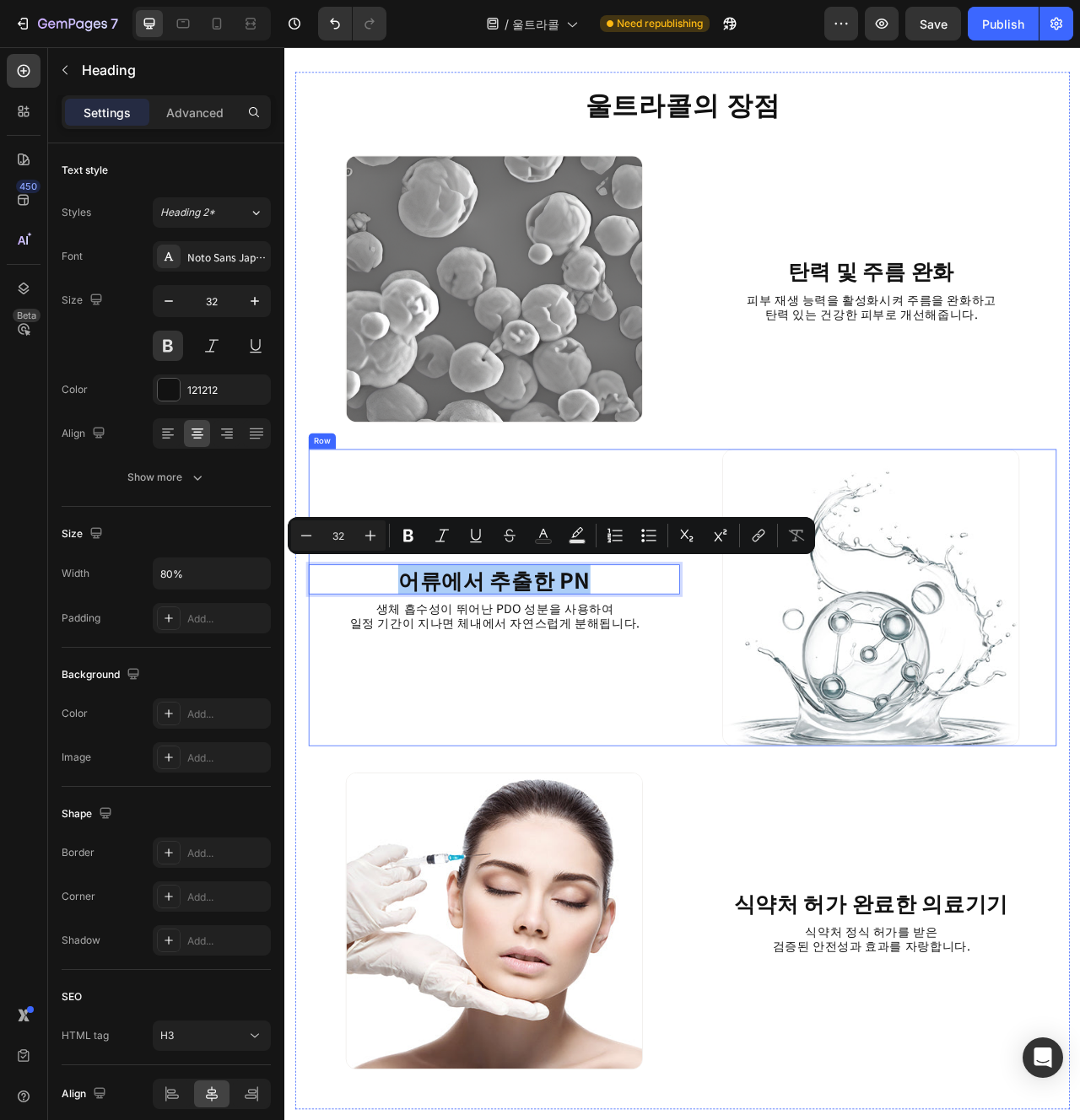
click at [692, 794] on div "어류에서 추출한 PN Heading 8 생체 흡수성이 뛰어난 PDO 성분을 사용하여 일정 기간이 지나면 체내에서 자연스럽게 분해됩니다. Tex…" at bounding box center [551, 747] width 473 height 378
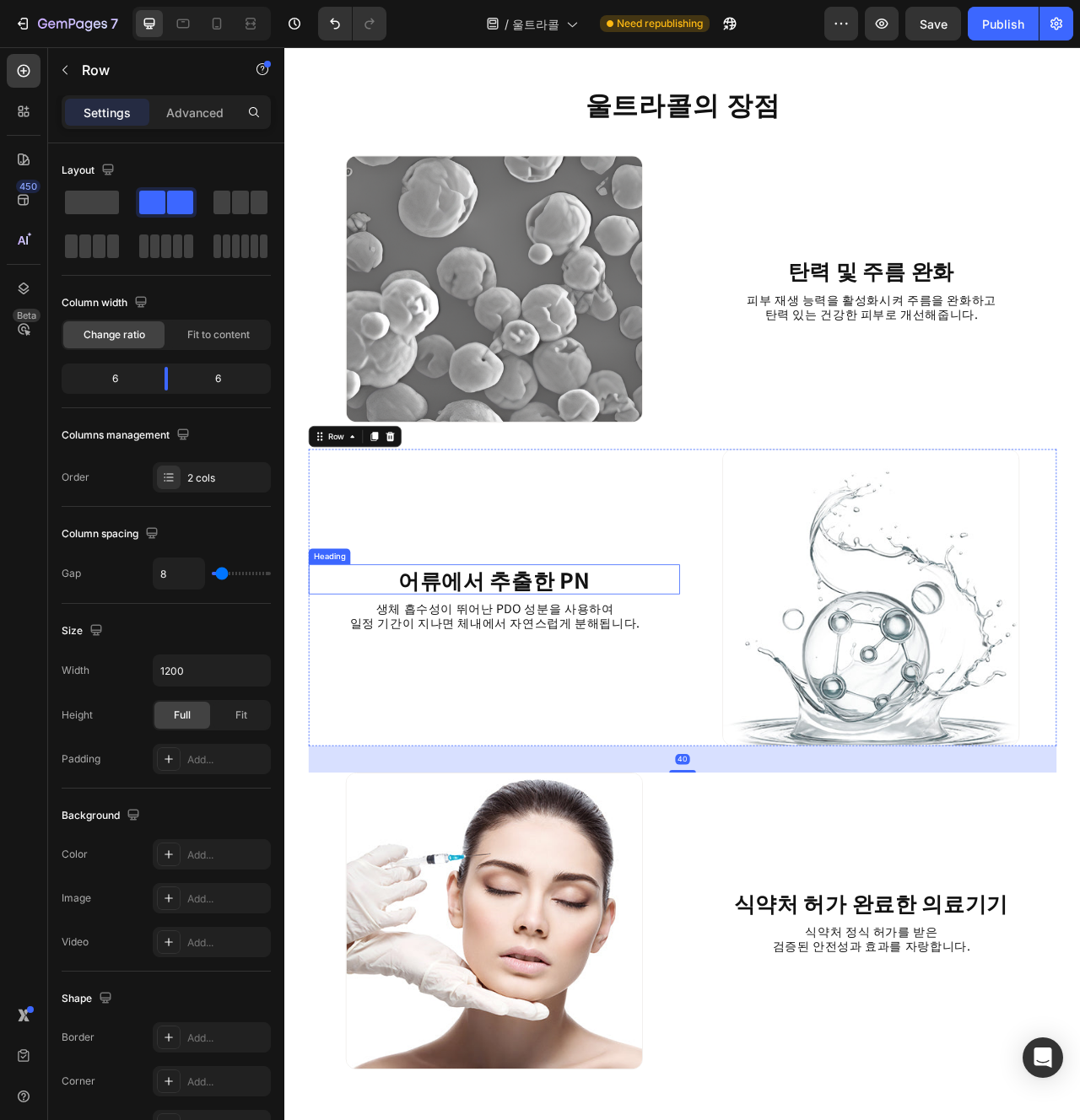
click at [585, 723] on p "어류에서 추출한 PN" at bounding box center [551, 725] width 375 height 35
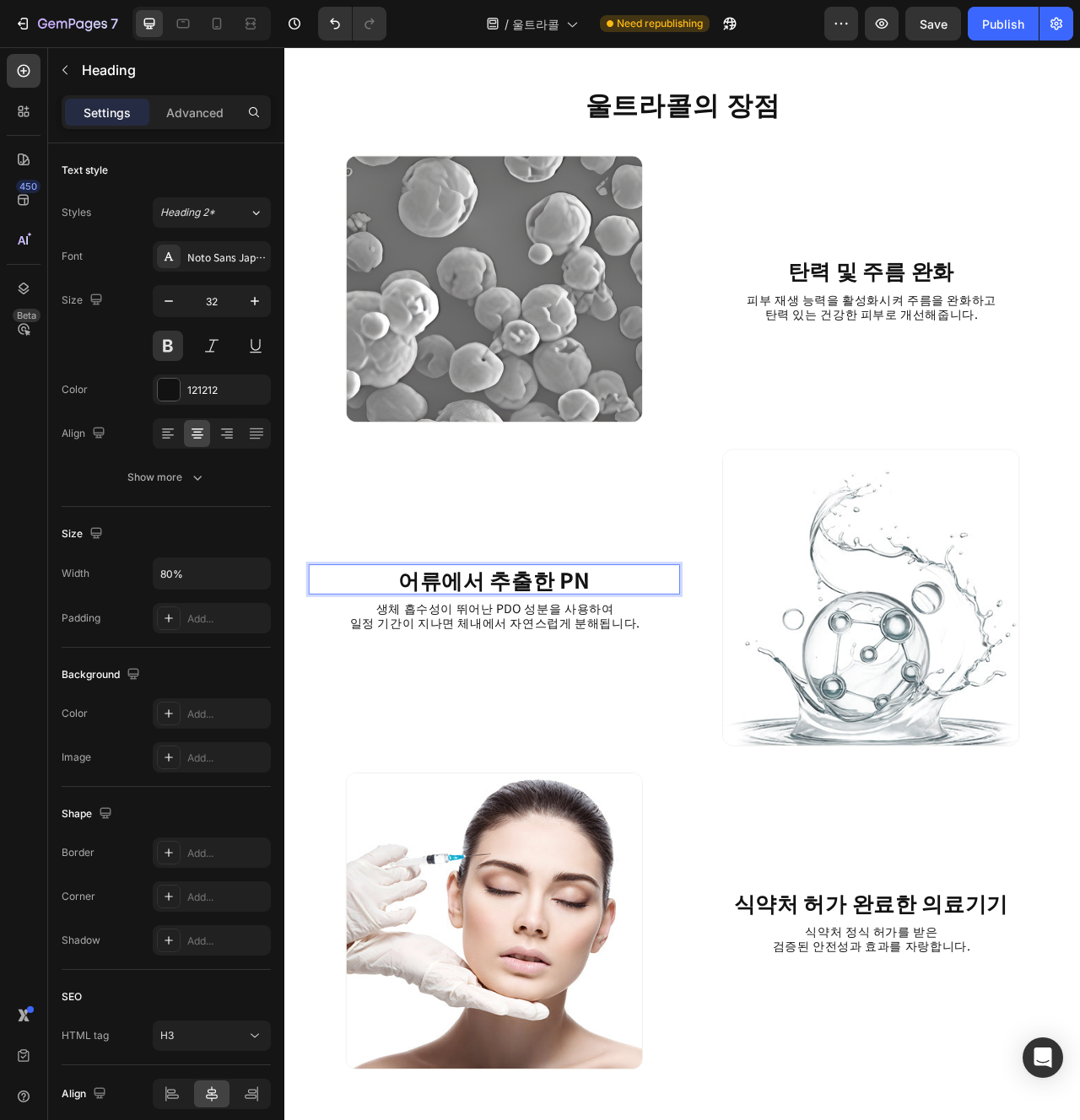
click at [585, 723] on p "어류에서 추출한 PN" at bounding box center [551, 725] width 375 height 35
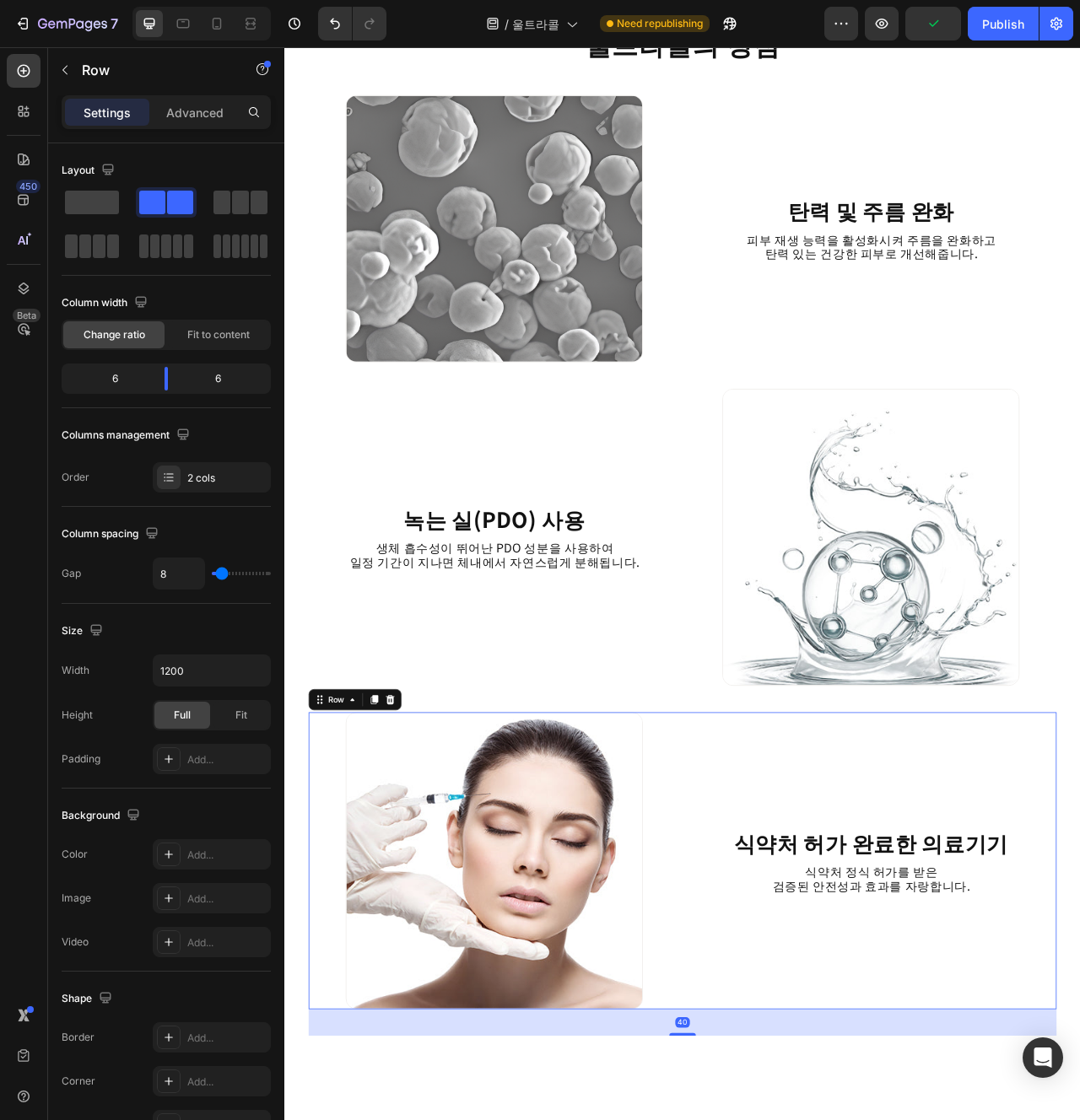
scroll to position [2059, 0]
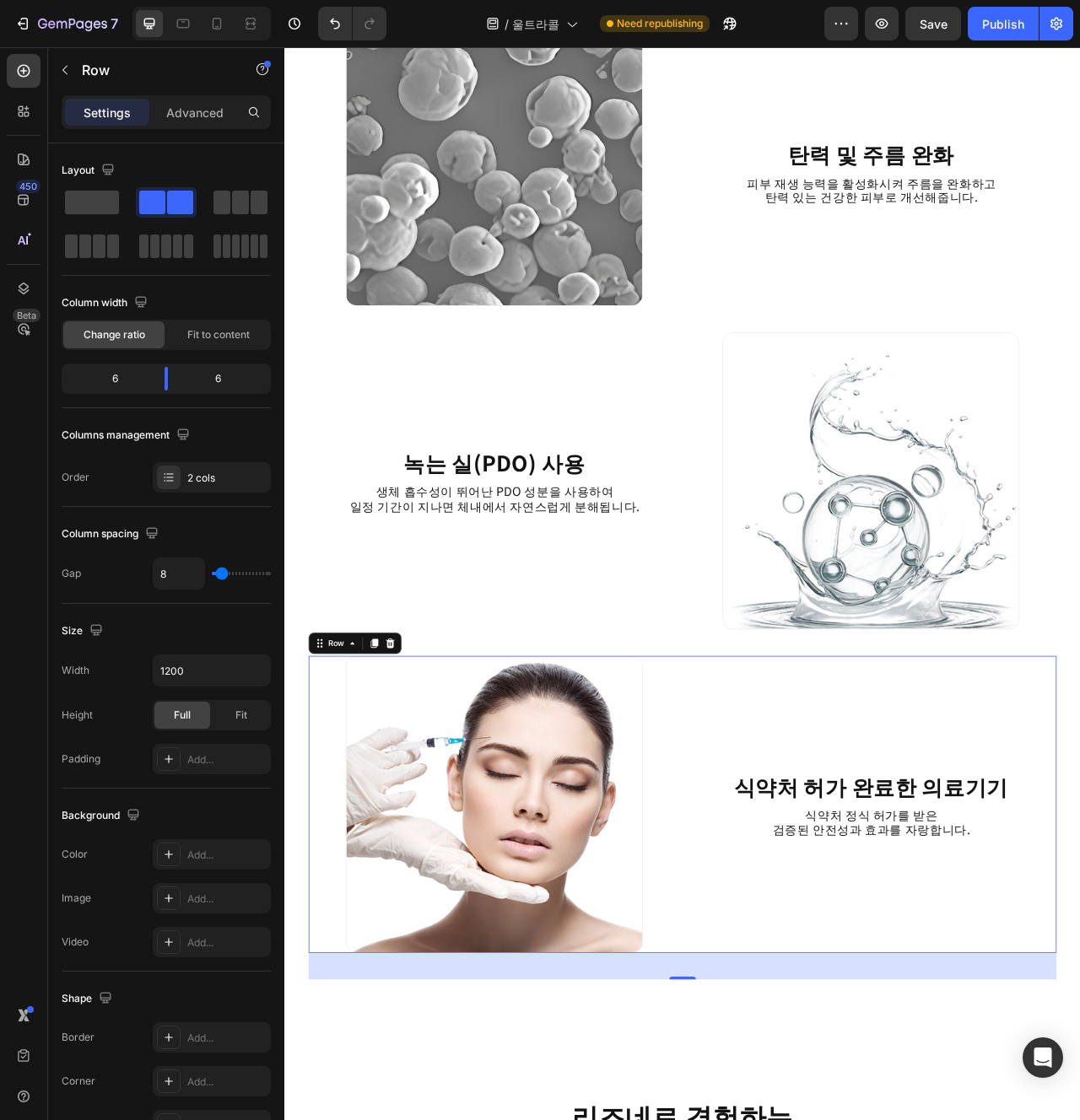
click at [1079, 982] on strong "식약처 허가 완료한 의료기기" at bounding box center [1030, 987] width 349 height 39
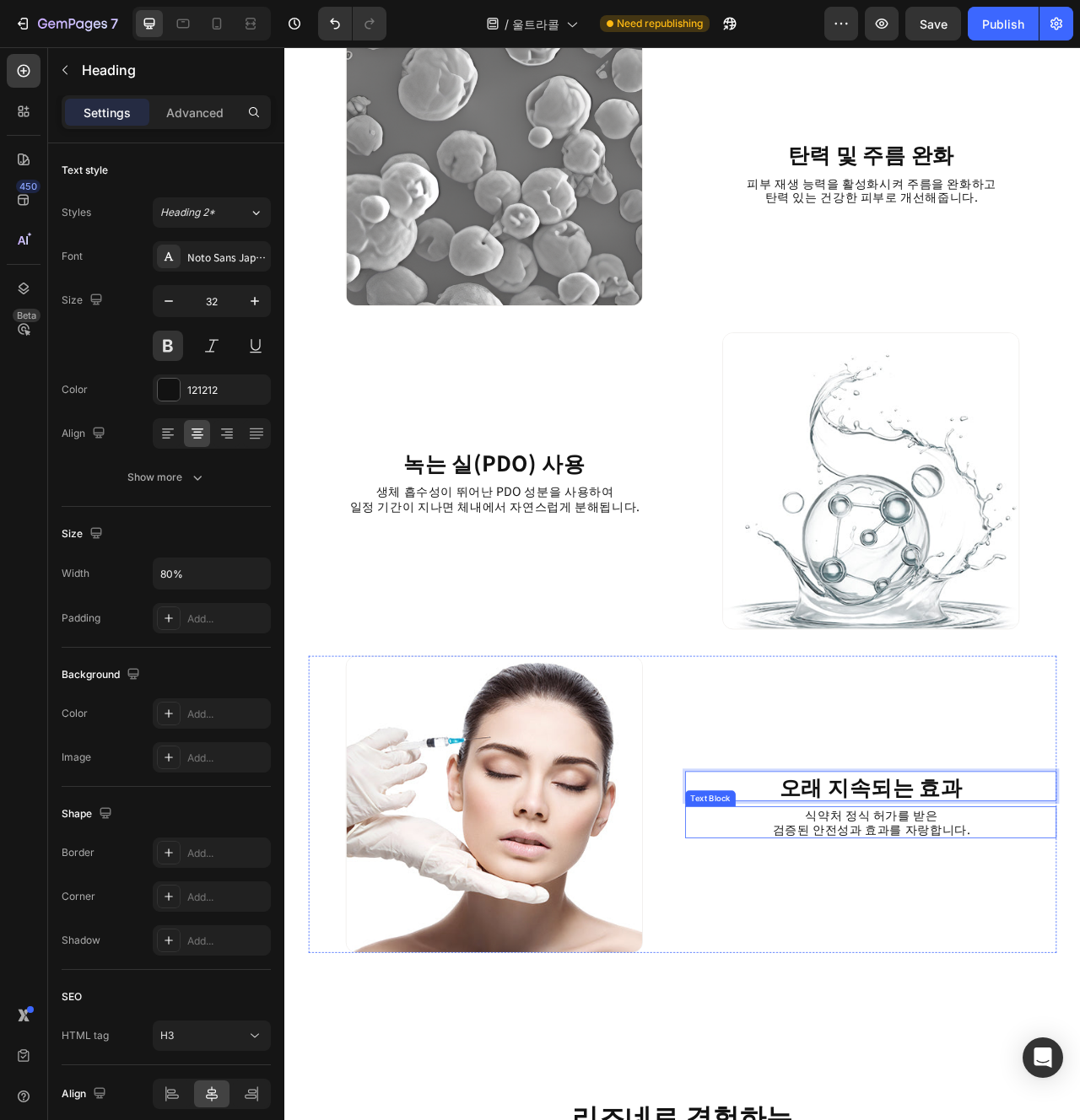
click at [1049, 1030] on p "식약처 정식 허가를 받은" at bounding box center [1031, 1024] width 377 height 19
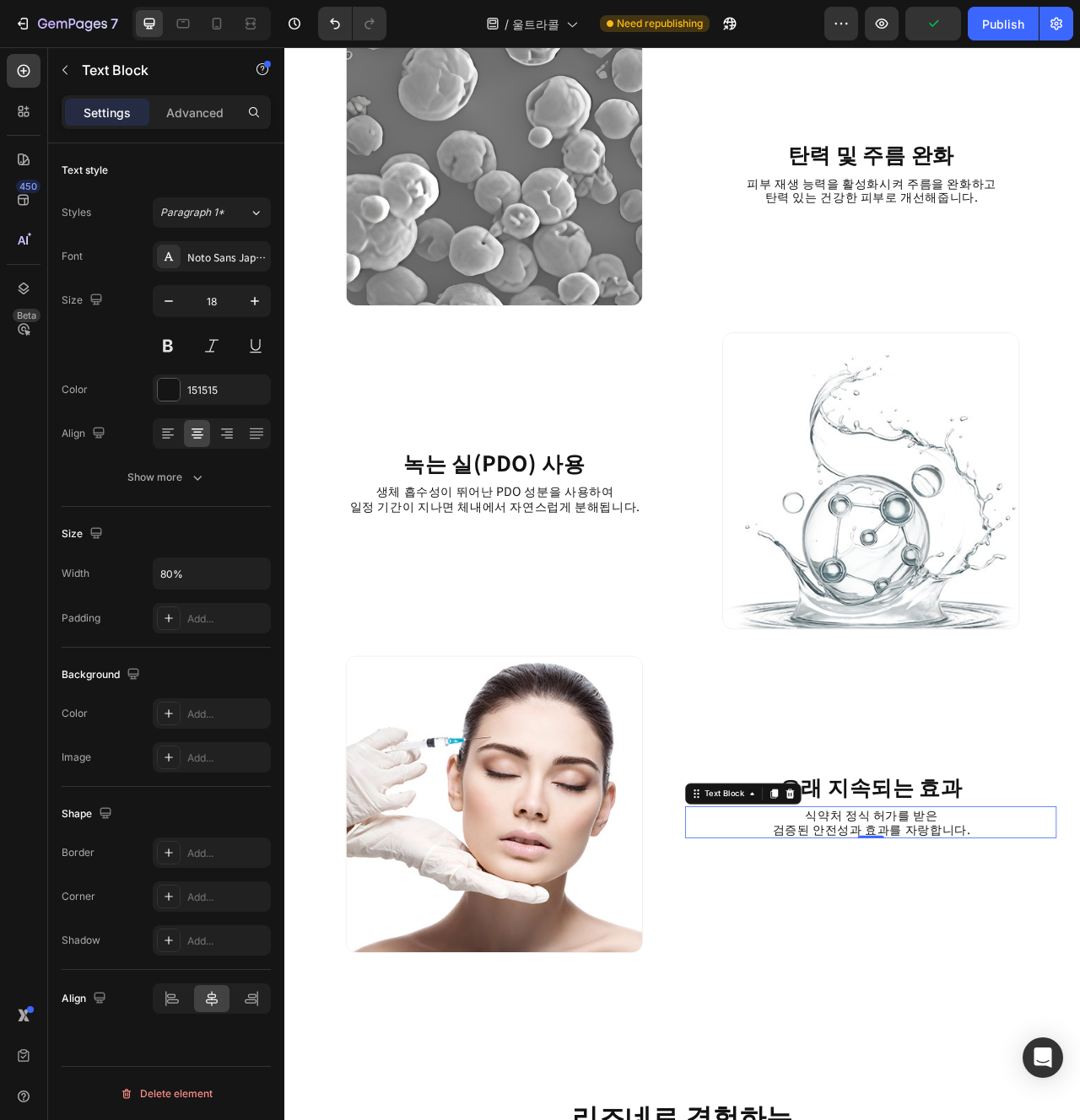
click at [986, 1038] on p "검증된 안전성과 효과를 자랑합니다." at bounding box center [1031, 1043] width 377 height 19
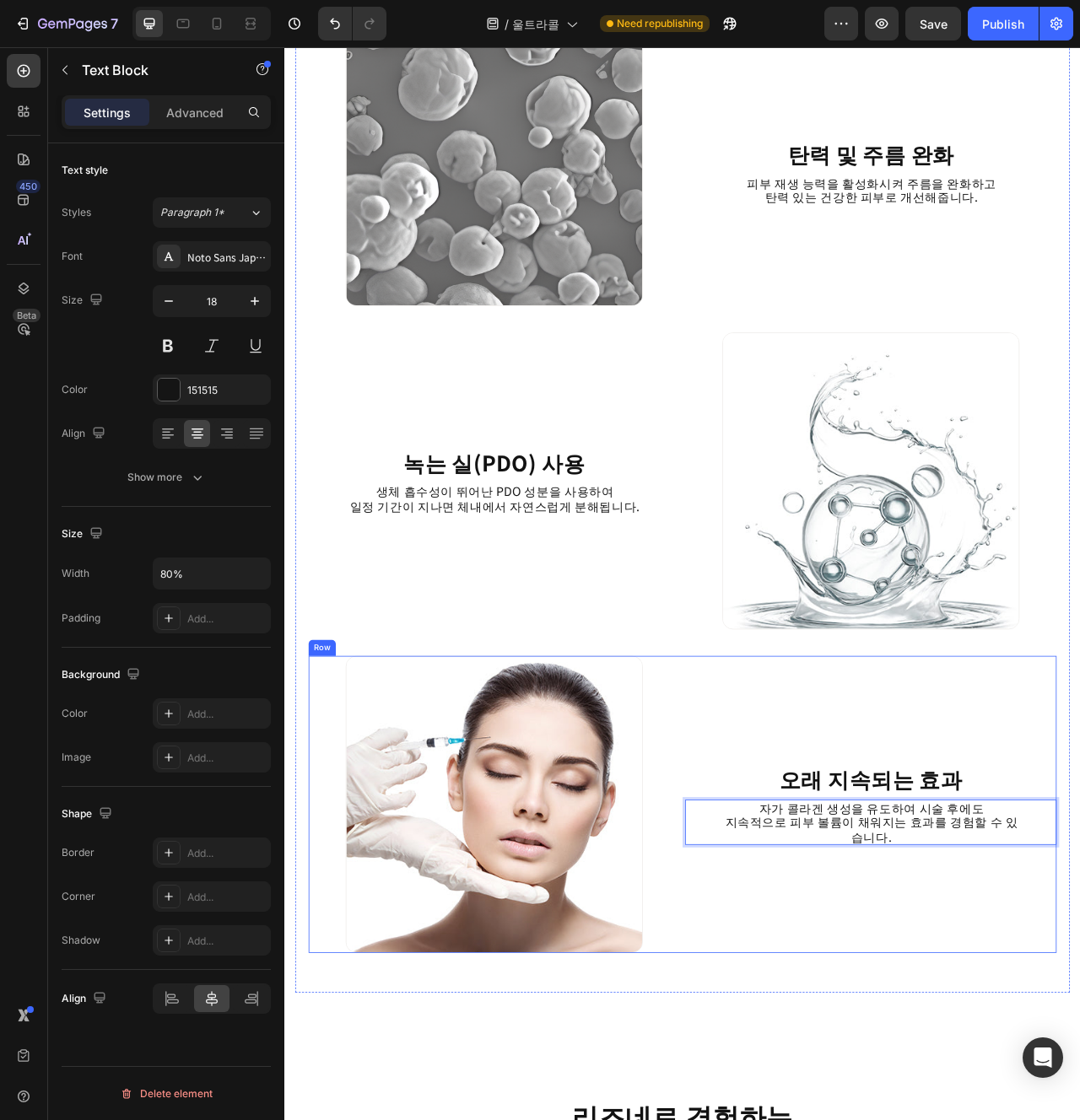
click at [1035, 1120] on div "⁠⁠⁠⁠⁠⁠⁠ 오래 지속되는 효과 Heading 자가 콜라겐 생성을 유도하여 시술 후에도 지속적으로 피부 볼륨이 채워지는 효과를 경험할 수 있…" at bounding box center [1030, 1010] width 473 height 378
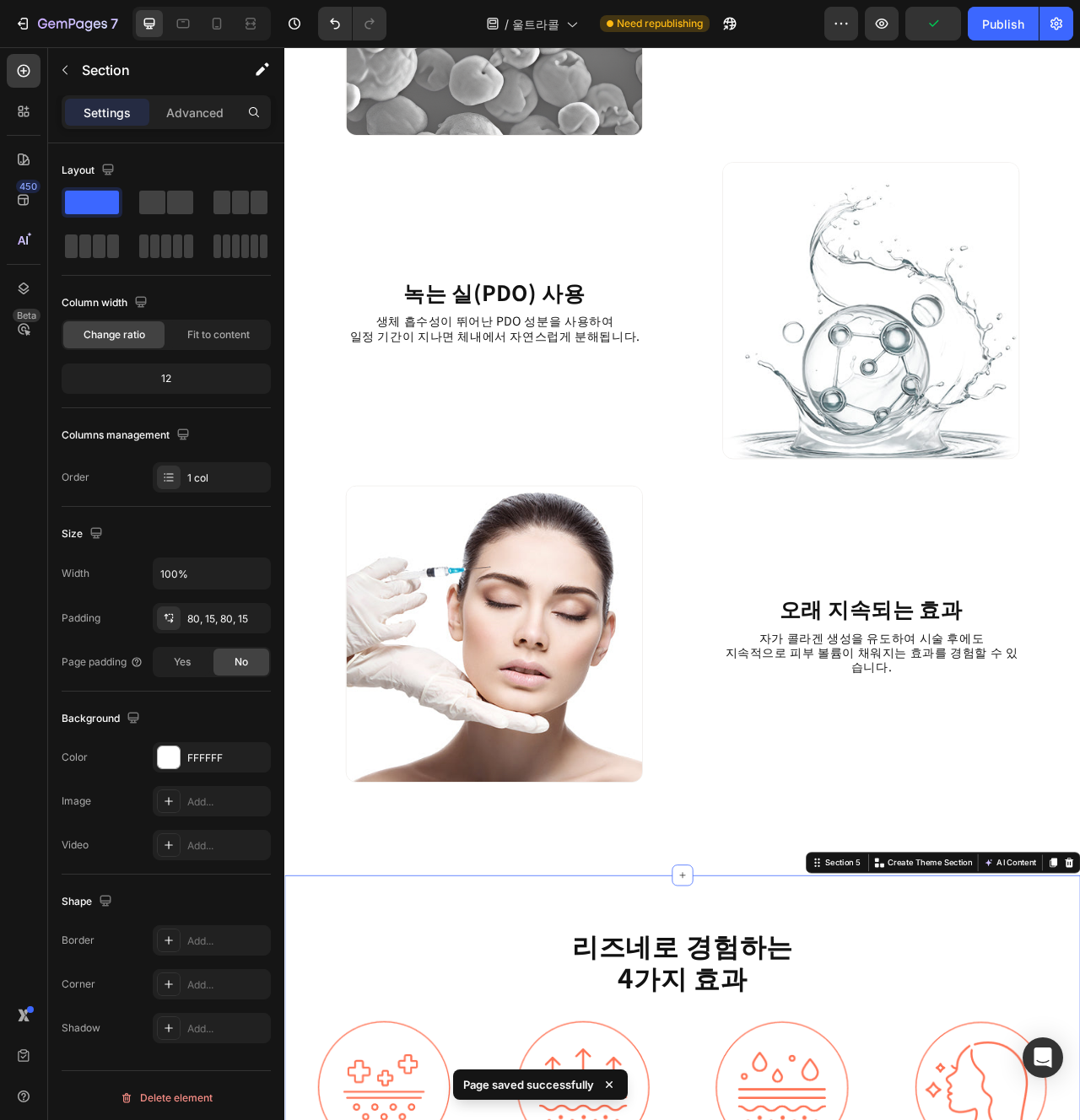
scroll to position [2289, 0]
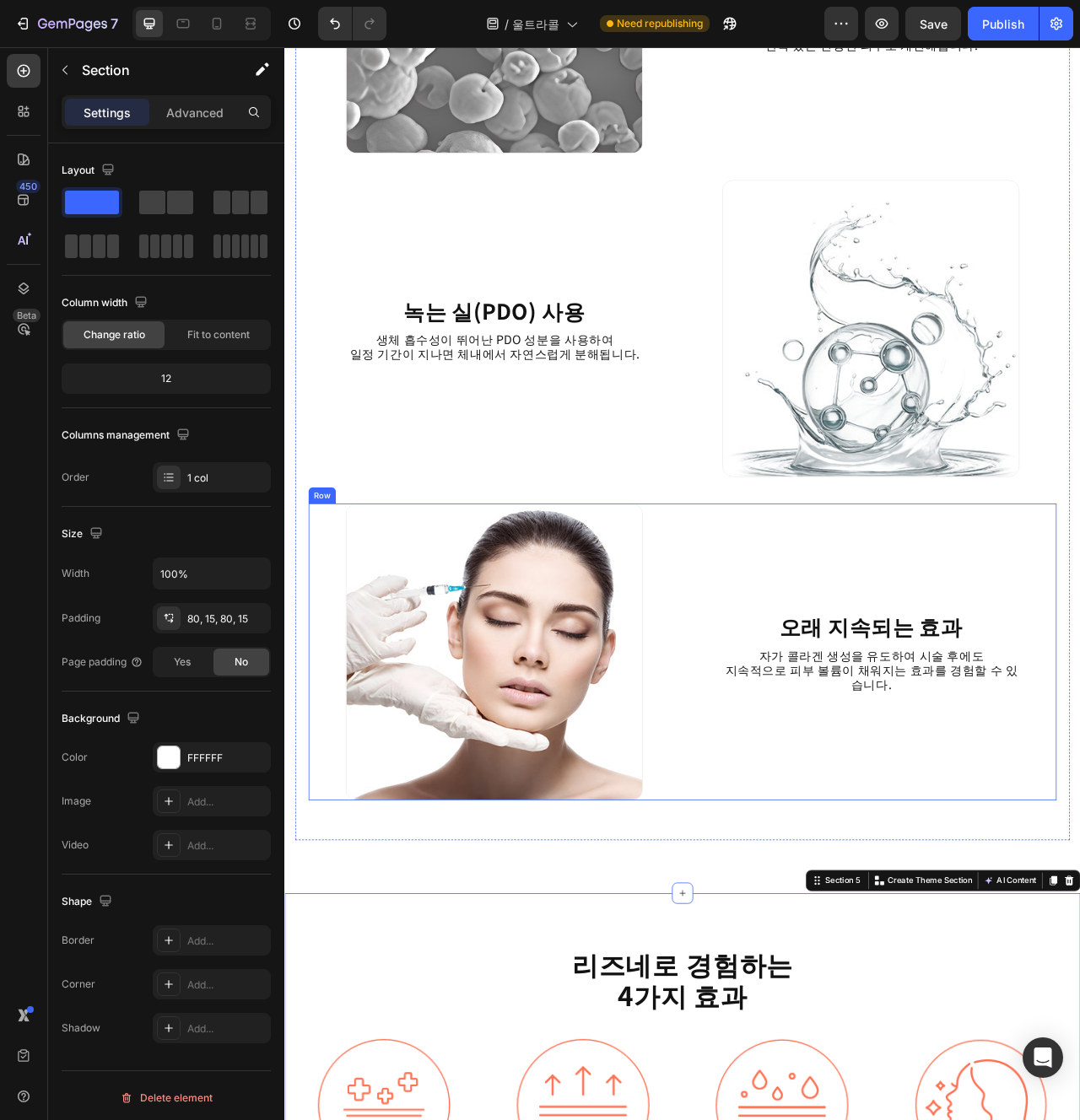
click at [922, 964] on div "⁠⁠⁠⁠⁠⁠⁠ 오래 지속되는 효과 Heading 자가 콜라겐 생성을 유도하여 시술 후에도 지속적으로 피부 볼륨이 채워지는 효과를 경험할 수 있…" at bounding box center [1030, 817] width 473 height 378
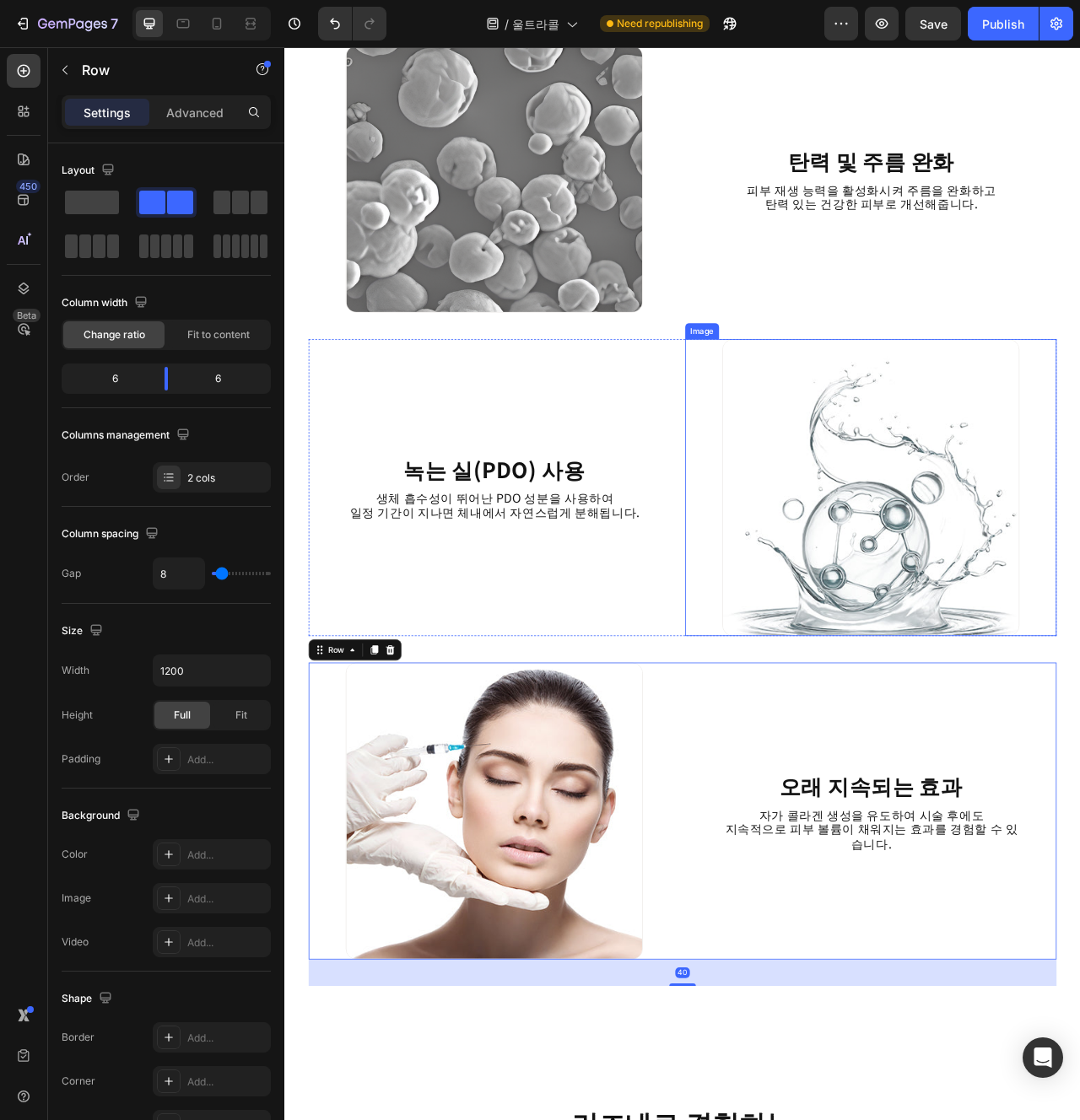
click at [908, 709] on img at bounding box center [1030, 607] width 378 height 378
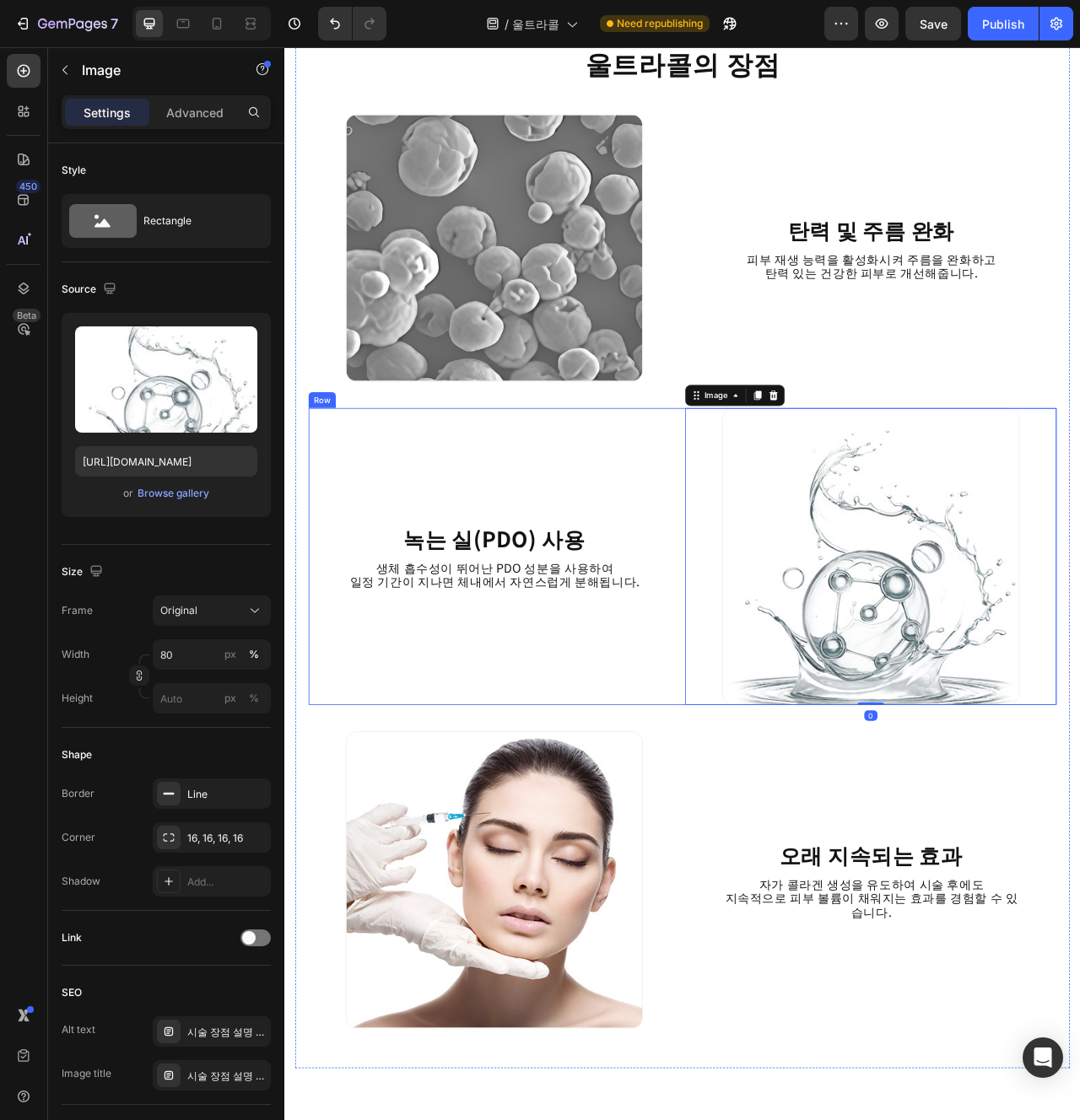
click at [736, 882] on div "녹는 실(PDO) 사용 Heading 생체 흡수성이 뛰어난 PDO 성분을 사용하여 일정 기간이 지나면 체내에서 자연스럽게 분해됩니다. Text…" at bounding box center [551, 695] width 473 height 378
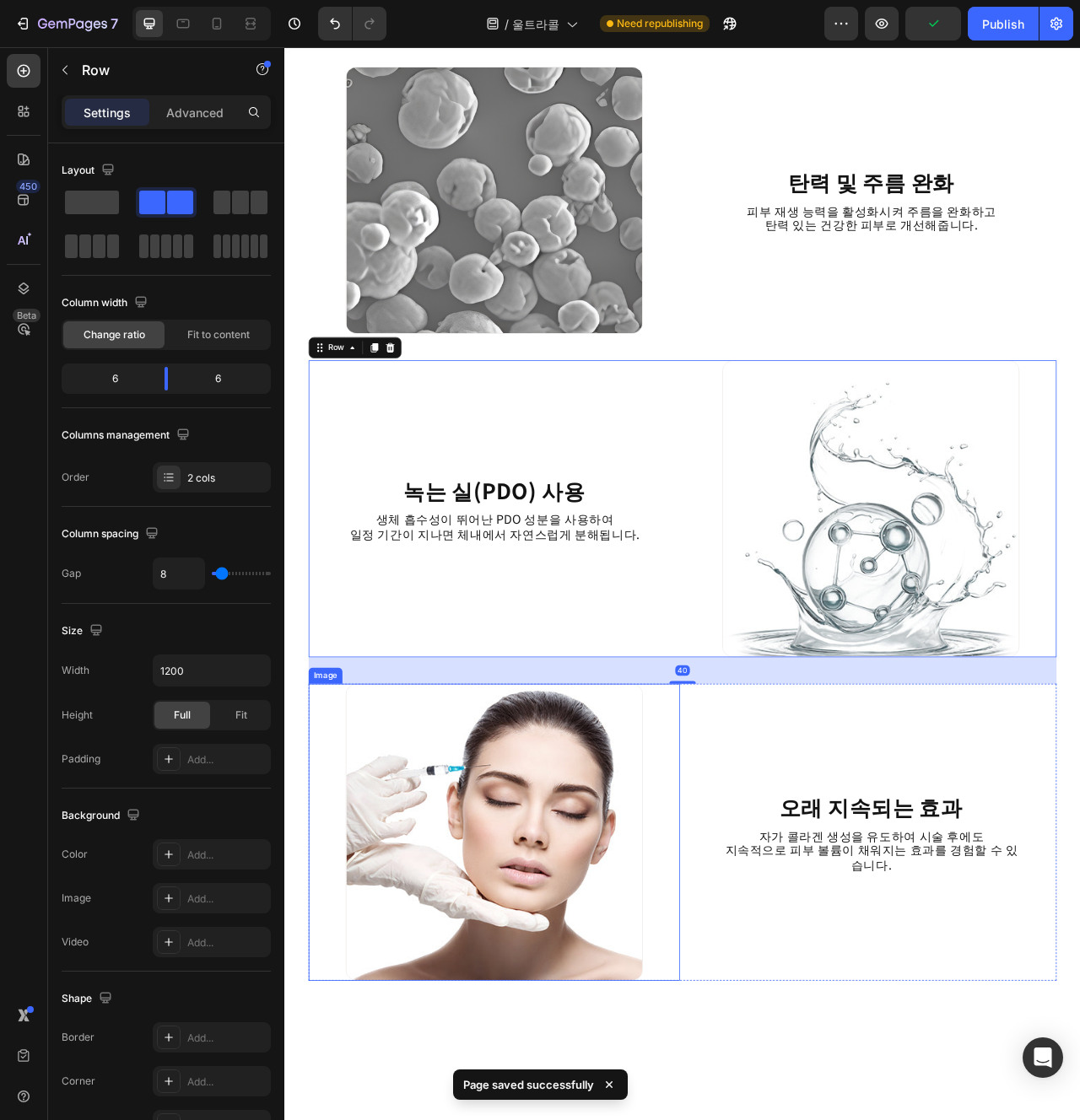
scroll to position [1992, 0]
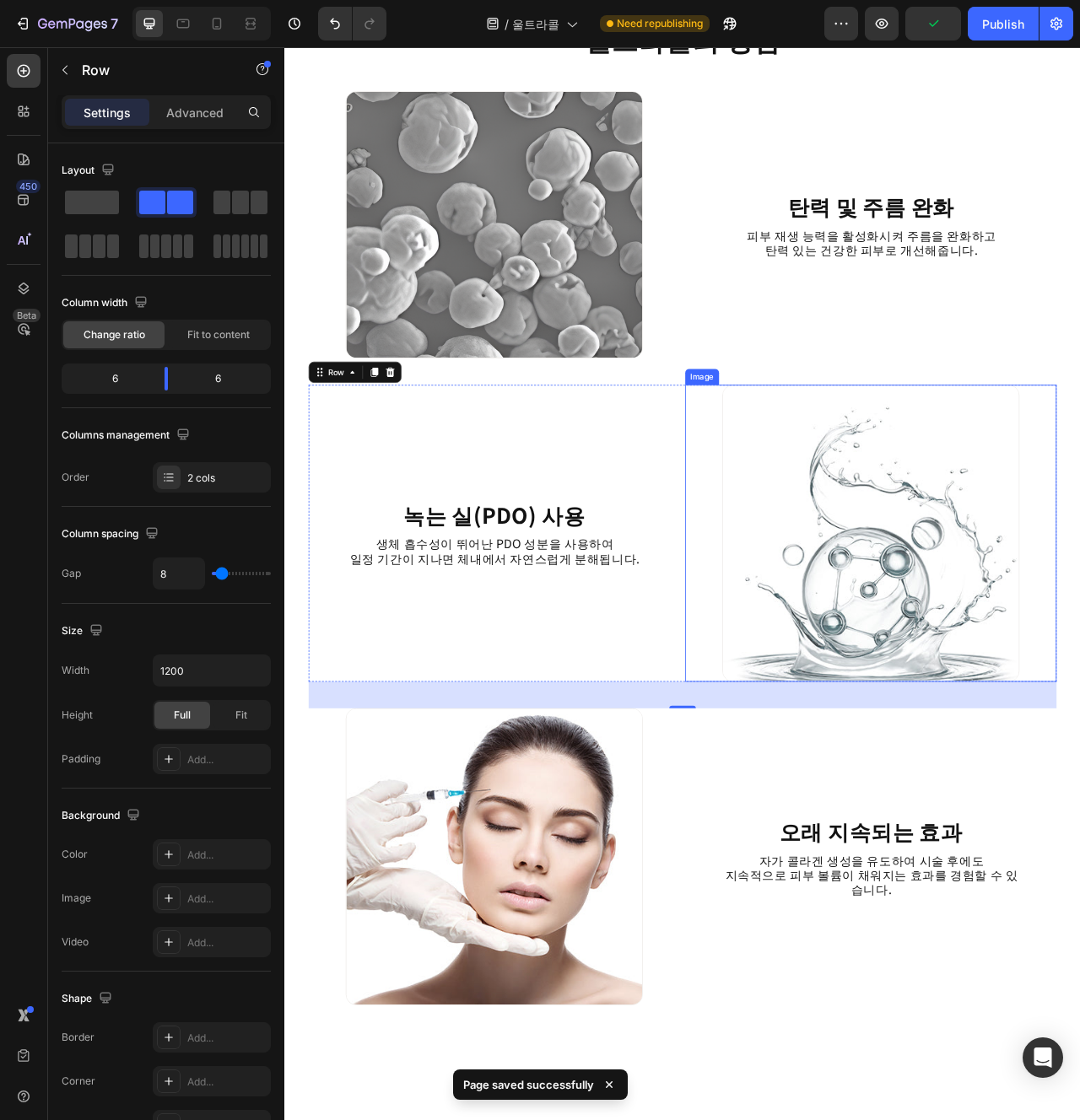
click at [931, 599] on img at bounding box center [1030, 665] width 378 height 378
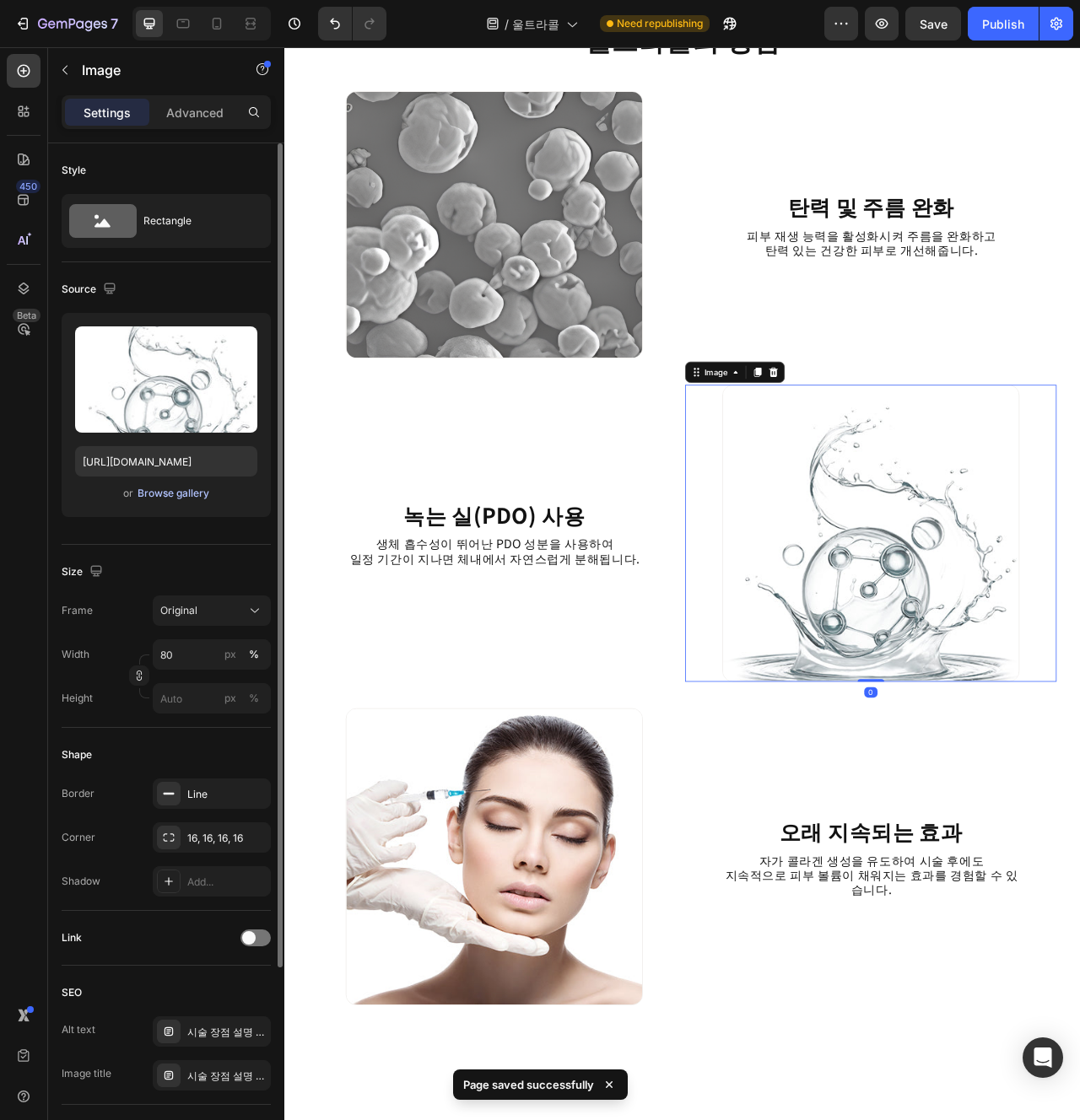
click at [180, 490] on div "Browse gallery" at bounding box center [173, 493] width 72 height 15
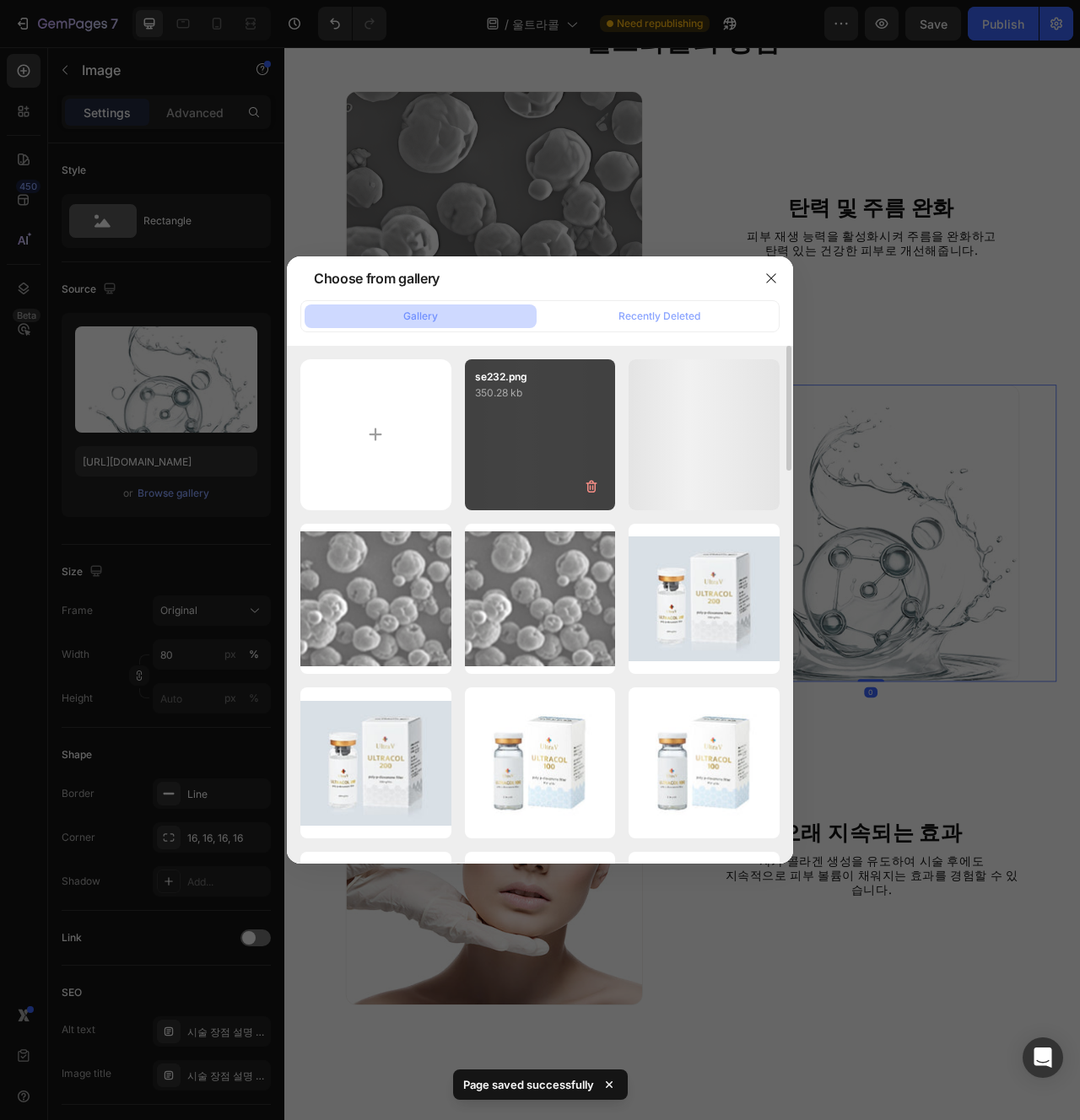
click at [502, 431] on div "se232.png 350.28 kb" at bounding box center [540, 434] width 151 height 151
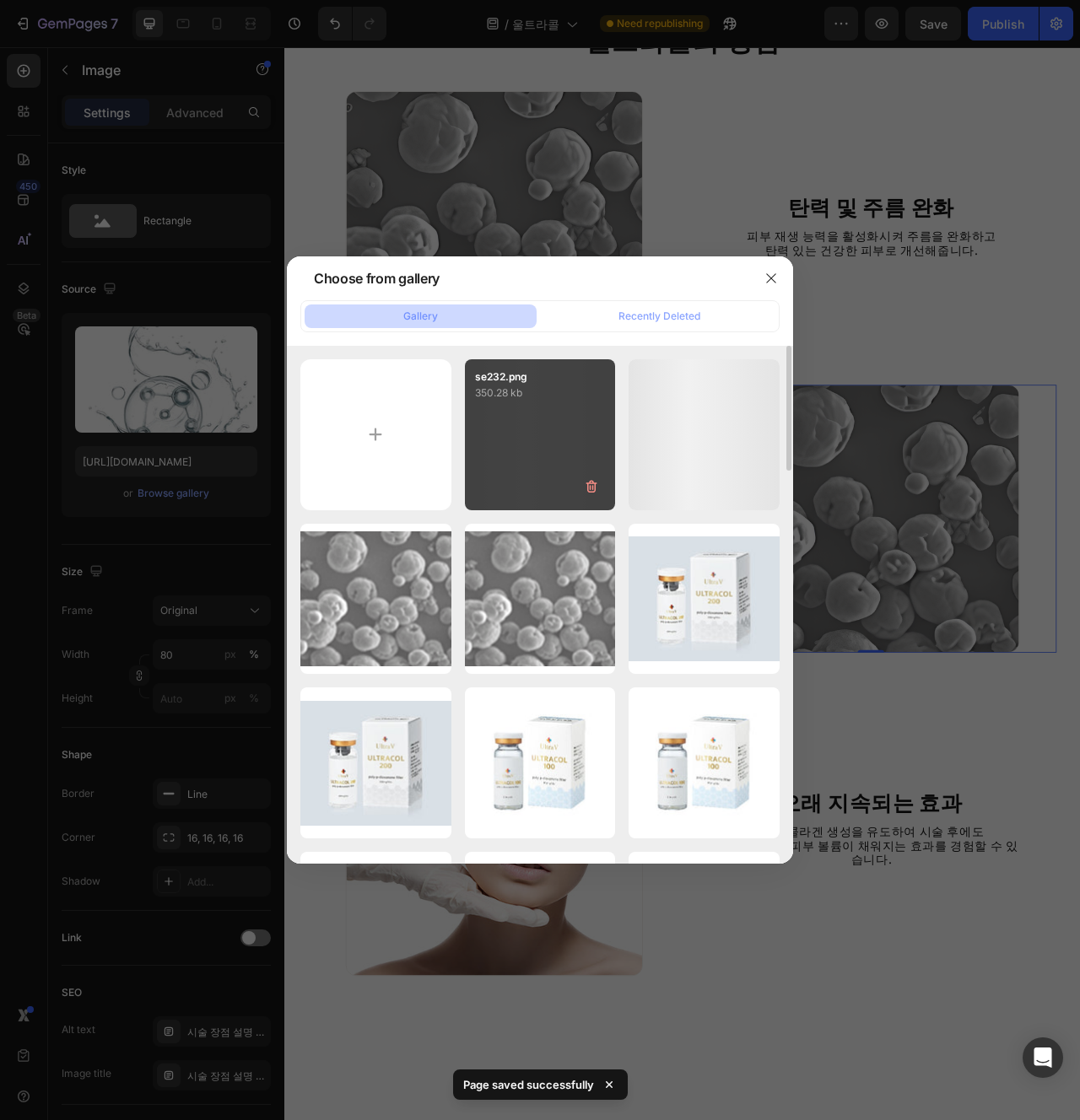
type input "https://cdn.shopify.com/s/files/1/0956/9894/4132/files/gempages_577415988631306…"
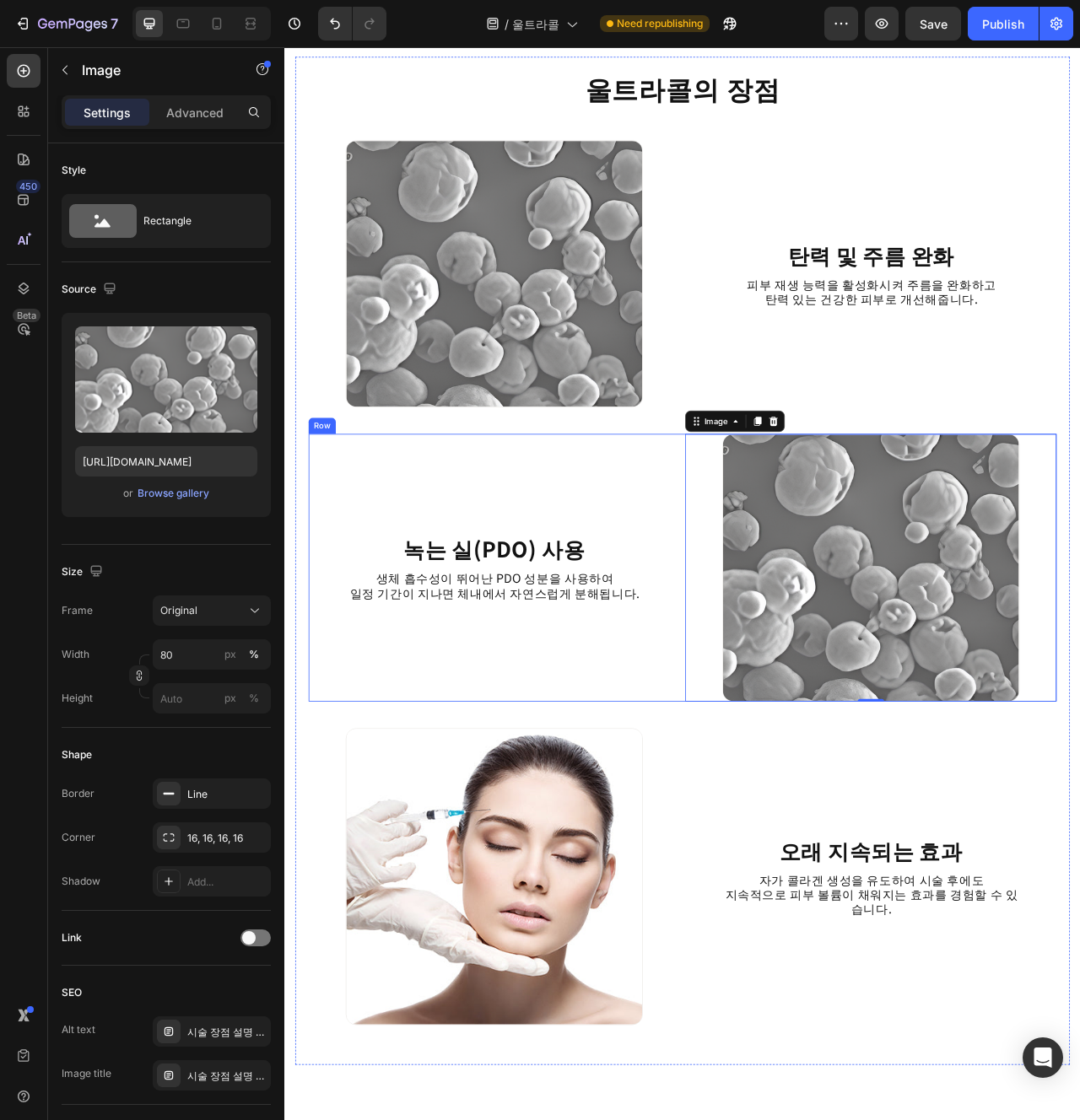
scroll to position [1905, 0]
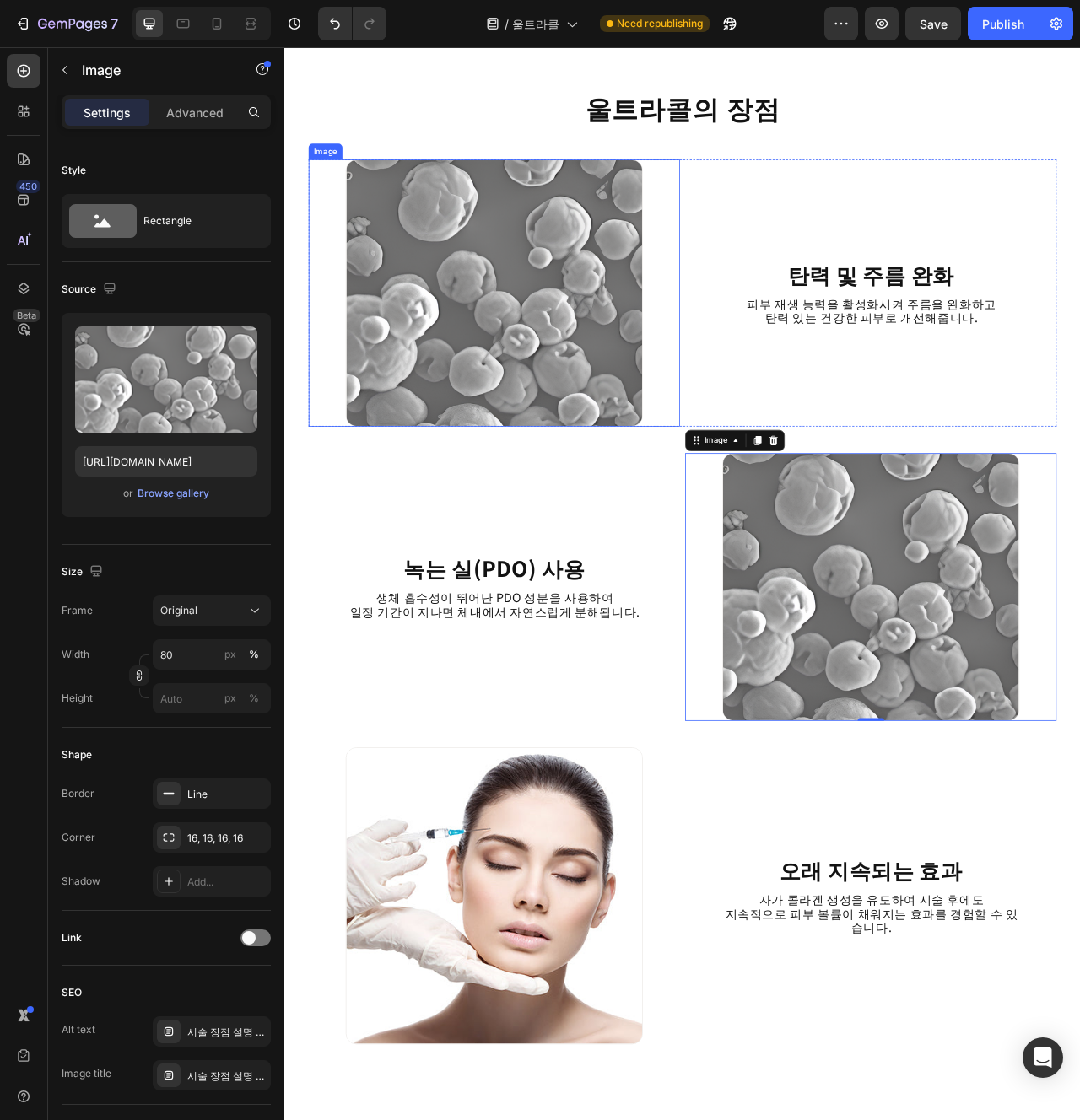
click at [634, 473] on img at bounding box center [551, 360] width 378 height 340
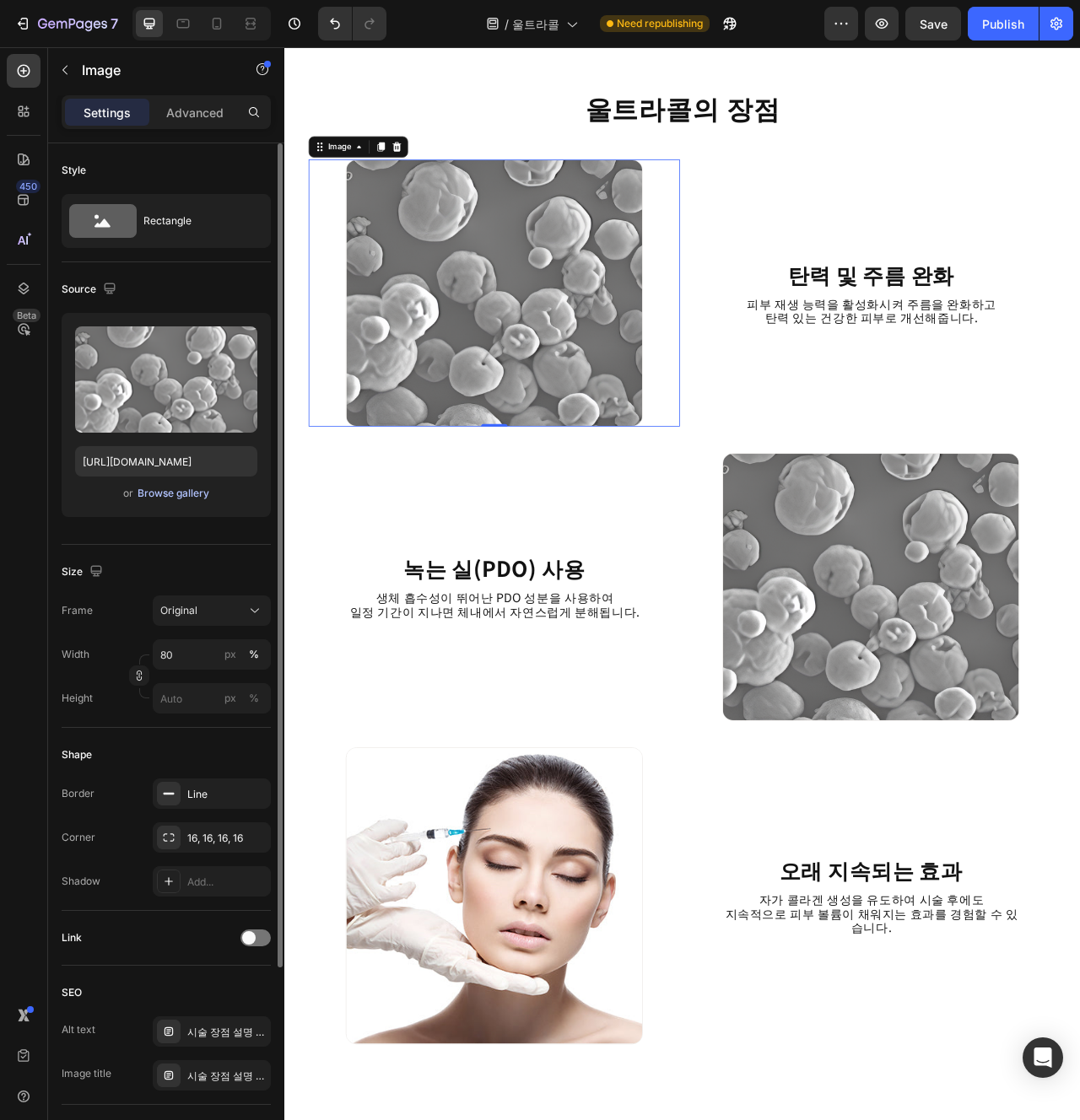
click at [172, 499] on div "Browse gallery" at bounding box center [173, 493] width 72 height 15
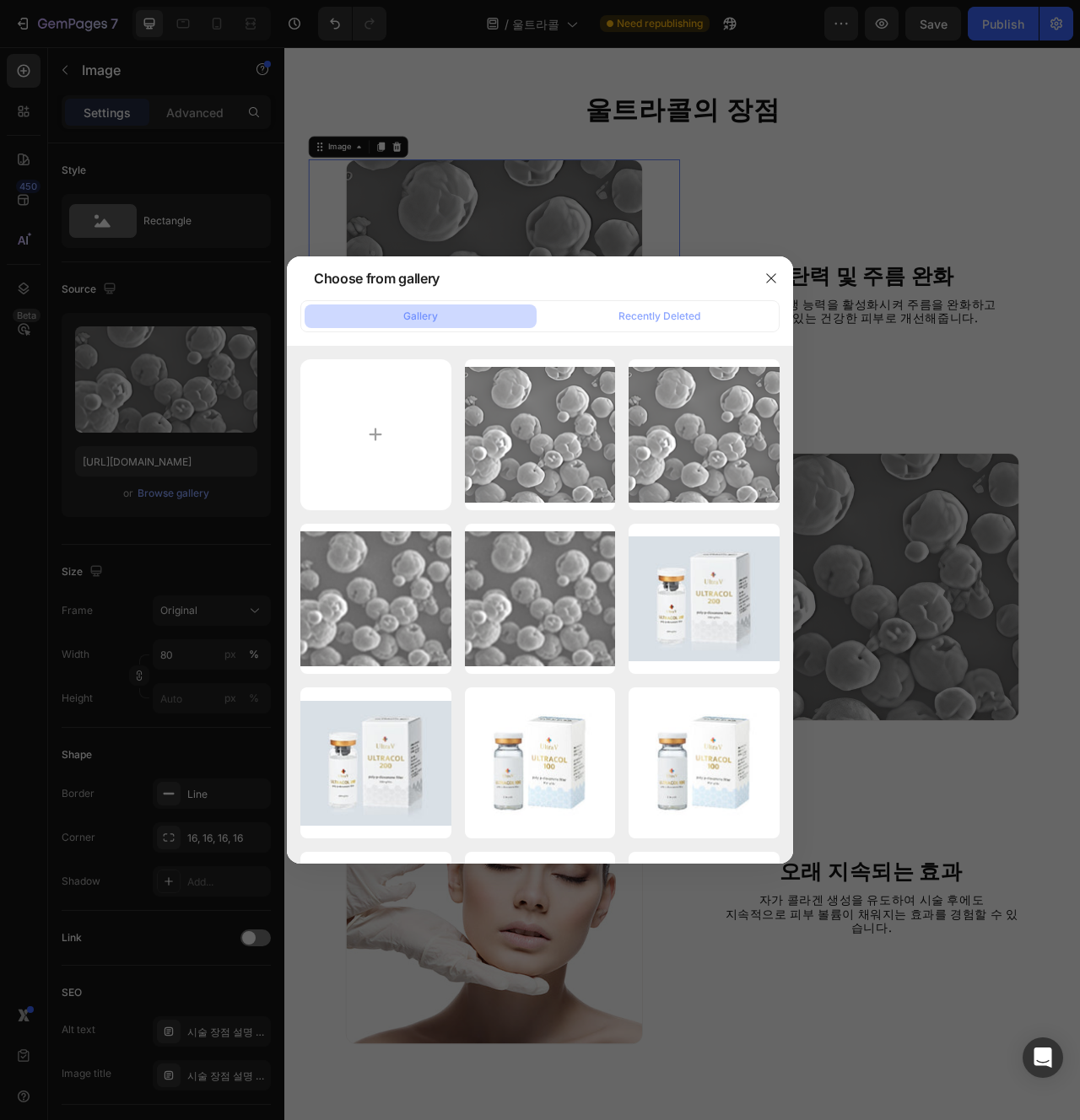
click at [393, 1005] on div at bounding box center [540, 560] width 1080 height 1120
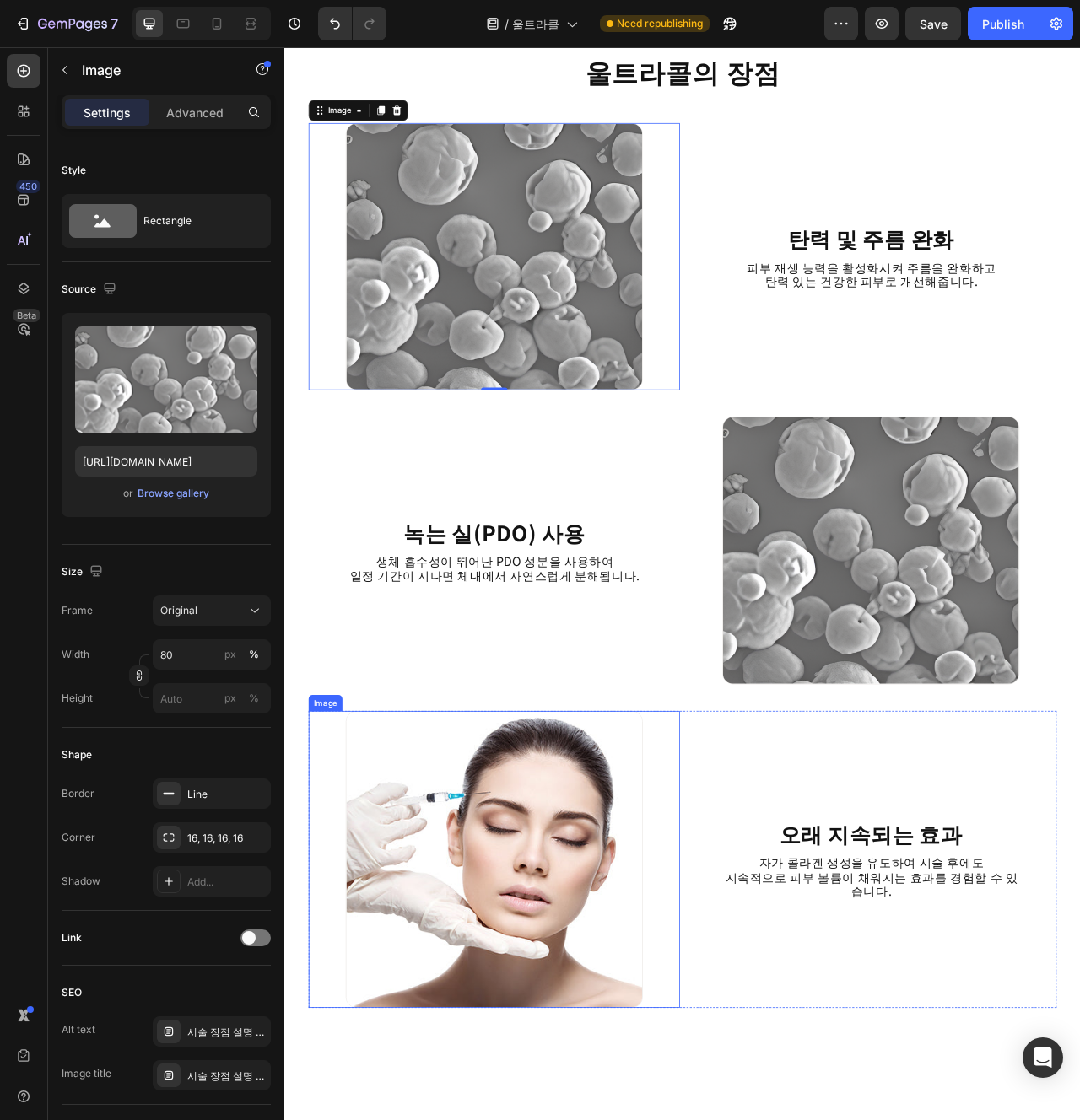
scroll to position [1821, 0]
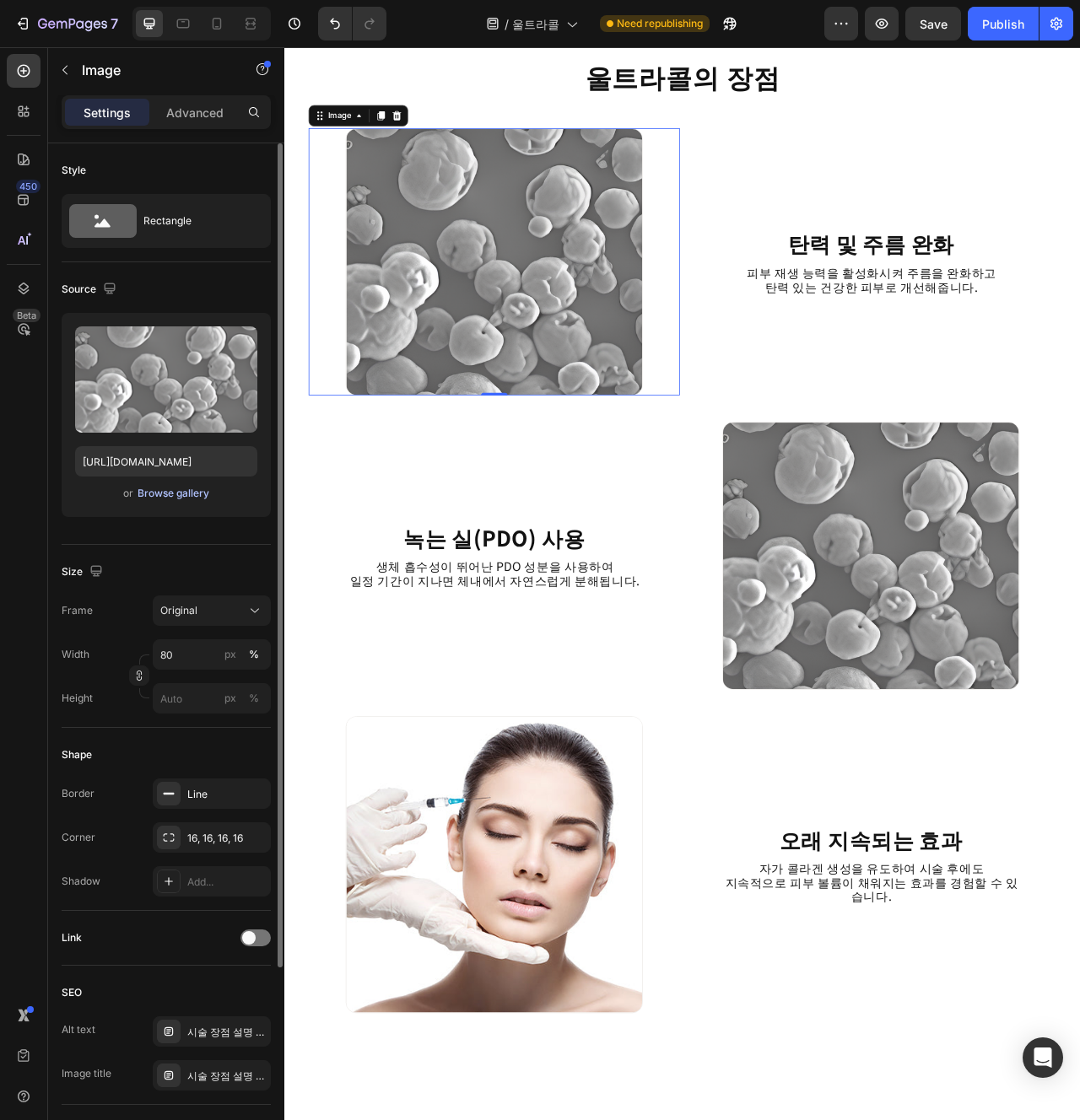
click at [204, 494] on div "Browse gallery" at bounding box center [173, 493] width 72 height 15
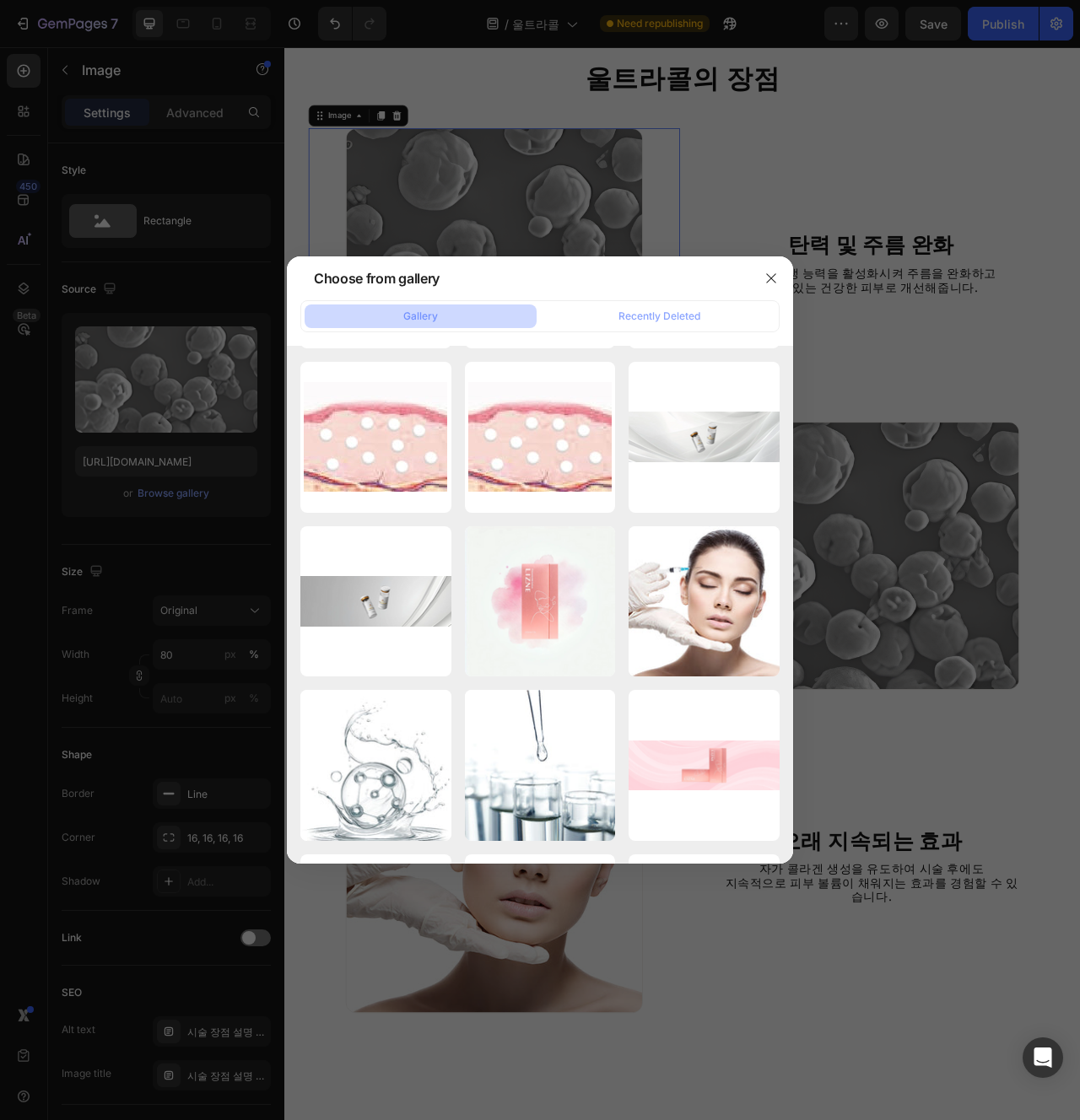
scroll to position [24852, 0]
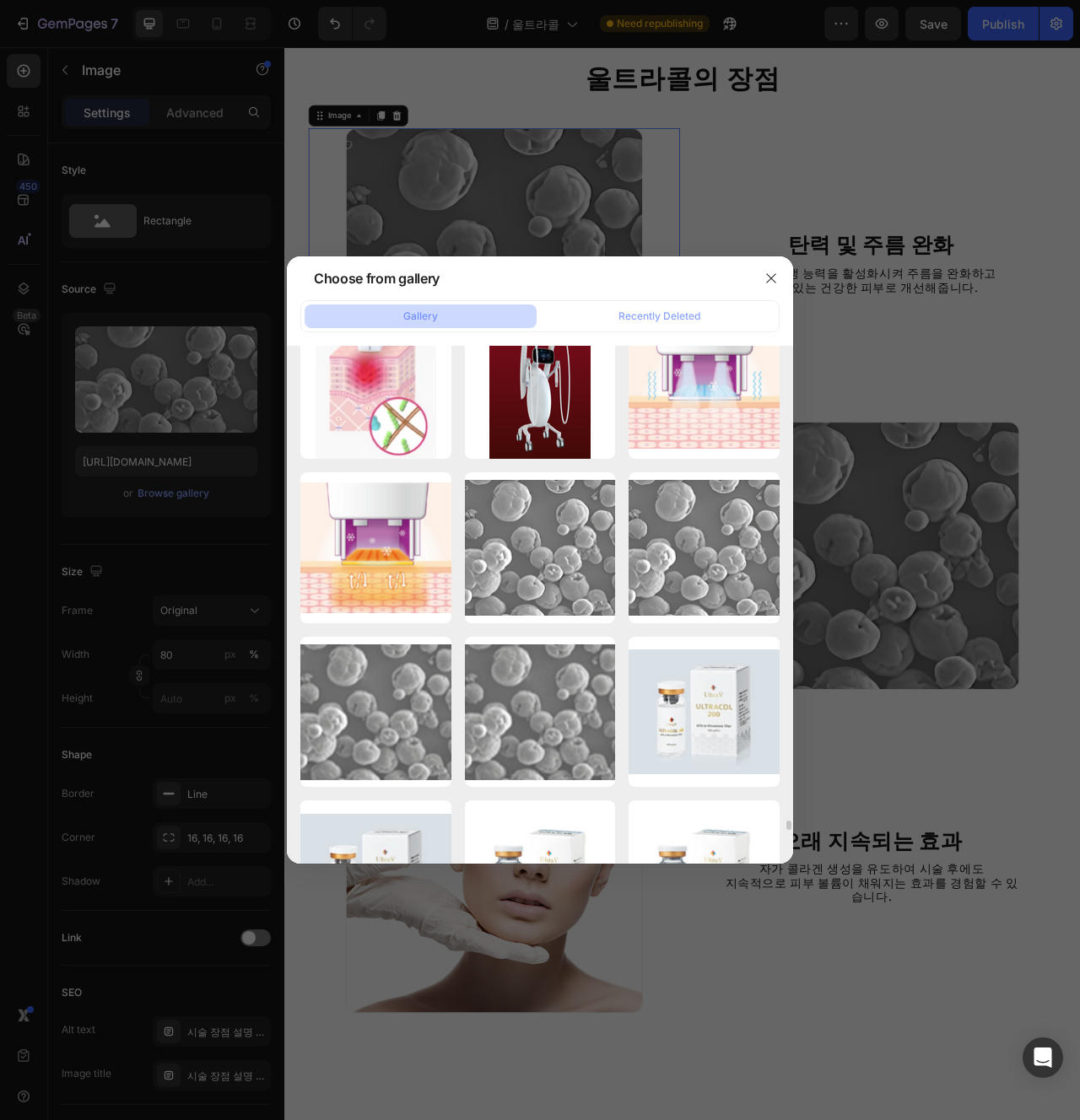
click at [878, 933] on div at bounding box center [540, 560] width 1080 height 1120
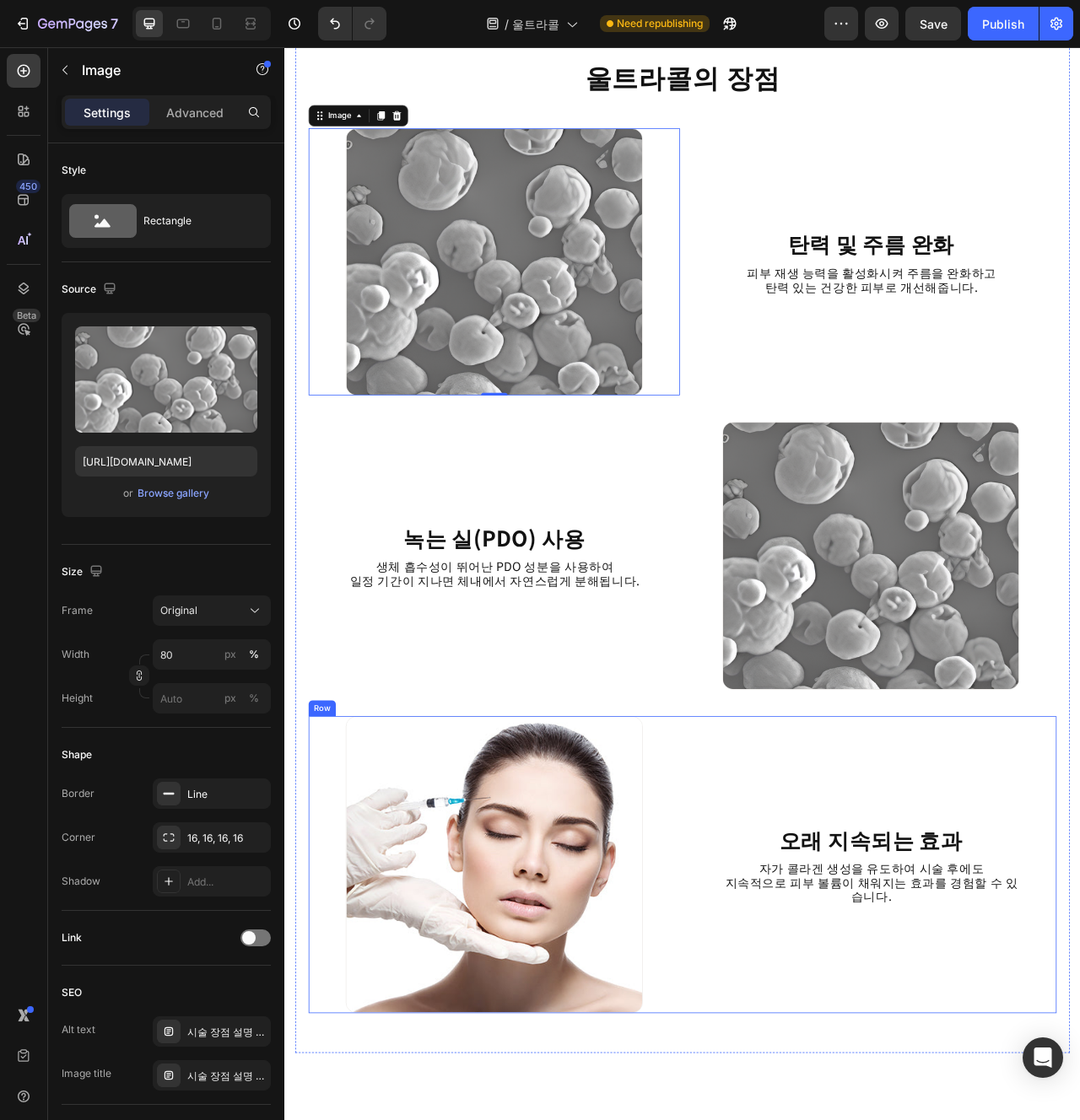
click at [951, 1086] on div "⁠⁠⁠⁠⁠⁠⁠ 오래 지속되는 효과 Heading 자가 콜라겐 생성을 유도하여 시술 후에도 지속적으로 피부 볼륨이 채워지는 효과를 경험할 수 있…" at bounding box center [1030, 1087] width 473 height 378
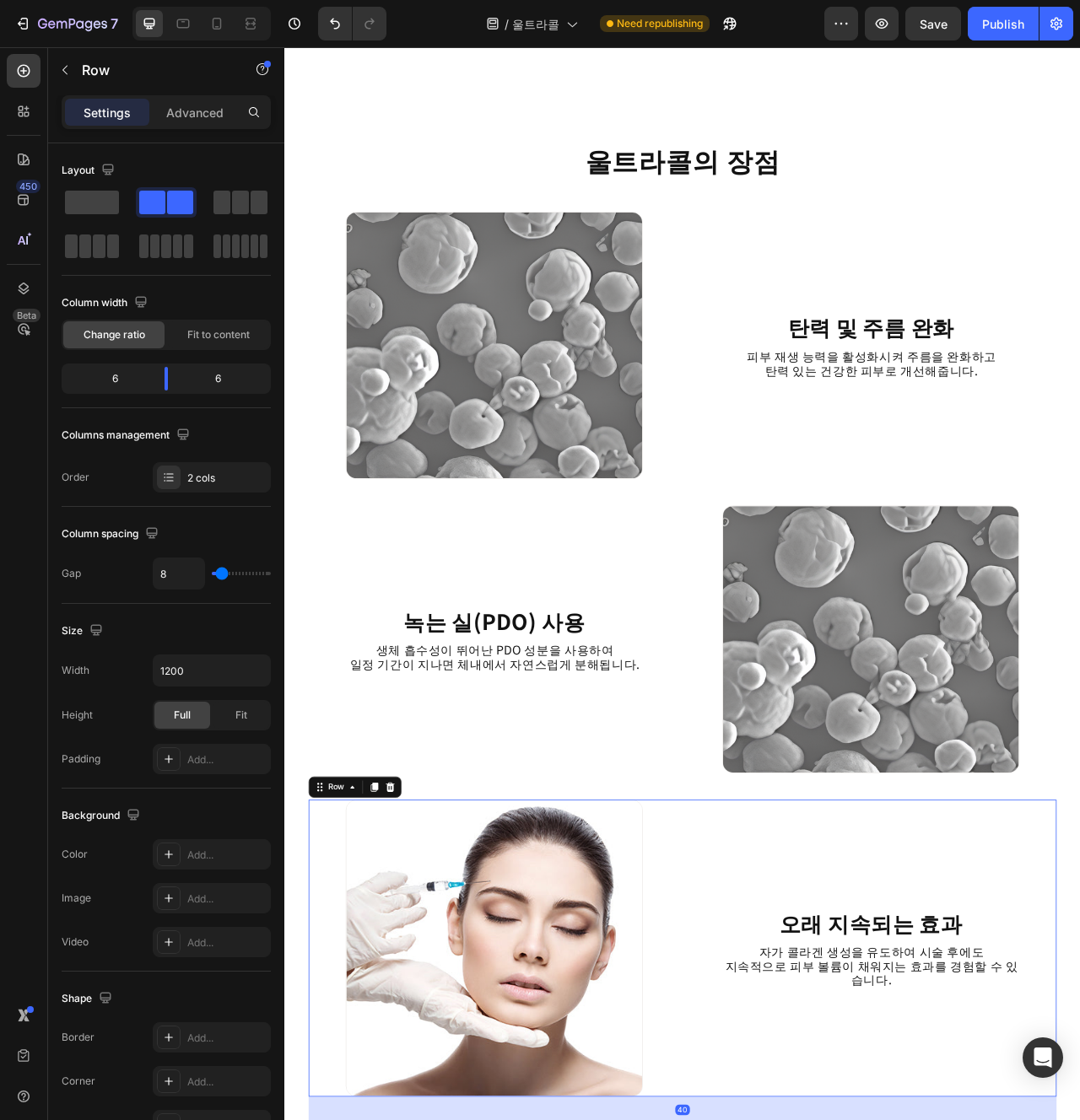
scroll to position [1601, 0]
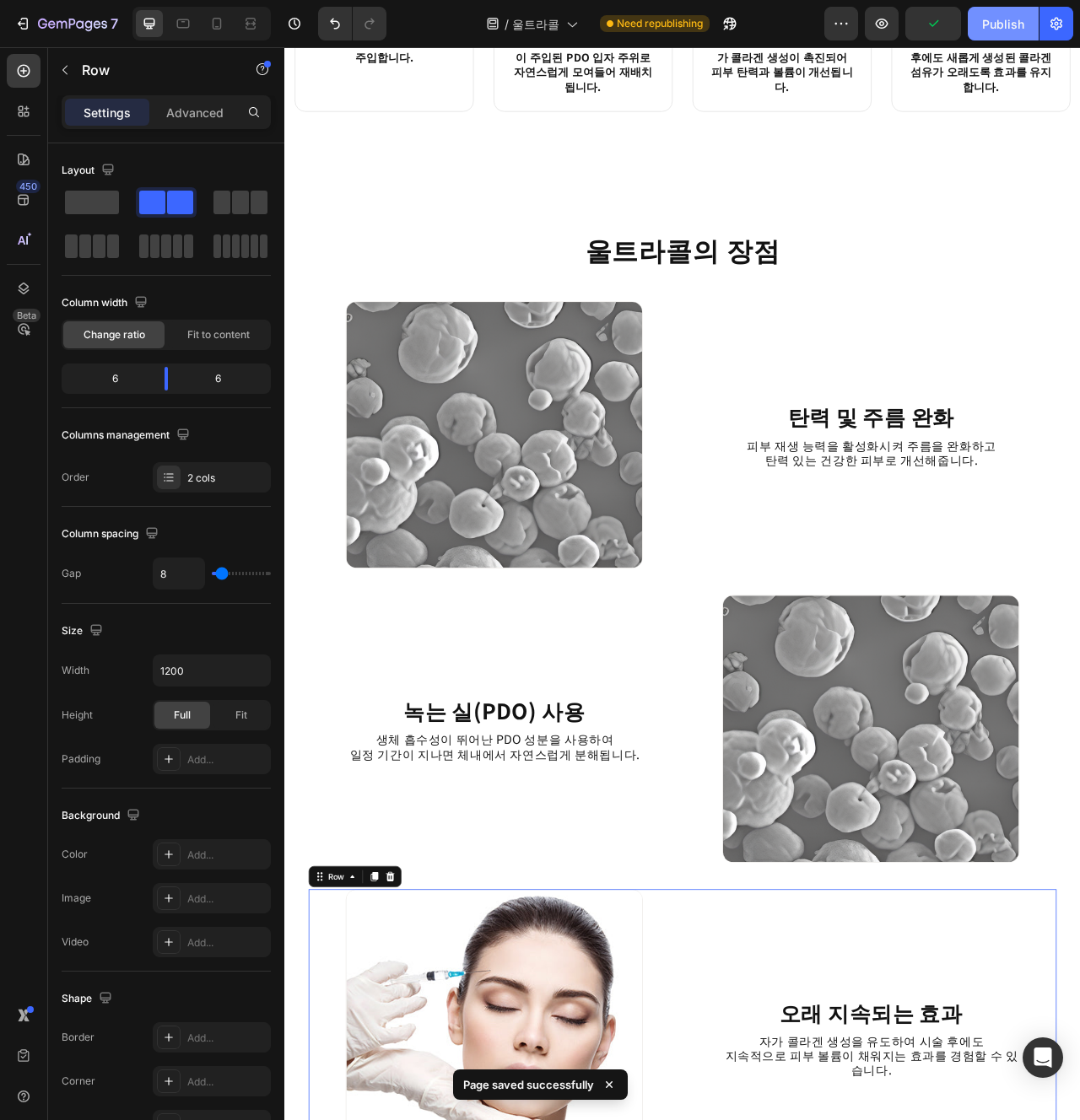
click at [999, 22] on div "Publish" at bounding box center [1003, 23] width 42 height 18
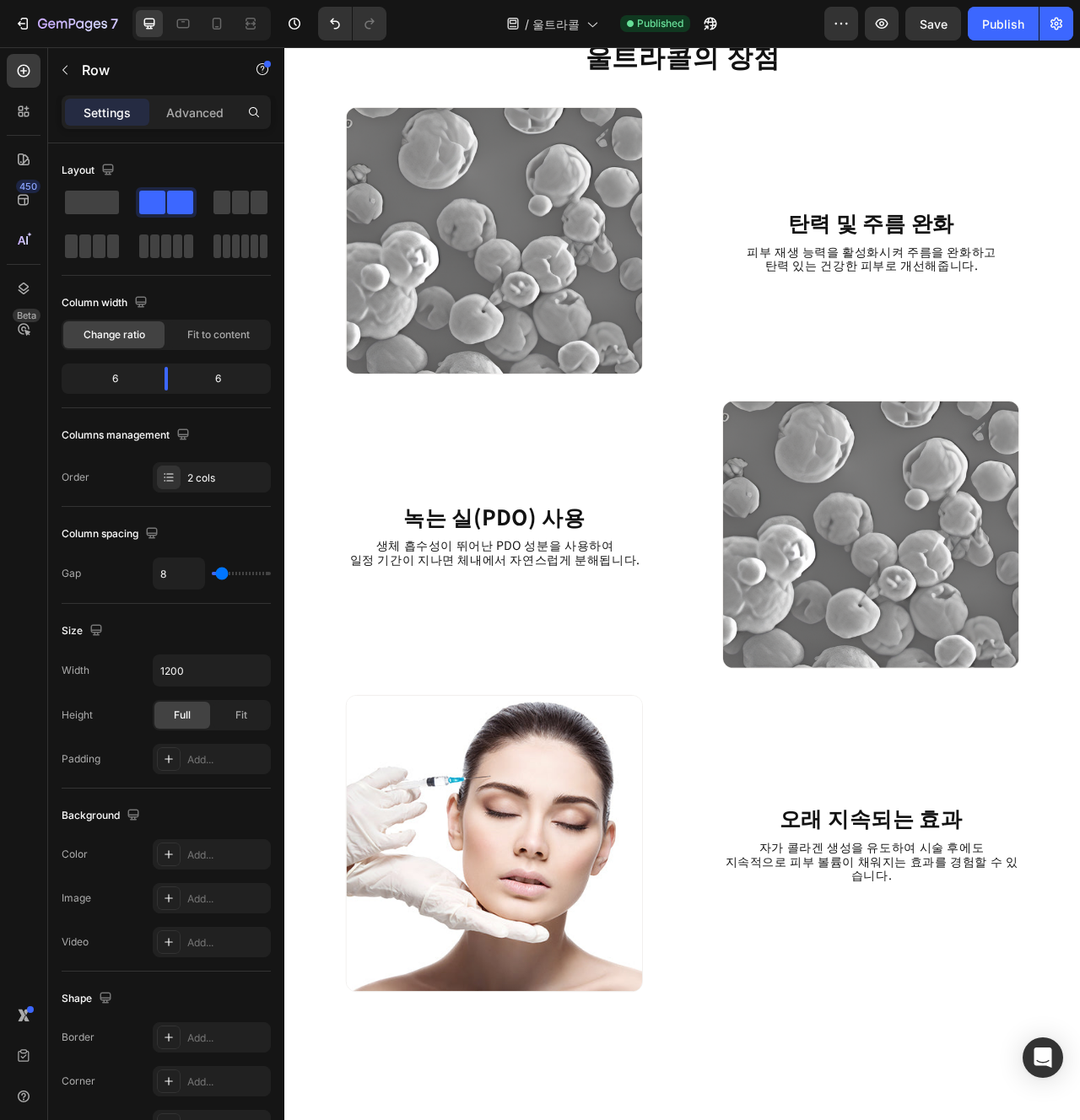
scroll to position [1853, 0]
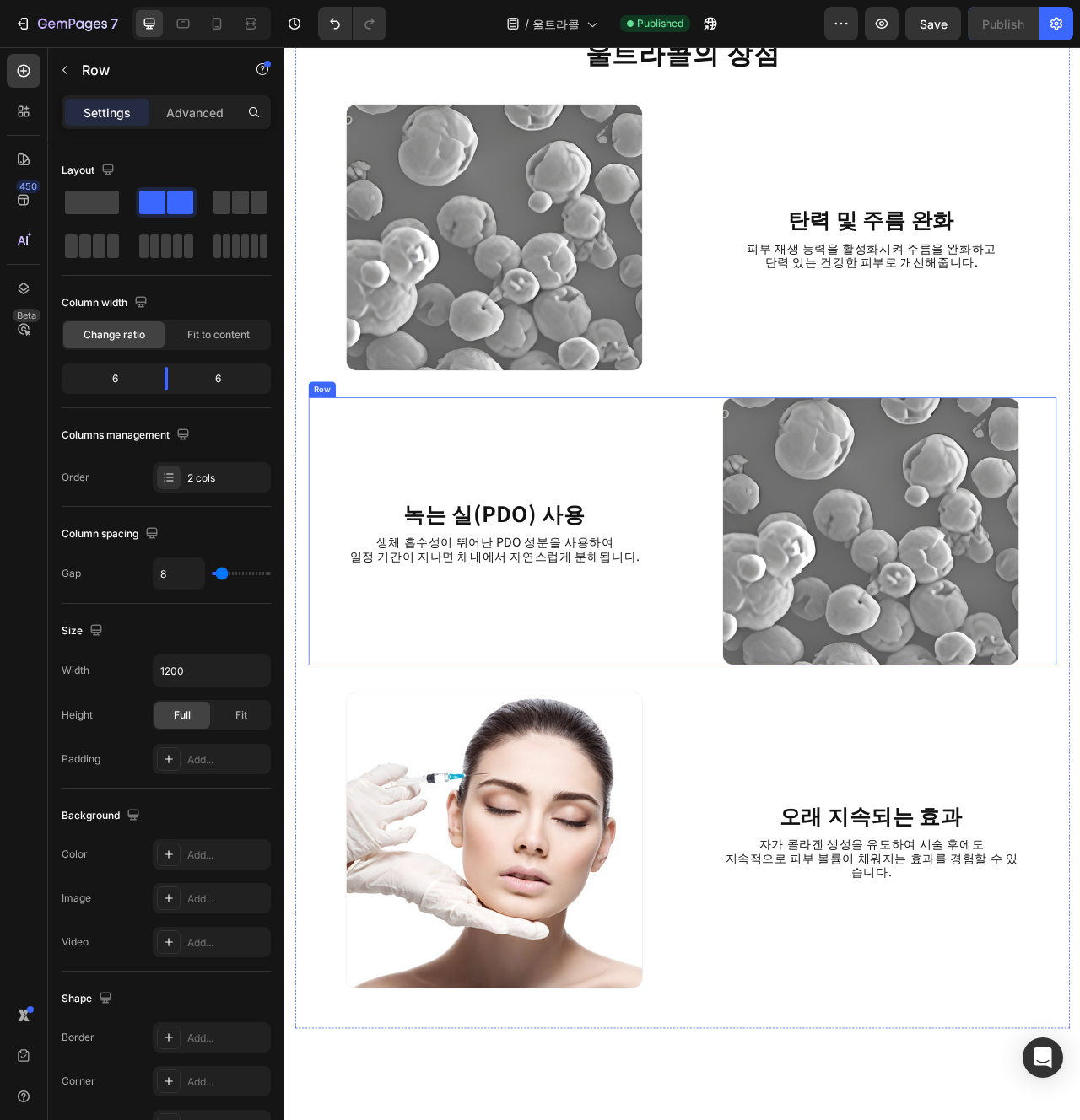
click at [712, 833] on div "녹는 실(PDO) 사용 Heading 생체 흡수성이 뛰어난 PDO 성분을 사용하여 일정 기간이 지나면 체내에서 자연스럽게 분해됩니다. Text…" at bounding box center [551, 663] width 473 height 340
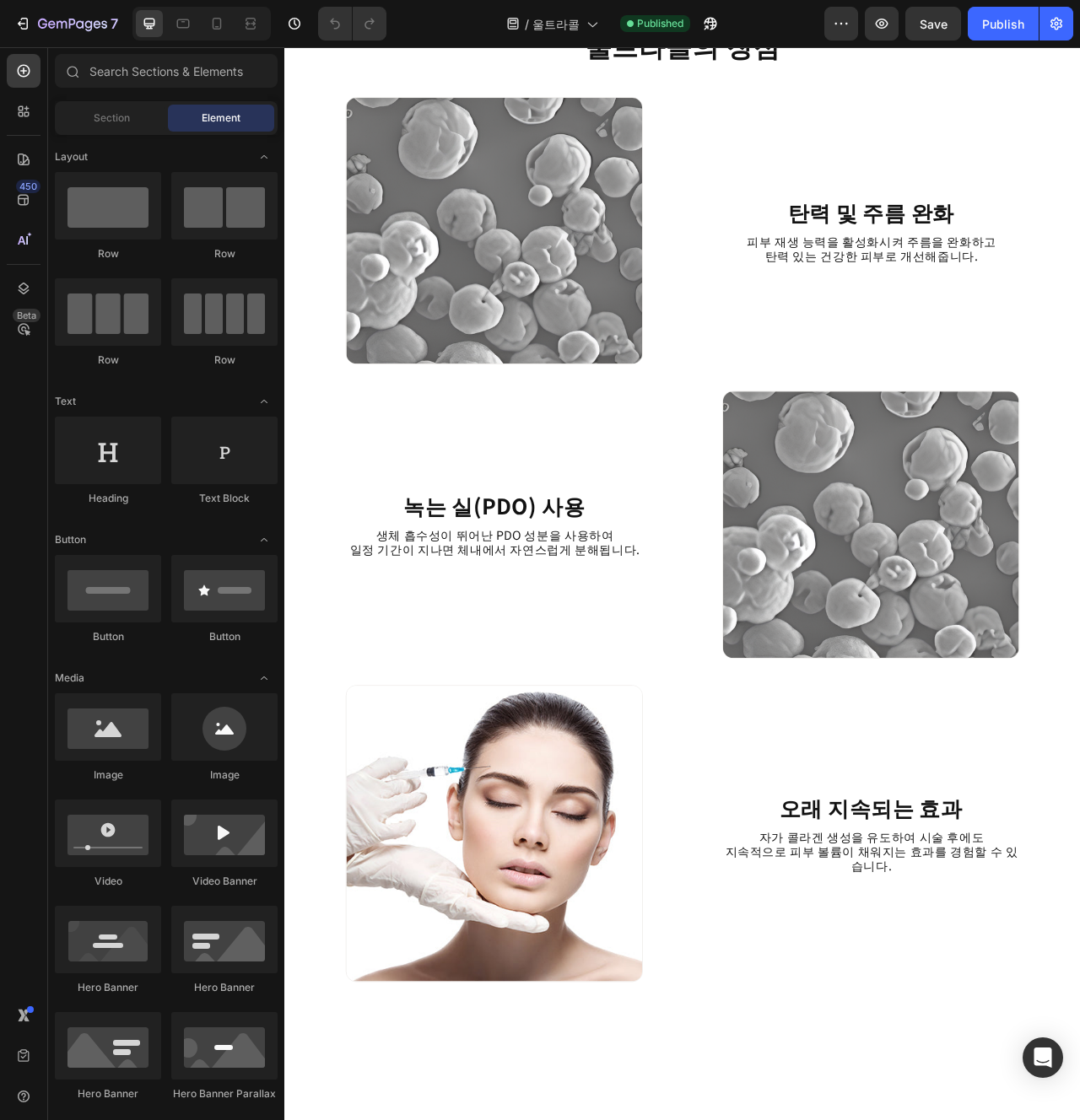
scroll to position [1938, 0]
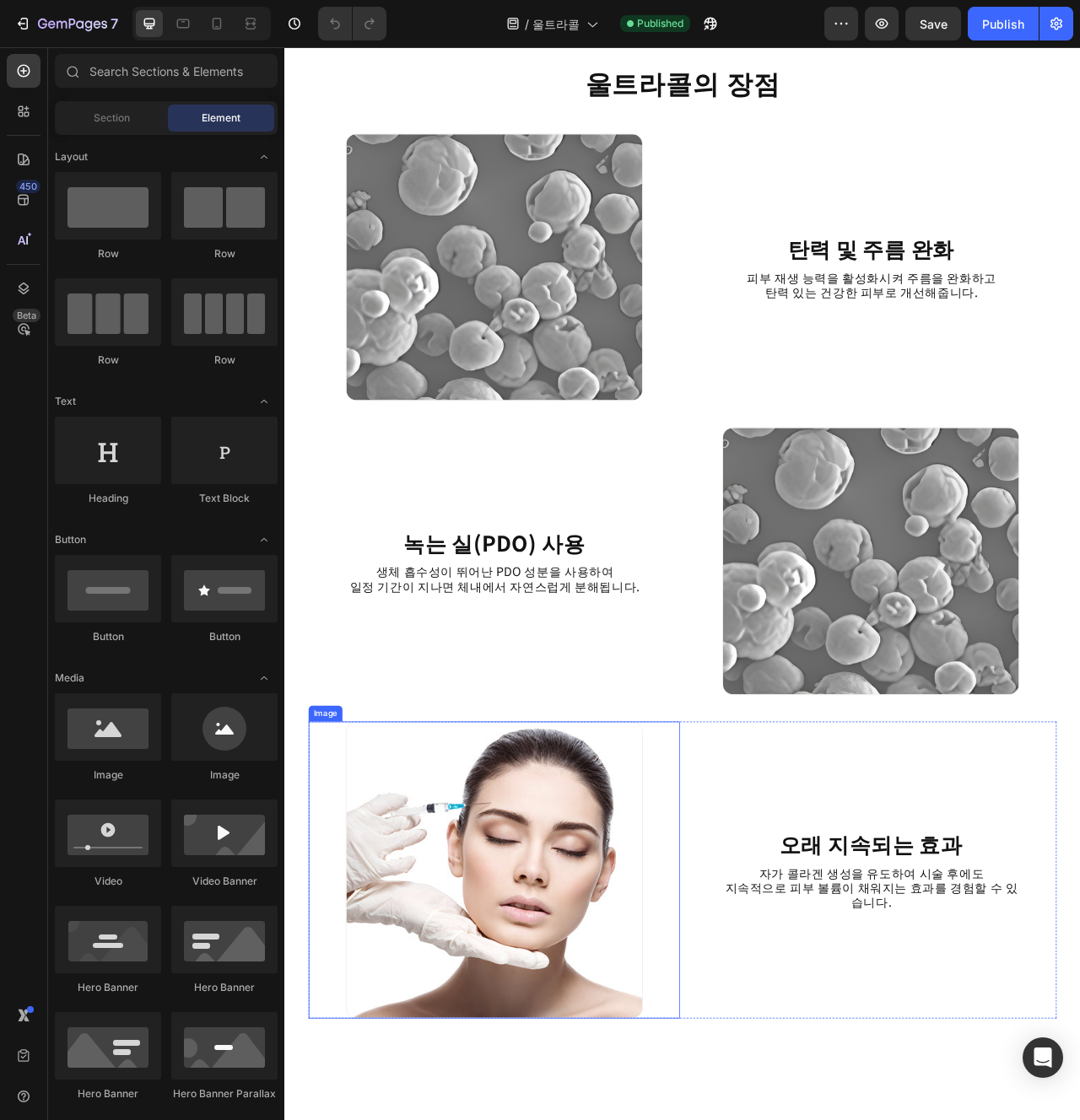
click at [540, 1120] on img at bounding box center [551, 1094] width 378 height 378
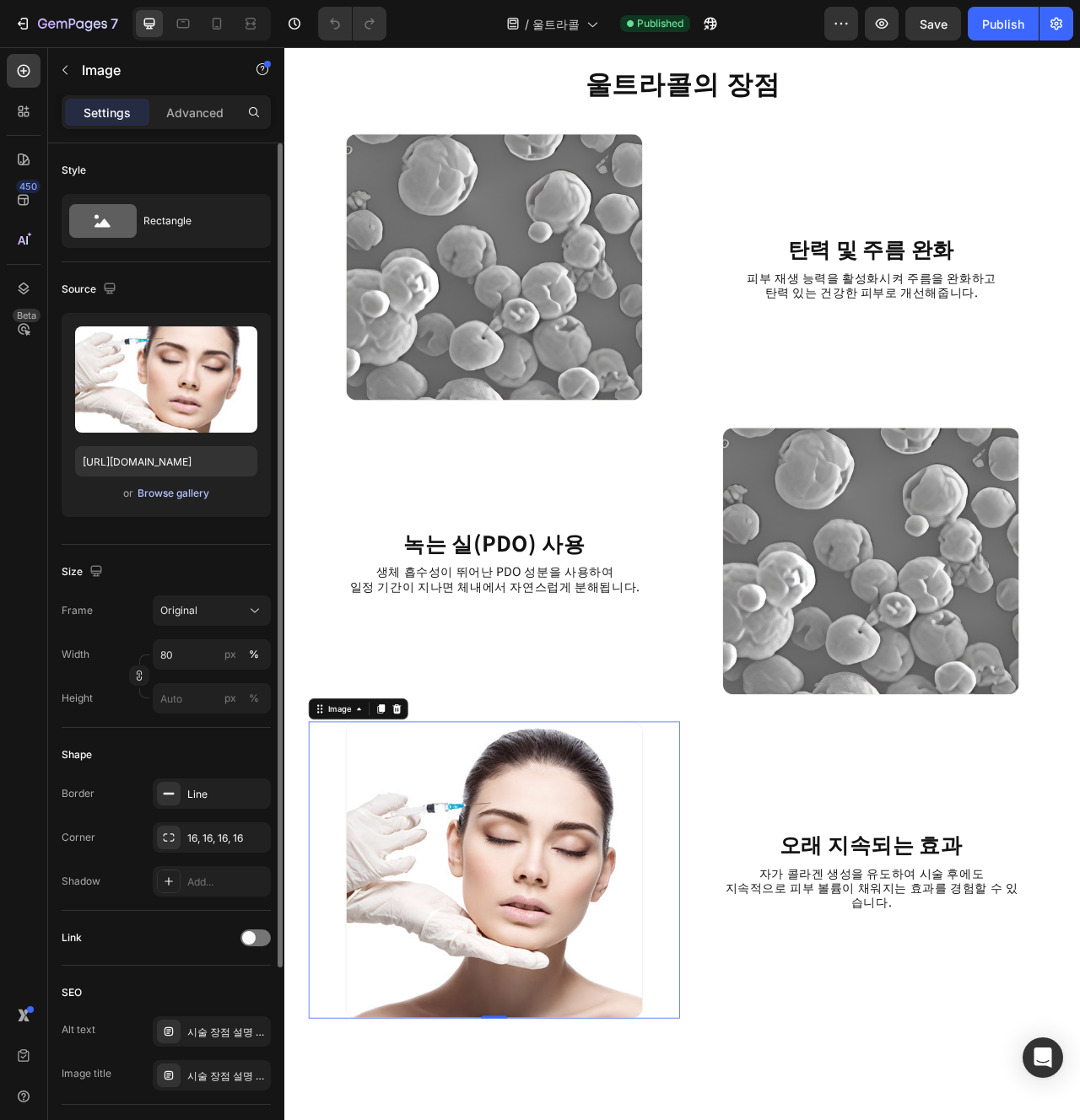
click at [180, 500] on div "Browse gallery" at bounding box center [173, 493] width 72 height 15
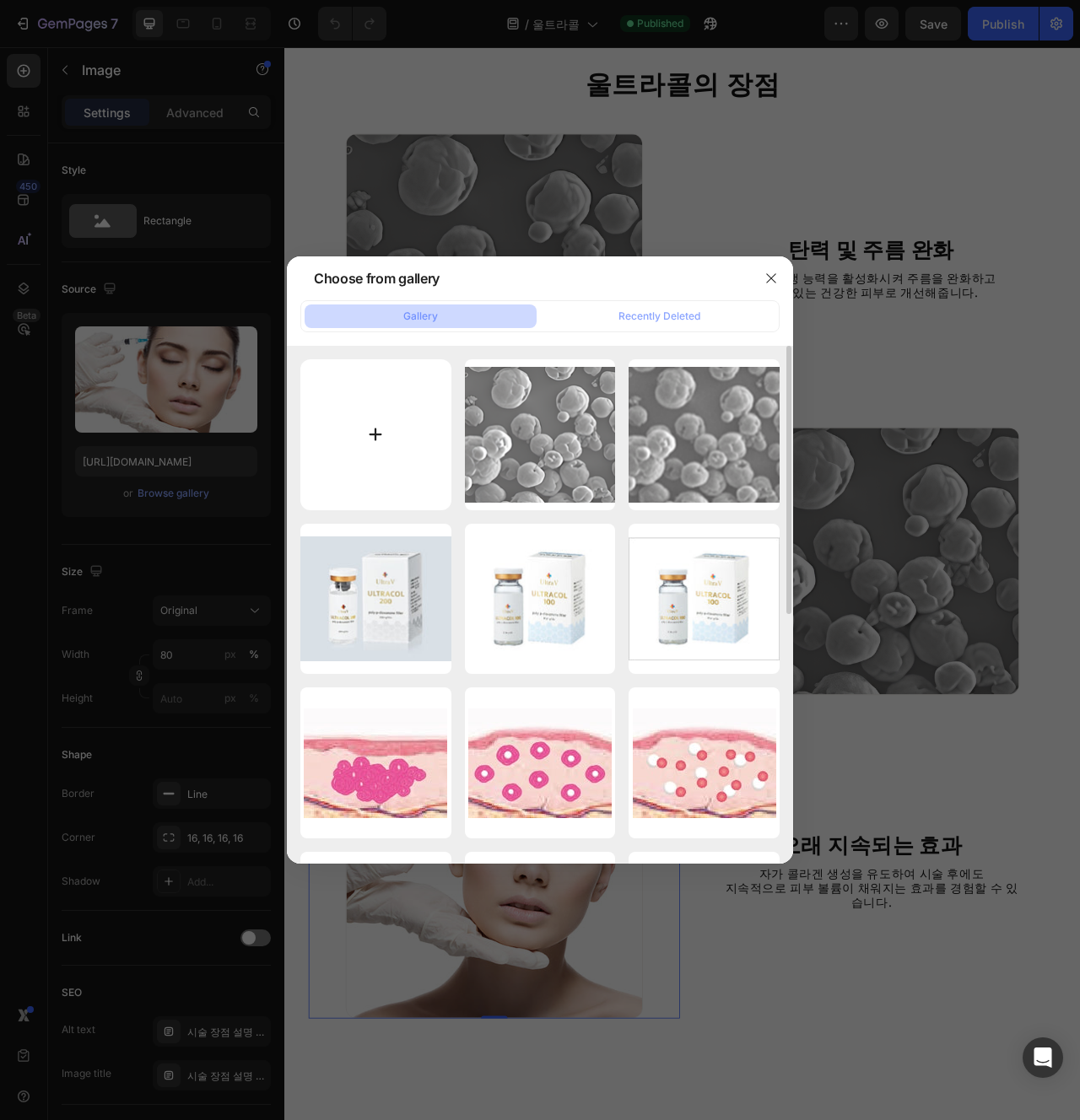
click at [384, 439] on input "file" at bounding box center [376, 434] width 151 height 151
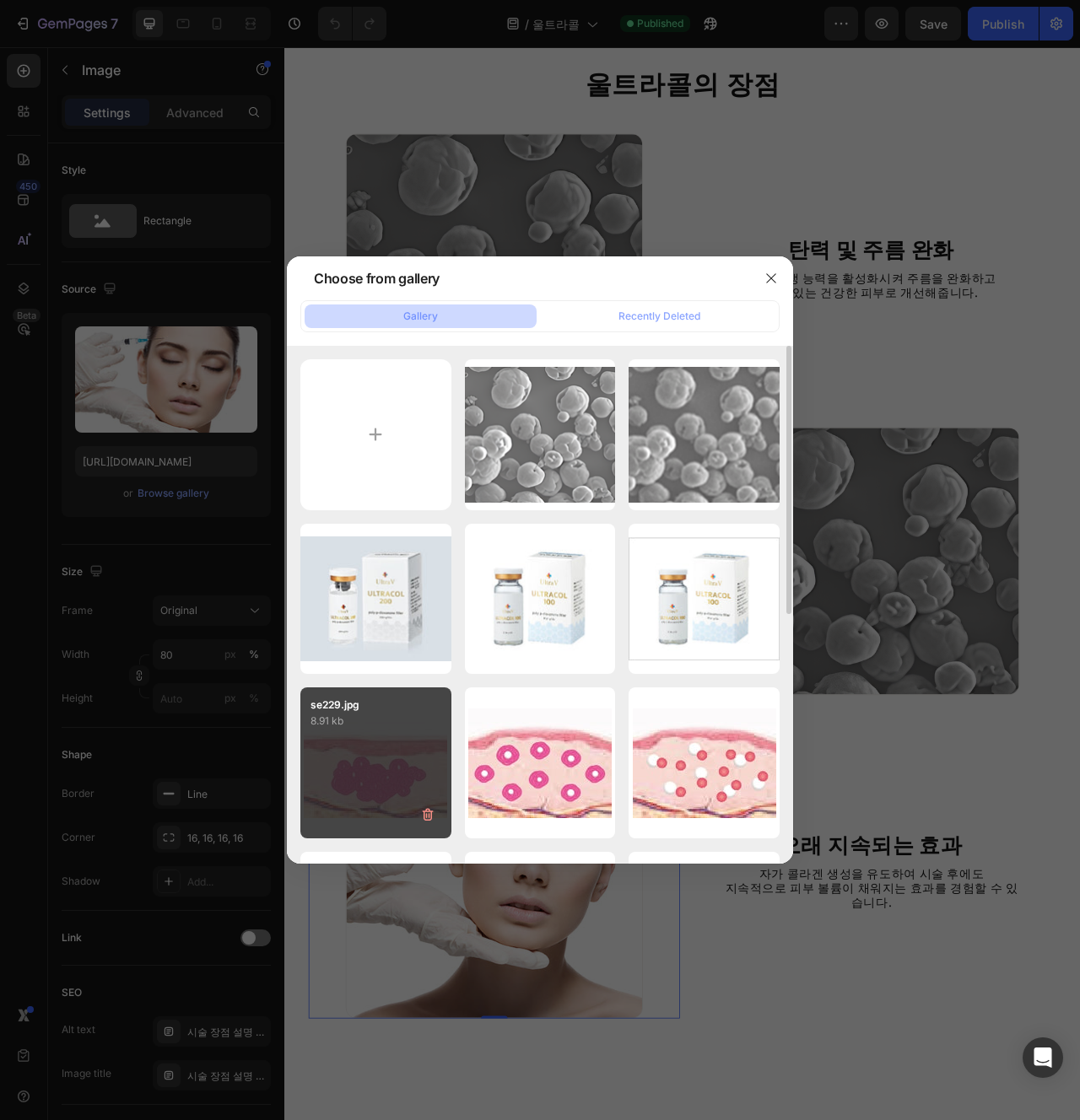
type input "C:\fakepath\시계.png"
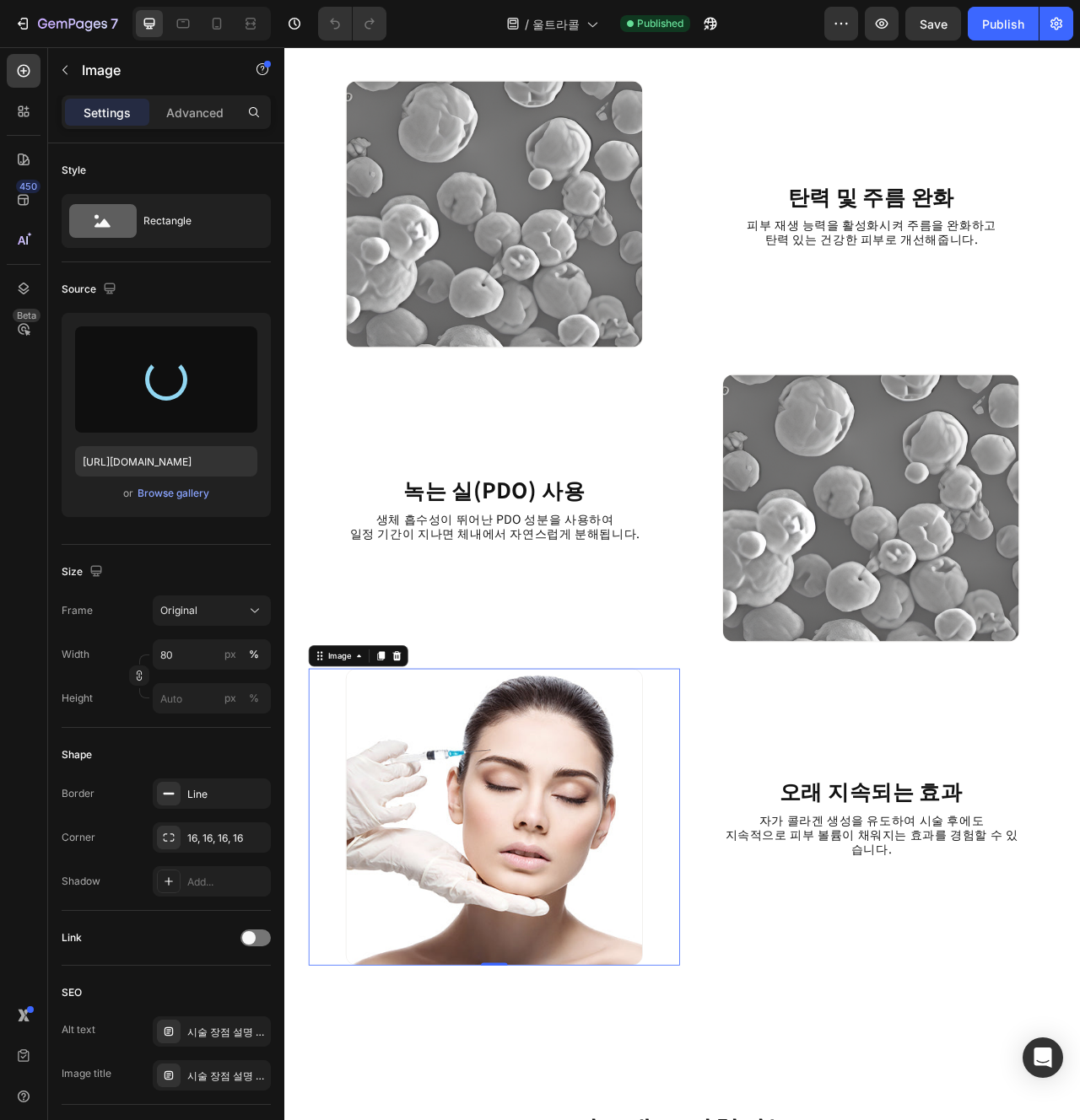
scroll to position [2016, 0]
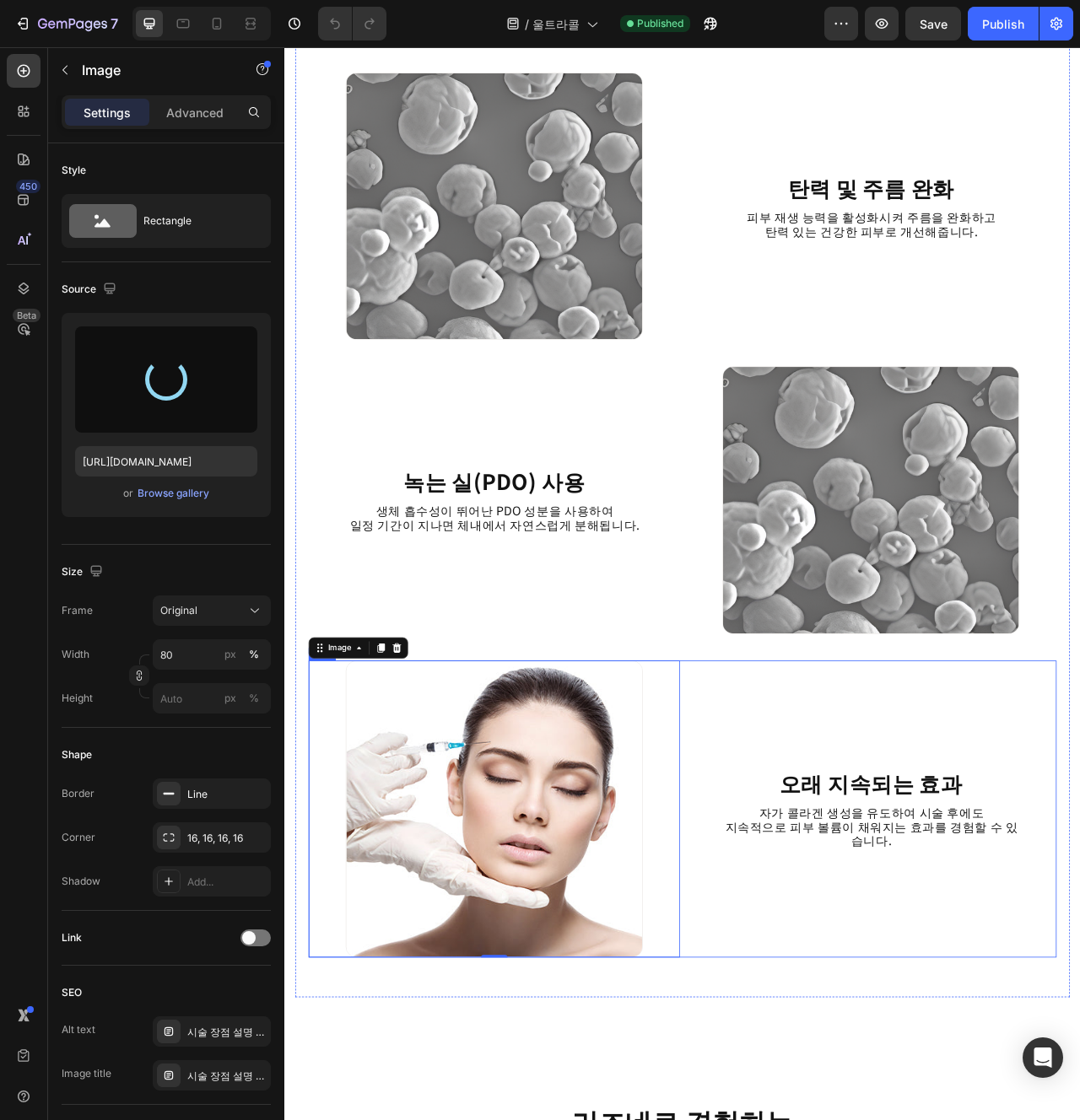
type input "[URL][DOMAIN_NAME]"
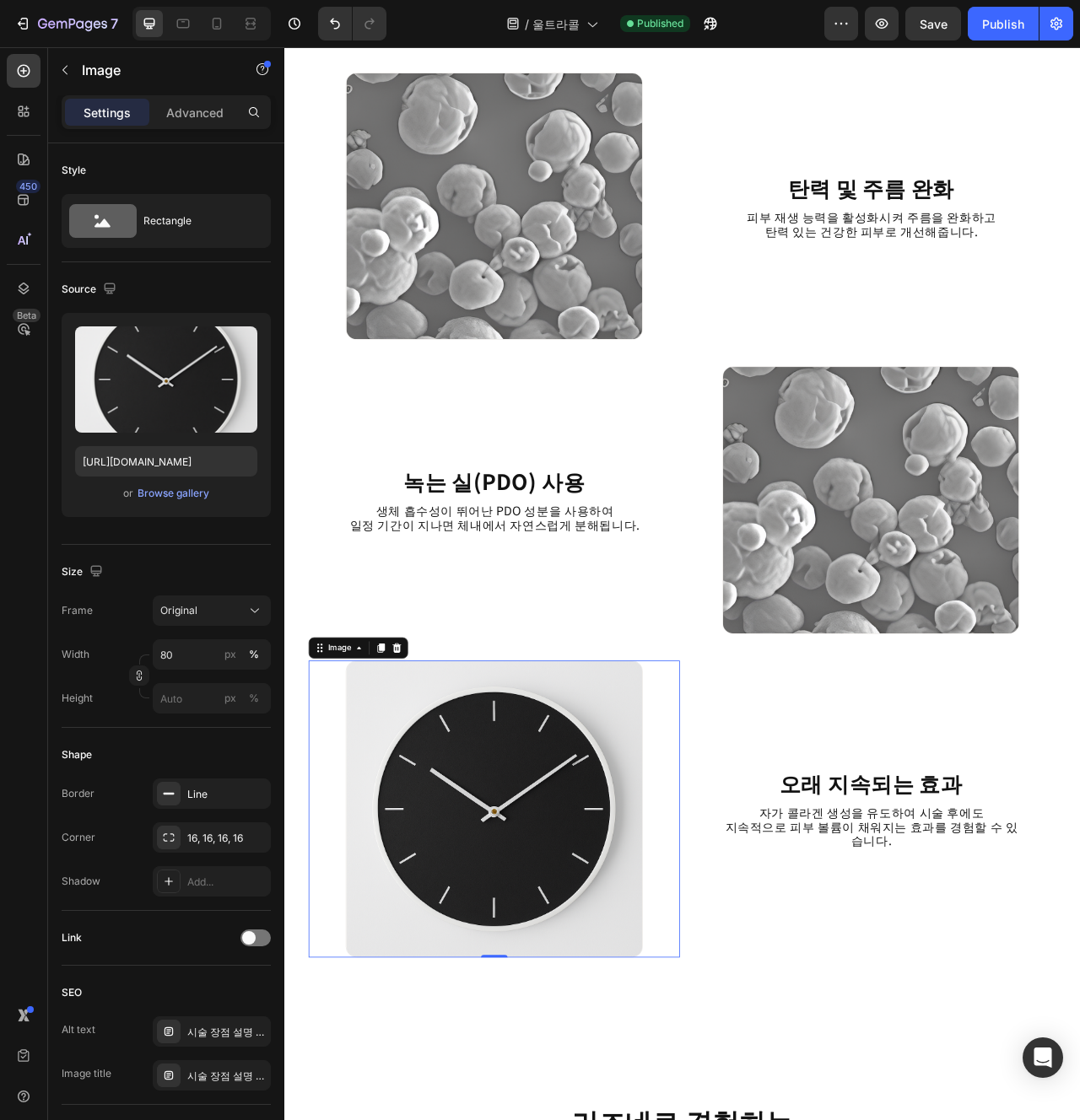
click at [816, 1120] on div "울트라콜의 장점 Heading Image 탄력 및 주름 완화 Heading 피부 재생 능력을 활성화시켜 주름을 완화하고 탄력 있는 건강한 피부…" at bounding box center [791, 621] width 1012 height 5111
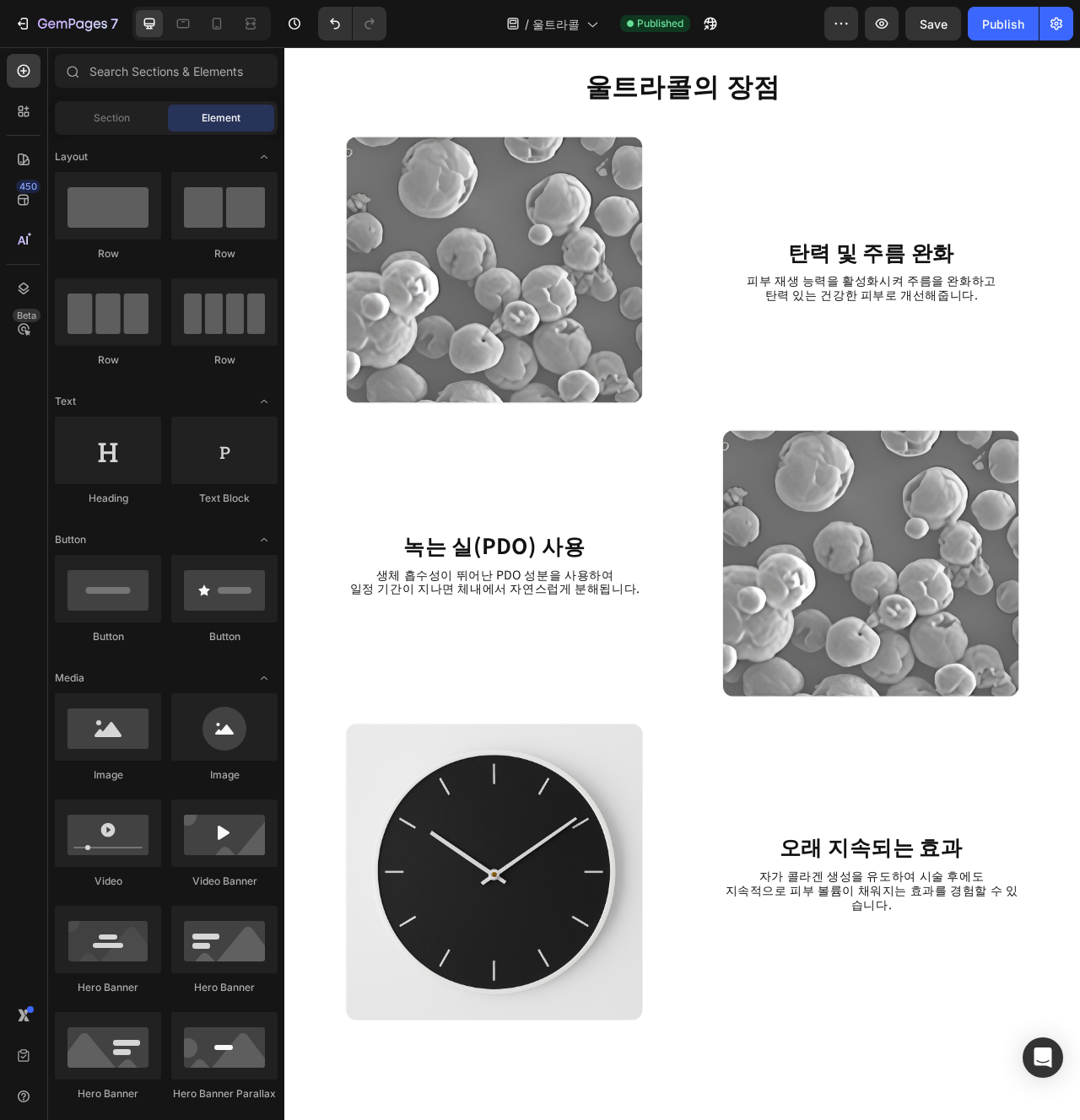
scroll to position [1719, 0]
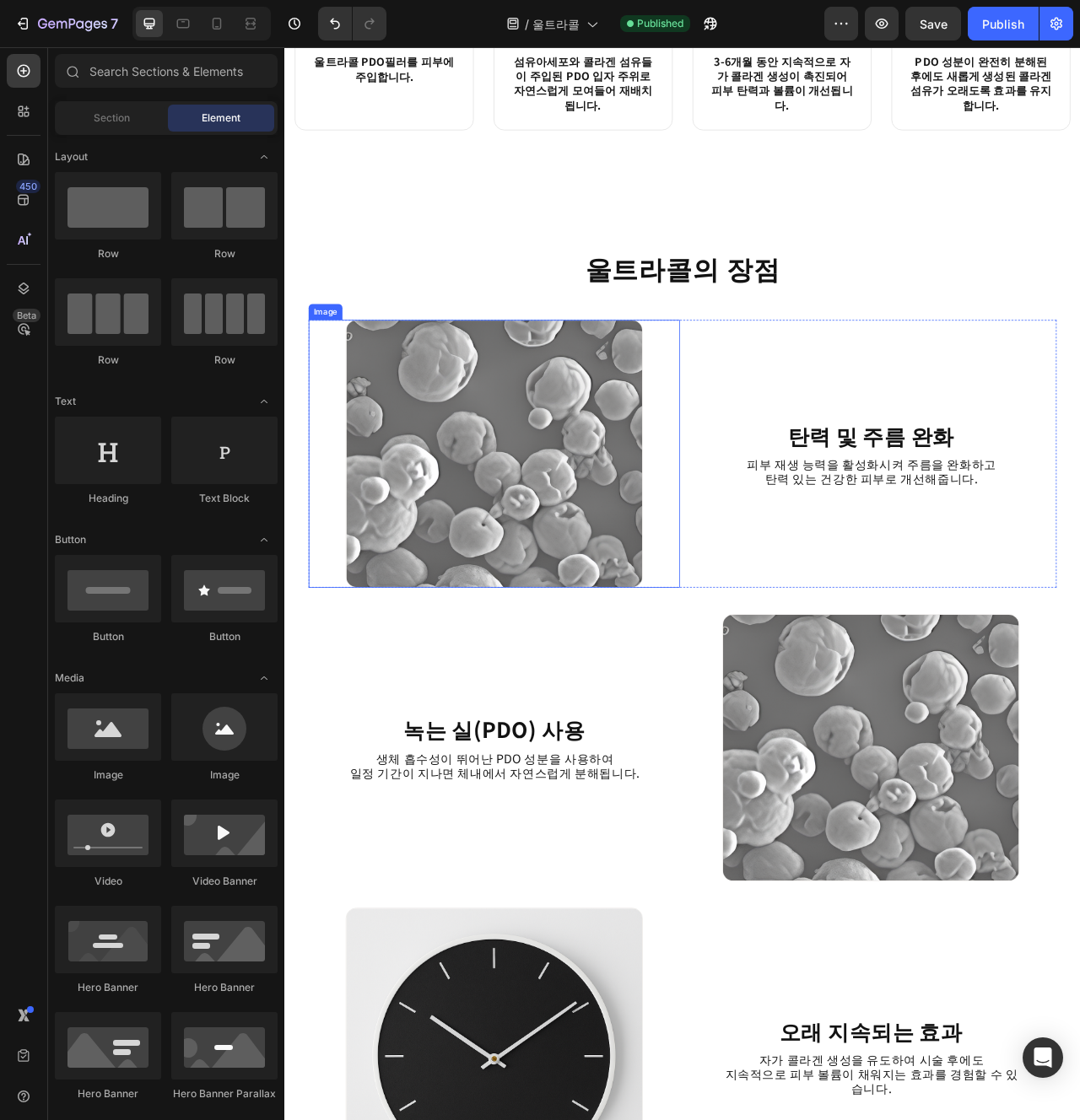
click at [478, 433] on img at bounding box center [551, 565] width 378 height 340
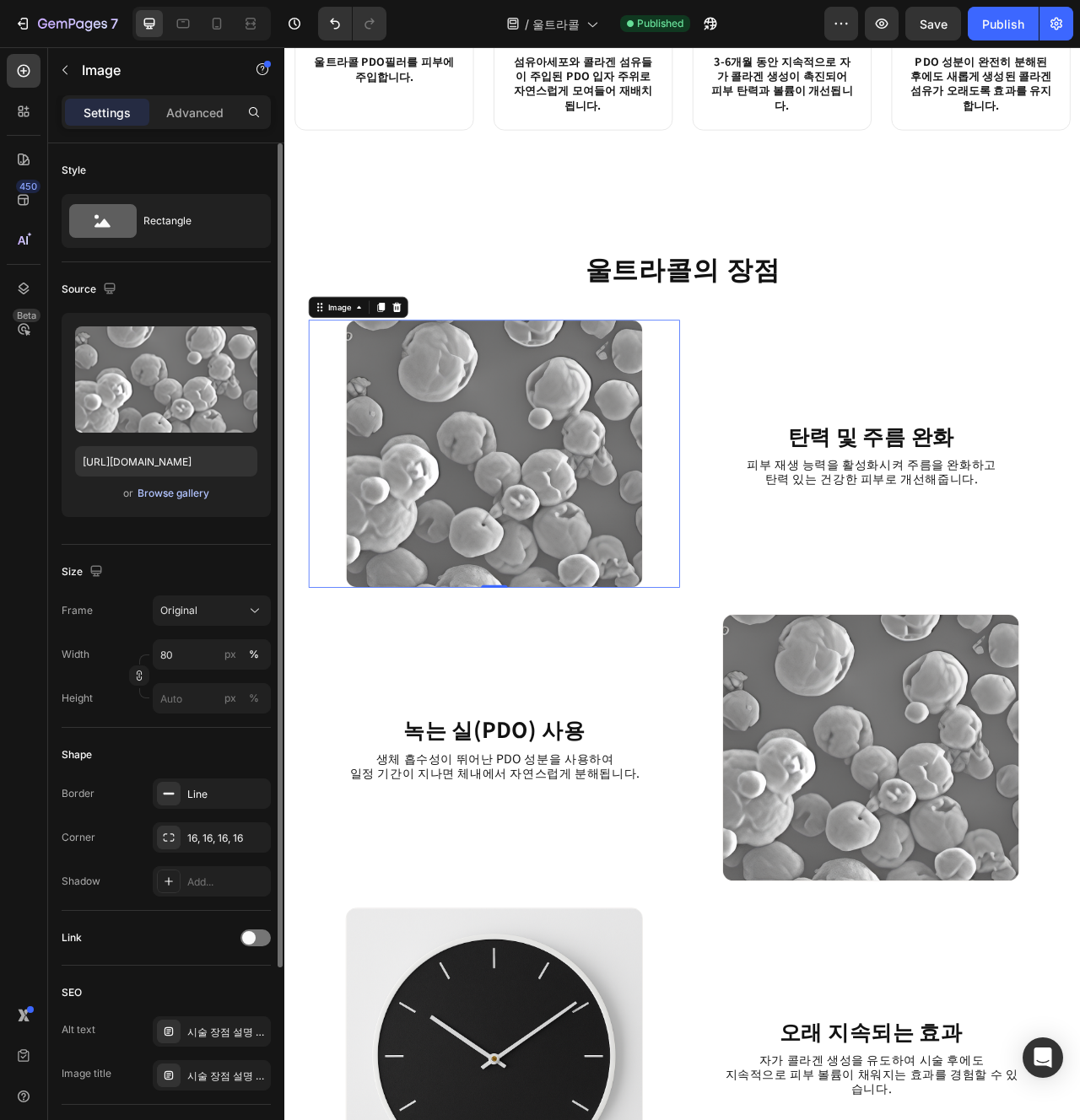
click at [196, 499] on div "Browse gallery" at bounding box center [173, 493] width 72 height 15
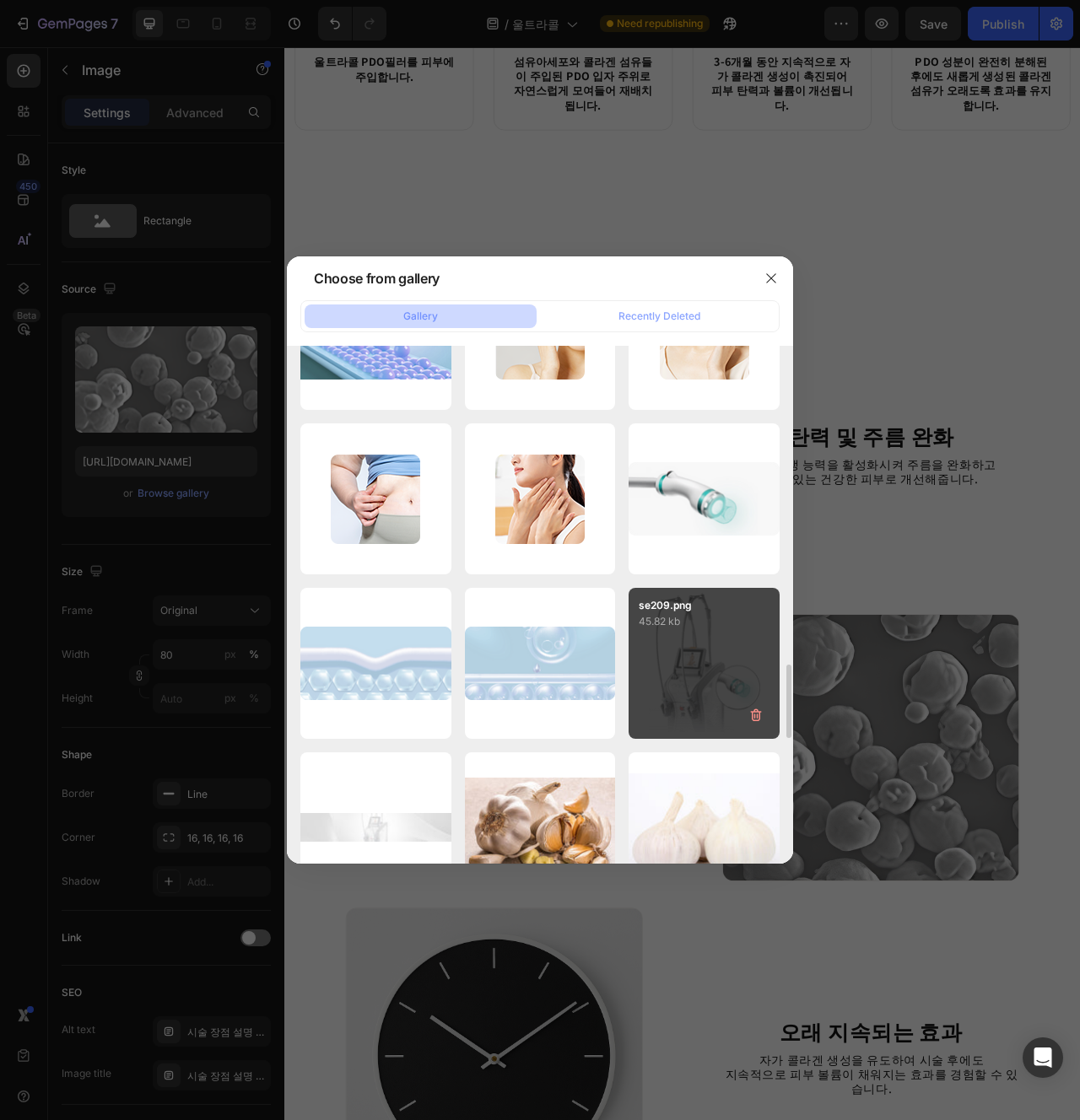
scroll to position [2220, 0]
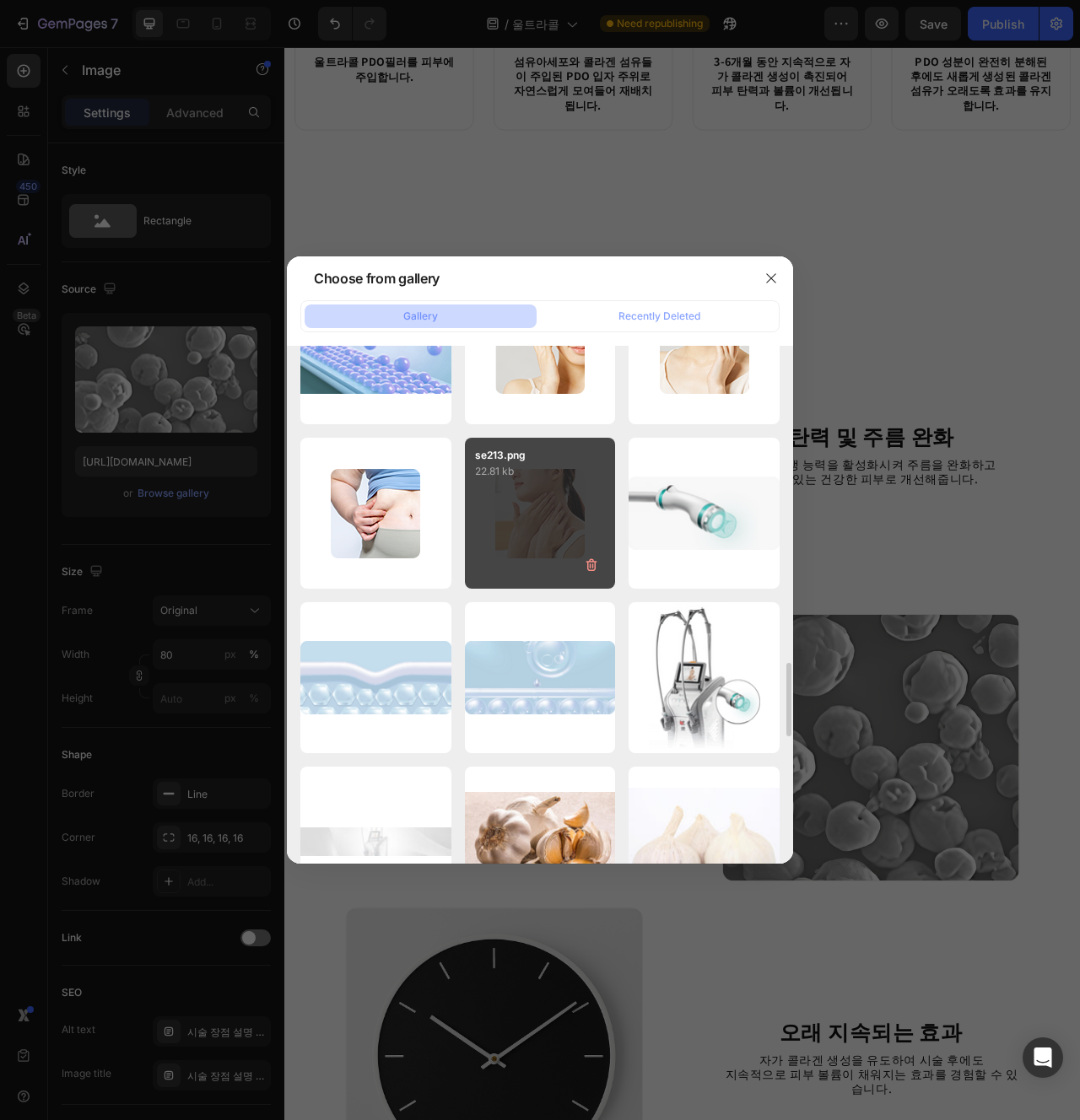
click at [530, 519] on div "se213.png 22.81 kb" at bounding box center [540, 513] width 151 height 151
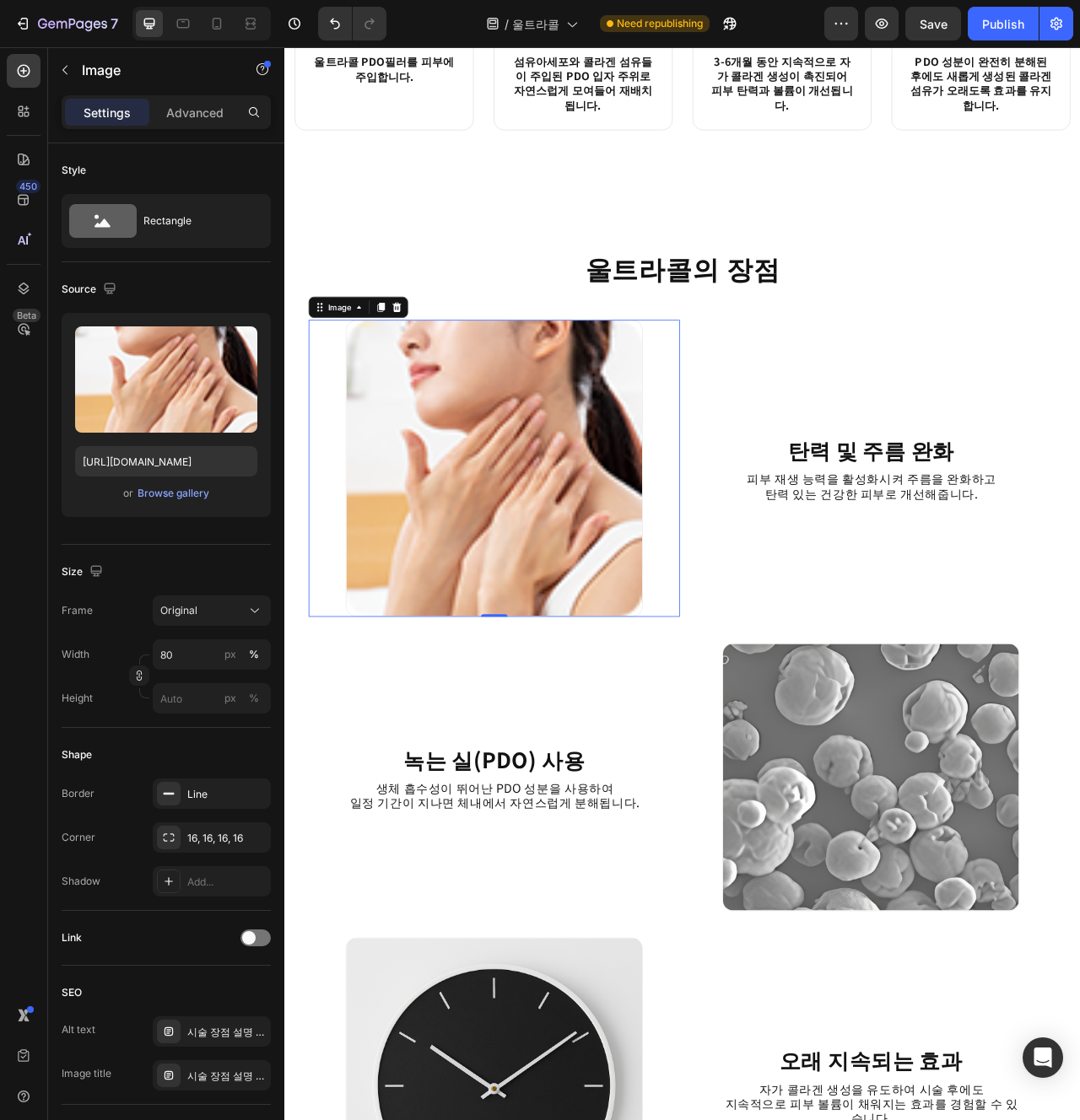
type input "[URL][DOMAIN_NAME]"
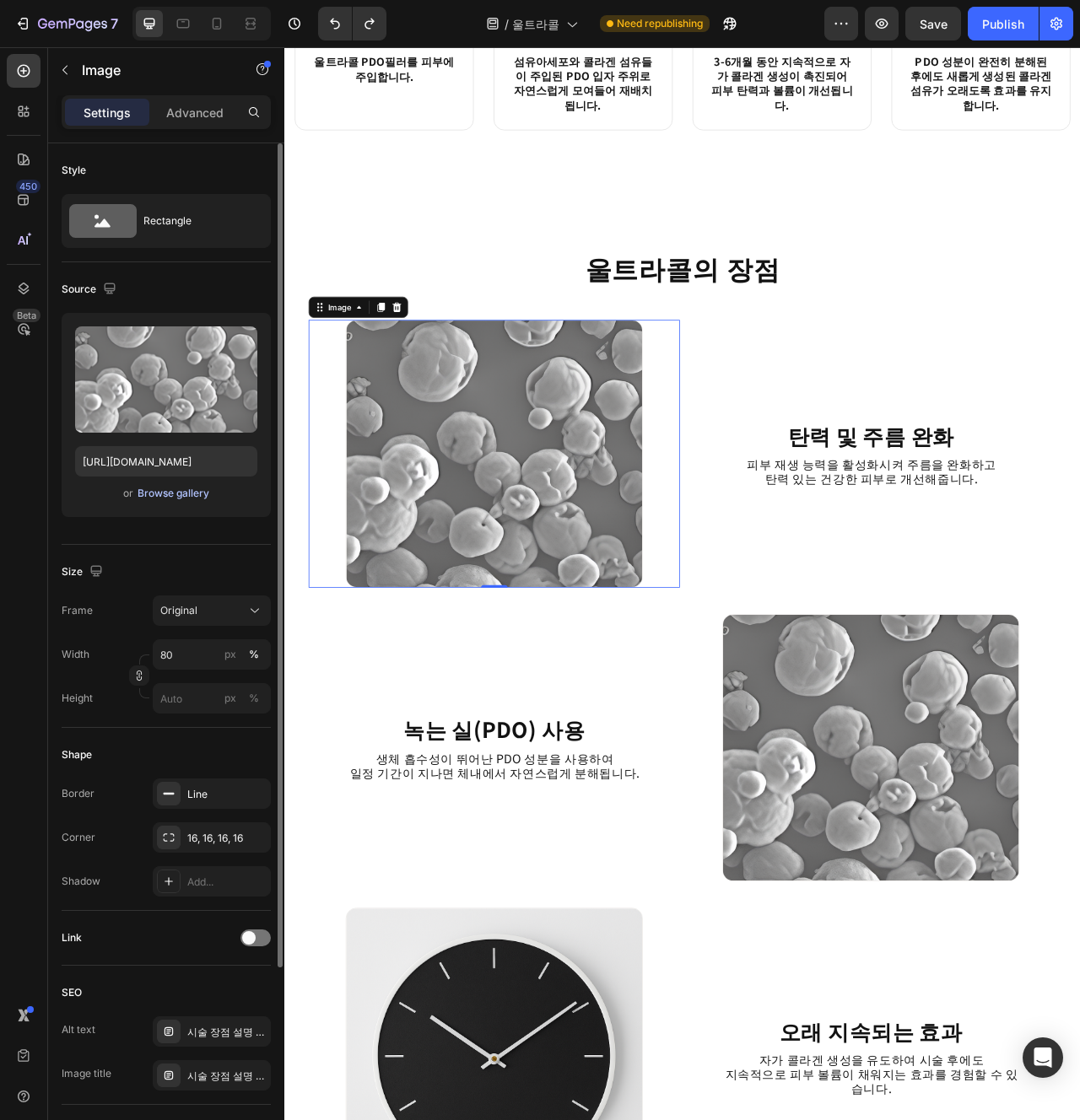
click at [201, 498] on div "Browse gallery" at bounding box center [173, 493] width 72 height 15
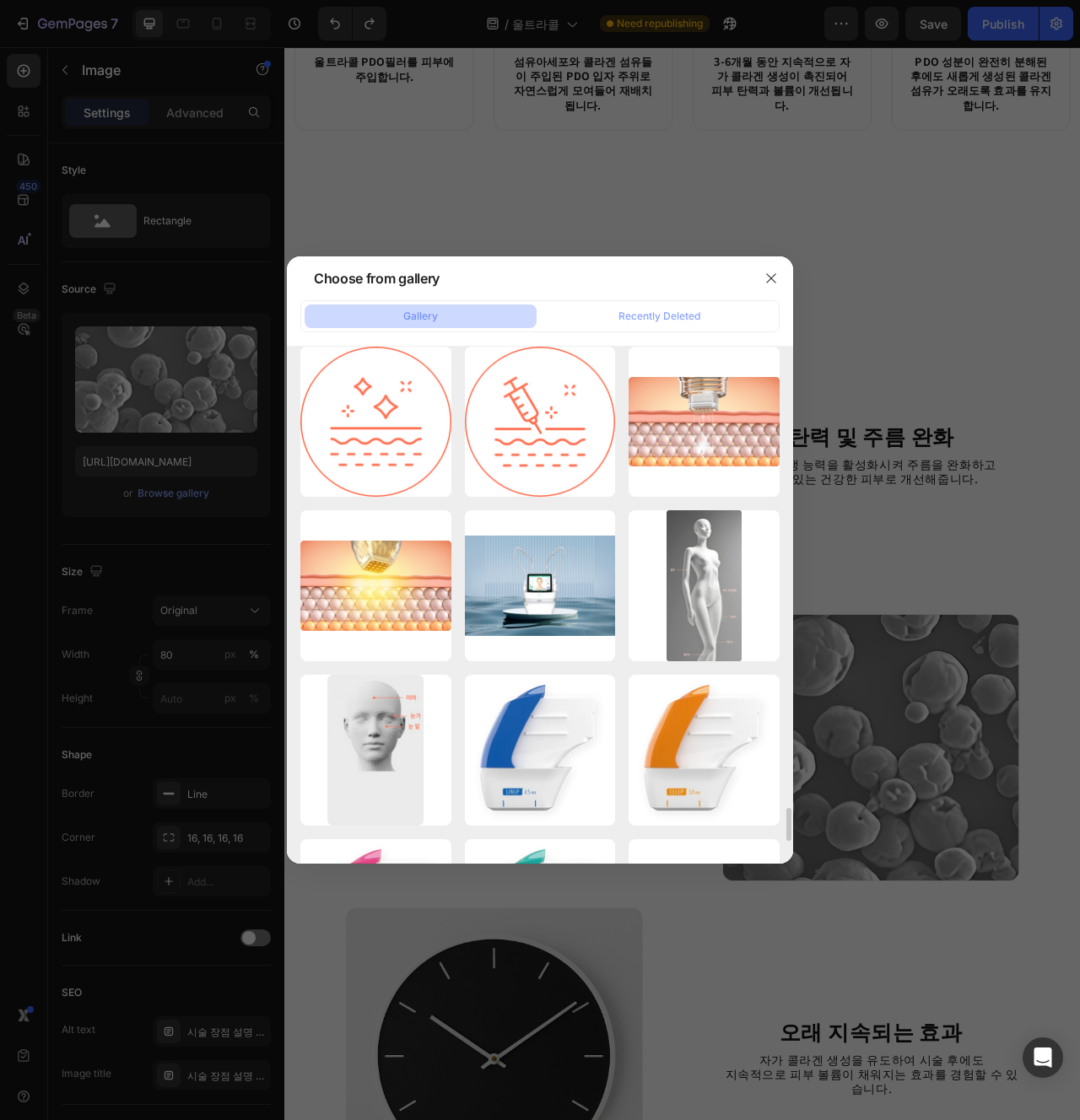
scroll to position [7244, 0]
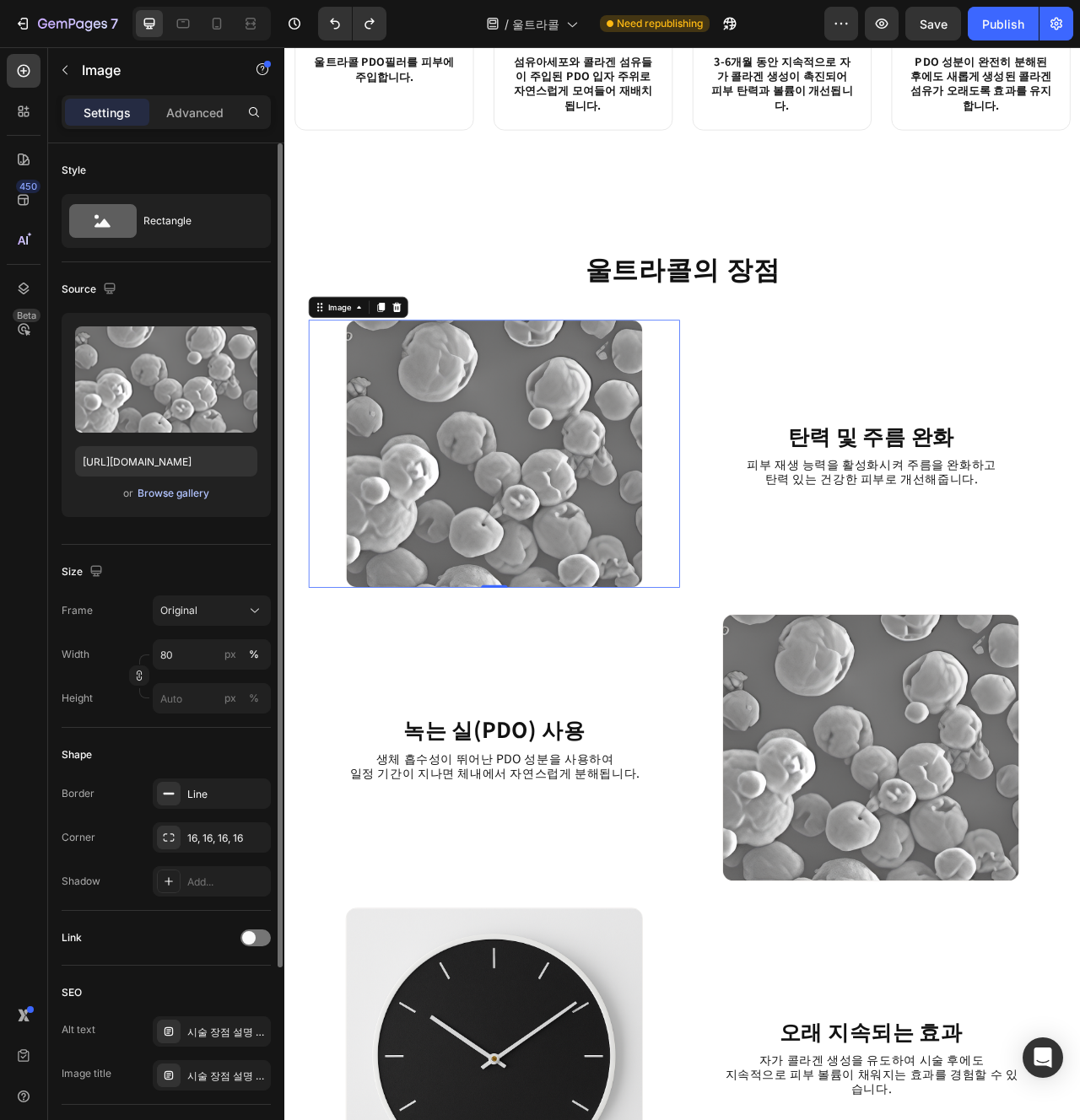
click at [177, 496] on div "Browse gallery" at bounding box center [173, 493] width 72 height 15
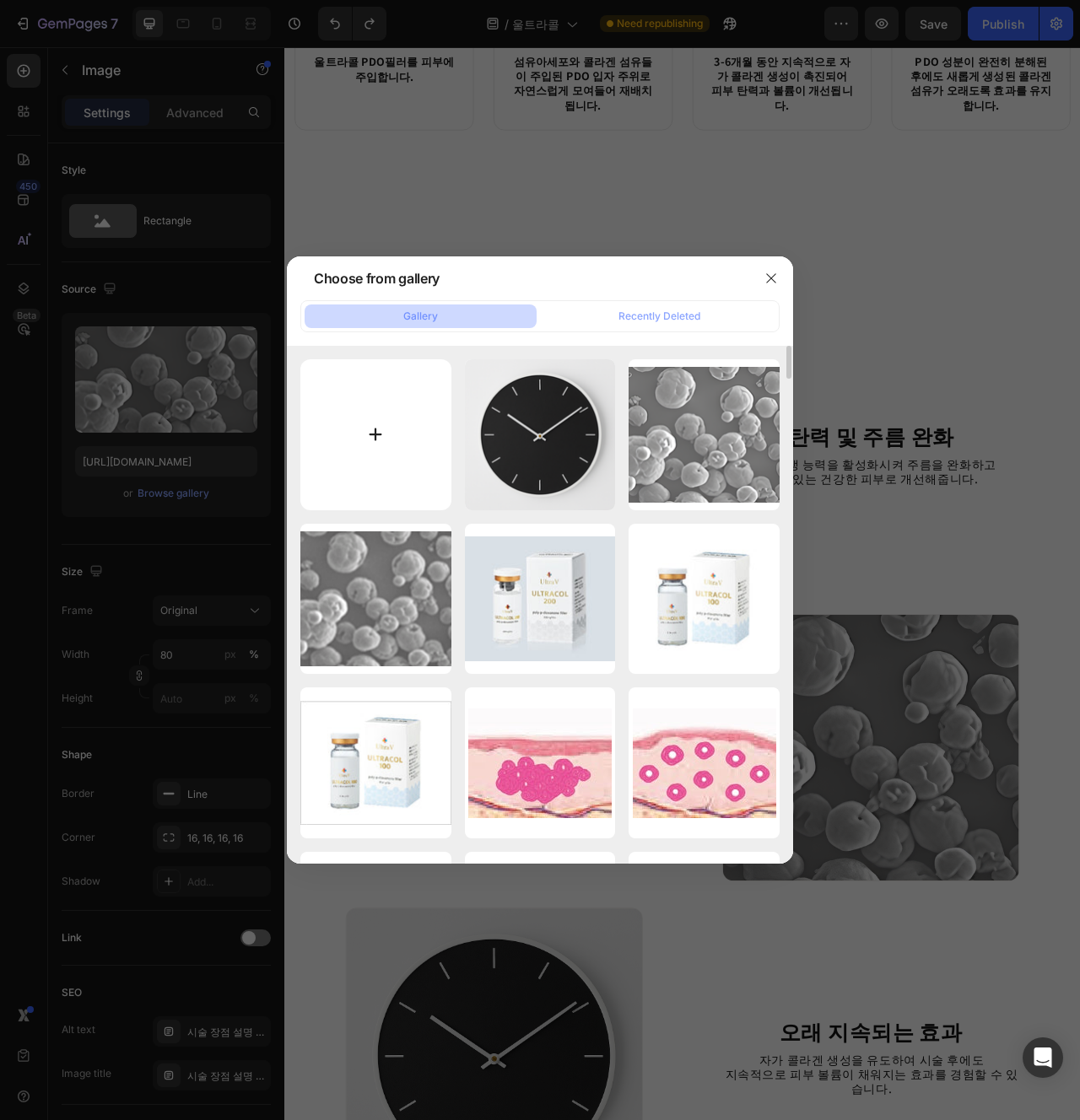
click at [410, 420] on input "file" at bounding box center [376, 434] width 151 height 151
type input "C:\fakepath\KakaoTalk_Photo_2025-06-30-14-18-41 009.jpeg"
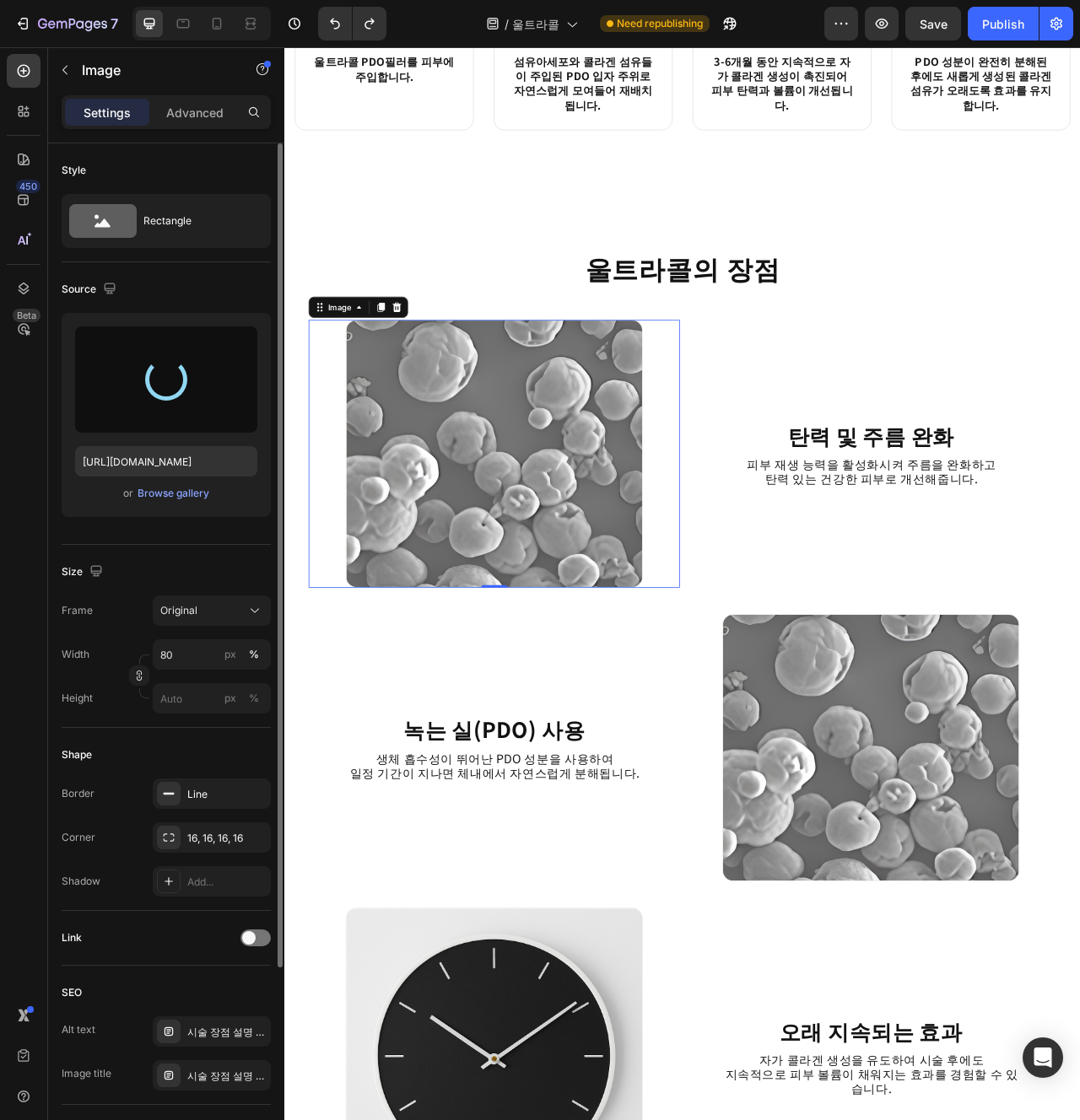
type input "[URL][DOMAIN_NAME]"
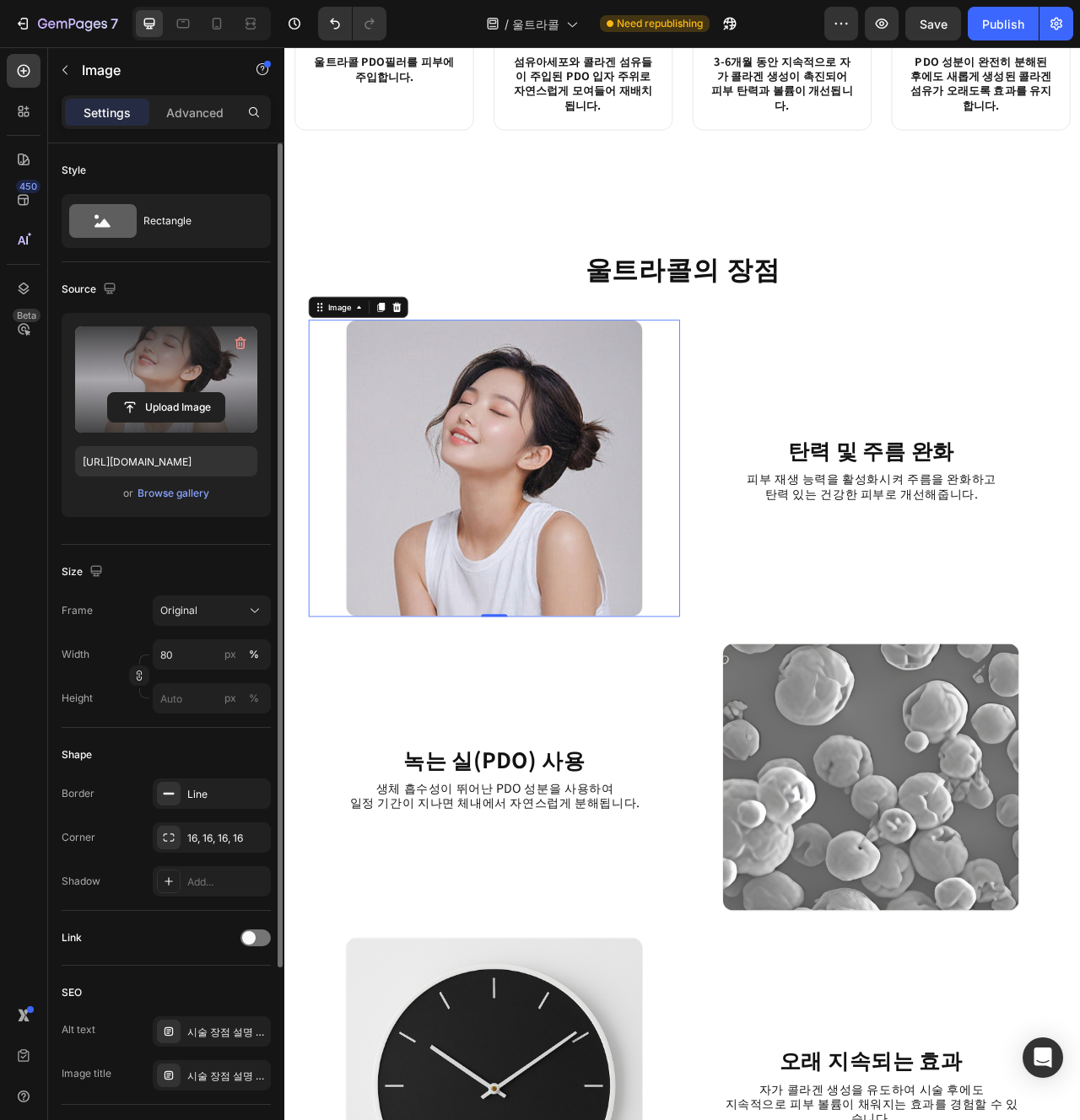
scroll to position [1789, 0]
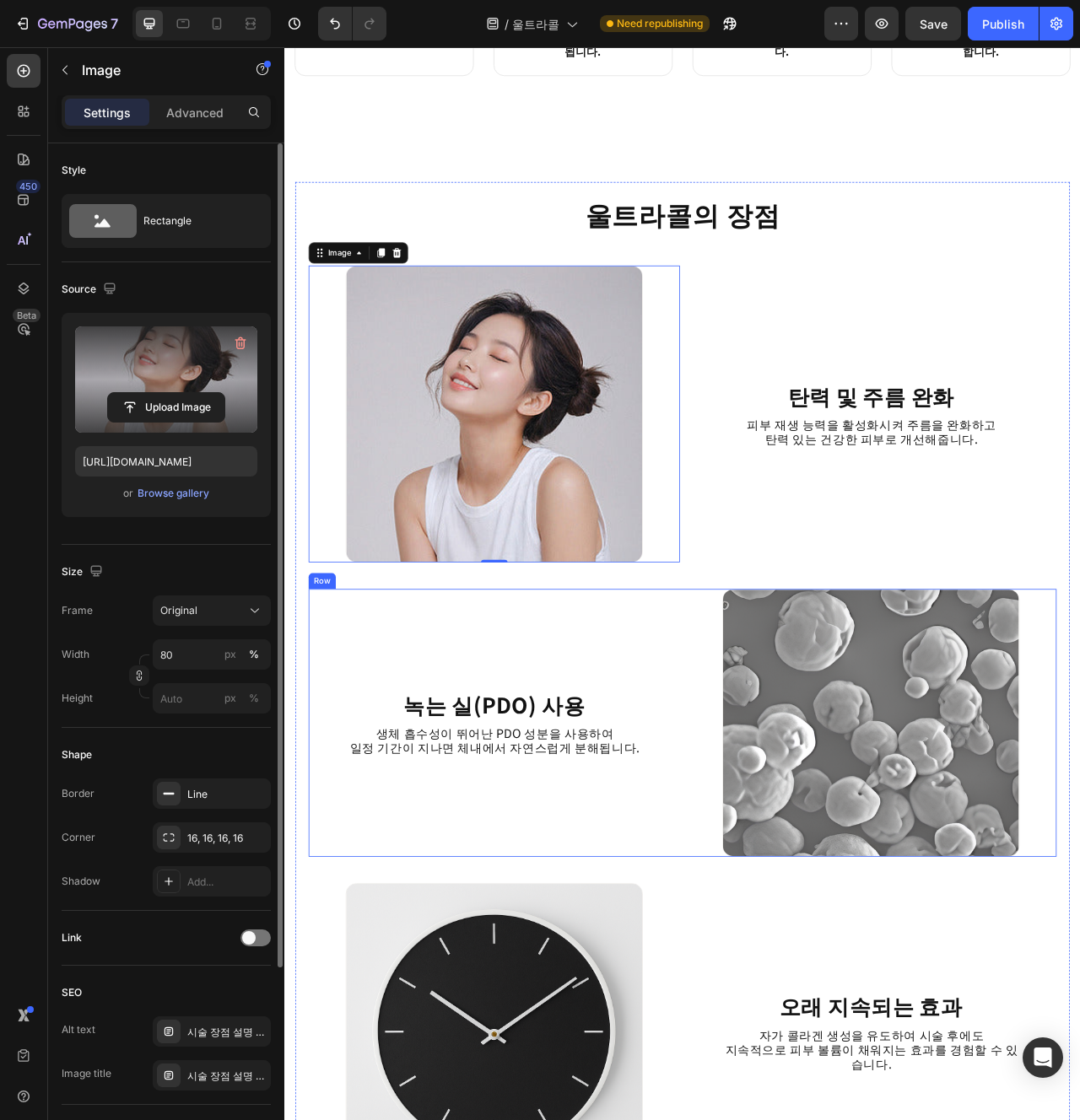
click at [846, 630] on div "탄력 및 주름 완화 Heading 피부 재생 능력을 활성화시켜 주름을 완화하고 탄력 있는 건강한 피부로 개선해줍니다. Text Block" at bounding box center [1030, 513] width 473 height 378
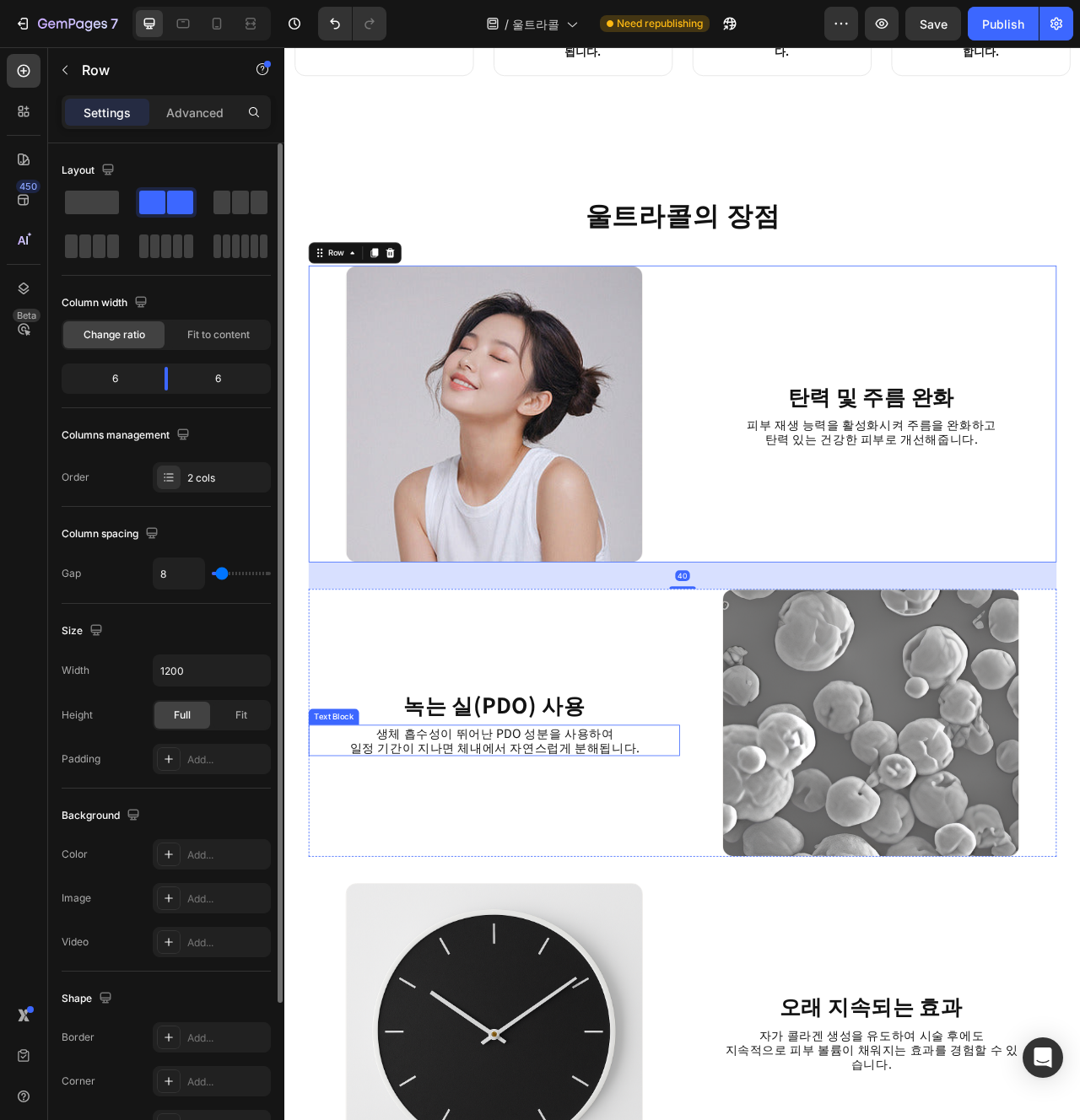
click at [785, 1069] on div "울트라콜의 장점 Heading Image 탄력 및 주름 완화 Heading 피부 재생 능력을 활성화시켜 주름을 완화하고 탄력 있는 건강한 피부…" at bounding box center [790, 878] width 952 height 1287
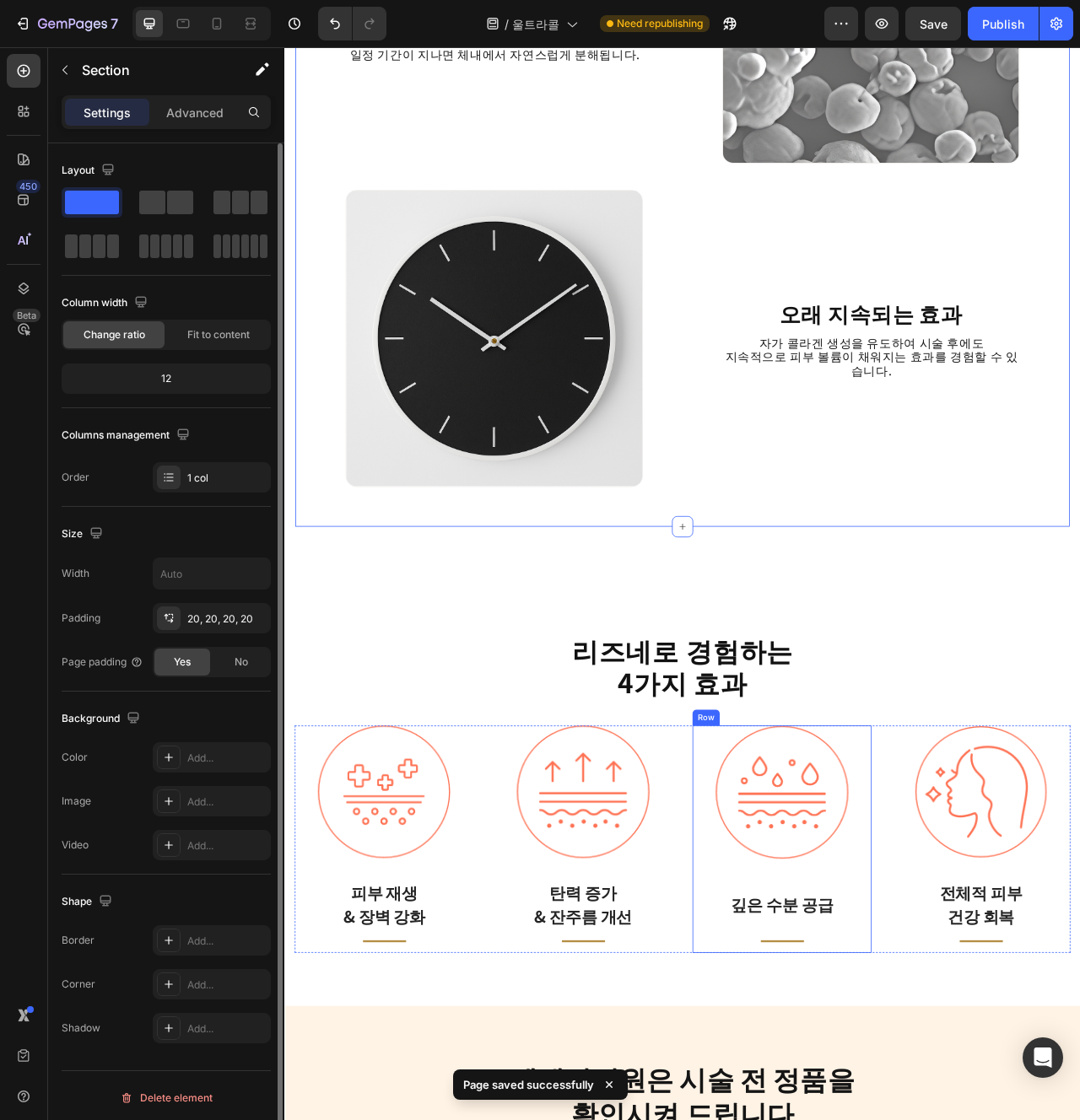
click at [1021, 911] on div "Image 깊은 수분 공급 Text block Title Line Row" at bounding box center [916, 1055] width 228 height 289
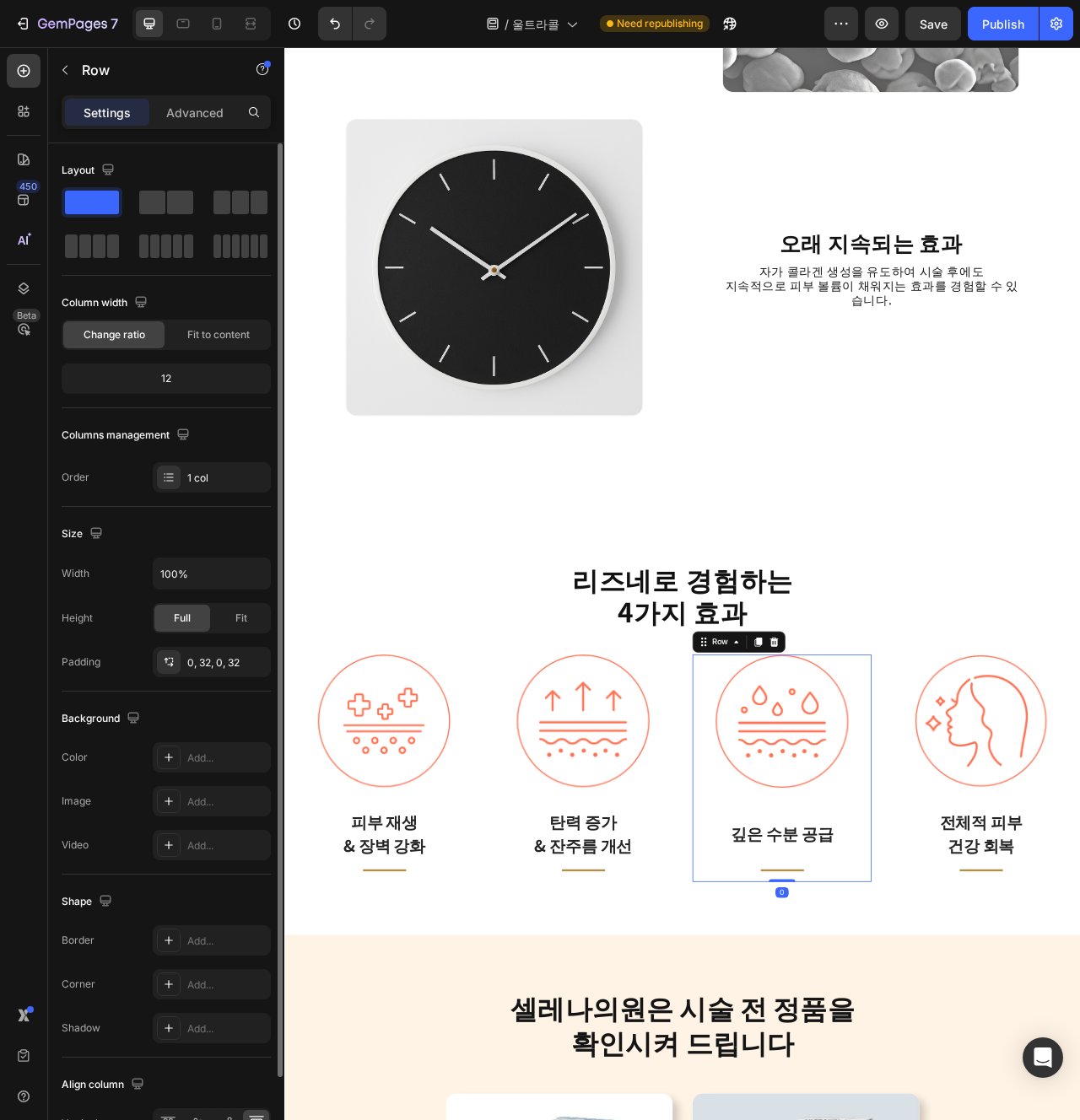
scroll to position [2846, 0]
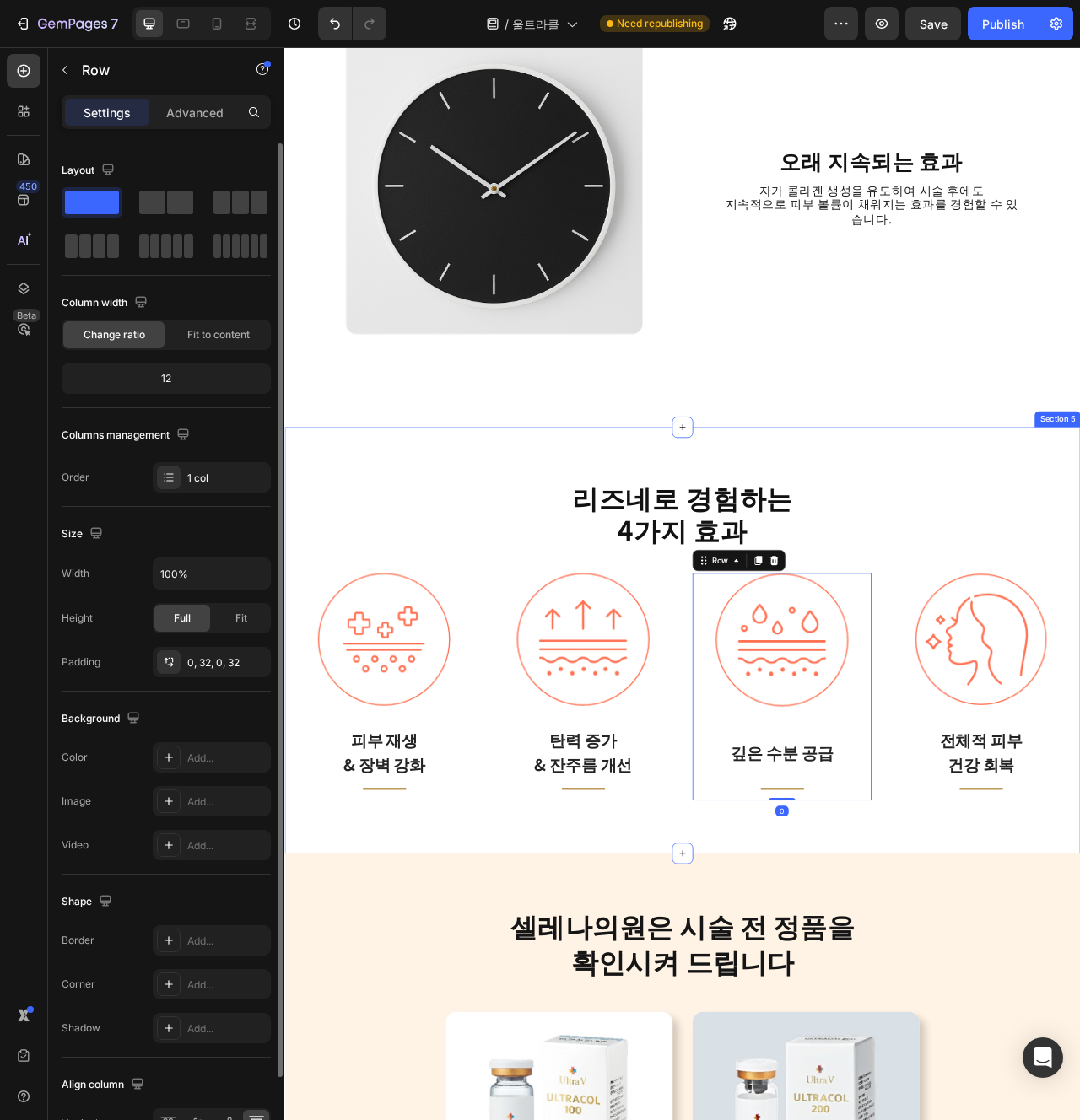
click at [965, 687] on div "리즈네로 경험하는 4가지 효과 Heading Image 피부 재생 & 장벽 강화 Text block Title Line Row Image 탄력…" at bounding box center [790, 802] width 987 height 407
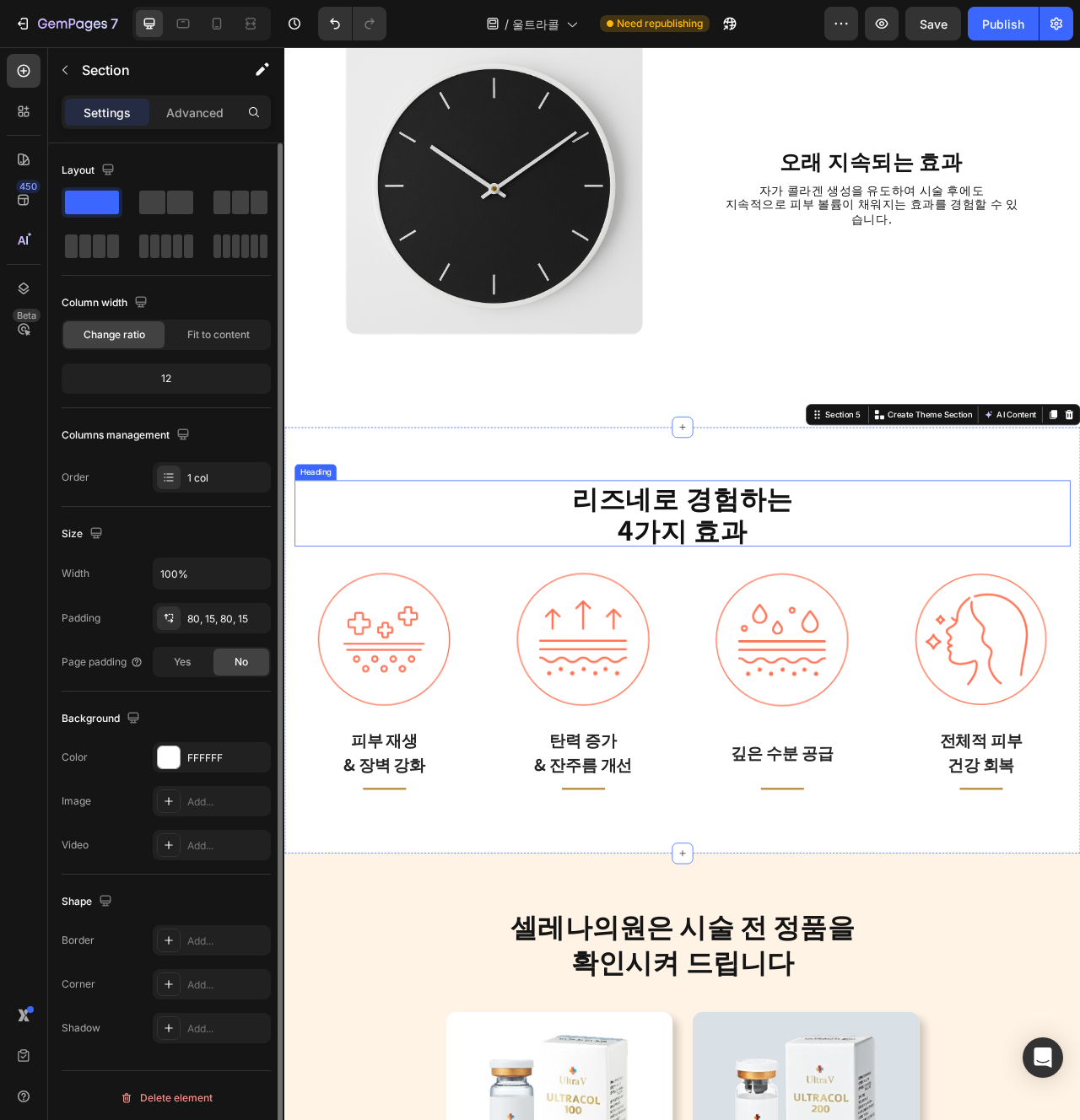
click at [879, 616] on strong "리즈네로 경험하는" at bounding box center [790, 620] width 282 height 49
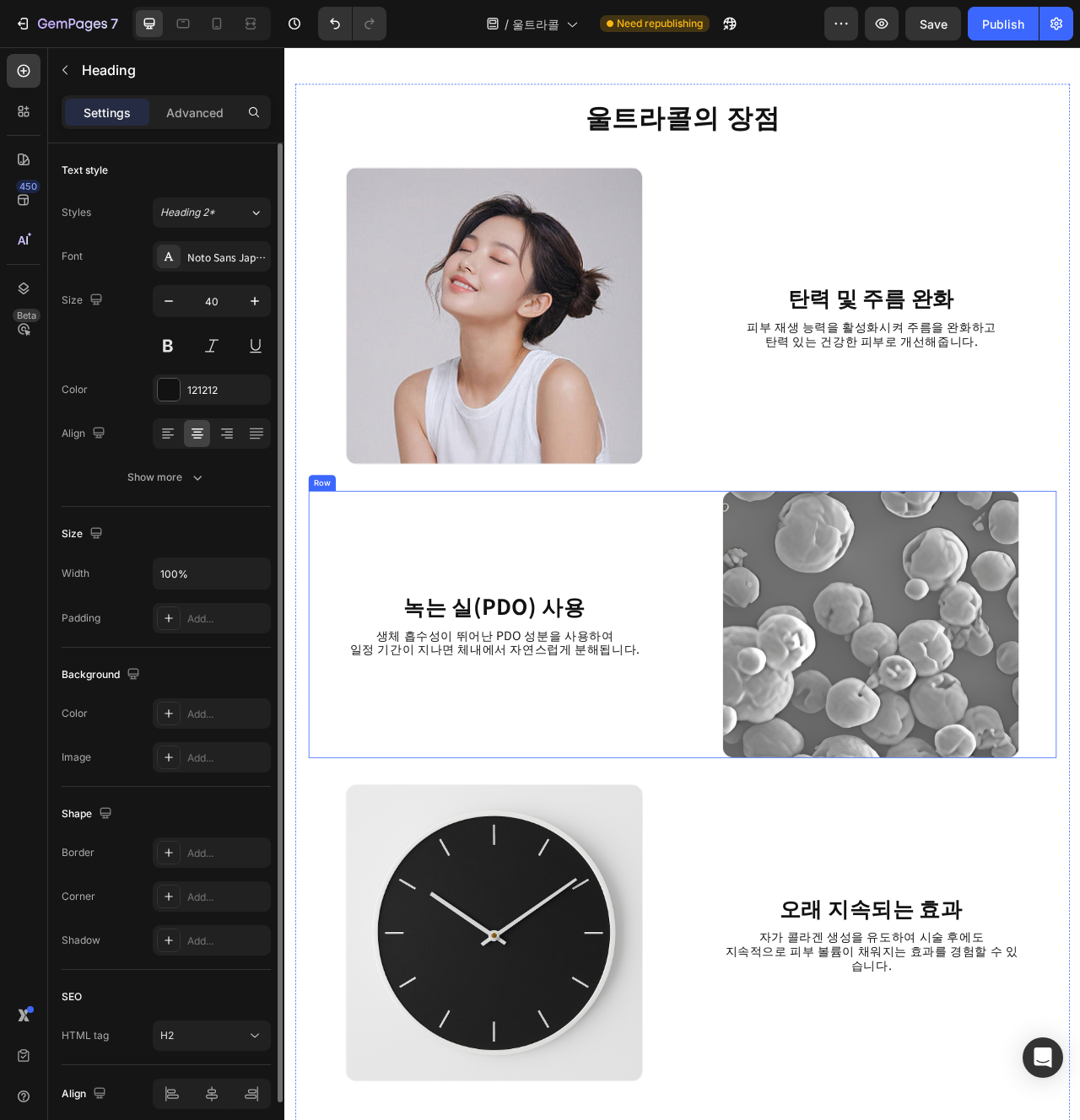
scroll to position [1807, 0]
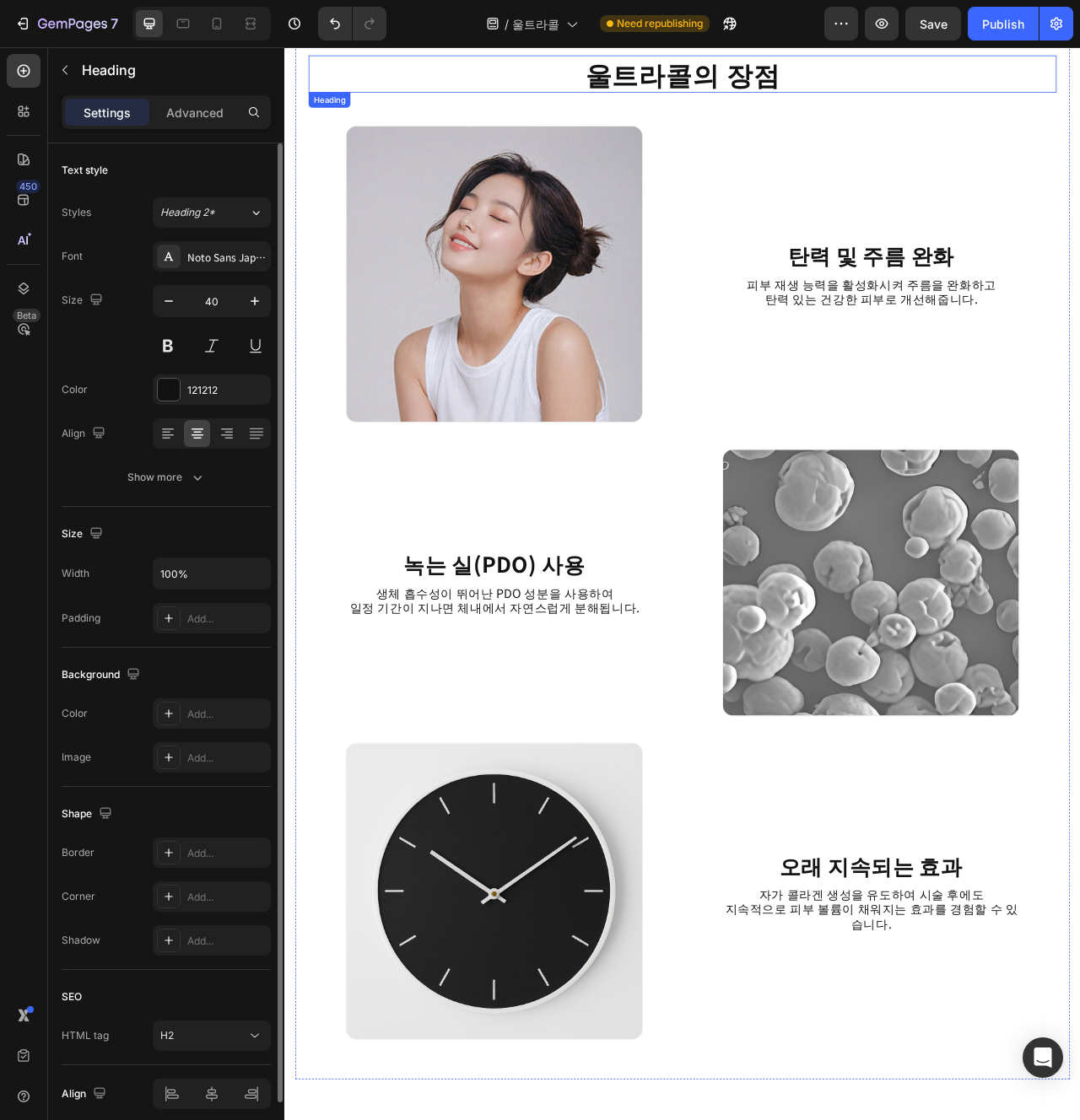
click at [777, 90] on strong "울트라콜의 장점" at bounding box center [791, 81] width 248 height 49
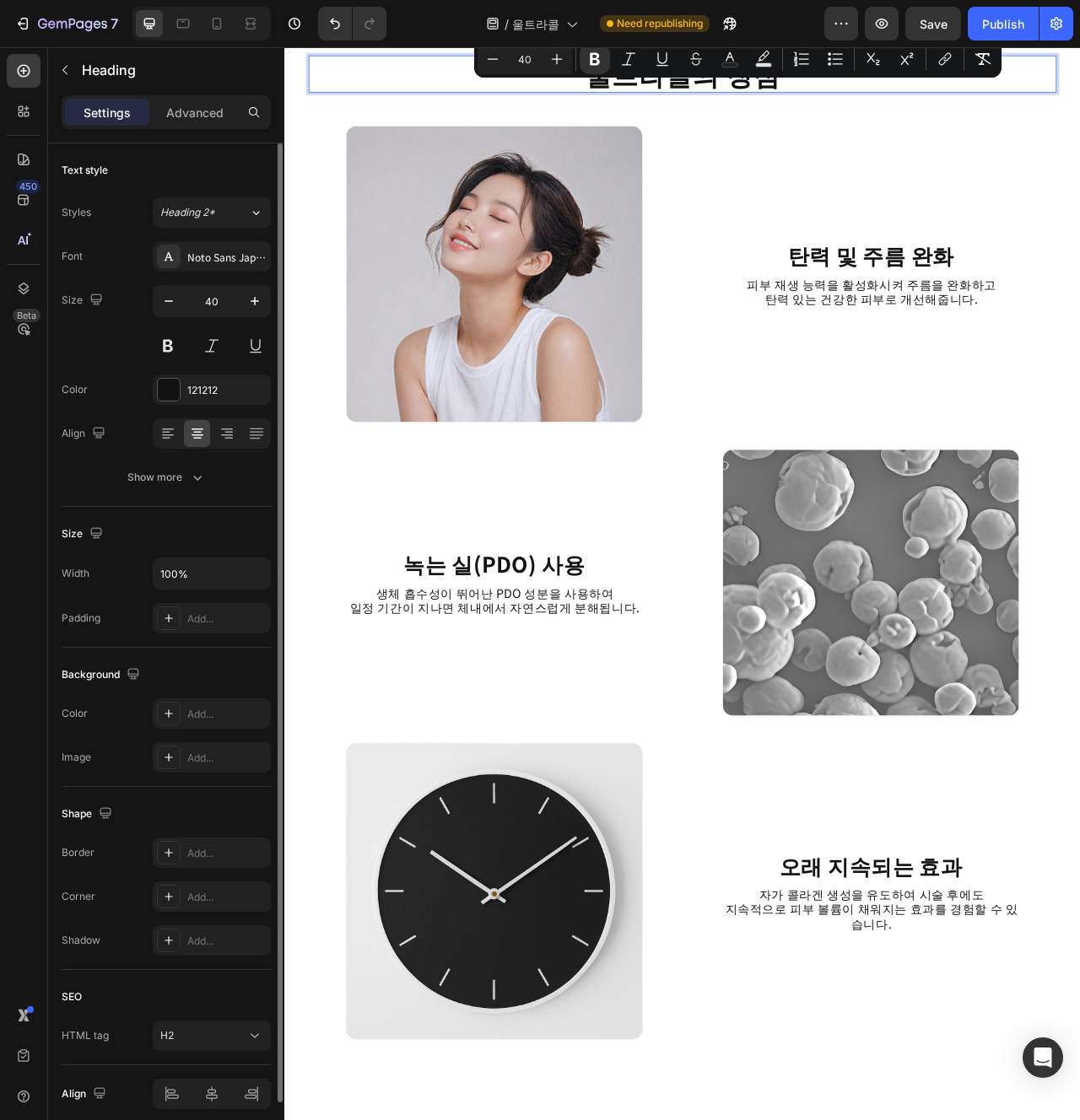
click at [794, 89] on strong "울트라콜의 장점" at bounding box center [791, 81] width 248 height 49
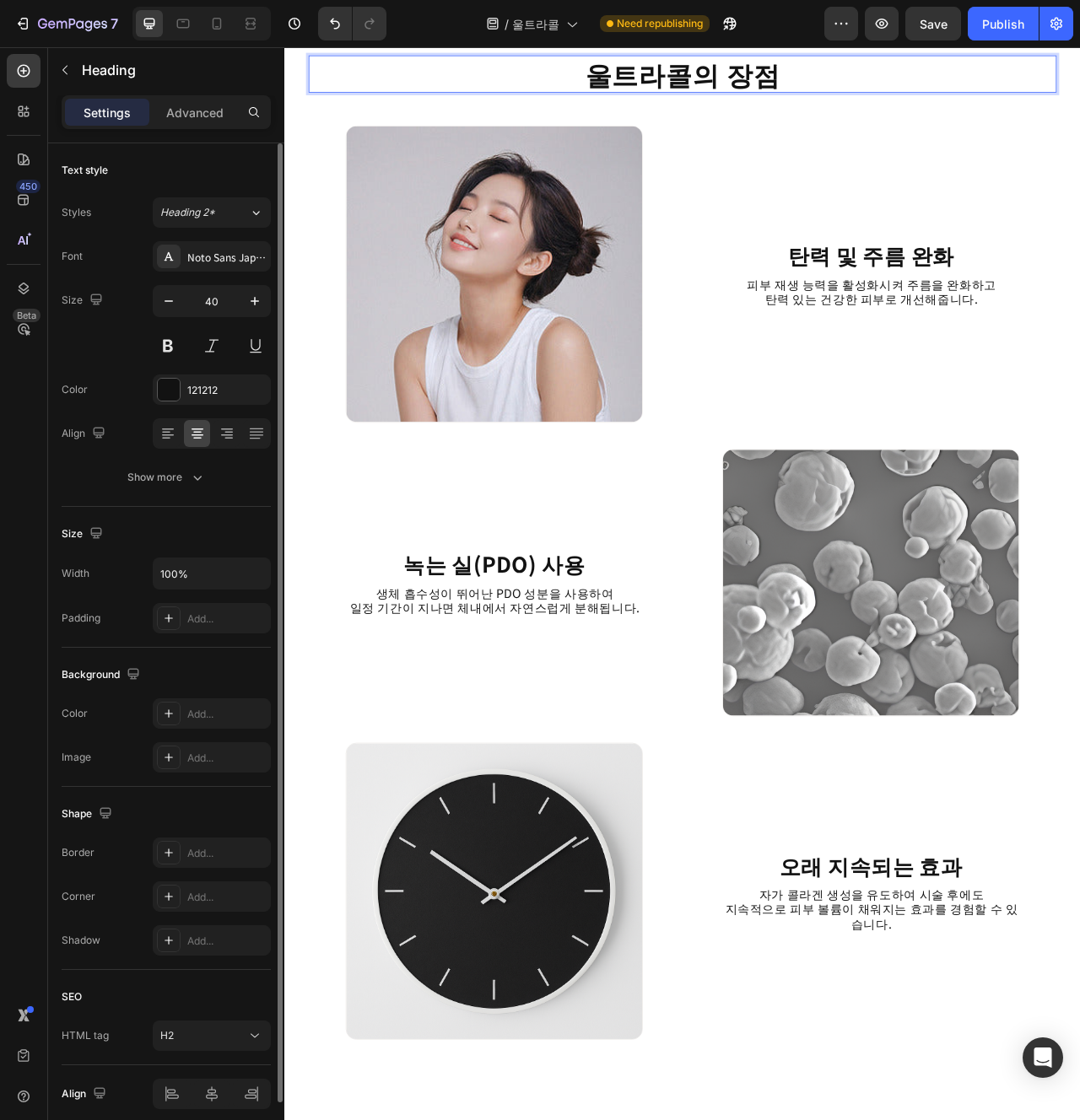
click at [794, 89] on strong "울트라콜의 장점" at bounding box center [791, 81] width 248 height 49
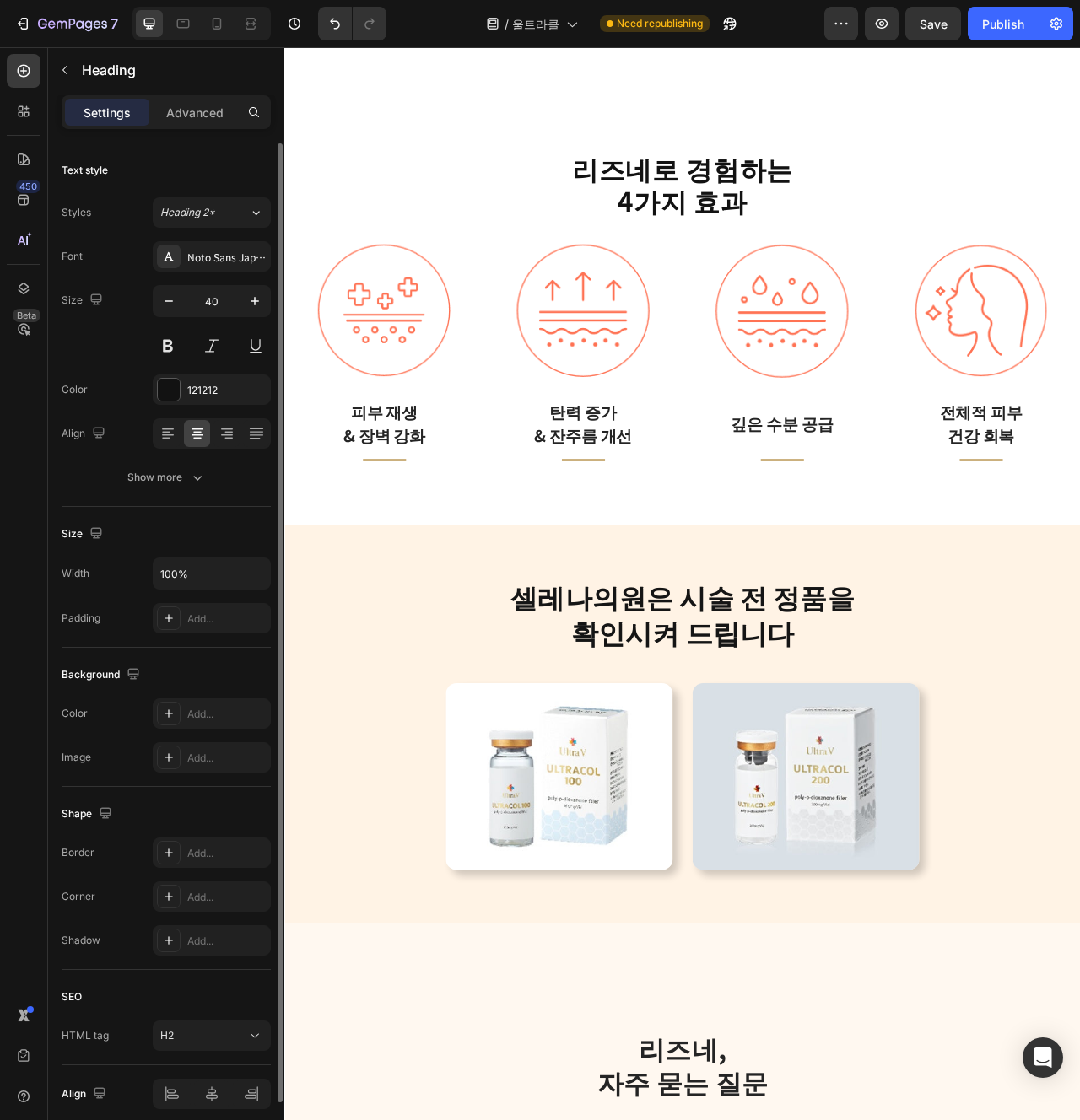
type input "16"
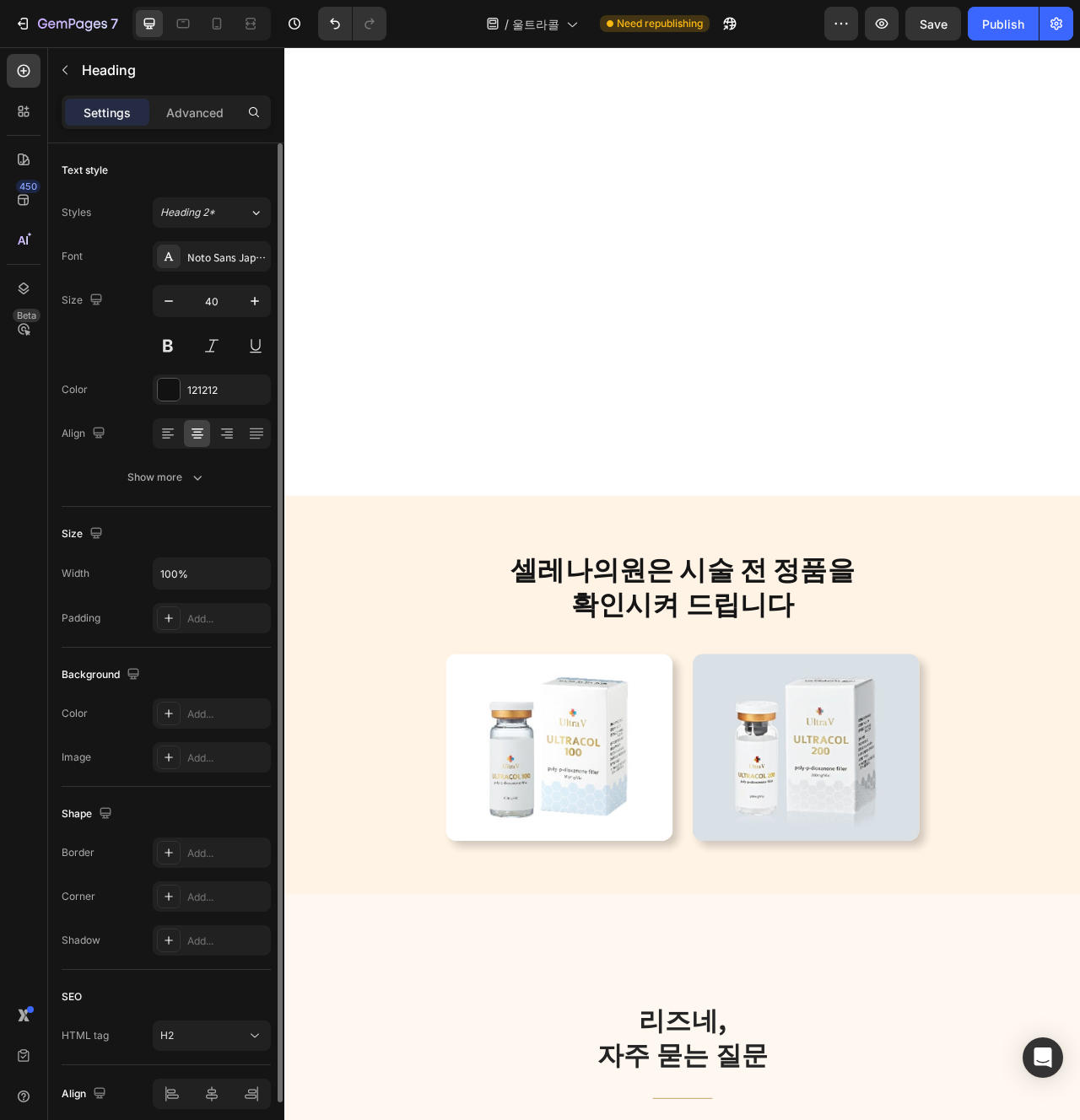
scroll to position [4060, 0]
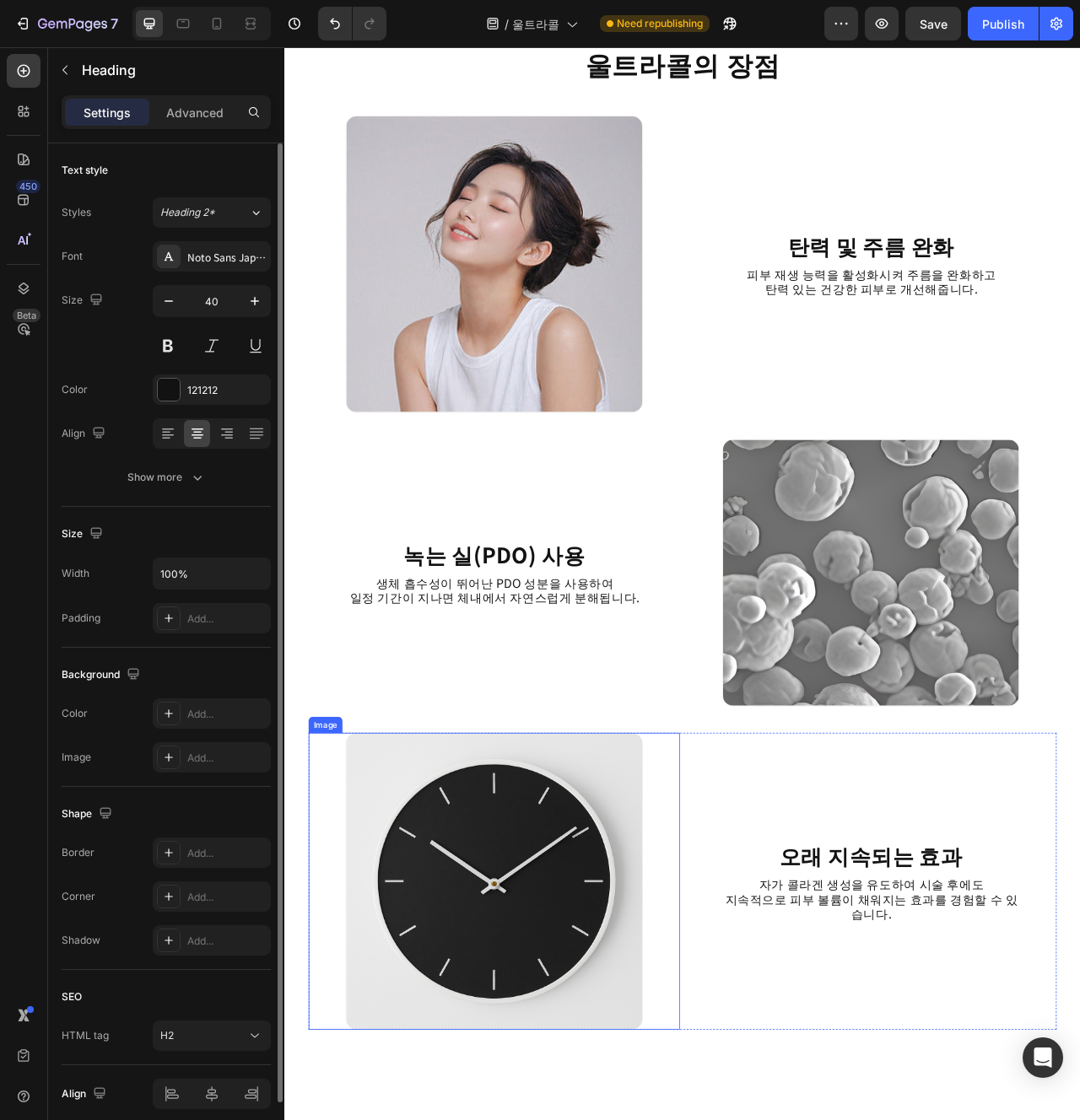
click at [714, 1004] on img at bounding box center [551, 1109] width 378 height 378
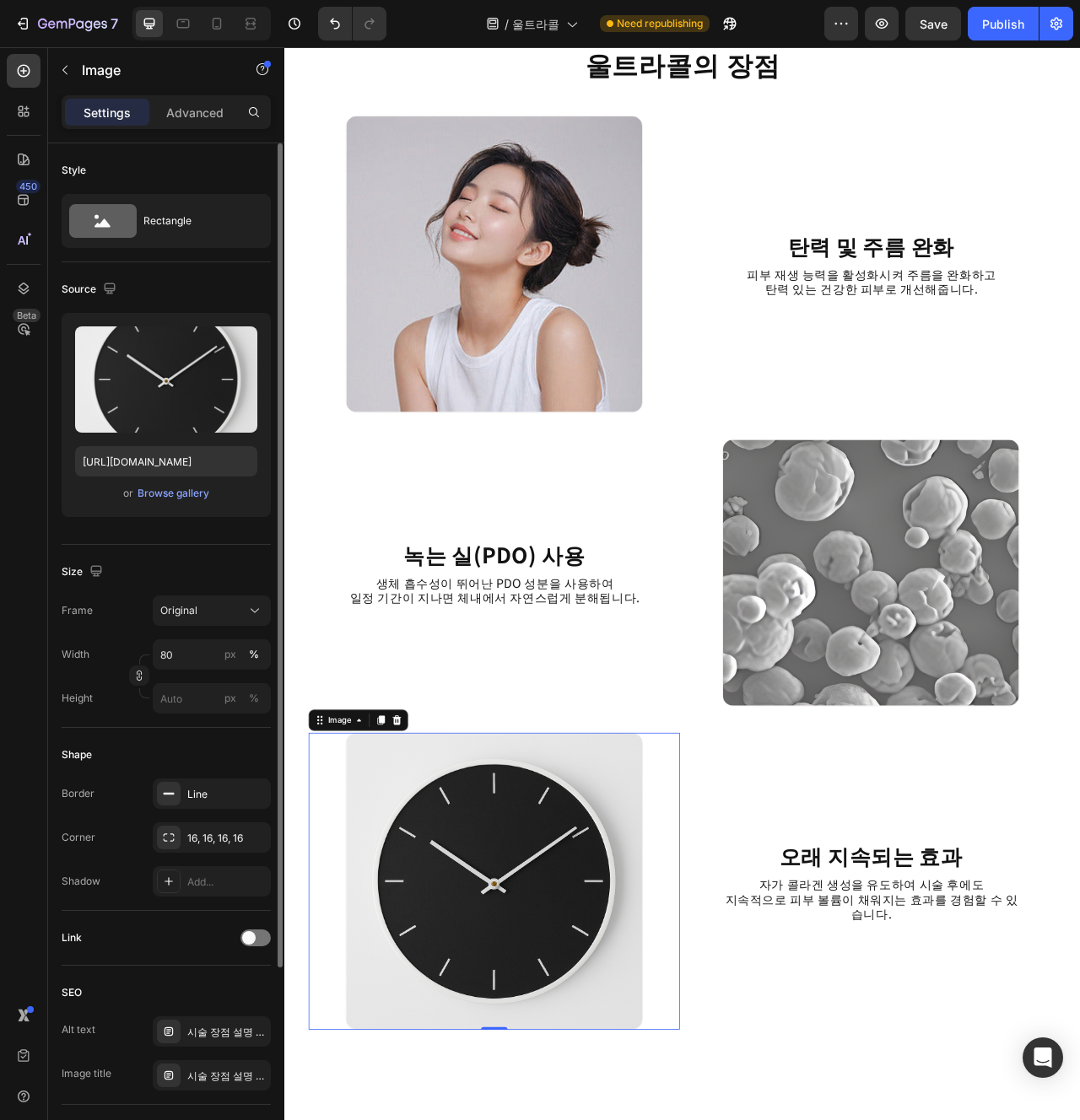
scroll to position [1703, 0]
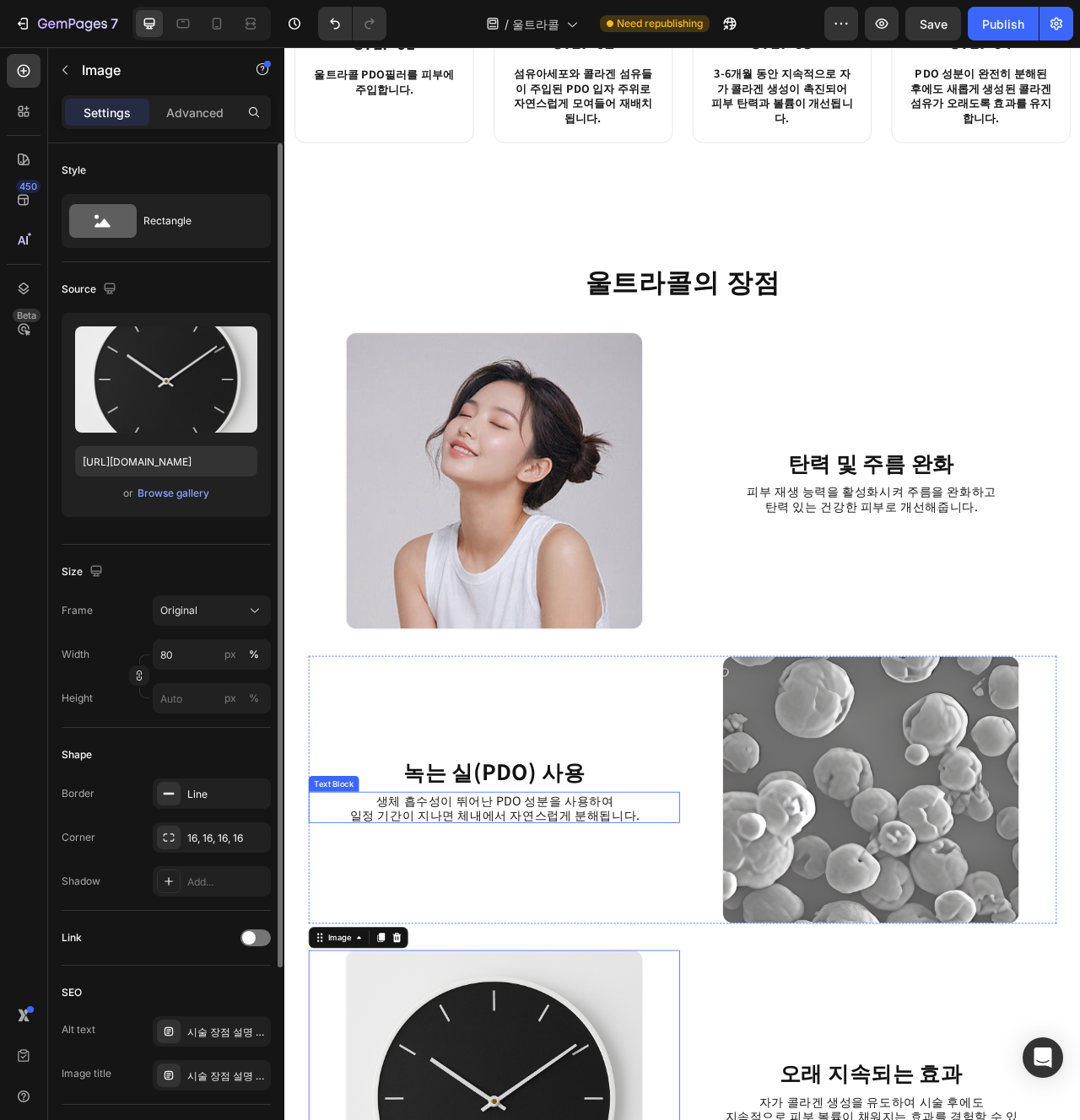
click at [607, 1015] on p "일정 기간이 지나면 체내에서 자연스럽게 분해됩니다." at bounding box center [552, 1024] width 377 height 19
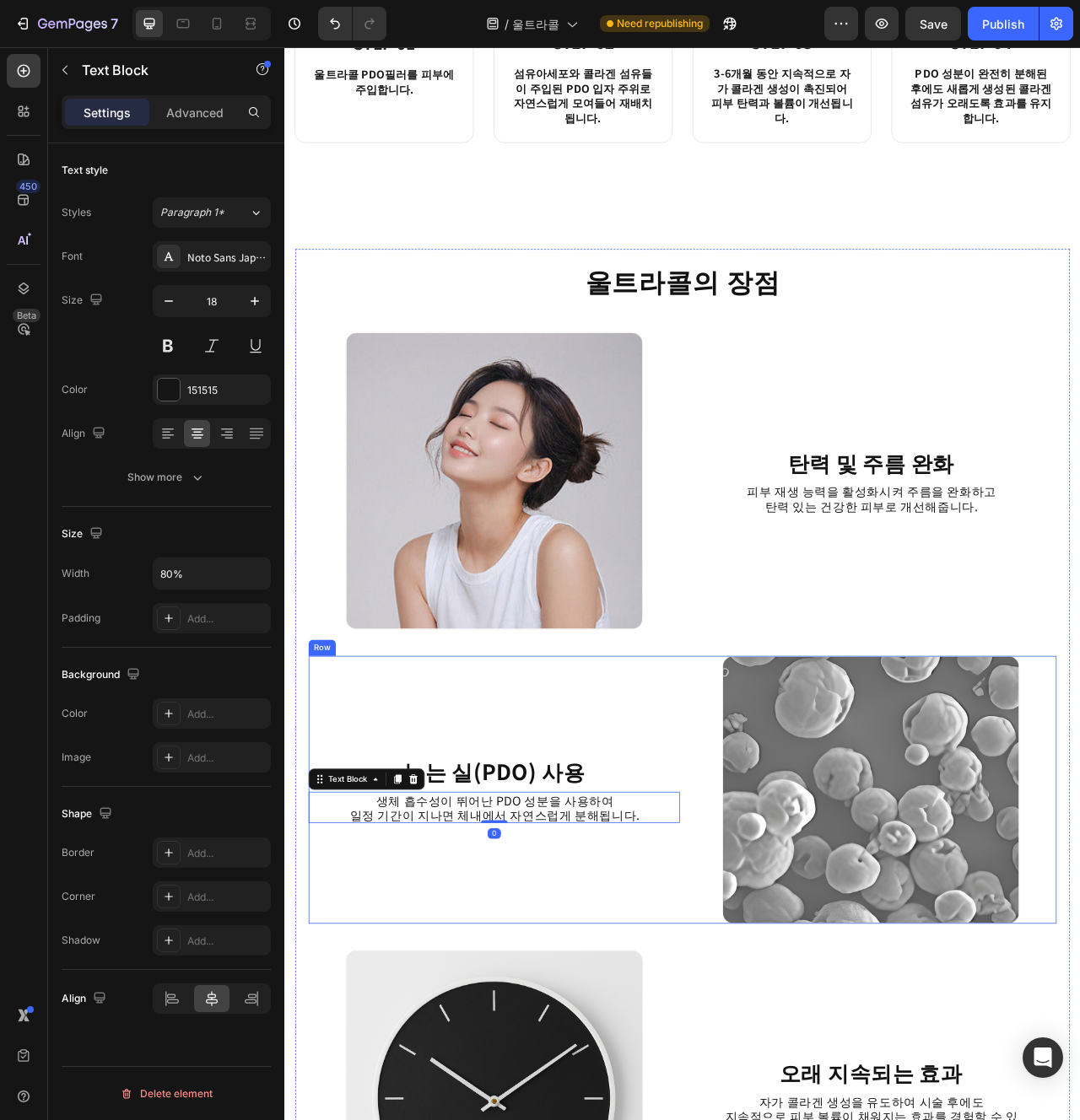
click at [590, 1120] on div "녹는 실(PDO) 사용 Heading 생체 흡수성이 뛰어난 PDO 성분을 사용하여 일정 기간이 지나면 체내에서 자연스럽게 분해됩니다. Text…" at bounding box center [551, 992] width 473 height 340
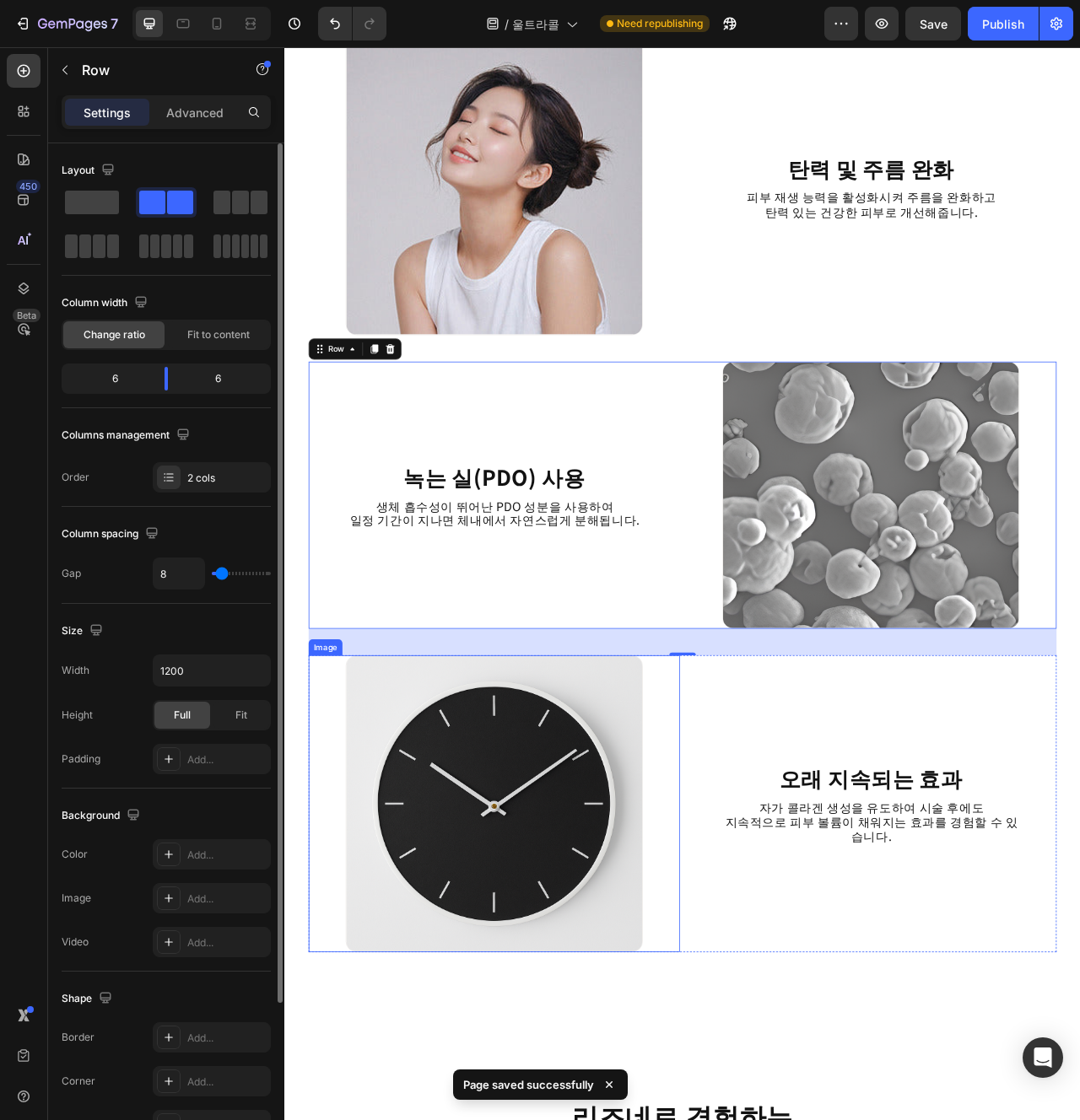
scroll to position [1948, 0]
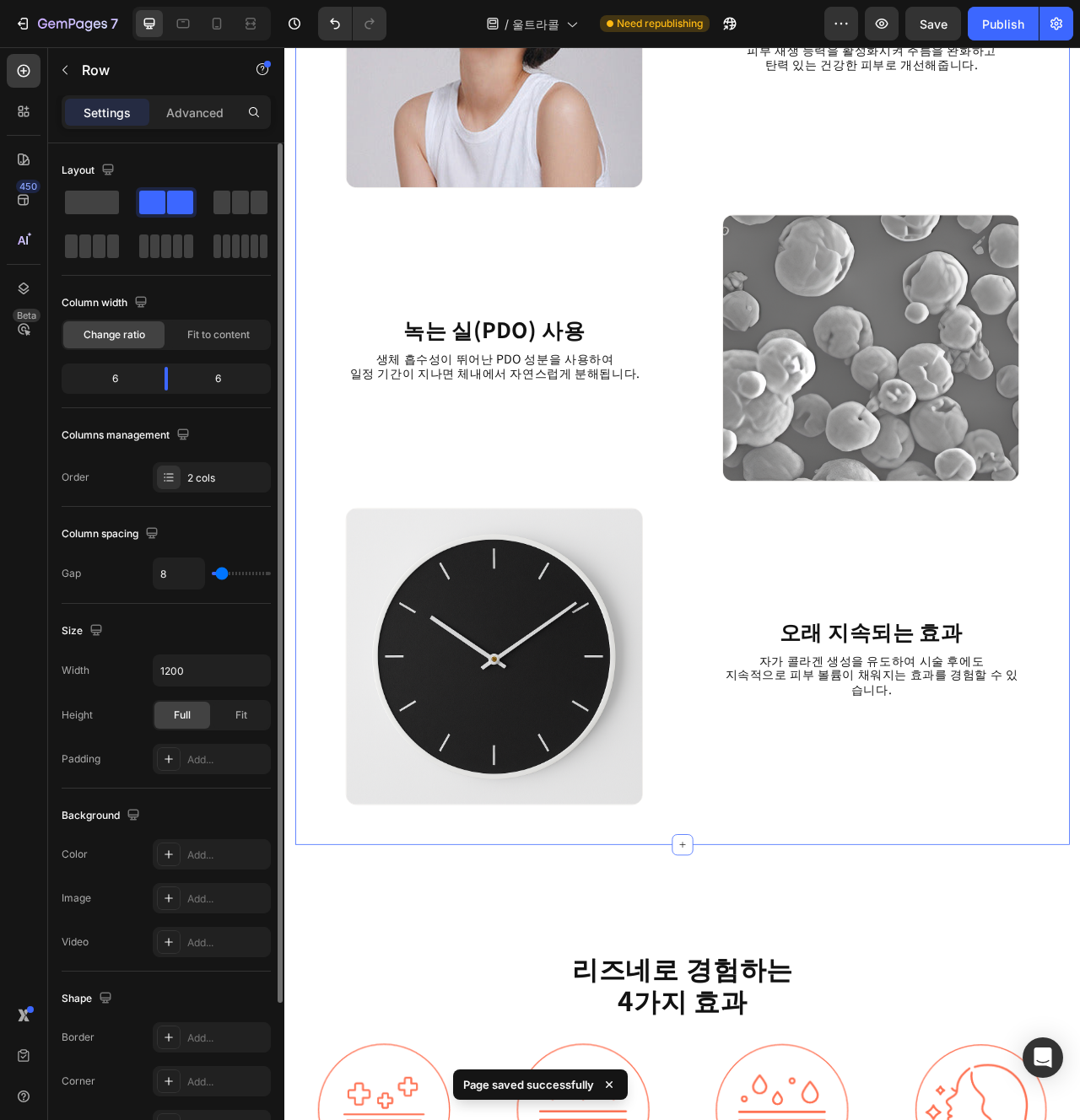
click at [641, 1039] on div "울트라콜의 장점 Heading Image 탄력 및 주름 완화 Heading 피부 재생 능력을 활성화시켜 주름을 완화하고 탄력 있는 건강한 피부…" at bounding box center [790, 402] width 952 height 1287
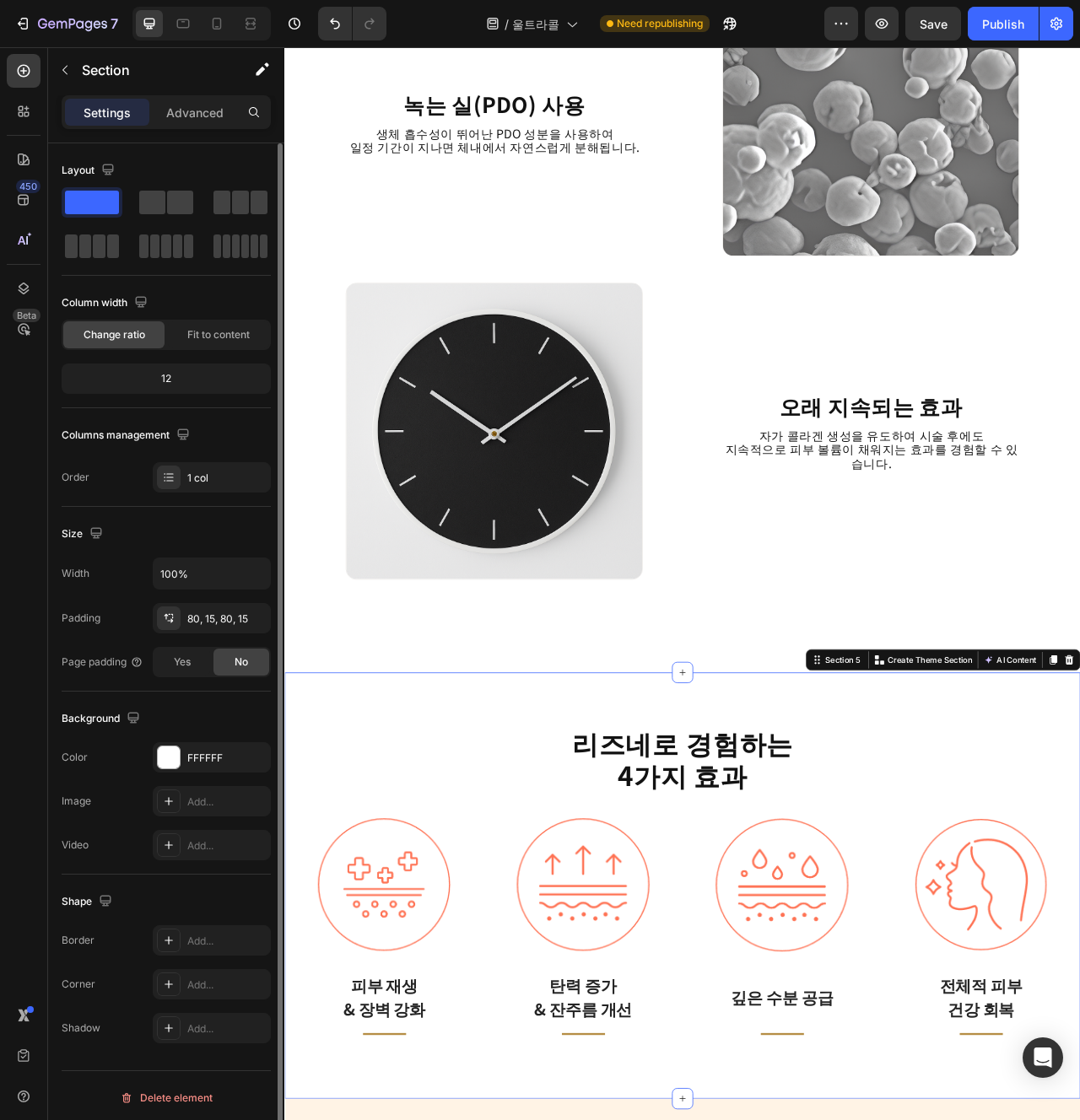
scroll to position [2187, 0]
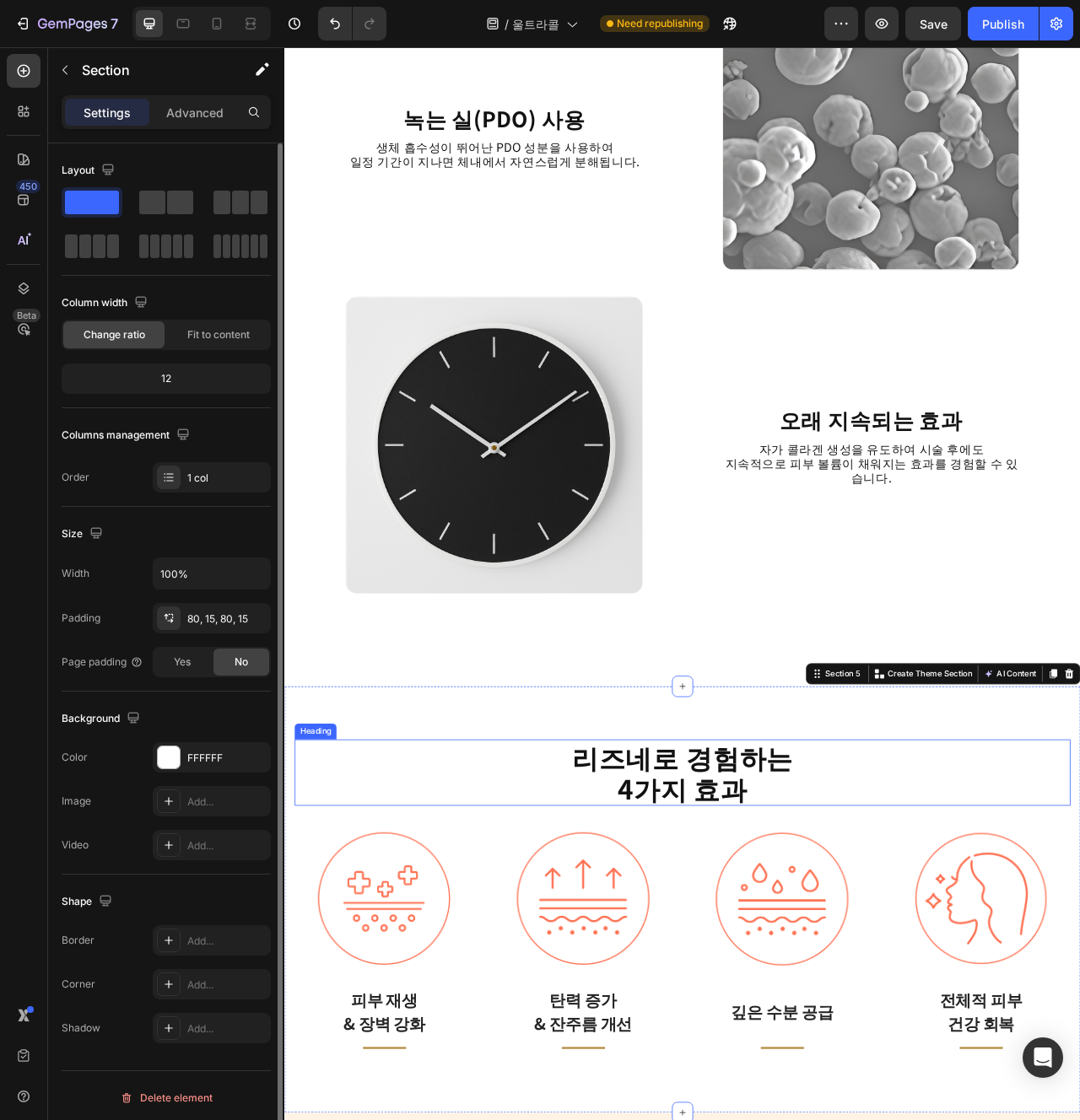
click at [772, 978] on strong "4가지 효과" at bounding box center [791, 990] width 167 height 49
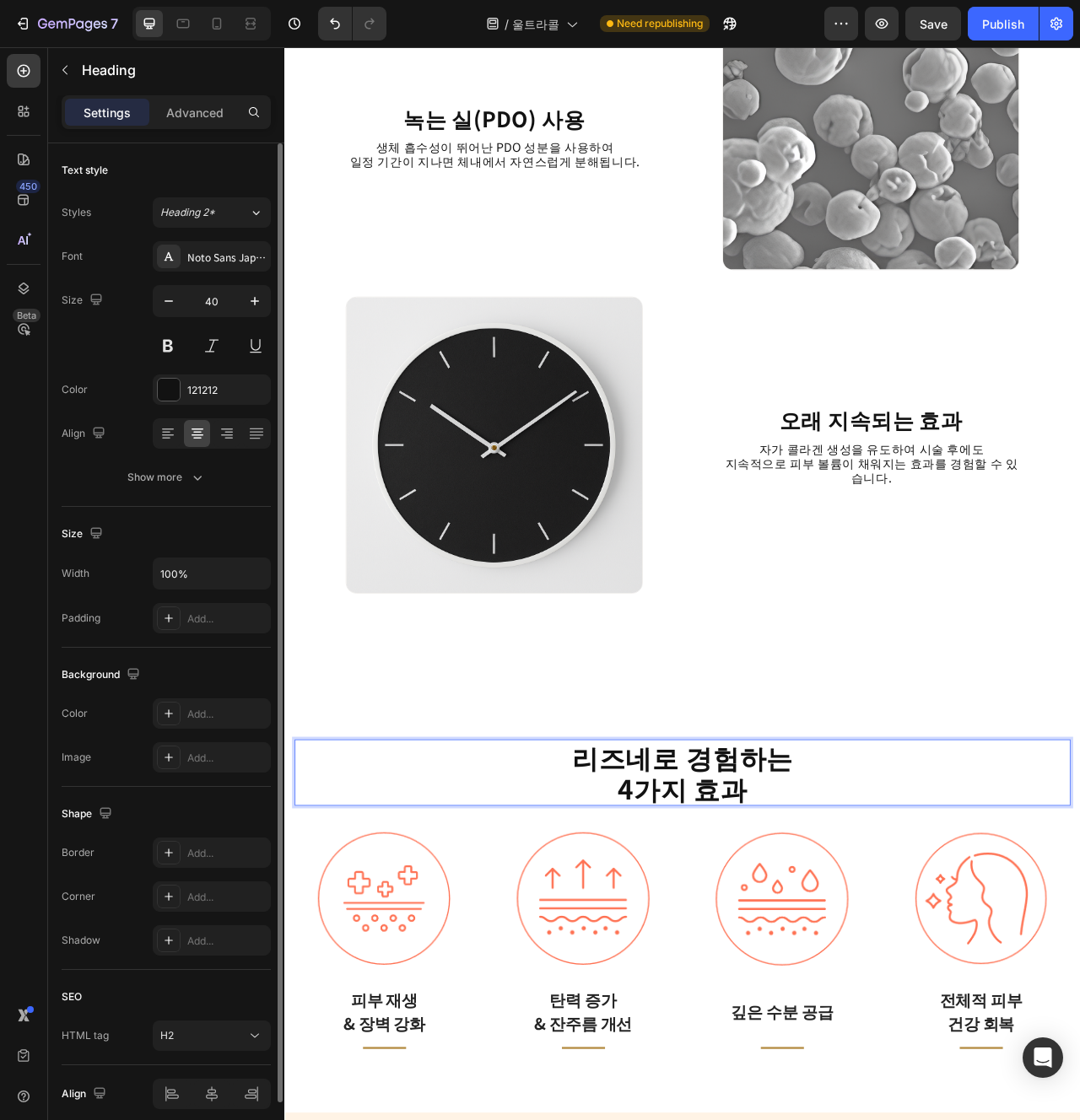
click at [849, 967] on strong "4가지 효과" at bounding box center [791, 990] width 167 height 49
click at [849, 960] on strong "리즈네로 경험하는" at bounding box center [790, 950] width 282 height 49
click at [810, 956] on strong "리즈네로 경험하는" at bounding box center [790, 950] width 282 height 49
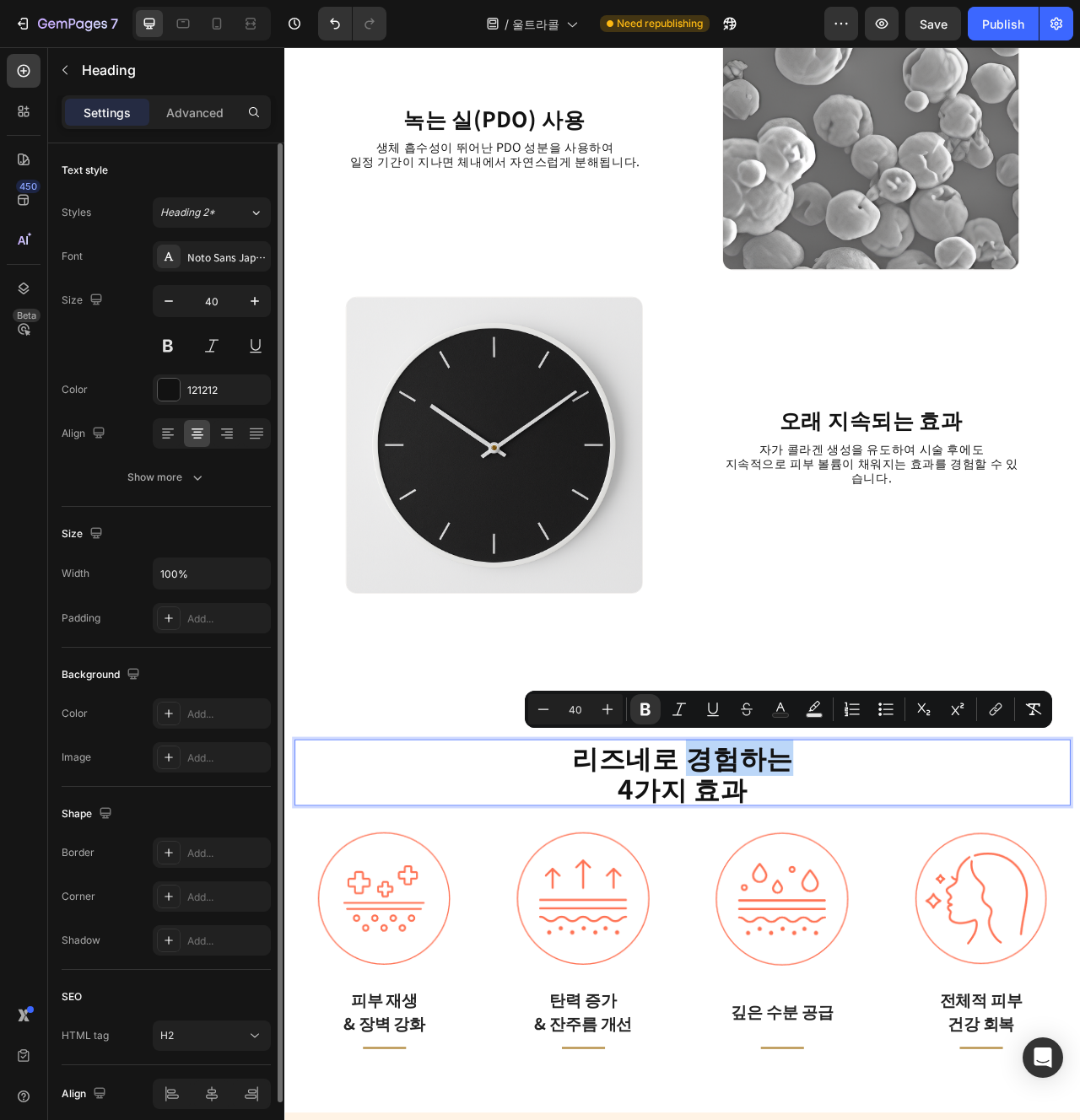
click at [776, 955] on strong "리즈네로 경험하는" at bounding box center [790, 950] width 282 height 49
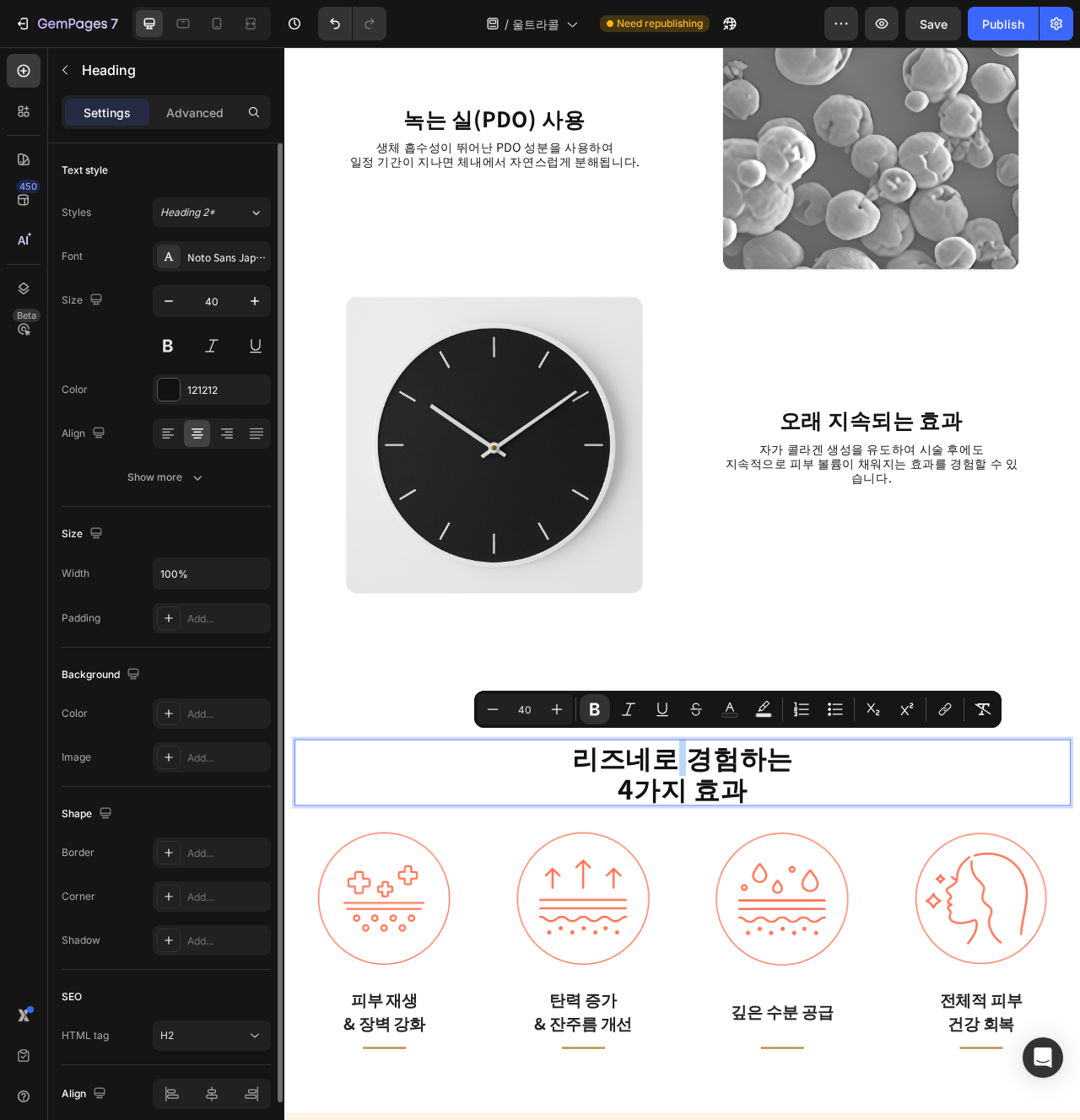
click at [814, 966] on strong "리즈네로 경험하는" at bounding box center [790, 950] width 282 height 49
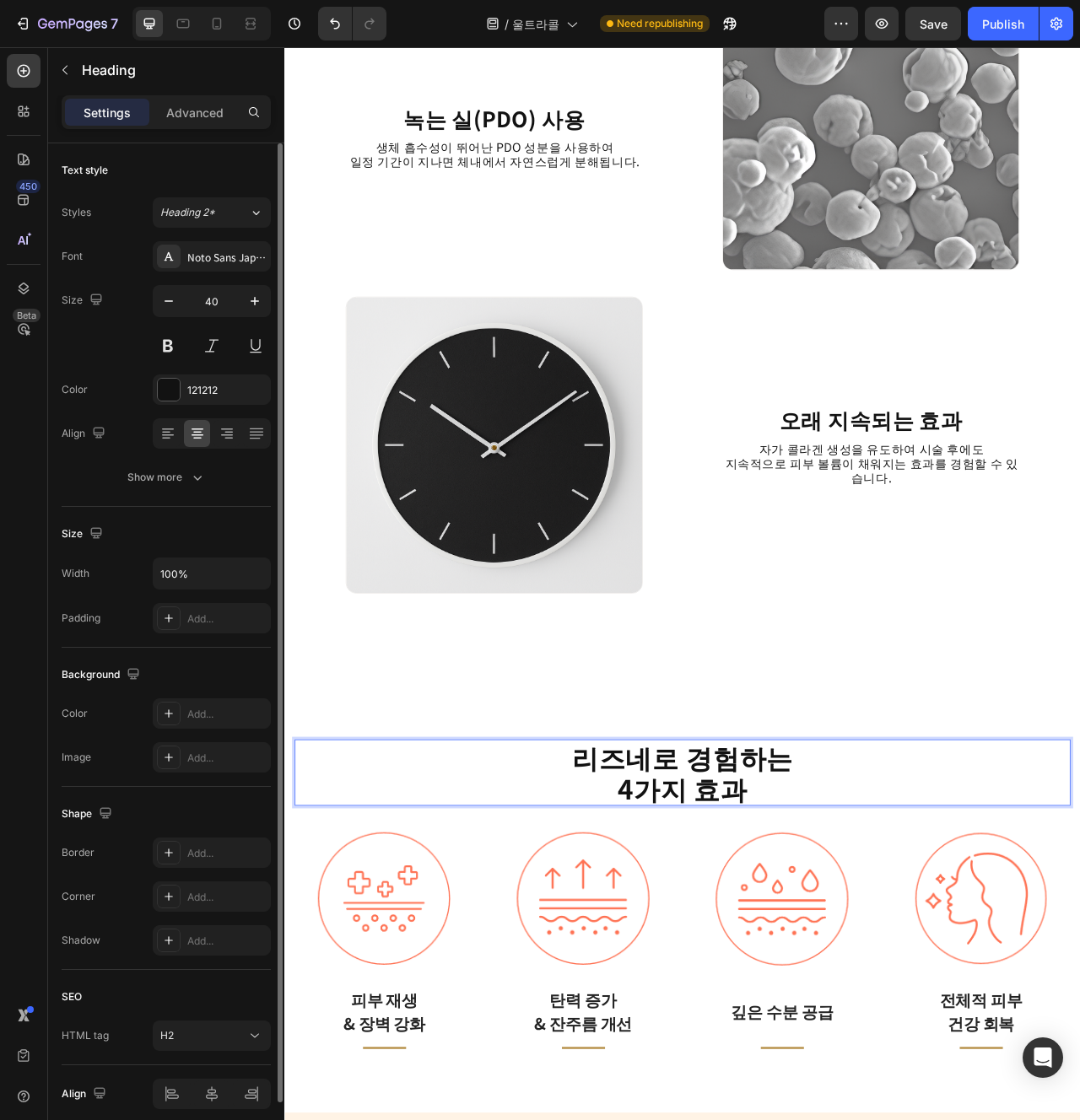
click at [814, 966] on strong "리즈네로 경험하는" at bounding box center [790, 950] width 282 height 49
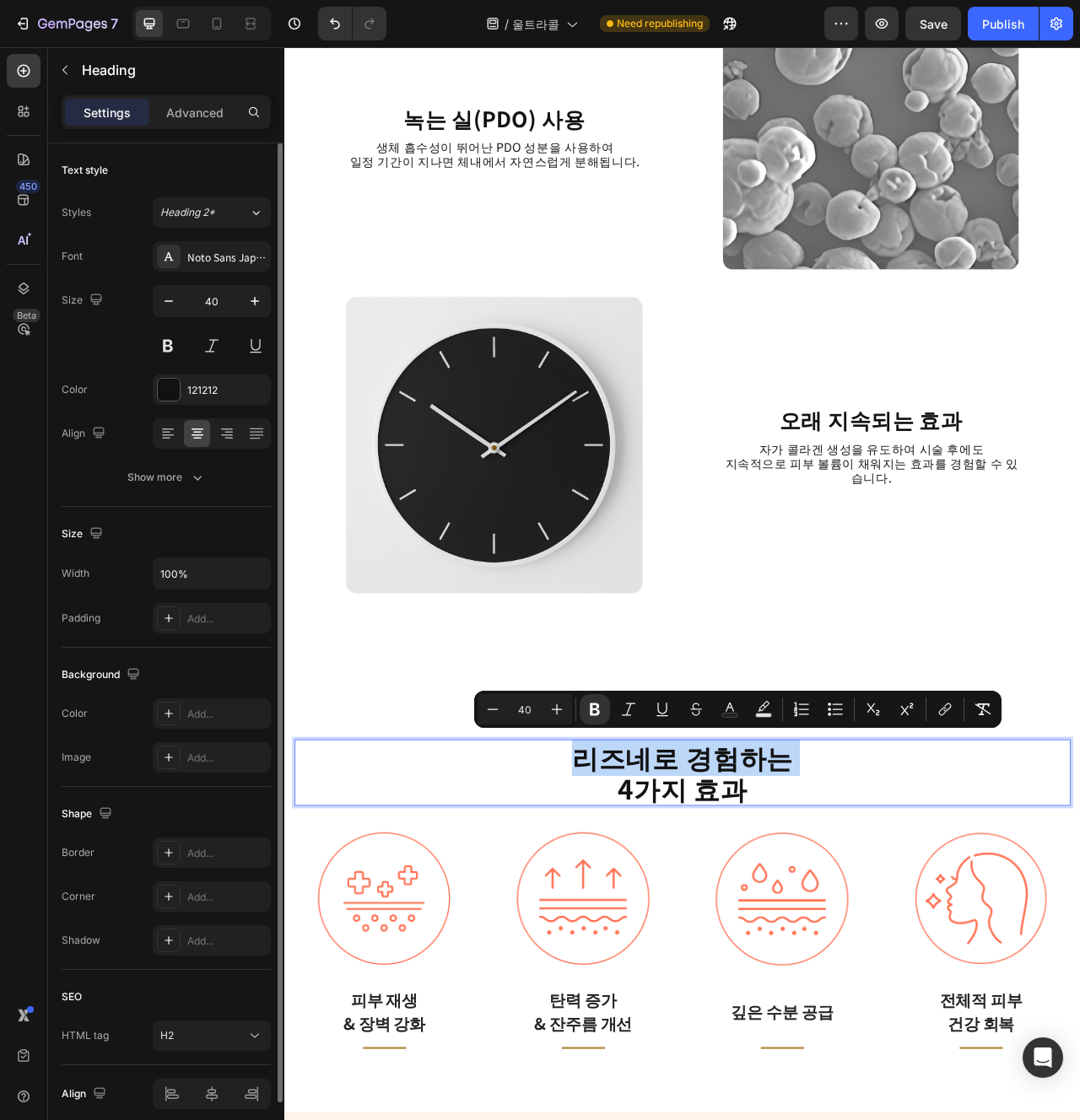
click at [767, 964] on strong "리즈네로 경험하는" at bounding box center [790, 950] width 282 height 49
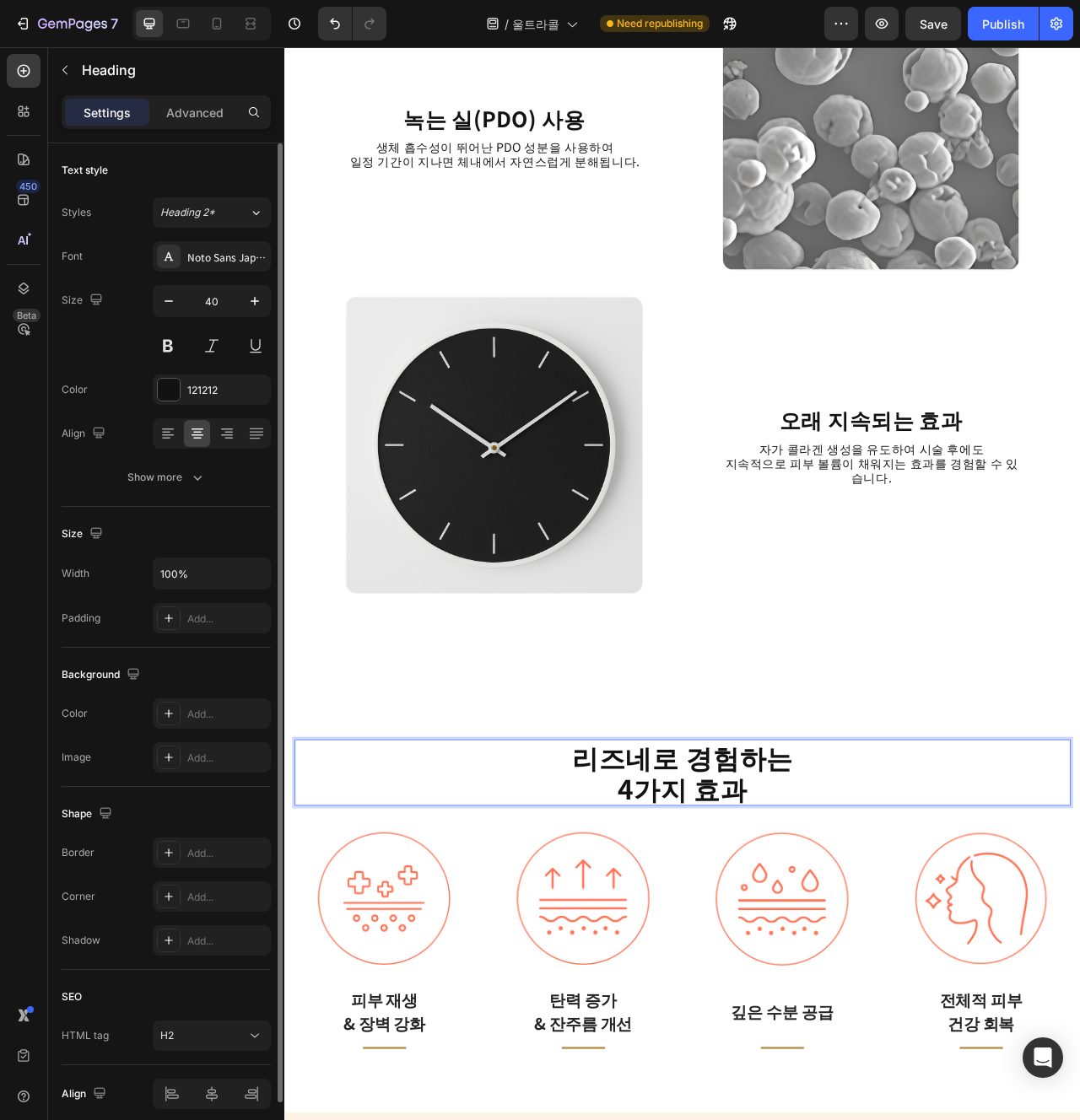
click at [767, 964] on strong "리즈네로 경험하는" at bounding box center [790, 950] width 282 height 49
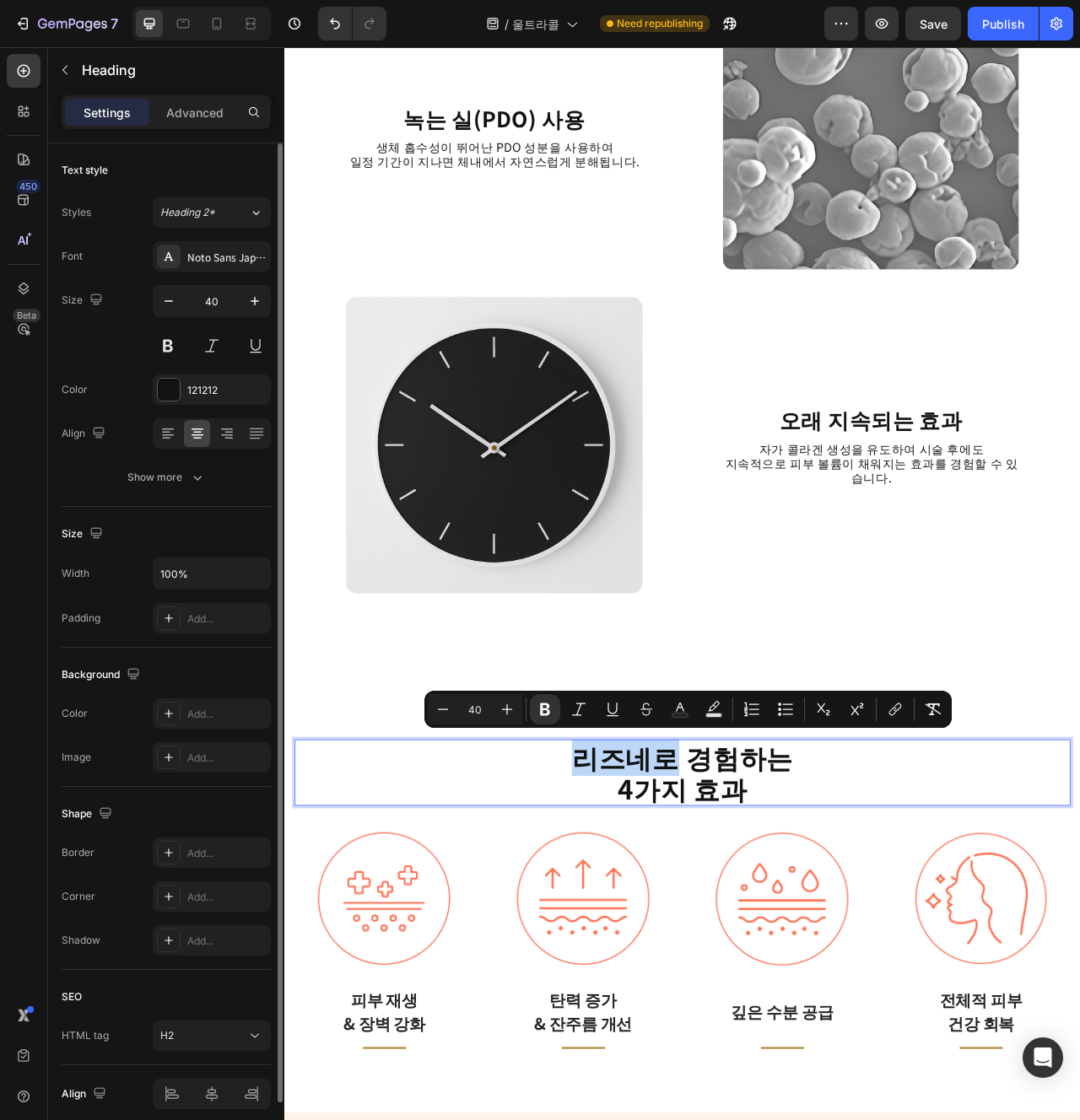
click at [767, 964] on strong "리즈네로 경험하는" at bounding box center [790, 950] width 282 height 49
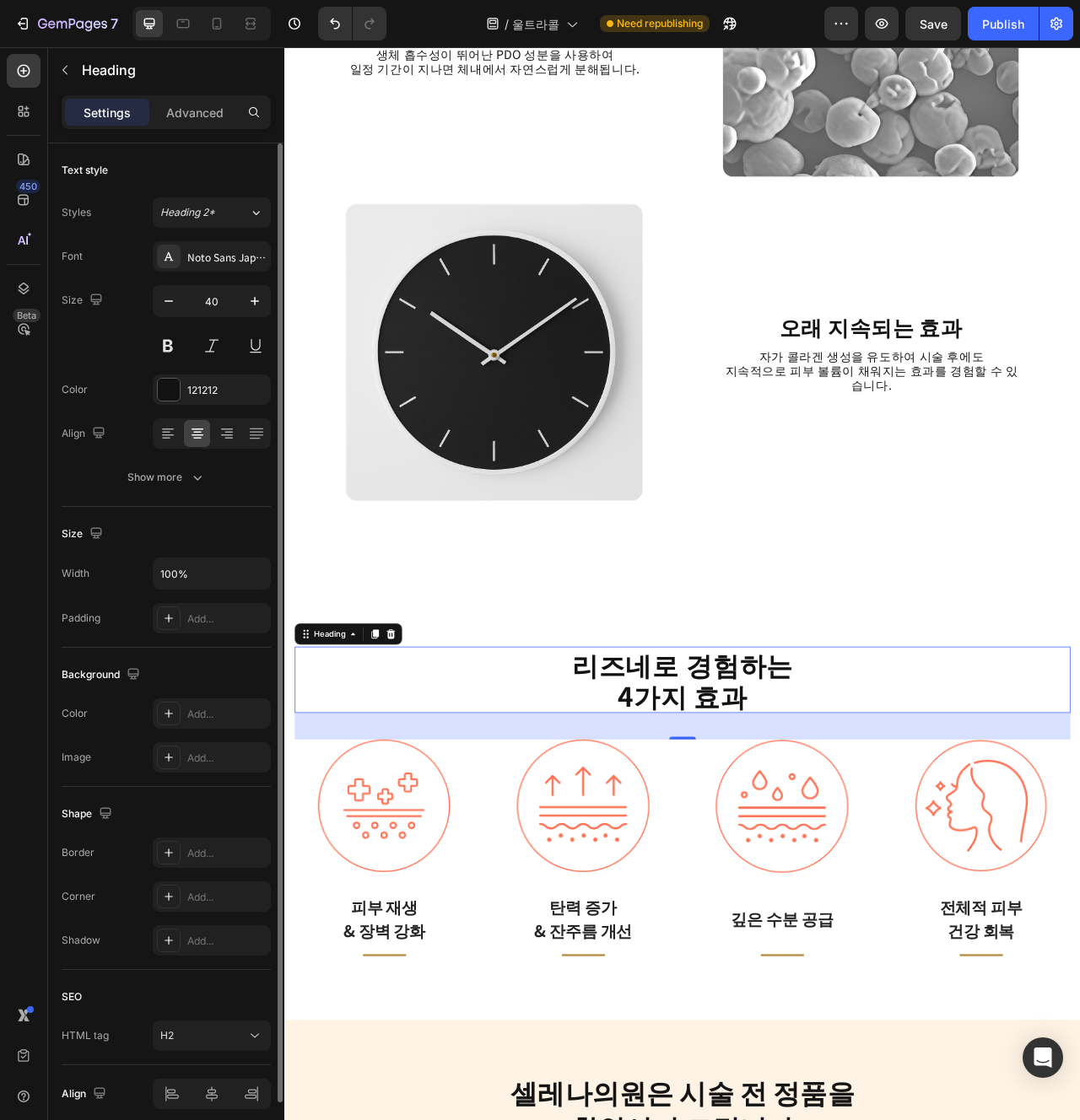
scroll to position [2499, 0]
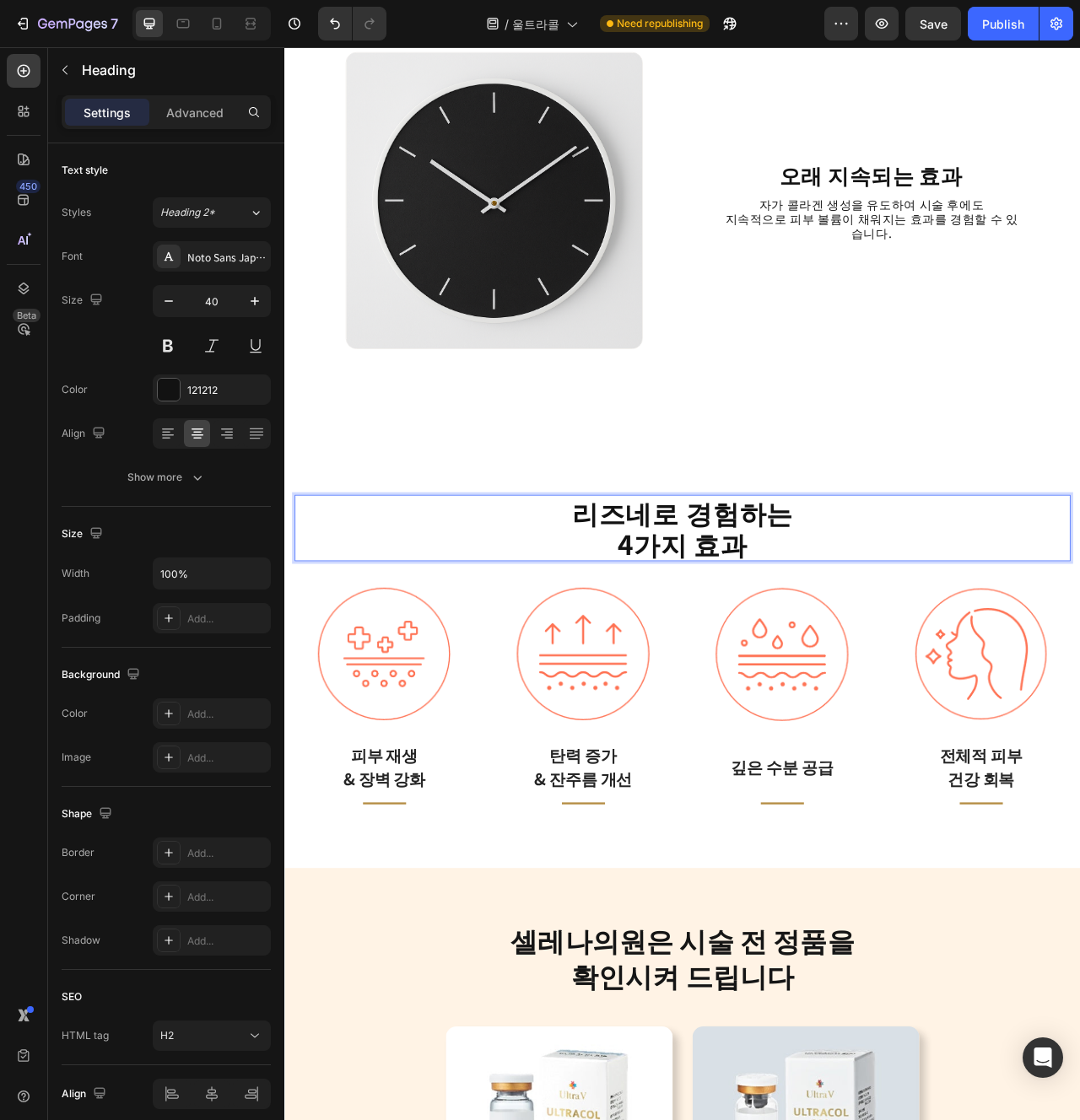
click at [848, 641] on strong "리즈네로 경험하는" at bounding box center [790, 638] width 282 height 49
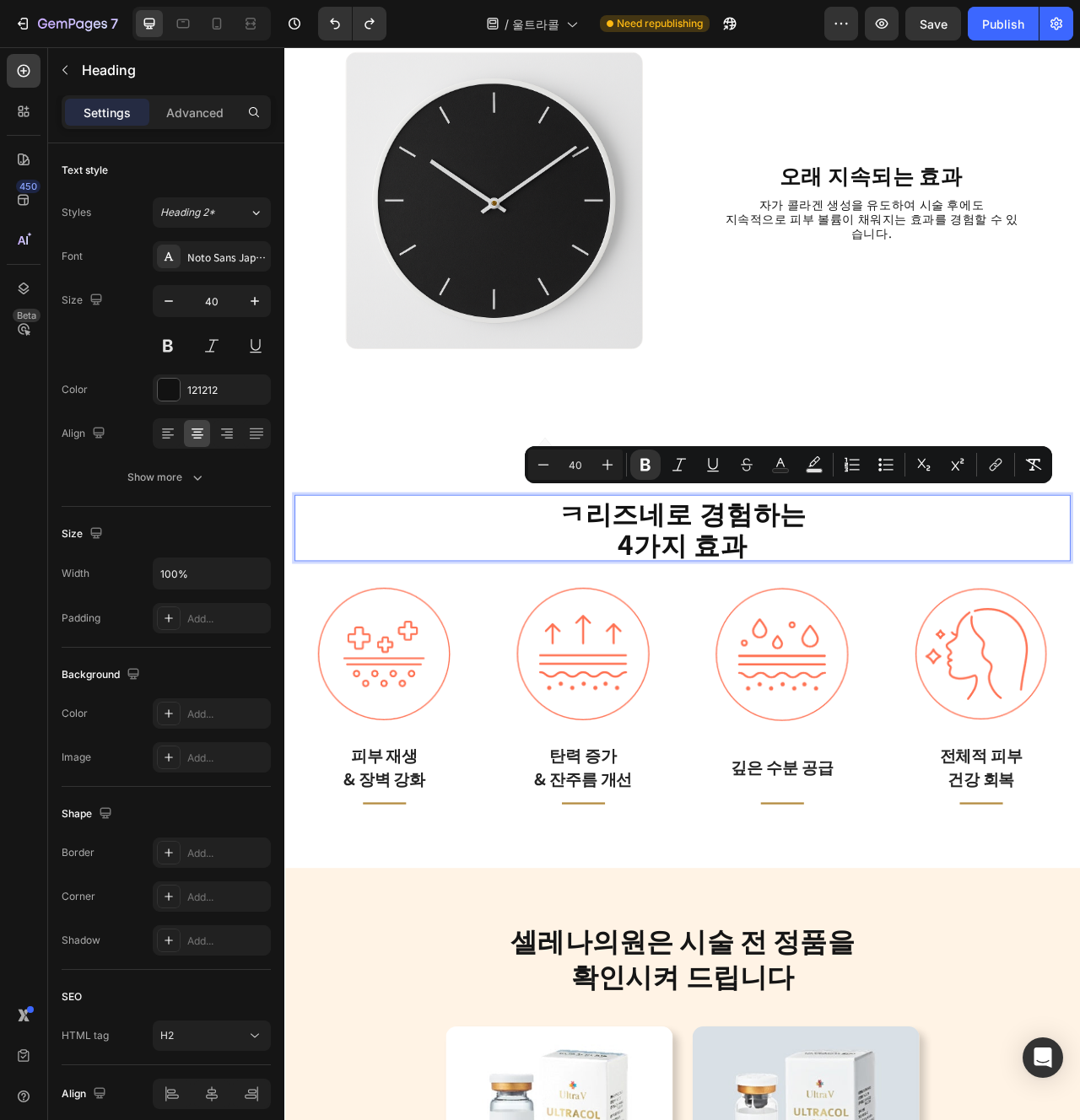
click at [811, 686] on strong "4가지 효과" at bounding box center [791, 679] width 167 height 49
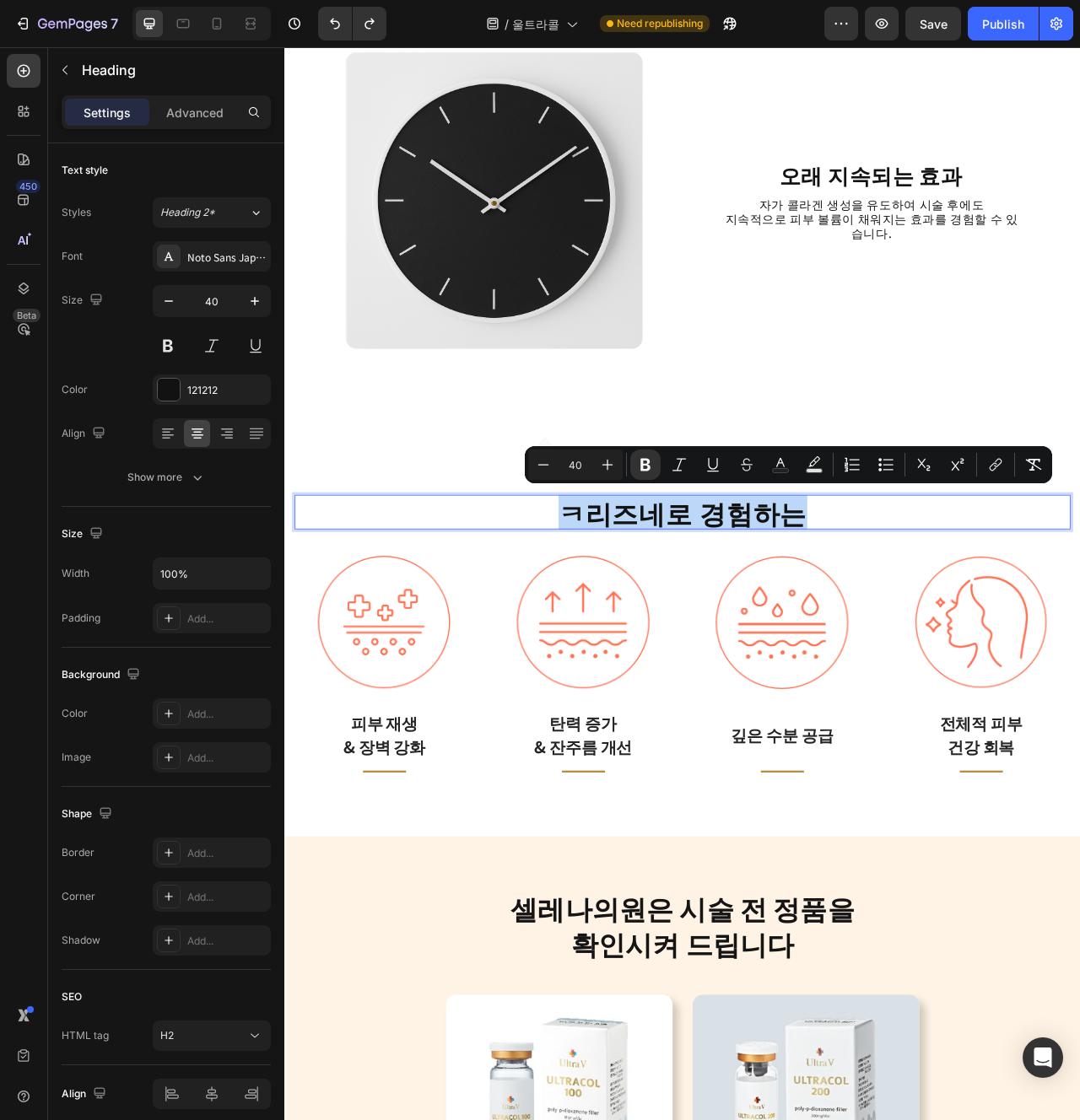
type input "16"
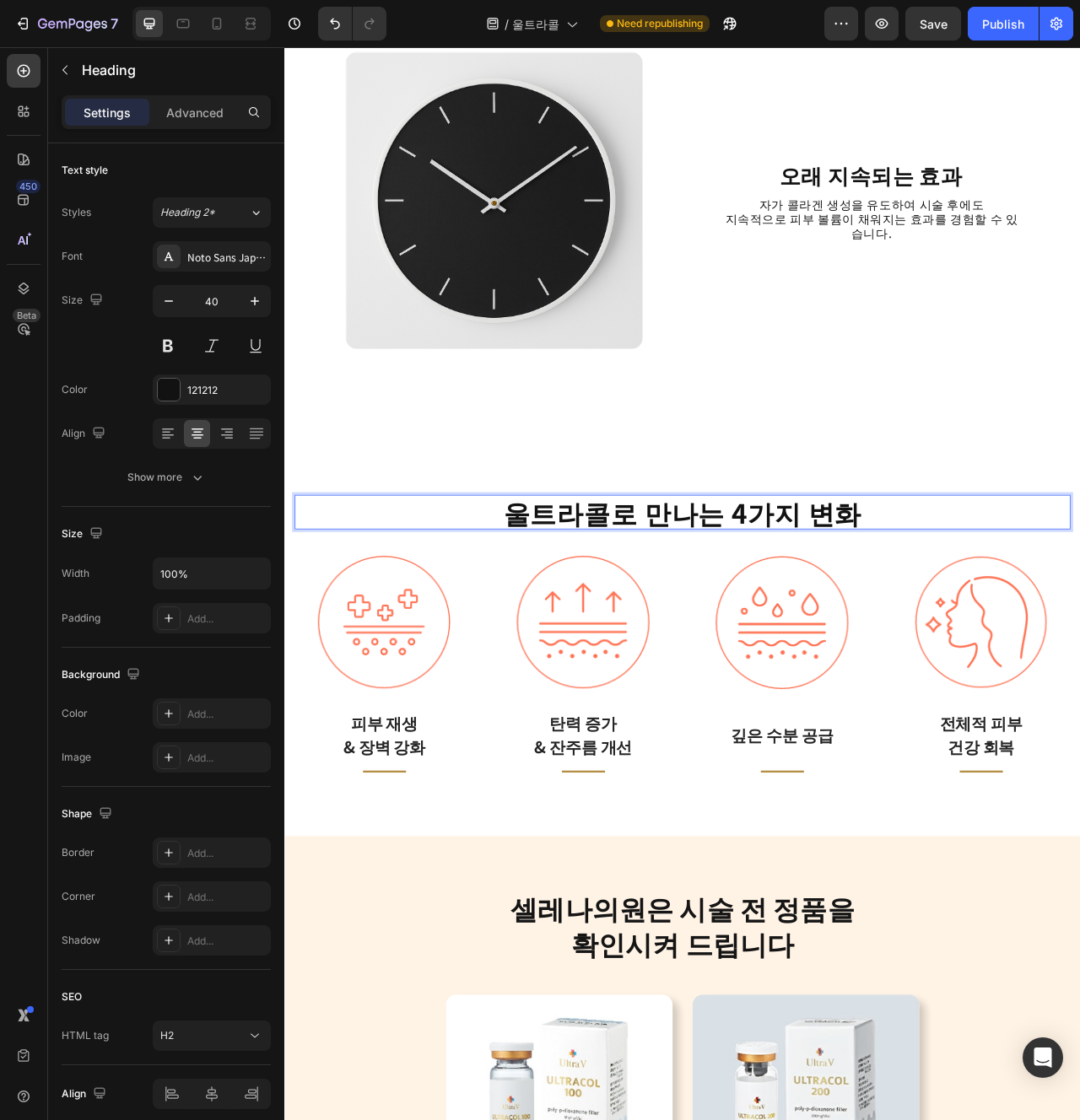
click at [856, 641] on strong "울트라콜로 만나는 4가지 변화" at bounding box center [791, 638] width 457 height 49
click at [837, 647] on strong "울트라콜로 만나는 4가지 변화" at bounding box center [791, 638] width 457 height 49
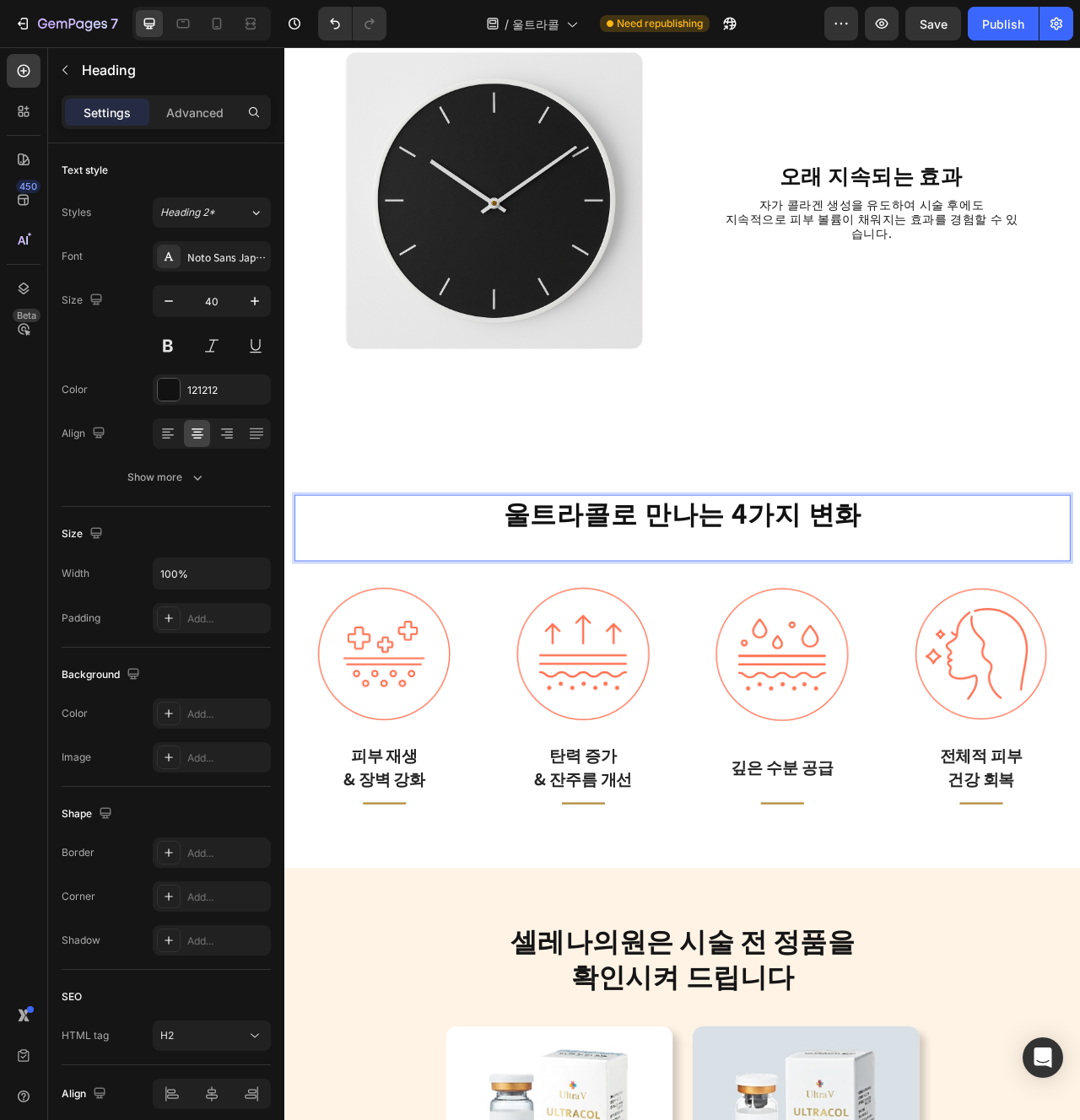
click at [881, 648] on strong "울트라콜로 만나는 4가지 변화" at bounding box center [791, 638] width 457 height 49
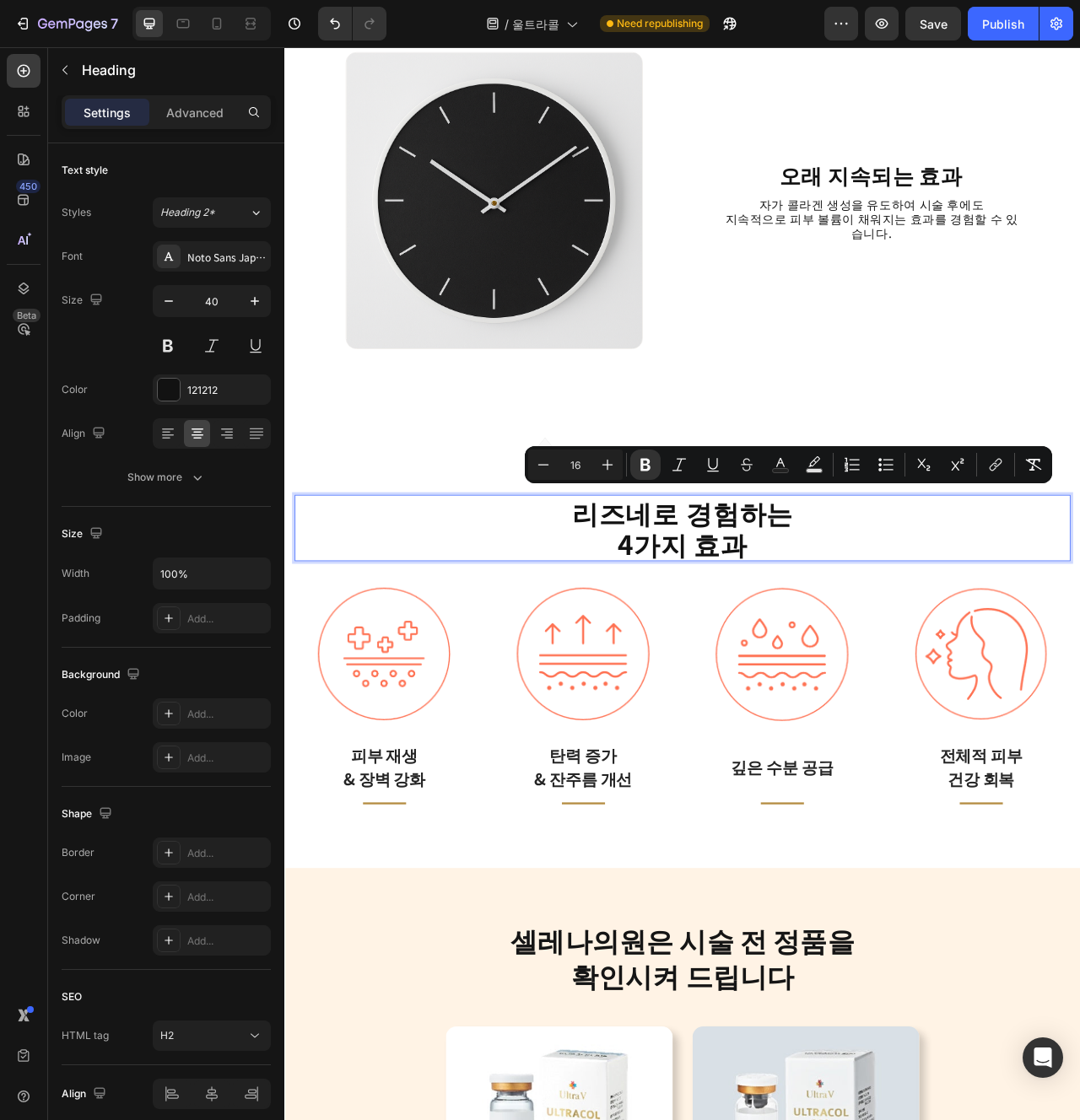
click at [828, 645] on strong "리즈네로 경험하는" at bounding box center [790, 638] width 282 height 49
click at [857, 744] on img at bounding box center [916, 820] width 168 height 169
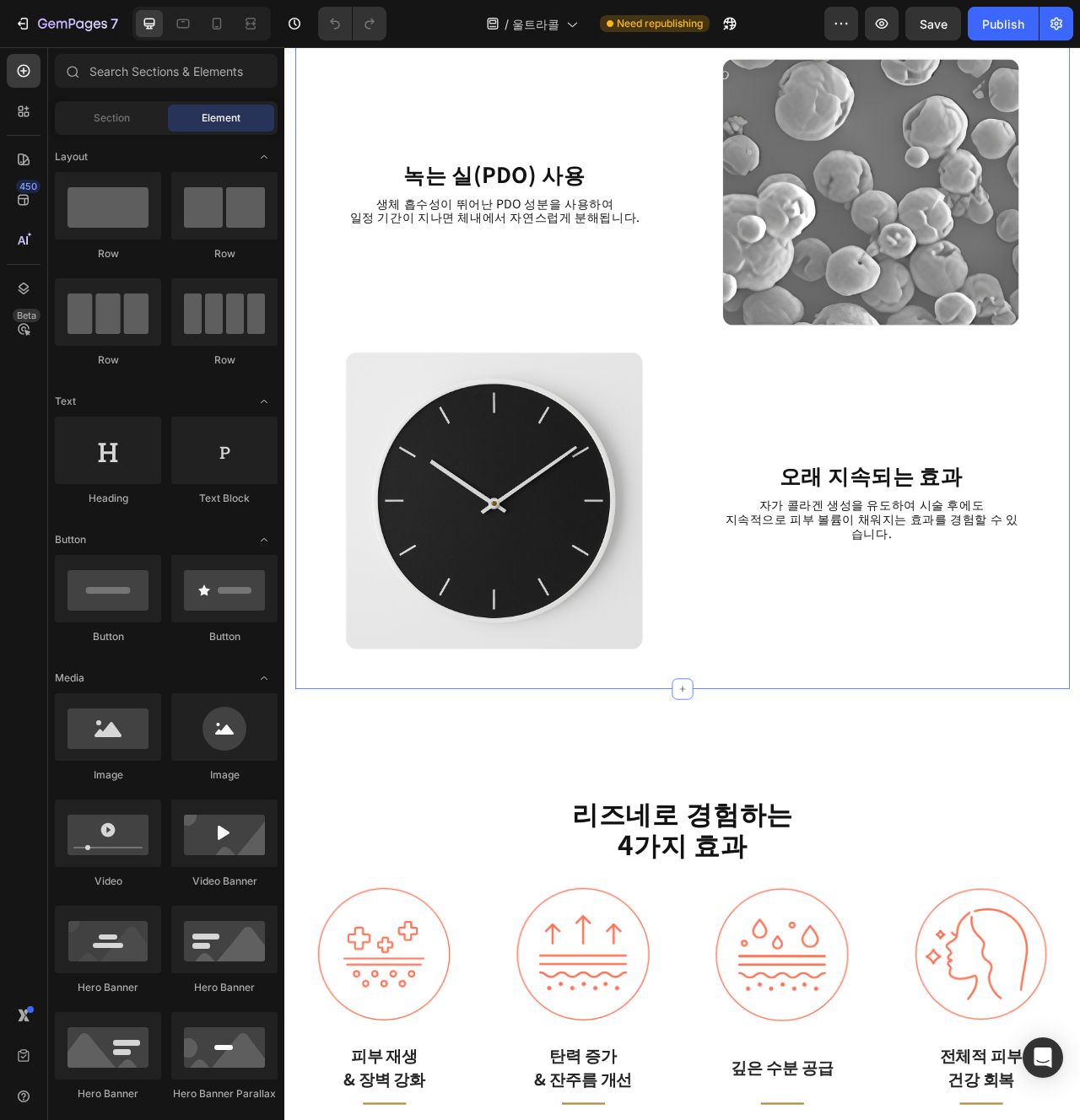
scroll to position [2817, 0]
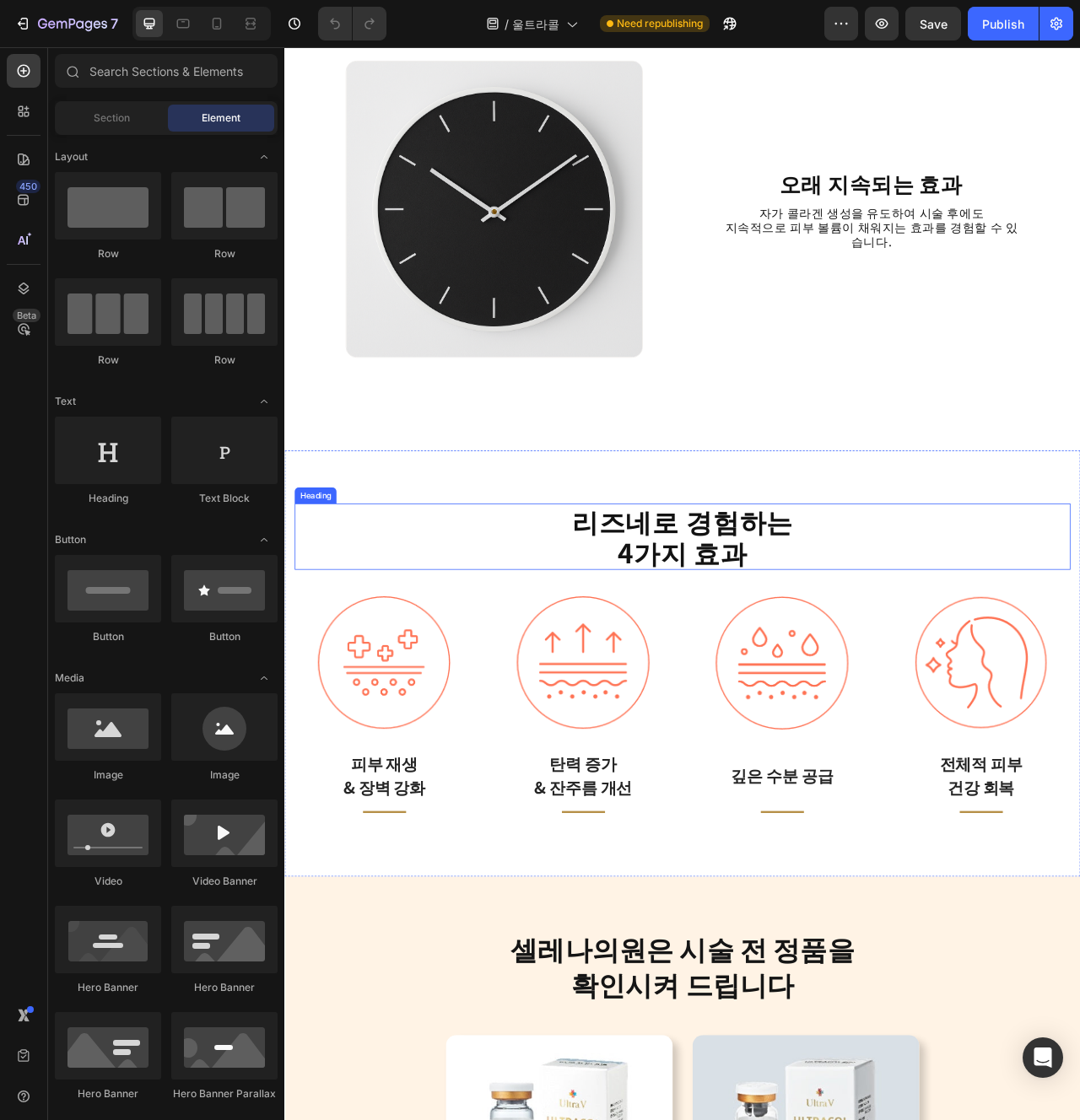
click at [796, 712] on strong "4가지 효과" at bounding box center [791, 690] width 167 height 49
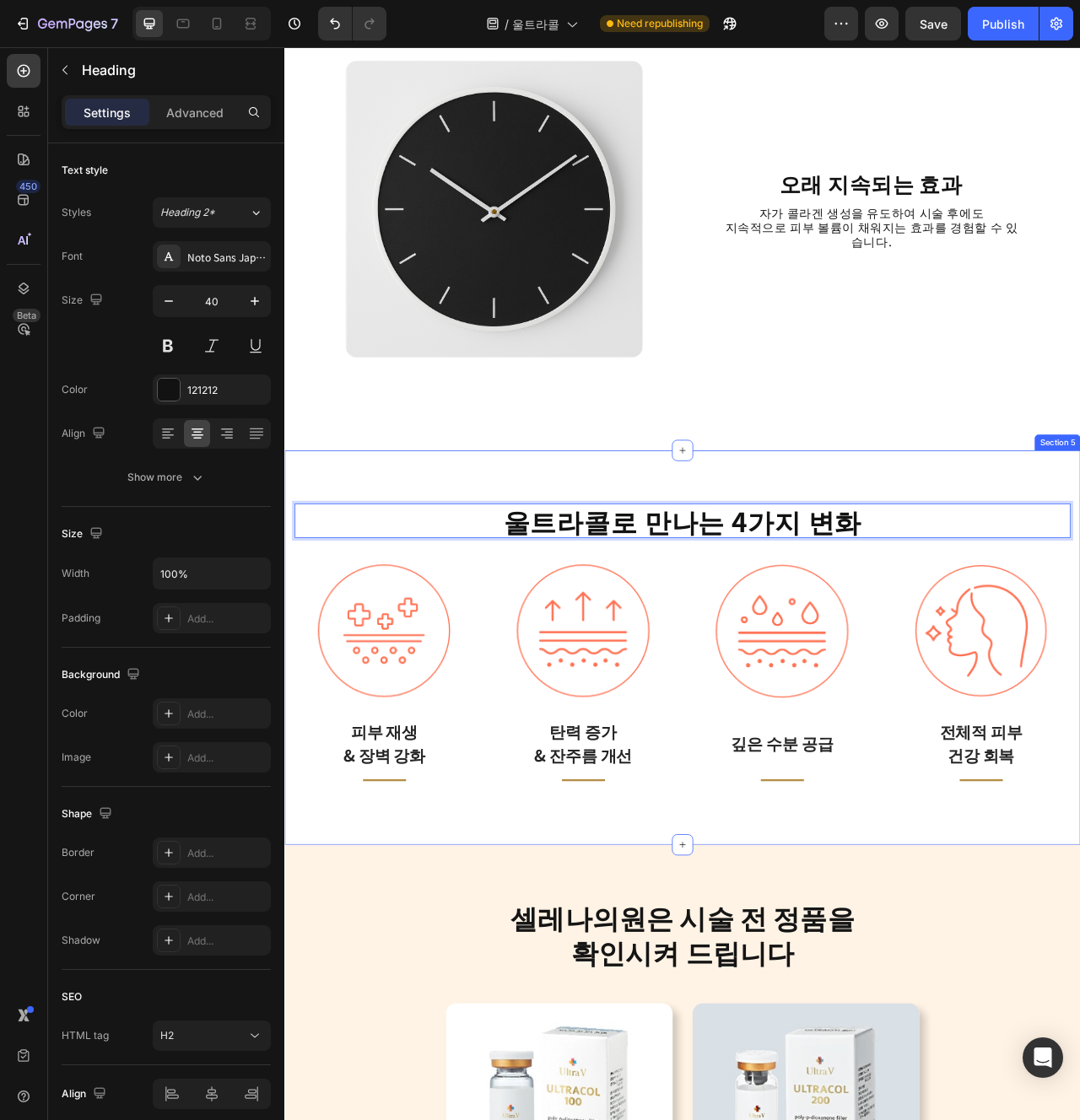
click at [828, 667] on strong "울트라콜로 만나는 4가지 변화" at bounding box center [791, 649] width 457 height 49
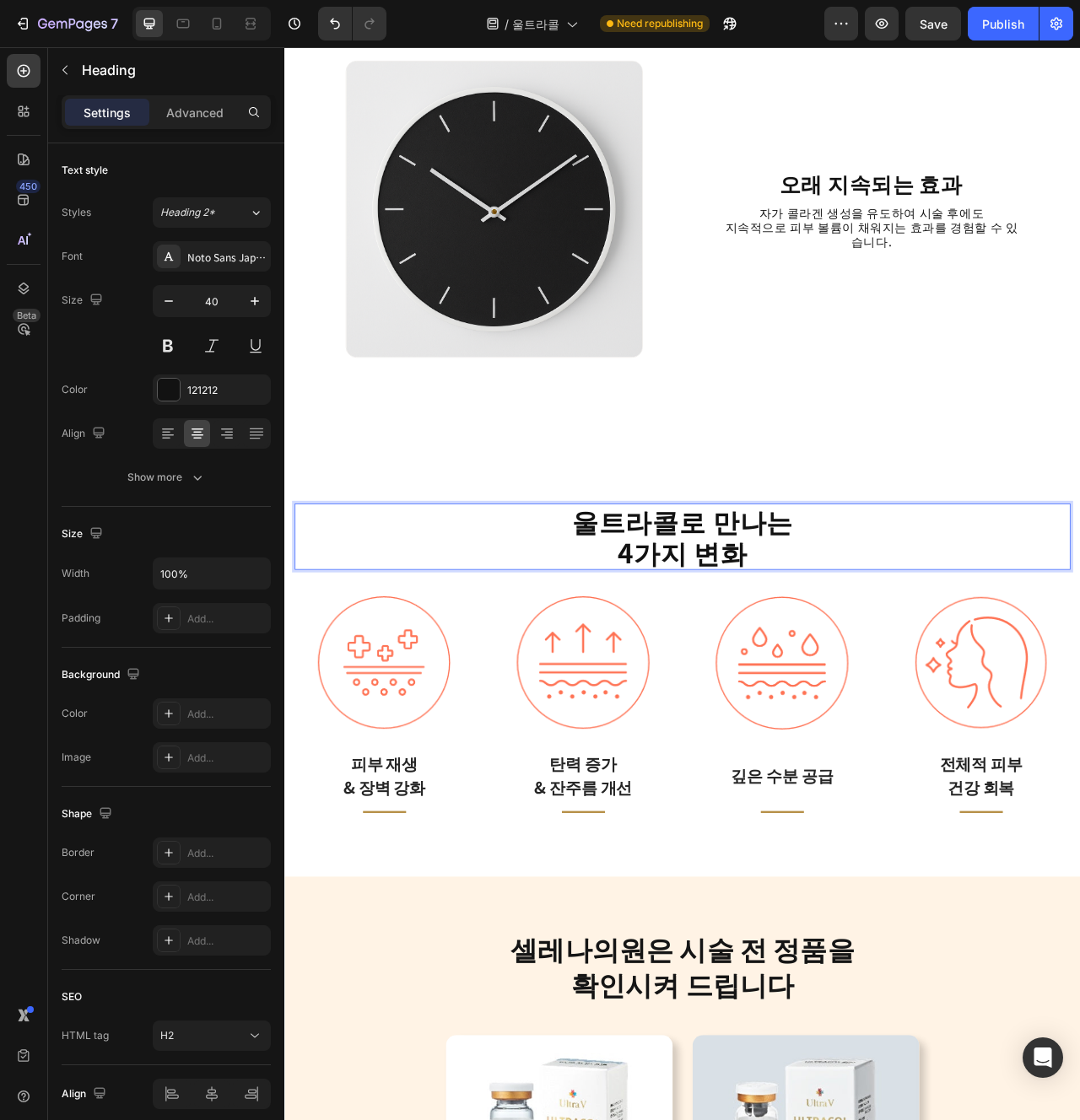
click at [972, 672] on p "울트라콜로 만나는 4가지 변화" at bounding box center [791, 670] width 984 height 81
click at [764, 856] on div "Image 탄력 증가 & 잔주름 개선 Text block Title Line Row" at bounding box center [663, 890] width 228 height 289
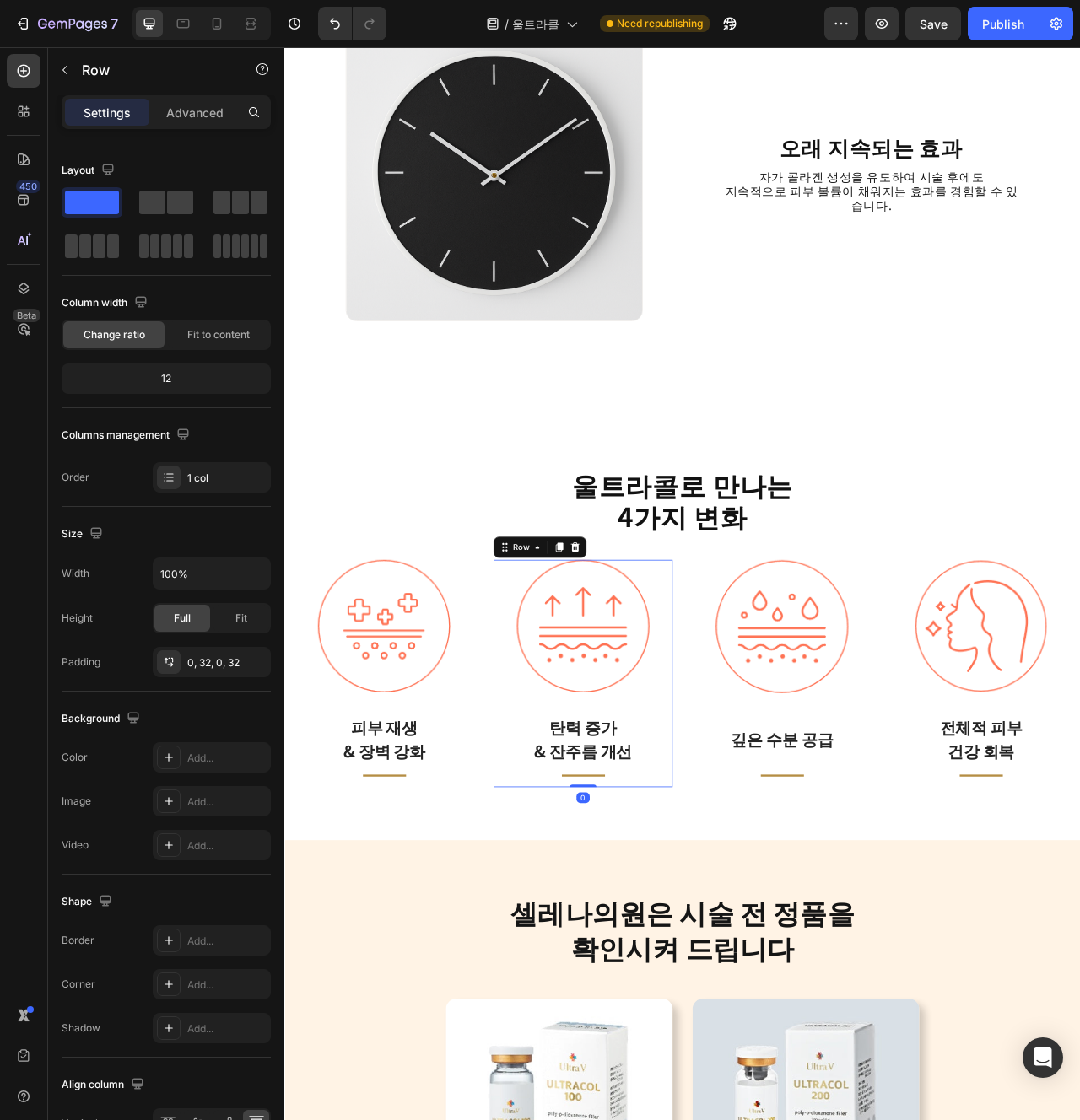
scroll to position [2924, 0]
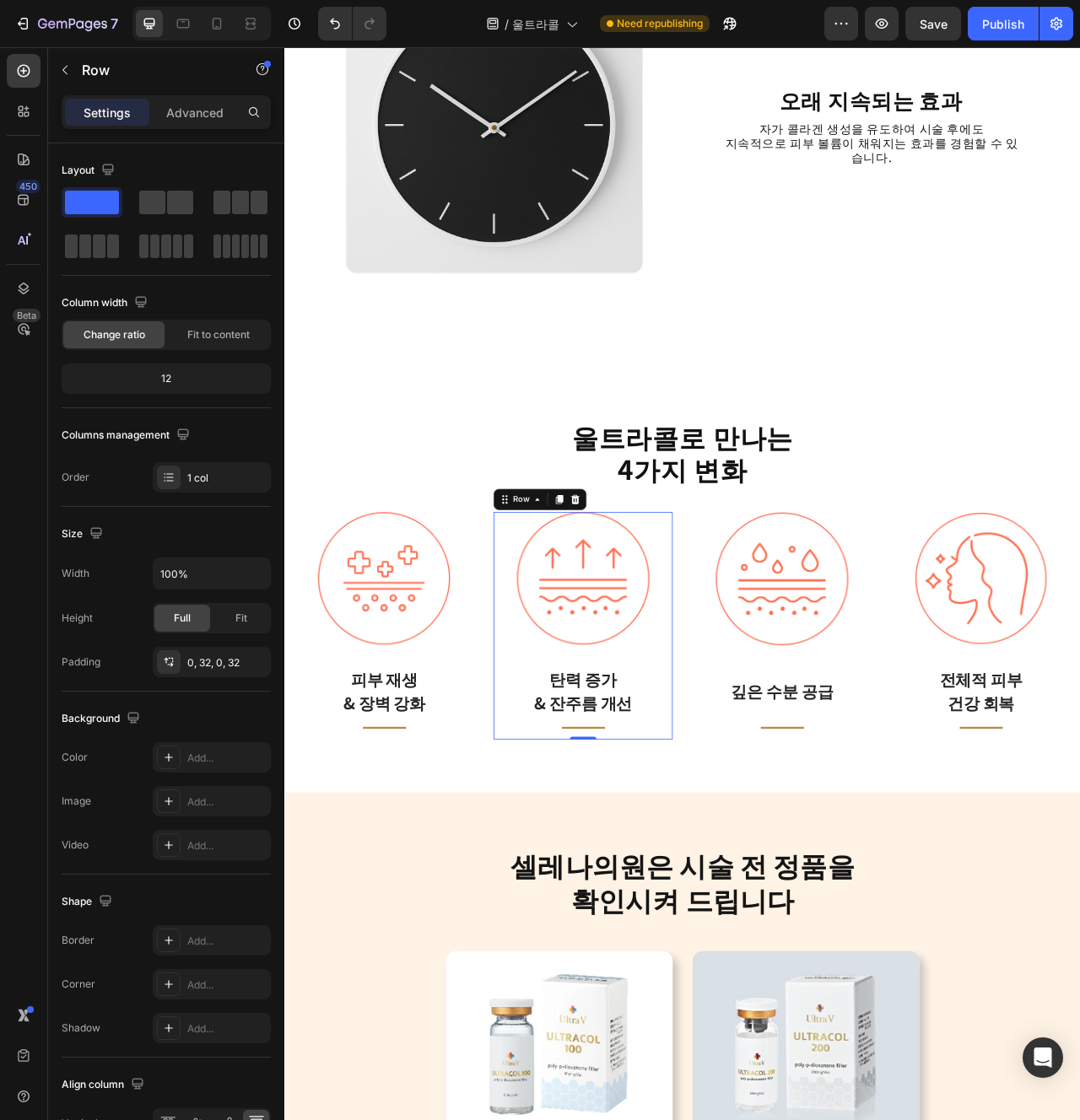
click at [380, 860] on p "피부 재생 & 장벽 강화" at bounding box center [410, 866] width 170 height 60
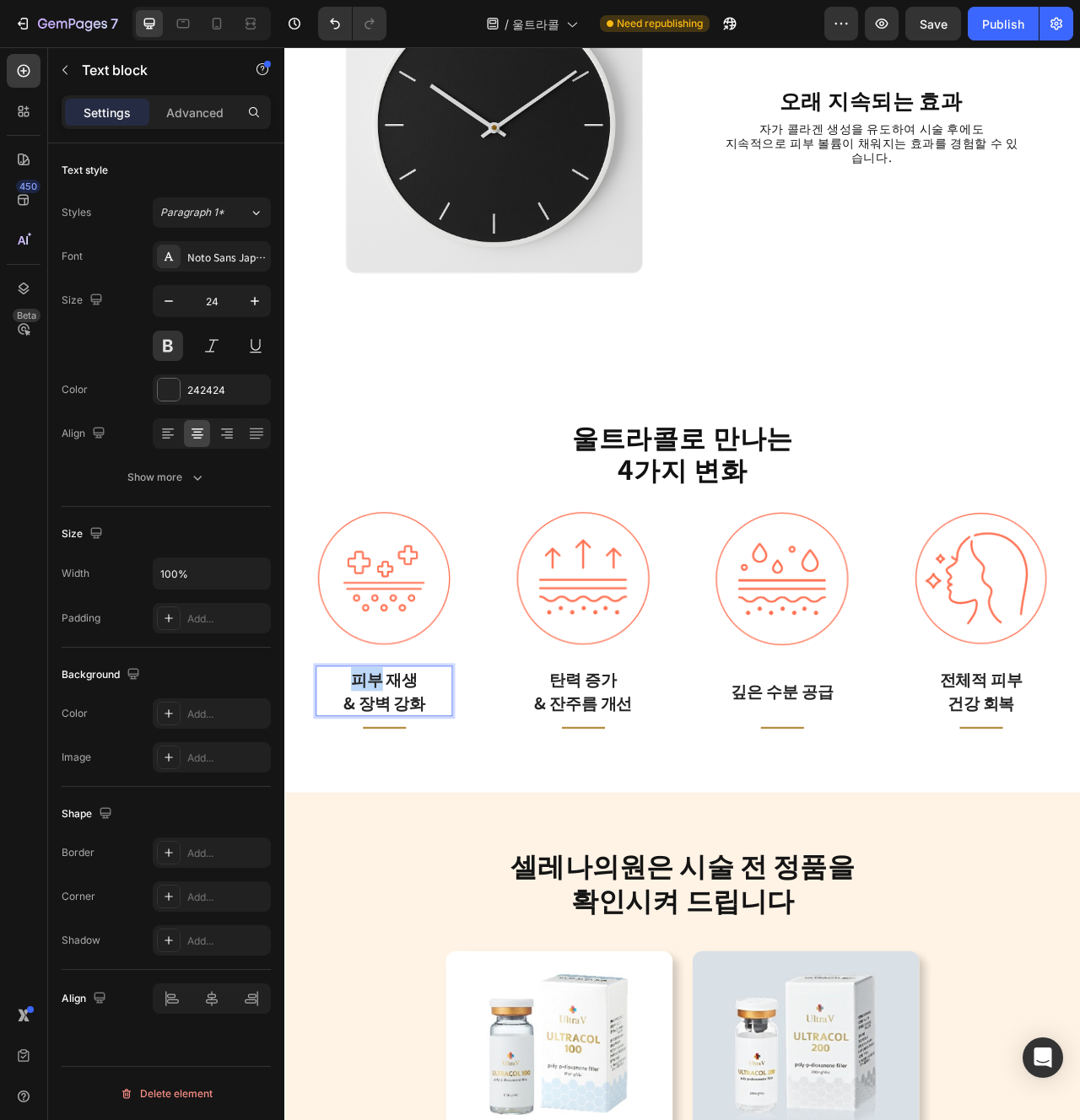
click at [380, 860] on p "피부 재생 & 장벽 강화" at bounding box center [410, 866] width 170 height 60
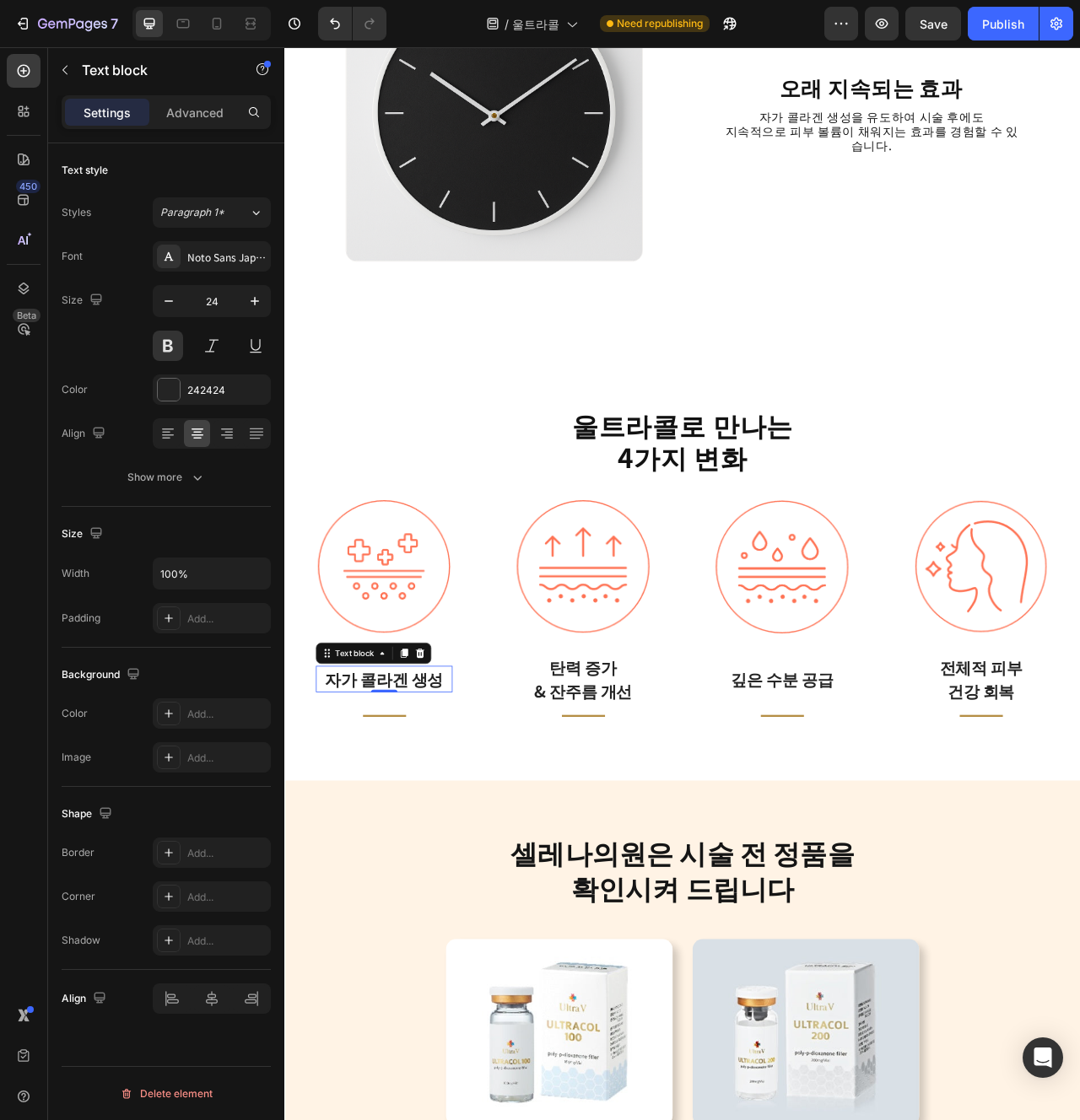
click at [679, 857] on p "& 잔주름 개선" at bounding box center [663, 866] width 170 height 31
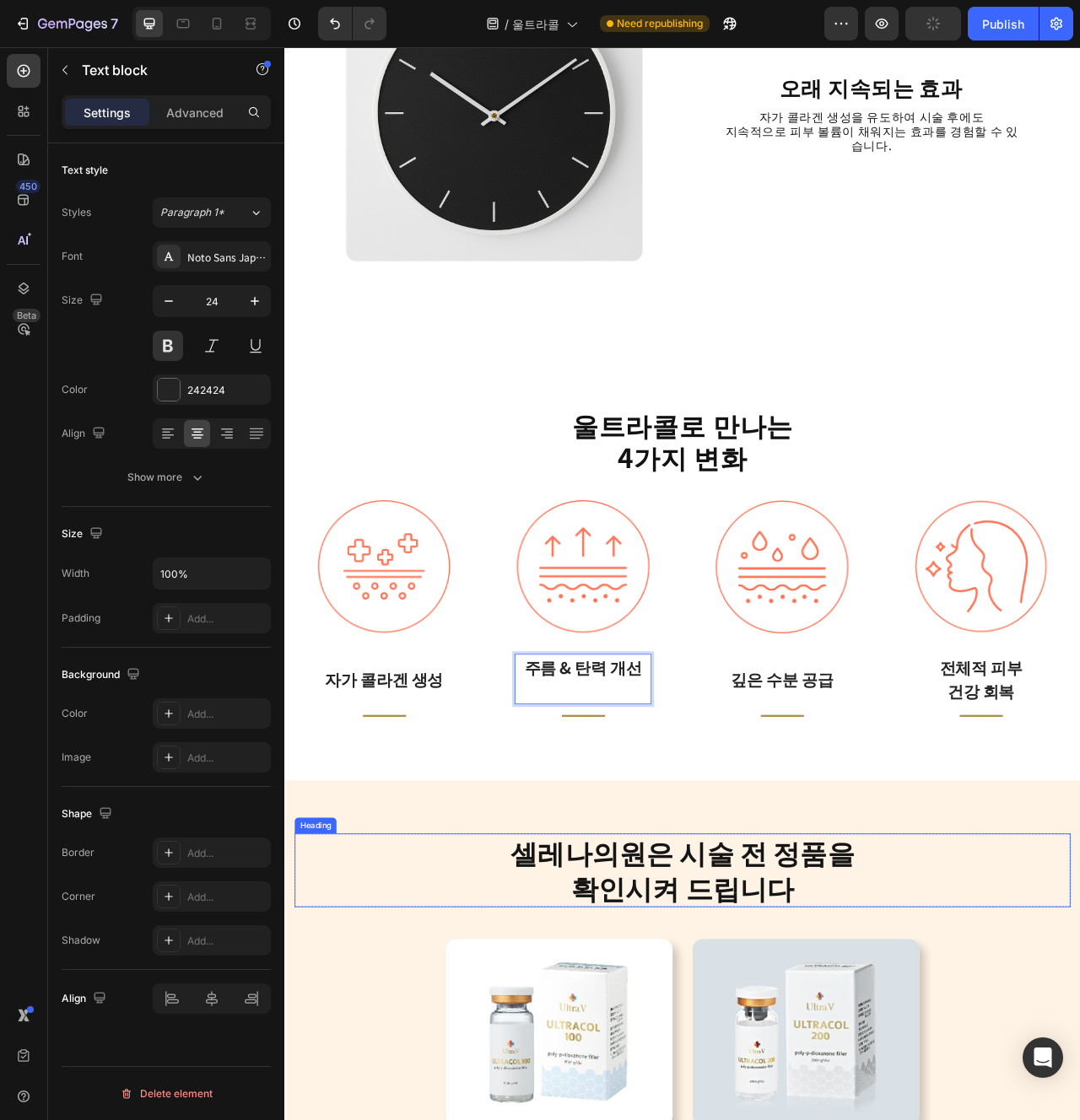
scroll to position [2953, 0]
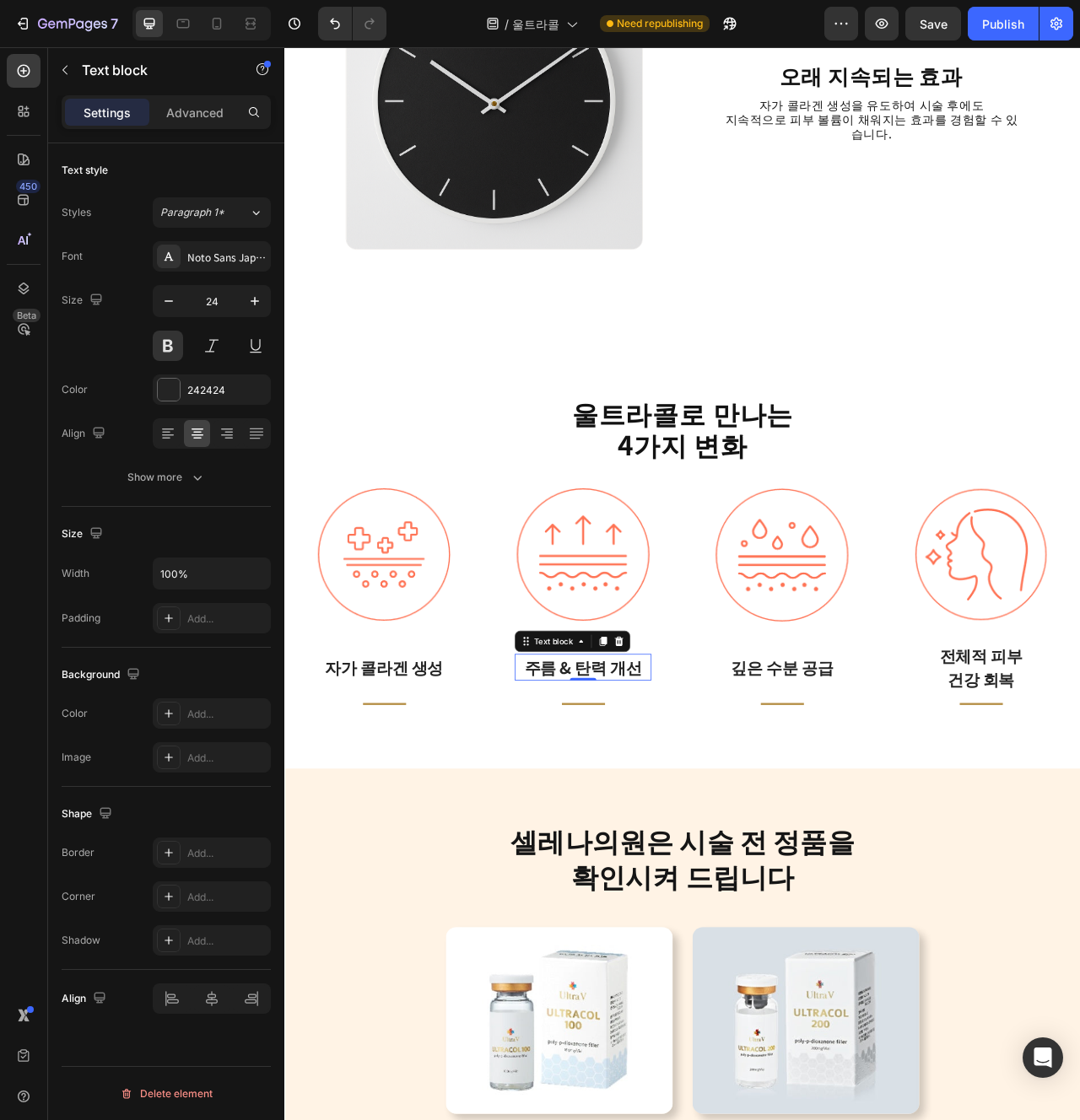
click at [955, 839] on p "깊은 수분 공급" at bounding box center [916, 835] width 170 height 31
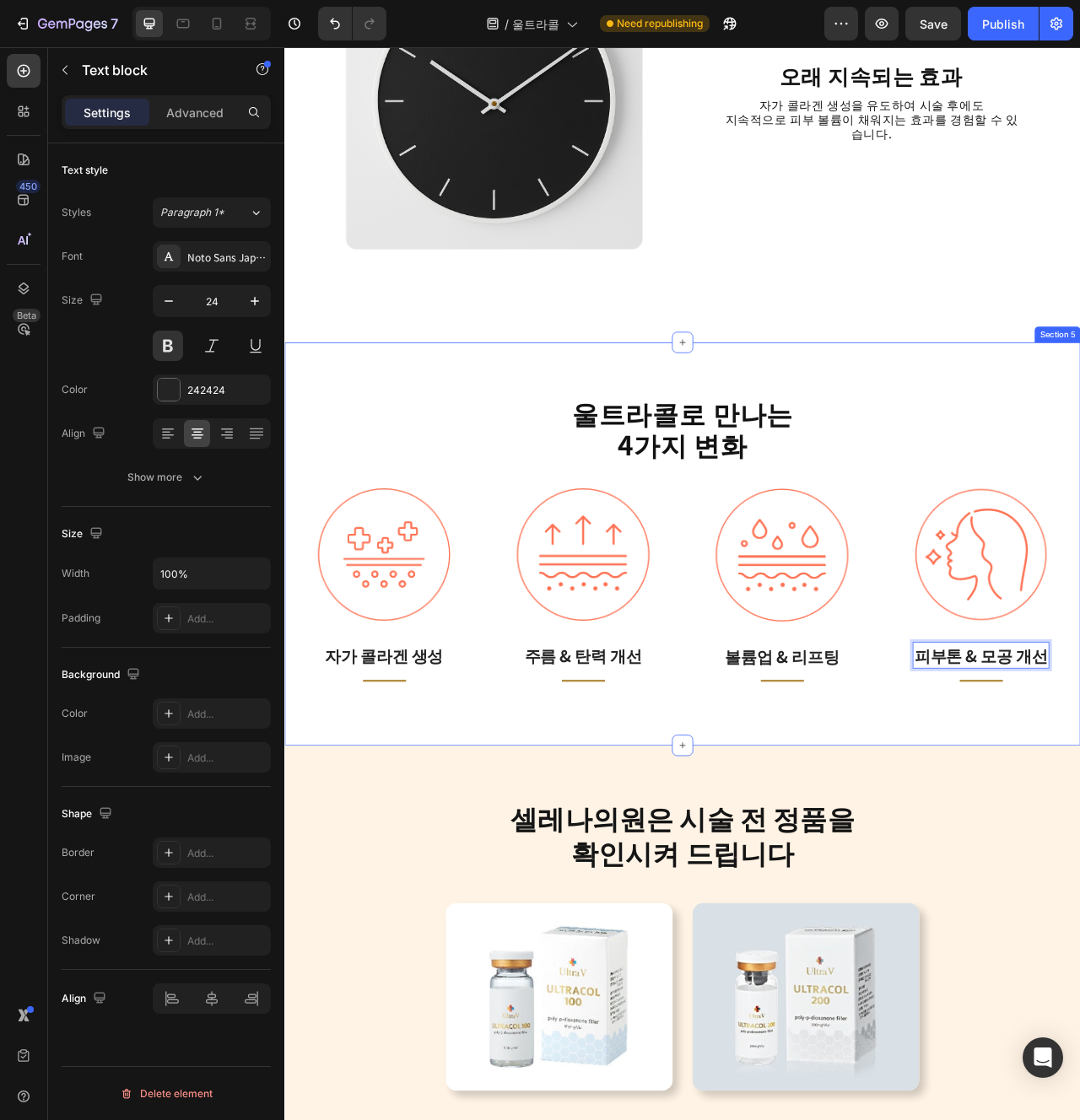
click at [1079, 905] on div "⁠⁠⁠⁠⁠⁠⁠ 울트라콜로 만나는 4가지 변화 Heading Image 자가 콜라겐 생성 Text block Title Line Row Imag…" at bounding box center [791, 678] width 1012 height 513
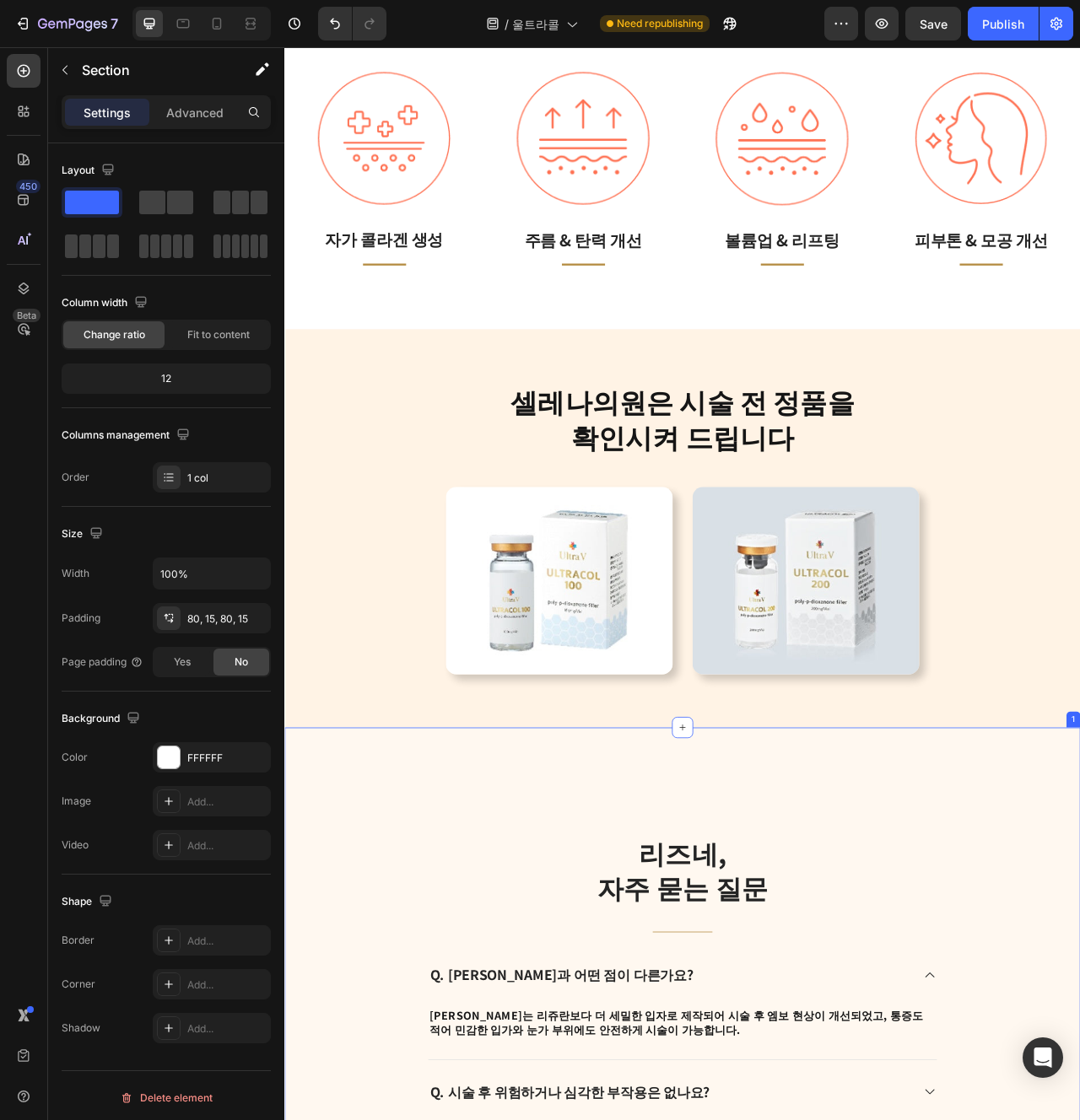
scroll to position [2556, 0]
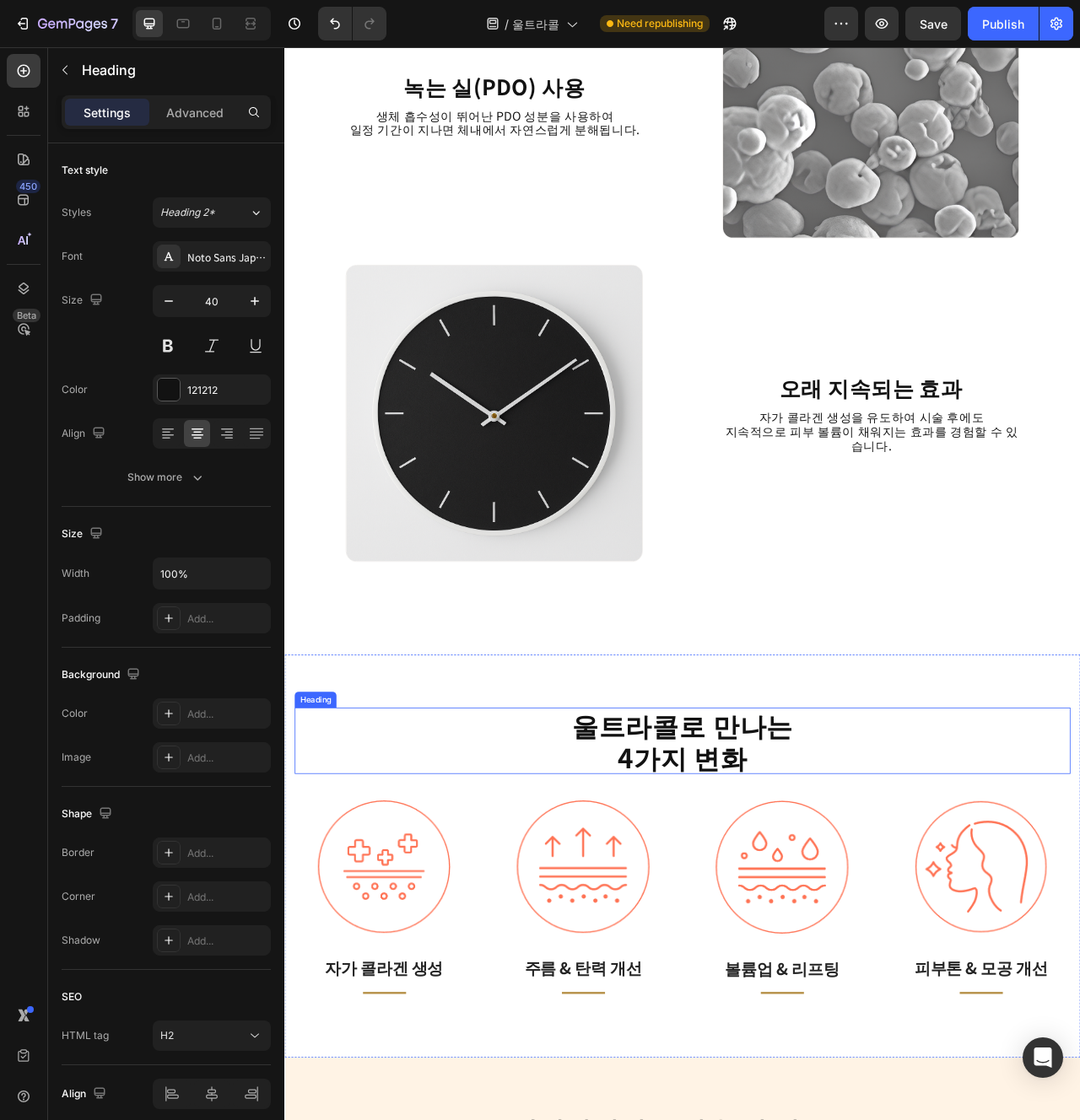
click at [774, 939] on strong "4가지 변화" at bounding box center [791, 950] width 167 height 49
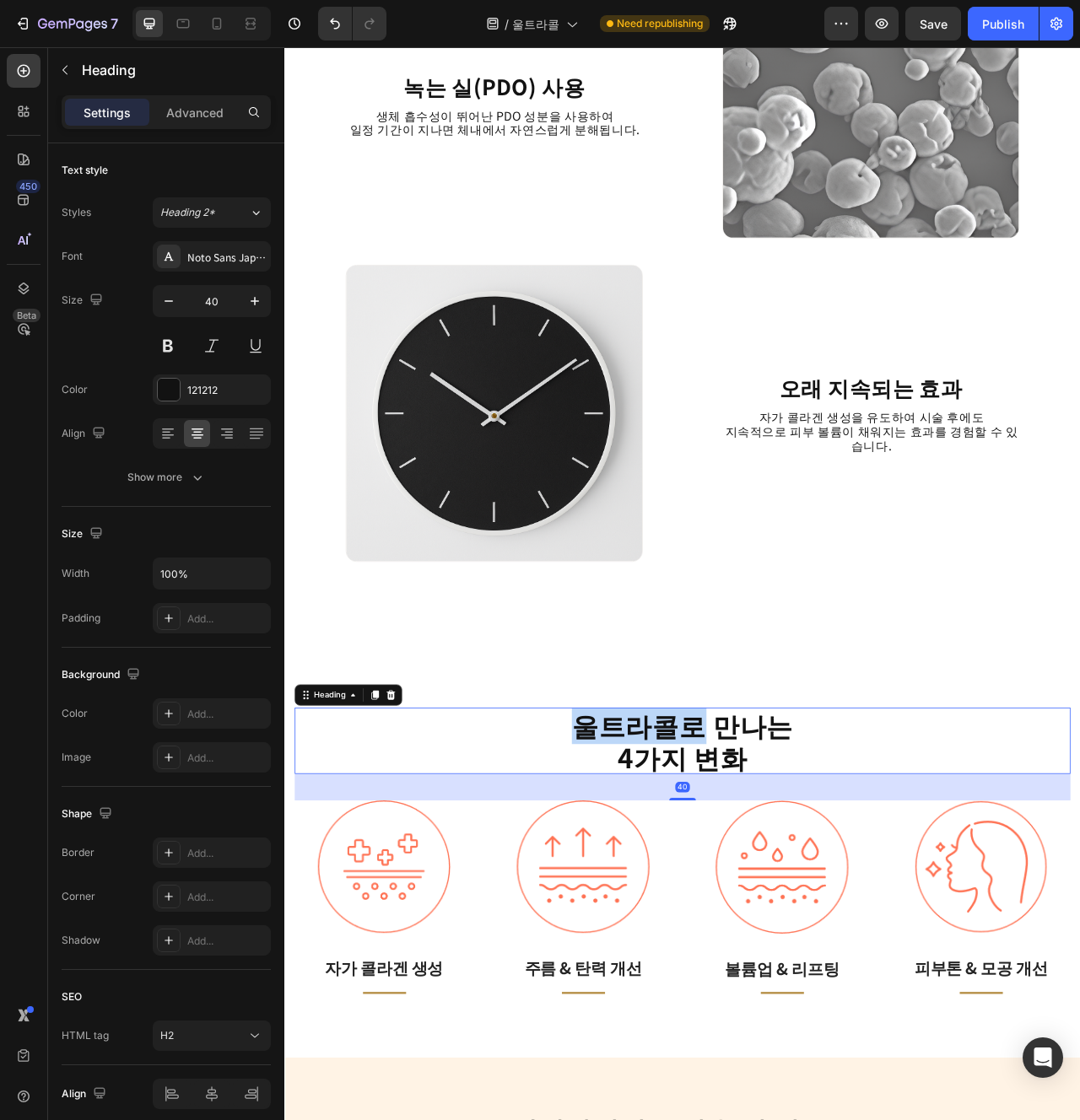
click at [781, 913] on strong "울트라콜로 만나는" at bounding box center [790, 909] width 282 height 49
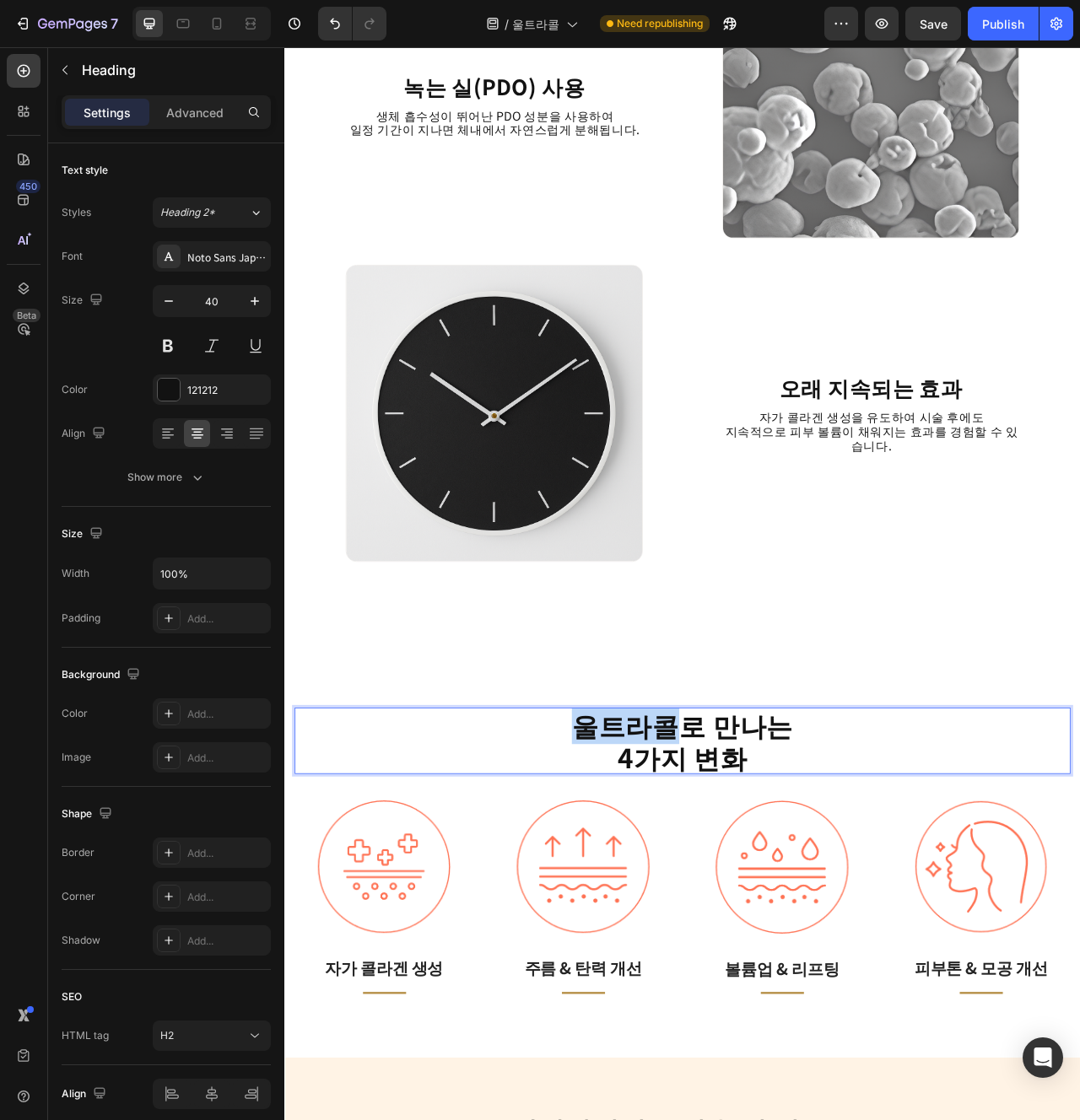
copy strong "울트라콜"
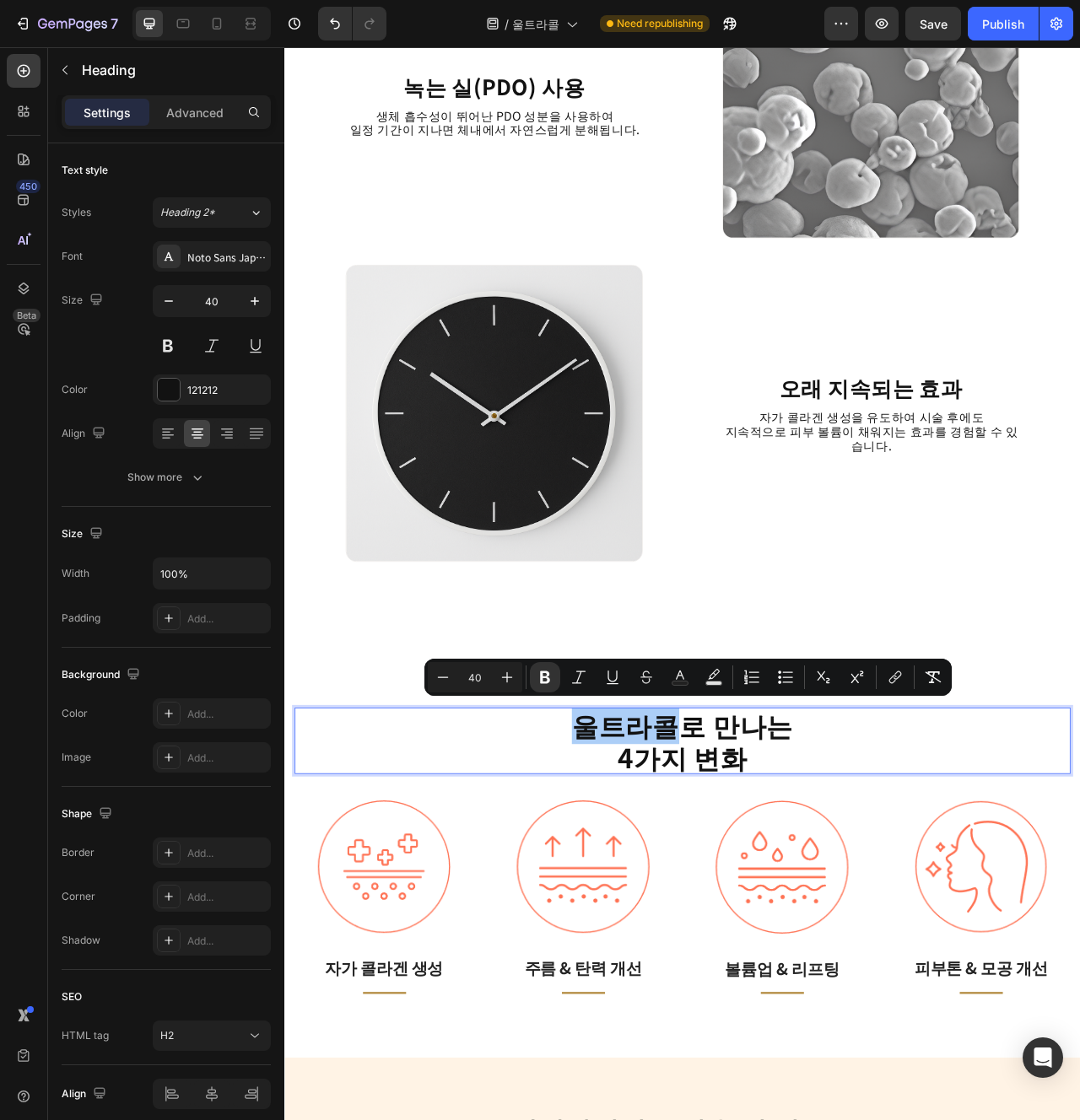
click at [805, 1084] on div "Image 볼륨업 & 리프팅 Text block Title Line Row" at bounding box center [916, 1135] width 228 height 260
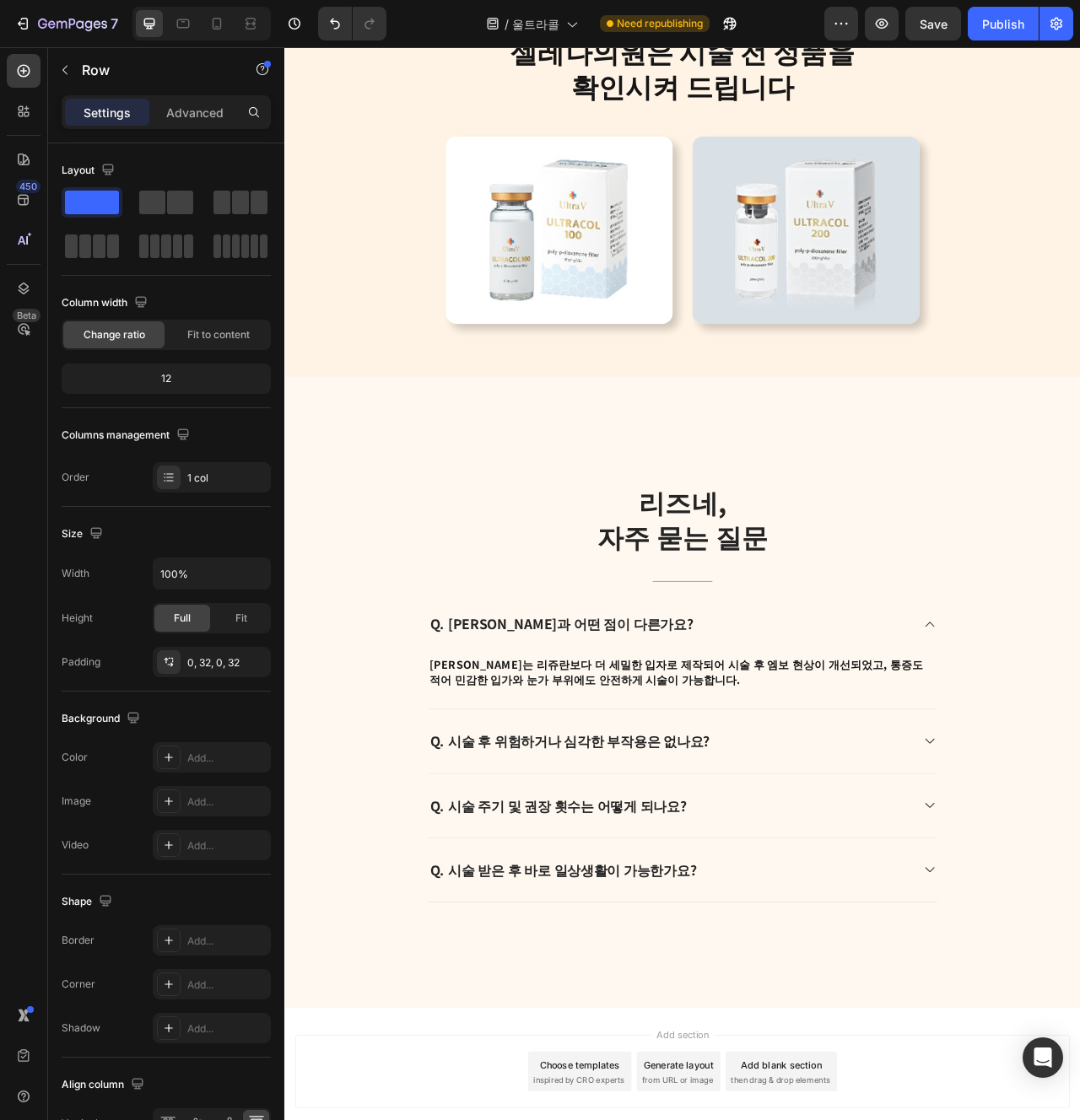
scroll to position [4032, 0]
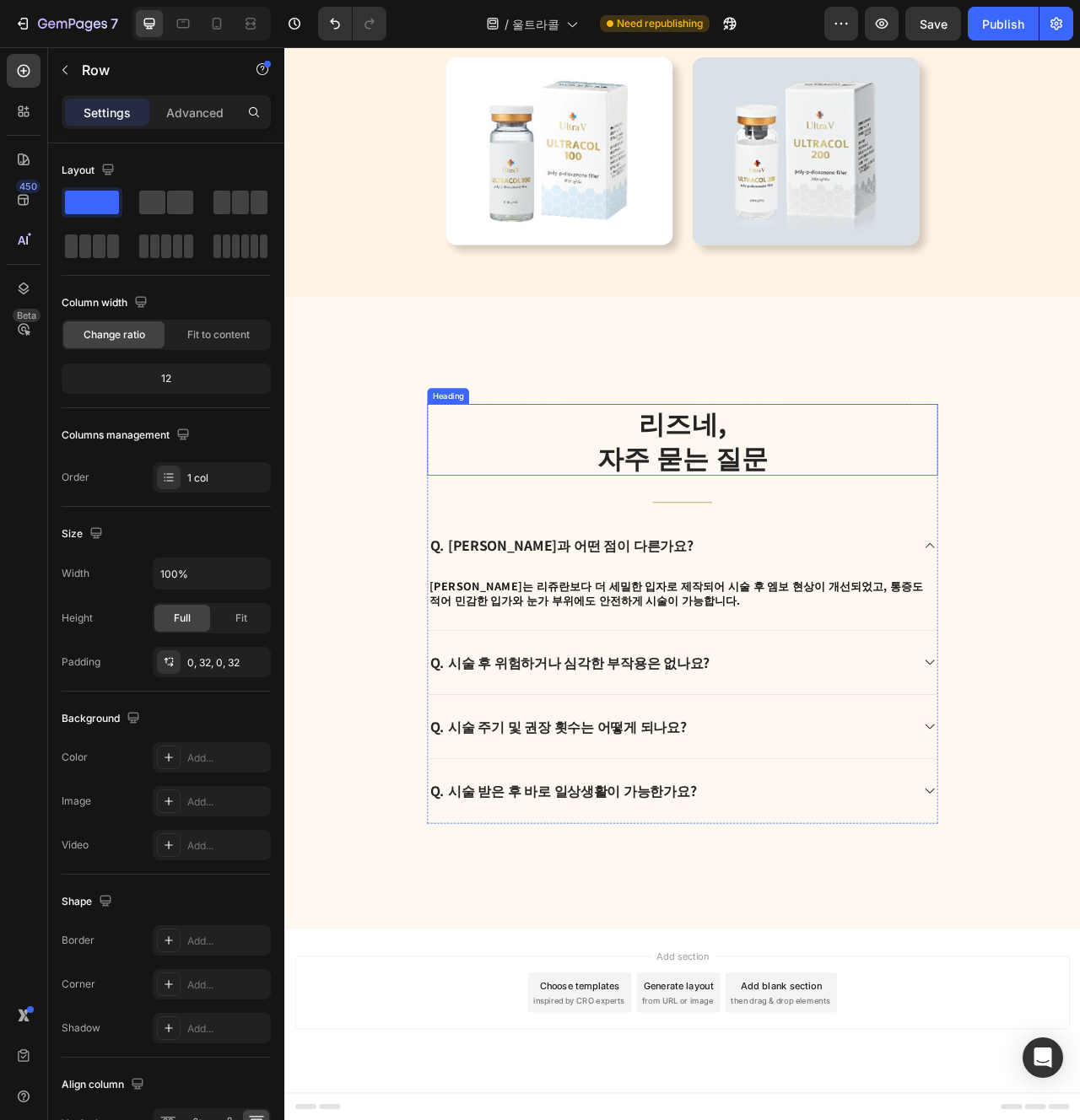
click at [805, 544] on strong "자주 묻는 질문" at bounding box center [791, 568] width 218 height 49
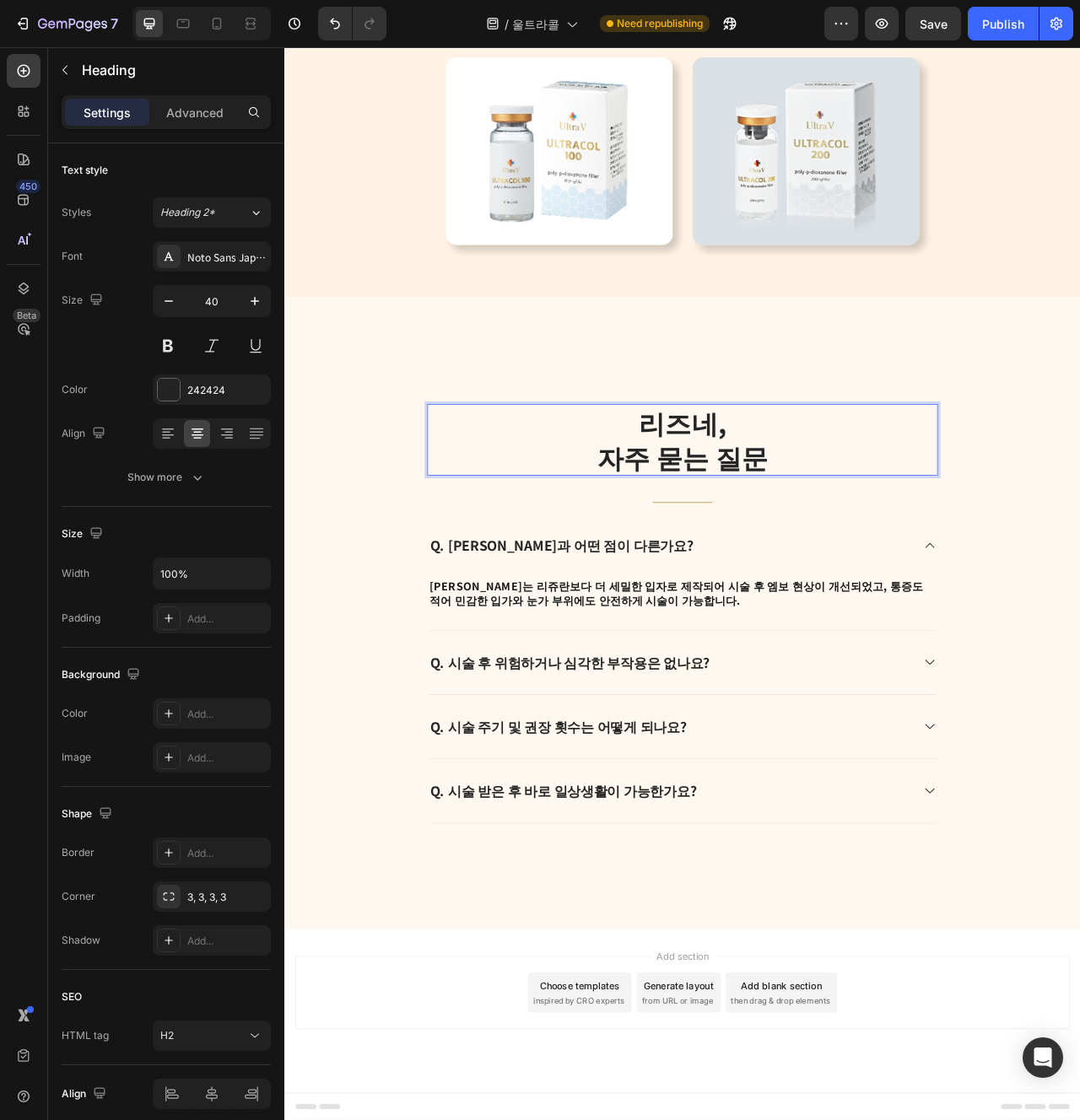
click at [852, 533] on p "리즈네, 자주 묻는 질문" at bounding box center [790, 547] width 647 height 87
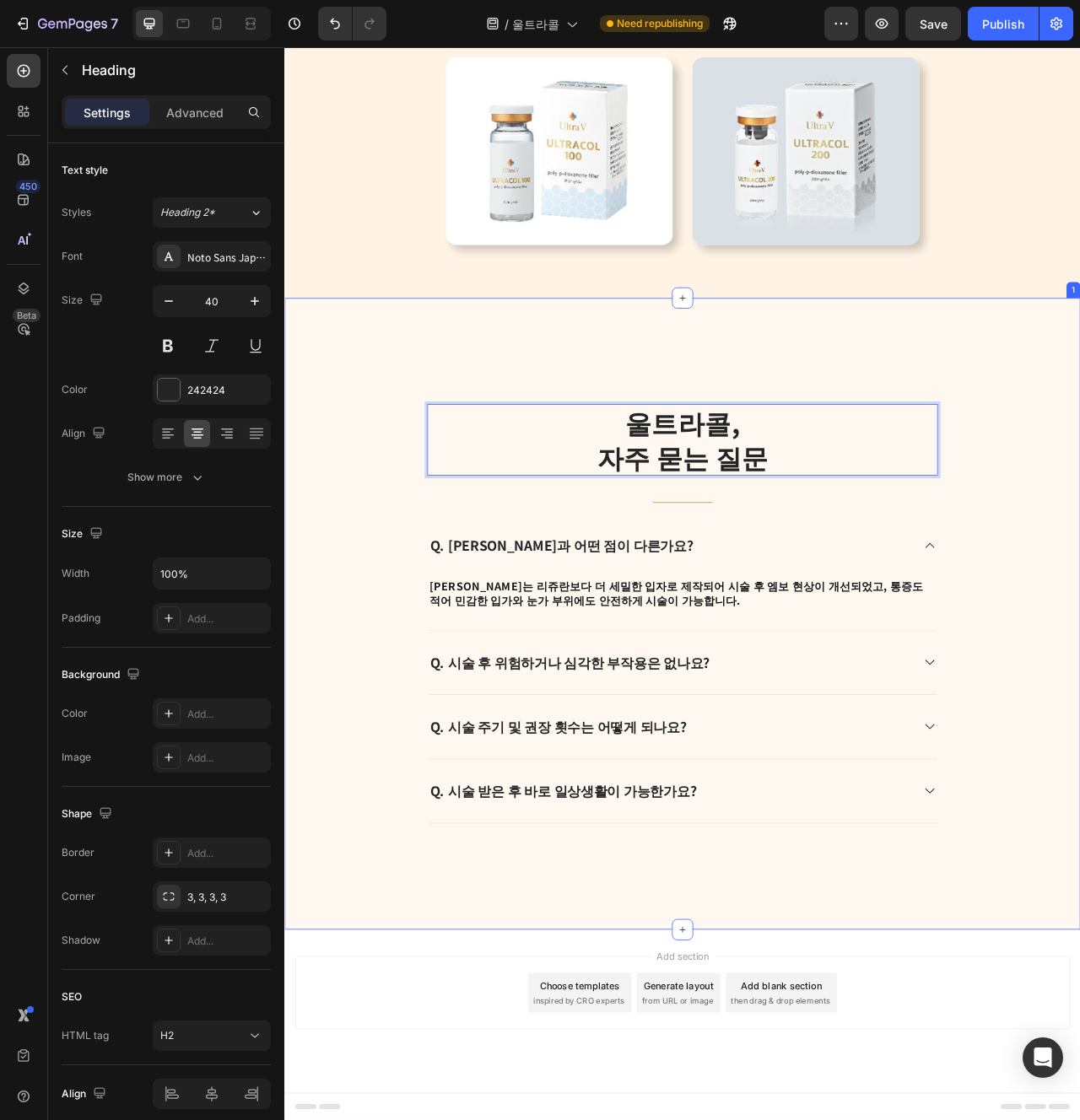
click at [1079, 676] on div "울트라콜, 자주 묻는 질문 Heading 24 Title Line Q. [PERSON_NAME]과 어떤 점이 다른가요? [PERSON_NAME…" at bounding box center [791, 768] width 1012 height 805
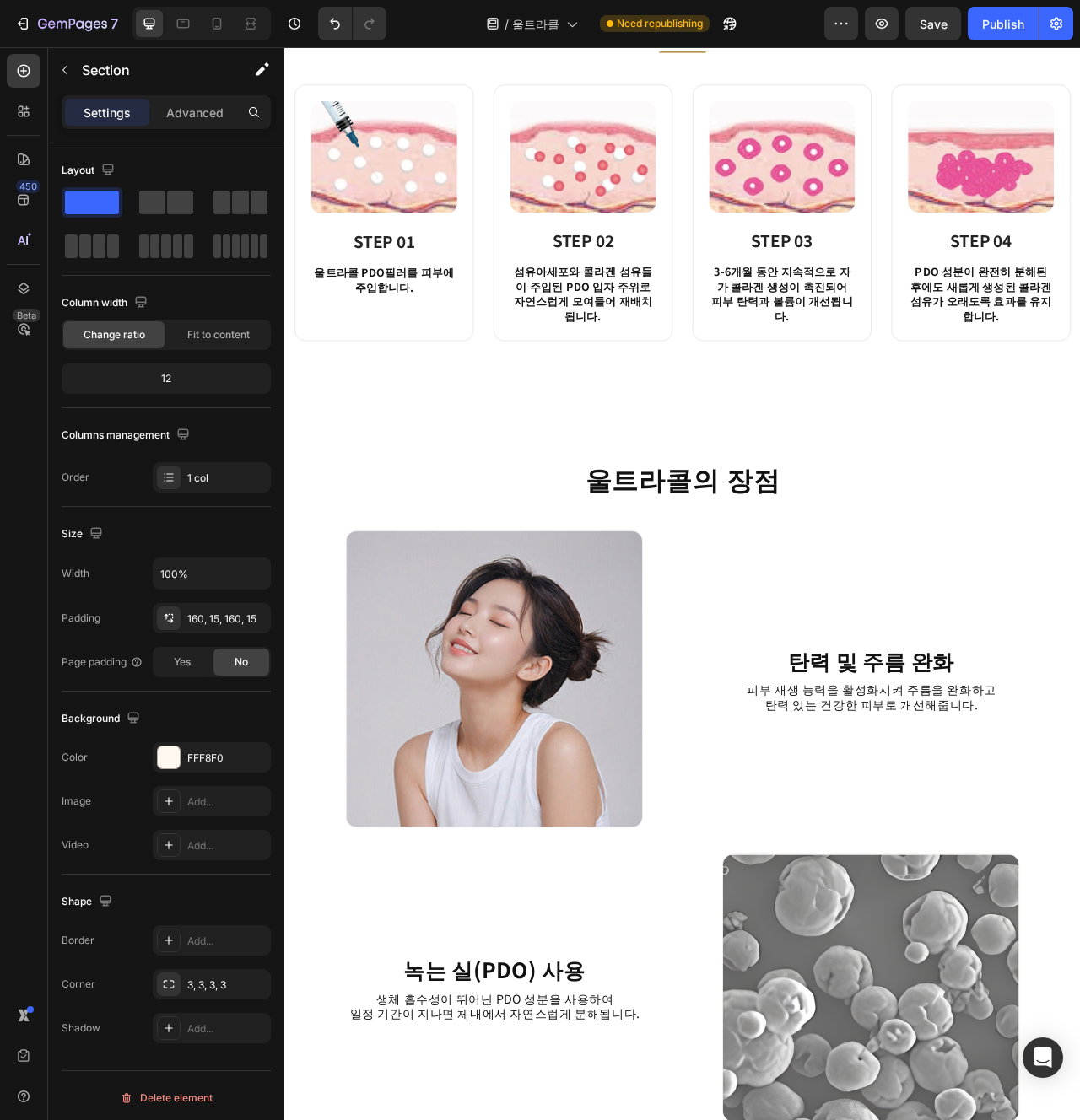
scroll to position [1126, 0]
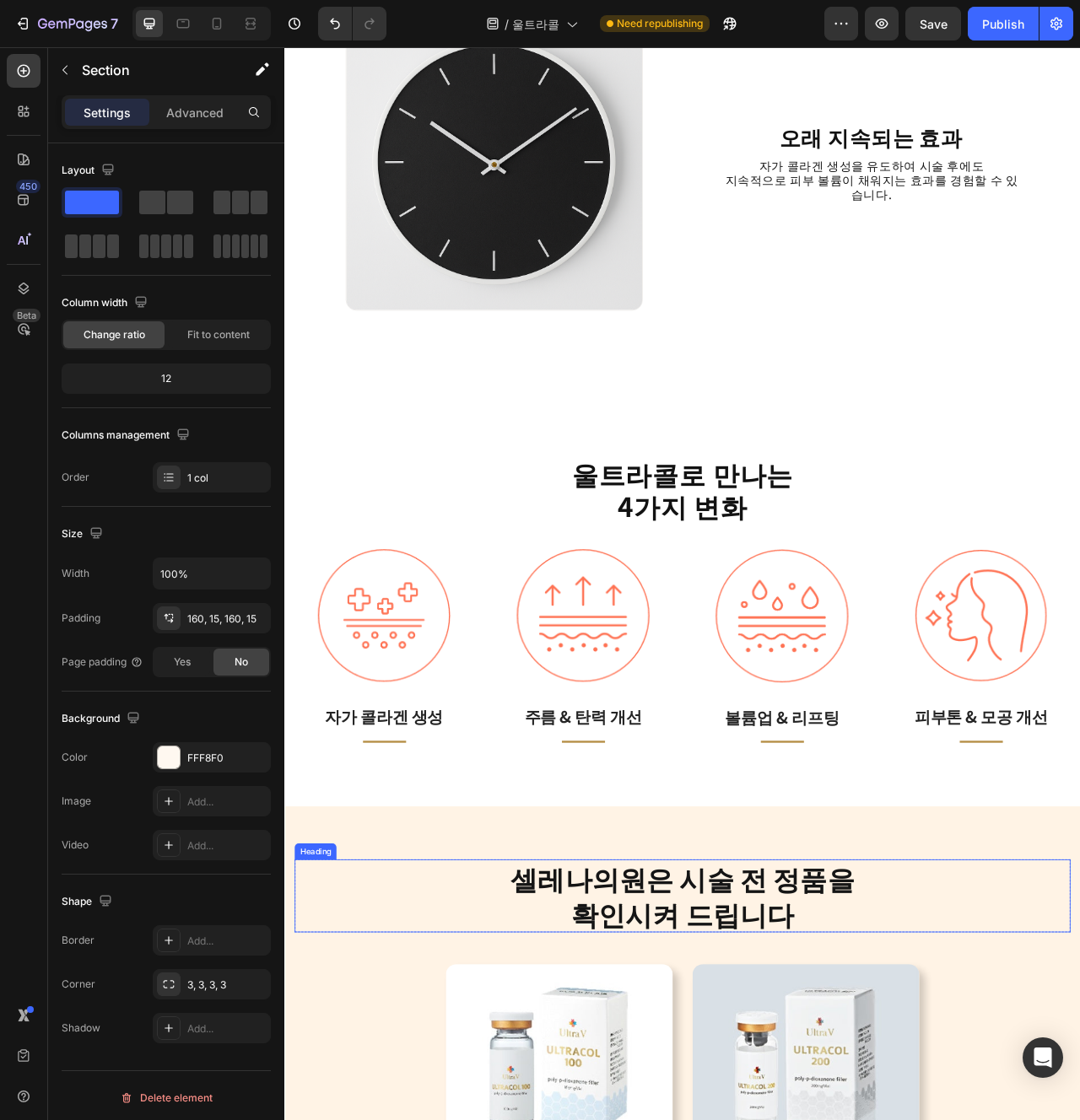
click at [517, 1120] on h2 "셀레나의원은 시술 전 정품을 확인시켜 드립니다" at bounding box center [790, 1127] width 987 height 94
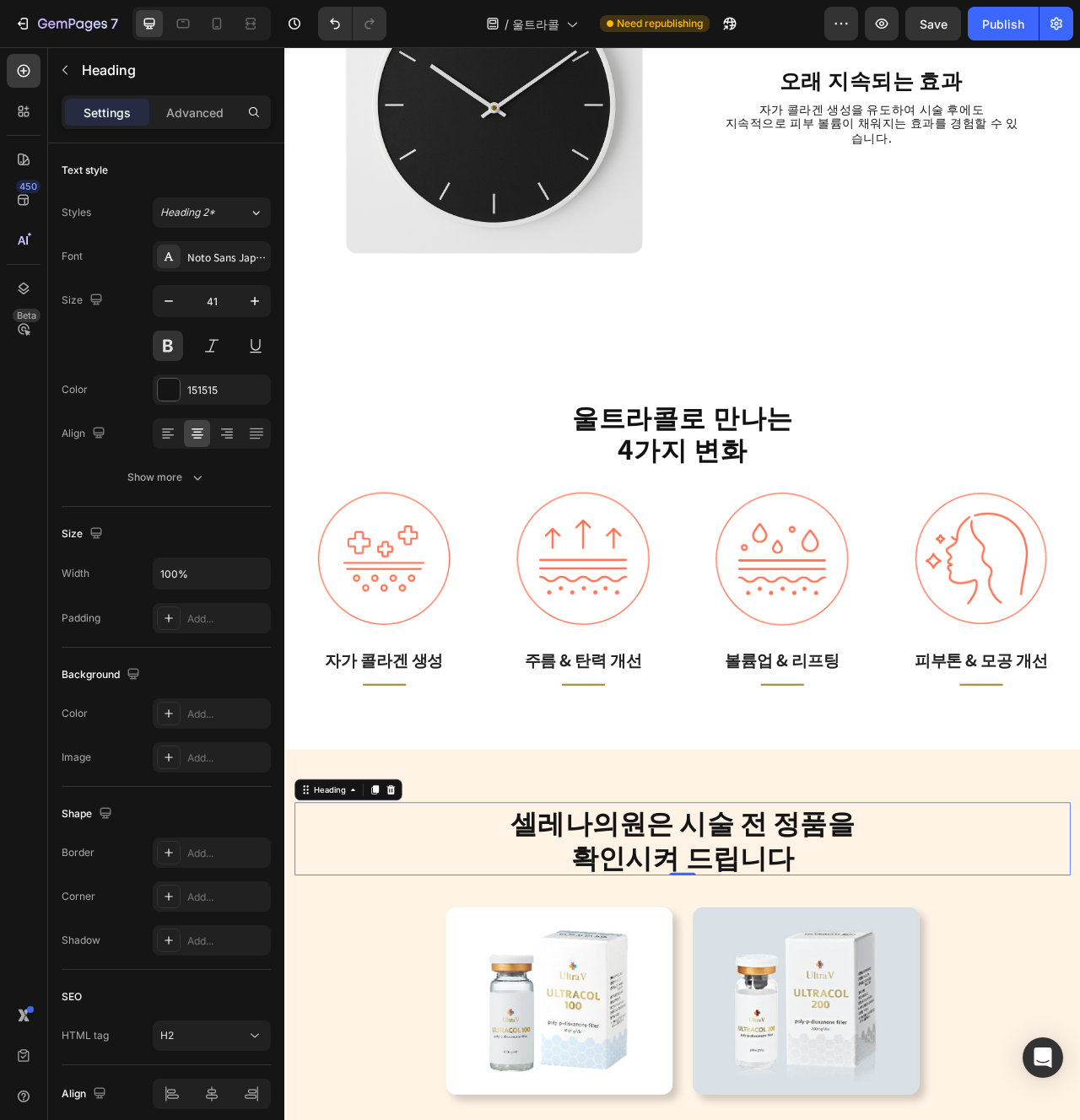
scroll to position [3001, 0]
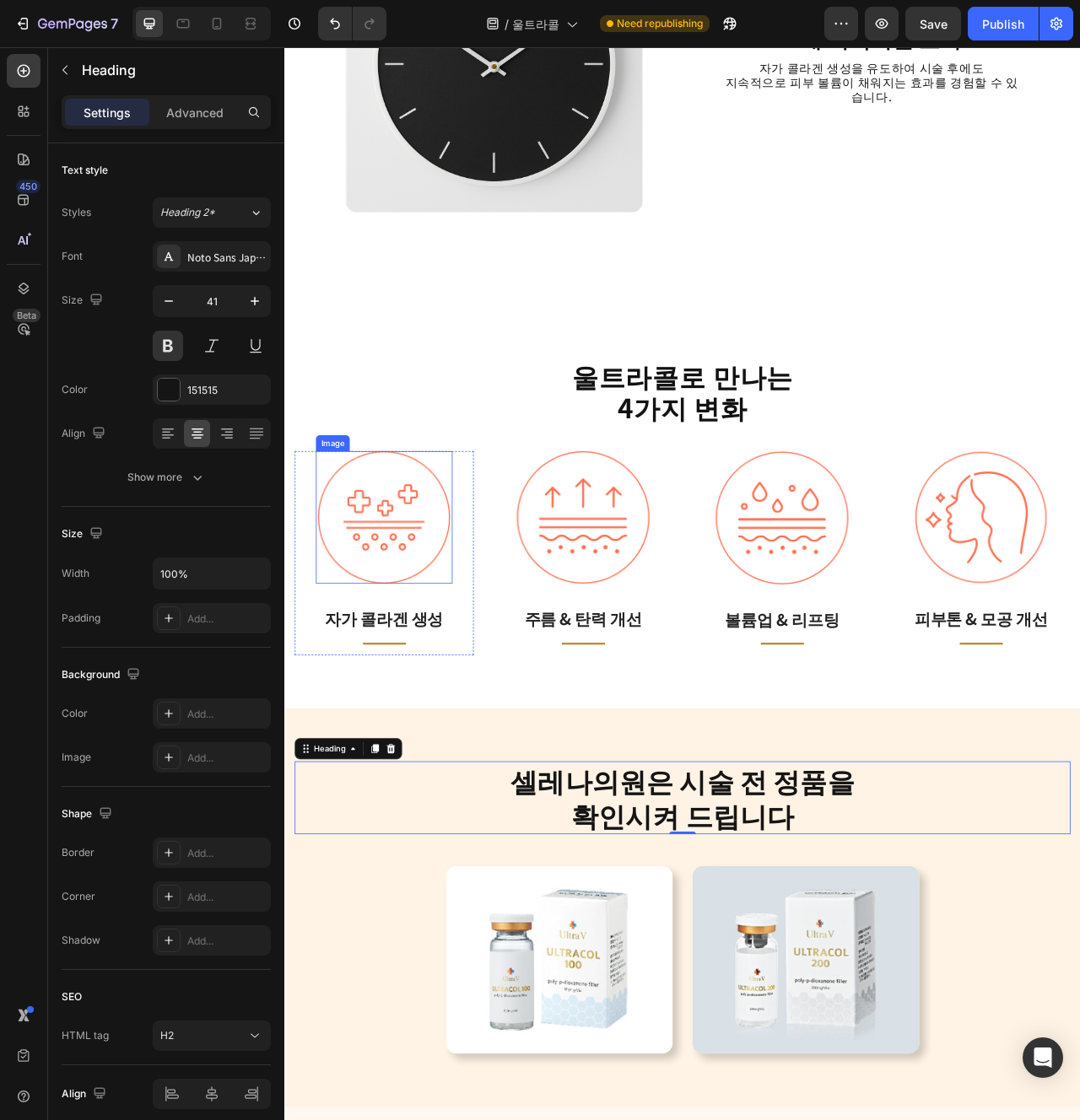
click at [495, 655] on div at bounding box center [410, 645] width 174 height 167
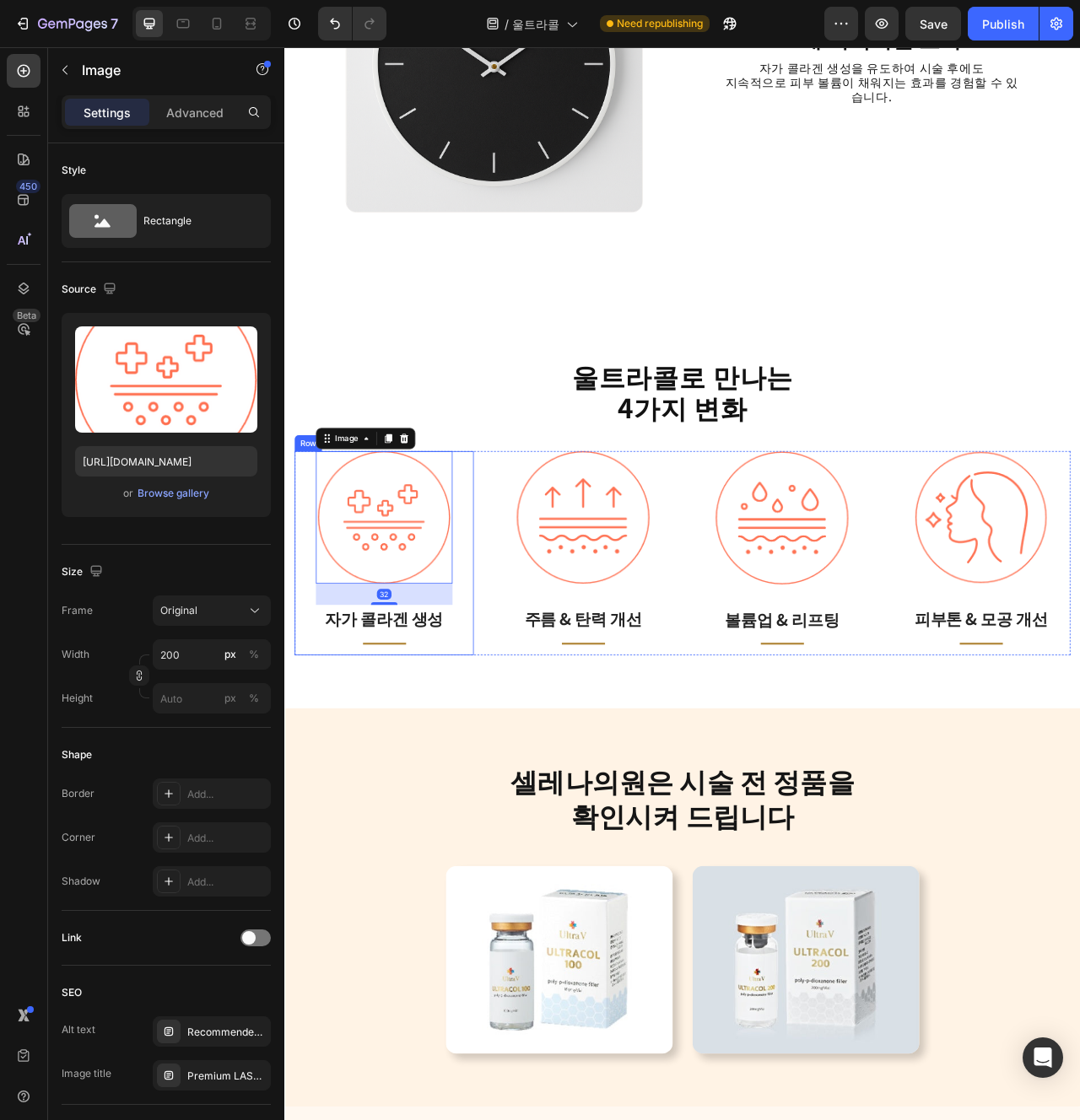
click at [502, 840] on div "울트라콜로 만나는 4가지 변화 Heading Image 32 자가 콜라겐 생성 Text block Title Line Row Image 주름 …" at bounding box center [791, 632] width 1012 height 513
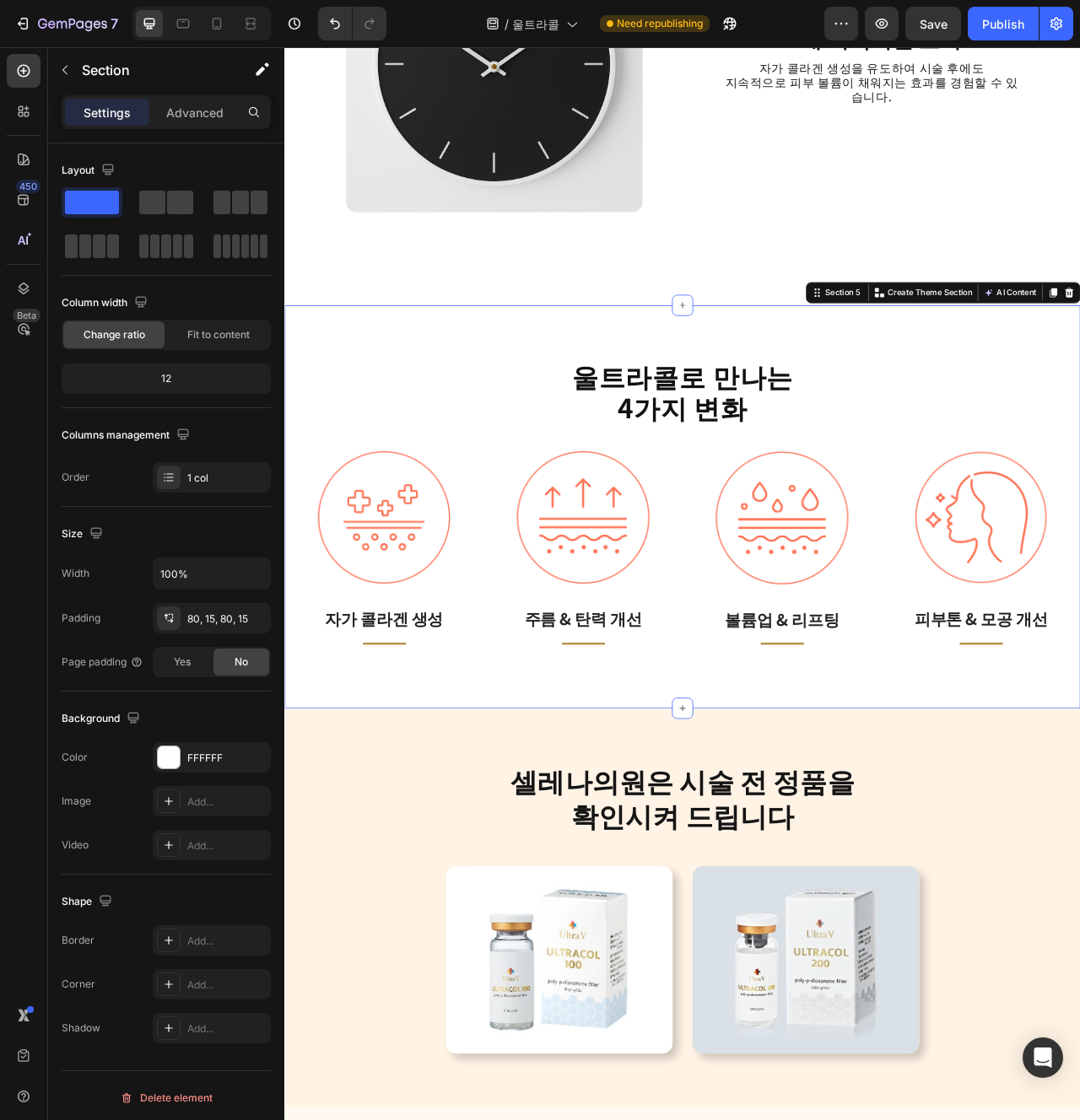
click at [728, 741] on div "Image 주름 & 탄력 개선 Text block Title Line" at bounding box center [663, 690] width 174 height 260
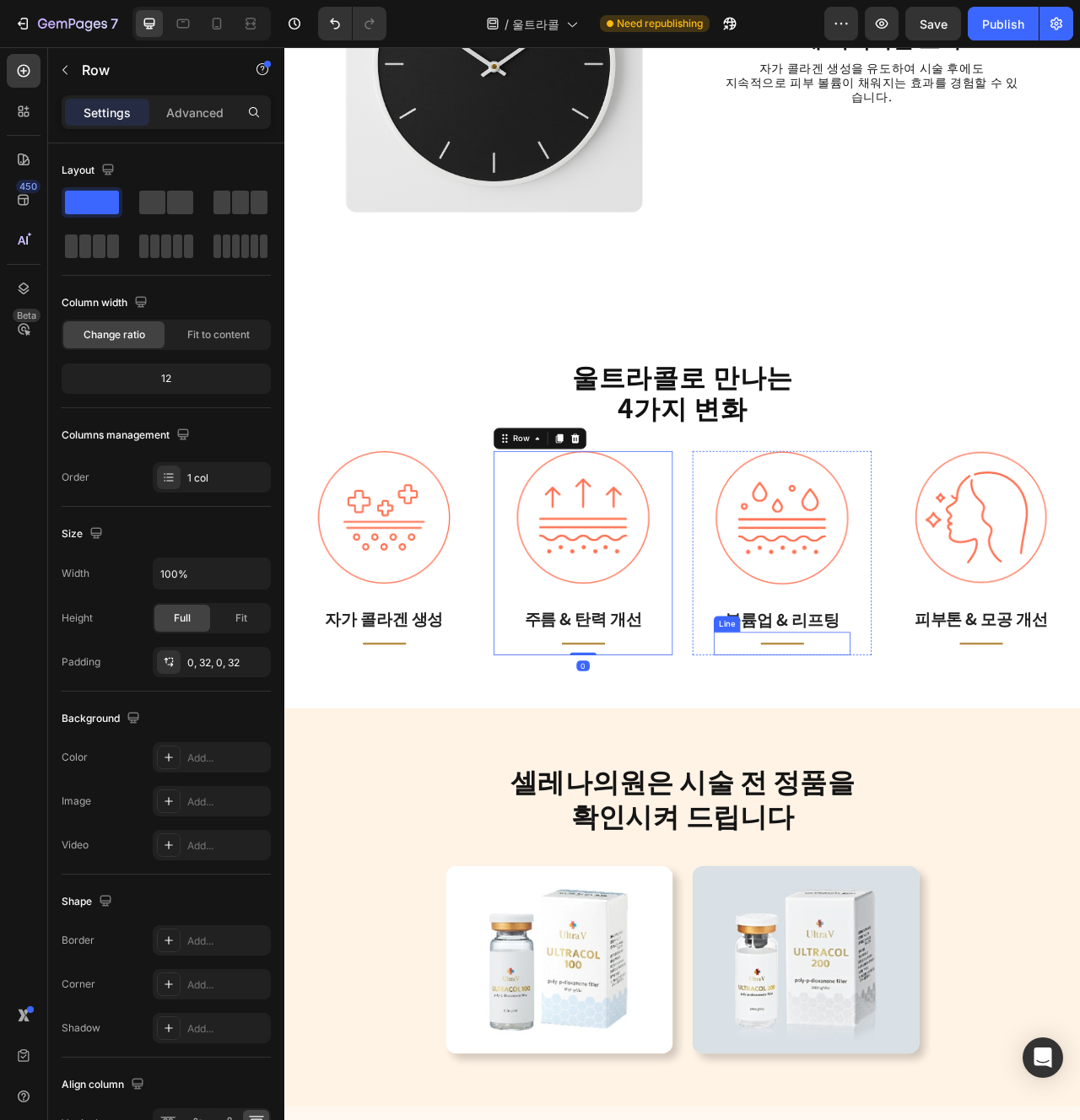
click at [888, 793] on div "Title Line" at bounding box center [916, 807] width 174 height 30
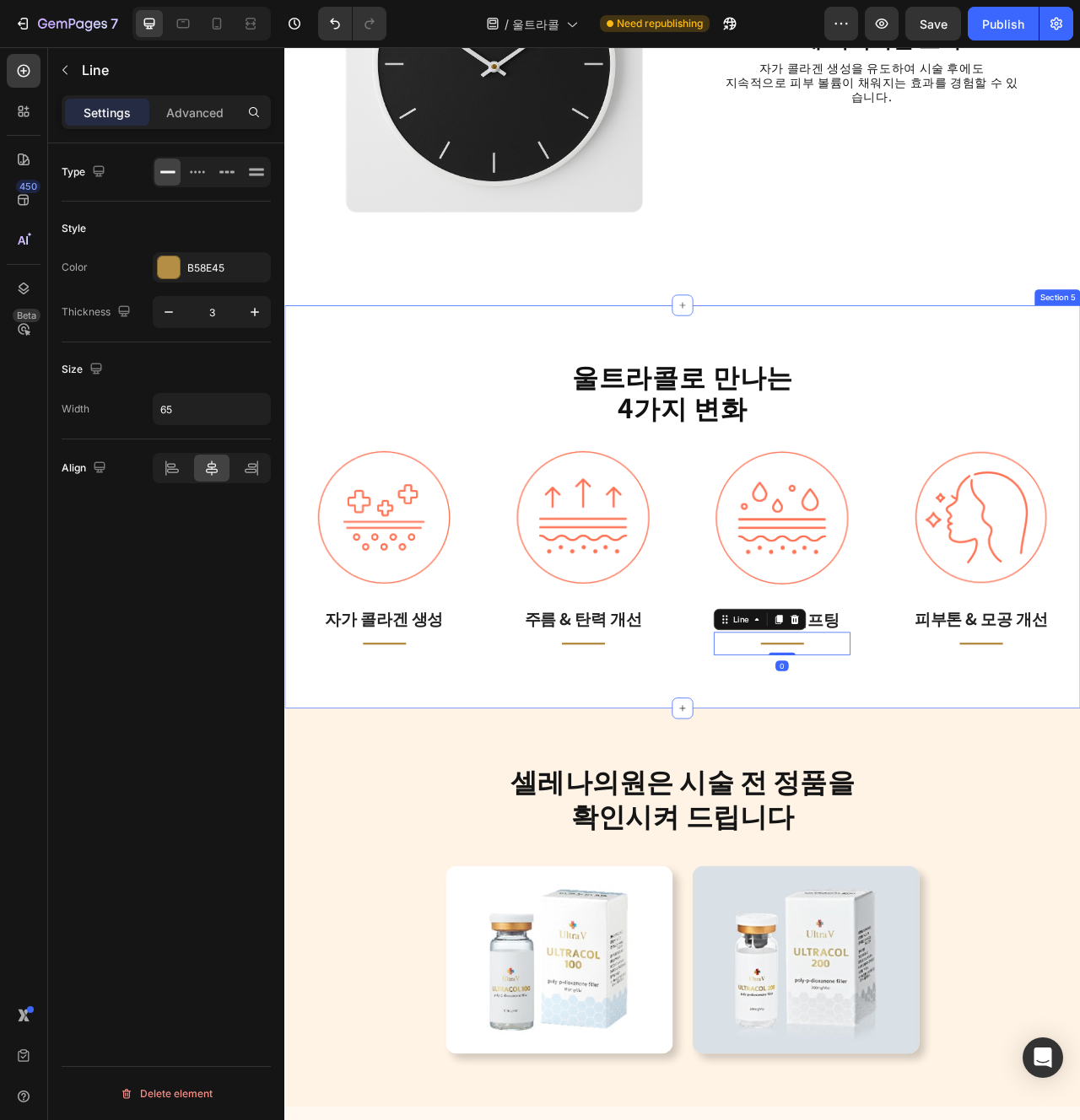
click at [810, 864] on div "울트라콜로 만나는 4가지 변화 Heading Image 자가 콜라겐 생성 Text block Title Line Row Image 주름 & 탄…" at bounding box center [791, 632] width 1012 height 513
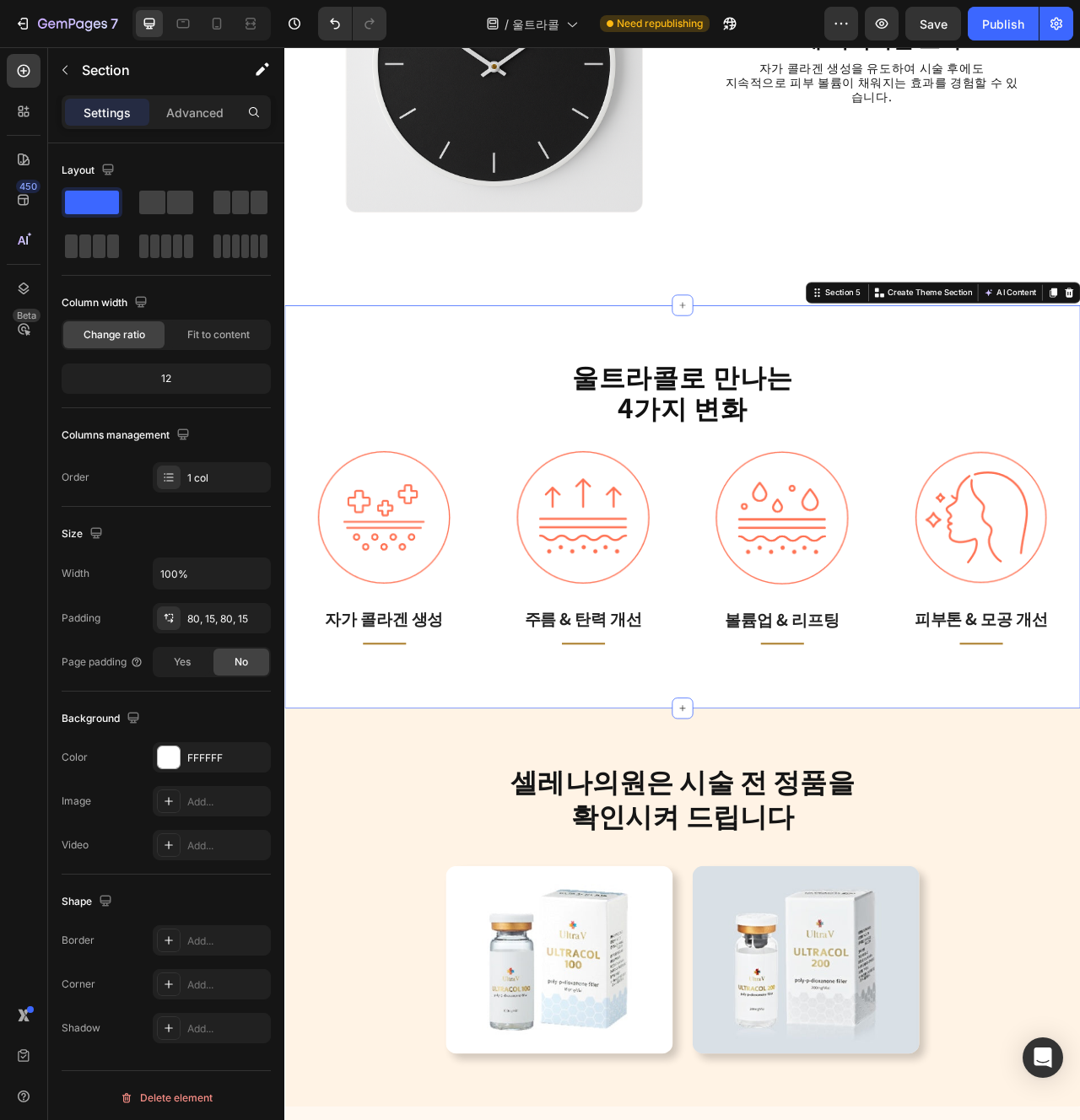
click at [930, 650] on img at bounding box center [916, 646] width 168 height 169
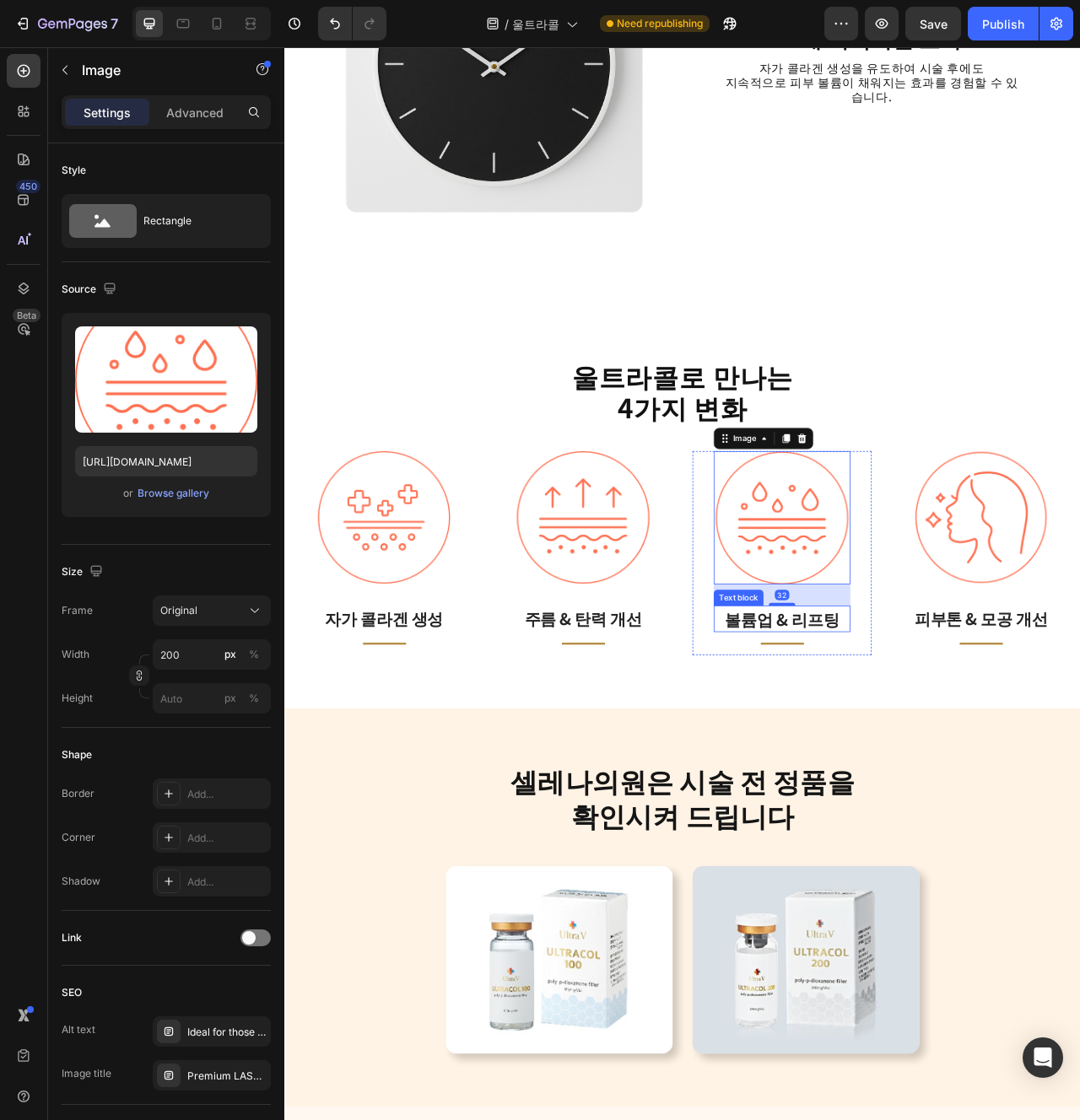
click at [900, 802] on div "Title Line" at bounding box center [916, 807] width 174 height 30
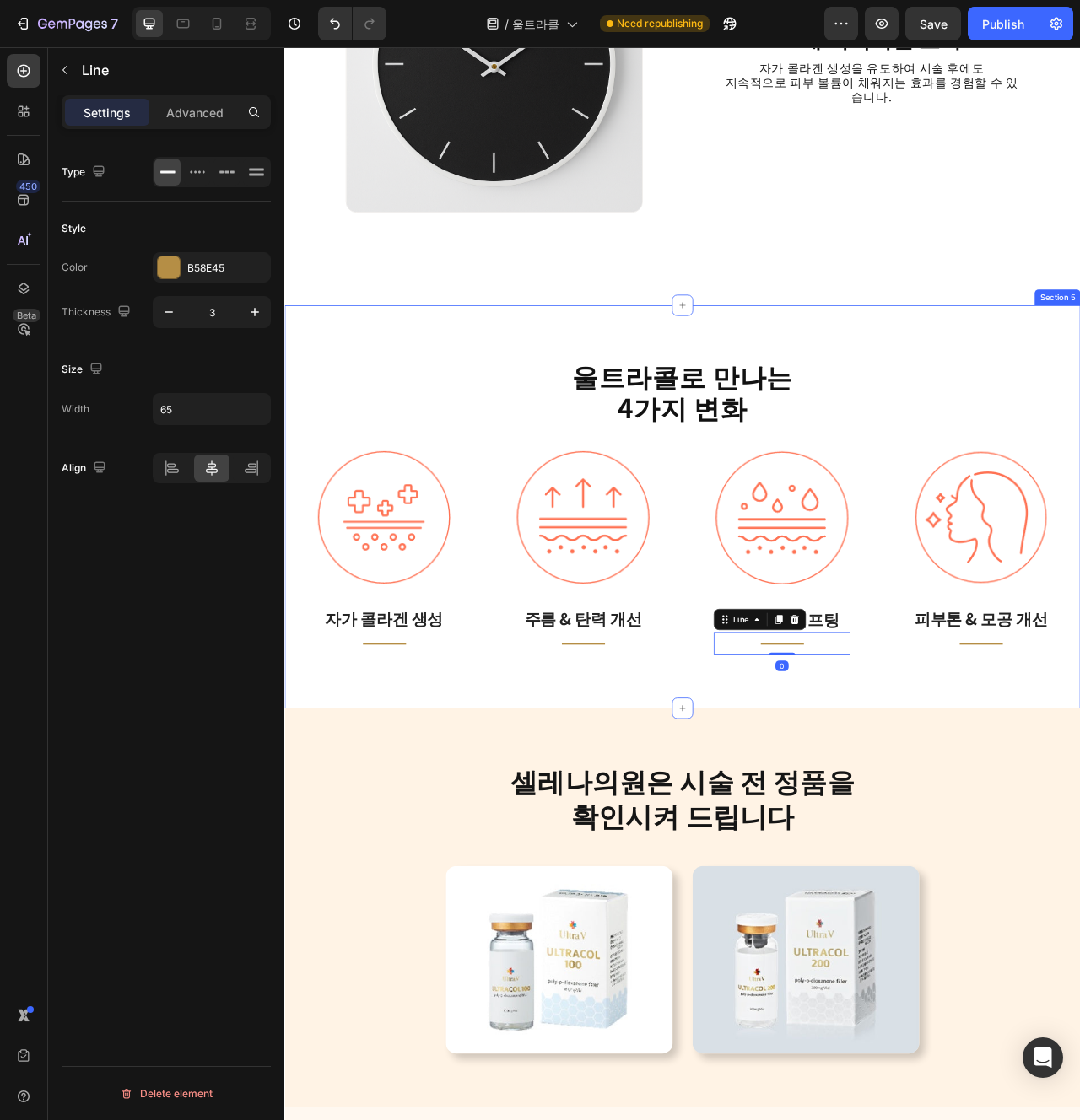
click at [1057, 837] on div "울트라콜로 만나는 4가지 변화 Heading Image 자가 콜라겐 생성 Text block Title Line Row Image 주름 & 탄…" at bounding box center [791, 632] width 1012 height 513
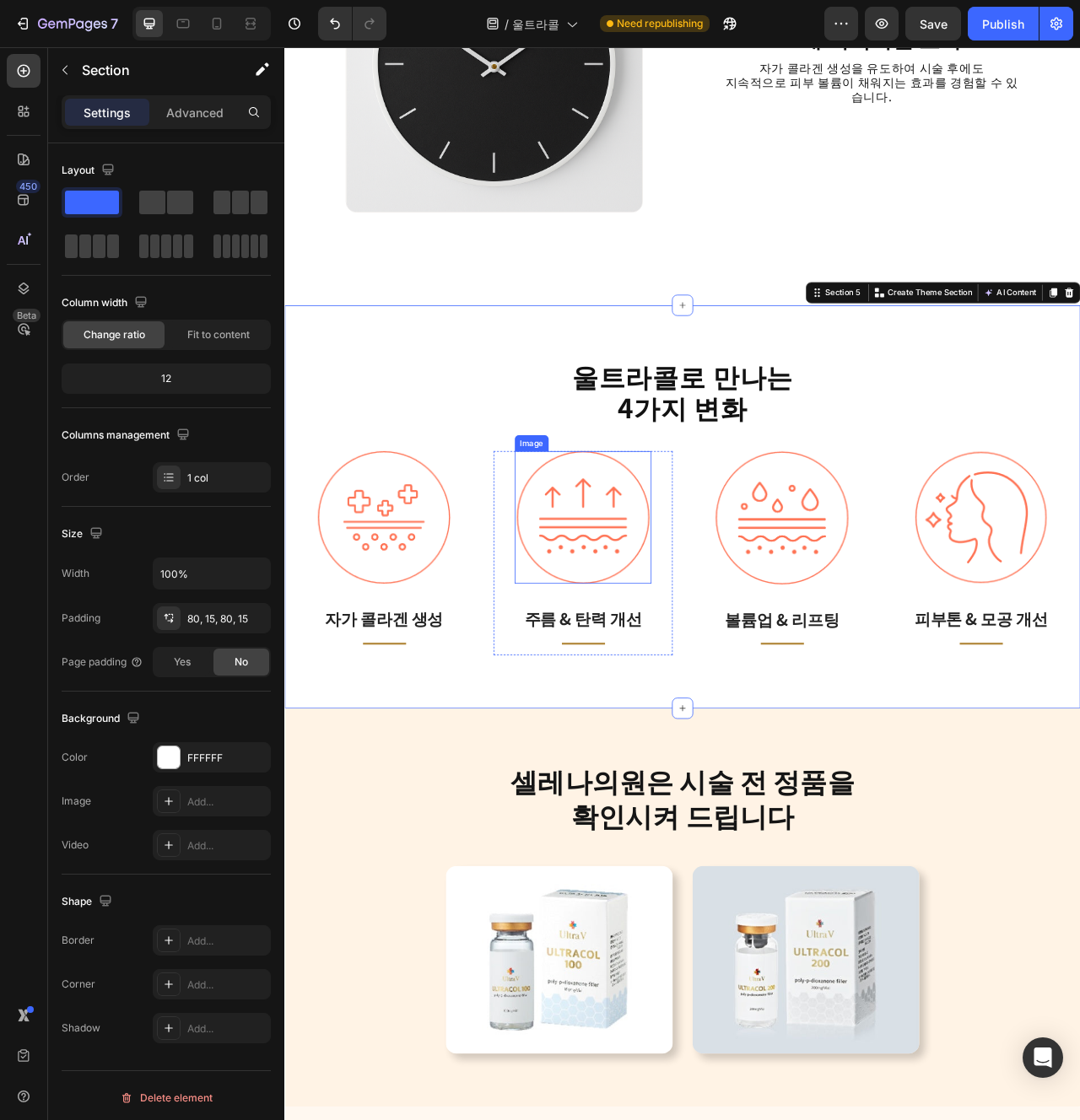
click at [660, 688] on img at bounding box center [663, 645] width 168 height 168
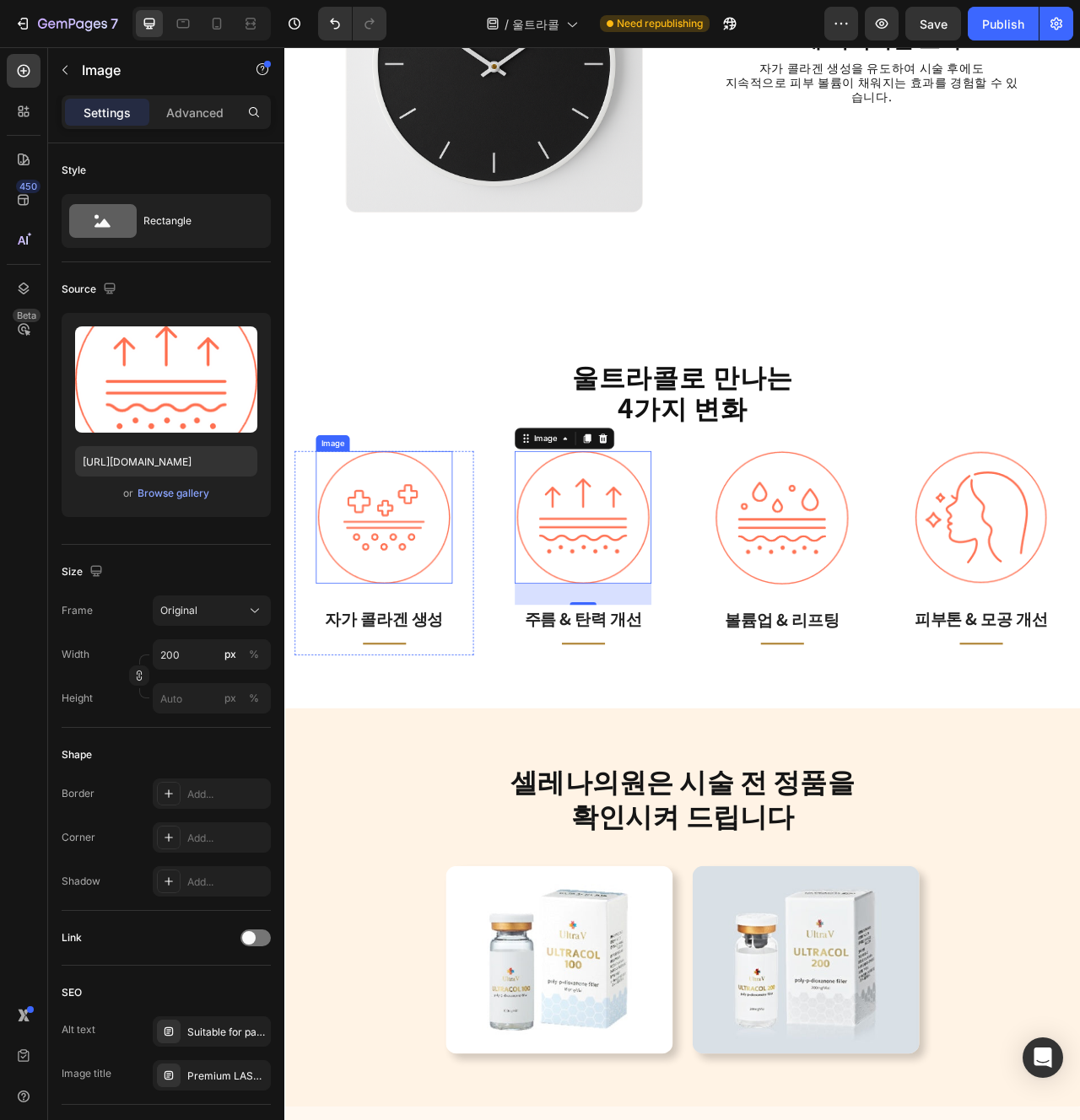
click at [370, 668] on img at bounding box center [410, 645] width 168 height 167
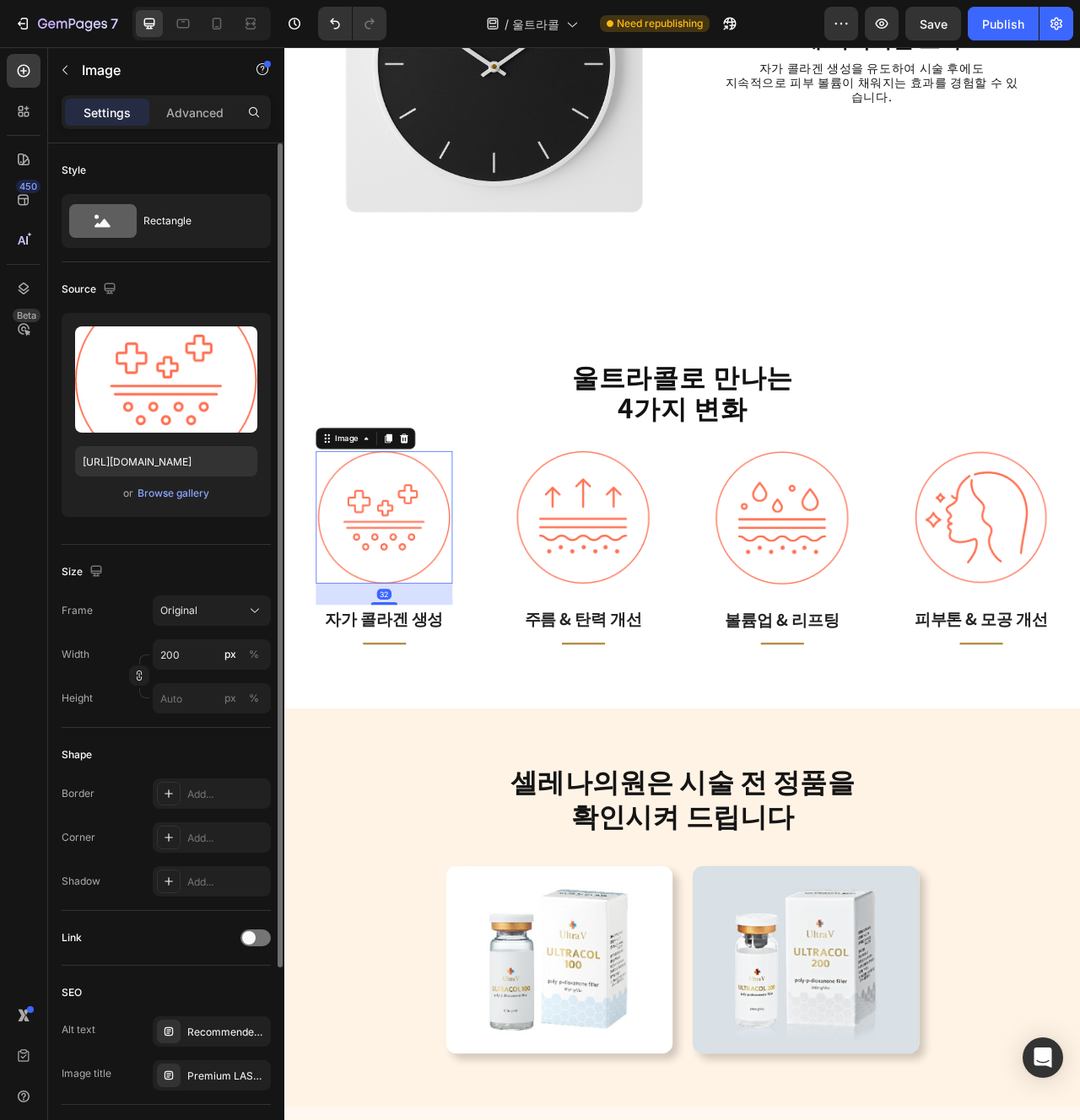
click at [177, 502] on div "or Browse gallery" at bounding box center [167, 494] width 182 height 20
click at [194, 500] on div "Browse gallery" at bounding box center [173, 493] width 72 height 15
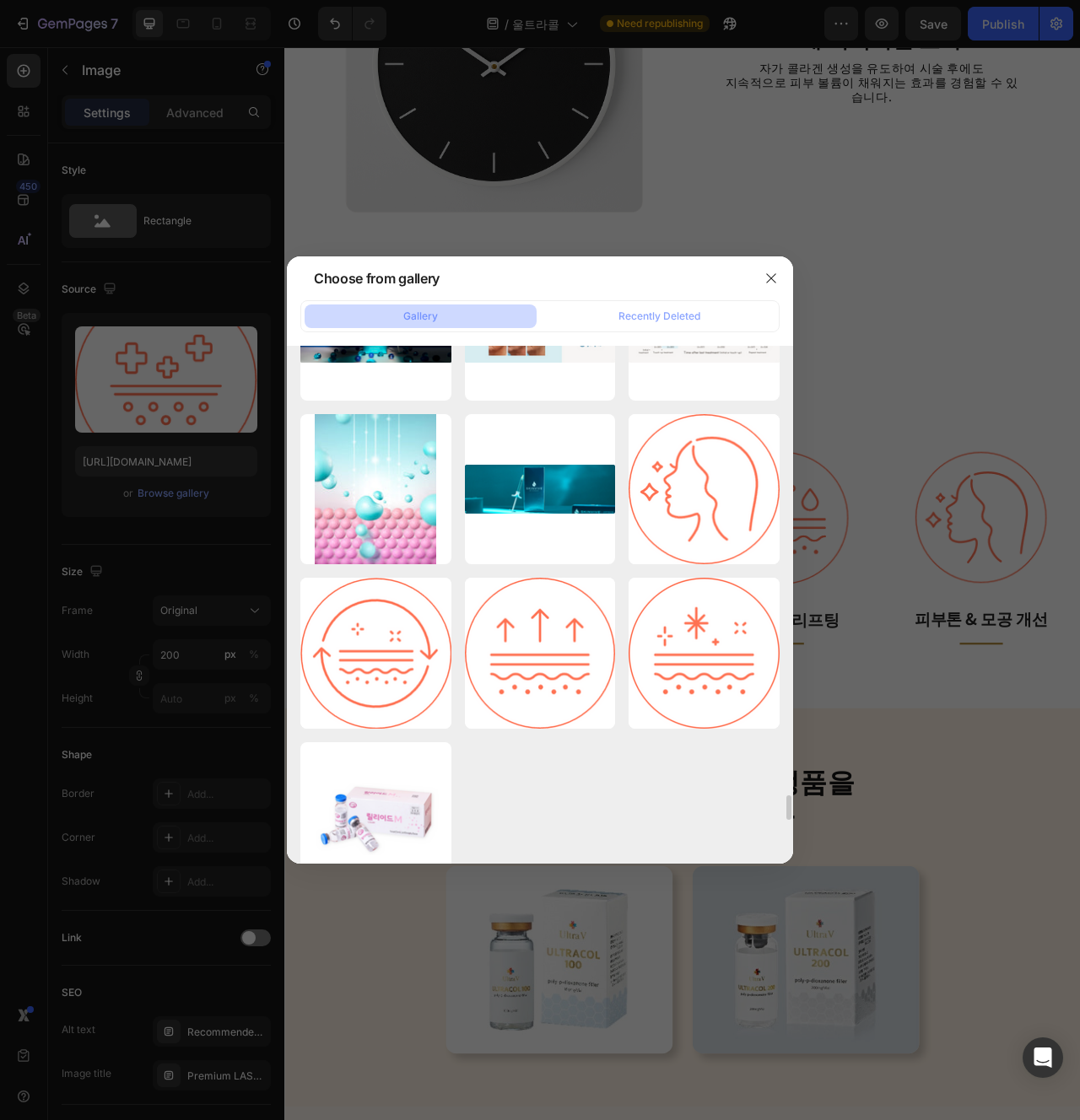
scroll to position [10171, 0]
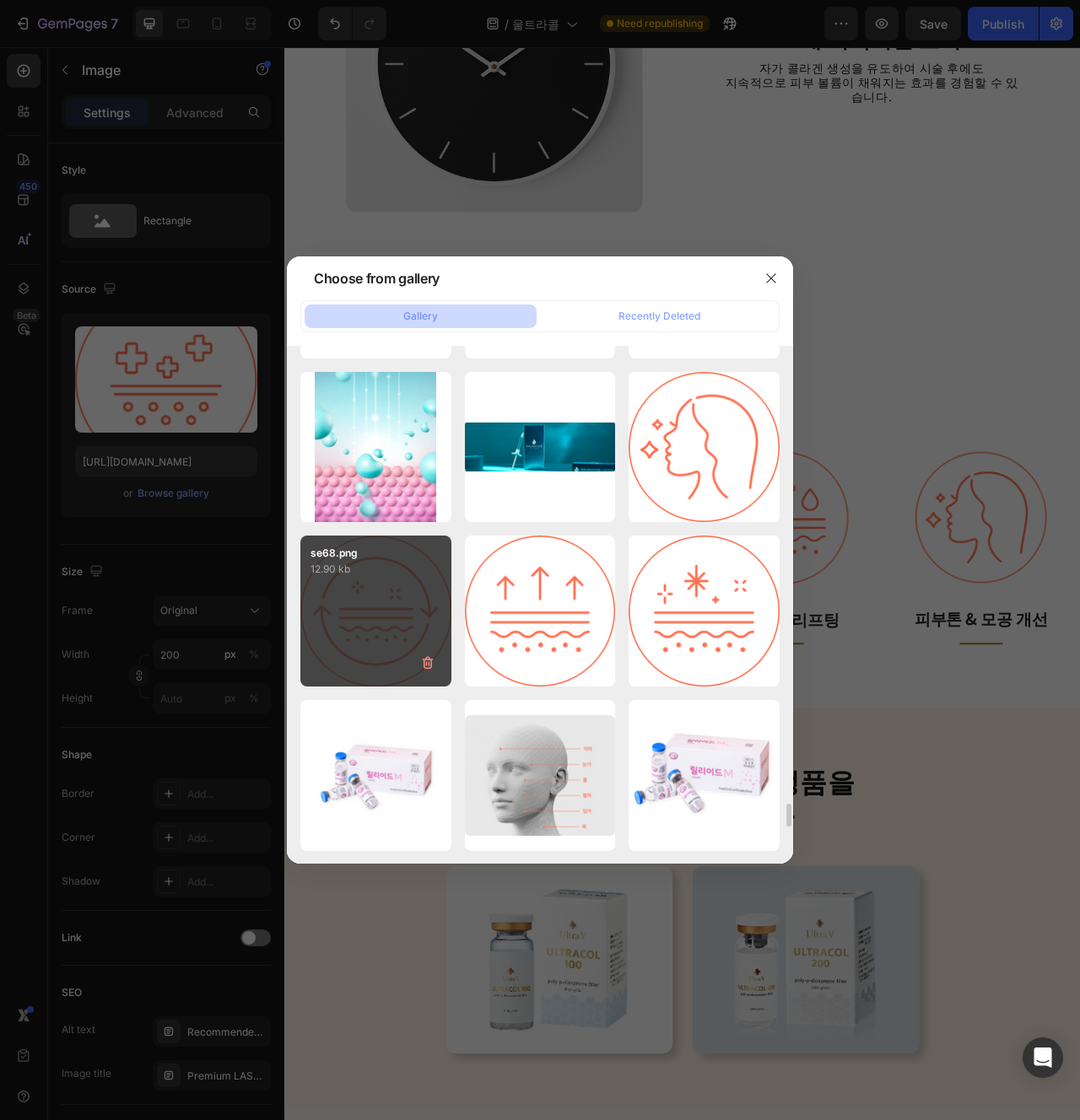
click at [374, 642] on div "se68.png 12.90 kb" at bounding box center [376, 611] width 151 height 151
type input "[URL][DOMAIN_NAME]"
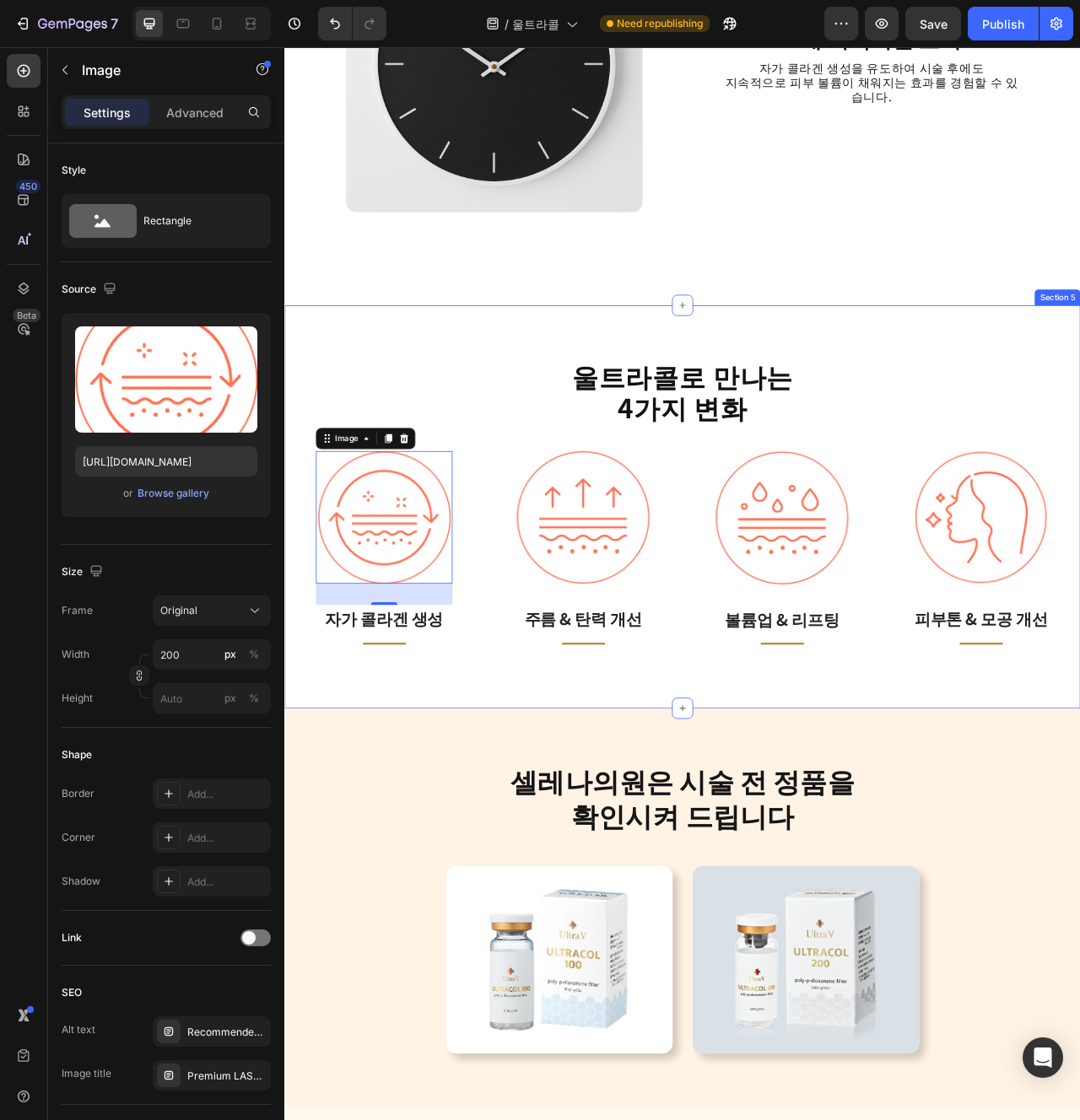
click at [749, 883] on div "울트라콜로 만나는 4가지 변화 Heading Image 32 자가 콜라겐 생성 Text block Title Line Row Image 주름 …" at bounding box center [791, 632] width 1012 height 513
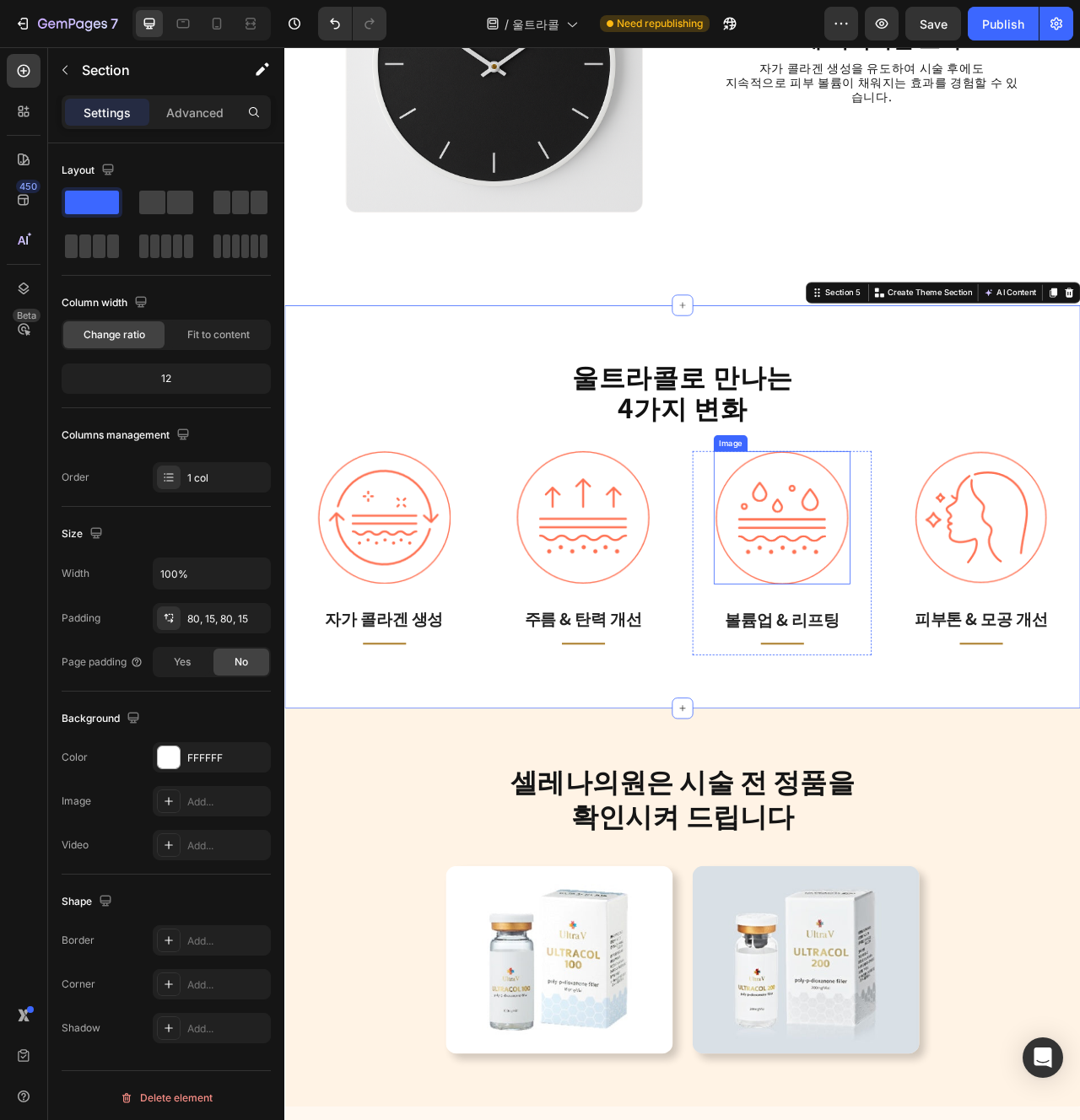
click at [913, 701] on img at bounding box center [916, 646] width 168 height 169
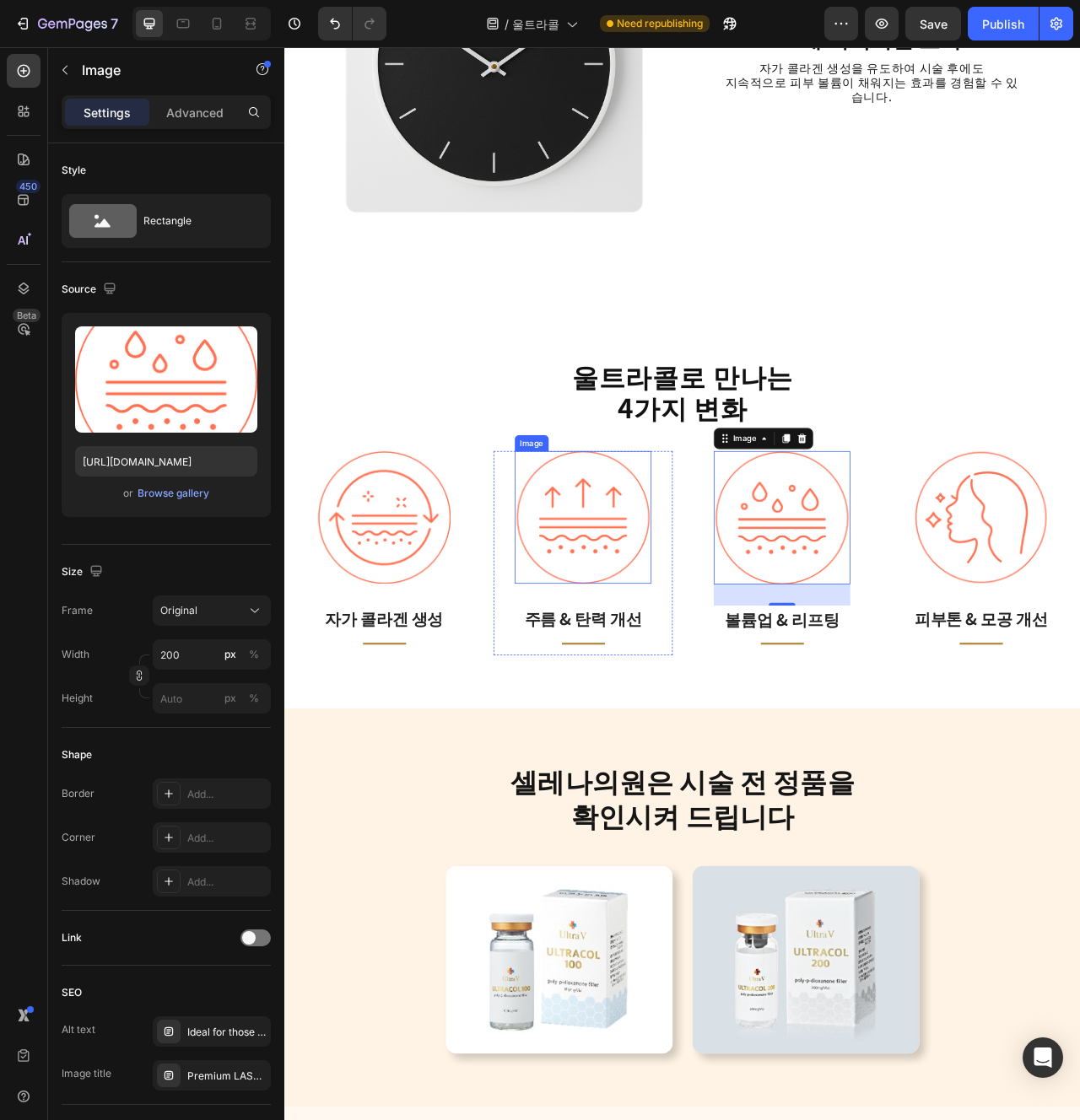
click at [625, 644] on img at bounding box center [663, 645] width 168 height 168
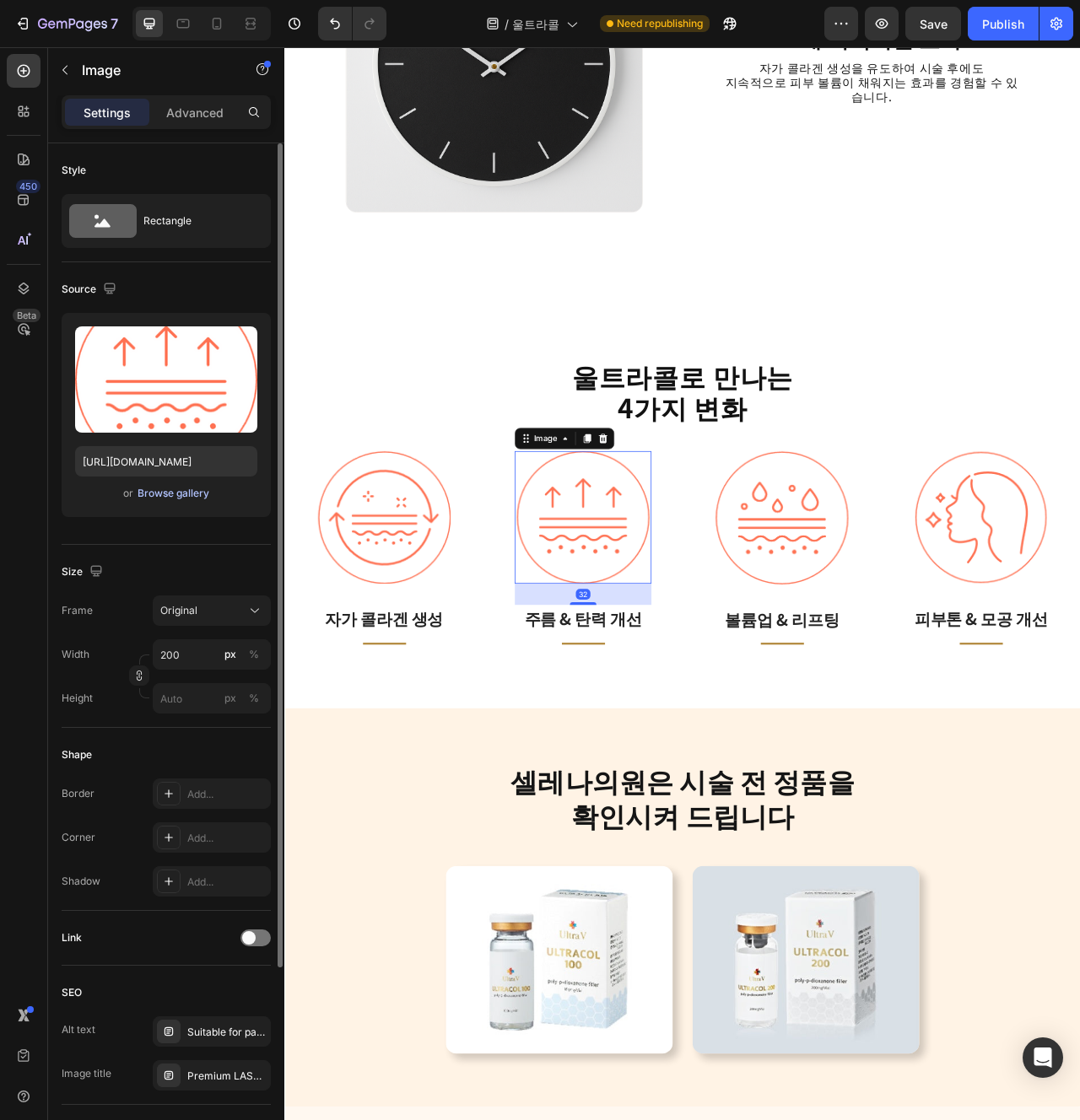
click at [146, 496] on div "Browse gallery" at bounding box center [173, 493] width 72 height 15
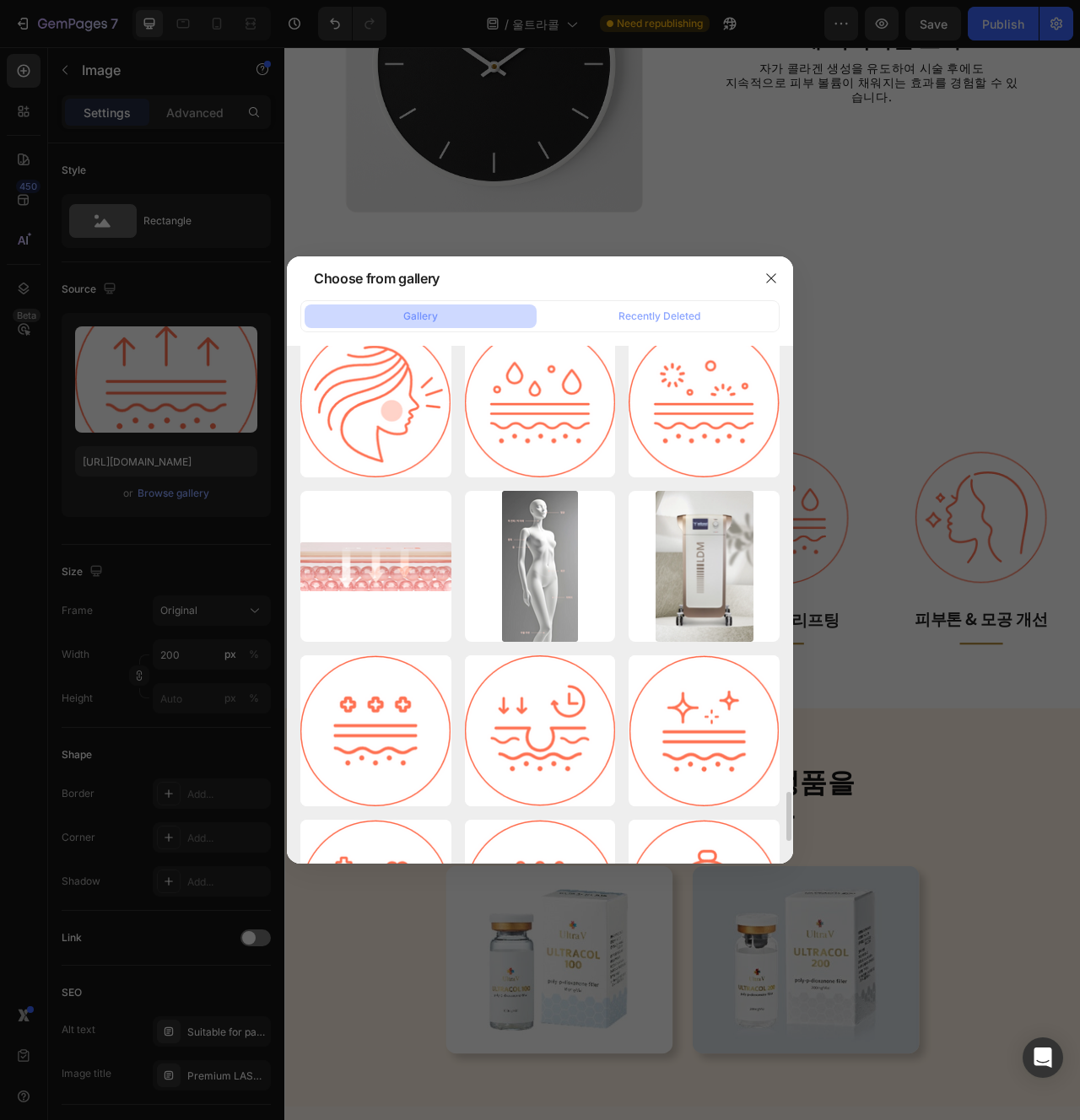
scroll to position [4639, 0]
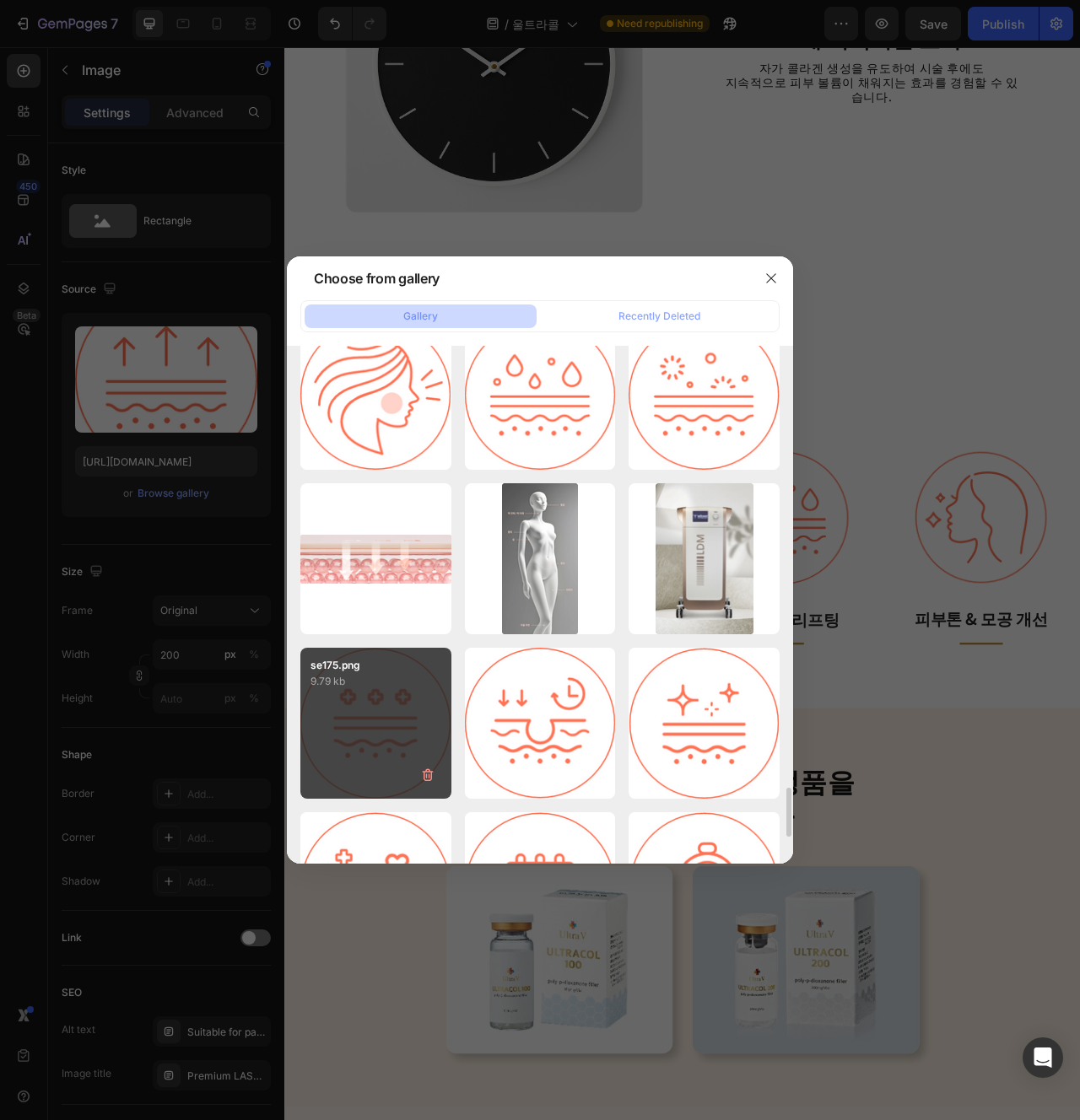
click at [352, 765] on div "se175.png 9.79 kb" at bounding box center [376, 724] width 151 height 151
type input "[URL][DOMAIN_NAME]"
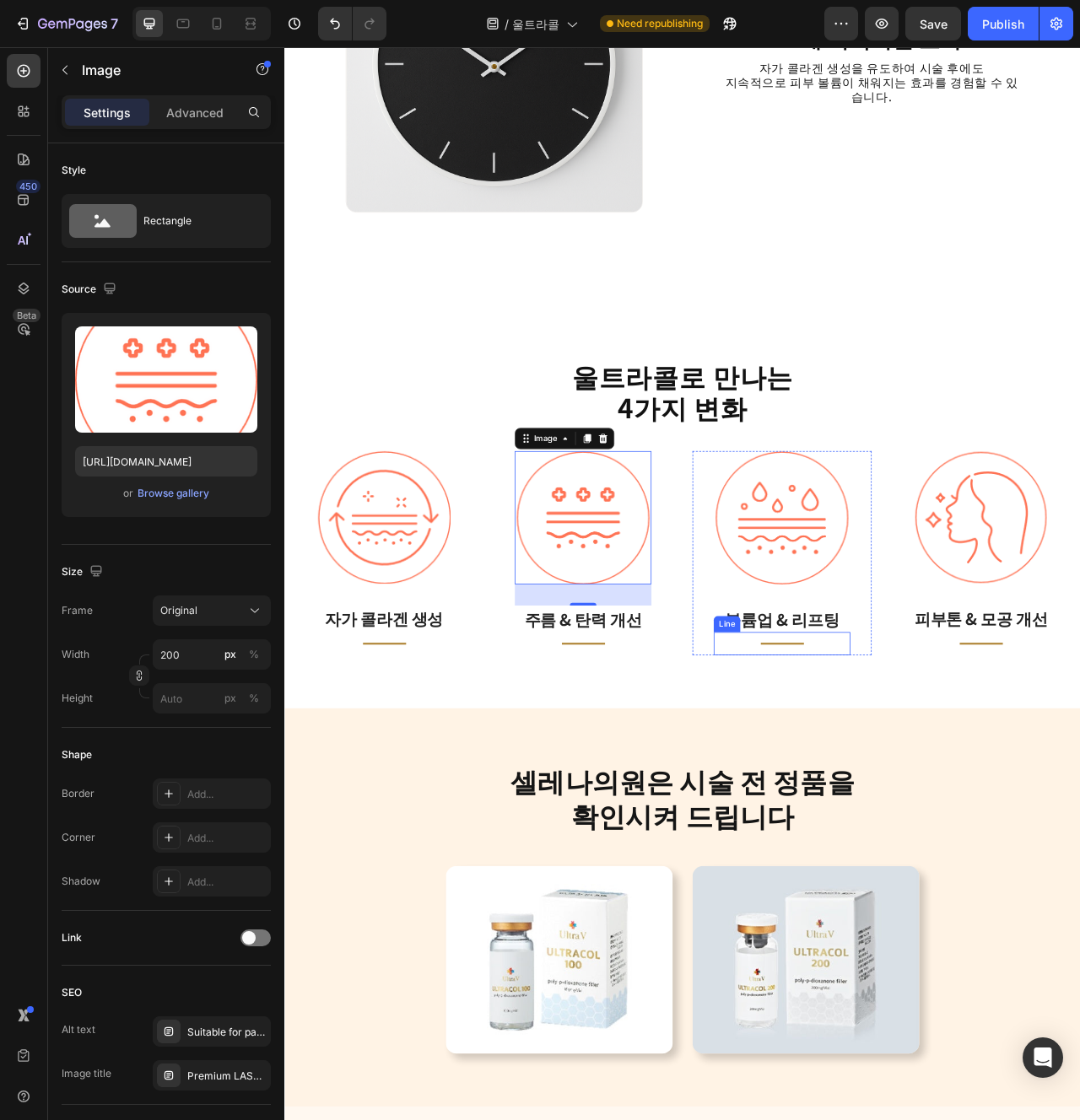
click at [870, 817] on div "Title Line" at bounding box center [916, 807] width 174 height 30
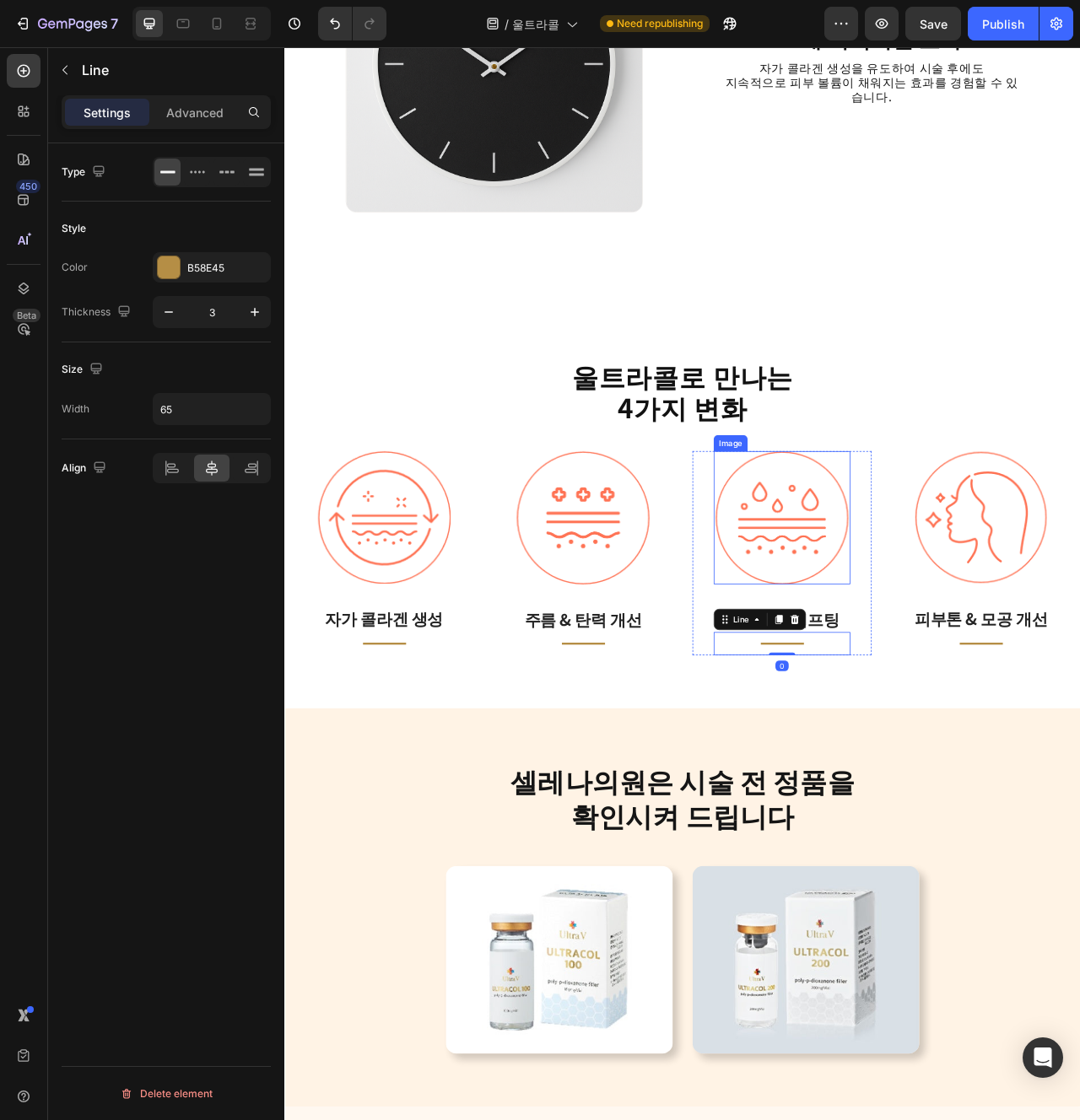
click at [857, 705] on img at bounding box center [916, 646] width 168 height 169
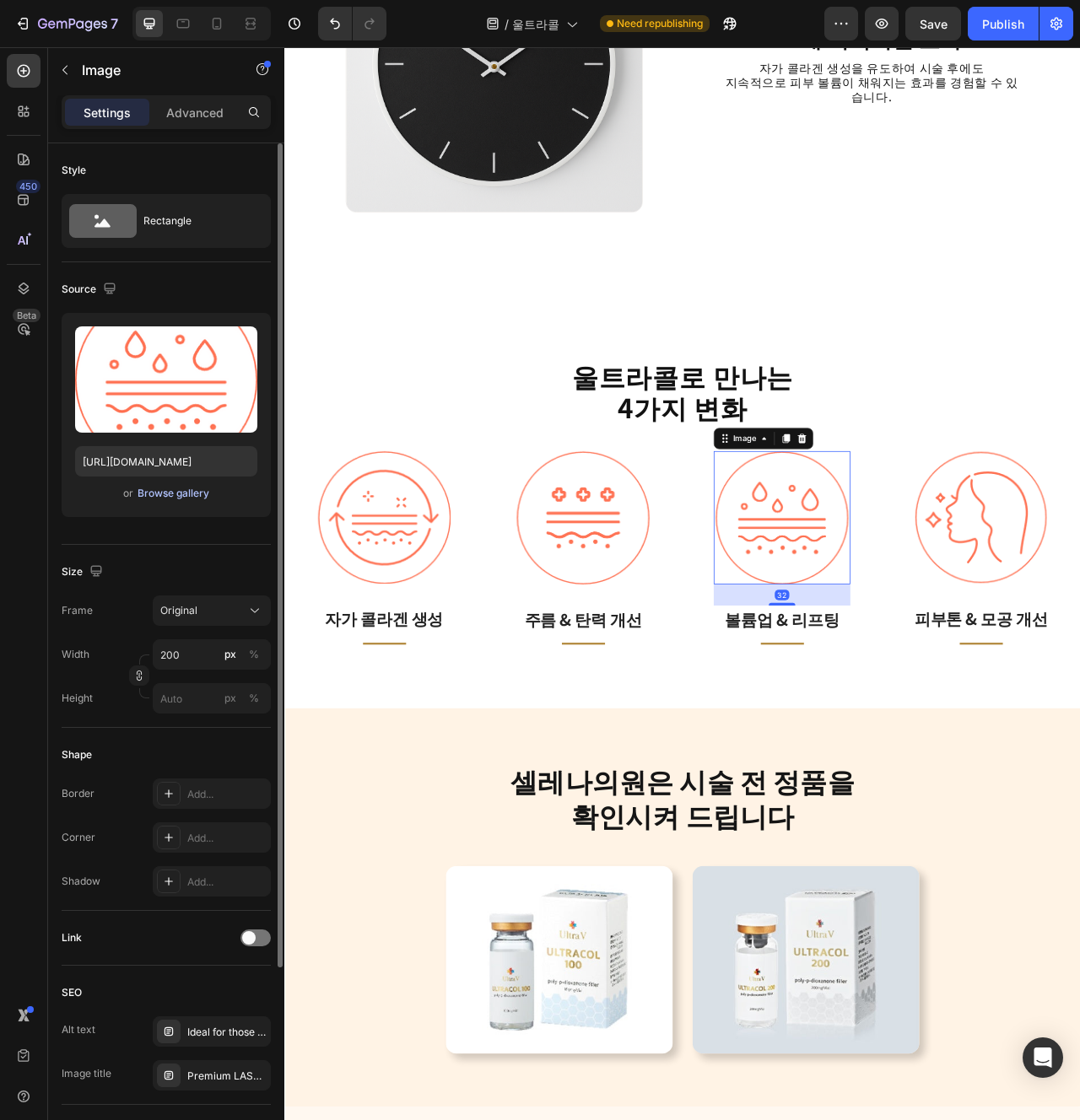
click at [183, 487] on div "Browse gallery" at bounding box center [173, 493] width 72 height 15
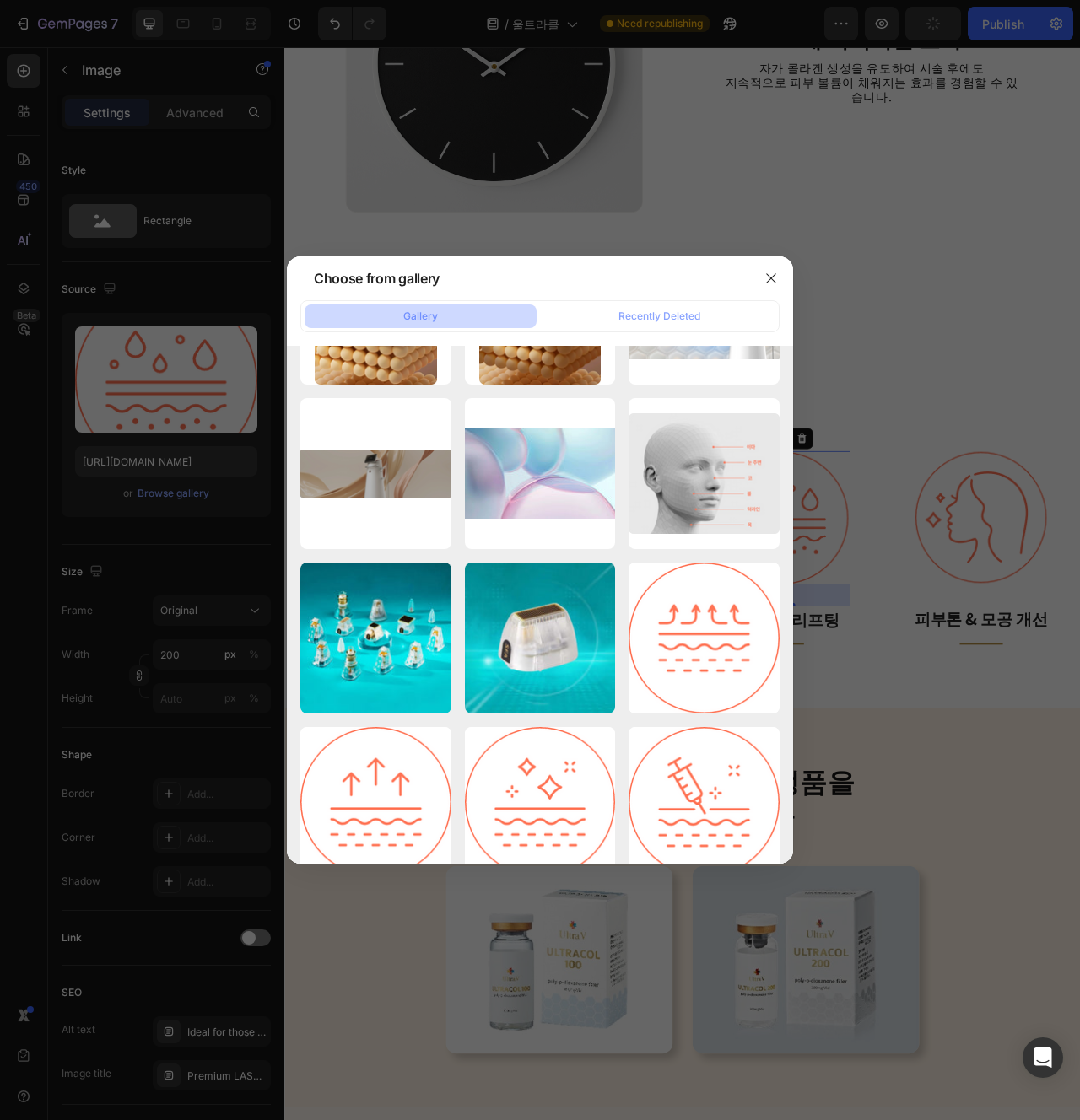
scroll to position [7031, 0]
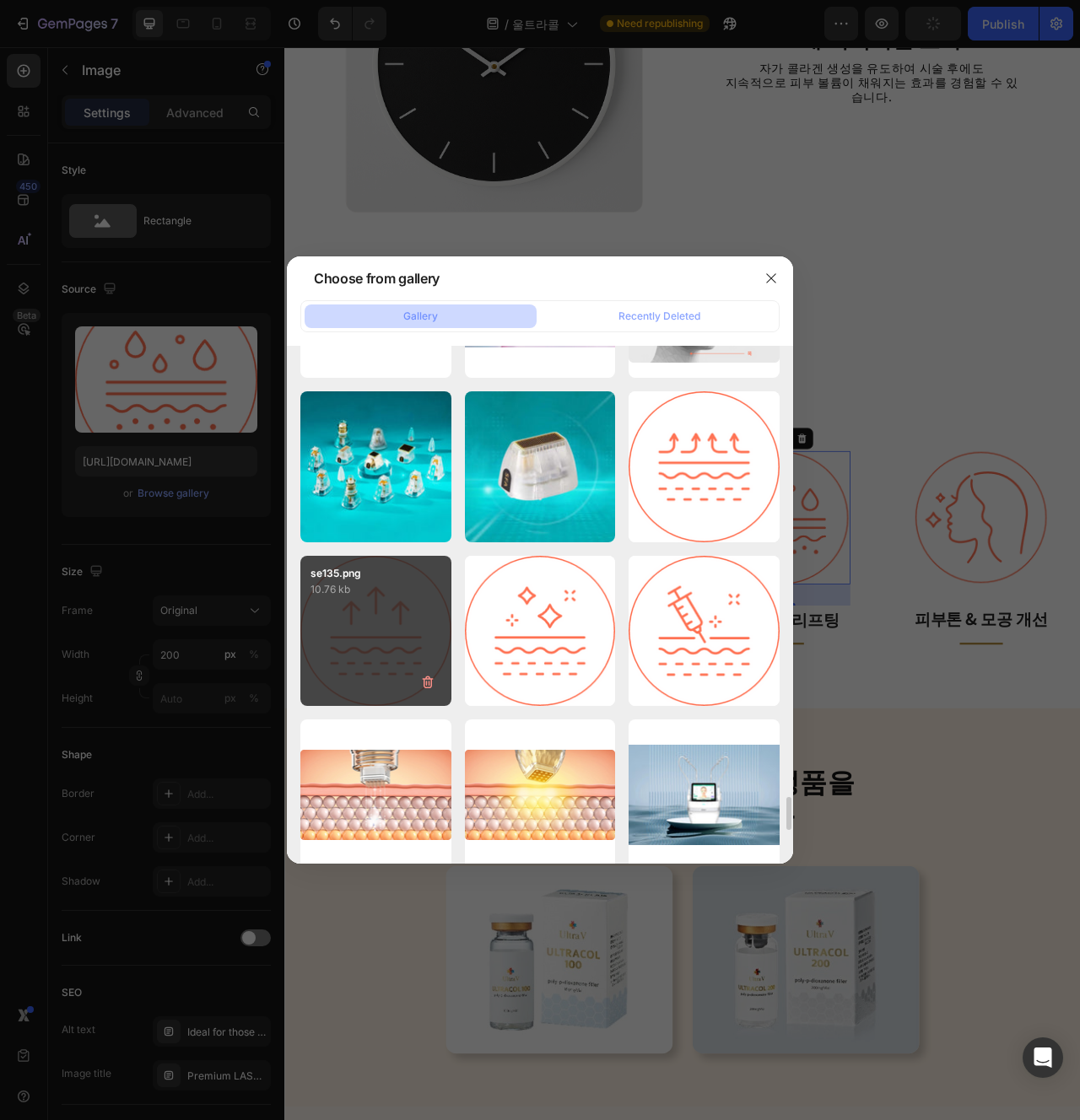
click at [386, 694] on div "se135.png 10.76 kb" at bounding box center [376, 632] width 151 height 151
type input "[URL][DOMAIN_NAME]"
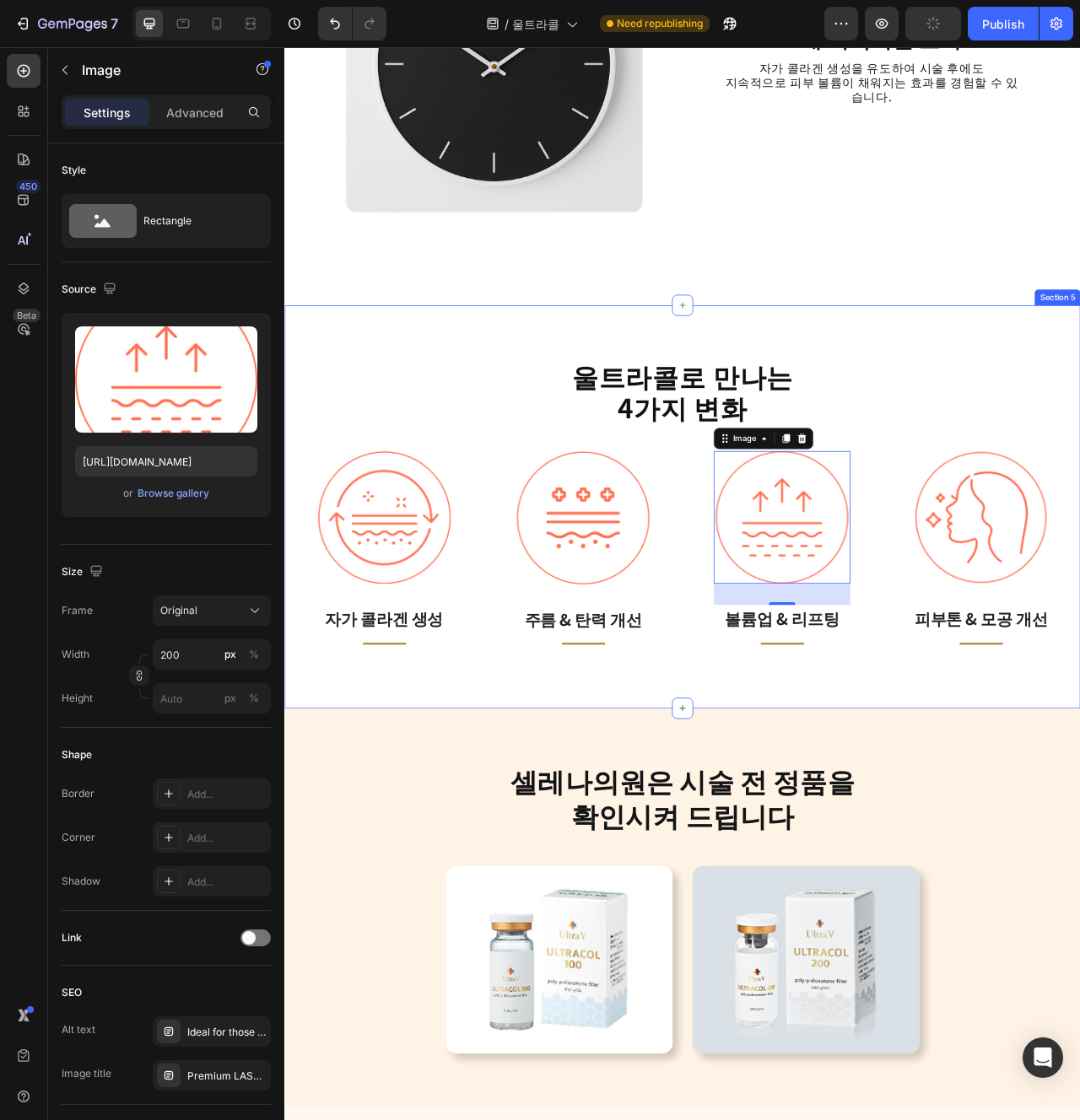
click at [1025, 870] on div "울트라콜로 만나는 4가지 변화 Heading Image 자가 콜라겐 생성 Text block Title Line Row Image 주름 & 탄…" at bounding box center [791, 632] width 1012 height 513
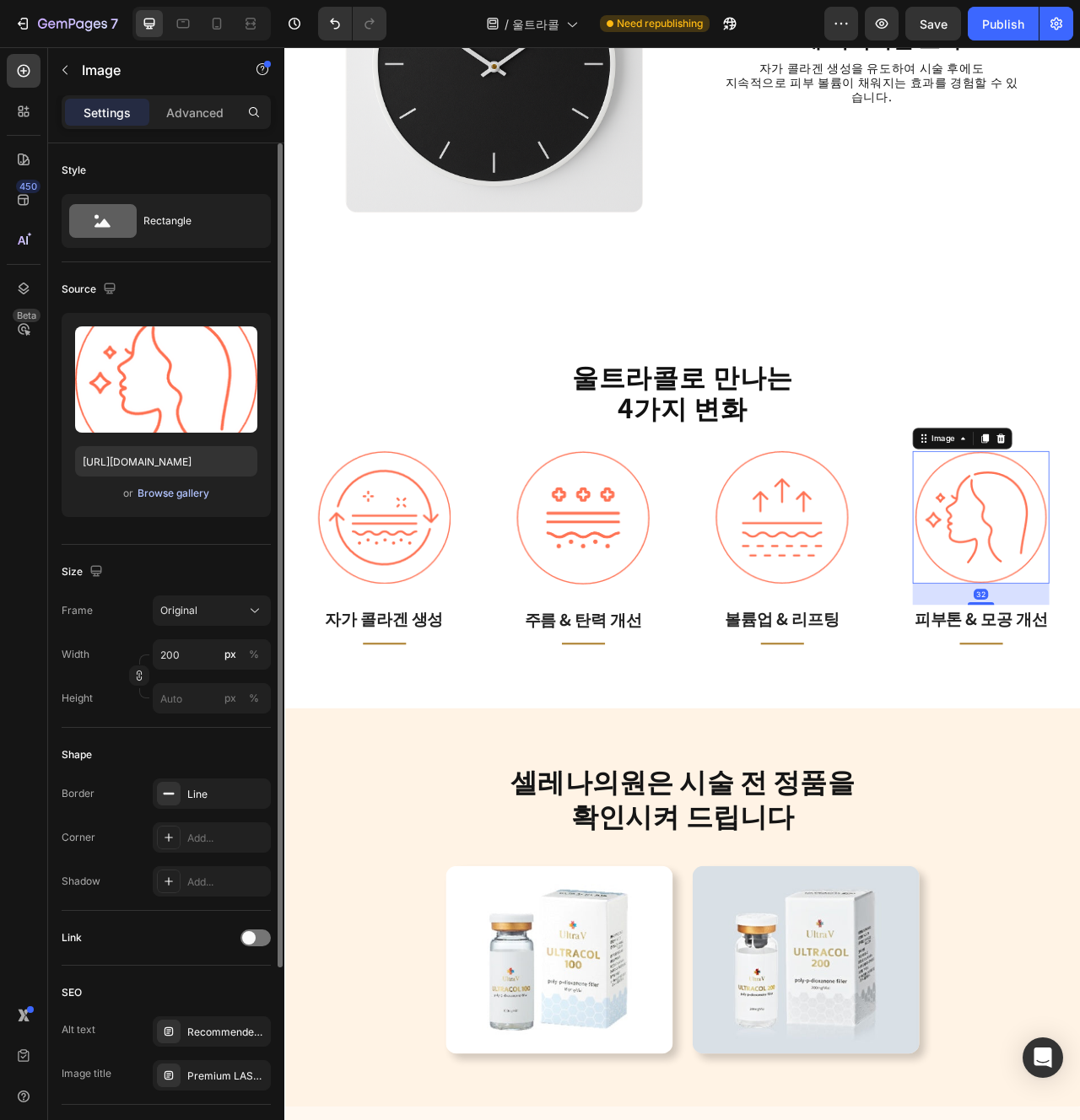
click at [191, 500] on div "Browse gallery" at bounding box center [173, 493] width 72 height 15
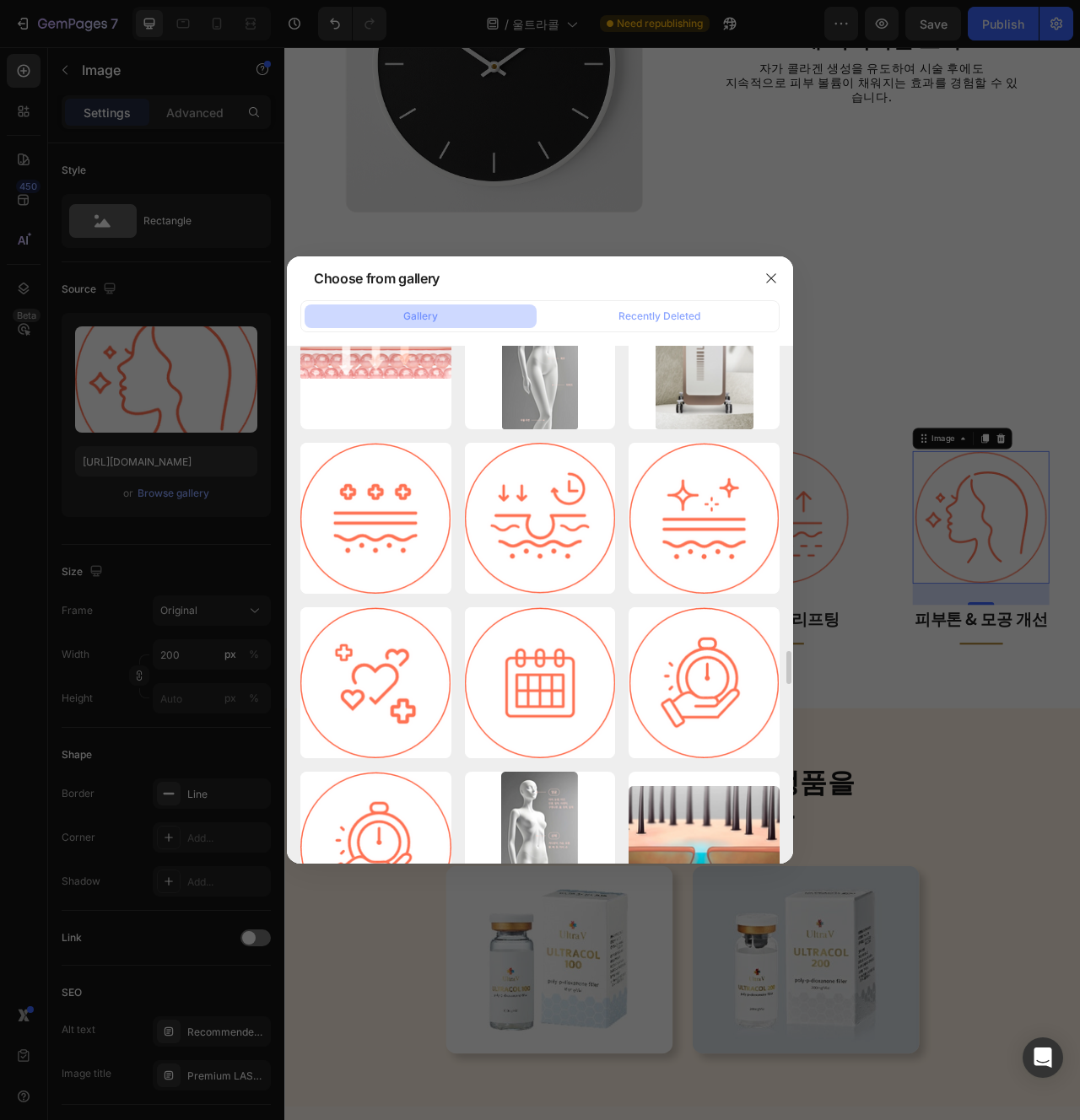
scroll to position [4839, 0]
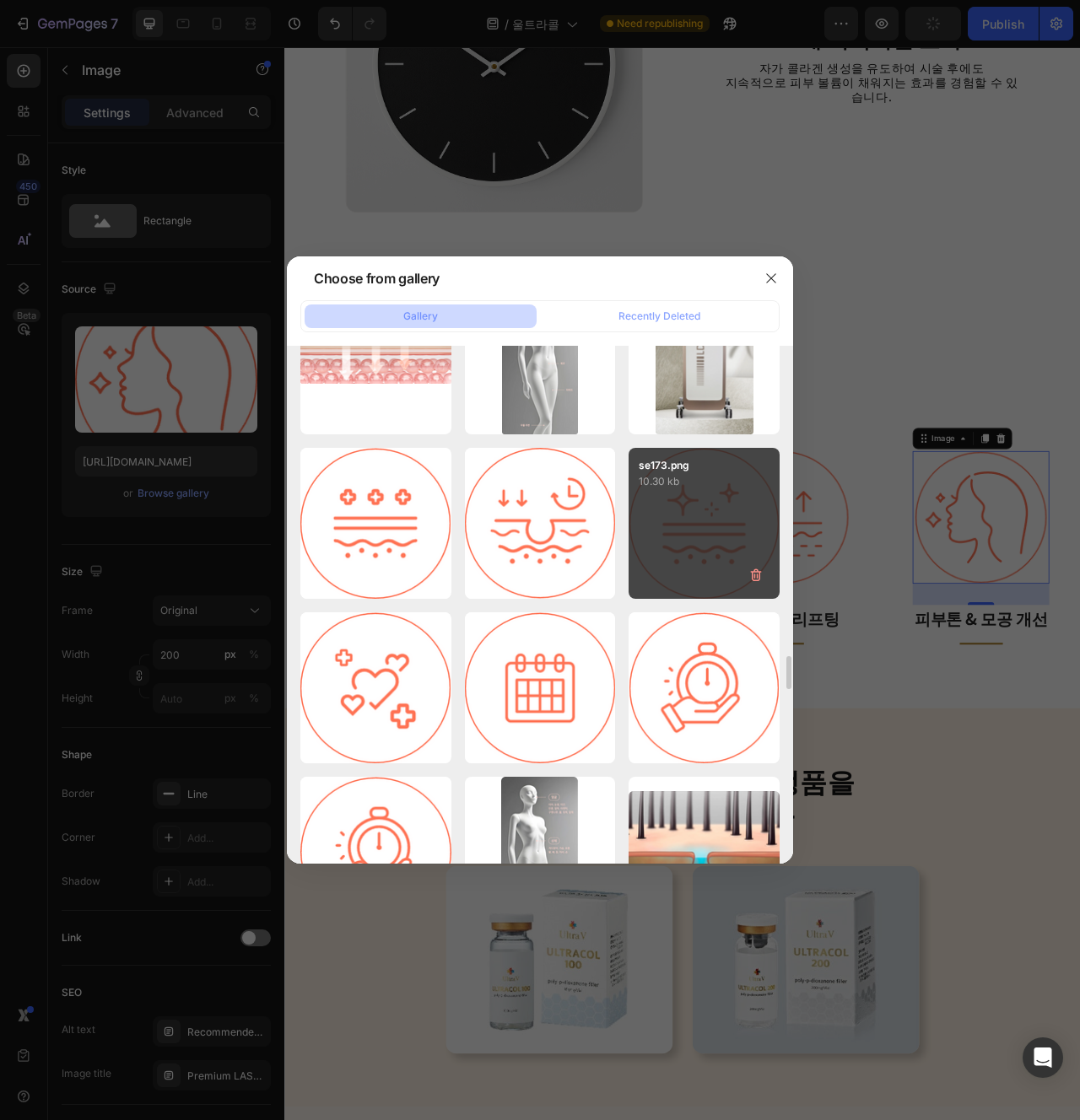
click at [704, 503] on div "se173.png 10.30 kb" at bounding box center [704, 524] width 151 height 151
type input "[URL][DOMAIN_NAME]"
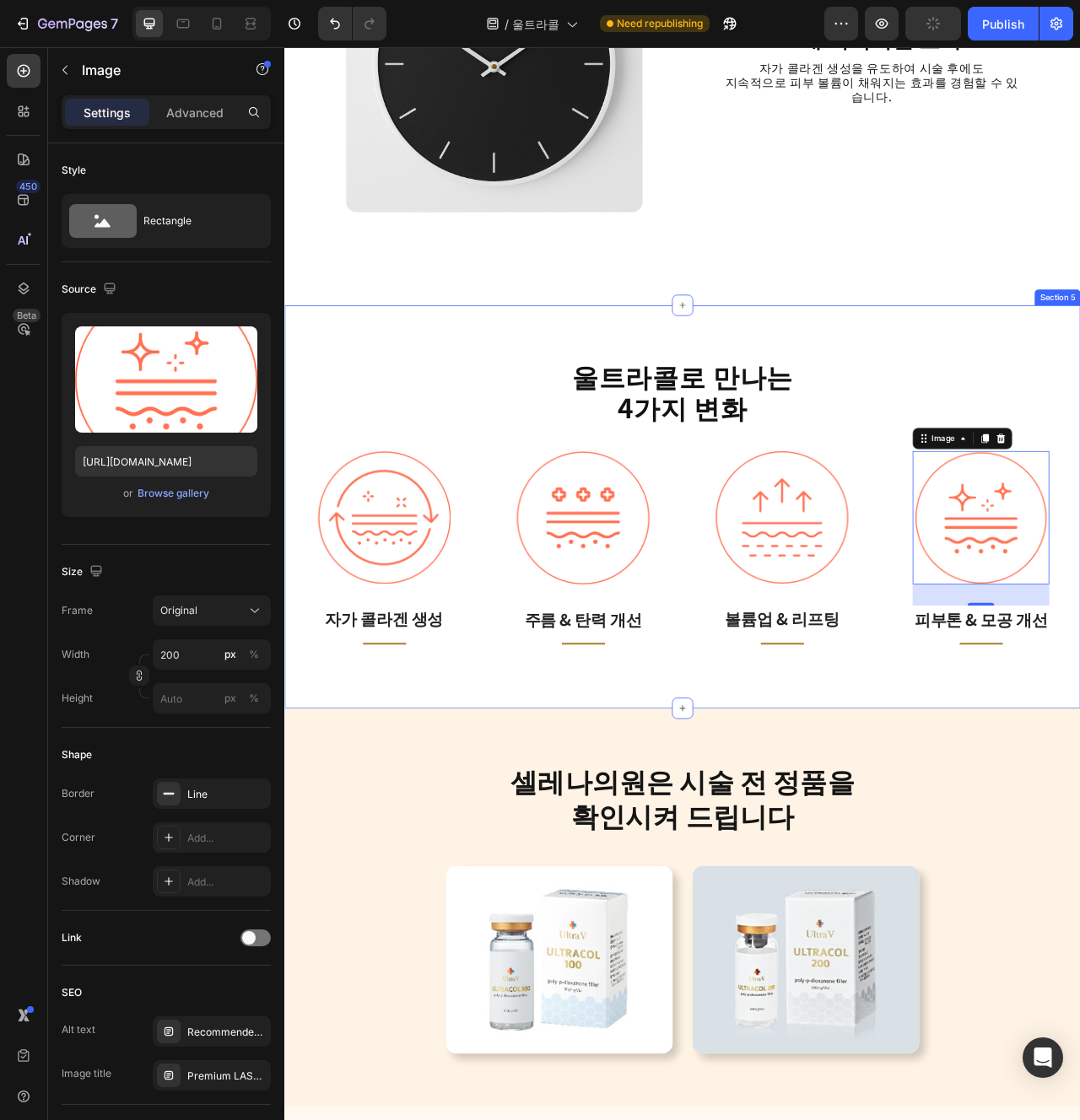
click at [921, 838] on div "울트라콜로 만나는 4가지 변화 Heading Image 자가 콜라겐 생성 Text block Title Line Row Image 주름 & 탄…" at bounding box center [791, 632] width 1012 height 513
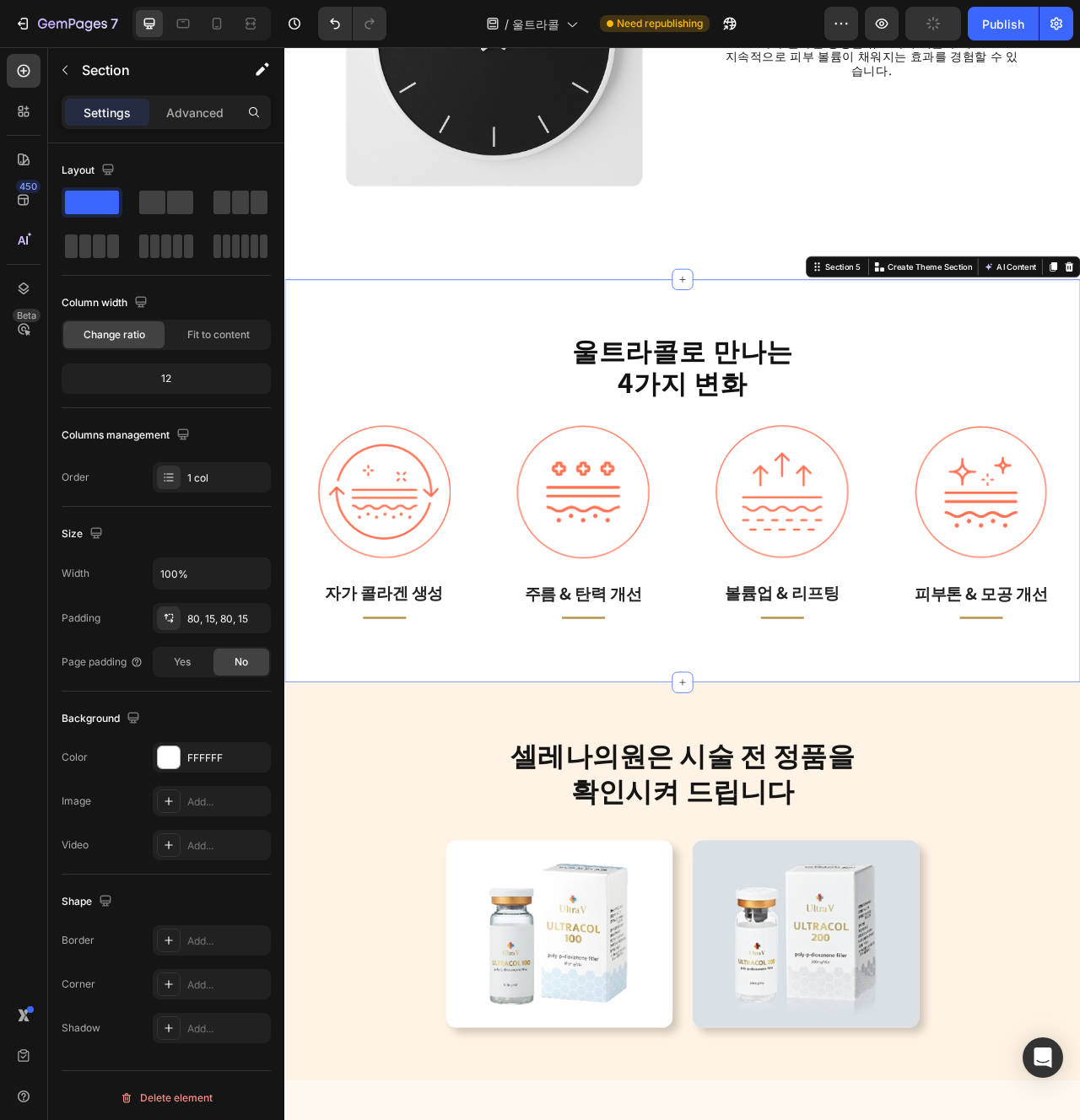
scroll to position [3061, 0]
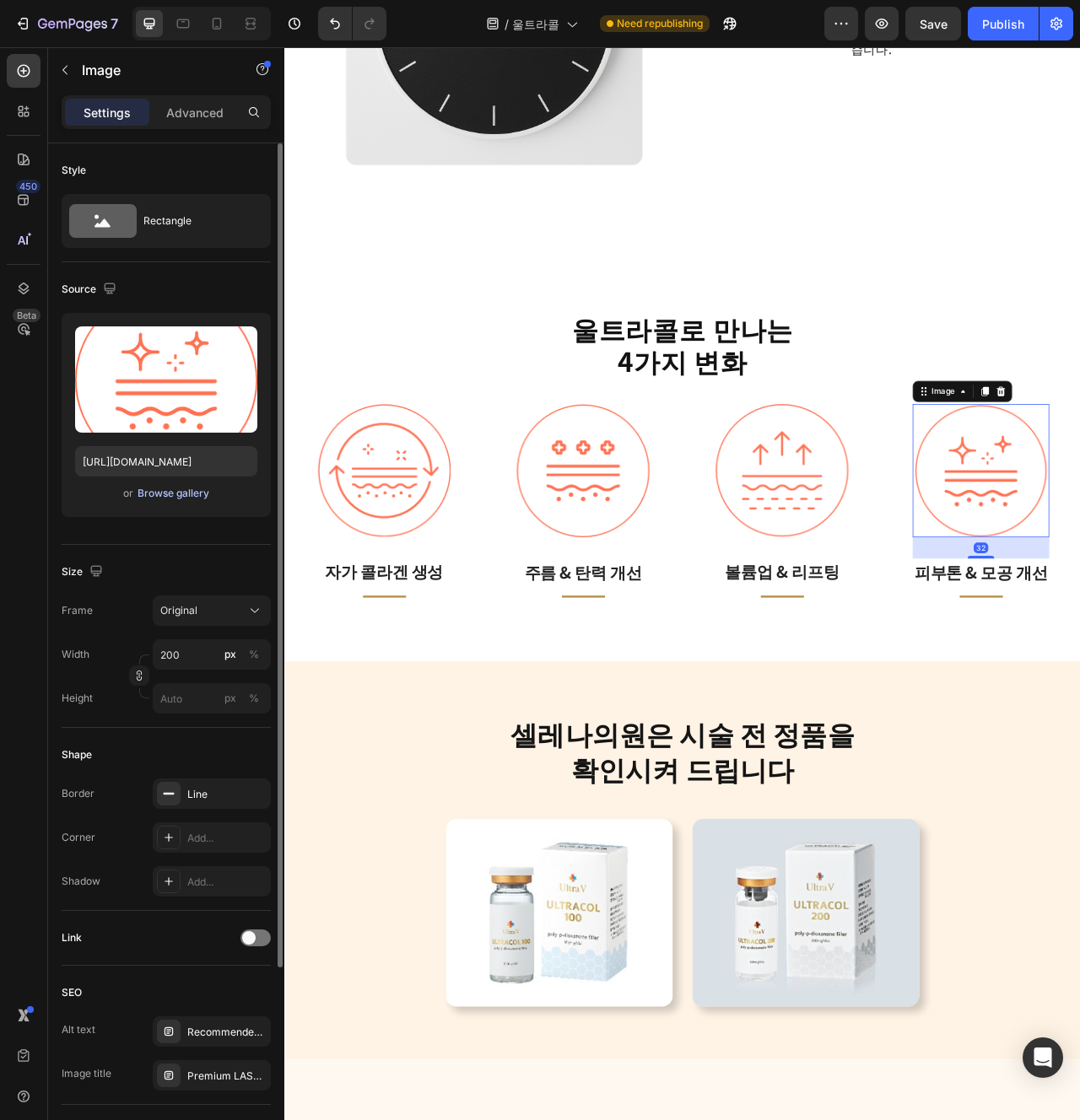
click at [184, 500] on div "Browse gallery" at bounding box center [173, 493] width 72 height 15
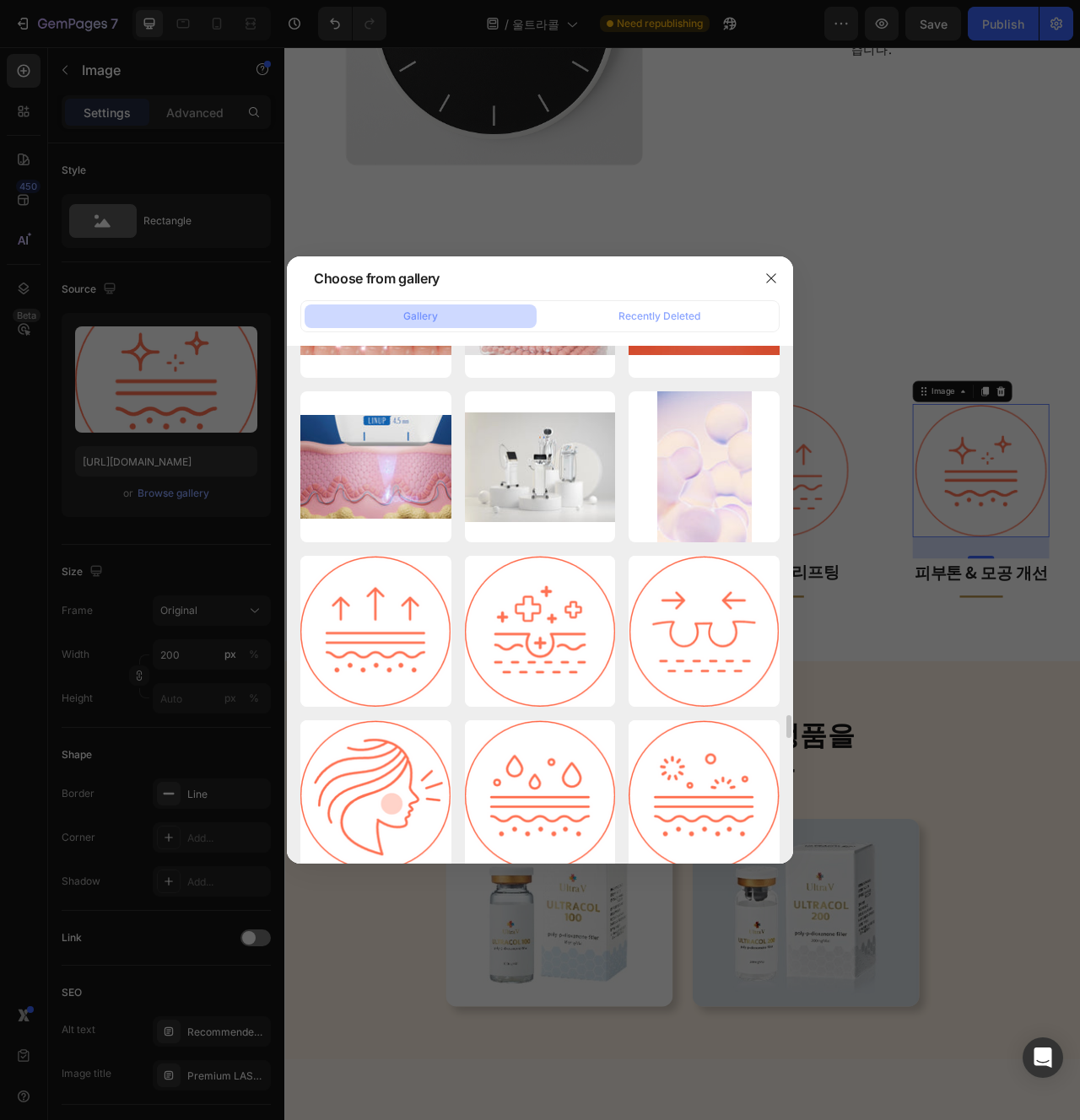
scroll to position [4185, 0]
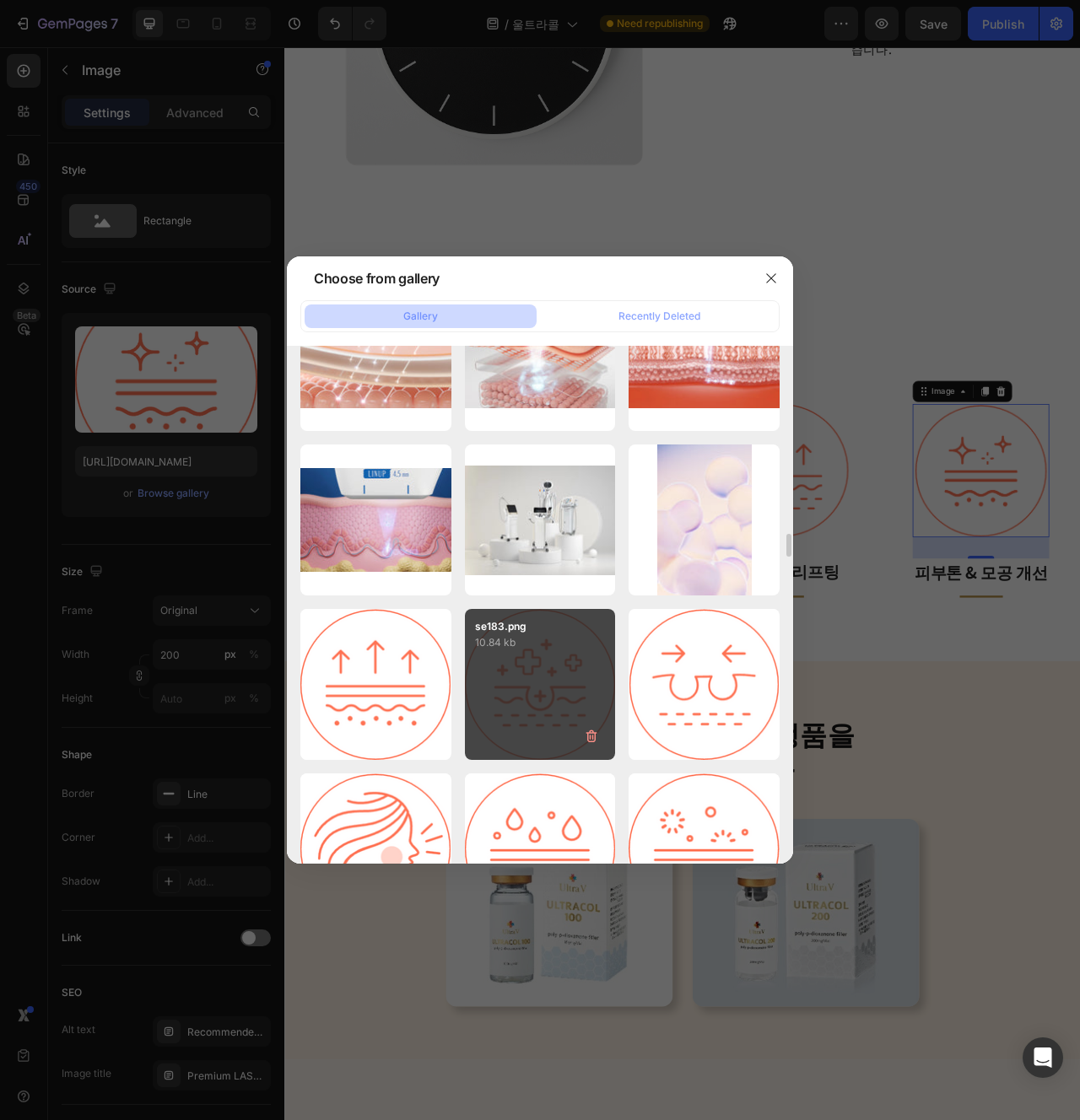
click at [549, 706] on div "se183.png 10.84 kb" at bounding box center [540, 685] width 151 height 151
type input "[URL][DOMAIN_NAME]"
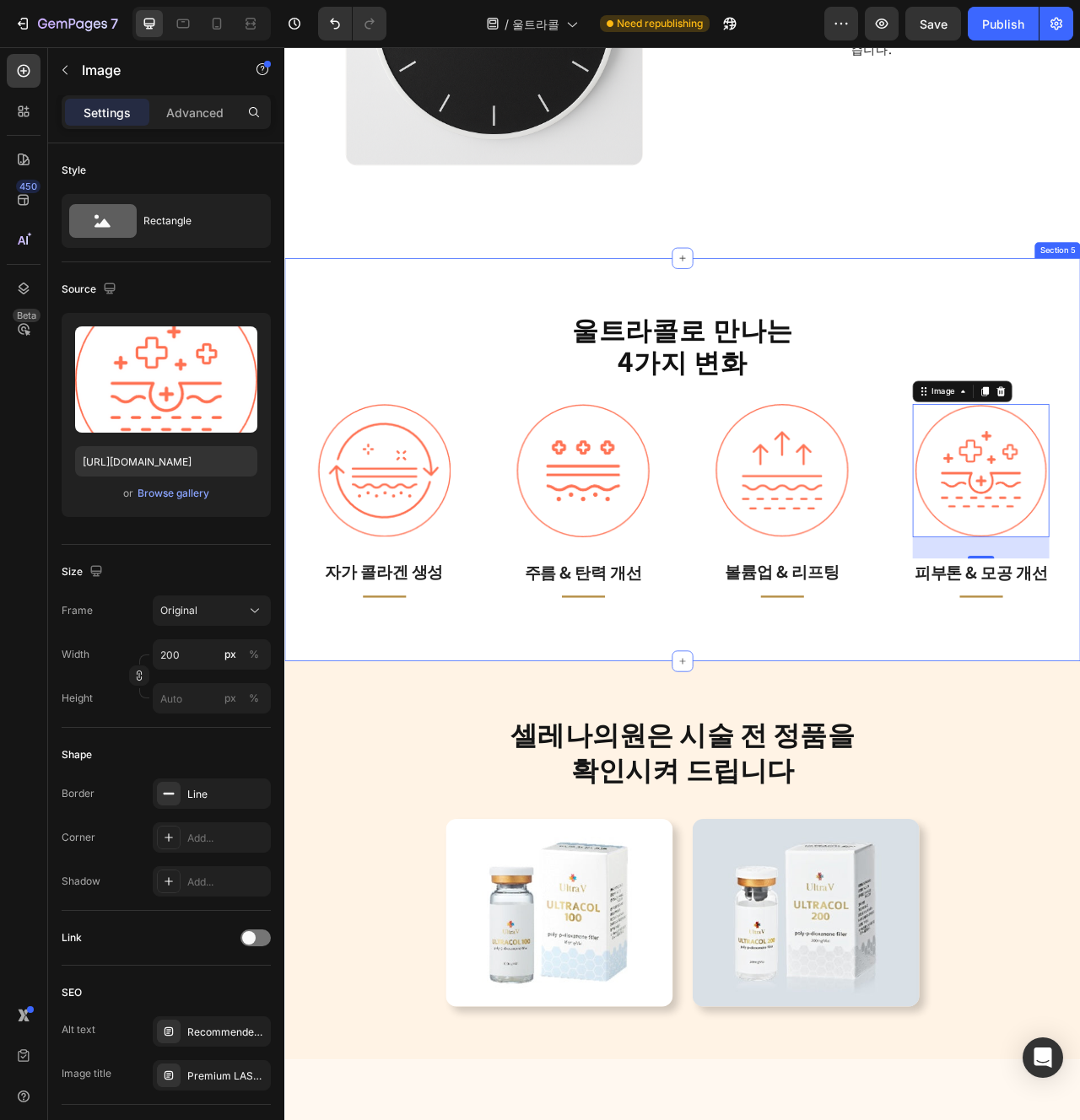
click at [1011, 786] on div "울트라콜로 만나는 4가지 변화 Heading Image 자가 콜라겐 생성 Text block Title Line Row Image 주름 & 탄…" at bounding box center [791, 571] width 1012 height 513
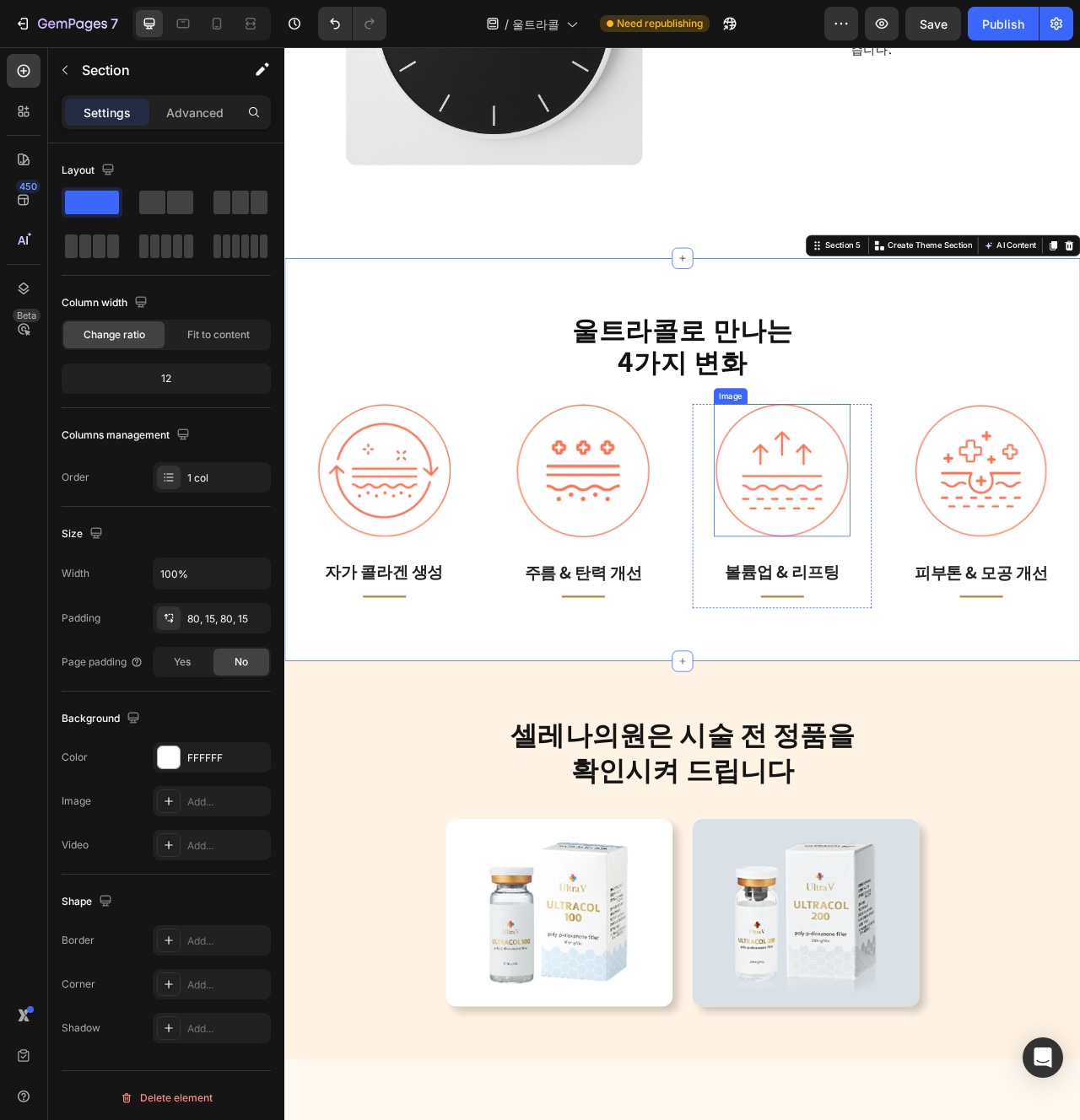
click at [939, 609] on img at bounding box center [916, 585] width 168 height 168
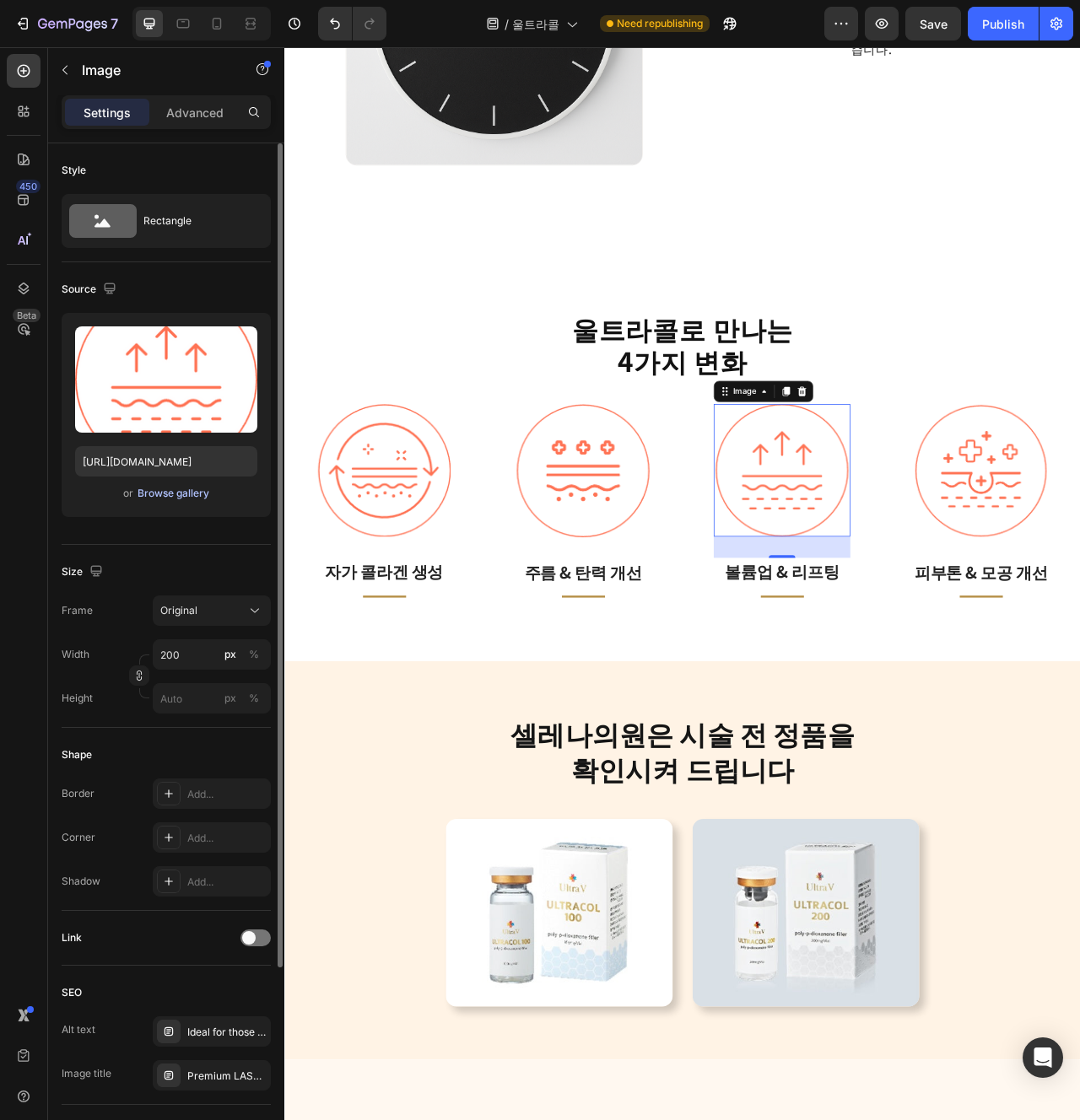
click at [192, 490] on div "Browse gallery" at bounding box center [173, 493] width 72 height 15
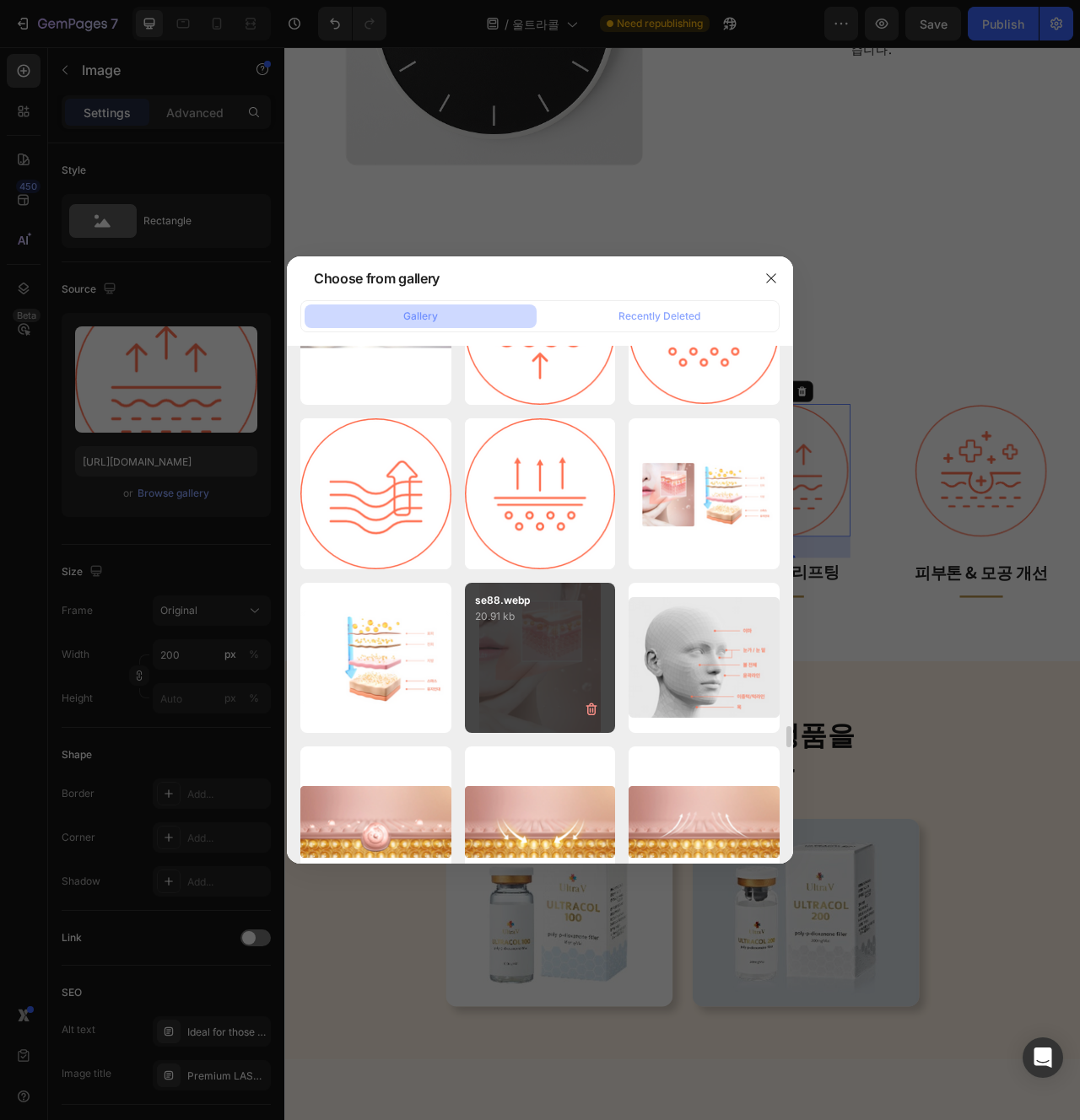
scroll to position [8980, 0]
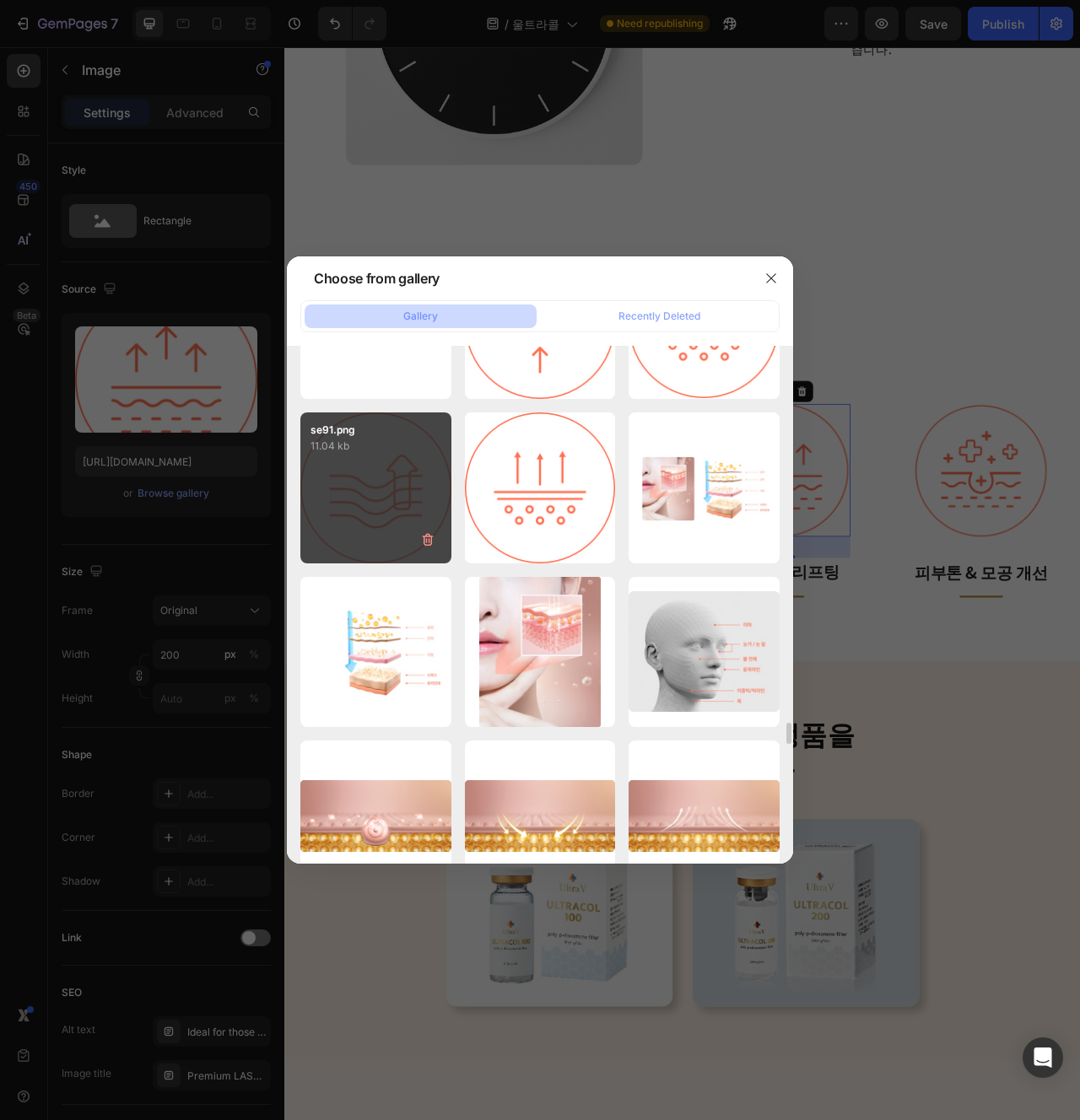
click at [367, 486] on div "se91.png 11.04 kb" at bounding box center [376, 488] width 151 height 151
type input "[URL][DOMAIN_NAME]"
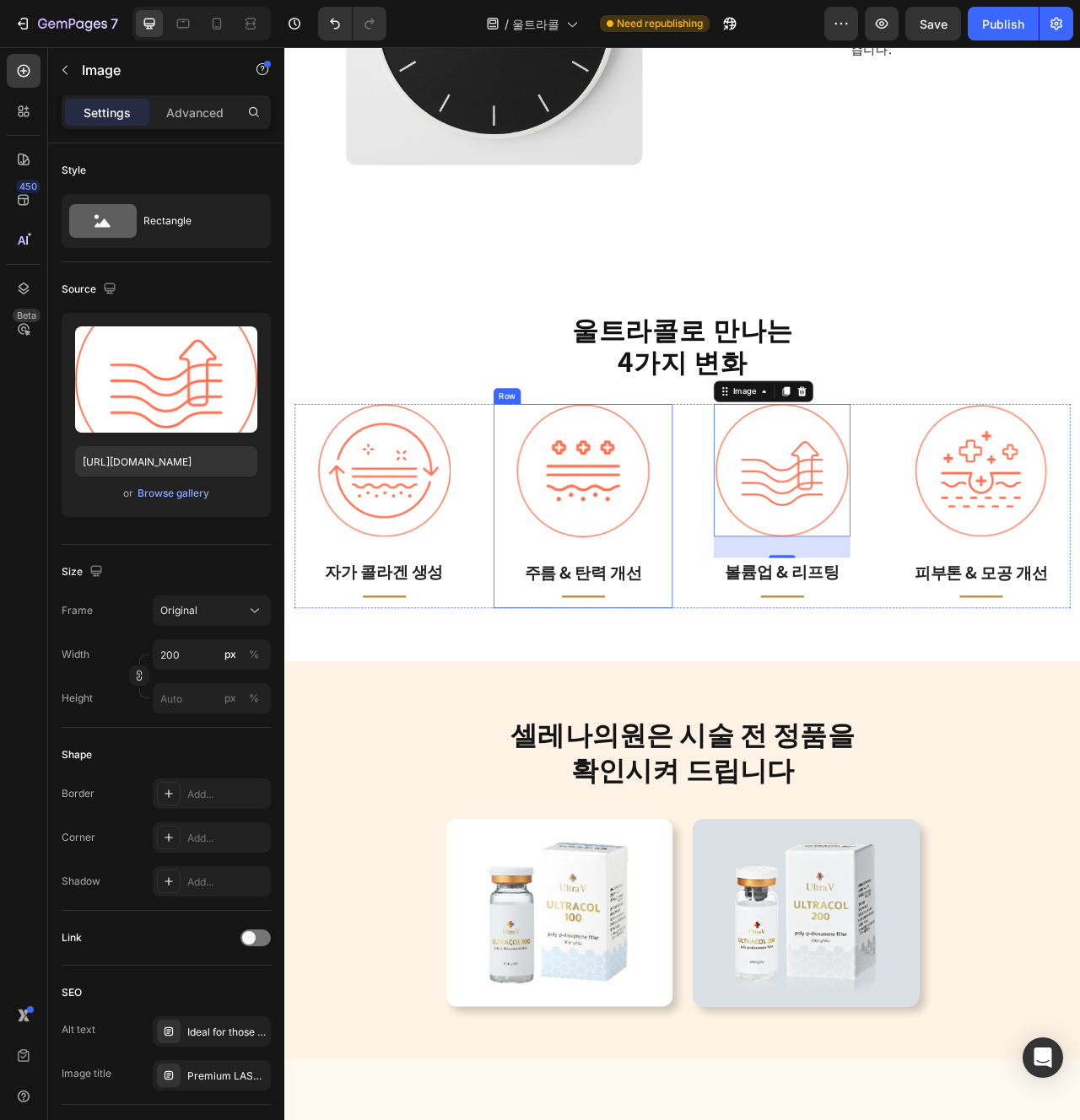
click at [765, 748] on div "Image 주름 & 탄력 개선 Text block Title Line Row" at bounding box center [663, 631] width 228 height 260
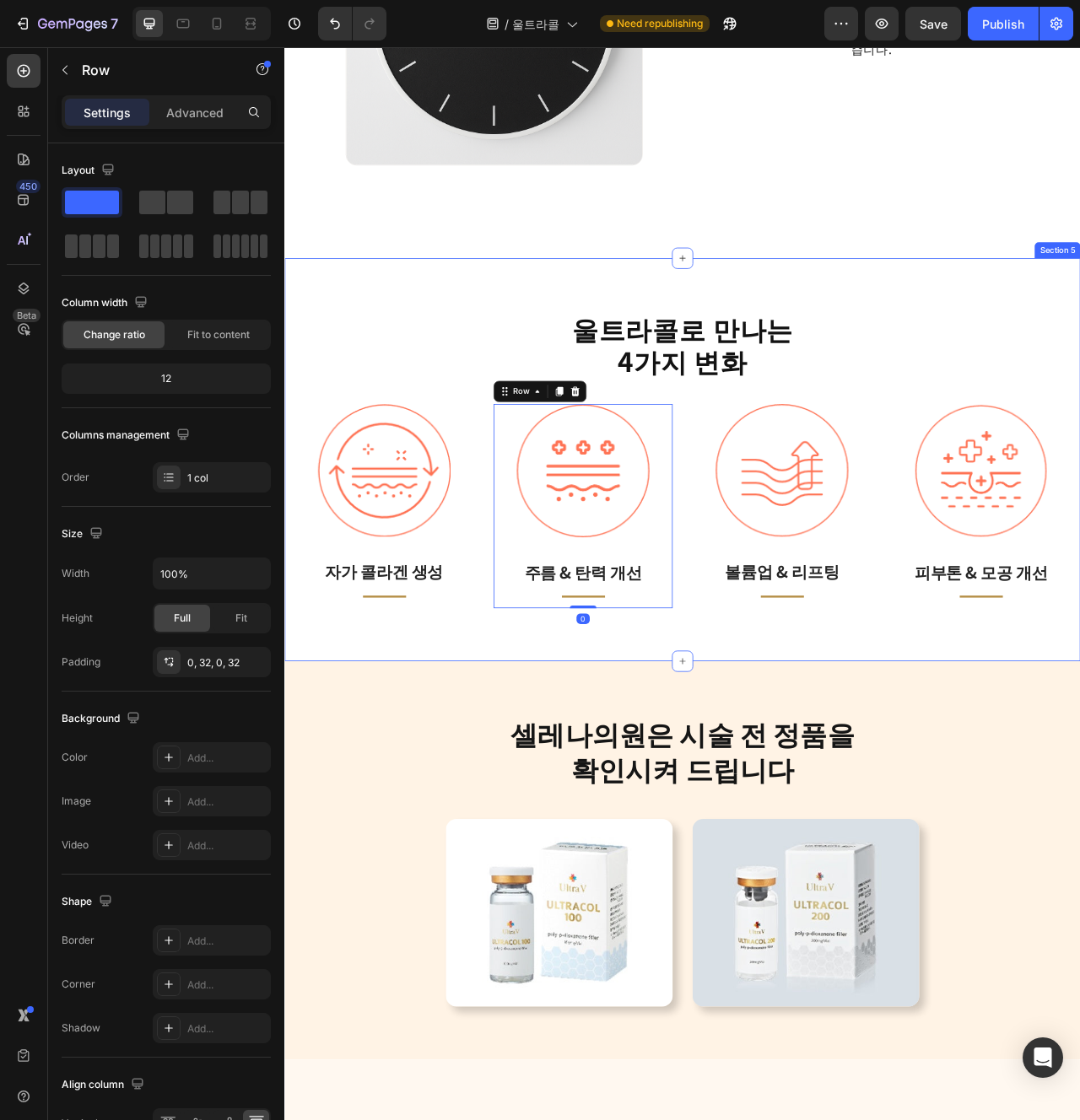
click at [732, 809] on div "울트라콜로 만나는 4가지 변화 Heading Image 자가 콜라겐 생성 Text block Title Line Row Image 주름 & 탄…" at bounding box center [791, 571] width 1012 height 513
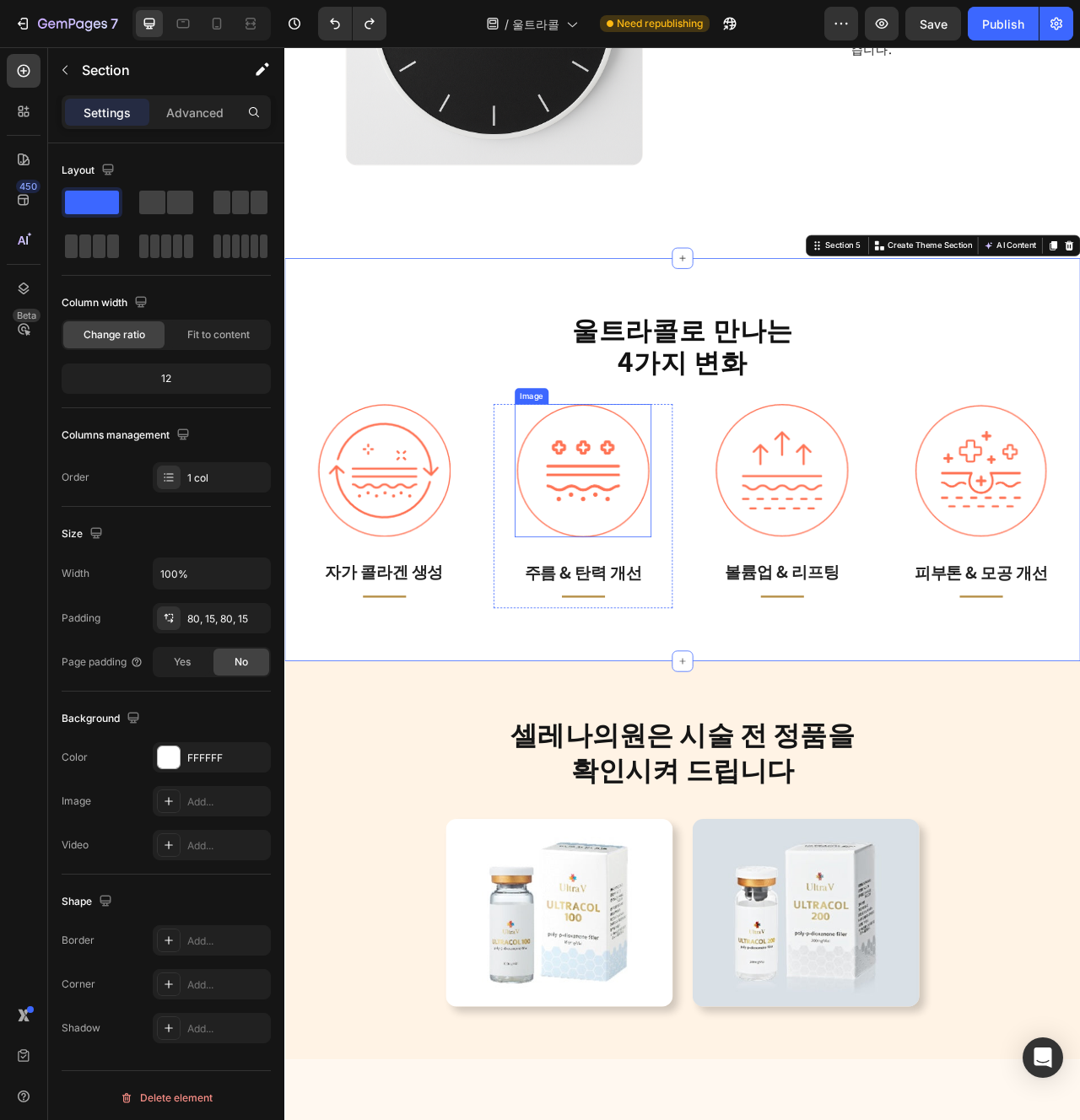
click at [653, 539] on img at bounding box center [663, 586] width 168 height 169
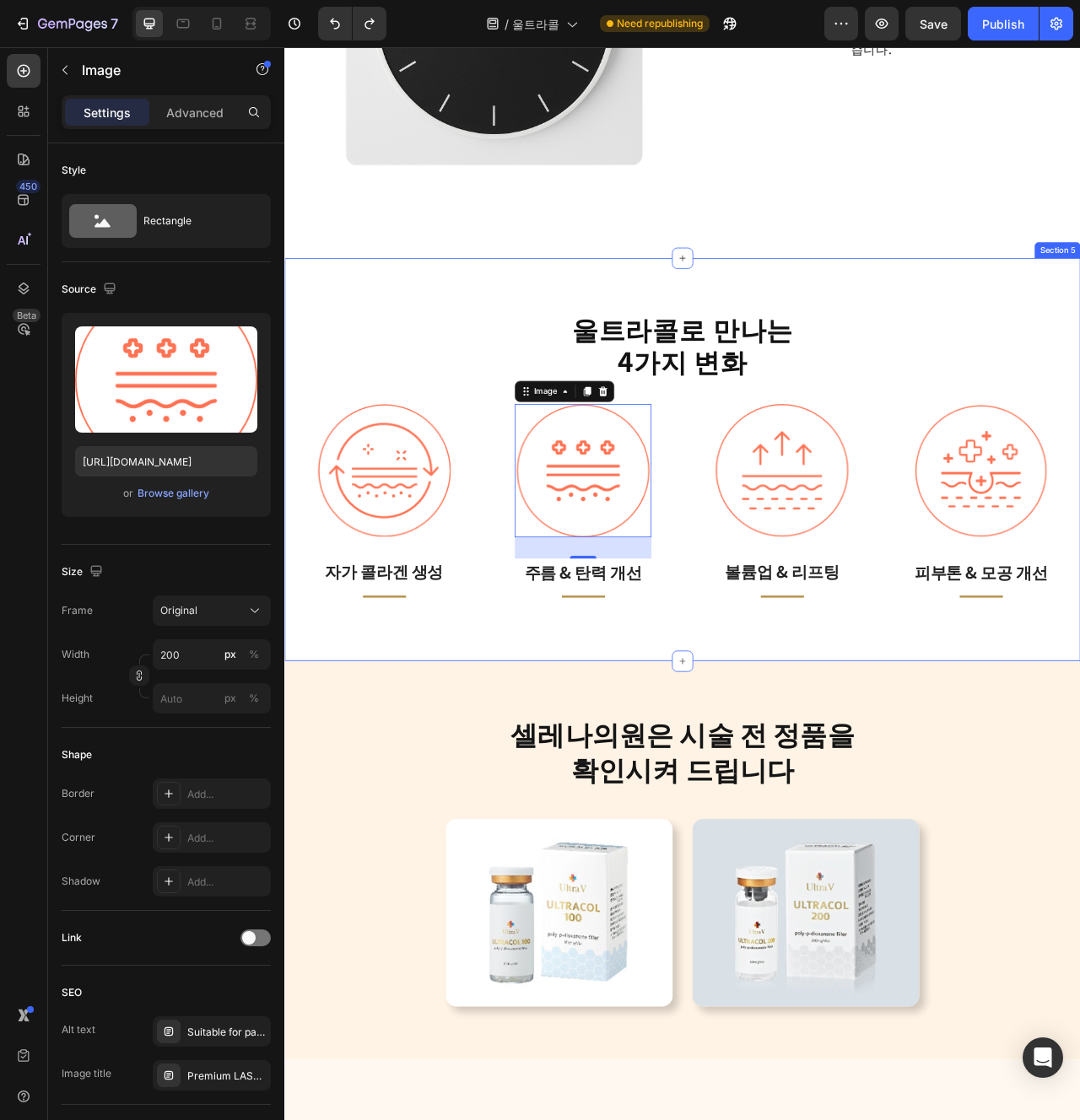
click at [861, 770] on div "울트라콜로 만나는 4가지 변화 Heading Image 자가 콜라겐 생성 Text block Title Line Row Image 32 주름 …" at bounding box center [791, 571] width 1012 height 513
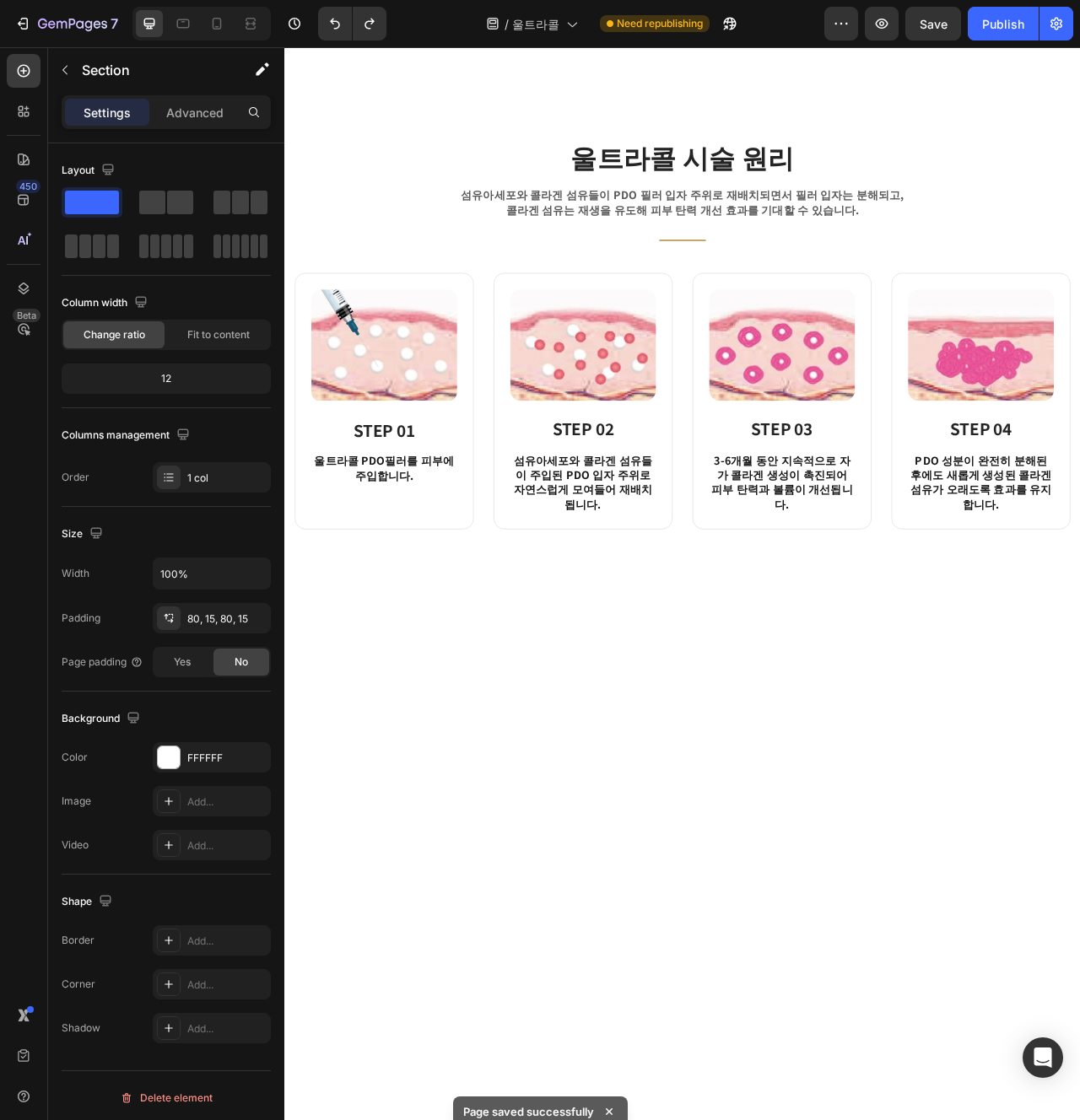
scroll to position [0, 0]
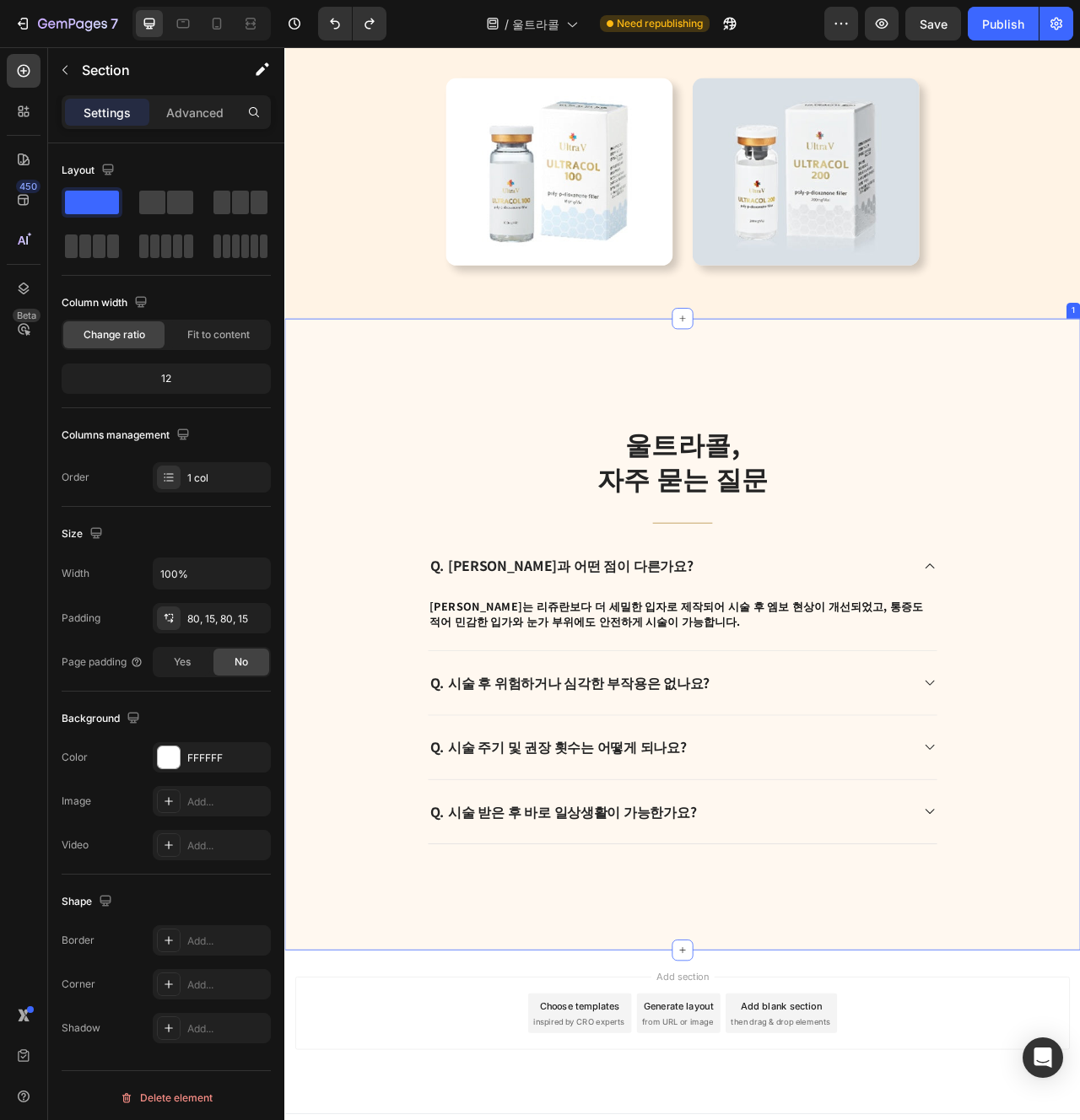
click at [1079, 646] on div "울트라콜, 자주 묻는 질문 Heading Title Line Q. [PERSON_NAME]과 어떤 점이 다른가요? [PERSON_NAME]는 …" at bounding box center [790, 794] width 987 height 535
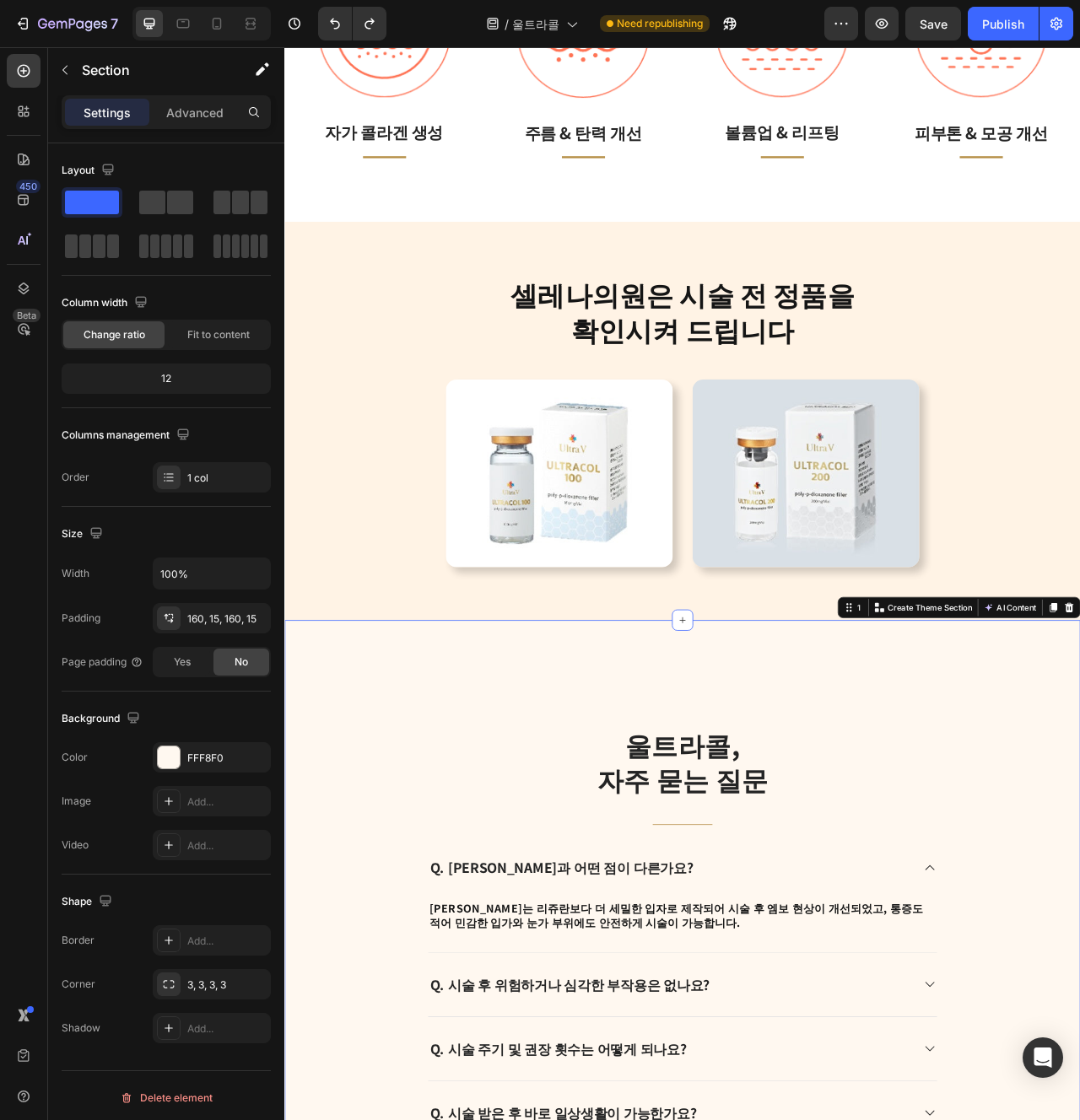
scroll to position [3896, 0]
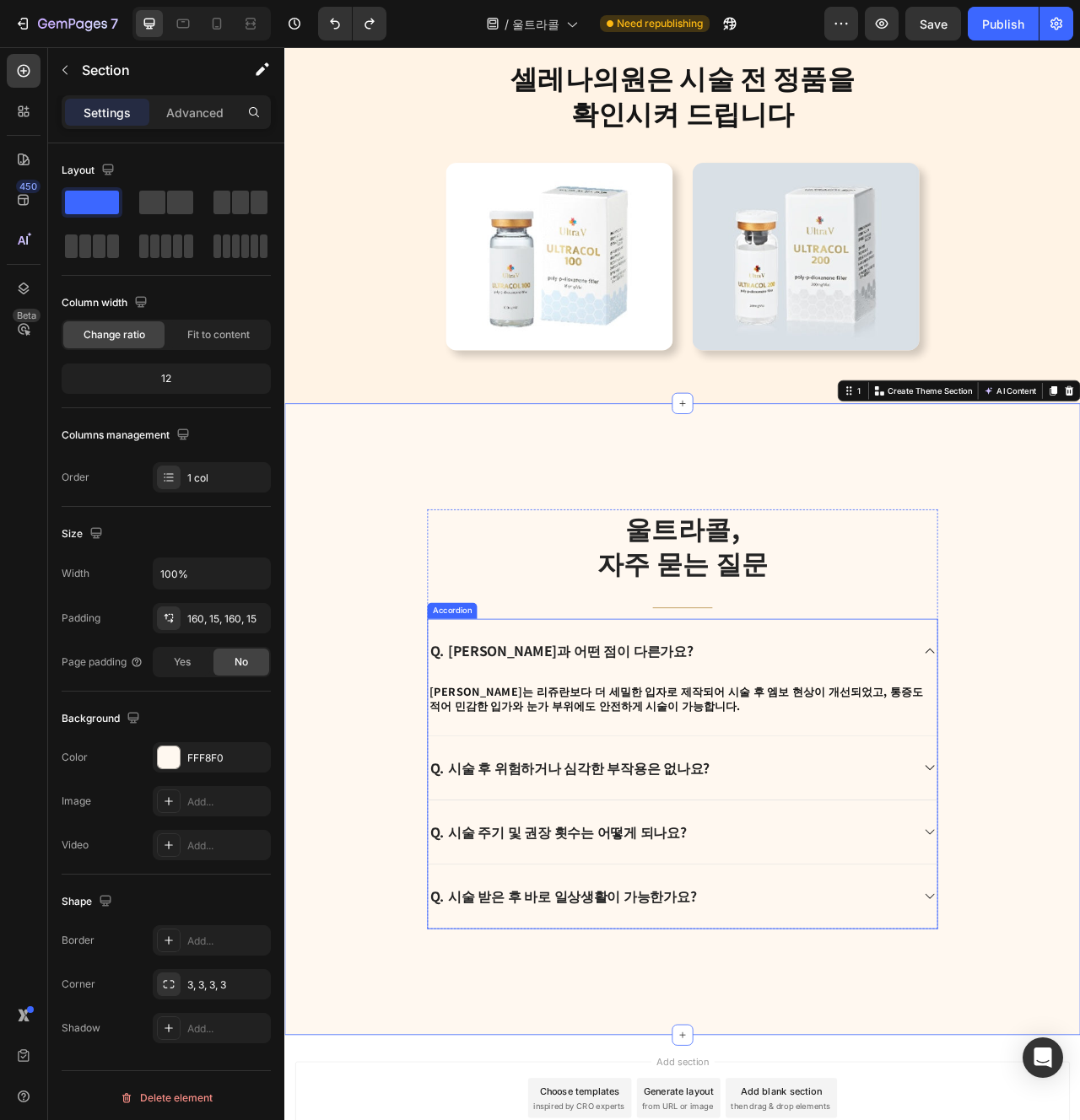
click at [596, 823] on p "Q. [PERSON_NAME]과 어떤 점이 다른가요?" at bounding box center [636, 815] width 335 height 22
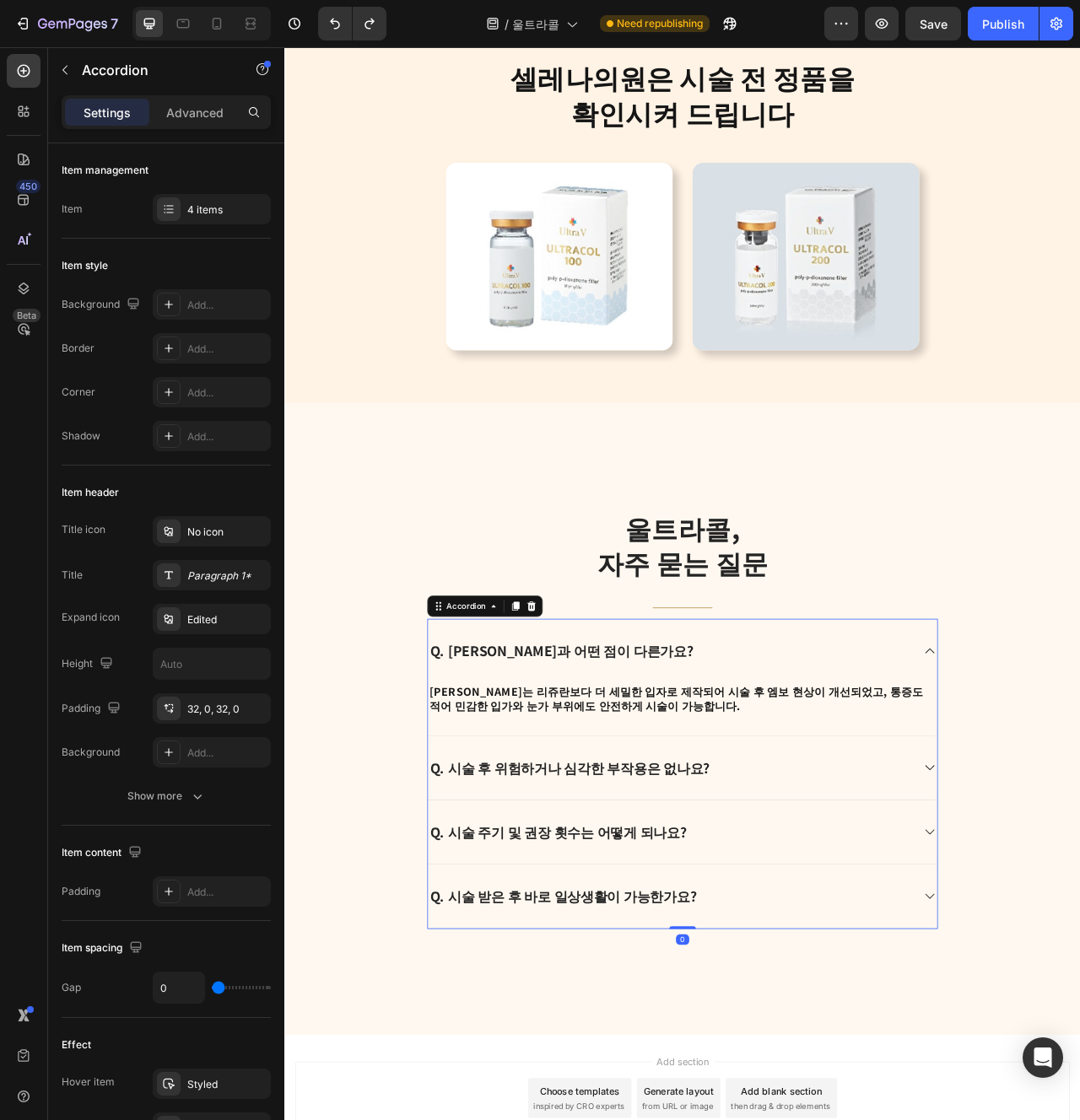
click at [596, 823] on p "Q. [PERSON_NAME]과 어떤 점이 다른가요?" at bounding box center [636, 815] width 335 height 22
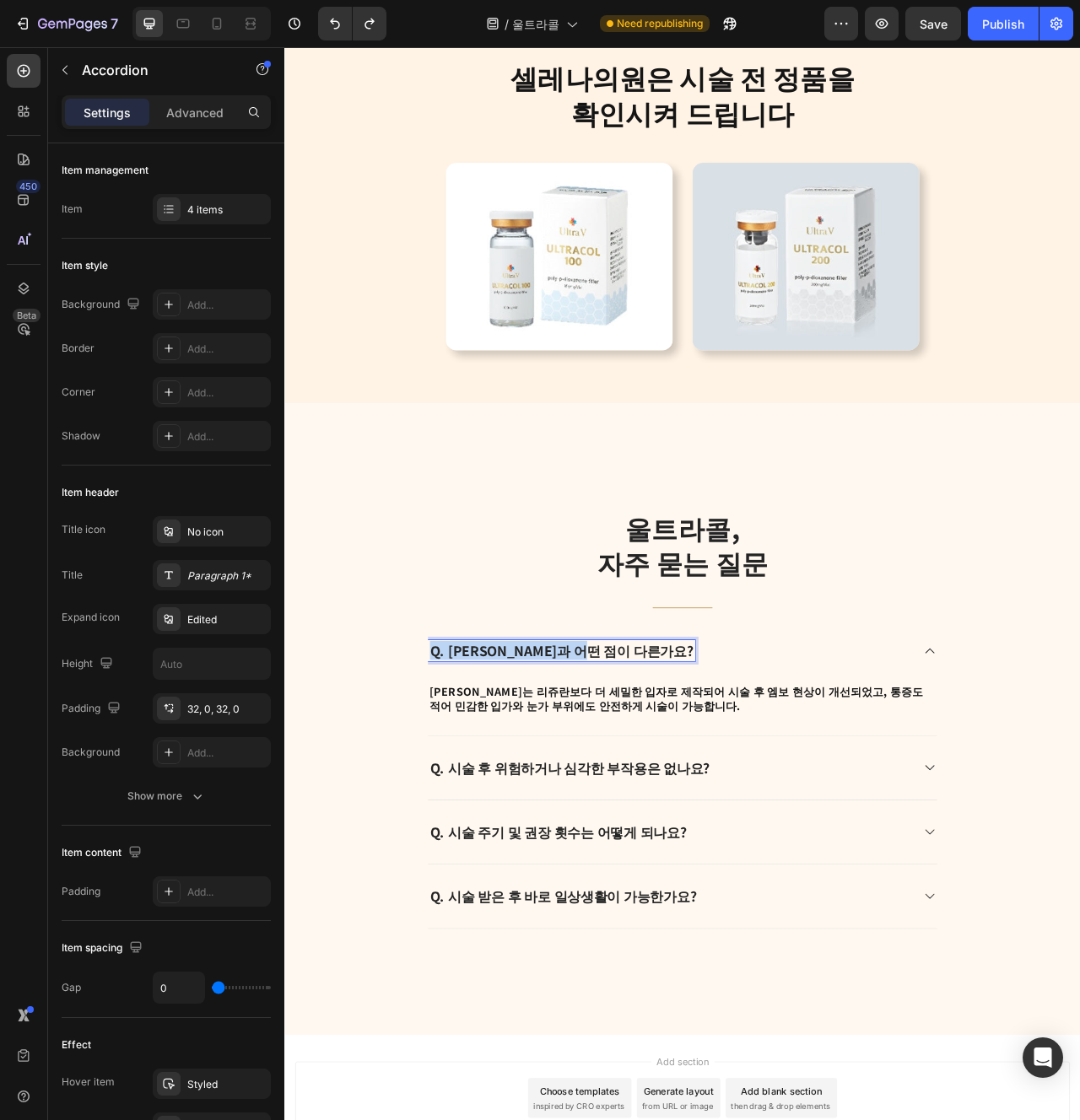
click at [596, 823] on p "Q. [PERSON_NAME]과 어떤 점이 다른가요?" at bounding box center [636, 815] width 335 height 22
click at [637, 860] on p "[PERSON_NAME]는 리쥬란보다 더 세밀한 입자로 제작되어 시술 후 엠보 현상이 개선되었고, 통증도 적어 민감한 입가와 눈가 부위에도 안…" at bounding box center [790, 875] width 645 height 38
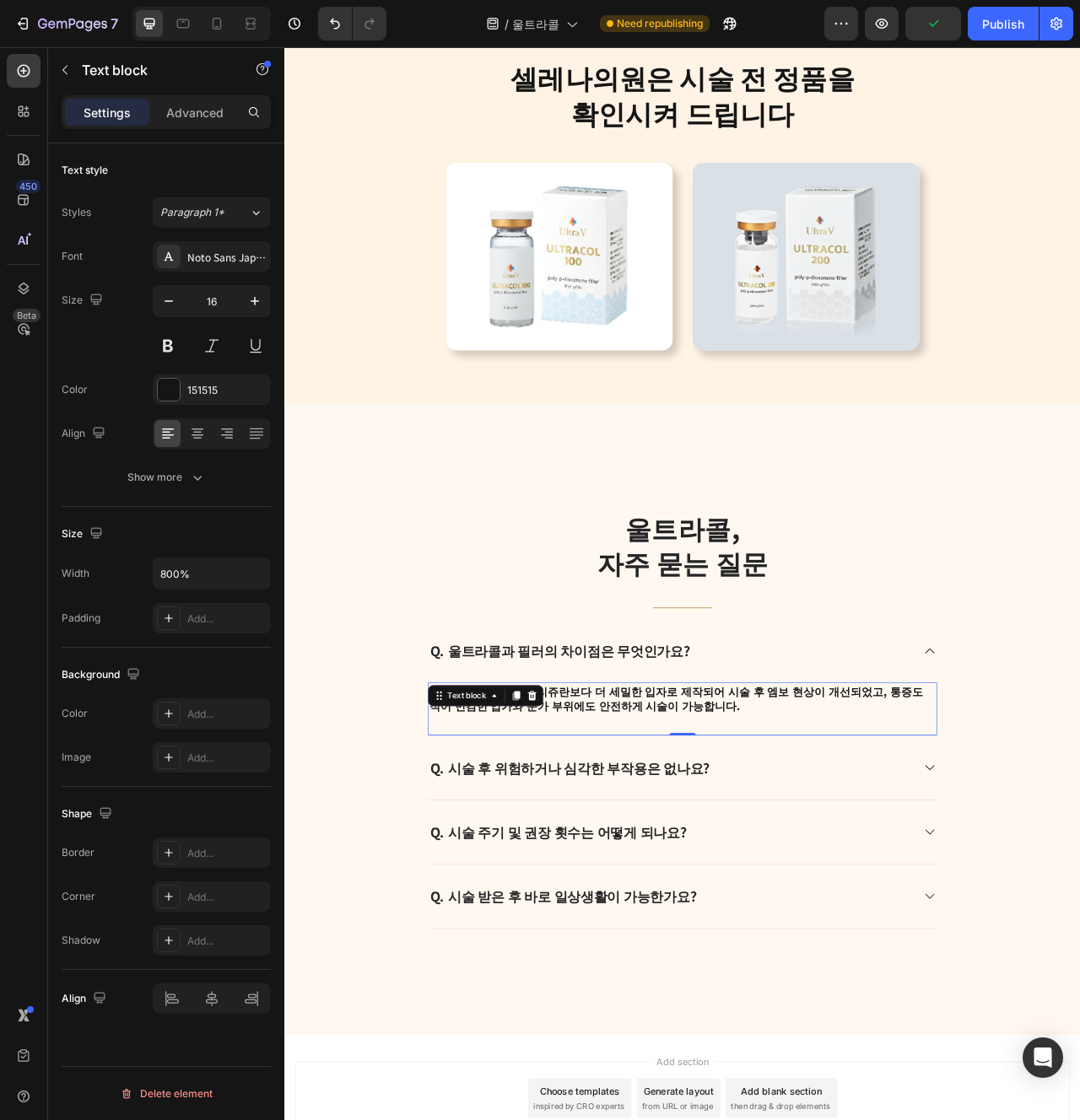
click at [648, 862] on p "[PERSON_NAME]는 리쥬란보다 더 세밀한 입자로 제작되어 시술 후 엠보 현상이 개선되었고, 통증도 적어 민감한 입가와 눈가 부위에도 안…" at bounding box center [790, 875] width 645 height 38
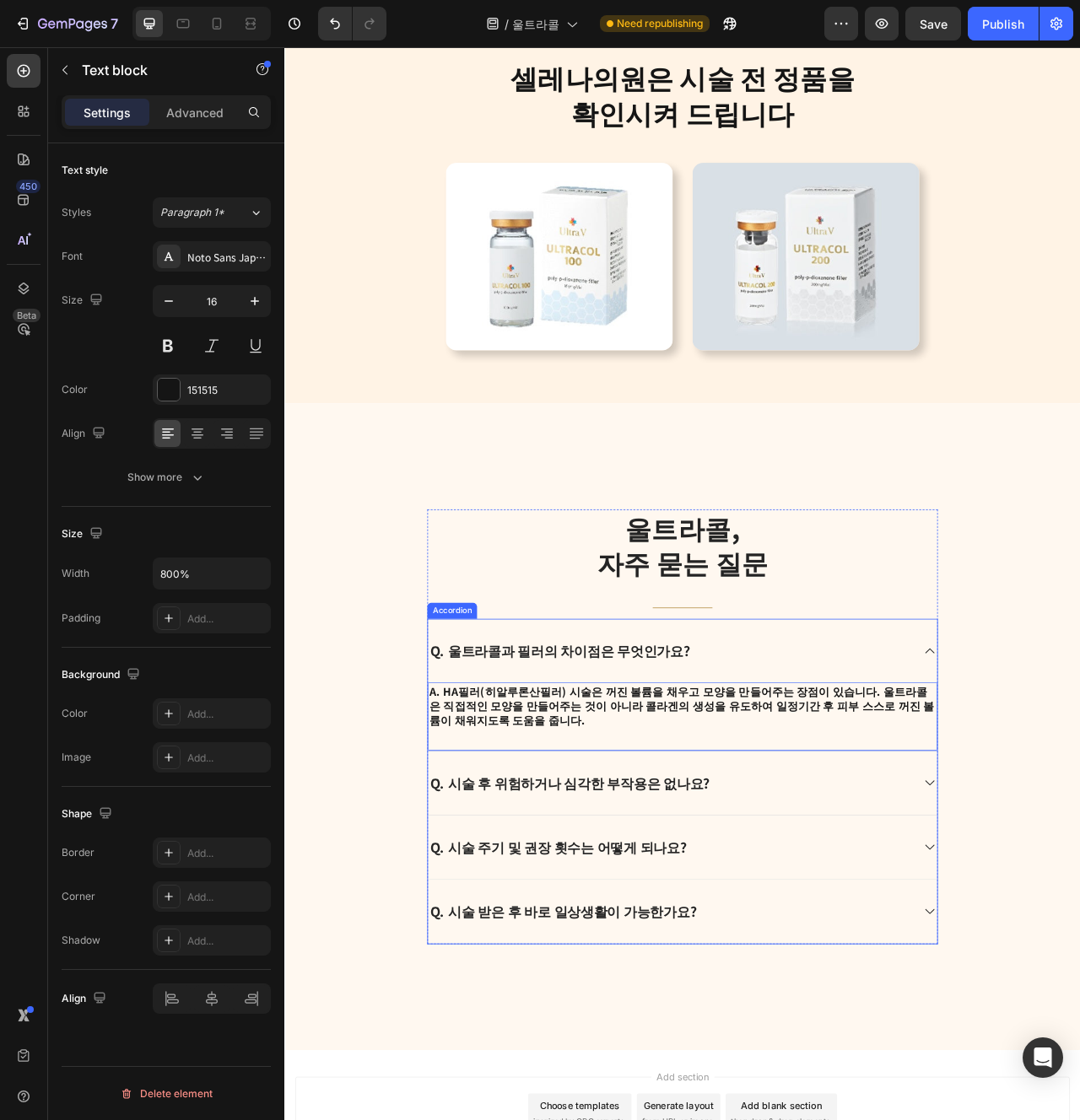
click at [999, 991] on div "Q. 시술 후 위험하거나 심각한 부작용은 없나요?" at bounding box center [775, 983] width 616 height 27
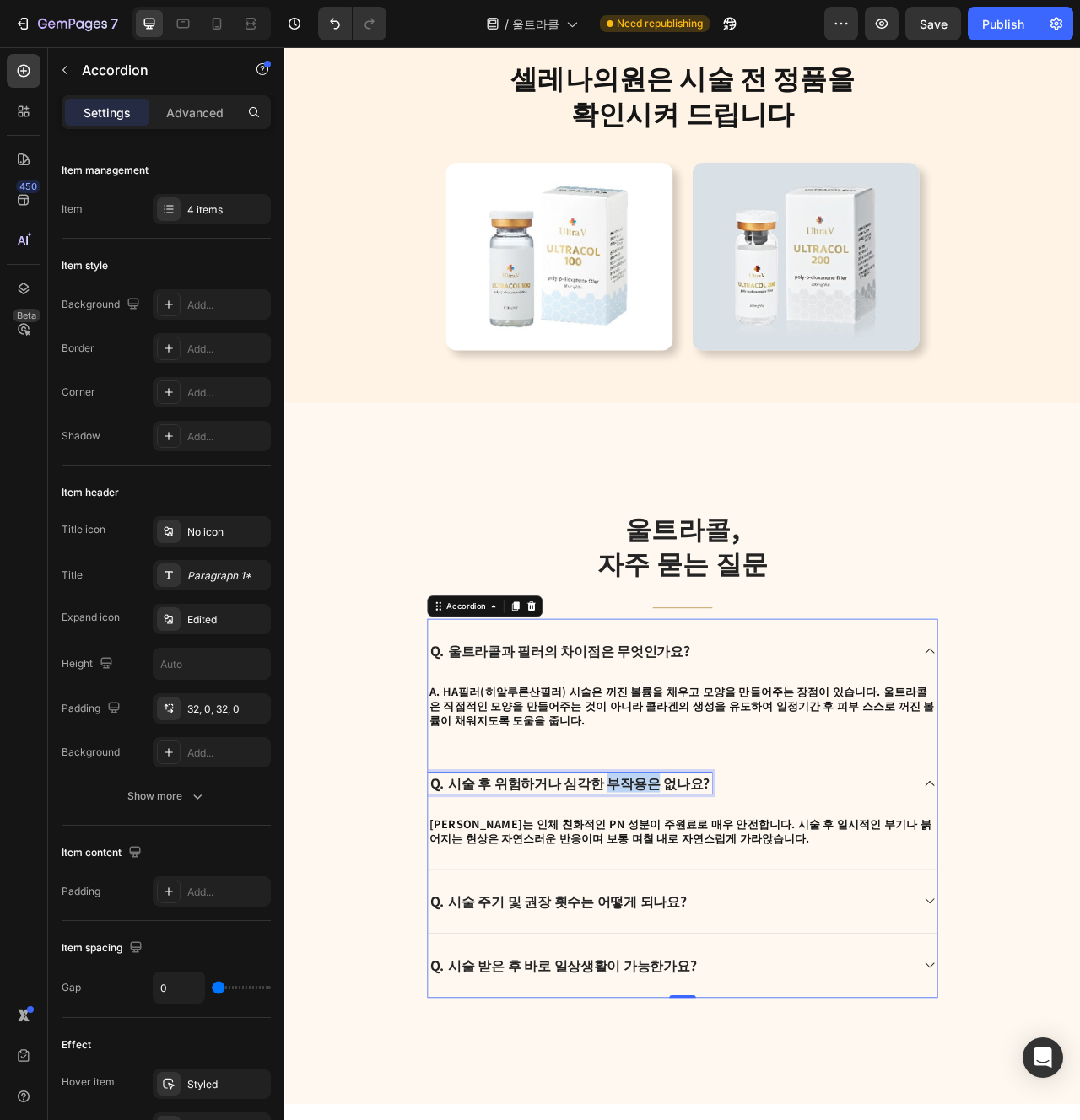
click at [688, 981] on strong "Q. 시술 후 위험하거나 심각한 부작용은 없나요?" at bounding box center [647, 983] width 356 height 24
click at [712, 1038] on strong "[PERSON_NAME]는 인체 친화적인 PN 성분이 주원료로 매우 안전합니다. 시술 후 일시적인 부기나 붉어지는 현상은 자연스러운 반응이며 …" at bounding box center [787, 1045] width 639 height 39
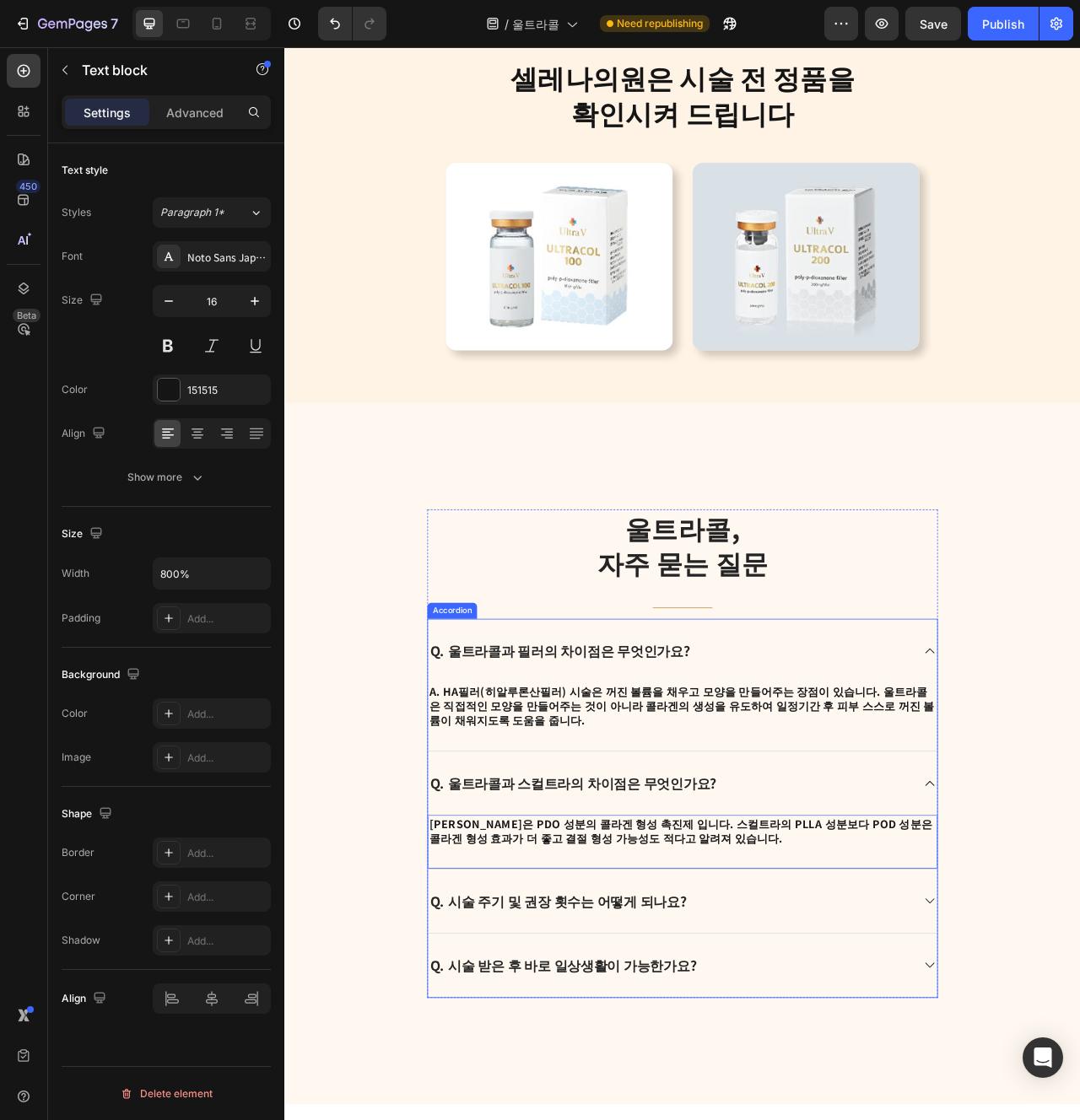
click at [637, 1120] on p "Q. 시술 주기 및 권장 횟수는 어떻게 되나요?" at bounding box center [632, 1134] width 327 height 22
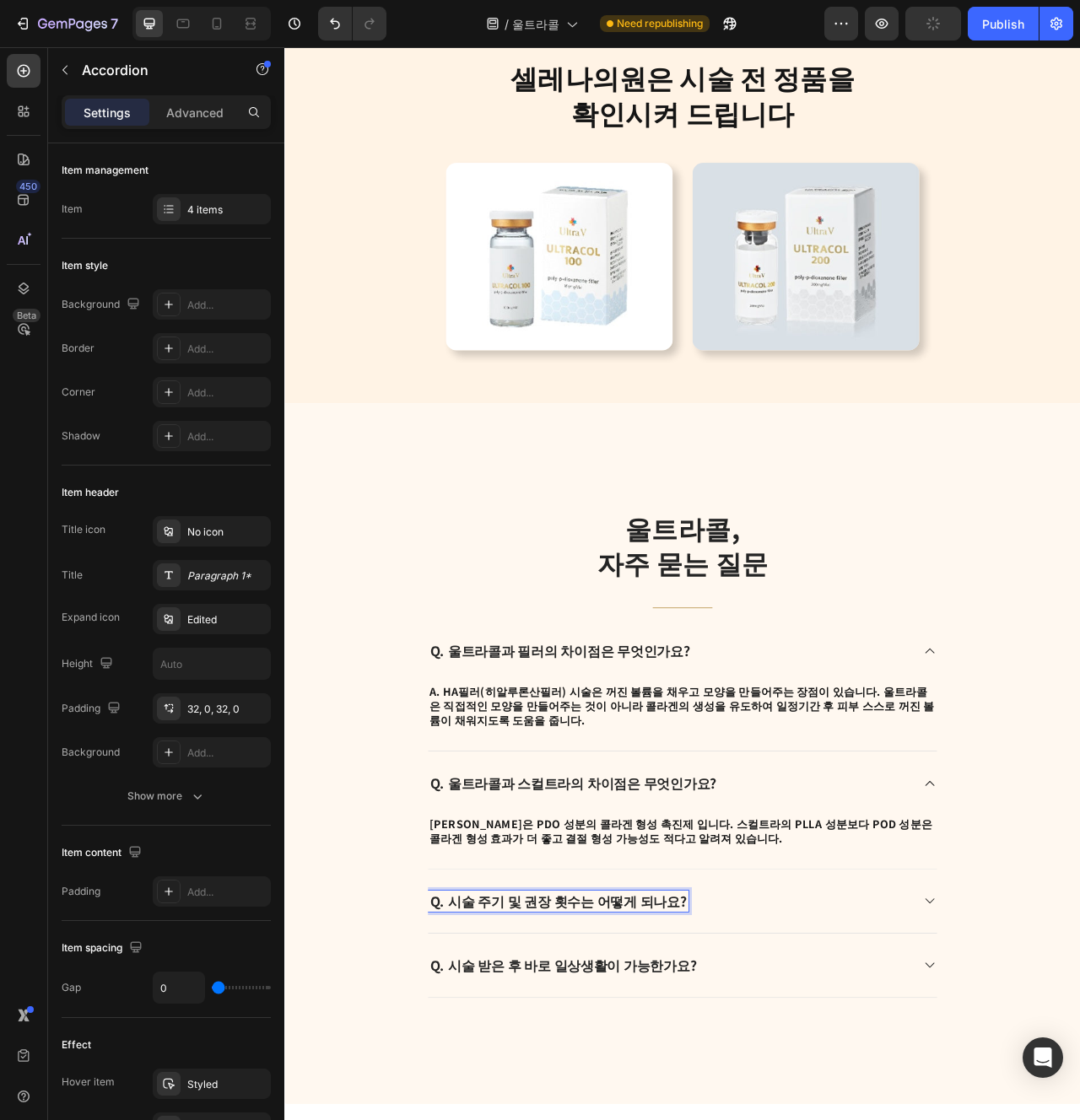
click at [637, 1120] on p "Q. 시술 주기 및 권장 횟수는 어떻게 되나요?" at bounding box center [632, 1134] width 327 height 22
click at [879, 1120] on div "Q. 울트라콜 부작용은 없나요?" at bounding box center [775, 1133] width 616 height 27
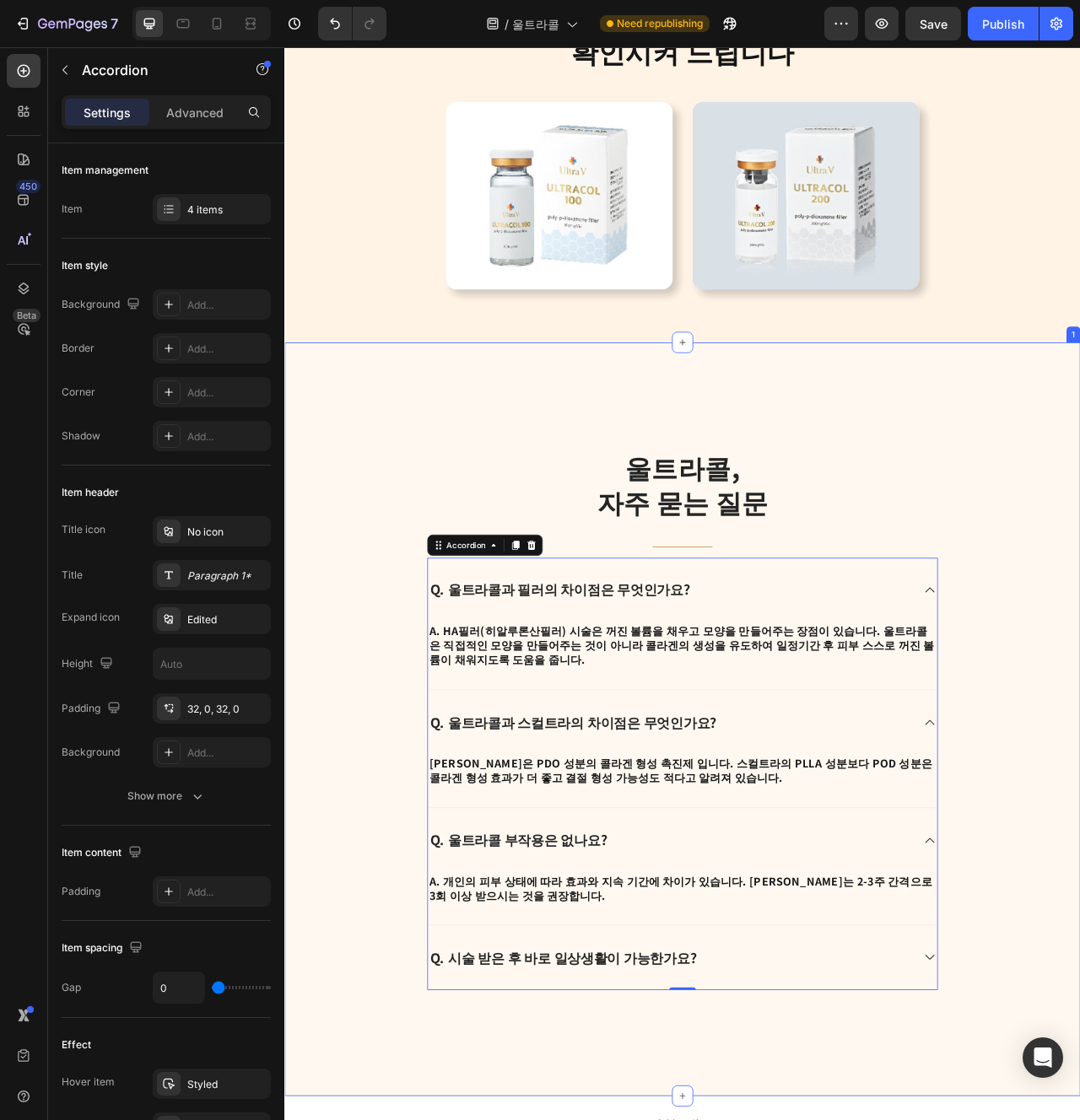
scroll to position [3977, 0]
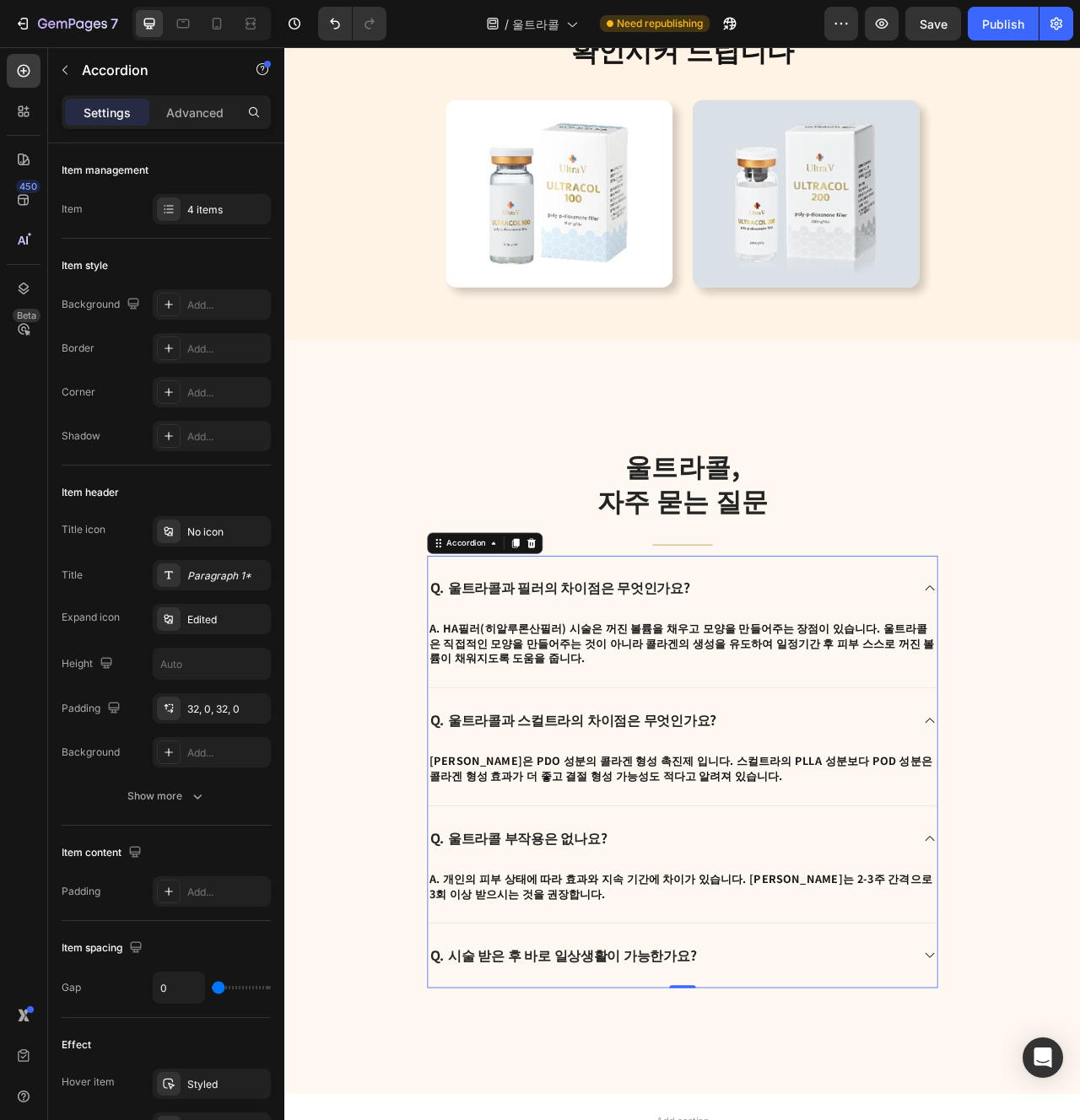
click at [757, 1104] on strong "A. 개인의 피부 상태에 따라 효과와 지속 기간에 차이가 있습니다. [PERSON_NAME]는 2-3주 간격으로 3회 이상 받으시는 것을 권장…" at bounding box center [787, 1114] width 639 height 39
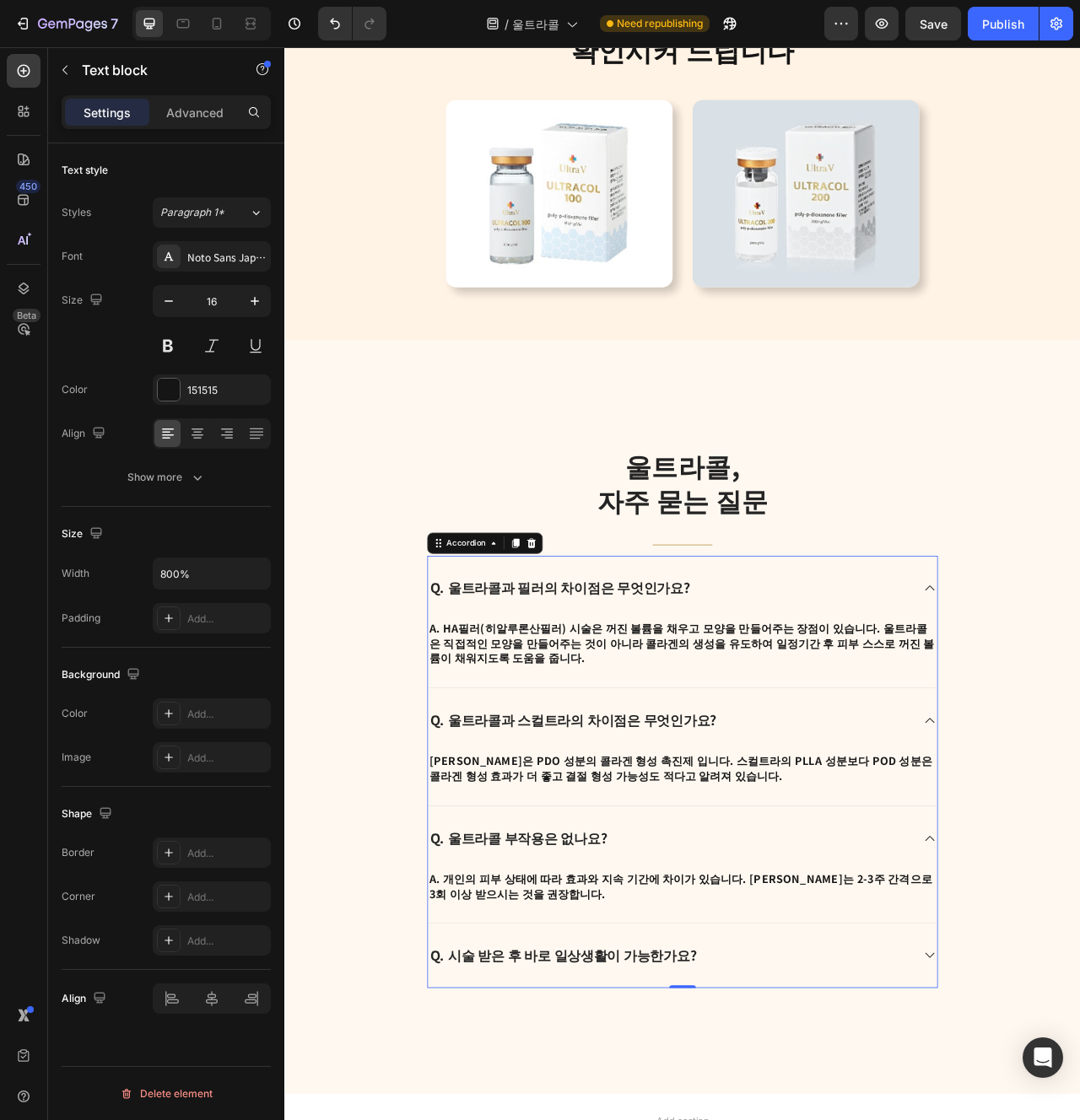
click at [757, 1104] on strong "A. 개인의 피부 상태에 따라 효과와 지속 기간에 차이가 있습니다. [PERSON_NAME]는 2-3주 간격으로 3회 이상 받으시는 것을 권장…" at bounding box center [787, 1114] width 639 height 39
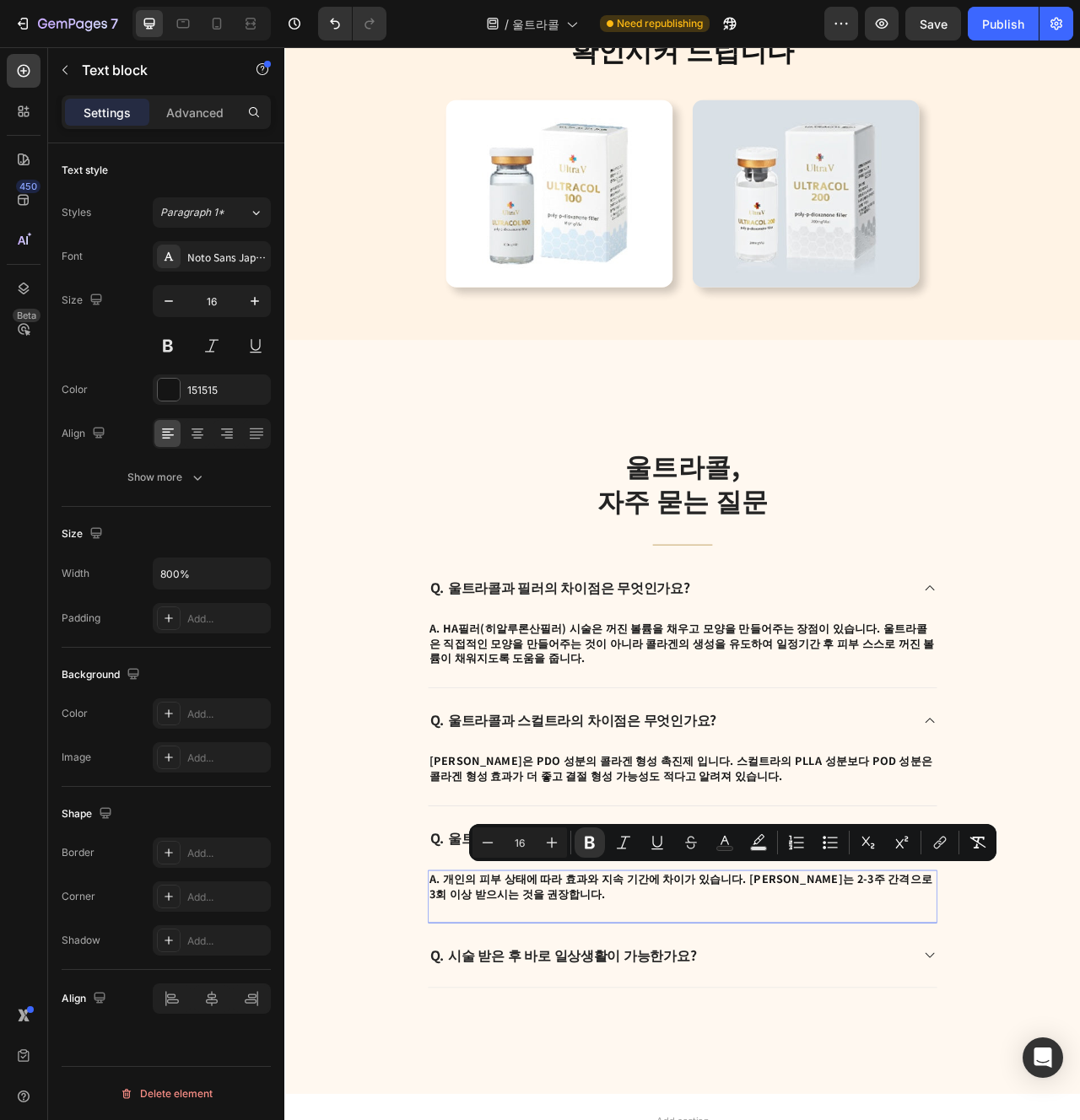
click at [559, 1120] on p "A. 개인의 피부 상태에 따라 효과와 지속 기간에 차이가 있습니다. [PERSON_NAME]는 2-3주 간격으로 3회 이상 받으시는 것을 권장…" at bounding box center [790, 1114] width 645 height 38
click at [532, 1120] on strong "A. 개인의 피부 상태에 따라 효과와 지속 기간에 차이가 있습니다. [PERSON_NAME]는 2-3주 간격으로 3회 이상 받으시는 것을 권장…" at bounding box center [787, 1114] width 639 height 39
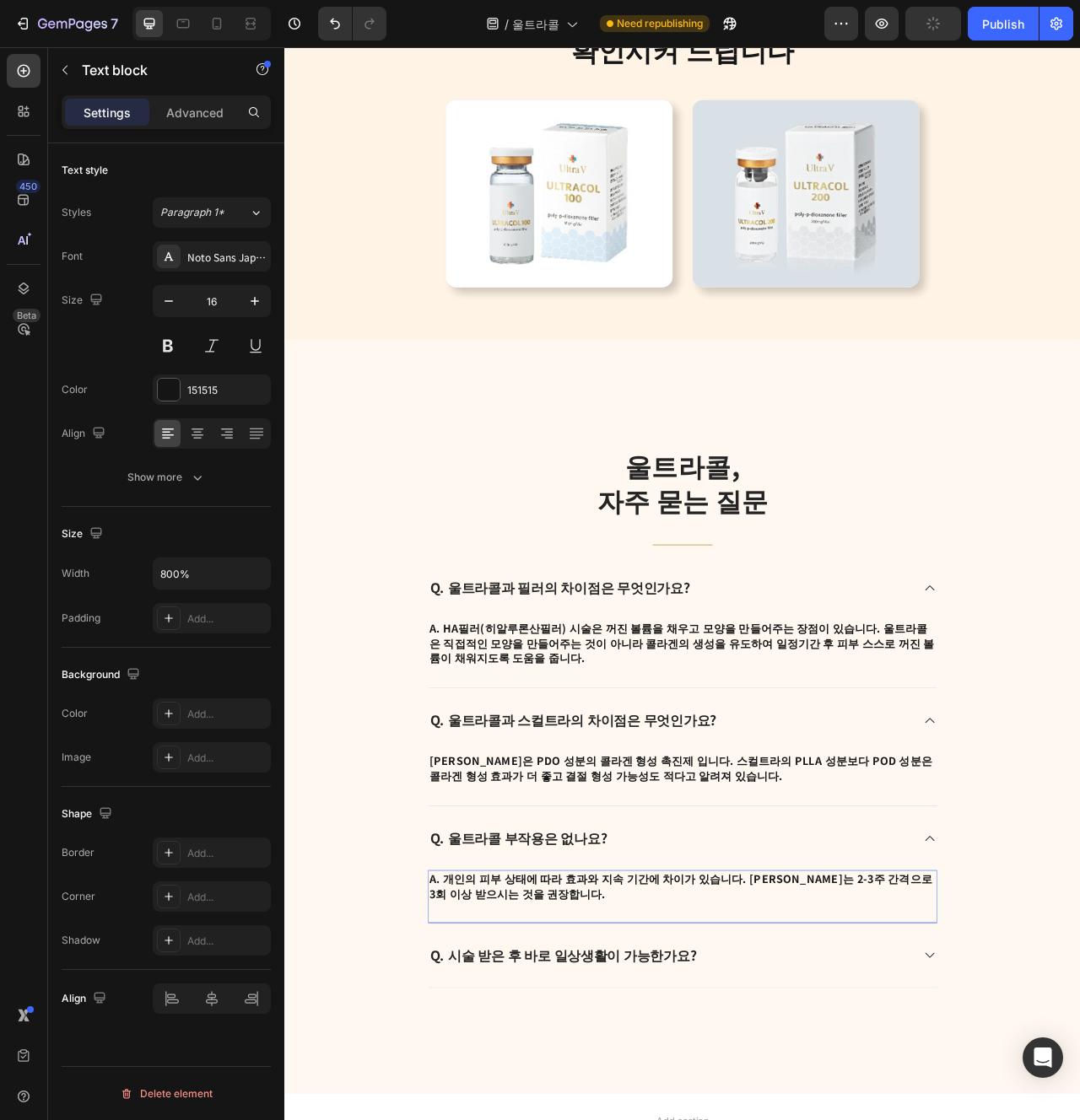
click at [521, 1104] on strong "A. 개인의 피부 상태에 따라 효과와 지속 기간에 차이가 있습니다. [PERSON_NAME]는 2-3주 간격으로 3회 이상 받으시는 것을 권장…" at bounding box center [787, 1114] width 639 height 39
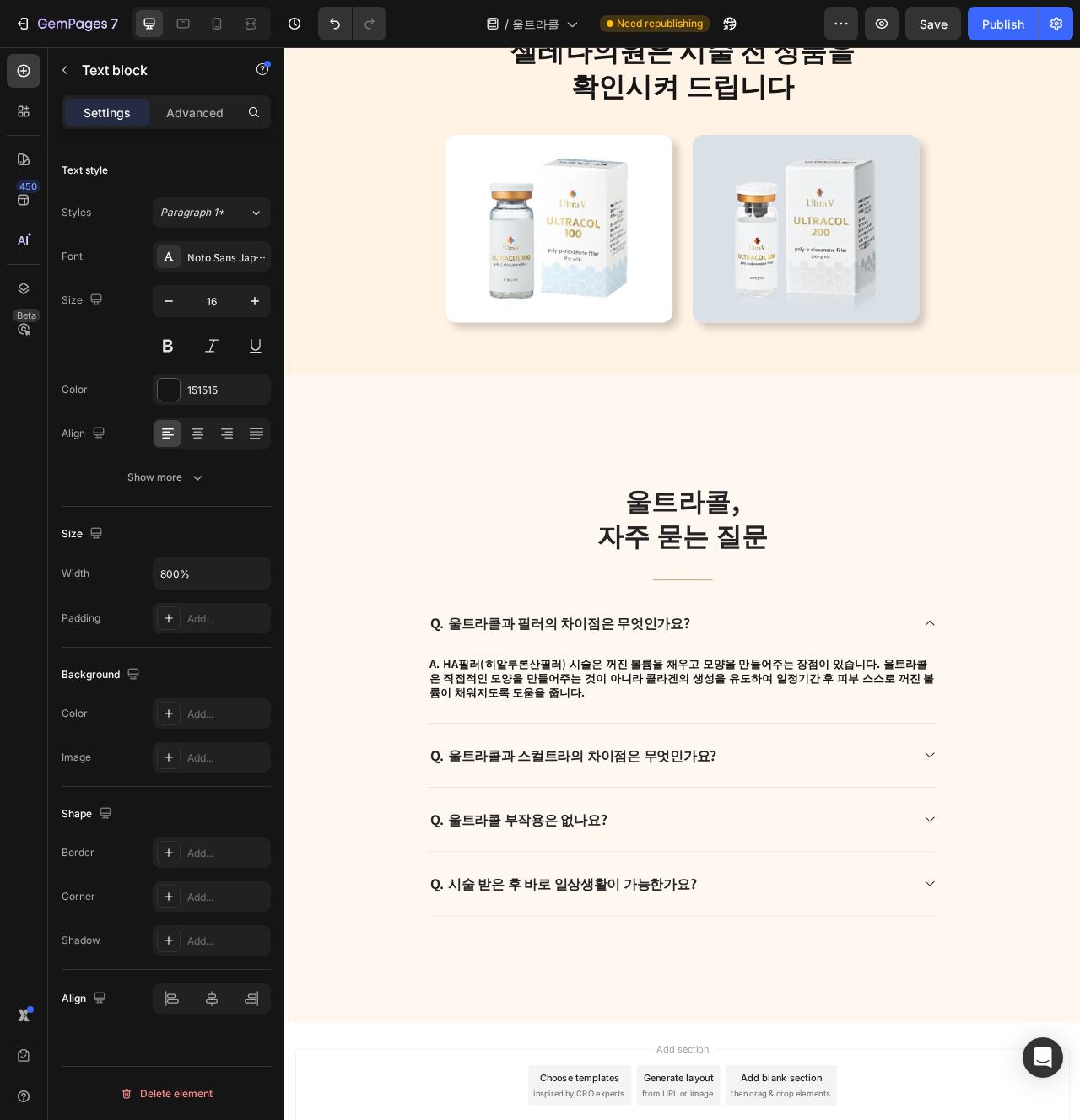
scroll to position [4050, 0]
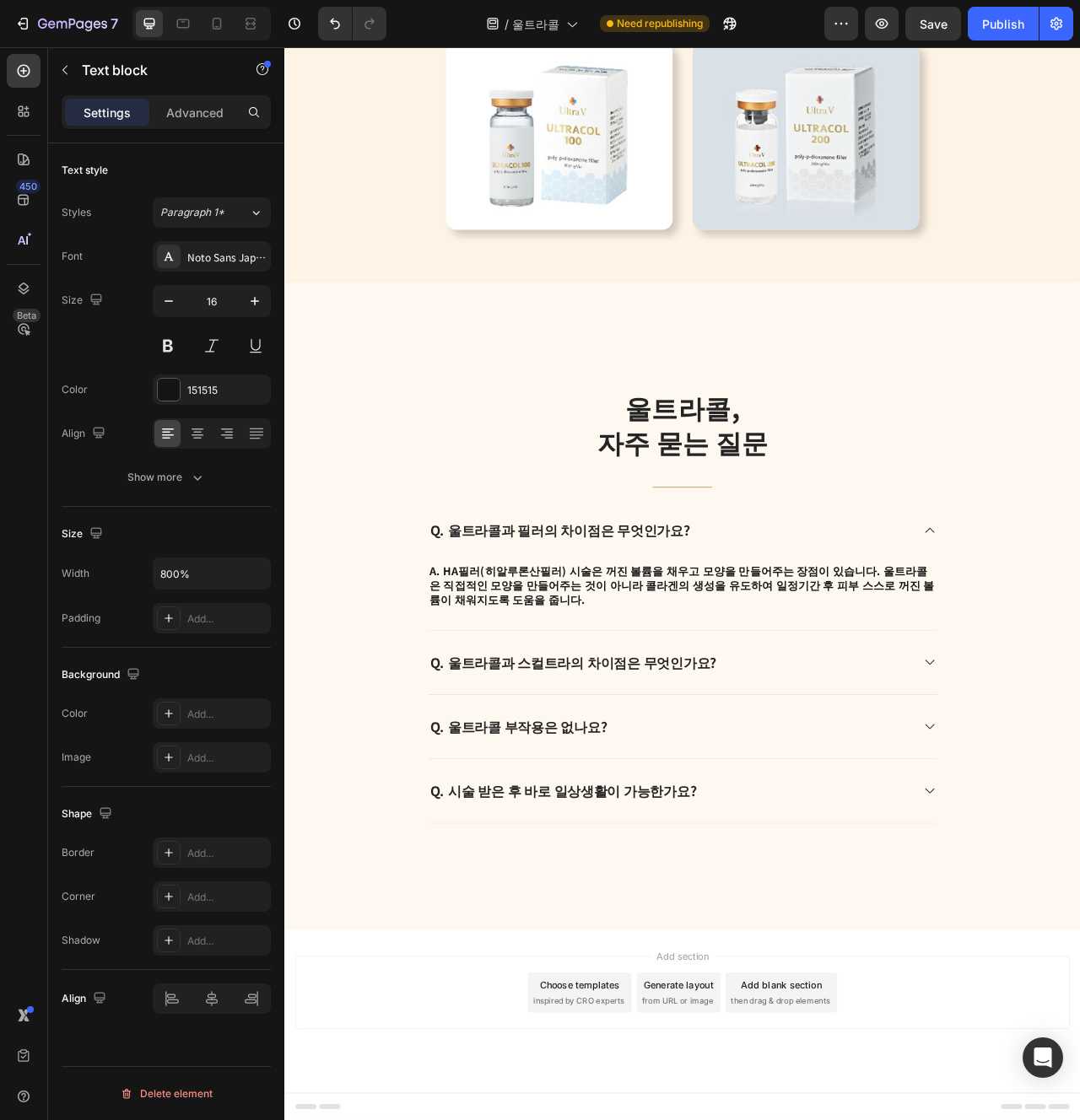
click at [869, 728] on p "A. HA필러(히알루론산필러) 시술은 꺼진 볼륨을 채우고 모양을 만들어주는 장점이 있습니다. 울트라콜은 직접적인 모양을 만들어주는 것이 아니라…" at bounding box center [790, 731] width 645 height 57
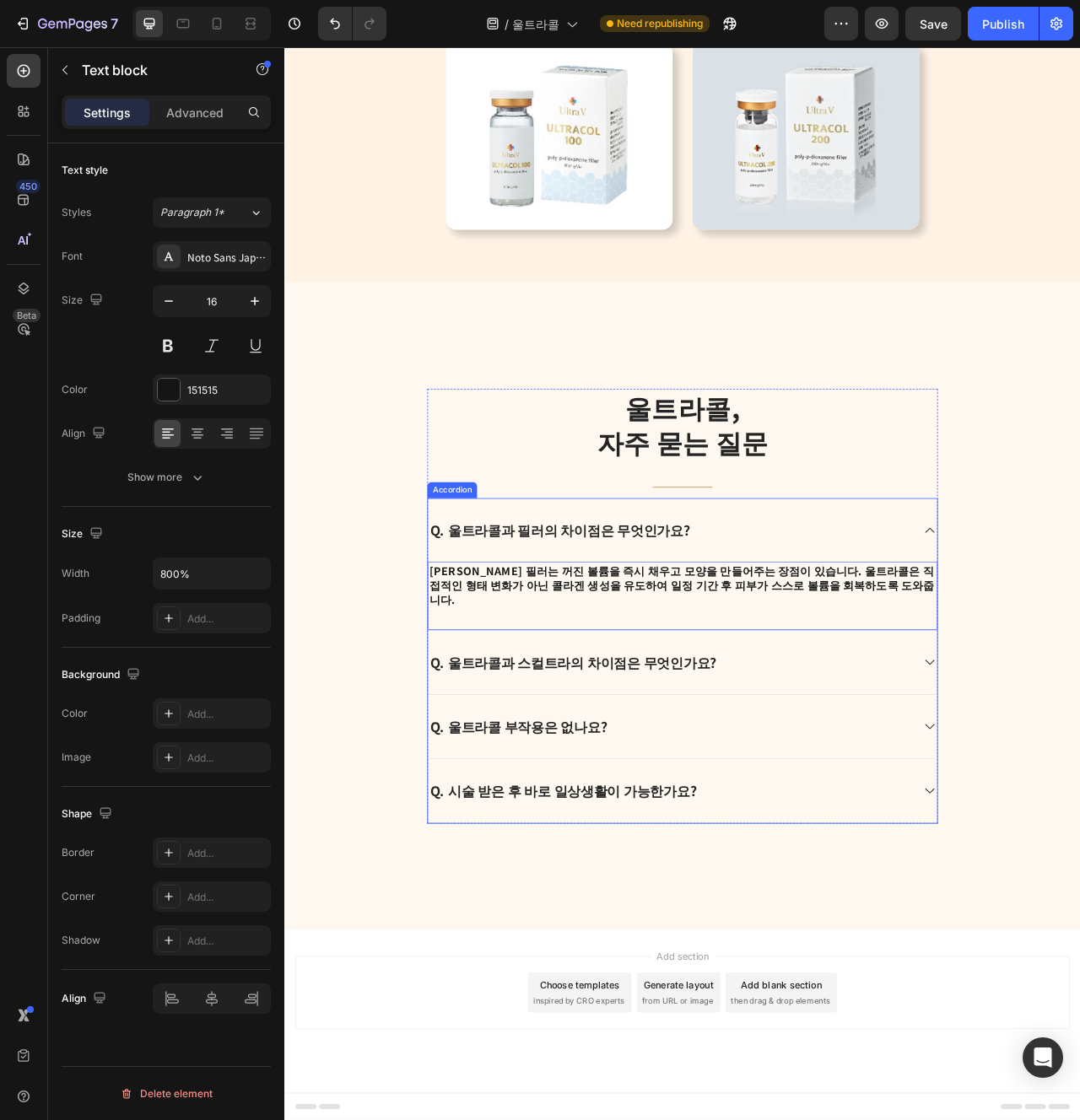
scroll to position [4032, 0]
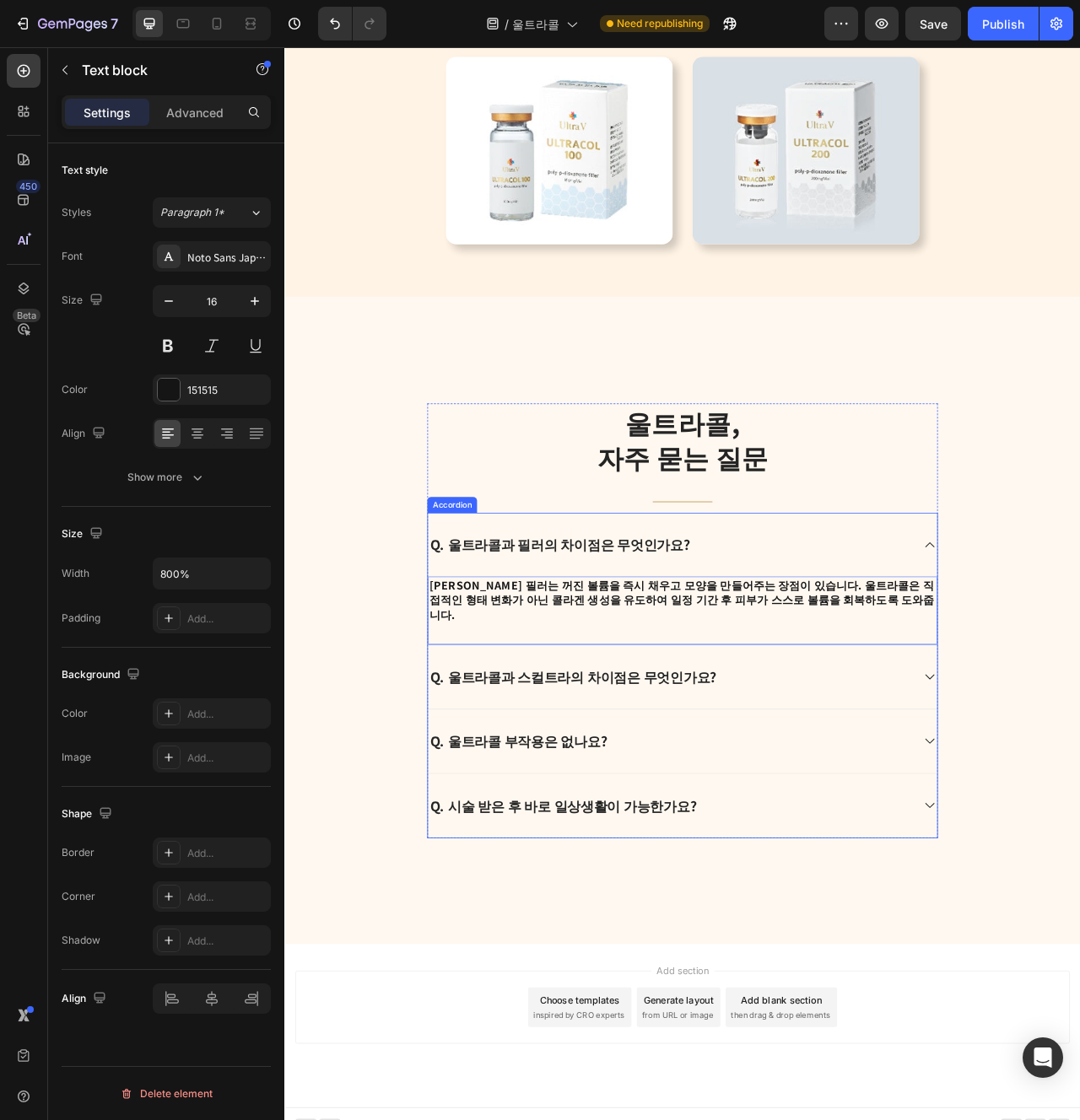
click at [808, 838] on div "Q. 울트라콜과 스컬트라의 차이점은 무엇인가요?" at bounding box center [775, 848] width 616 height 27
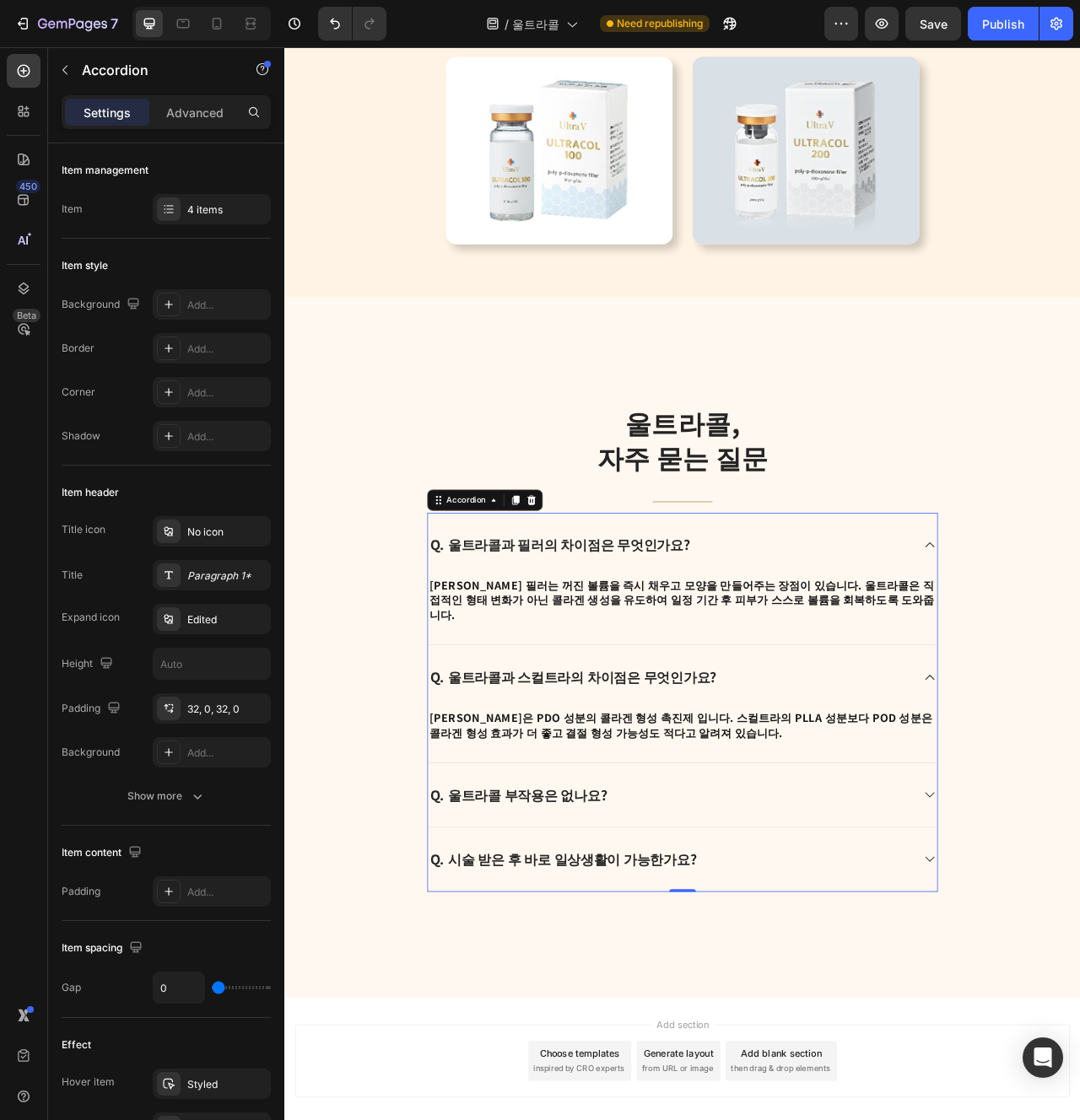
click at [694, 836] on strong "Q. 울트라콜과 스컬트라의 차이점은 무엇인가요?" at bounding box center [651, 848] width 365 height 24
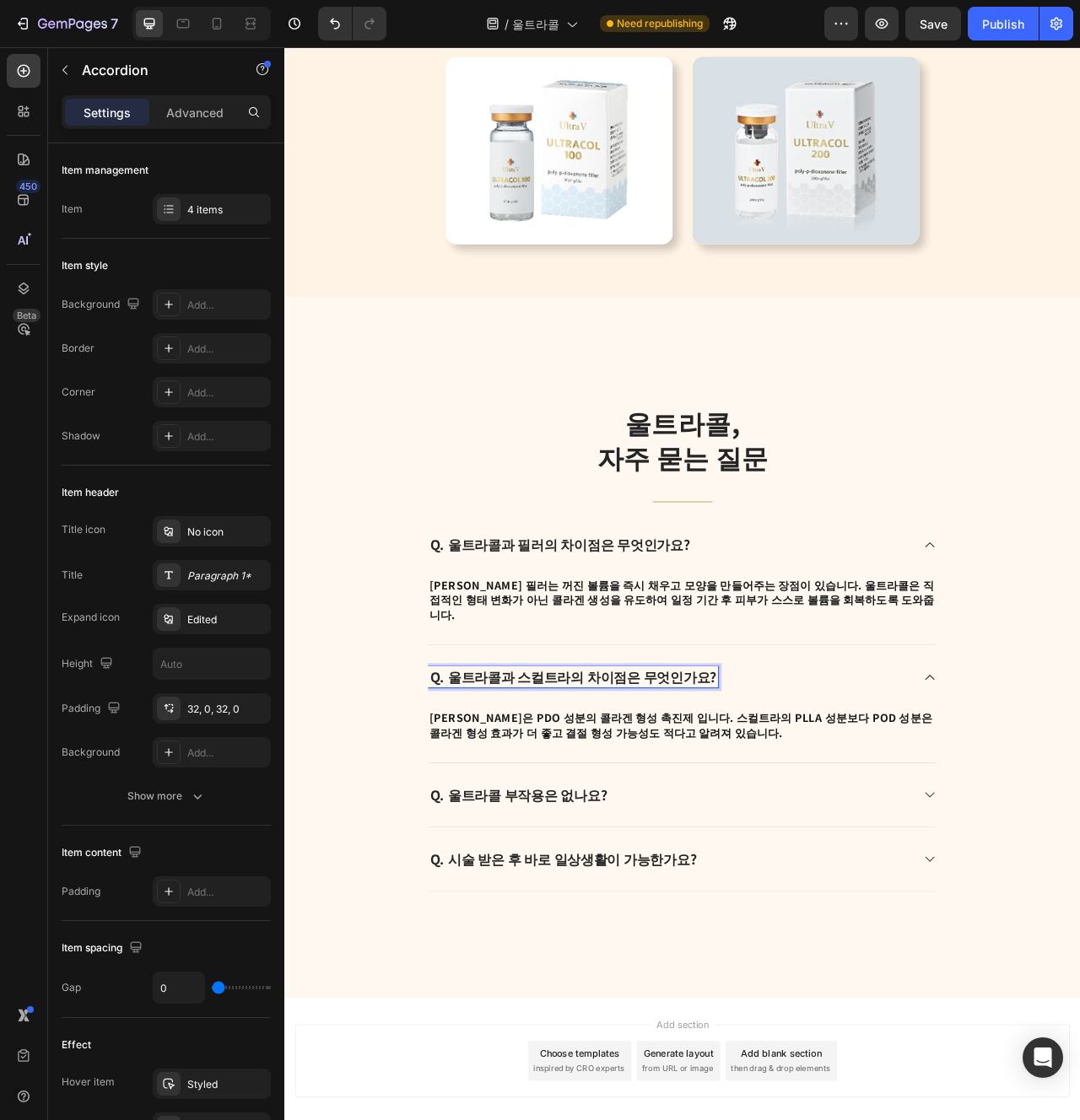
click at [931, 835] on div "Q. 울트라콜과 스컬트라의 차이점은 무엇인가요?" at bounding box center [775, 848] width 616 height 27
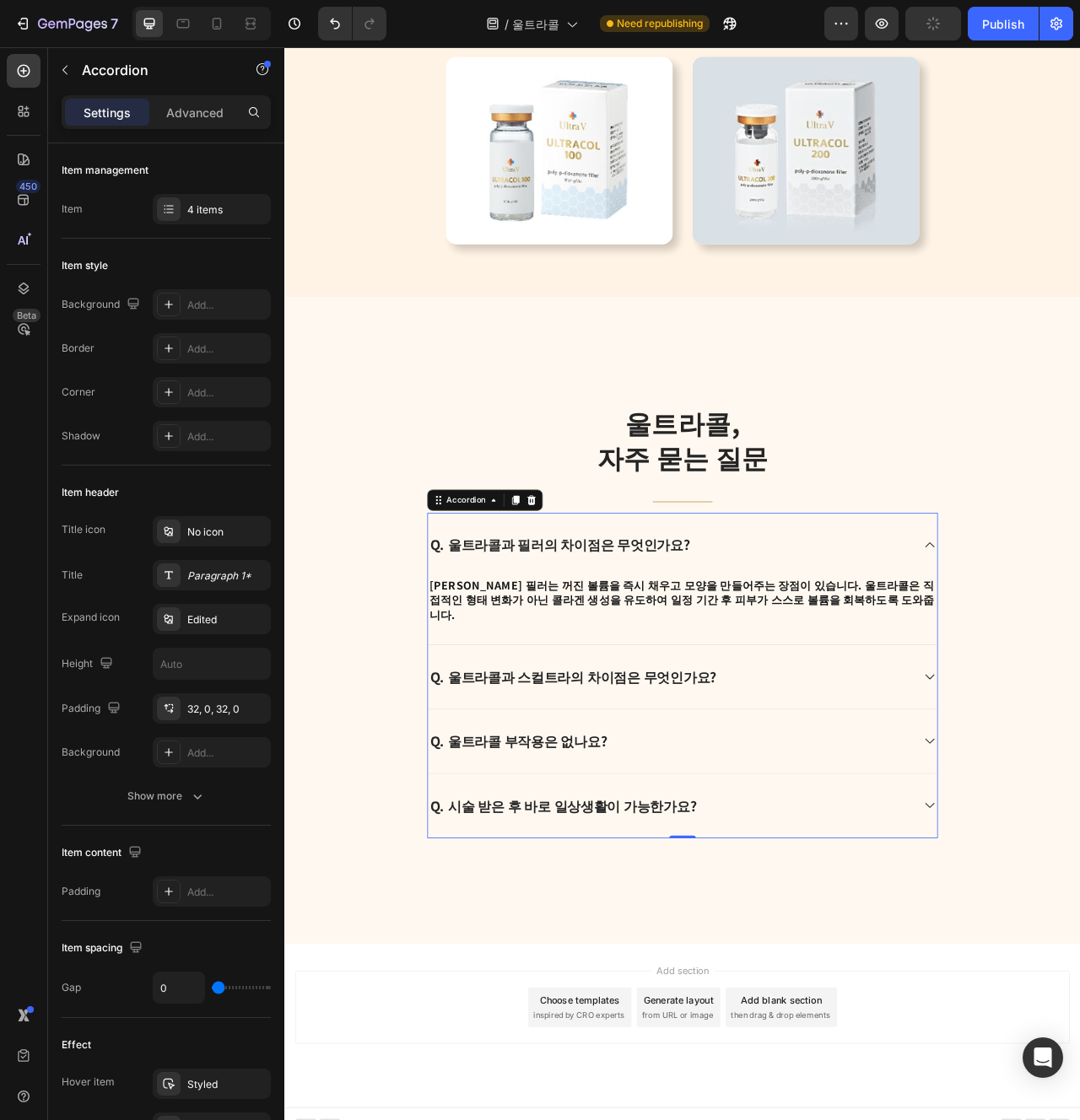
click at [929, 841] on div "Q. 울트라콜과 스컬트라의 차이점은 무엇인가요?" at bounding box center [775, 848] width 616 height 27
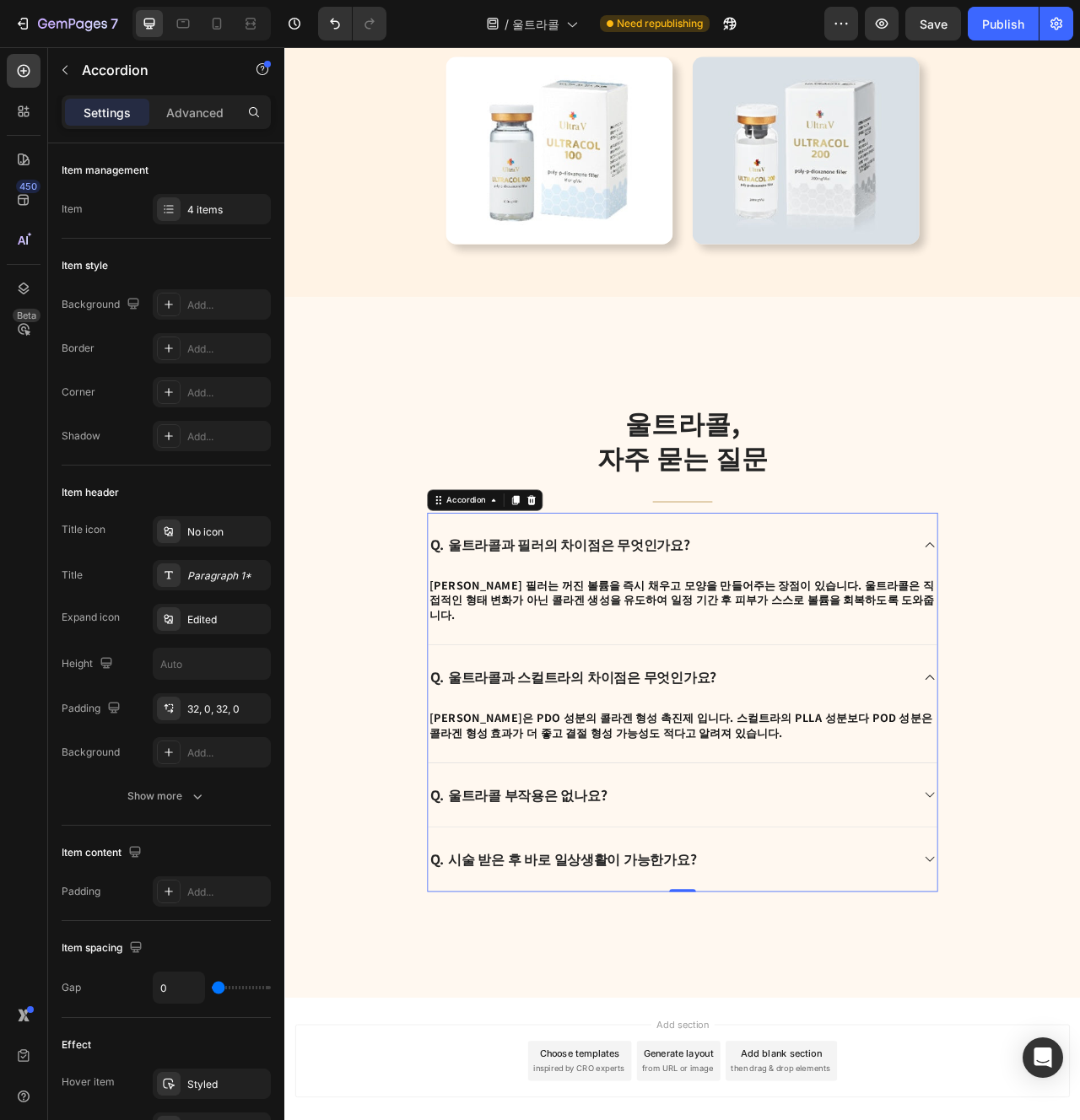
click at [740, 890] on strong "[PERSON_NAME]은 PDO 성분의 콜라겐 형성 촉진제 입니다. 스컬트라의 PLLA 성분보다 POD 성분은 콜라겐 형성 효과가 더 좋고 …" at bounding box center [787, 910] width 639 height 39
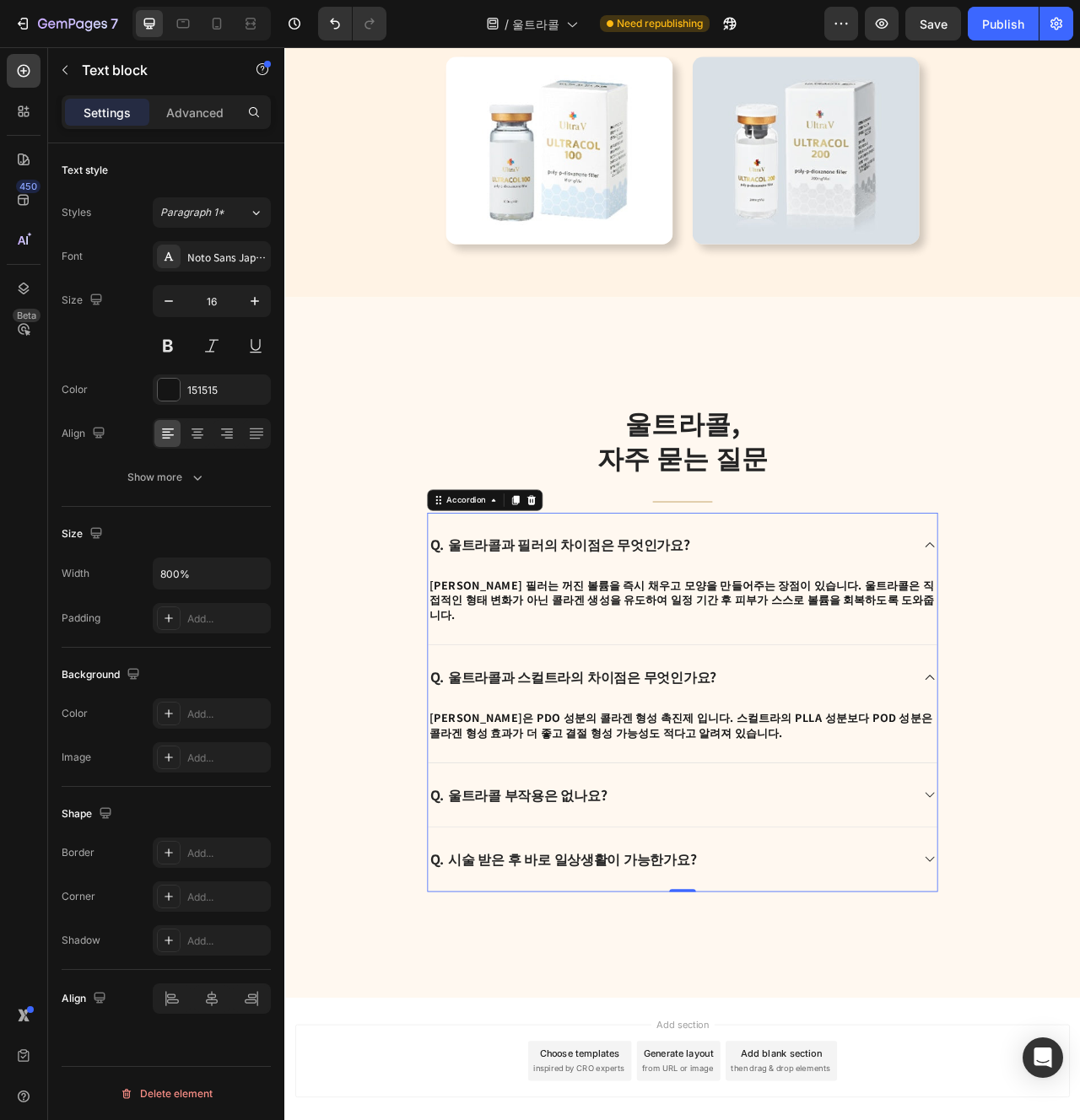
click at [740, 890] on strong "[PERSON_NAME]은 PDO 성분의 콜라겐 형성 촉진제 입니다. 스컬트라의 PLLA 성분보다 POD 성분은 콜라겐 형성 효과가 더 좋고 …" at bounding box center [787, 910] width 639 height 39
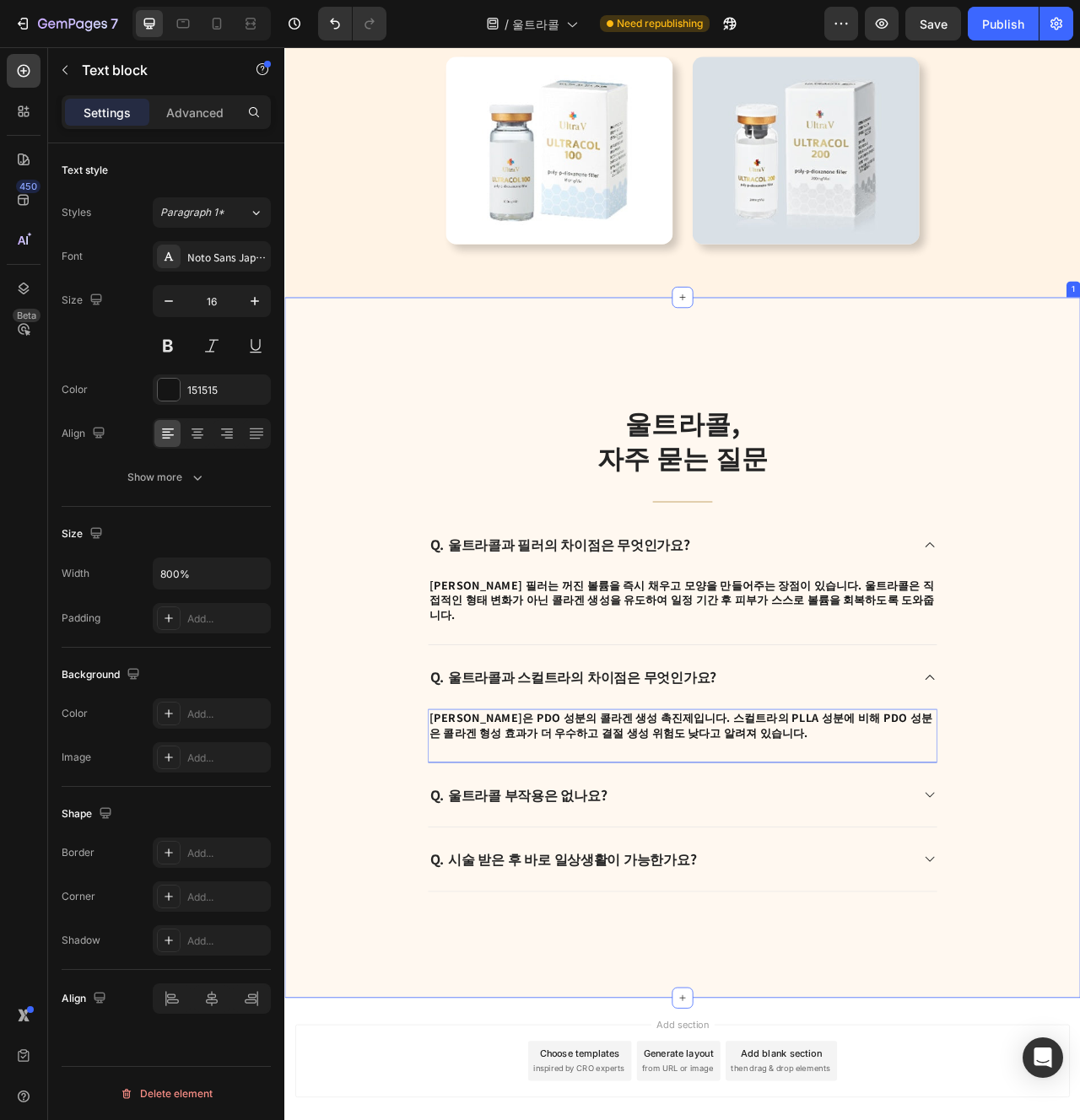
click at [1079, 976] on div "울트라콜, 자주 묻는 질문 Heading Title Line Q. 울트라콜과 필러의 차이점은 무엇인가요? A. 히알루론산 필러는 꺼진 볼륨을 …" at bounding box center [790, 811] width 987 height 621
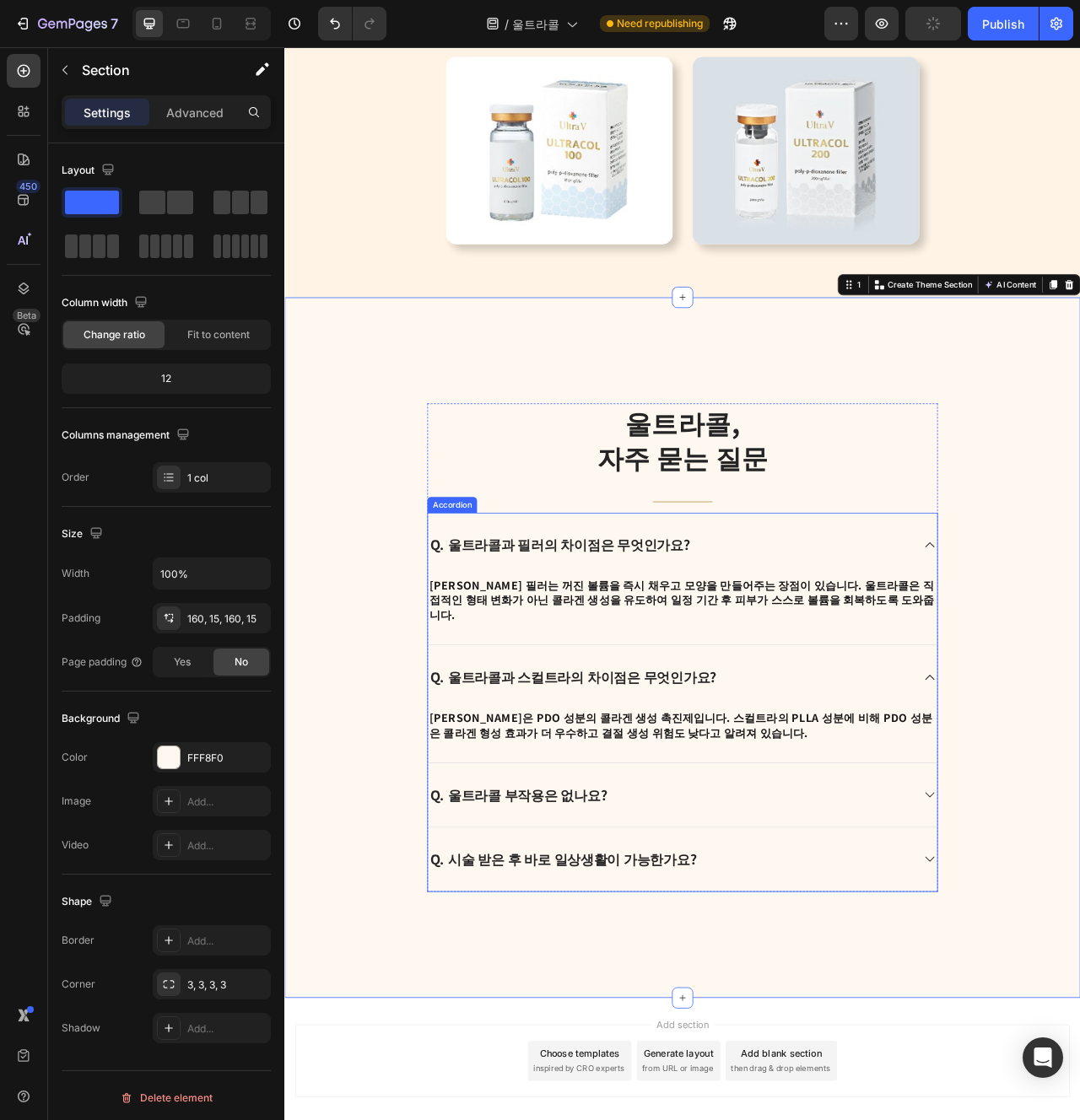
click at [725, 985] on div "Q. 울트라콜 부작용은 없나요?" at bounding box center [775, 998] width 616 height 27
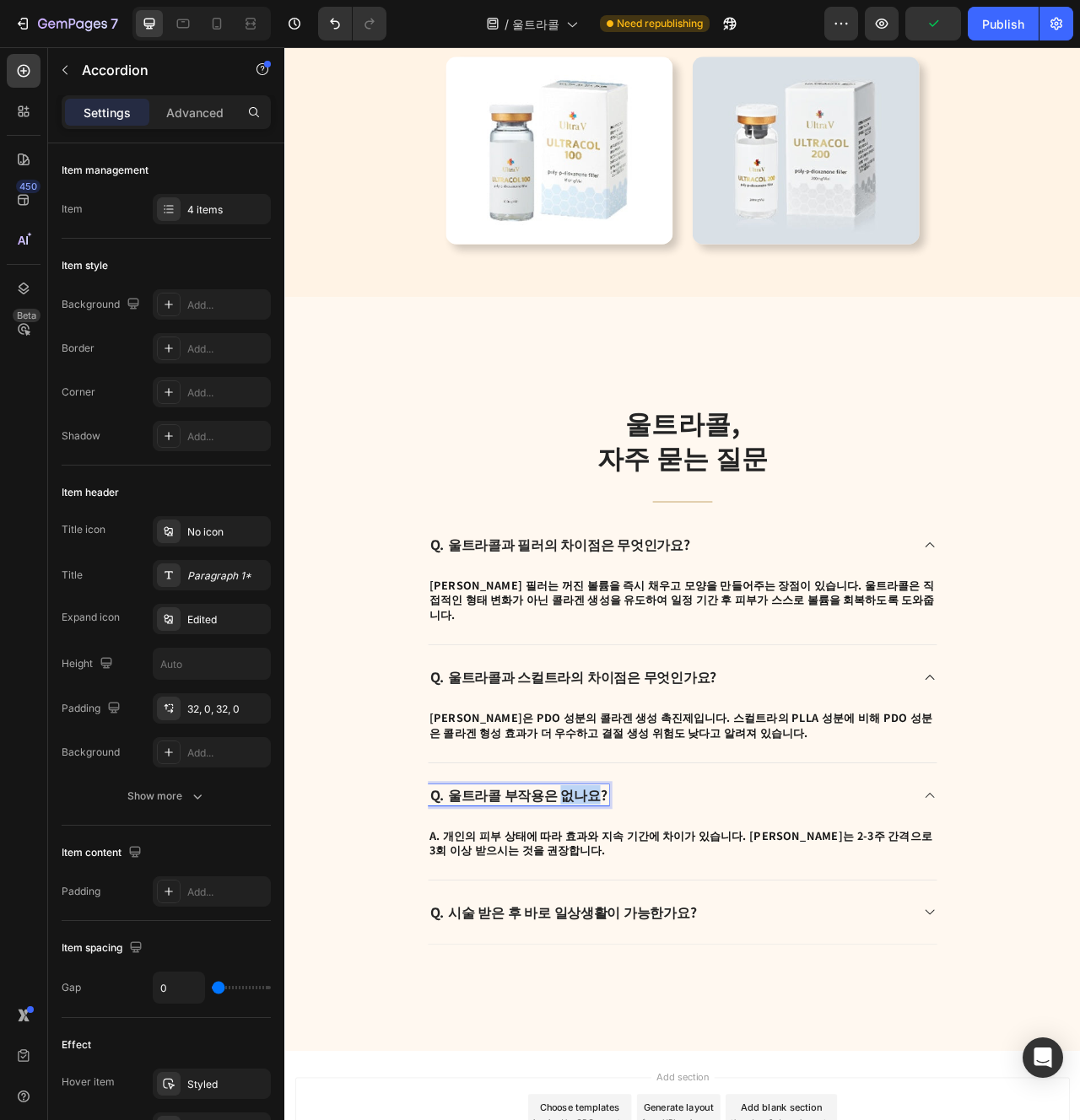
click at [639, 988] on p "Q. 울트라콜 부작용은 없나요?" at bounding box center [581, 999] width 225 height 22
click at [591, 1042] on p "A. 개인의 피부 상태에 따라 효과와 지속 기간에 차이가 있습니다. [PERSON_NAME]는 2-3주 간격으로 3회 이상 받으시는 것을 권장…" at bounding box center [790, 1060] width 645 height 38
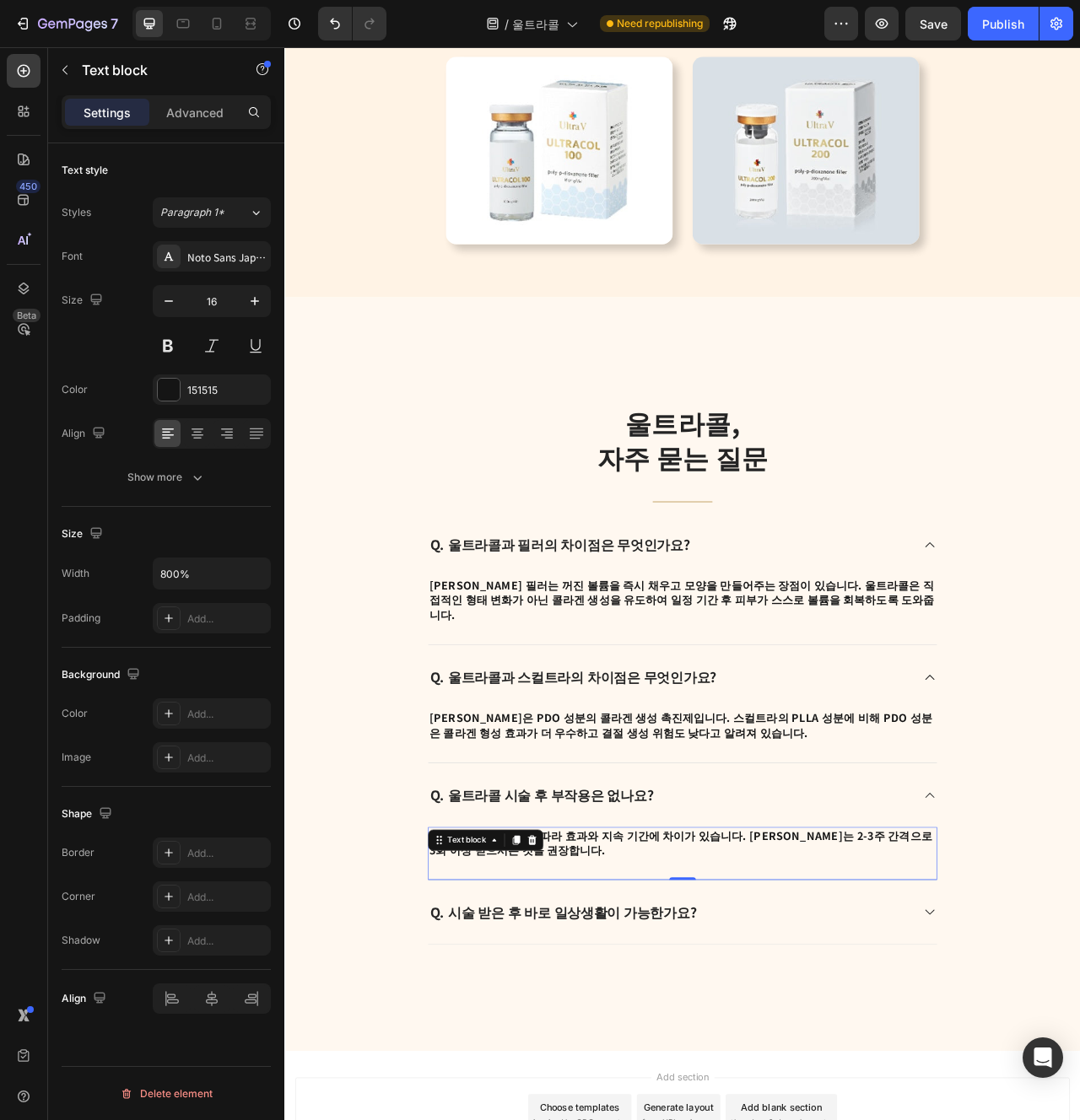
click at [591, 1042] on p "A. 개인의 피부 상태에 따라 효과와 지속 기간에 차이가 있습니다. [PERSON_NAME]는 2-3주 간격으로 3회 이상 받으시는 것을 권장…" at bounding box center [790, 1060] width 645 height 38
click at [748, 1040] on strong "A. 30년간 봉합사로 사용되어 안전성이 검증된 PDO 성분으로, 콜라겐 생성 후 4-6개월 내에 자연 분해되어 매우 안전한 시술입니다." at bounding box center [783, 1060] width 631 height 39
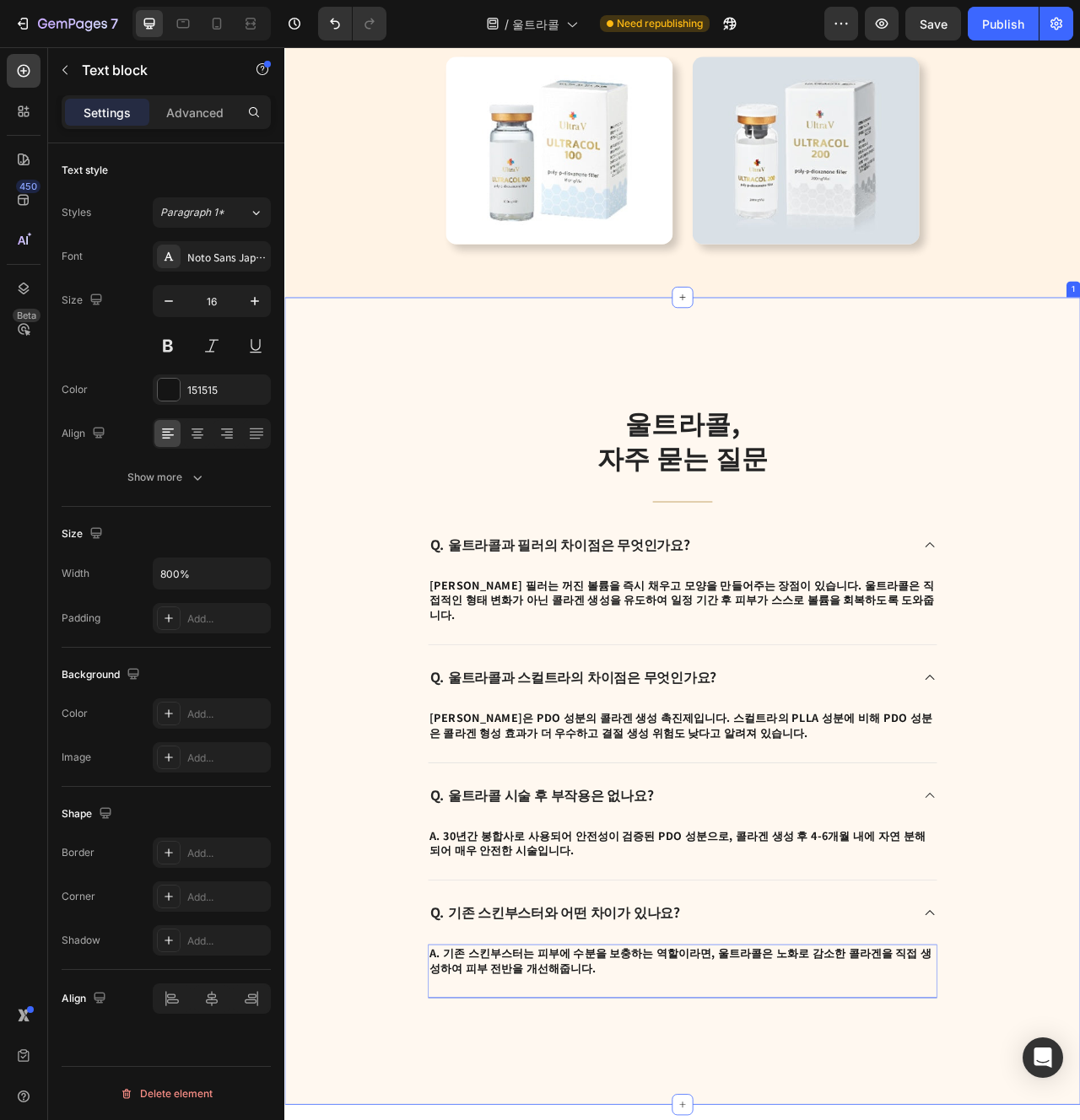
click at [982, 1120] on div "울트라콜, 자주 묻는 질문 Heading Title Line Q. 울트라콜과 필러의 차이점은 무엇인가요? A. 히알루론산 필러는 꺼진 볼륨을 …" at bounding box center [791, 880] width 1012 height 1029
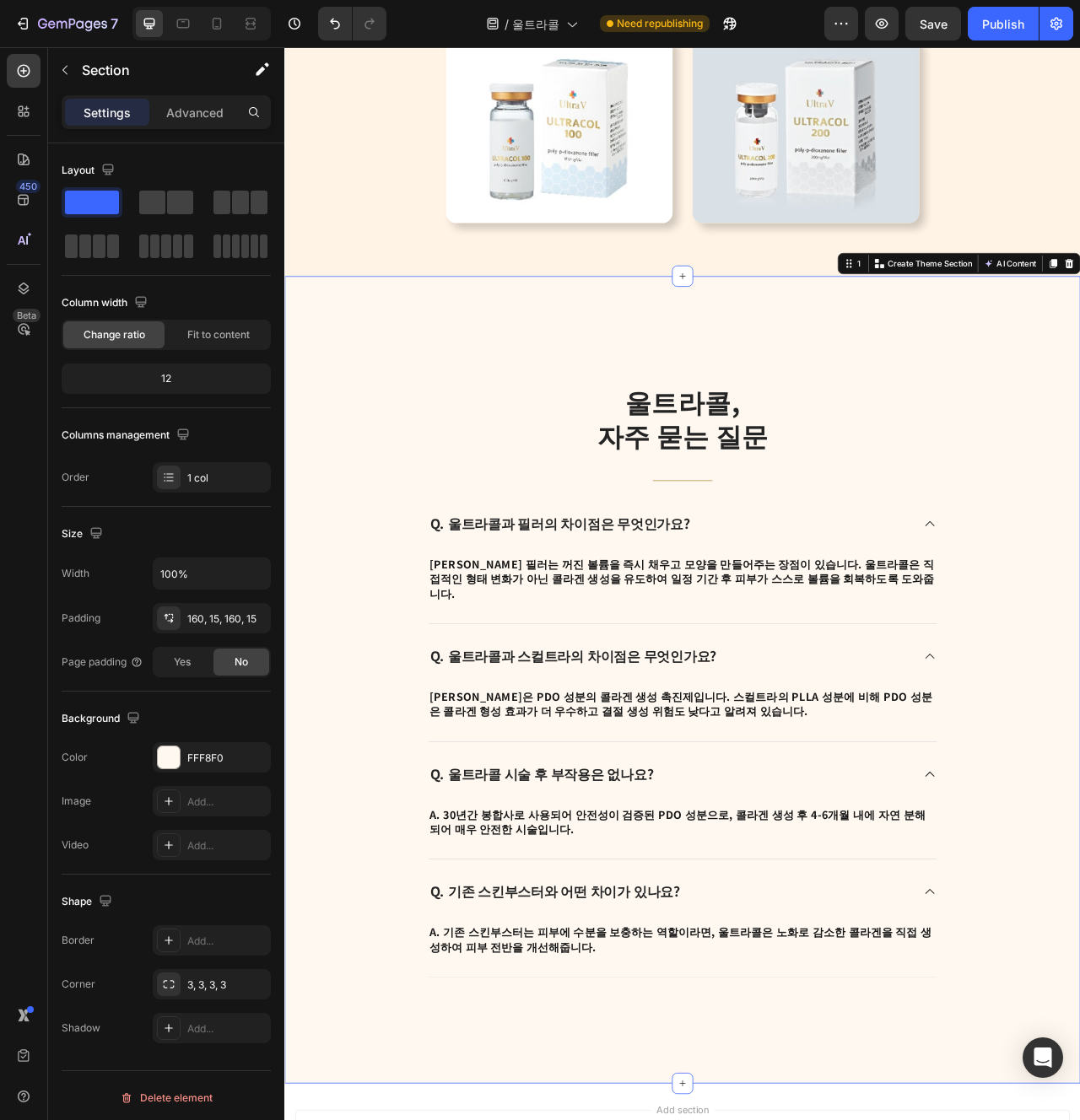
scroll to position [4083, 0]
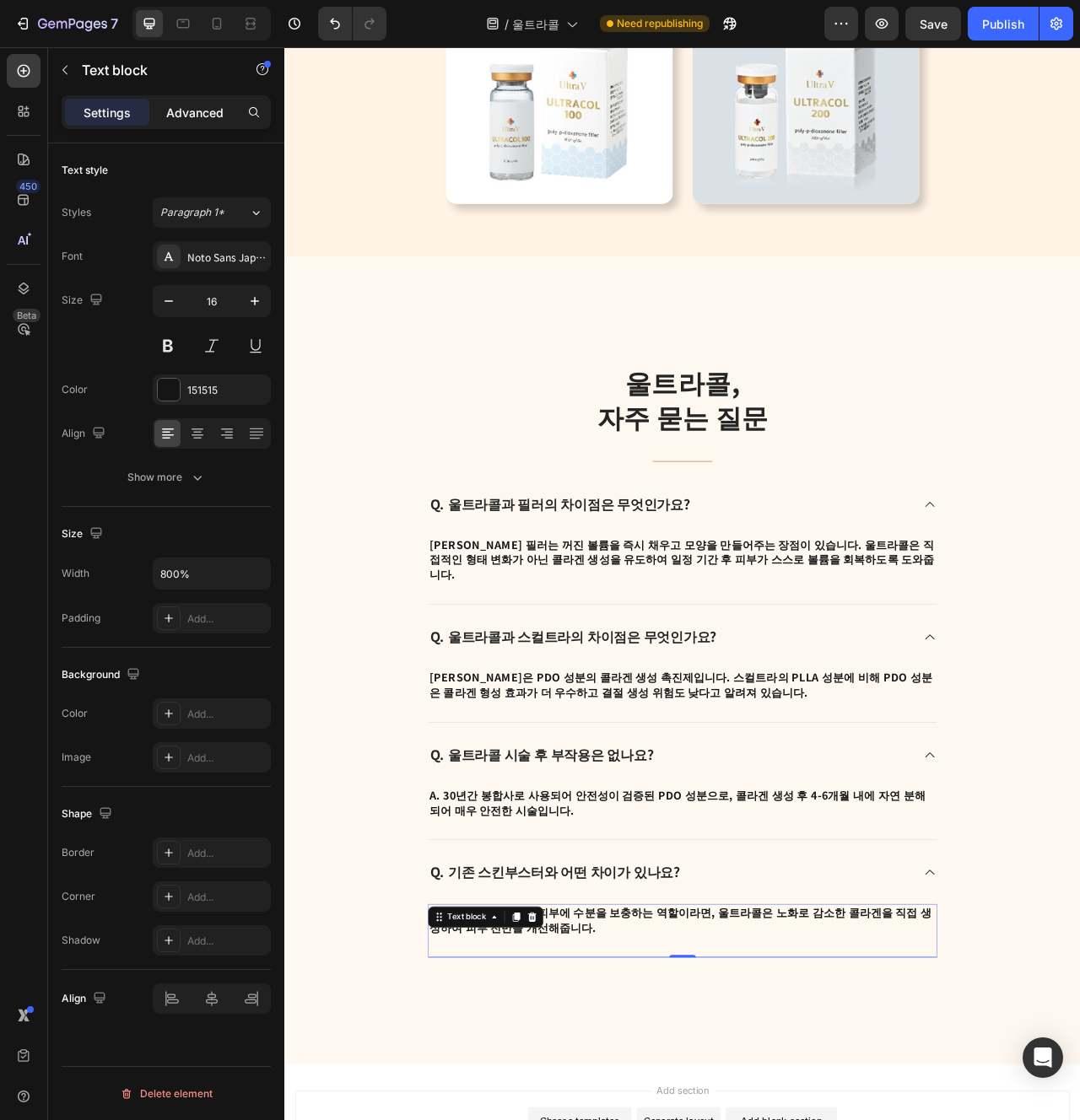
click at [209, 118] on p "Advanced" at bounding box center [195, 113] width 58 height 18
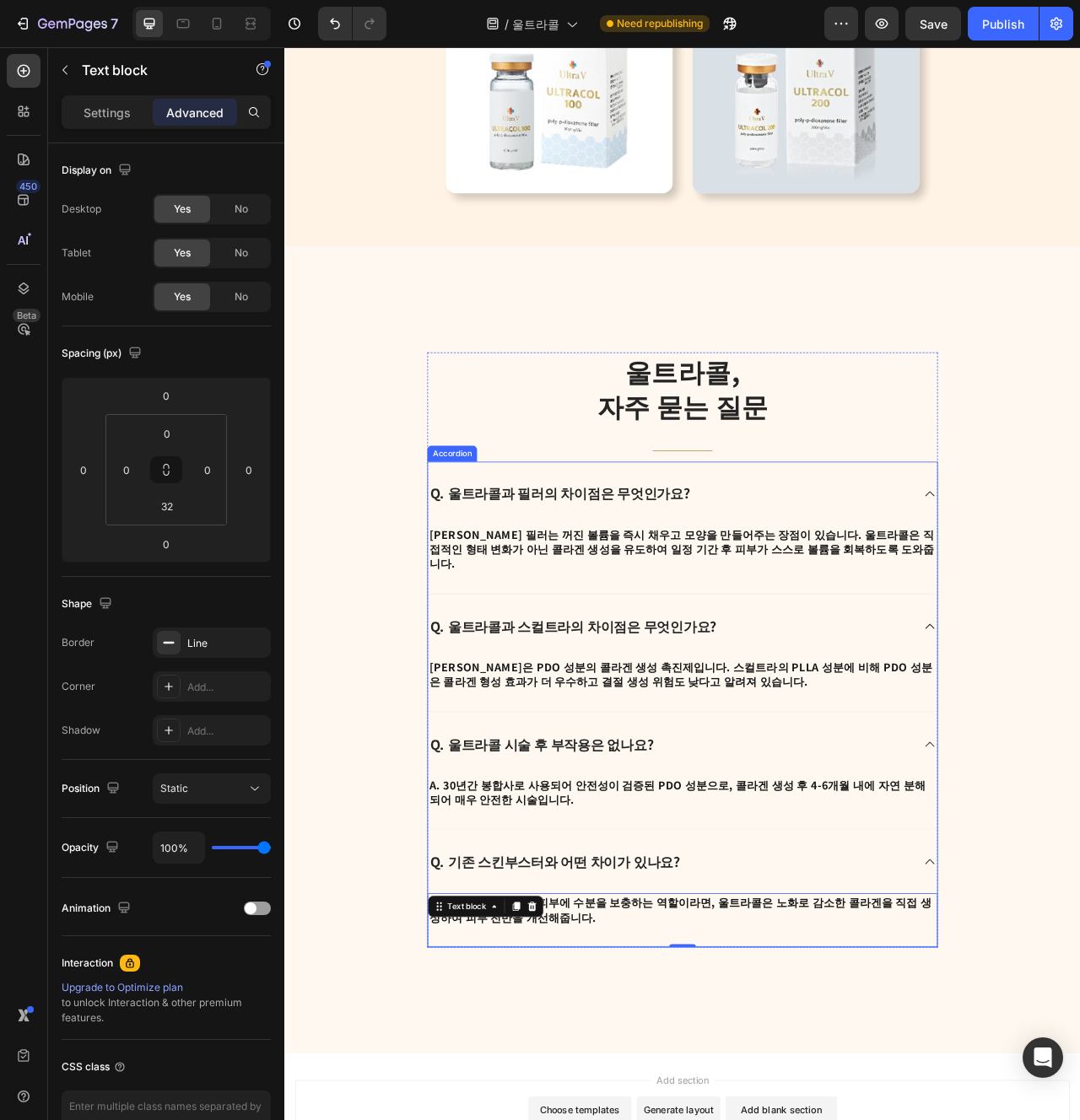
scroll to position [4098, 0]
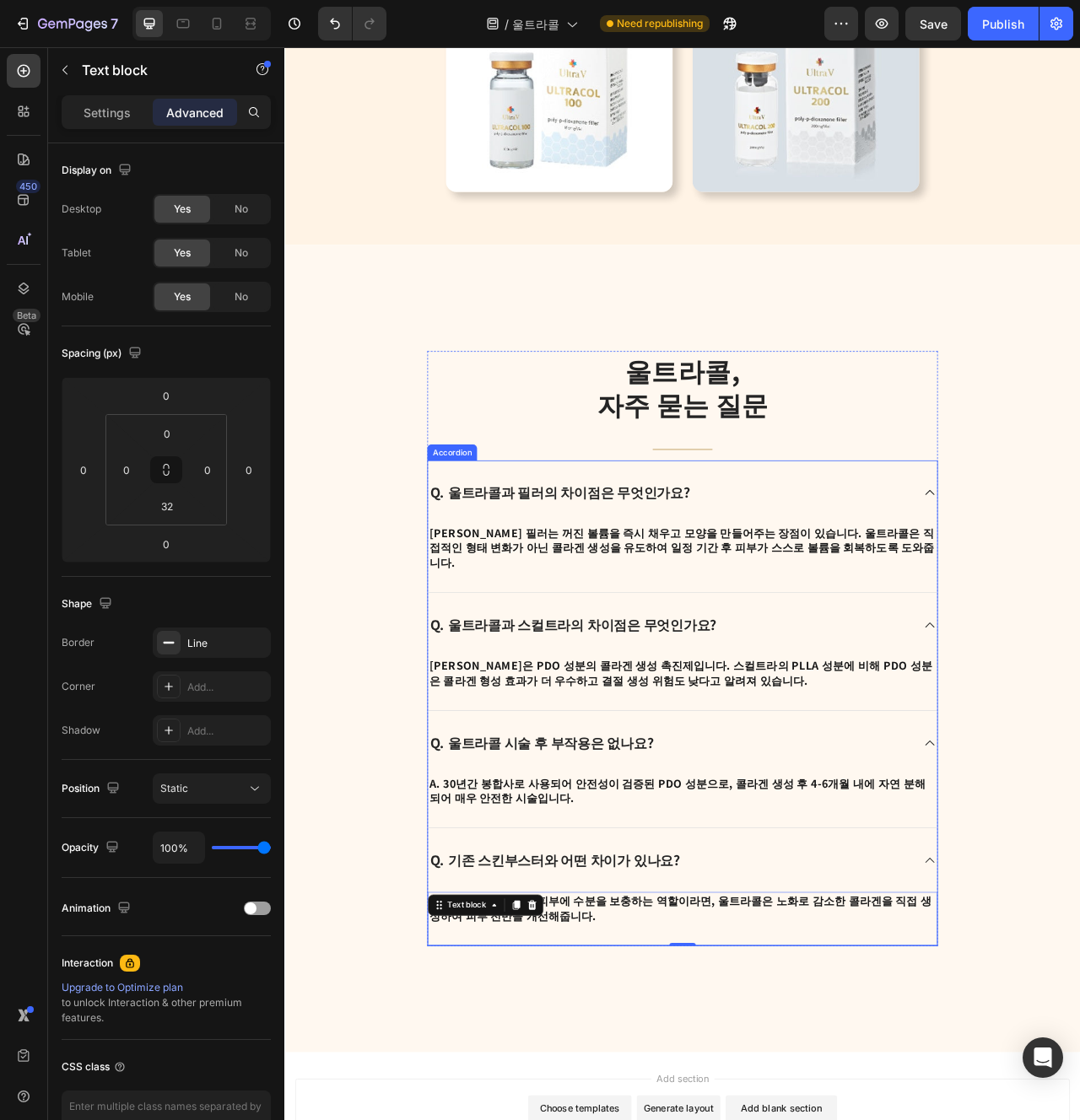
click at [472, 892] on div "Q. 울트라콜 시술 후 부작용은 없나요?" at bounding box center [791, 932] width 648 height 81
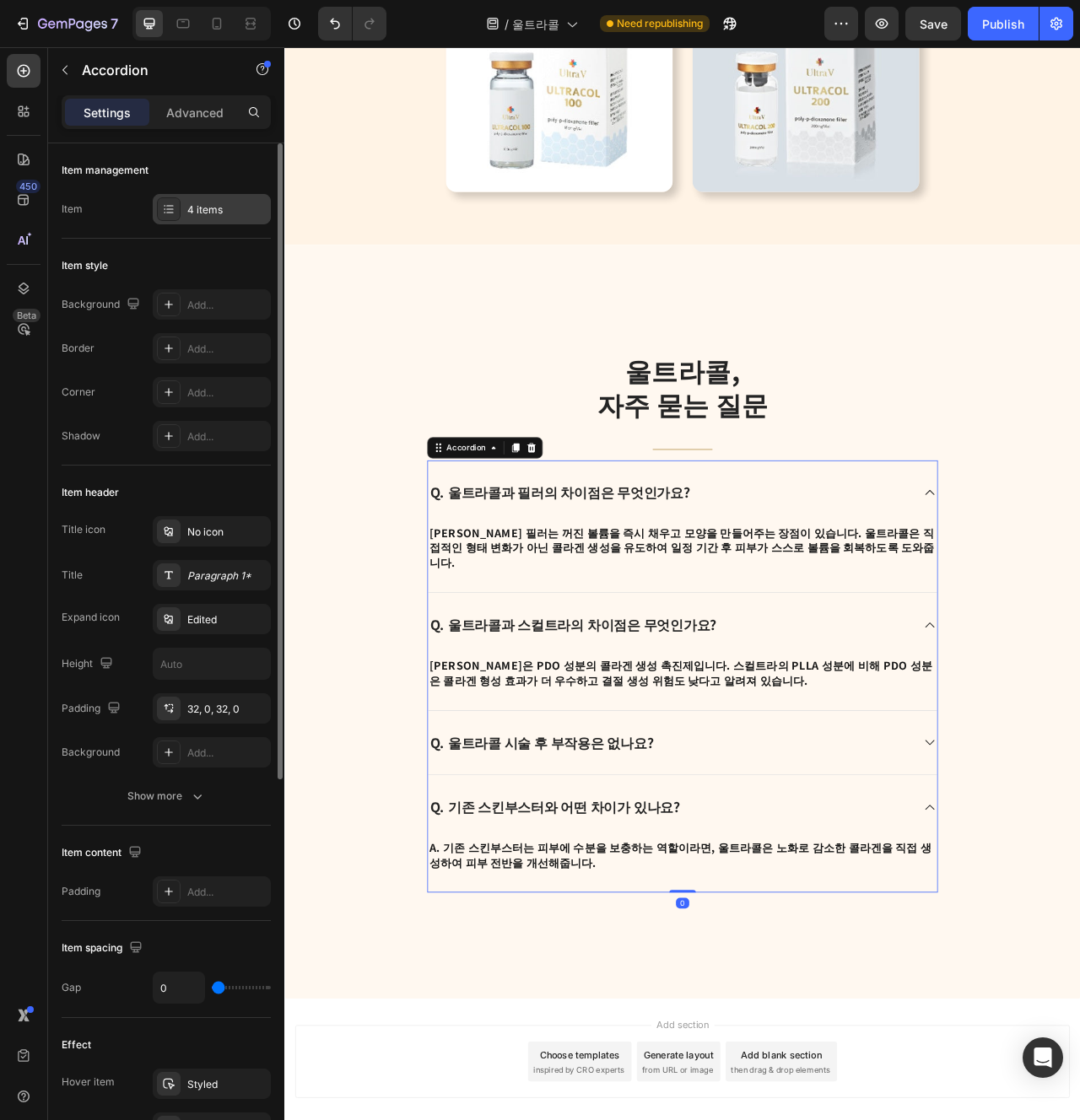
click at [181, 199] on div "4 items" at bounding box center [211, 209] width 118 height 31
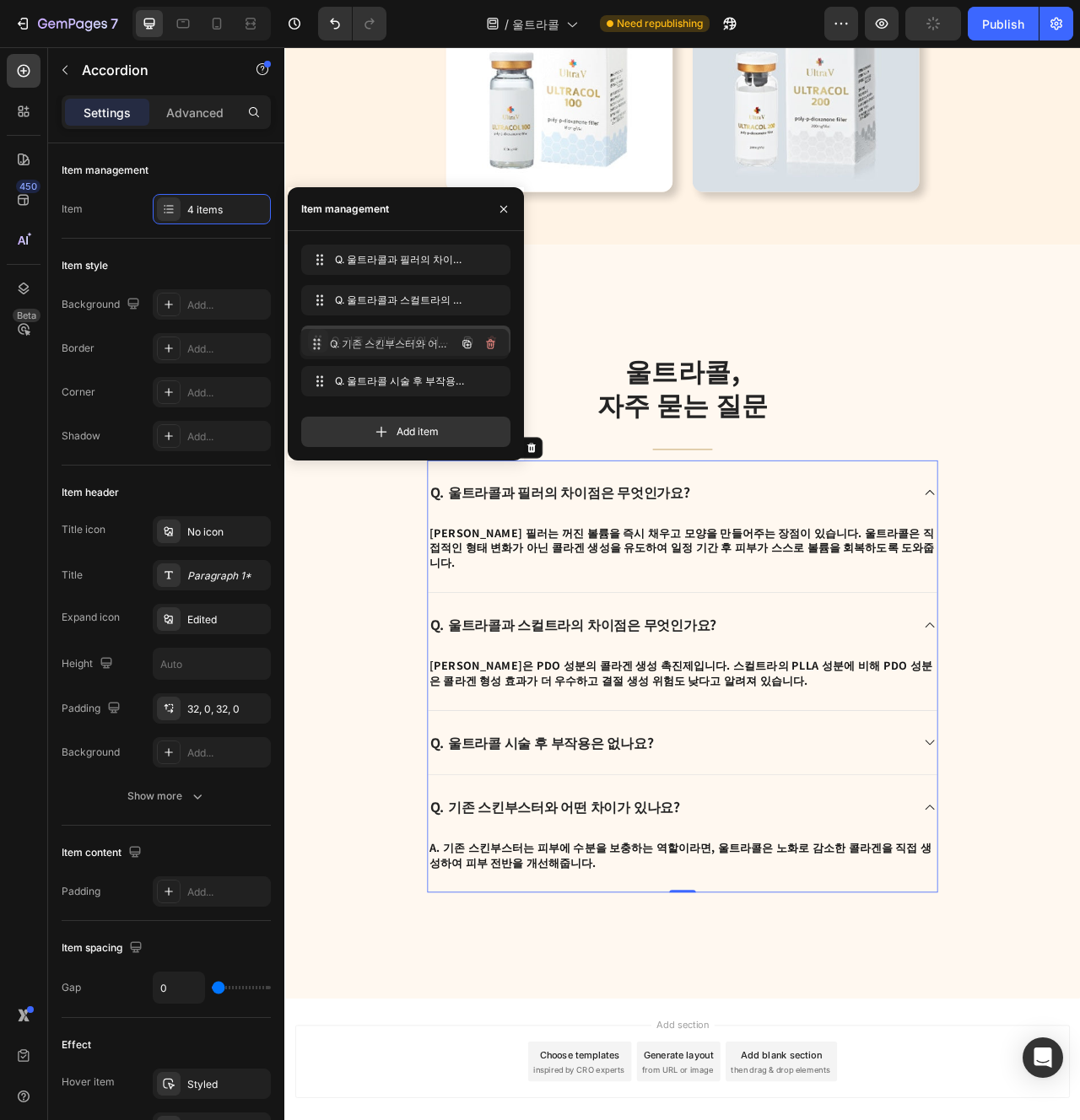
drag, startPoint x: 313, startPoint y: 380, endPoint x: 239, endPoint y: 690, distance: 318.7
click at [649, 1056] on strong "A. 30년간 봉합사로 사용되어 안전성이 검증된 PDO 성분으로, 콜라겐 생성 후 4-6개월 내에 자연 분해되어 매우 안전한 시술입니다." at bounding box center [783, 1075] width 631 height 39
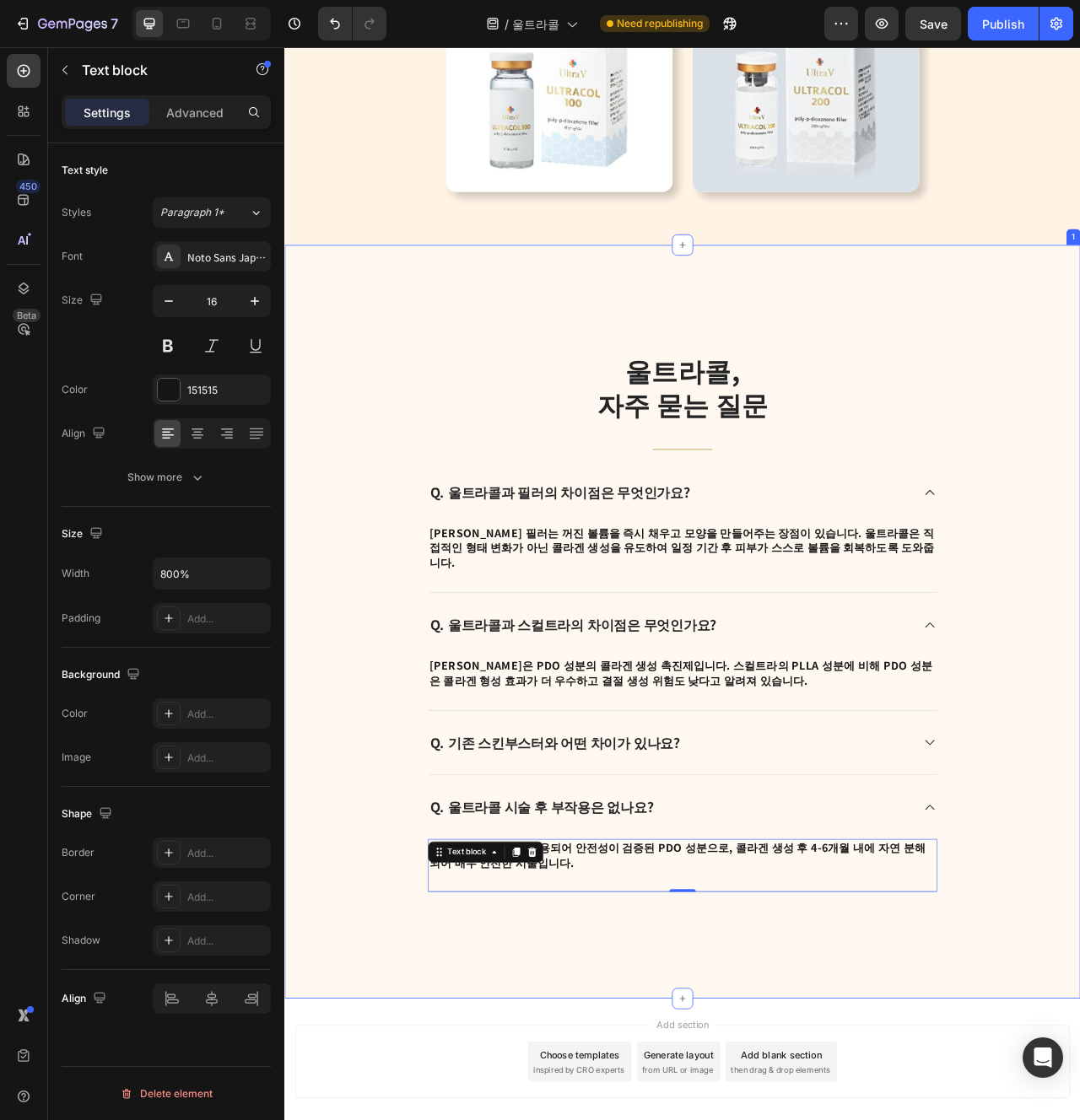
click at [620, 1120] on div "울트라콜, 자주 묻는 질문 Heading Title Line Q. 울트라콜과 필러의 차이점은 무엇인가요? A. 히알루론산 필러는 꺼진 볼륨을 …" at bounding box center [791, 779] width 1012 height 960
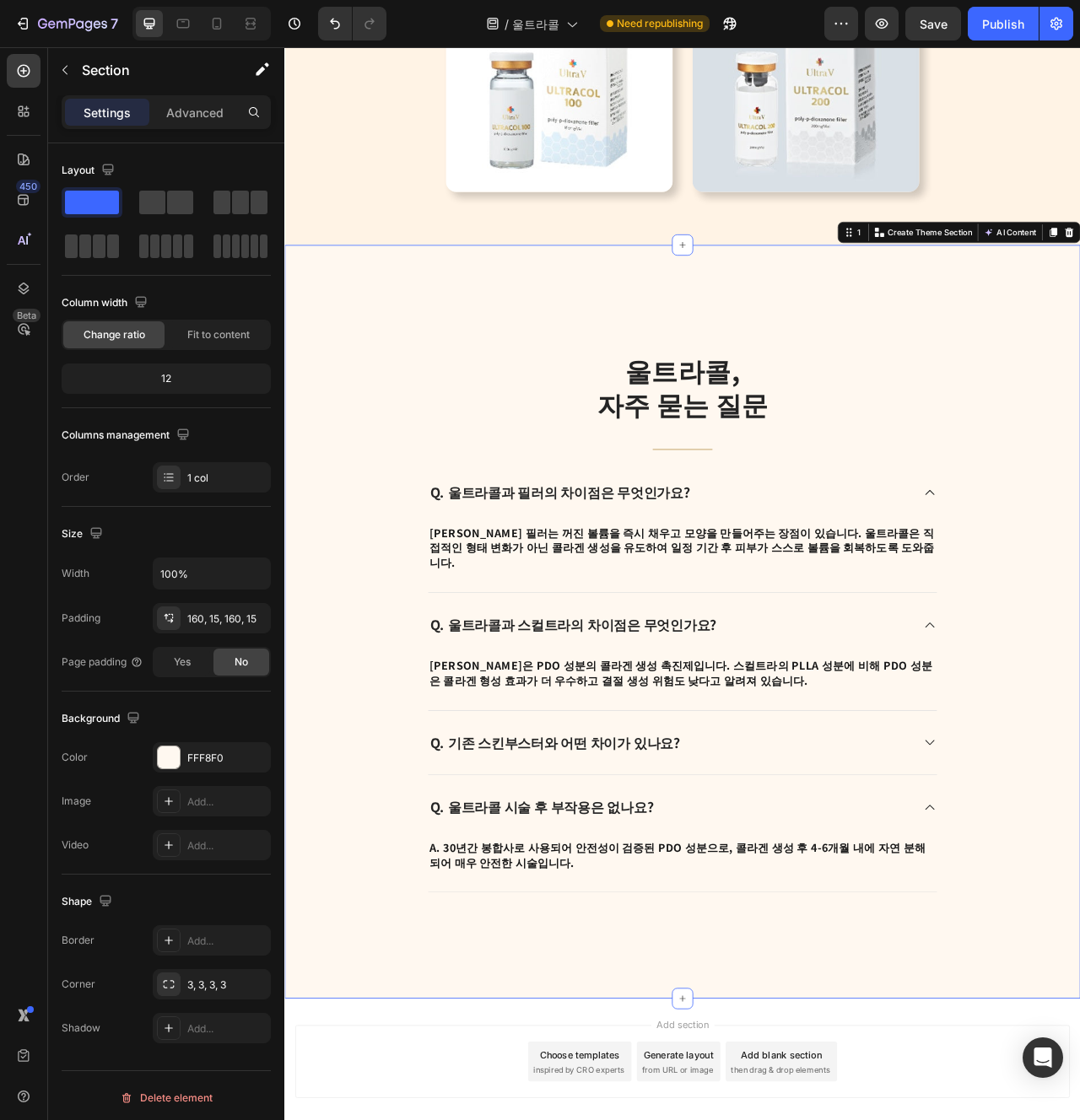
scroll to position [4106, 0]
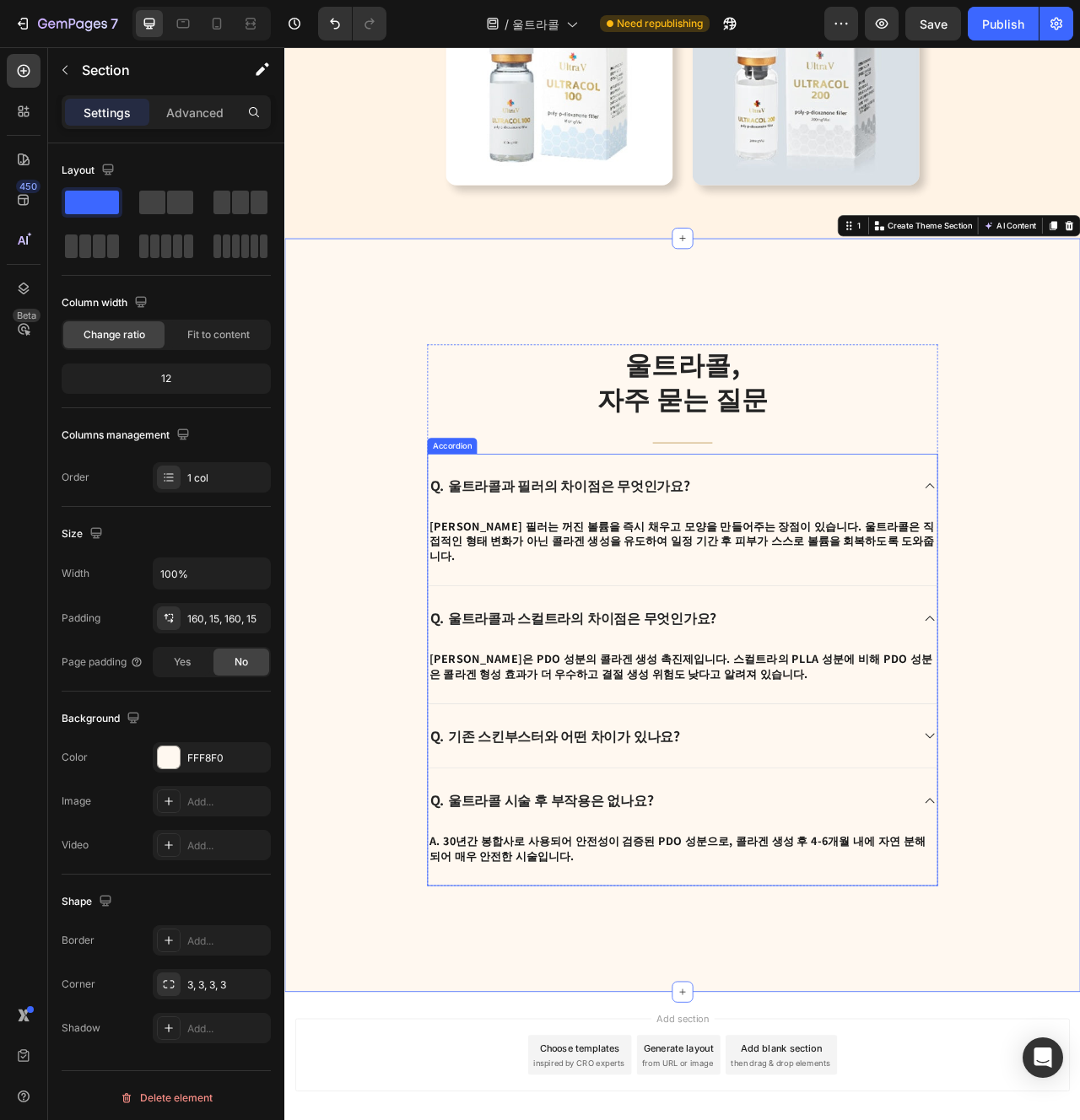
click at [820, 927] on div "Q. 기존 스킨부스터와 어떤 차이가 있나요?" at bounding box center [791, 925] width 648 height 82
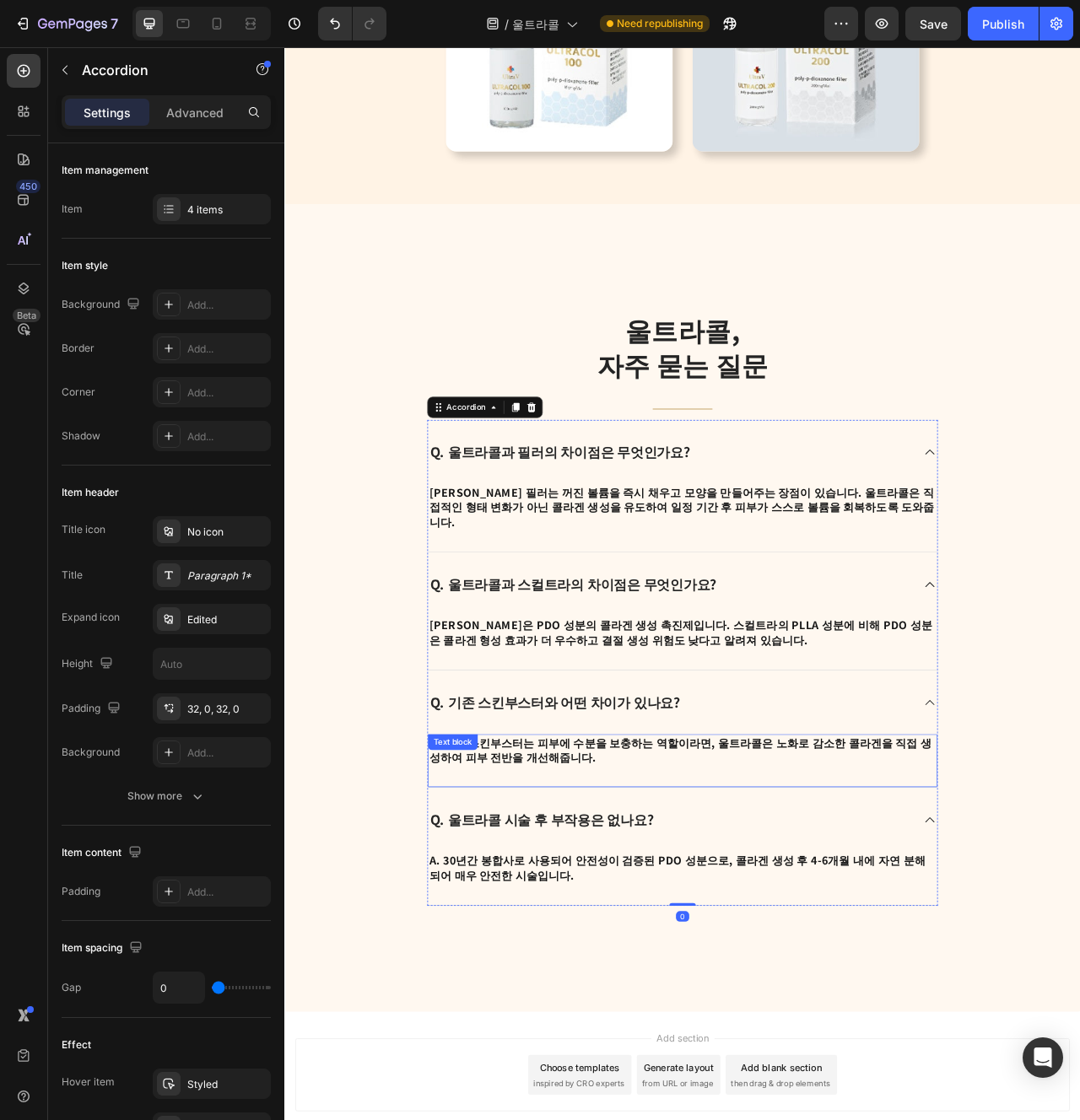
scroll to position [4152, 0]
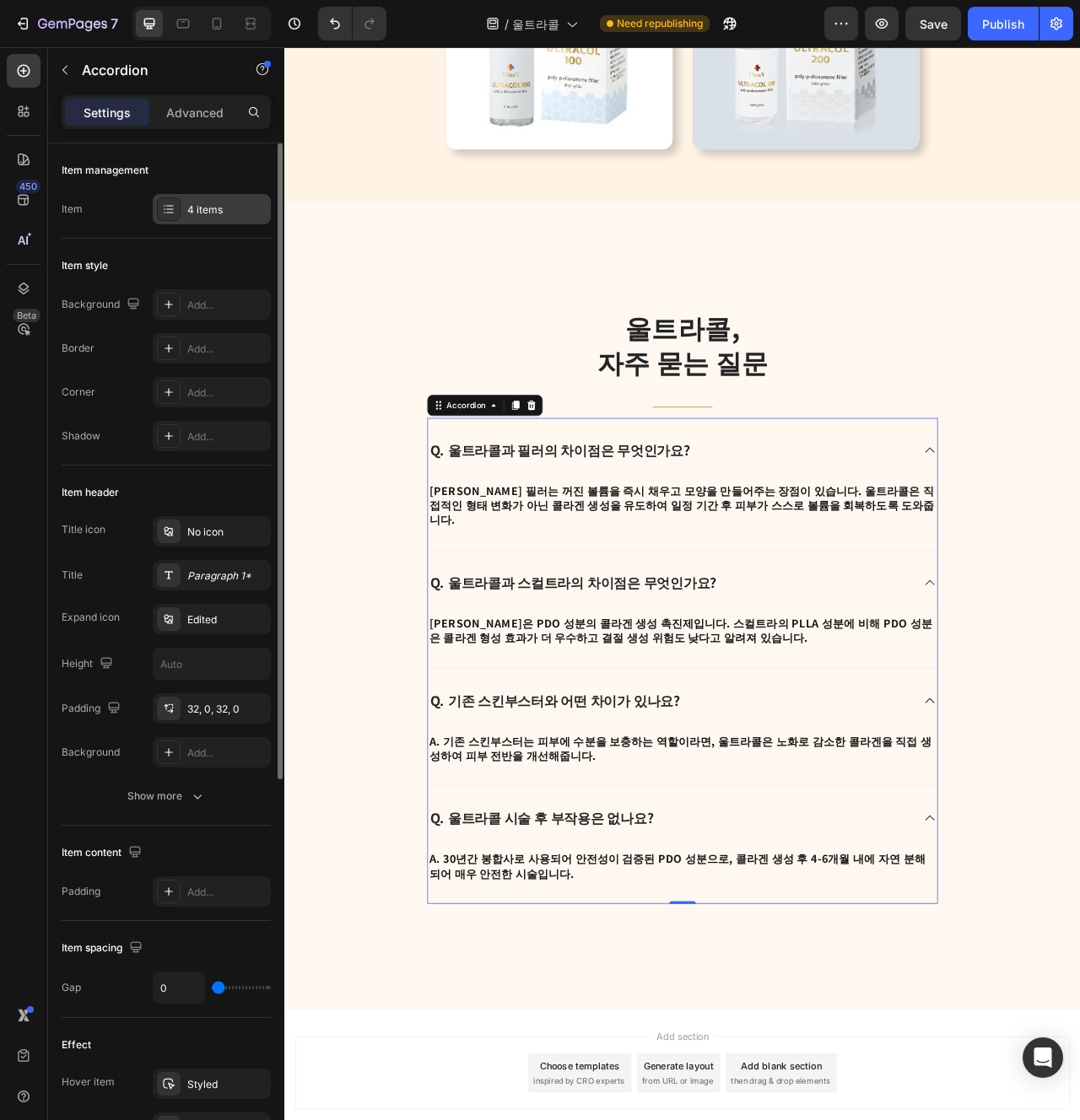
click at [223, 207] on div "4 items" at bounding box center [226, 210] width 79 height 15
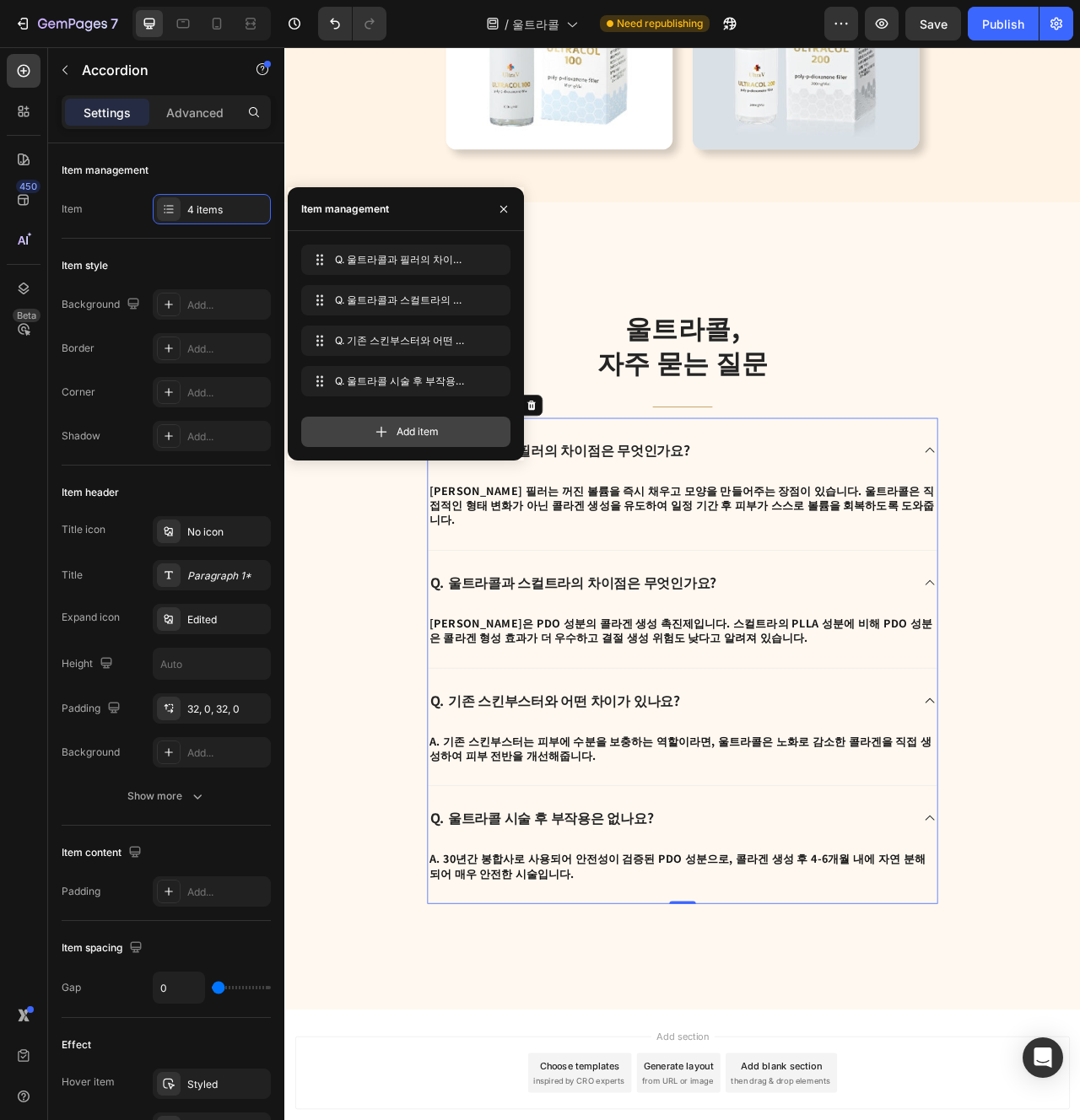
click at [437, 438] on span "Add item" at bounding box center [417, 432] width 42 height 15
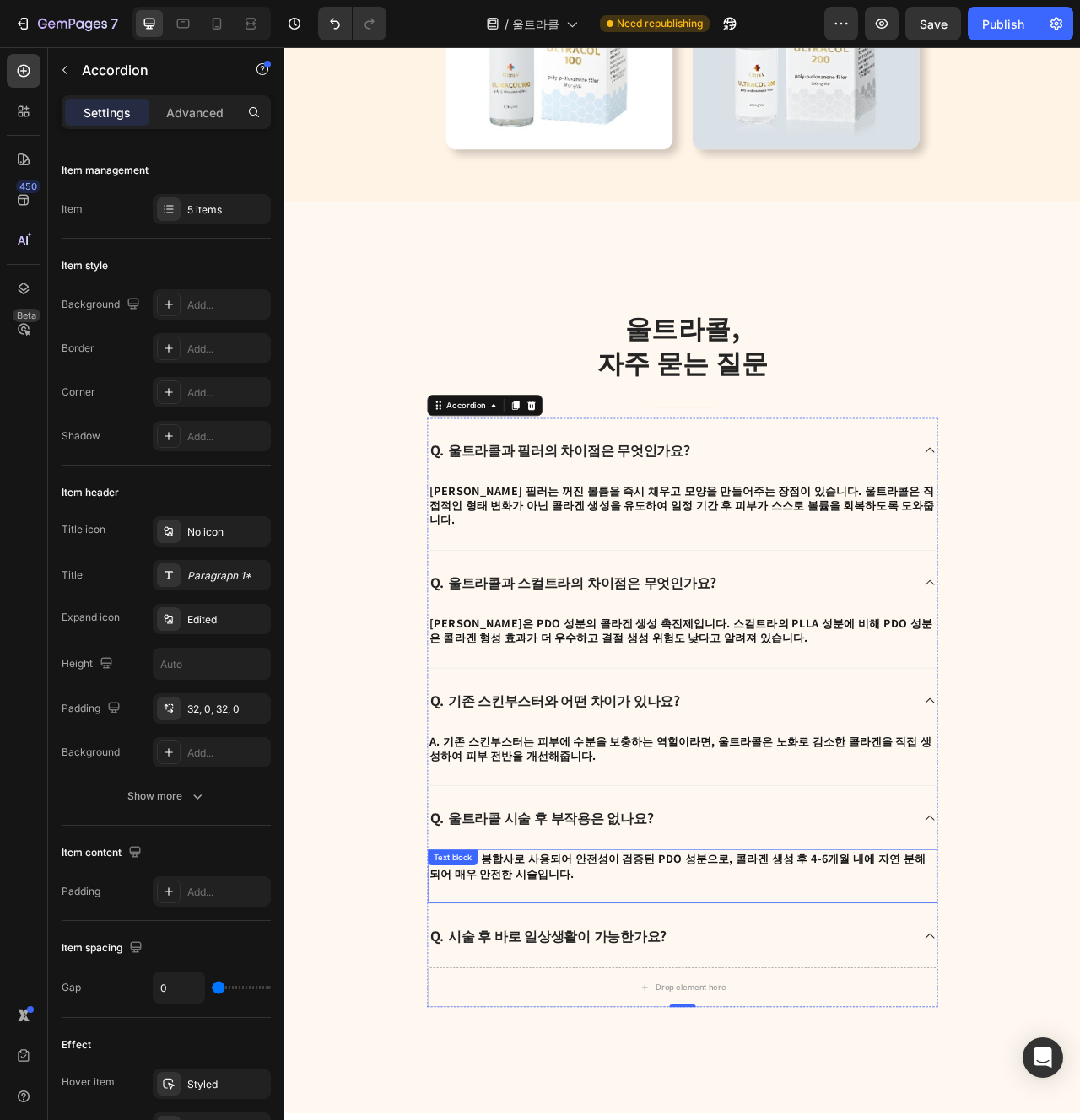
click at [685, 1069] on strong "A. 30년간 봉합사로 사용되어 안전성이 검증된 PDO 성분으로, 콜라겐 생성 후 4-6개월 내에 자연 분해되어 매우 안전한 시술입니다." at bounding box center [783, 1088] width 631 height 39
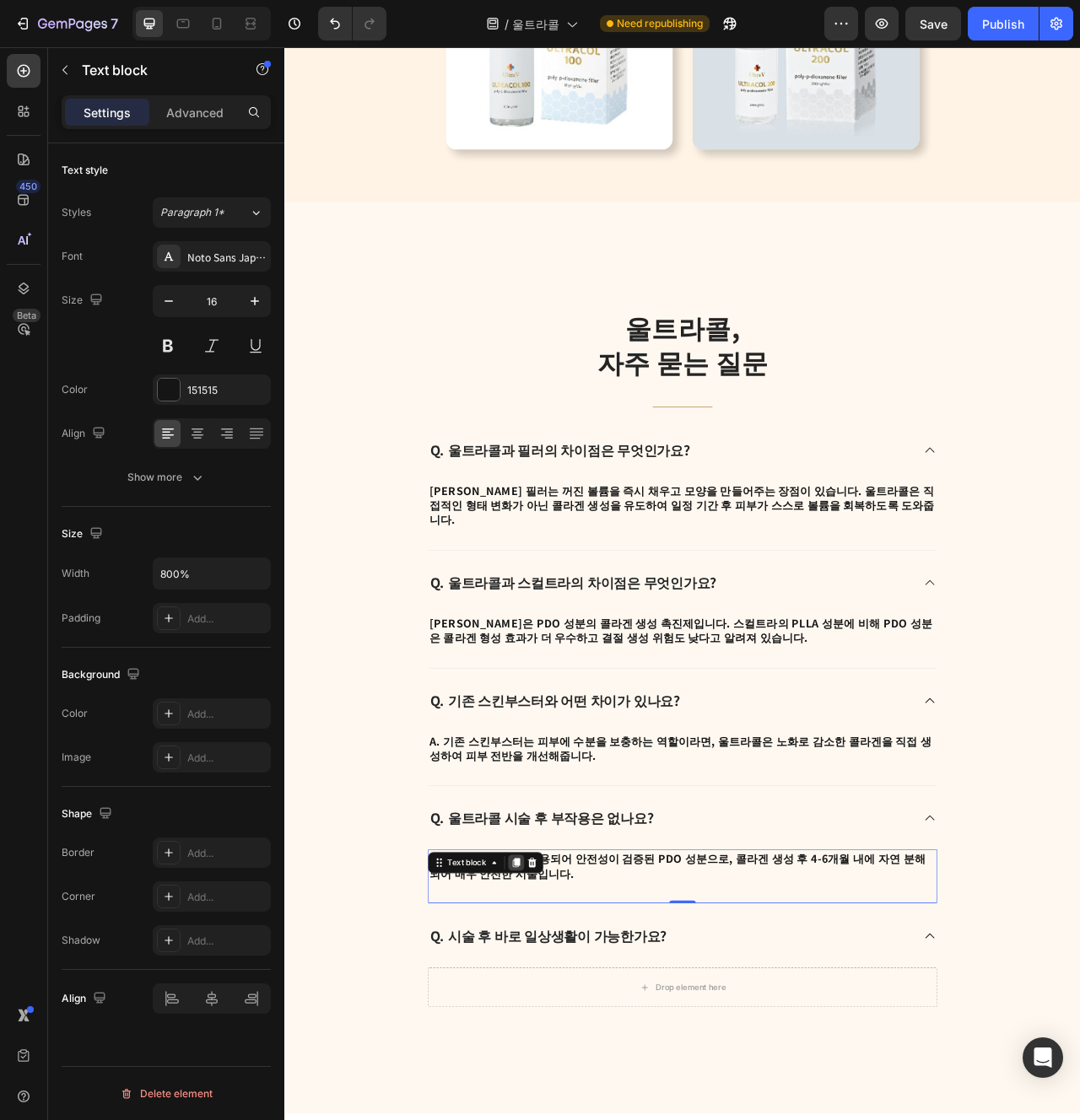
click at [579, 1080] on icon at bounding box center [580, 1086] width 9 height 12
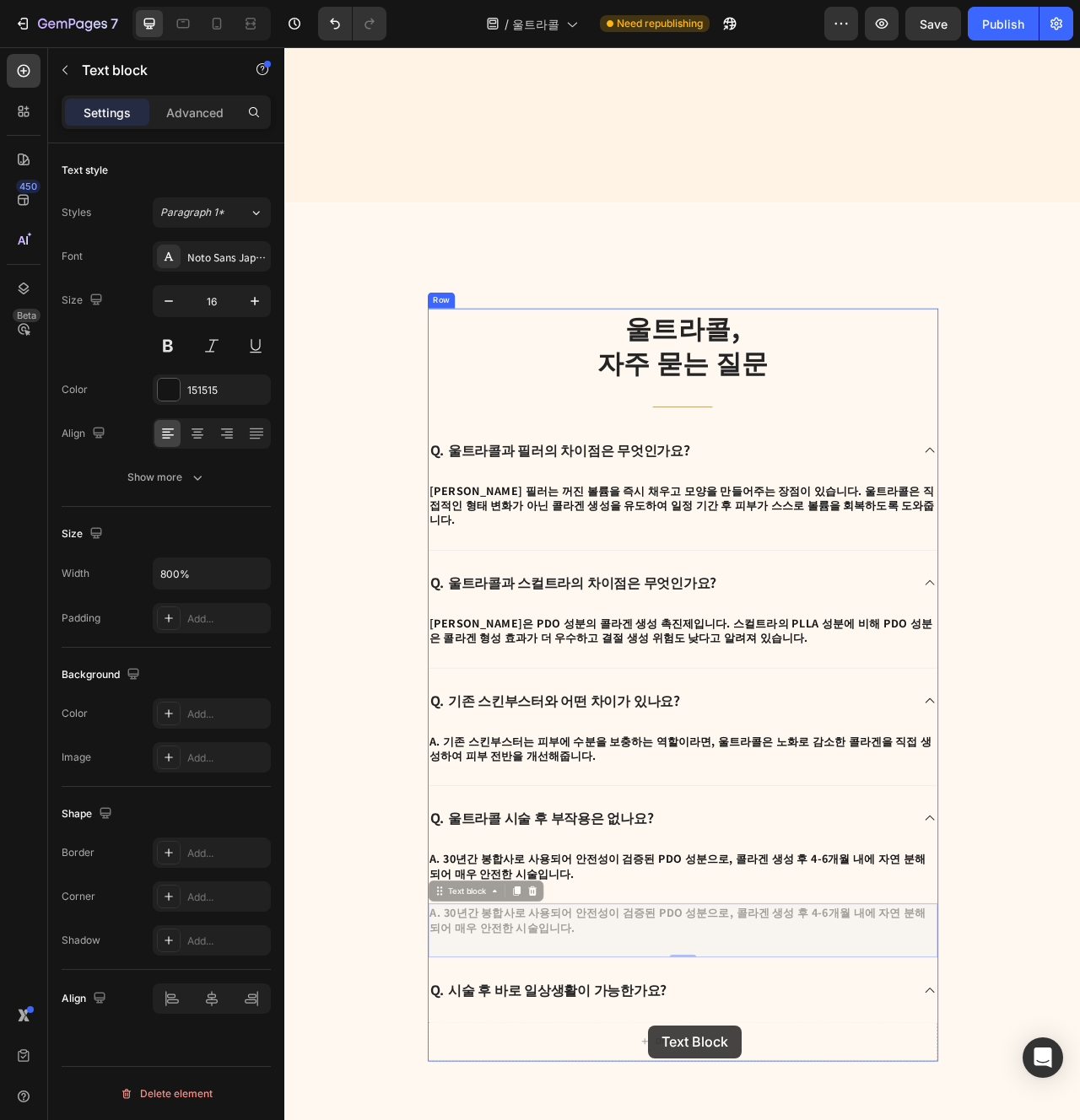
scroll to position [4436, 0]
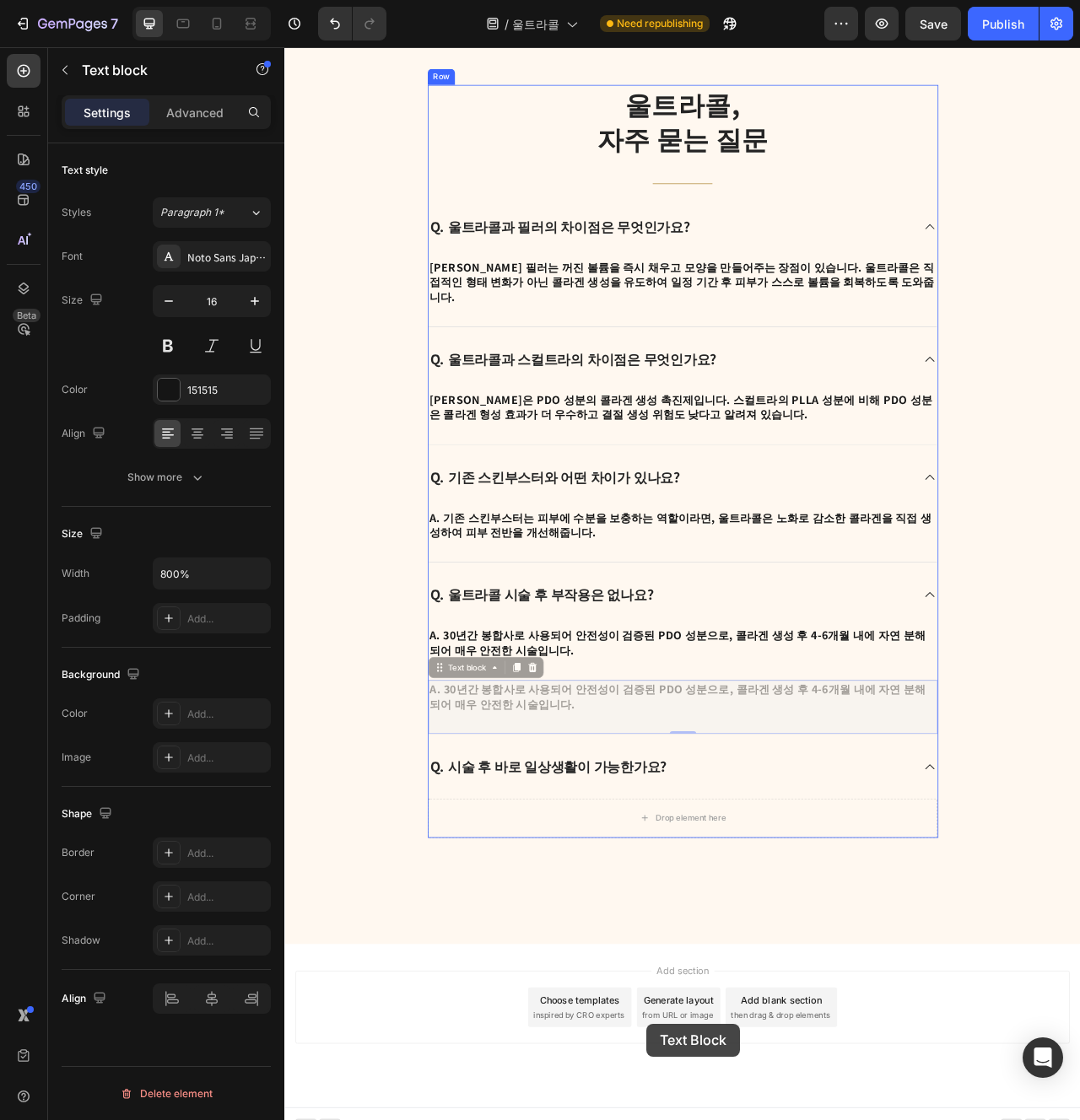
drag, startPoint x: 525, startPoint y: 1102, endPoint x: 745, endPoint y: 1290, distance: 289.4
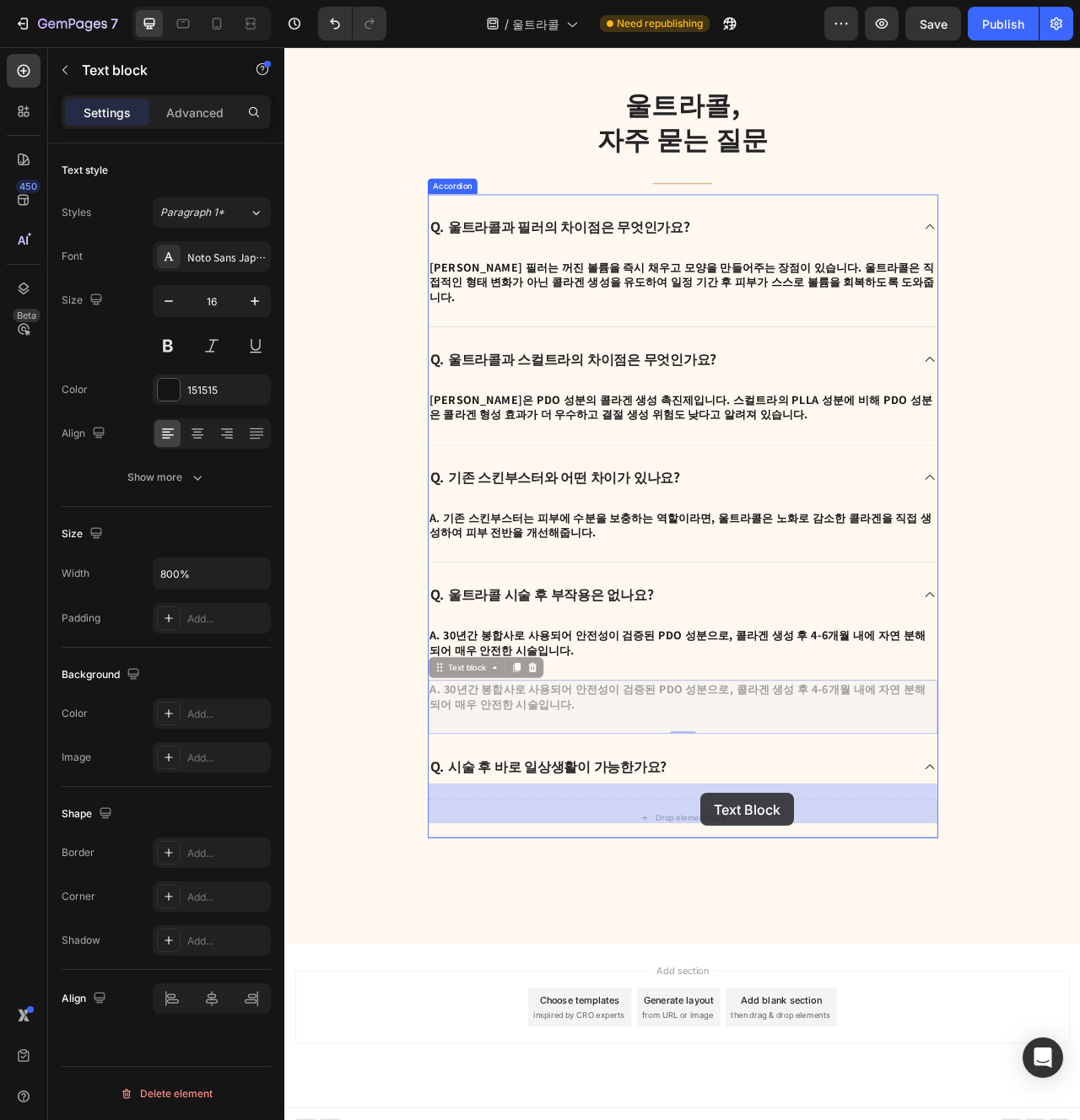
drag, startPoint x: 519, startPoint y: 820, endPoint x: 813, endPoint y: 996, distance: 342.7
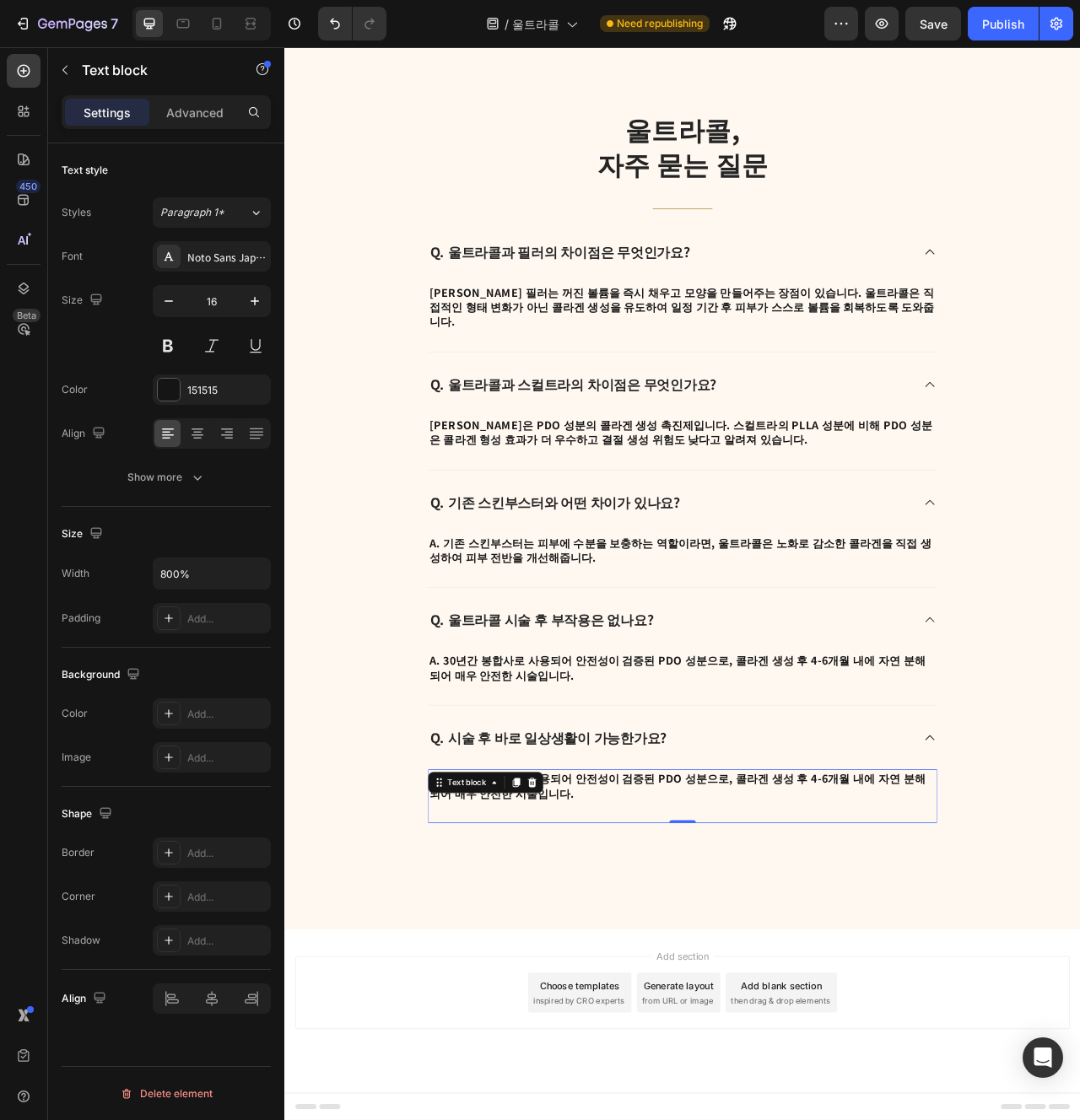
scroll to position [4385, 0]
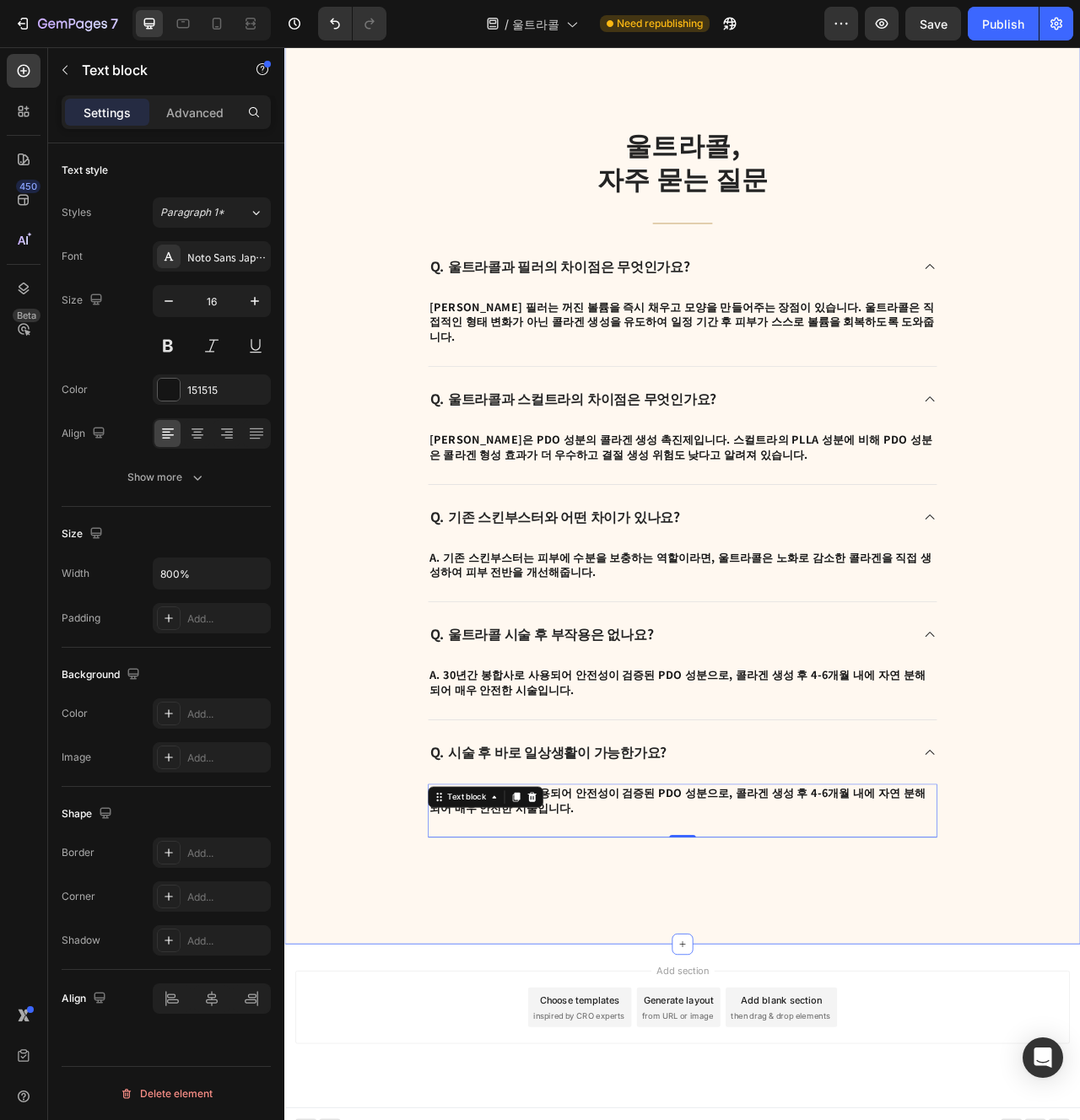
click at [783, 1107] on div "울트라콜, 자주 묻는 질문 Heading Title Line Q. 울트라콜과 필러의 차이점은 무엇인가요? A. 히알루론산 필러는 꺼진 볼륨을 …" at bounding box center [791, 600] width 1012 height 1178
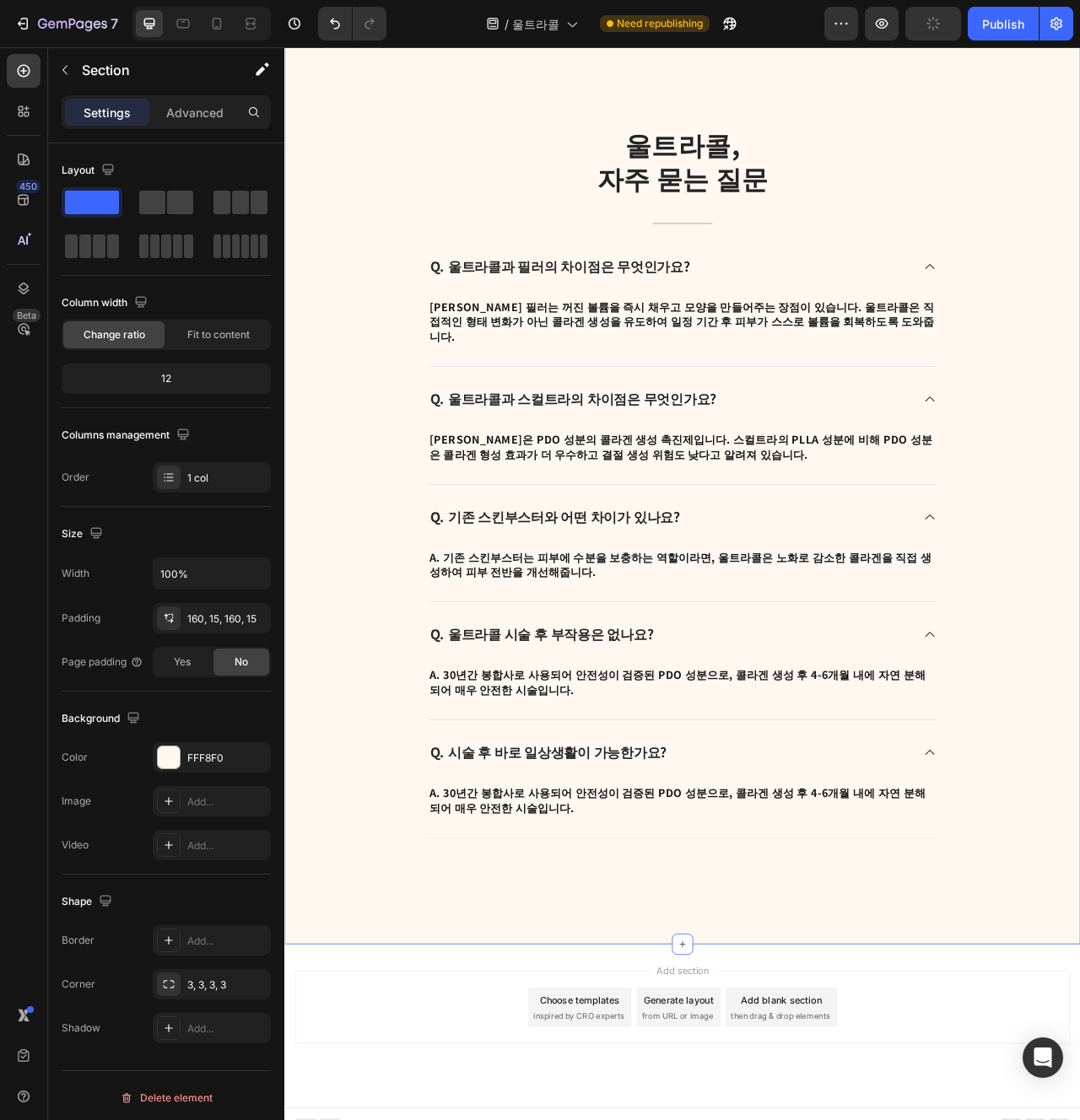
click at [692, 987] on p "A. 30년간 봉합사로 사용되어 안전성이 검증된 PDO 성분으로, 콜라겐 생성 후 4-6개월 내에 자연 분해되어 매우 안전한 시술입니다." at bounding box center [790, 1005] width 645 height 38
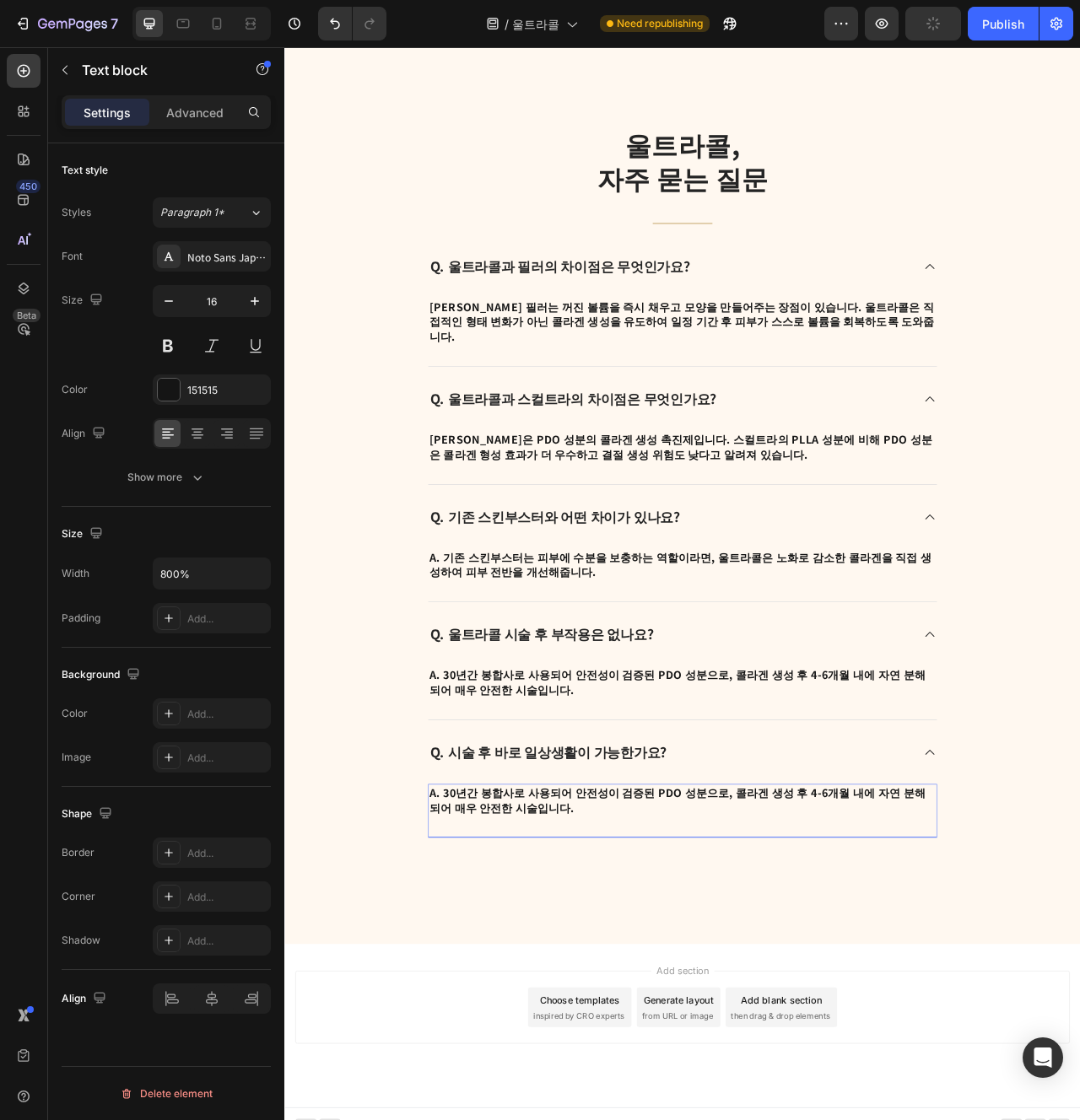
click at [692, 987] on p "A. 30년간 봉합사로 사용되어 안전성이 검증된 PDO 성분으로, 콜라겐 생성 후 4-6개월 내에 자연 분해되어 매우 안전한 시술입니다." at bounding box center [790, 1005] width 645 height 38
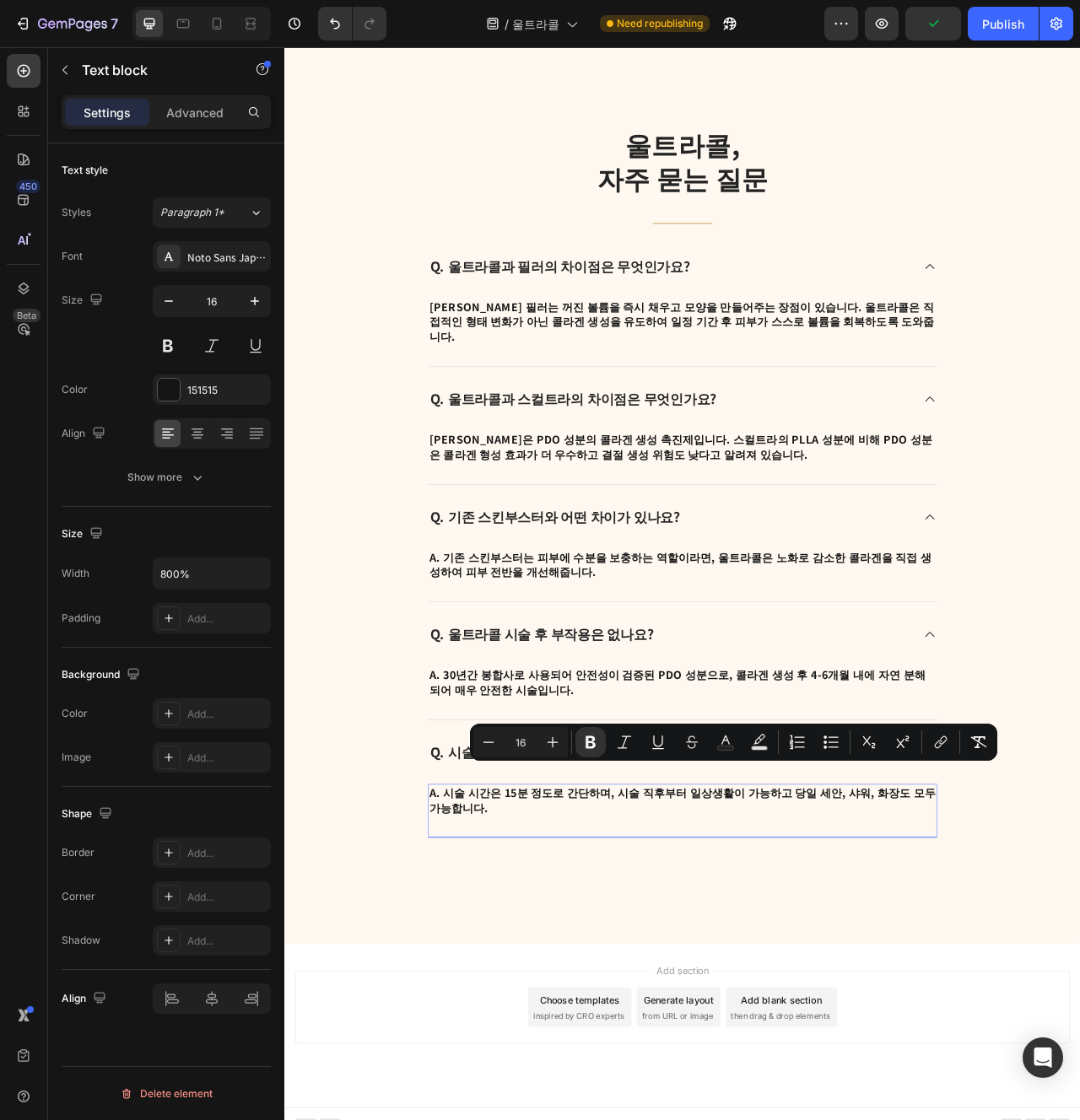
scroll to position [4367, 0]
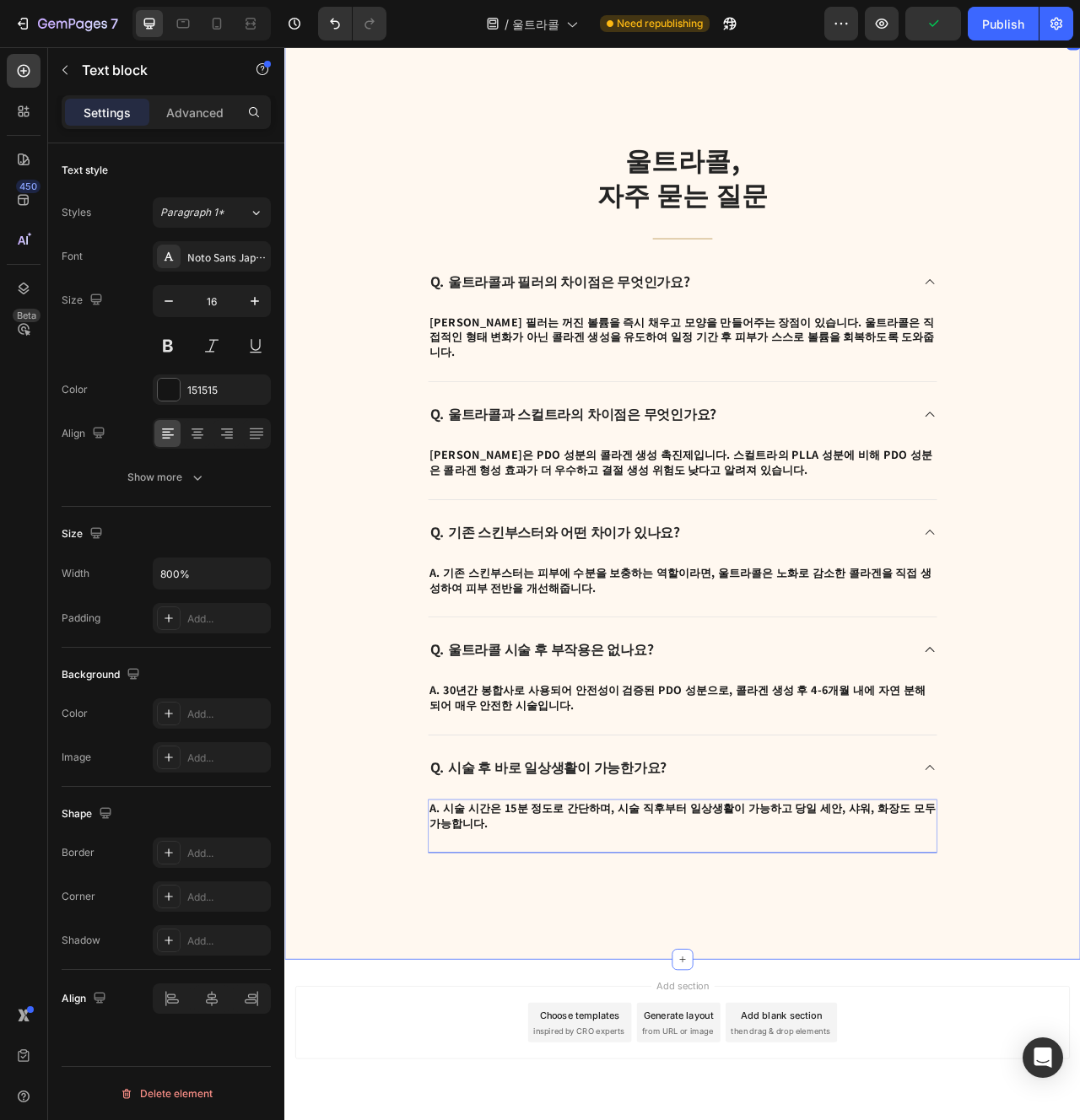
click at [793, 1080] on div "울트라콜, 자주 묻는 질문 Heading Title Line Q. 울트라콜과 필러의 차이점은 무엇인가요? A. 히알루론산 필러는 꺼진 볼륨을 …" at bounding box center [791, 620] width 1012 height 1178
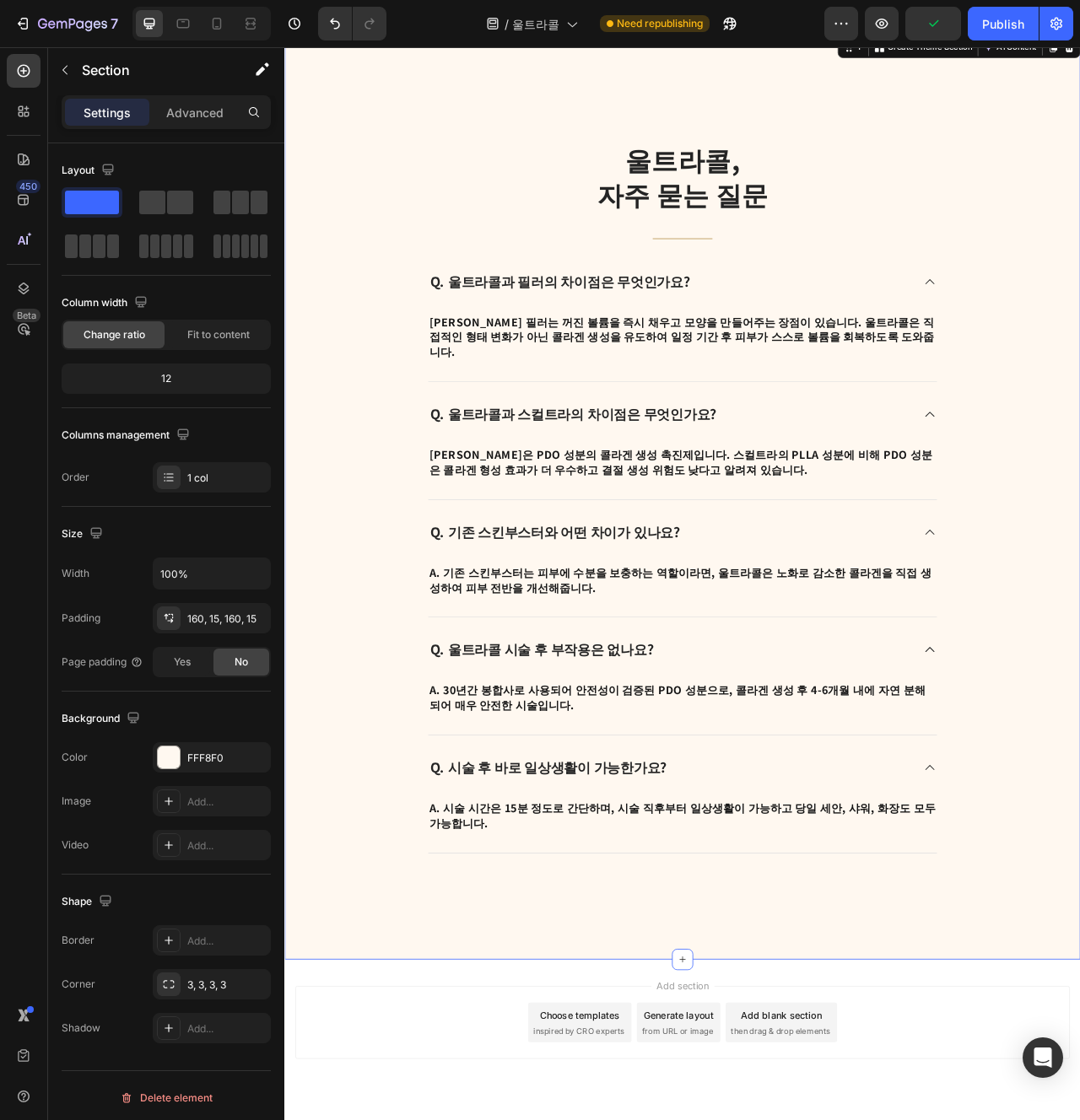
click at [1046, 1047] on div "울트라콜, 자주 묻는 질문 Heading Title Line Q. 울트라콜과 필러의 차이점은 무엇인가요? A. 히알루론산 필러는 꺼진 볼륨을 …" at bounding box center [791, 620] width 1012 height 1178
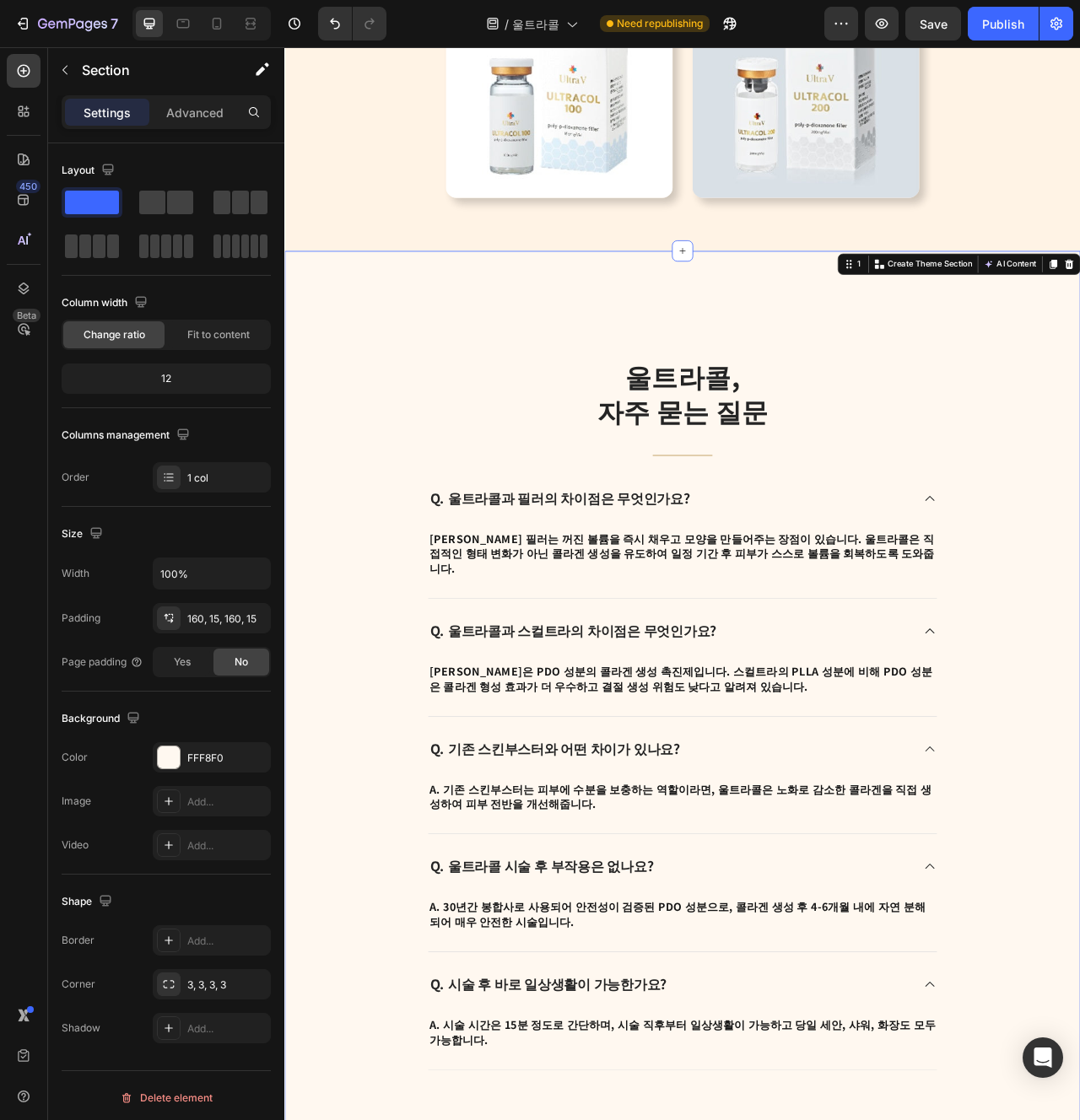
scroll to position [4077, 0]
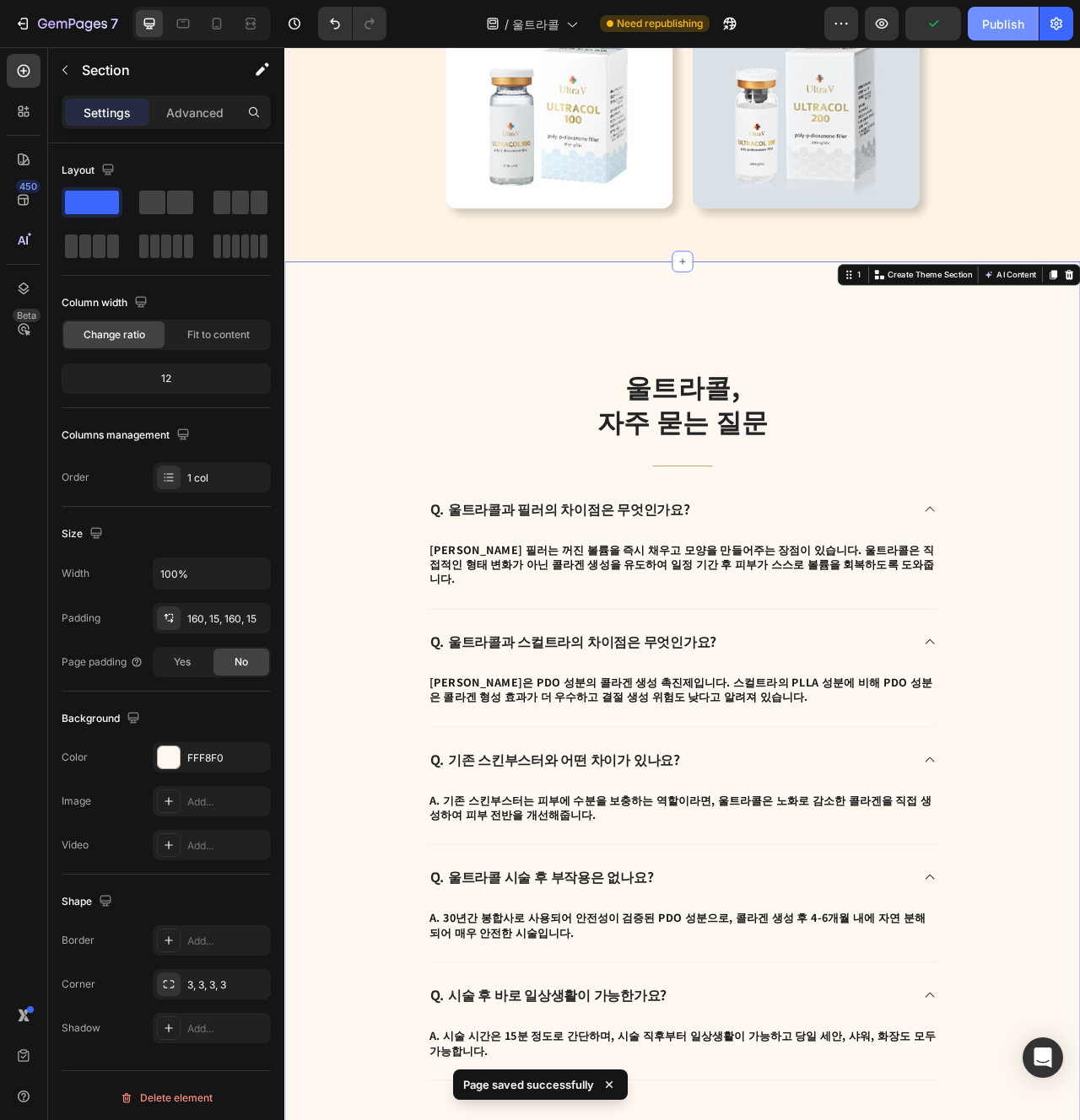
click at [983, 26] on div "Publish" at bounding box center [1003, 23] width 42 height 18
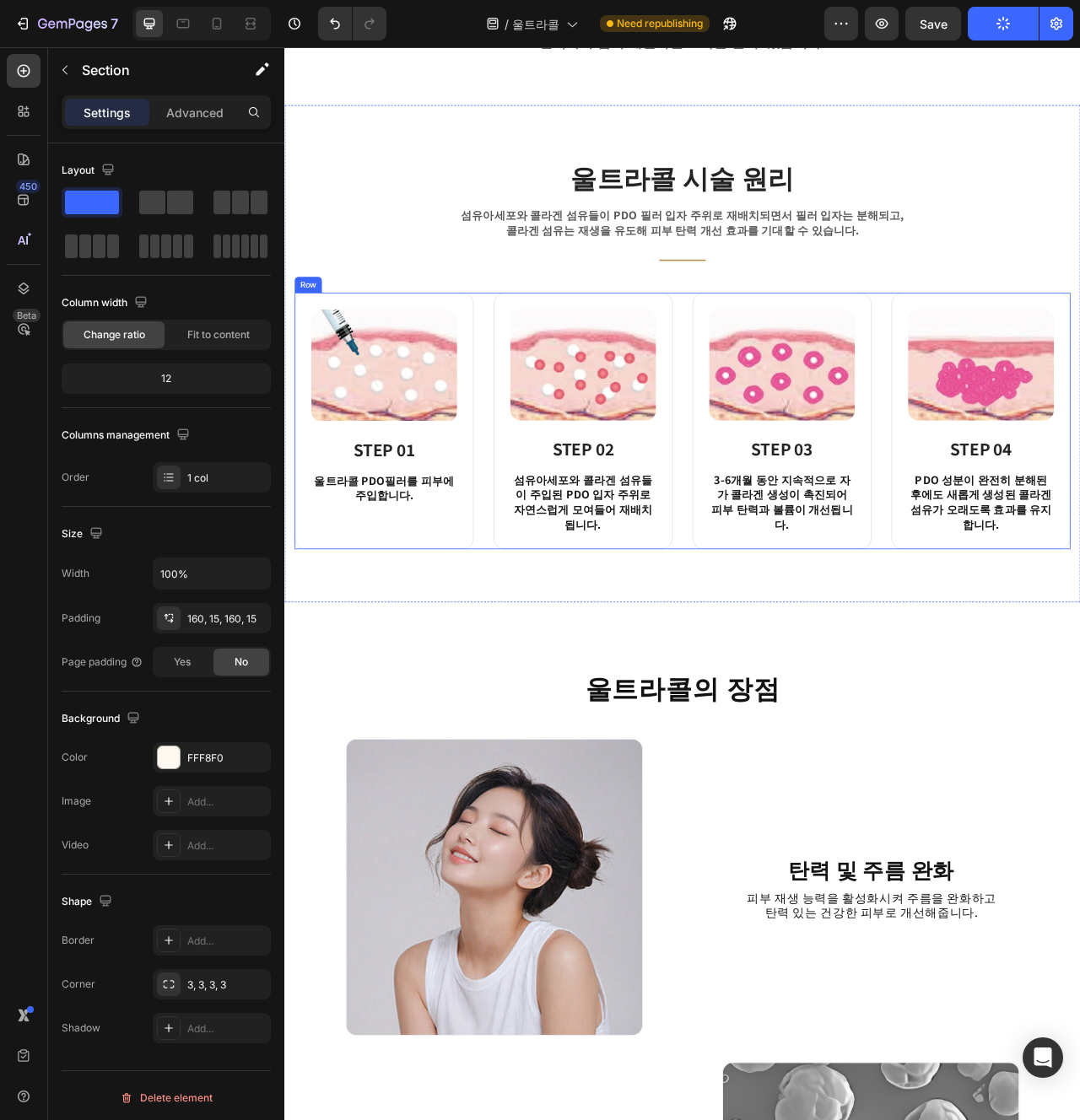
scroll to position [1102, 0]
